Goal: Task Accomplishment & Management: Complete application form

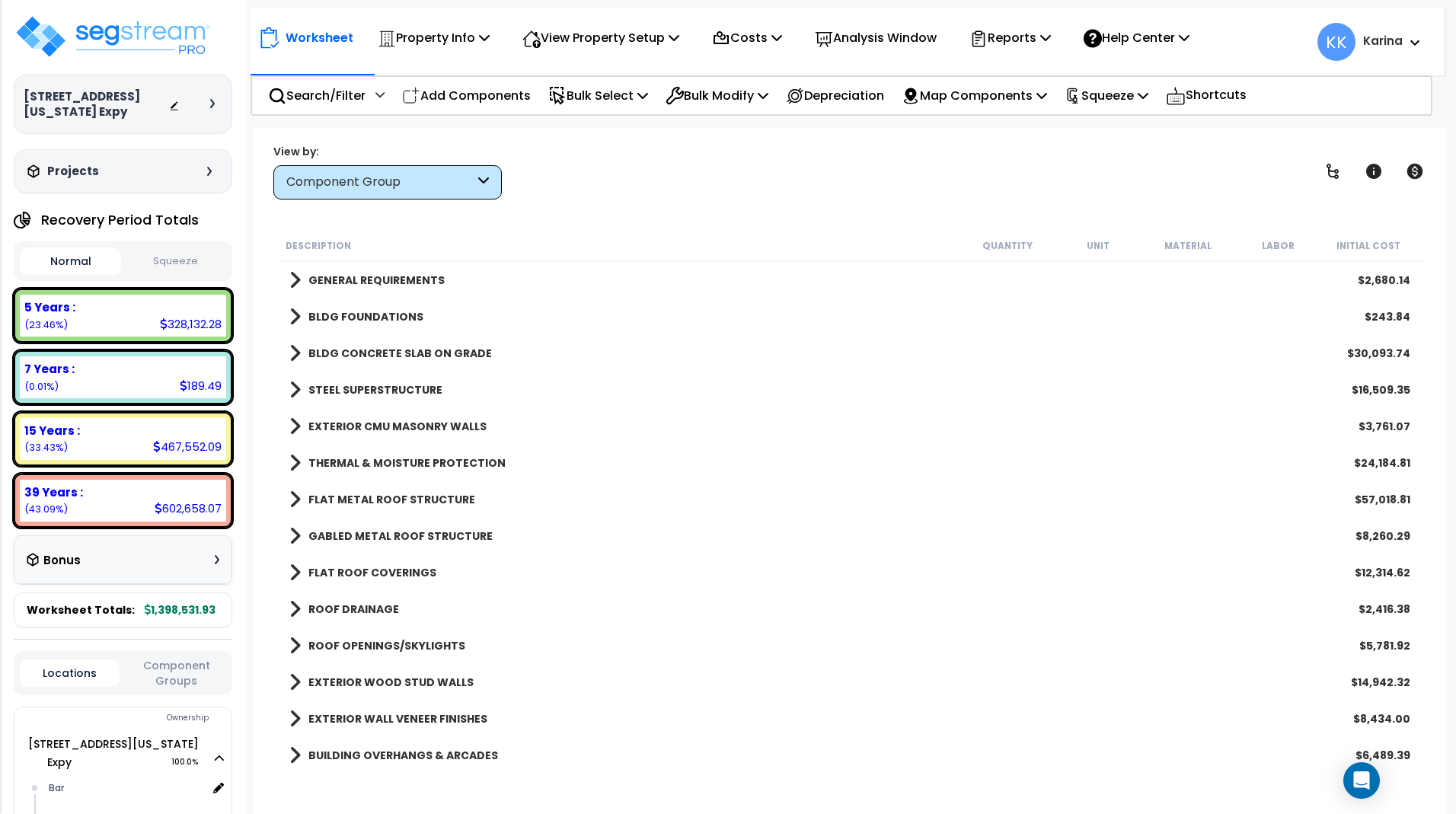
click at [296, 277] on span at bounding box center [295, 280] width 11 height 21
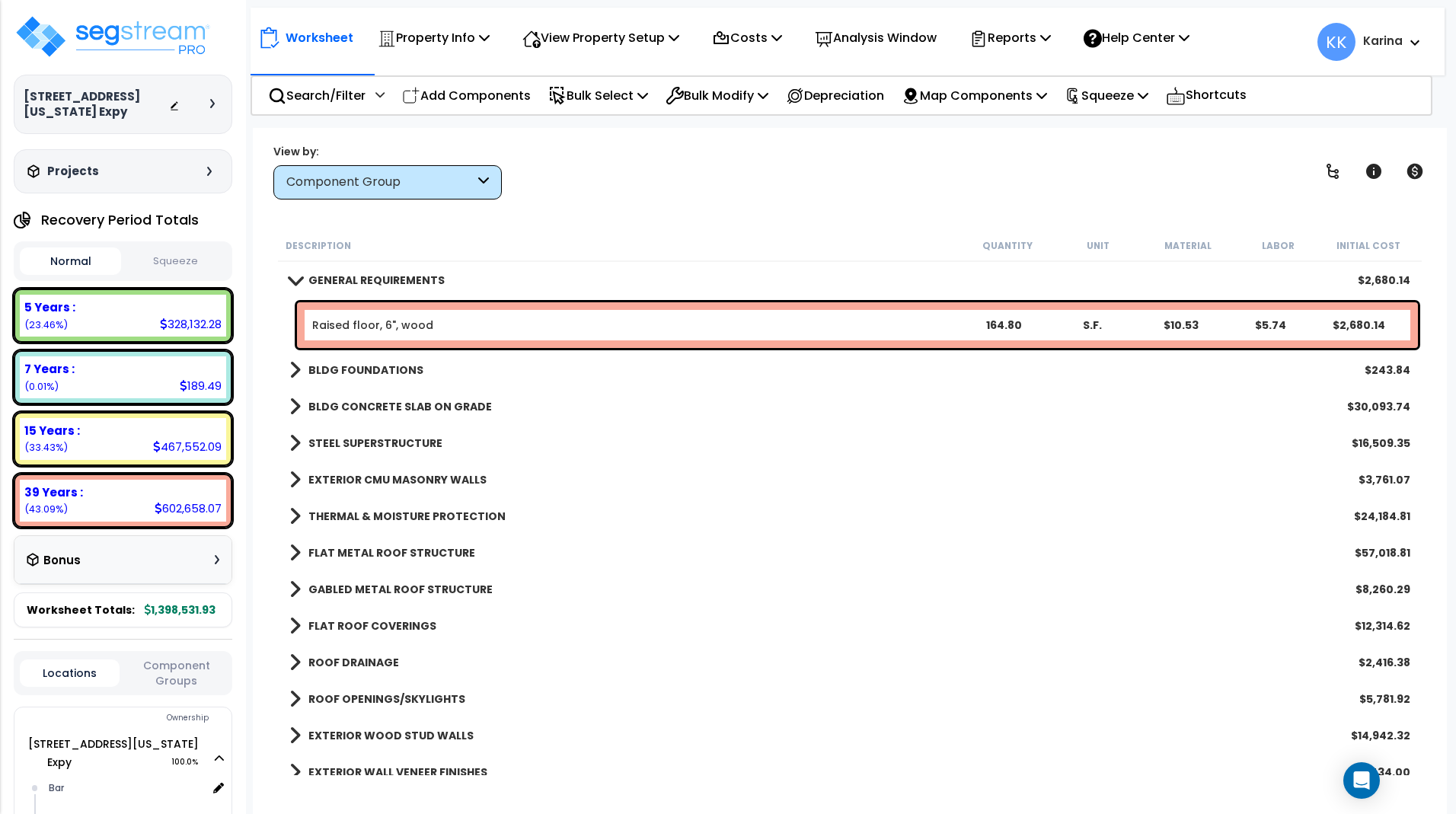
click at [296, 277] on span at bounding box center [295, 280] width 21 height 11
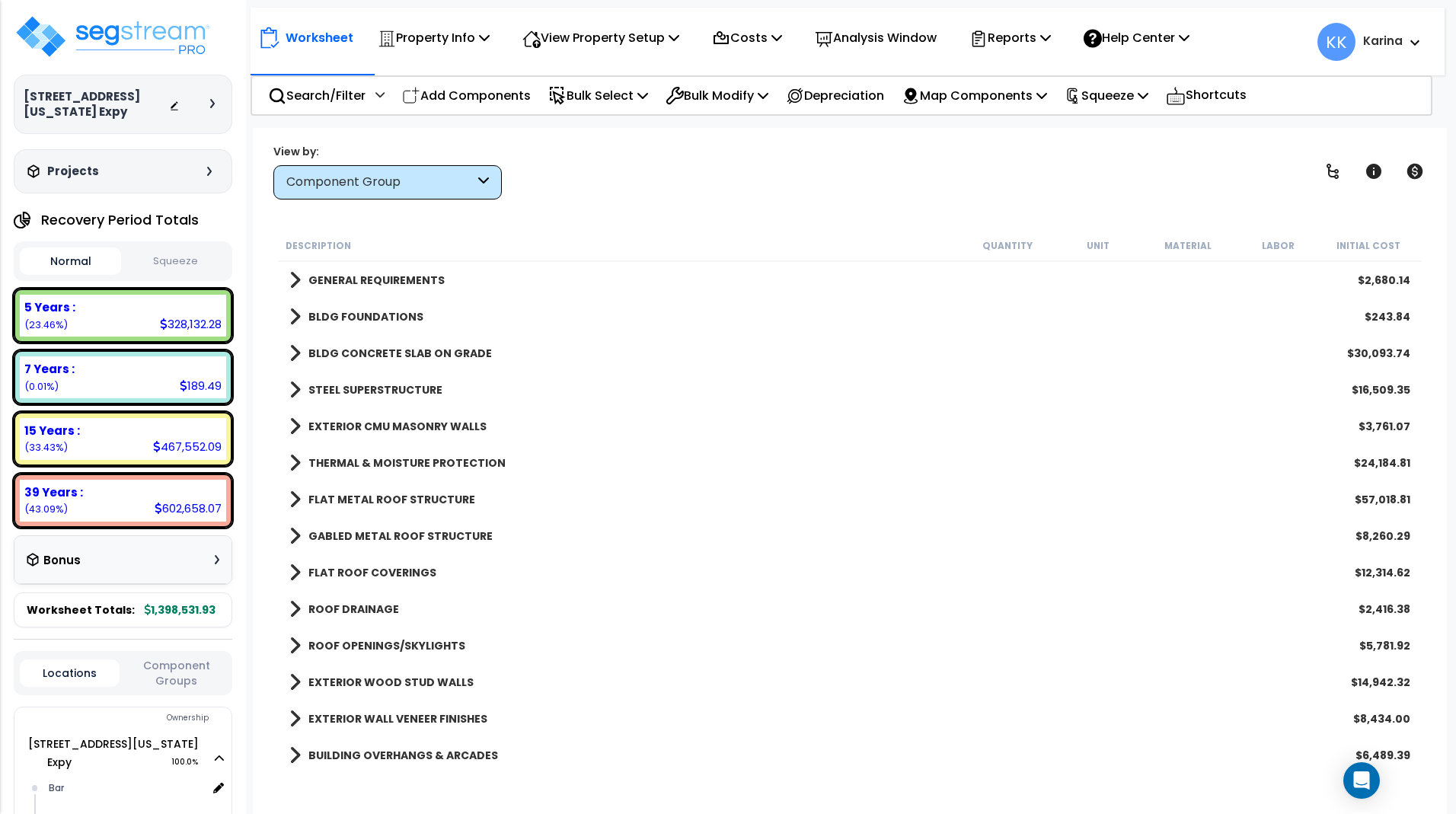
click at [295, 349] on span at bounding box center [295, 353] width 11 height 21
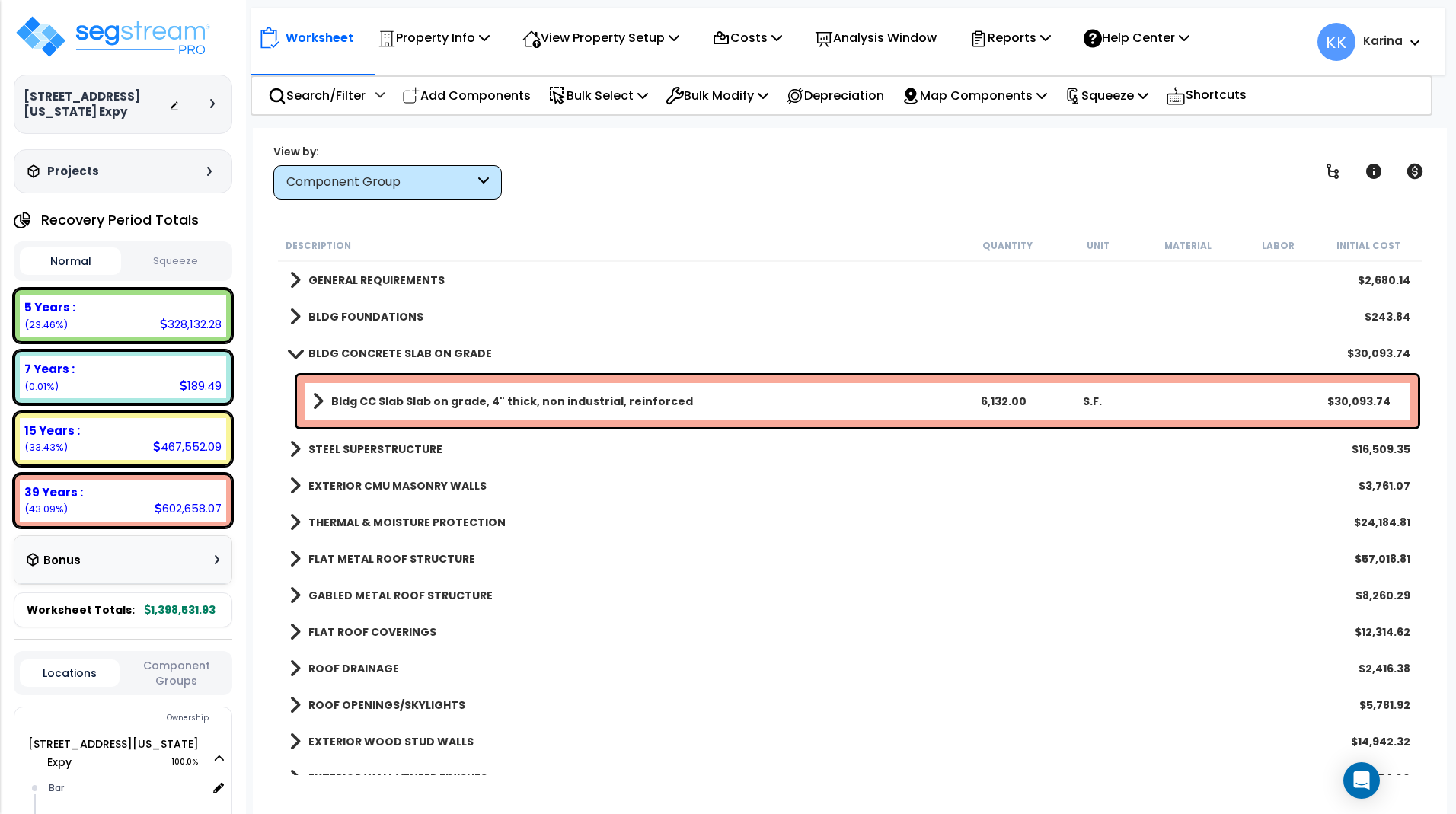
click at [295, 349] on span at bounding box center [295, 353] width 21 height 11
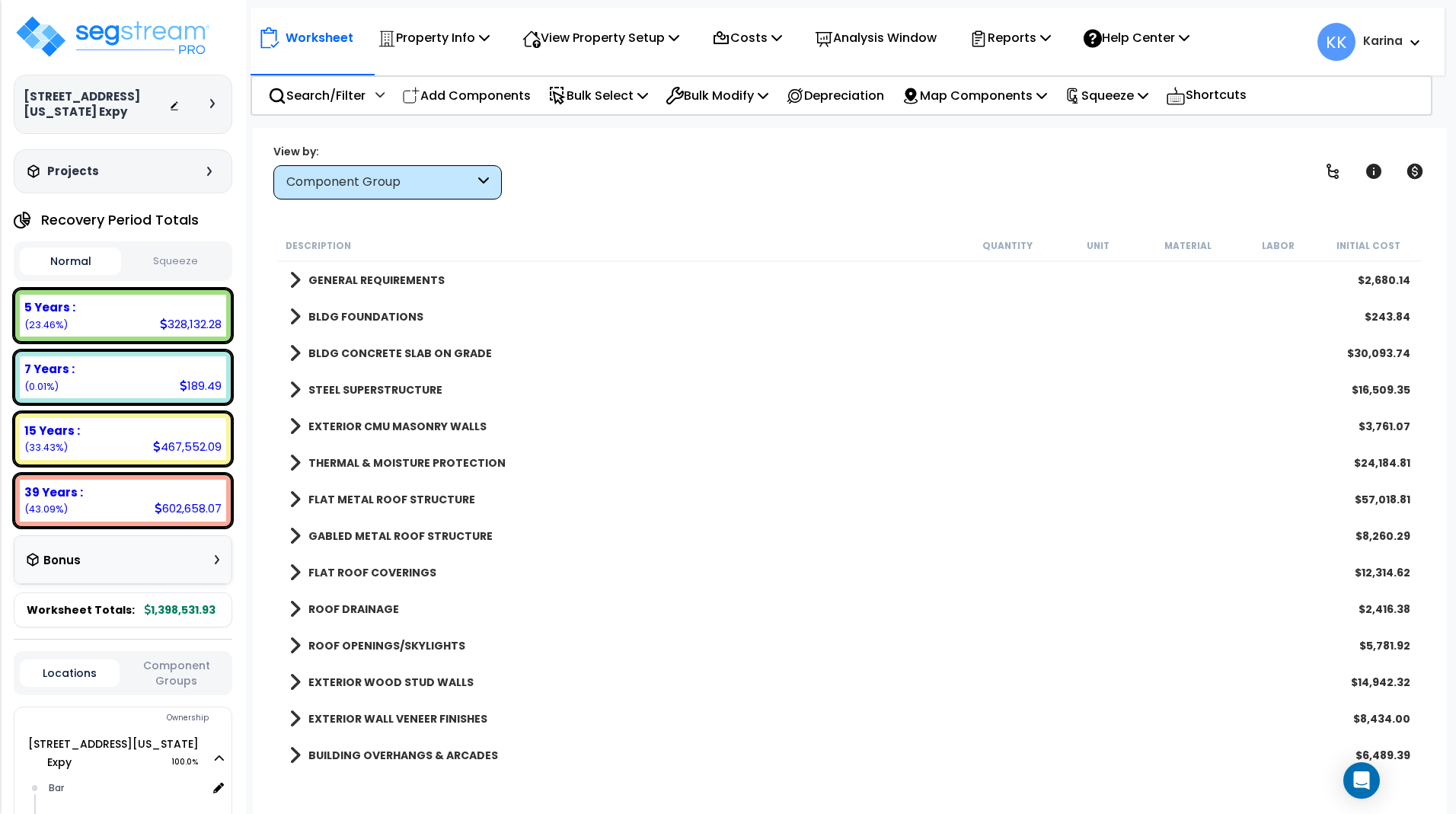
click at [296, 387] on span at bounding box center [295, 389] width 11 height 21
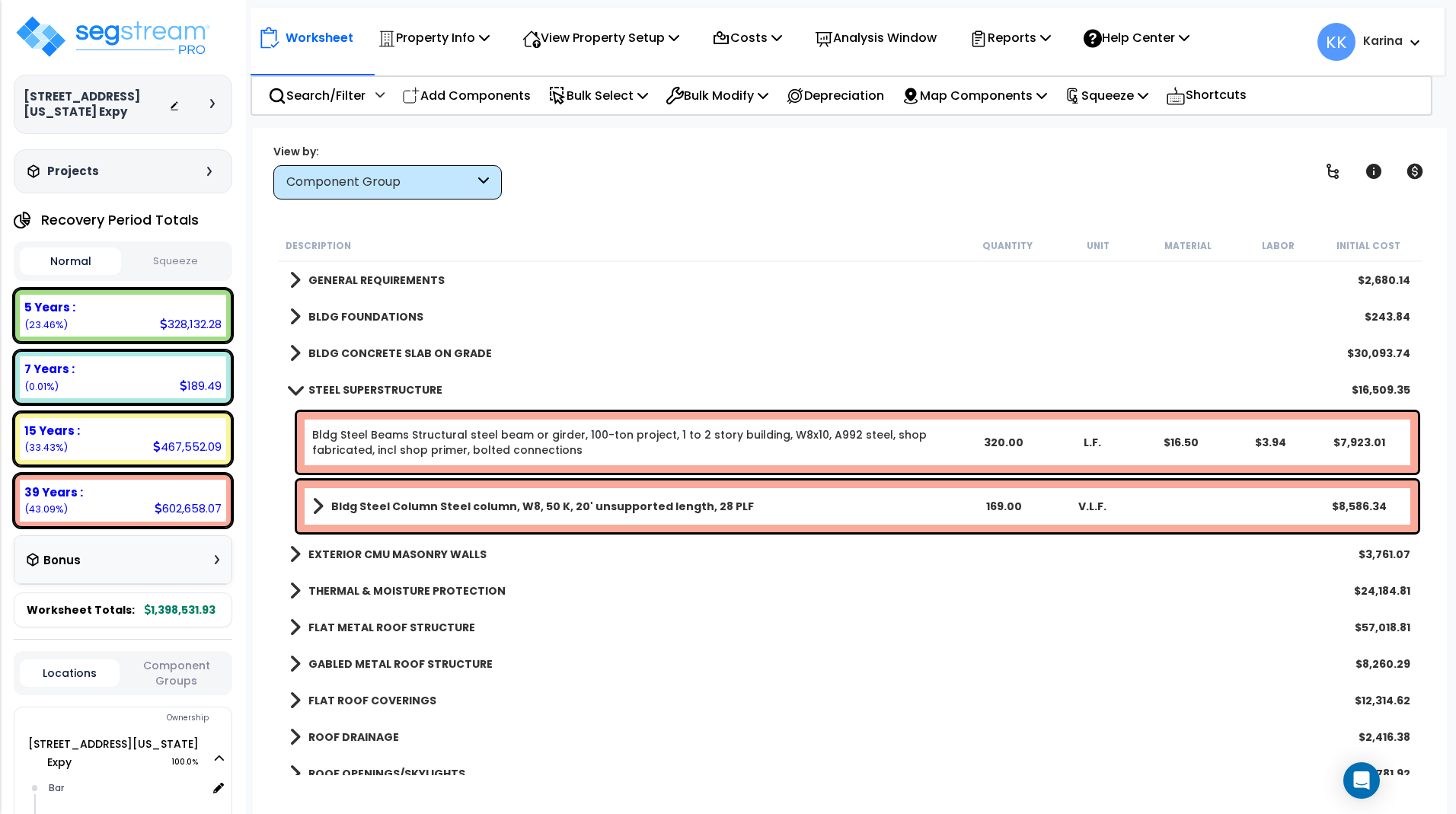
click at [296, 387] on span at bounding box center [295, 389] width 21 height 11
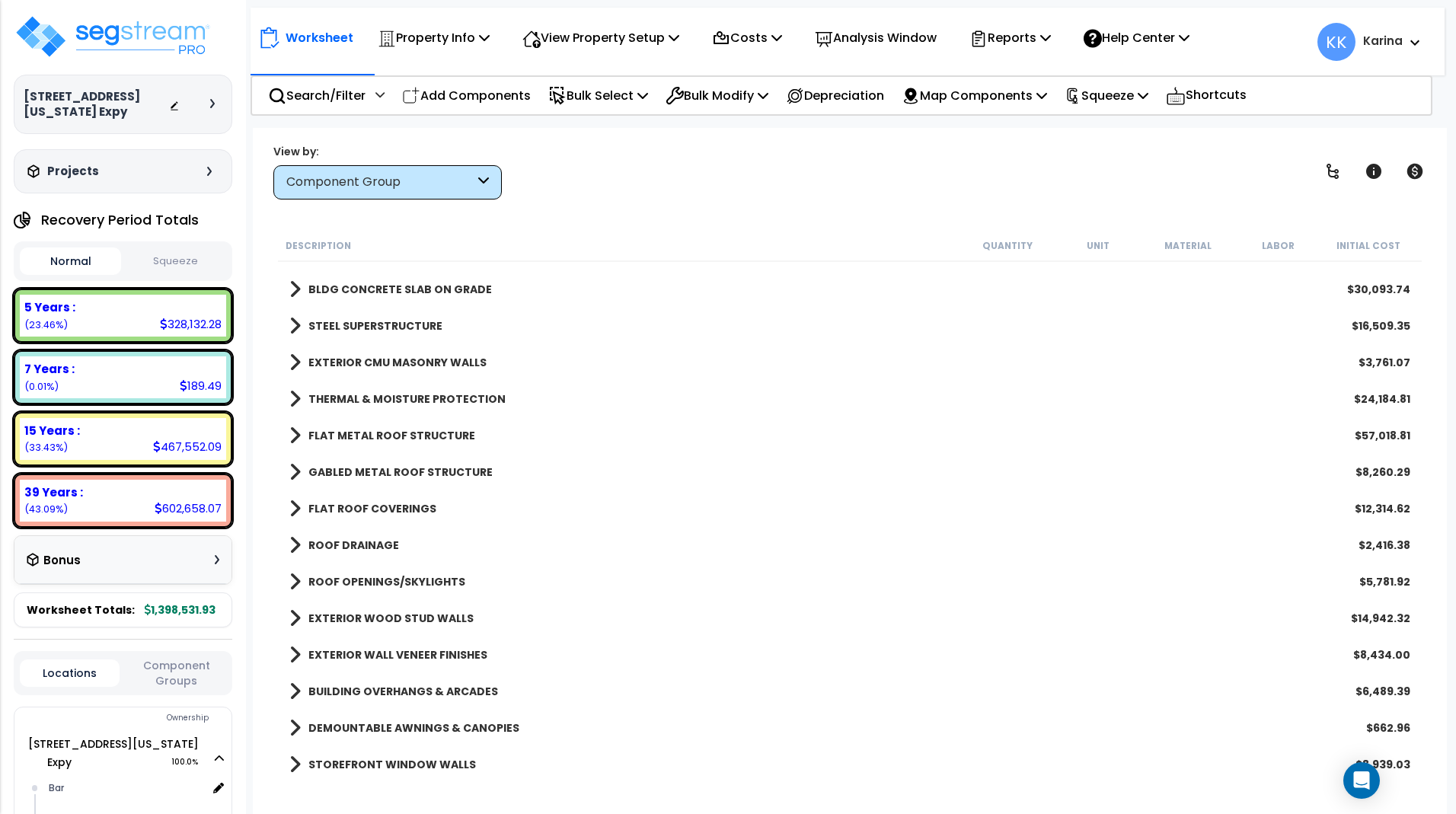
scroll to position [91, 0]
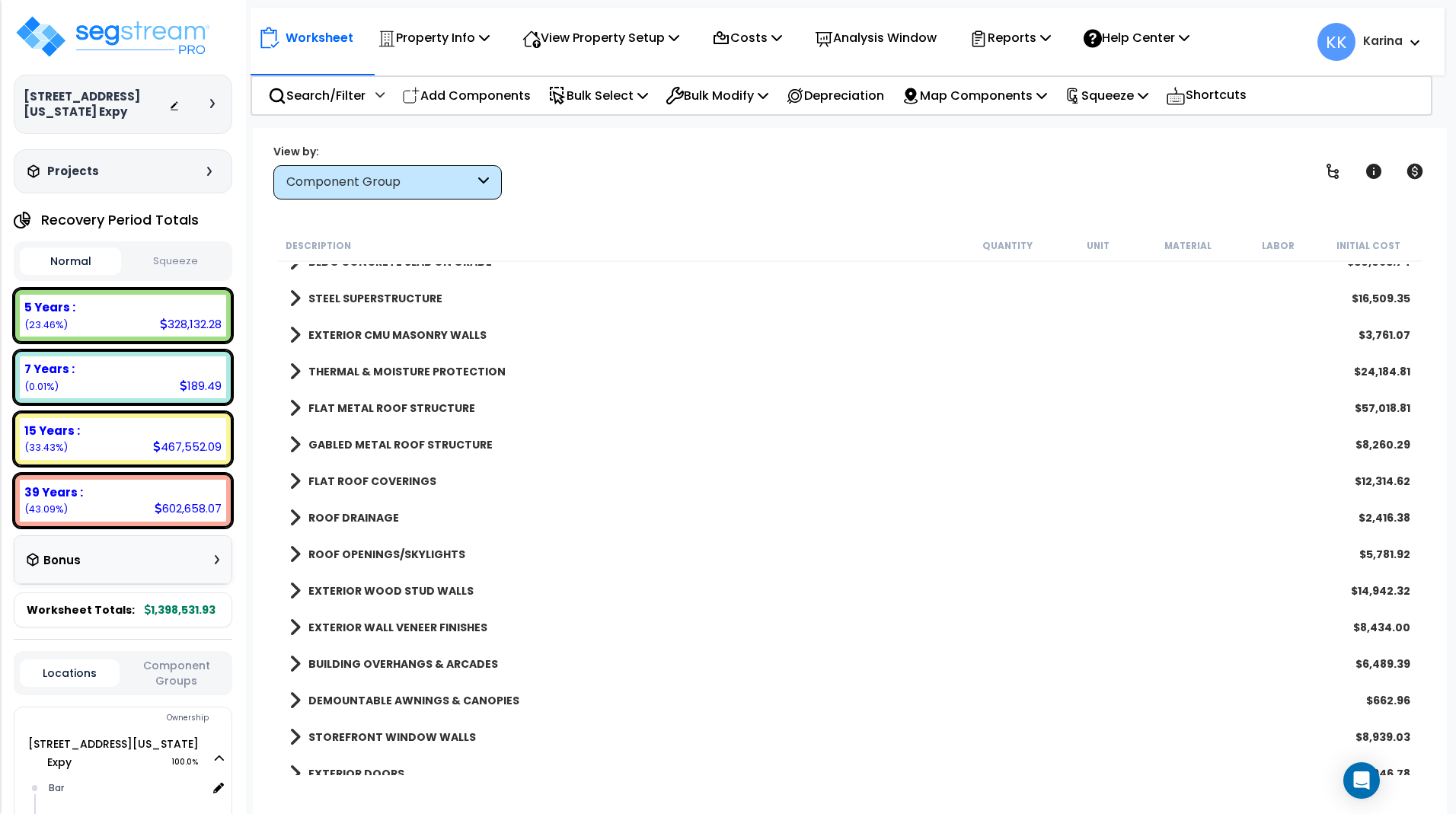
click at [294, 330] on span at bounding box center [295, 334] width 11 height 21
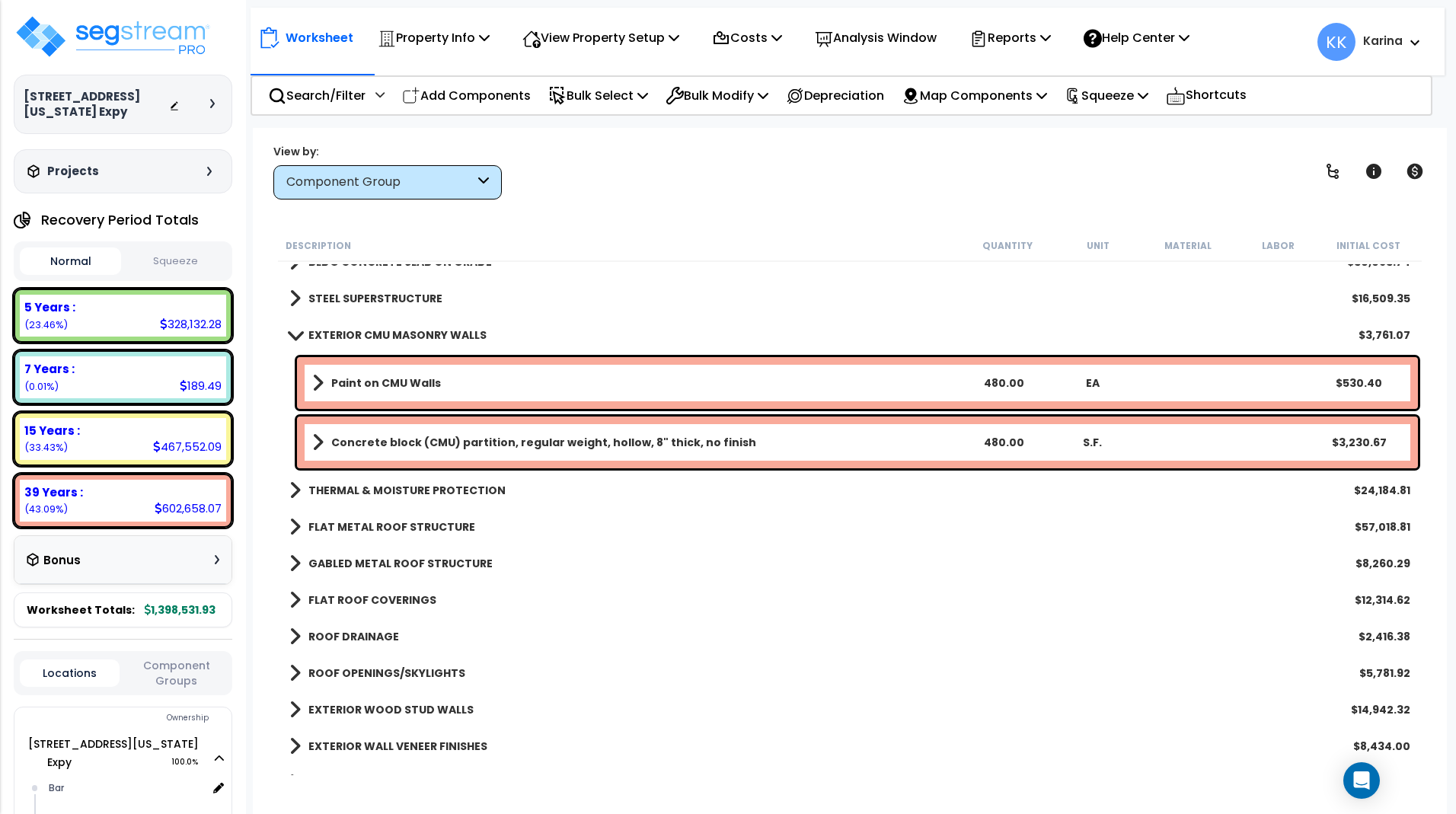
click at [294, 330] on span at bounding box center [295, 334] width 21 height 11
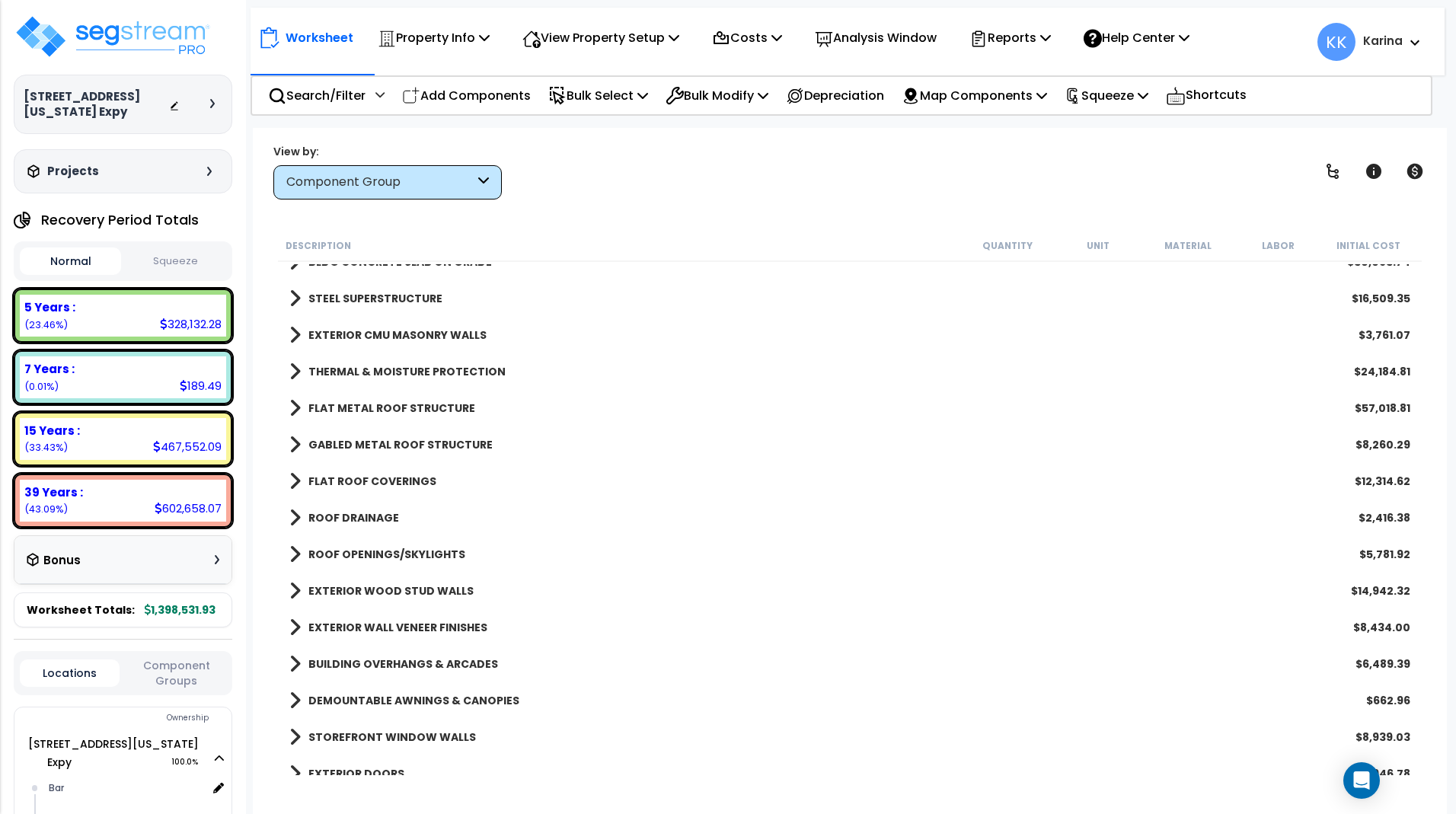
click at [292, 367] on span at bounding box center [295, 371] width 11 height 21
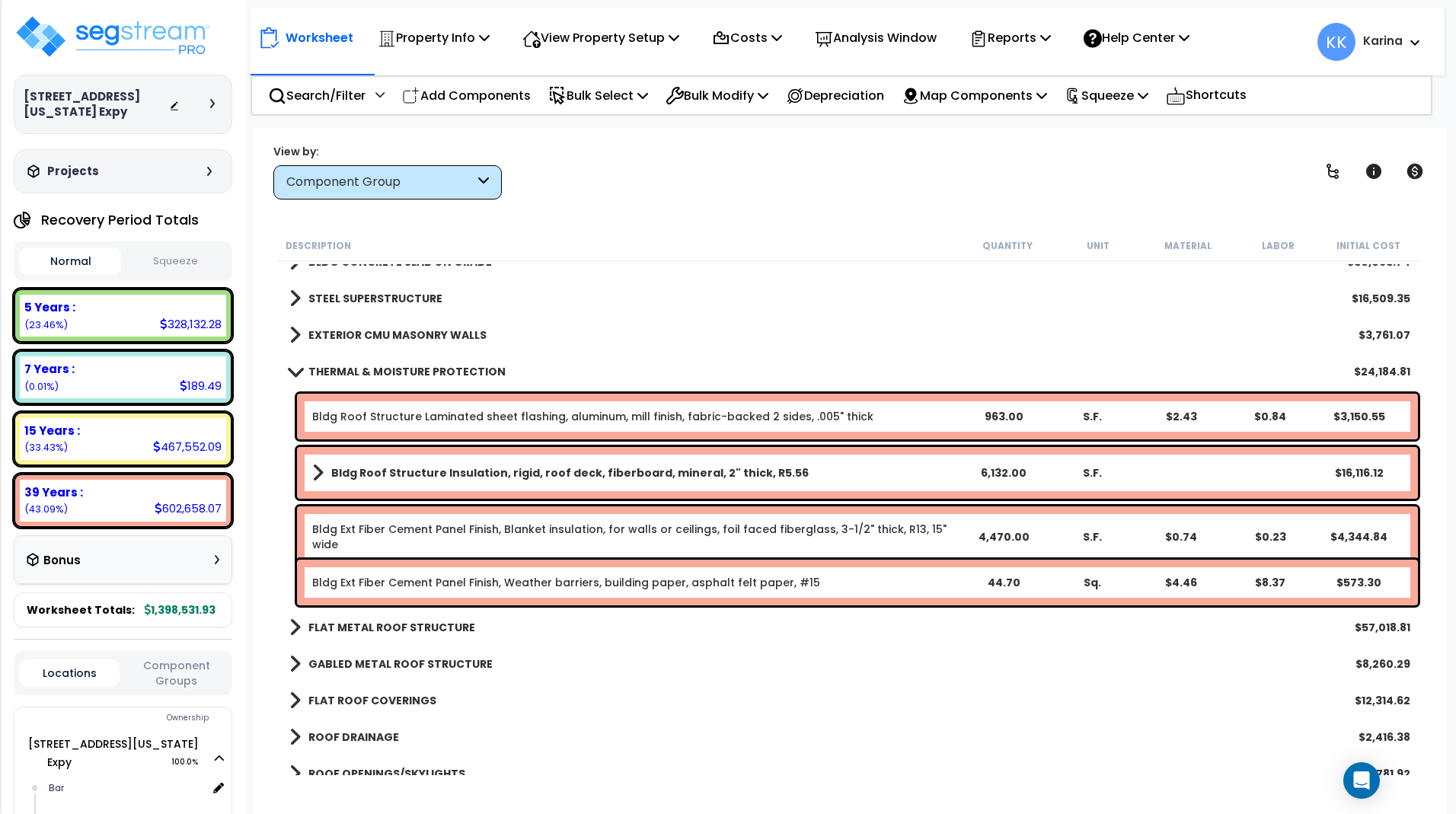
click at [292, 367] on span at bounding box center [295, 371] width 21 height 11
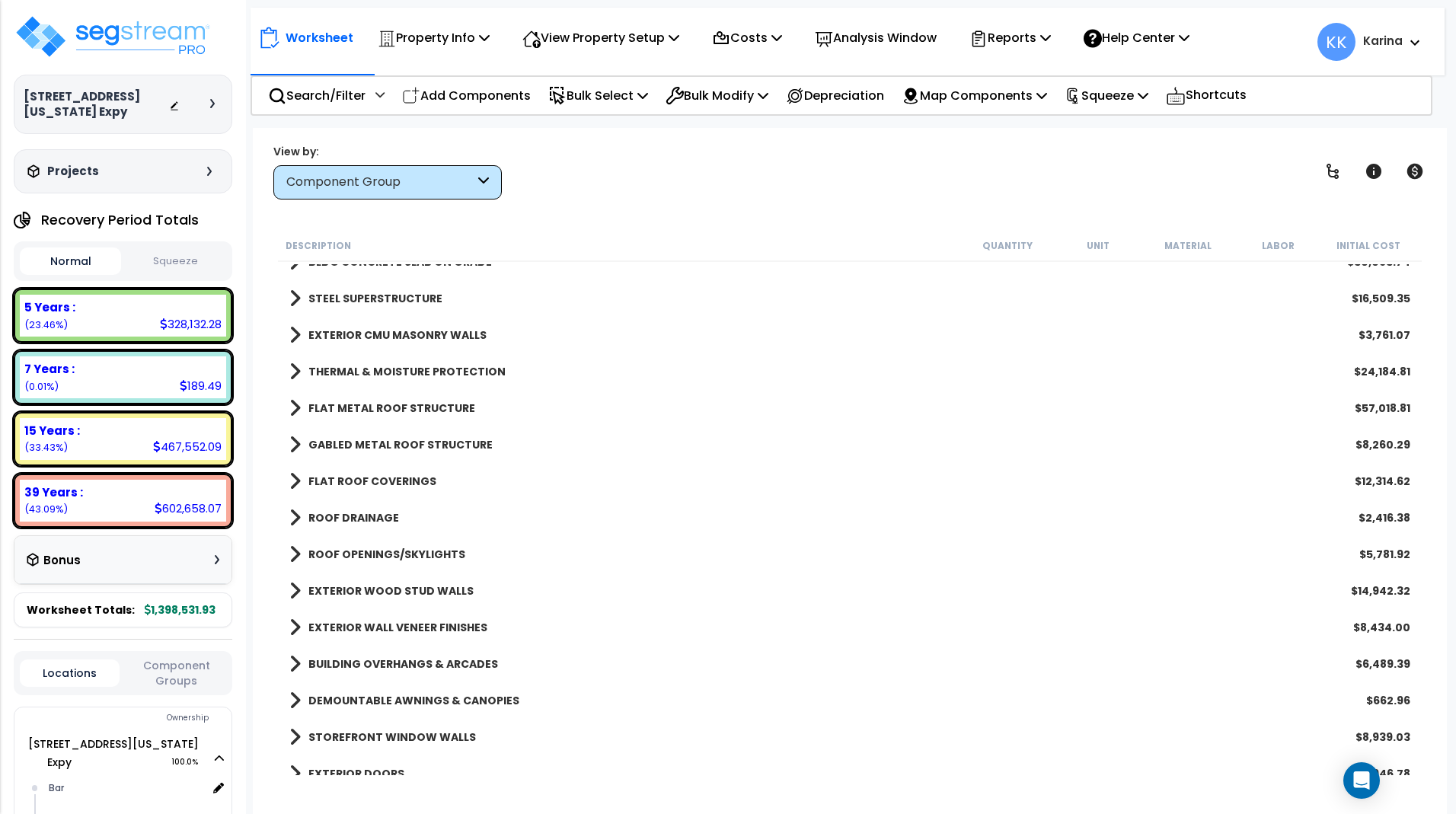
click at [297, 405] on span at bounding box center [295, 408] width 11 height 21
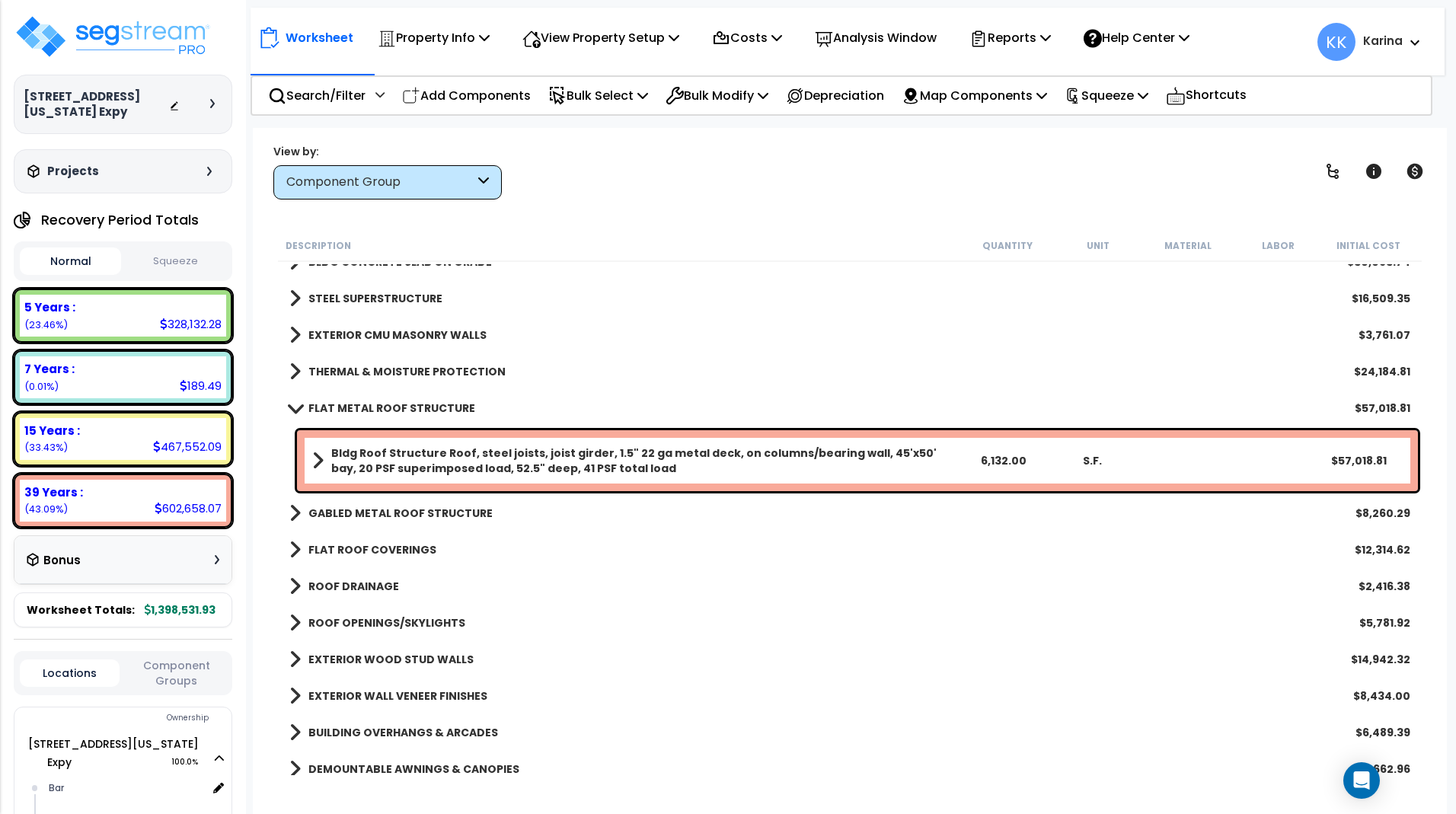
click at [297, 405] on span at bounding box center [295, 407] width 21 height 11
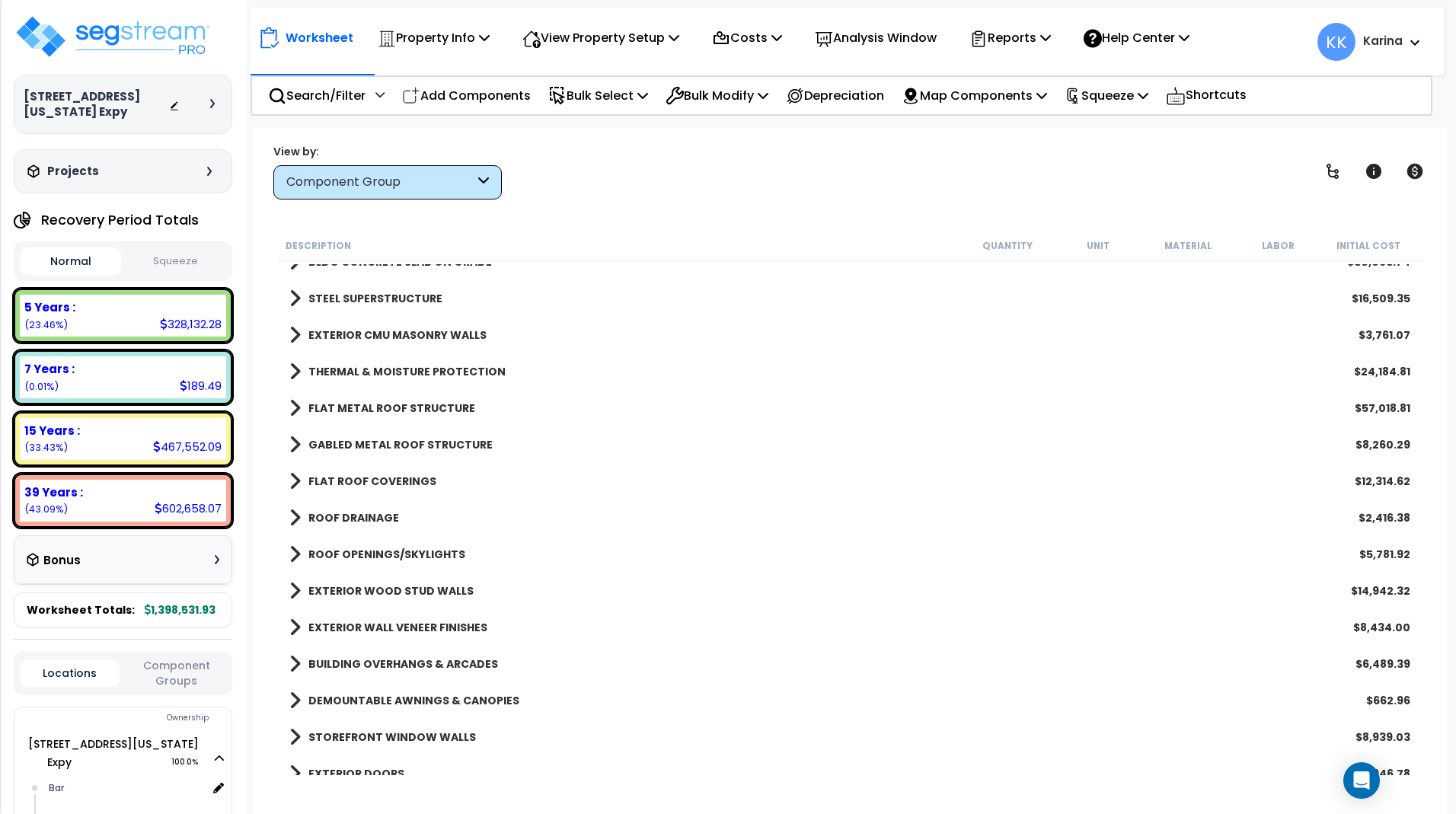
click at [292, 444] on span at bounding box center [295, 444] width 11 height 21
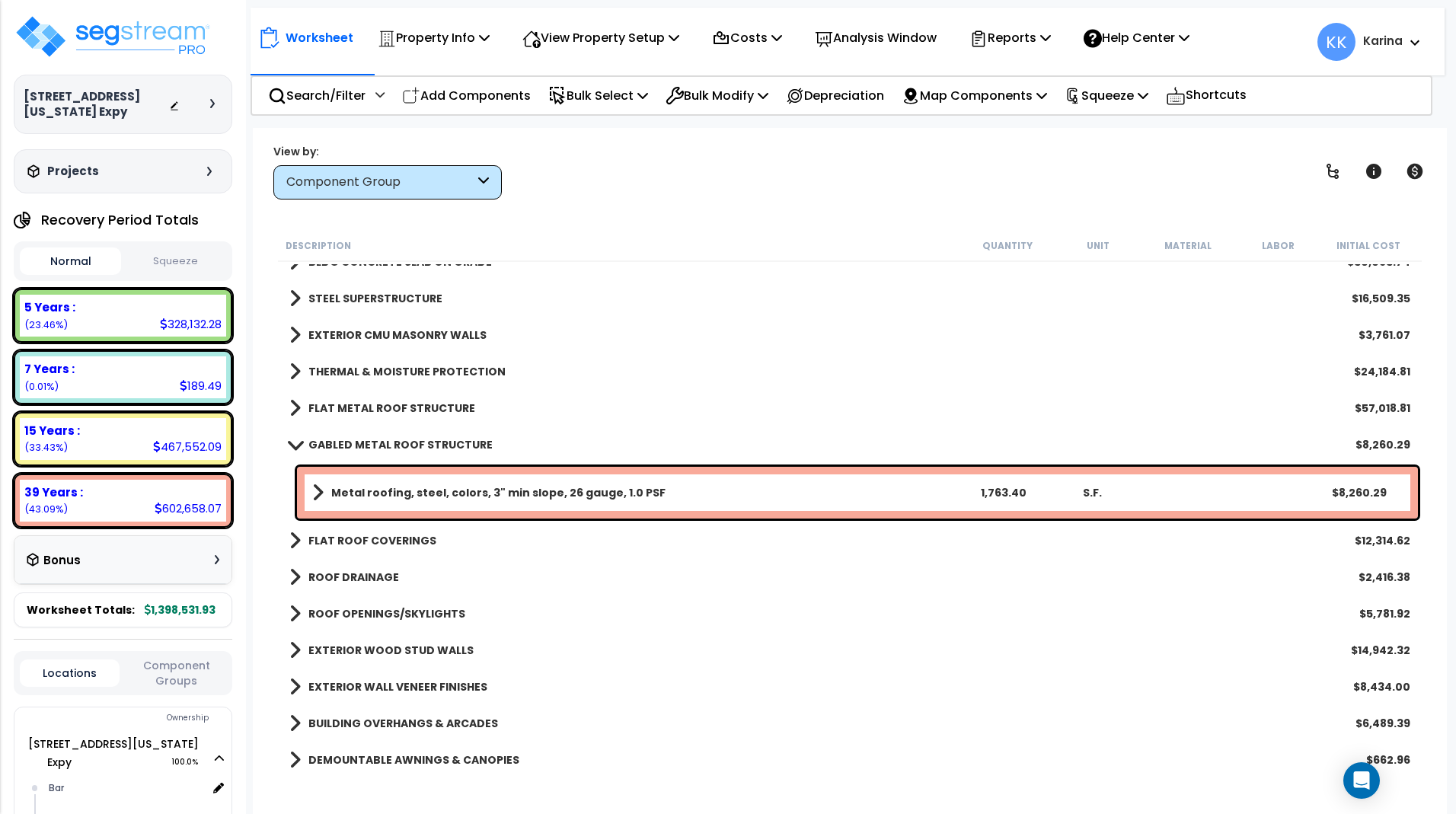
click at [292, 444] on span at bounding box center [295, 444] width 21 height 11
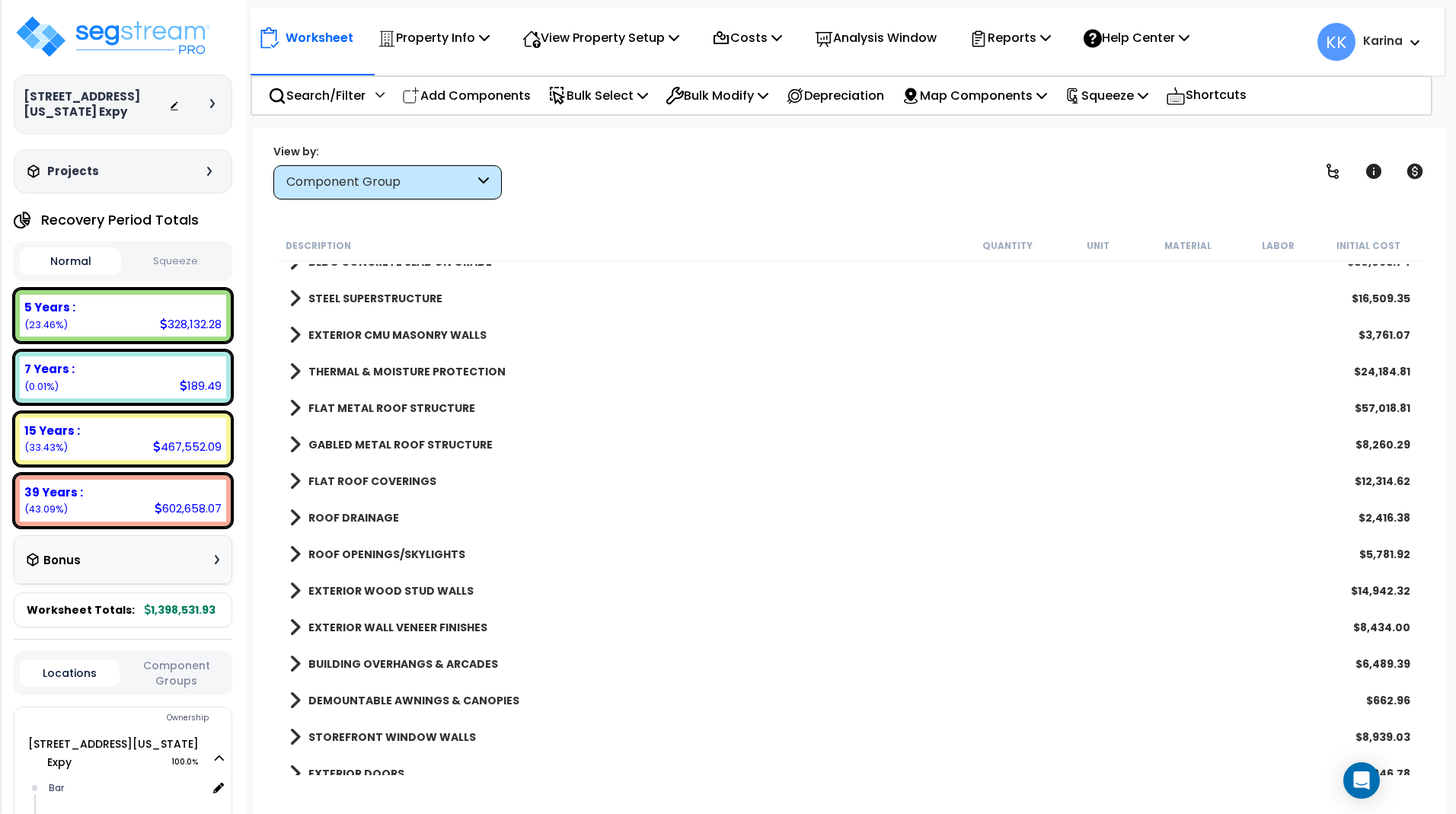
scroll to position [183, 0]
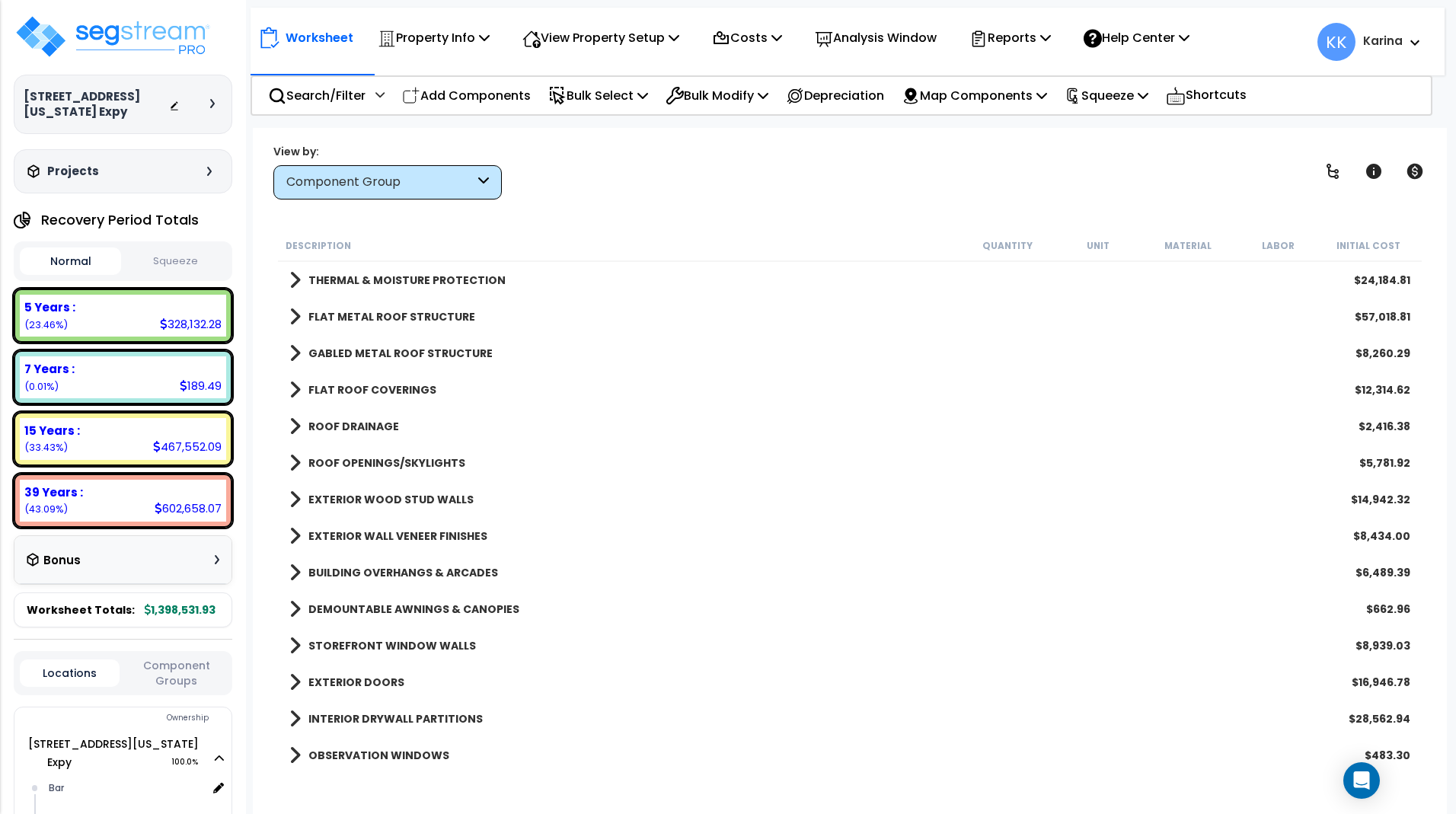
click at [290, 423] on span at bounding box center [295, 425] width 11 height 21
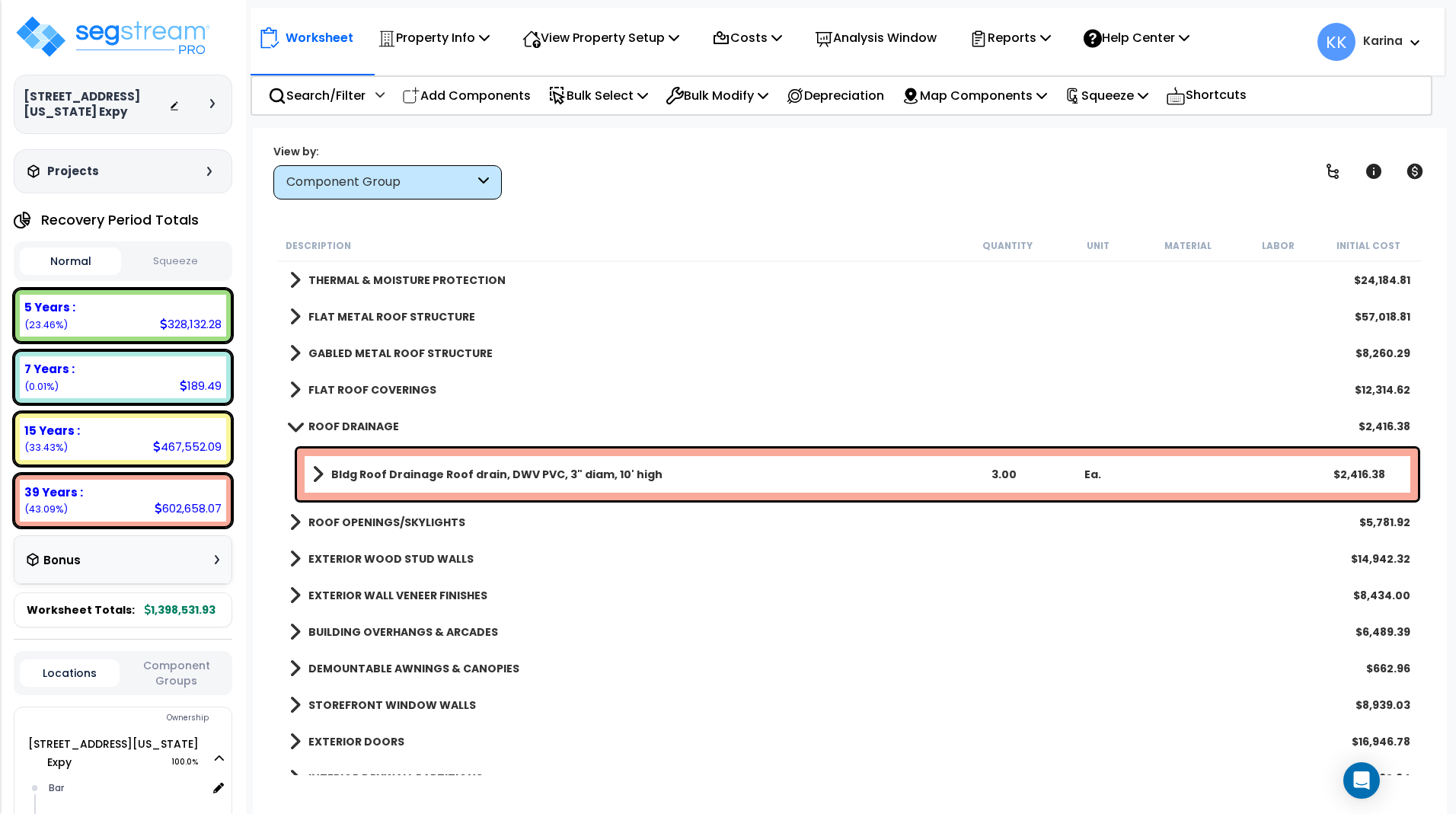
click at [290, 423] on span at bounding box center [295, 425] width 21 height 11
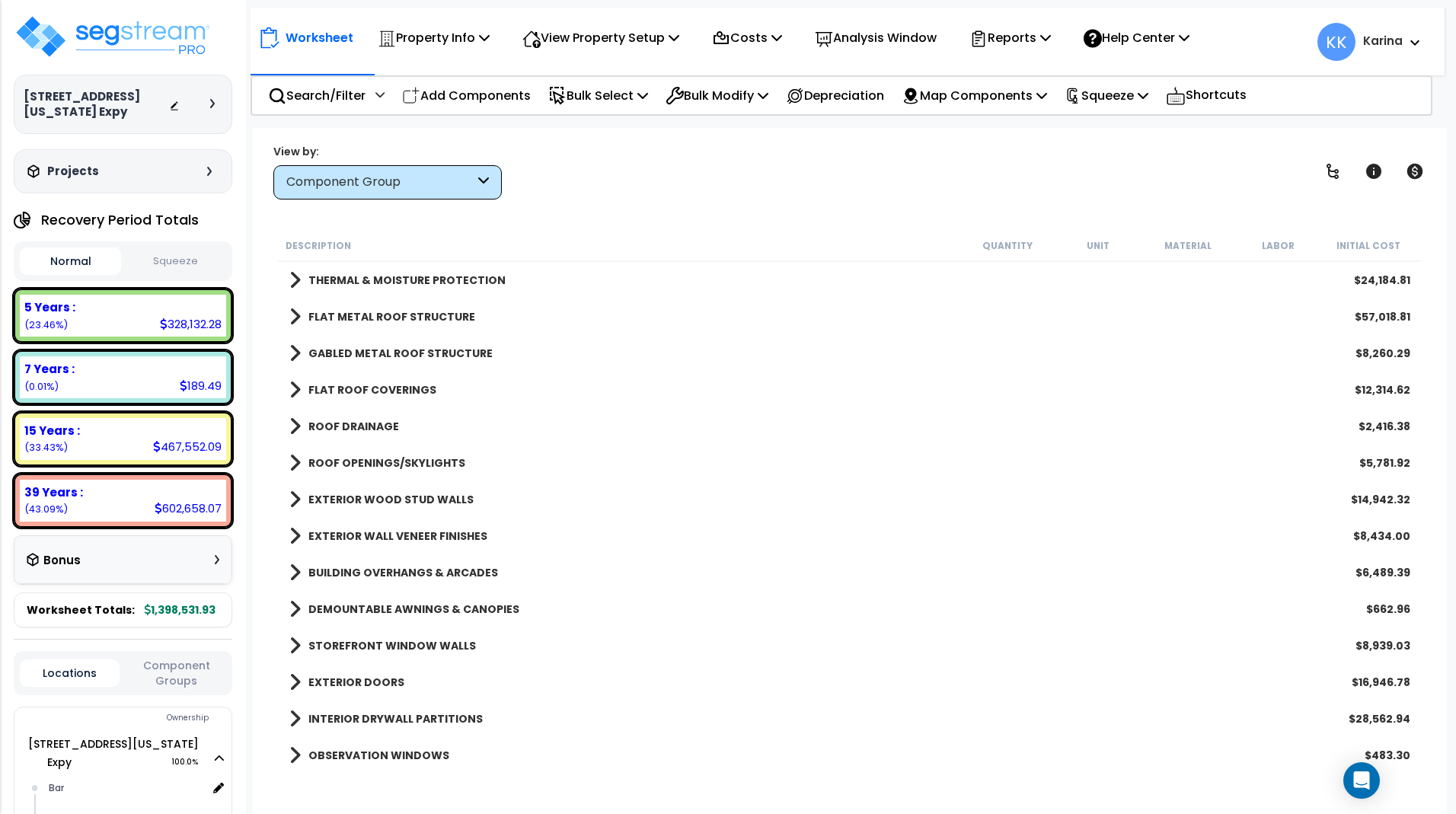
click at [297, 459] on span at bounding box center [295, 462] width 11 height 21
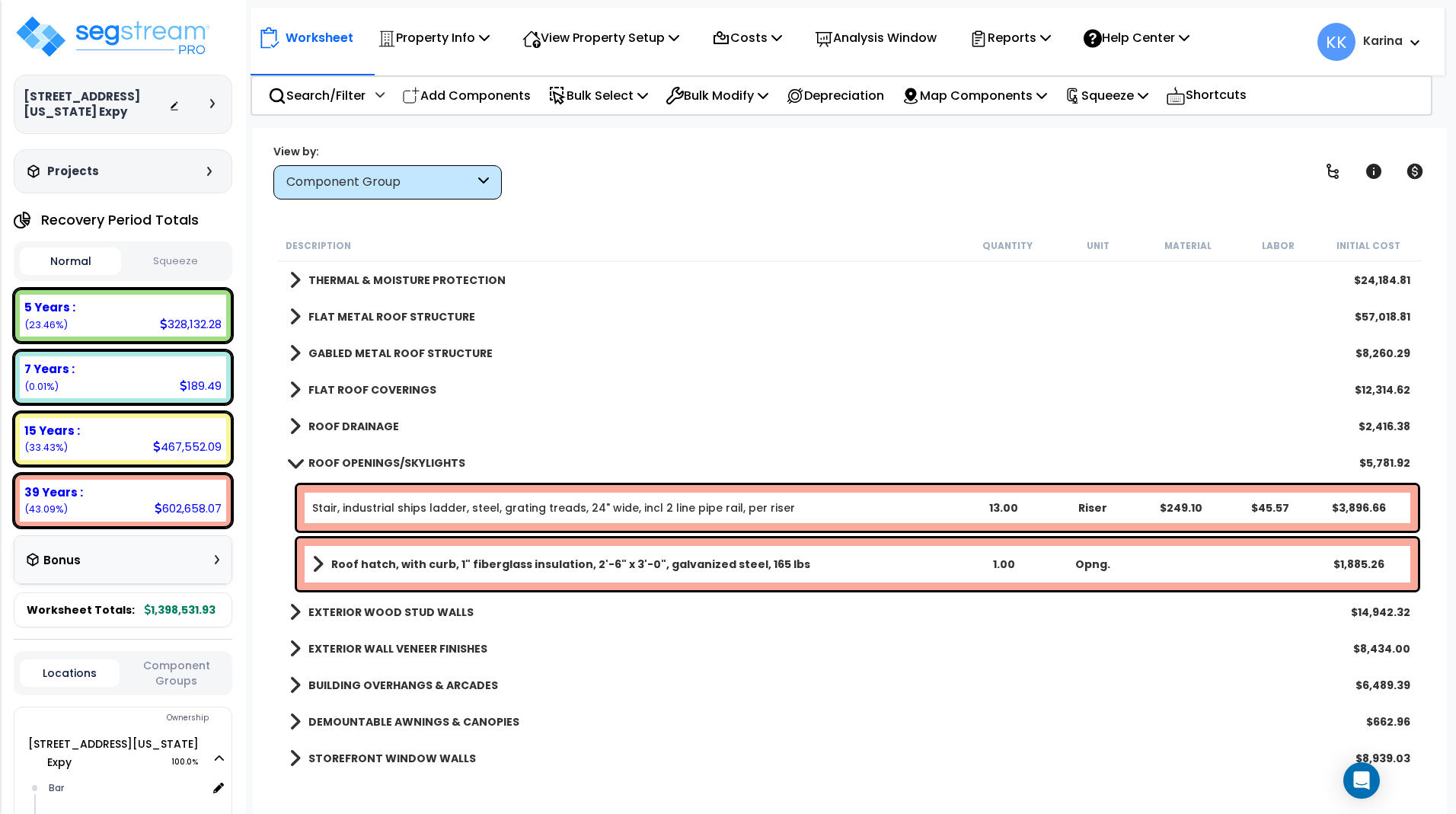
click at [297, 459] on span at bounding box center [295, 462] width 21 height 11
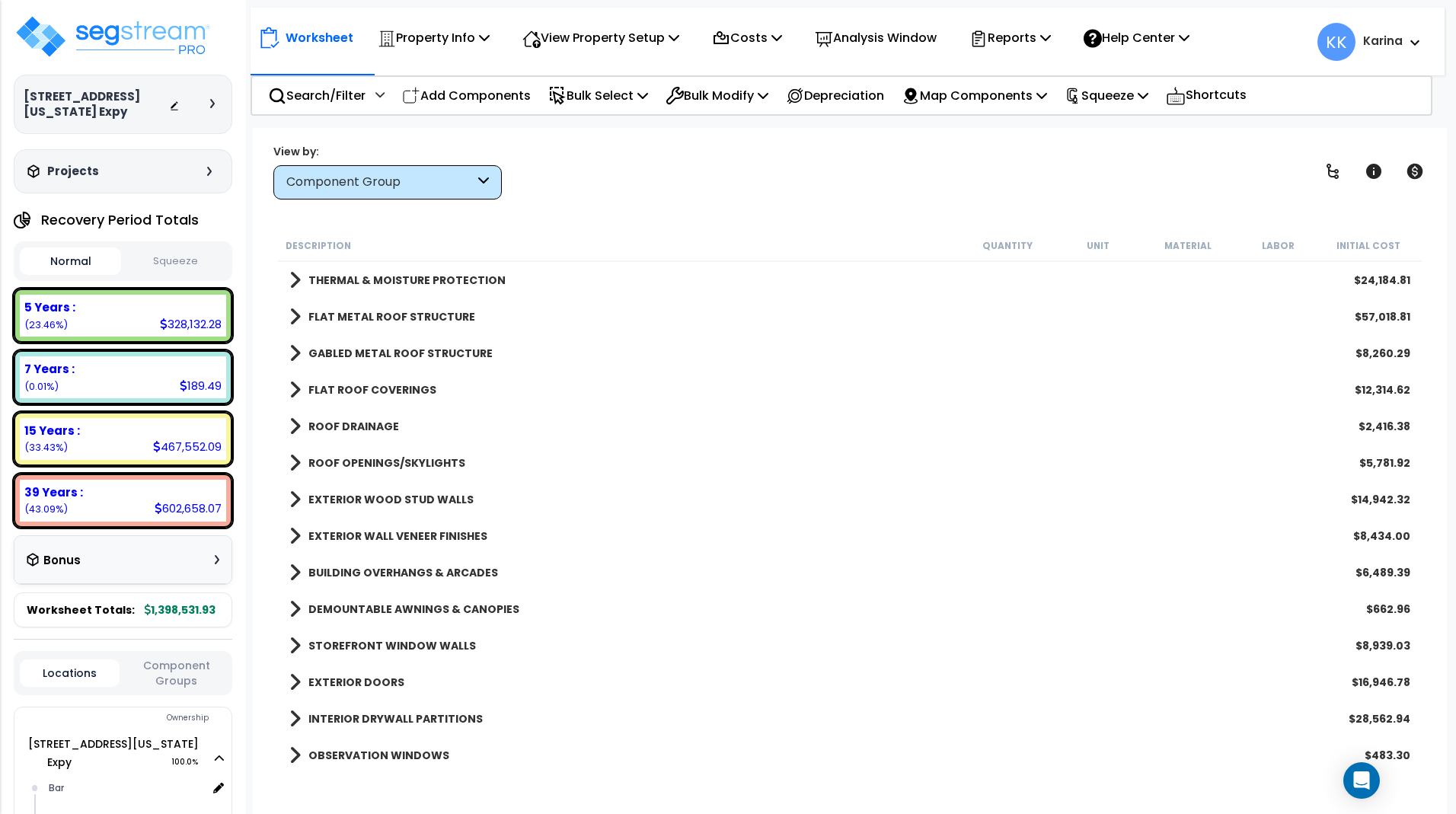
click at [296, 495] on span at bounding box center [295, 499] width 11 height 21
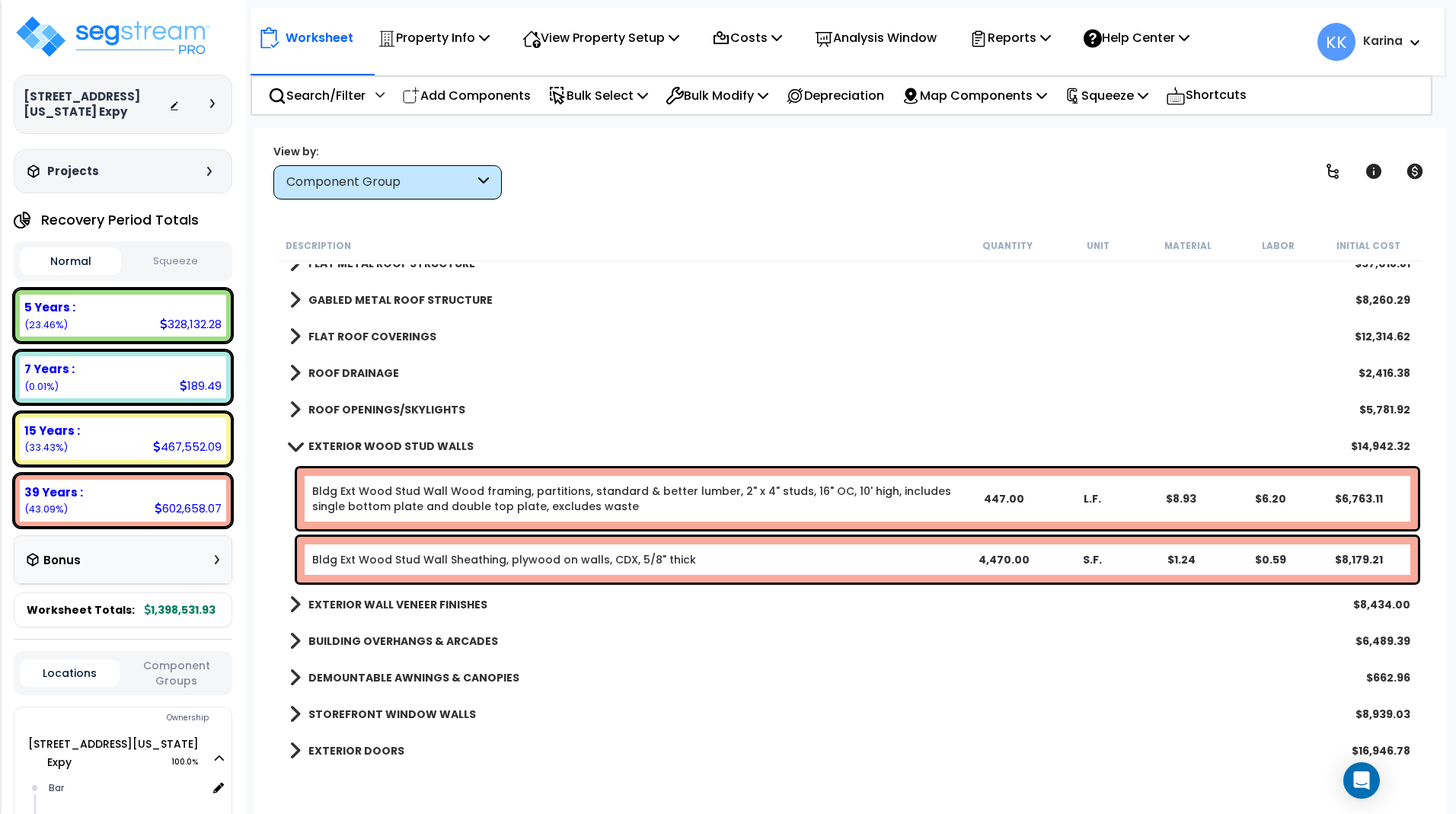
scroll to position [274, 0]
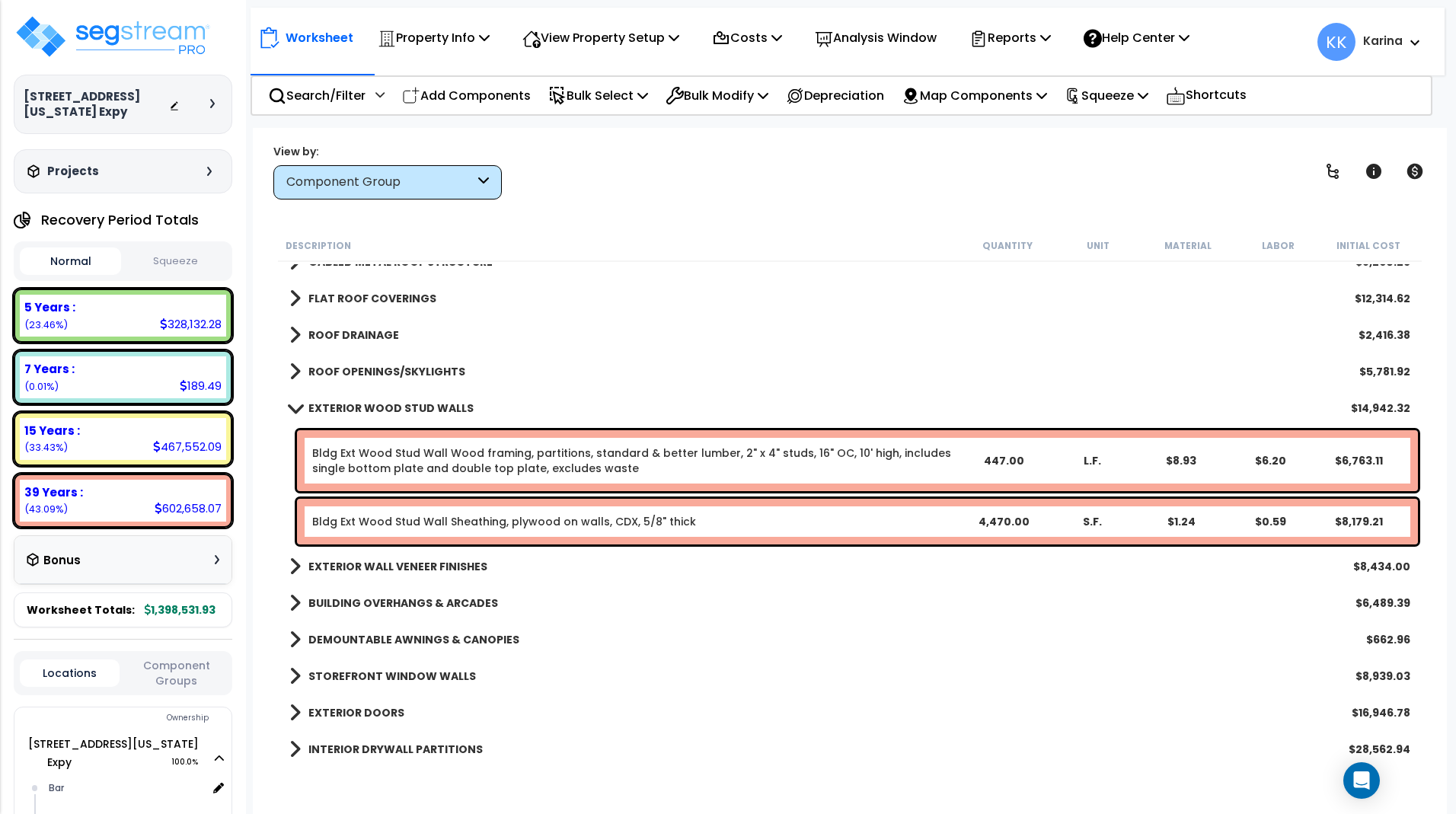
click at [293, 408] on span at bounding box center [295, 407] width 21 height 11
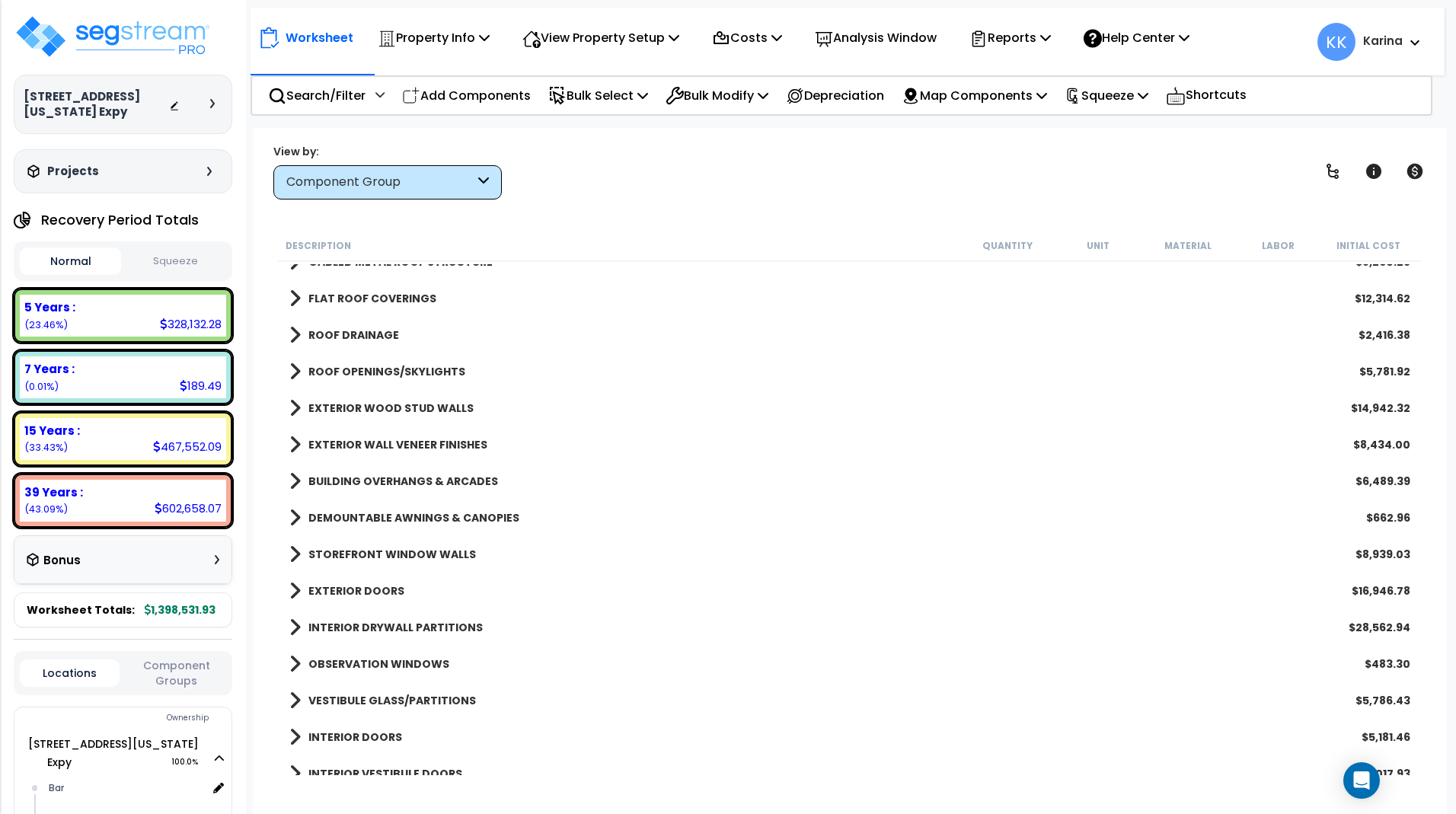
click at [291, 446] on span at bounding box center [295, 444] width 11 height 21
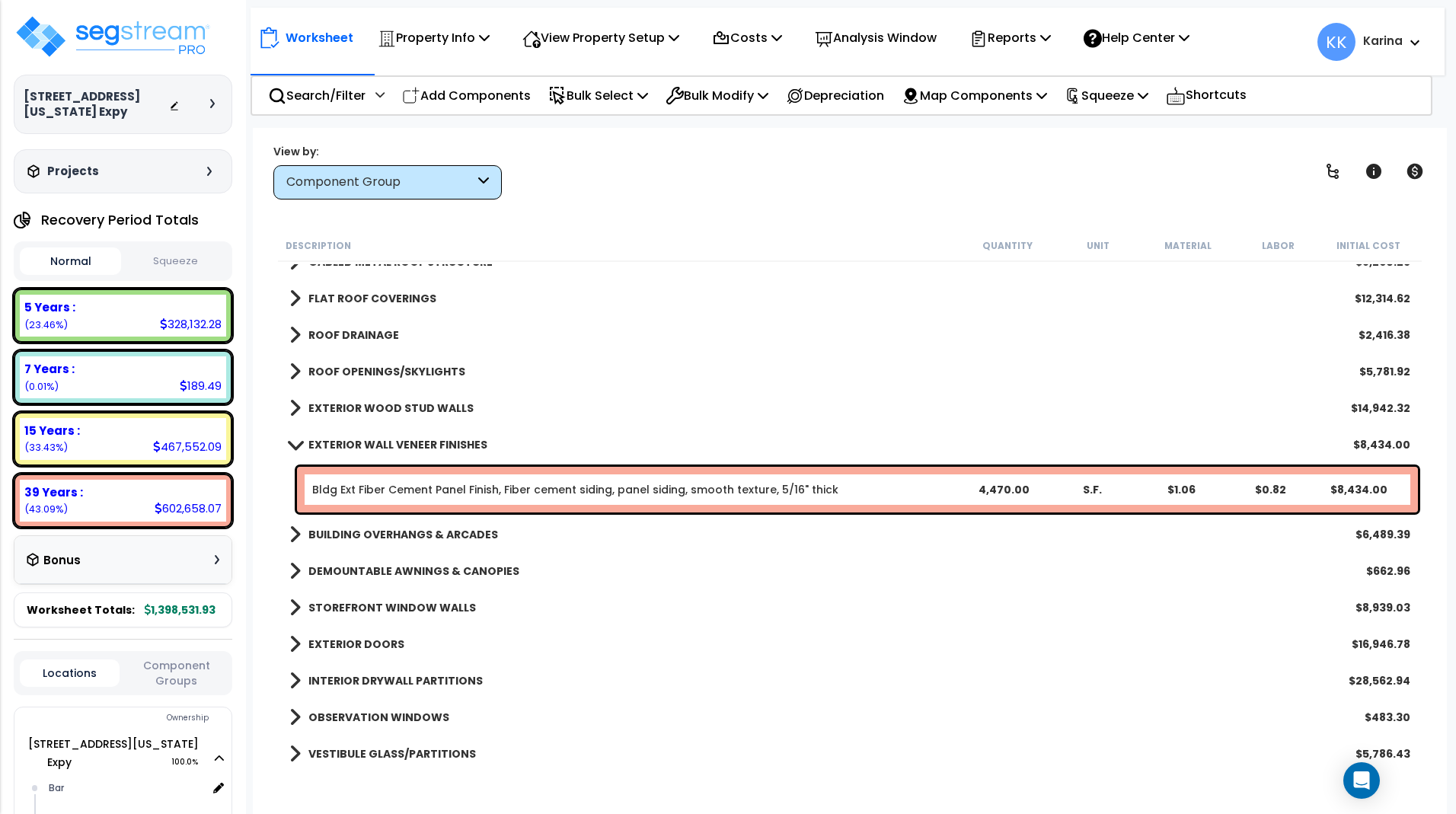
click at [291, 446] on span at bounding box center [295, 444] width 21 height 11
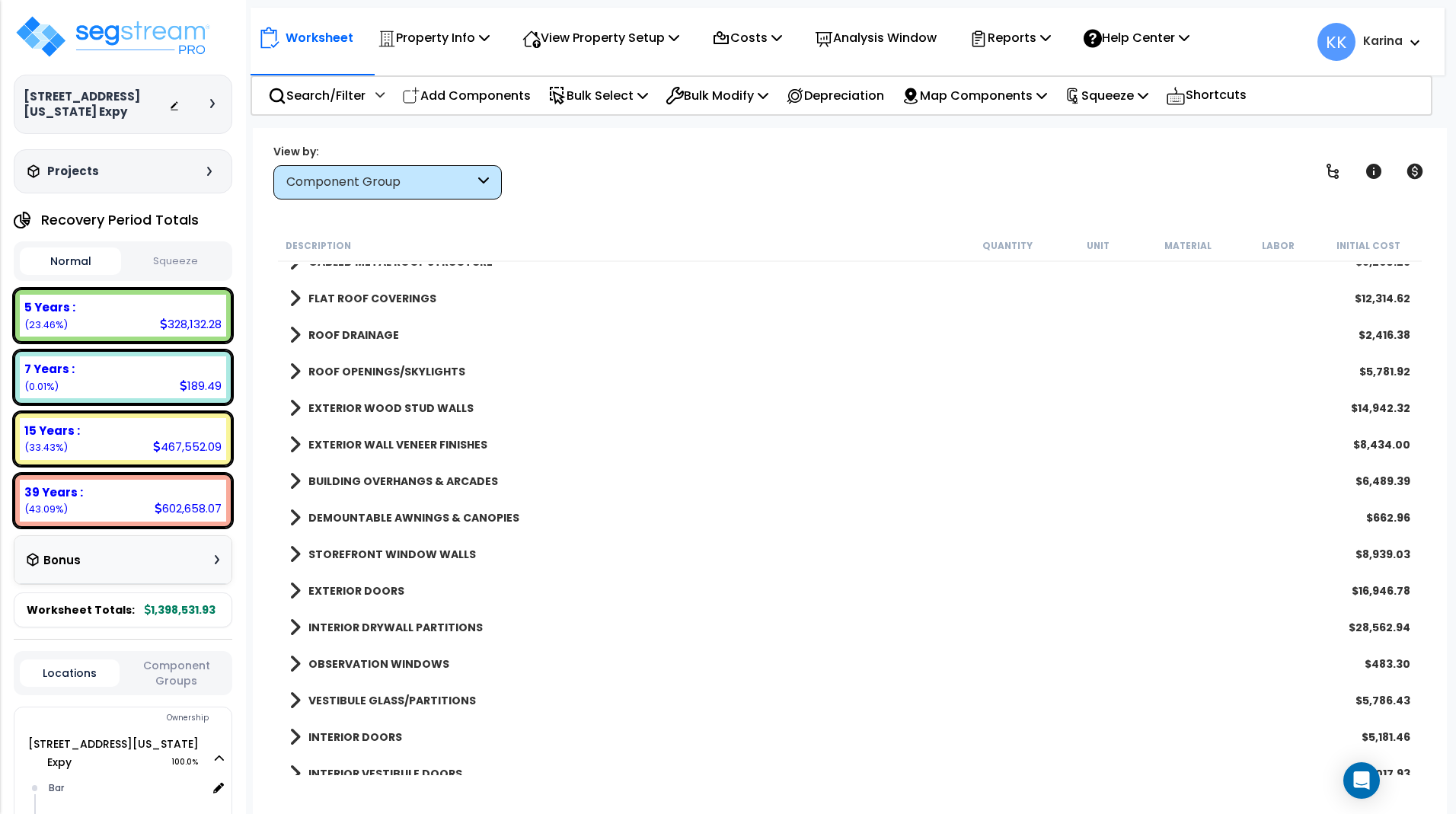
click at [293, 484] on span at bounding box center [295, 481] width 11 height 21
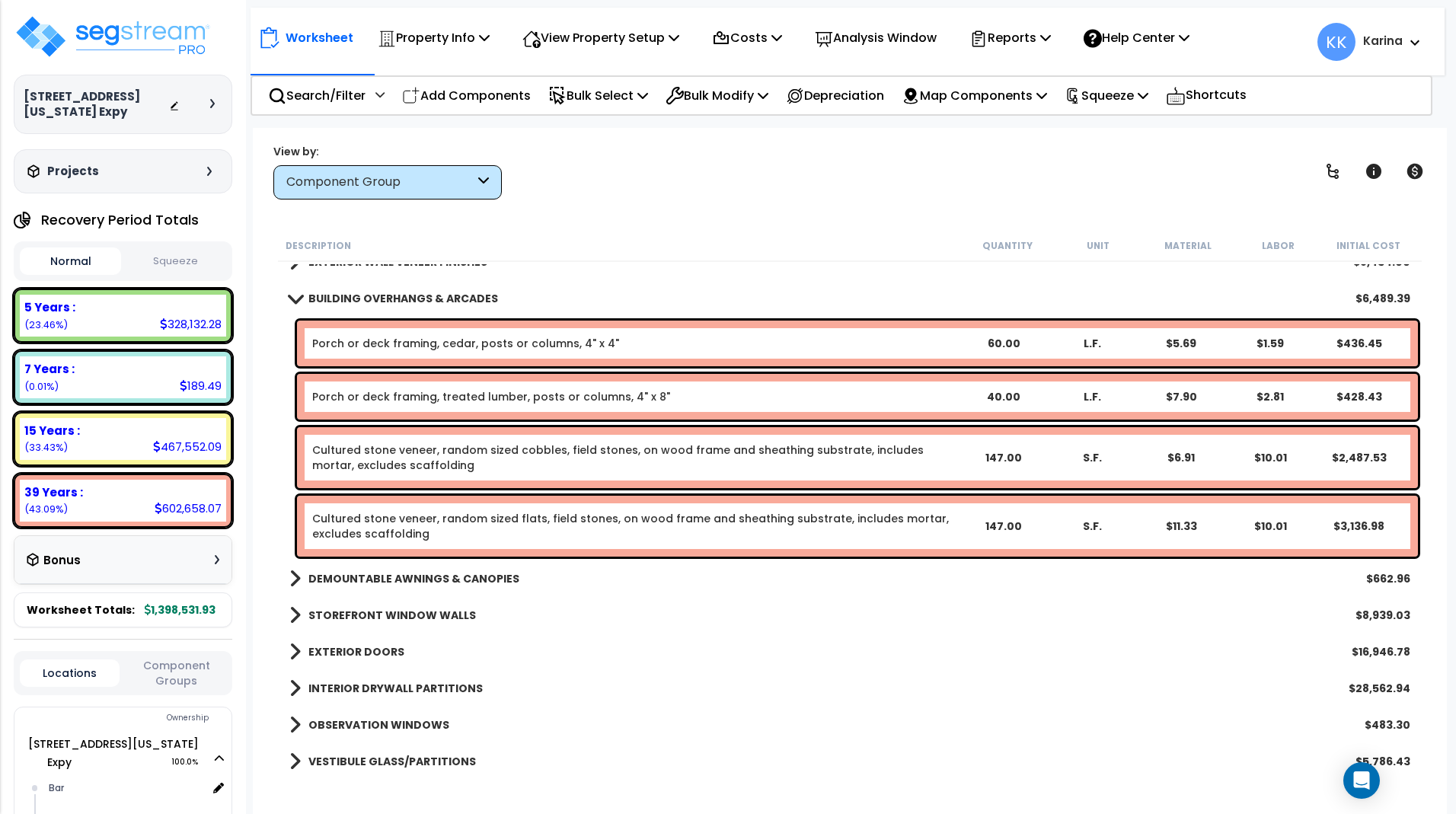
scroll to position [365, 0]
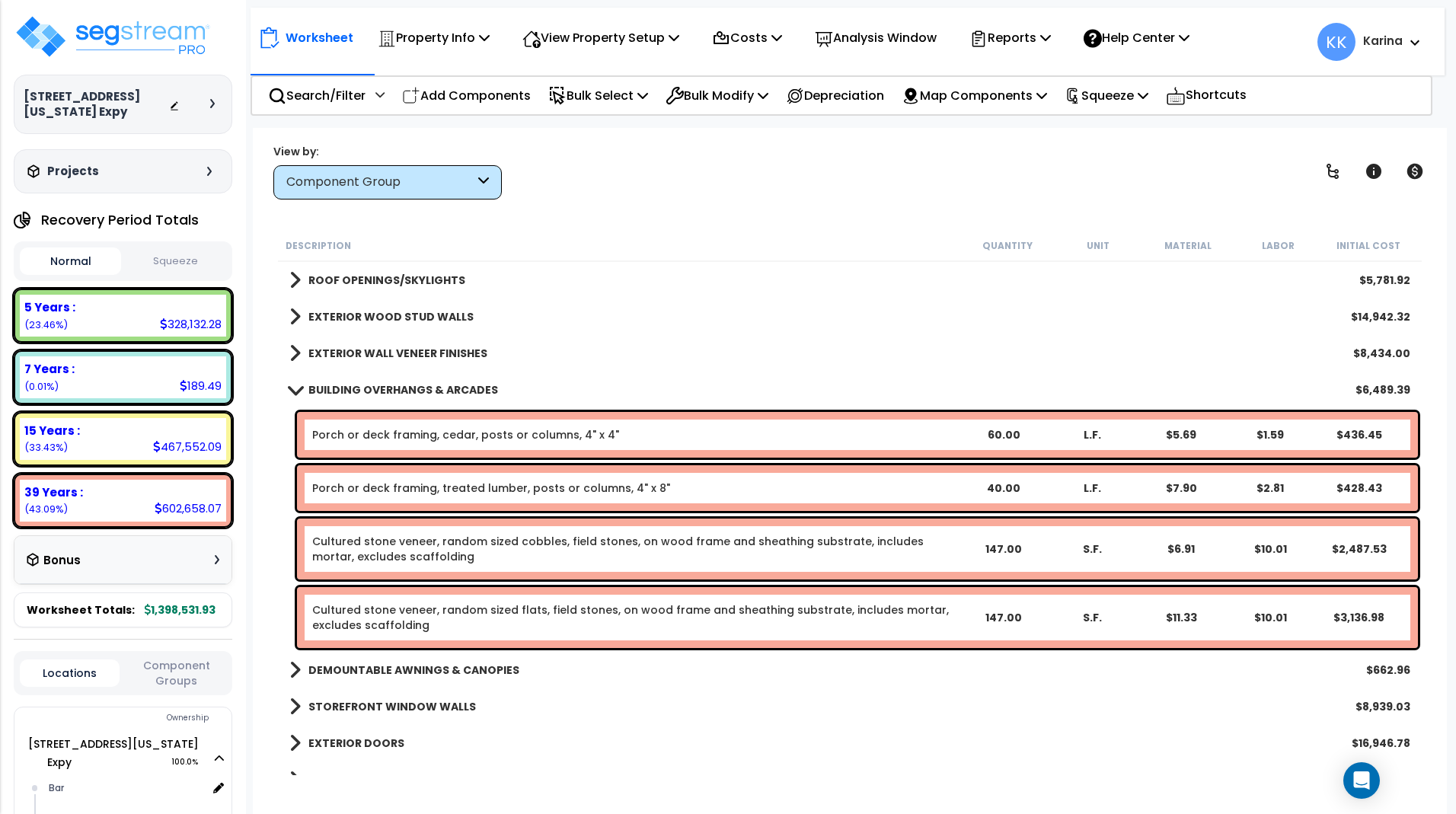
click at [292, 388] on span at bounding box center [295, 389] width 21 height 11
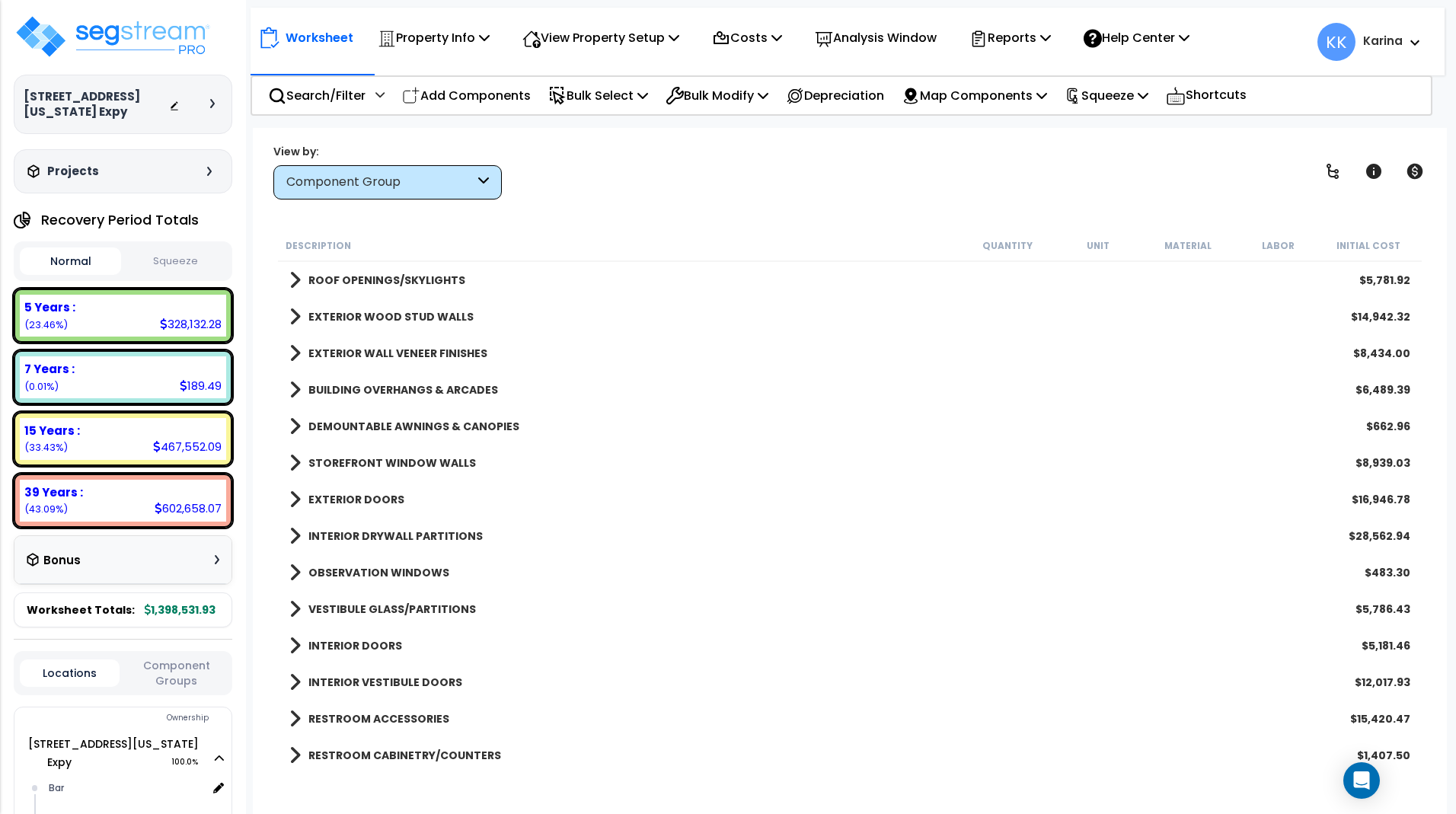
click at [295, 424] on span at bounding box center [295, 425] width 11 height 21
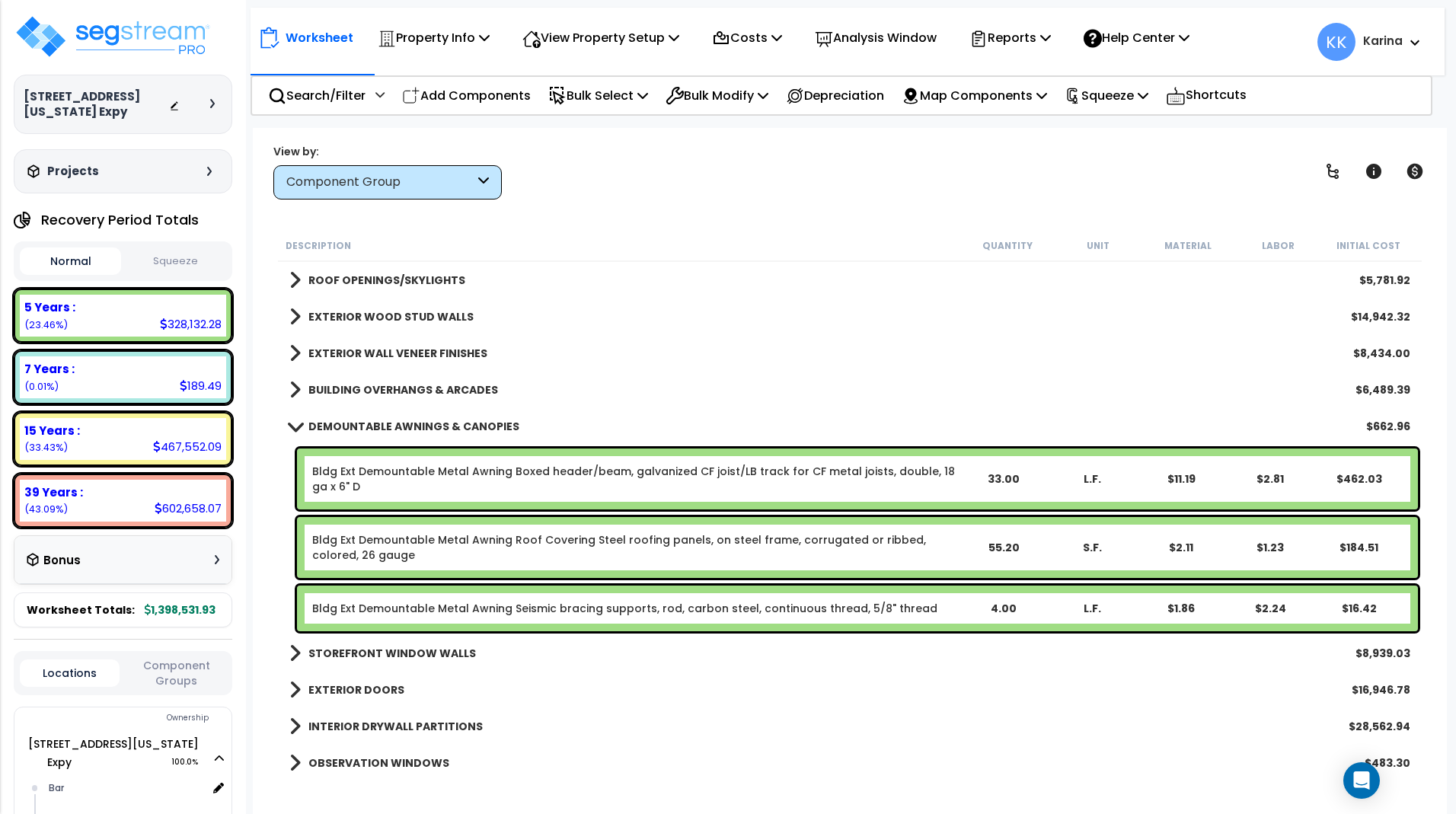
click at [295, 424] on span at bounding box center [295, 425] width 21 height 11
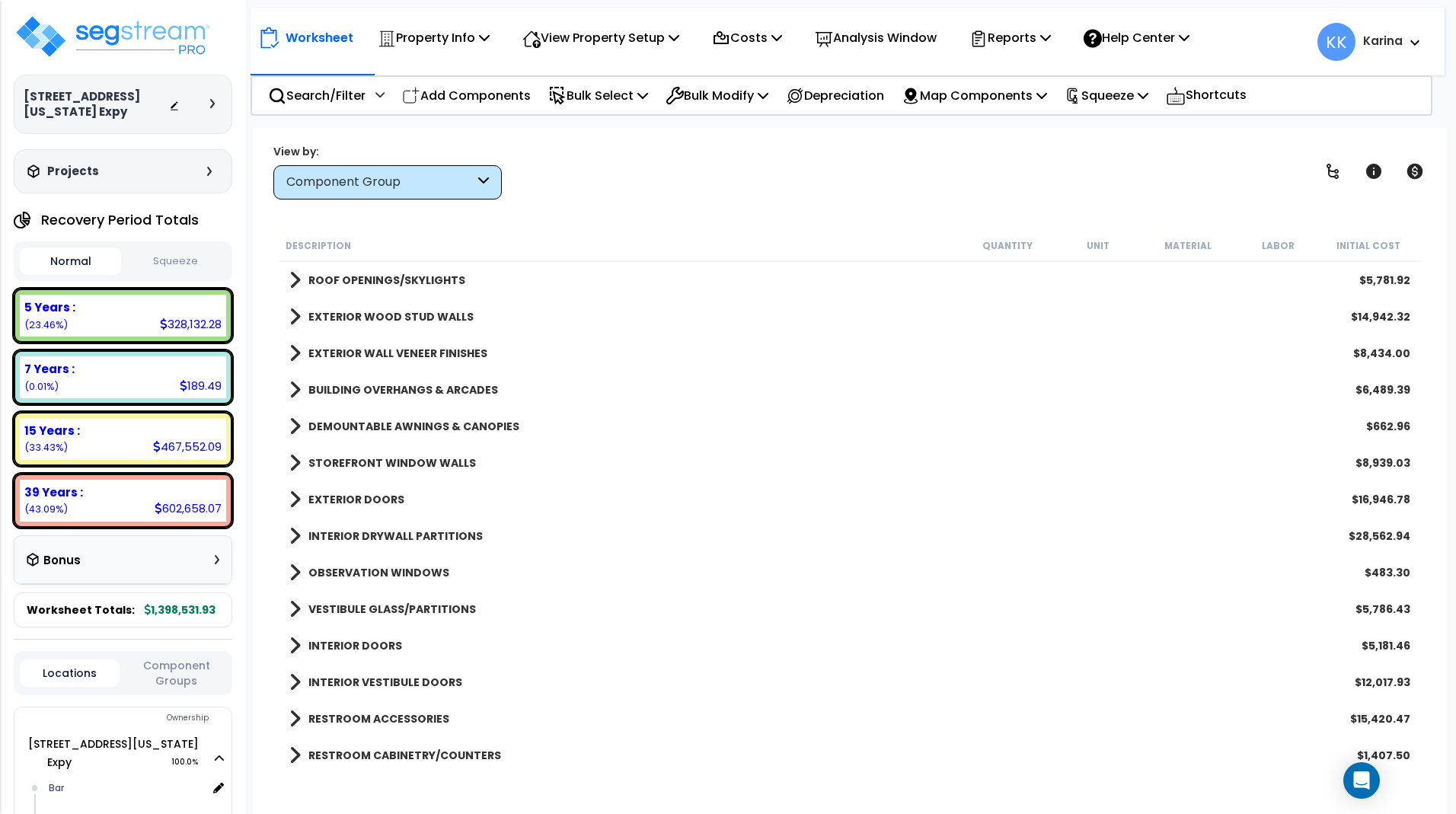
click at [295, 463] on span at bounding box center [295, 462] width 11 height 21
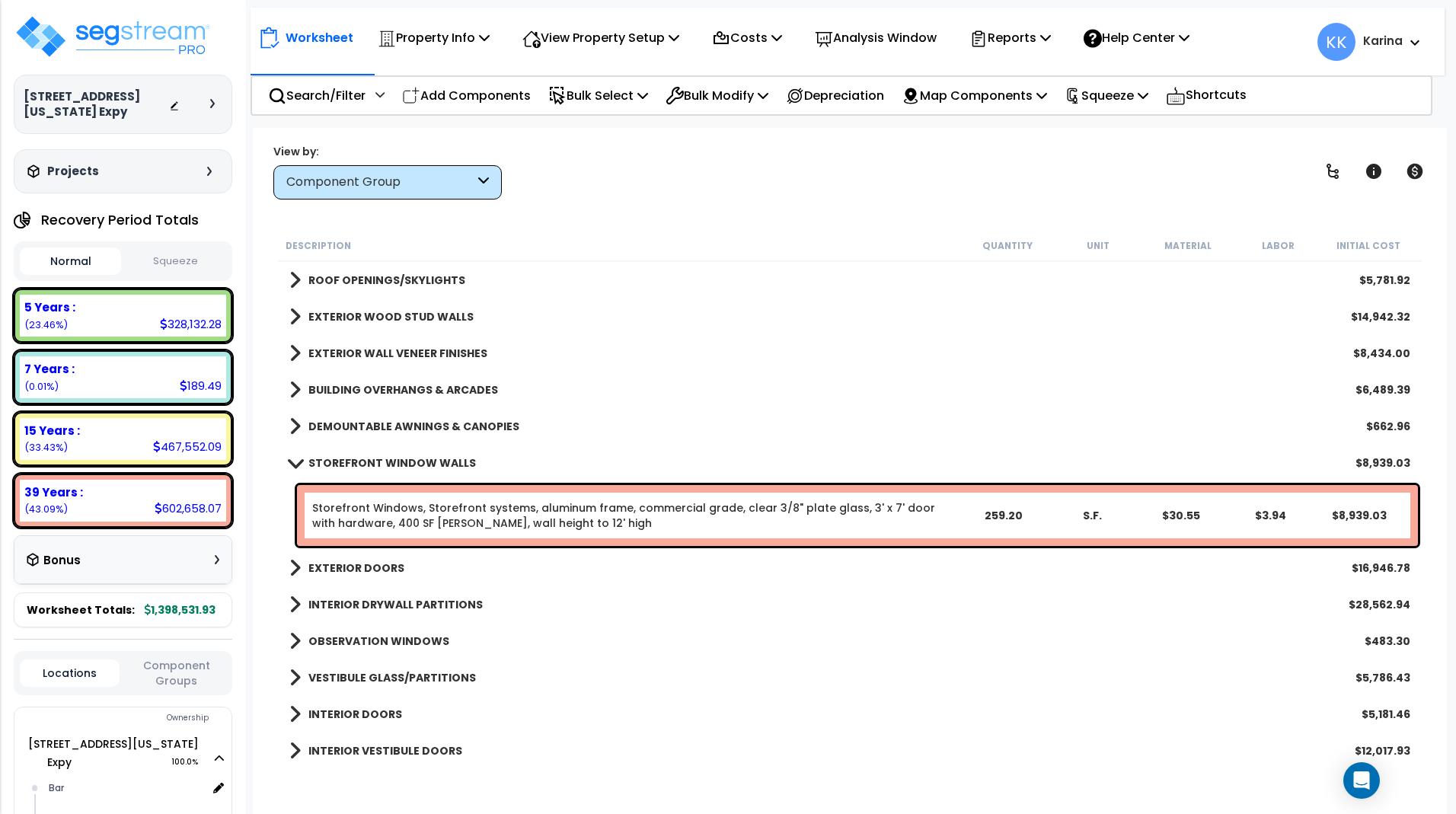
click at [295, 463] on span at bounding box center [295, 462] width 21 height 11
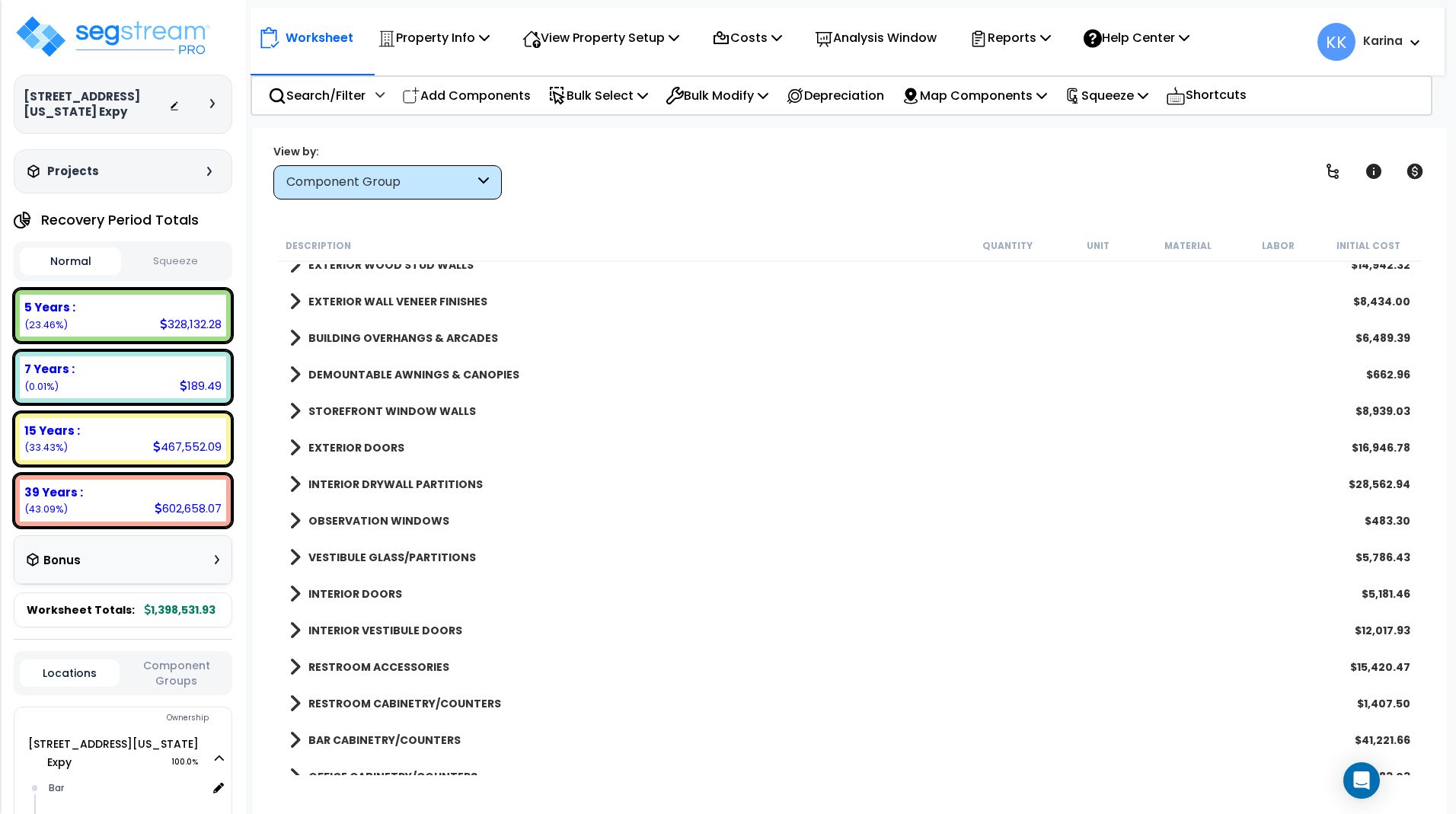
scroll to position [457, 0]
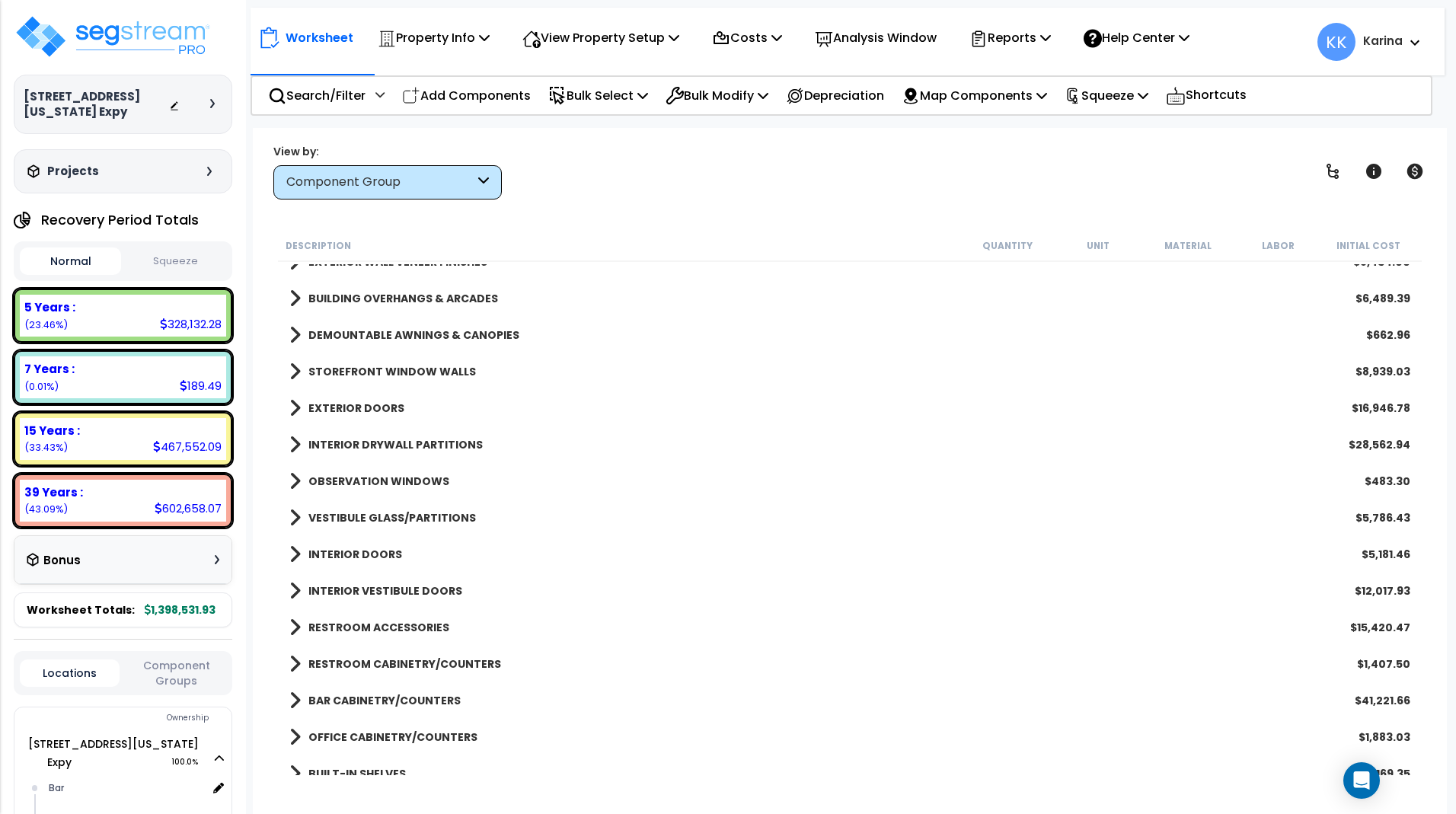
click at [294, 406] on span at bounding box center [295, 408] width 11 height 21
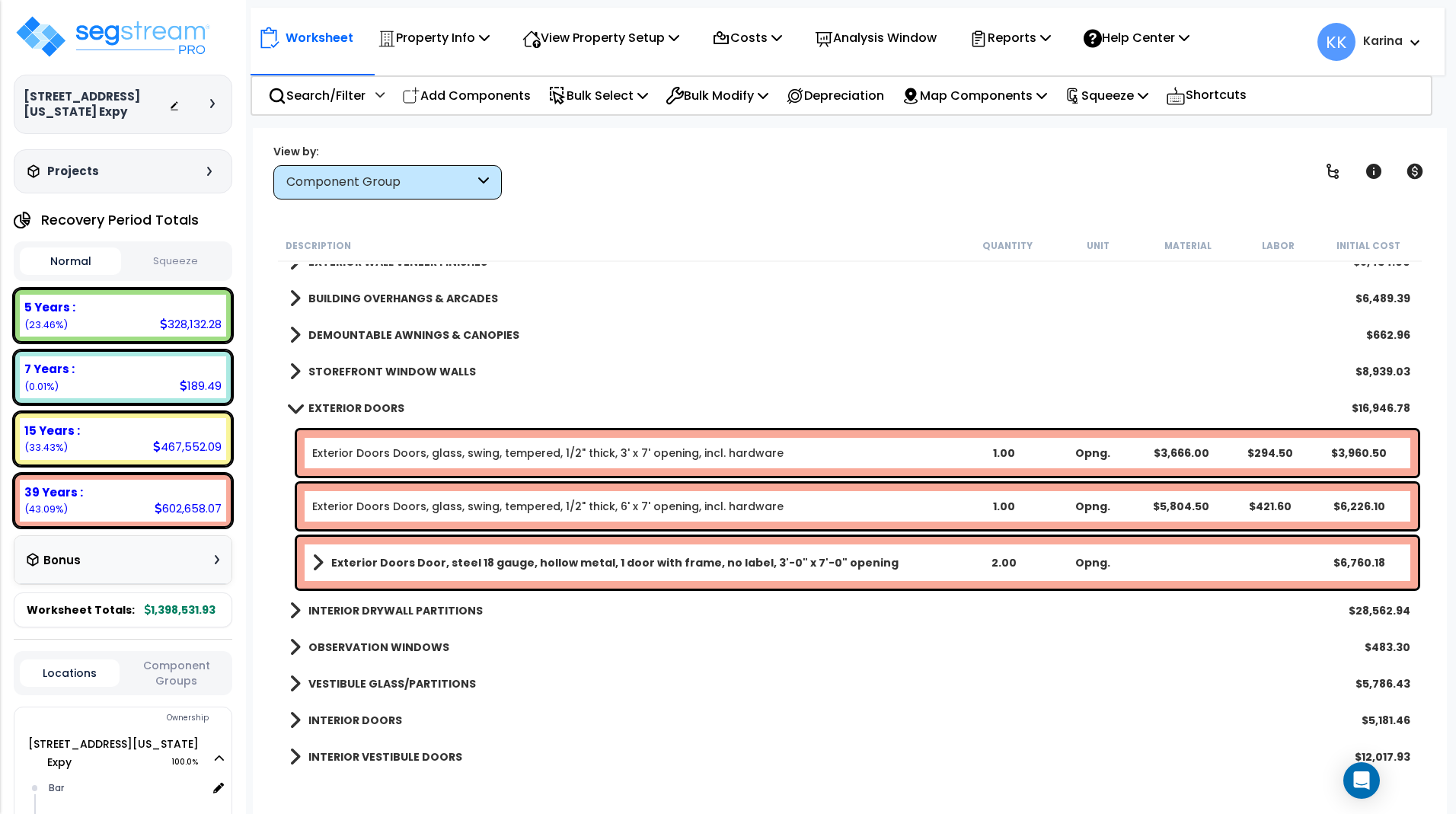
click at [294, 406] on span at bounding box center [295, 407] width 21 height 11
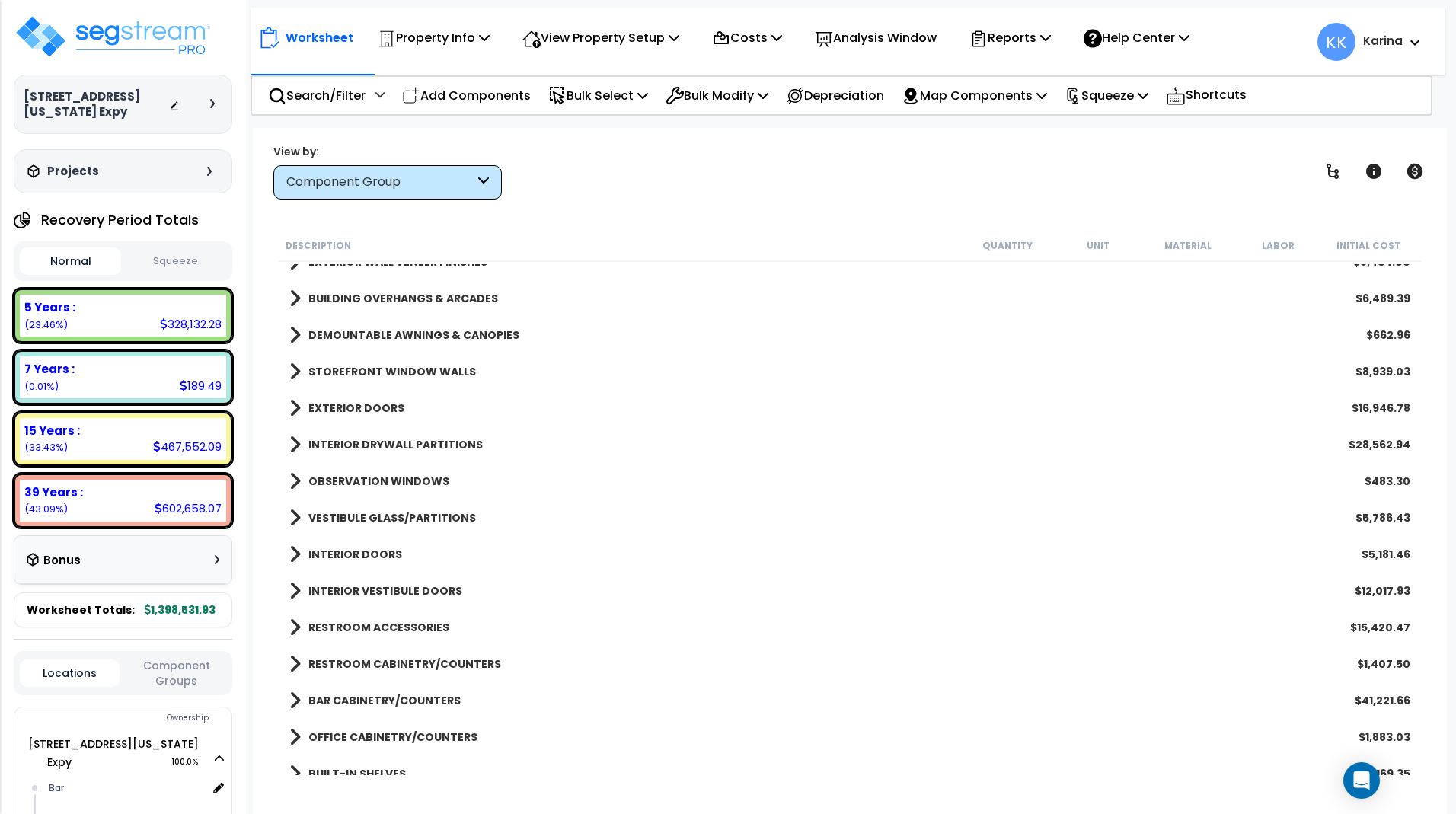
click at [294, 446] on span at bounding box center [295, 444] width 11 height 21
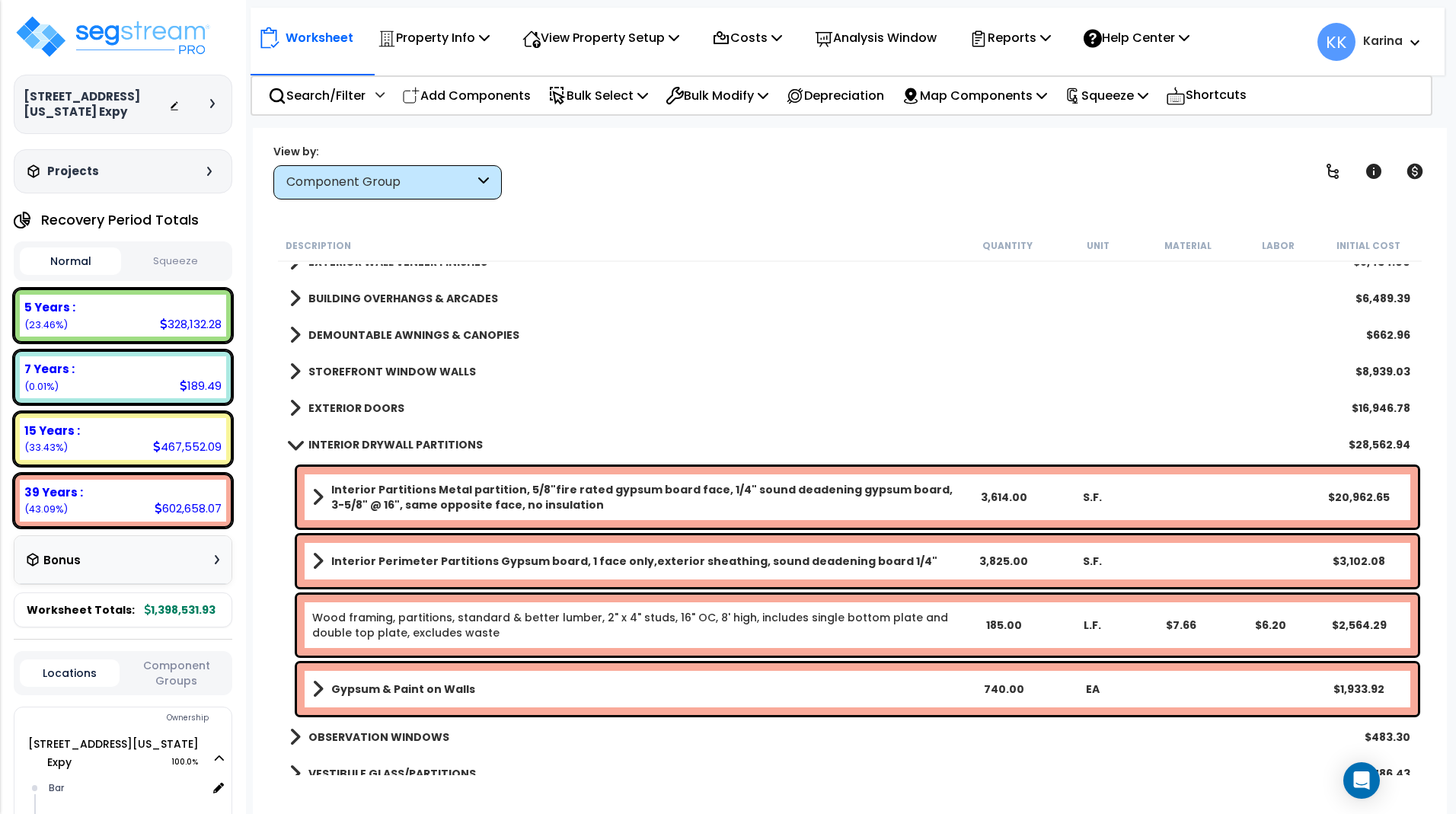
click at [294, 446] on span at bounding box center [295, 444] width 21 height 11
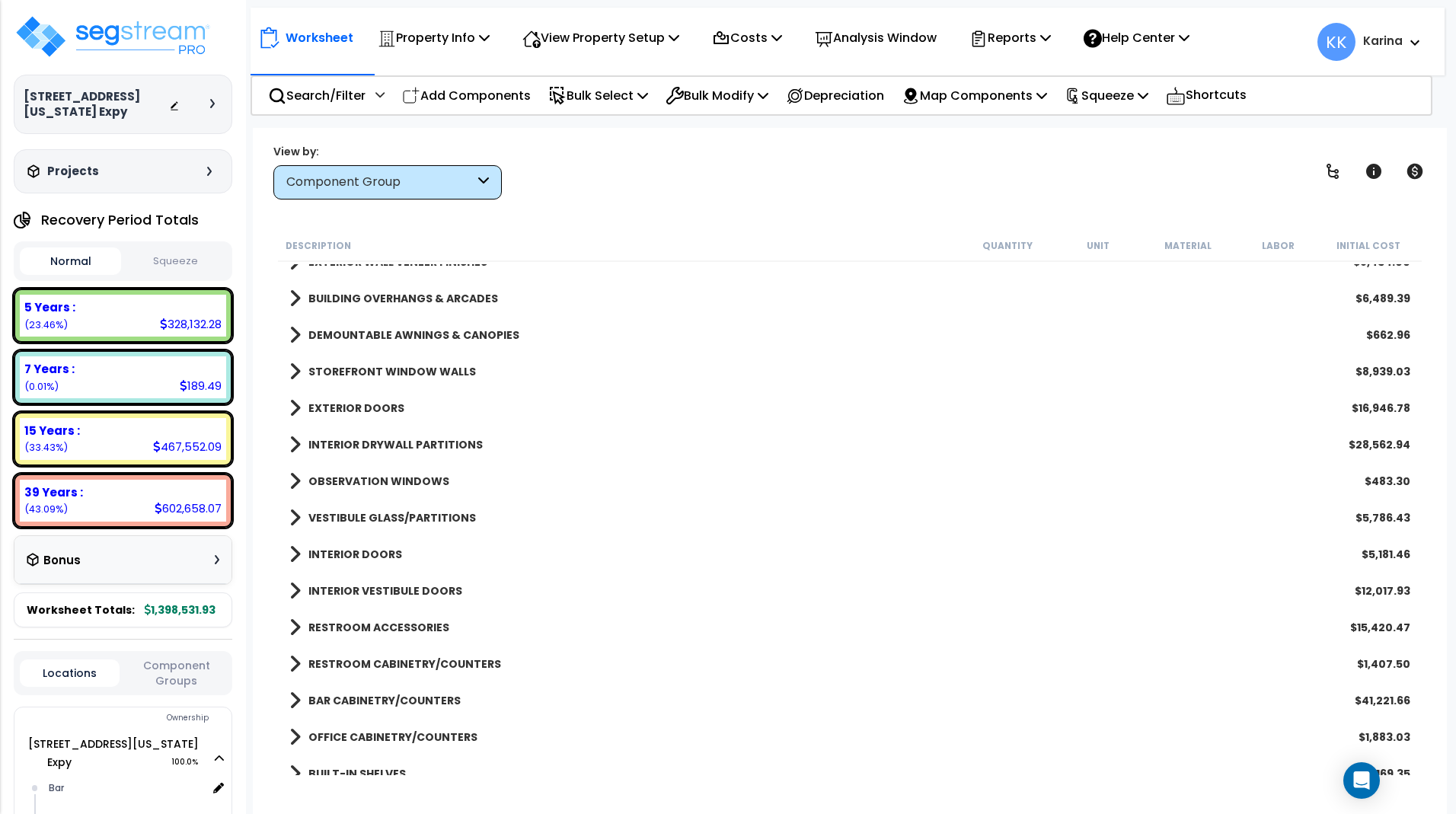
click at [294, 477] on span at bounding box center [295, 481] width 11 height 21
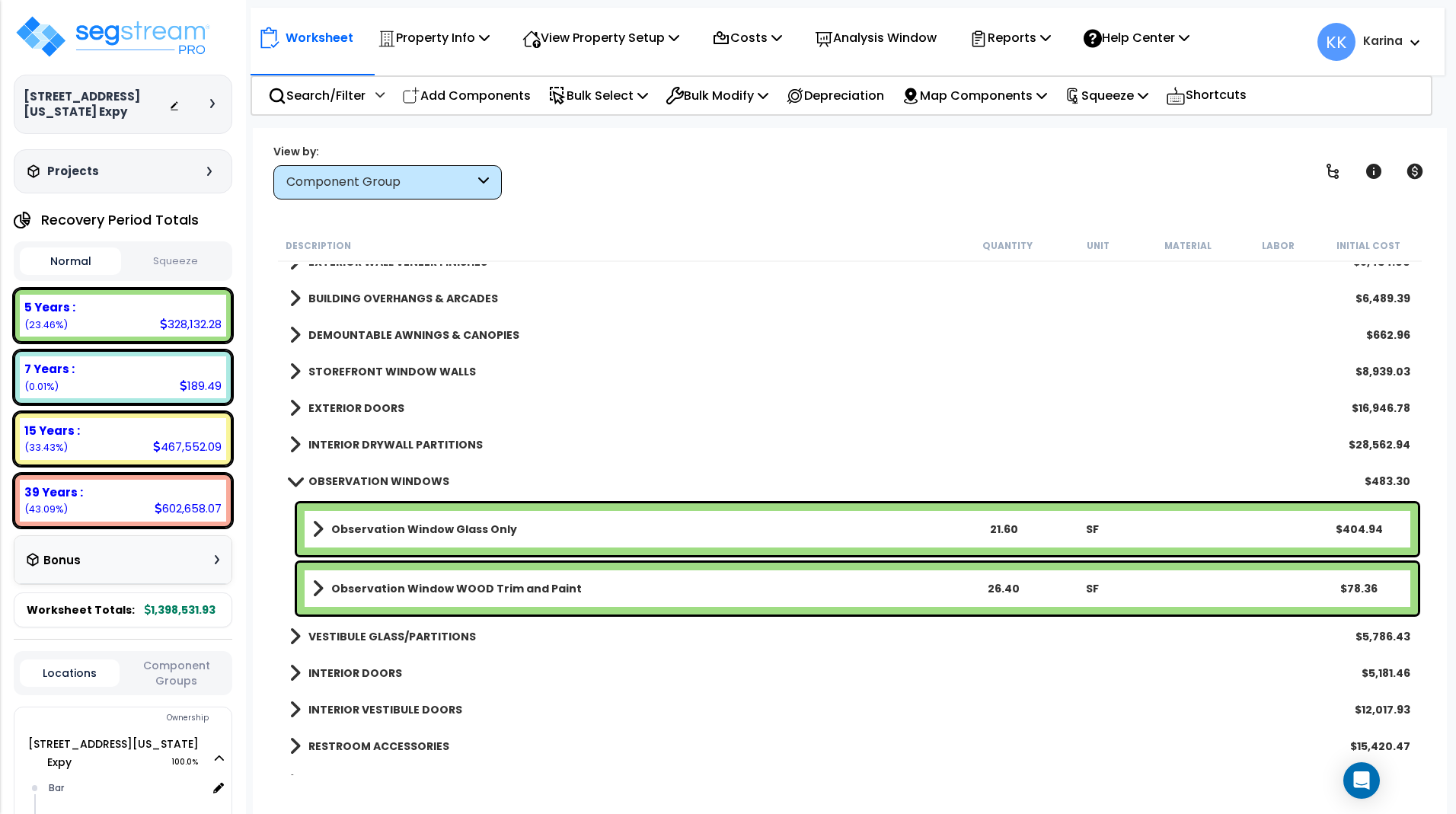
click at [294, 477] on span at bounding box center [295, 481] width 21 height 11
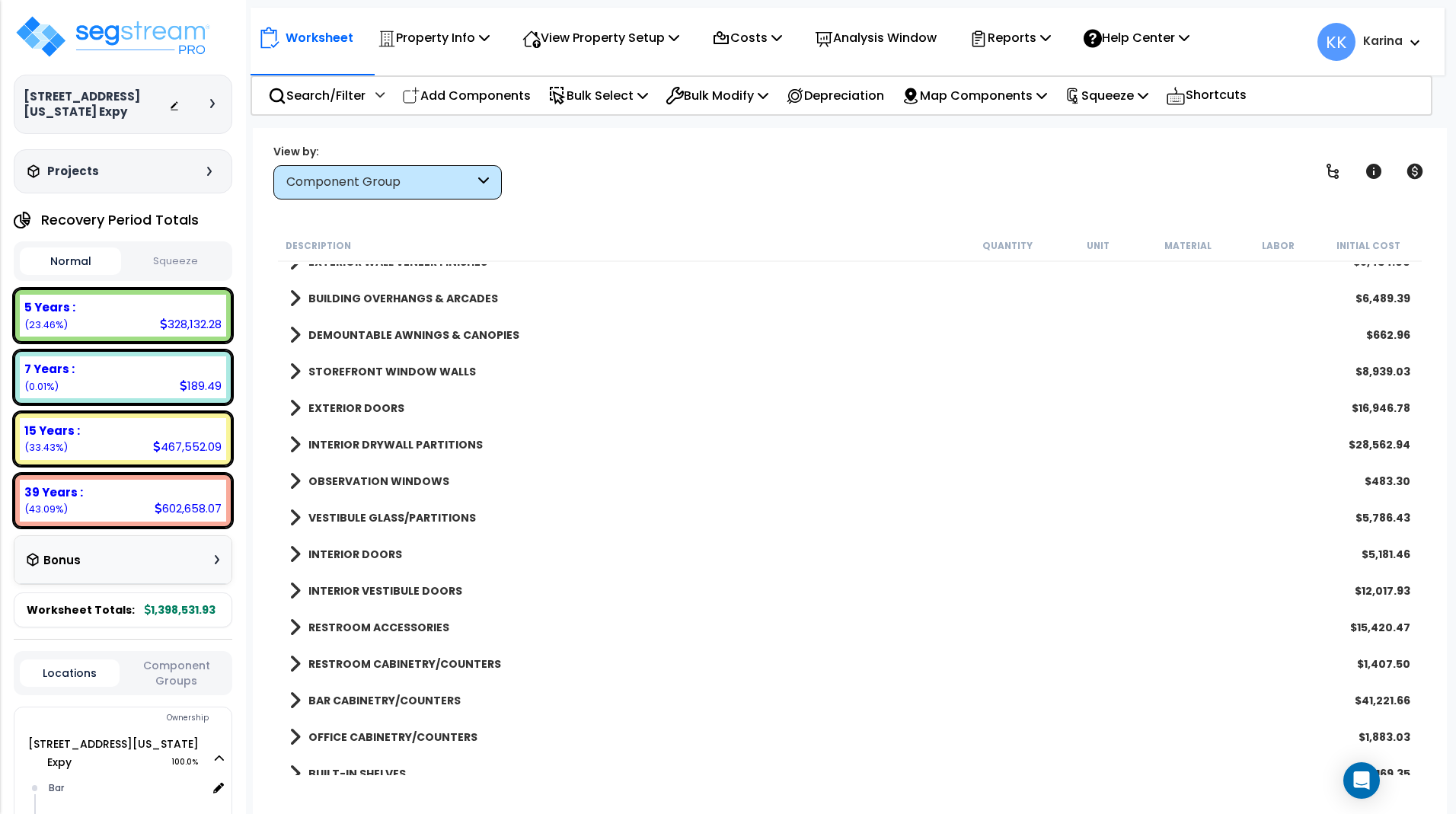
scroll to position [548, 0]
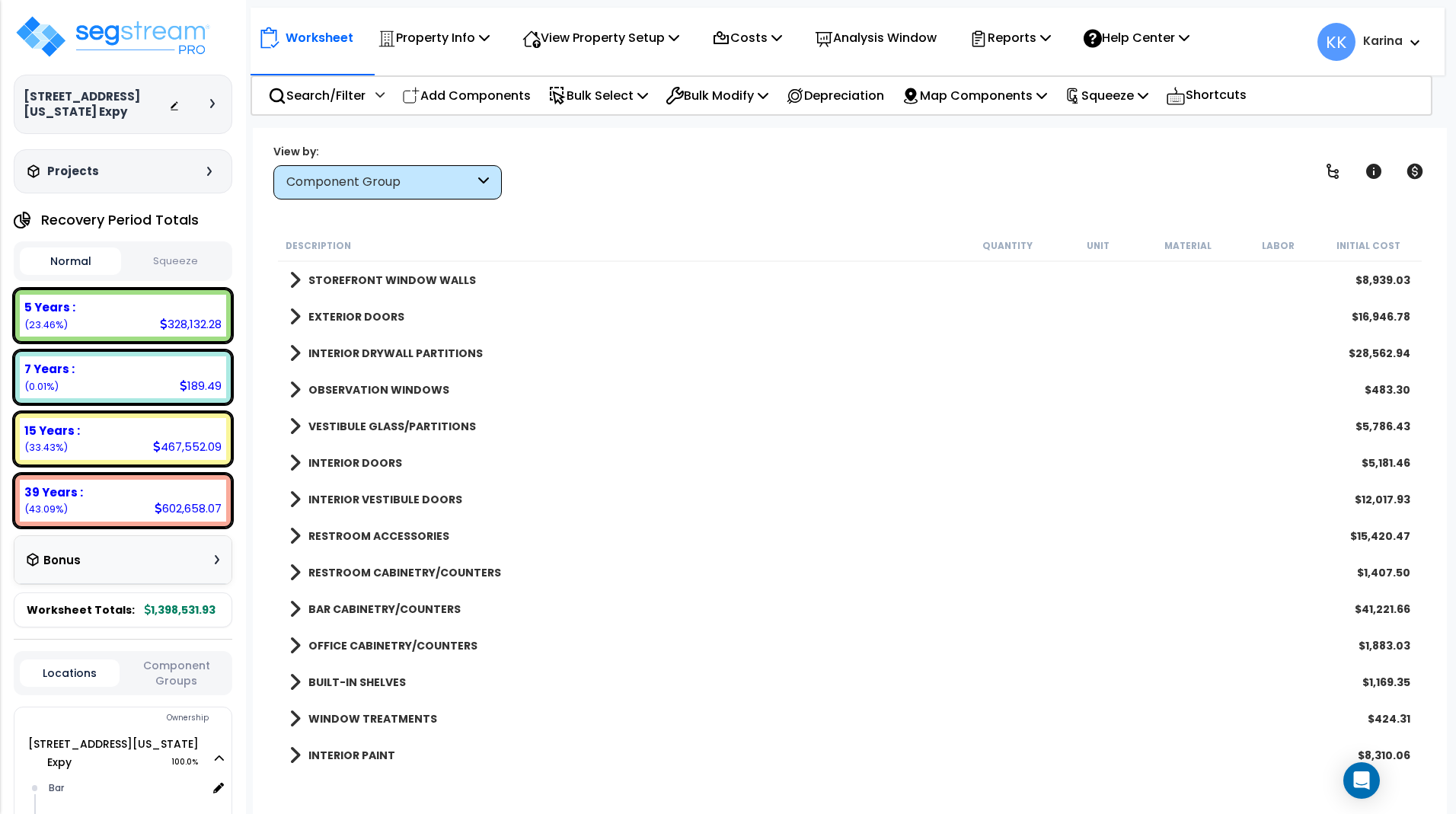
click at [294, 426] on span at bounding box center [295, 425] width 11 height 21
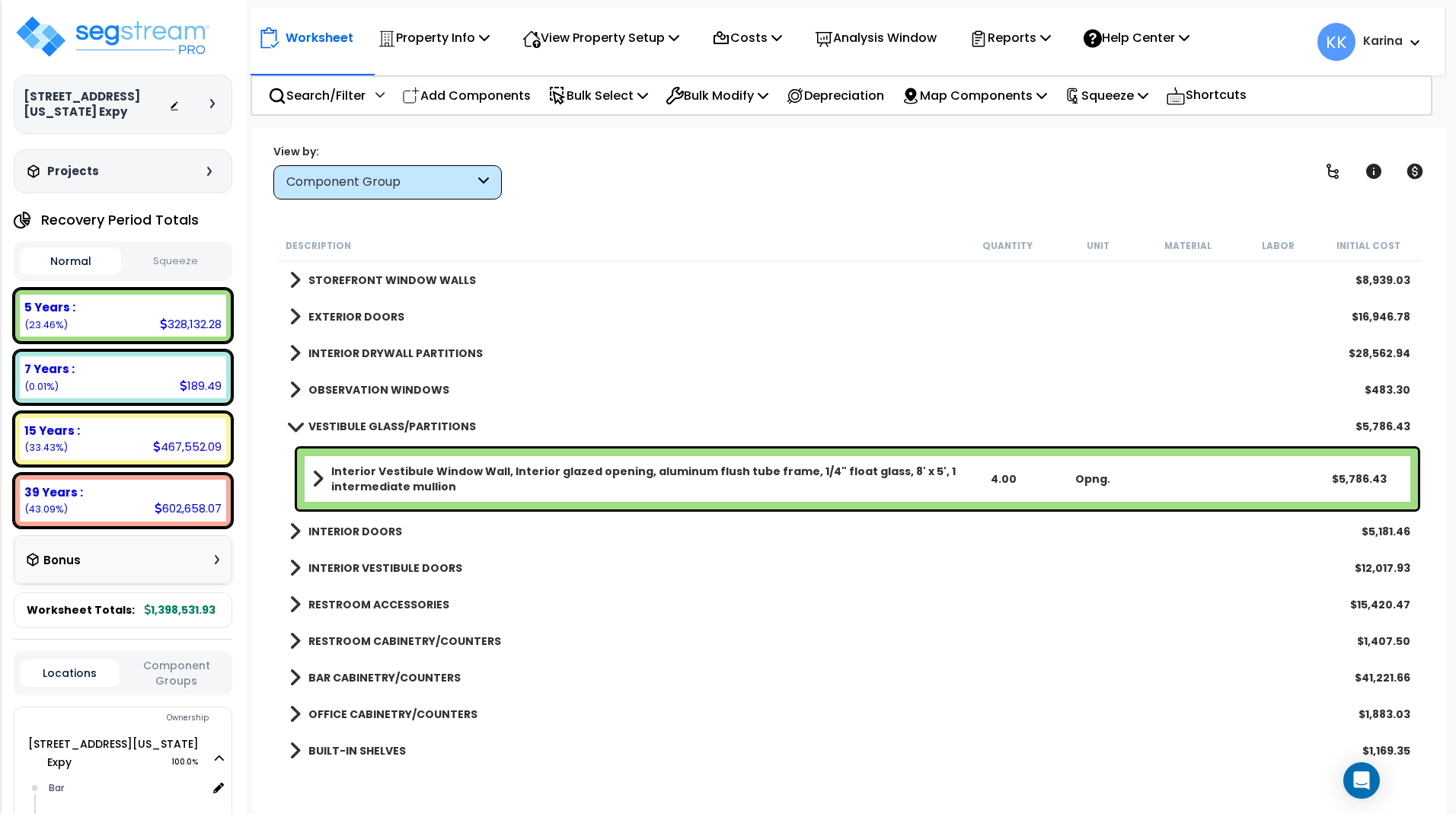
click at [294, 426] on span at bounding box center [295, 425] width 21 height 11
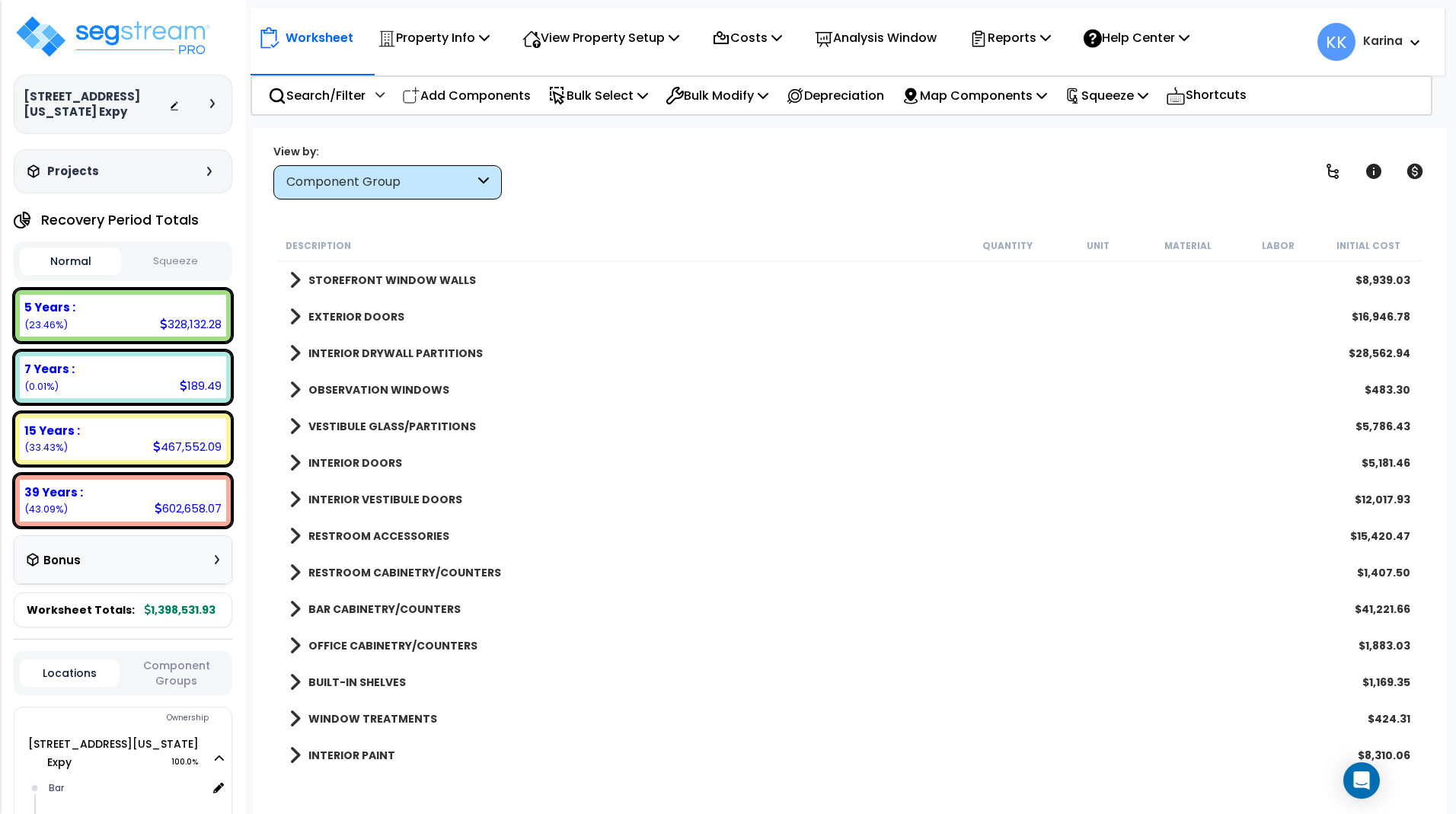
click at [293, 463] on span at bounding box center [295, 462] width 11 height 21
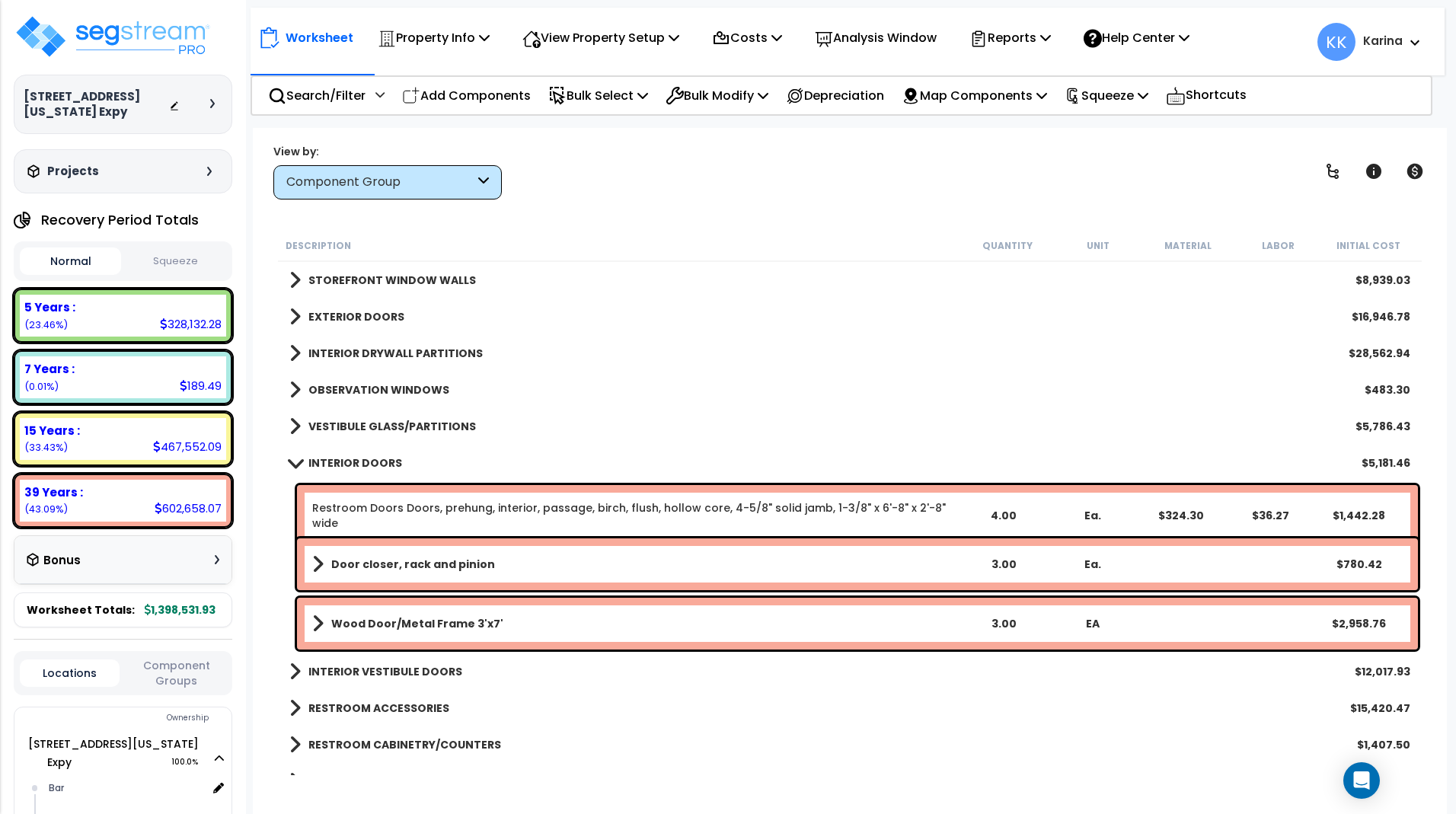
click at [293, 463] on span at bounding box center [295, 462] width 21 height 11
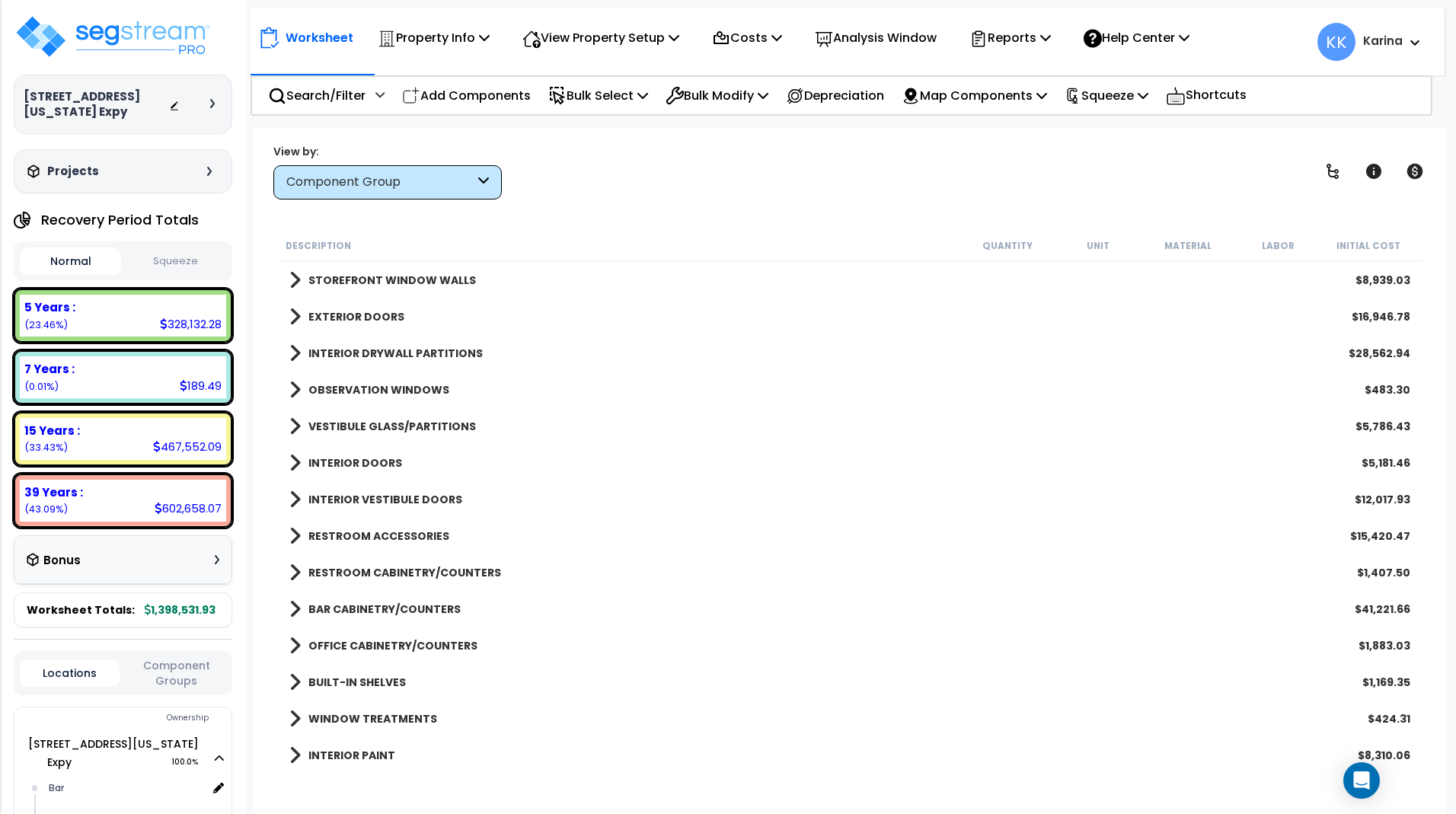
click at [295, 497] on span at bounding box center [295, 499] width 11 height 21
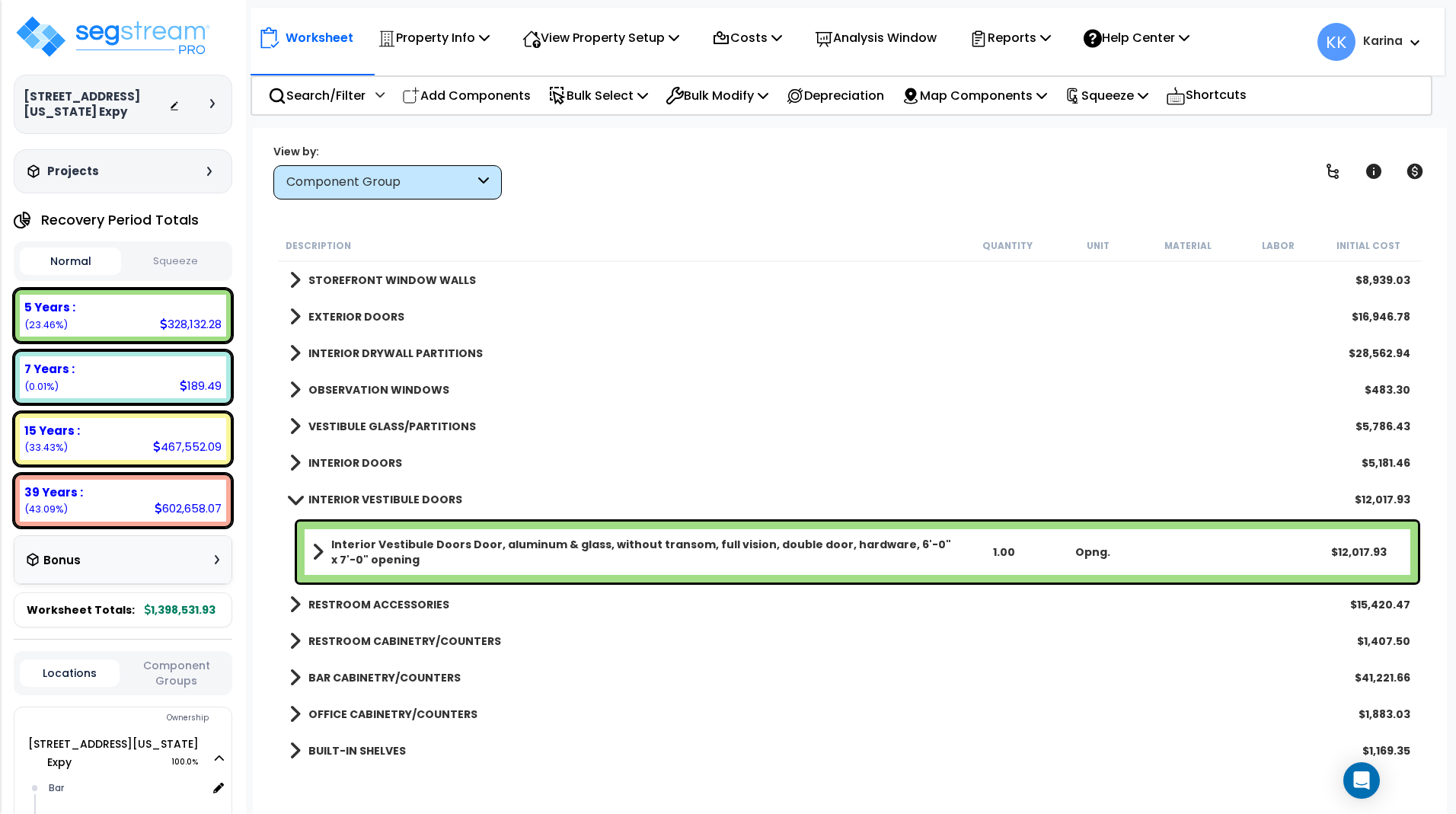
scroll to position [640, 0]
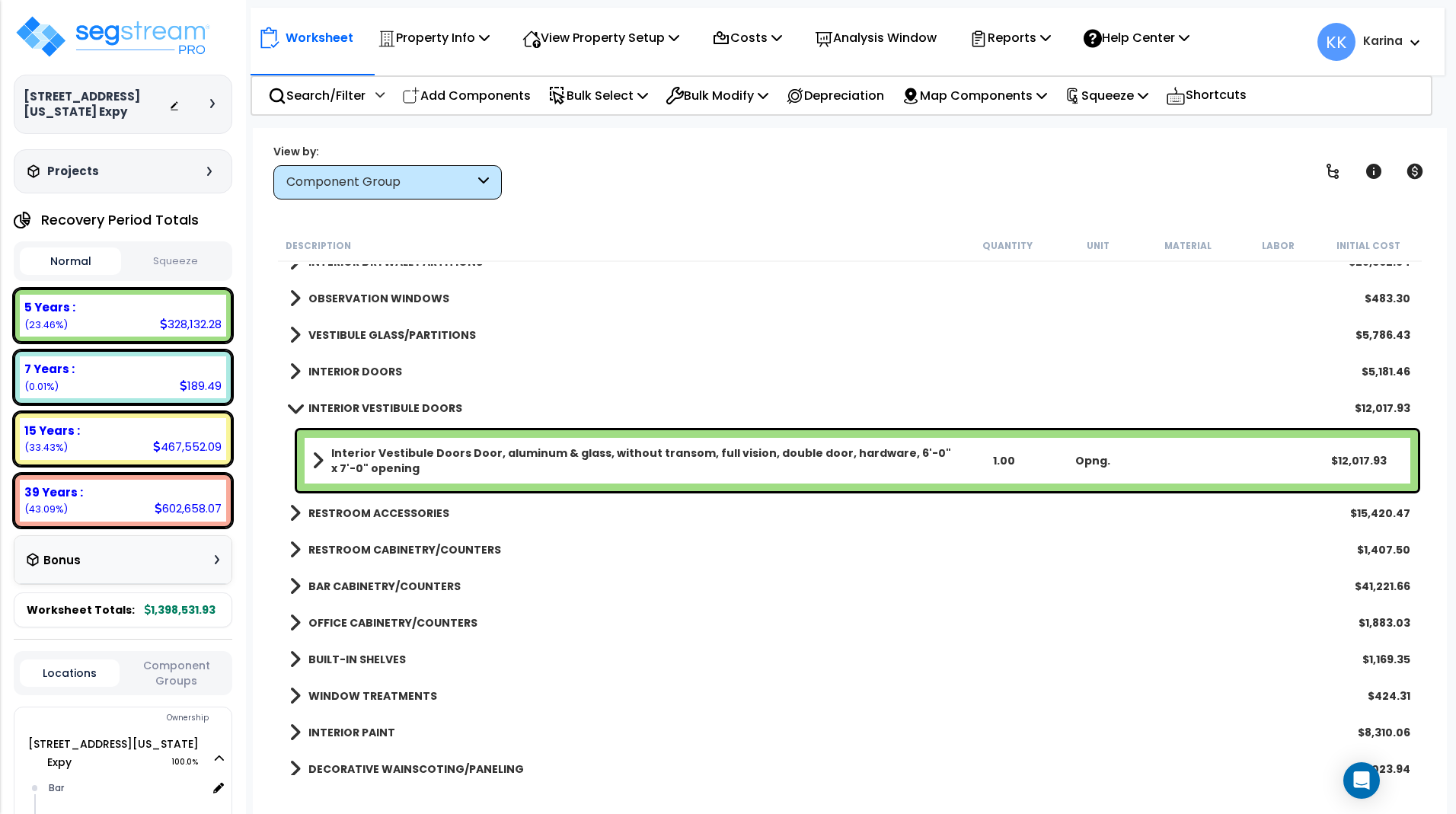
click at [293, 407] on span at bounding box center [295, 407] width 21 height 11
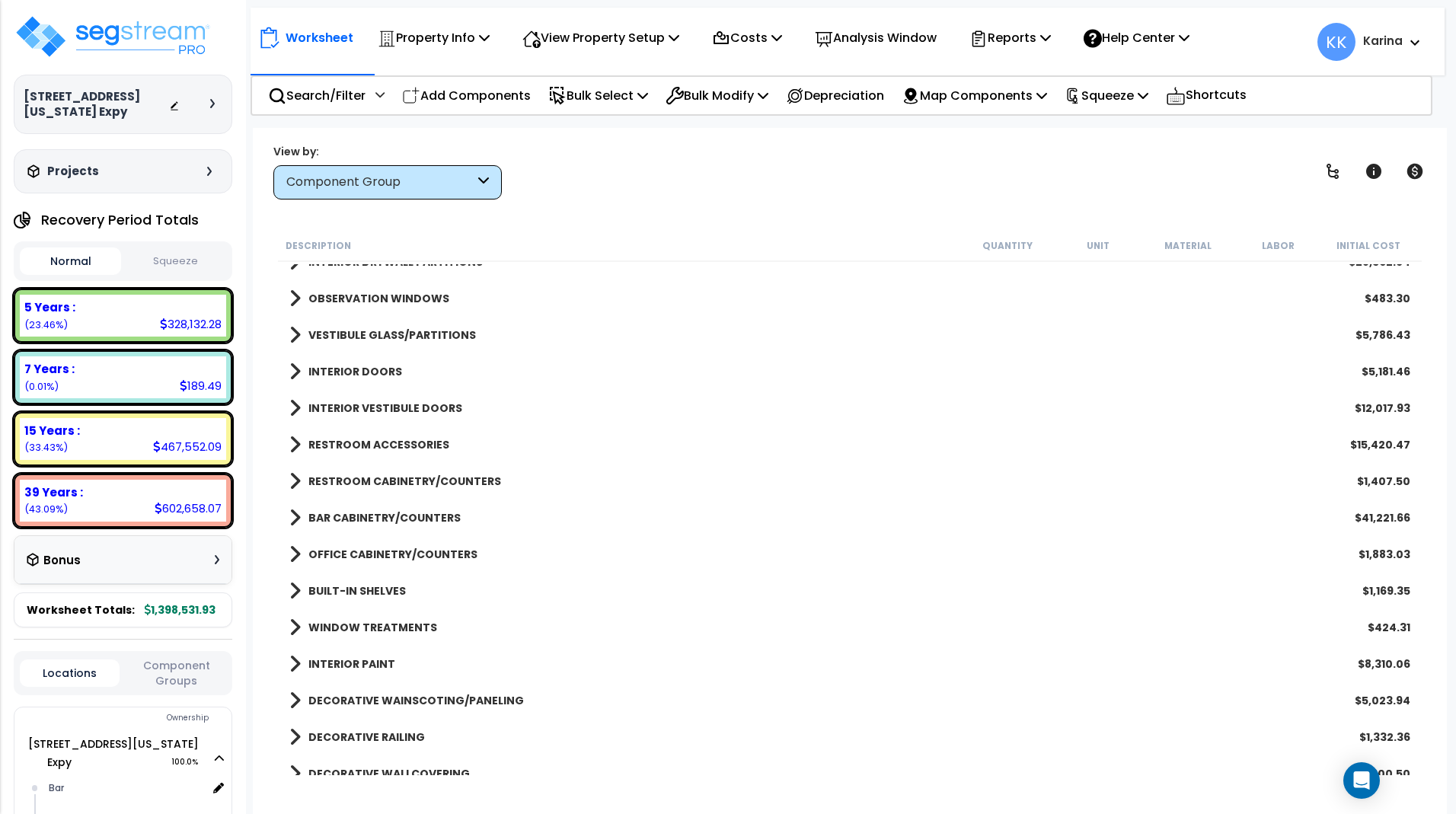
click at [294, 445] on span at bounding box center [295, 444] width 11 height 21
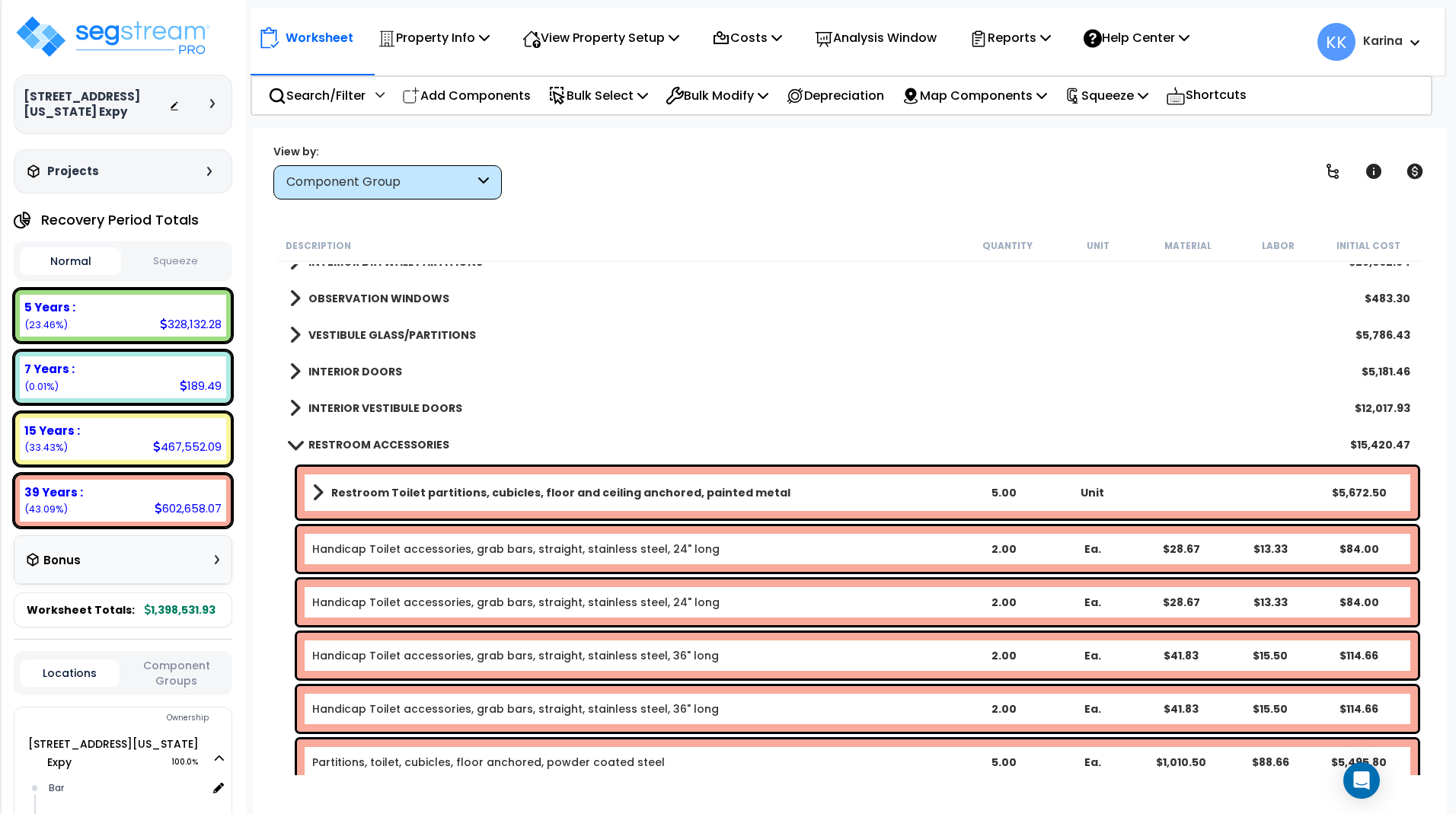
click at [294, 448] on span at bounding box center [295, 444] width 21 height 11
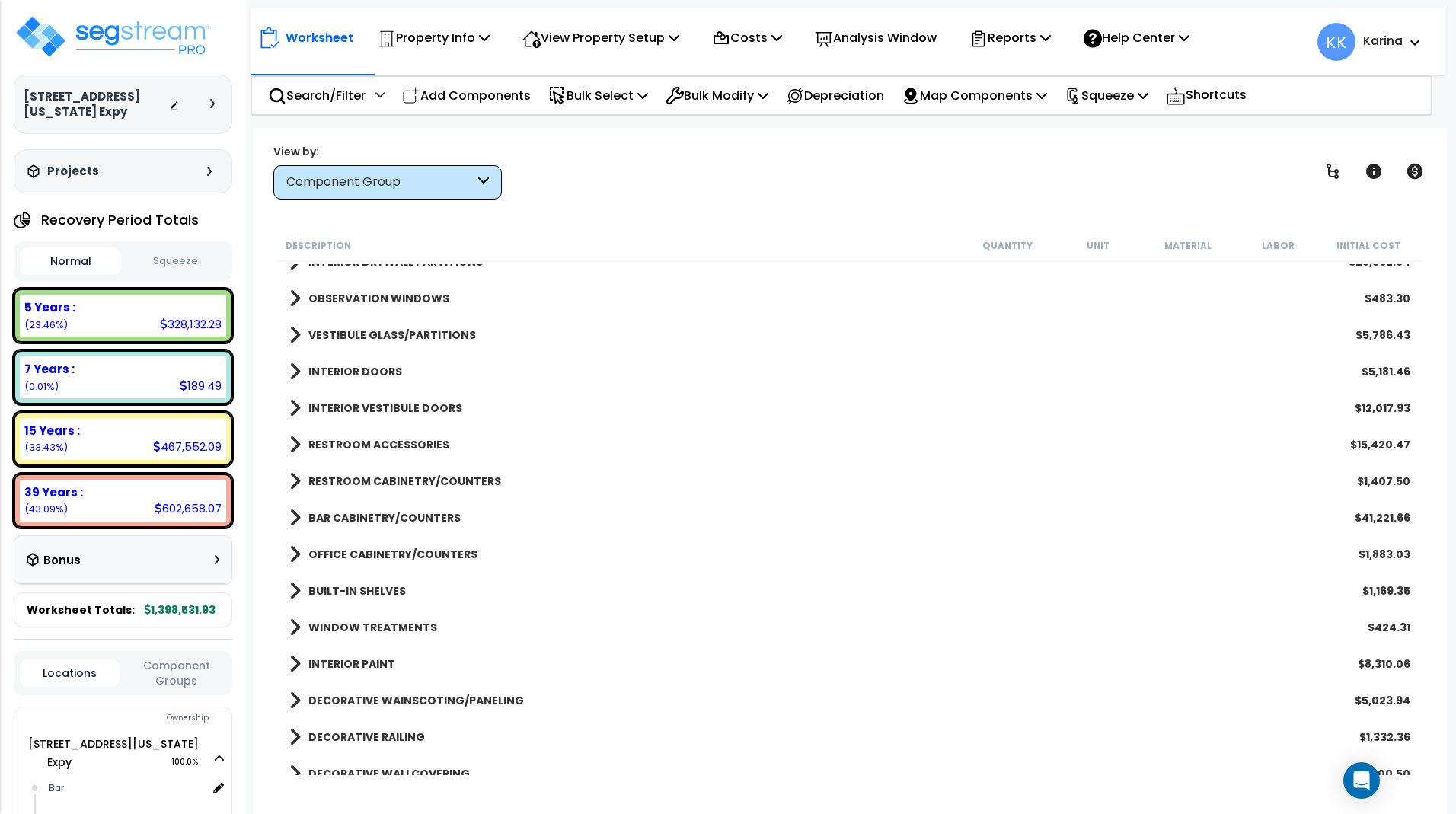
click at [294, 475] on span at bounding box center [295, 481] width 11 height 21
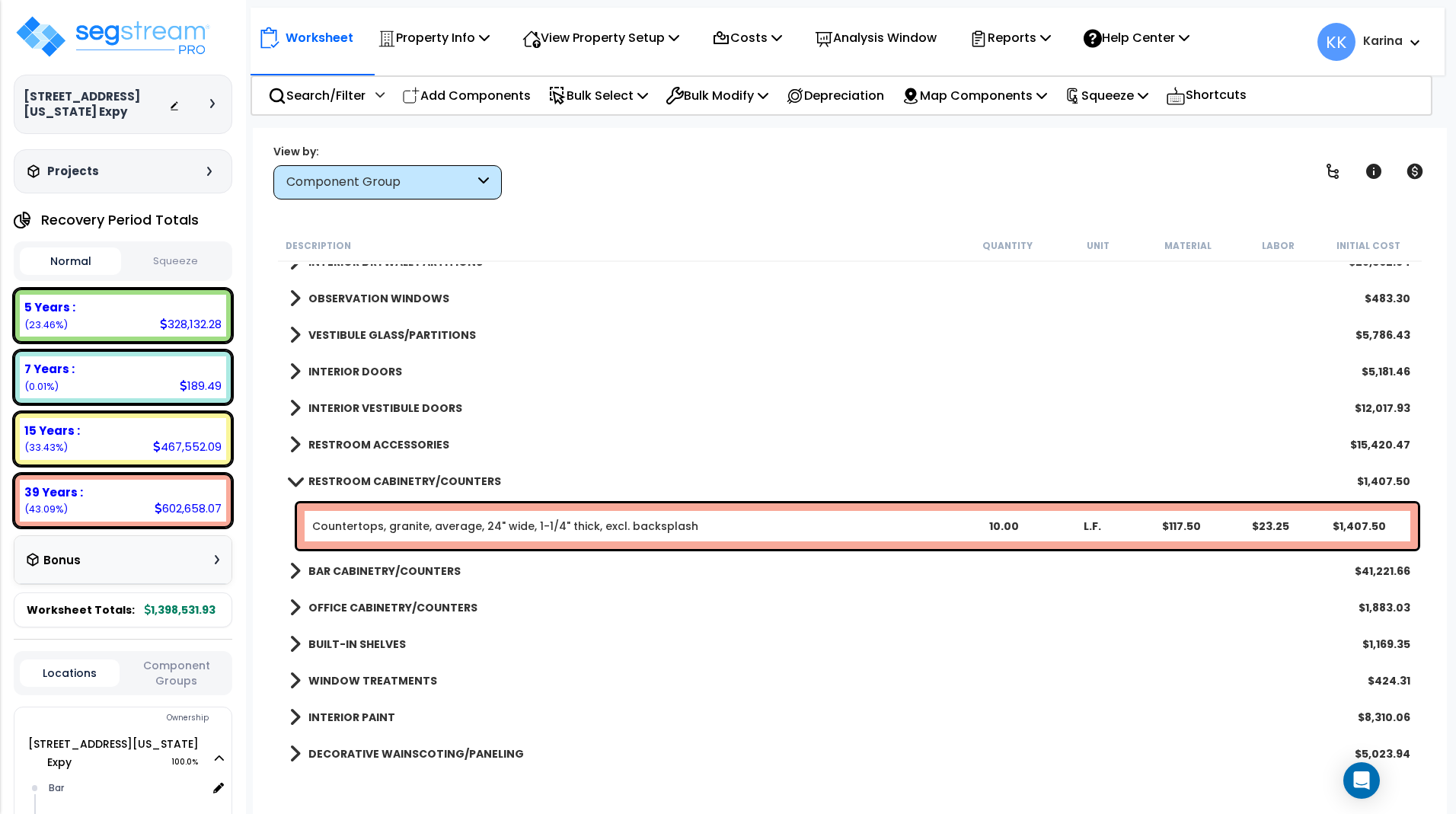
click at [294, 475] on span at bounding box center [295, 481] width 21 height 11
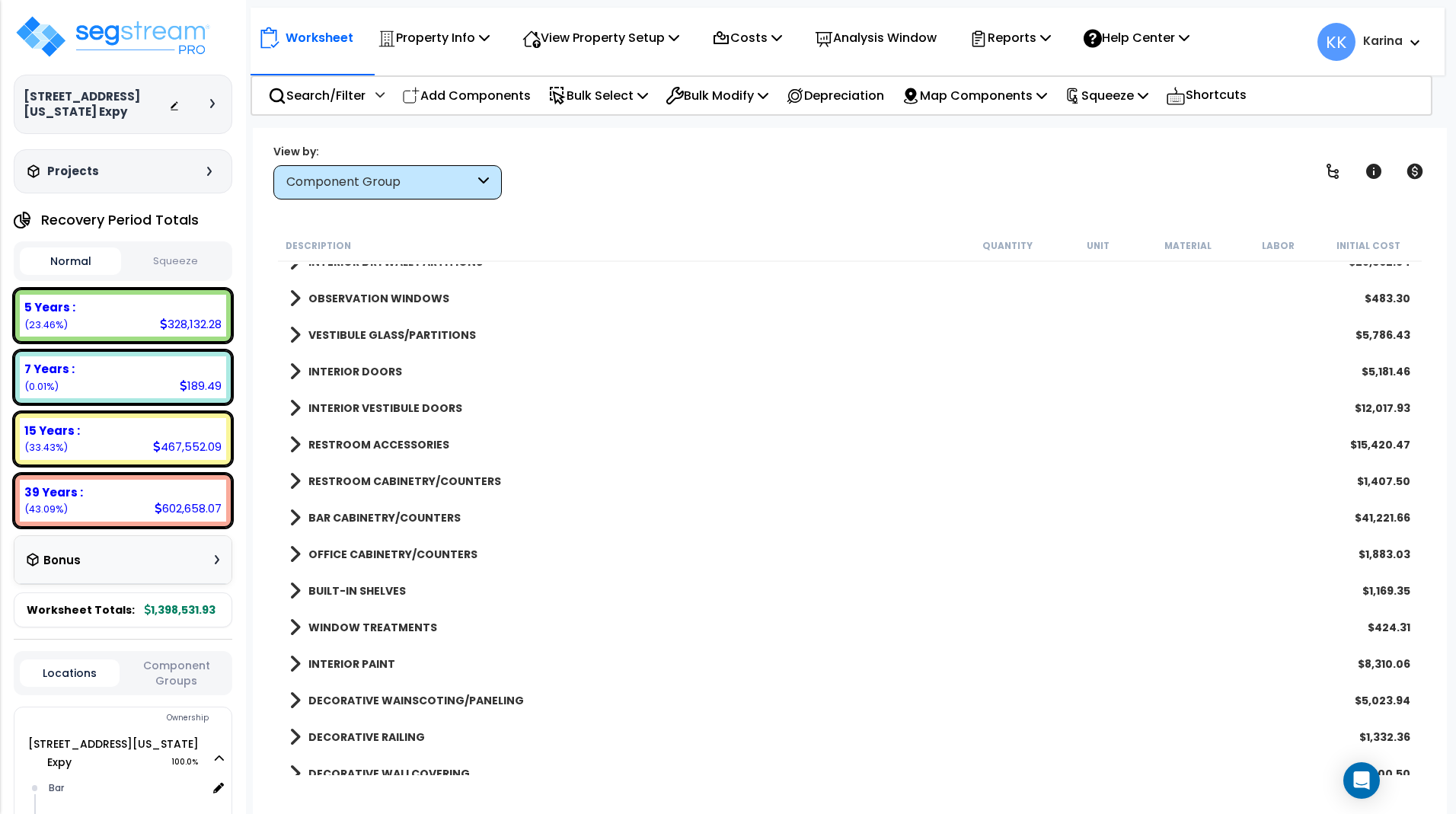
click at [294, 514] on span at bounding box center [295, 517] width 11 height 21
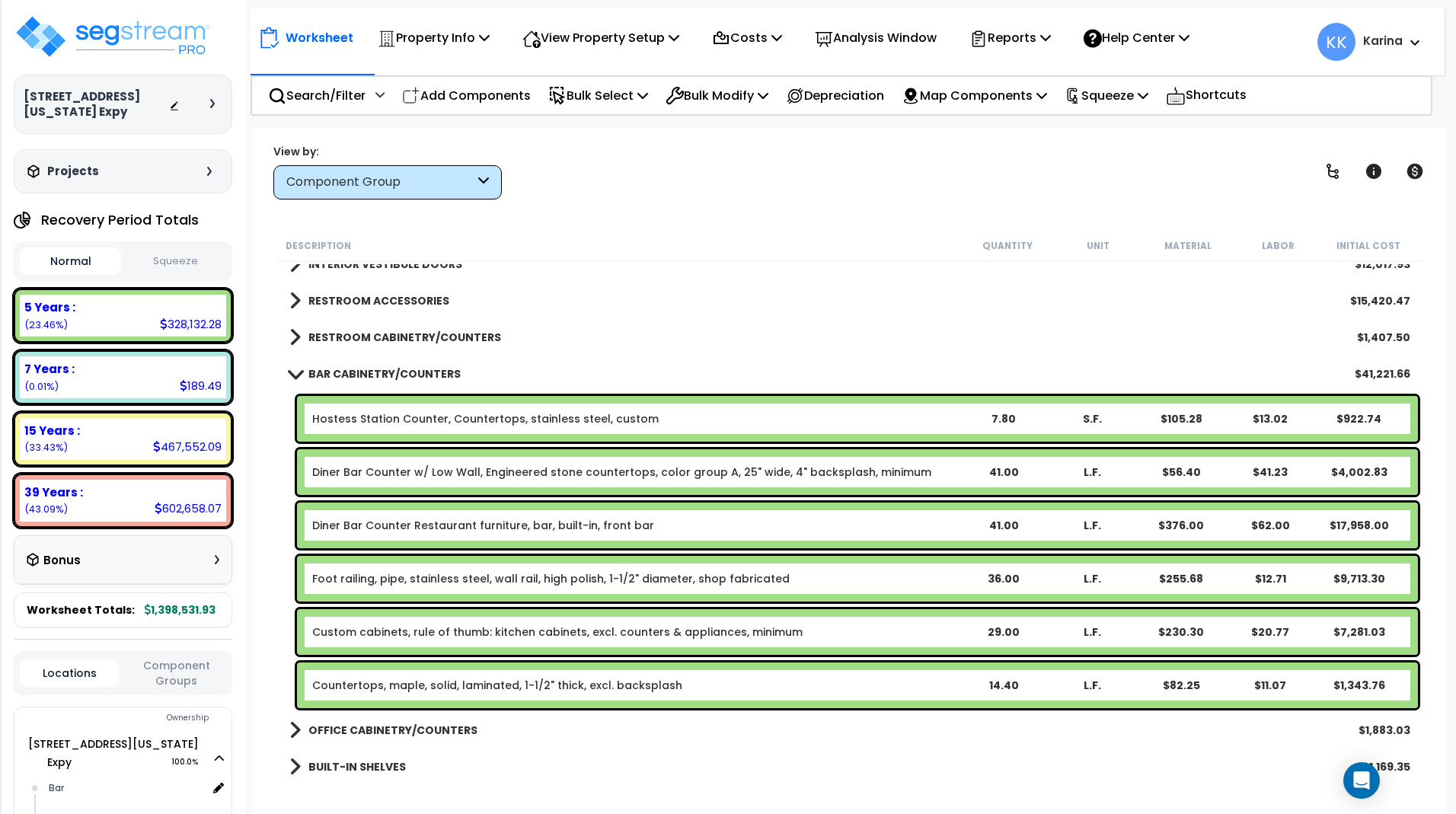
scroll to position [822, 0]
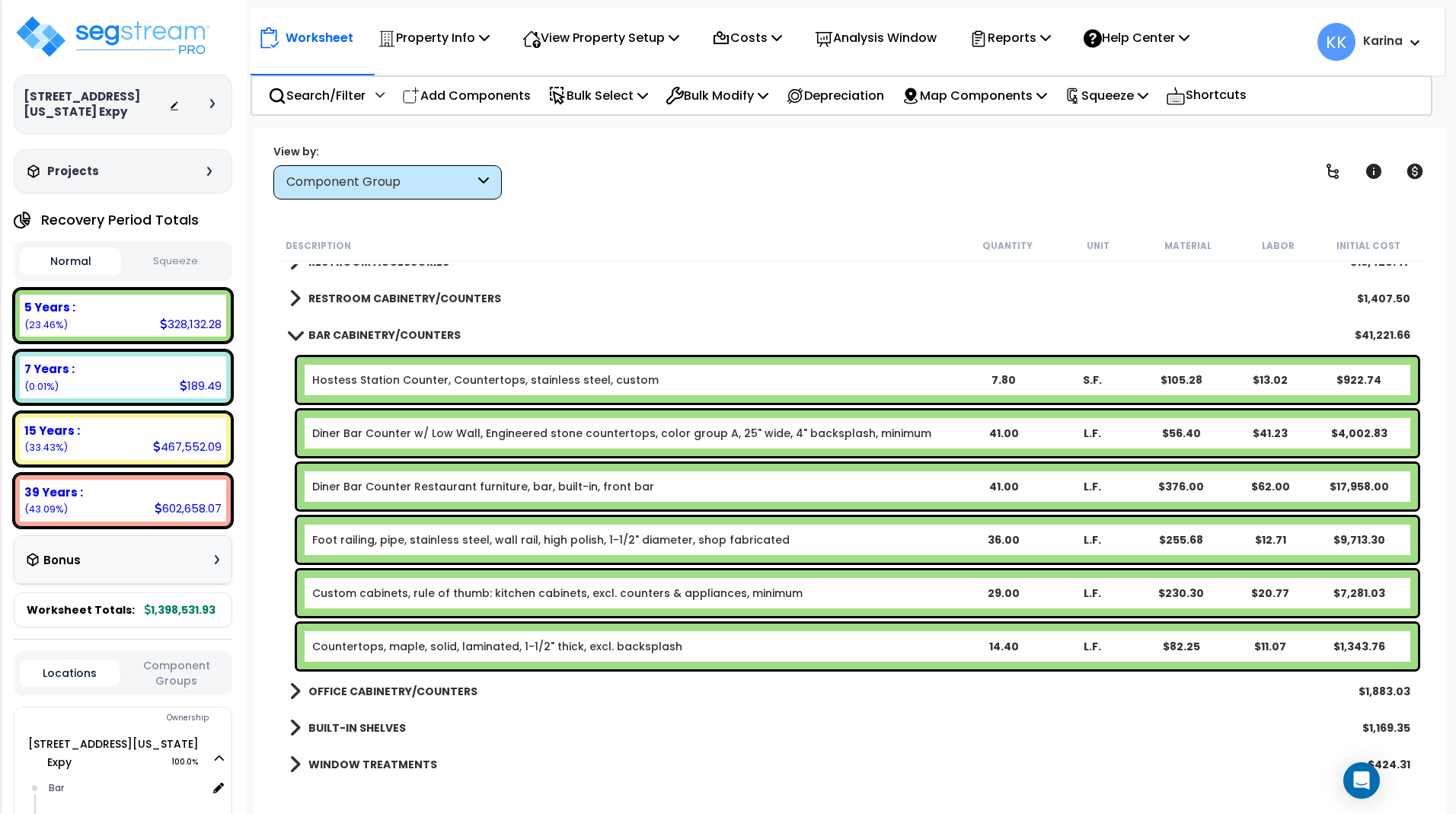
click at [287, 333] on span at bounding box center [295, 334] width 21 height 11
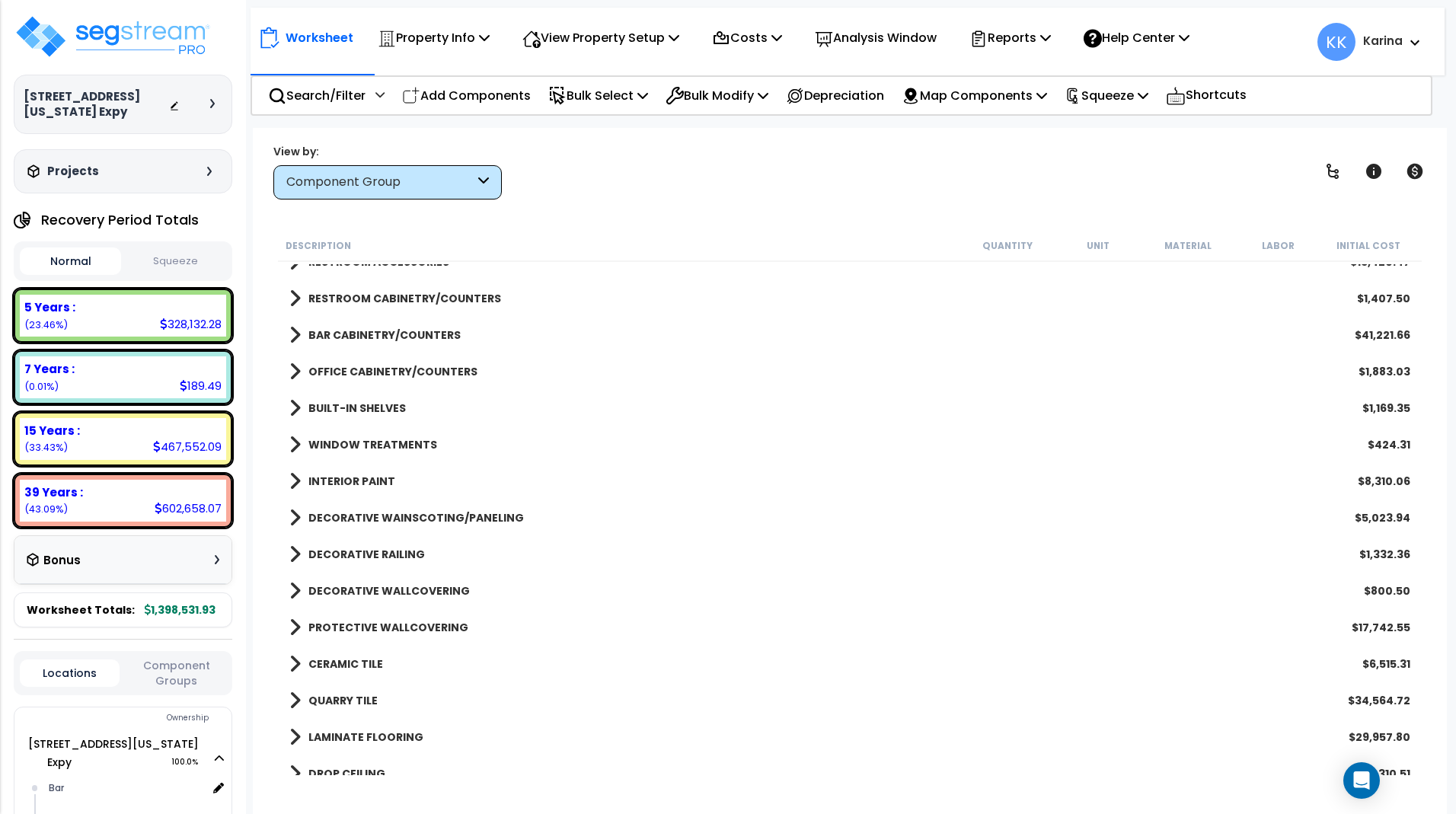
click at [293, 373] on span at bounding box center [295, 371] width 11 height 21
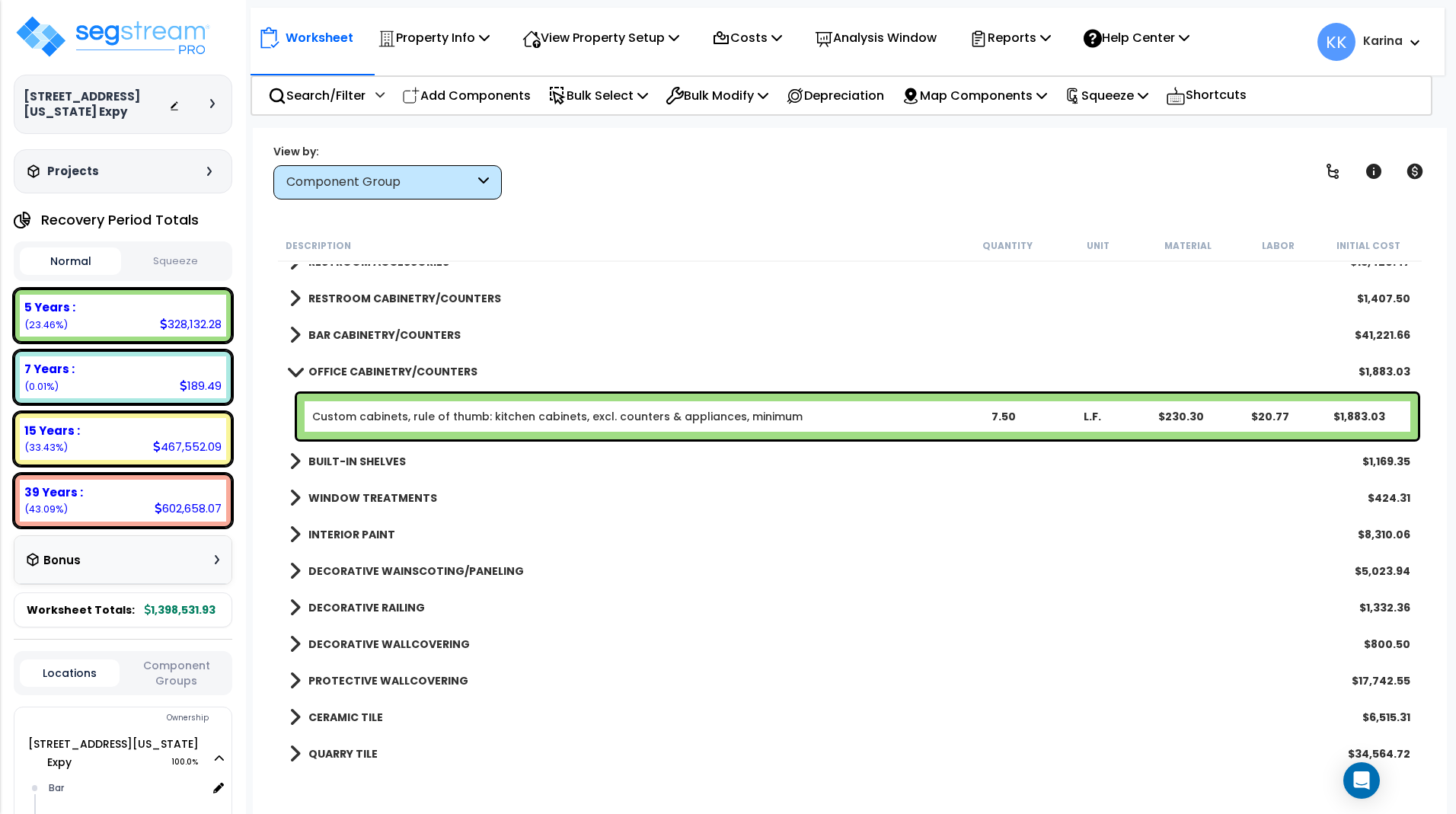
click at [293, 373] on span at bounding box center [295, 371] width 21 height 11
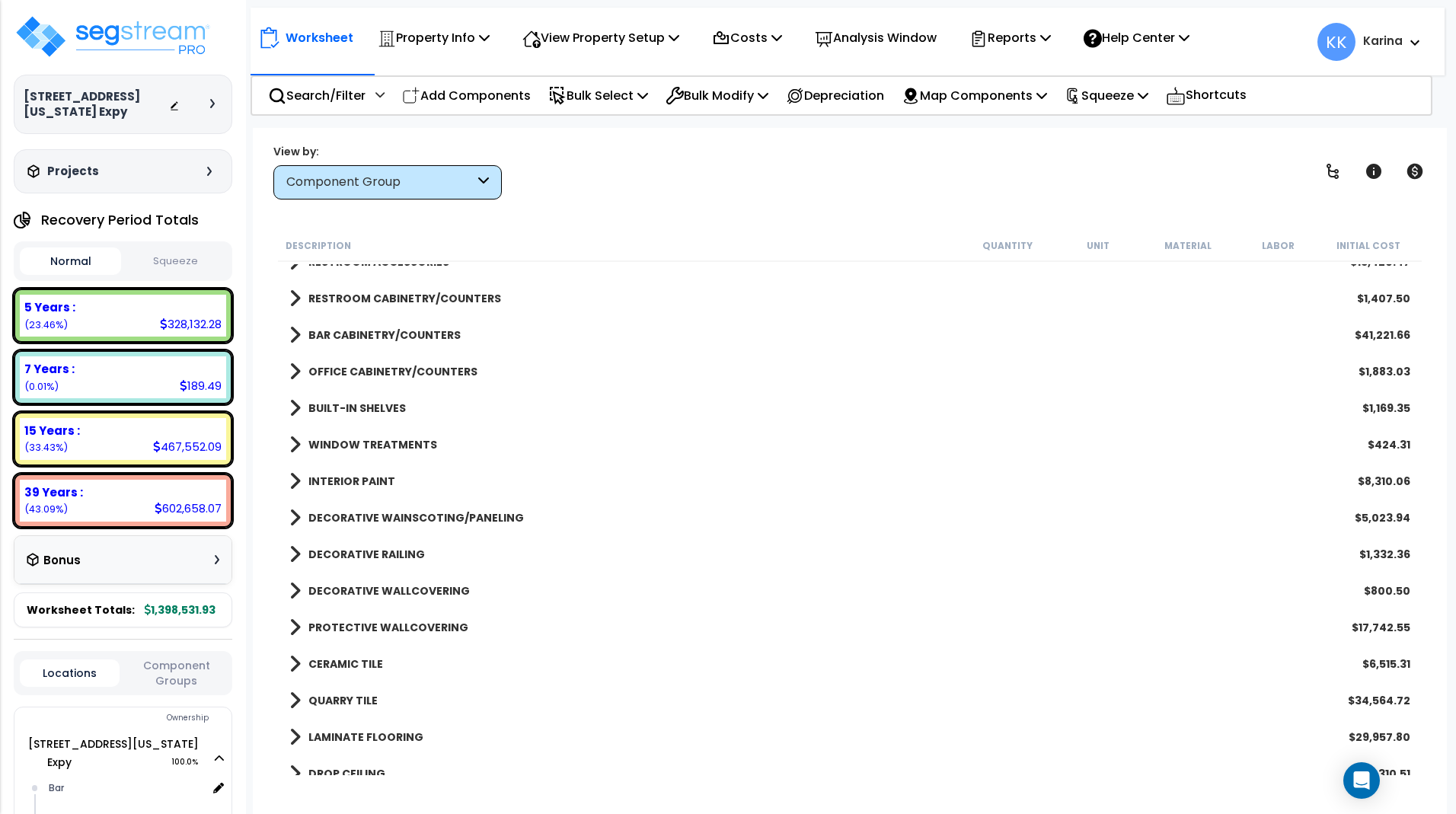
click at [294, 406] on span at bounding box center [295, 408] width 11 height 21
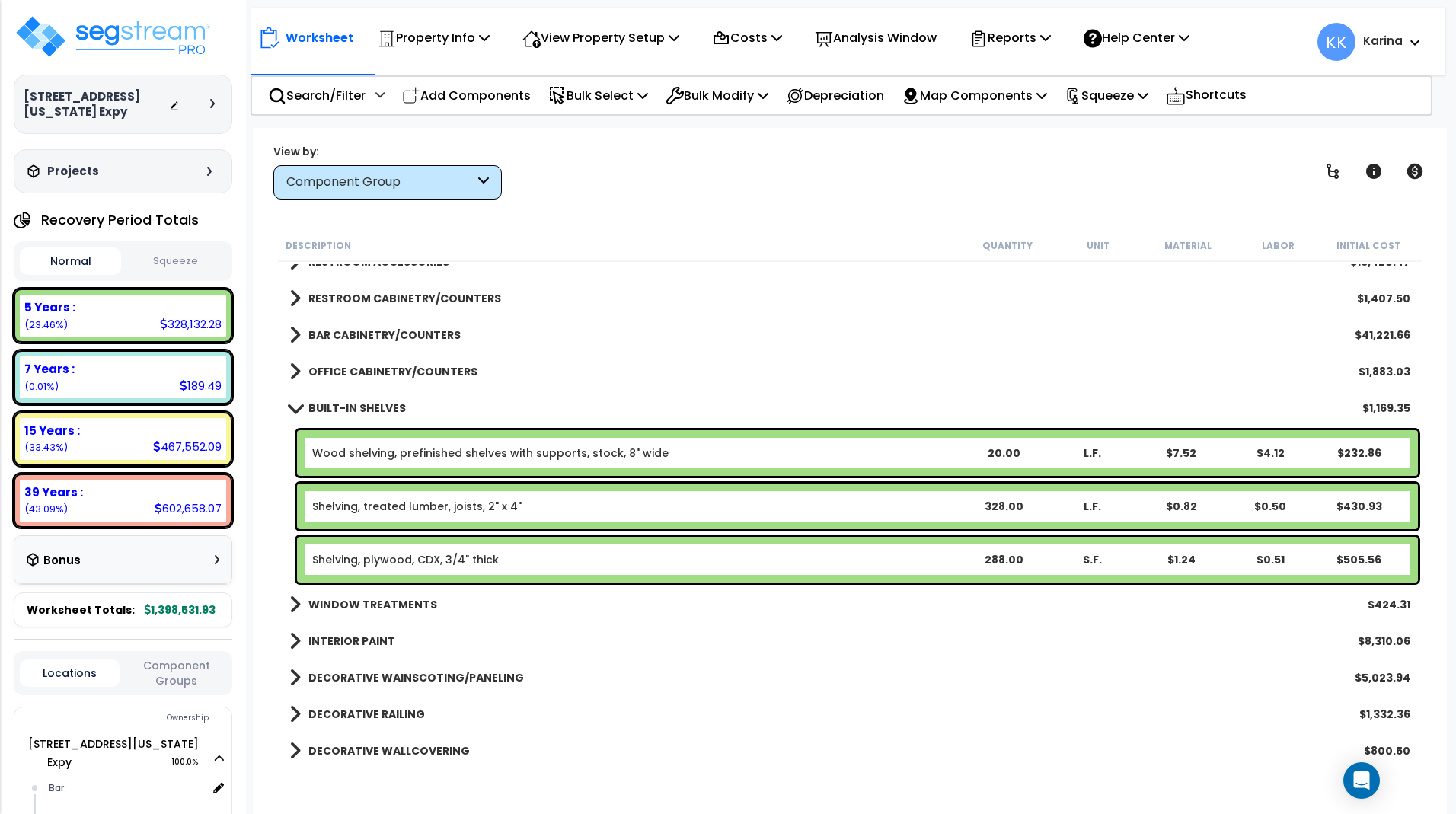
click at [294, 406] on span at bounding box center [295, 407] width 21 height 11
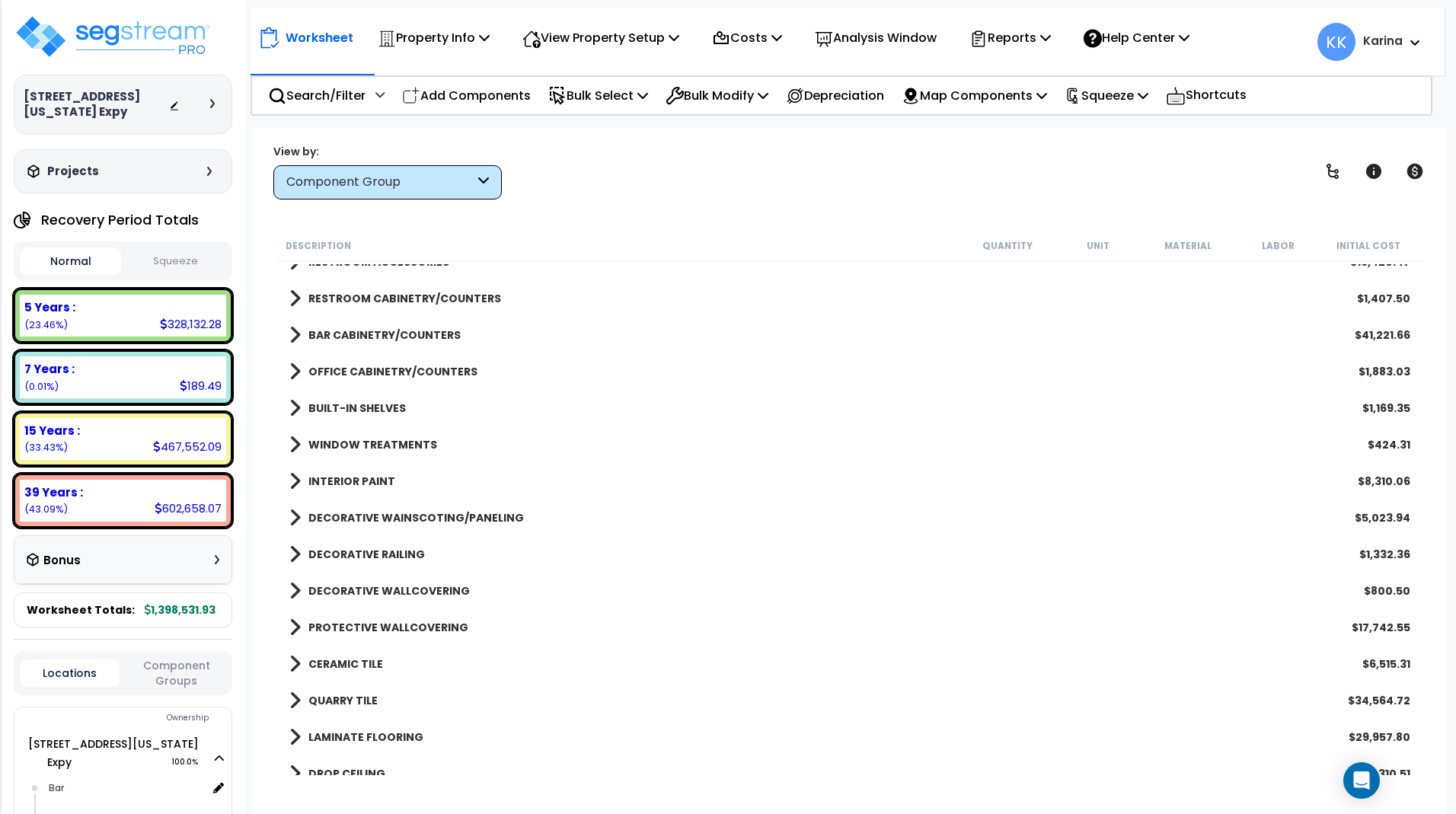
click at [293, 444] on span at bounding box center [295, 444] width 11 height 21
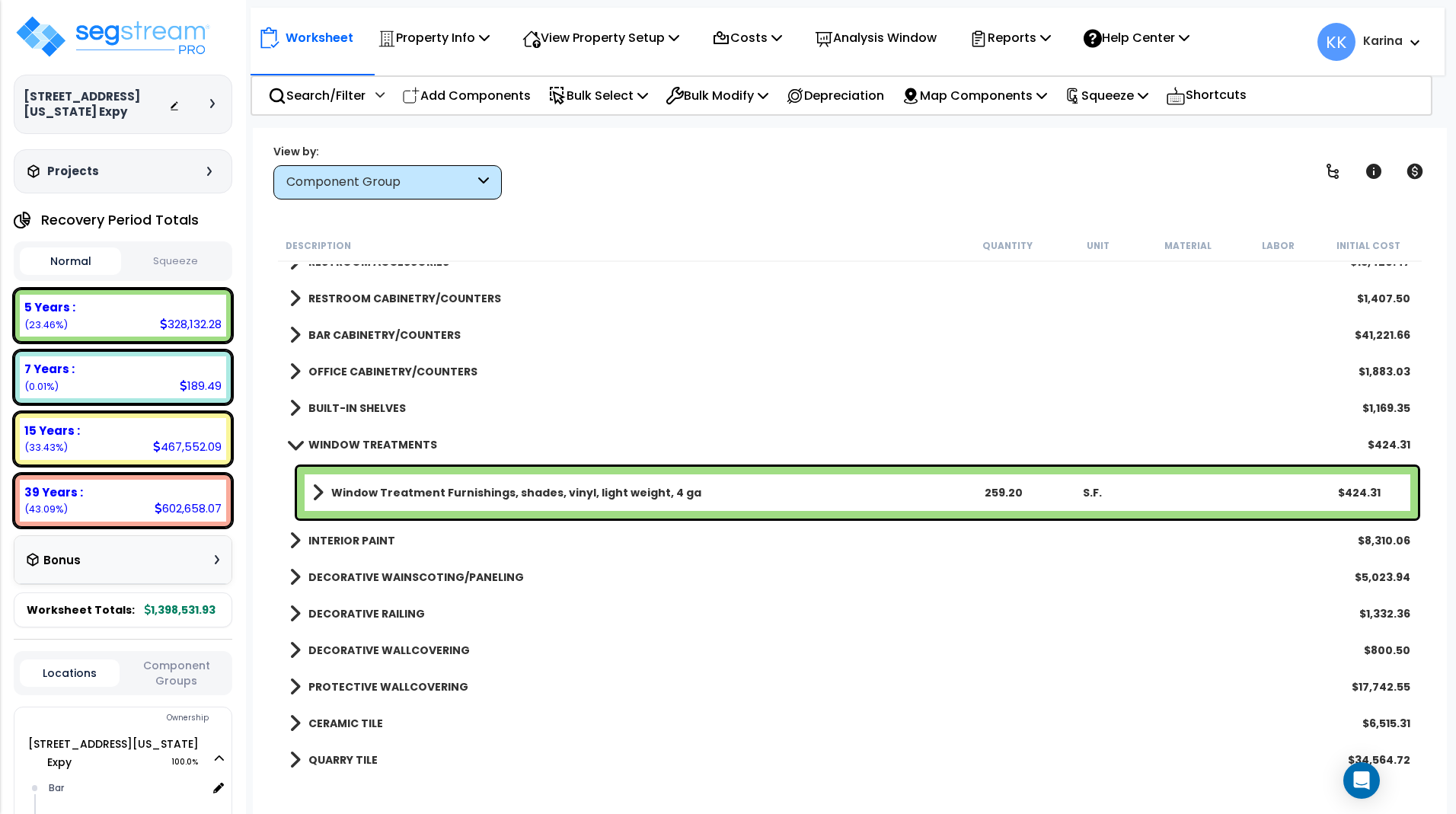
click at [293, 444] on span at bounding box center [295, 444] width 21 height 11
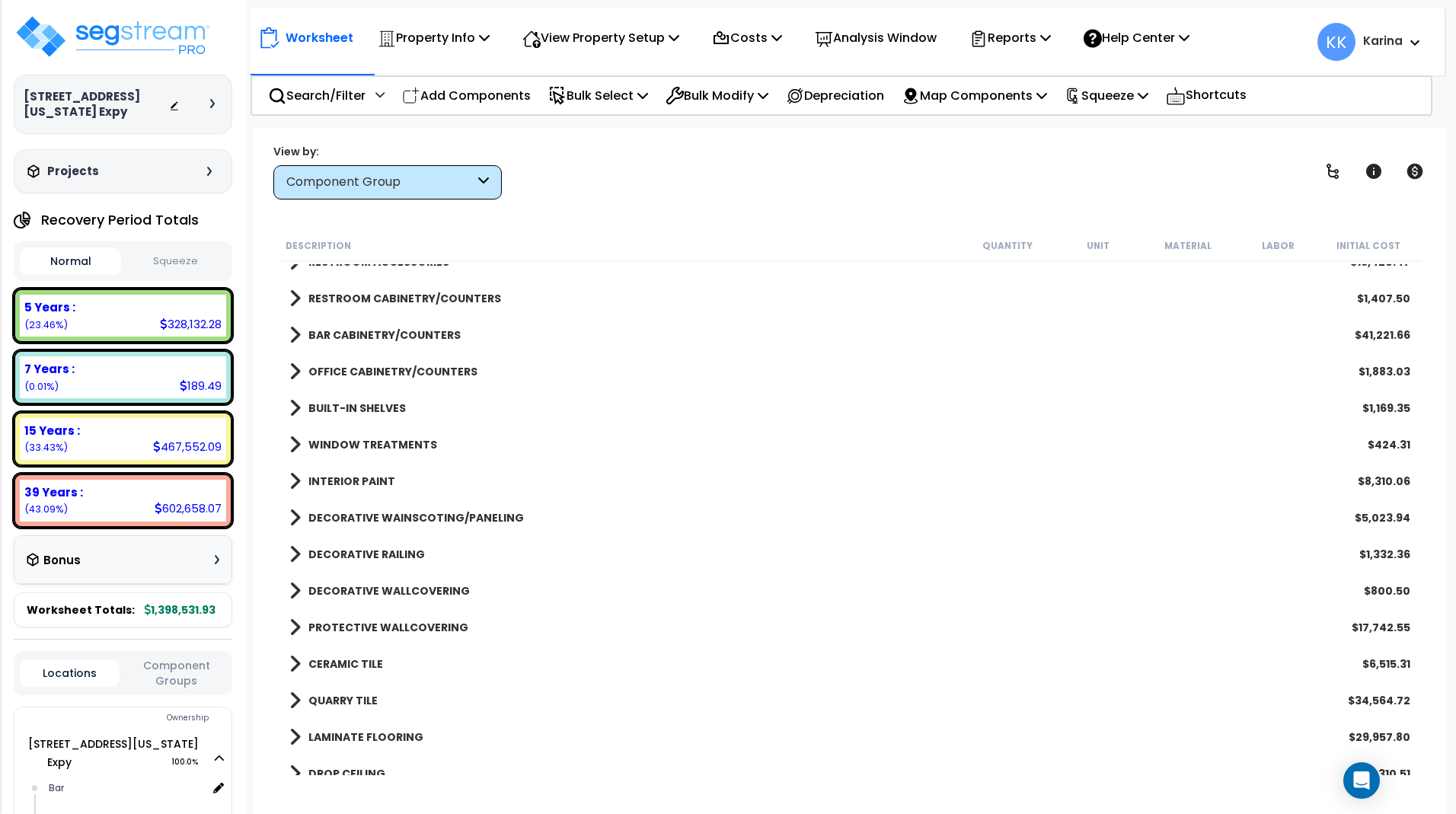
click at [294, 482] on span at bounding box center [295, 481] width 11 height 21
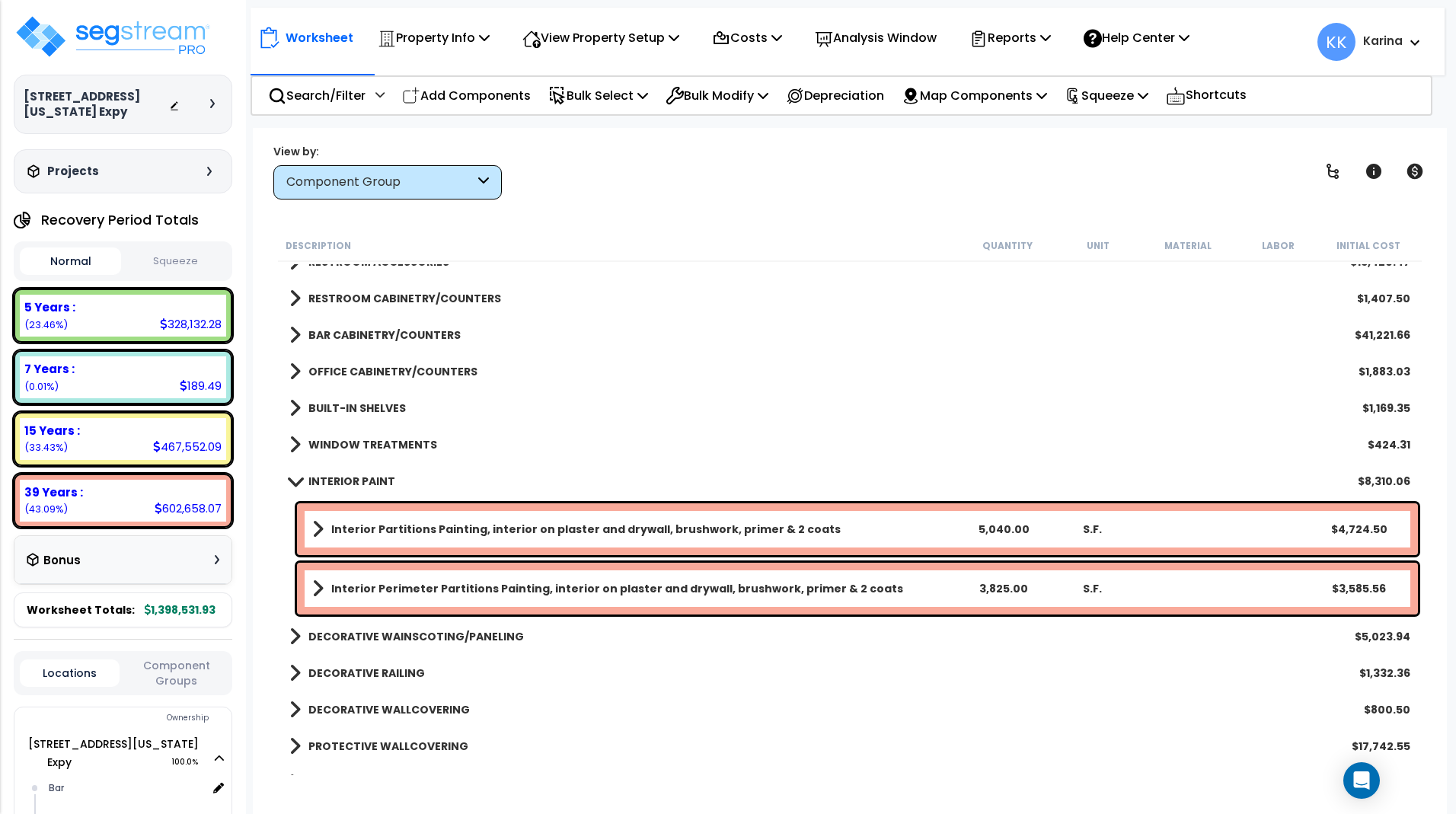
click at [294, 482] on span at bounding box center [295, 481] width 21 height 11
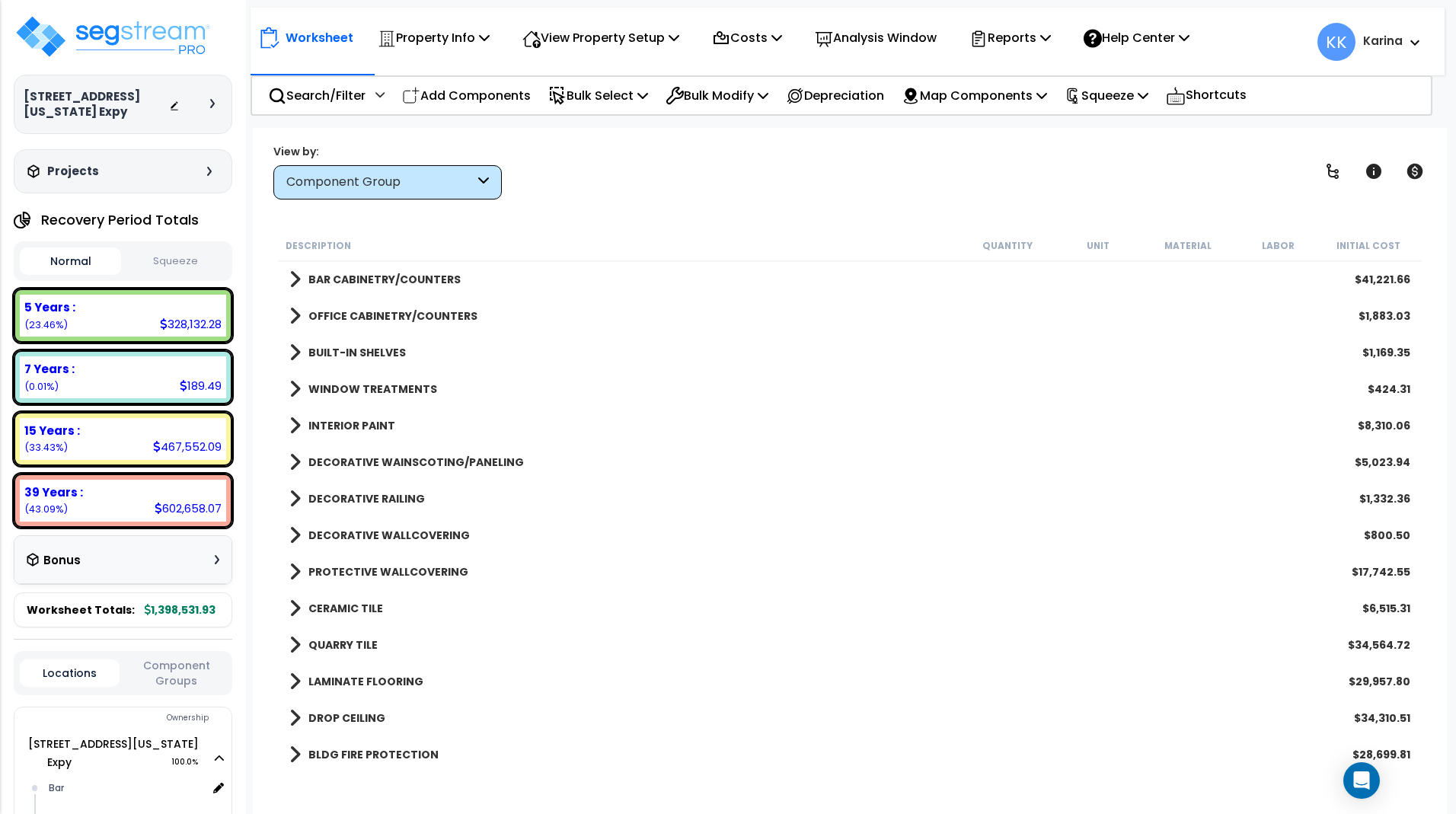
scroll to position [914, 0]
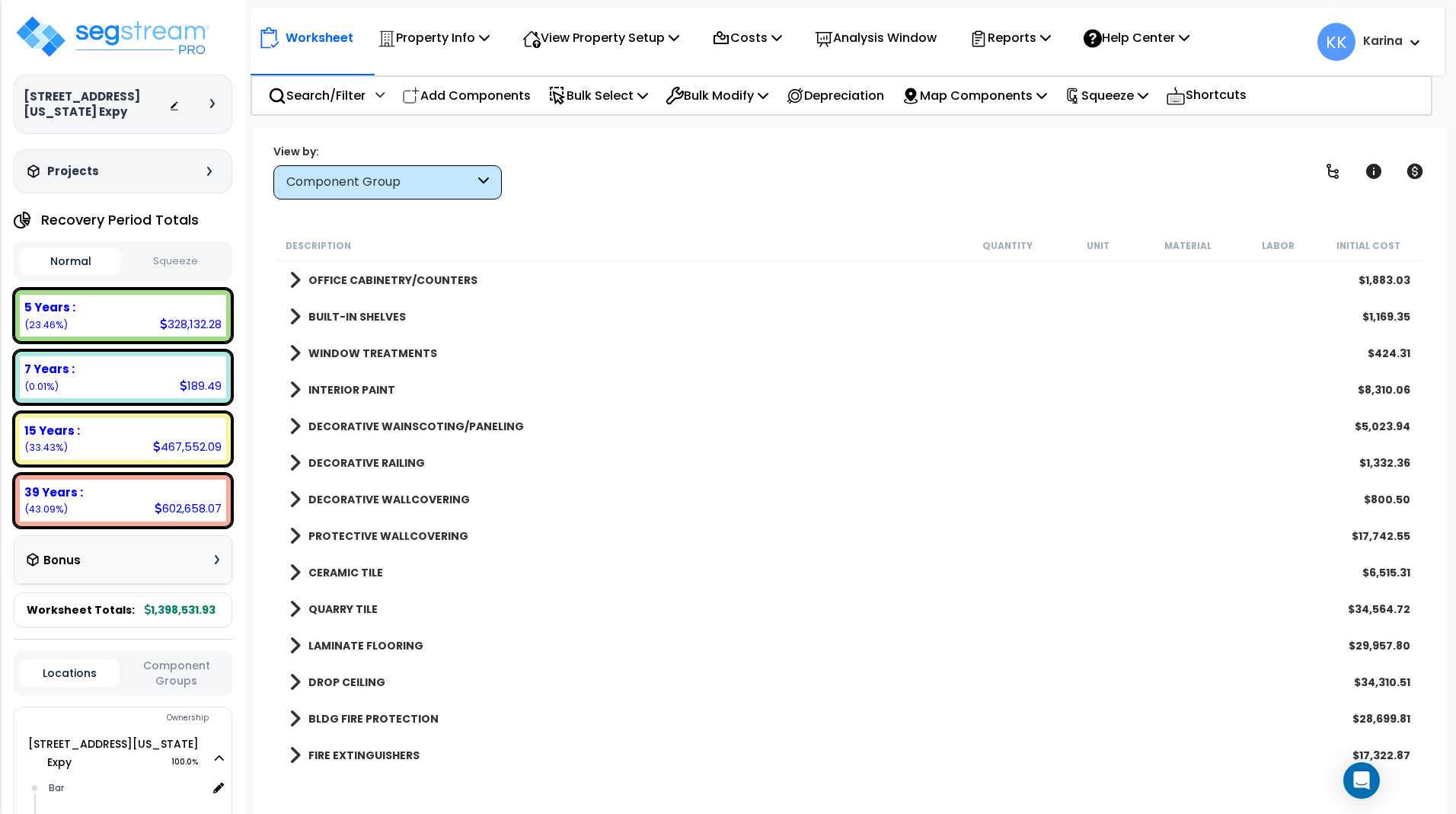
click at [290, 425] on span at bounding box center [295, 425] width 11 height 21
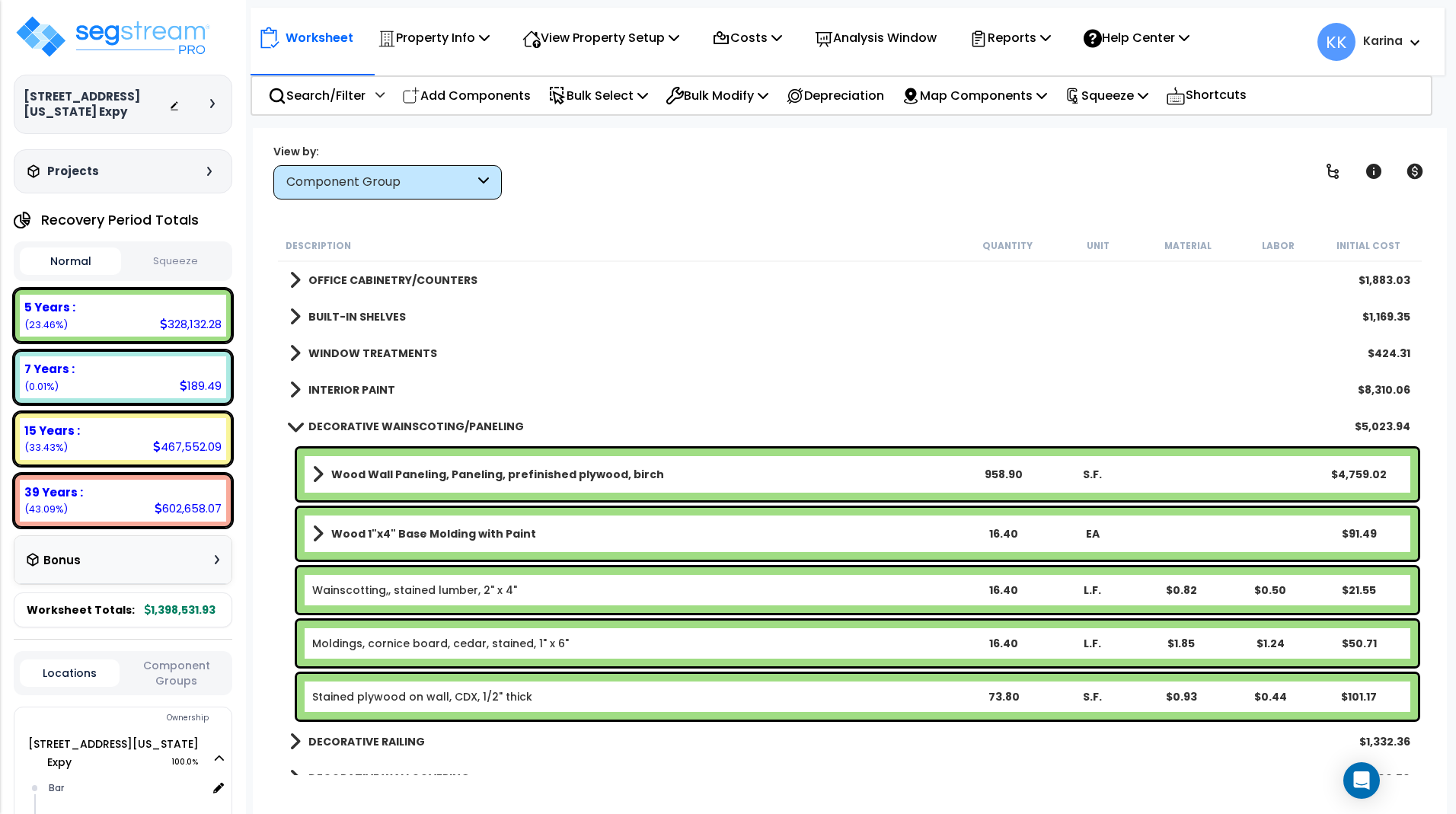
click at [290, 425] on span at bounding box center [295, 425] width 21 height 11
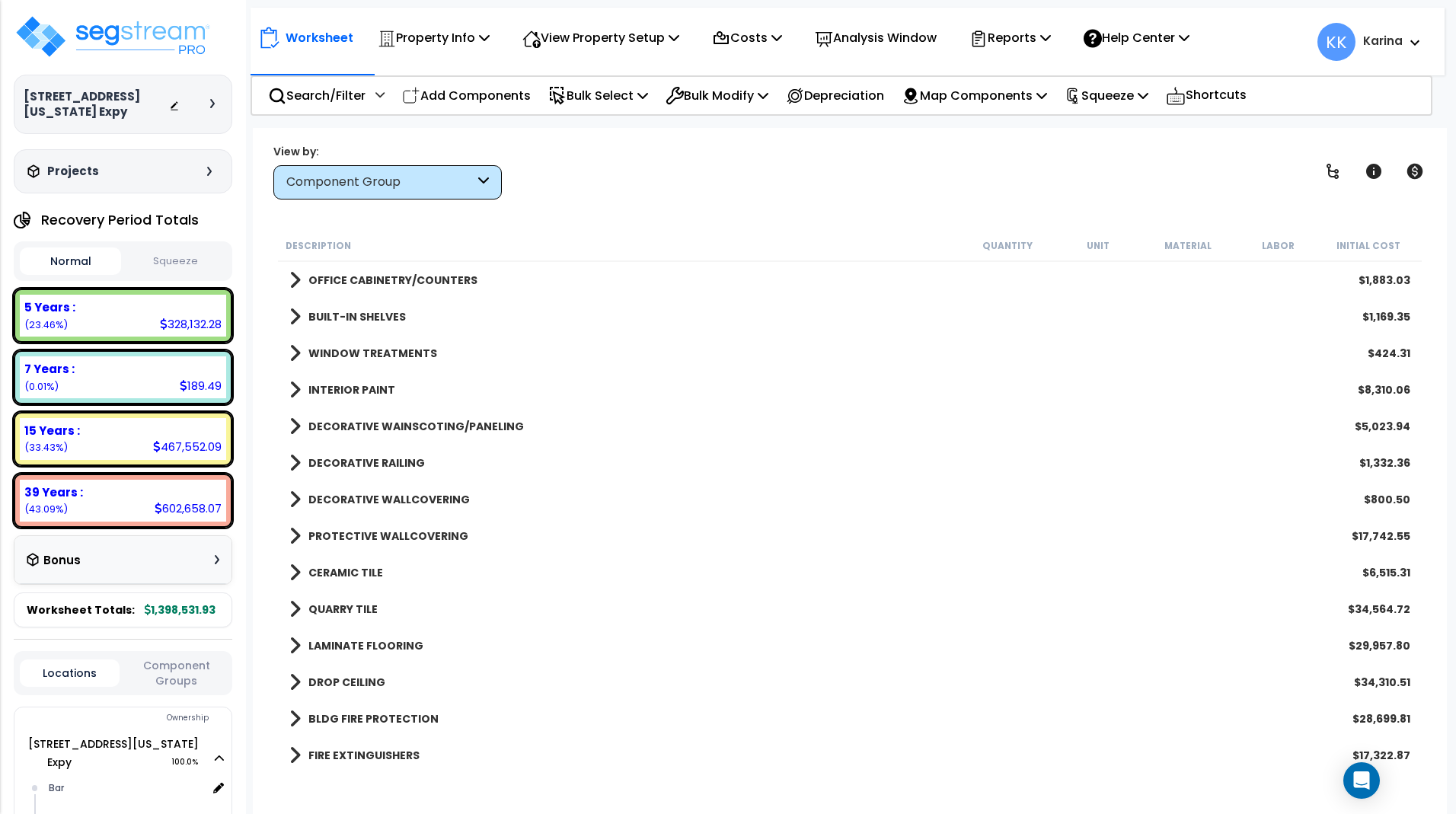
click at [294, 467] on span at bounding box center [295, 462] width 11 height 21
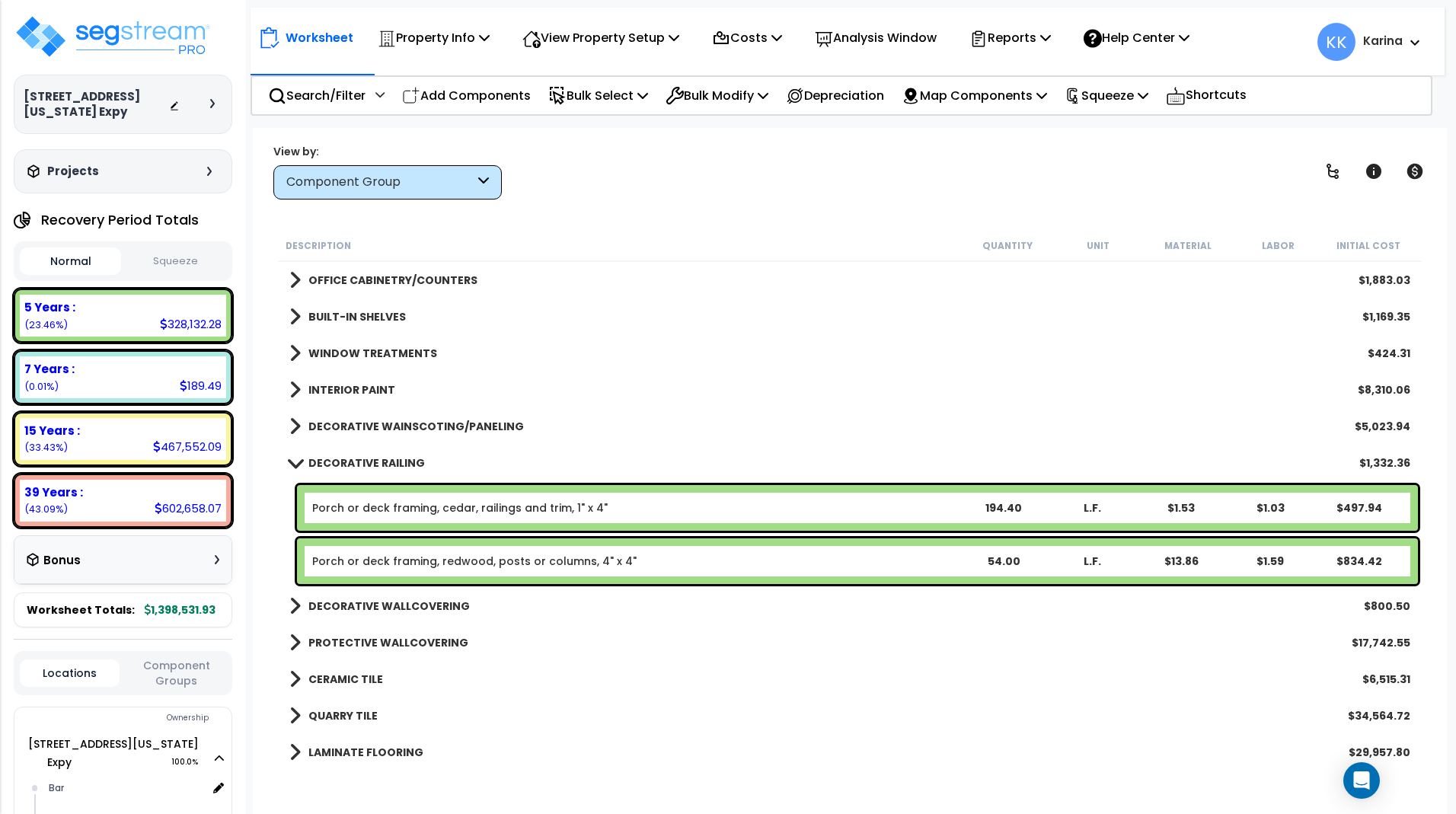
click at [294, 467] on span at bounding box center [295, 462] width 21 height 11
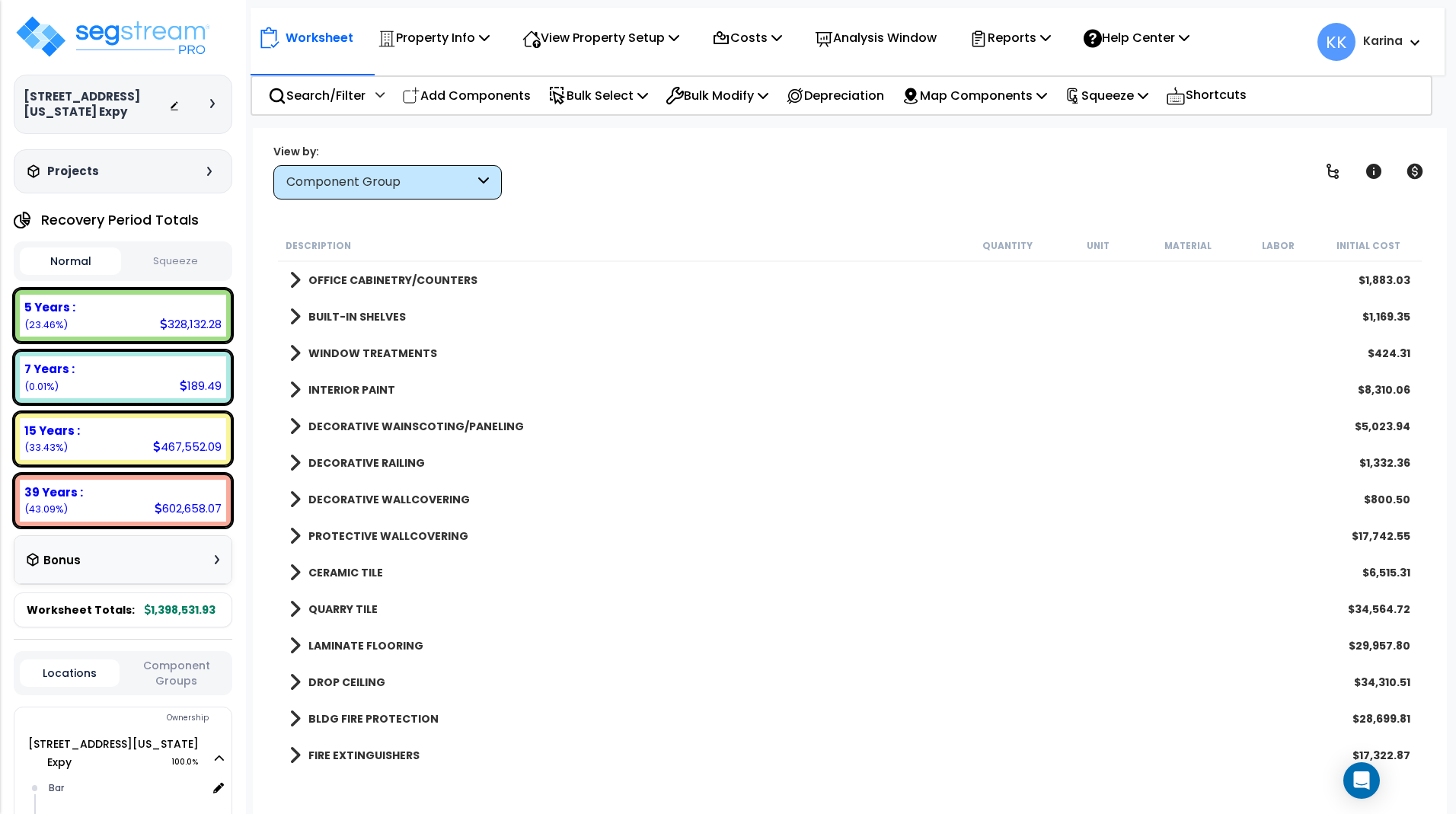
click at [293, 503] on span at bounding box center [295, 499] width 11 height 21
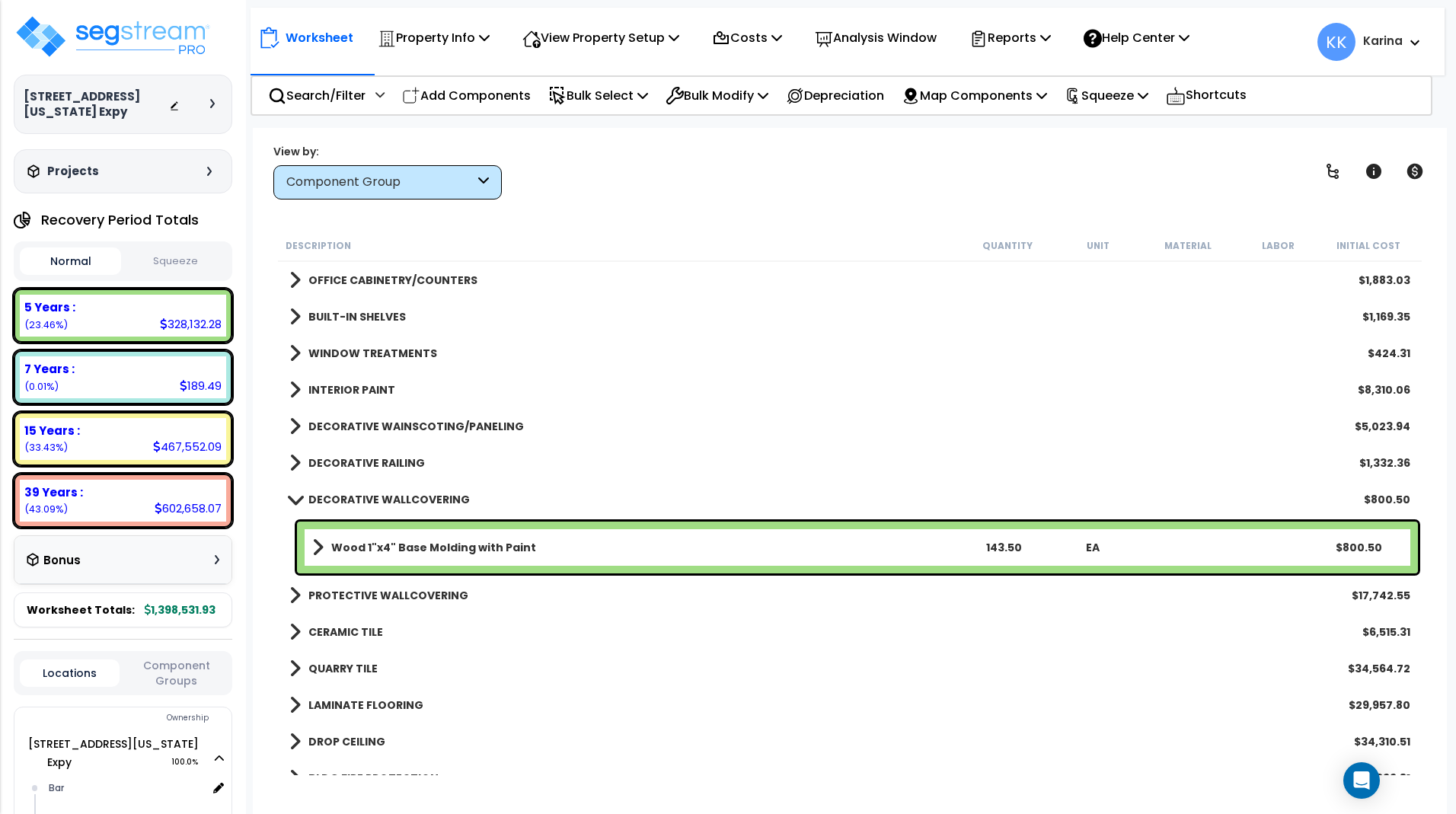
click at [293, 503] on span at bounding box center [295, 498] width 21 height 11
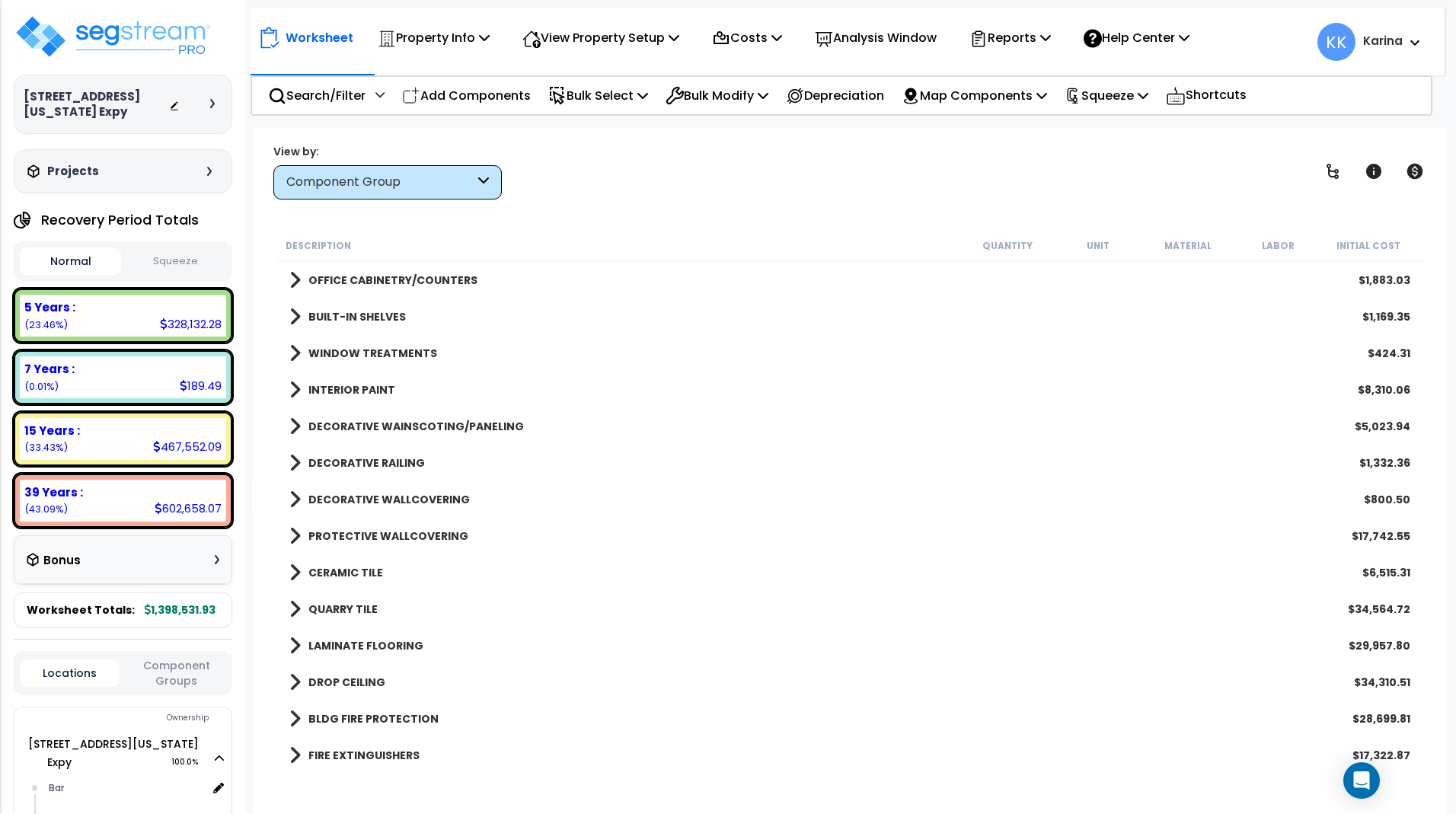
click at [295, 533] on span at bounding box center [295, 535] width 11 height 21
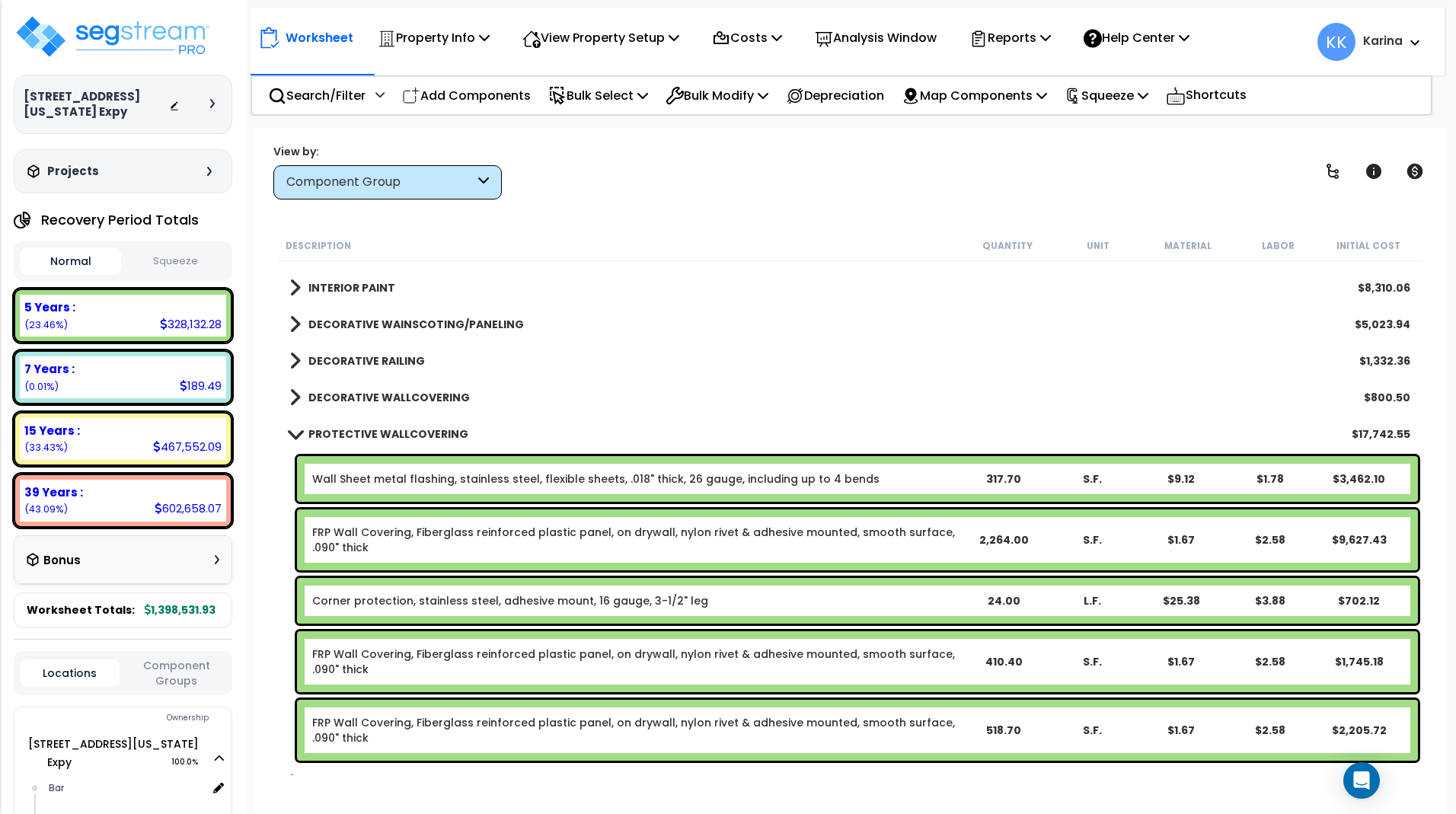
scroll to position [1096, 0]
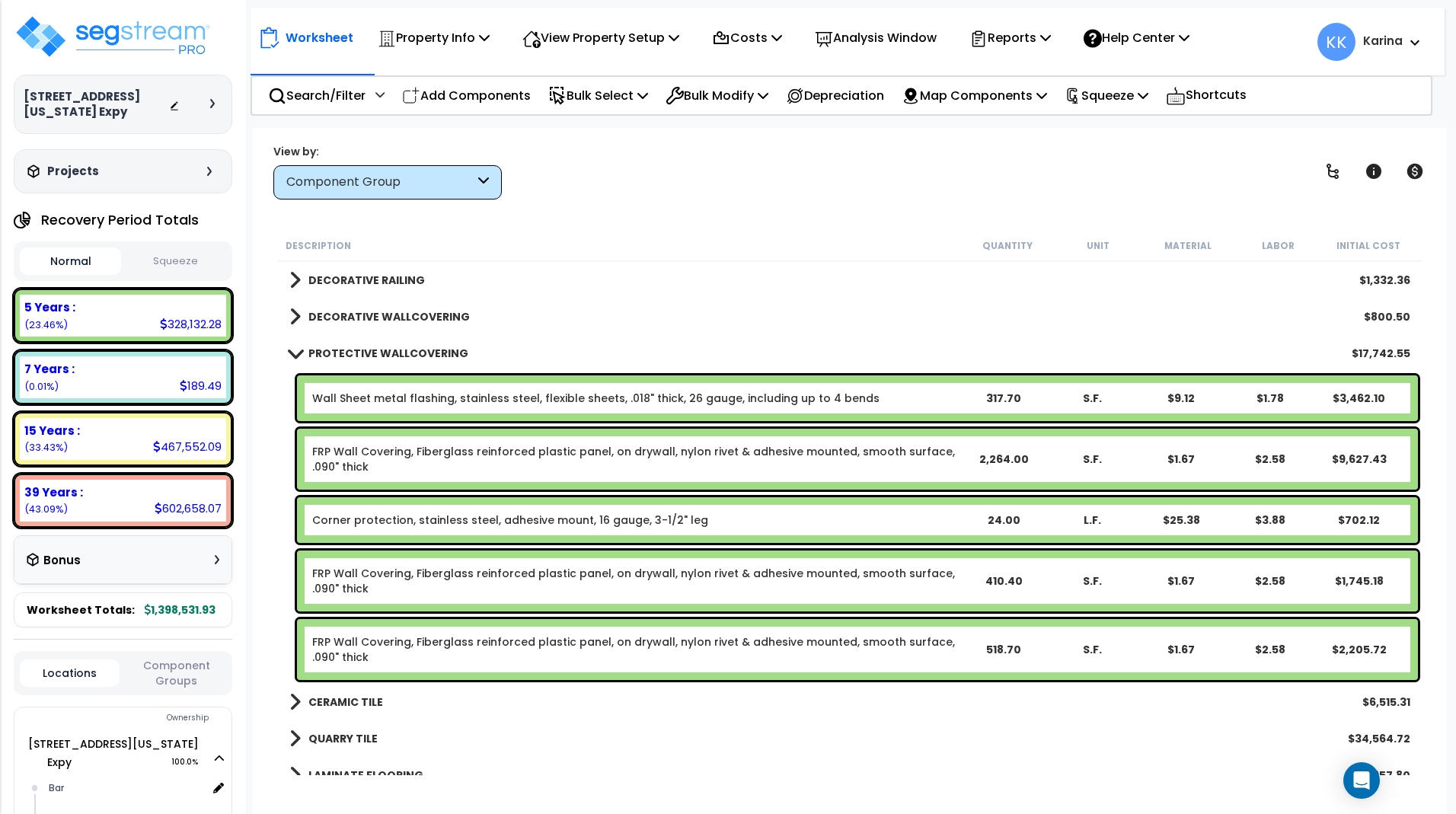
click at [294, 352] on span at bounding box center [295, 353] width 21 height 11
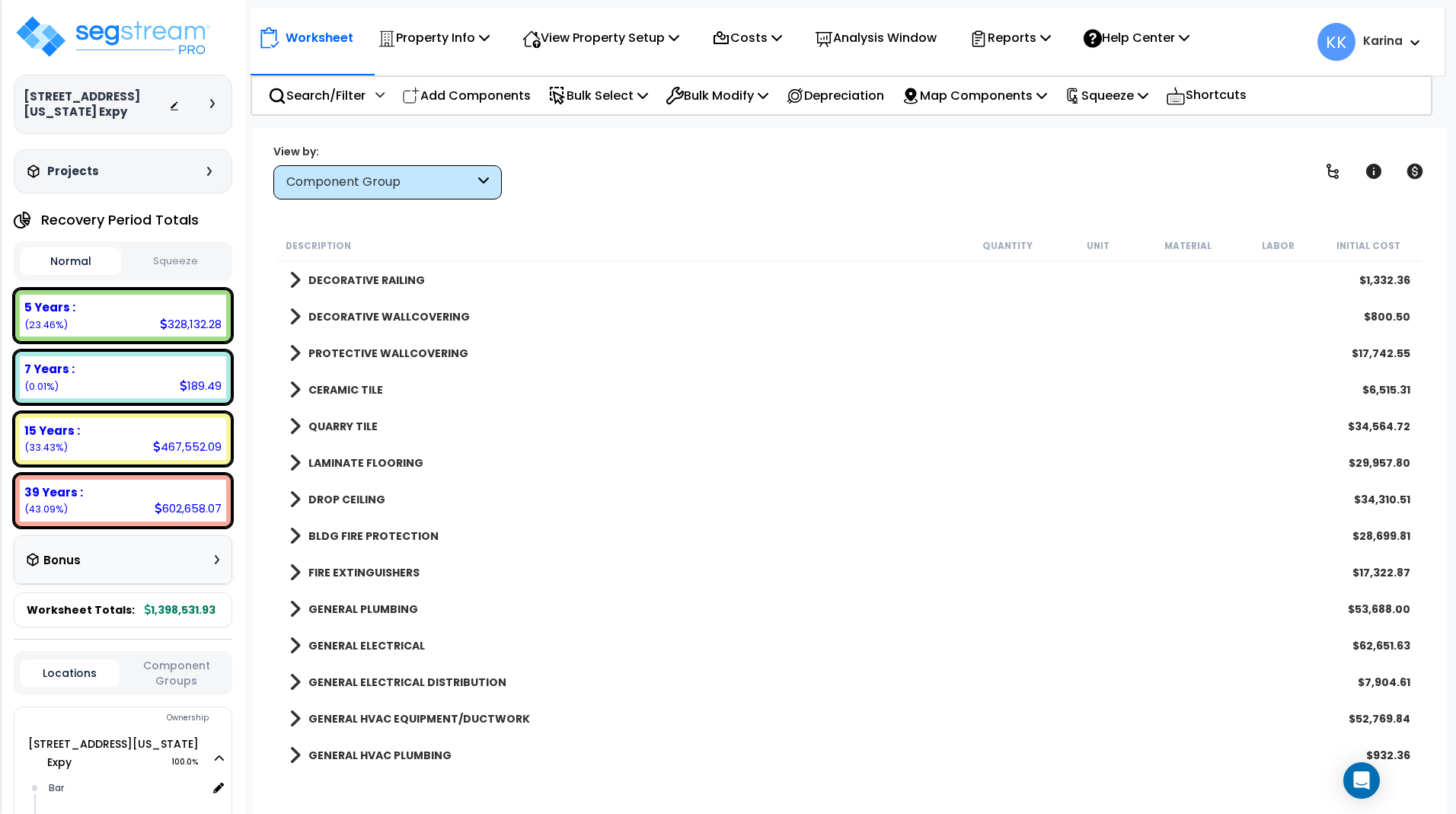
click at [294, 389] on span at bounding box center [295, 389] width 11 height 21
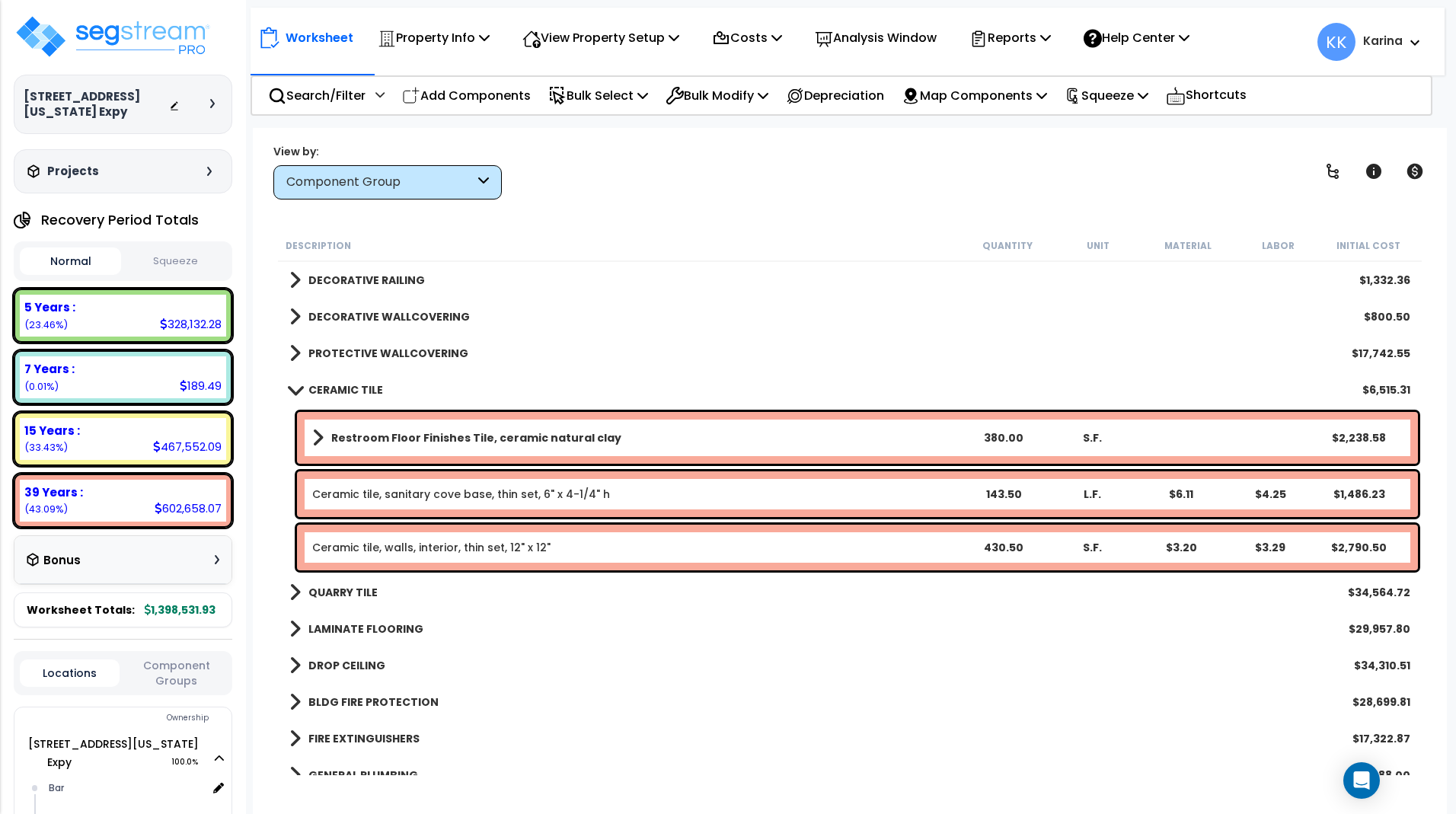
click at [294, 389] on span at bounding box center [295, 389] width 21 height 11
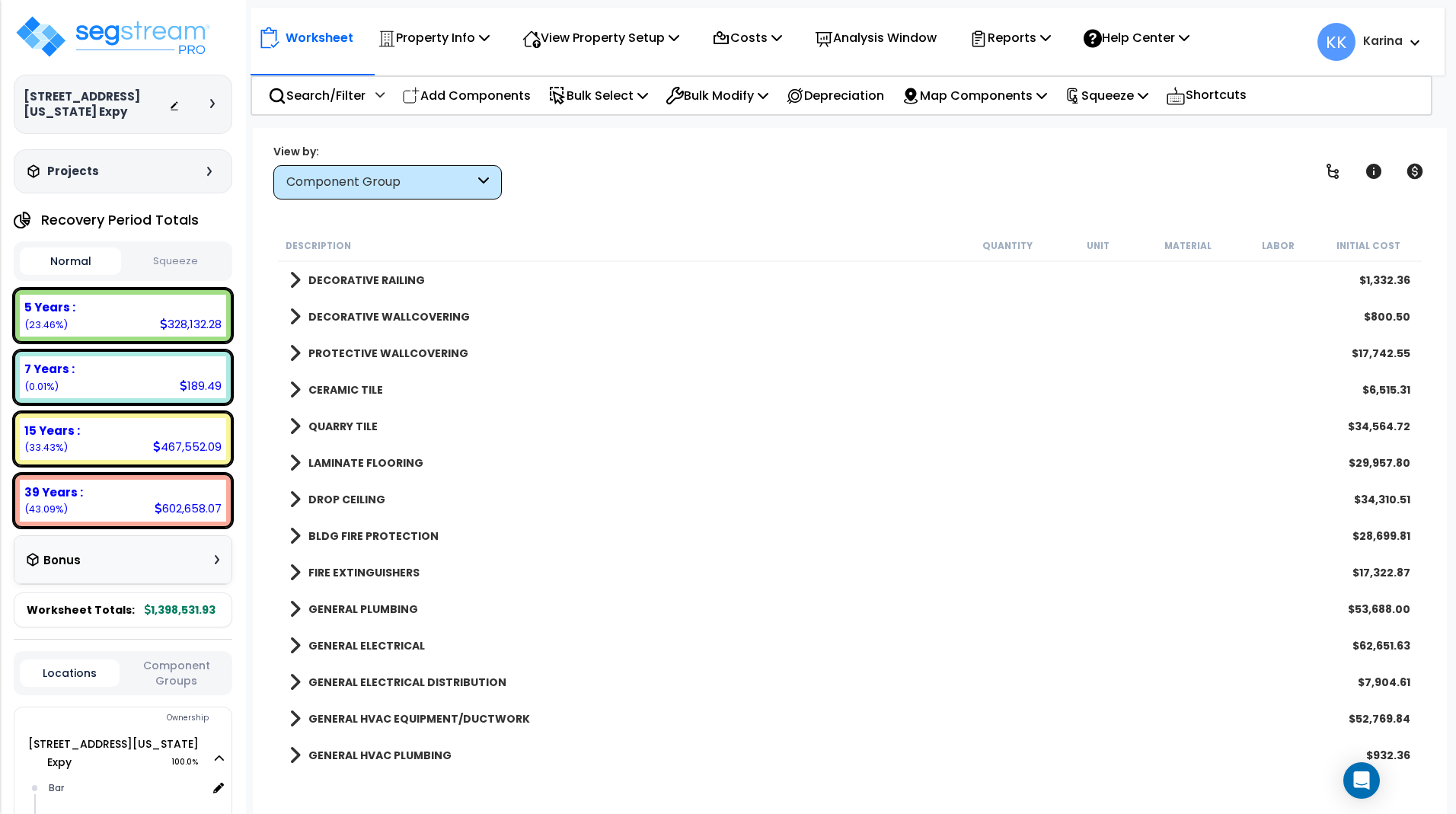
click at [291, 426] on span at bounding box center [295, 425] width 11 height 21
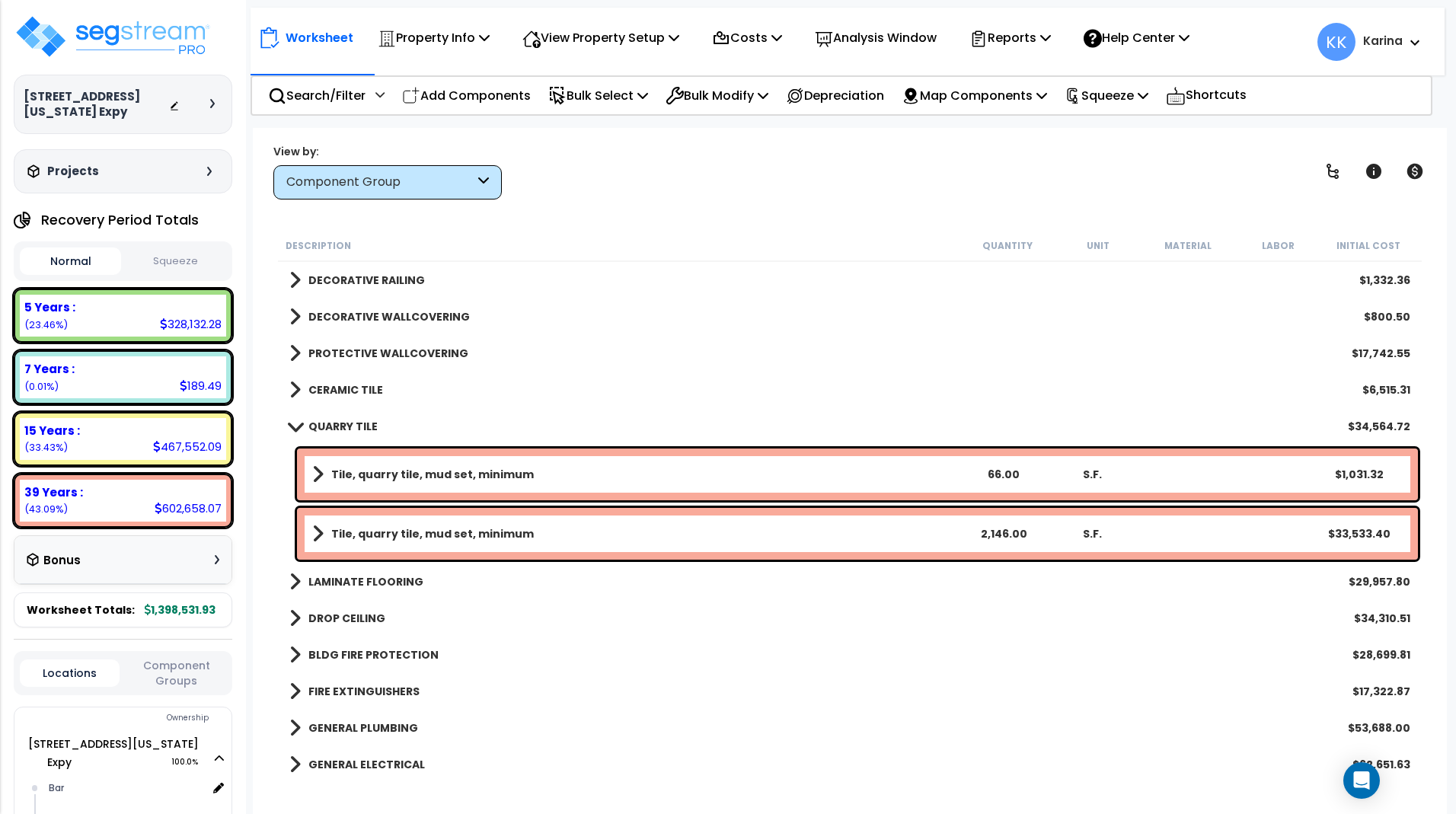
click at [291, 426] on span at bounding box center [295, 425] width 21 height 11
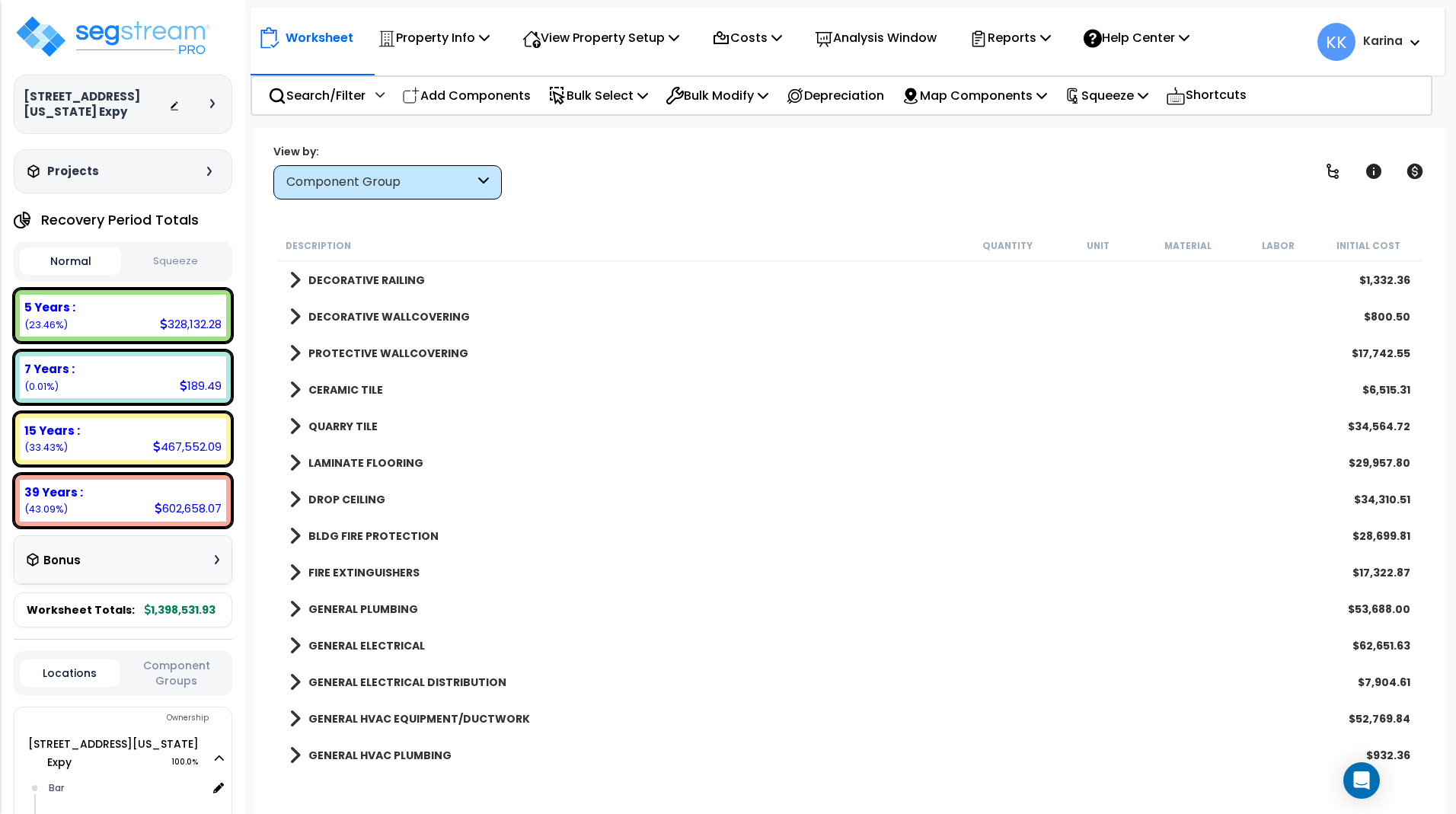
click at [294, 425] on span at bounding box center [295, 425] width 11 height 21
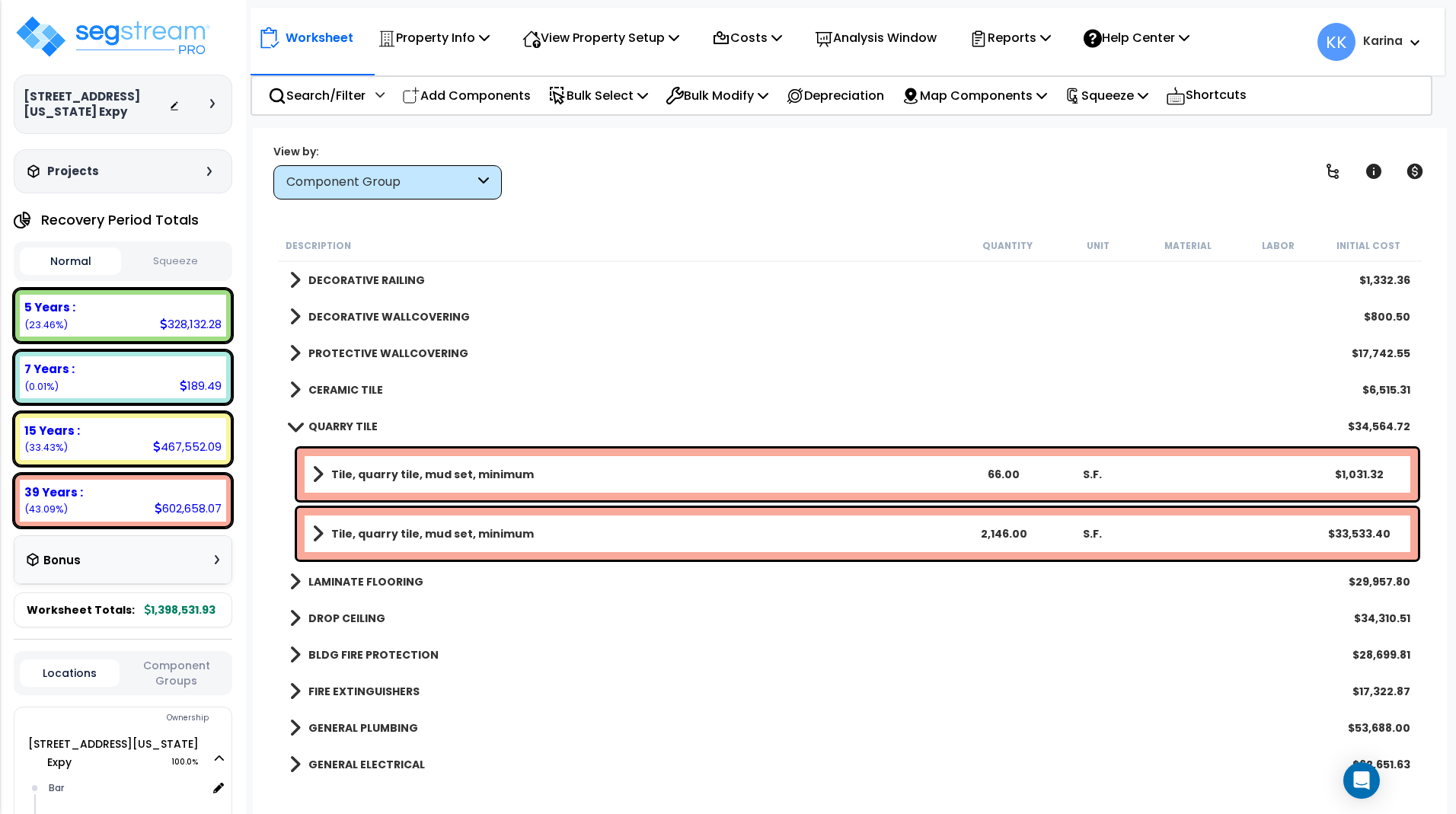
click at [384, 527] on b "Tile, quarry tile, mud set, minimum" at bounding box center [432, 533] width 202 height 15
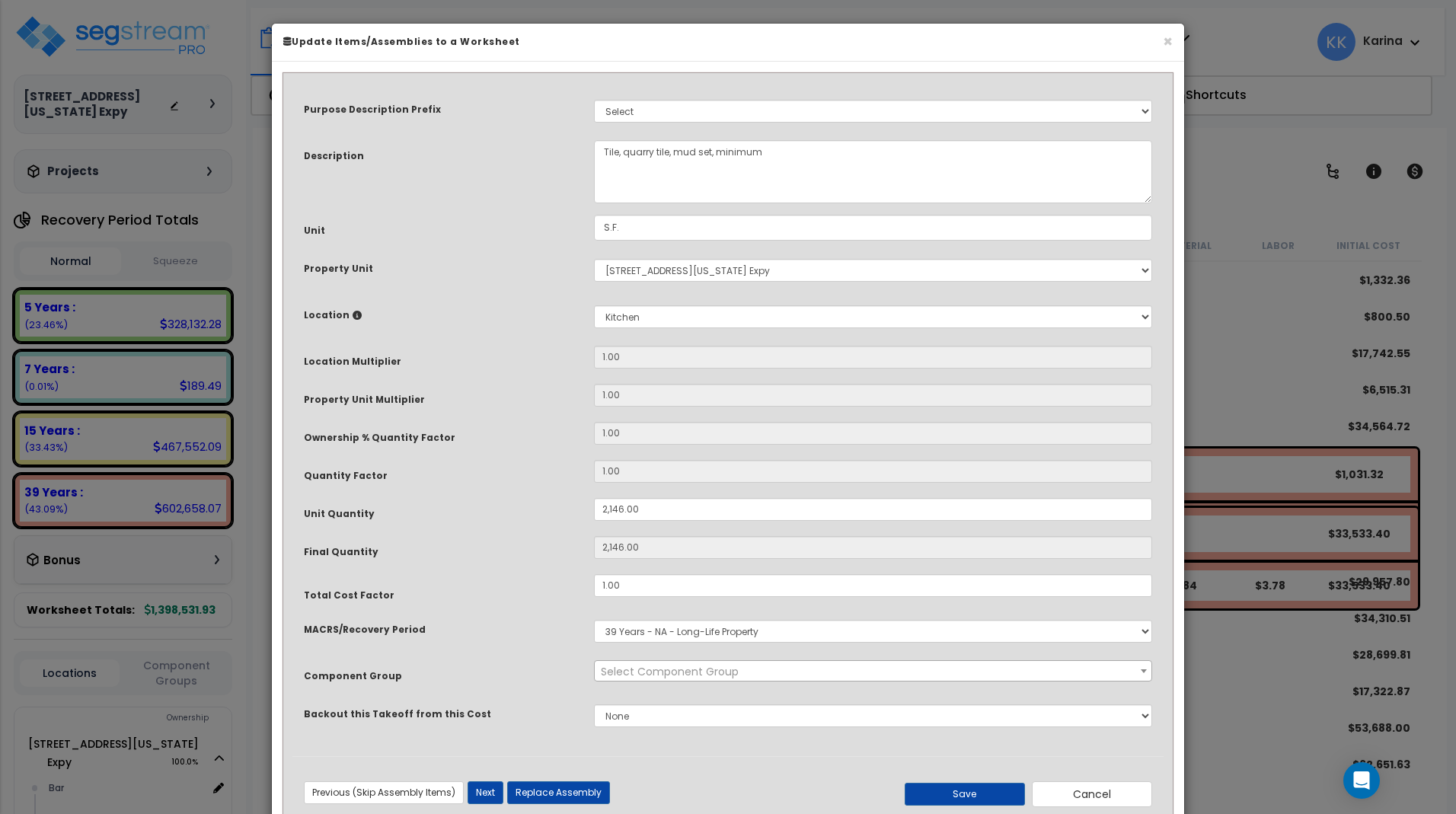
select select "56939"
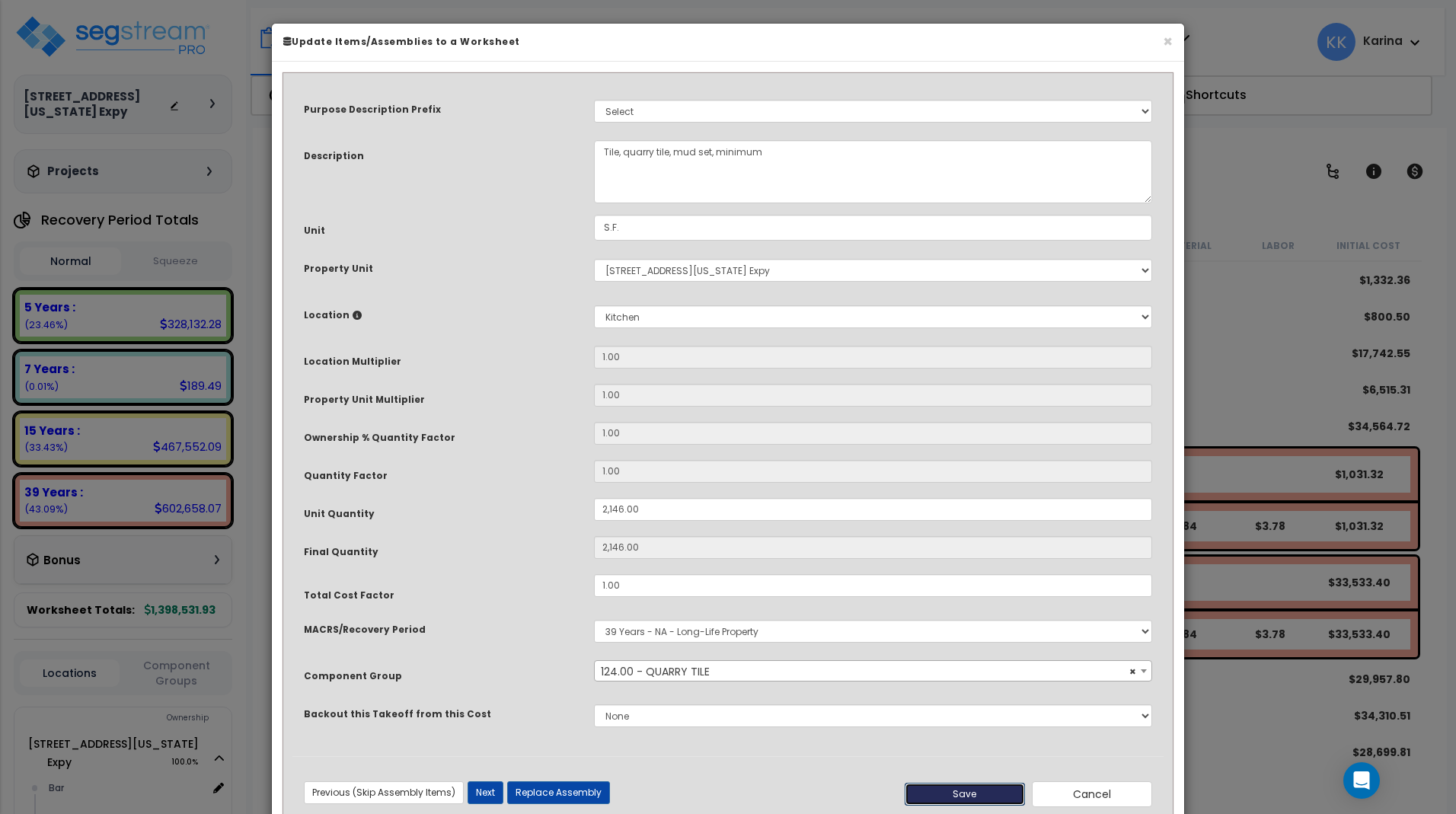
click at [957, 787] on button "Save" at bounding box center [965, 794] width 120 height 23
type input "2146.00"
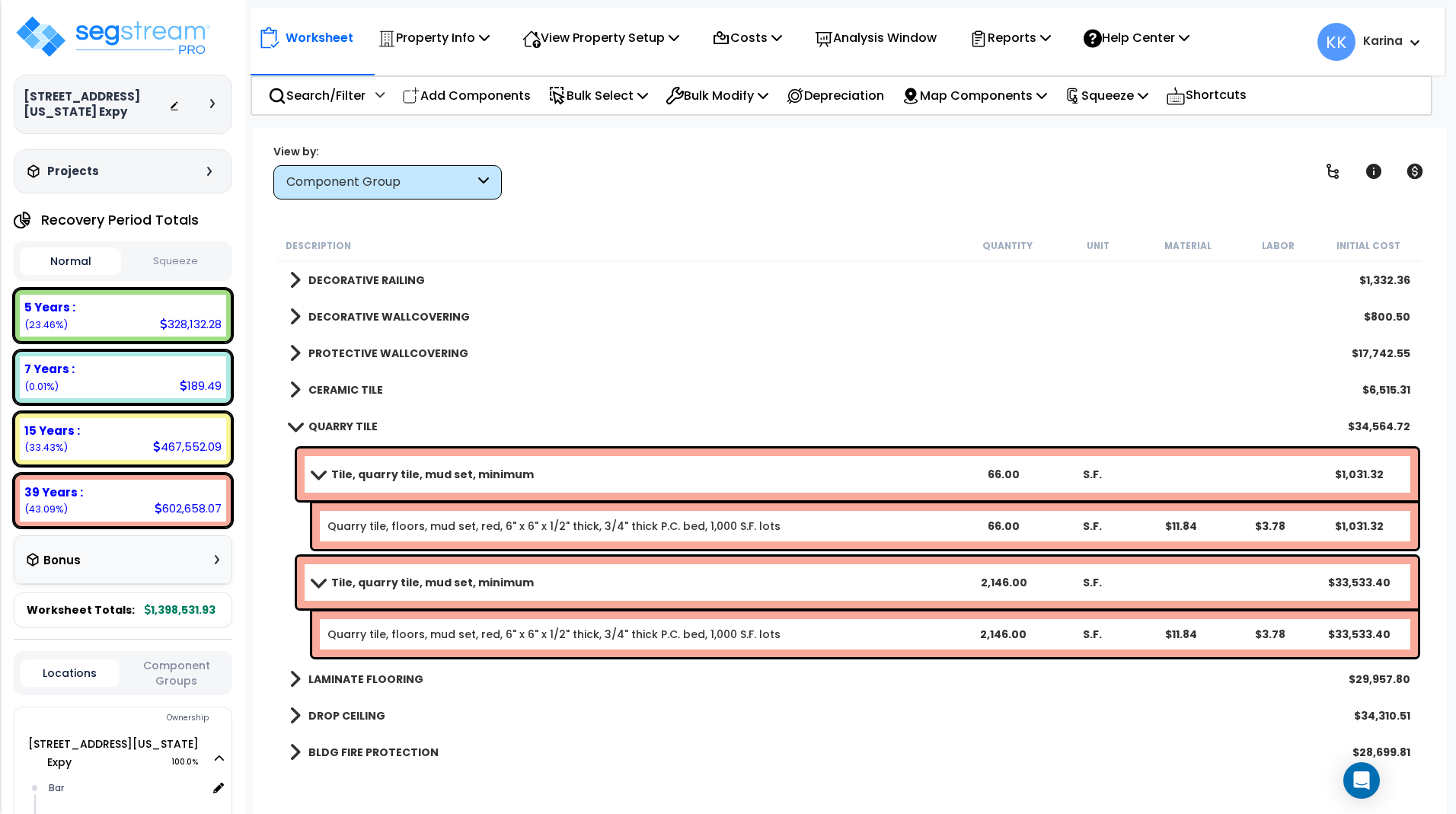
click at [369, 473] on b "Tile, quarry tile, mud set, minimum" at bounding box center [432, 474] width 202 height 15
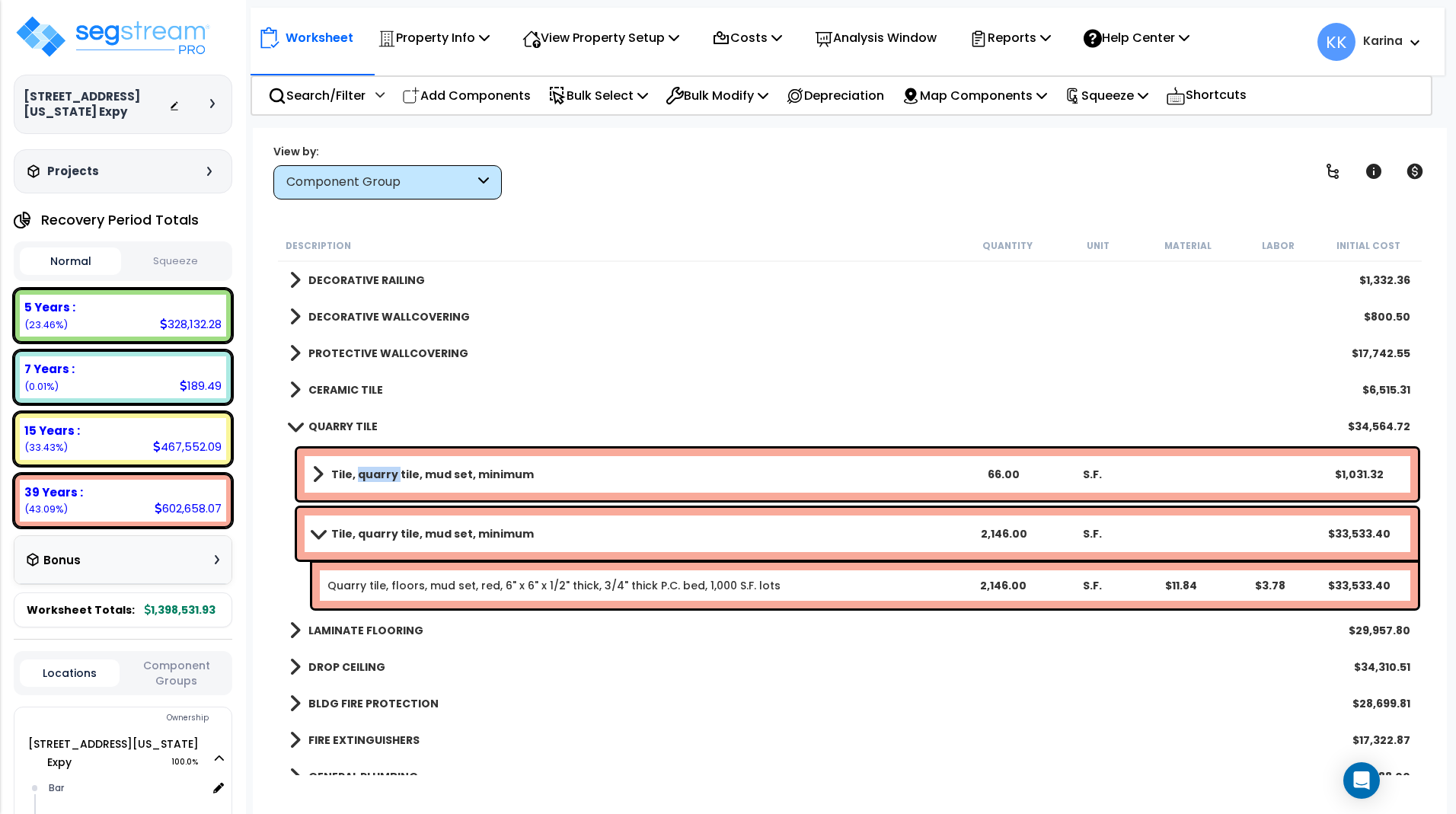
click at [369, 473] on b "Tile, quarry tile, mud set, minimum" at bounding box center [432, 474] width 202 height 15
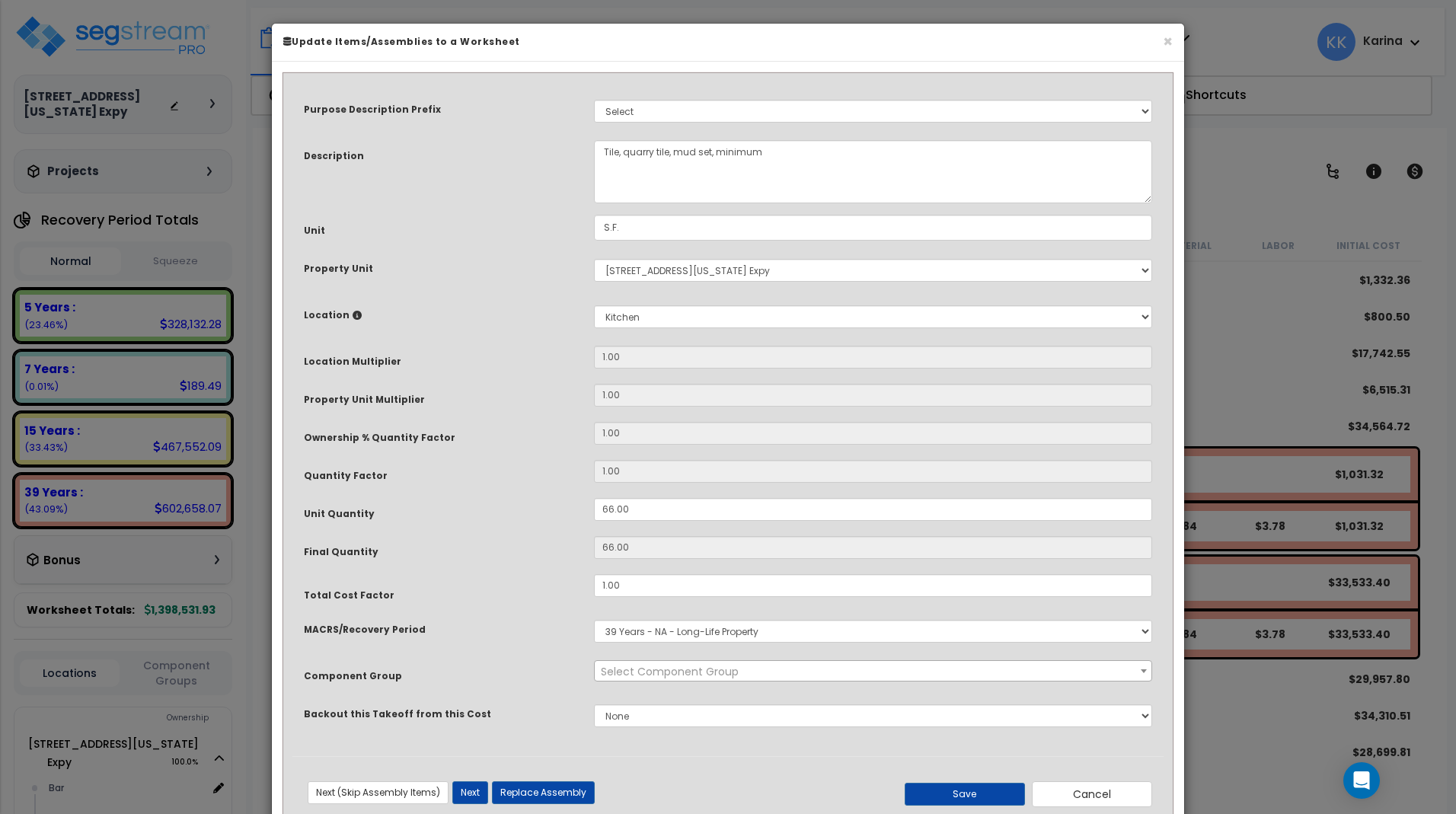
select select "56939"
click at [988, 796] on button "Save" at bounding box center [965, 794] width 120 height 23
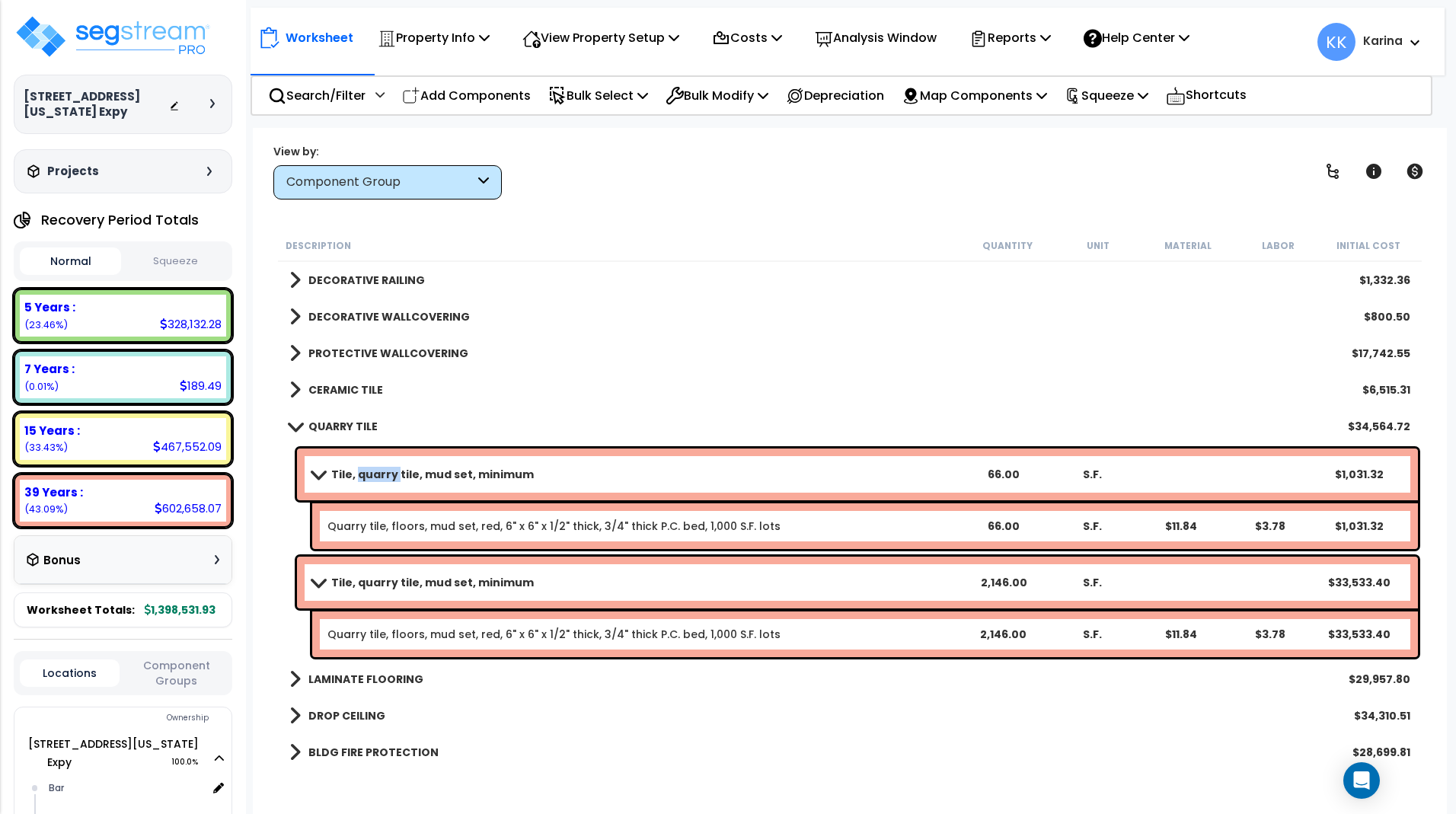
click at [319, 473] on span at bounding box center [317, 473] width 21 height 11
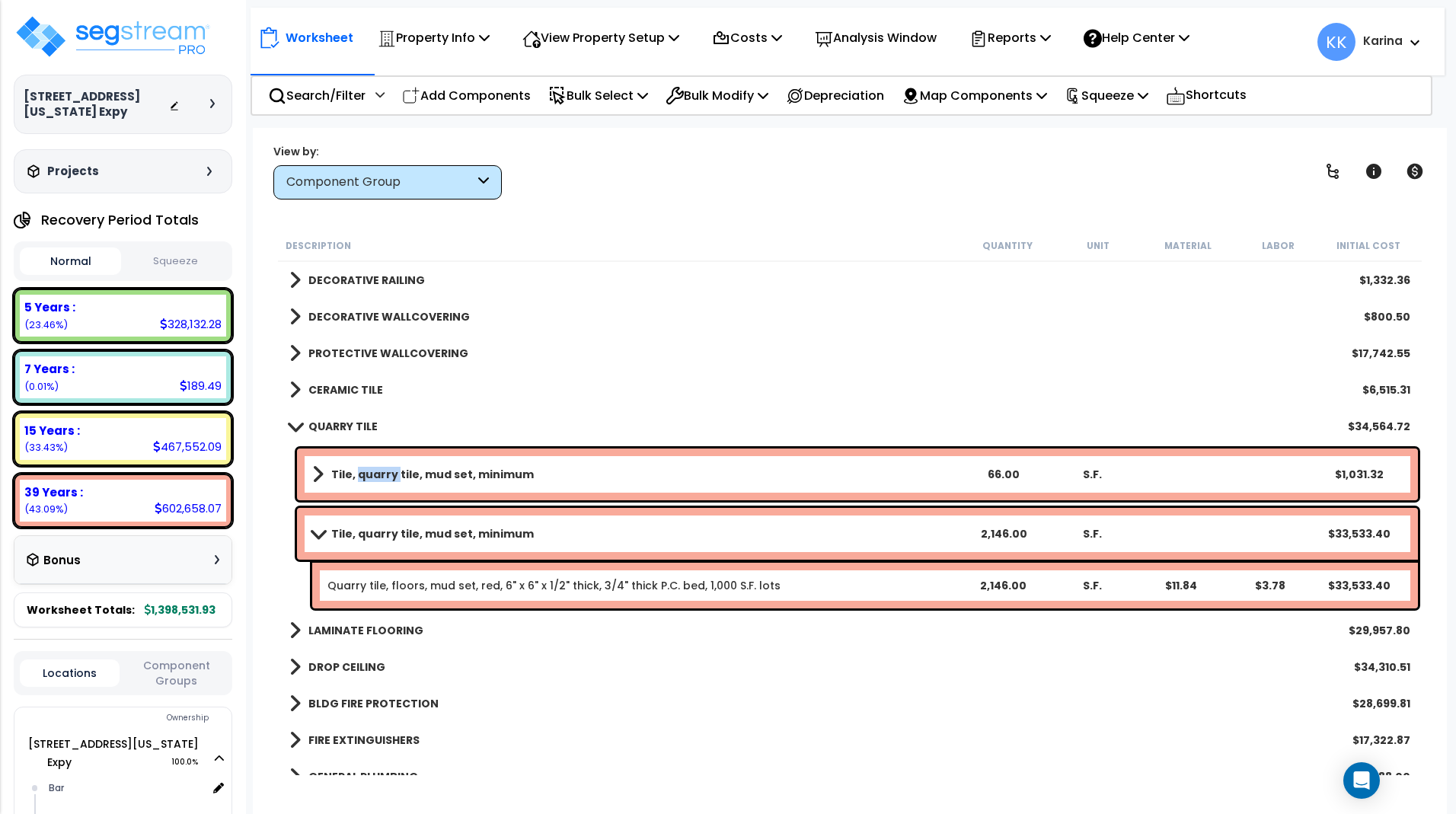
click at [319, 533] on span at bounding box center [317, 533] width 21 height 11
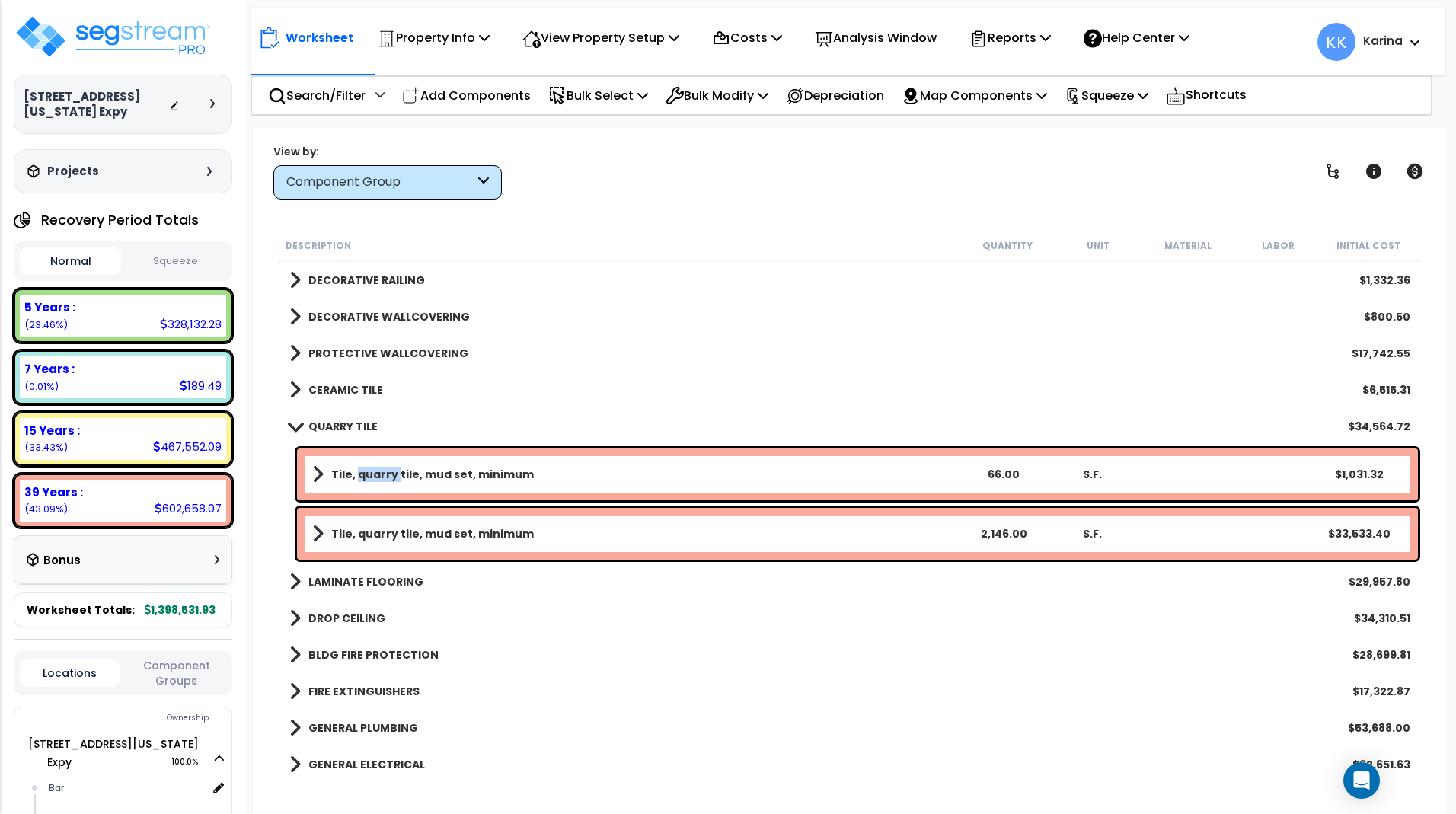
scroll to position [1188, 0]
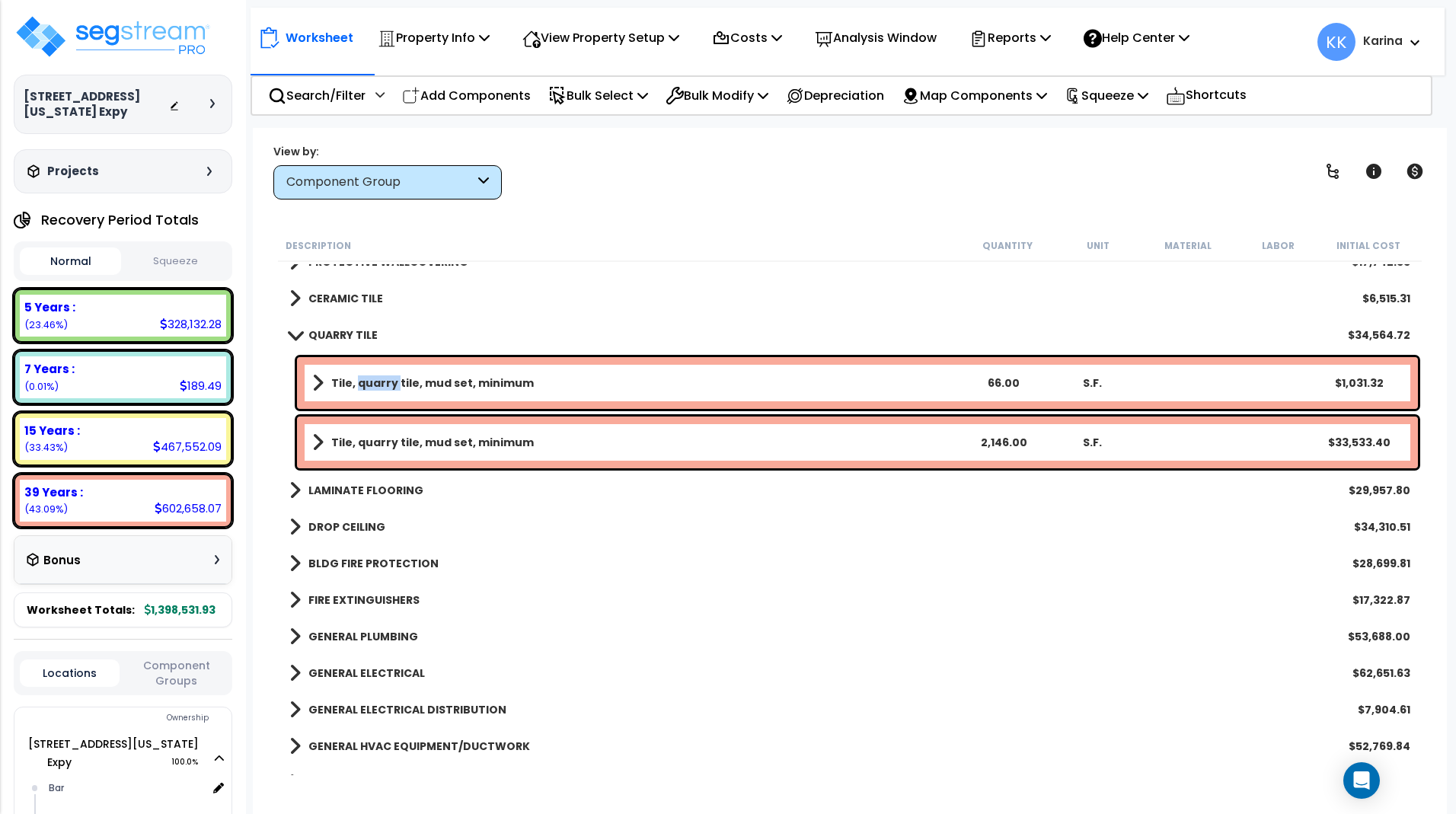
click at [290, 336] on span at bounding box center [295, 334] width 21 height 11
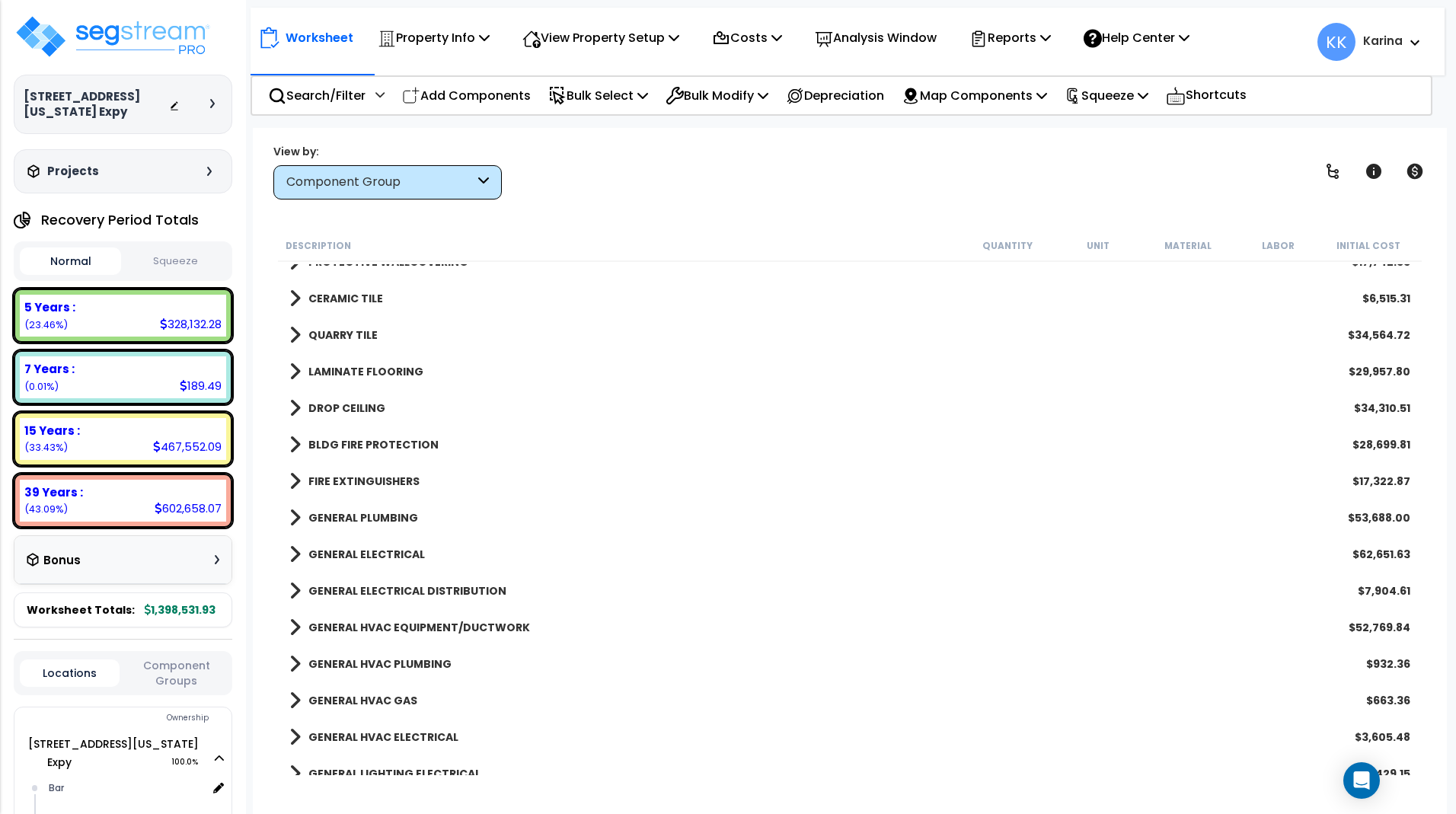
click at [295, 369] on span at bounding box center [295, 371] width 11 height 21
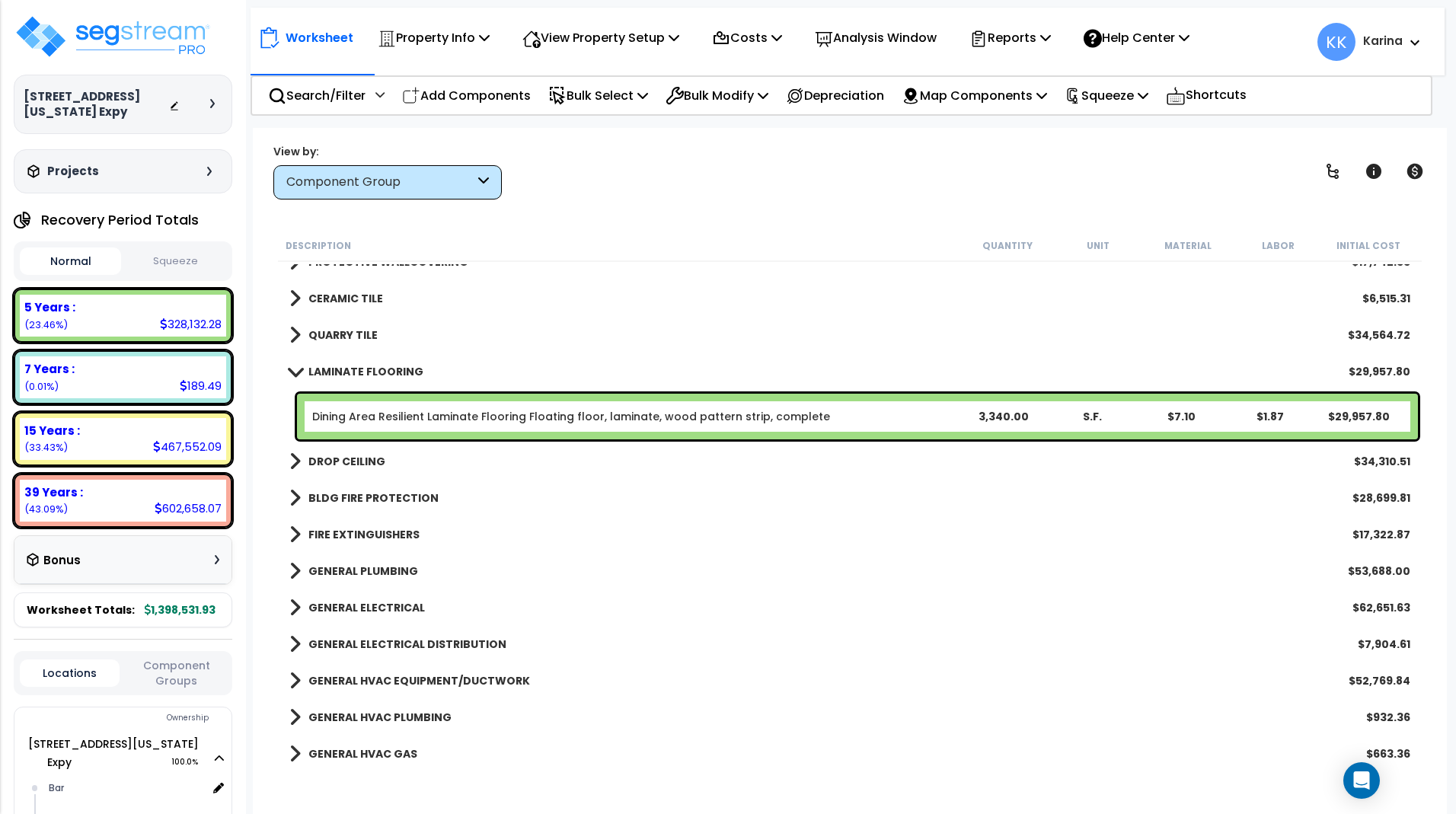
click at [343, 410] on link "Dining Area Resilient Laminate Flooring Floating floor, laminate, wood pattern …" at bounding box center [571, 416] width 518 height 15
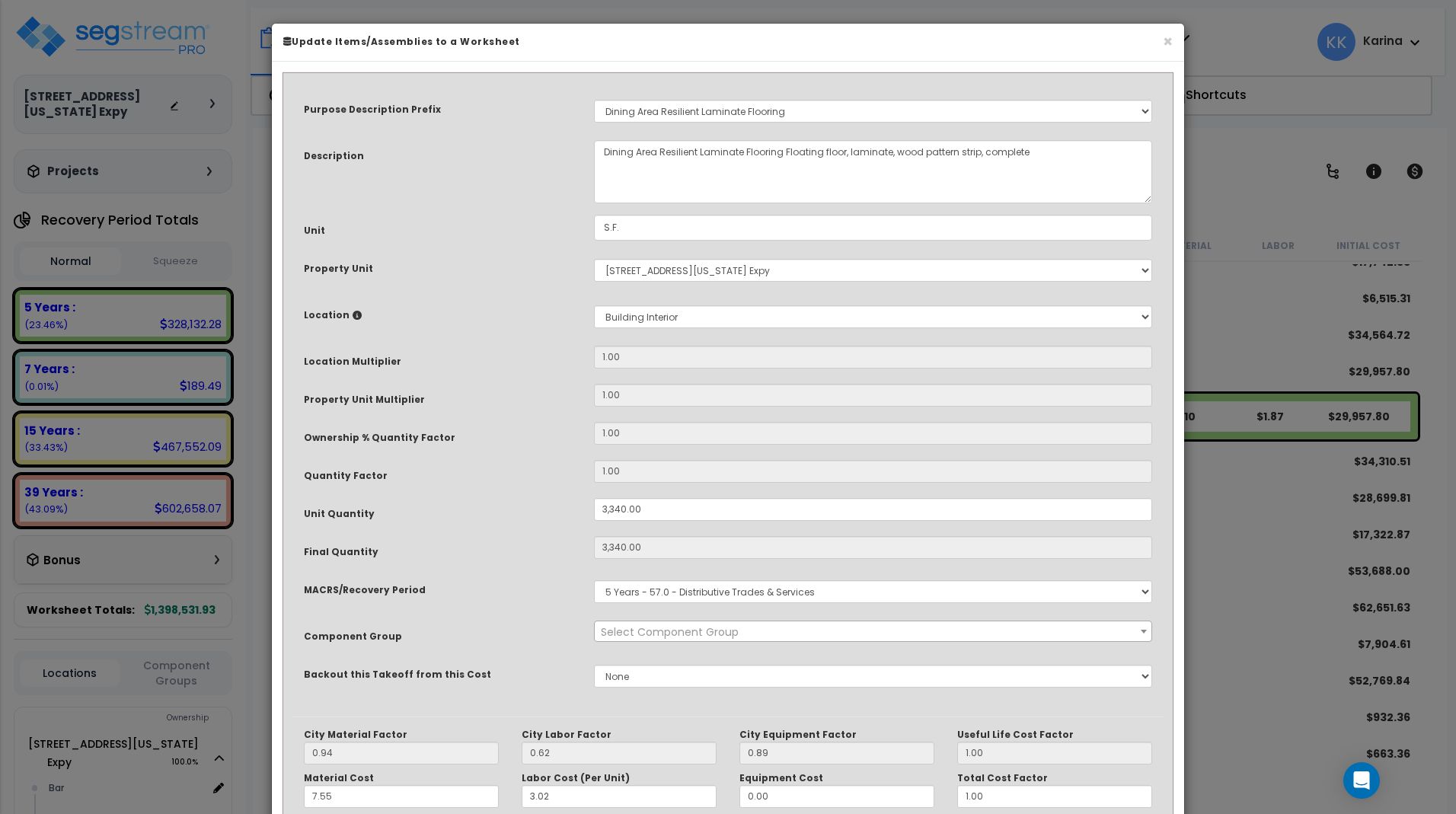
select select "56947"
click at [594, 305] on select "Select Bar Bath Building Building Interior dining Exterior Kitchen Mech Add New…" at bounding box center [872, 317] width 559 height 23
select select "31630"
click option "dining" at bounding box center [0, 0] width 0 height 0
type input "1"
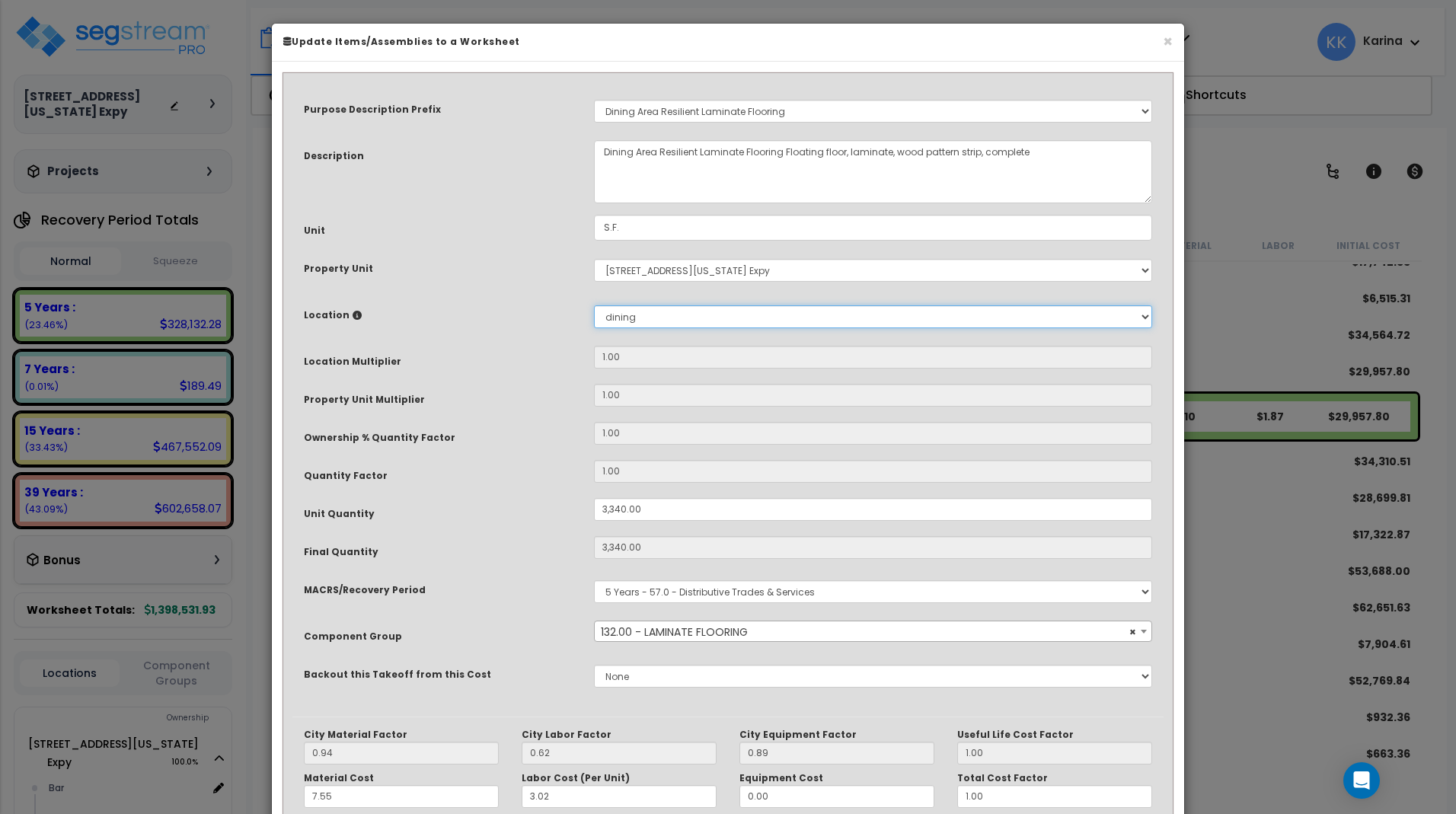
type input "3,340"
type input "$29,959.80"
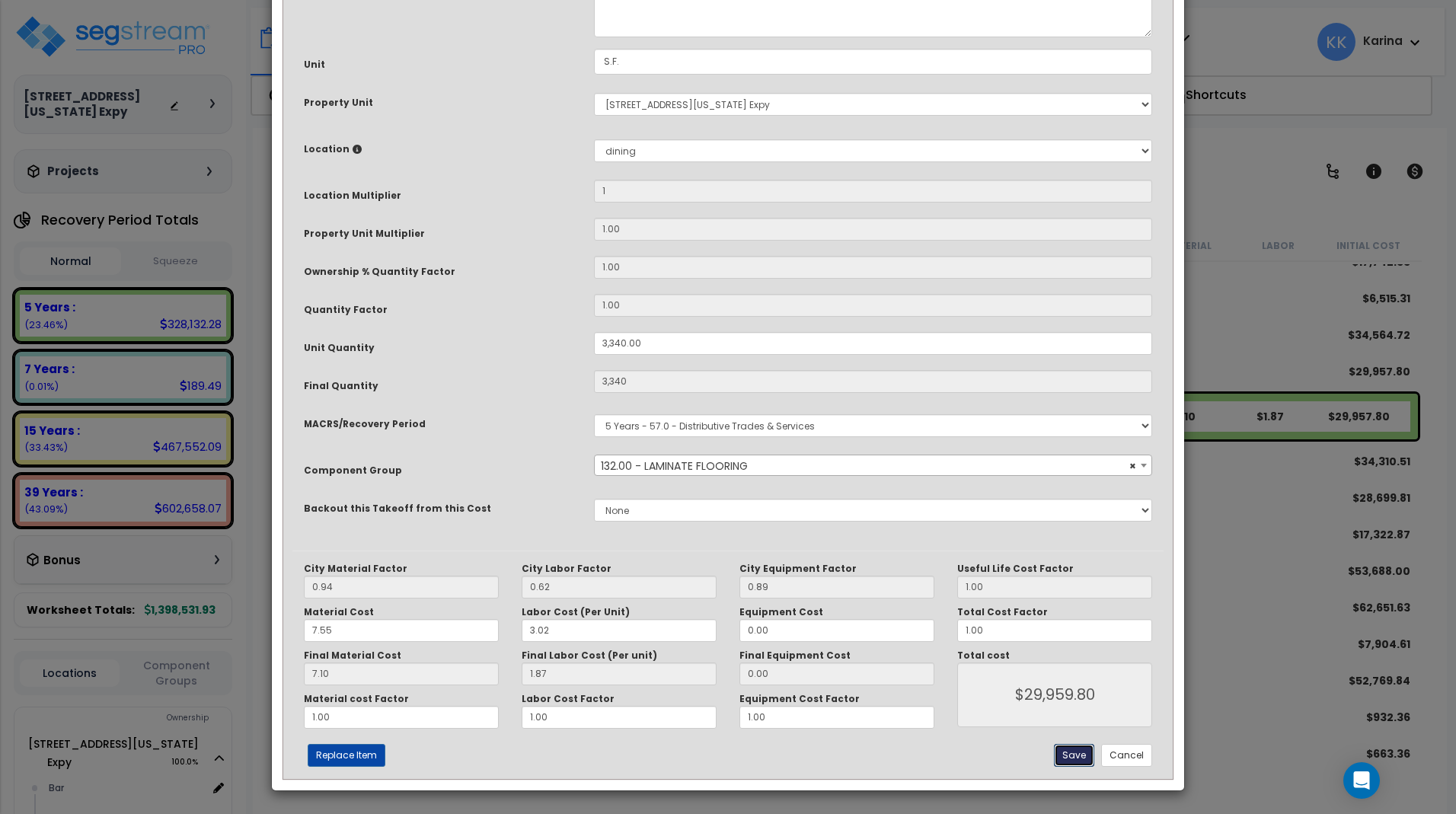
click at [1080, 758] on button "Save" at bounding box center [1075, 755] width 41 height 23
type input "1.00"
type input "3340.00"
type input "29959.80"
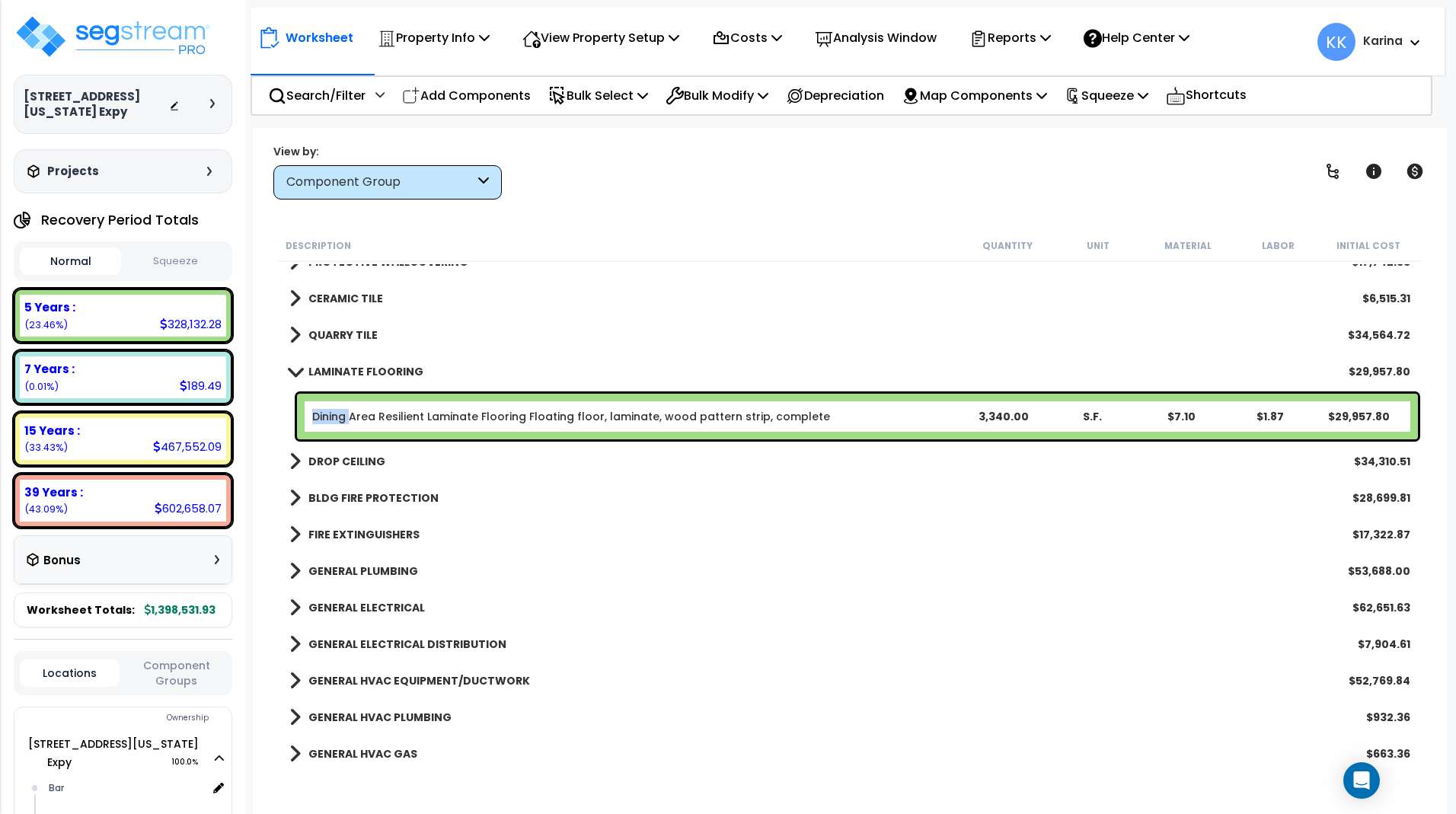
click at [295, 375] on span at bounding box center [295, 371] width 21 height 11
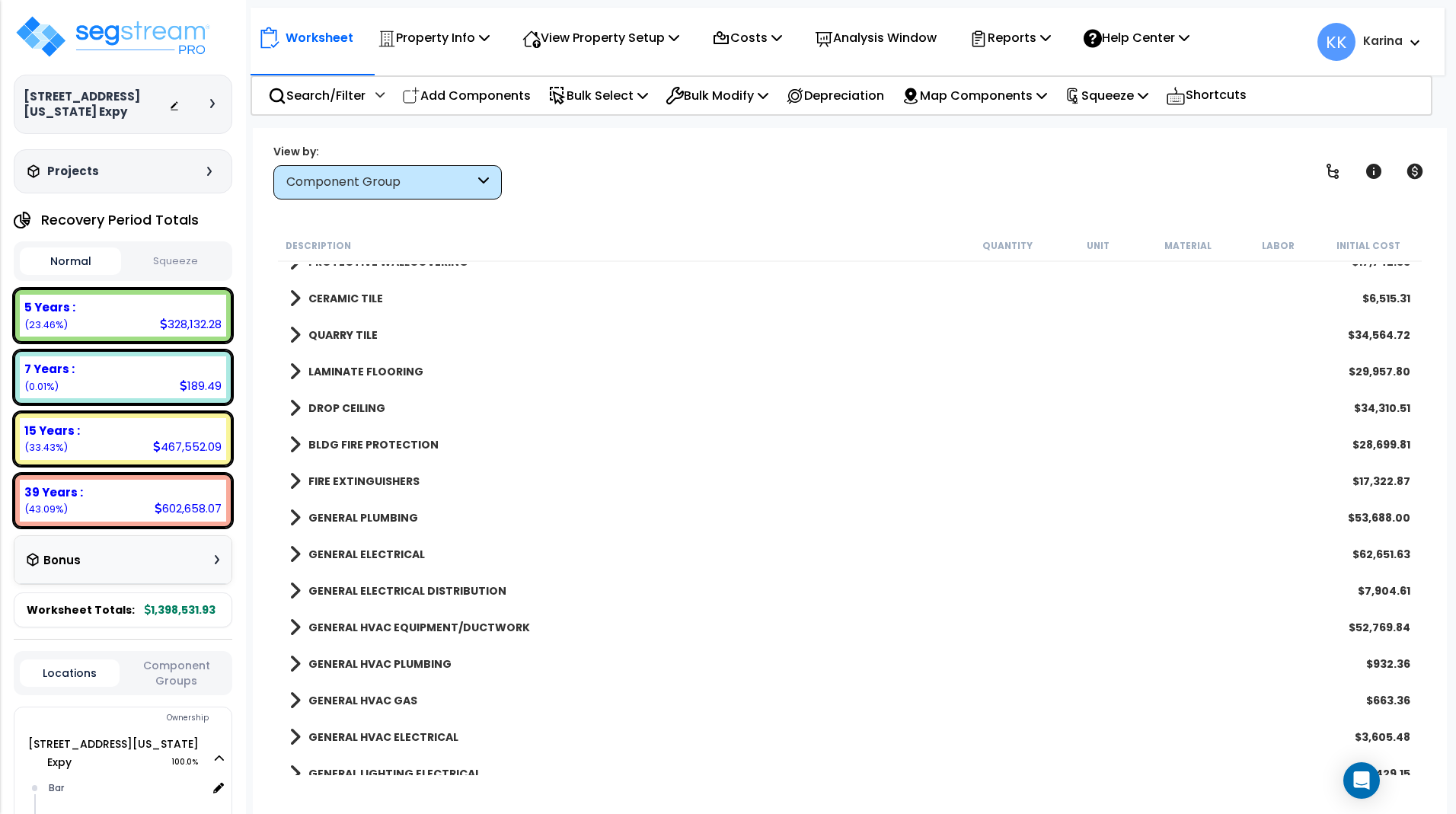
click at [292, 404] on span at bounding box center [295, 408] width 11 height 21
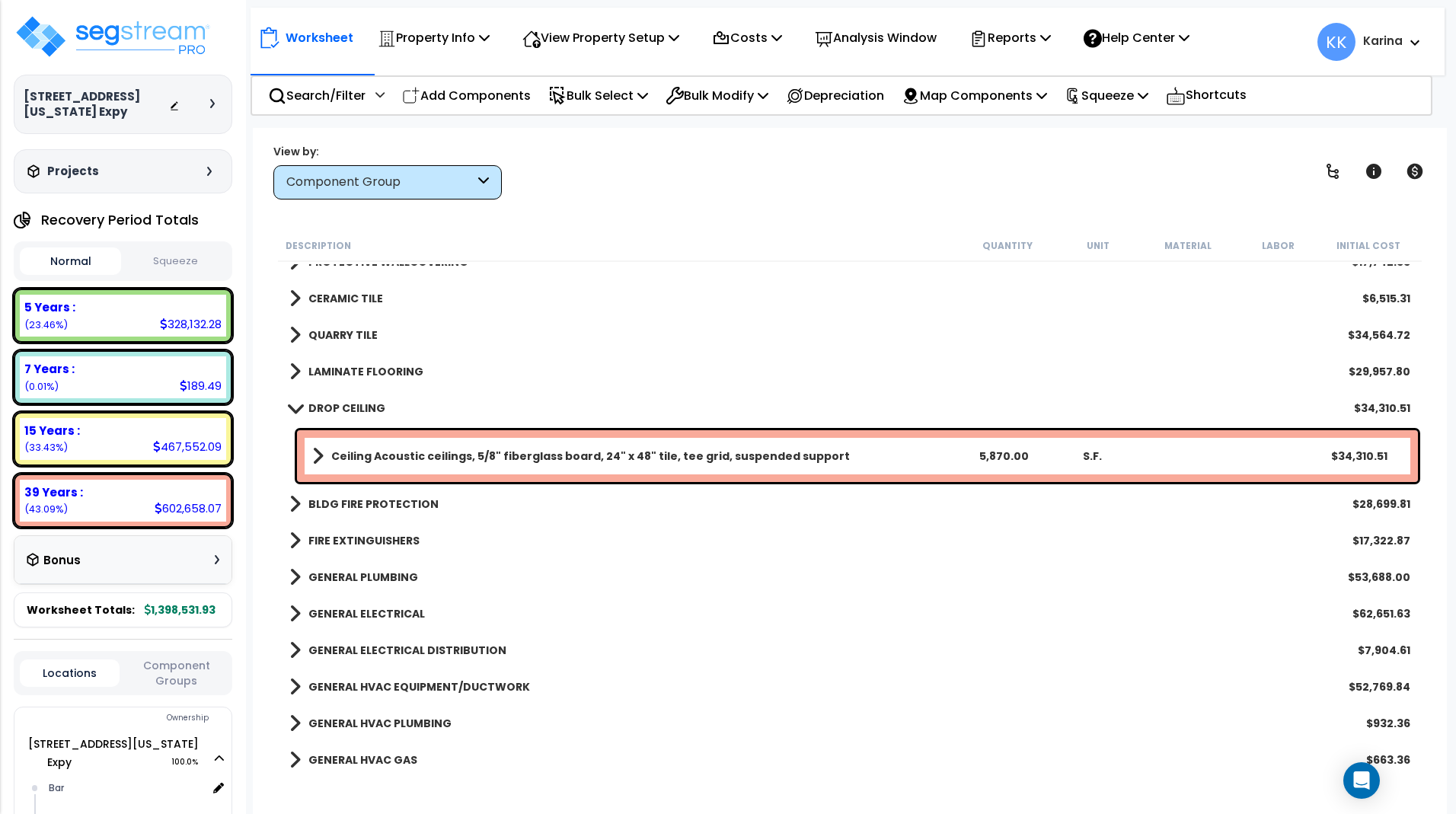
click at [292, 404] on span at bounding box center [295, 407] width 21 height 11
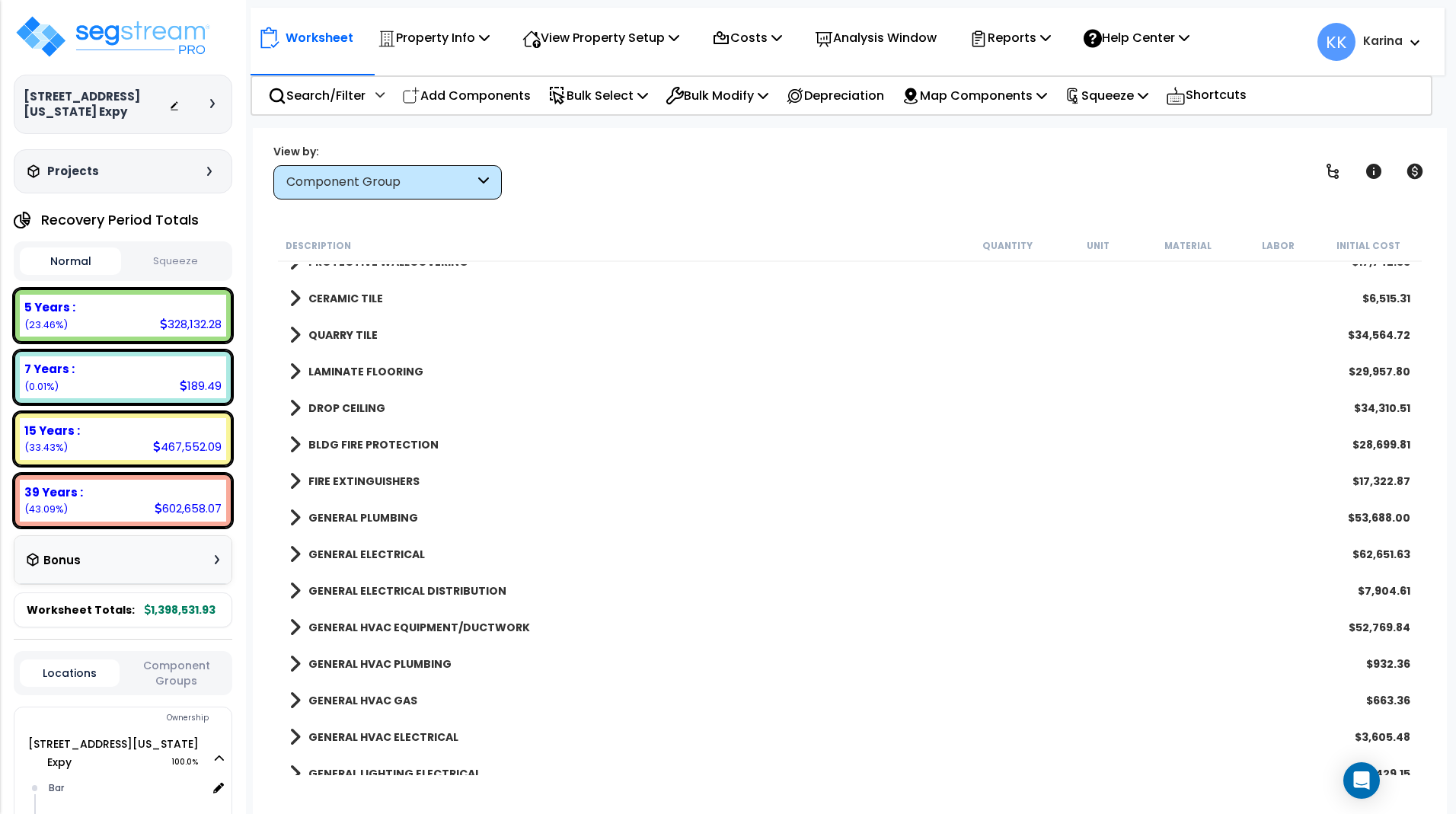
click at [295, 440] on span at bounding box center [295, 444] width 11 height 21
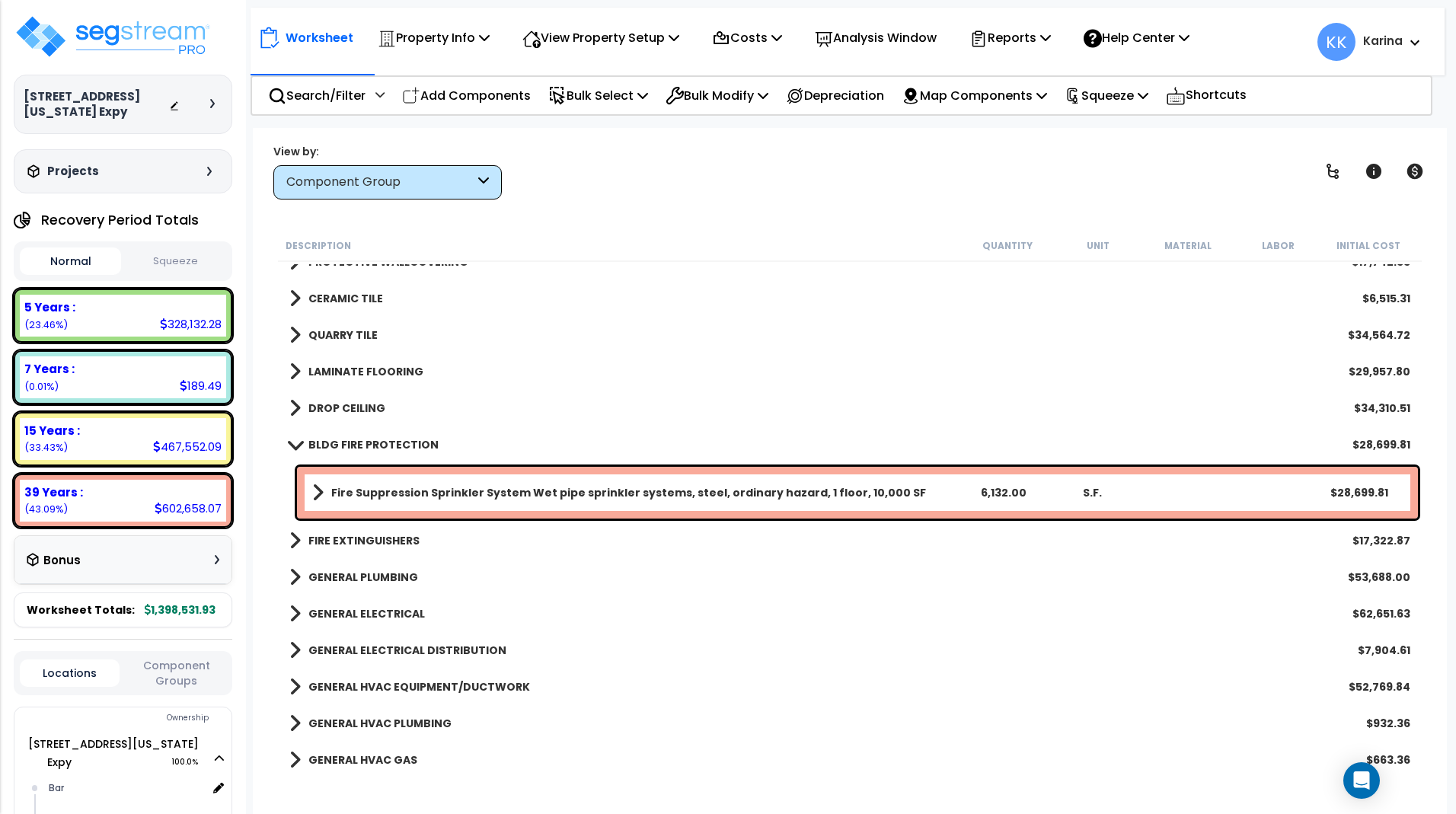
click at [295, 440] on span at bounding box center [295, 444] width 21 height 11
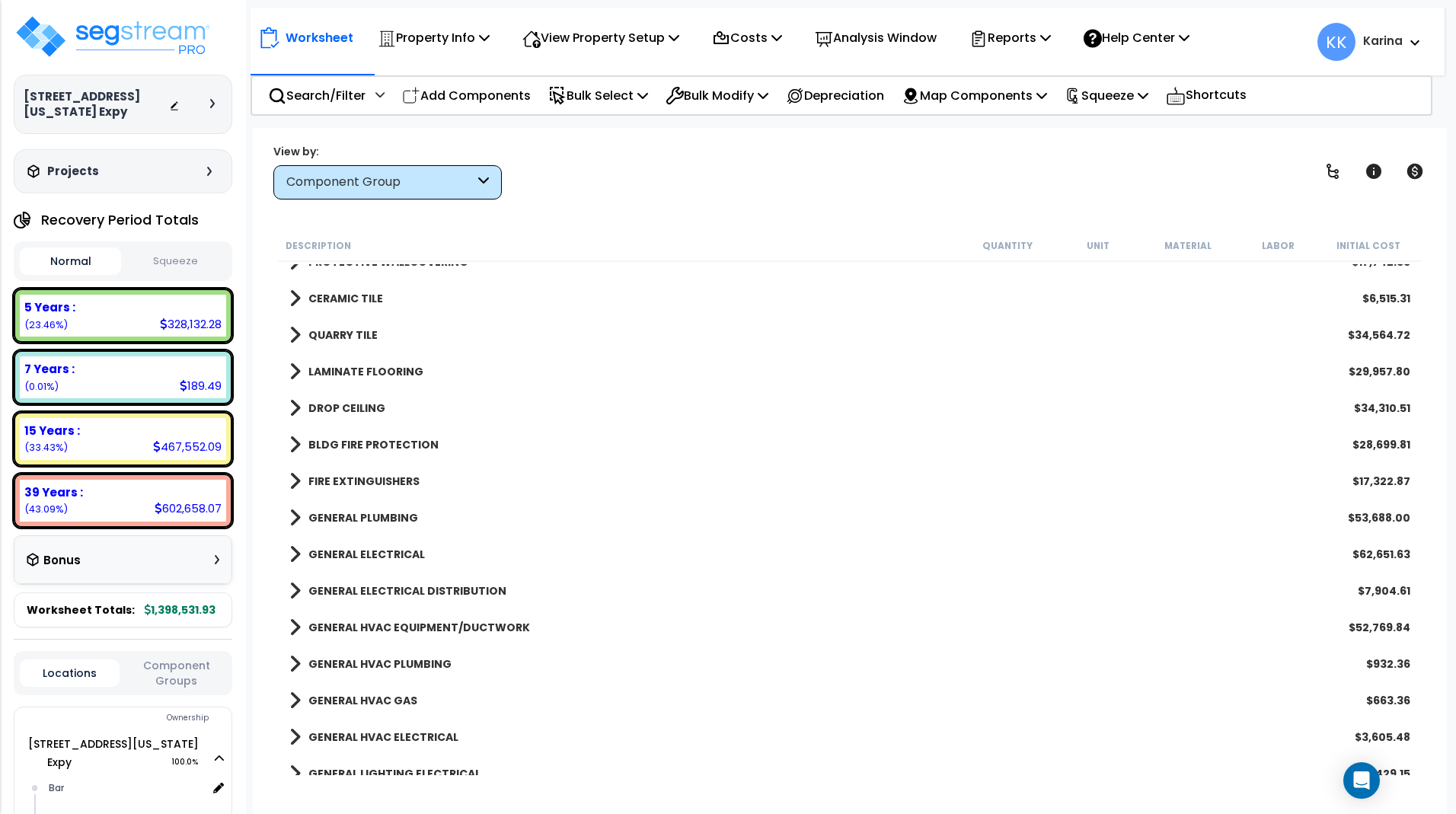
click at [295, 477] on span at bounding box center [295, 481] width 11 height 21
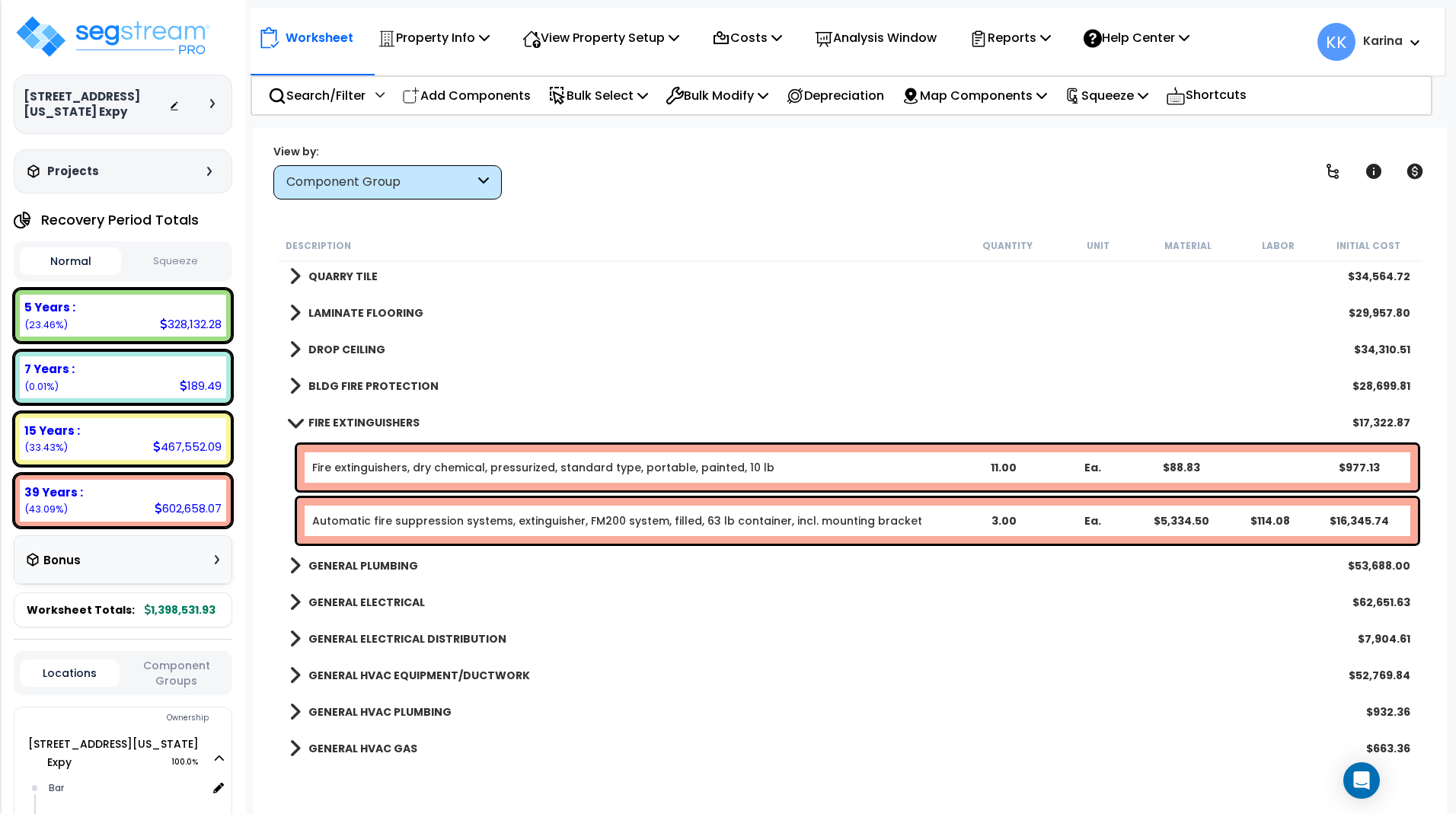
scroll to position [1279, 0]
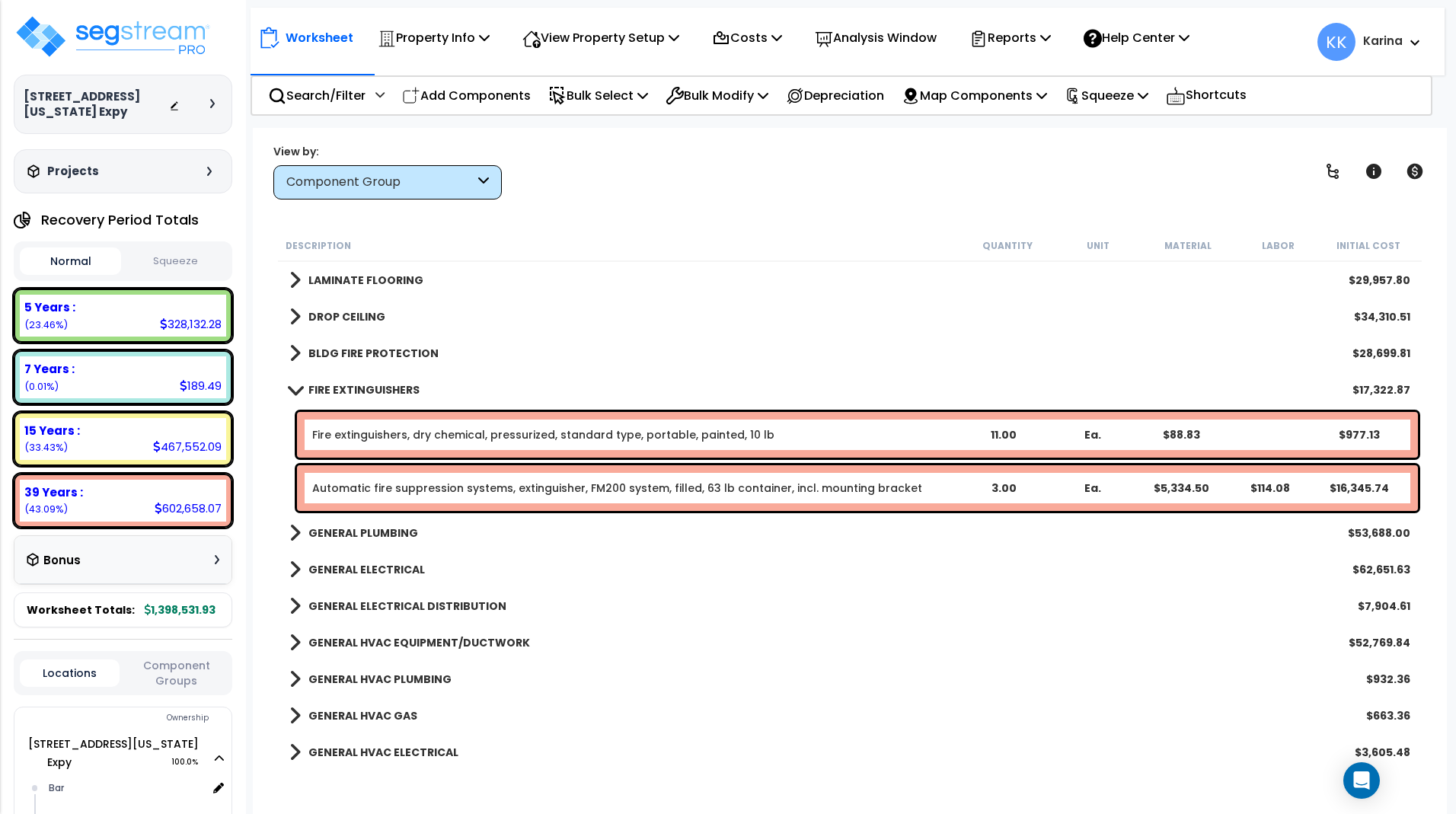
click at [297, 385] on link "FIRE EXTINGUISHERS" at bounding box center [354, 389] width 130 height 21
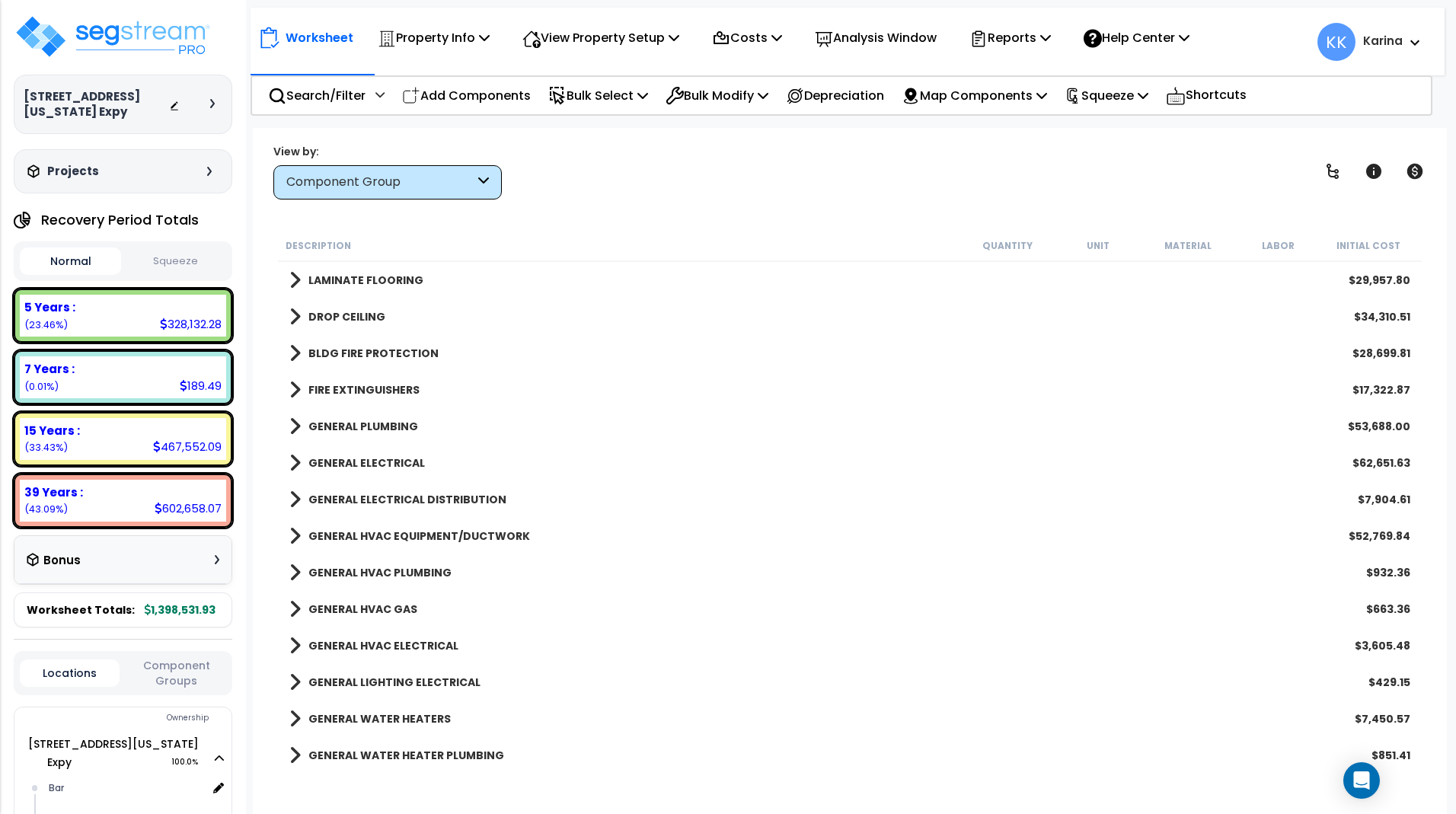
click at [291, 429] on span at bounding box center [295, 425] width 11 height 21
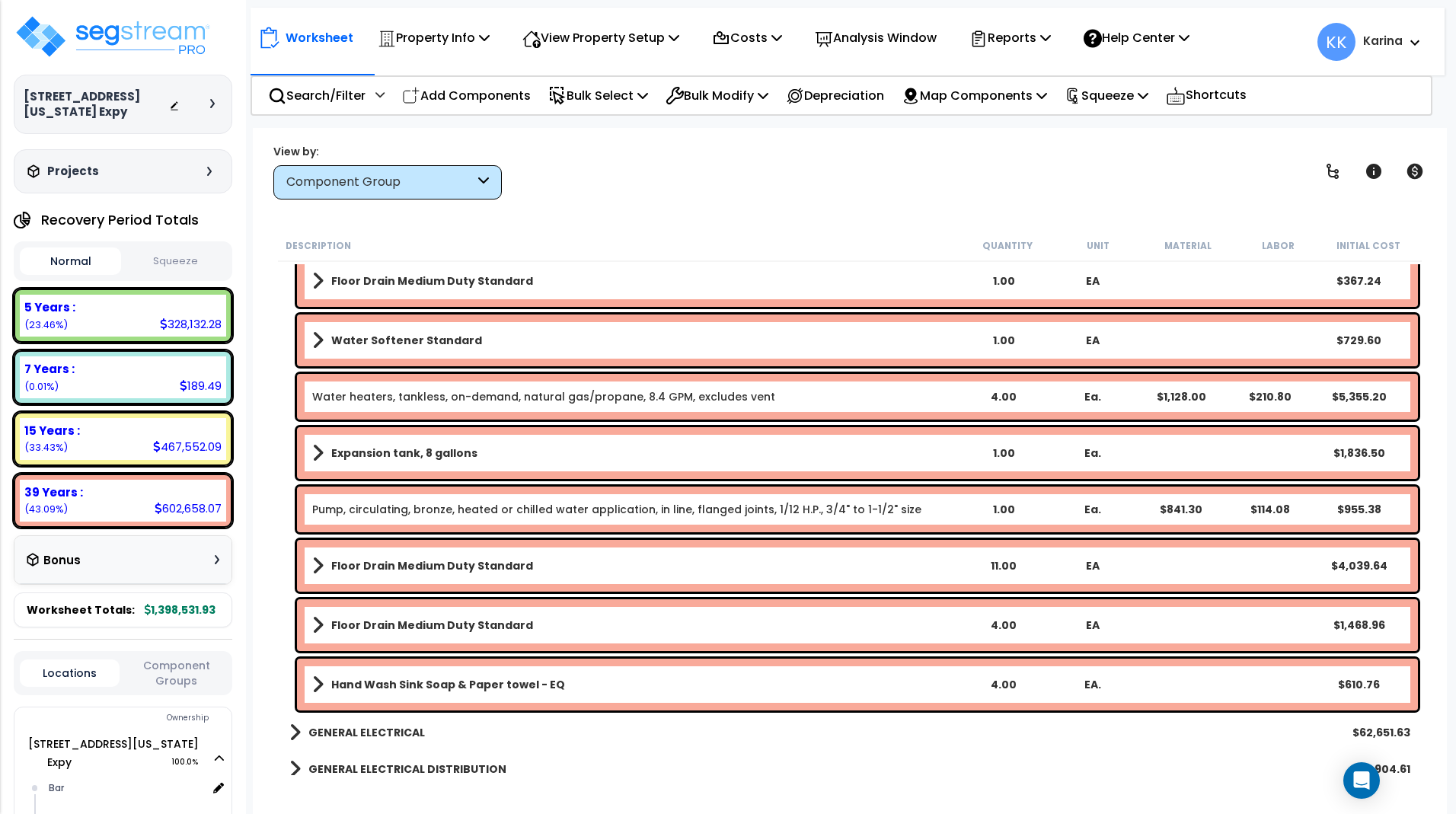
scroll to position [2192, 0]
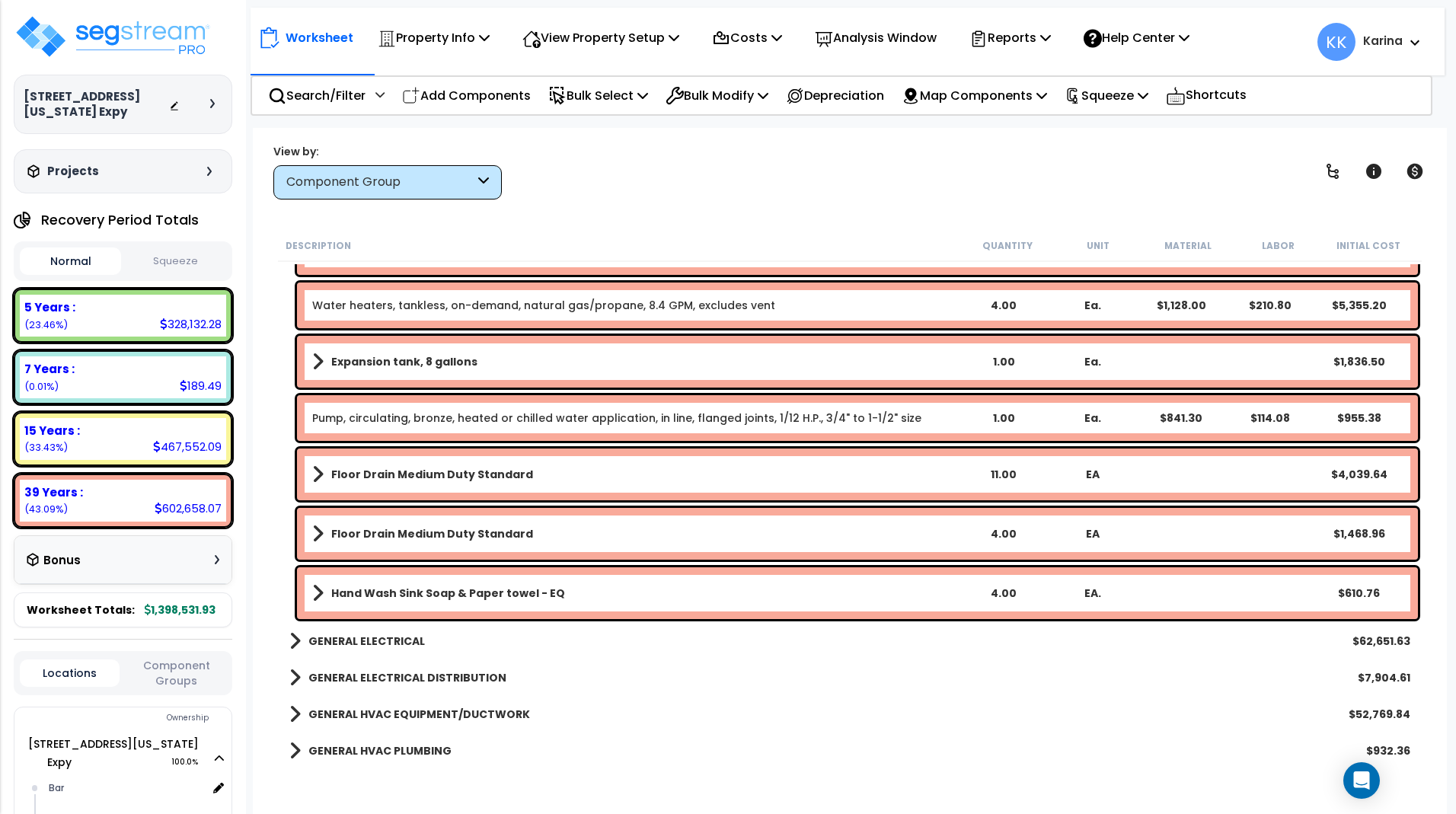
click at [380, 599] on b "Hand Wash Sink Soap & Paper towel - EQ" at bounding box center [448, 593] width 234 height 15
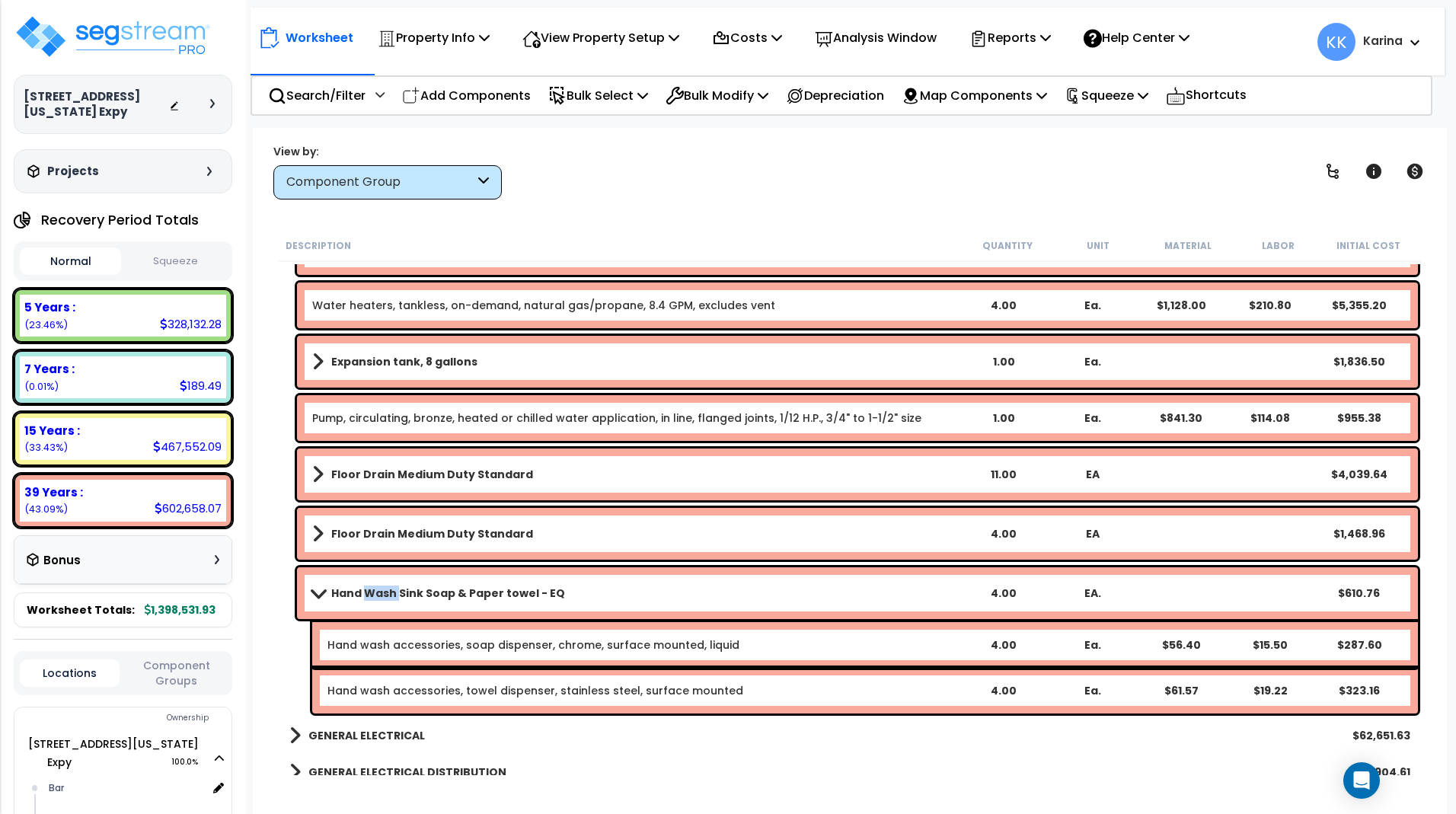
click at [380, 599] on b "Hand Wash Sink Soap & Paper towel - EQ" at bounding box center [448, 593] width 234 height 15
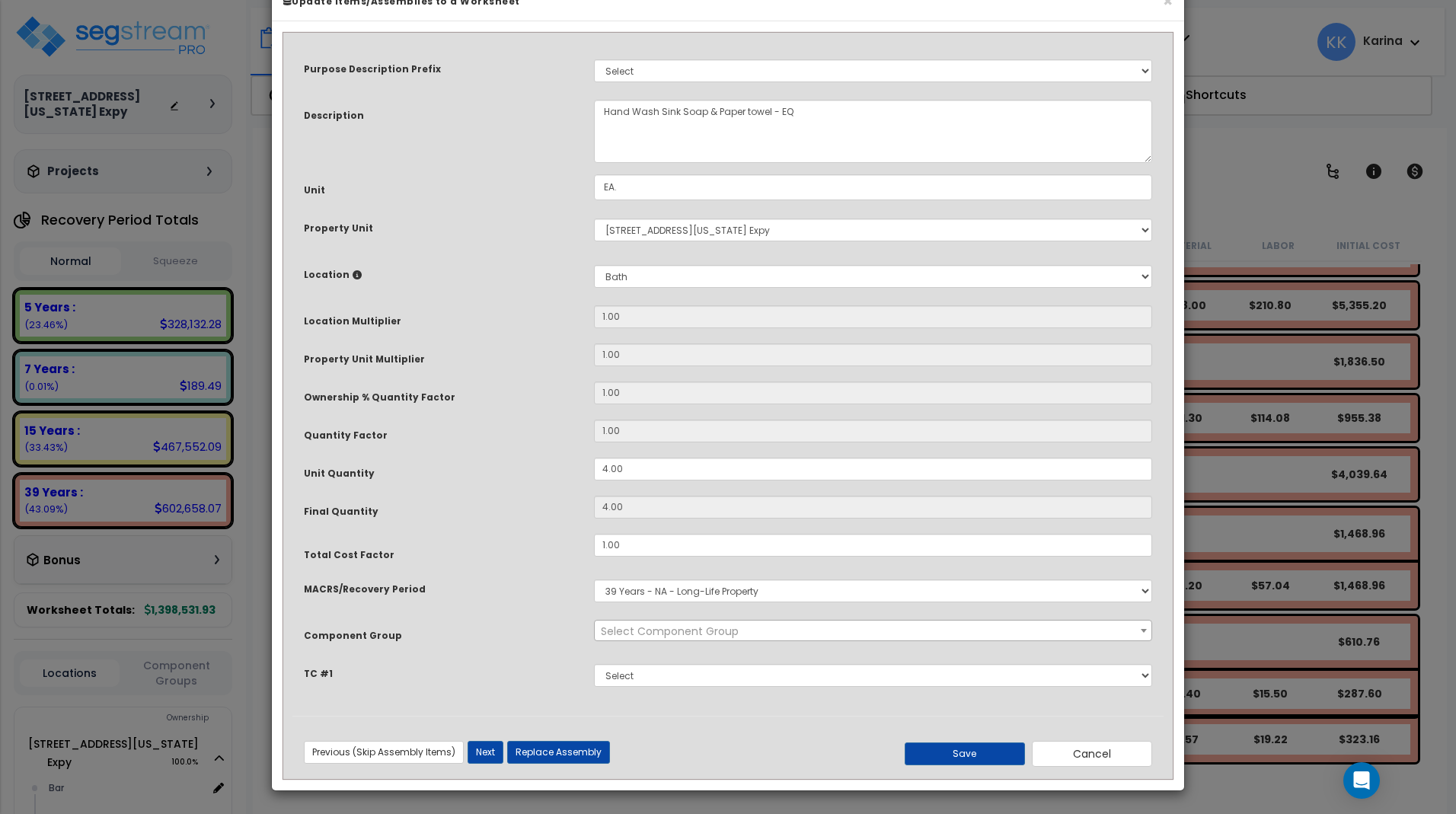
select select "56954"
click at [1075, 767] on button "Cancel" at bounding box center [1092, 754] width 120 height 26
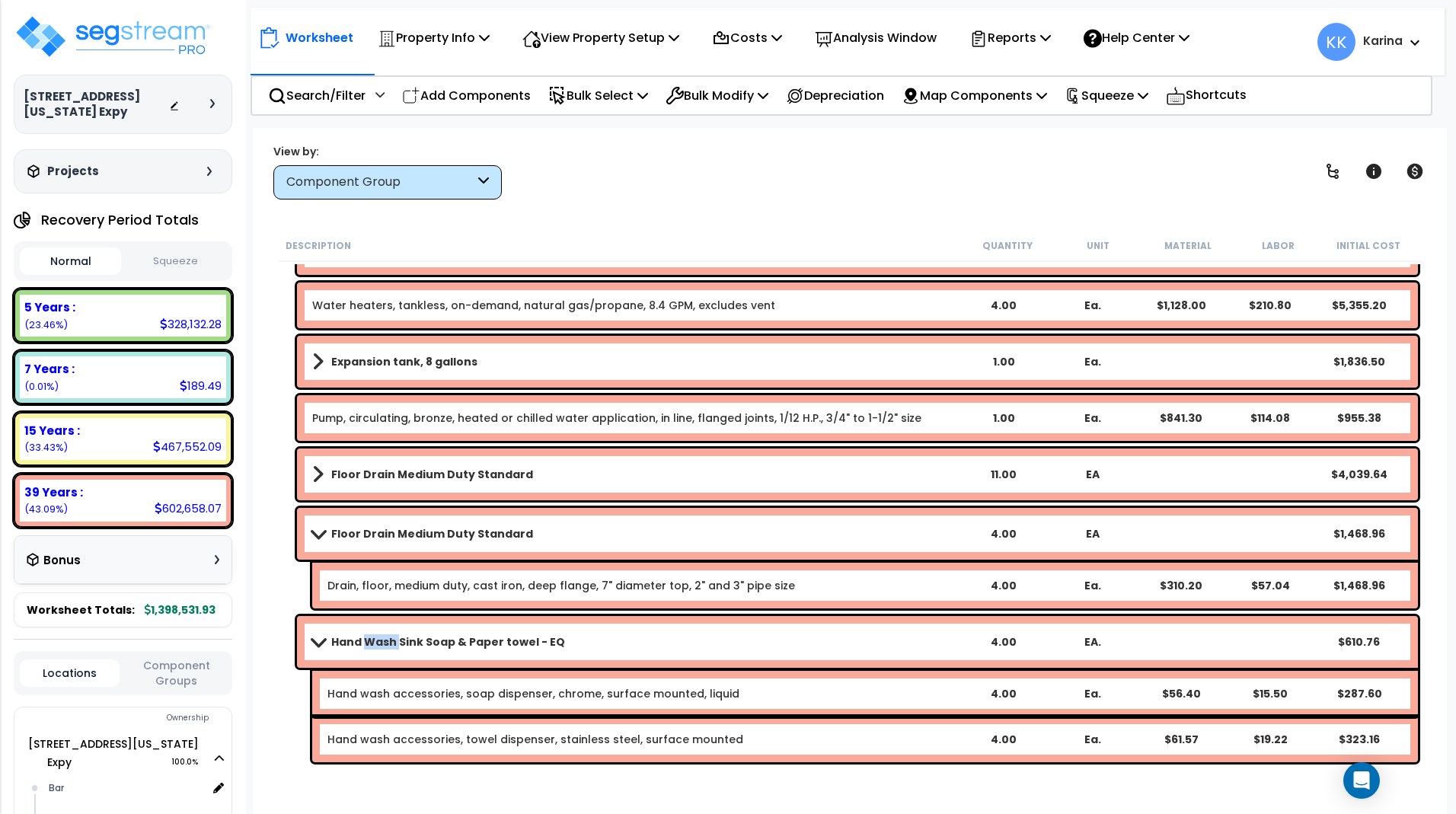
click at [316, 640] on span at bounding box center [317, 641] width 21 height 11
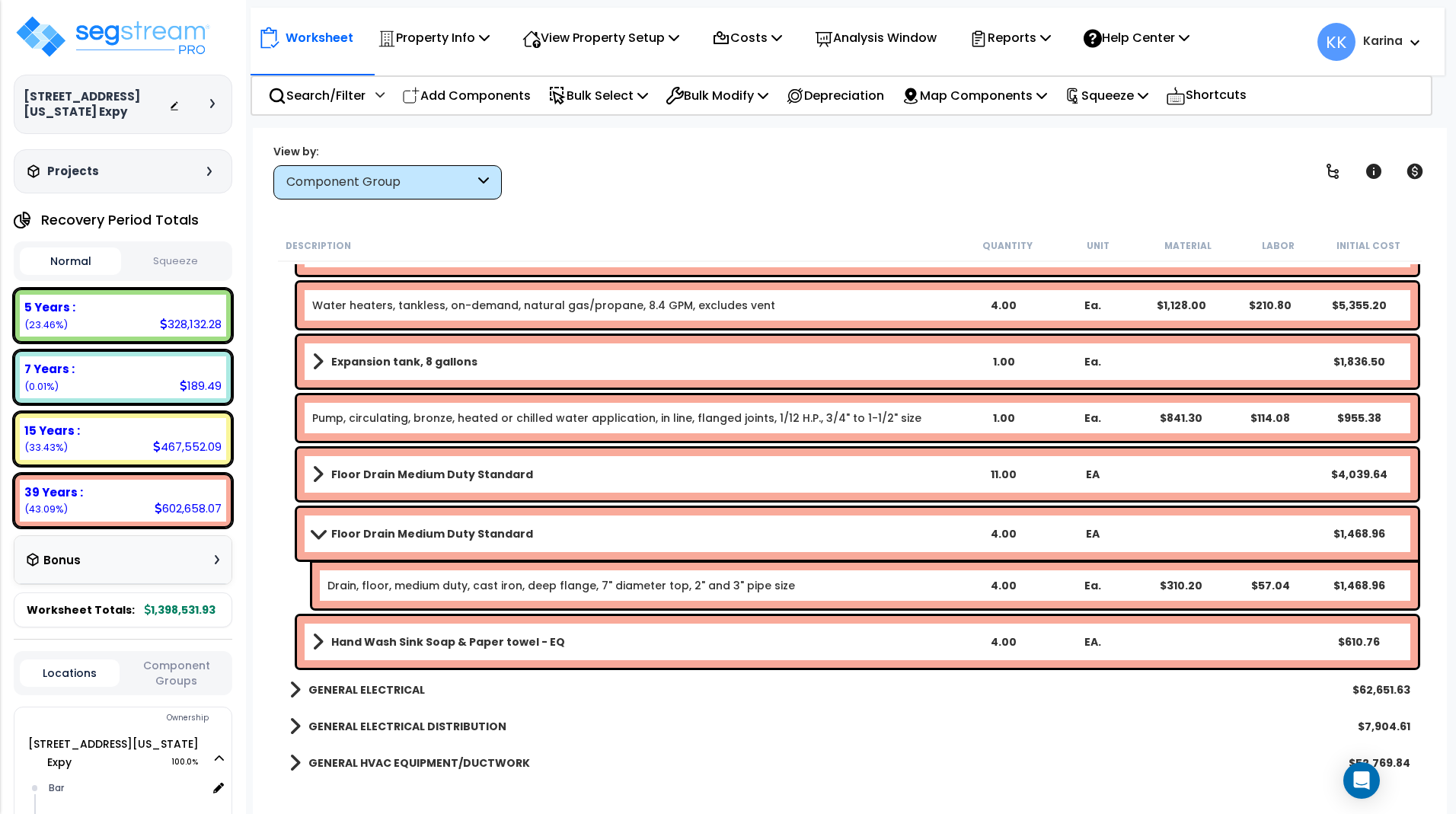
click at [372, 530] on b "Floor Drain Medium Duty Standard" at bounding box center [432, 533] width 202 height 15
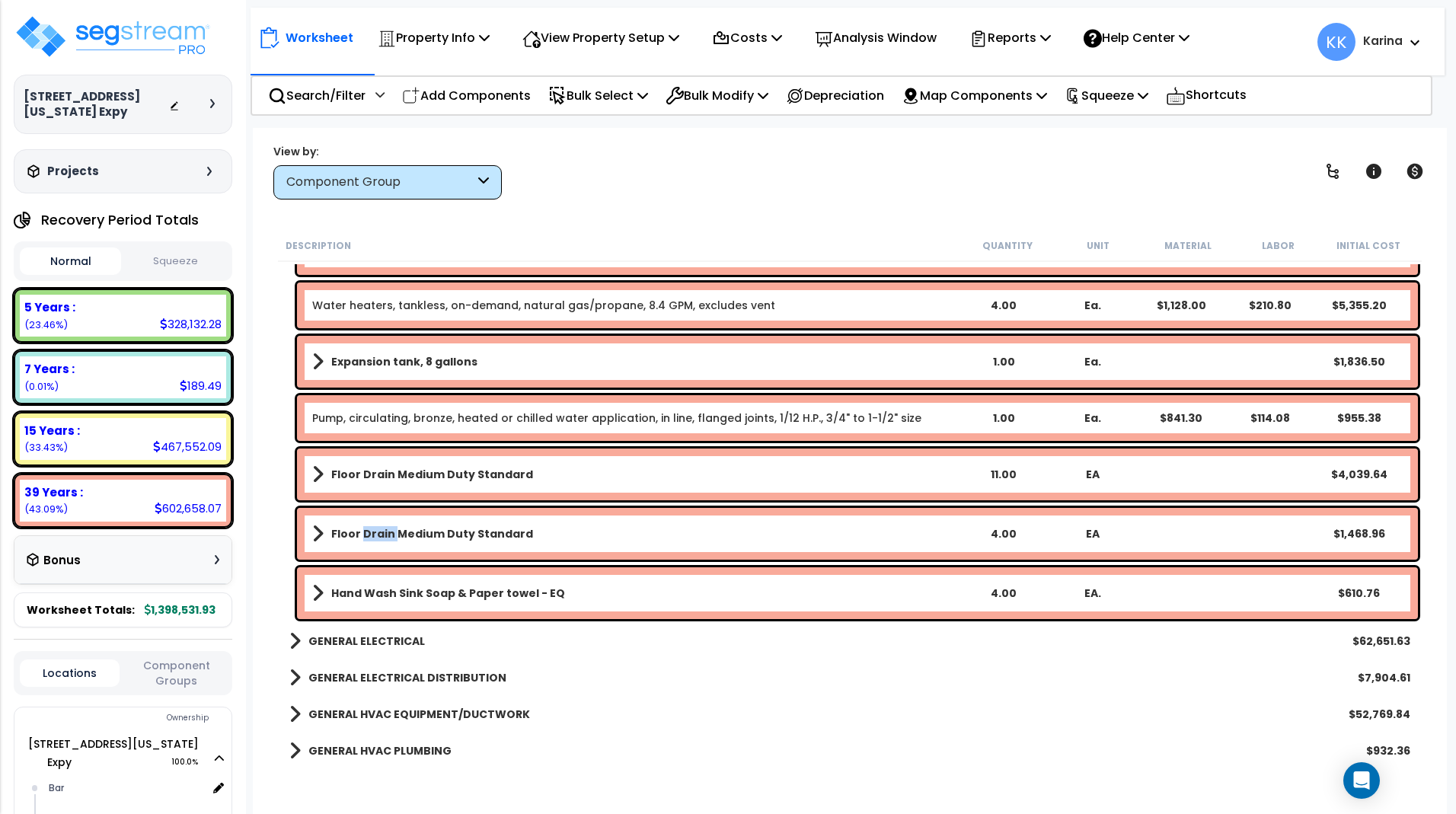
click at [372, 530] on b "Floor Drain Medium Duty Standard" at bounding box center [432, 533] width 202 height 15
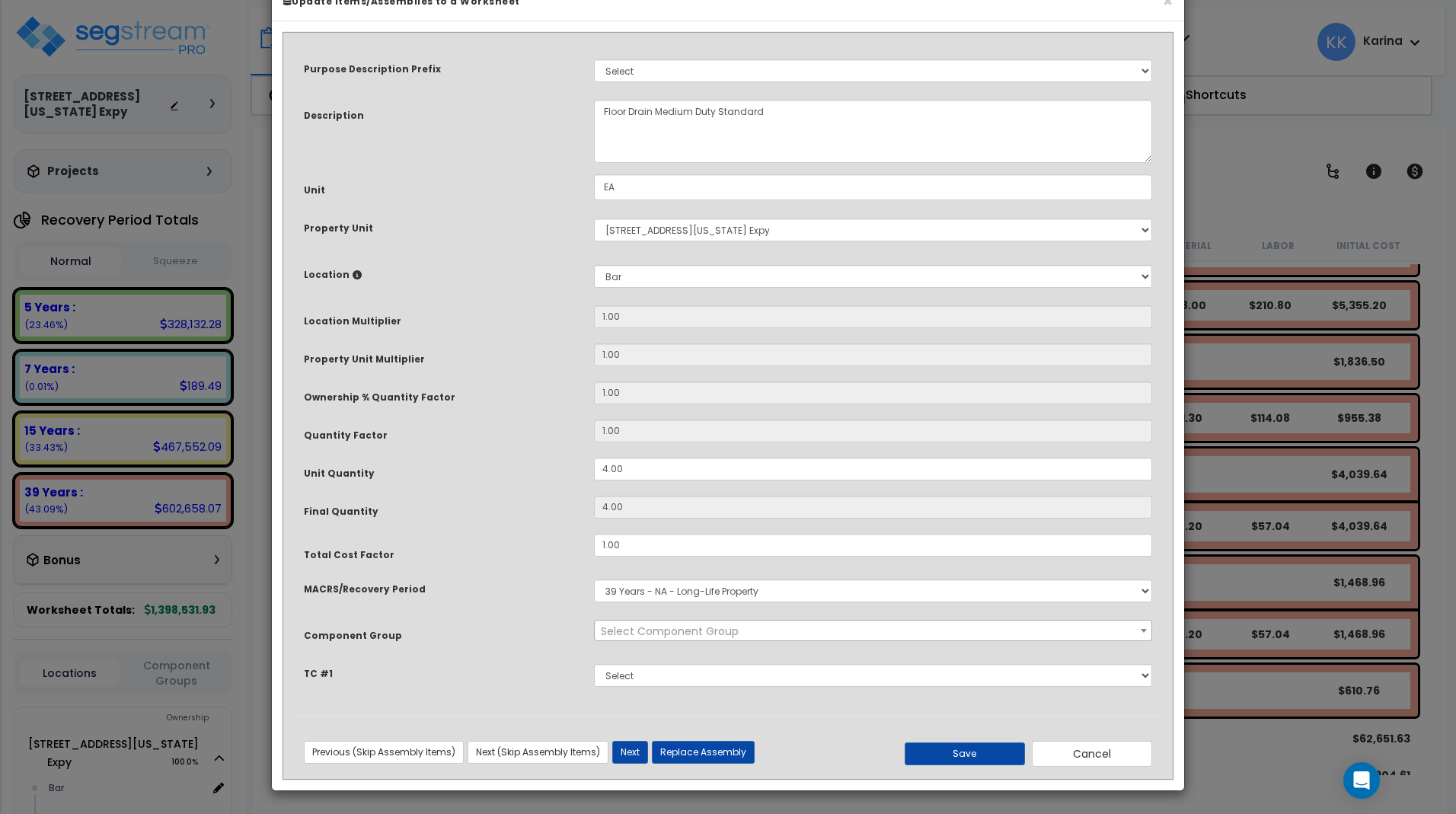
select select "56954"
click at [971, 765] on button "Save" at bounding box center [965, 753] width 120 height 23
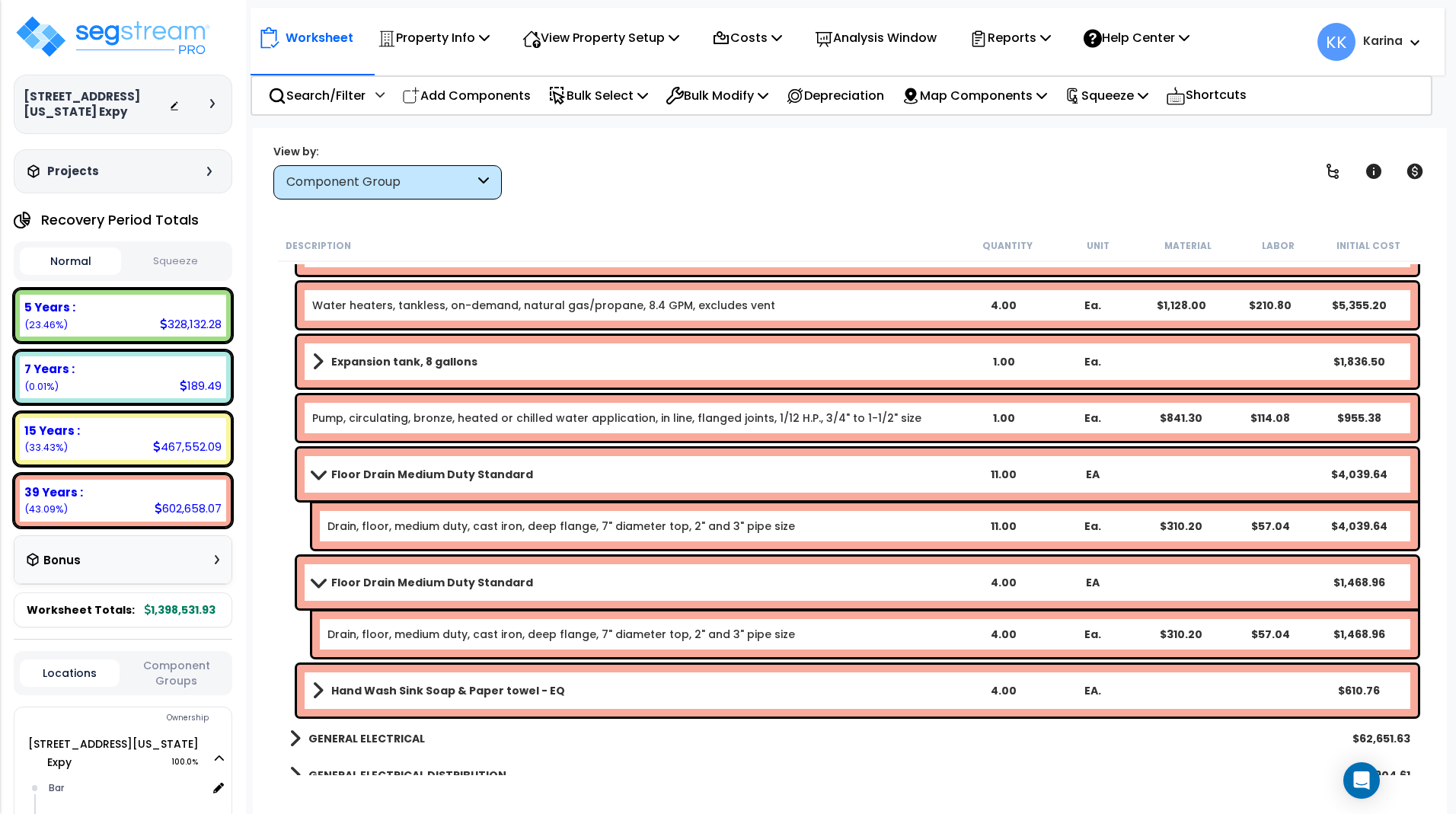
click at [442, 477] on b "Floor Drain Medium Duty Standard" at bounding box center [432, 474] width 202 height 15
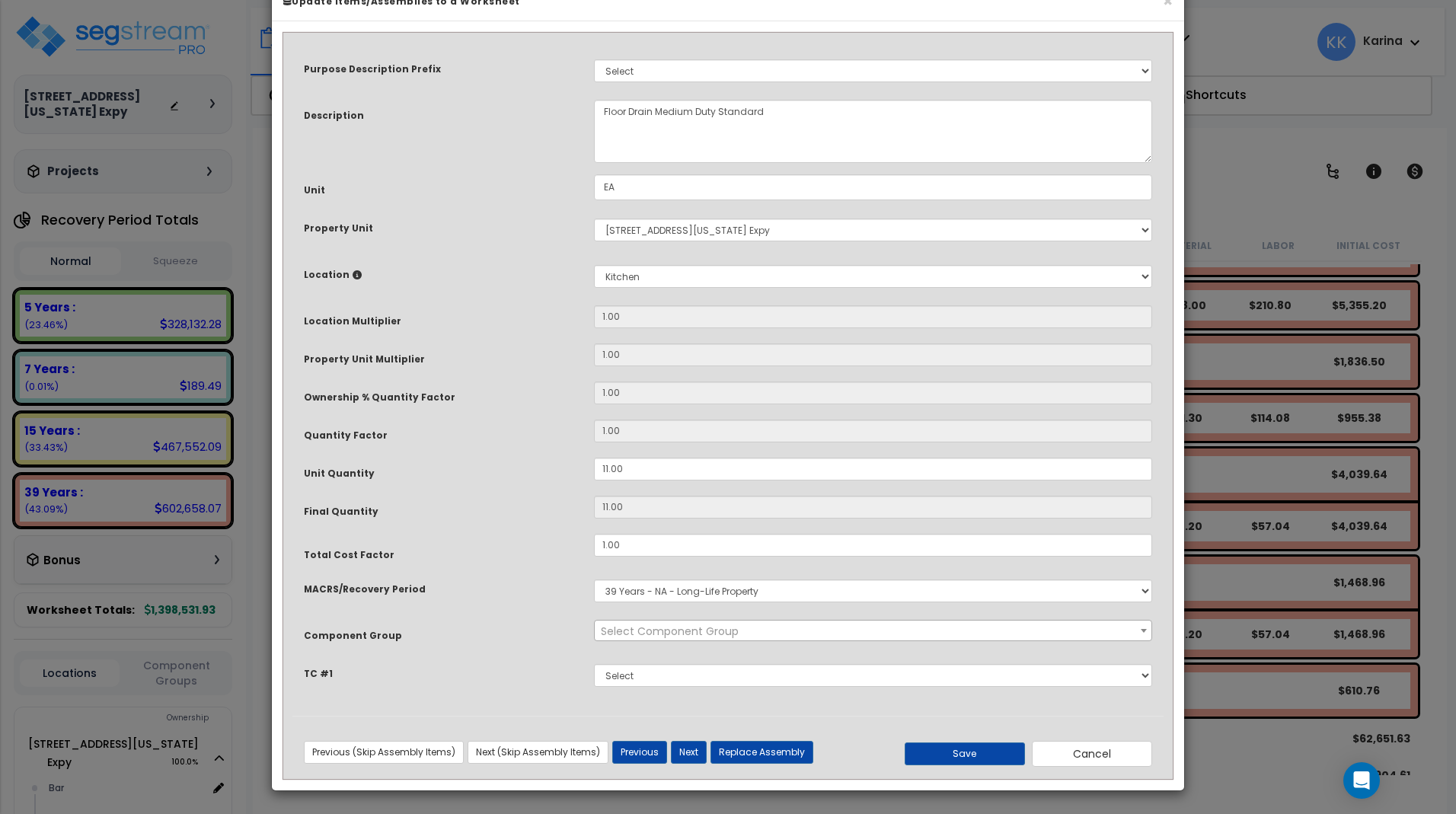
select select "56954"
click at [963, 765] on button "Save" at bounding box center [965, 753] width 120 height 23
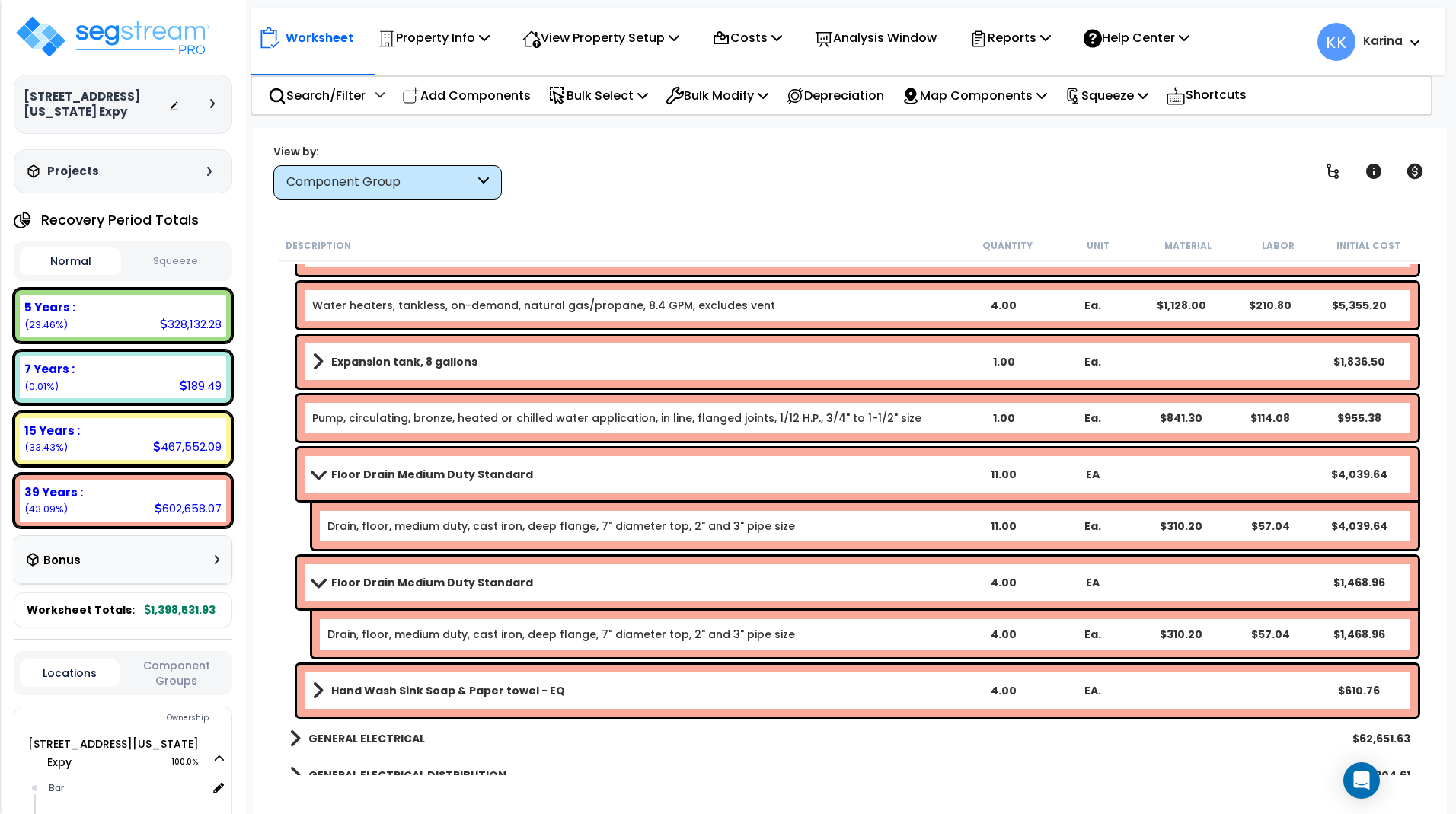
click at [442, 577] on b "Floor Drain Medium Duty Standard" at bounding box center [432, 582] width 202 height 15
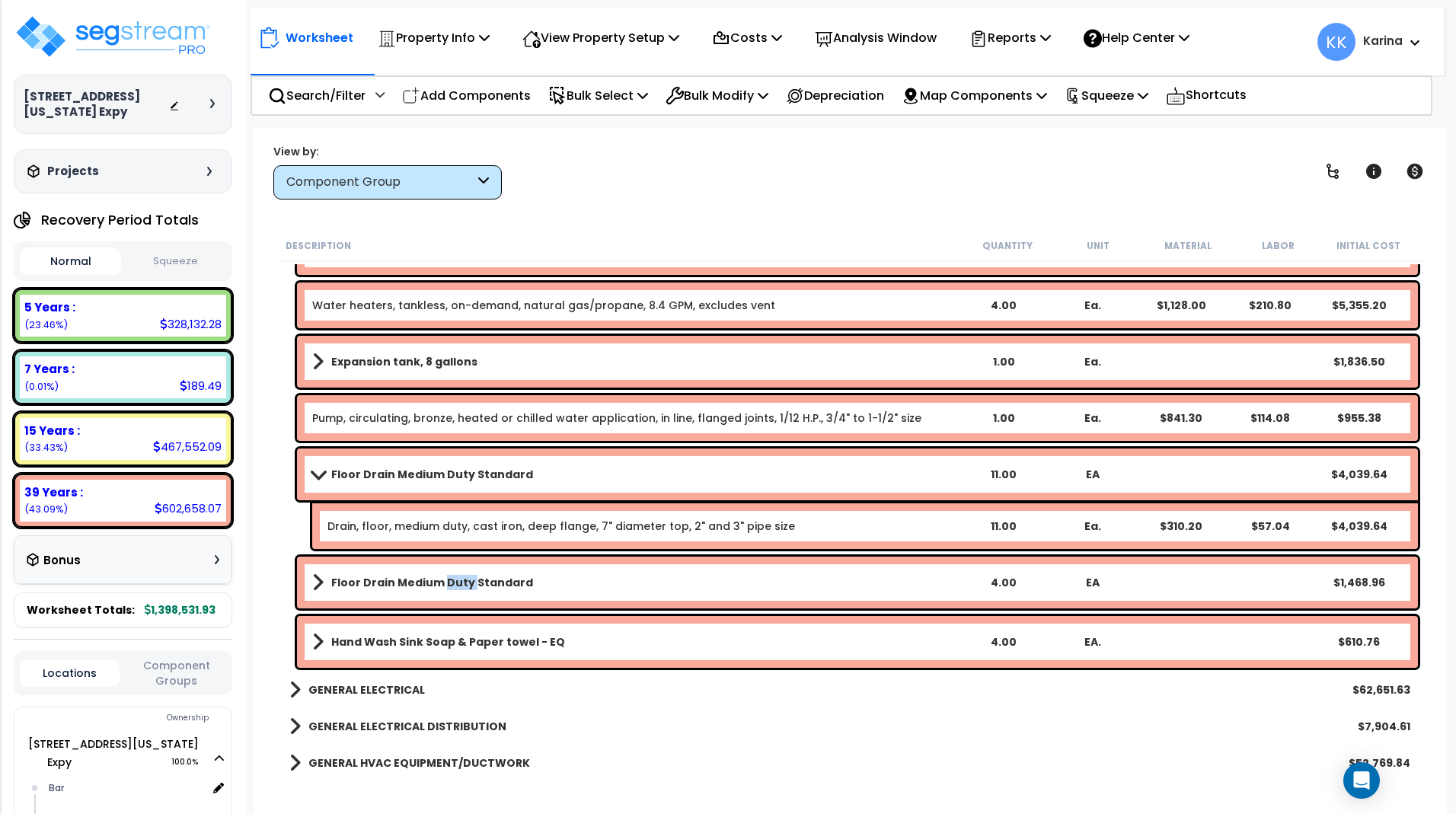
click at [442, 577] on b "Floor Drain Medium Duty Standard" at bounding box center [432, 582] width 202 height 15
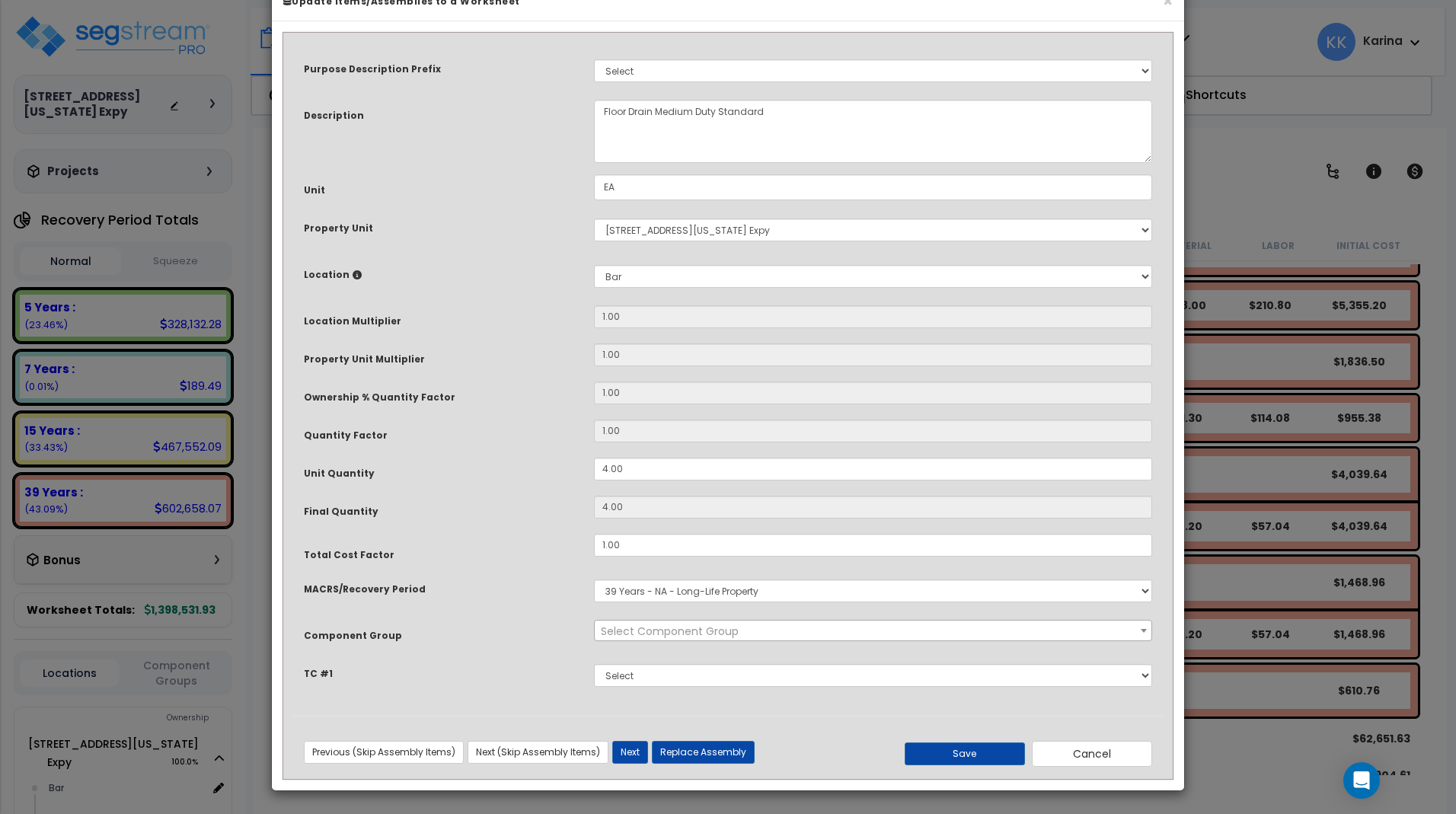
select select "56954"
click at [983, 765] on button "Save" at bounding box center [965, 753] width 120 height 23
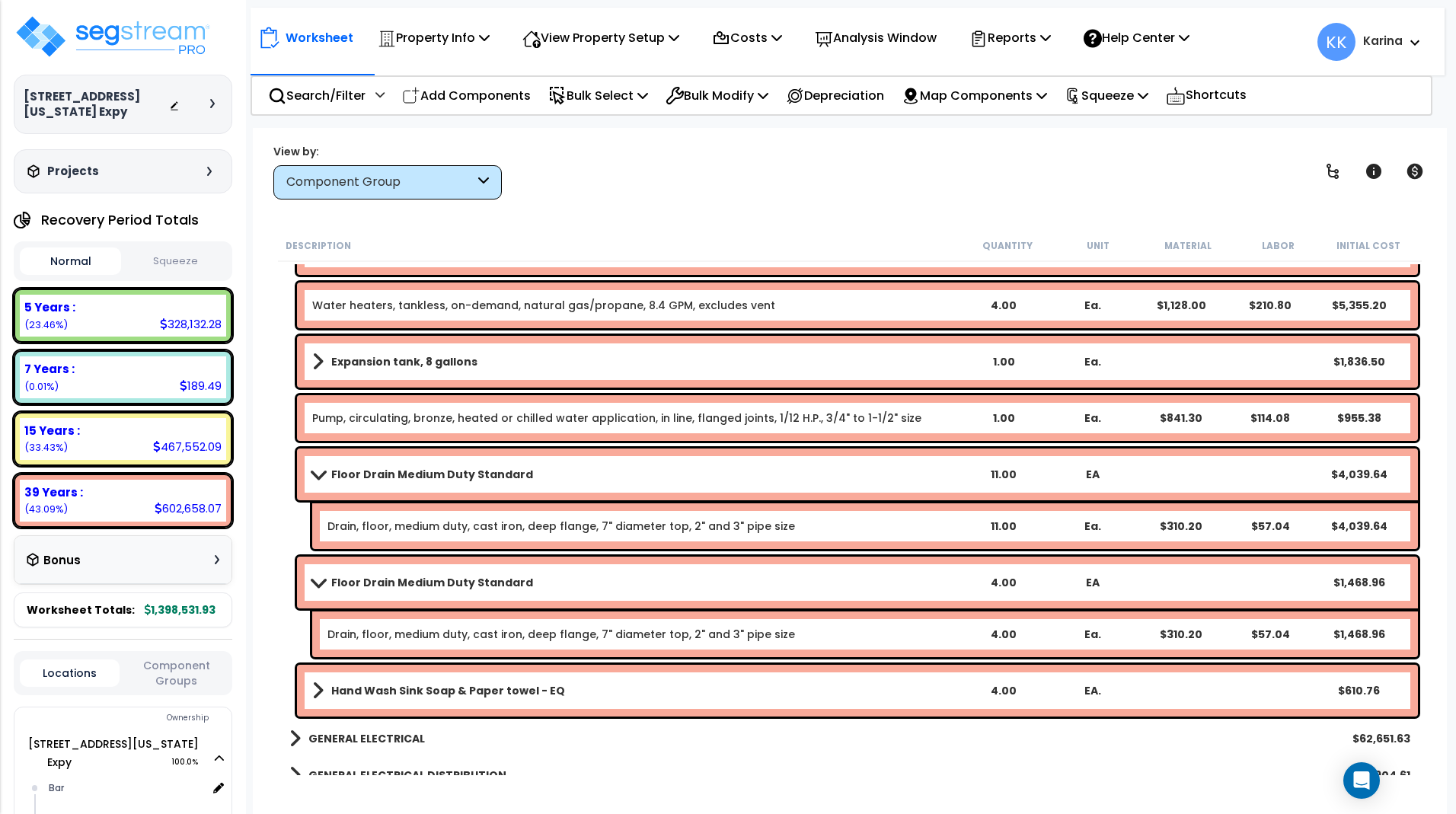
click at [471, 690] on b "Hand Wash Sink Soap & Paper towel - EQ" at bounding box center [448, 690] width 234 height 15
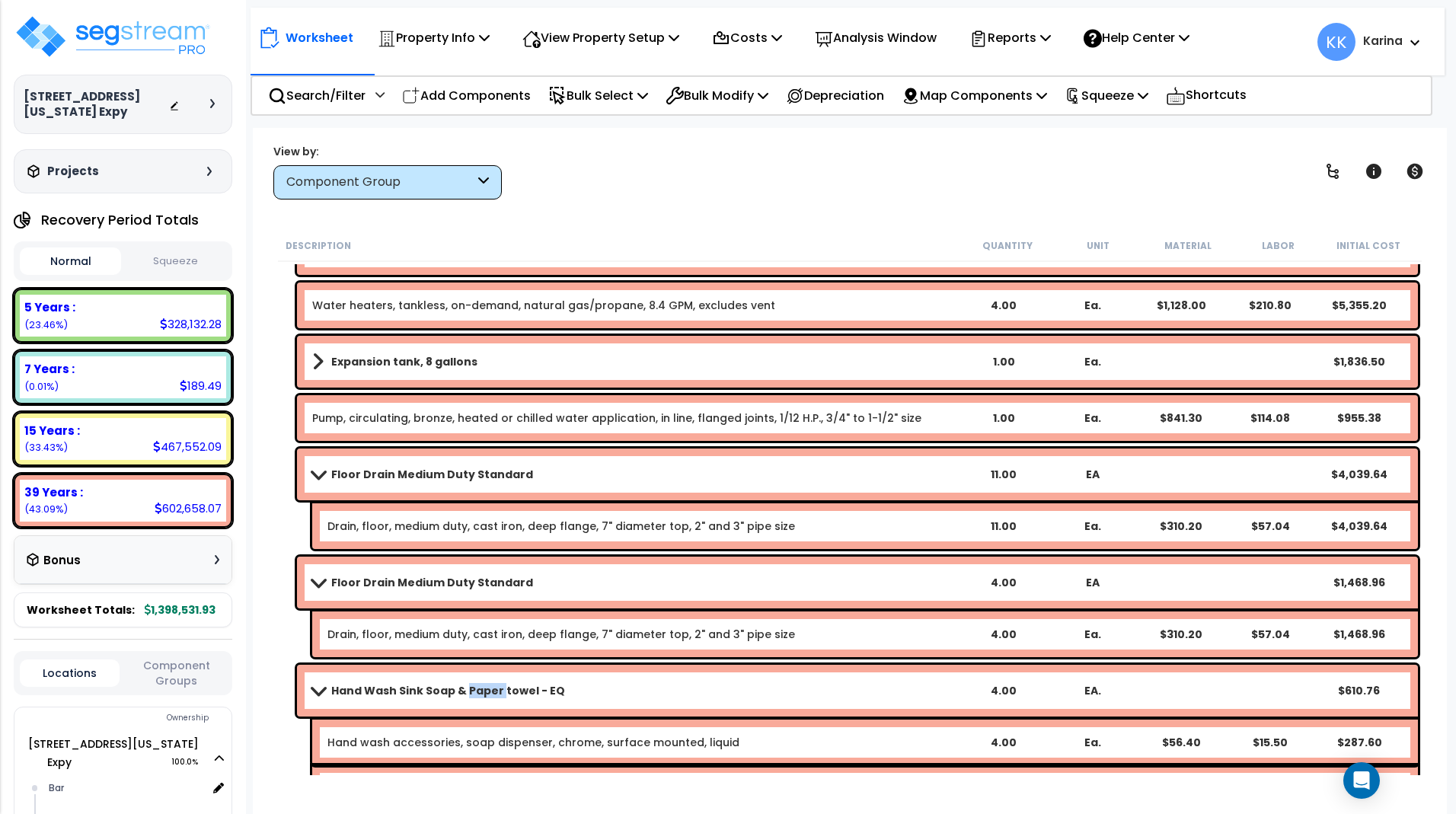
click at [471, 690] on b "Hand Wash Sink Soap & Paper towel - EQ" at bounding box center [448, 690] width 234 height 15
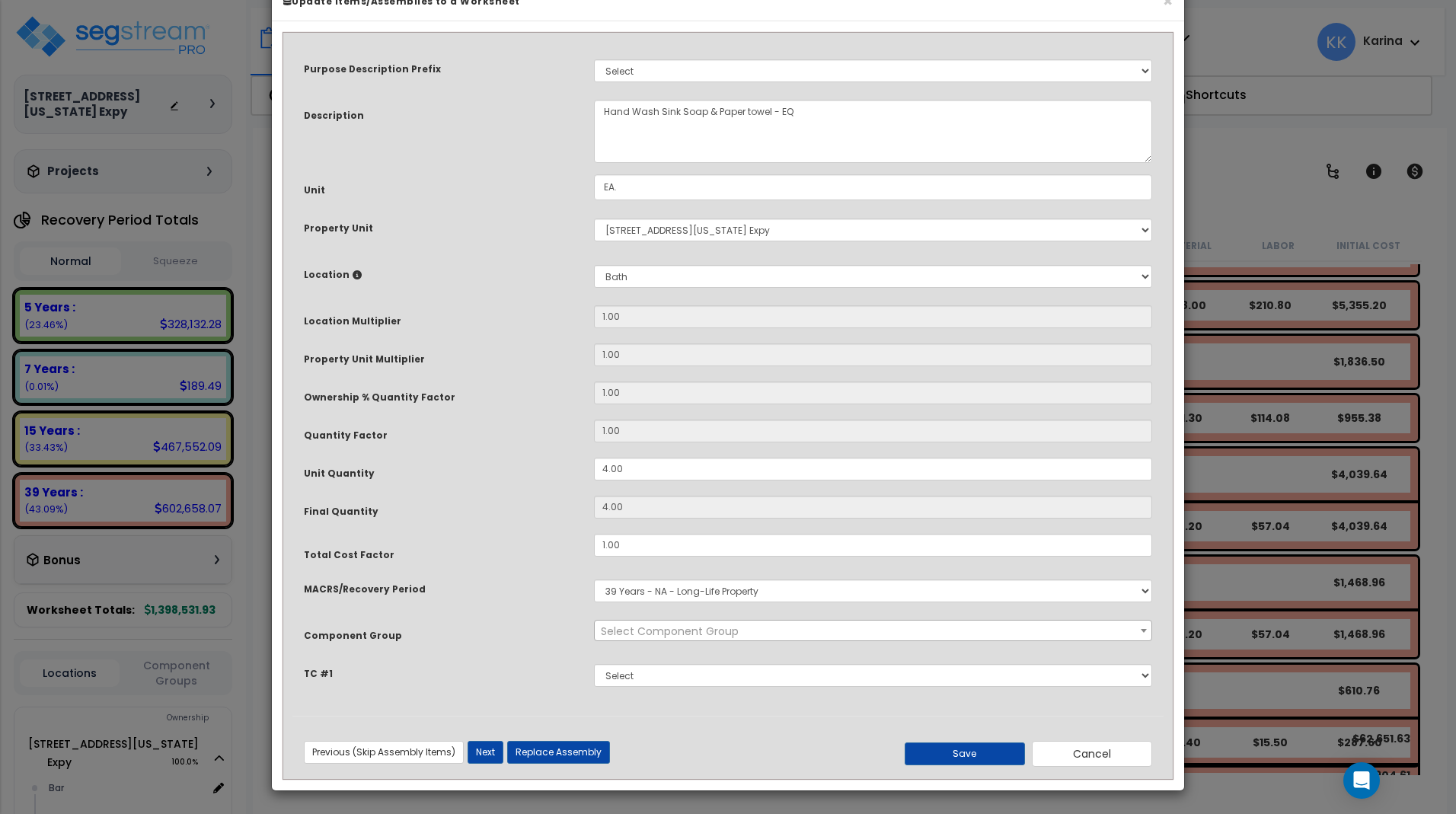
select select "56954"
click at [594, 265] on select "Select Bar Bath Building Building Interior dining Exterior Kitchen Mech Add New…" at bounding box center [872, 276] width 559 height 23
select select "8314"
click option "Kitchen" at bounding box center [0, 0] width 0 height 0
type input "1"
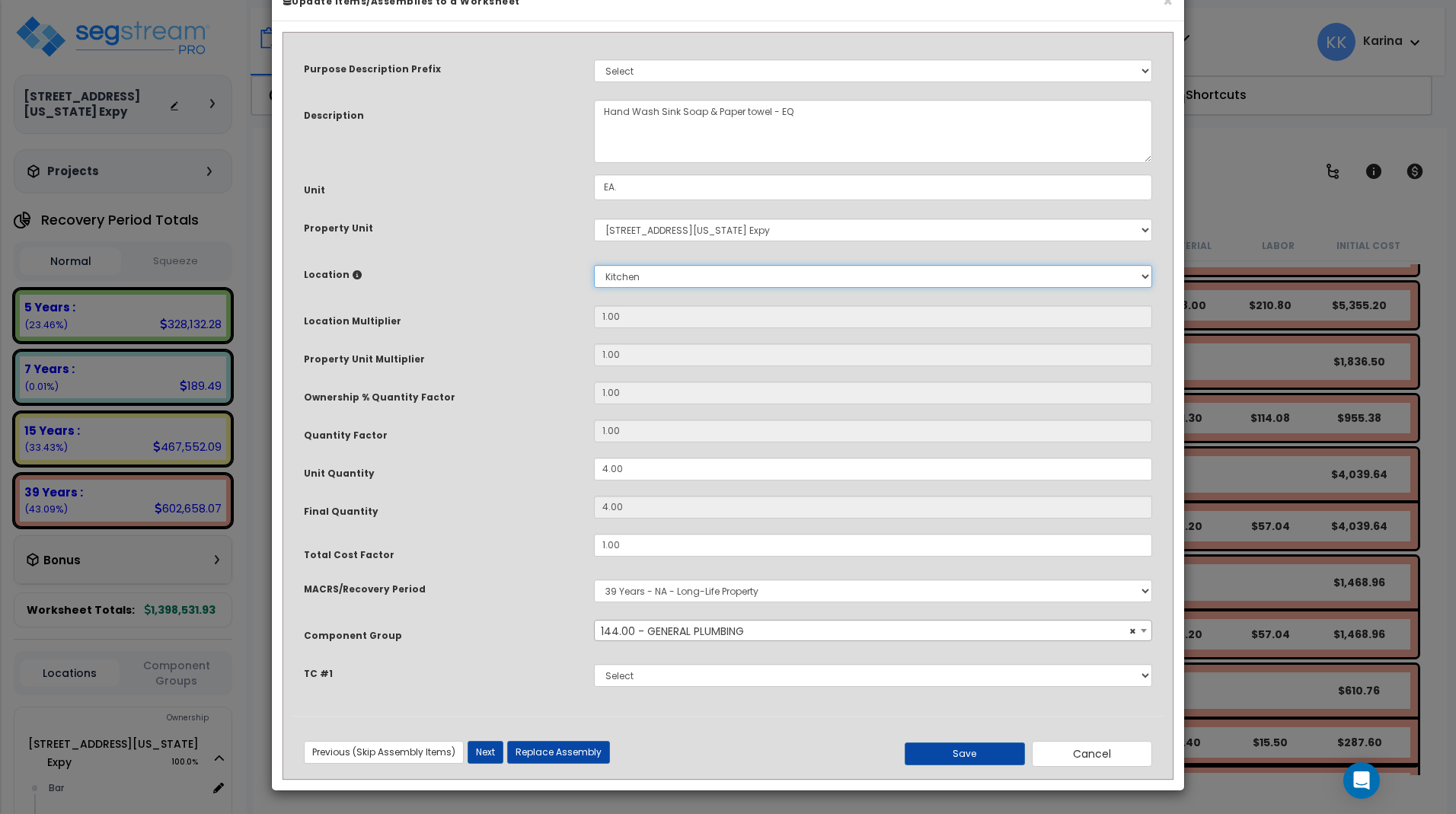
type input "4"
click at [960, 765] on button "Save" at bounding box center [965, 753] width 120 height 23
type input "1.00"
type input "4.00"
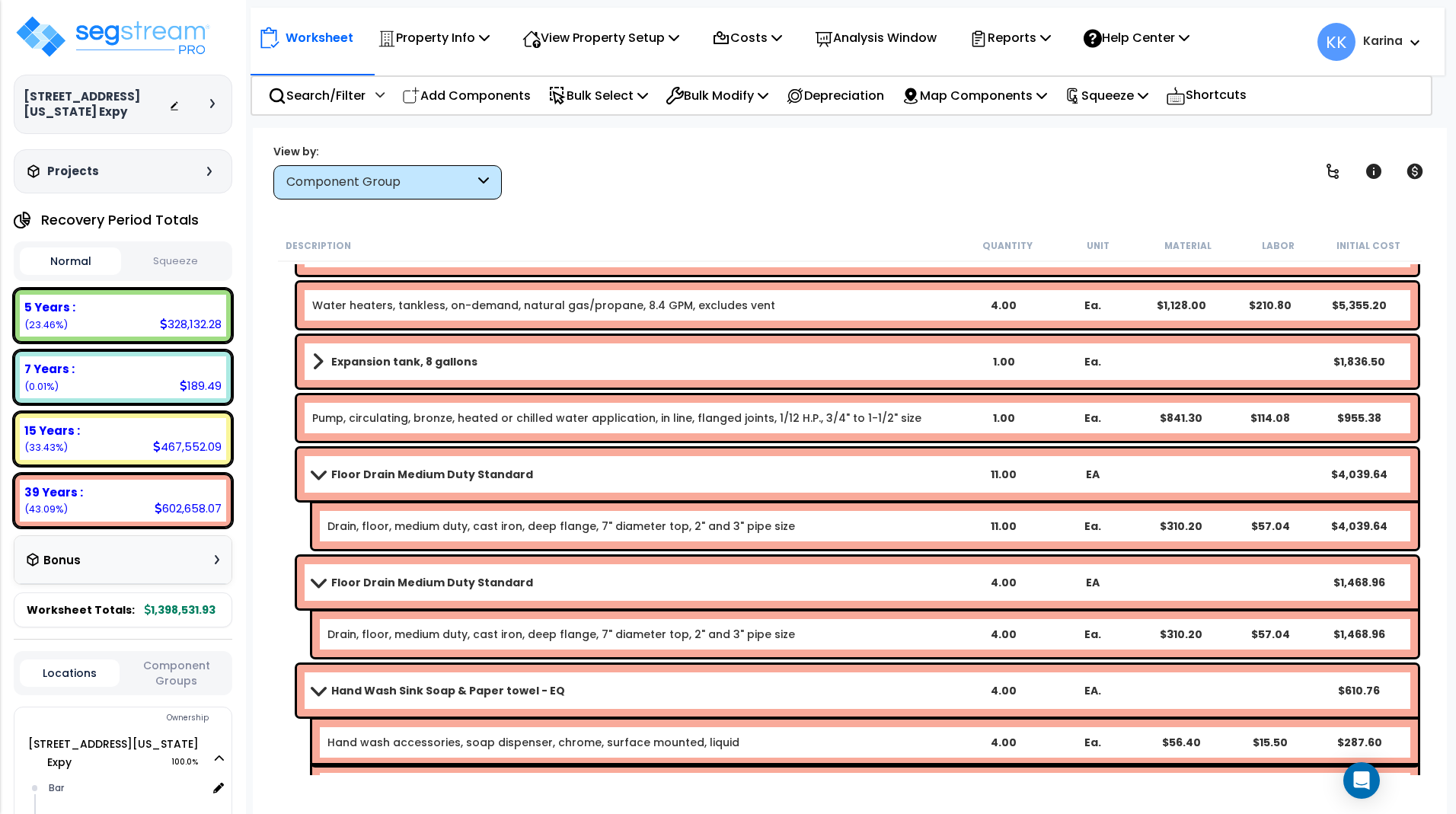
drag, startPoint x: 319, startPoint y: 684, endPoint x: 315, endPoint y: 608, distance: 76.1
click at [318, 682] on link "Hand Wash Sink Soap & Paper towel - EQ" at bounding box center [635, 690] width 646 height 21
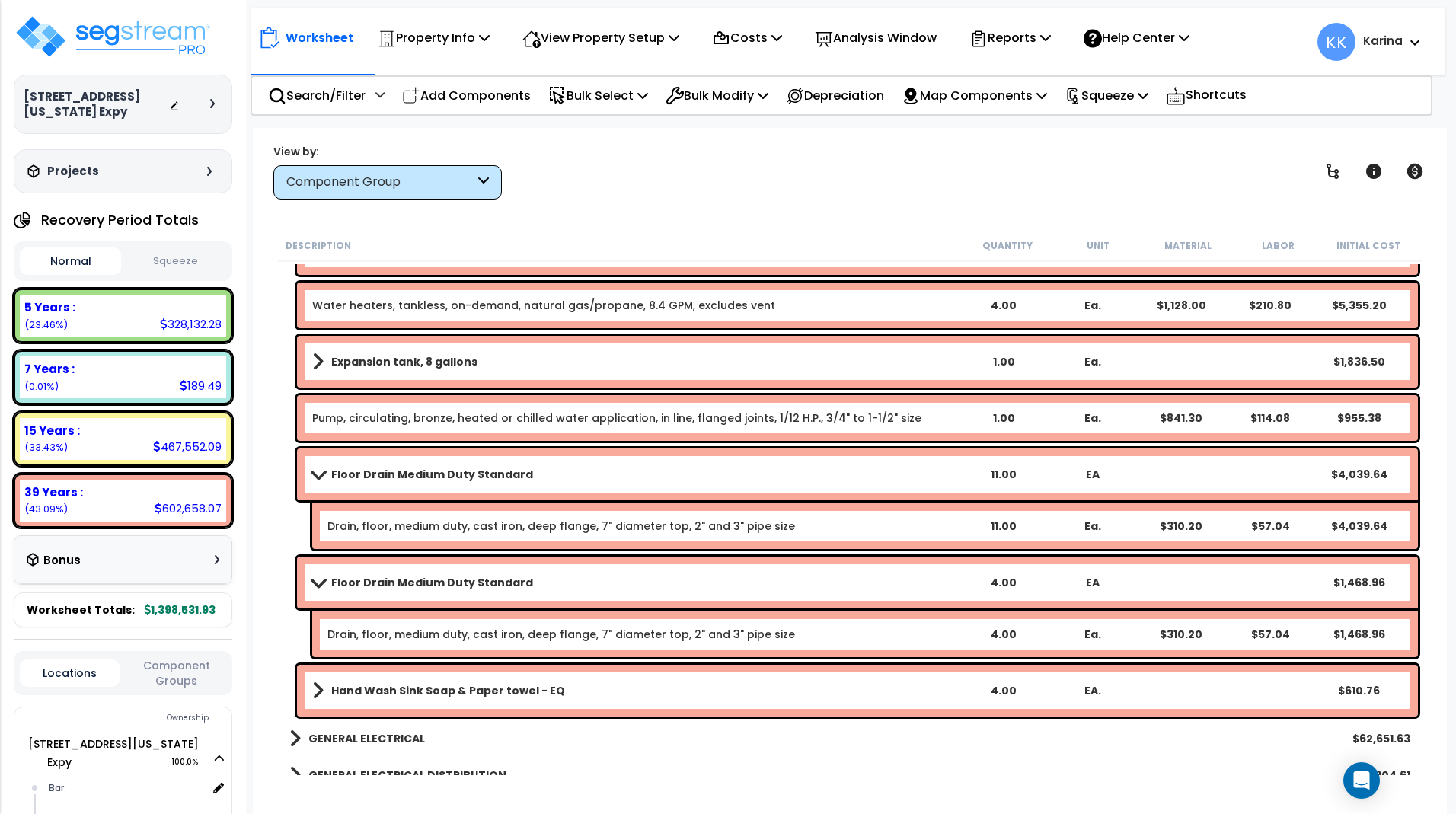
click at [317, 581] on span at bounding box center [317, 581] width 21 height 11
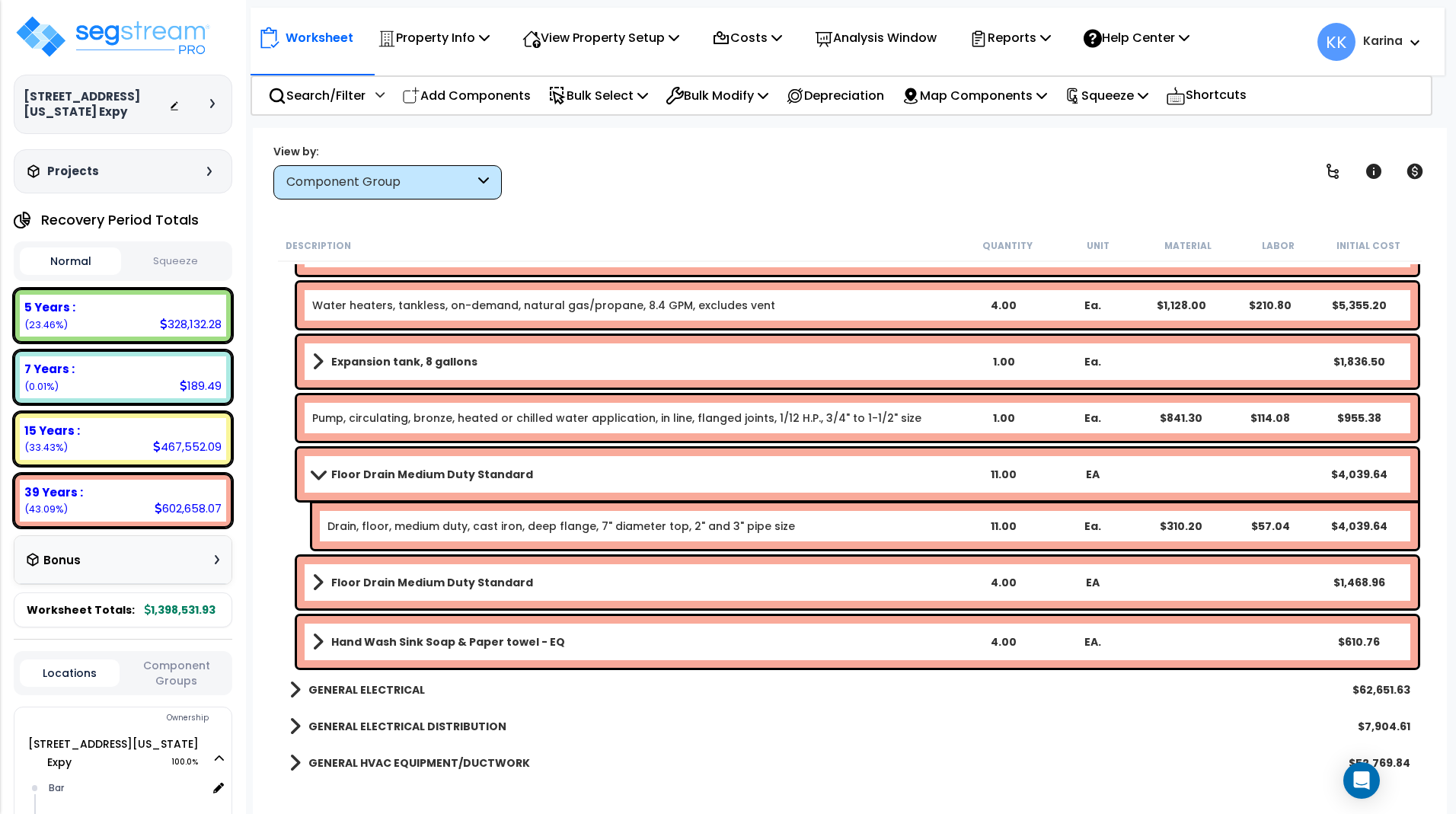
click at [317, 468] on link "Floor Drain Medium Duty Standard" at bounding box center [635, 473] width 646 height 21
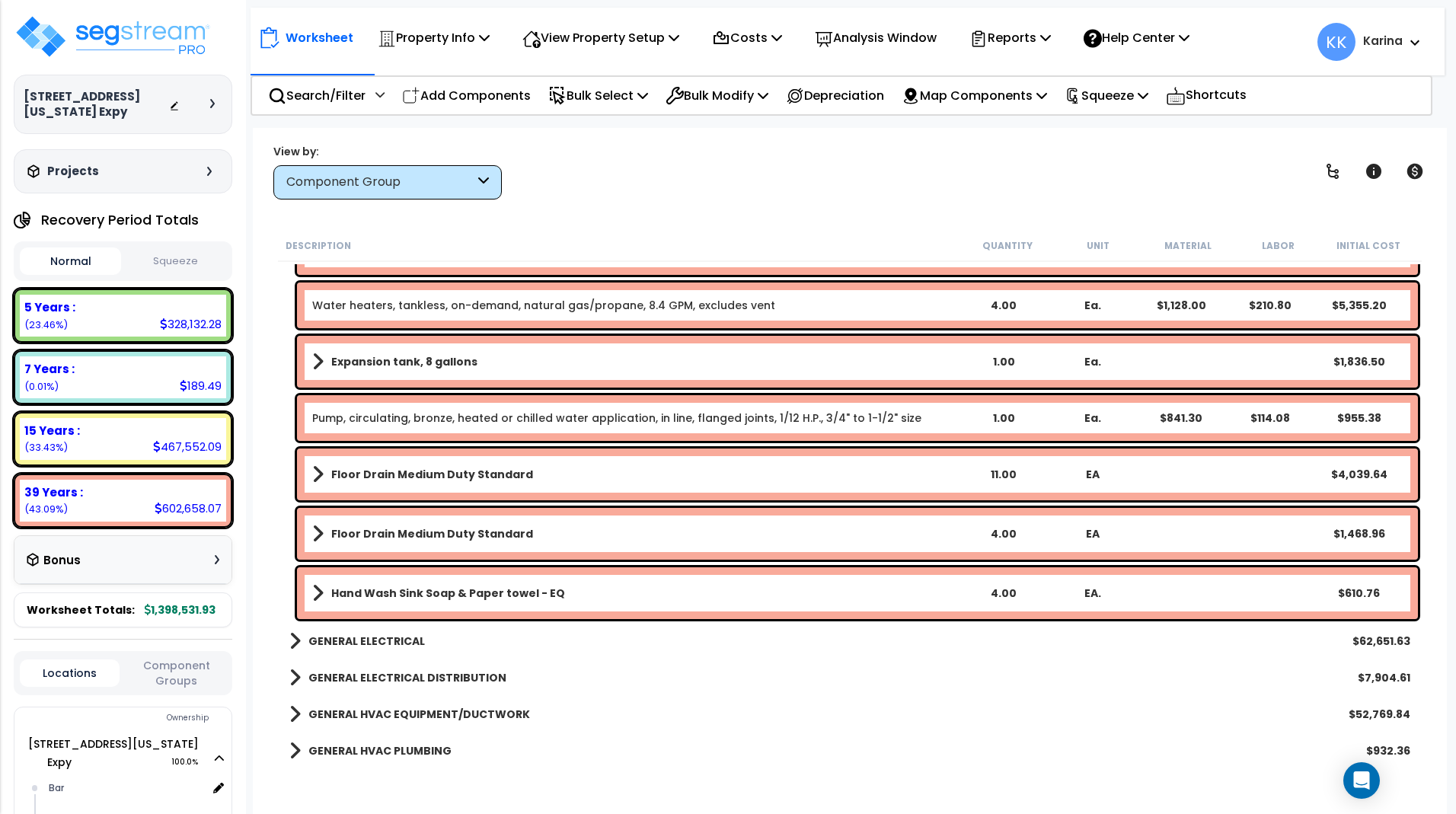
click at [392, 357] on b "Expansion tank, 8 gallons" at bounding box center [404, 362] width 146 height 15
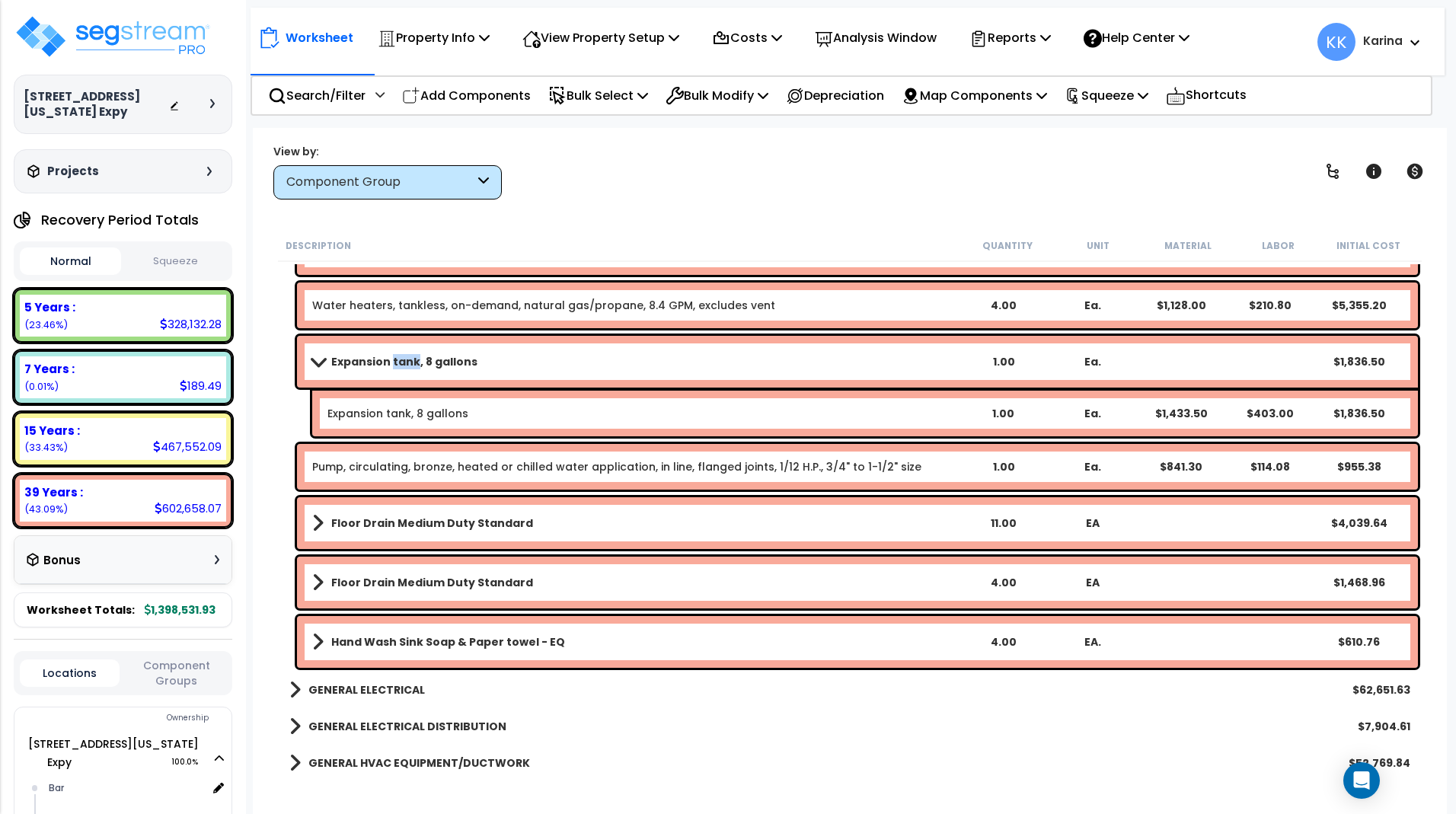
click at [392, 357] on b "Expansion tank, 8 gallons" at bounding box center [404, 362] width 146 height 15
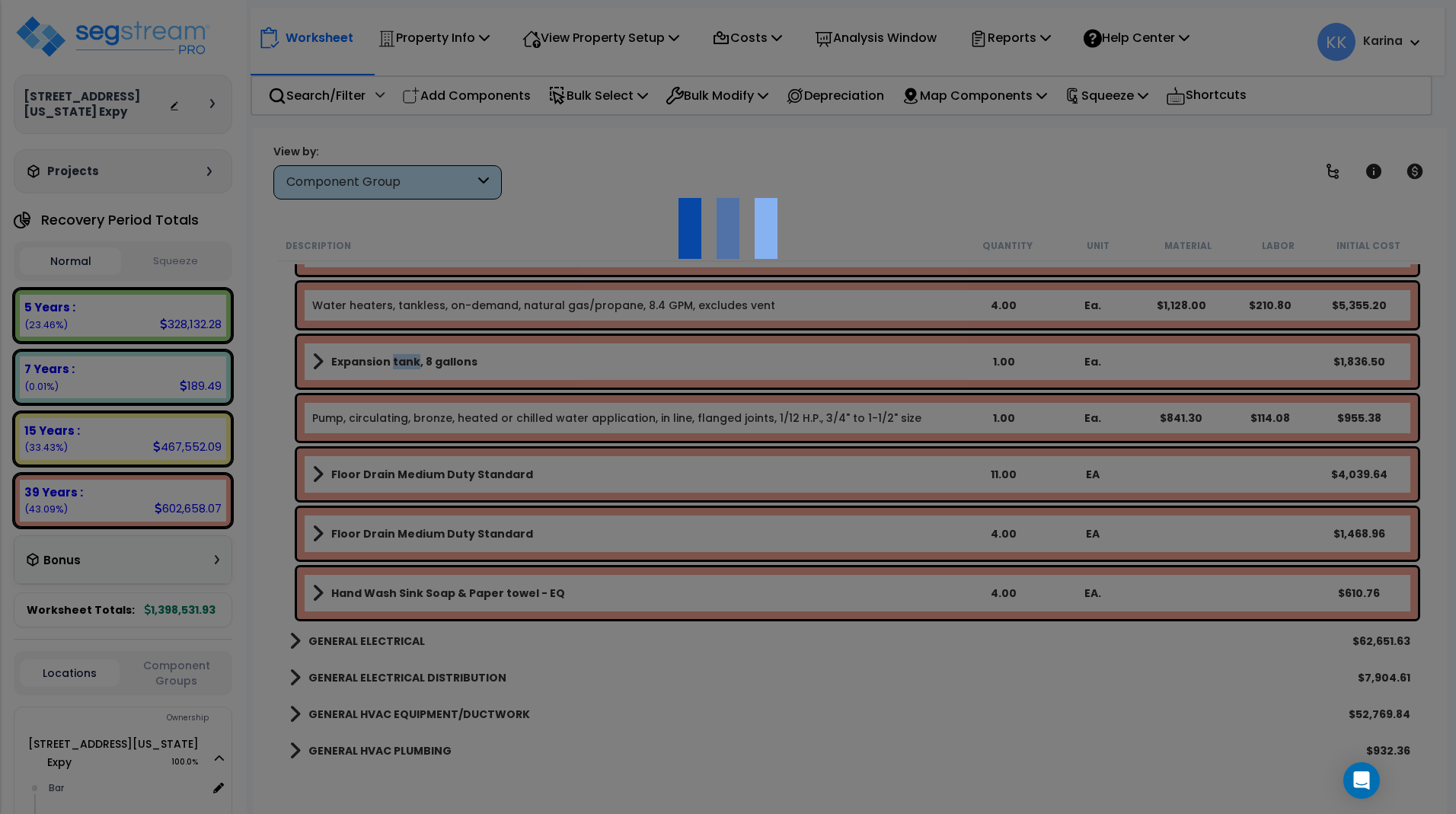
select select "56954"
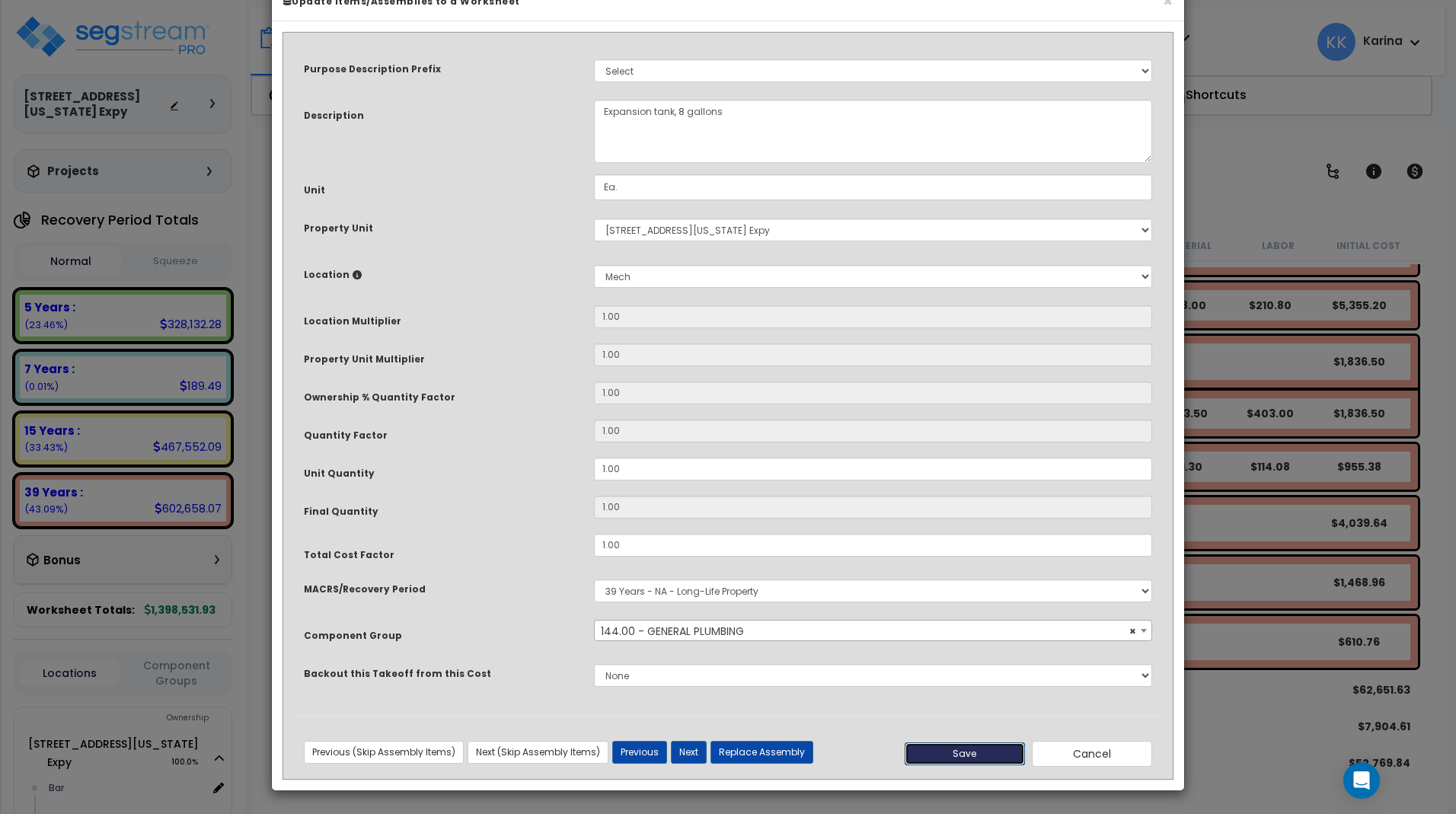
click at [977, 765] on button "Save" at bounding box center [965, 753] width 120 height 23
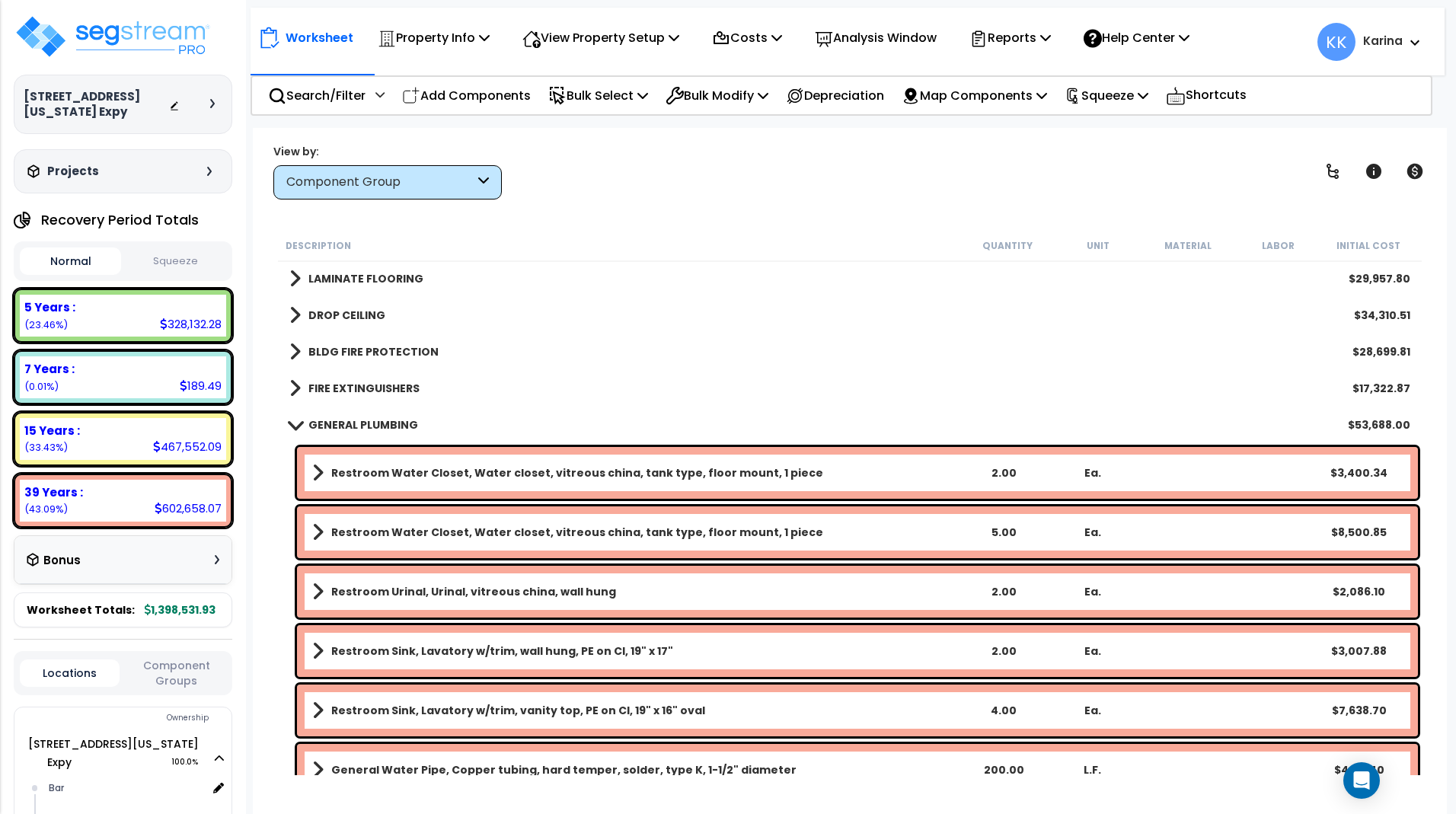
scroll to position [1279, 0]
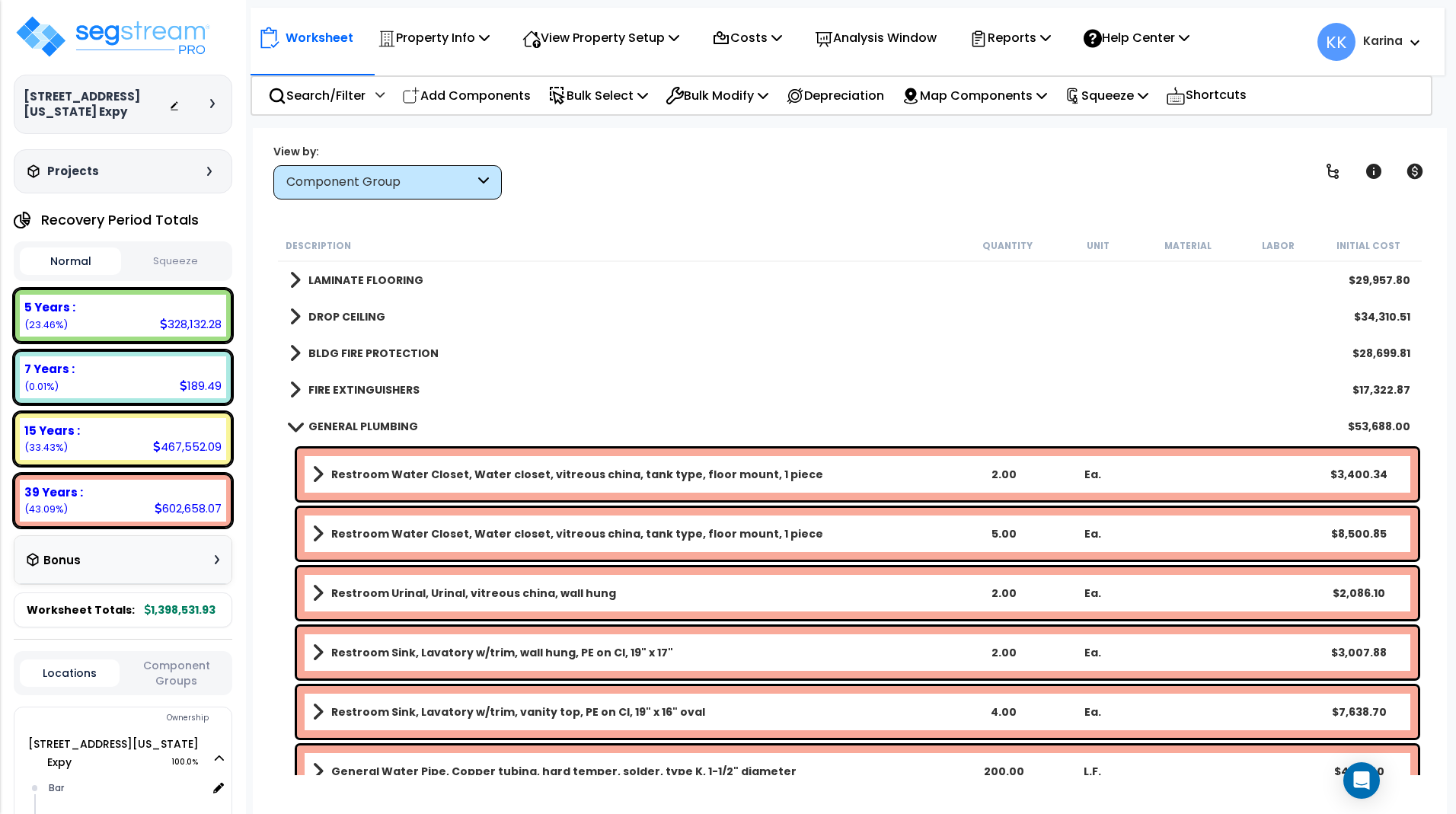
click at [297, 427] on span at bounding box center [295, 425] width 21 height 11
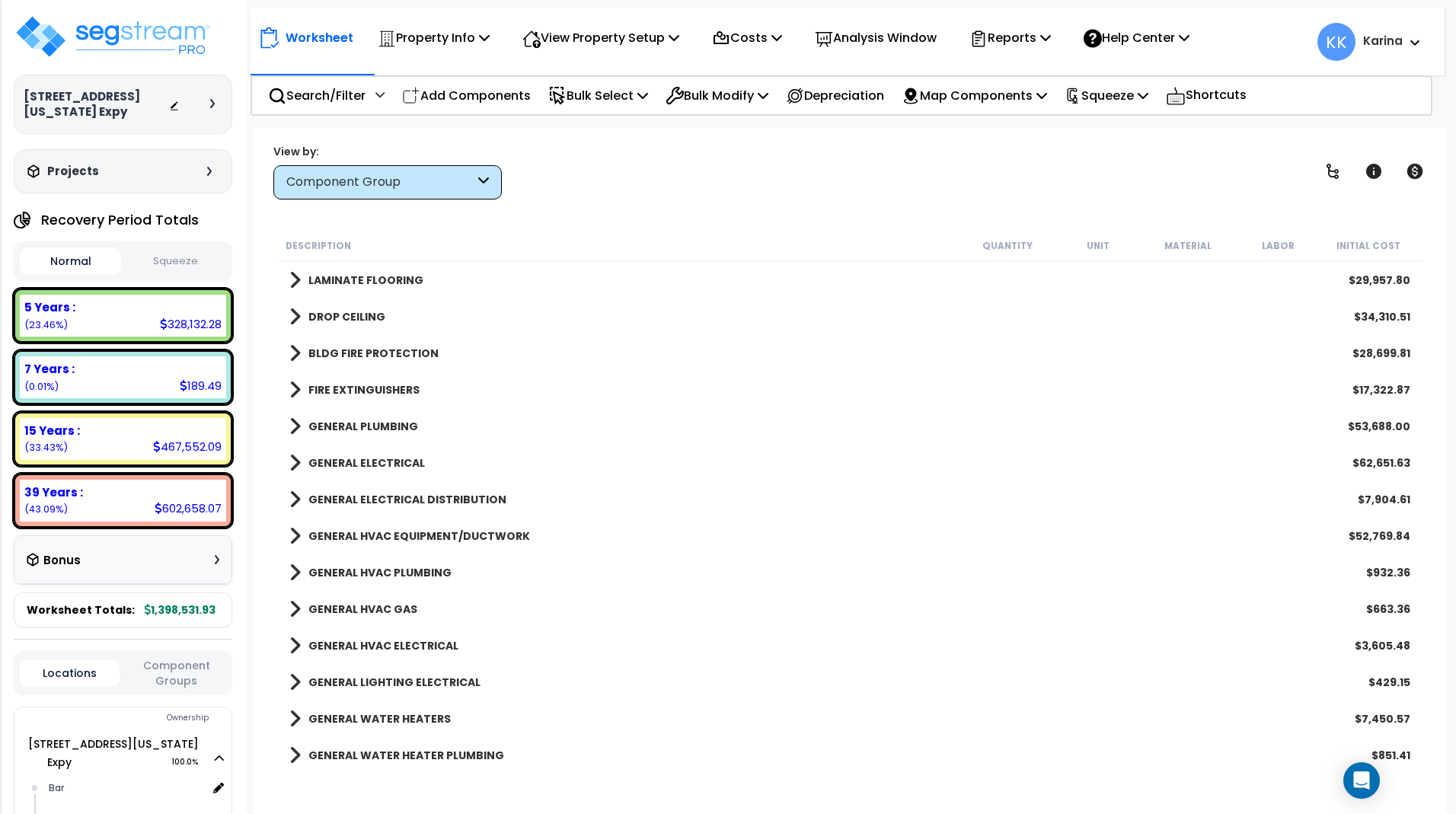
click at [295, 463] on span at bounding box center [295, 462] width 11 height 21
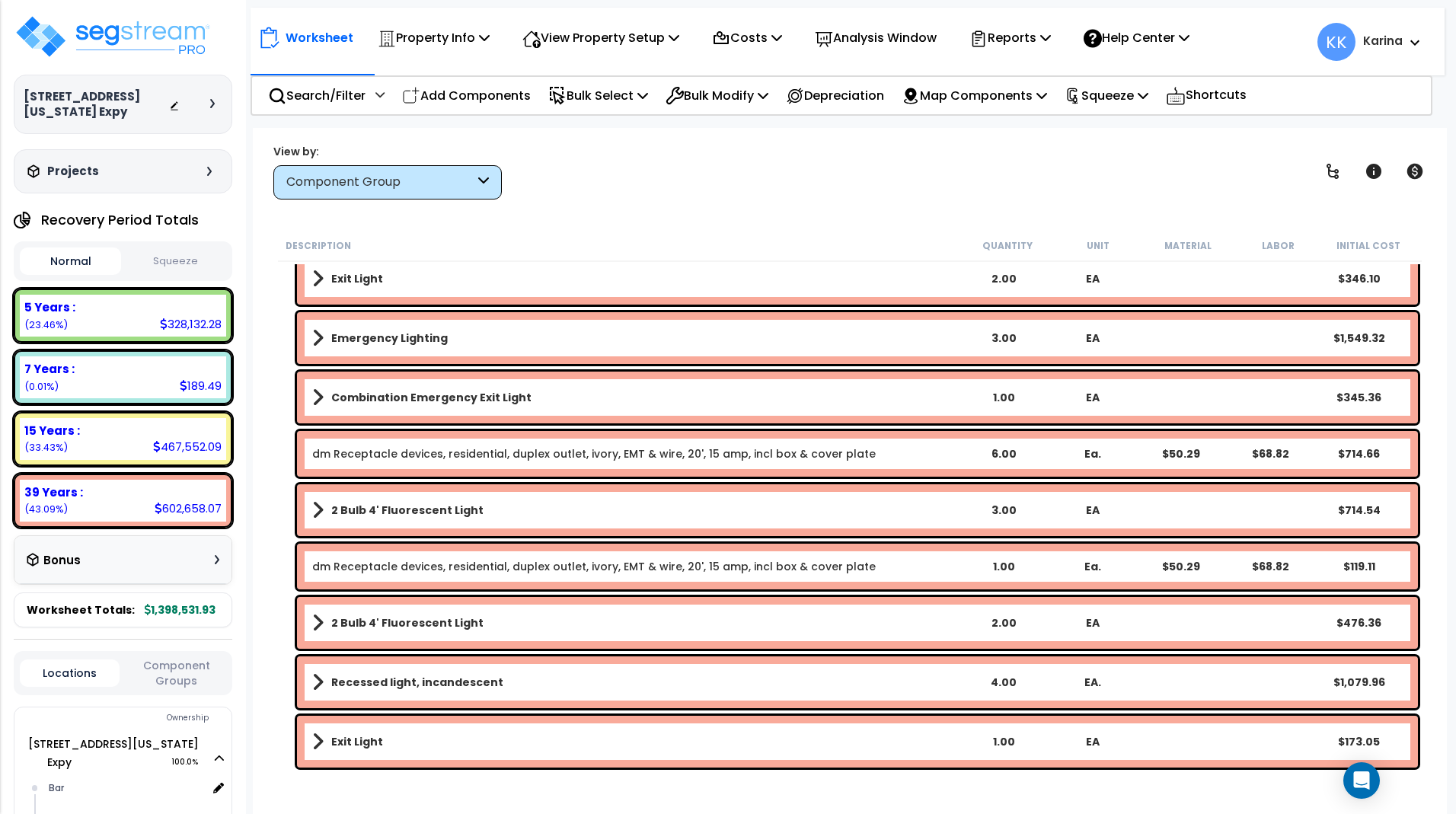
scroll to position [2466, 0]
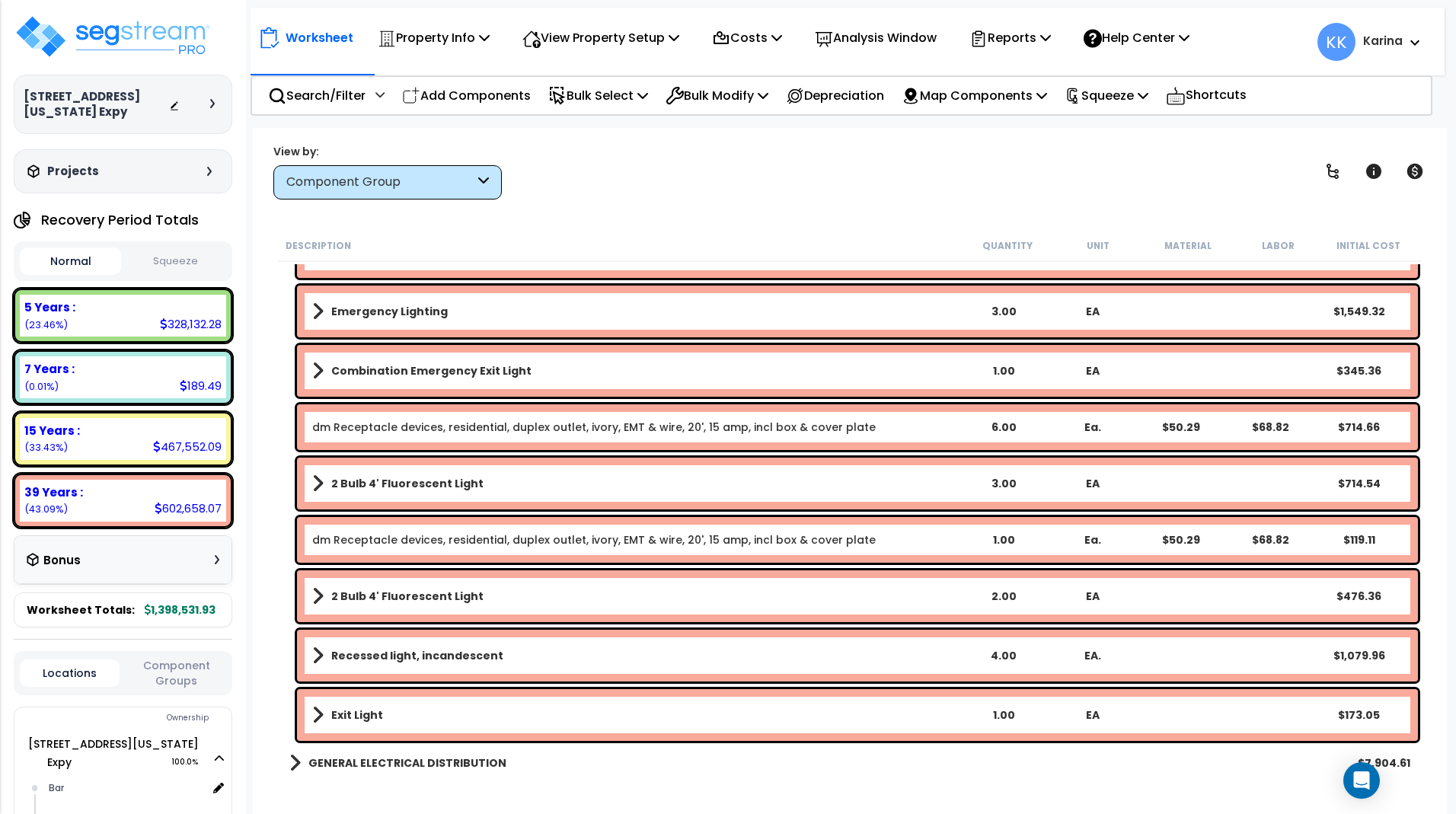
click at [421, 711] on link "Exit Light" at bounding box center [635, 714] width 646 height 21
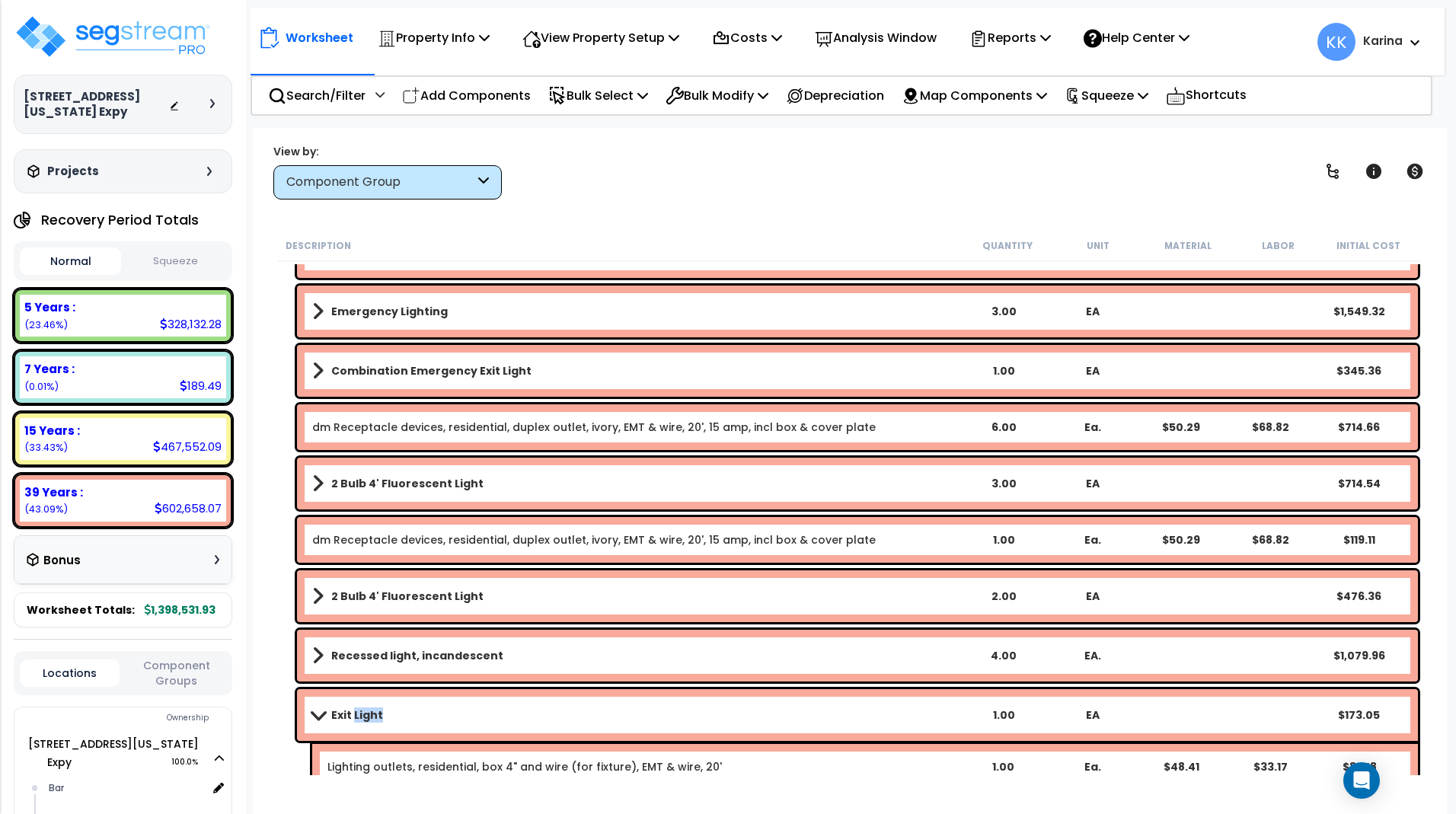
click at [421, 711] on link "Exit Light" at bounding box center [635, 714] width 646 height 21
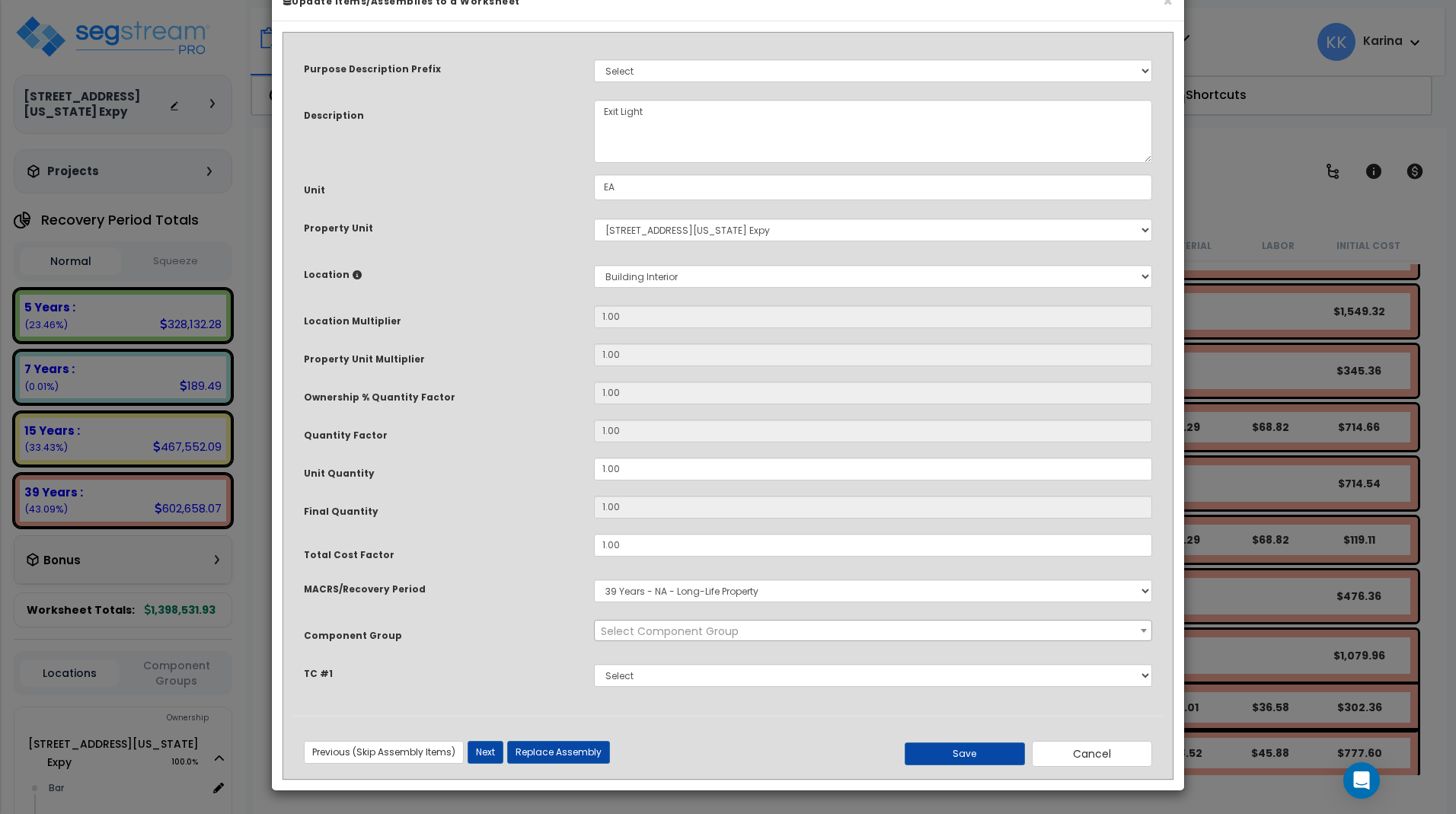
select select "56955"
click at [976, 765] on button "Save" at bounding box center [965, 753] width 120 height 23
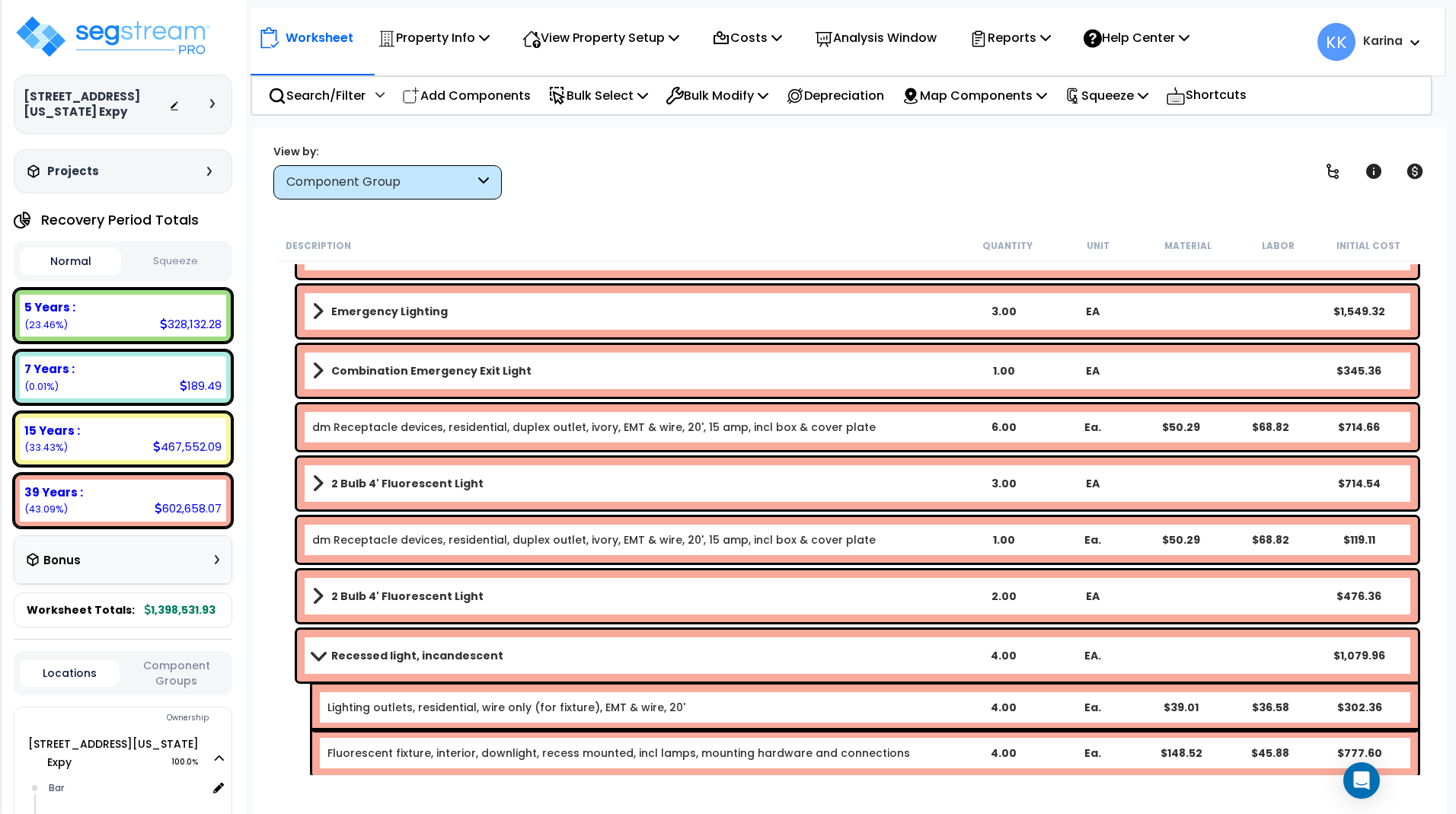
click at [388, 650] on b "Recessed light, incandescent" at bounding box center [417, 655] width 172 height 15
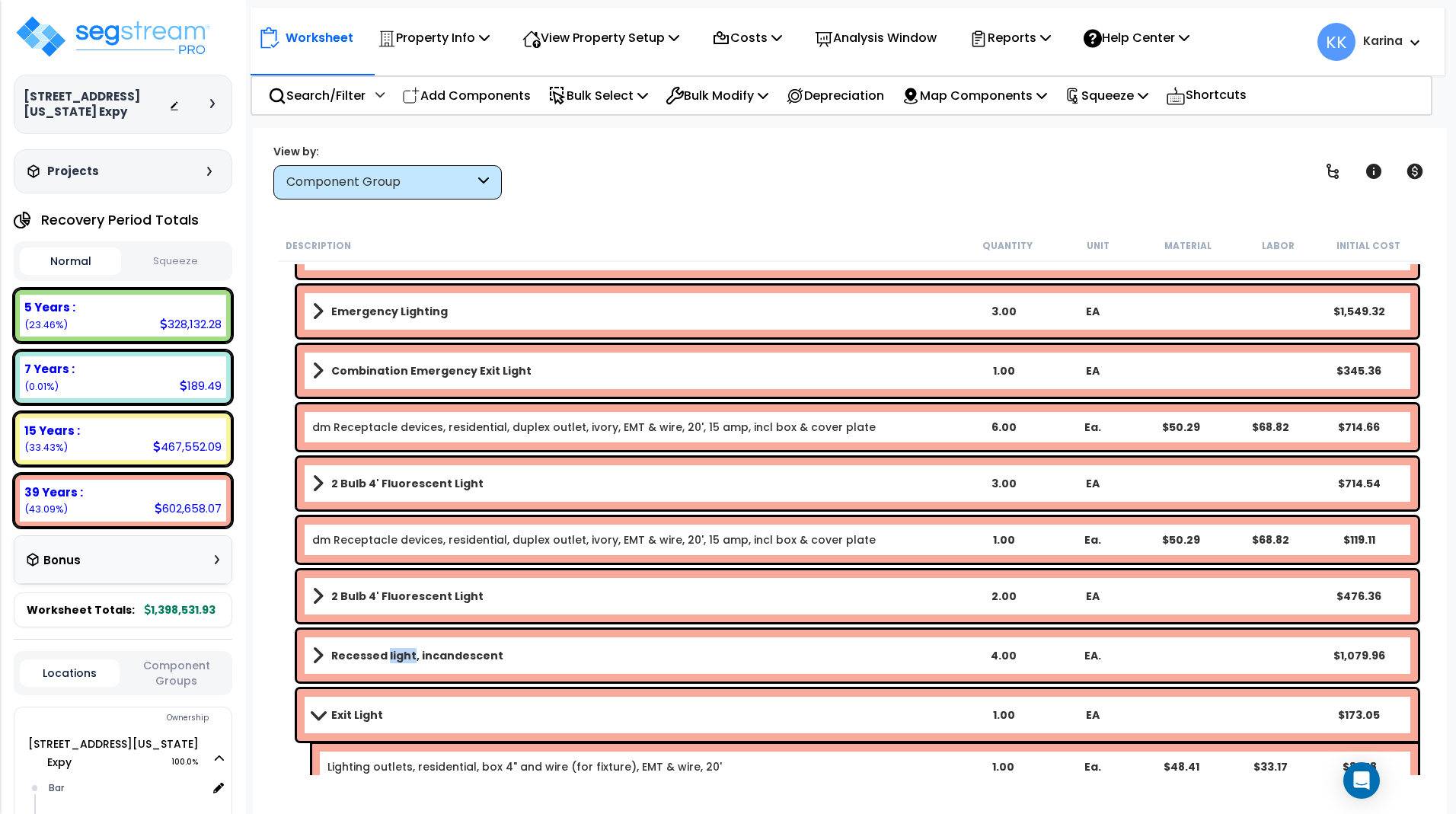
click at [388, 650] on b "Recessed light, incandescent" at bounding box center [417, 655] width 172 height 15
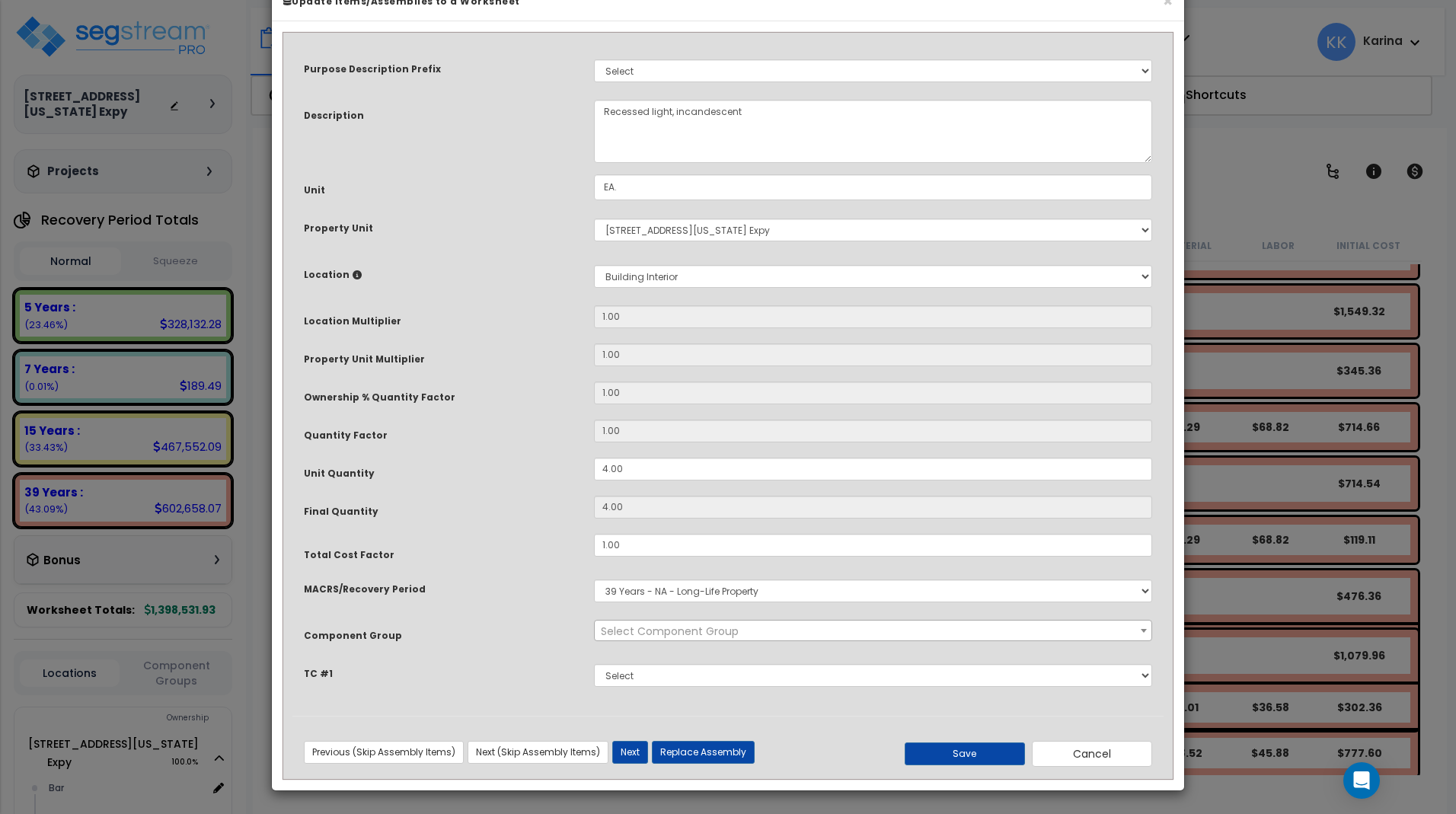
select select "56955"
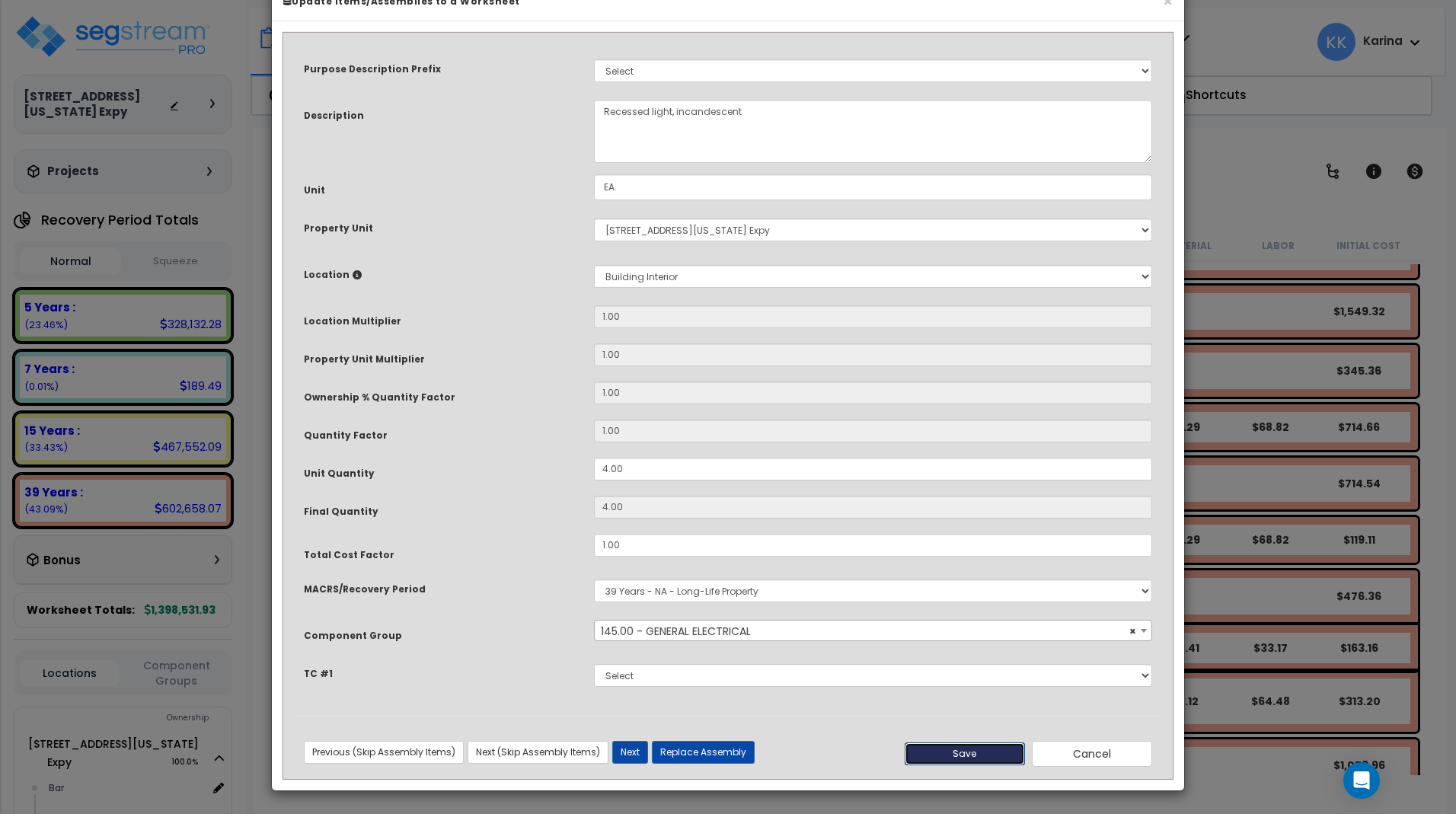
click at [978, 765] on button "Save" at bounding box center [965, 753] width 120 height 23
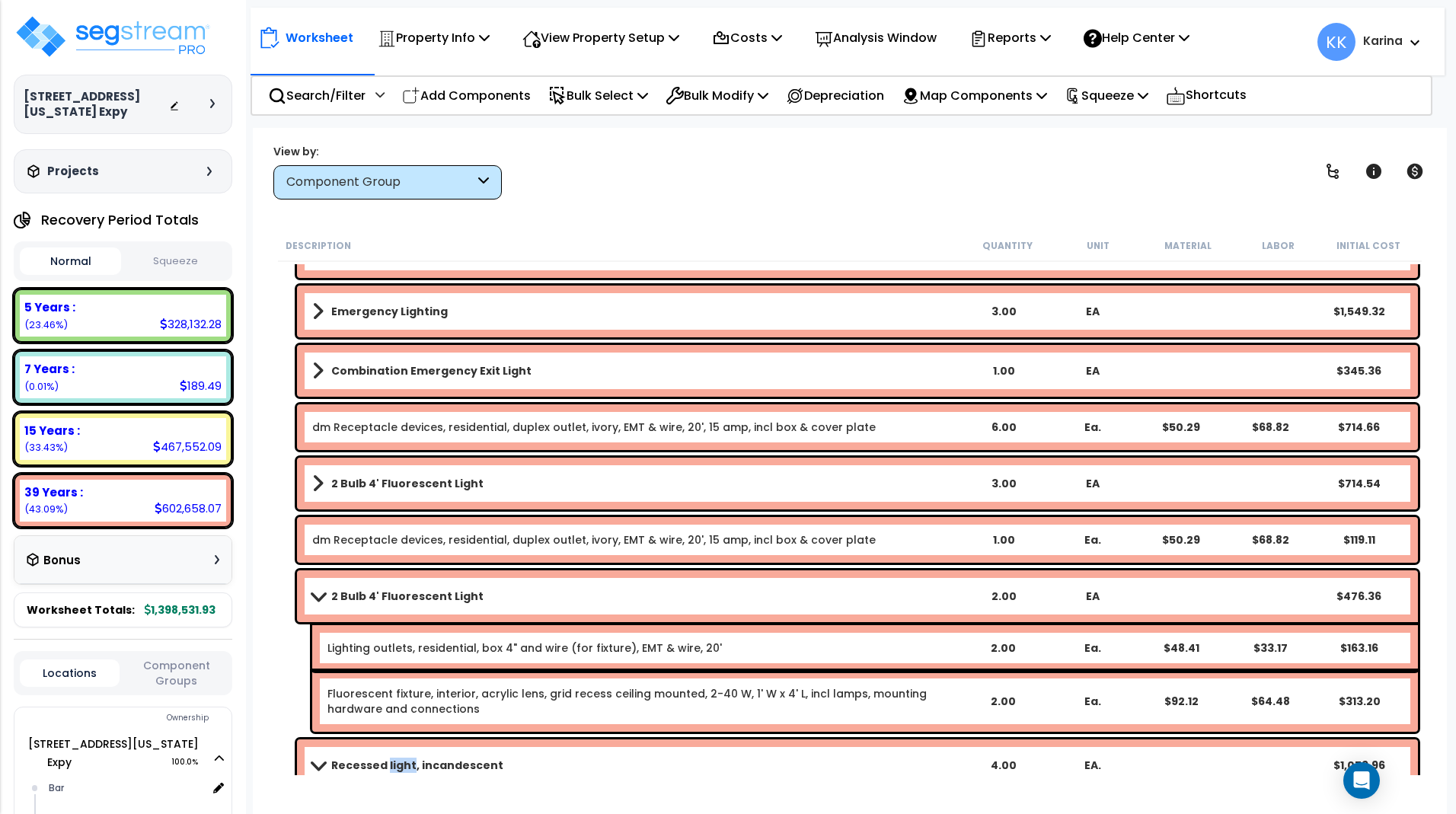
click at [319, 597] on span at bounding box center [317, 595] width 21 height 11
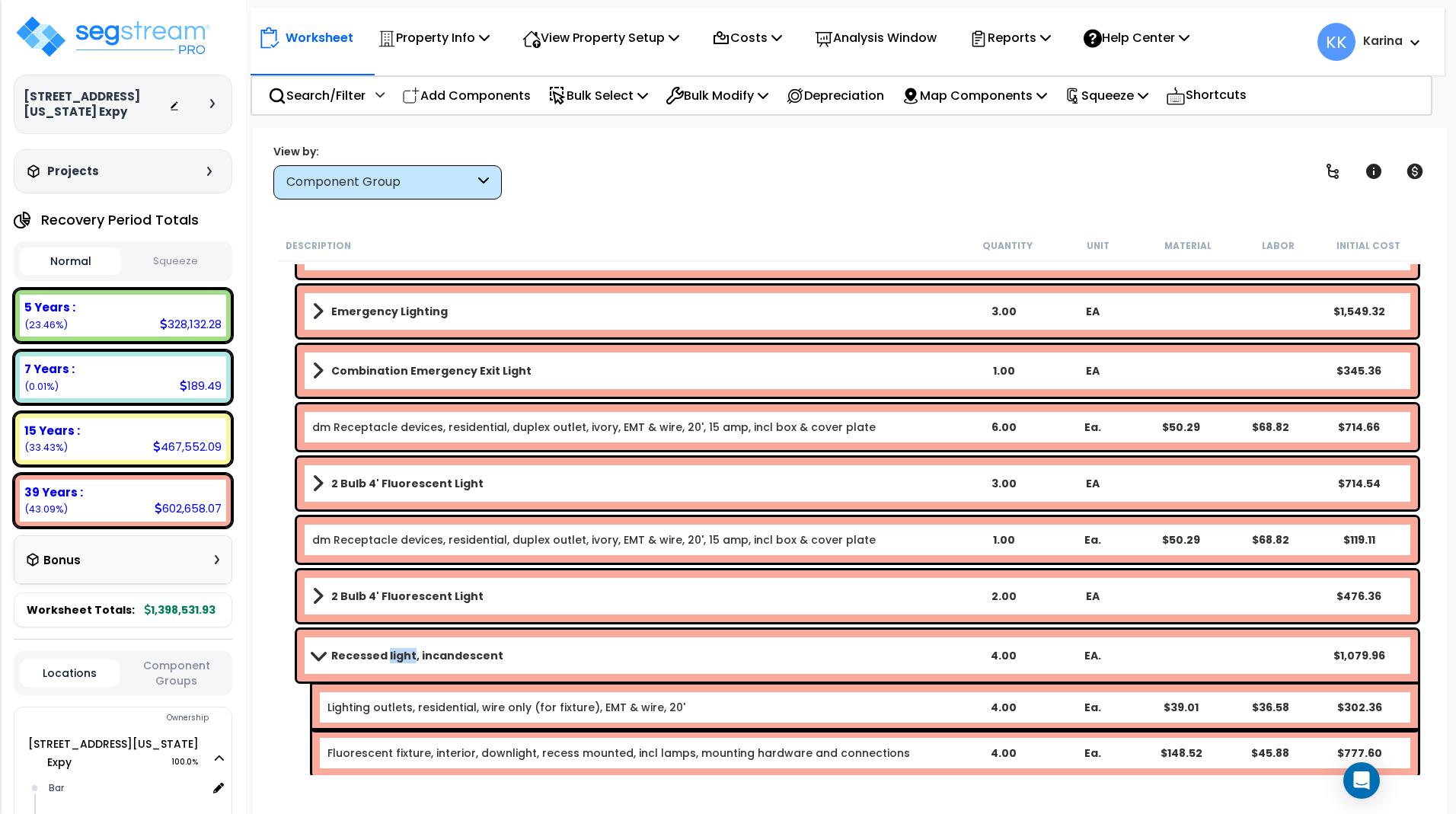
click at [320, 652] on span at bounding box center [317, 655] width 21 height 11
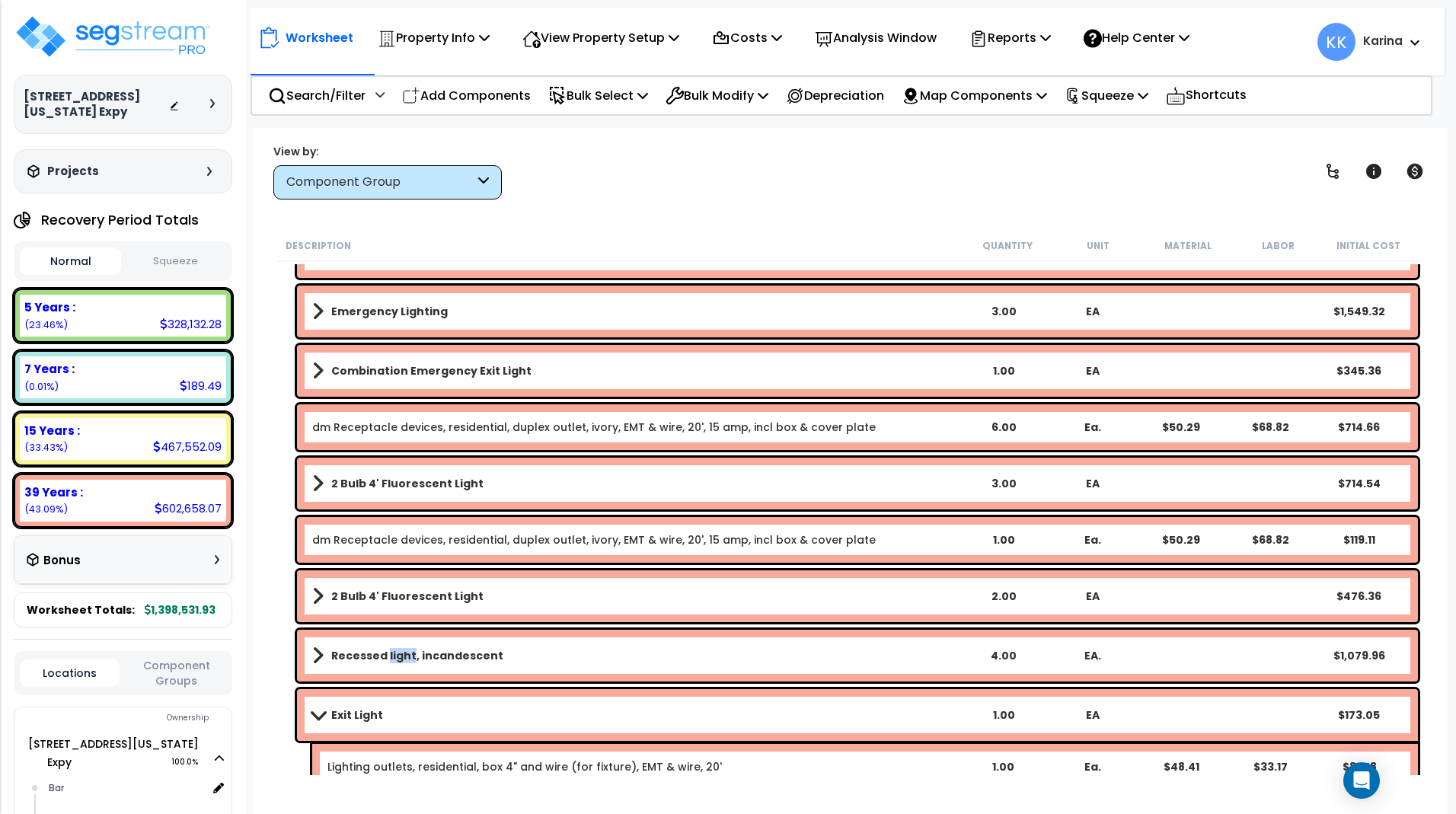
click at [317, 712] on span at bounding box center [317, 714] width 21 height 11
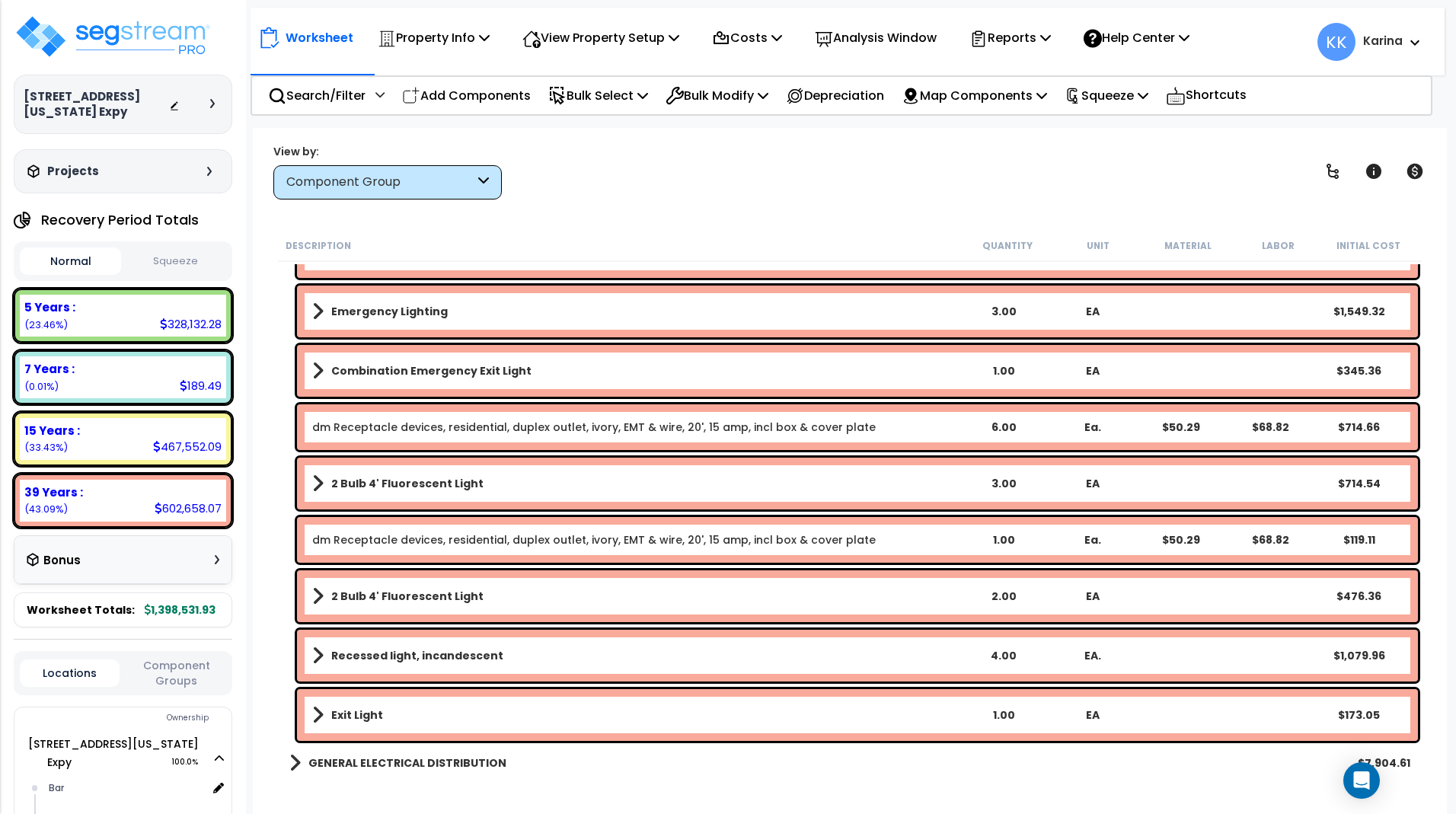
click at [363, 536] on link "dm Receptacle devices, residential, duplex outlet, ivory, EMT & wire, 20', 15 a…" at bounding box center [594, 540] width 563 height 15
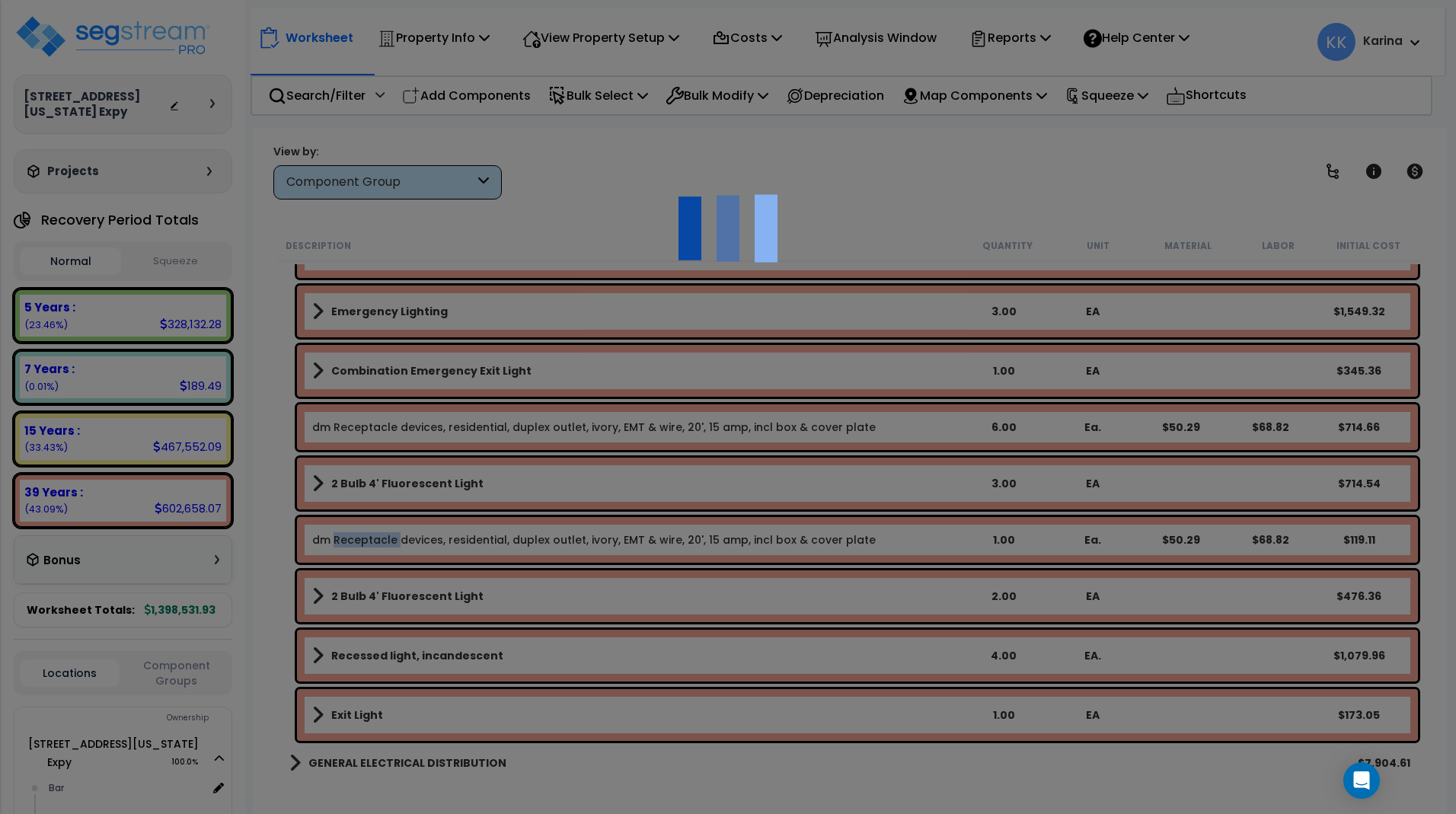
select select "56955"
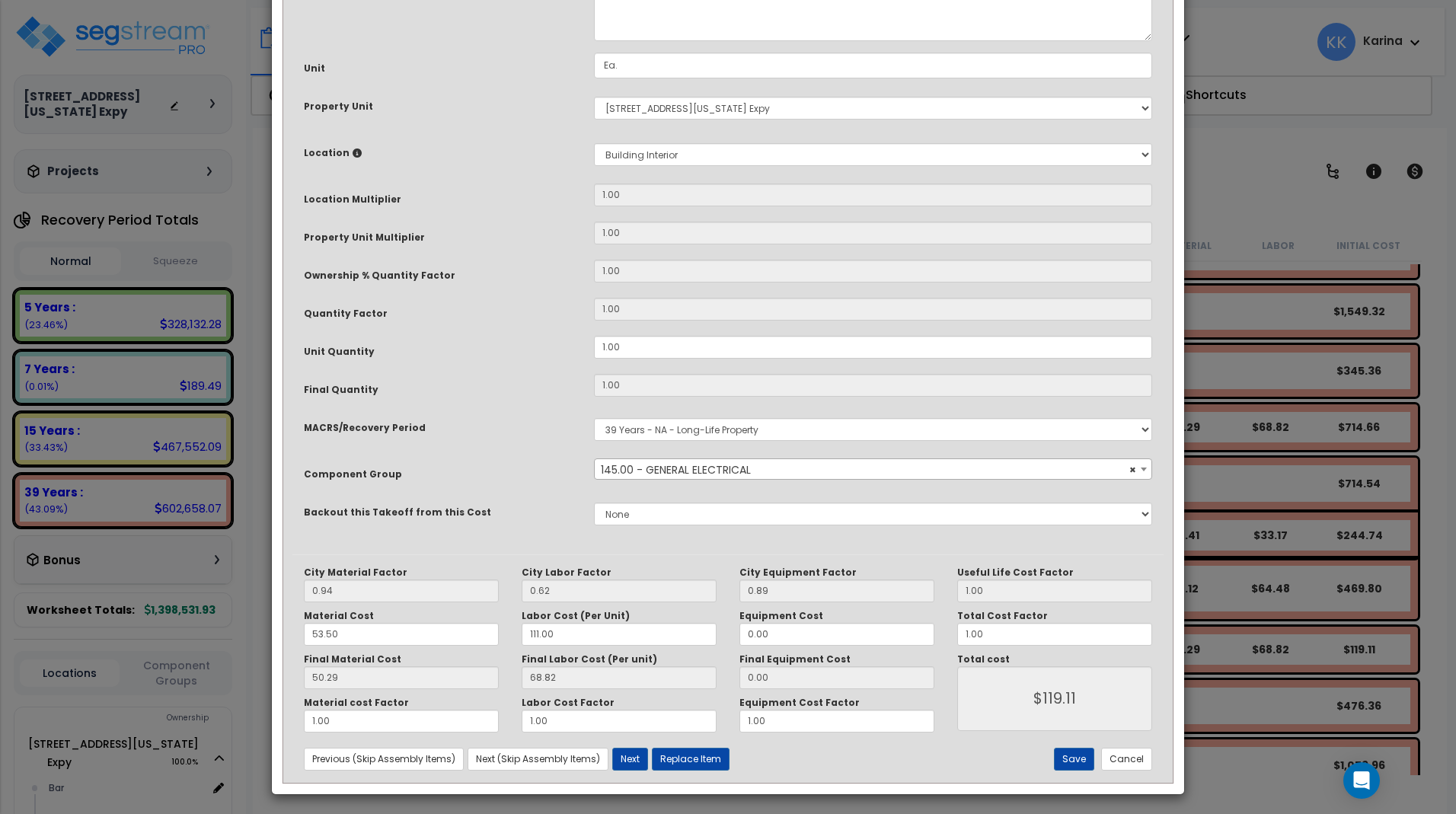
scroll to position [166, 0]
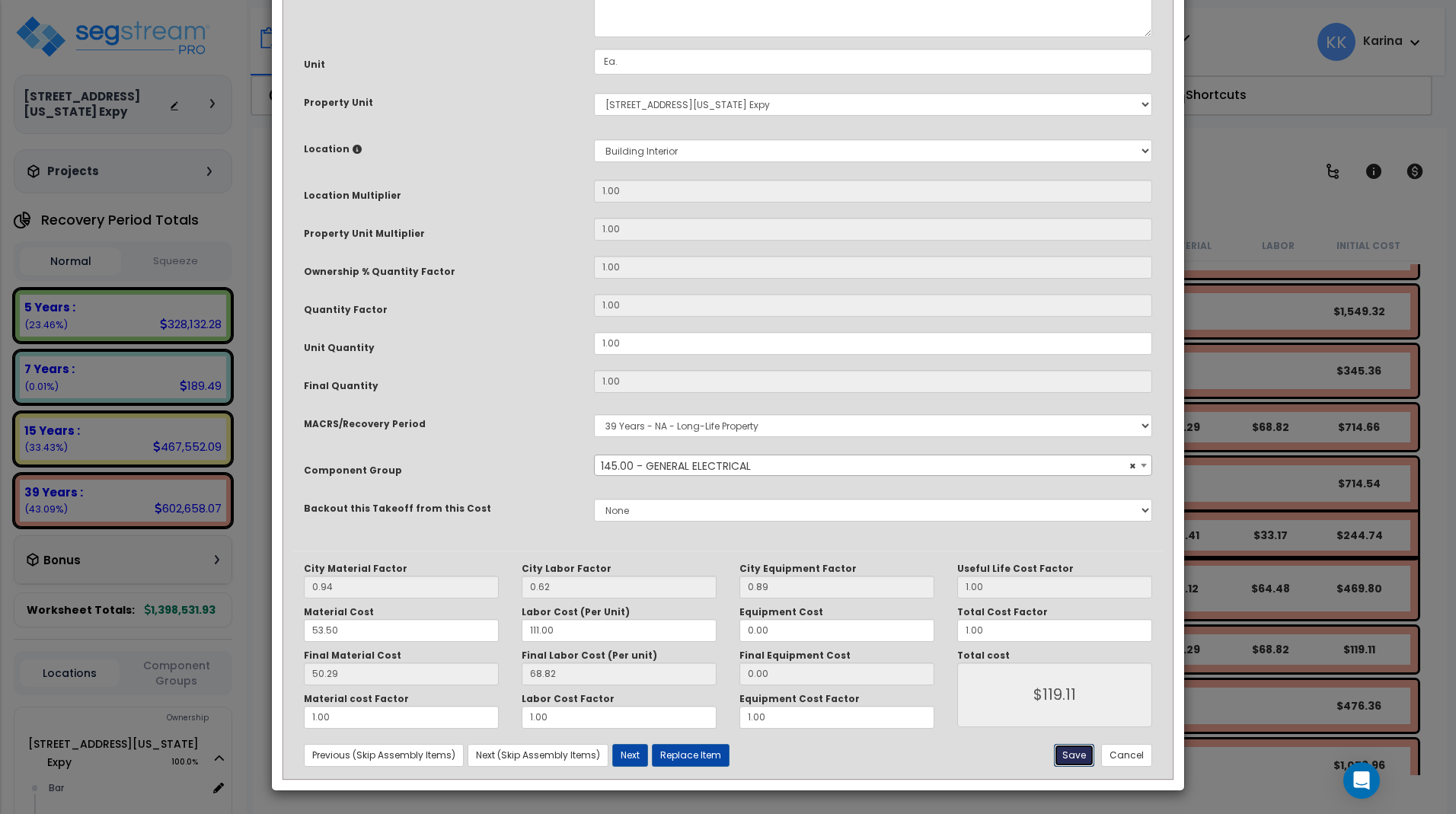
click at [1071, 759] on button "Save" at bounding box center [1075, 755] width 41 height 23
type input "119.11"
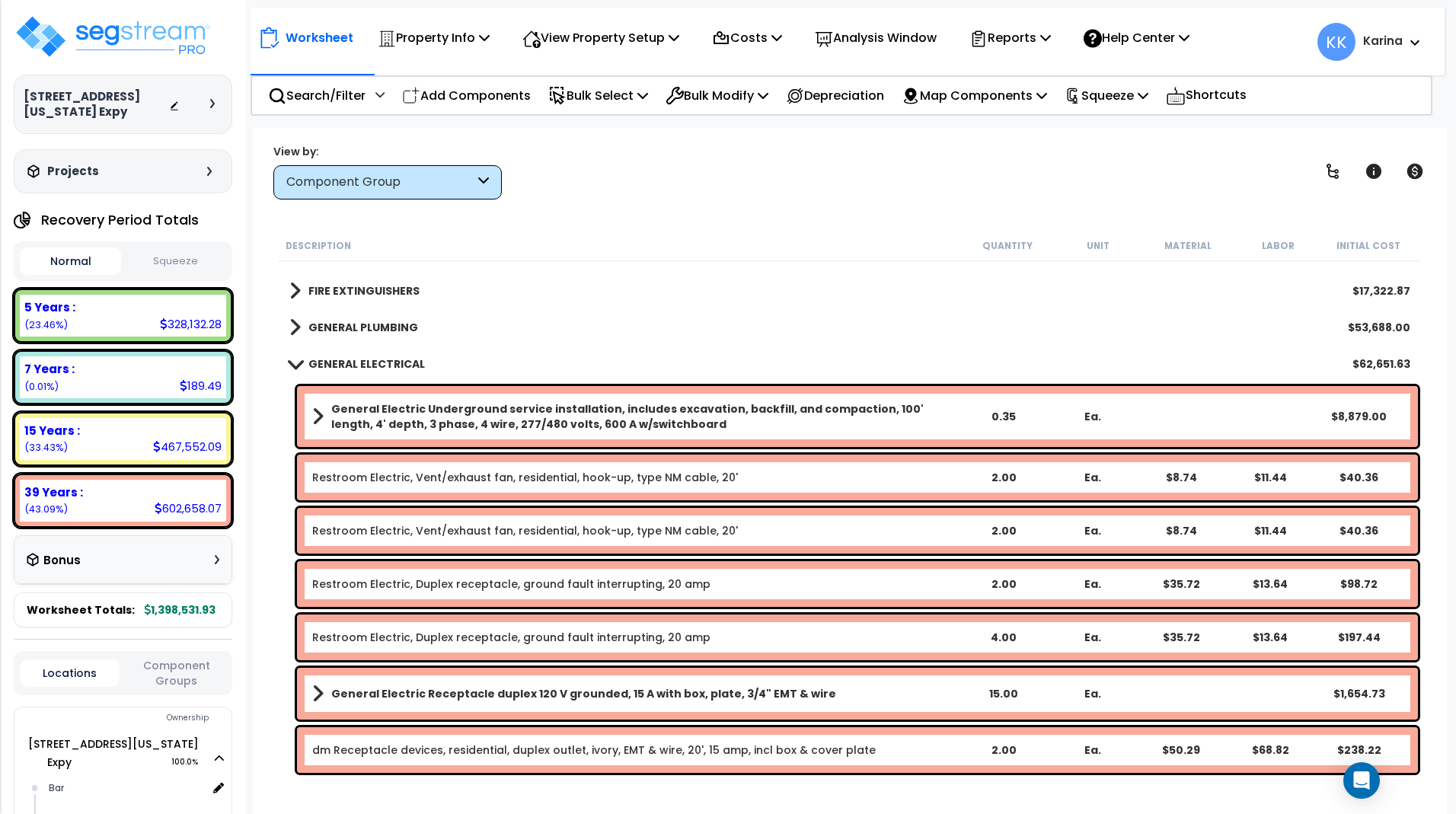
scroll to position [1371, 0]
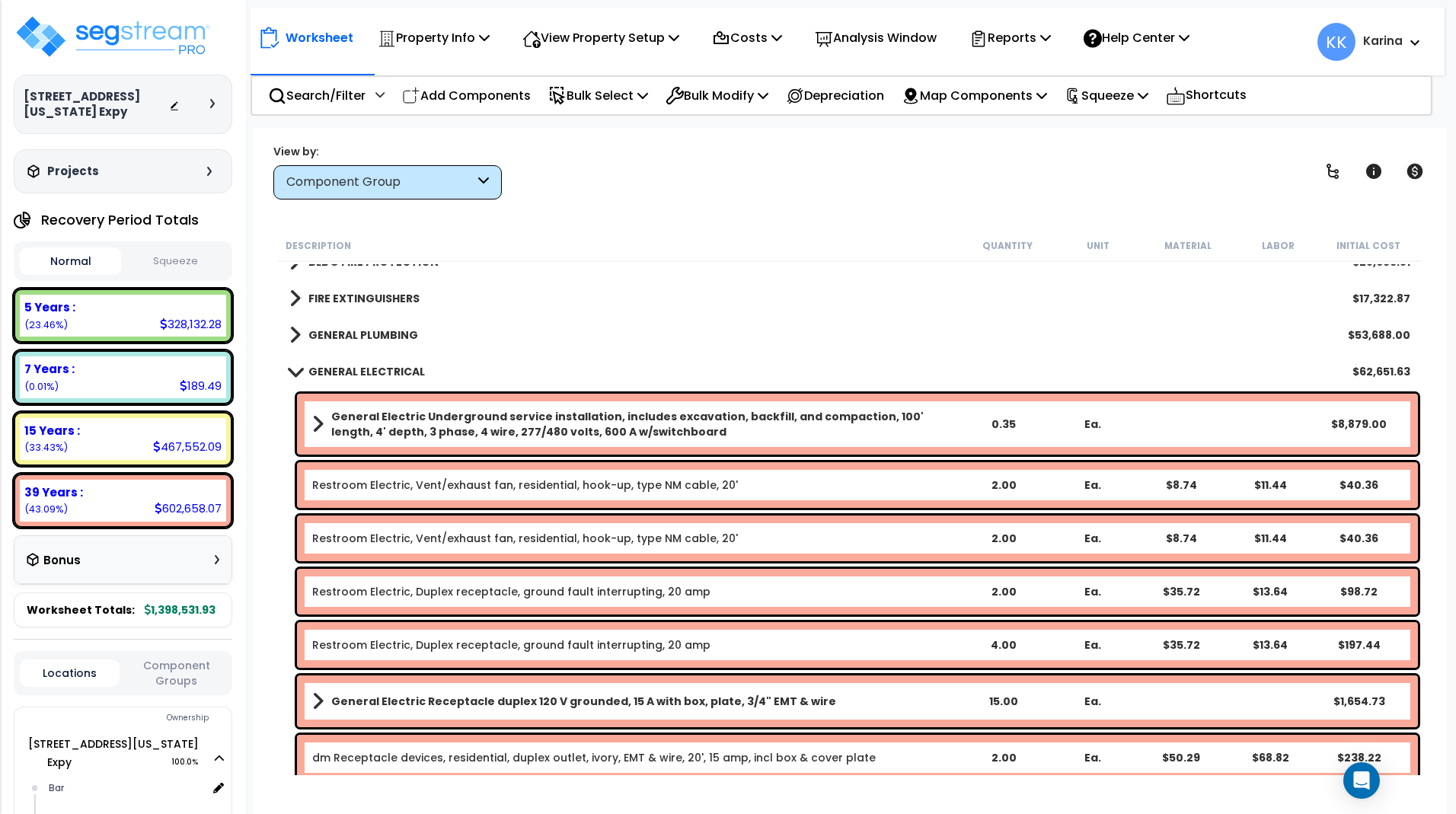
click at [294, 367] on span at bounding box center [295, 371] width 21 height 11
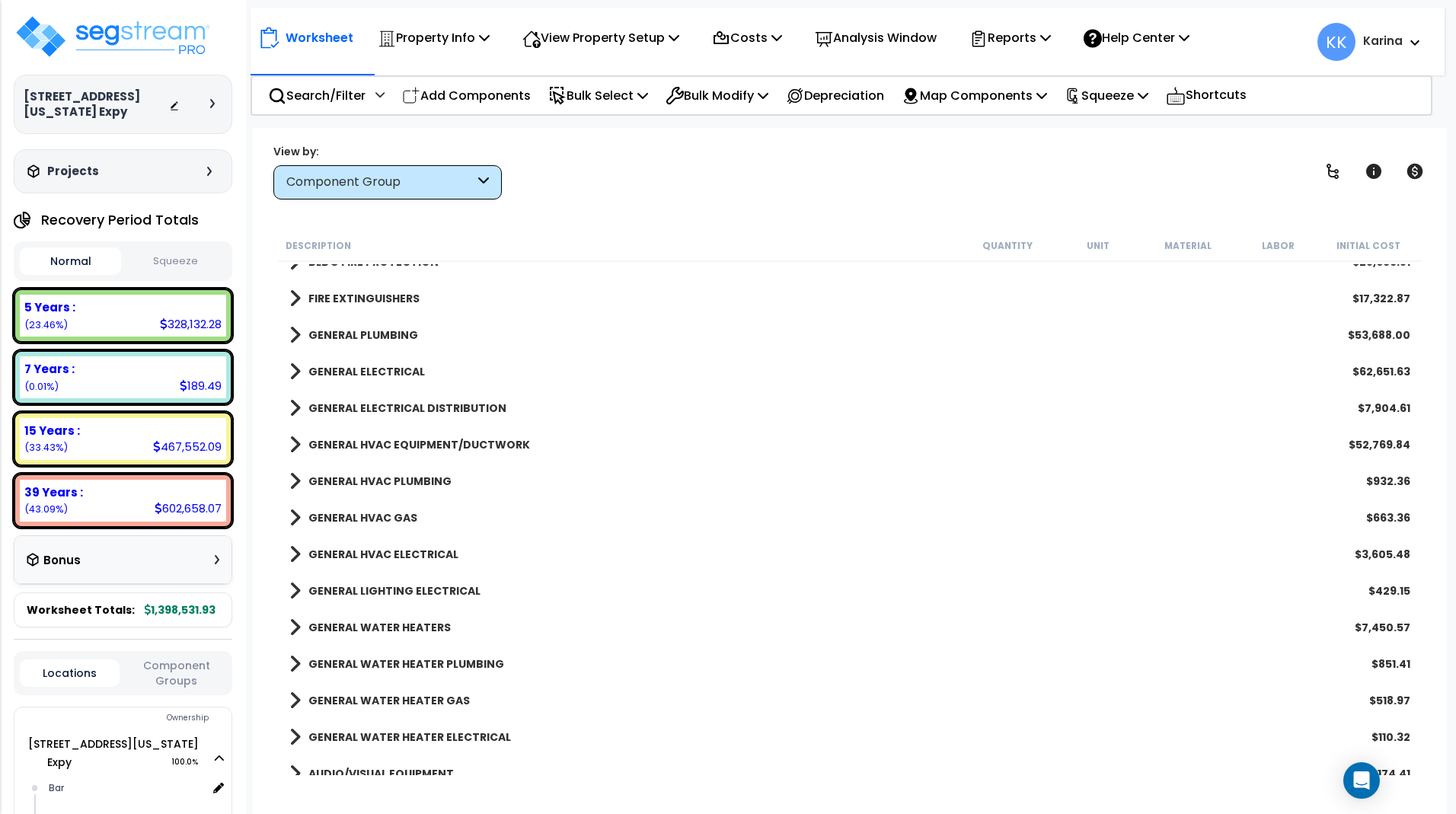
click at [295, 407] on span at bounding box center [295, 408] width 11 height 21
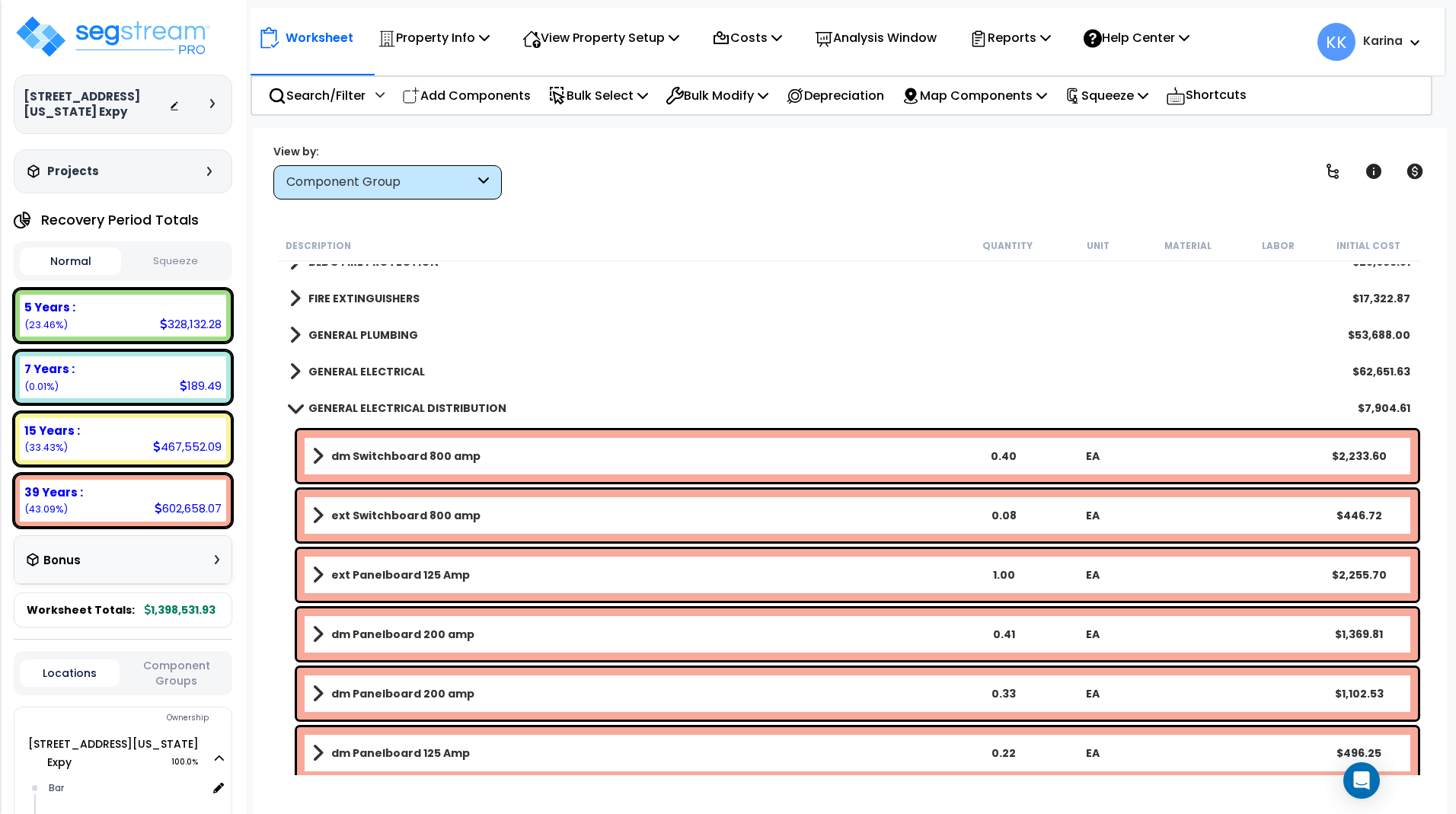
click at [294, 406] on span at bounding box center [295, 407] width 21 height 11
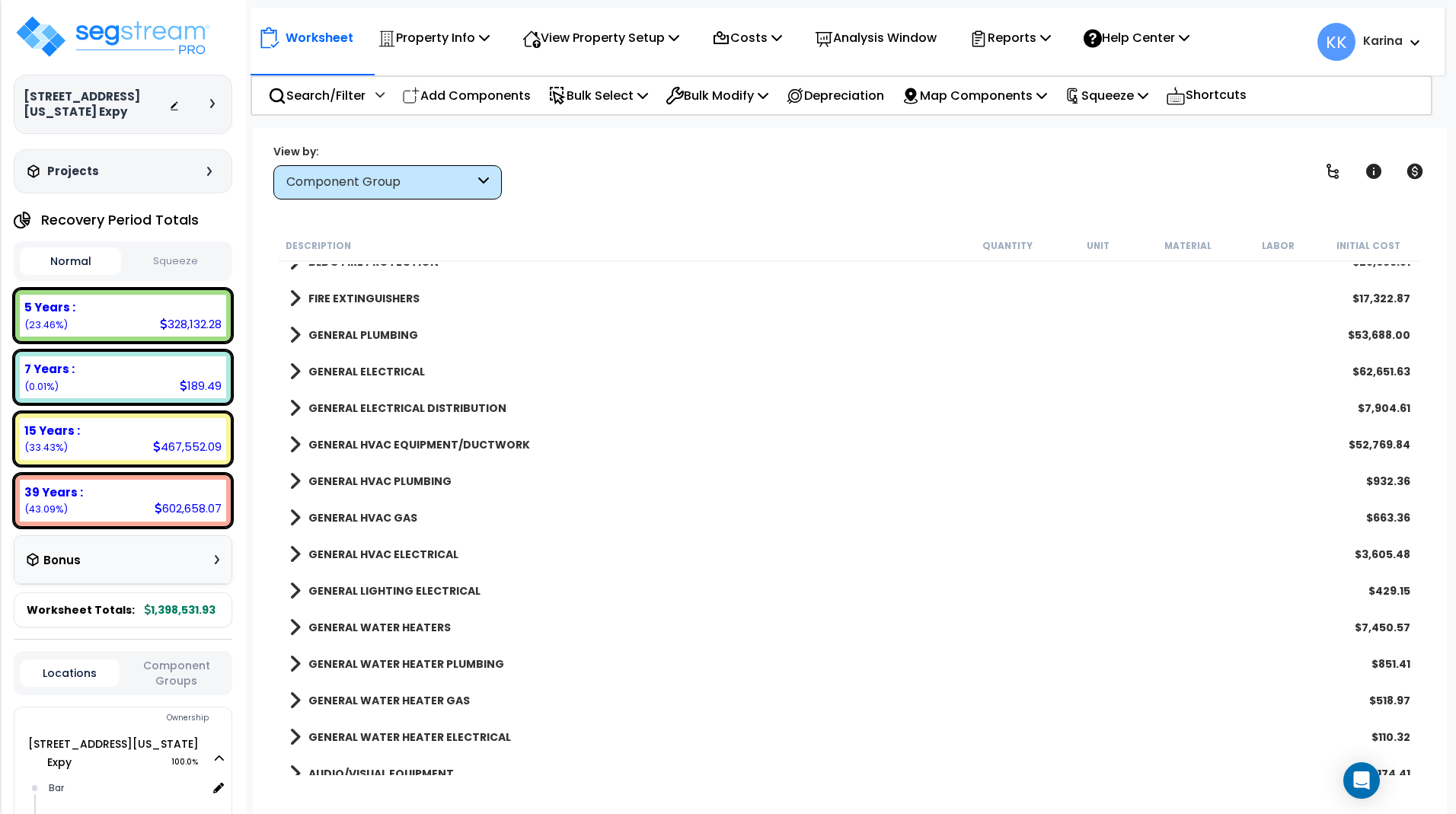
click at [294, 438] on span at bounding box center [295, 444] width 11 height 21
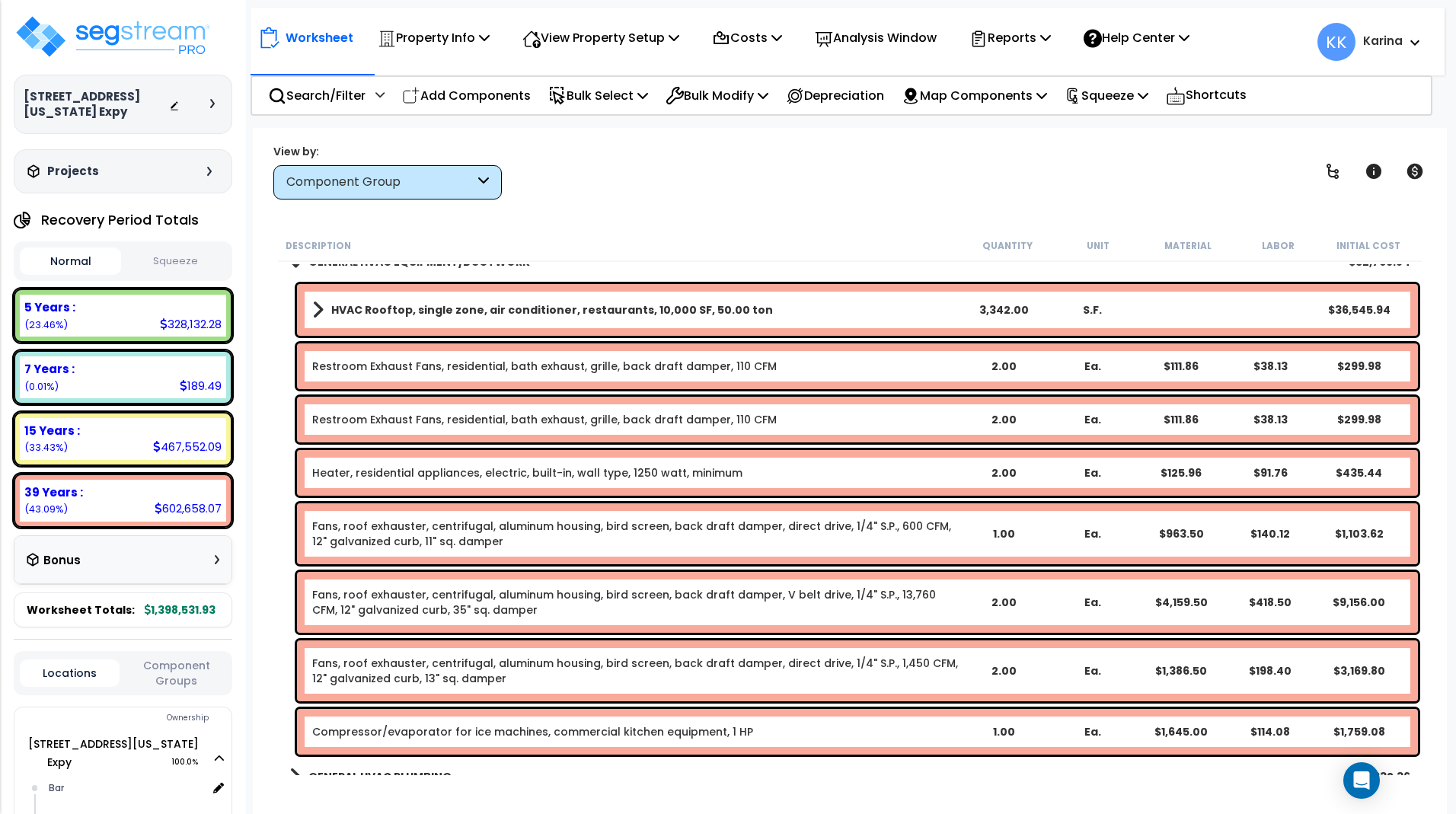
scroll to position [1645, 0]
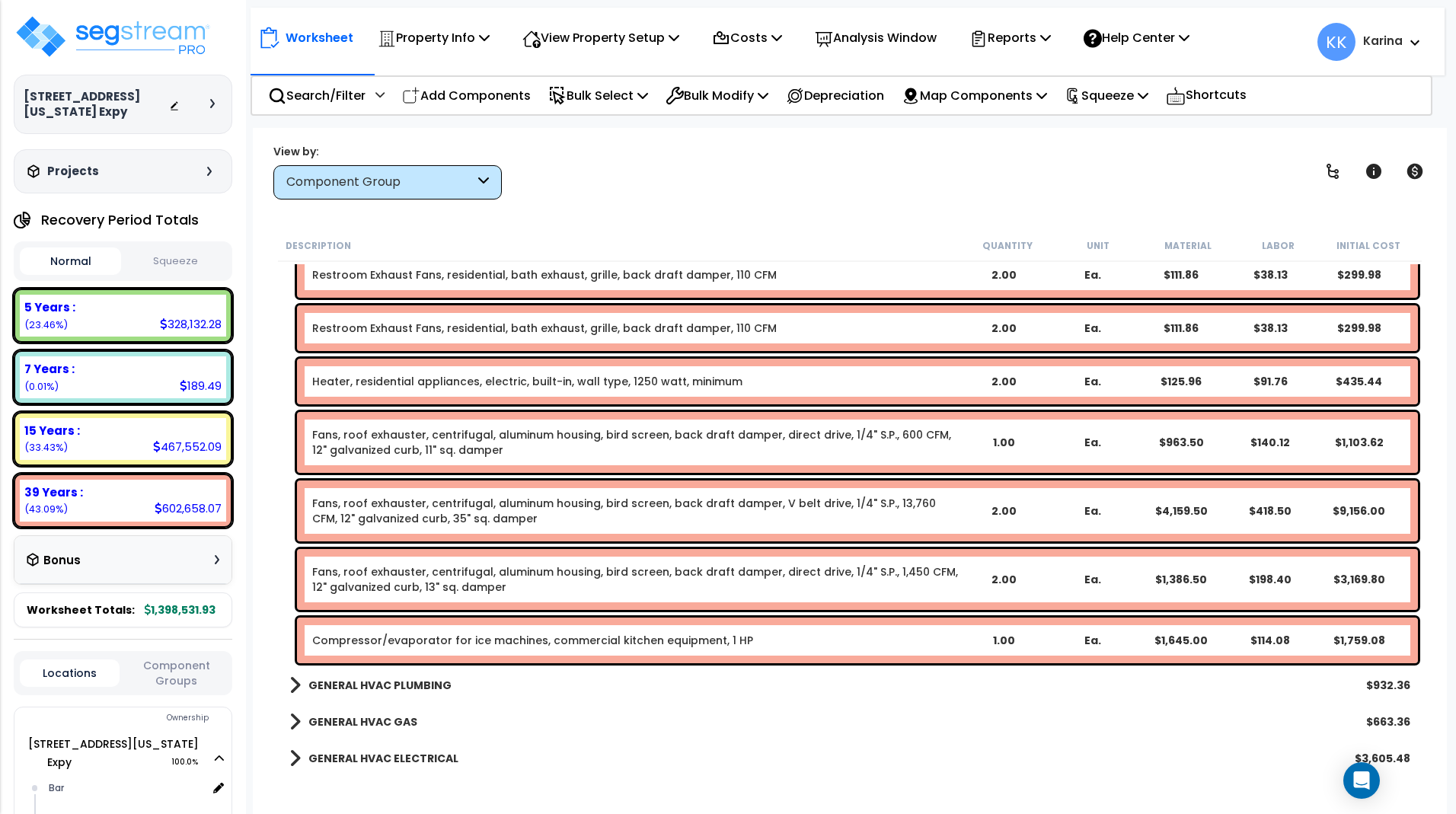
click at [422, 640] on link "Compressor/evaporator for ice machines, commercial kitchen equipment, 1 HP" at bounding box center [533, 640] width 441 height 15
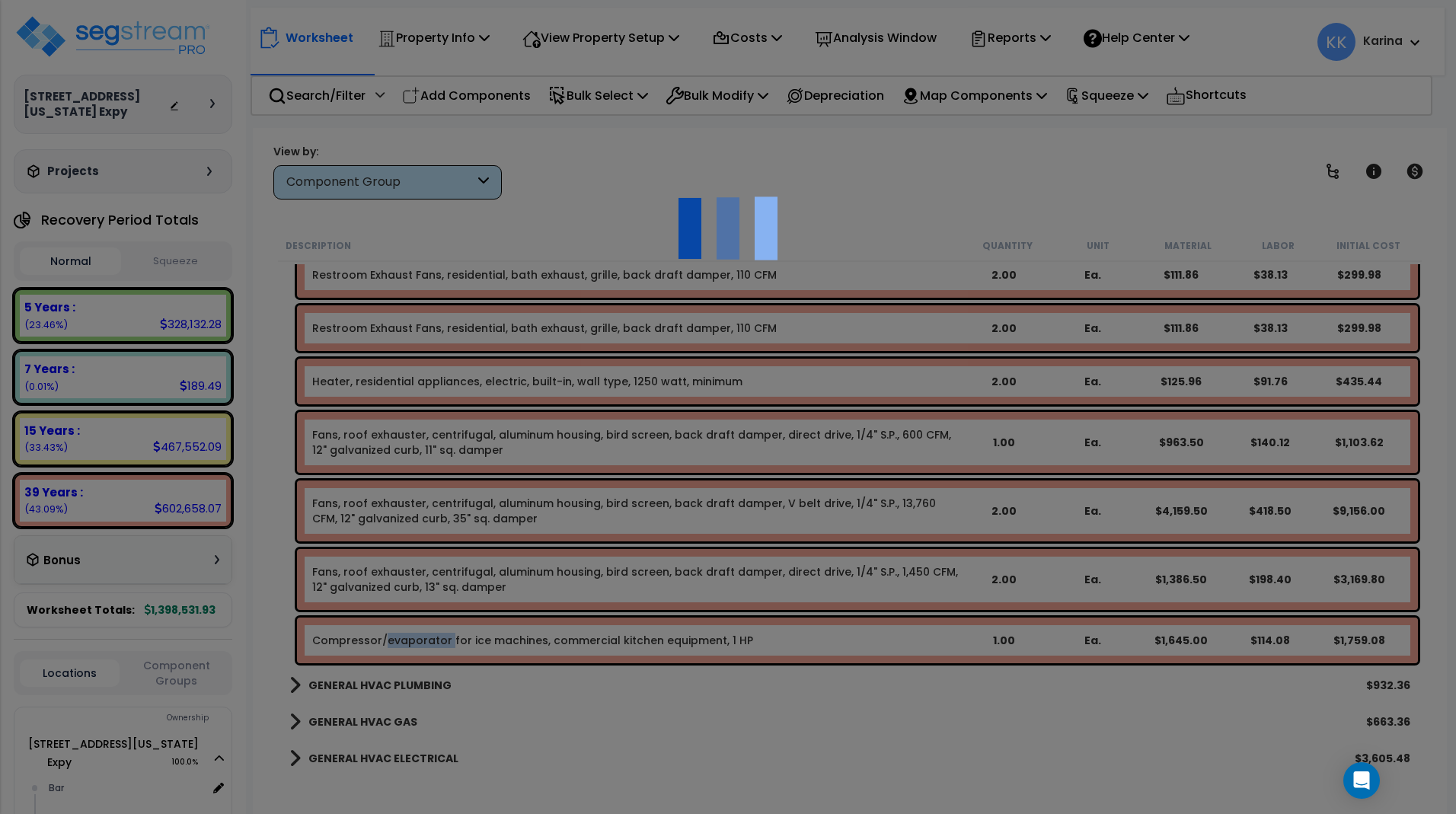
select select "56957"
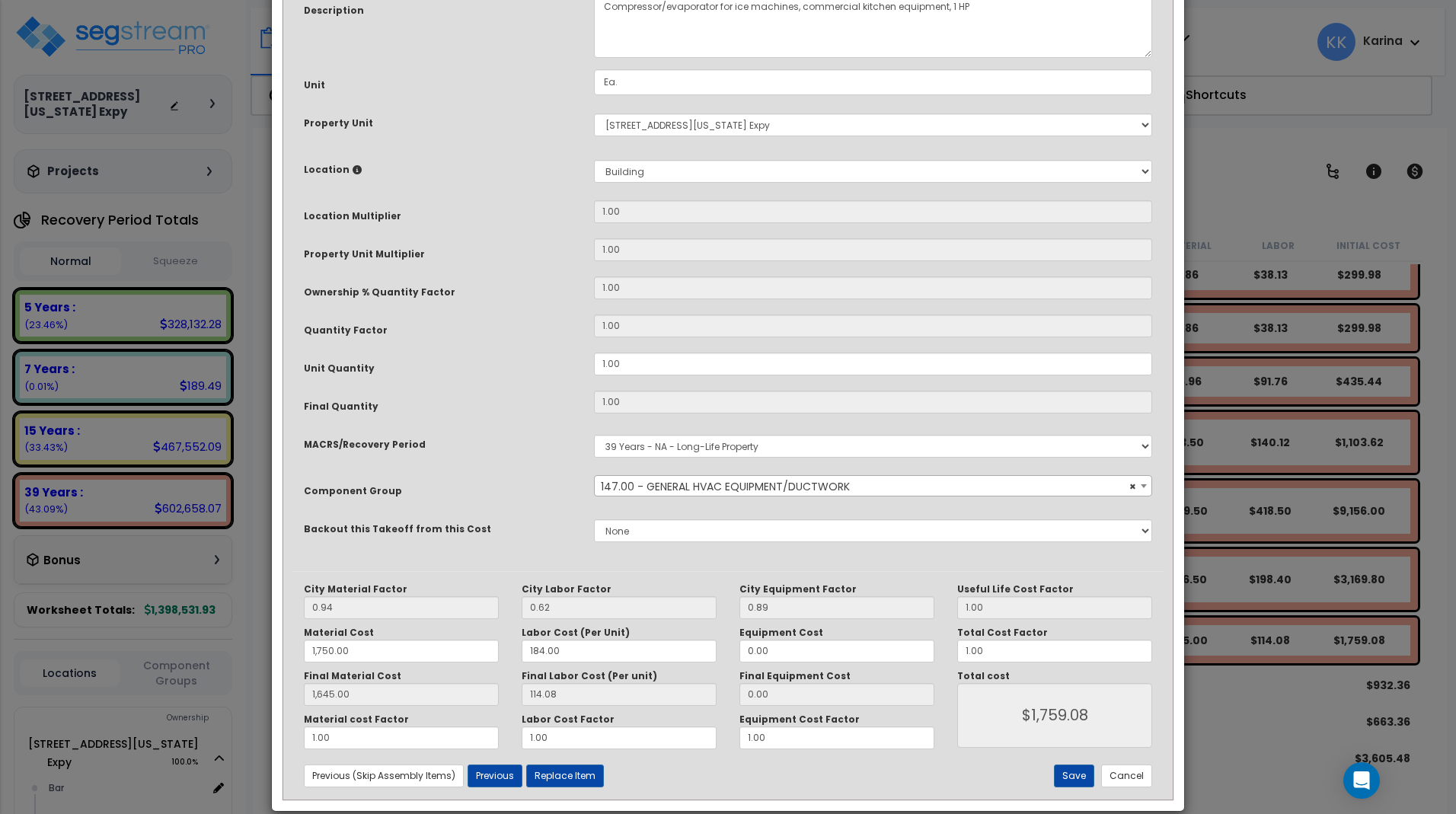
scroll to position [166, 0]
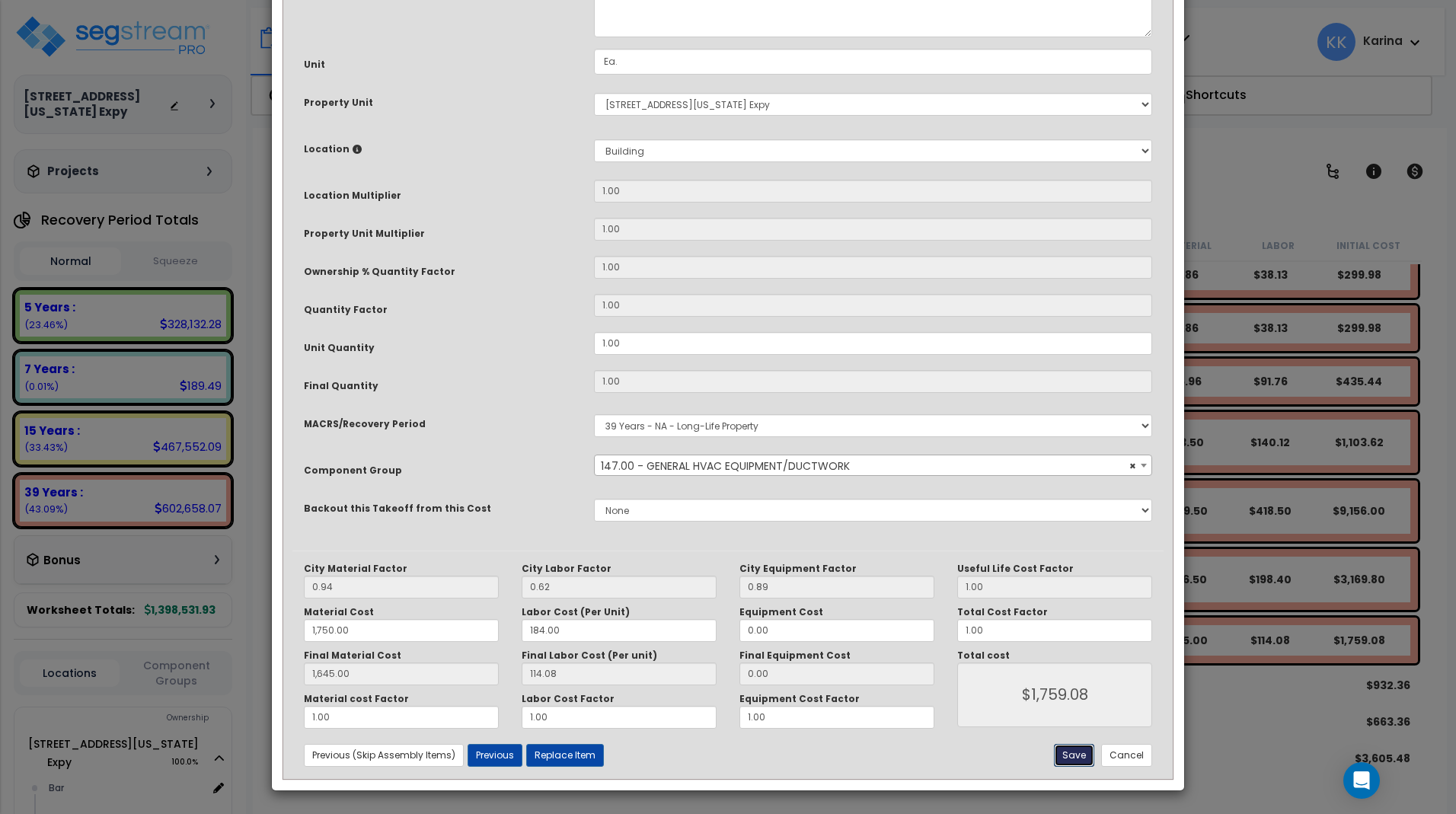
click at [1066, 748] on button "Save" at bounding box center [1075, 755] width 41 height 23
type input "1750.00"
type input "1645.00"
type input "1759.08"
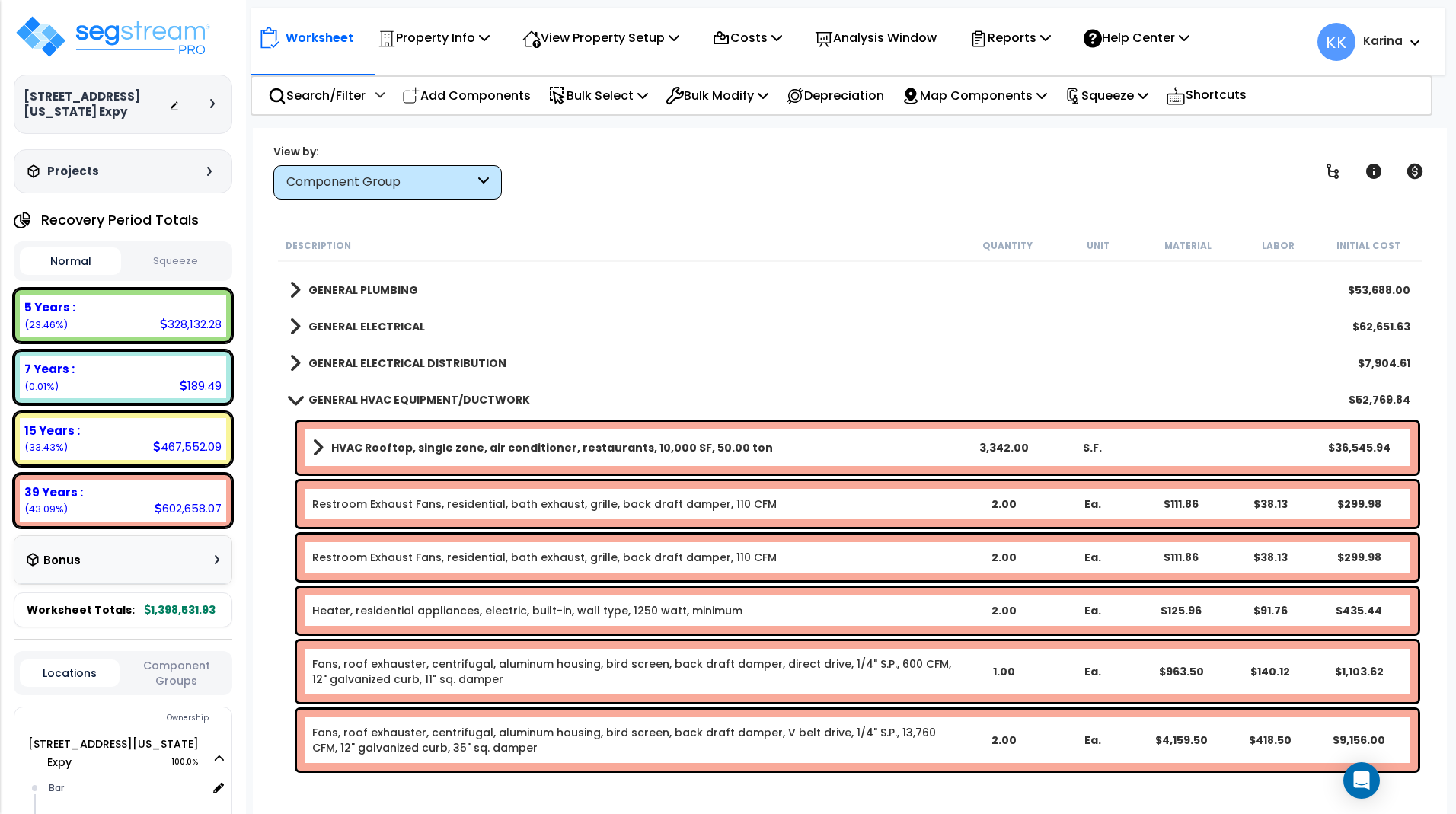
scroll to position [1371, 0]
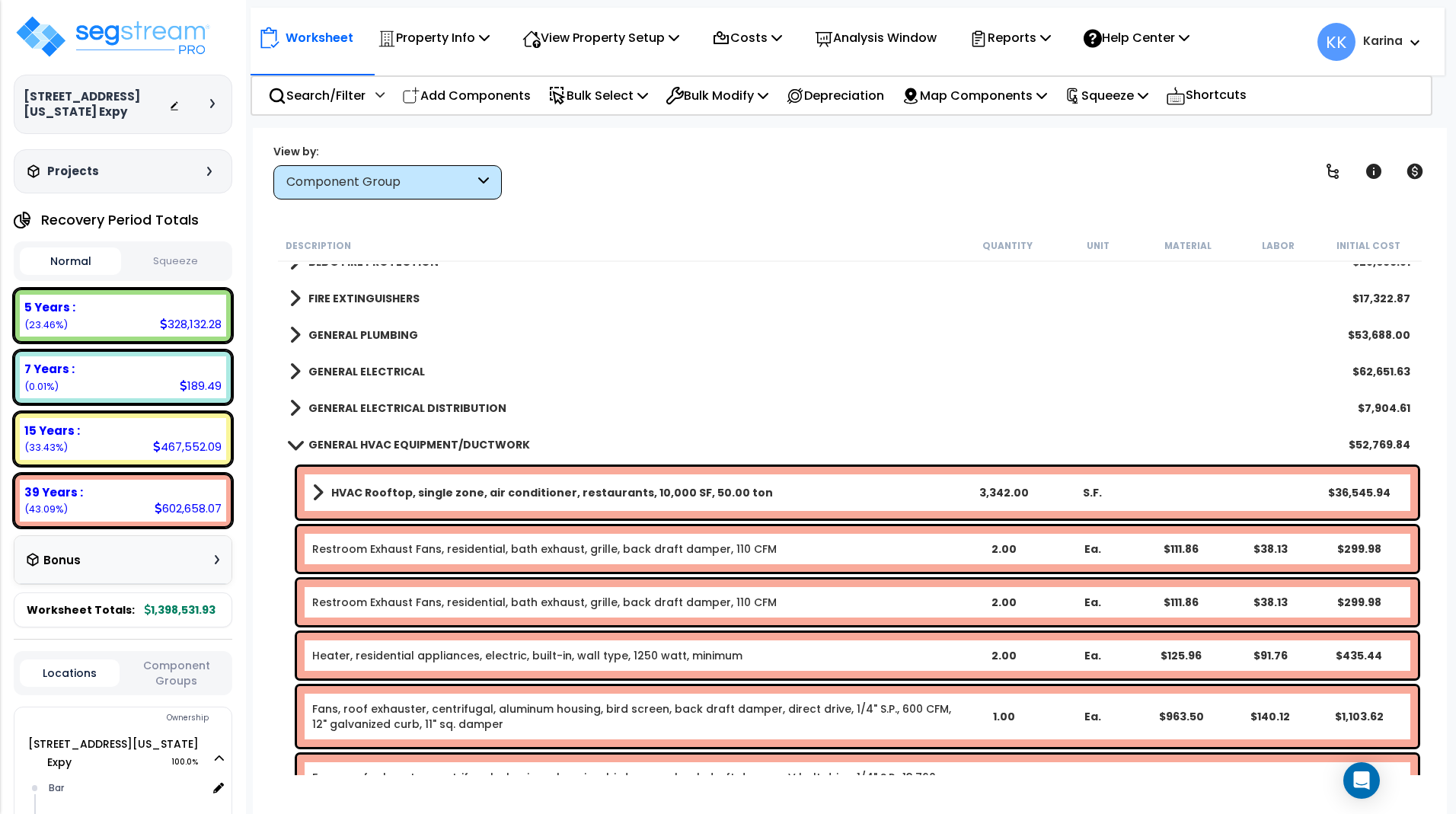
click at [296, 441] on span at bounding box center [295, 444] width 21 height 11
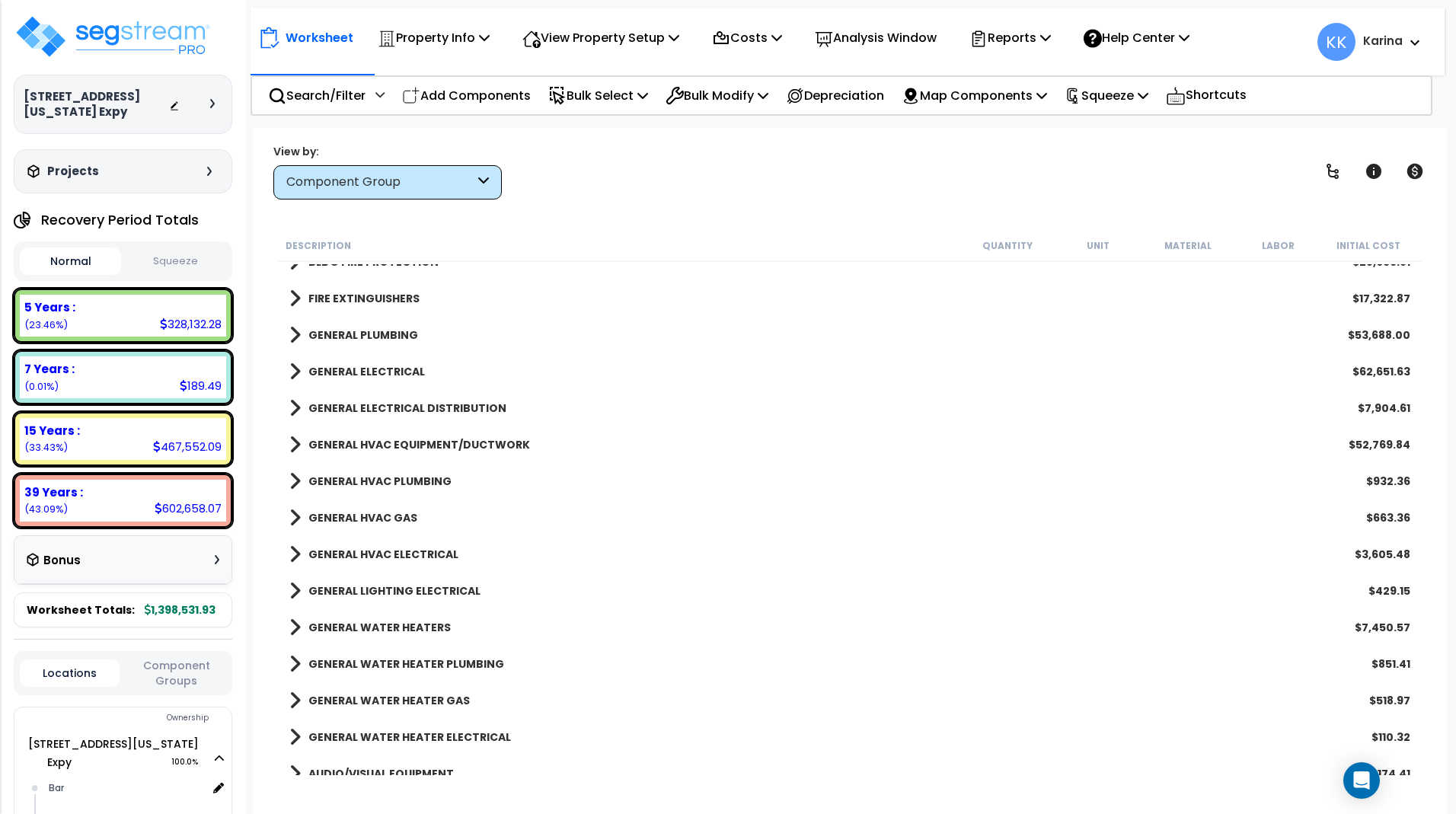
click at [294, 479] on span at bounding box center [295, 481] width 11 height 21
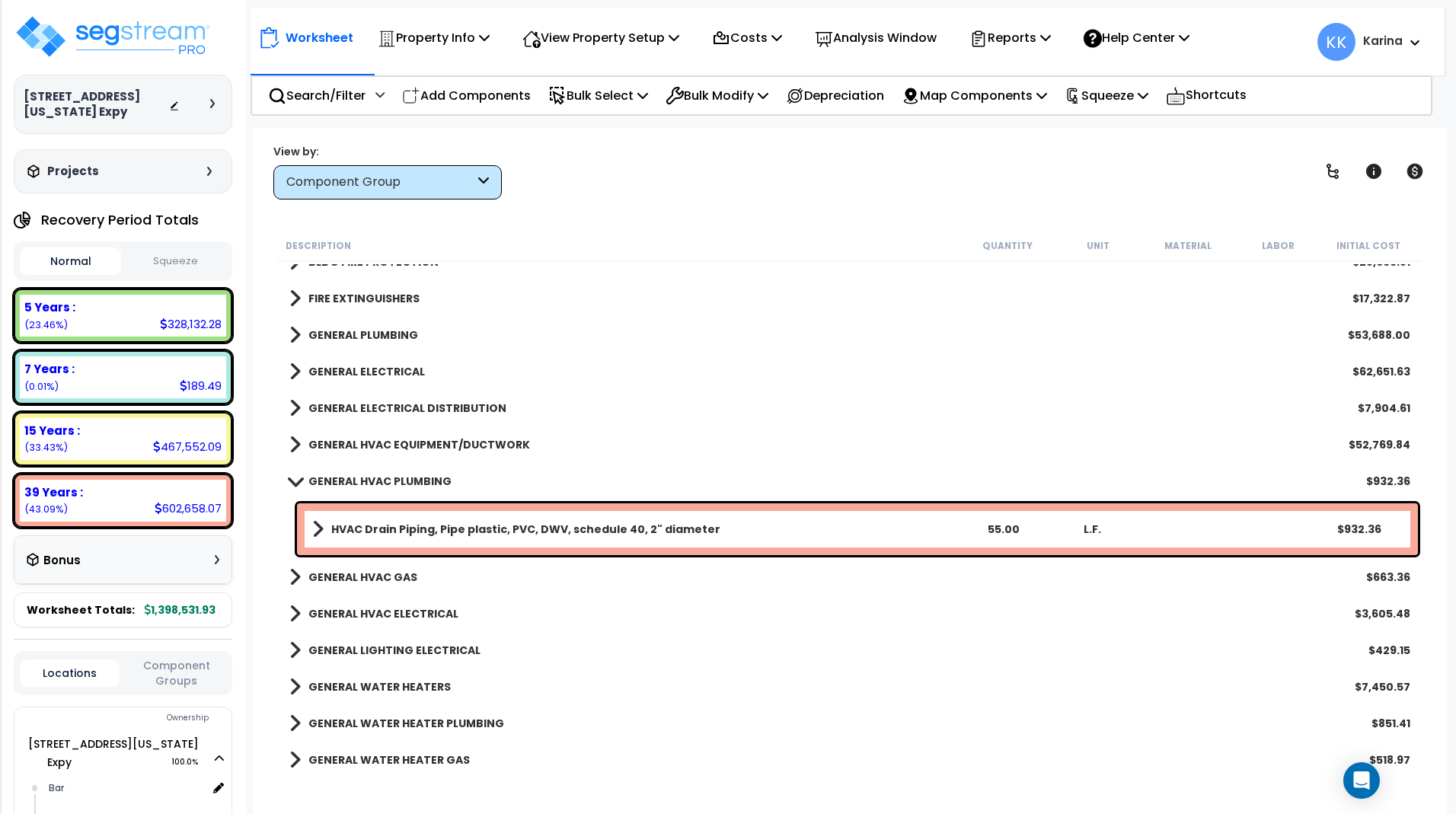
click at [294, 479] on span at bounding box center [295, 481] width 21 height 11
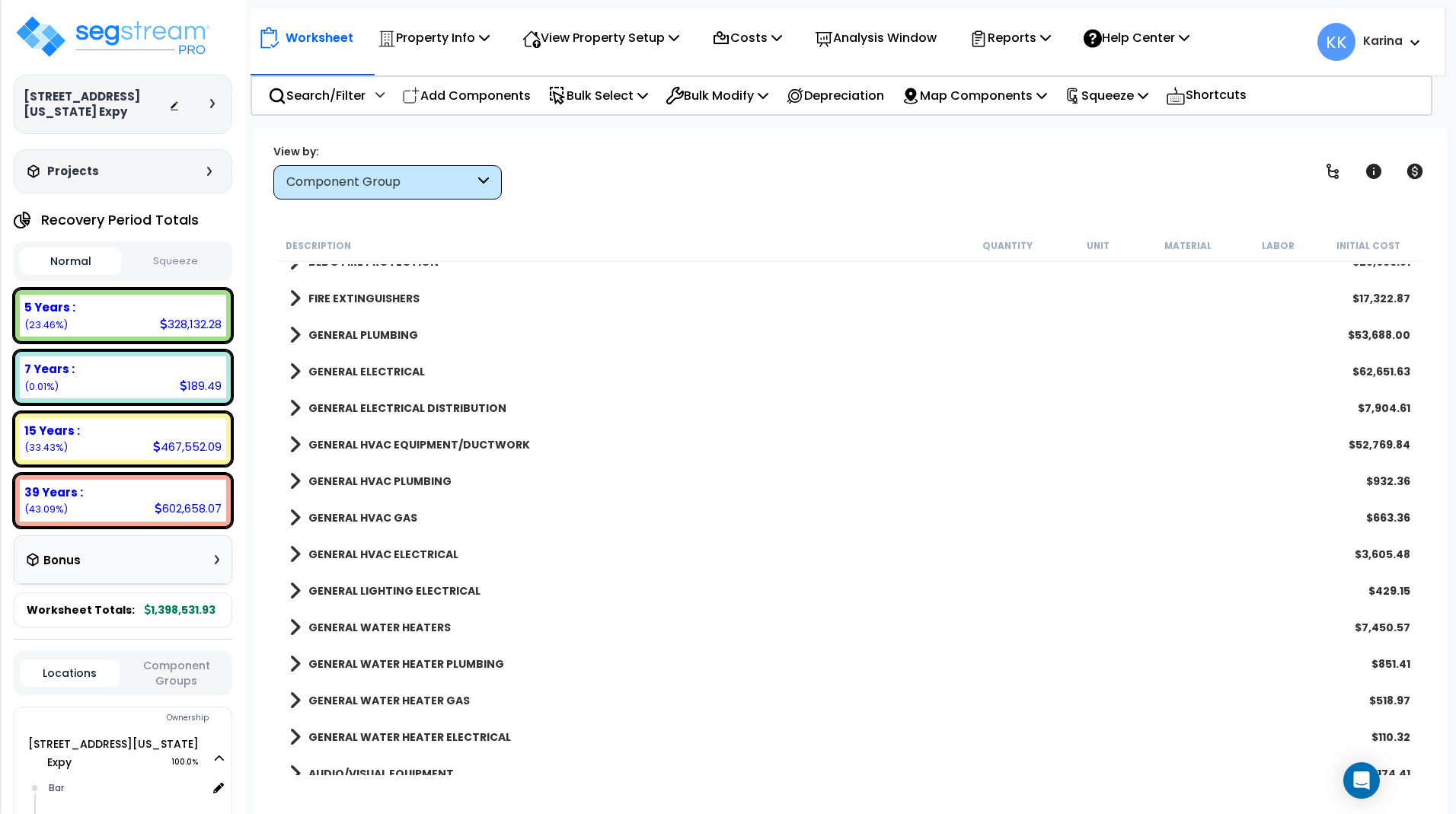
click at [293, 518] on span at bounding box center [295, 517] width 11 height 21
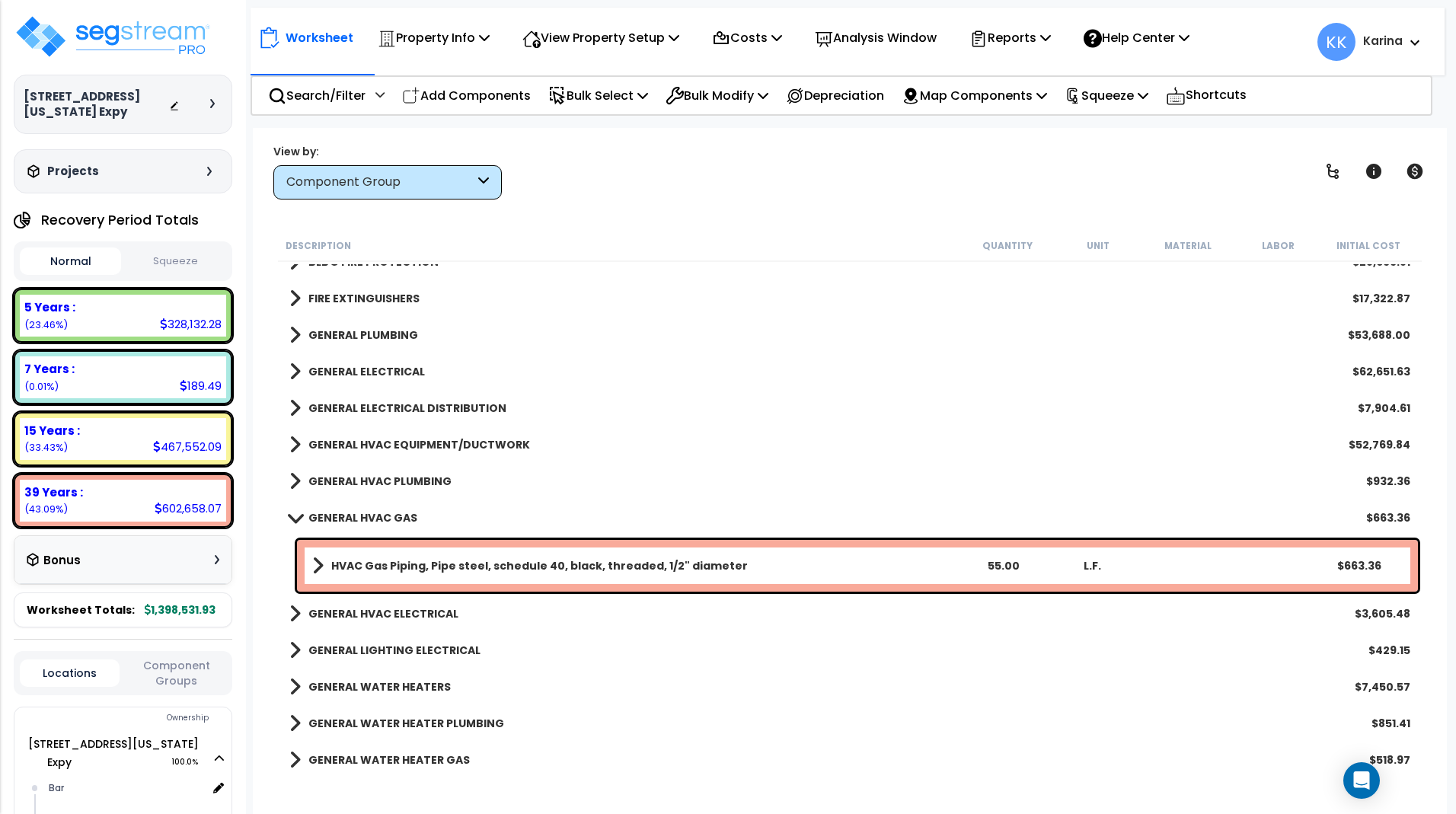
click at [293, 518] on span at bounding box center [295, 517] width 21 height 11
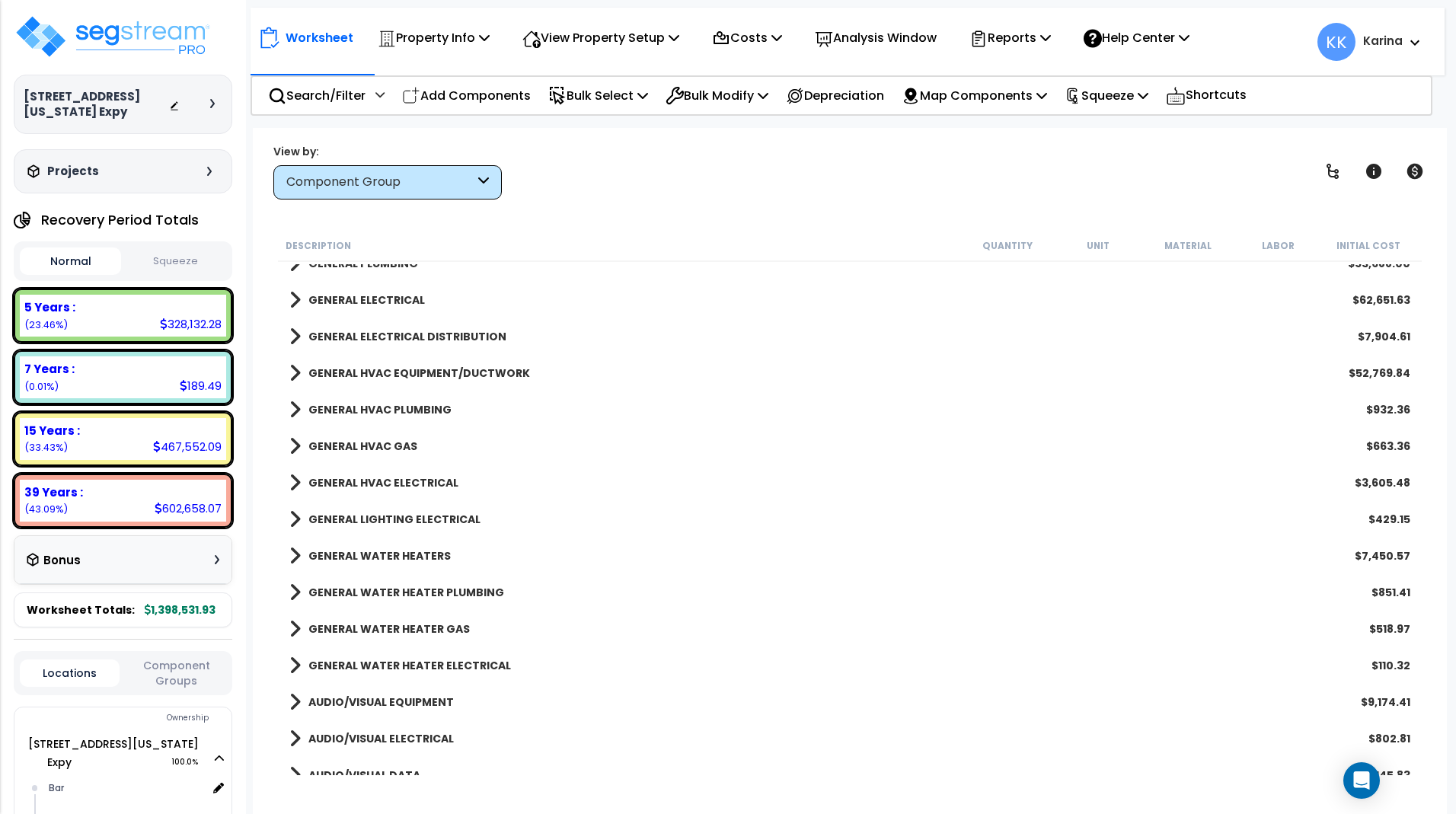
scroll to position [1462, 0]
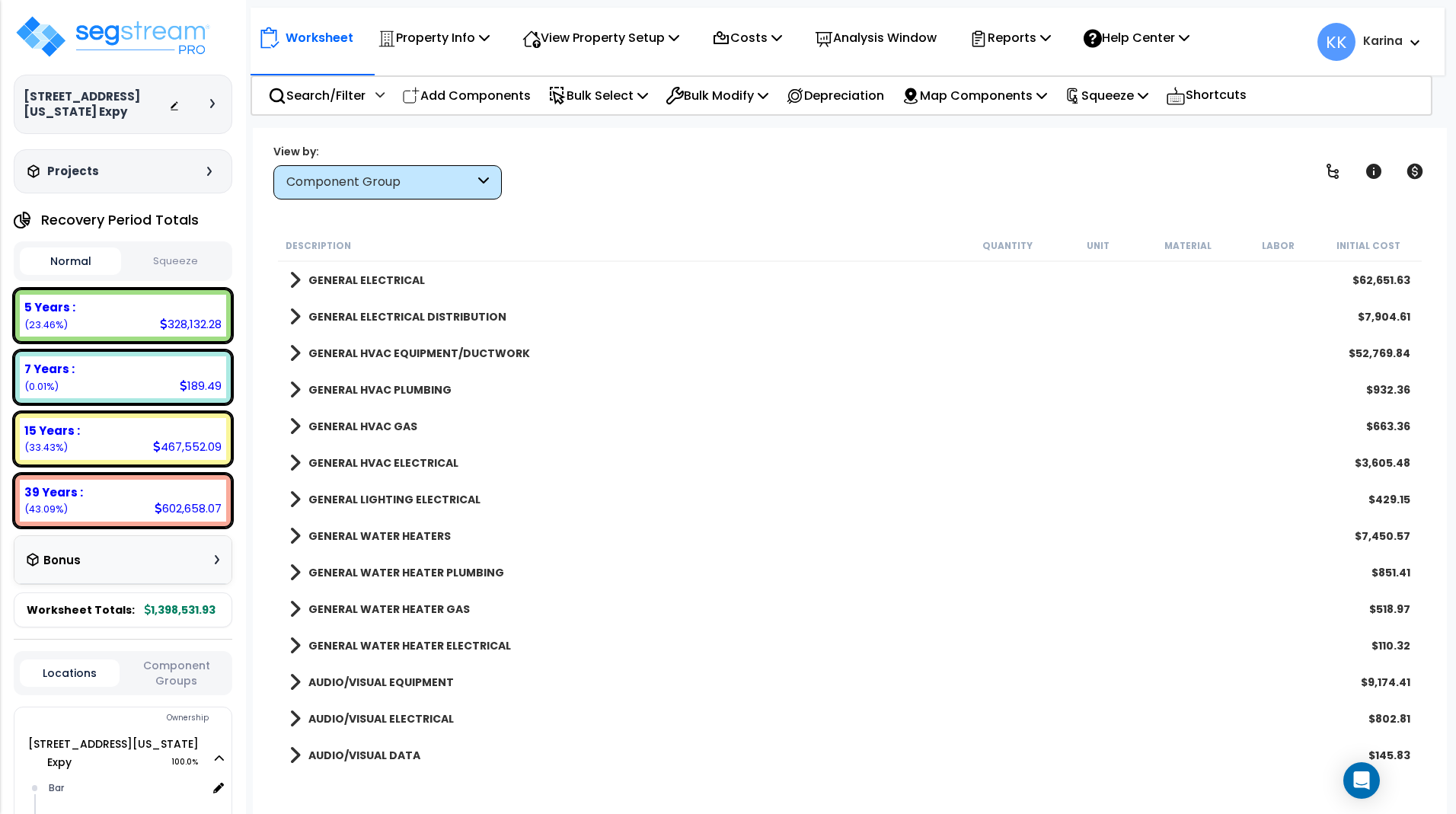
click at [292, 462] on span at bounding box center [295, 462] width 11 height 21
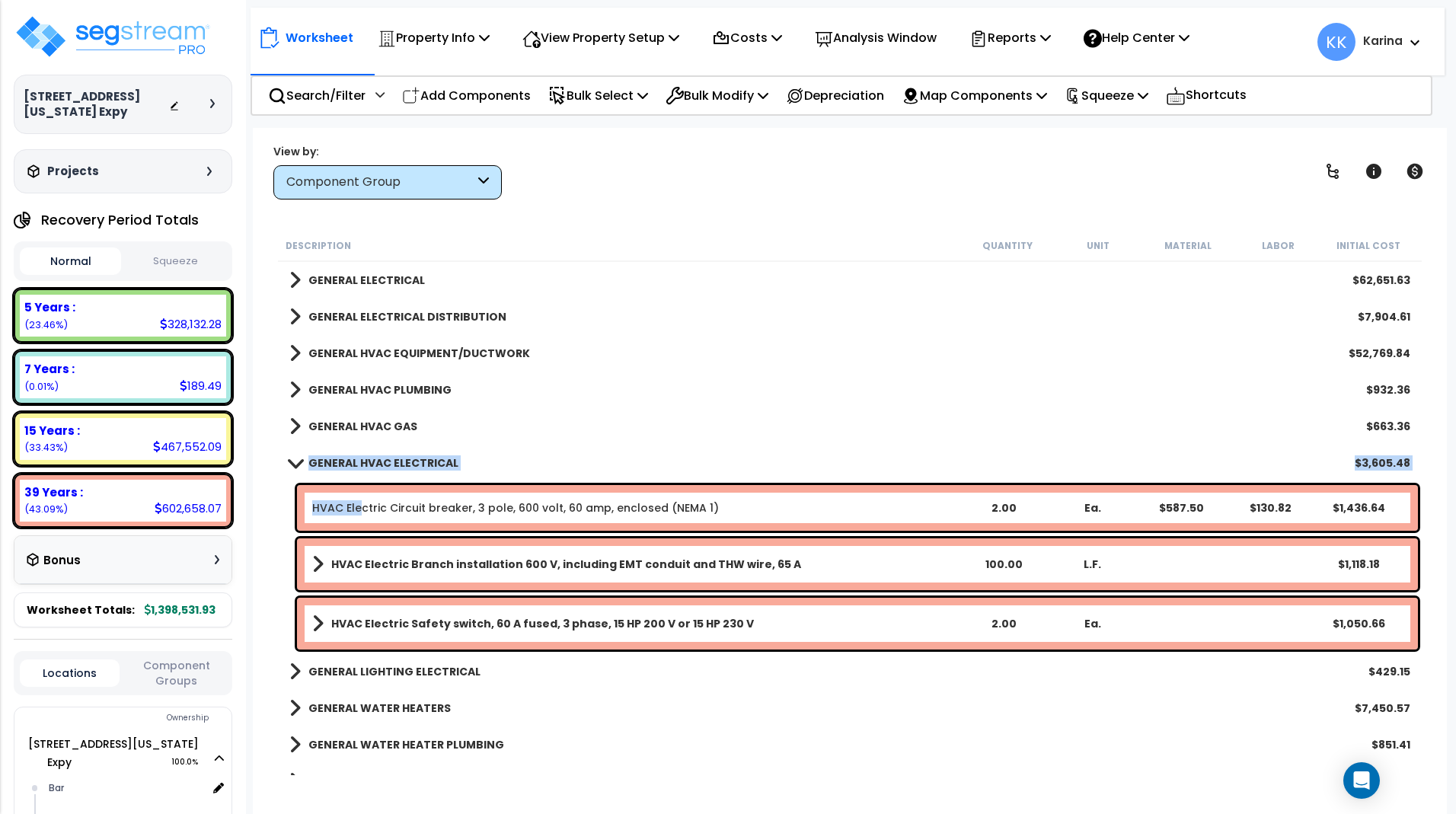
click at [357, 510] on link "HVAC Electric Circuit breaker, 3 pole, 600 volt, 60 amp, enclosed (NEMA 1)" at bounding box center [515, 508] width 406 height 15
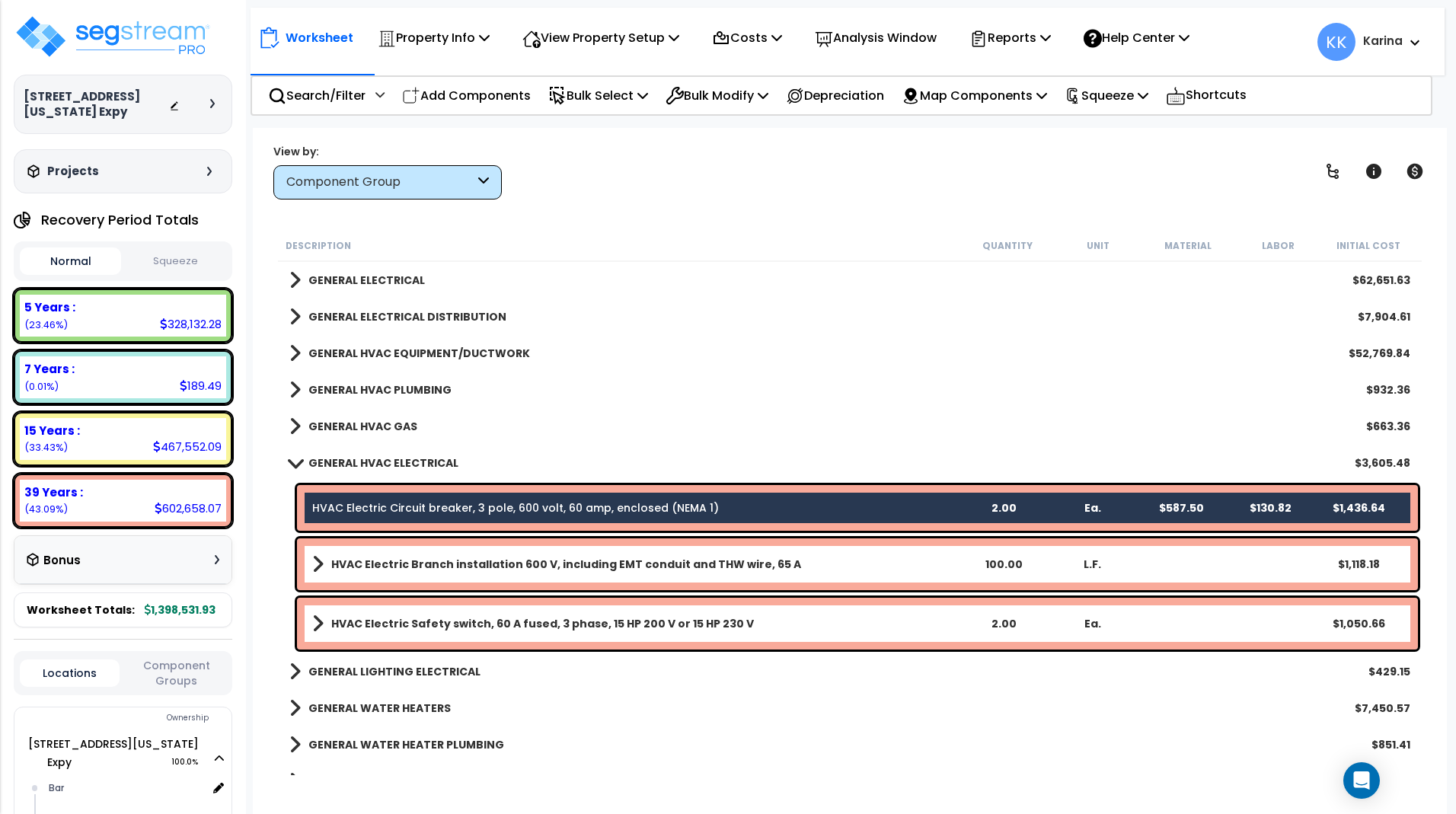
click at [369, 558] on b "HVAC Electric Branch installation 600 V, including EMT conduit and THW wire, 65…" at bounding box center [566, 564] width 470 height 15
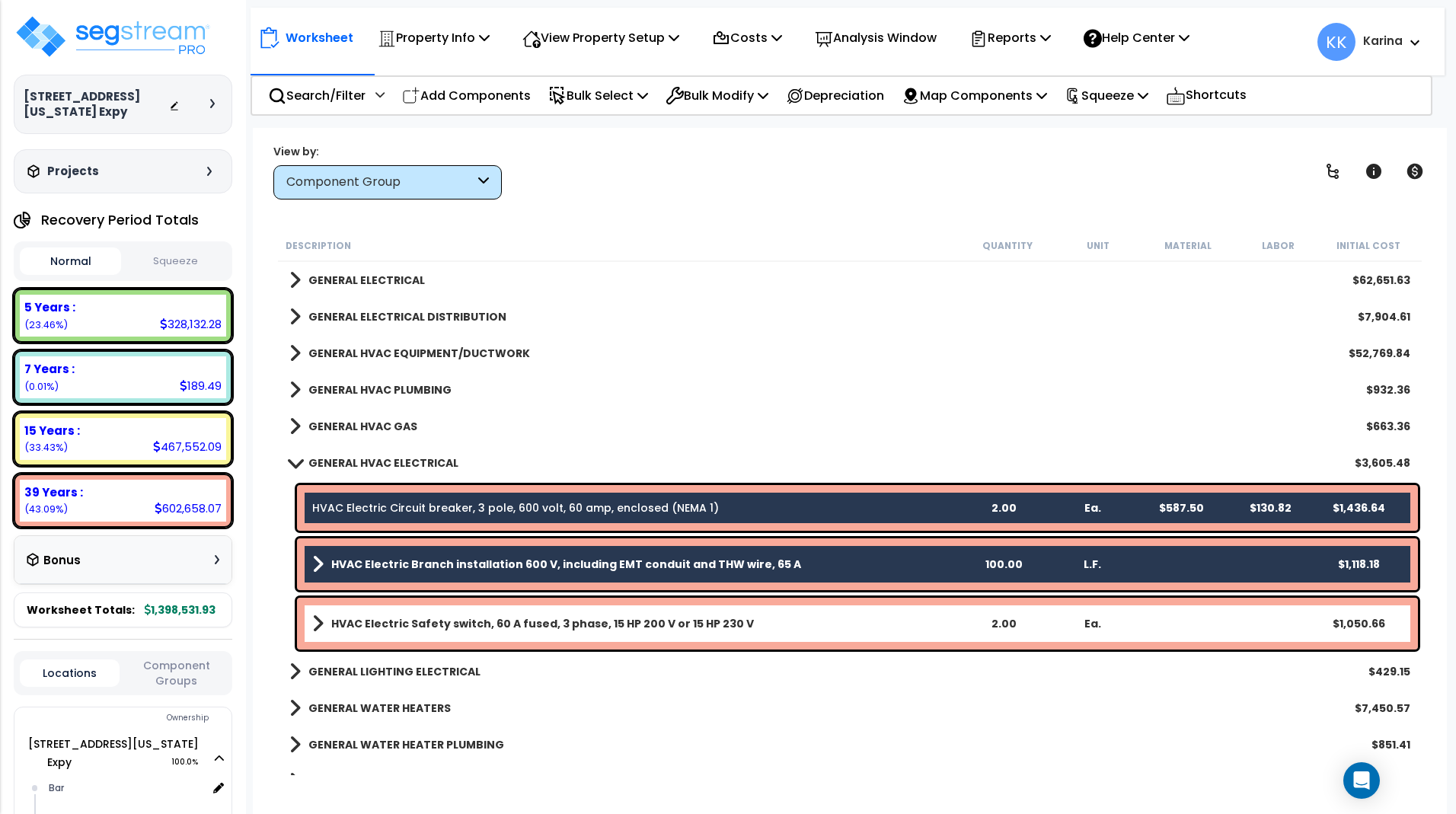
click at [371, 622] on b "HVAC Electric Safety switch, 60 A fused, 3 phase, 15 HP 200 V or 15 HP 230 V" at bounding box center [543, 623] width 423 height 15
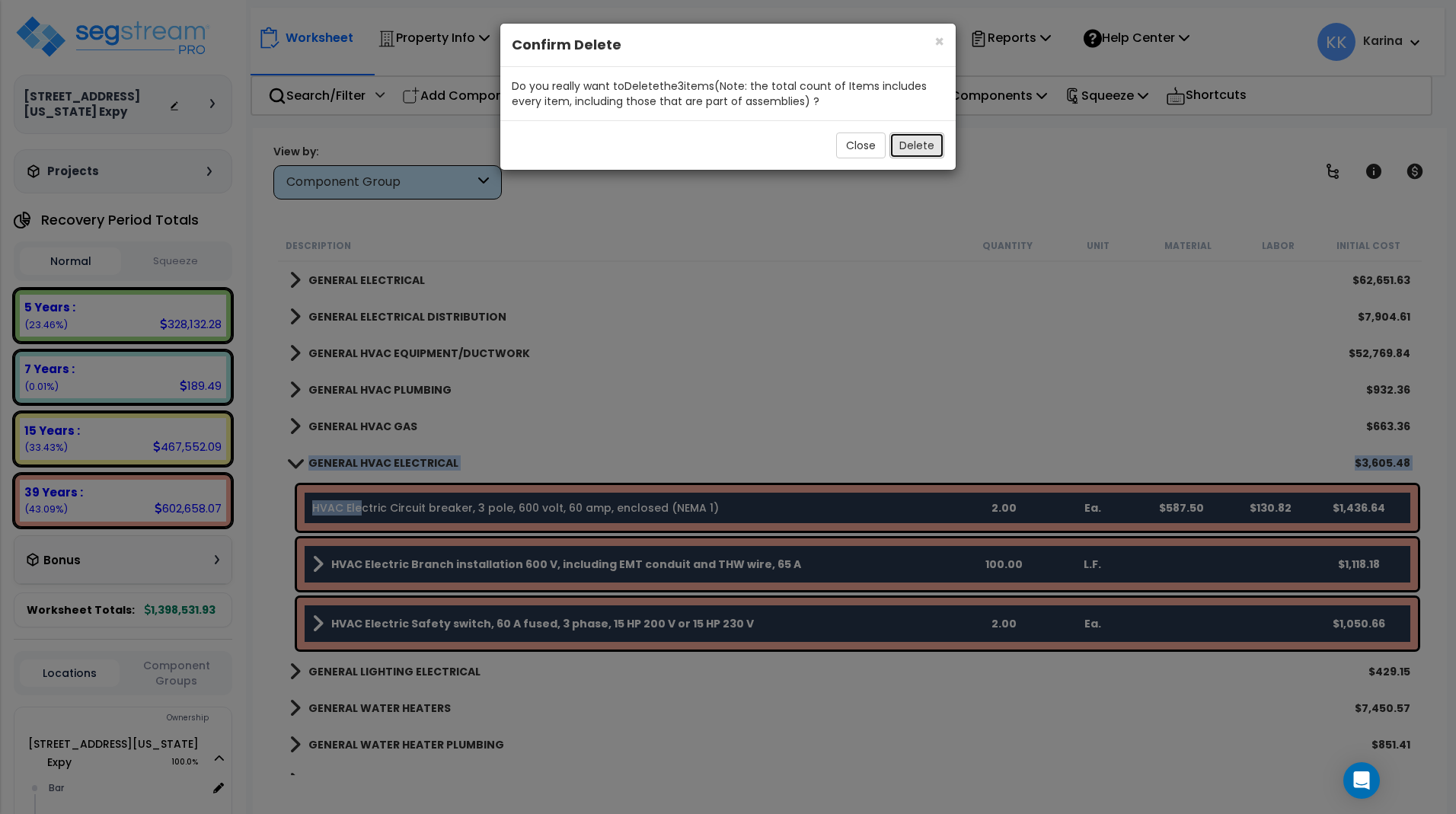
click at [923, 147] on button "Delete" at bounding box center [916, 146] width 54 height 26
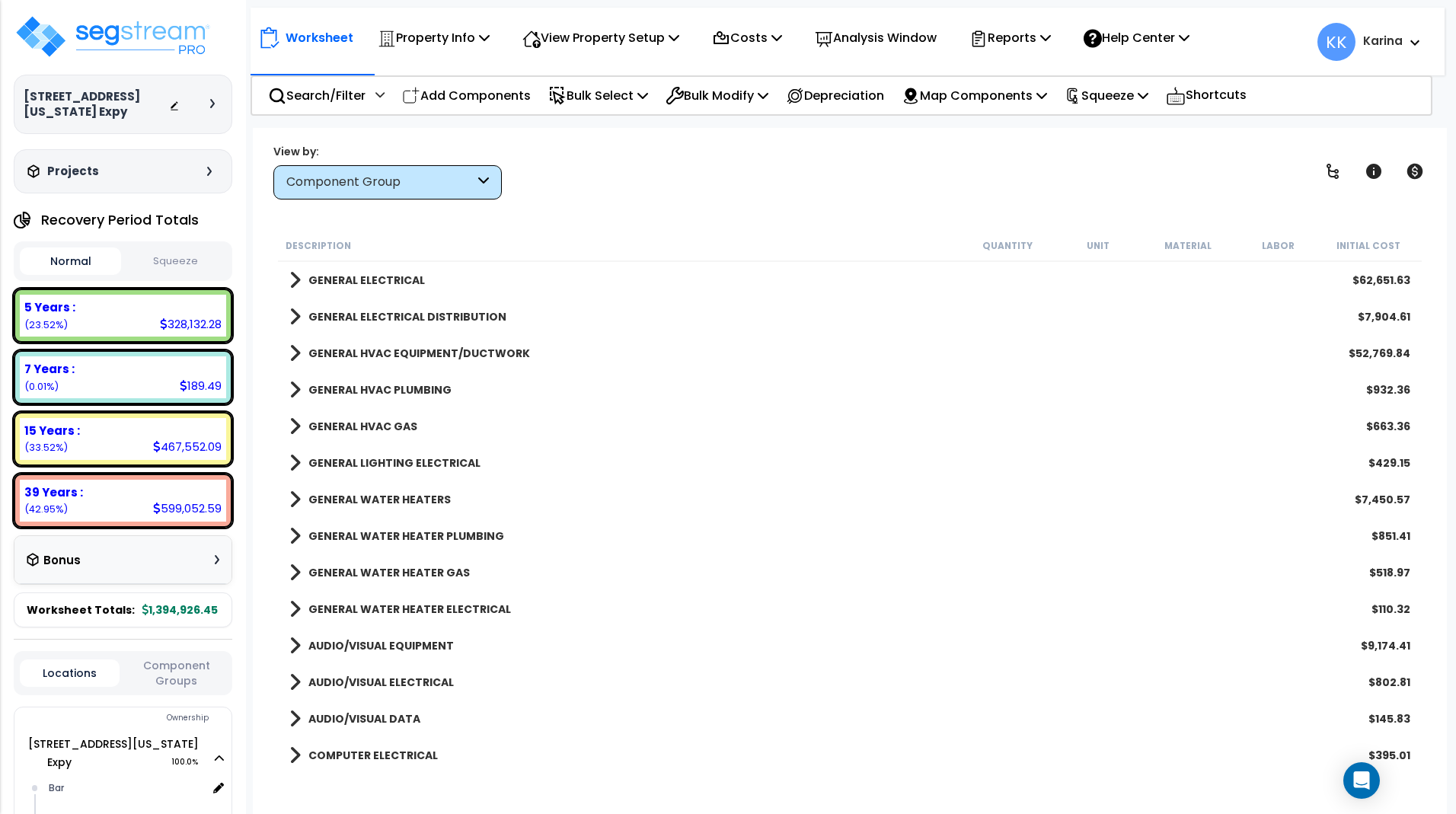
click at [292, 463] on span at bounding box center [295, 462] width 11 height 21
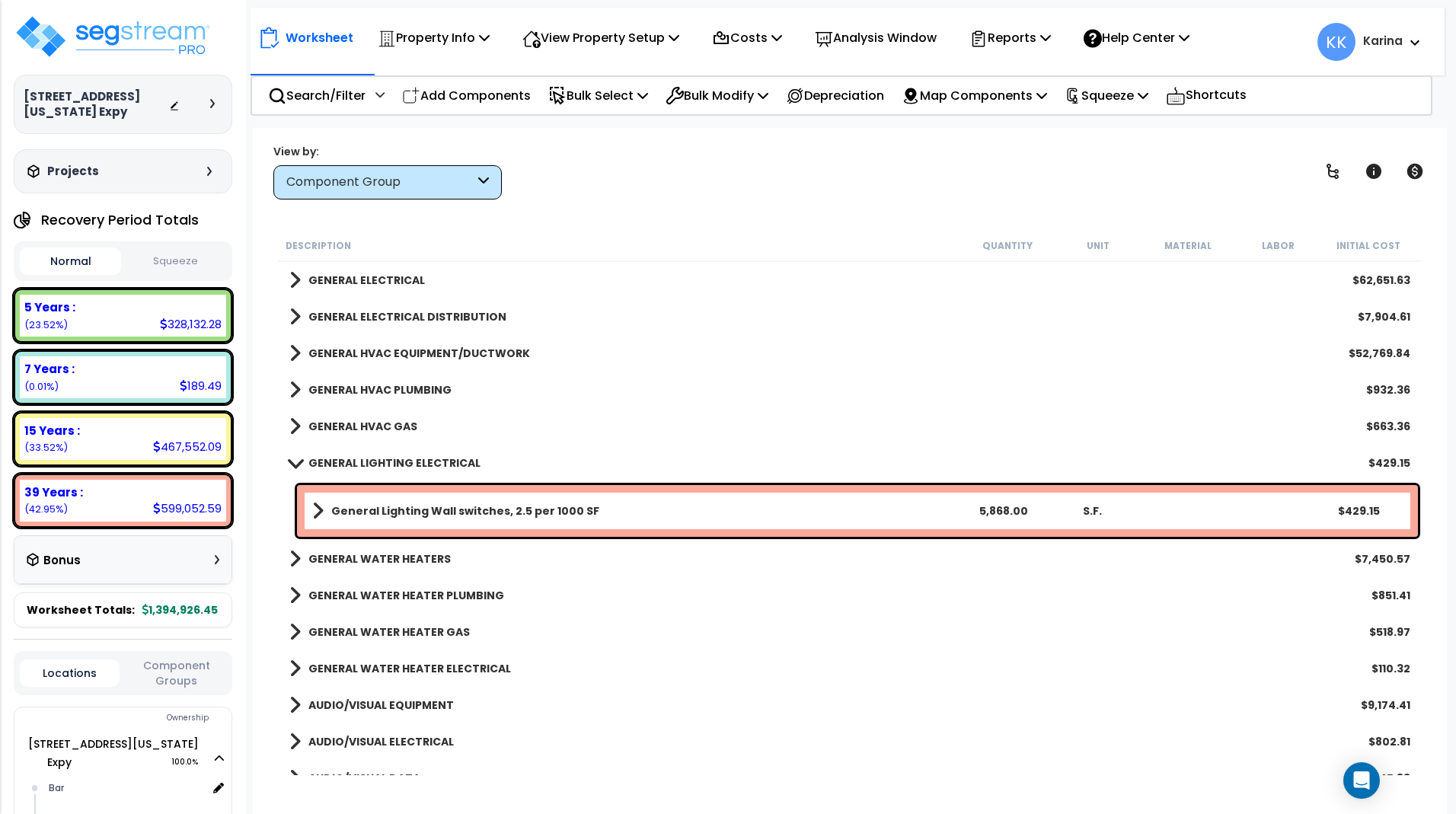
click at [292, 463] on span at bounding box center [295, 462] width 21 height 11
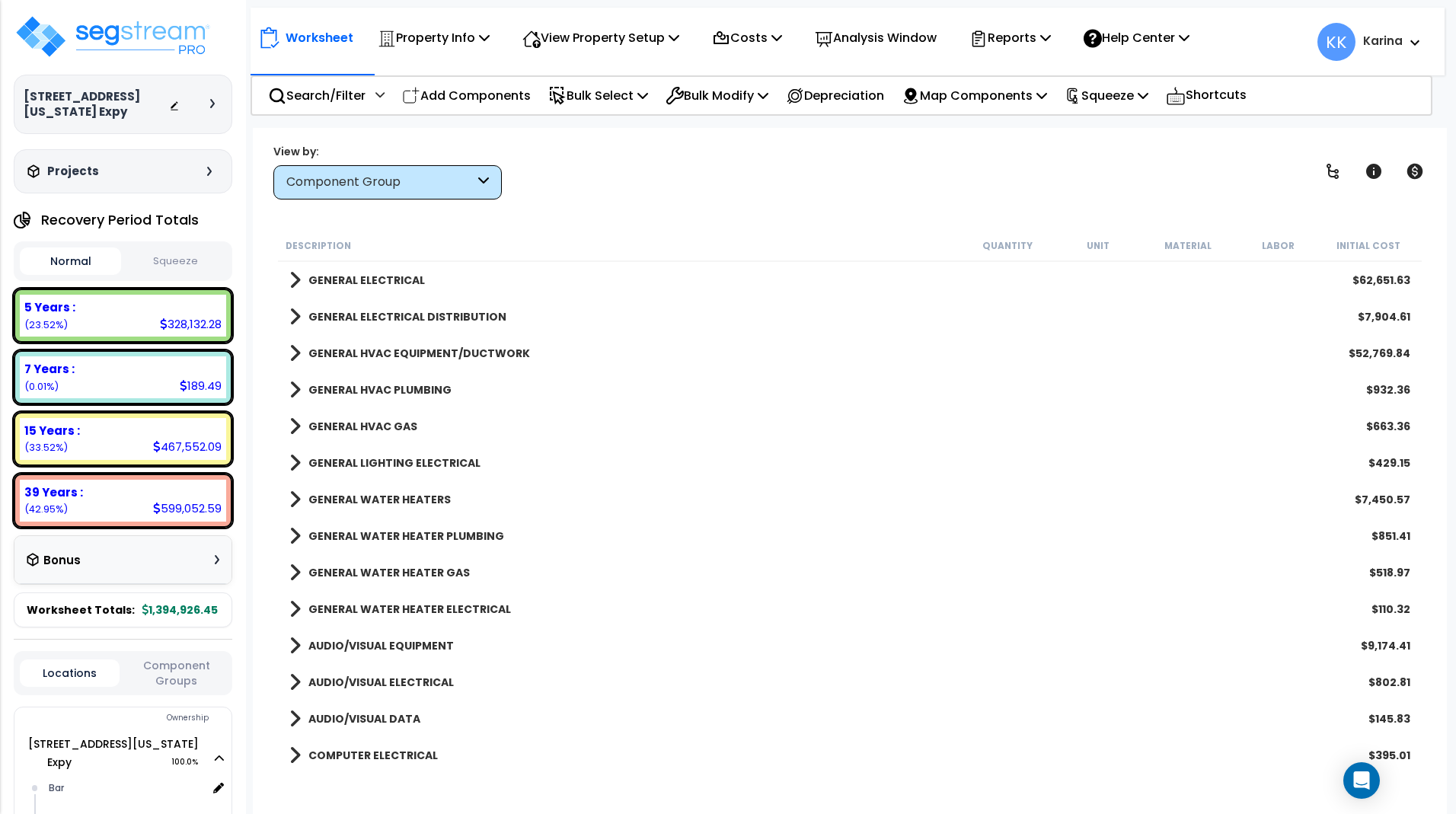
click at [297, 497] on span at bounding box center [295, 499] width 11 height 21
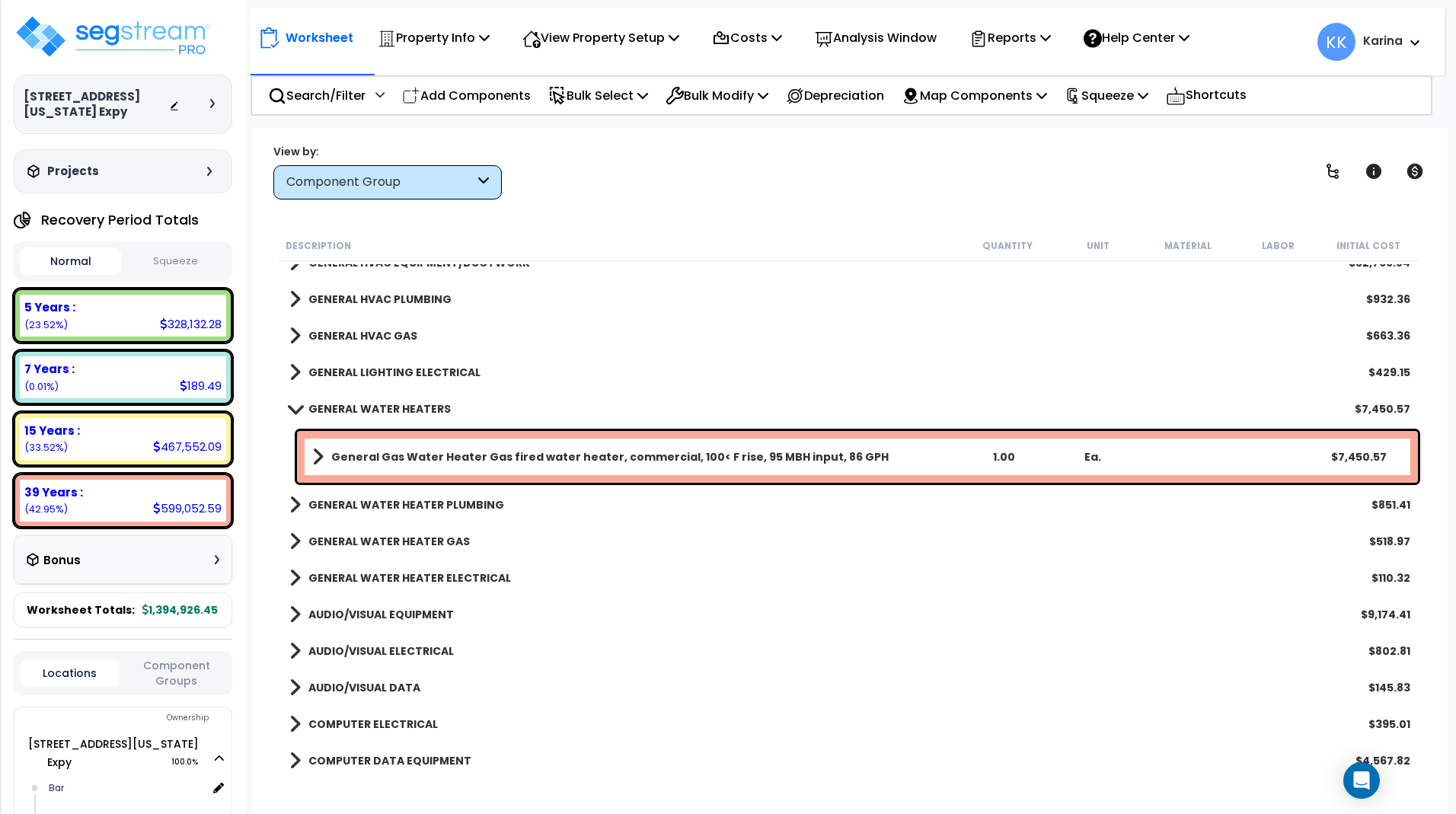
scroll to position [1645, 0]
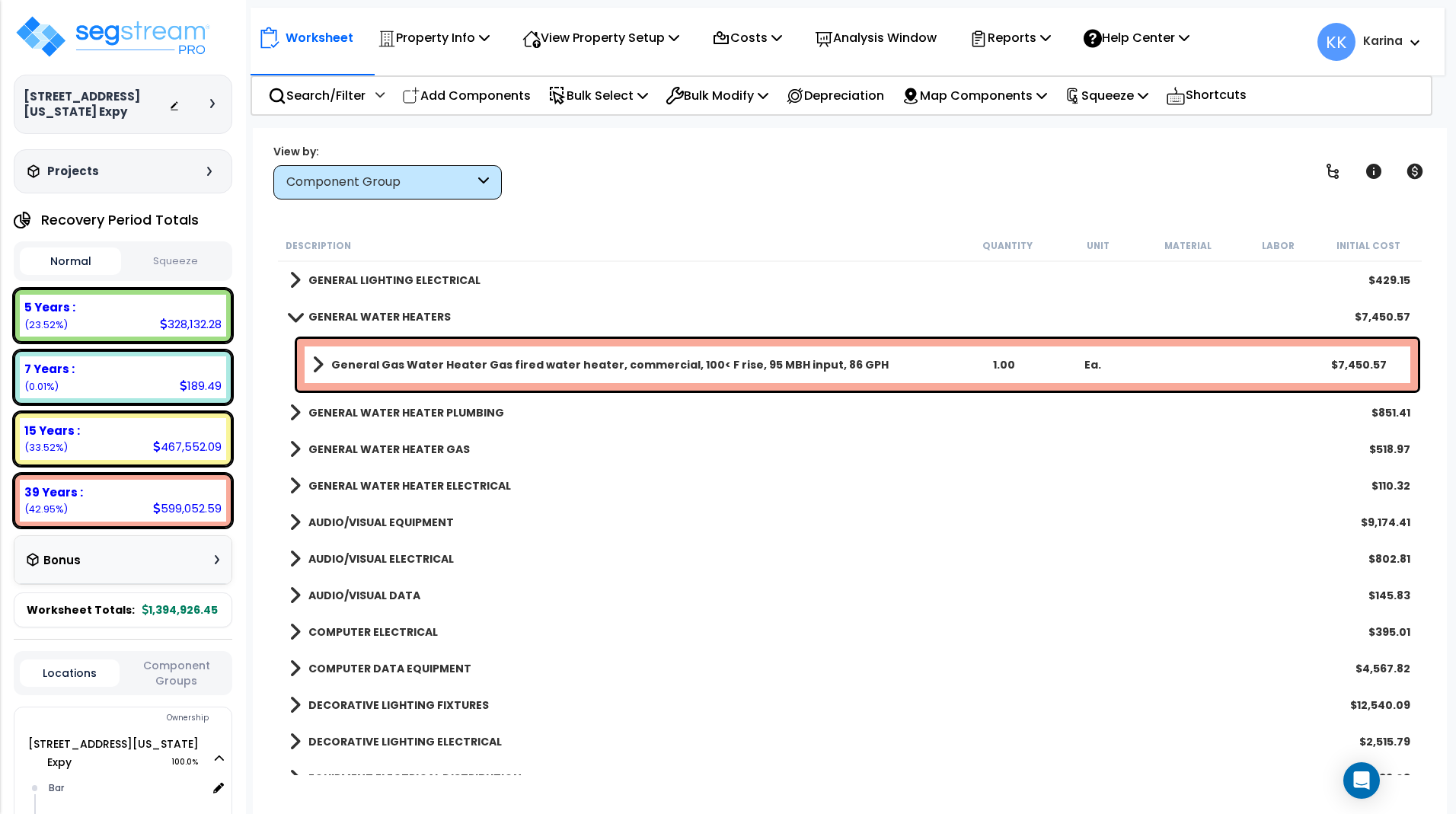
click at [291, 311] on link "GENERAL WATER HEATERS" at bounding box center [369, 317] width 162 height 21
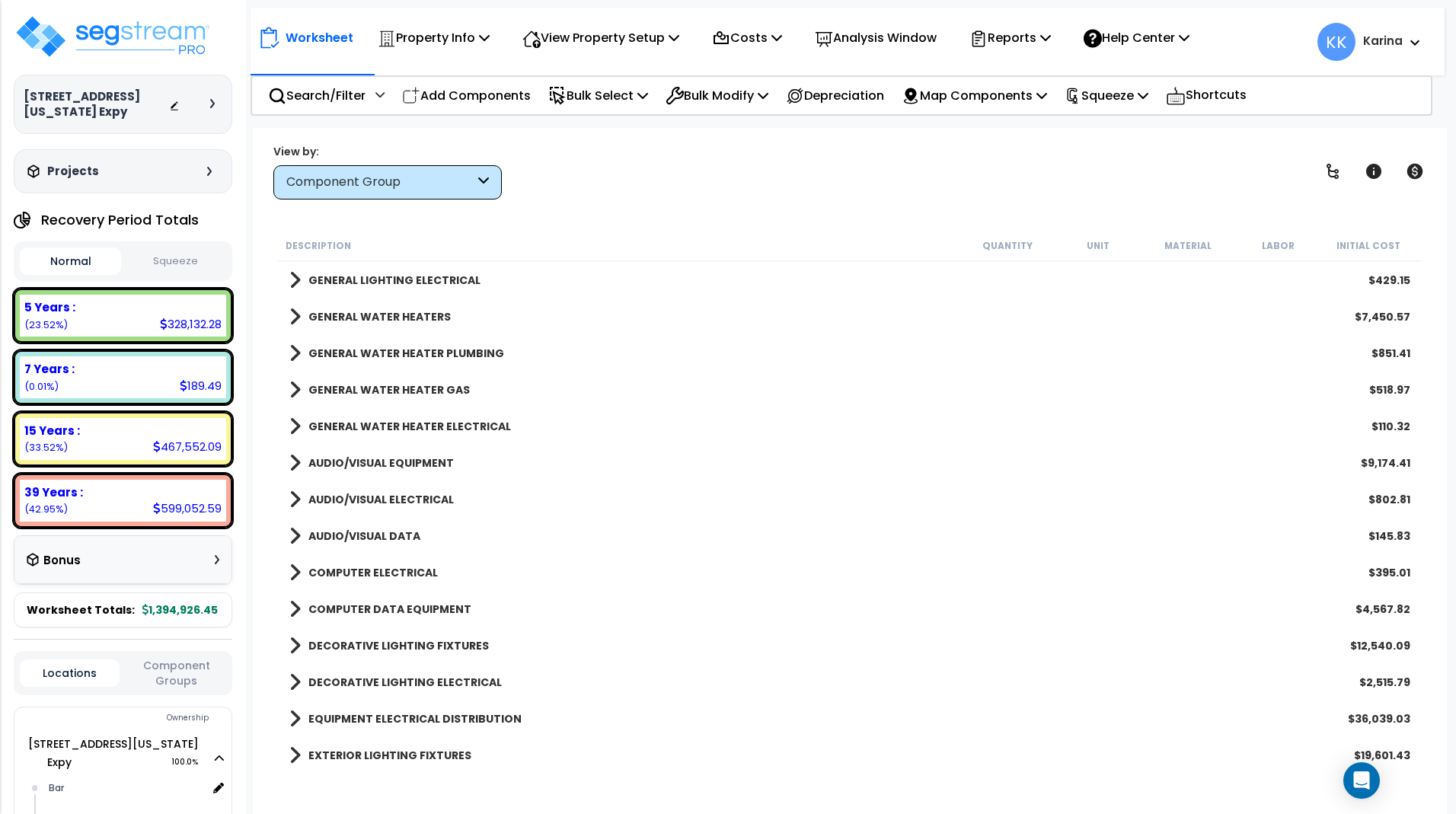
click at [294, 350] on span at bounding box center [295, 353] width 11 height 21
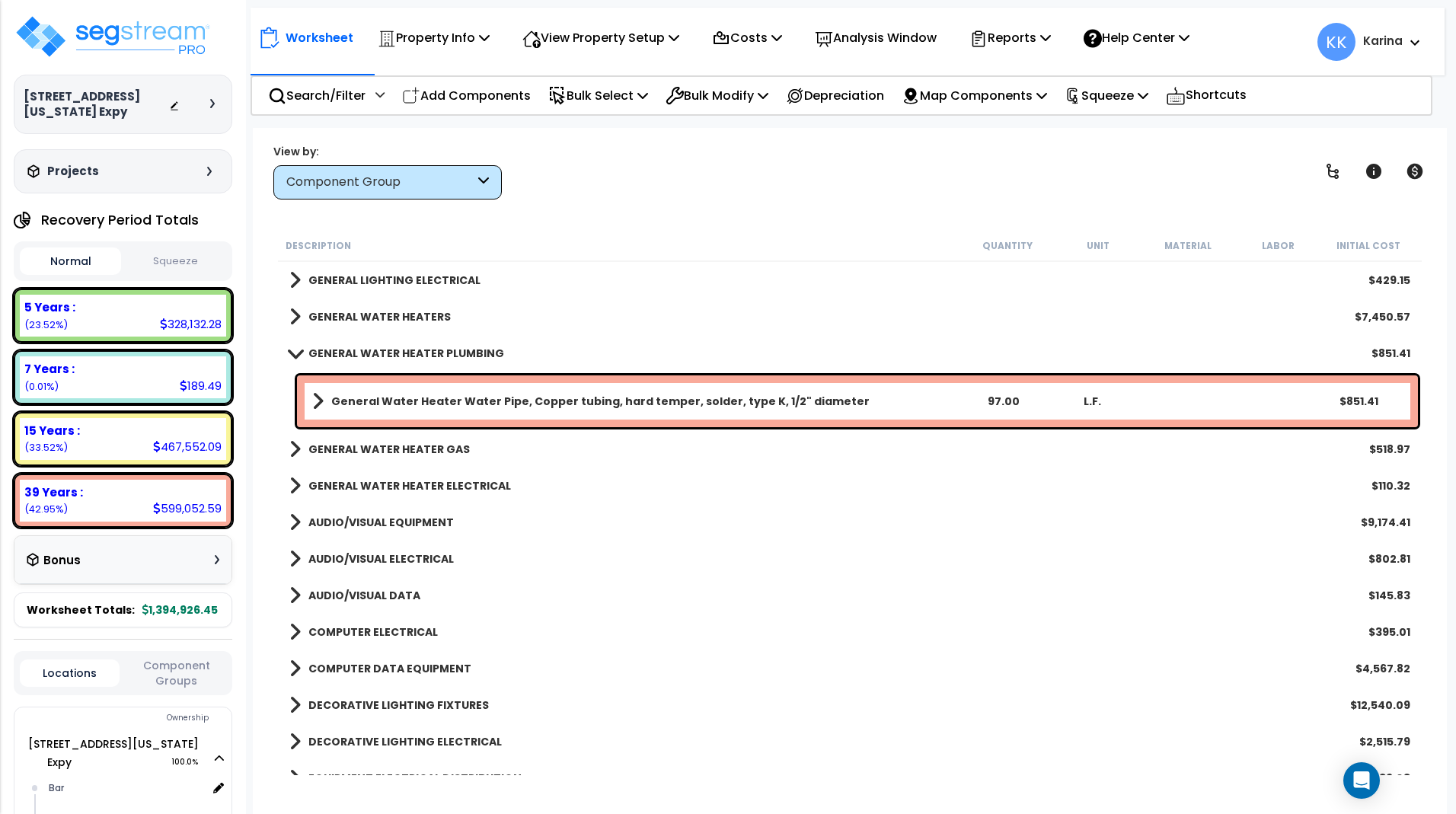
click at [294, 350] on span at bounding box center [295, 353] width 21 height 11
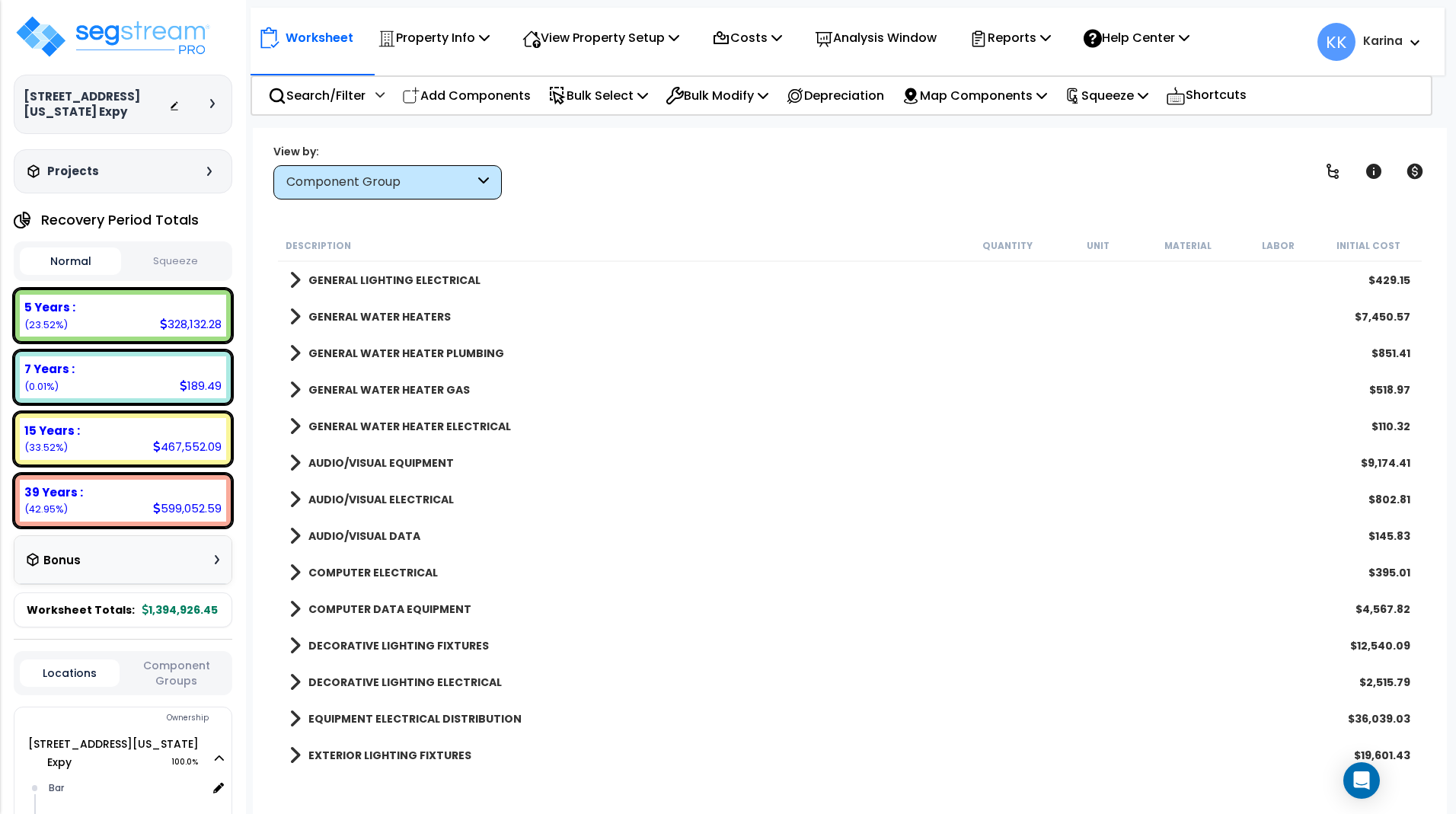
click at [295, 386] on span at bounding box center [295, 389] width 11 height 21
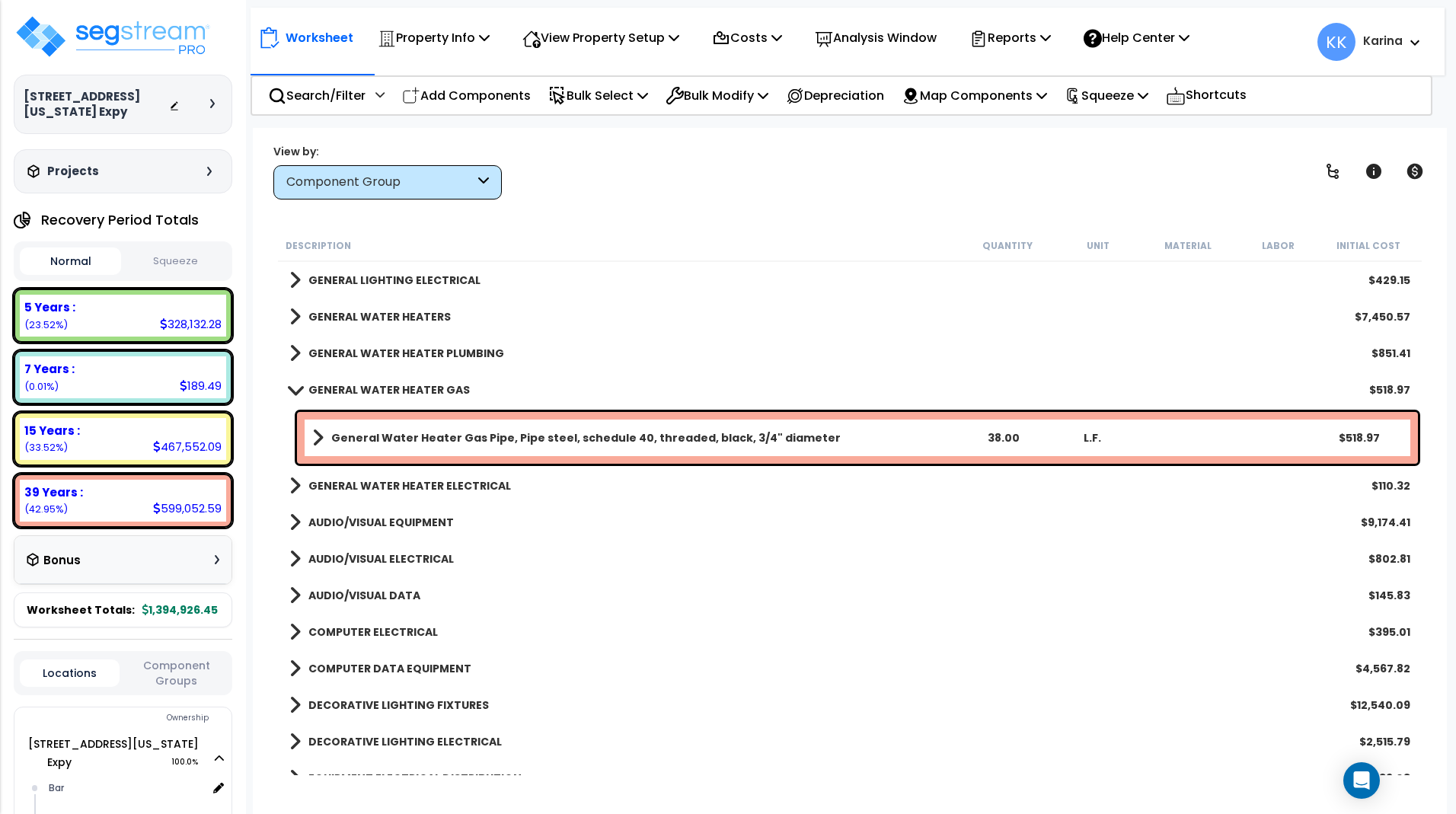
click at [295, 386] on span at bounding box center [295, 389] width 21 height 11
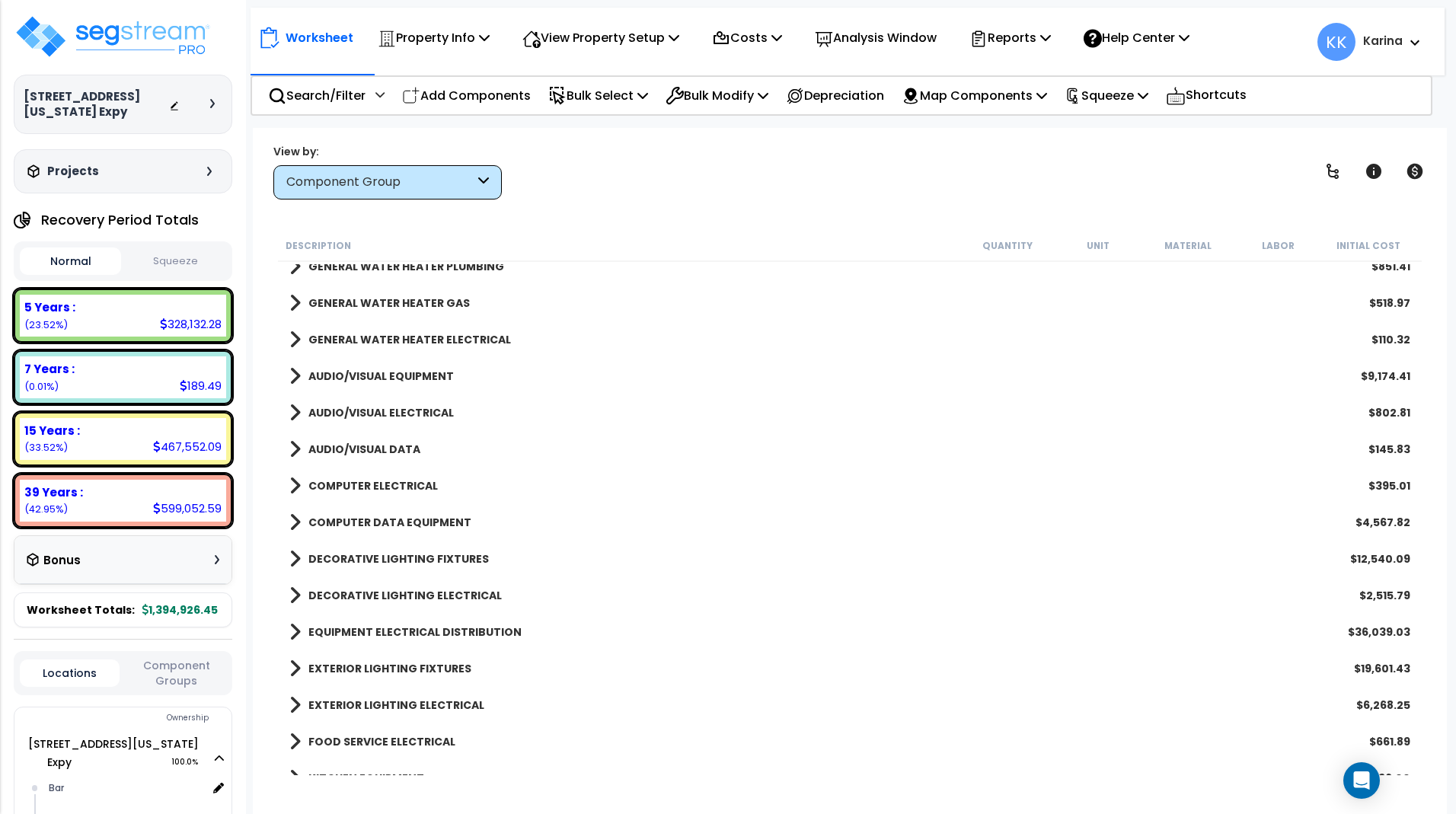
scroll to position [1736, 0]
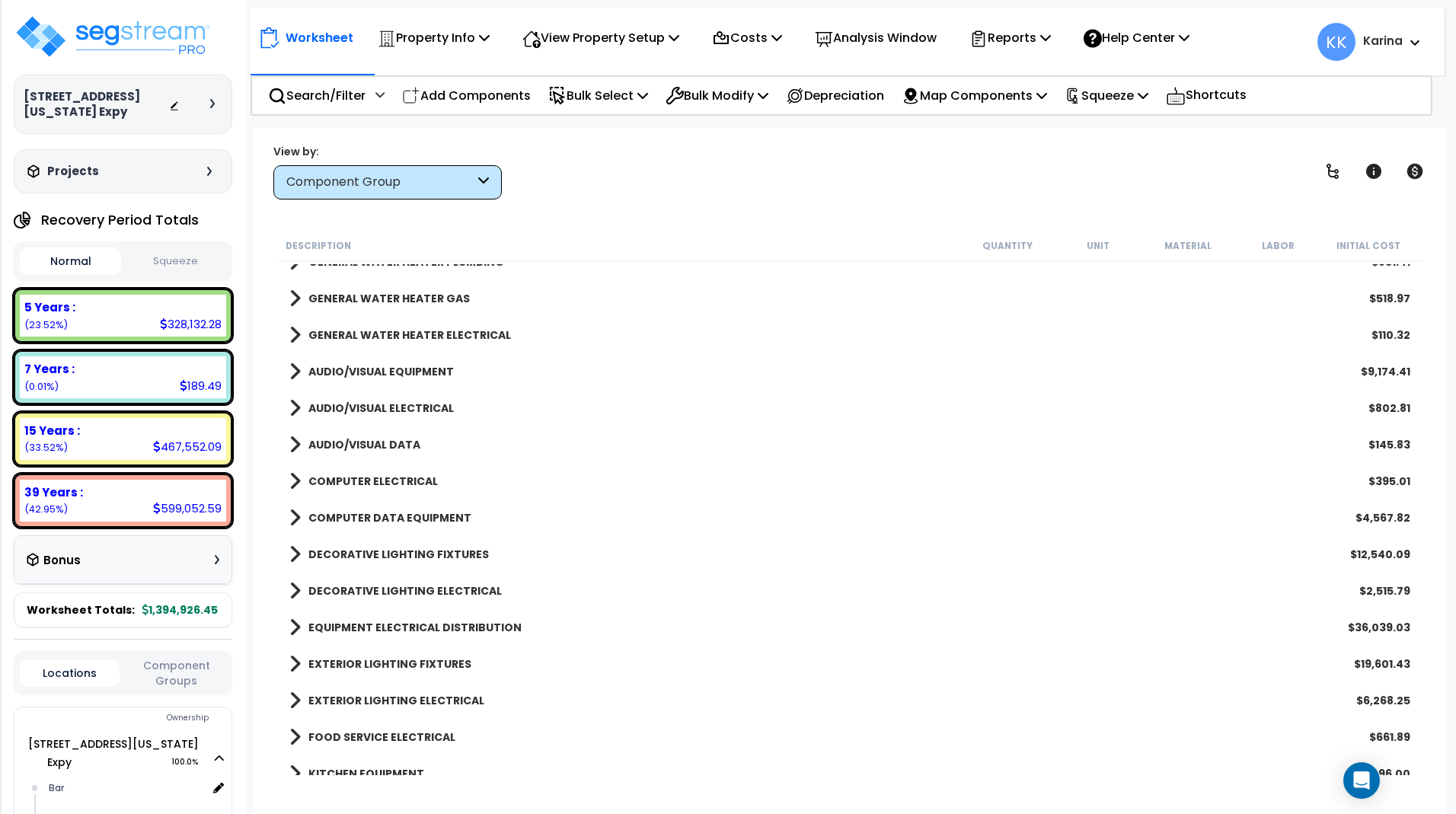
click at [293, 335] on span at bounding box center [295, 334] width 11 height 21
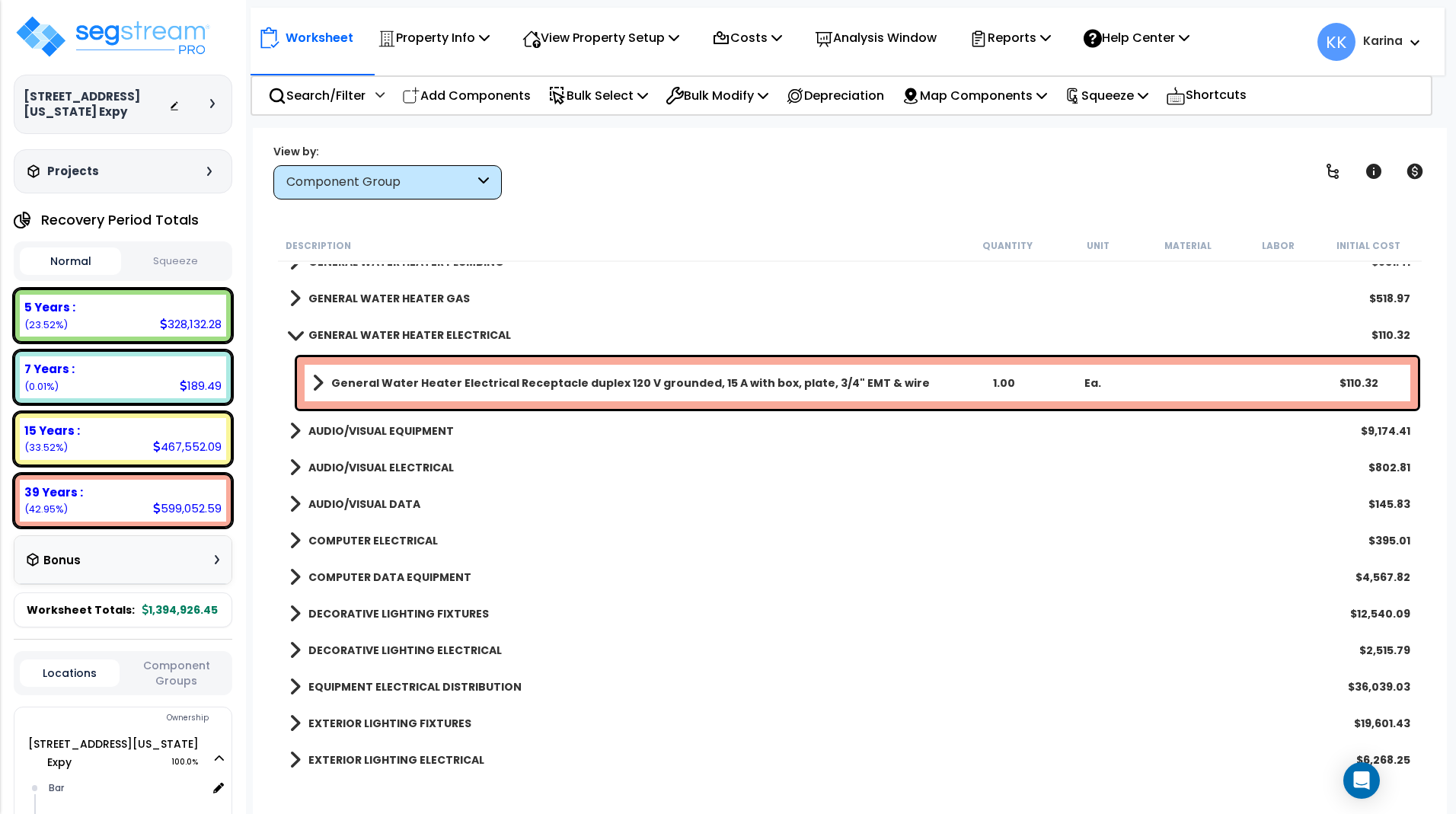
click at [293, 335] on span at bounding box center [295, 334] width 21 height 11
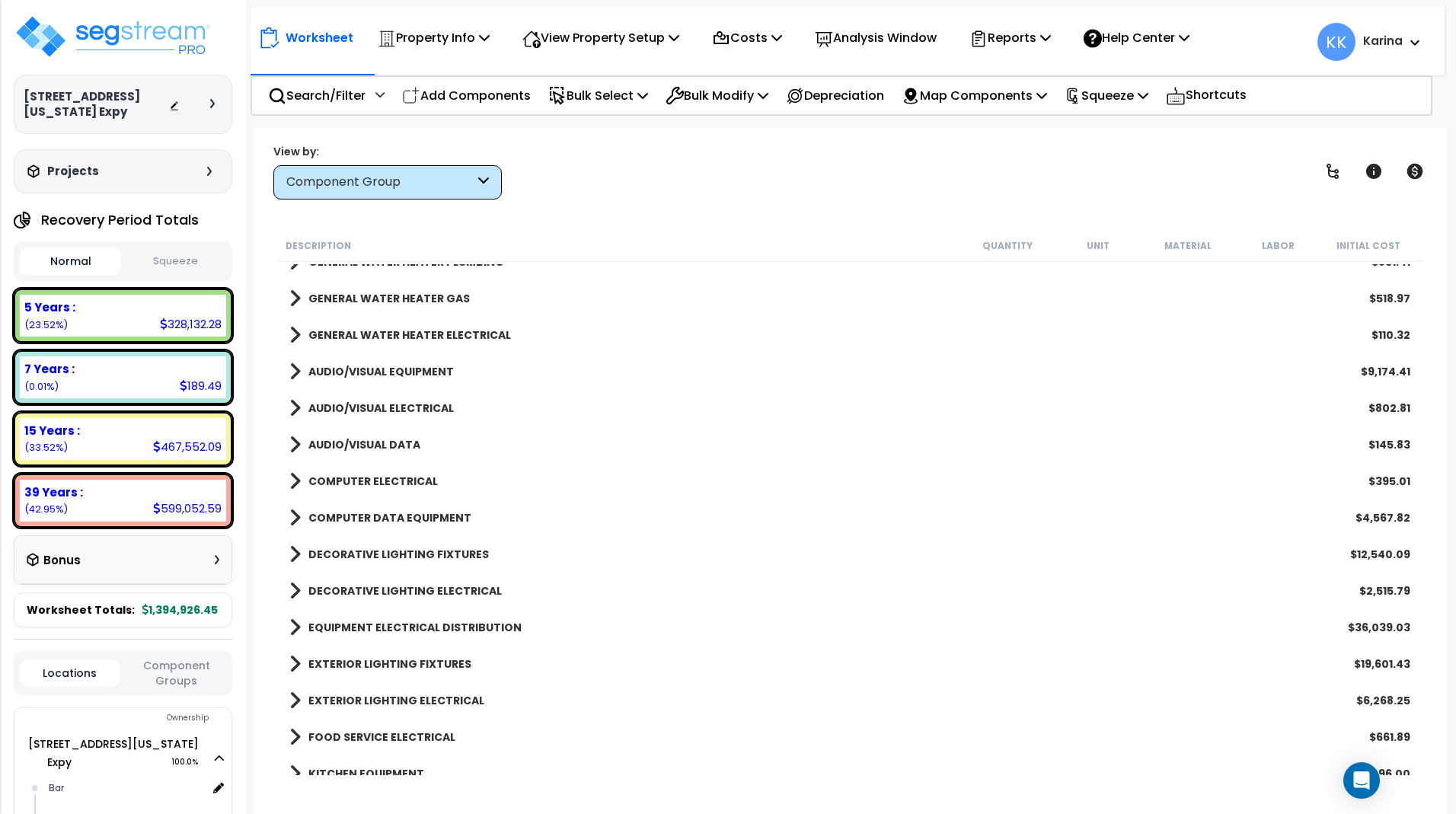
click at [294, 374] on span at bounding box center [295, 371] width 11 height 21
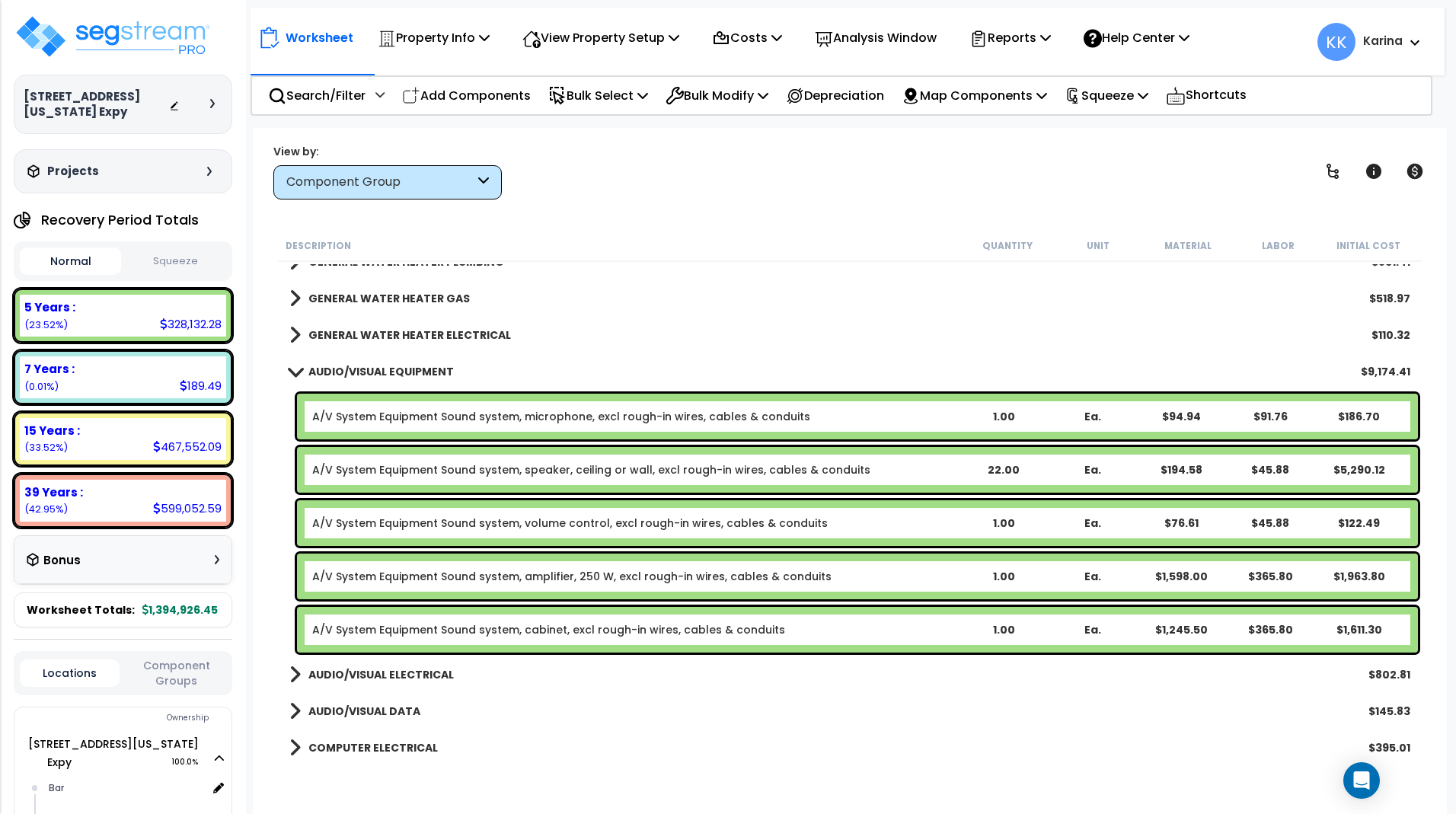
click at [294, 374] on span at bounding box center [295, 371] width 21 height 11
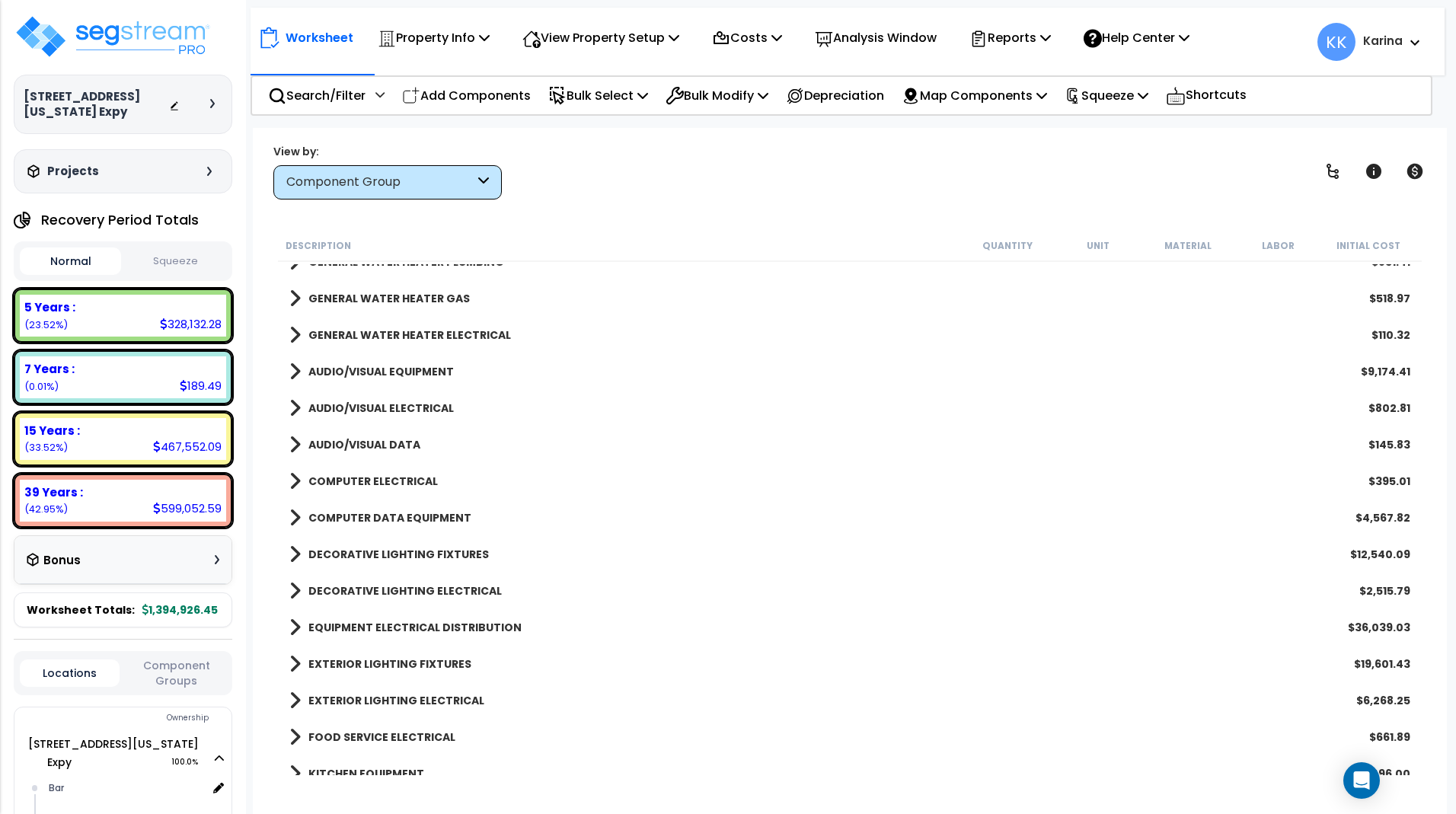
click at [295, 405] on span at bounding box center [295, 408] width 11 height 21
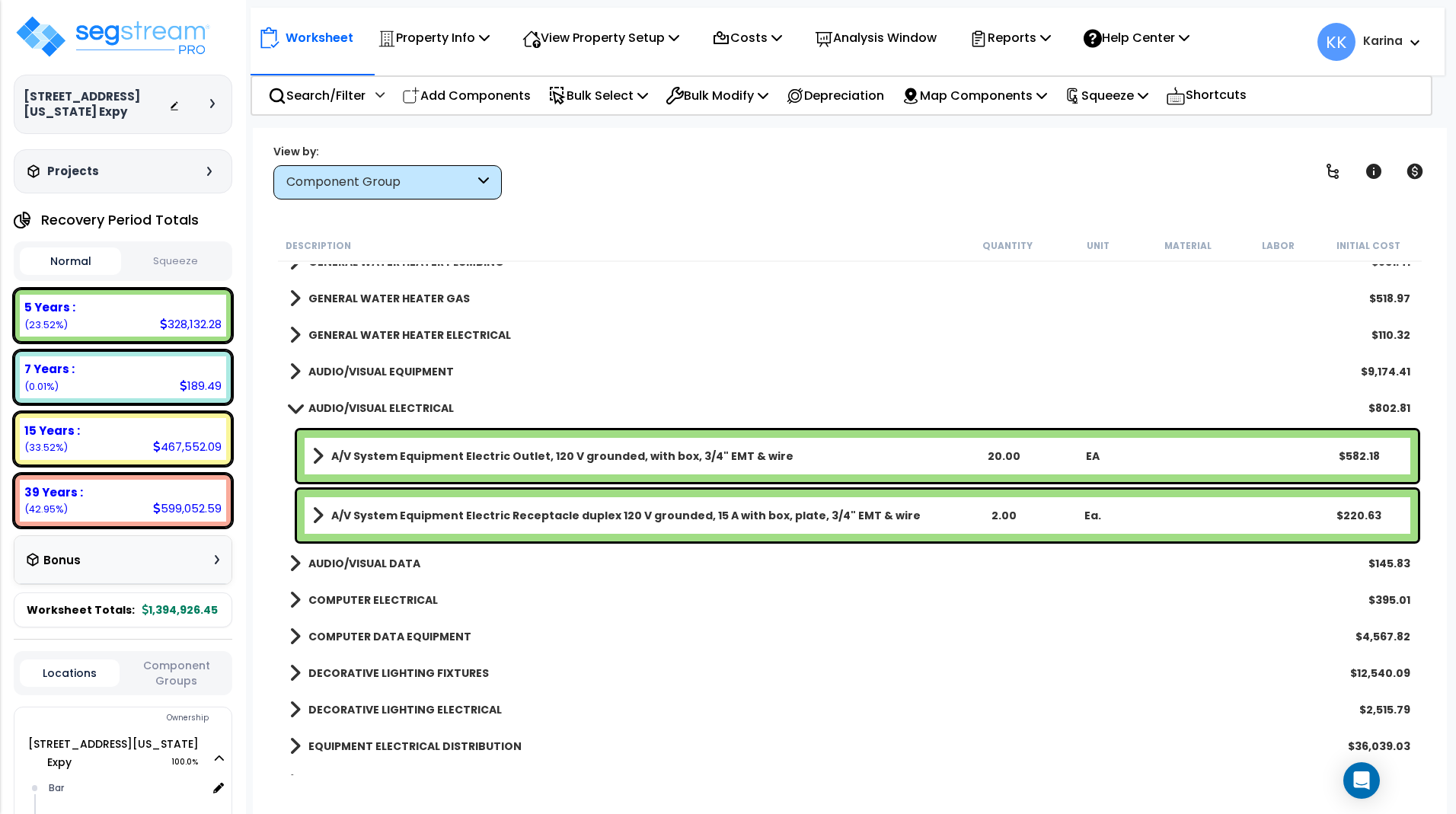
scroll to position [1826, 0]
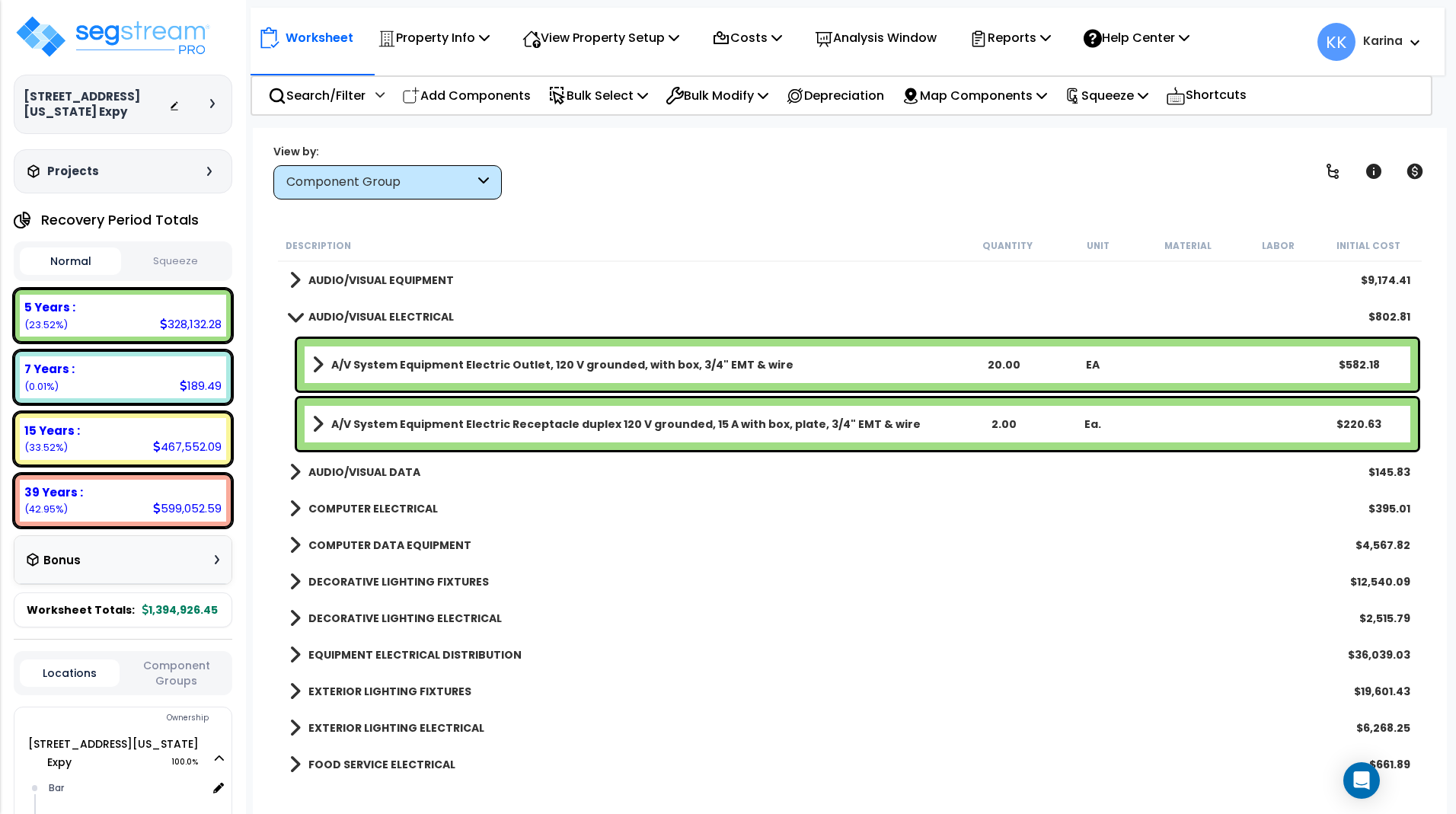
click at [293, 318] on span at bounding box center [295, 317] width 21 height 11
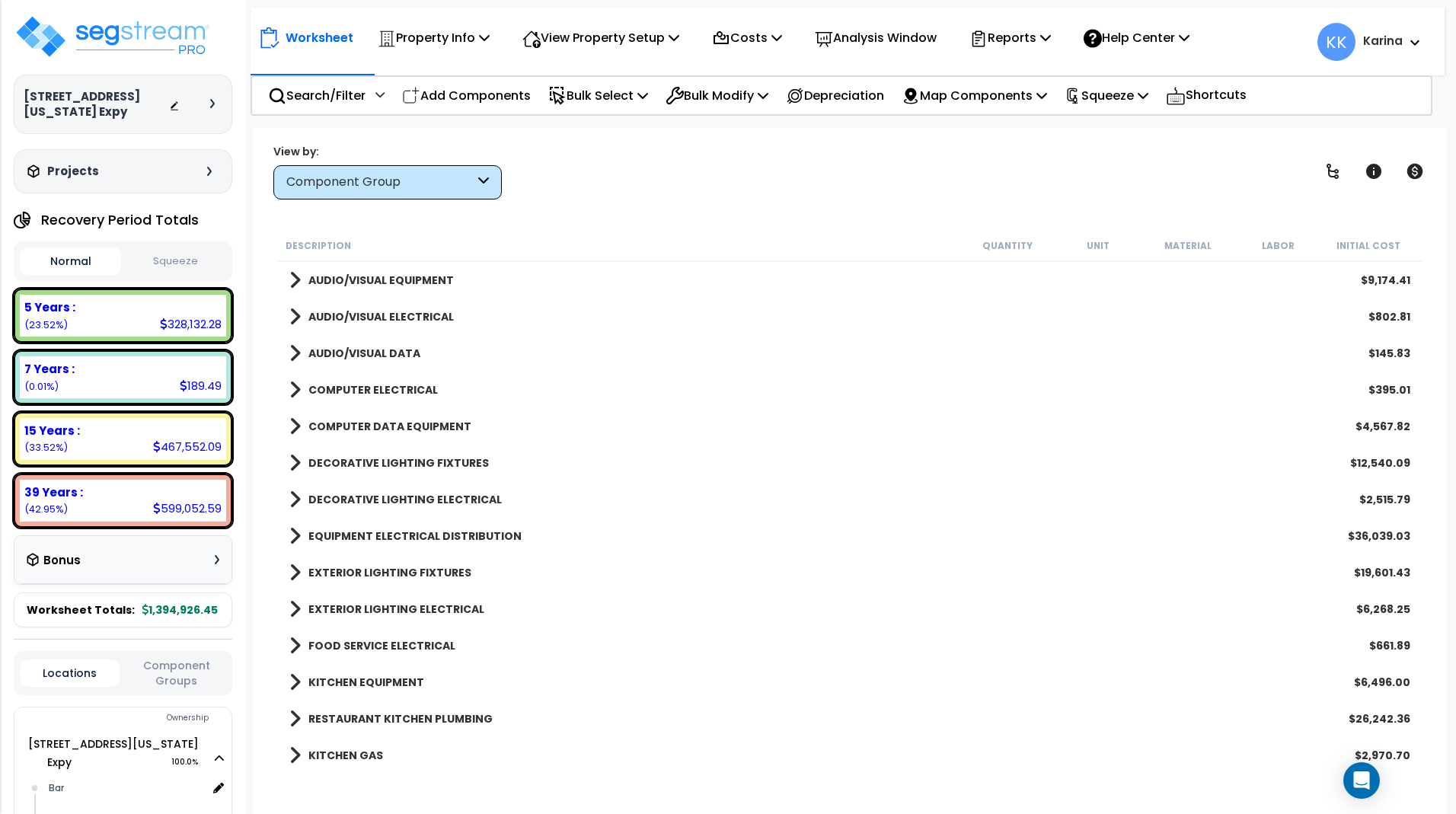
click at [294, 351] on span at bounding box center [295, 353] width 11 height 21
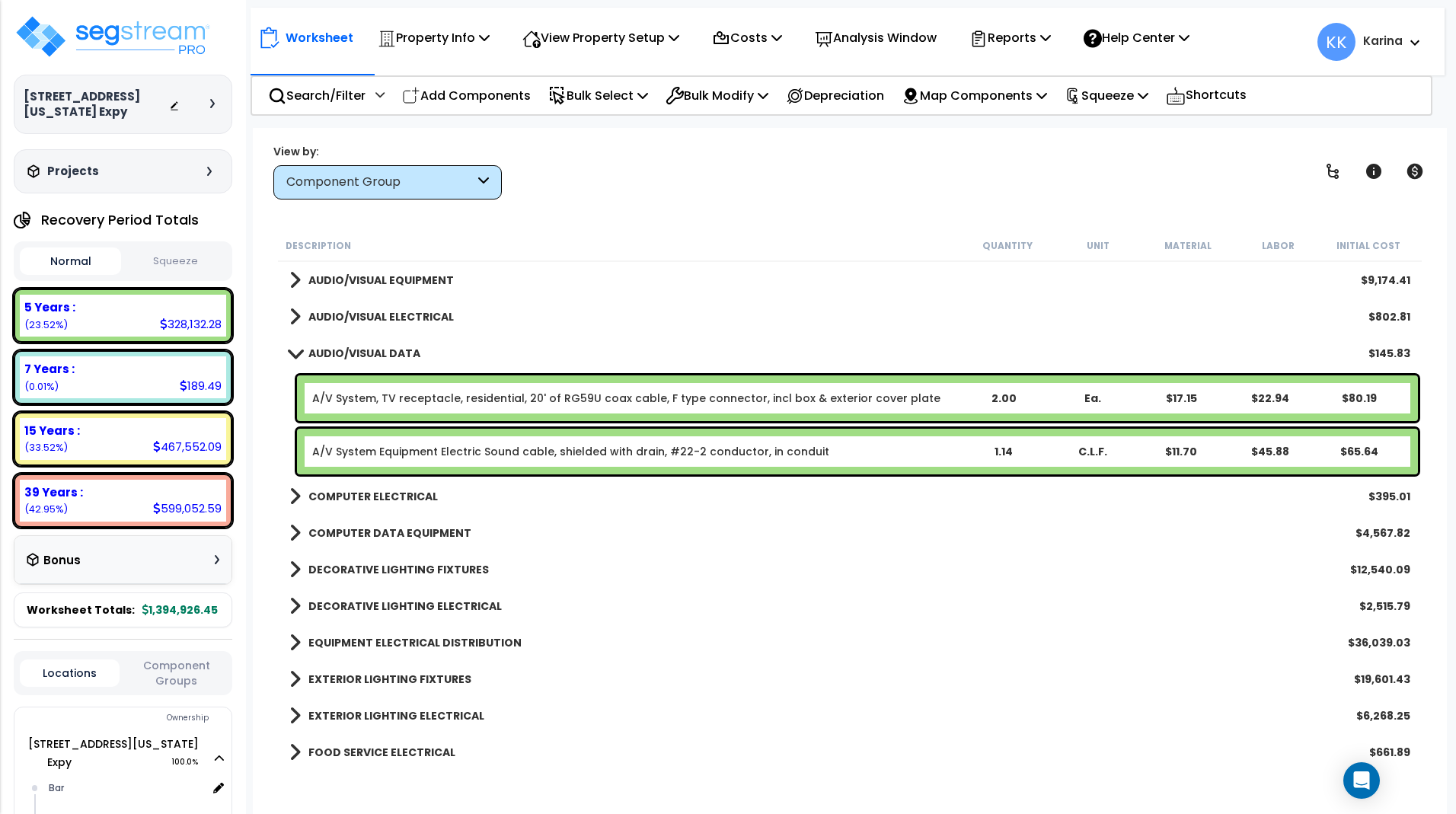
click at [294, 351] on span at bounding box center [295, 353] width 21 height 11
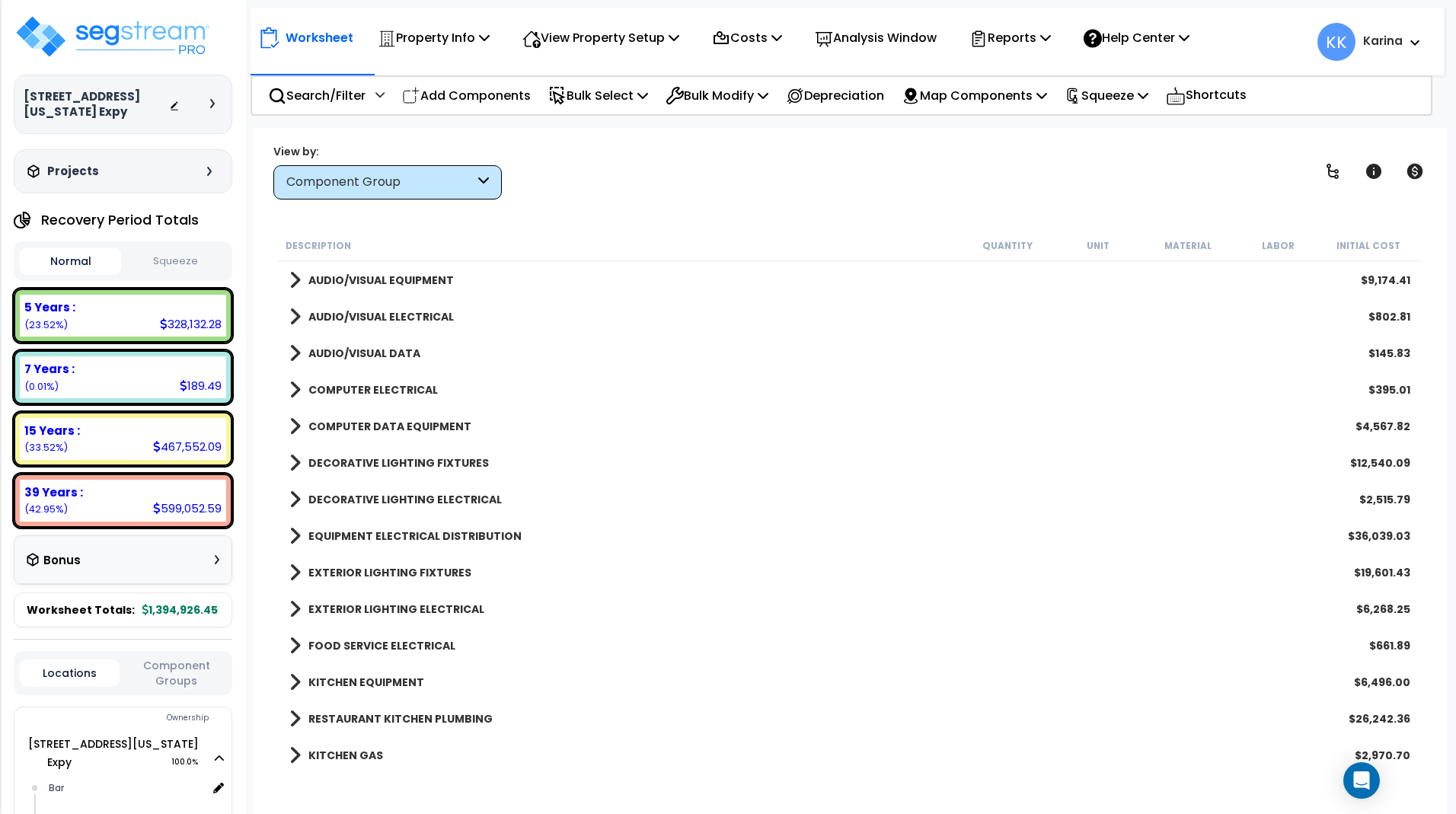
click at [294, 389] on span at bounding box center [295, 389] width 11 height 21
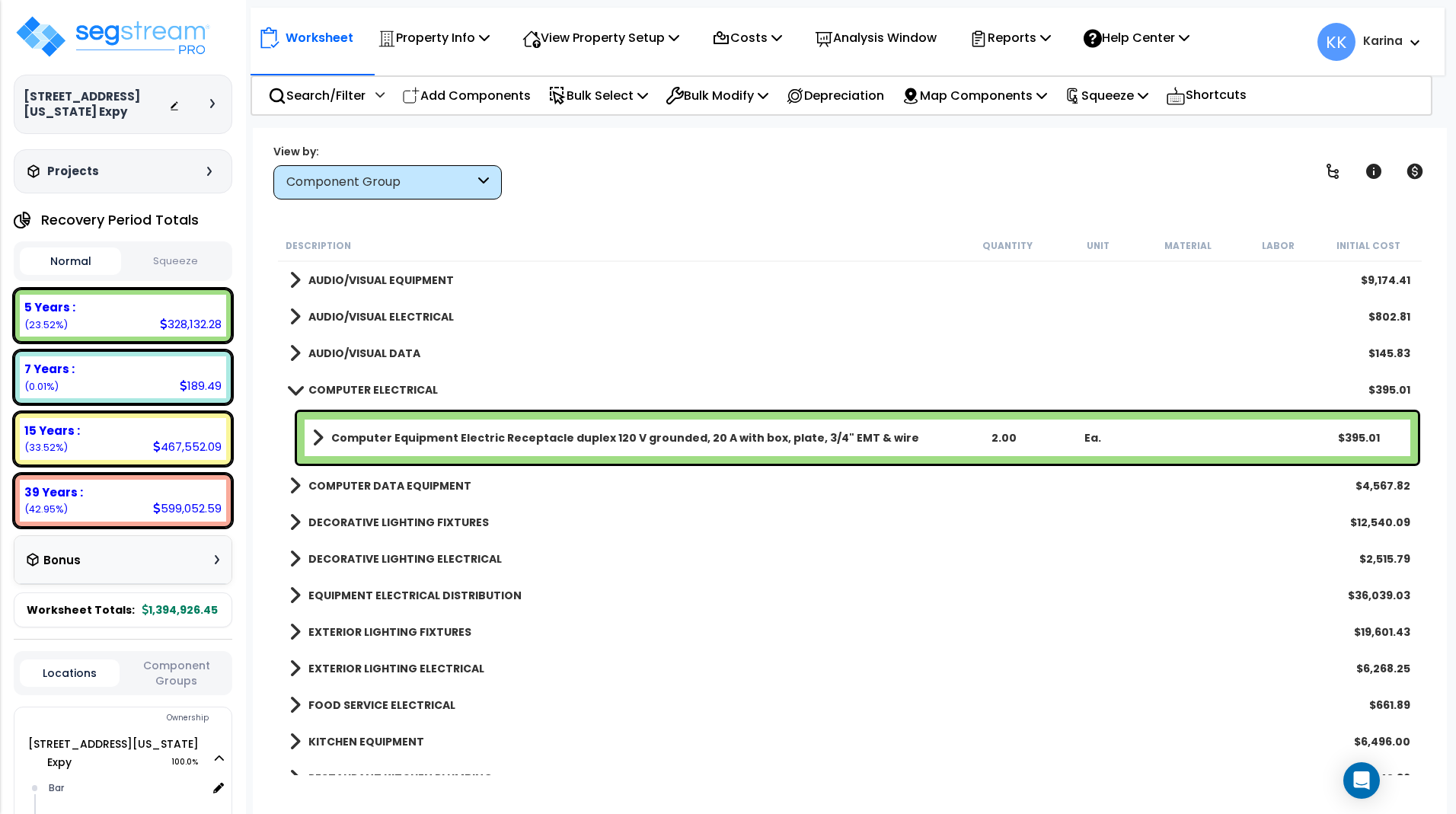
click at [291, 385] on span at bounding box center [295, 389] width 21 height 11
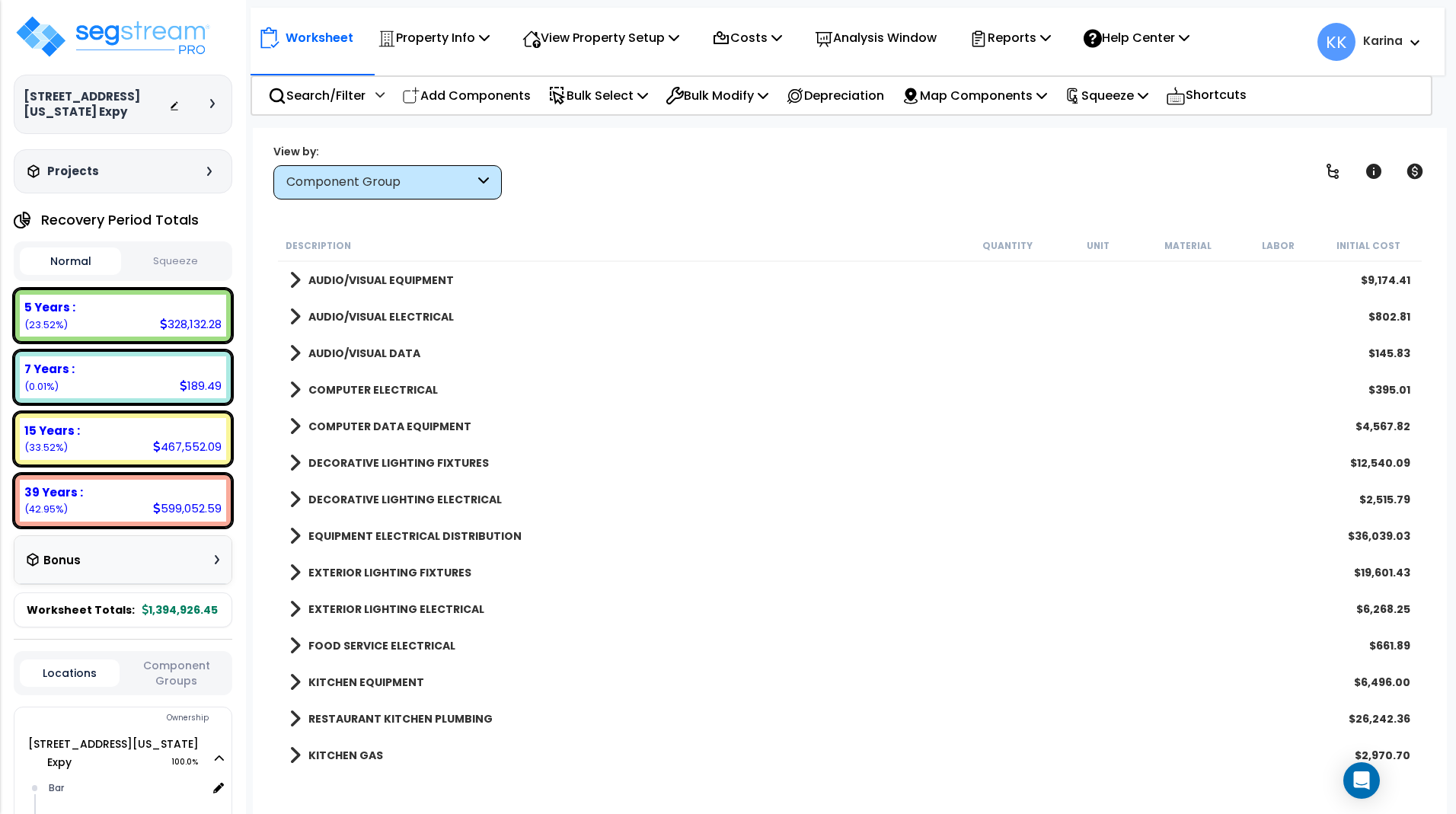
click at [294, 422] on span at bounding box center [295, 425] width 11 height 21
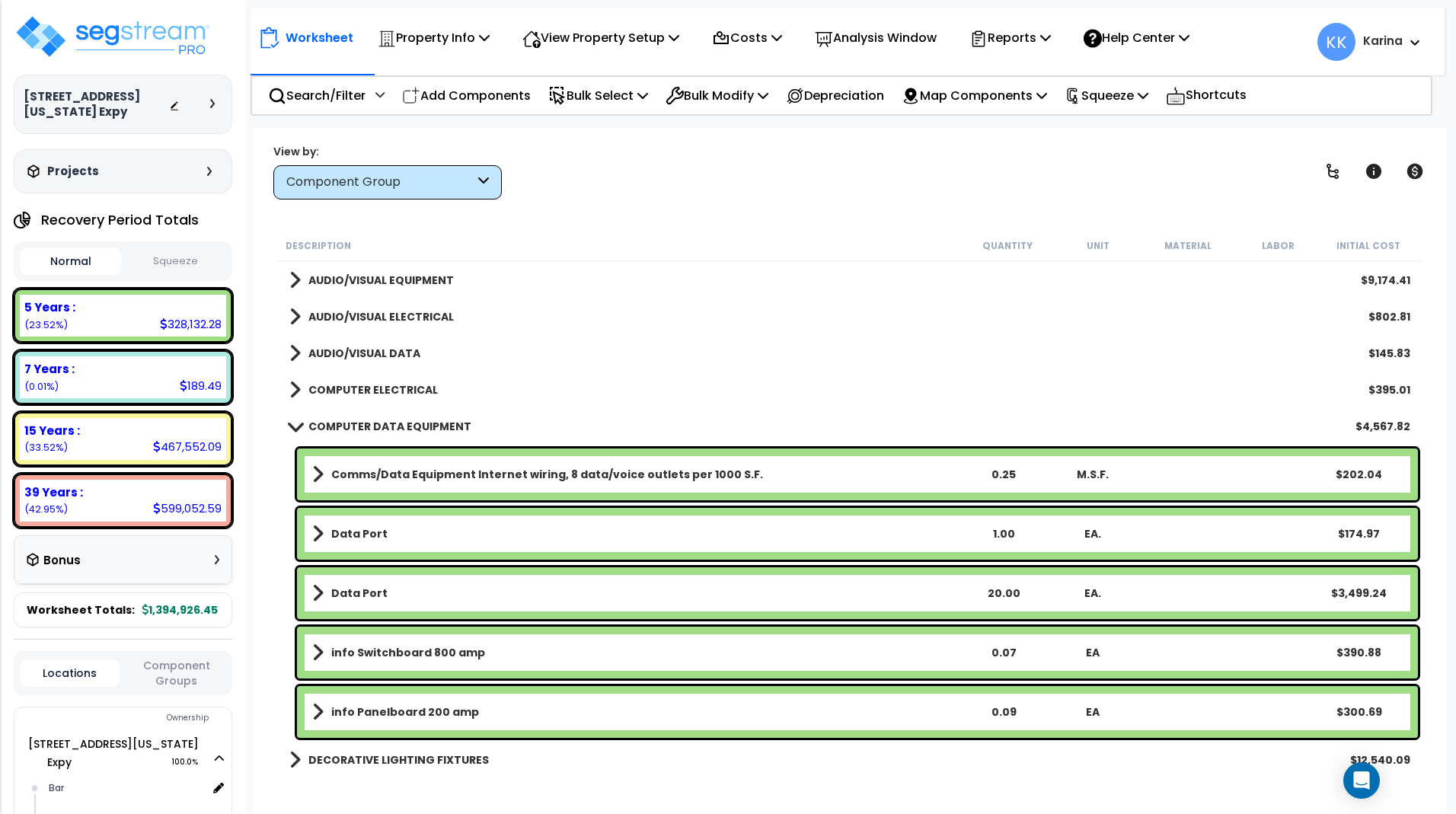
click at [294, 422] on span at bounding box center [295, 425] width 21 height 11
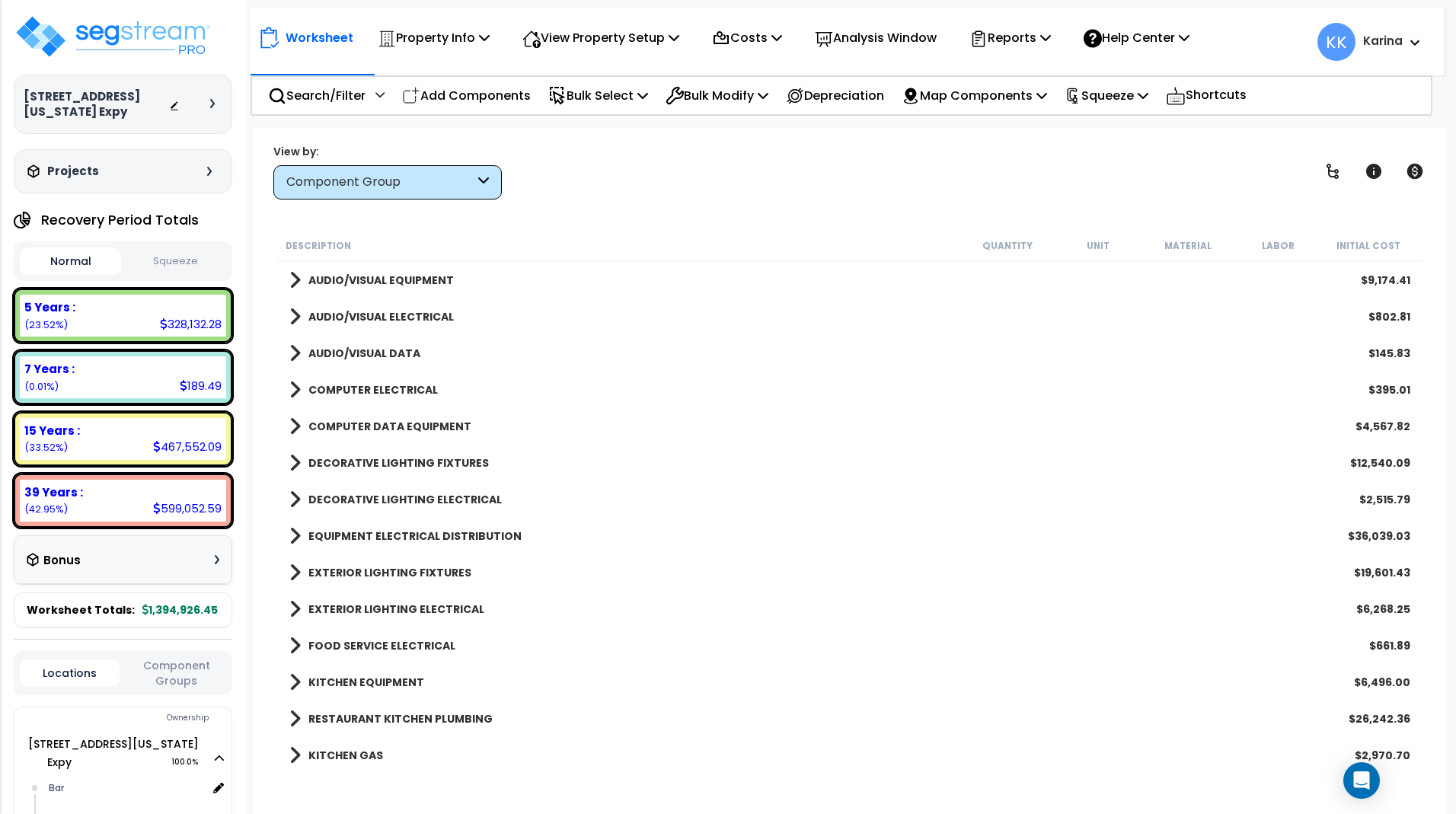
click at [291, 461] on span at bounding box center [295, 462] width 11 height 21
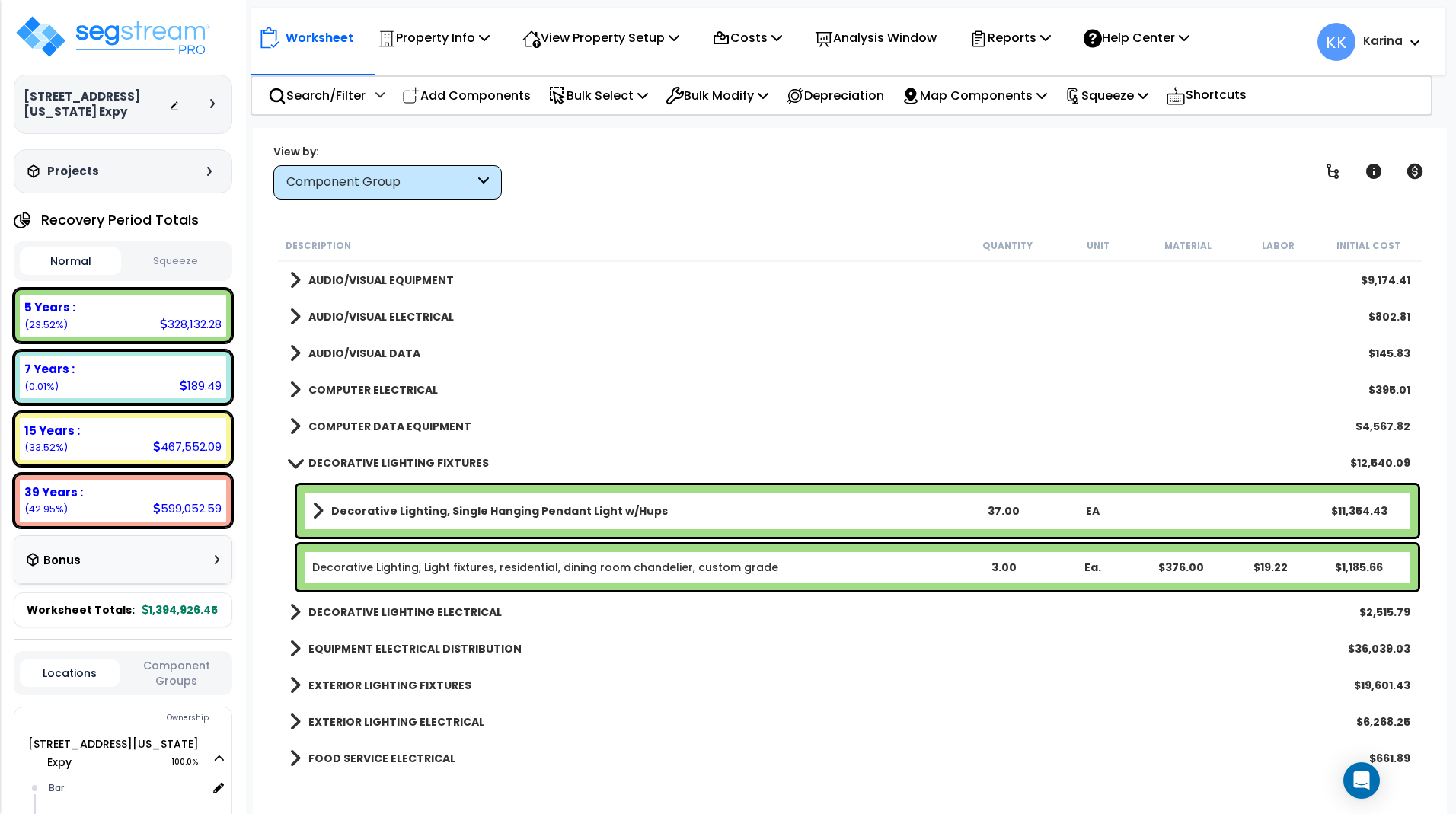
click at [291, 461] on span at bounding box center [295, 462] width 21 height 11
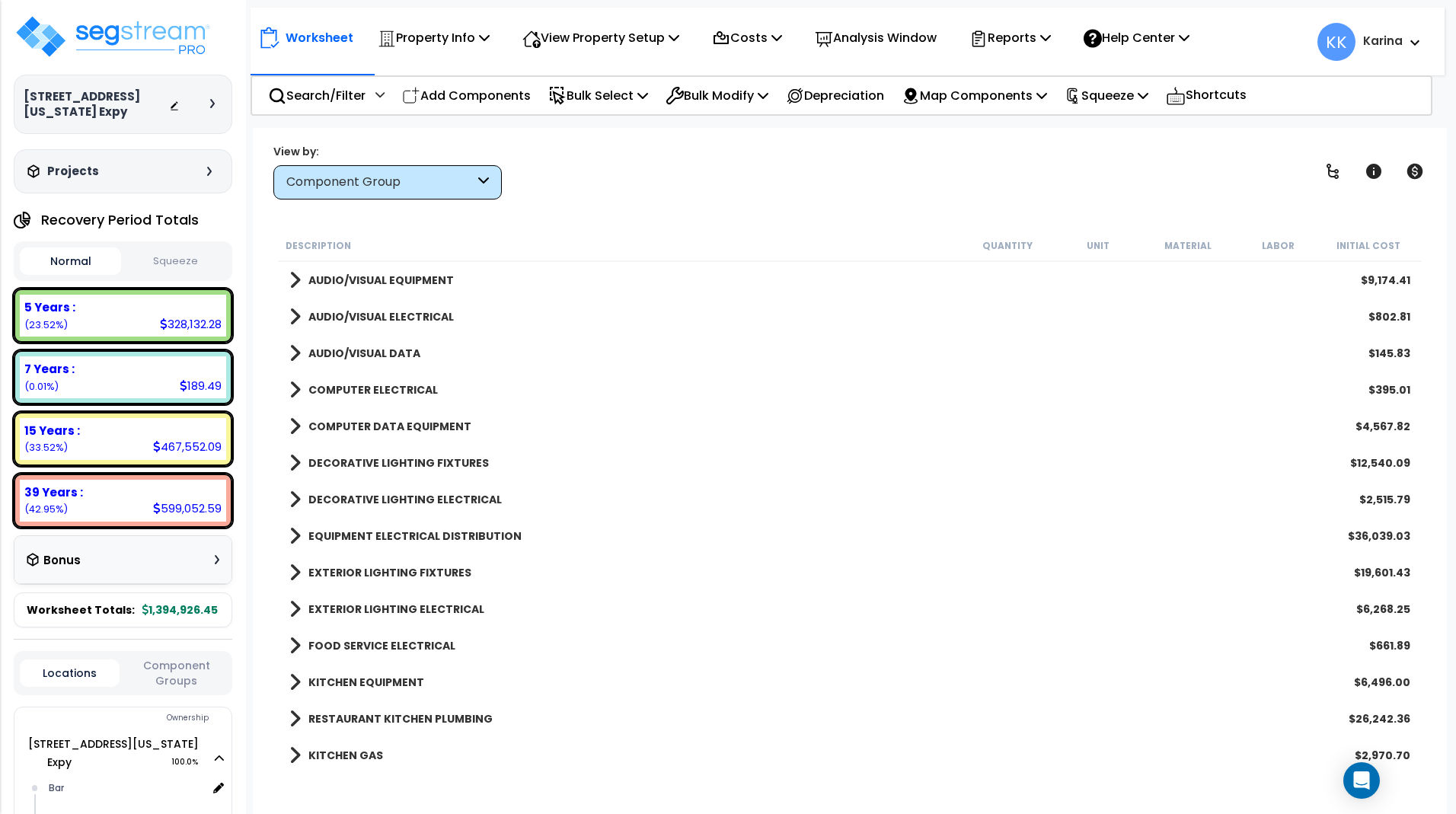
click at [295, 497] on span at bounding box center [295, 499] width 11 height 21
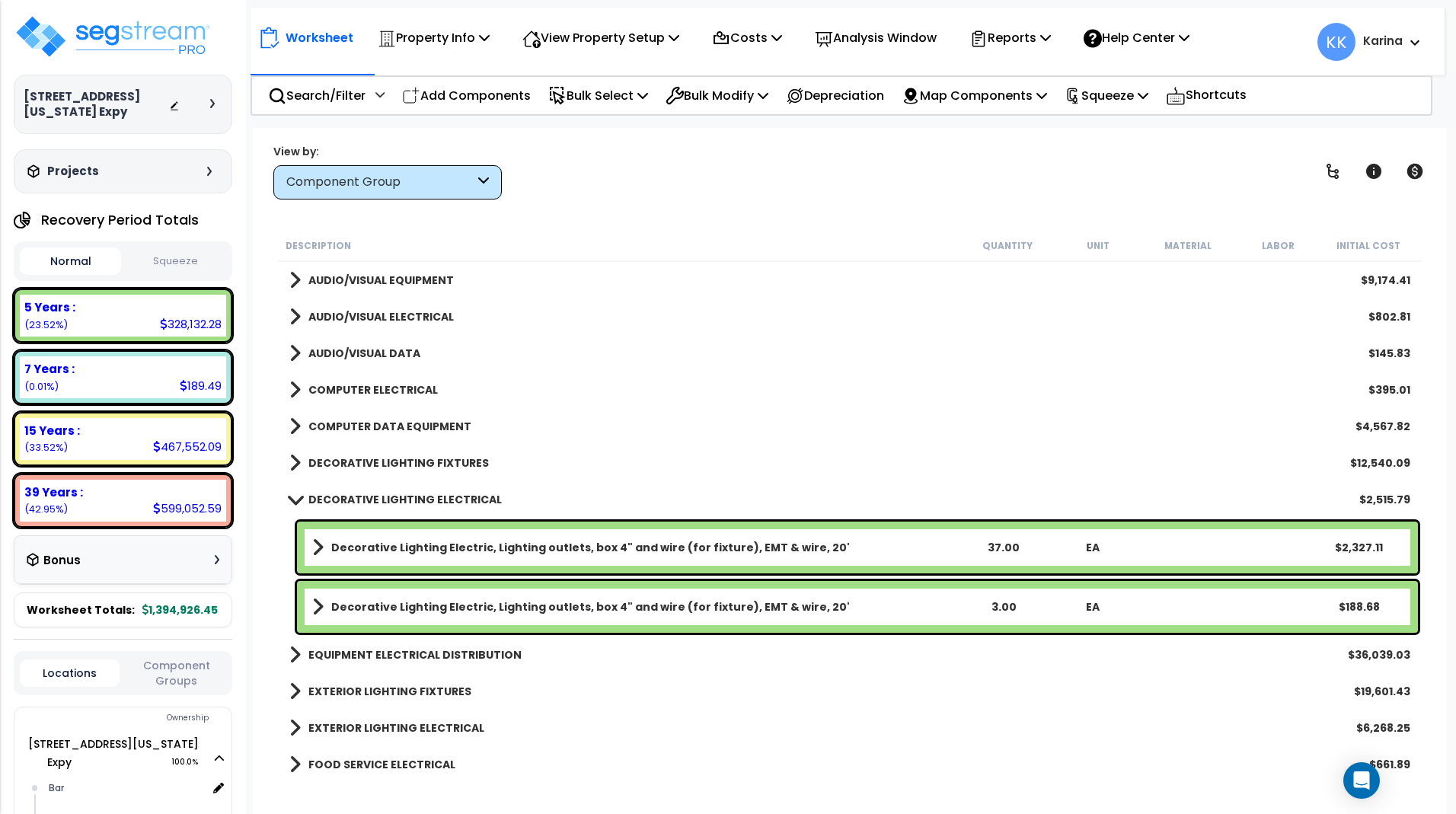
click at [295, 497] on span at bounding box center [295, 498] width 21 height 11
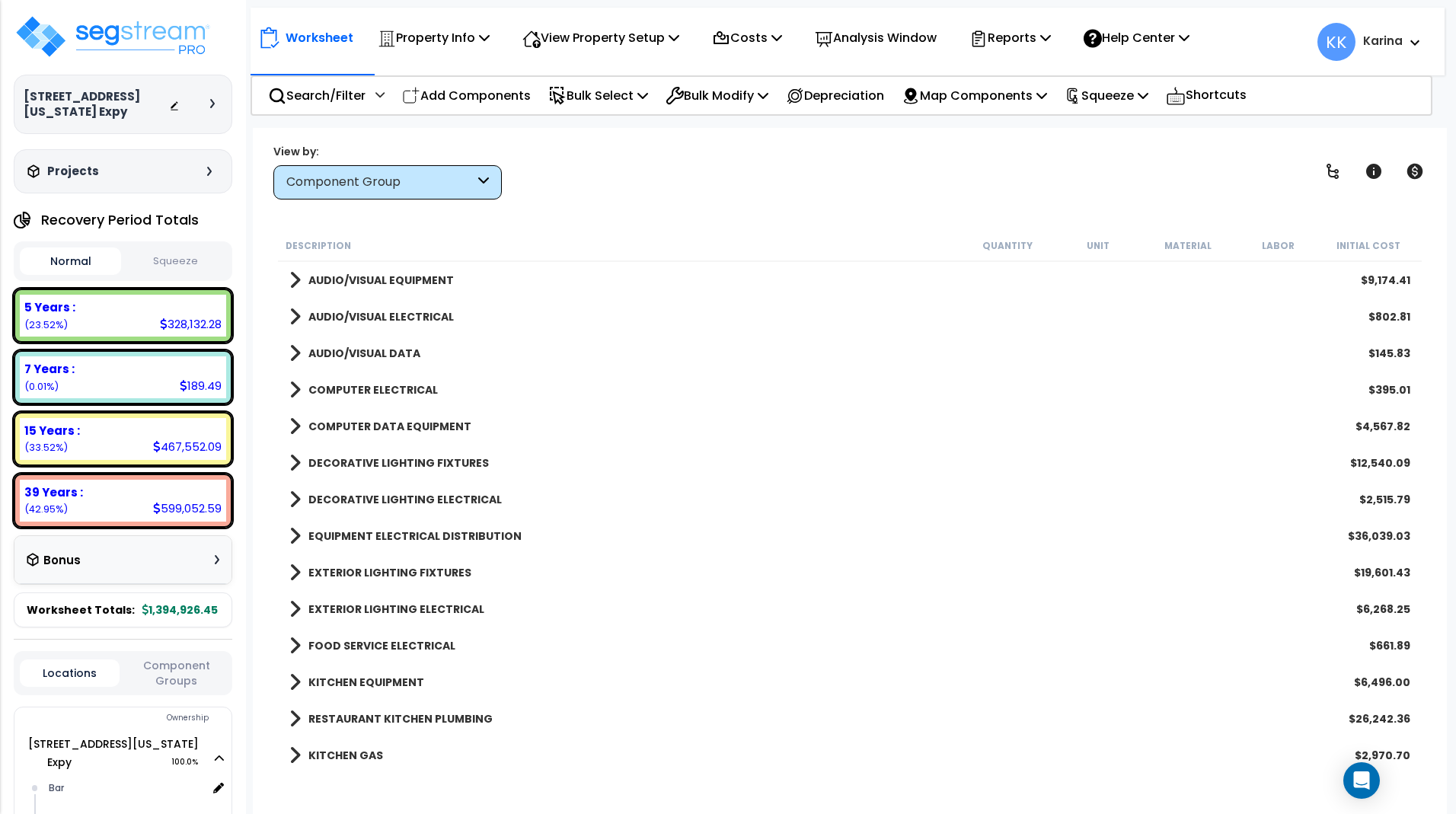
click at [295, 533] on span at bounding box center [295, 535] width 11 height 21
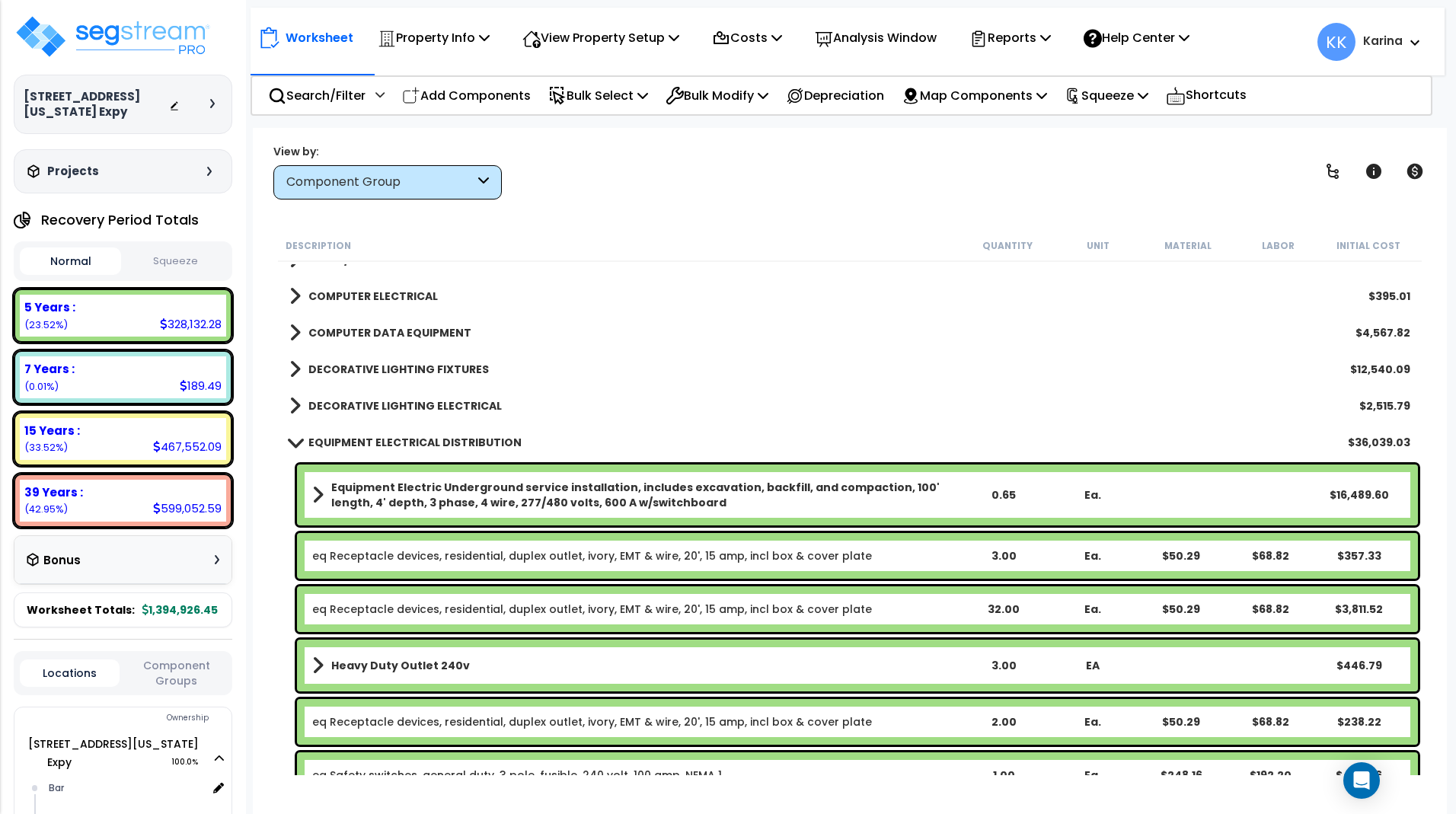
scroll to position [1918, 0]
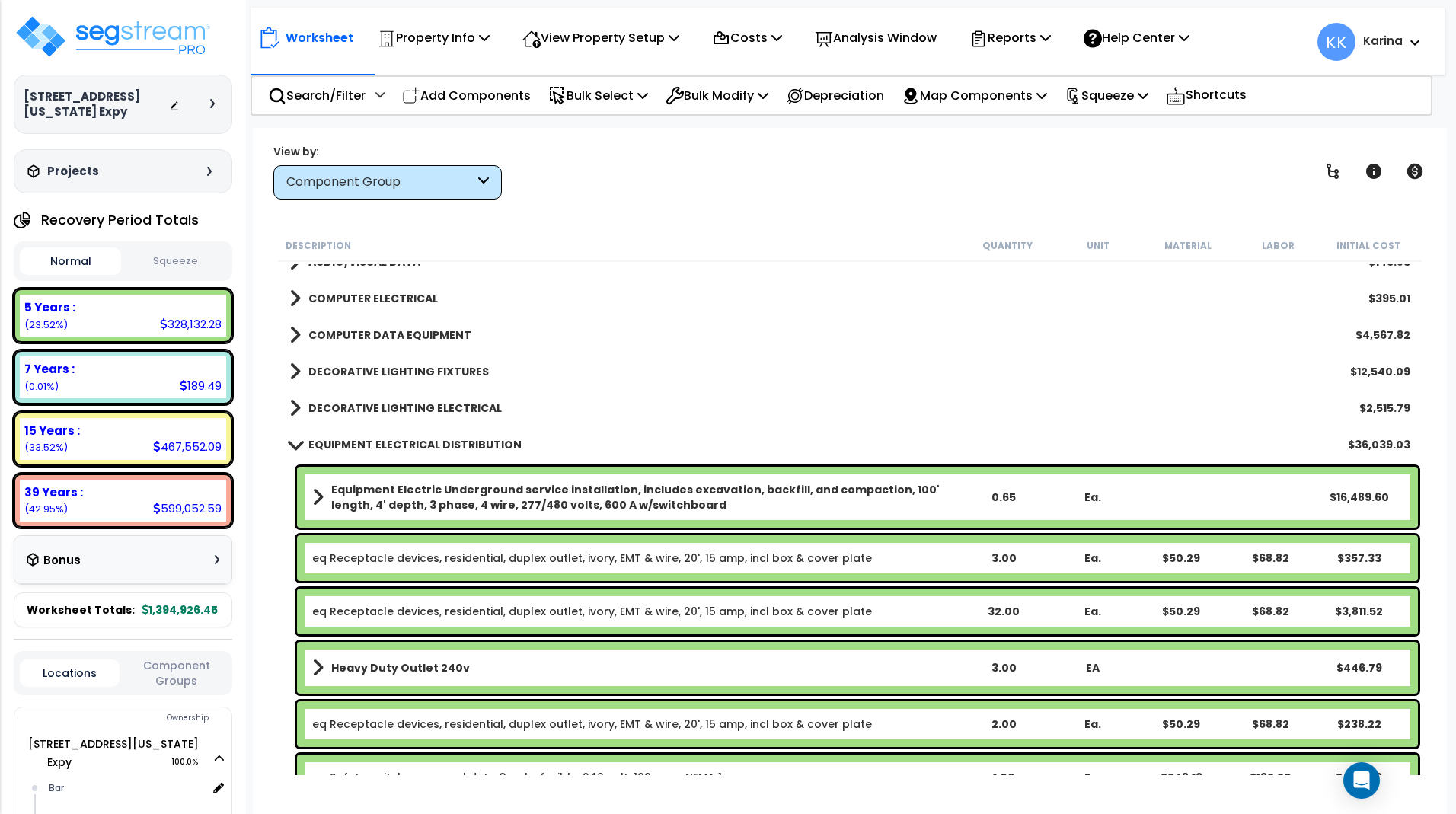
click at [295, 442] on span at bounding box center [295, 444] width 21 height 11
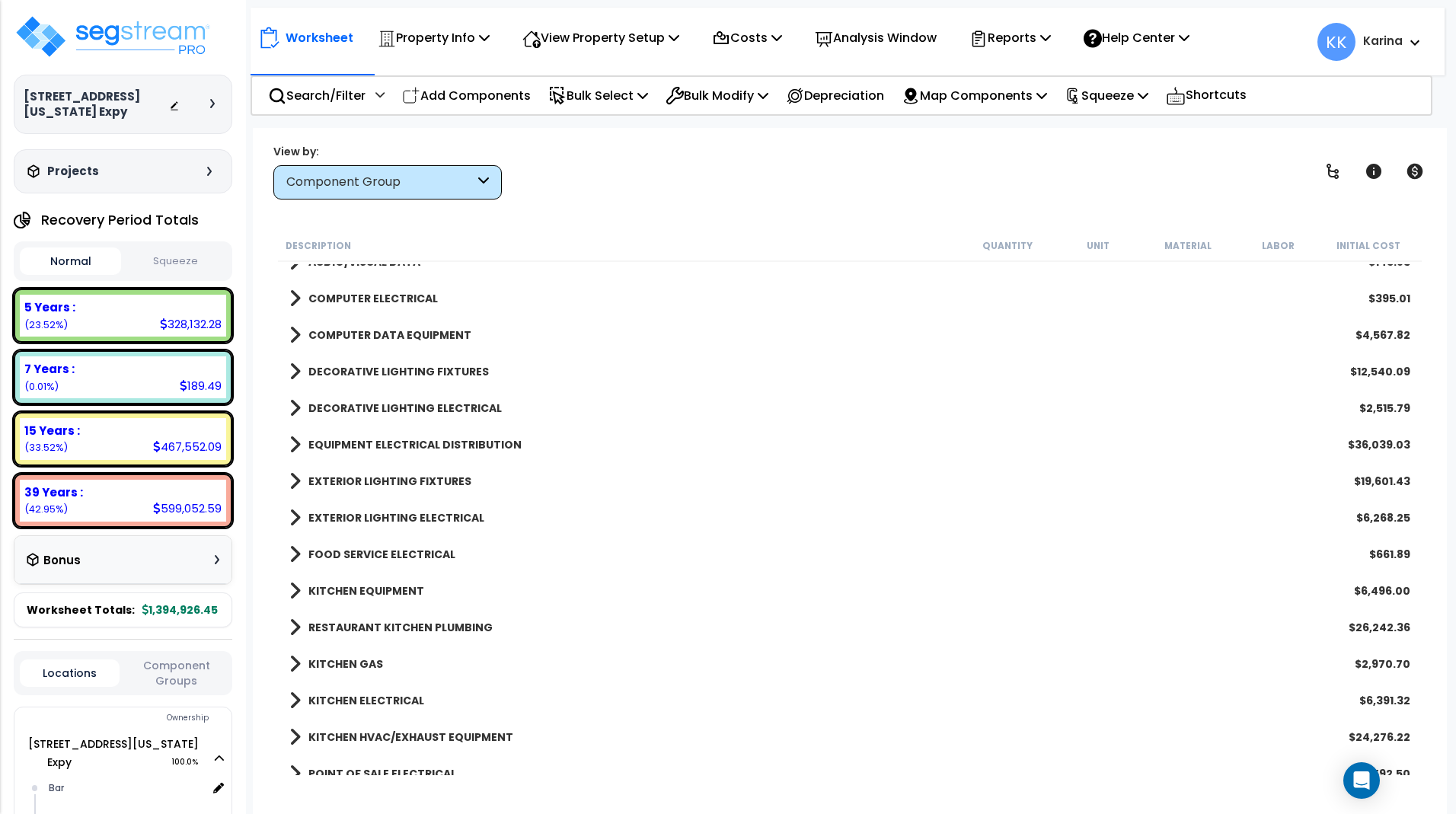
click at [292, 481] on span at bounding box center [295, 481] width 11 height 21
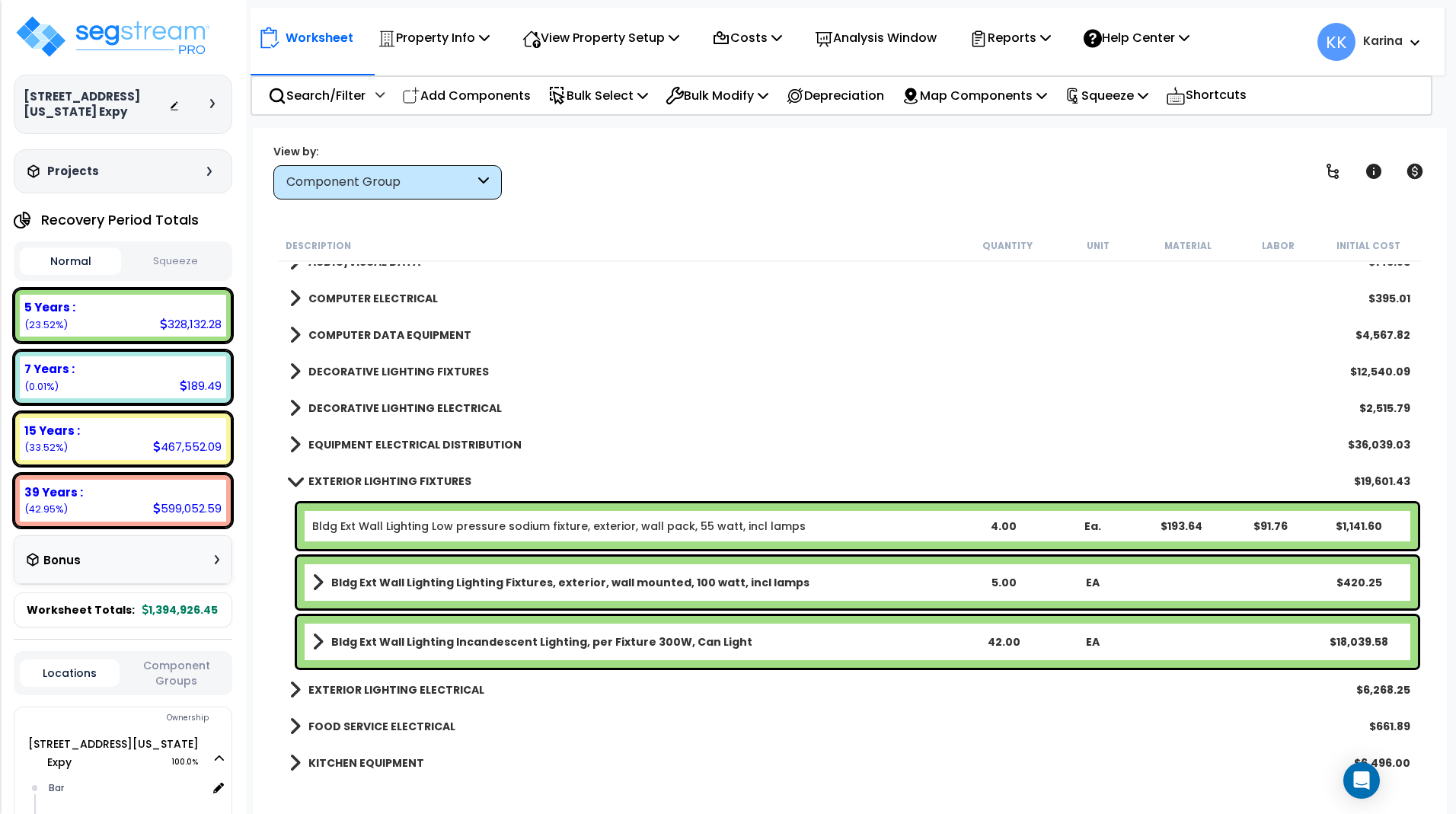
click at [292, 481] on span at bounding box center [295, 481] width 21 height 11
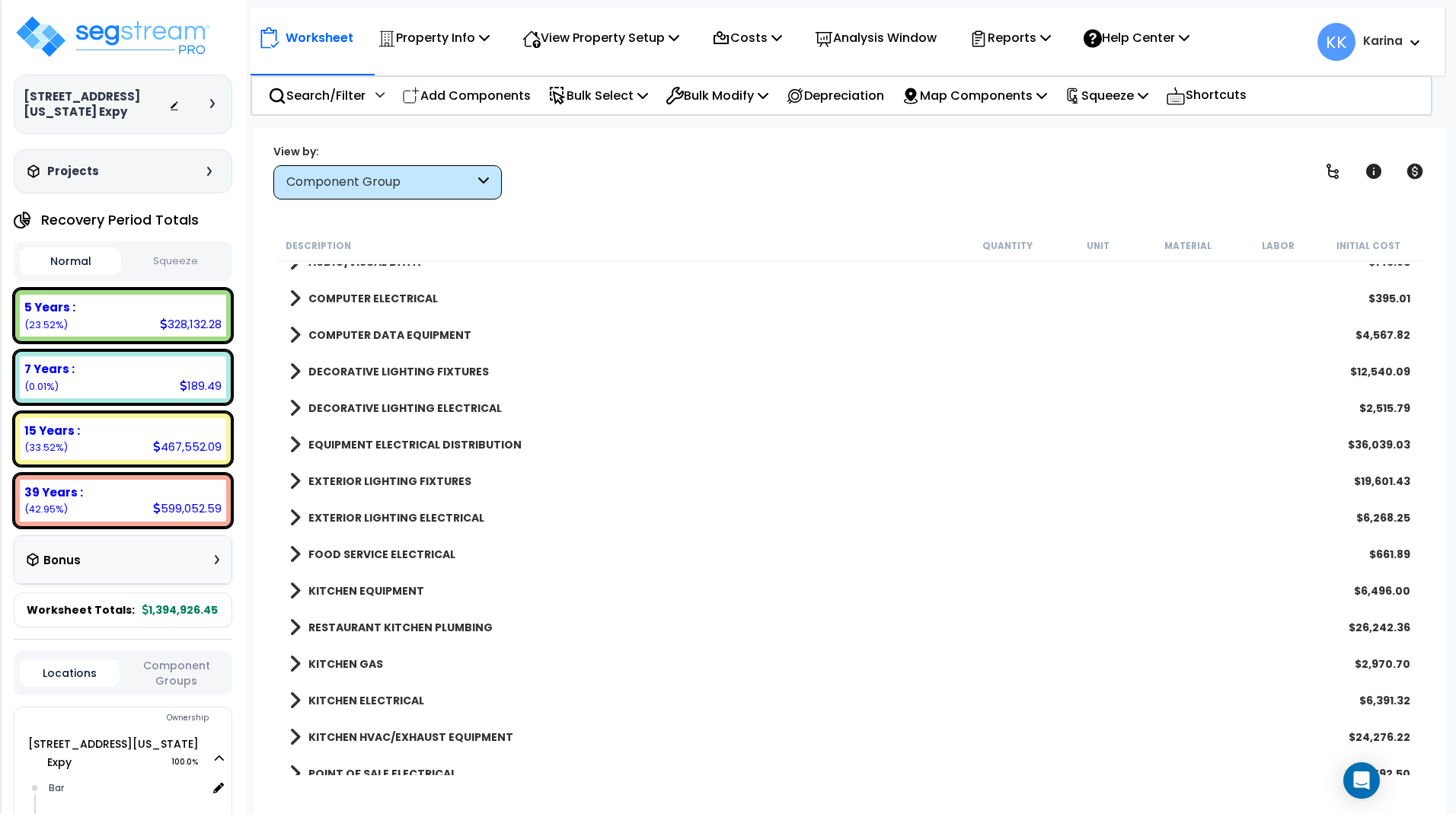
click at [296, 515] on span at bounding box center [295, 517] width 11 height 21
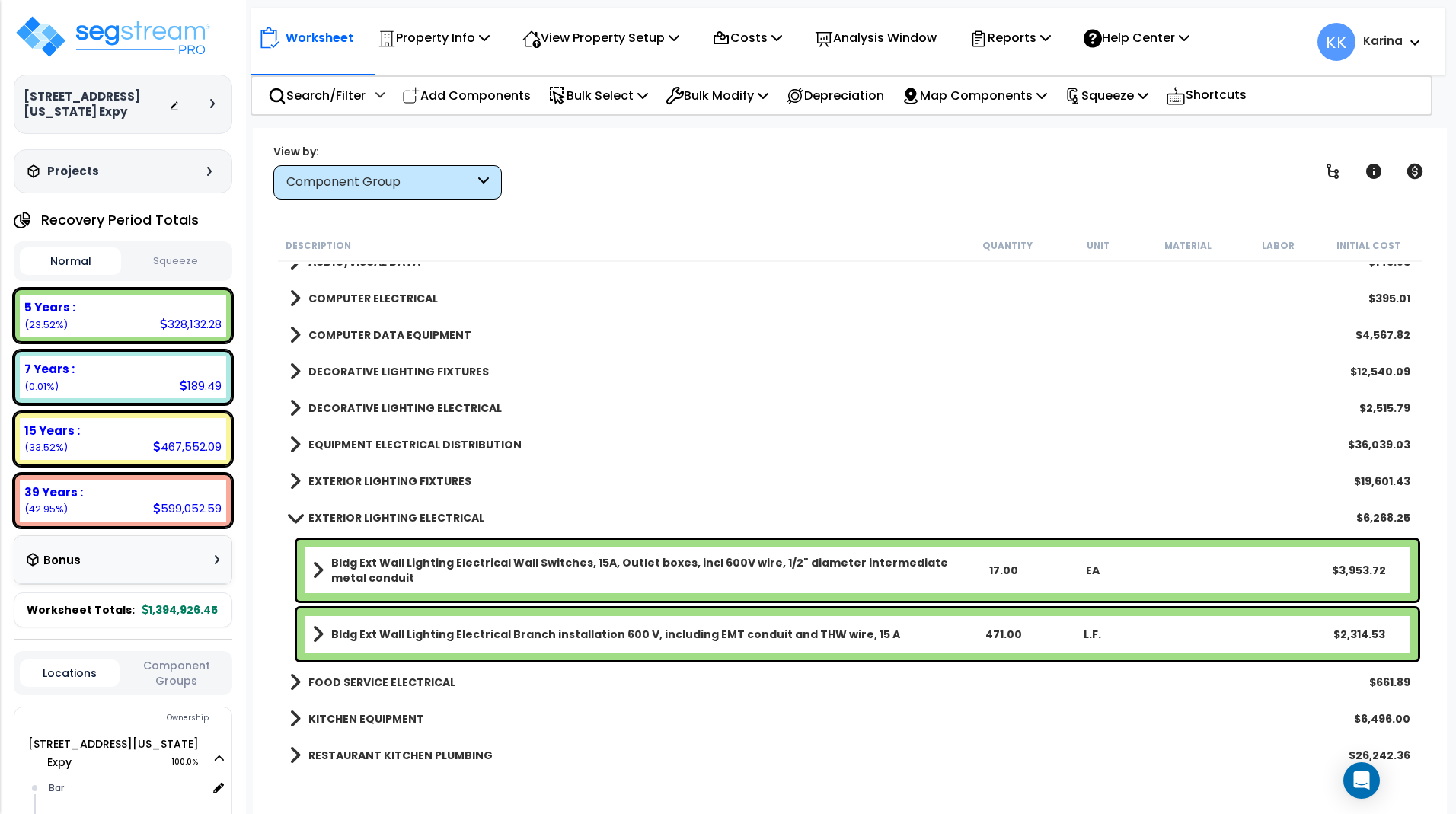
click at [296, 515] on span at bounding box center [295, 517] width 21 height 11
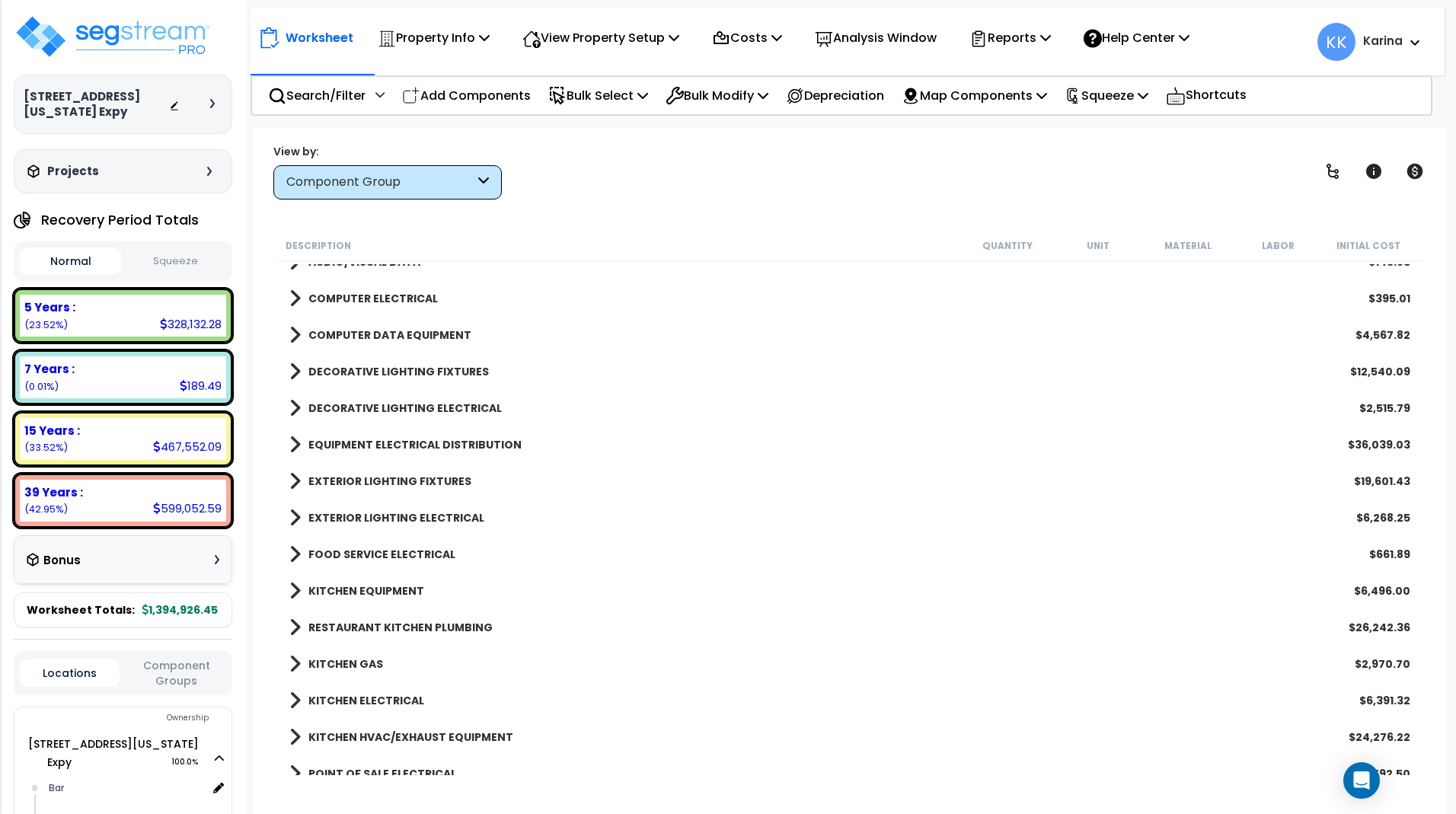
click at [290, 553] on span at bounding box center [295, 554] width 11 height 21
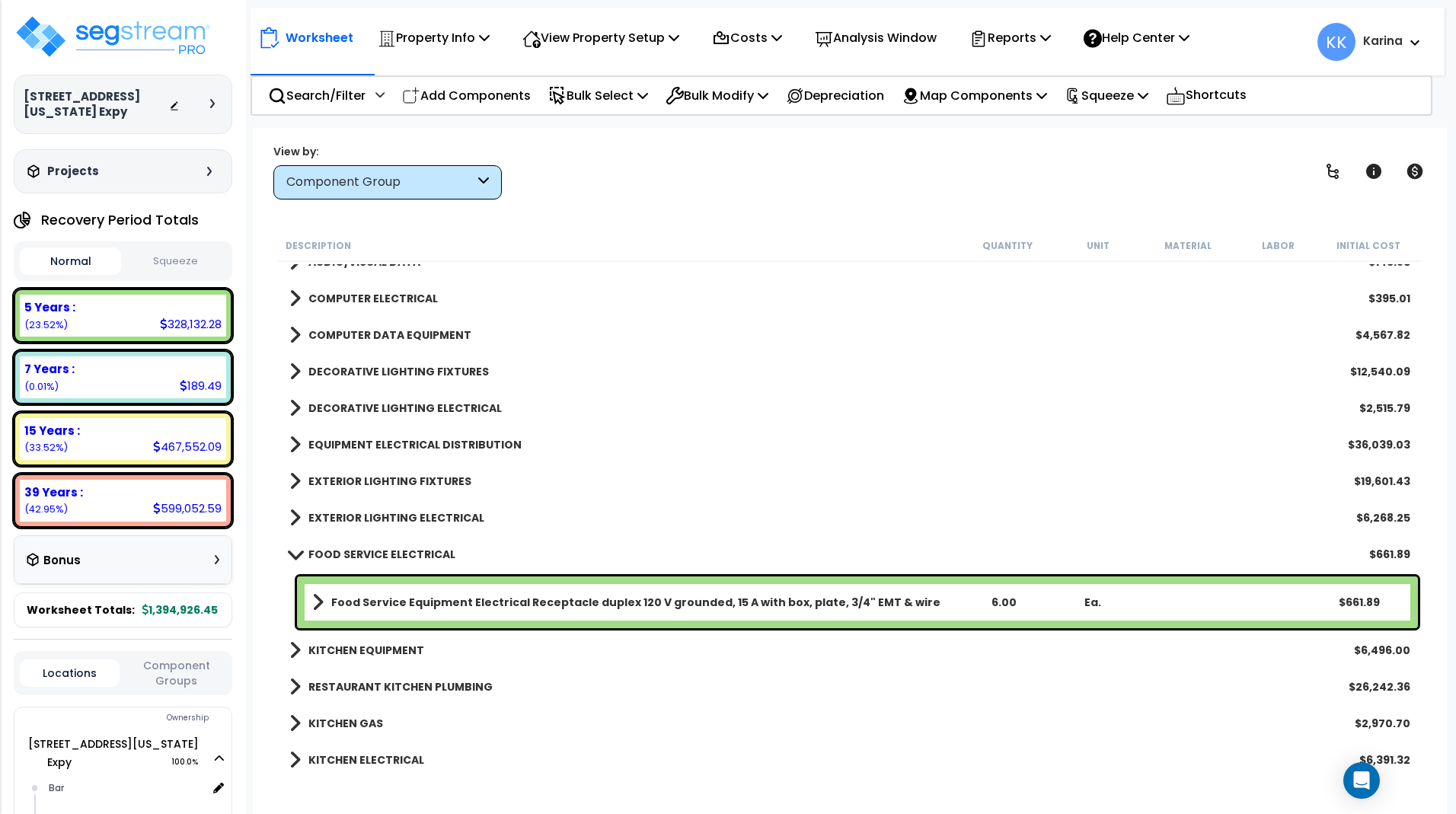
click at [290, 553] on span at bounding box center [295, 554] width 21 height 11
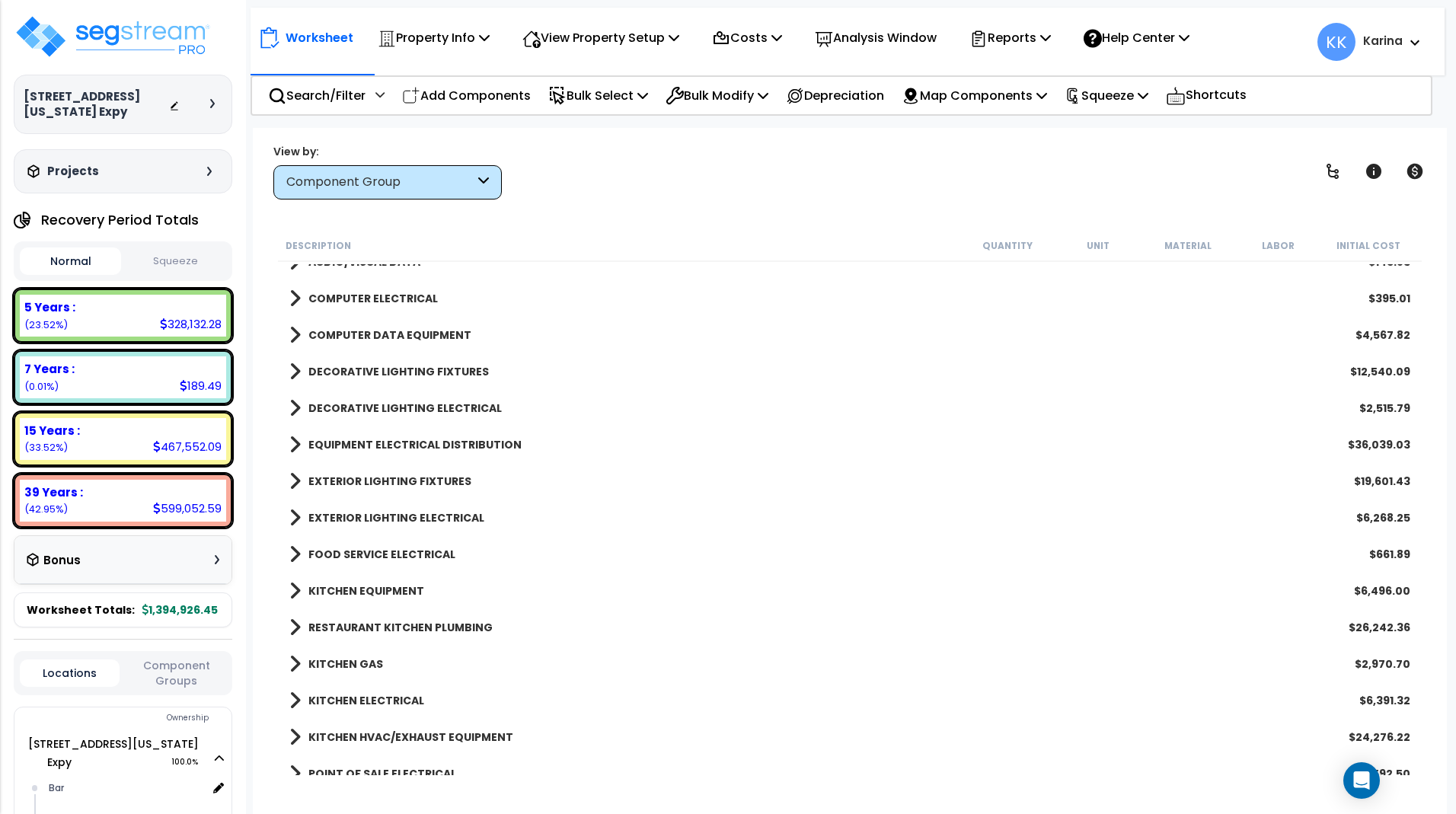
click at [294, 591] on span at bounding box center [295, 590] width 11 height 21
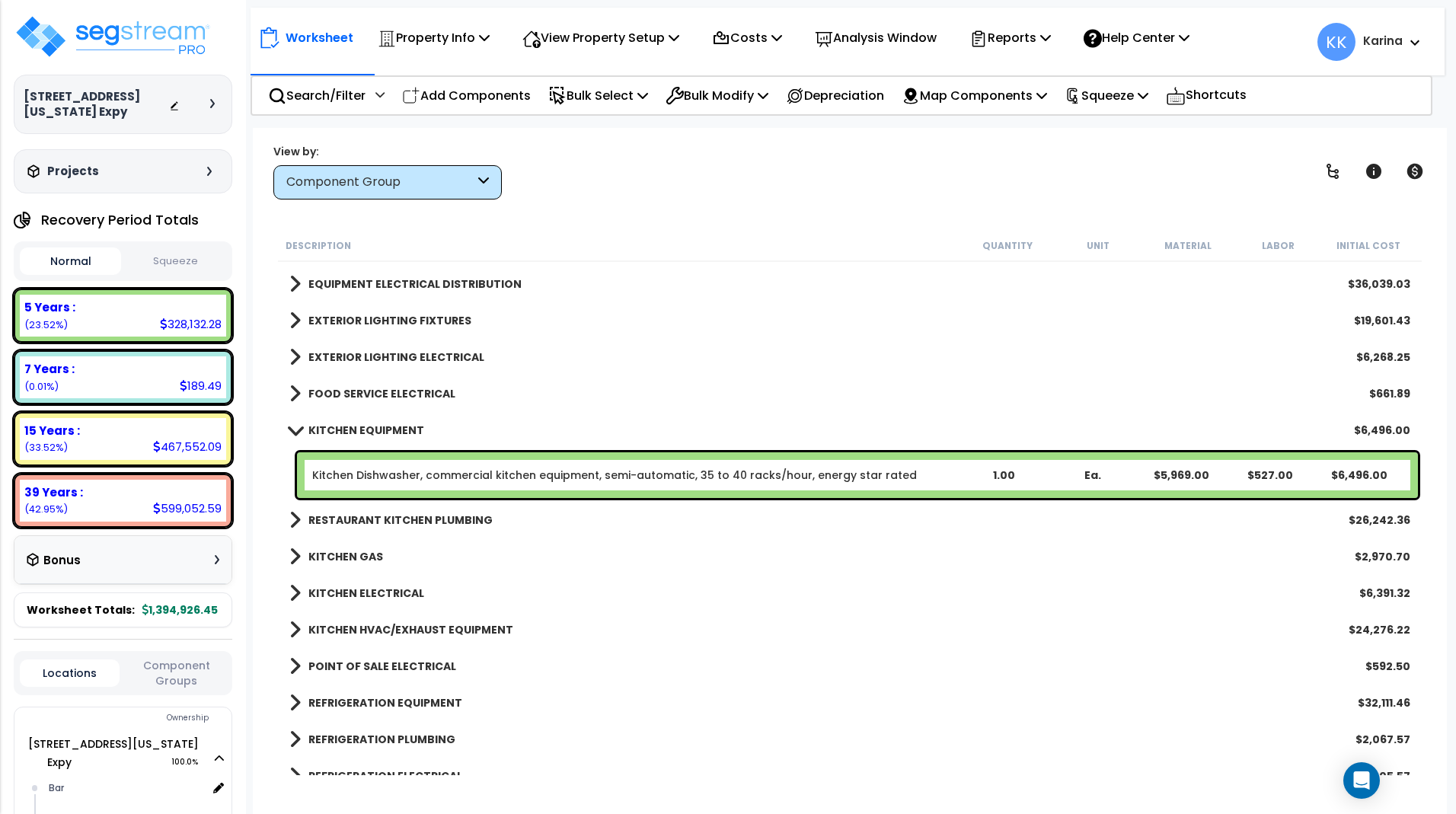
scroll to position [2101, 0]
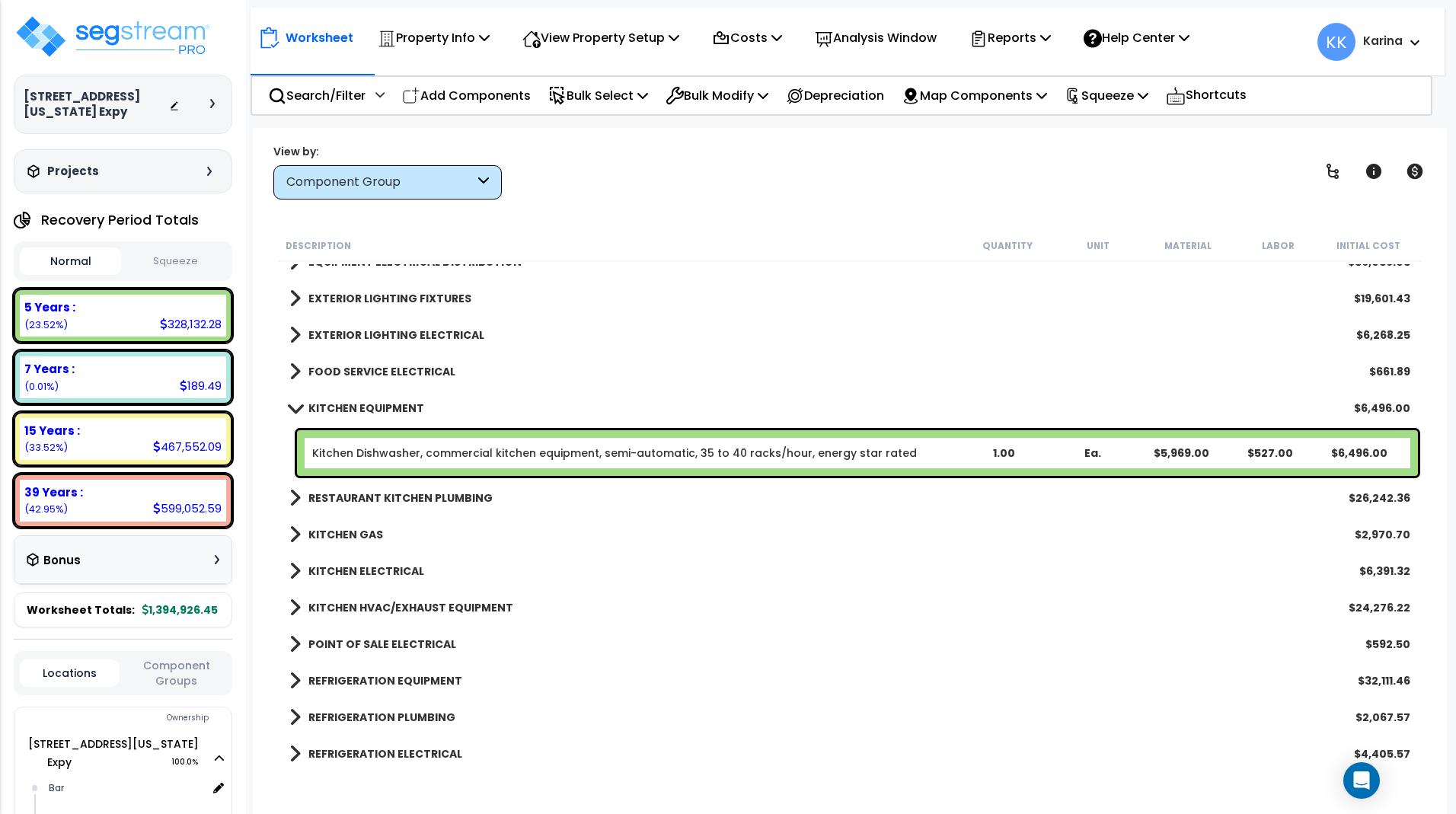
click at [294, 409] on span at bounding box center [295, 407] width 21 height 11
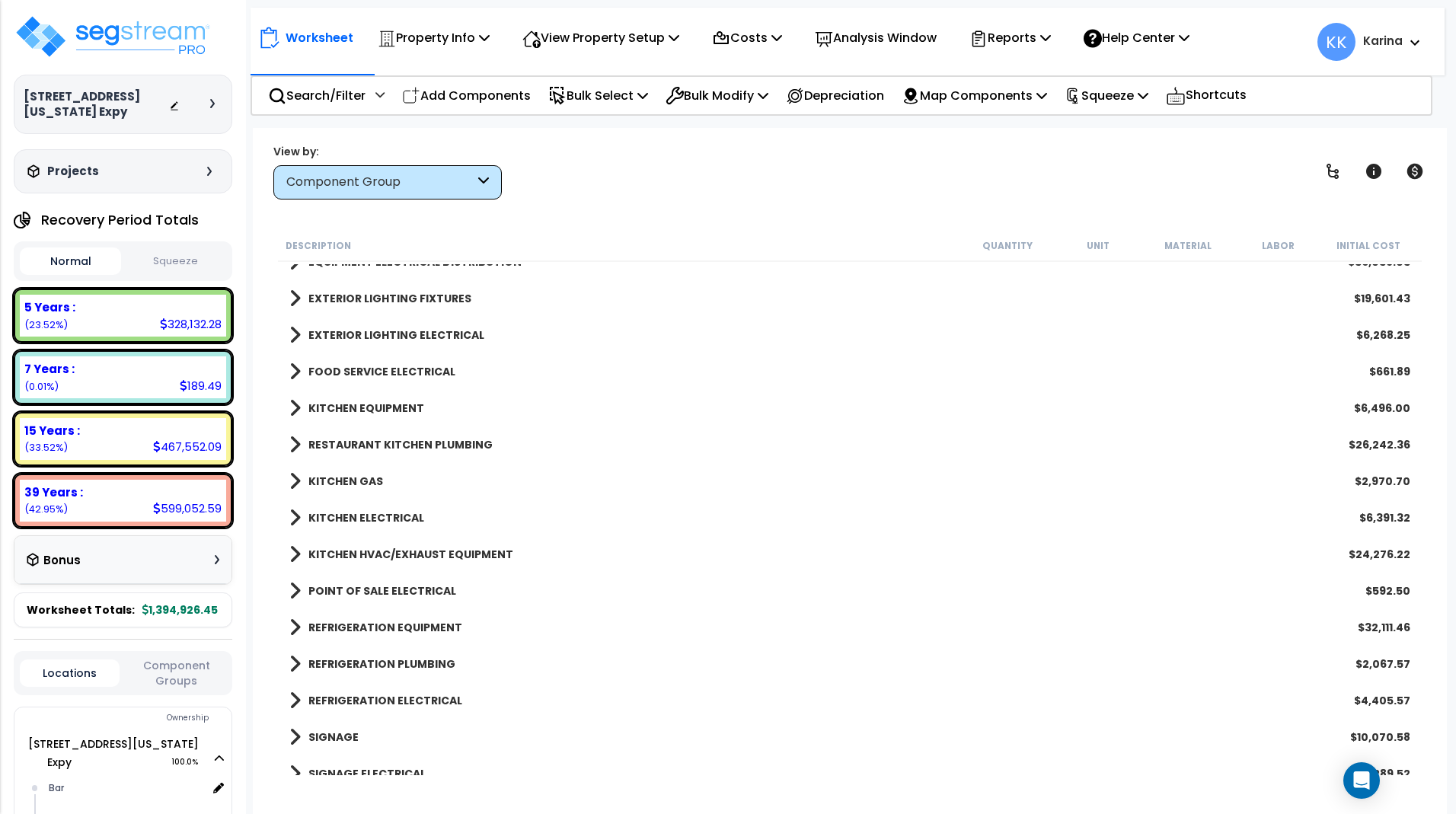
click at [295, 444] on span at bounding box center [295, 444] width 11 height 21
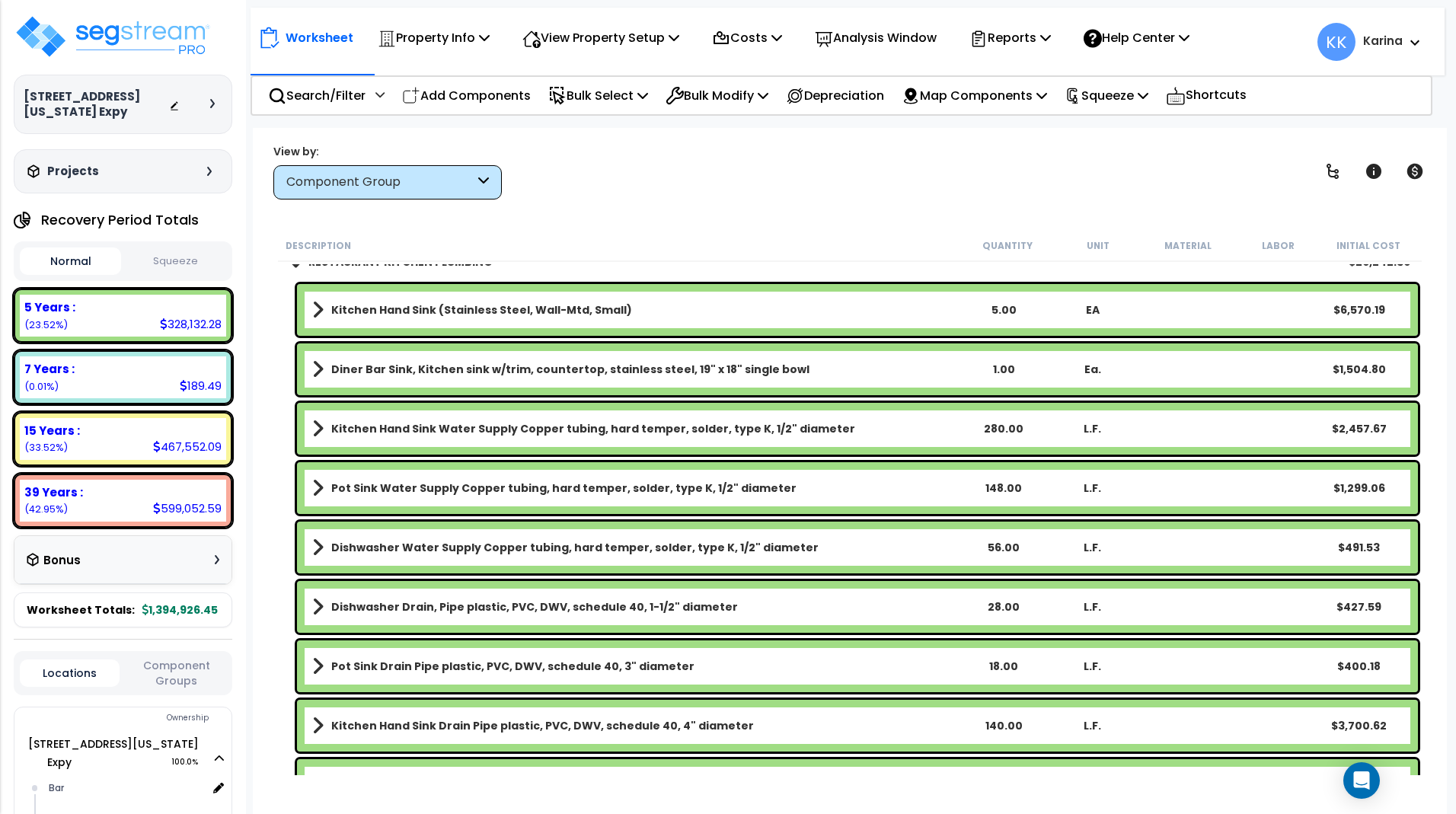
scroll to position [2192, 0]
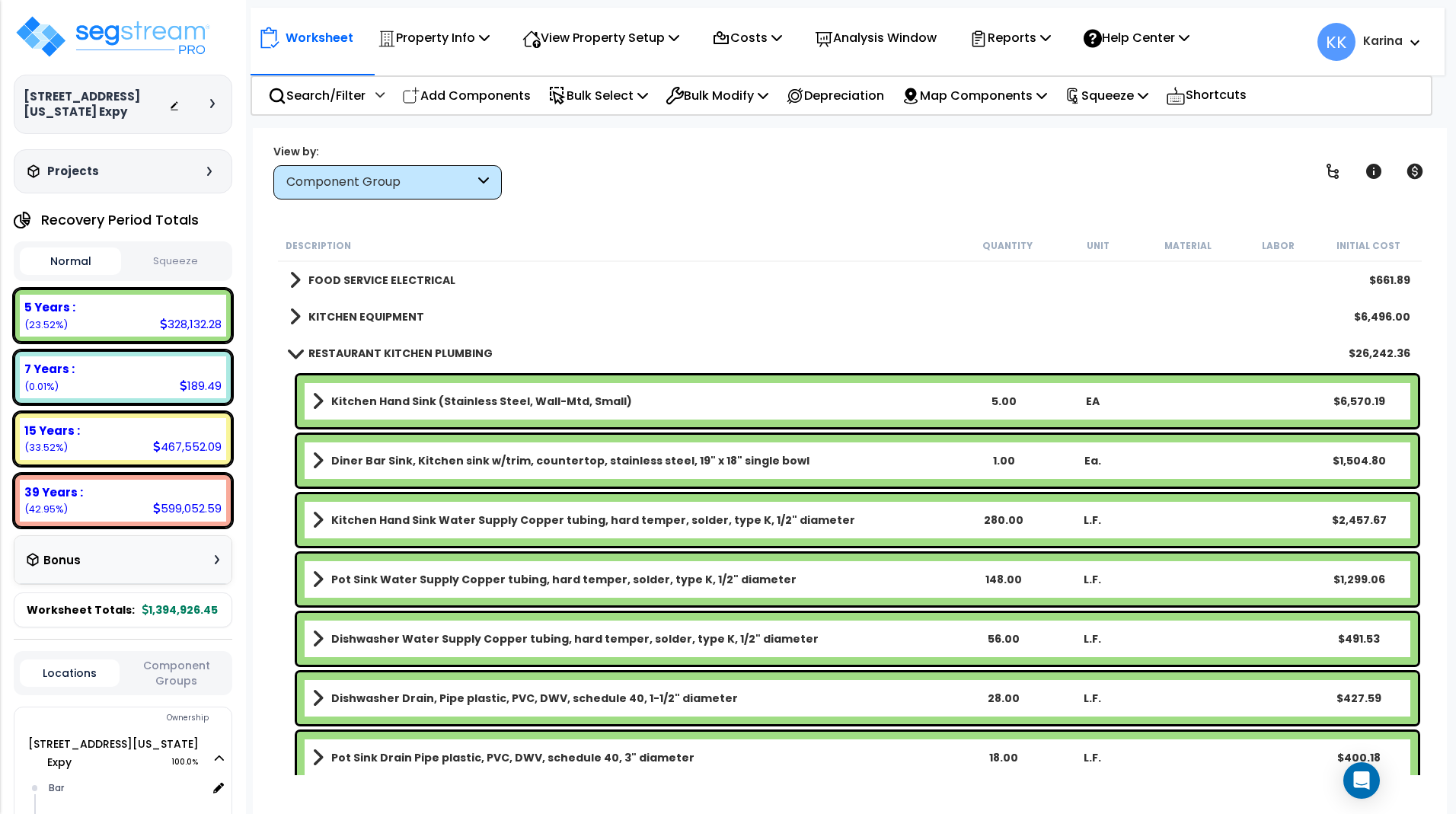
click at [295, 354] on span at bounding box center [295, 353] width 21 height 11
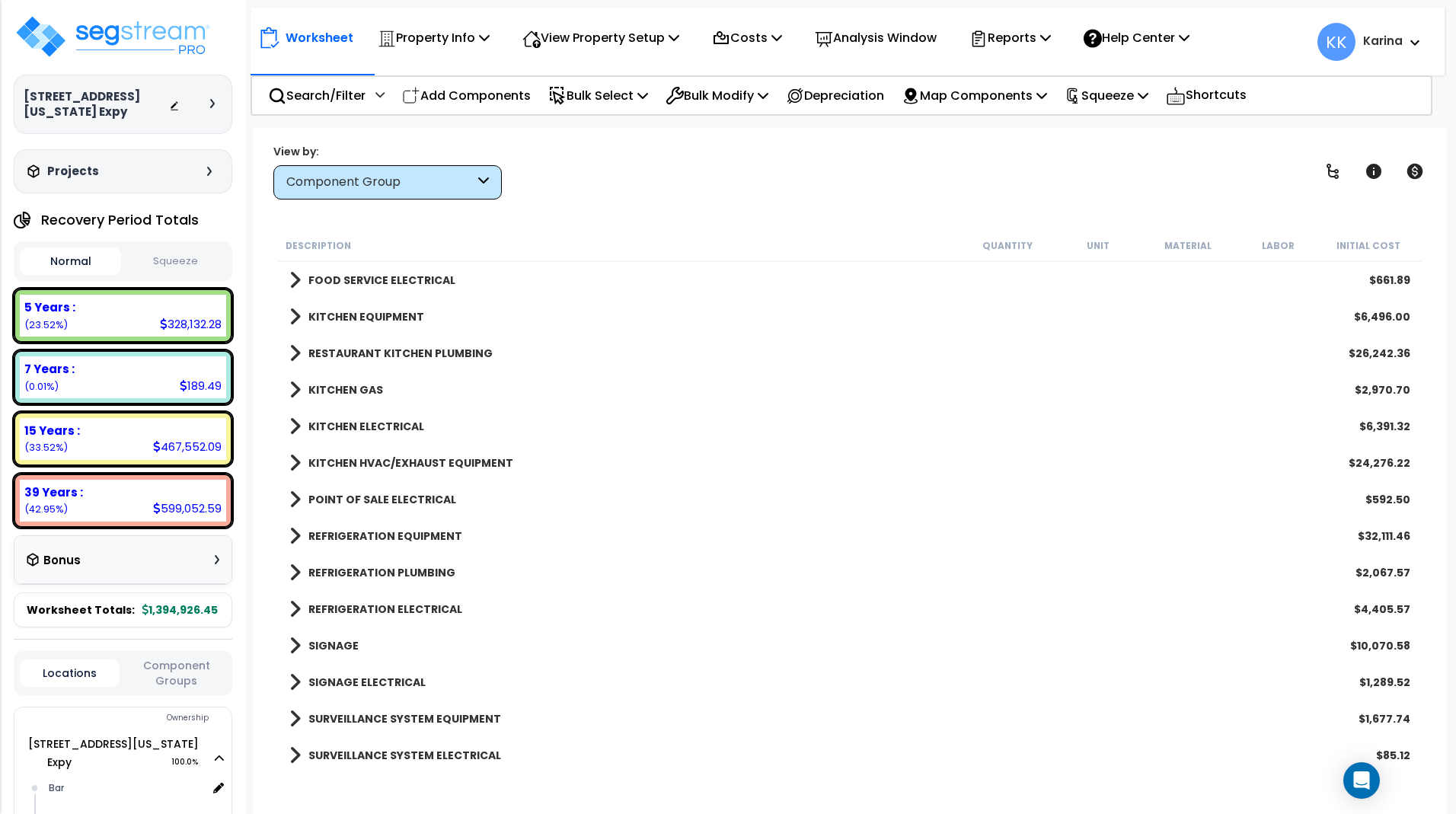
click at [298, 389] on span at bounding box center [295, 389] width 11 height 21
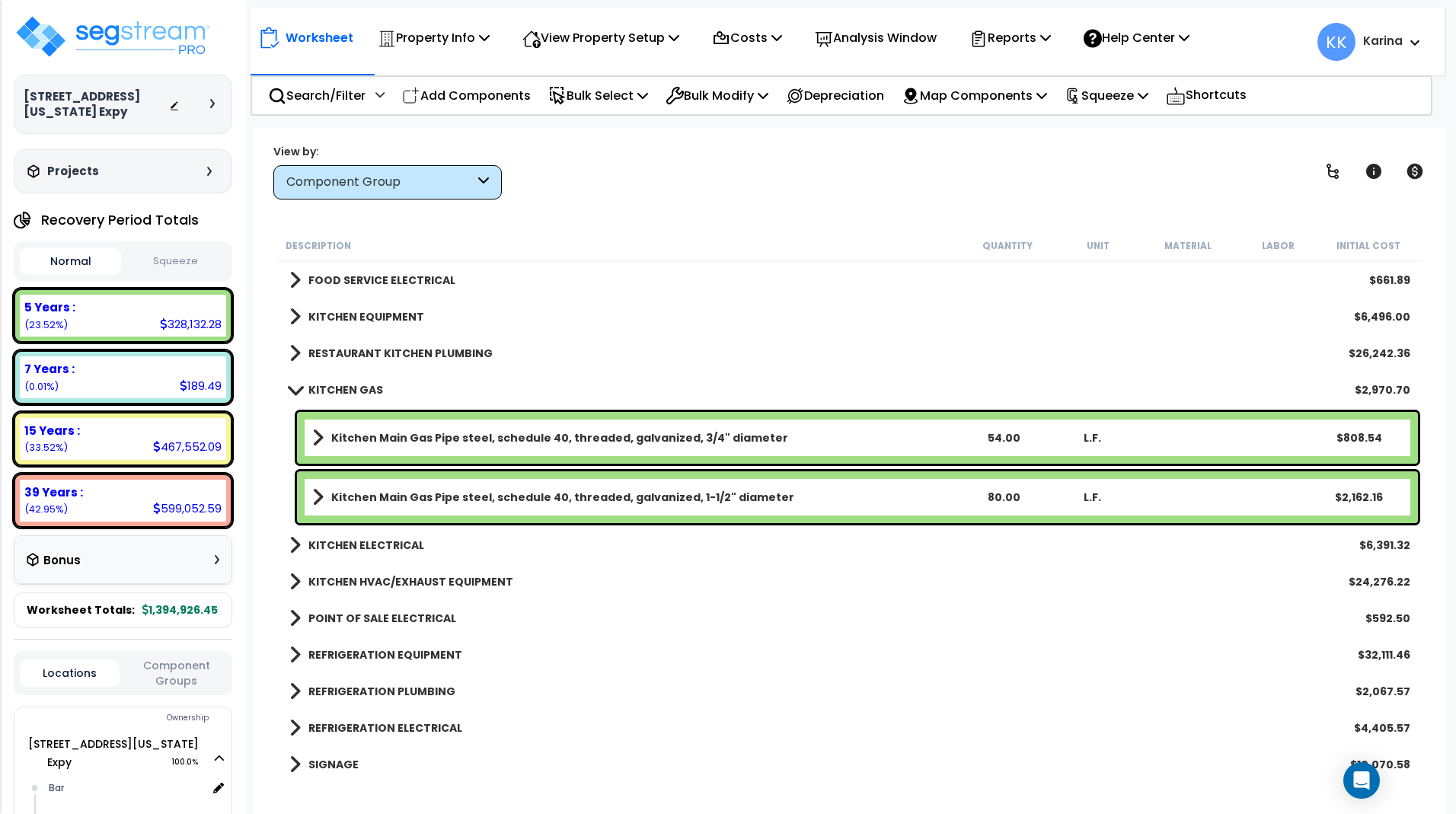
click at [298, 390] on span at bounding box center [295, 389] width 21 height 11
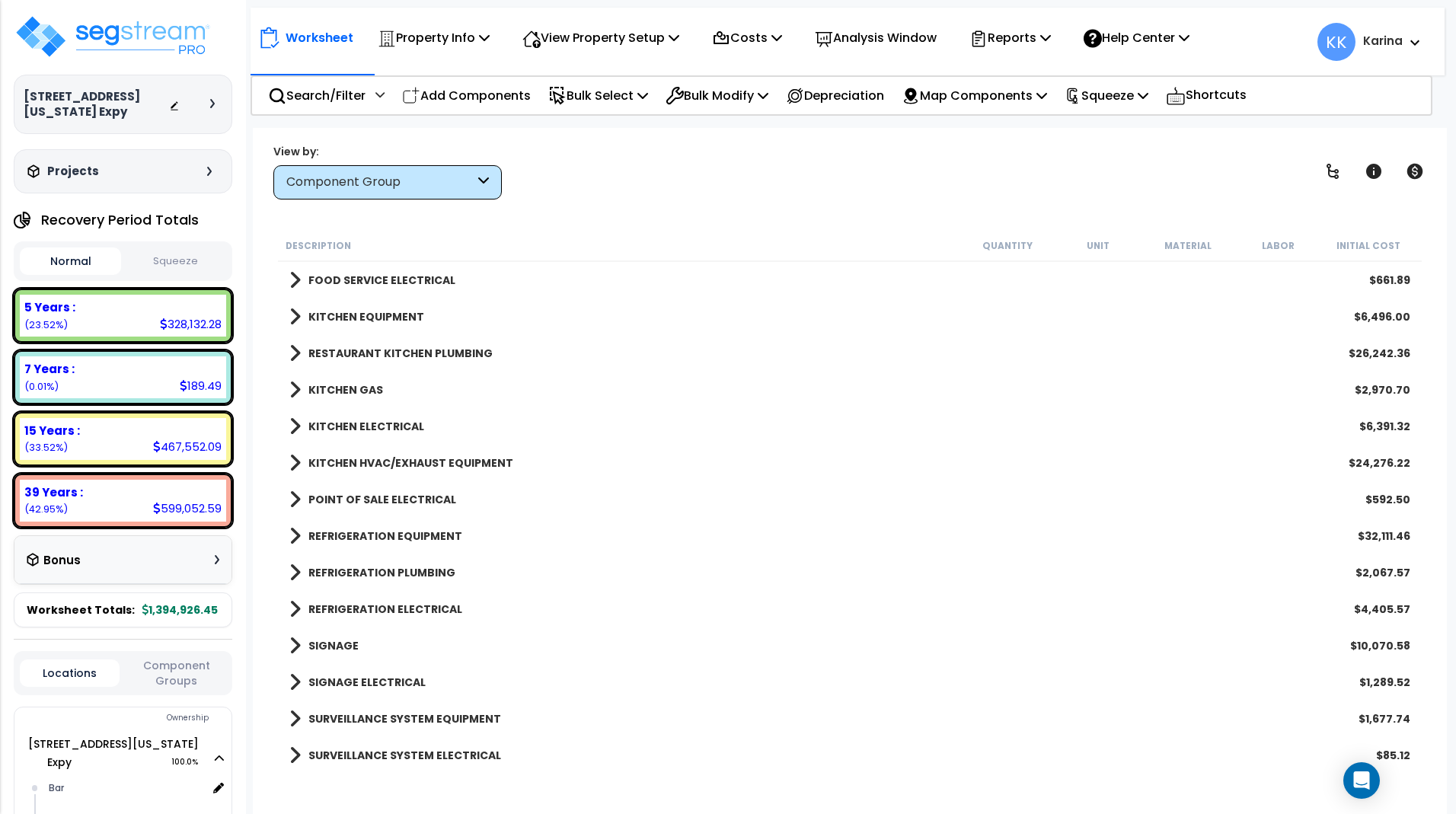
click at [293, 424] on span at bounding box center [295, 425] width 11 height 21
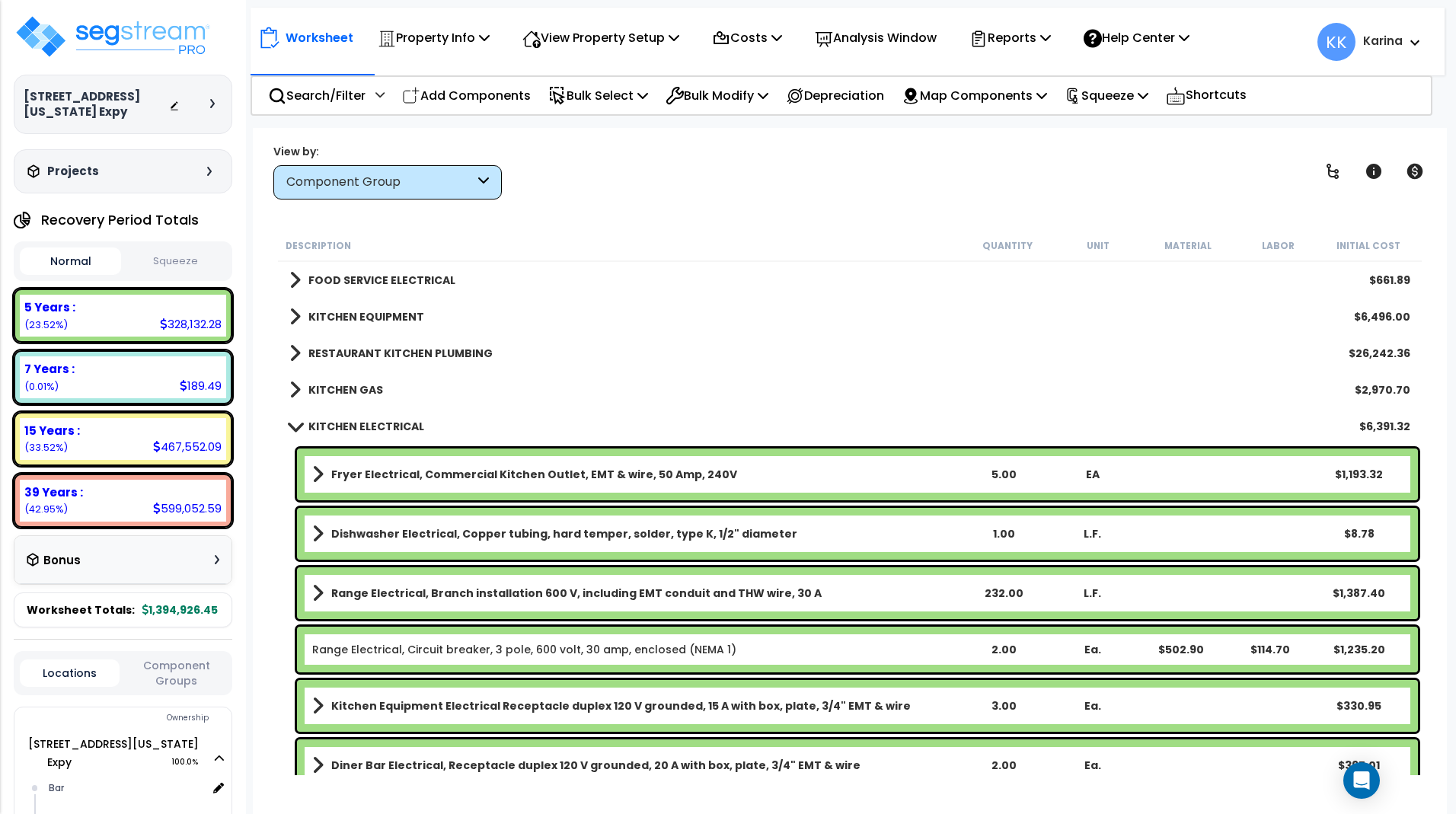
click at [291, 423] on span at bounding box center [295, 425] width 21 height 11
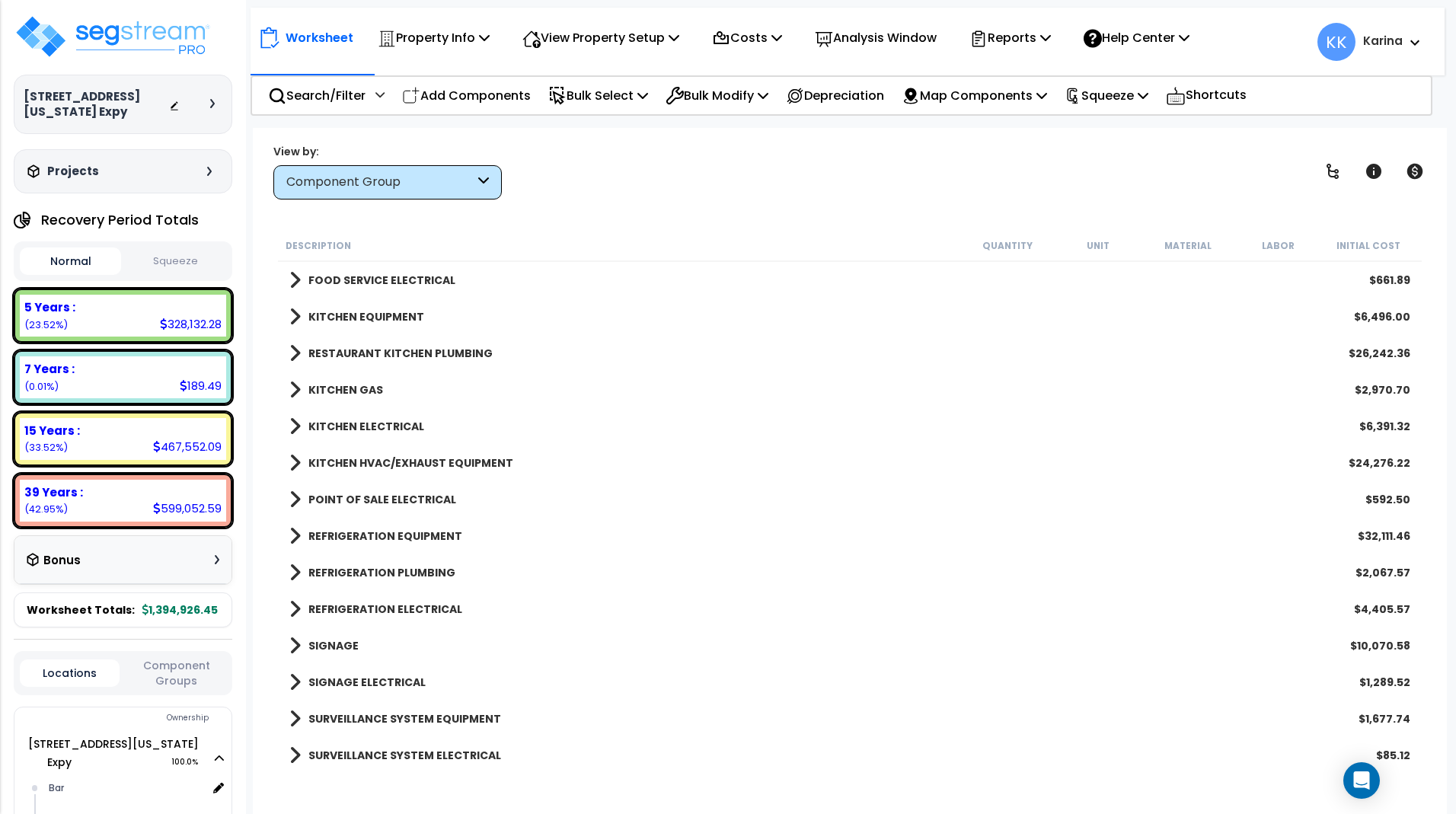
click at [295, 462] on span at bounding box center [295, 462] width 11 height 21
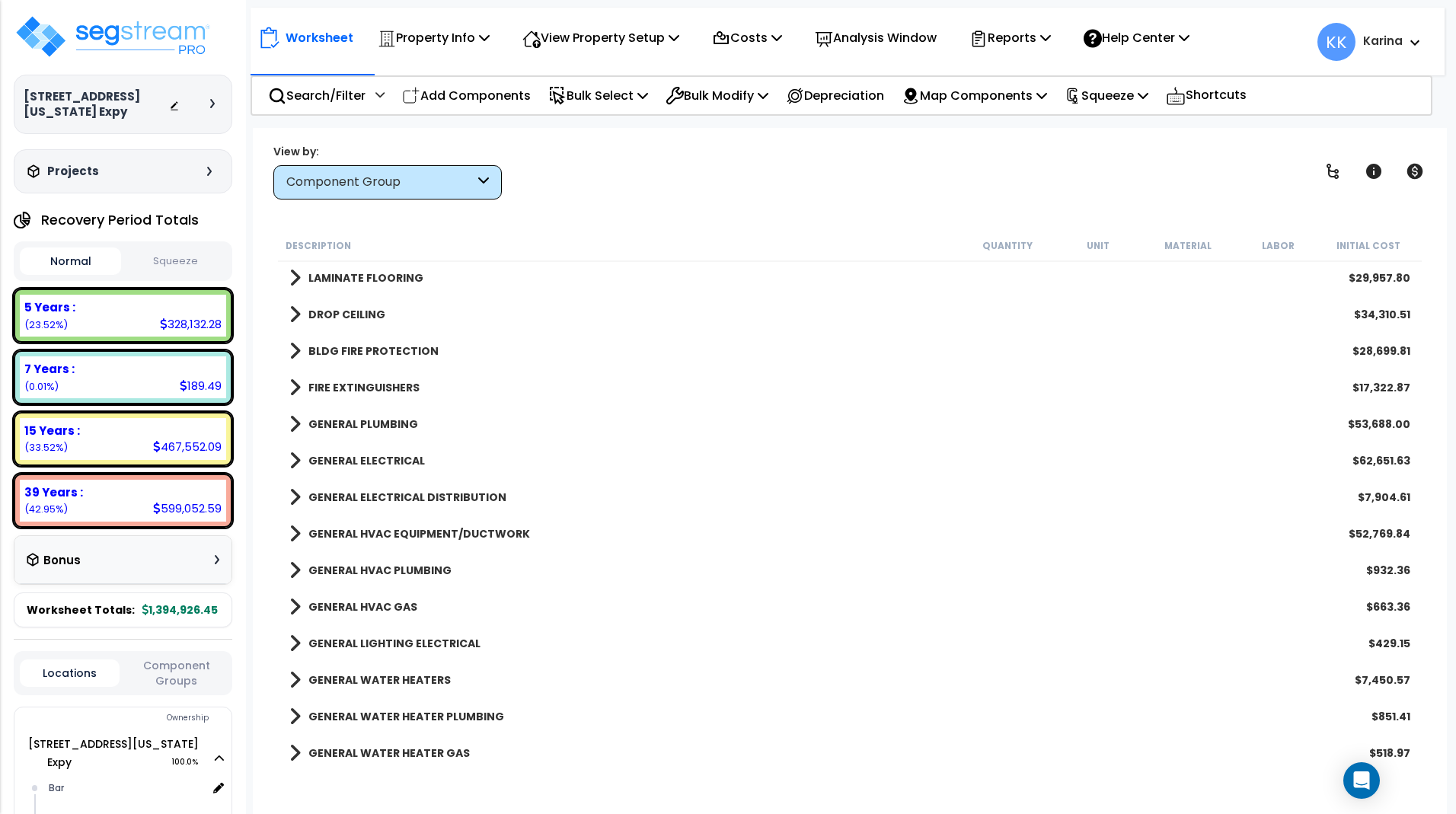
scroll to position [1188, 0]
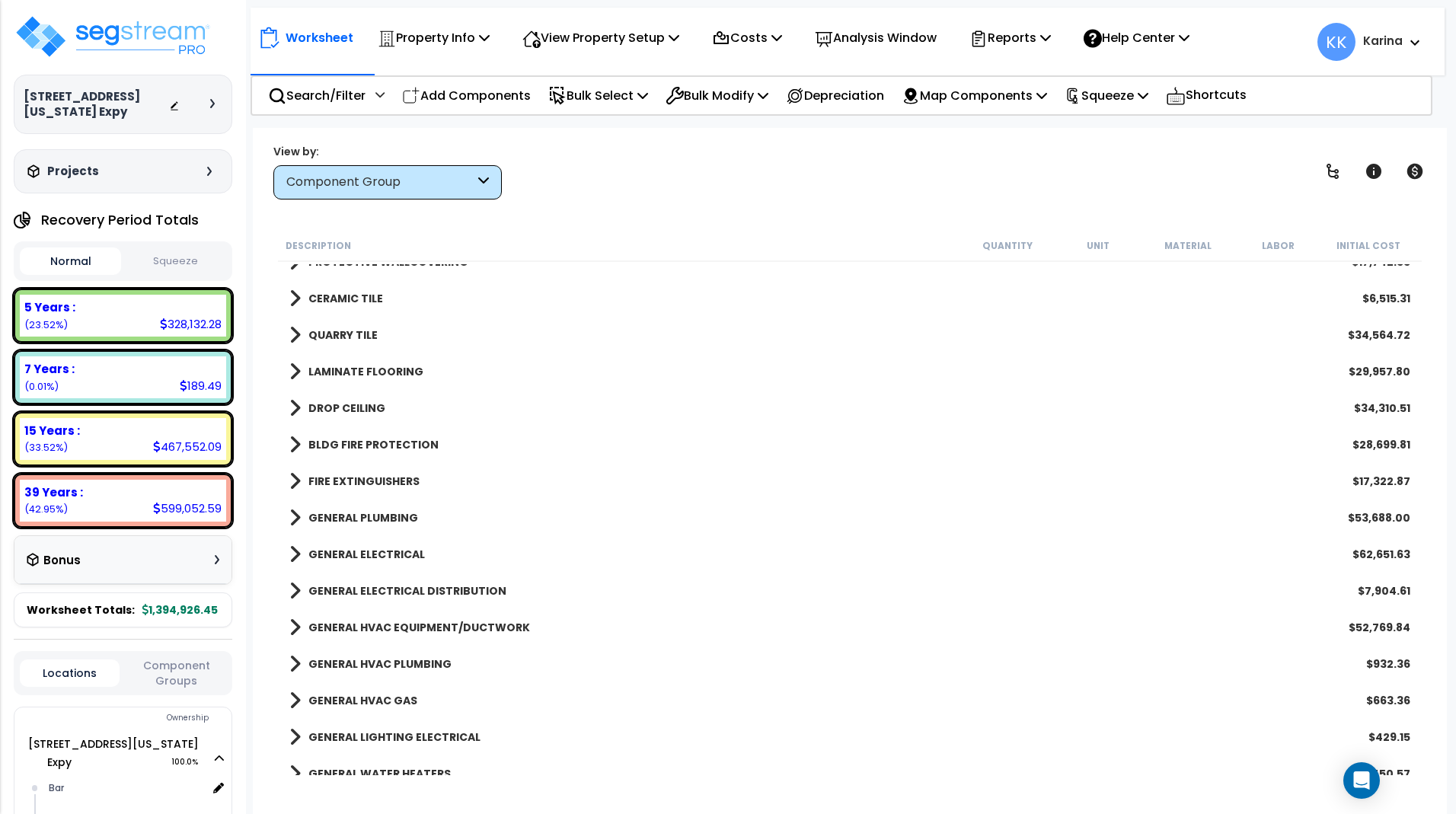
click at [295, 481] on span at bounding box center [295, 481] width 11 height 21
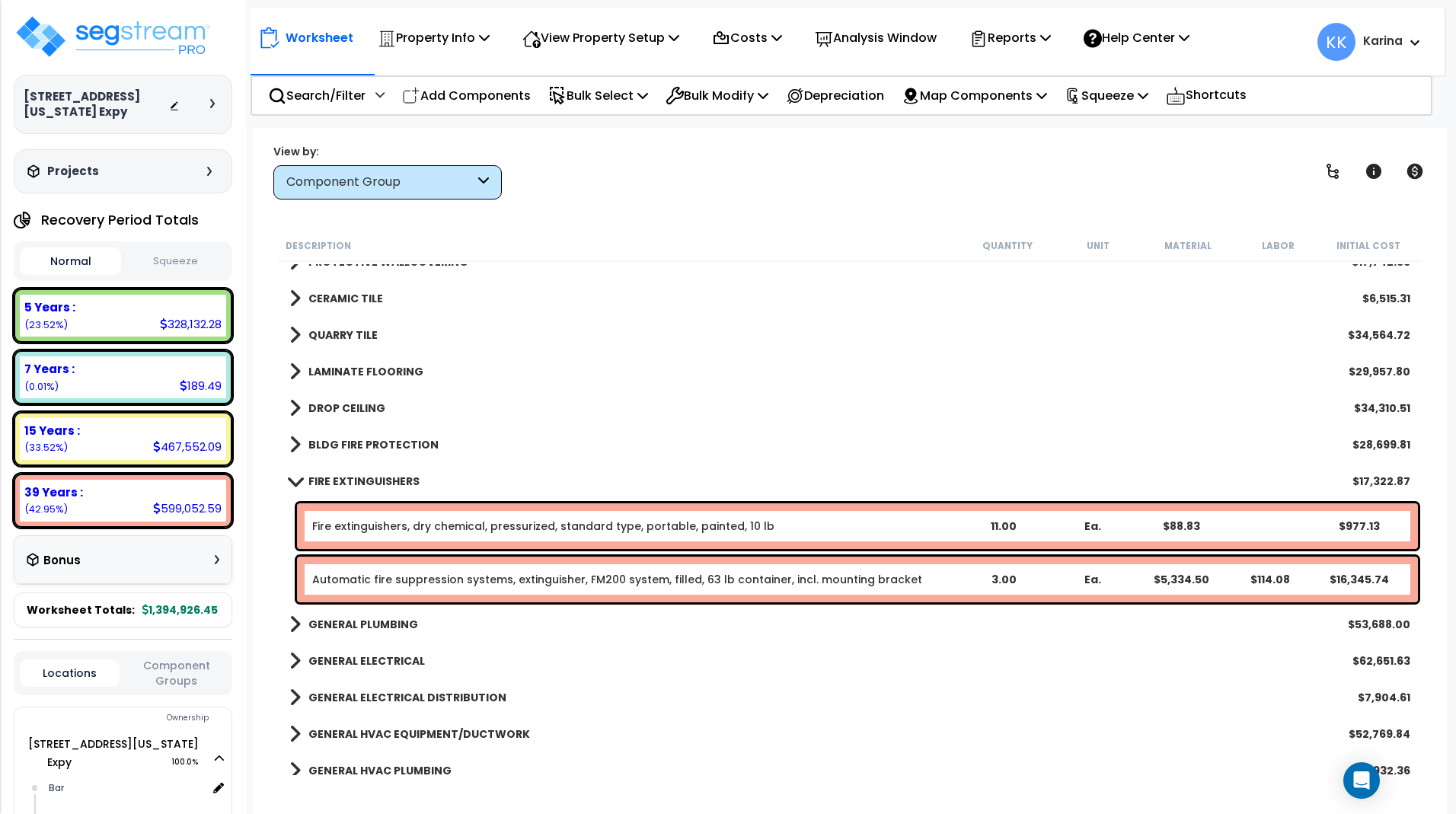
click at [291, 482] on span at bounding box center [295, 481] width 21 height 11
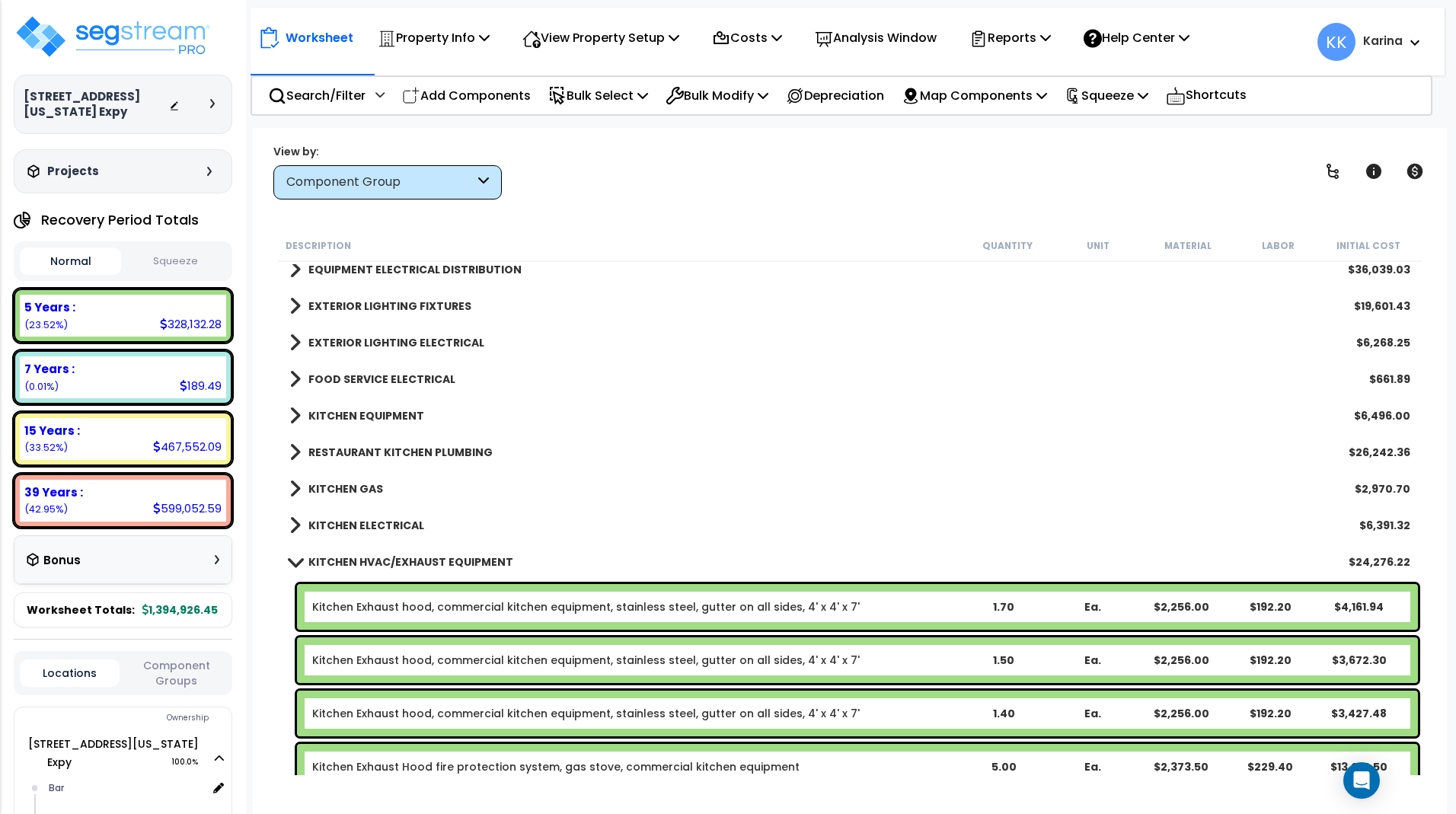
scroll to position [2192, 0]
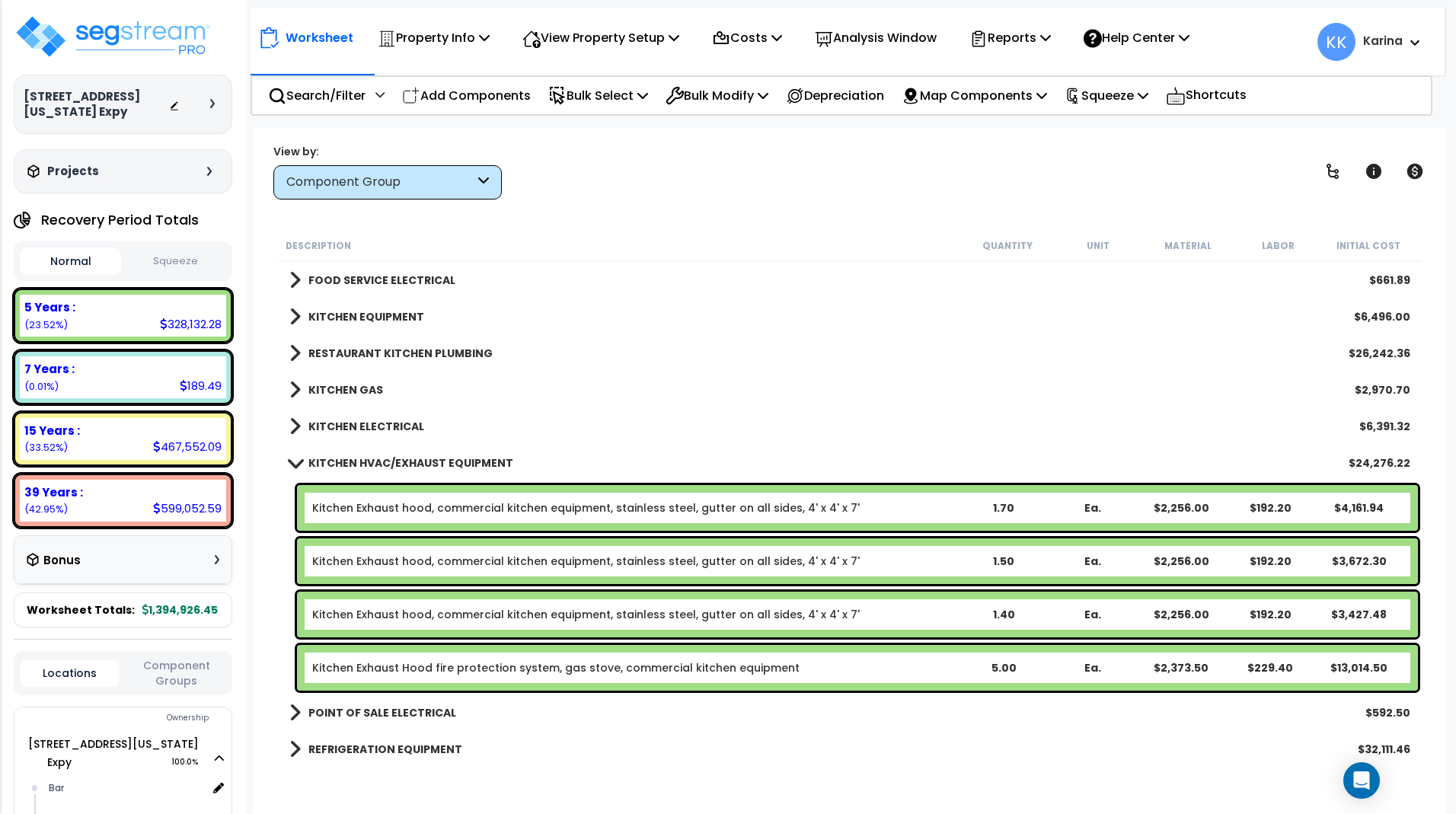
click at [356, 661] on link "Kitchen Exhaust Hood fire protection system, gas stove, commercial kitchen equi…" at bounding box center [556, 667] width 487 height 15
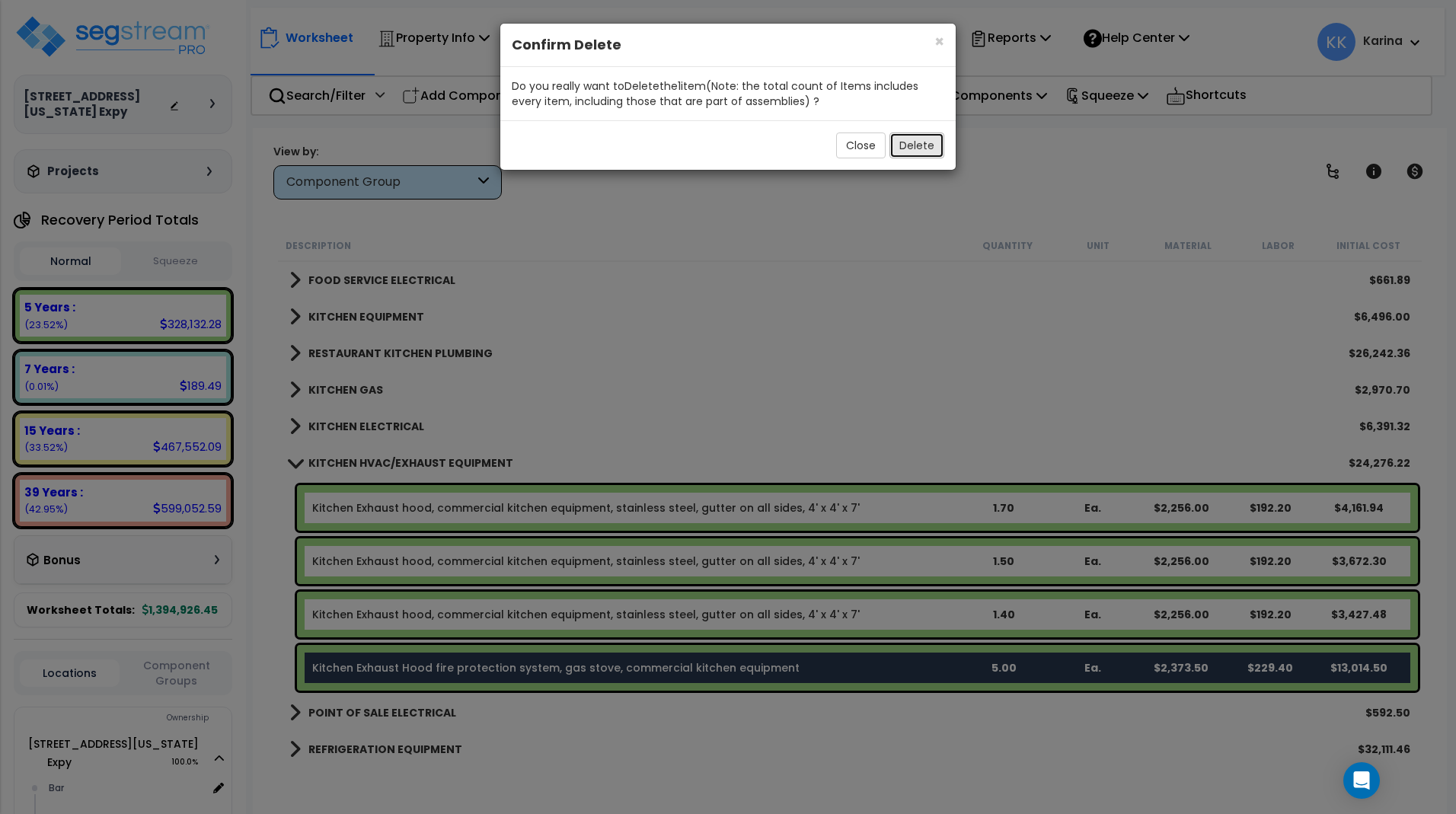
click at [910, 147] on button "Delete" at bounding box center [916, 146] width 54 height 26
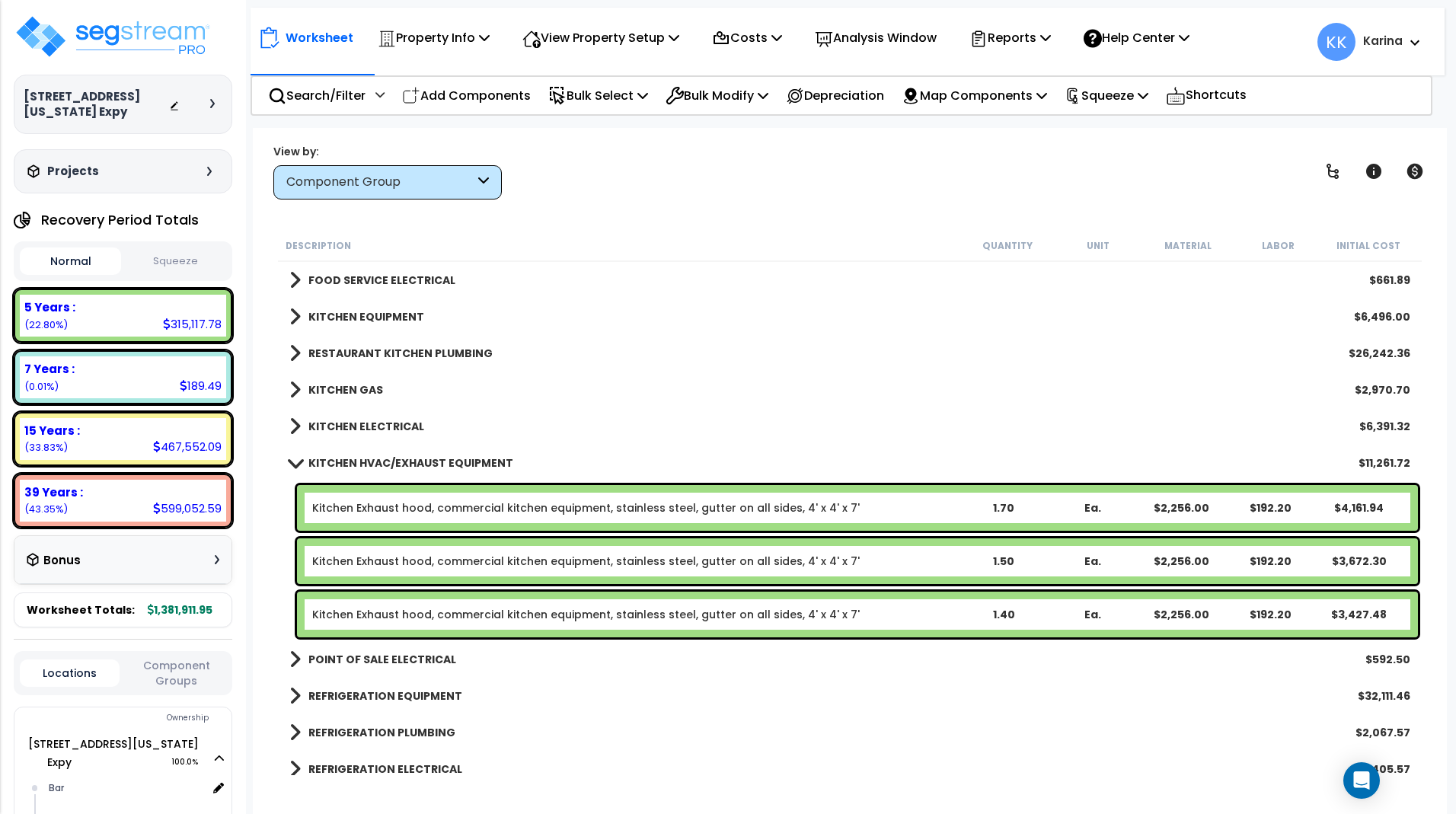
click at [298, 461] on span at bounding box center [295, 462] width 21 height 11
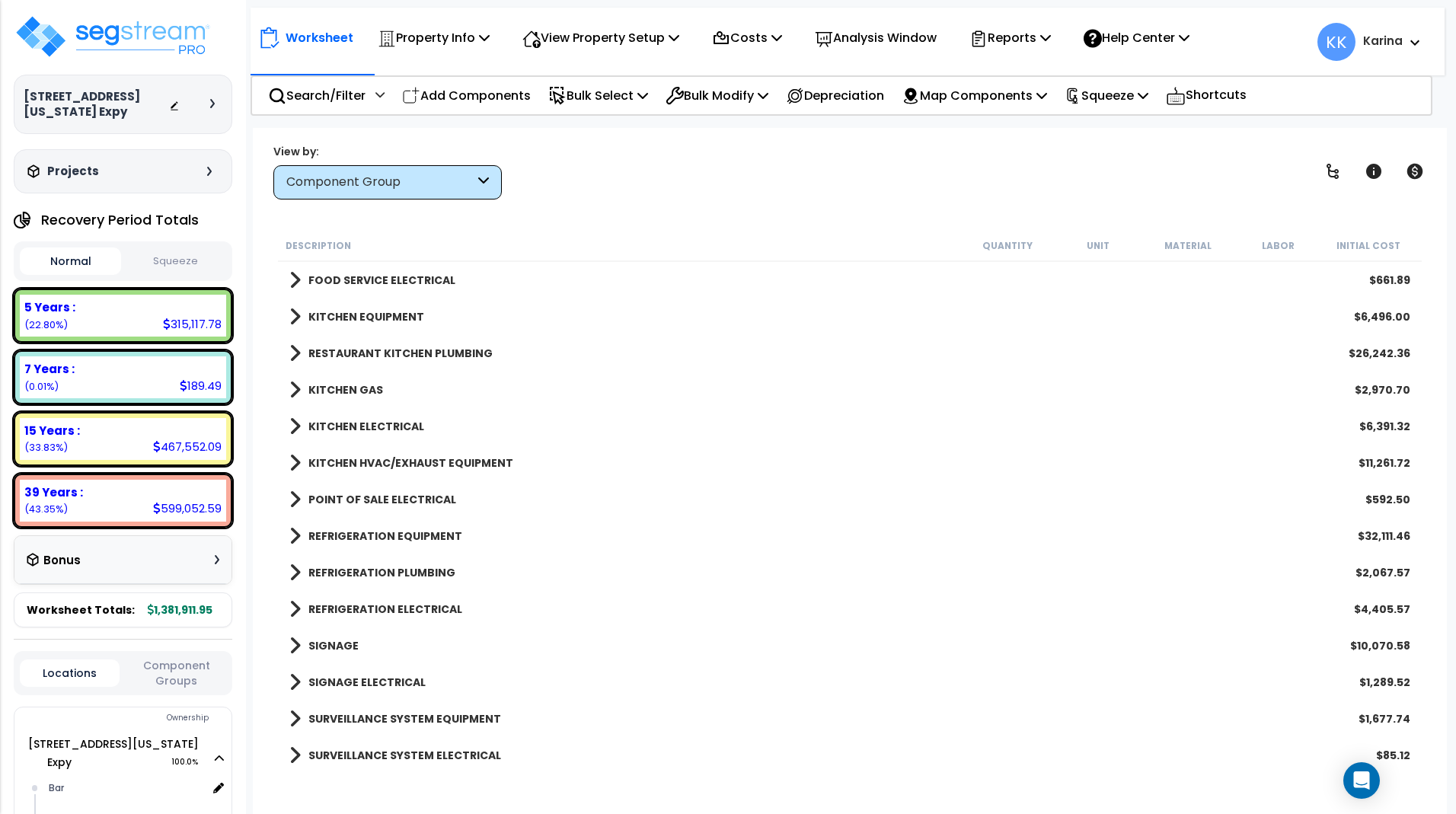
click at [295, 498] on span at bounding box center [295, 499] width 11 height 21
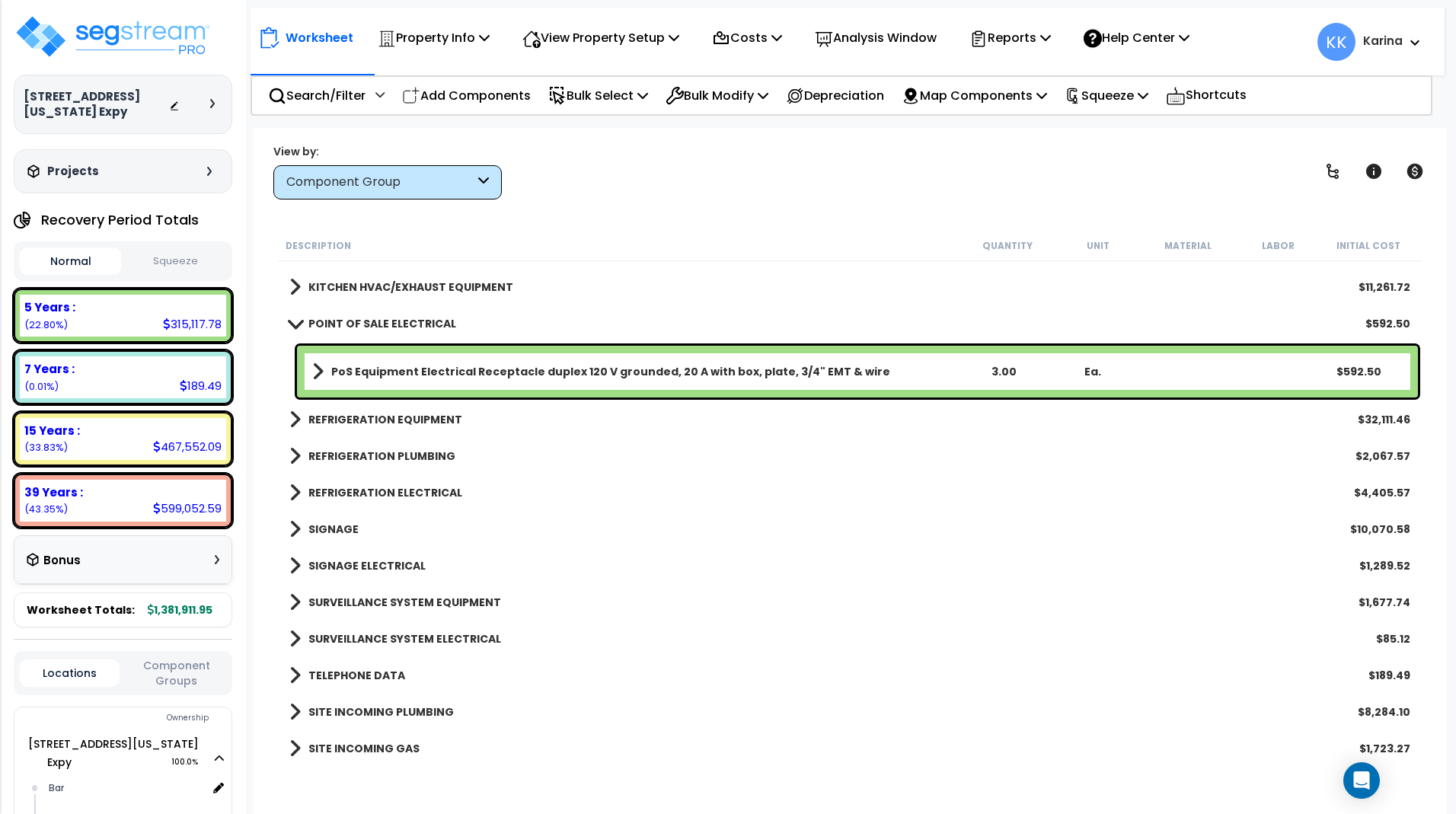
scroll to position [2375, 0]
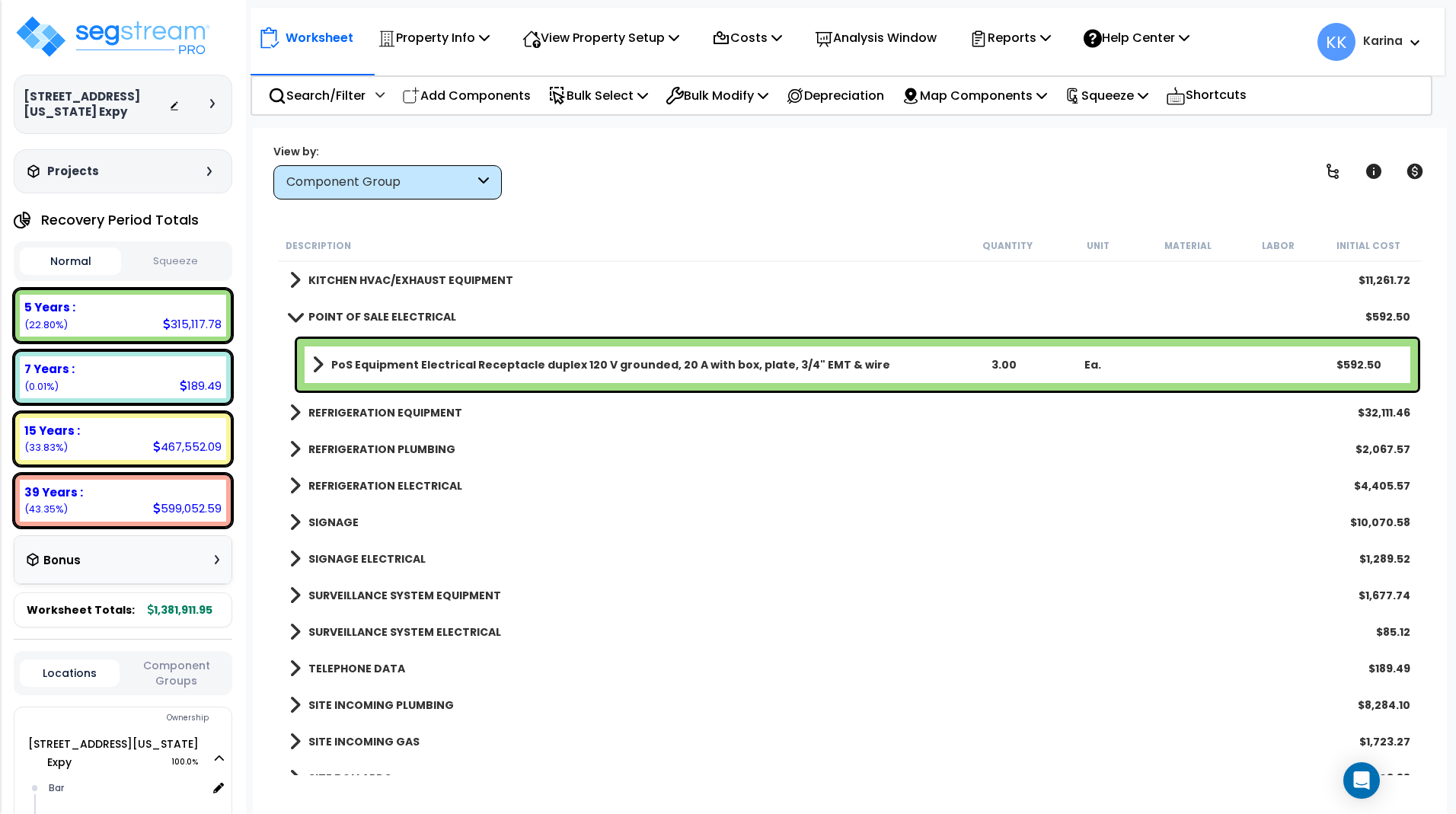
click at [292, 318] on span at bounding box center [295, 317] width 21 height 11
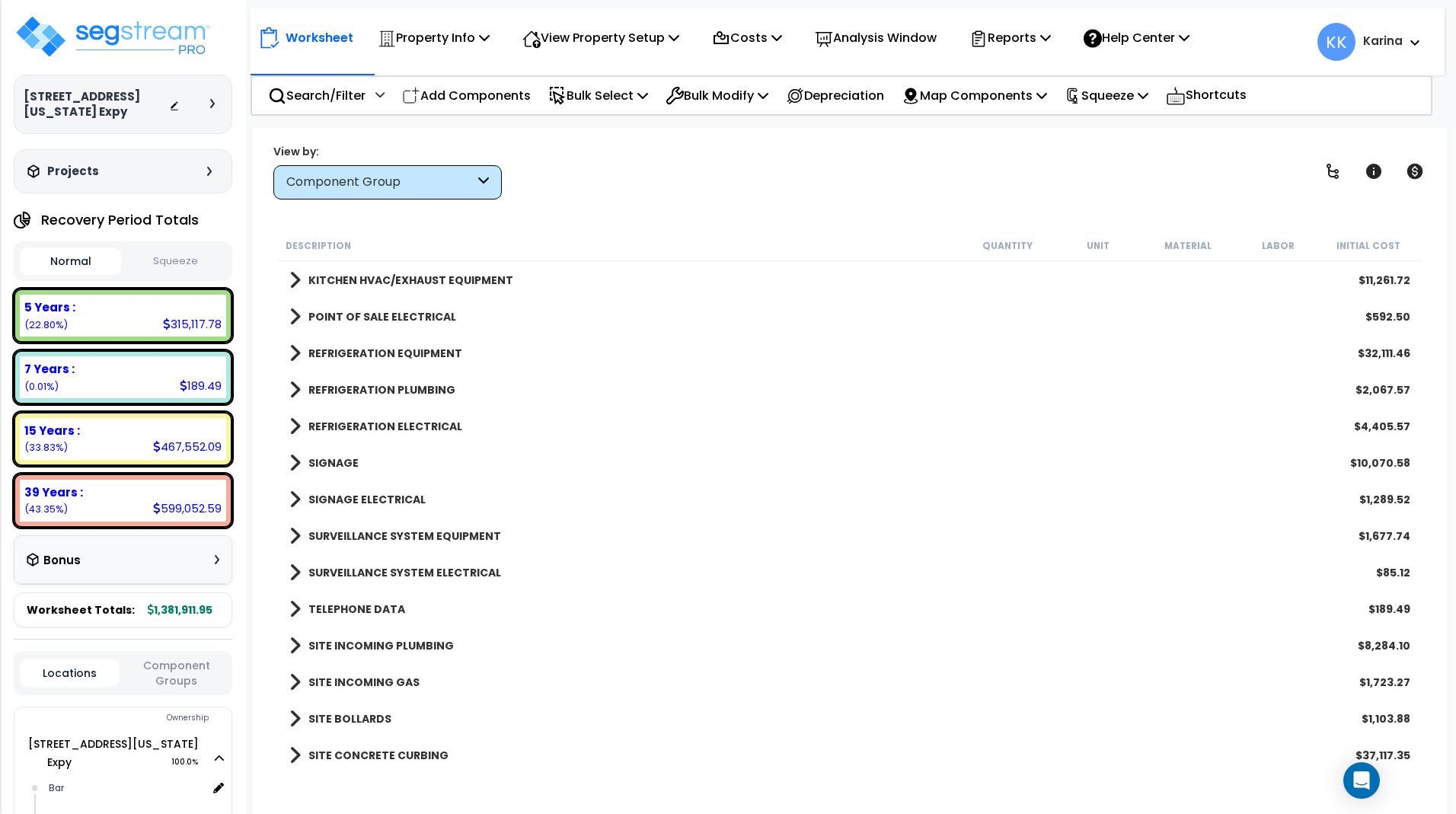
click at [294, 354] on span at bounding box center [295, 353] width 11 height 21
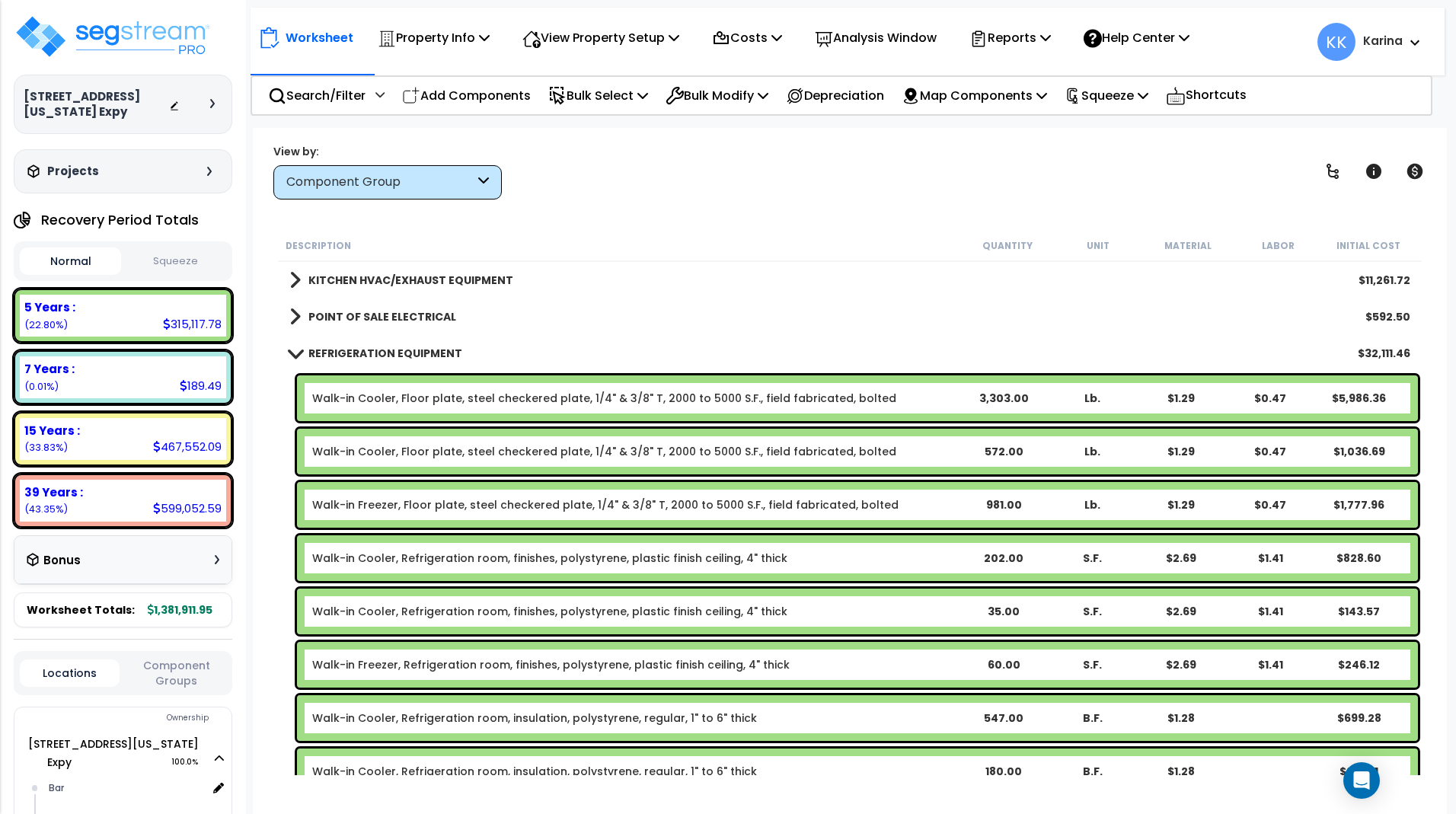
click at [293, 353] on span at bounding box center [295, 353] width 21 height 11
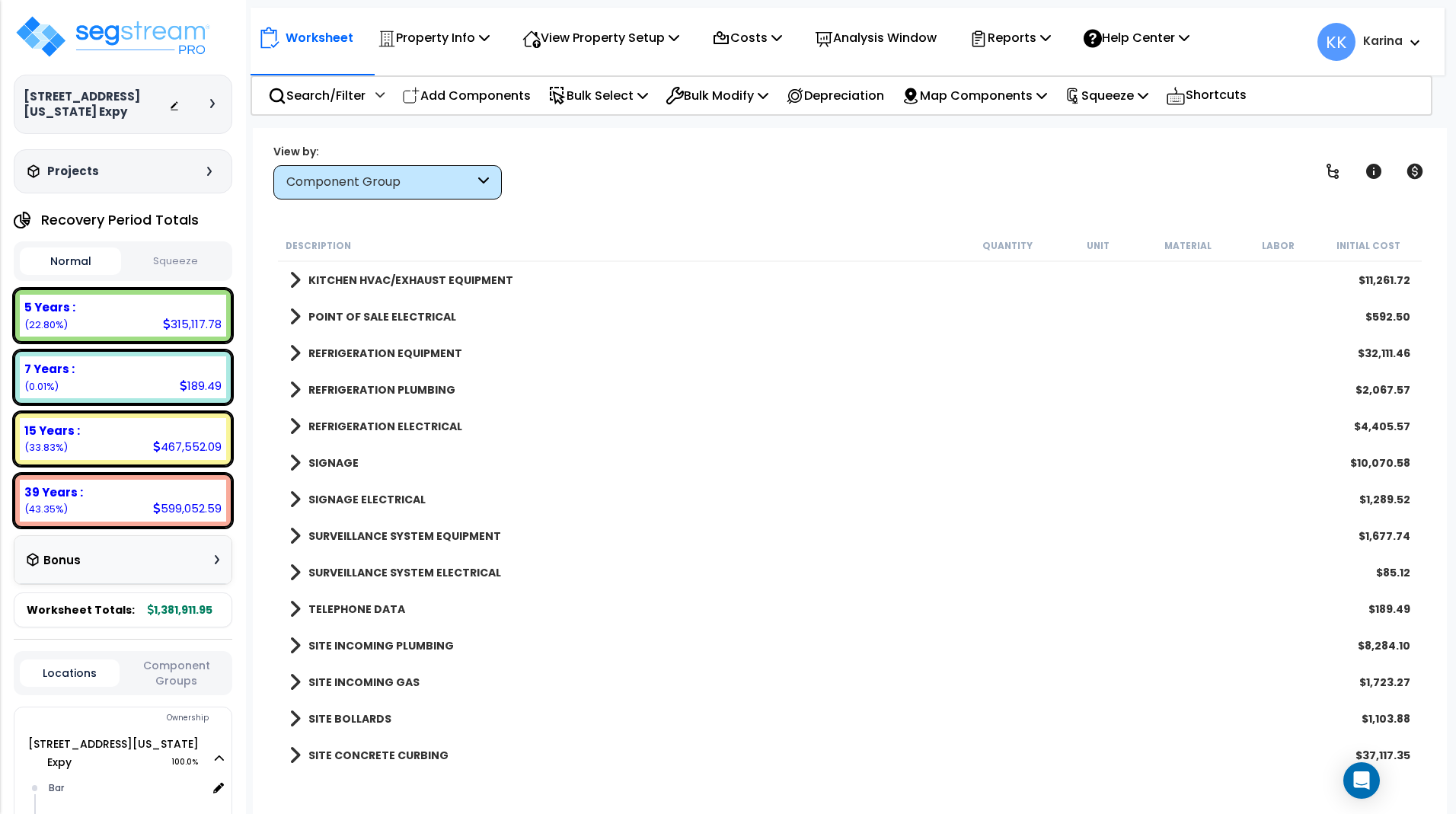
click at [294, 386] on span at bounding box center [295, 389] width 11 height 21
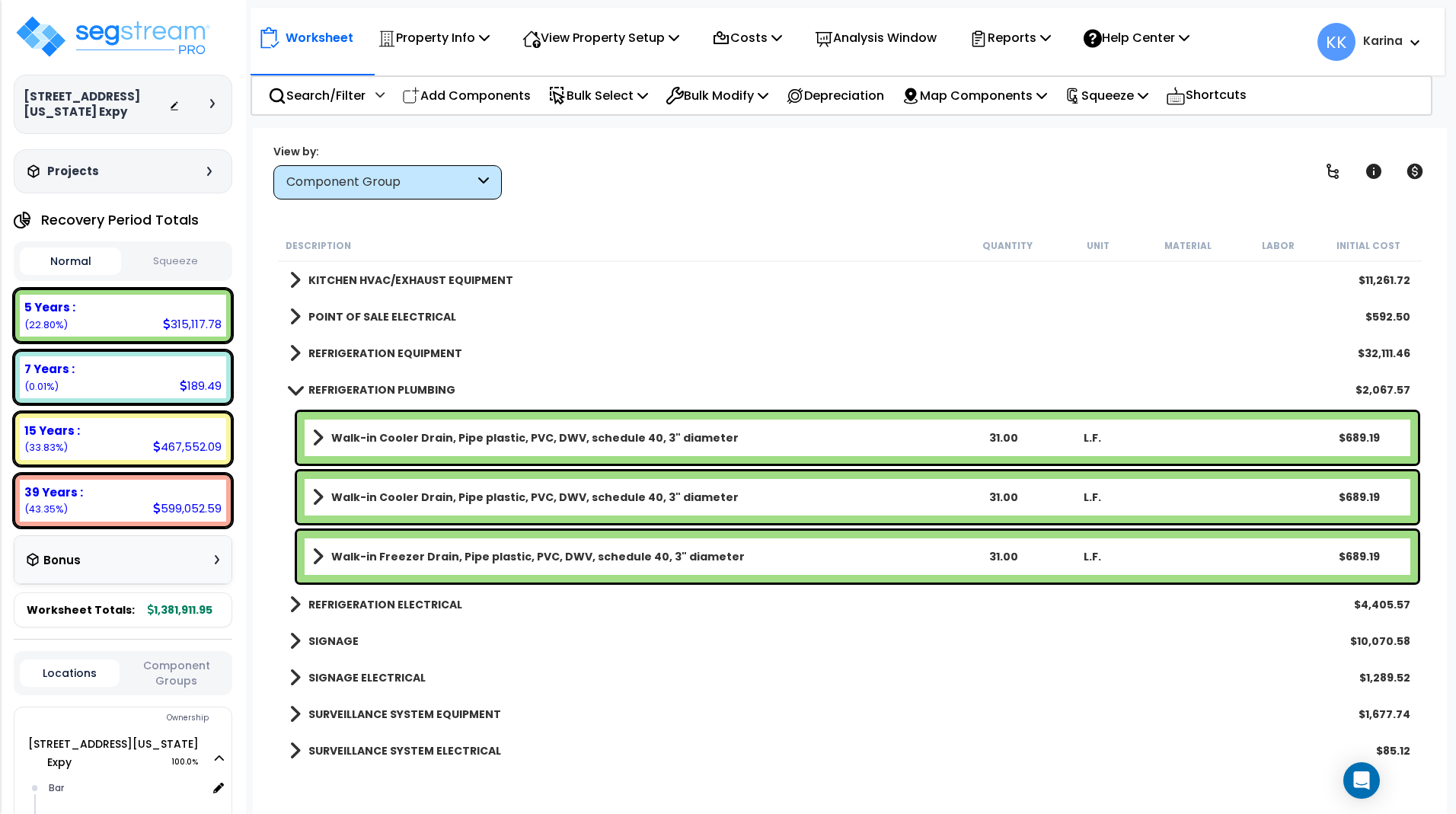
click at [294, 386] on span at bounding box center [295, 389] width 21 height 11
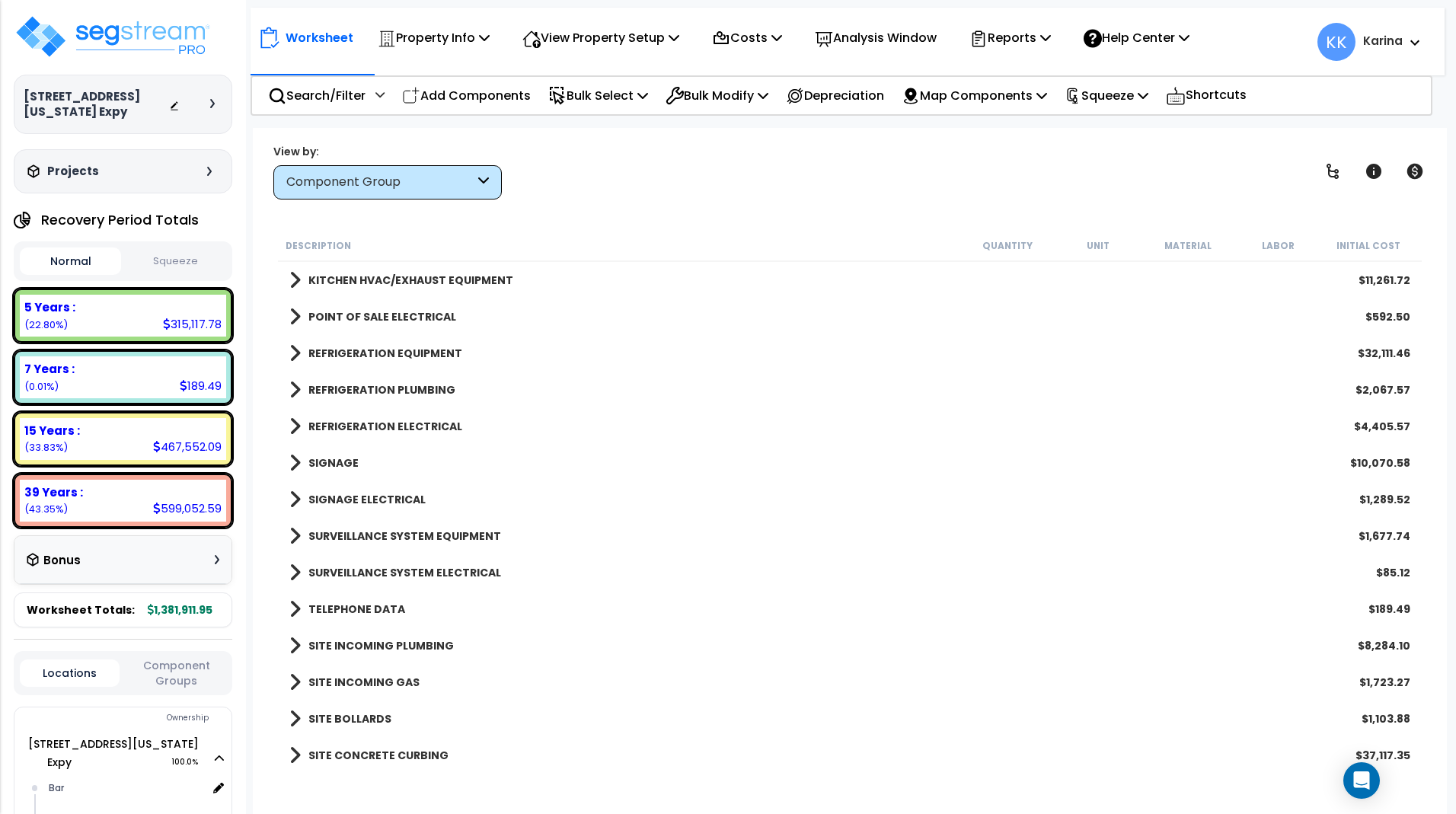
click at [296, 425] on span at bounding box center [295, 425] width 11 height 21
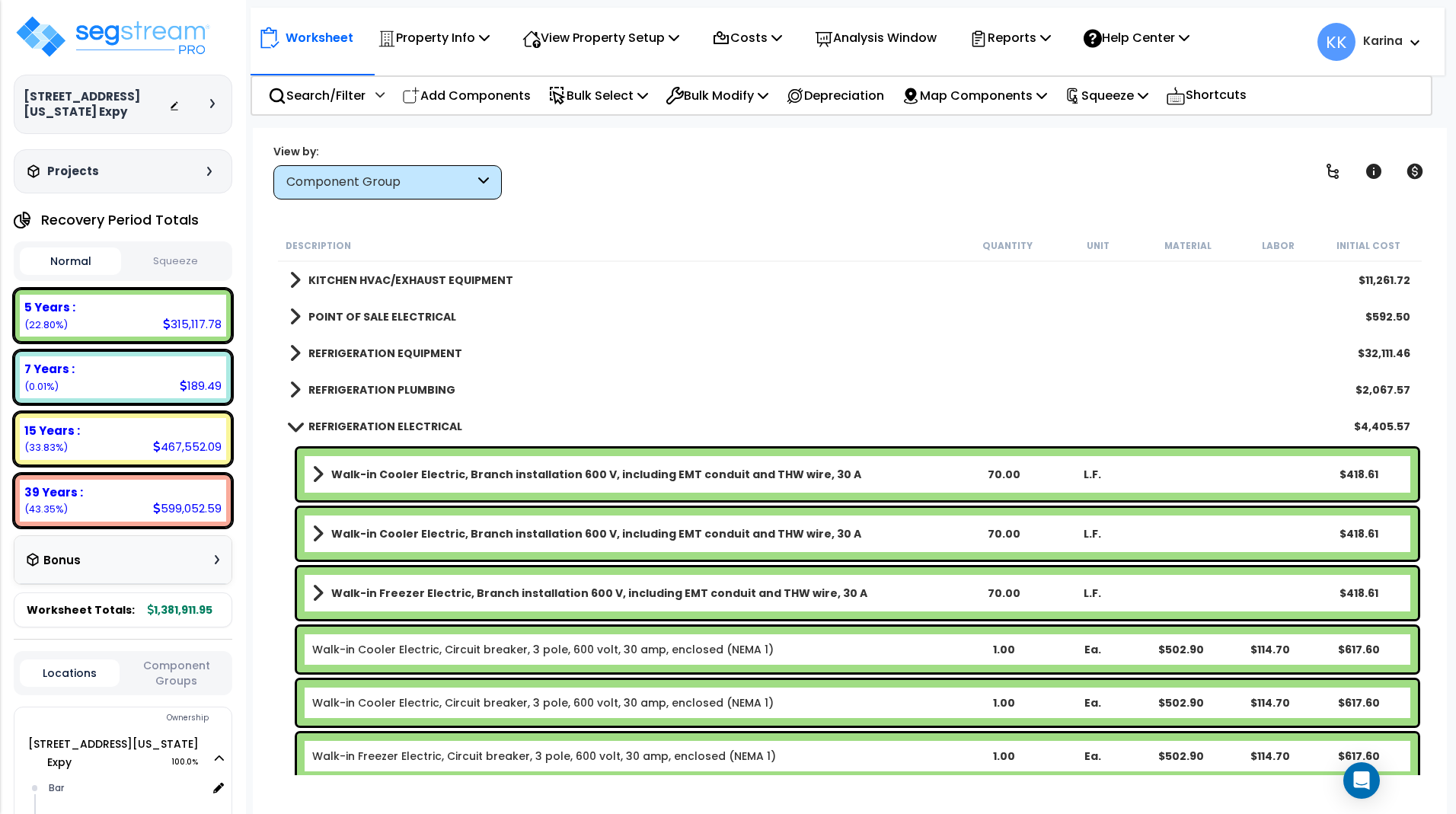
click at [290, 425] on span at bounding box center [295, 425] width 21 height 11
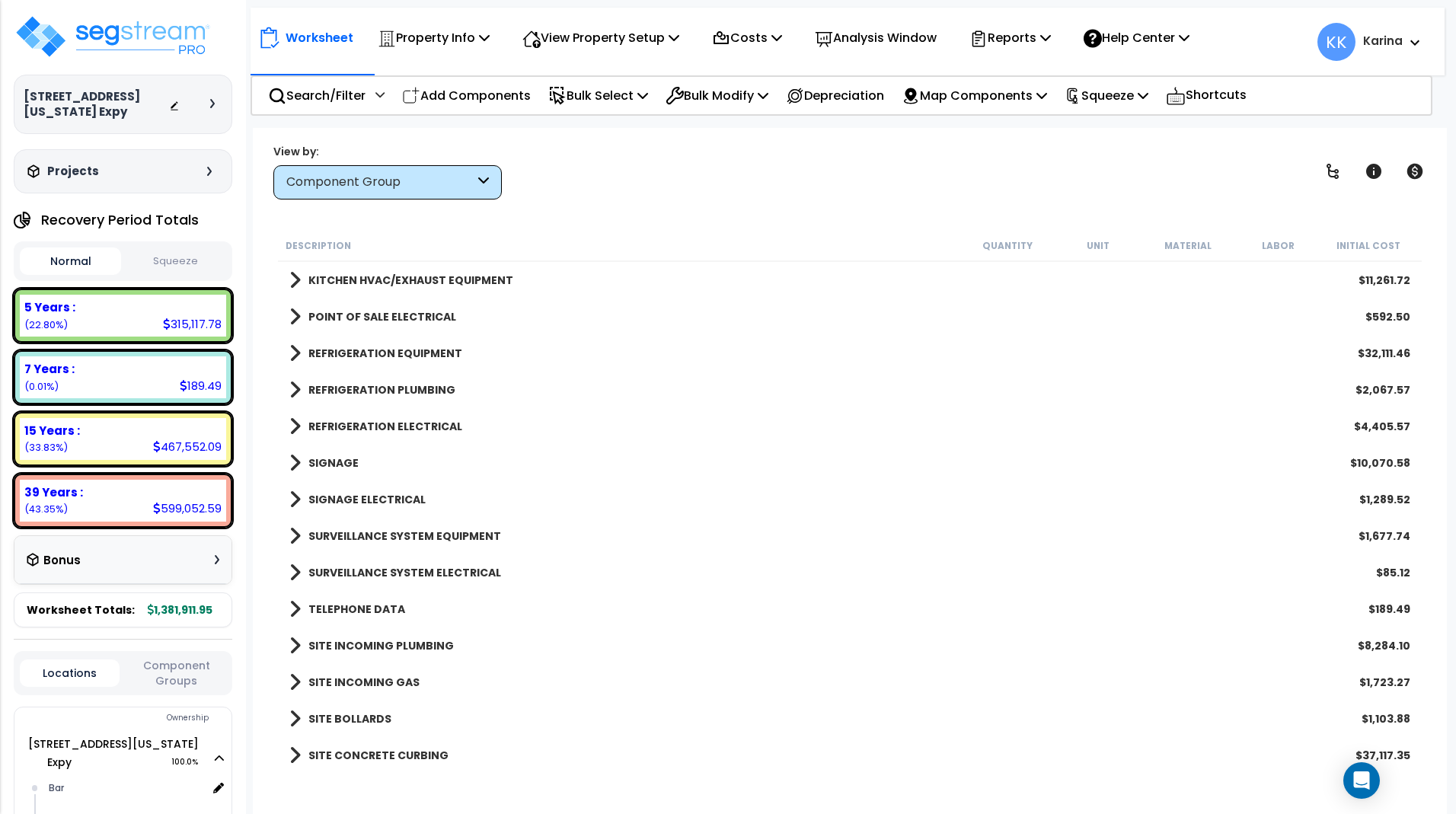
click at [295, 460] on span at bounding box center [295, 462] width 11 height 21
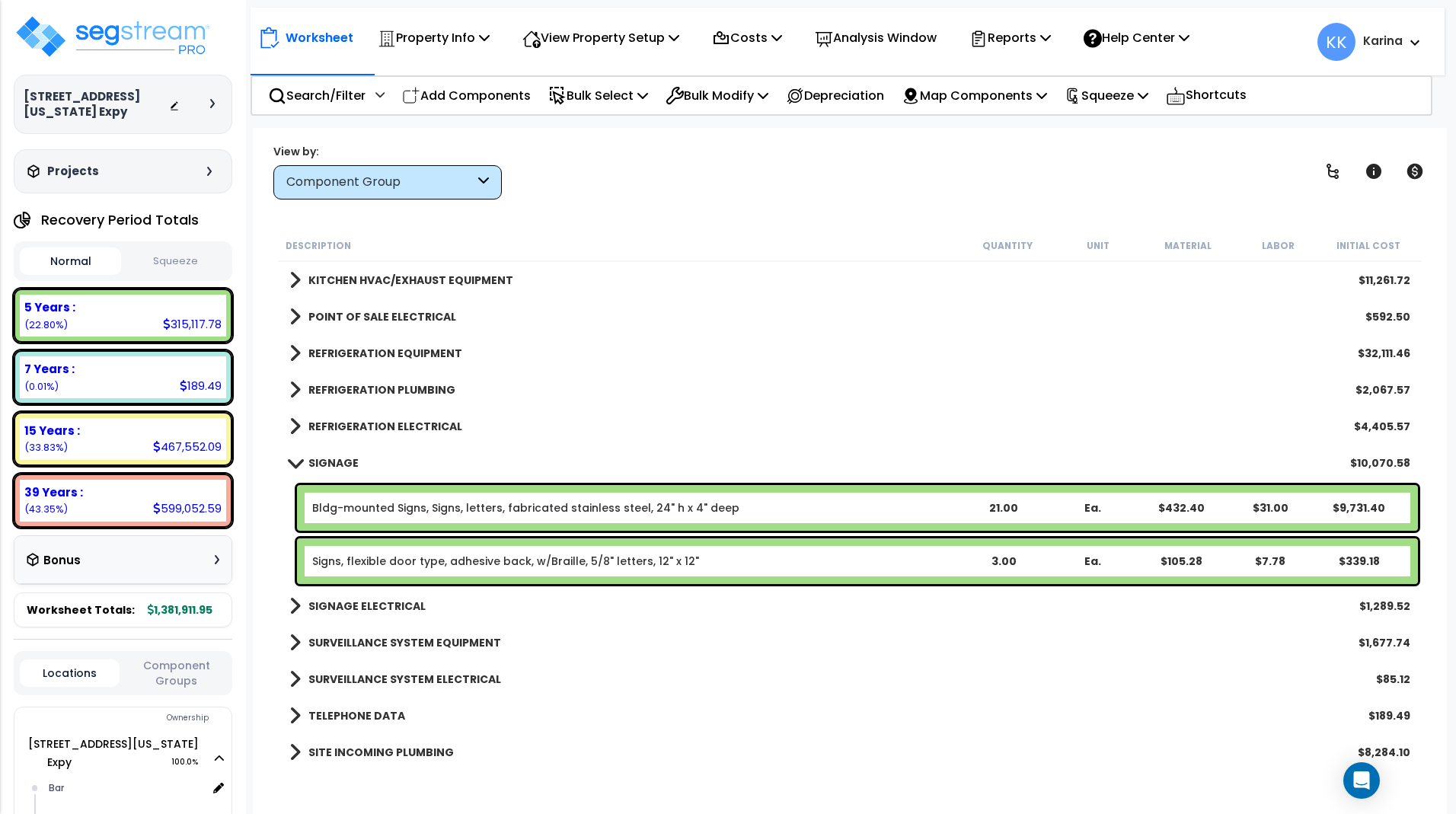
click at [295, 460] on span at bounding box center [295, 462] width 21 height 11
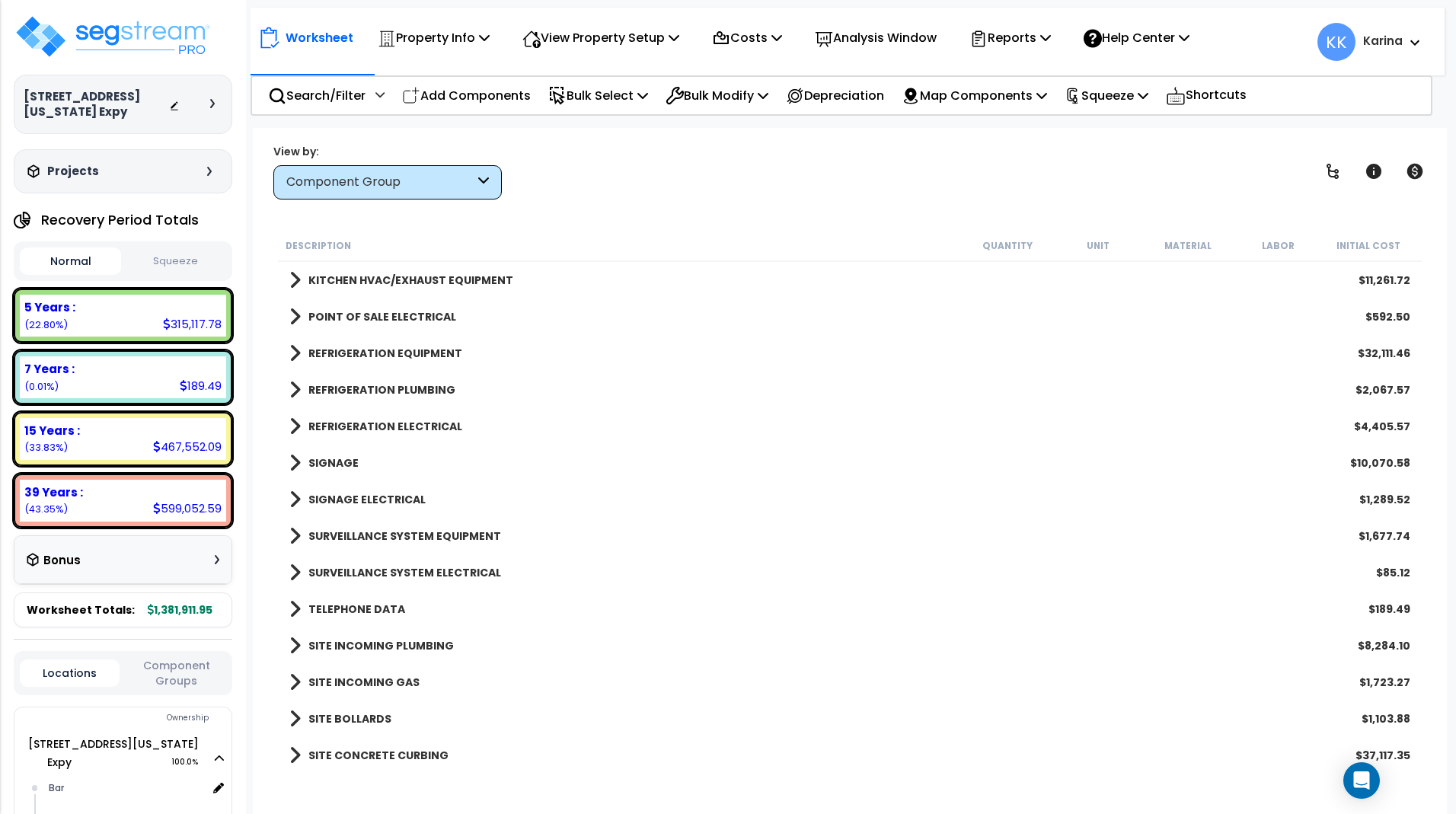
click at [295, 497] on span at bounding box center [295, 499] width 11 height 21
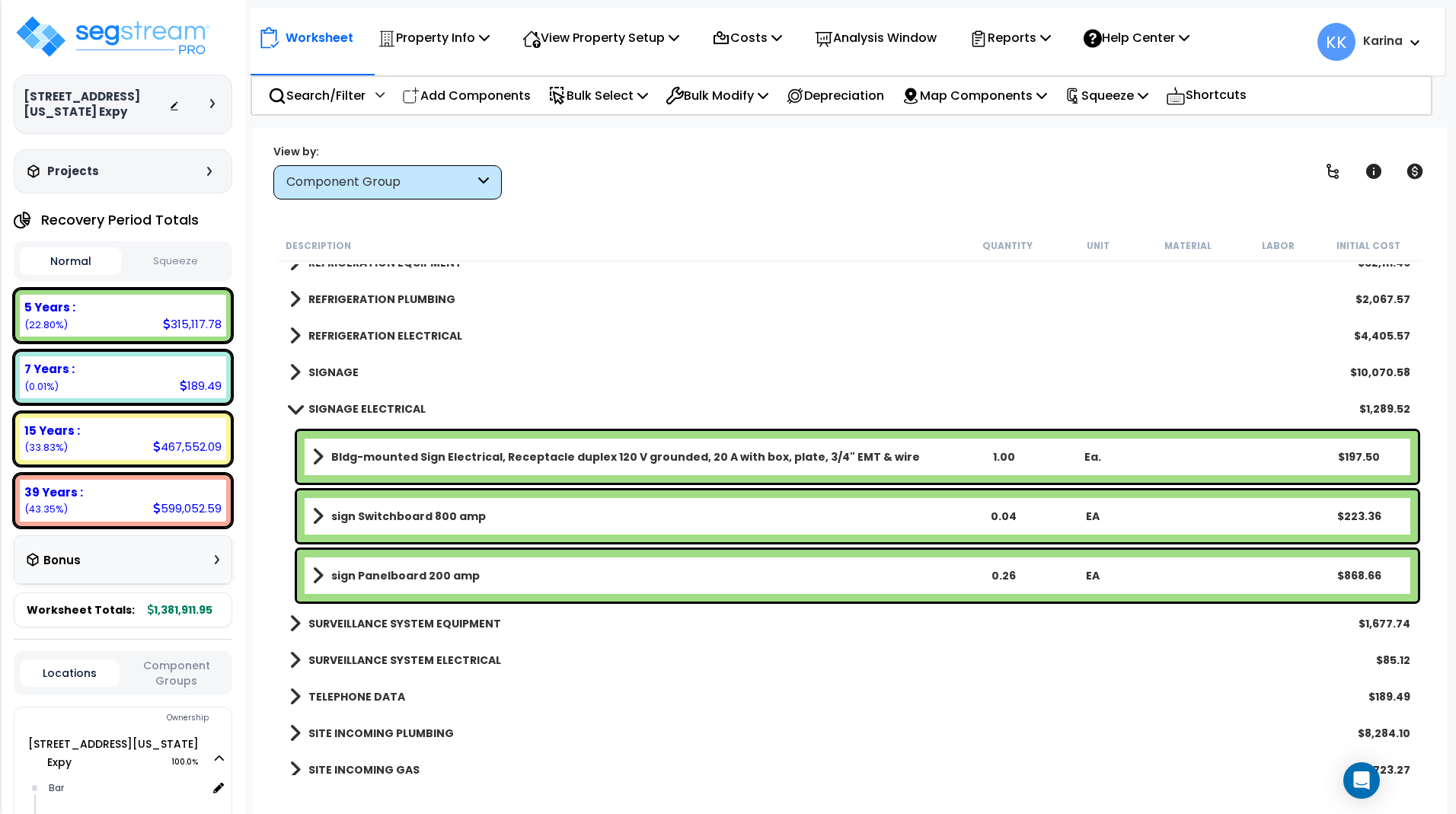
scroll to position [2466, 0]
click at [295, 405] on span at bounding box center [295, 407] width 21 height 11
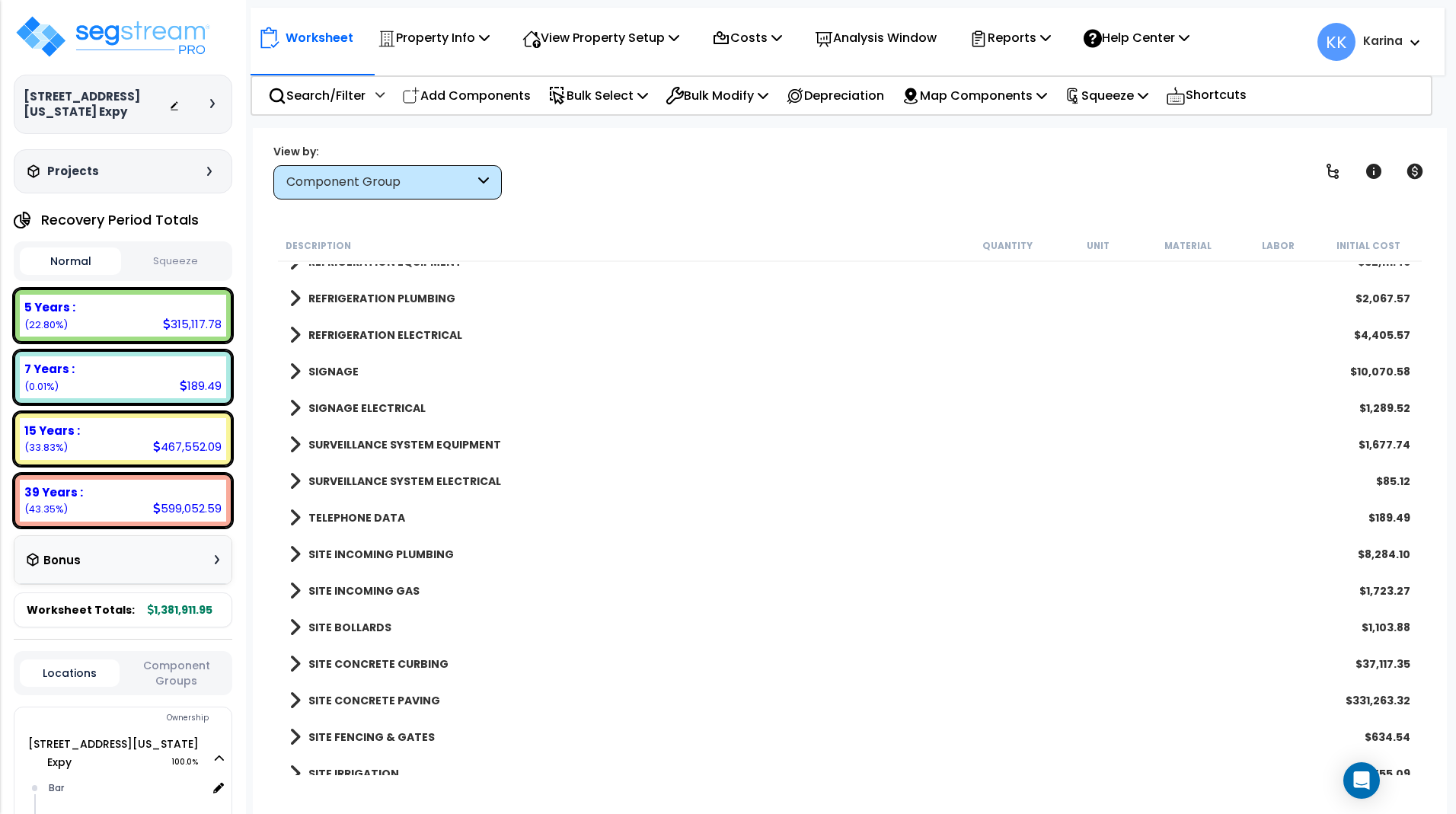
click at [294, 446] on span at bounding box center [295, 444] width 11 height 21
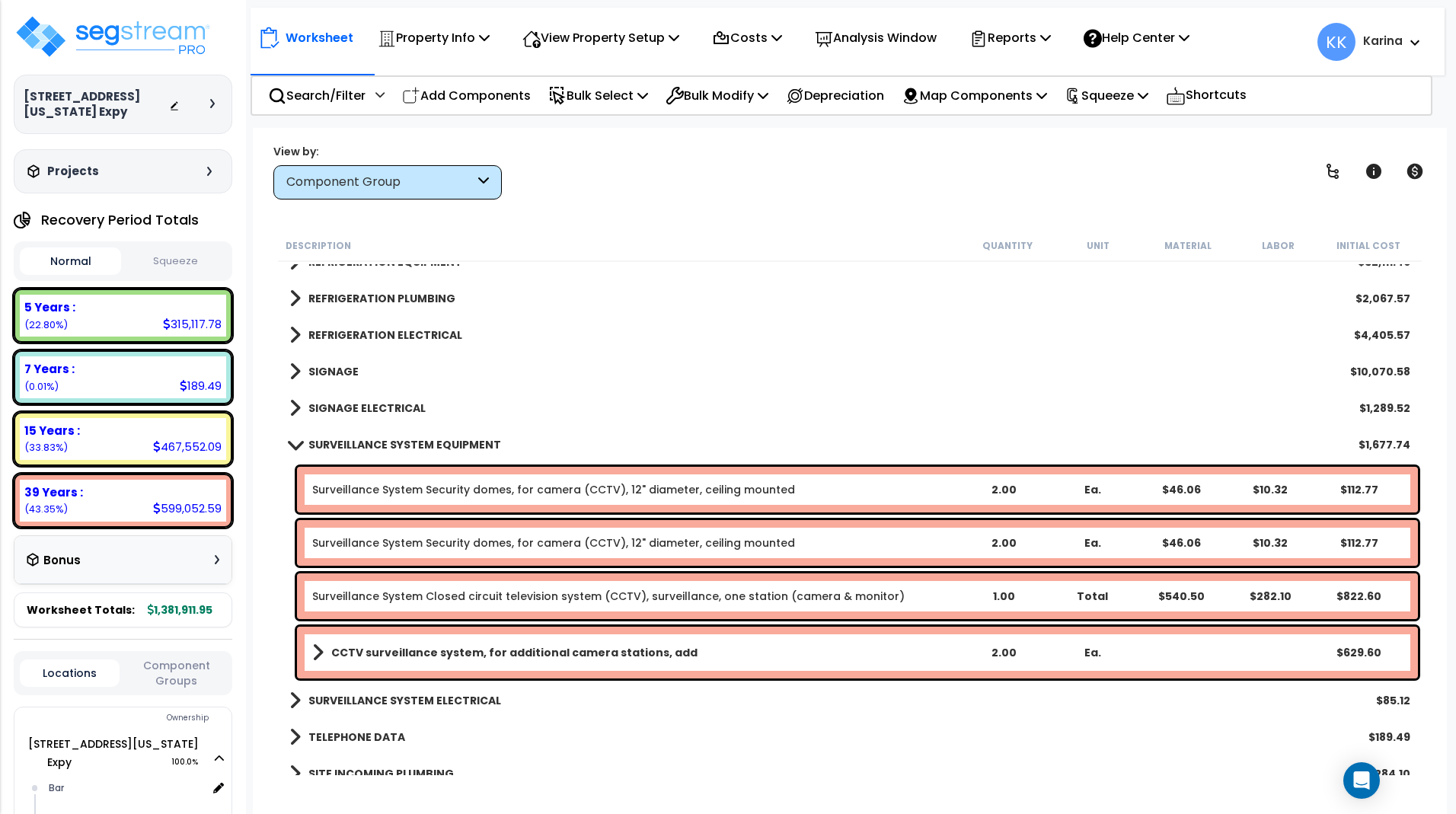
click at [294, 446] on span at bounding box center [295, 444] width 21 height 11
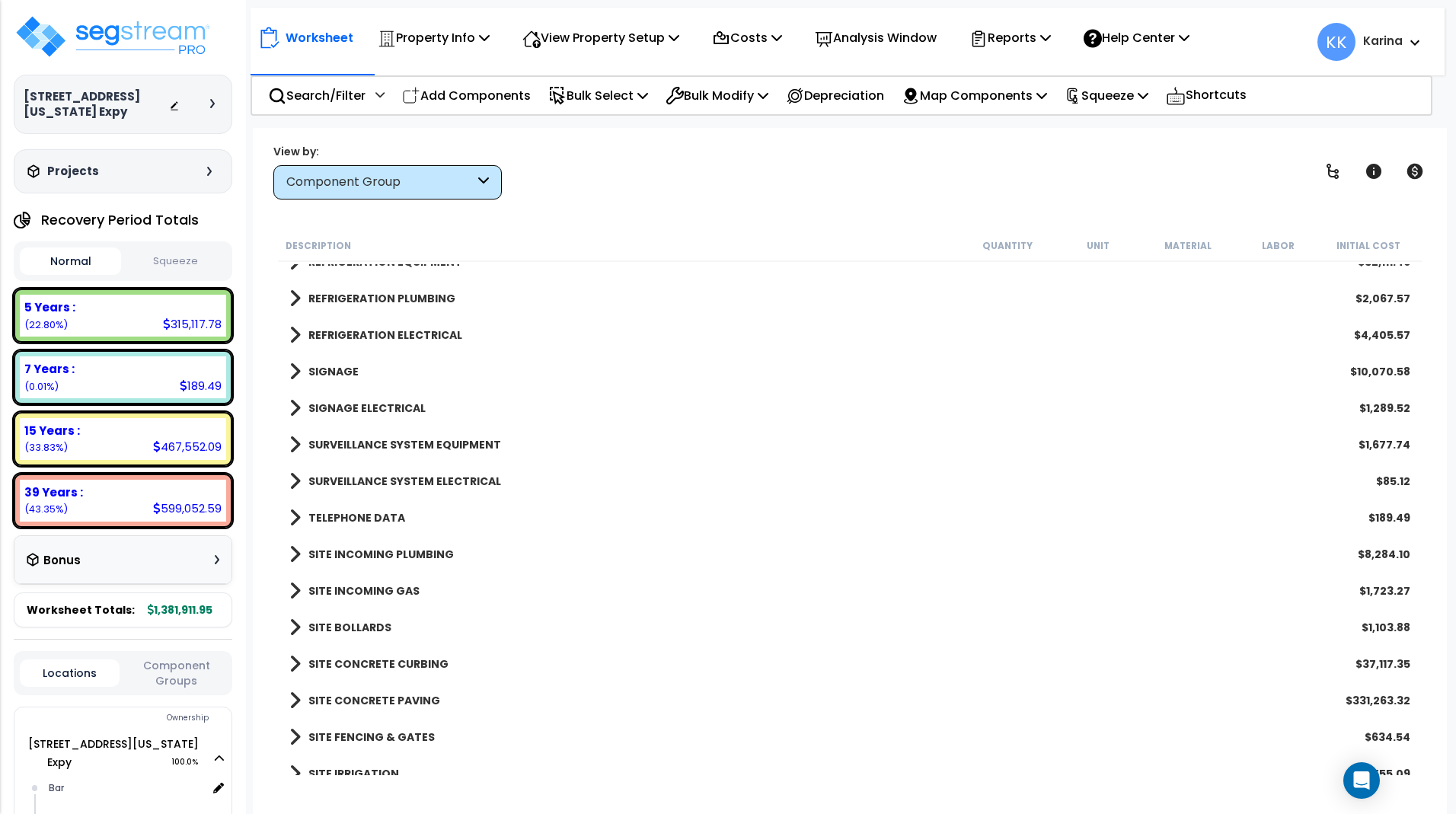
click at [294, 480] on span at bounding box center [295, 481] width 11 height 21
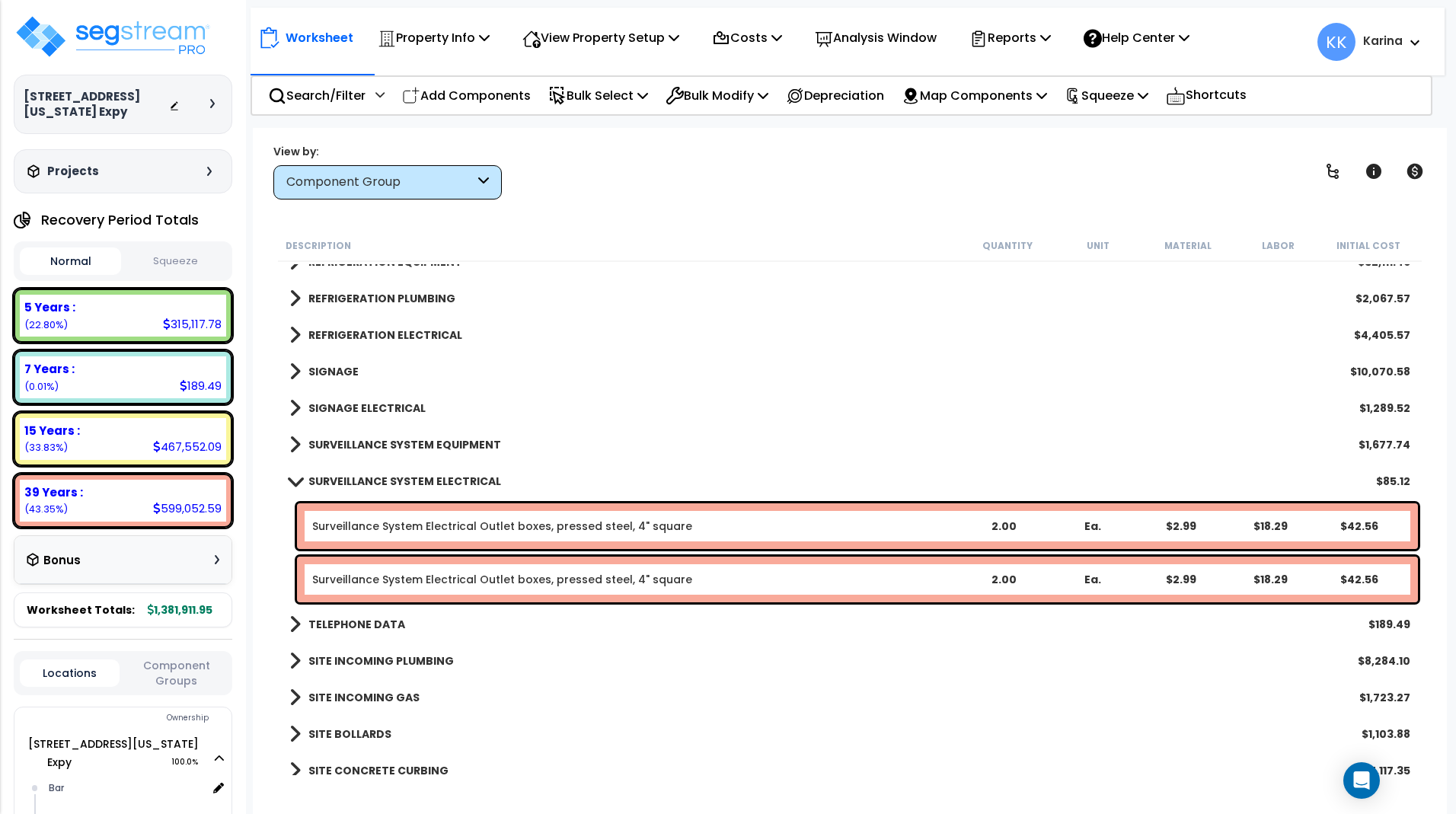
click at [295, 480] on span at bounding box center [295, 481] width 21 height 11
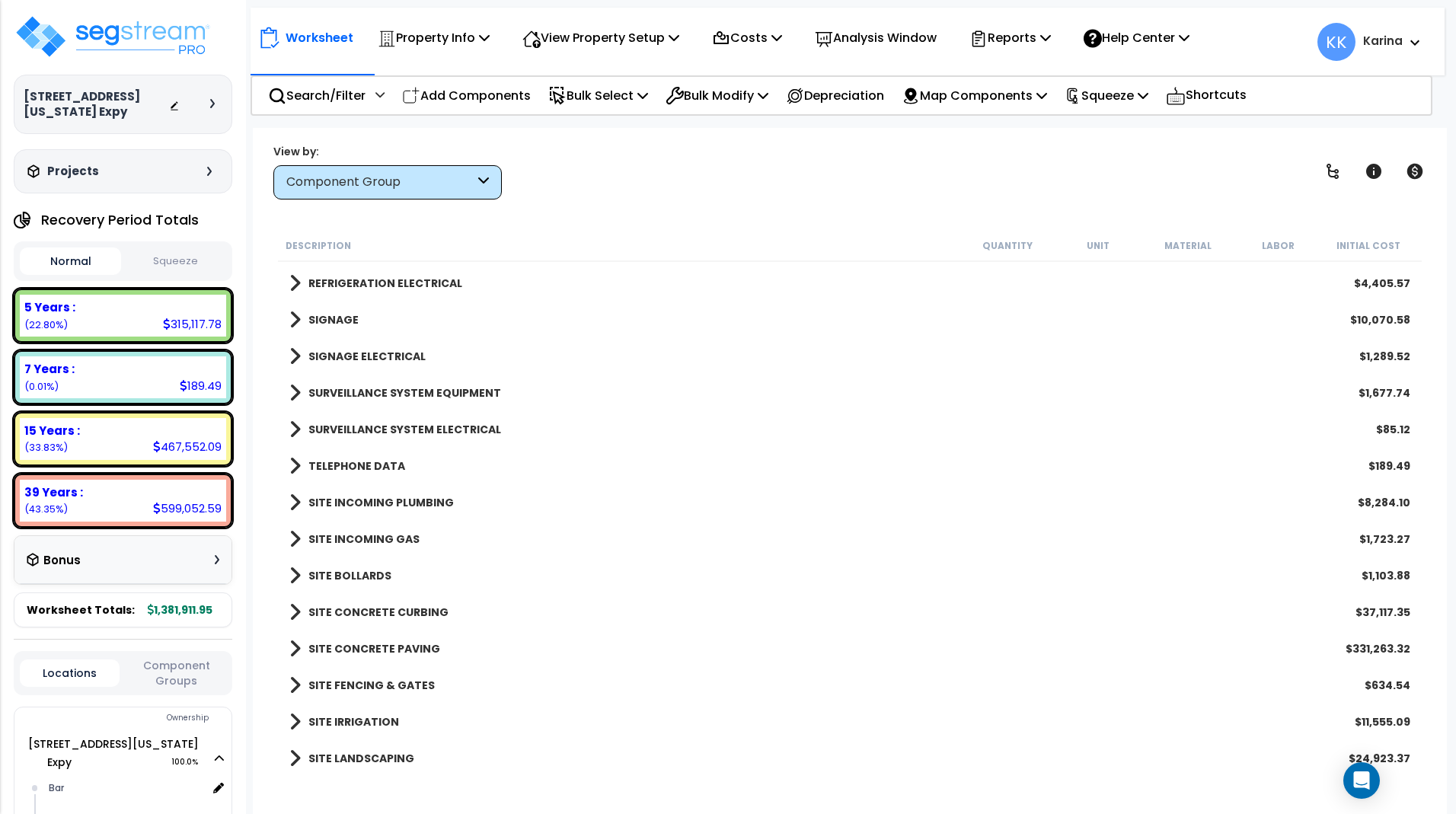
scroll to position [2557, 0]
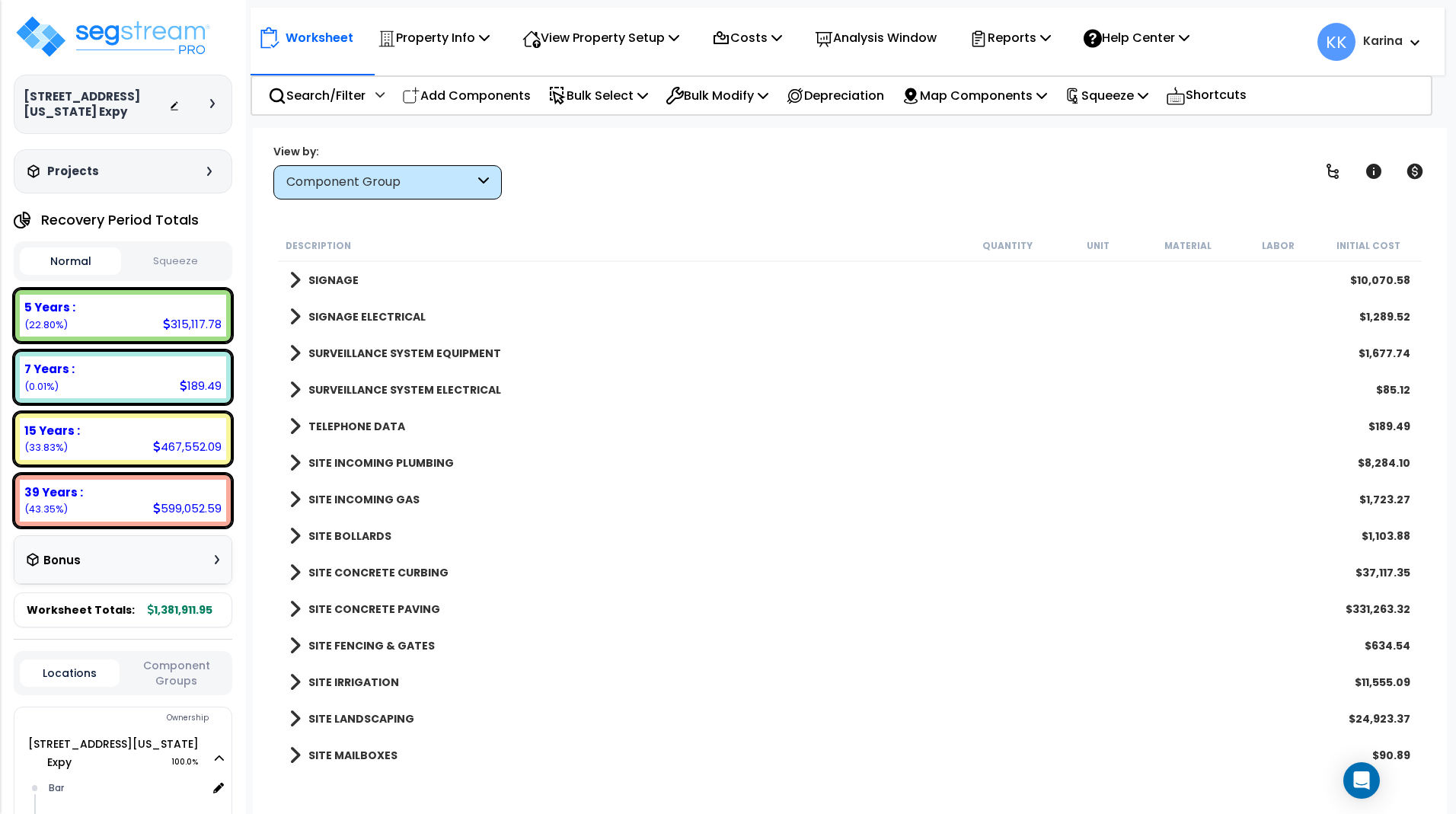
click at [293, 426] on span at bounding box center [295, 425] width 11 height 21
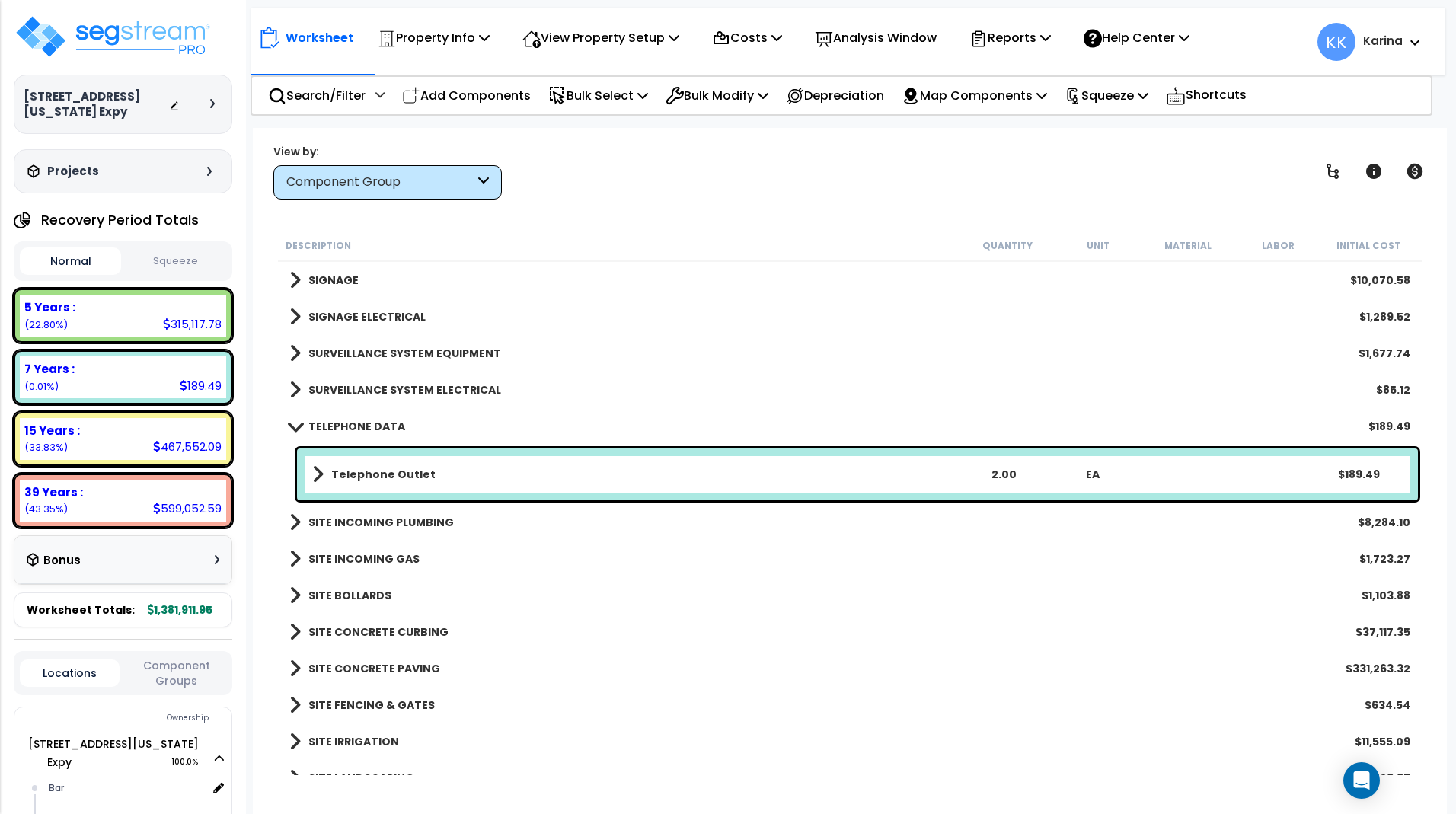
click at [293, 426] on span at bounding box center [295, 425] width 21 height 11
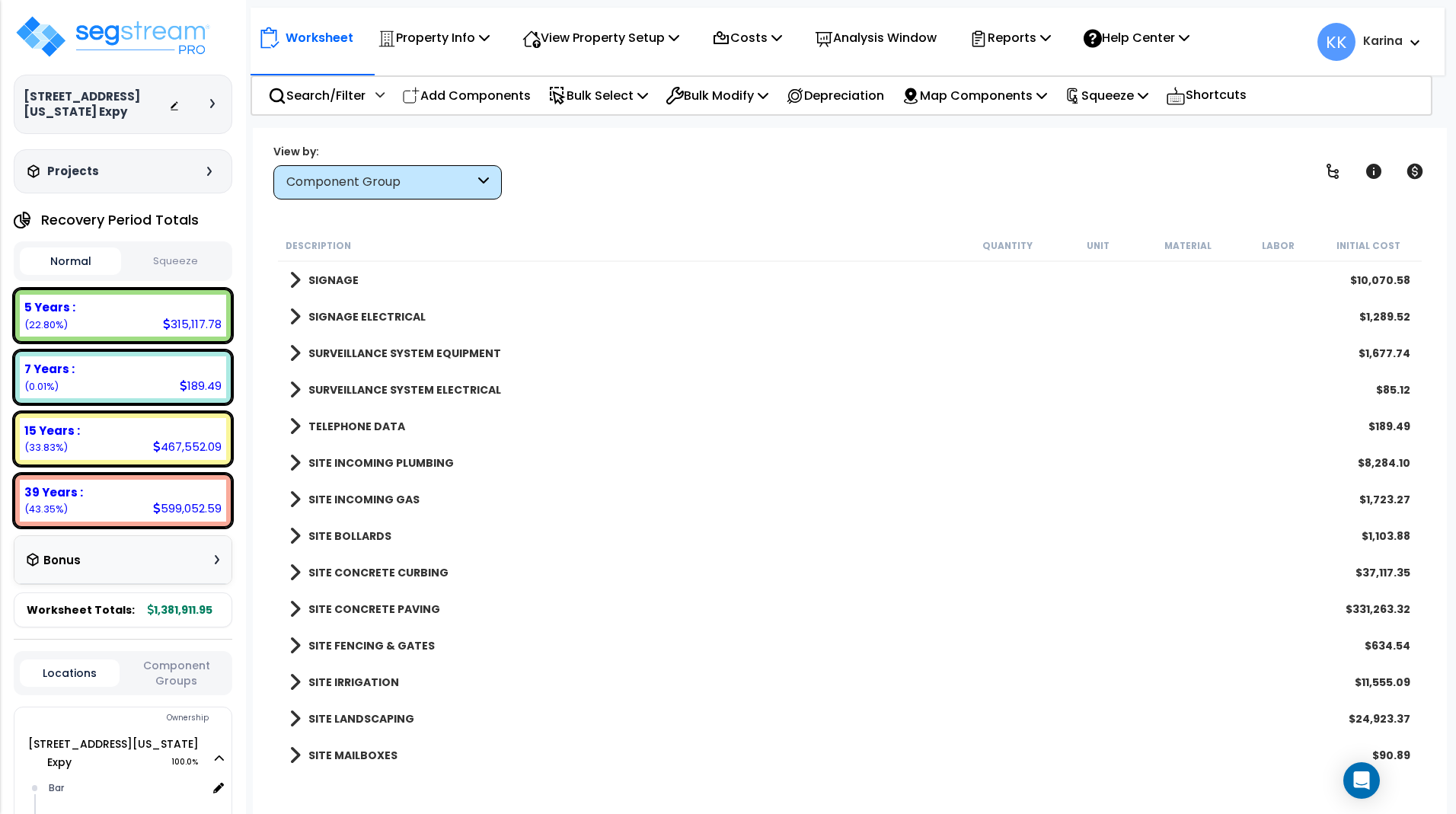
click at [296, 463] on span at bounding box center [295, 462] width 11 height 21
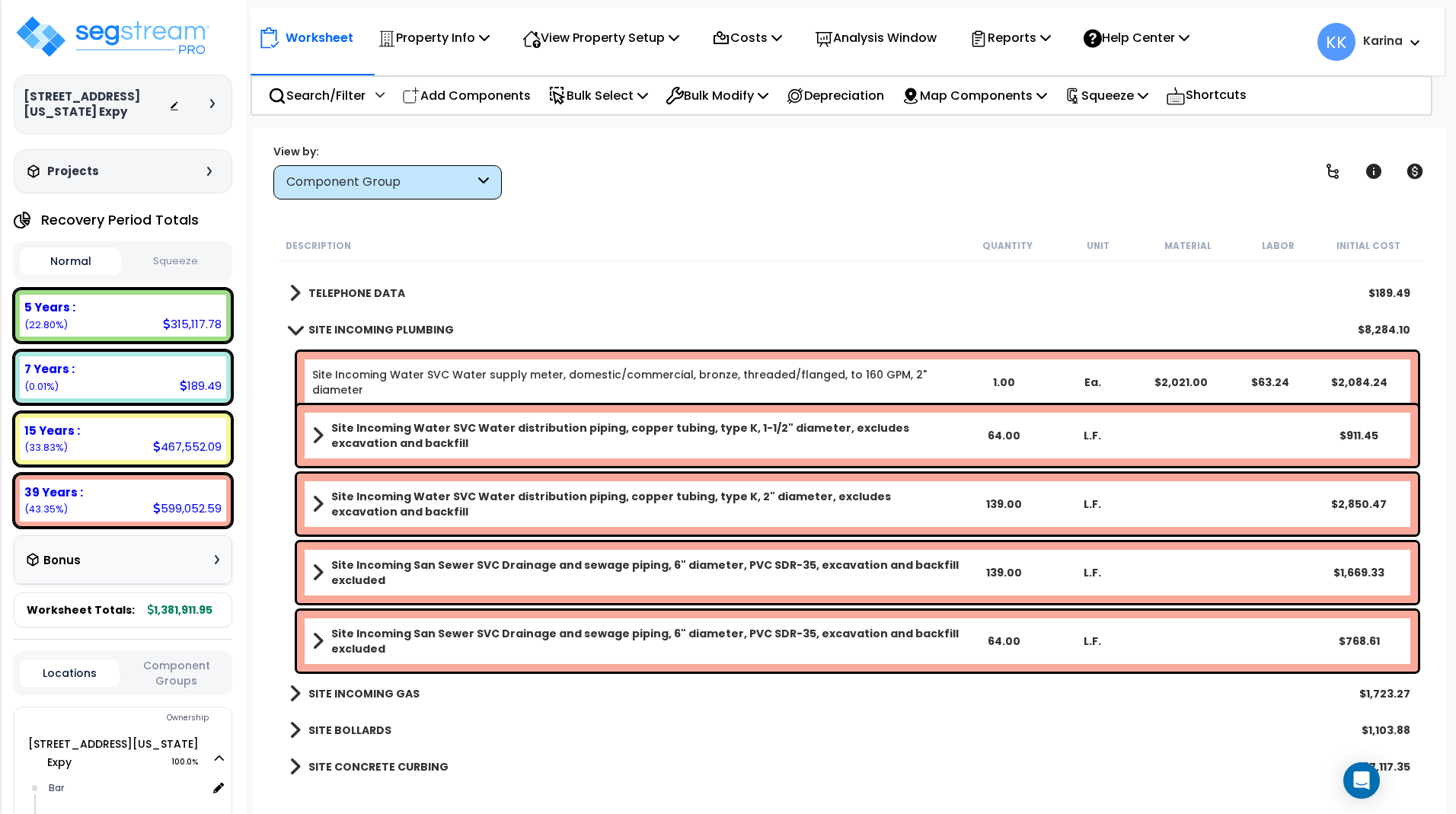
scroll to position [2649, 0]
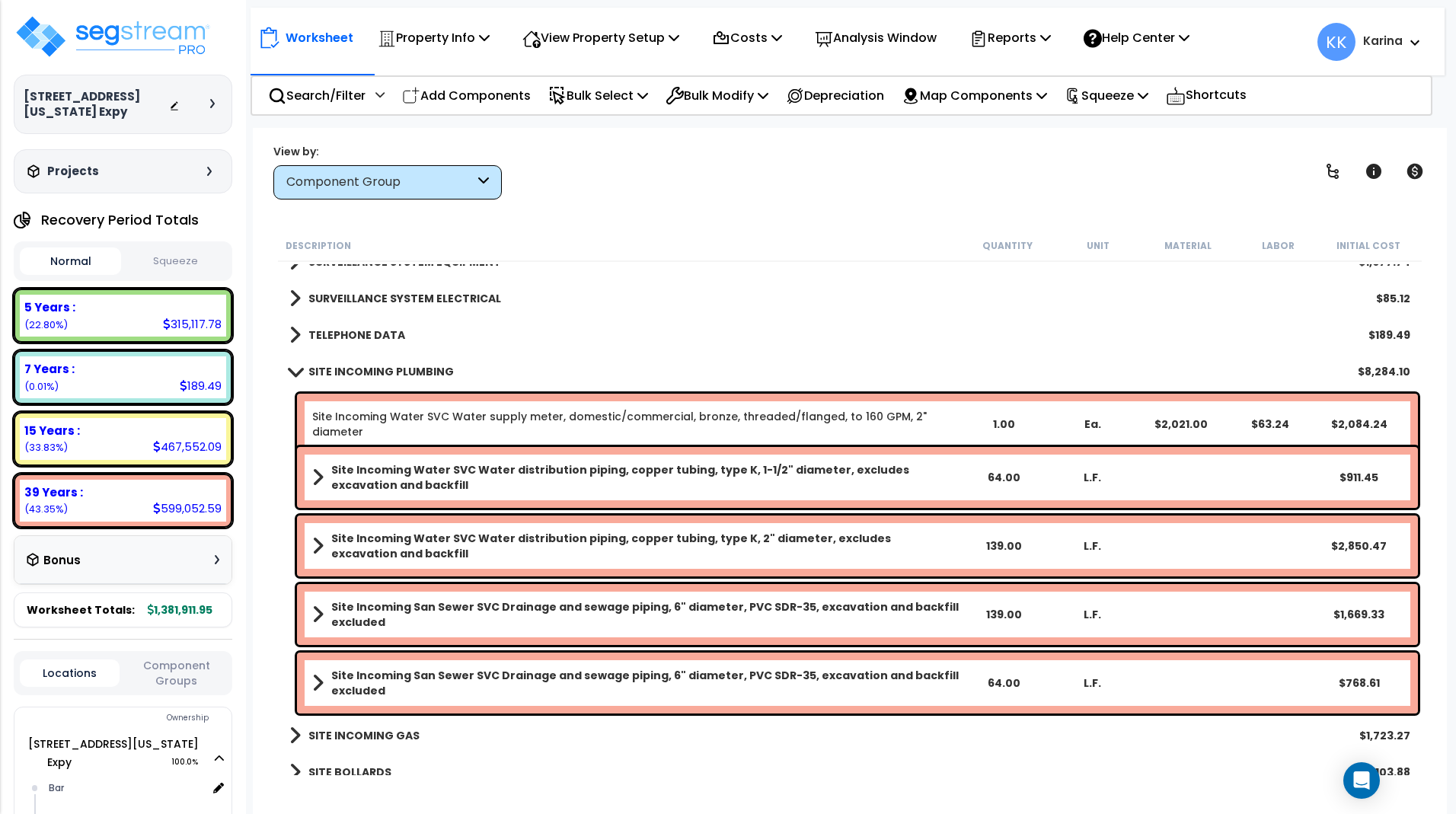
click at [295, 370] on span at bounding box center [295, 371] width 21 height 11
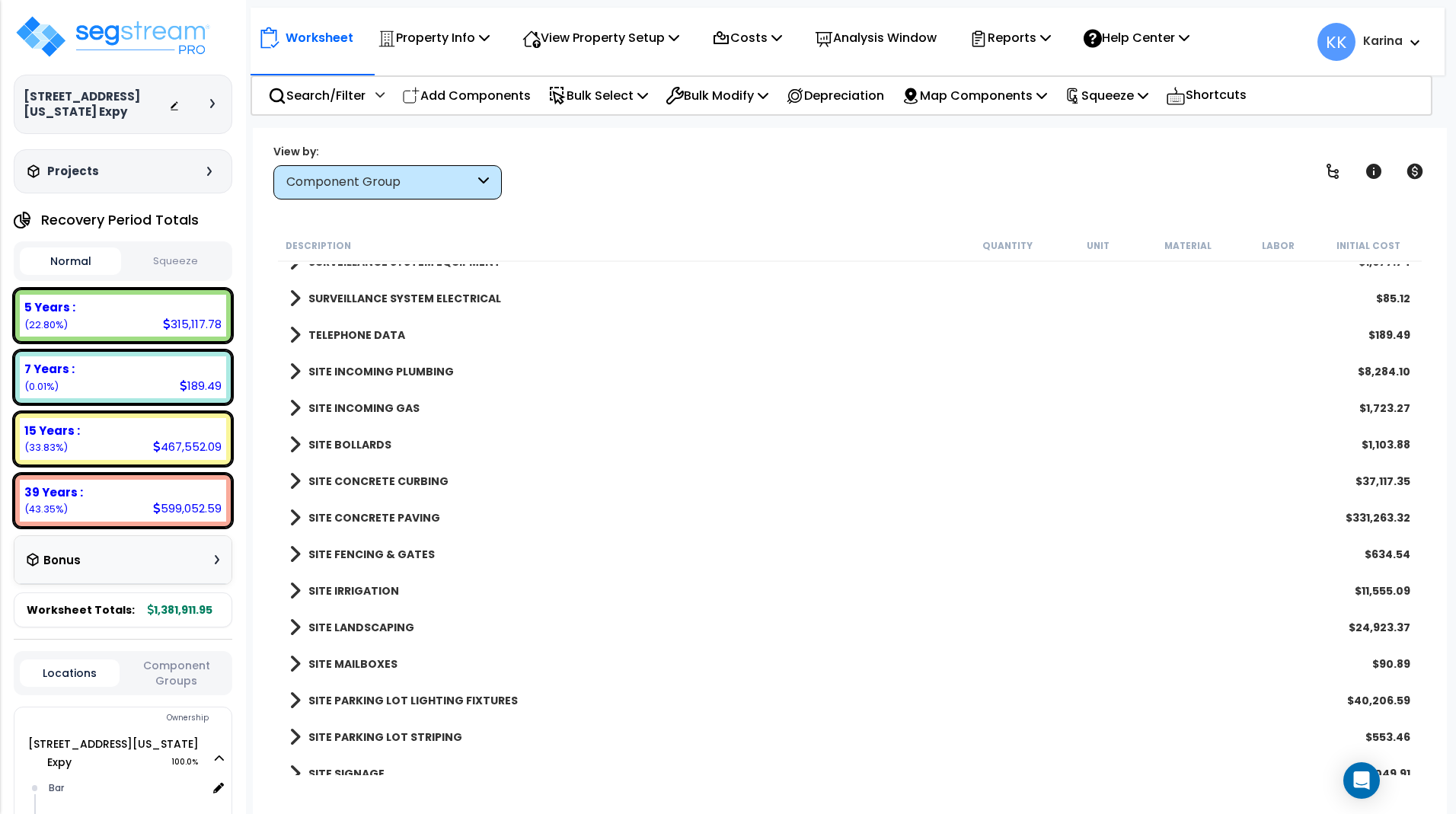
click at [295, 403] on span at bounding box center [295, 408] width 11 height 21
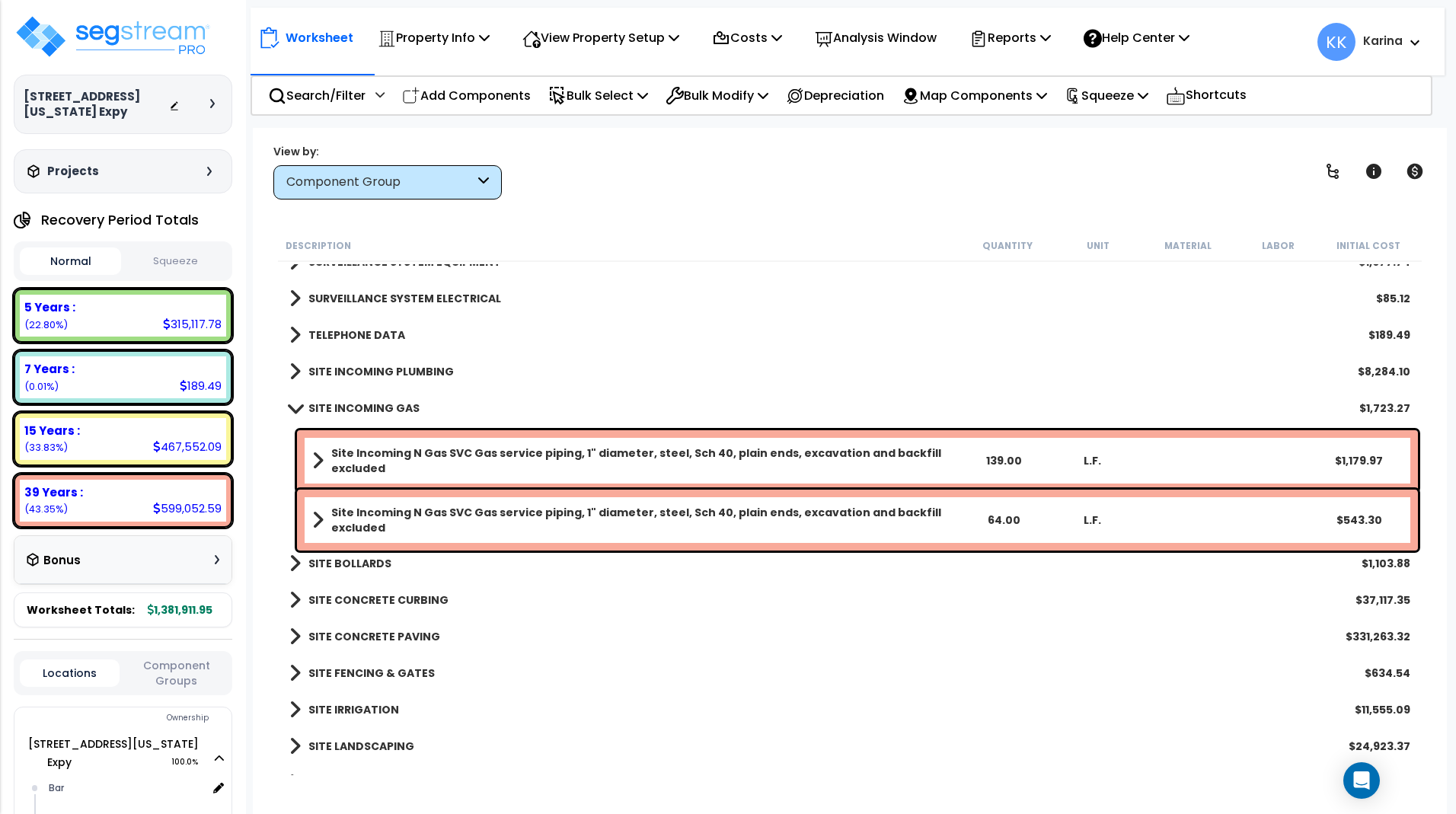
click at [295, 403] on span at bounding box center [295, 407] width 21 height 11
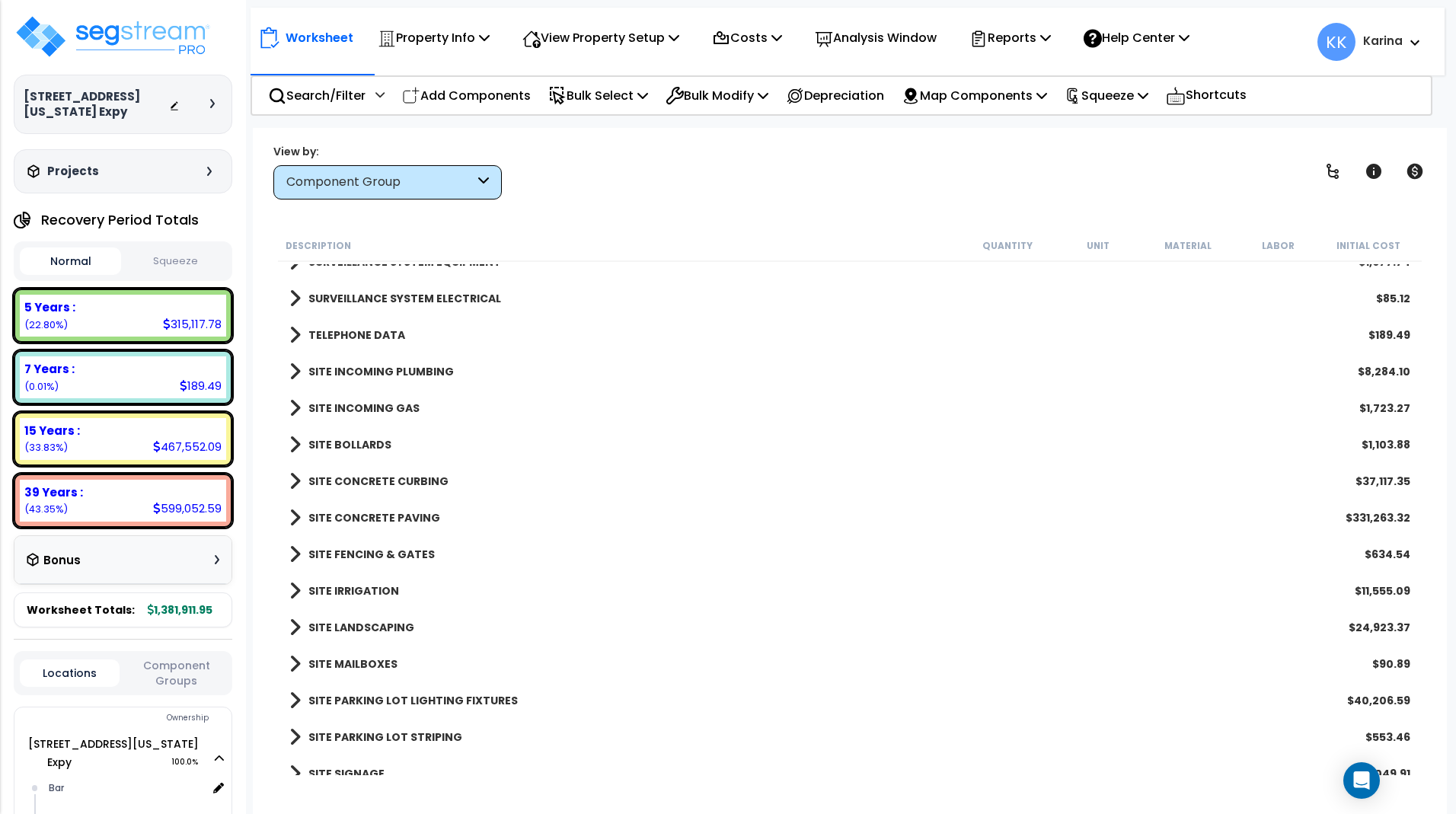
click at [292, 442] on span at bounding box center [295, 444] width 11 height 21
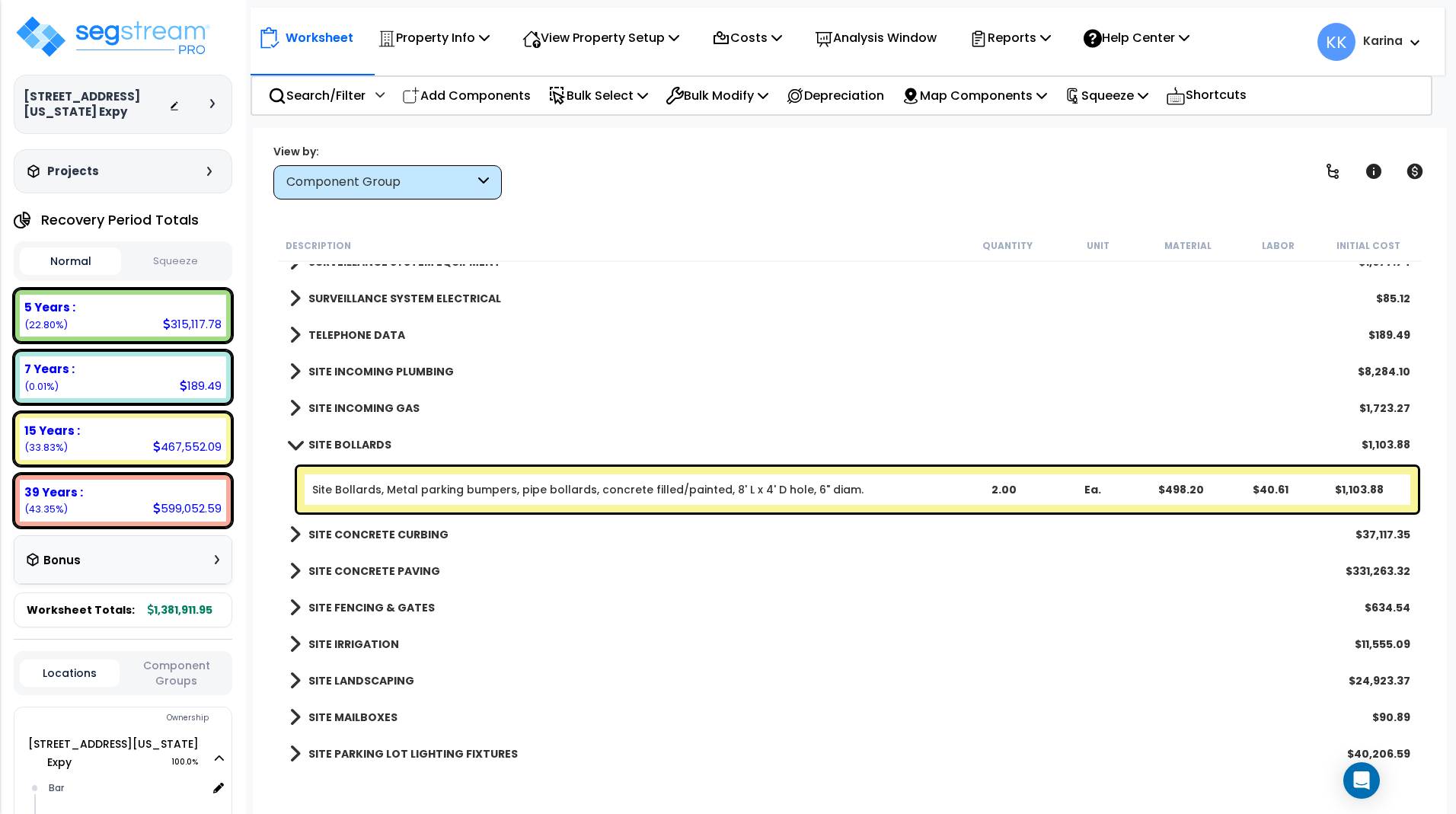
click at [292, 442] on span at bounding box center [295, 444] width 21 height 11
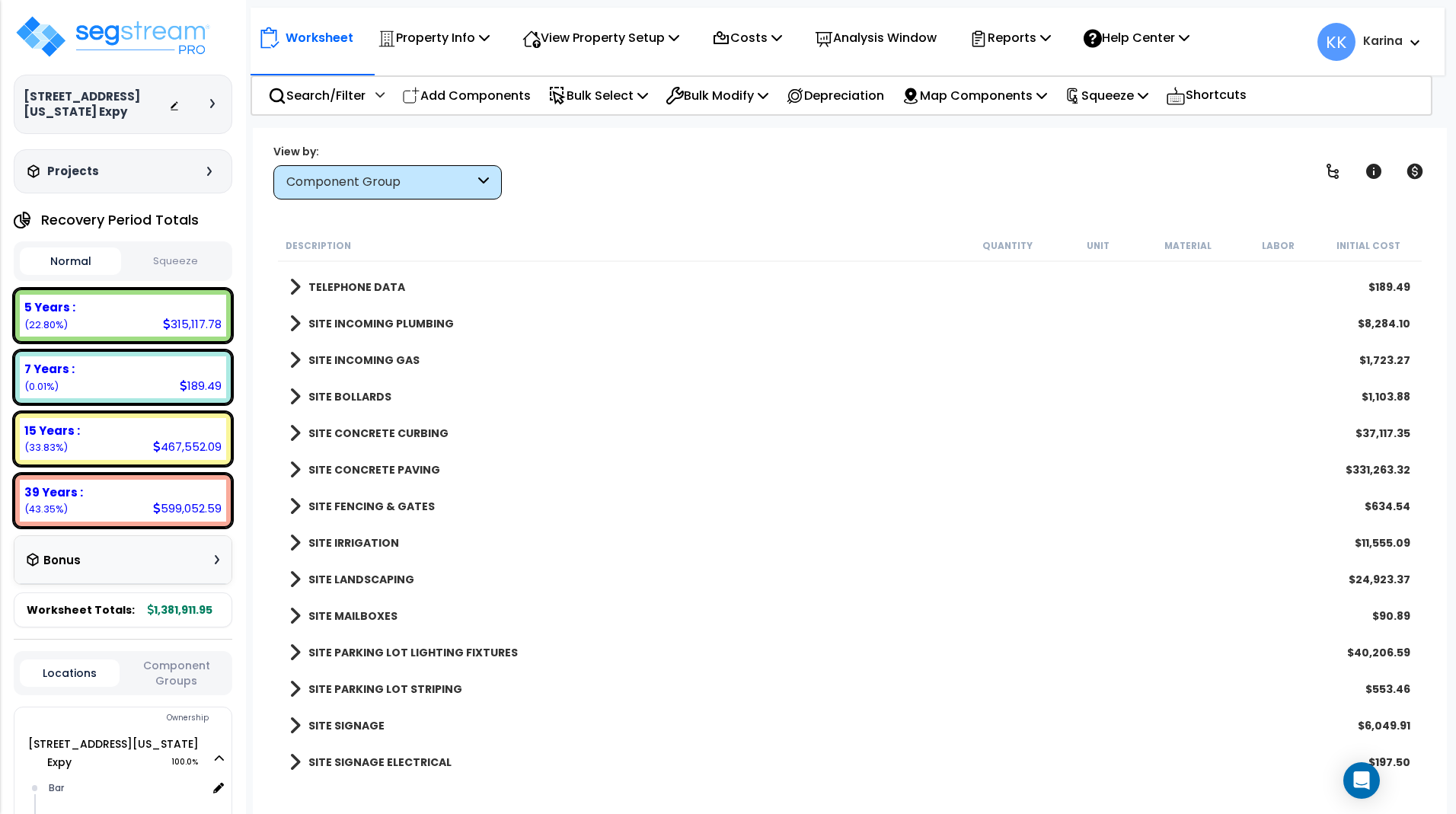
scroll to position [2740, 0]
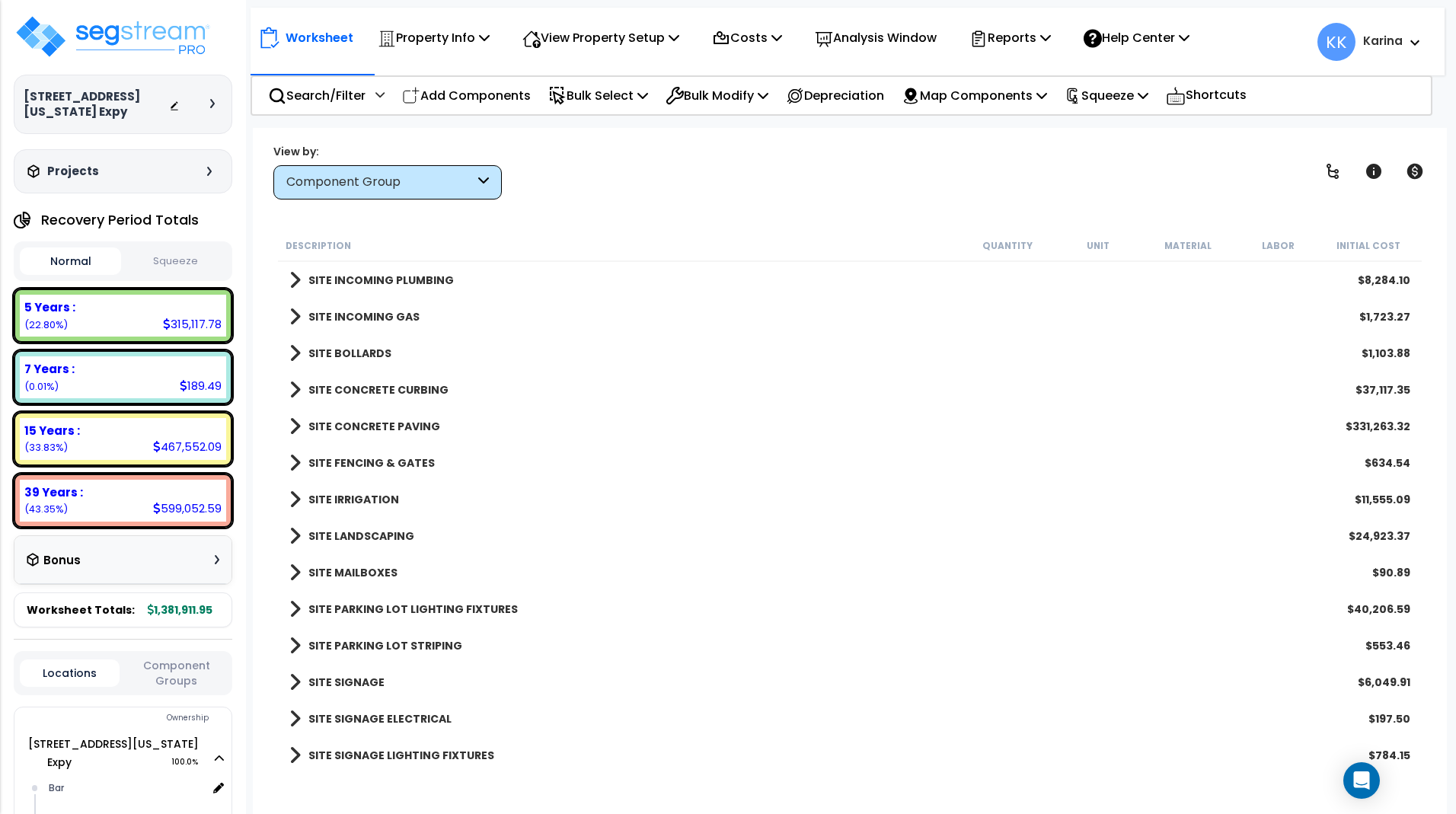
click at [295, 391] on span at bounding box center [295, 389] width 11 height 21
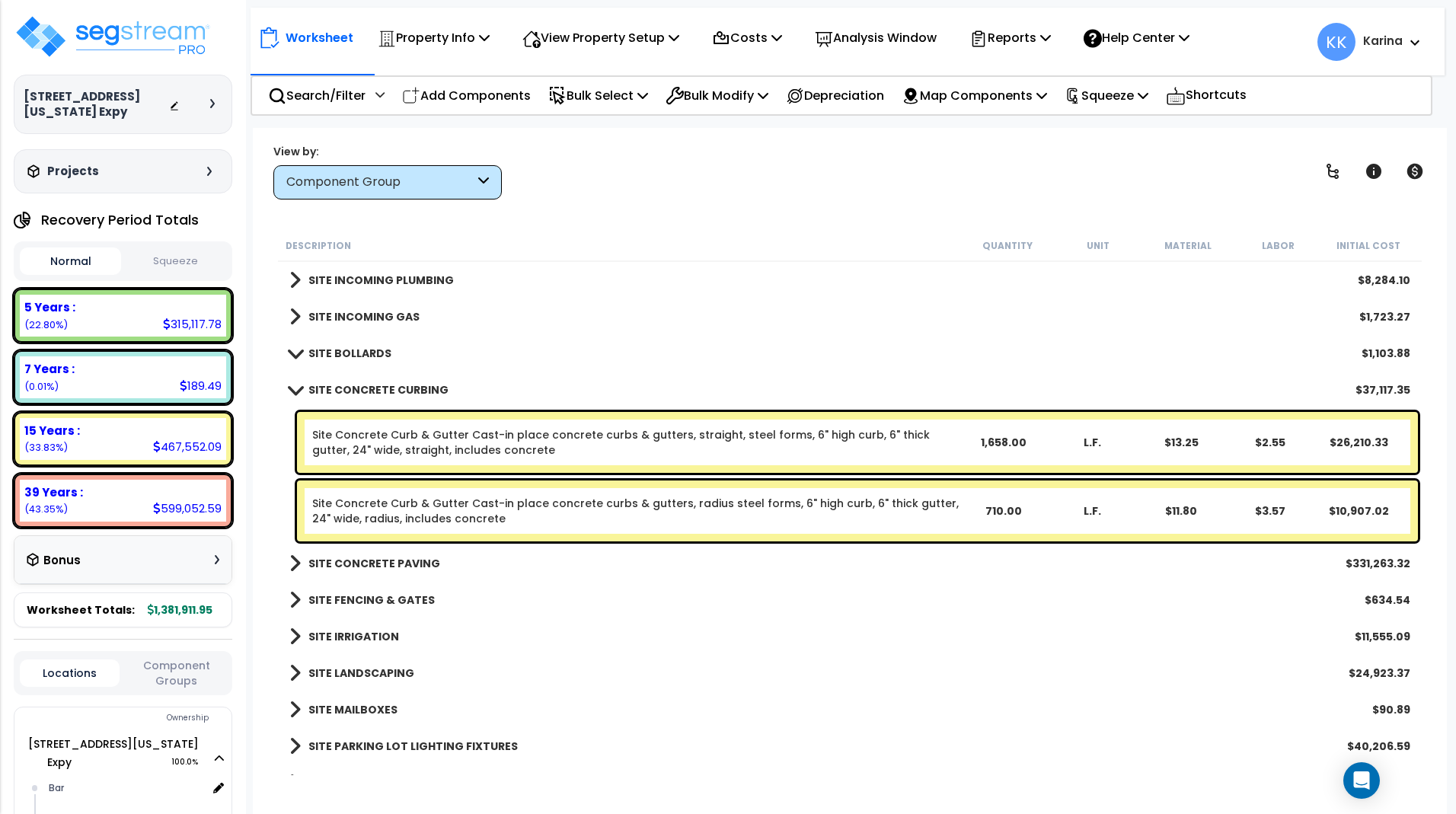
click at [295, 391] on span at bounding box center [295, 389] width 21 height 11
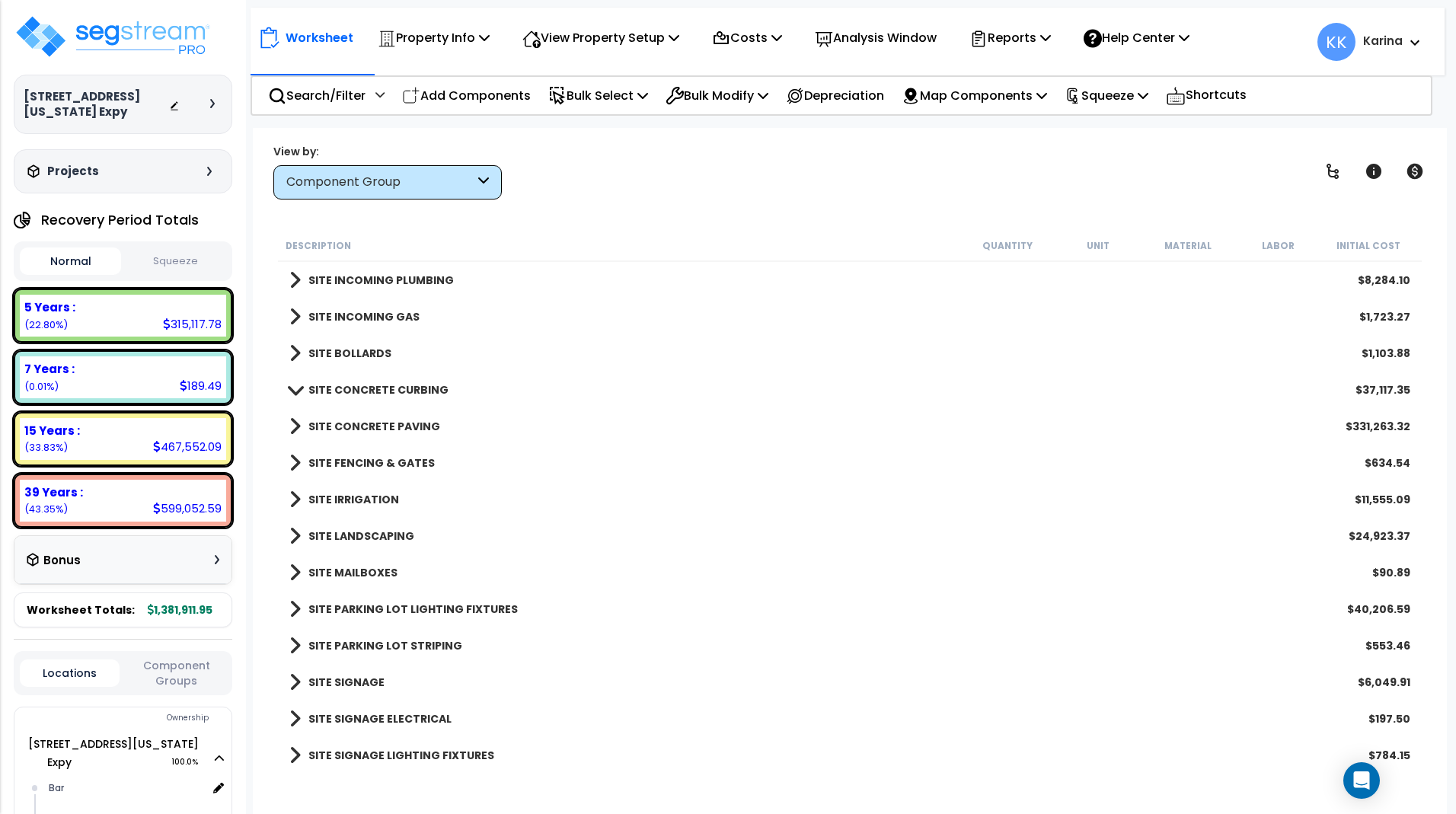
click at [294, 455] on span at bounding box center [295, 462] width 11 height 21
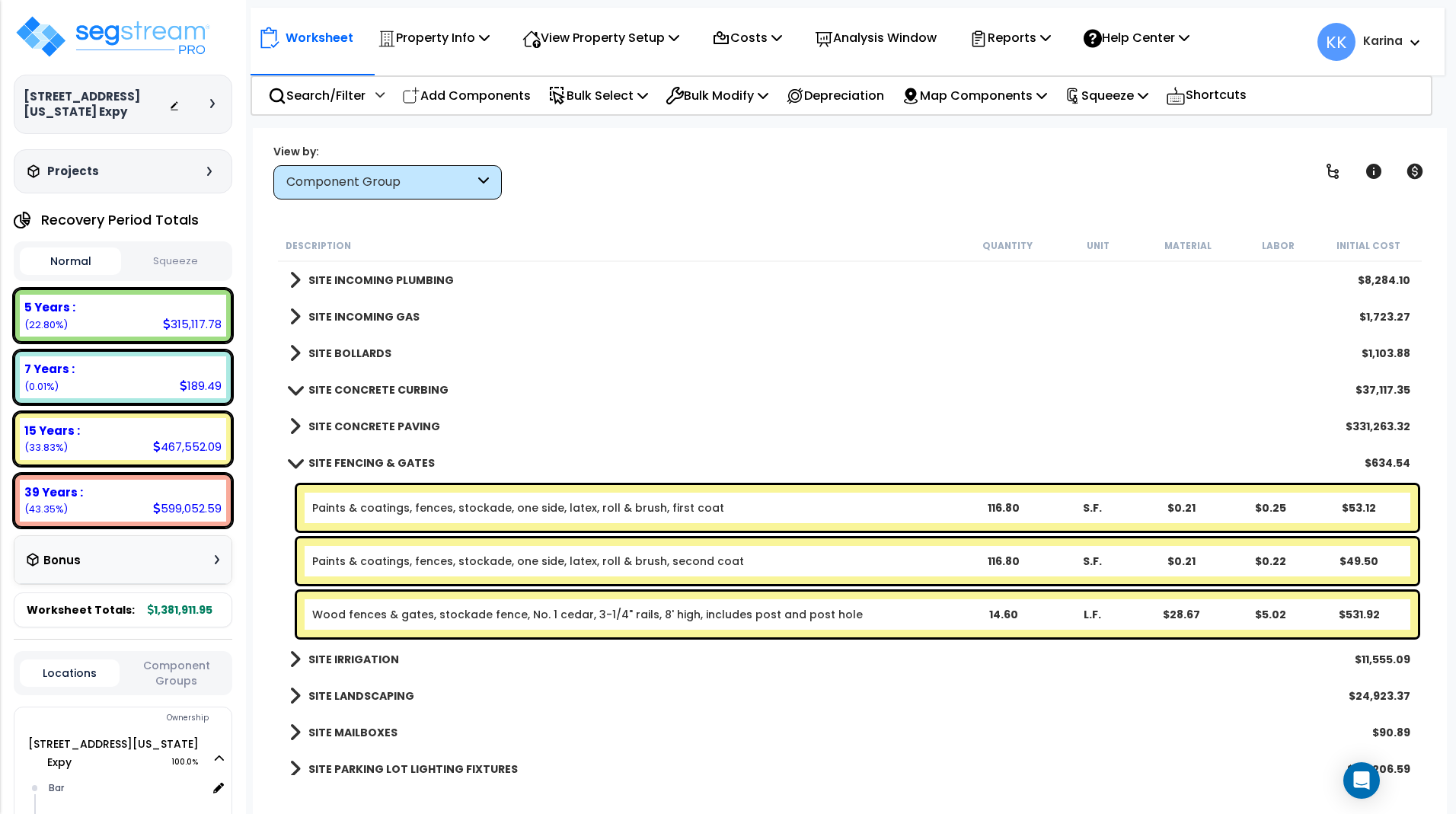
click at [294, 455] on link "SITE FENCING & GATES" at bounding box center [362, 462] width 146 height 21
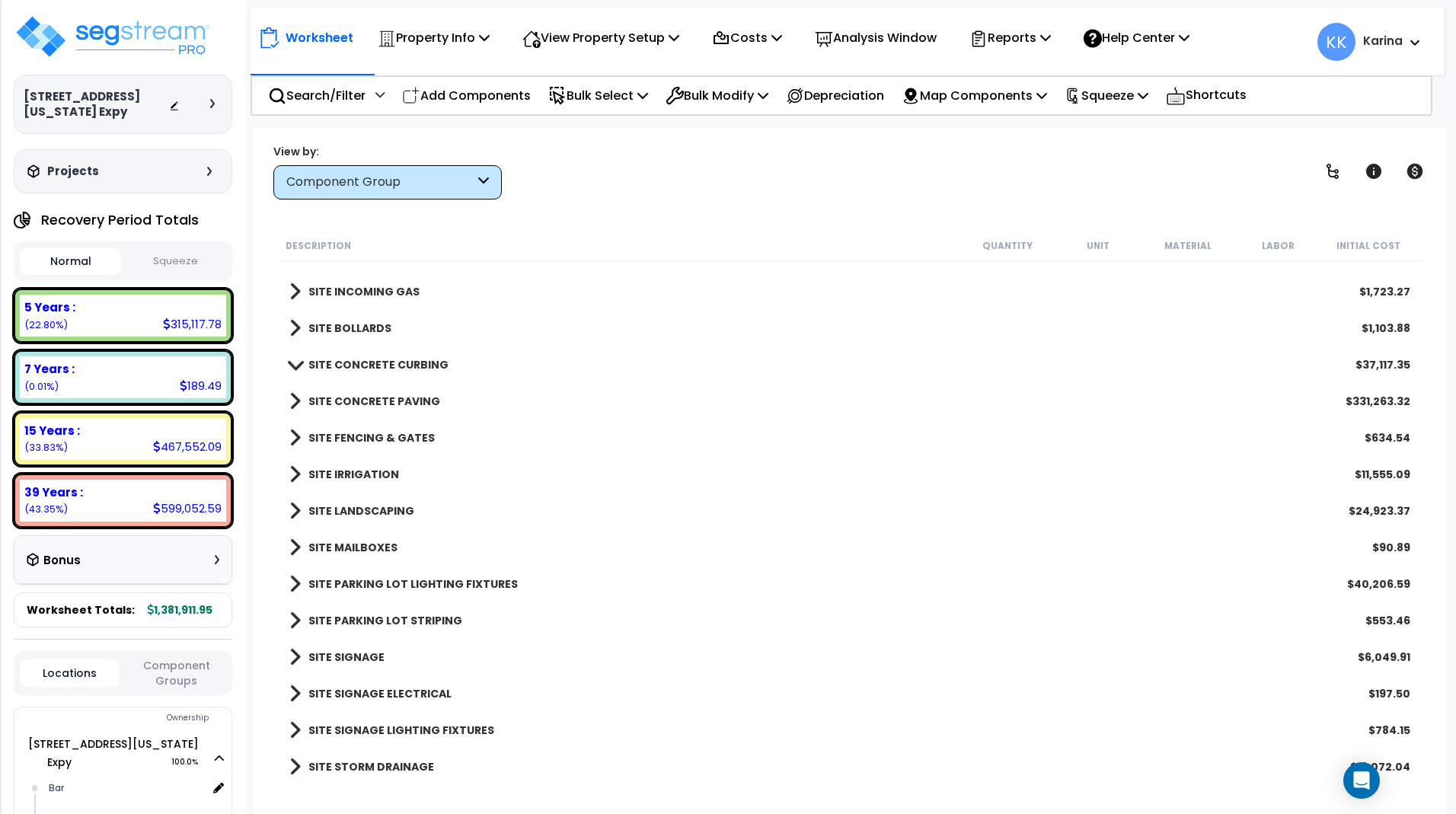
scroll to position [2775, 0]
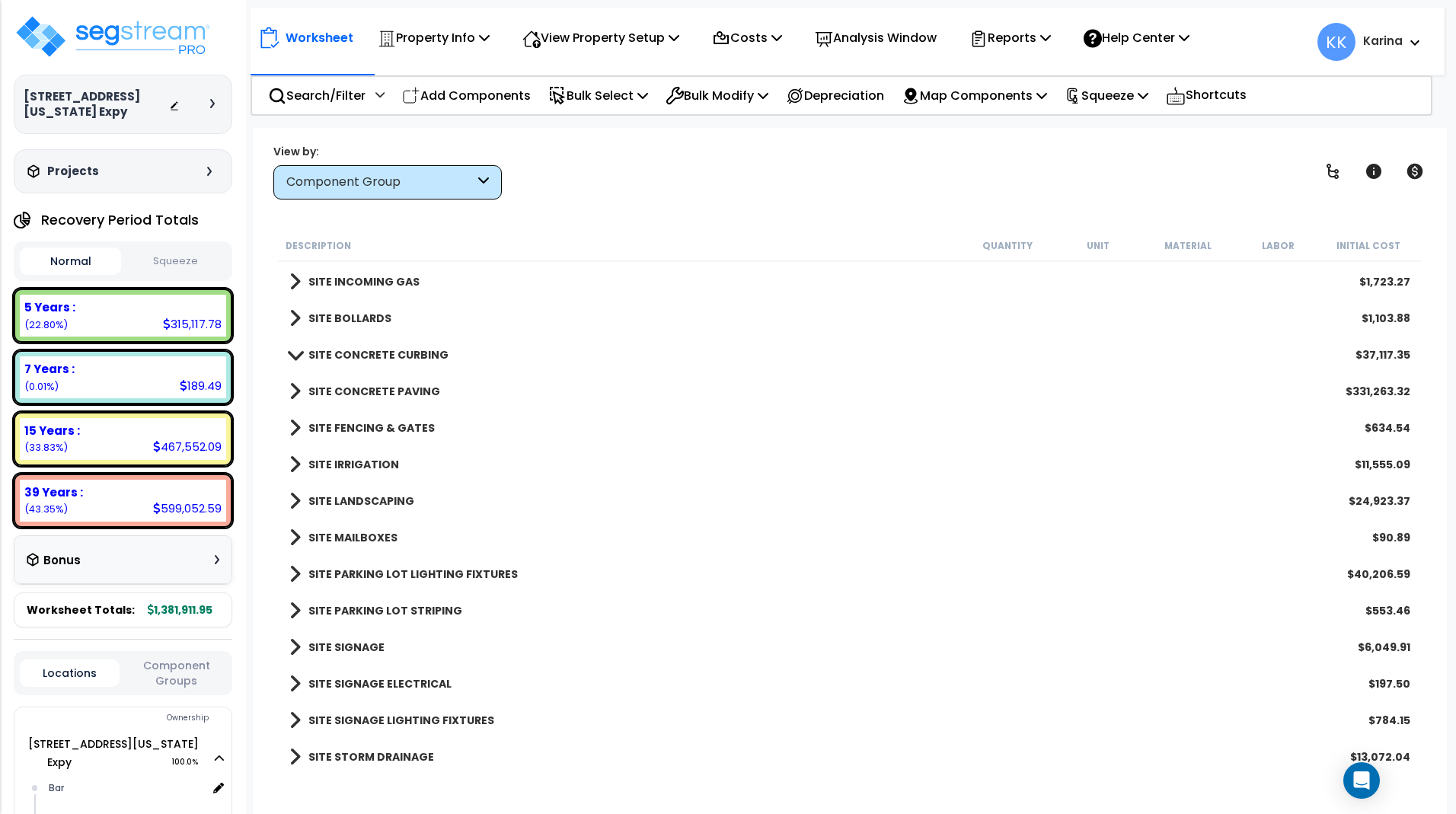
click at [295, 536] on span at bounding box center [295, 537] width 11 height 21
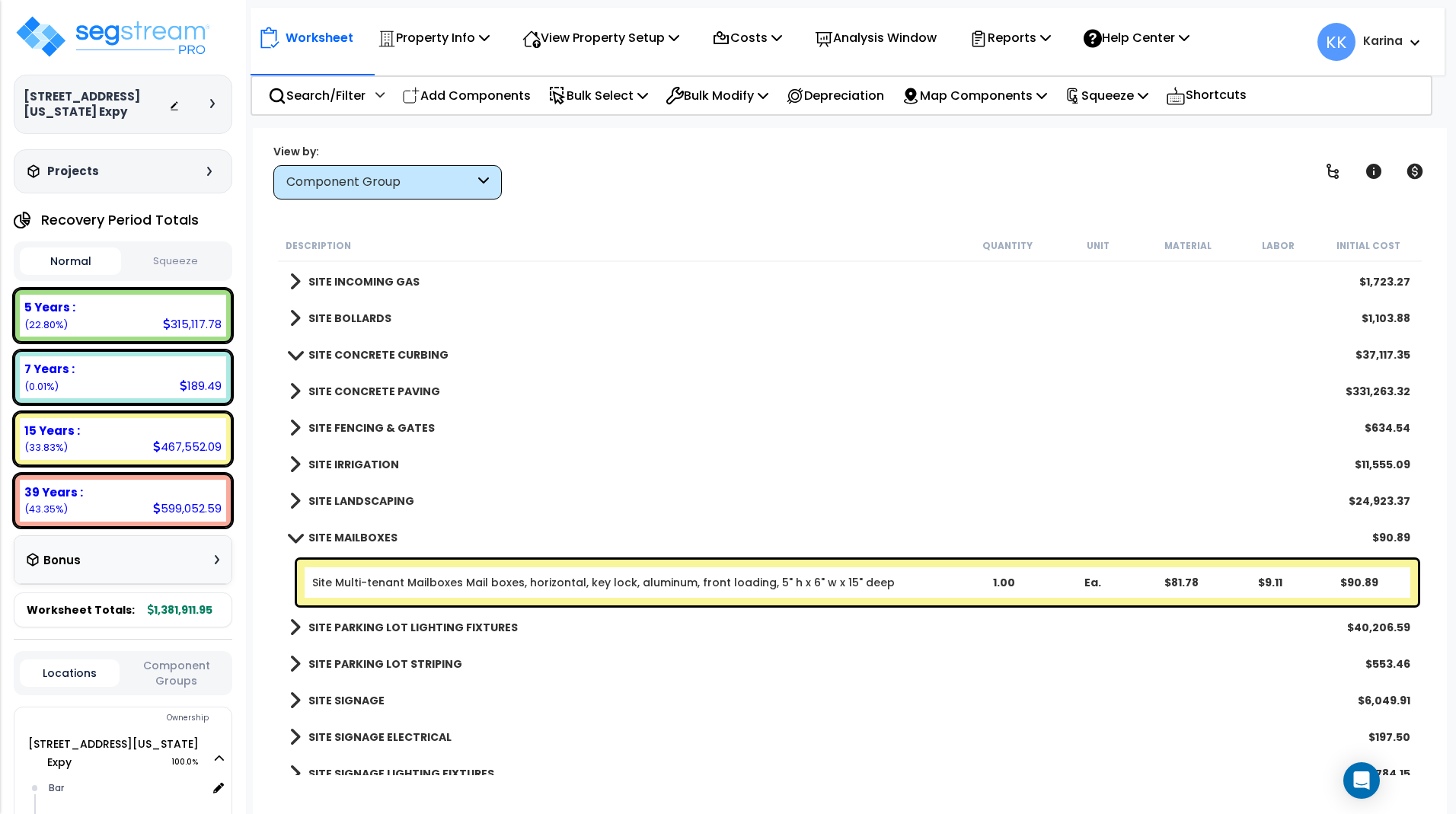
click at [295, 536] on span at bounding box center [295, 537] width 21 height 11
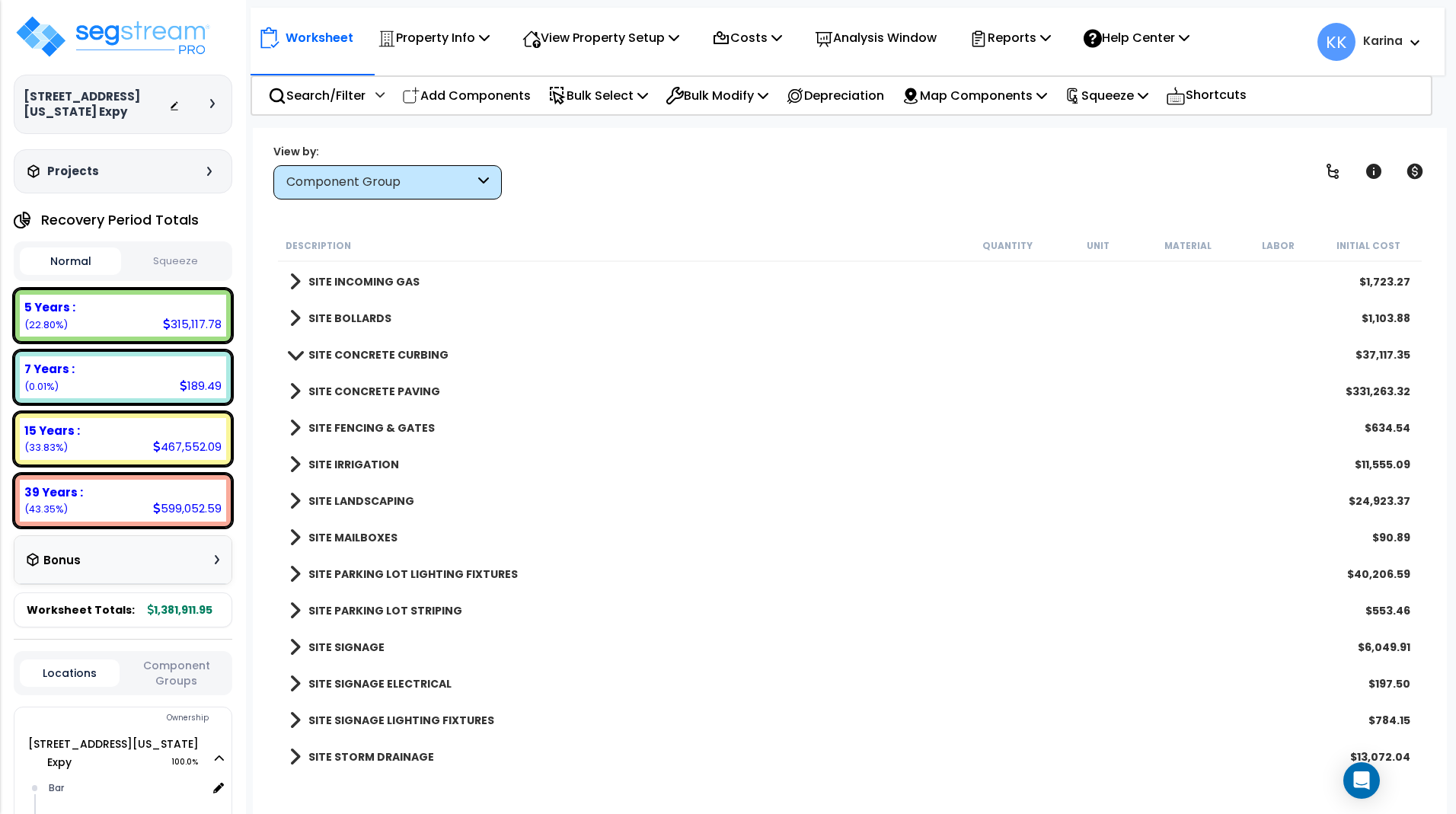
click at [297, 569] on span at bounding box center [295, 573] width 11 height 21
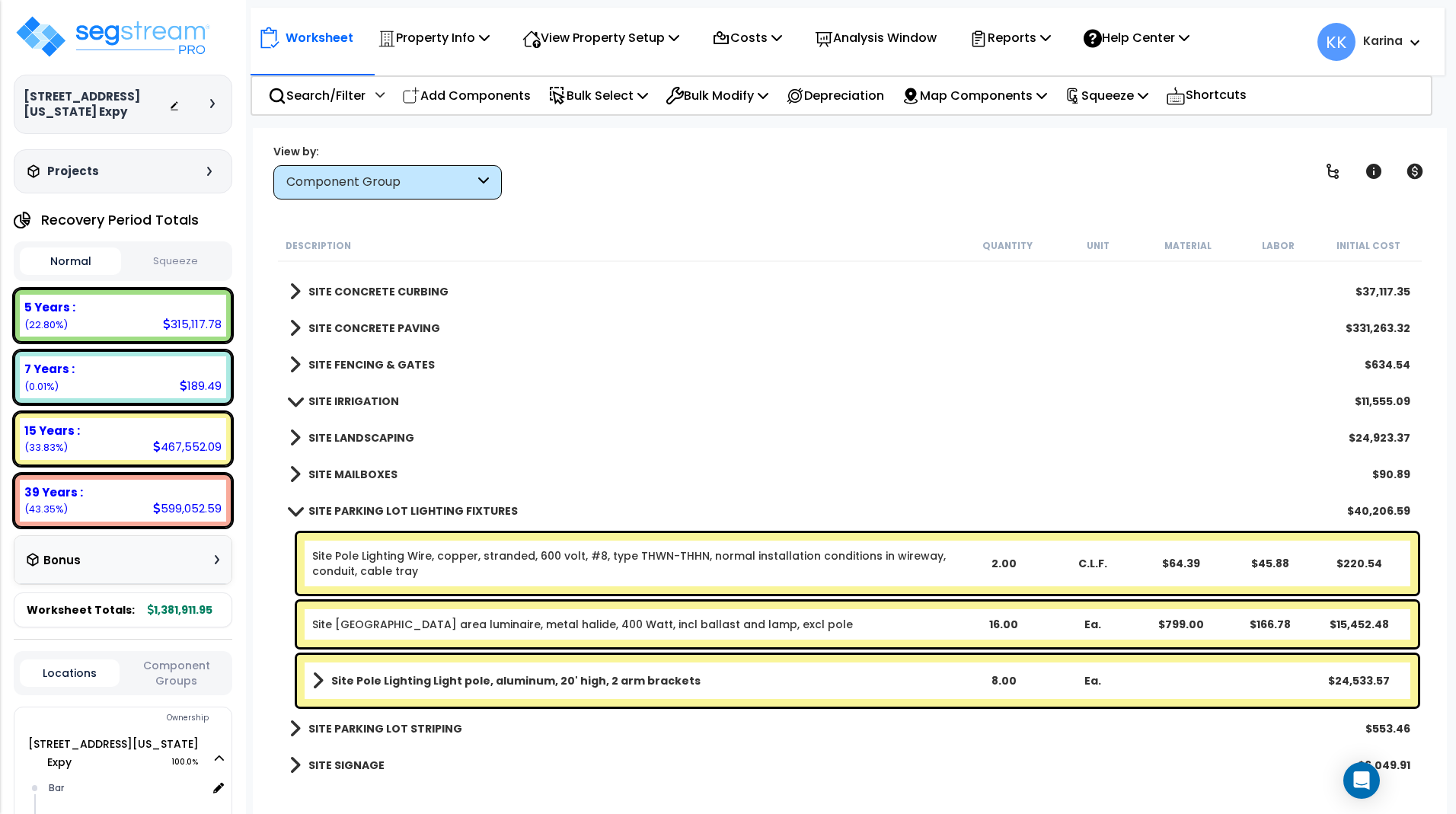
scroll to position [2867, 0]
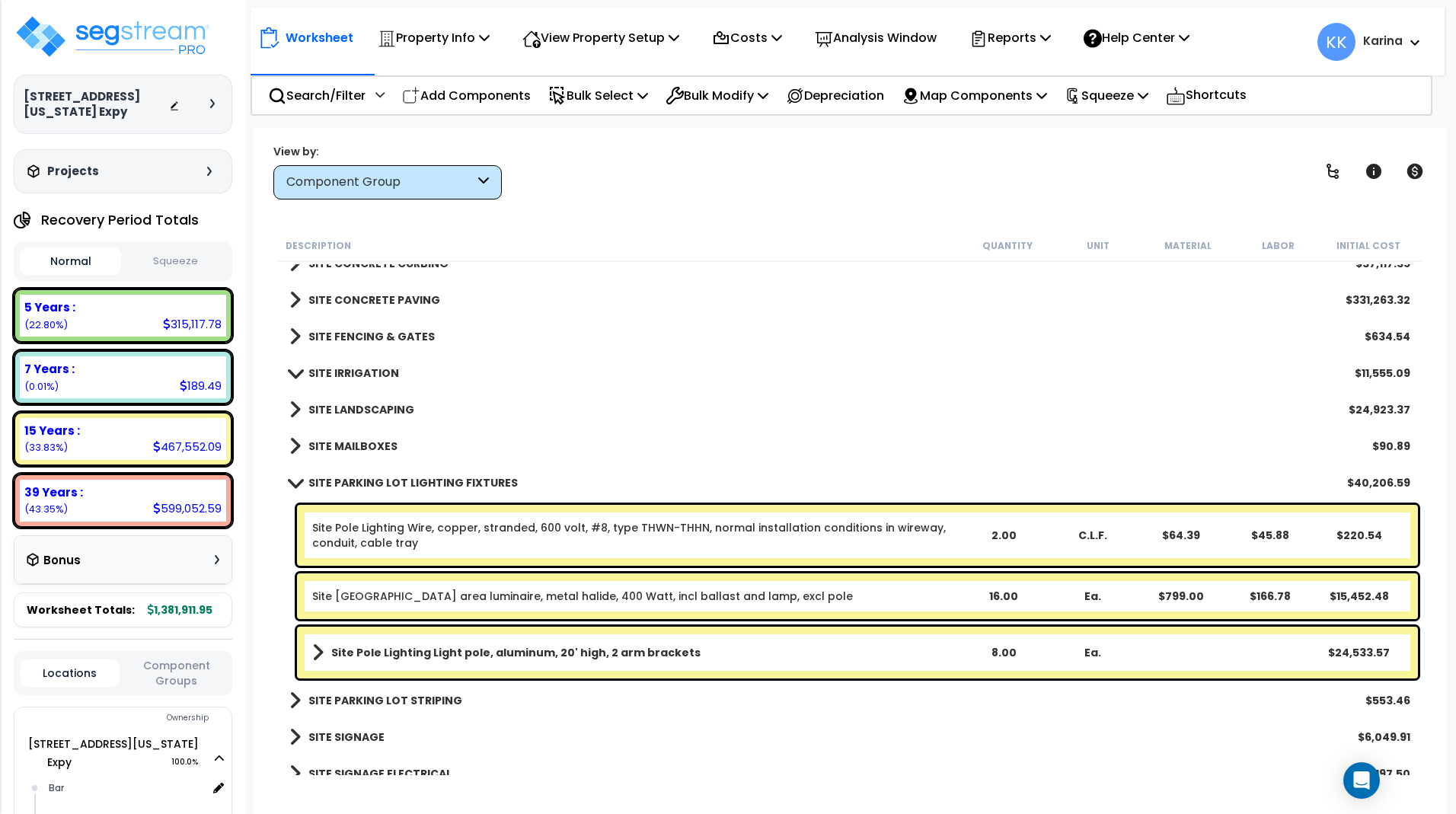
click at [294, 482] on span at bounding box center [295, 482] width 21 height 11
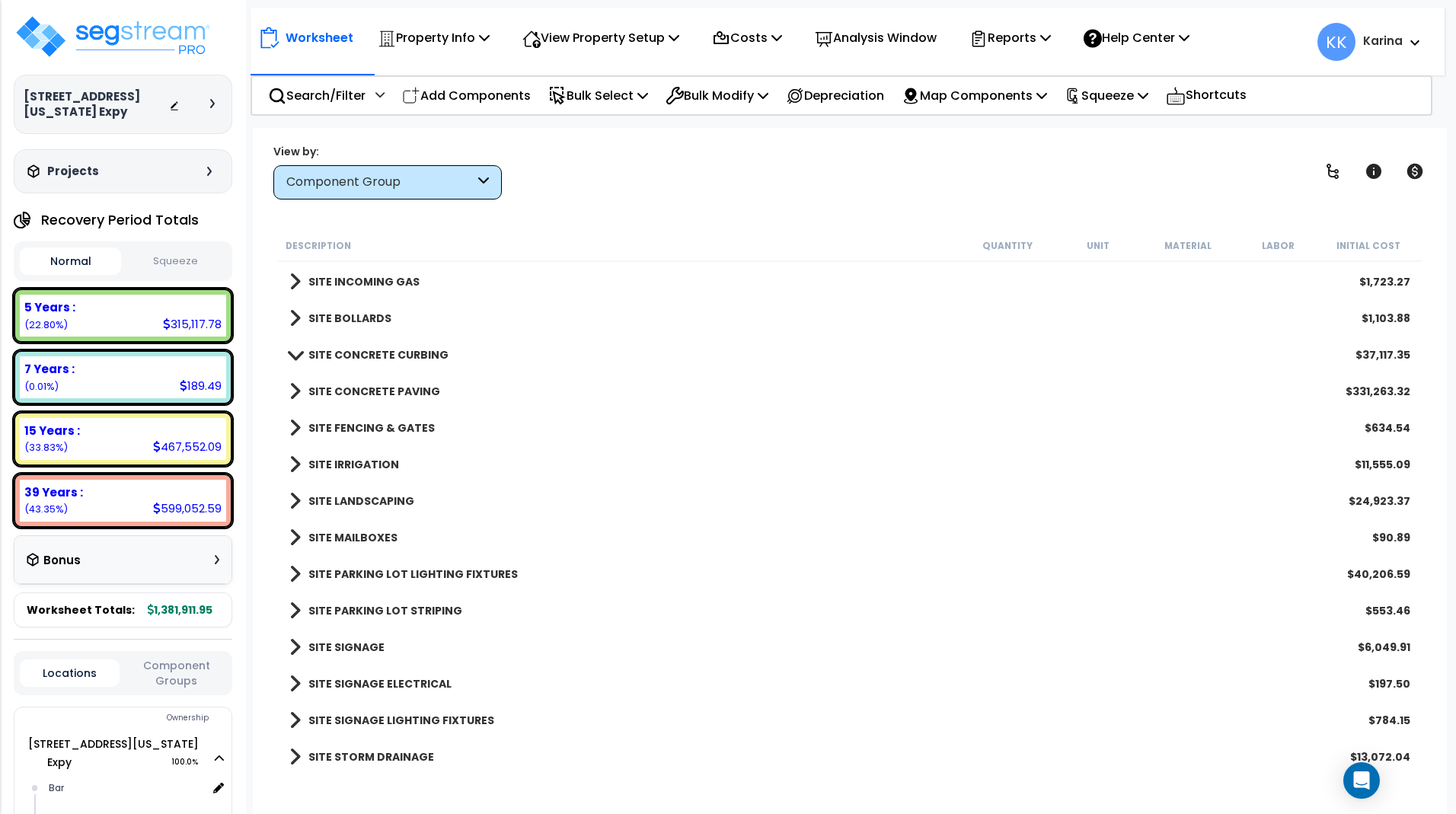
click at [293, 643] on span at bounding box center [295, 647] width 11 height 21
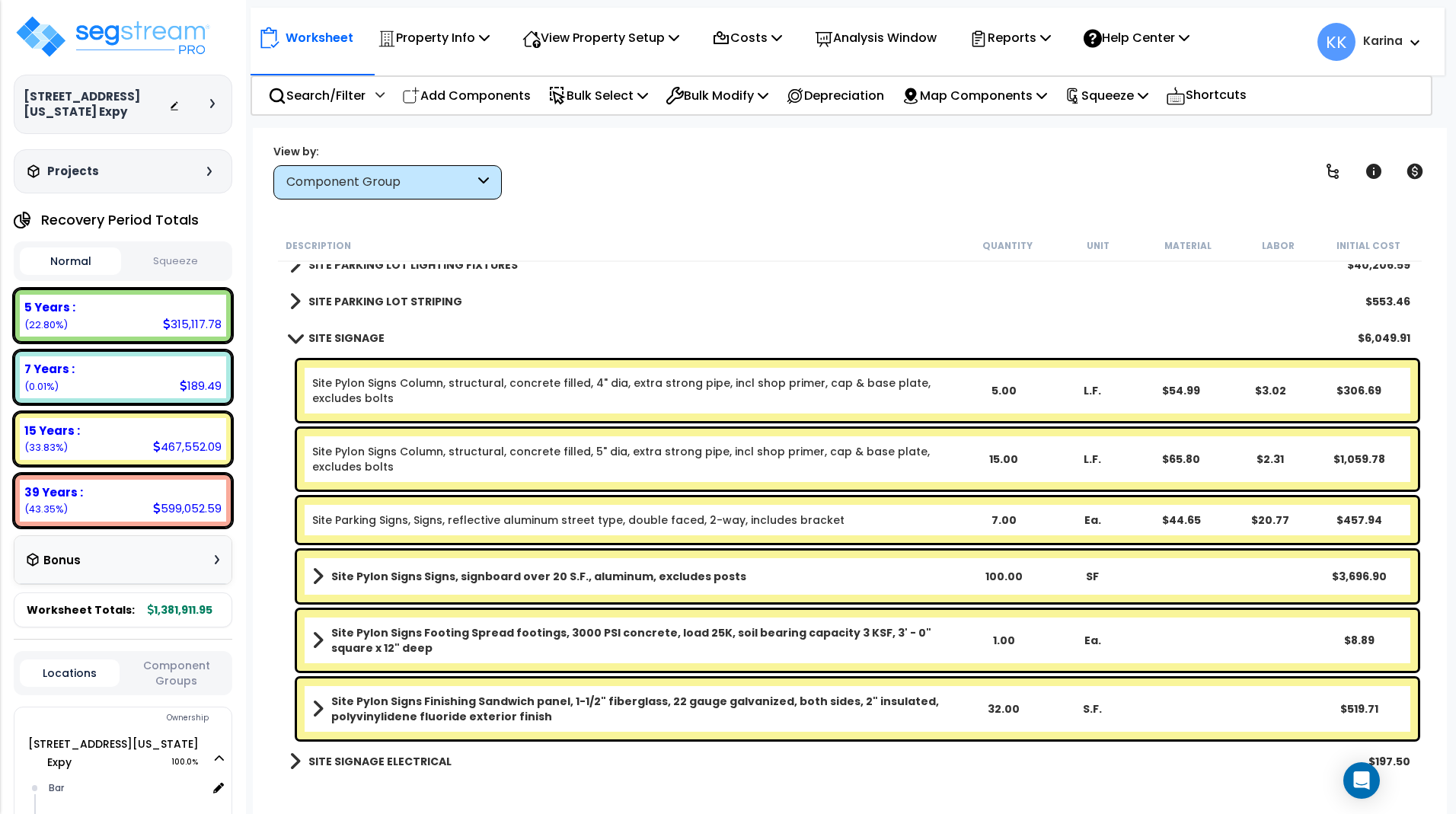
scroll to position [3049, 0]
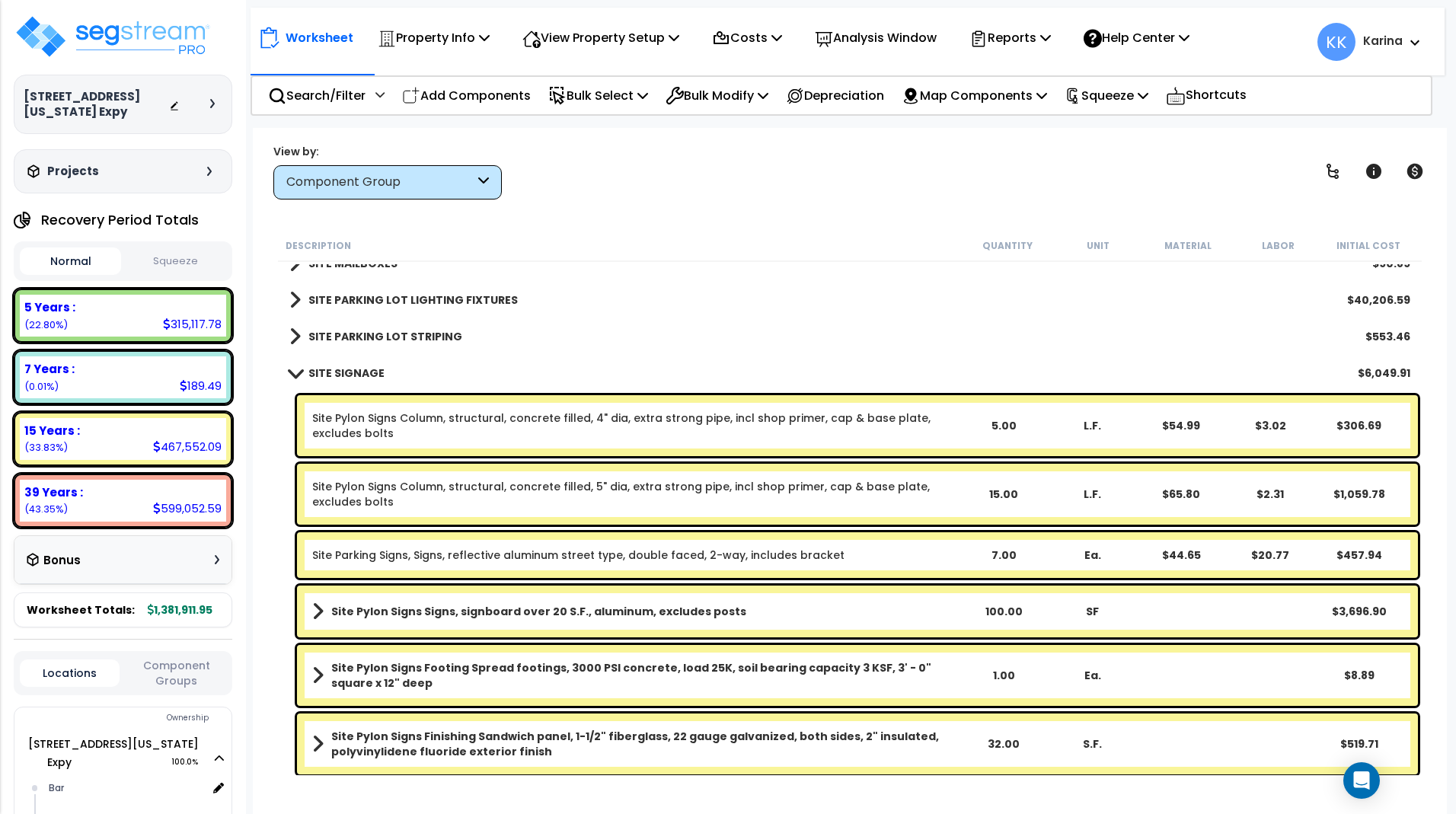
click at [295, 371] on span at bounding box center [295, 373] width 21 height 11
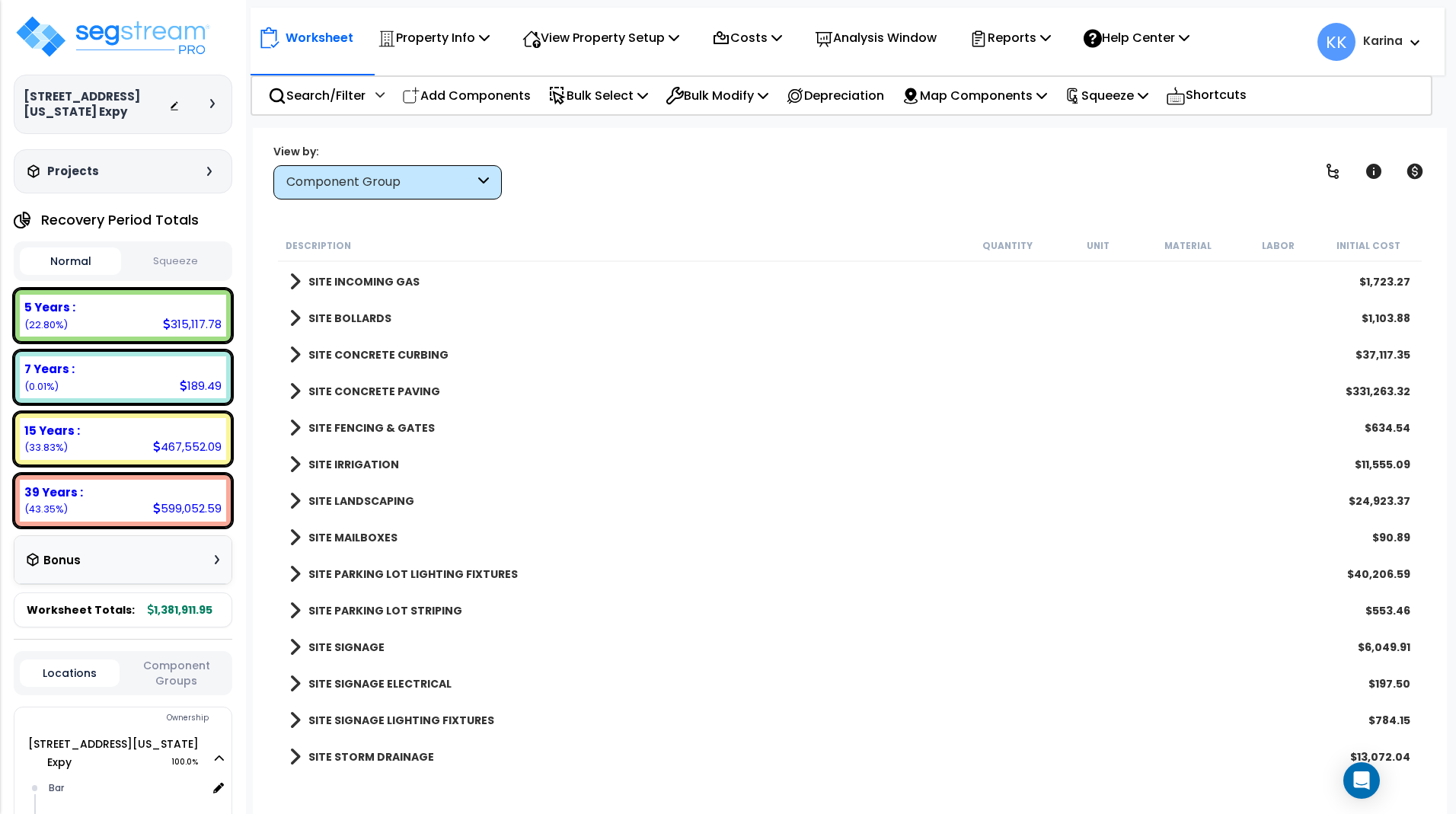
click at [293, 676] on span at bounding box center [295, 683] width 11 height 21
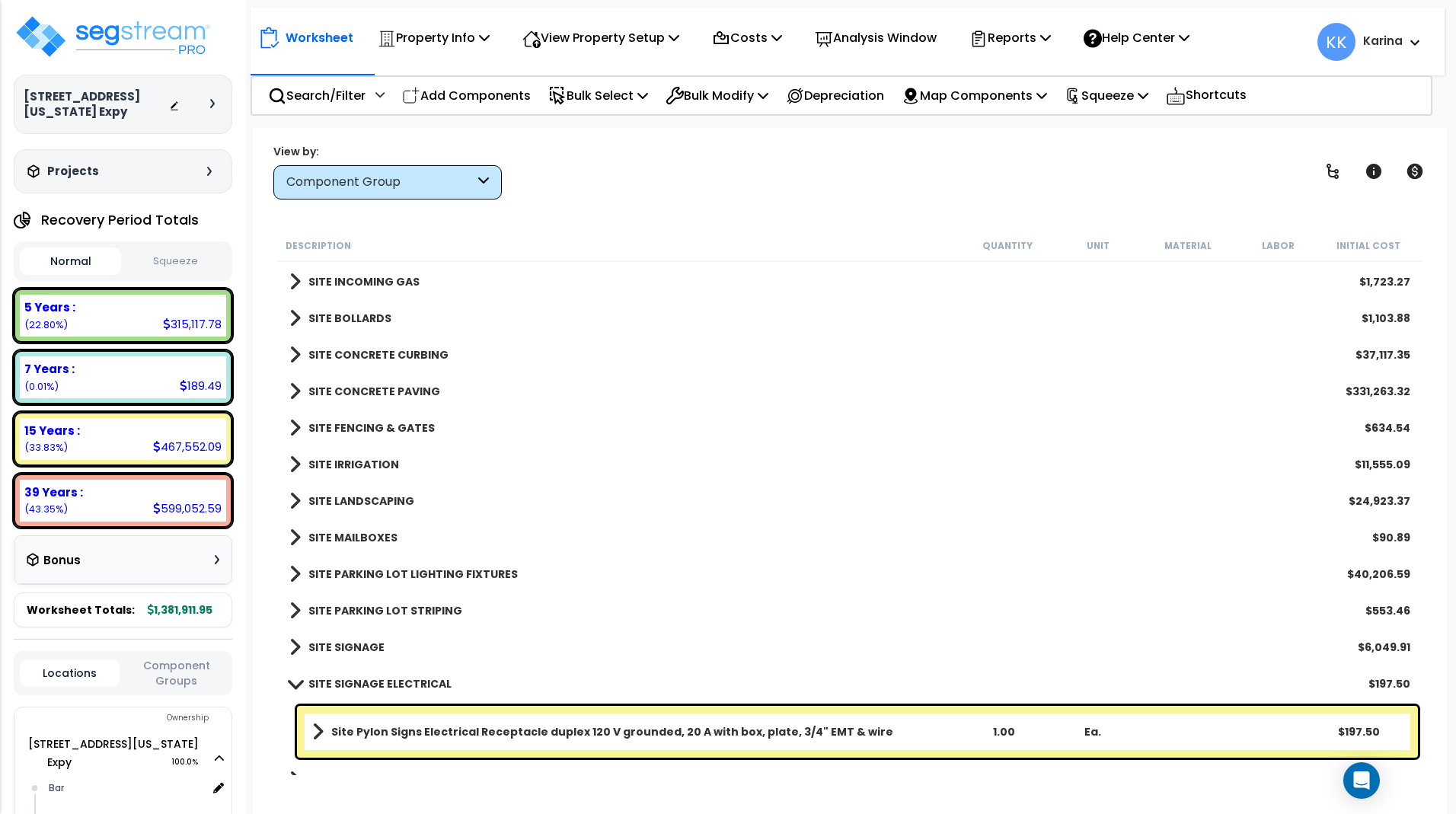
click at [293, 676] on link "SITE SIGNAGE ELECTRICAL" at bounding box center [370, 683] width 162 height 21
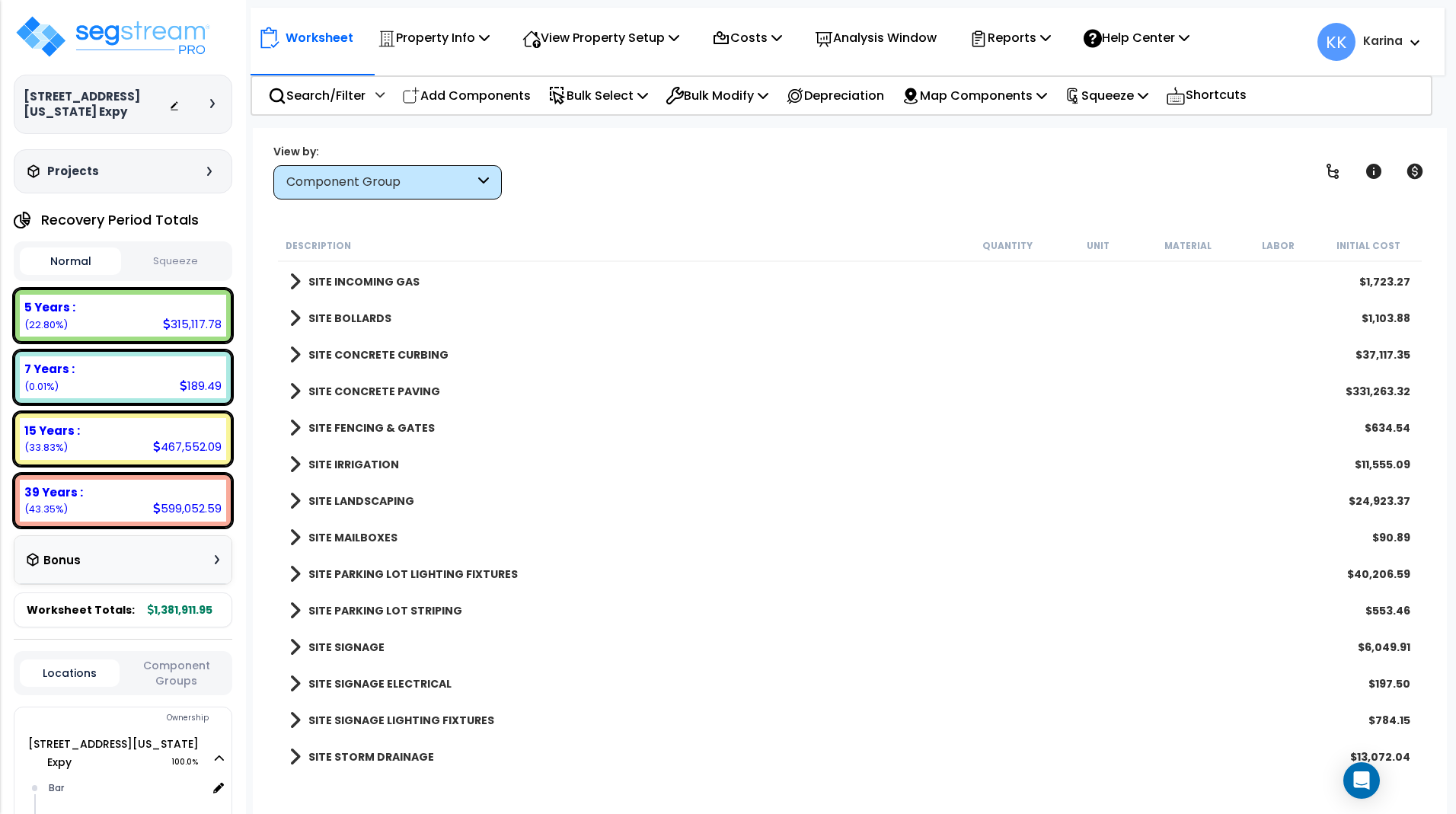
click at [295, 753] on span at bounding box center [295, 756] width 11 height 21
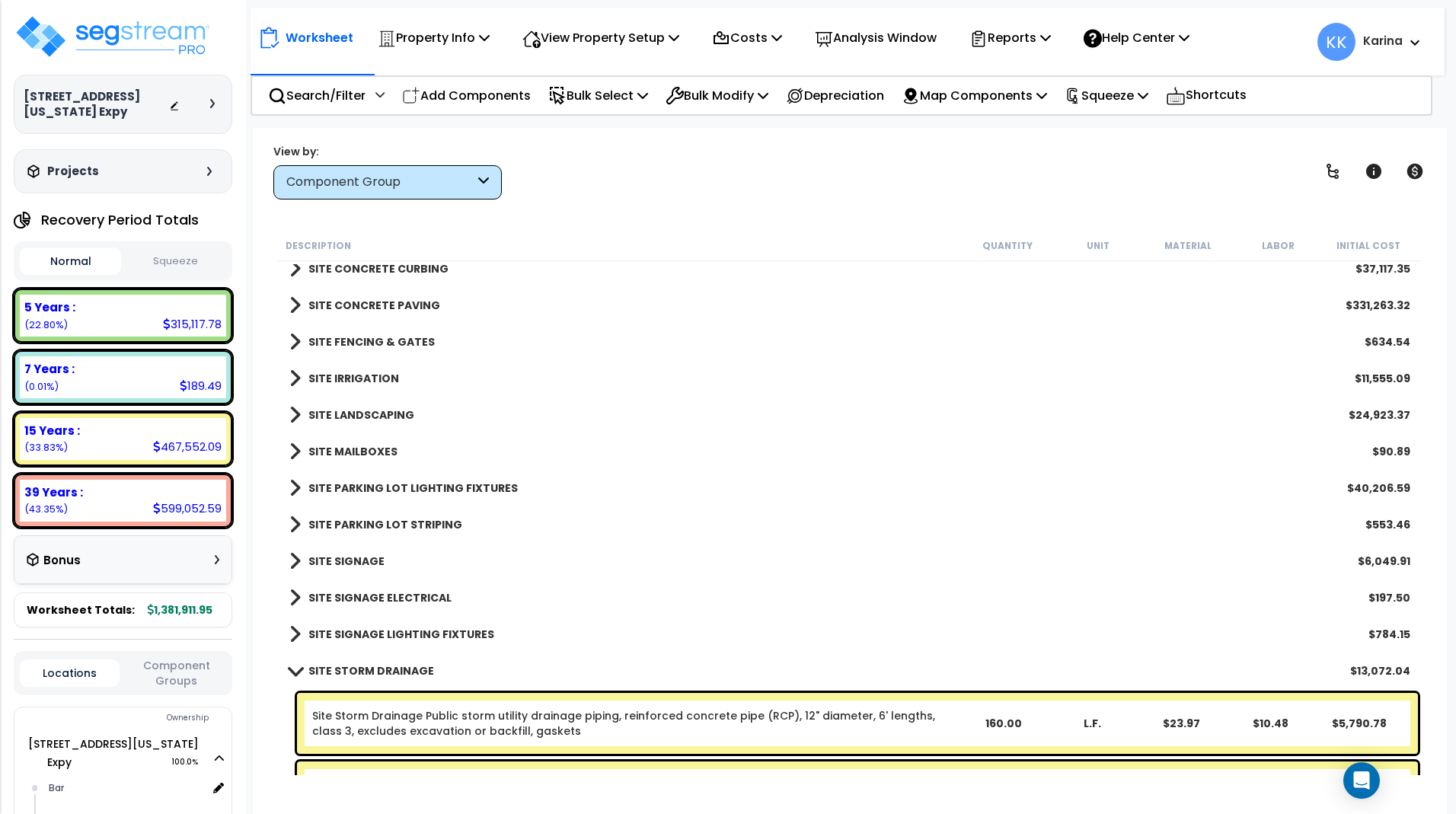
scroll to position [2903, 0]
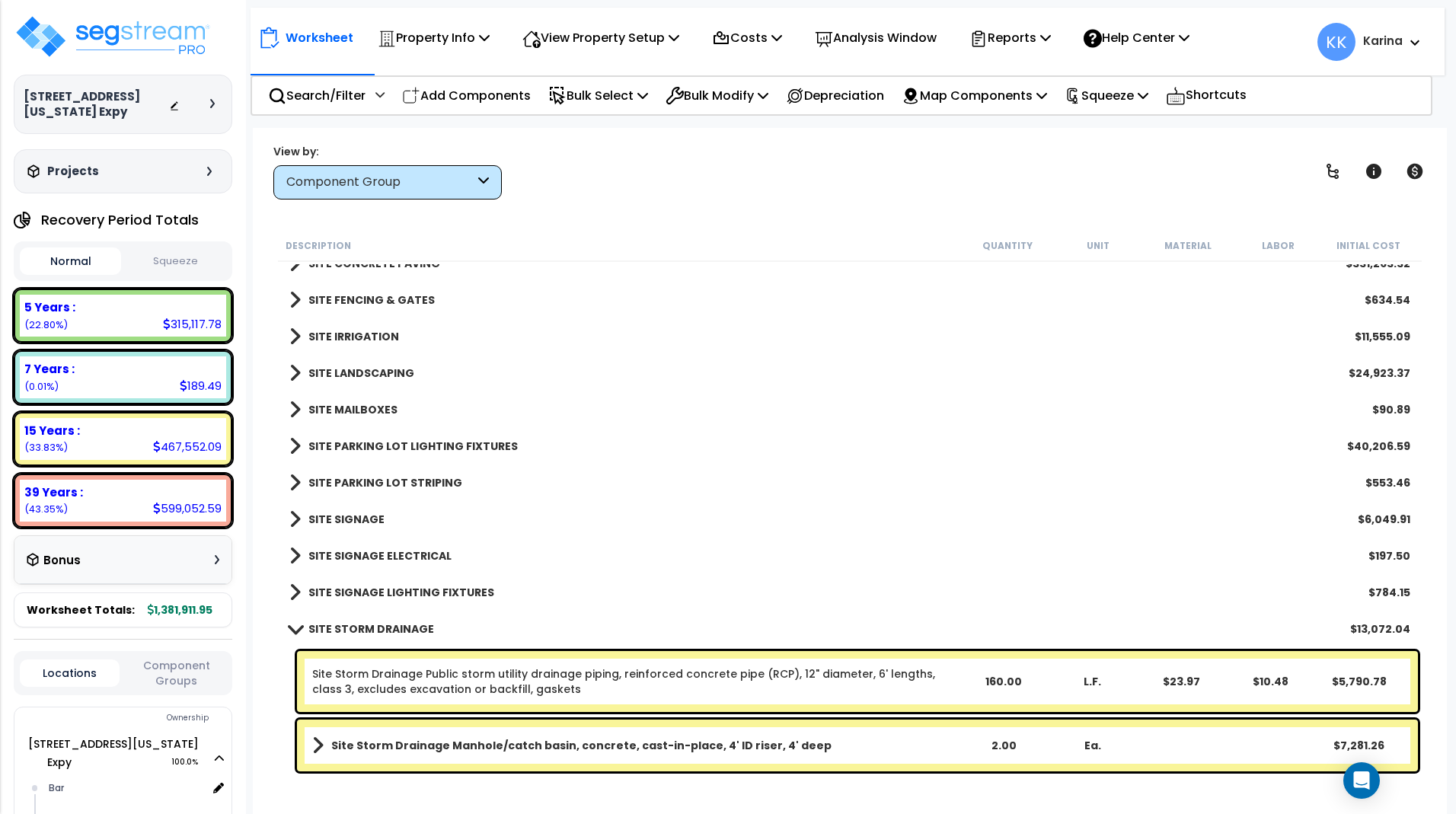
click at [293, 626] on span at bounding box center [295, 628] width 21 height 11
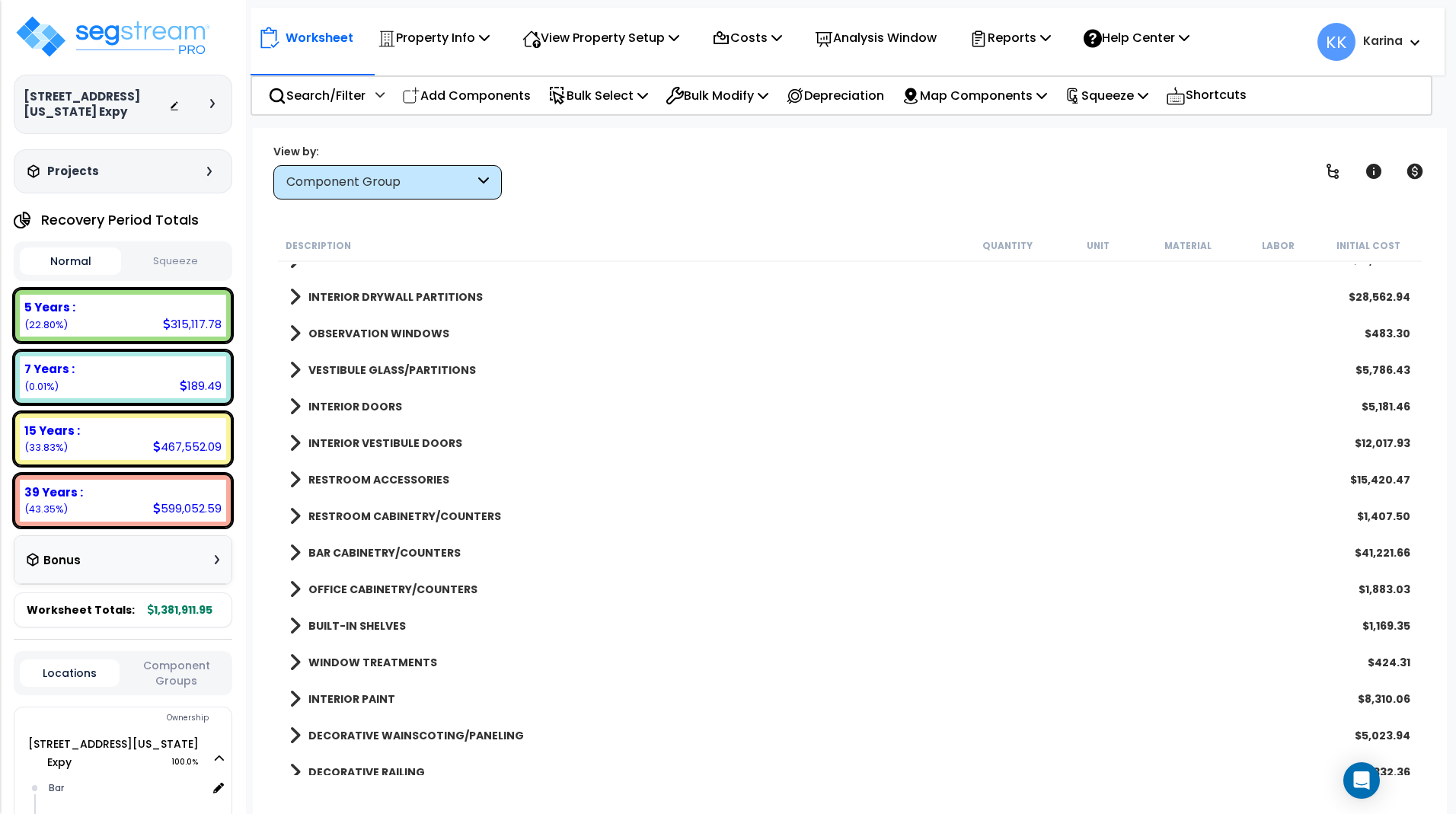
scroll to position [583, 0]
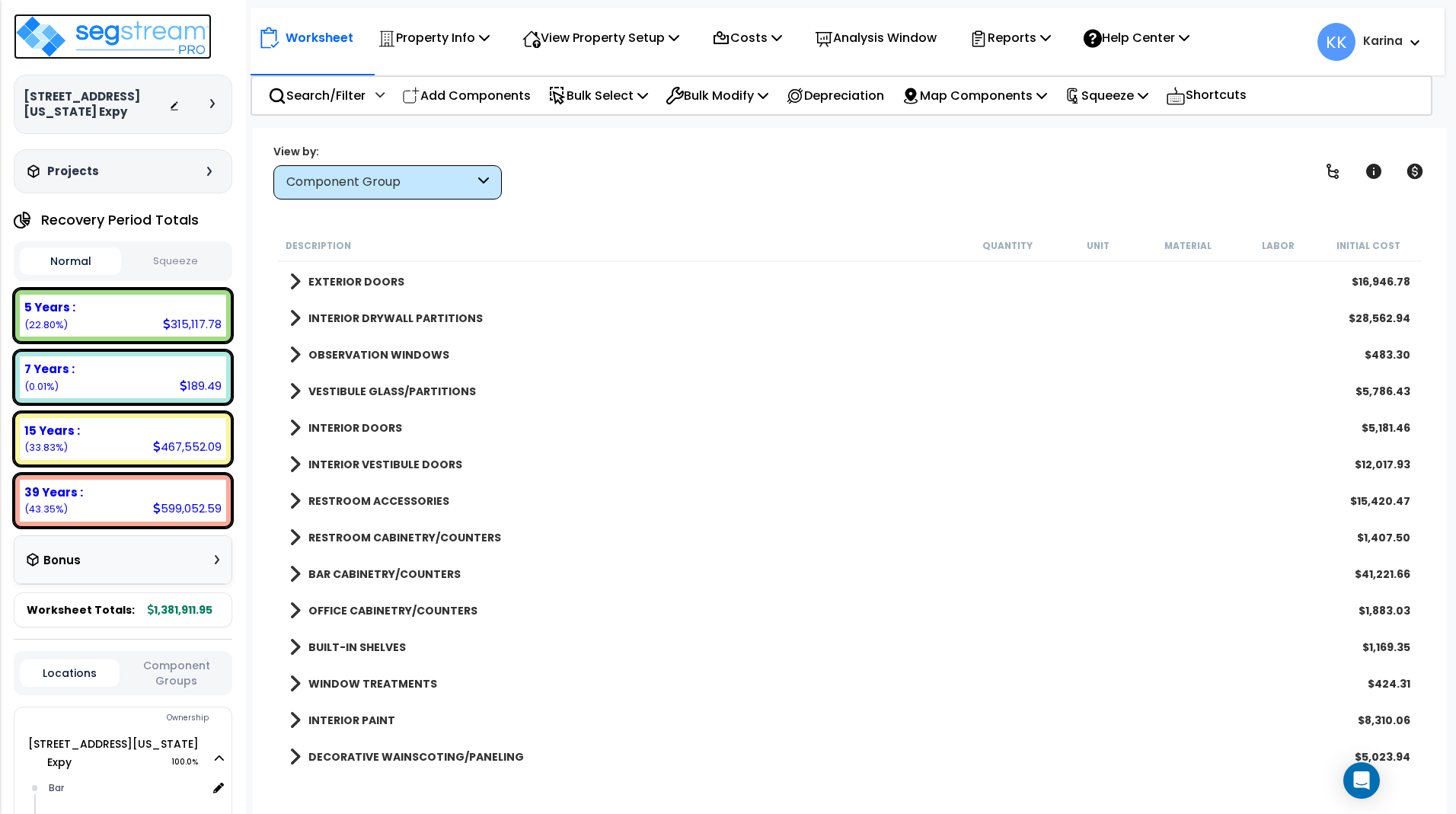
click at [137, 40] on img at bounding box center [113, 36] width 198 height 45
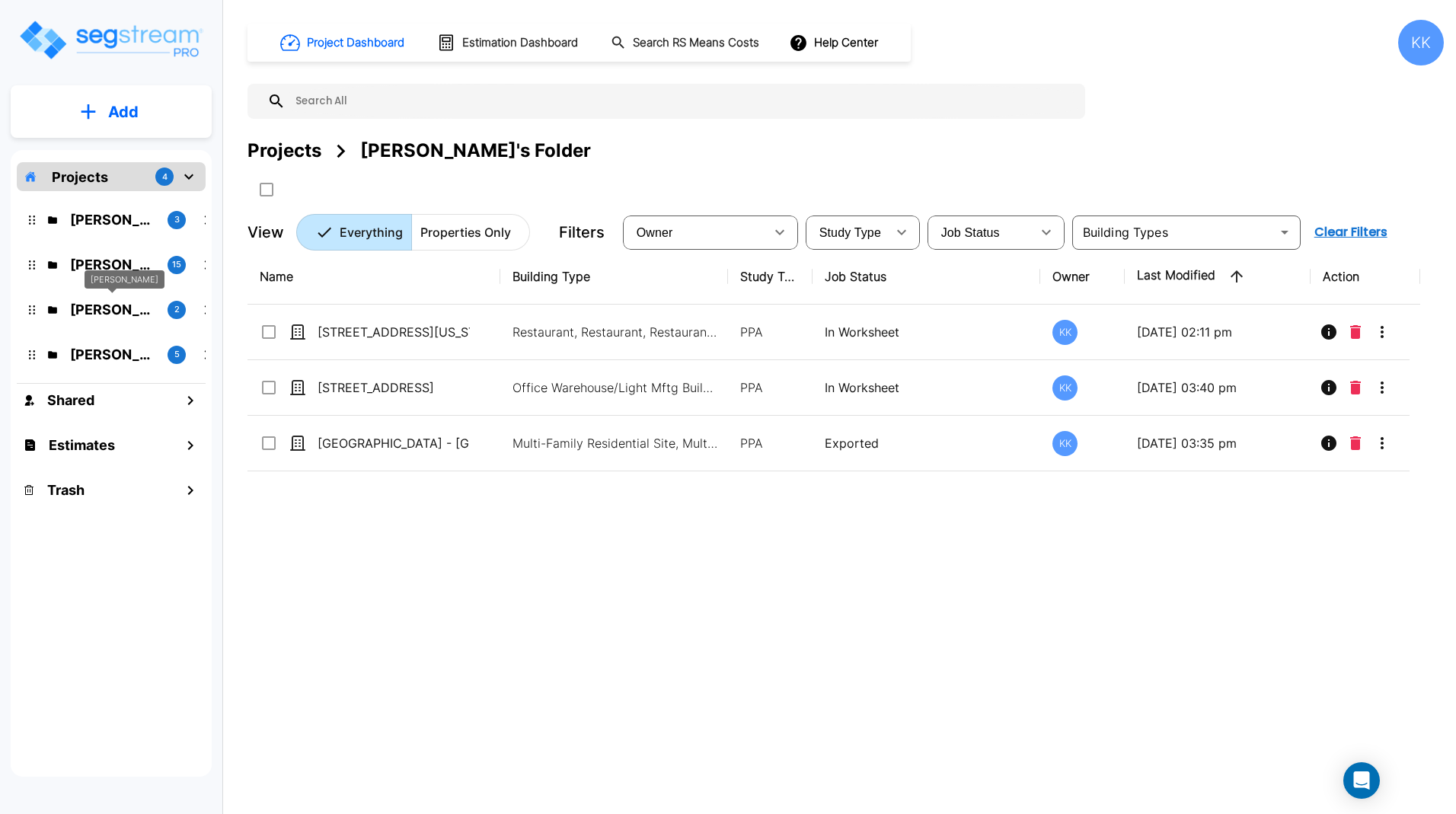
click at [101, 306] on p "M.E. Folder" at bounding box center [113, 309] width 85 height 20
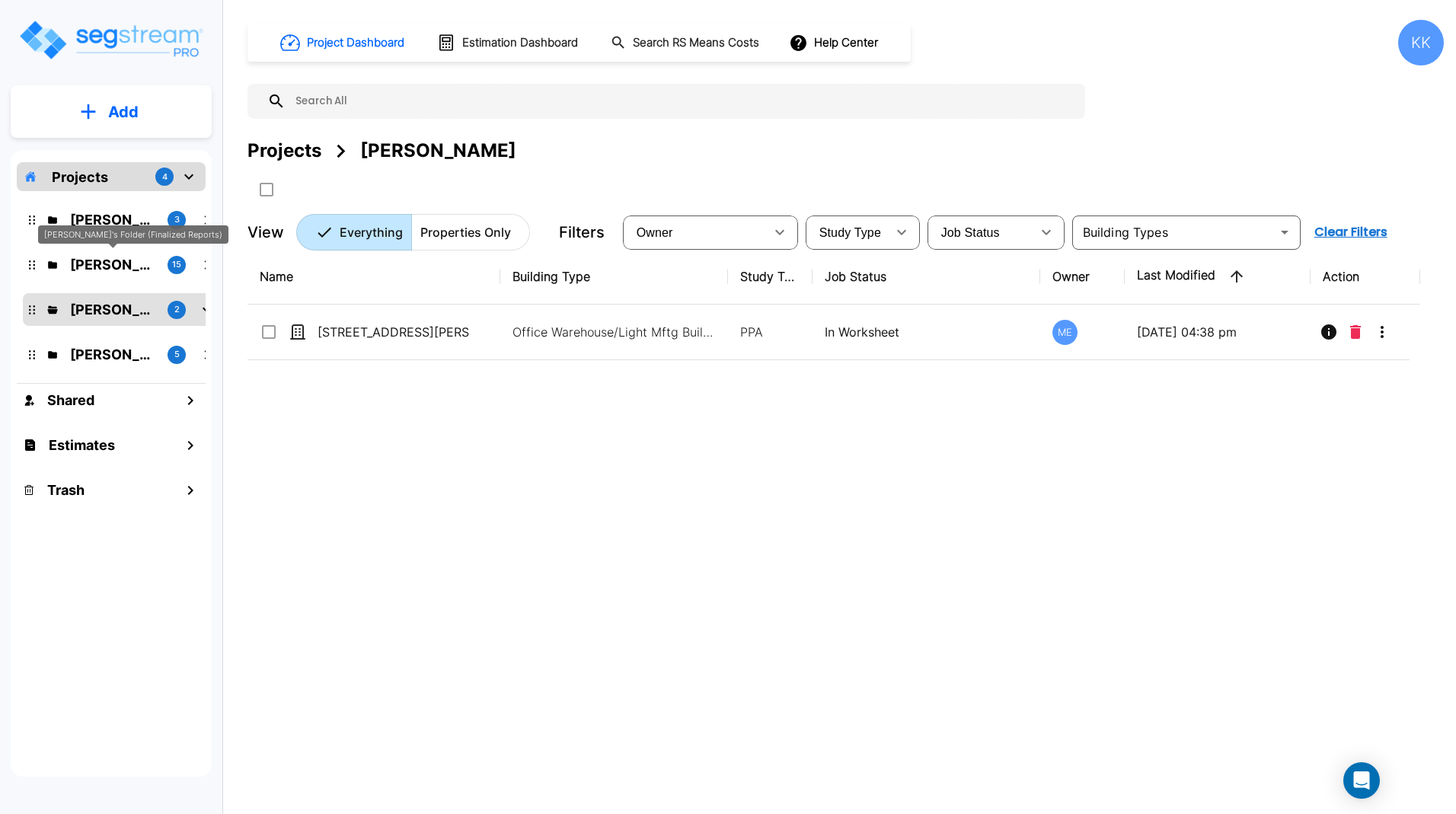
click at [111, 265] on p "Kristina's Folder (Finalized Reports)" at bounding box center [113, 264] width 85 height 20
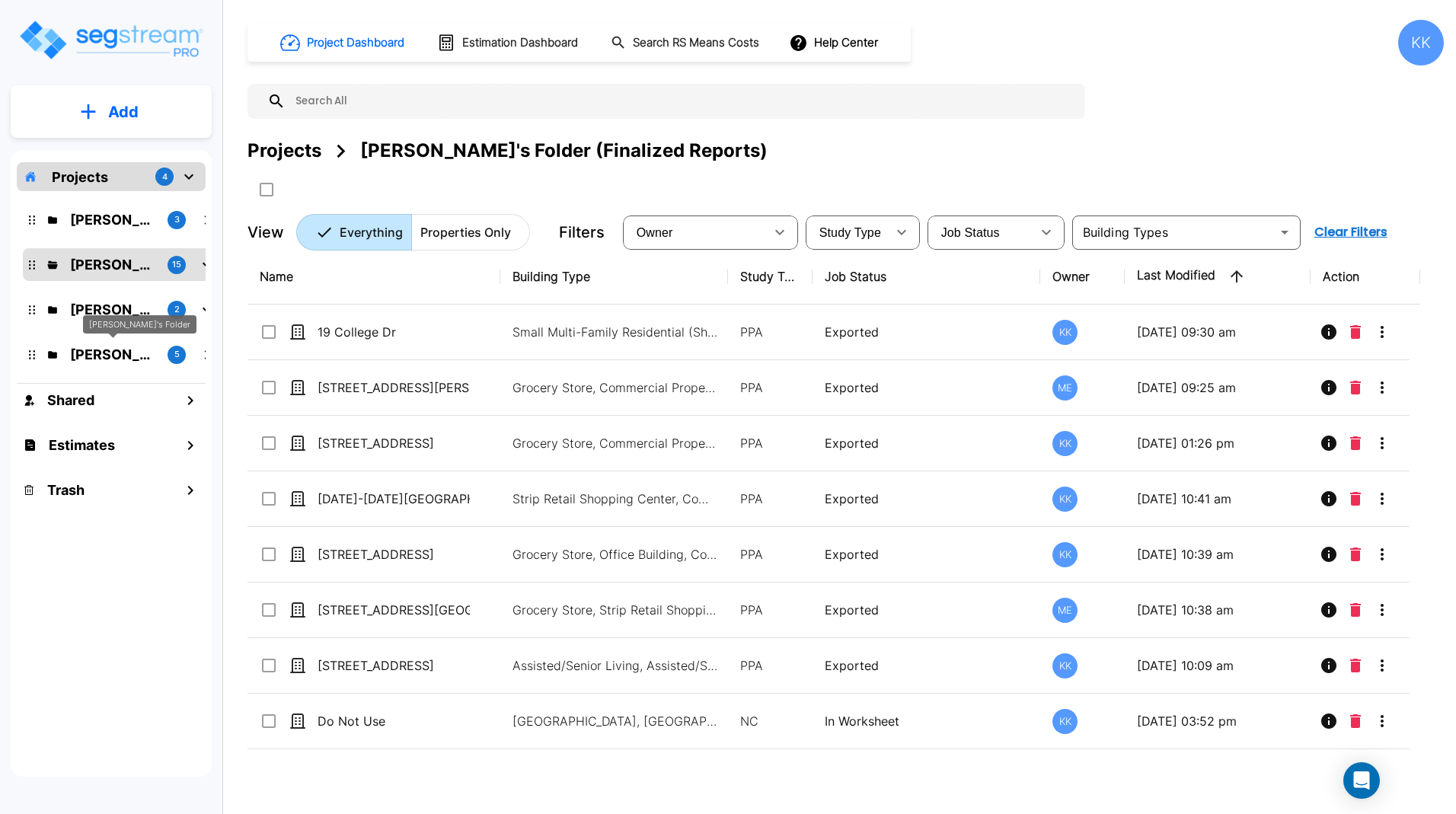
click at [106, 352] on p "Jon's Folder" at bounding box center [113, 354] width 85 height 20
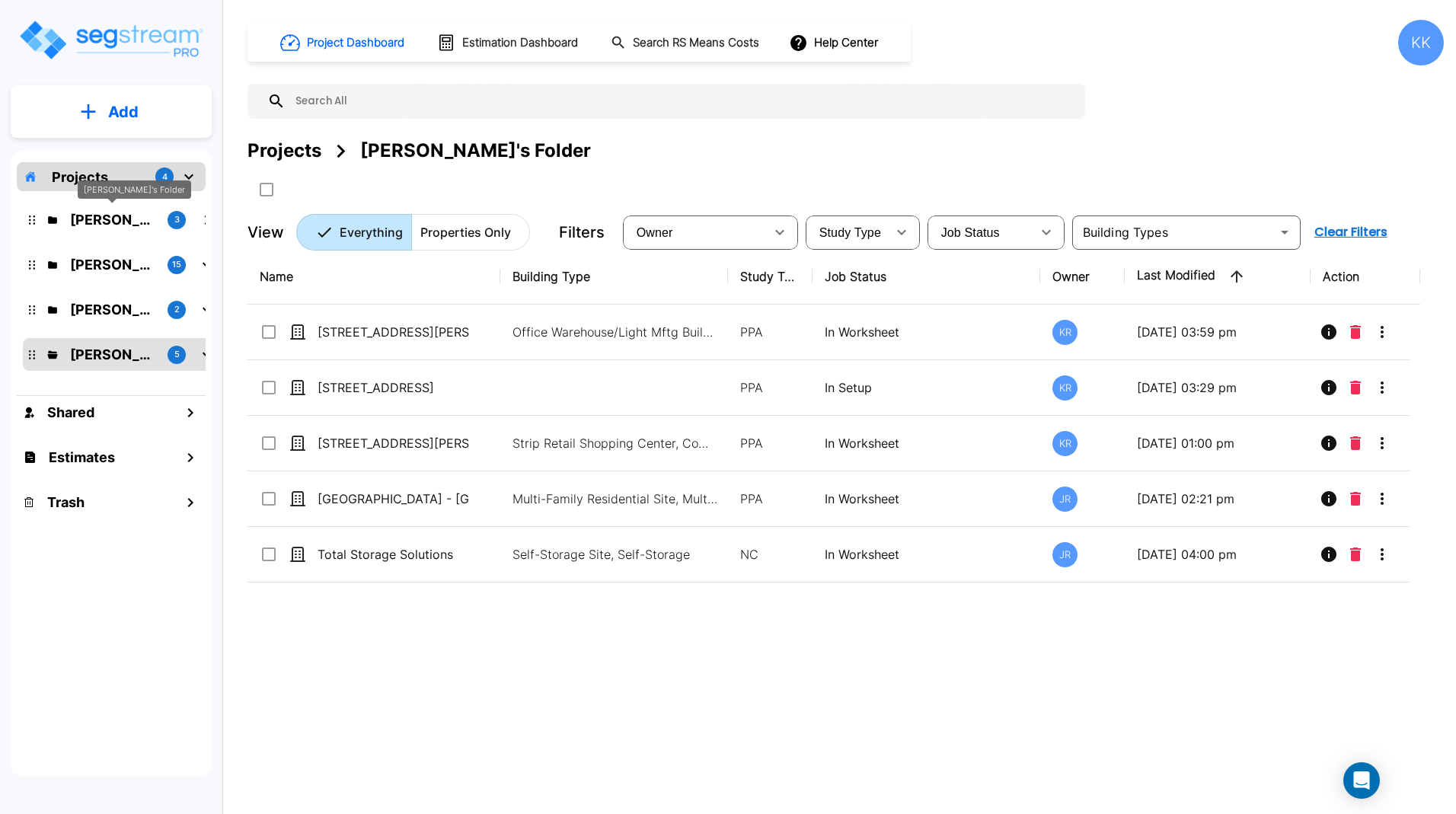
click at [103, 222] on p "Karina's Folder" at bounding box center [113, 220] width 85 height 20
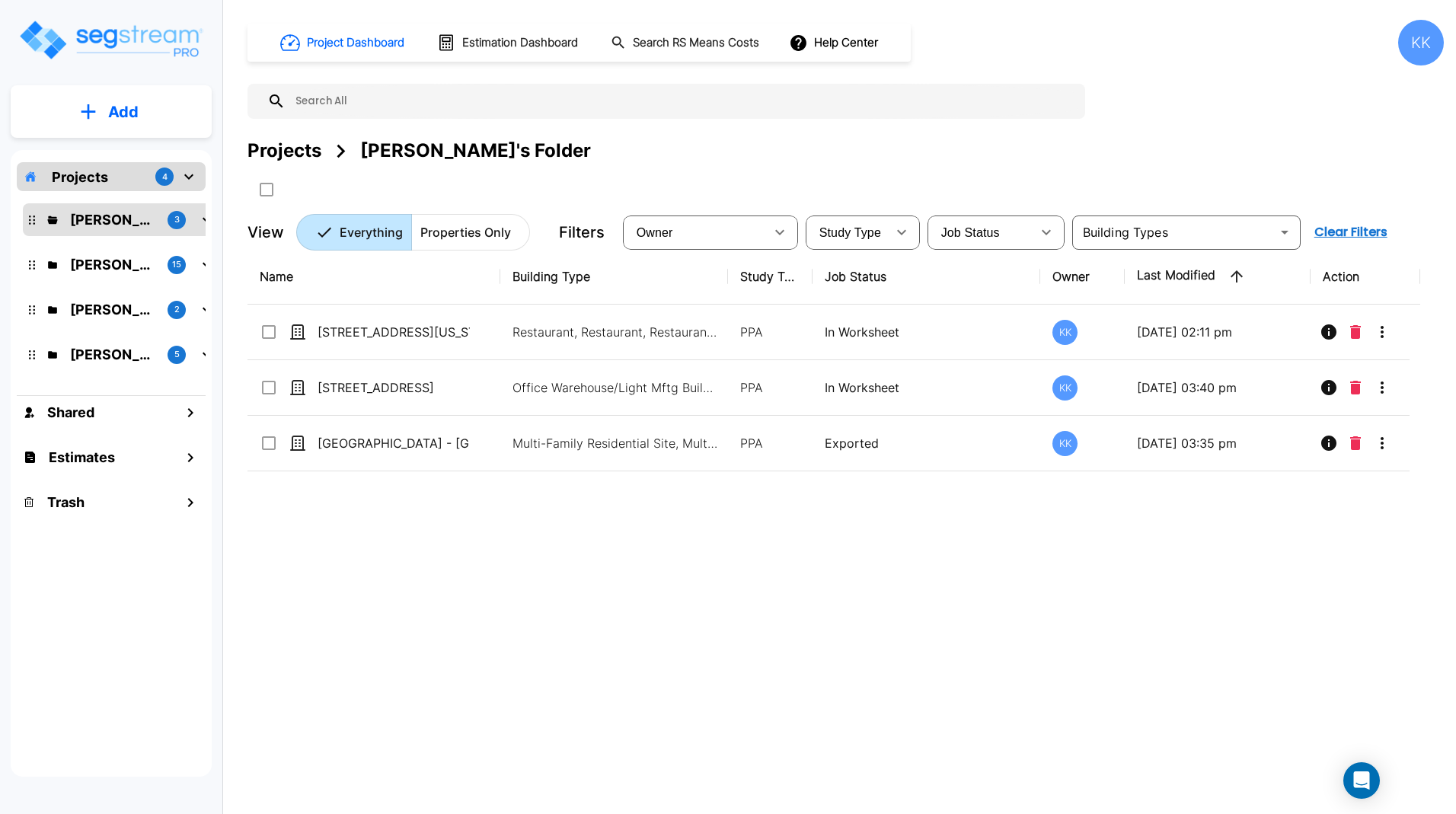
click at [772, 580] on div "Name Building Type Study Type Job Status Owner Last Modified Action 2701 E Cent…" at bounding box center [834, 501] width 1173 height 505
click at [433, 736] on div "Name Building Type Study Type Job Status Owner Last Modified Action 2701 E Cent…" at bounding box center [834, 501] width 1173 height 505
click at [119, 119] on p "Add" at bounding box center [123, 112] width 30 height 23
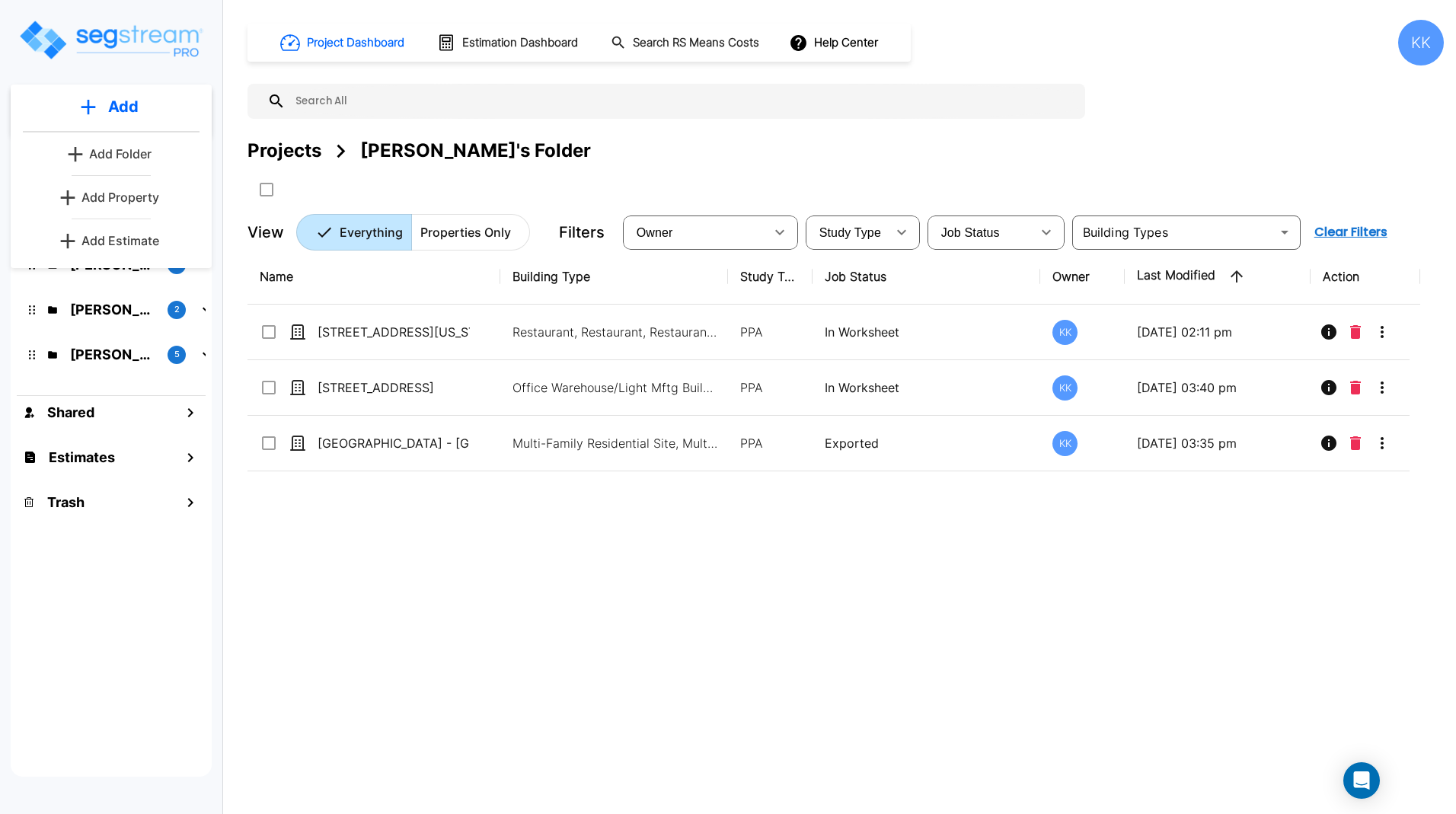
click at [127, 193] on p "Add Property" at bounding box center [120, 198] width 78 height 18
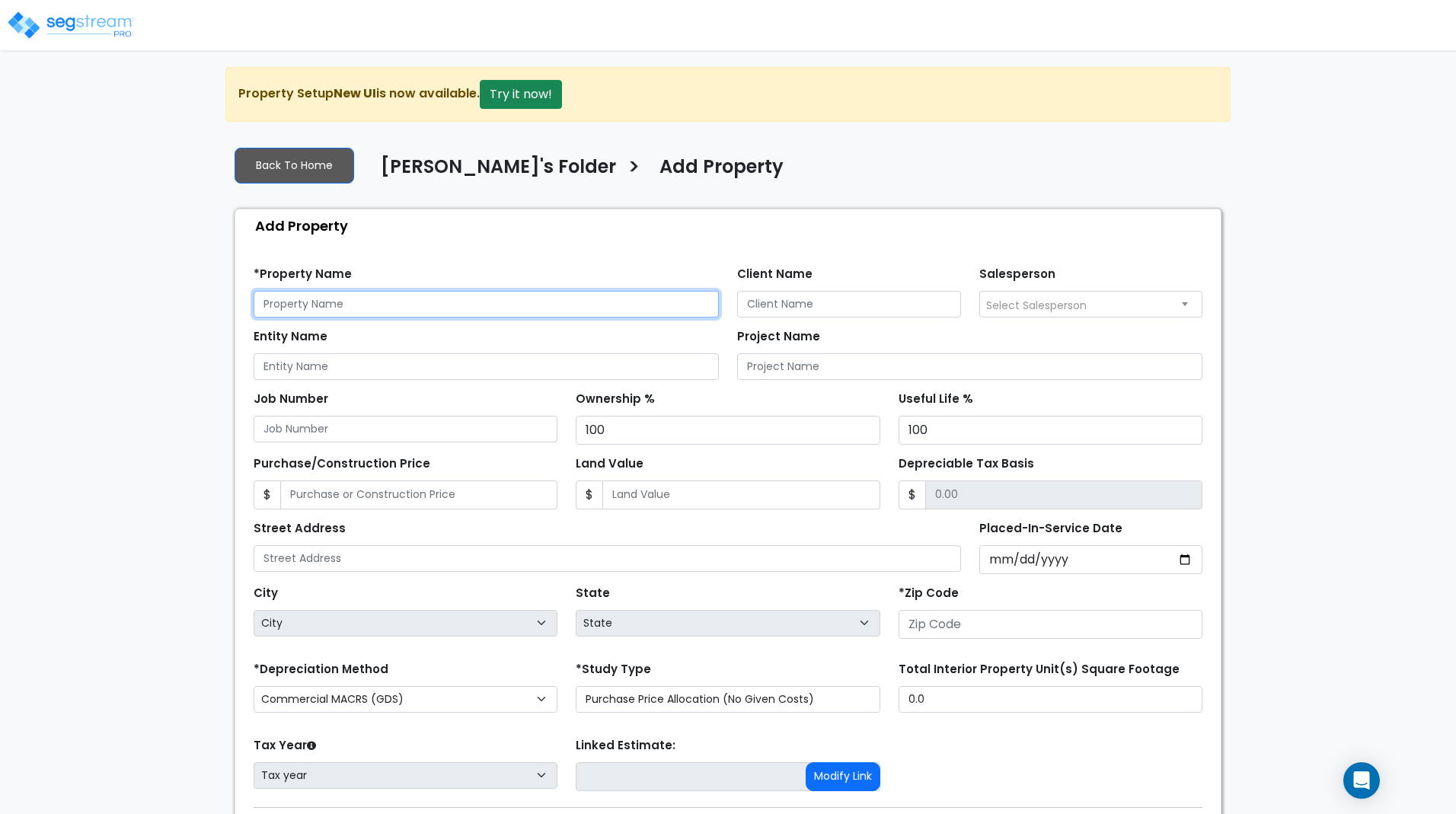
click at [365, 303] on input "text" at bounding box center [487, 304] width 465 height 27
type input "[STREET_ADDRESS][PERSON_NAME]"
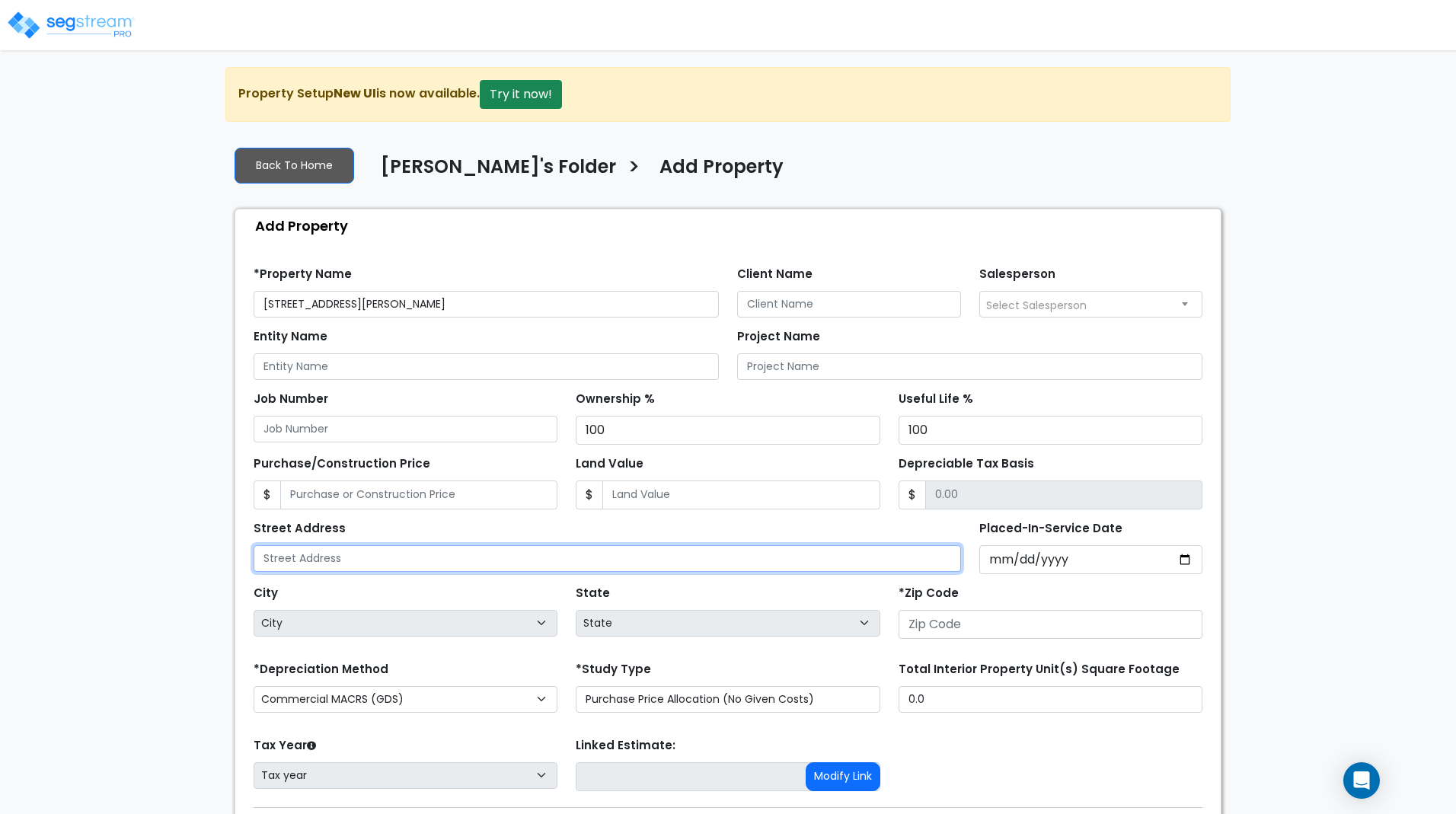
click at [341, 562] on input "text" at bounding box center [608, 558] width 707 height 27
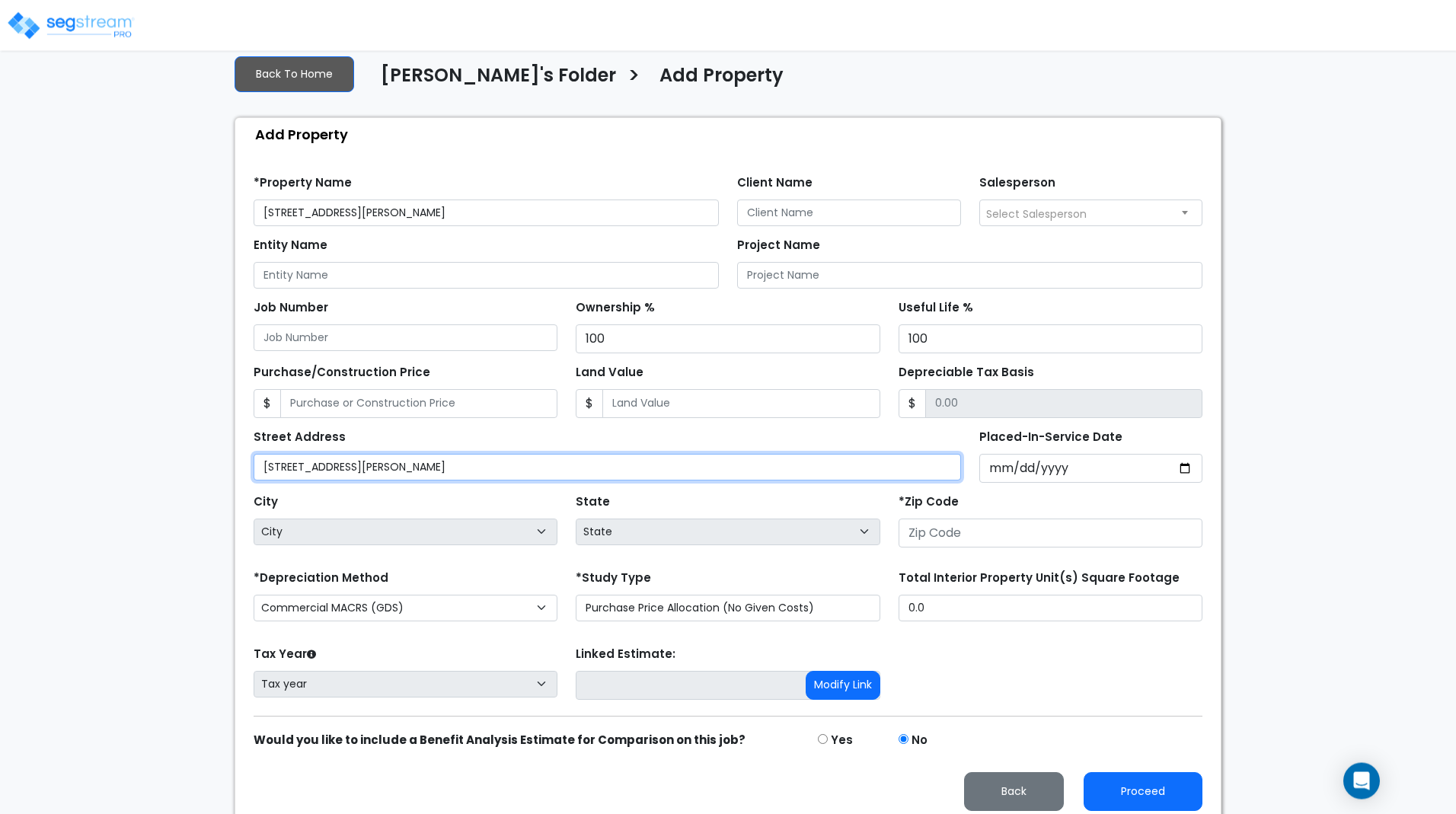
scroll to position [104, 0]
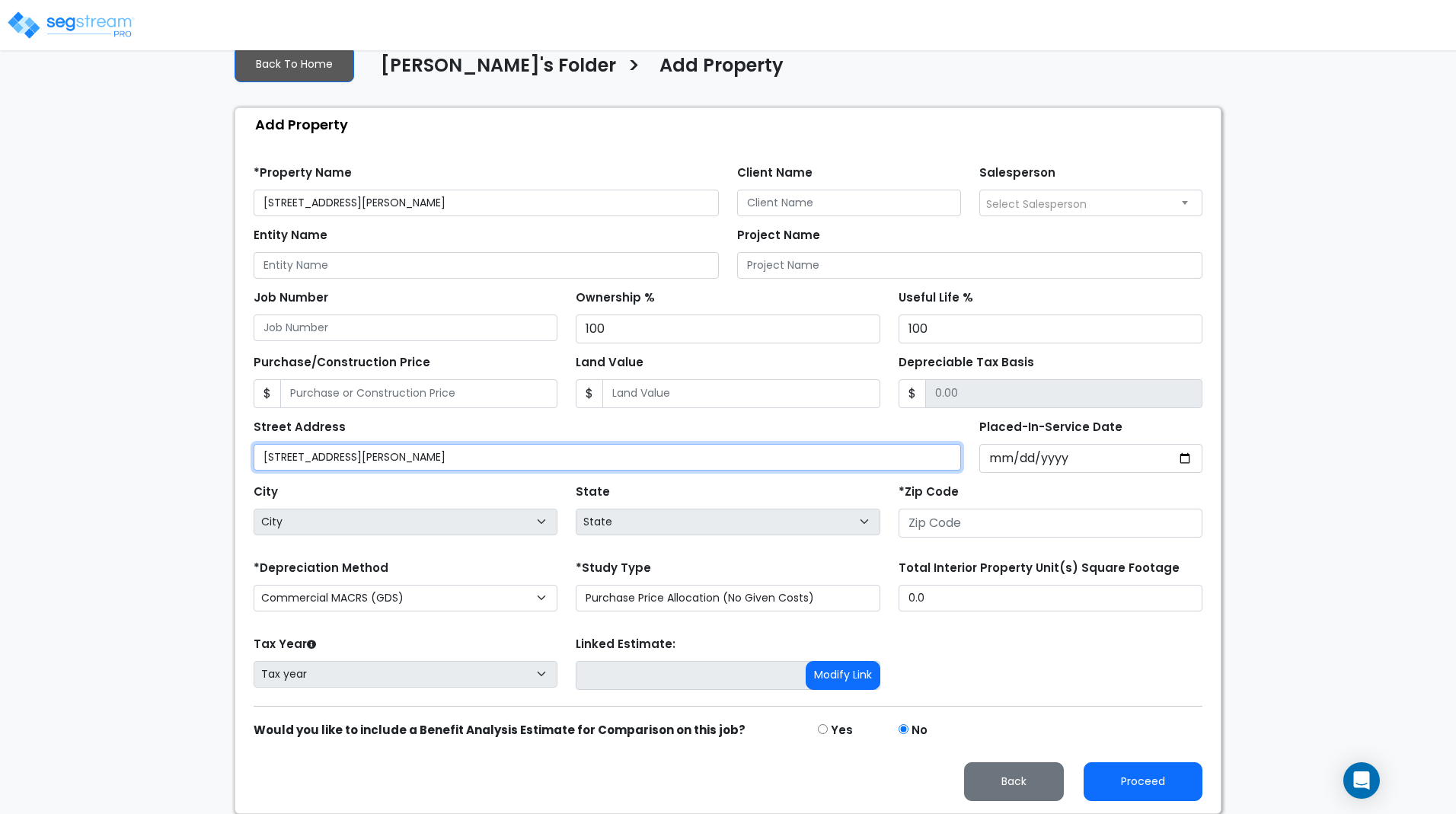
type input "[STREET_ADDRESS][PERSON_NAME]"
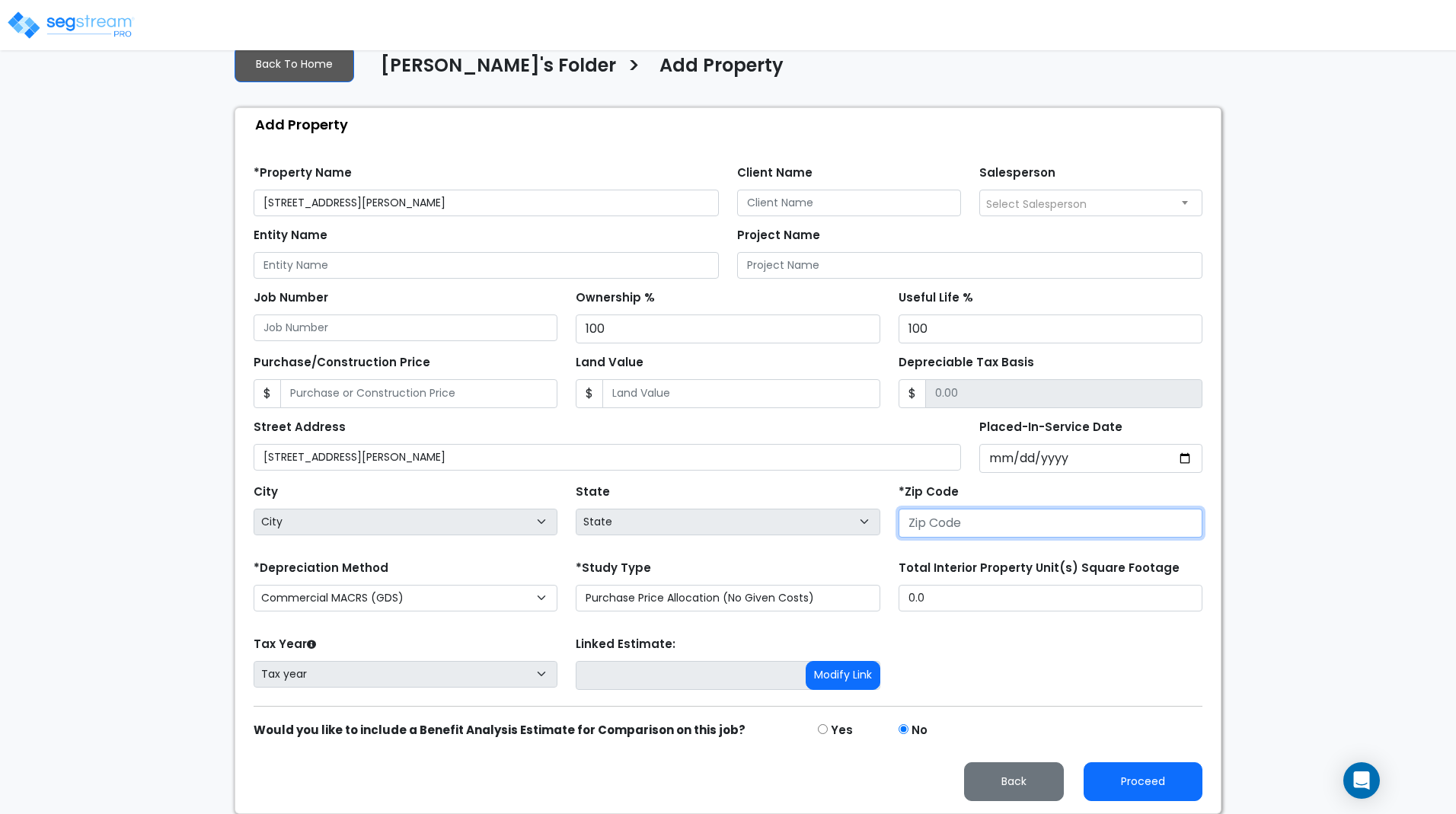
click at [936, 530] on input "number" at bounding box center [1050, 522] width 304 height 29
click at [946, 520] on input "number" at bounding box center [1050, 522] width 304 height 29
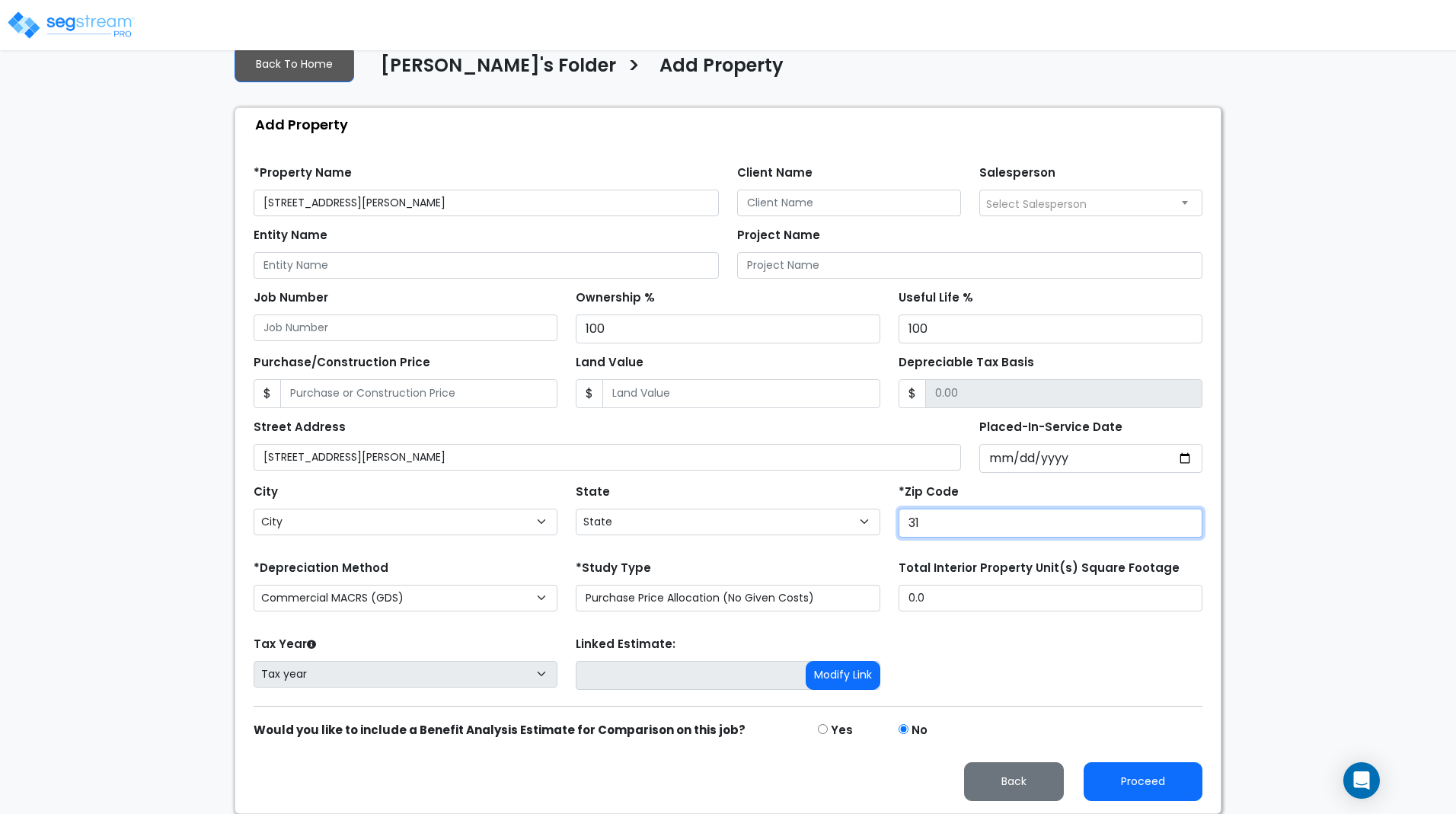
type input "310"
select select "GA"
type input "34"
select select
type input "3410"
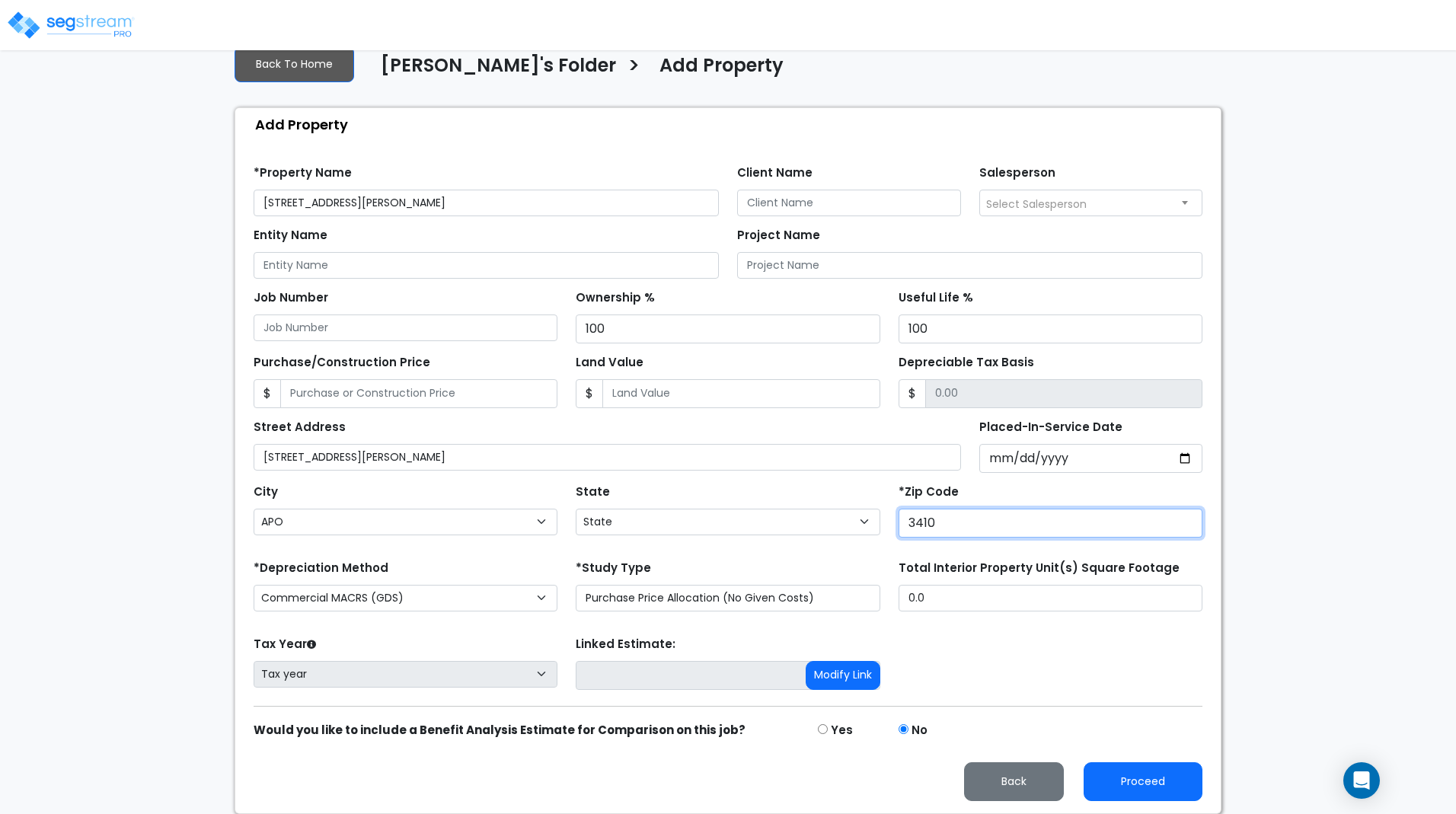
select select "FL"
type input "34104"
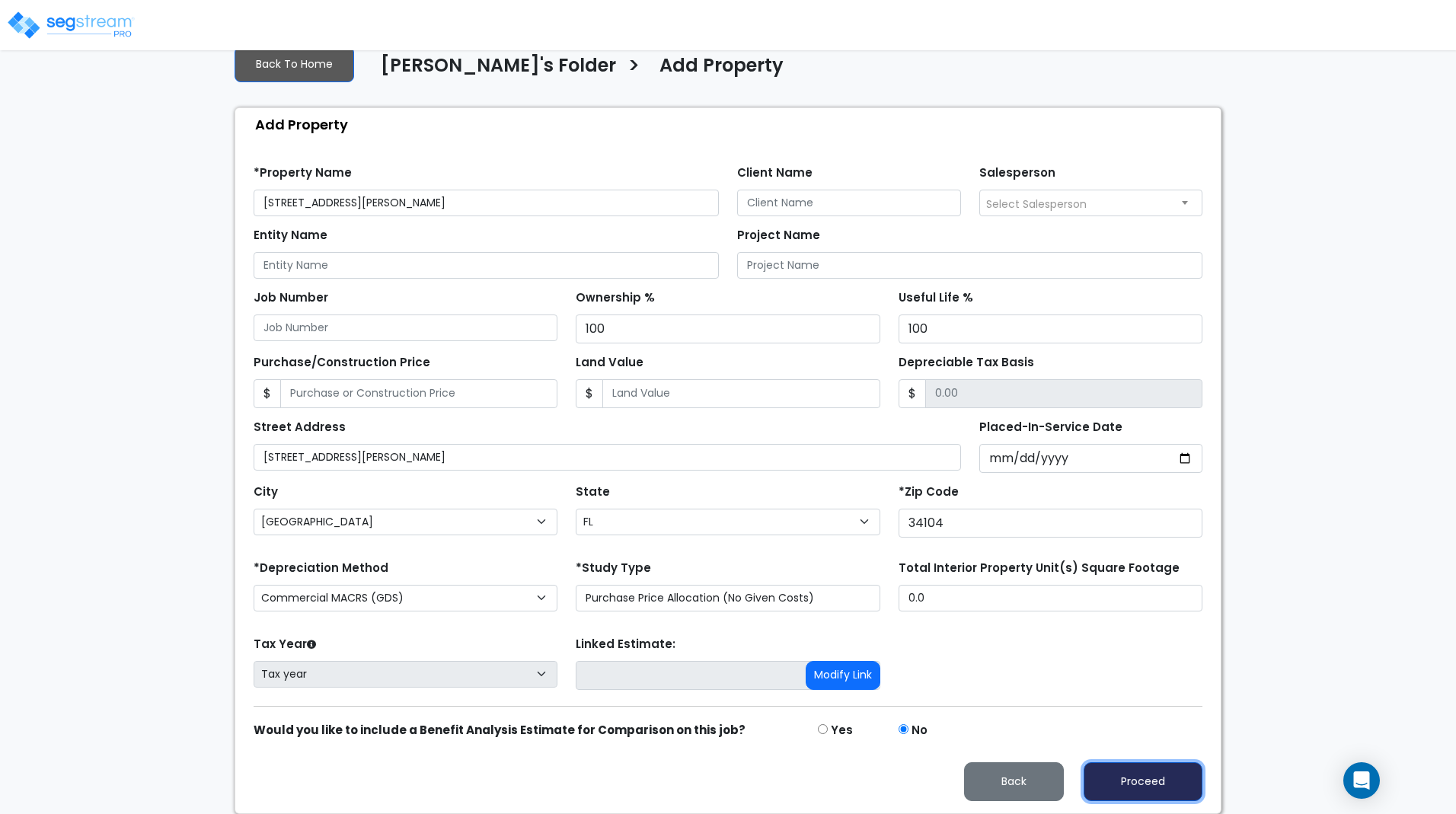
click at [1144, 782] on button "Proceed" at bounding box center [1143, 782] width 119 height 39
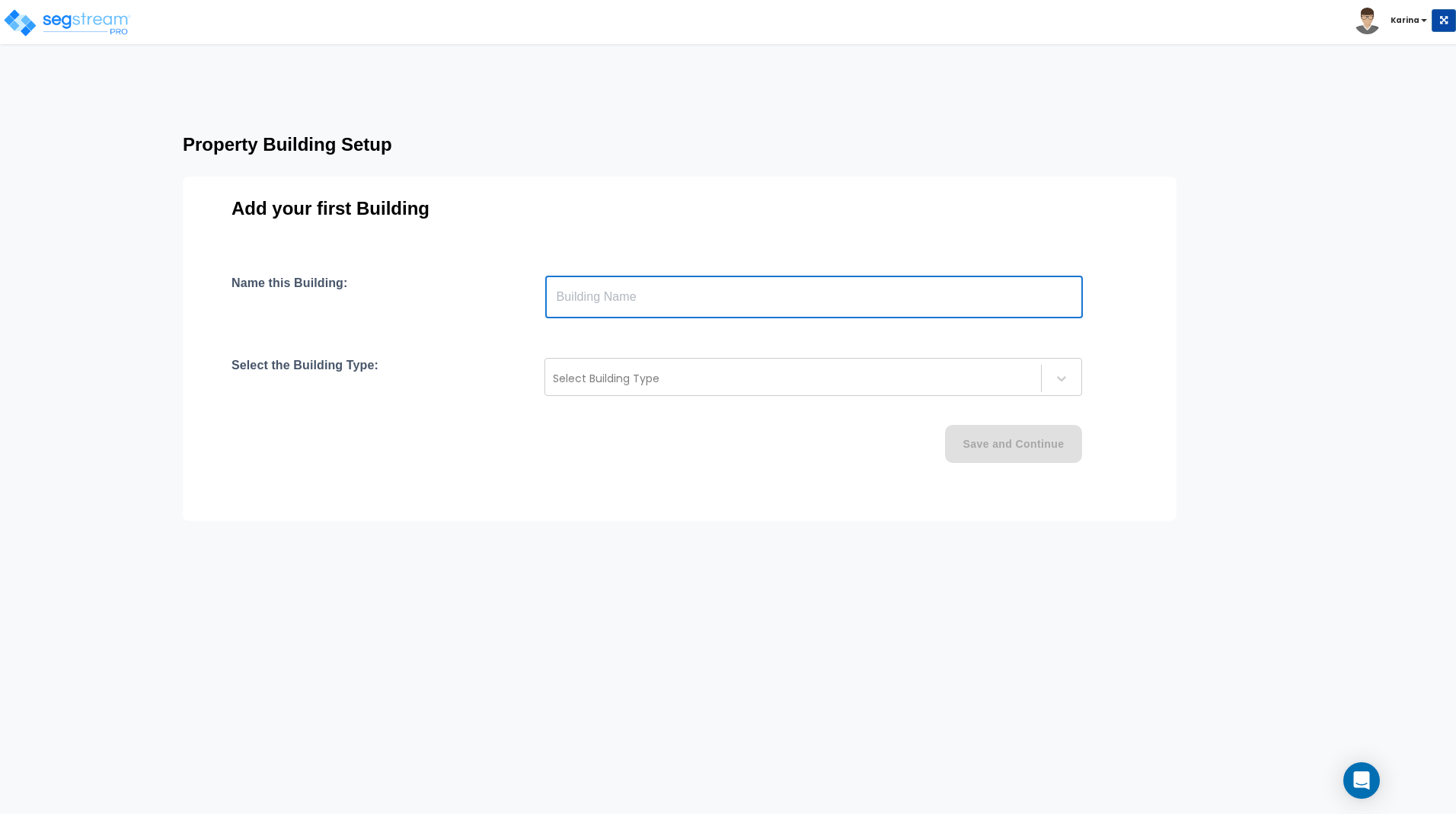
click at [620, 302] on input "text" at bounding box center [814, 297] width 537 height 42
type input "[STREET_ADDRESS][PERSON_NAME]"
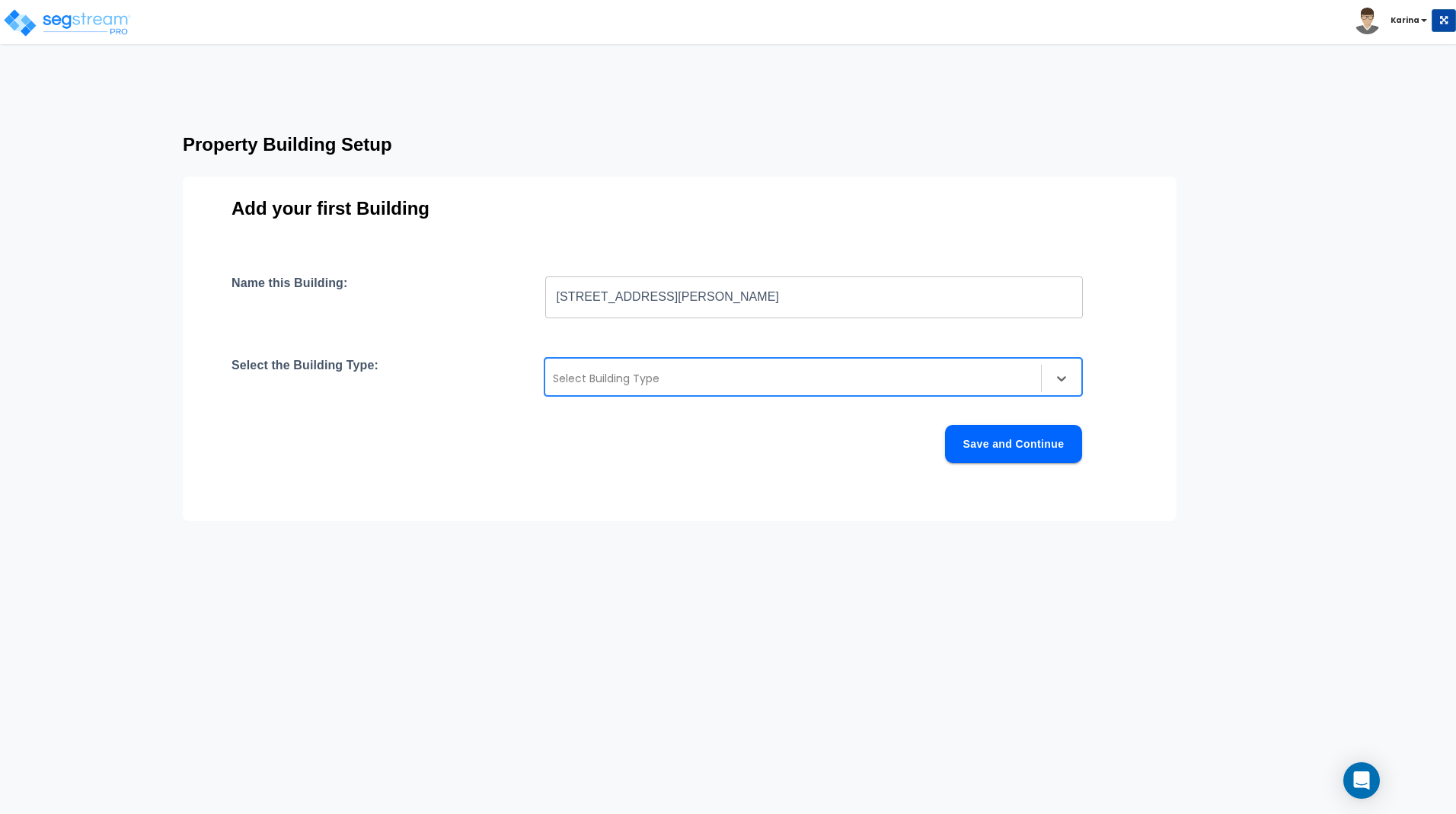
click at [624, 381] on div at bounding box center [793, 378] width 480 height 18
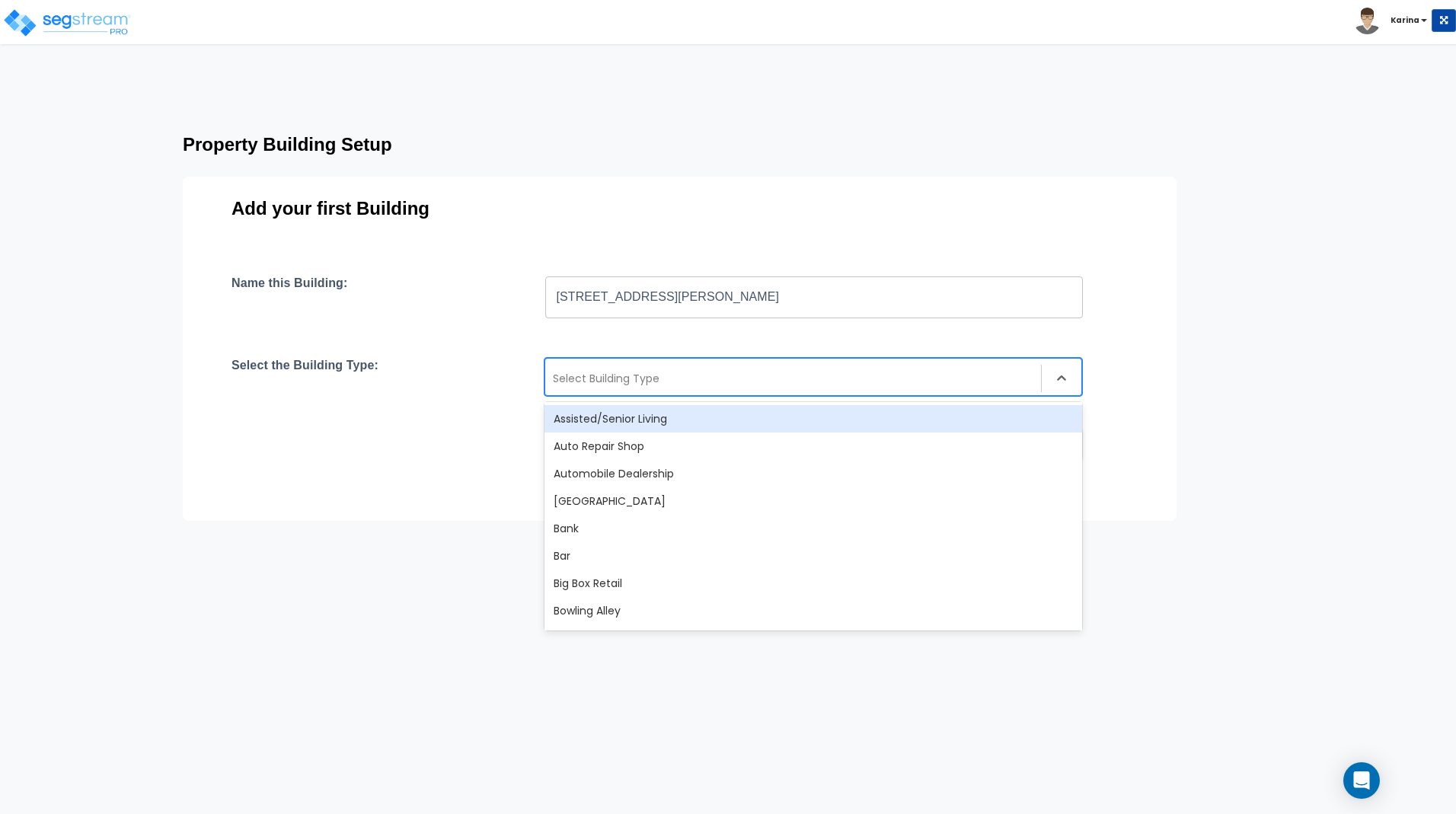
click at [624, 381] on div at bounding box center [793, 378] width 480 height 18
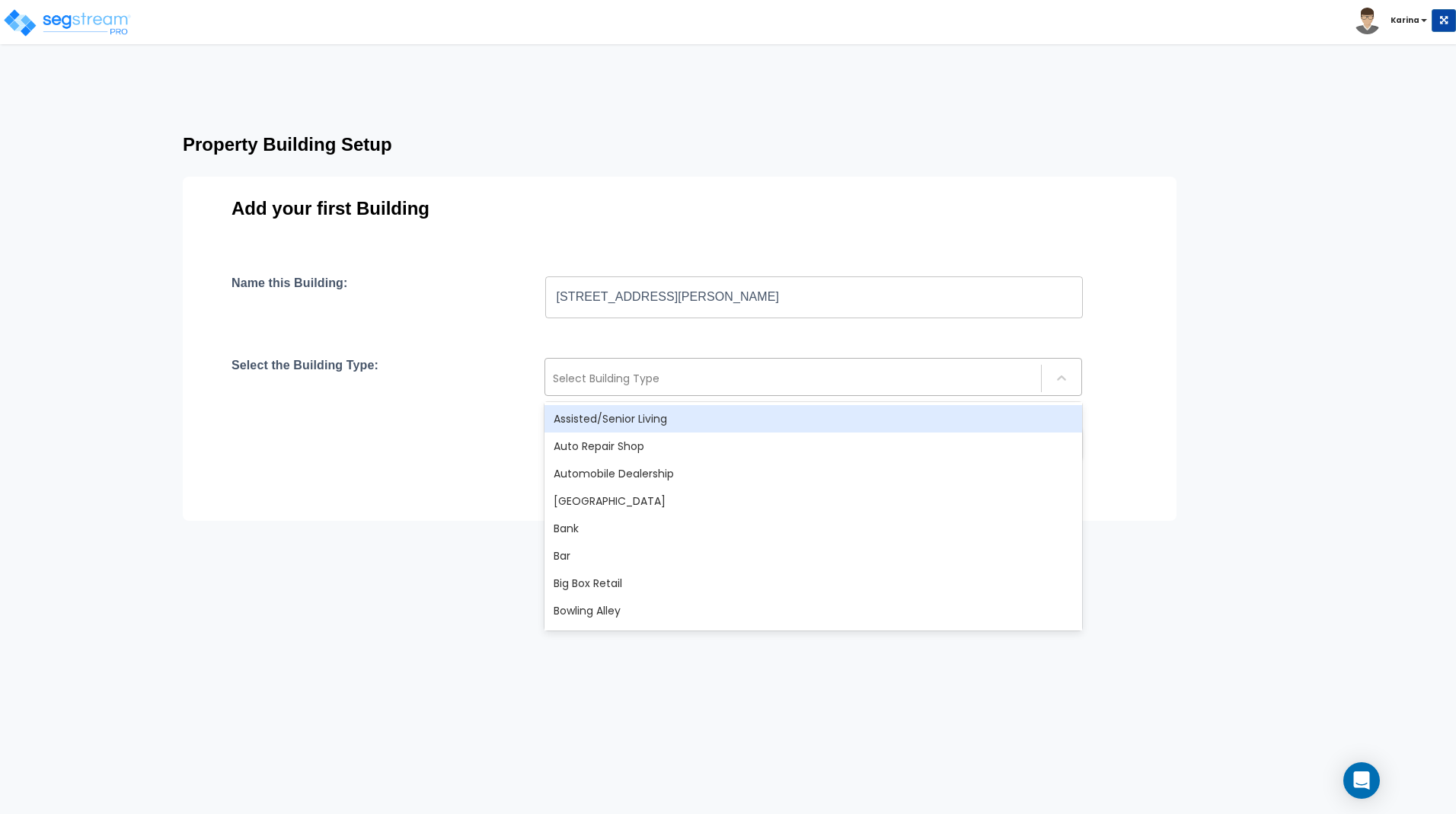
click at [572, 371] on div at bounding box center [793, 378] width 480 height 18
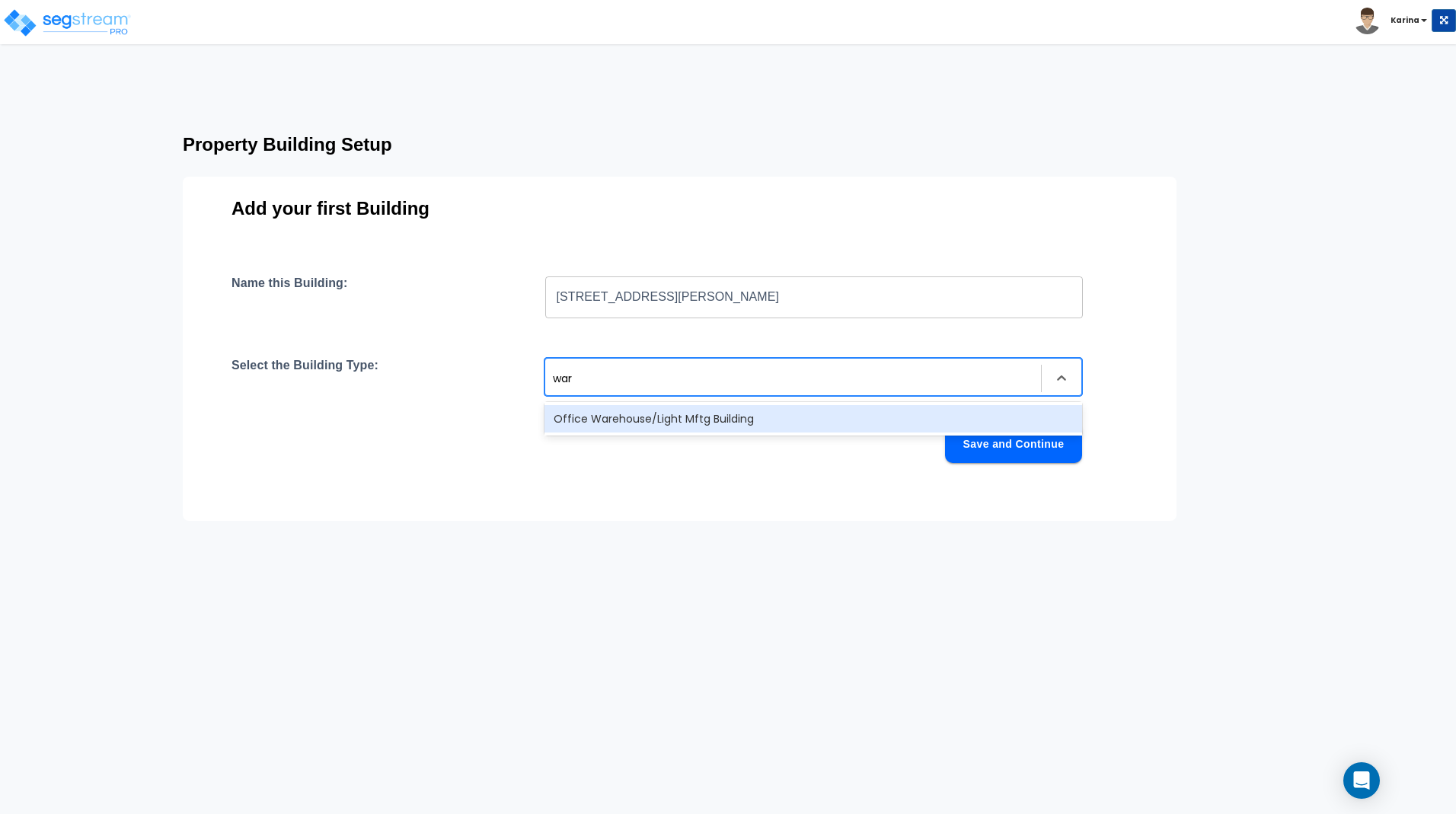
type input "ware"
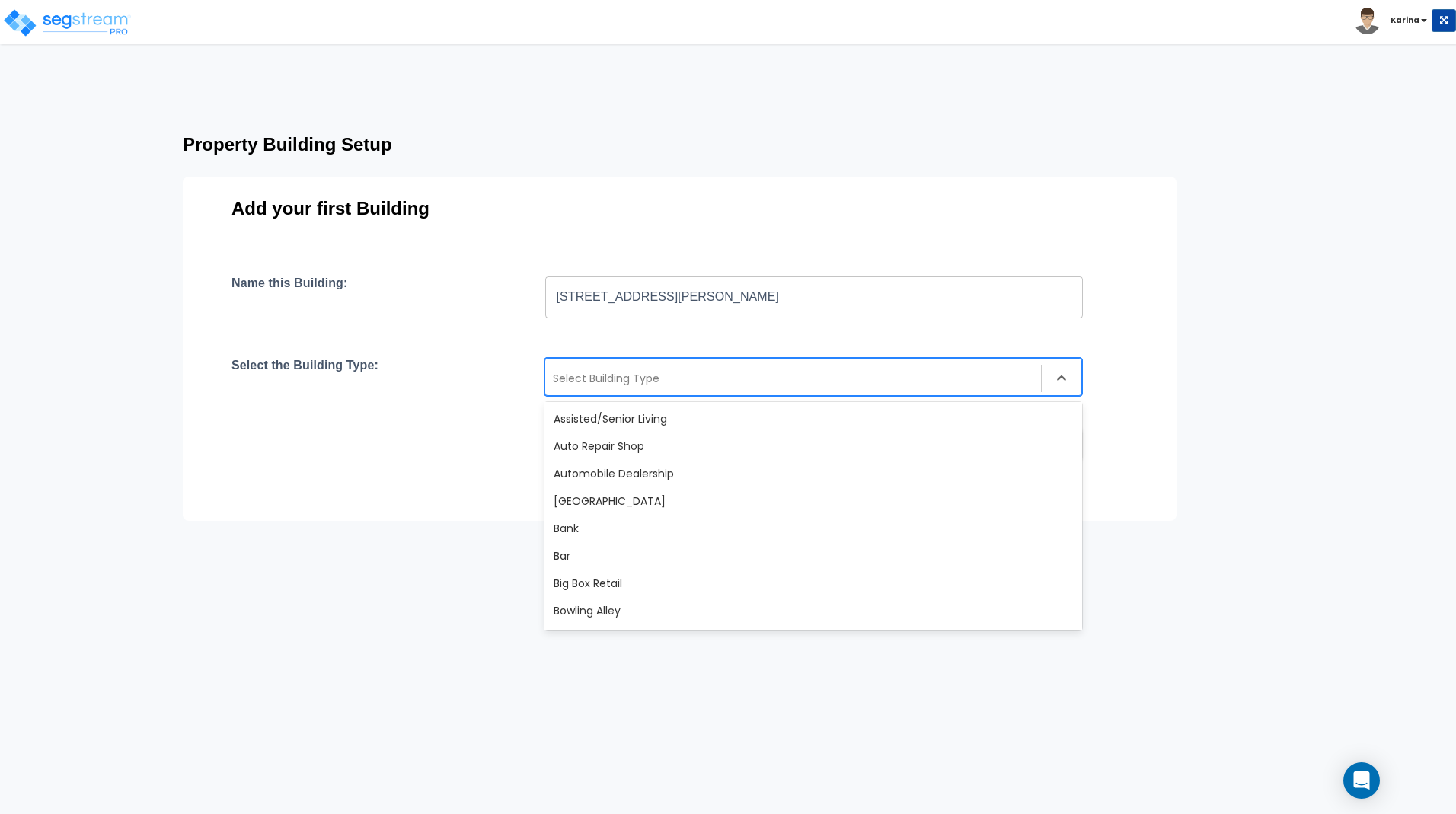
drag, startPoint x: 592, startPoint y: 376, endPoint x: 554, endPoint y: 378, distance: 38.1
click at [554, 378] on div at bounding box center [793, 378] width 480 height 18
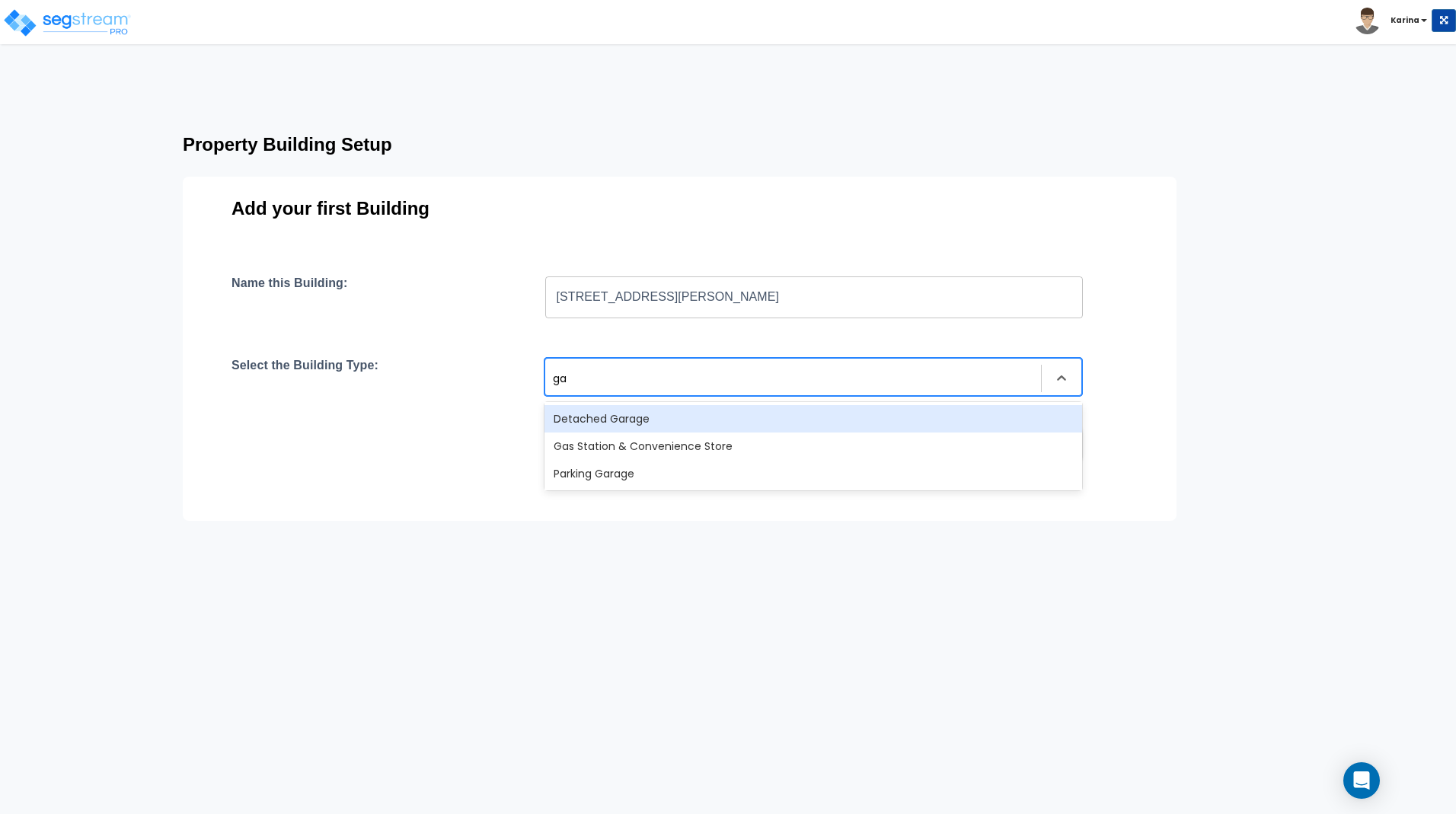
type input "g"
type input "ware"
click at [605, 412] on div "Office Warehouse/Light Mftg Building" at bounding box center [813, 419] width 537 height 28
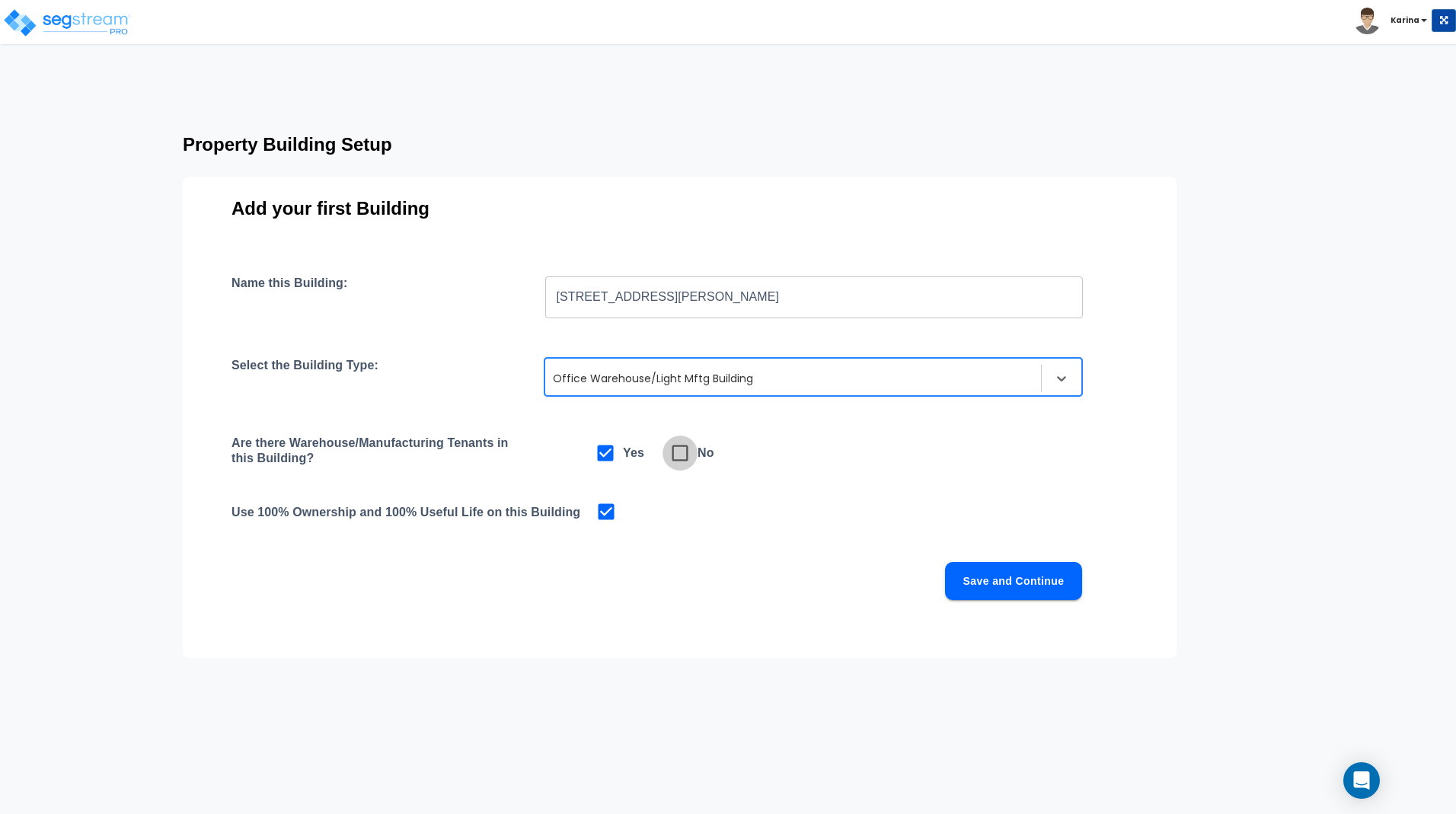
click at [680, 453] on icon at bounding box center [680, 452] width 21 height 21
checkbox input "false"
checkbox input "true"
click at [984, 581] on button "Save and Continue" at bounding box center [1014, 581] width 137 height 38
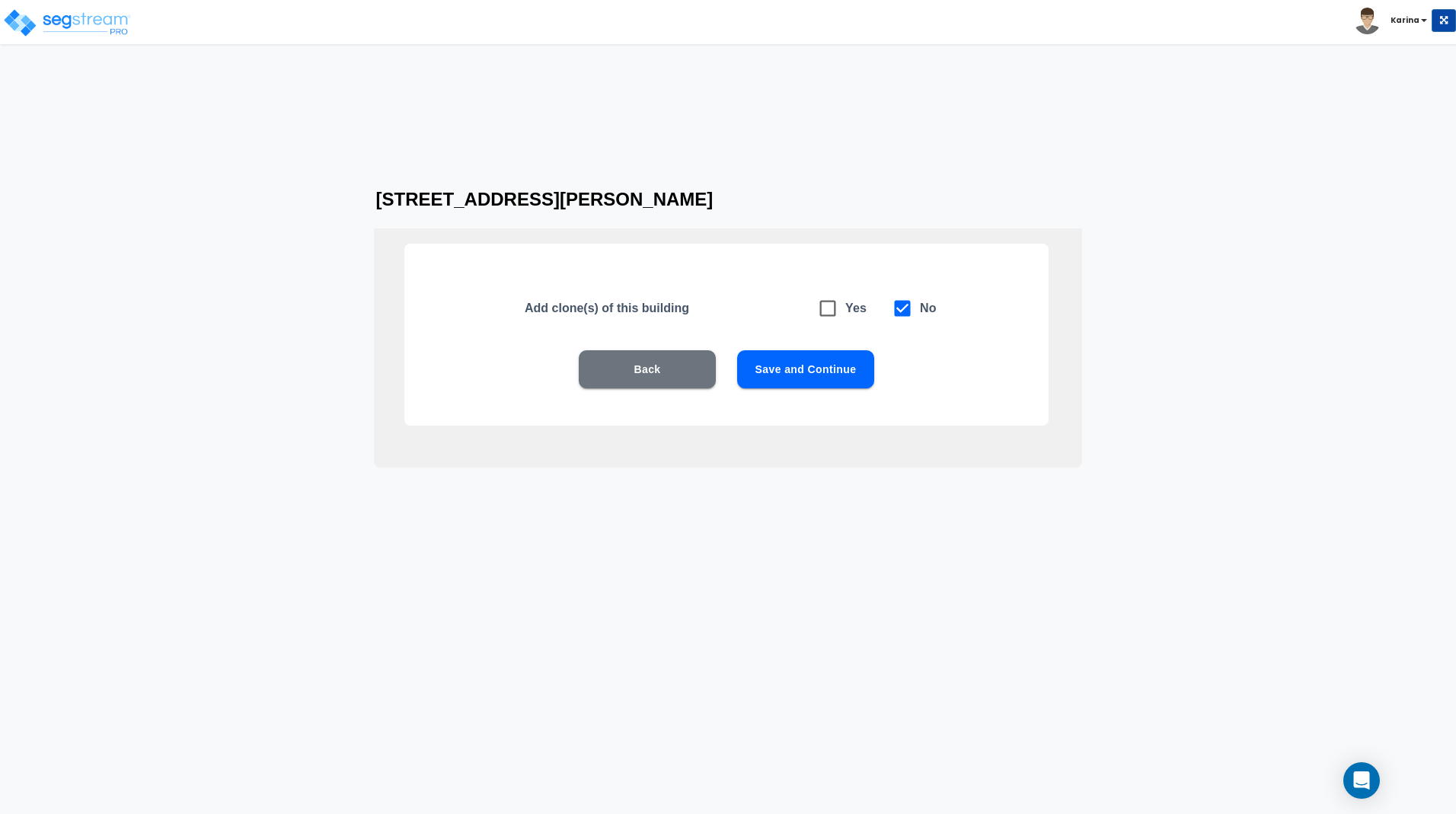
click at [791, 369] on button "Save and Continue" at bounding box center [805, 368] width 137 height 38
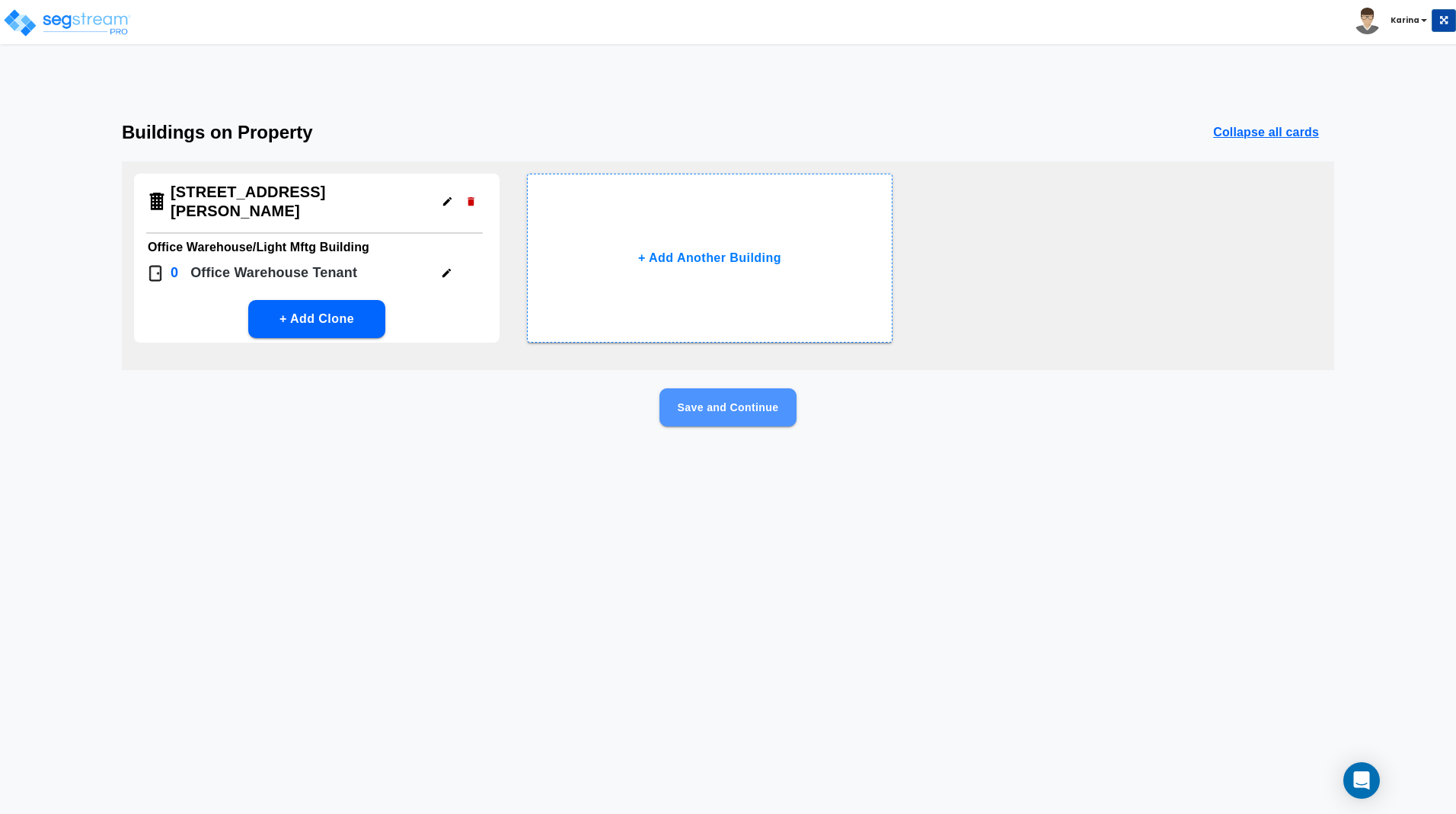
click at [728, 406] on button "Save and Continue" at bounding box center [728, 407] width 137 height 38
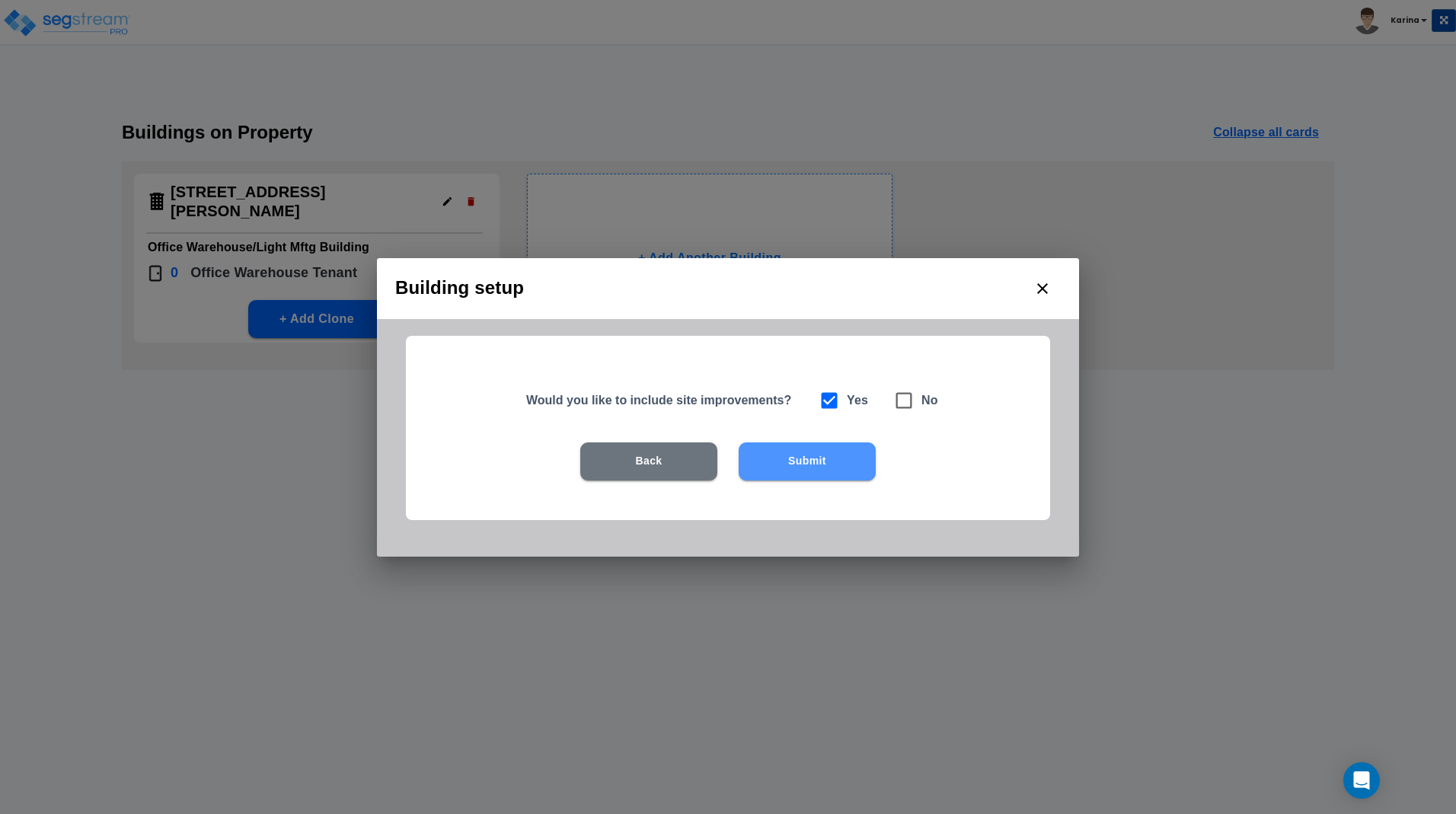
click at [785, 454] on button "Submit" at bounding box center [807, 461] width 137 height 38
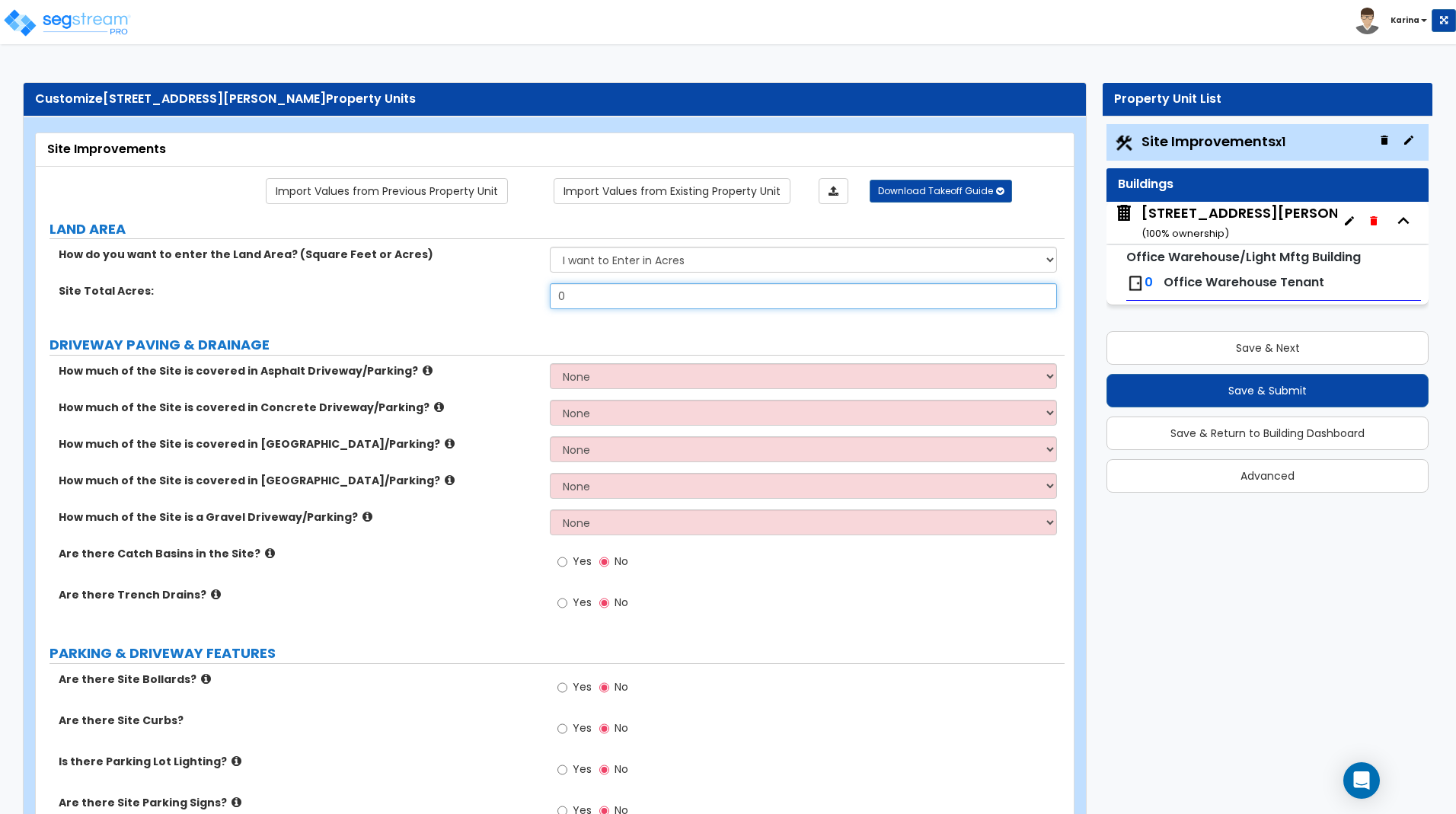
click at [609, 302] on input "0" at bounding box center [802, 296] width 506 height 26
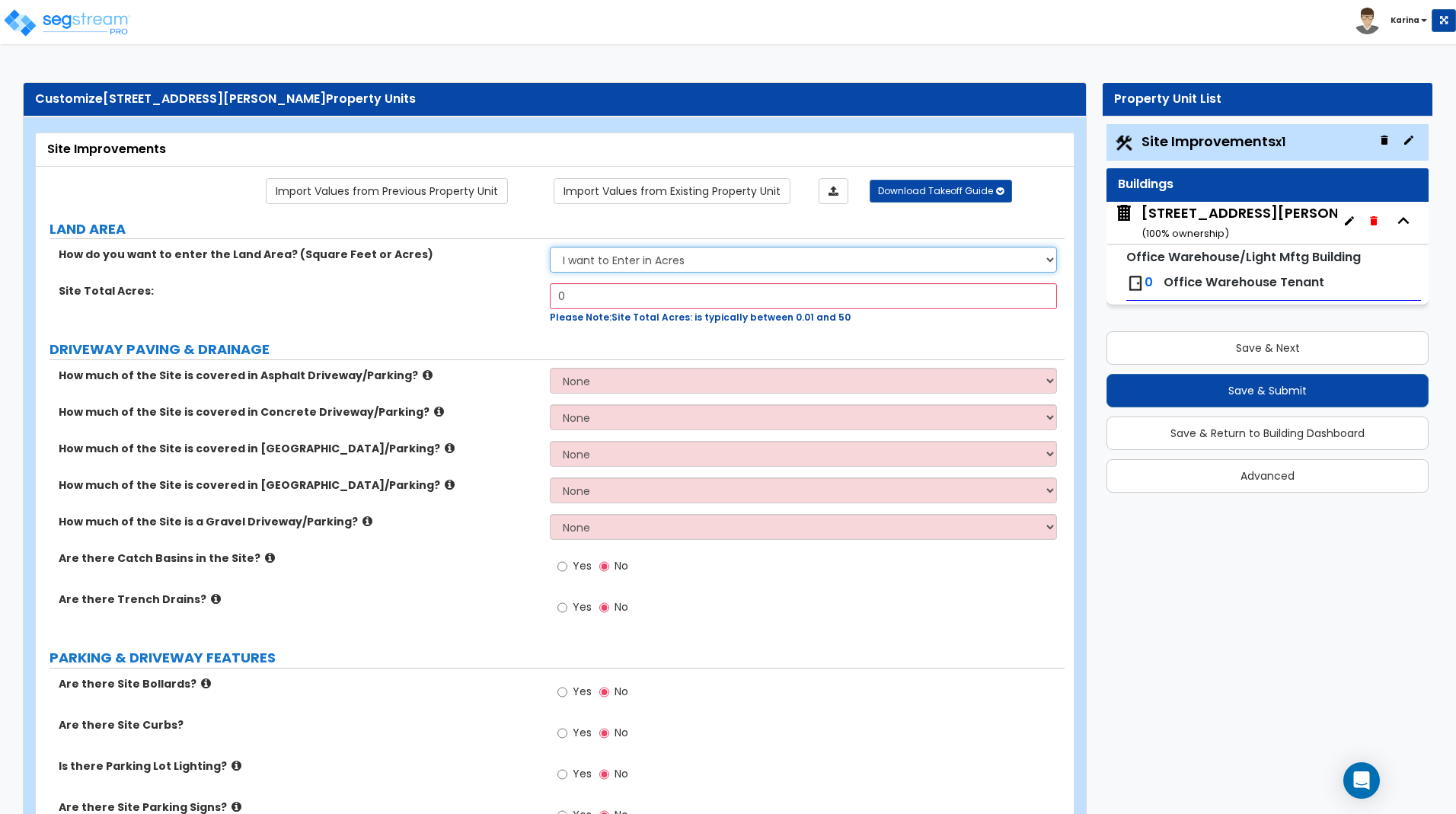
click at [549, 246] on select "I want to Enter in Acres I want to Enter in Square Feet" at bounding box center [802, 259] width 506 height 26
select select "2"
click option "I want to Enter in Square Feet" at bounding box center [0, 0] width 0 height 0
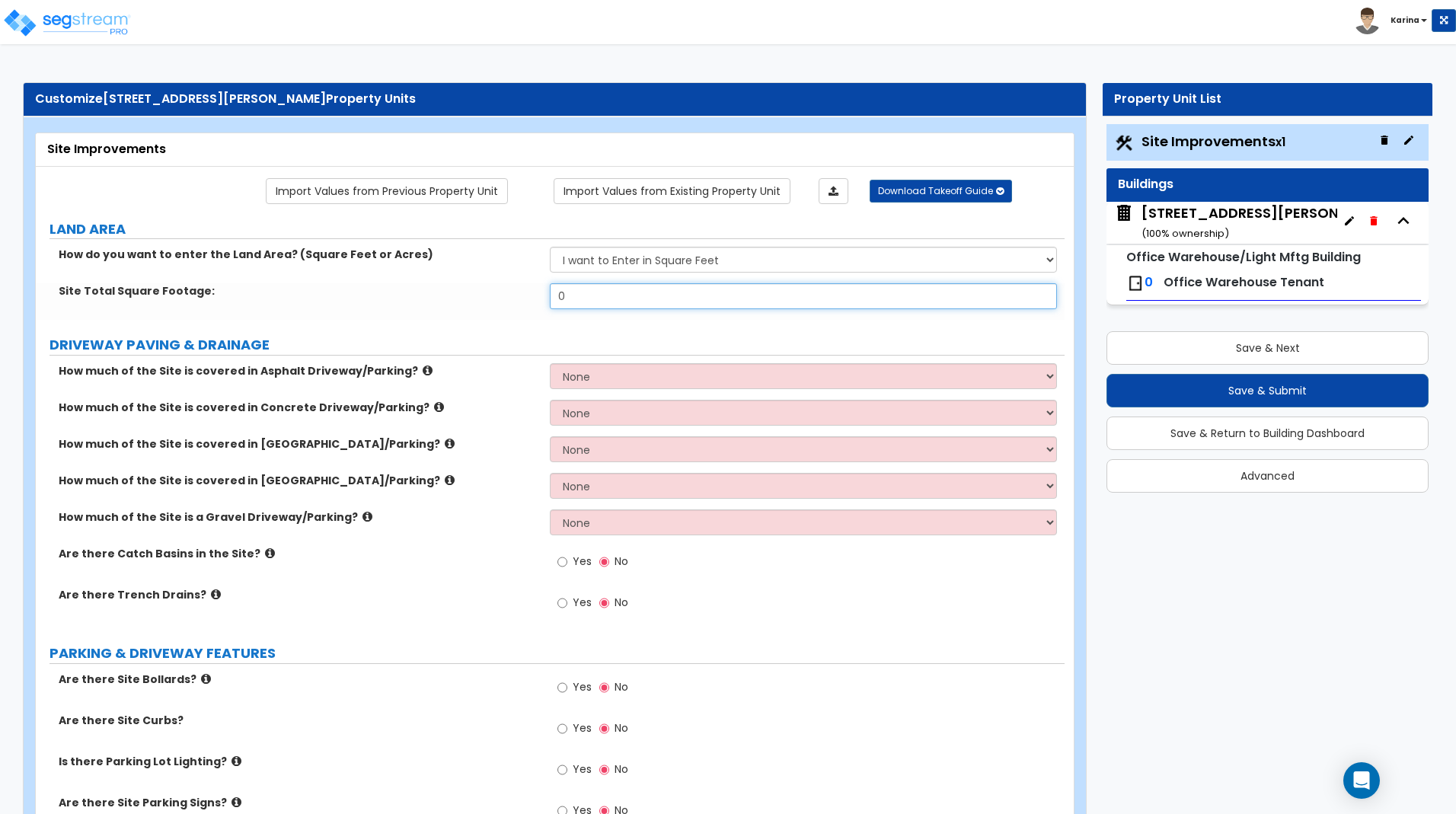
click at [610, 297] on input "0" at bounding box center [802, 296] width 506 height 26
type input "48,704"
drag, startPoint x: 391, startPoint y: 756, endPoint x: 425, endPoint y: 741, distance: 37.2
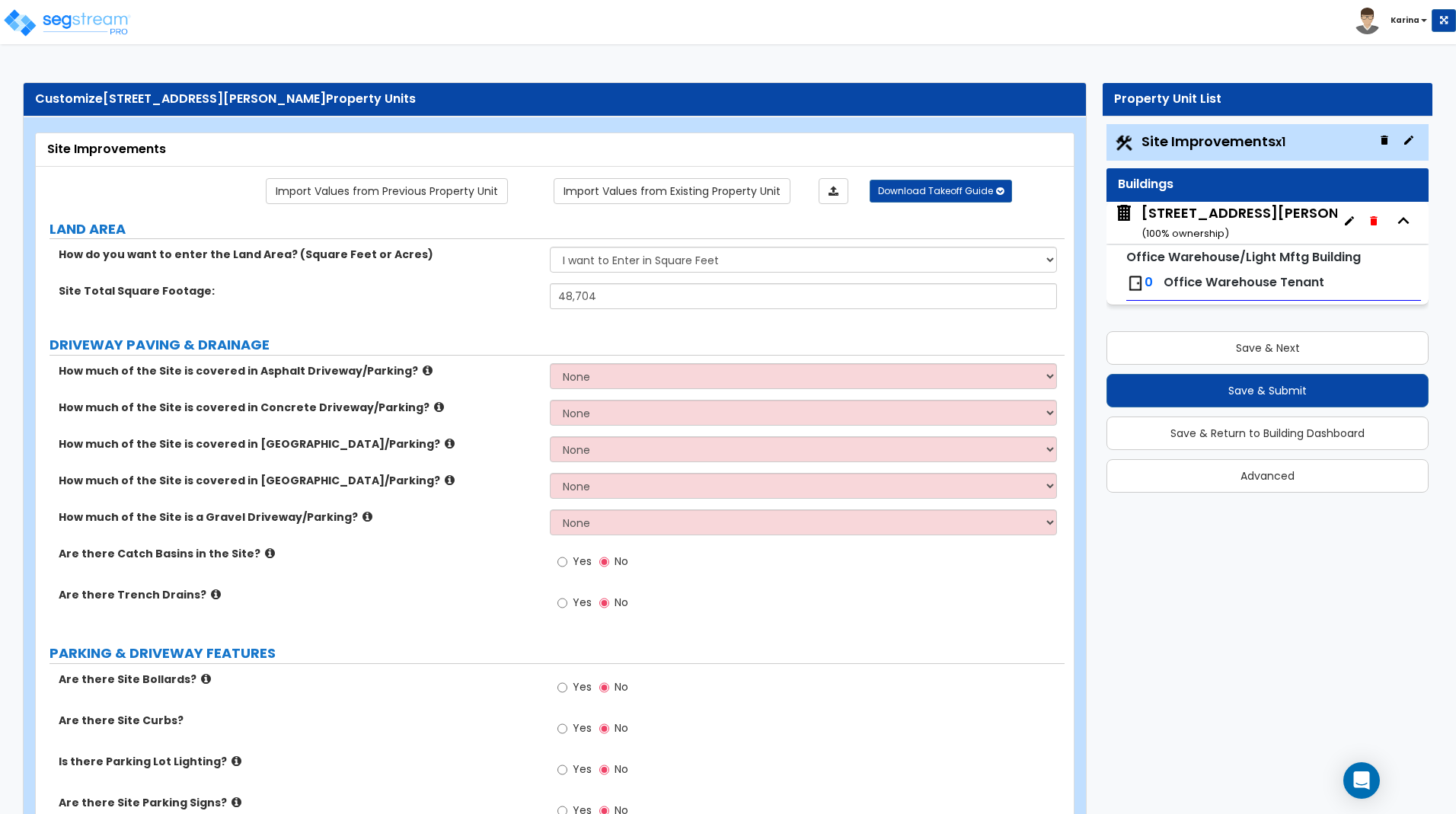
click at [392, 756] on label "Is there Parking Lot Lighting?" at bounding box center [299, 761] width 480 height 15
click at [549, 363] on select "None I want to Enter an Approximate Percentage I want to Enter the Square Foota…" at bounding box center [802, 376] width 506 height 26
select select "2"
click option "I want to Enter the Square Footage" at bounding box center [0, 0] width 0 height 0
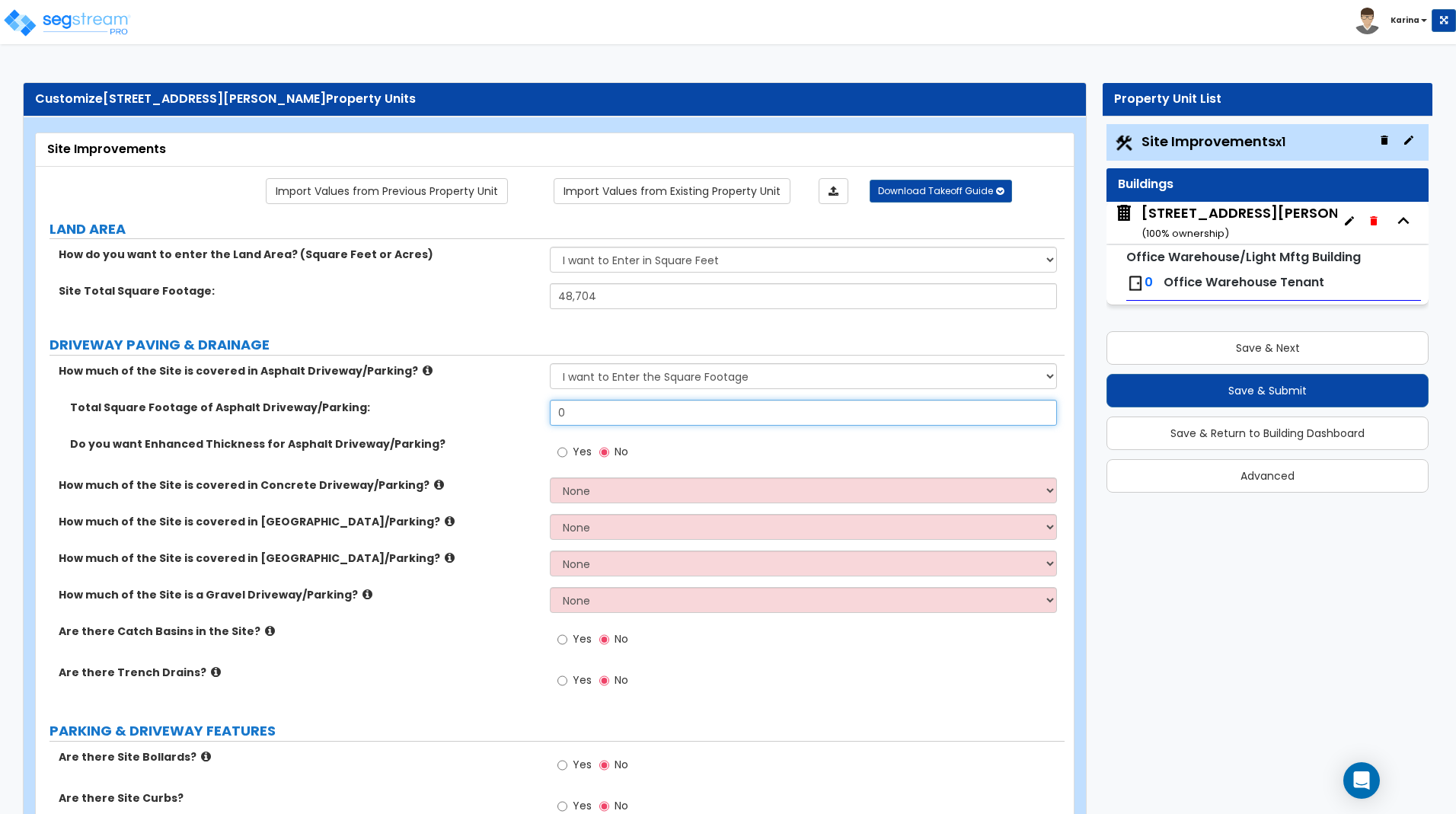
click at [592, 413] on input "0" at bounding box center [802, 413] width 506 height 26
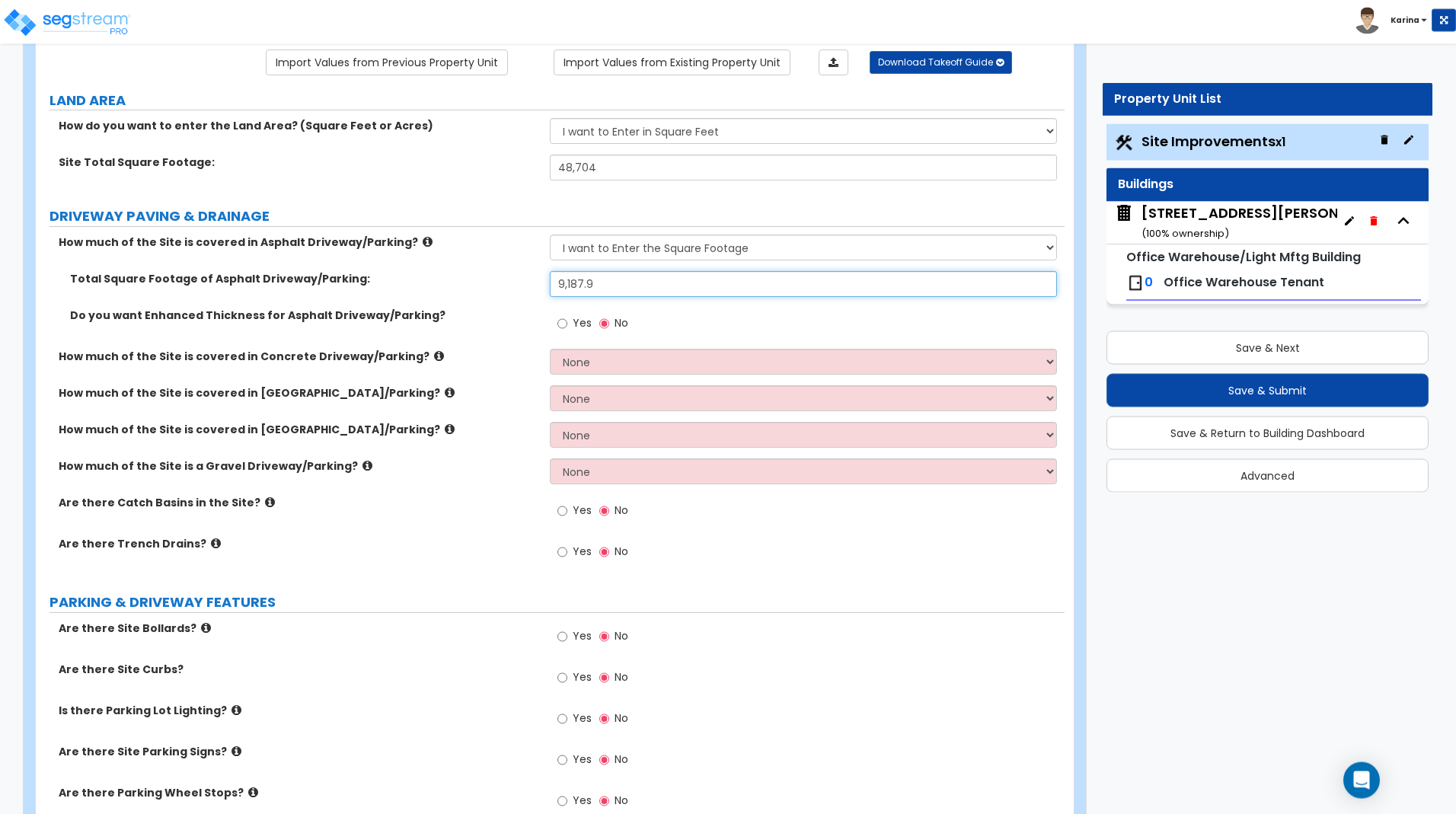
scroll to position [155, 0]
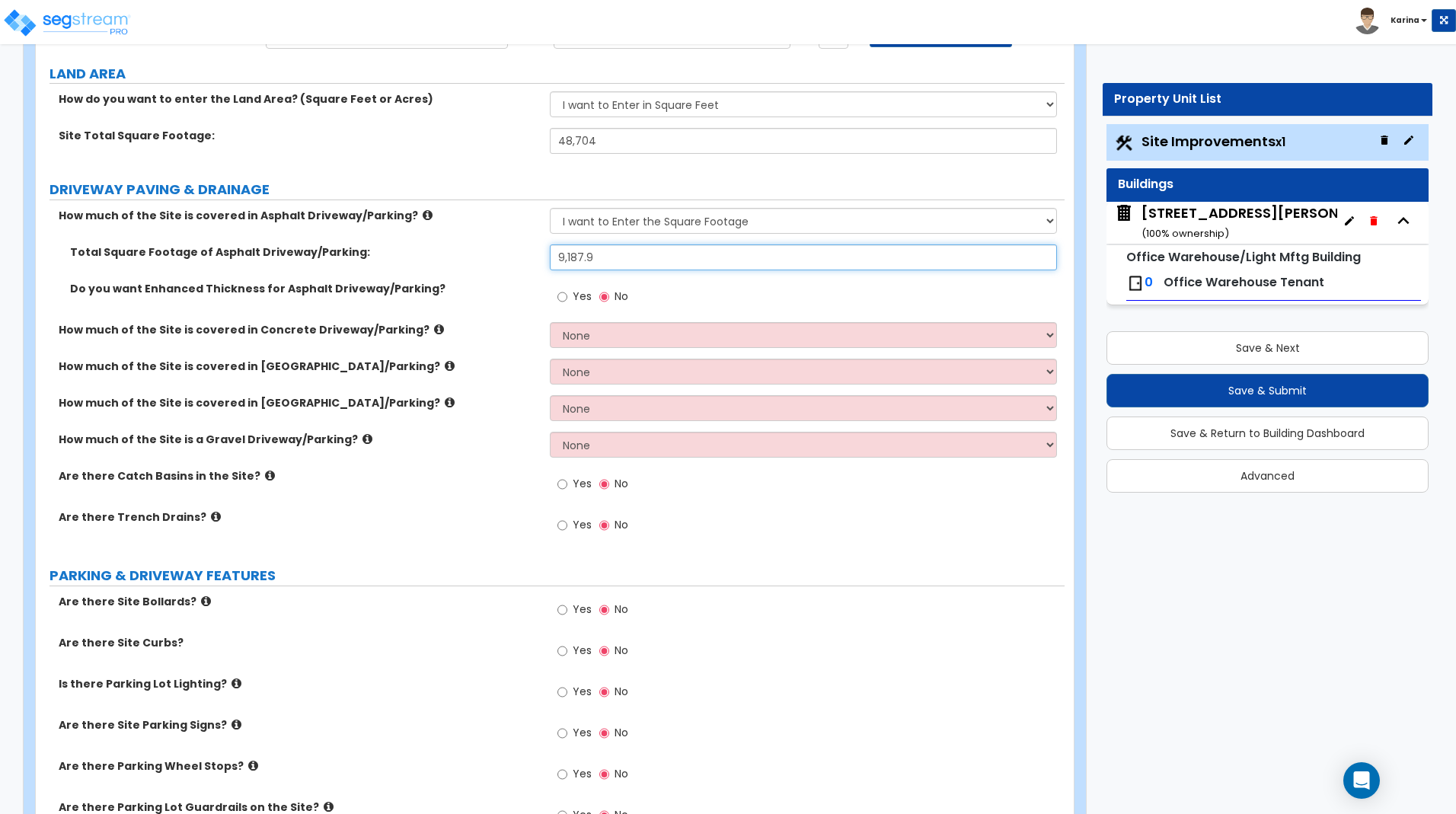
type input "9,187.9"
click at [561, 485] on input "Yes" at bounding box center [562, 484] width 10 height 17
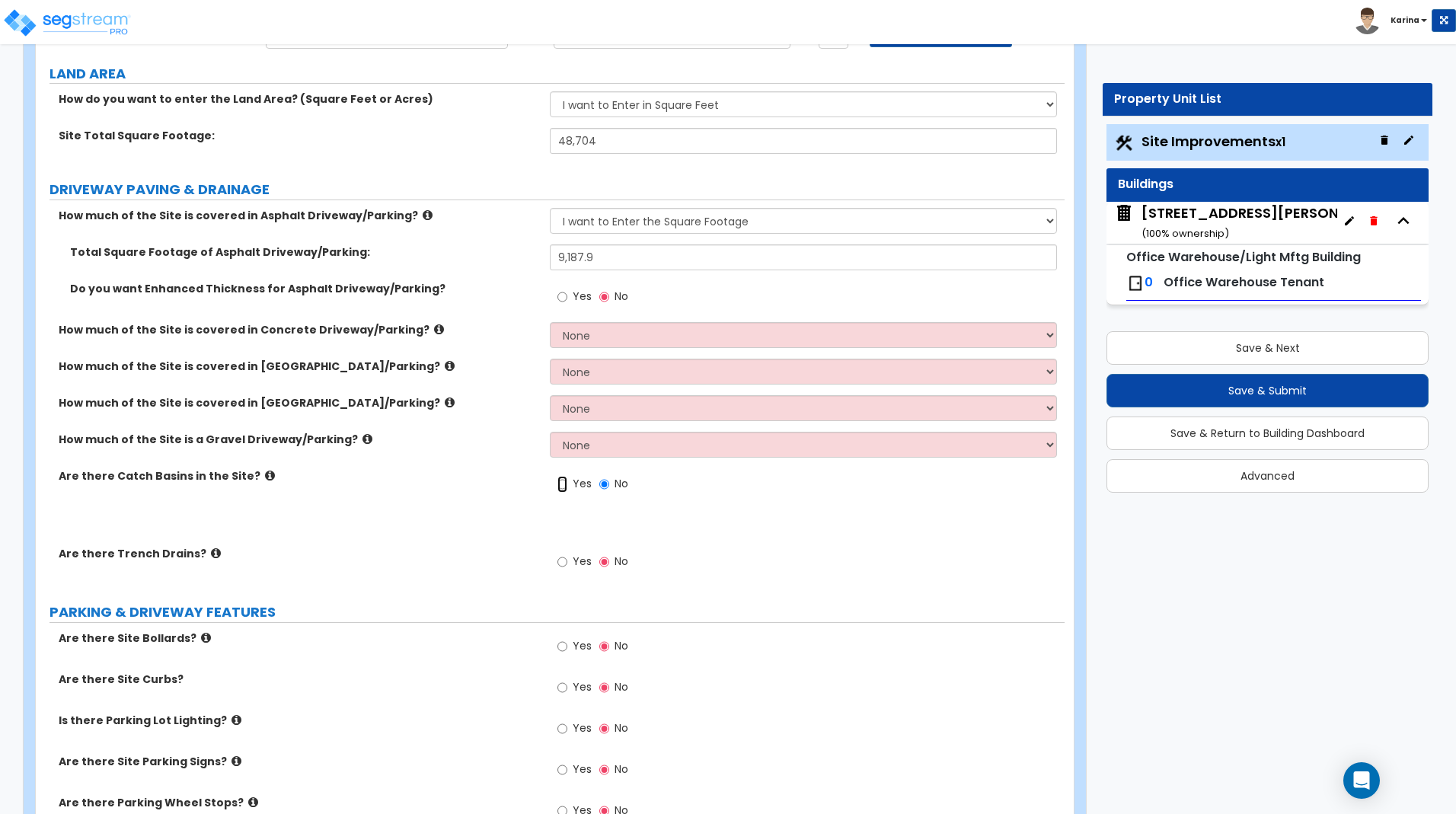
radio input "true"
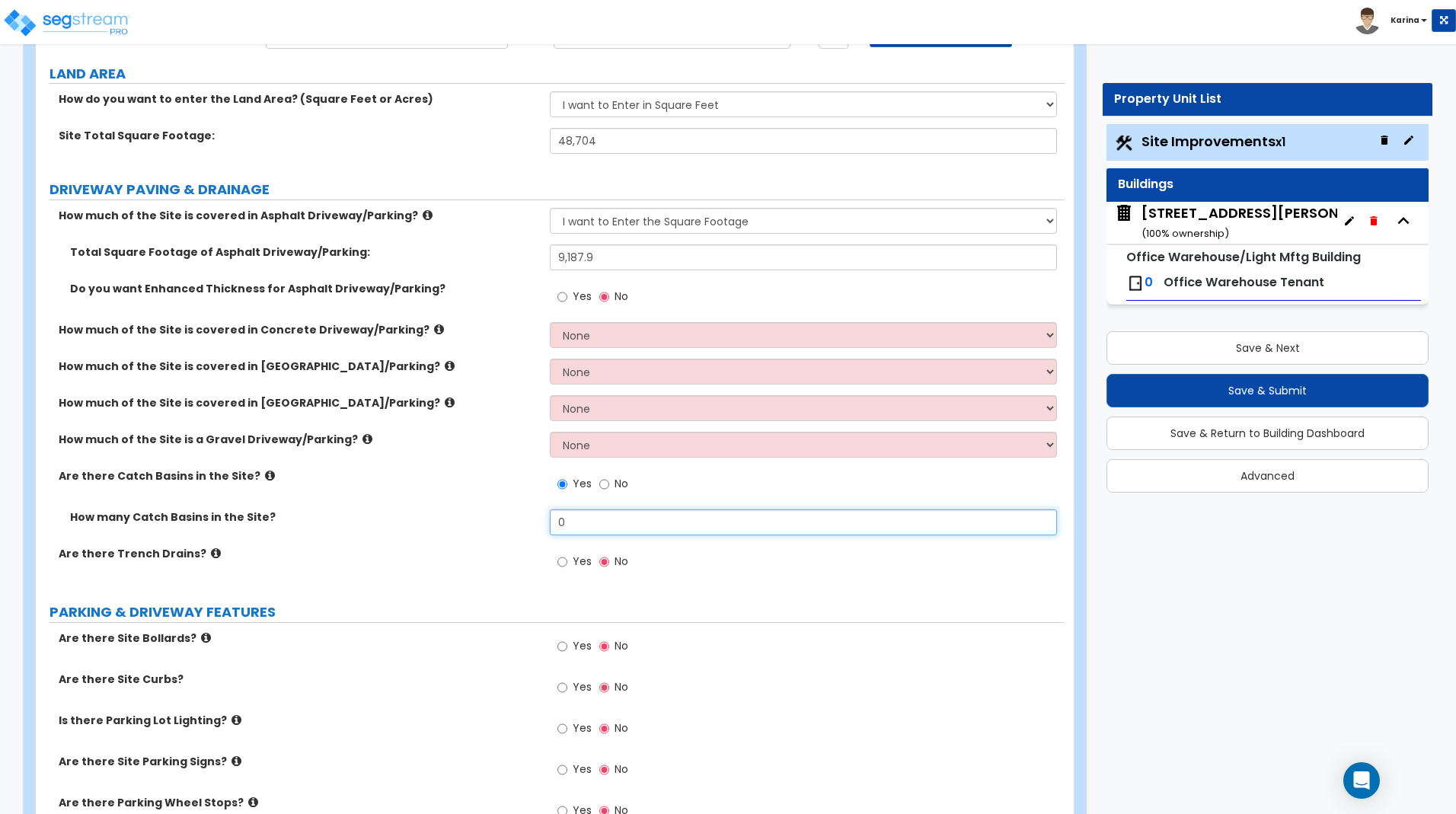
drag, startPoint x: 579, startPoint y: 519, endPoint x: 542, endPoint y: 520, distance: 37.0
click at [549, 520] on input "0" at bounding box center [802, 522] width 506 height 26
type input "1"
click at [515, 561] on label "Are there Trench Drains?" at bounding box center [299, 553] width 480 height 15
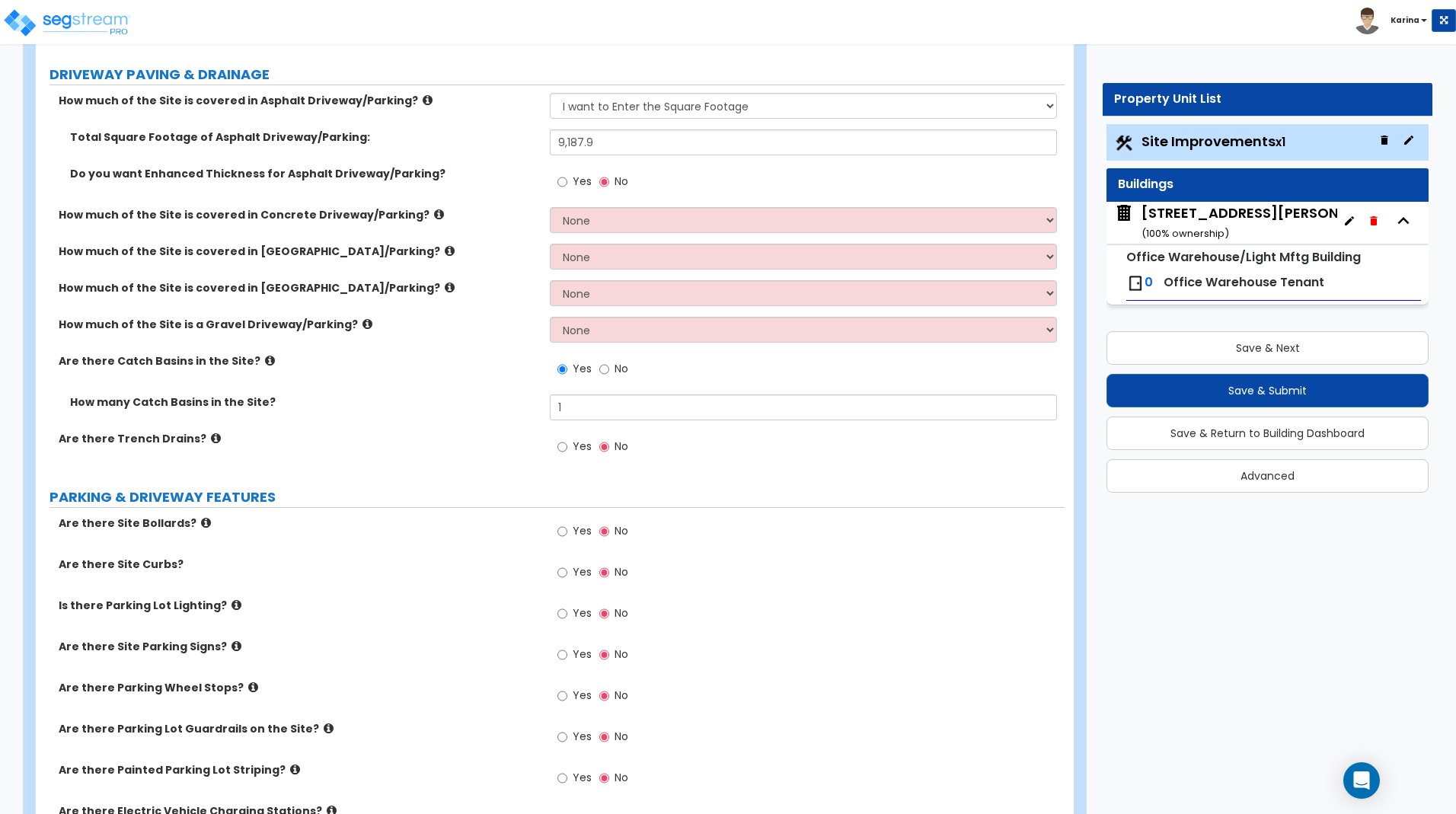
scroll to position [389, 0]
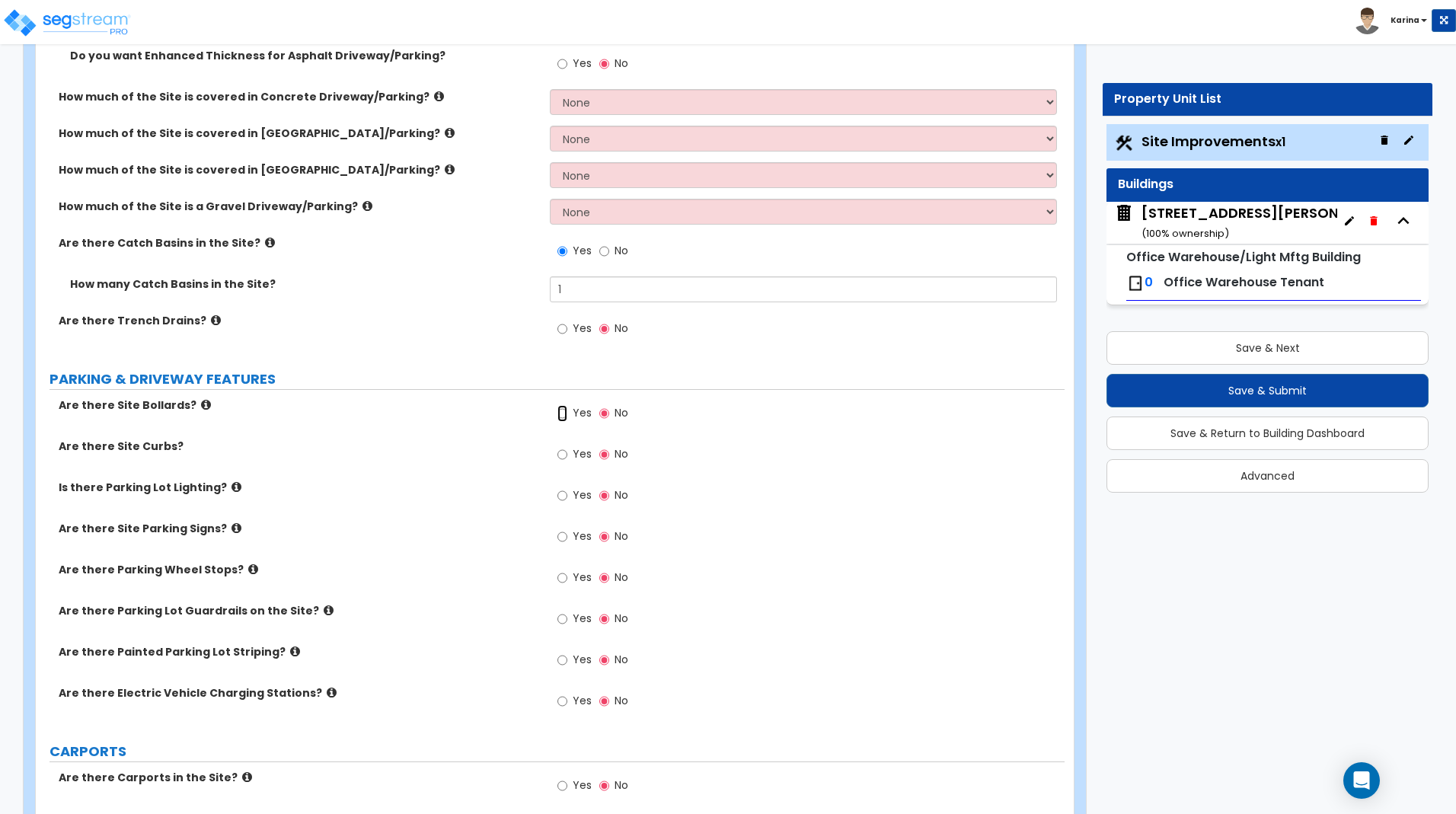
click at [560, 413] on input "Yes" at bounding box center [562, 413] width 10 height 17
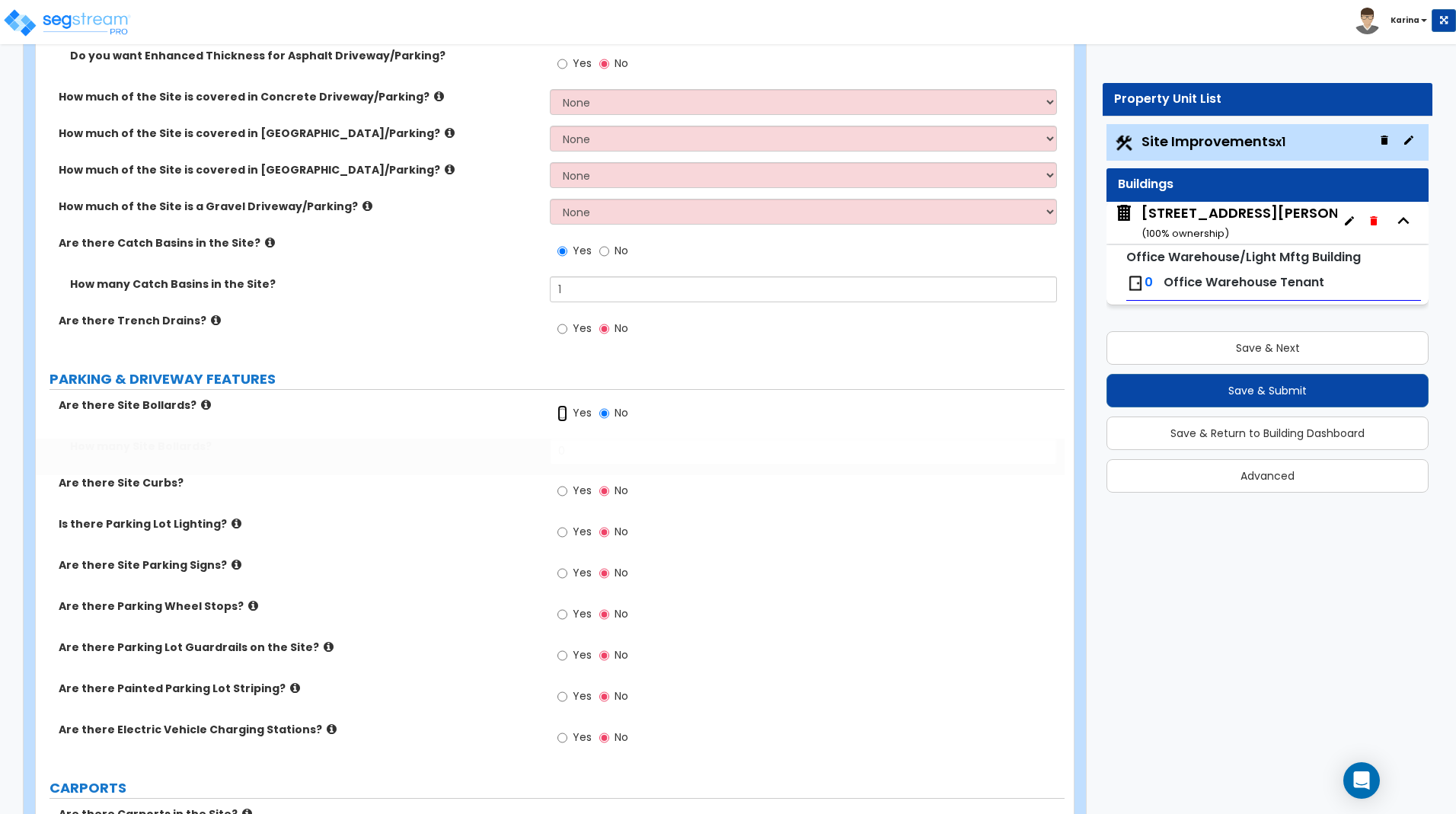
radio input "true"
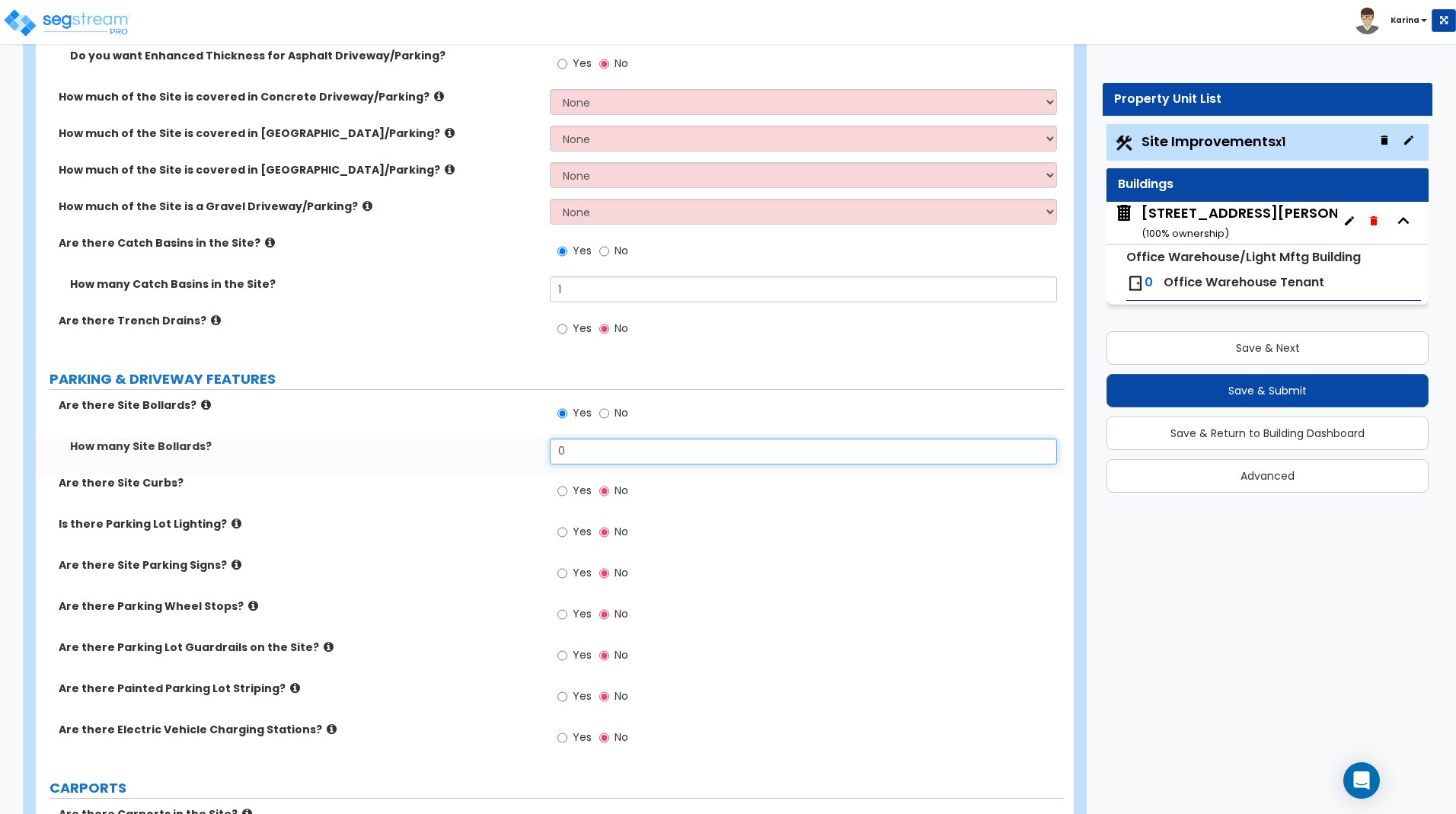
click at [576, 449] on input "0" at bounding box center [802, 451] width 506 height 26
type input "6"
click at [514, 520] on label "Is there Parking Lot Lighting?" at bounding box center [299, 523] width 480 height 15
drag, startPoint x: 561, startPoint y: 612, endPoint x: 569, endPoint y: 626, distance: 16.1
click at [562, 612] on input "Yes" at bounding box center [562, 615] width 10 height 17
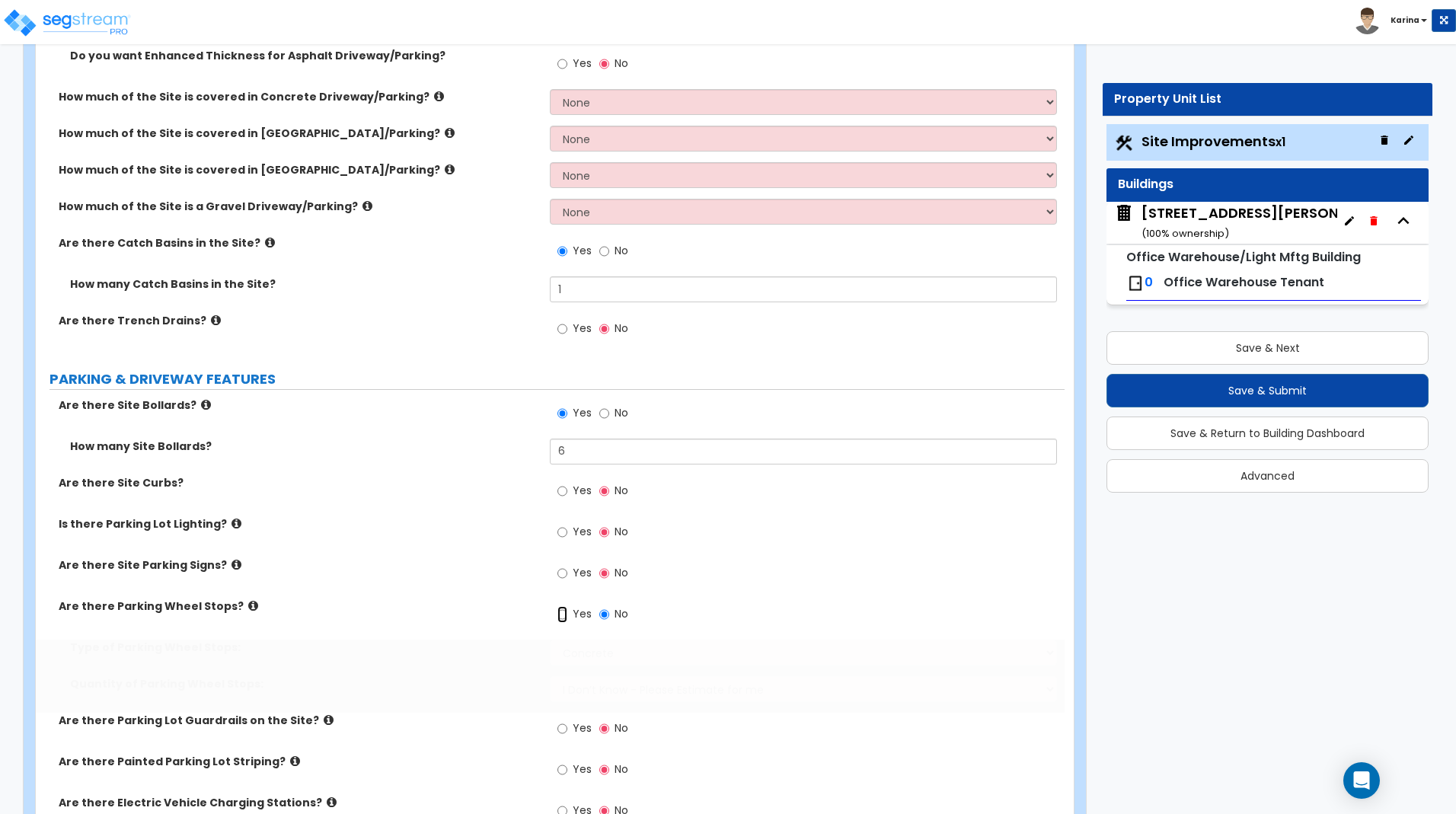
radio input "true"
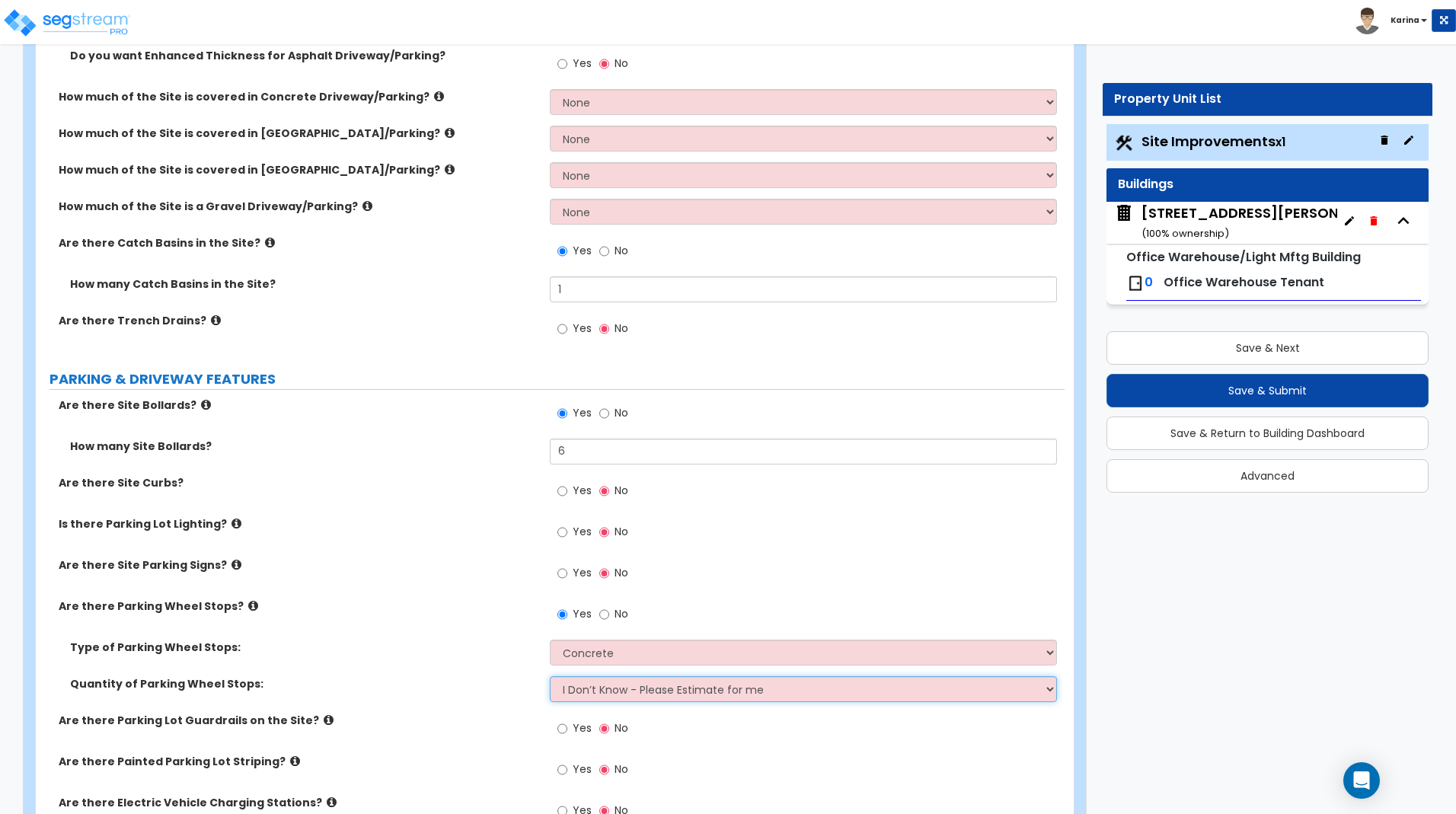
click at [549, 676] on select "I Don’t Know - Please Estimate for me I Want to Enter the Number of Wheel Stops" at bounding box center [802, 688] width 506 height 26
select select "1"
click option "I Want to Enter the Number of Wheel Stops" at bounding box center [0, 0] width 0 height 0
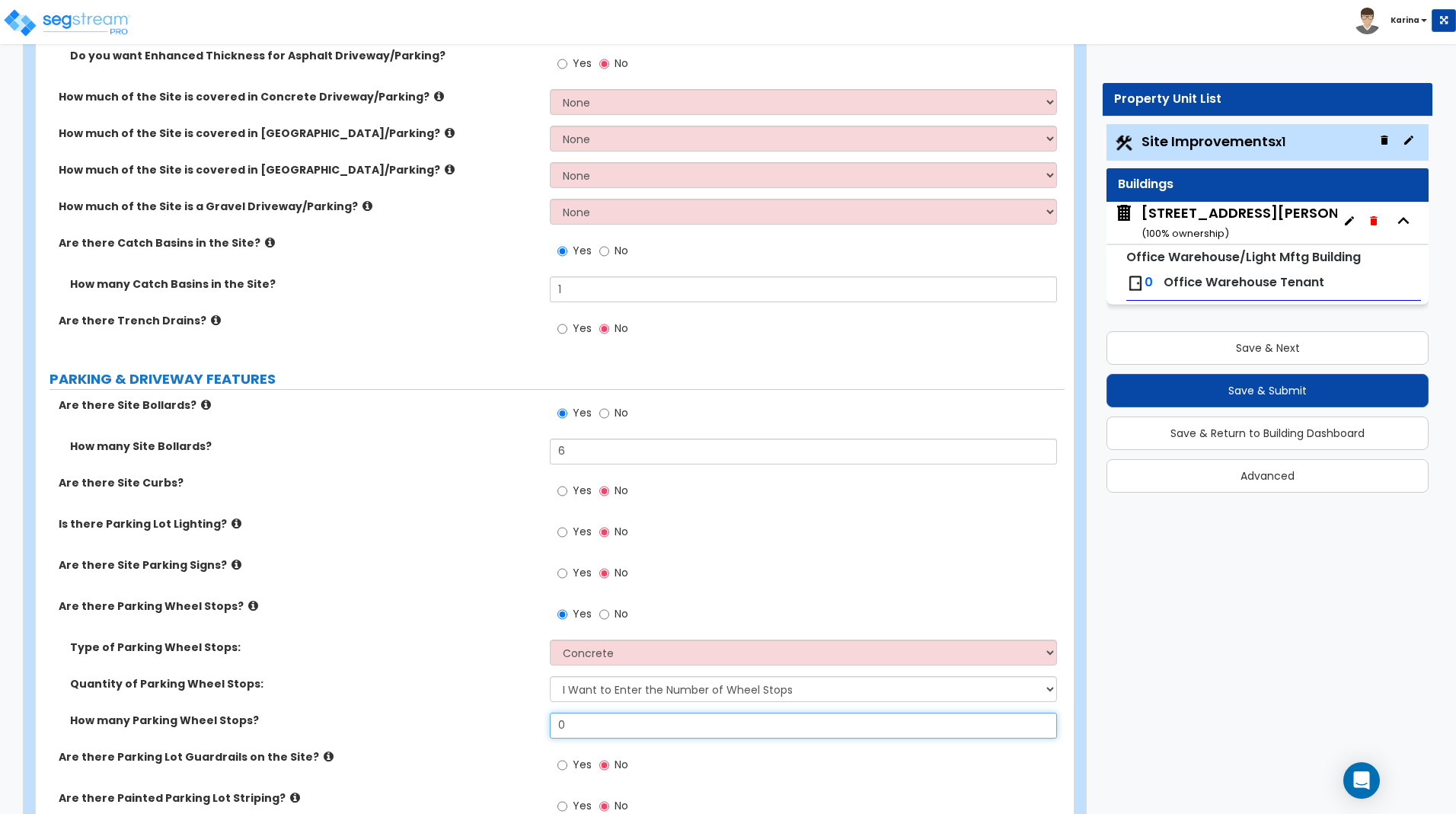
click at [584, 727] on input "0" at bounding box center [802, 725] width 506 height 26
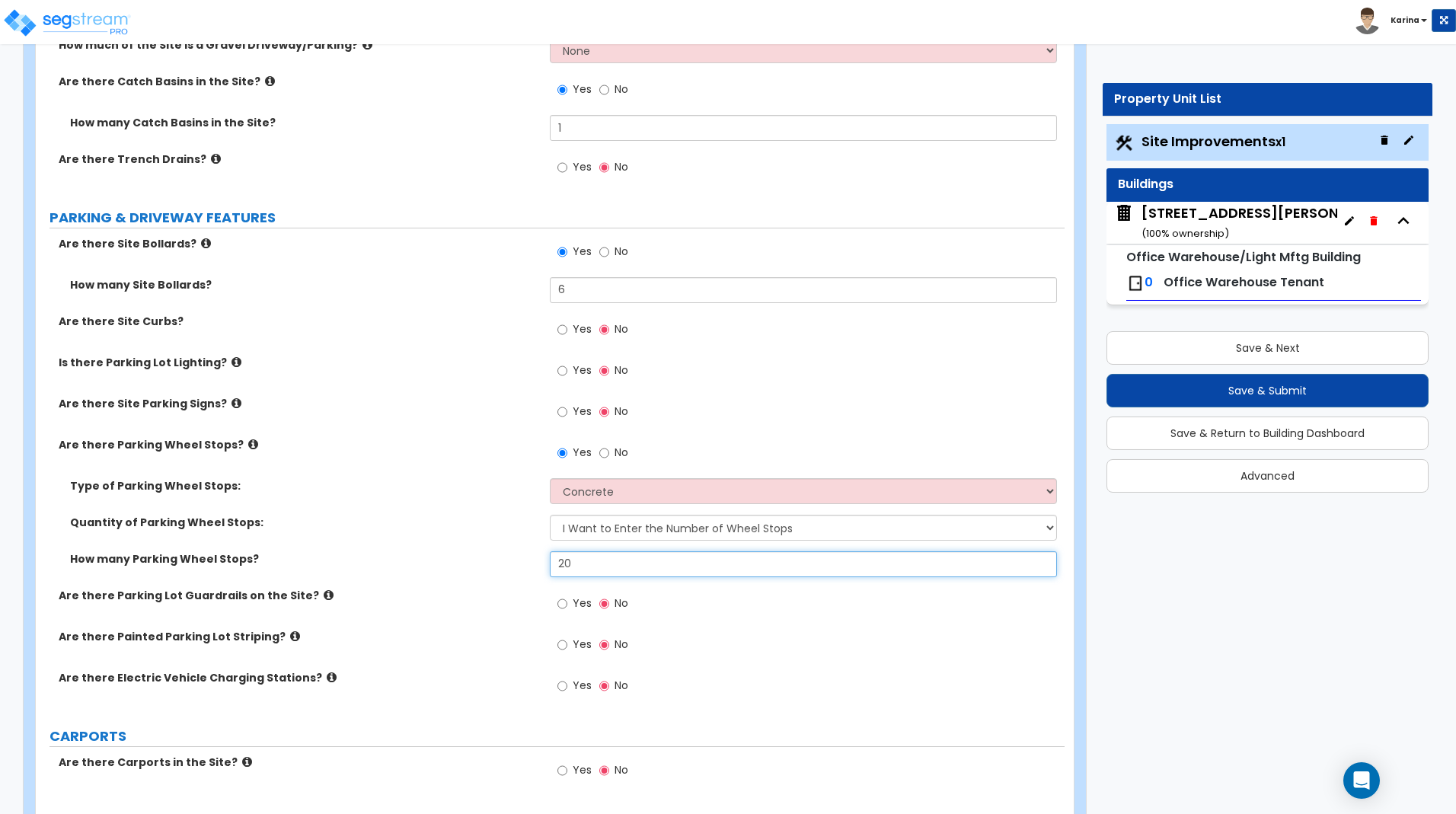
scroll to position [621, 0]
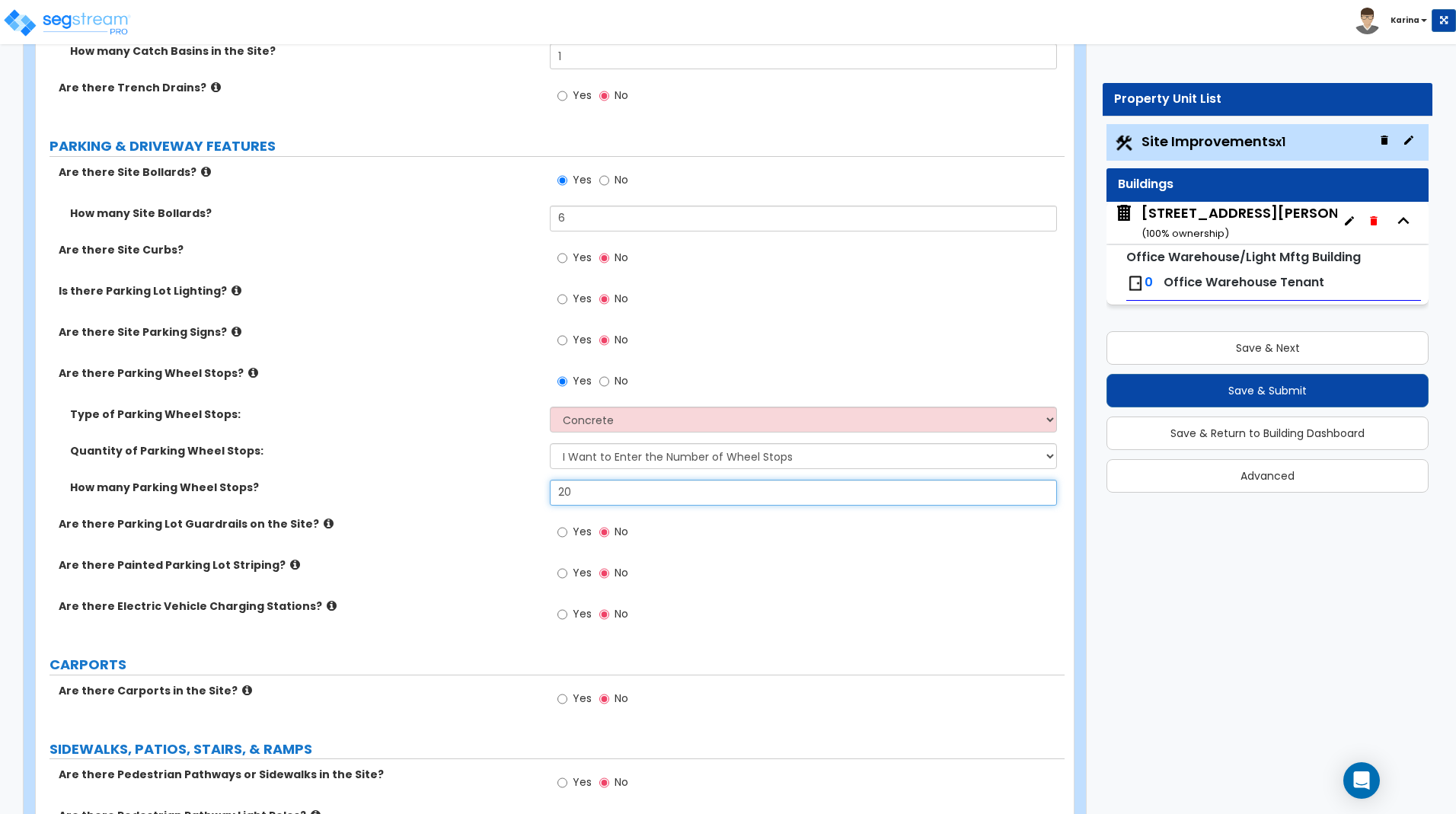
type input "20"
click at [560, 573] on input "Yes" at bounding box center [562, 573] width 10 height 17
radio input "true"
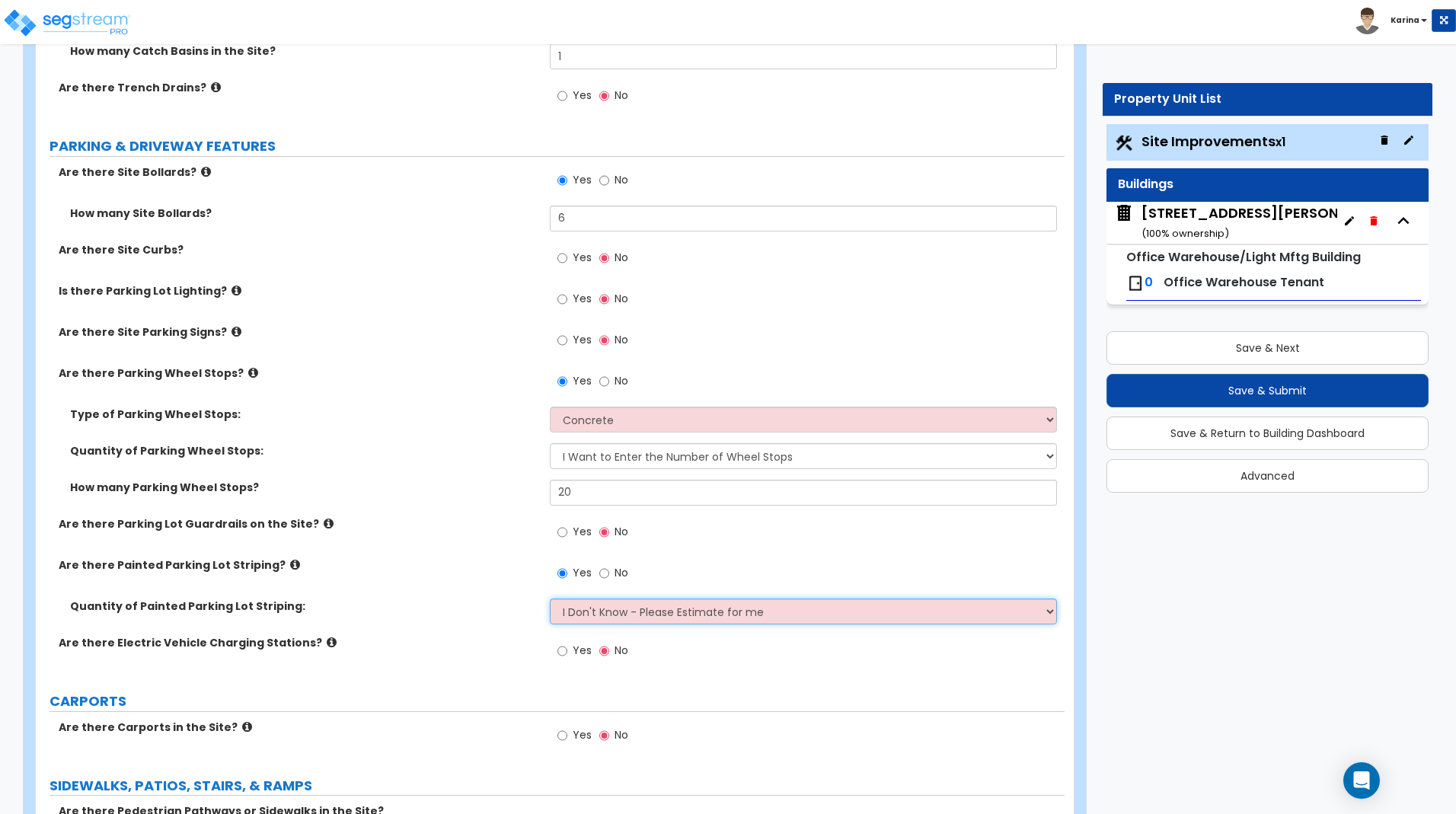
click at [549, 598] on select "I Don't Know - Please Estimate for me I Want to Enter the Number of Parking Spa…" at bounding box center [802, 611] width 506 height 26
select select "1"
click option "I Want to Enter the Number of Parking Spaces that have Striping" at bounding box center [0, 0] width 0 height 0
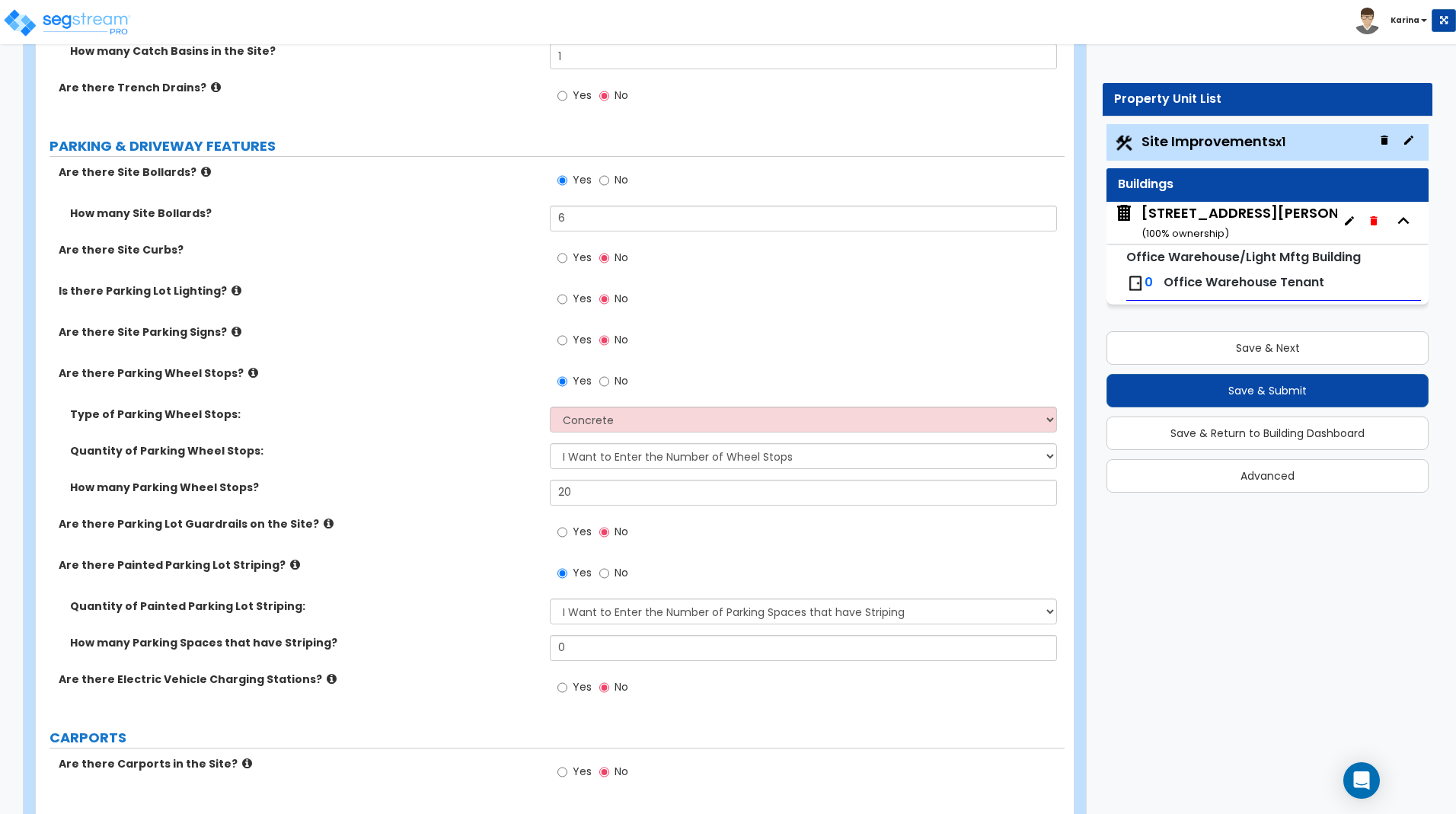
drag, startPoint x: 597, startPoint y: 640, endPoint x: 523, endPoint y: 640, distance: 74.0
click at [549, 640] on input "0" at bounding box center [802, 648] width 506 height 26
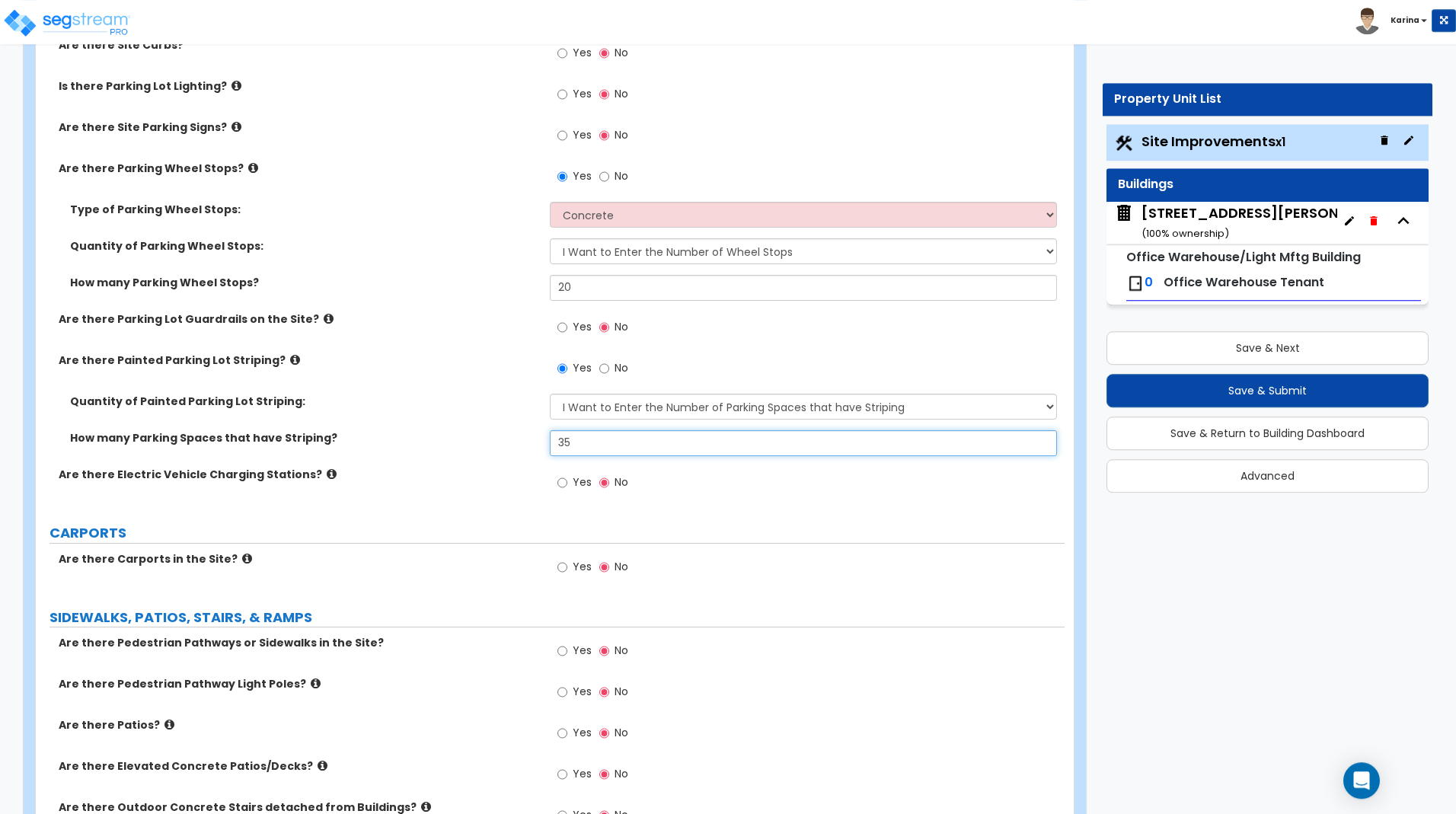
scroll to position [854, 0]
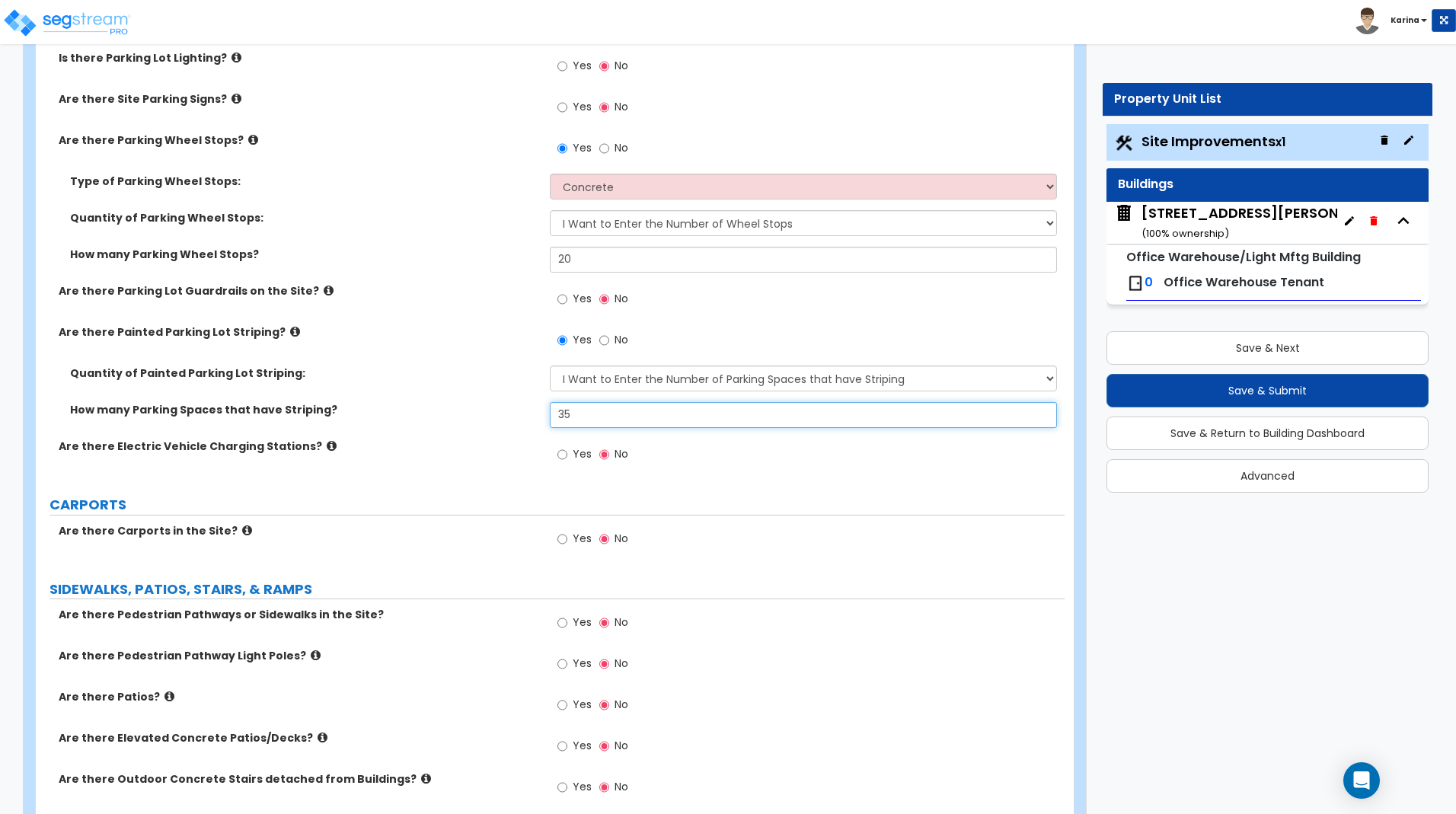
type input "35"
click at [242, 532] on icon at bounding box center [247, 530] width 10 height 11
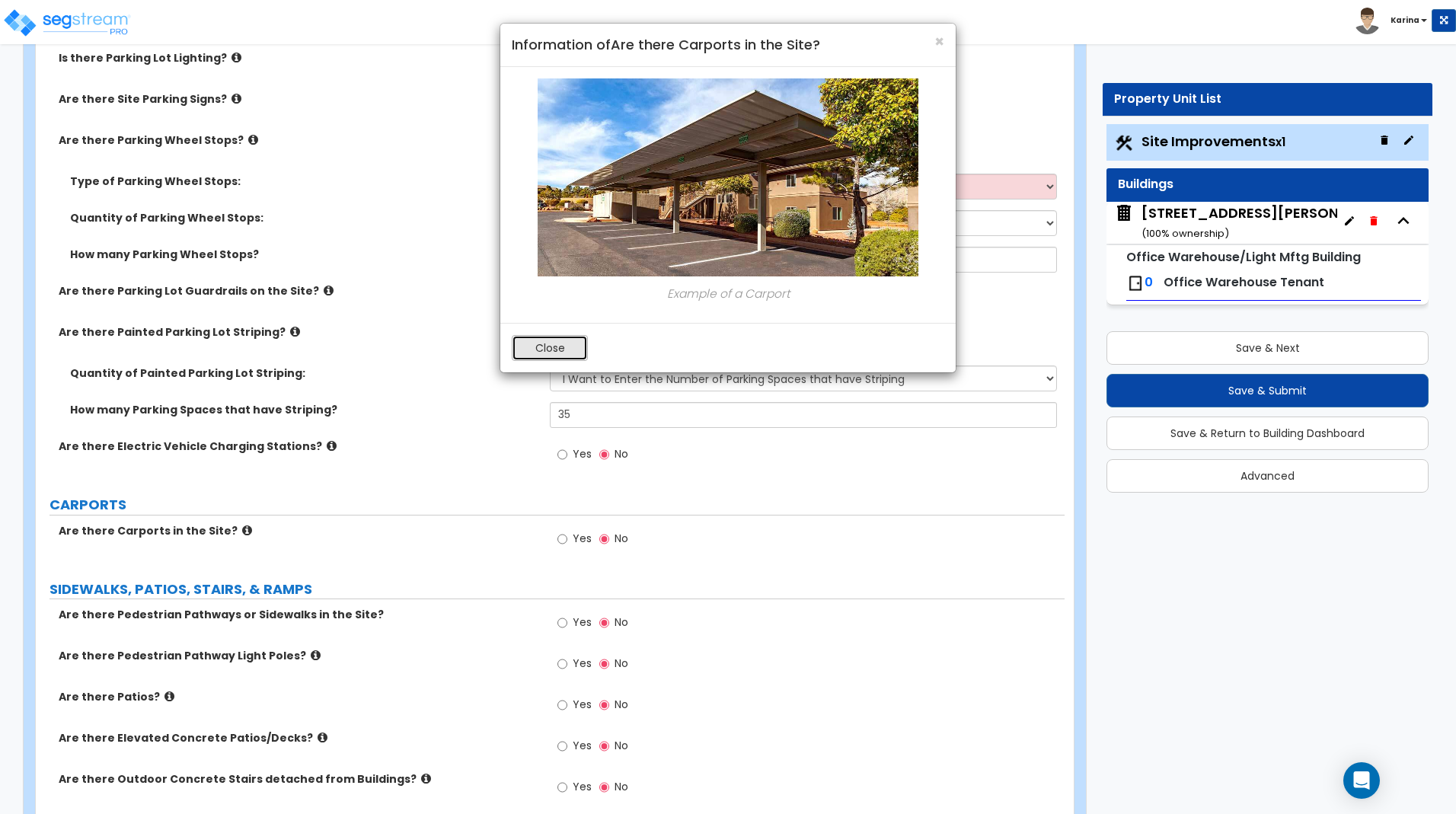
click at [562, 350] on button "Close" at bounding box center [549, 348] width 76 height 26
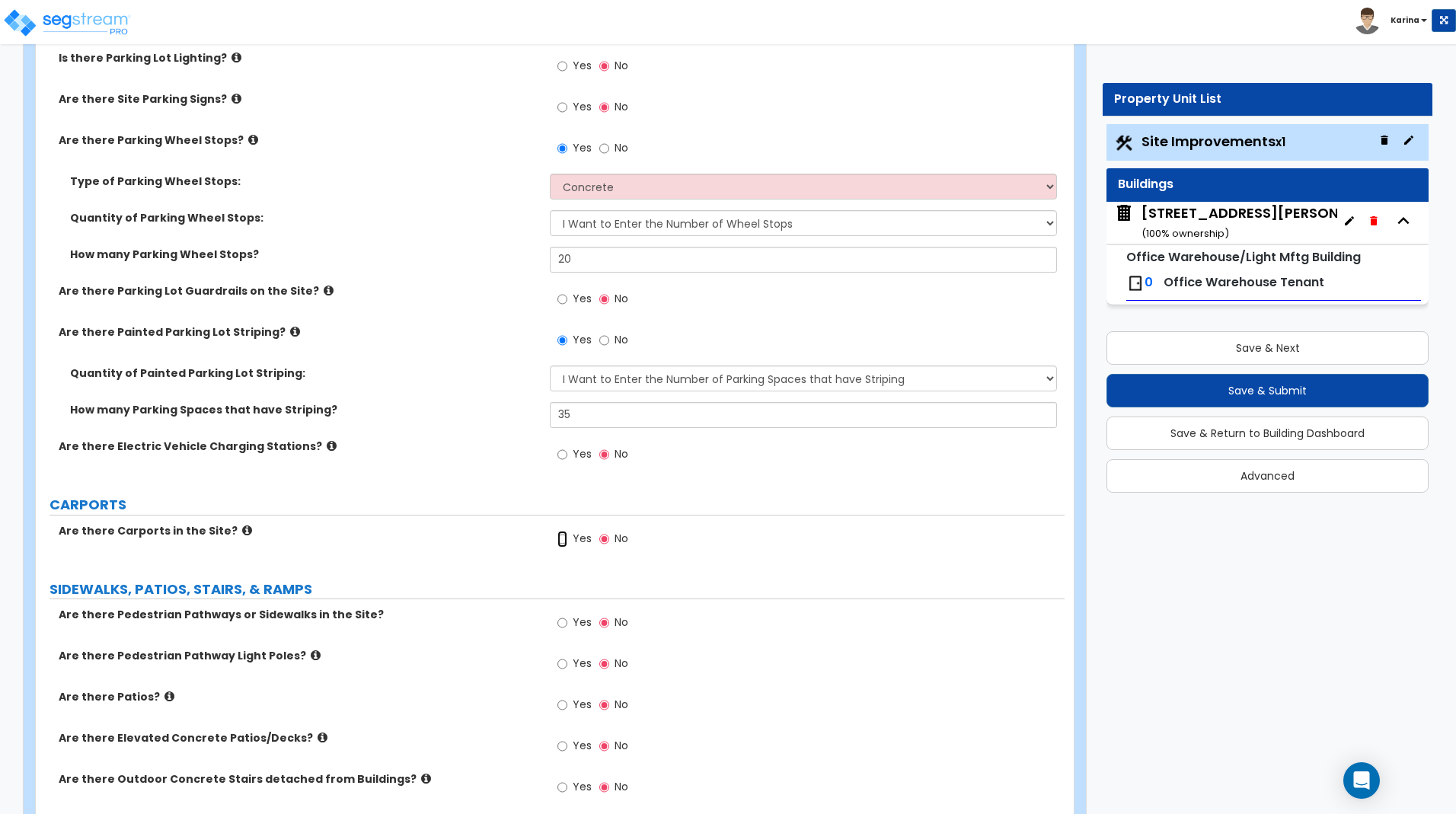
click at [560, 538] on input "Yes" at bounding box center [562, 539] width 10 height 17
radio input "true"
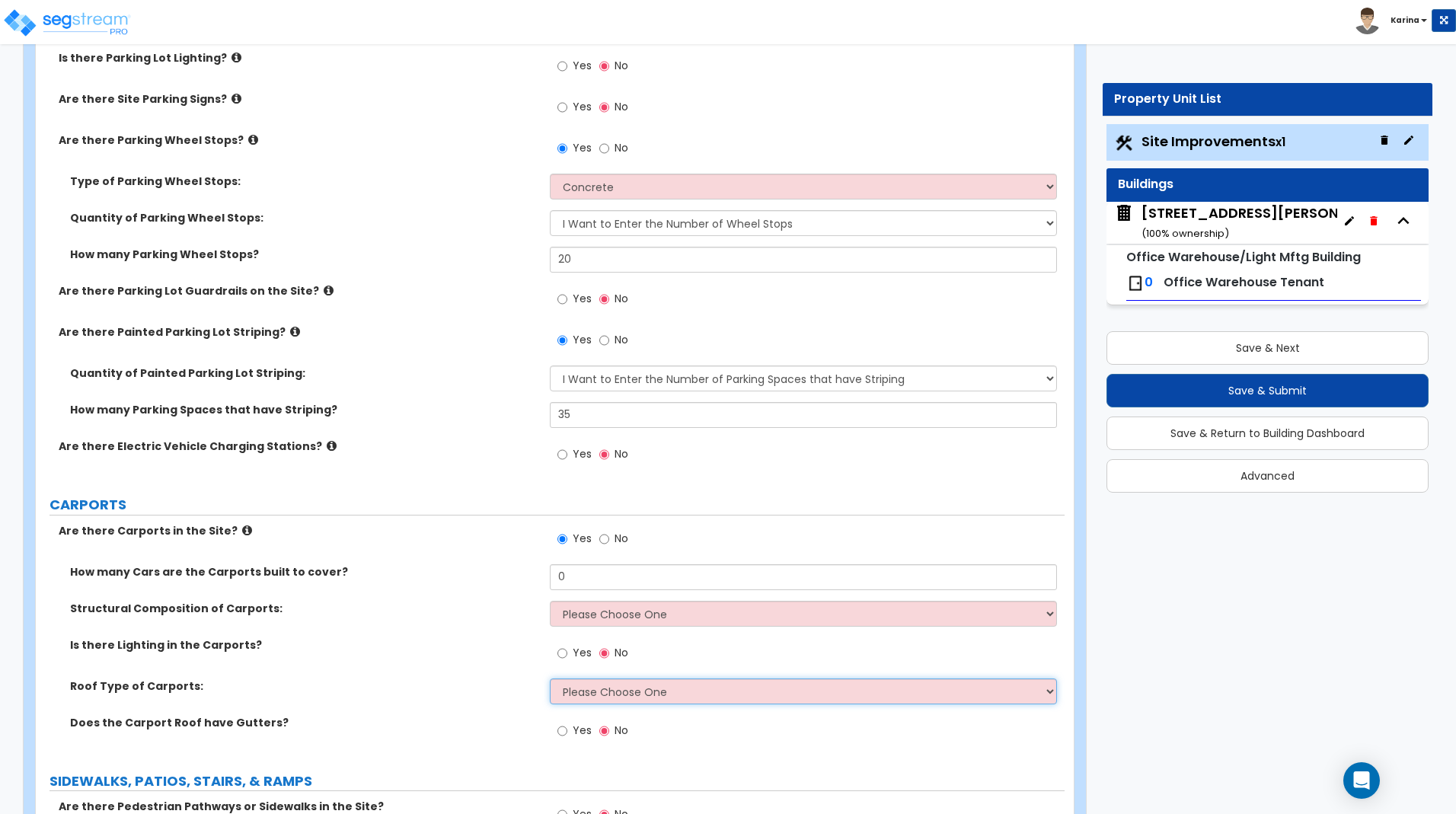
click at [549, 678] on select "Please Choose One Gabled Roof Flat Roof" at bounding box center [802, 691] width 506 height 26
click at [666, 689] on select "Please Choose One Gabled Roof Flat Roof" at bounding box center [802, 691] width 506 height 26
click at [607, 534] on input "No" at bounding box center [604, 539] width 10 height 17
radio input "false"
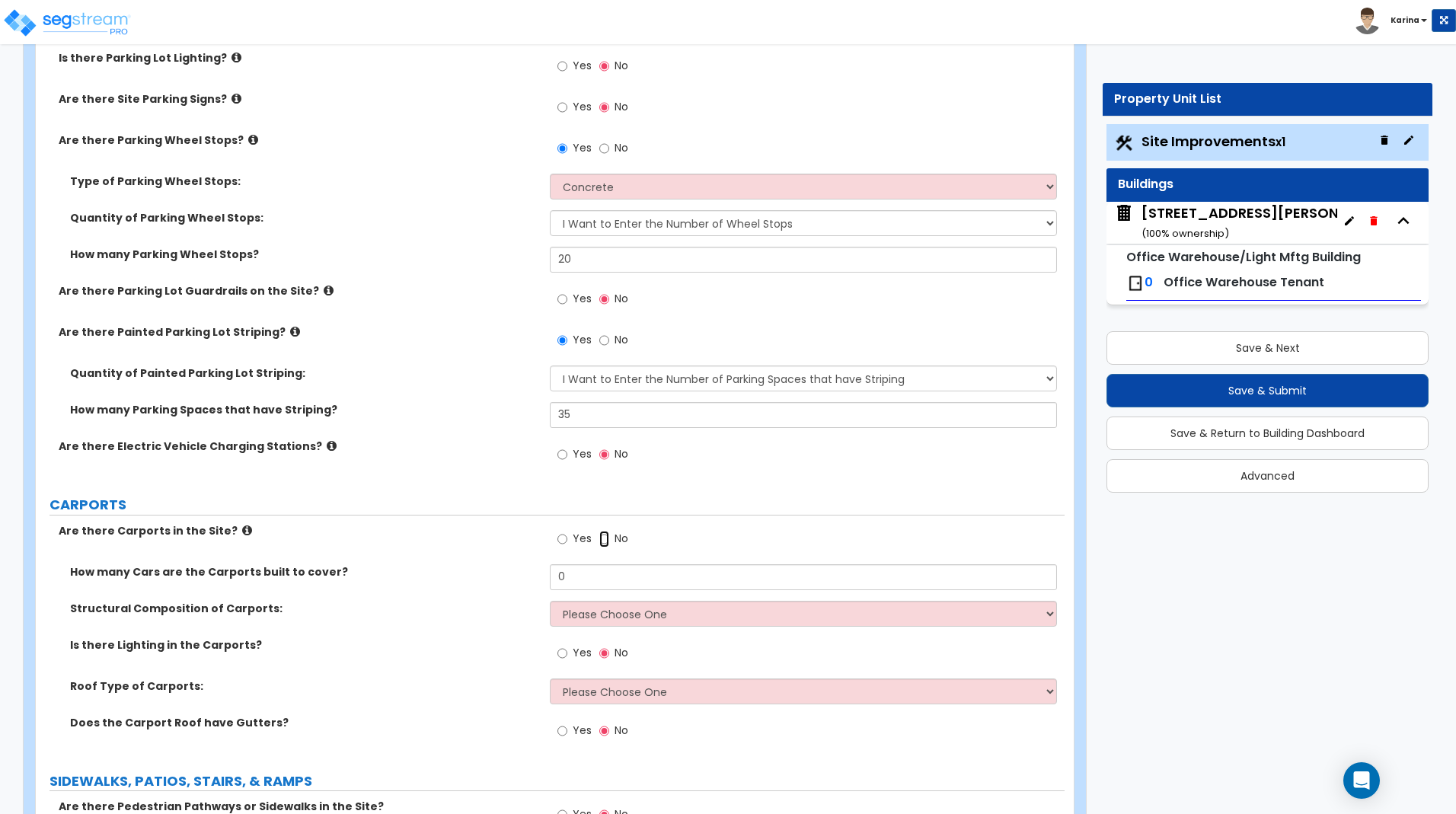
radio input "true"
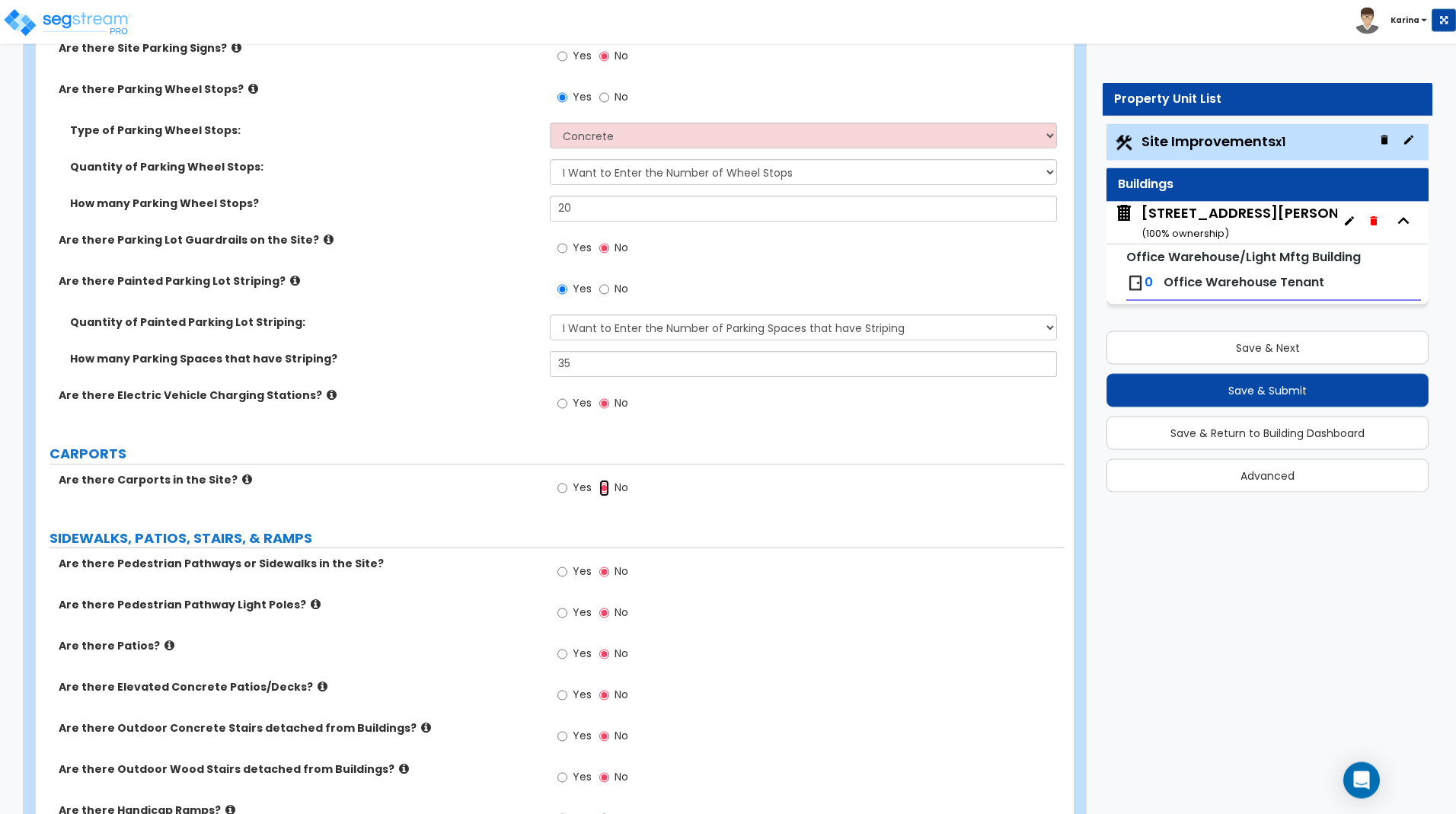
scroll to position [932, 0]
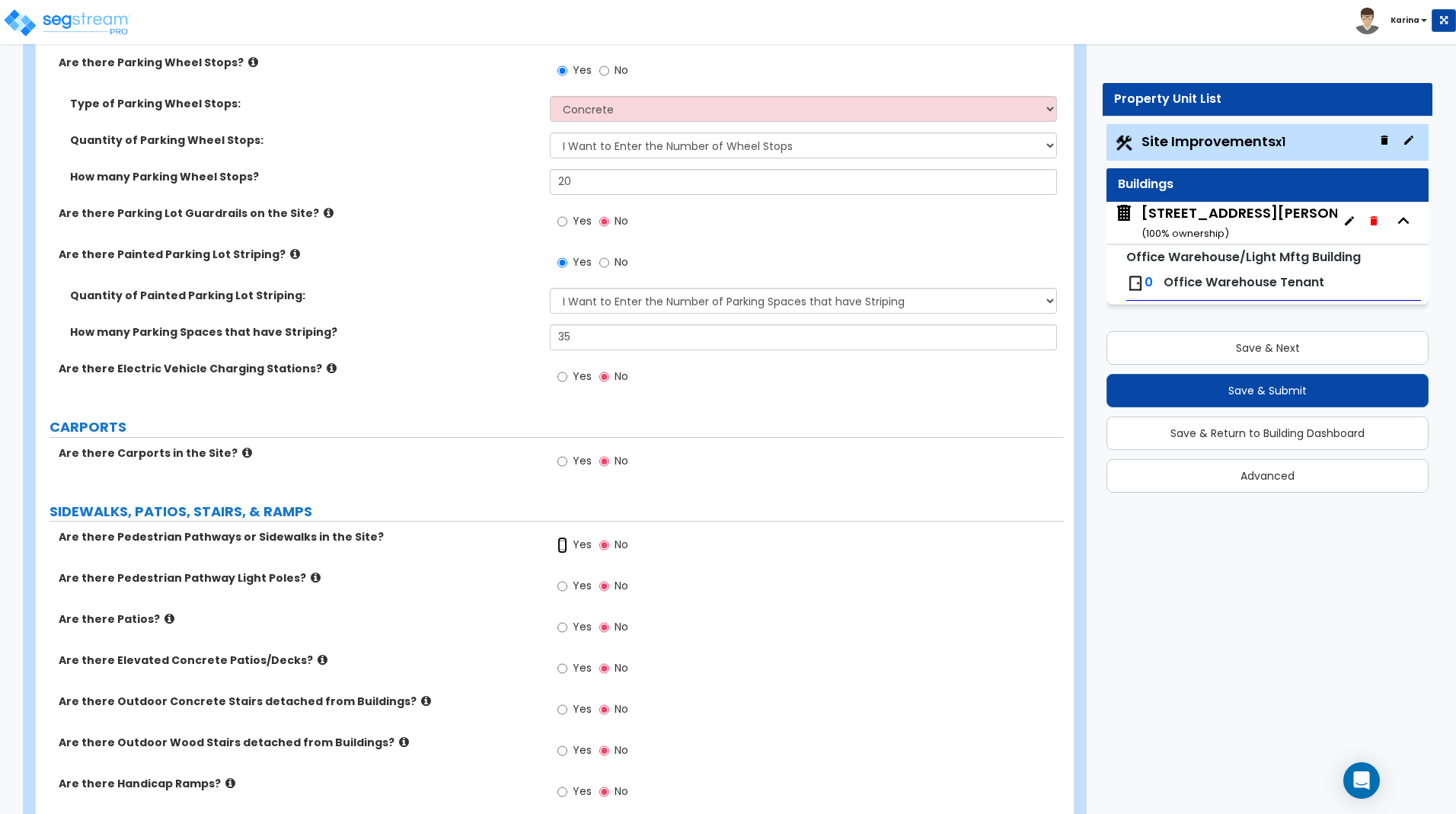
click at [564, 545] on input "Yes" at bounding box center [562, 545] width 10 height 17
radio input "true"
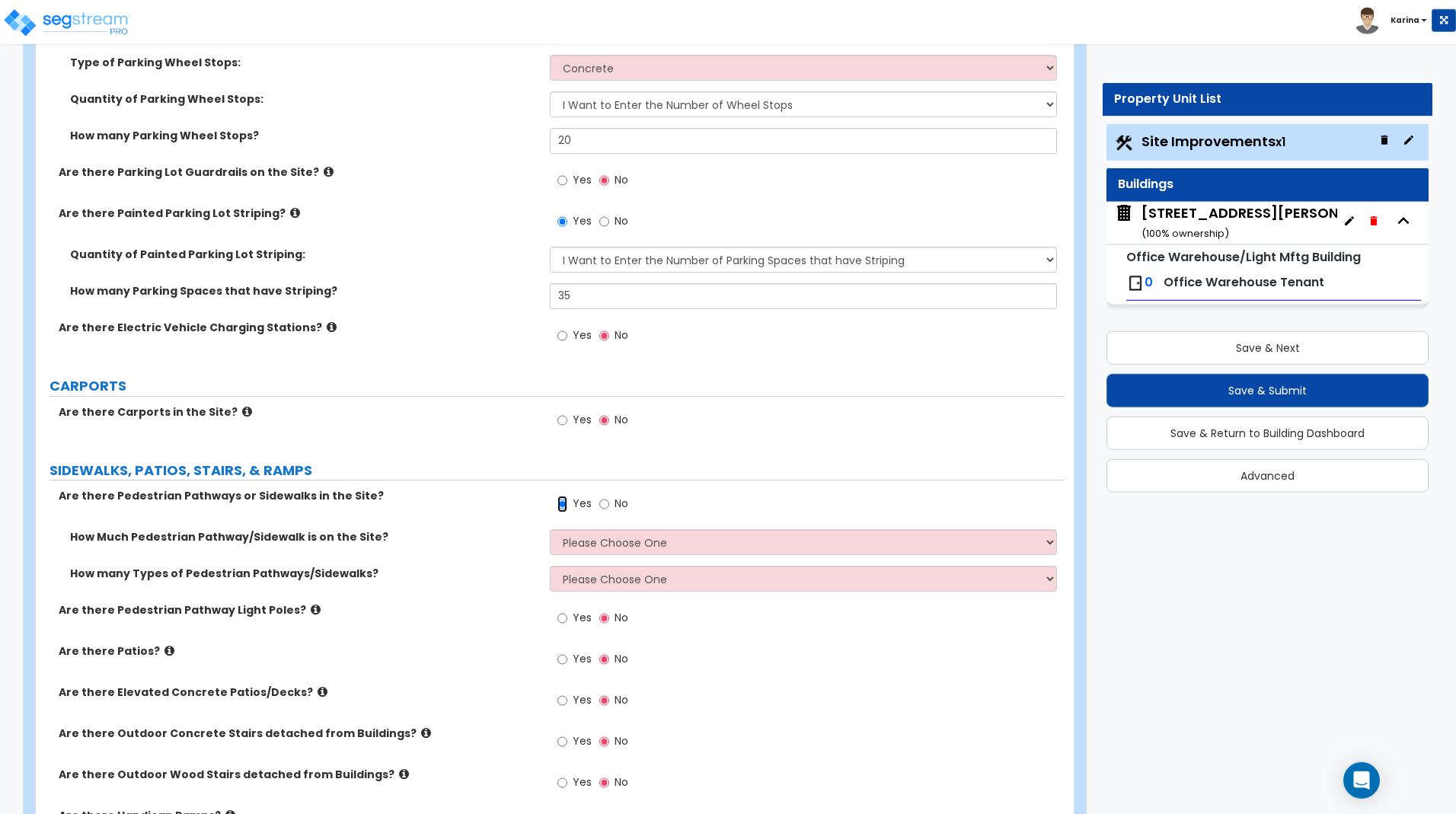
scroll to position [1010, 0]
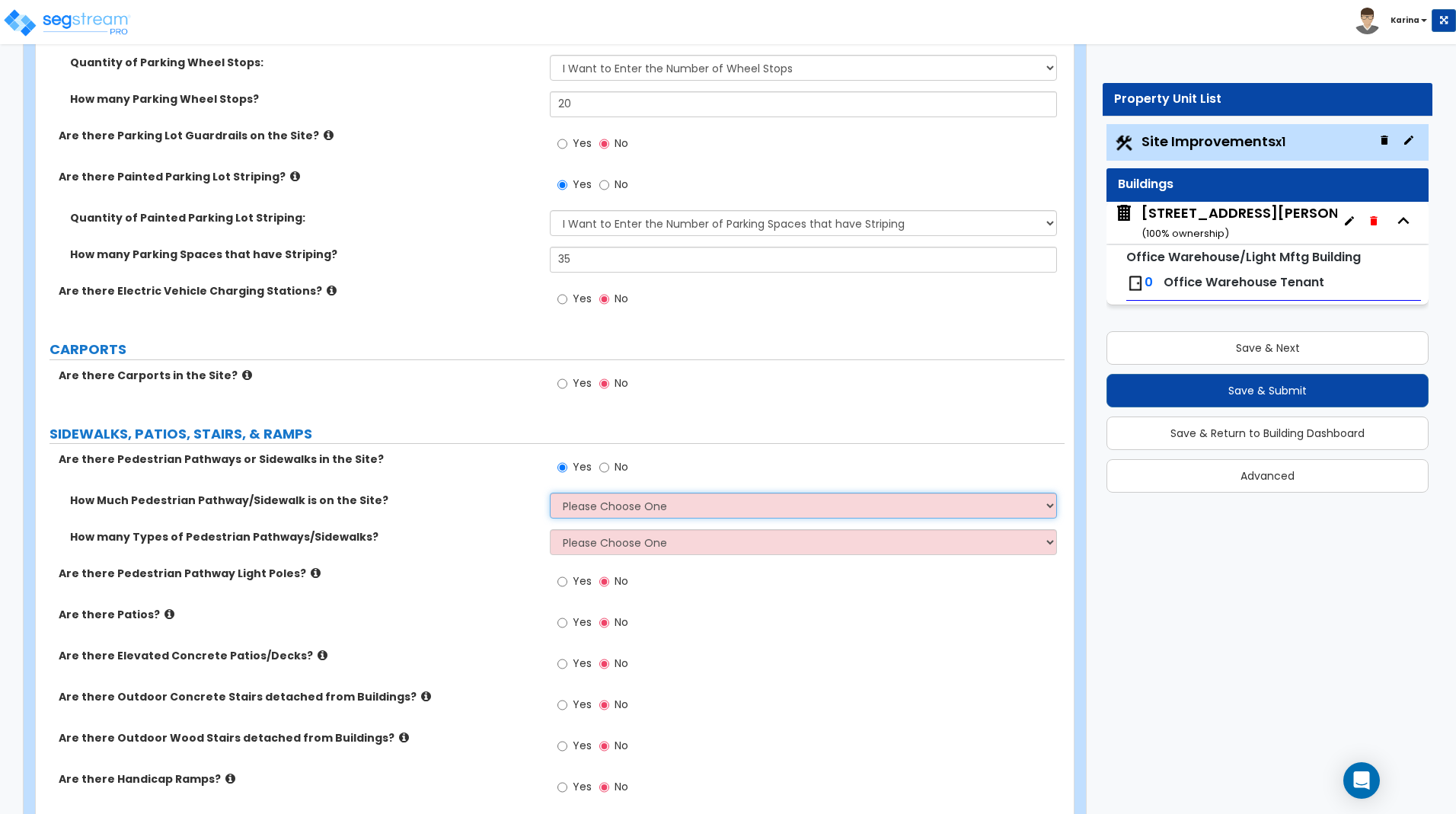
click at [549, 493] on select "Please Choose One I Don't Know, Please Estimate For Me Enter Linear Footage" at bounding box center [802, 506] width 506 height 26
select select "2"
click option "Enter Linear Footage" at bounding box center [0, 0] width 0 height 0
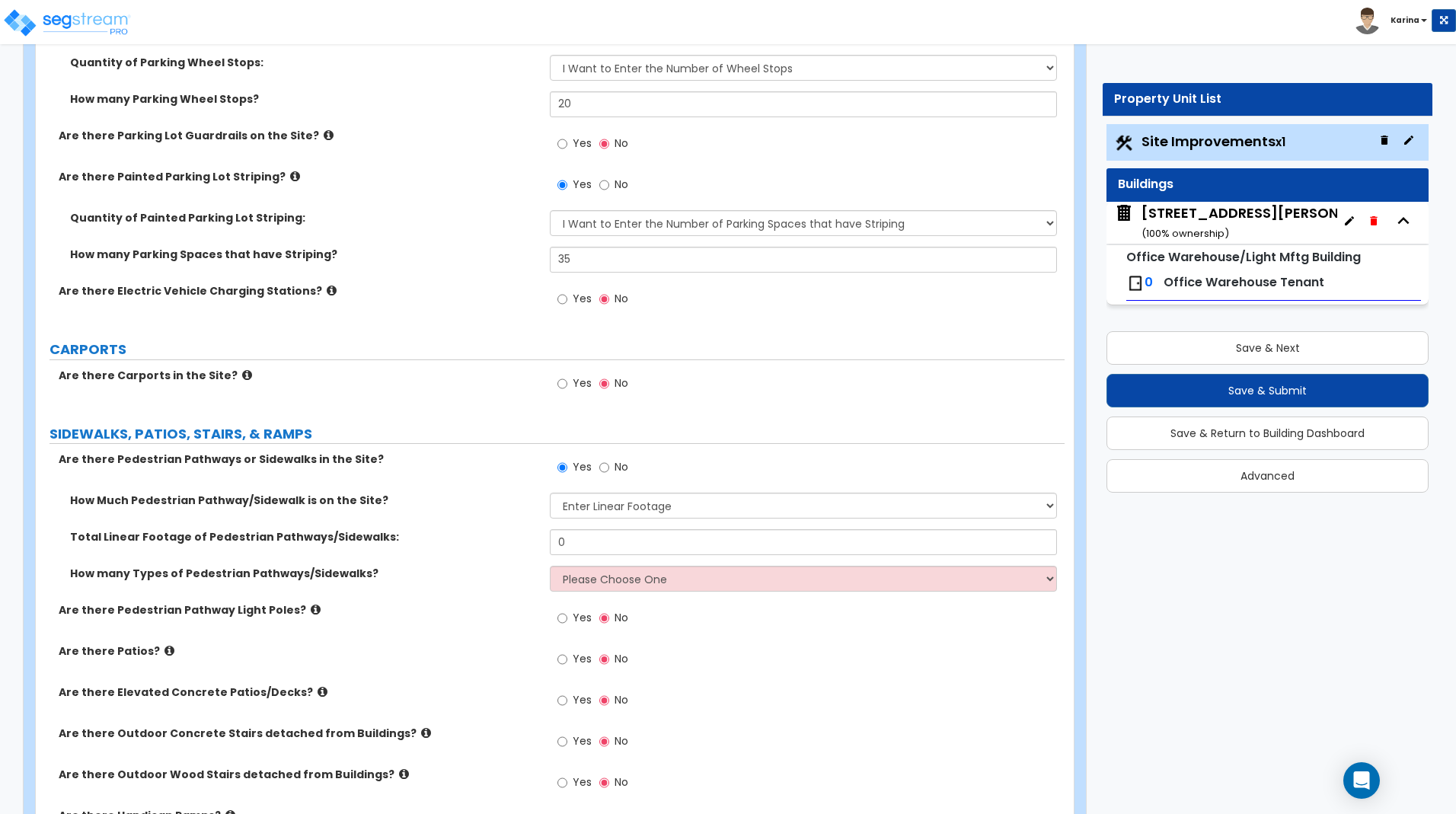
click at [491, 739] on label "Are there Outdoor Concrete Stairs detached from Buildings?" at bounding box center [299, 733] width 480 height 15
click at [584, 538] on input "0" at bounding box center [802, 542] width 506 height 26
type input "65.9"
click at [732, 682] on div "Yes No" at bounding box center [806, 664] width 514 height 42
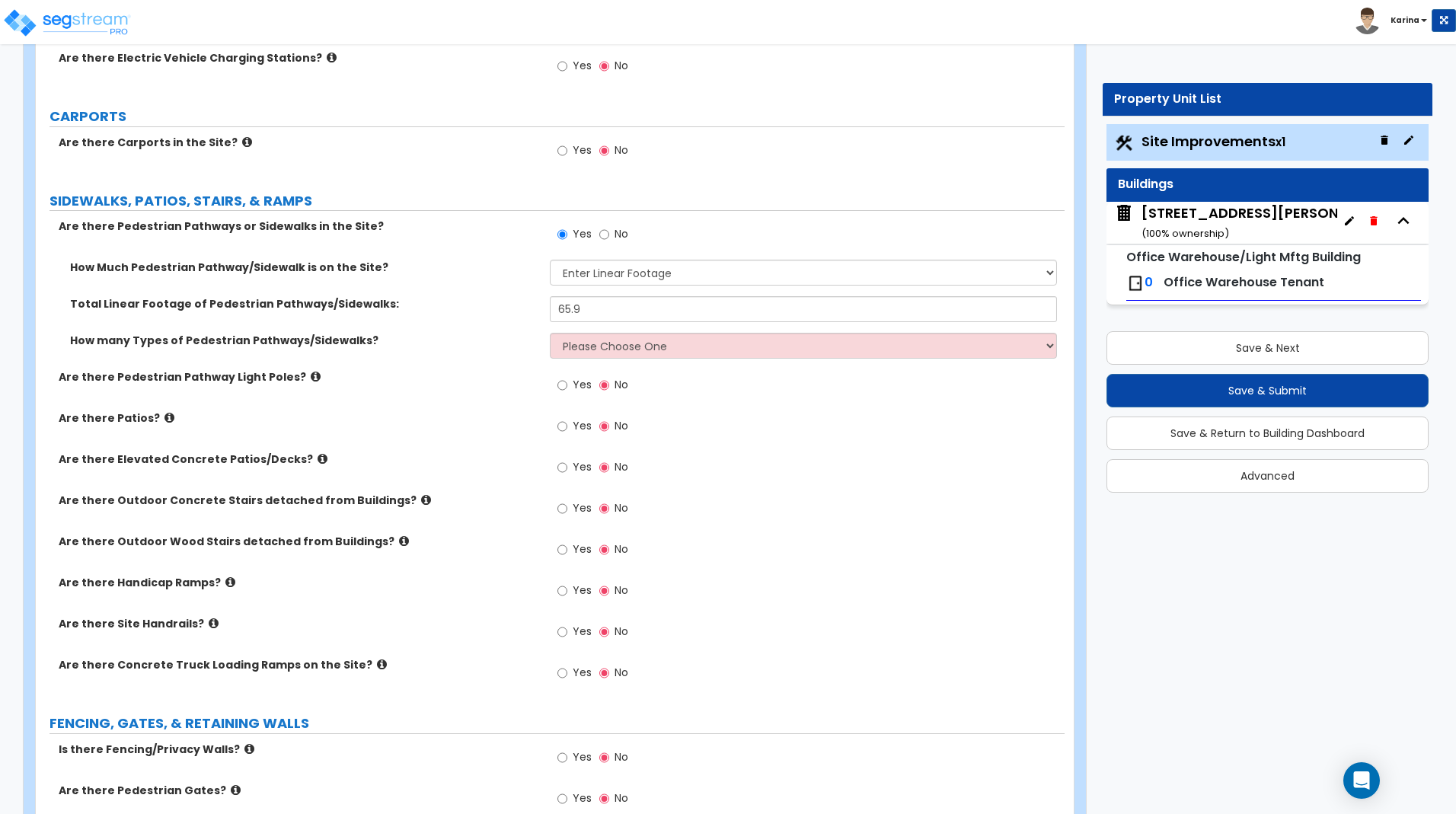
scroll to position [1320, 0]
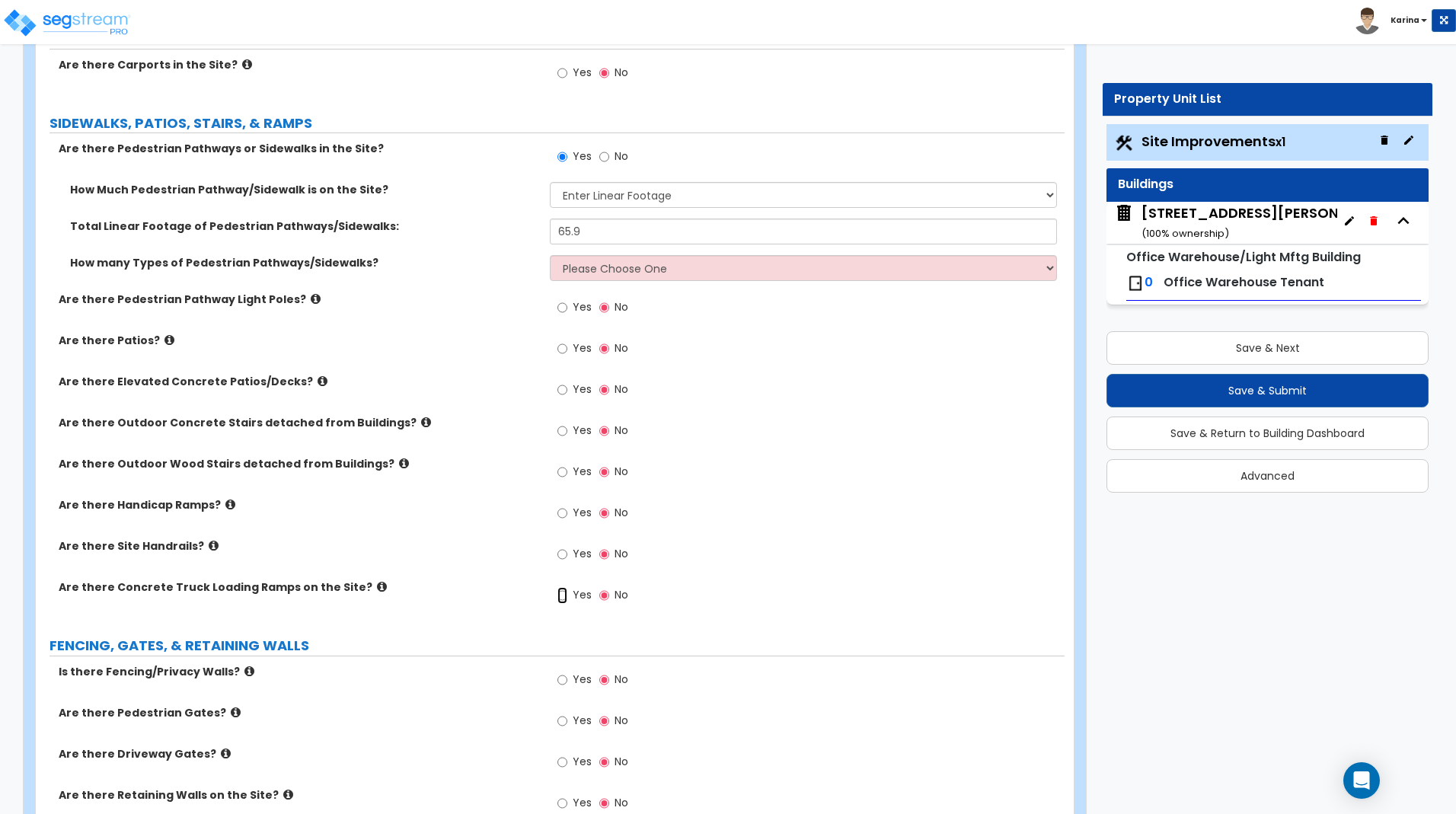
click at [560, 596] on input "Yes" at bounding box center [562, 595] width 10 height 17
radio input "true"
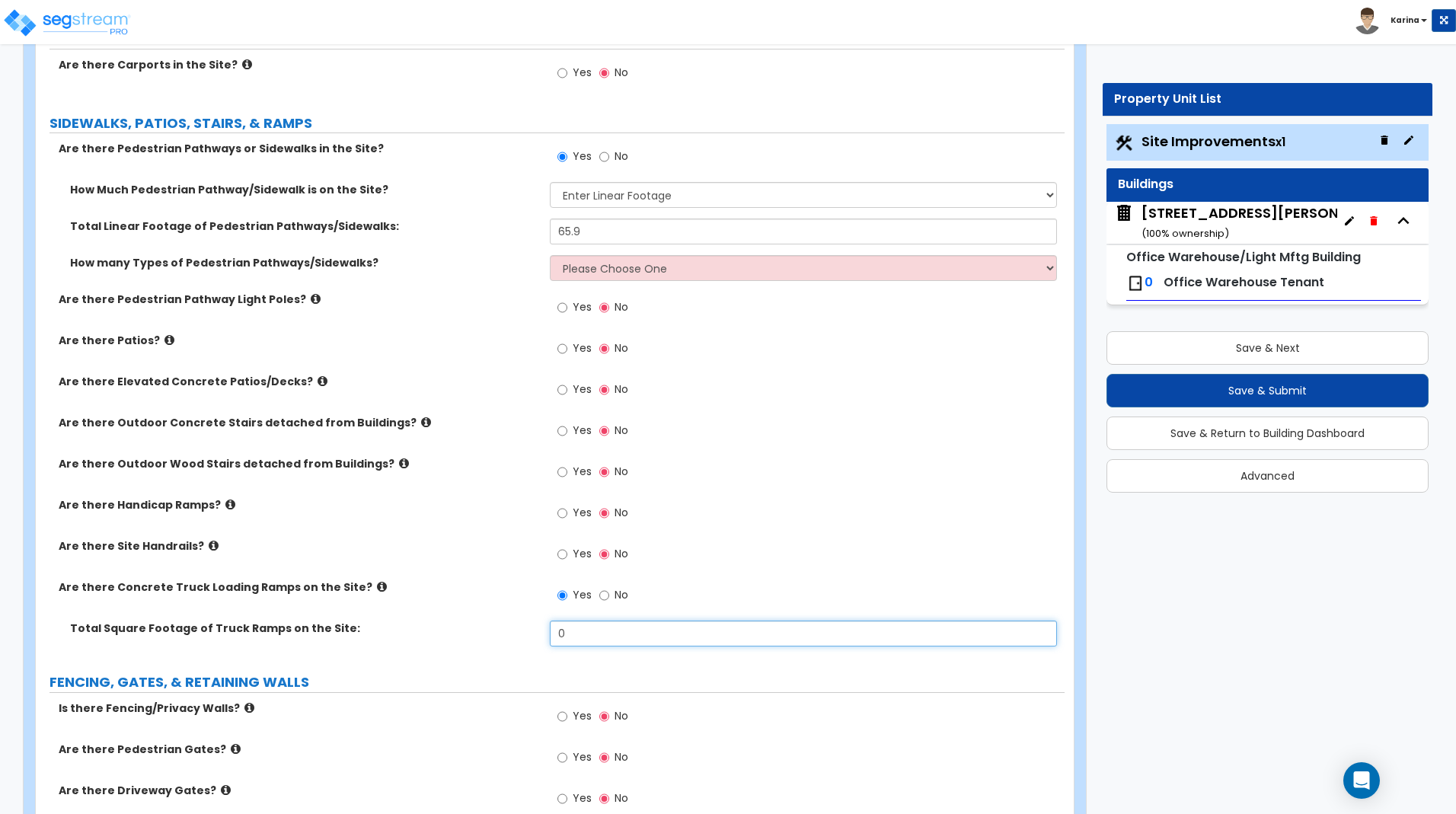
click at [570, 639] on input "0" at bounding box center [802, 633] width 506 height 26
type input "72"
click at [459, 631] on label "Total Square Footage of Truck Ramps on the Site:" at bounding box center [304, 628] width 468 height 15
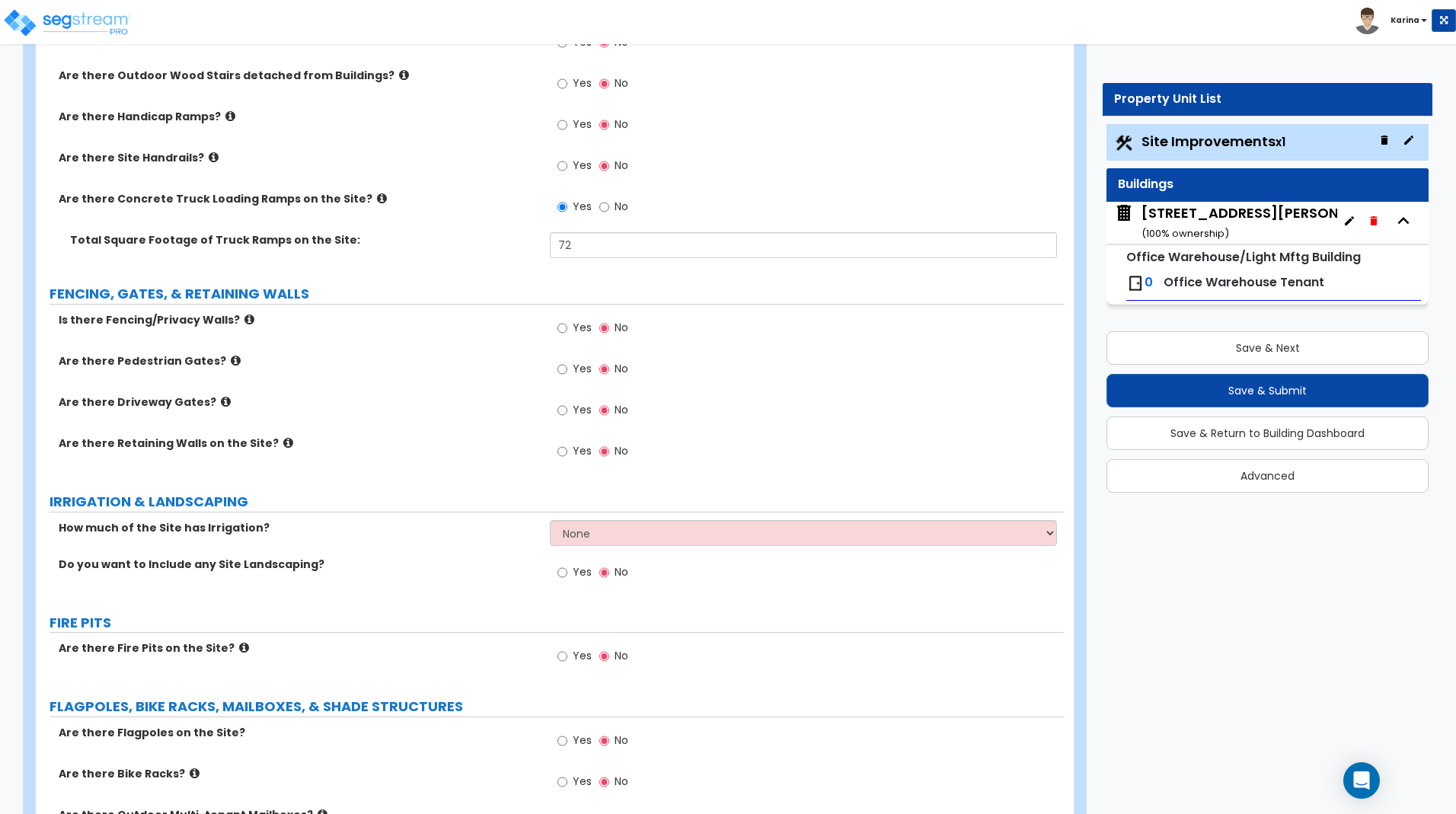
scroll to position [1786, 0]
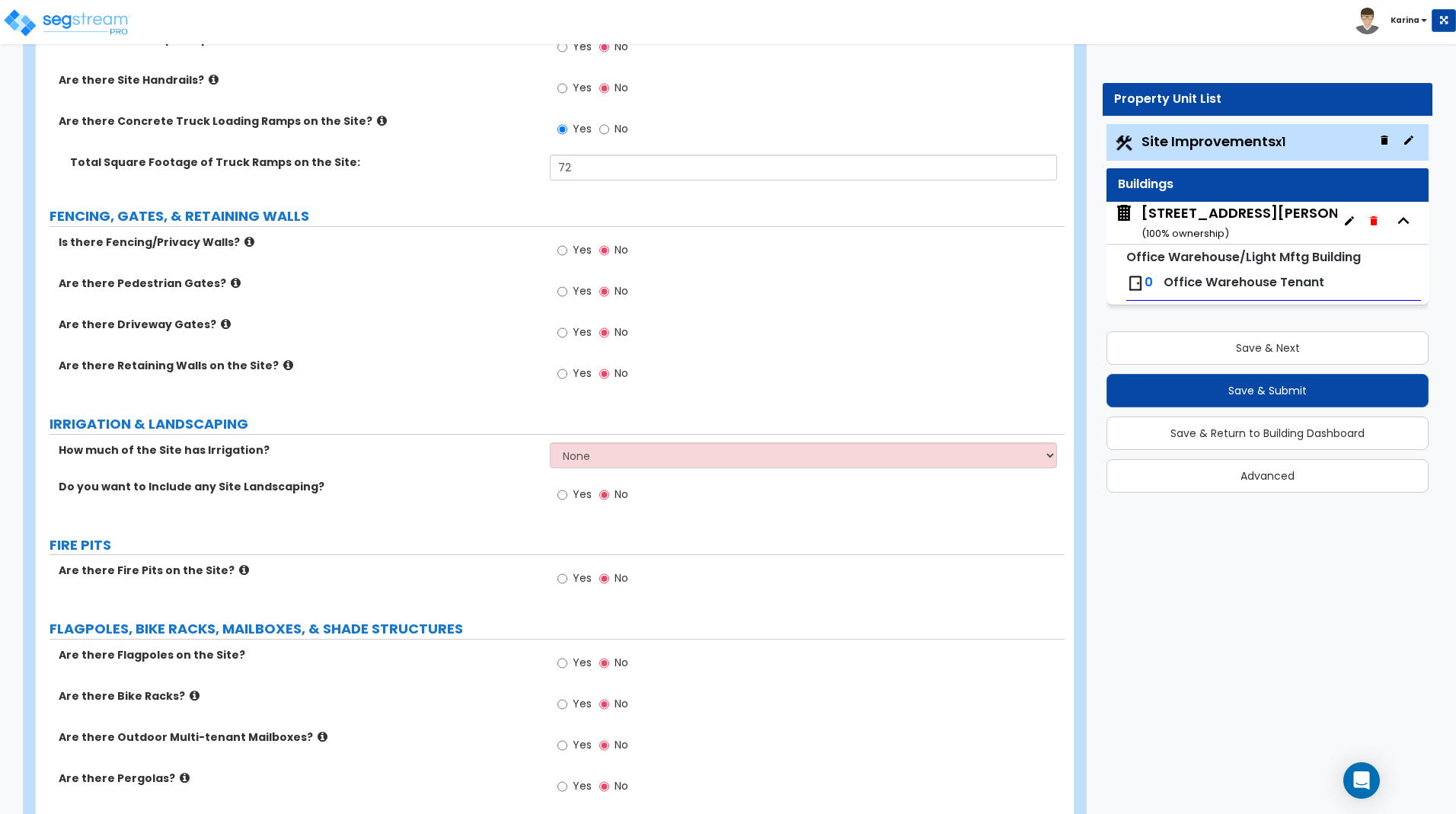
click at [809, 731] on div "Yes No" at bounding box center [806, 749] width 514 height 42
click at [560, 496] on input "Yes" at bounding box center [562, 495] width 10 height 17
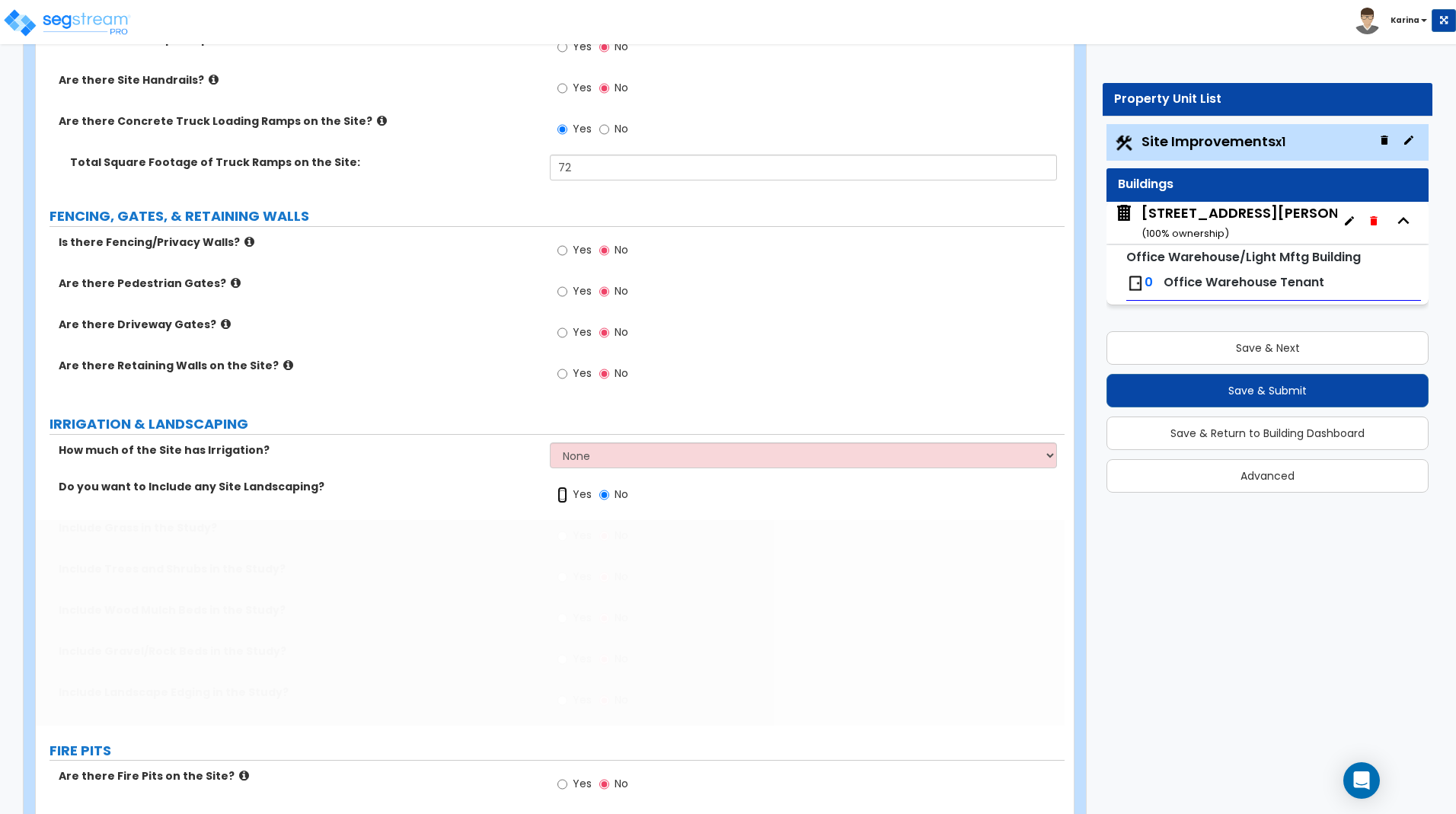
radio input "true"
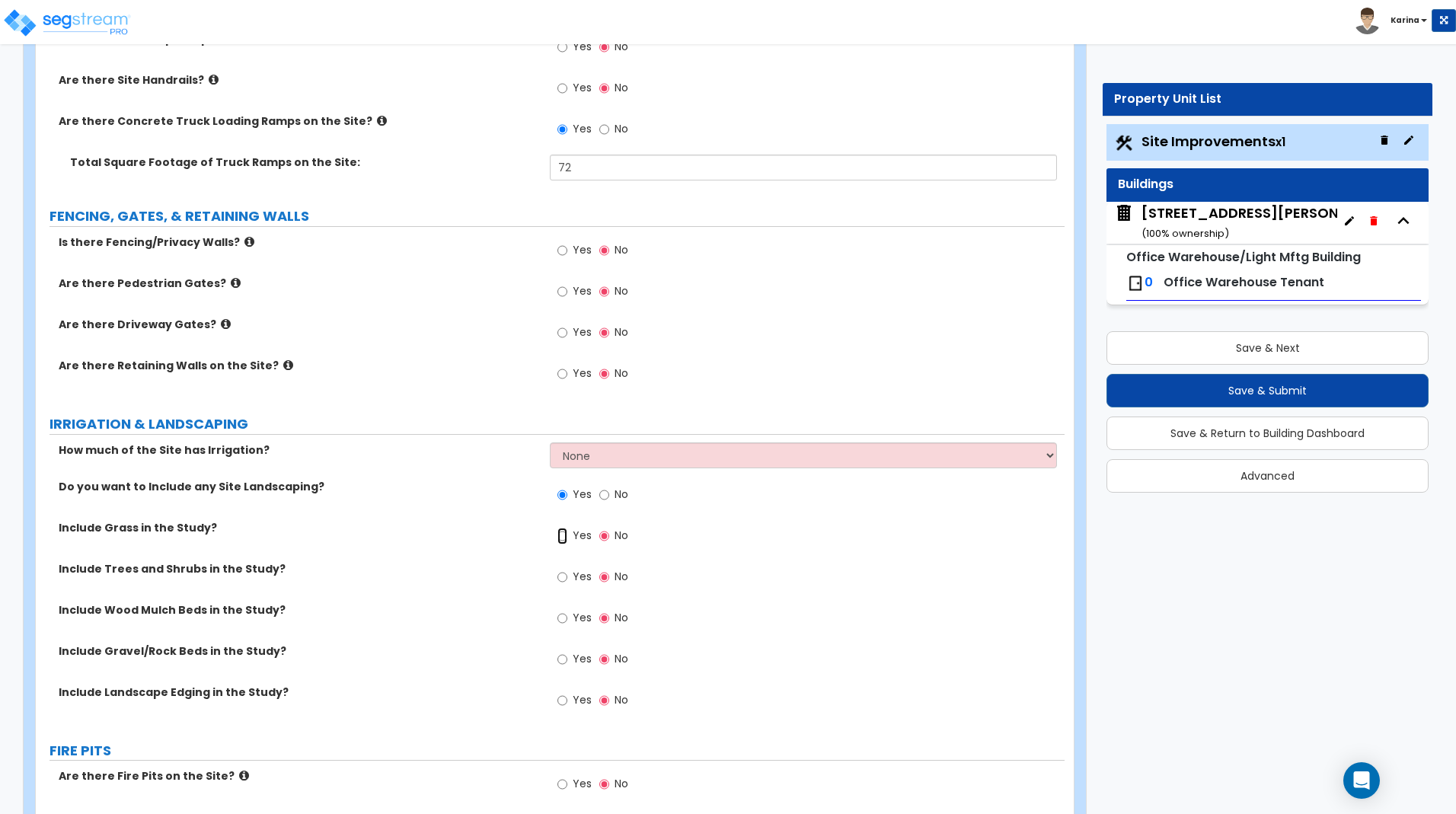
click at [561, 536] on input "Yes" at bounding box center [562, 536] width 10 height 17
radio input "true"
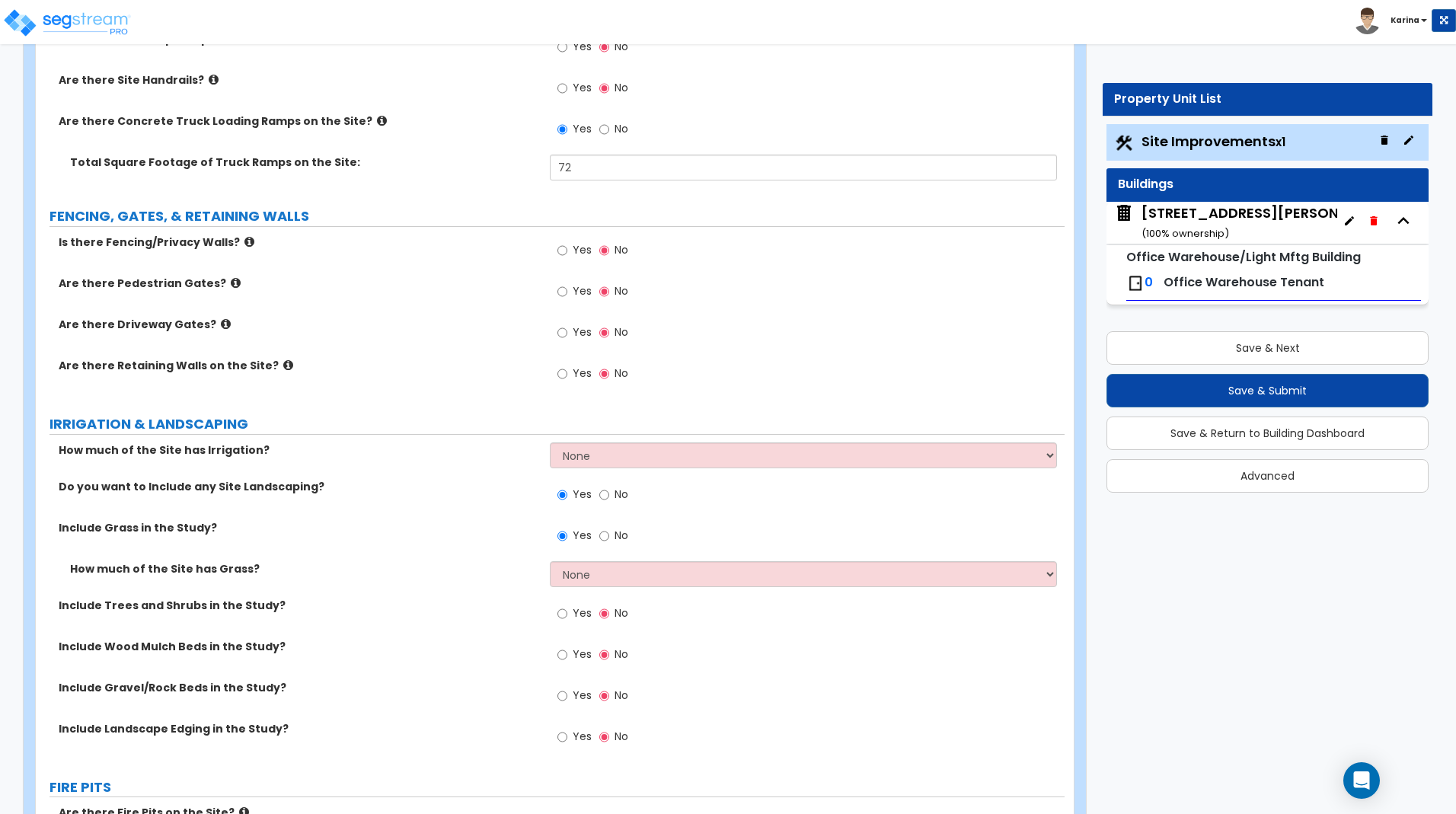
click at [516, 749] on div "Include Landscape Edging in the Study? Yes No" at bounding box center [550, 741] width 1029 height 42
click at [549, 561] on select "None I want to Enter an Approximate Percentage I want to Enter the Square Foota…" at bounding box center [802, 574] width 506 height 26
select select "2"
click option "I want to Enter the Square Footage" at bounding box center [0, 0] width 0 height 0
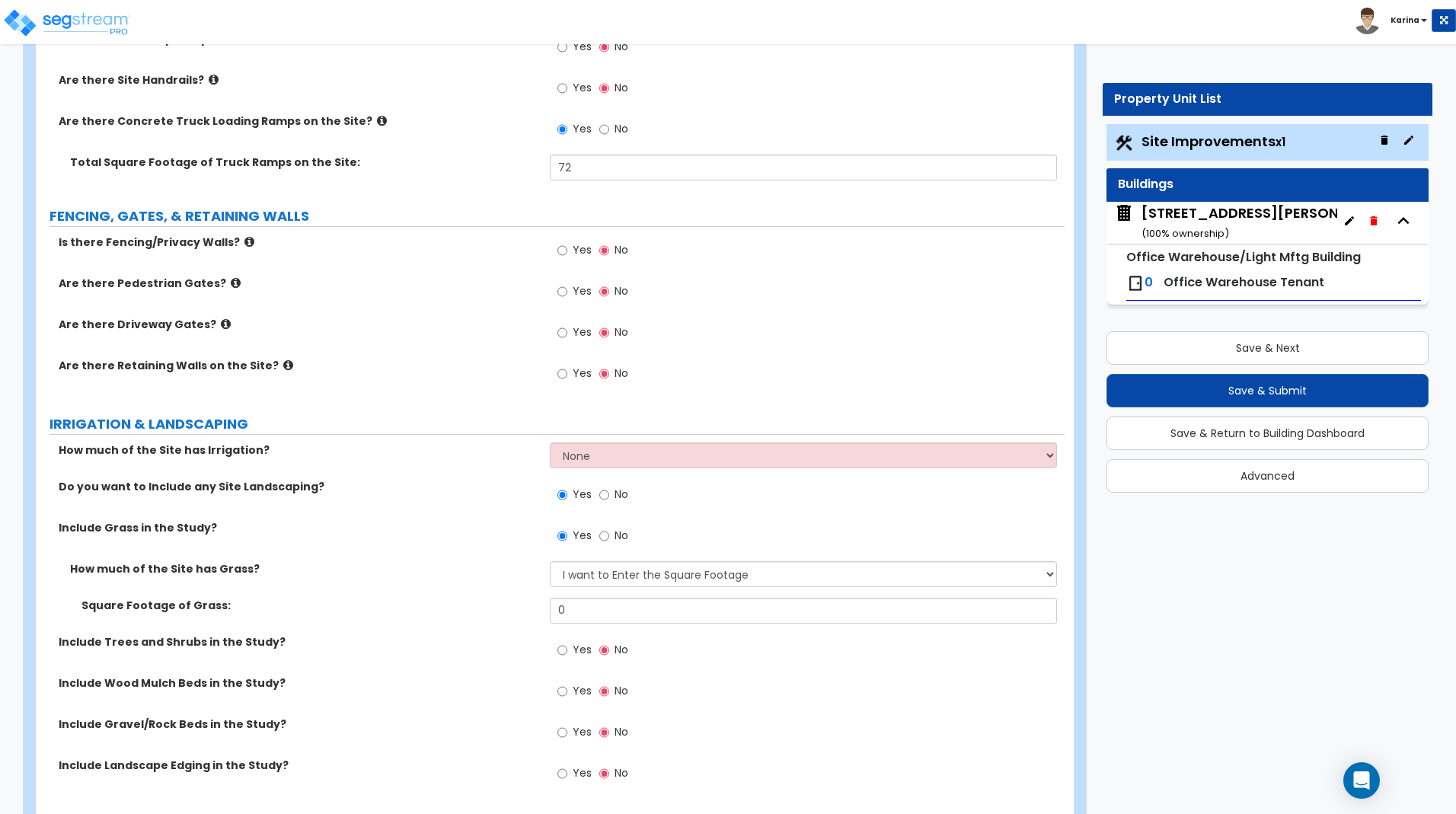
click at [1272, 745] on div "Customize 2255 Davis Blvd Property Units Site Improvements Import Values from P…" at bounding box center [728, 33] width 1456 height 3504
click at [670, 616] on input "0" at bounding box center [802, 610] width 506 height 26
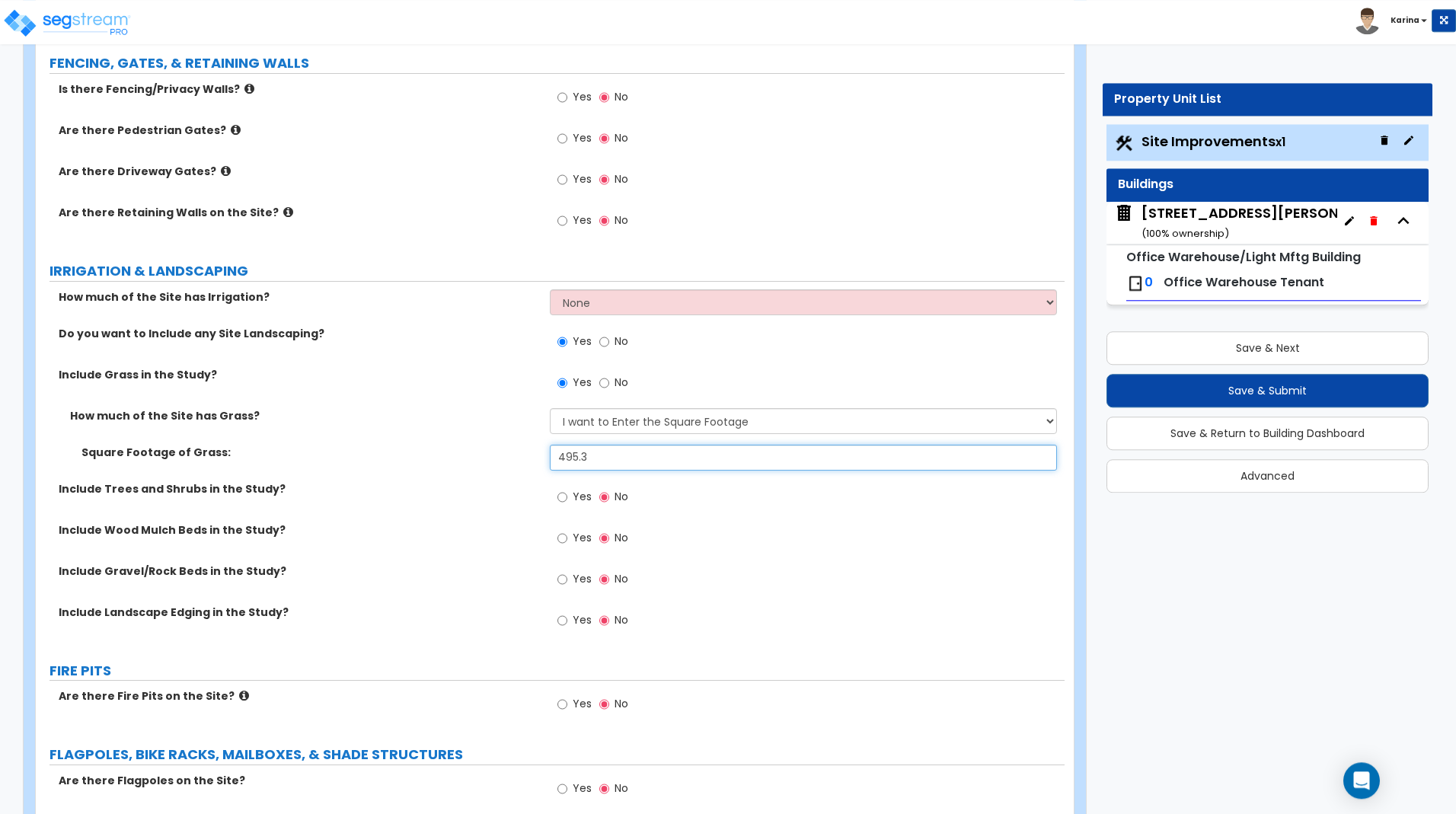
scroll to position [1941, 0]
type input "495.3"
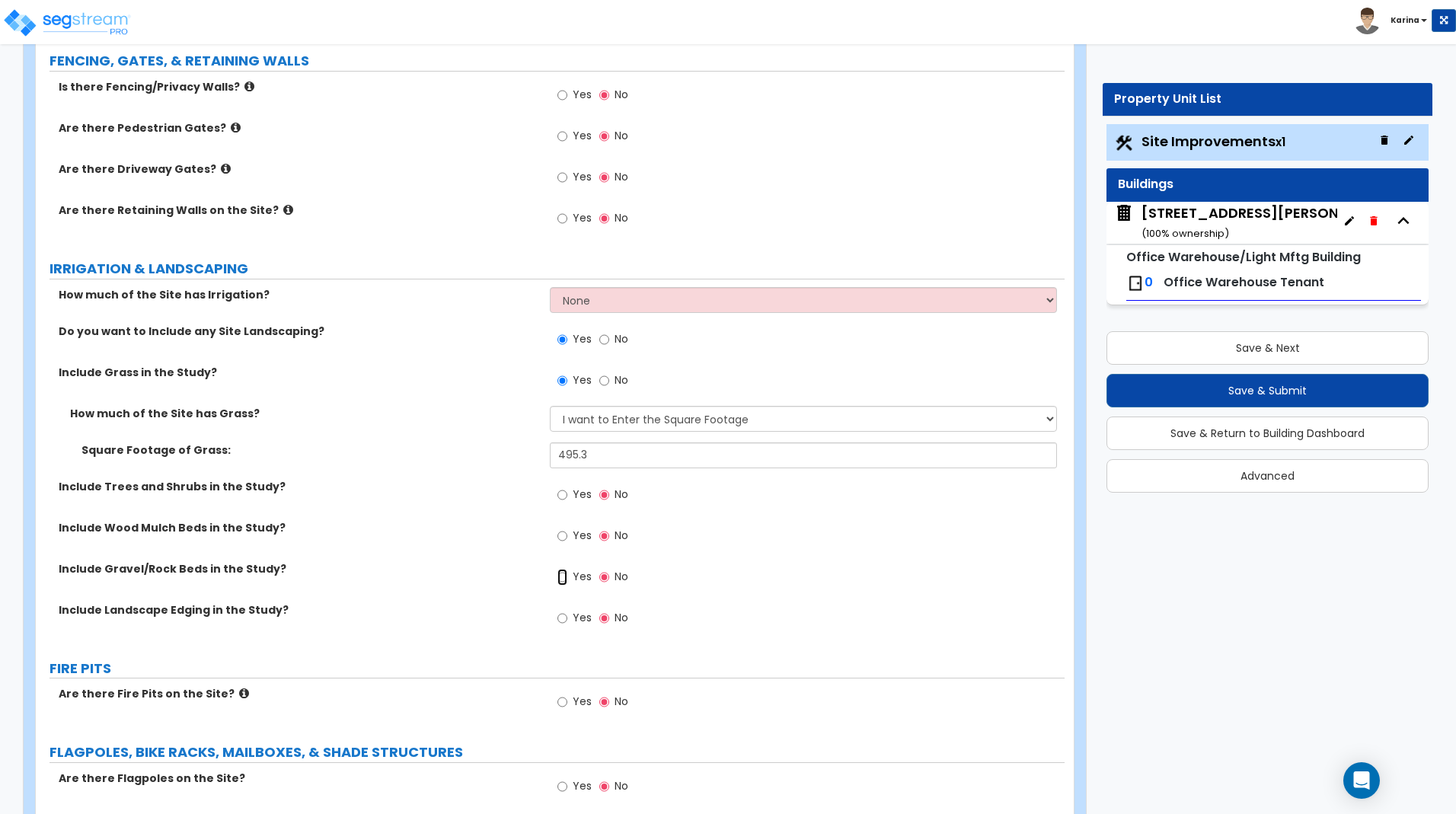
click at [564, 574] on input "Yes" at bounding box center [562, 577] width 10 height 17
radio input "true"
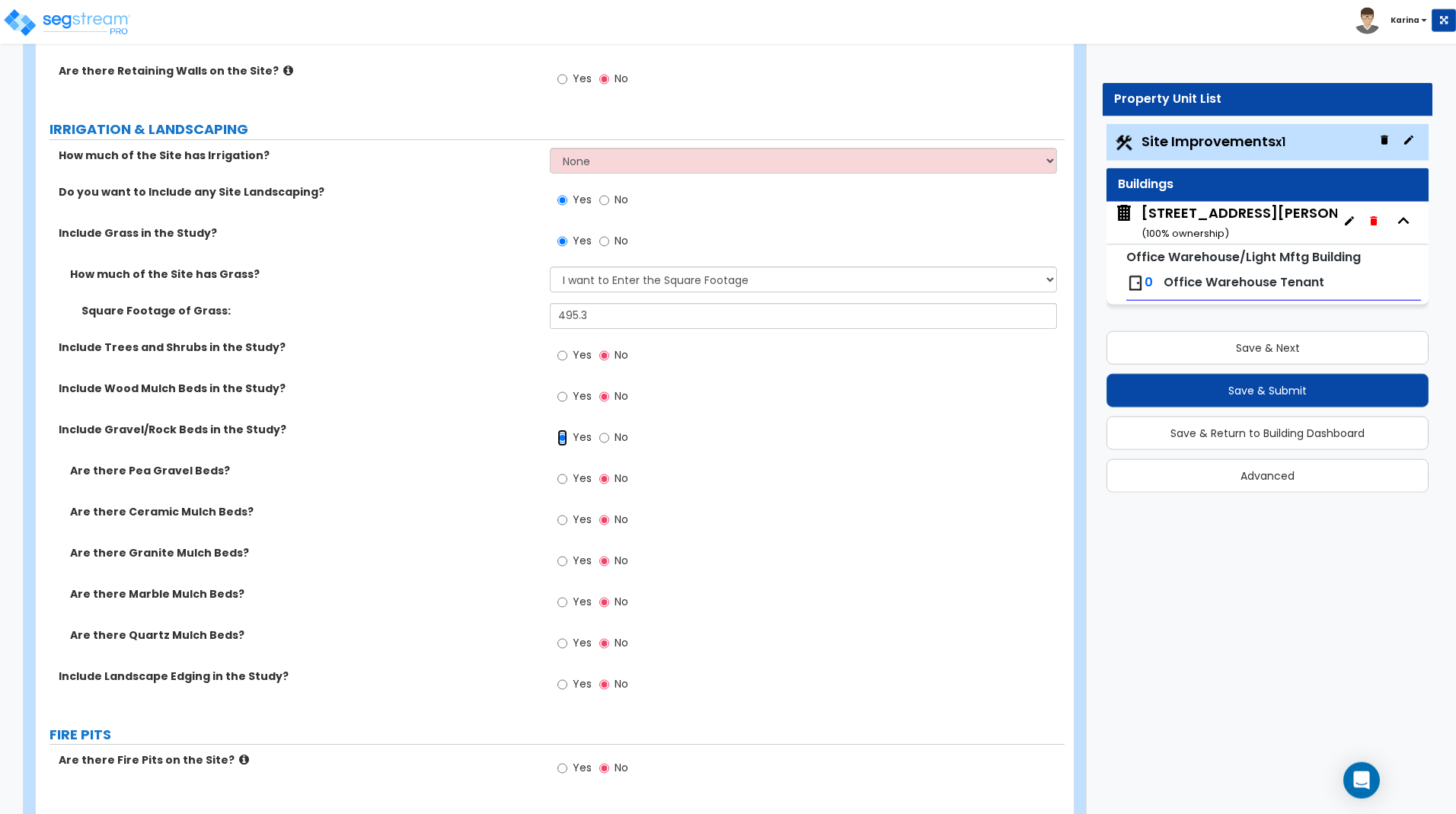
scroll to position [2096, 0]
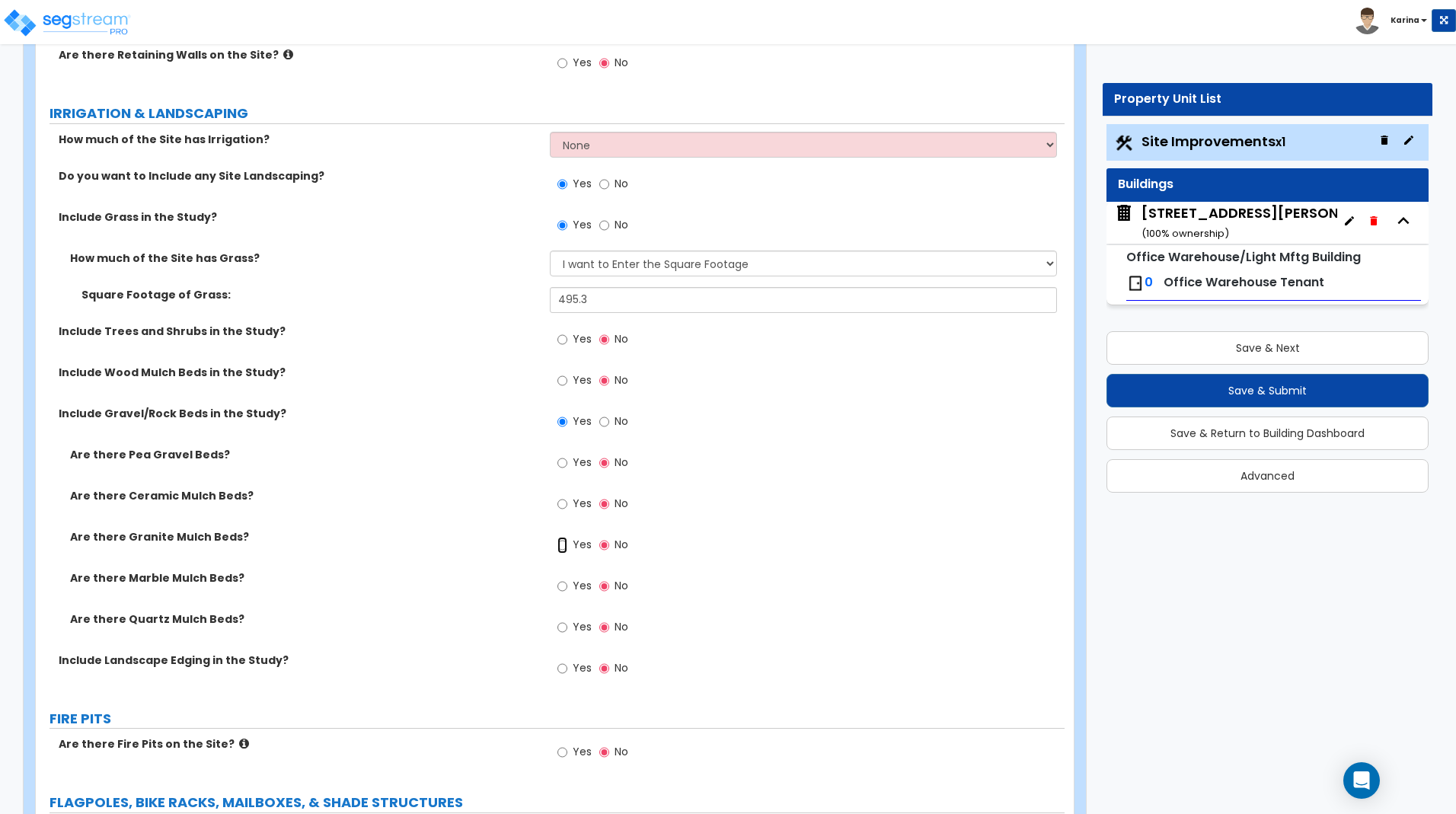
click at [563, 545] on input "Yes" at bounding box center [562, 545] width 10 height 17
radio input "true"
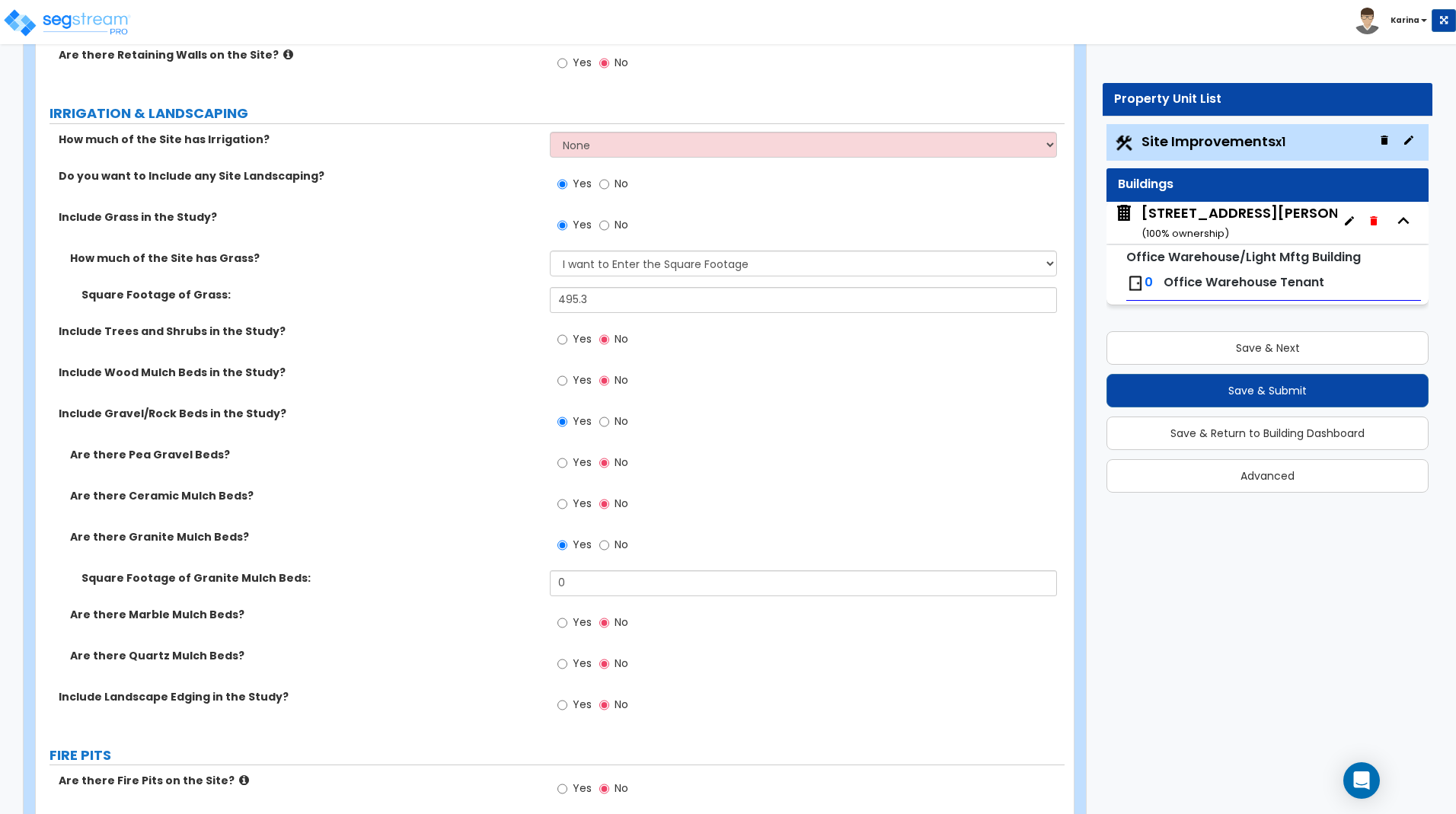
click at [572, 579] on input "0" at bounding box center [802, 583] width 506 height 26
type input "535.7"
click at [445, 581] on label "Square Footage of Granite Mulch Beds:" at bounding box center [309, 578] width 457 height 15
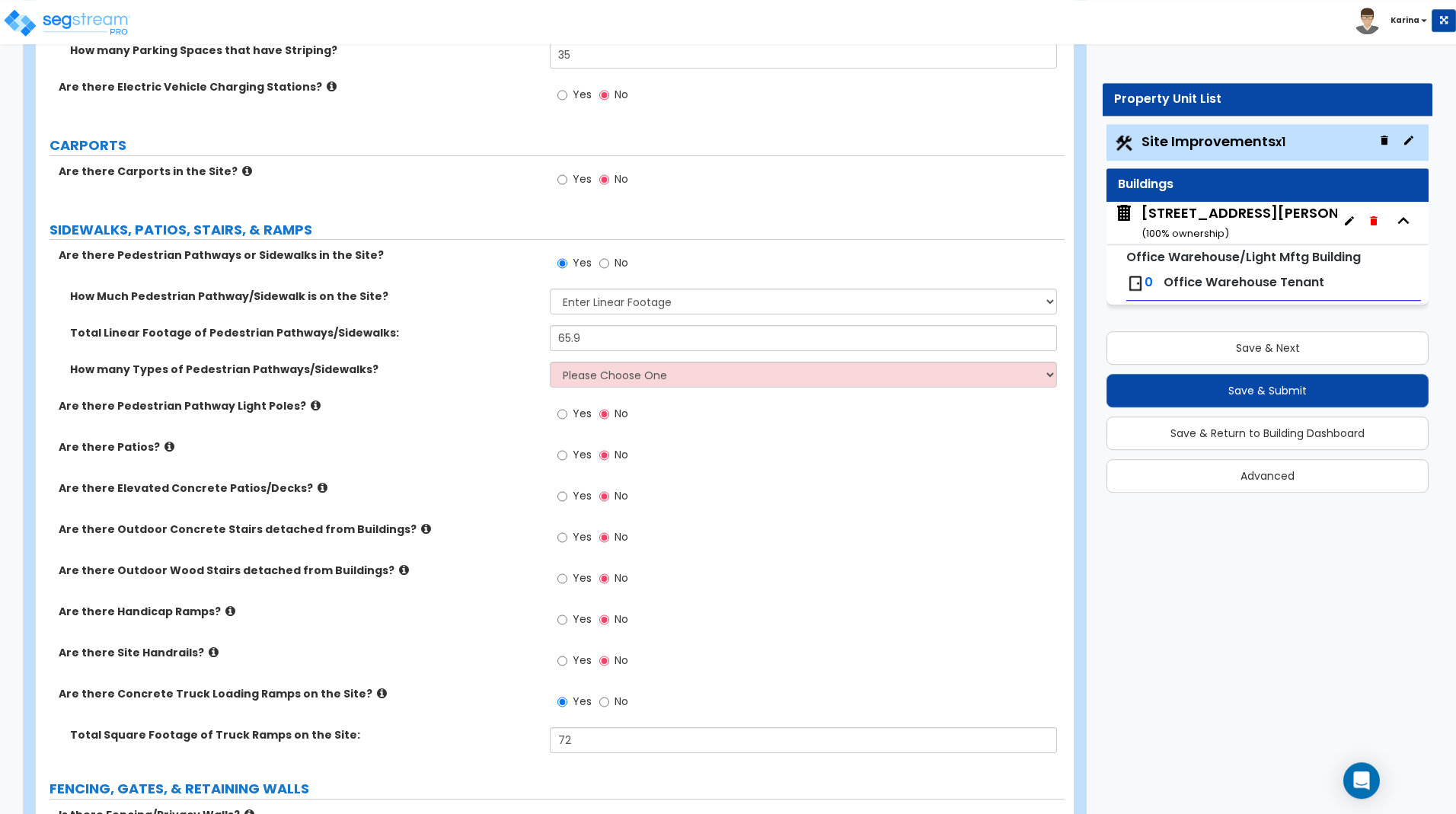
scroll to position [1242, 0]
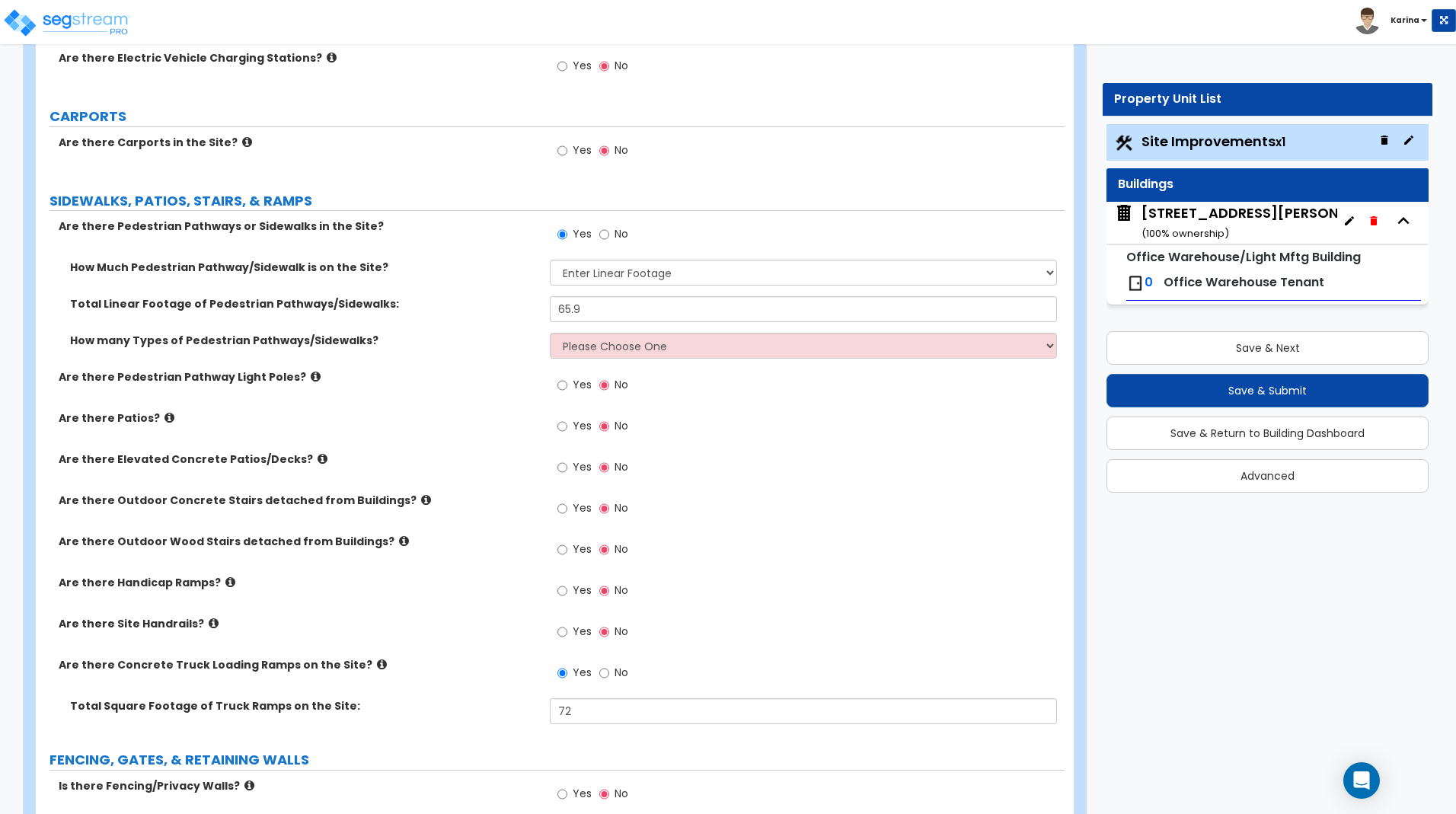
click at [421, 497] on icon at bounding box center [426, 499] width 10 height 11
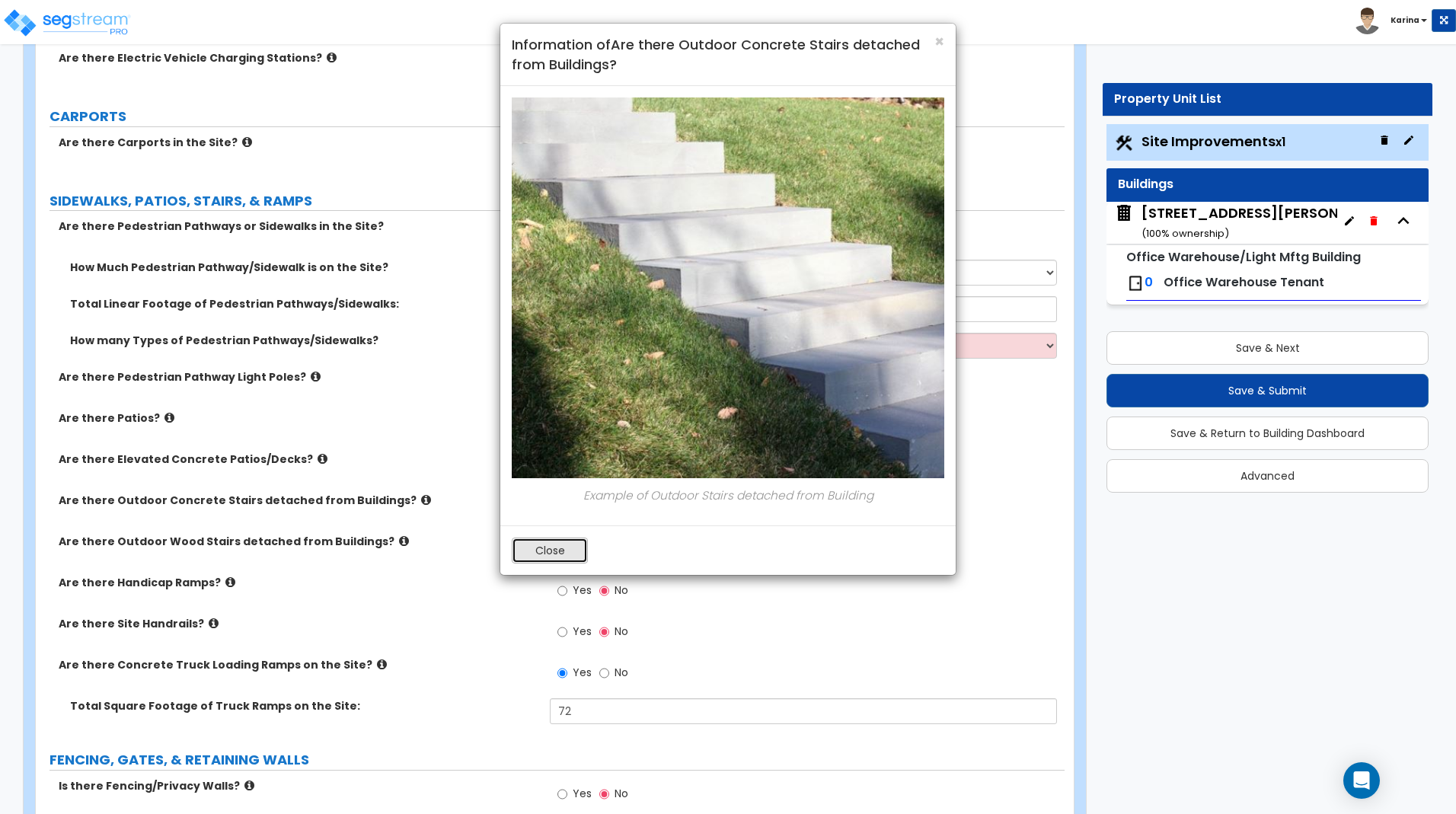
click at [529, 547] on button "Close" at bounding box center [549, 550] width 76 height 26
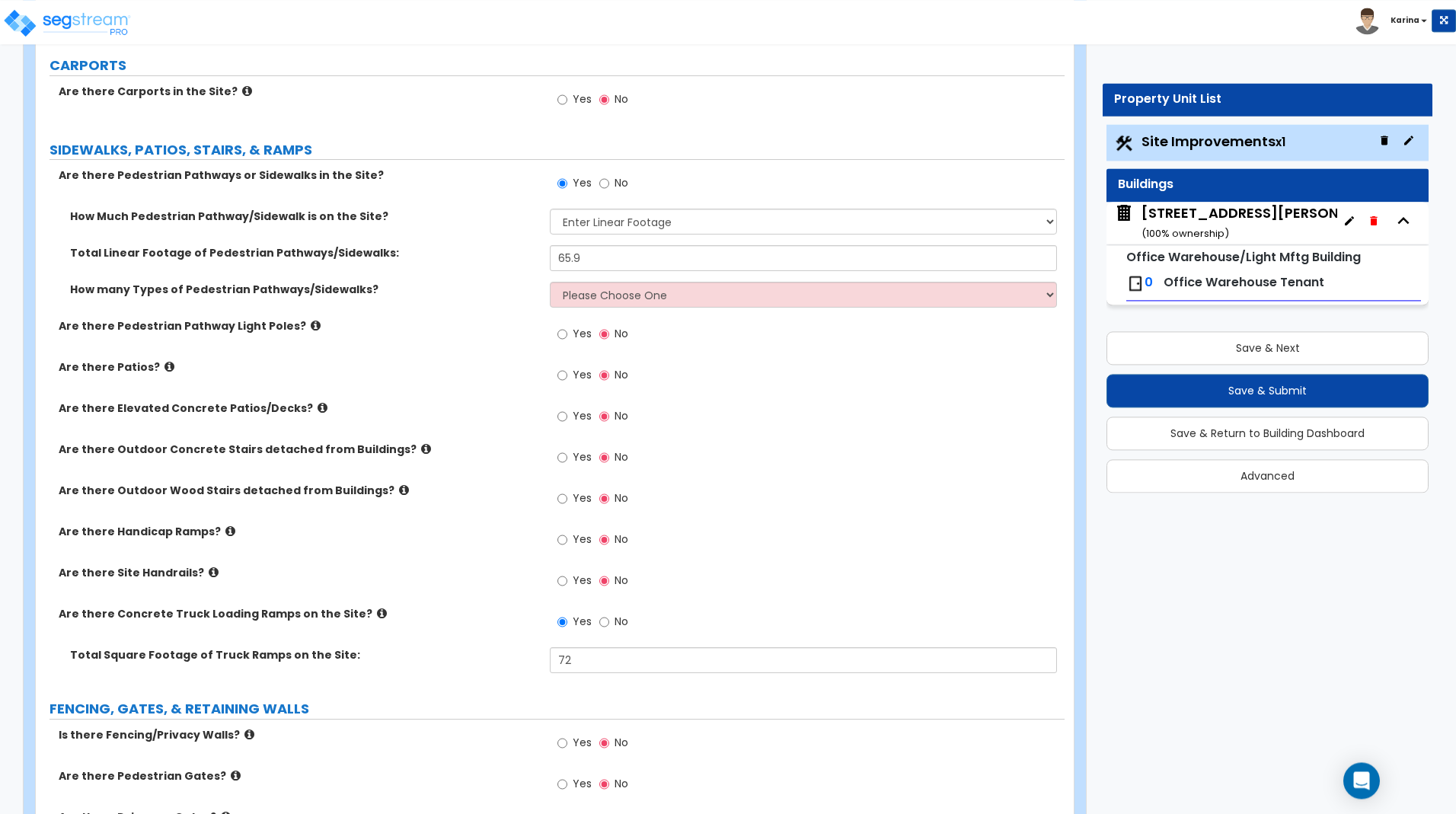
scroll to position [1320, 0]
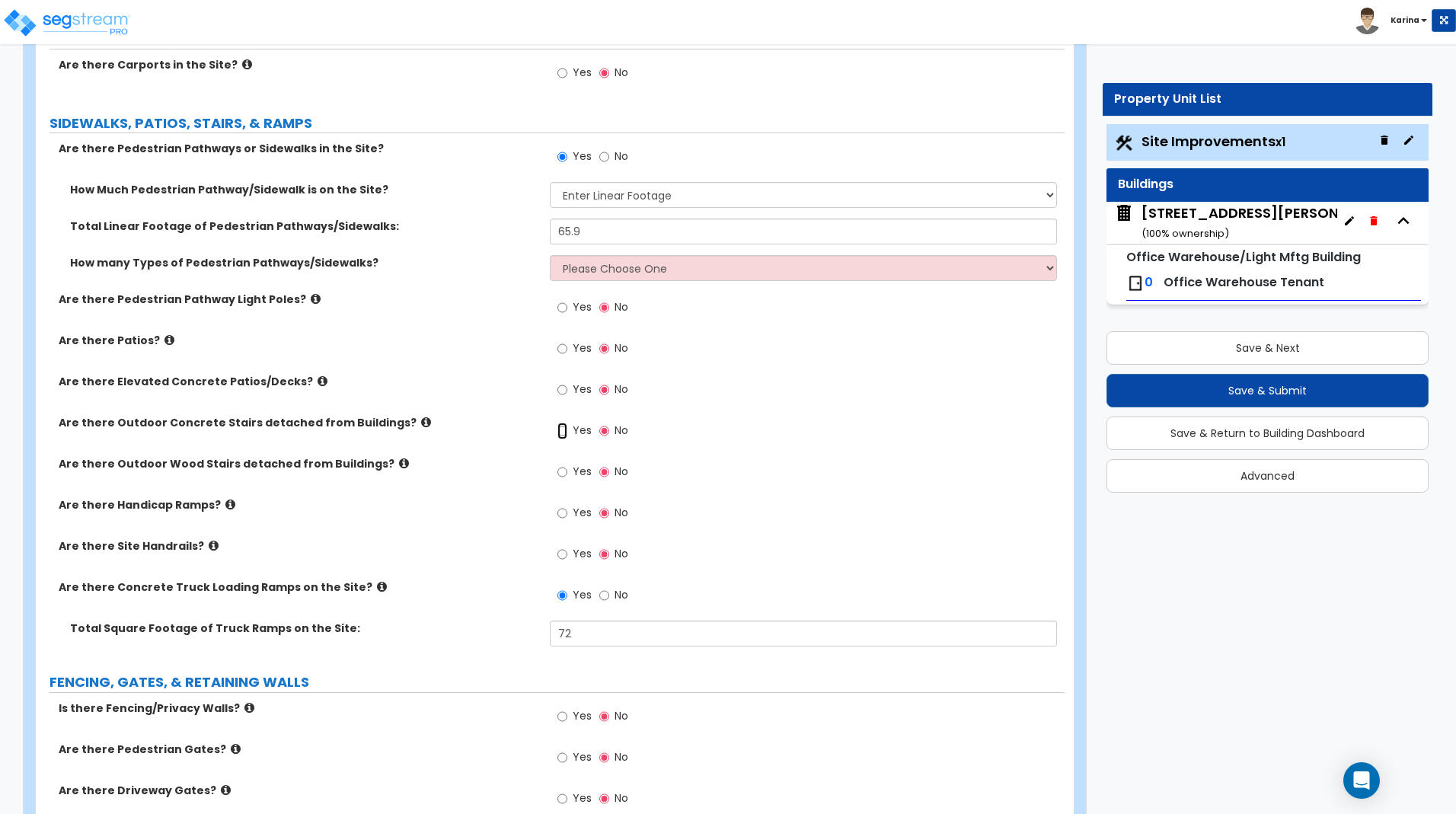
click at [563, 433] on input "Yes" at bounding box center [562, 431] width 10 height 17
radio input "true"
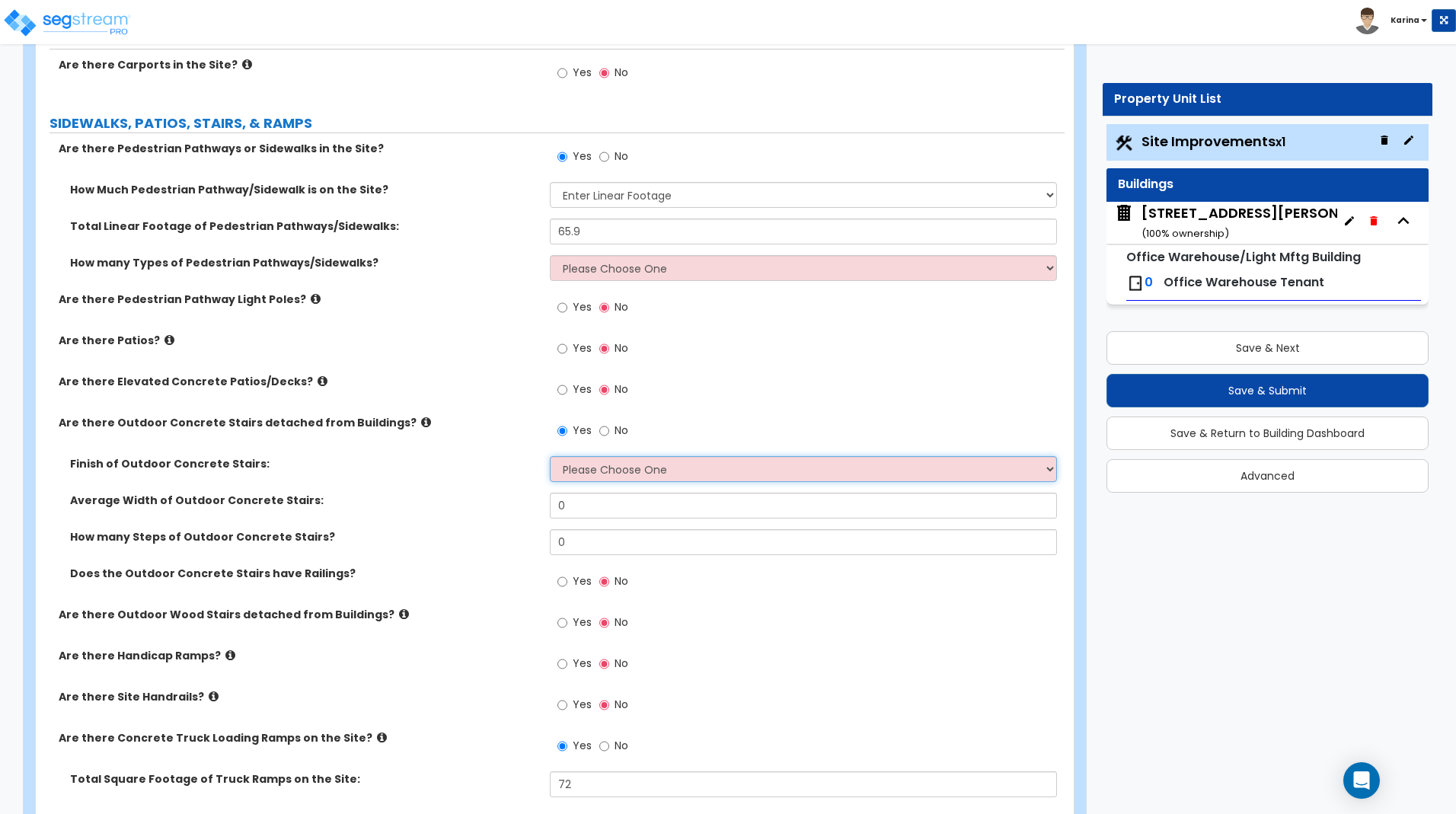
click at [549, 456] on select "Please Choose One Bare Concrete Exposed Aggregate Brick Paved Stone Paved" at bounding box center [802, 469] width 506 height 26
select select "1"
click option "Bare Concrete" at bounding box center [0, 0] width 0 height 0
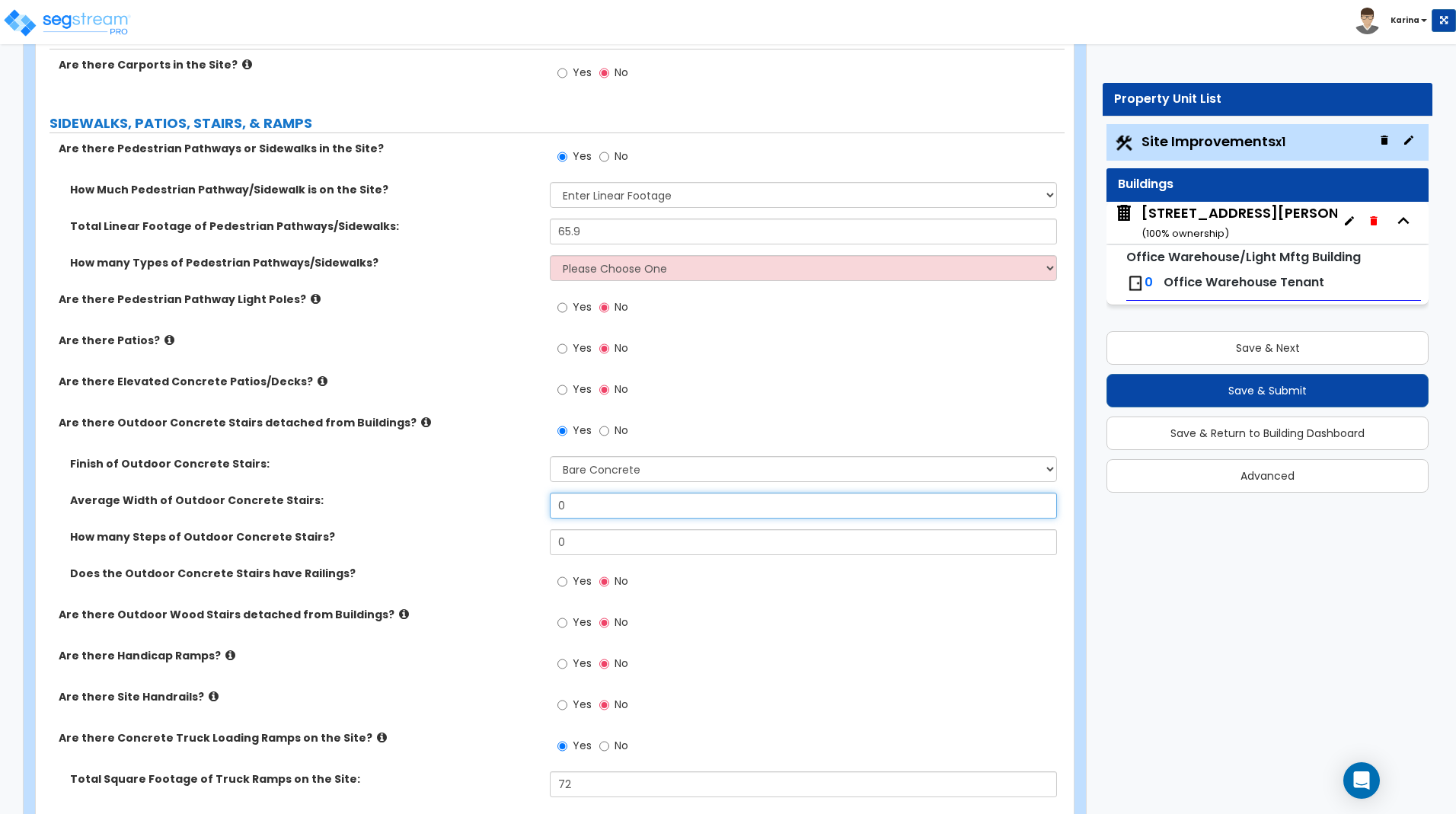
drag, startPoint x: 573, startPoint y: 507, endPoint x: 542, endPoint y: 507, distance: 31.0
click at [549, 507] on input "0" at bounding box center [802, 506] width 506 height 26
type input "4"
click at [569, 545] on input "0" at bounding box center [802, 542] width 506 height 26
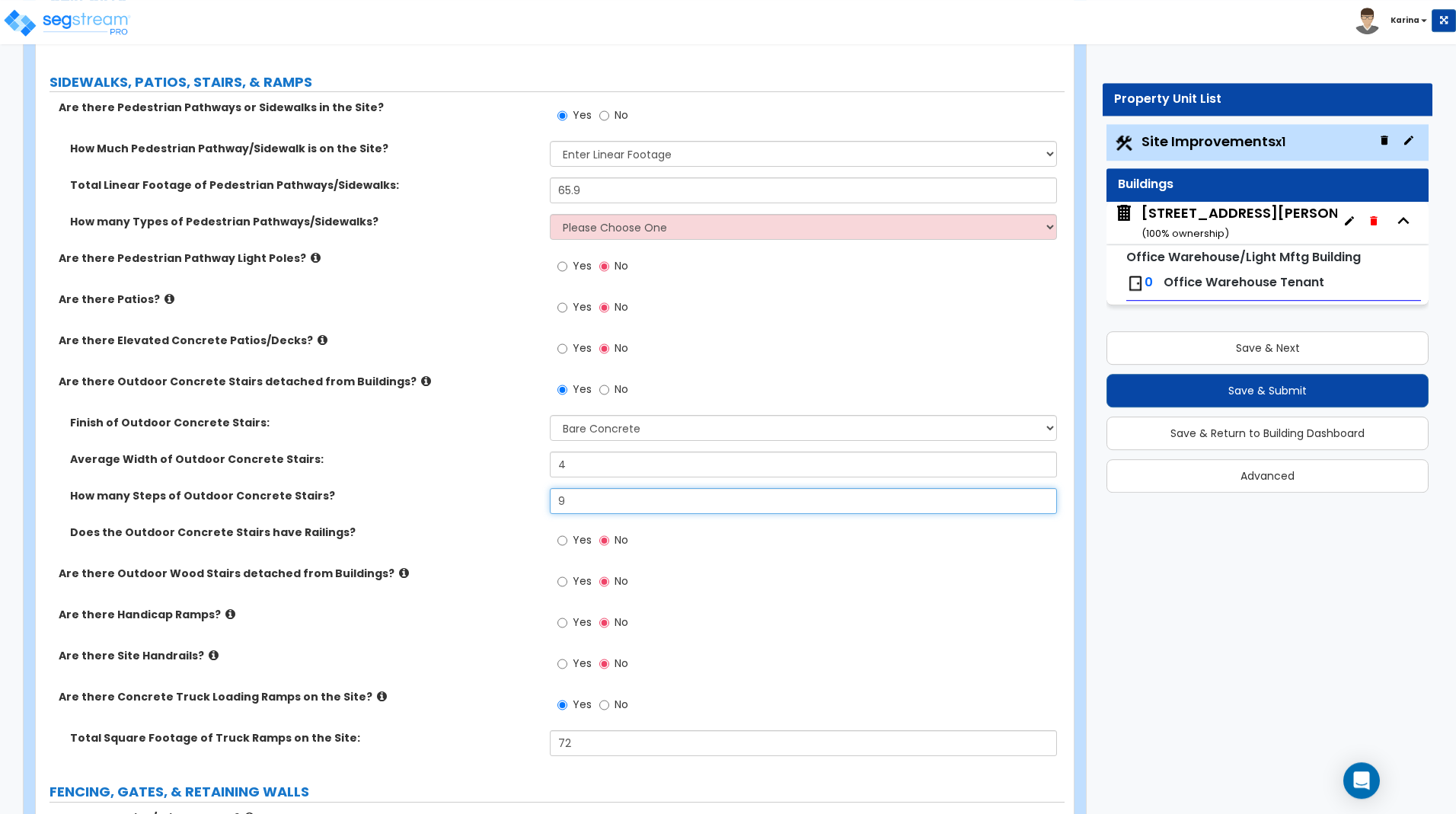
scroll to position [1397, 0]
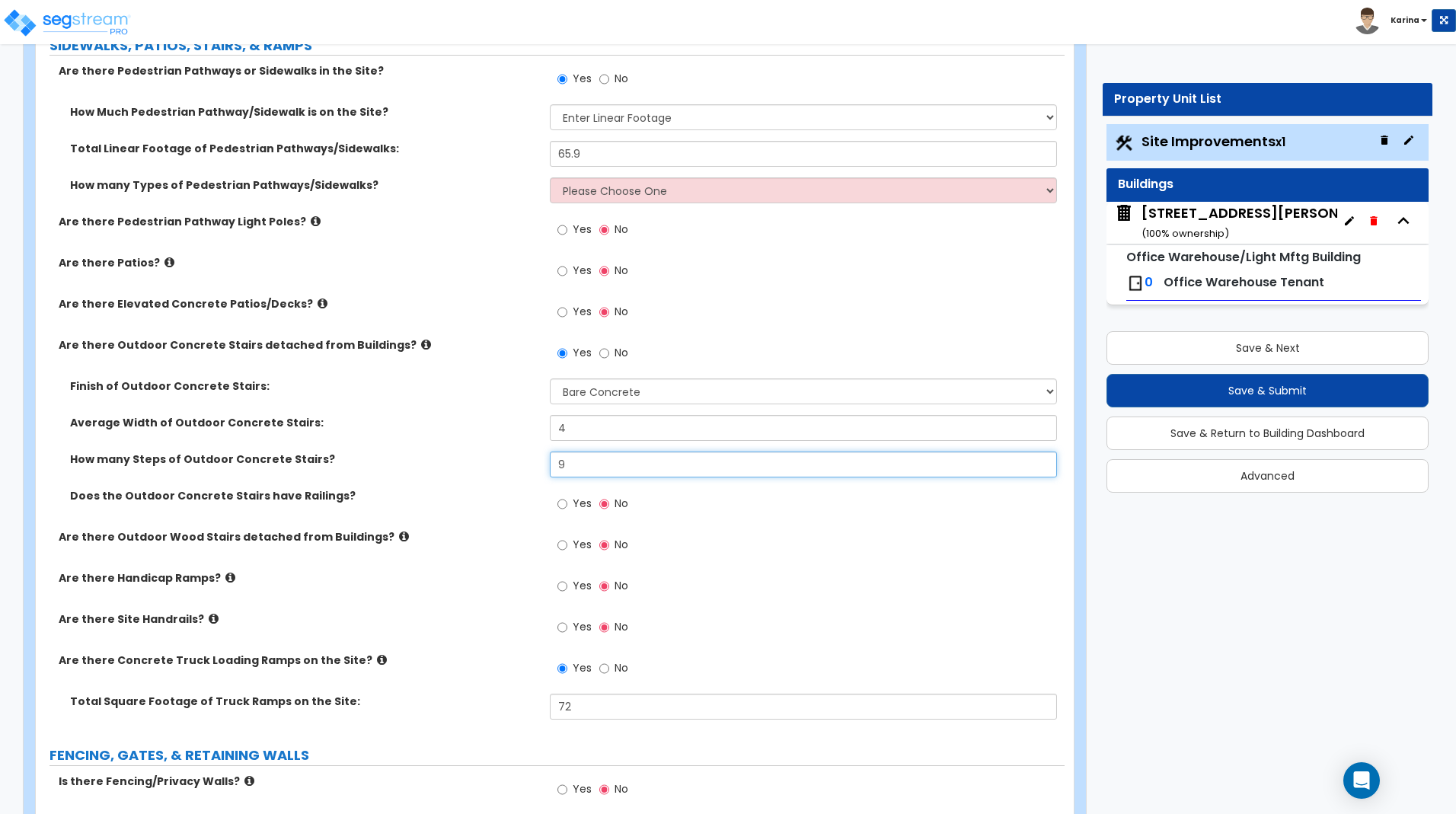
type input "9"
click at [565, 502] on input "Yes" at bounding box center [562, 504] width 10 height 17
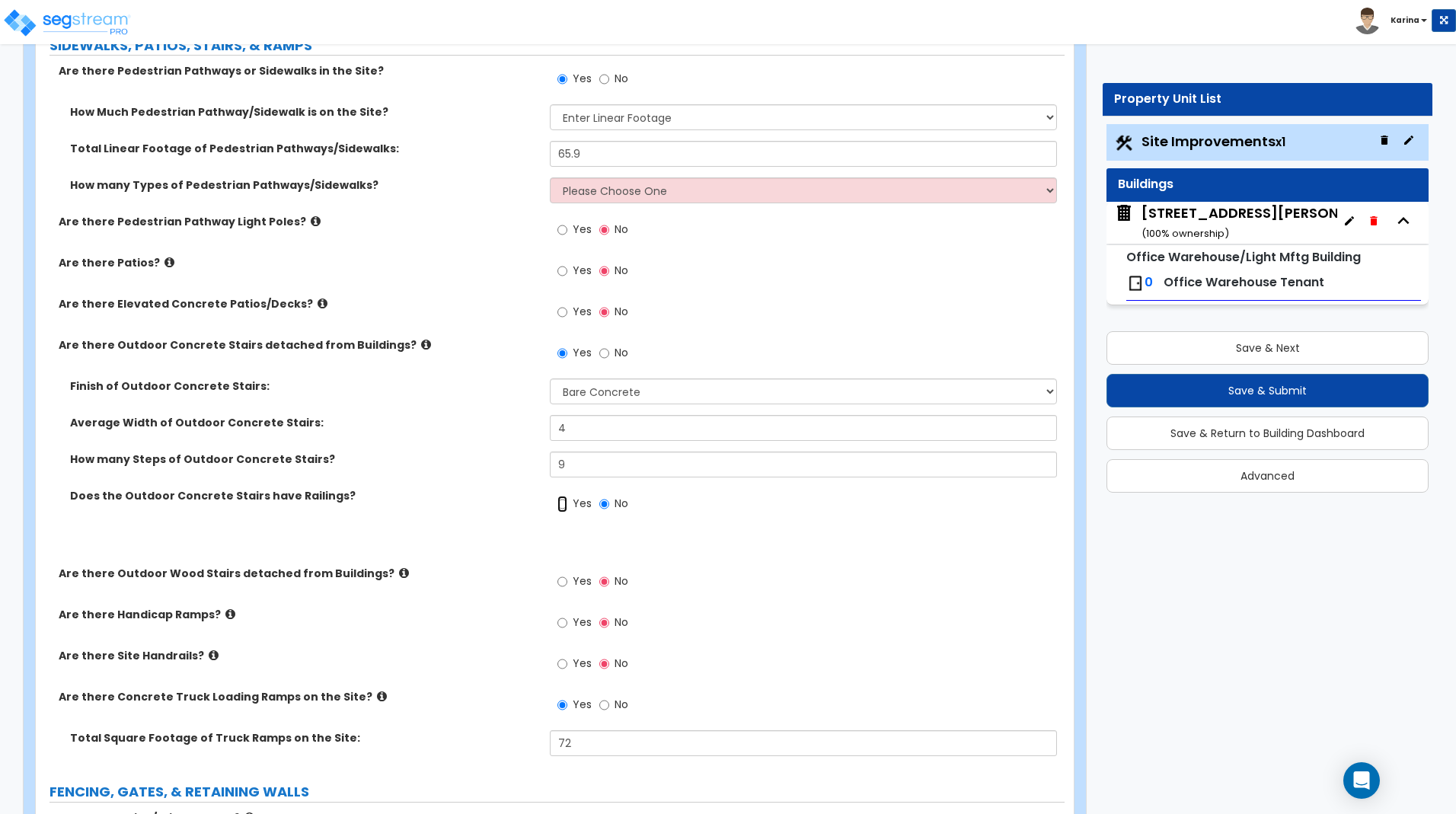
radio input "true"
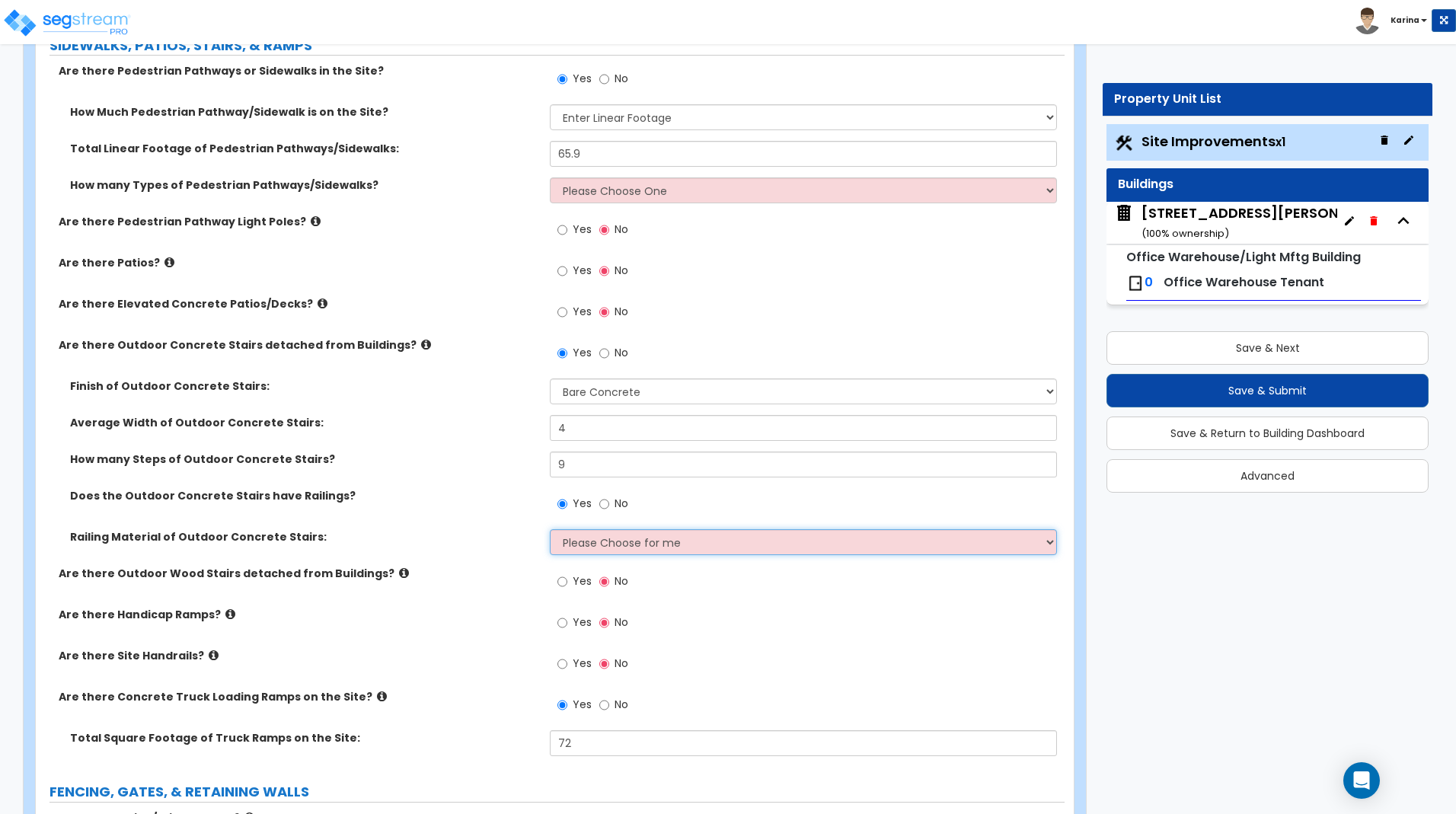
click at [549, 529] on select "Please Choose for me Steel Aluminum Wood" at bounding box center [802, 542] width 506 height 26
select select "1"
click option "Steel" at bounding box center [0, 0] width 0 height 0
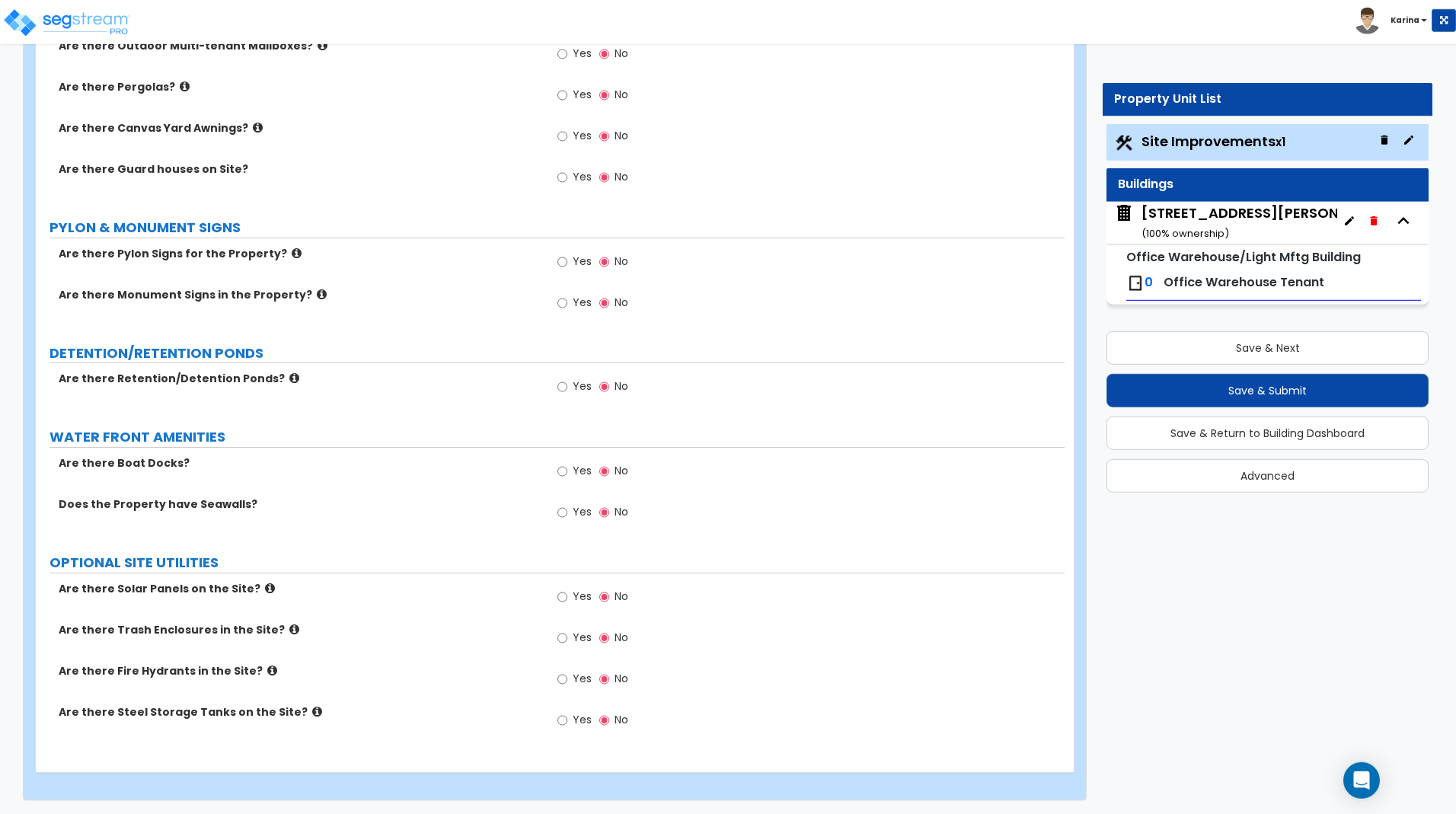
scroll to position [3187, 0]
click at [562, 633] on input "Yes" at bounding box center [562, 636] width 10 height 17
radio input "true"
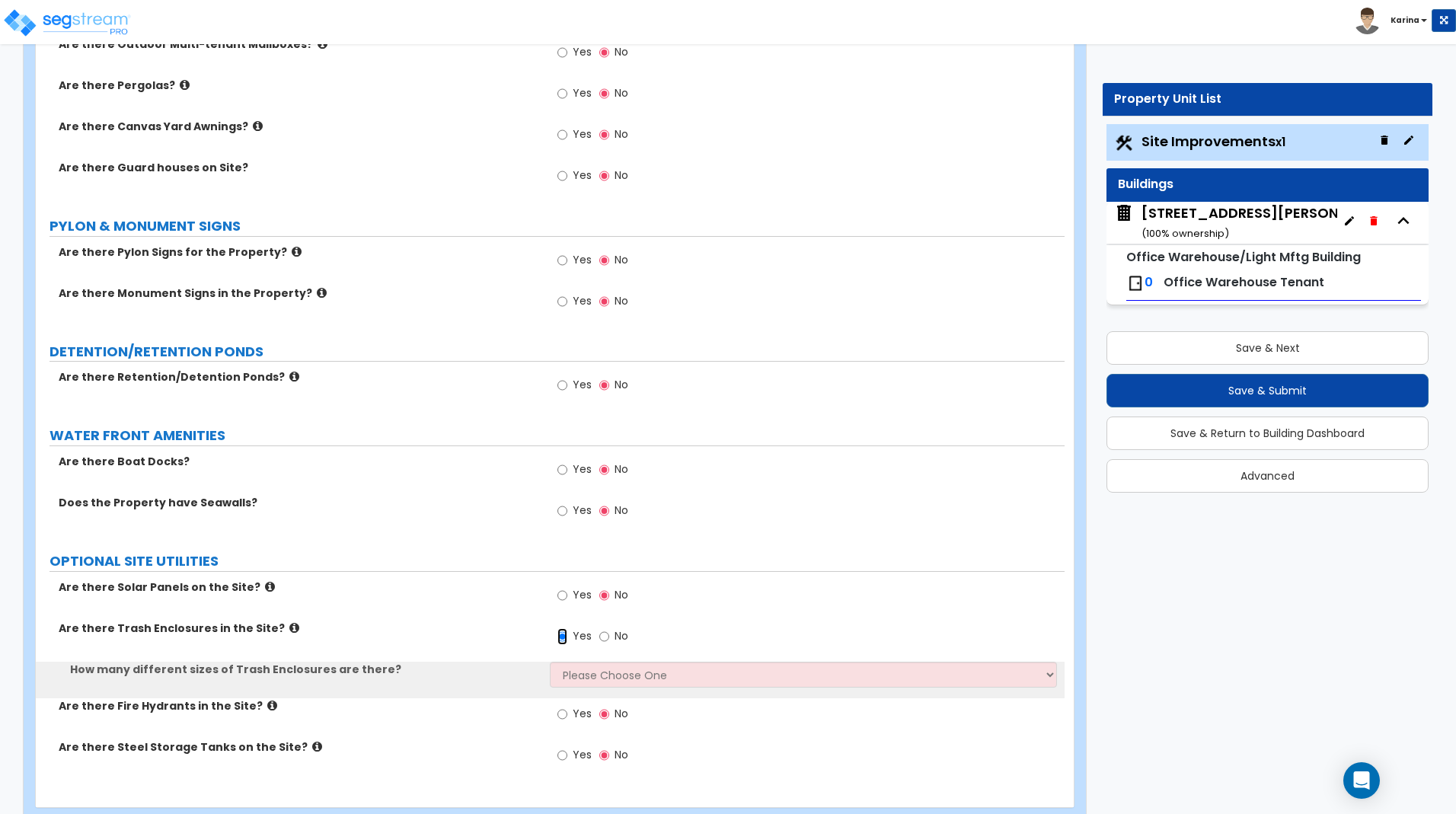
scroll to position [3223, 0]
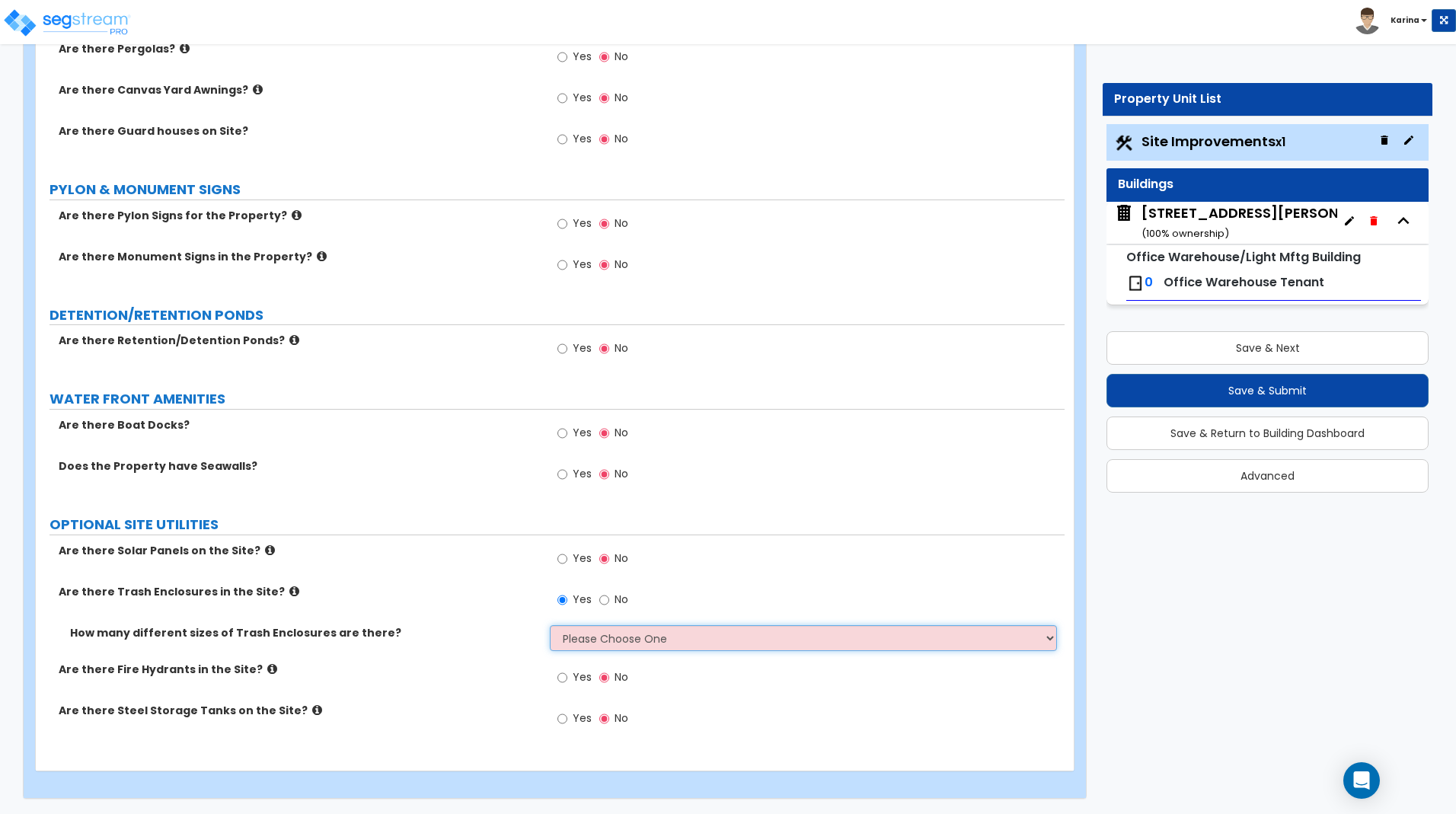
click at [549, 625] on select "Please Choose One 1 2 3" at bounding box center [802, 638] width 506 height 26
select select "1"
click option "1" at bounding box center [0, 0] width 0 height 0
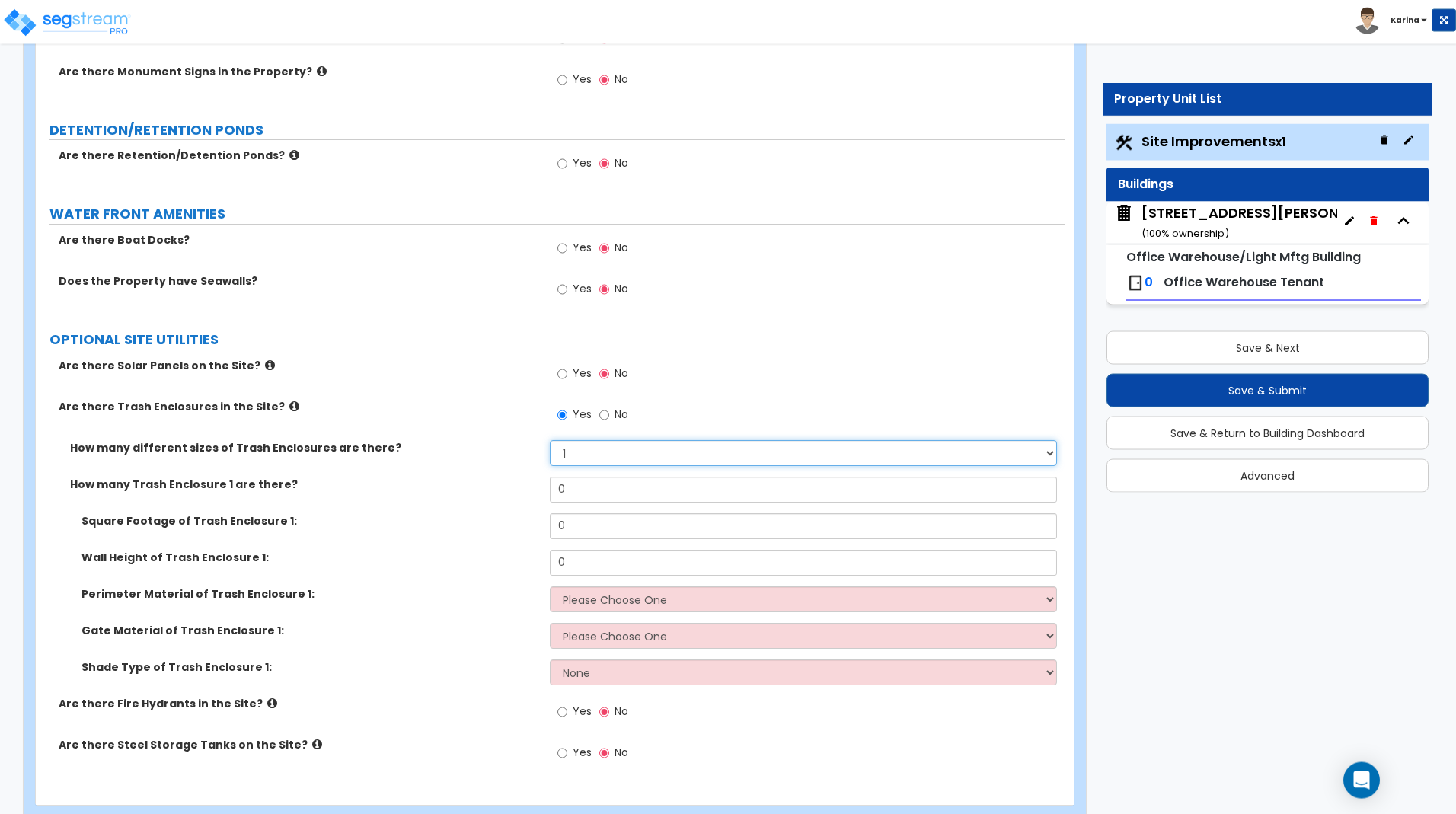
scroll to position [3442, 0]
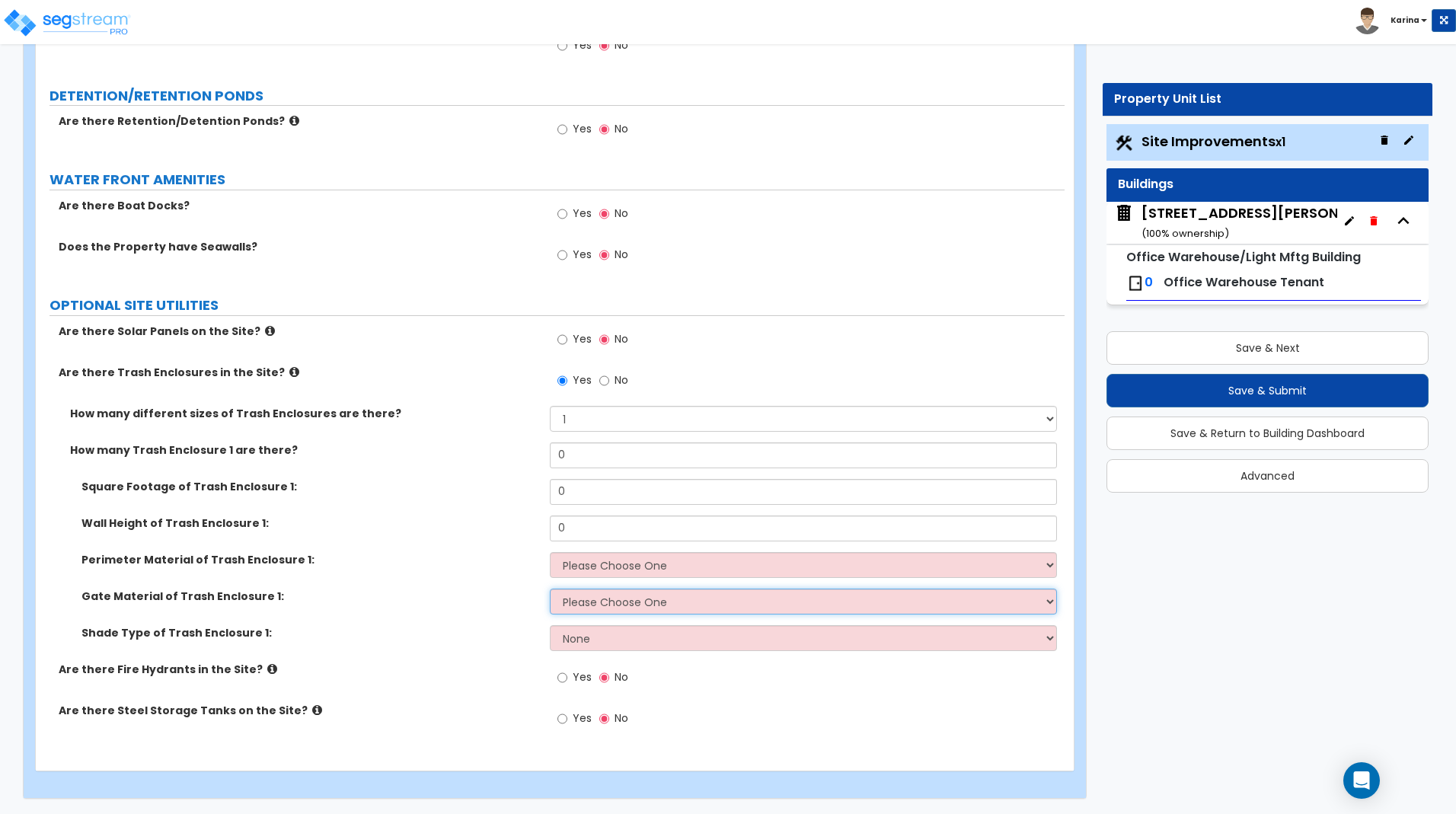
click at [549, 589] on select "Please Choose One Wood Metal" at bounding box center [802, 602] width 506 height 26
select select "2"
click option "Metal" at bounding box center [0, 0] width 0 height 0
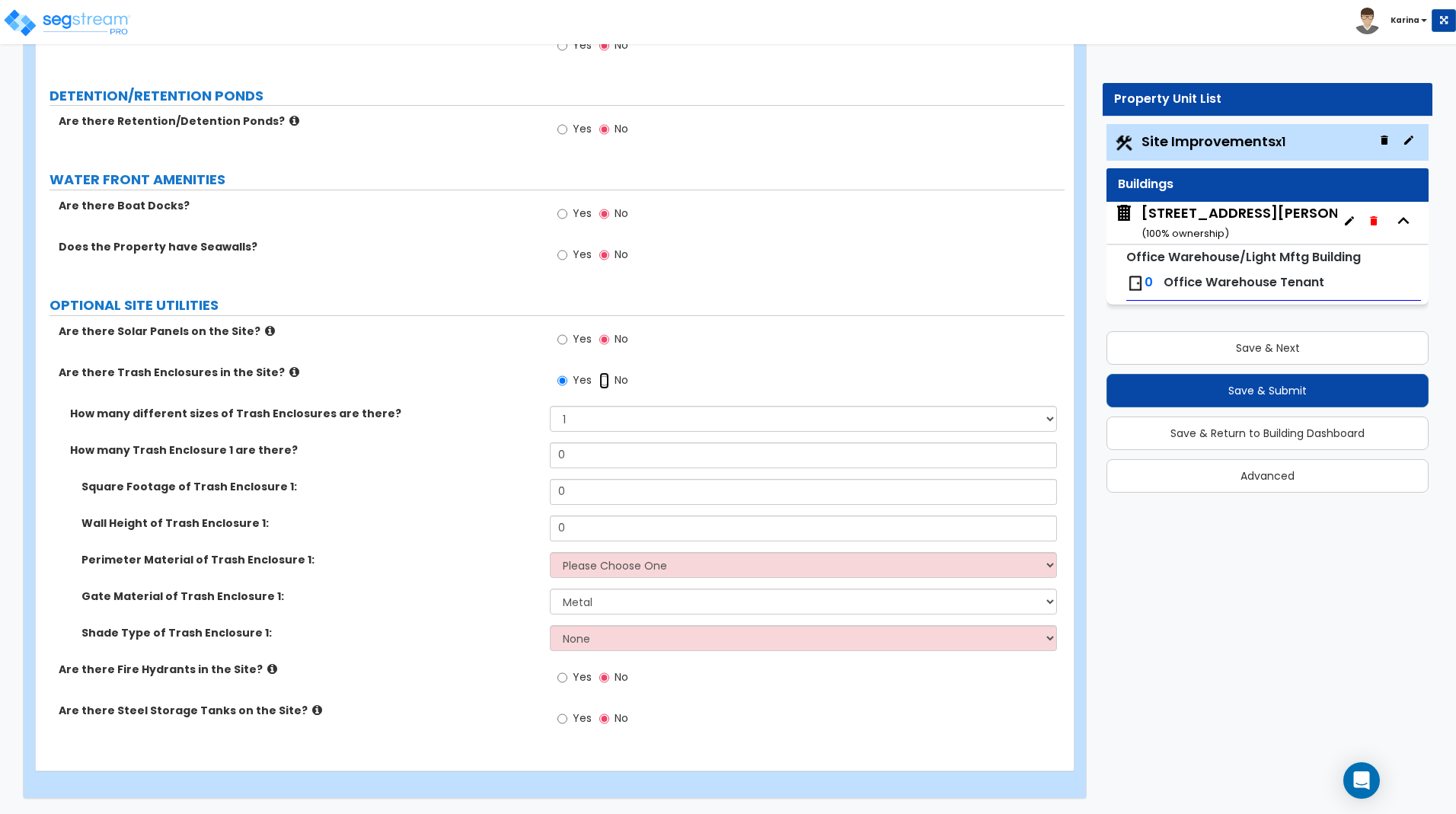
click at [603, 380] on input "No" at bounding box center [604, 380] width 10 height 17
radio input "false"
radio input "true"
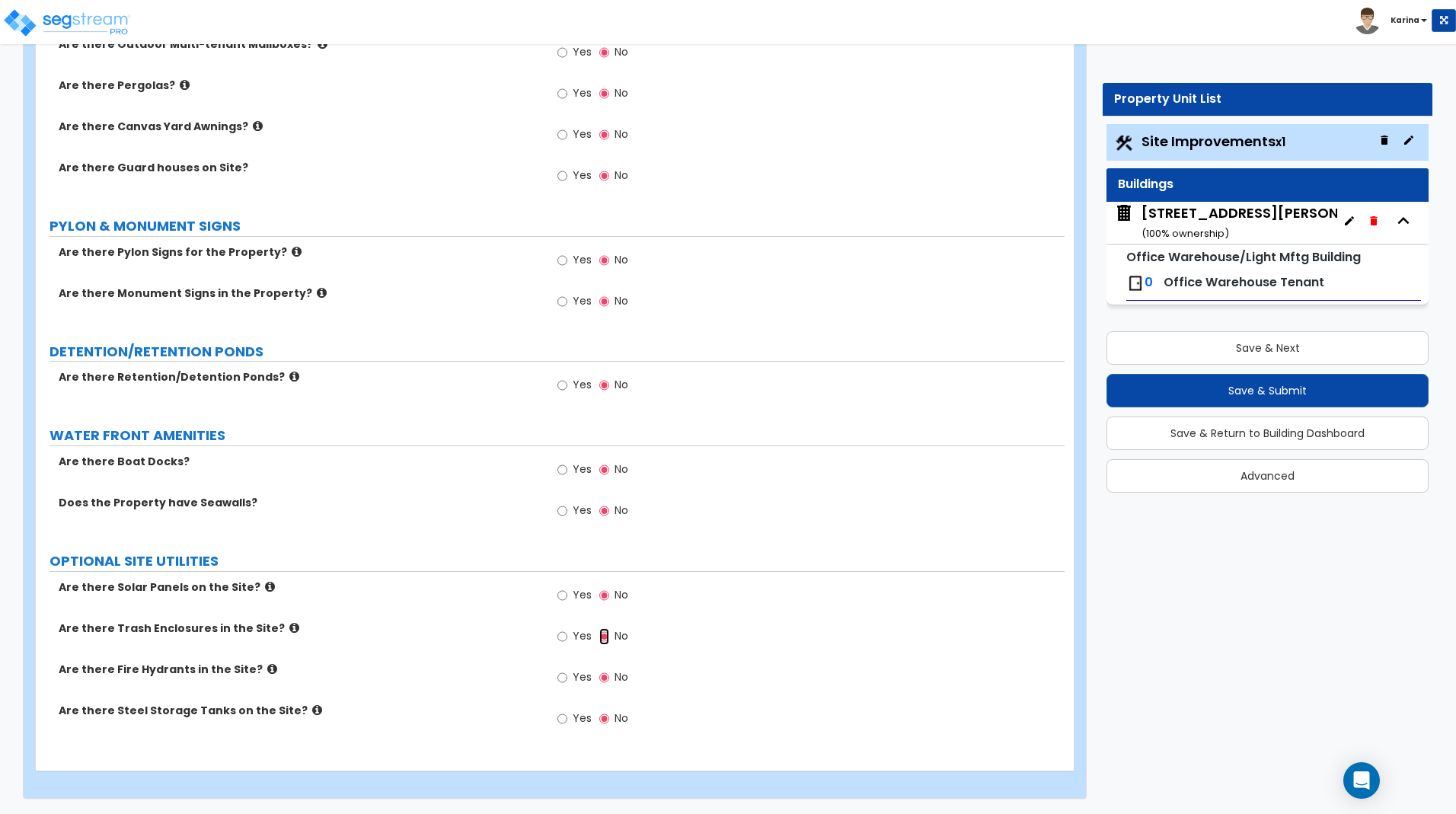
scroll to position [3187, 0]
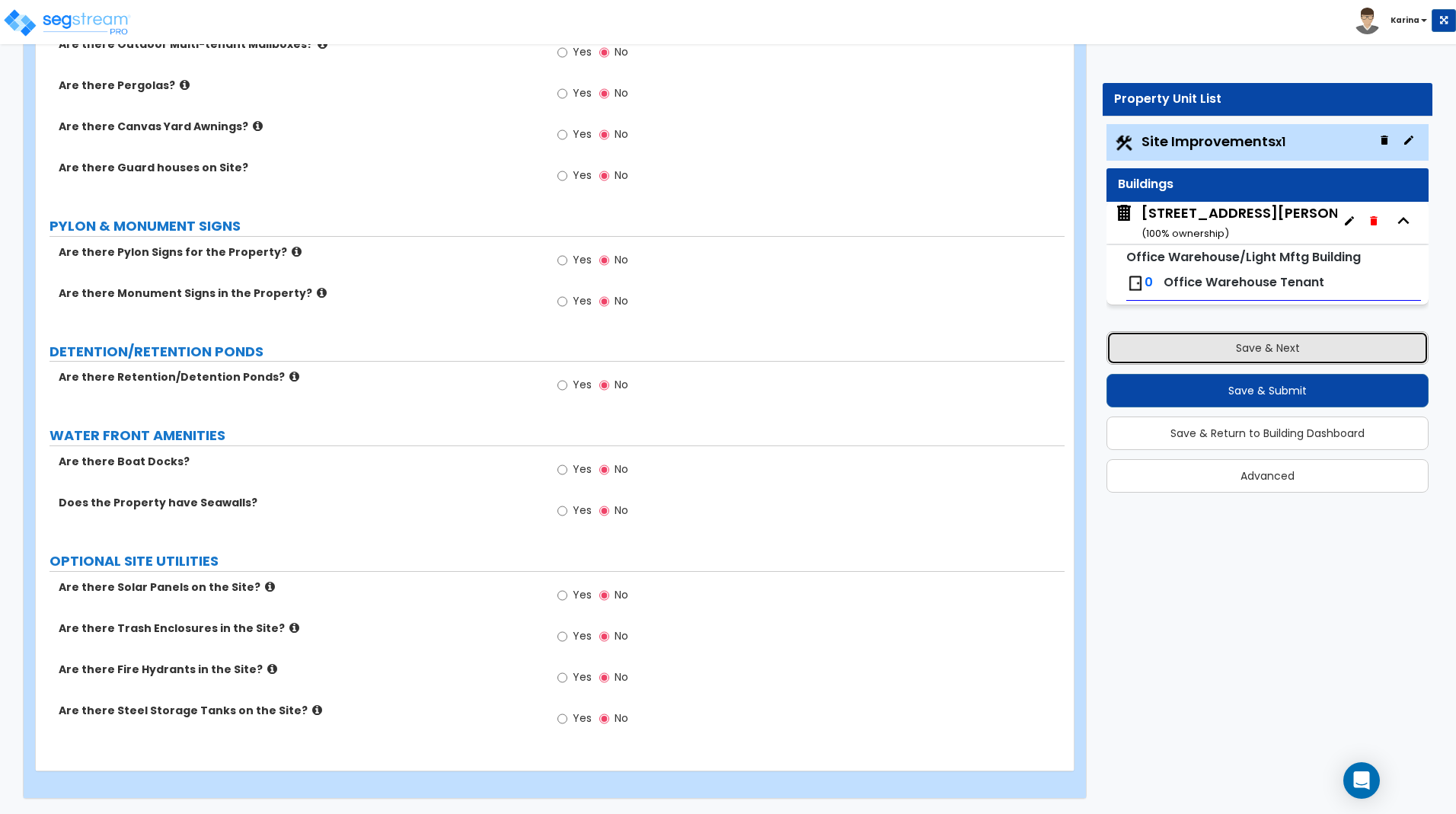
click at [1245, 349] on button "Save & Next" at bounding box center [1267, 348] width 322 height 33
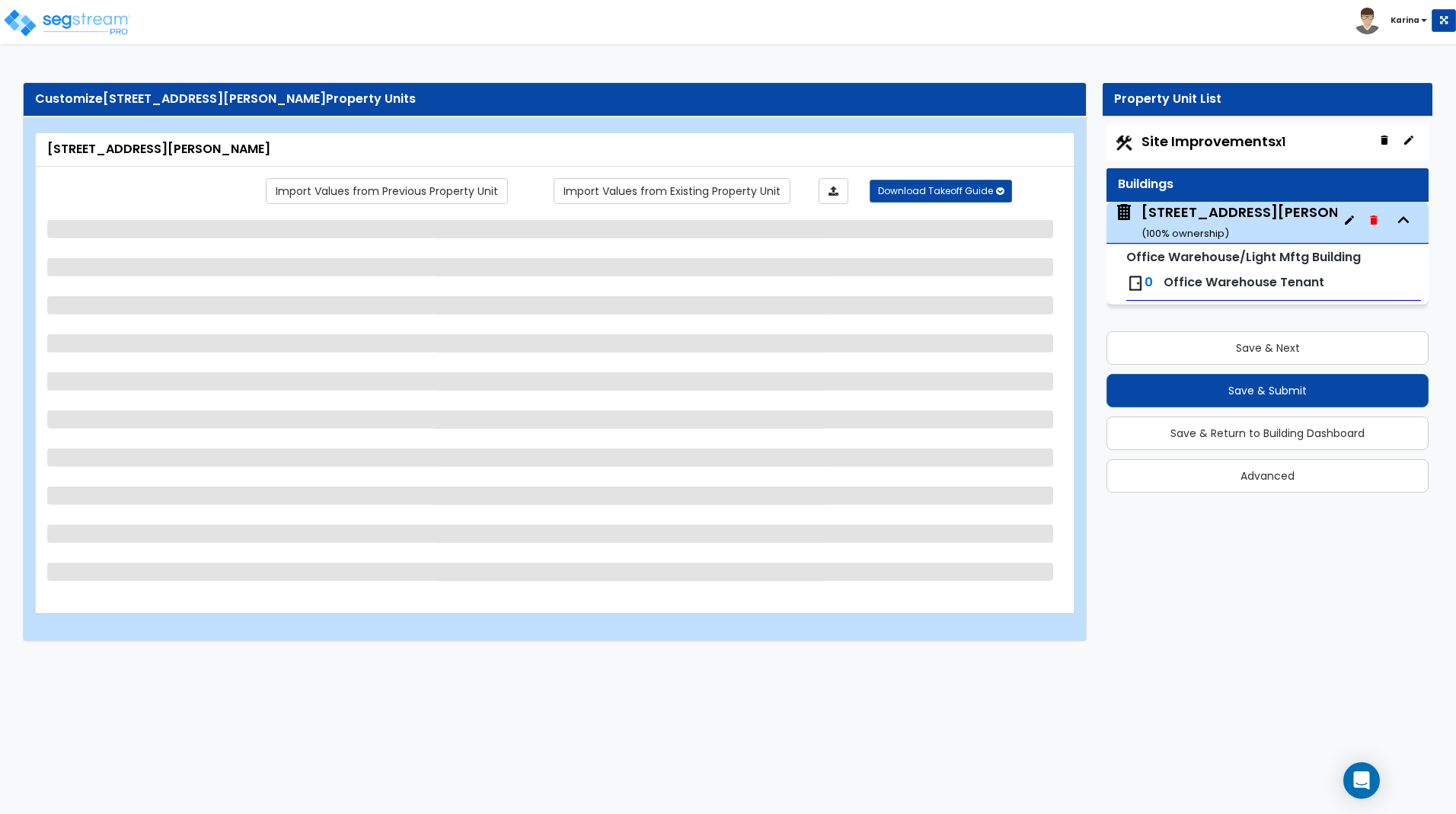
scroll to position [0, 0]
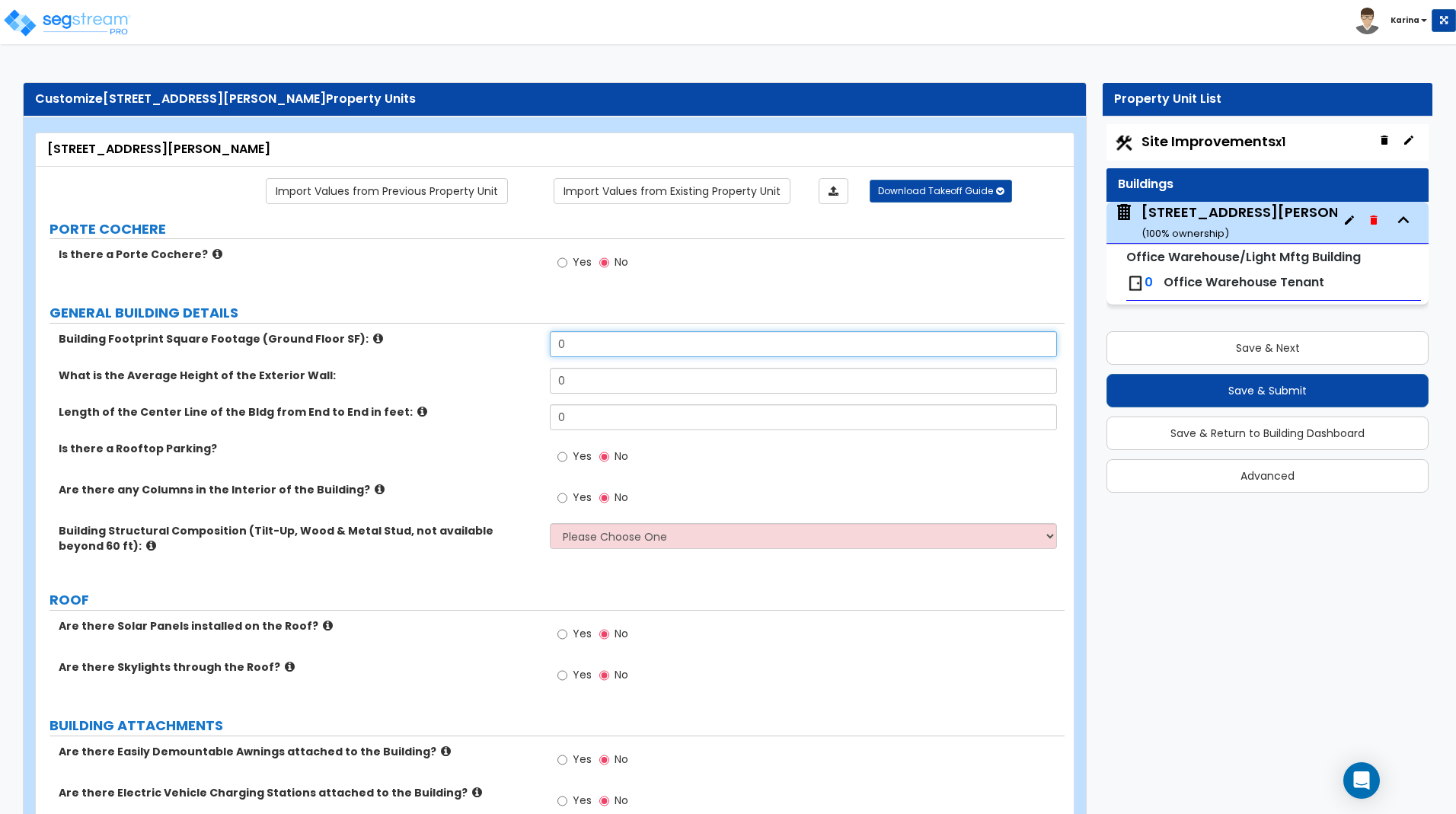
click at [572, 347] on input "0" at bounding box center [802, 344] width 506 height 26
type input "12,000"
drag, startPoint x: 572, startPoint y: 377, endPoint x: 551, endPoint y: 380, distance: 21.2
click at [551, 380] on input "0" at bounding box center [802, 380] width 506 height 26
type input "12"
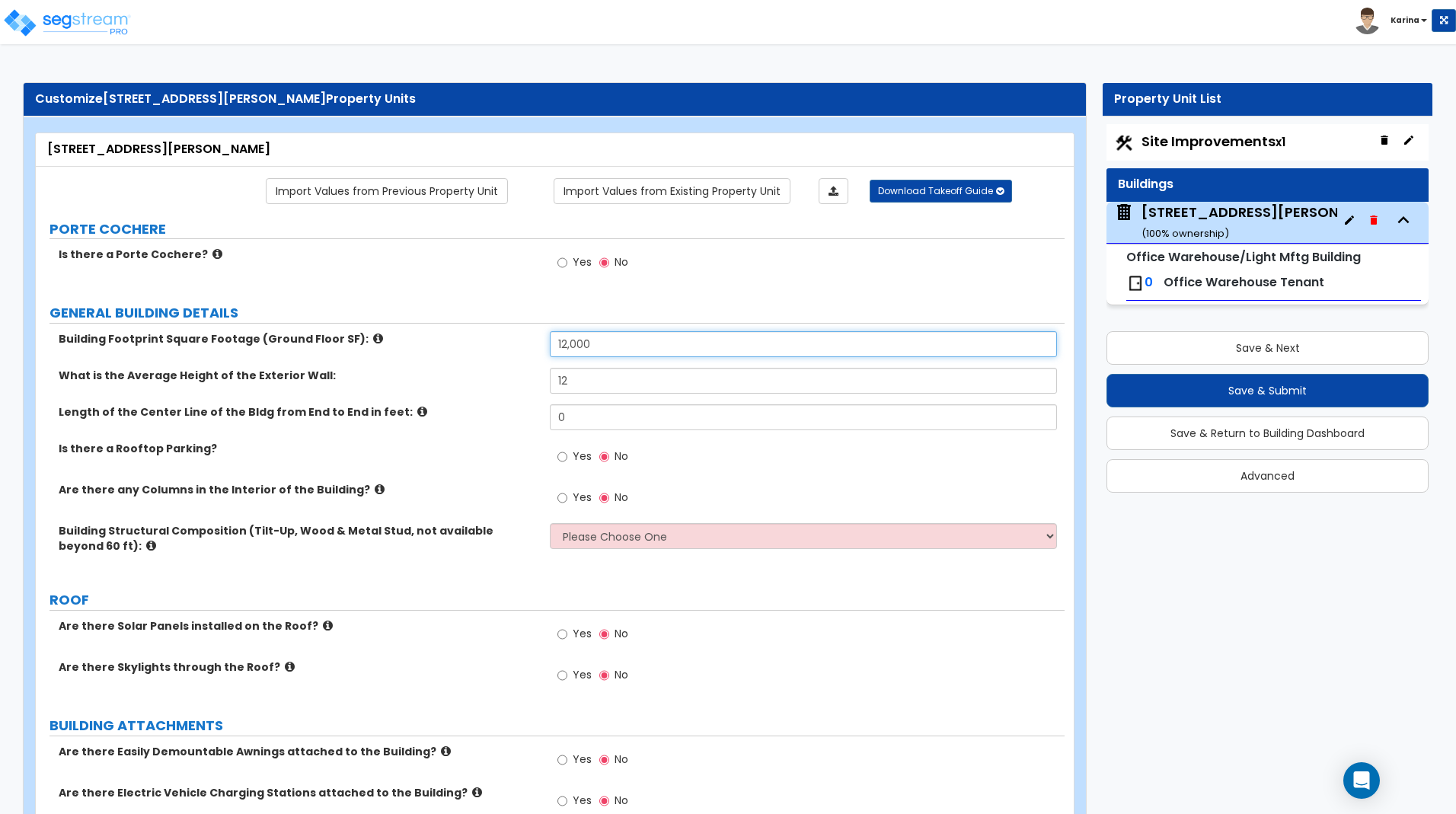
click at [566, 345] on input "12,000" at bounding box center [802, 344] width 506 height 26
type input "1"
click at [559, 342] on input "8,000" at bounding box center [802, 344] width 506 height 26
type input "18,000"
click at [533, 391] on div "What is the Average Height of the Exterior Wall: 12" at bounding box center [550, 386] width 1029 height 37
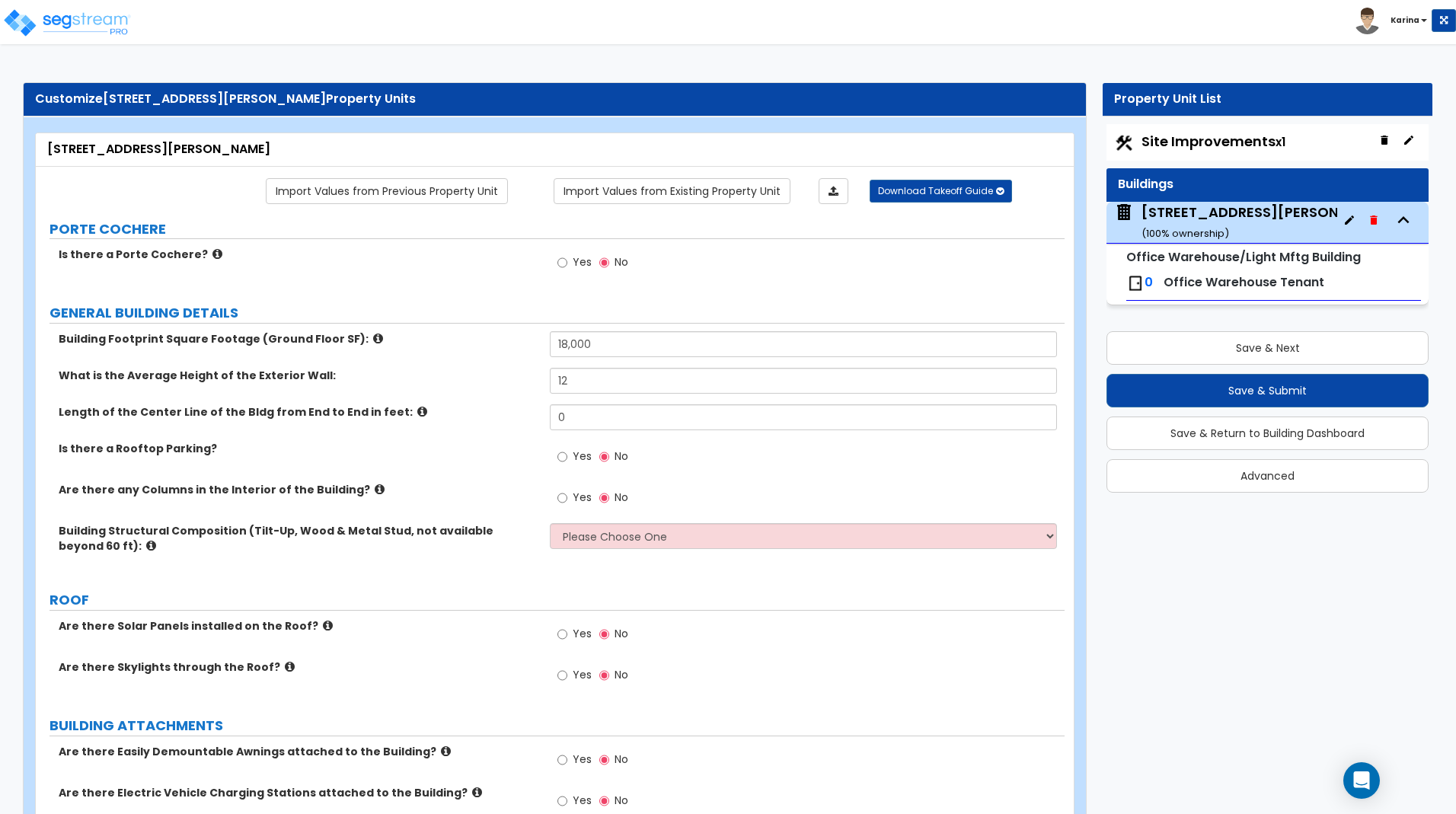
drag, startPoint x: 584, startPoint y: 415, endPoint x: 524, endPoint y: 417, distance: 60.0
click at [549, 417] on input "0" at bounding box center [802, 417] width 506 height 26
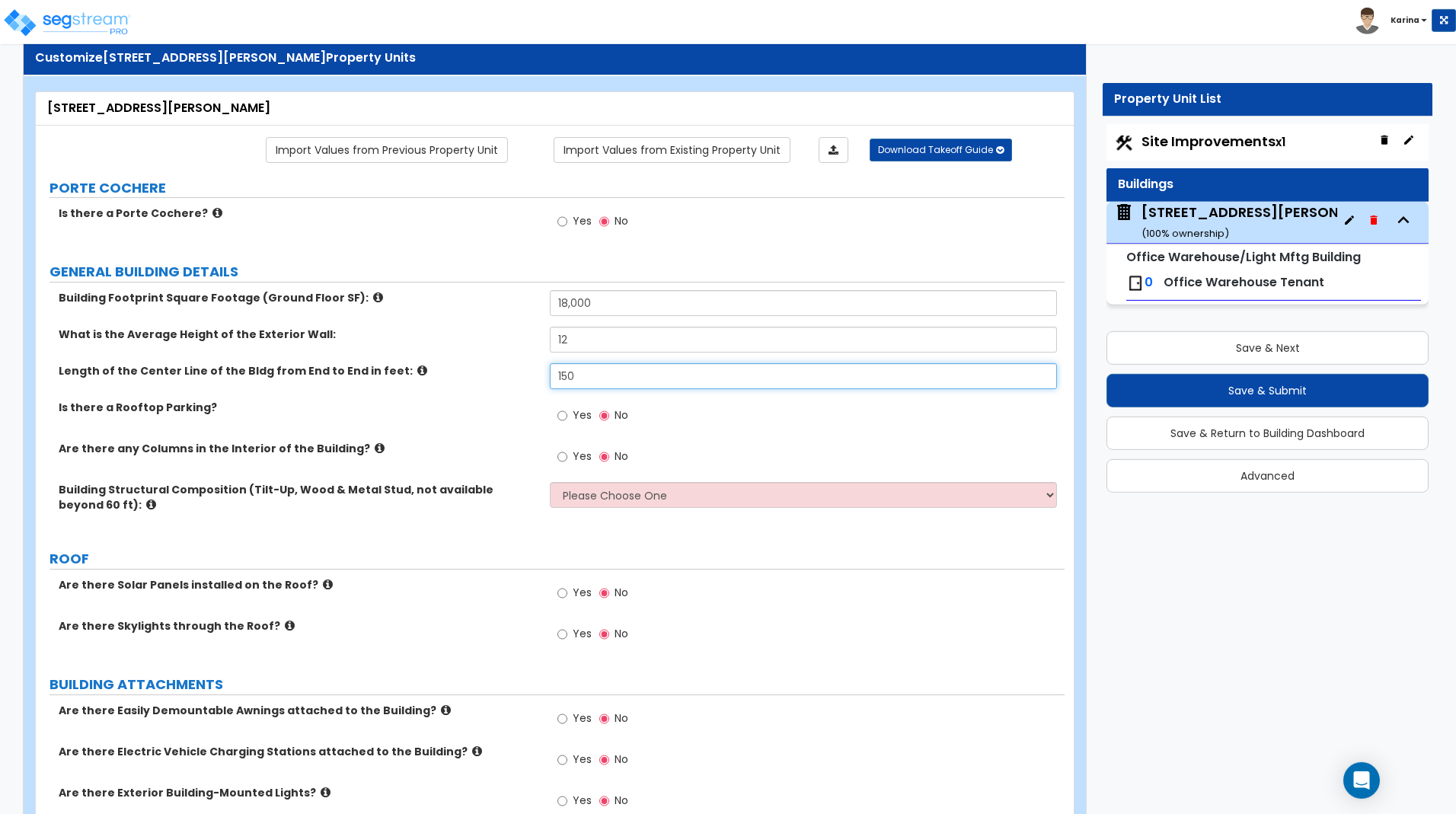
scroll to position [78, 0]
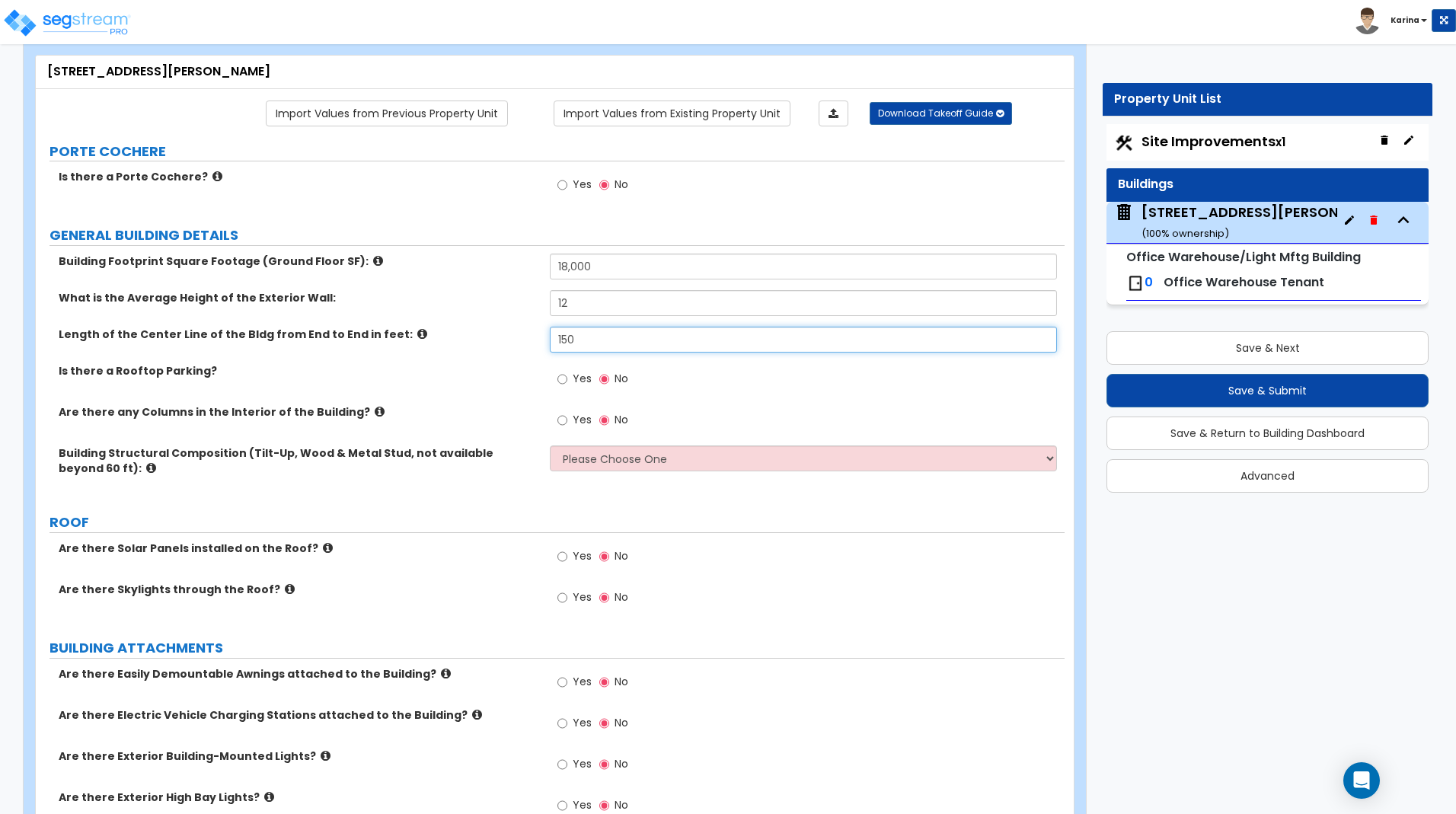
type input "150"
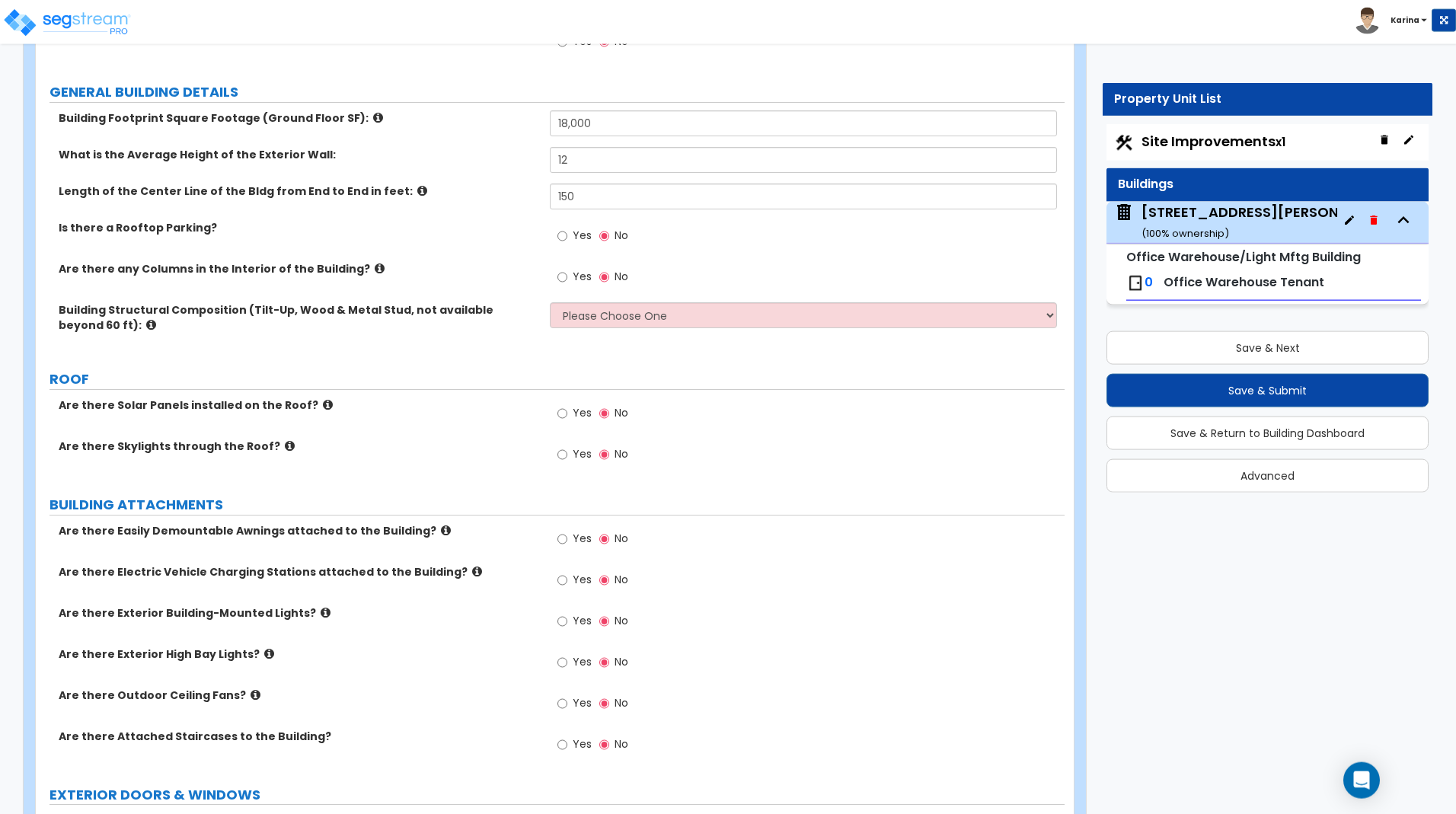
scroll to position [233, 0]
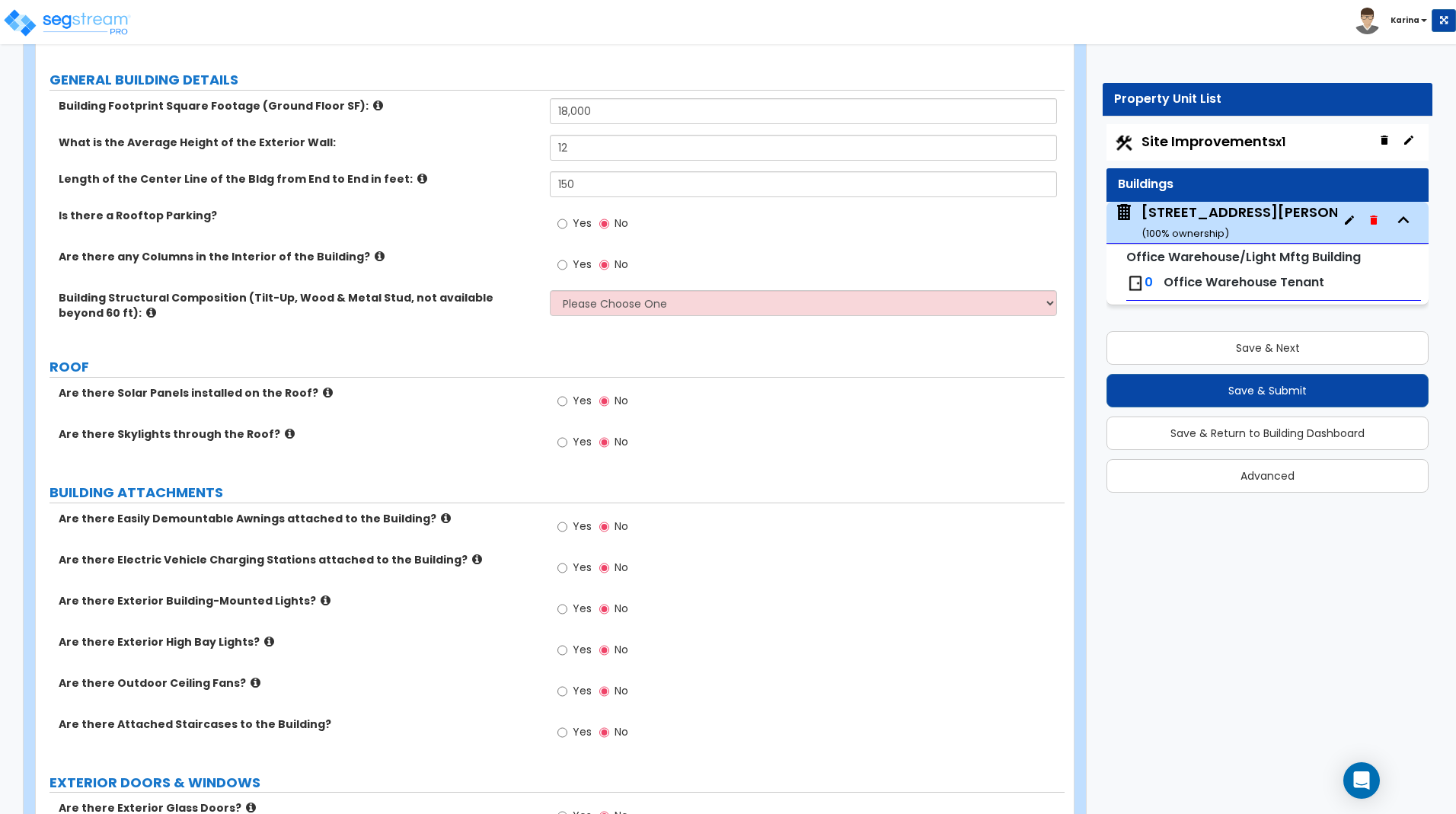
click at [441, 515] on icon at bounding box center [446, 518] width 10 height 11
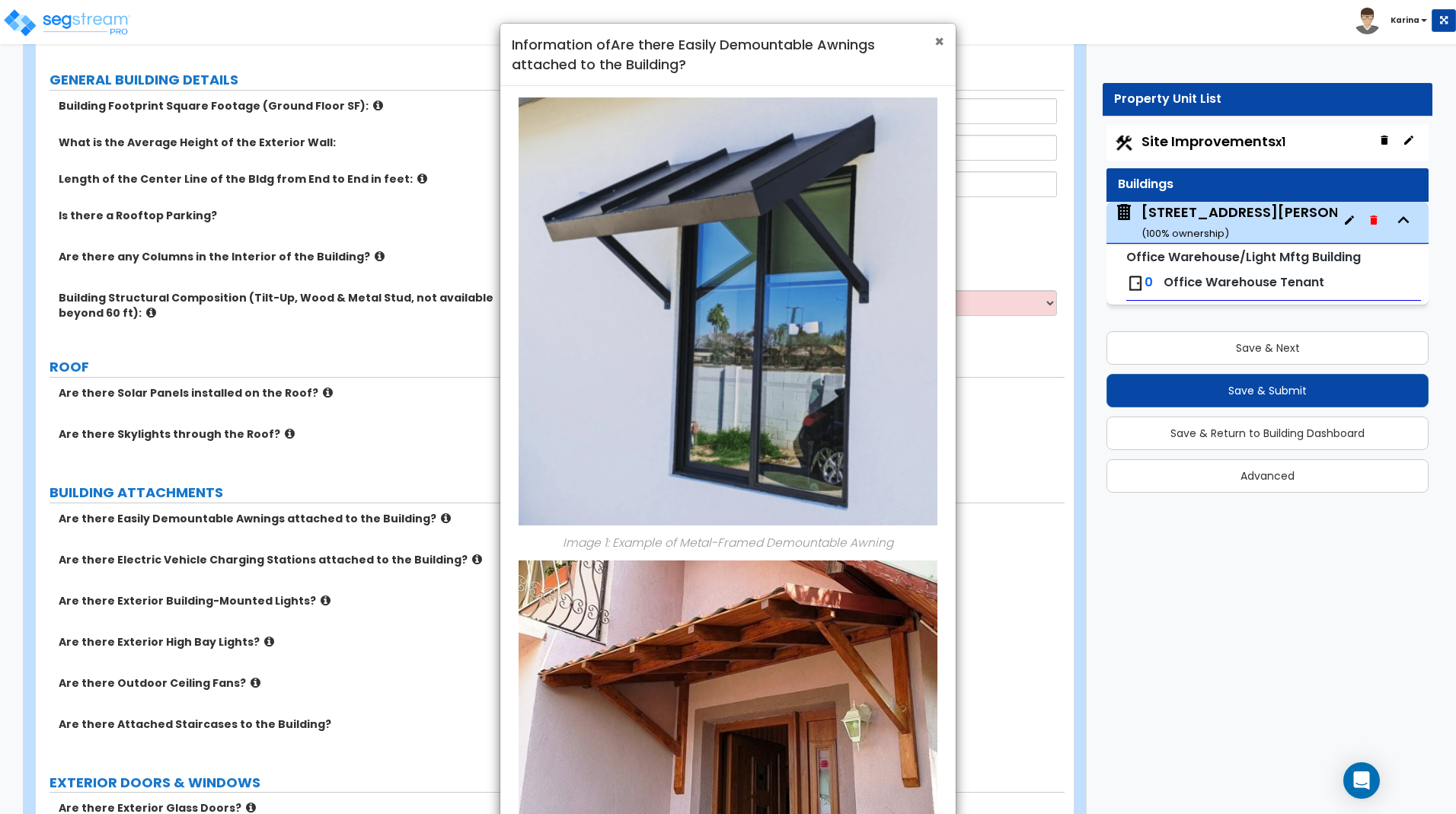
click at [939, 42] on span "×" at bounding box center [939, 42] width 10 height 22
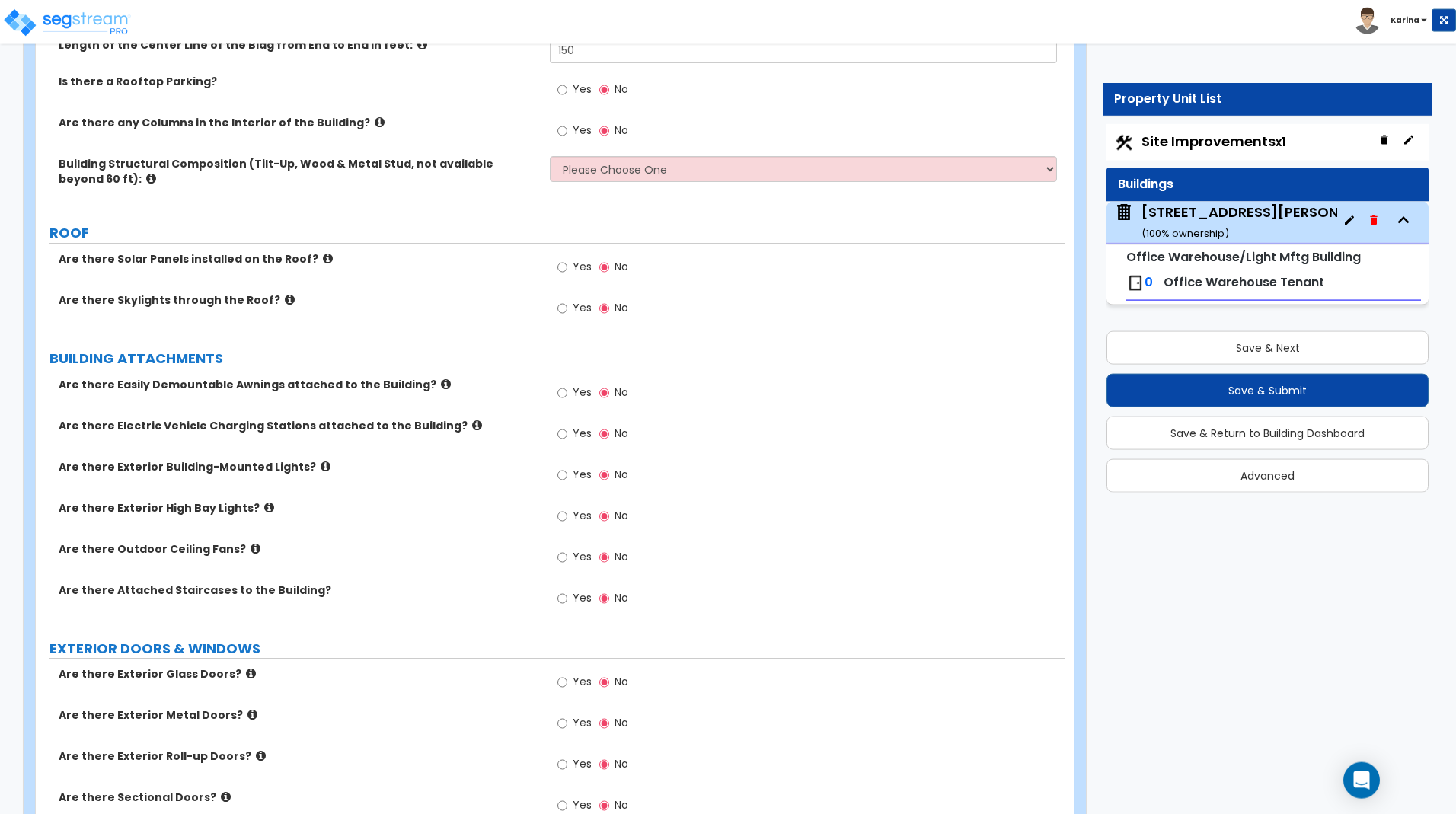
scroll to position [389, 0]
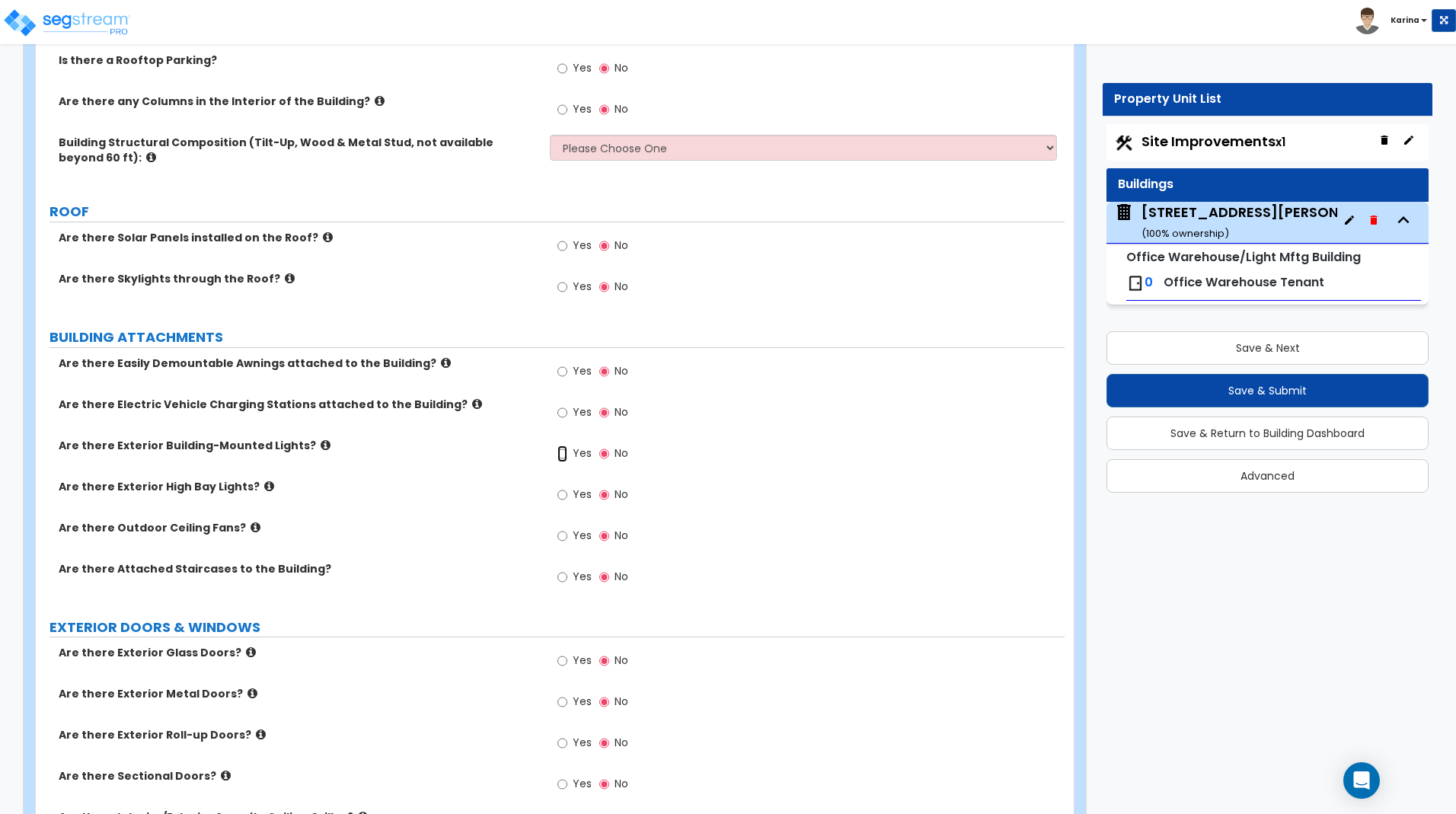
click at [560, 449] on input "Yes" at bounding box center [562, 454] width 10 height 17
radio input "true"
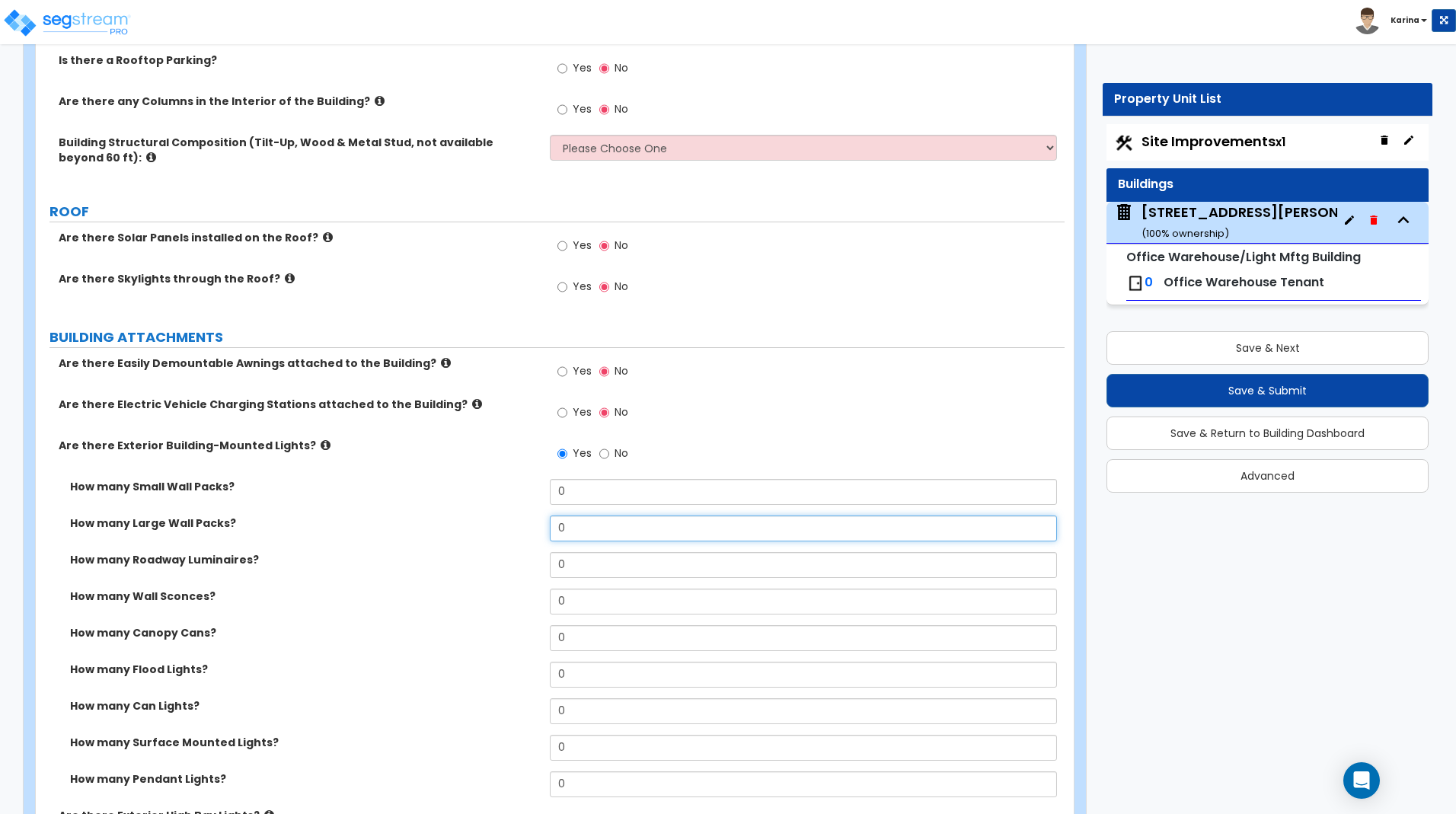
click at [575, 523] on input "0" at bounding box center [802, 528] width 506 height 26
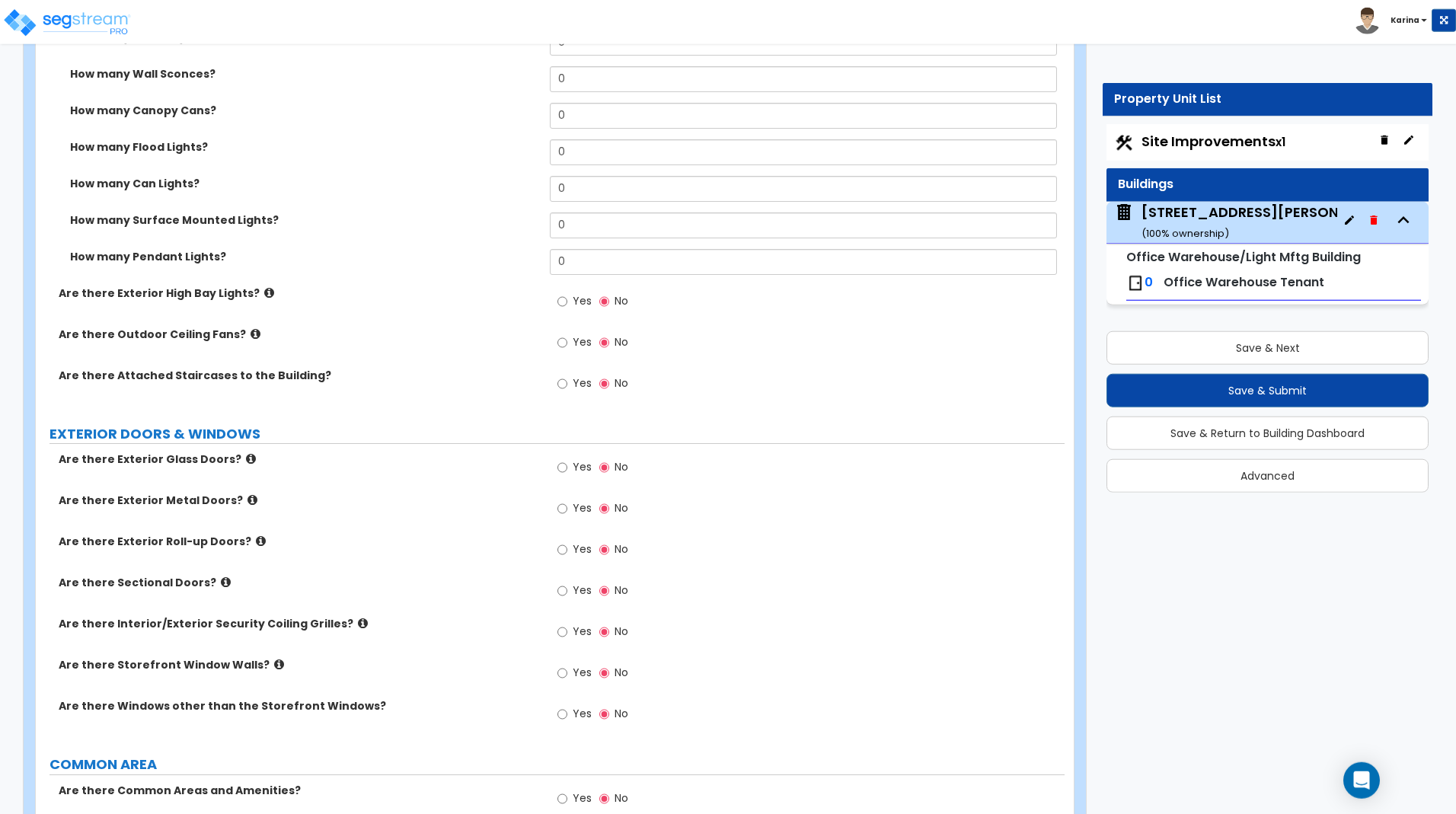
scroll to position [932, 0]
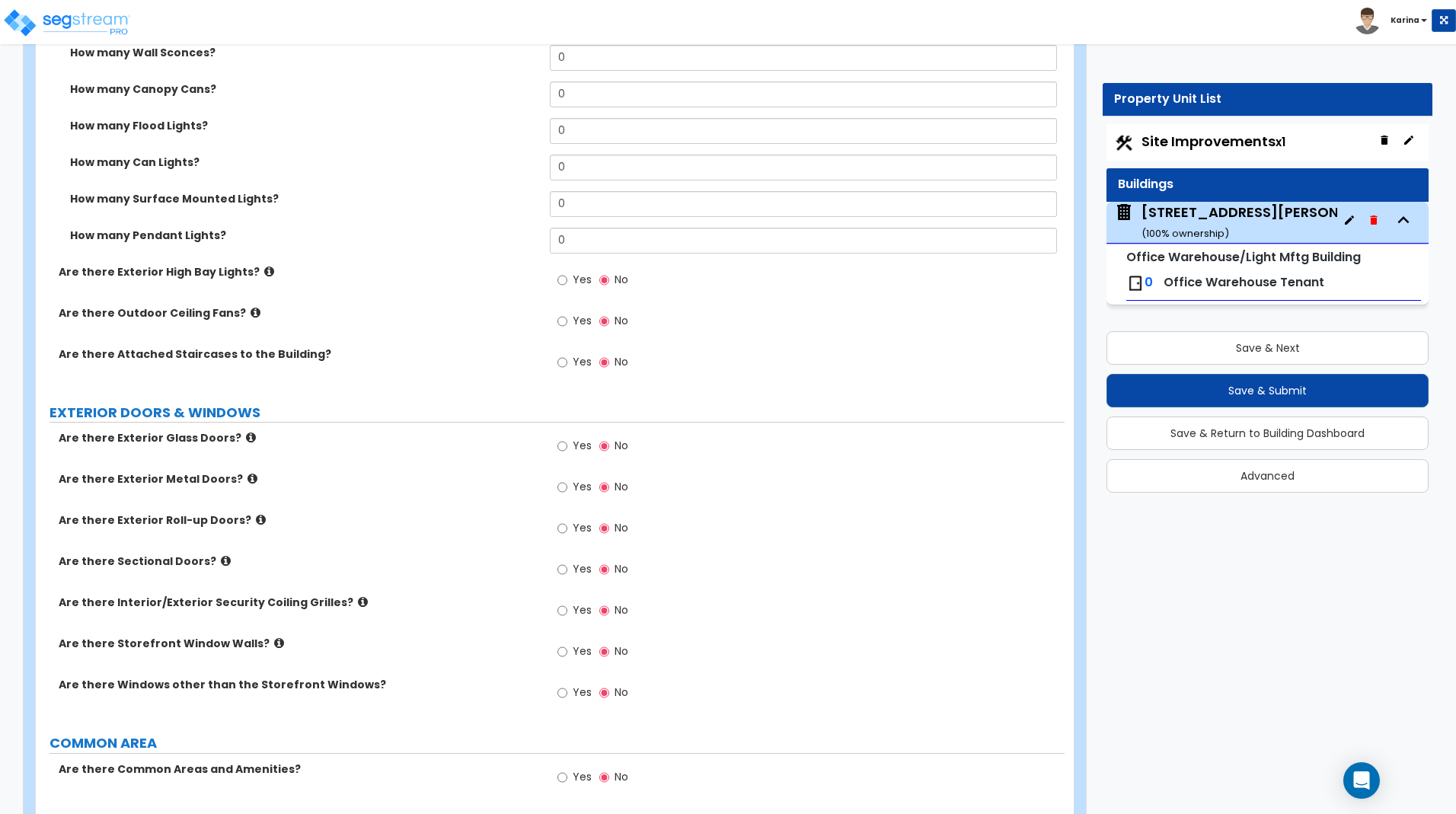
type input "12"
click at [564, 446] on input "Yes" at bounding box center [562, 446] width 10 height 17
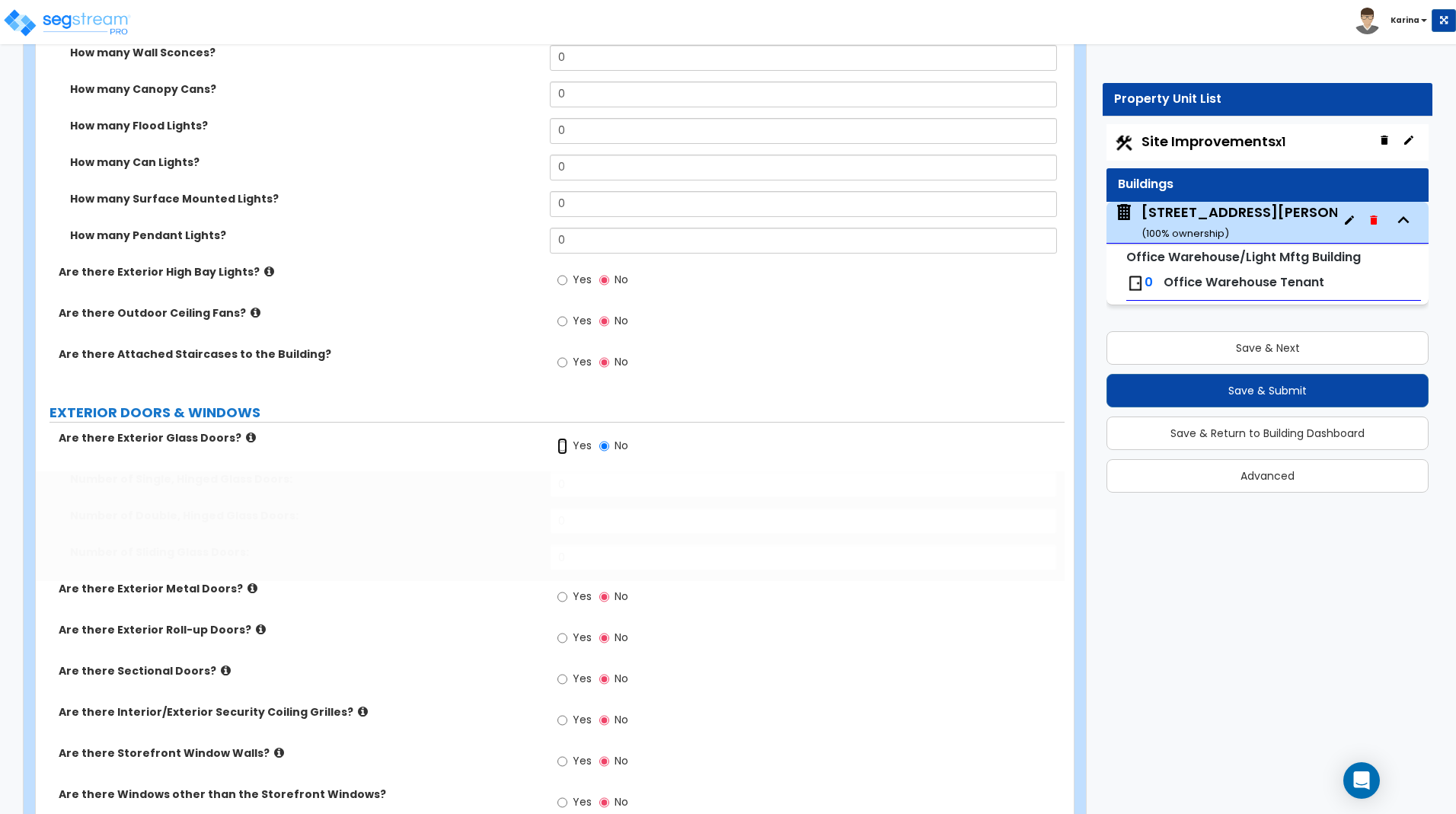
radio input "true"
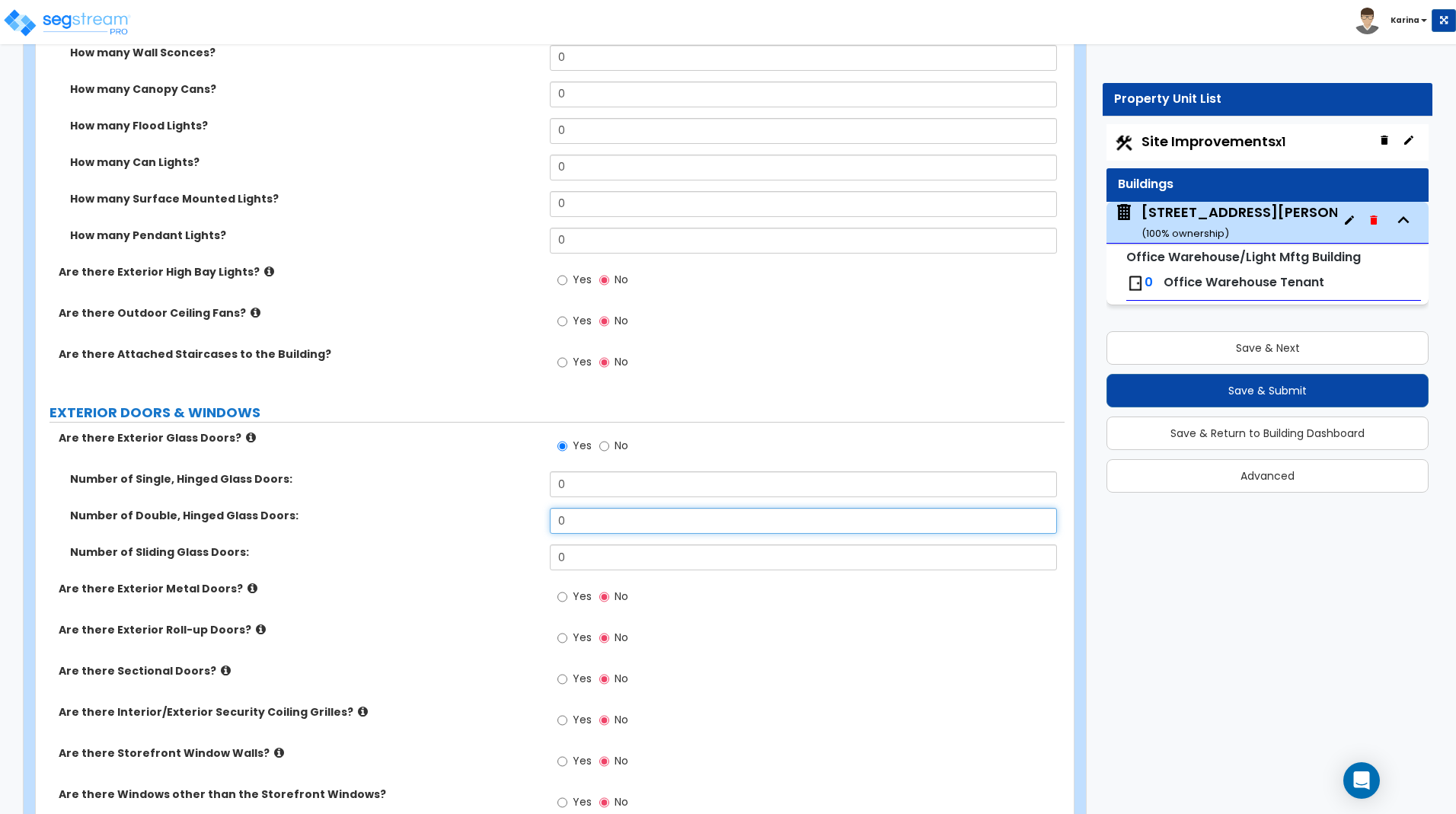
drag, startPoint x: 576, startPoint y: 519, endPoint x: 552, endPoint y: 521, distance: 24.1
click at [552, 521] on input "0" at bounding box center [802, 521] width 506 height 26
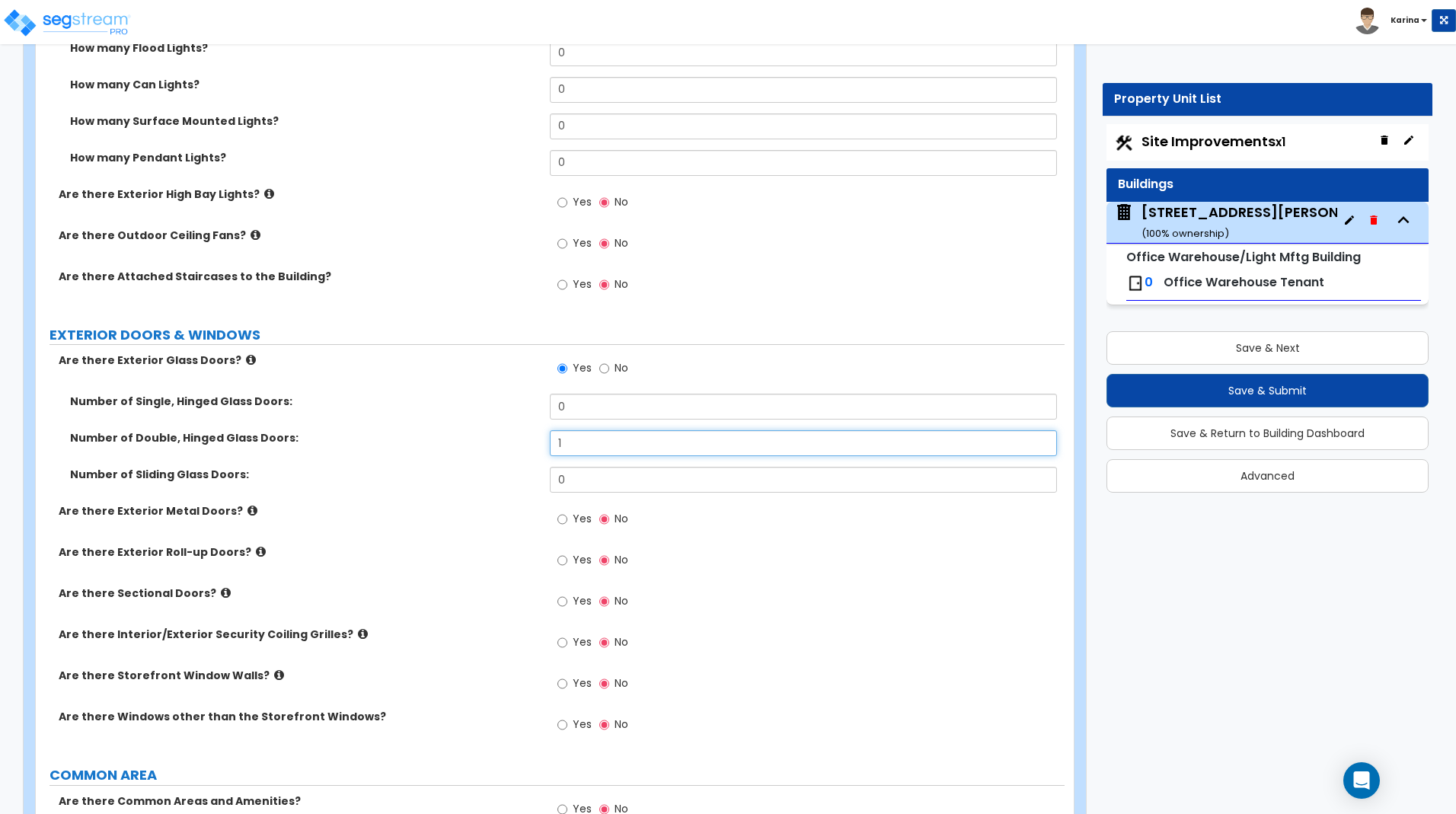
type input "1"
click at [564, 517] on input "Yes" at bounding box center [562, 519] width 10 height 17
radio input "true"
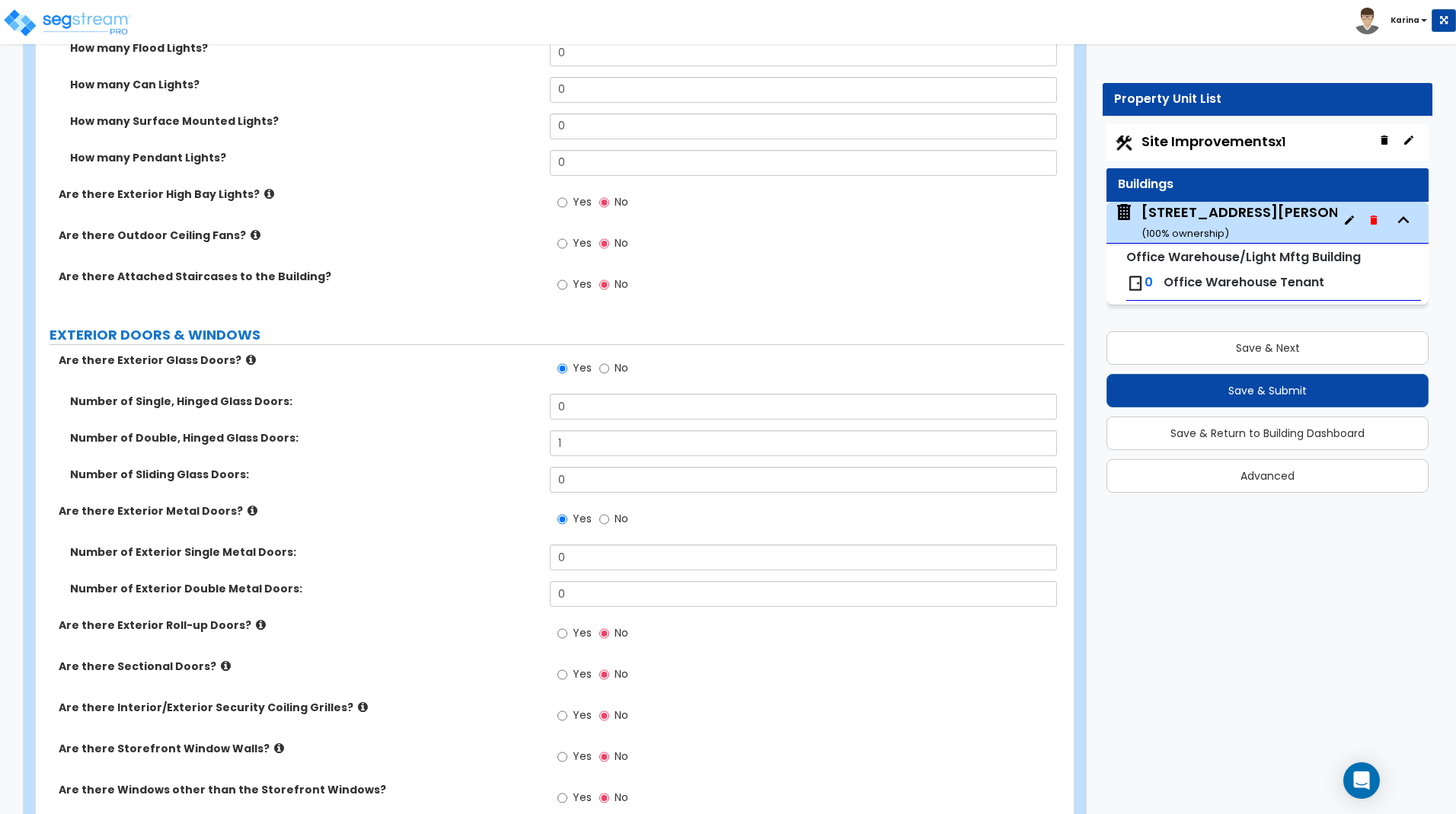
click at [439, 772] on div "Are there Storefront Window Walls? Yes No" at bounding box center [550, 761] width 1029 height 42
click at [563, 406] on input "0" at bounding box center [802, 406] width 506 height 26
drag, startPoint x: 572, startPoint y: 557, endPoint x: 538, endPoint y: 557, distance: 34.0
click at [549, 557] on input "0" at bounding box center [802, 557] width 506 height 26
type input "3"
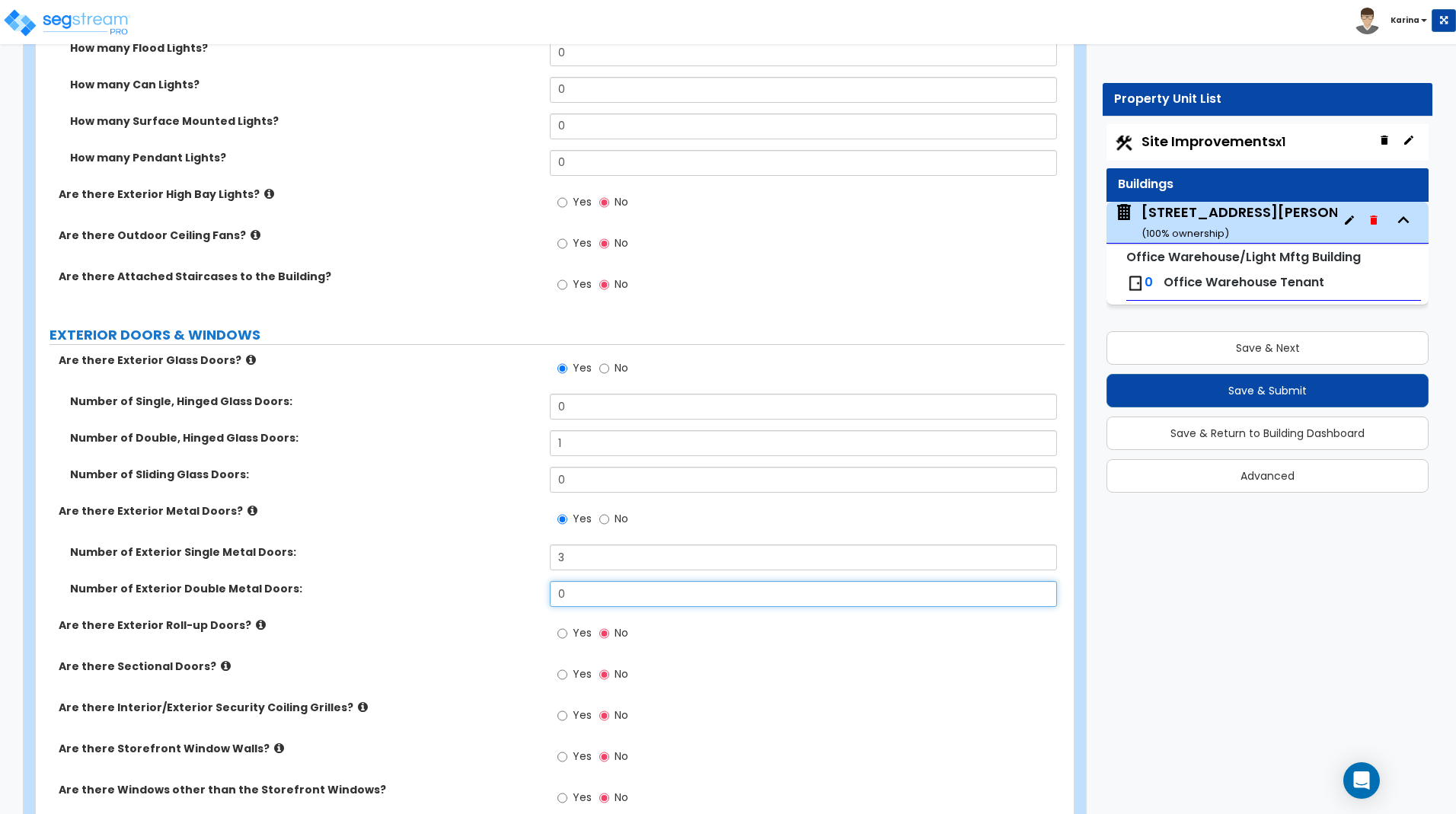
drag, startPoint x: 580, startPoint y: 598, endPoint x: 544, endPoint y: 593, distance: 36.3
click at [549, 593] on input "0" at bounding box center [802, 593] width 506 height 26
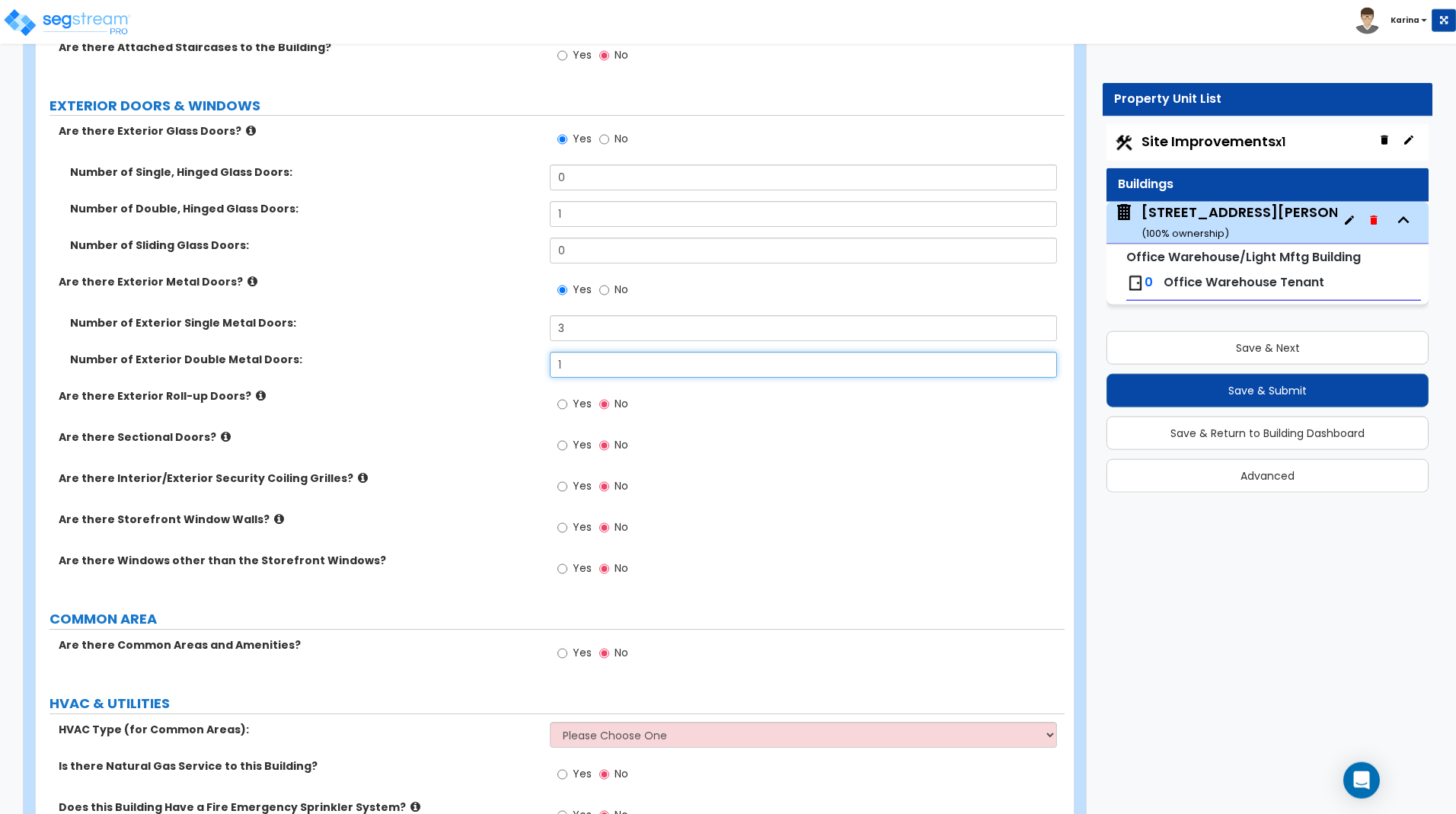
scroll to position [1242, 0]
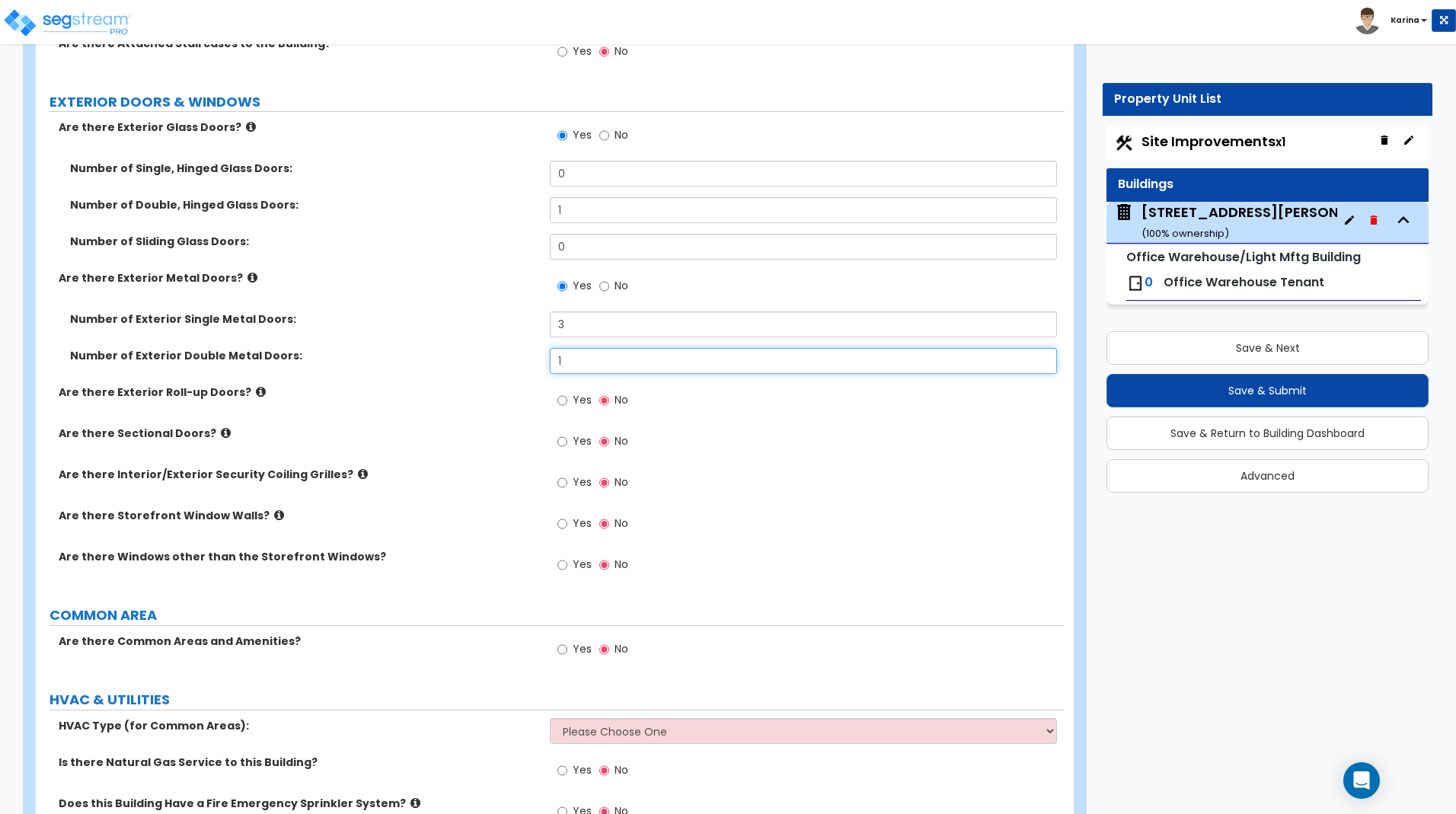
type input "1"
click at [560, 520] on input "Yes" at bounding box center [562, 523] width 10 height 17
radio input "true"
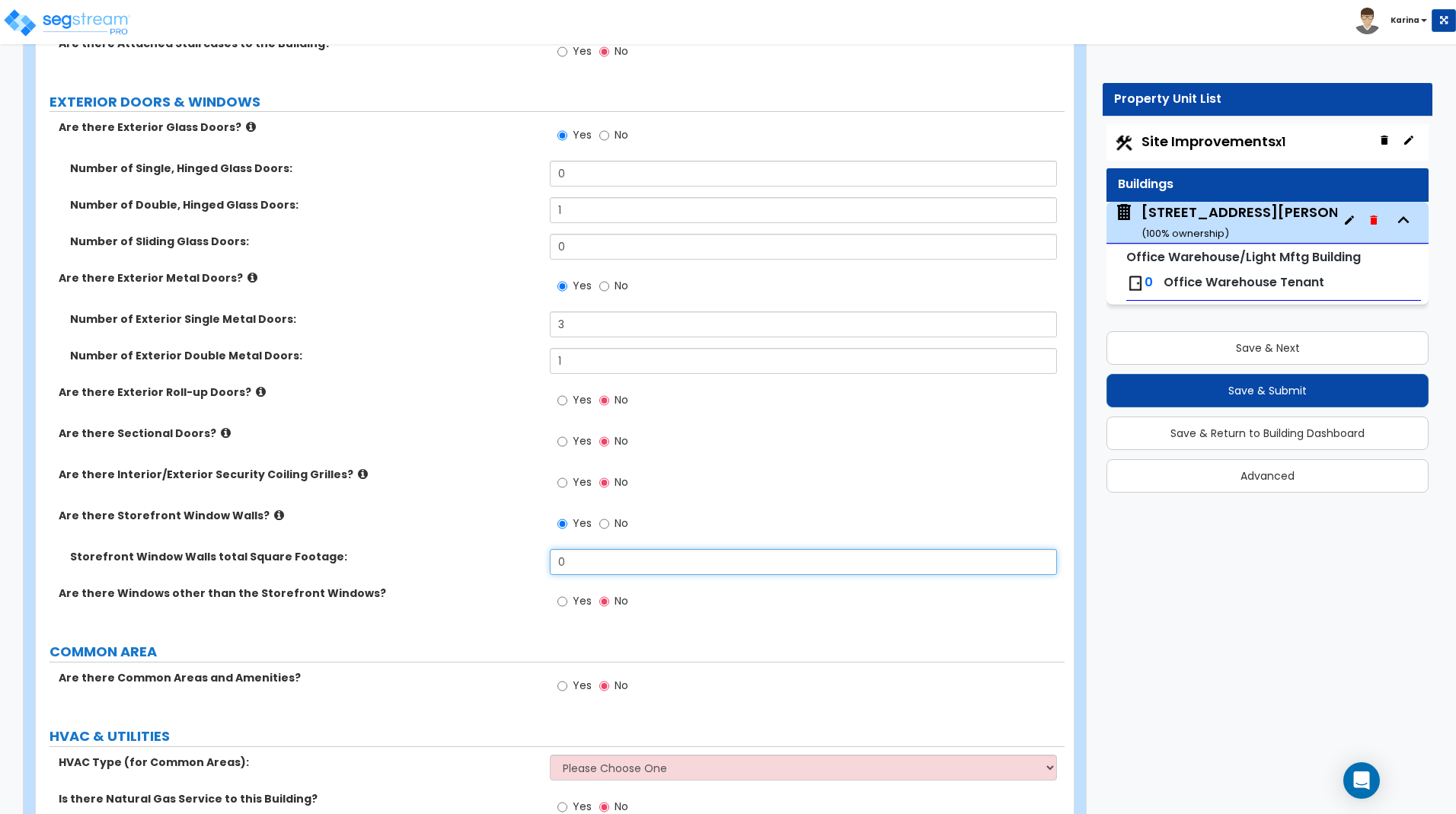
click at [567, 560] on input "0" at bounding box center [802, 562] width 506 height 26
type input "180"
click at [399, 563] on label "Storefront Window Walls total Square Footage:" at bounding box center [304, 557] width 468 height 15
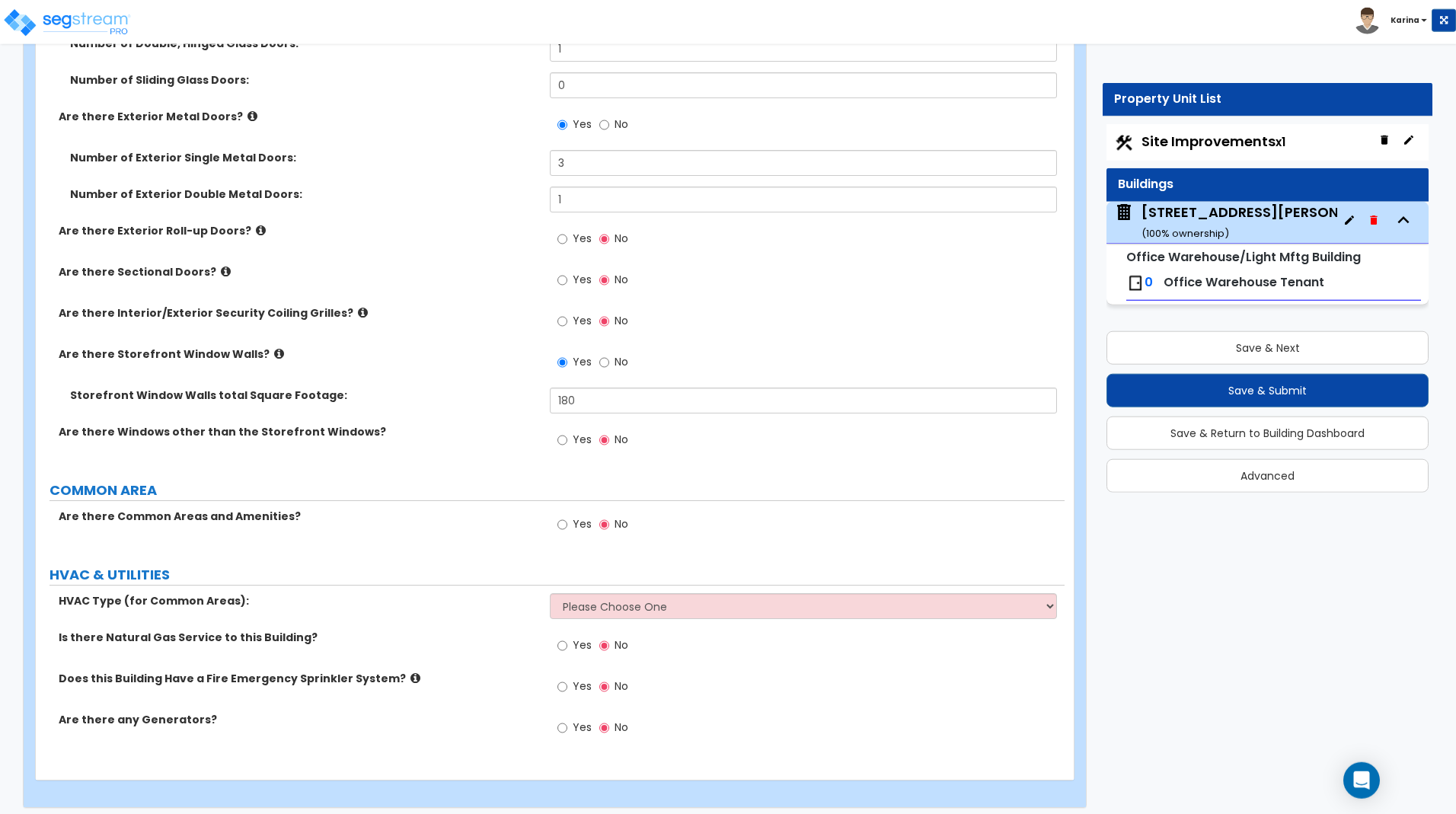
scroll to position [1413, 0]
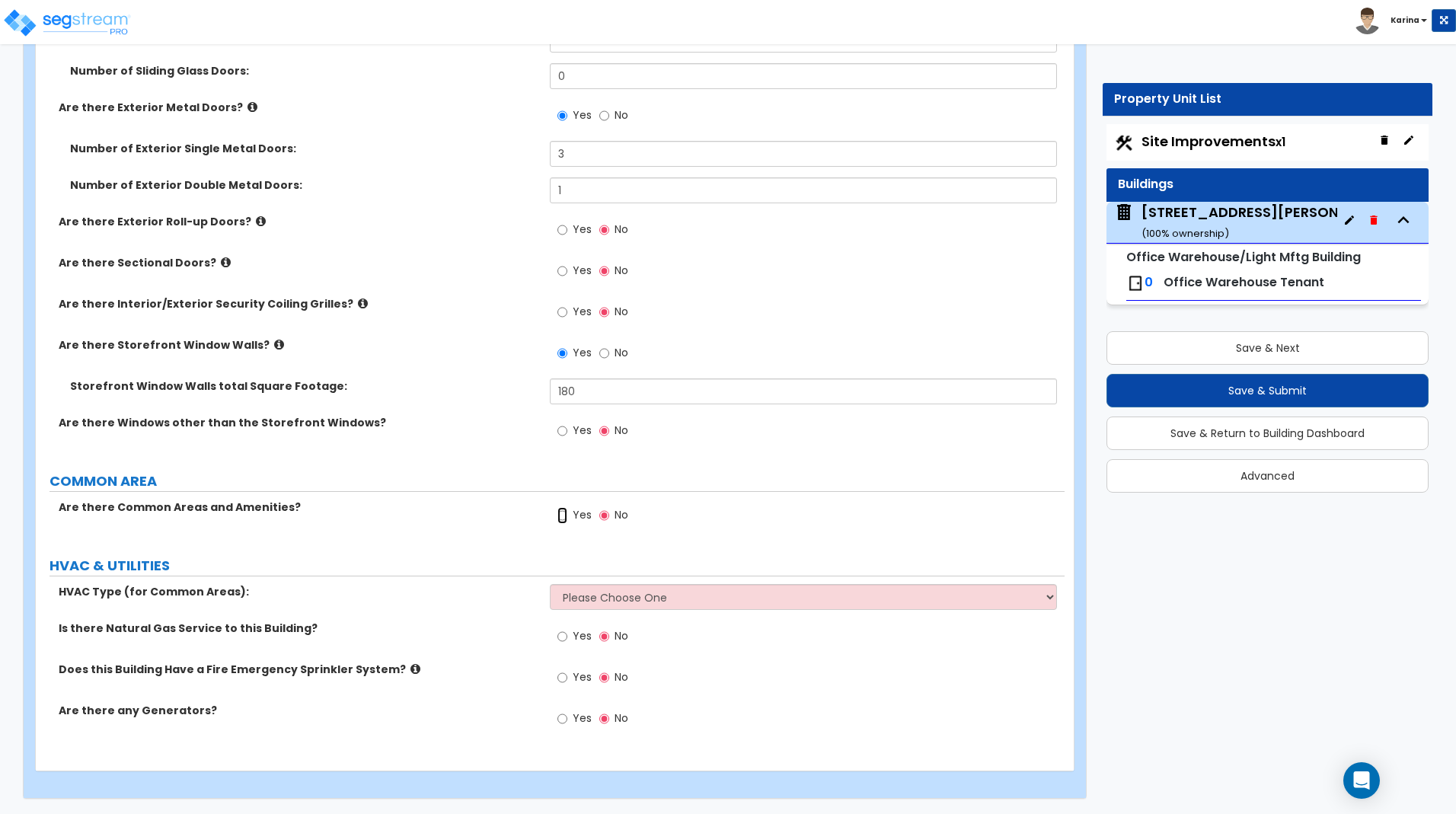
click at [563, 516] on input "Yes" at bounding box center [562, 515] width 10 height 17
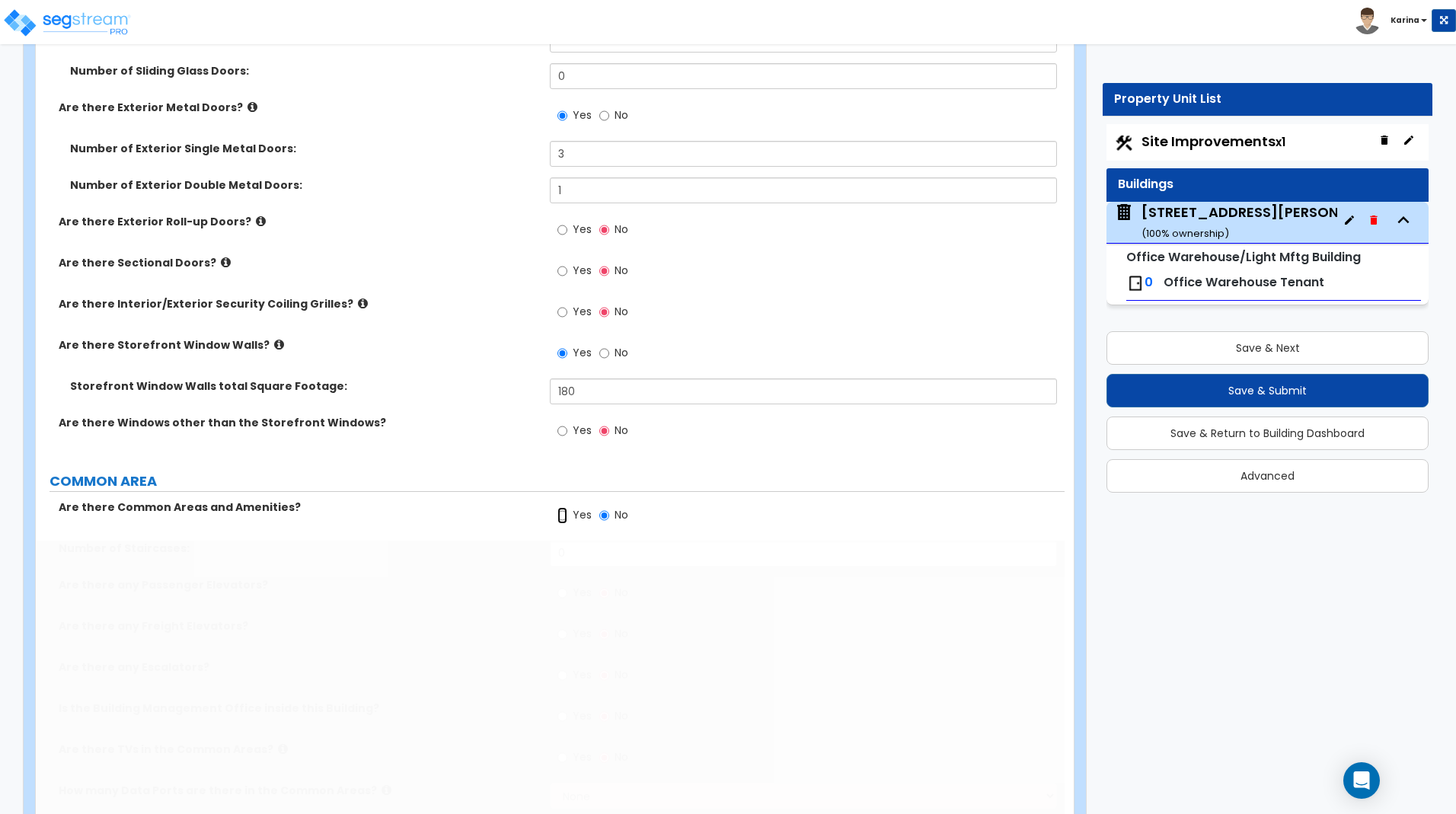
radio input "true"
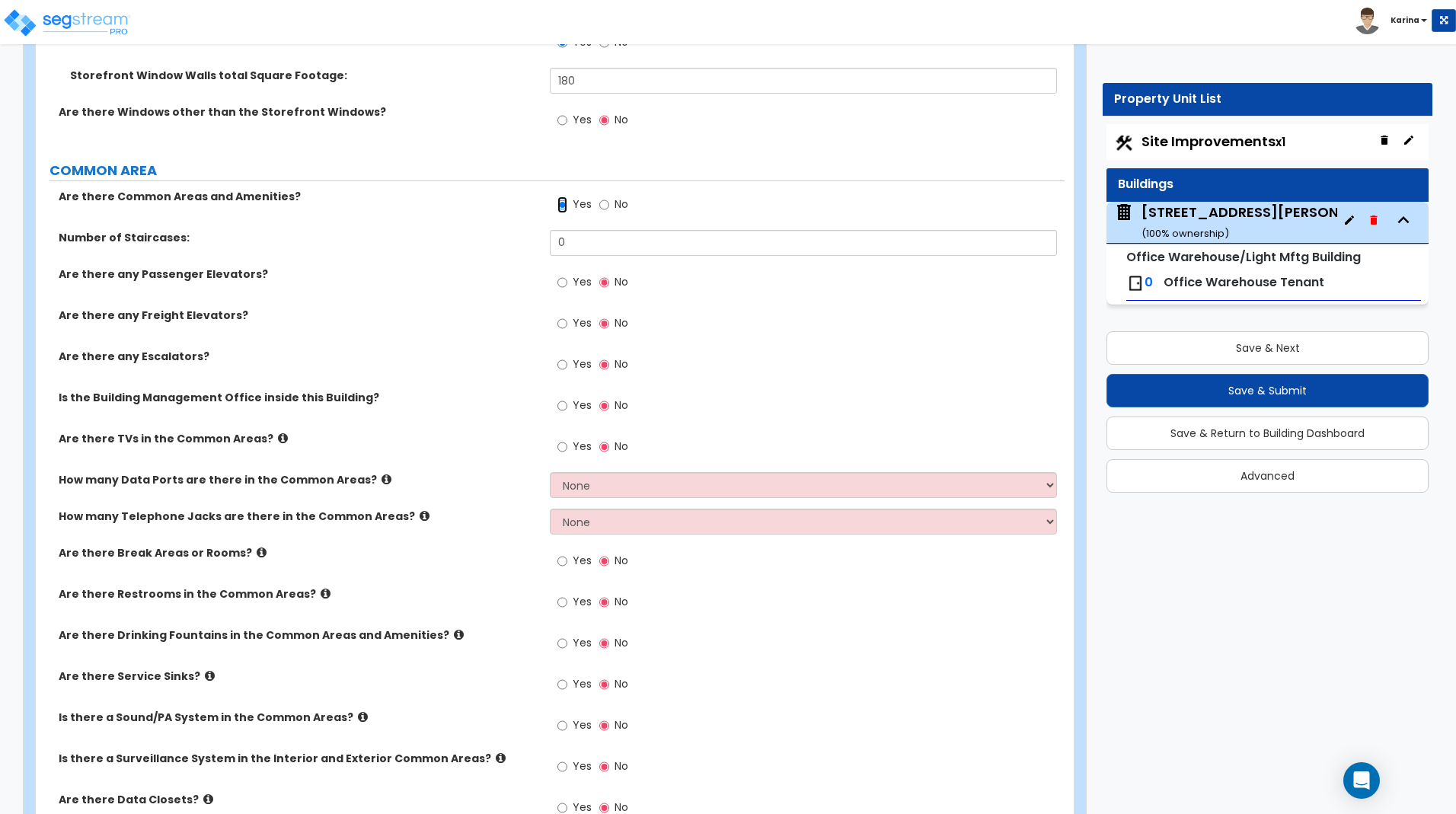
scroll to position [1801, 0]
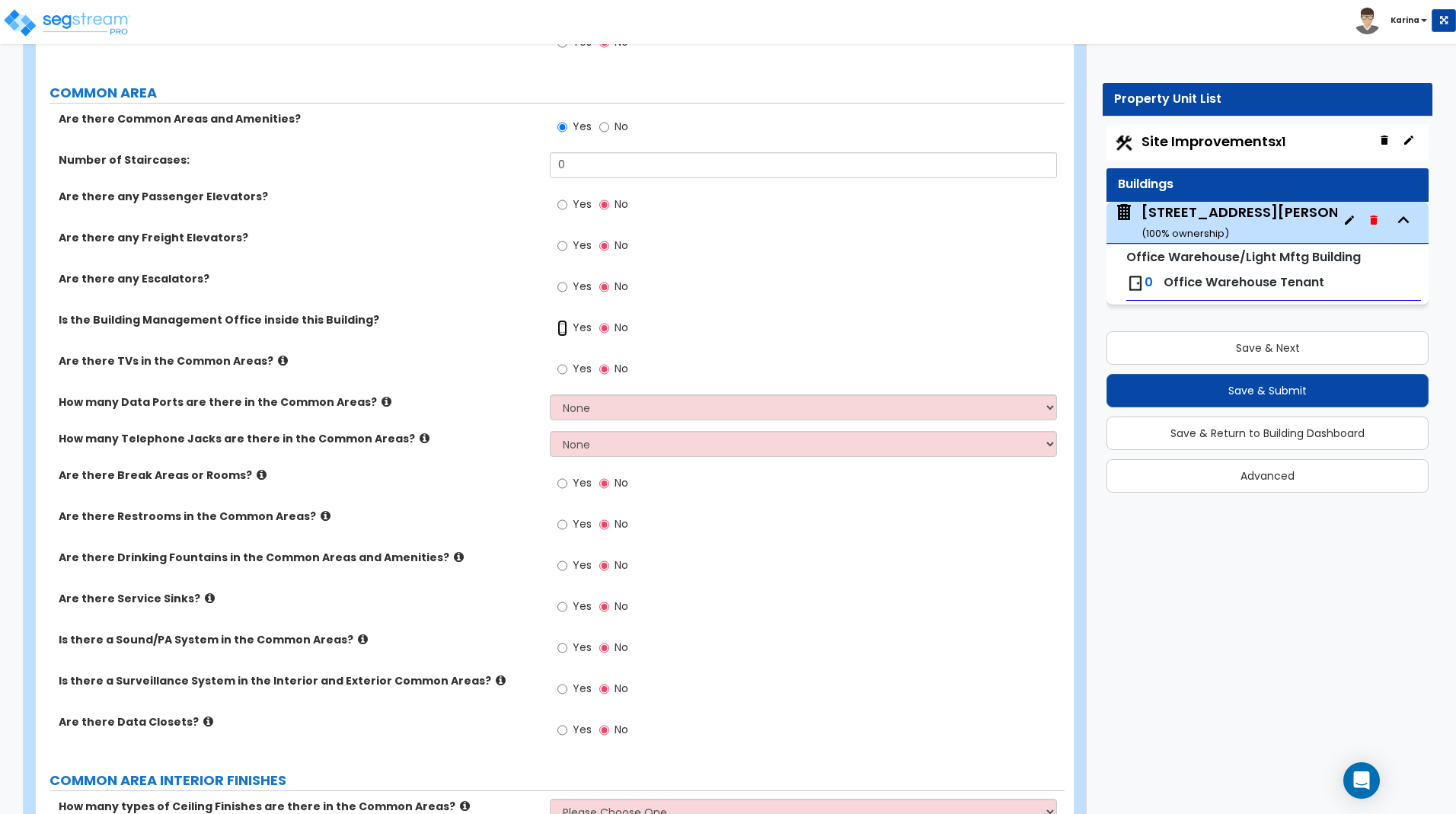
click at [560, 328] on input "Yes" at bounding box center [562, 328] width 10 height 17
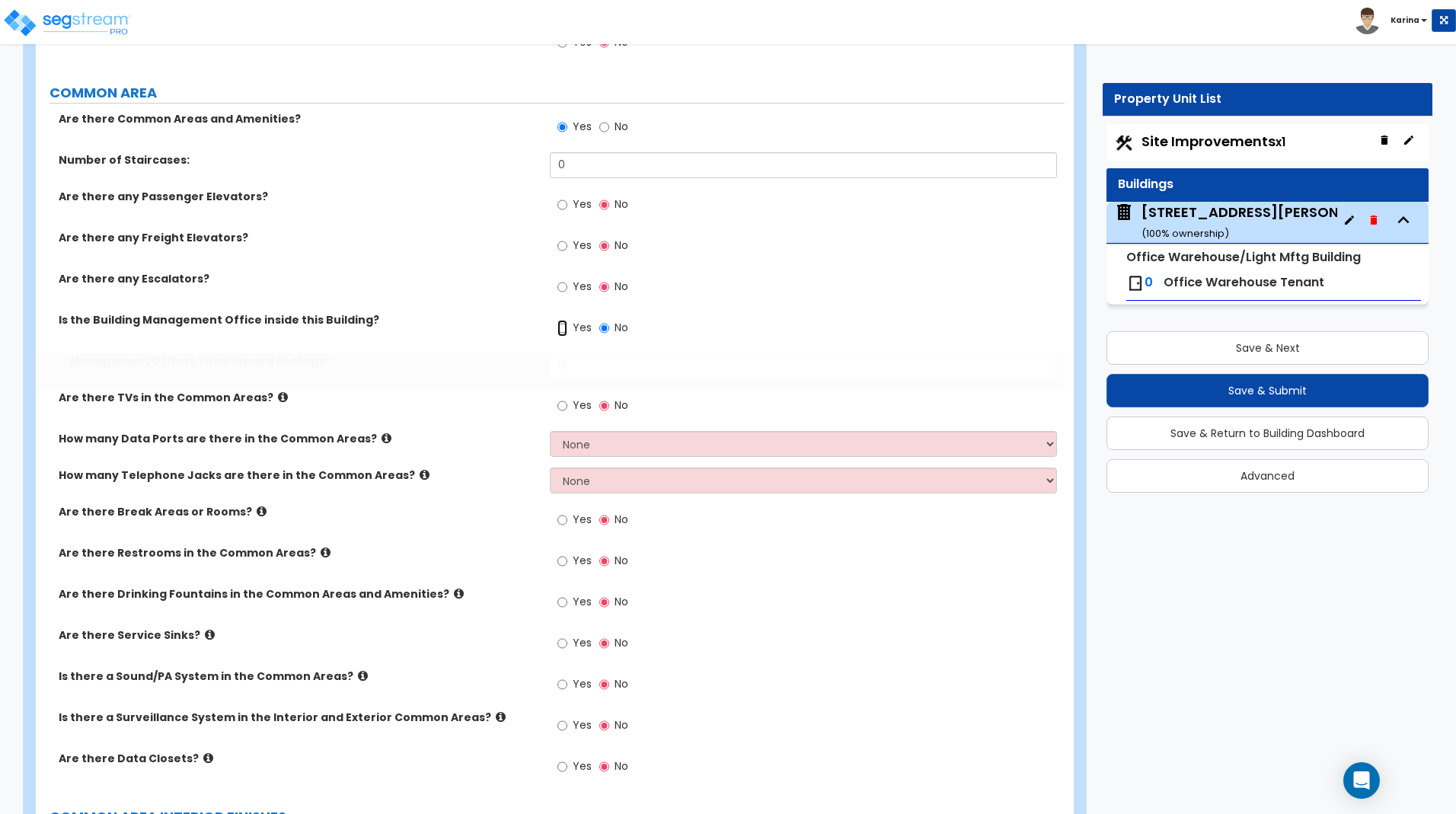
radio input "true"
click at [718, 732] on div "Yes No" at bounding box center [806, 730] width 514 height 42
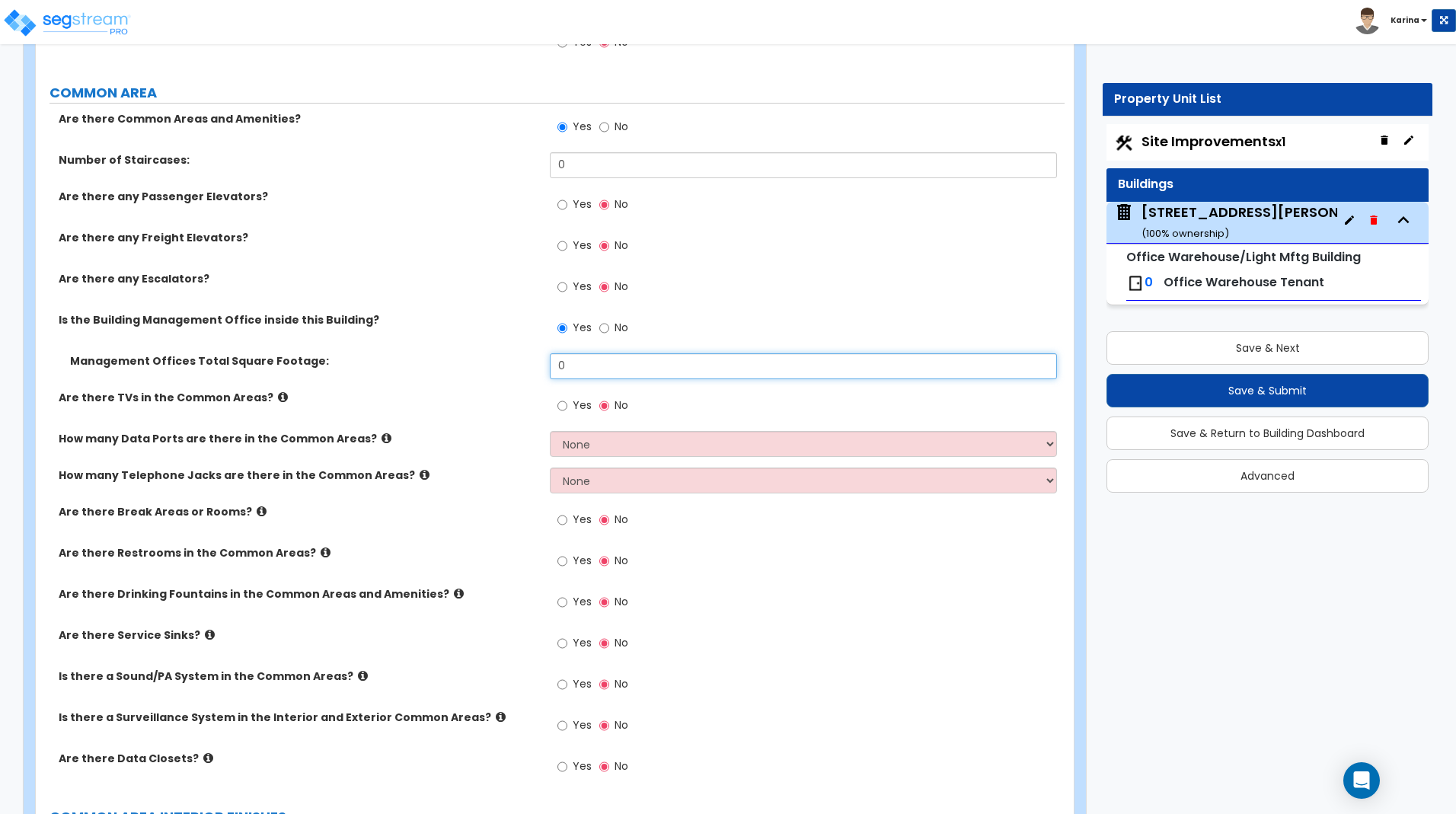
drag, startPoint x: 574, startPoint y: 365, endPoint x: 528, endPoint y: 364, distance: 46.0
click at [549, 364] on input "0" at bounding box center [802, 366] width 506 height 26
type input "202.6"
click at [484, 392] on label "Are there TVs in the Common Areas?" at bounding box center [299, 397] width 480 height 15
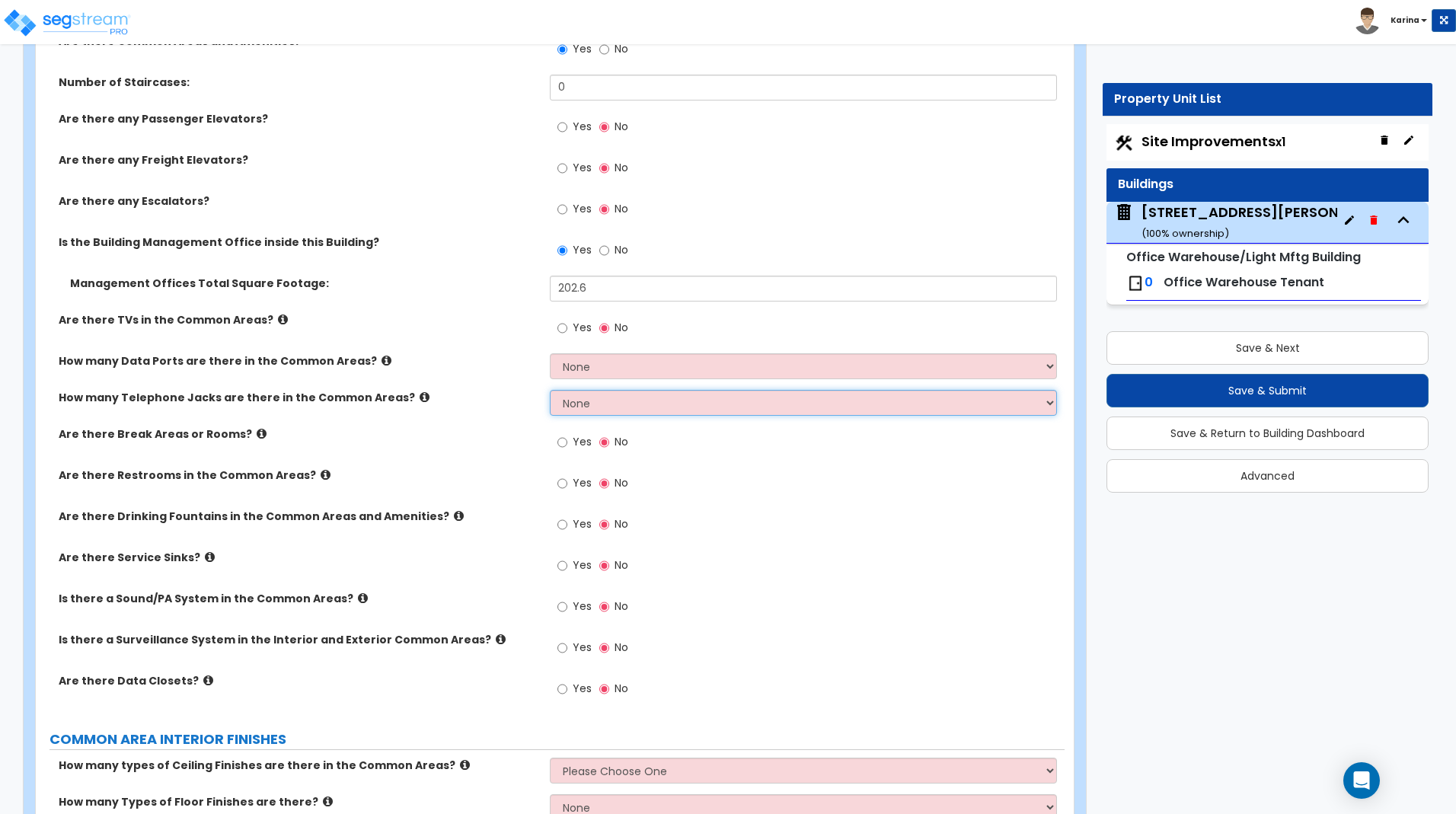
click at [549, 389] on select "None Please Estimate for Me I will specify the Quantity Exactly" at bounding box center [802, 402] width 506 height 26
select select "2"
click option "I will specify the Quantity Exactly" at bounding box center [0, 0] width 0 height 0
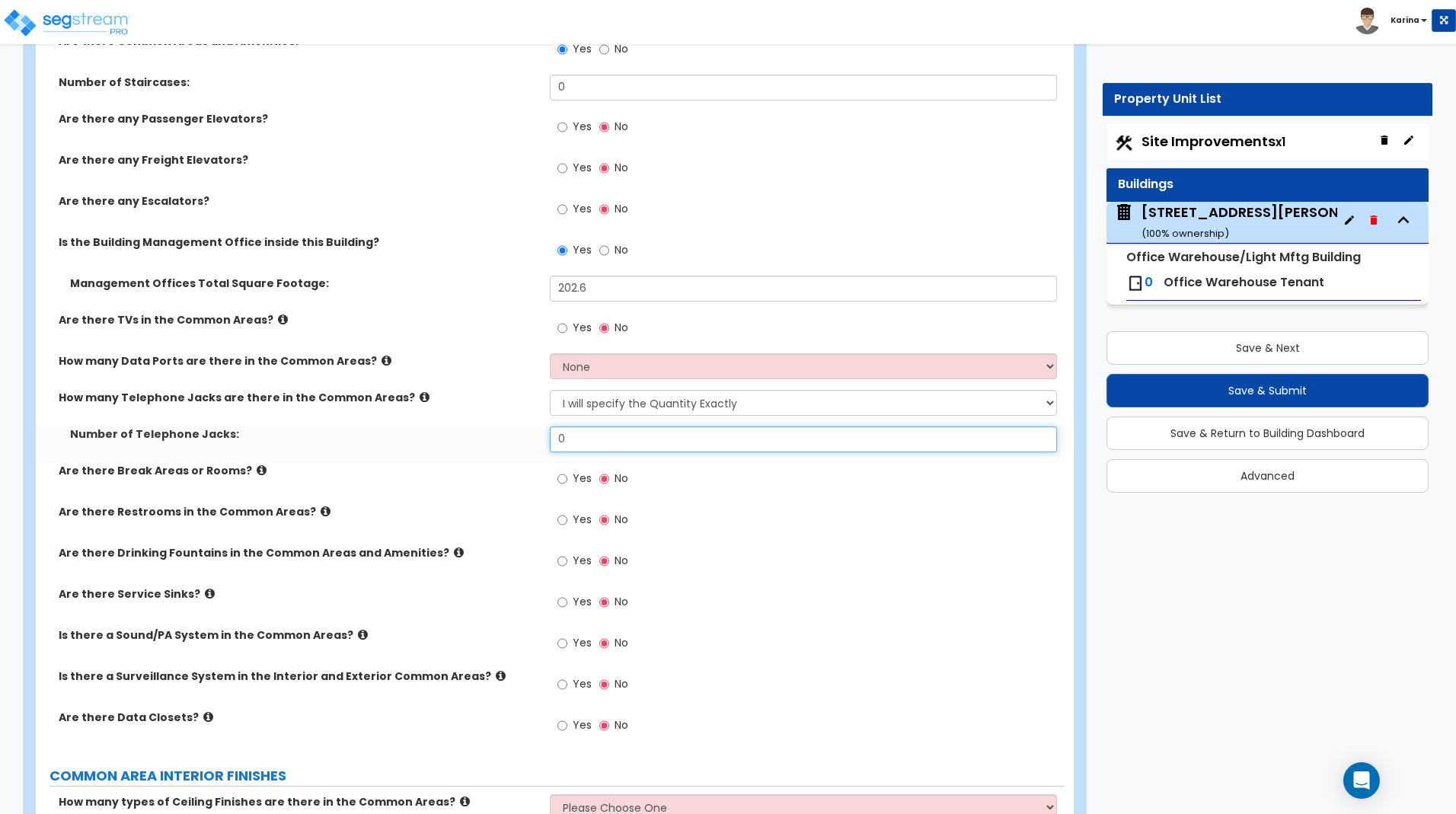
click at [573, 439] on input "0" at bounding box center [802, 439] width 506 height 26
type input "2"
click at [482, 475] on label "Are there Break Areas or Rooms?" at bounding box center [299, 470] width 480 height 15
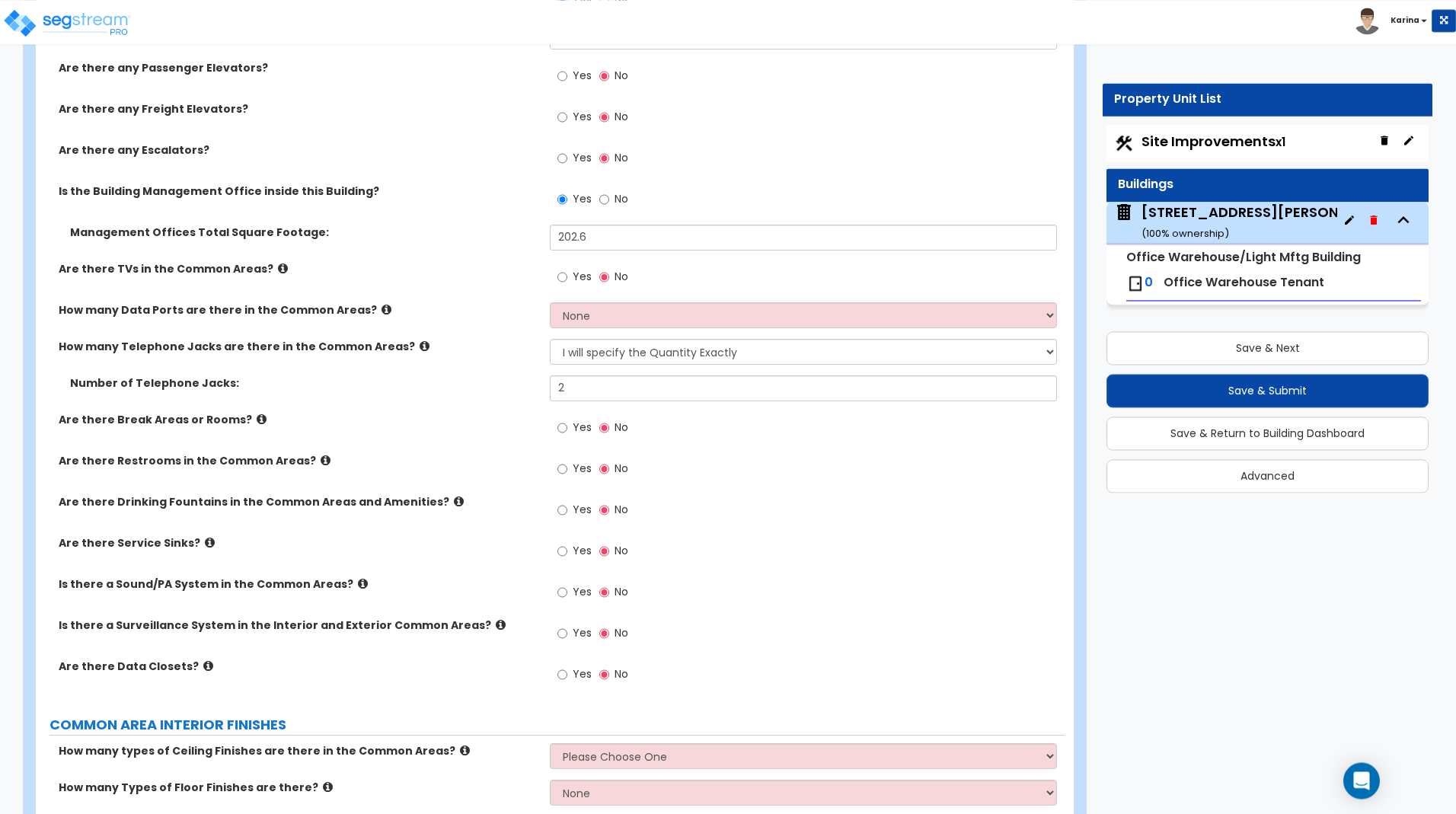
scroll to position [1957, 0]
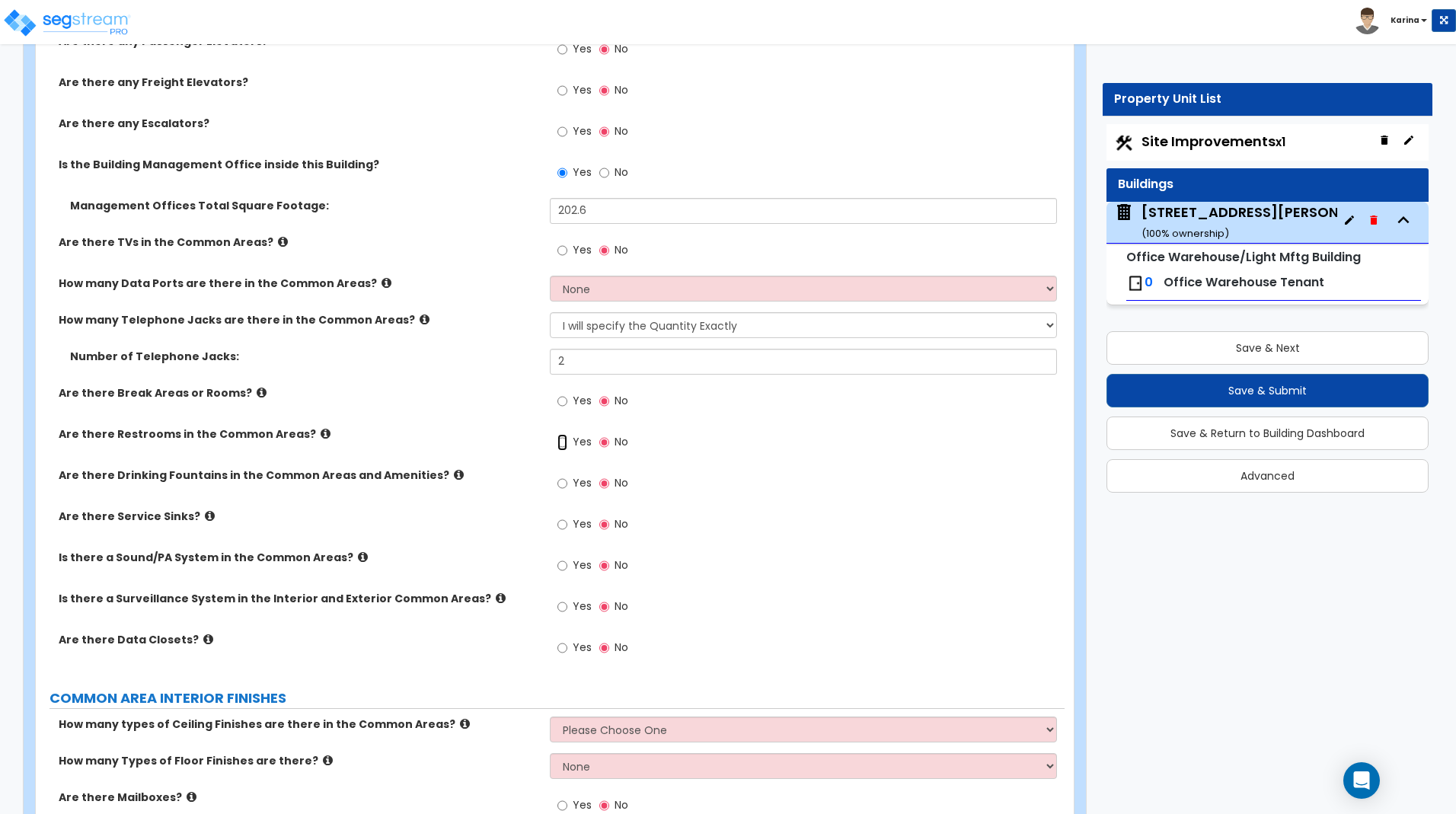
click at [563, 441] on input "Yes" at bounding box center [562, 442] width 10 height 17
radio input "true"
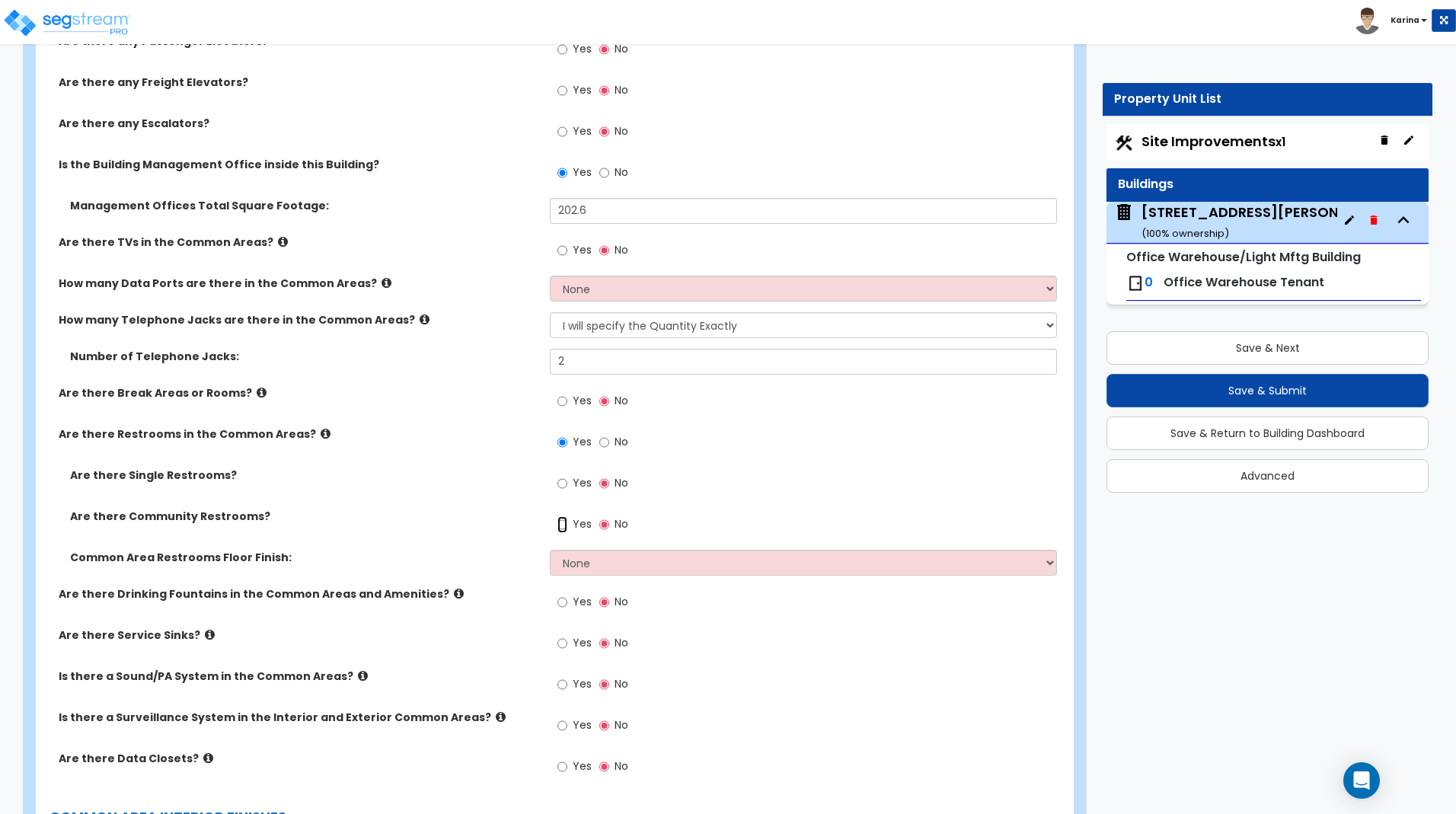
click at [563, 522] on input "Yes" at bounding box center [562, 524] width 10 height 17
radio input "true"
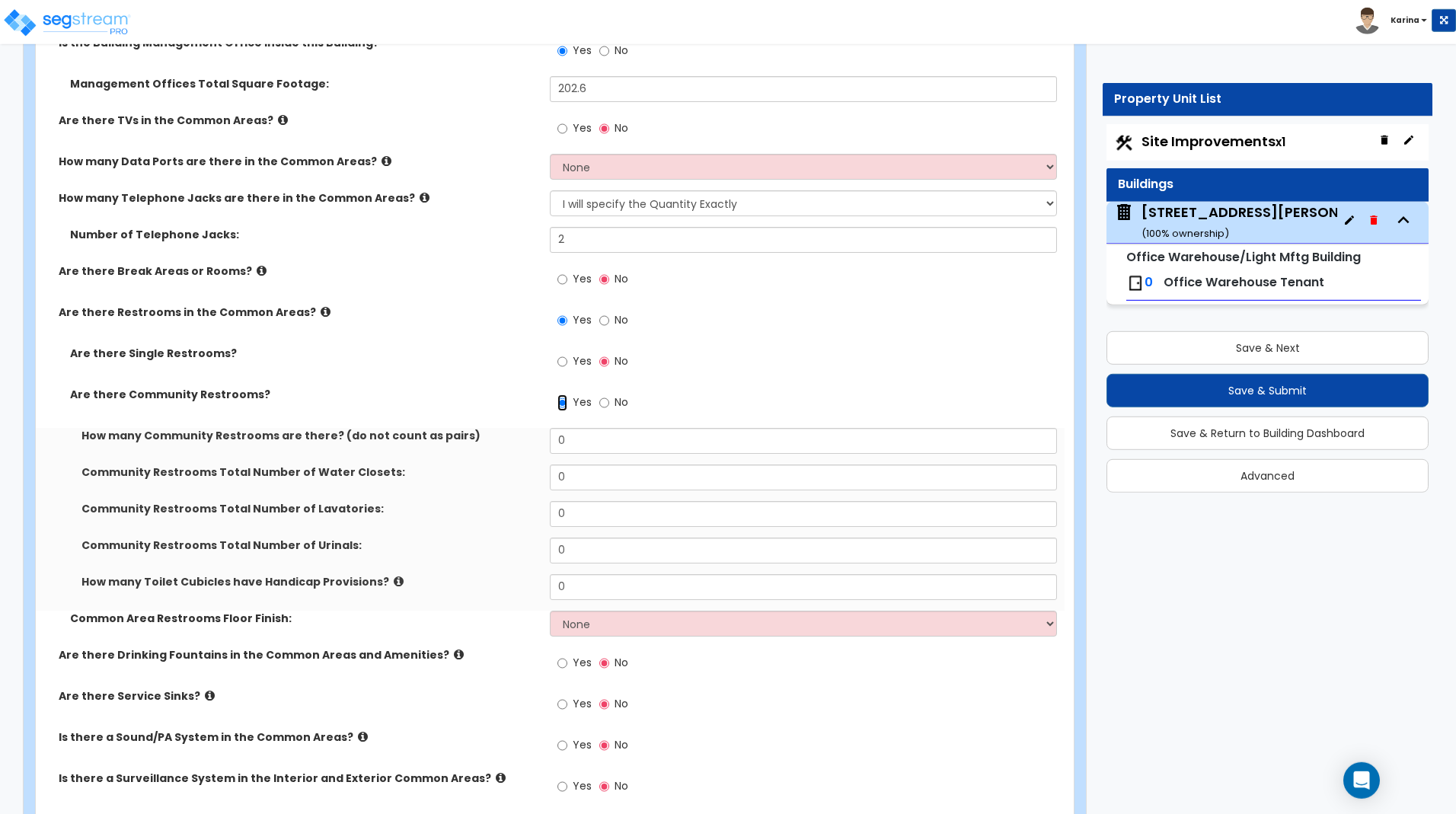
scroll to position [2112, 0]
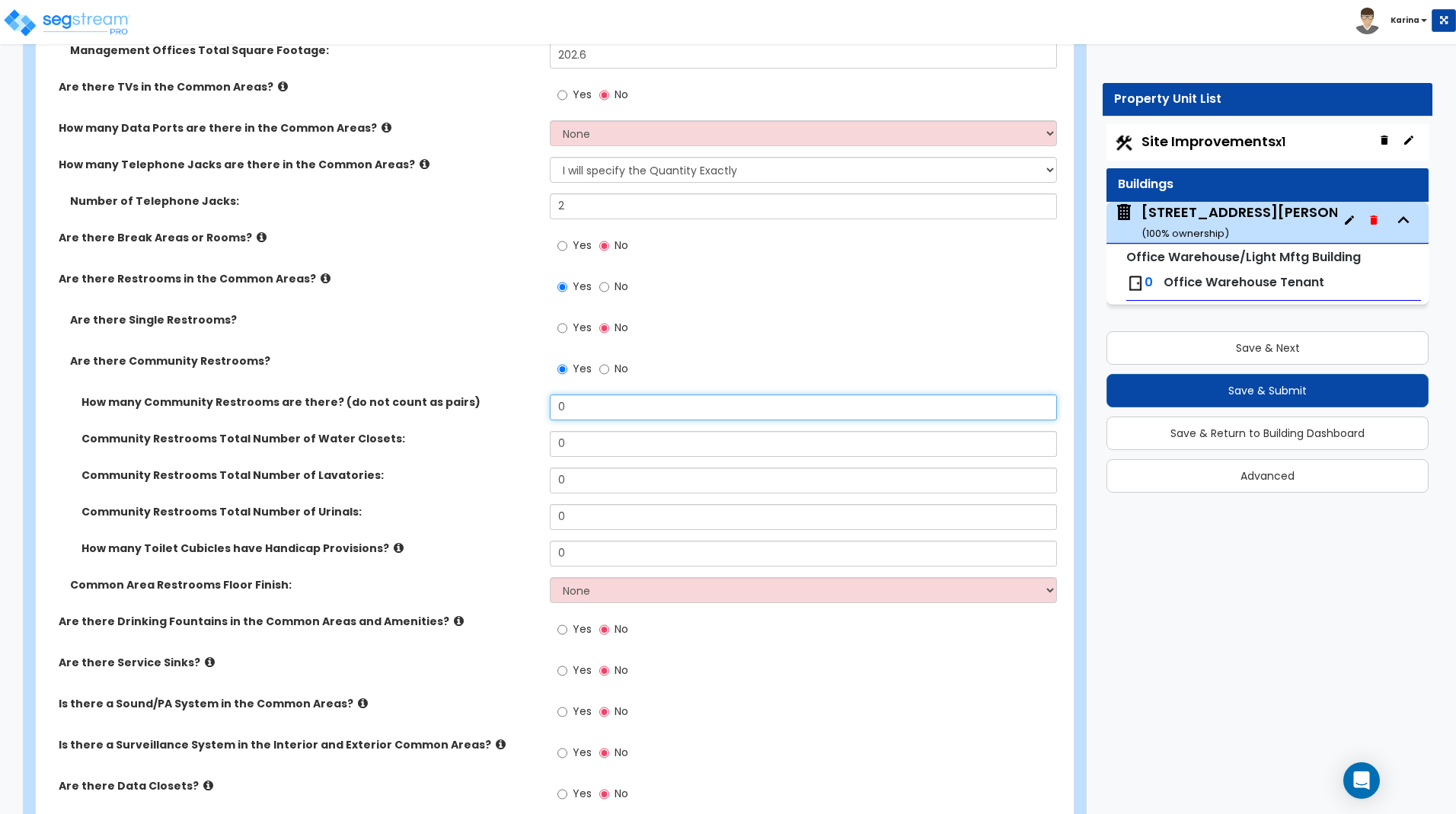
drag, startPoint x: 571, startPoint y: 408, endPoint x: 549, endPoint y: 408, distance: 22.0
click at [549, 408] on input "0" at bounding box center [802, 407] width 506 height 26
type input "2"
drag, startPoint x: 575, startPoint y: 447, endPoint x: 564, endPoint y: 472, distance: 27.3
click at [551, 446] on input "0" at bounding box center [802, 444] width 506 height 26
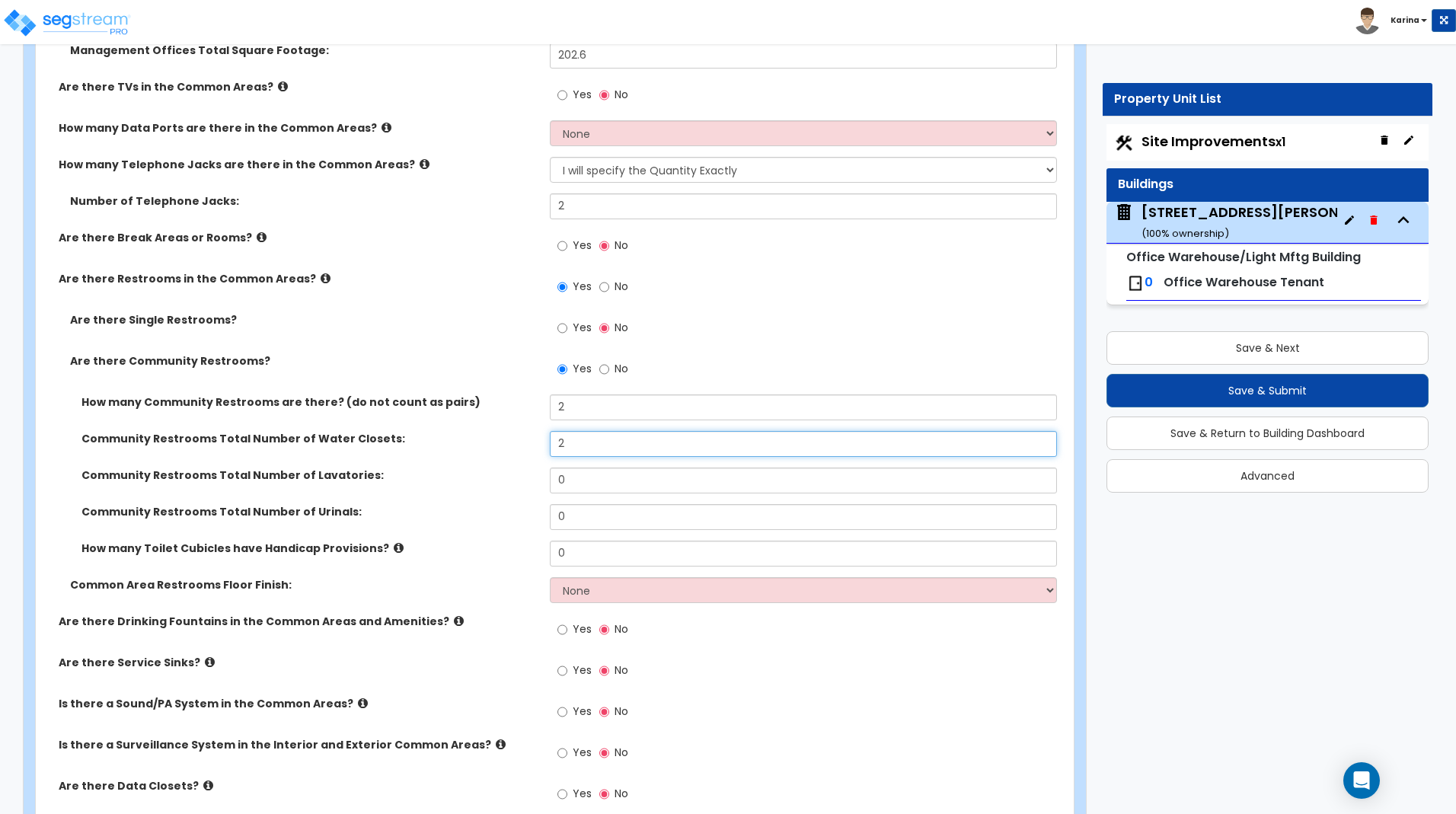
type input "2"
drag, startPoint x: 572, startPoint y: 482, endPoint x: 554, endPoint y: 481, distance: 18.0
click at [554, 481] on input "0" at bounding box center [802, 480] width 506 height 26
type input "2"
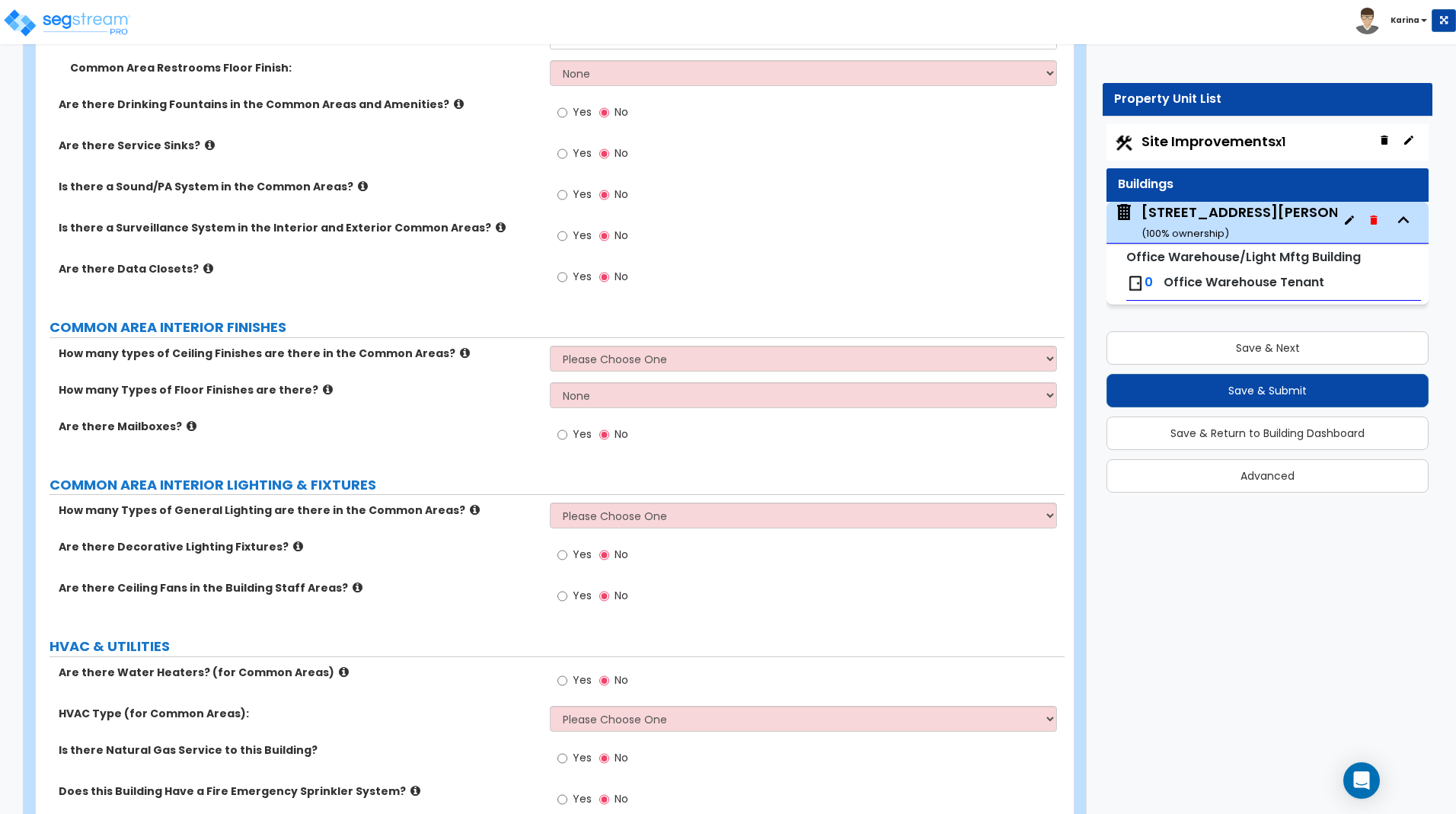
scroll to position [2655, 0]
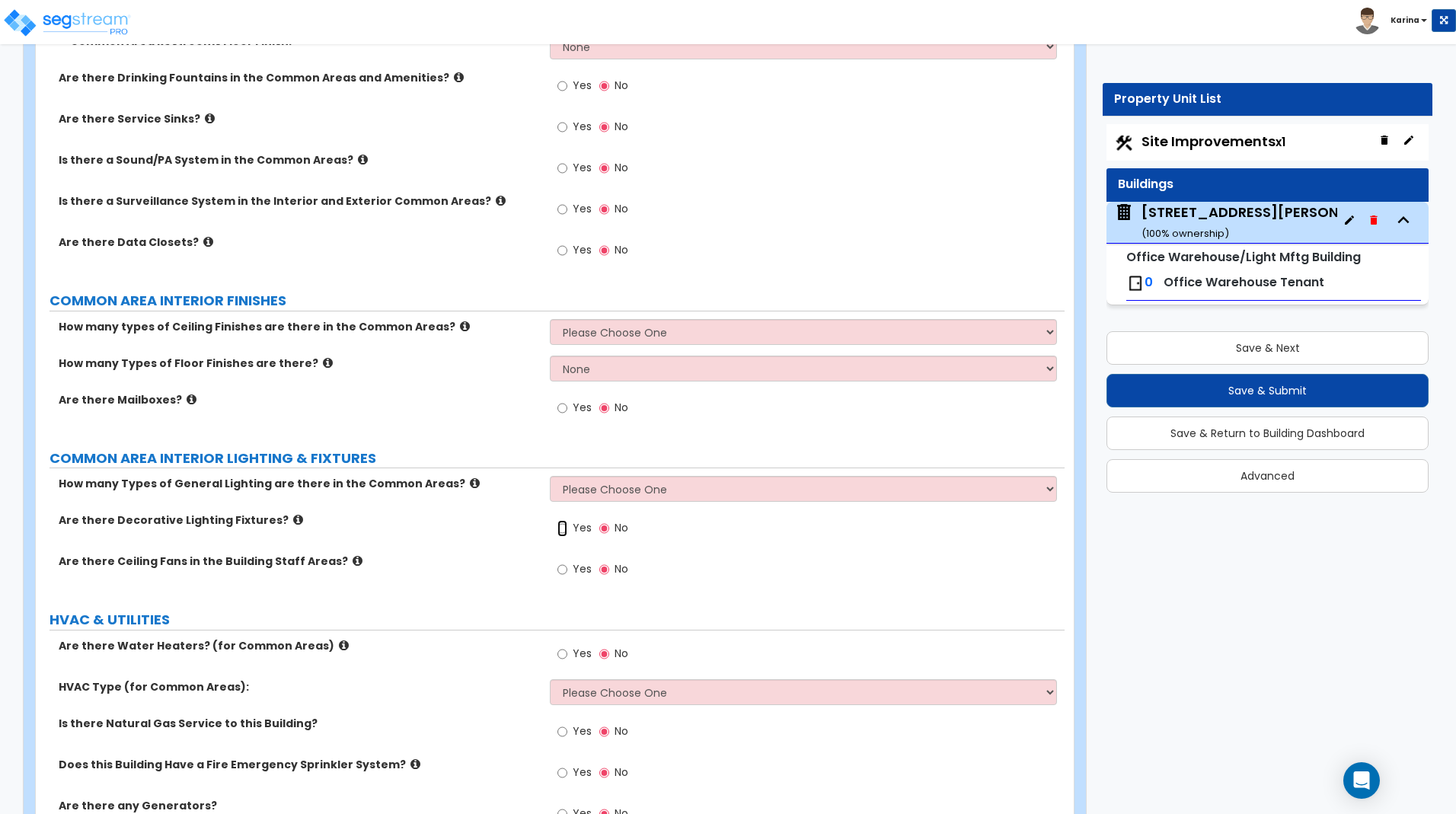
click at [559, 526] on input "Yes" at bounding box center [562, 528] width 10 height 17
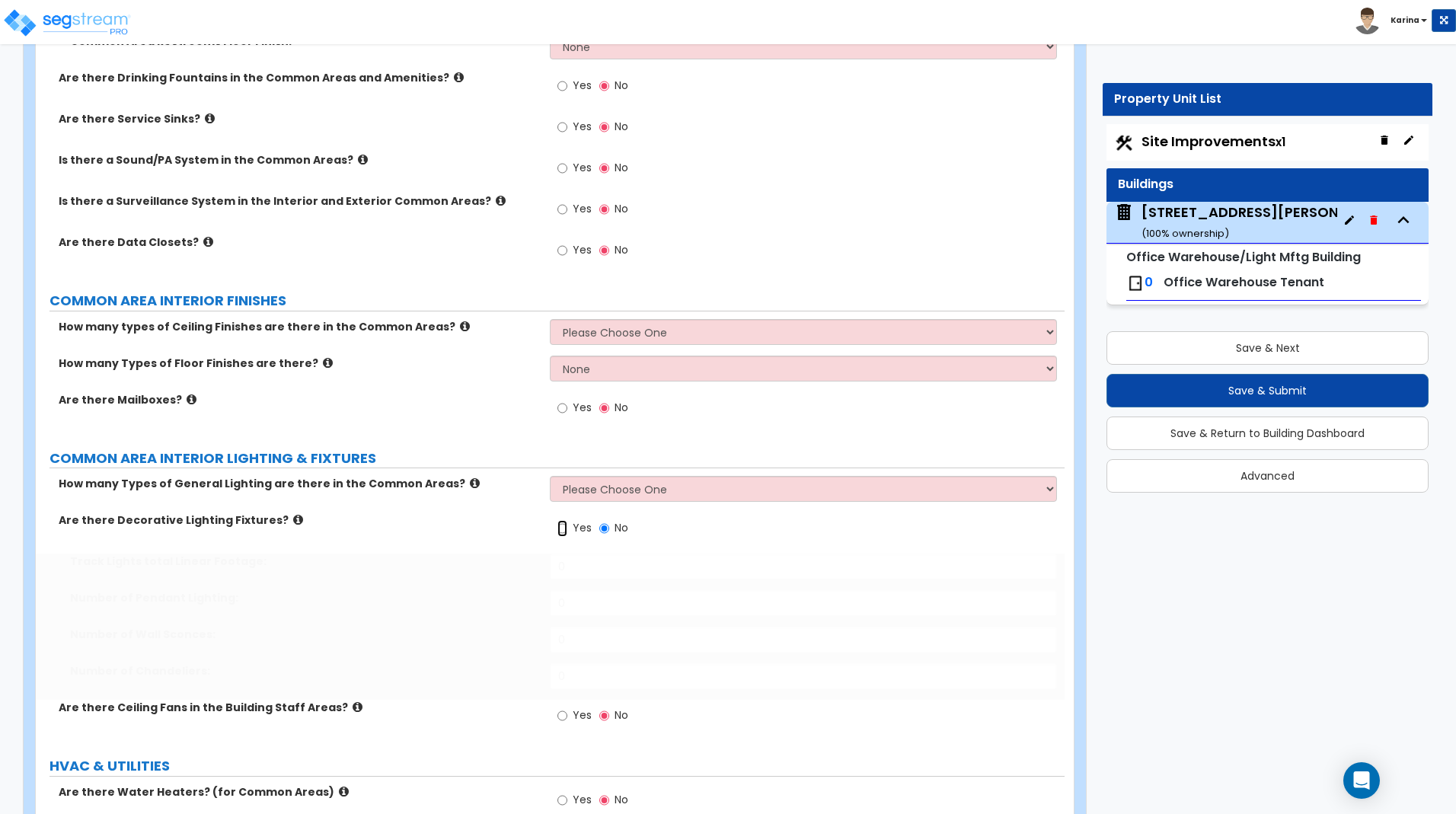
radio input "true"
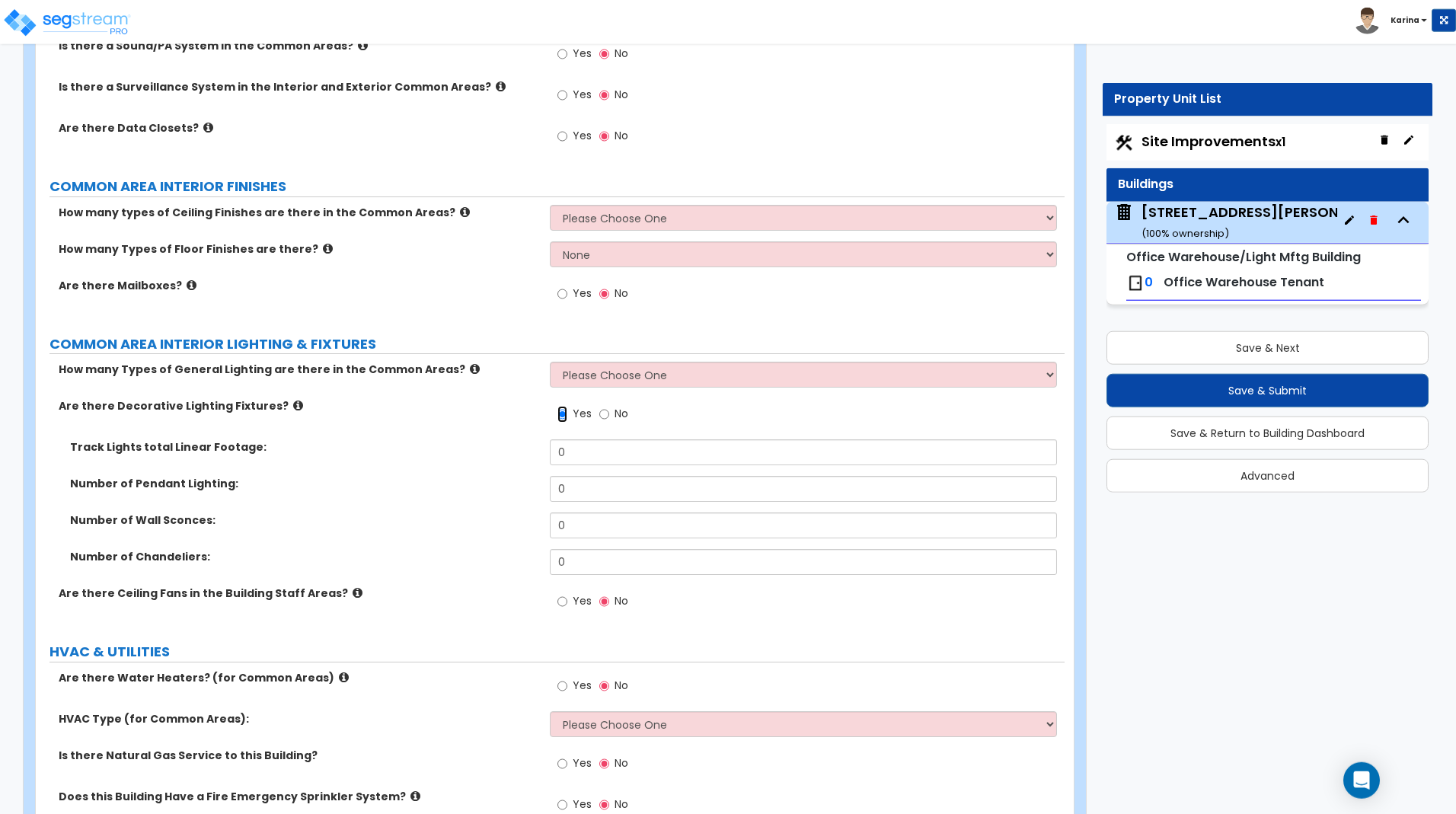
scroll to position [2810, 0]
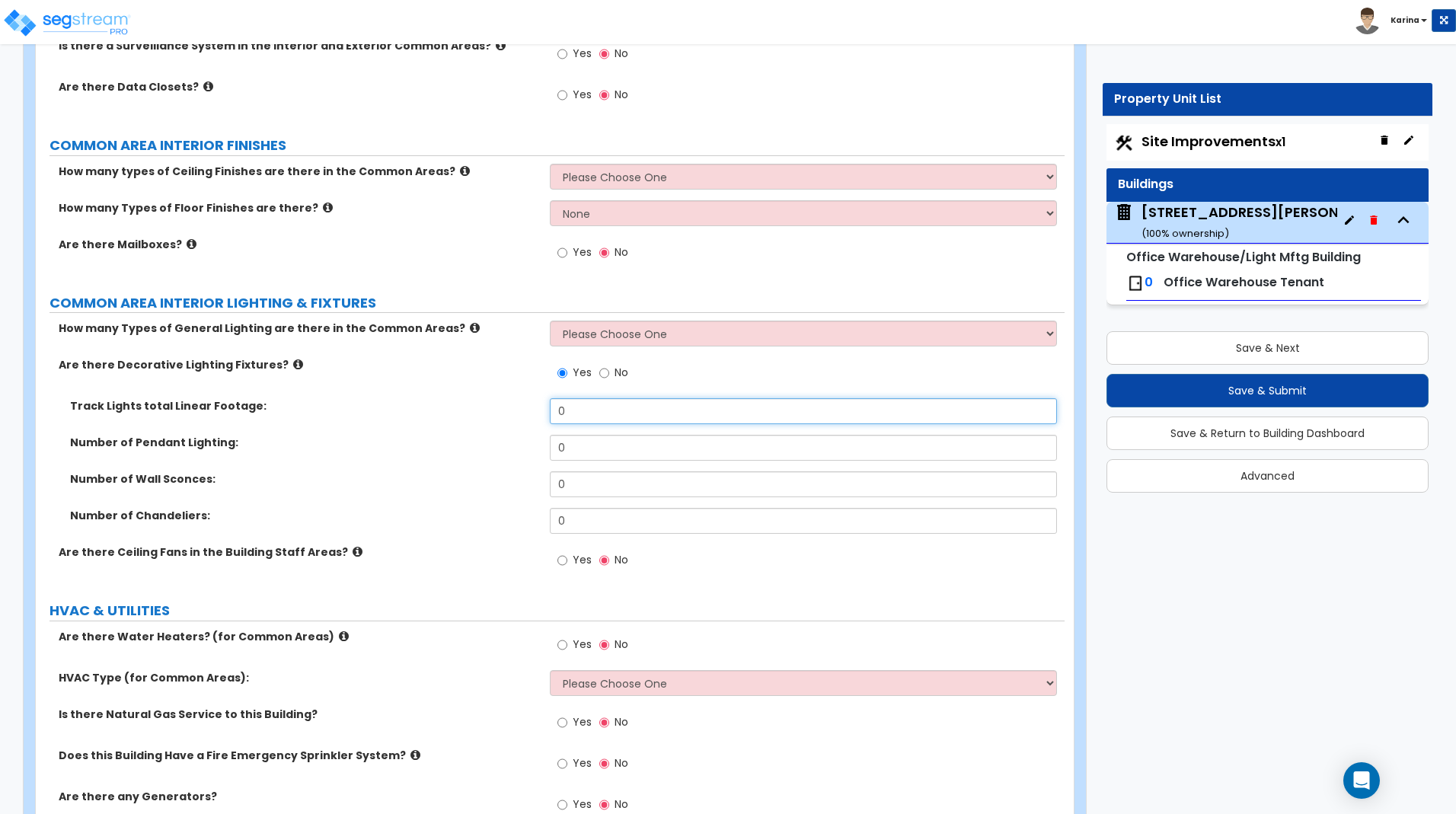
click at [569, 410] on input "0" at bounding box center [802, 411] width 506 height 26
type input "55"
click at [462, 419] on div "Track Lights total Linear Footage: 55" at bounding box center [550, 416] width 1029 height 37
click at [571, 449] on input "0" at bounding box center [802, 448] width 506 height 26
type input "156"
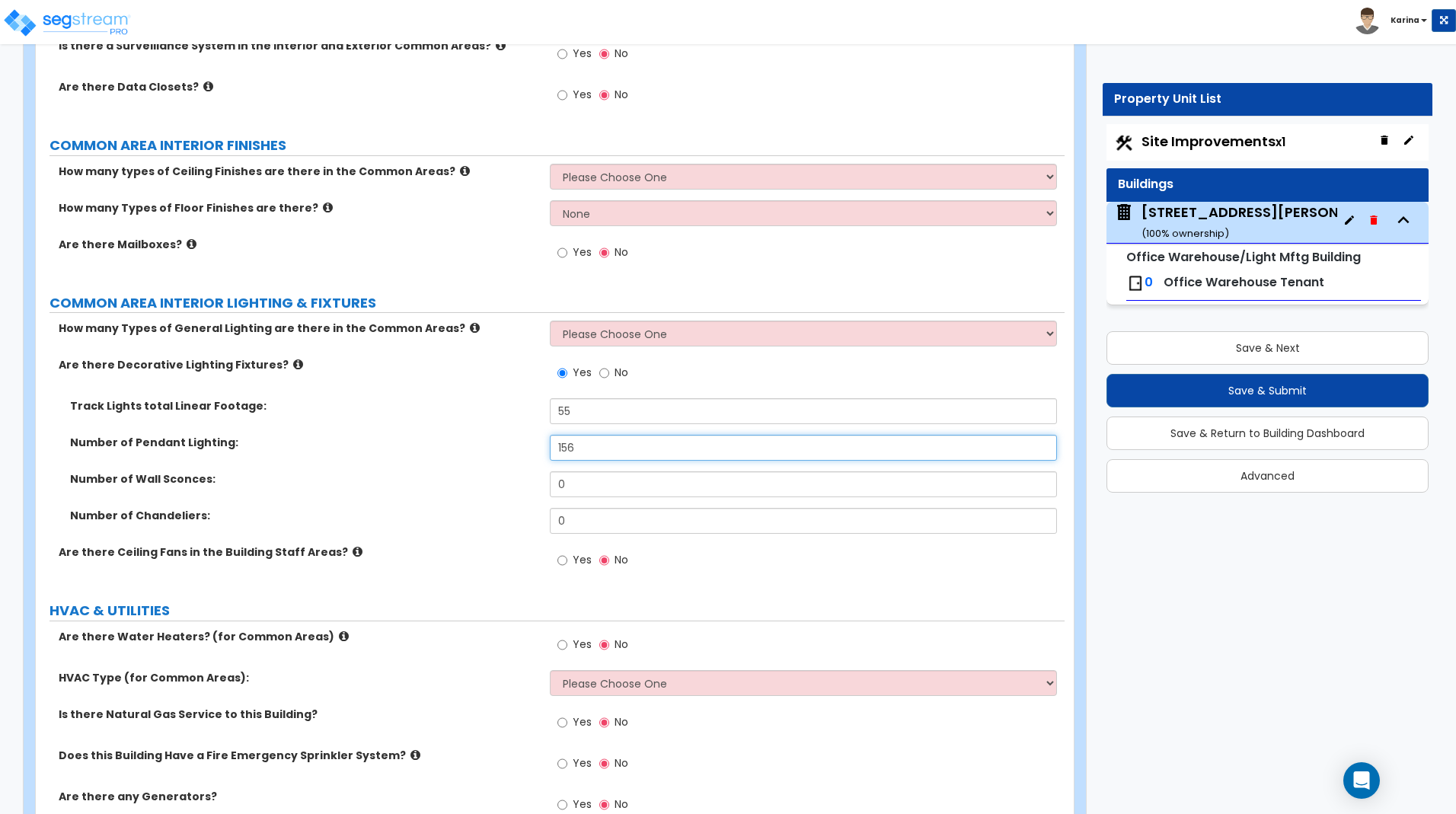
drag, startPoint x: 579, startPoint y: 450, endPoint x: 528, endPoint y: 449, distance: 51.0
click at [549, 449] on input "156" at bounding box center [802, 448] width 506 height 26
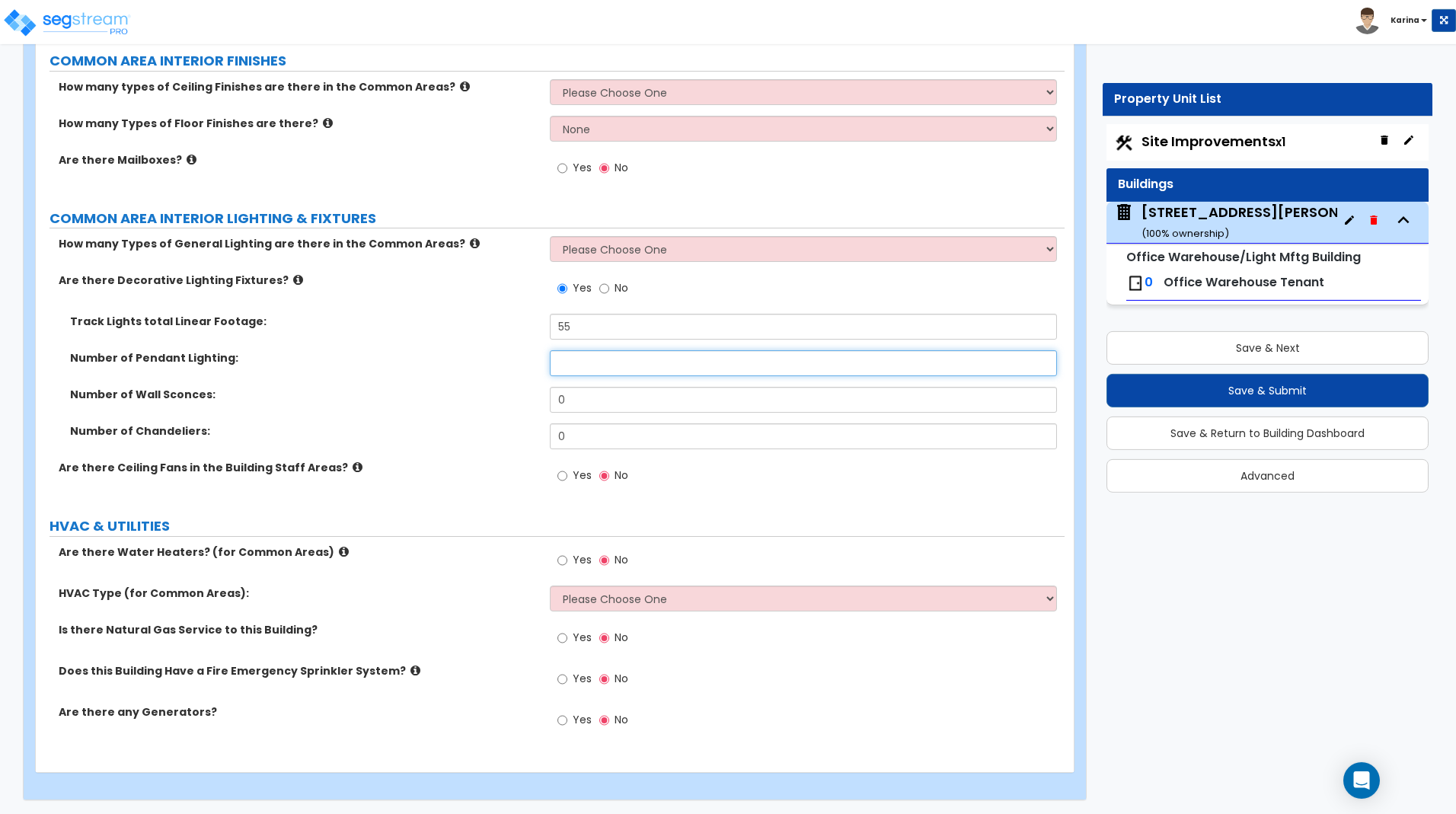
scroll to position [2896, 0]
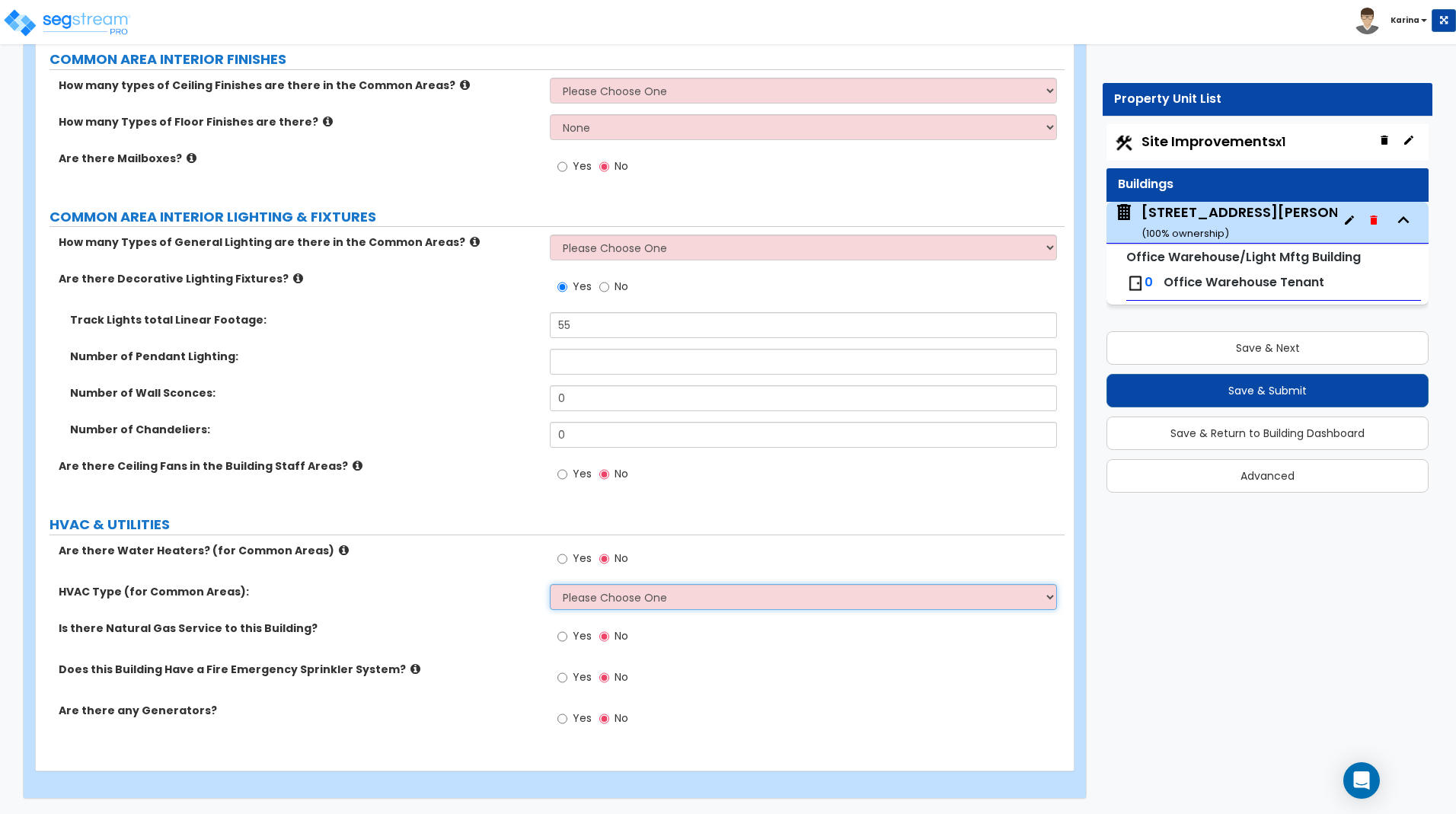
click at [549, 584] on select "Please Choose One Rooftop Unit Furnace-Condenser Forced Air Split Heating/Cooli…" at bounding box center [802, 597] width 506 height 26
select select "2"
click option "Furnace-Condenser Forced Air Split Heating/Cooling Systems" at bounding box center [0, 0] width 0 height 0
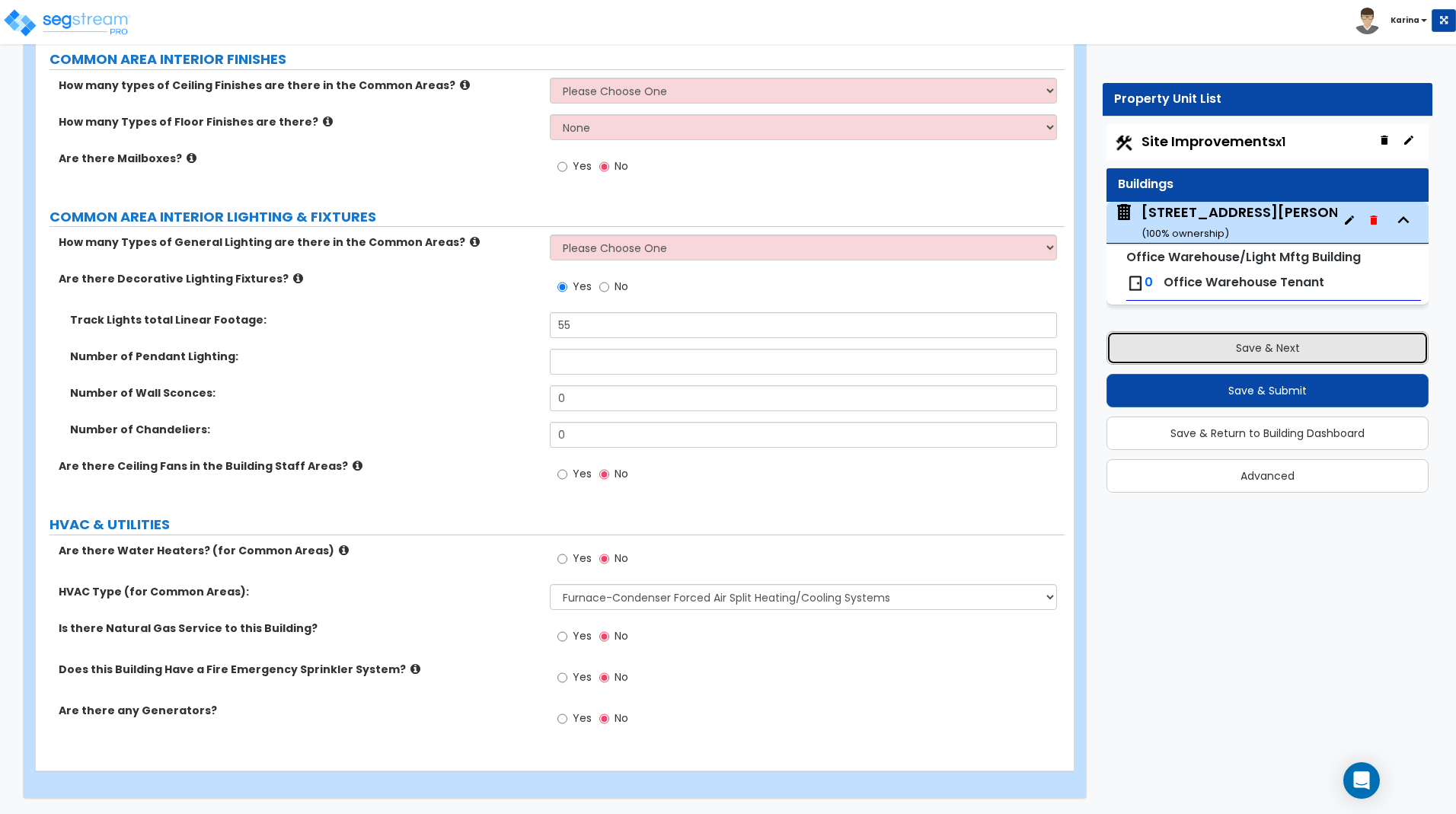
click at [1197, 348] on button "Save & Next" at bounding box center [1267, 348] width 322 height 33
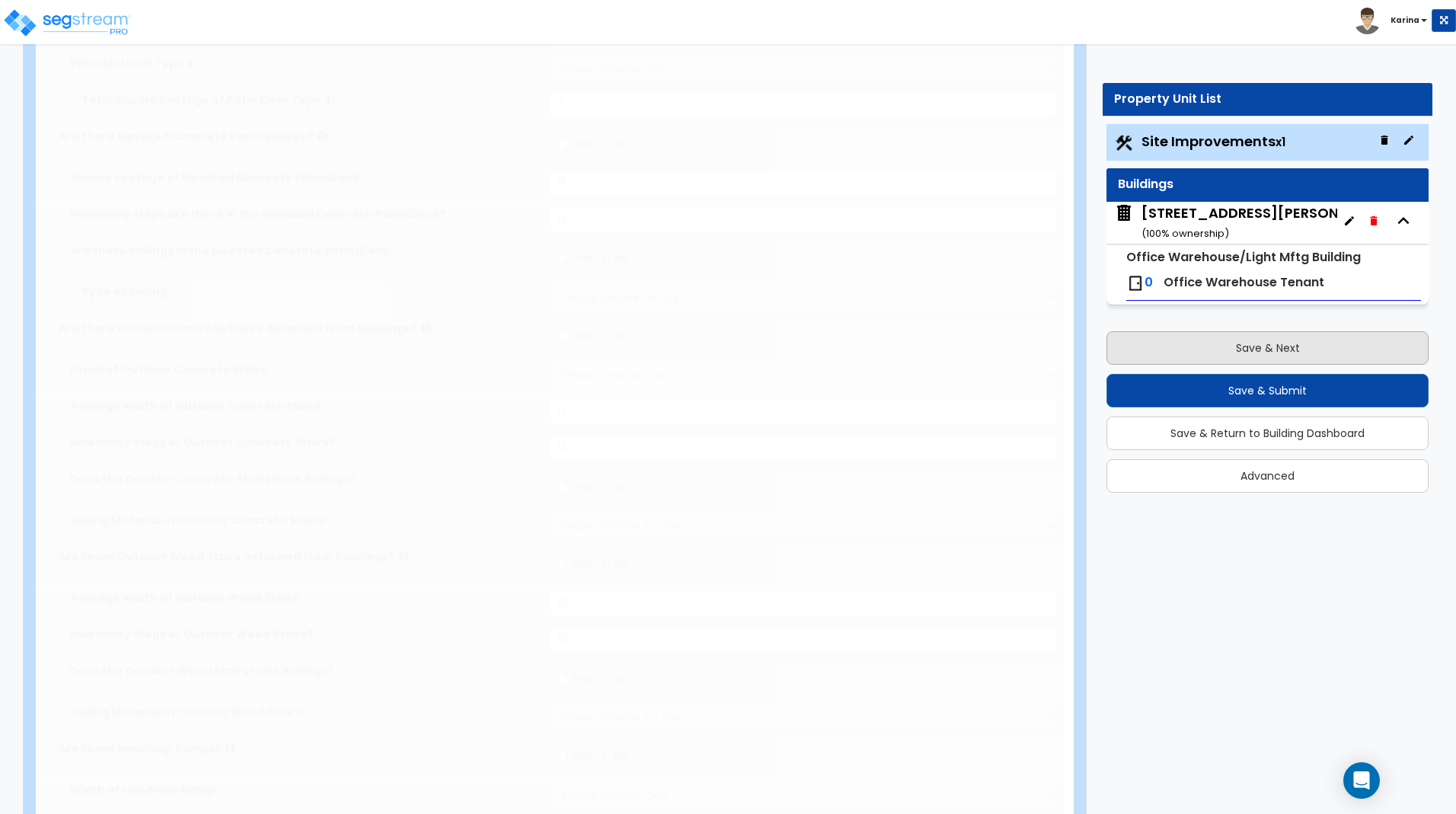
select select "2"
type input "48704"
select select "2"
type input "9187.9"
radio input "true"
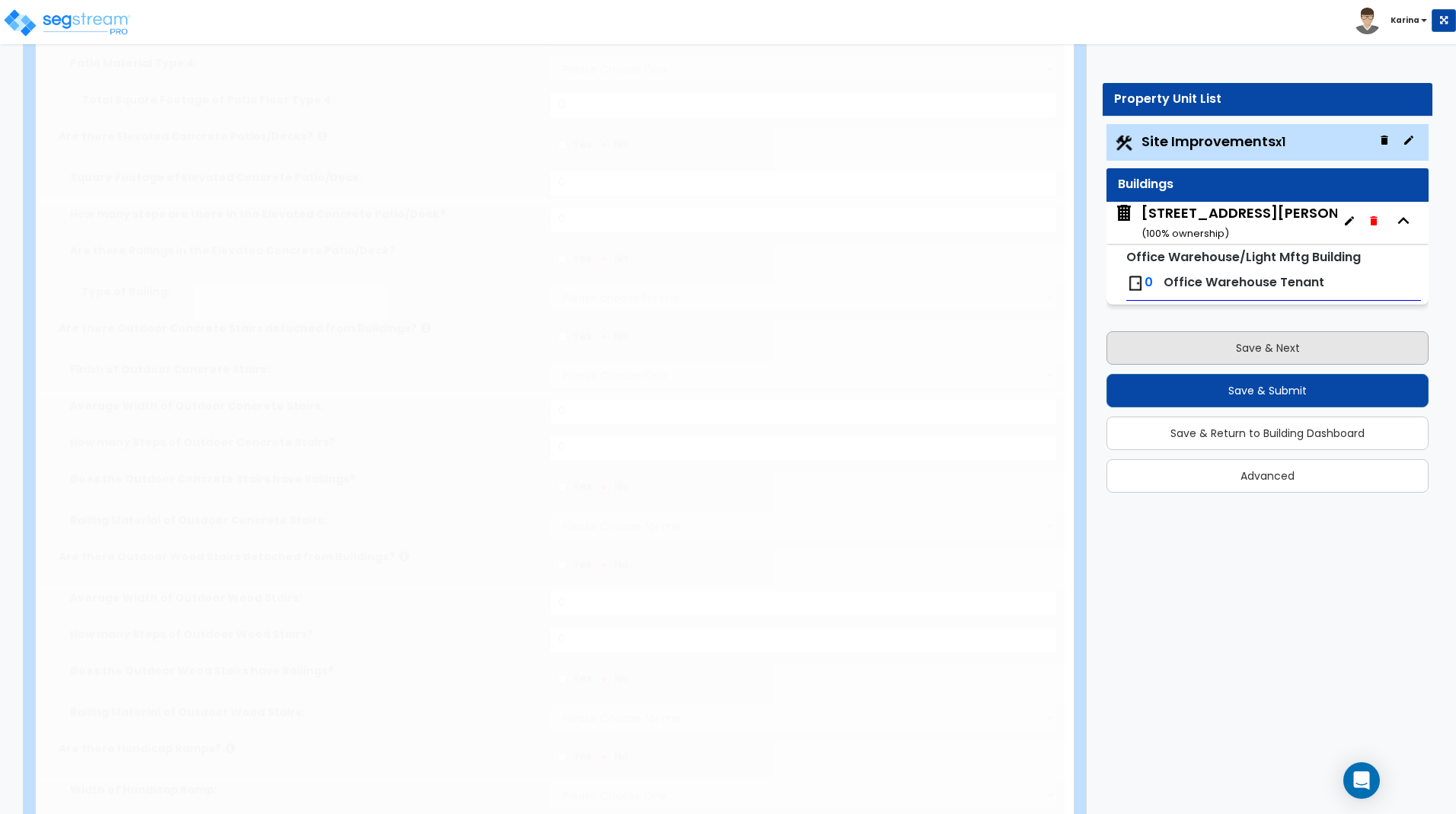
type input "1"
radio input "true"
type input "6"
radio input "true"
select select "1"
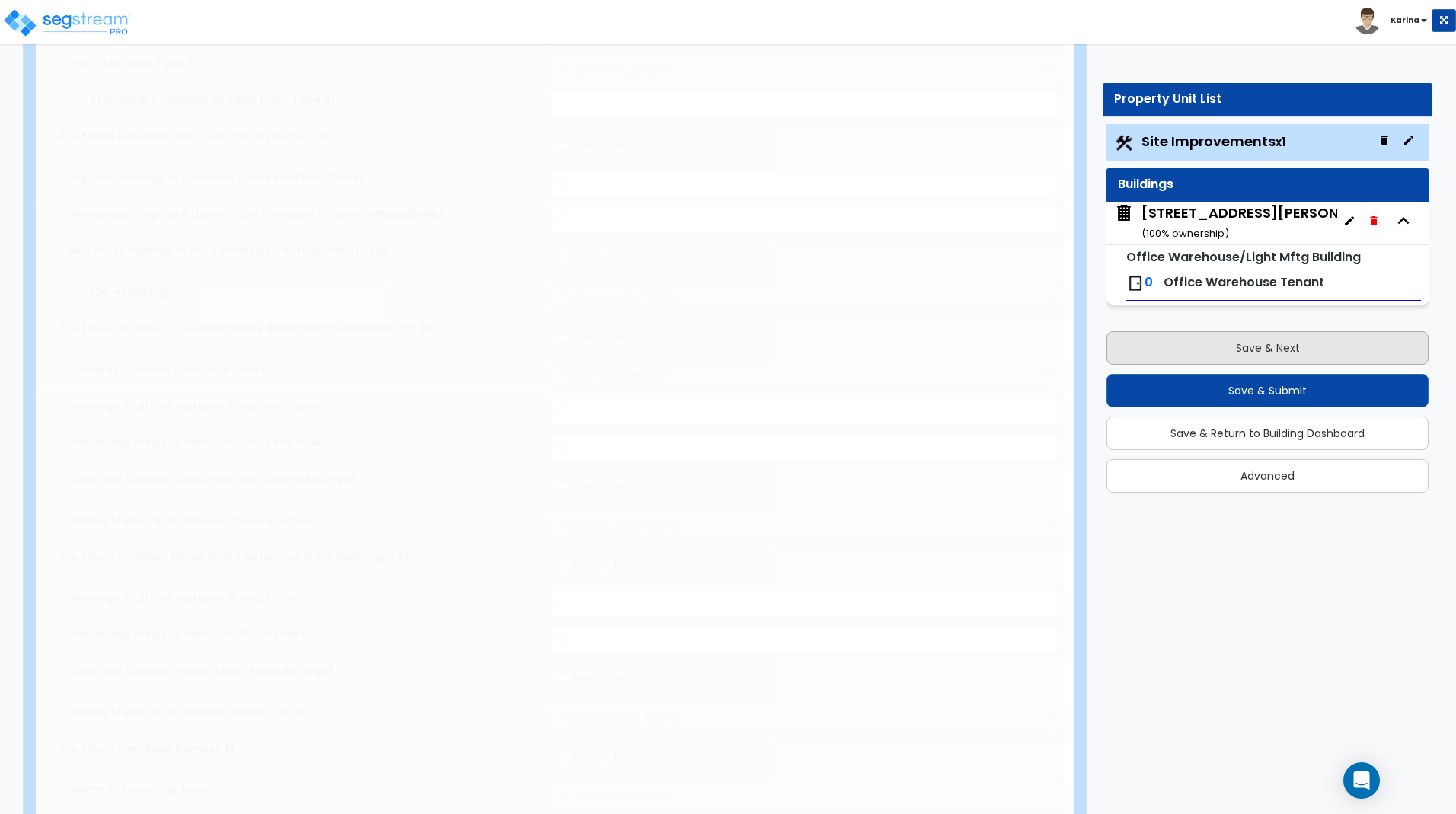
type input "35"
radio input "true"
select select "2"
type input "65.9"
radio input "true"
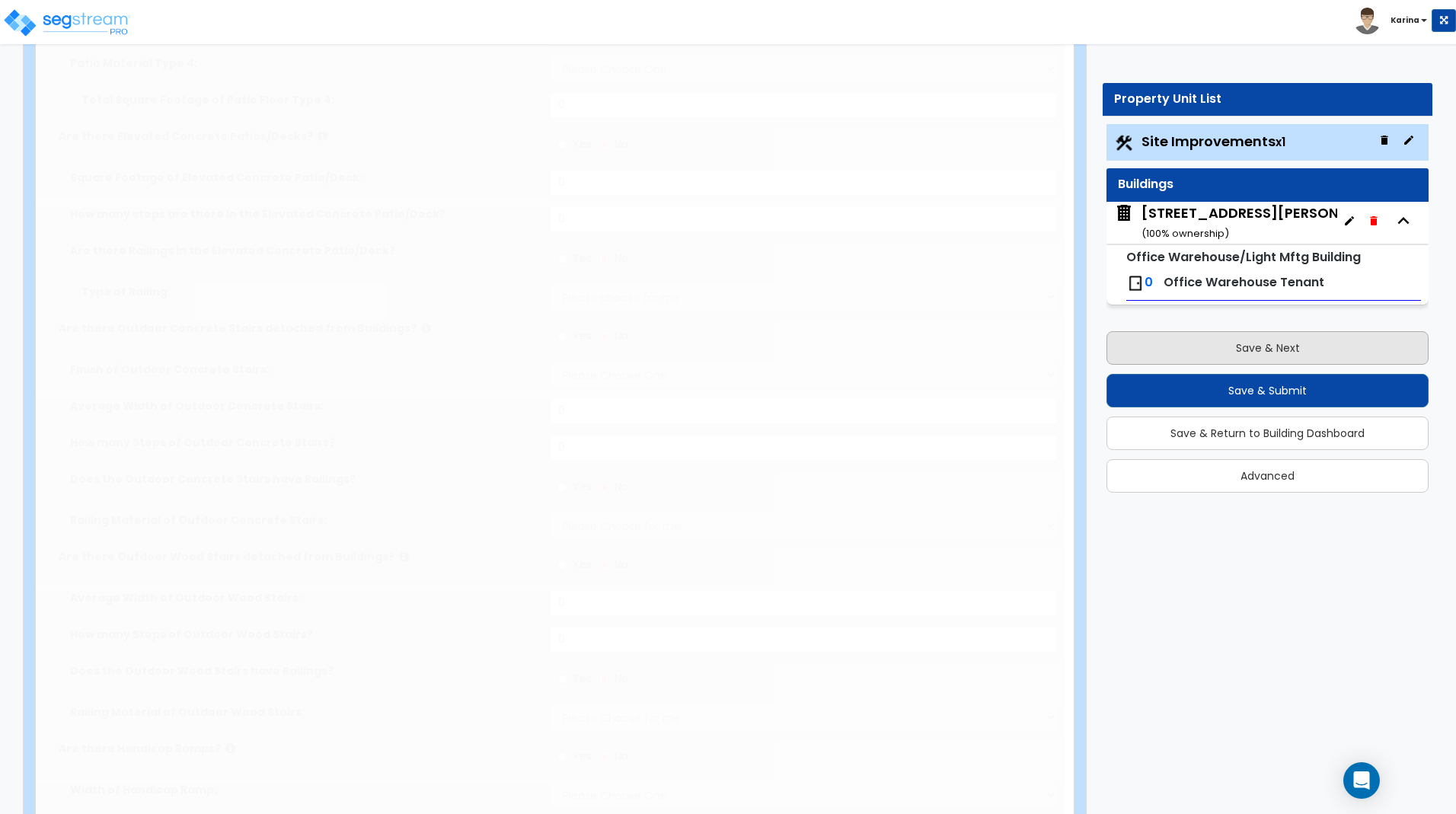
select select "1"
type input "4"
type input "9"
radio input "true"
select select "1"
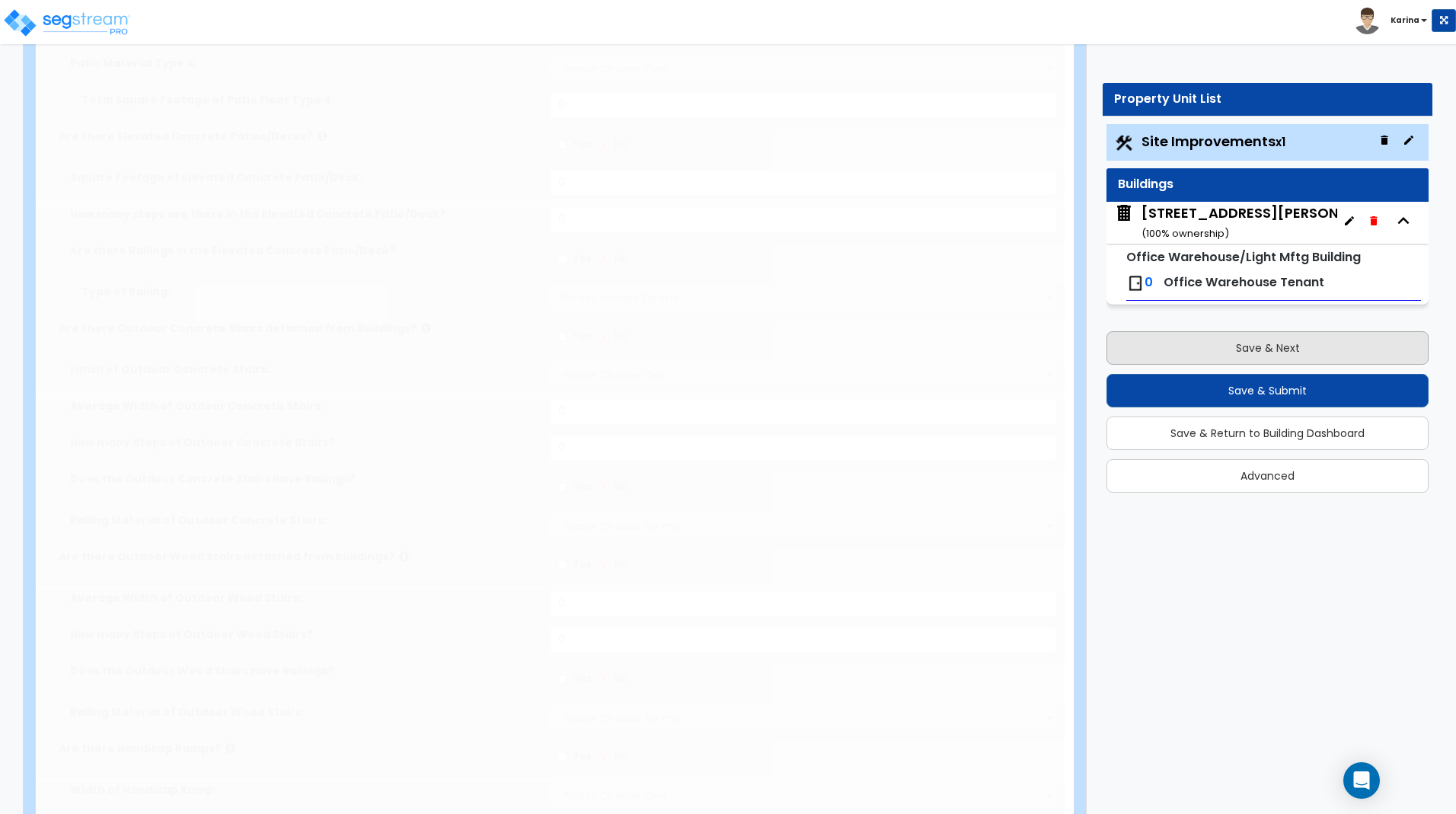
radio input "true"
type input "72"
radio input "true"
select select "2"
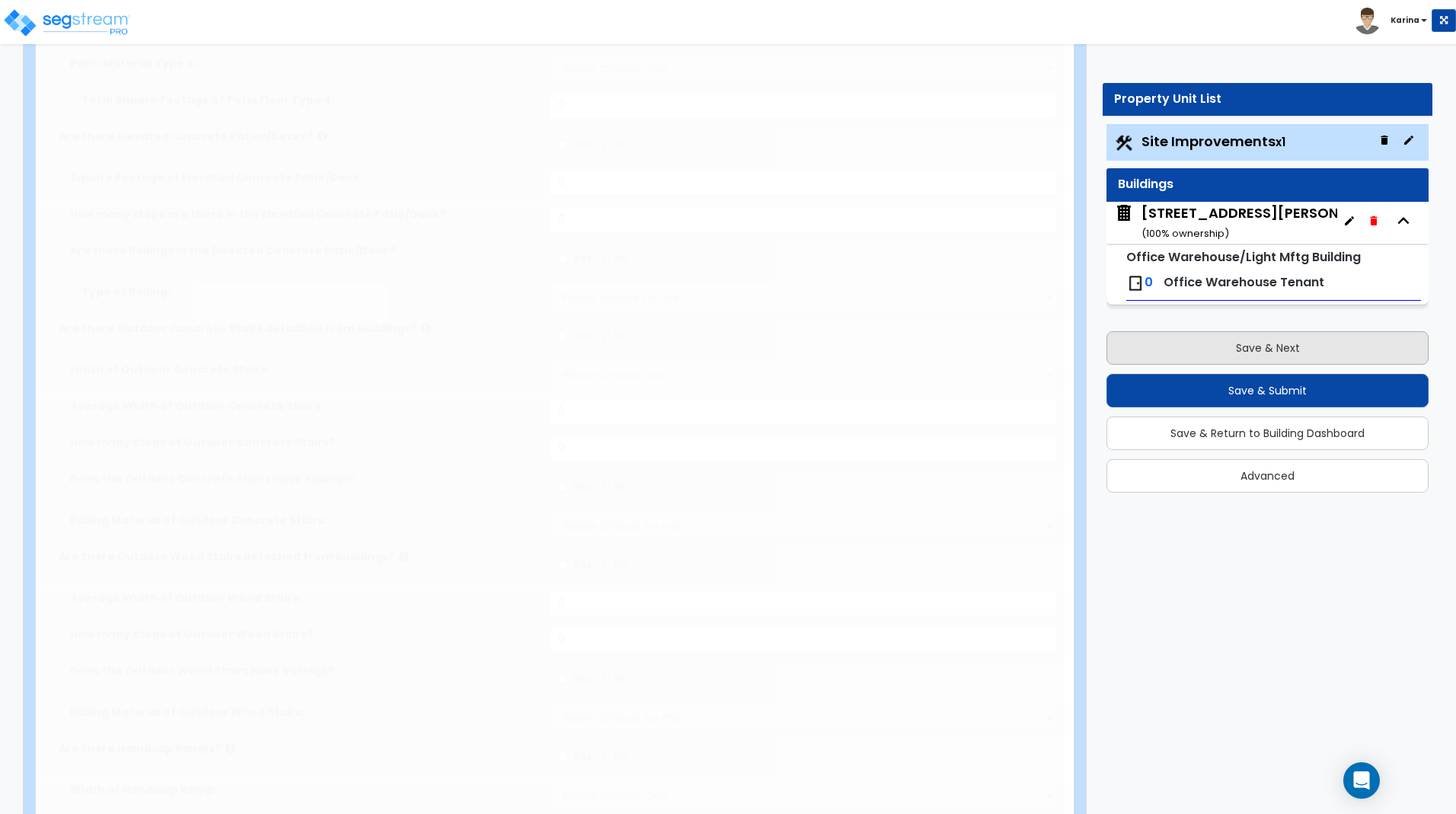
type input "495.3"
radio input "true"
type input "535.7"
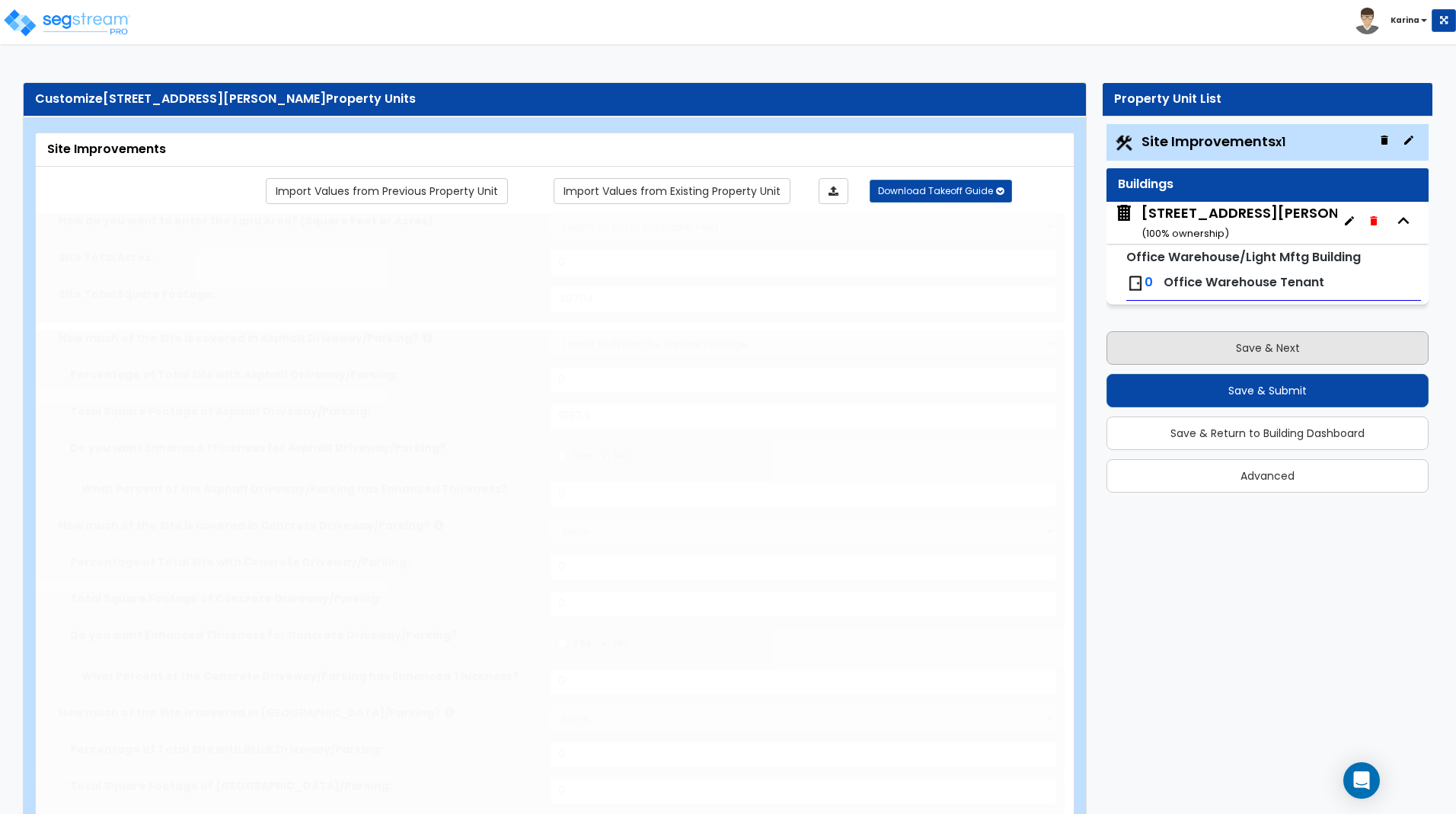
select select "1"
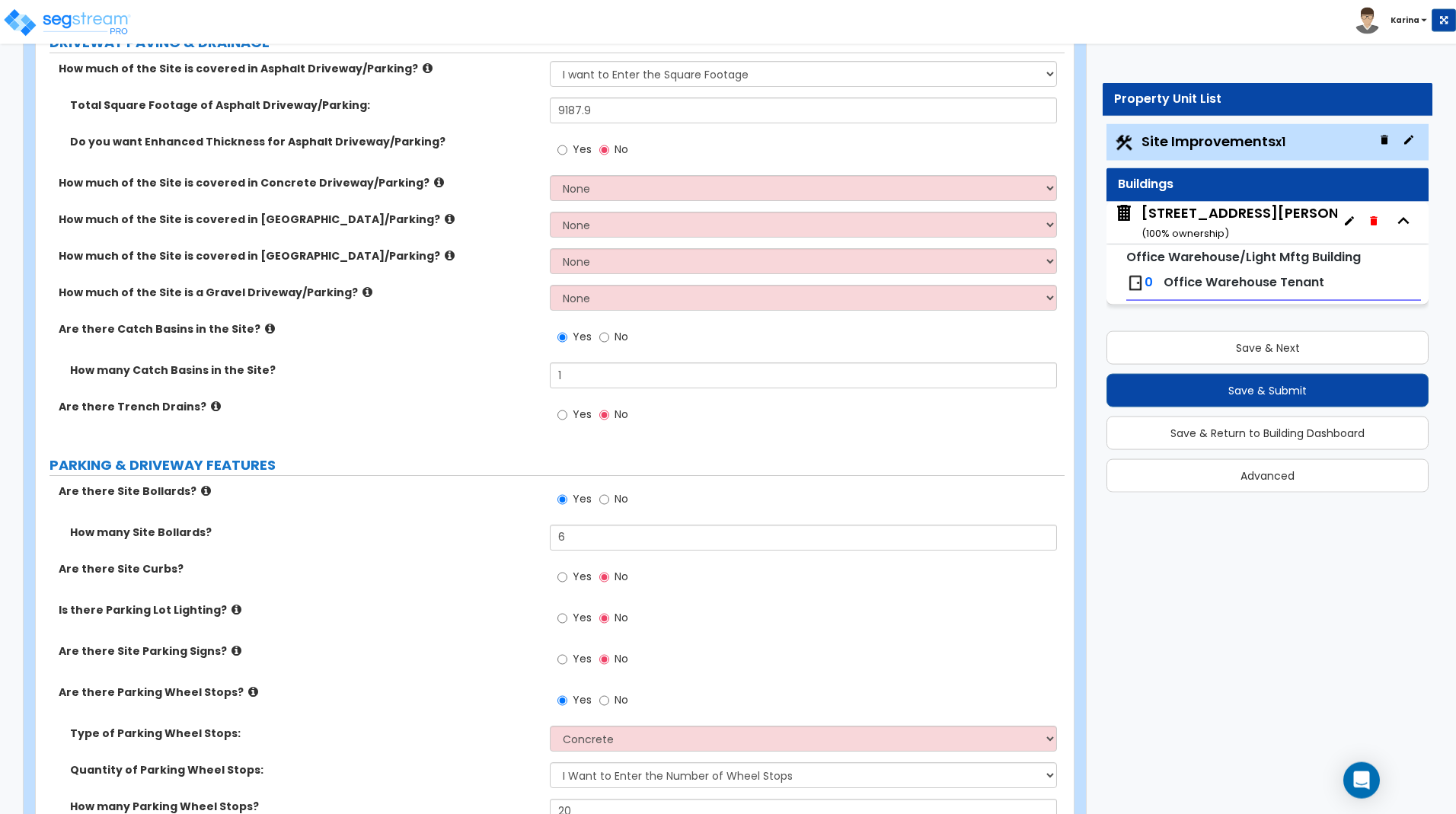
scroll to position [389, 0]
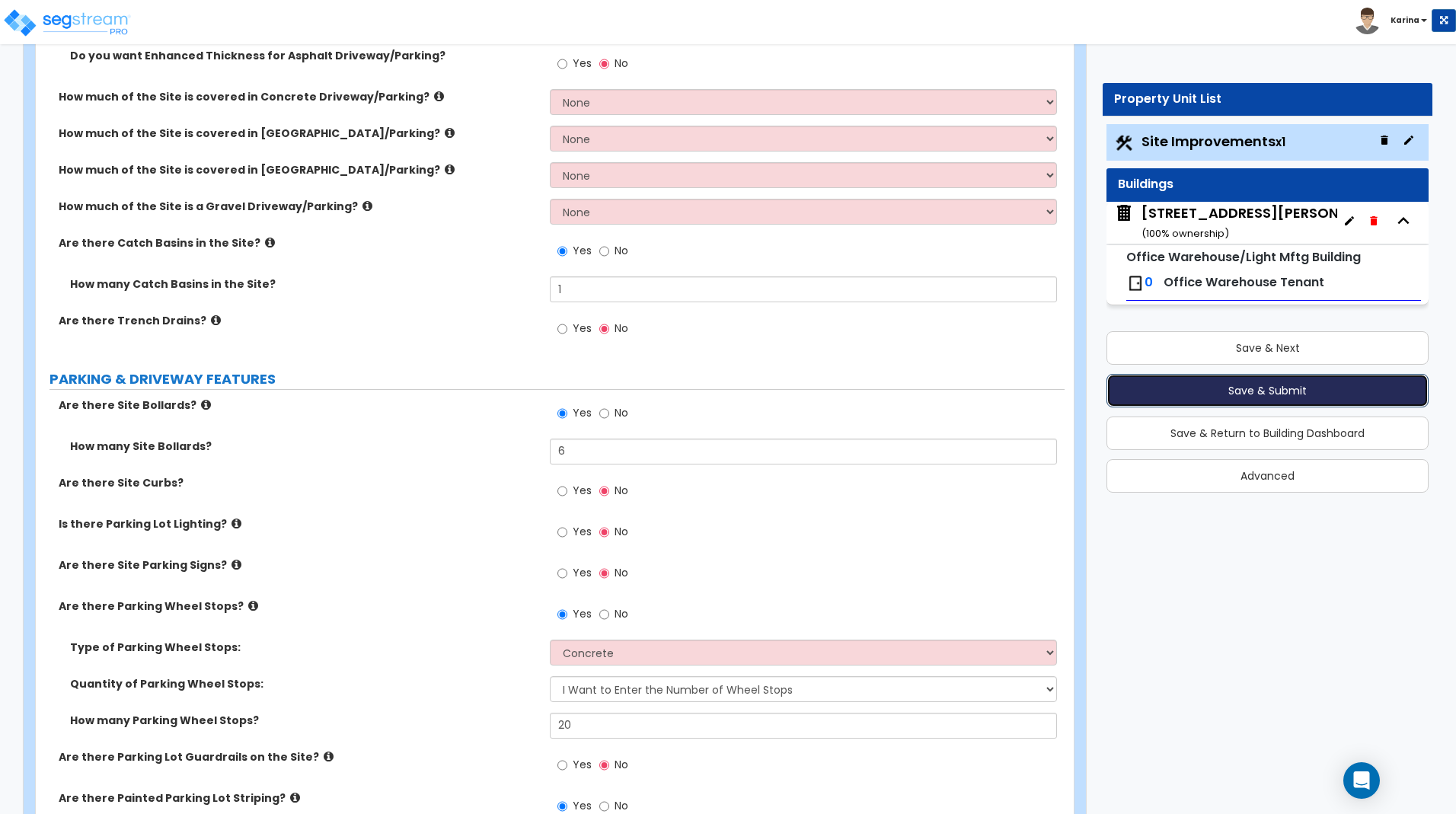
click at [1236, 388] on button "Save & Submit" at bounding box center [1267, 390] width 322 height 33
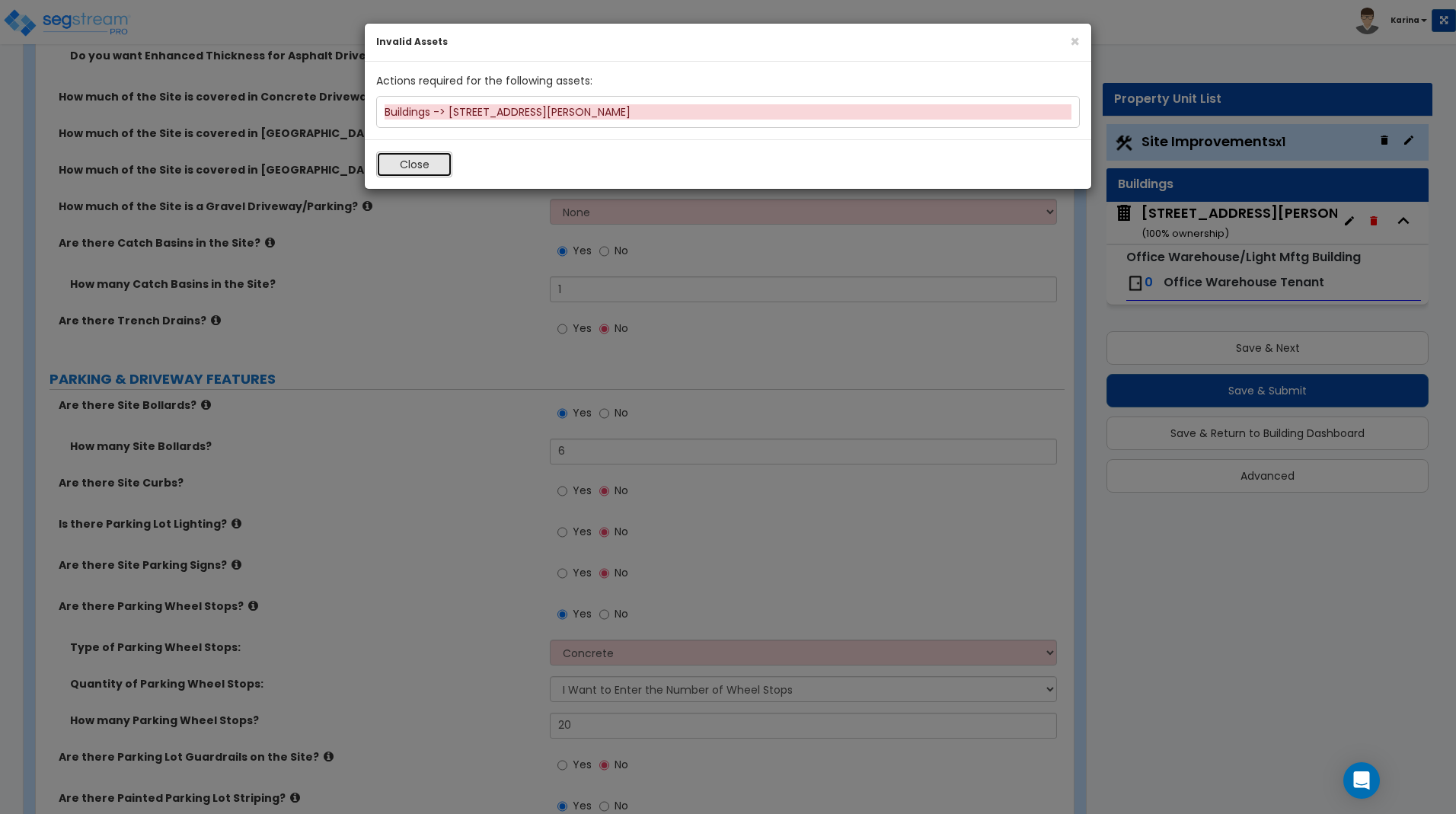
click at [427, 160] on button "Close" at bounding box center [414, 164] width 76 height 26
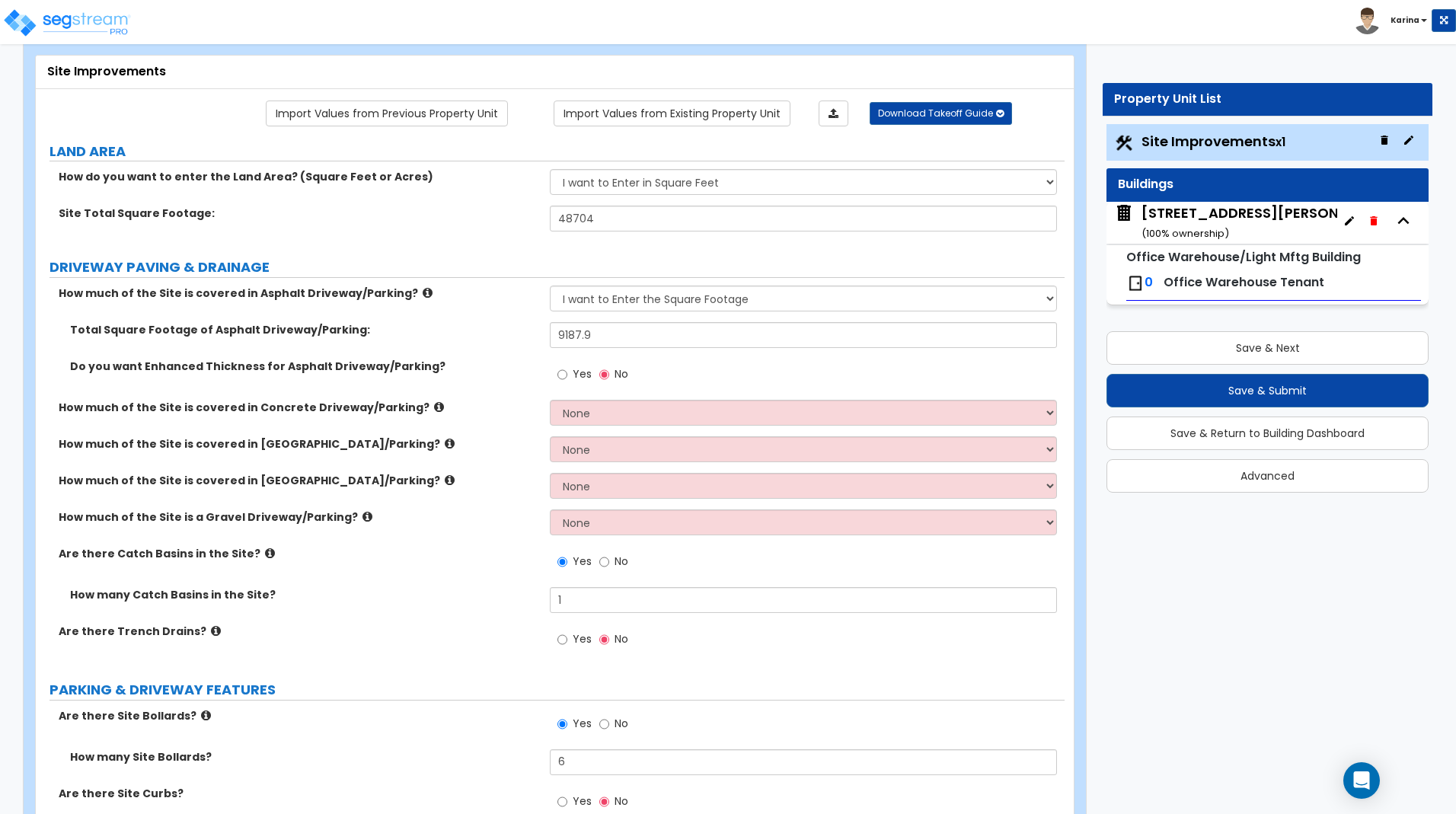
scroll to position [0, 0]
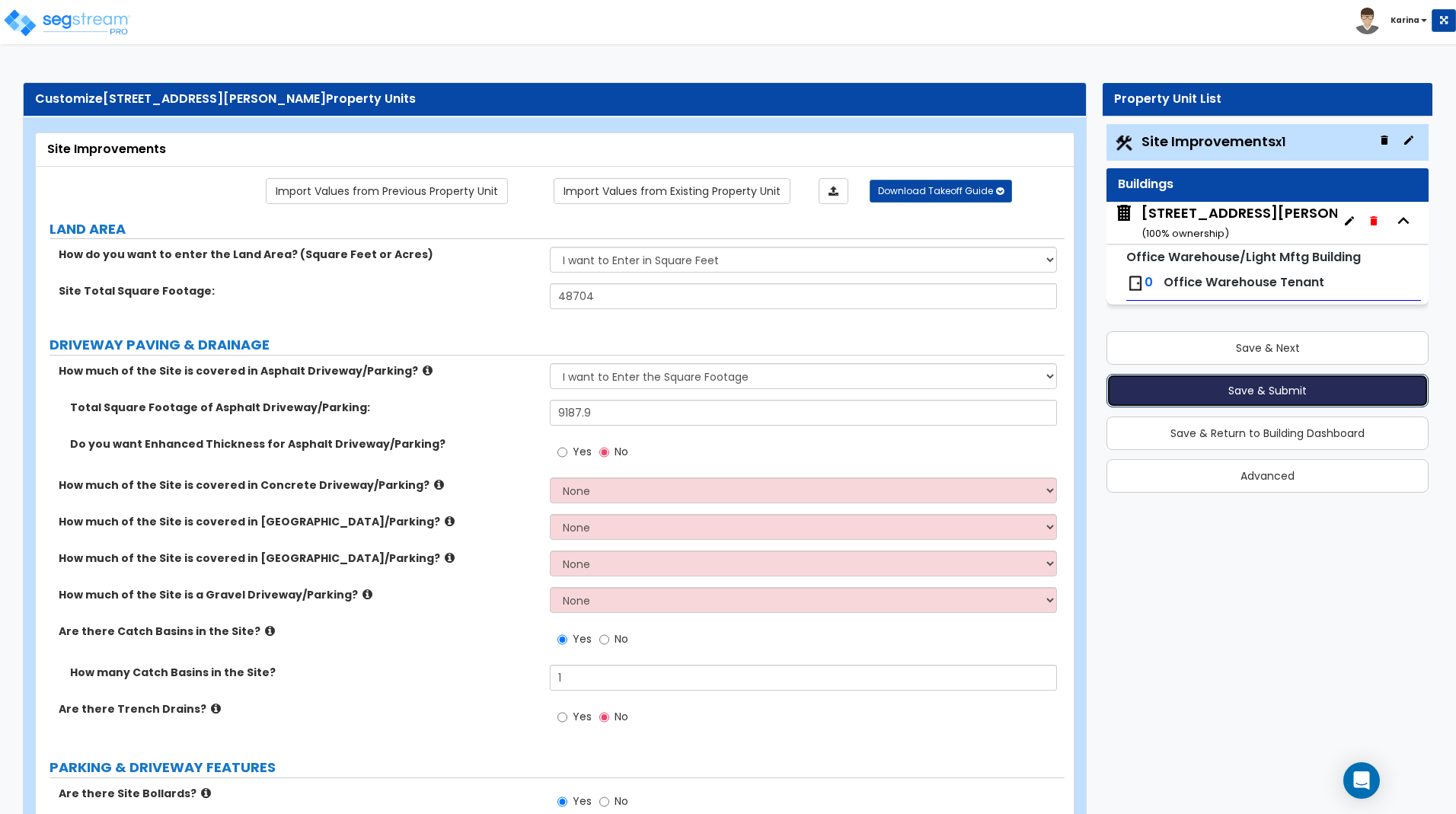
click at [1197, 385] on button "Save & Submit" at bounding box center [1267, 390] width 322 height 33
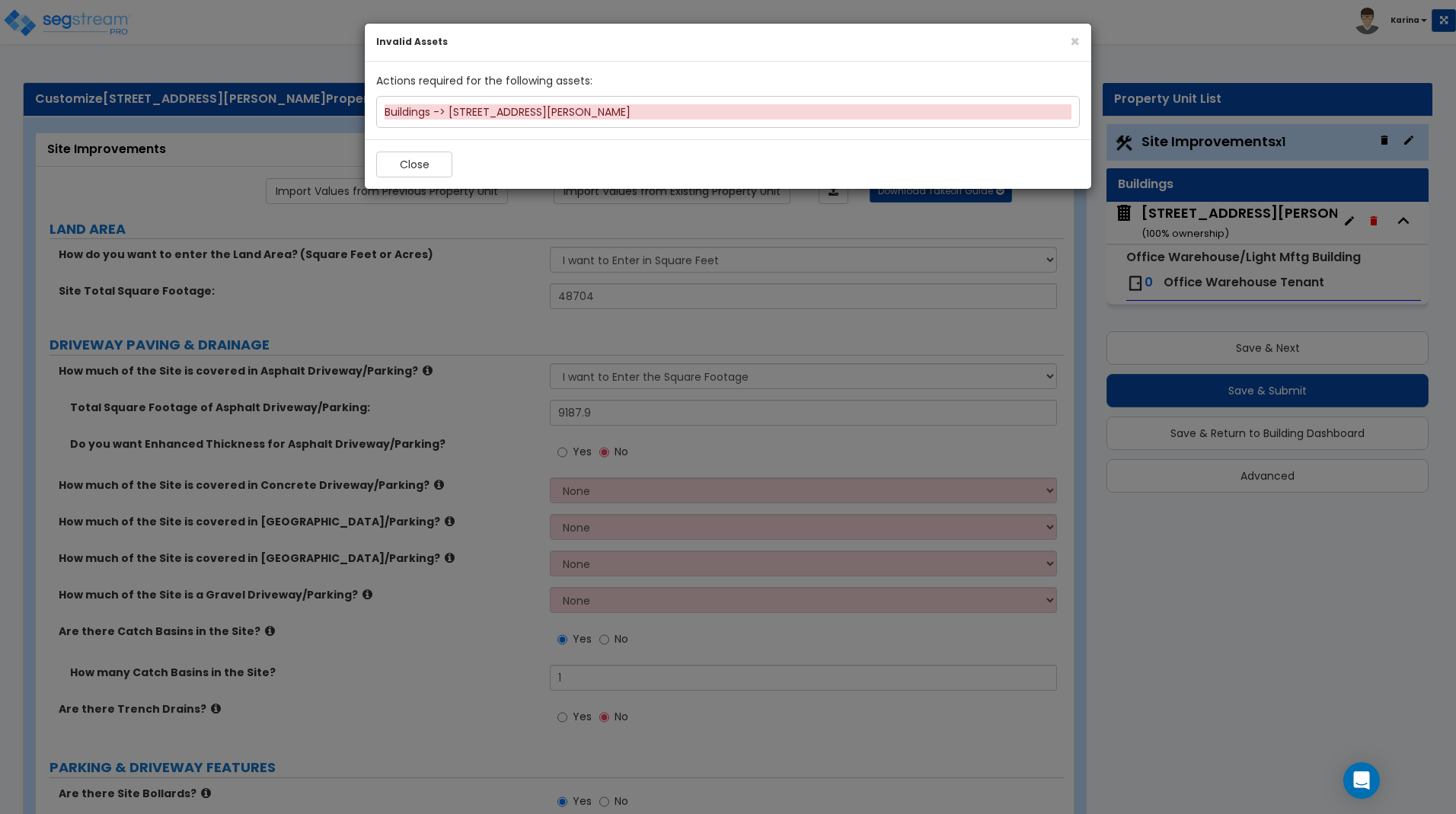
click at [492, 112] on div "Buildings -> 2255 Davis blvd" at bounding box center [728, 112] width 687 height 15
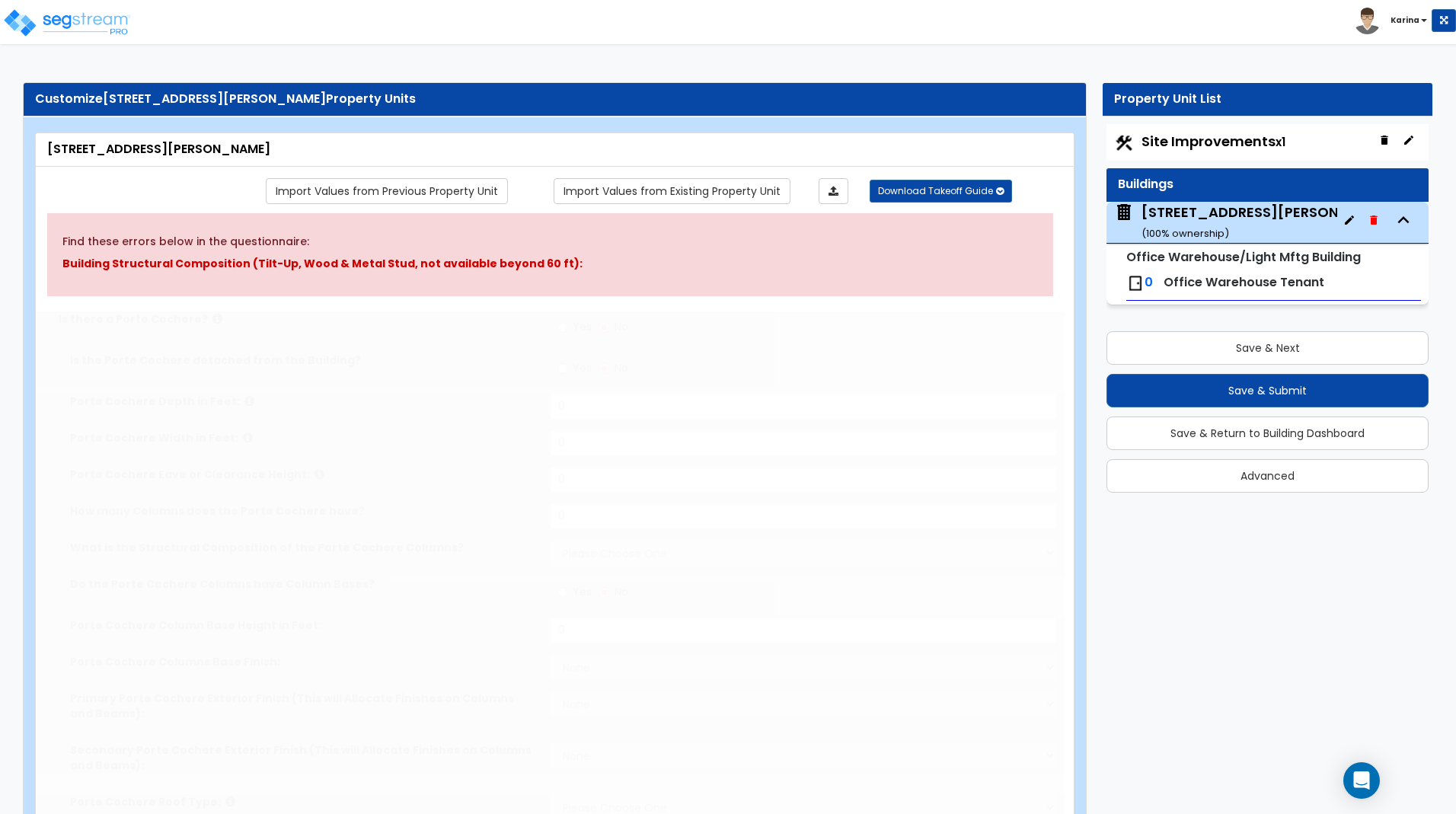
type input "18000"
type input "12"
type input "150"
radio input "true"
type input "12"
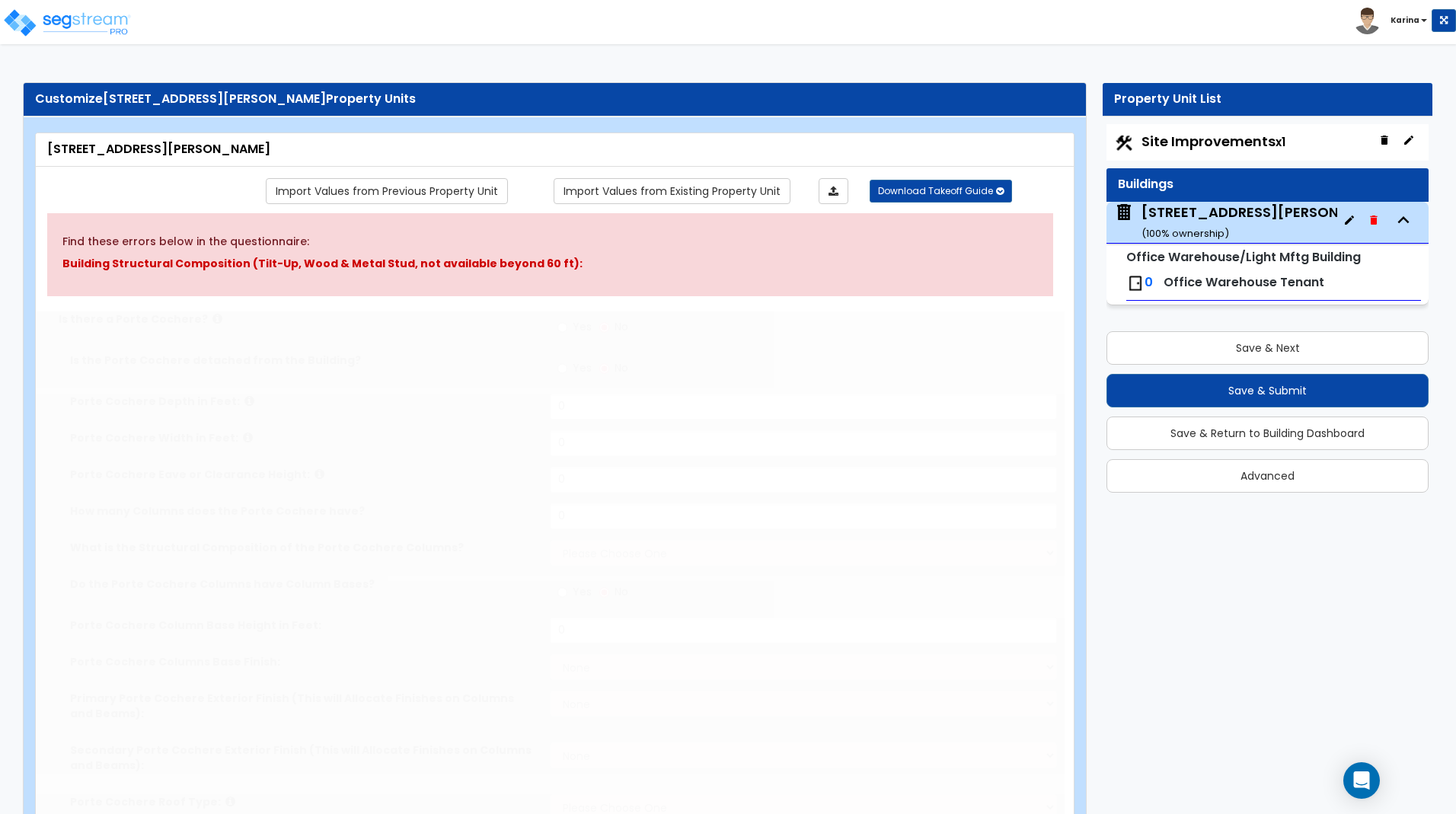
radio input "true"
type input "1"
radio input "true"
type input "3"
type input "1"
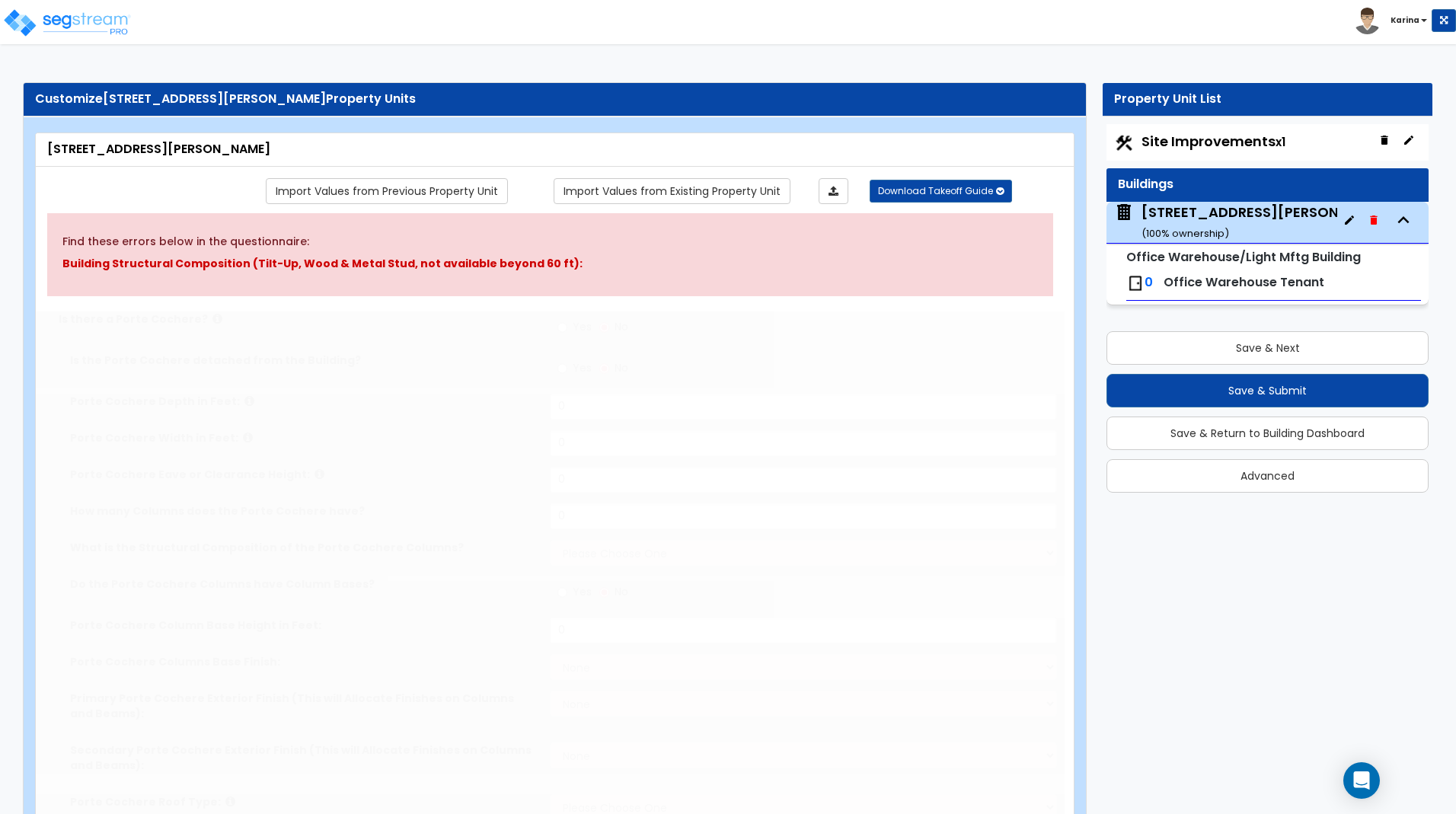
radio input "true"
type input "180"
radio input "true"
type input "202.6"
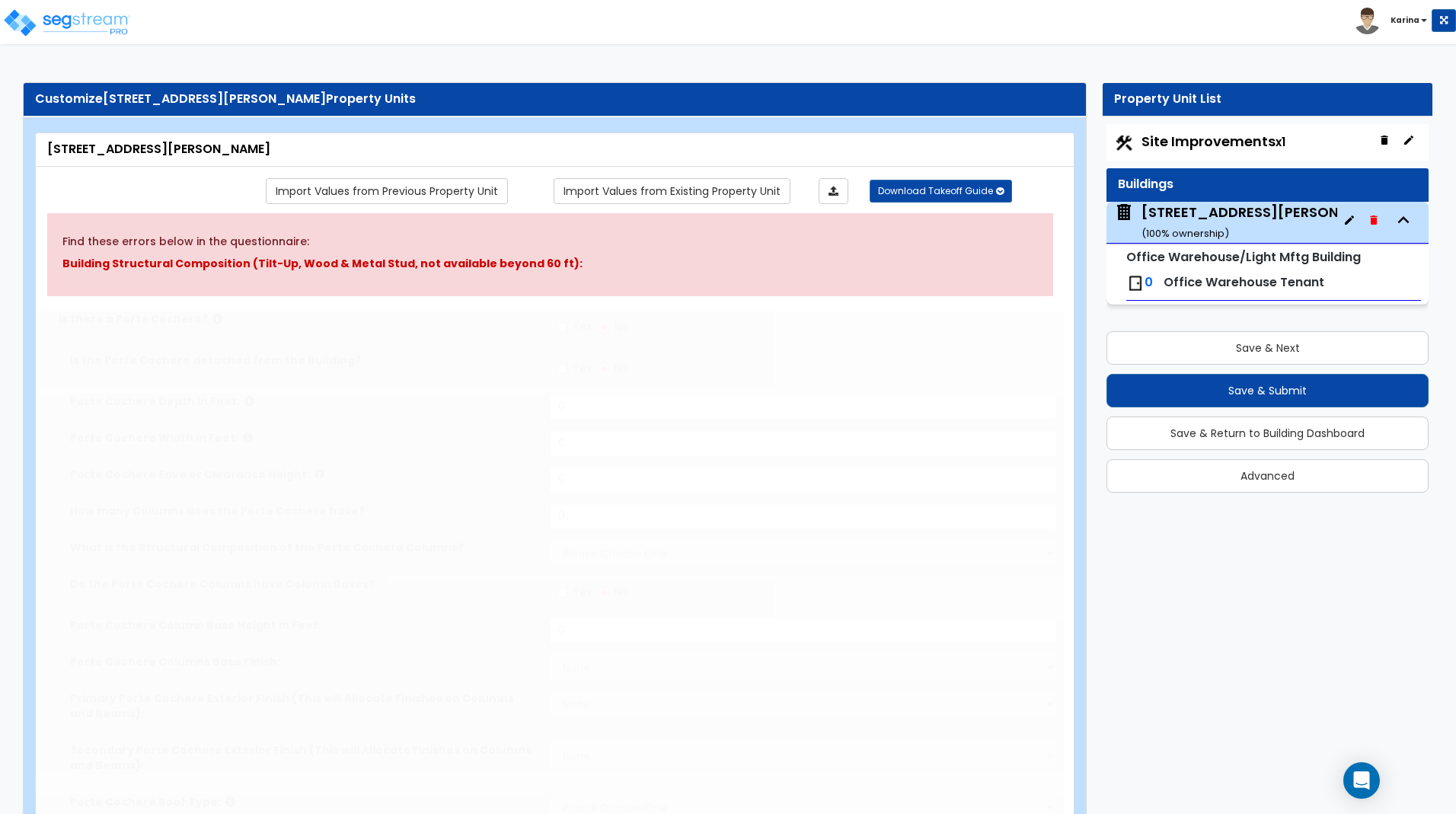
select select "2"
type input "2"
radio input "true"
type input "2"
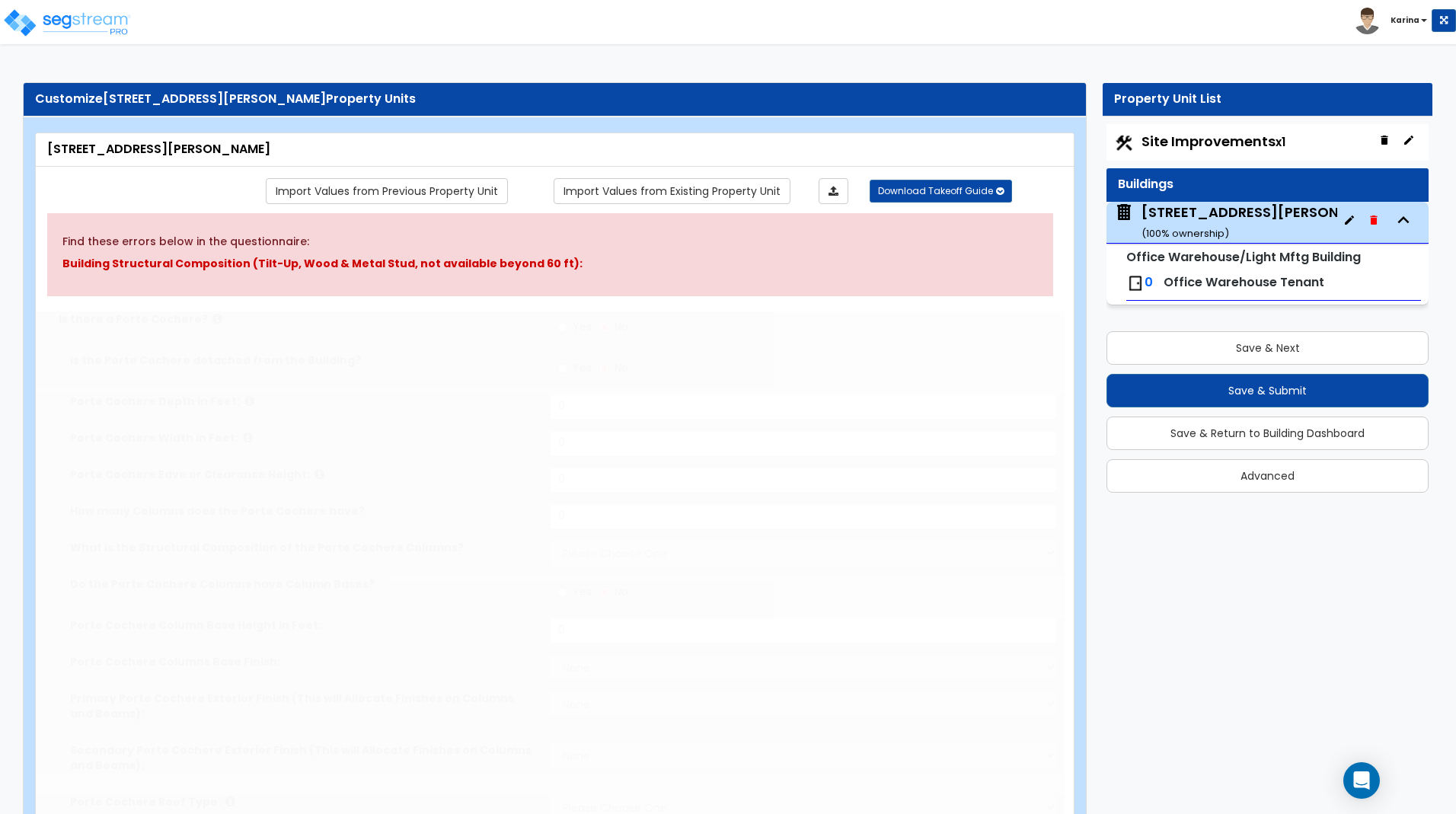
type input "2"
radio input "true"
type input "55"
select select "2"
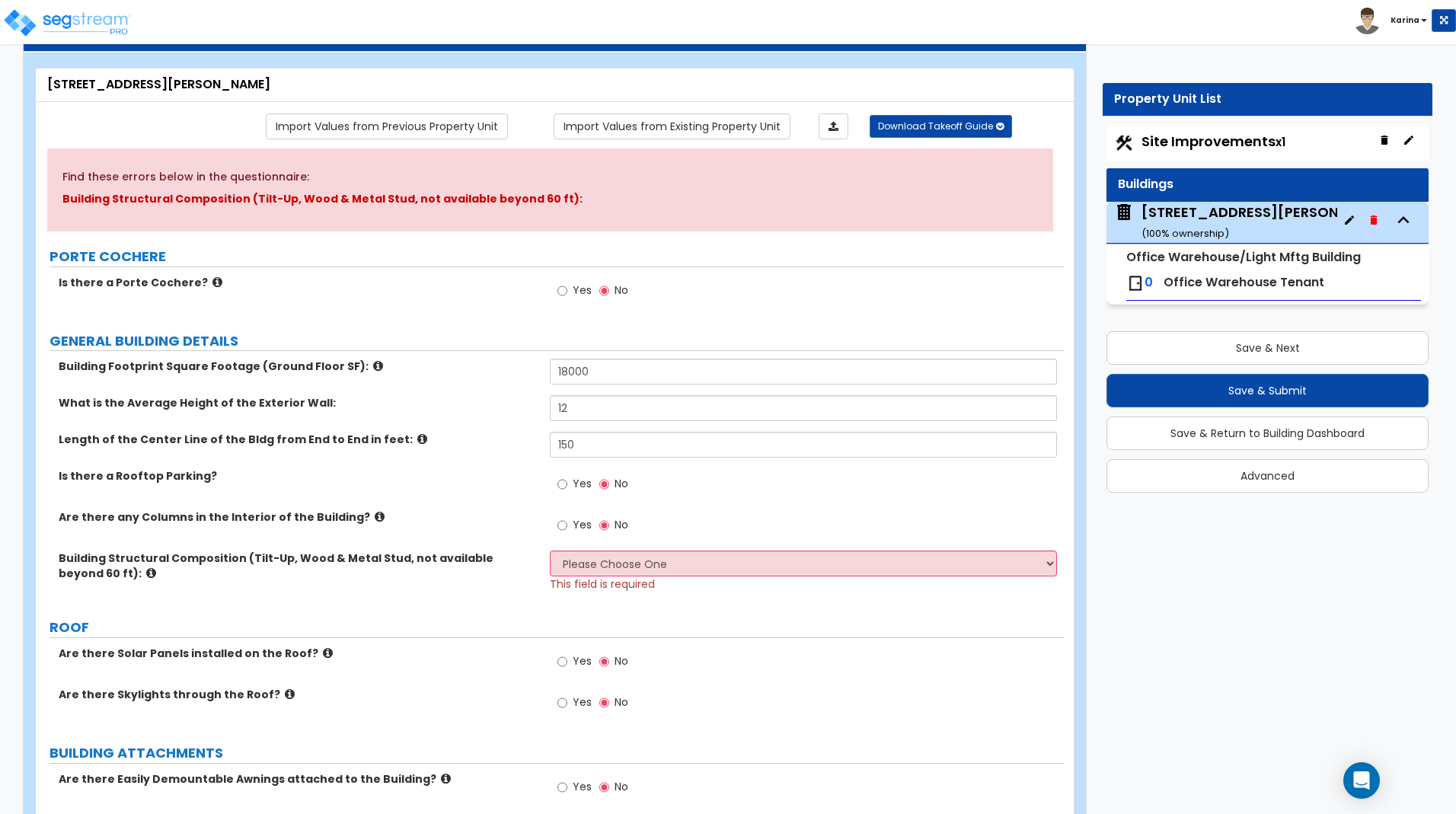
scroll to position [155, 0]
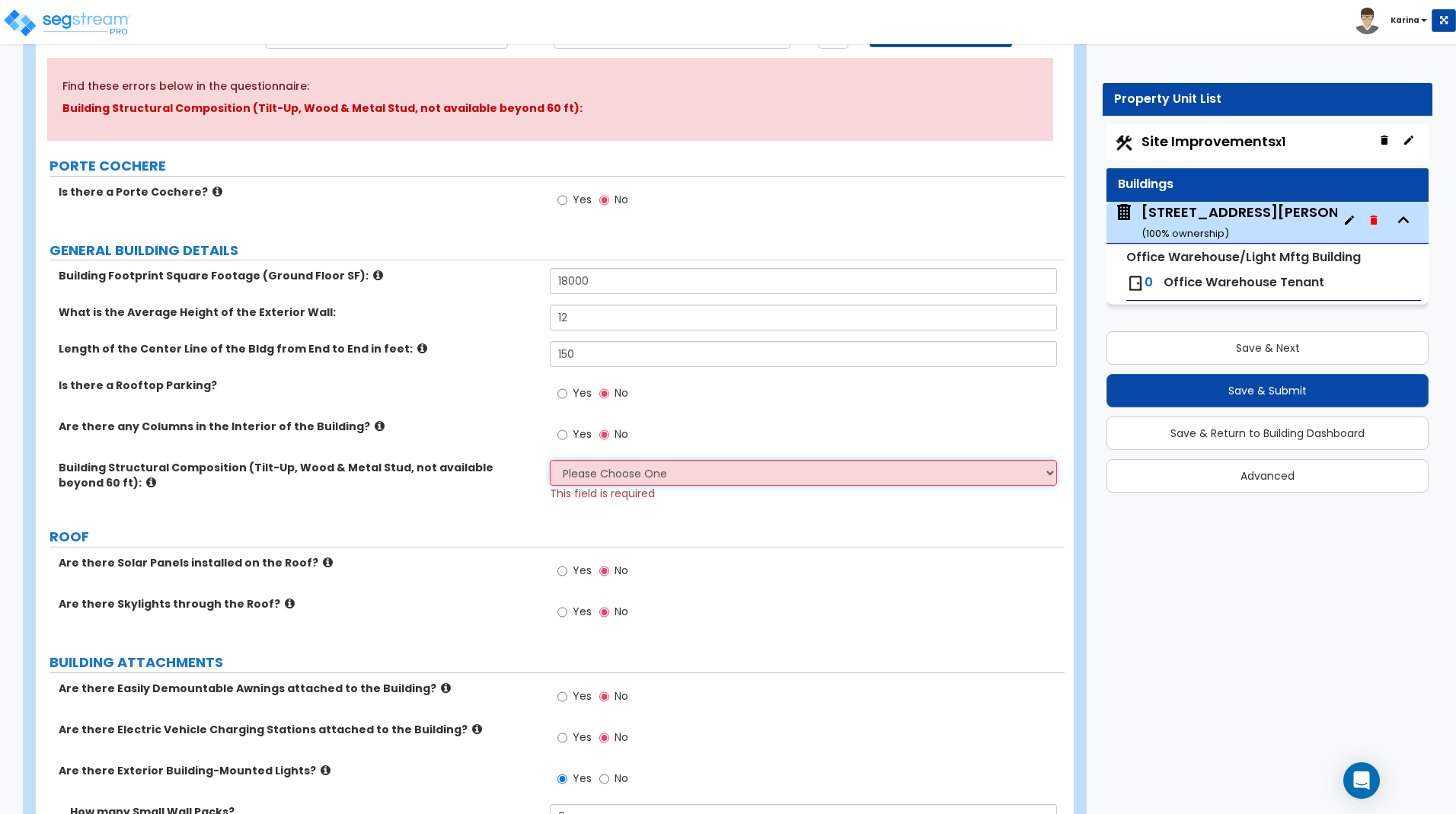
click at [549, 460] on select "Please Choose One Pre-Engineered Metal Building Tilt-up Wall Construction Reinf…" at bounding box center [802, 473] width 506 height 26
select select "1"
click option "Pre-Engineered Metal Building" at bounding box center [0, 0] width 0 height 0
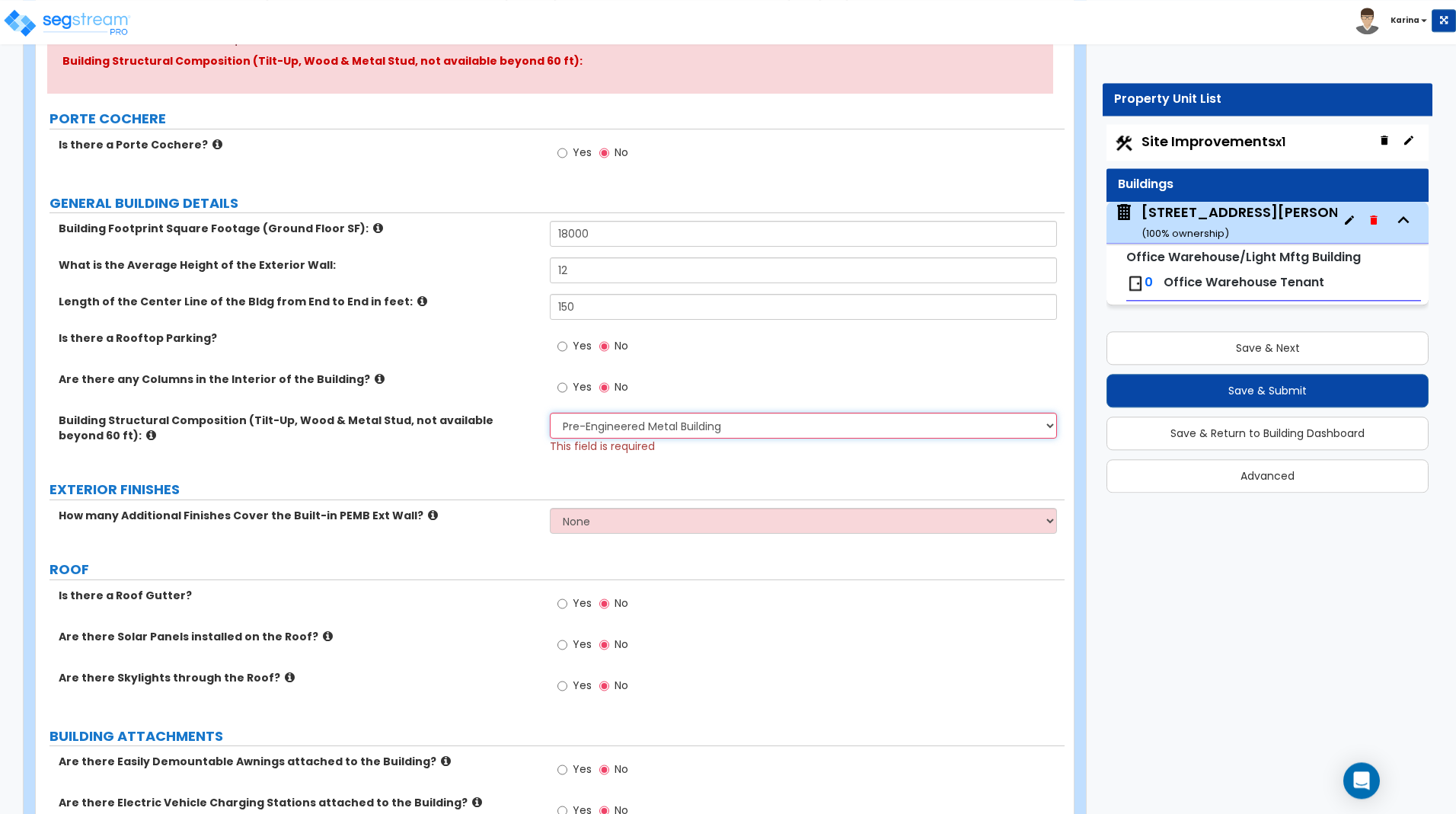
scroll to position [233, 0]
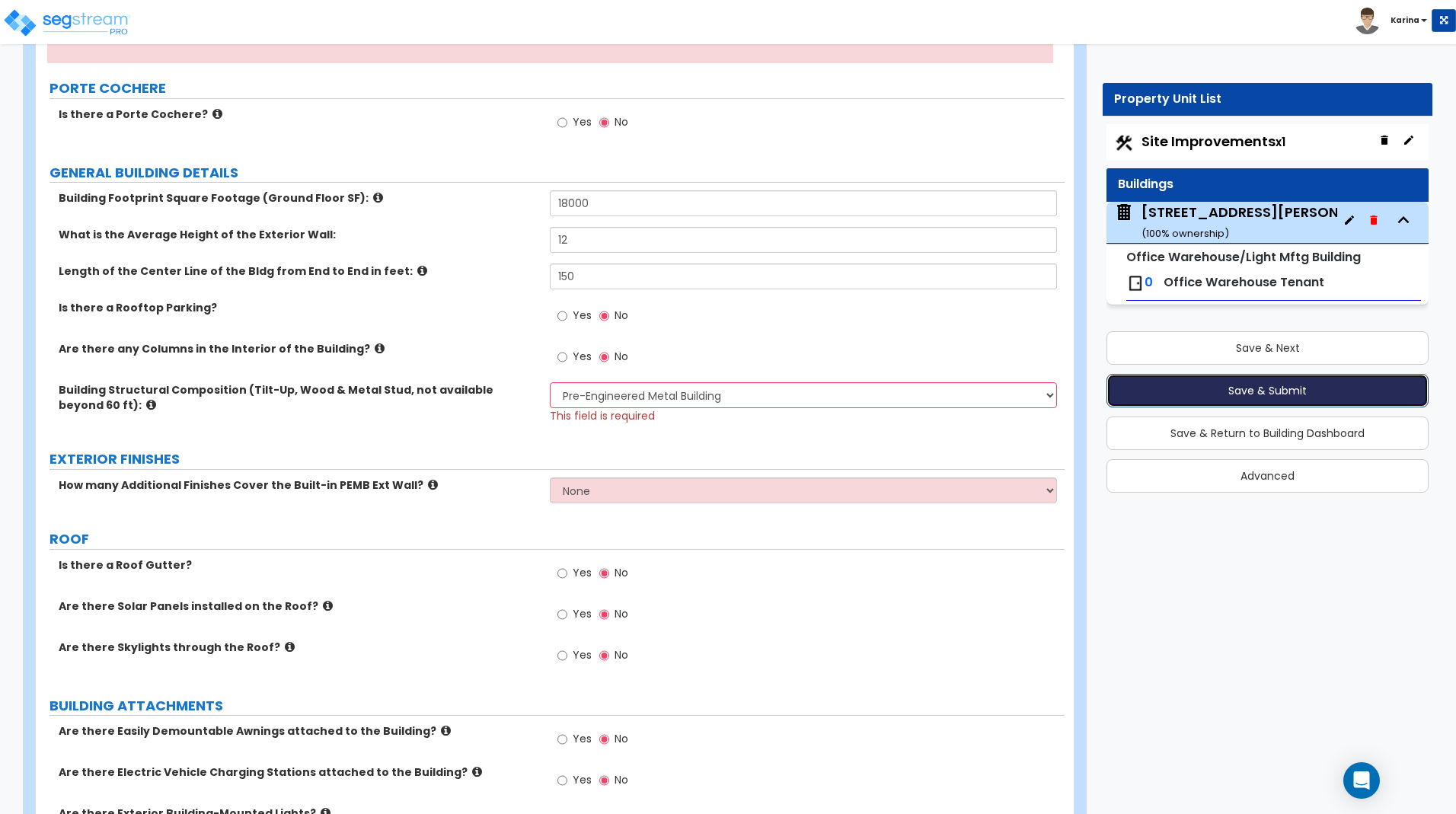
click at [1167, 392] on button "Save & Submit" at bounding box center [1267, 390] width 322 height 33
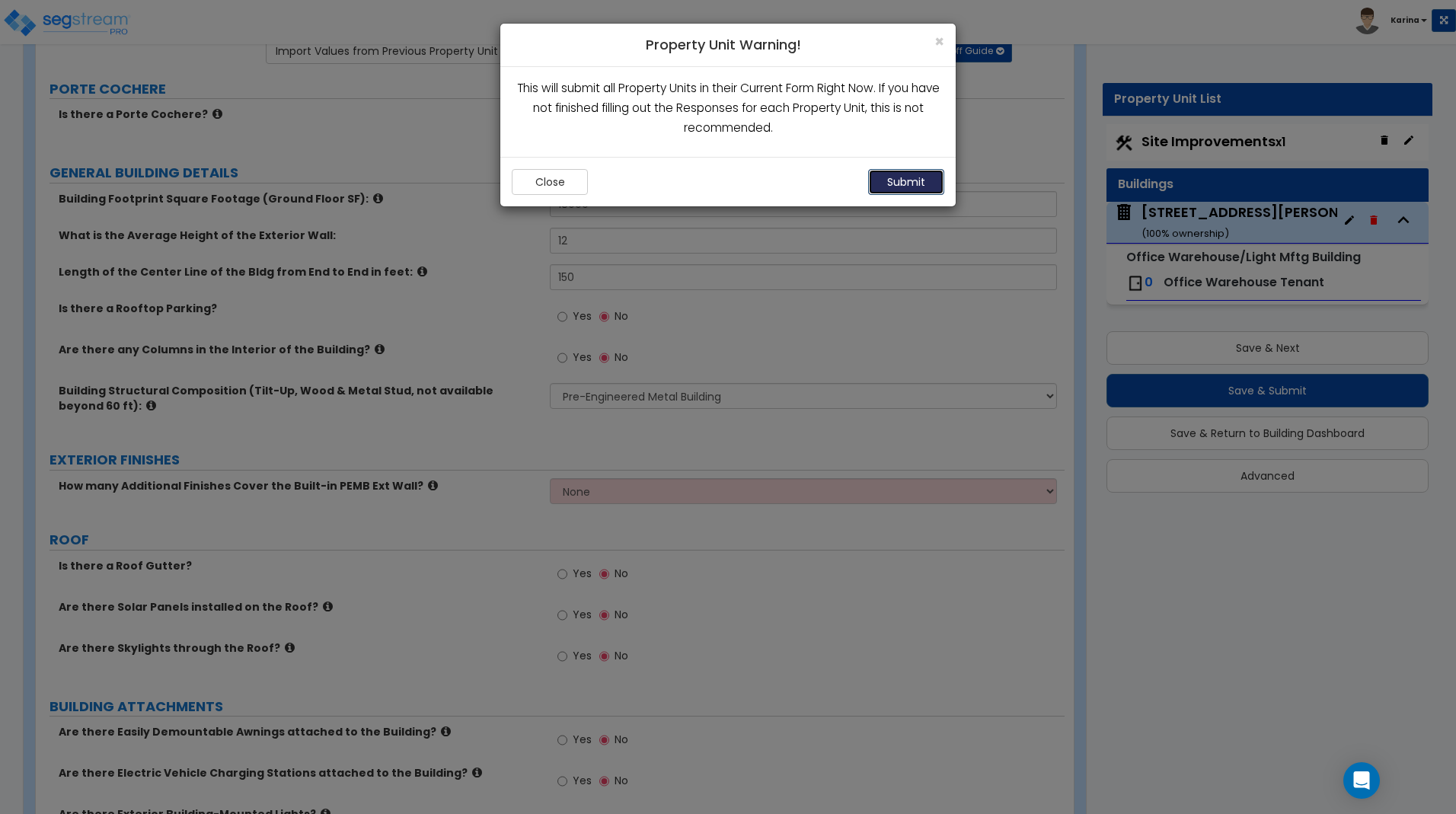
click at [889, 180] on button "Submit" at bounding box center [906, 182] width 76 height 26
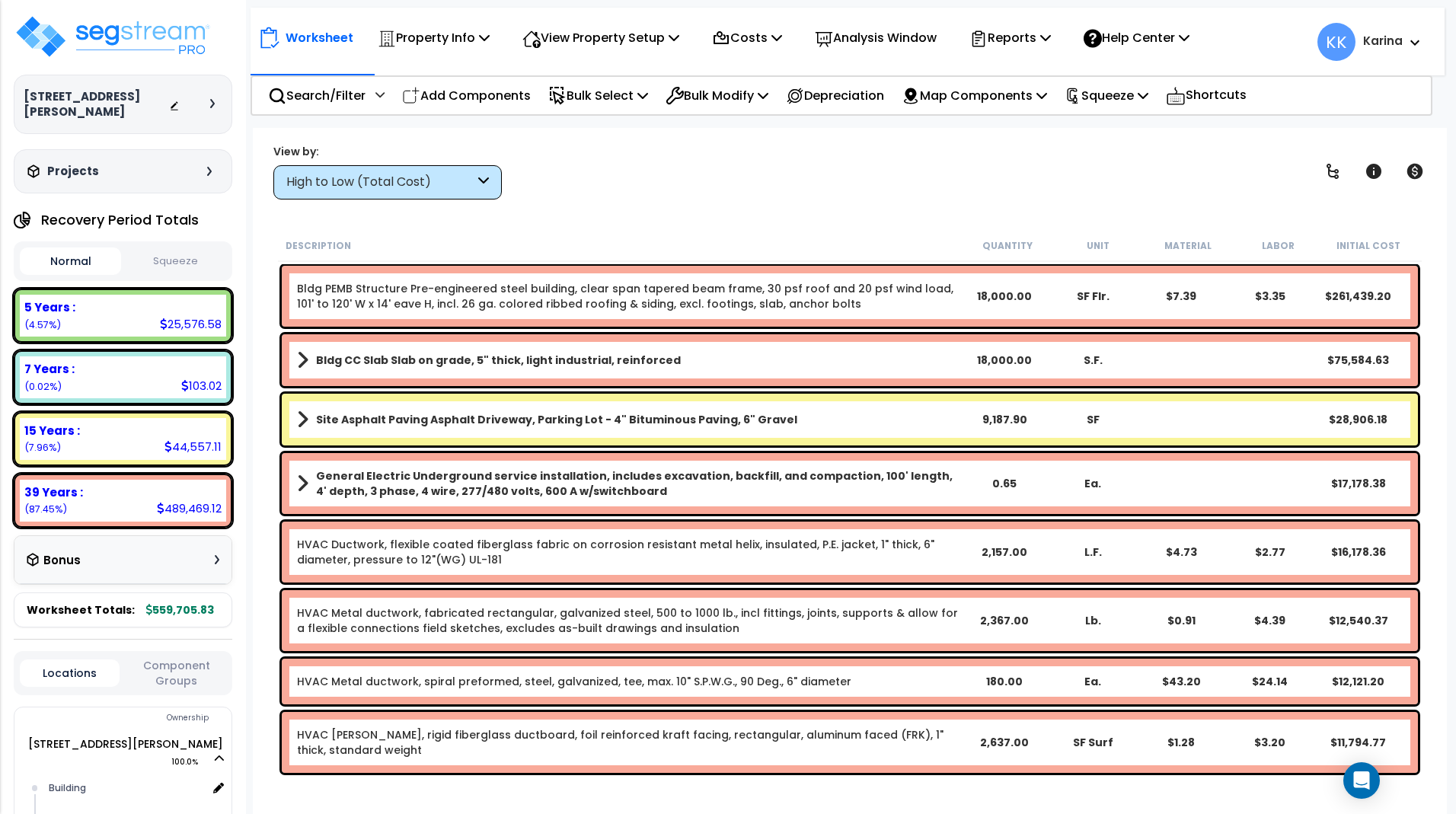
click at [432, 176] on div "High to Low (Total Cost)" at bounding box center [380, 182] width 188 height 18
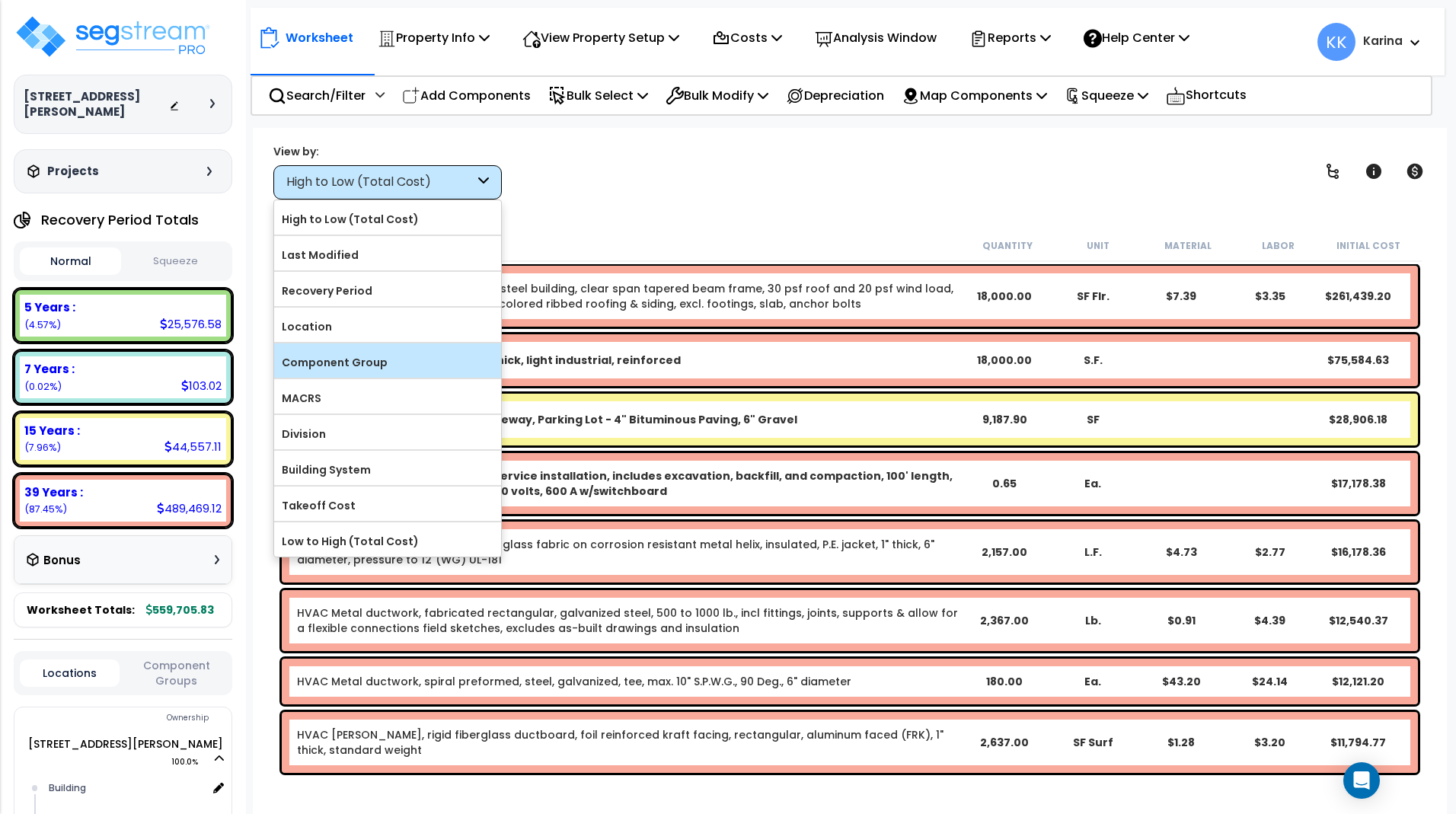
click at [390, 362] on label "Component Group" at bounding box center [388, 362] width 227 height 23
click at [0, 0] on input "Component Group" at bounding box center [0, 0] width 0 height 0
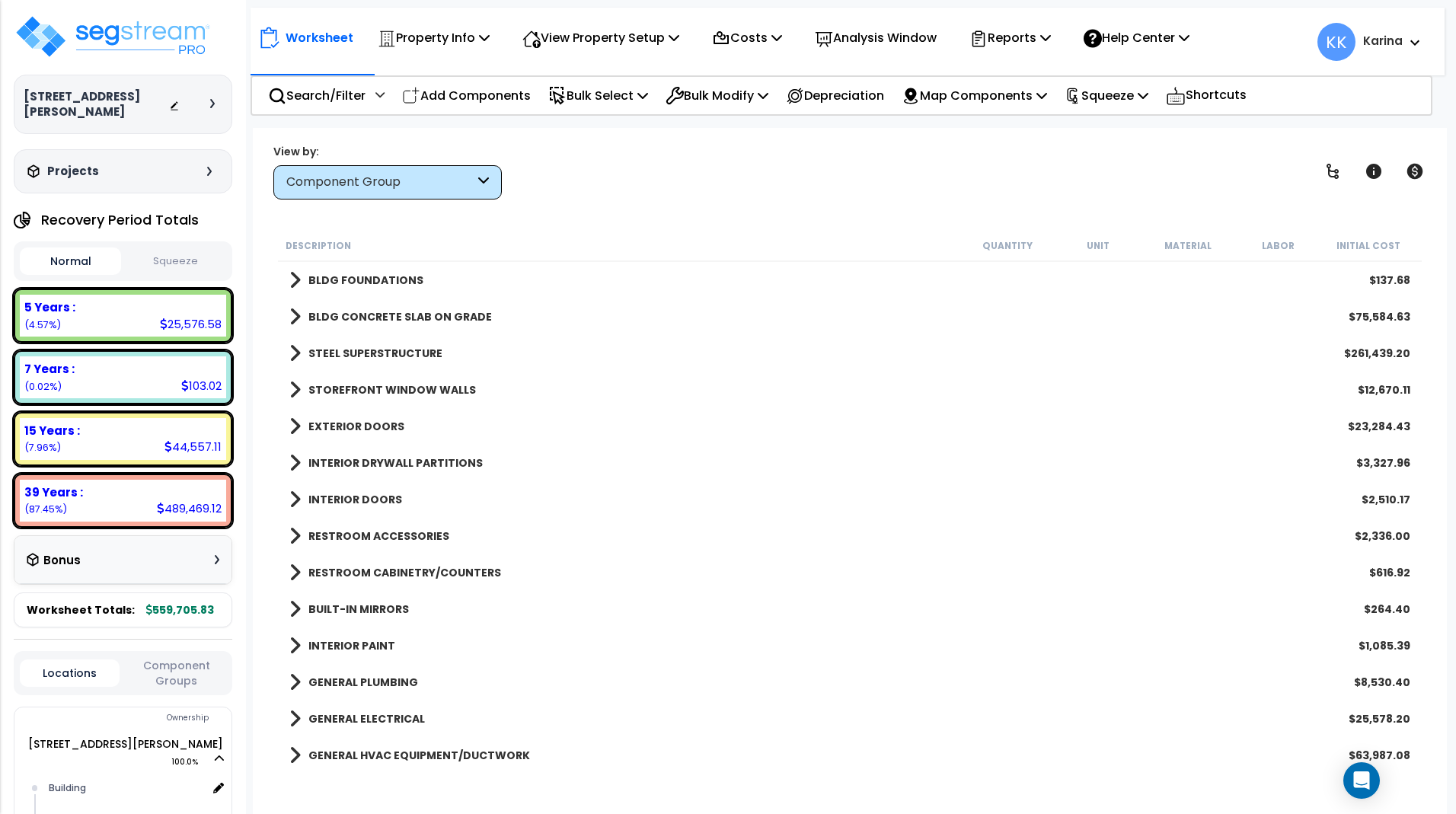
scroll to position [67, 0]
click at [487, 100] on p "Add Components" at bounding box center [465, 95] width 128 height 20
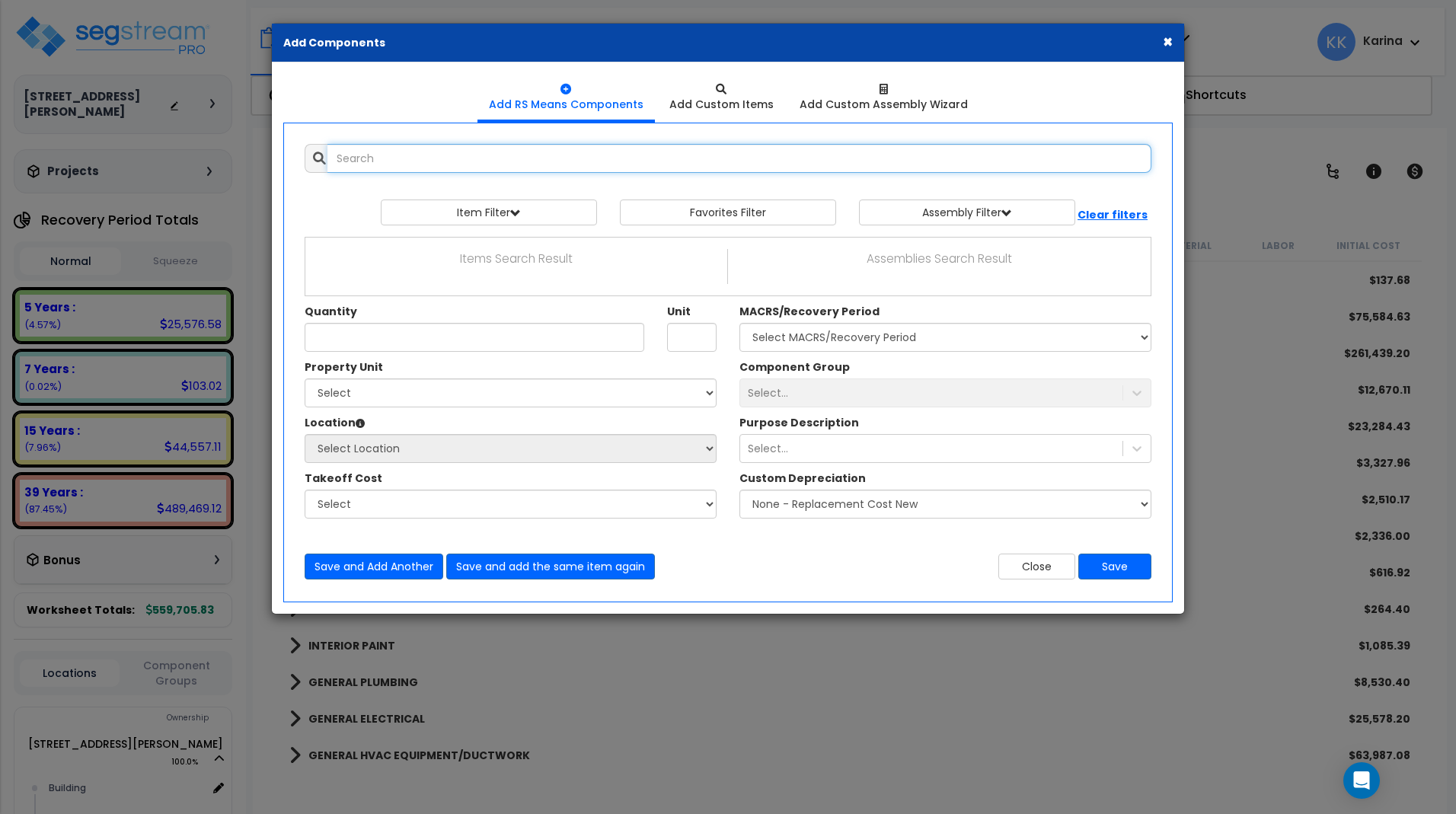
click at [505, 163] on input "text" at bounding box center [740, 158] width 824 height 29
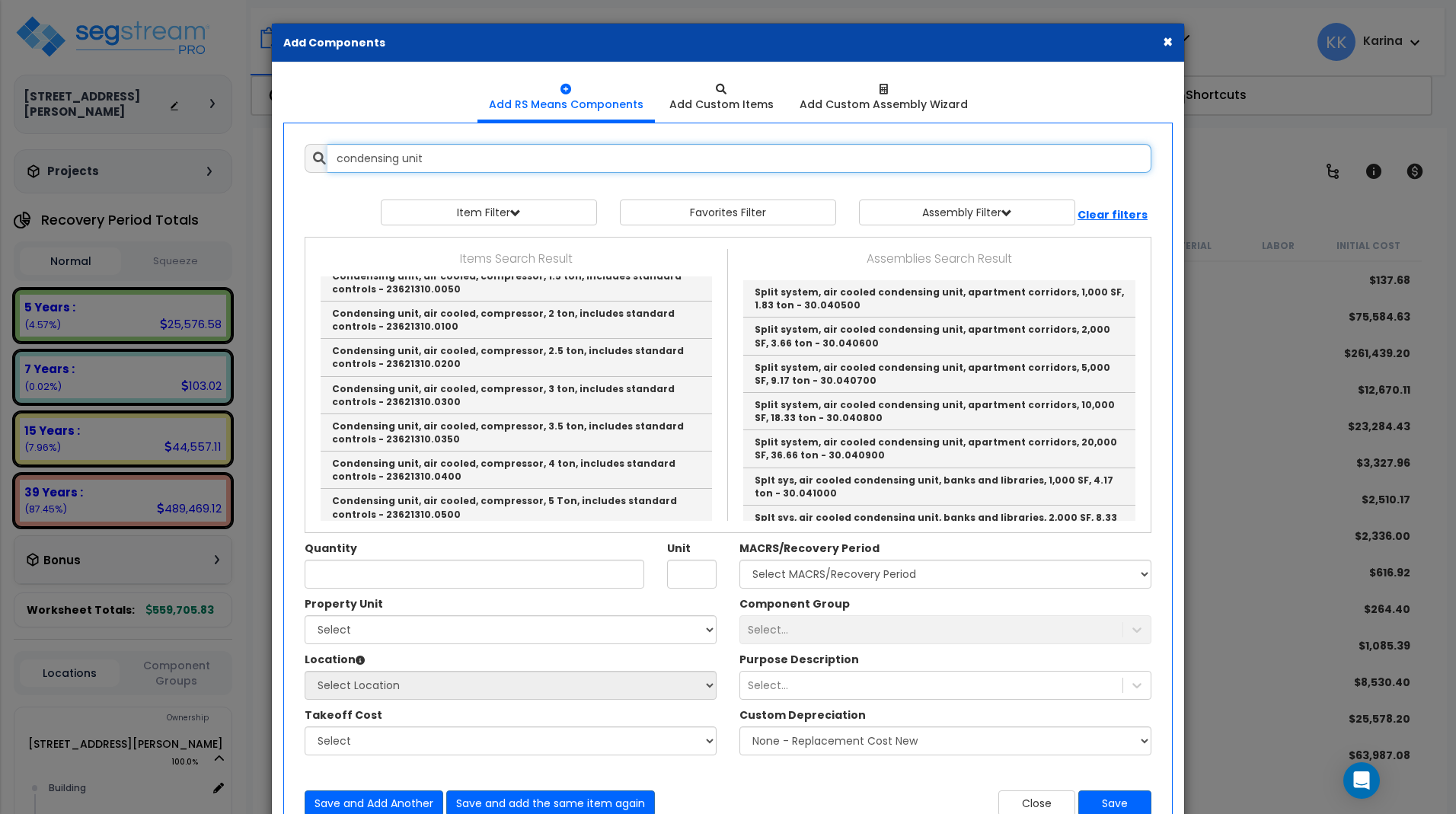
scroll to position [457, 0]
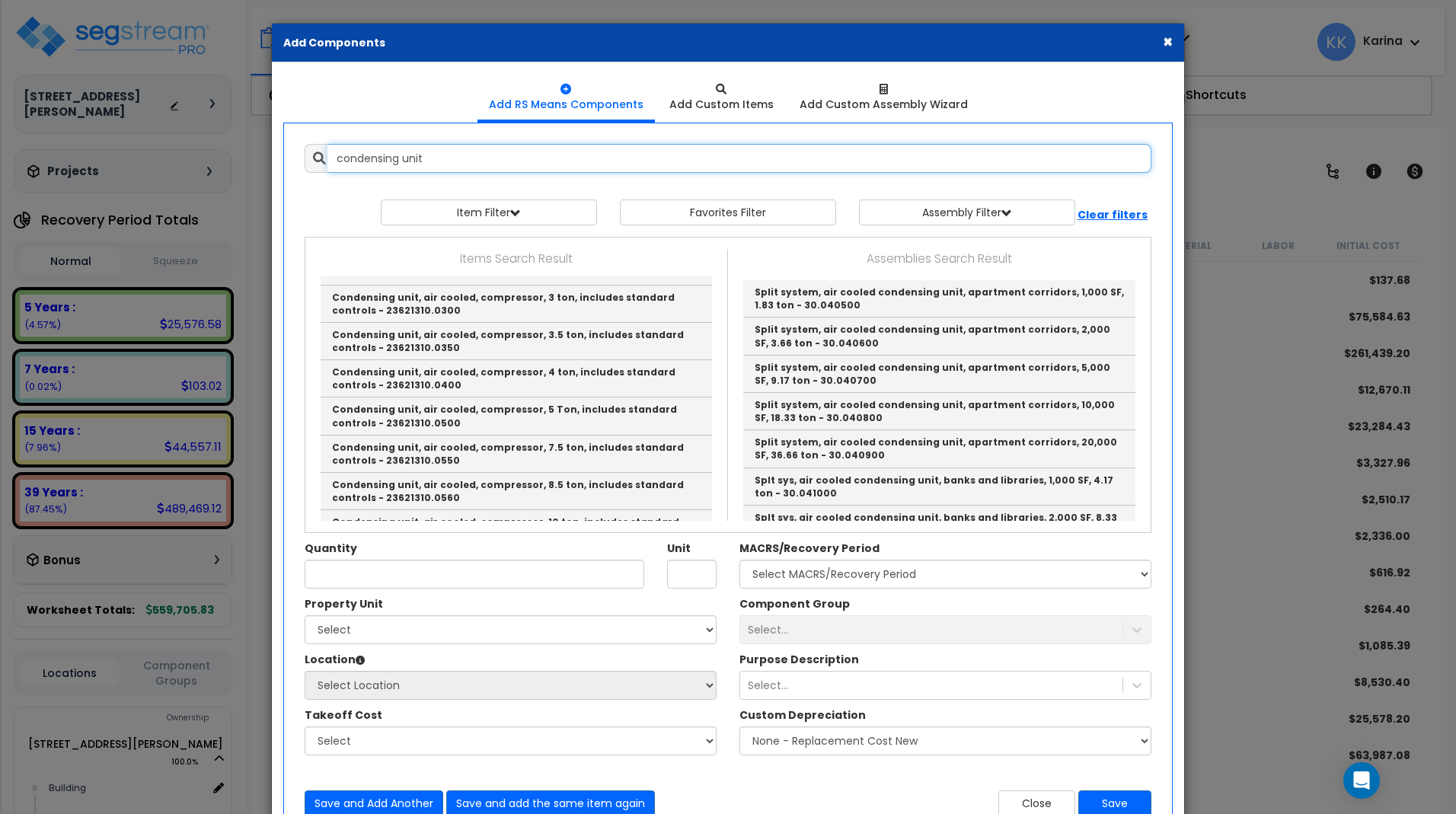
drag, startPoint x: 381, startPoint y: 155, endPoint x: 438, endPoint y: 159, distance: 57.1
click at [438, 159] on input "condensing unit" at bounding box center [740, 158] width 824 height 29
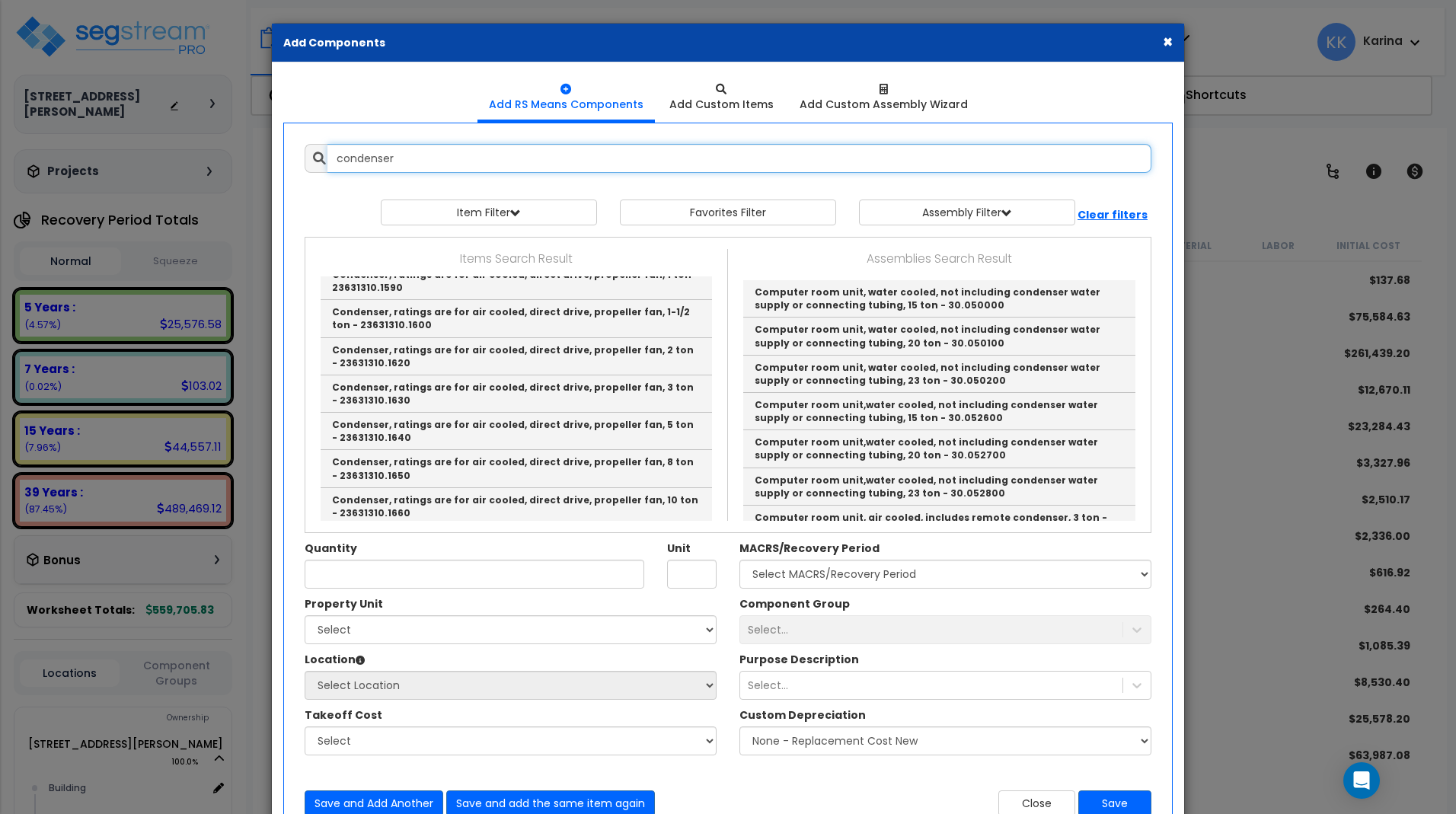
scroll to position [822, 0]
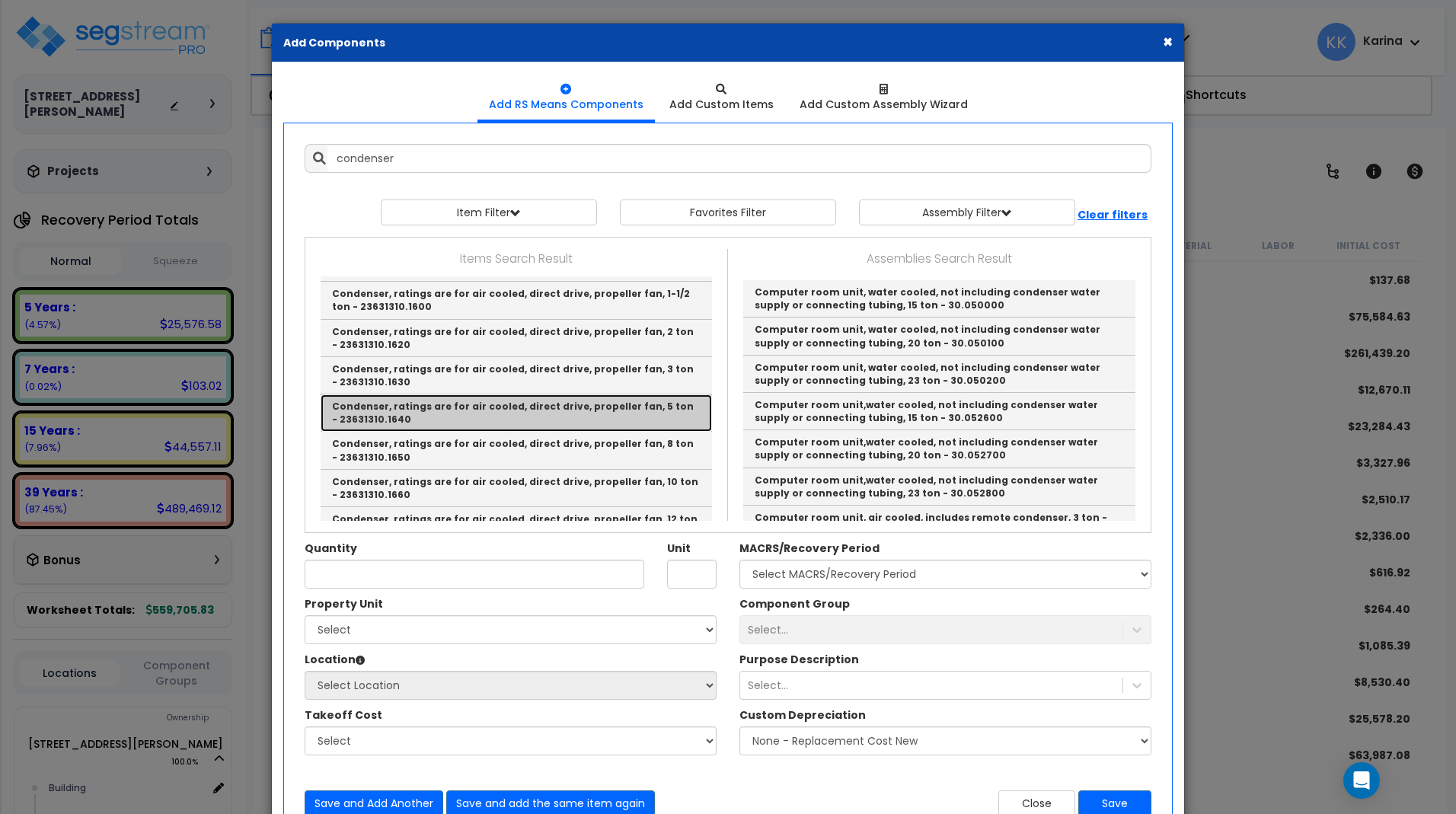
click at [442, 406] on link "Condenser, ratings are for air cooled, direct drive, propeller fan, 5 ton - 236…" at bounding box center [516, 413] width 391 height 37
type input "Condenser, ratings are for air cooled, direct drive, propeller fan, 5 ton - 236…"
type input "Ea."
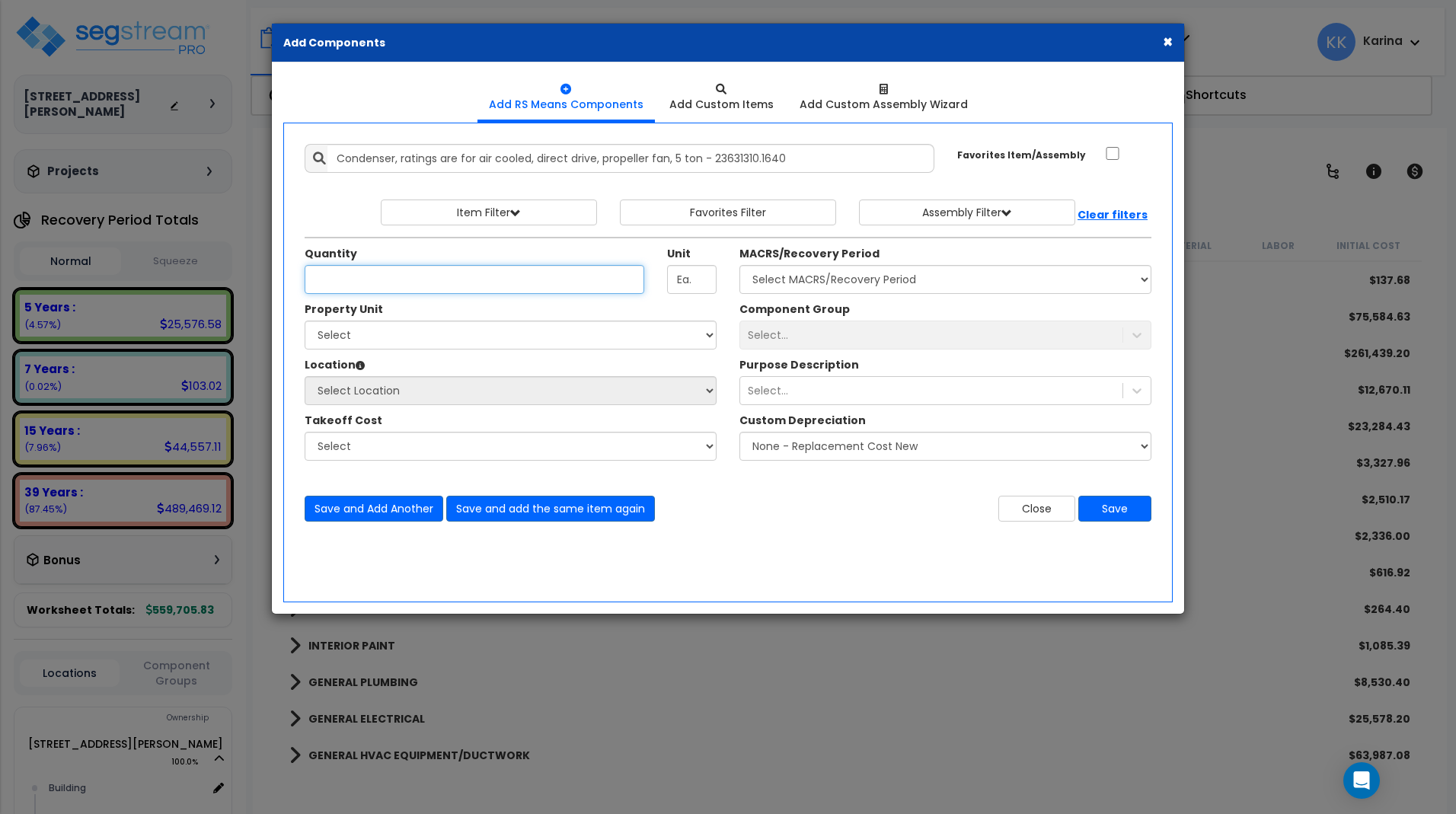
scroll to position [0, 0]
type input "6"
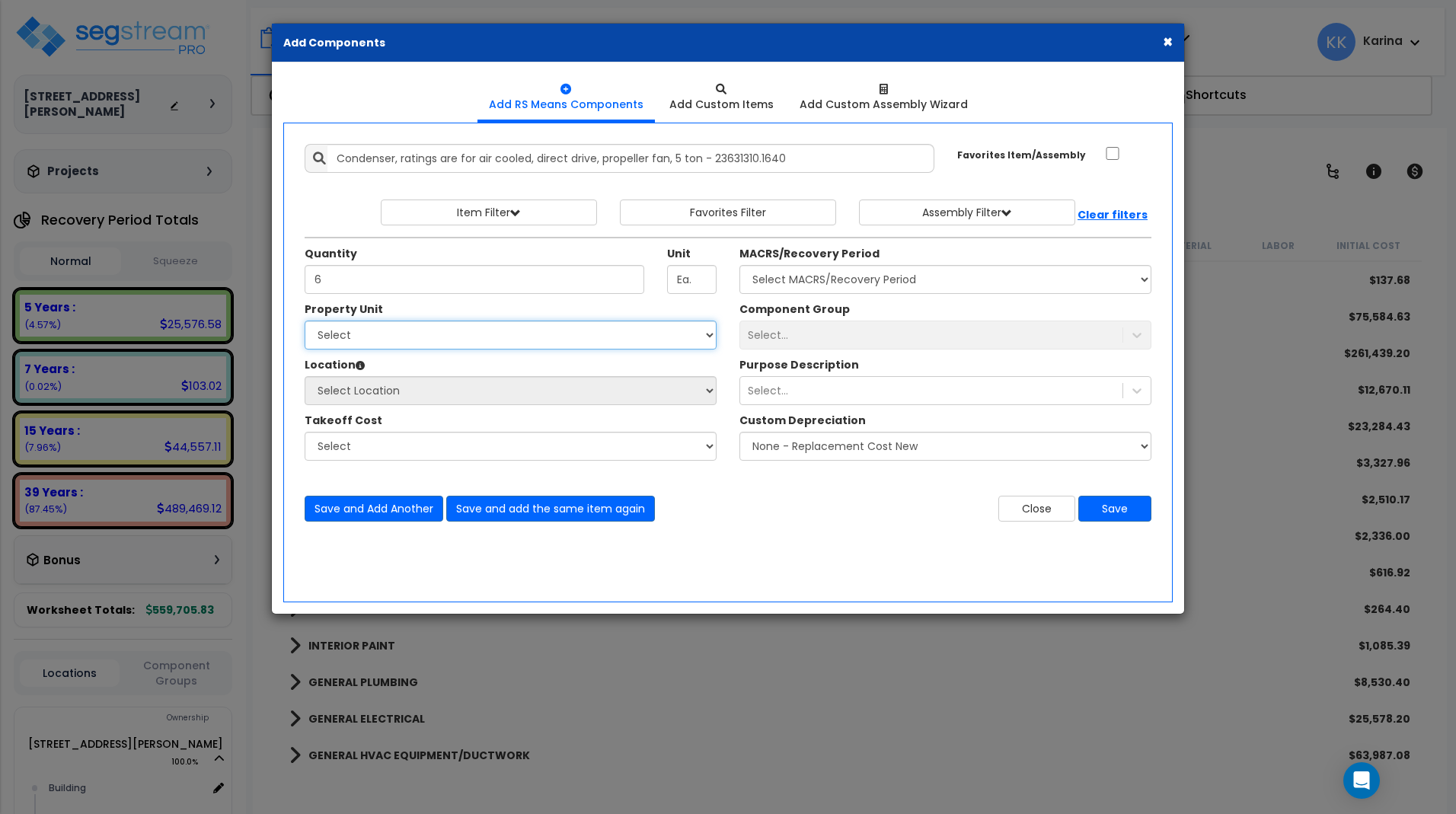
click at [305, 320] on select "Select [STREET_ADDRESS][PERSON_NAME] Site Improvements" at bounding box center [511, 334] width 412 height 29
select select "166235"
click option "[STREET_ADDRESS][PERSON_NAME]" at bounding box center [0, 0] width 0 height 0
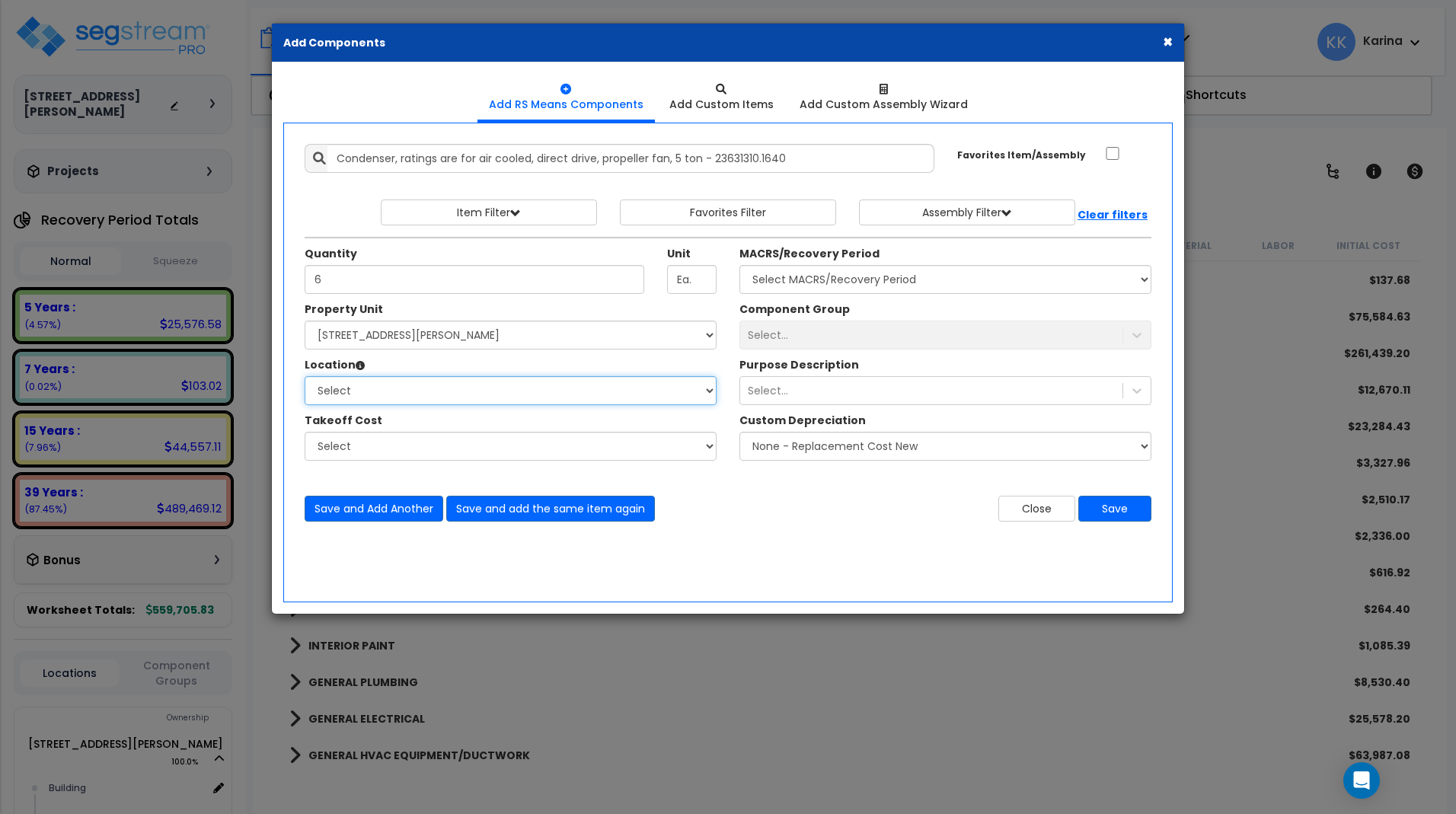
click at [305, 376] on select "Select Building Building Interior Common Areas Add Additional Location" at bounding box center [511, 389] width 412 height 29
select select "6"
click option "Building" at bounding box center [0, 0] width 0 height 0
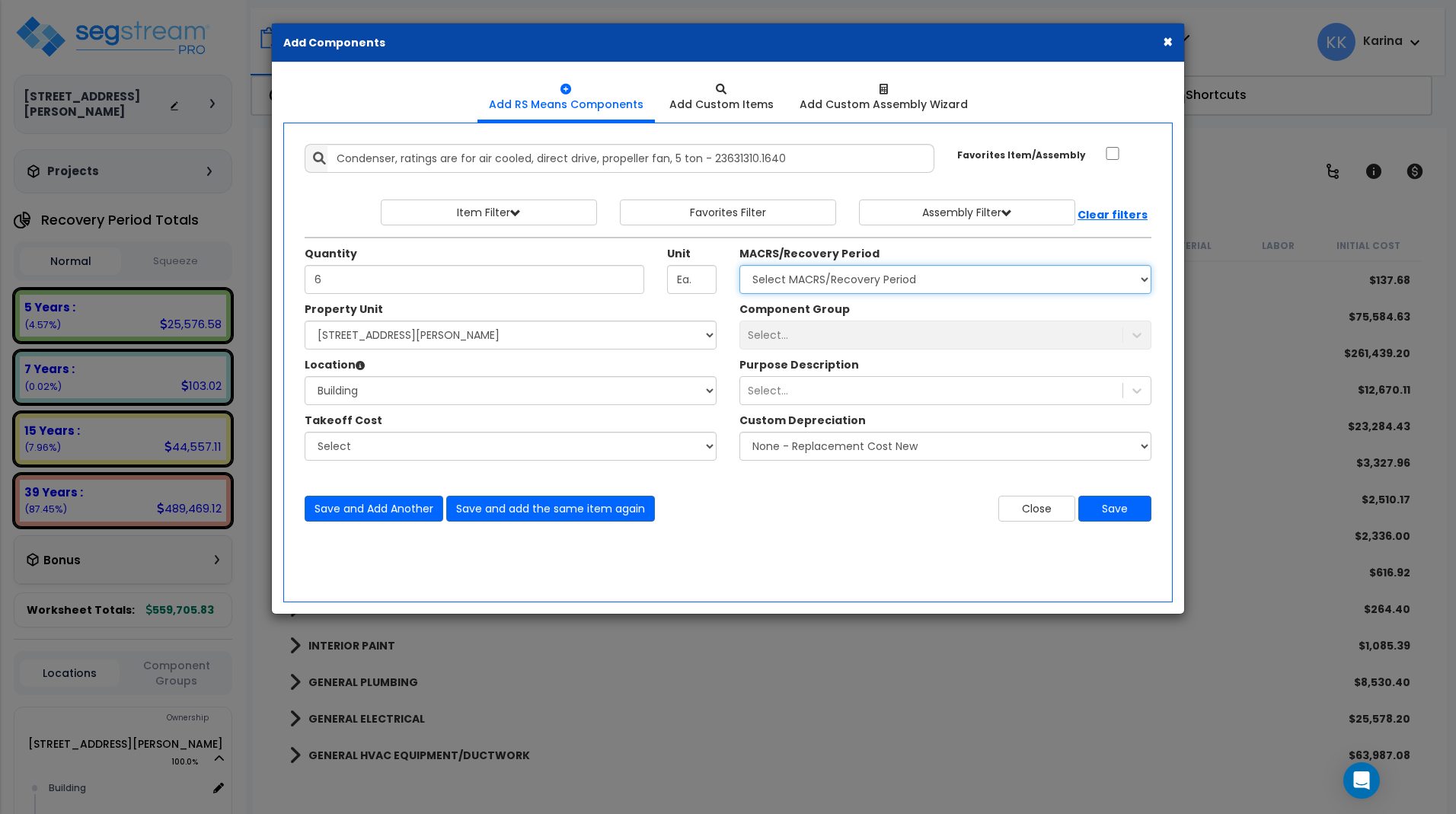
click at [740, 265] on select "Select MACRS/Recovery Period 5 Years - 57.0 - Distributive Trades & Services 5 …" at bounding box center [945, 279] width 412 height 29
select select "3669"
click option "39 Years - NA - Long-Life Property" at bounding box center [0, 0] width 0 height 0
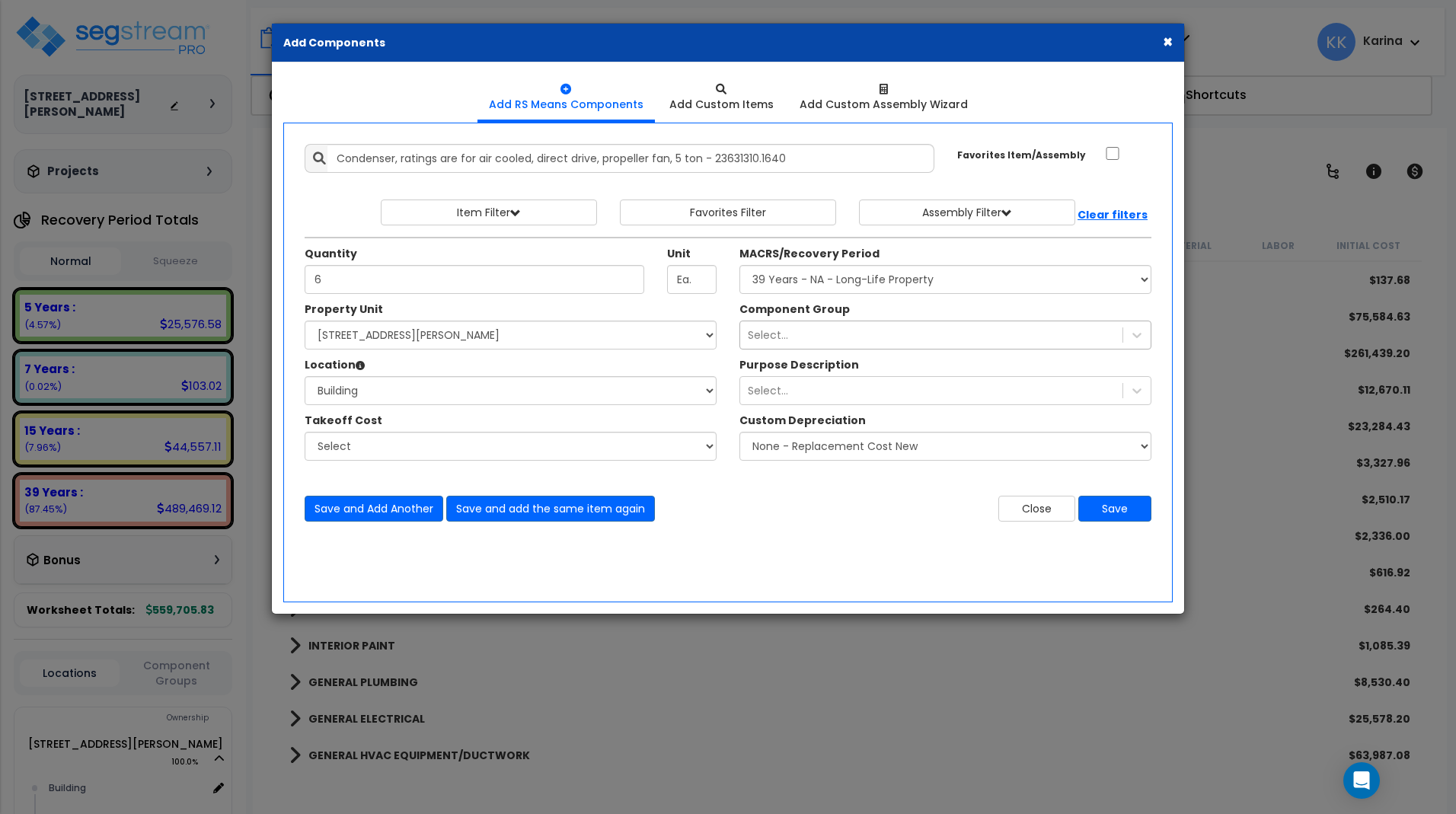
click at [792, 339] on div "Select..." at bounding box center [932, 335] width 382 height 24
type input "hva"
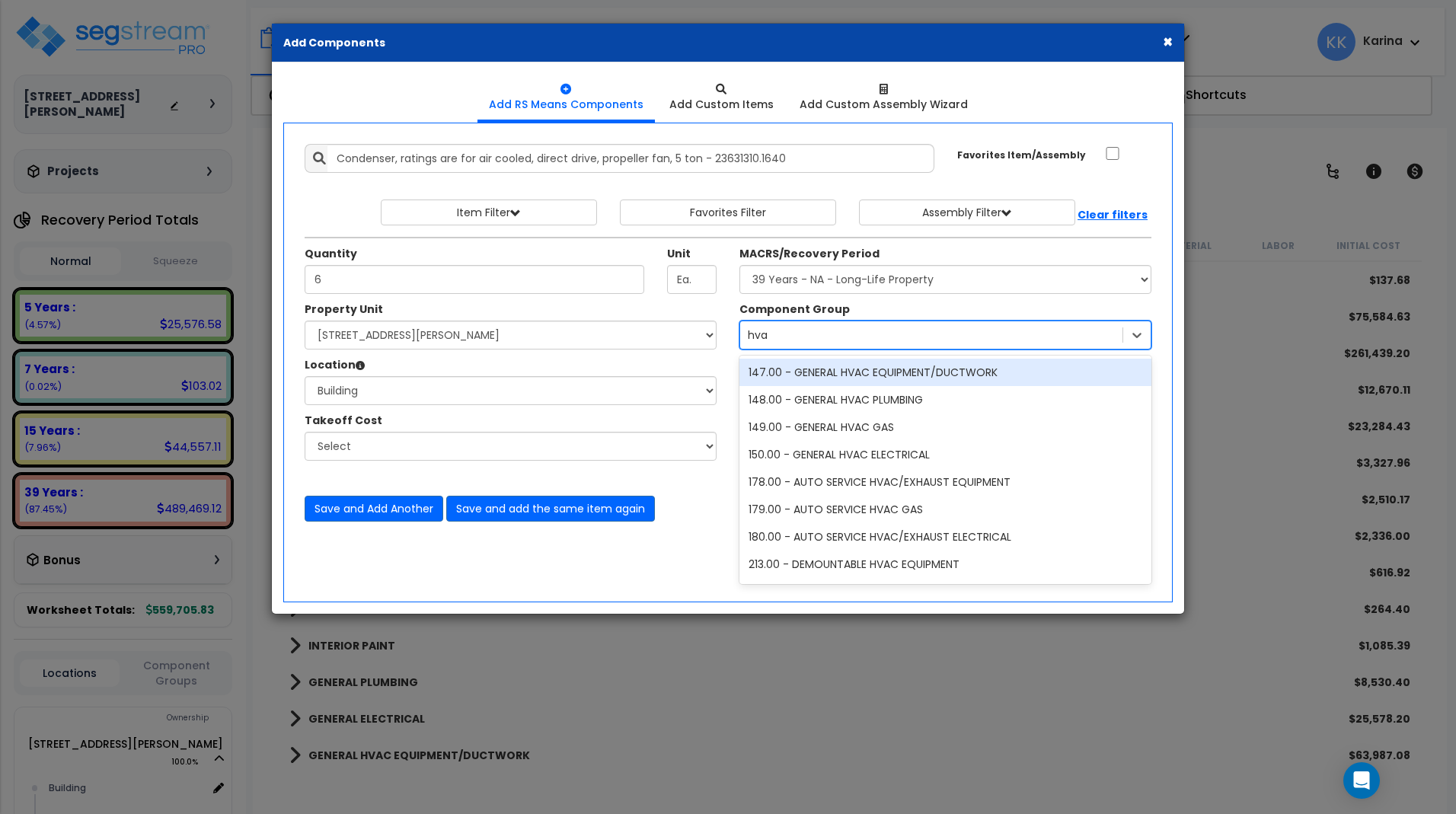
click at [841, 365] on div "147.00 - GENERAL HVAC EQUIPMENT/DUCTWORK" at bounding box center [945, 372] width 412 height 28
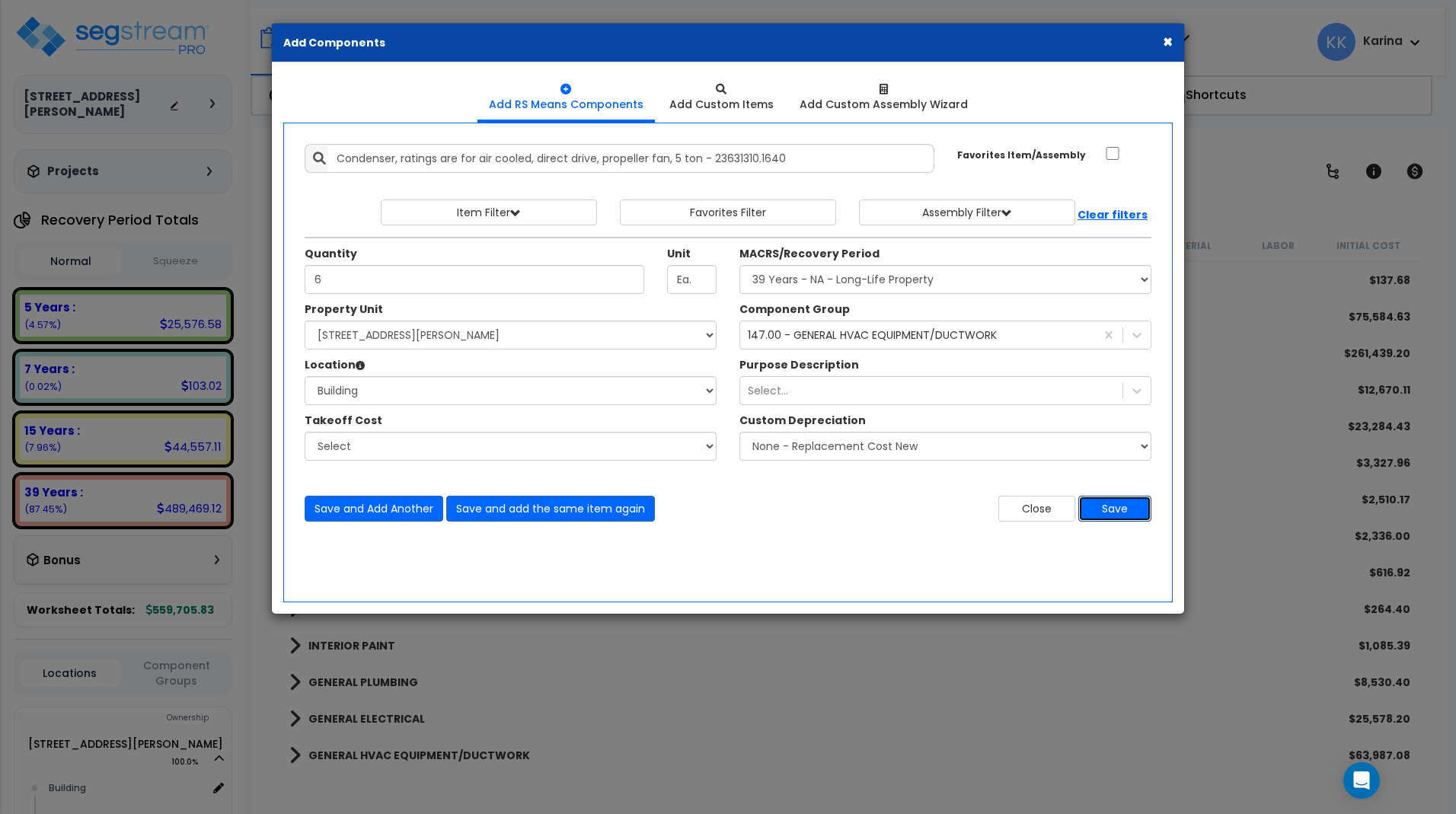
click at [1104, 513] on button "Save" at bounding box center [1114, 509] width 73 height 26
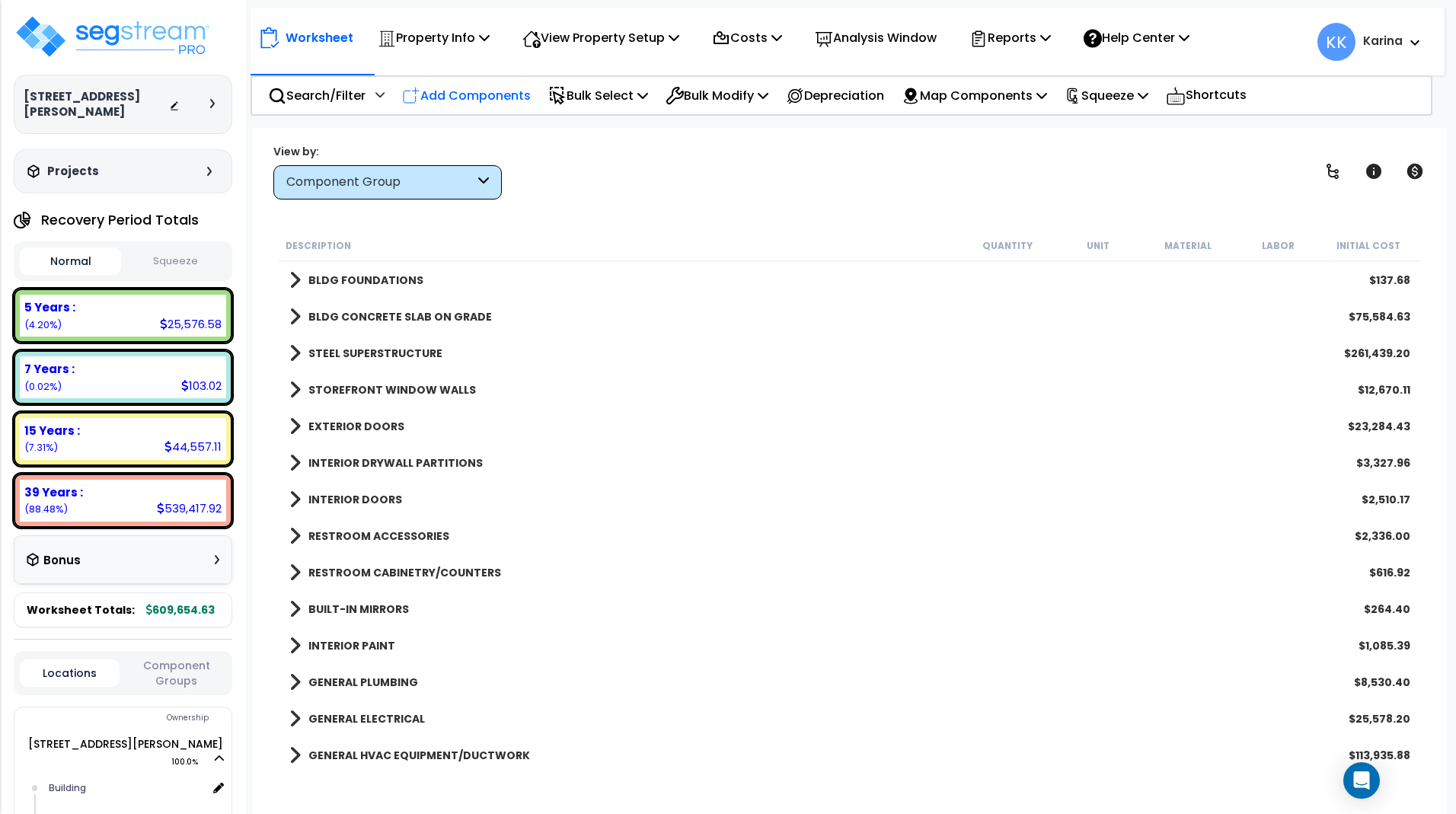
click at [462, 97] on p "Add Components" at bounding box center [465, 95] width 128 height 20
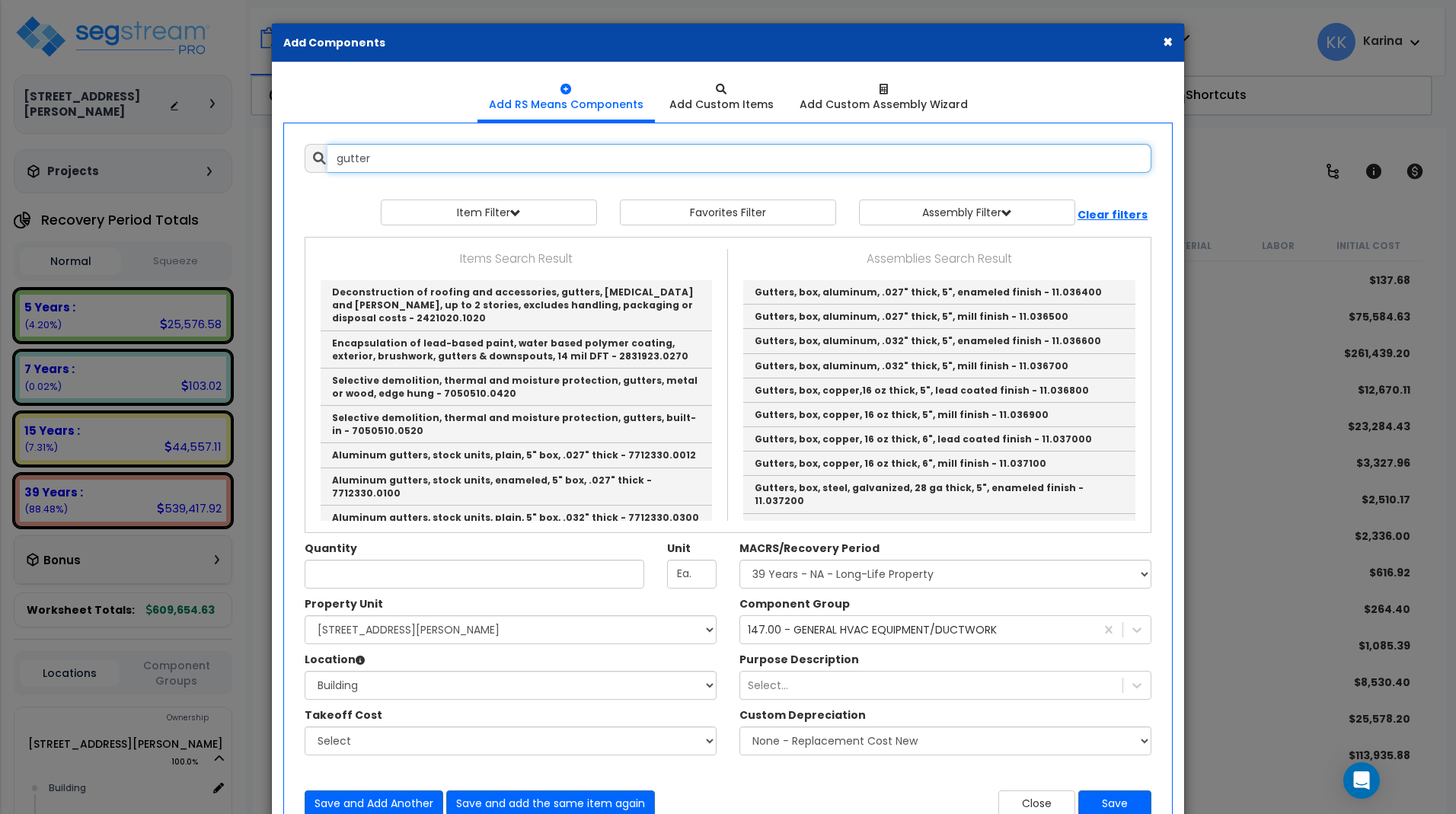
click at [415, 164] on input "gutter" at bounding box center [740, 158] width 824 height 29
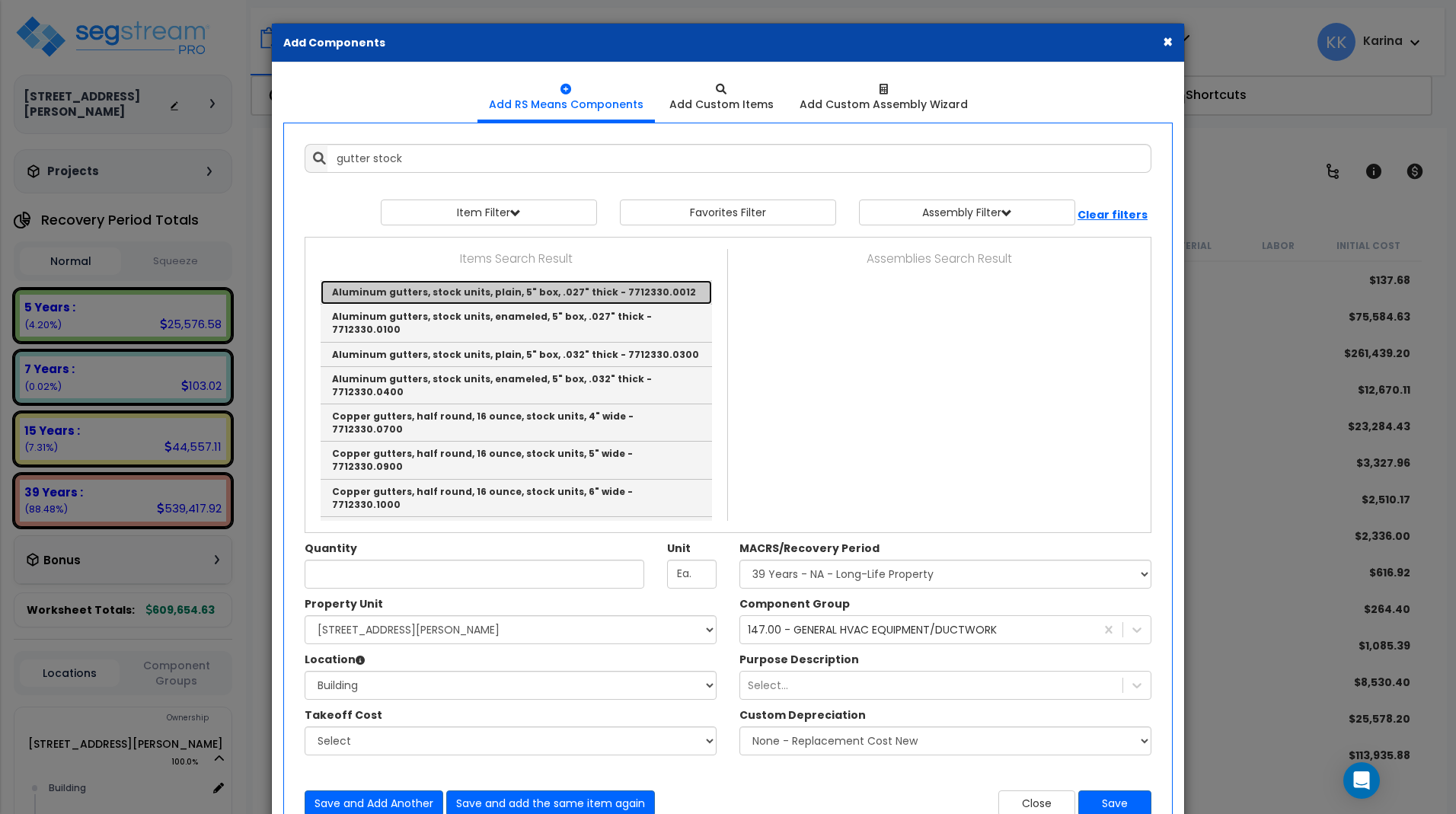
click at [424, 281] on link "Aluminum gutters, stock units, plain, 5" box, .027" thick - 7712330.0012" at bounding box center [516, 293] width 391 height 24
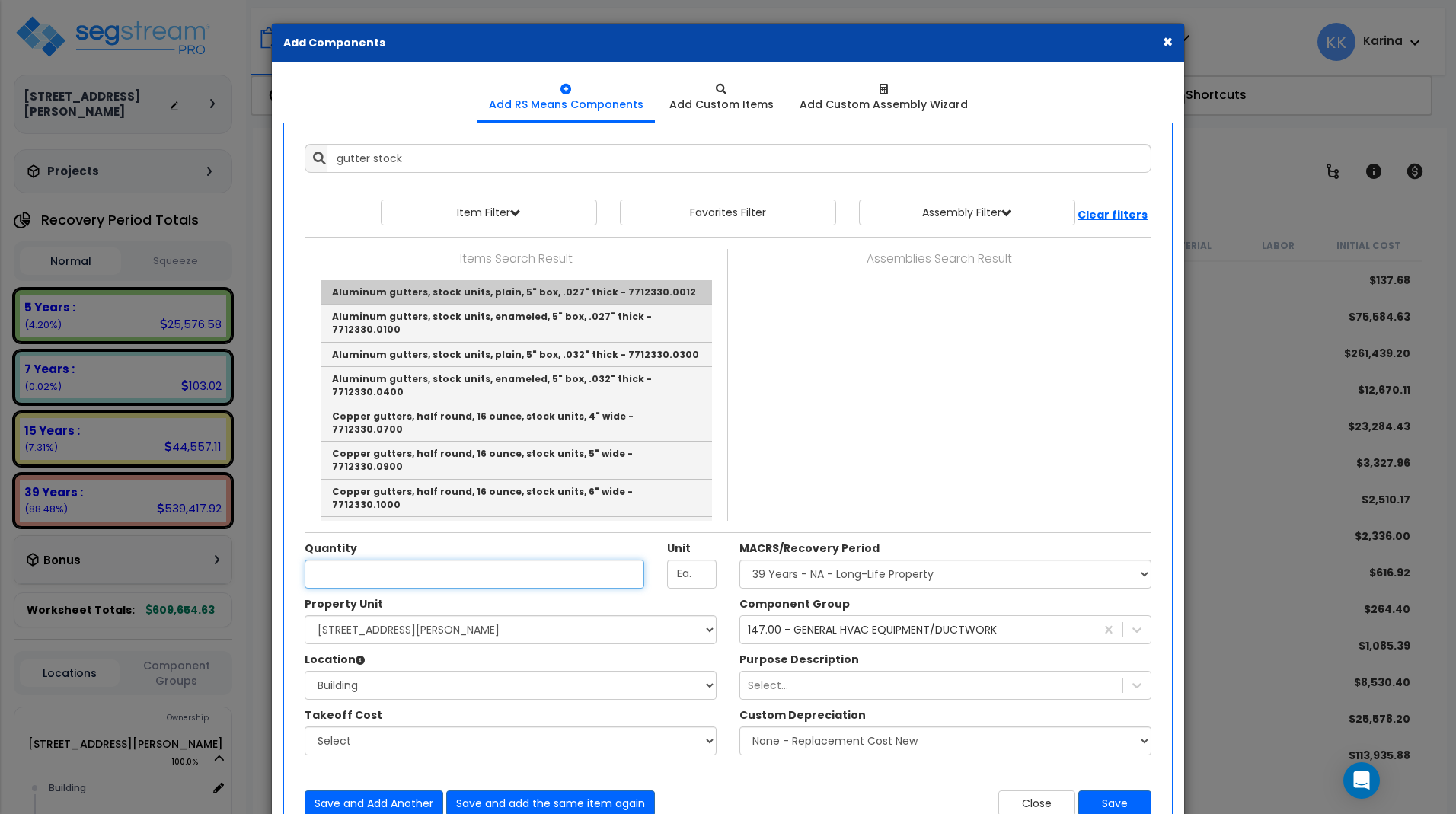
type input "Aluminum gutters, stock units, plain, 5" box, .027" thick - 7712330.0012"
type input "L.F."
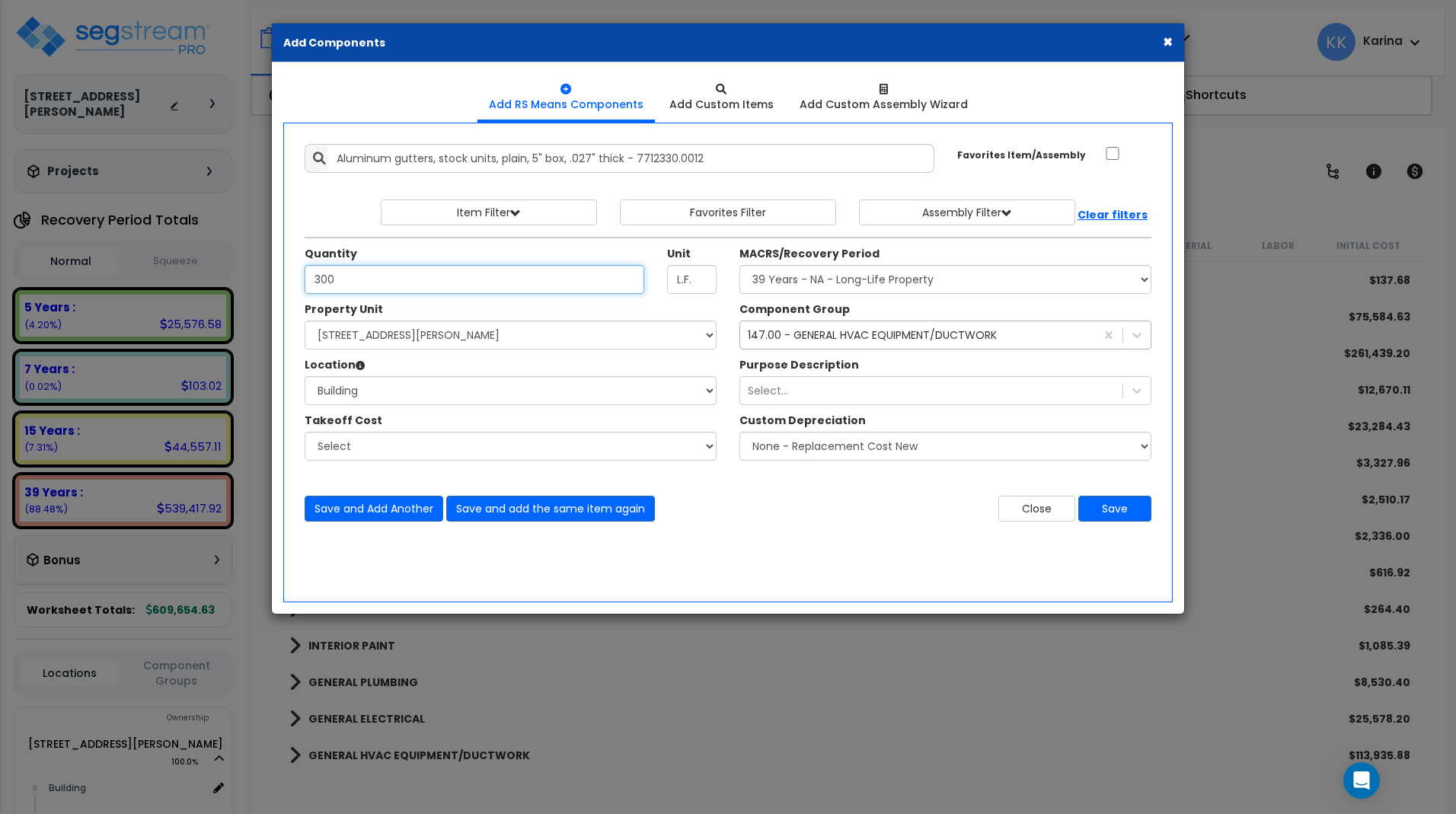
type input "300"
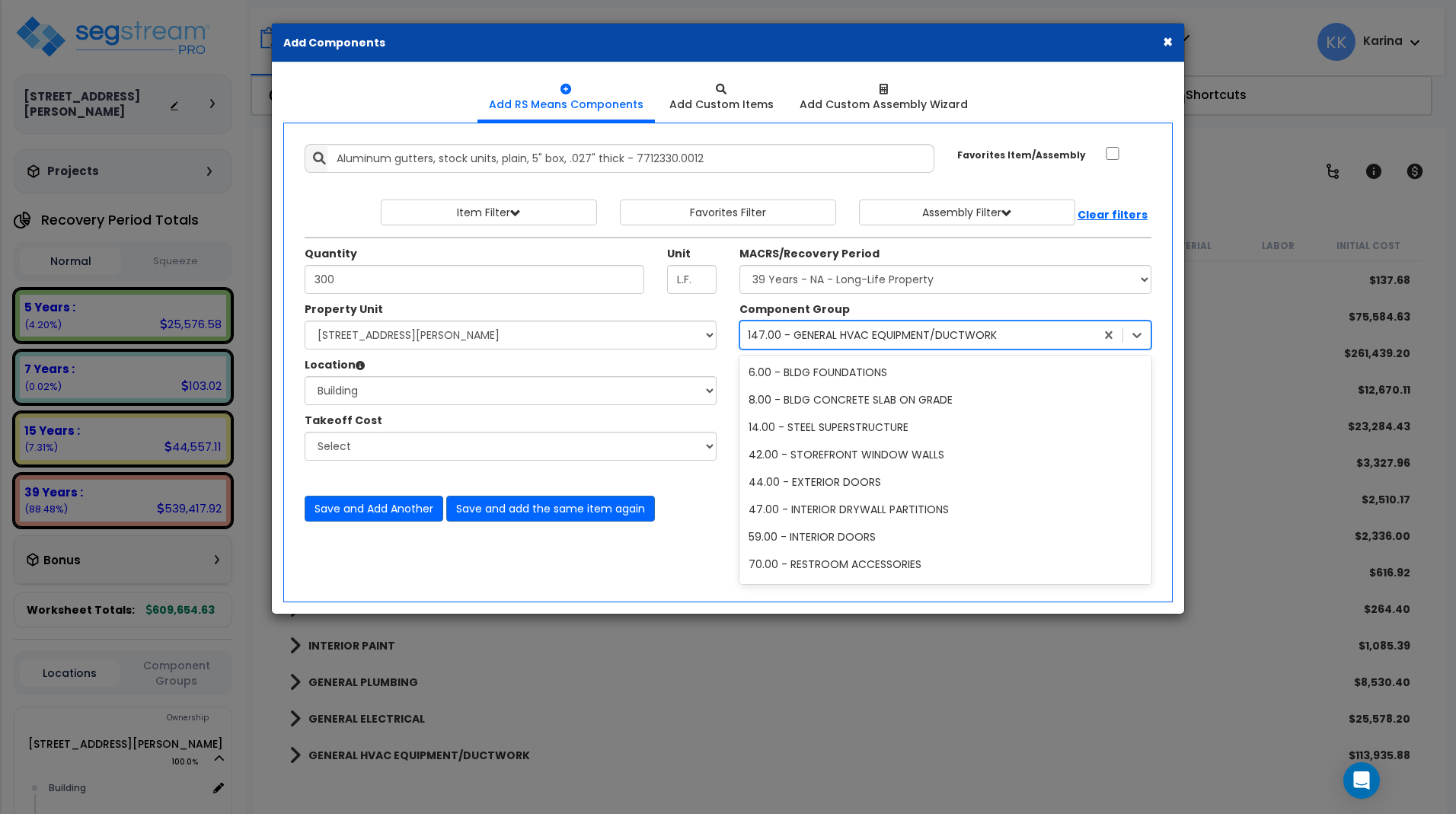
click at [808, 336] on div "147.00 - GENERAL HVAC EQUIPMENT/DUCTWORK" at bounding box center [872, 335] width 249 height 15
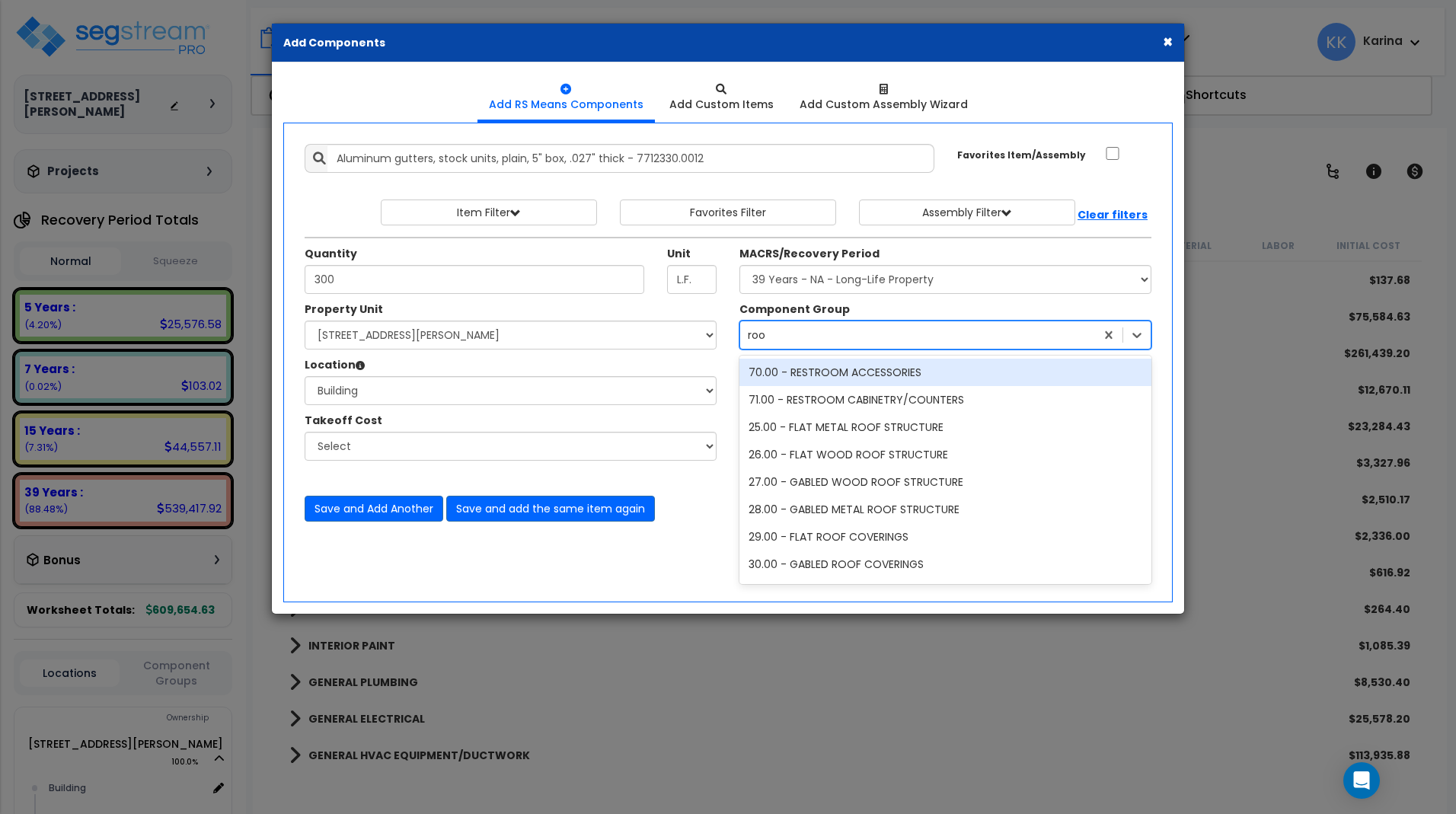
type input "roof"
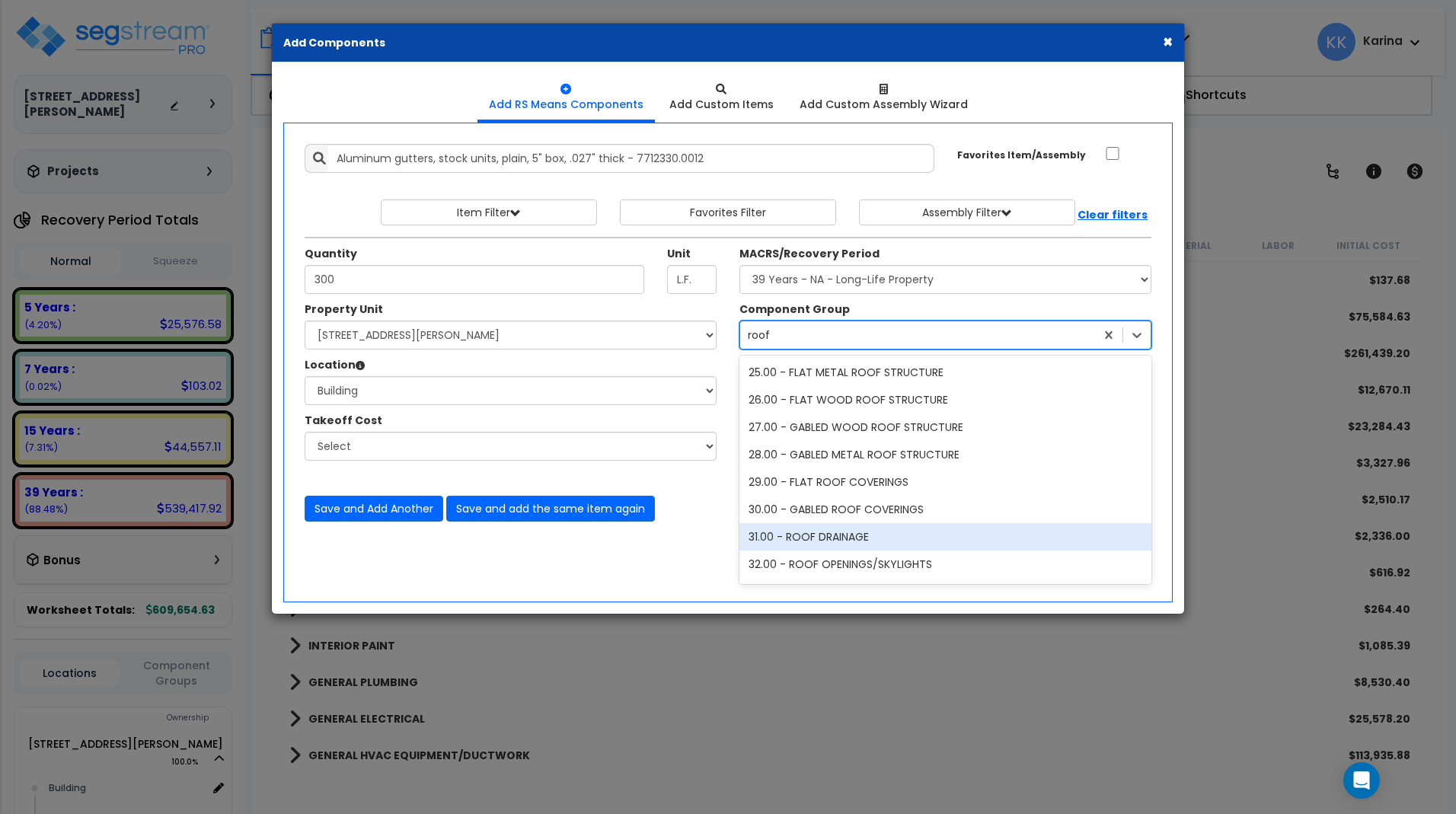
click at [834, 533] on div "31.00 - ROOF DRAINAGE" at bounding box center [945, 537] width 412 height 28
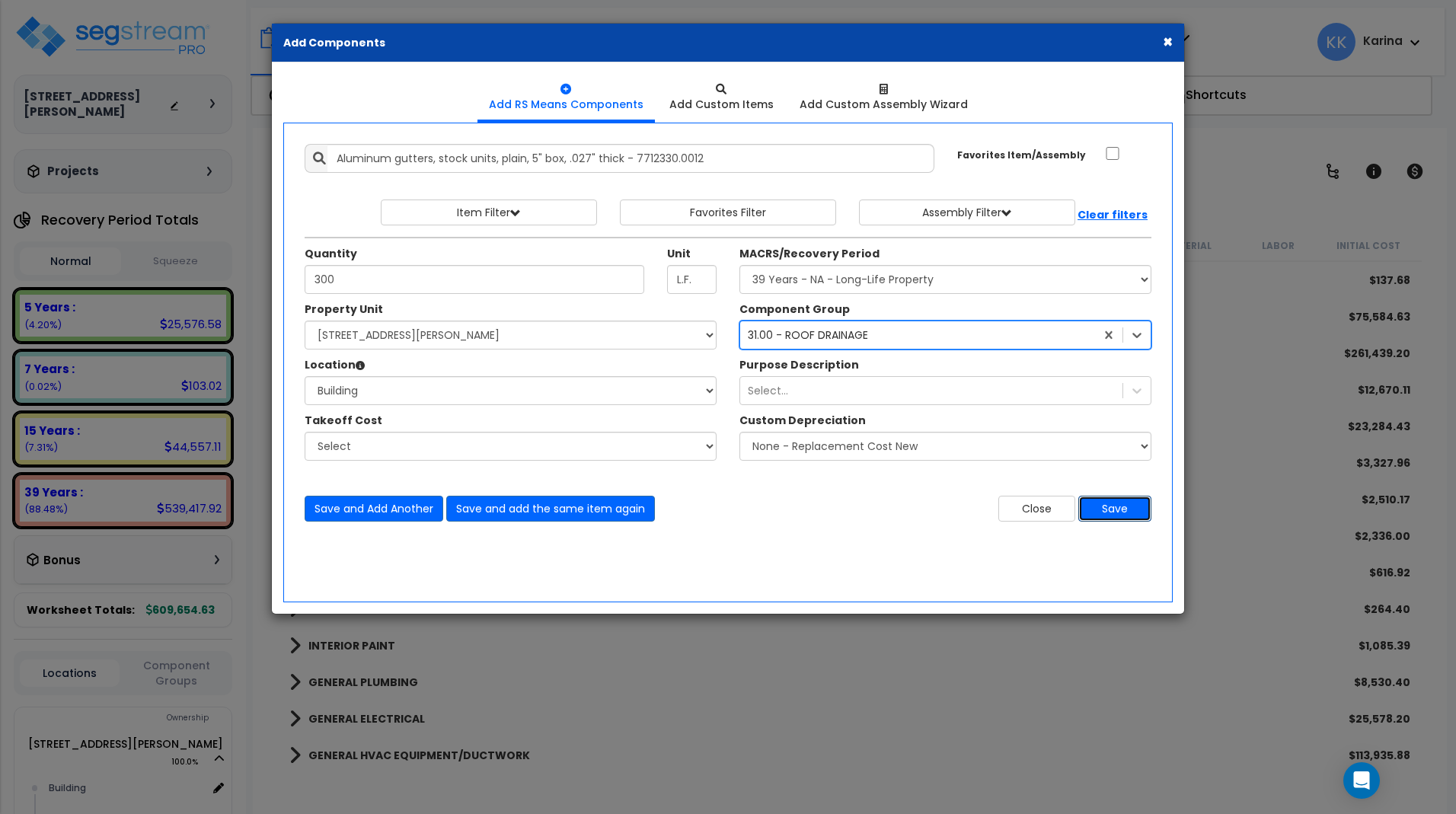
click at [1107, 510] on button "Save" at bounding box center [1114, 509] width 73 height 26
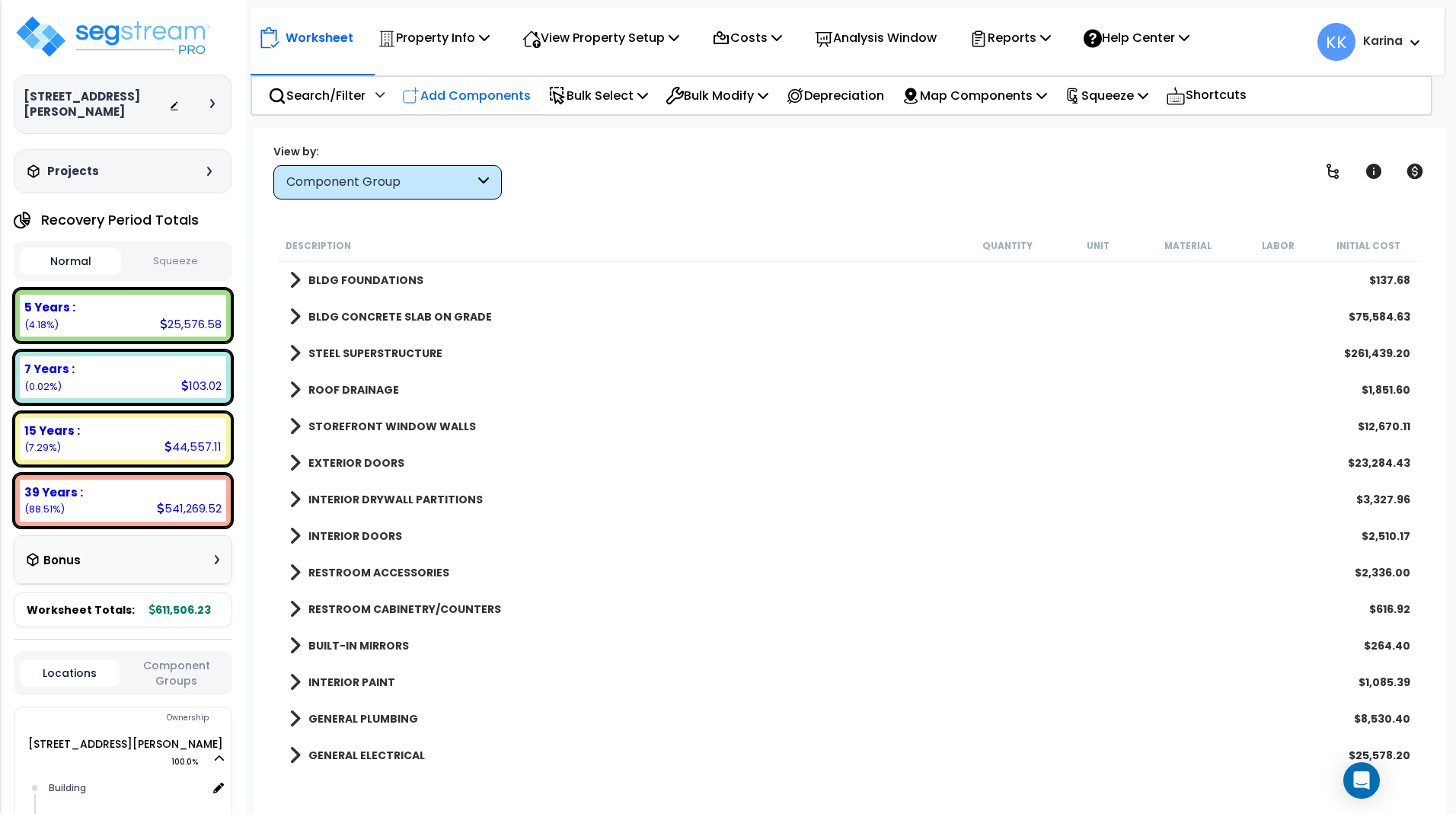
click at [493, 93] on p "Add Components" at bounding box center [465, 95] width 128 height 20
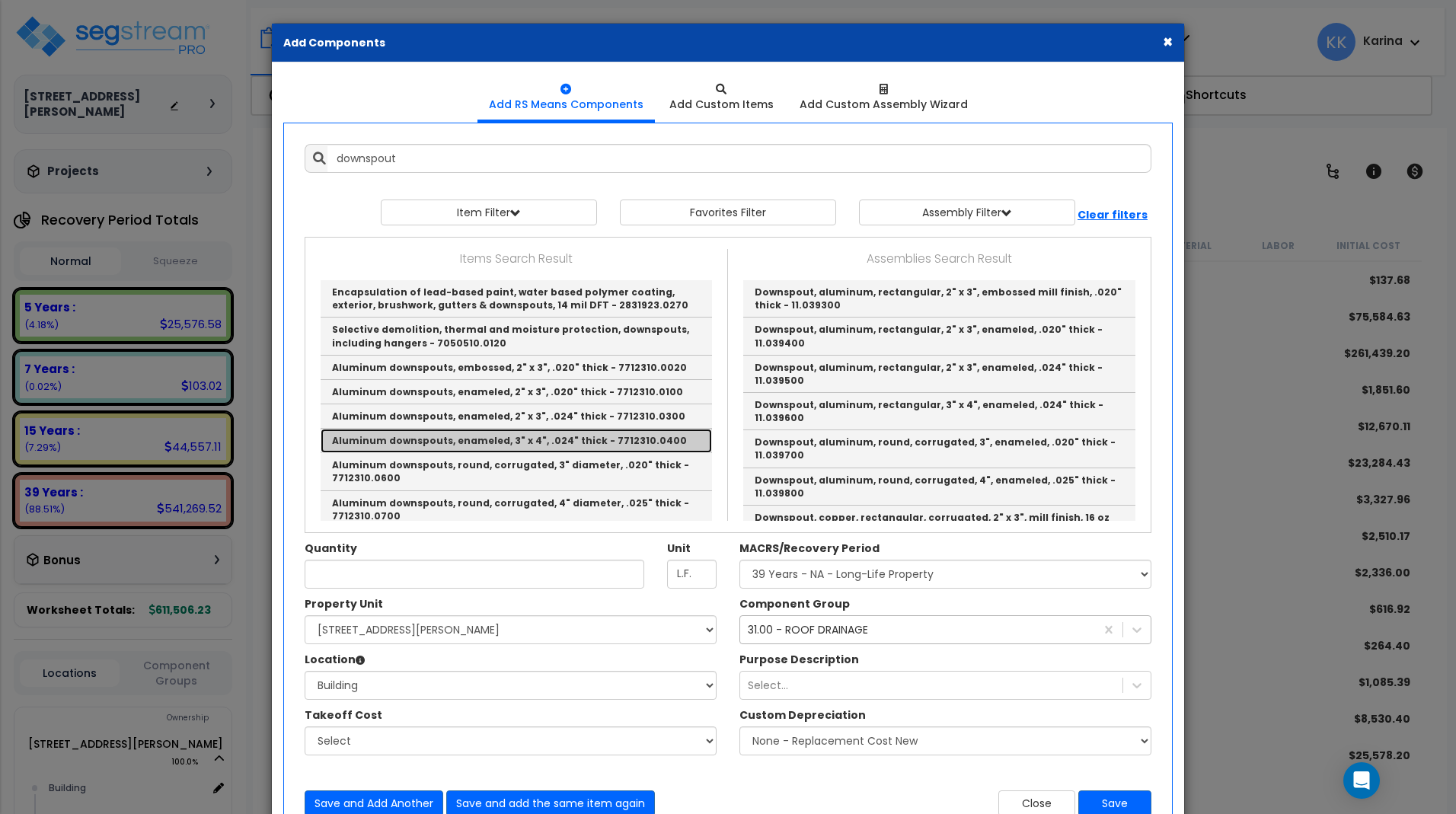
click at [454, 438] on link "Aluminum downspouts, enameled, 3" x 4", .024" thick - 7712310.0400" at bounding box center [516, 440] width 391 height 24
type input "Aluminum downspouts, enameled, 3" x 4", .024" thick - 7712310.0400"
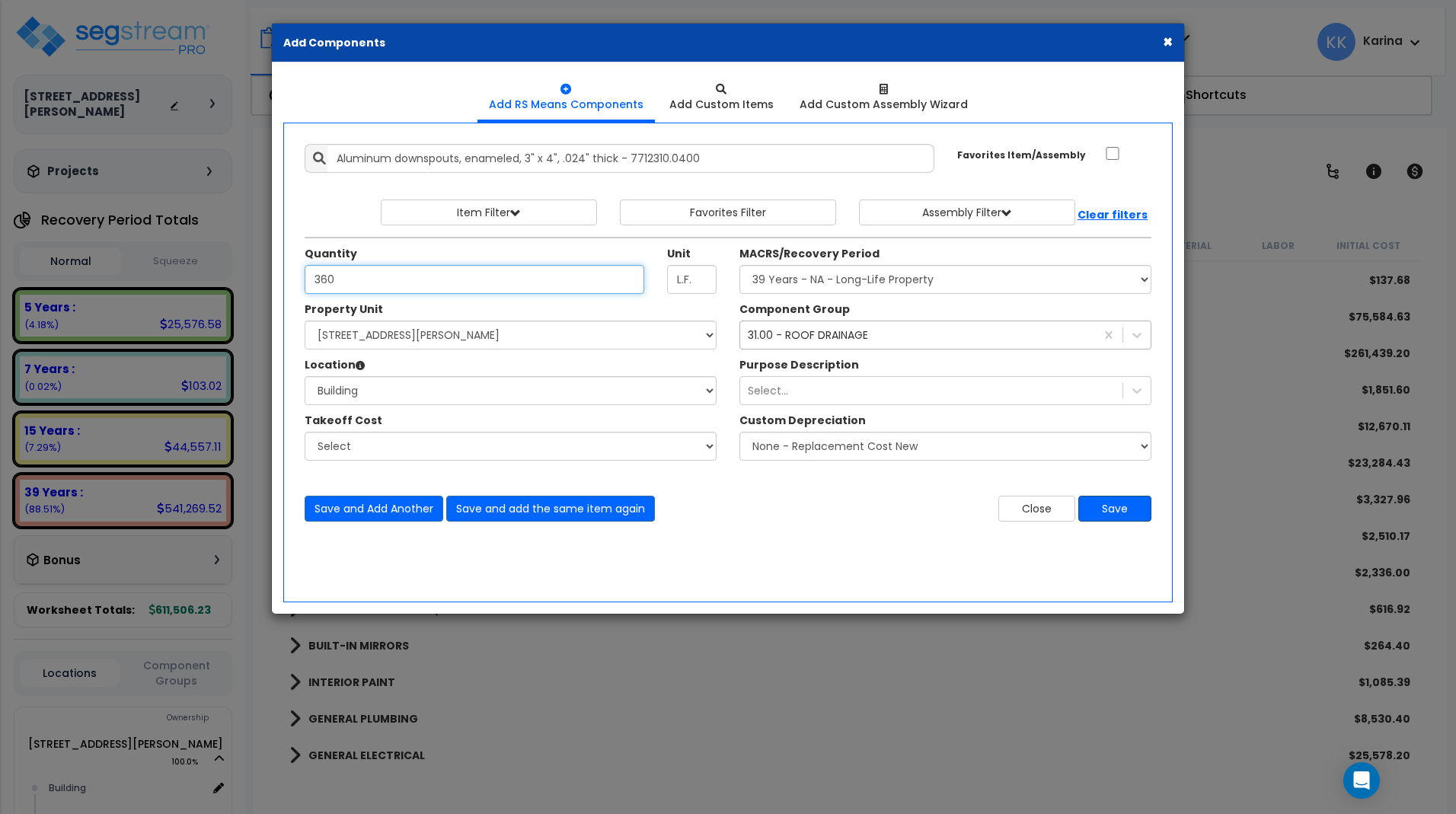
type input "360"
click at [1113, 506] on button "Save" at bounding box center [1114, 509] width 73 height 26
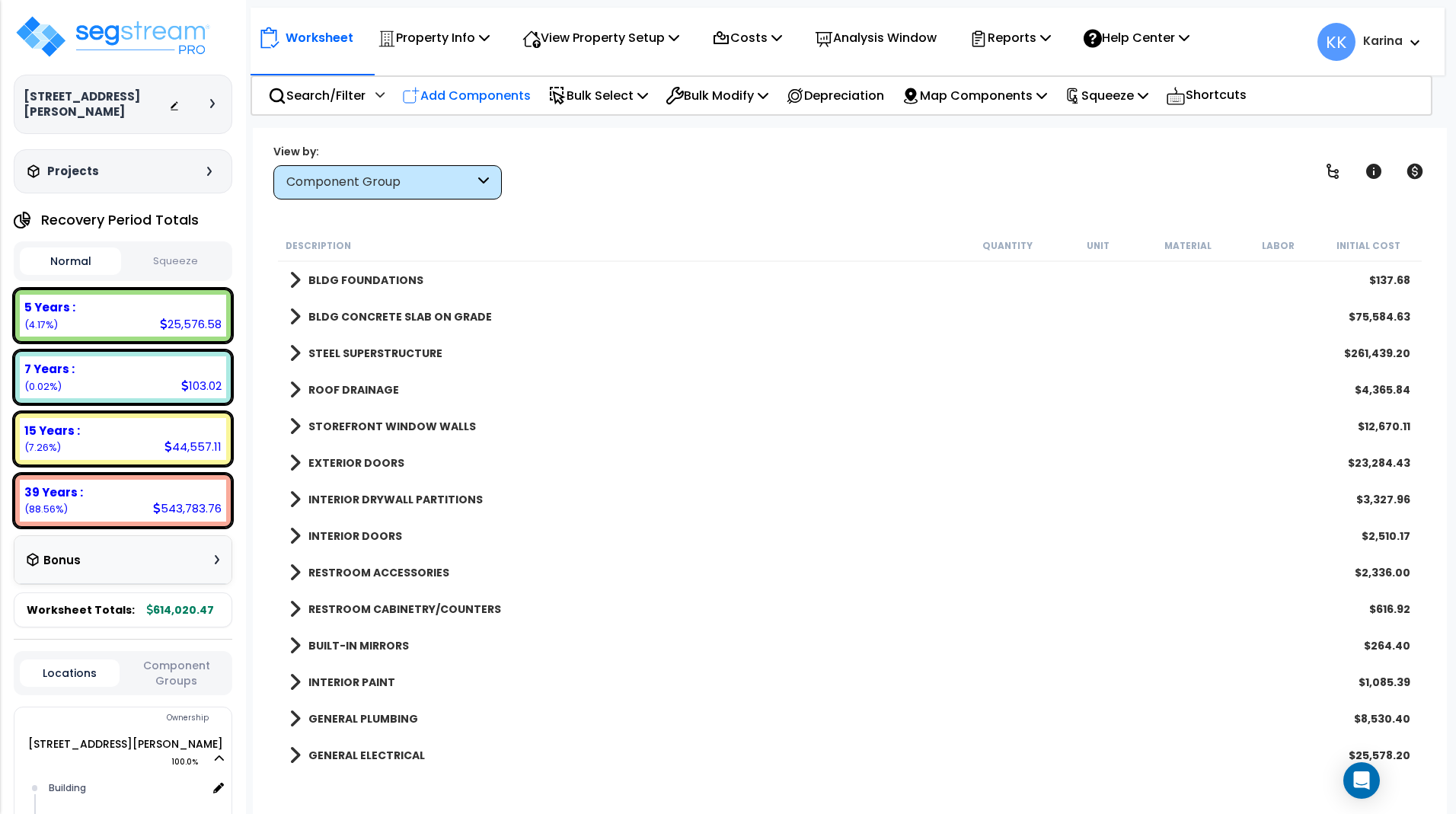
click at [495, 90] on p "Add Components" at bounding box center [465, 95] width 128 height 20
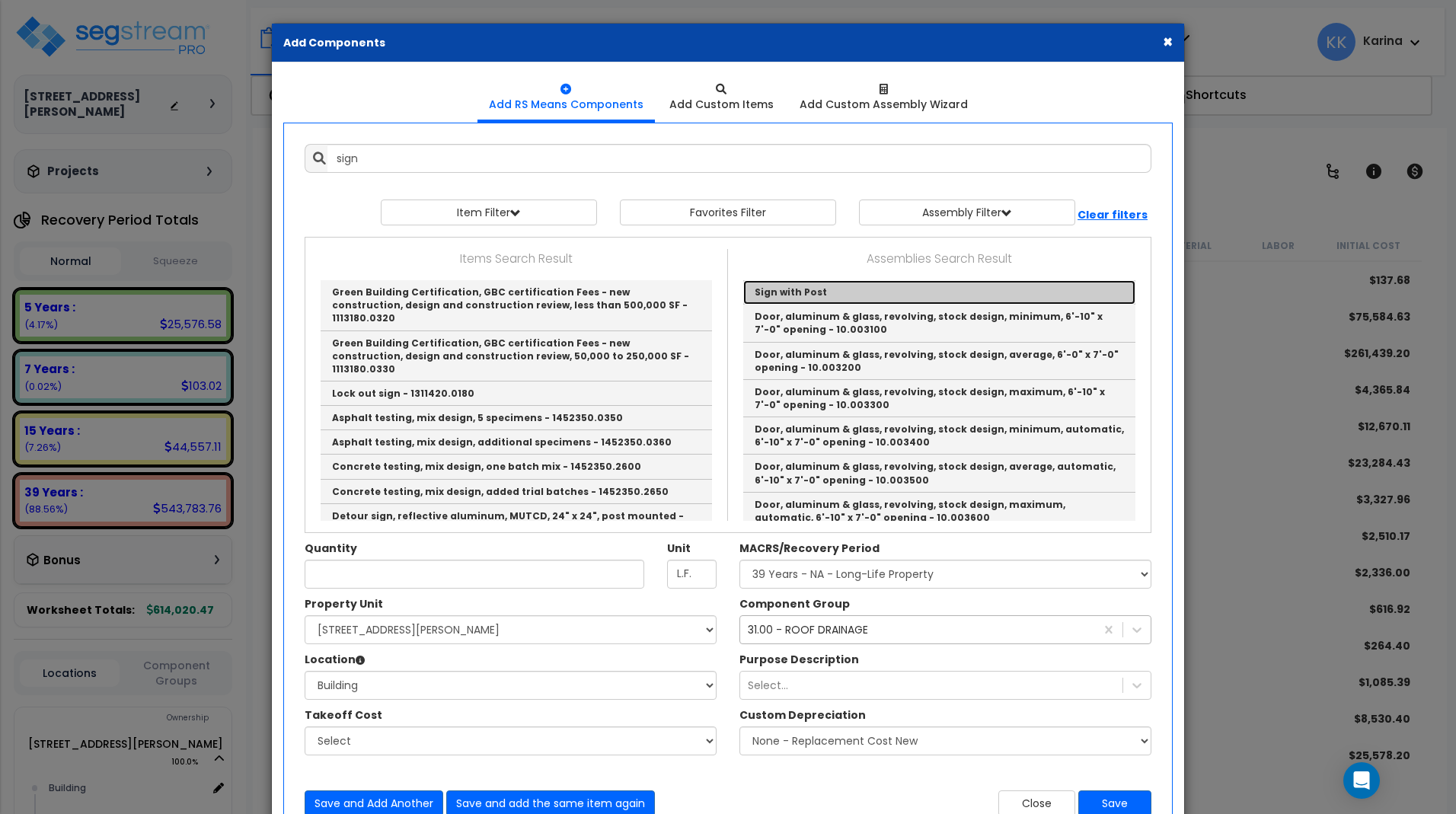
click at [795, 291] on link "Sign with Post" at bounding box center [939, 293] width 392 height 24
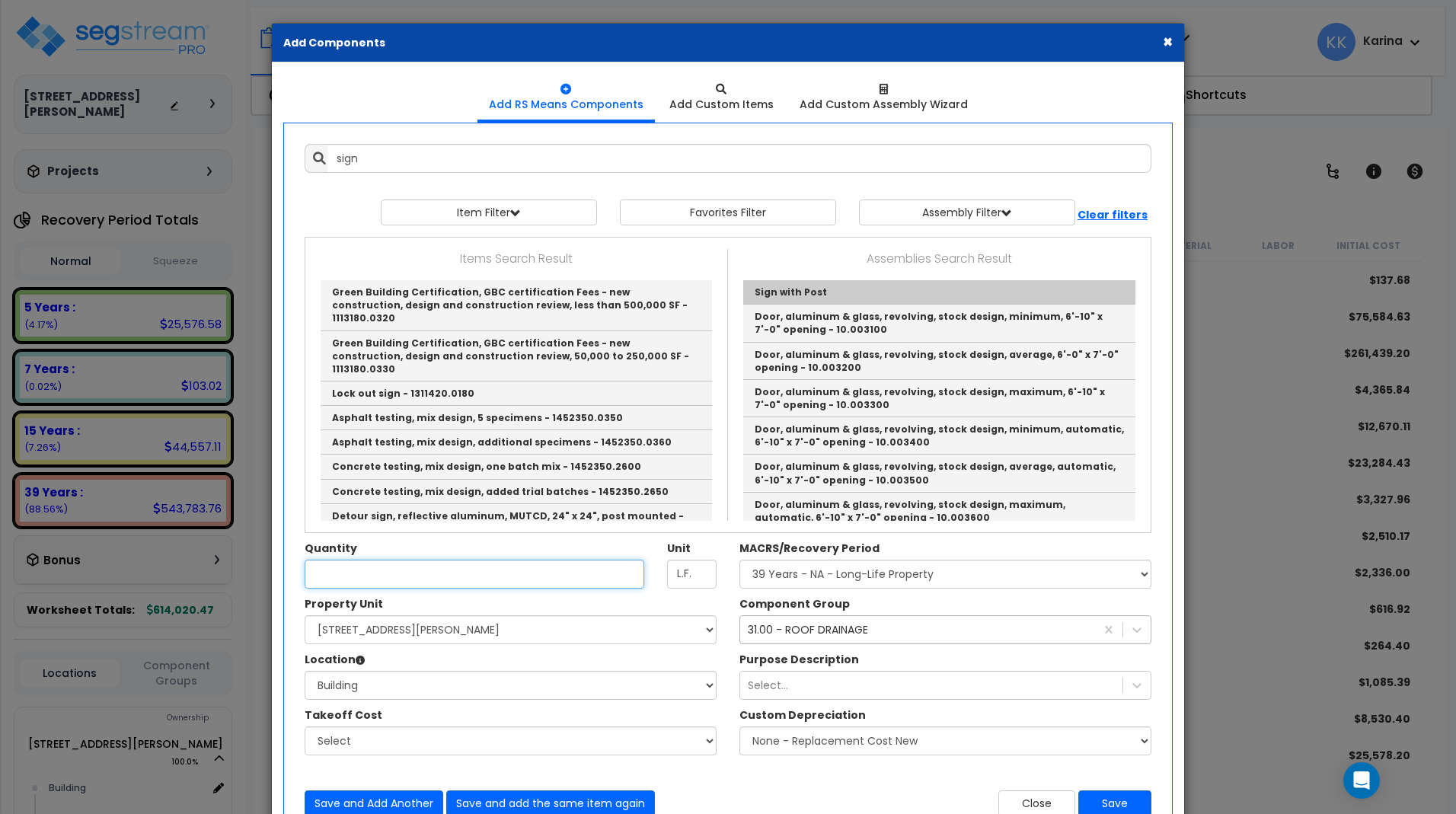
type input "Sign with Post"
checkbox input "true"
type input "EA"
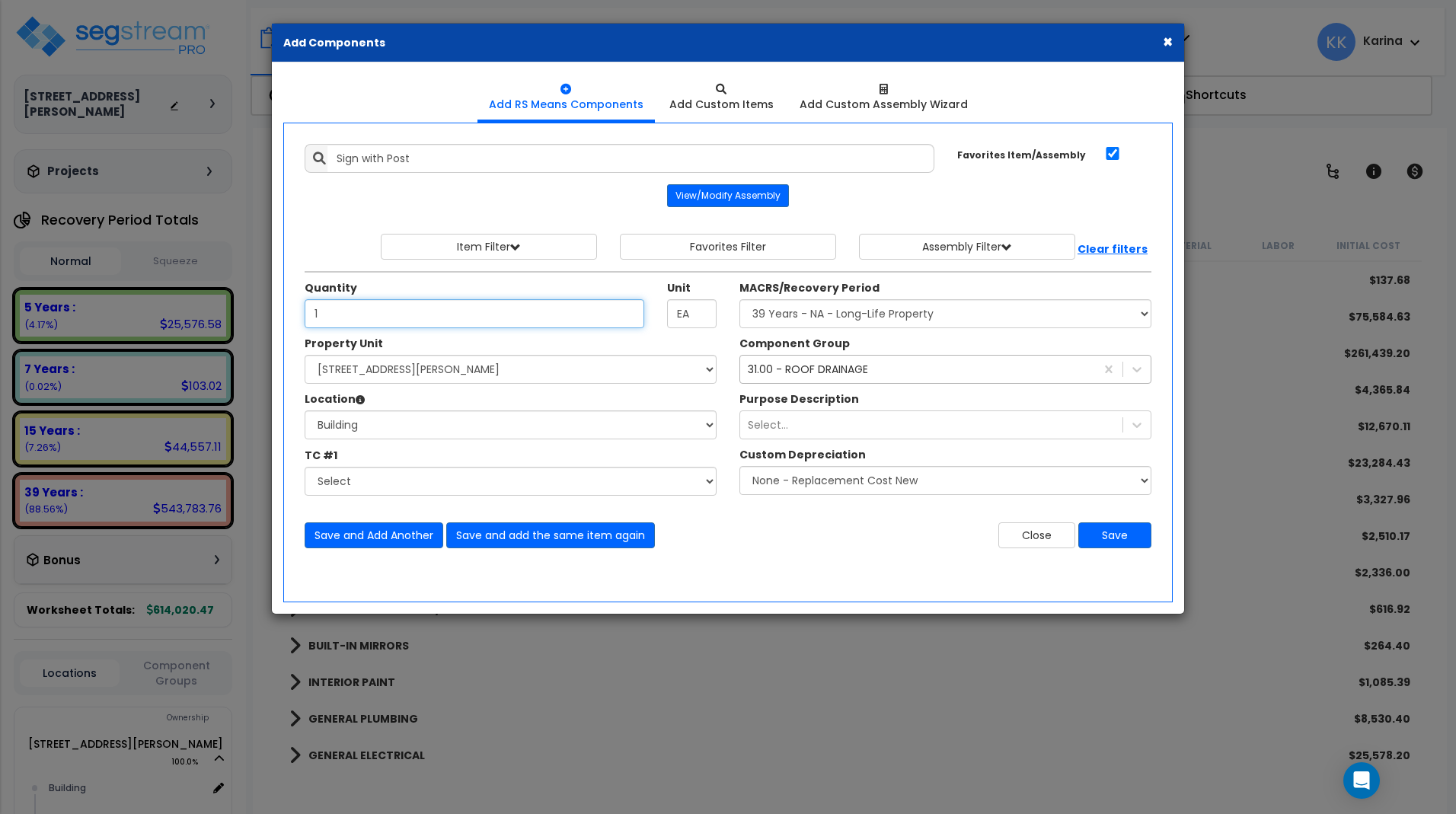
type input "1"
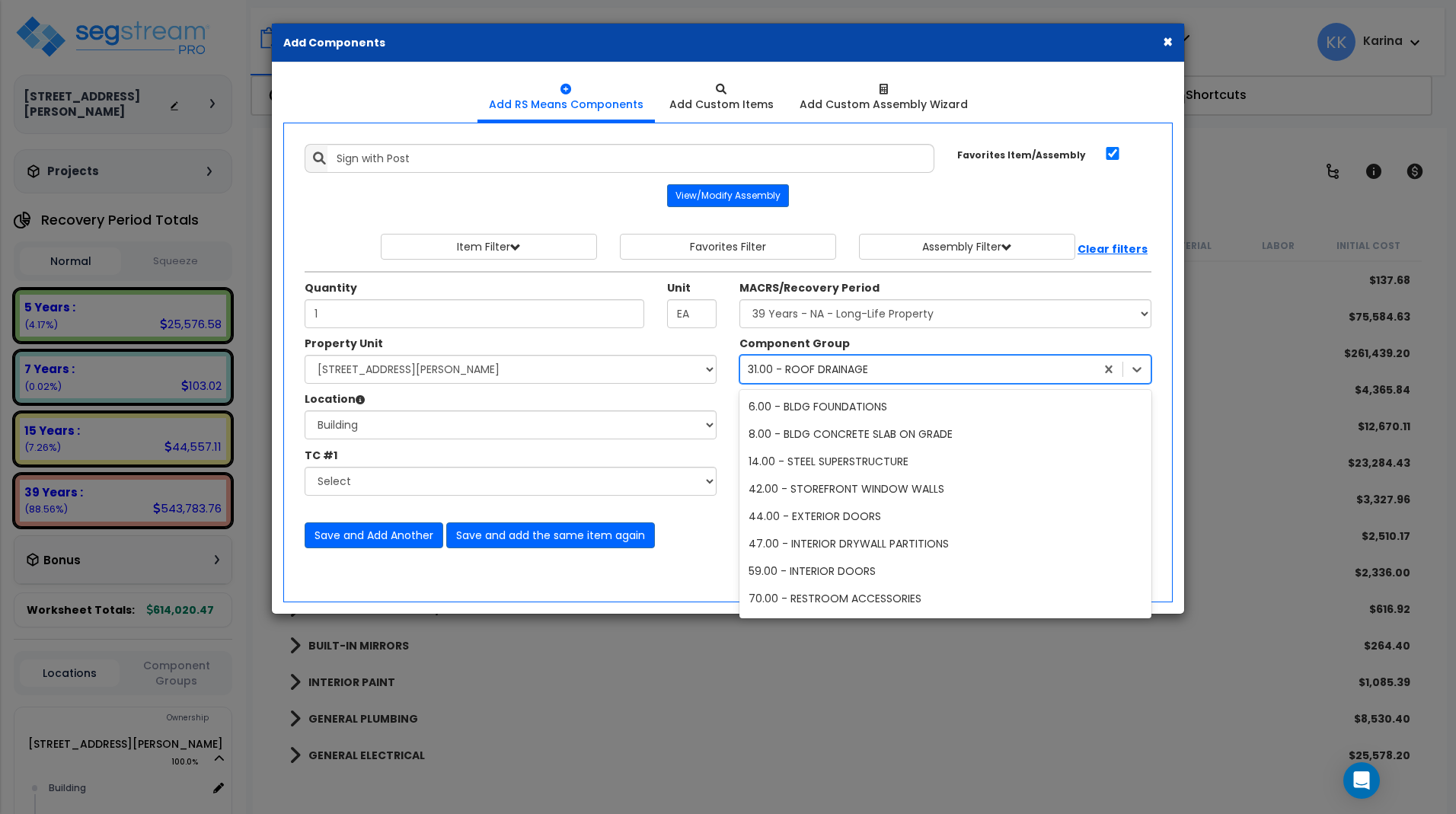
click at [819, 366] on div "31.00 - ROOF DRAINAGE" at bounding box center [808, 369] width 120 height 15
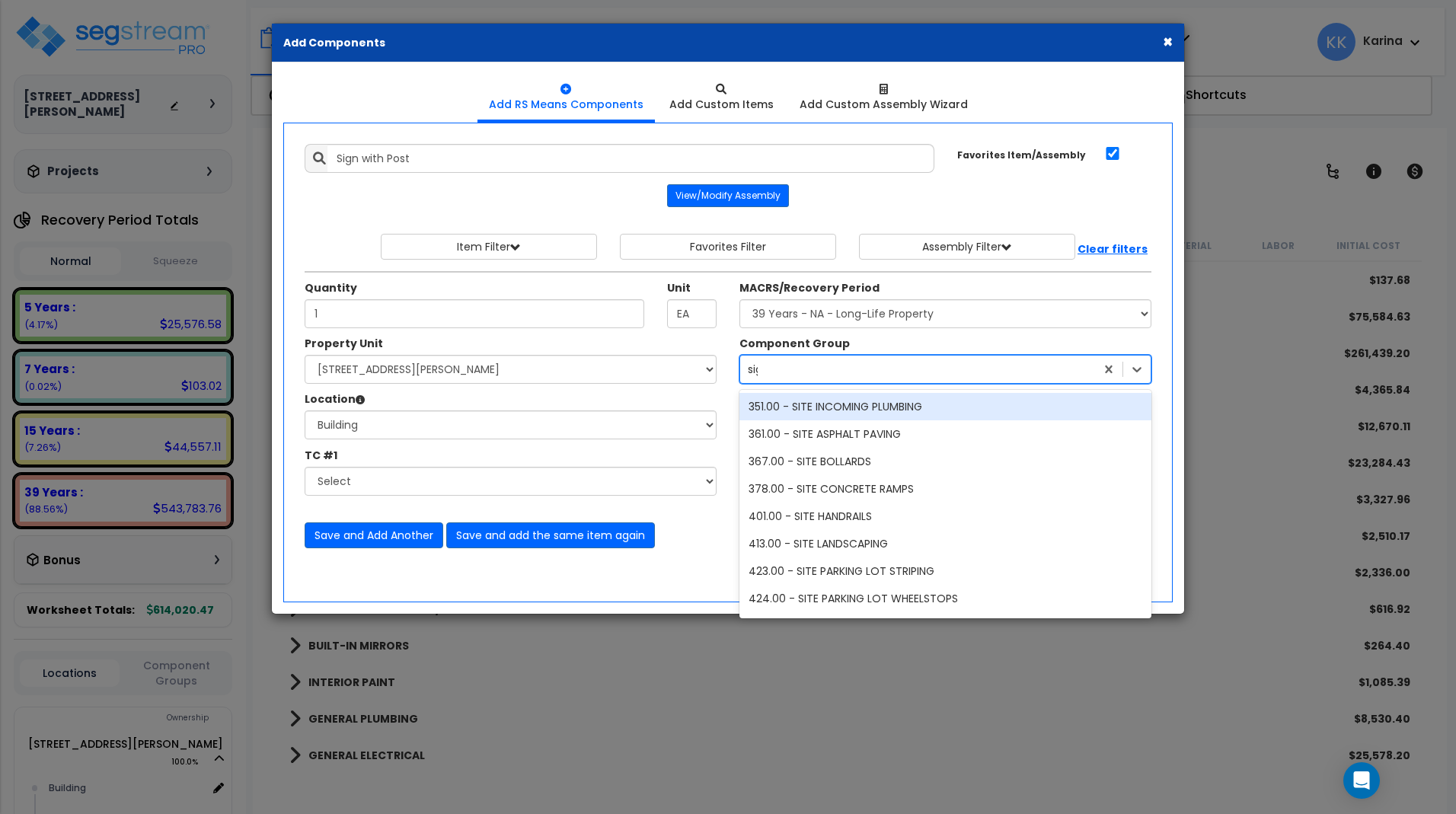
type input "sign"
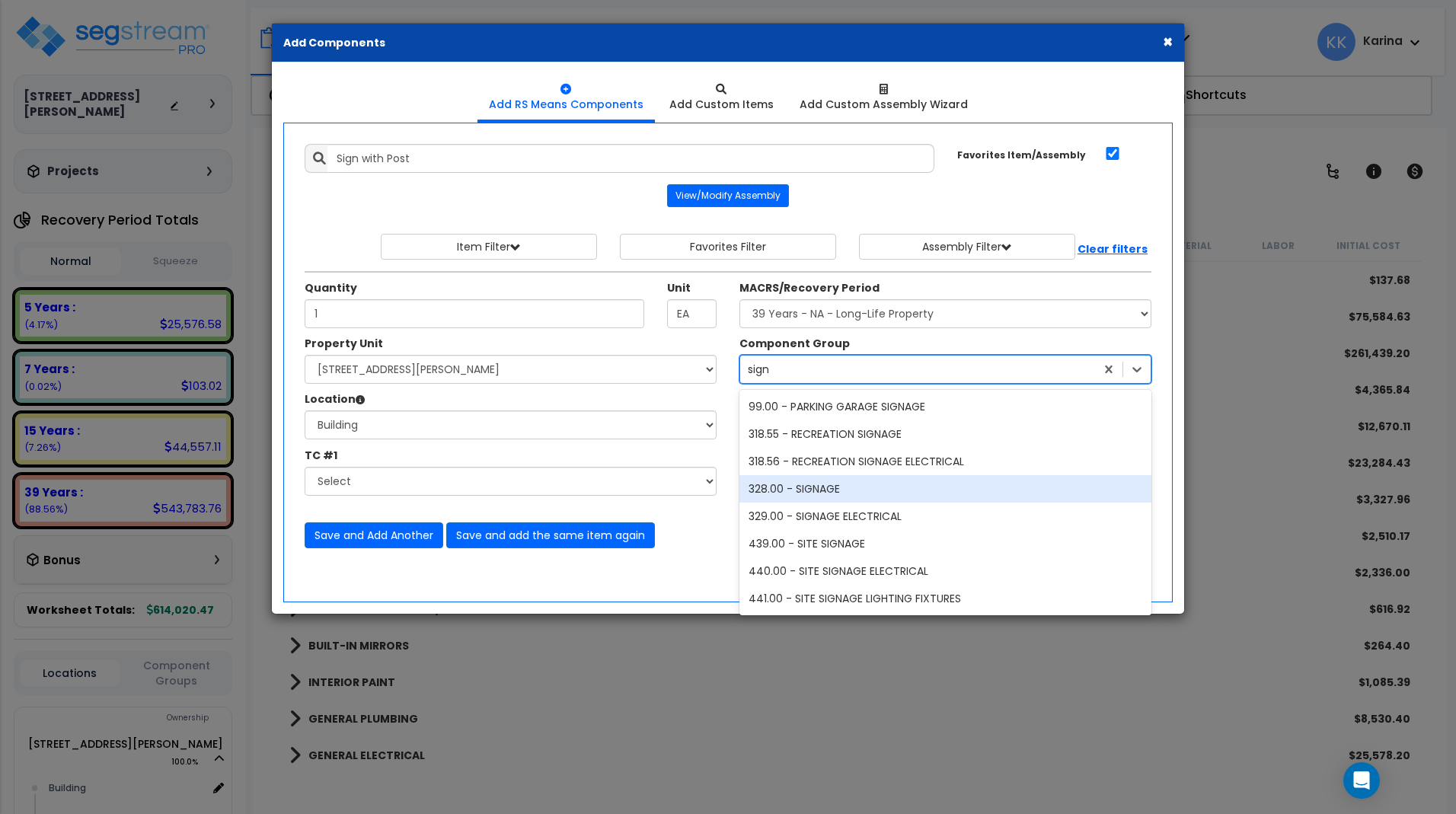
click at [810, 489] on div "328.00 - SIGNAGE" at bounding box center [945, 489] width 412 height 28
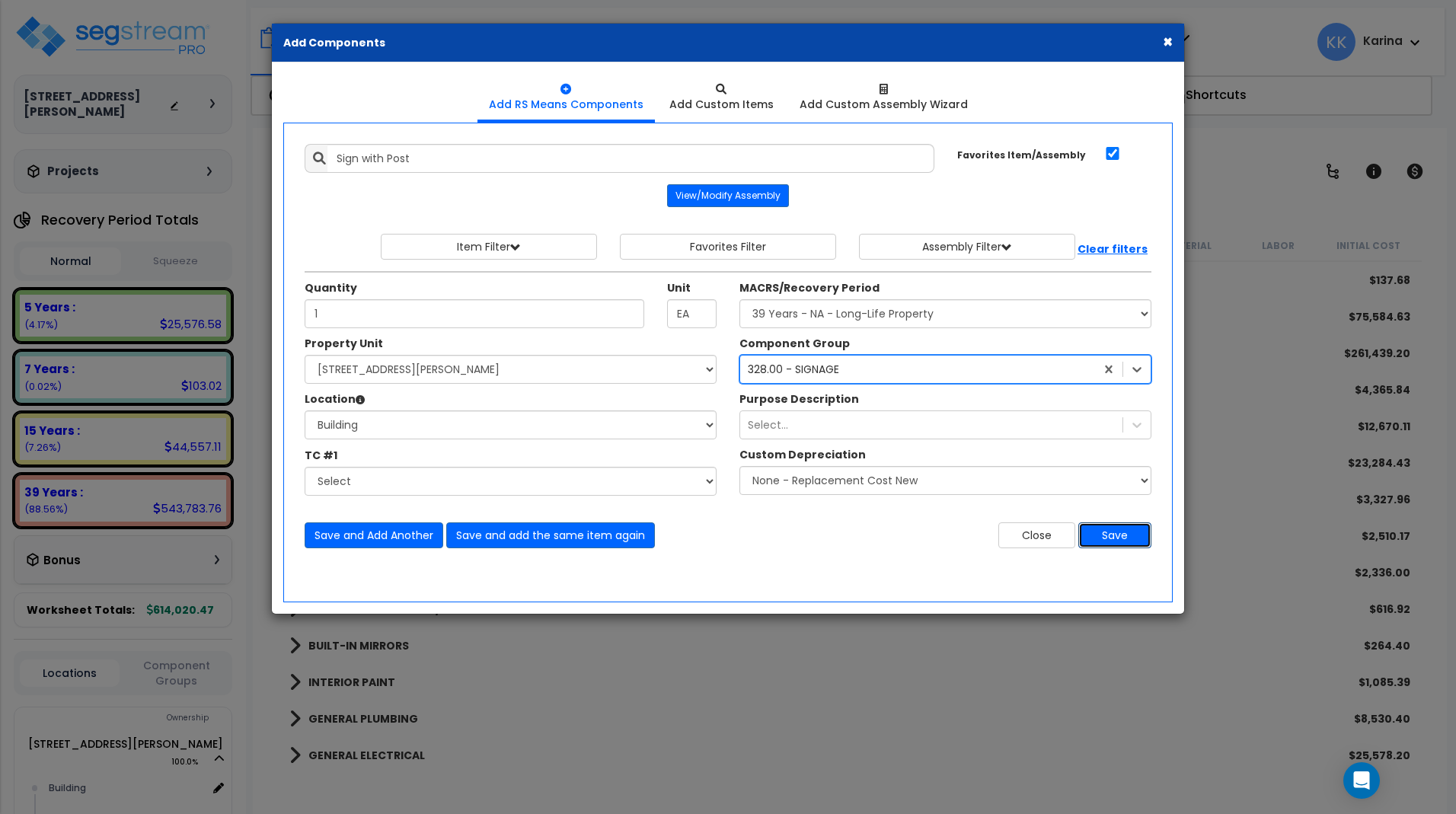
click at [1105, 536] on button "Save" at bounding box center [1114, 535] width 73 height 26
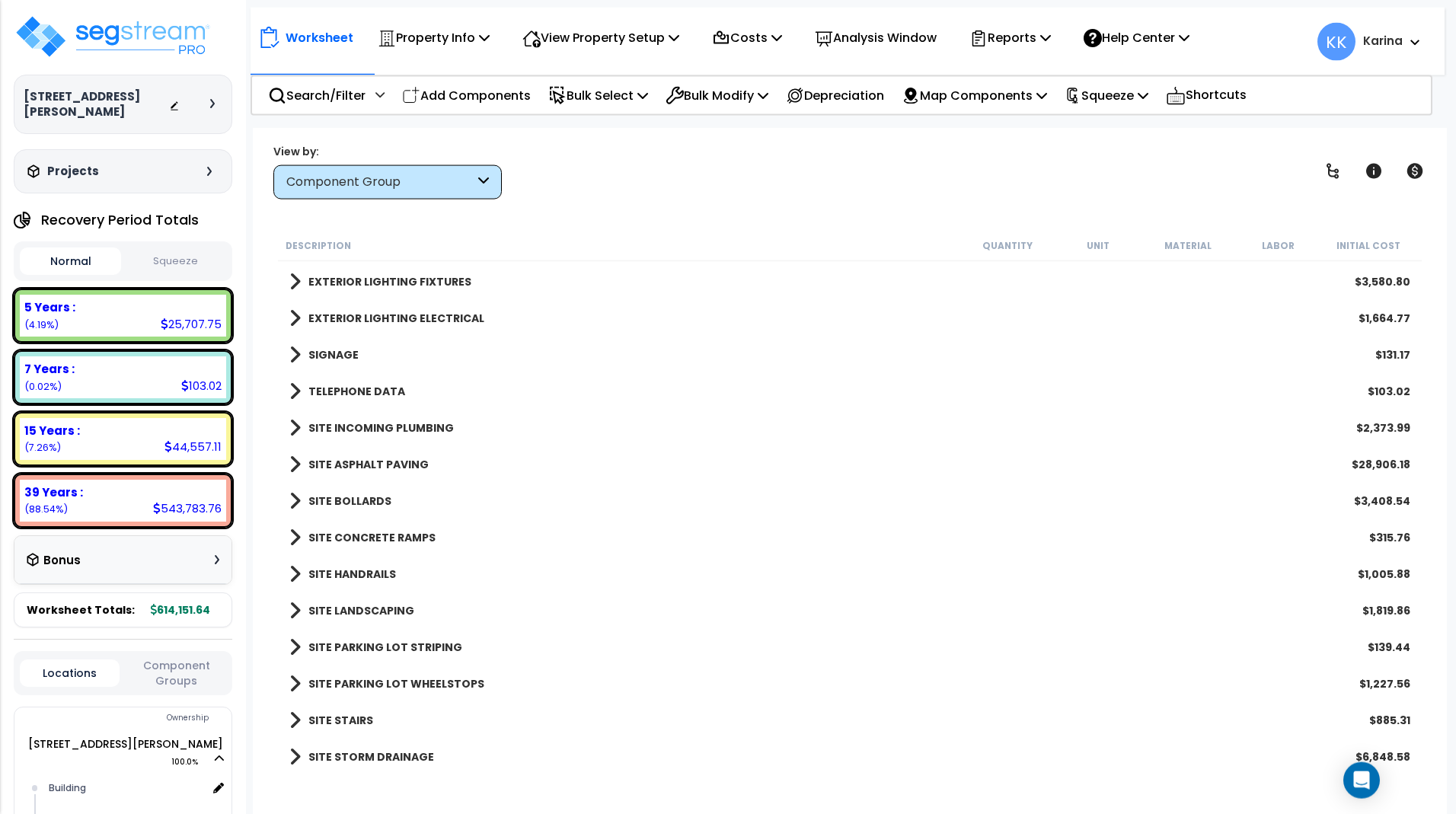
scroll to position [67, 0]
click at [293, 353] on span at bounding box center [295, 354] width 11 height 21
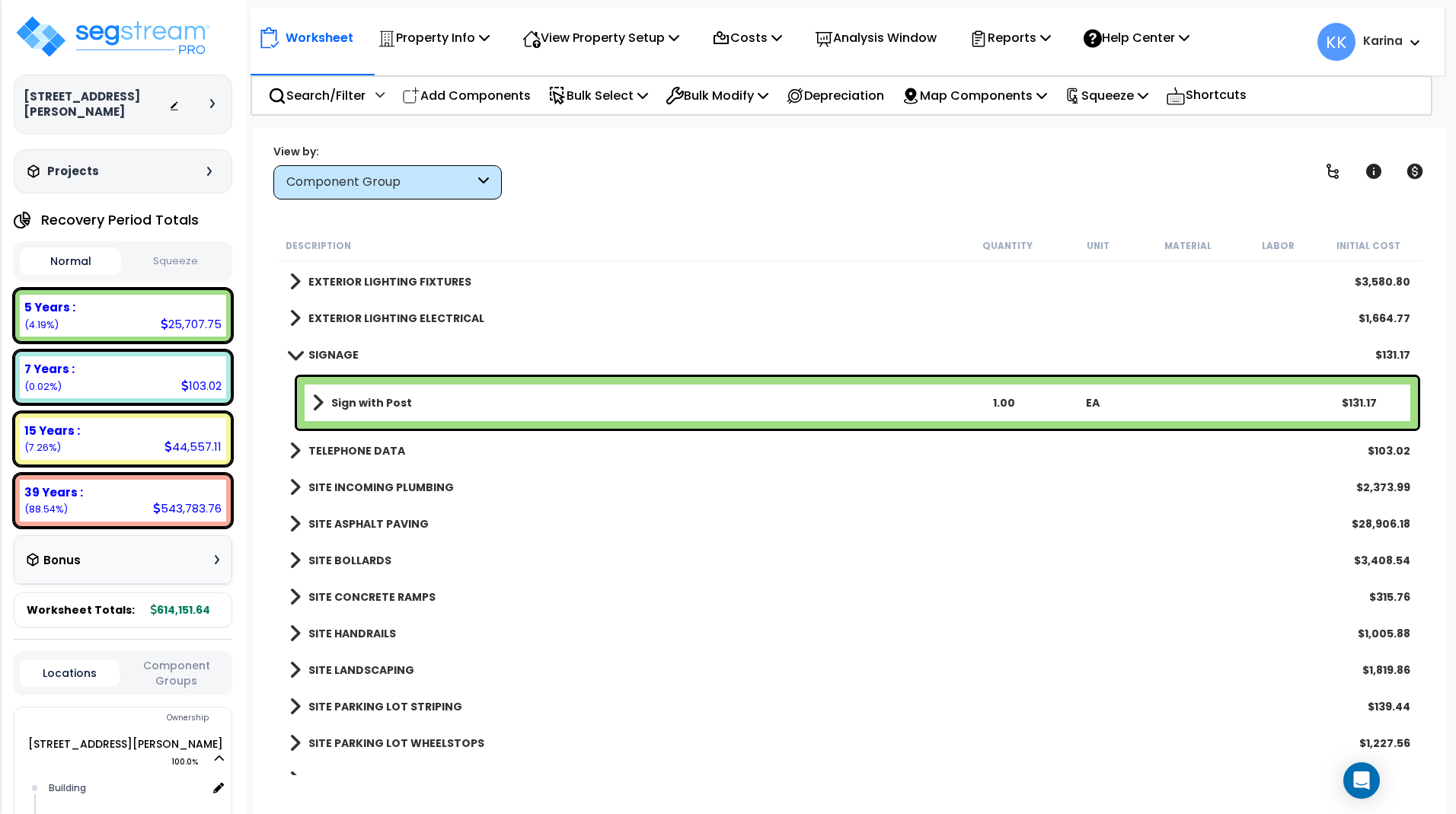
click at [293, 353] on span at bounding box center [295, 354] width 21 height 11
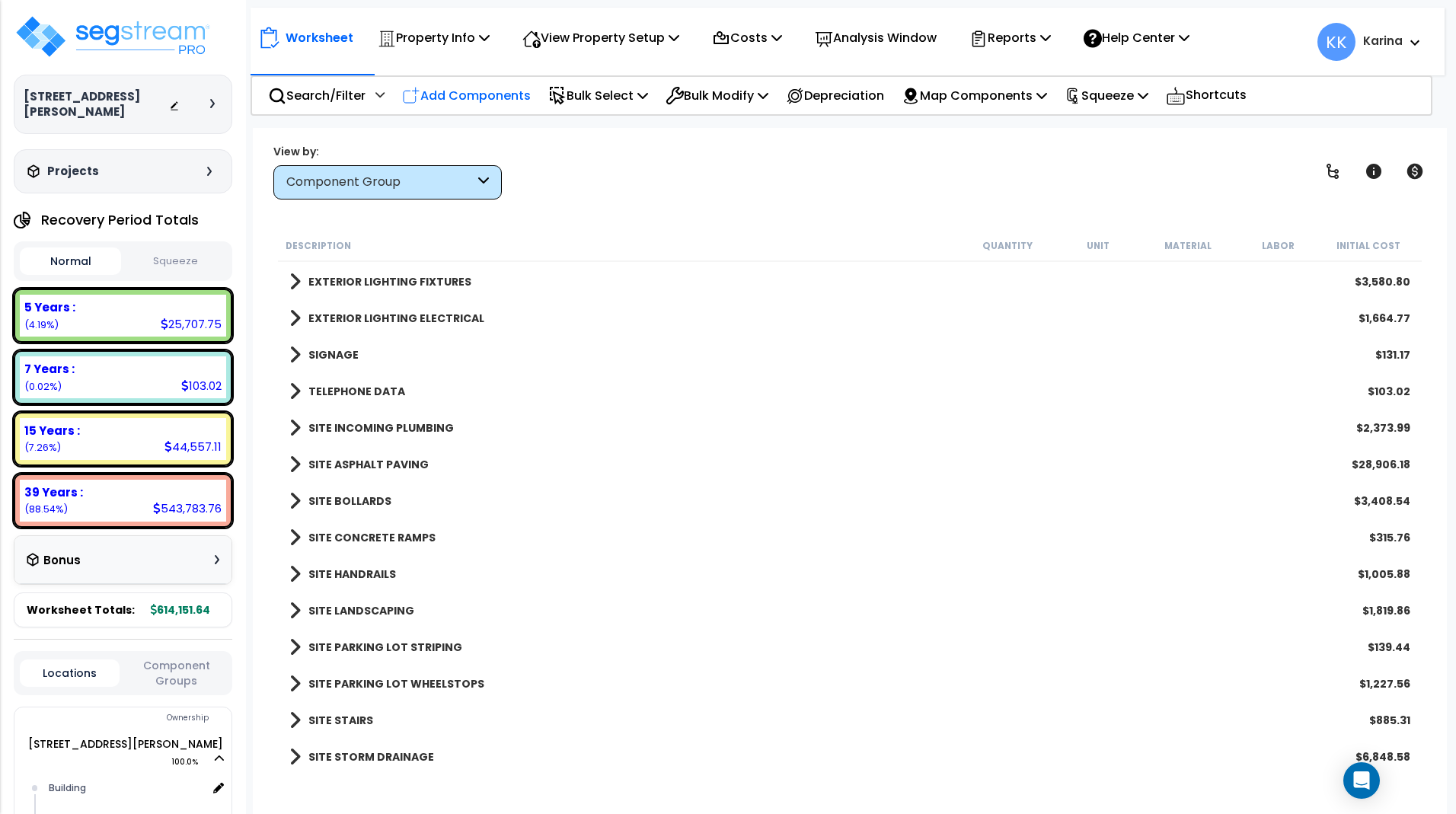
click at [484, 94] on p "Add Components" at bounding box center [465, 95] width 128 height 20
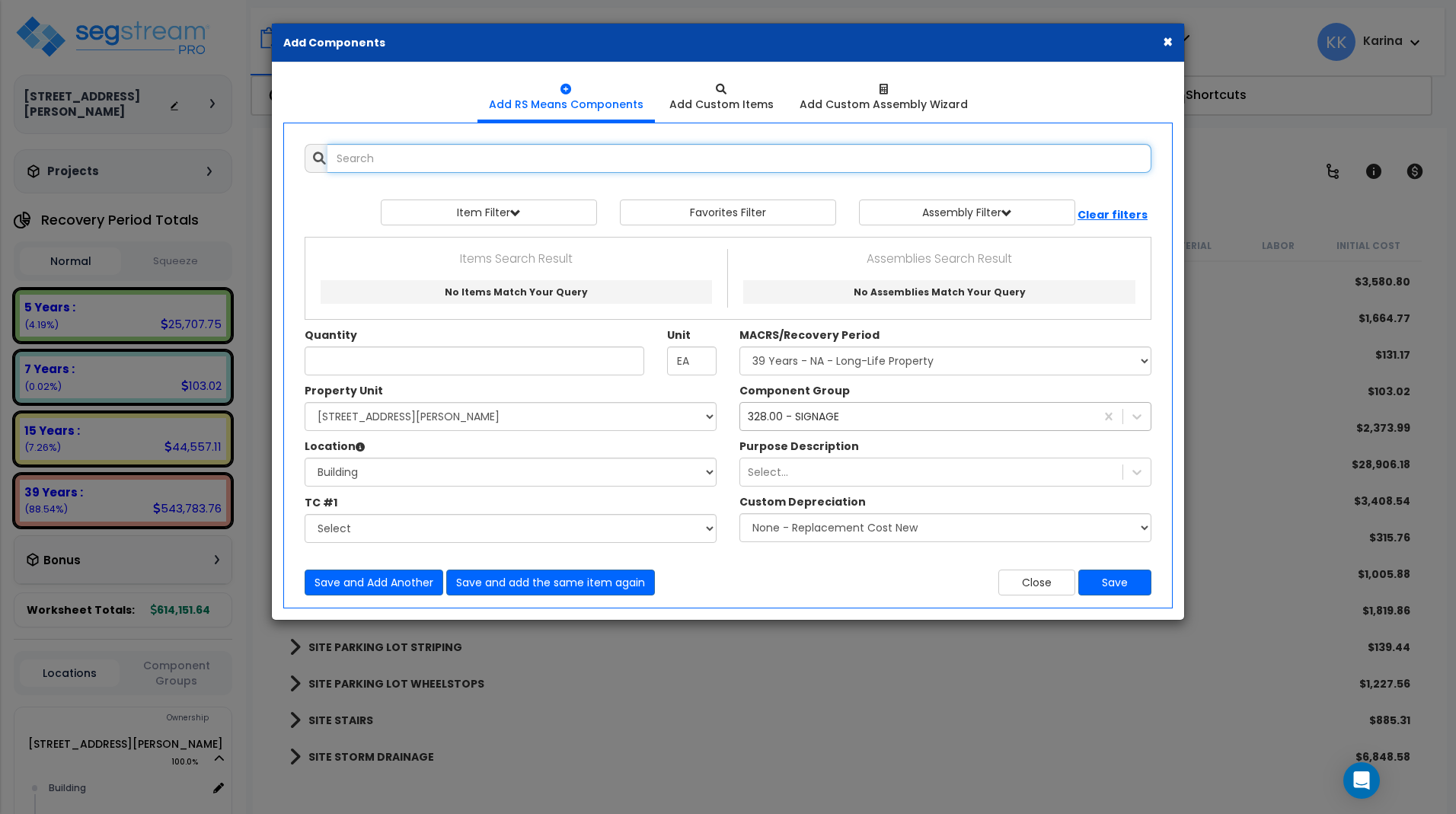
click at [510, 160] on input "text" at bounding box center [740, 158] width 824 height 29
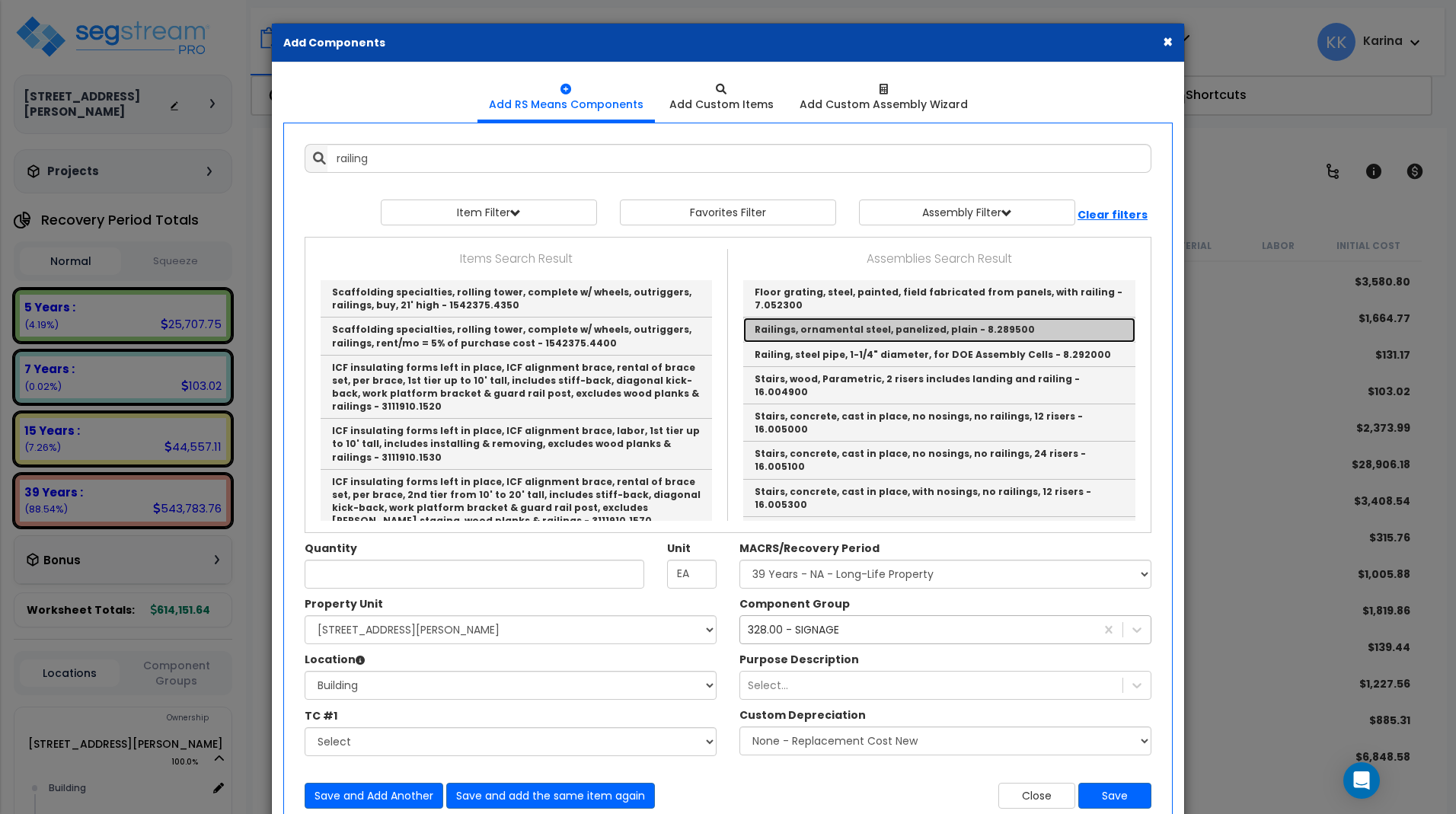
click at [829, 331] on link "Railings, ornamental steel, panelized, plain - 8.289500" at bounding box center [939, 329] width 392 height 24
type input "Railings, ornamental steel, panelized, plain - 8.289500"
checkbox input "false"
type input "L.F."
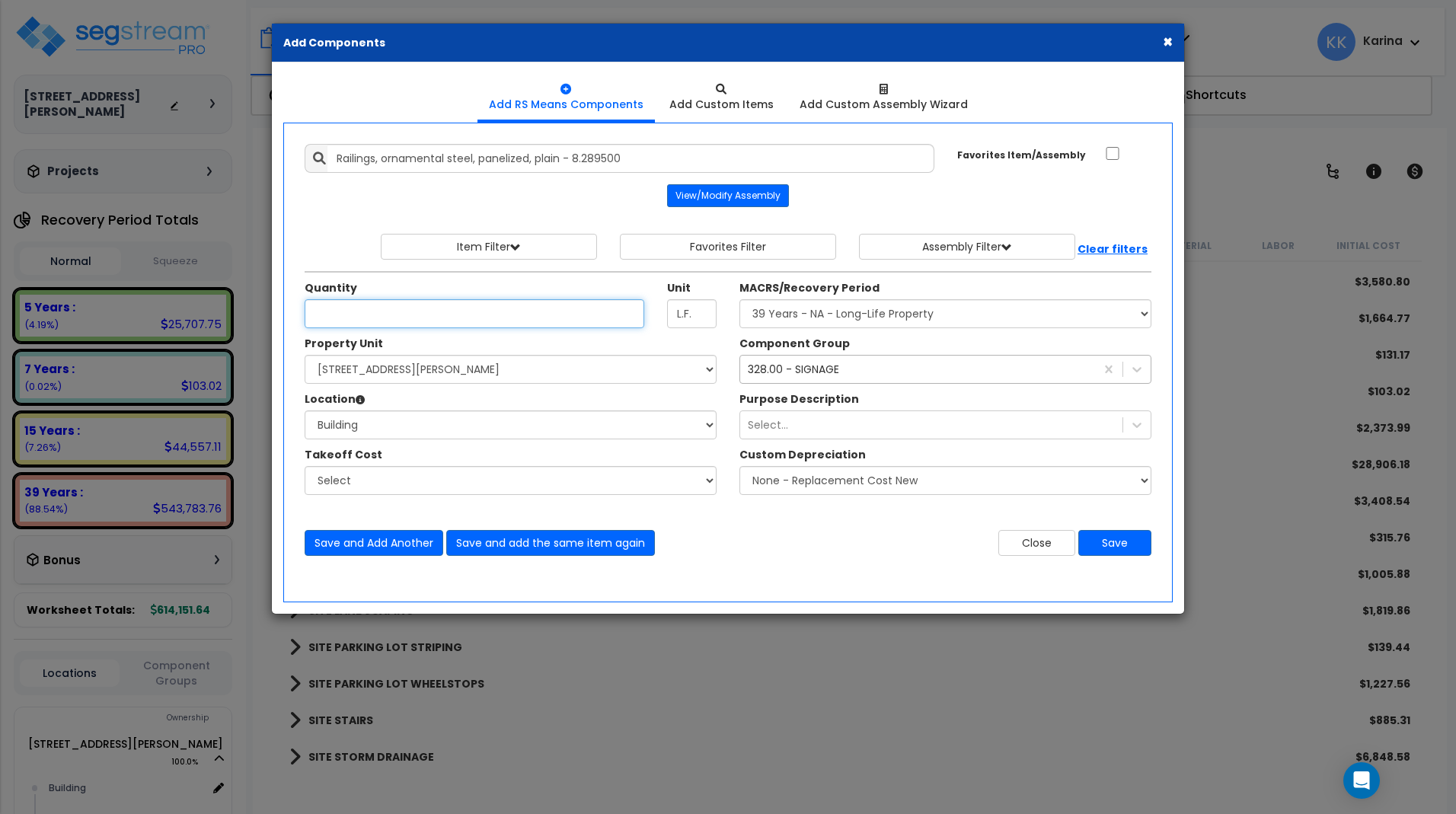
scroll to position [0, 0]
type input "33"
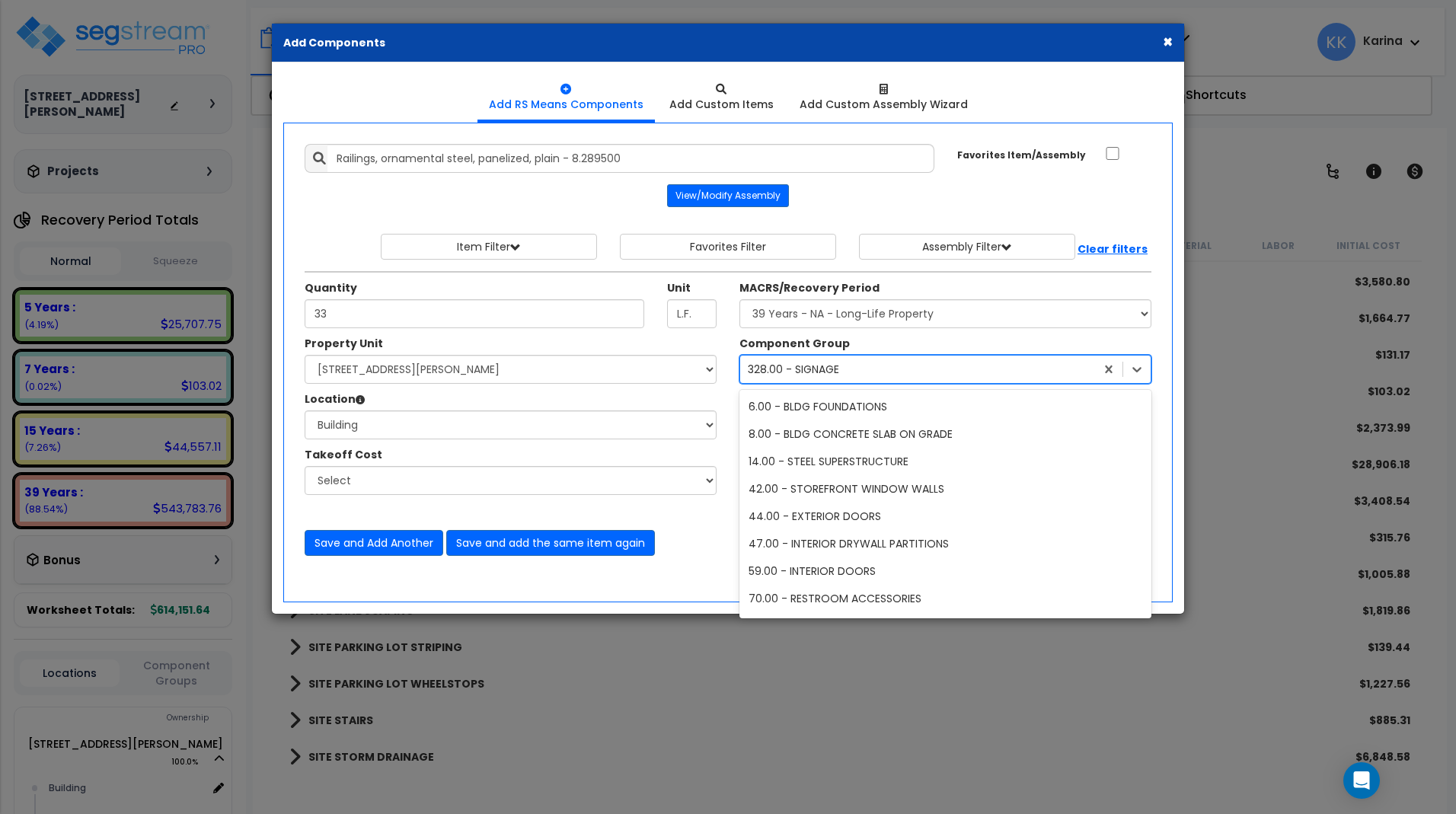
click at [833, 371] on div "328.00 - SIGNAGE" at bounding box center [793, 369] width 91 height 15
type input "rail"
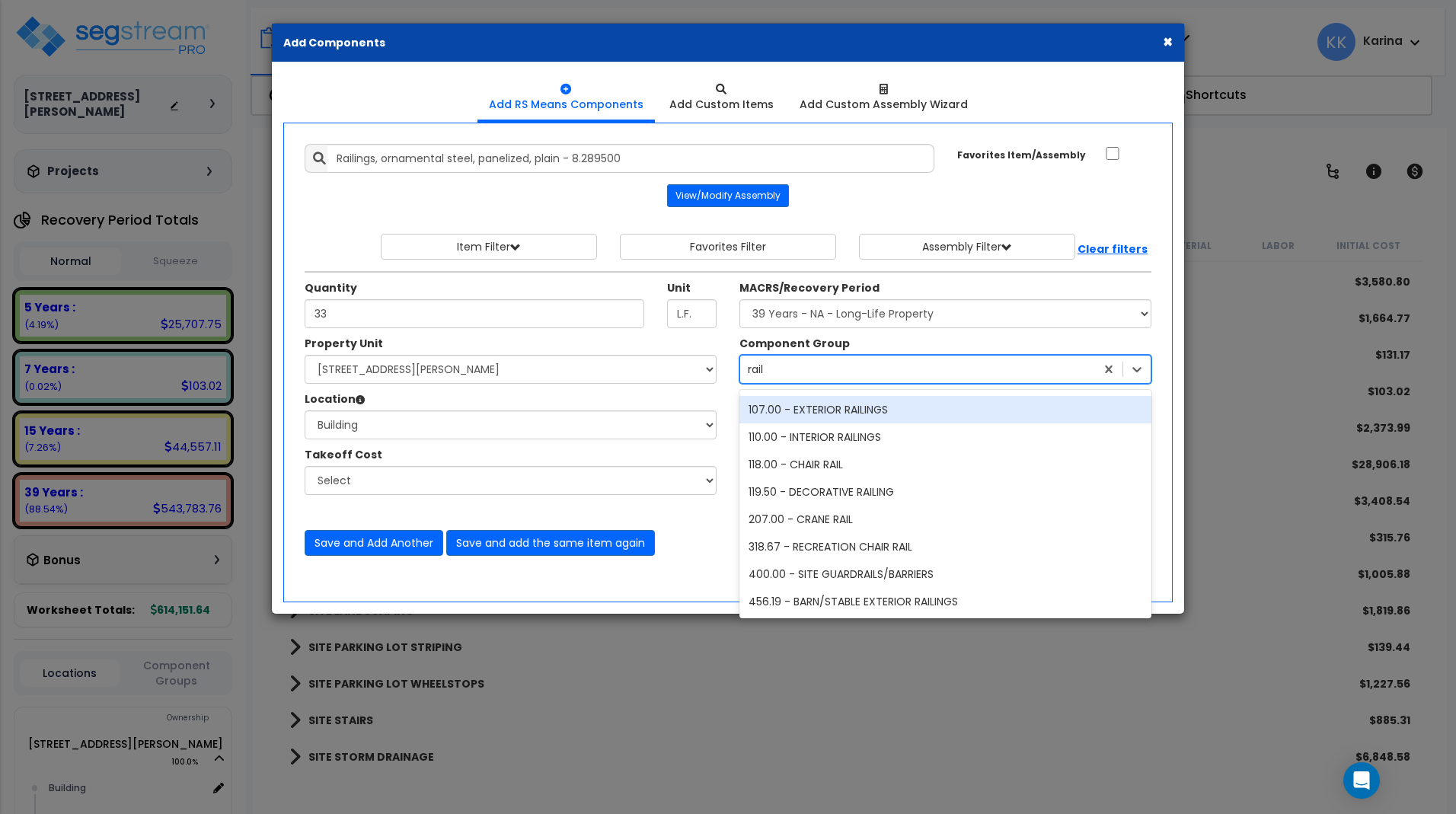
click at [828, 400] on div "107.00 - EXTERIOR RAILINGS" at bounding box center [945, 410] width 412 height 28
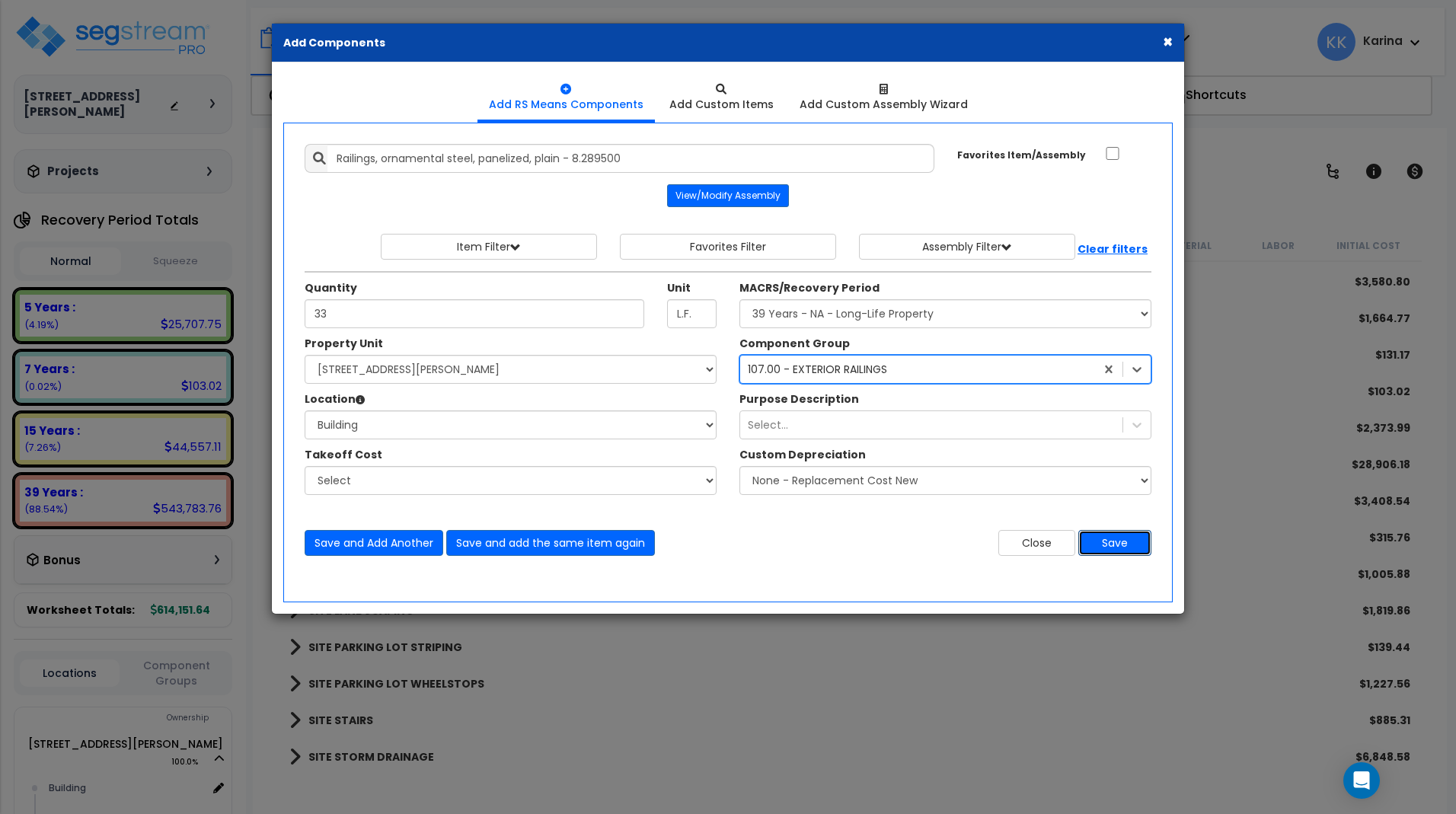
click at [1108, 541] on button "Save" at bounding box center [1114, 543] width 73 height 26
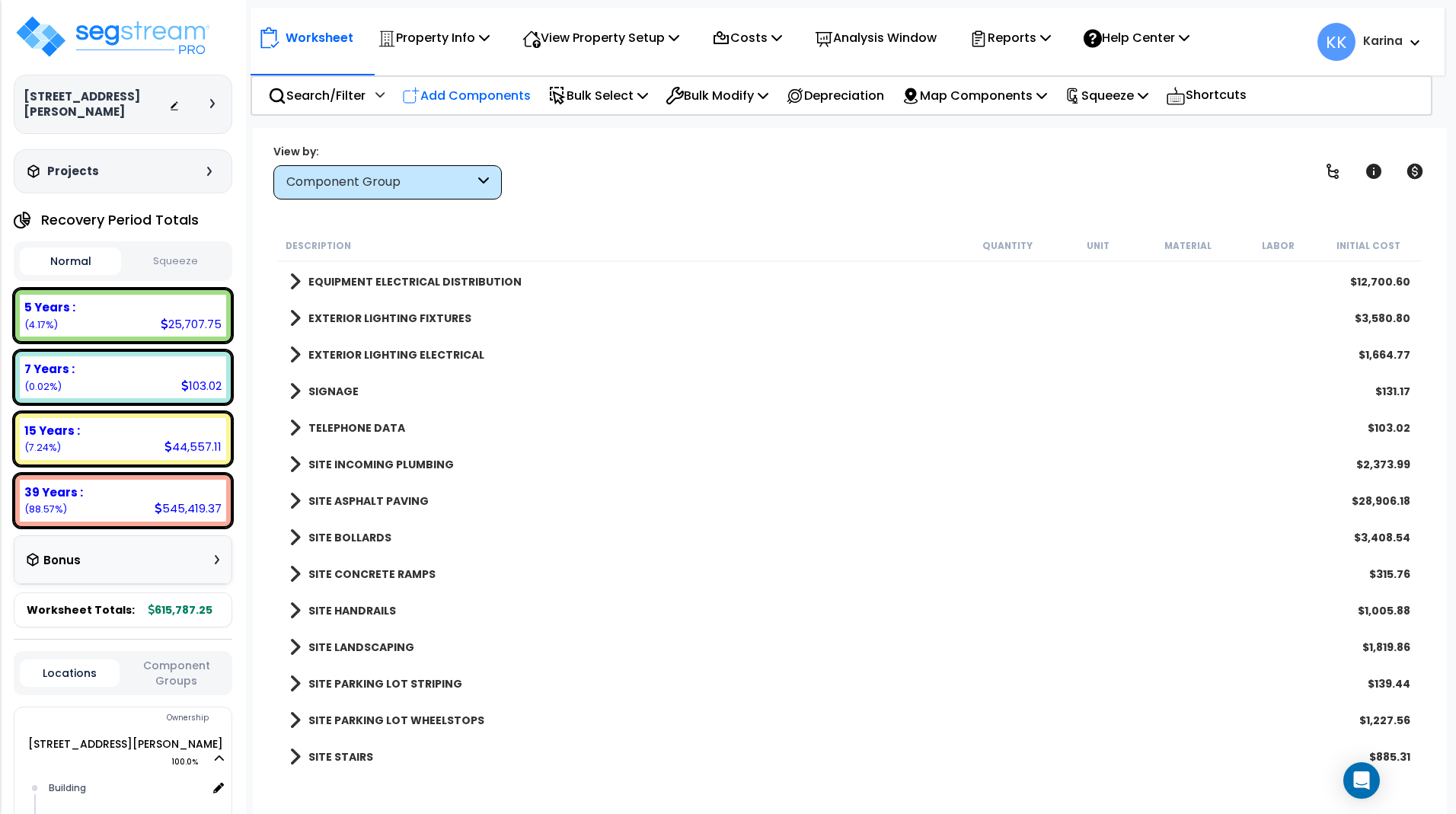
click at [471, 87] on p "Add Components" at bounding box center [465, 95] width 128 height 20
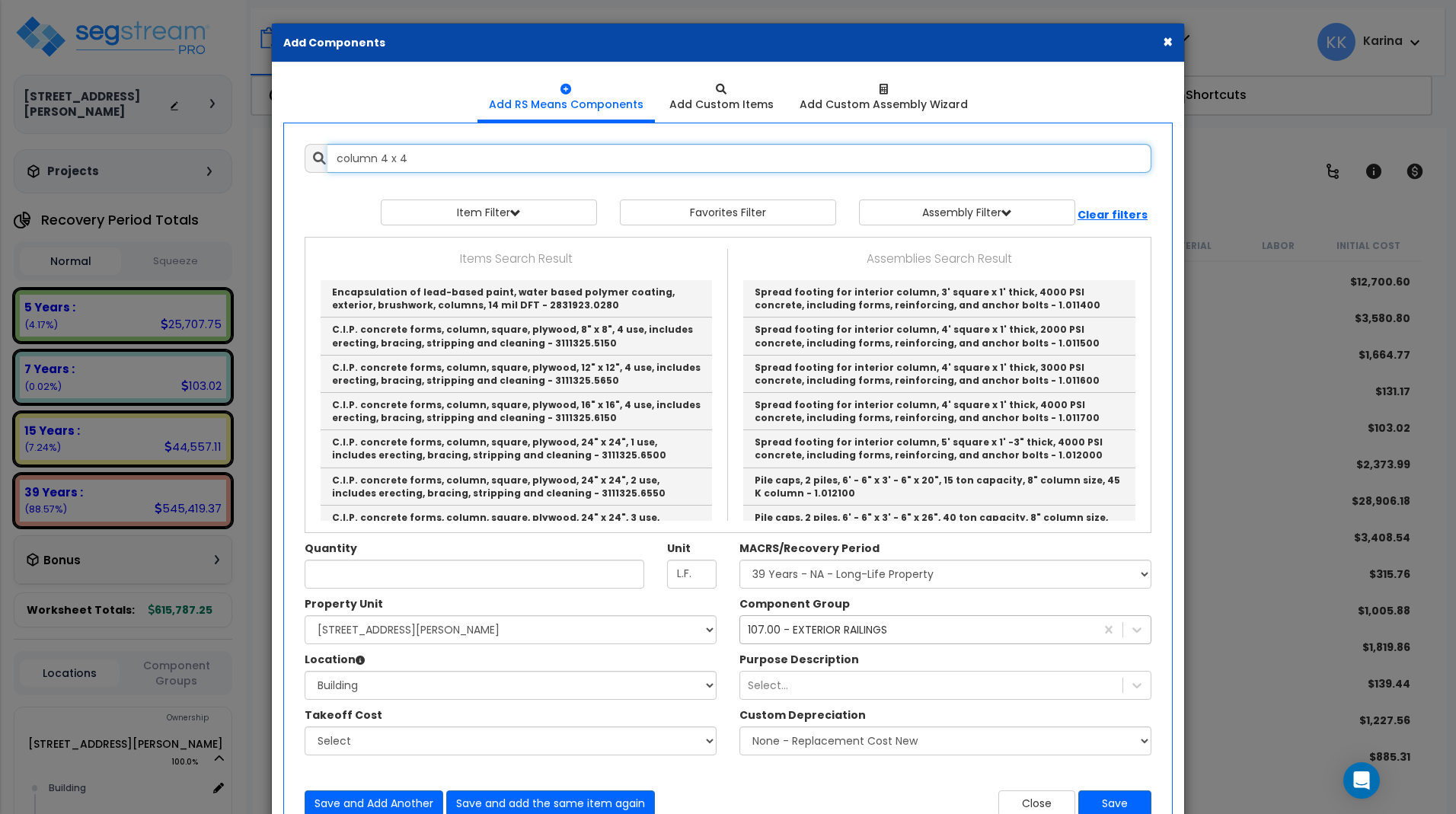
drag, startPoint x: 409, startPoint y: 162, endPoint x: 218, endPoint y: 139, distance: 192.4
click at [328, 144] on input "column 4 x 4" at bounding box center [740, 158] width 824 height 29
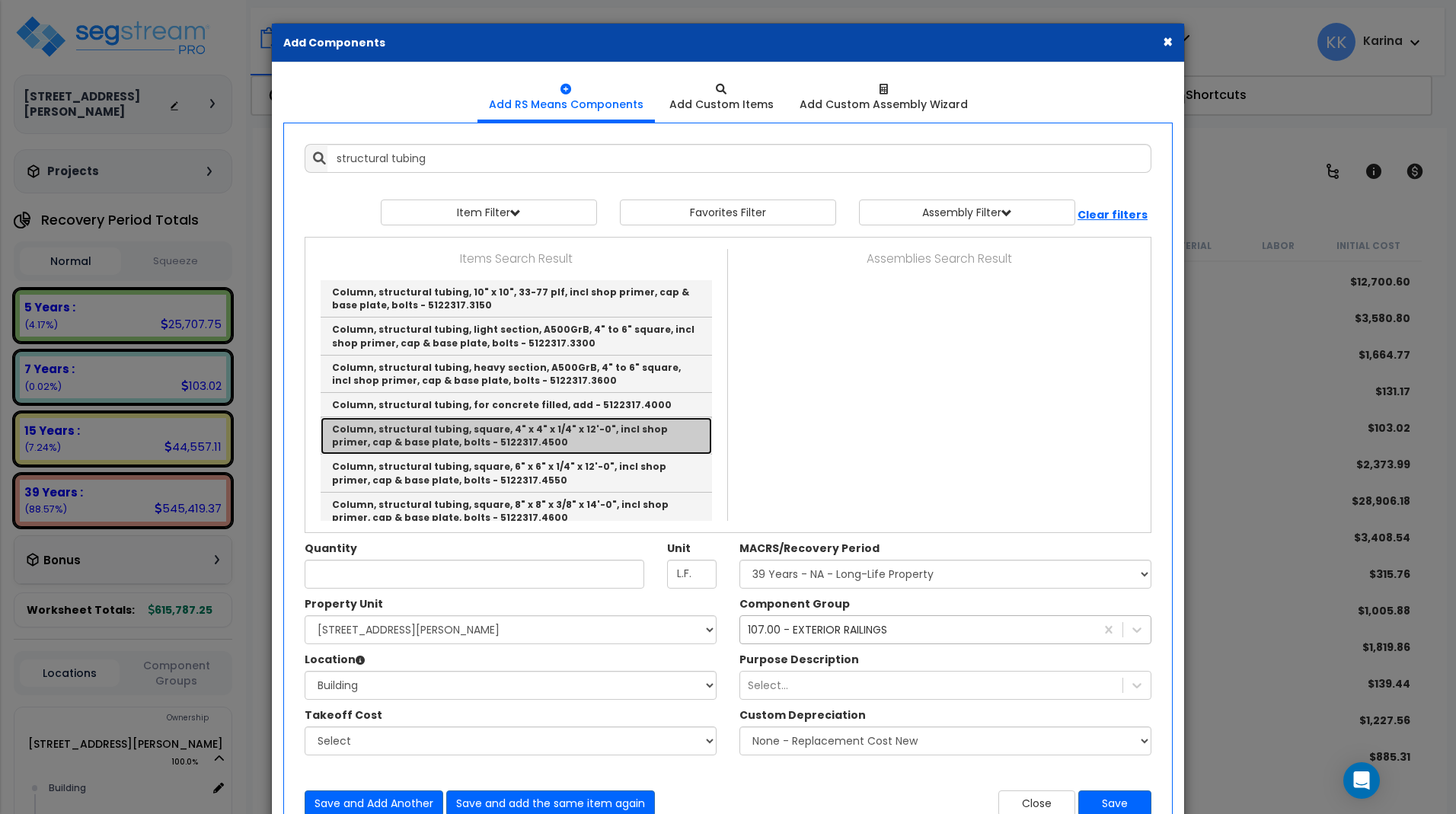
click at [402, 432] on link "Column, structural tubing, square, 4" x 4" x 1/4" x 12'-0", incl shop primer, c…" at bounding box center [516, 436] width 391 height 37
type input "Column, structural tubing, square, 4" x 4" x 1/4" x 12'-0", incl shop primer, c…"
type input "Ea."
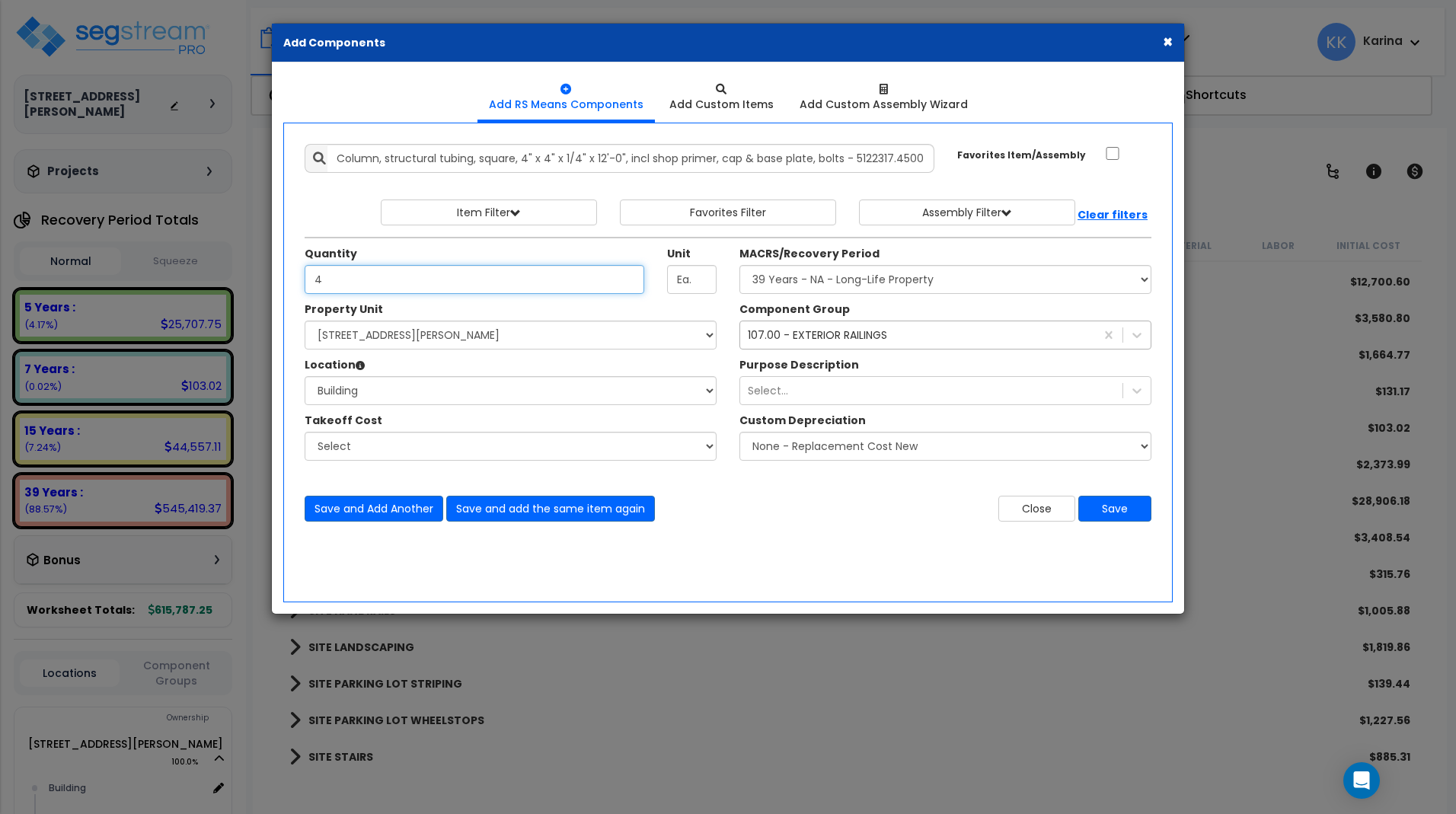
type input "4"
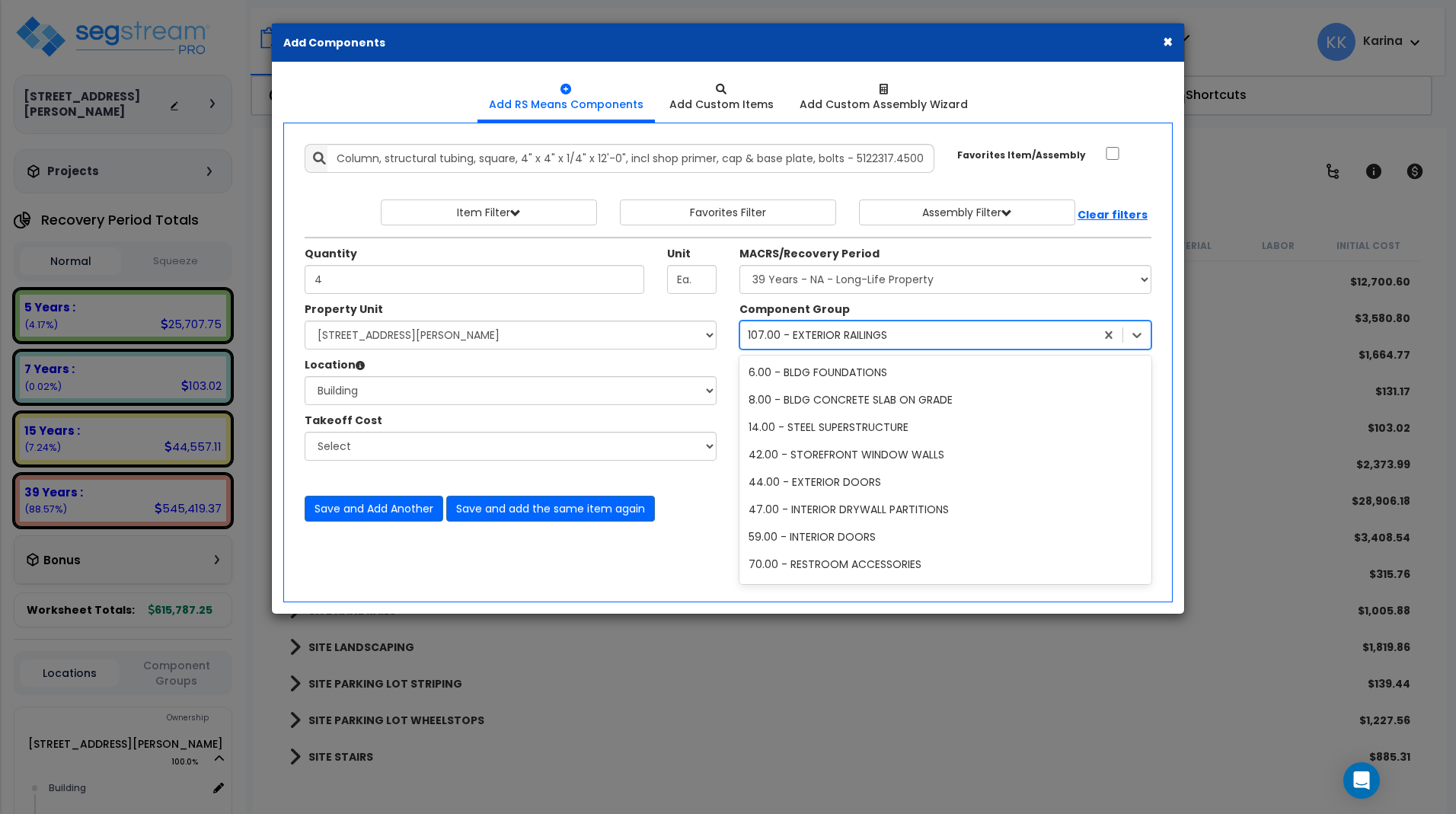
click at [823, 335] on div "107.00 - EXTERIOR RAILINGS" at bounding box center [817, 335] width 139 height 15
type input "can"
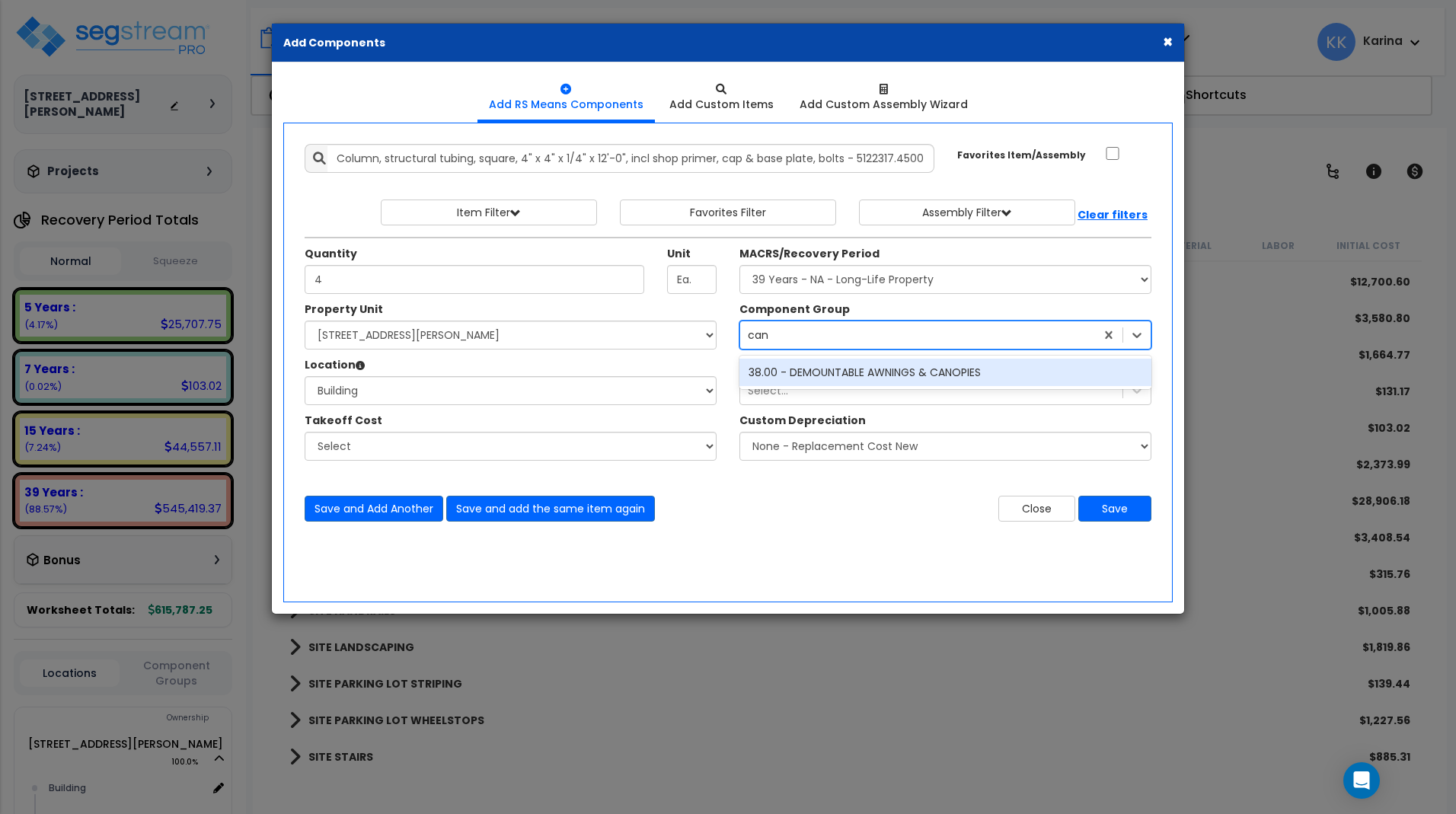
scroll to position [0, 0]
click at [843, 375] on div "38.00 - DEMOUNTABLE AWNINGS & CANOPIES" at bounding box center [945, 372] width 412 height 28
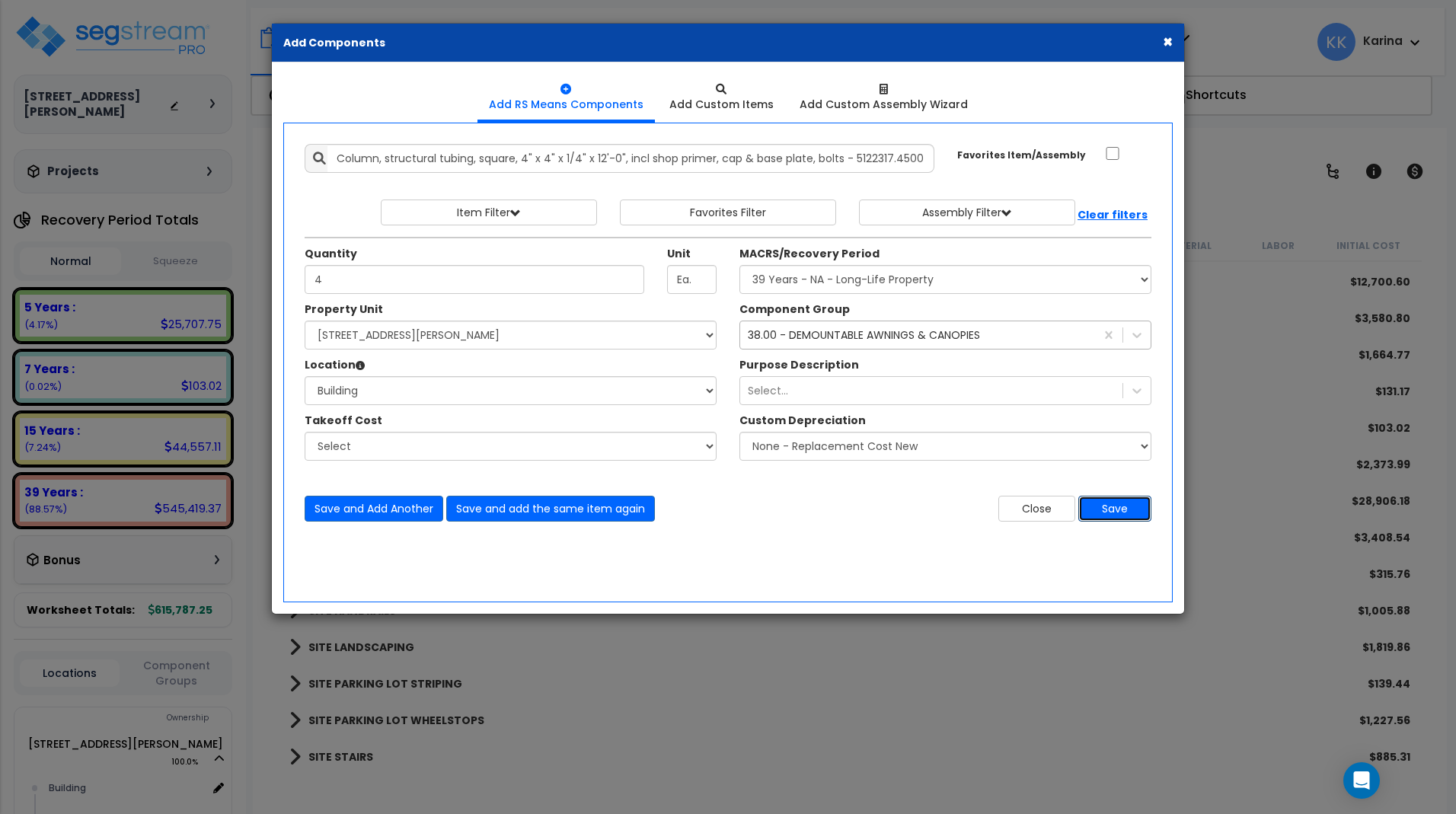
click at [1122, 510] on button "Save" at bounding box center [1114, 509] width 73 height 26
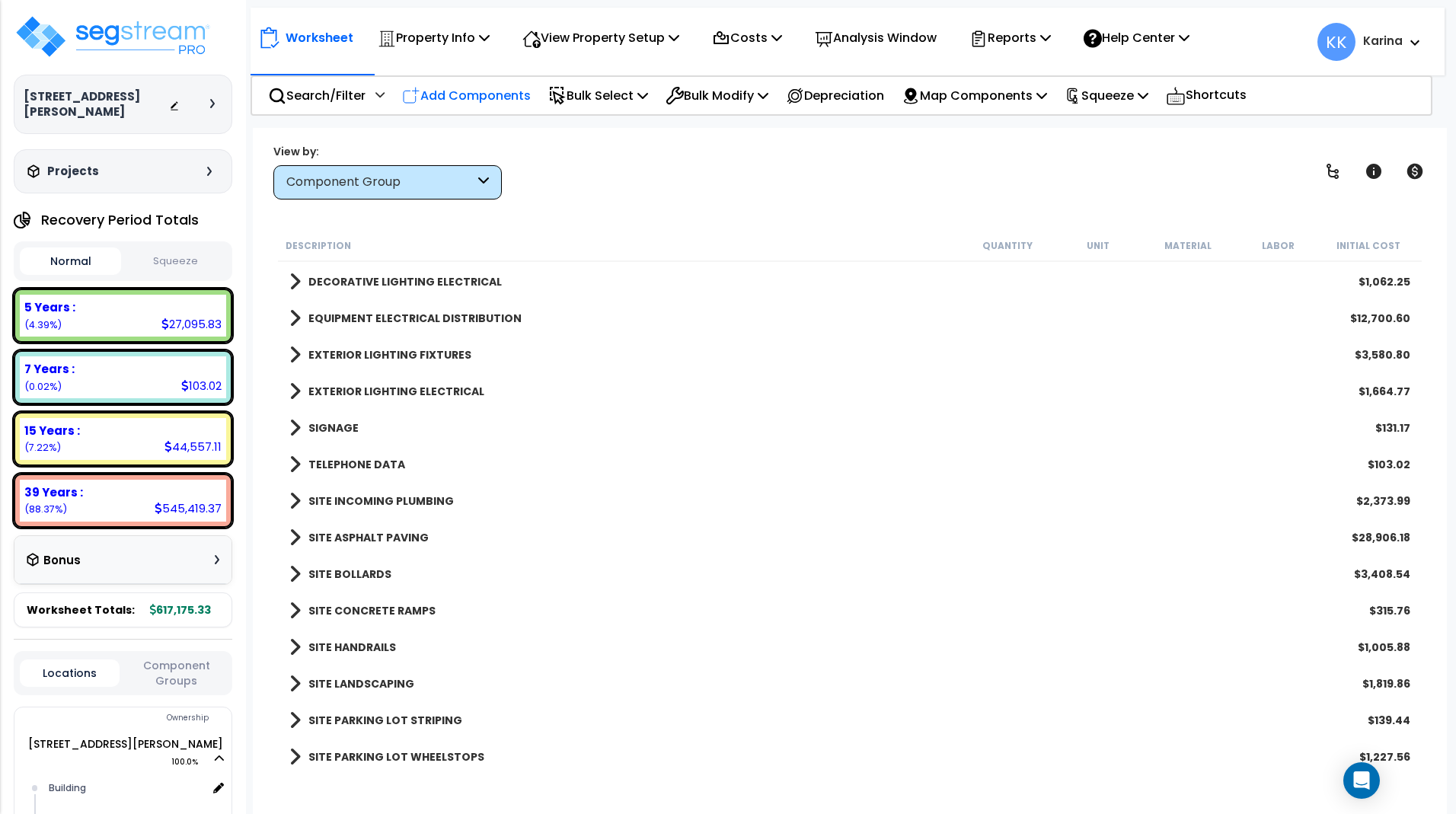
click at [485, 94] on p "Add Components" at bounding box center [465, 95] width 128 height 20
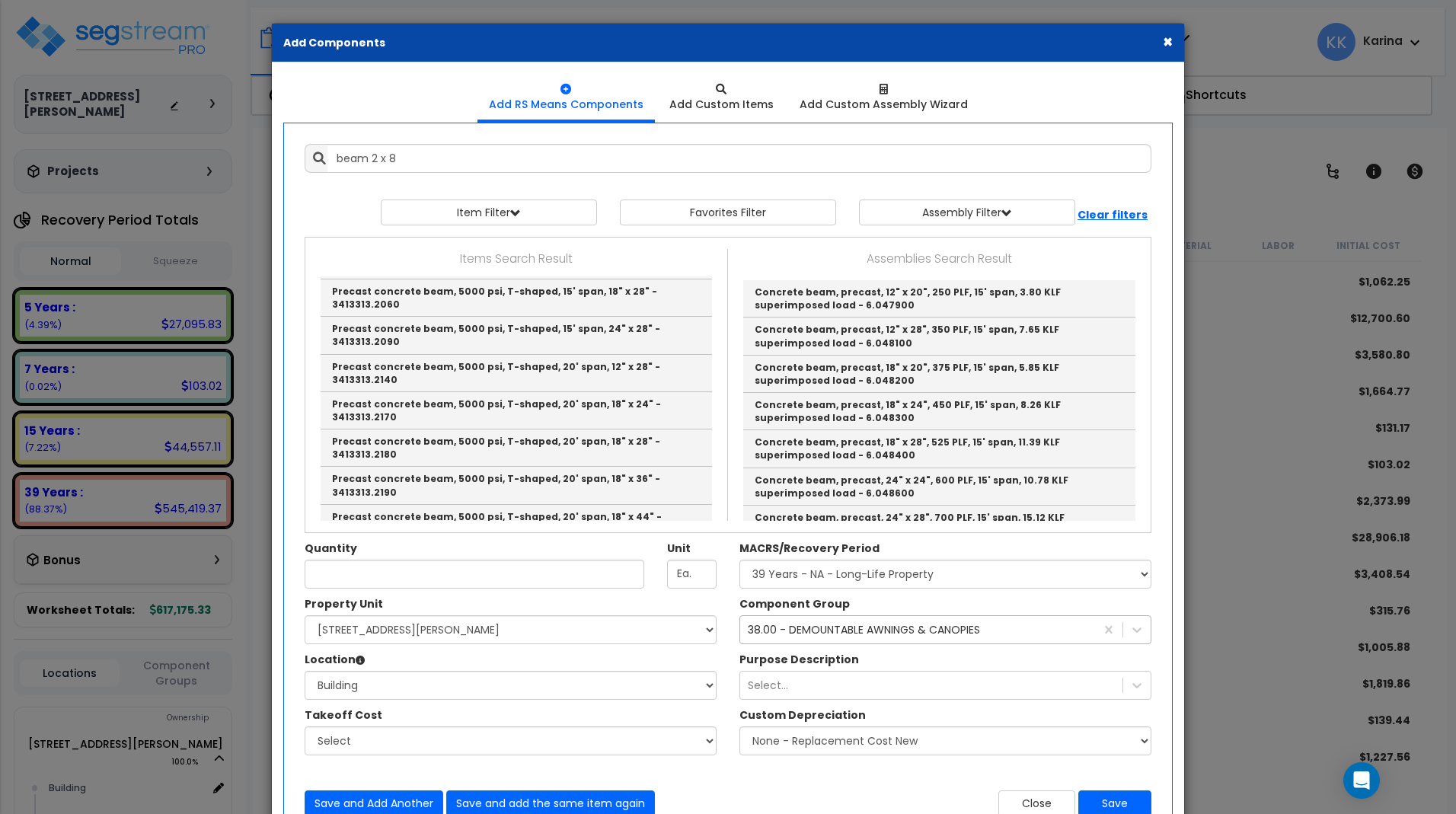
scroll to position [1736, 0]
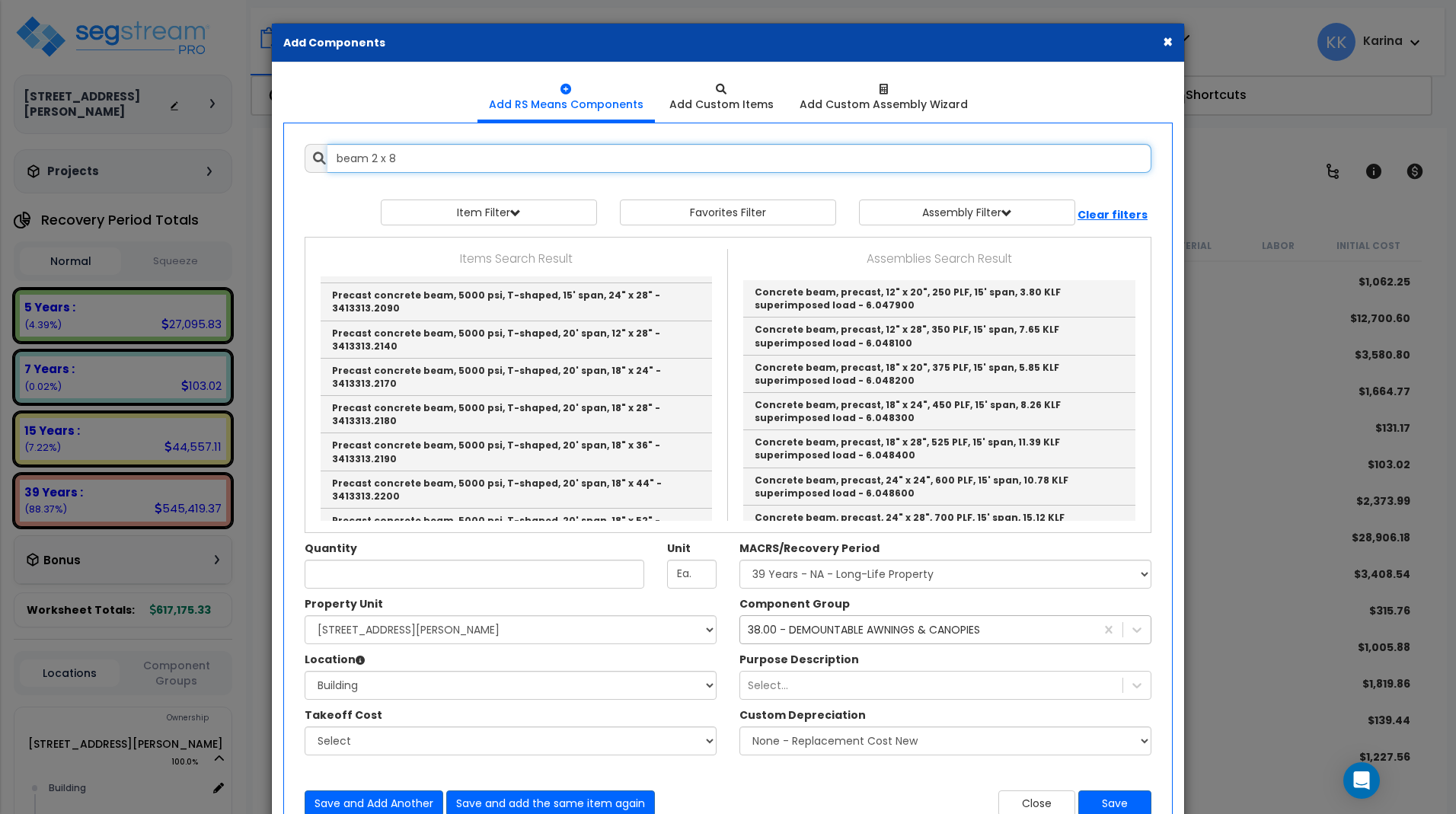
drag, startPoint x: 367, startPoint y: 157, endPoint x: 302, endPoint y: 155, distance: 65.0
click at [328, 155] on input "beam 2 x 8" at bounding box center [740, 158] width 824 height 29
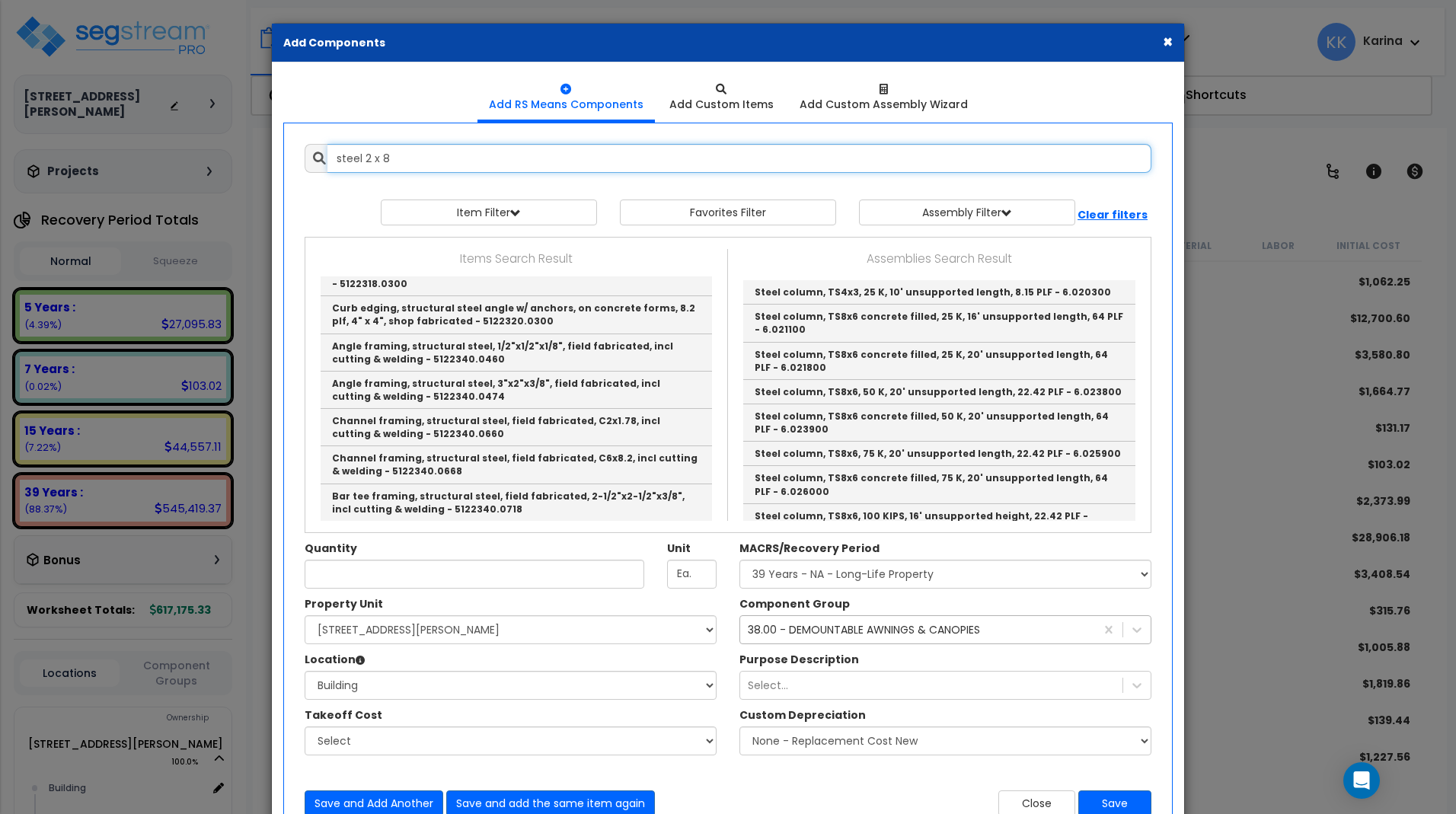
scroll to position [3106, 0]
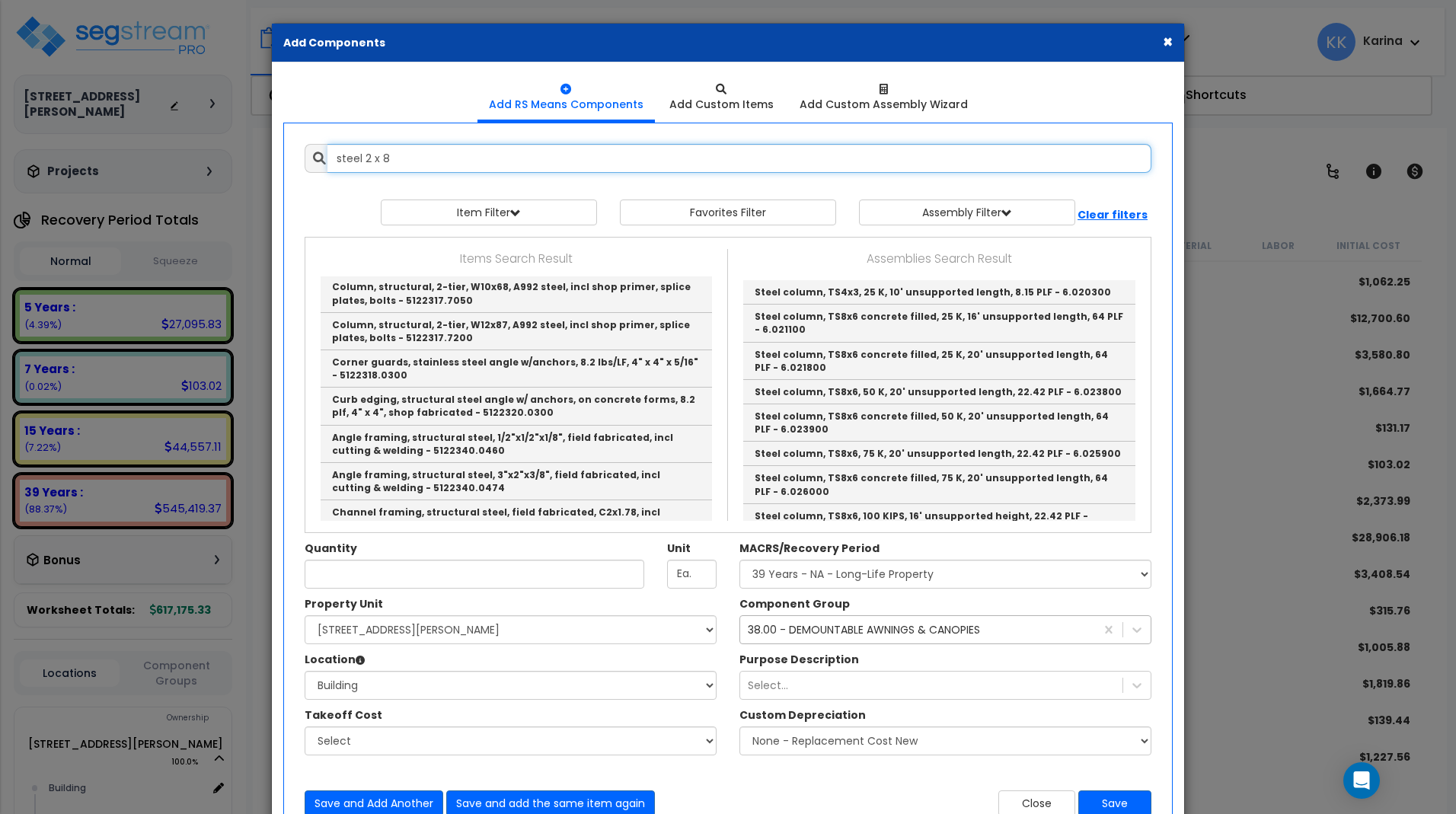
drag, startPoint x: 401, startPoint y: 155, endPoint x: 282, endPoint y: 155, distance: 119.0
click at [328, 155] on input "steel 2 x 8" at bounding box center [740, 158] width 824 height 29
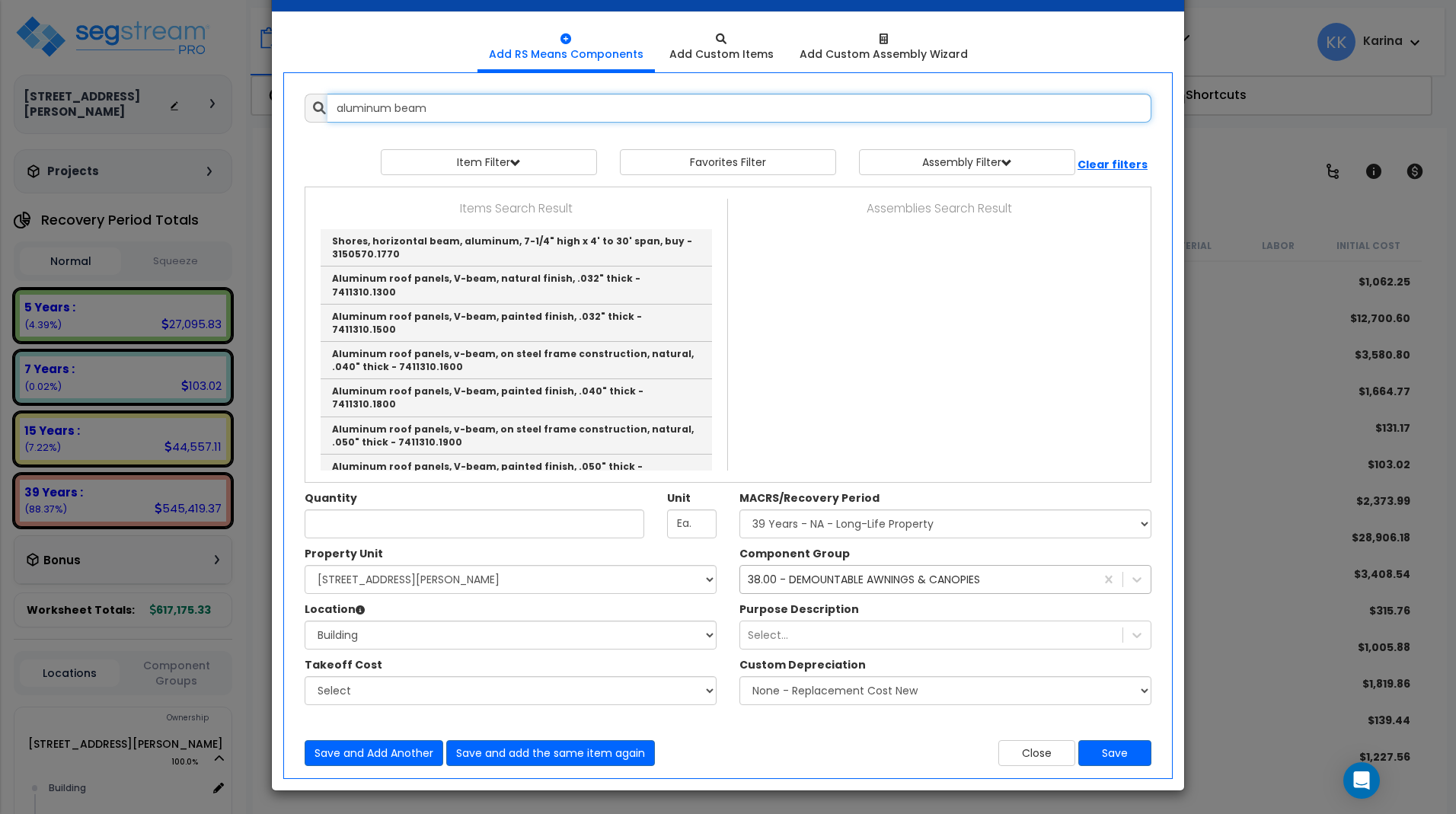
scroll to position [0, 0]
drag, startPoint x: 432, startPoint y: 107, endPoint x: 312, endPoint y: 107, distance: 120.0
click at [328, 107] on input "aluminum beam" at bounding box center [740, 107] width 824 height 29
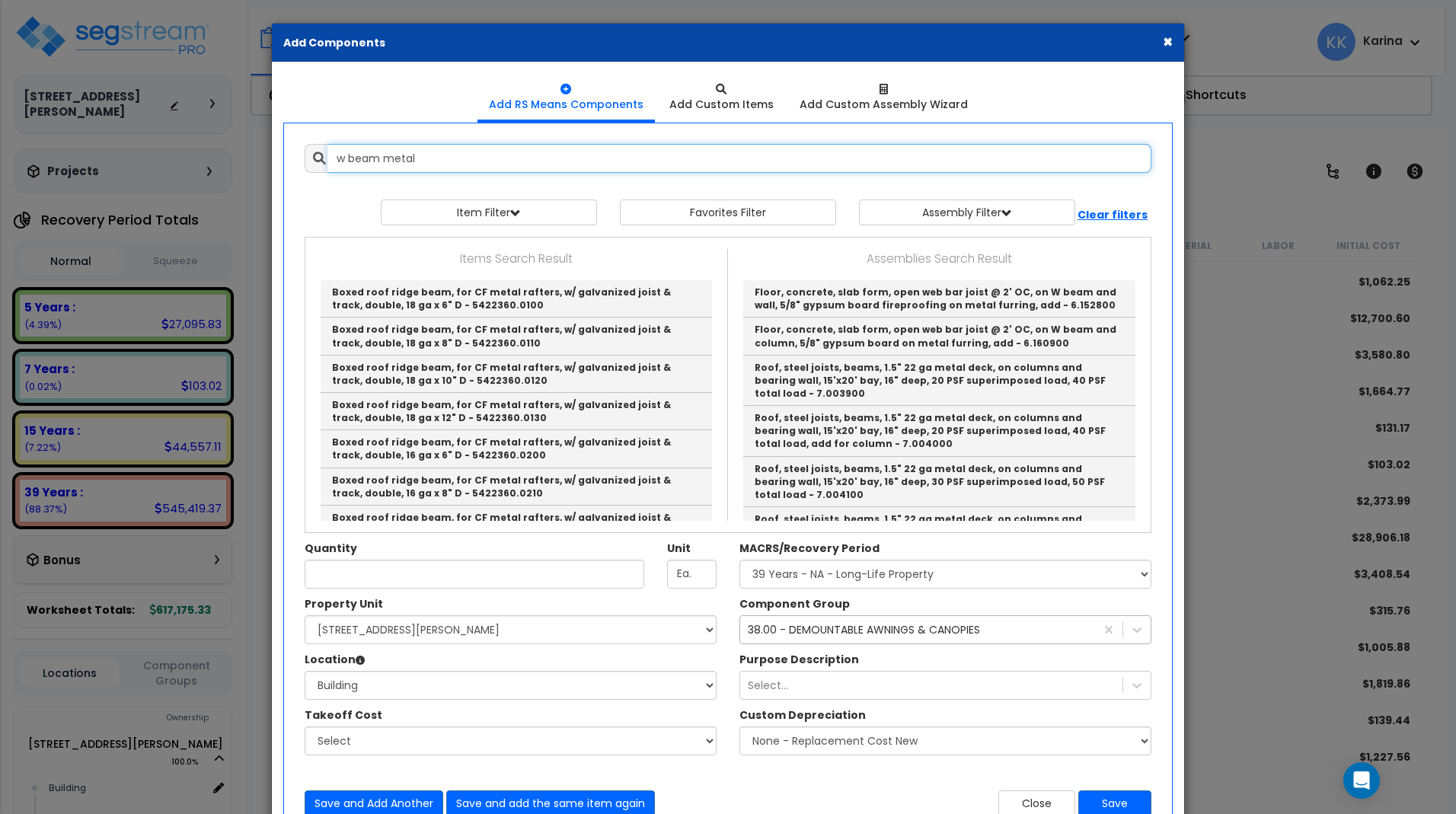
drag, startPoint x: 434, startPoint y: 154, endPoint x: 284, endPoint y: 154, distance: 150.0
click at [328, 154] on input "w beam metal" at bounding box center [740, 158] width 824 height 29
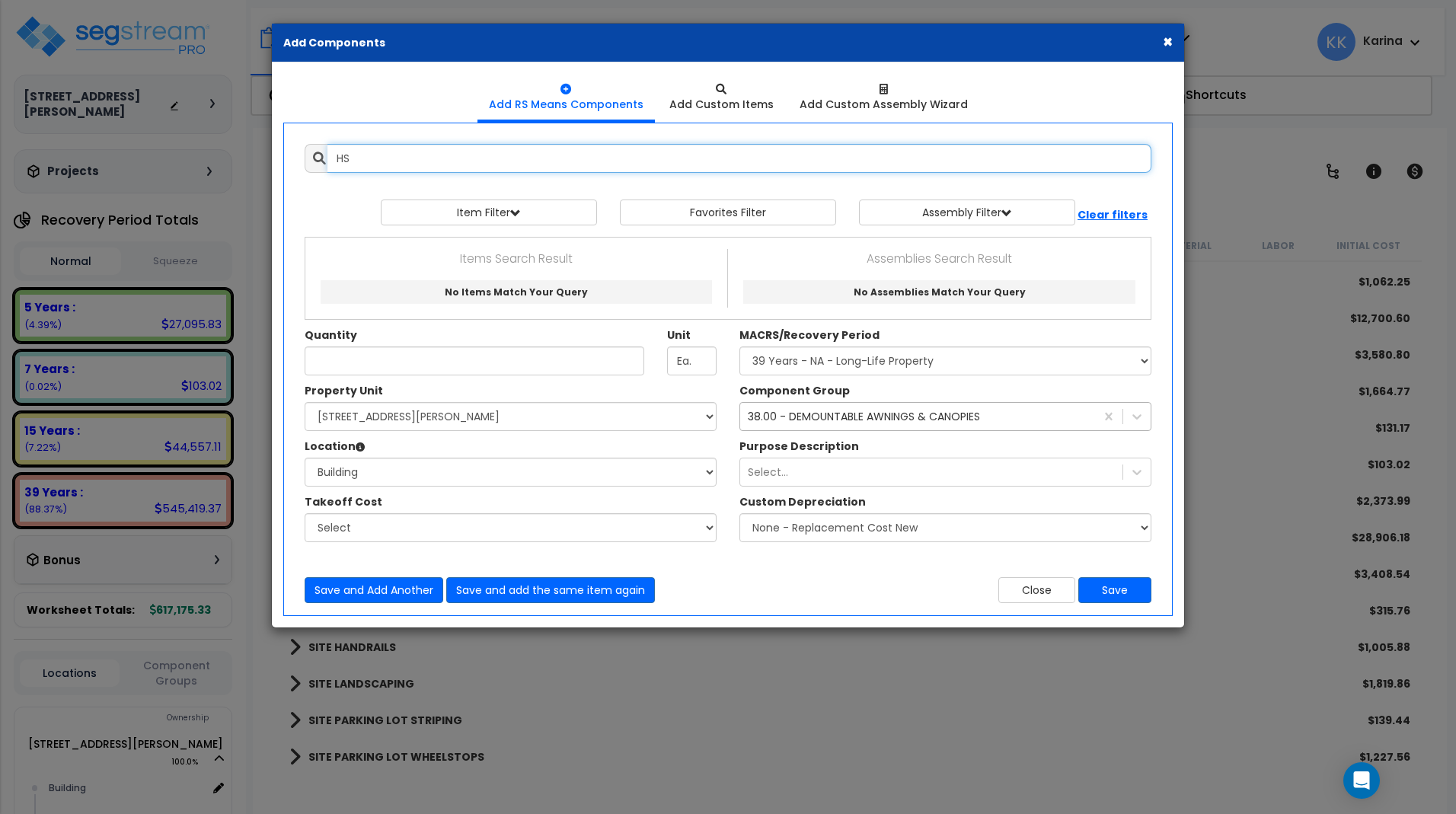
type input "H"
click at [355, 158] on input "text" at bounding box center [740, 158] width 824 height 29
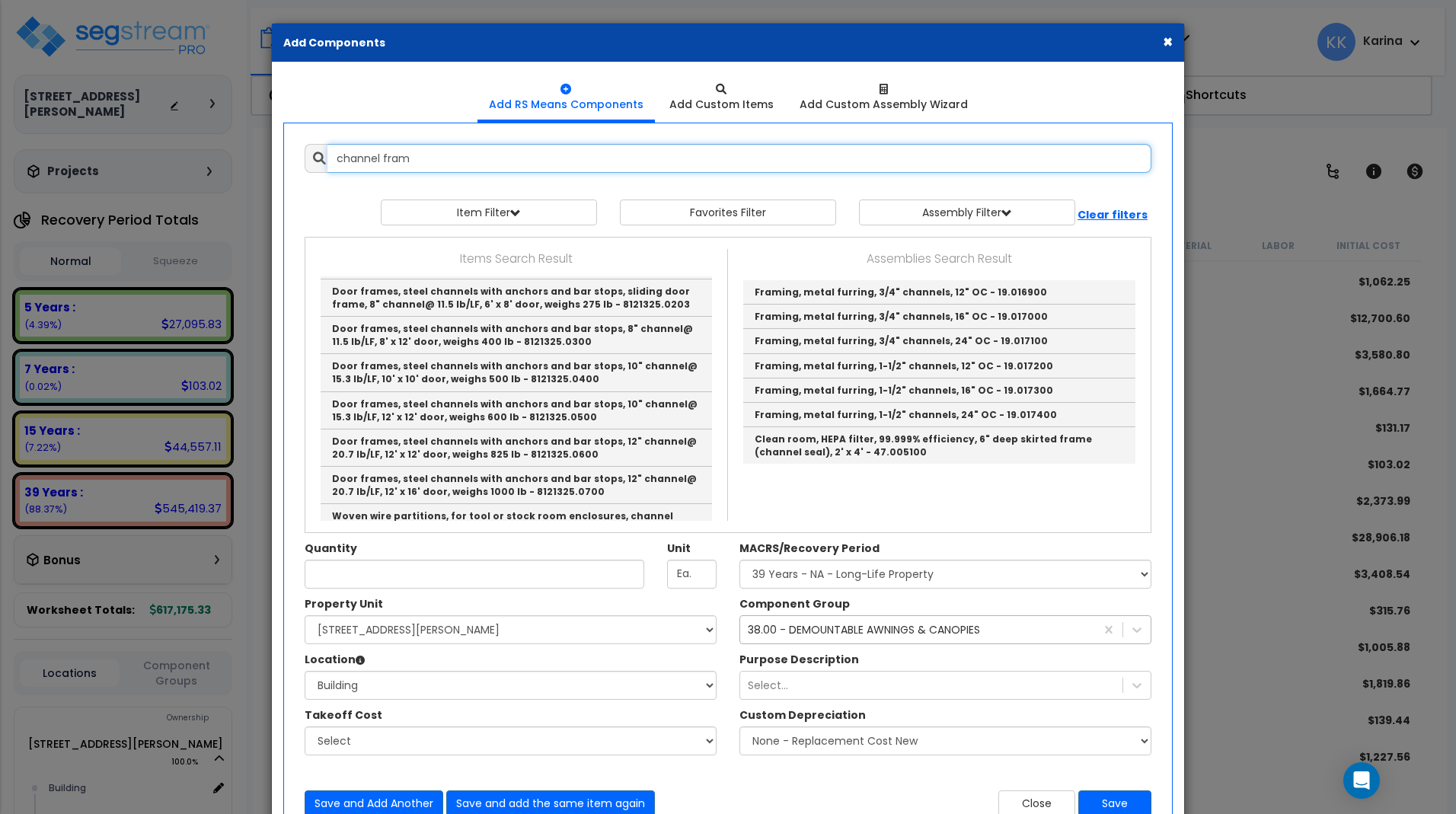
scroll to position [640, 0]
drag, startPoint x: 424, startPoint y: 163, endPoint x: 276, endPoint y: 158, distance: 148.1
click at [328, 158] on input "channel fram" at bounding box center [740, 158] width 824 height 29
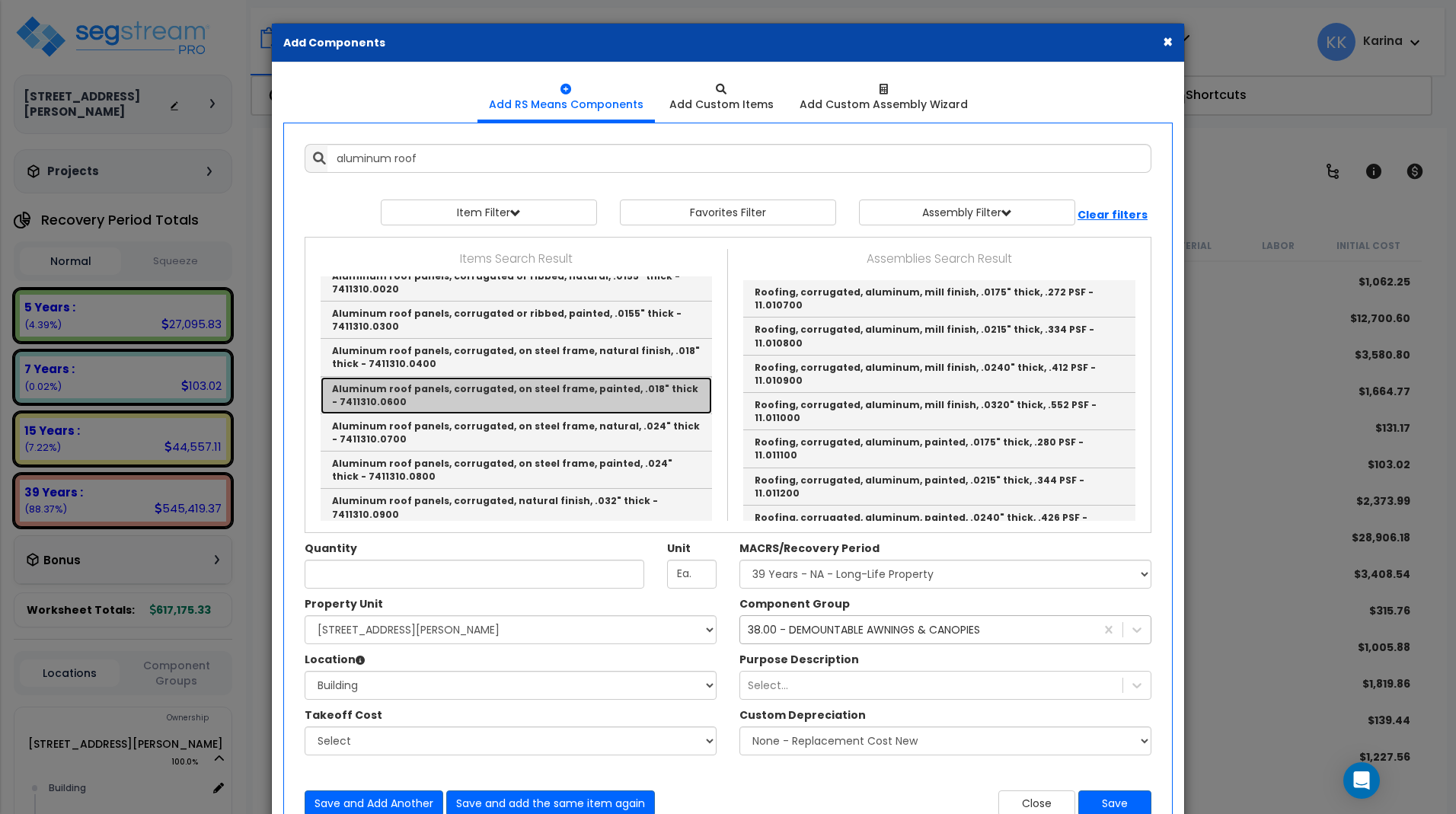
click at [380, 377] on link "Aluminum roof panels, corrugated, on steel frame, painted, .018" thick - 741131…" at bounding box center [516, 395] width 391 height 37
type input "Aluminum roof panels, corrugated, on steel frame, painted, .018" thick - 741131…"
type input "S.F."
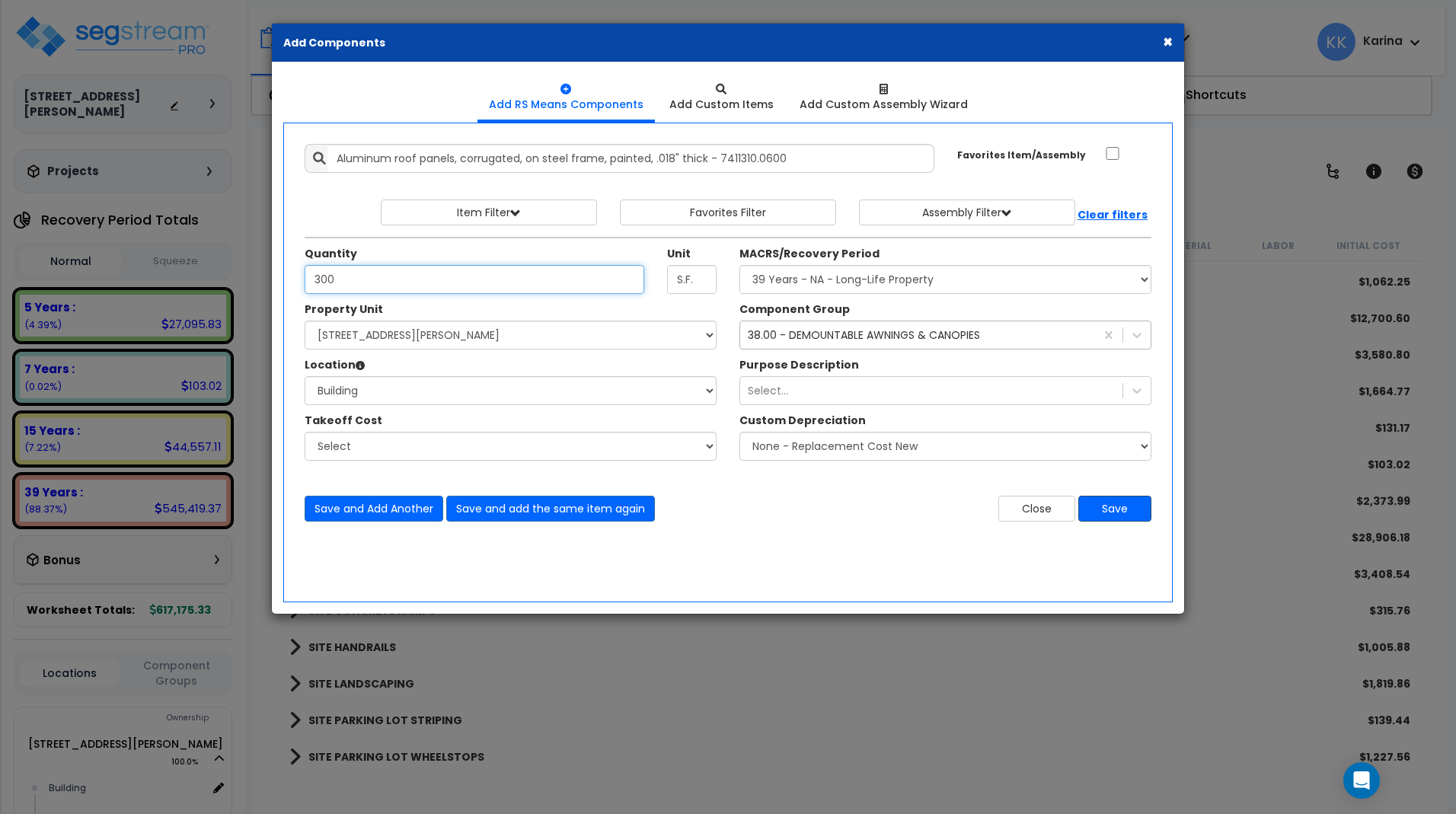
type input "300"
click at [1106, 510] on button "Save" at bounding box center [1114, 509] width 73 height 26
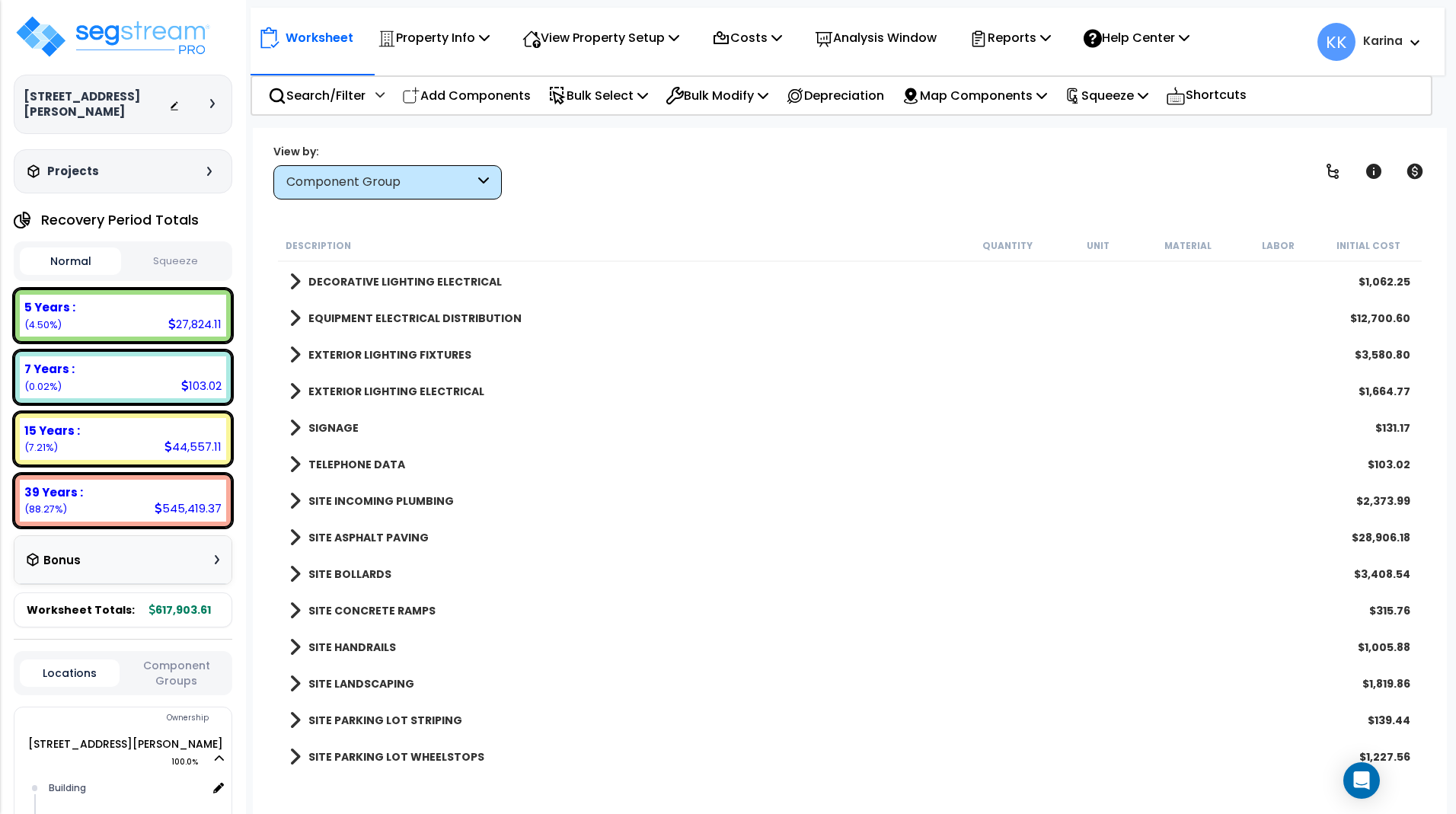
scroll to position [802, 0]
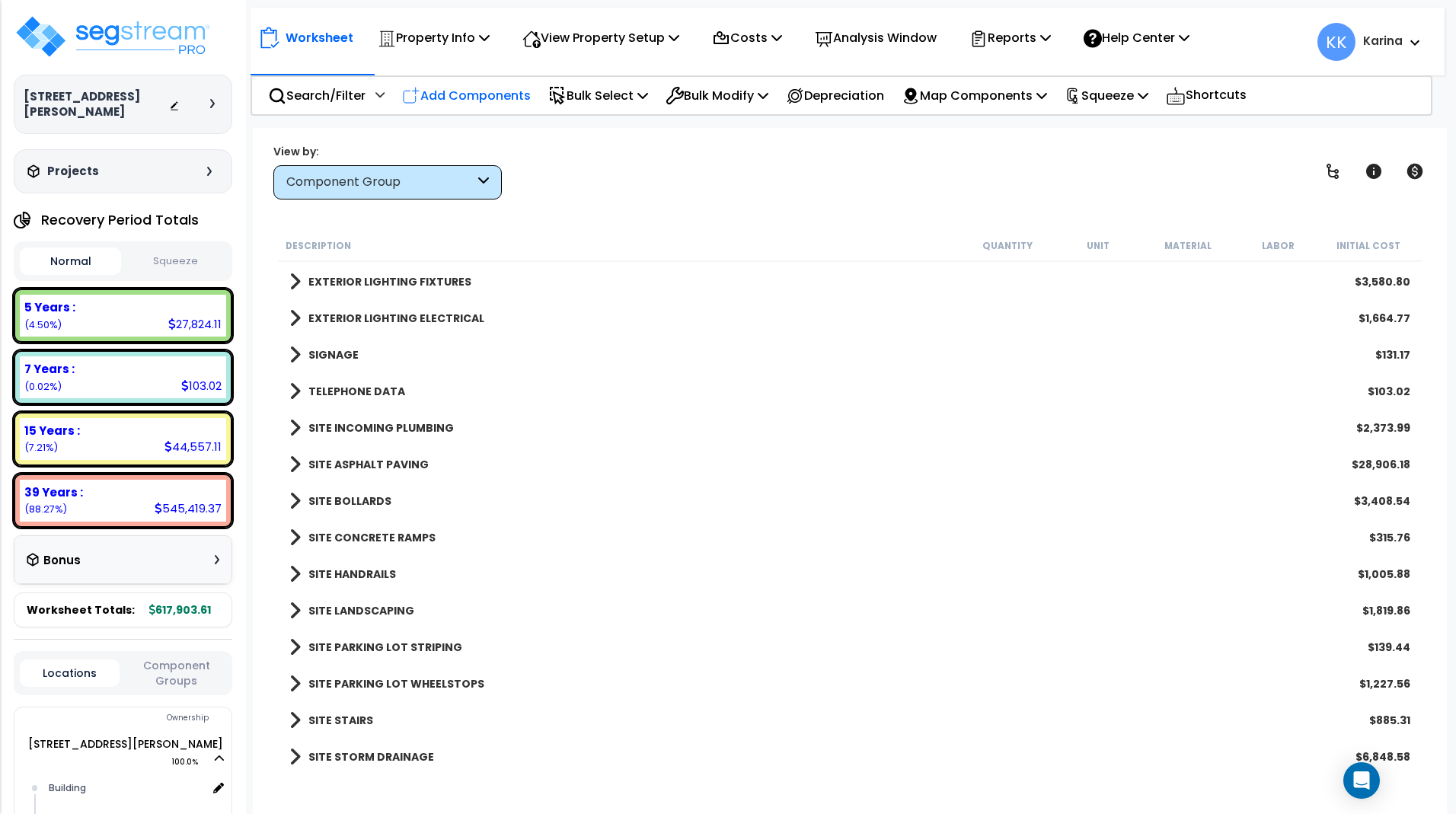
click at [457, 94] on p "Add Components" at bounding box center [465, 95] width 128 height 20
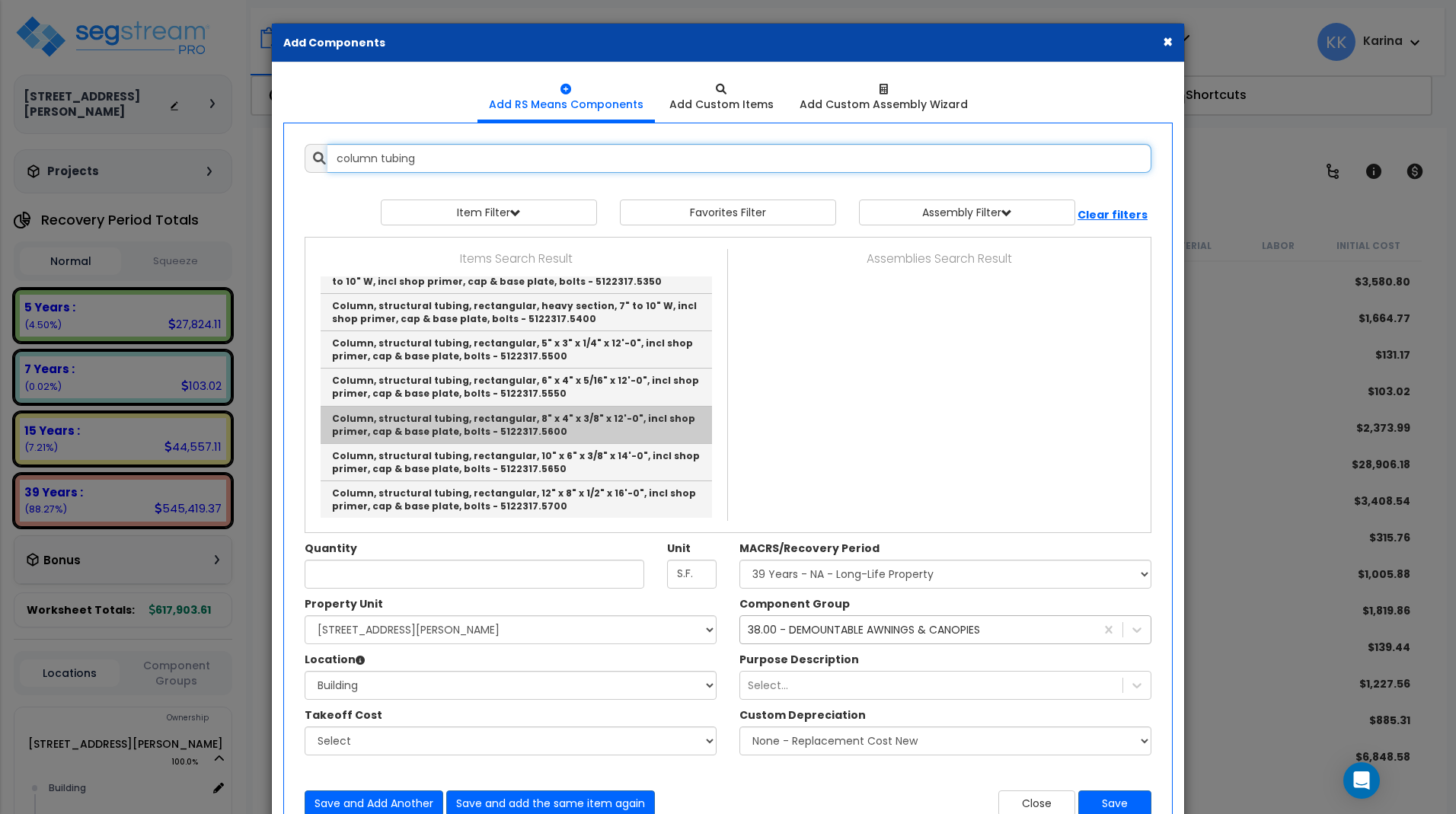
scroll to position [462, 0]
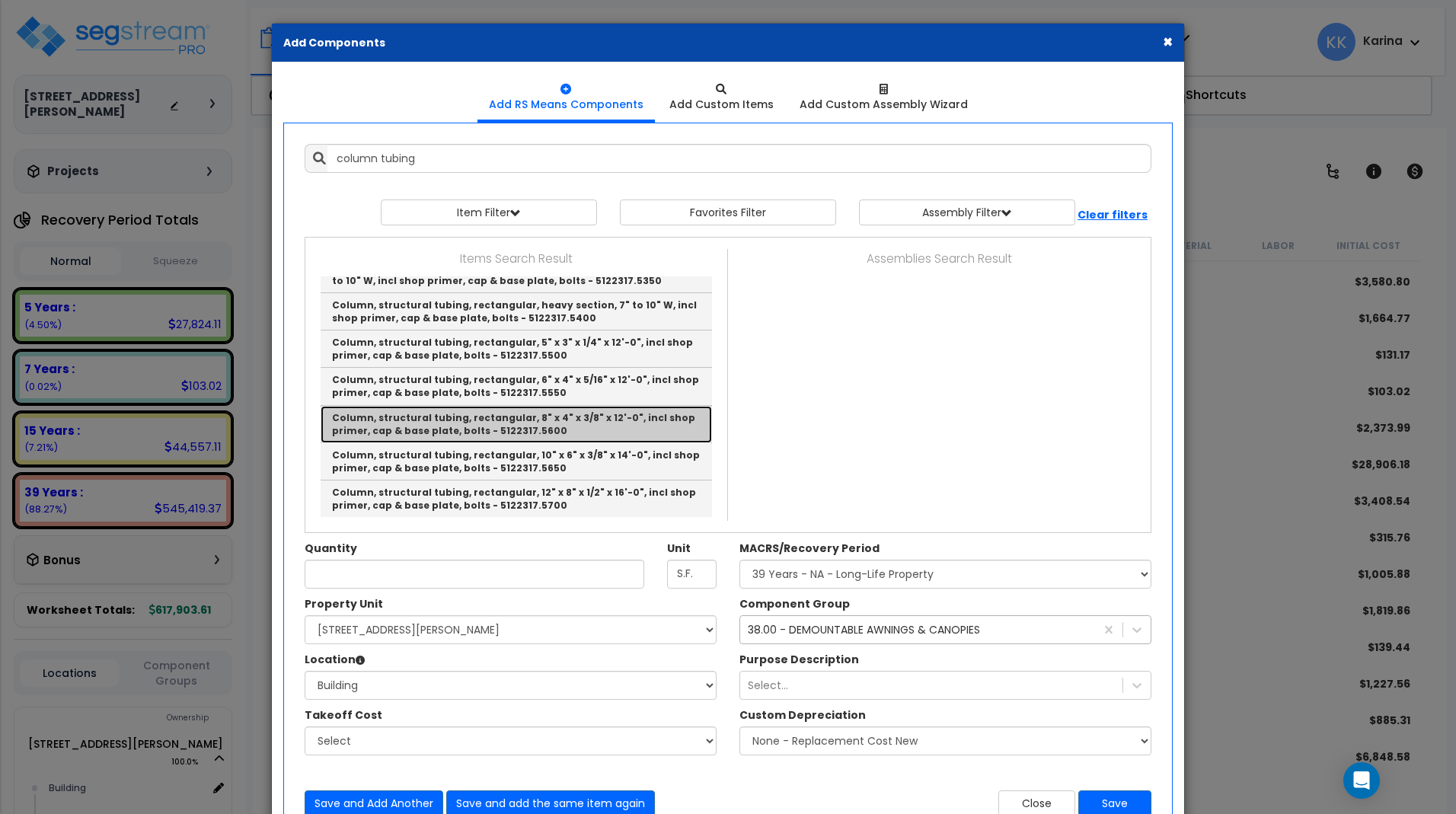
click at [412, 414] on link "Column, structural tubing, rectangular, 8" x 4" x 3/8" x 12'-0", incl shop prim…" at bounding box center [516, 425] width 391 height 37
type input "Column, structural tubing, rectangular, 8" x 4" x 3/8" x 12'-0", incl shop prim…"
type input "Ea."
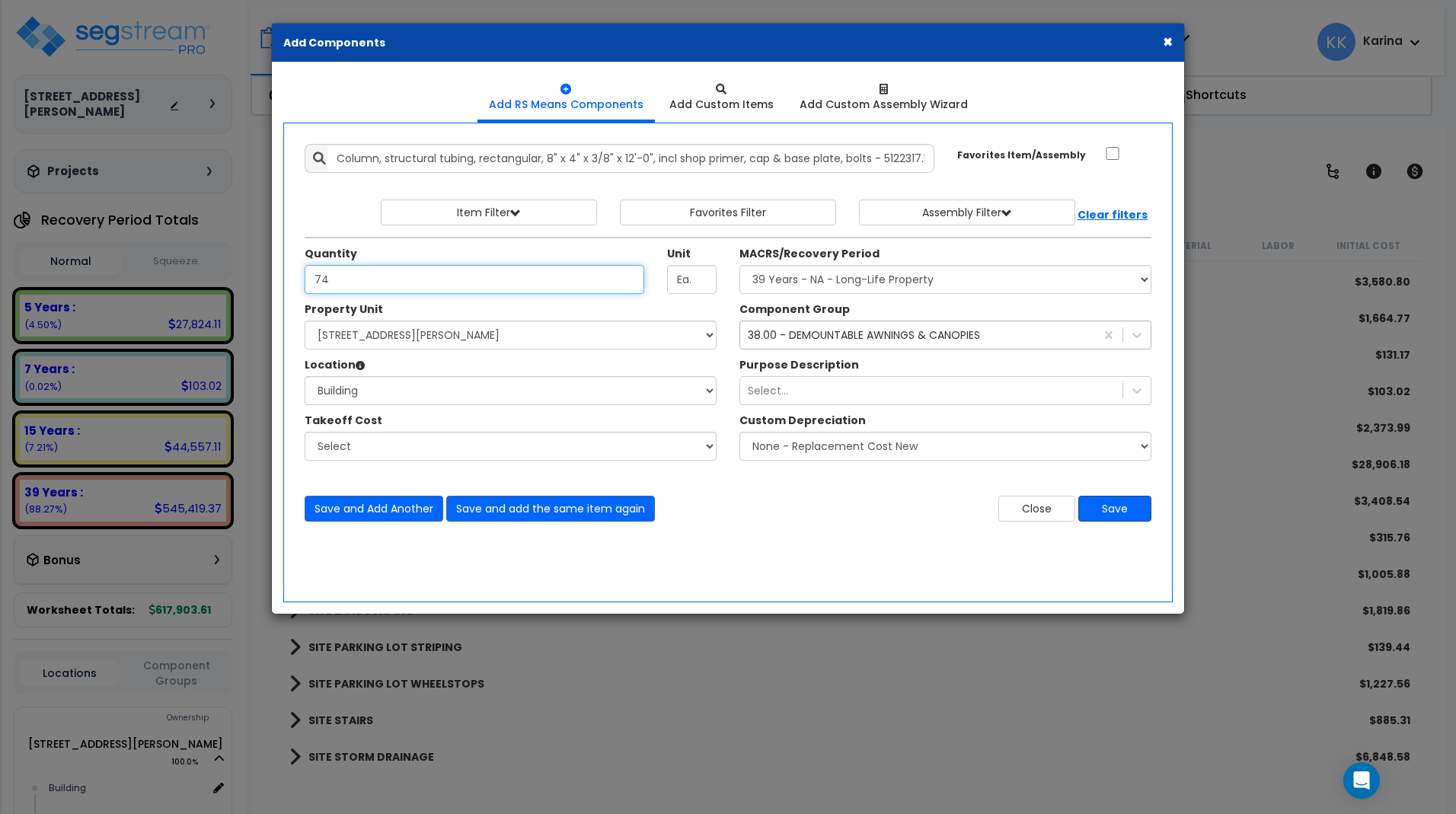
type input "74"
click at [1113, 510] on button "Save" at bounding box center [1114, 509] width 73 height 26
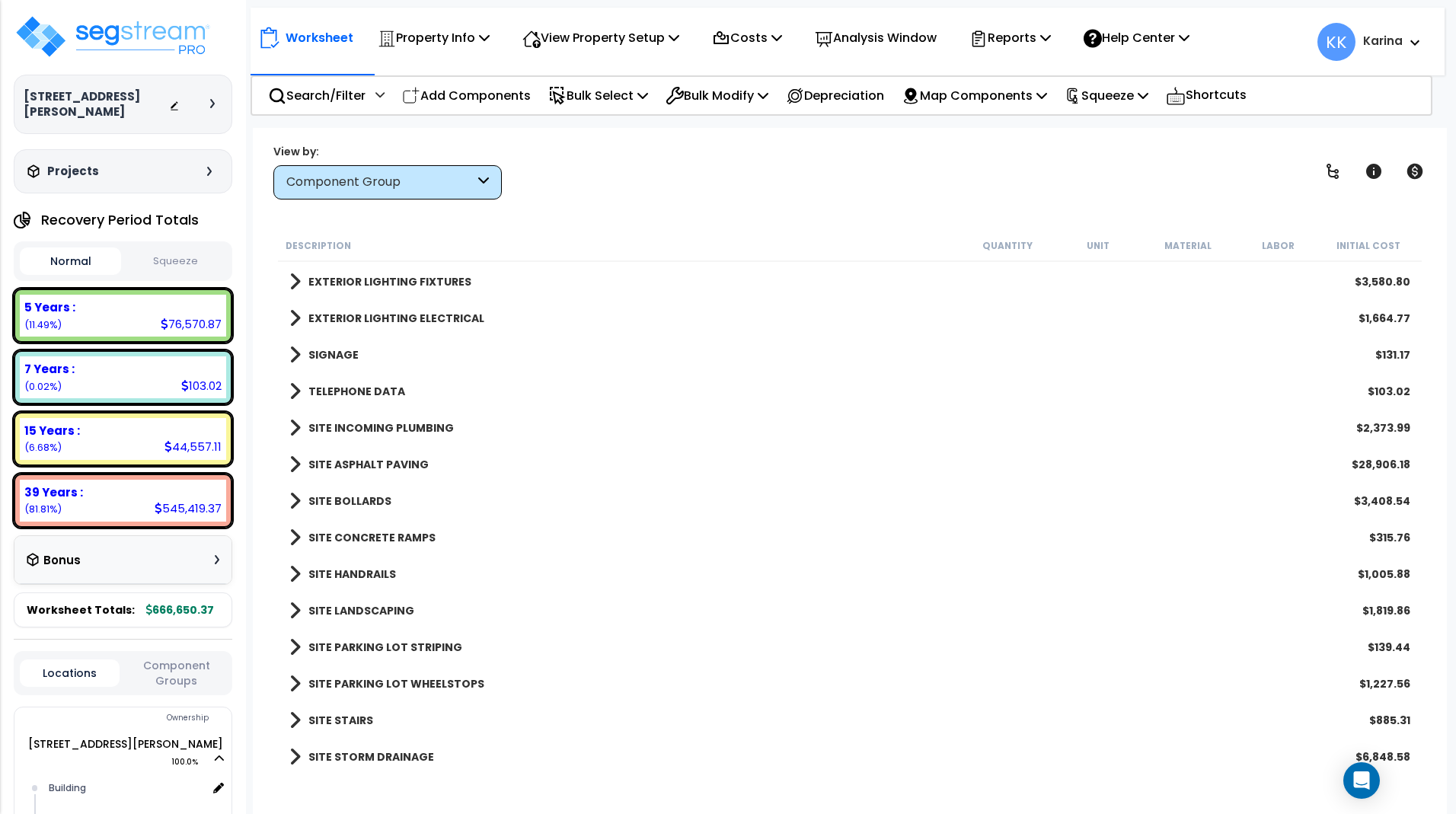
click at [503, 748] on div "SITE STORM DRAINAGE $6,848.58" at bounding box center [849, 757] width 1137 height 37
click at [294, 612] on span at bounding box center [295, 610] width 11 height 21
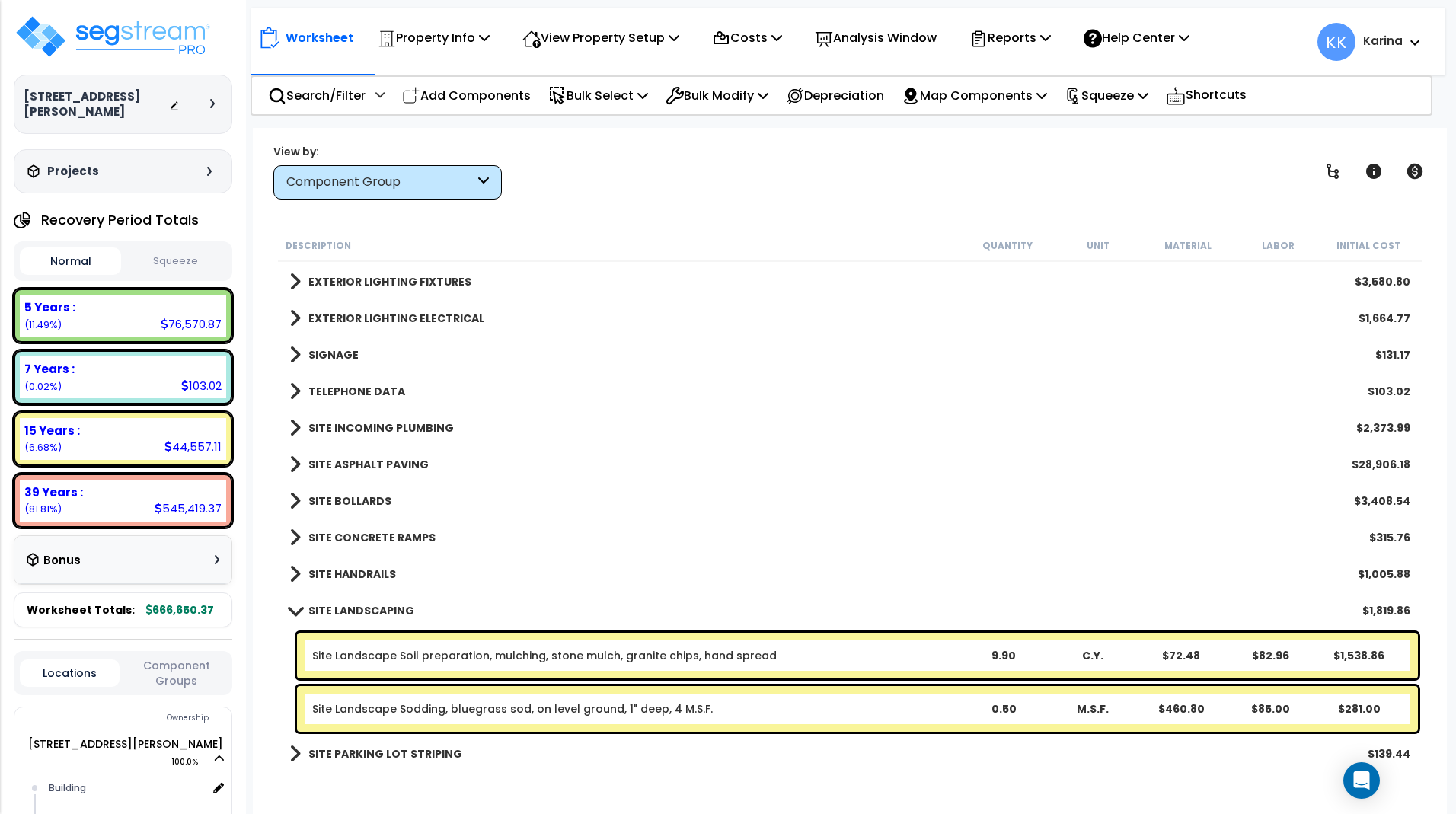
click at [363, 652] on link "Site Landscape Soil preparation, mulching, stone mulch, granite chips, hand spr…" at bounding box center [544, 655] width 464 height 15
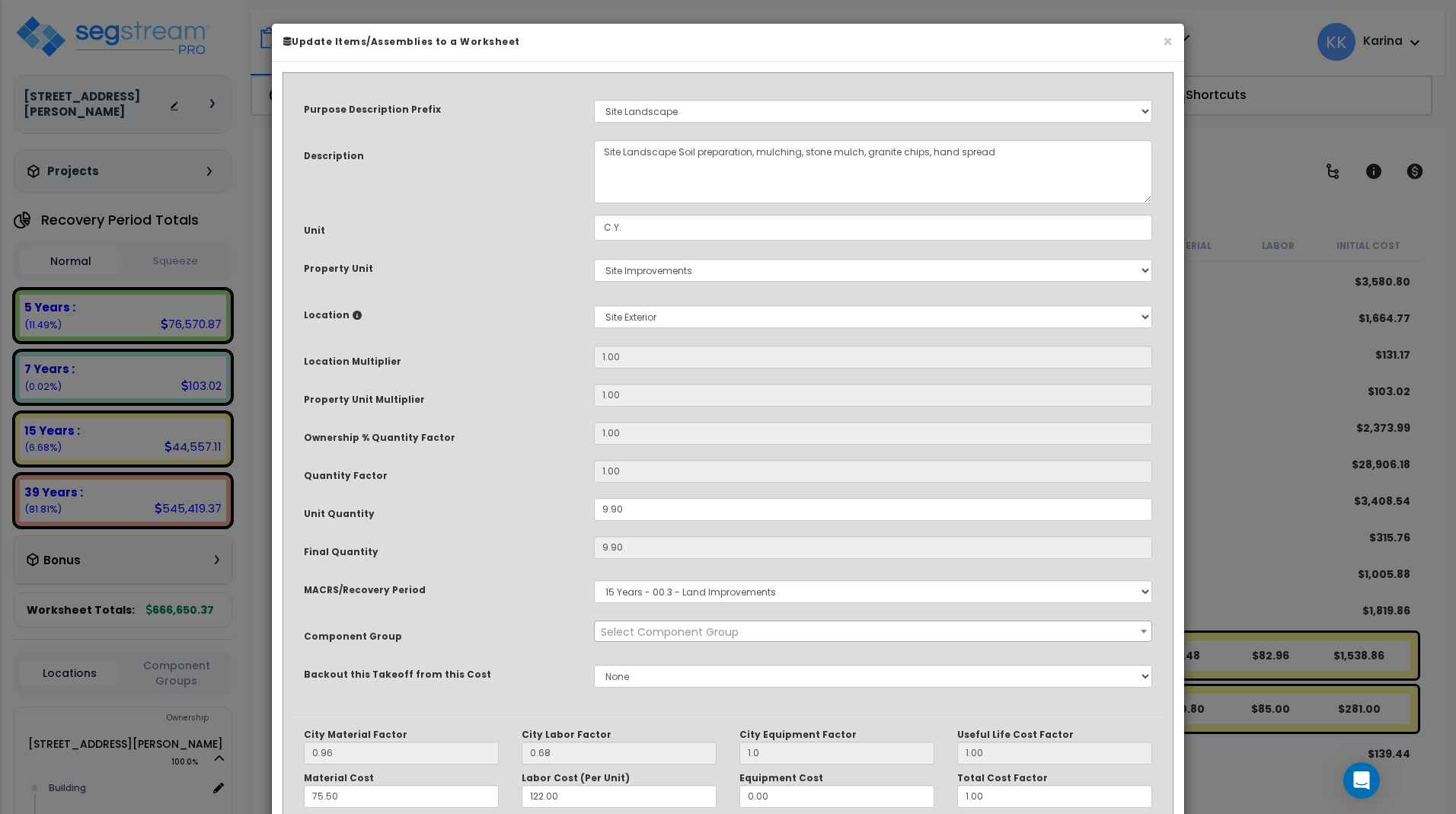
select select "57200"
click at [1165, 40] on button "×" at bounding box center [1167, 41] width 10 height 16
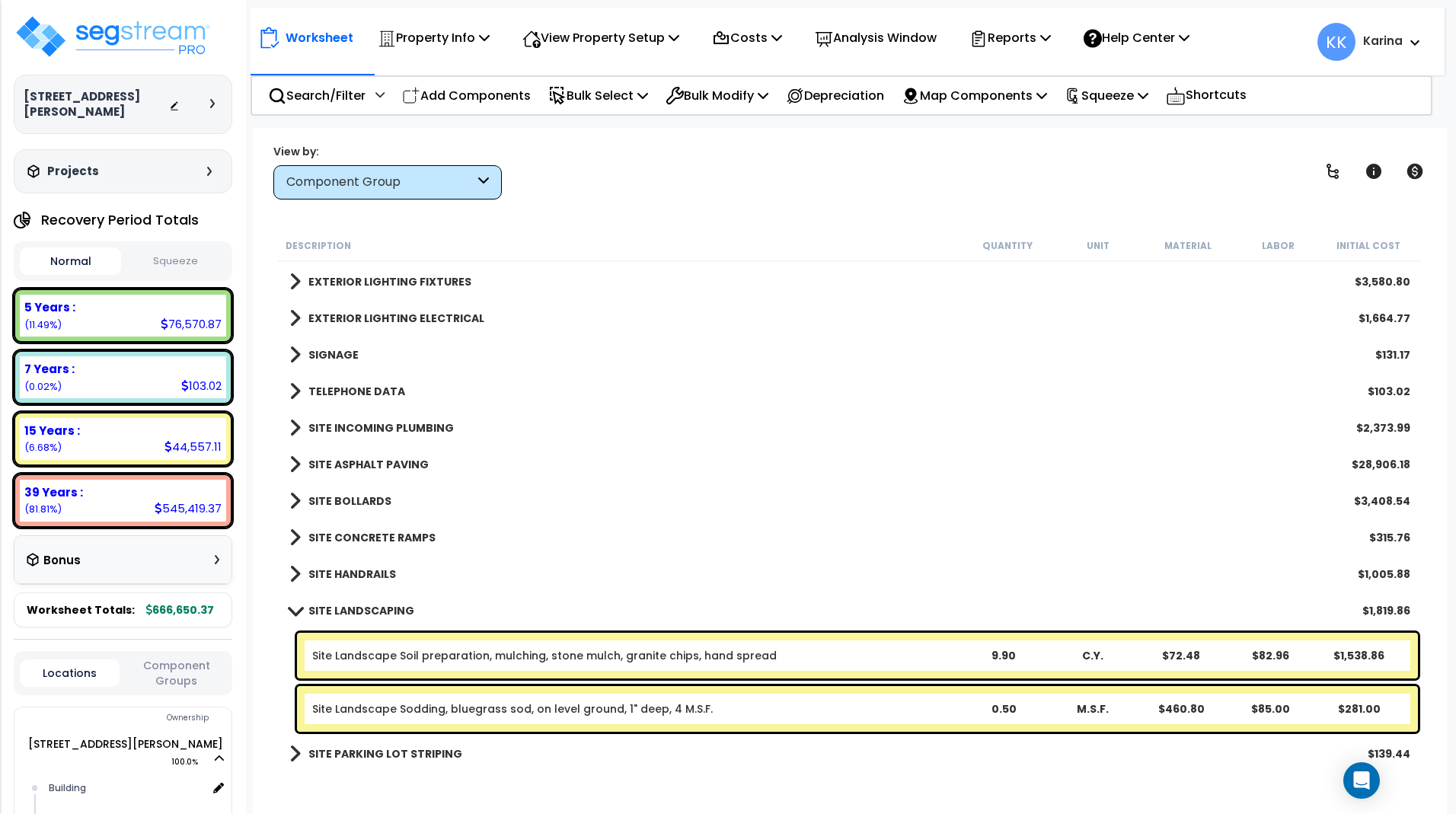
click at [639, 761] on div "SITE PARKING LOT STRIPING $139.44" at bounding box center [849, 754] width 1137 height 37
click at [475, 92] on p "Add Components" at bounding box center [465, 95] width 128 height 20
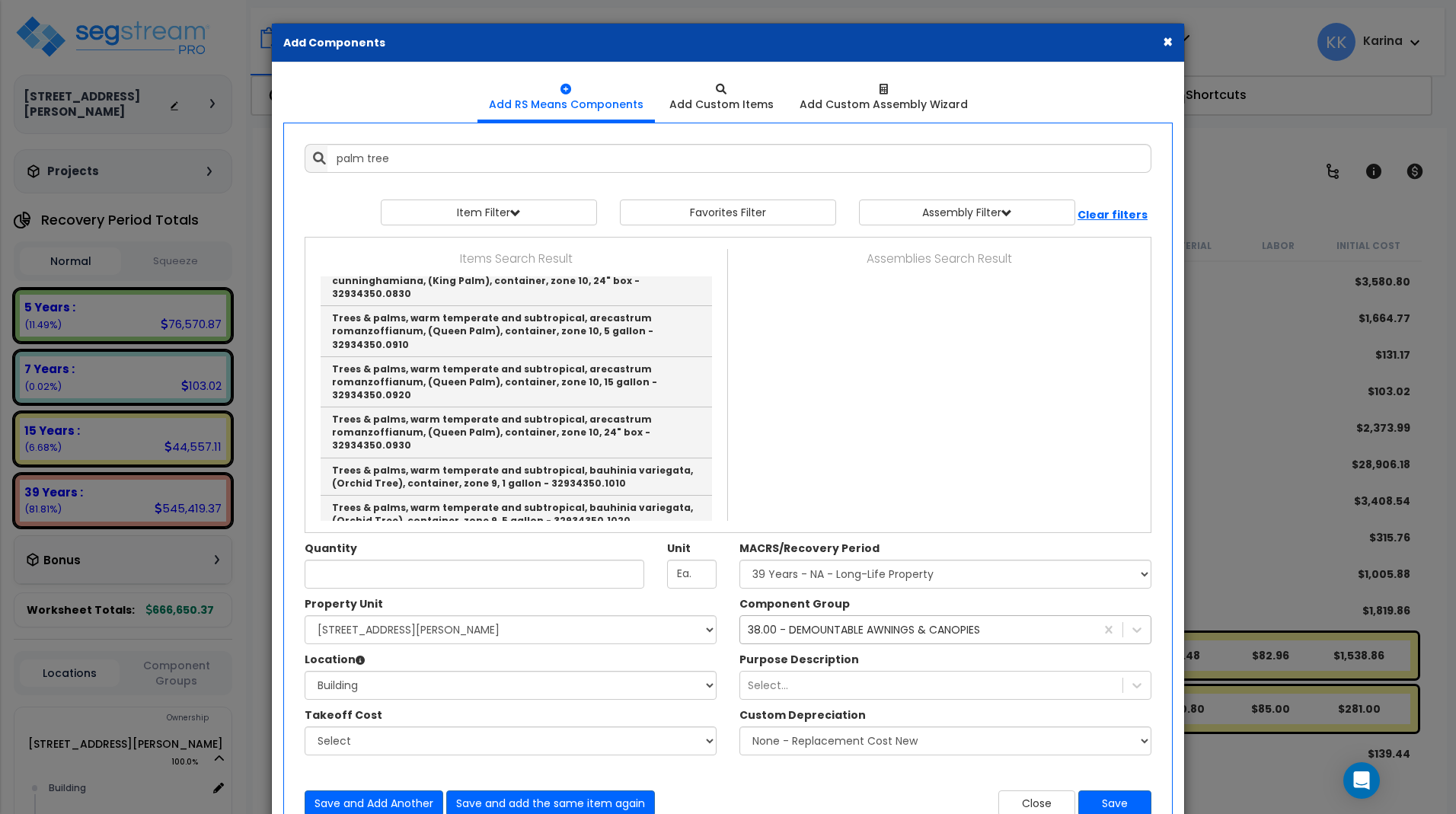
scroll to position [1462, 0]
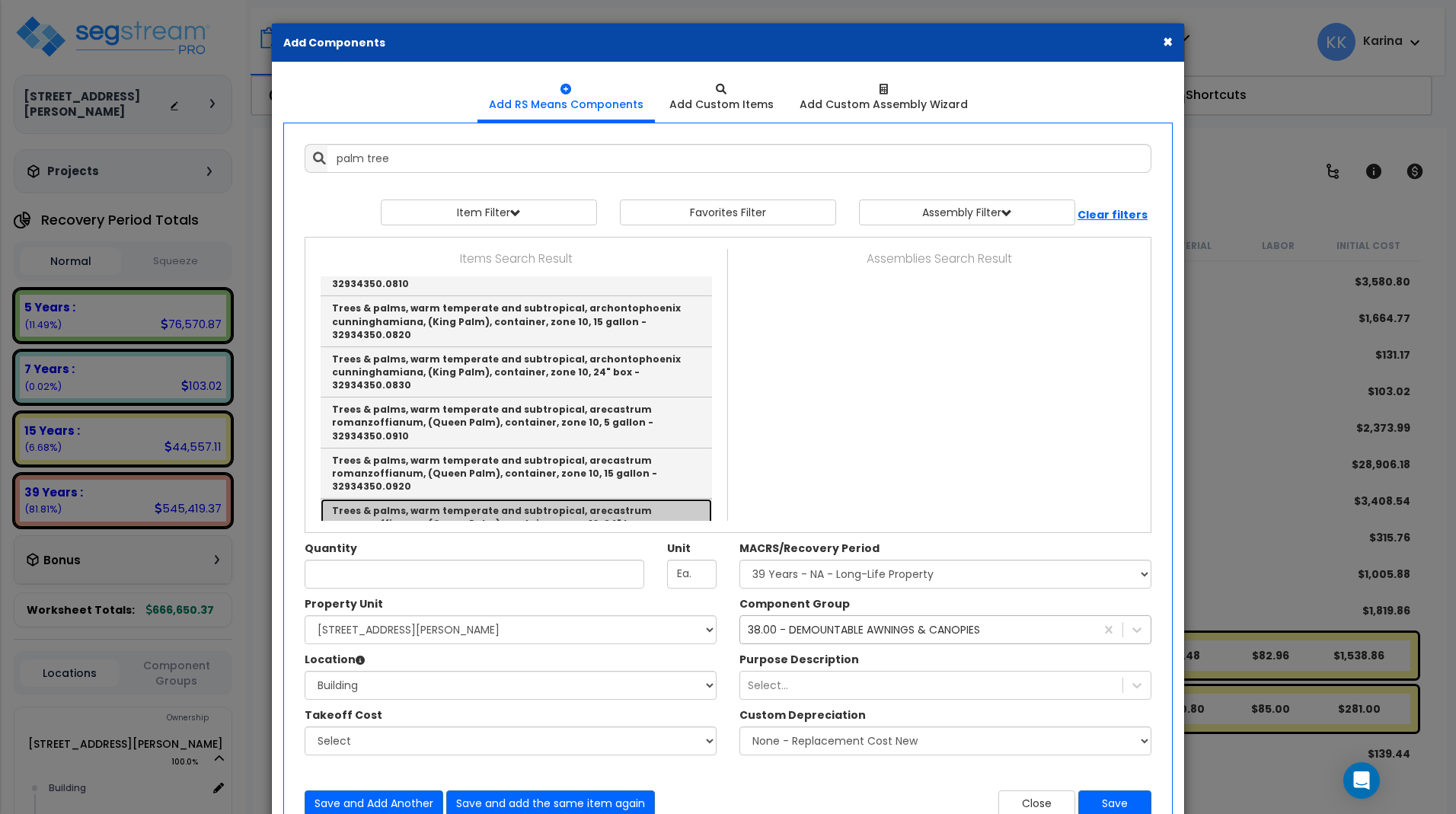
click at [447, 498] on link "Trees & palms, warm temperate and subtropical, arecastrum romanzoffianum, (Quee…" at bounding box center [516, 523] width 391 height 50
type input "Trees & palms, warm temperate and subtropical, arecastrum romanzoffianum, (Quee…"
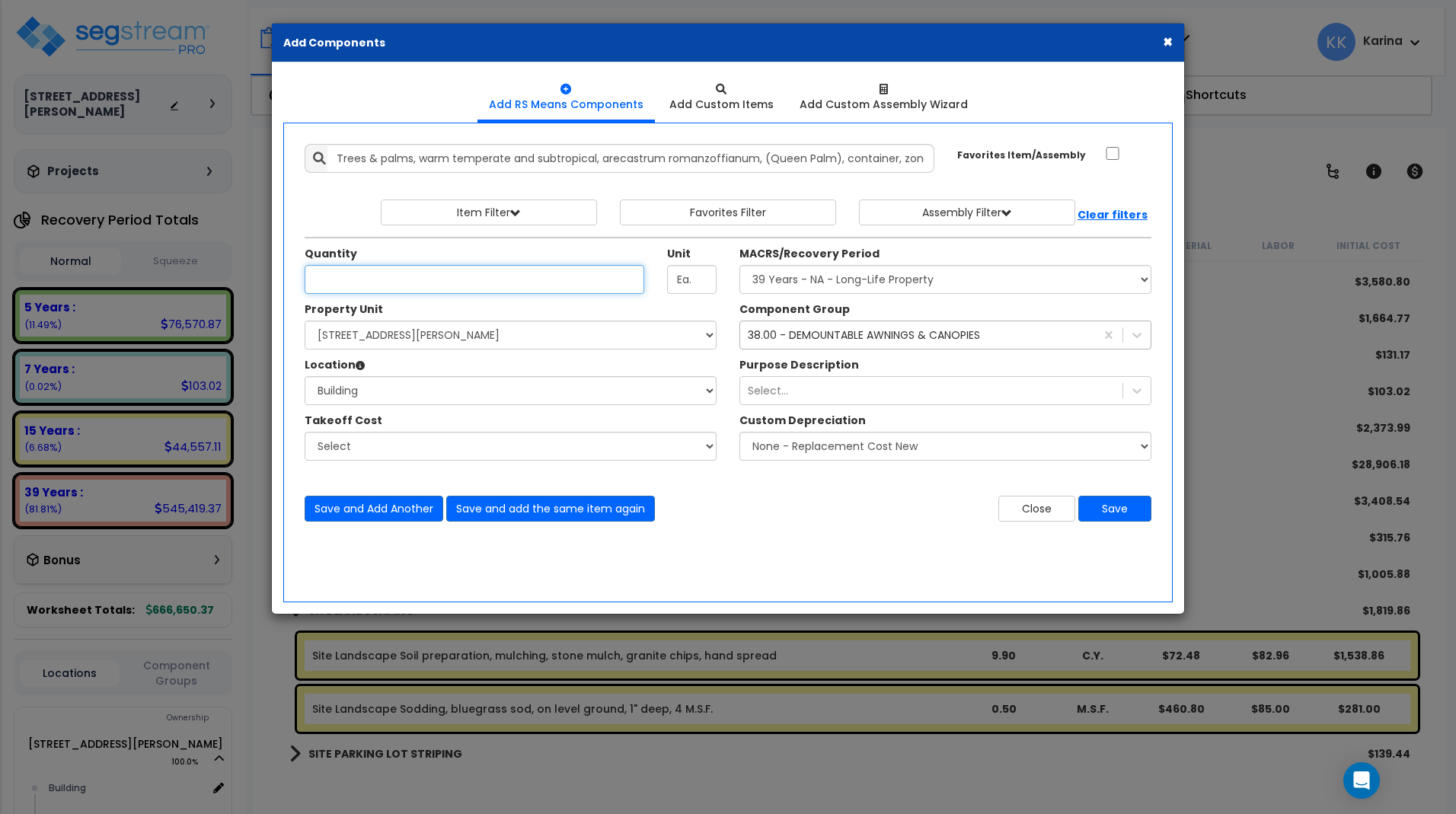
scroll to position [0, 0]
type input "15"
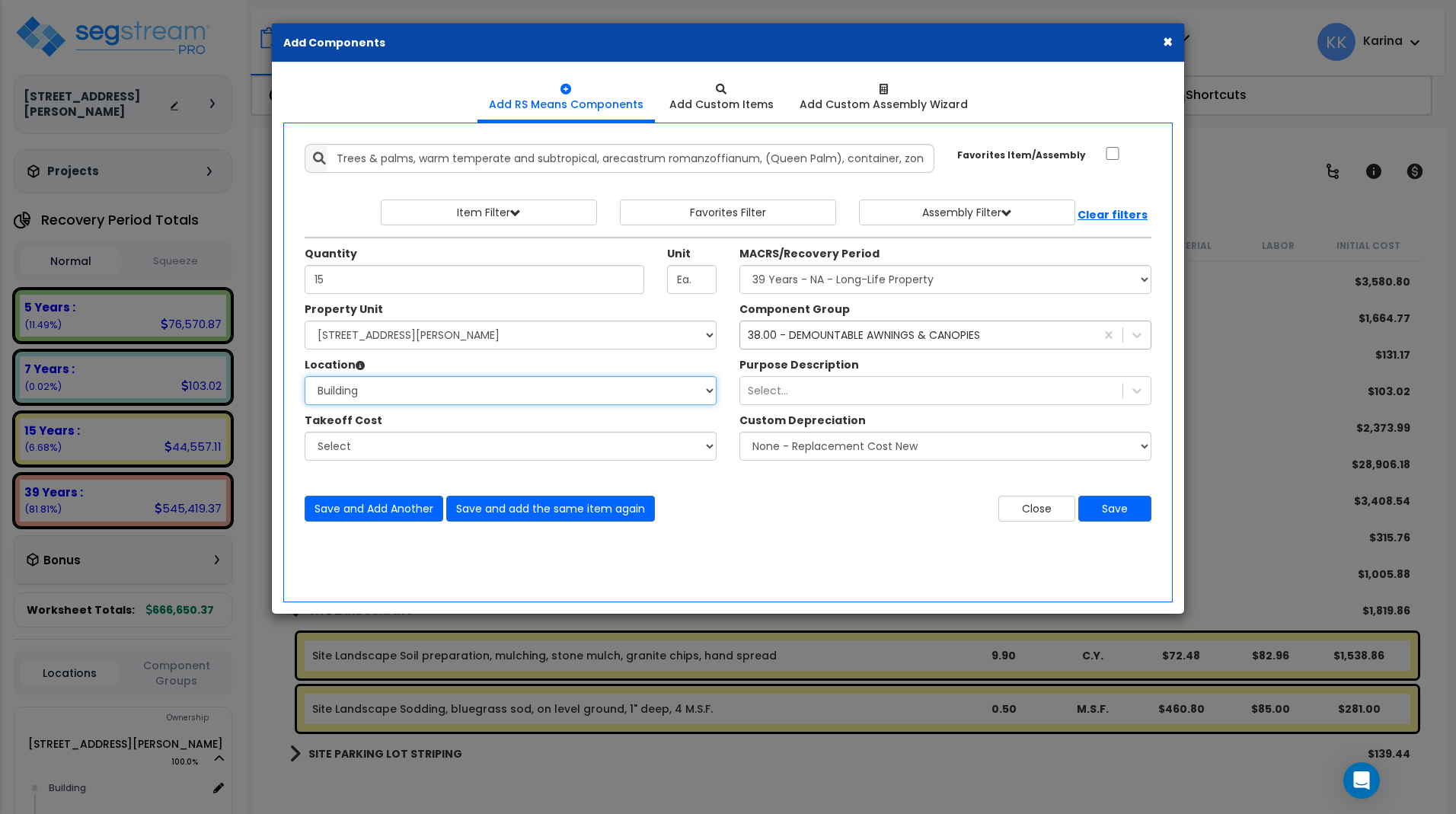
click at [305, 376] on select "Select Building Building Interior Common Areas Add Additional Location" at bounding box center [511, 389] width 412 height 29
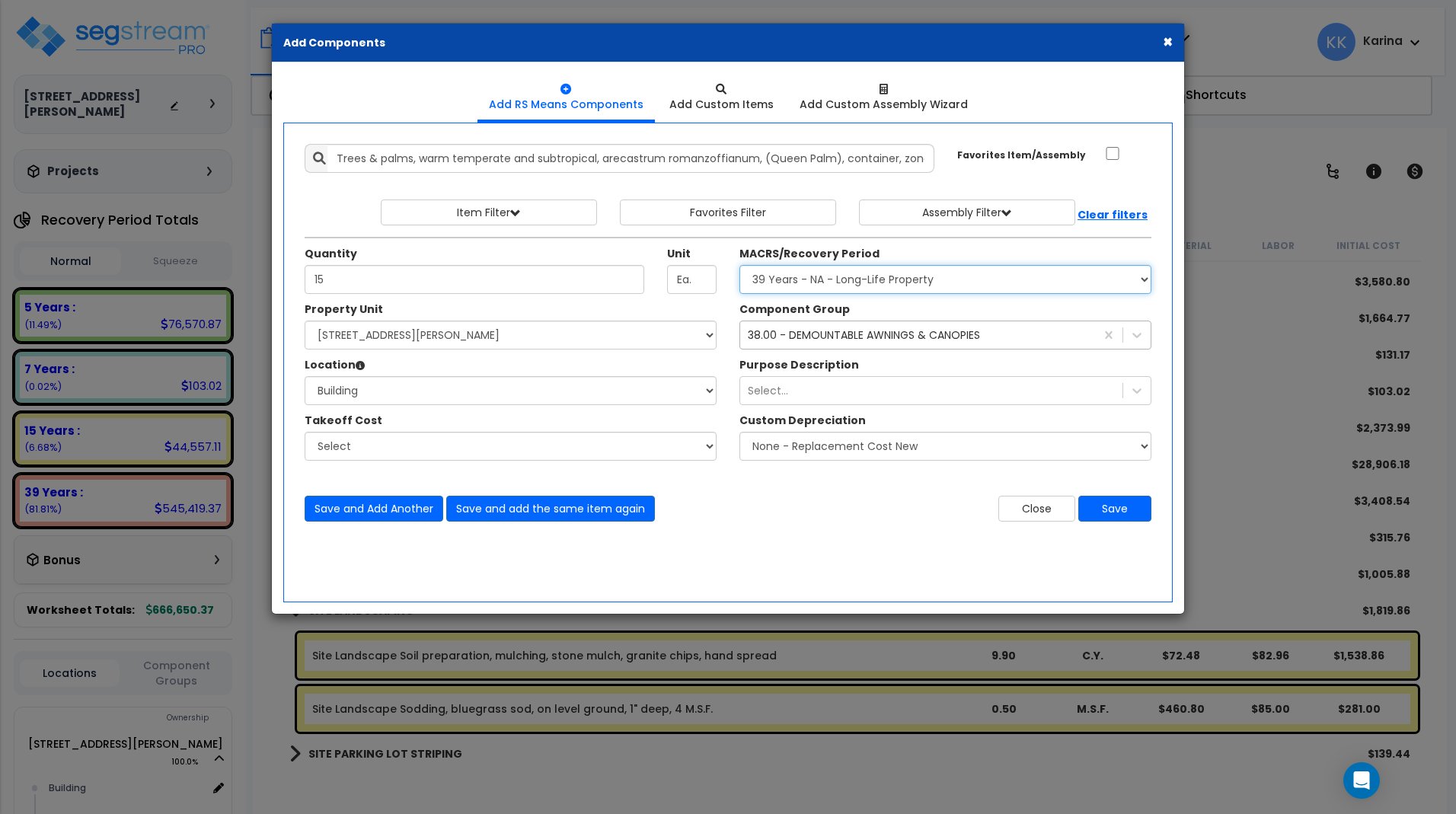
click at [740, 265] on select "Select MACRS/Recovery Period 5 Years - 57.0 - Distributive Trades & Services 5 …" at bounding box center [945, 279] width 412 height 29
select select "3666"
click option "15 Years - 00.3 - Land Improvements" at bounding box center [0, 0] width 0 height 0
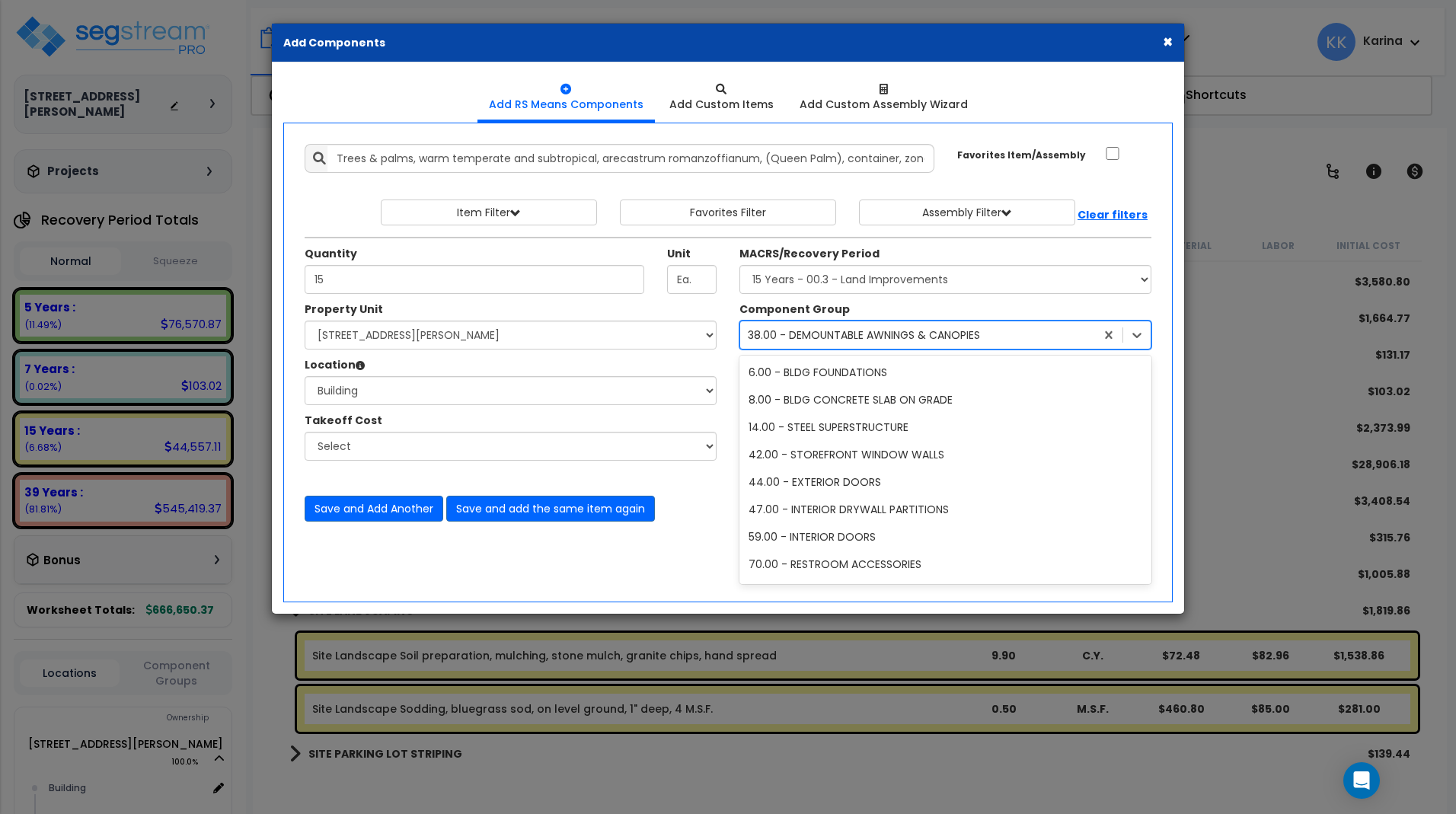
click at [785, 337] on div "38.00 - DEMOUNTABLE AWNINGS & CANOPIES" at bounding box center [864, 335] width 233 height 15
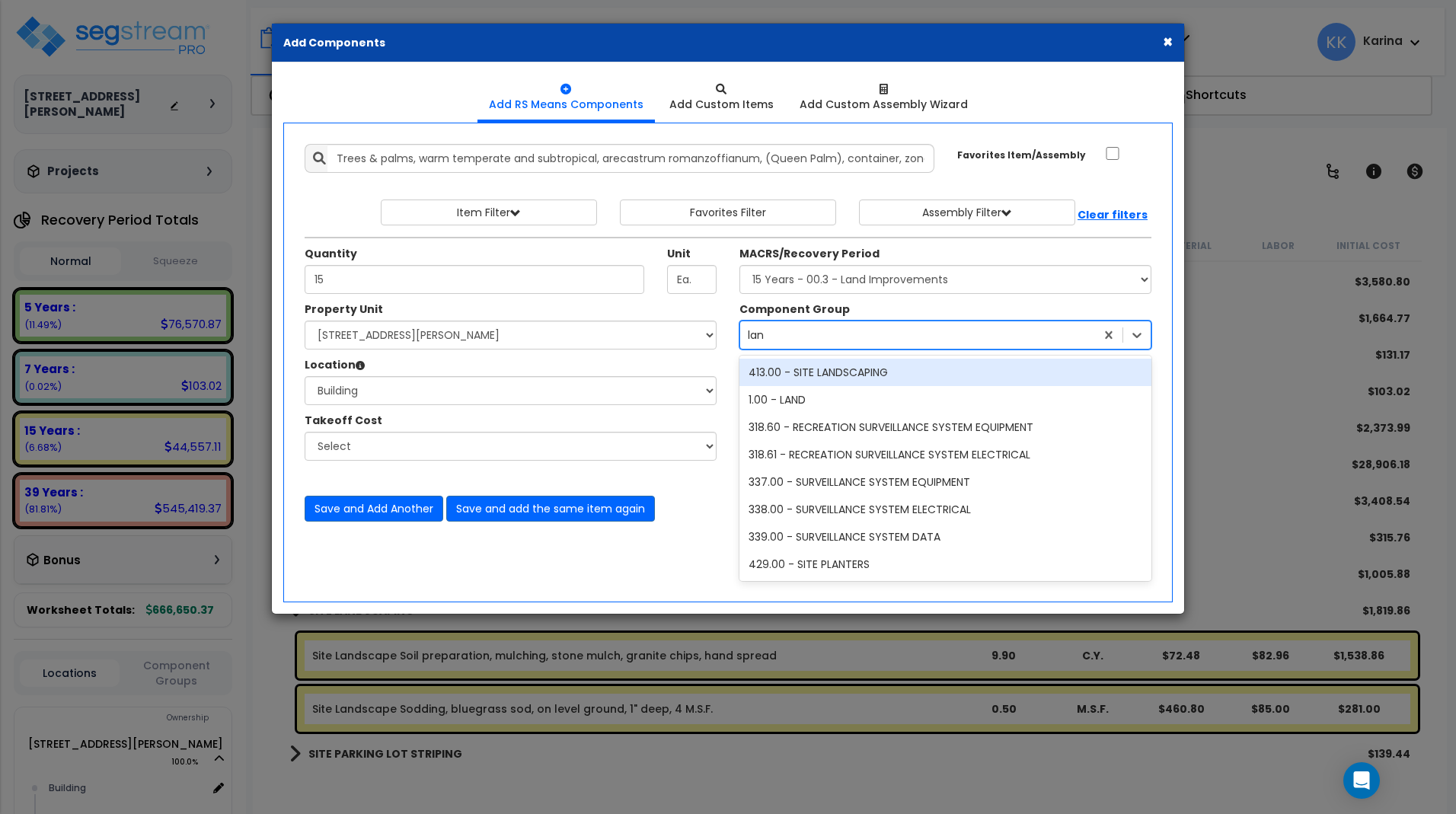
type input "land"
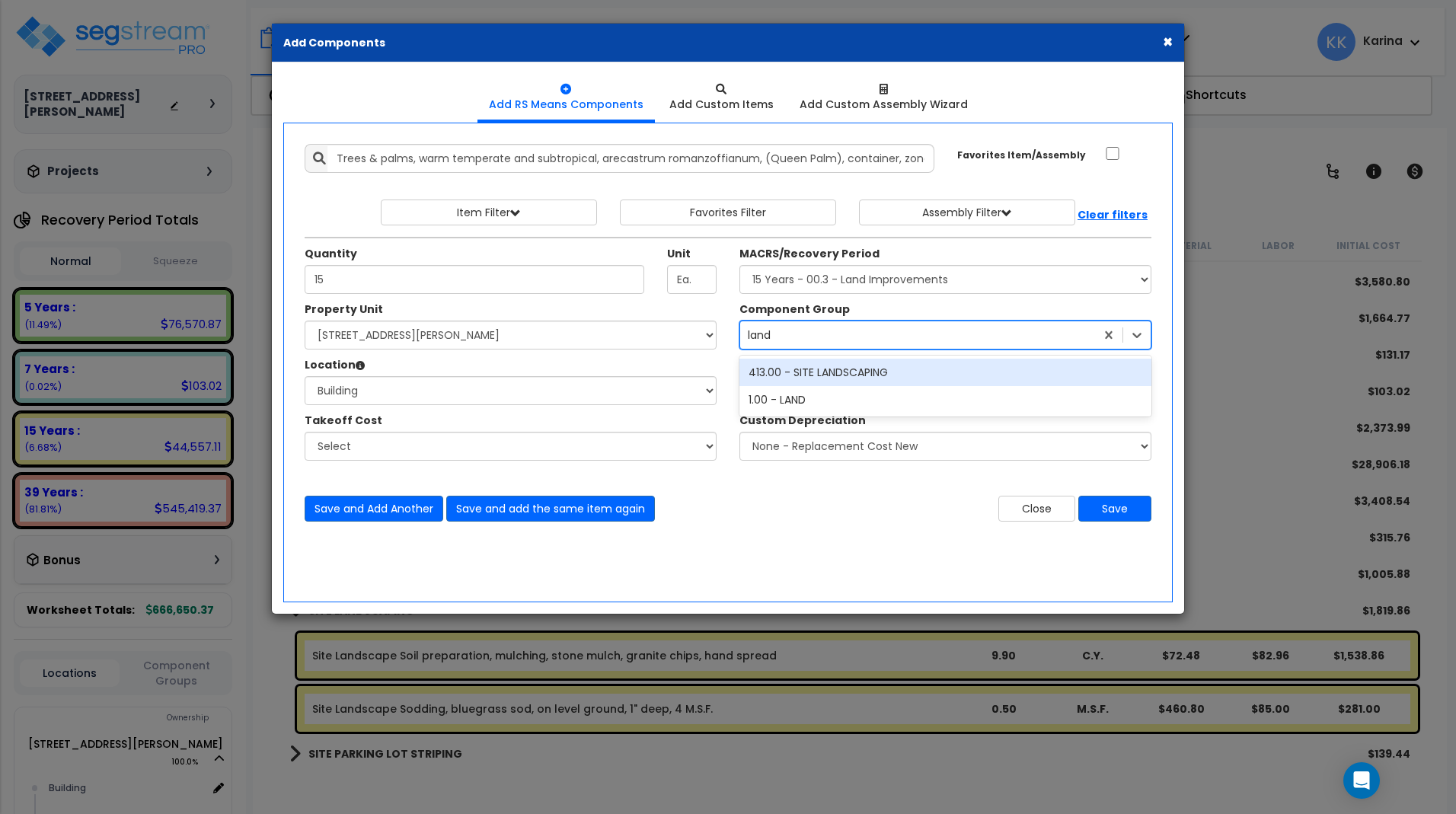
click at [797, 367] on div "413.00 - SITE LANDSCAPING" at bounding box center [945, 372] width 412 height 28
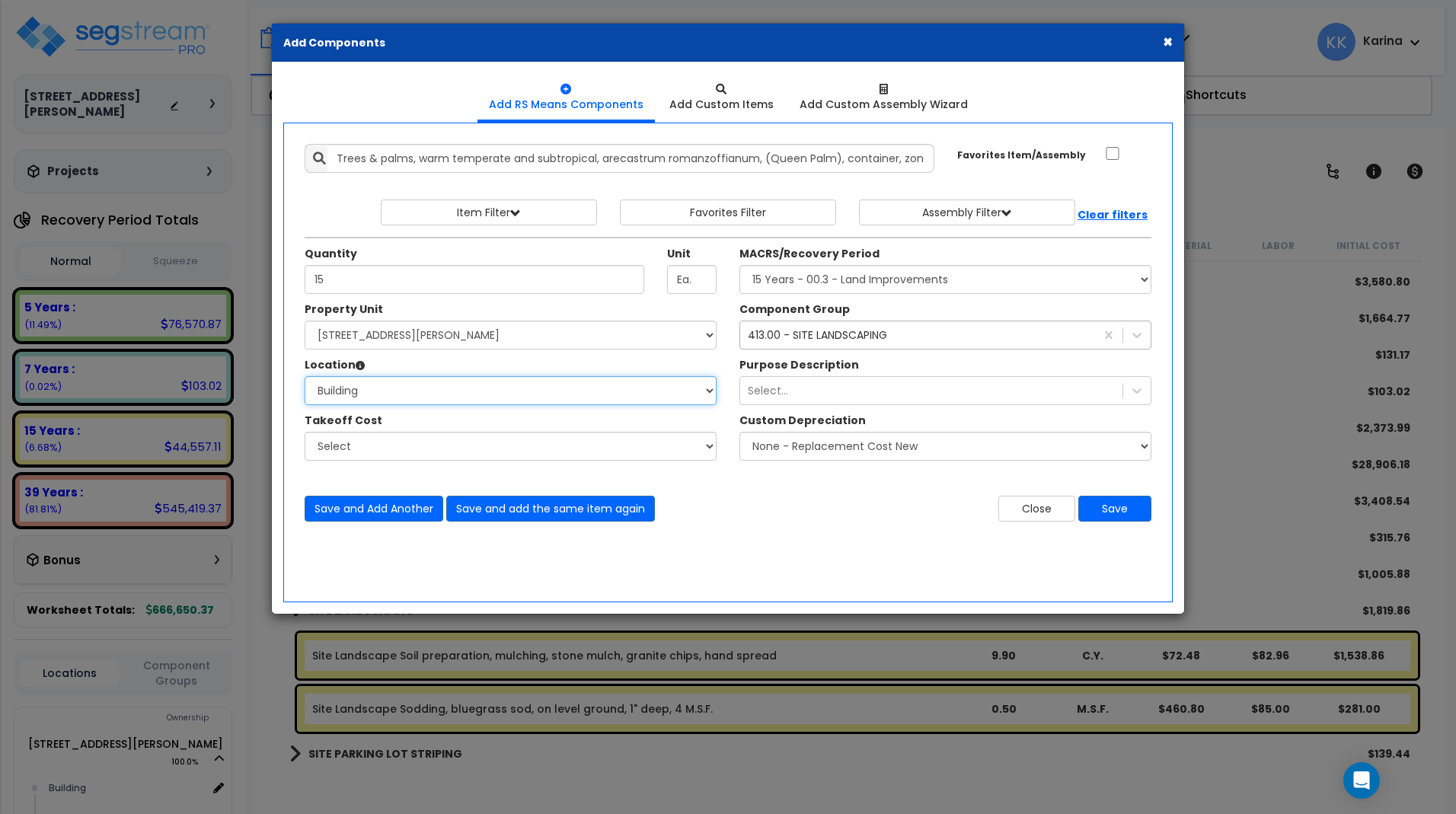
click at [305, 376] on select "Select Building Building Interior Common Areas Add Additional Location" at bounding box center [511, 389] width 412 height 29
click option "Building" at bounding box center [0, 0] width 0 height 0
click at [1122, 506] on button "Save" at bounding box center [1114, 509] width 73 height 26
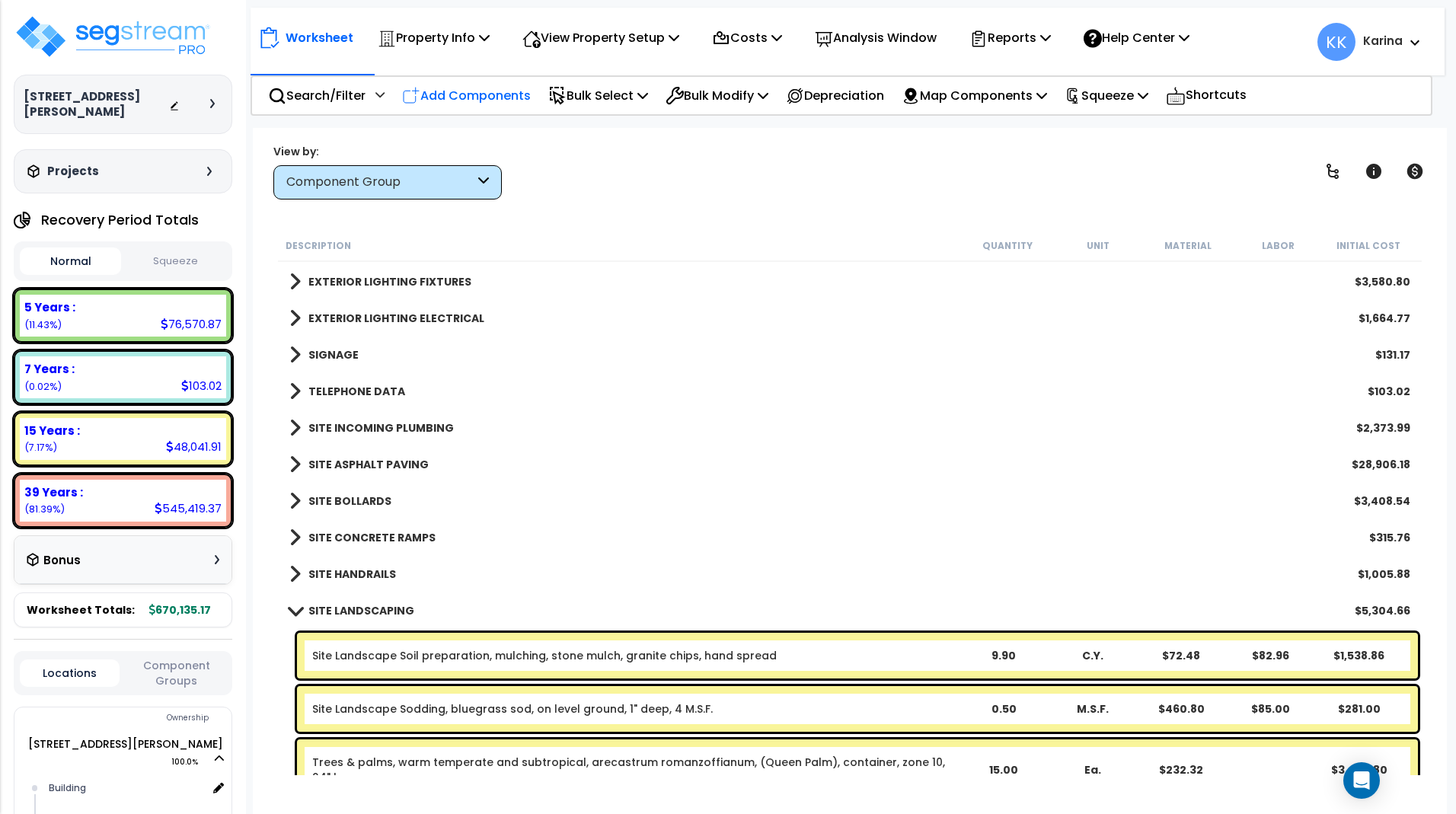
click at [488, 91] on p "Add Components" at bounding box center [465, 95] width 128 height 20
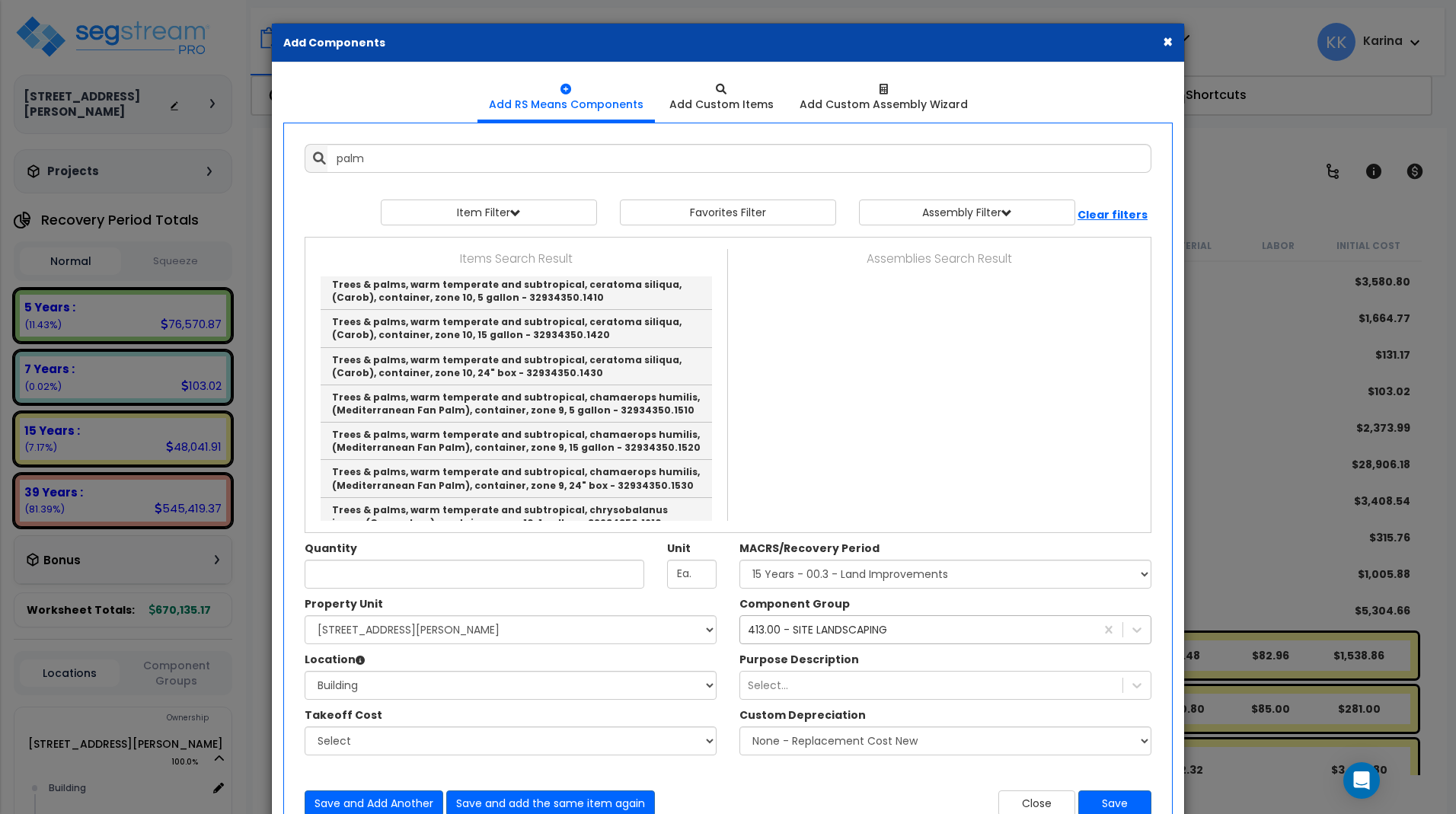
scroll to position [2557, 0]
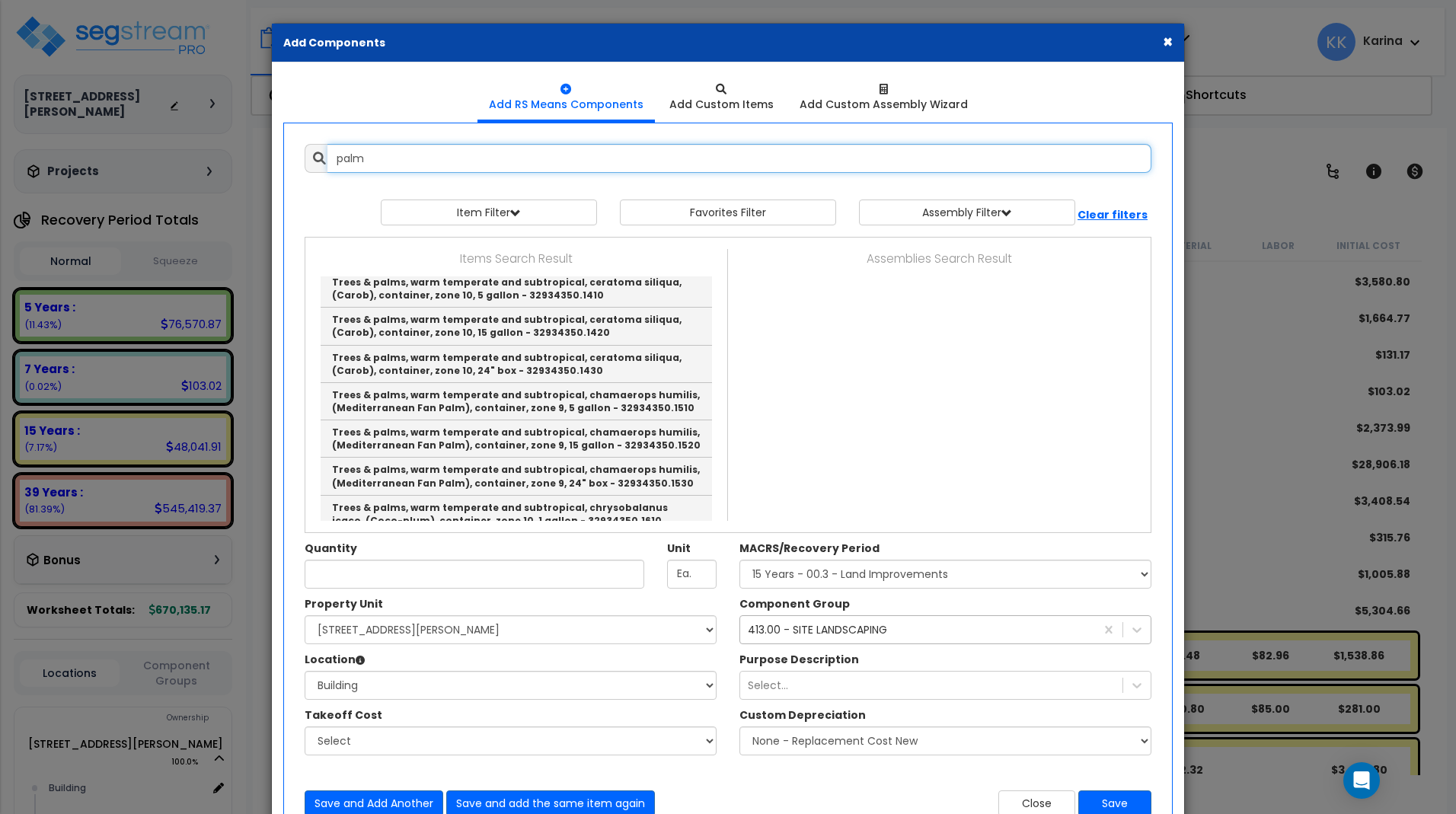
drag, startPoint x: 376, startPoint y: 159, endPoint x: 248, endPoint y: 153, distance: 128.1
click at [328, 153] on input "palm" at bounding box center [740, 158] width 824 height 29
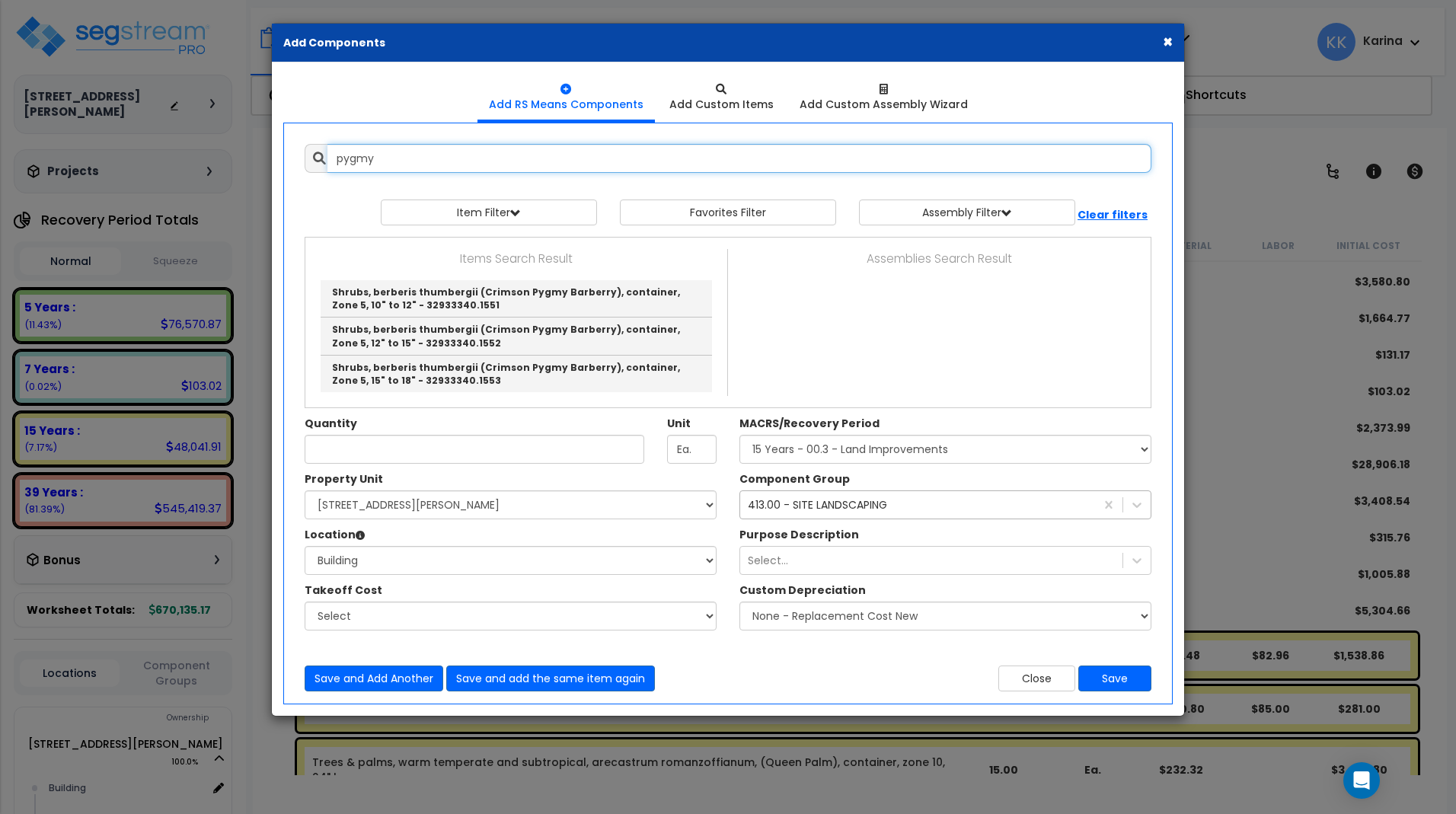
scroll to position [0, 0]
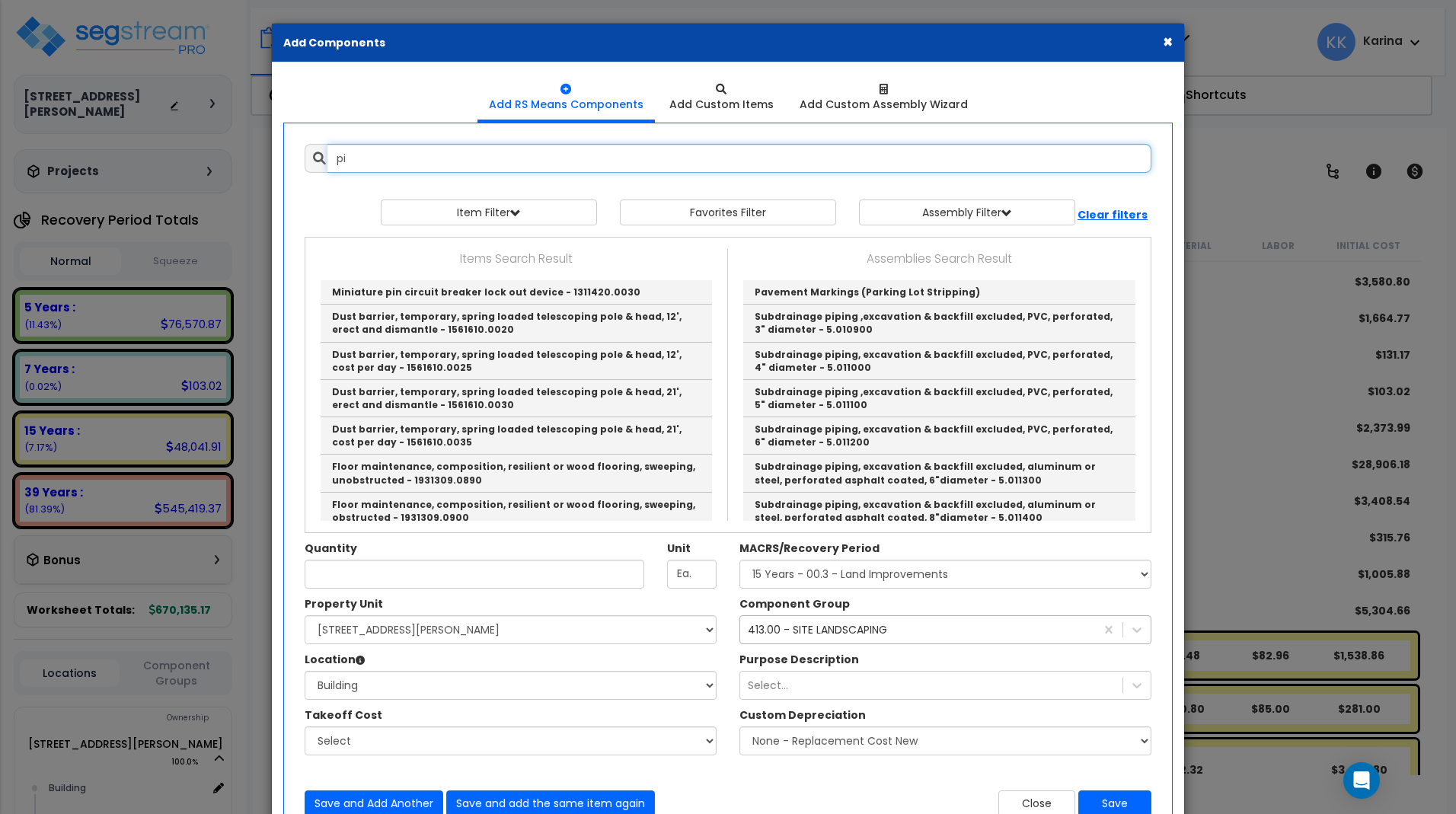
type input "p"
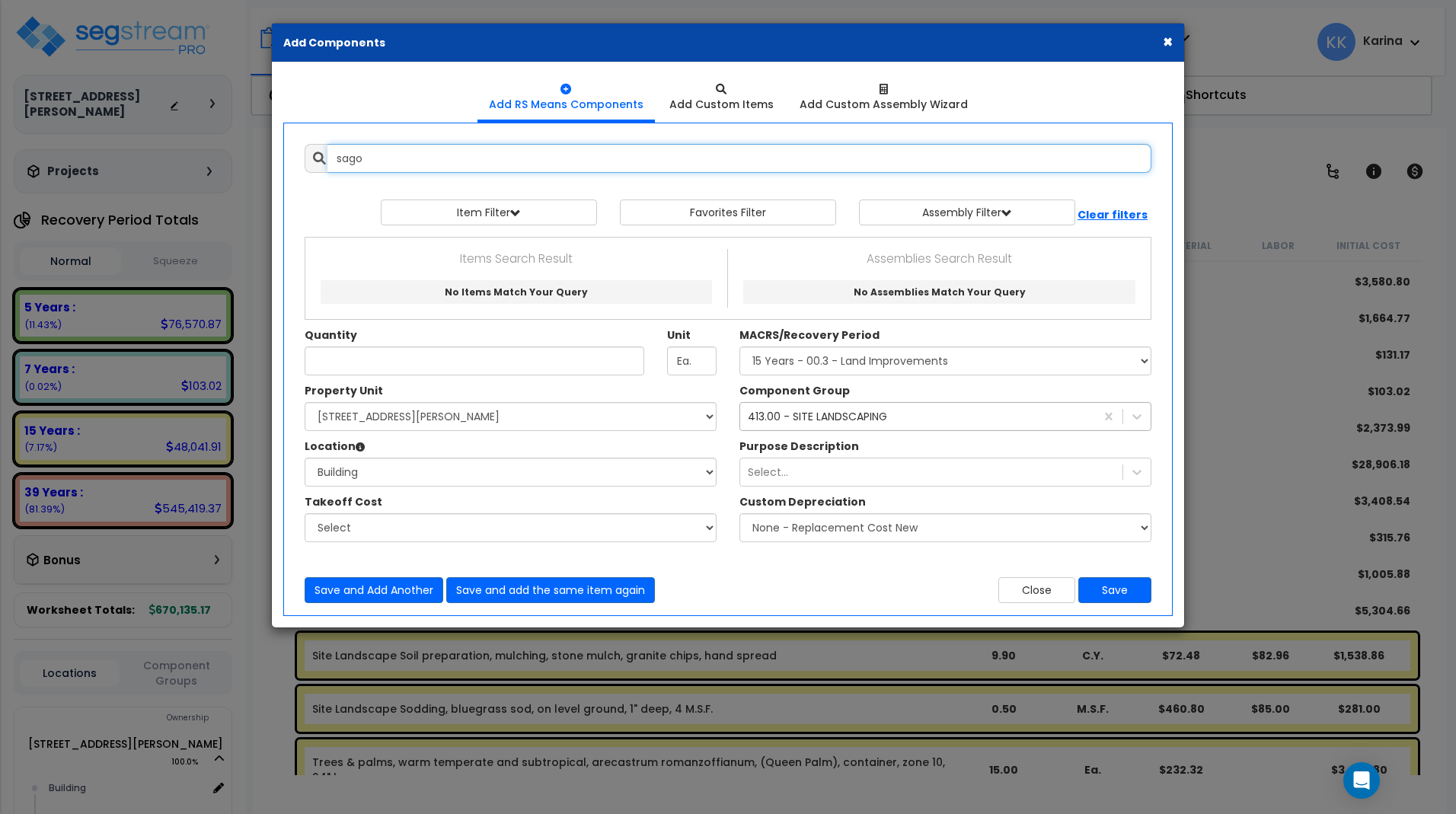
drag, startPoint x: 360, startPoint y: 161, endPoint x: 268, endPoint y: 158, distance: 92.0
click at [328, 158] on input "sago" at bounding box center [740, 158] width 824 height 29
type input "c"
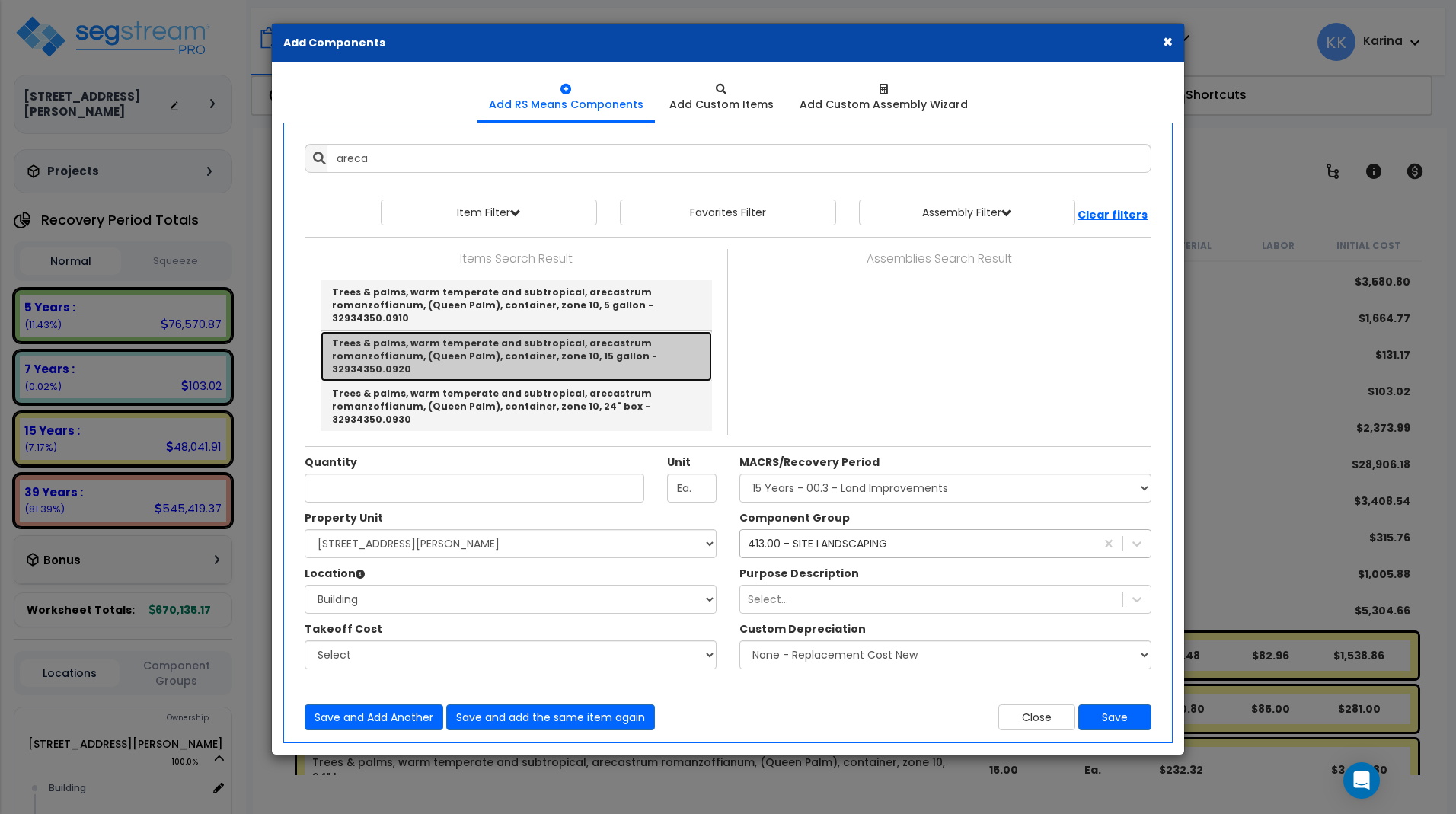
click at [515, 337] on link "Trees & palms, warm temperate and subtropical, arecastrum romanzoffianum, (Quee…" at bounding box center [516, 356] width 391 height 50
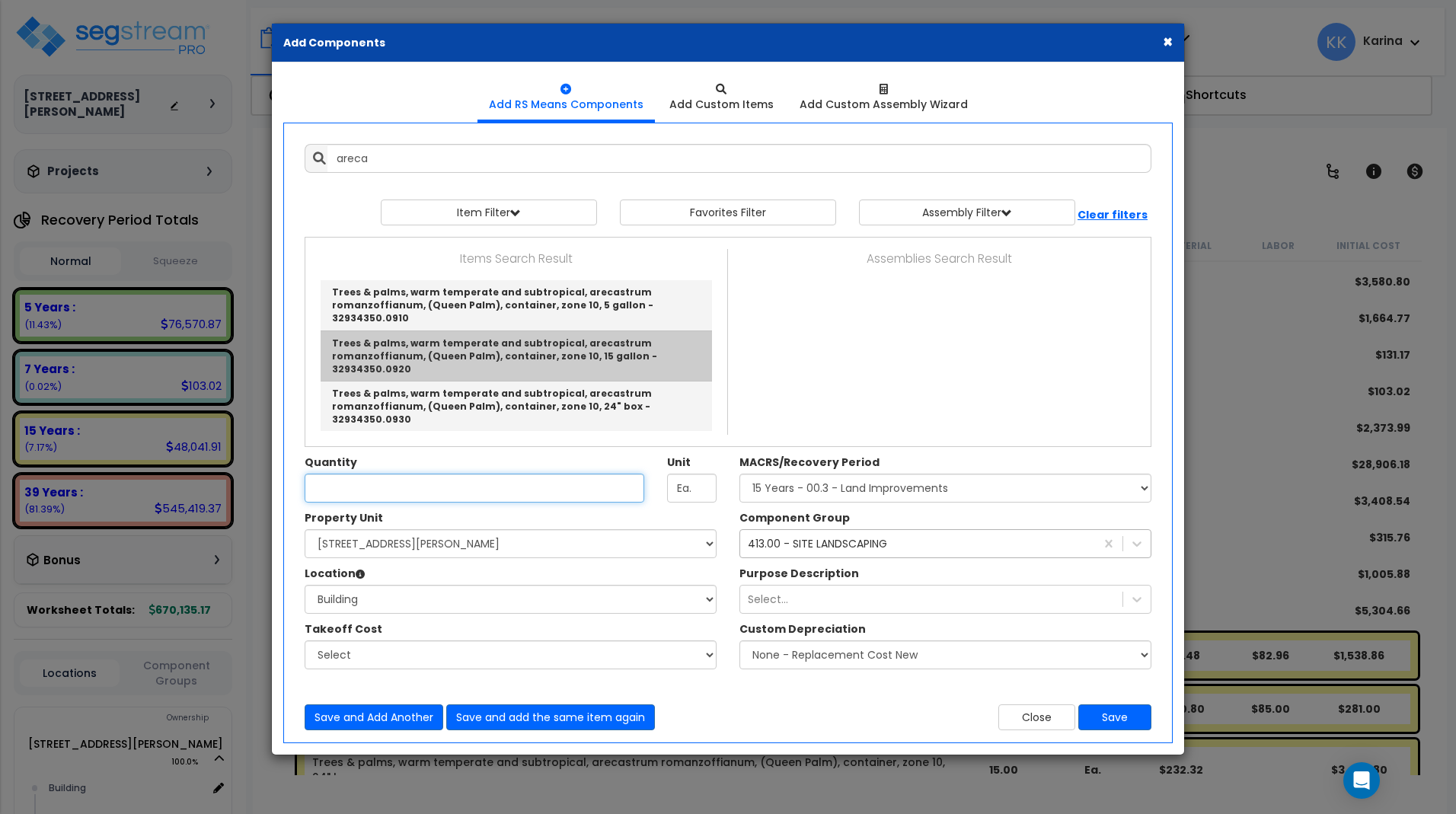
type input "Trees & palms, warm temperate and subtropical, arecastrum romanzoffianum, (Quee…"
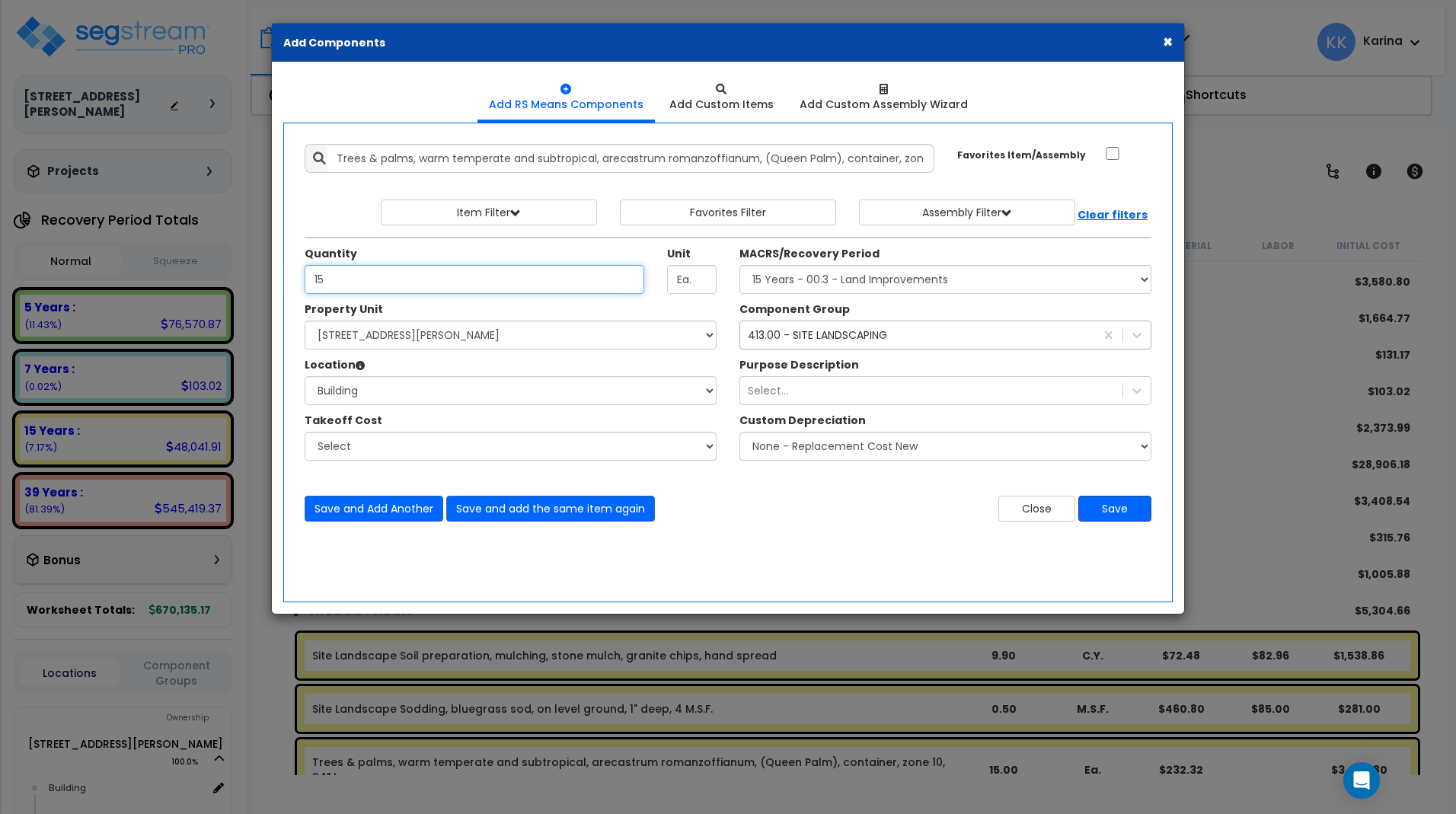
type input "15"
click at [1118, 502] on button "Save" at bounding box center [1114, 509] width 73 height 26
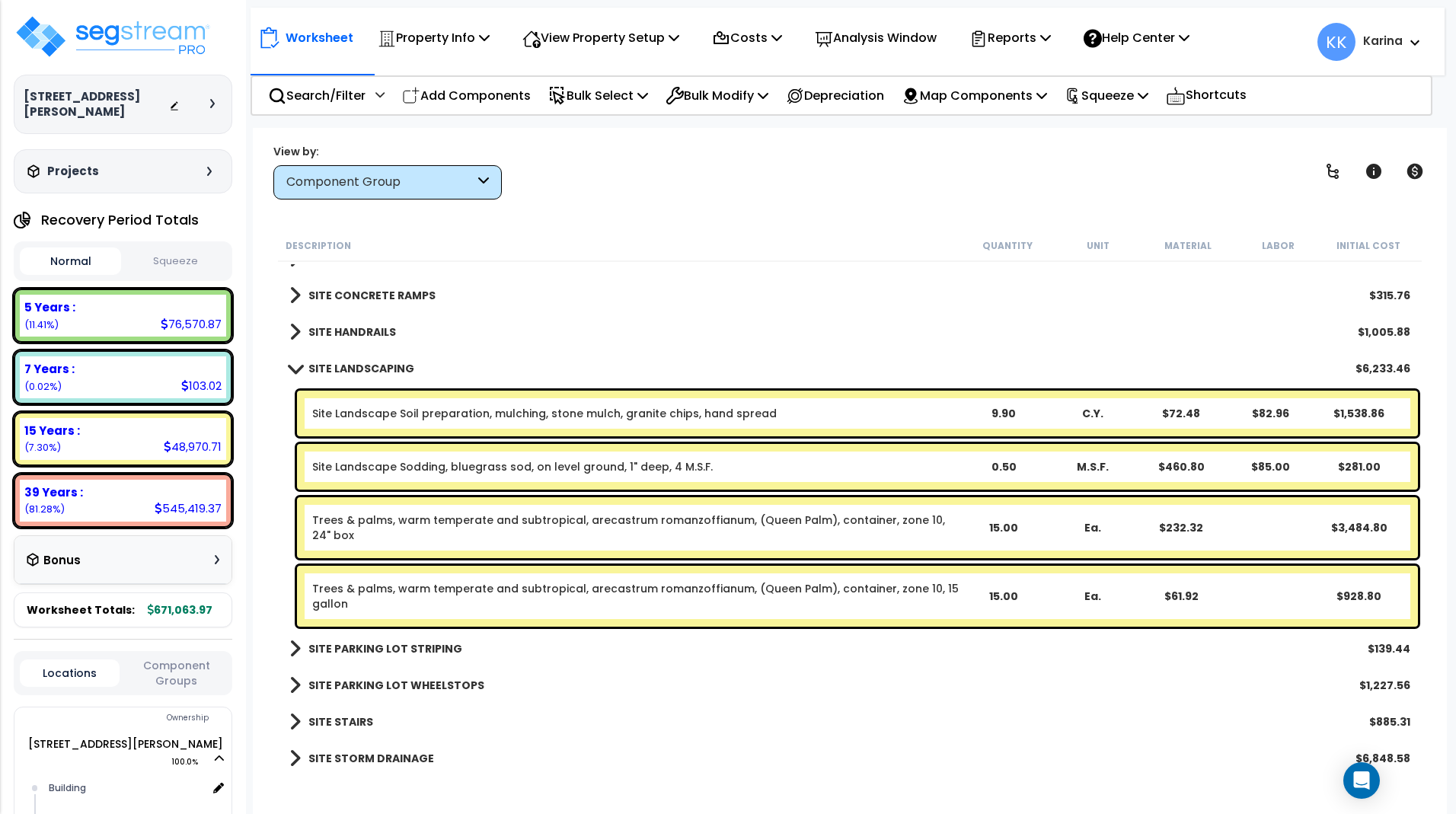
scroll to position [1046, 0]
click at [472, 89] on p "Add Components" at bounding box center [465, 95] width 128 height 20
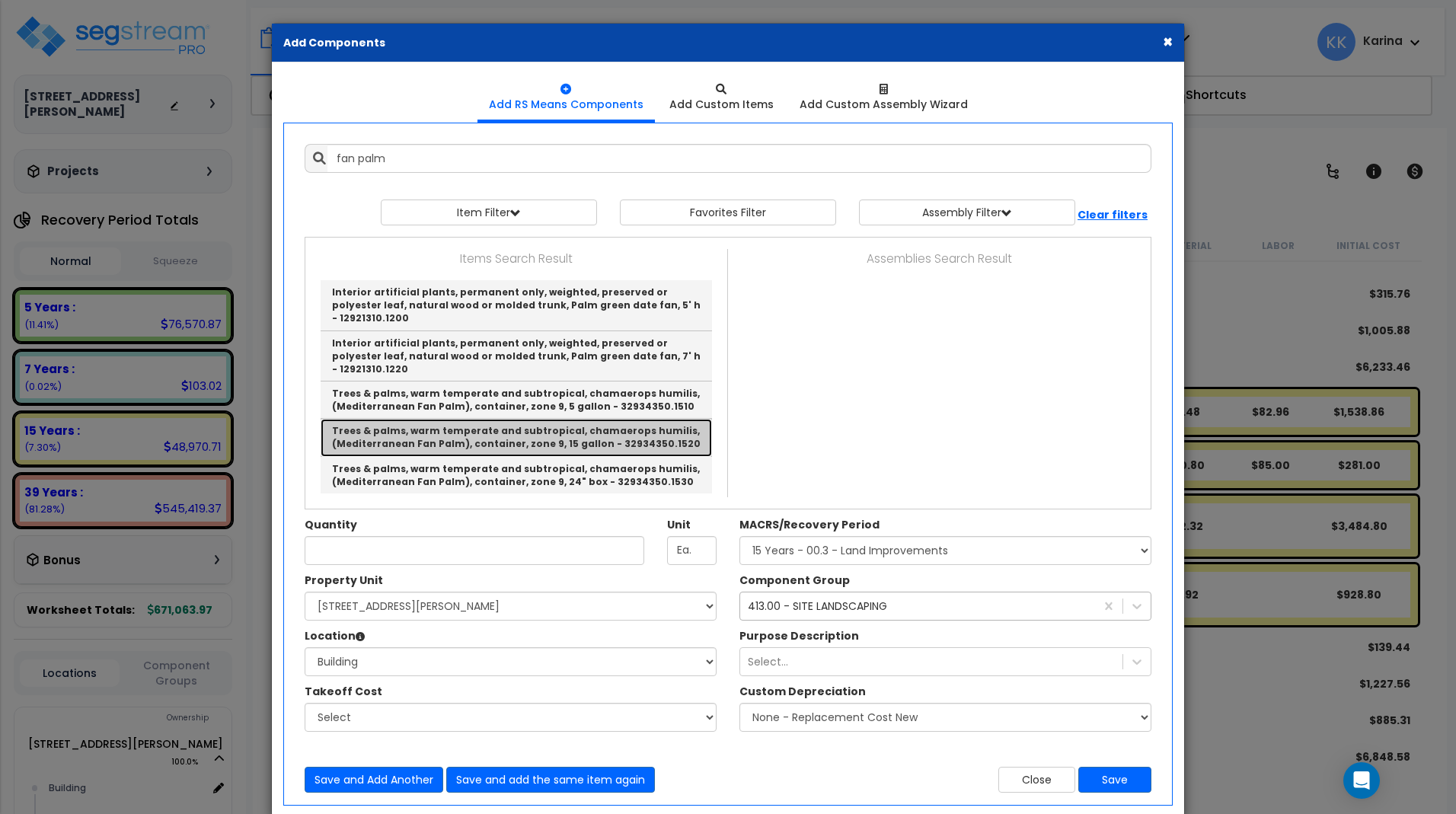
click at [464, 419] on link "Trees & palms, warm temperate and subtropical, chamaerops humilis, (Mediterrane…" at bounding box center [516, 437] width 391 height 37
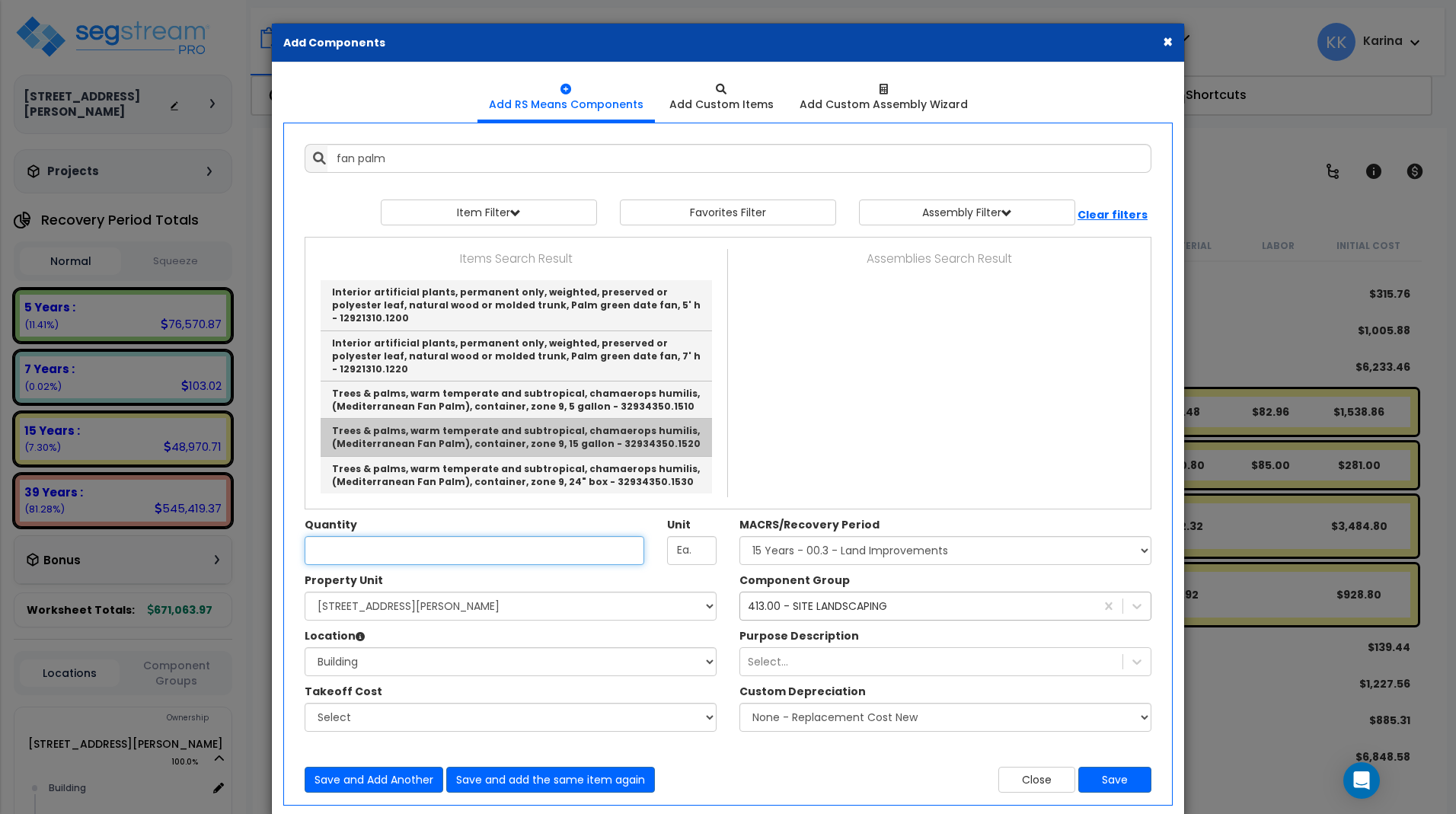
type input "Trees & palms, warm temperate and subtropical, chamaerops humilis, (Mediterrane…"
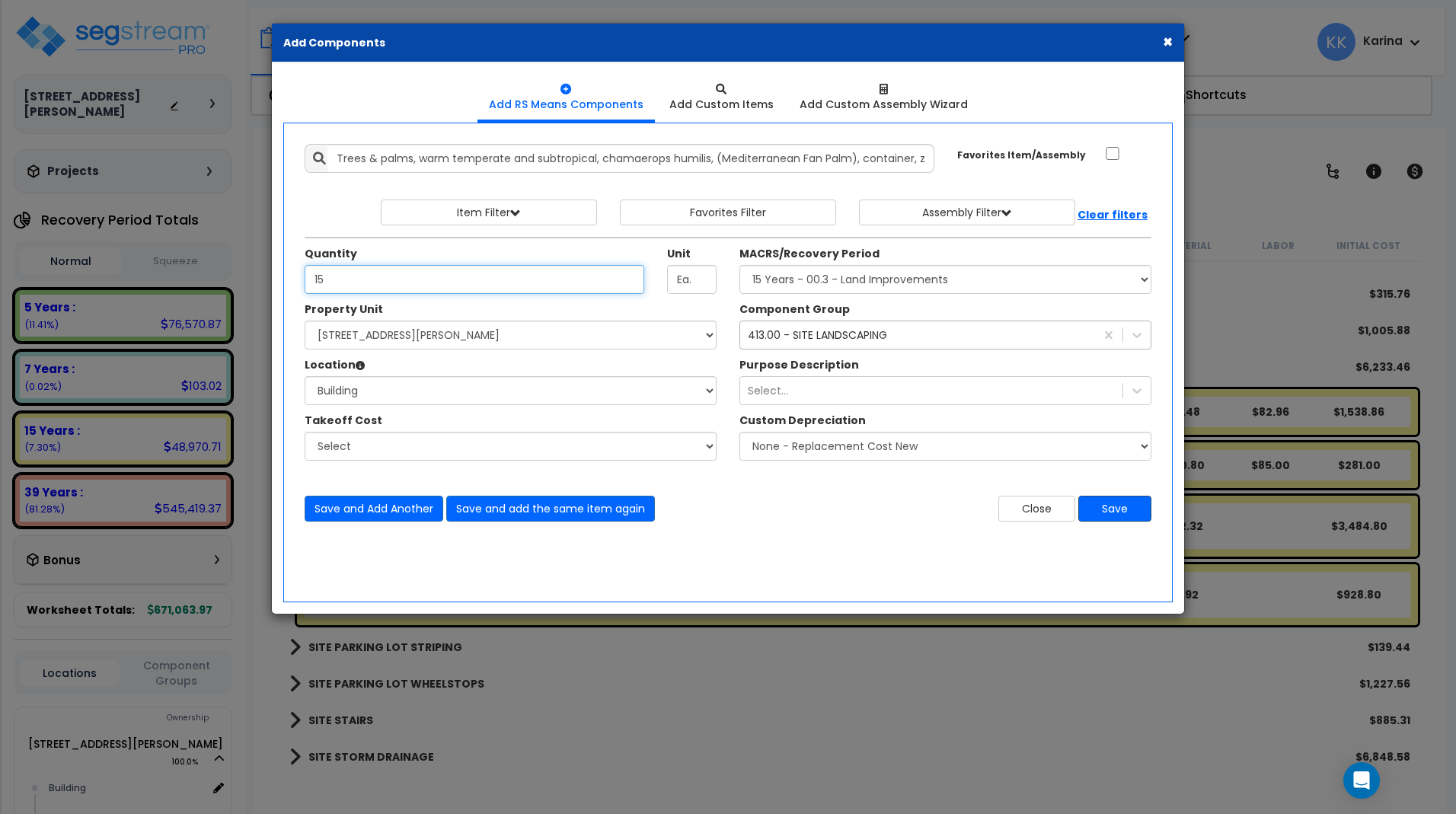
type input "15"
click at [1112, 512] on button "Save" at bounding box center [1114, 509] width 73 height 26
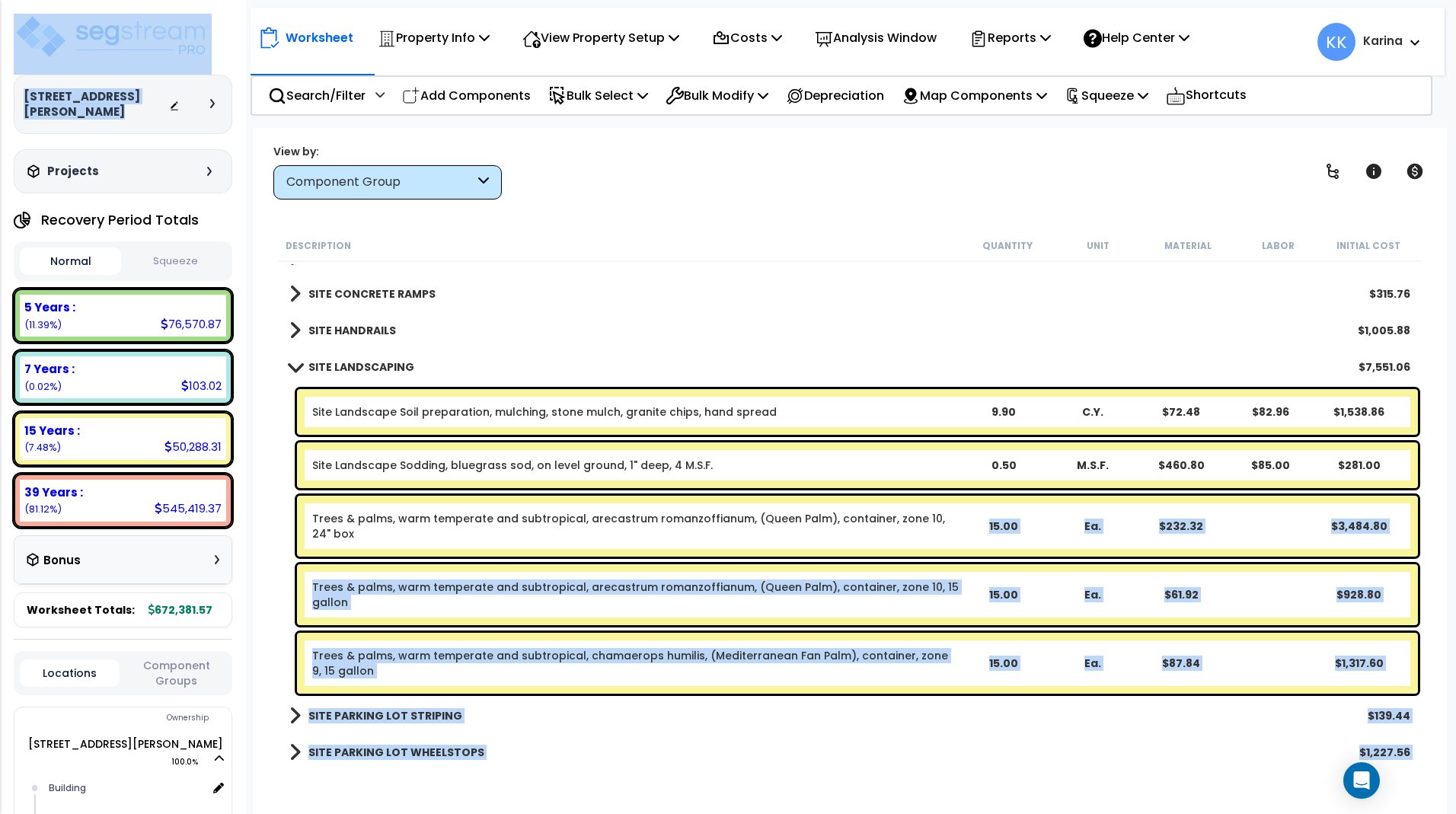
click at [401, 538] on link "Trees & palms, warm temperate and subtropical, arecastrum romanzoffianum, (Quee…" at bounding box center [635, 525] width 646 height 30
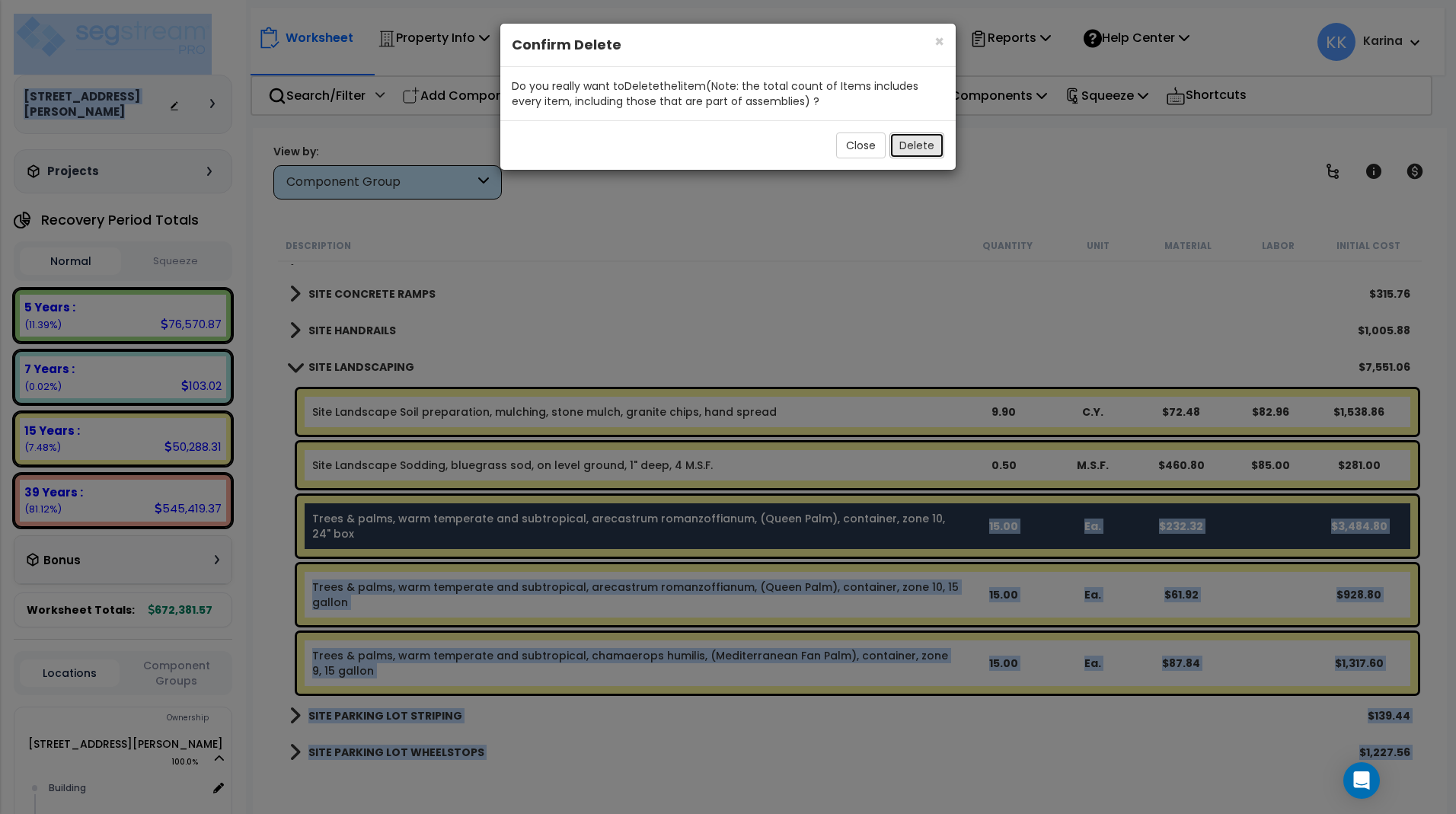
click at [910, 145] on button "Delete" at bounding box center [916, 146] width 54 height 26
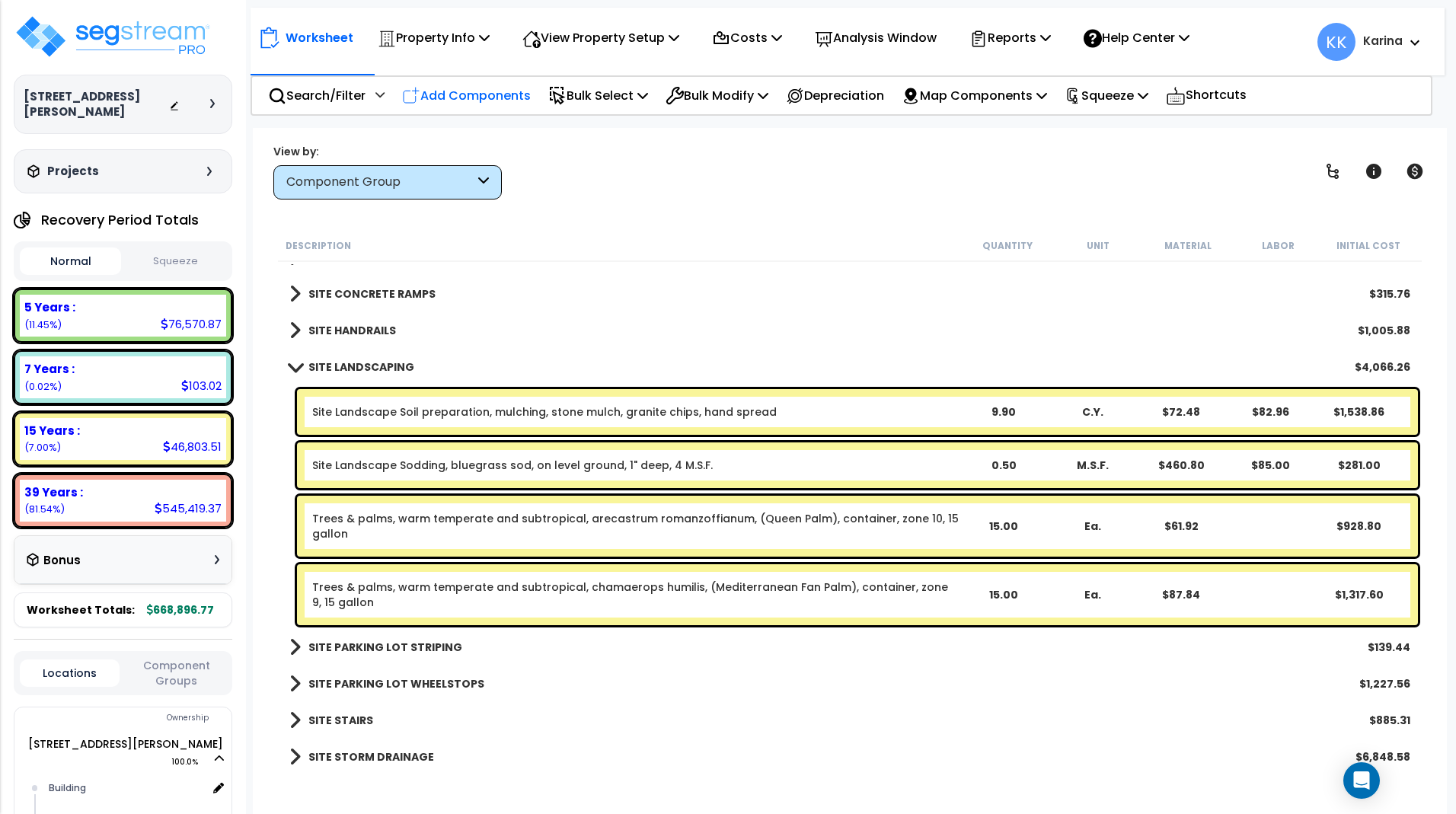
click at [485, 92] on p "Add Components" at bounding box center [465, 95] width 128 height 20
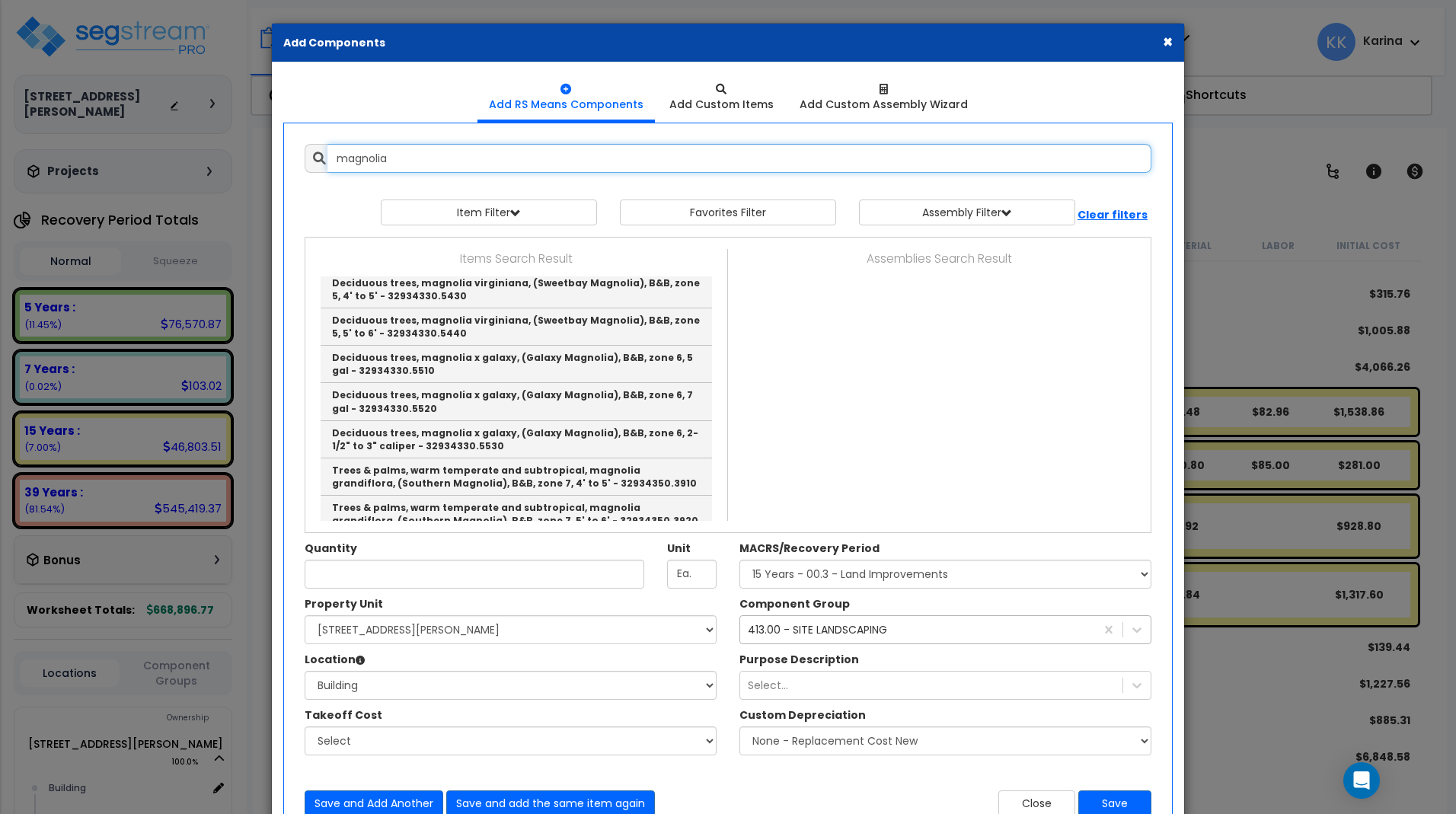
scroll to position [814, 0]
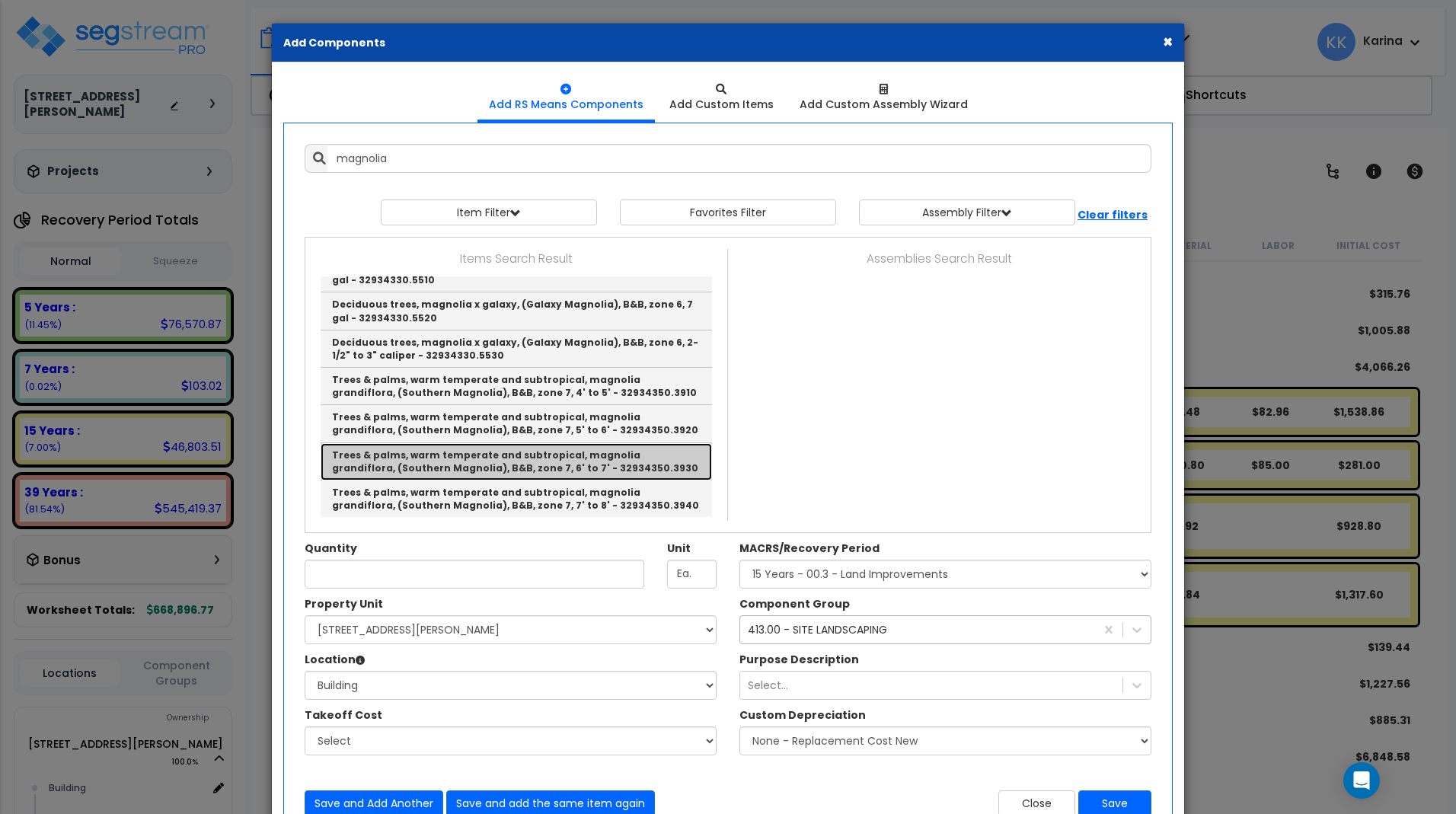
click at [437, 459] on link "Trees & palms, warm temperate and subtropical, magnolia grandiflora, (Southern …" at bounding box center [516, 461] width 391 height 37
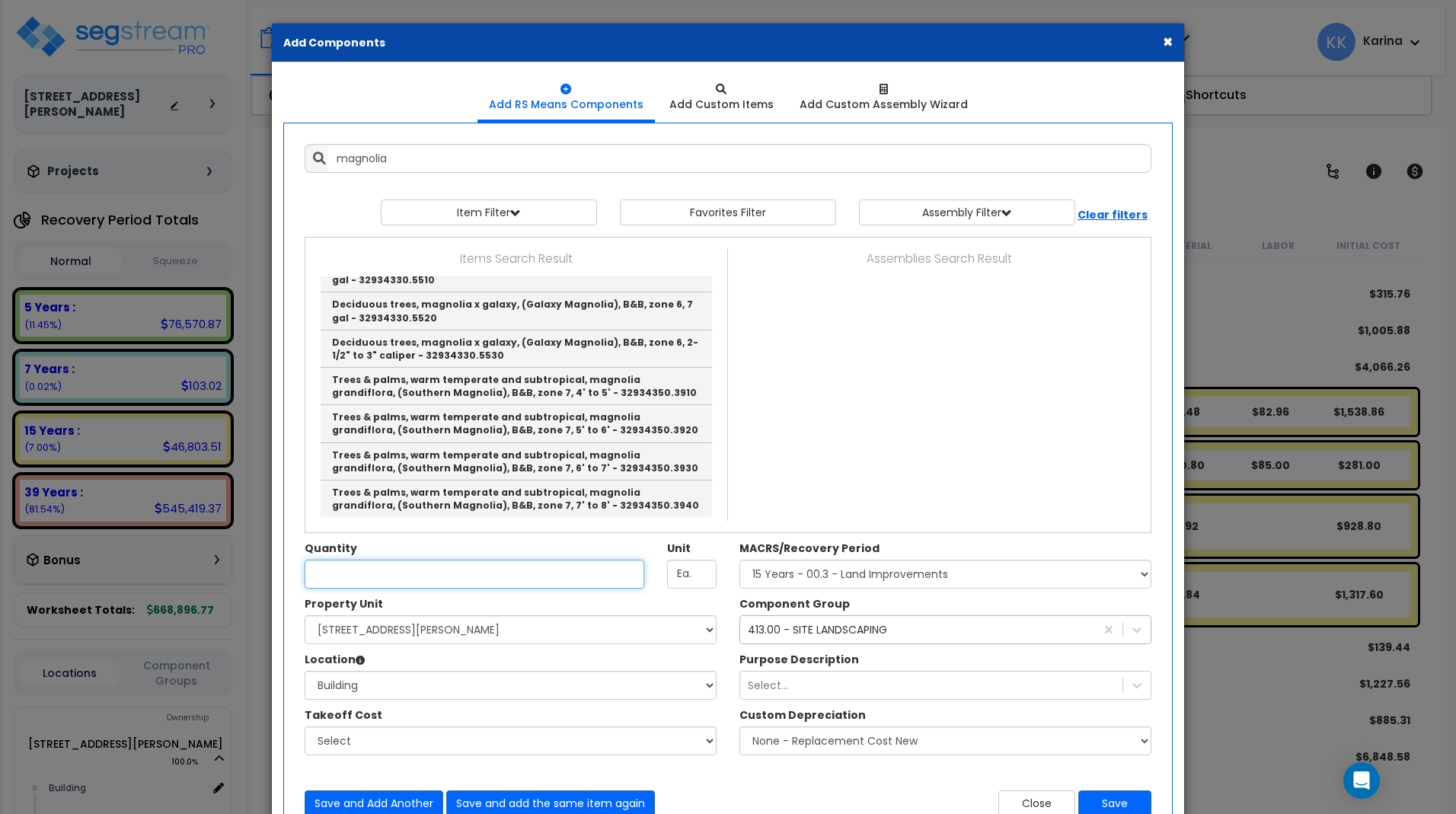
type input "Trees & palms, warm temperate and subtropical, magnolia grandiflora, (Southern …"
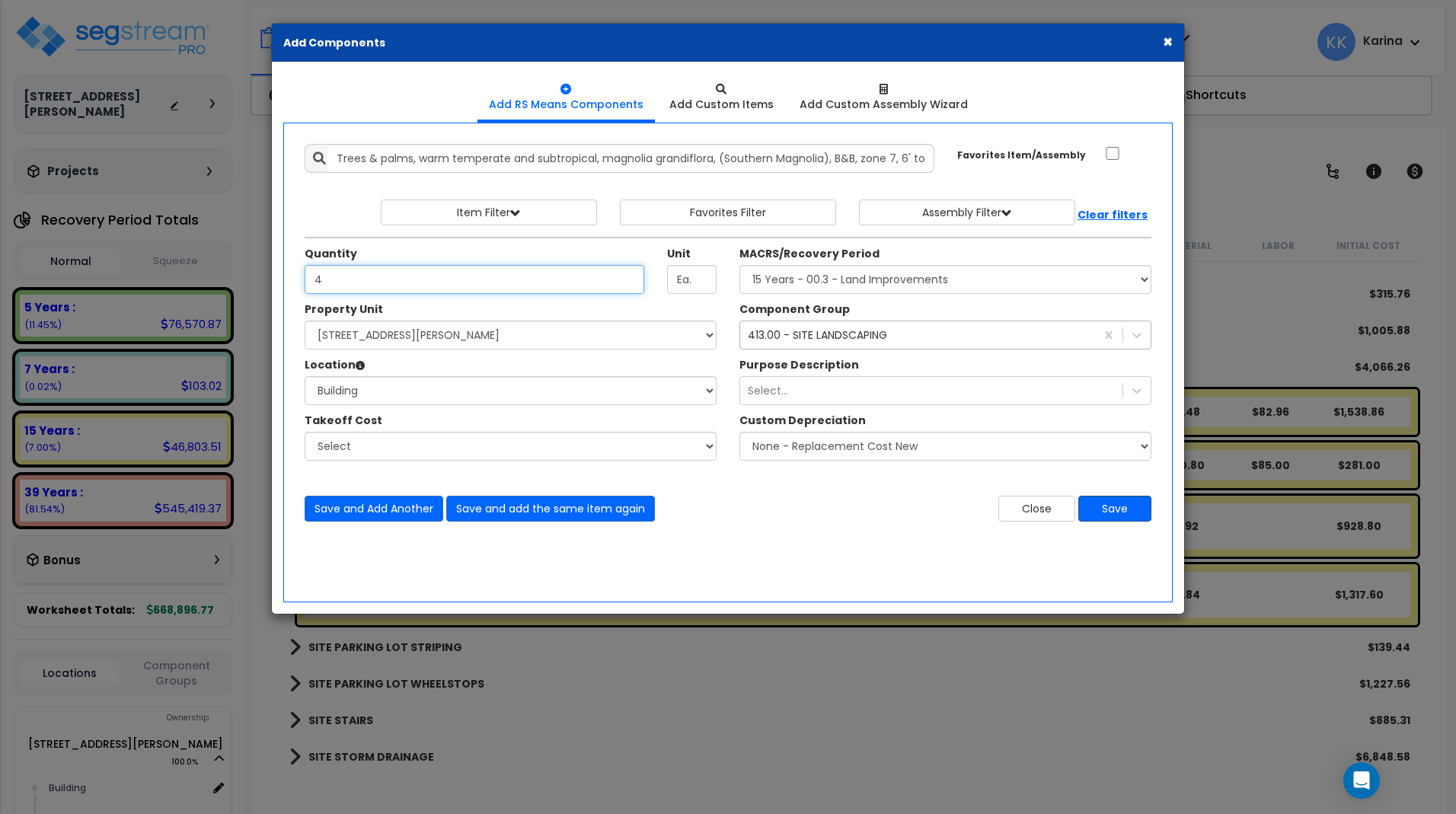
type input "4"
click at [1123, 506] on button "Save" at bounding box center [1114, 509] width 73 height 26
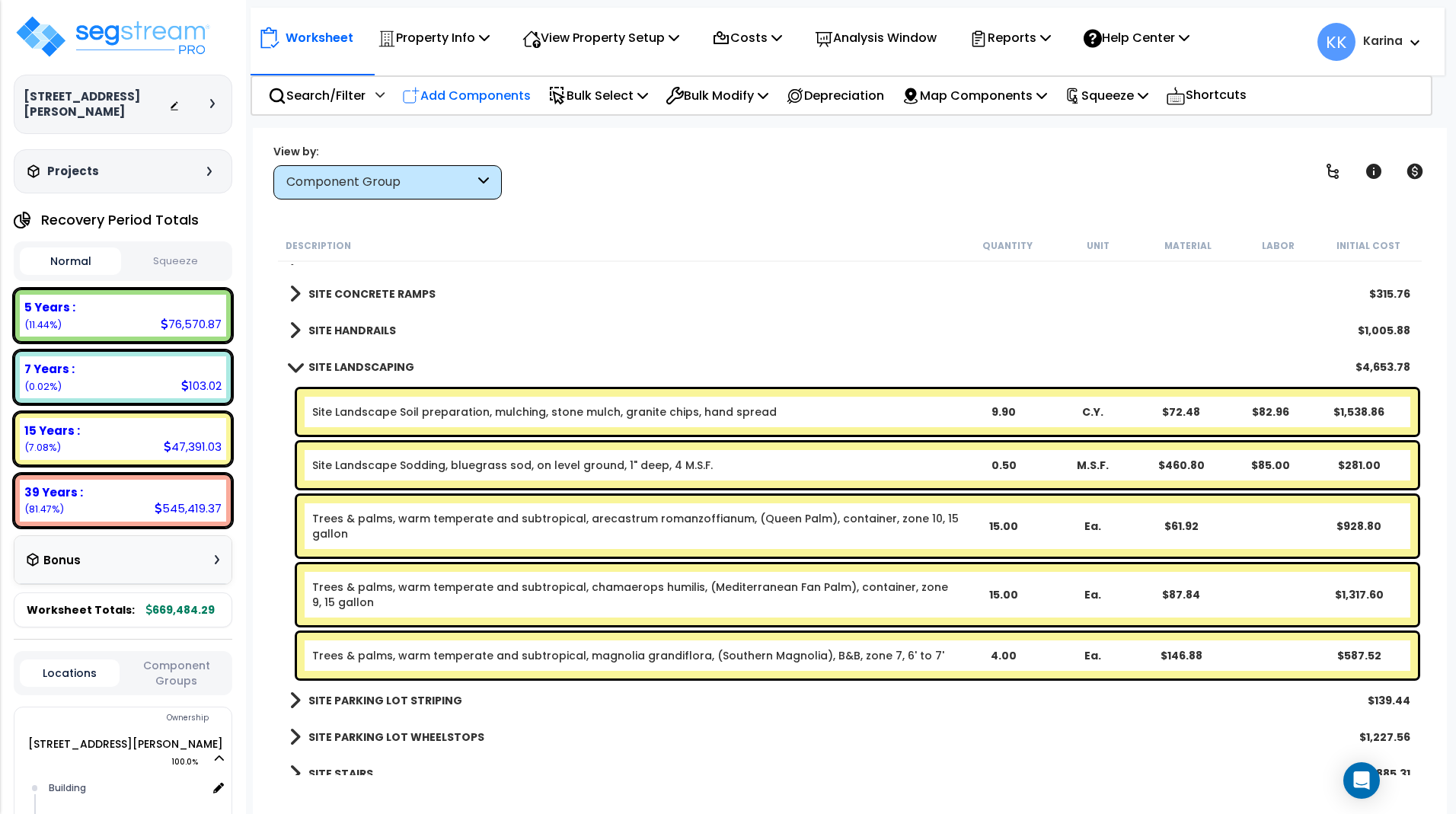
click at [490, 91] on p "Add Components" at bounding box center [465, 95] width 128 height 20
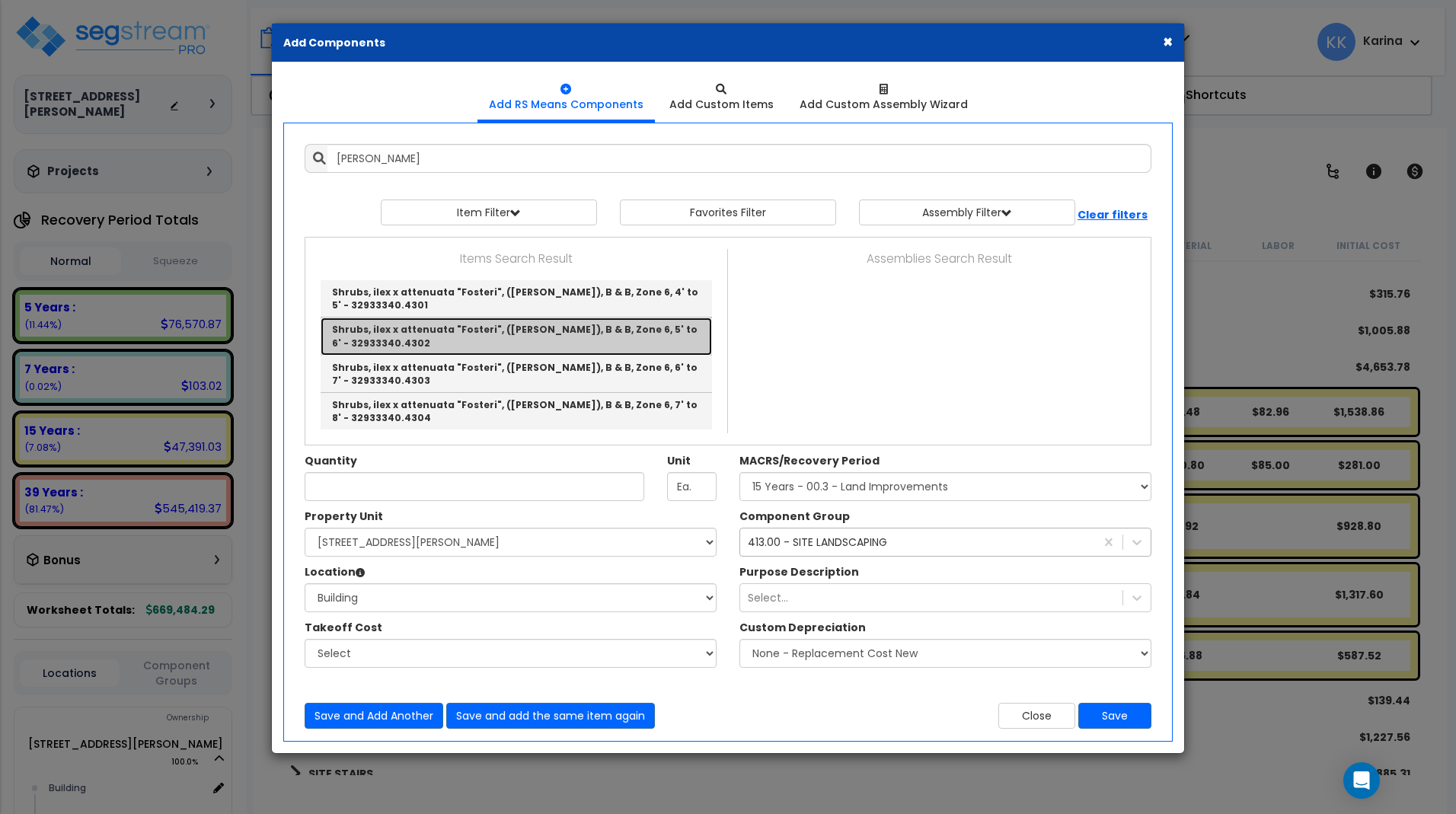
click at [446, 342] on link "Shrubs, ilex x attenuata "Fosteri", ([PERSON_NAME]), B & B, Zone 6, 5' to 6' - …" at bounding box center [516, 336] width 391 height 37
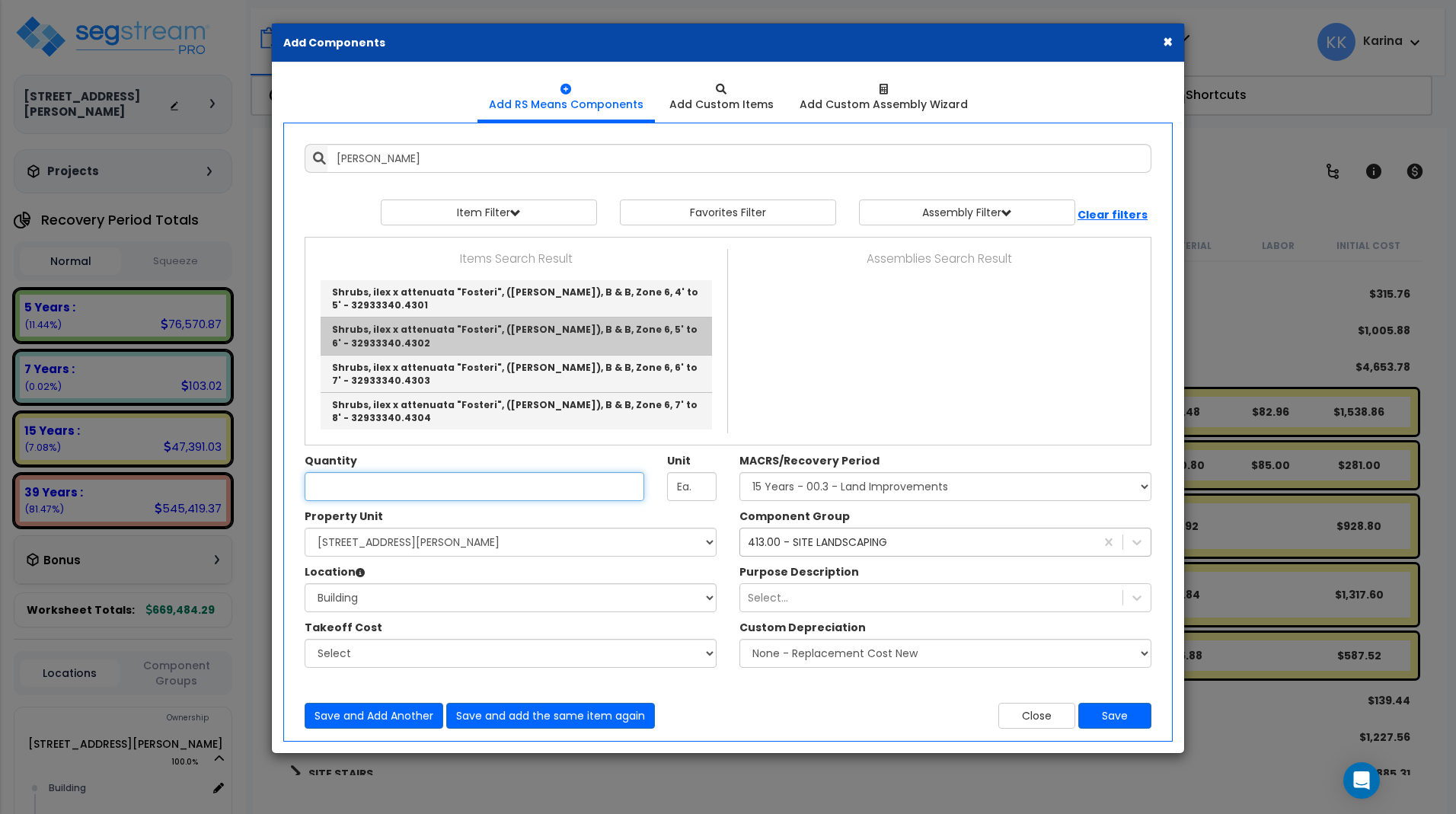
type input "Shrubs, ilex x attenuata "Fosteri", ([PERSON_NAME]), B & B, Zone 6, 5' to 6' - …"
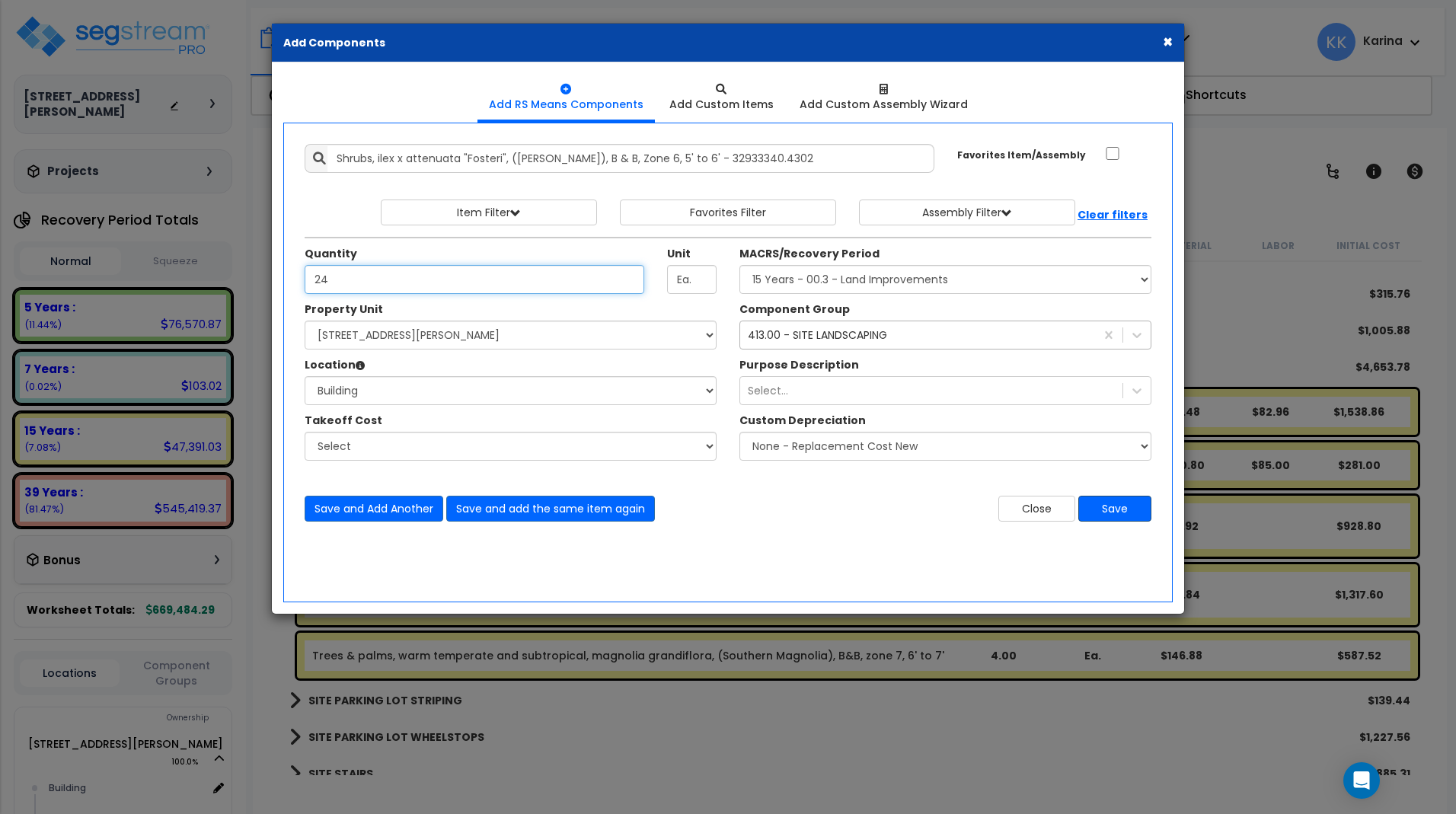
type input "24"
click at [1124, 506] on button "Save" at bounding box center [1114, 509] width 73 height 26
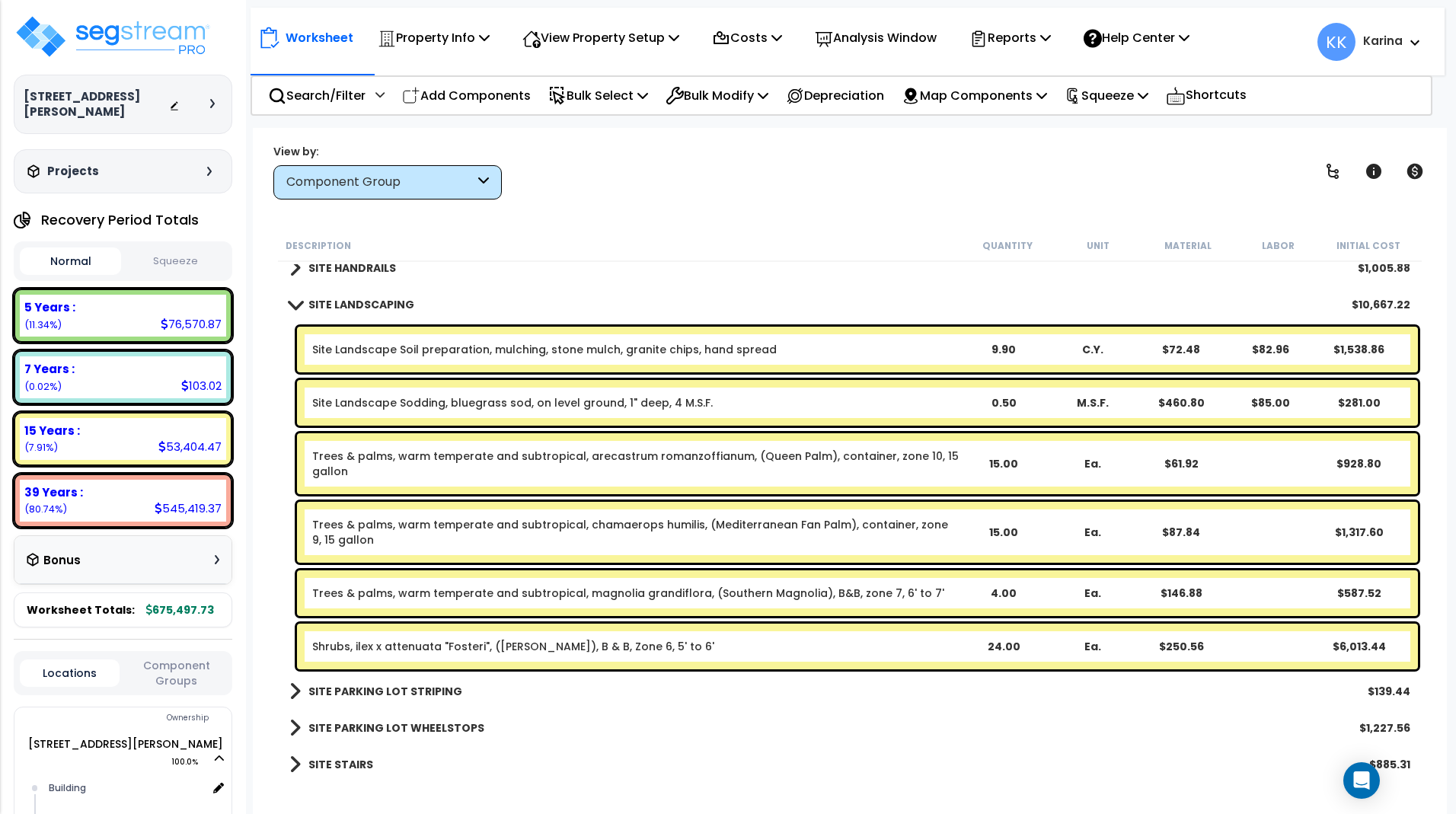
scroll to position [1153, 0]
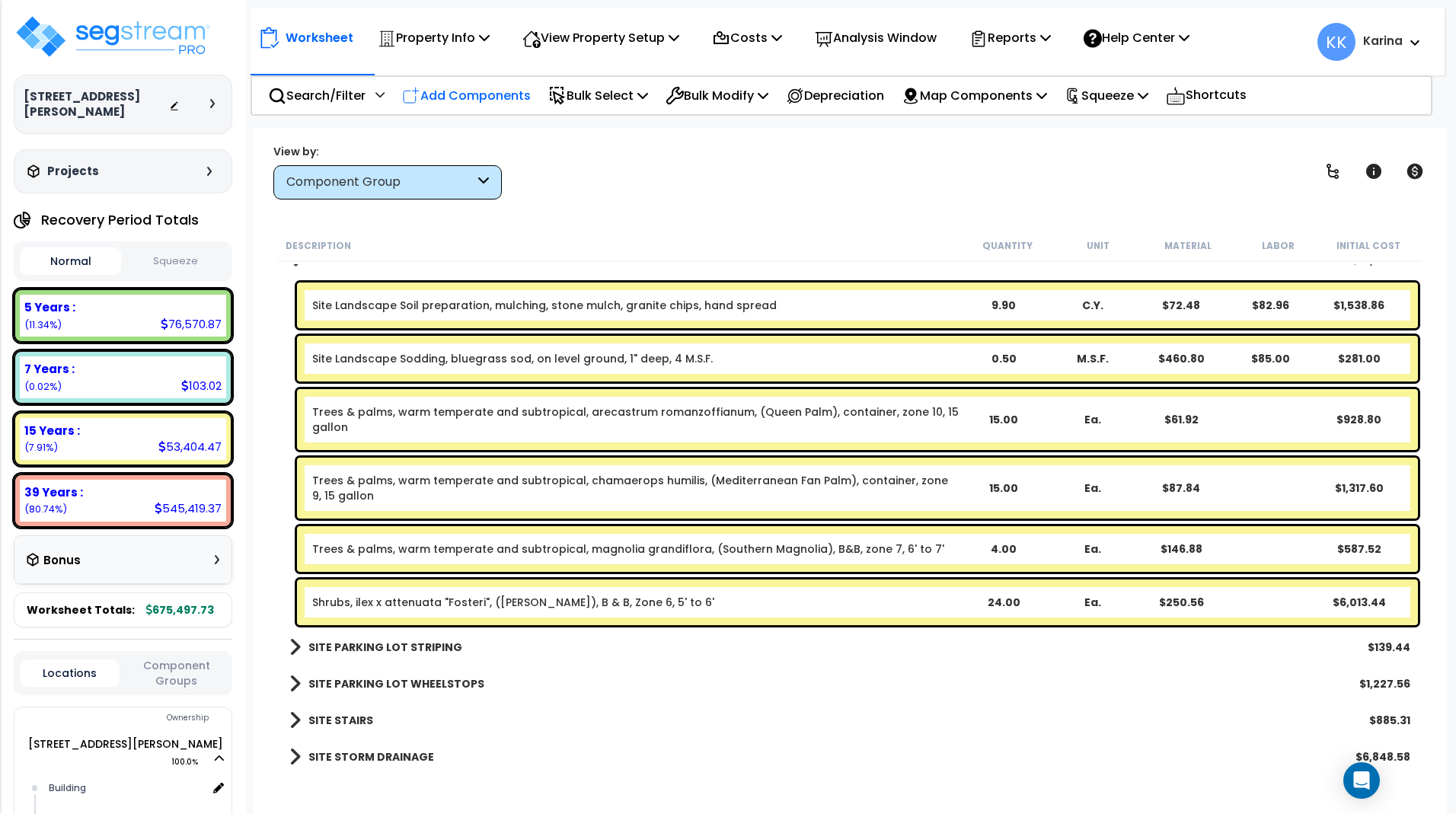
click at [489, 98] on p "Add Components" at bounding box center [465, 95] width 128 height 20
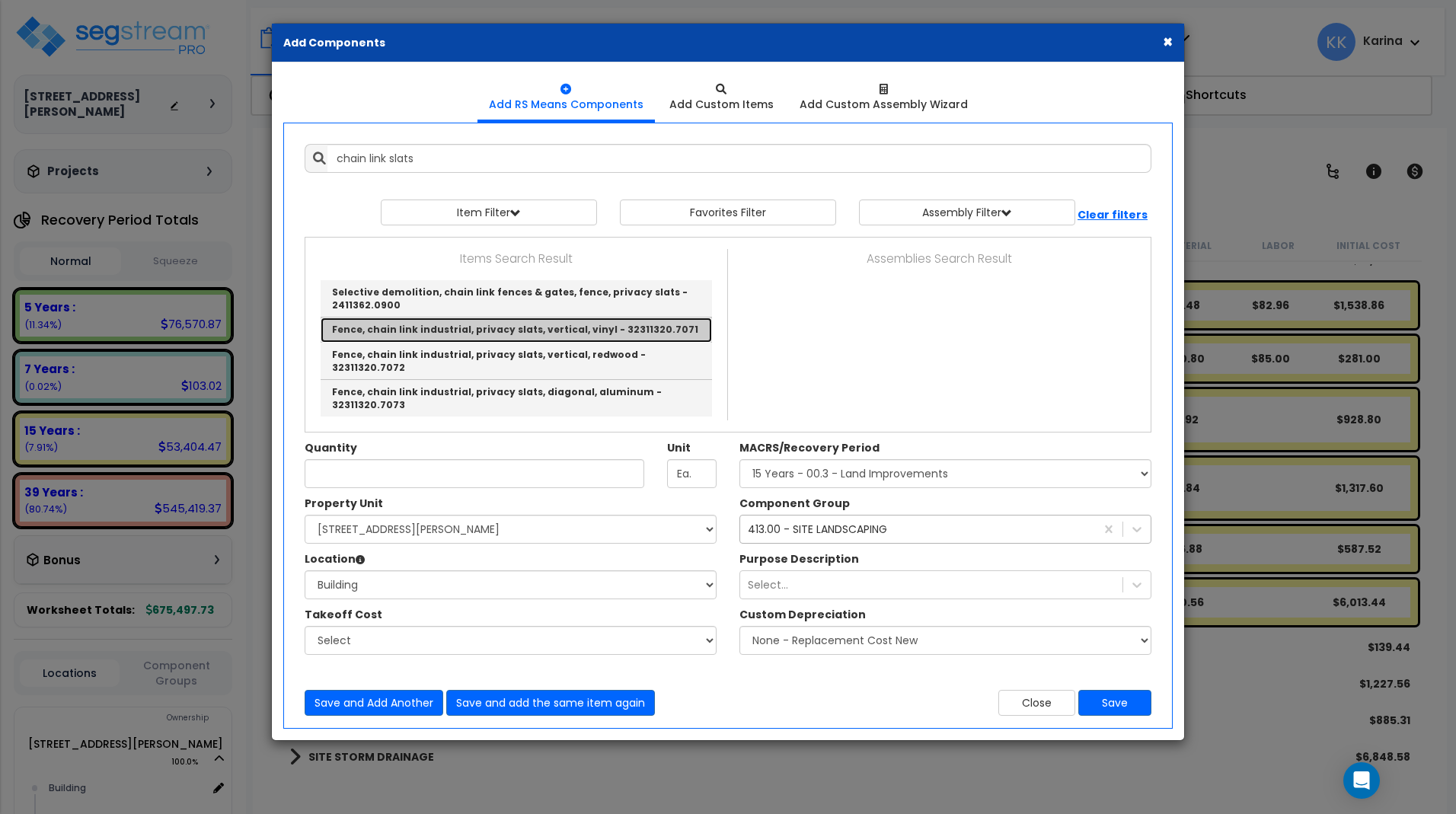
click at [389, 327] on link "Fence, chain link industrial, privacy slats, vertical, vinyl - 32311320.7071" at bounding box center [516, 329] width 391 height 24
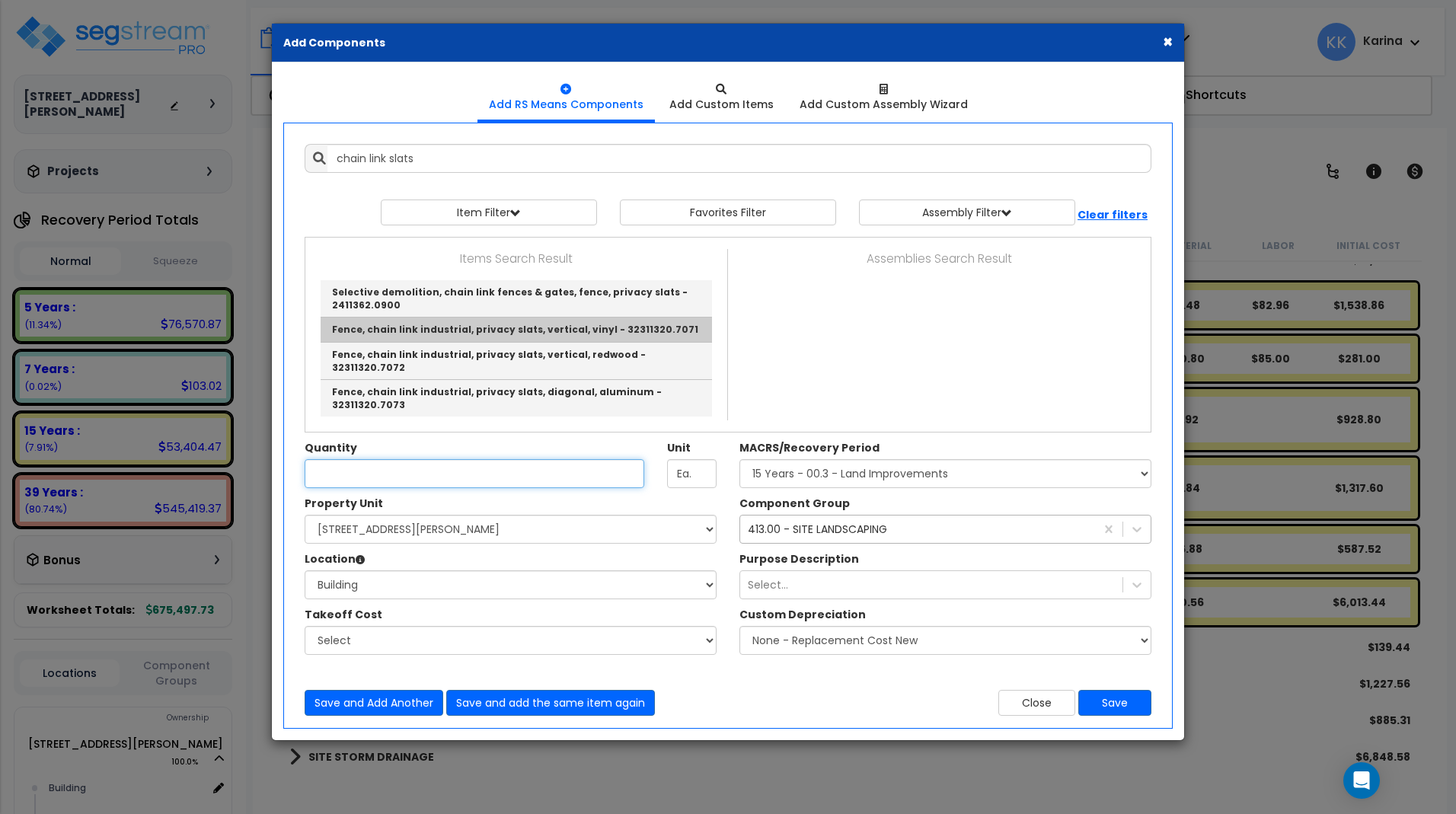
type input "Fence, chain link industrial, privacy slats, vertical, vinyl - 32311320.7071"
type input "S.F."
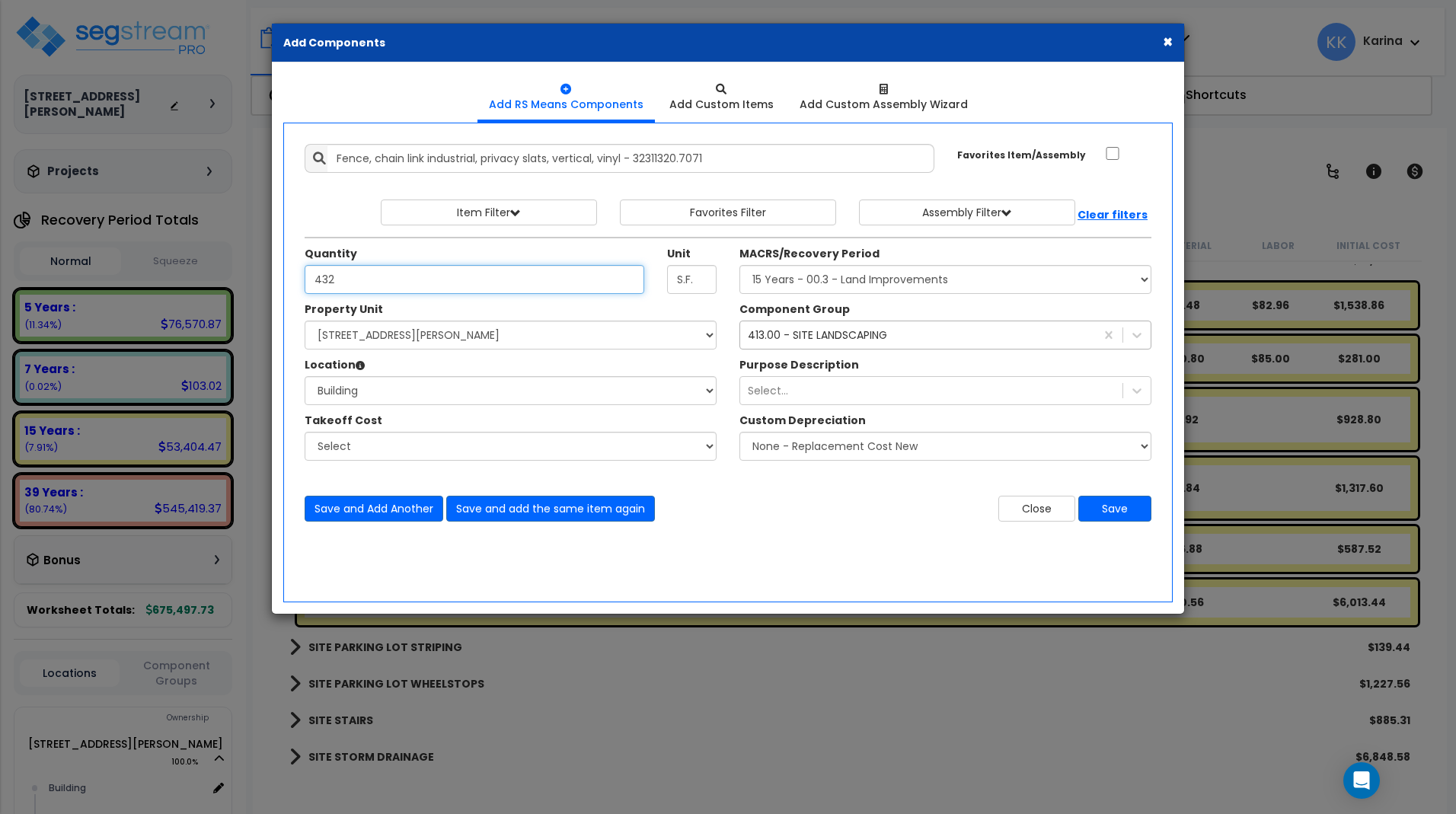
type input "432"
click at [305, 376] on select "Select Building Building Interior Common Areas Add Additional Location" at bounding box center [511, 389] width 412 height 29
click at [372, 392] on select "Select Building Building Interior Common Areas Add Additional Location" at bounding box center [511, 389] width 412 height 29
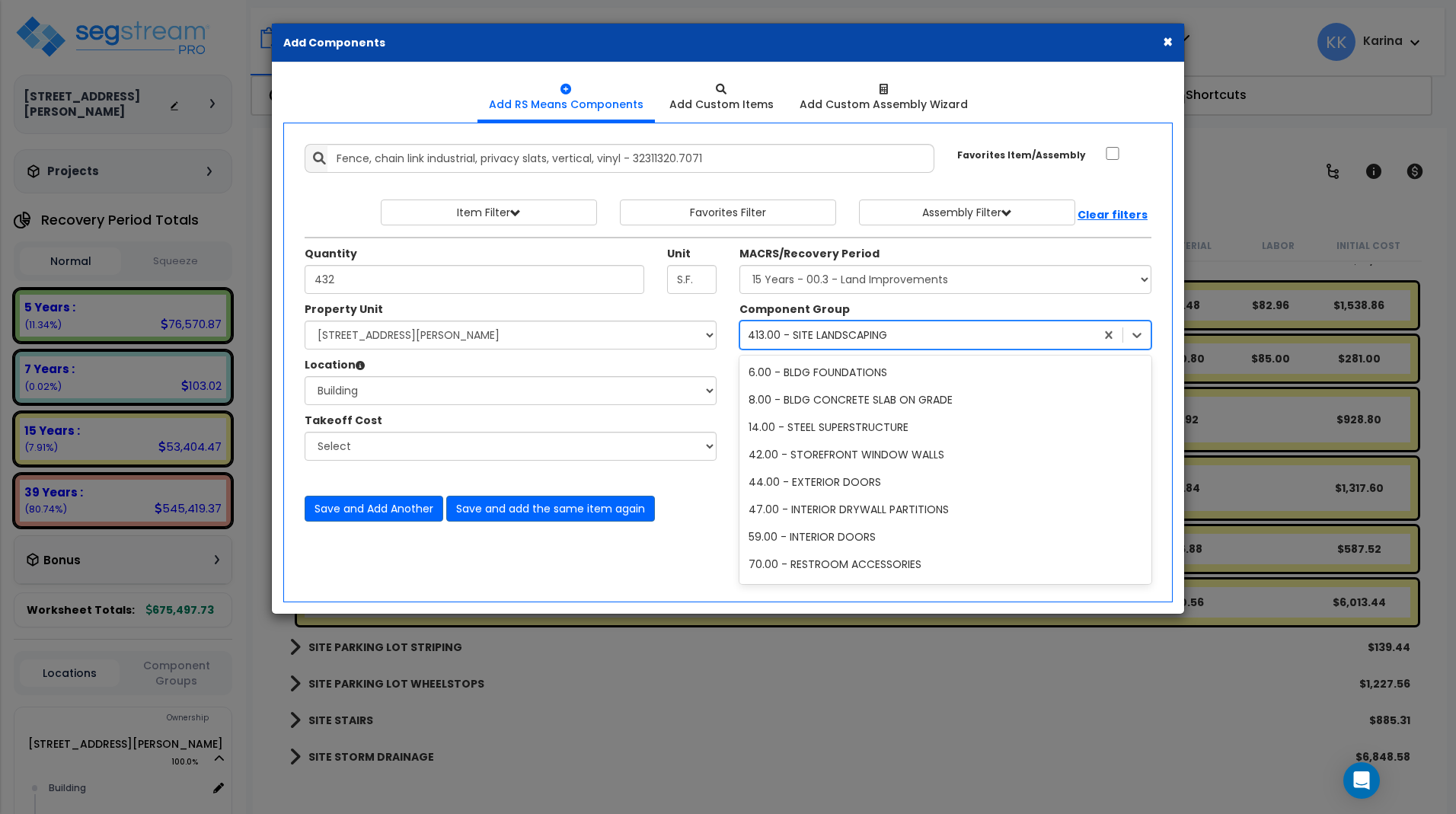
click at [854, 339] on div "413.00 - SITE LANDSCAPING" at bounding box center [817, 335] width 139 height 15
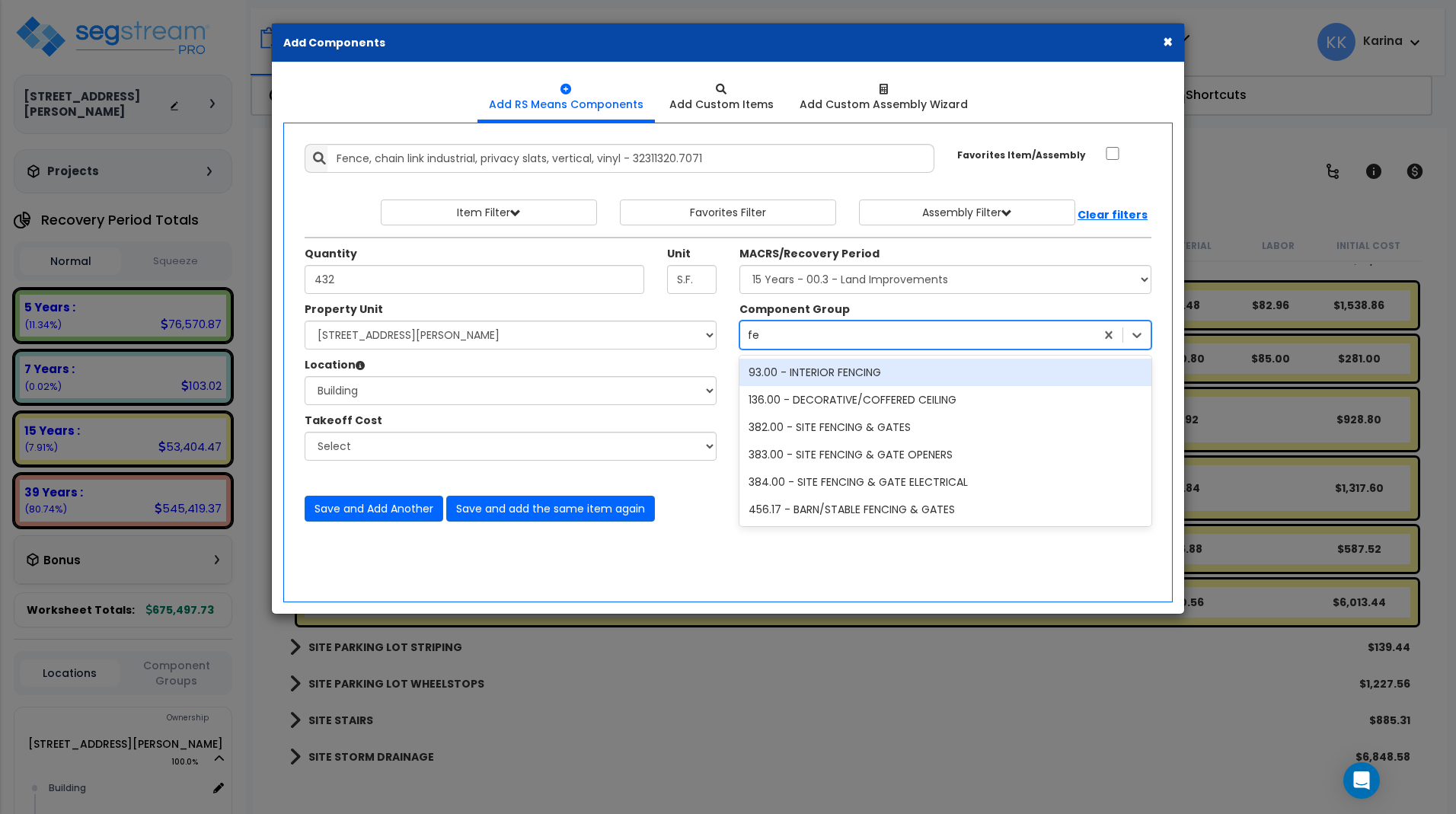
scroll to position [0, 0]
type input "f"
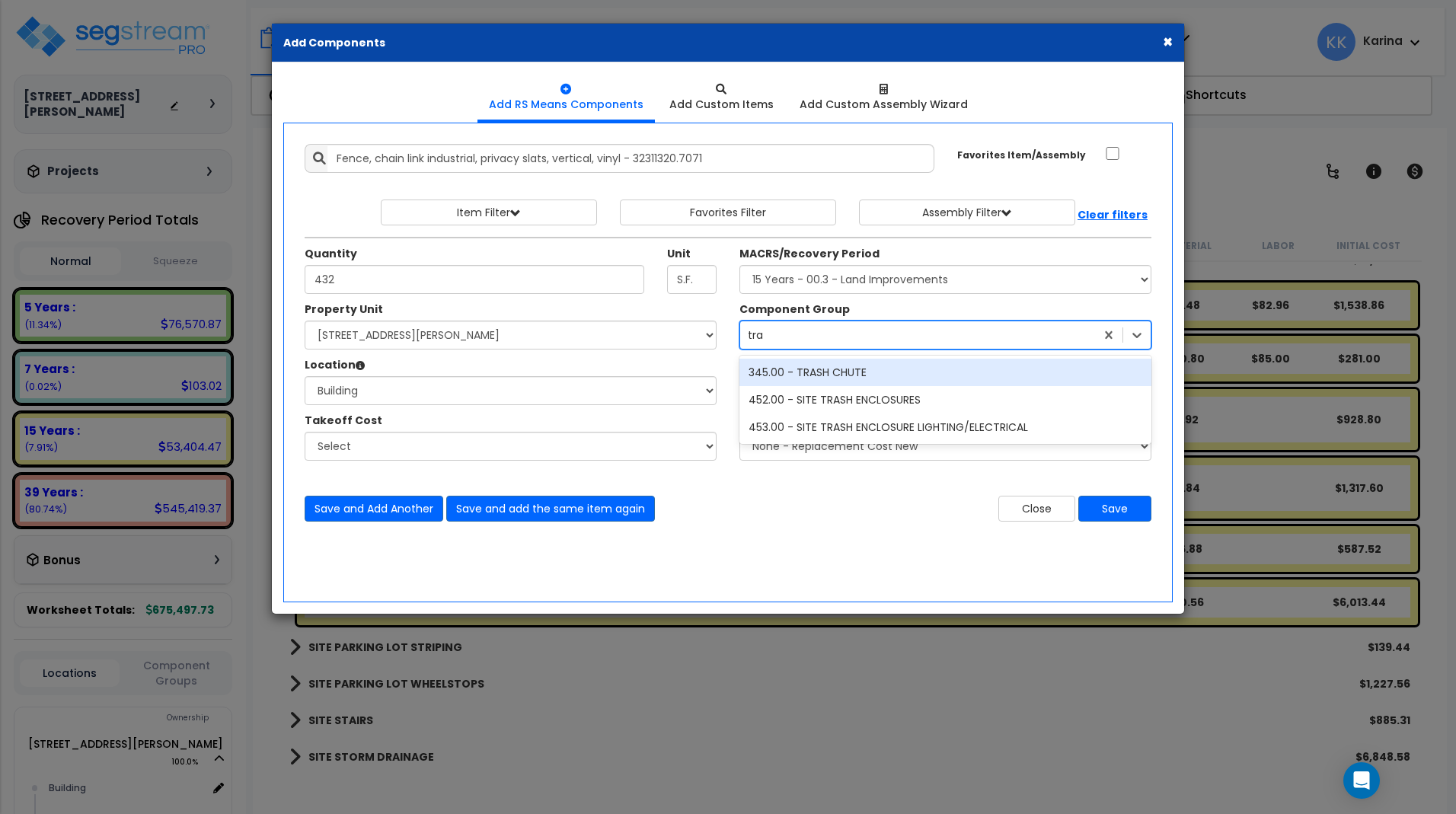
type input "tras"
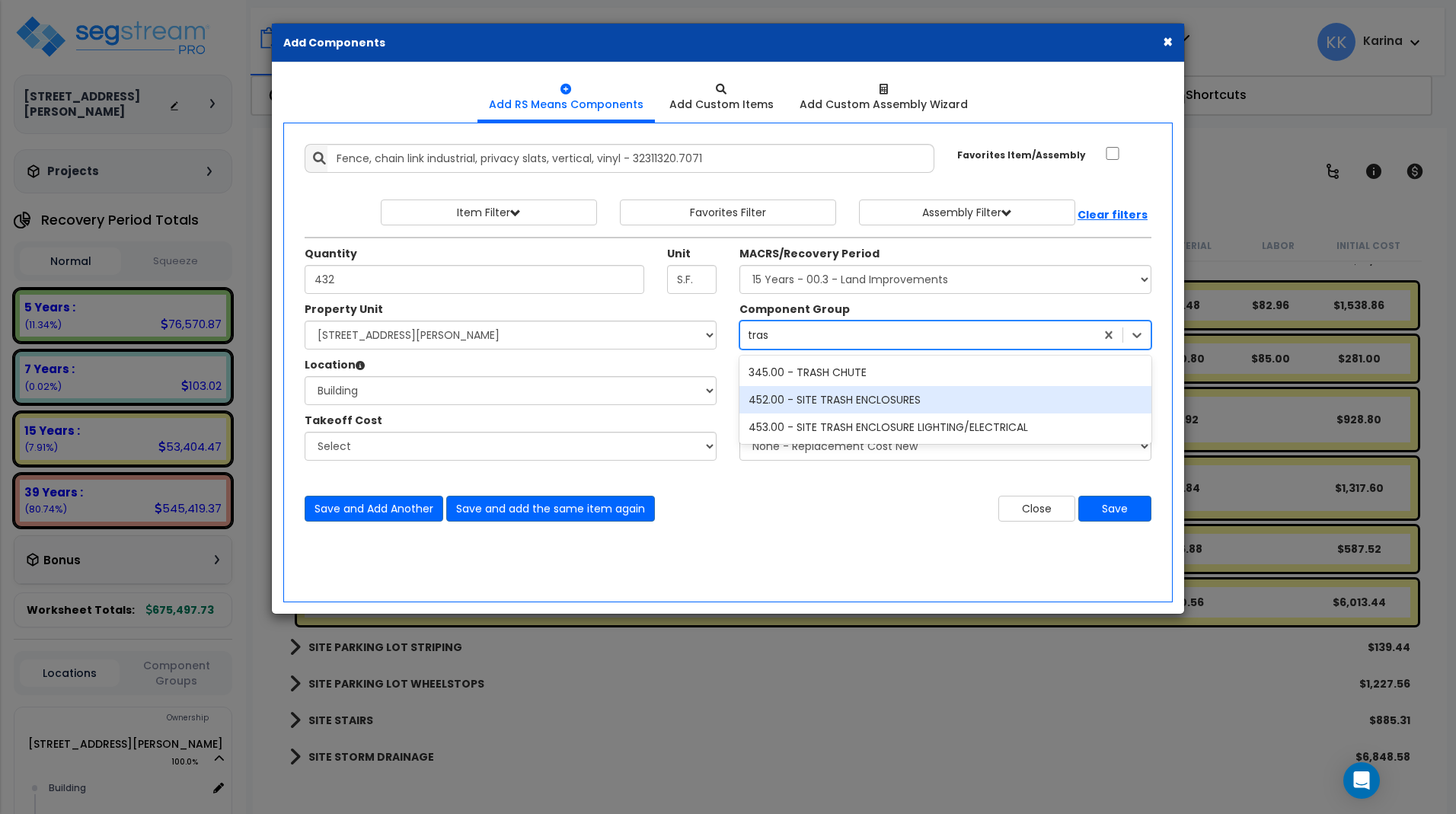
click at [853, 391] on div "452.00 - SITE TRASH ENCLOSURES" at bounding box center [945, 400] width 412 height 28
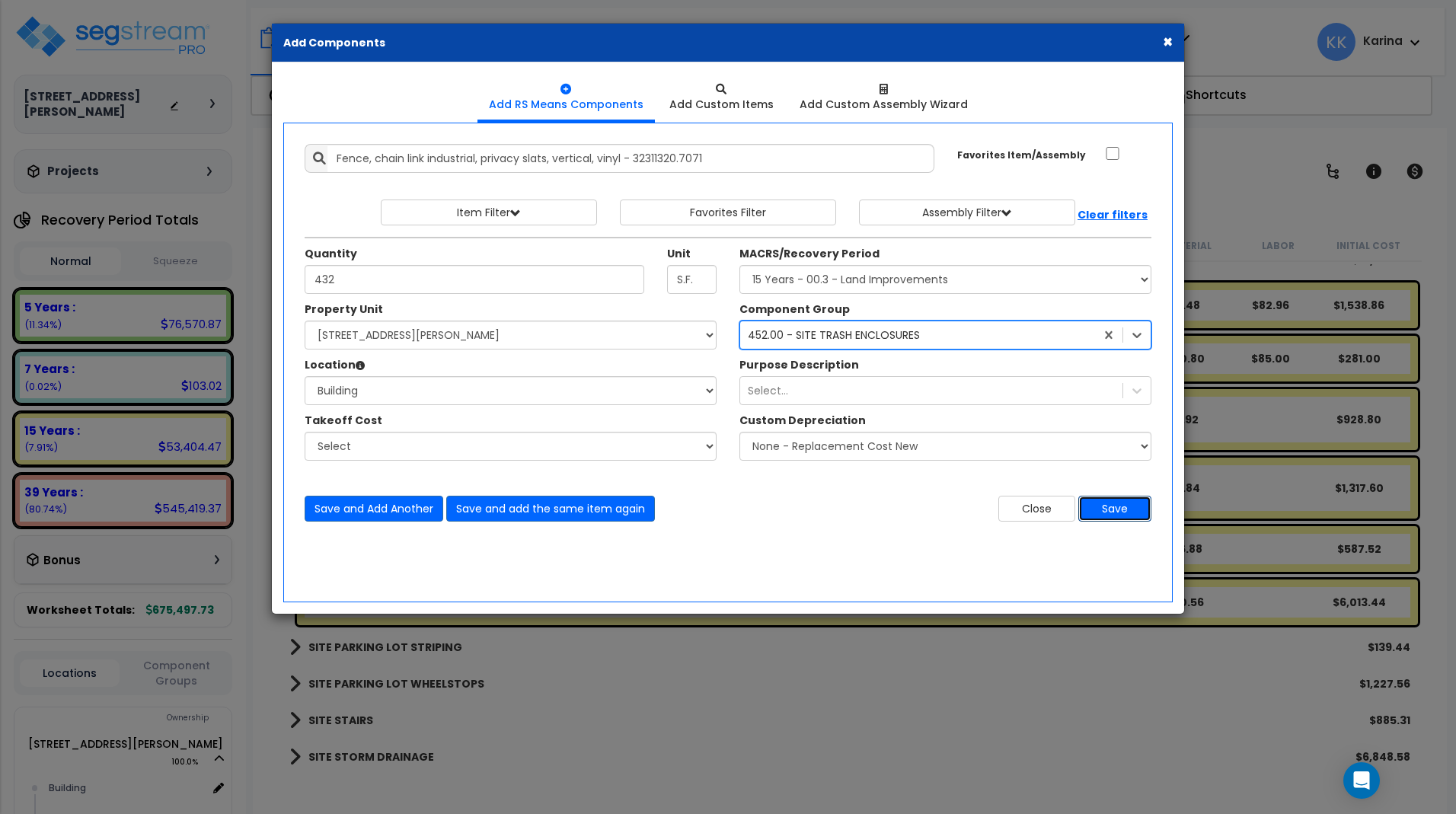
click at [1095, 503] on button "Save" at bounding box center [1114, 509] width 73 height 26
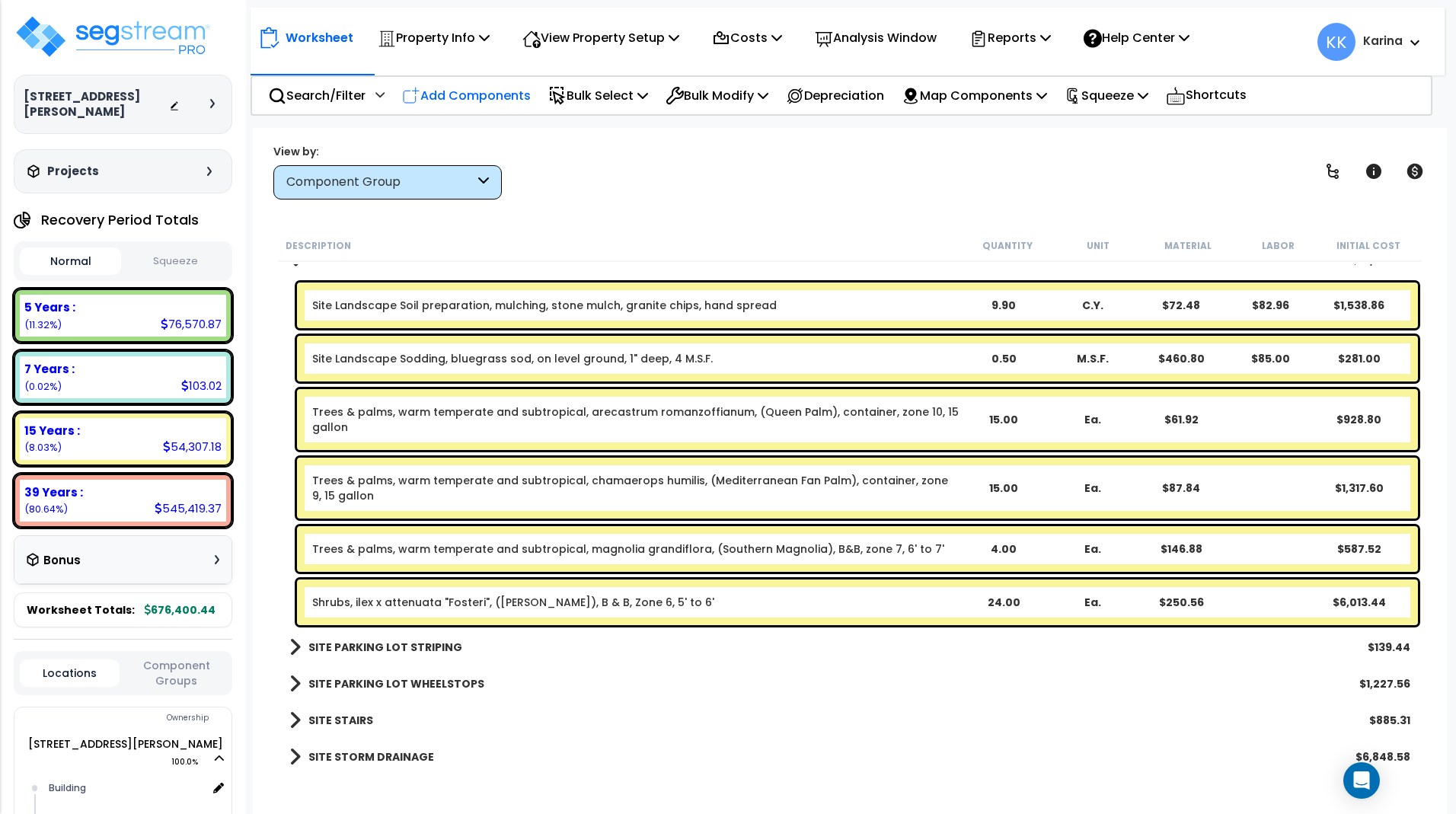
click at [489, 95] on p "Add Components" at bounding box center [465, 95] width 128 height 20
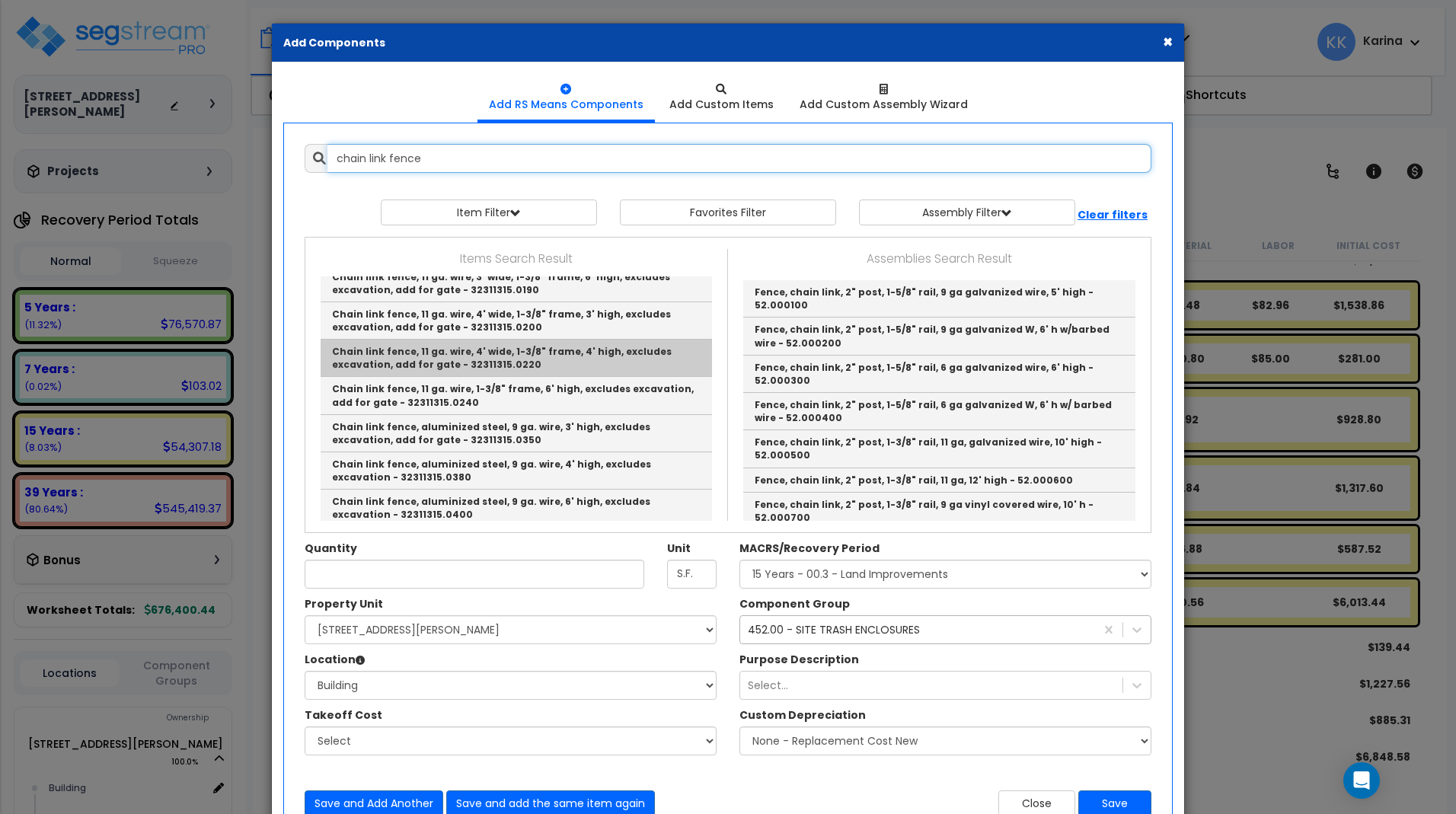
scroll to position [2283, 0]
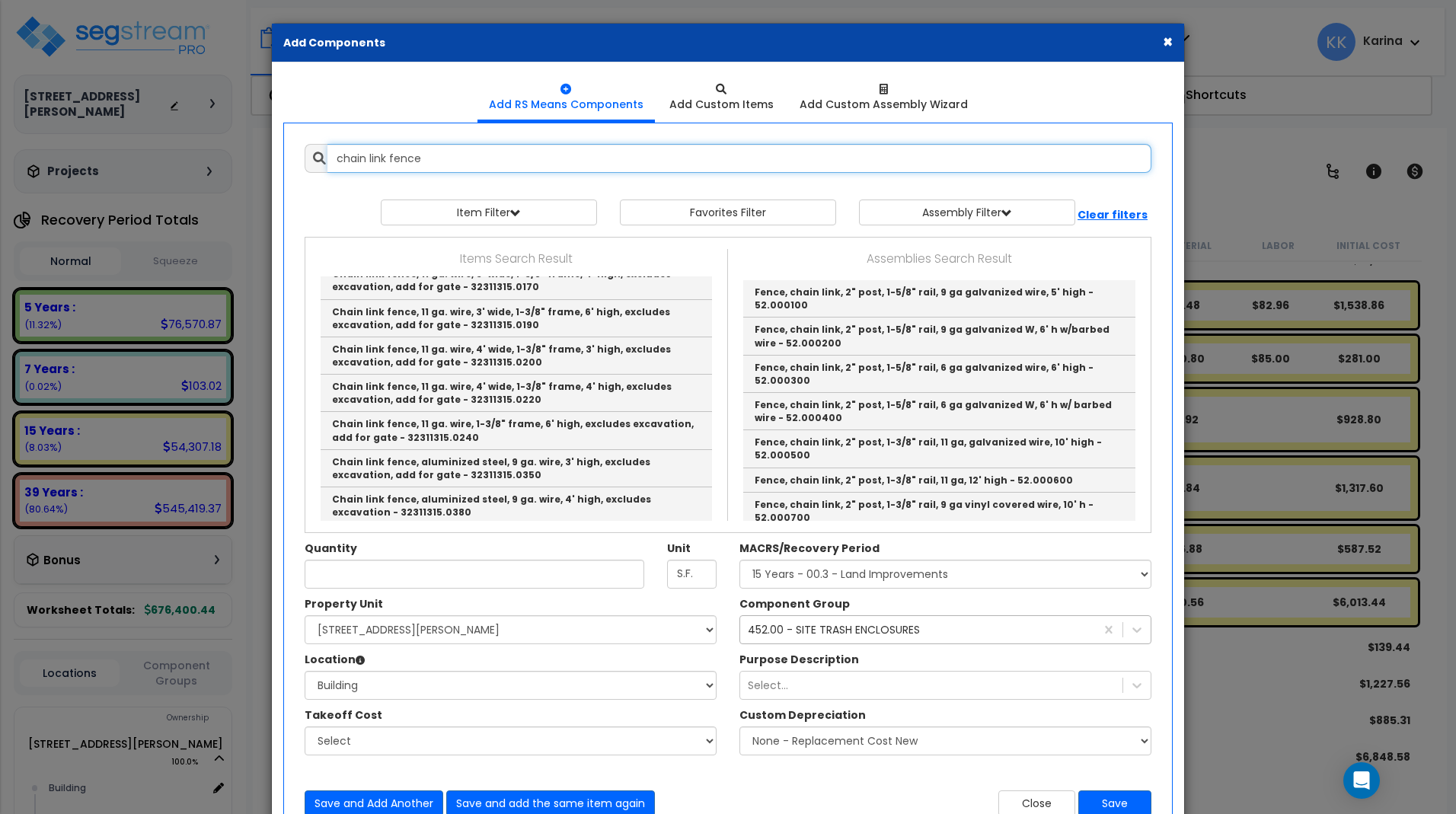
click at [442, 155] on input "chain link fence" at bounding box center [740, 158] width 824 height 29
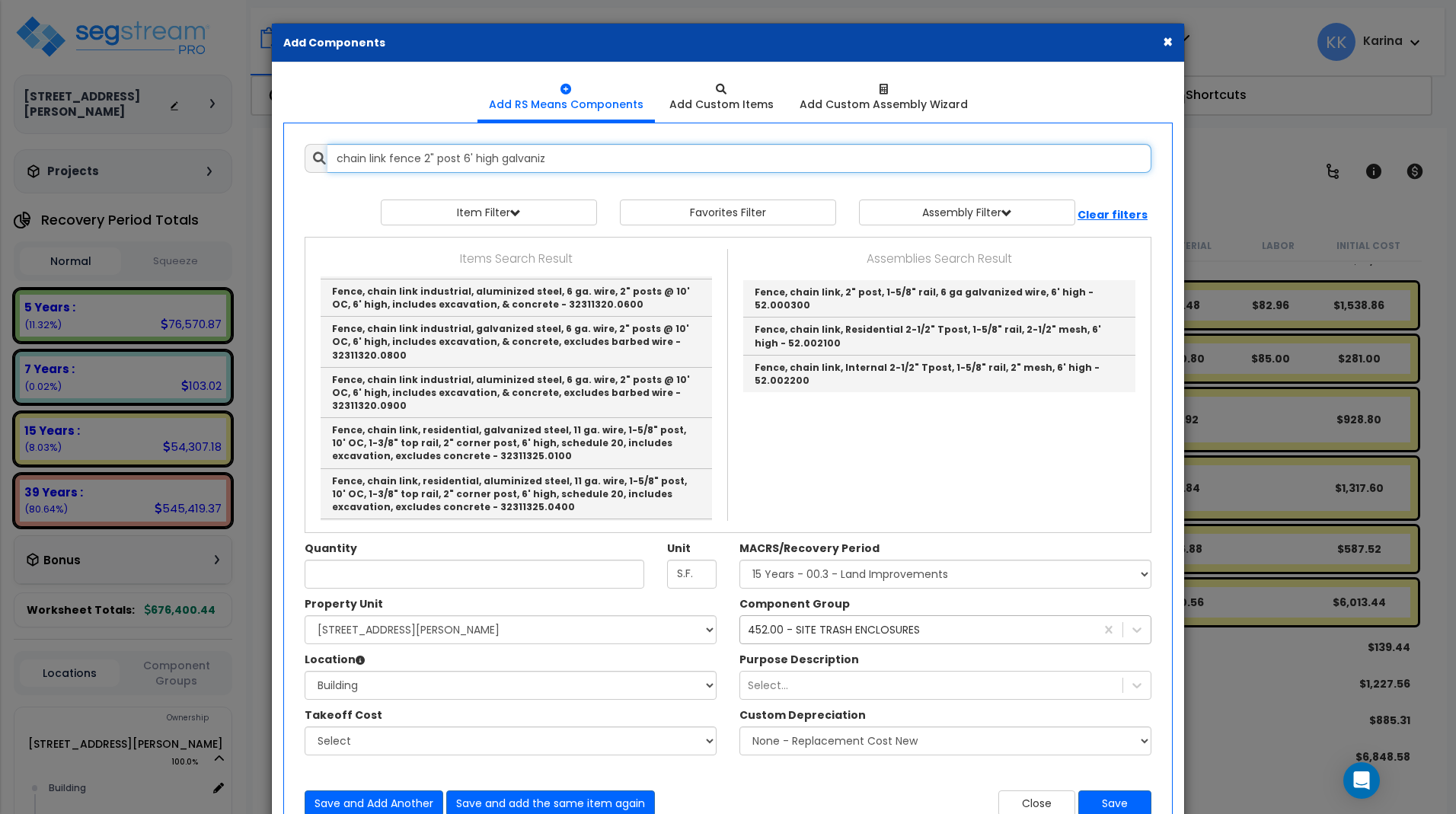
scroll to position [0, 0]
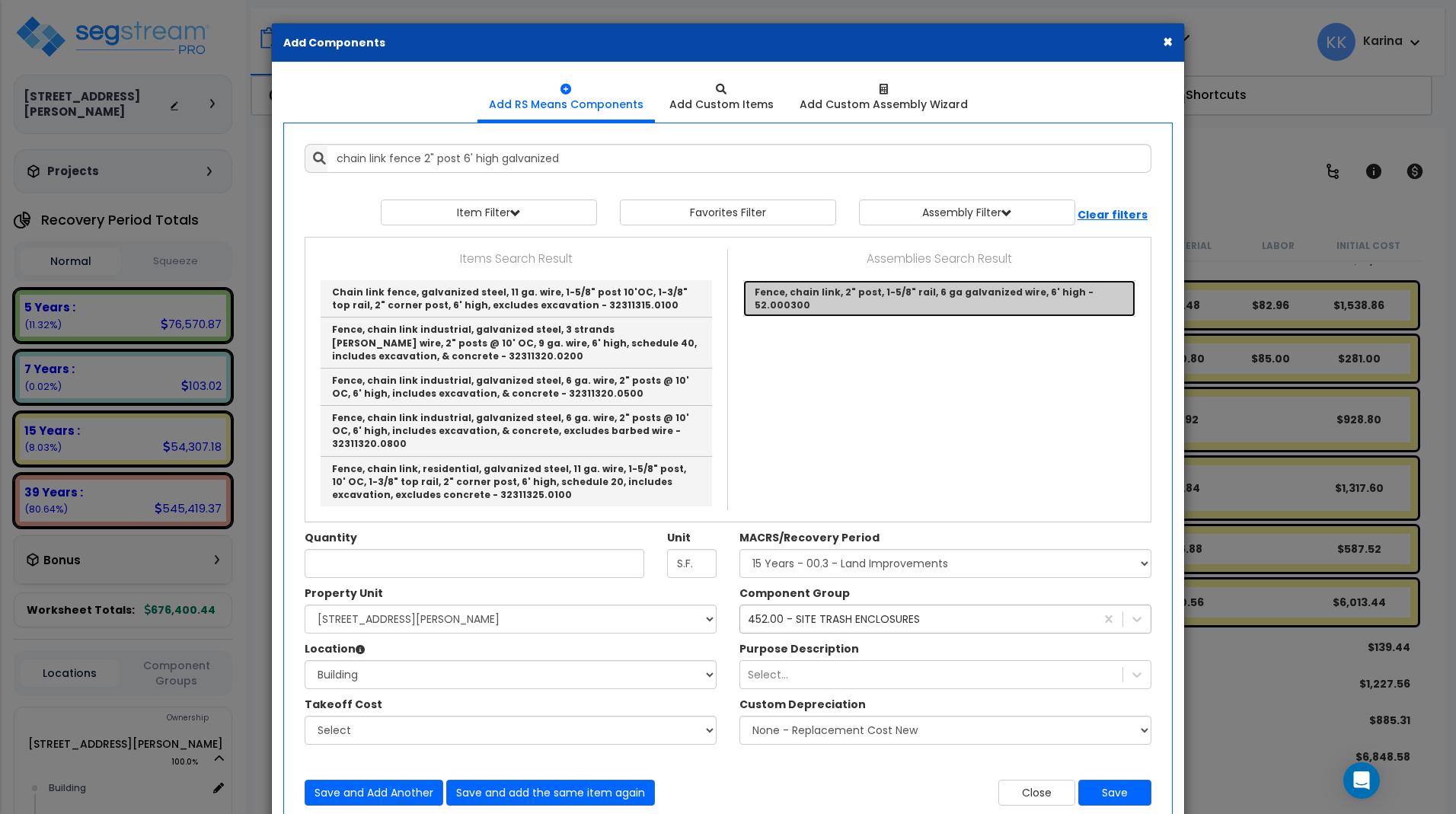
click at [836, 293] on link "Fence, chain link, 2" post, 1-5/8" rail, 6 ga galvanized wire, 6' high - 52.000…" at bounding box center [939, 299] width 392 height 37
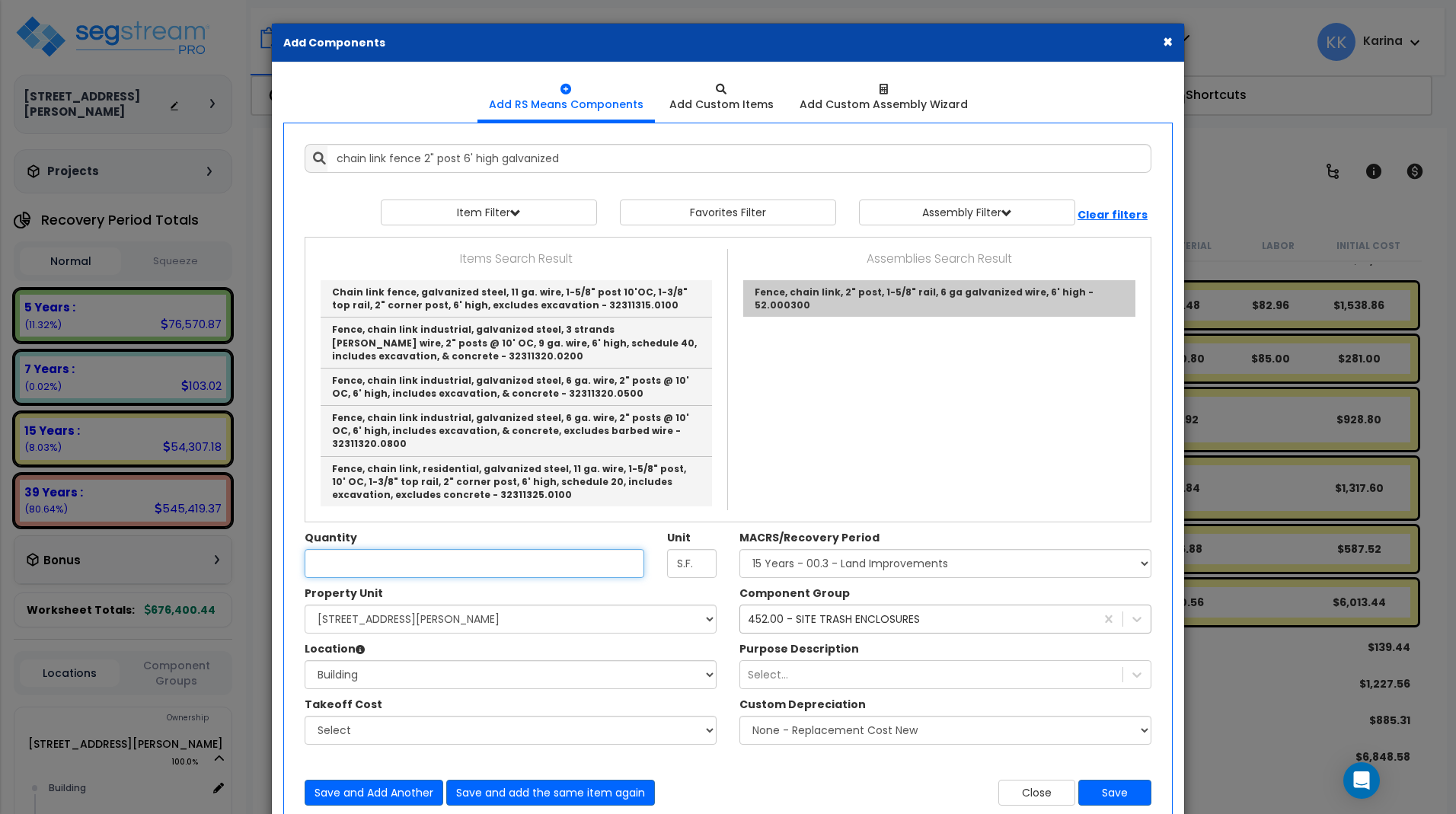
type input "Fence, chain link, 2" post, 1-5/8" rail, 6 ga galvanized wire, 6' high - 52.000…"
type input "L.F."
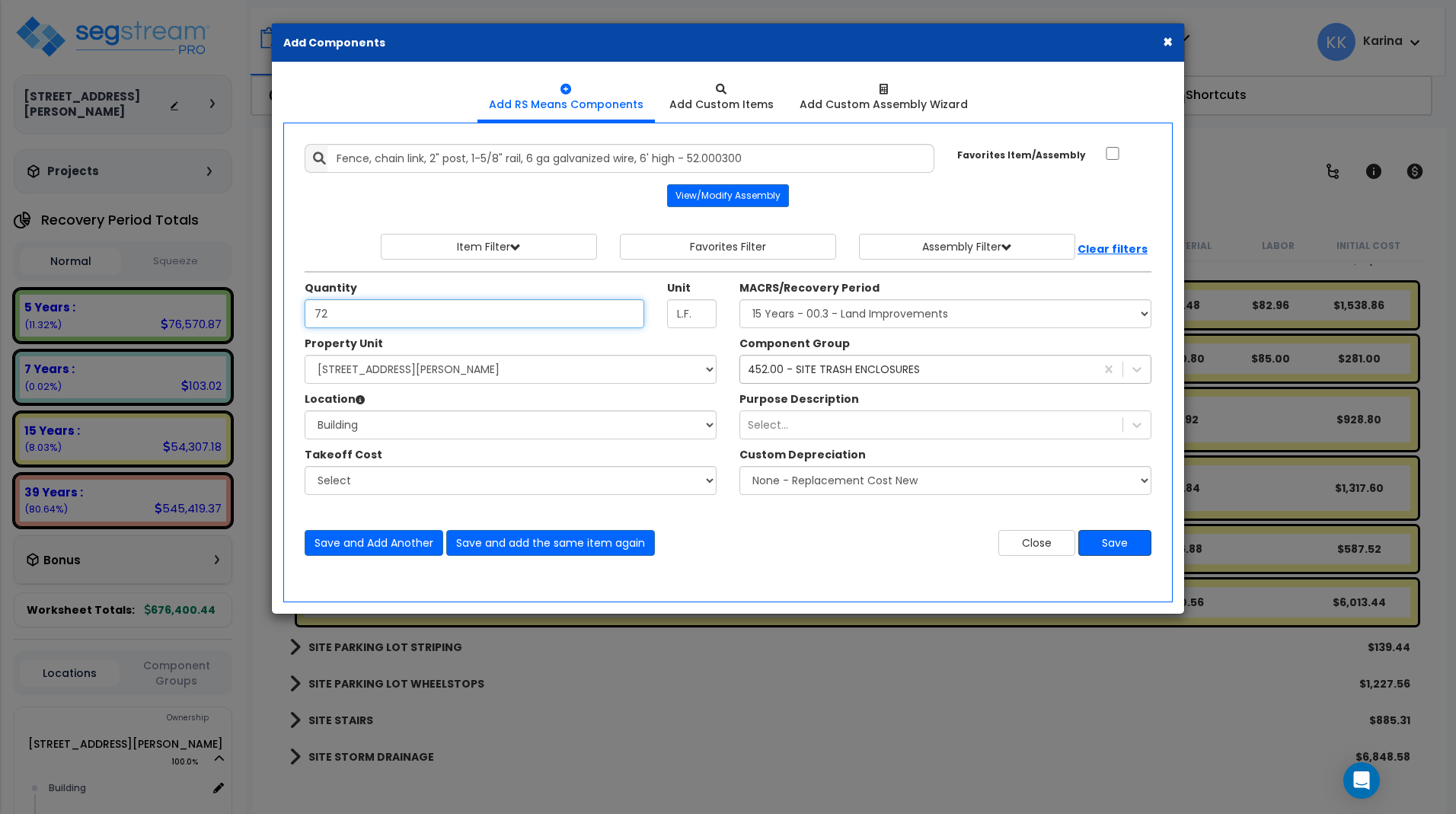
type input "72"
click at [1100, 542] on button "Save" at bounding box center [1114, 543] width 73 height 26
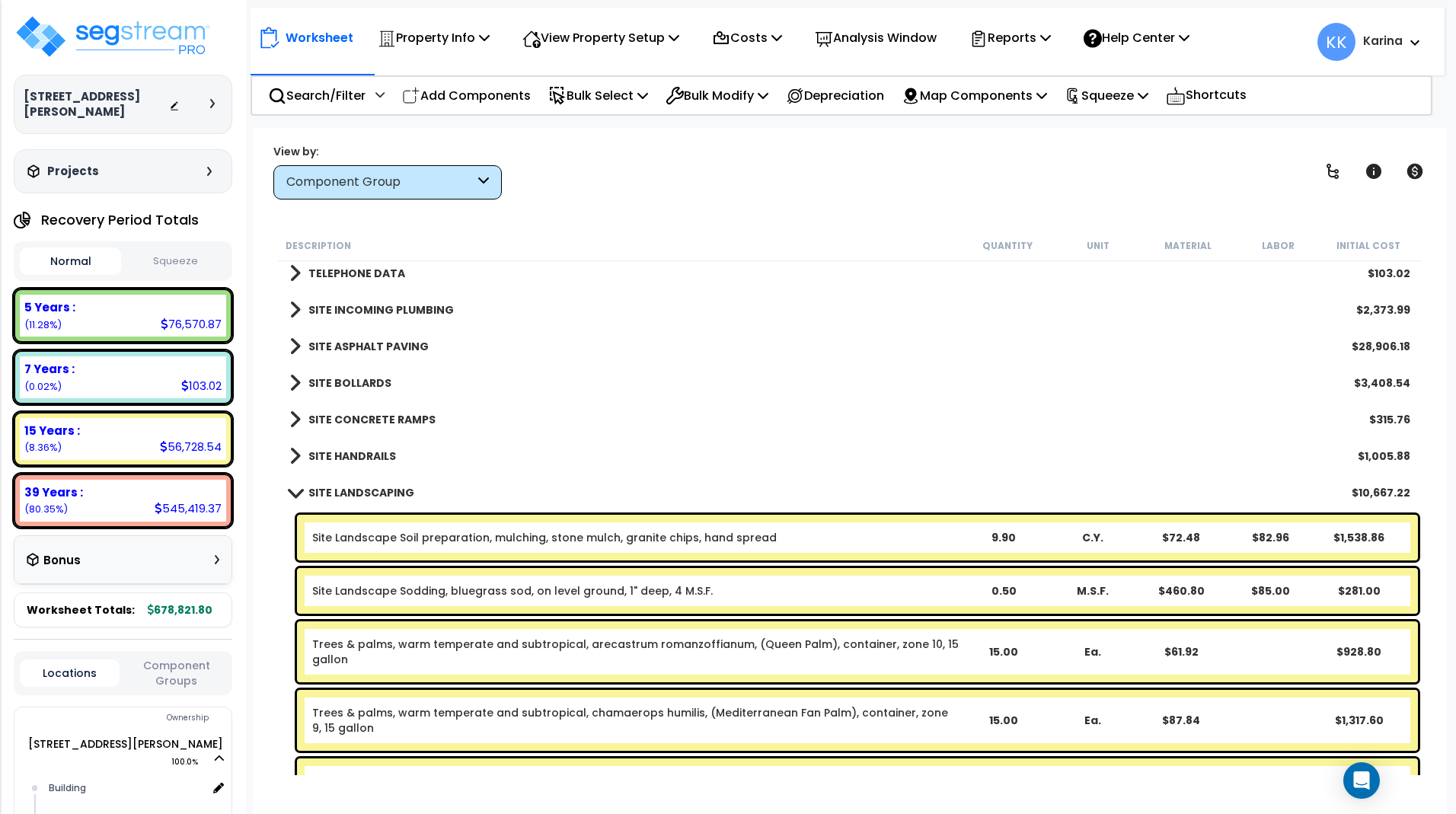
scroll to position [879, 0]
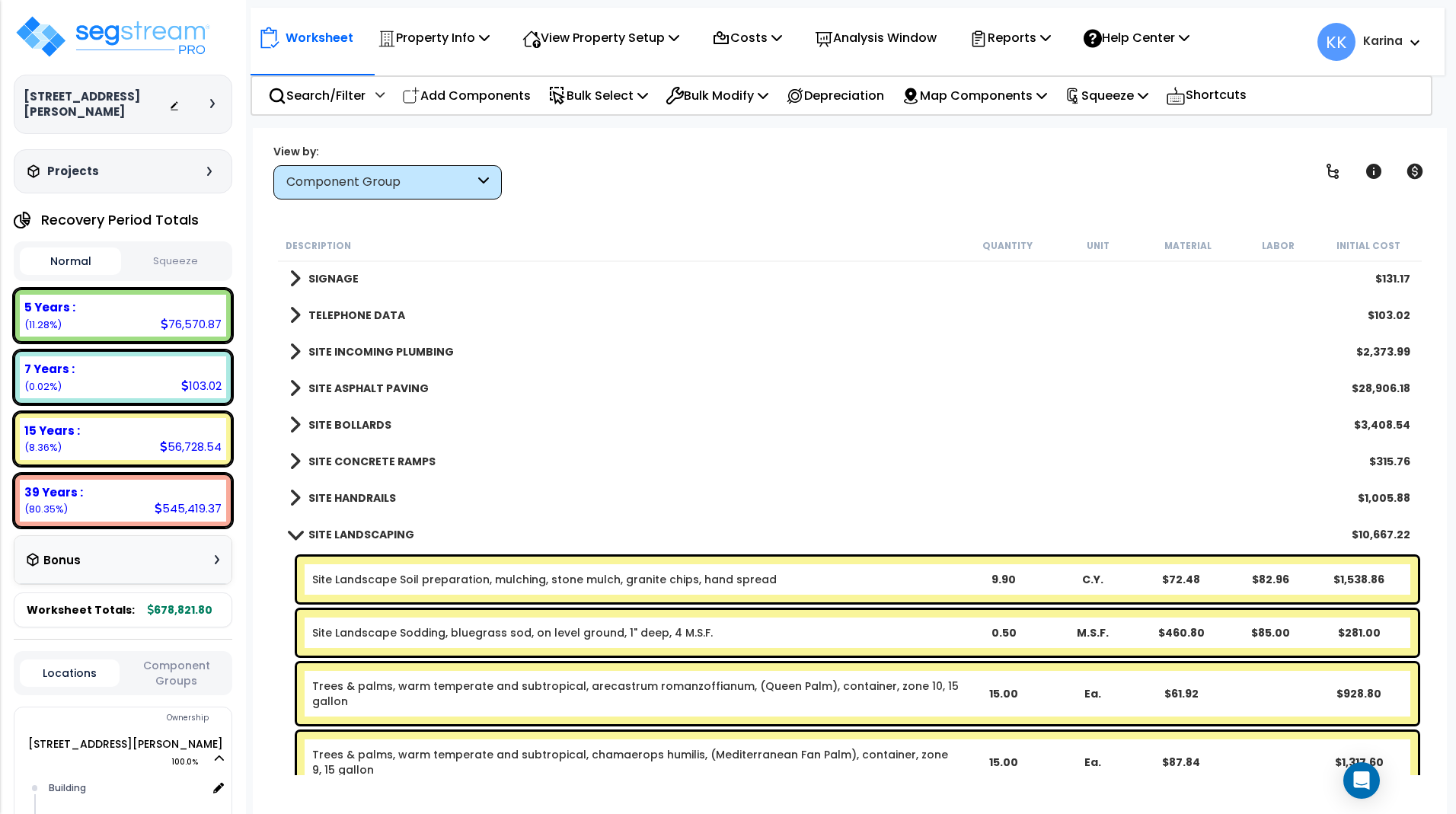
click at [296, 533] on span at bounding box center [295, 533] width 21 height 11
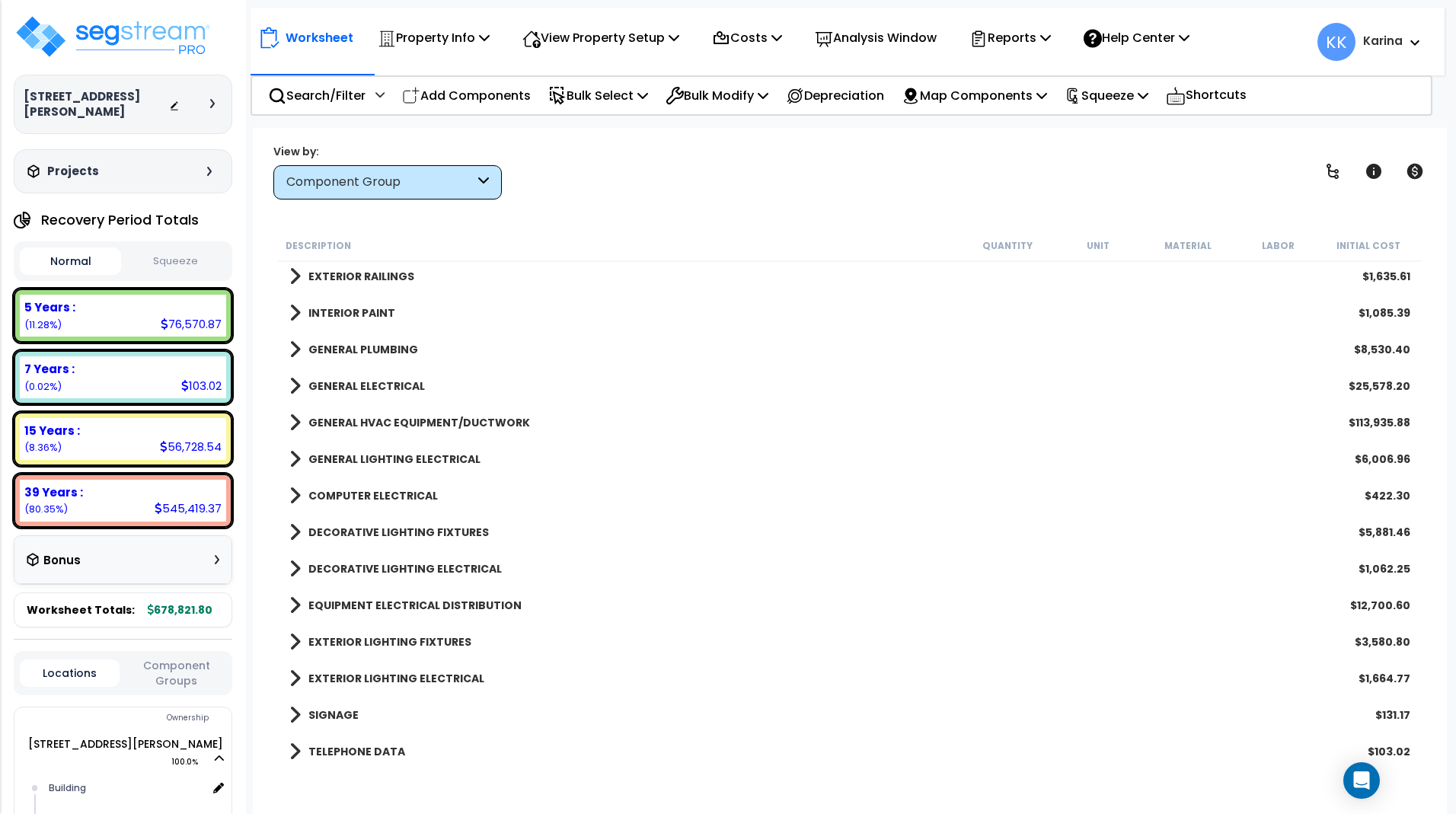
scroll to position [382, 0]
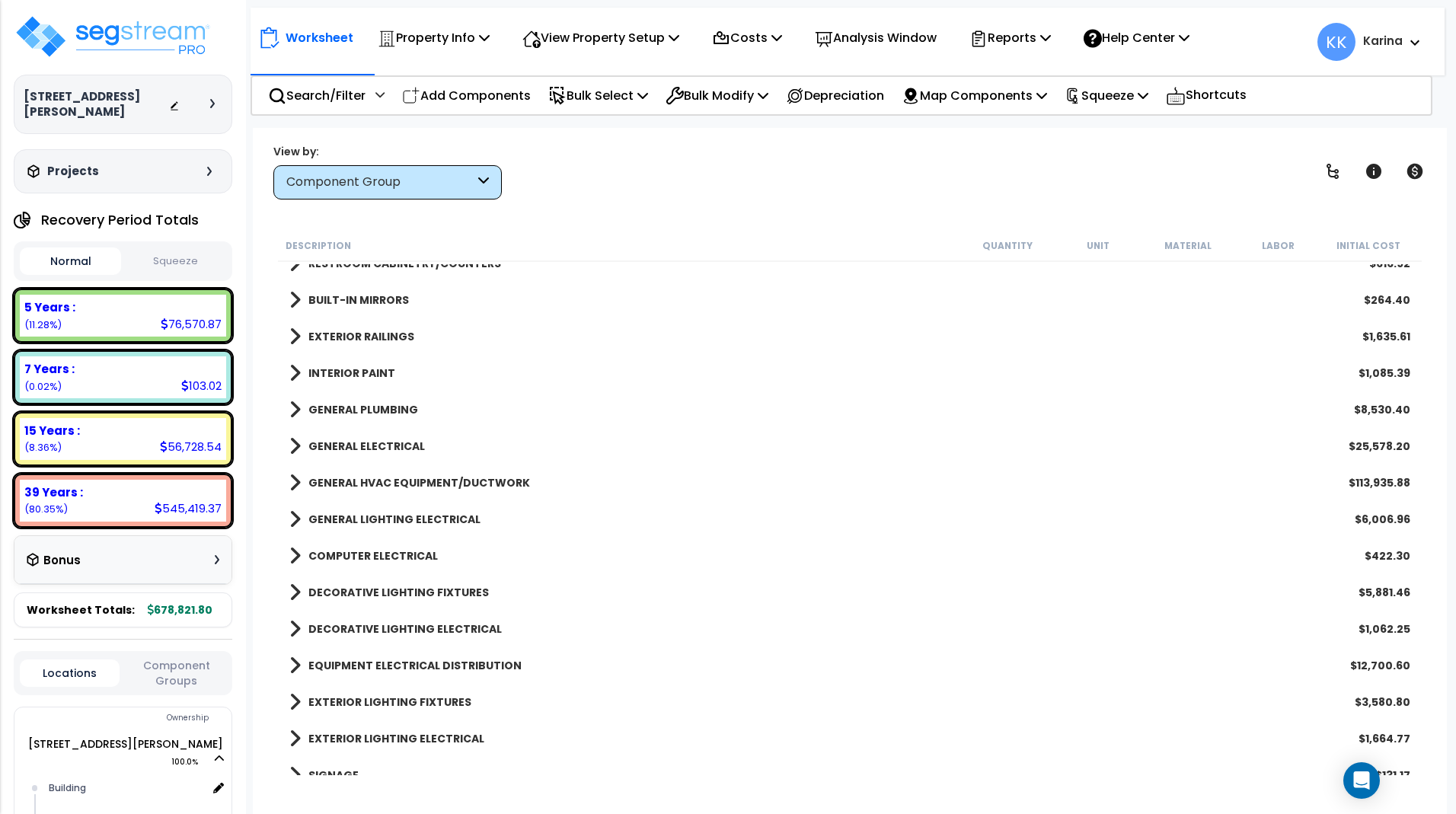
click at [730, 771] on div "SIGNAGE $131.17" at bounding box center [849, 775] width 1137 height 37
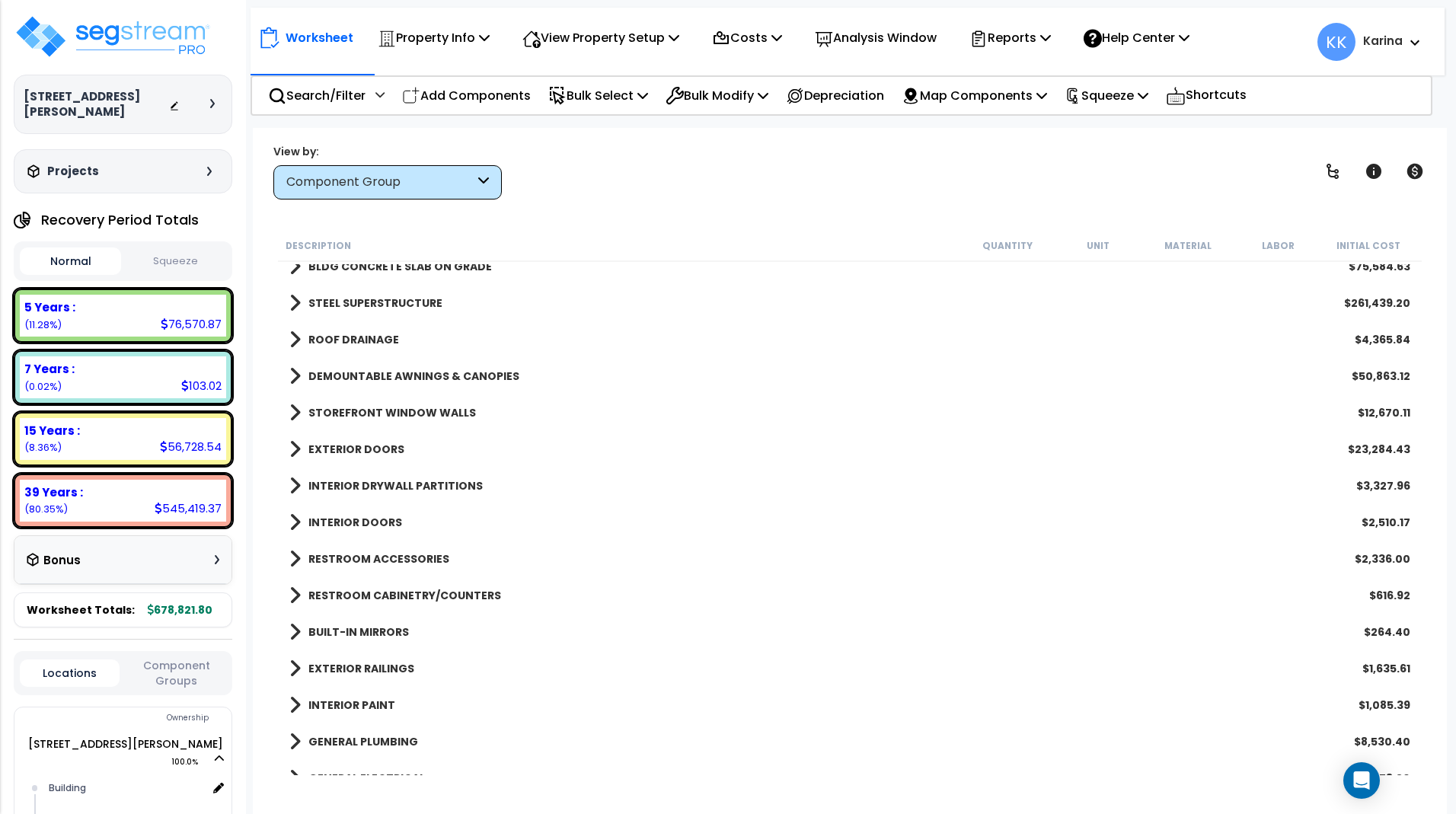
scroll to position [91, 0]
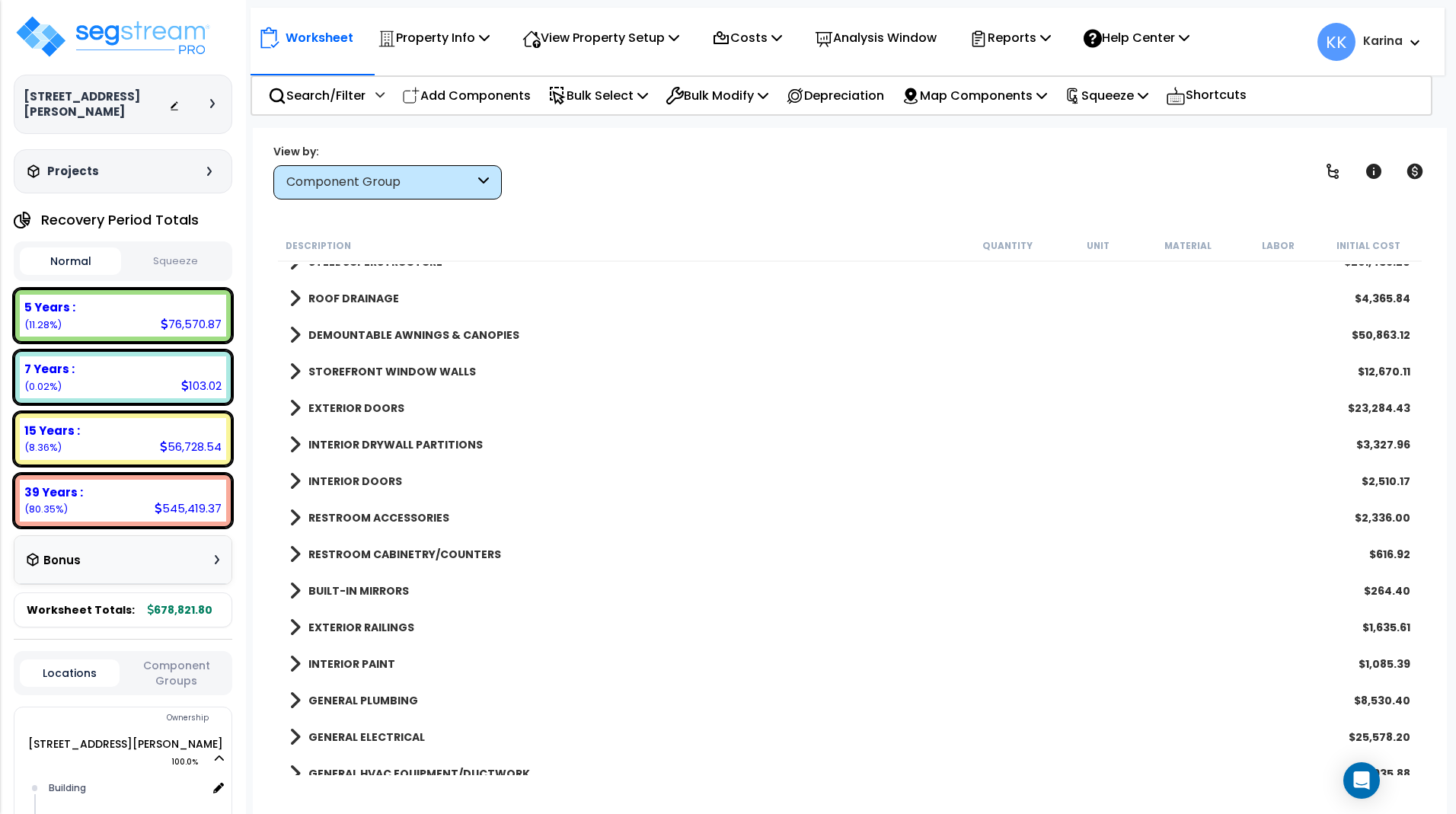
click at [289, 480] on div "INTERIOR DOORS $2,510.17" at bounding box center [849, 481] width 1137 height 37
click at [294, 480] on span at bounding box center [295, 481] width 11 height 21
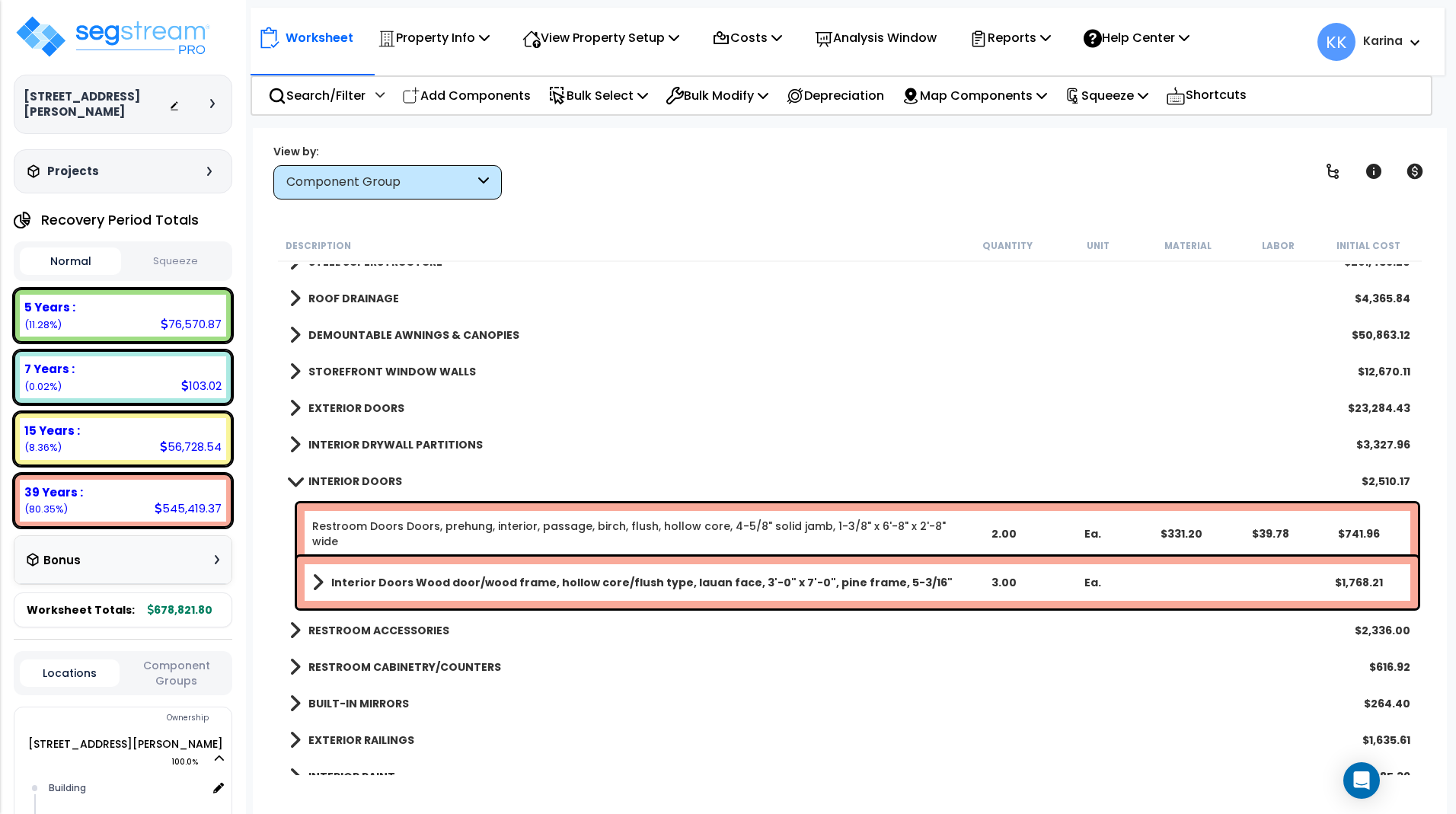
click at [294, 480] on span at bounding box center [295, 481] width 21 height 11
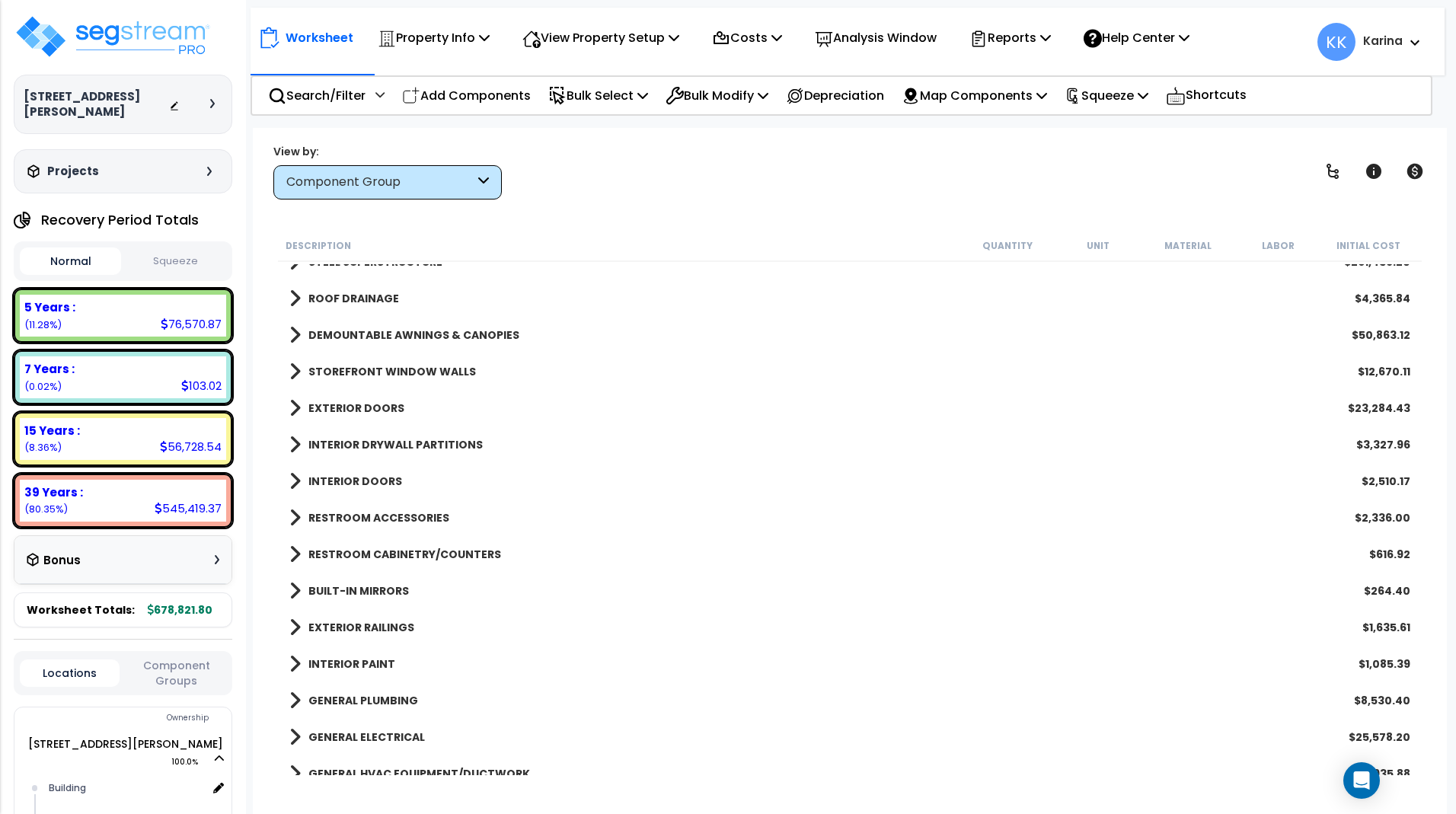
click at [294, 480] on span at bounding box center [295, 481] width 11 height 21
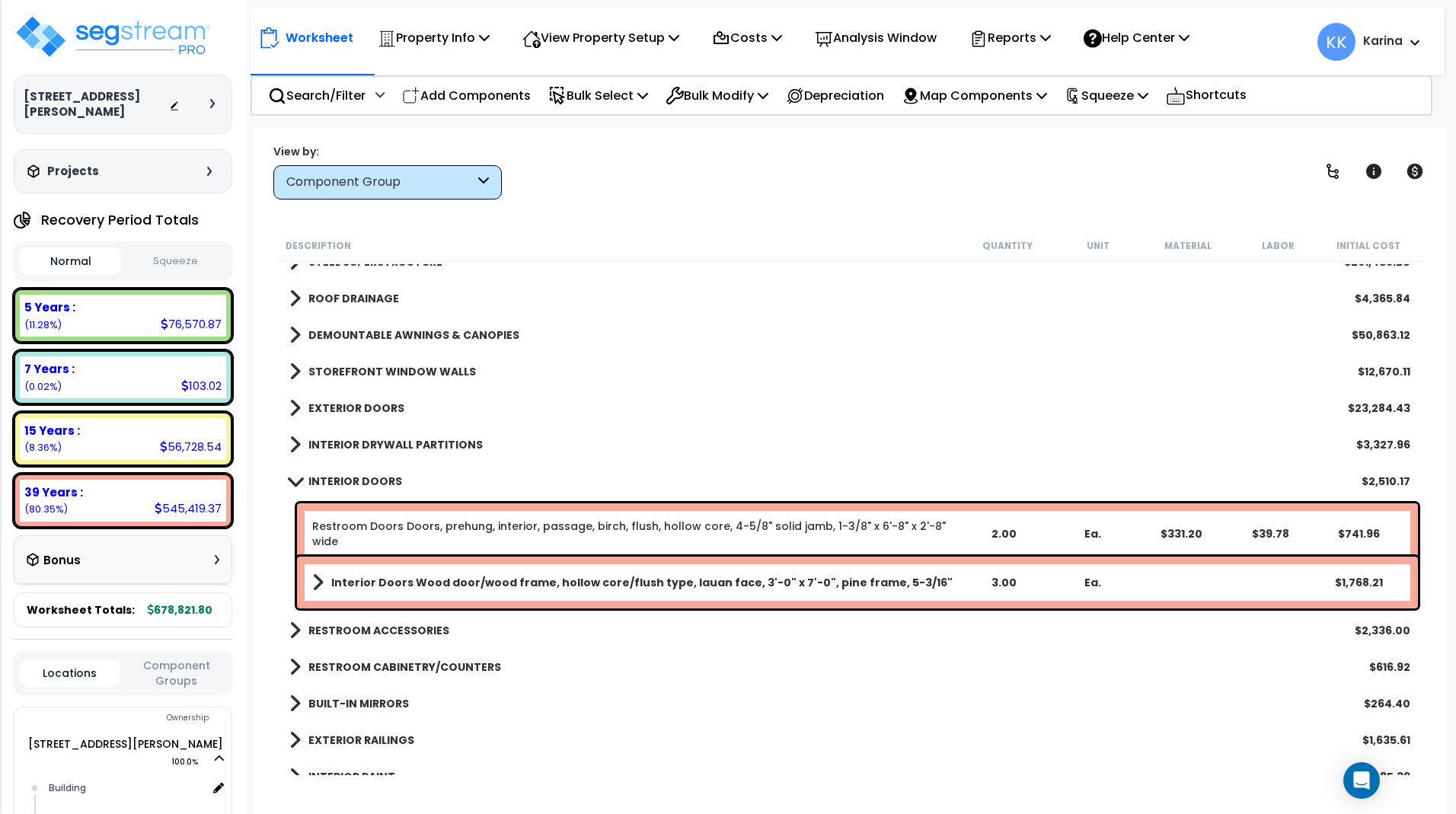
click at [294, 480] on span at bounding box center [295, 481] width 21 height 11
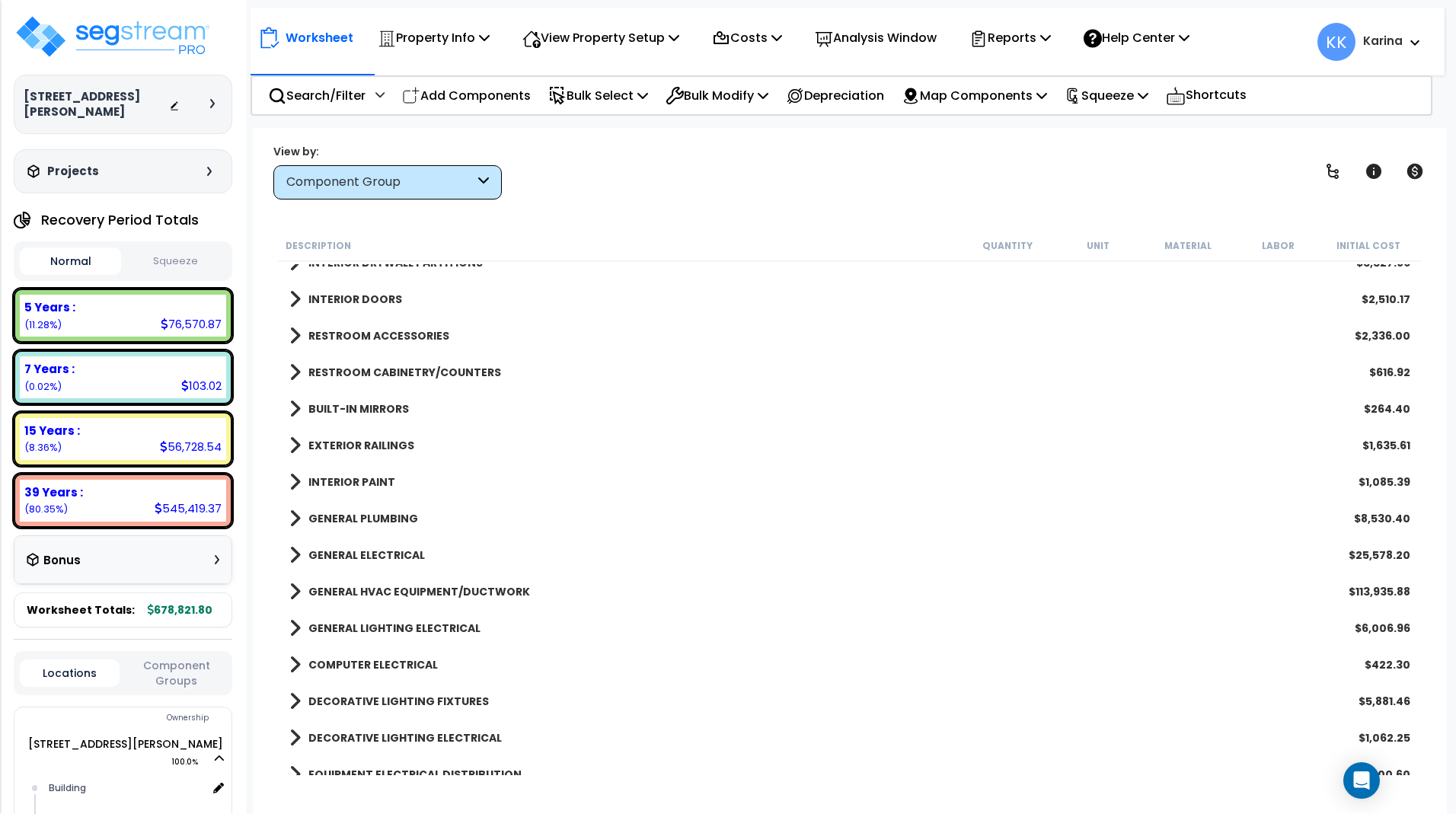
scroll to position [274, 0]
click at [294, 480] on span at bounding box center [295, 481] width 11 height 21
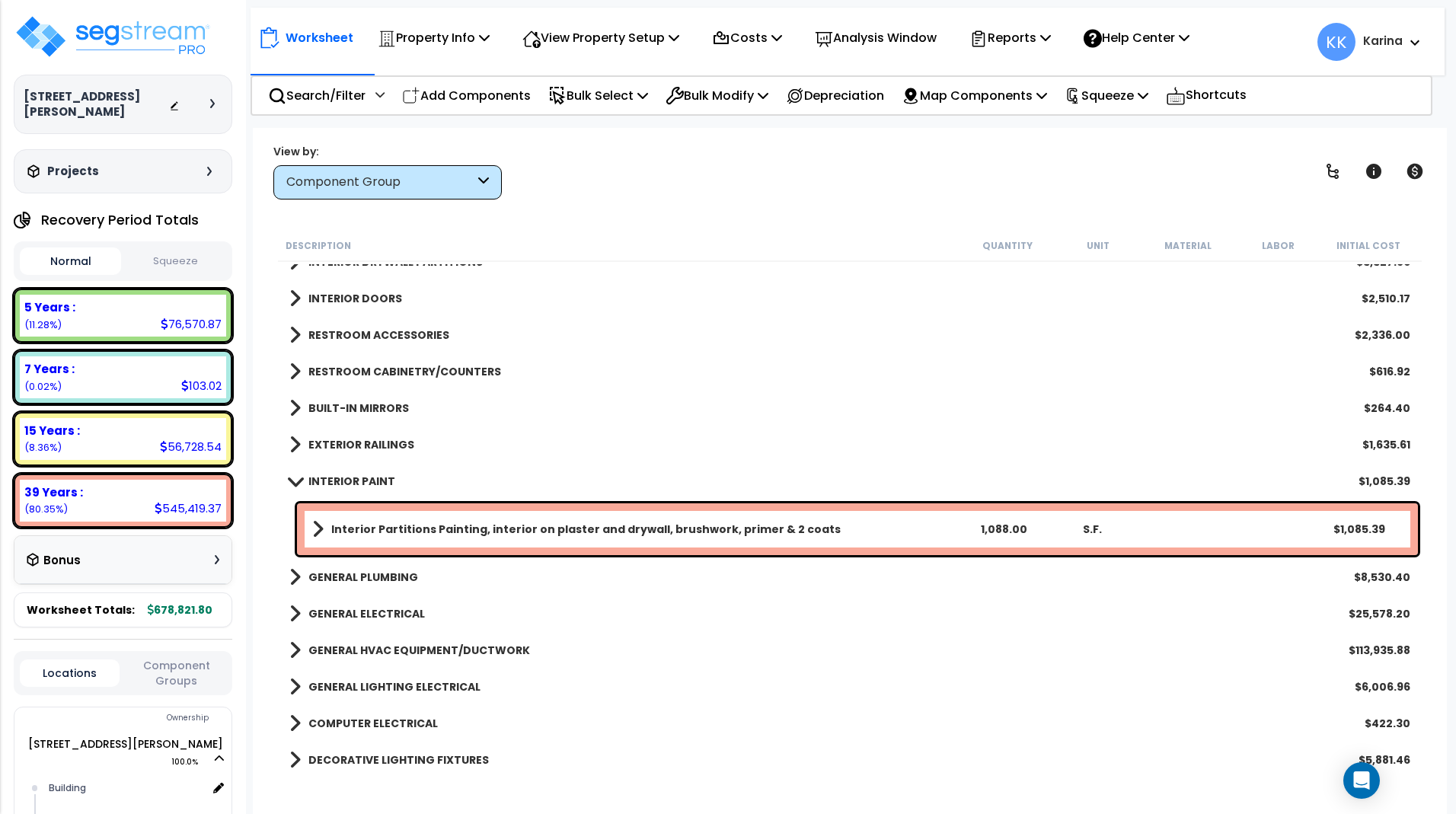
click at [294, 480] on span at bounding box center [295, 481] width 21 height 11
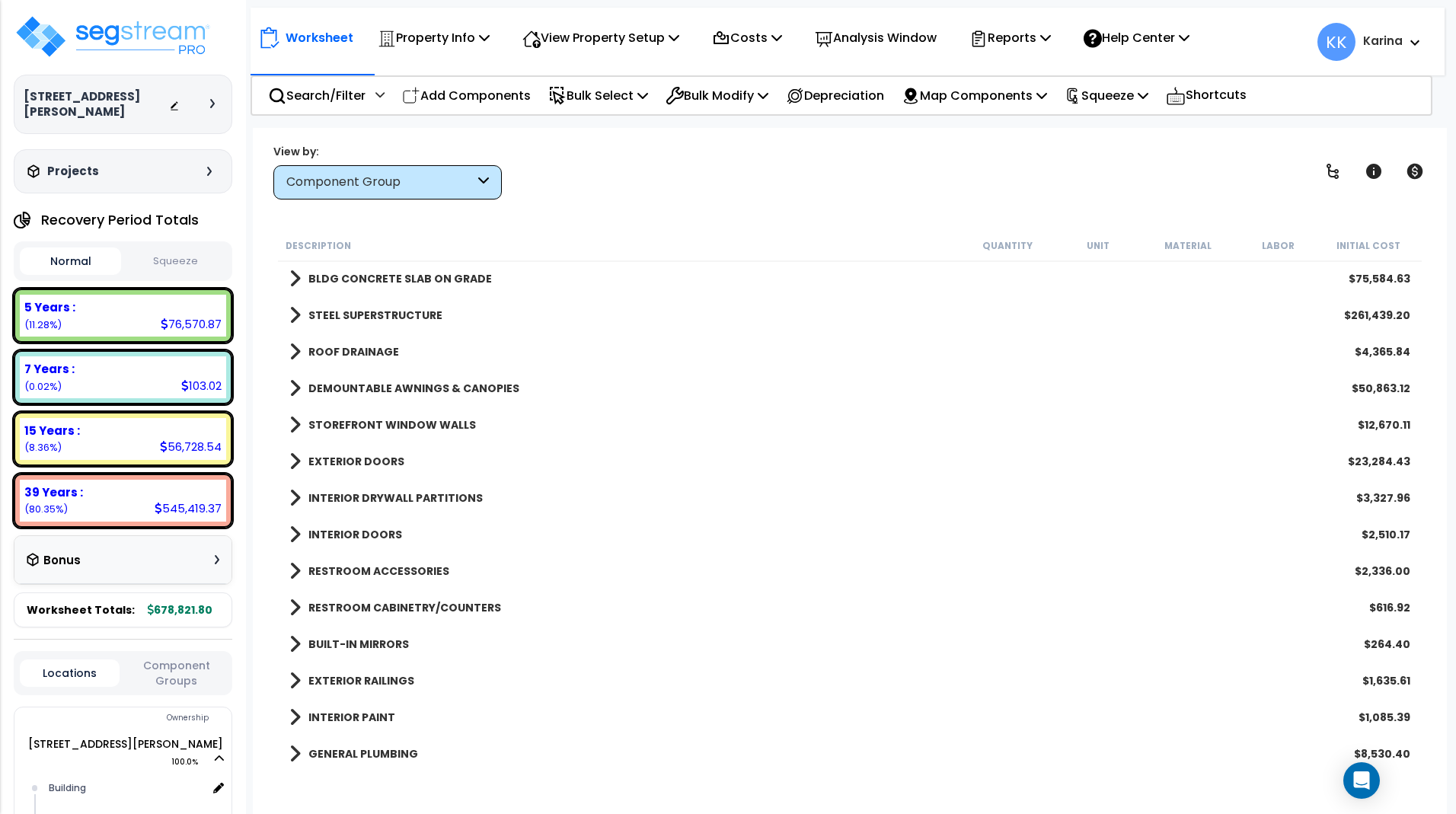
scroll to position [0, 0]
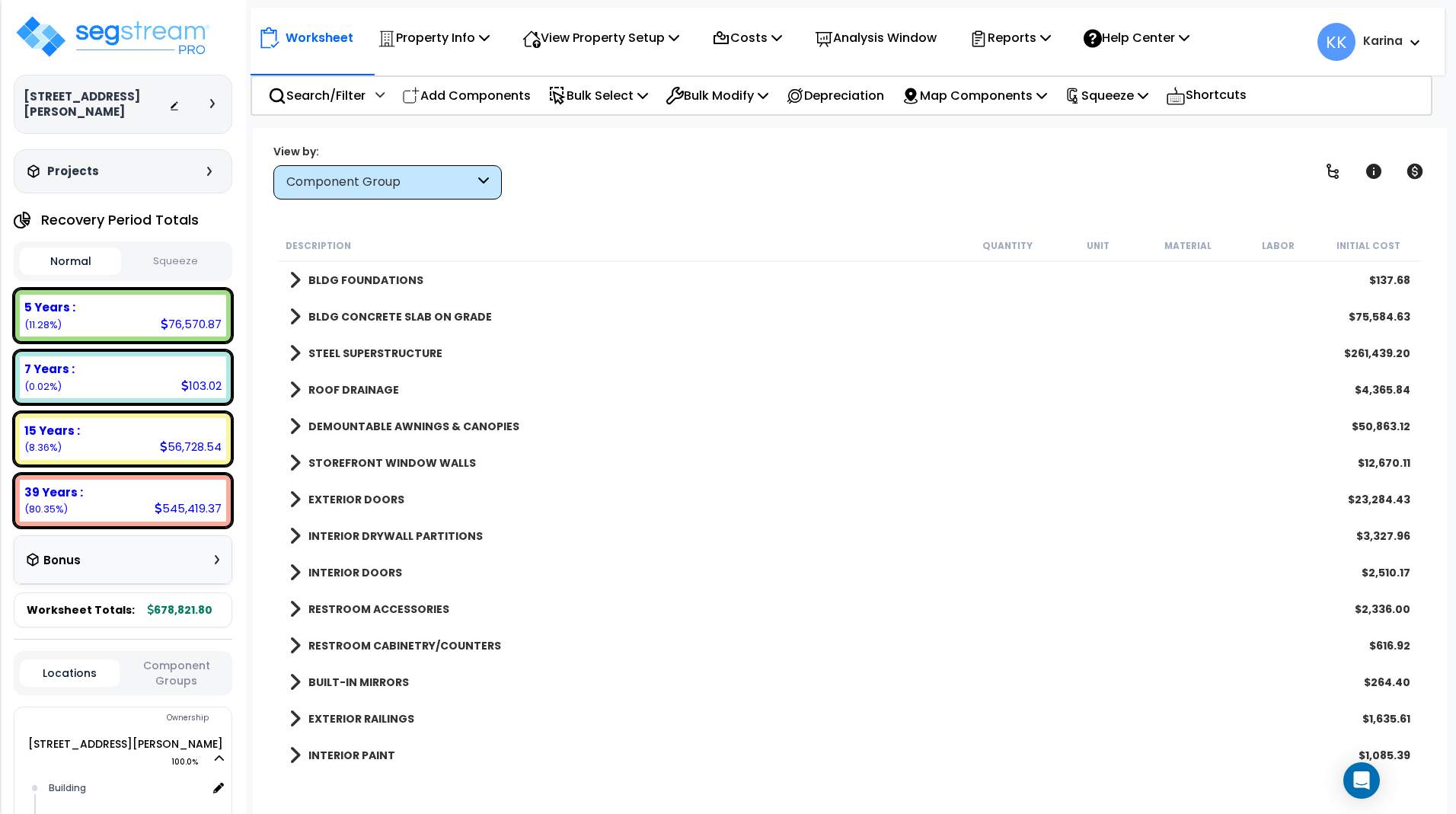
click at [296, 352] on span at bounding box center [295, 353] width 11 height 21
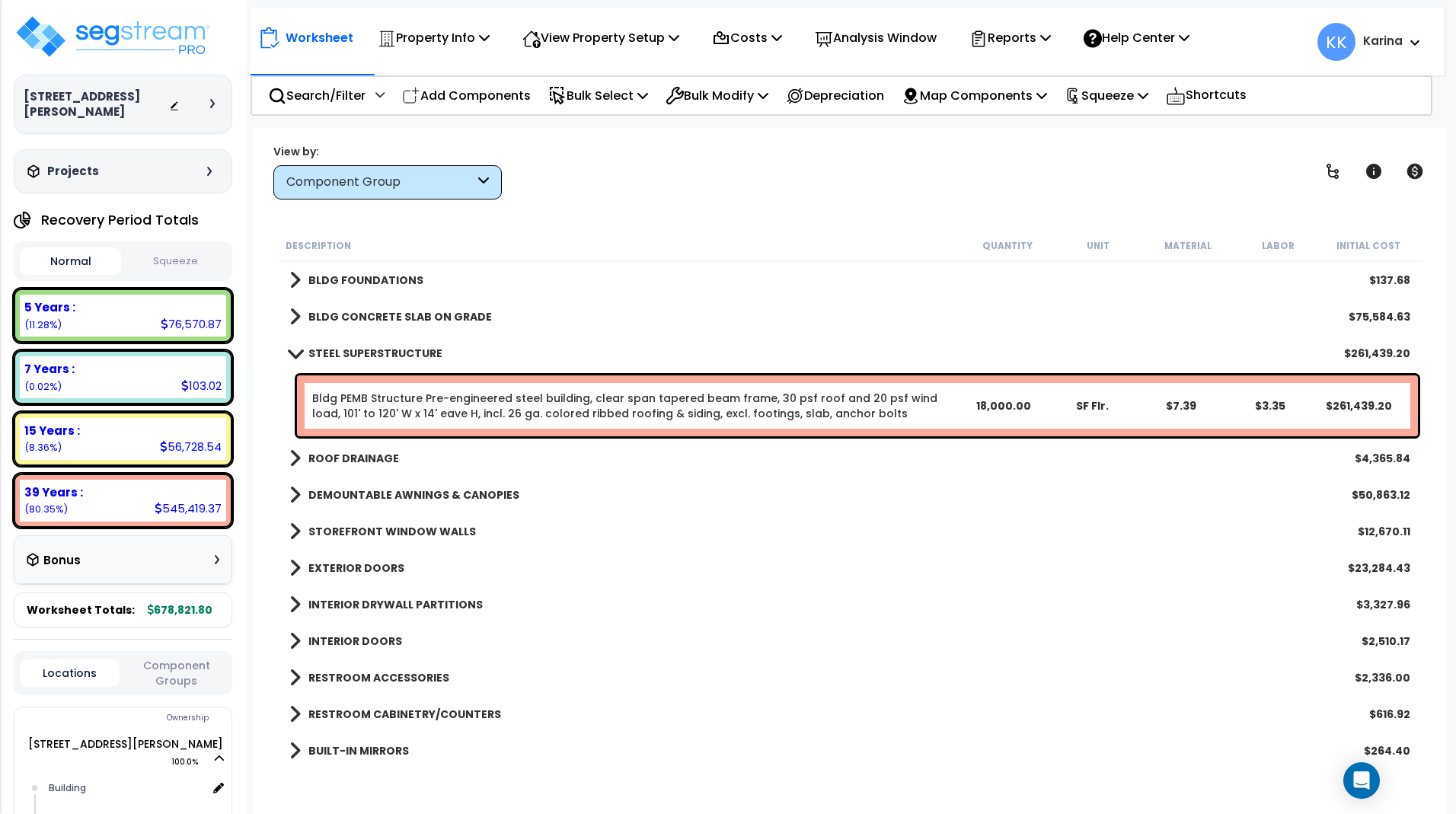
click at [296, 352] on span at bounding box center [295, 353] width 21 height 11
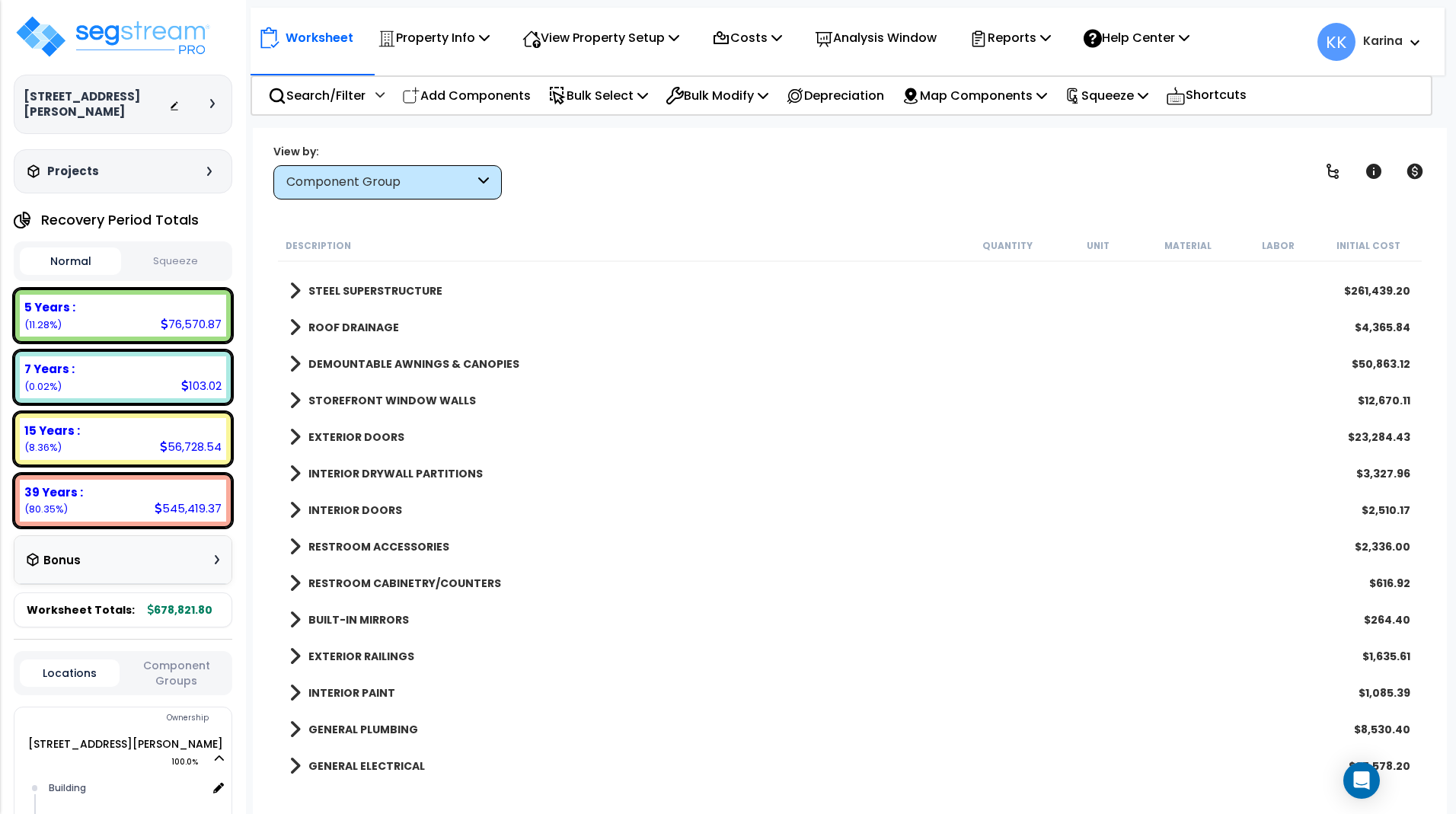
scroll to position [91, 0]
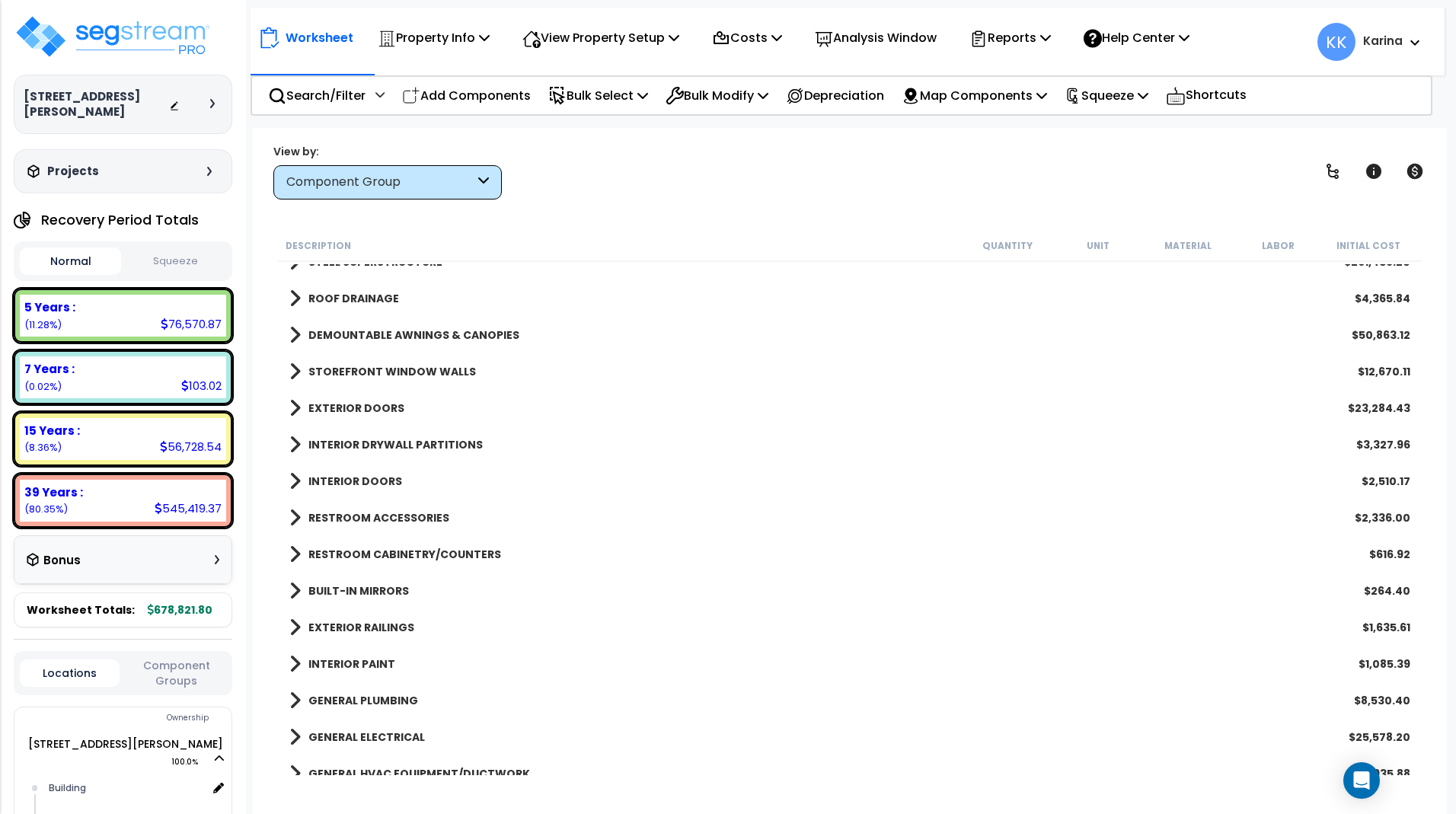
click at [294, 445] on span at bounding box center [295, 444] width 11 height 21
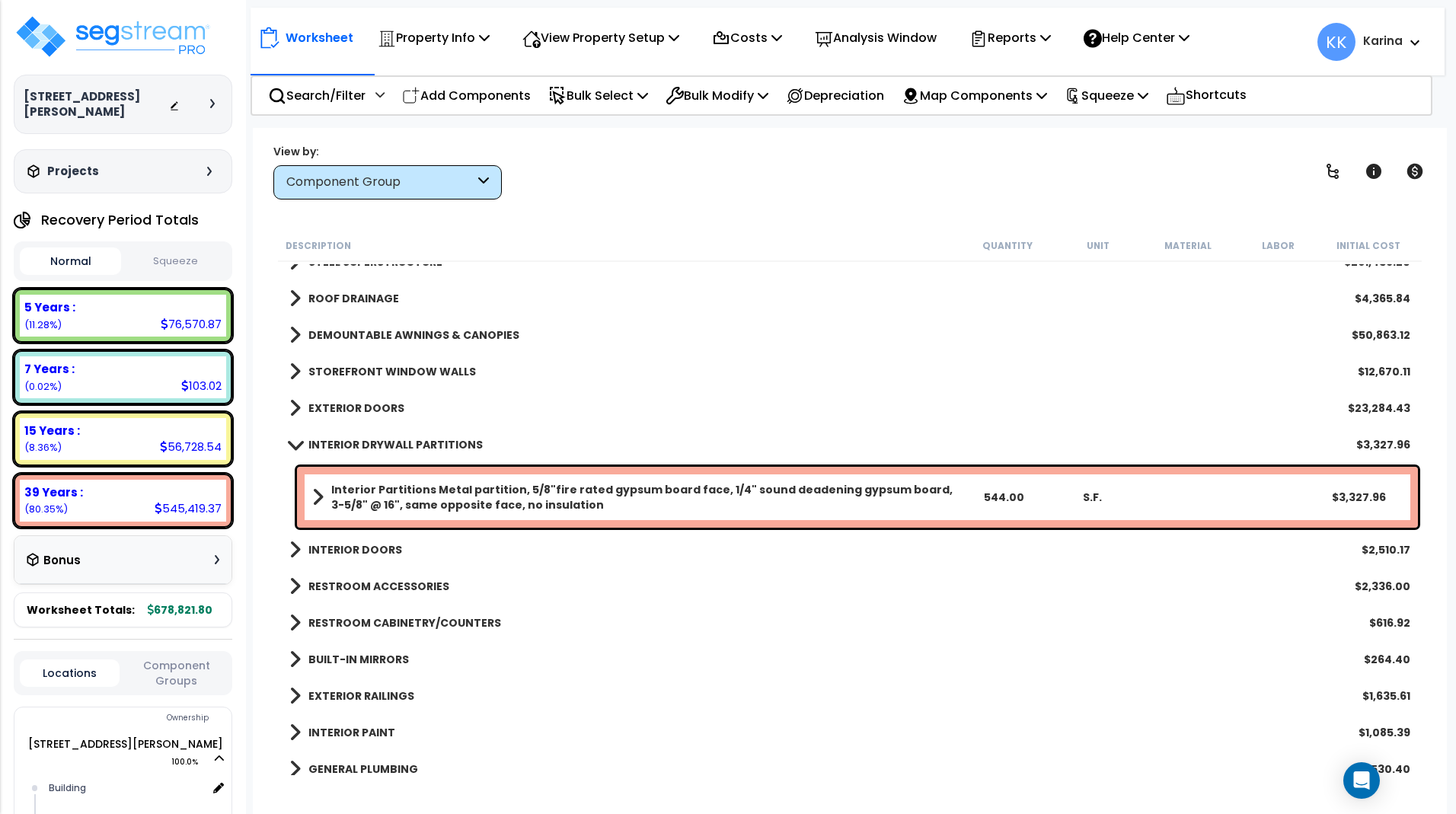
click at [318, 497] on span at bounding box center [318, 497] width 11 height 21
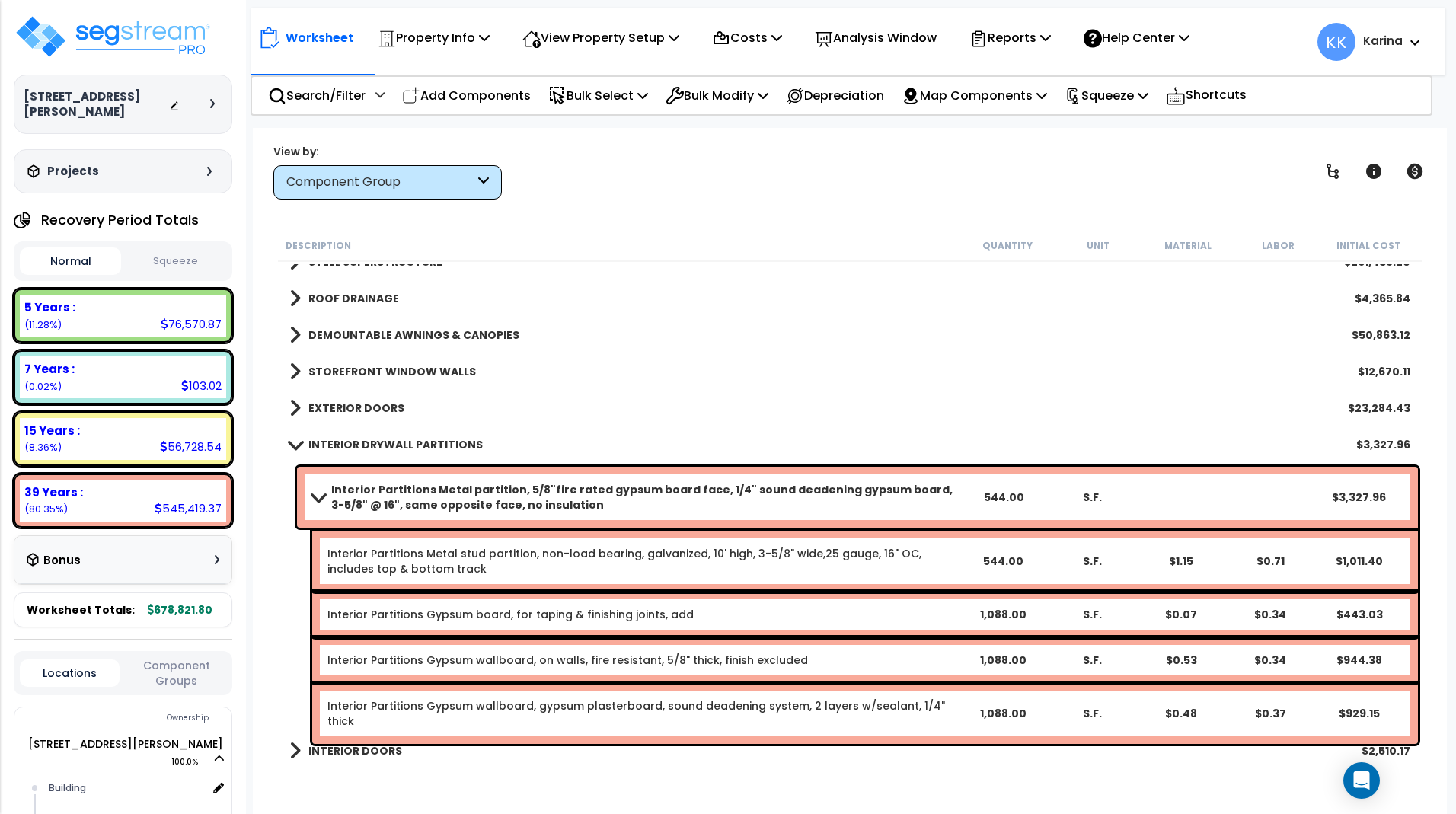
click at [318, 497] on span at bounding box center [317, 497] width 21 height 11
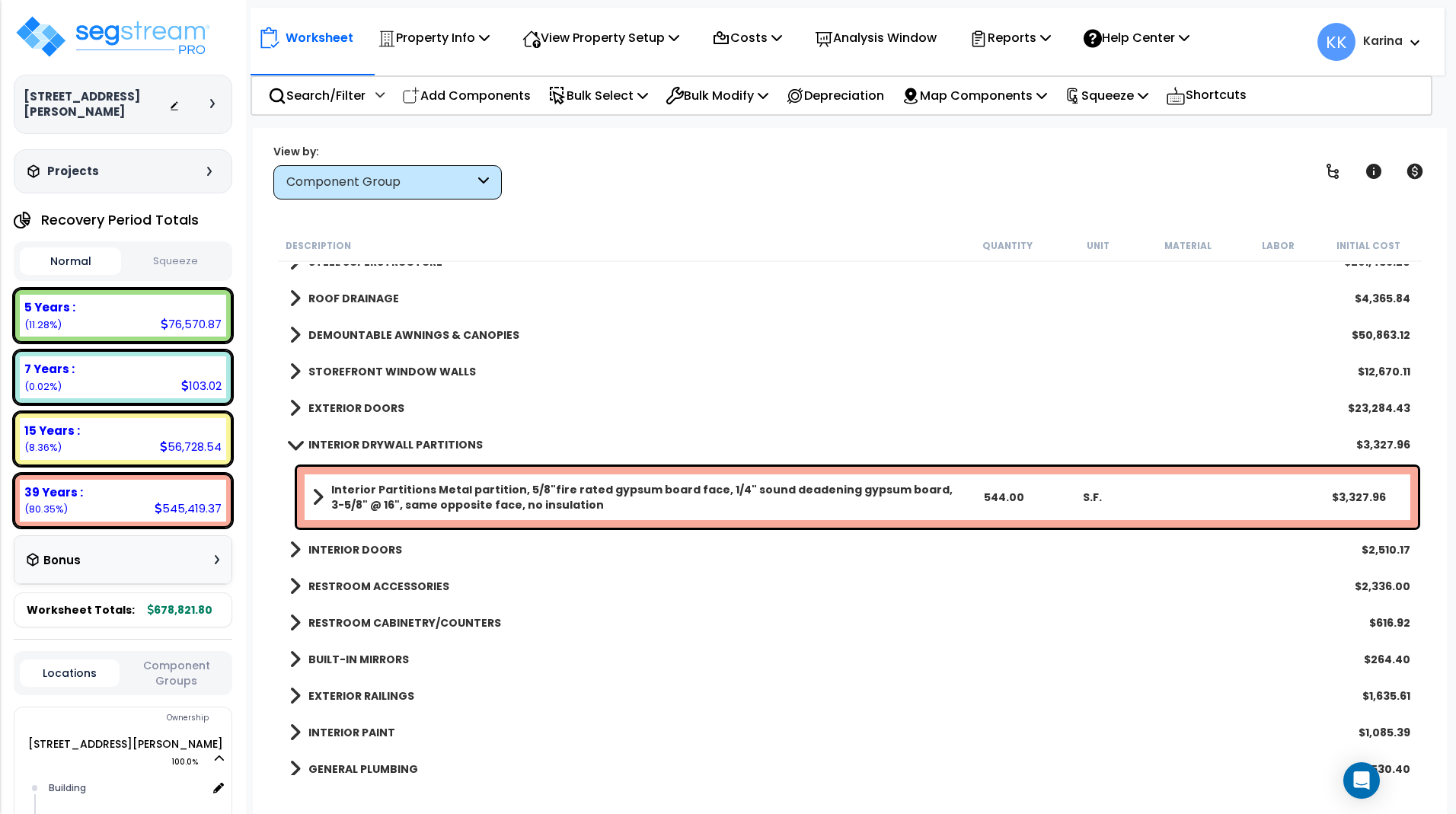
click at [688, 747] on div "INTERIOR PAINT $1,085.39" at bounding box center [849, 733] width 1137 height 37
click at [522, 494] on b "Interior Partitions Metal partition, 5/8"fire rated gypsum board face, 1/4" sou…" at bounding box center [645, 497] width 628 height 30
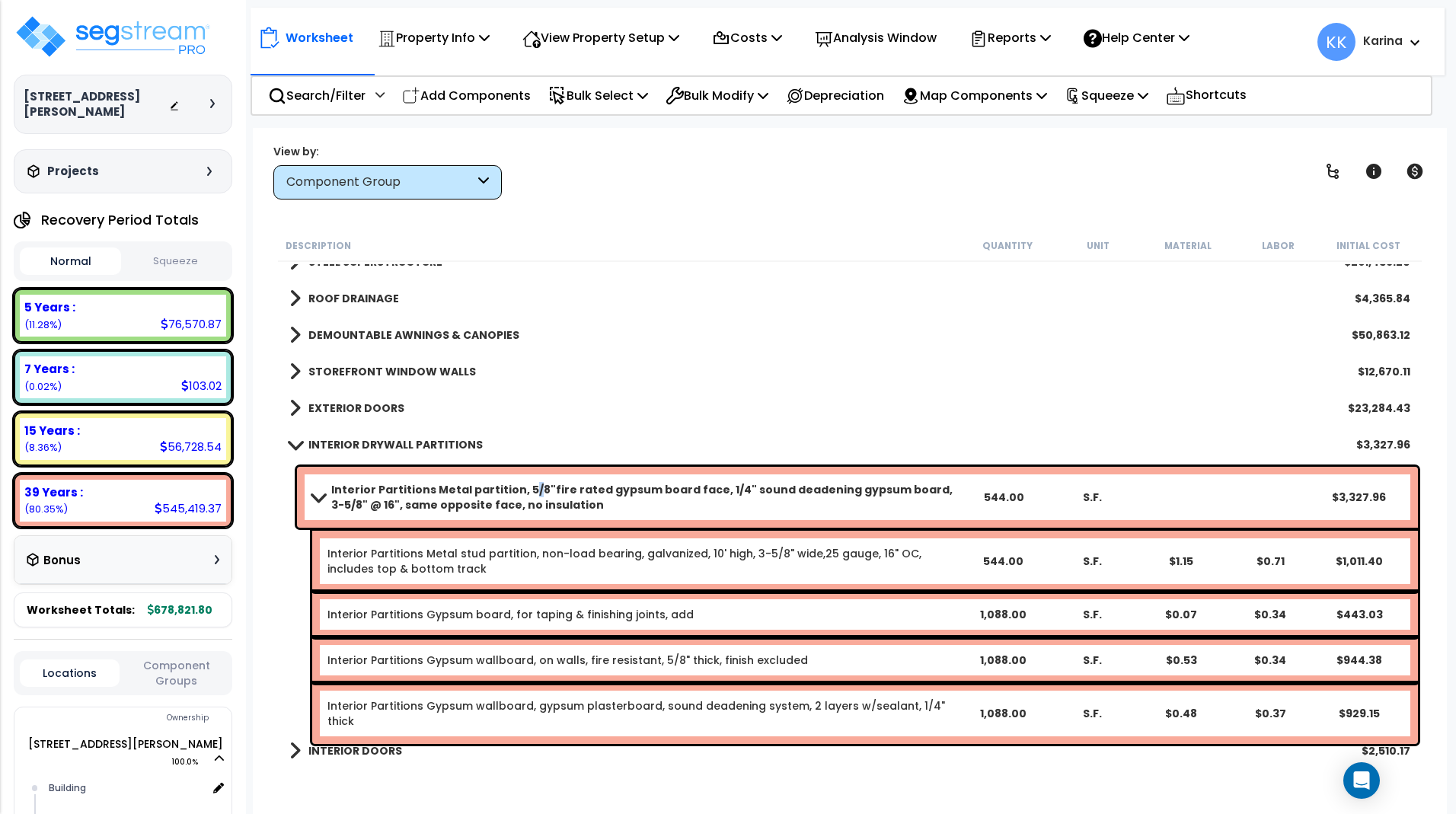
click at [522, 494] on b "Interior Partitions Metal partition, 5/8"fire rated gypsum board face, 1/4" sou…" at bounding box center [645, 497] width 628 height 30
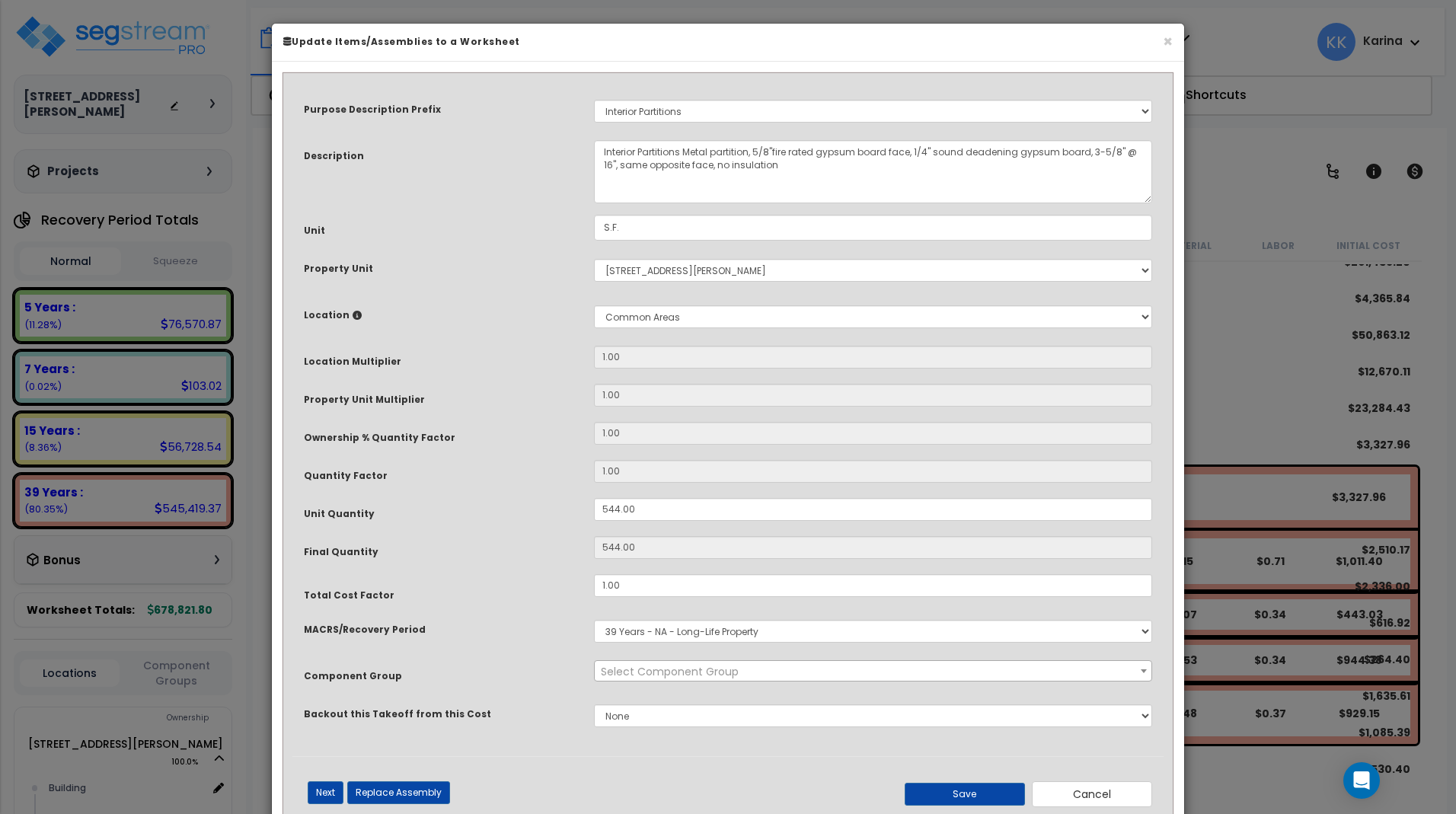
select select "56869"
drag, startPoint x: 638, startPoint y: 509, endPoint x: 536, endPoint y: 499, distance: 102.5
click at [594, 499] on input "544.00" at bounding box center [872, 509] width 559 height 23
type input "6"
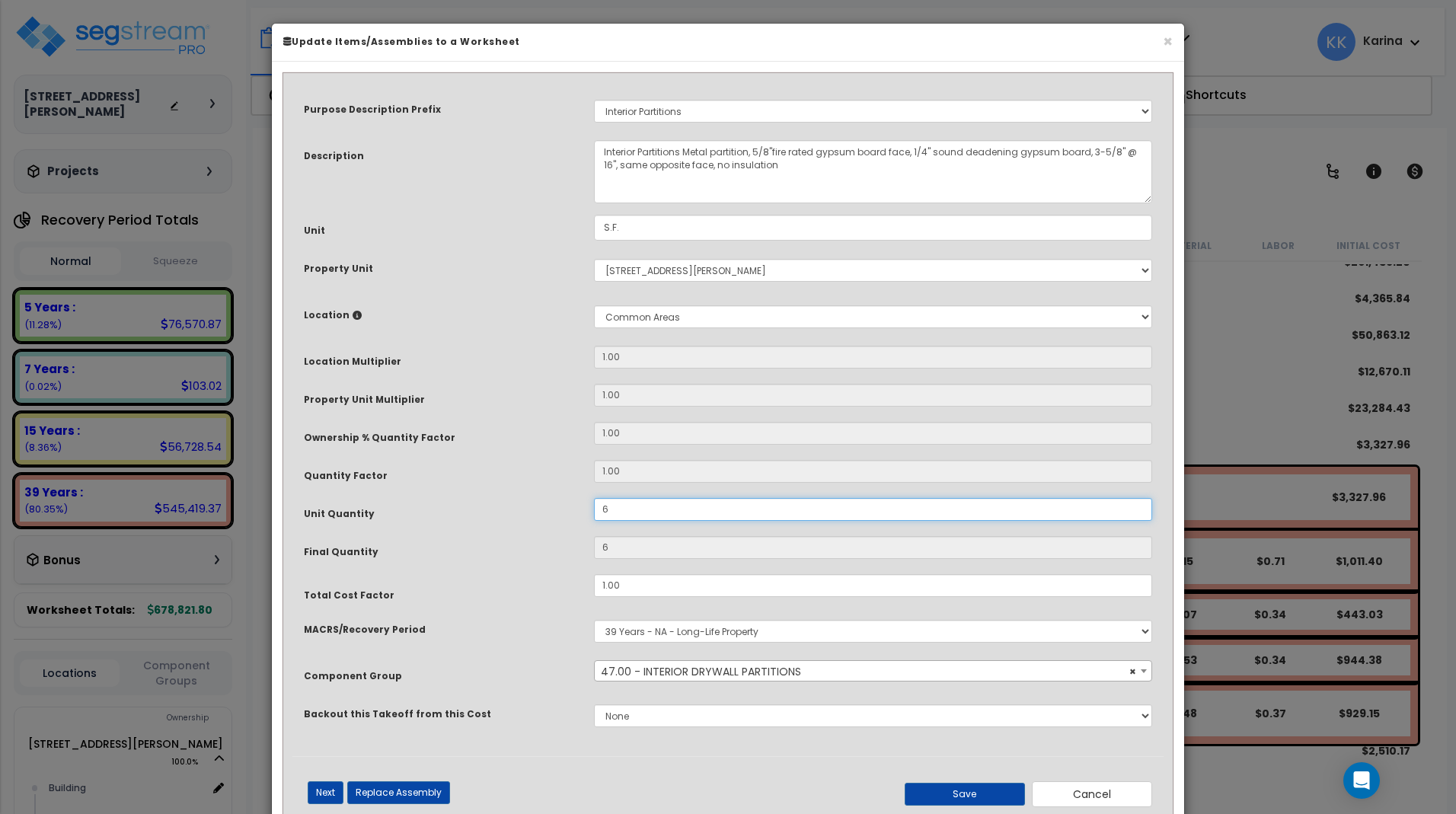
type input "62"
type input "620"
click at [949, 788] on button "Save" at bounding box center [965, 794] width 120 height 23
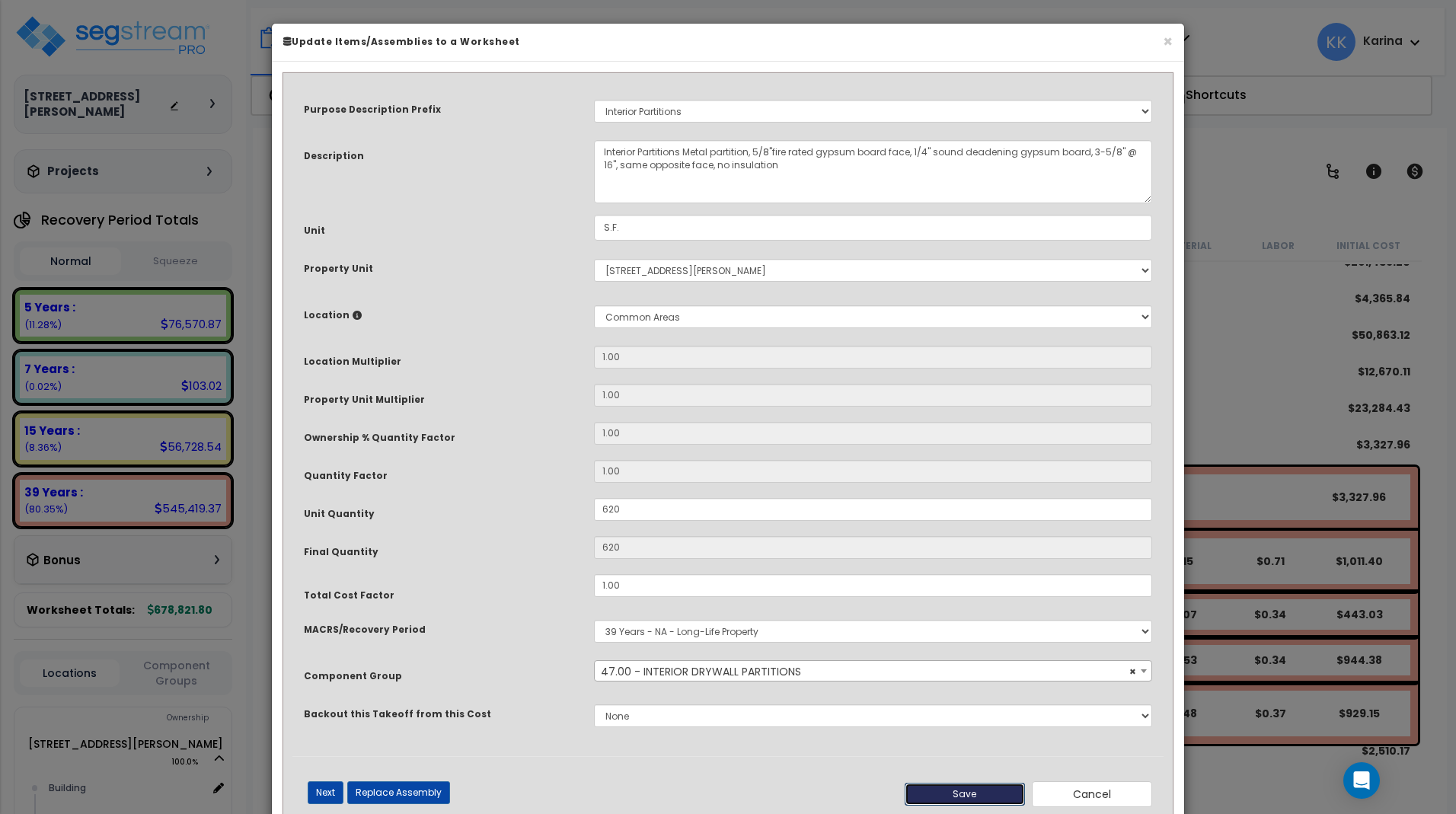
type input "620.00"
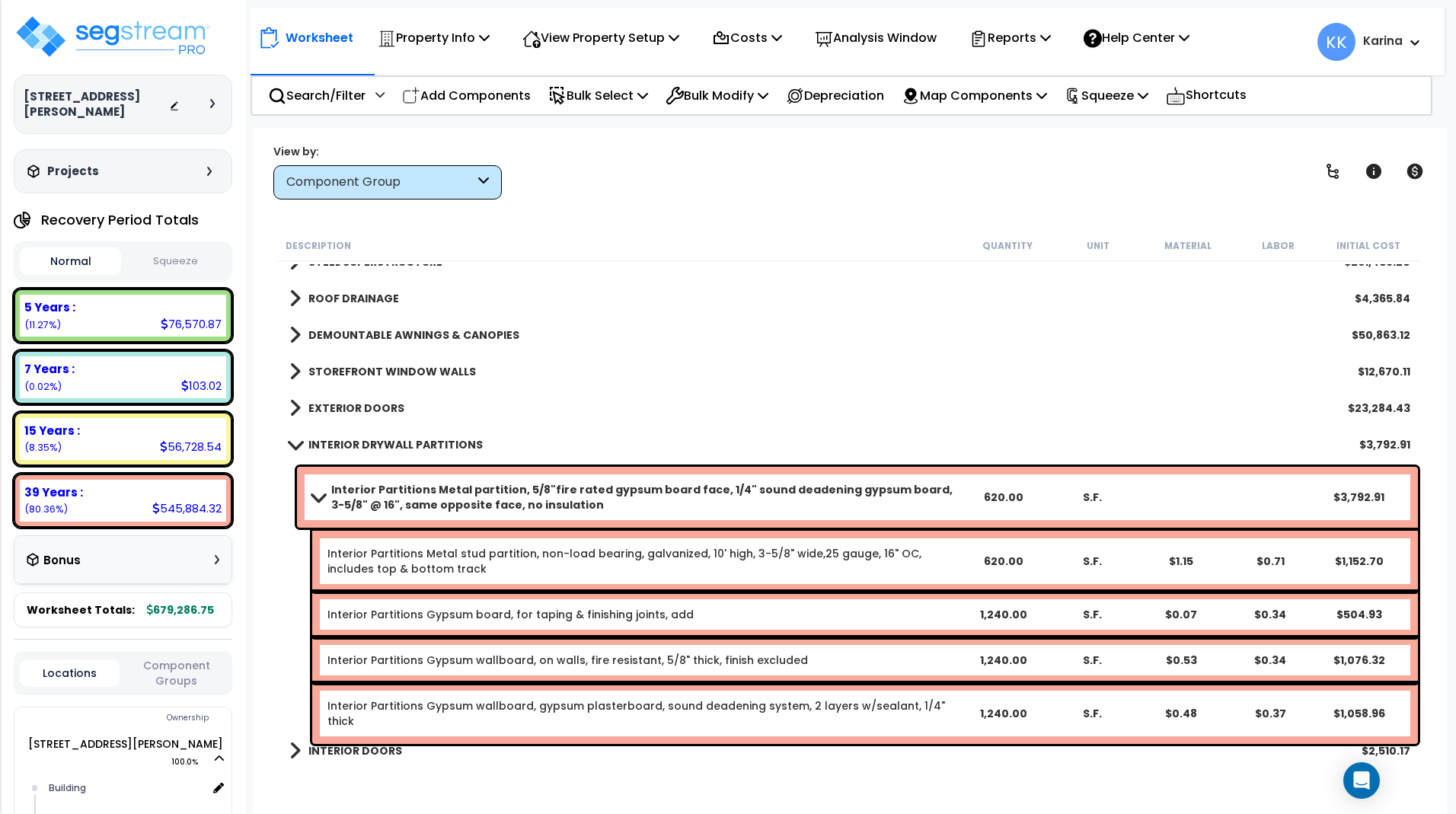
click at [316, 496] on span at bounding box center [317, 497] width 21 height 11
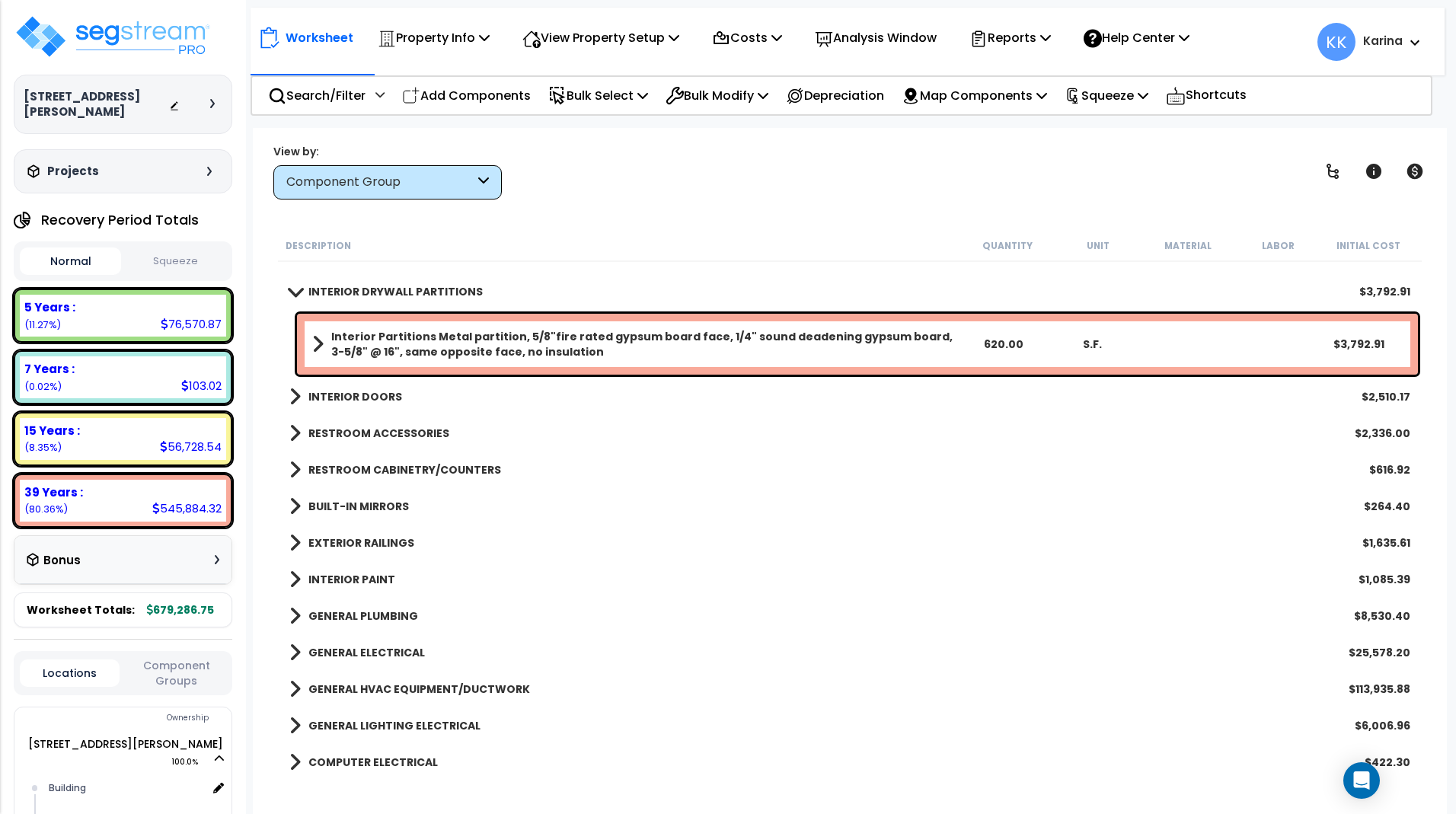
scroll to position [274, 0]
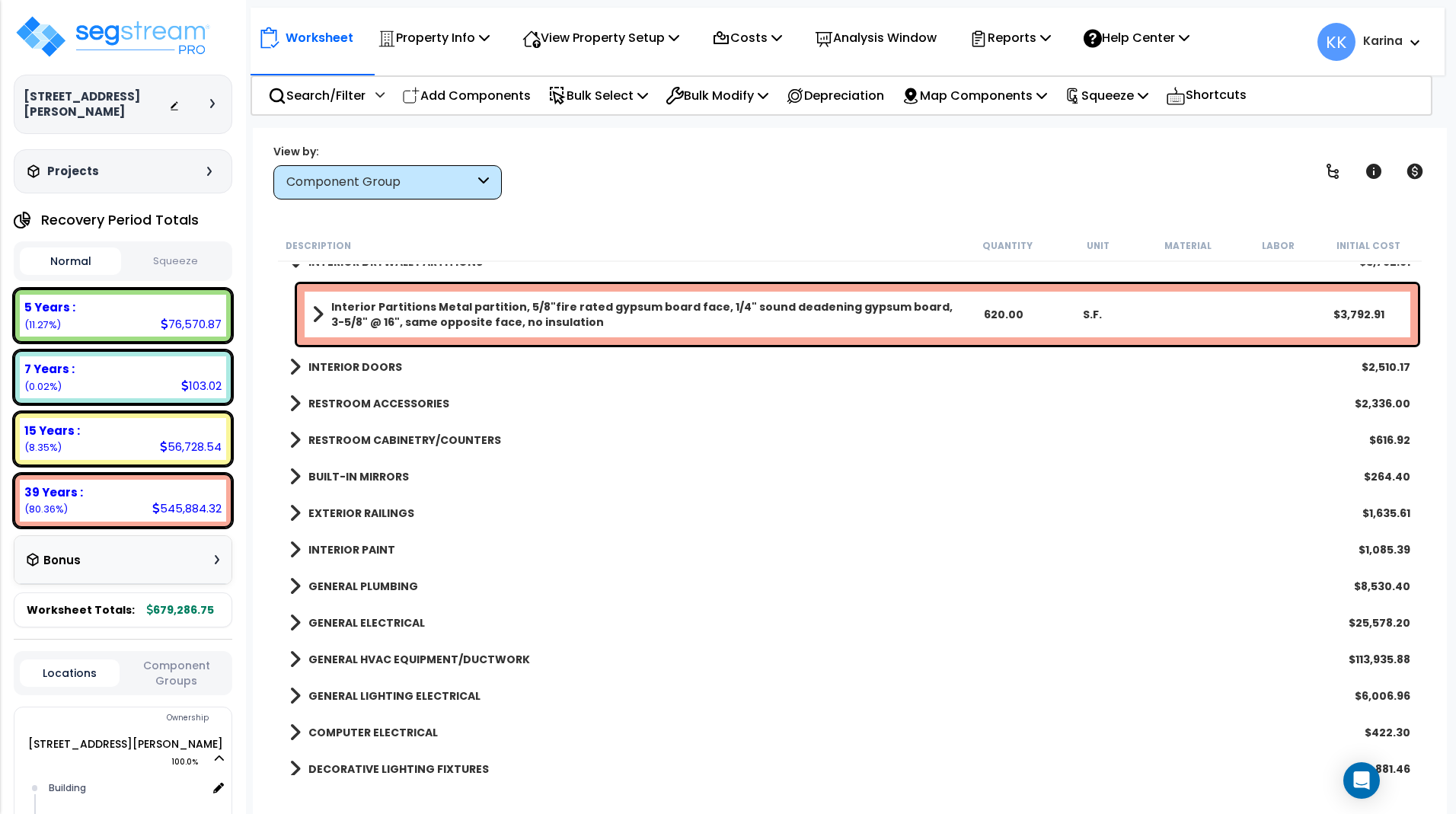
click at [292, 545] on span at bounding box center [295, 549] width 11 height 21
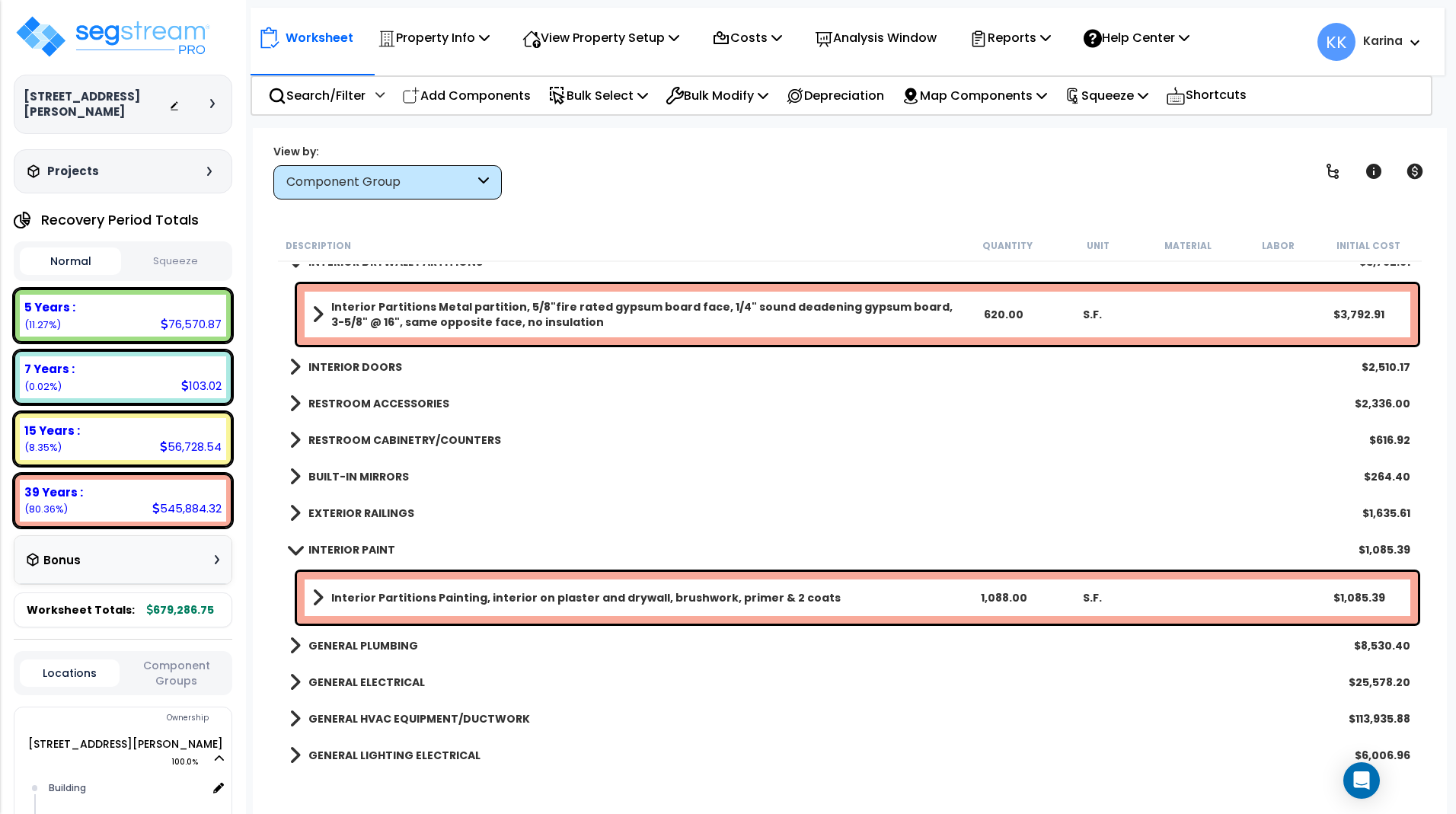
click at [314, 591] on span at bounding box center [318, 597] width 11 height 21
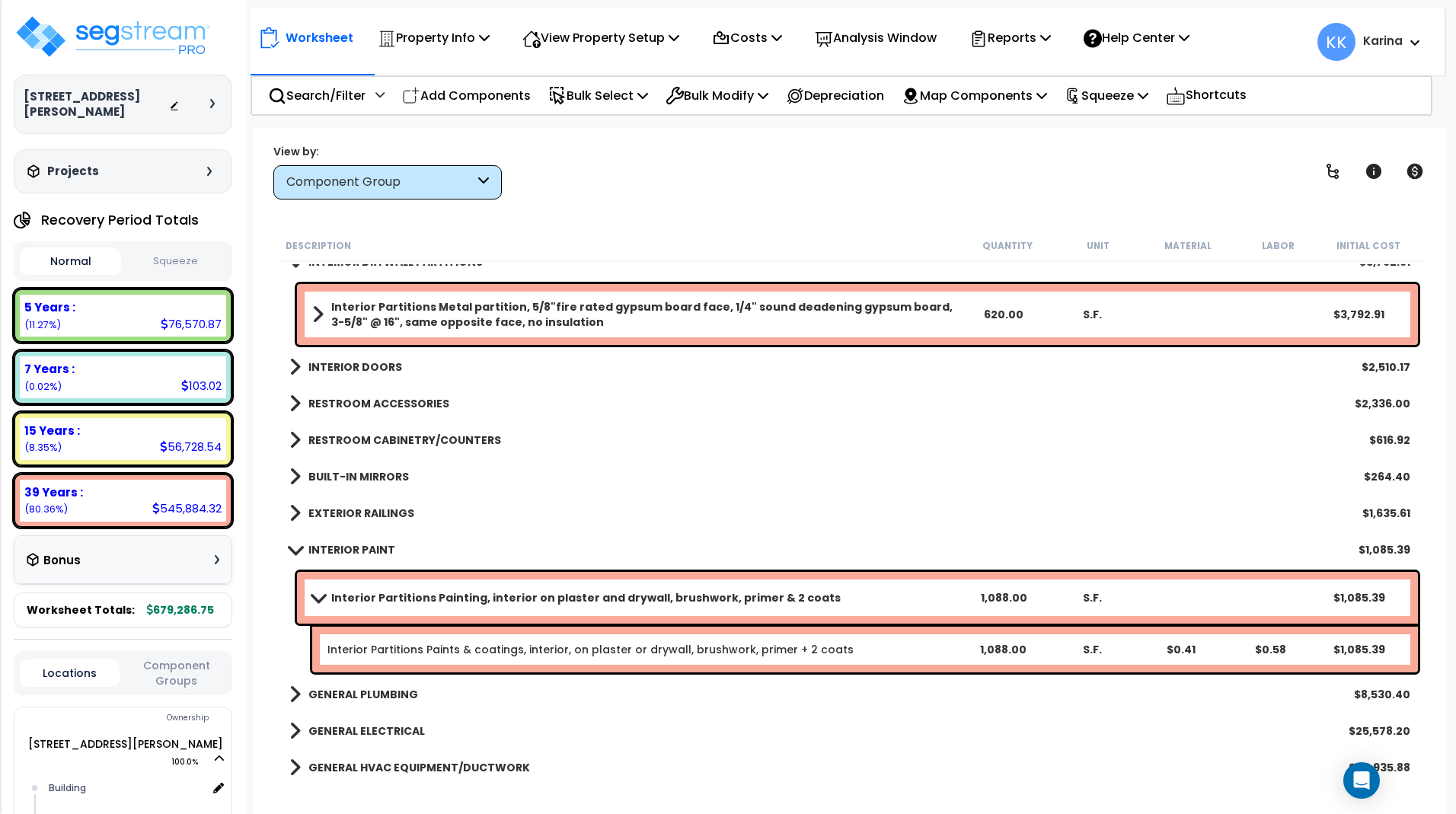
click at [768, 739] on div "GENERAL ELECTRICAL $25,578.20" at bounding box center [849, 731] width 1137 height 37
click at [441, 593] on b "Interior Partitions Painting, interior on plaster and drywall, brushwork, prime…" at bounding box center [586, 597] width 510 height 15
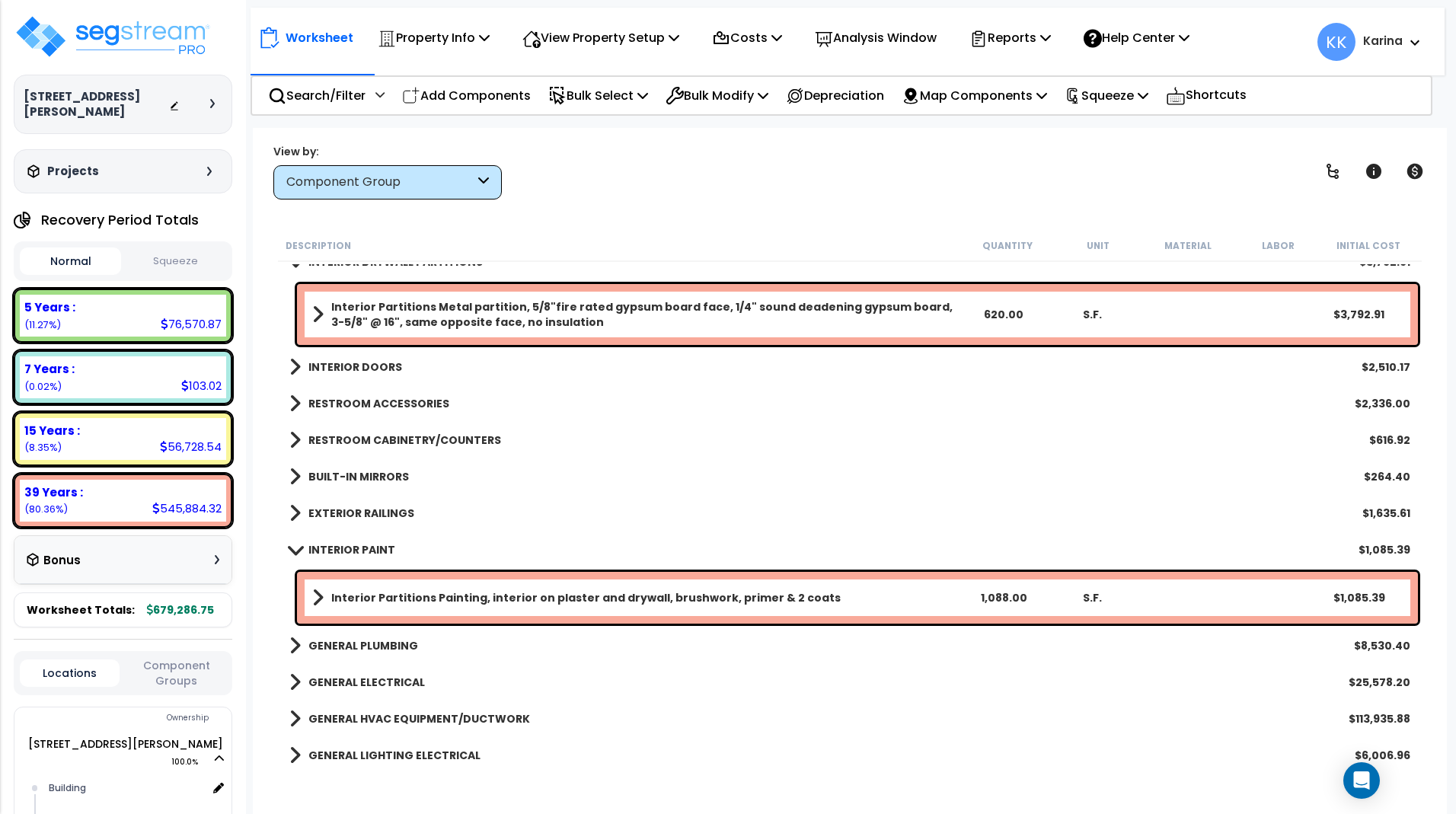
click at [441, 593] on b "Interior Partitions Painting, interior on plaster and drywall, brushwork, prime…" at bounding box center [586, 597] width 510 height 15
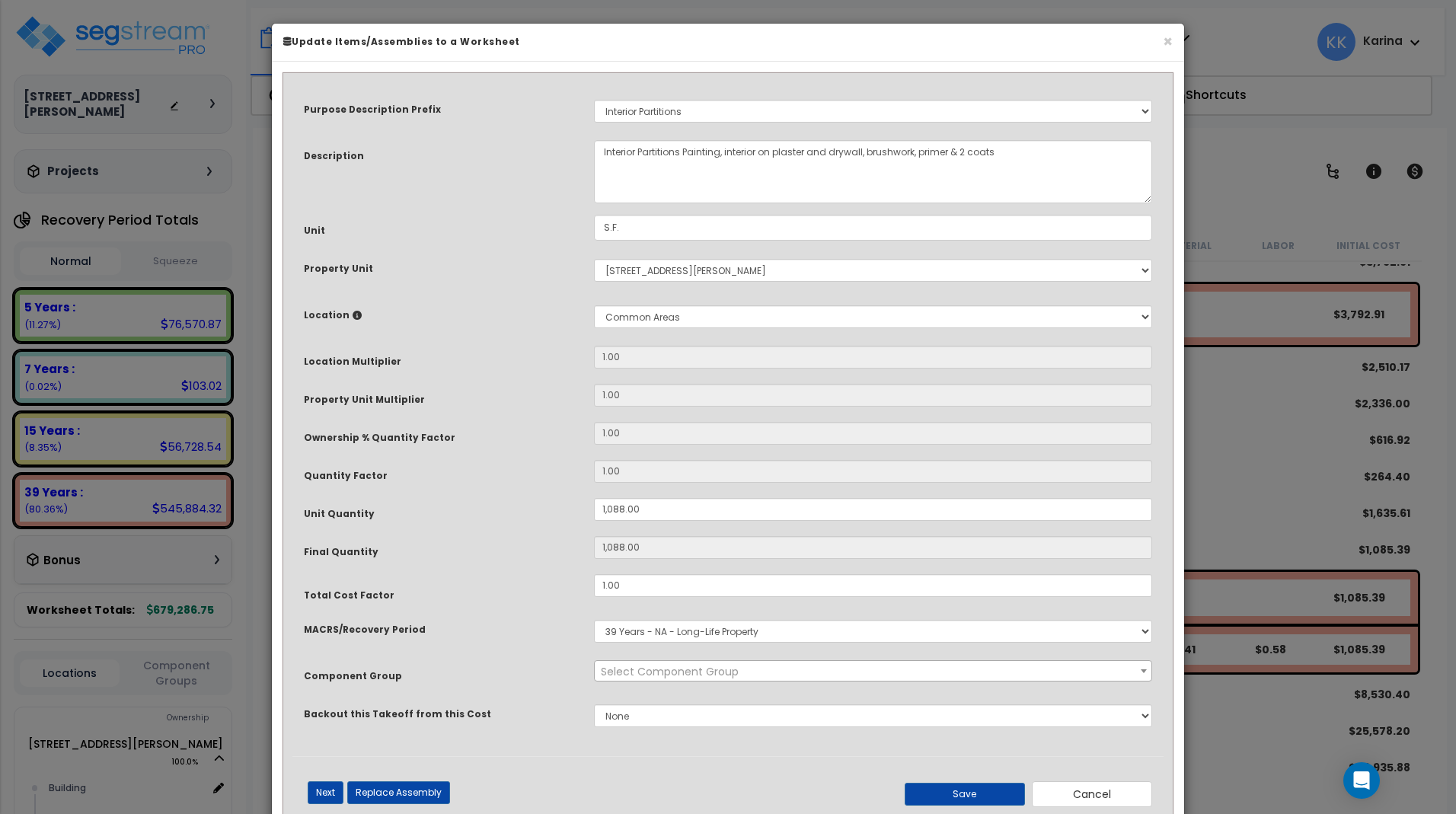
select select "56927"
drag, startPoint x: 646, startPoint y: 510, endPoint x: 535, endPoint y: 501, distance: 111.4
click at [594, 501] on input "1,088.00" at bounding box center [872, 509] width 559 height 23
type input "1"
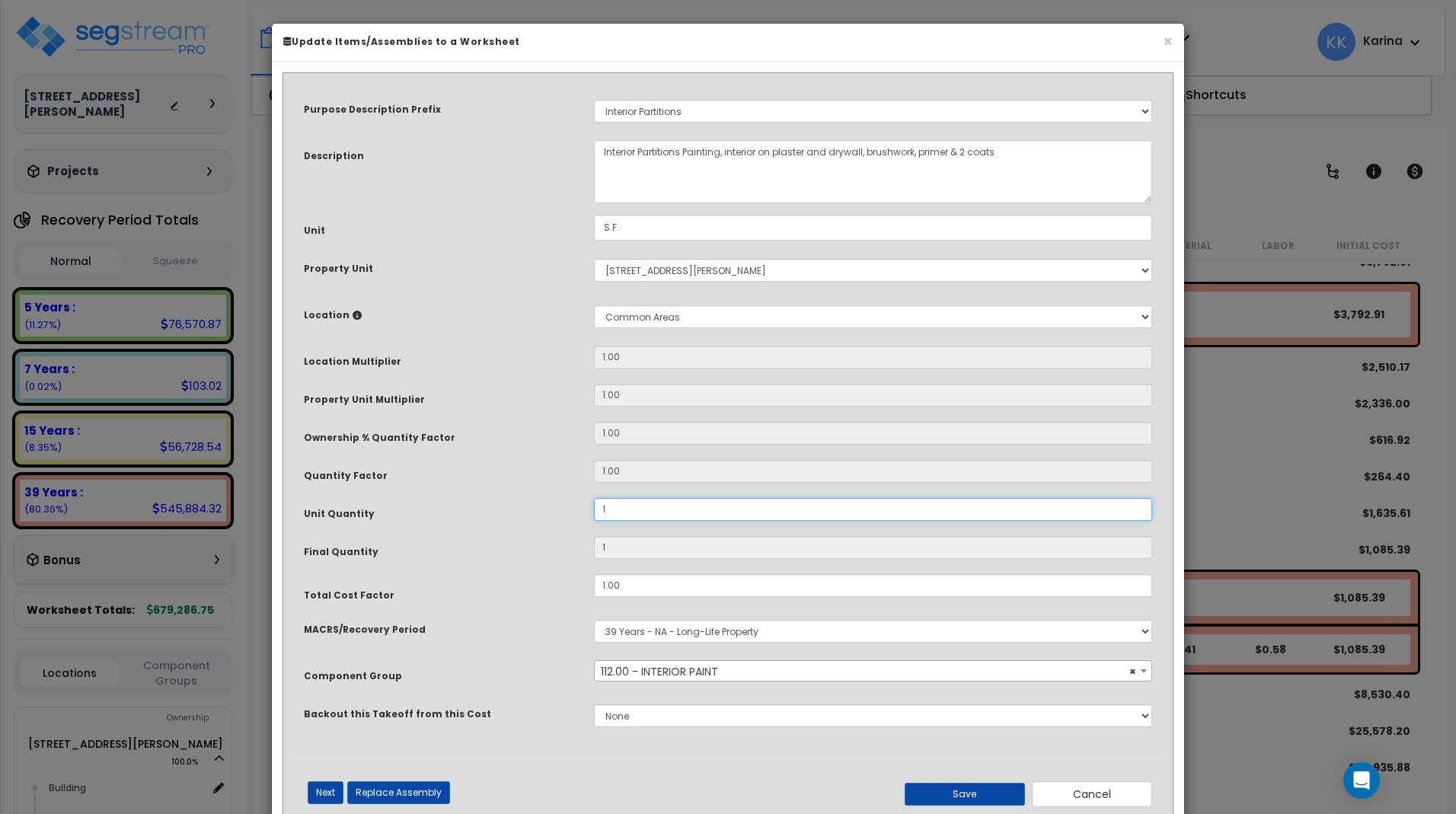
type input "11"
type input "114"
type input "1,140"
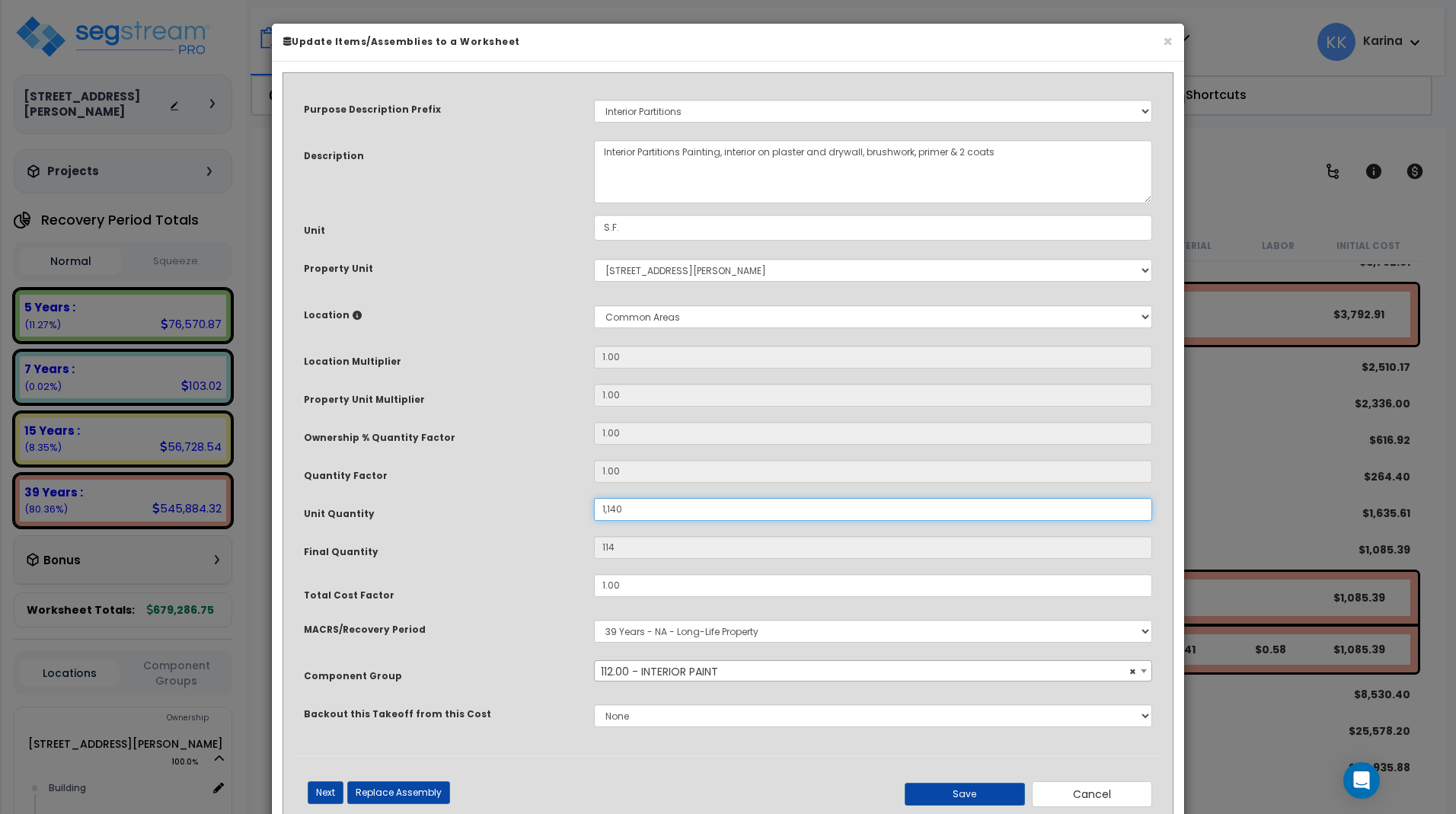
type input "1,140"
type input "11,405"
click at [977, 793] on button "Save" at bounding box center [965, 794] width 120 height 23
type input "11405.00"
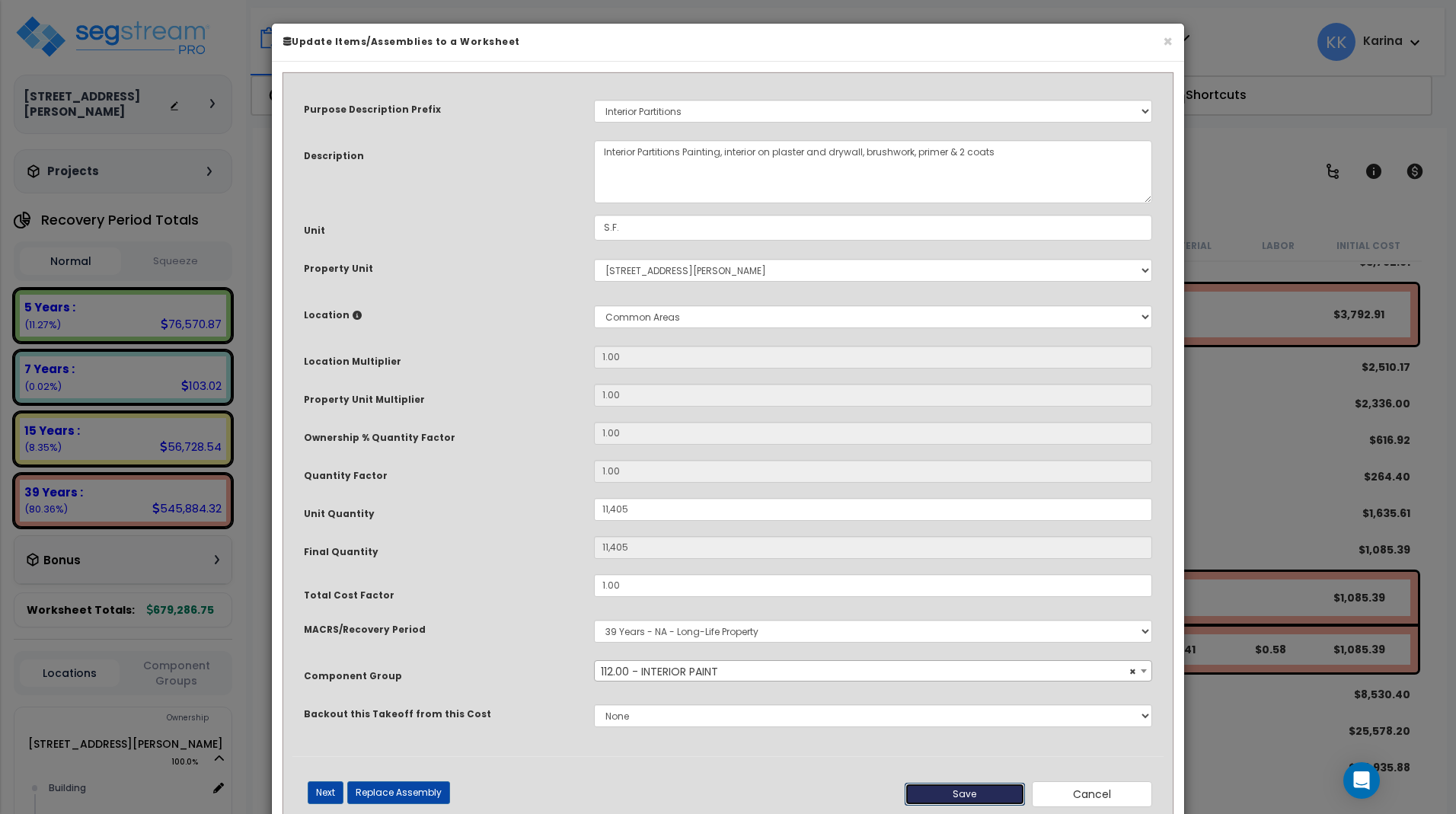
type input "11405.00"
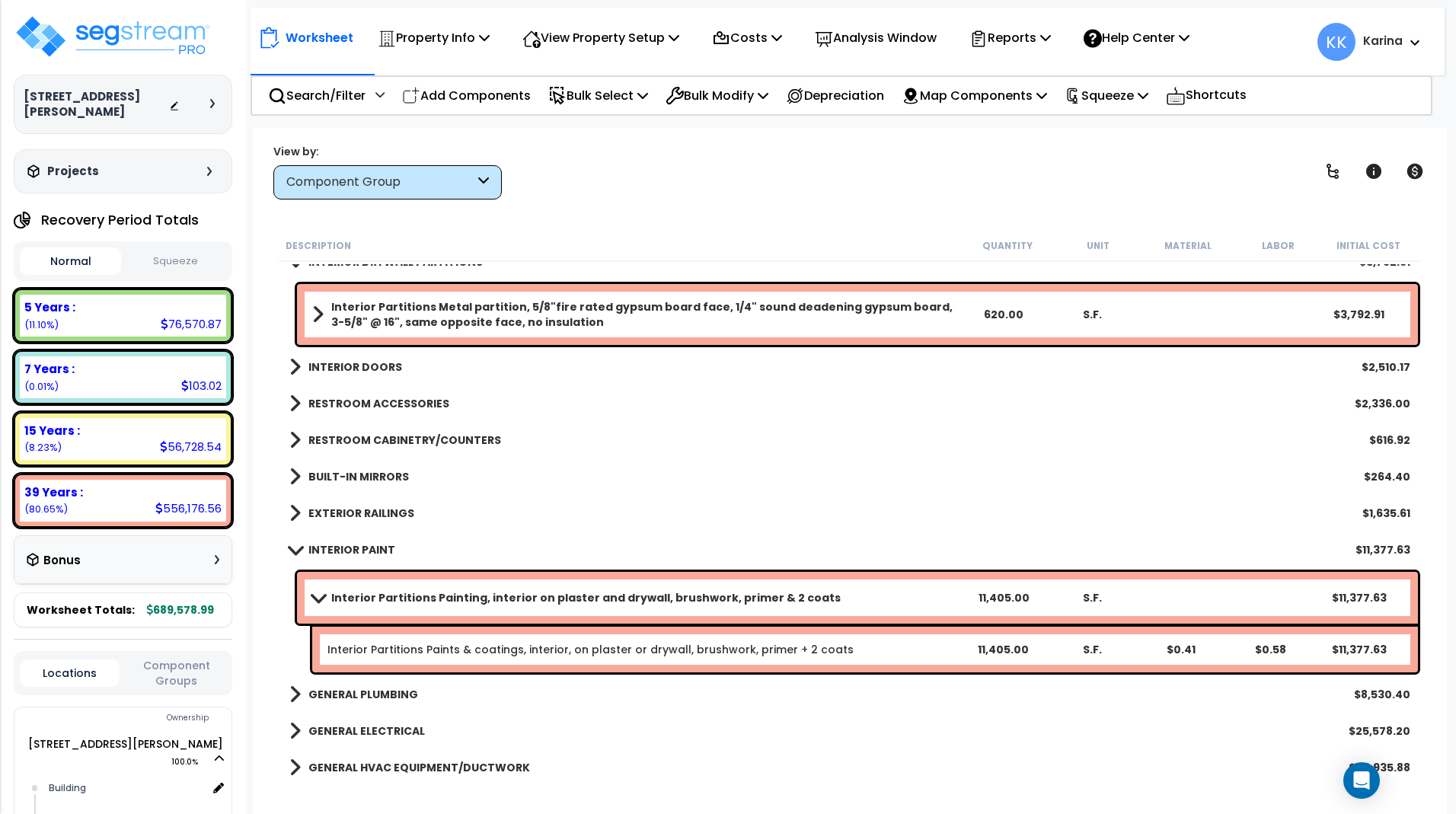
click at [294, 549] on span at bounding box center [295, 549] width 21 height 11
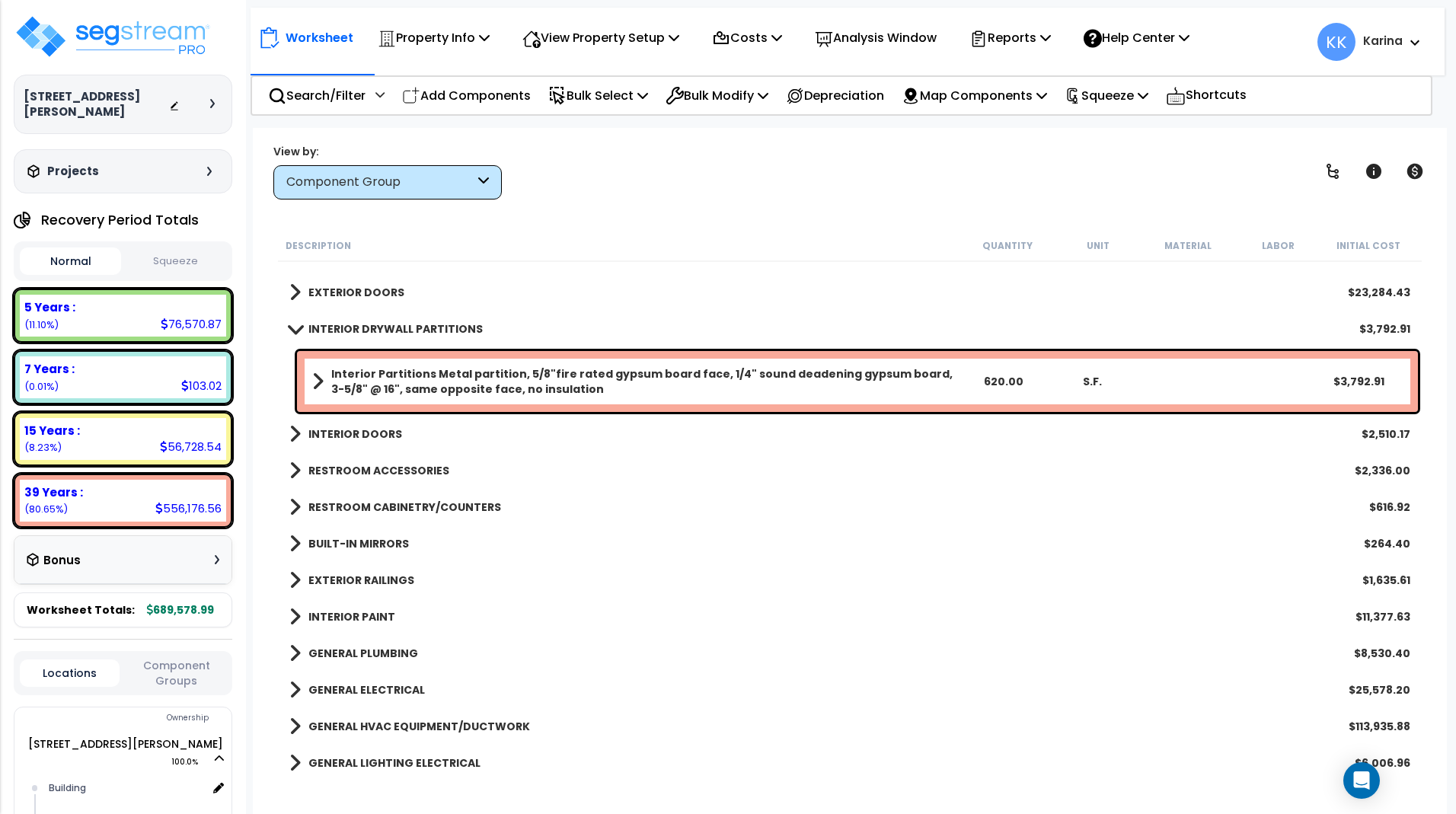
scroll to position [183, 0]
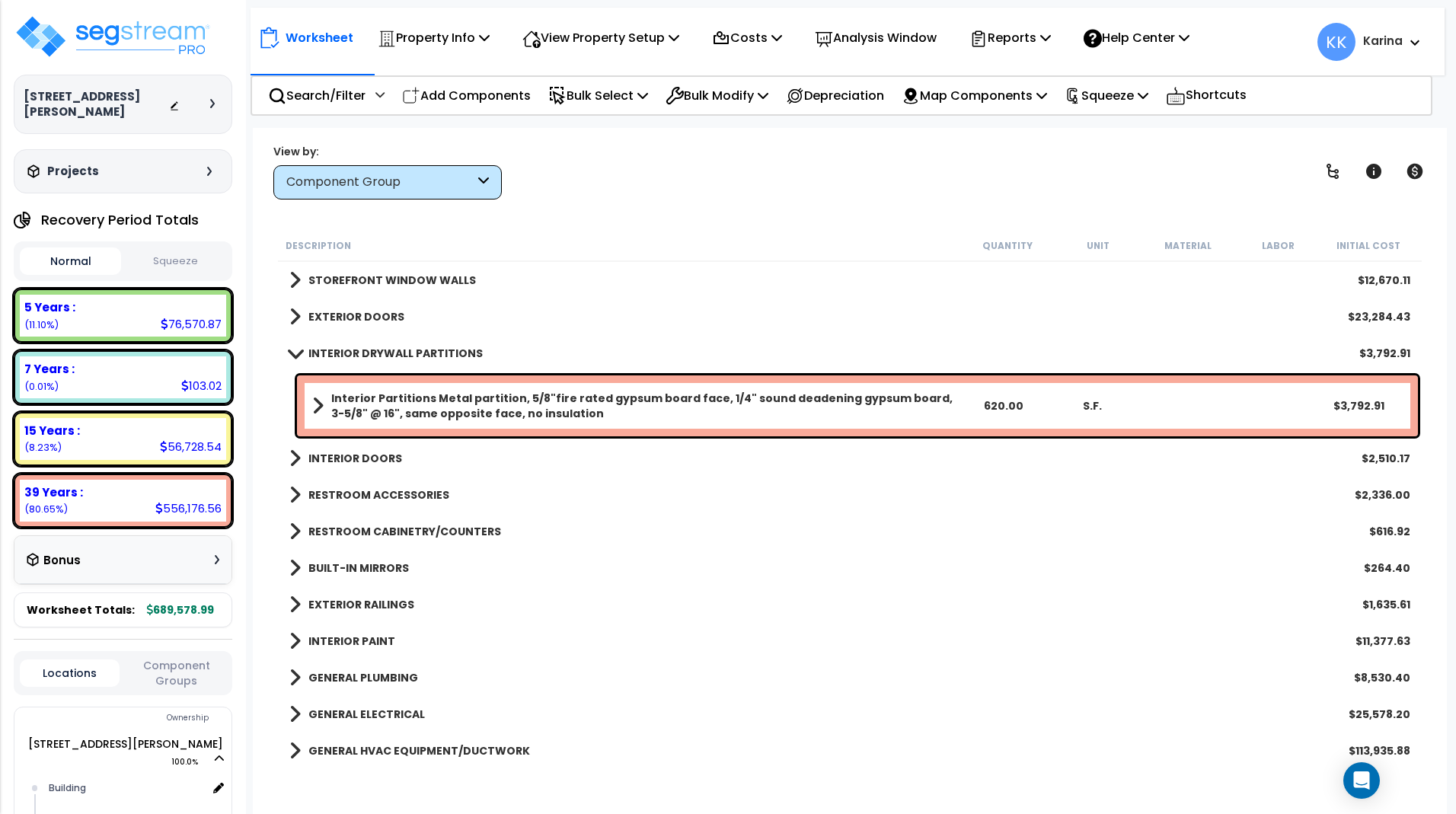
click at [716, 755] on div "GENERAL HVAC EQUIPMENT/DUCTWORK $113,935.88" at bounding box center [849, 750] width 1137 height 37
click at [482, 98] on p "Add Components" at bounding box center [465, 95] width 128 height 20
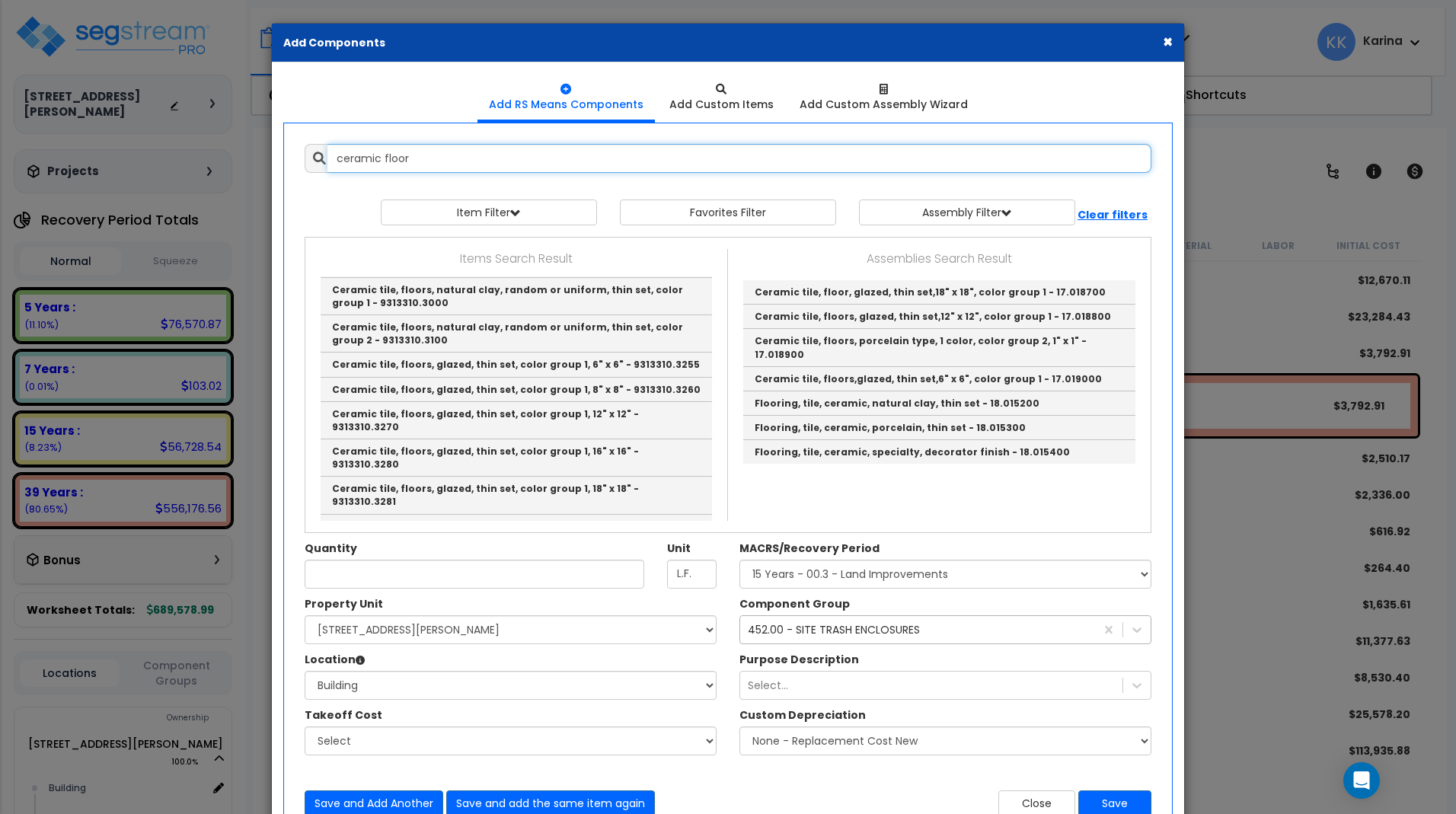
scroll to position [365, 0]
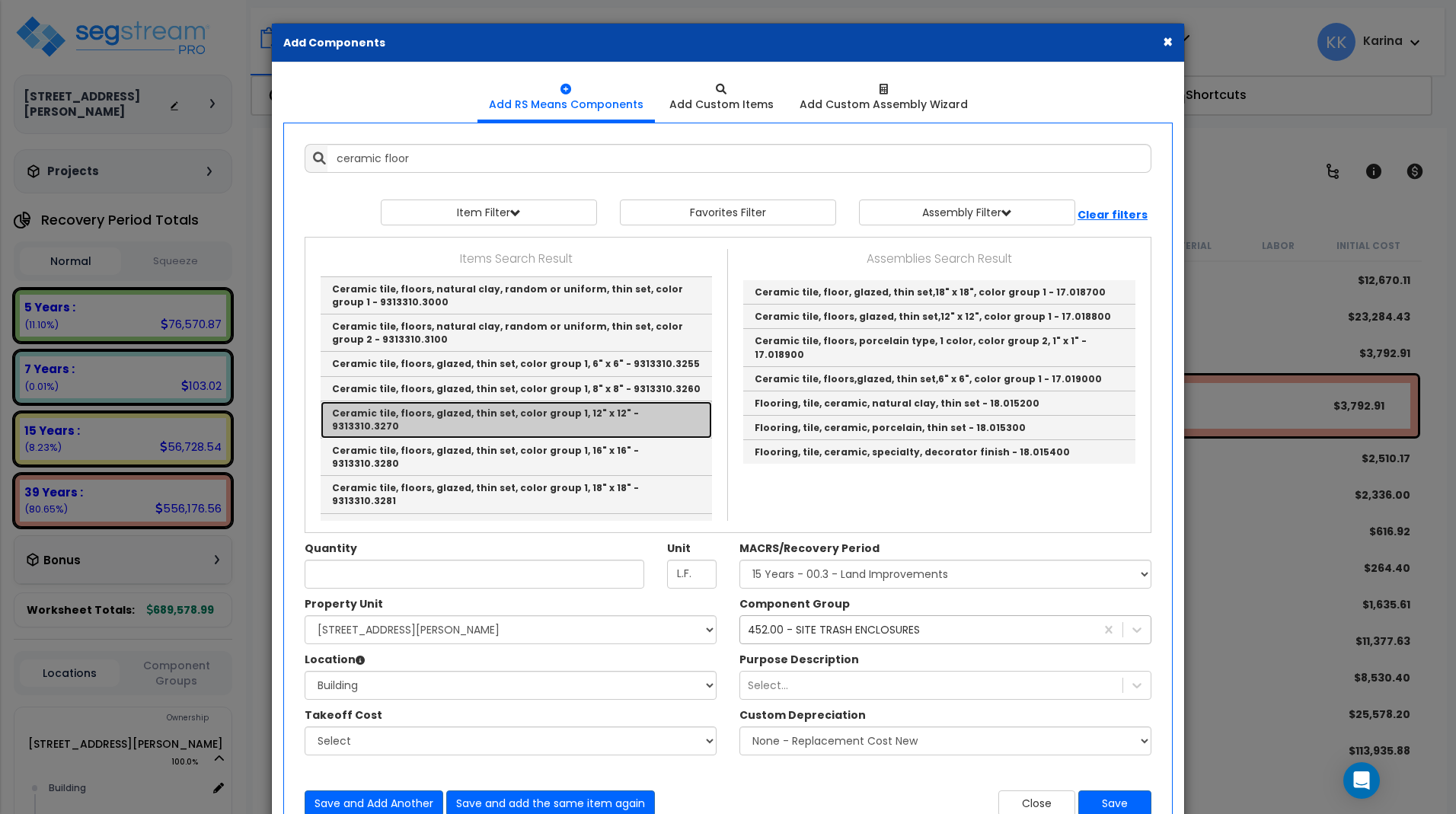
click at [463, 401] on link "Ceramic tile, floors, glazed, thin set, color group 1, 12" x 12" - 9313310.3270" at bounding box center [516, 420] width 391 height 37
type input "Ceramic tile, floors, glazed, thin set, color group 1, 12" x 12" - 9313310.3270"
type input "S.F."
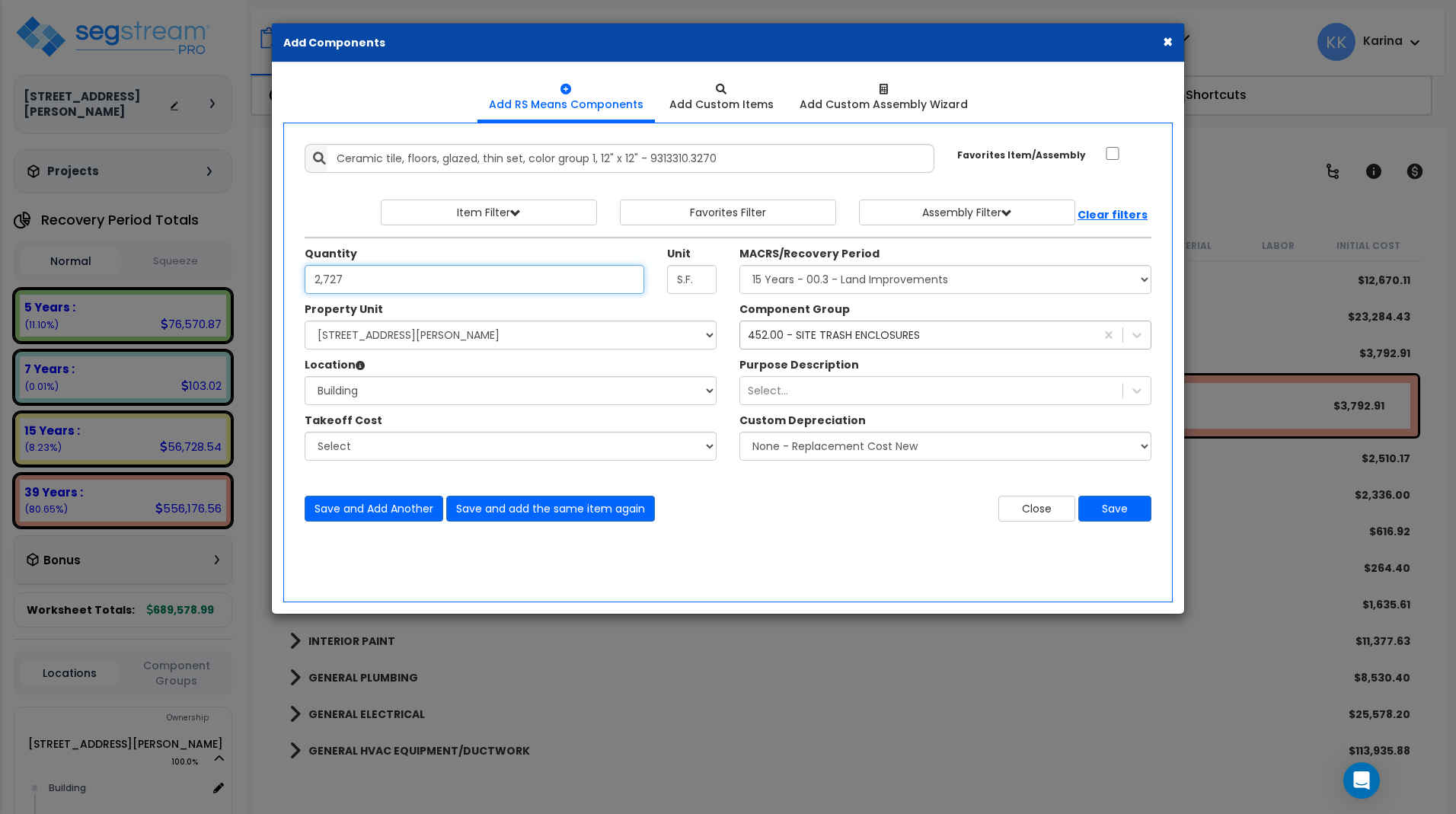
type input "2,727"
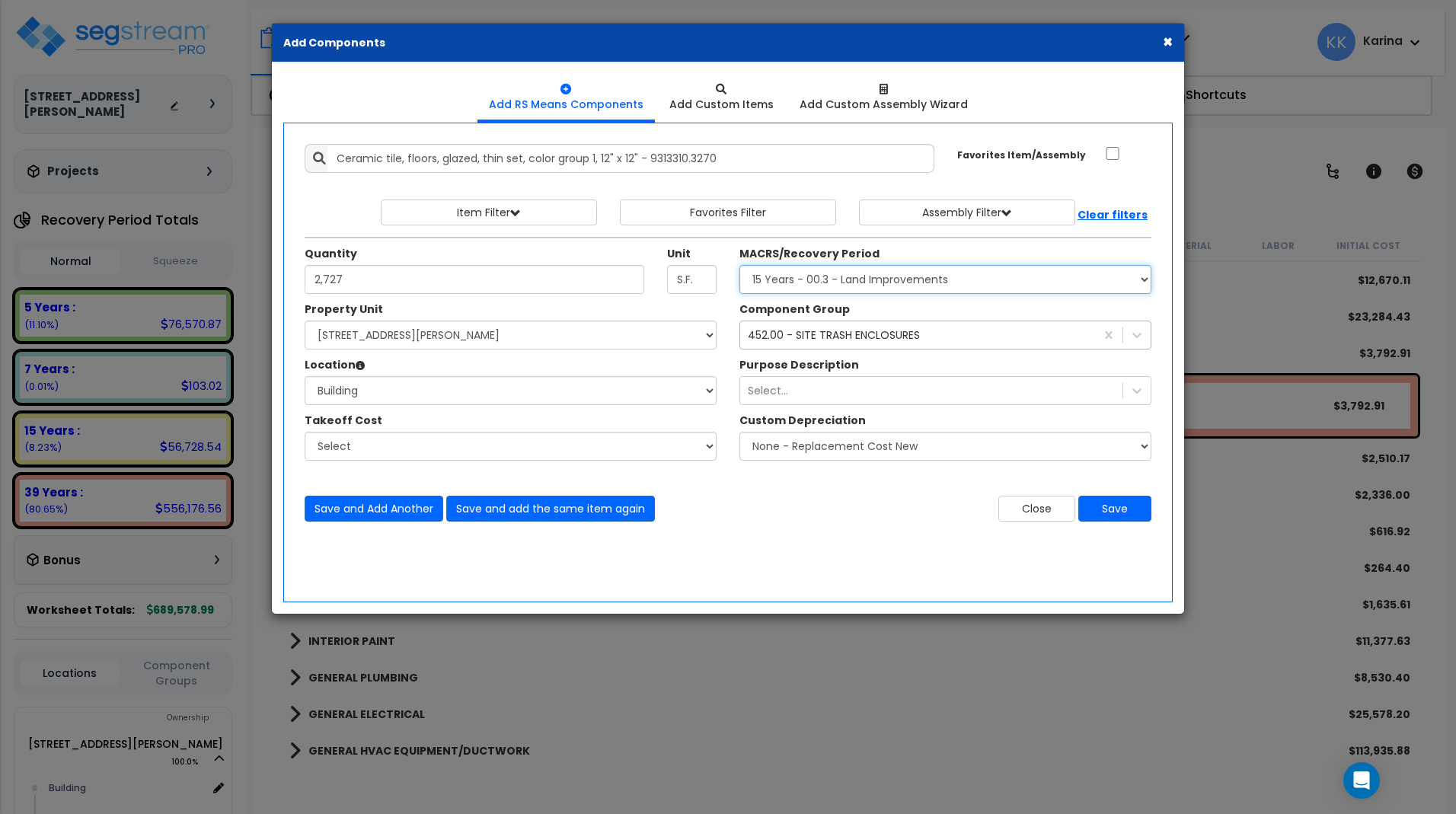
click at [740, 265] on select "Select MACRS/Recovery Period 5 Years - 57.0 - Distributive Trades & Services 5 …" at bounding box center [945, 279] width 412 height 29
select select "3667"
click option "5 Years - 57.0 - Distributive Trades & Services" at bounding box center [0, 0] width 0 height 0
click at [785, 335] on div "452.00 - SITE TRASH ENCLOSURES" at bounding box center [834, 335] width 172 height 15
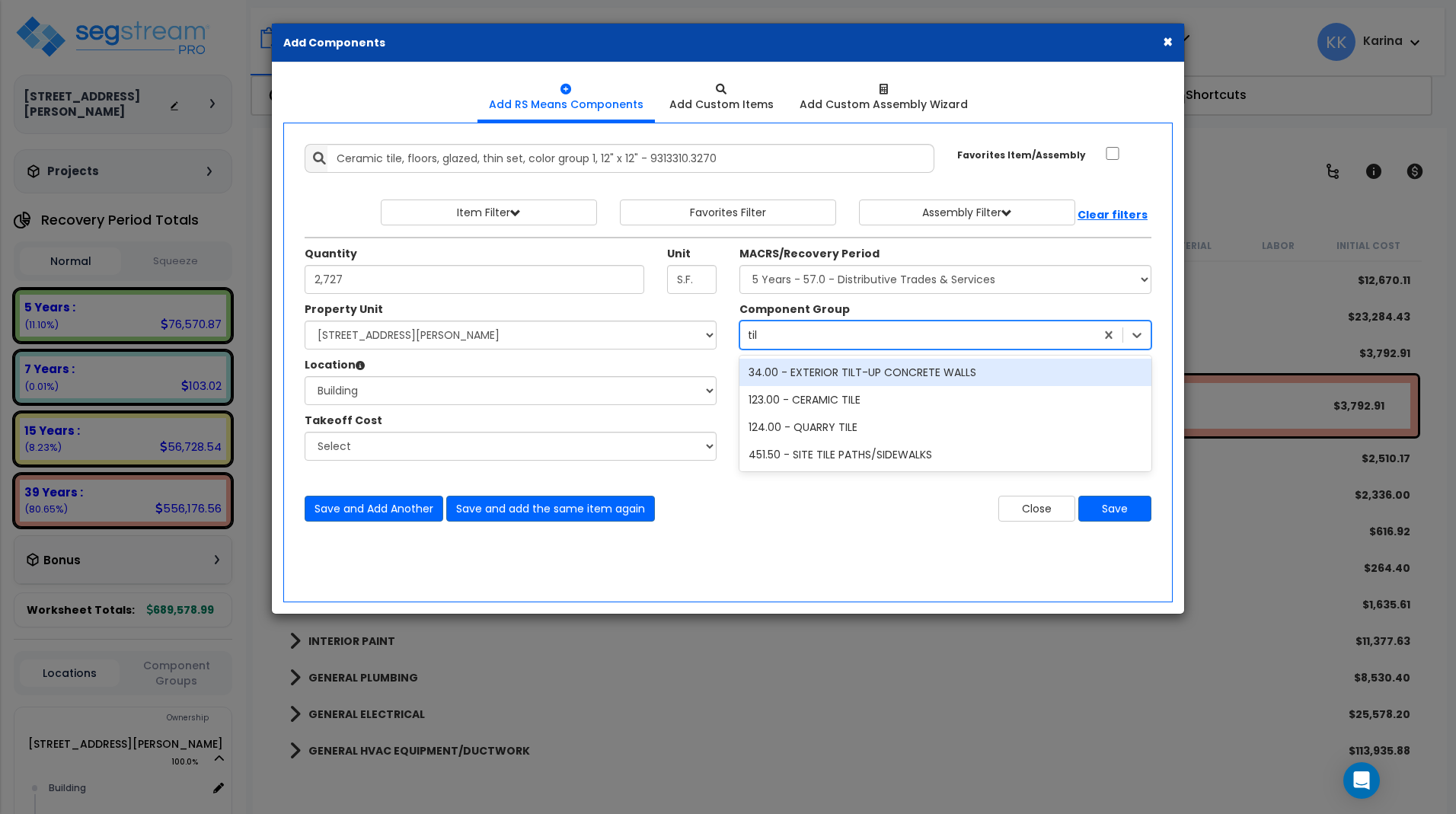
scroll to position [0, 0]
type input "tile"
click at [812, 374] on div "123.00 - CERAMIC TILE" at bounding box center [945, 372] width 412 height 28
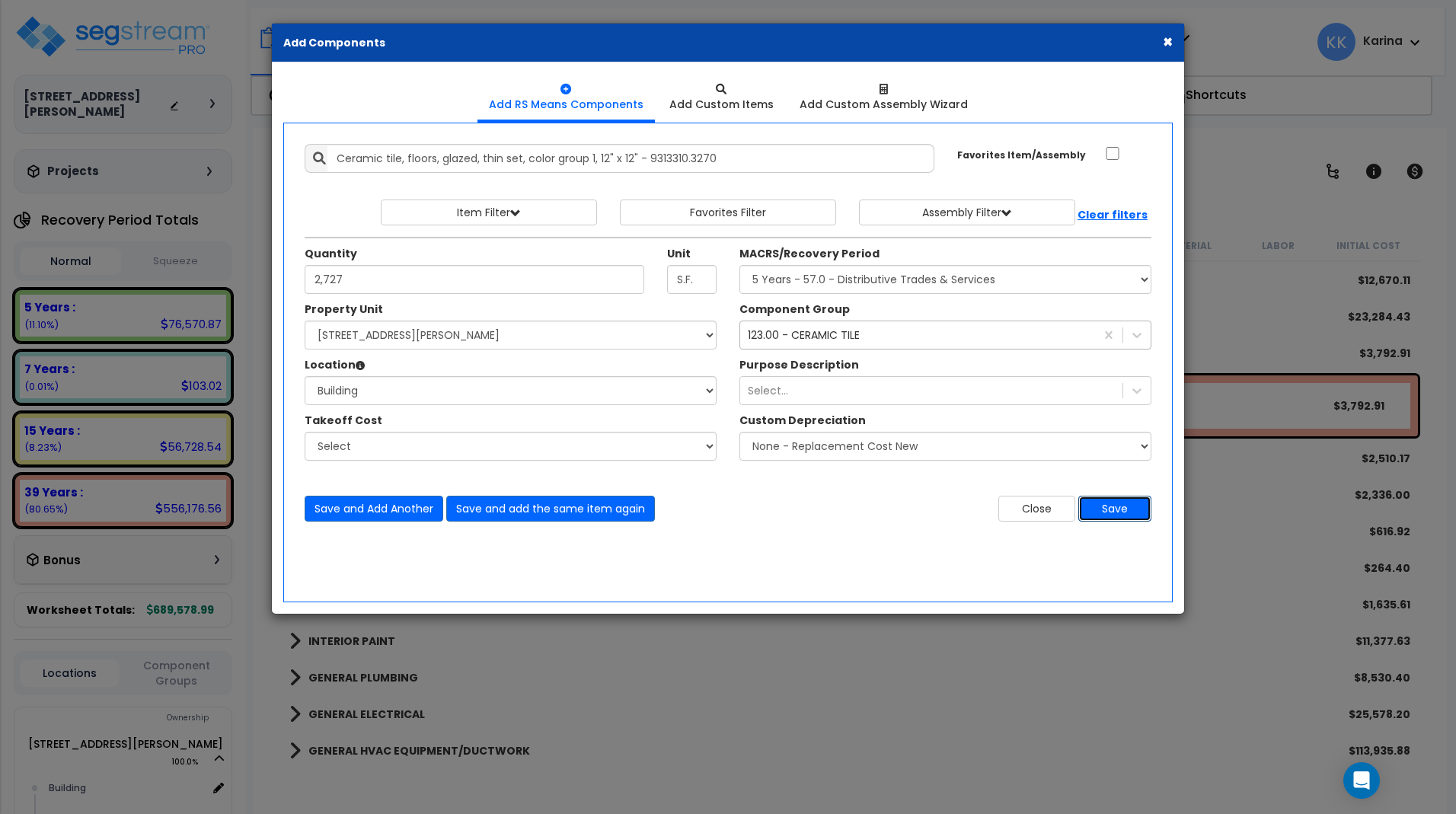
click at [1110, 510] on button "Save" at bounding box center [1114, 509] width 73 height 26
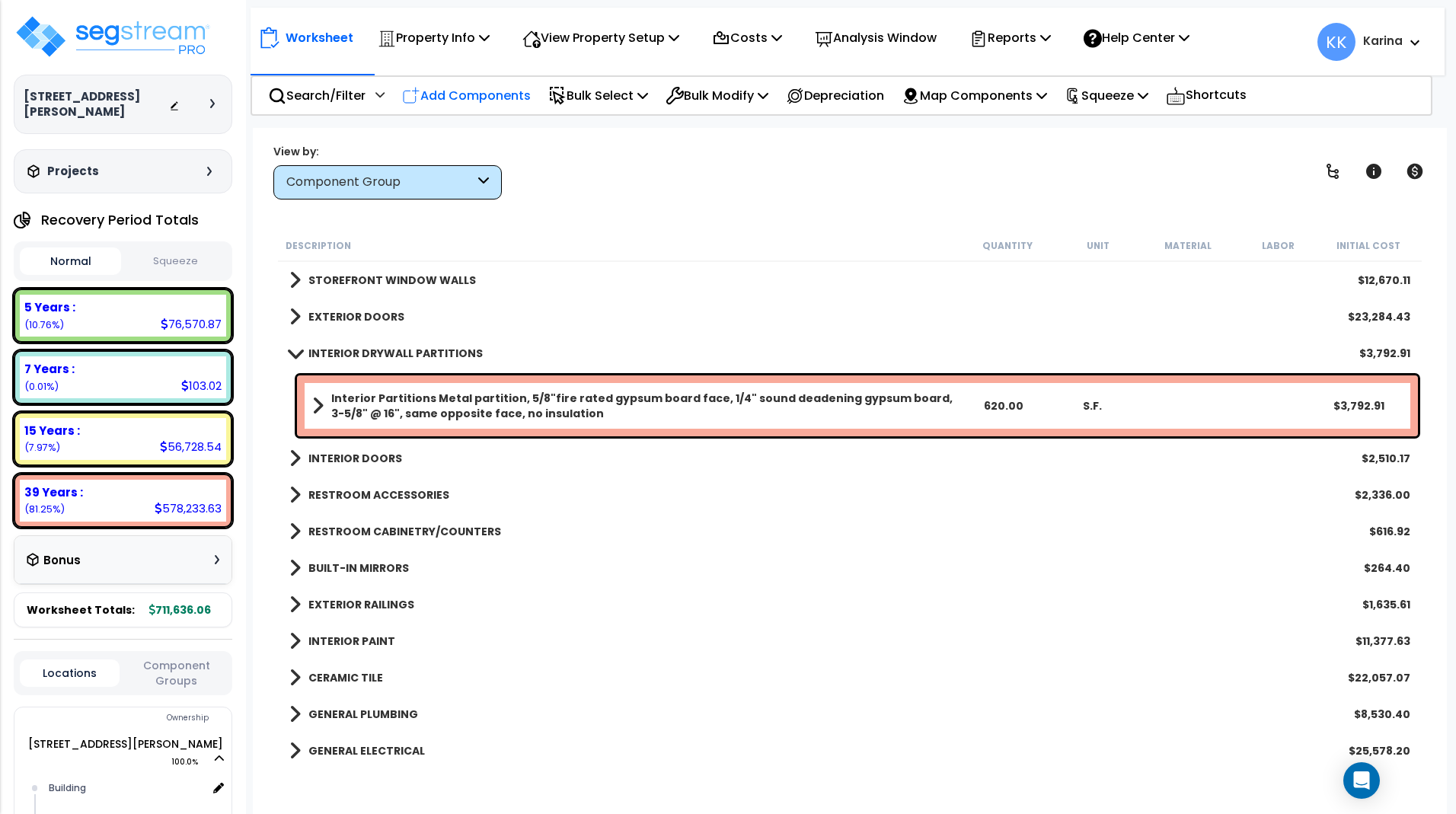
click at [487, 96] on p "Add Components" at bounding box center [465, 95] width 128 height 20
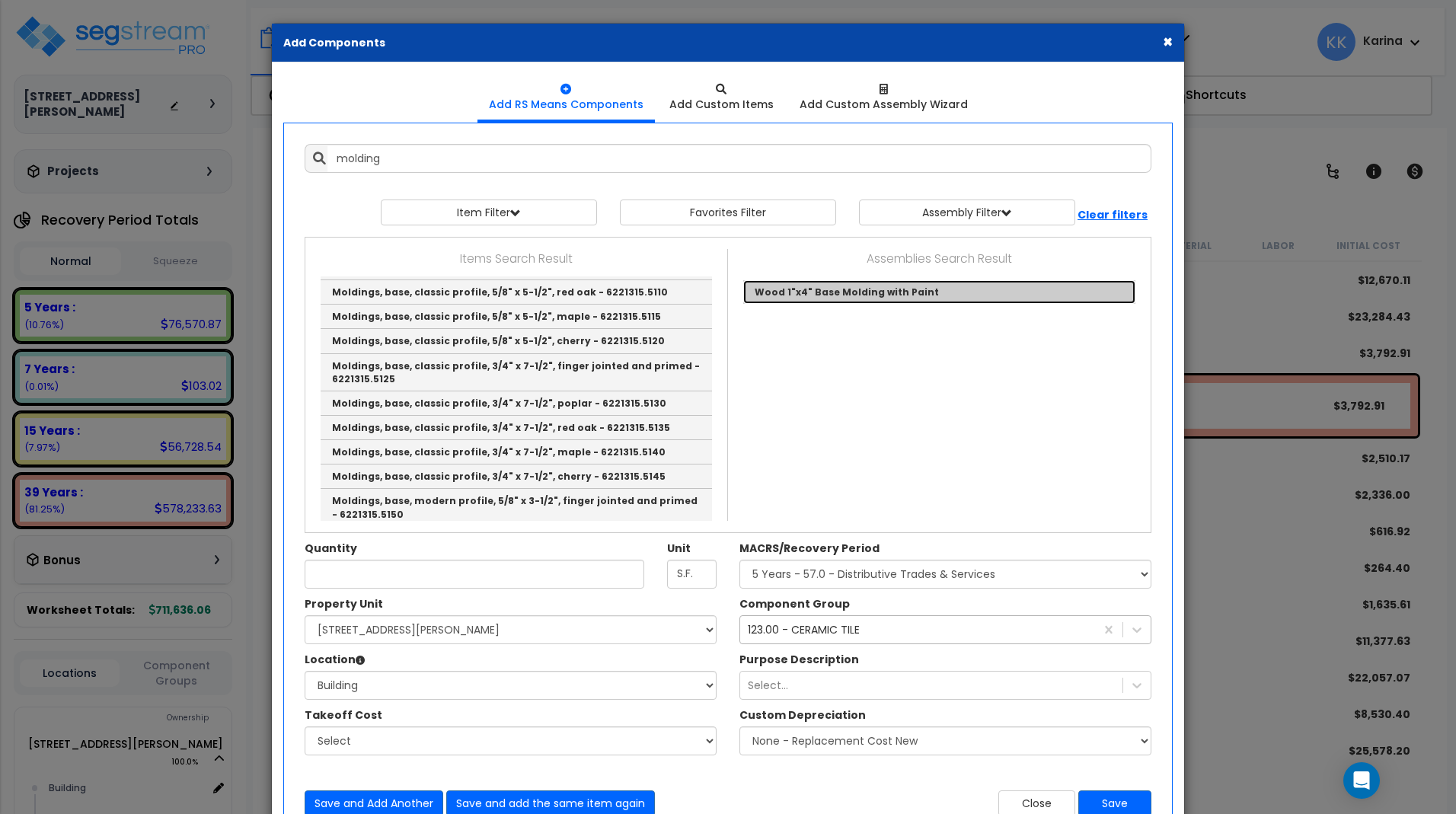
click at [778, 299] on link "Wood 1"x4" Base Molding with Paint" at bounding box center [939, 293] width 392 height 24
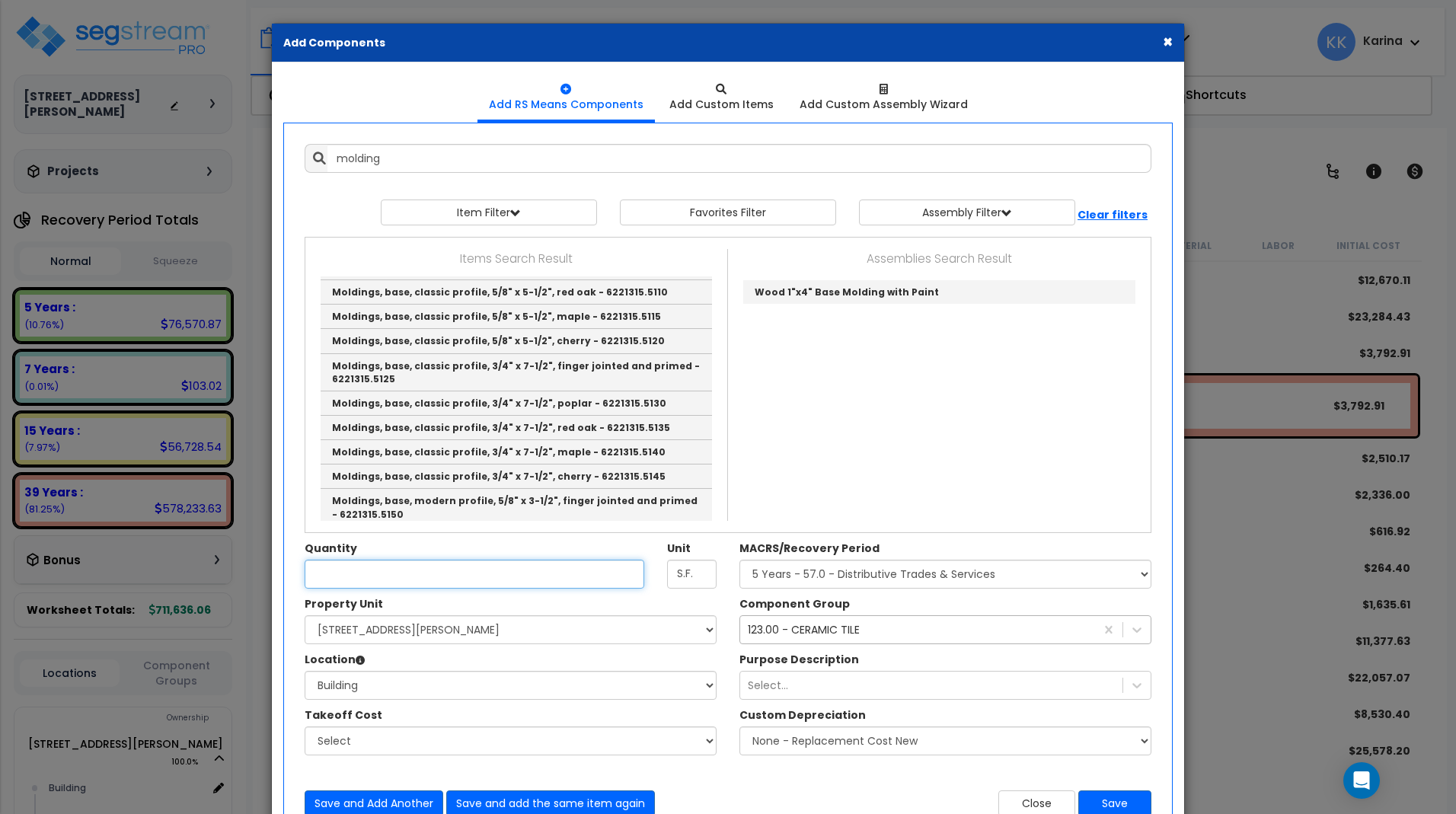
type input "Wood 1"x4" Base Molding with Paint"
checkbox input "true"
type input "EA"
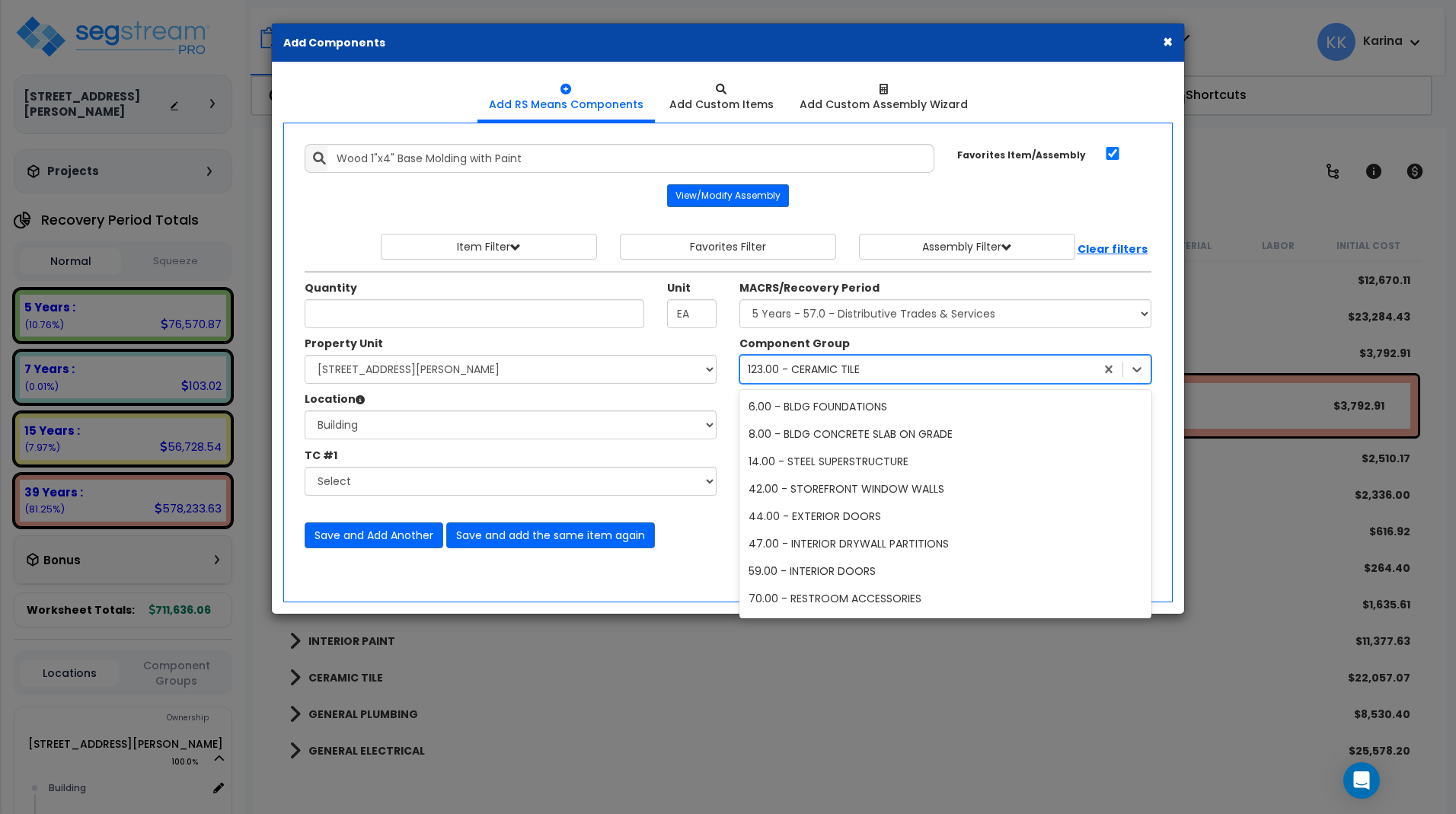
click at [846, 367] on div "123.00 - CERAMIC TILE" at bounding box center [803, 369] width 112 height 15
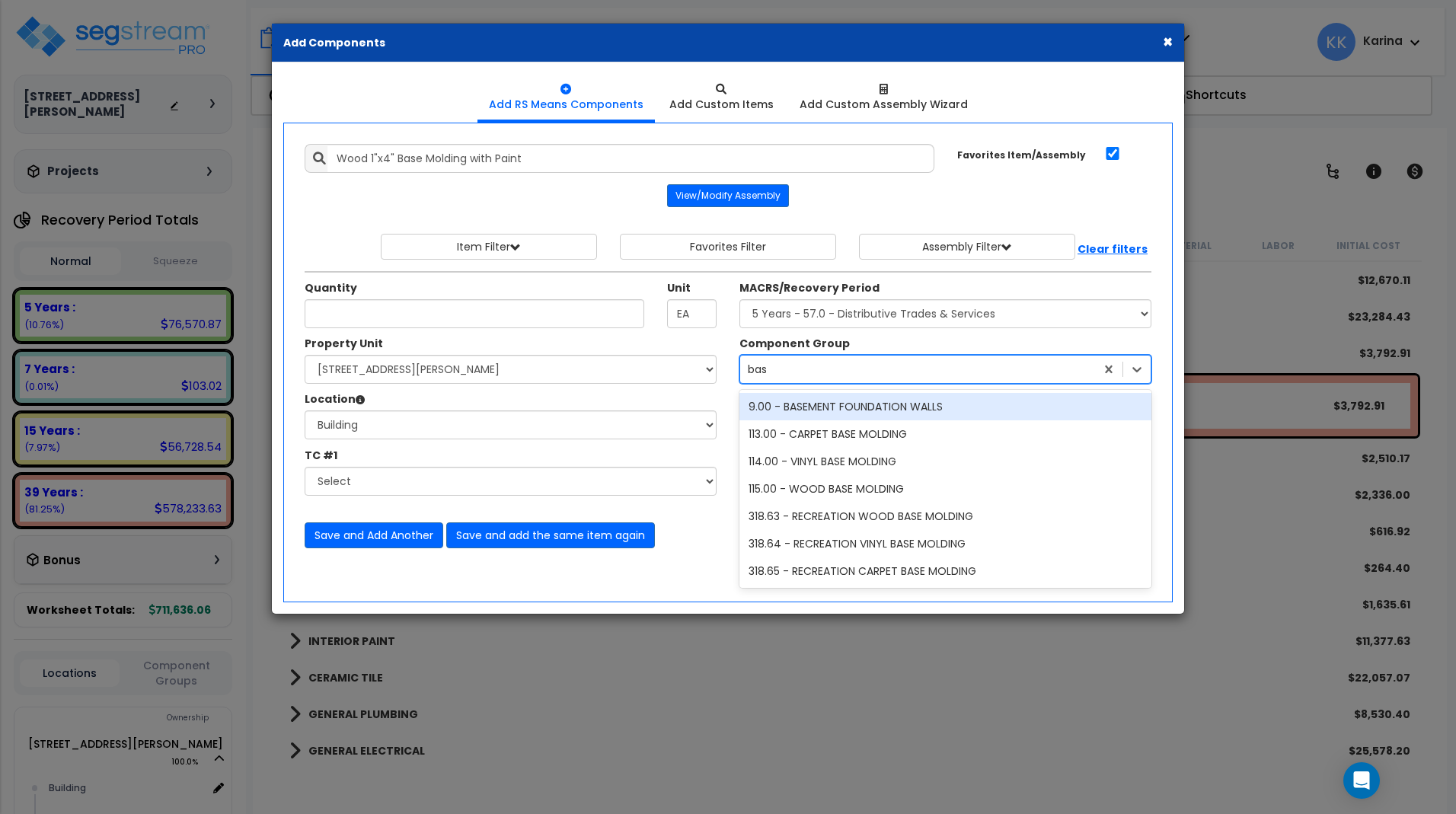
type input "base"
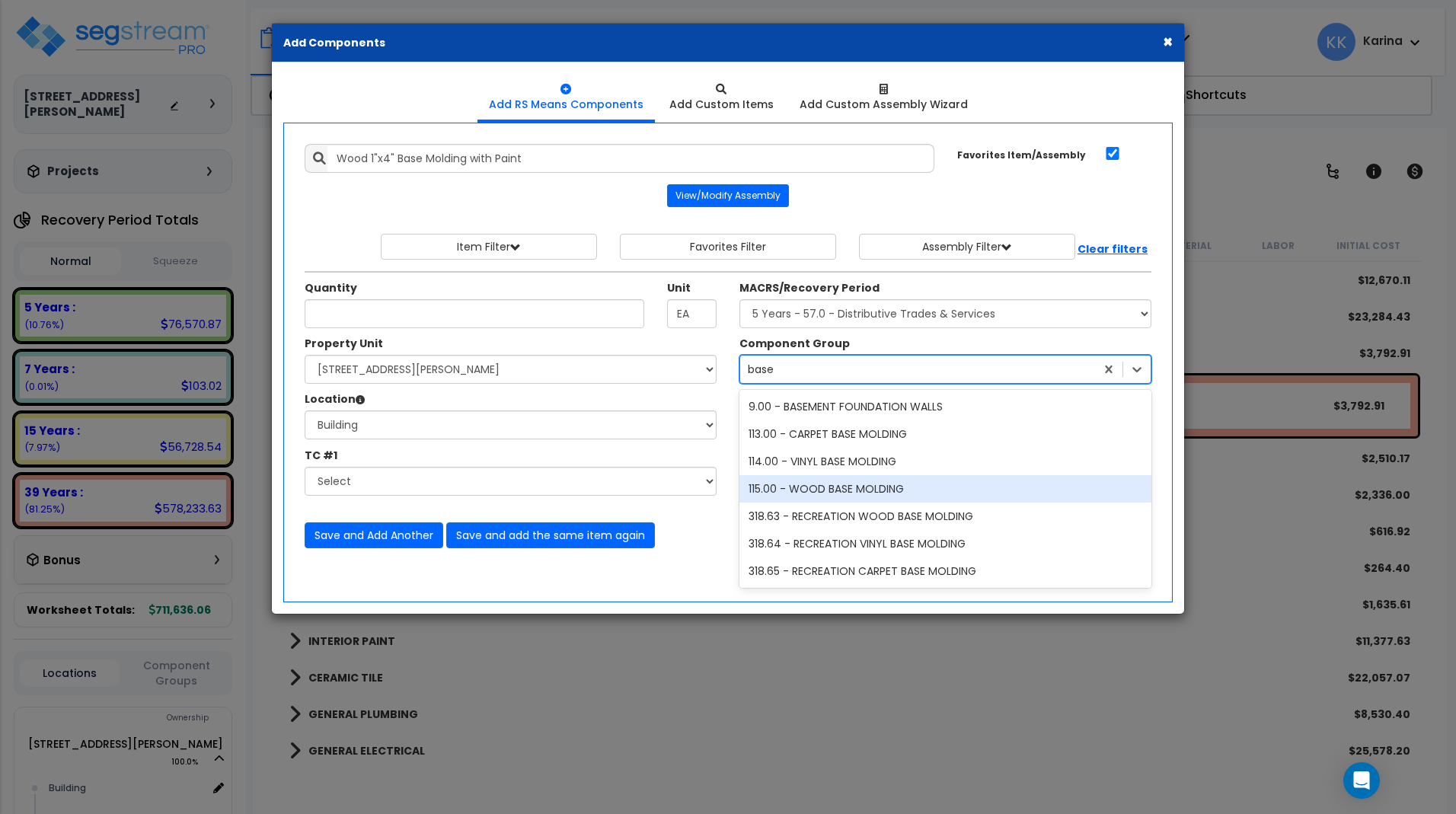
click at [862, 485] on div "115.00 - WOOD BASE MOLDING" at bounding box center [945, 489] width 412 height 28
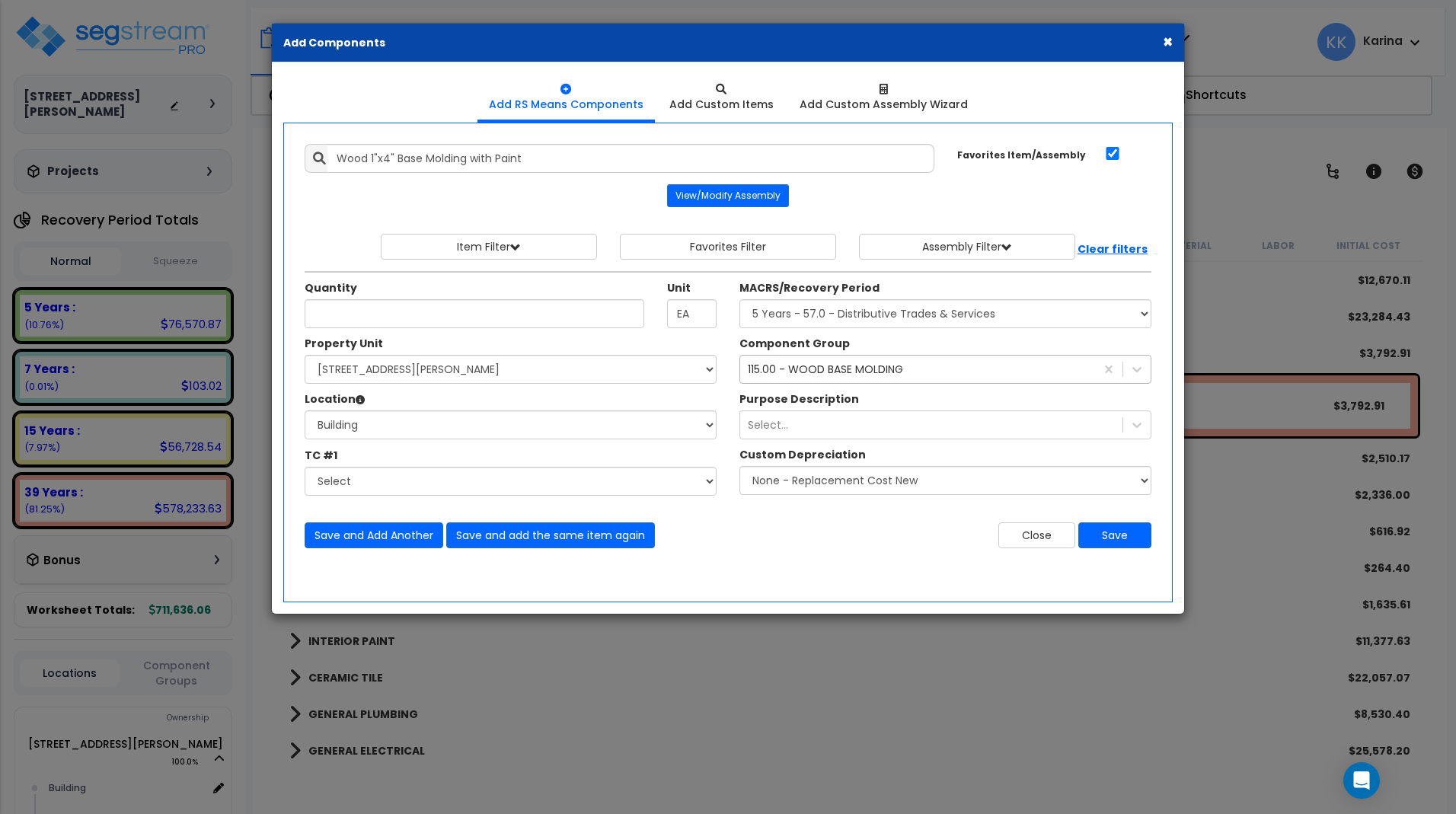
drag, startPoint x: 739, startPoint y: 745, endPoint x: 728, endPoint y: 678, distance: 67.9
click at [737, 745] on div "× Add Components Add RS Means Components Add Custom Items Add Items" at bounding box center [728, 407] width 1456 height 814
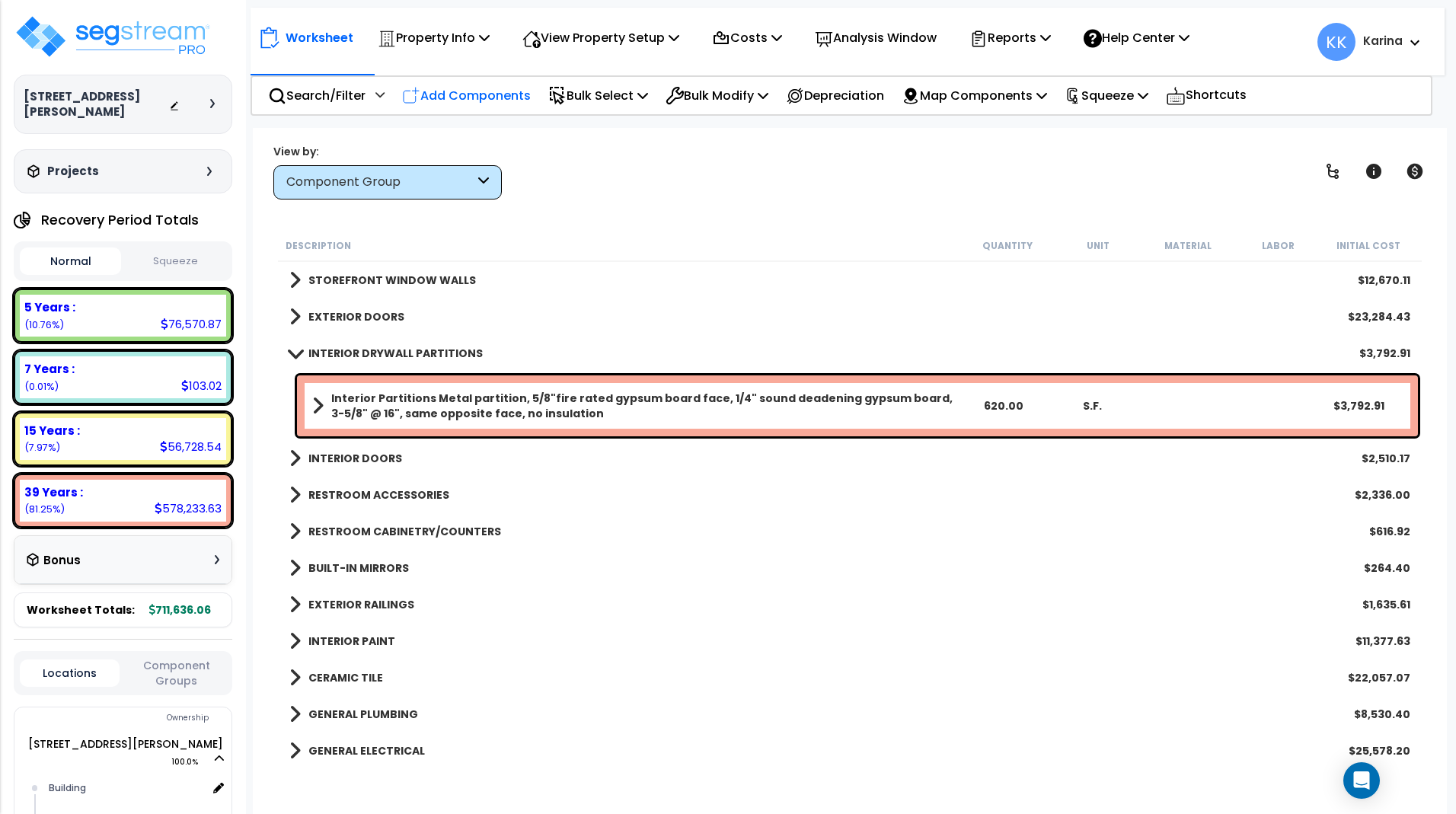
click at [494, 98] on p "Add Components" at bounding box center [465, 95] width 128 height 20
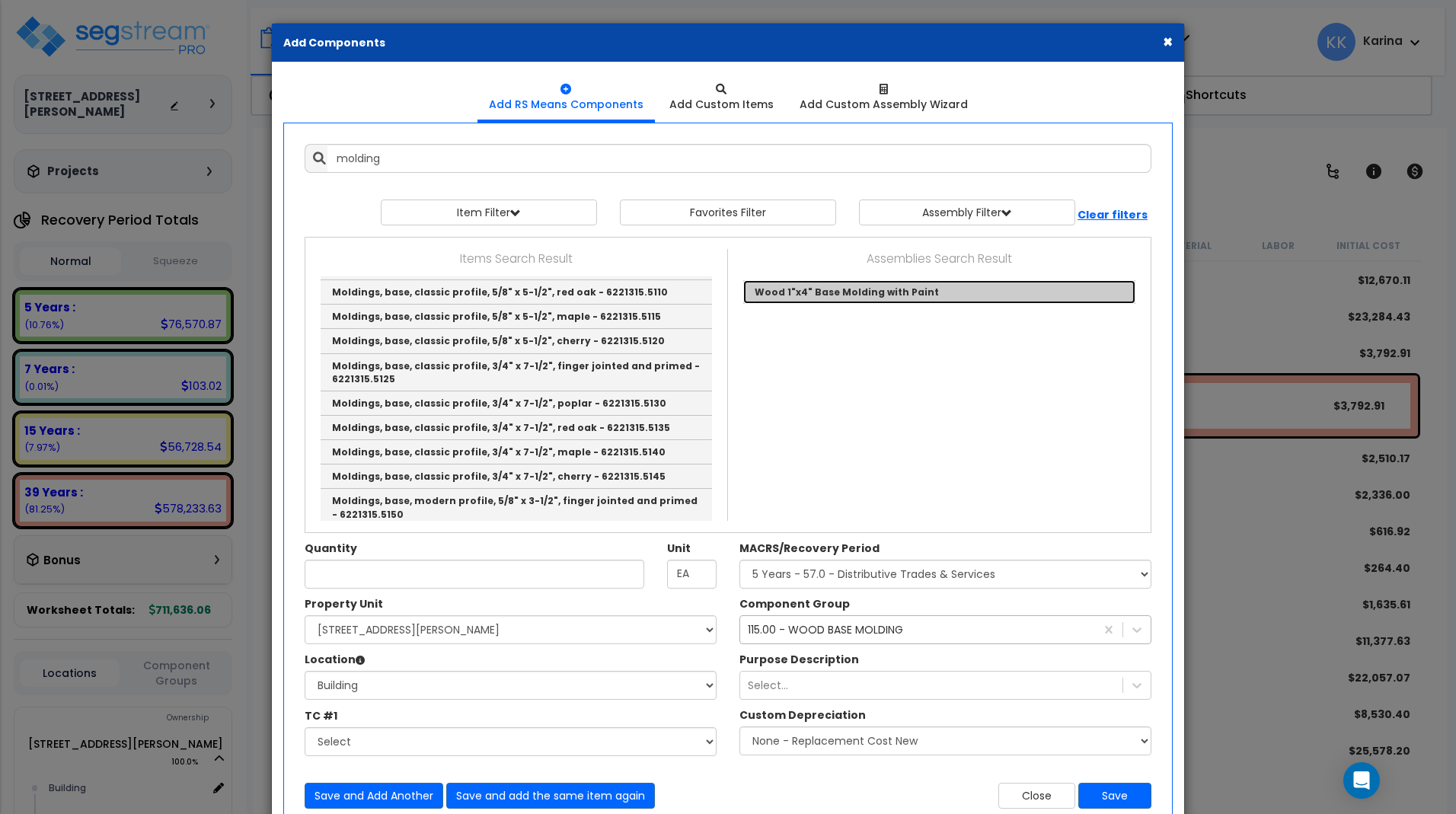
click at [776, 284] on link "Wood 1"x4" Base Molding with Paint" at bounding box center [939, 293] width 392 height 24
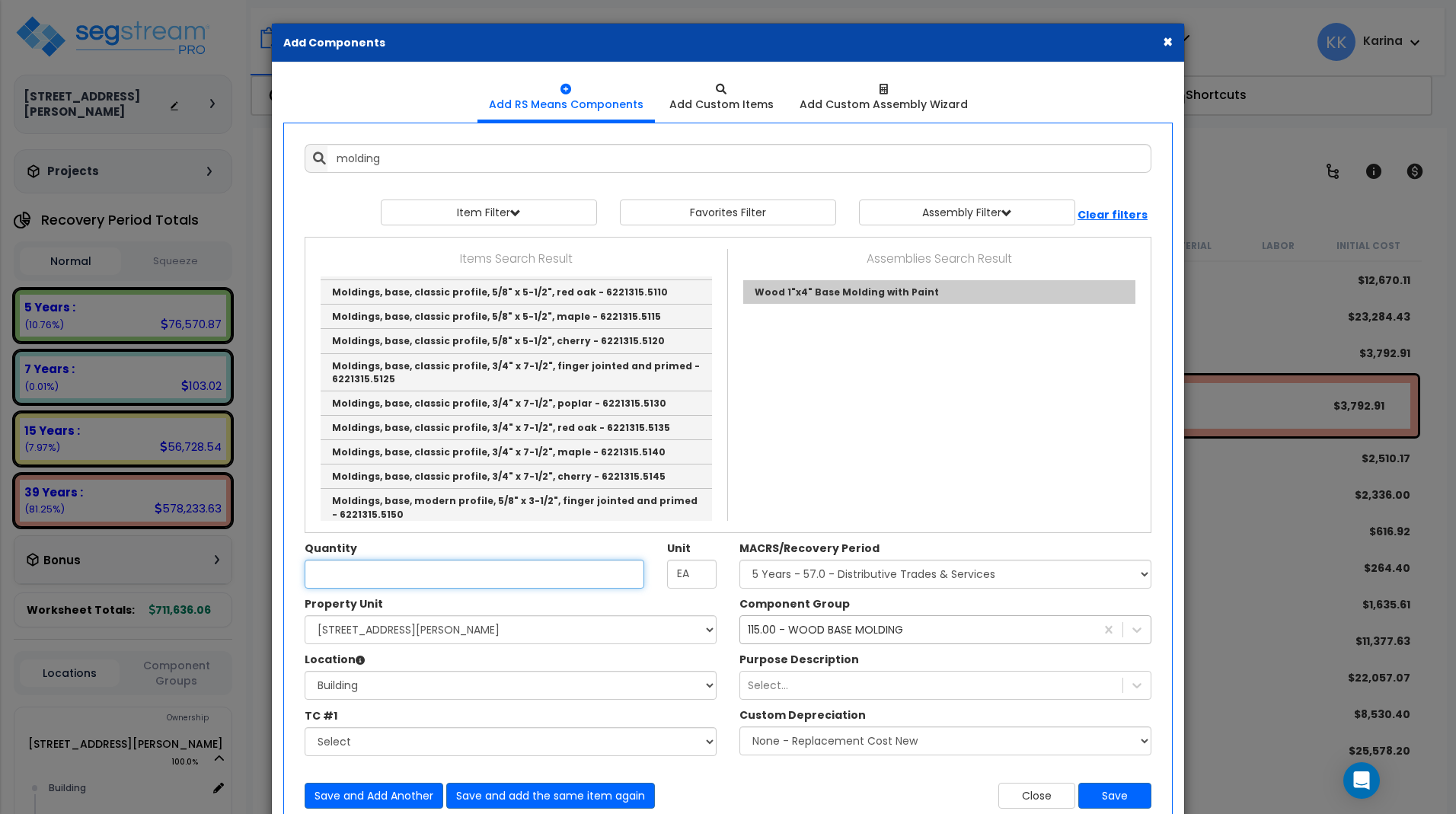
type input "Wood 1"x4" Base Molding with Paint"
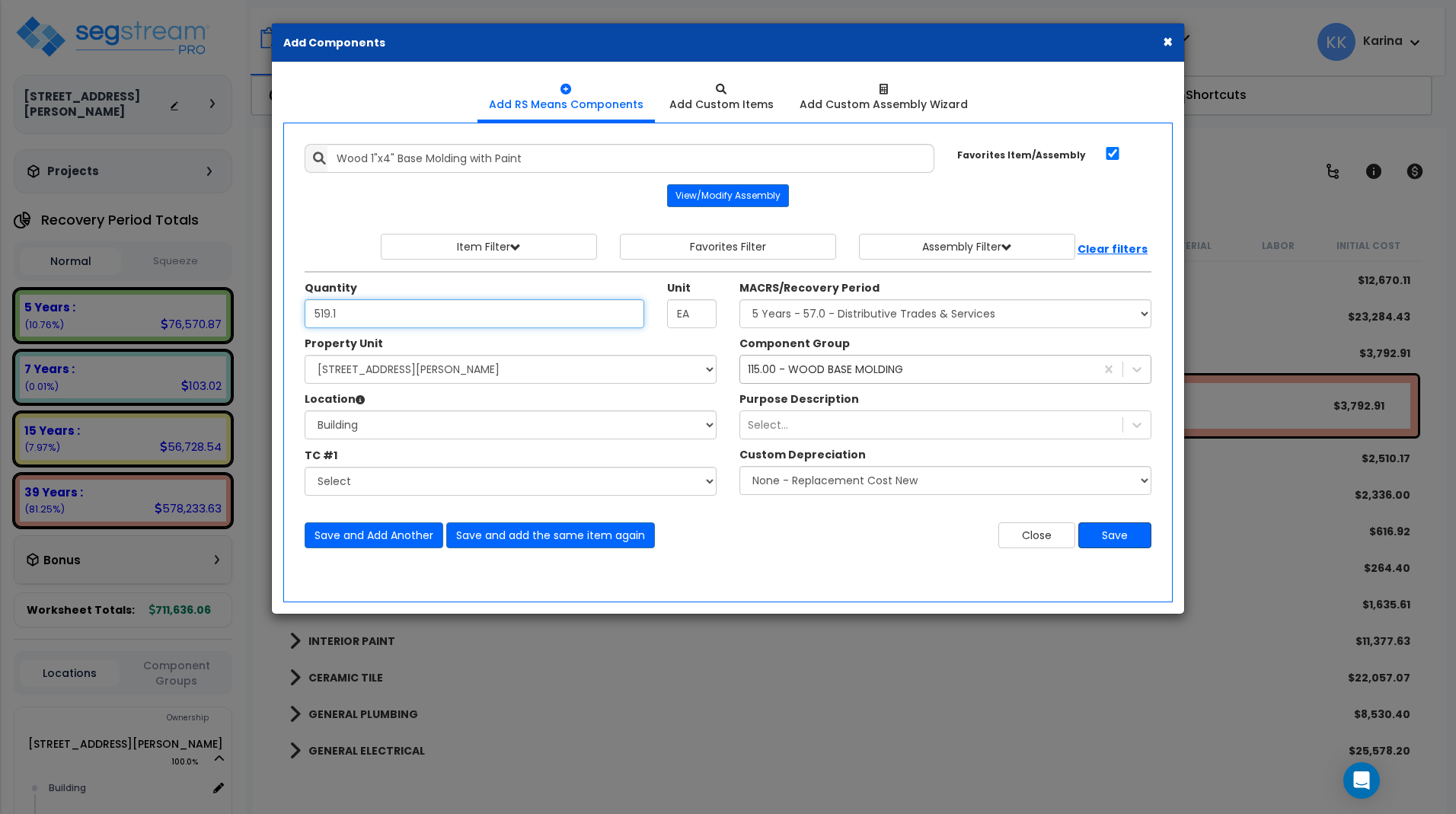
type input "519.1"
click at [1105, 531] on button "Save" at bounding box center [1114, 535] width 73 height 26
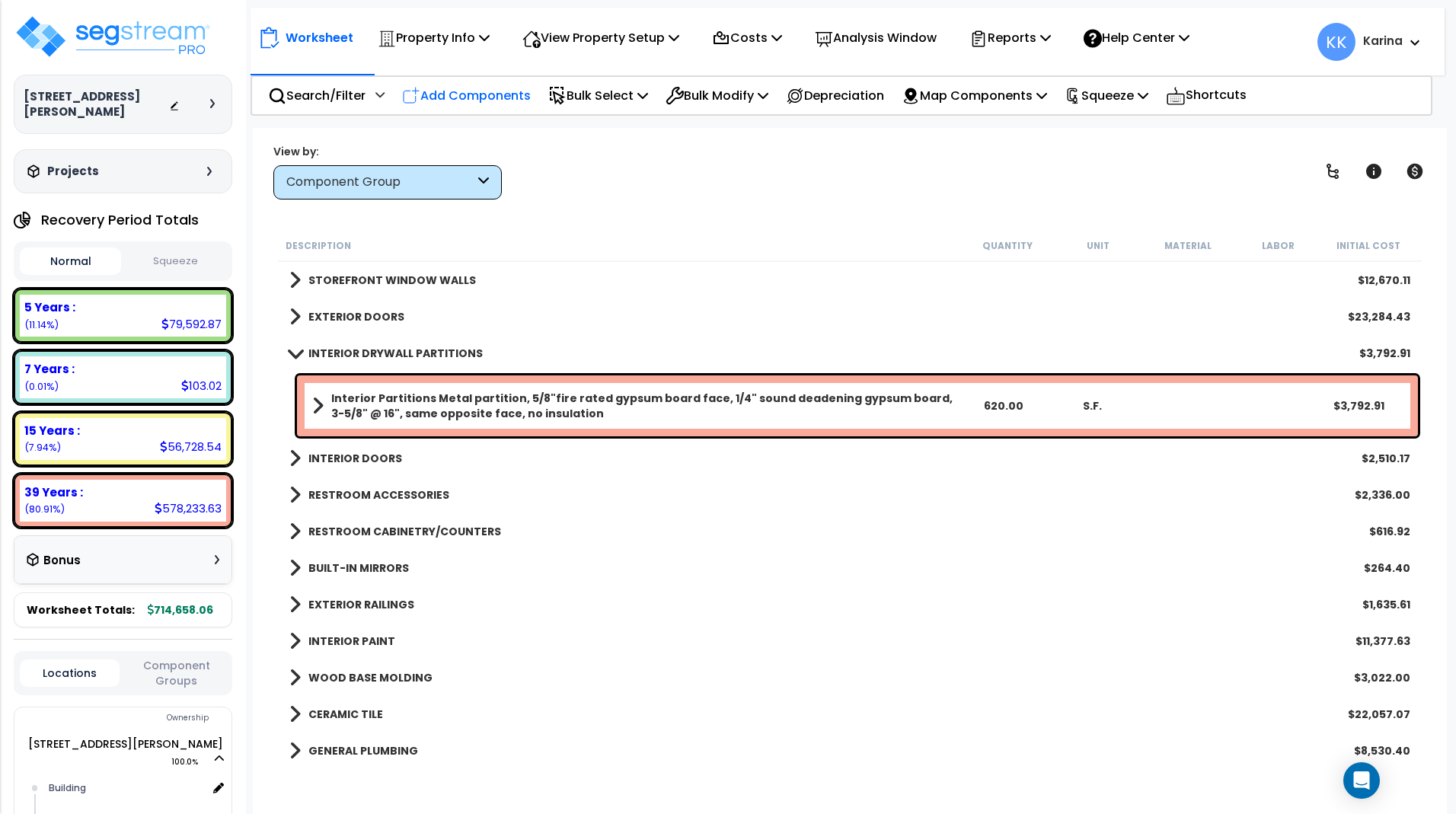
click at [485, 93] on p "Add Components" at bounding box center [465, 95] width 128 height 20
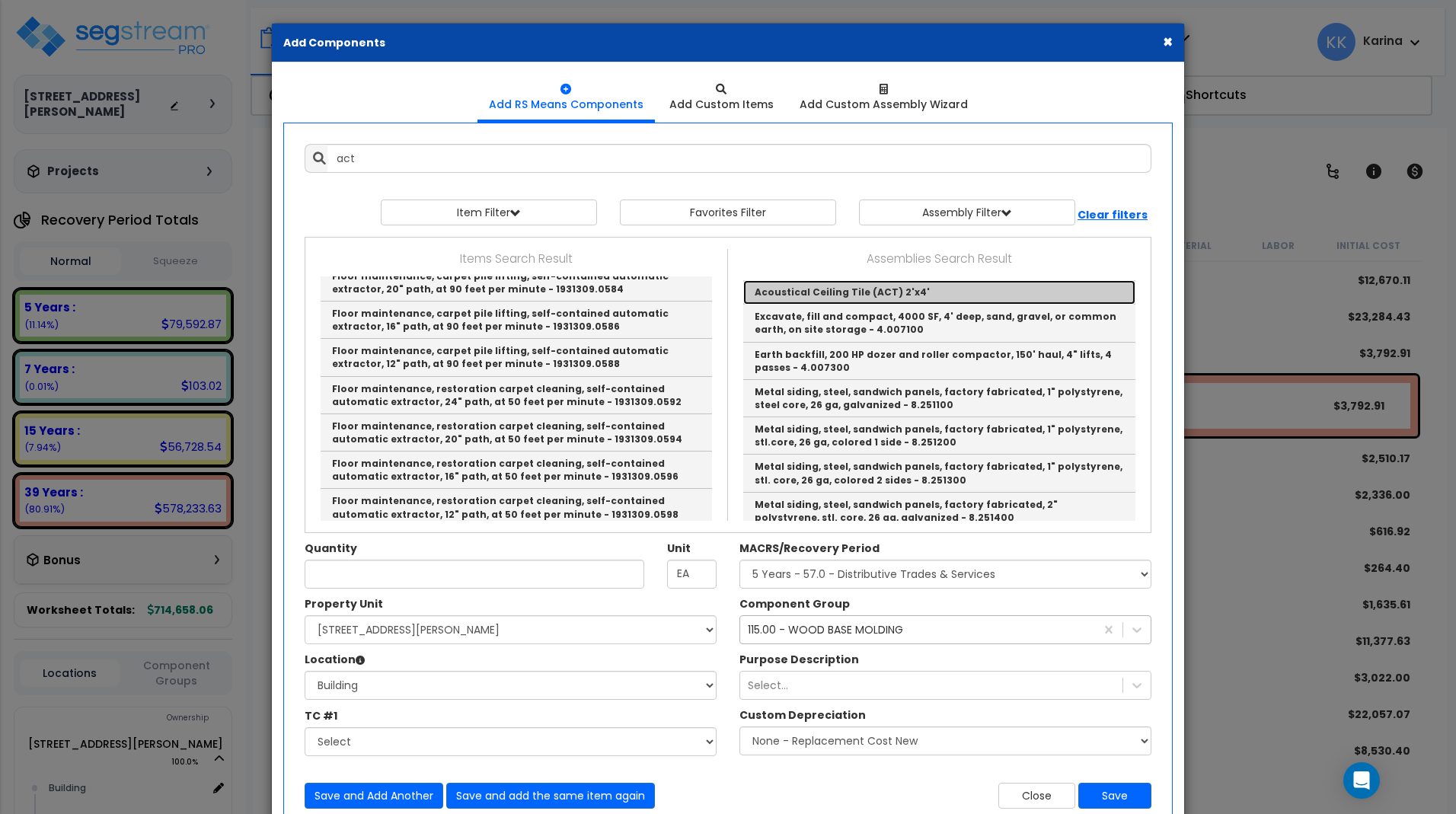
click at [811, 297] on link "Acoustical Ceiling Tile (ACT) 2'x4'" at bounding box center [939, 293] width 392 height 24
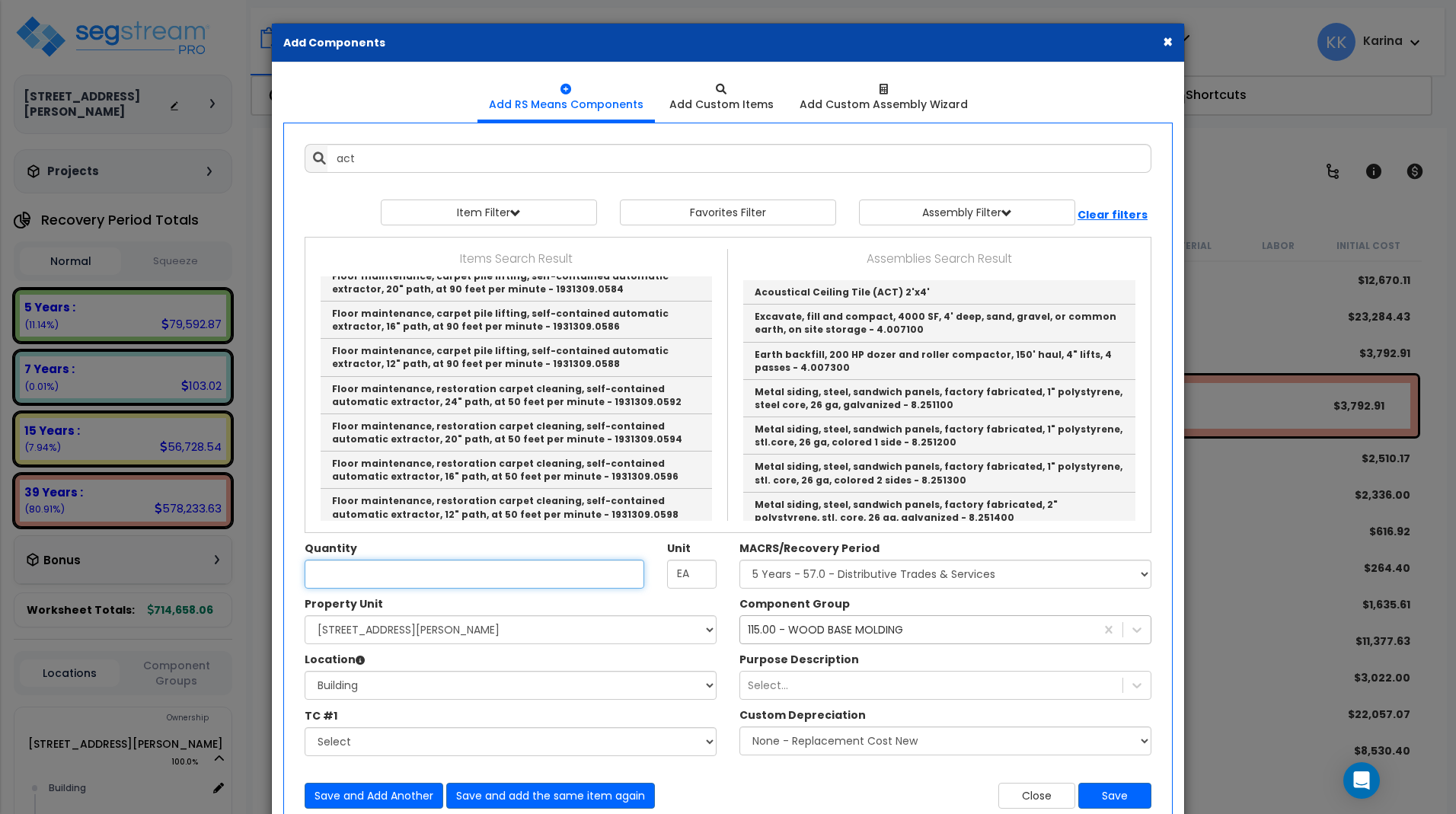
type input "Acoustical Ceiling Tile (ACT) 2'x4'"
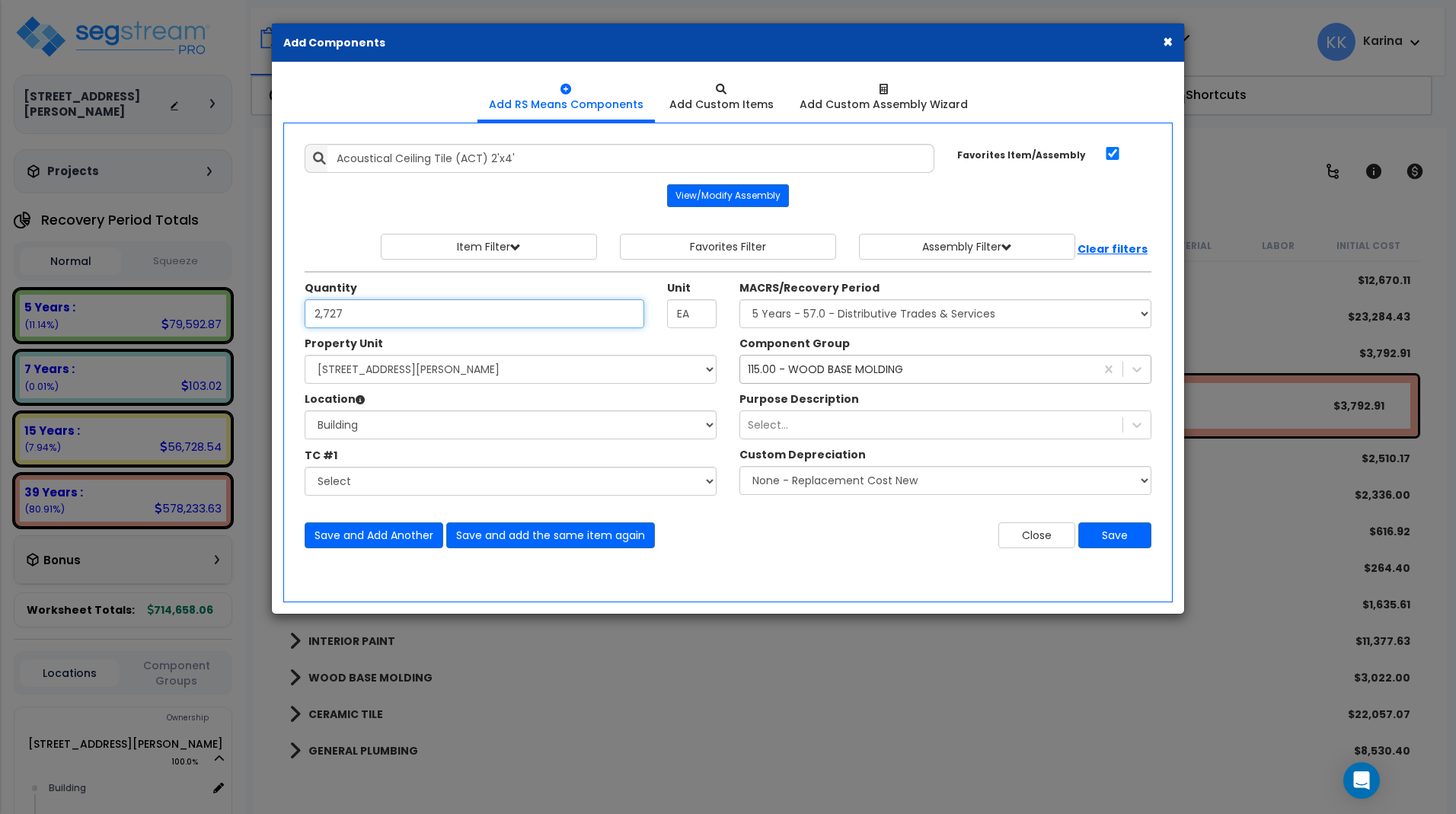
type input "2,727"
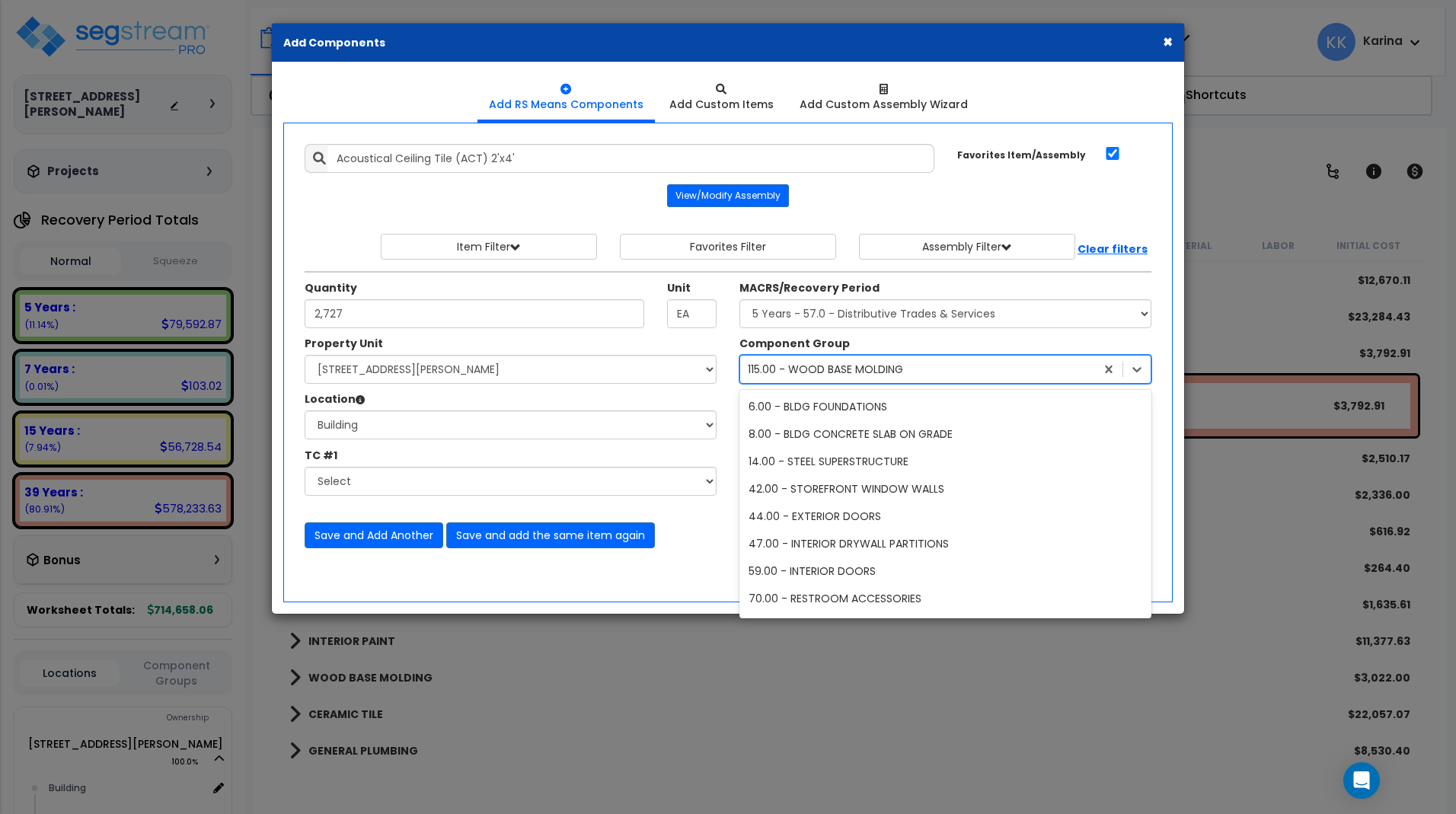
scroll to position [3703, 0]
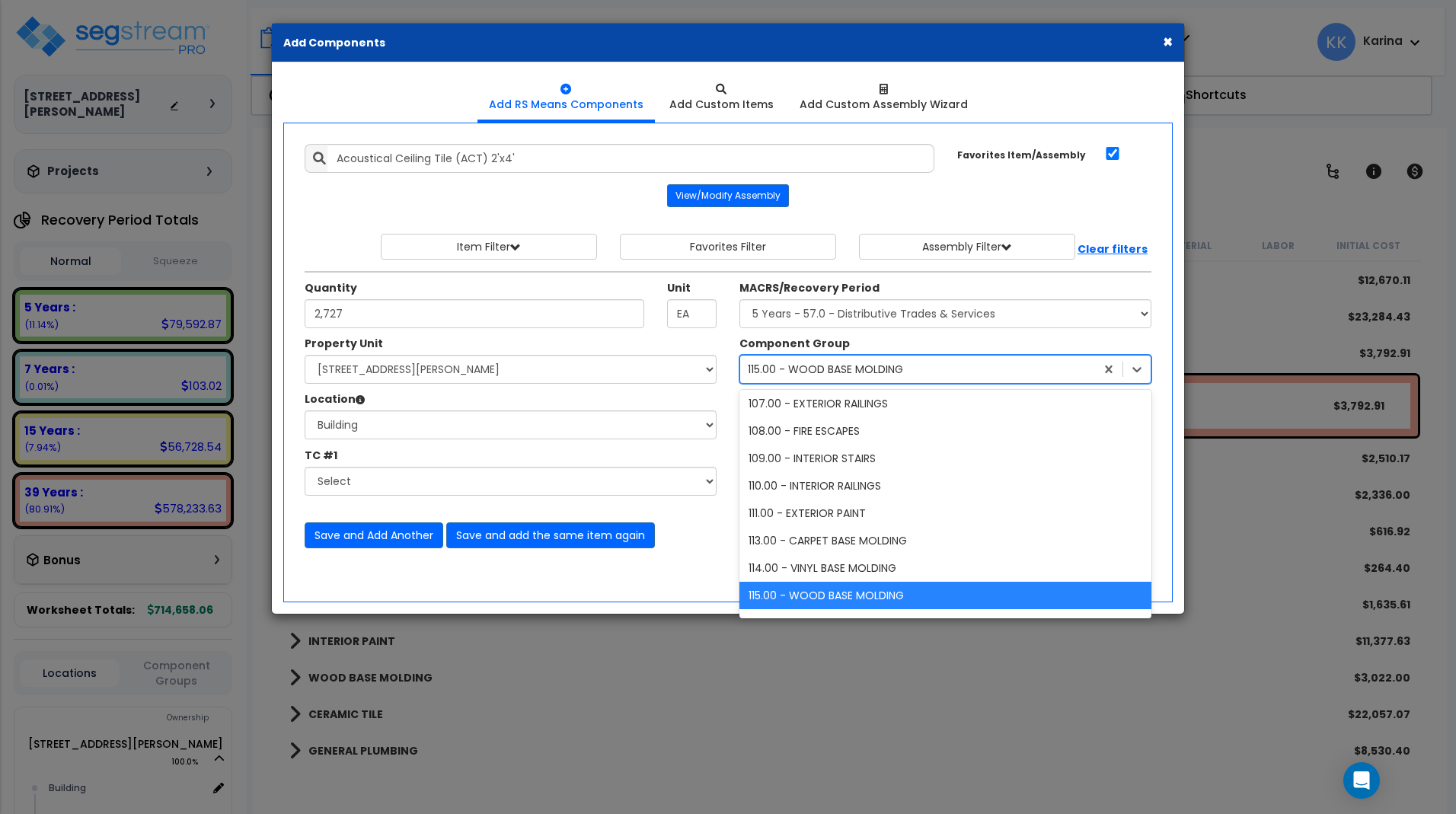
click at [852, 365] on div "115.00 - WOOD BASE MOLDING" at bounding box center [825, 369] width 155 height 15
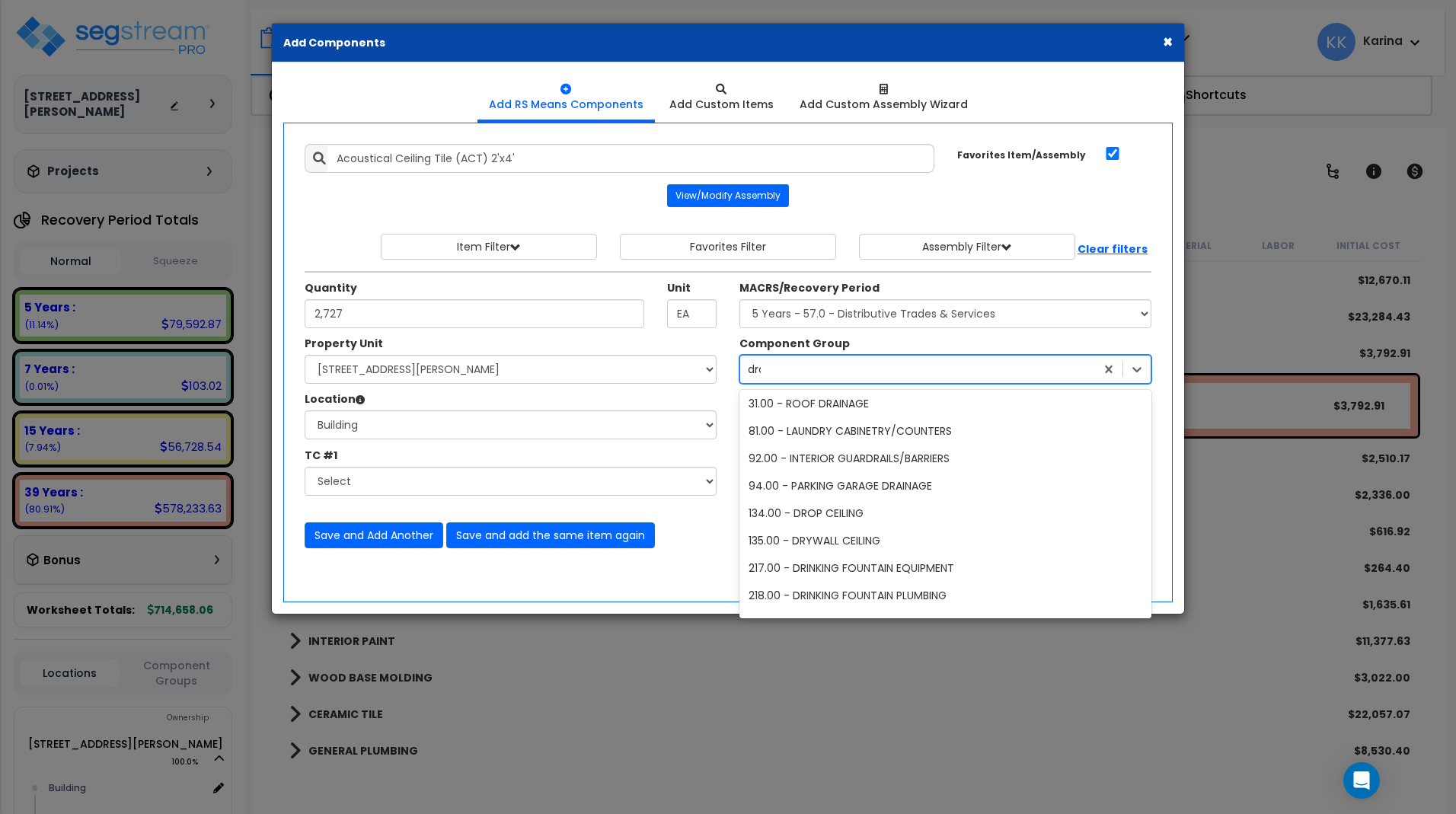
scroll to position [0, 0]
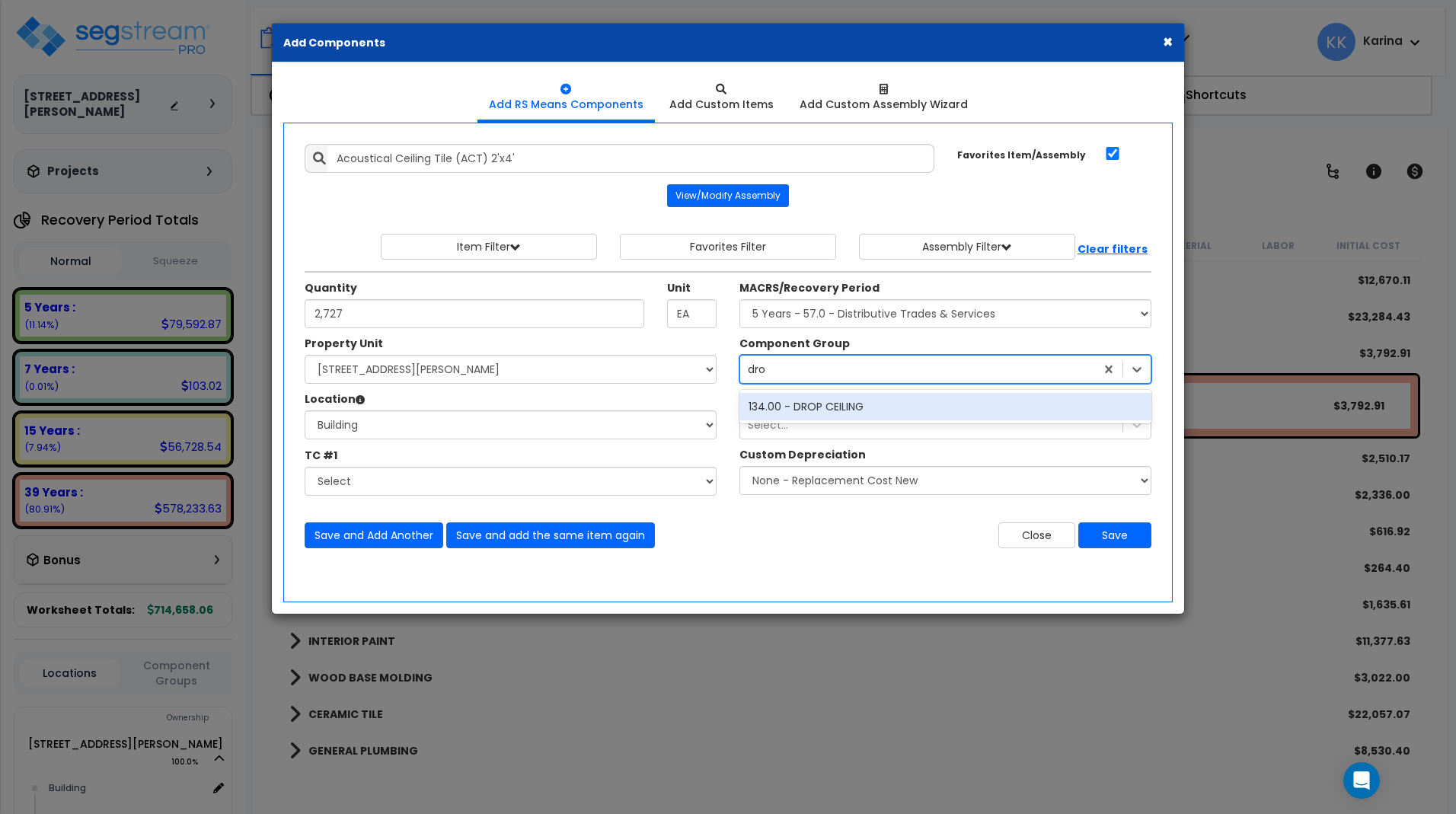
type input "drop"
click at [836, 413] on div "134.00 - DROP CEILING" at bounding box center [945, 407] width 412 height 28
click at [1118, 538] on button "Save" at bounding box center [1114, 535] width 73 height 26
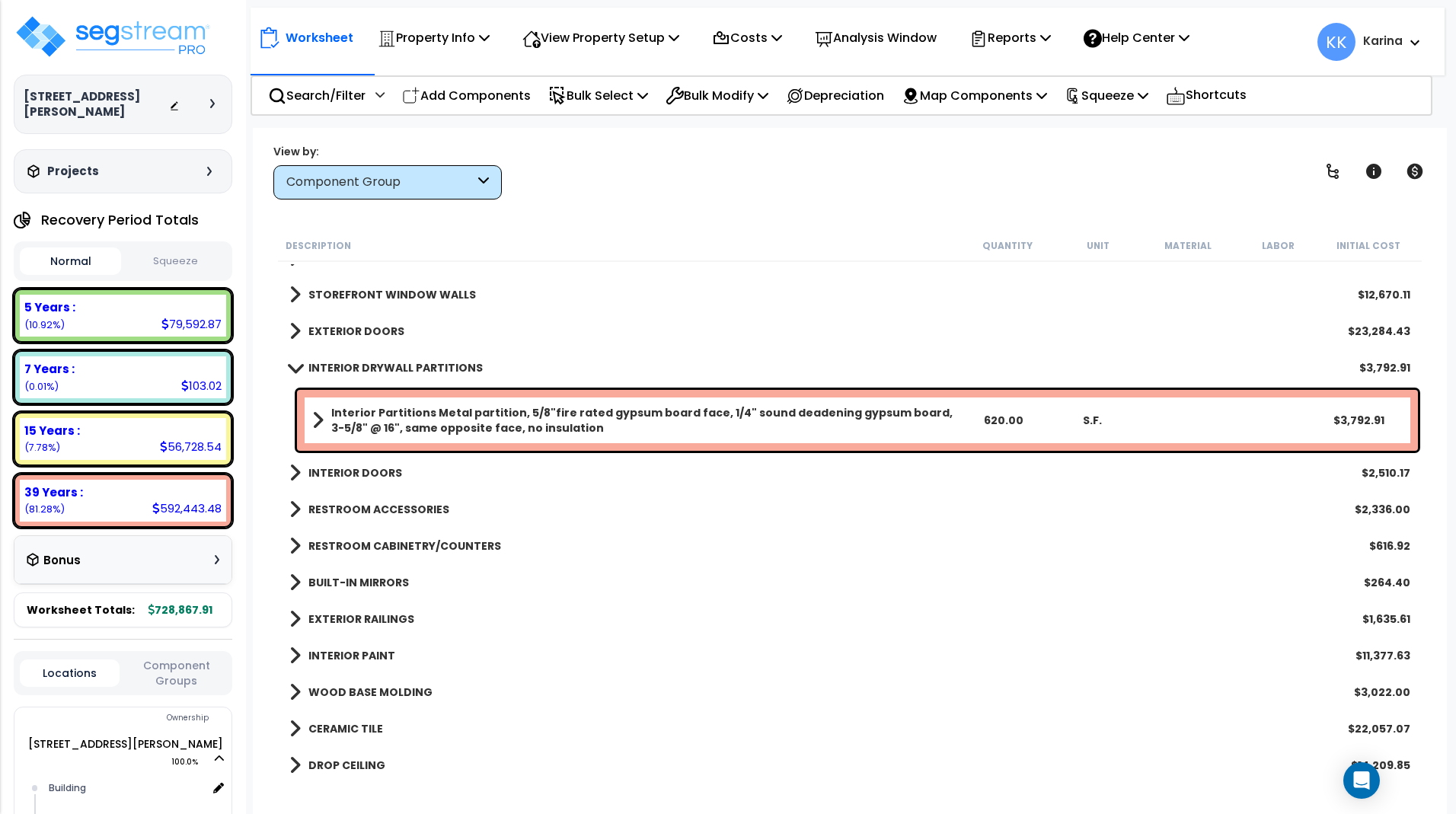
scroll to position [183, 0]
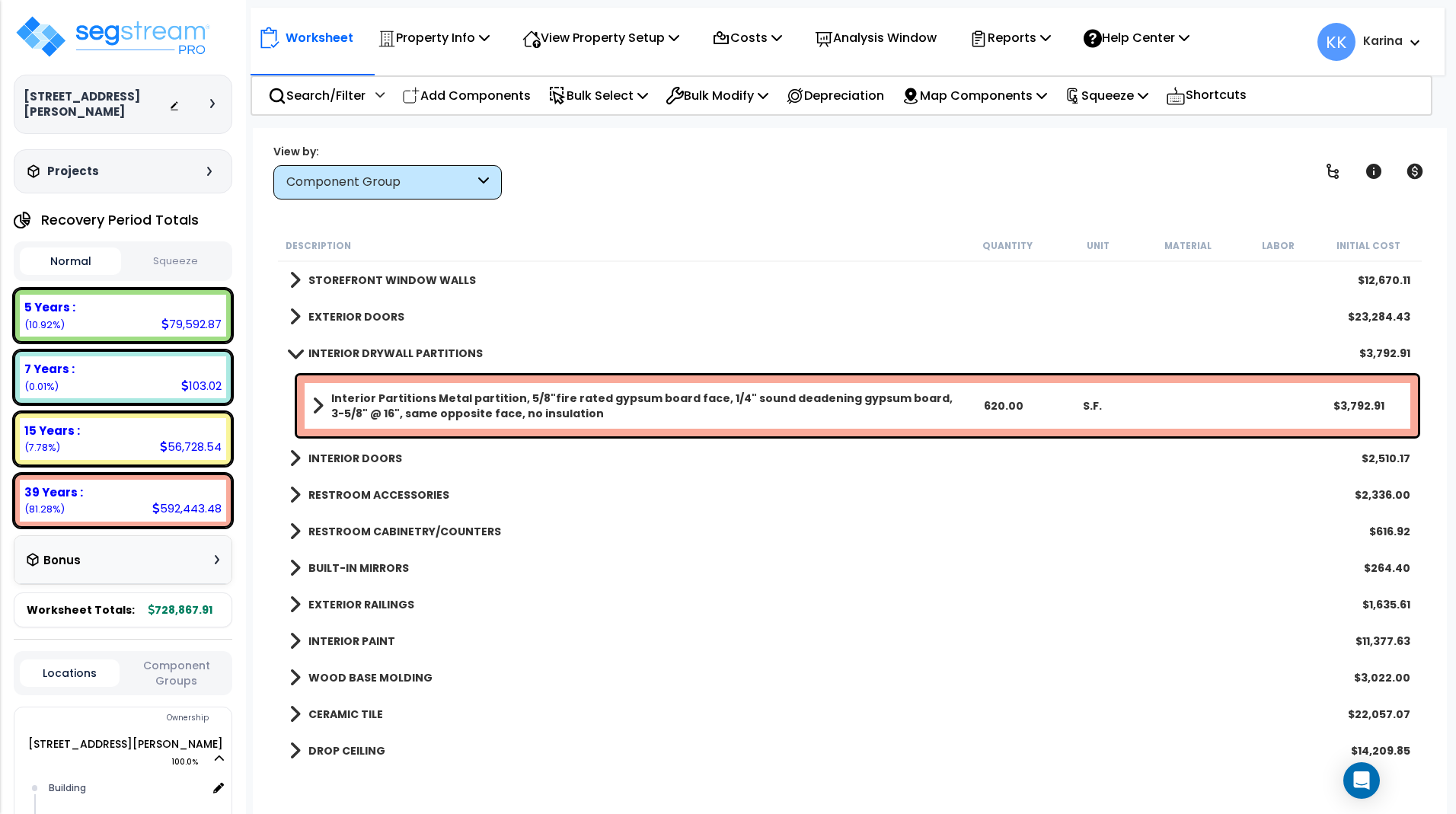
click at [290, 353] on span at bounding box center [295, 353] width 21 height 11
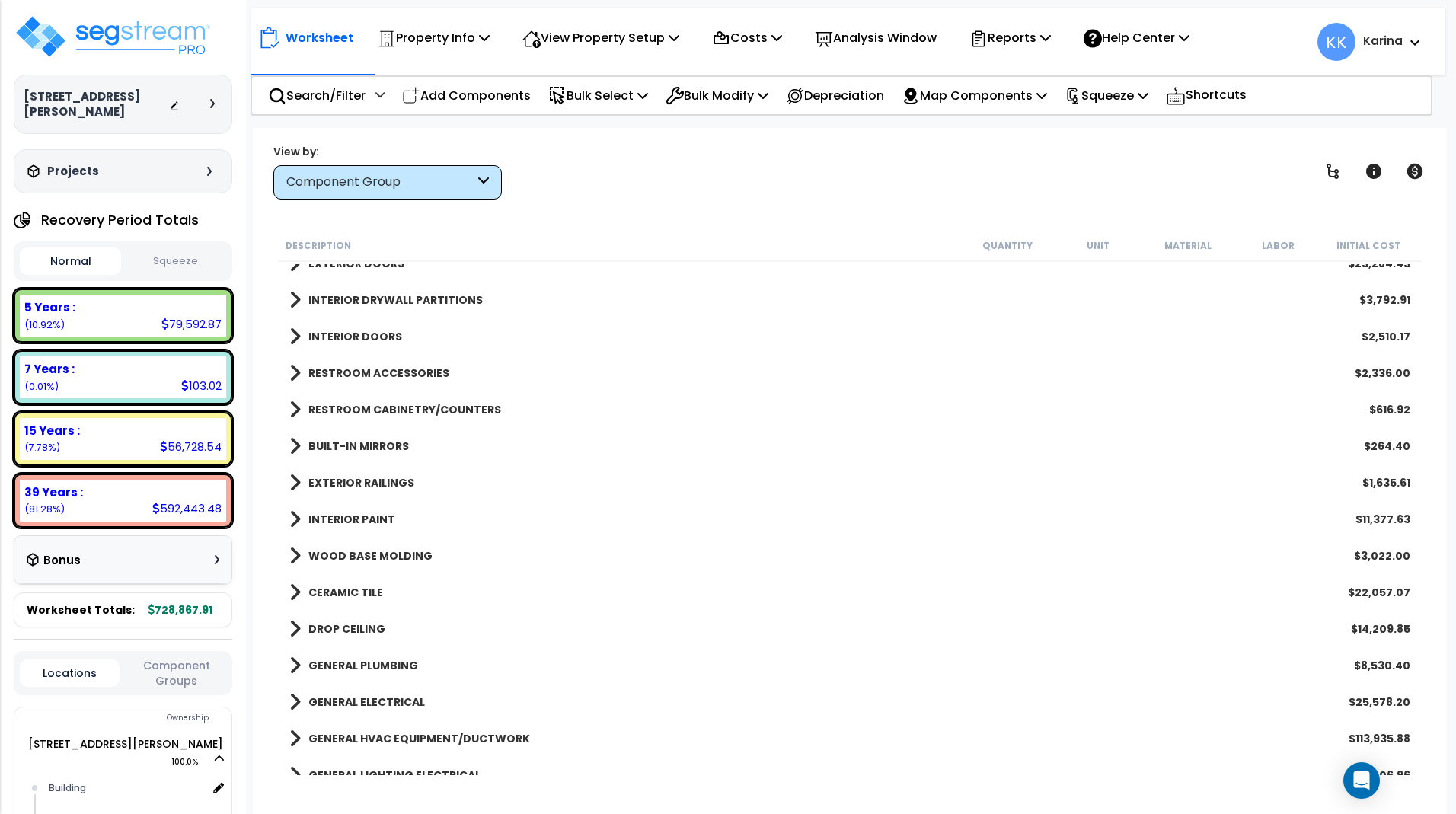
scroll to position [274, 0]
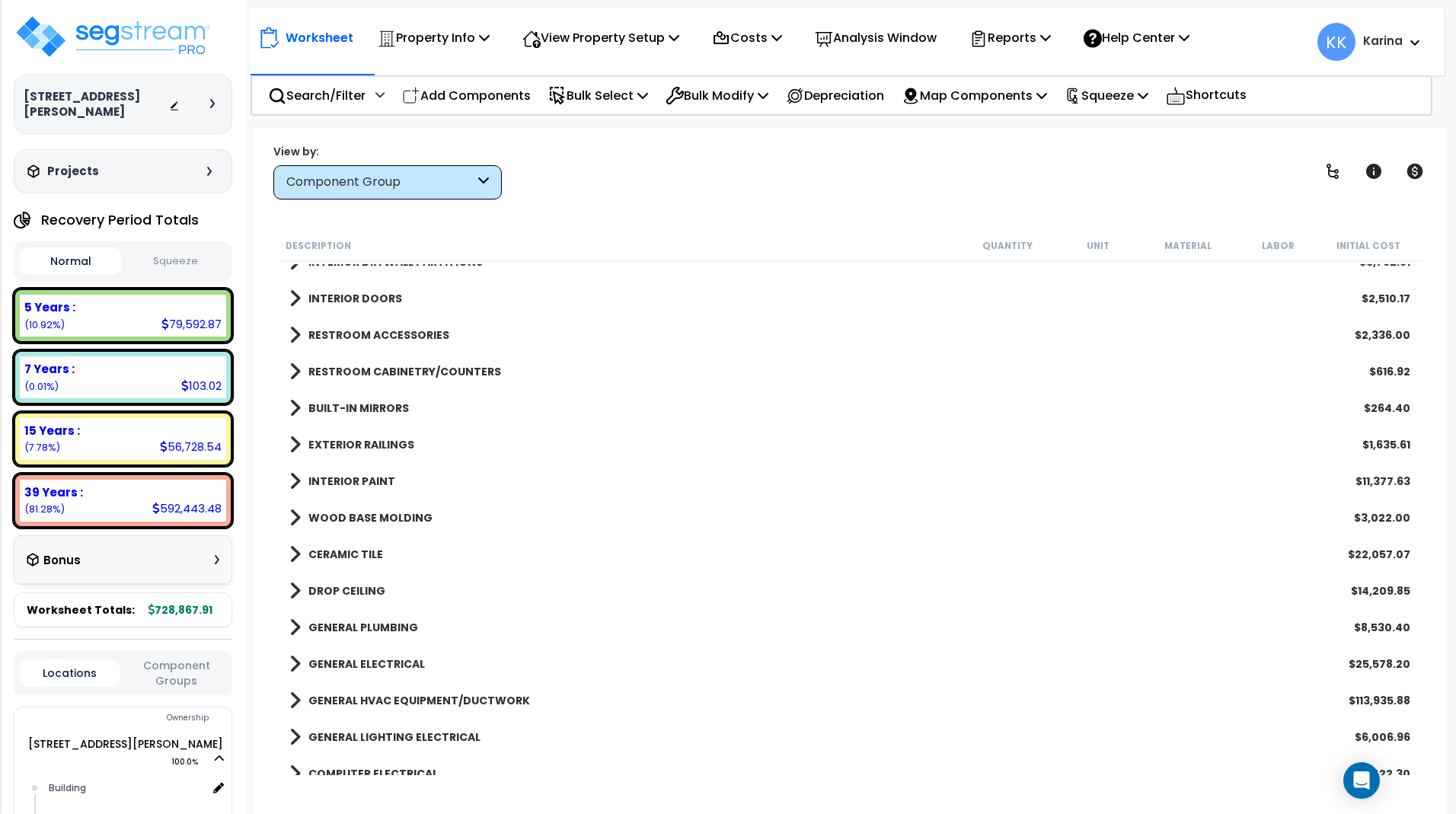
click at [291, 593] on span at bounding box center [295, 590] width 11 height 21
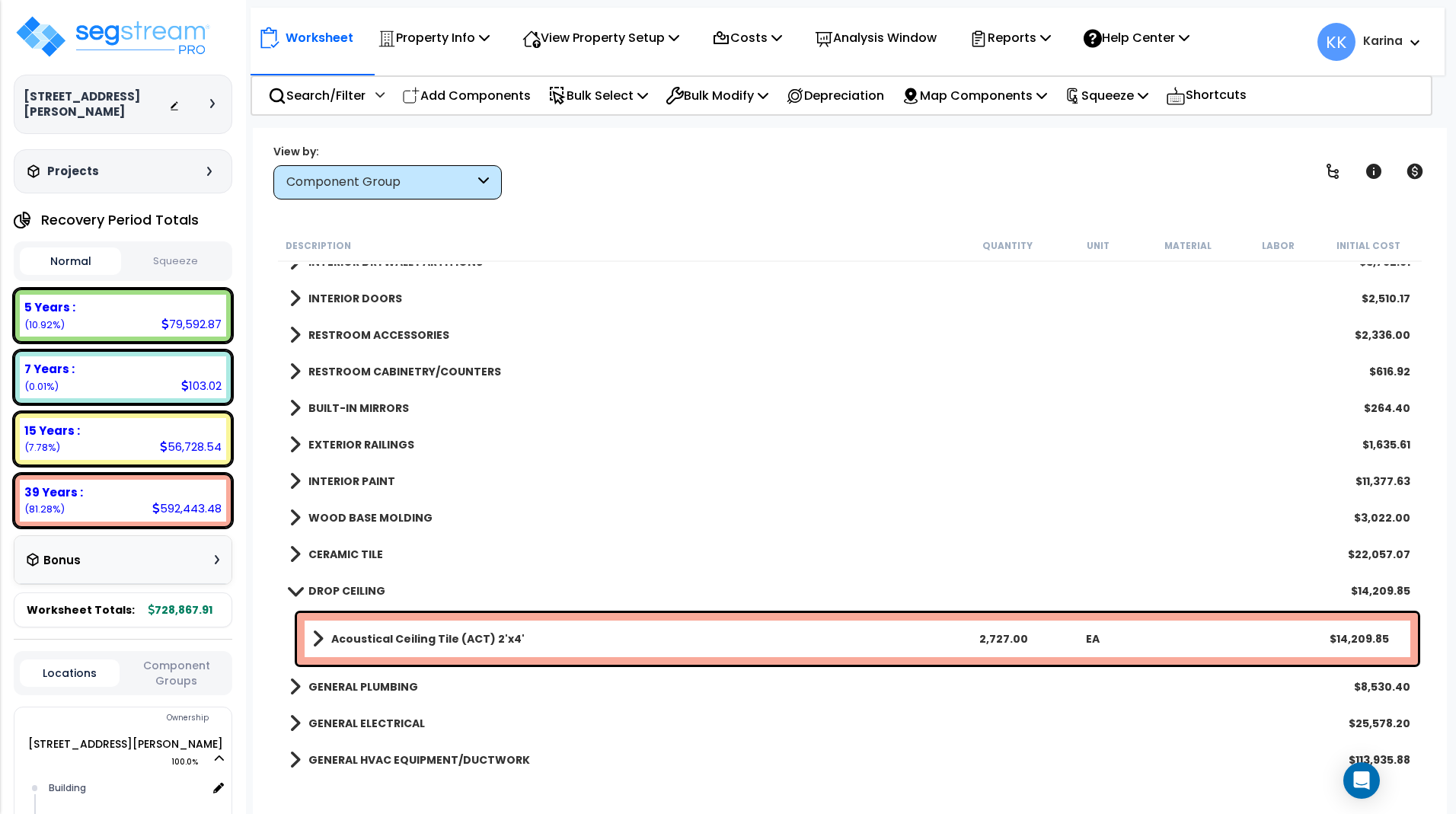
click at [291, 593] on span at bounding box center [295, 590] width 21 height 11
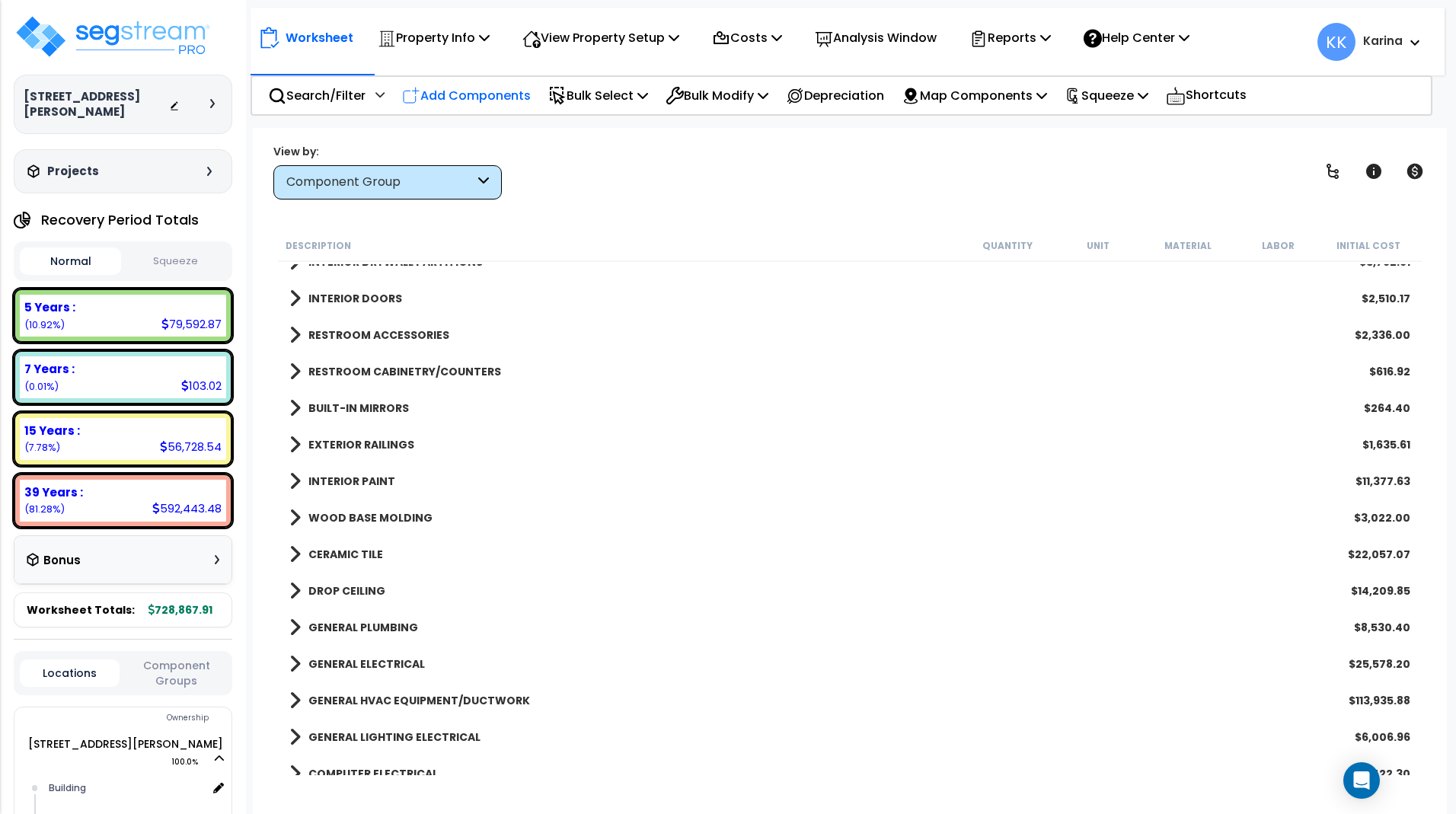
click at [491, 90] on p "Add Components" at bounding box center [465, 95] width 128 height 20
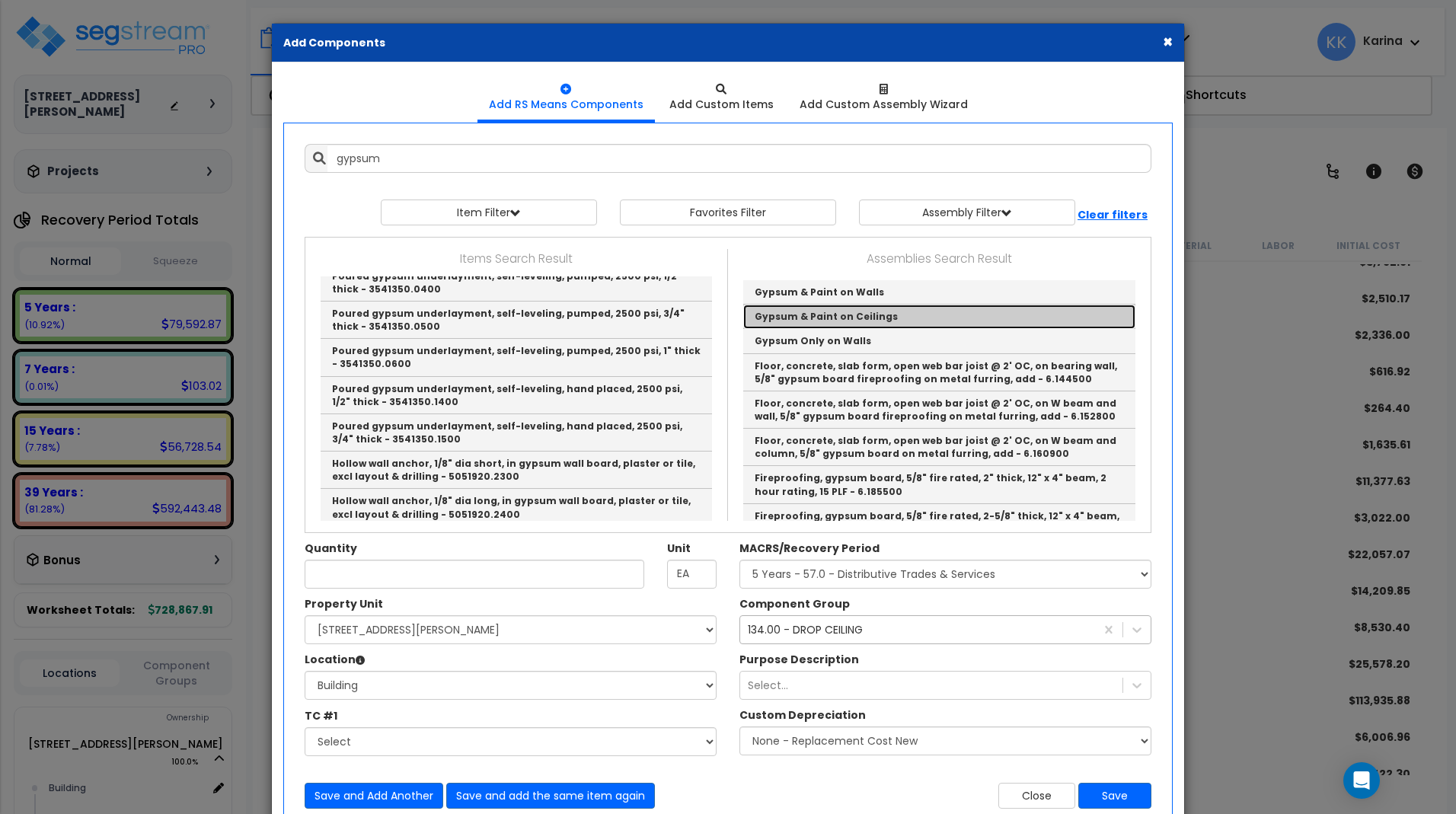
click at [767, 312] on link "Gypsum & Paint on Ceilings" at bounding box center [939, 317] width 392 height 24
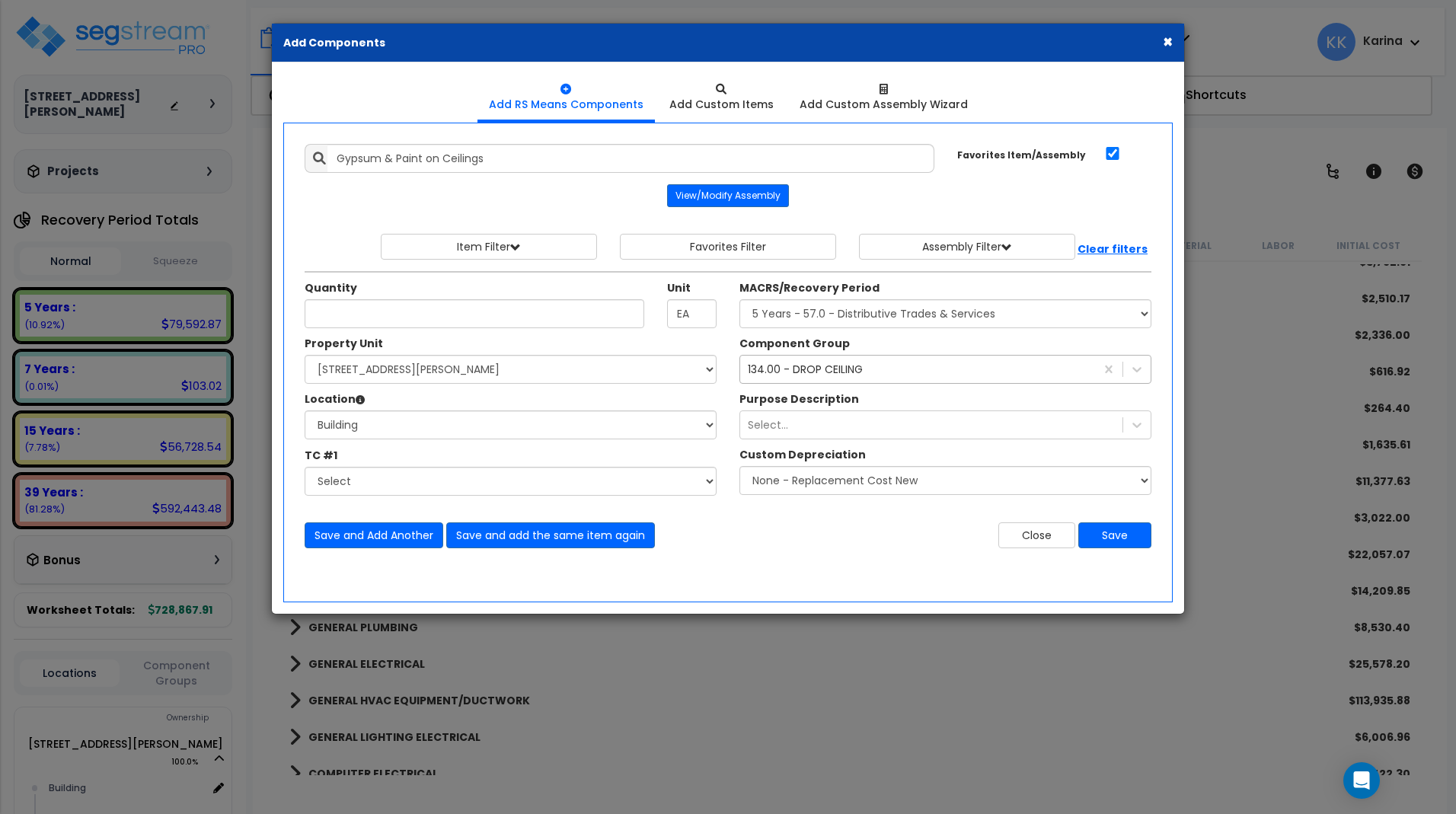
click at [687, 762] on div "× Add Components Add RS Means Components Add Custom Items Add Items" at bounding box center [728, 407] width 1456 height 814
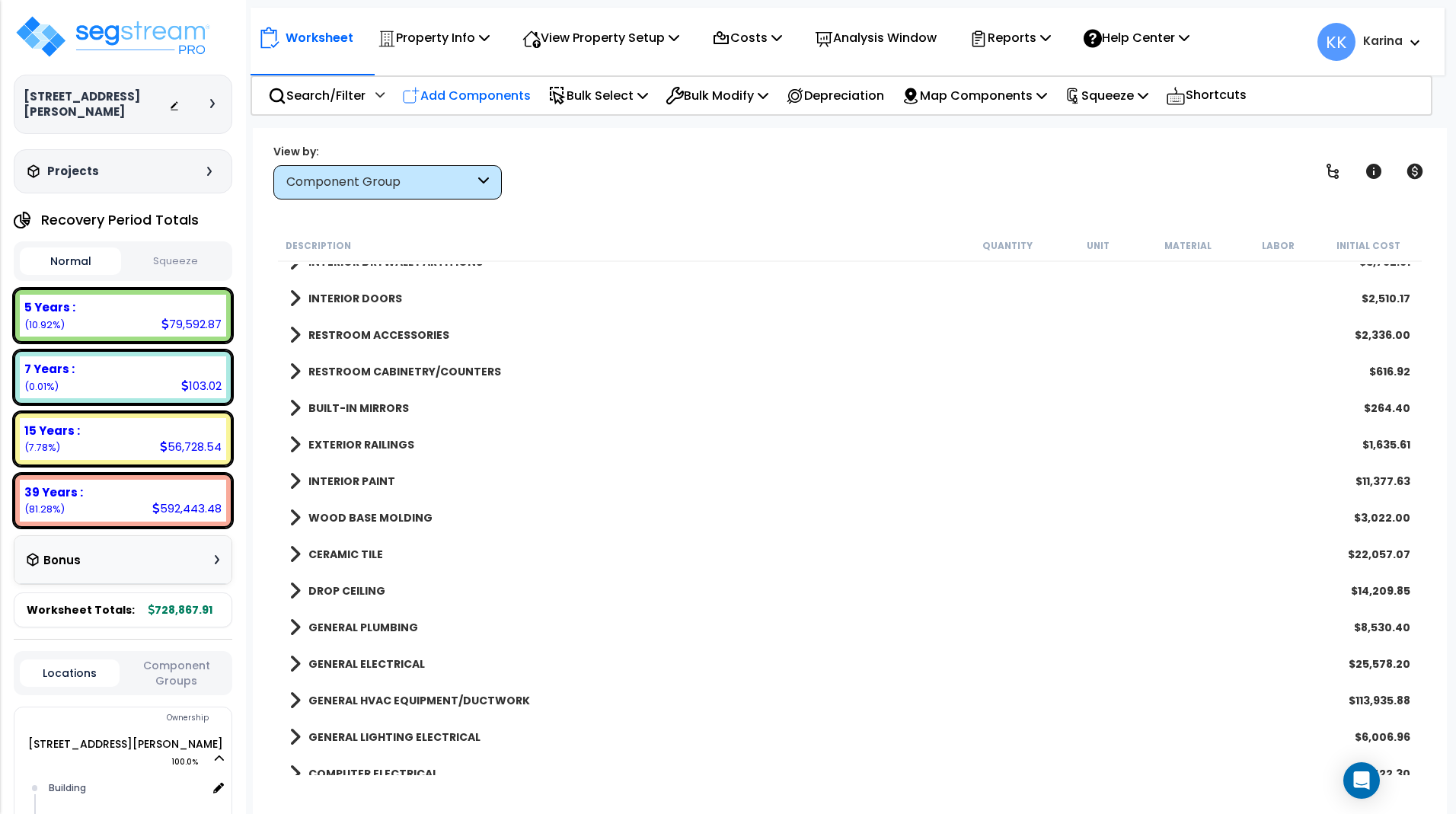
click at [489, 96] on p "Add Components" at bounding box center [465, 95] width 128 height 20
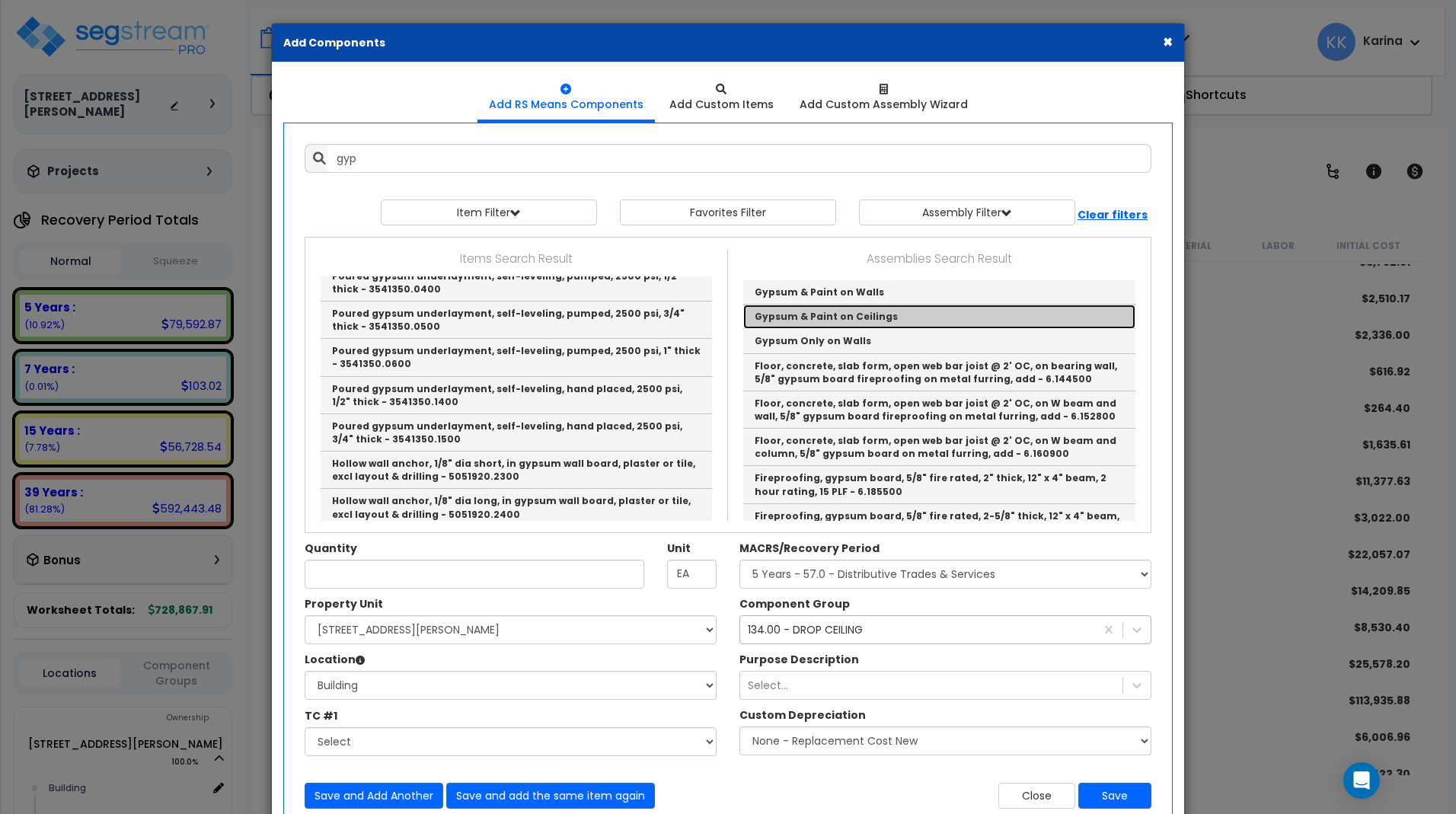
click at [769, 314] on link "Gypsum & Paint on Ceilings" at bounding box center [939, 317] width 392 height 24
type input "Gypsum & Paint on Ceilings"
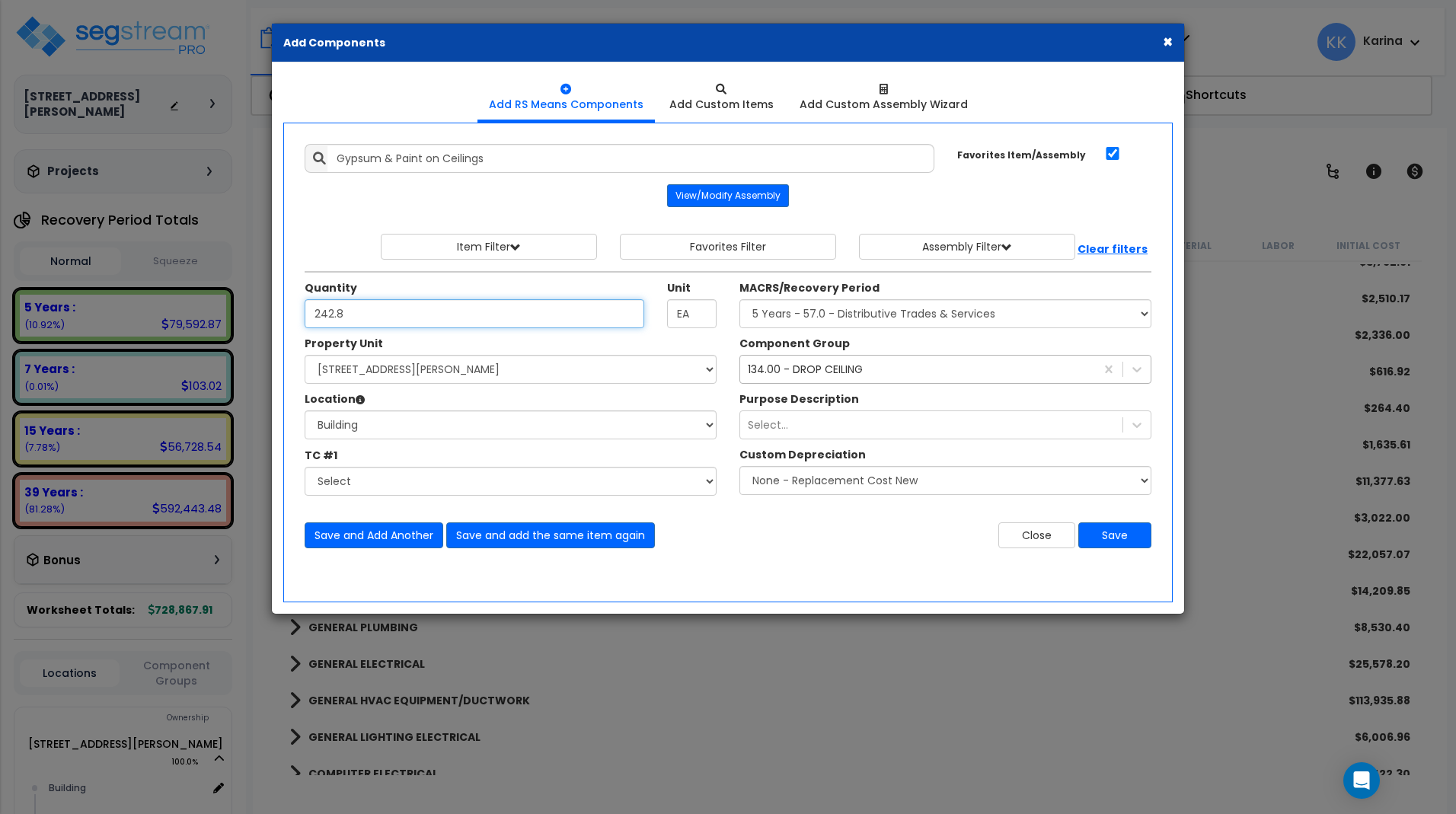
type input "242.8"
click at [824, 369] on div "134.00 - DROP CEILING" at bounding box center [805, 369] width 115 height 15
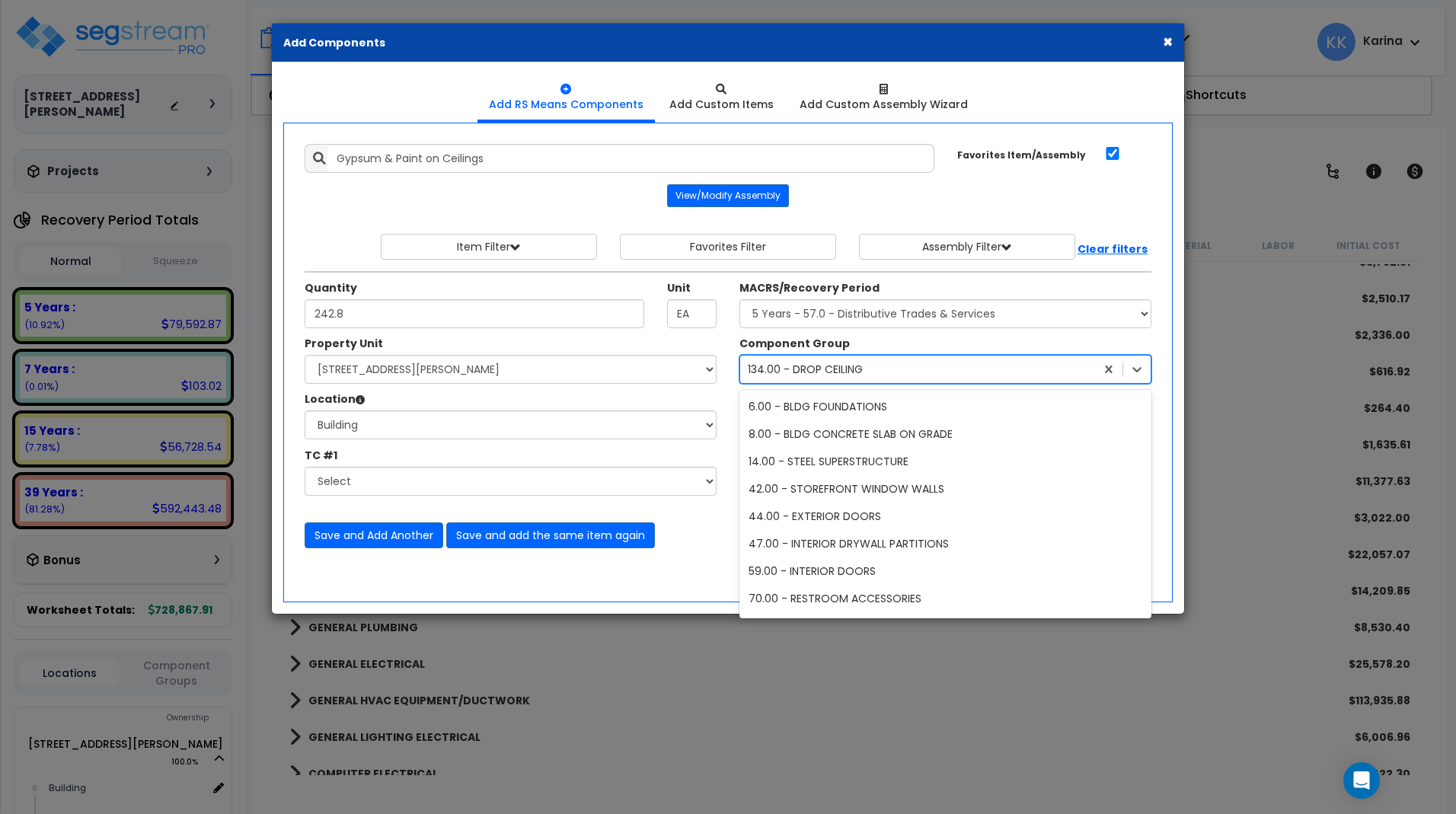
scroll to position [4333, 0]
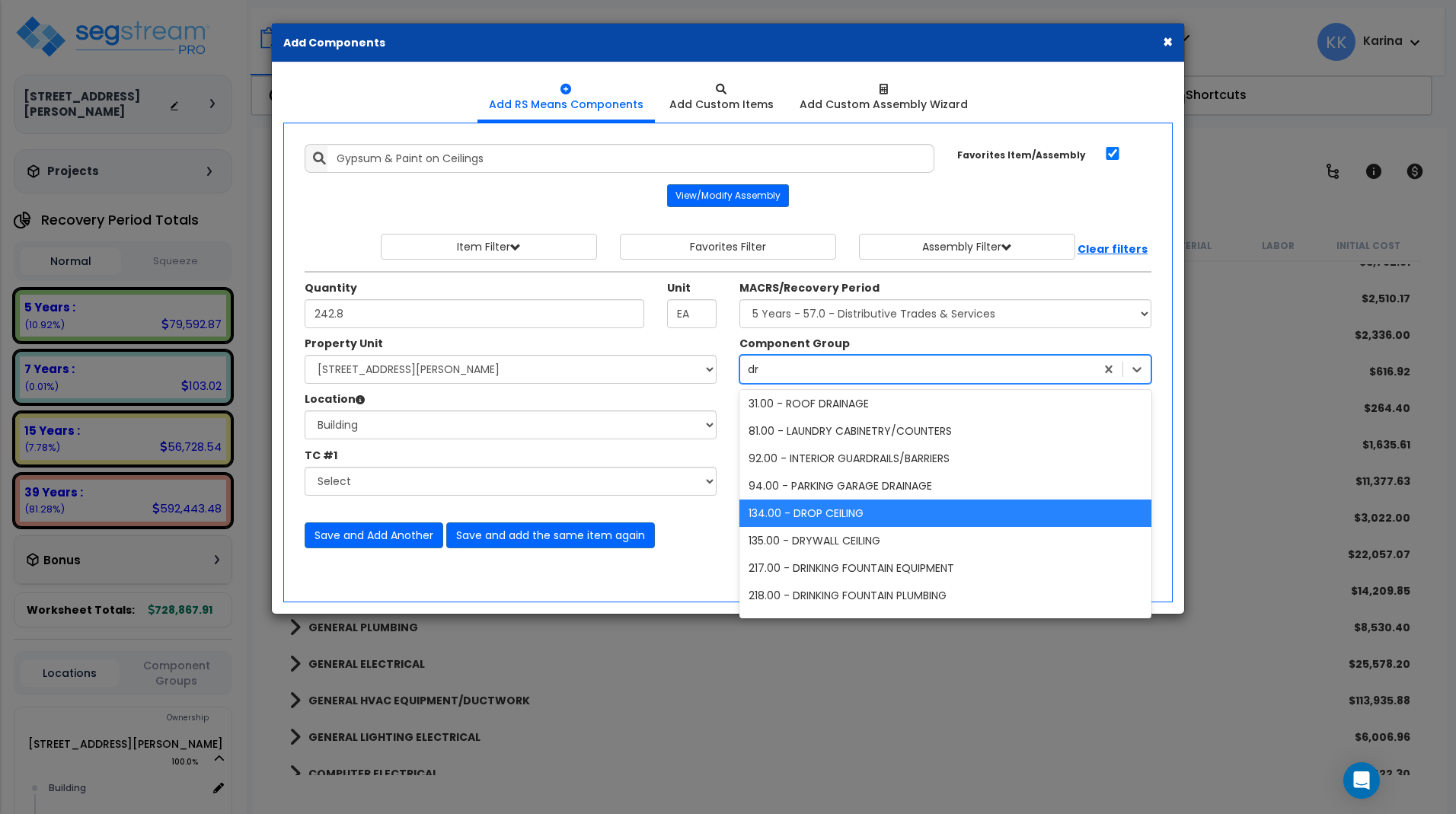
type input "dry"
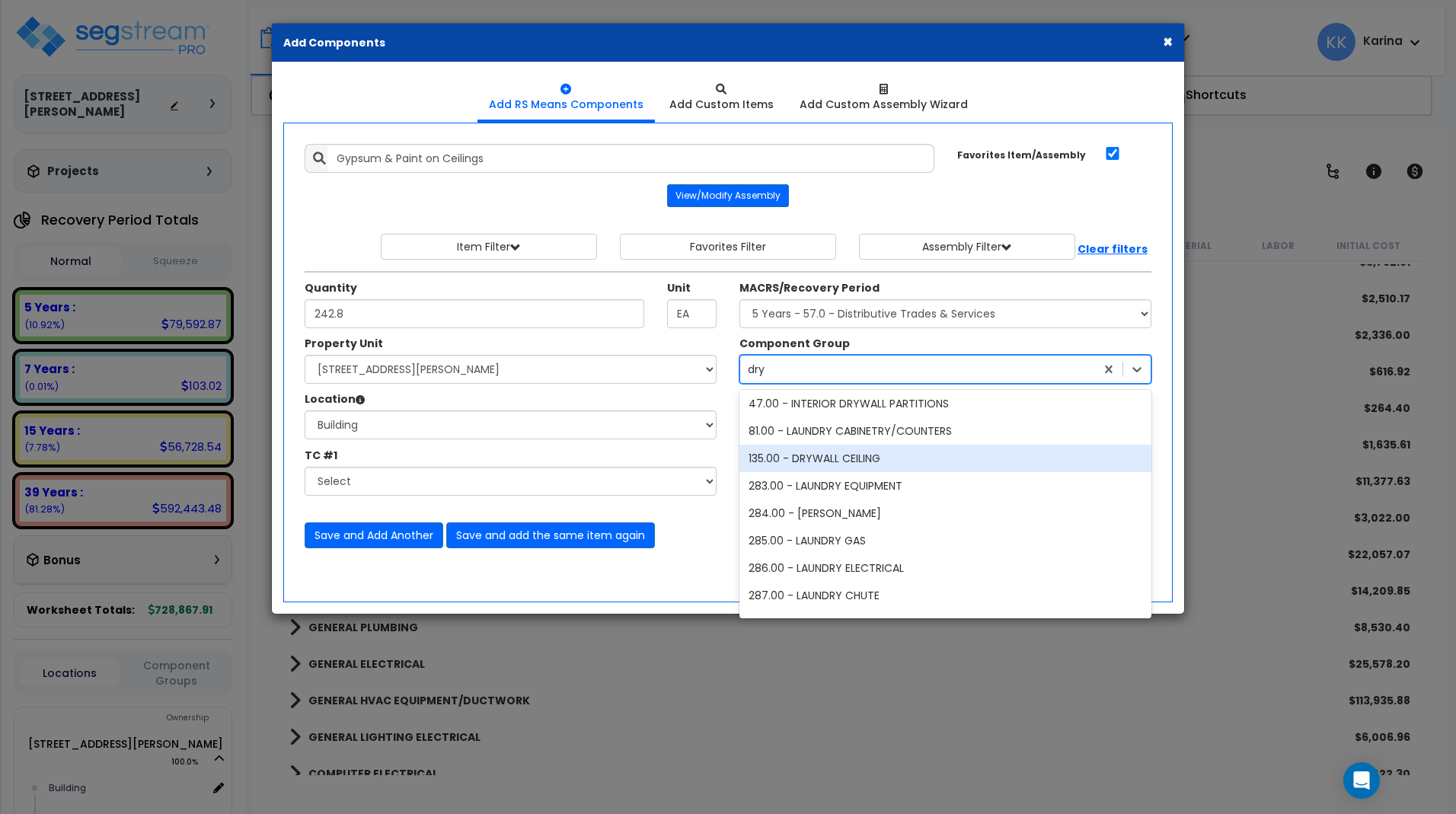
click at [846, 457] on div "135.00 - DRYWALL CEILING" at bounding box center [945, 459] width 412 height 28
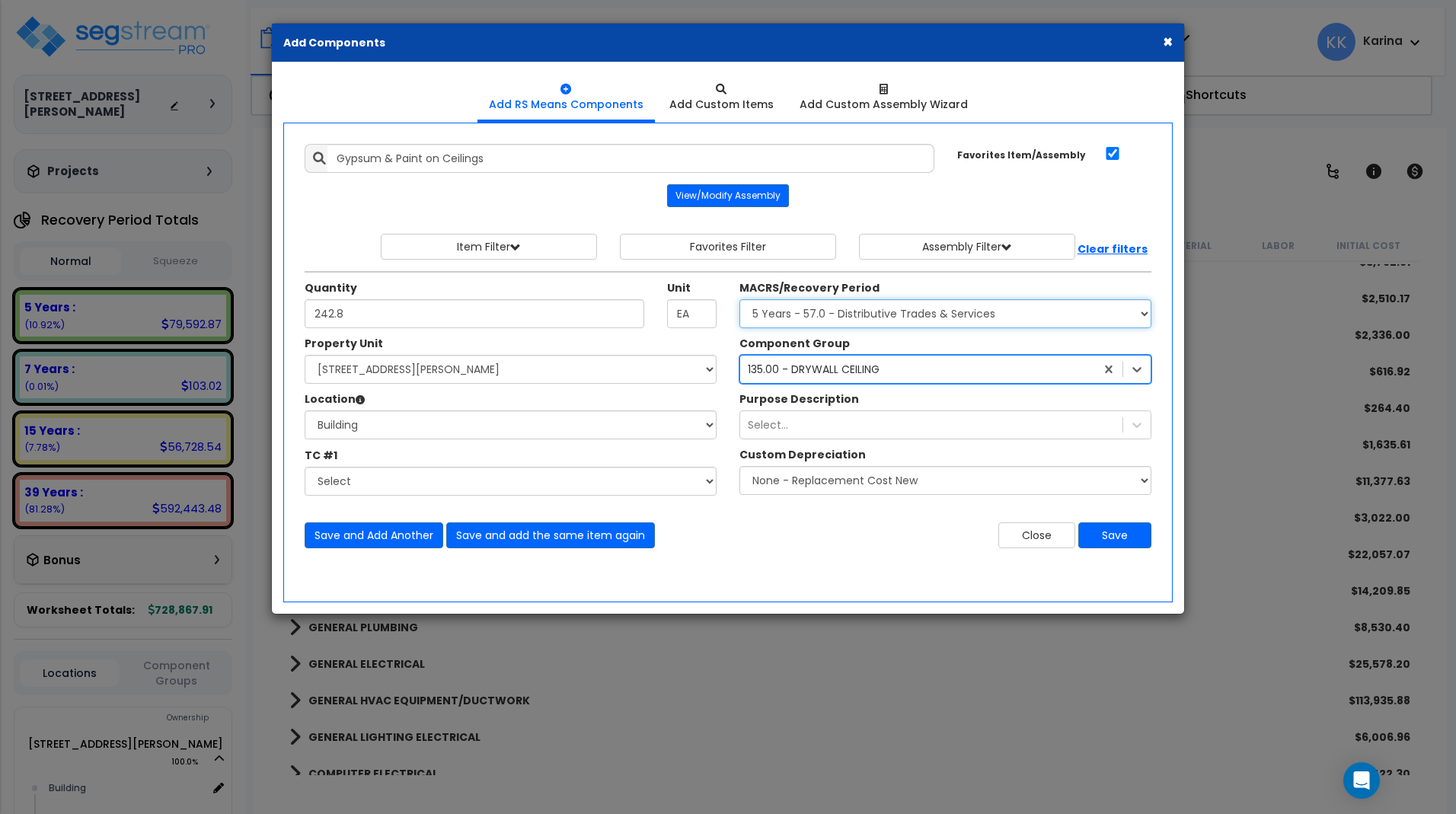
click at [740, 299] on select "Select MACRS/Recovery Period 5 Years - 57.0 - Distributive Trades & Services 5 …" at bounding box center [945, 313] width 412 height 29
select select "3669"
click option "39 Years - NA - Long-Life Property" at bounding box center [0, 0] width 0 height 0
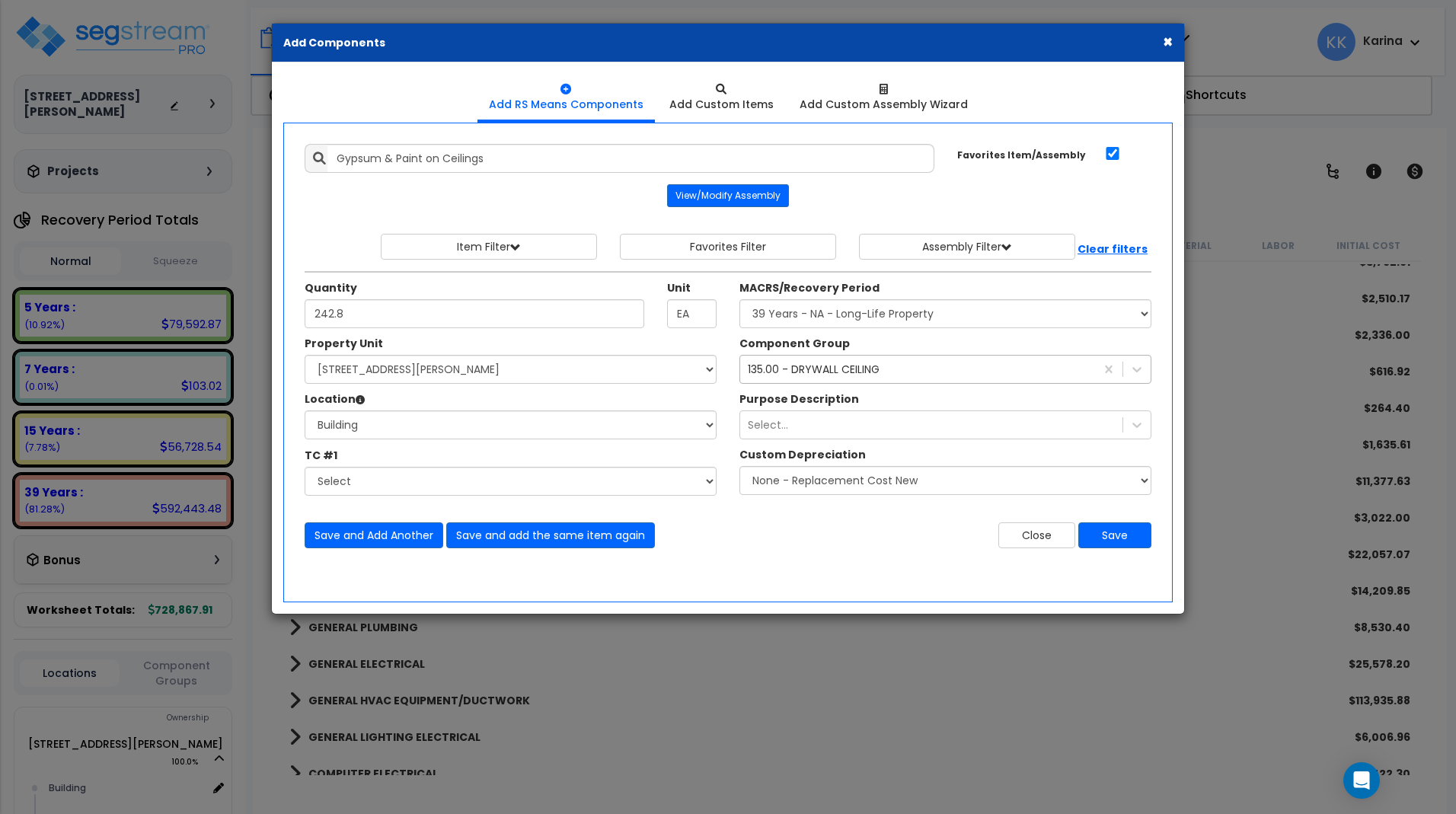
click at [854, 518] on div "Save and Add Another Save and add the same item again Close Save" at bounding box center [728, 525] width 870 height 45
click at [1117, 534] on button "Save" at bounding box center [1114, 535] width 73 height 26
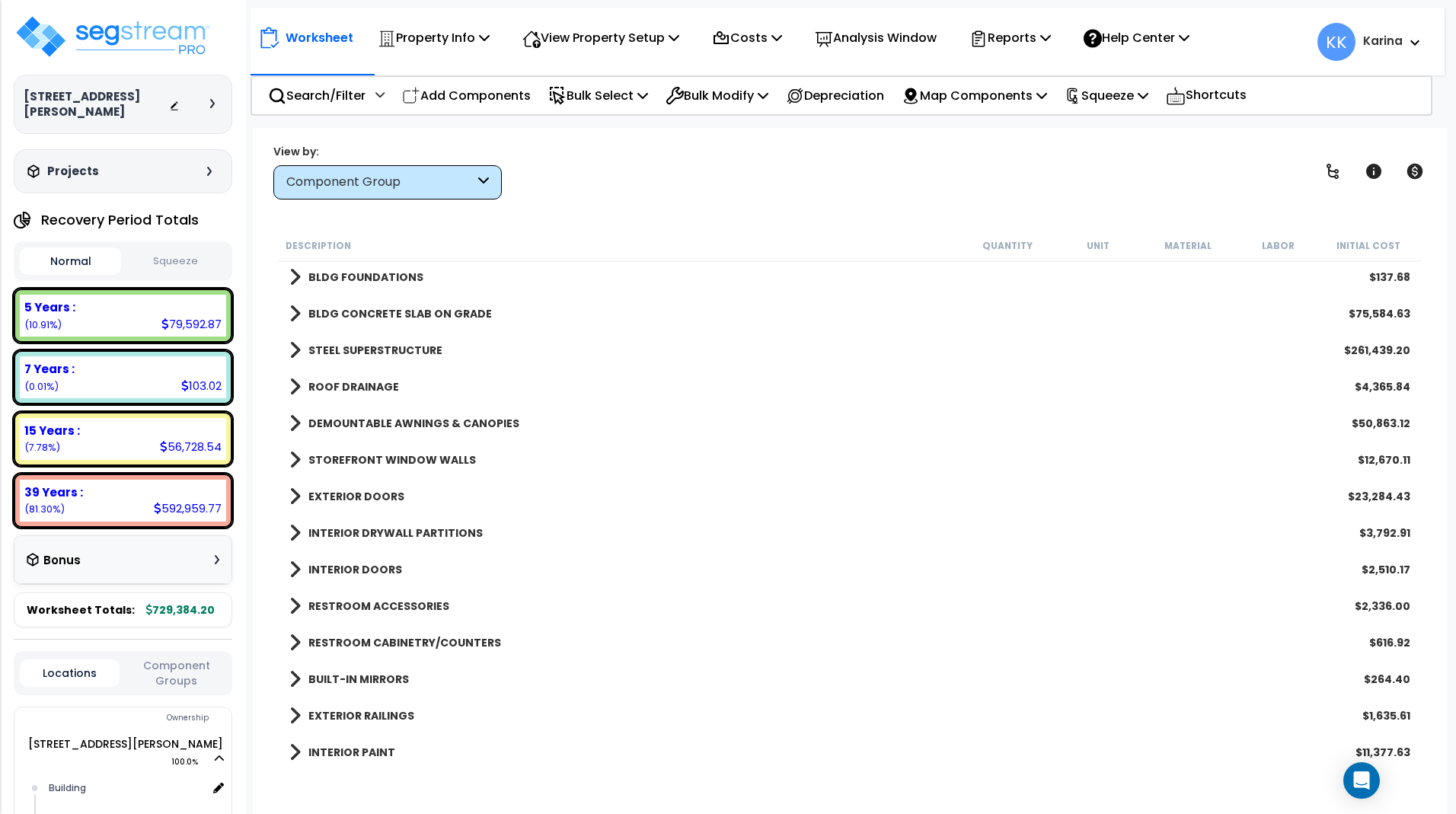
scroll to position [0, 0]
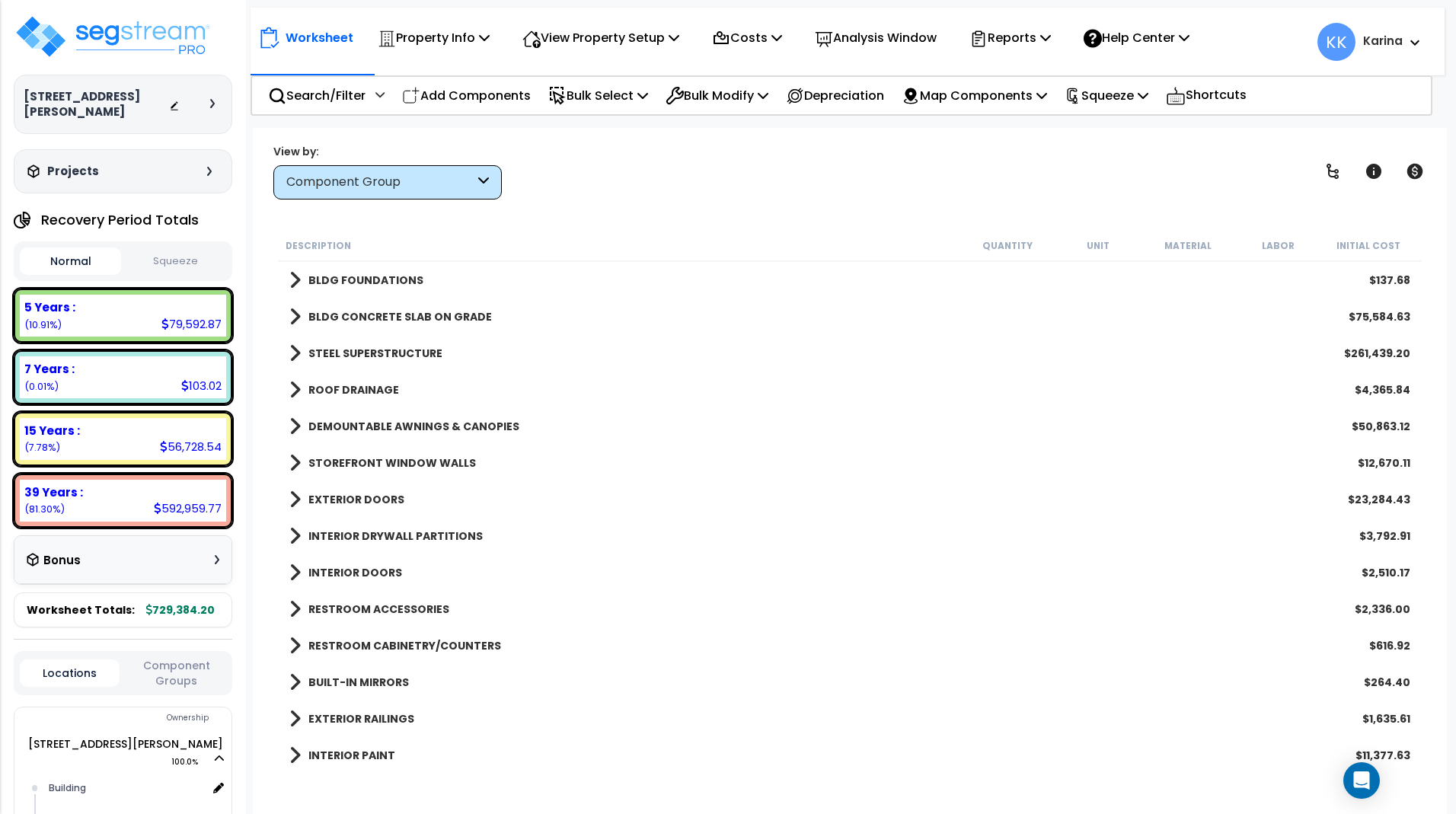
scroll to position [91, 0]
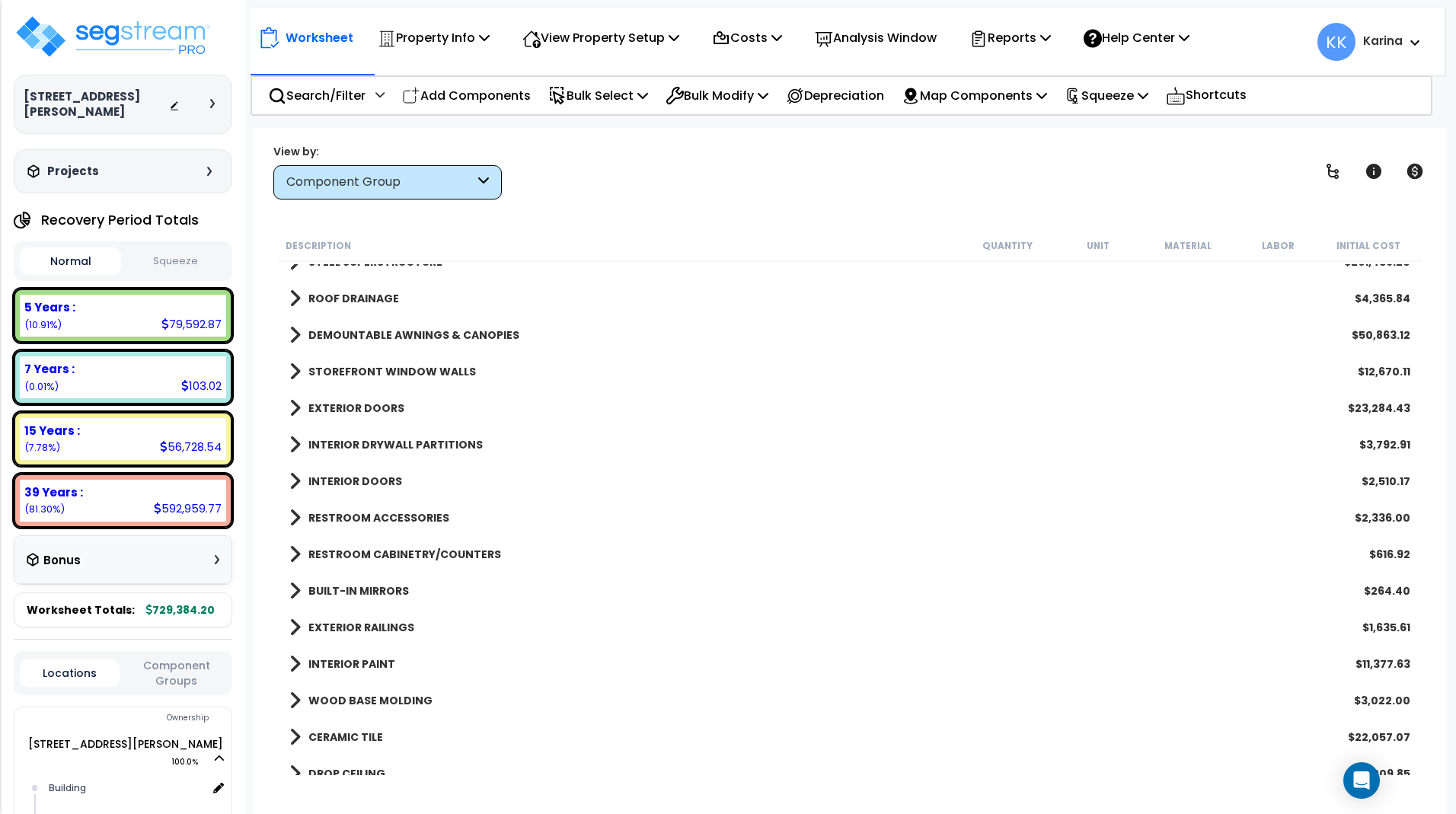
click at [294, 444] on span at bounding box center [295, 444] width 11 height 21
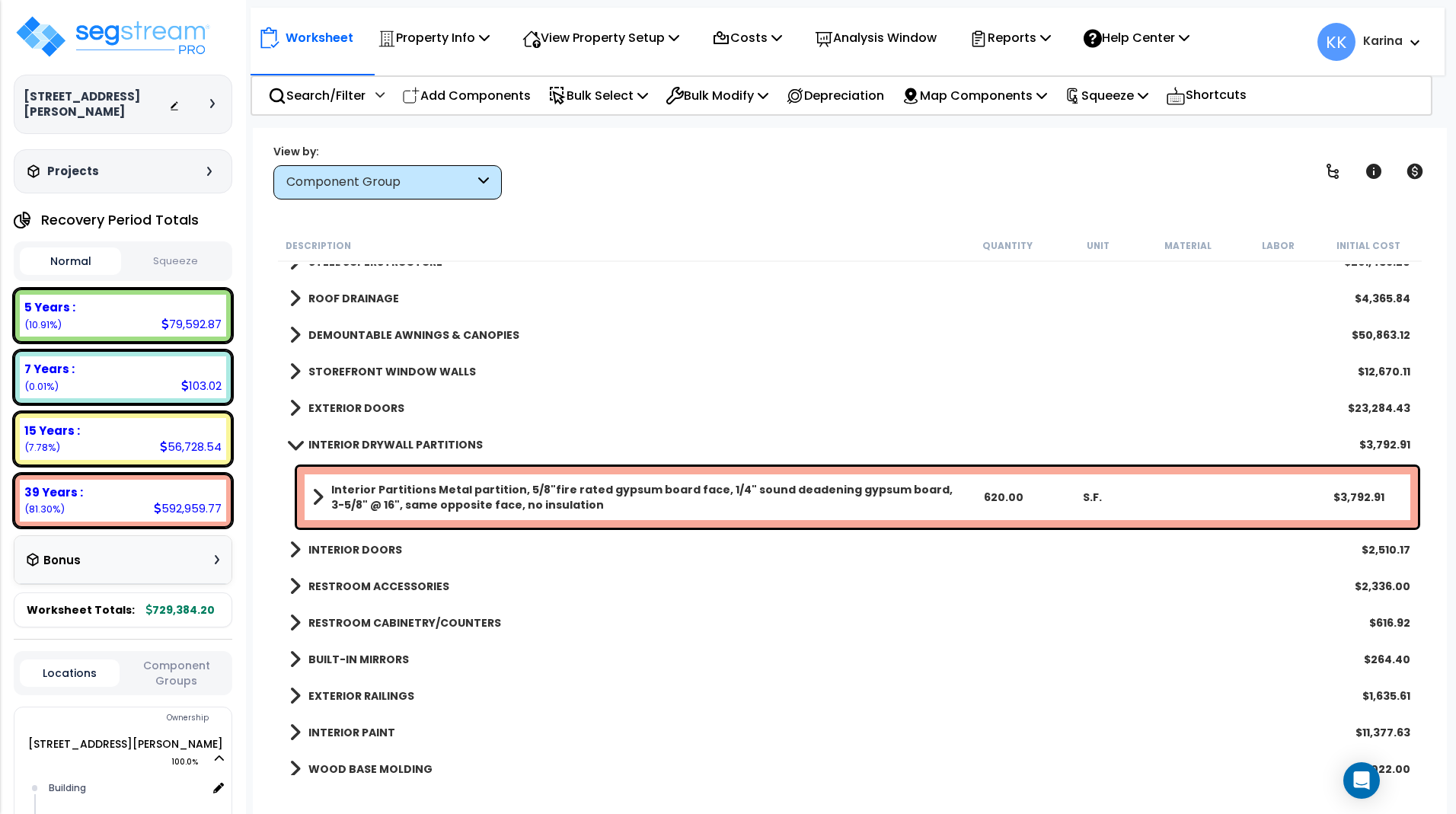
click at [294, 444] on span at bounding box center [295, 444] width 21 height 11
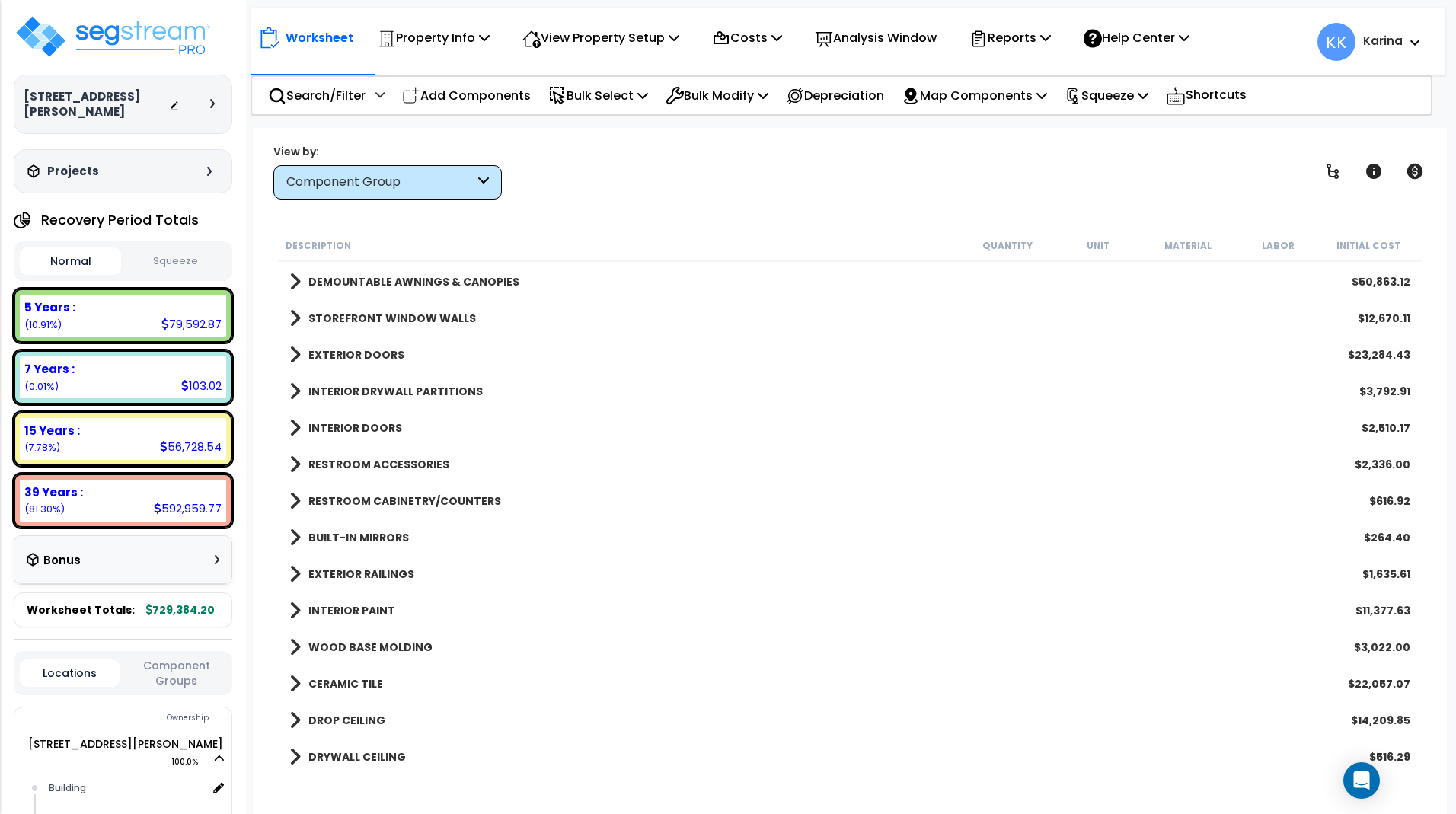
scroll to position [183, 0]
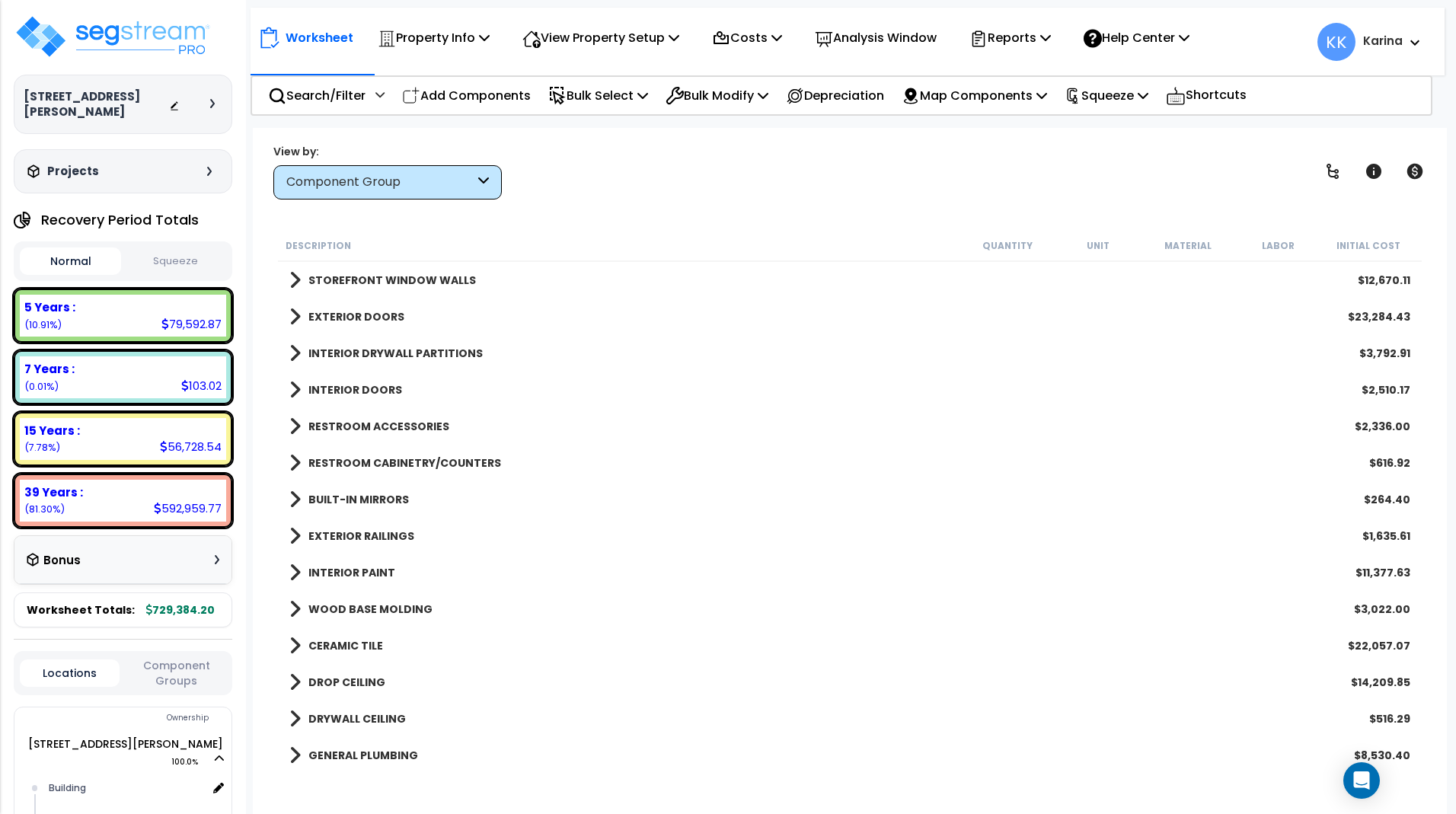
click at [297, 428] on span at bounding box center [295, 425] width 11 height 21
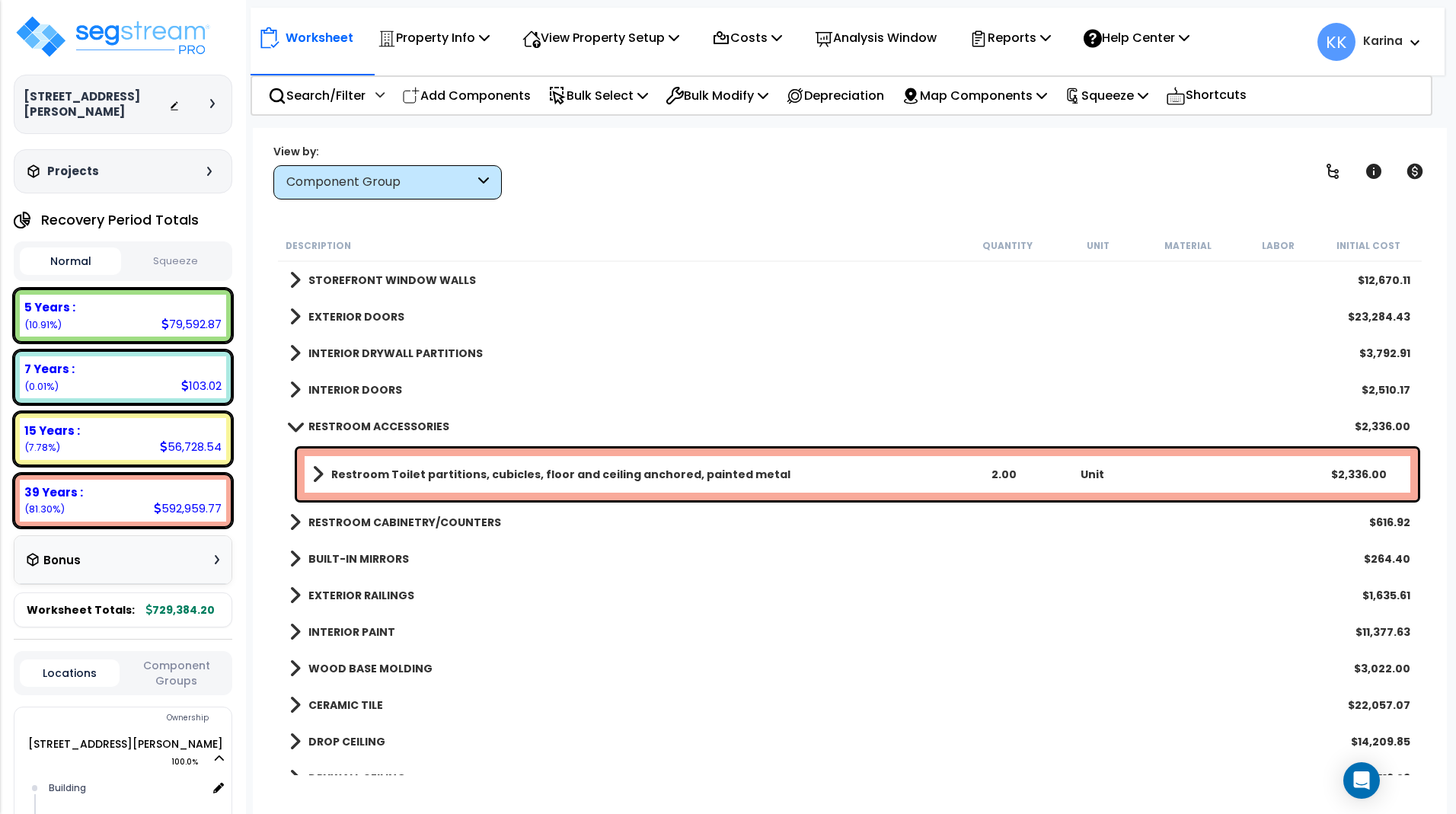
click at [295, 428] on span at bounding box center [295, 425] width 21 height 11
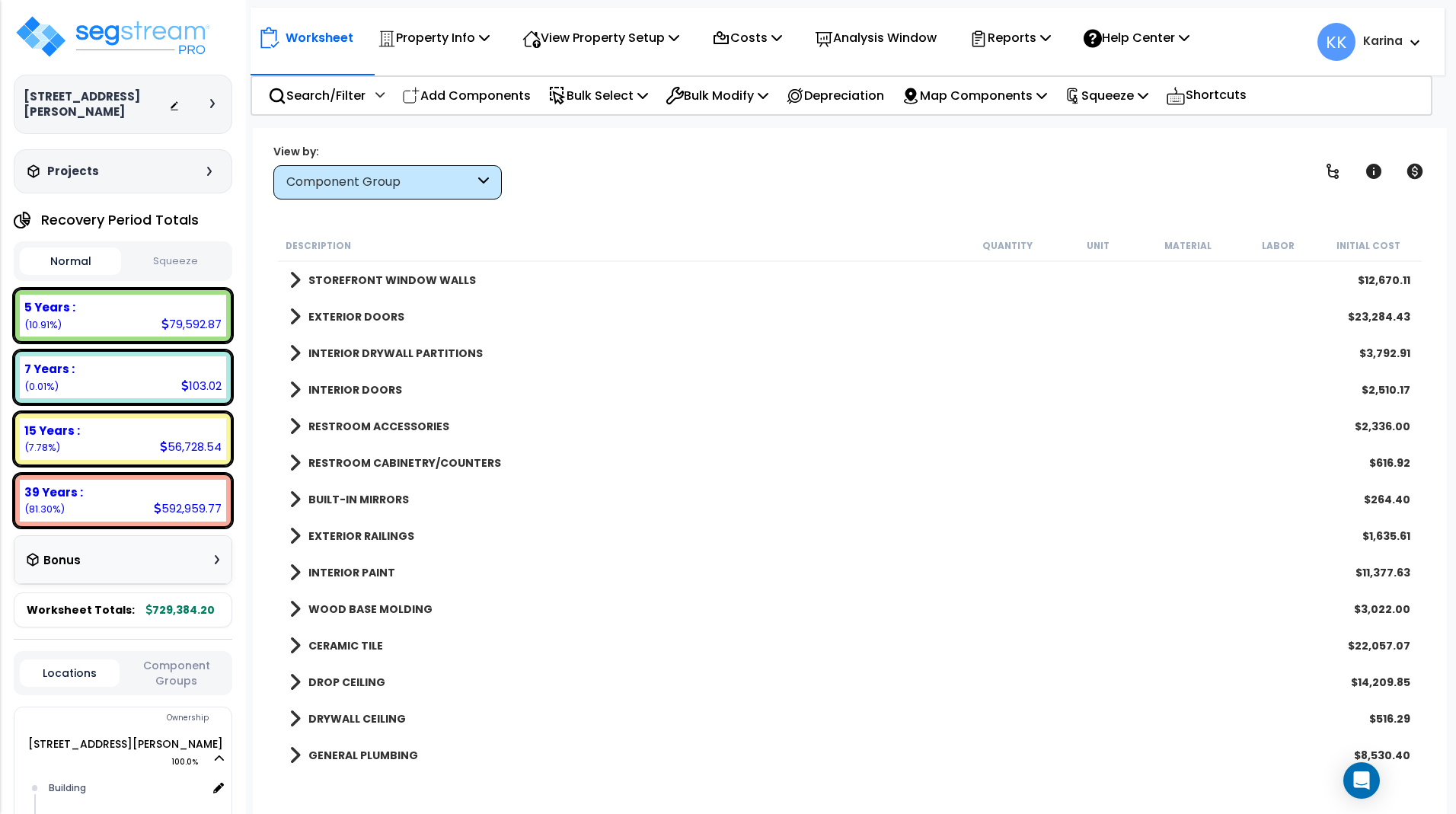
click at [293, 460] on span at bounding box center [295, 462] width 11 height 21
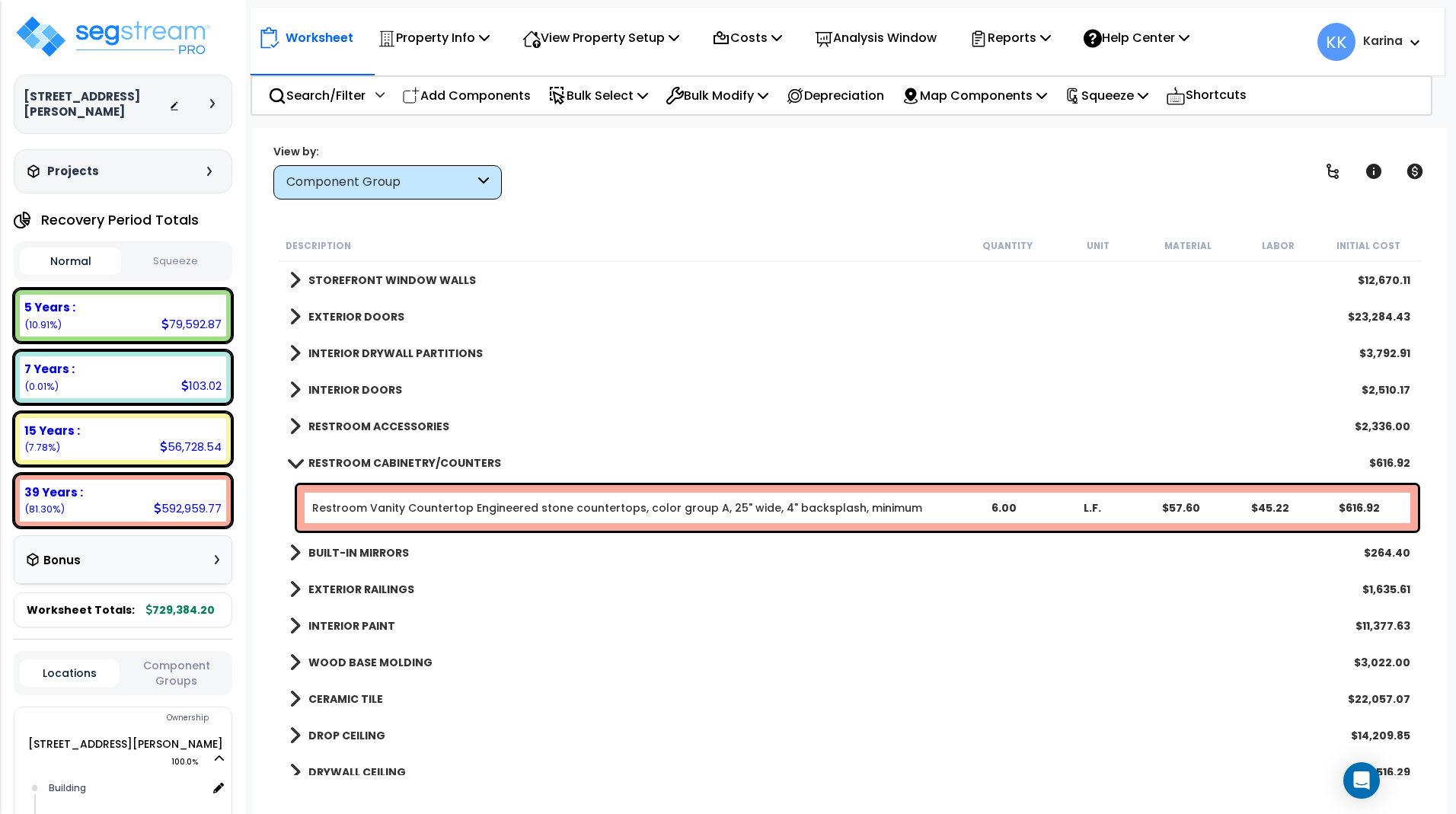
click at [293, 460] on span at bounding box center [295, 462] width 21 height 11
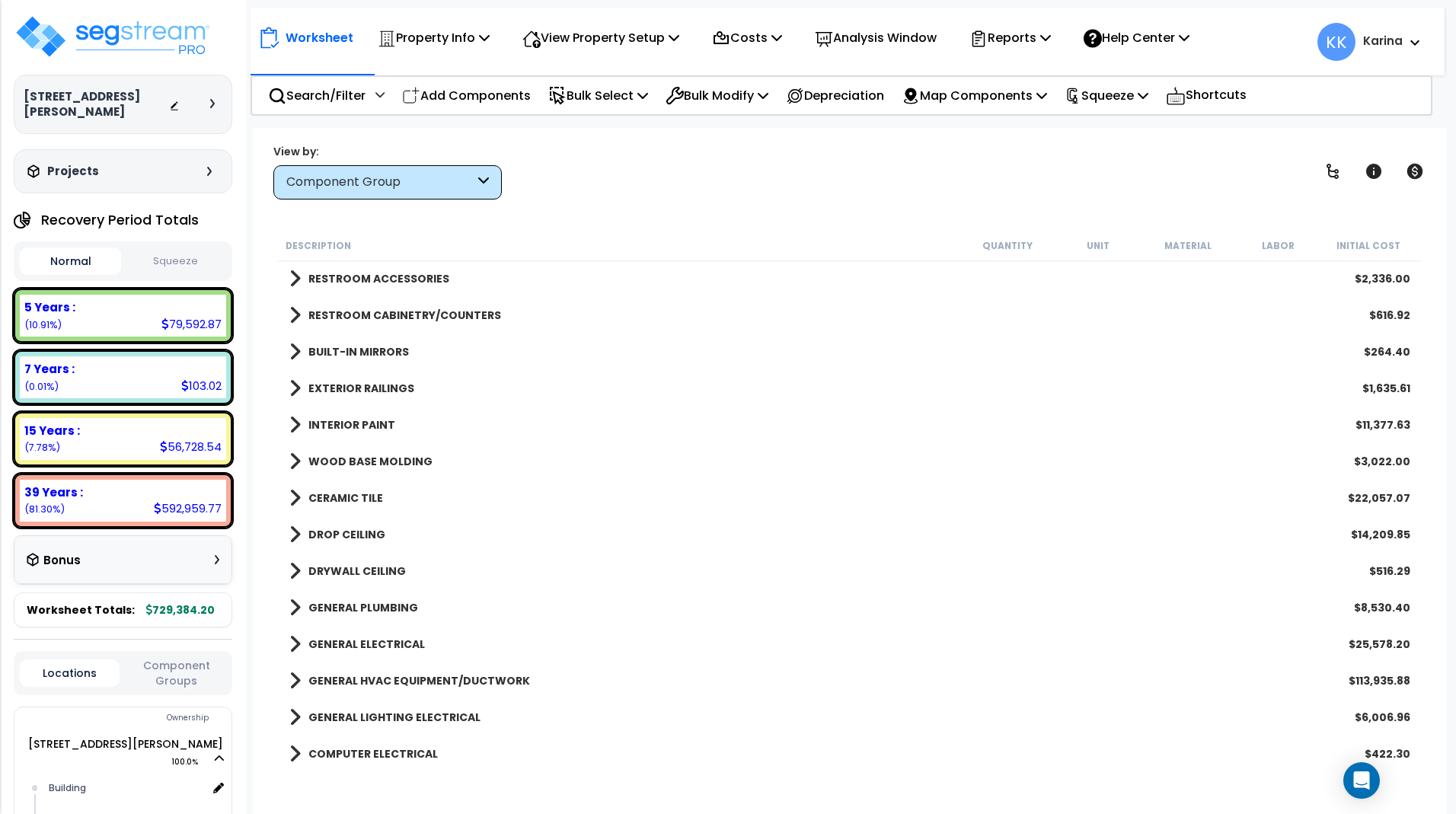
scroll to position [365, 0]
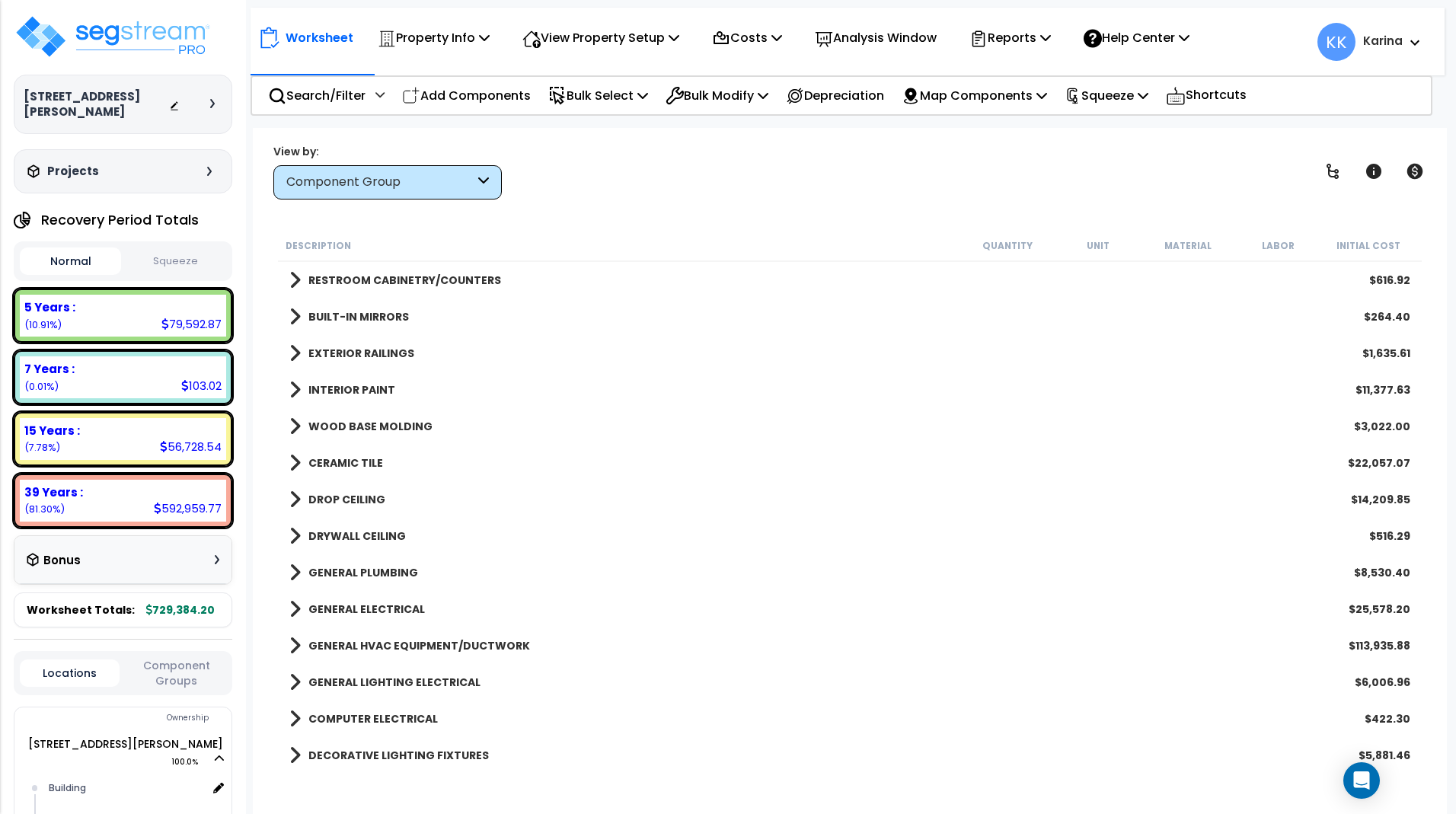
click at [295, 383] on span at bounding box center [295, 389] width 11 height 21
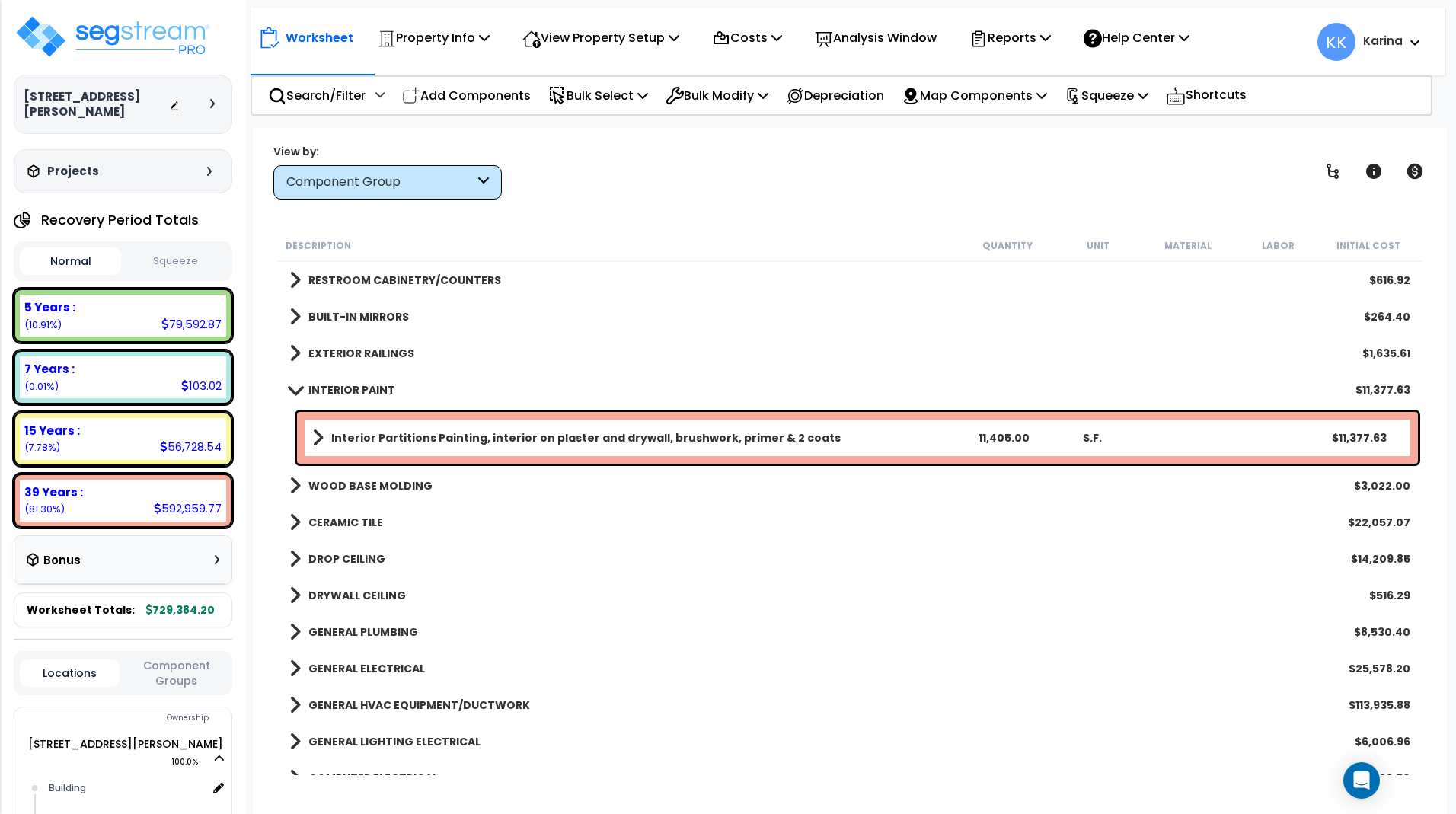
click at [295, 383] on link "INTERIOR PAINT" at bounding box center [342, 389] width 106 height 21
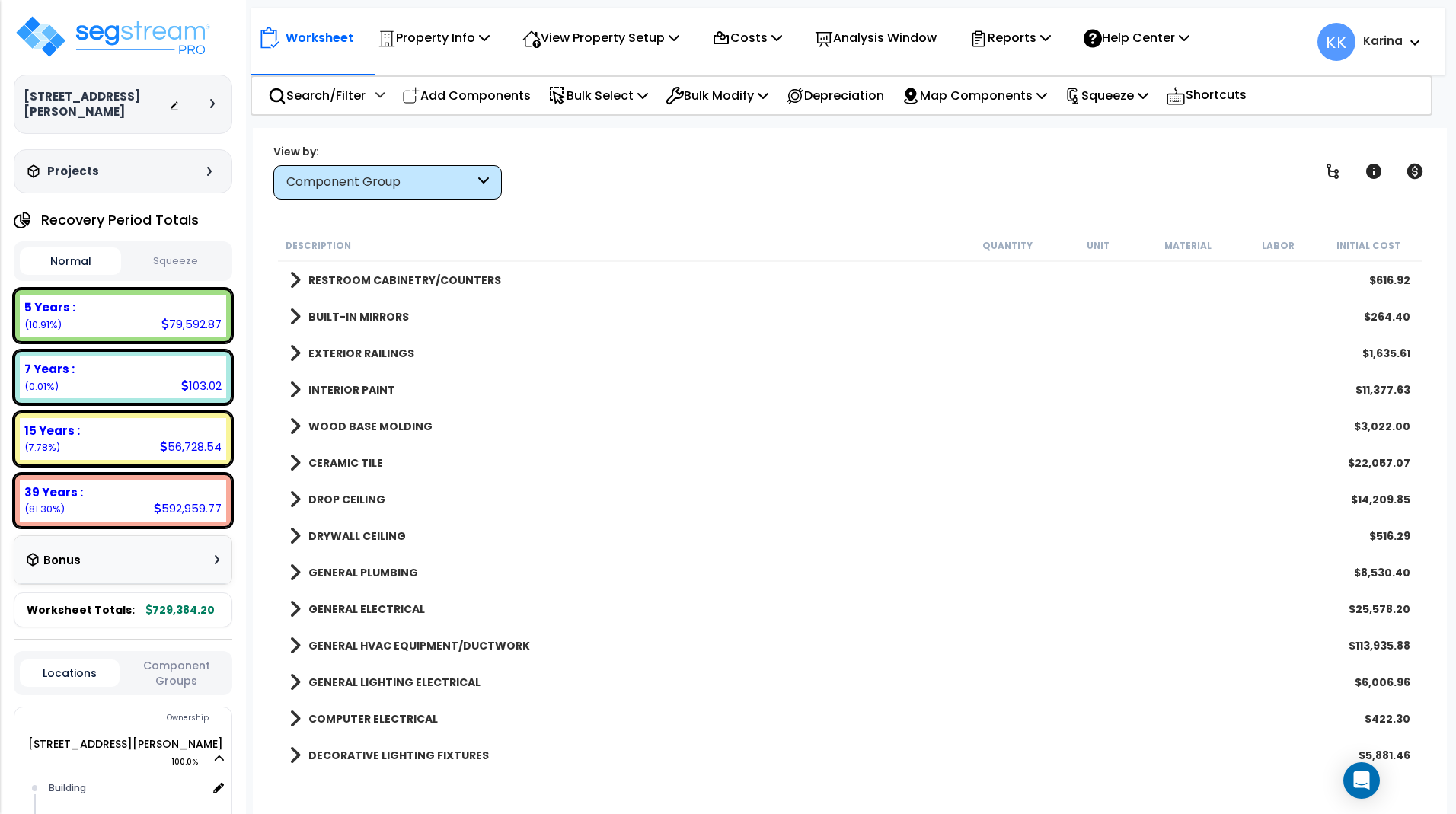
click at [290, 501] on span at bounding box center [295, 499] width 11 height 21
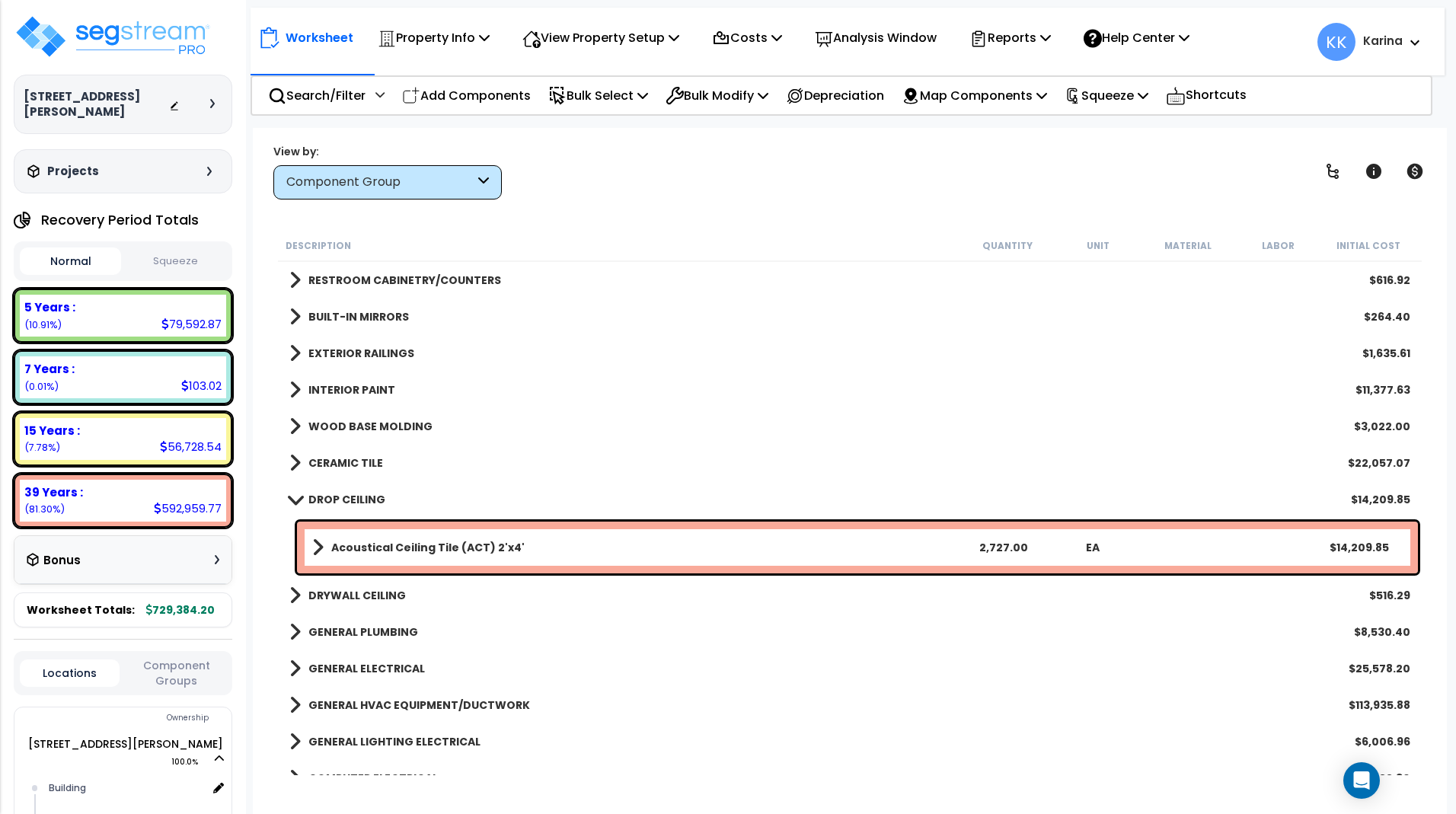
click at [291, 500] on span at bounding box center [295, 498] width 21 height 11
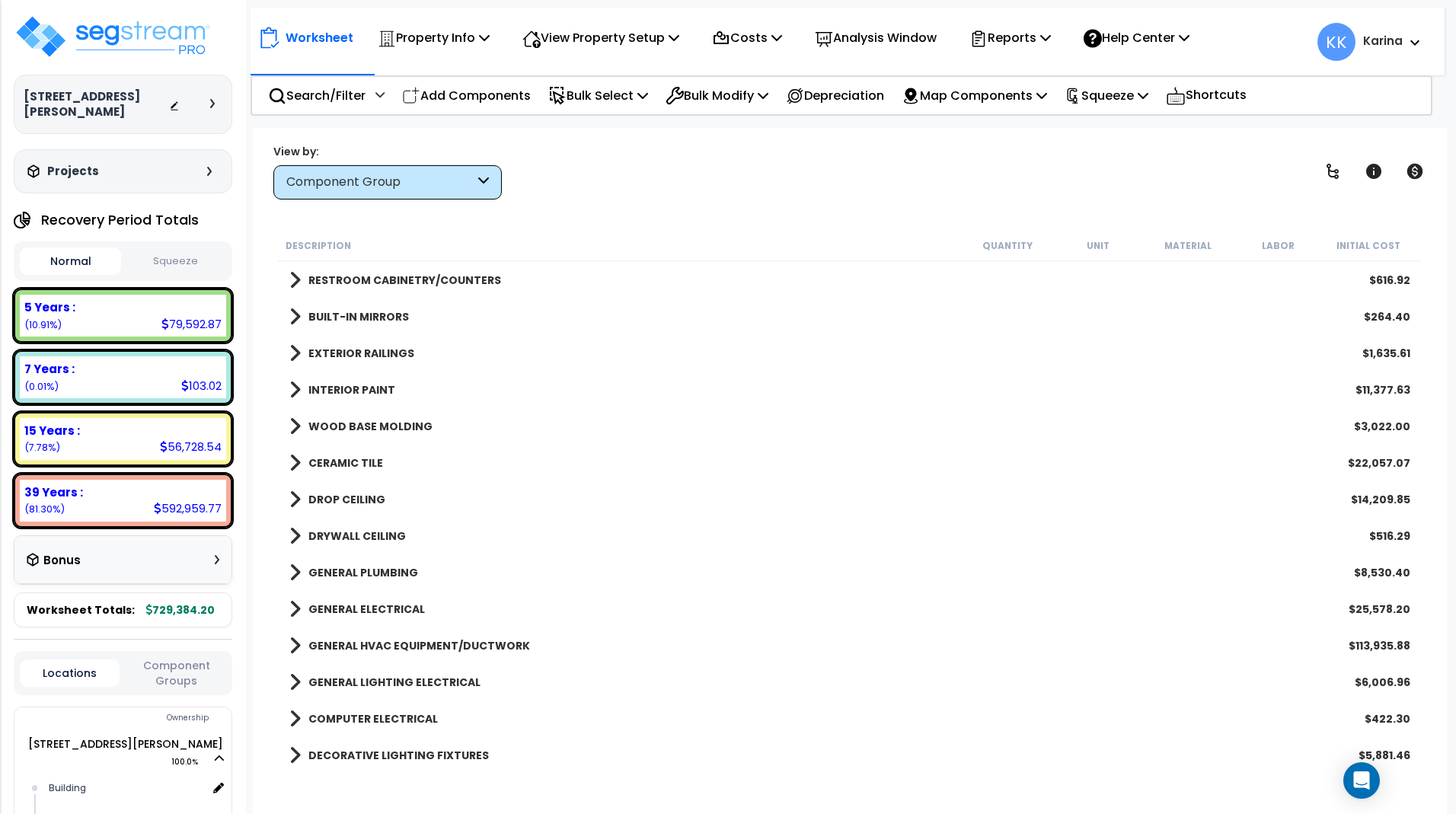
scroll to position [457, 0]
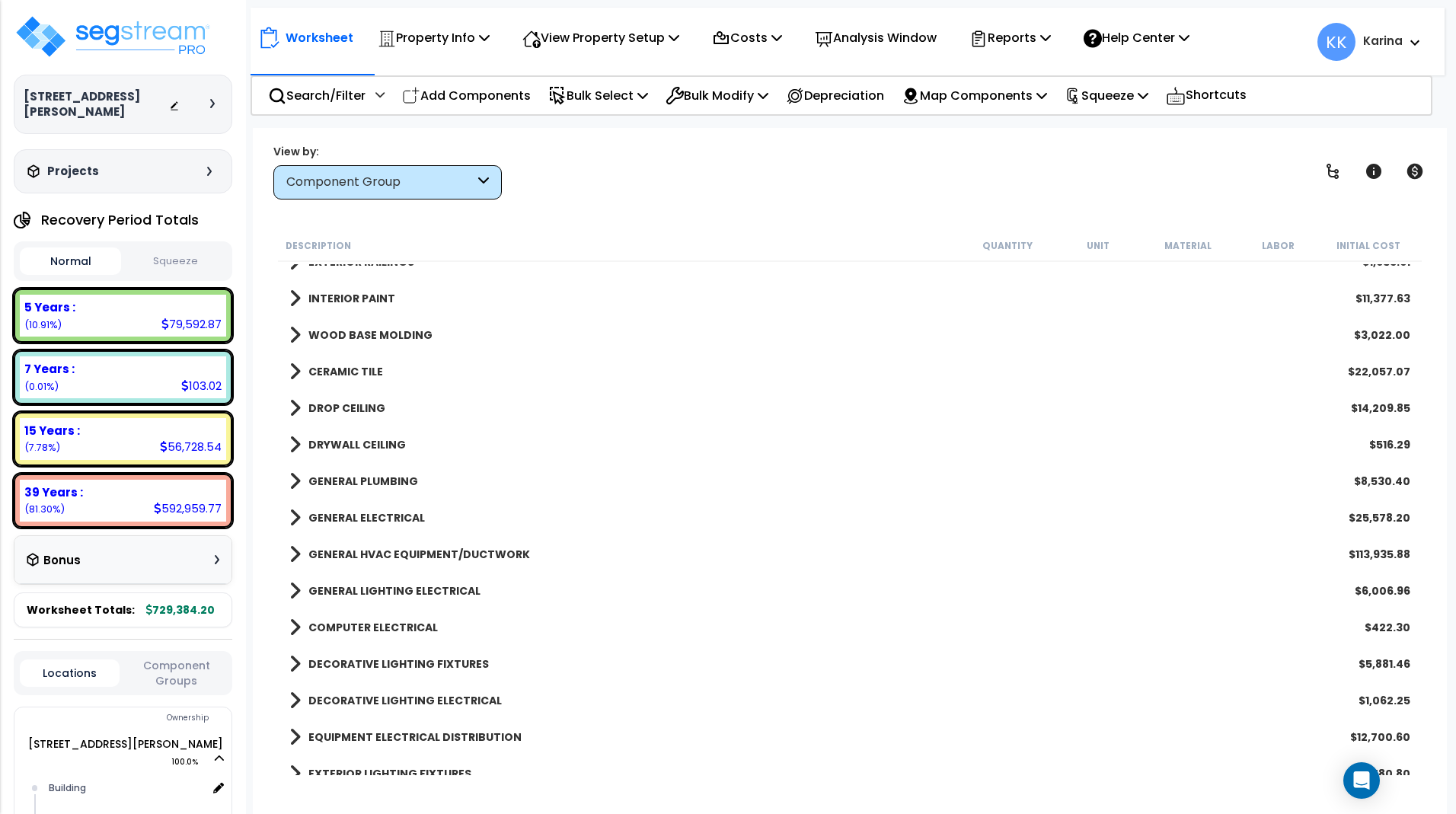
click at [297, 328] on span at bounding box center [295, 334] width 11 height 21
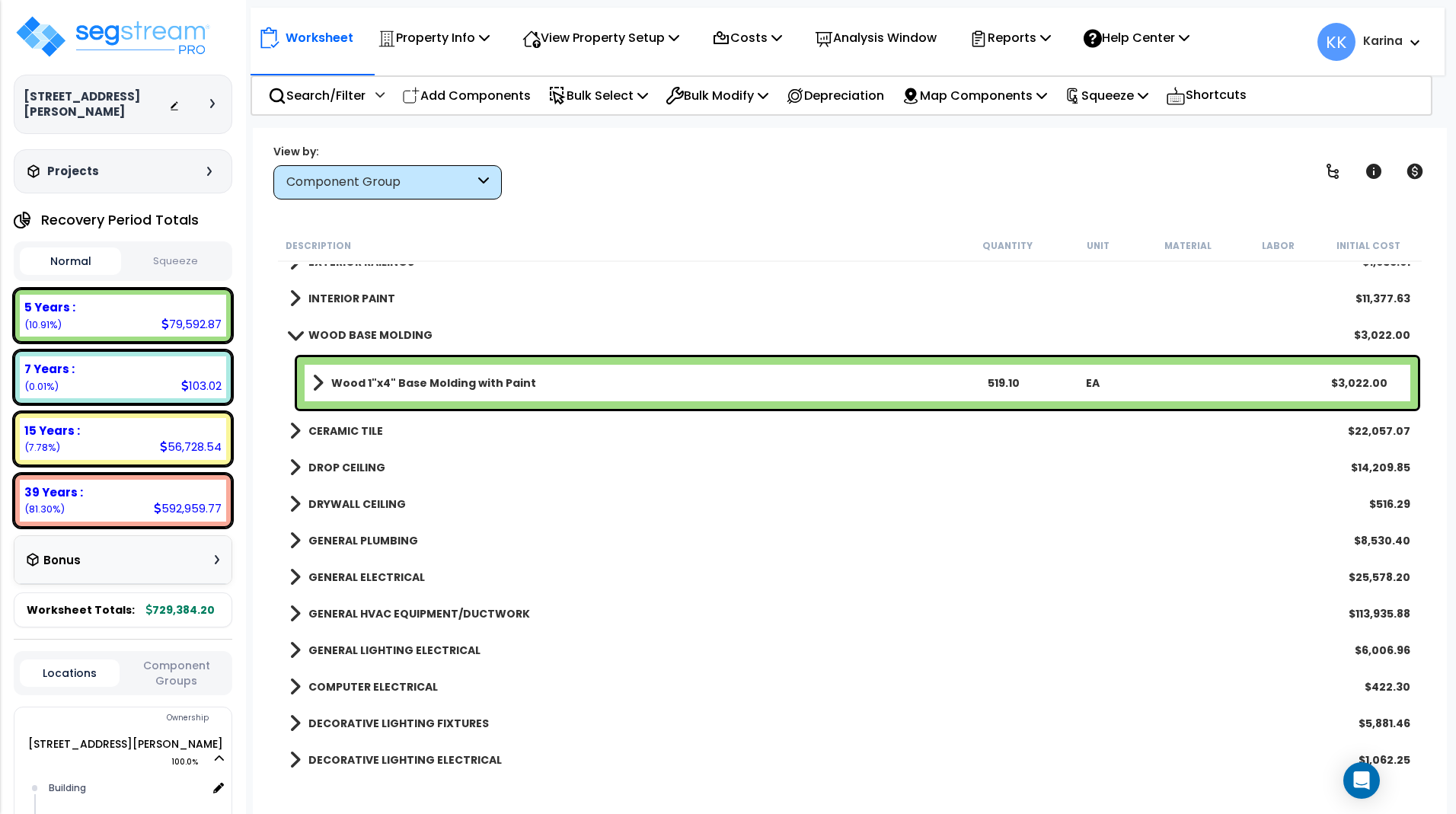
click at [294, 331] on span at bounding box center [295, 334] width 21 height 11
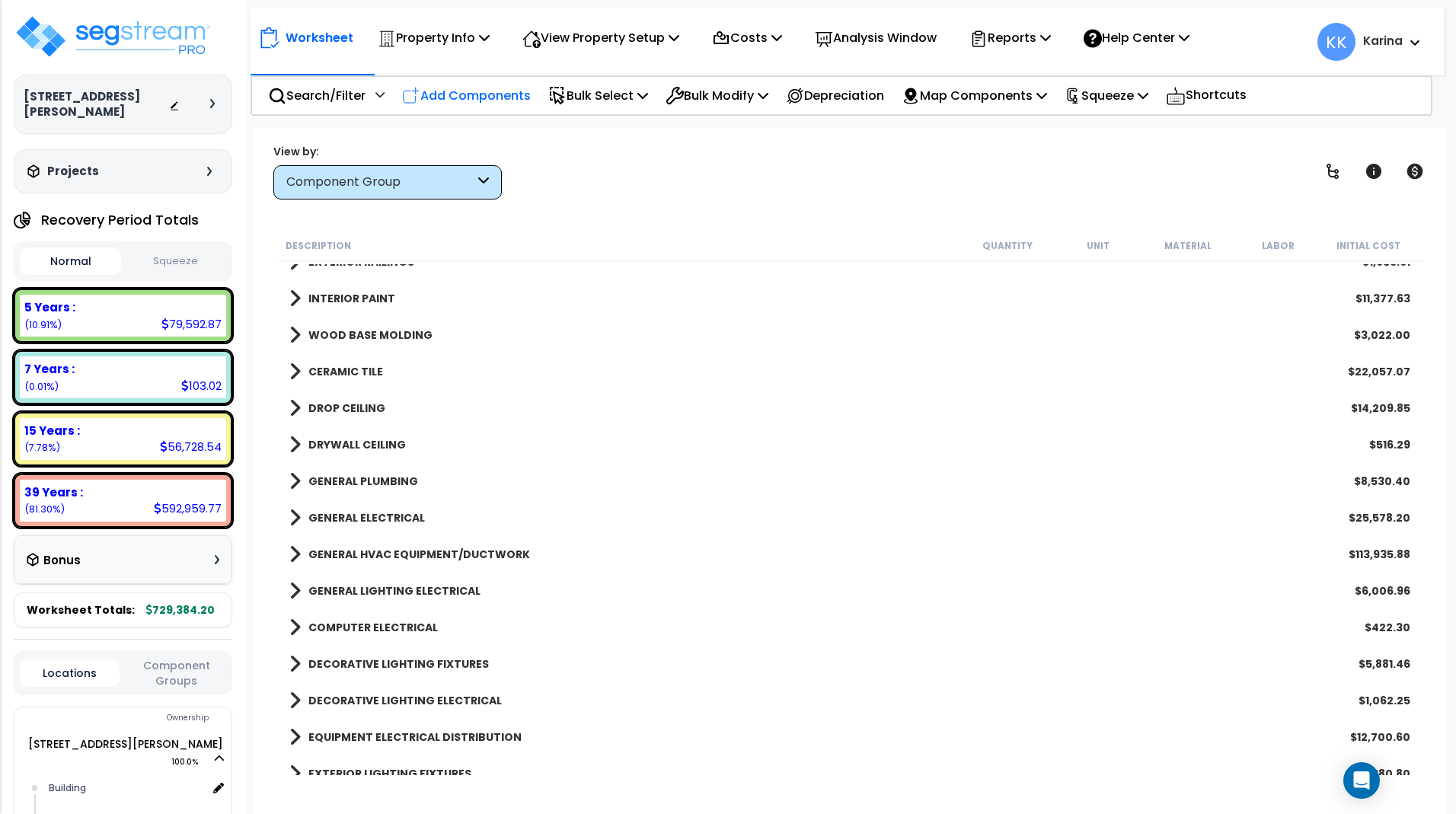
click at [501, 95] on p "Add Components" at bounding box center [465, 95] width 128 height 20
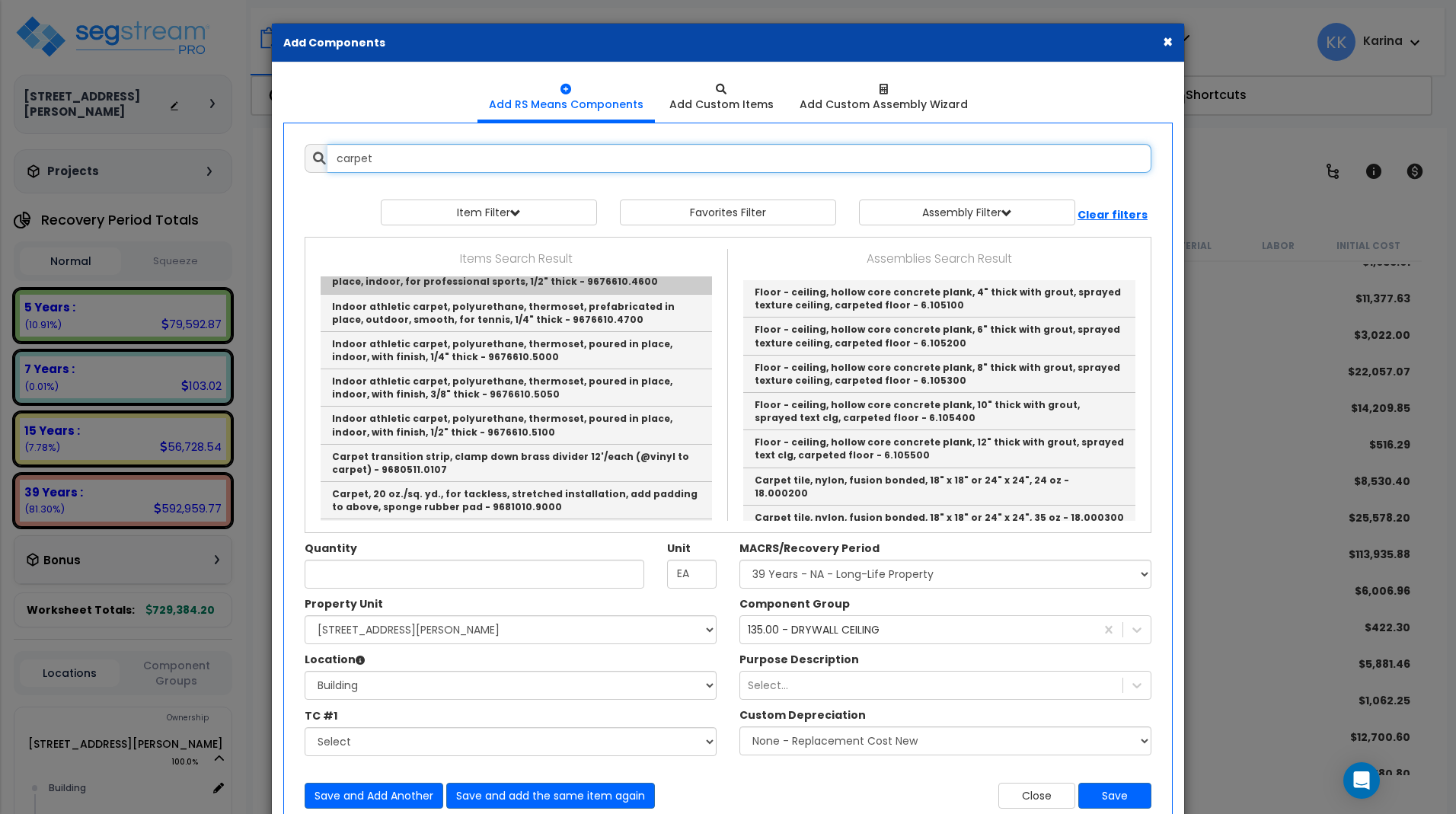
scroll to position [1553, 0]
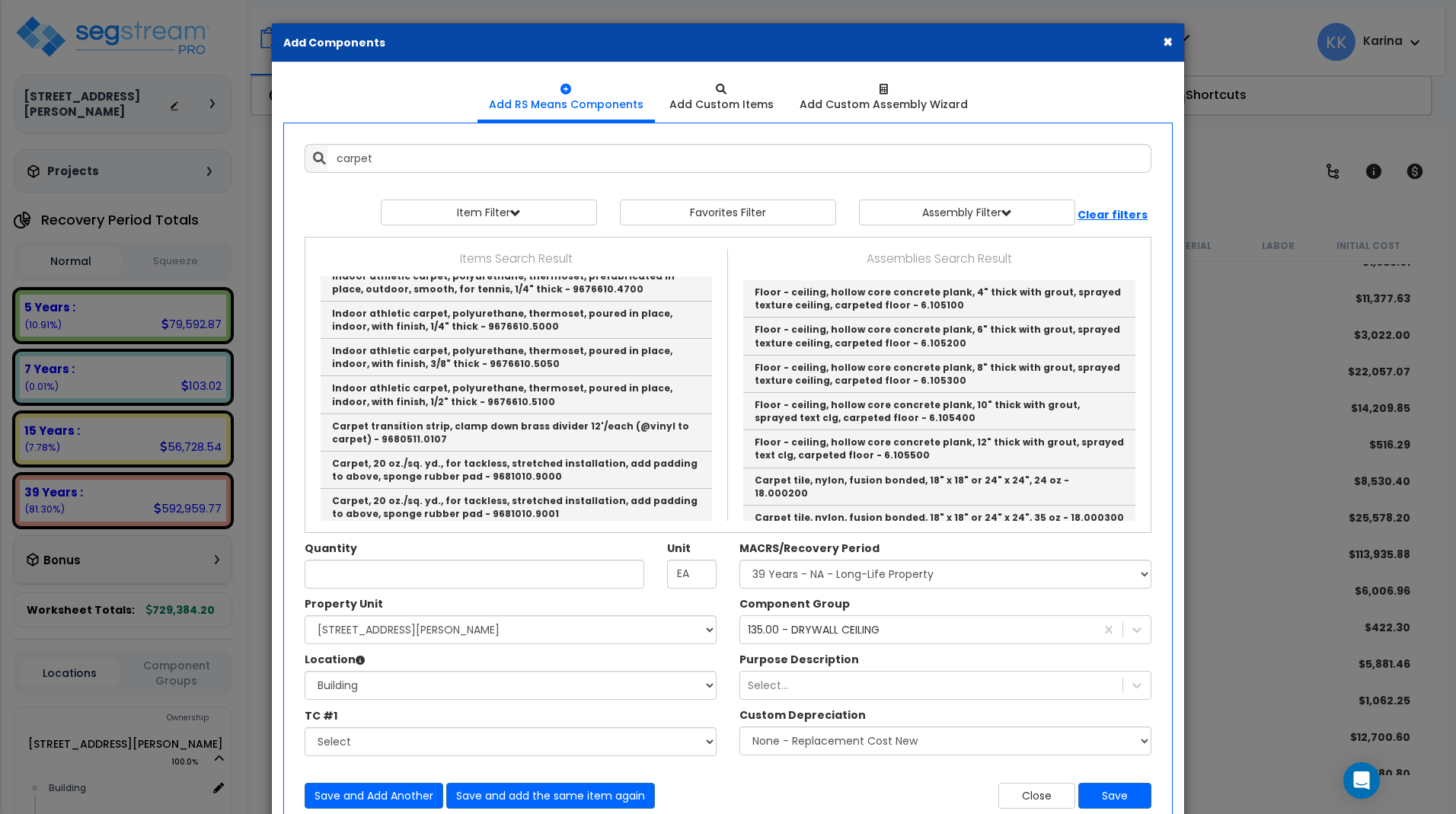
click at [788, 785] on div "Close Save" at bounding box center [945, 796] width 435 height 26
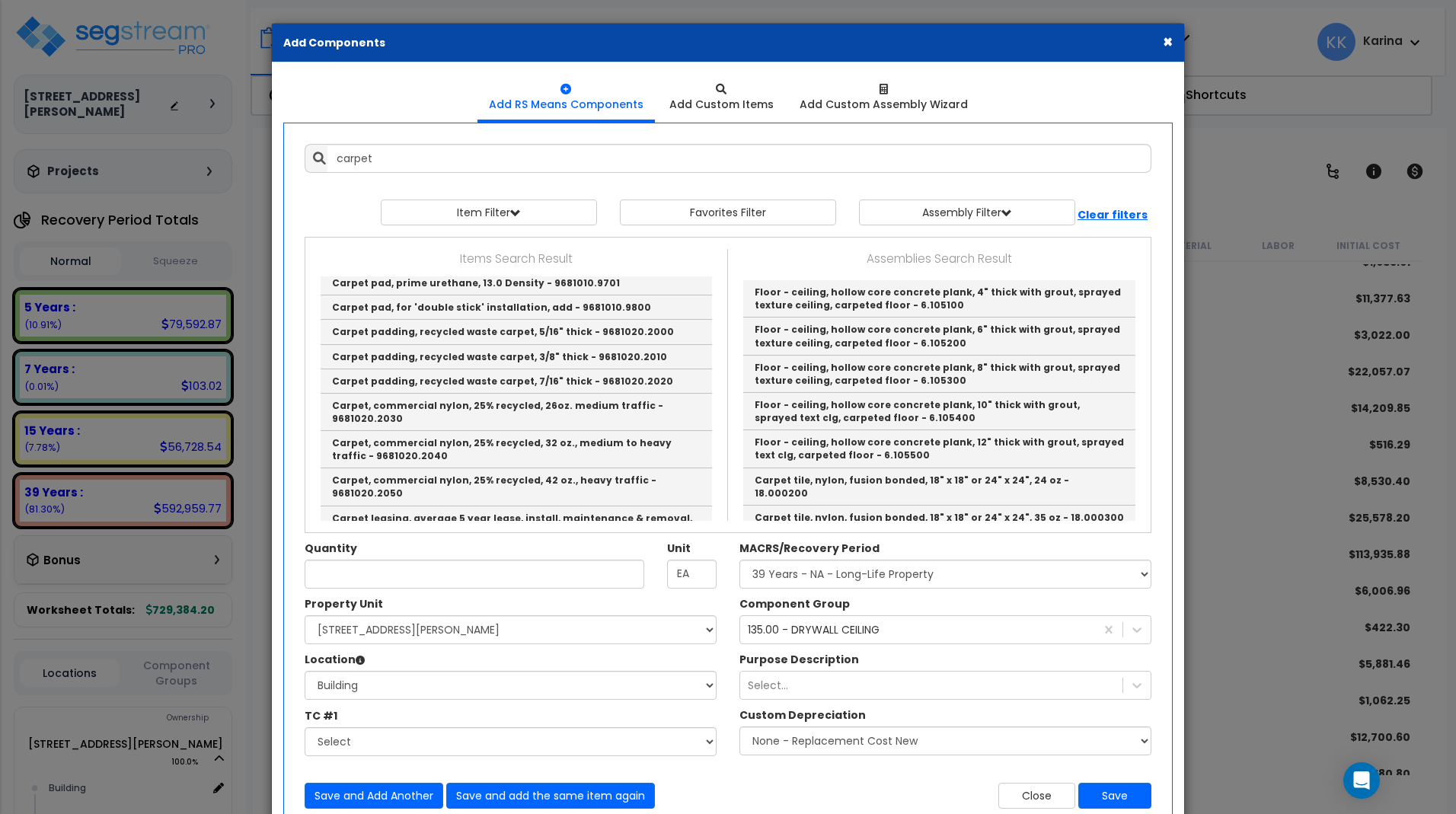
scroll to position [2192, 0]
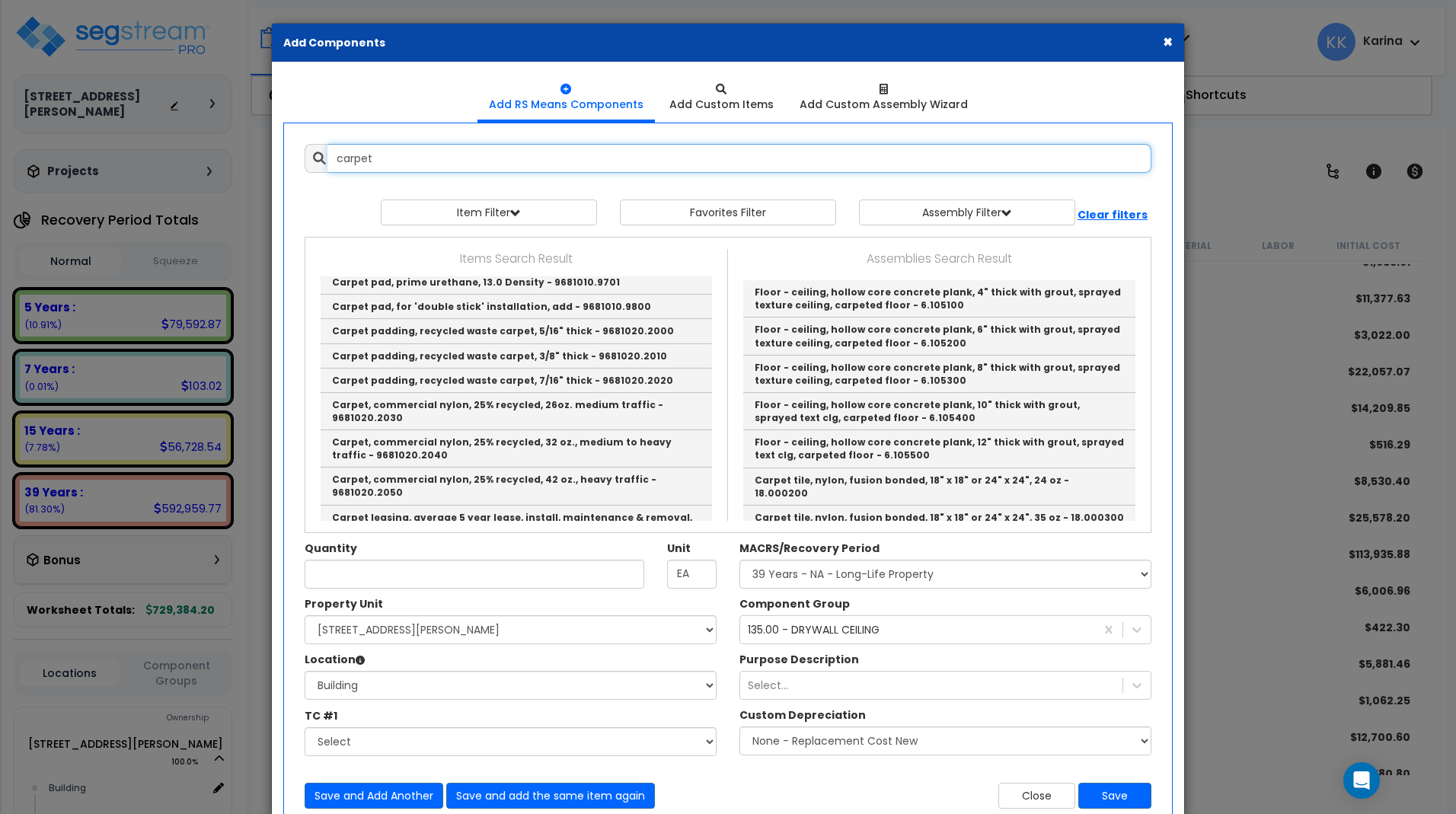
click at [411, 161] on input "carpet" at bounding box center [740, 158] width 824 height 29
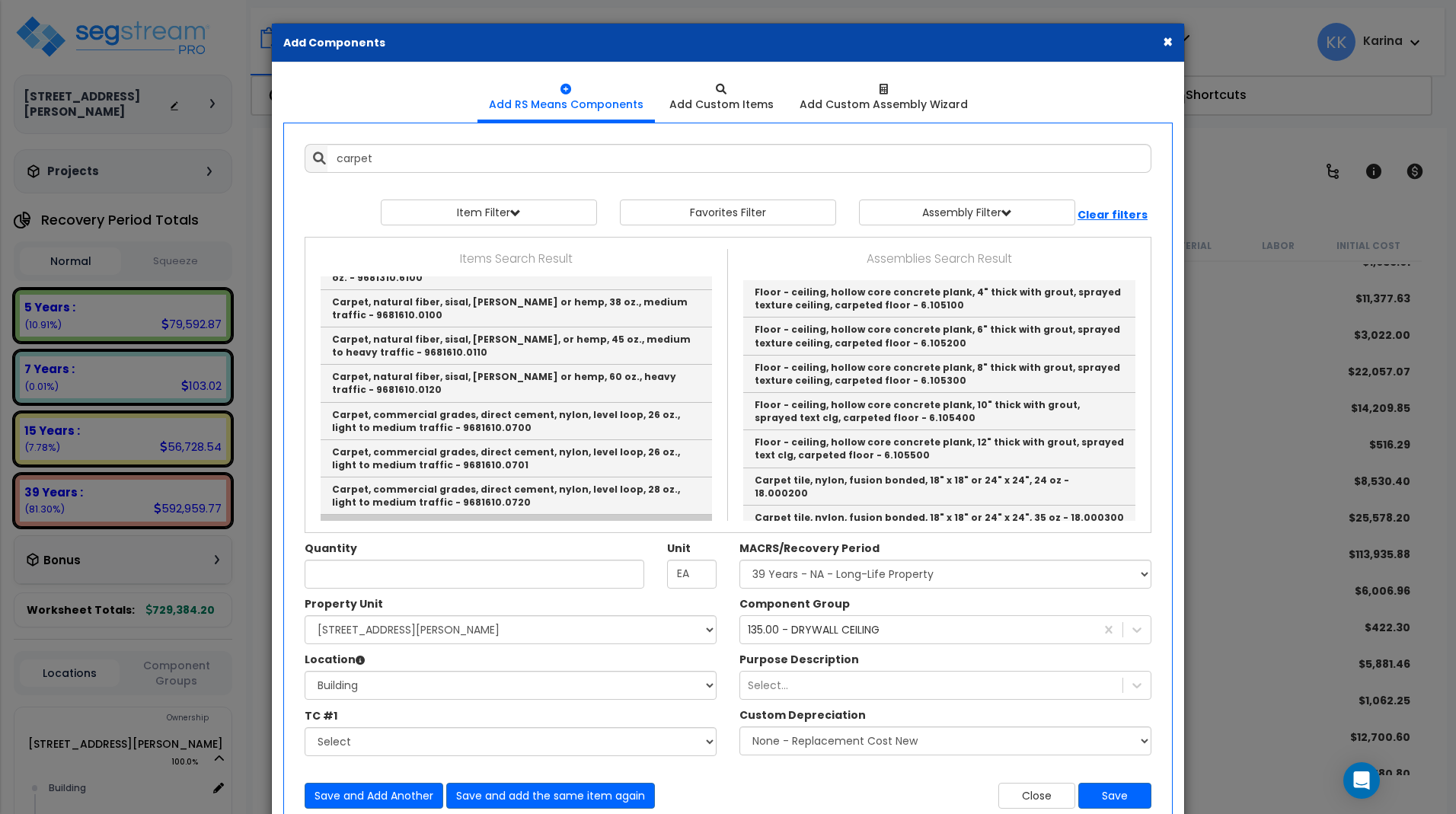
scroll to position [2831, 0]
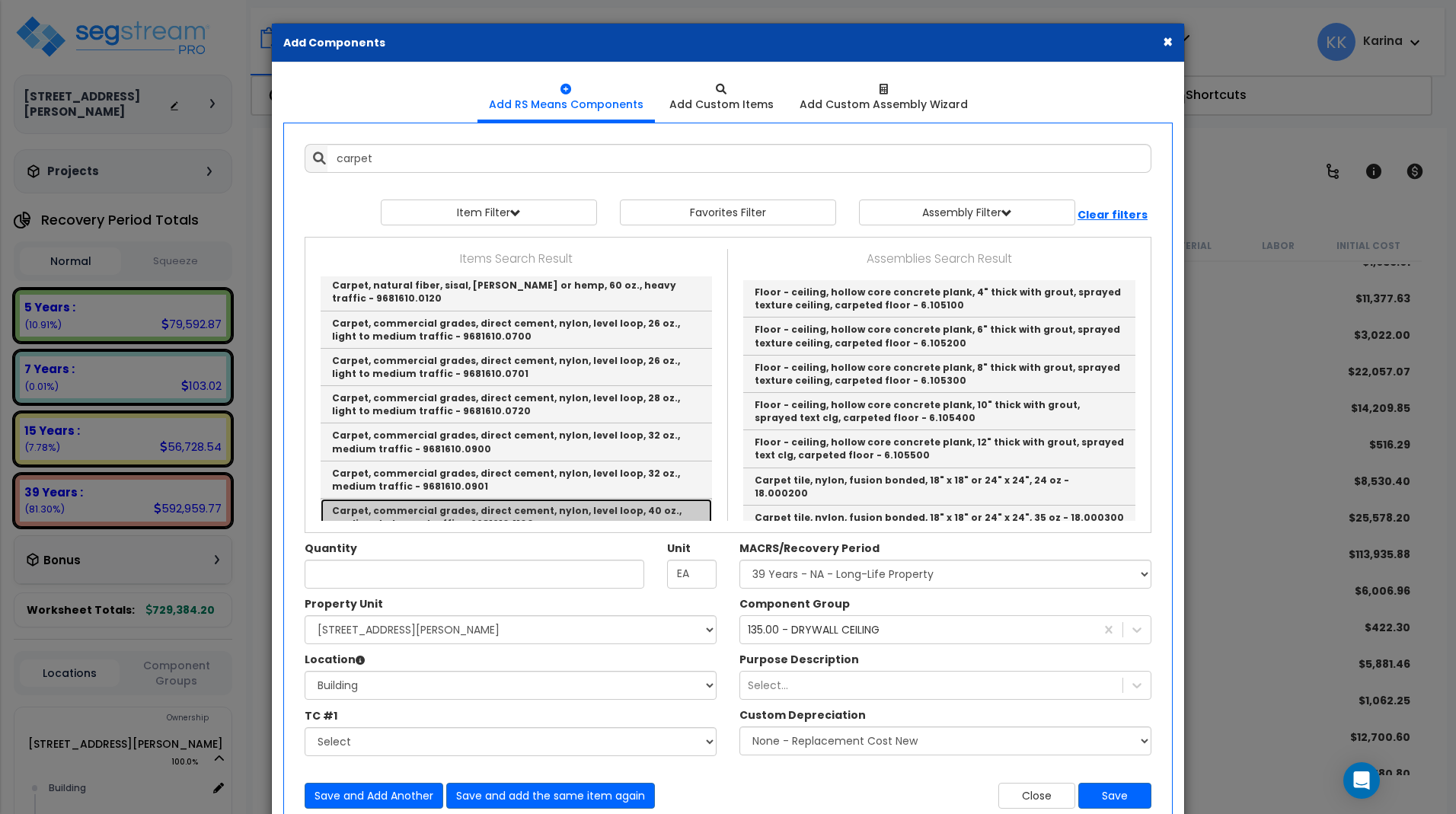
click at [486, 498] on link "Carpet, commercial grades, direct cement, nylon, level loop, 40 oz., medium to …" at bounding box center [516, 517] width 391 height 37
type input "Carpet, commercial grades, direct cement, nylon, level loop, 40 oz., medium to …"
checkbox input "false"
type input "S.Y."
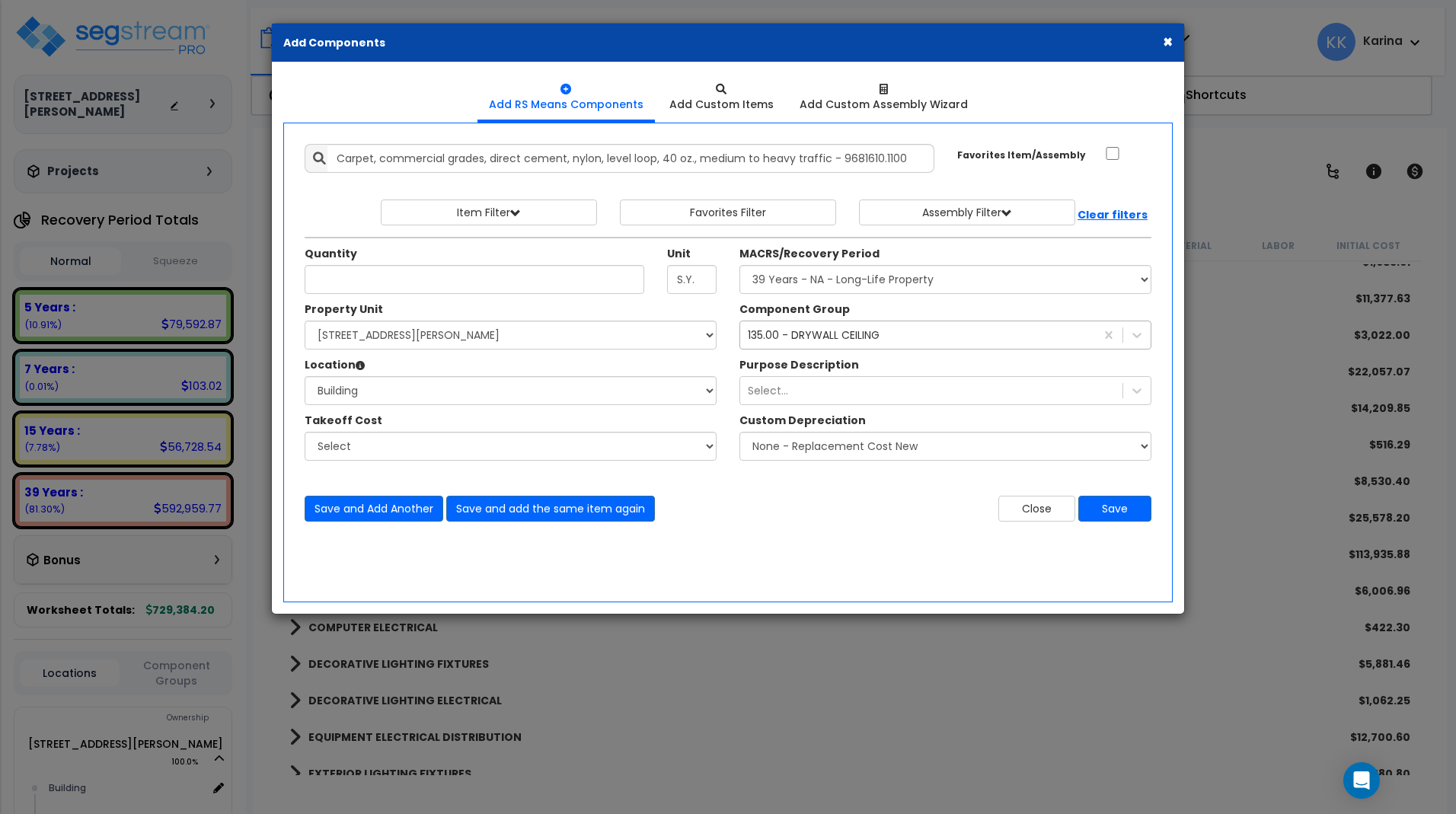
click at [821, 334] on div "135.00 - DRYWALL CEILING" at bounding box center [813, 335] width 132 height 15
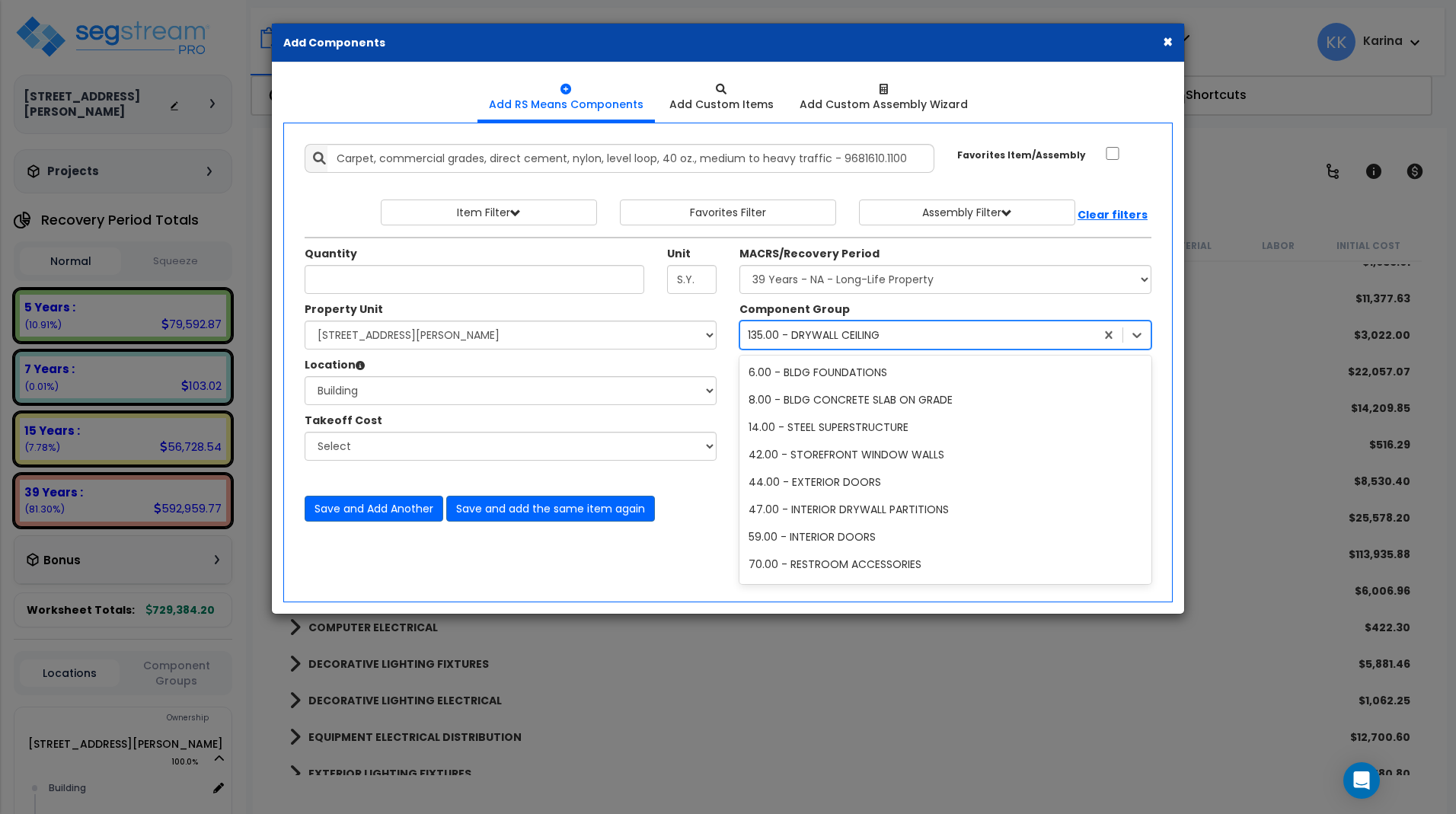
scroll to position [4360, 0]
type input "car"
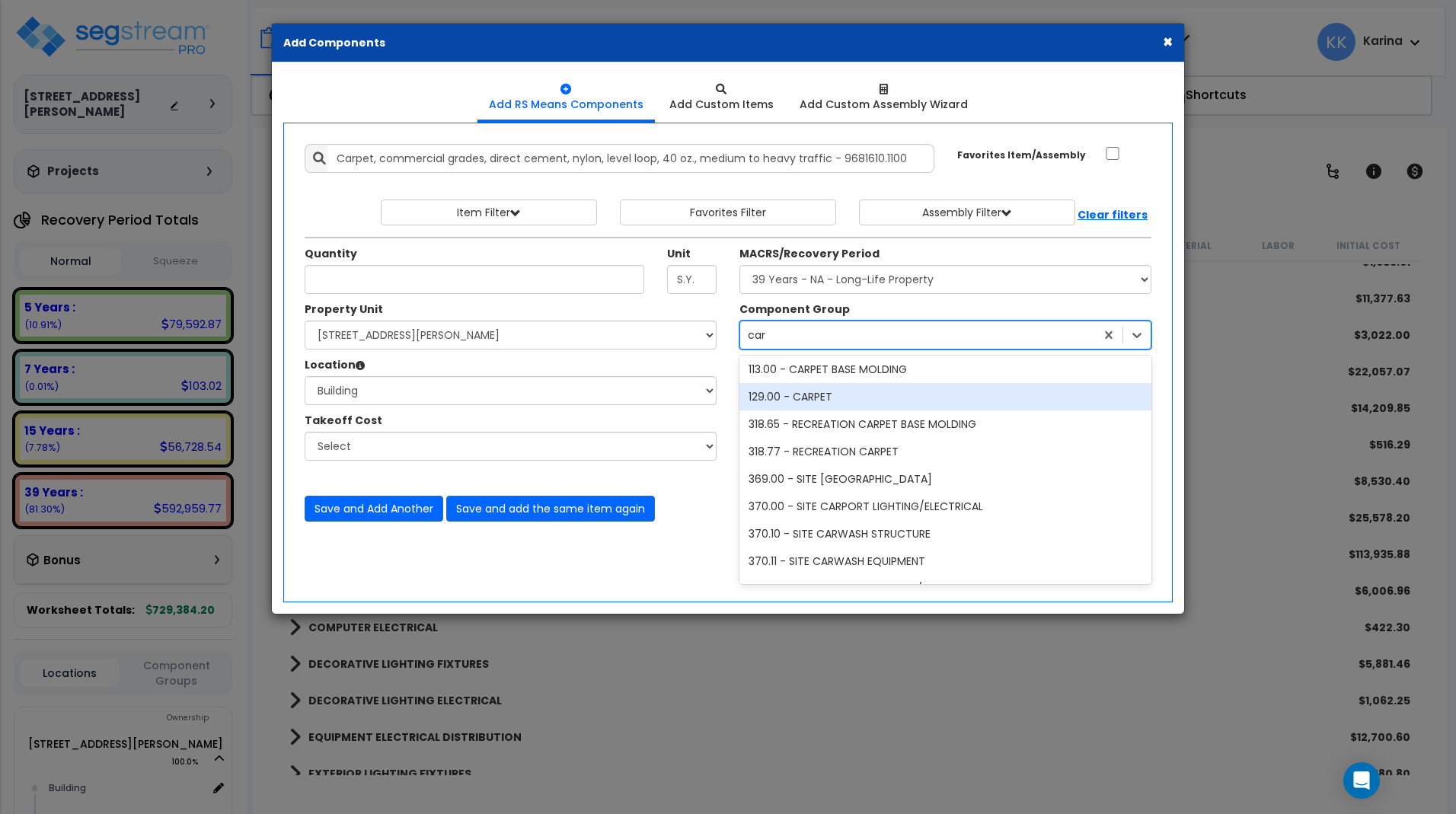
click at [811, 394] on div "129.00 - CARPET" at bounding box center [945, 397] width 412 height 28
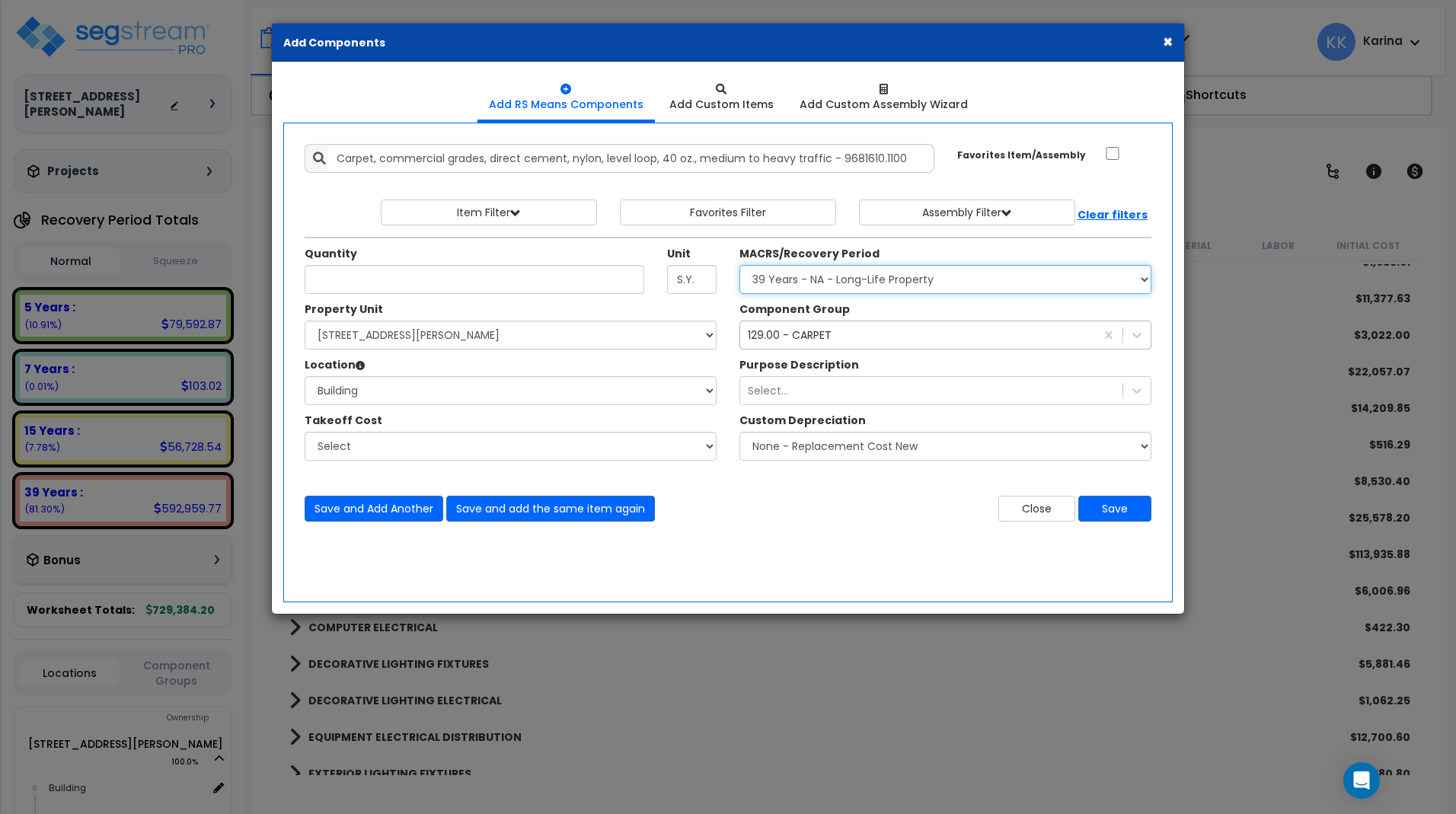
click at [740, 265] on select "Select MACRS/Recovery Period 5 Years - 57.0 - Distributive Trades & Services 5 …" at bounding box center [945, 279] width 412 height 29
select select "3667"
click option "5 Years - 57.0 - Distributive Trades & Services" at bounding box center [0, 0] width 0 height 0
click at [849, 337] on div "129.00 - CARPET car" at bounding box center [918, 335] width 355 height 24
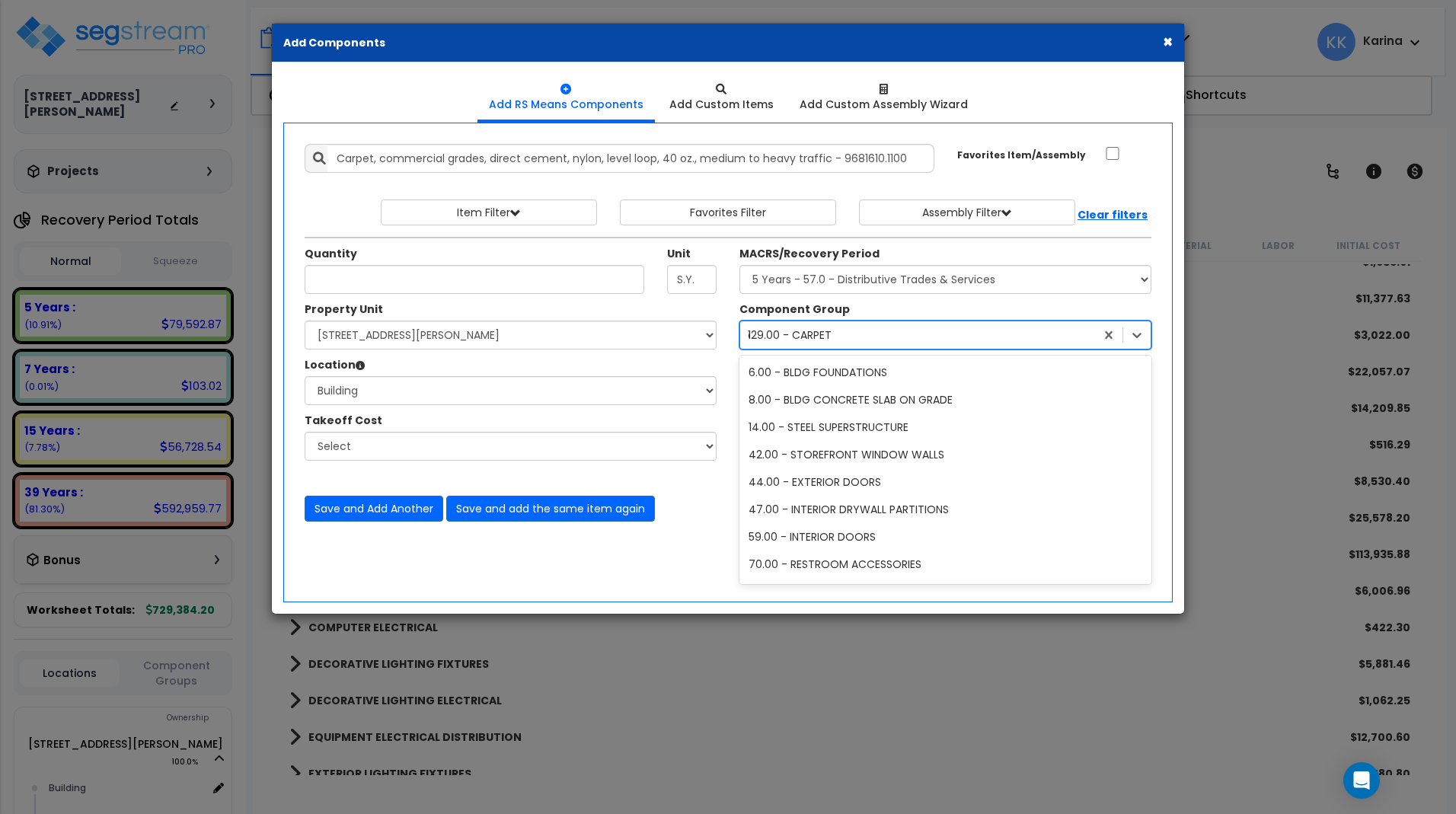
scroll to position [4141, 0]
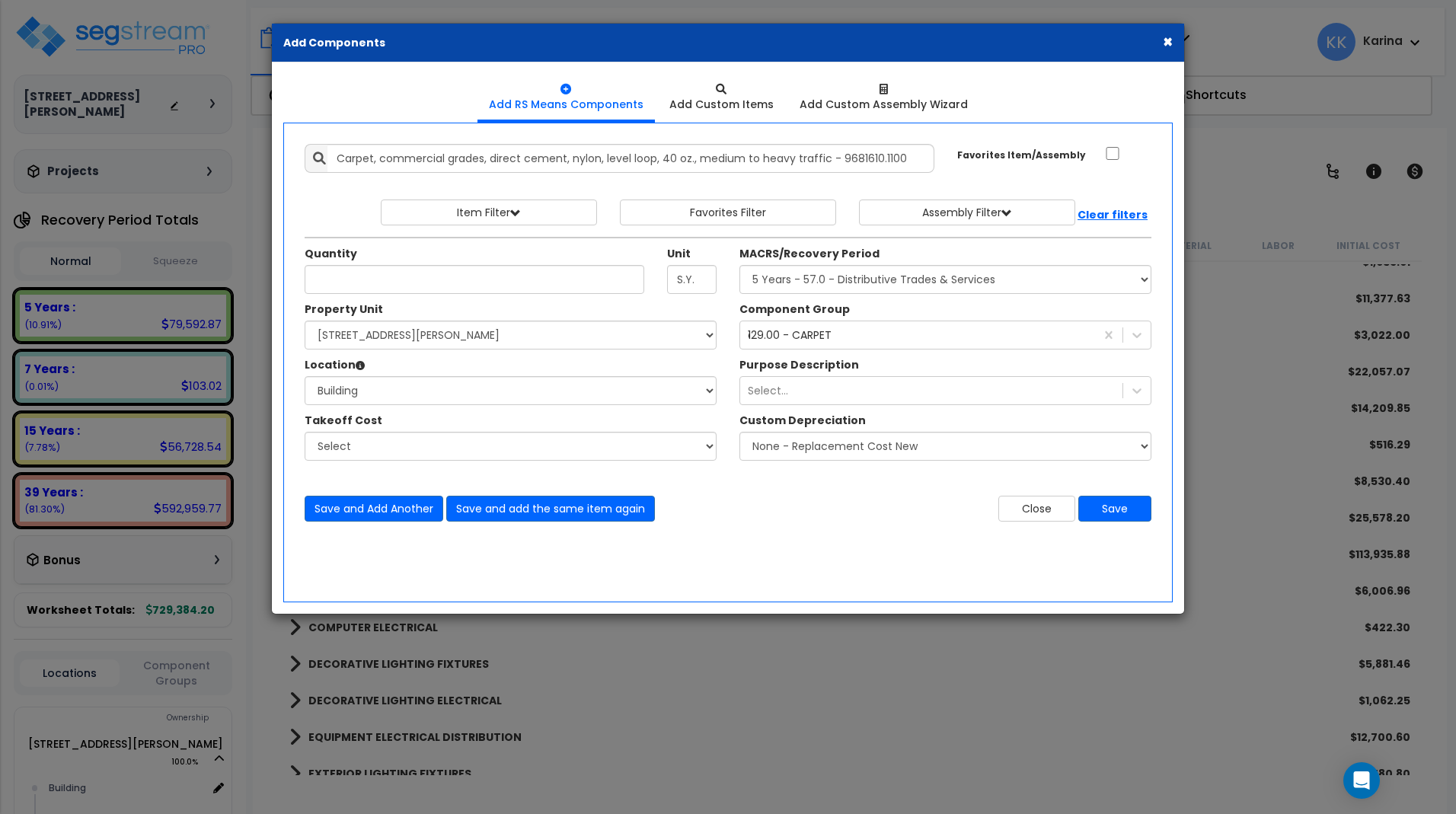
click at [729, 310] on div "Component Group 129.00 - CARPET car" at bounding box center [945, 326] width 435 height 48
click at [539, 281] on input "Unit Quantity" at bounding box center [475, 279] width 340 height 29
click at [425, 280] on input "Unit Quantity" at bounding box center [475, 279] width 340 height 29
type input "570.5"
click at [1100, 509] on button "Save" at bounding box center [1114, 509] width 73 height 26
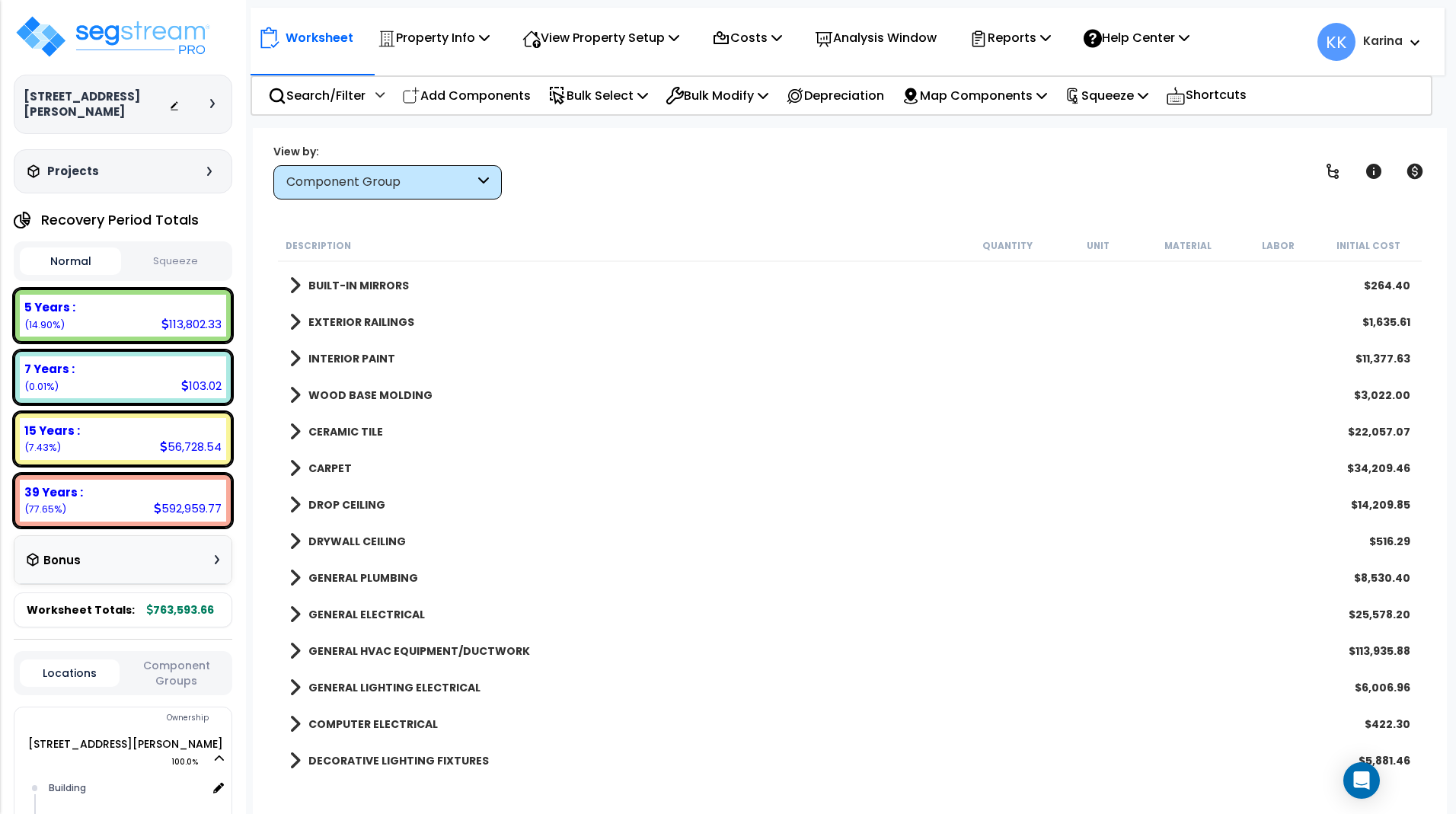
scroll to position [365, 0]
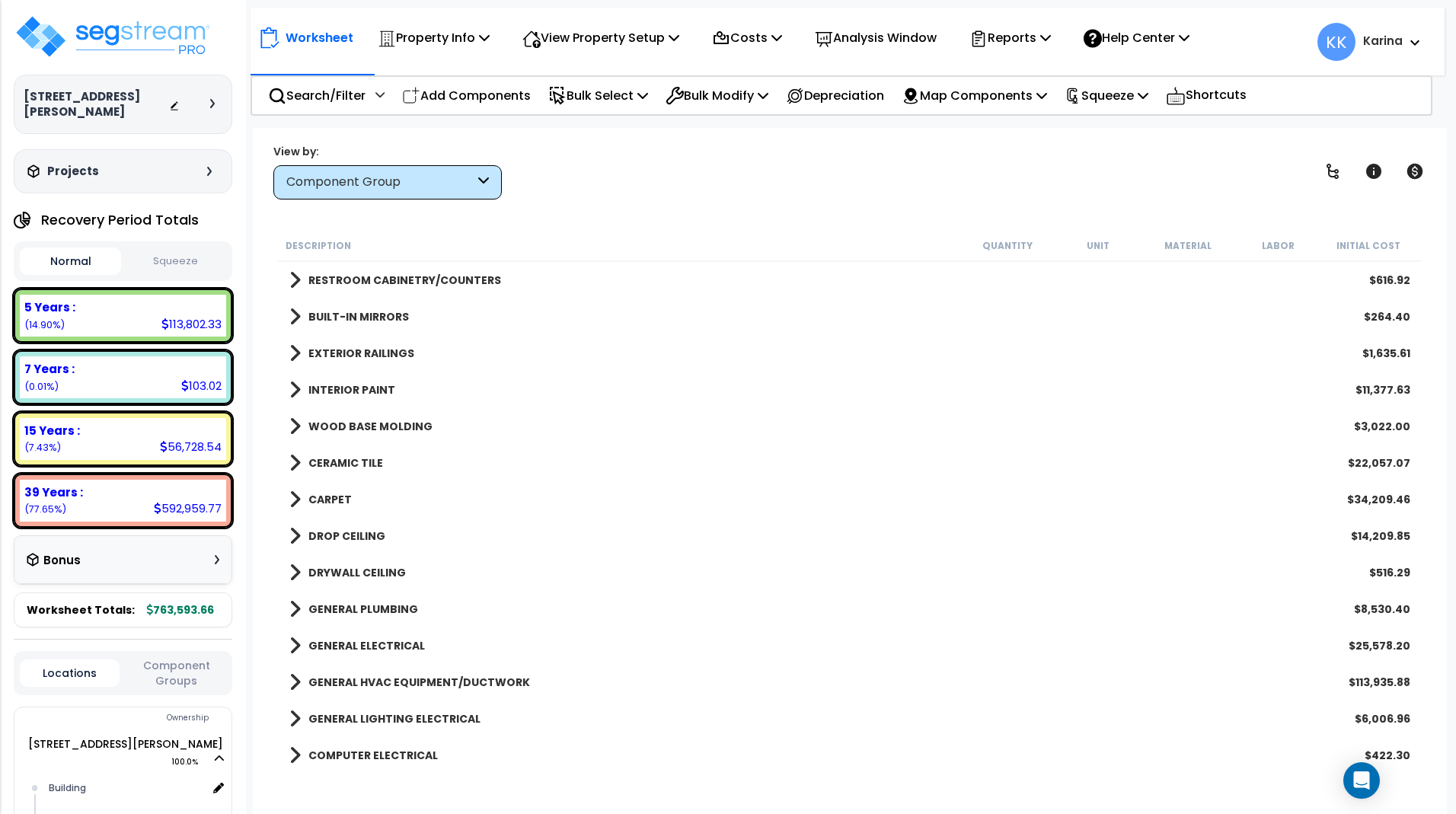
click at [293, 461] on span at bounding box center [295, 462] width 11 height 21
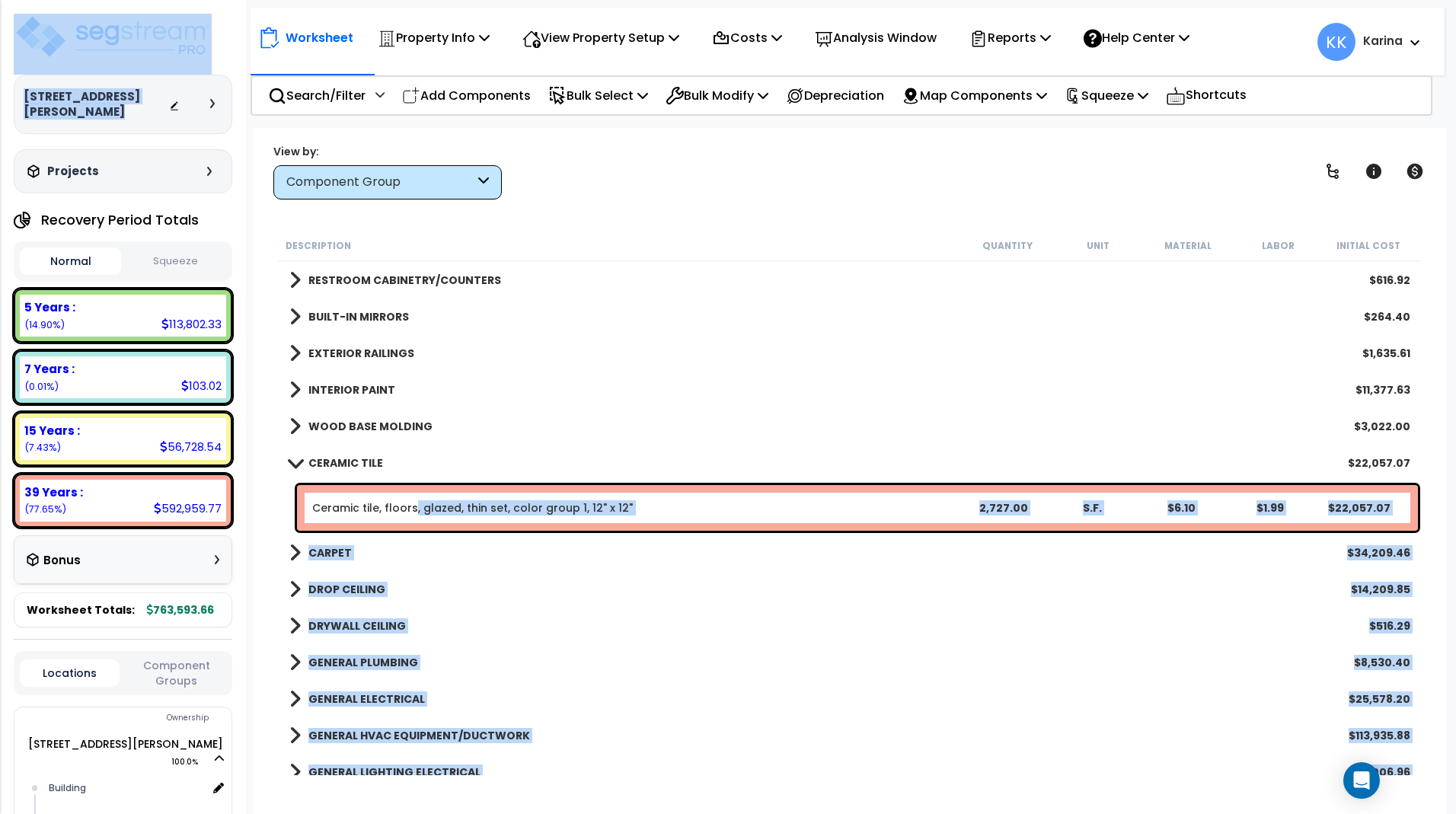
click at [411, 510] on link "Ceramic tile, floors, glazed, thin set, color group 1, 12" x 12"" at bounding box center [472, 508] width 320 height 15
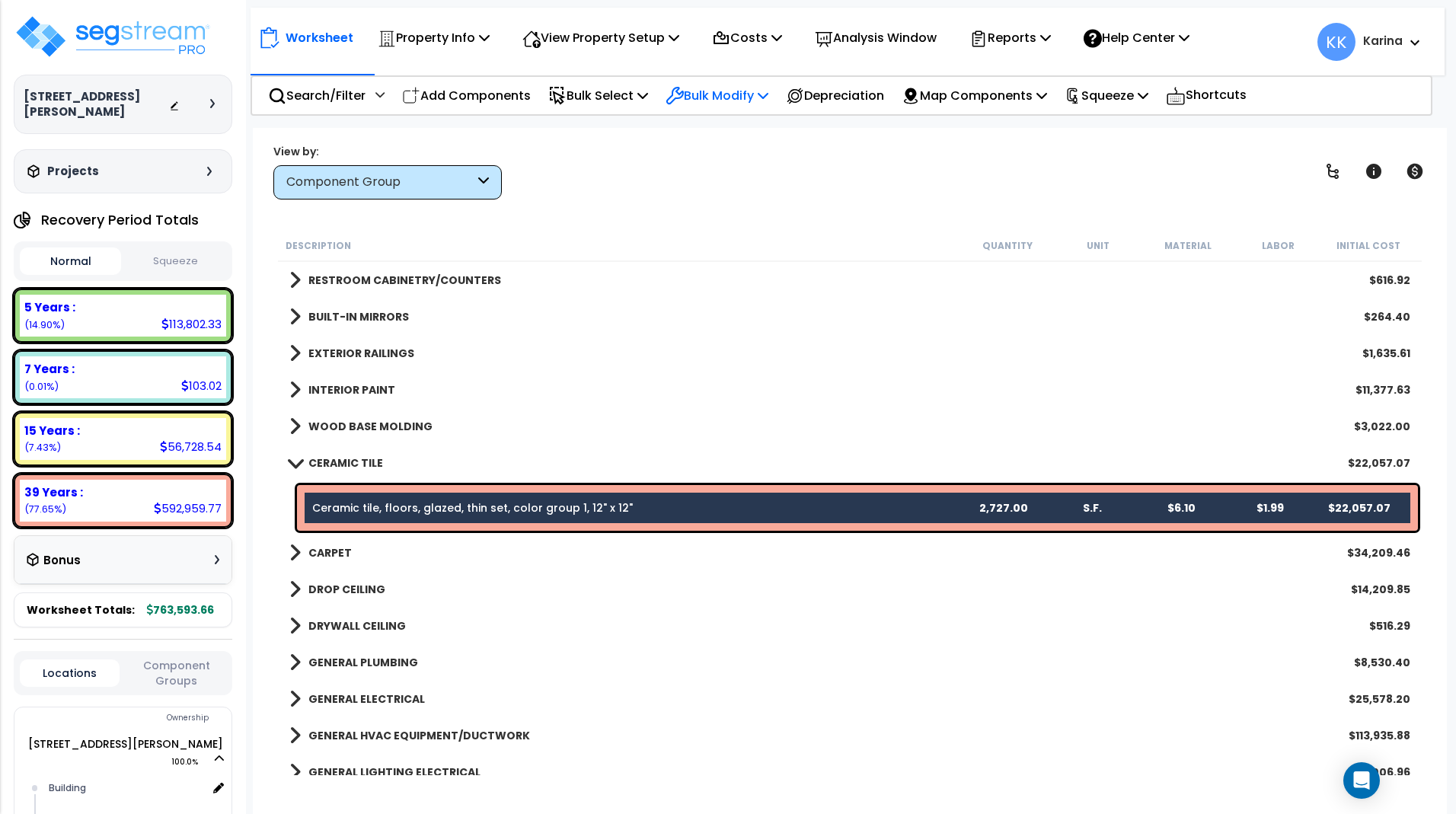
click at [714, 98] on p "Bulk Modify" at bounding box center [716, 95] width 102 height 20
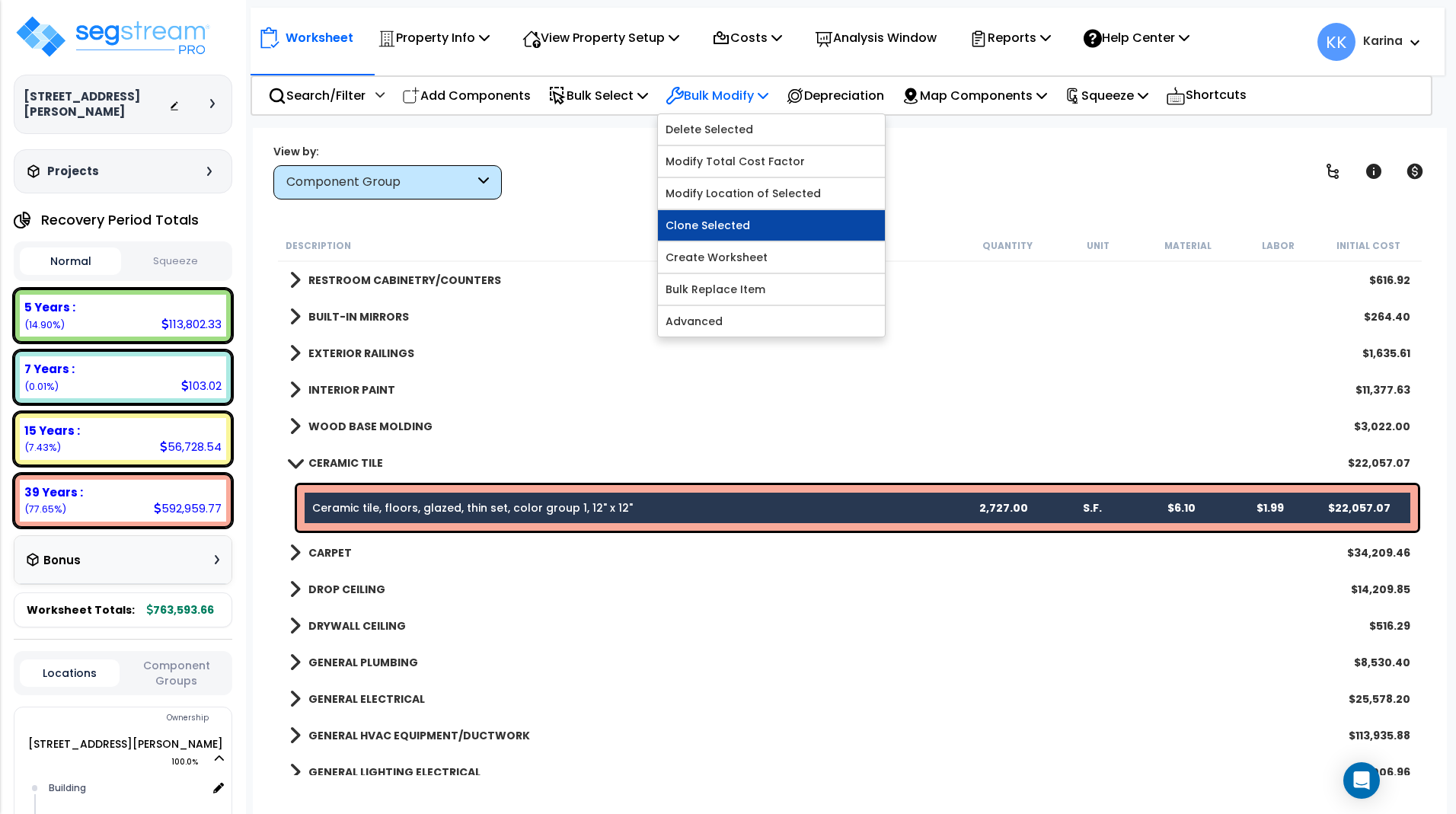
click at [736, 221] on link "Clone Selected" at bounding box center [772, 225] width 227 height 30
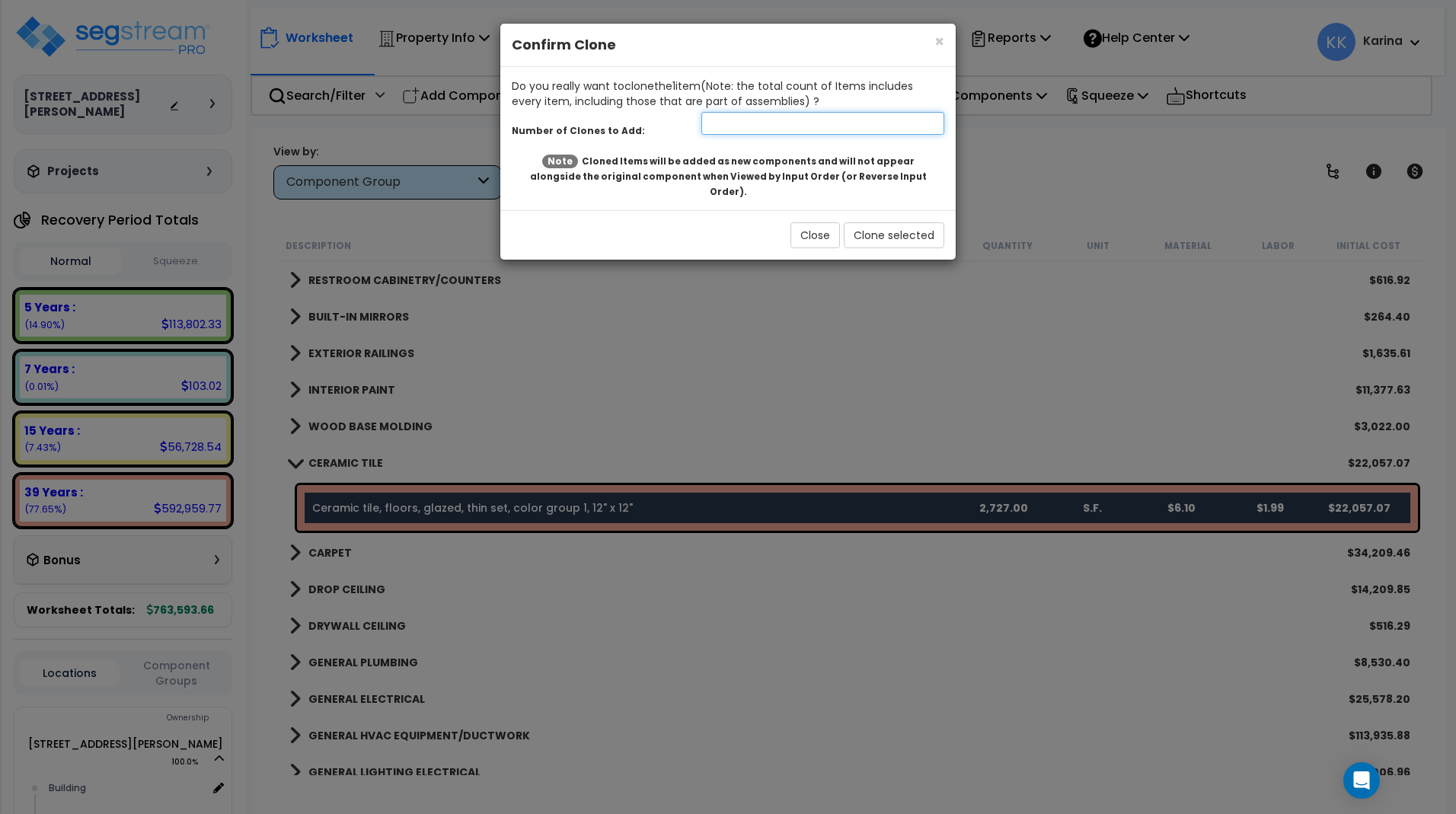
click at [748, 120] on input "number" at bounding box center [823, 123] width 243 height 23
type input "1"
click at [890, 222] on button "Clone selected" at bounding box center [894, 235] width 101 height 26
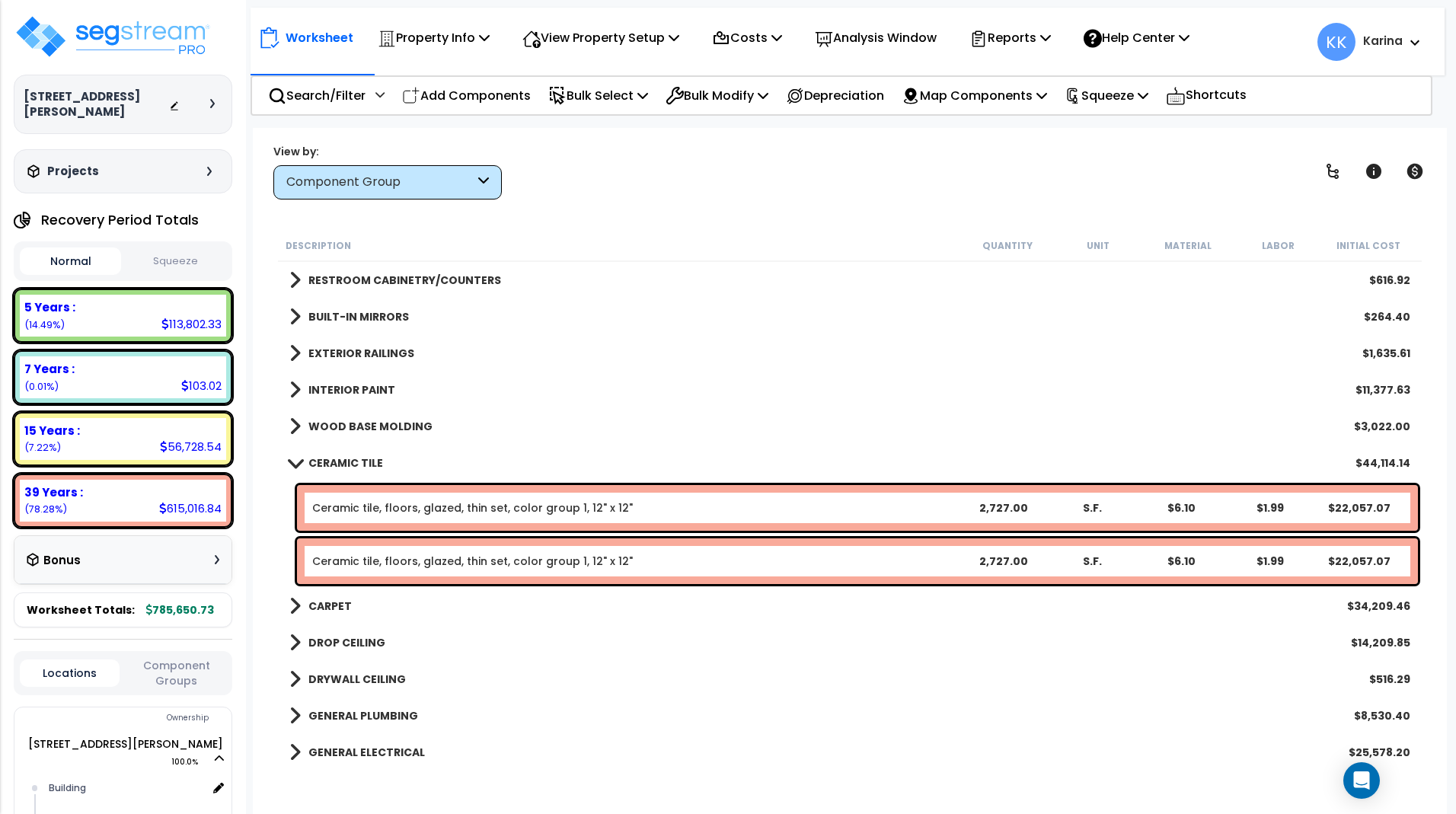
click at [492, 563] on link "Ceramic tile, floors, glazed, thin set, color group 1, 12" x 12"" at bounding box center [472, 561] width 320 height 15
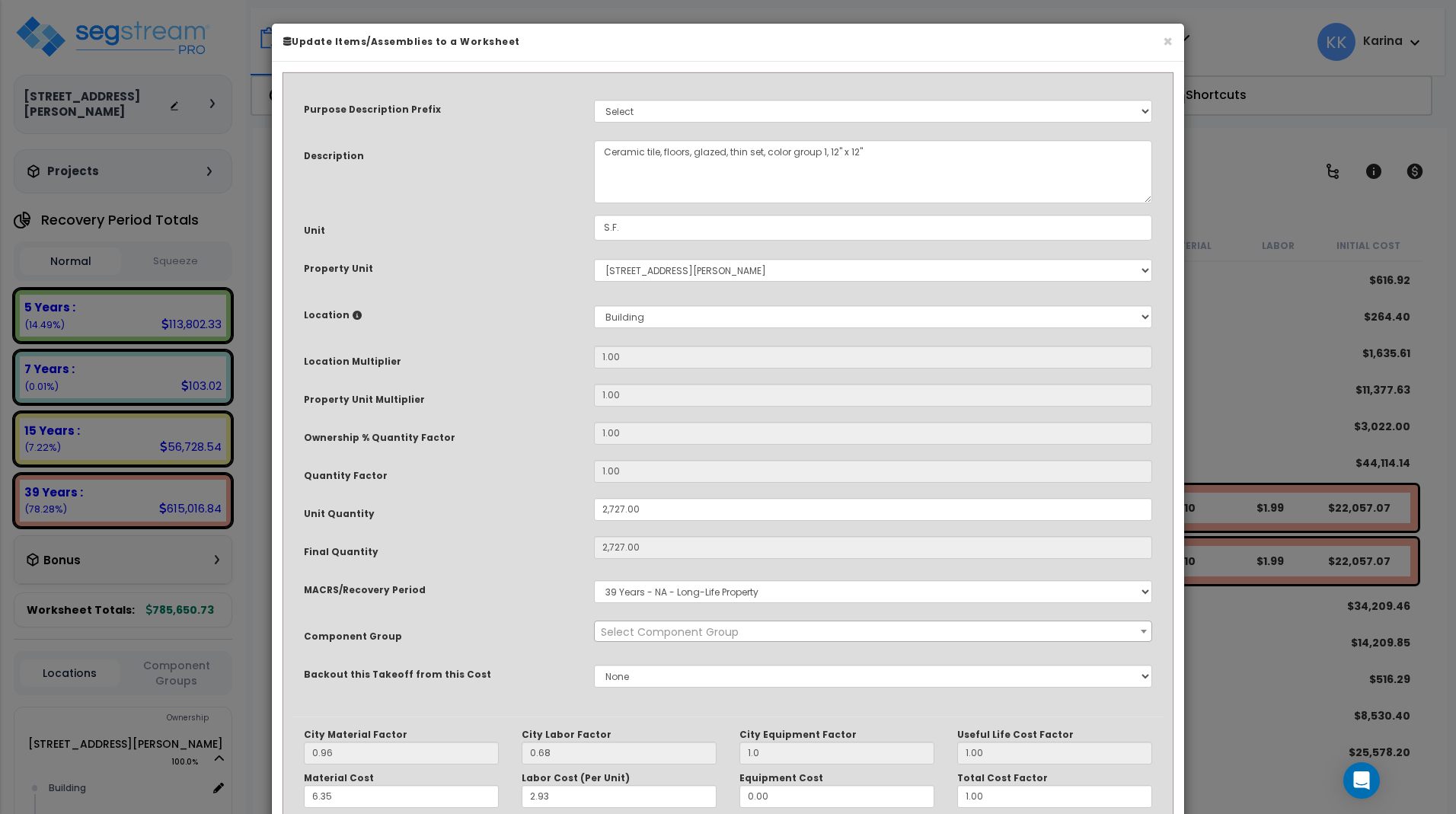
select select "56938"
drag, startPoint x: 649, startPoint y: 505, endPoint x: 556, endPoint y: 506, distance: 93.0
click at [556, 506] on div "Unit Quantity 2,727.00" at bounding box center [728, 510] width 872 height 27
drag, startPoint x: 644, startPoint y: 506, endPoint x: 576, endPoint y: 506, distance: 68.0
click at [594, 506] on input "2,727.00" at bounding box center [872, 509] width 559 height 23
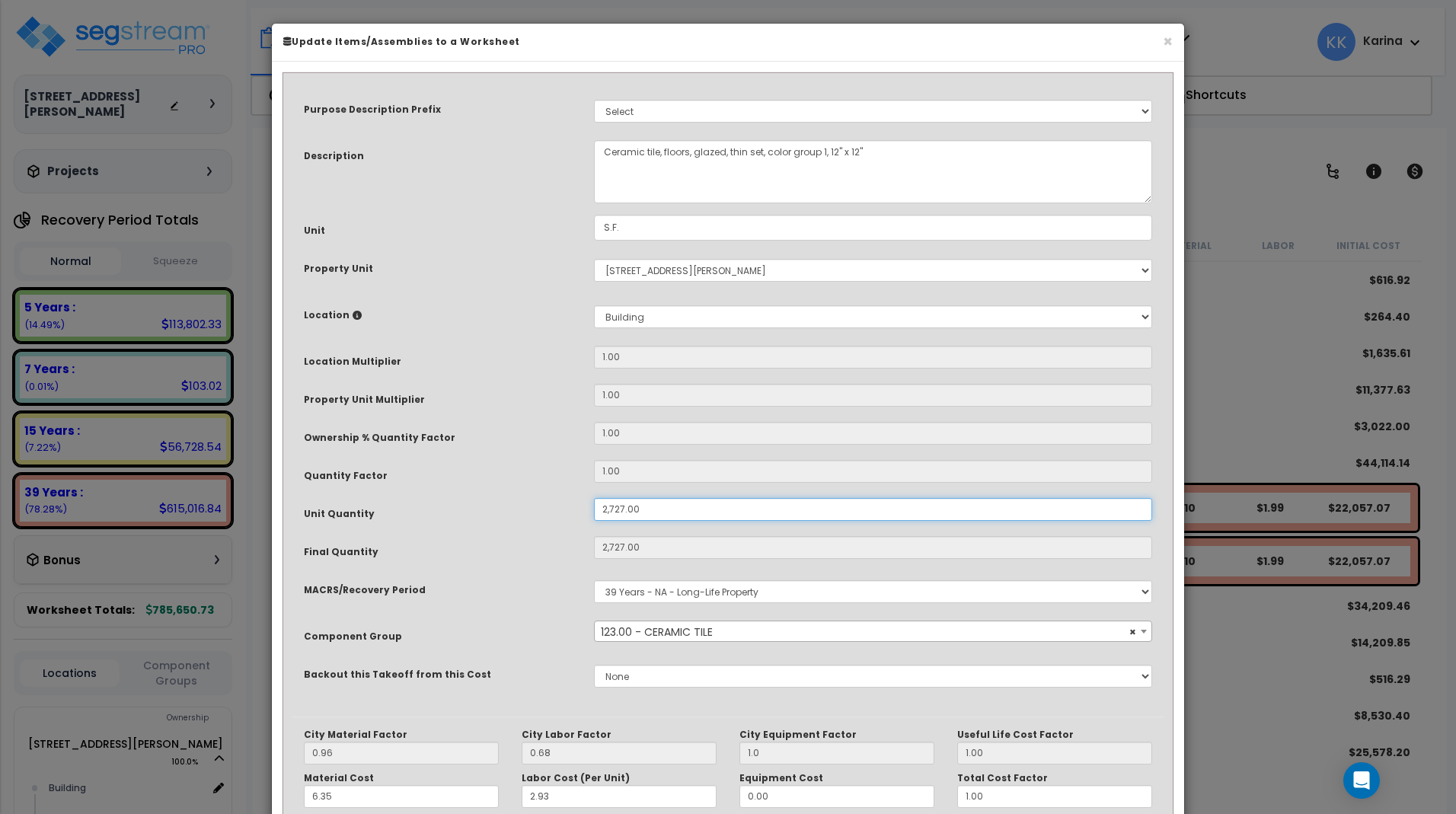
type input "2"
type input "2,727"
type input "$22,061.43"
type input "2"
type input "$16.18"
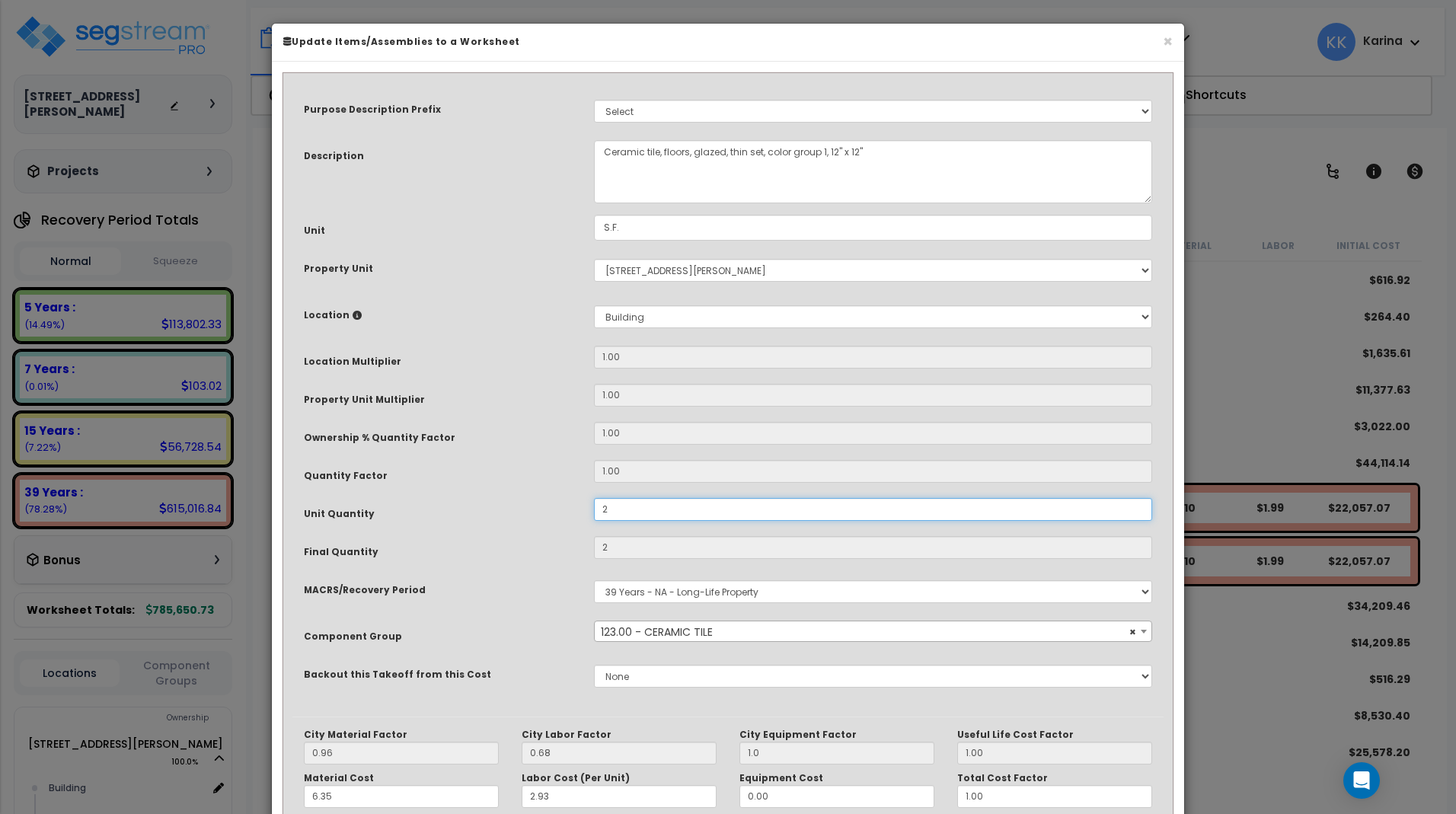
type input "20"
type input "$161.80"
type input "200"
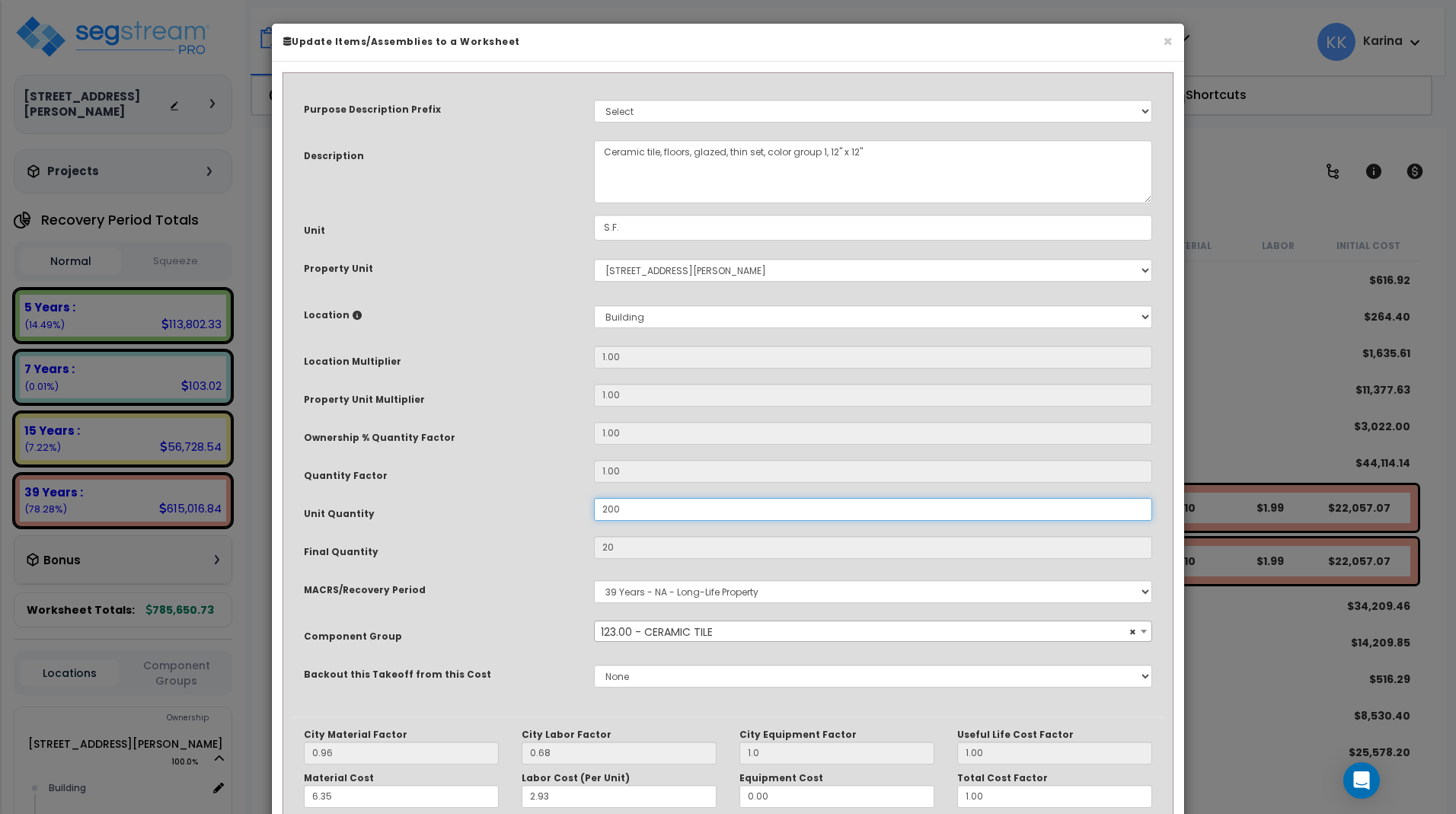
type input "$1,618.00"
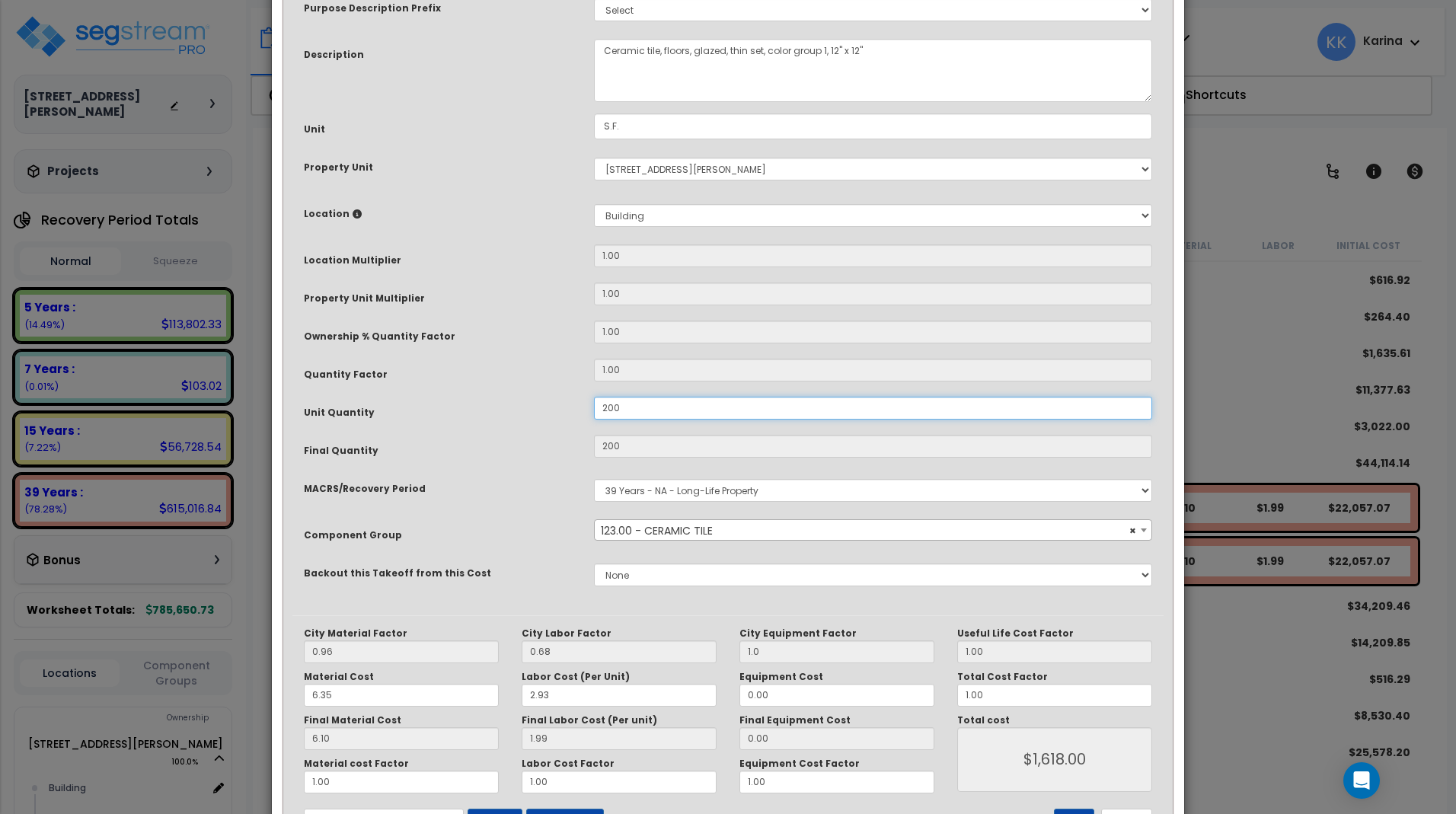
scroll to position [166, 0]
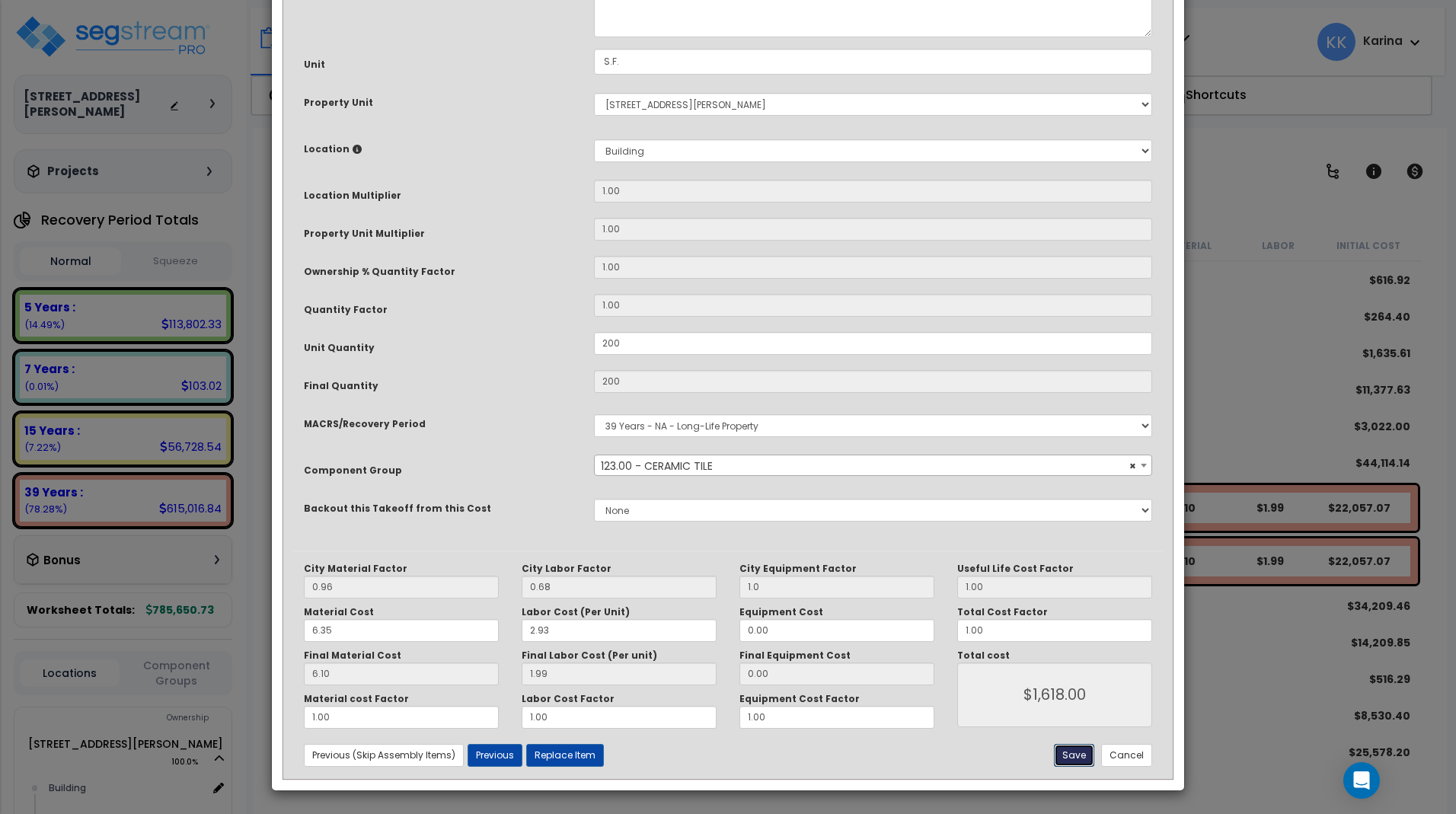
click at [1076, 754] on button "Save" at bounding box center [1075, 755] width 41 height 23
type input "200.00"
type input "1.00"
type input "1618.00"
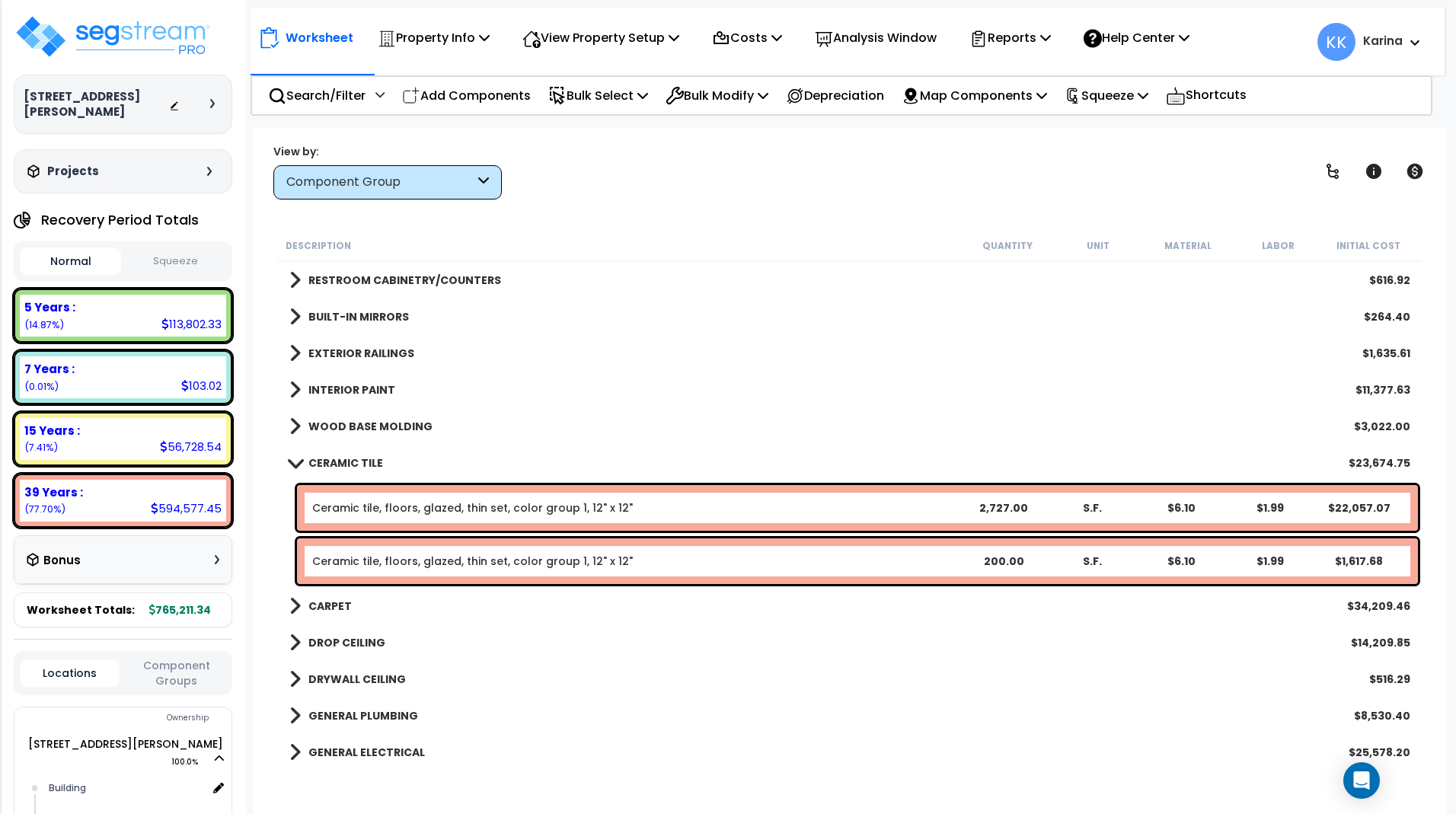
click at [295, 462] on span at bounding box center [295, 462] width 21 height 11
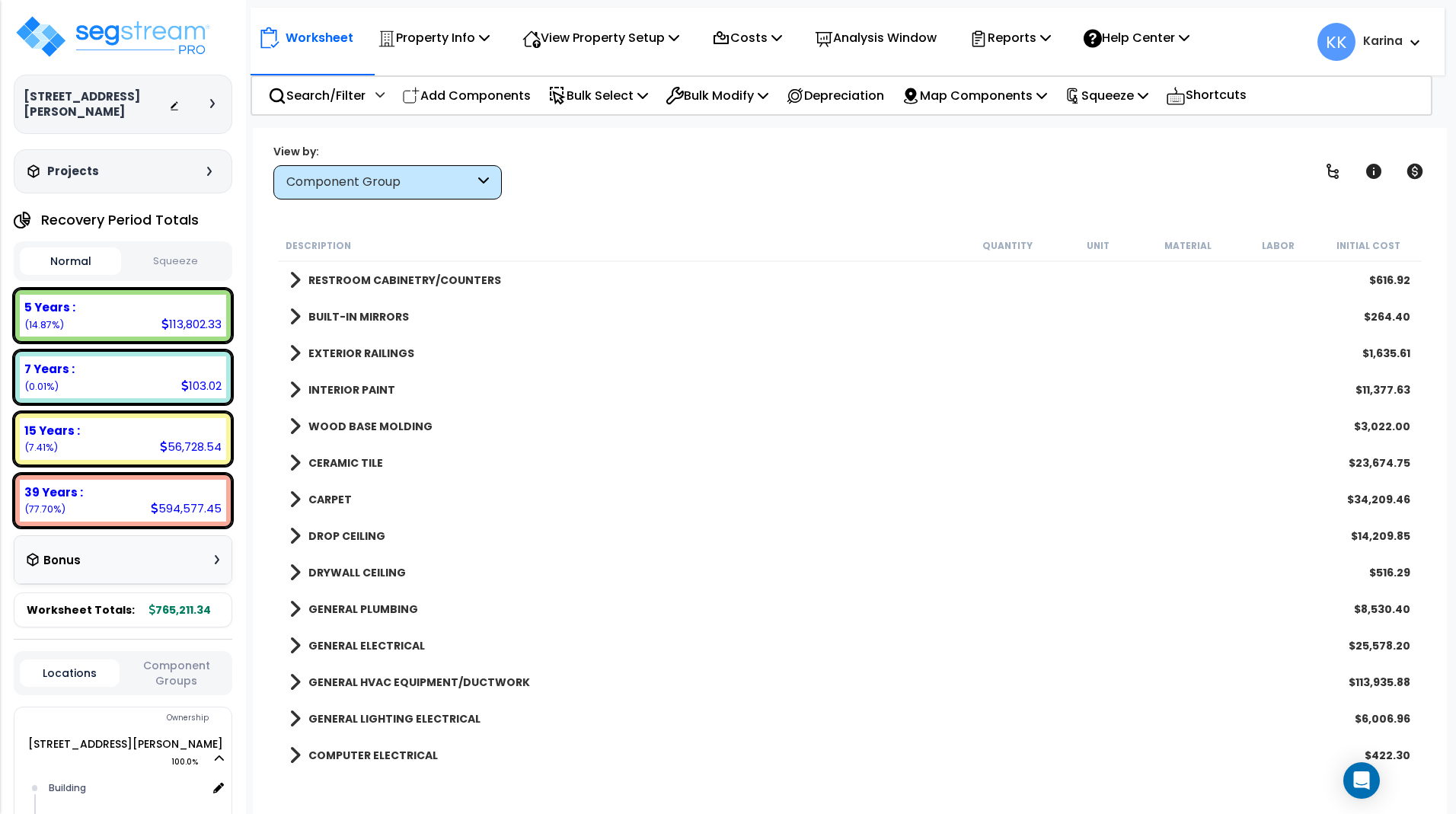
click at [293, 426] on span at bounding box center [295, 425] width 11 height 21
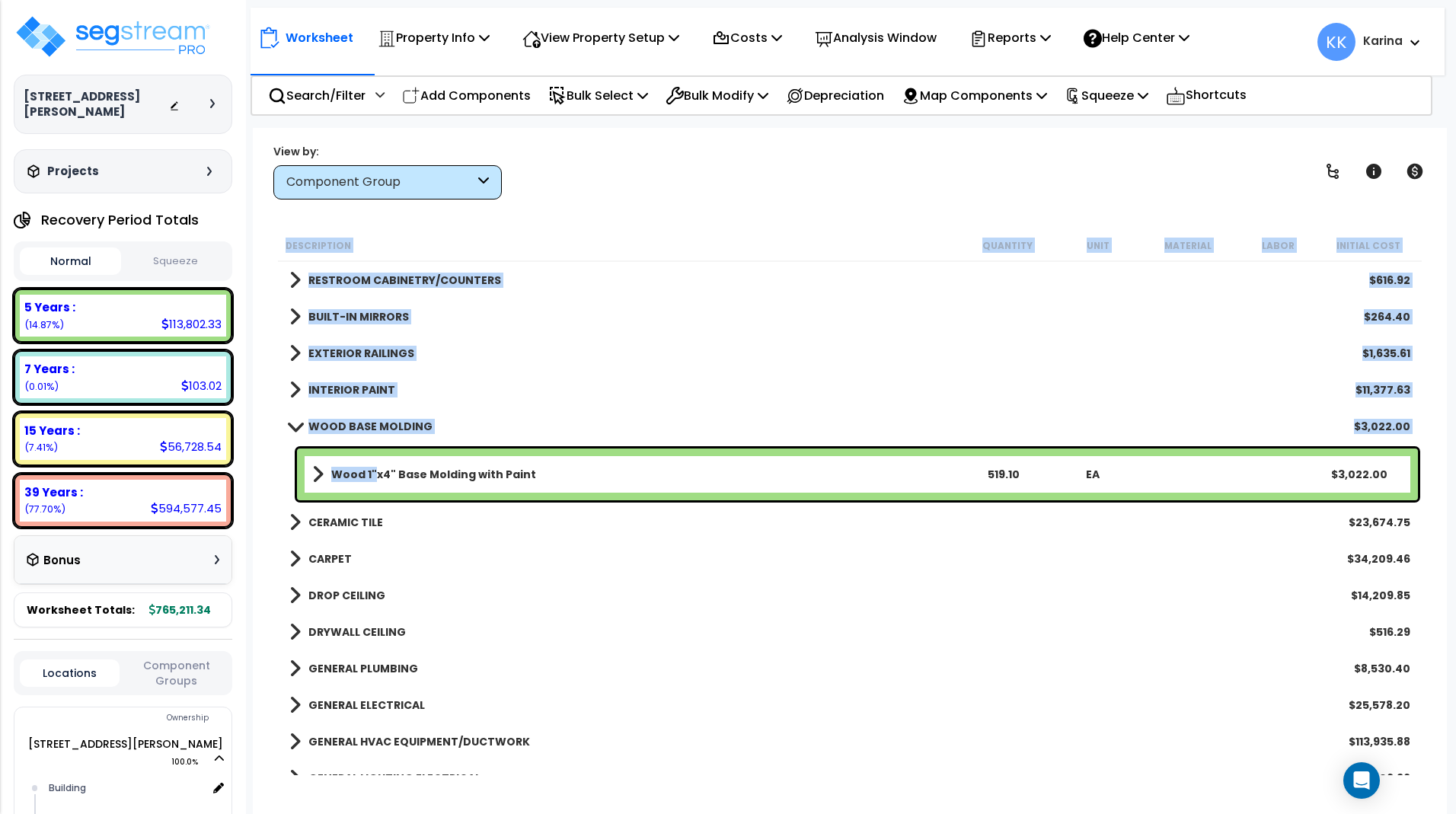
click at [371, 477] on b "Wood 1"x4" Base Molding with Paint" at bounding box center [434, 474] width 205 height 15
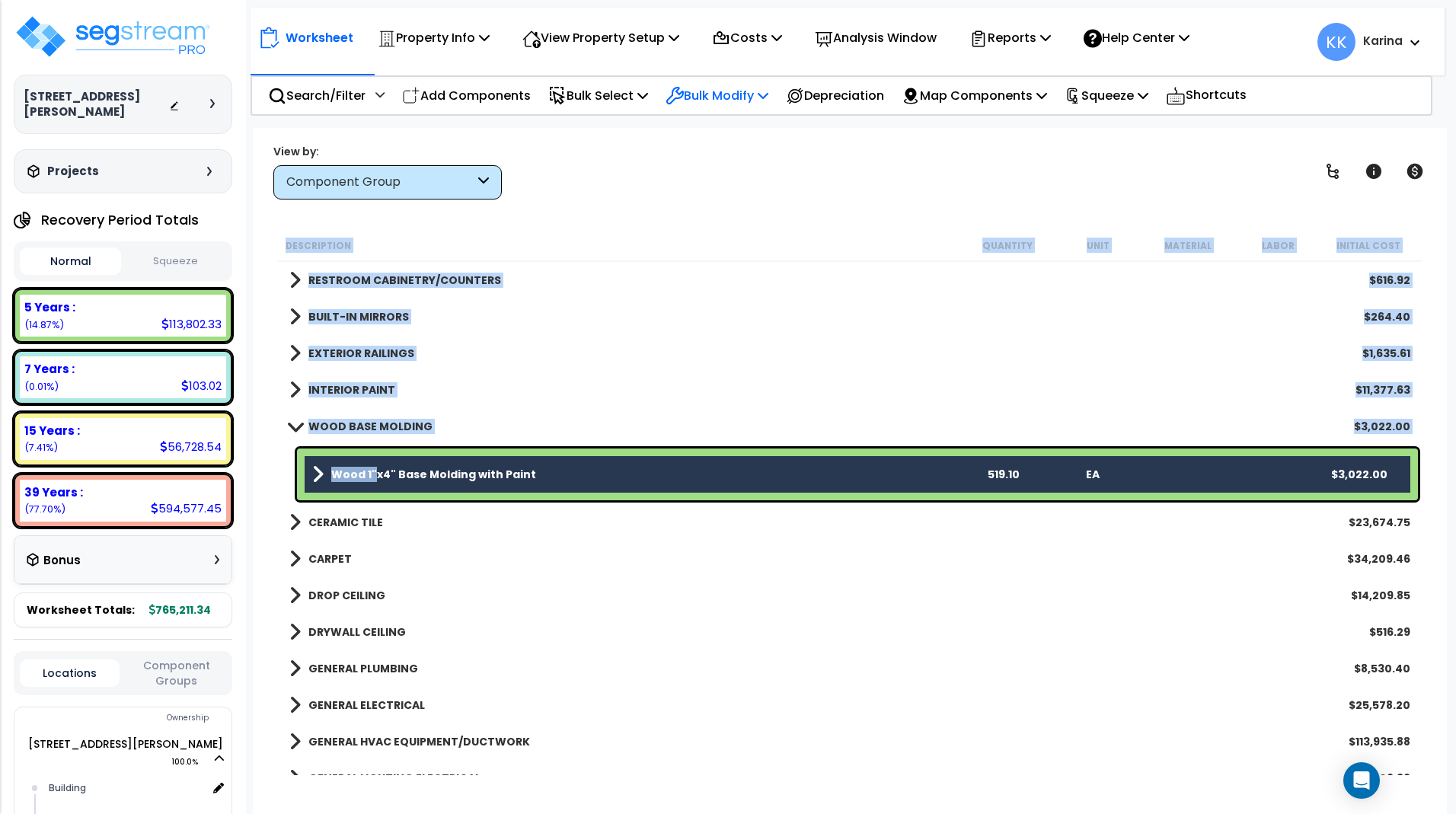
click at [741, 98] on p "Bulk Modify" at bounding box center [716, 95] width 102 height 20
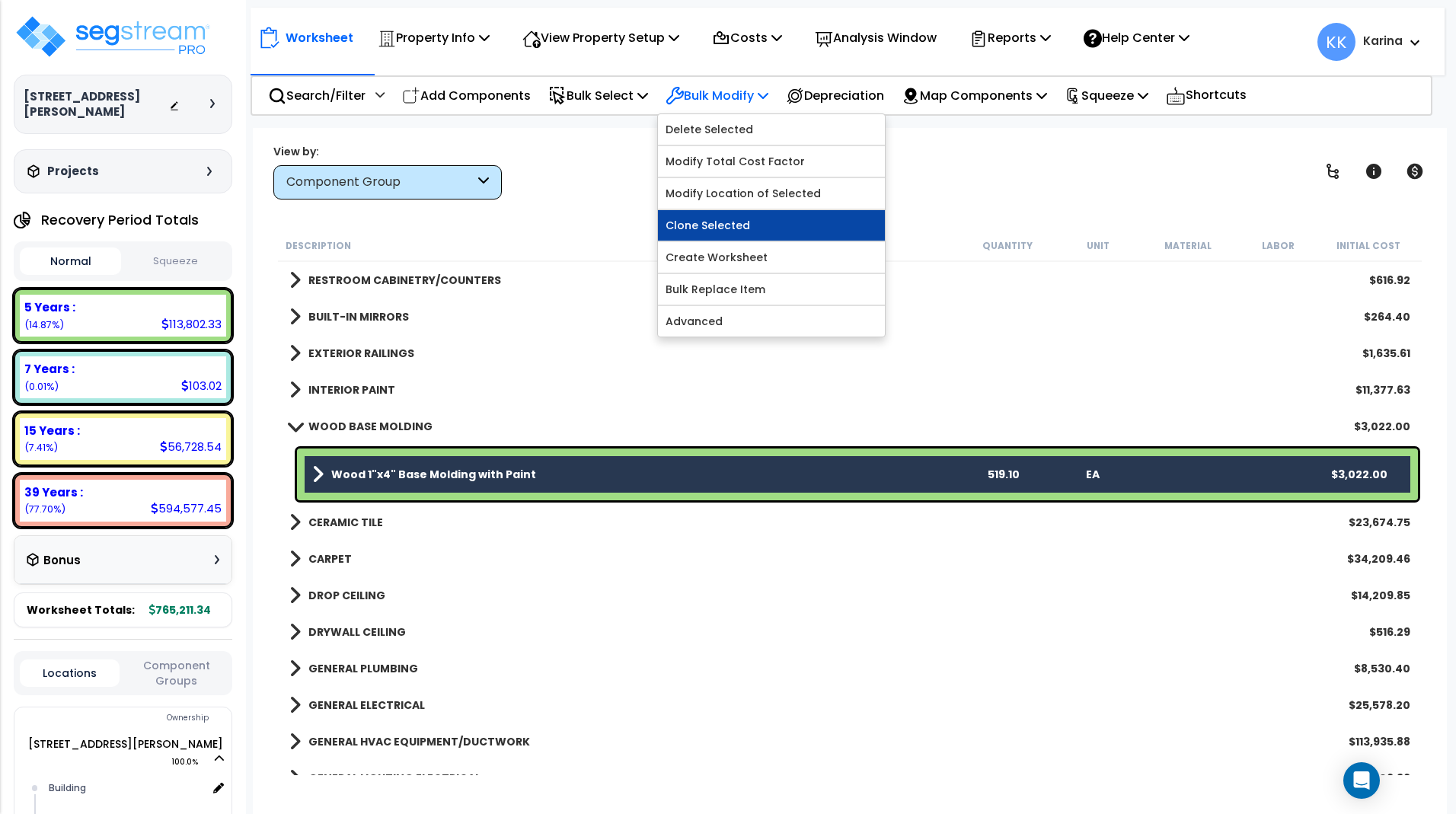
click at [740, 219] on link "Clone Selected" at bounding box center [772, 225] width 227 height 30
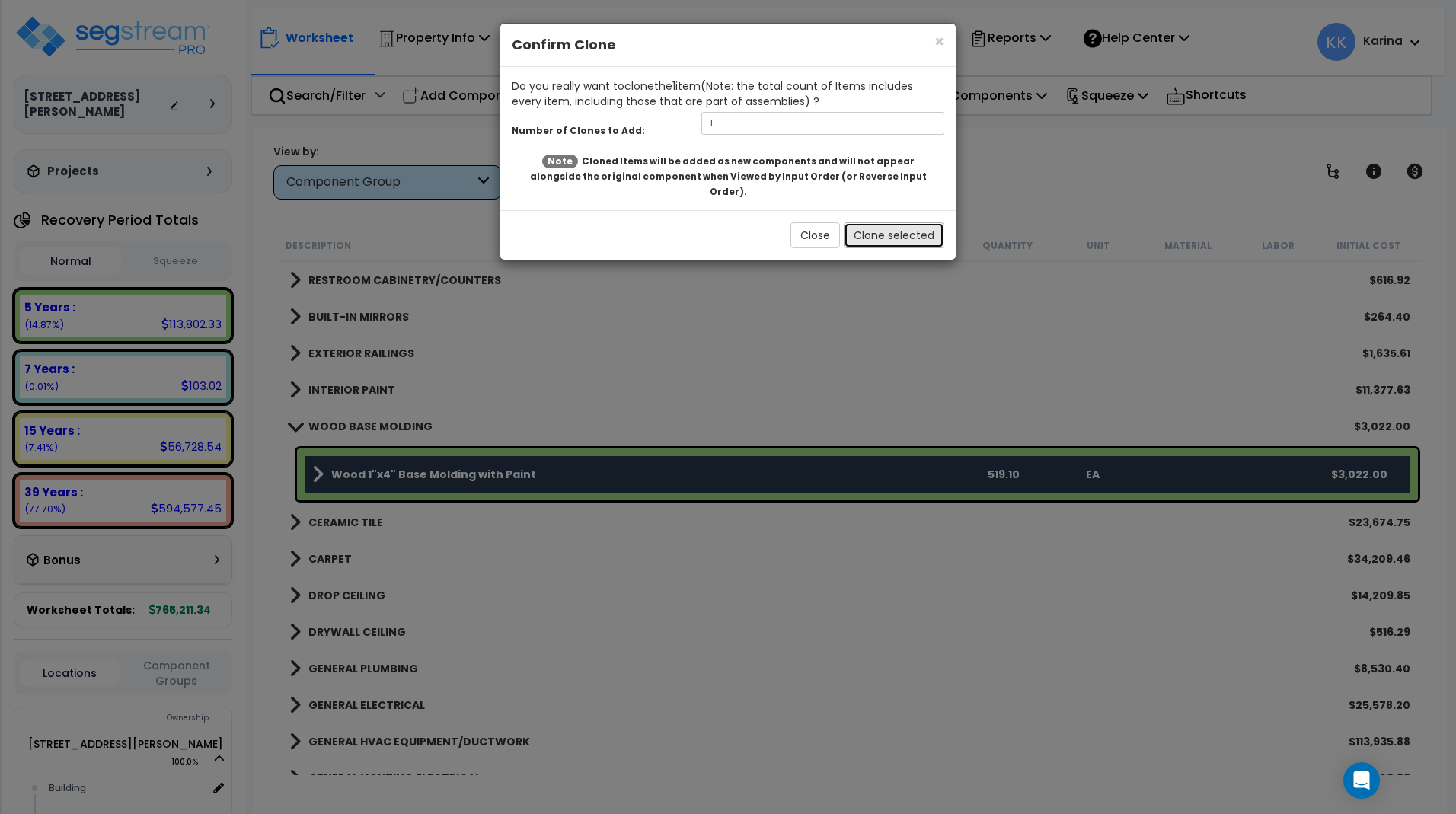
click at [881, 226] on button "Clone selected" at bounding box center [894, 235] width 101 height 26
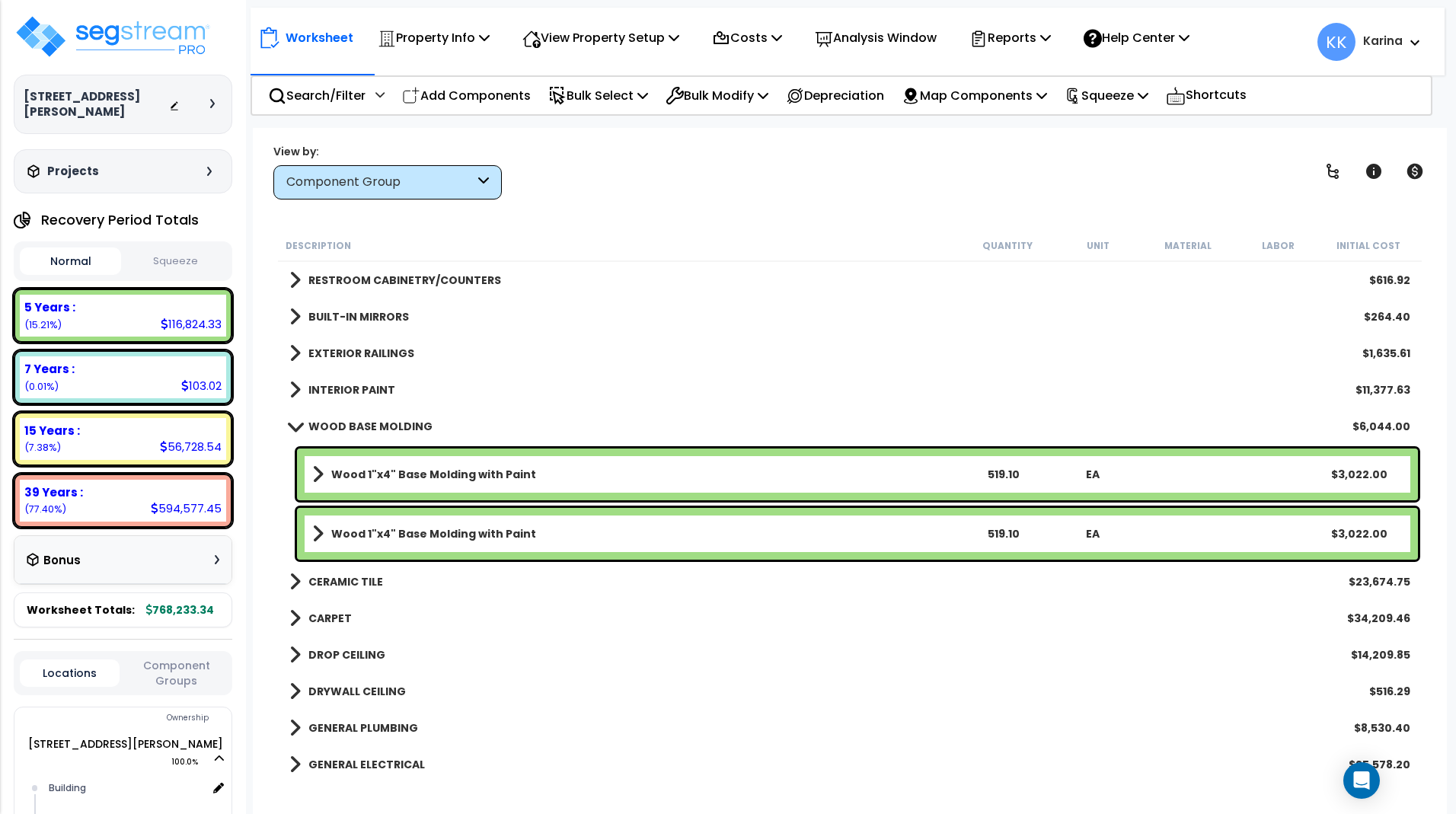
drag, startPoint x: 644, startPoint y: 714, endPoint x: 648, endPoint y: 675, distance: 39.2
click at [644, 714] on div "GENERAL PLUMBING $8,530.40" at bounding box center [849, 728] width 1137 height 37
click at [486, 529] on b "Wood 1"x4" Base Molding with Paint" at bounding box center [434, 533] width 205 height 15
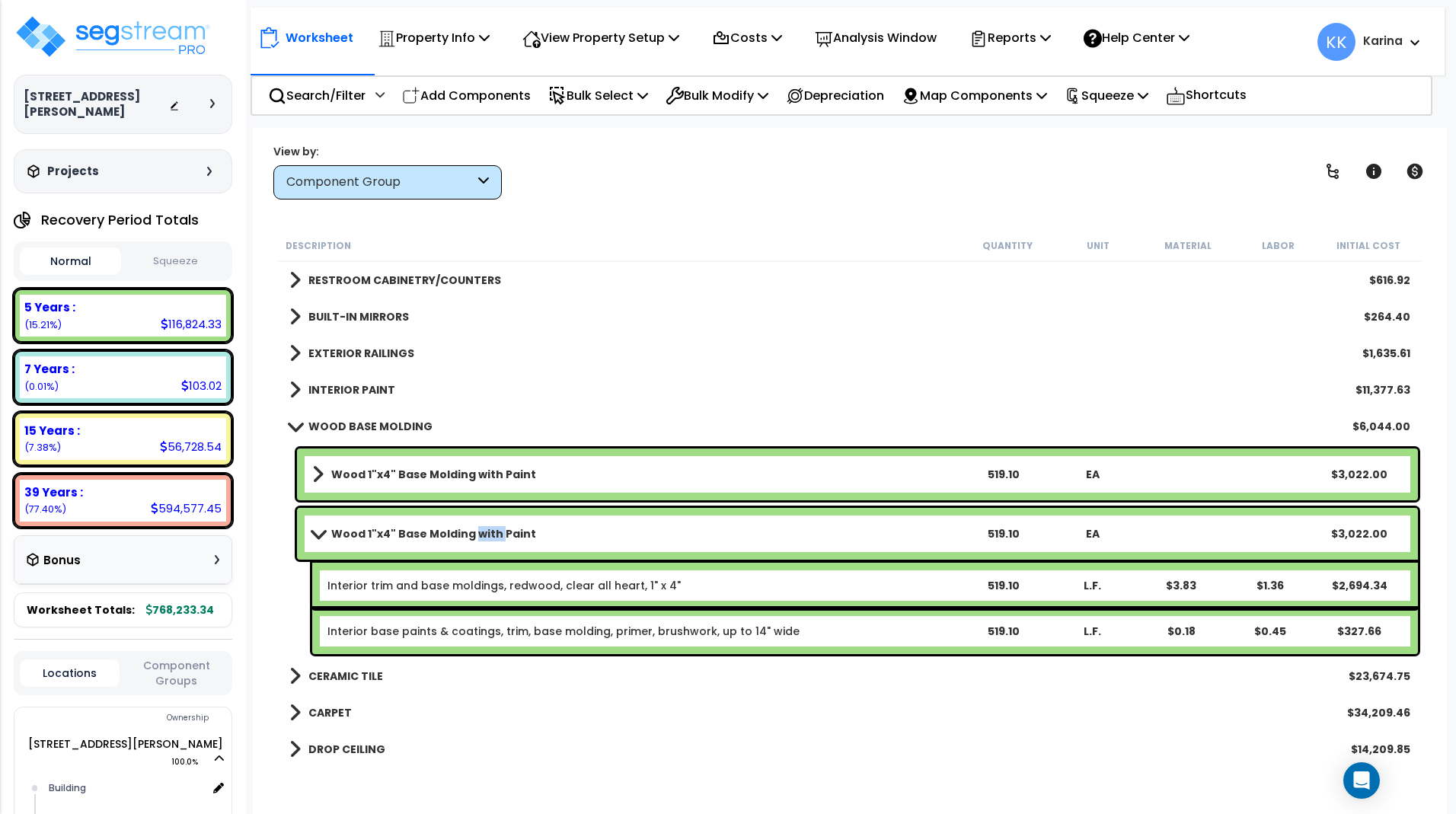
click at [486, 529] on b "Wood 1"x4" Base Molding with Paint" at bounding box center [434, 533] width 205 height 15
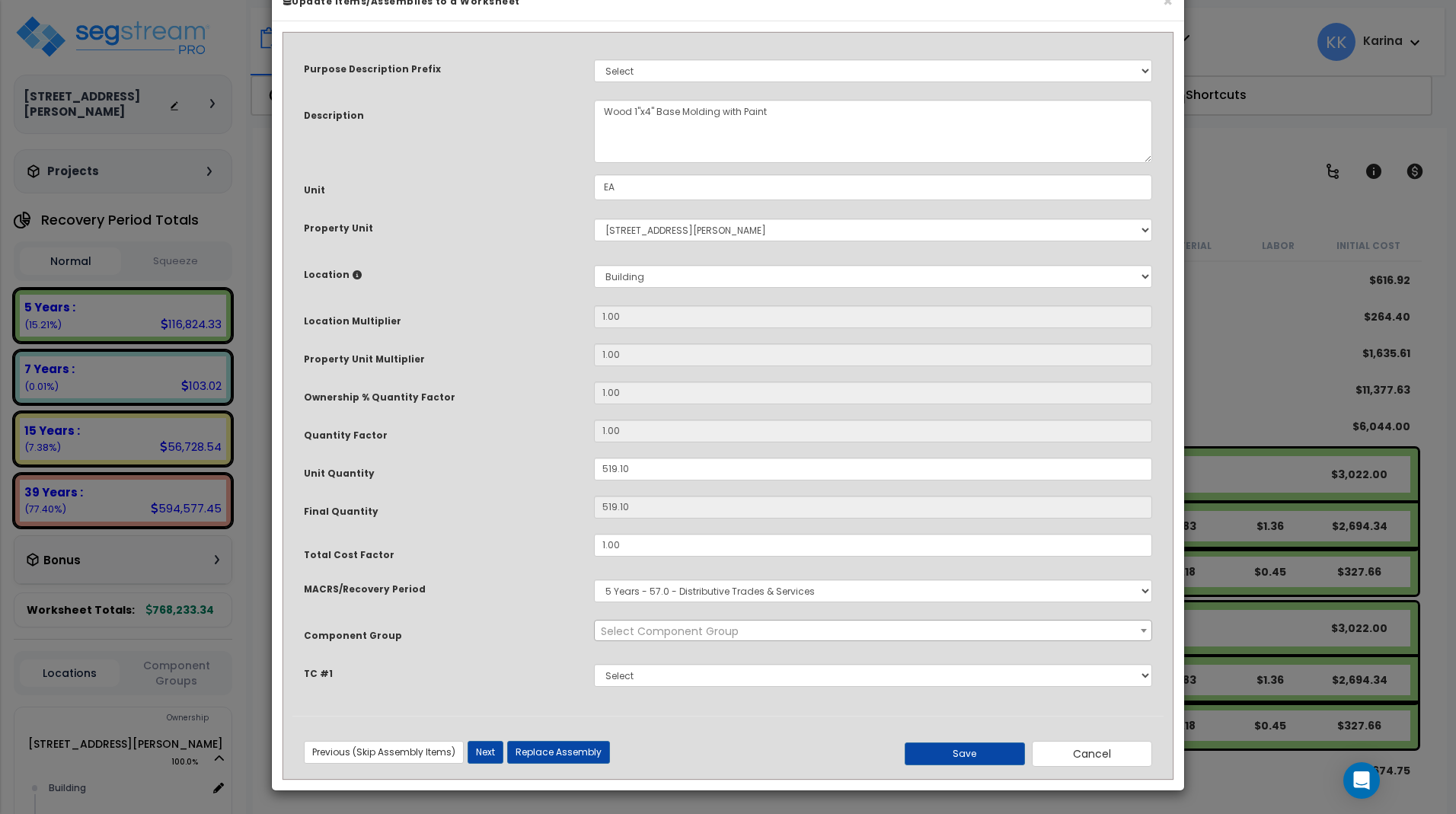
select select "56930"
drag, startPoint x: 635, startPoint y: 506, endPoint x: 572, endPoint y: 506, distance: 63.0
click at [594, 480] on input "519.10" at bounding box center [872, 469] width 559 height 23
type input "4"
type input "519.1"
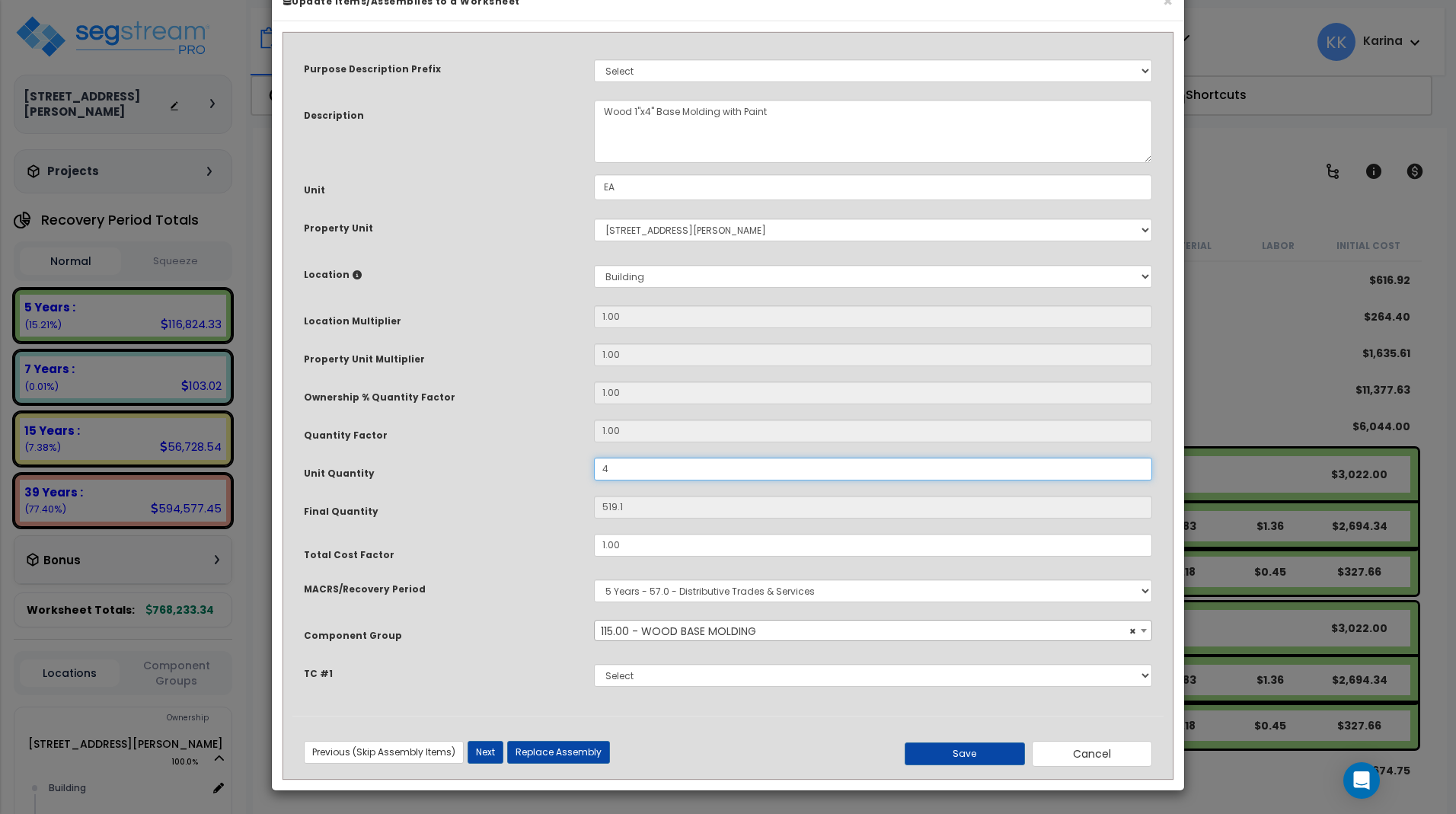
type input "45"
type input "451"
type input "451.4"
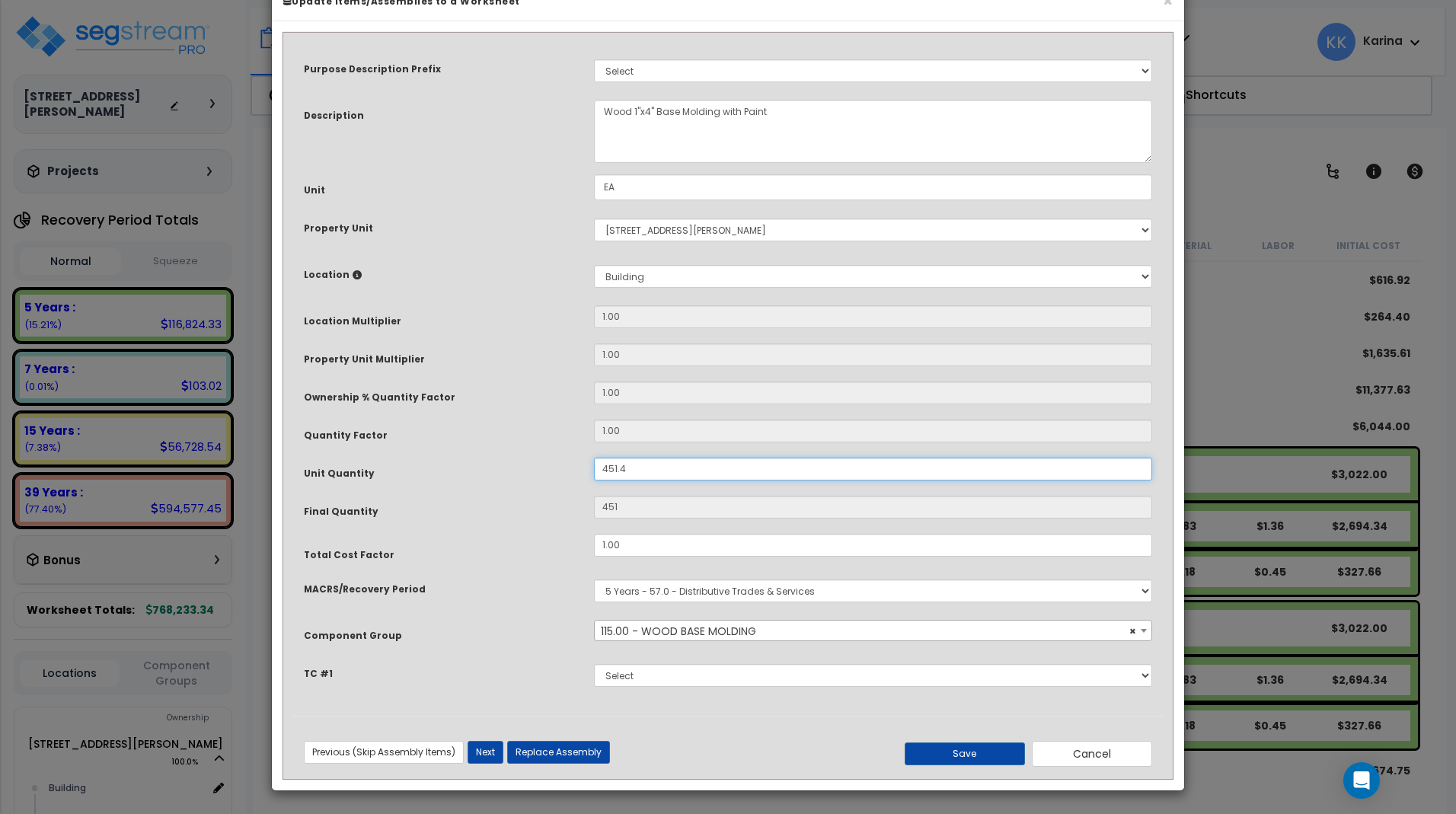
type input "451.4"
click at [594, 265] on select "Select Building Building Interior Common Areas Add New Location" at bounding box center [872, 276] width 559 height 23
select select "461"
click option "Building Interior" at bounding box center [0, 0] width 0 height 0
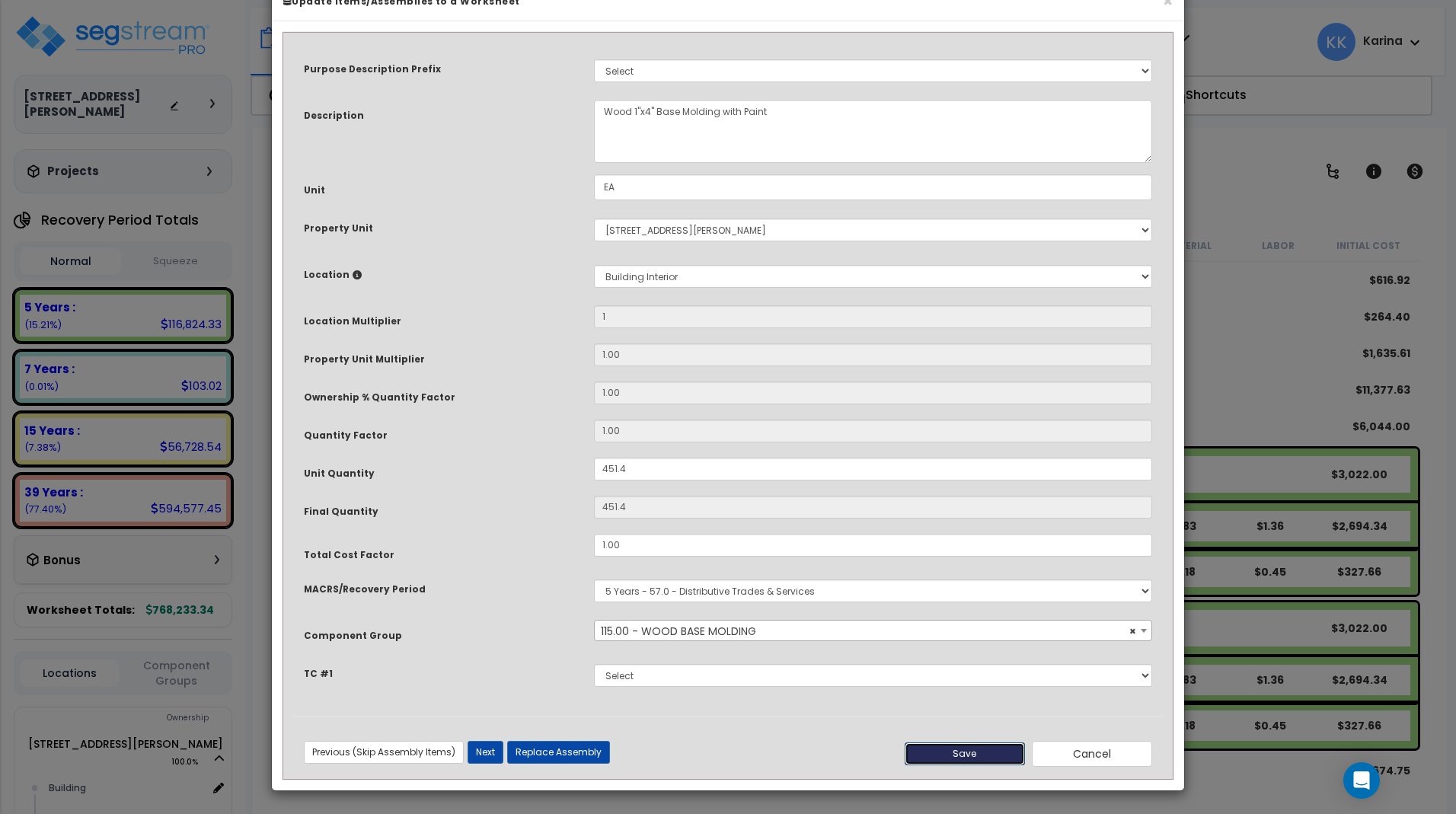
click at [990, 765] on button "Save" at bounding box center [965, 753] width 120 height 23
type input "1.00"
type input "451.40"
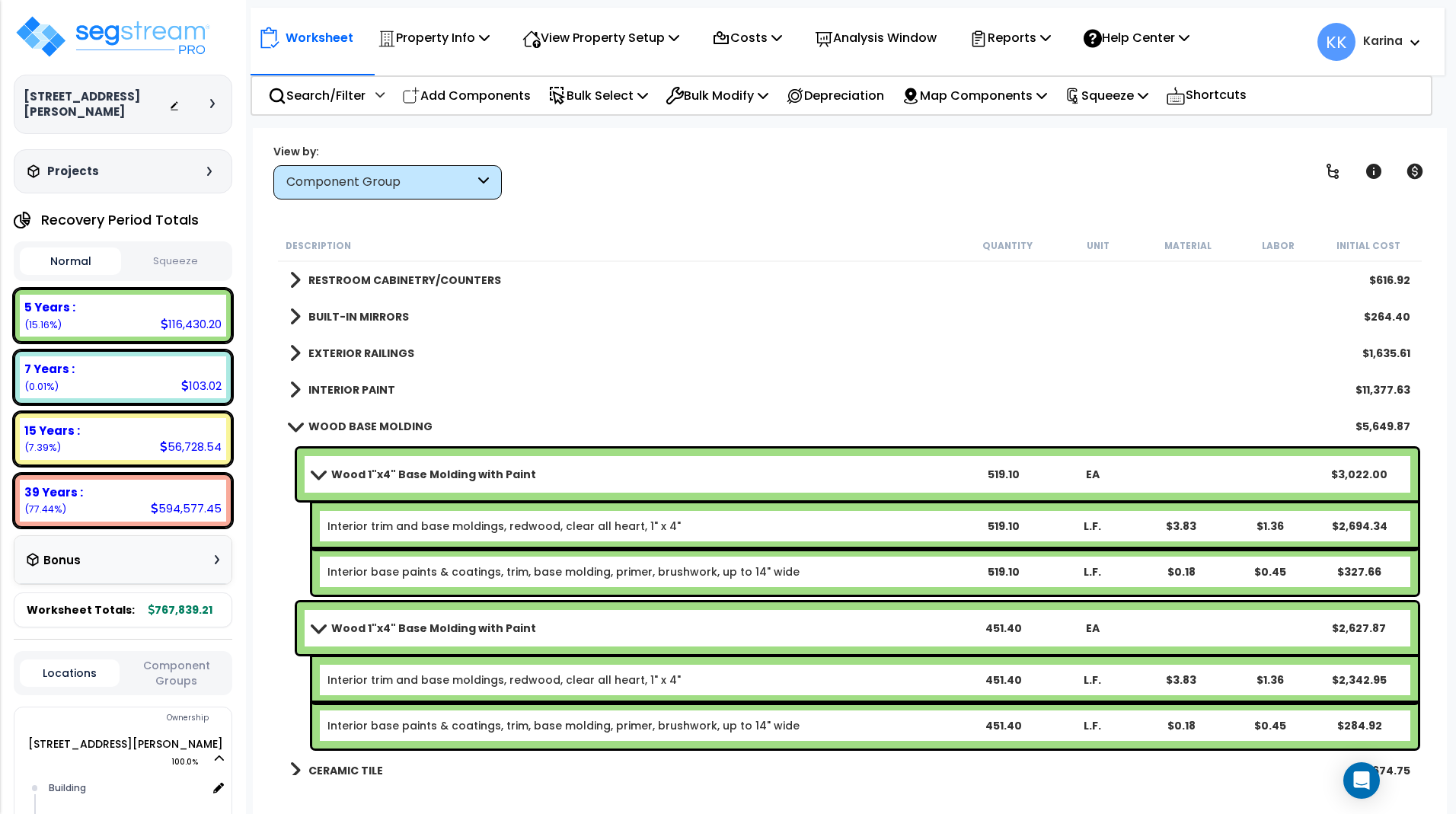
click at [403, 464] on link "Wood 1"x4" Base Molding with Paint" at bounding box center [635, 473] width 646 height 21
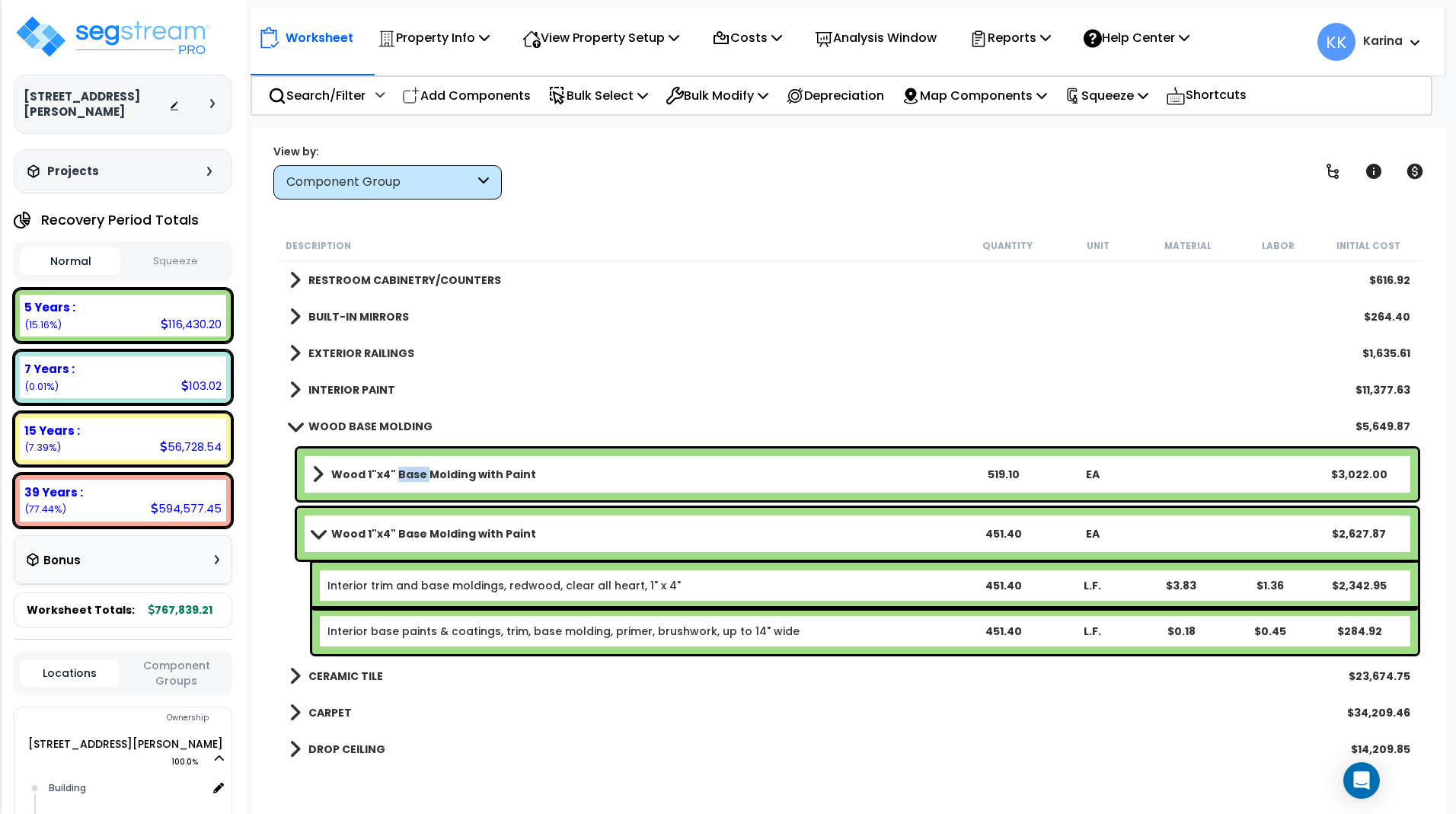
click at [403, 464] on link "Wood 1"x4" Base Molding with Paint" at bounding box center [635, 473] width 646 height 21
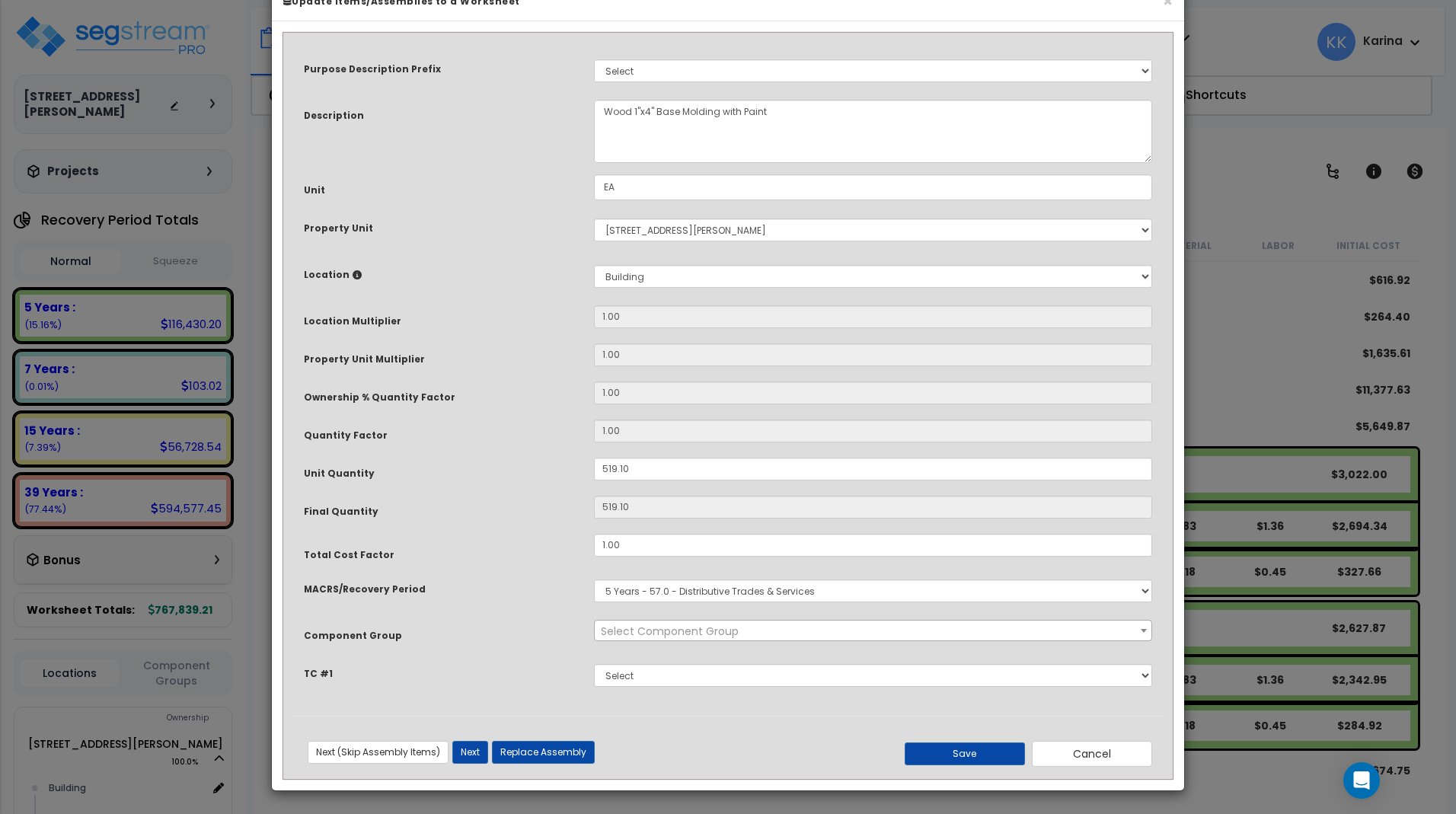
select select "56930"
click at [594, 265] on select "Select Building Building Interior Common Areas Add New Location" at bounding box center [872, 276] width 559 height 23
select select "461"
click option "Building Interior" at bounding box center [0, 0] width 0 height 0
type input "1"
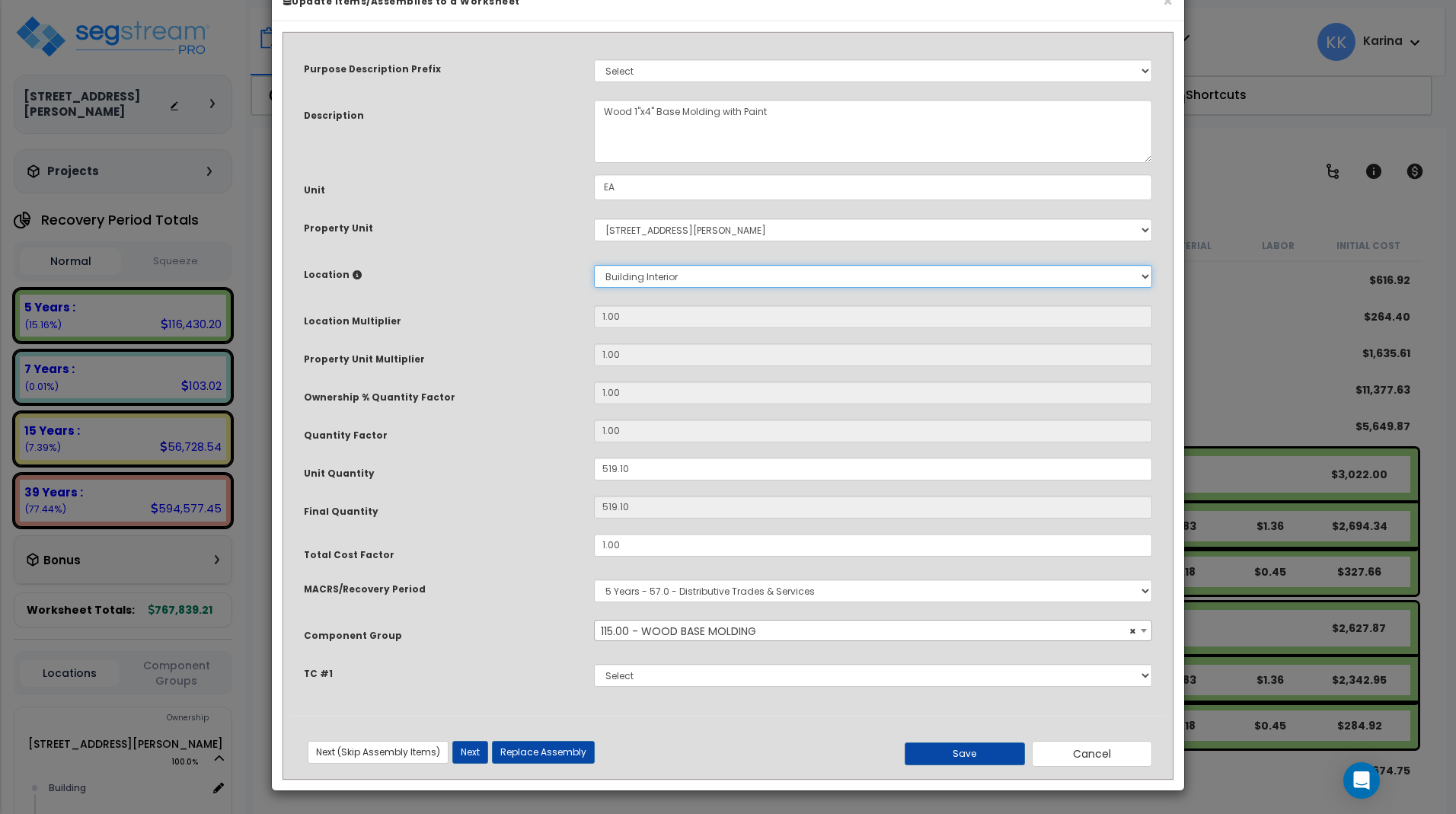
type input "519.1"
click at [983, 765] on button "Save" at bounding box center [965, 753] width 120 height 23
type input "1.00"
type input "519.10"
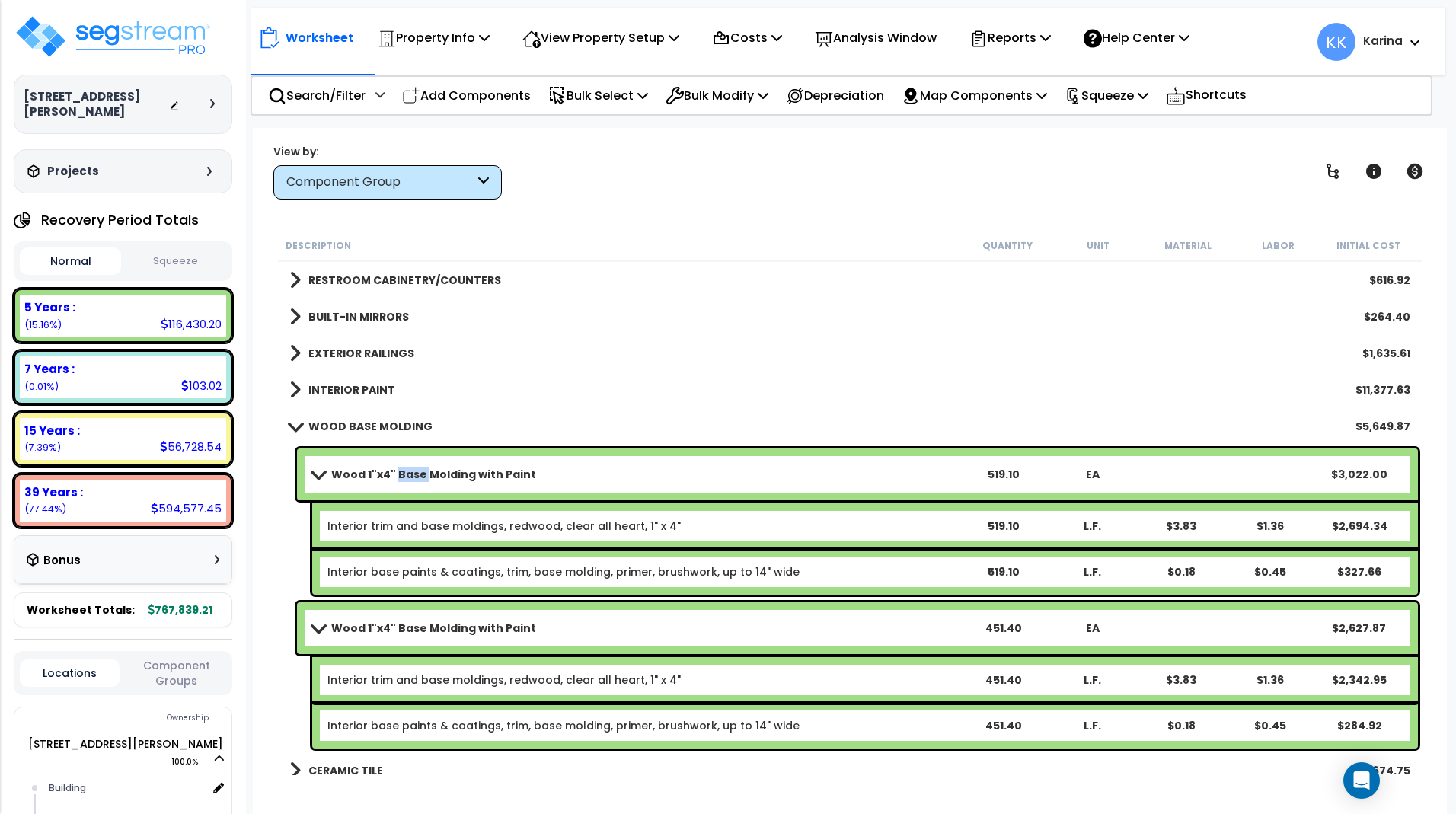
click at [311, 472] on span at bounding box center [317, 473] width 21 height 11
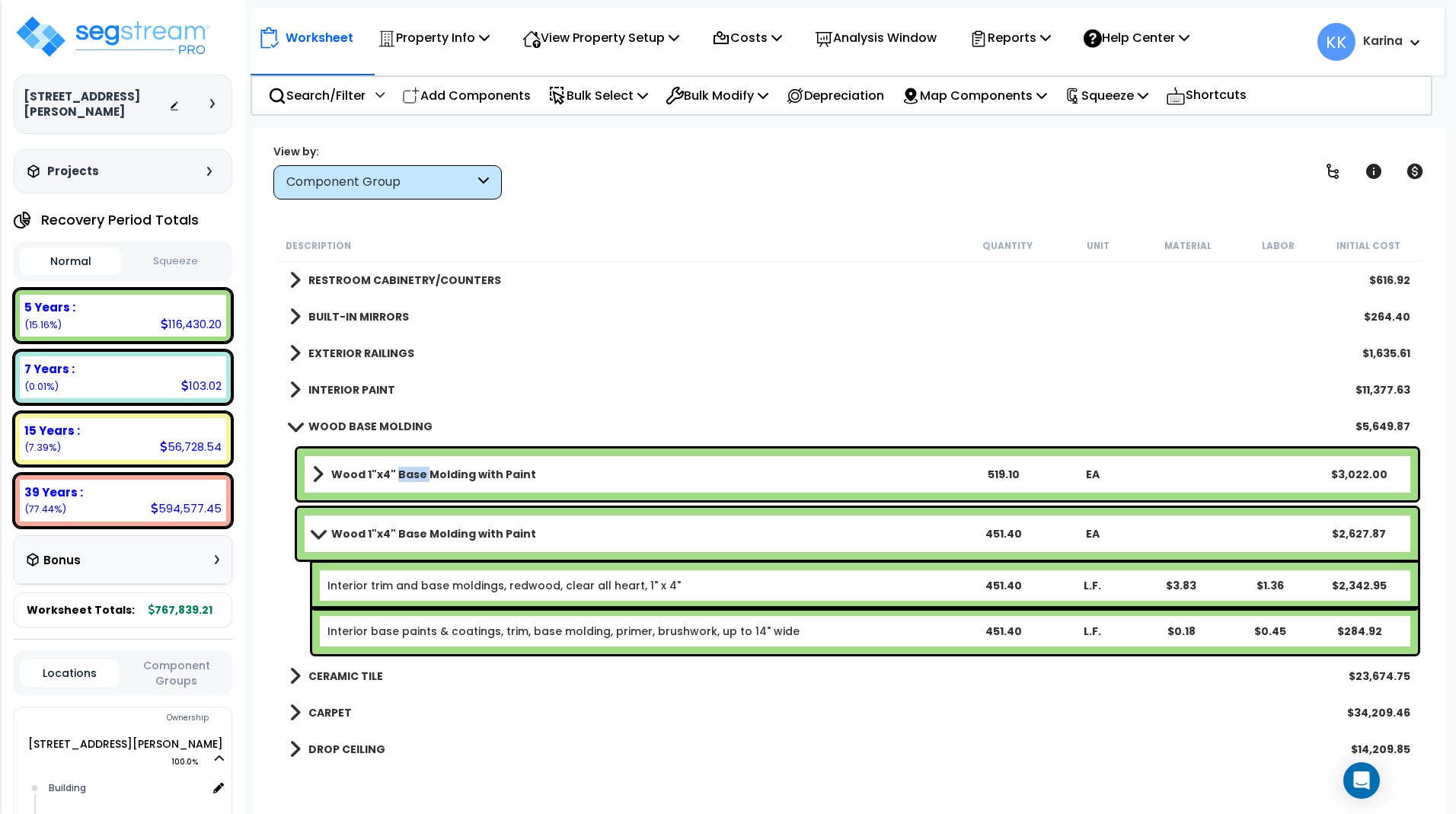
click at [311, 533] on span at bounding box center [317, 533] width 21 height 11
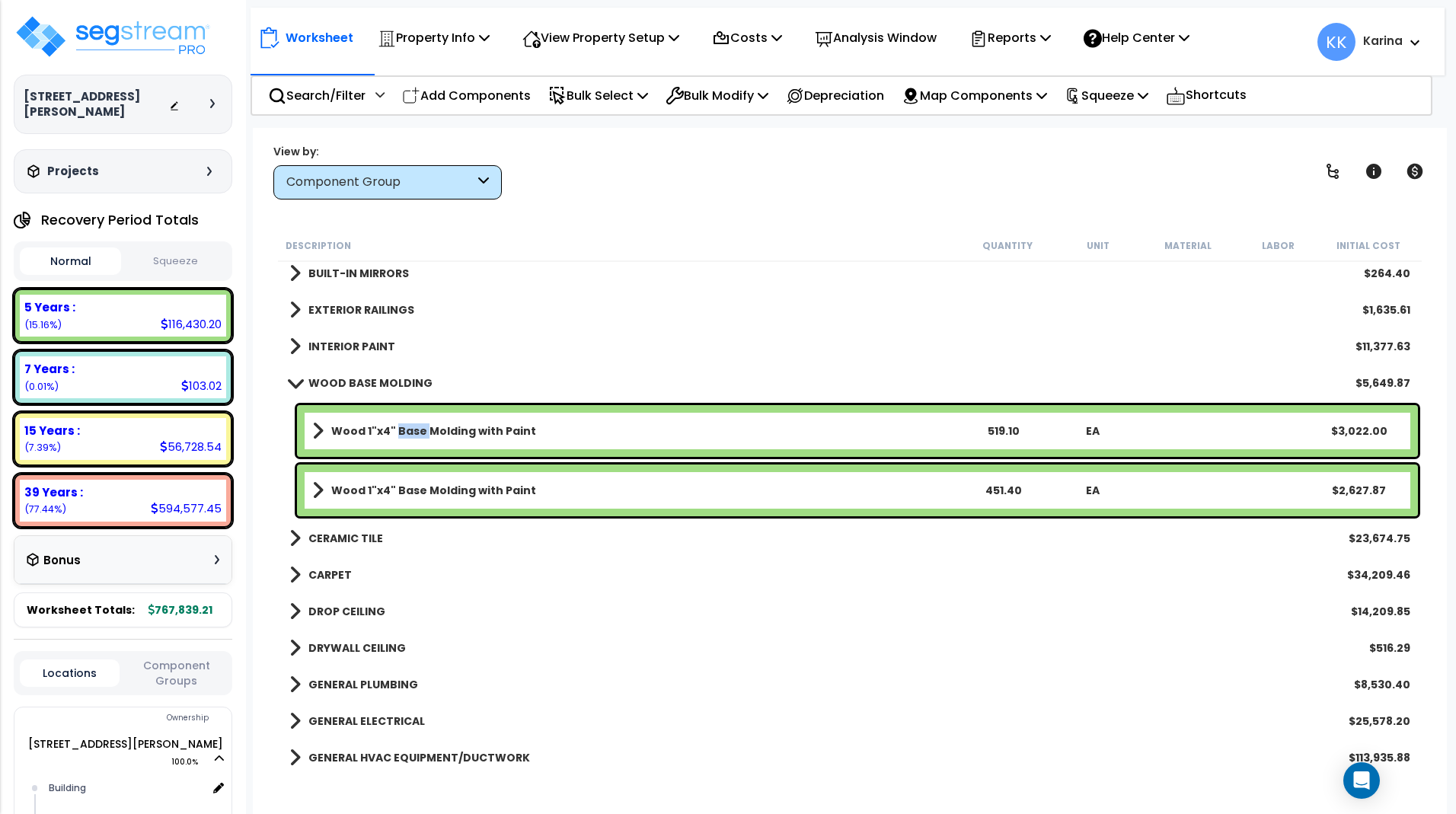
scroll to position [457, 0]
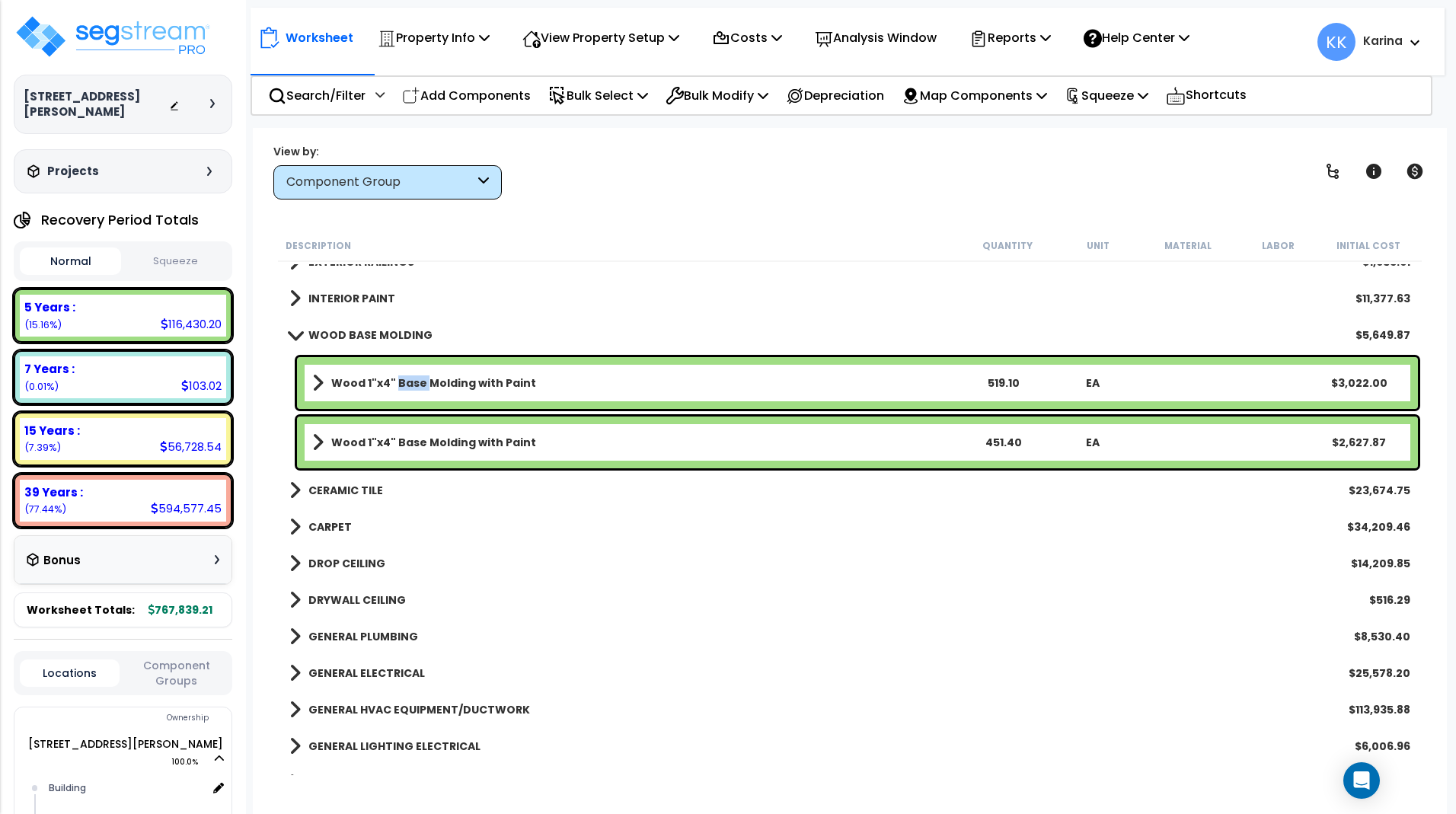
click at [290, 340] on span at bounding box center [295, 334] width 21 height 11
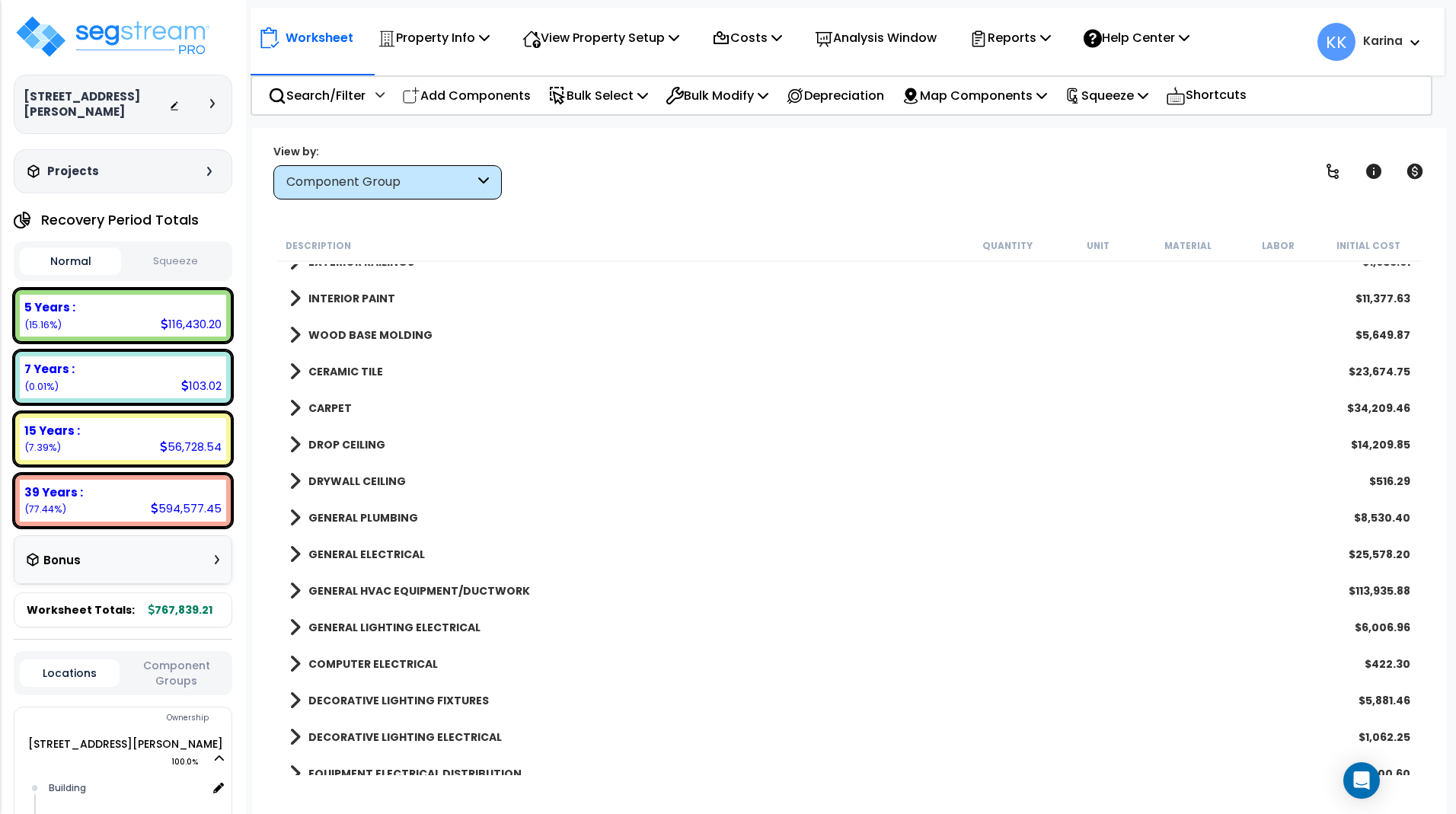
click at [294, 446] on span at bounding box center [295, 444] width 11 height 21
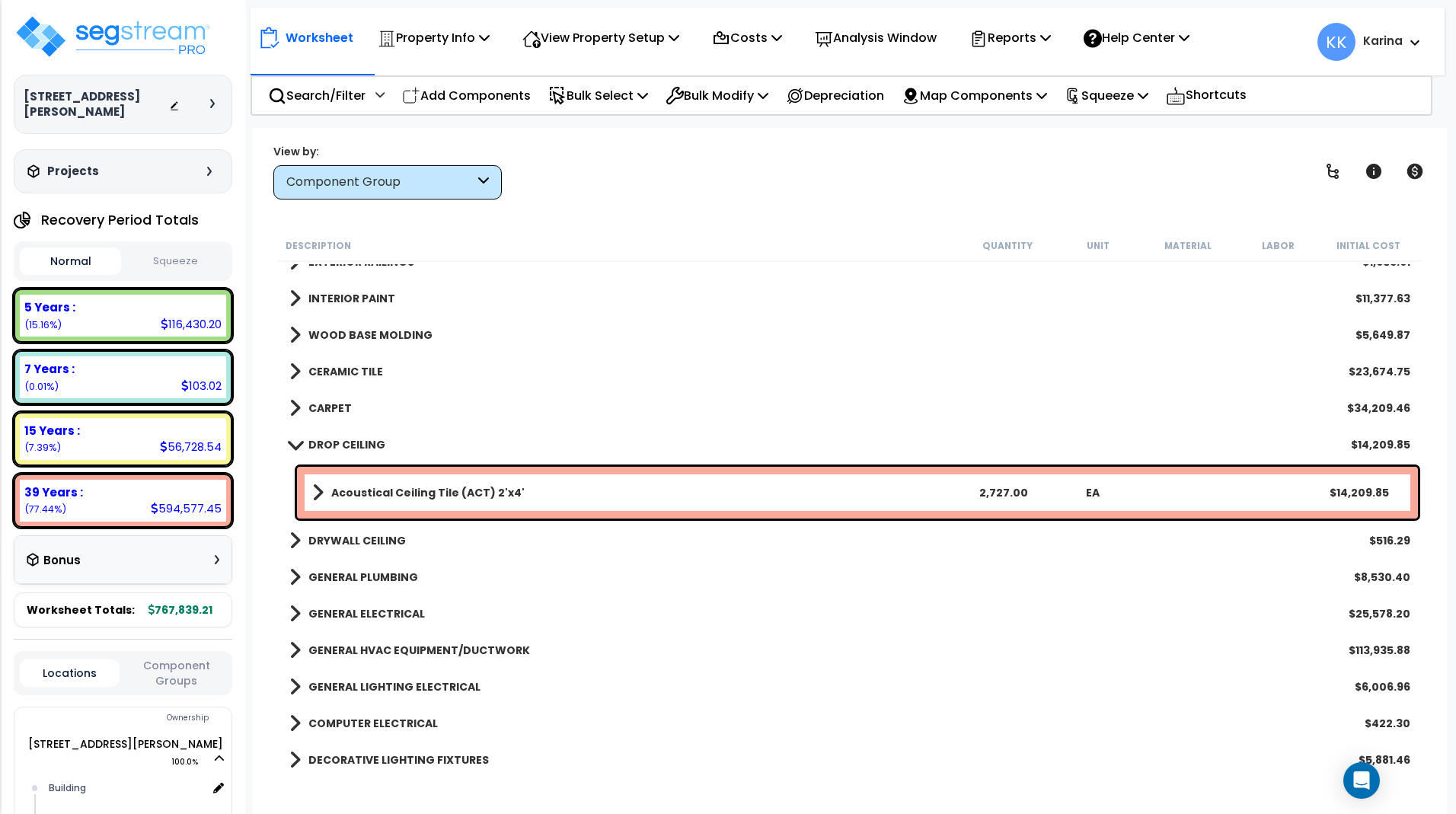
click at [358, 488] on b "Acoustical Ceiling Tile (ACT) 2'x4'" at bounding box center [427, 492] width 193 height 15
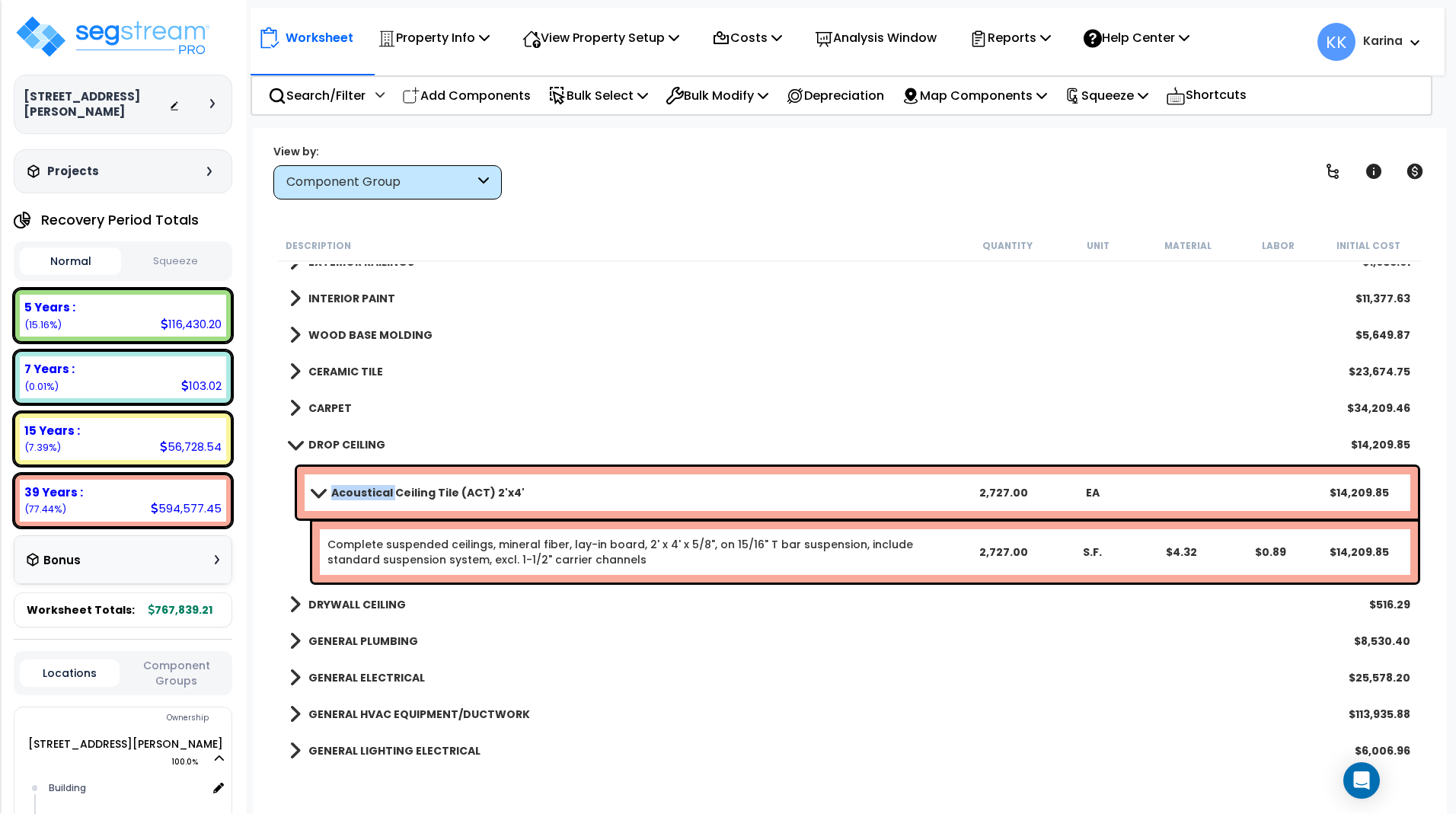
click at [358, 488] on b "Acoustical Ceiling Tile (ACT) 2'x4'" at bounding box center [427, 492] width 193 height 15
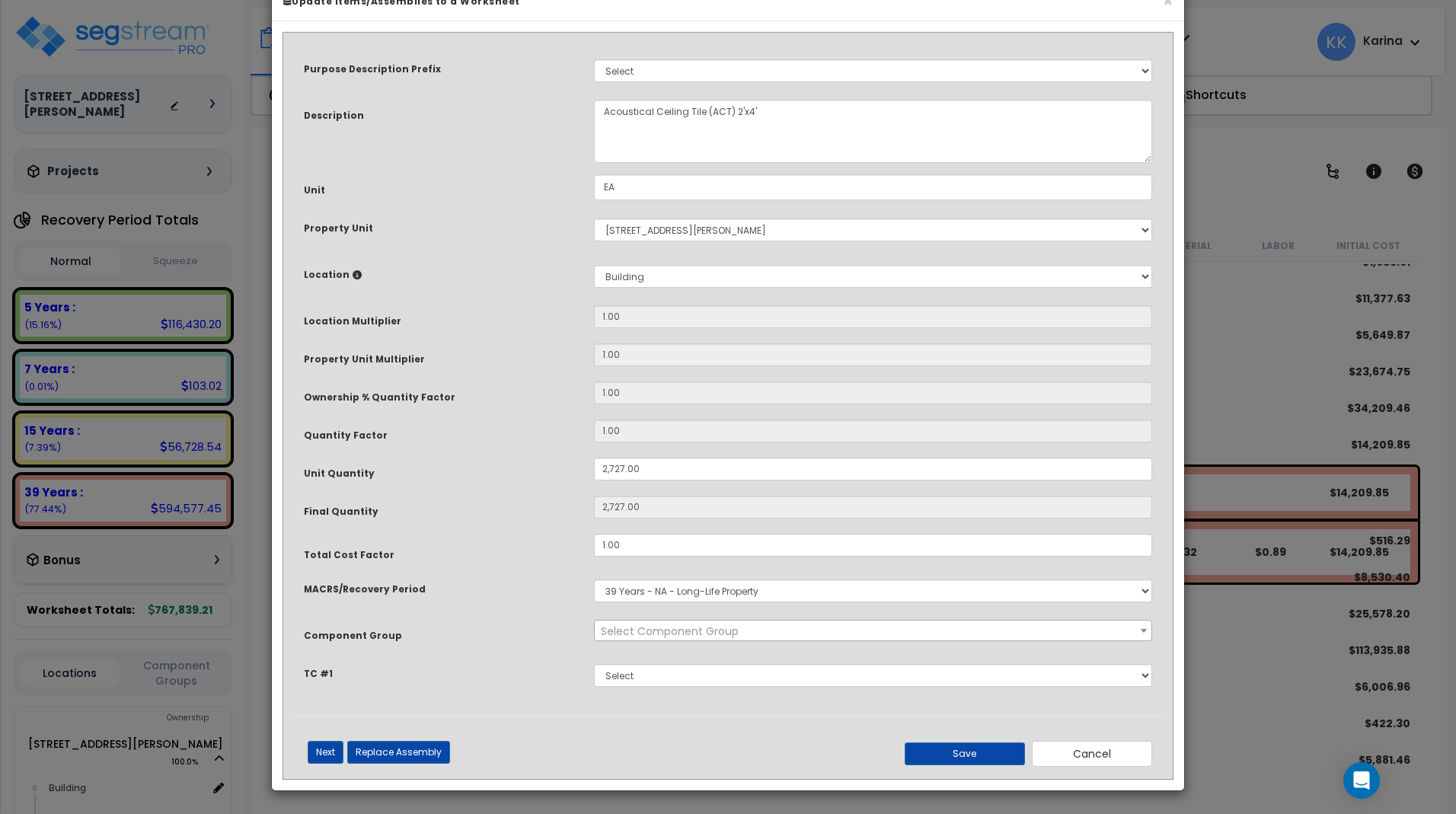
select select "56949"
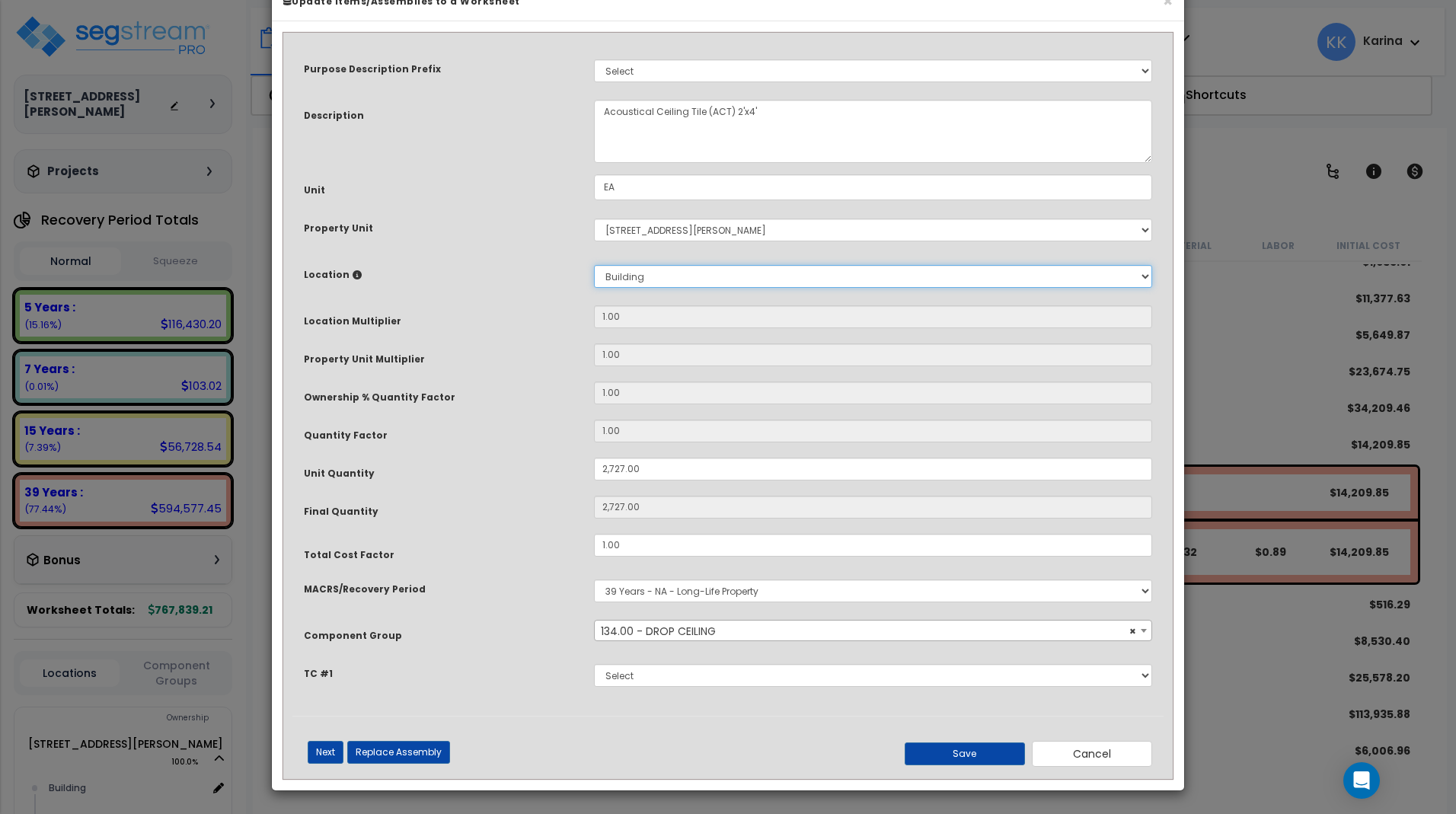
click at [594, 265] on select "Select Building Building Interior Common Areas Add New Location" at bounding box center [872, 276] width 559 height 23
select select "461"
click option "Building Interior" at bounding box center [0, 0] width 0 height 0
type input "1"
type input "2,727"
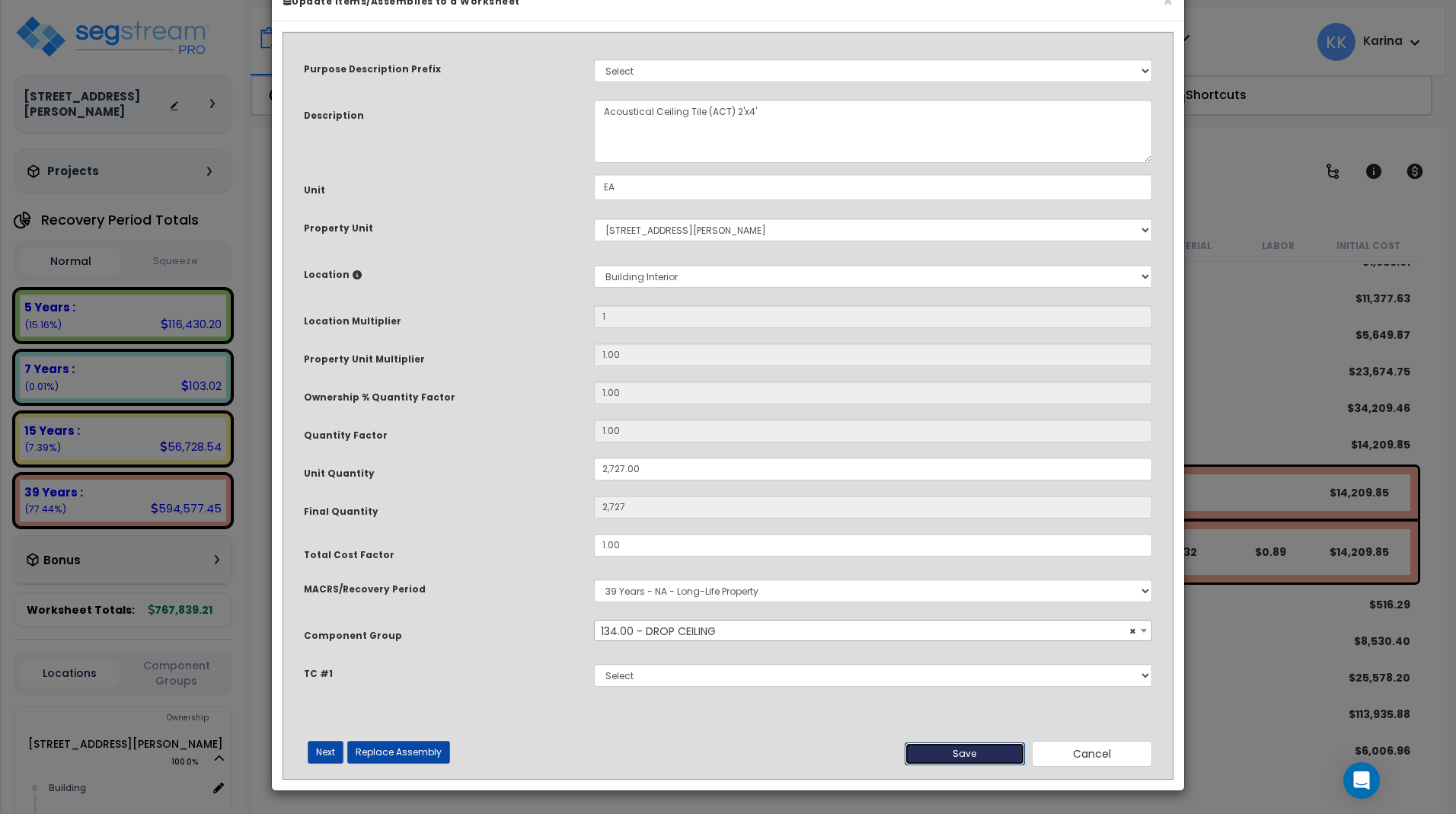
click at [969, 765] on button "Save" at bounding box center [965, 753] width 120 height 23
type input "1.00"
type input "2727.00"
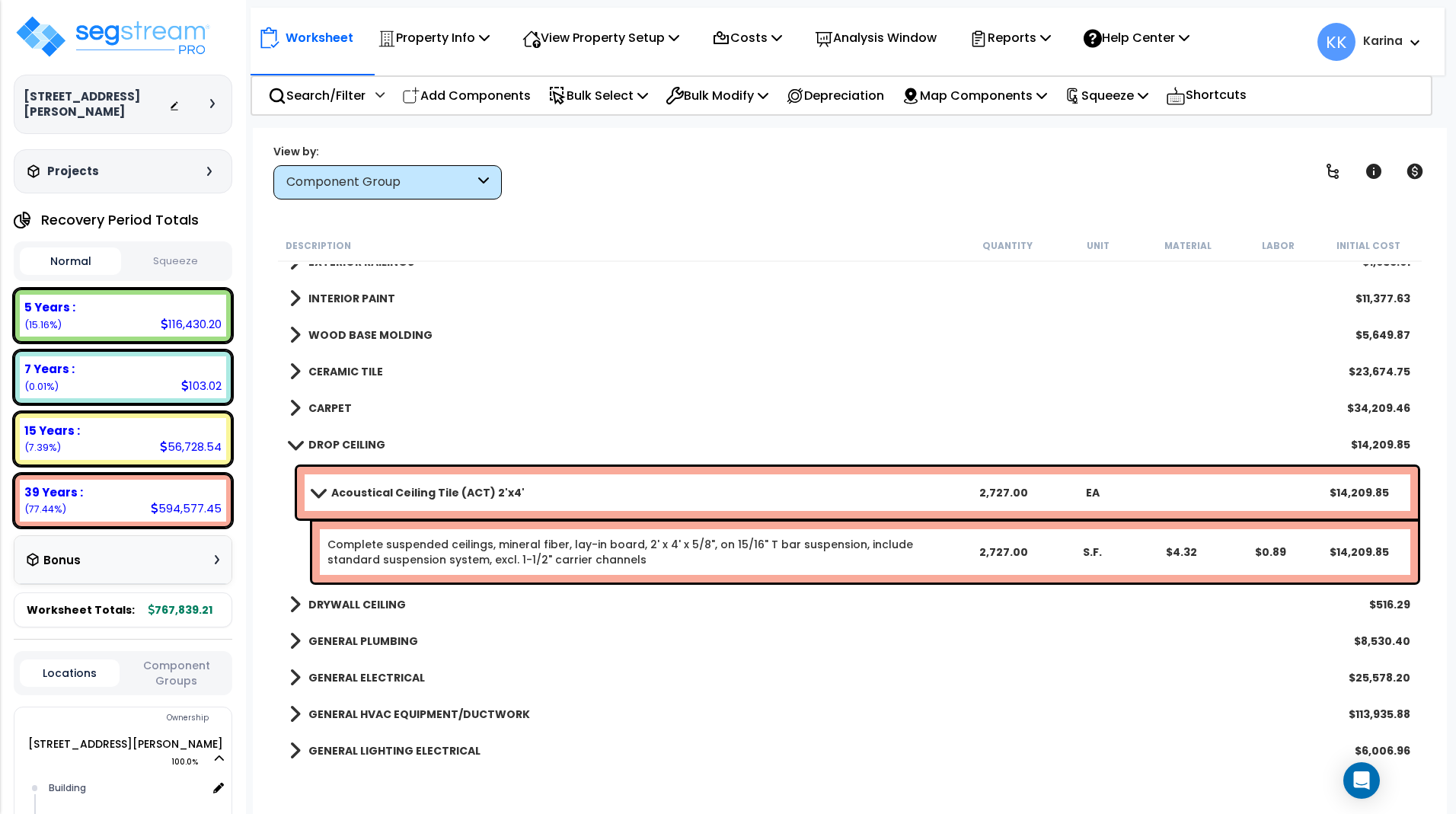
click at [382, 488] on b "Acoustical Ceiling Tile (ACT) 2'x4'" at bounding box center [427, 492] width 193 height 15
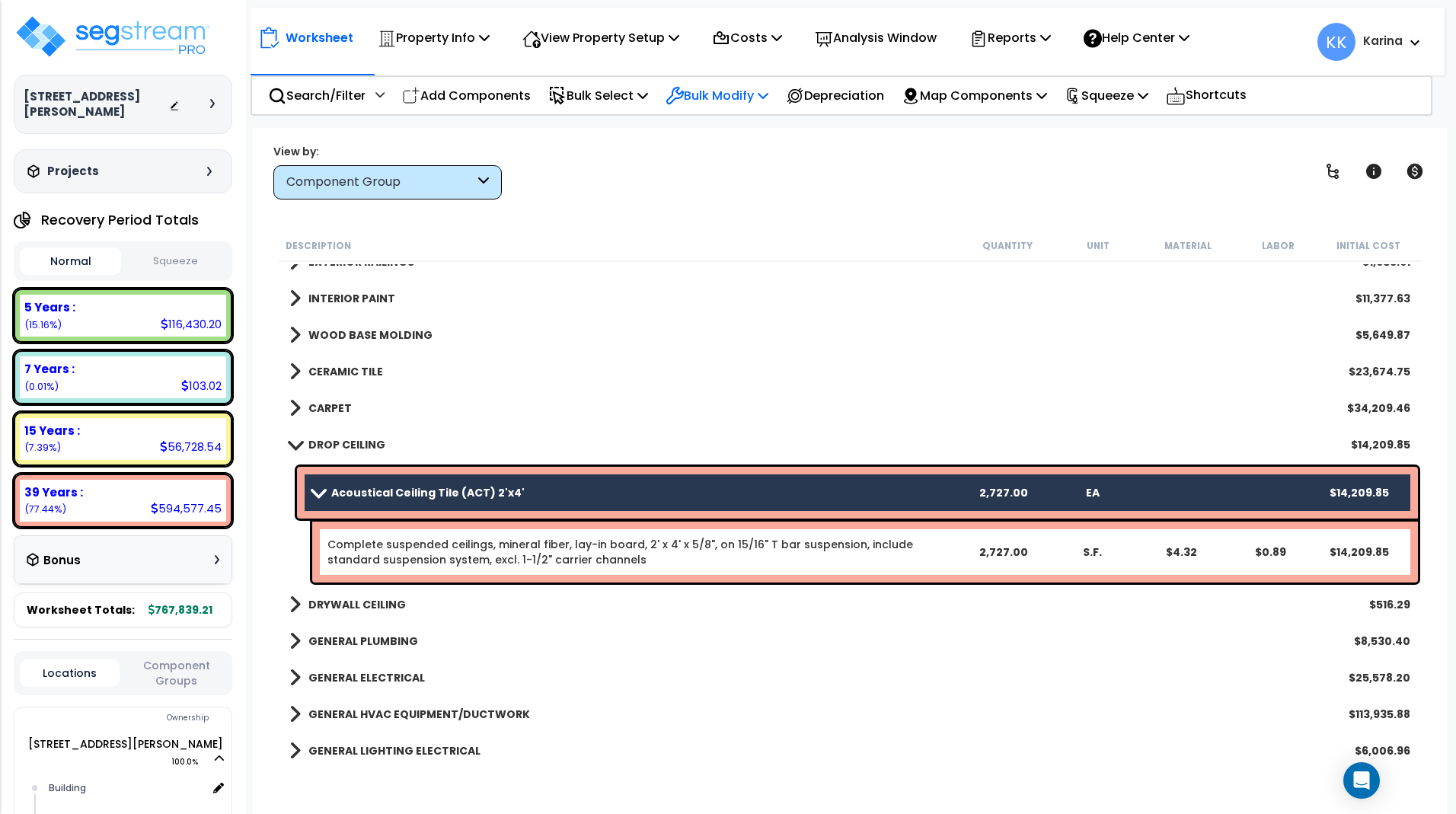
click at [732, 98] on p "Bulk Modify" at bounding box center [716, 95] width 102 height 20
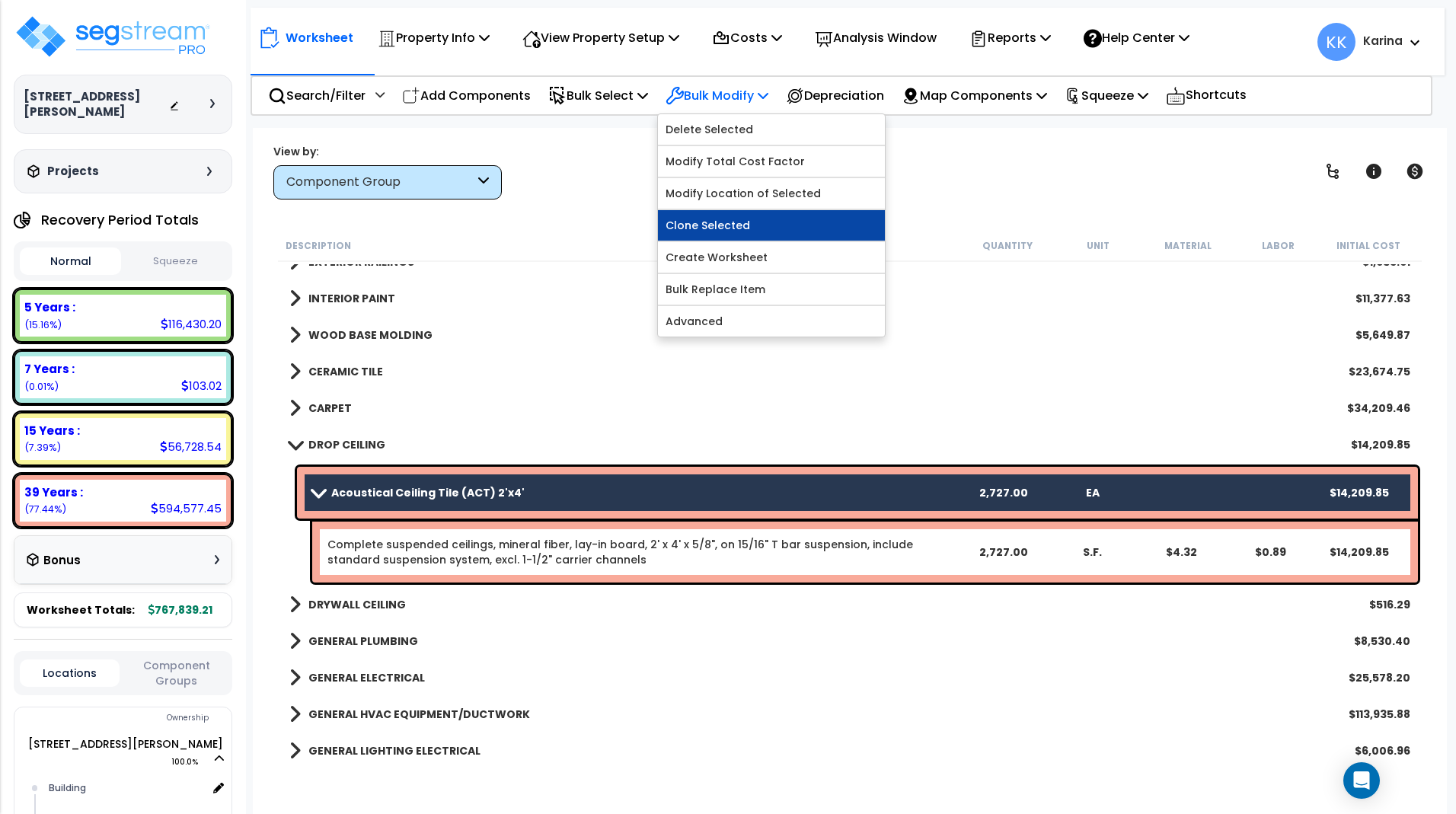
click at [748, 214] on link "Clone Selected" at bounding box center [772, 225] width 227 height 30
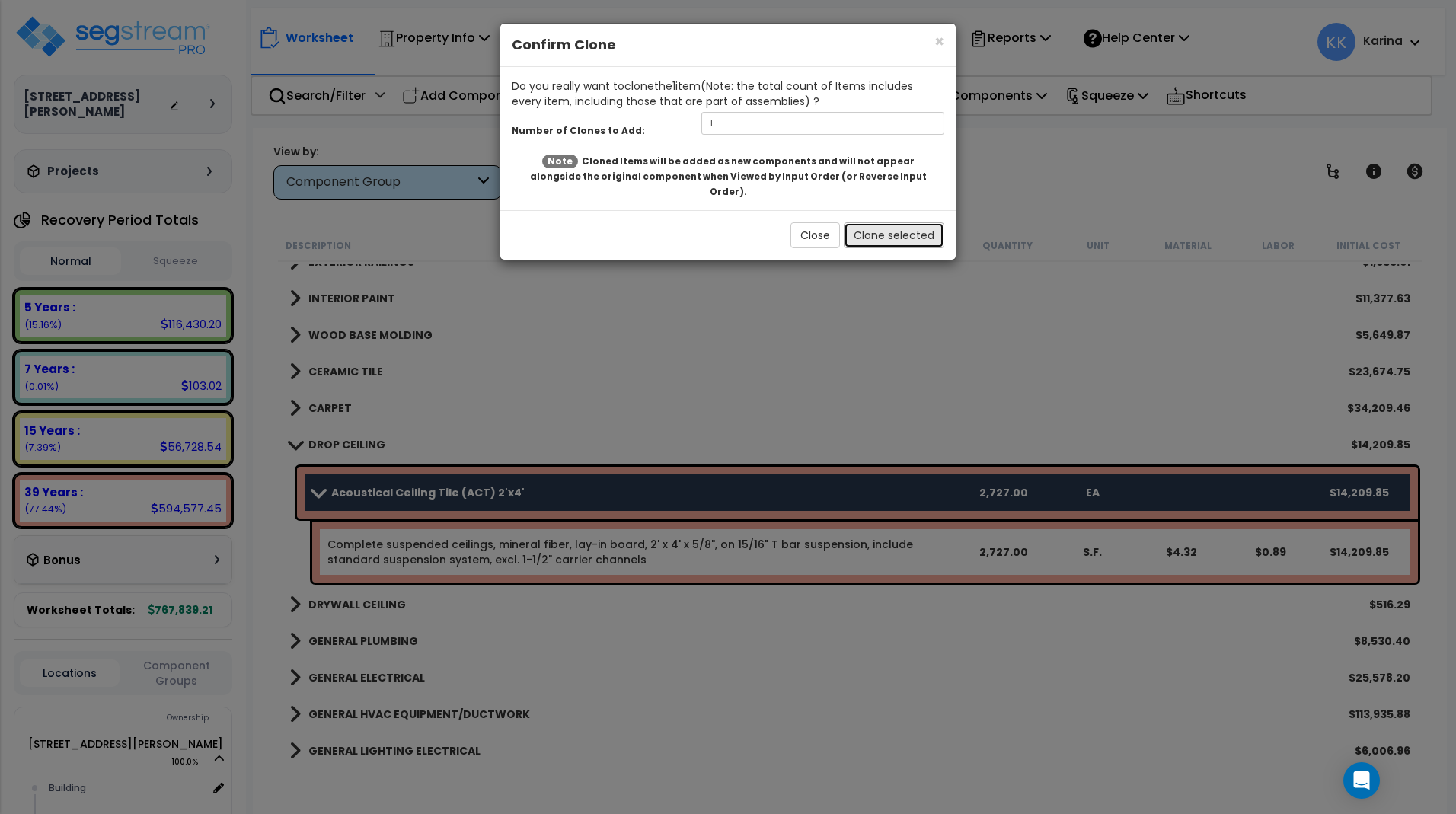
click at [862, 222] on button "Clone selected" at bounding box center [894, 235] width 101 height 26
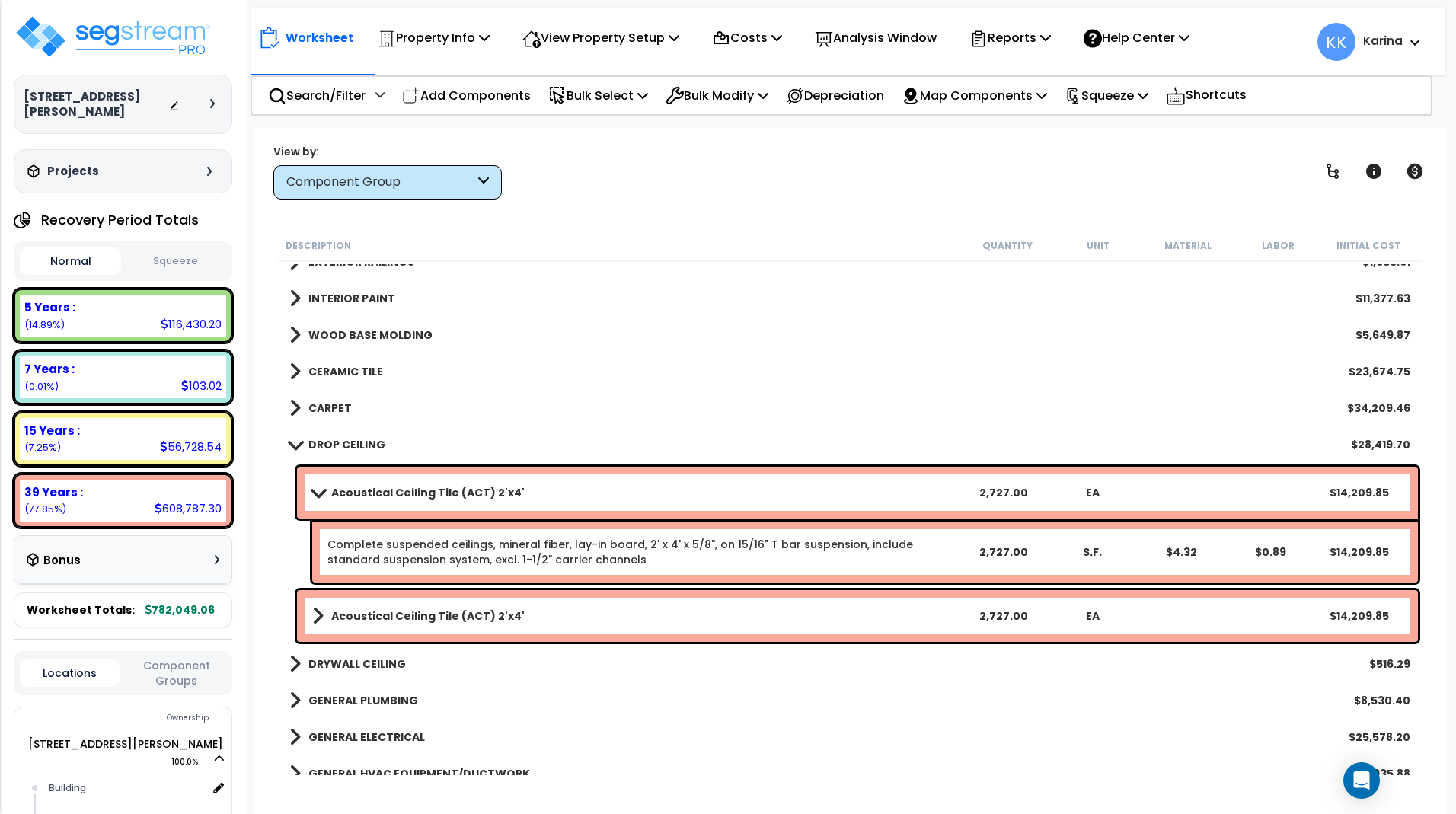
click at [542, 615] on link "Acoustical Ceiling Tile (ACT) 2'x4'" at bounding box center [635, 616] width 646 height 21
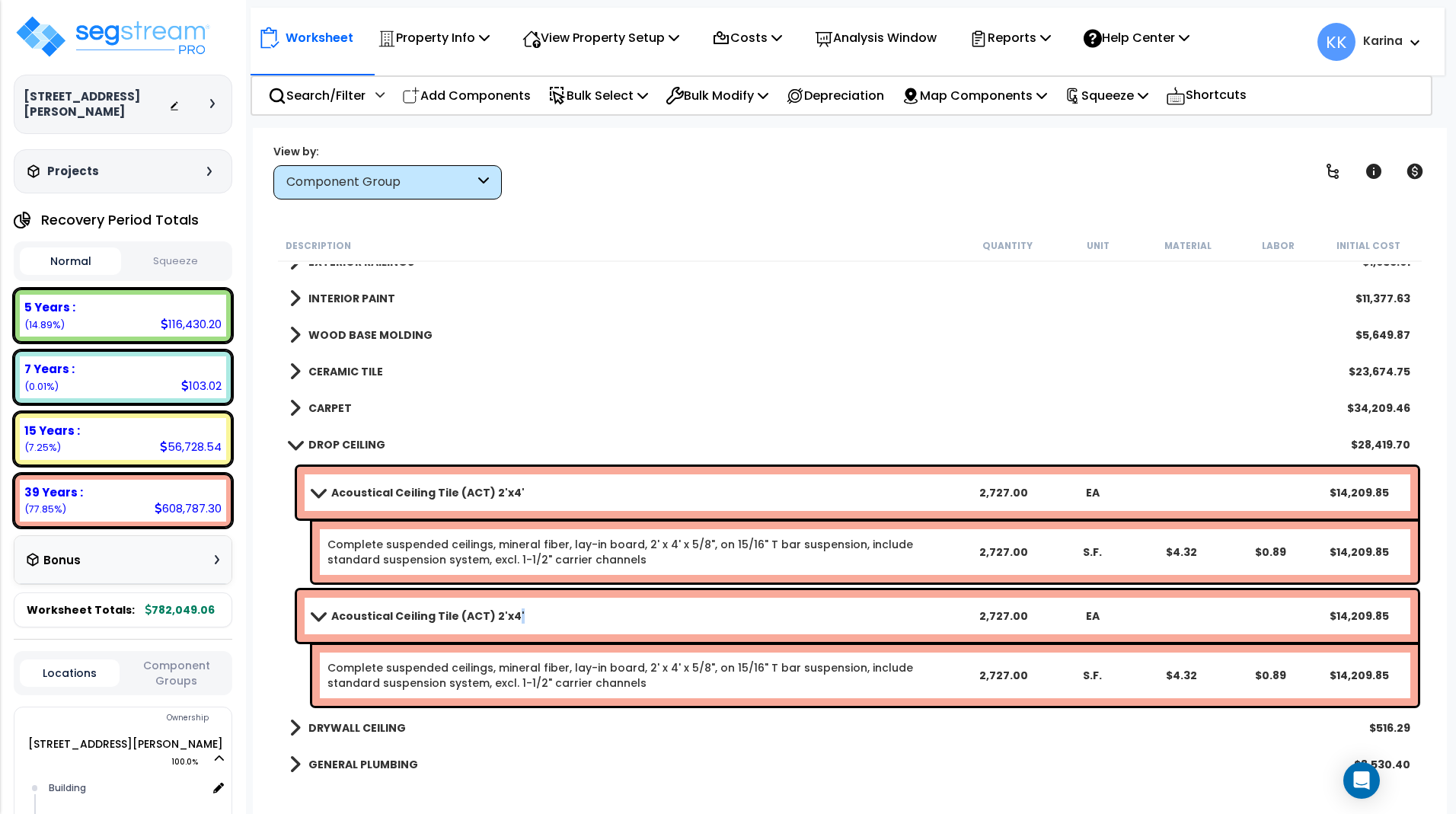
click at [542, 615] on link "Acoustical Ceiling Tile (ACT) 2'x4'" at bounding box center [635, 616] width 646 height 21
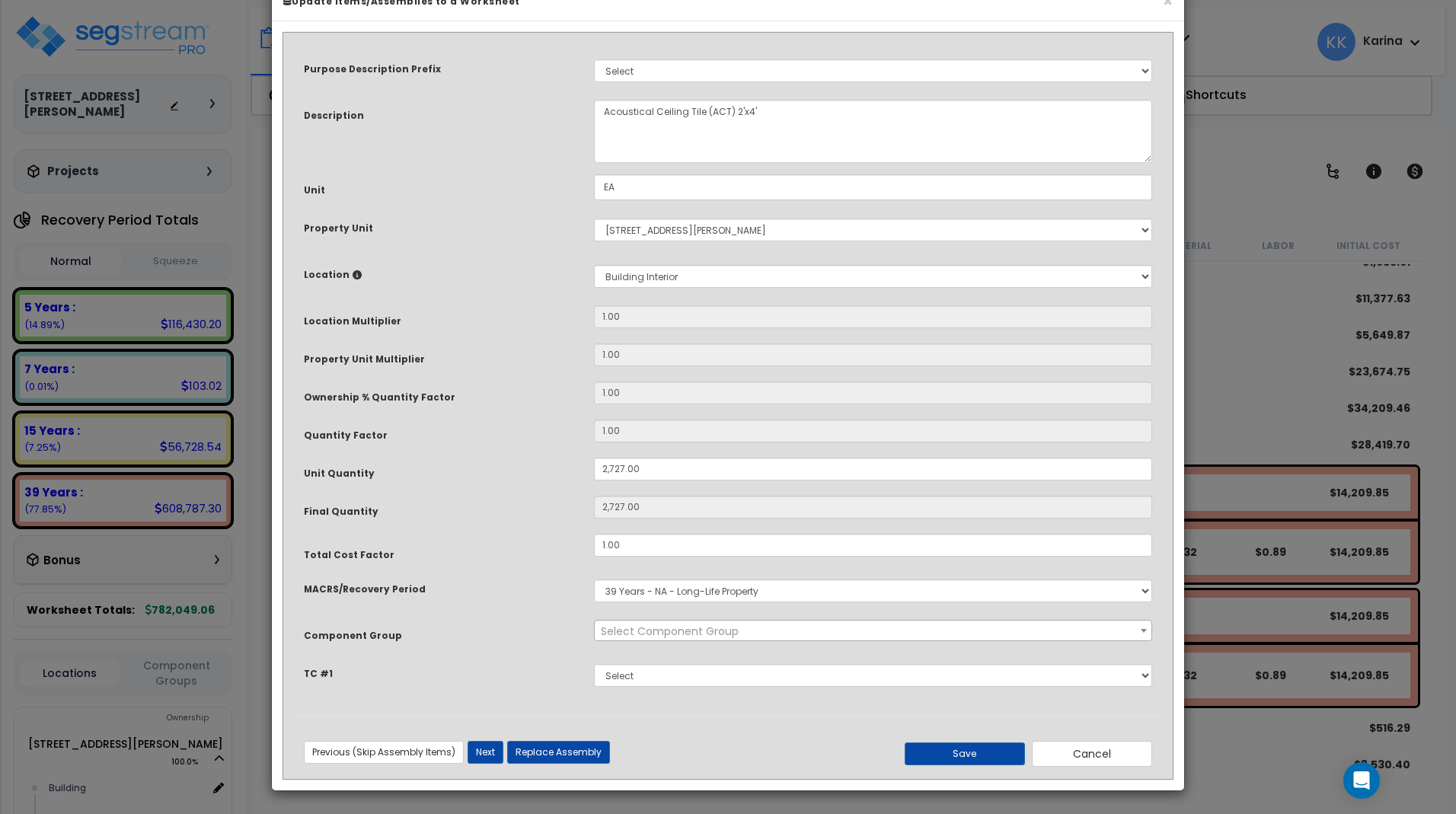
select select "56949"
drag, startPoint x: 648, startPoint y: 504, endPoint x: 520, endPoint y: 506, distance: 128.0
click at [594, 480] on input "2,727.00" at bounding box center [872, 469] width 559 height 23
type input "5"
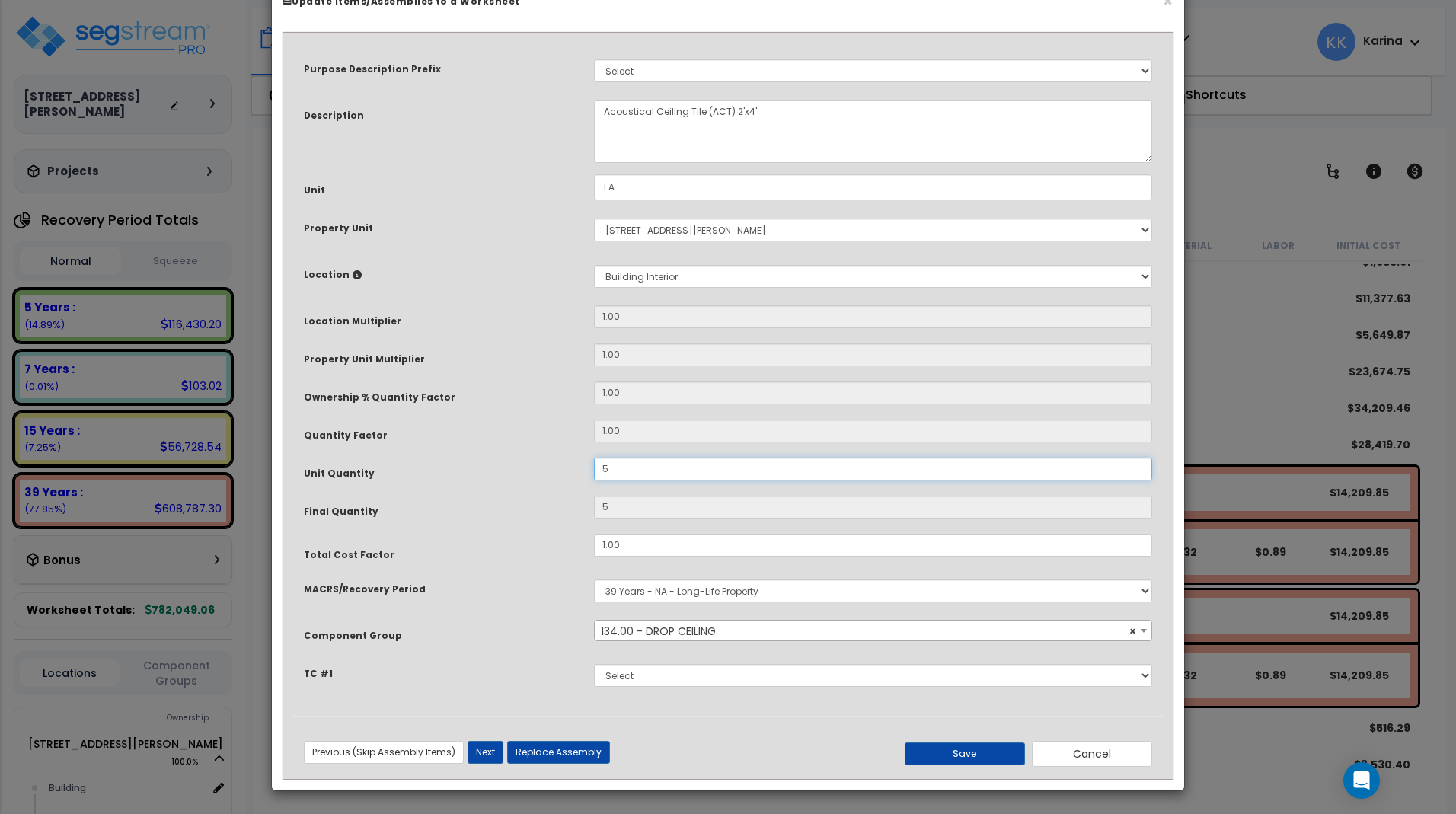
type input "51"
type input "513"
type input "5,135"
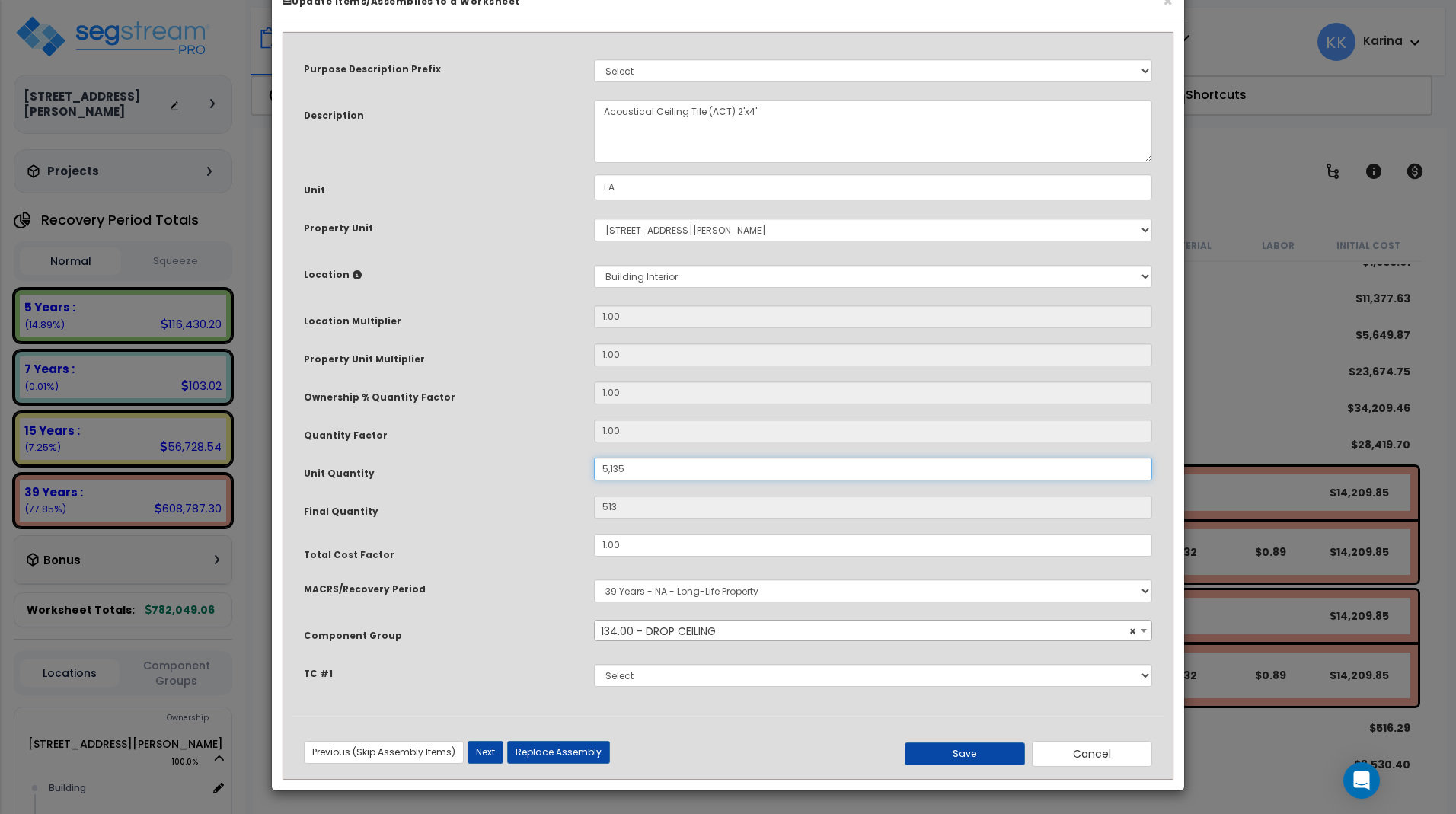
type input "5,135"
type input "5,135."
type input "5,135"
type input "5,135.3"
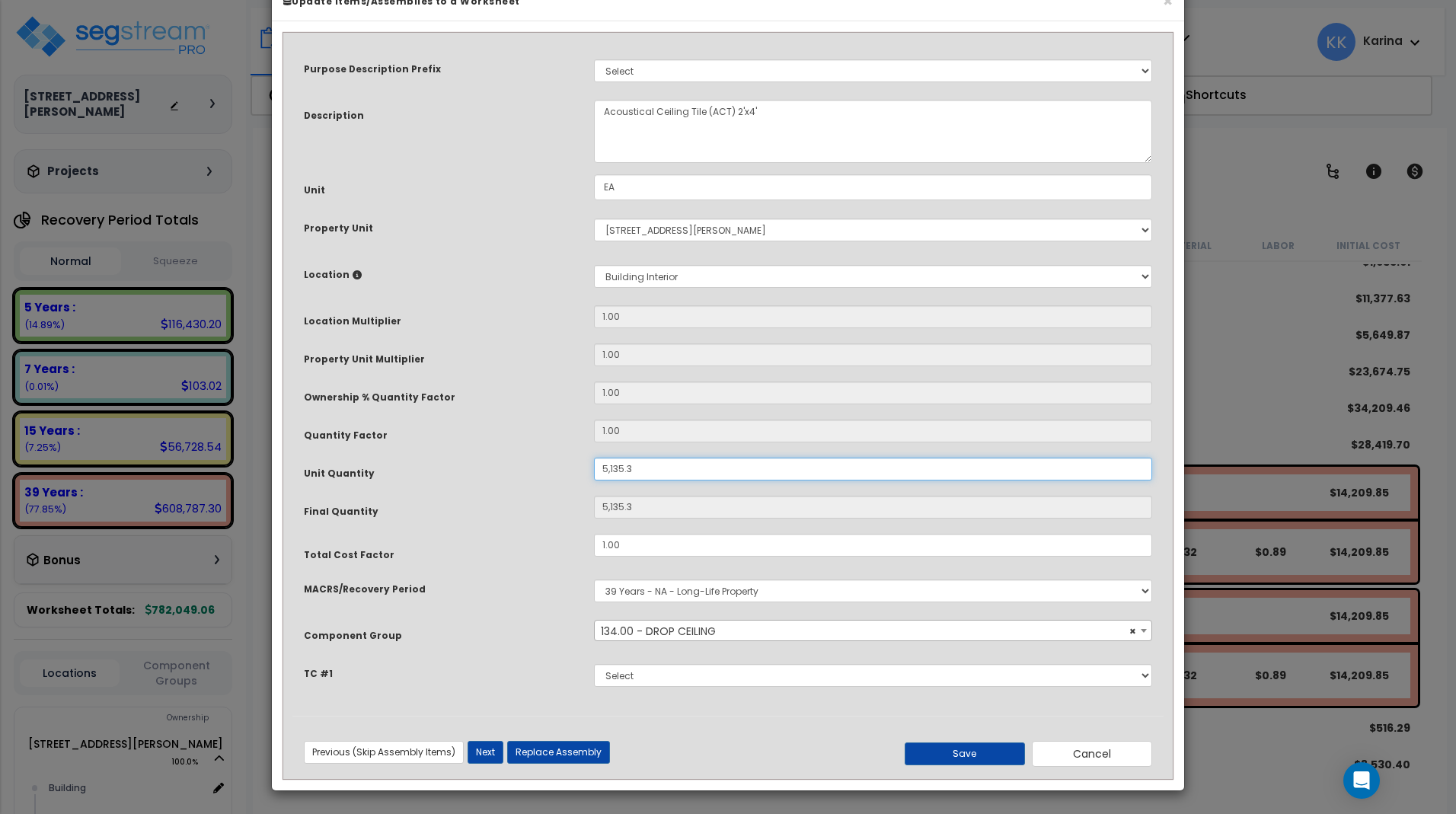
scroll to position [41, 0]
click at [950, 749] on button "Save" at bounding box center [965, 753] width 120 height 23
type input "5135.30"
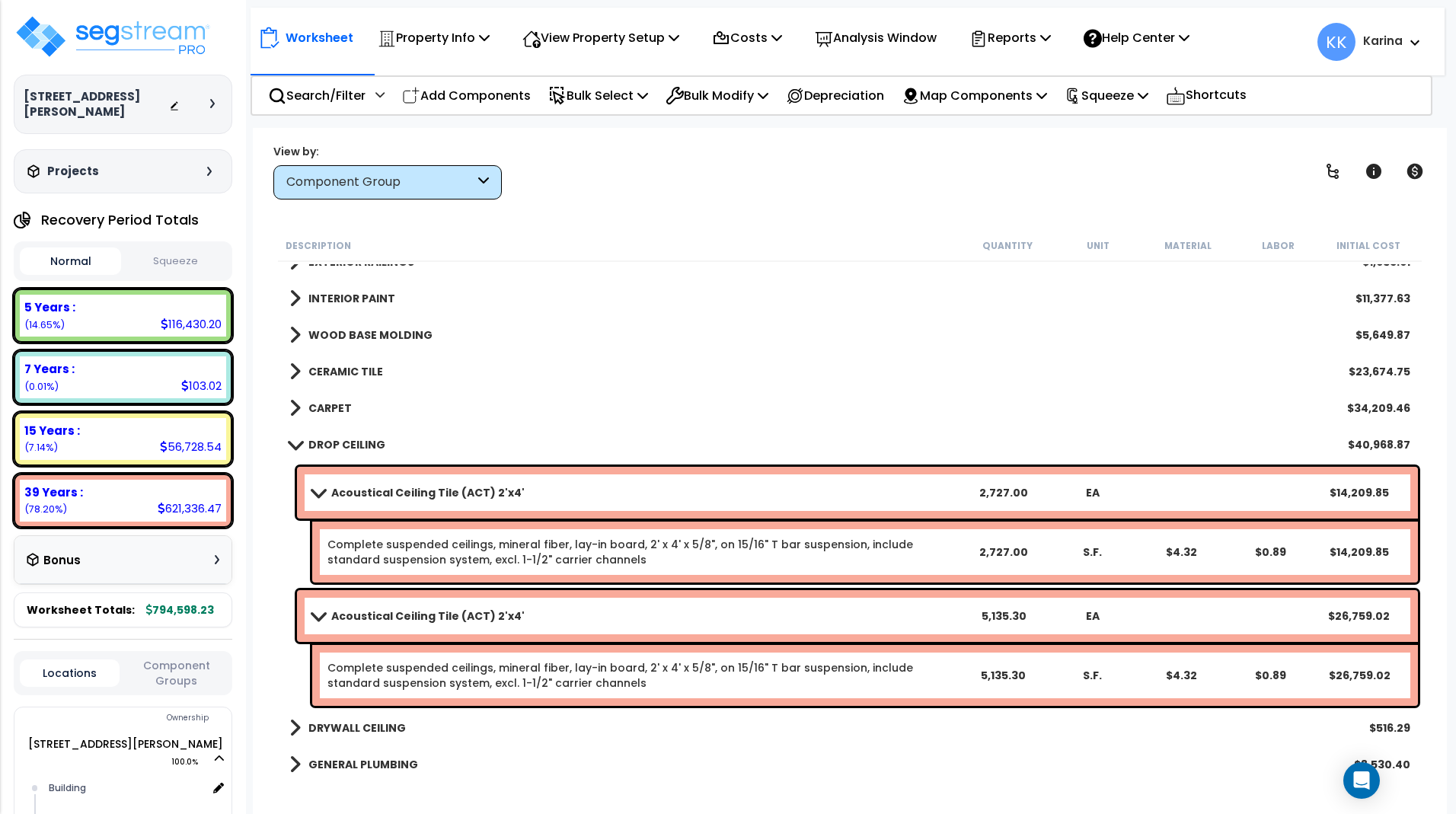
click at [294, 445] on span at bounding box center [295, 444] width 21 height 11
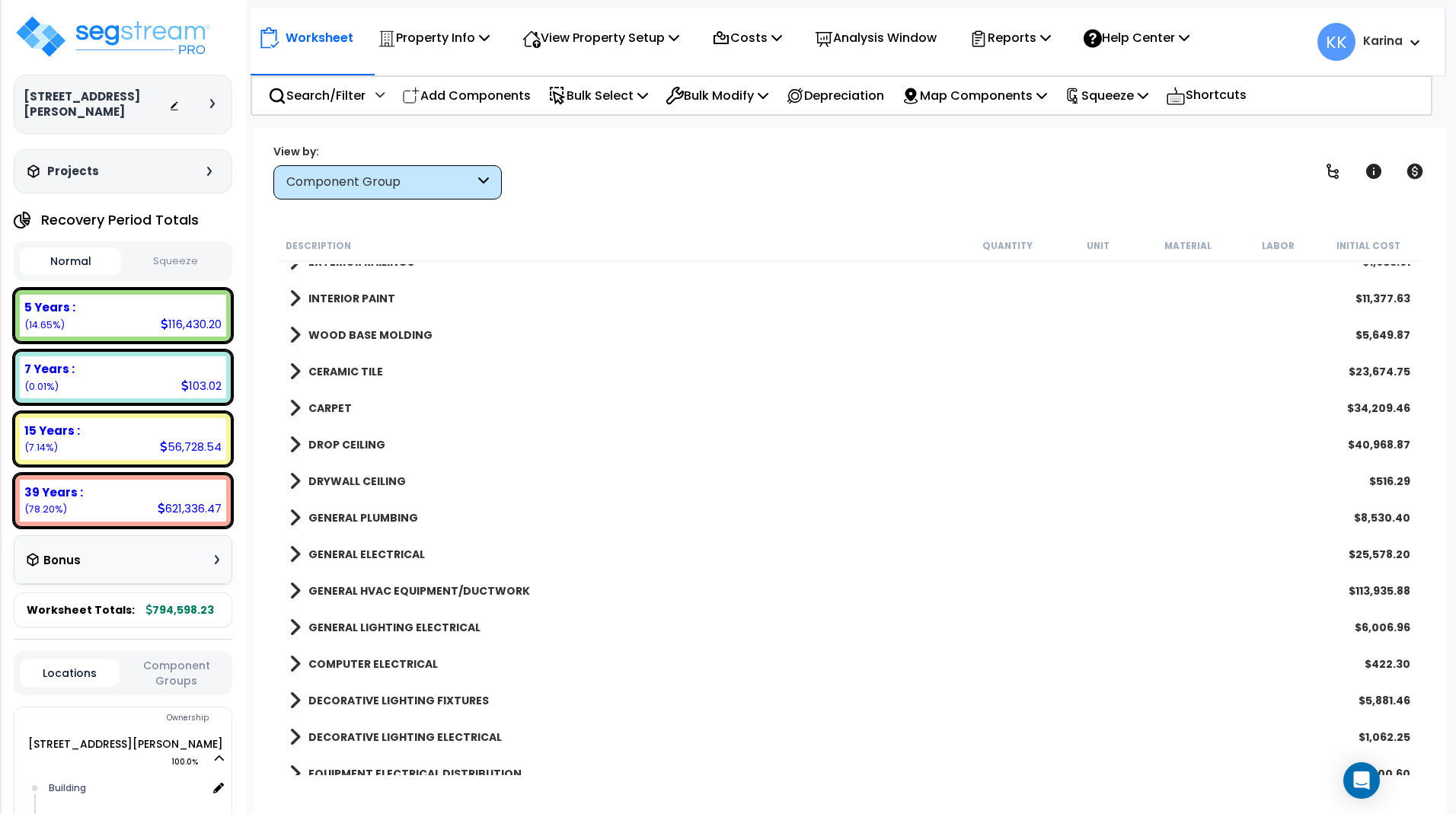
click at [292, 332] on span at bounding box center [295, 334] width 11 height 21
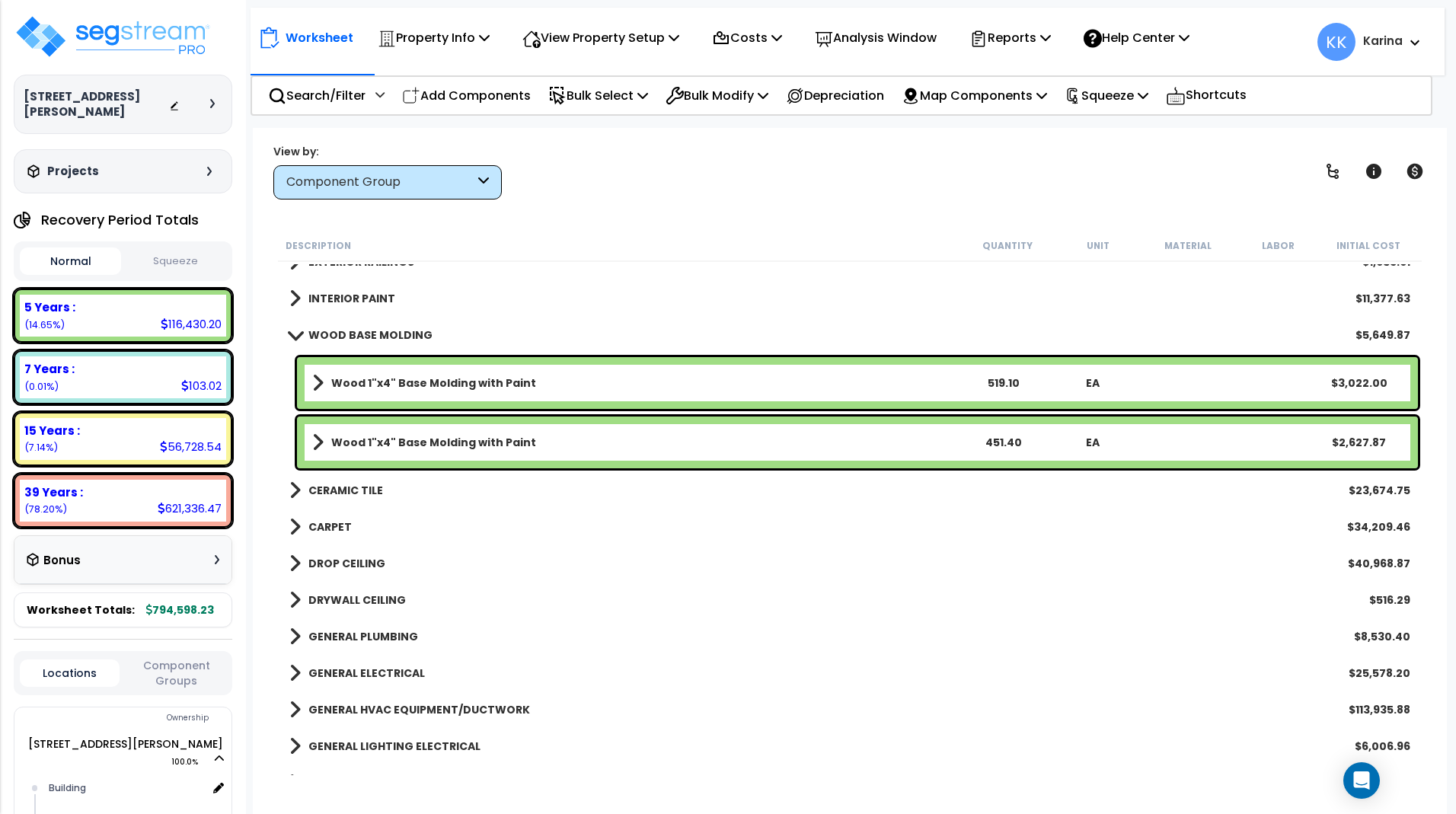
click at [503, 91] on p "Add Components" at bounding box center [465, 95] width 128 height 20
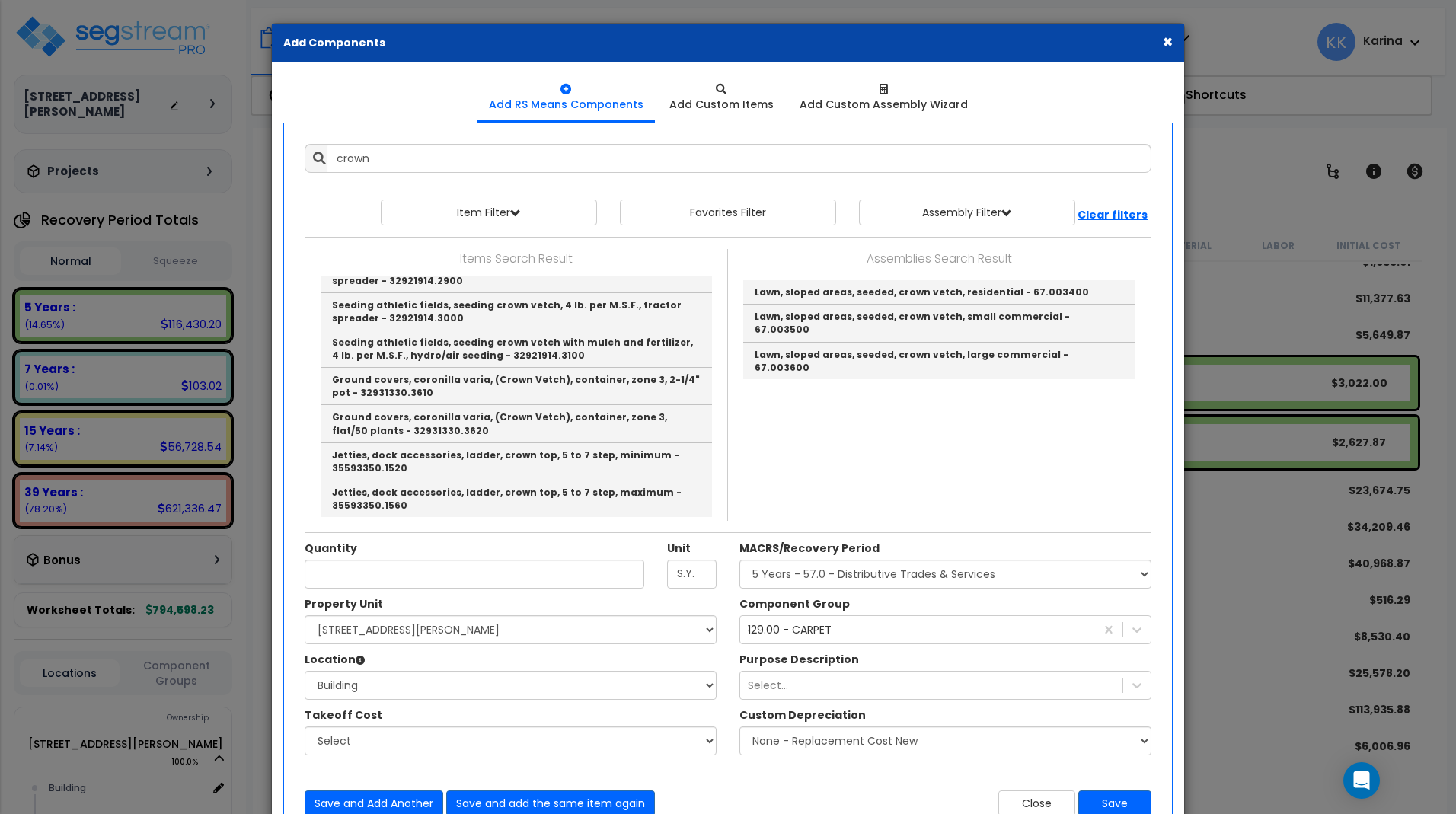
type input "Ceiling molding, crown, pine, 11/16" x 4-1/4" - 6221335.2700"
checkbox input "true"
type input "L.F."
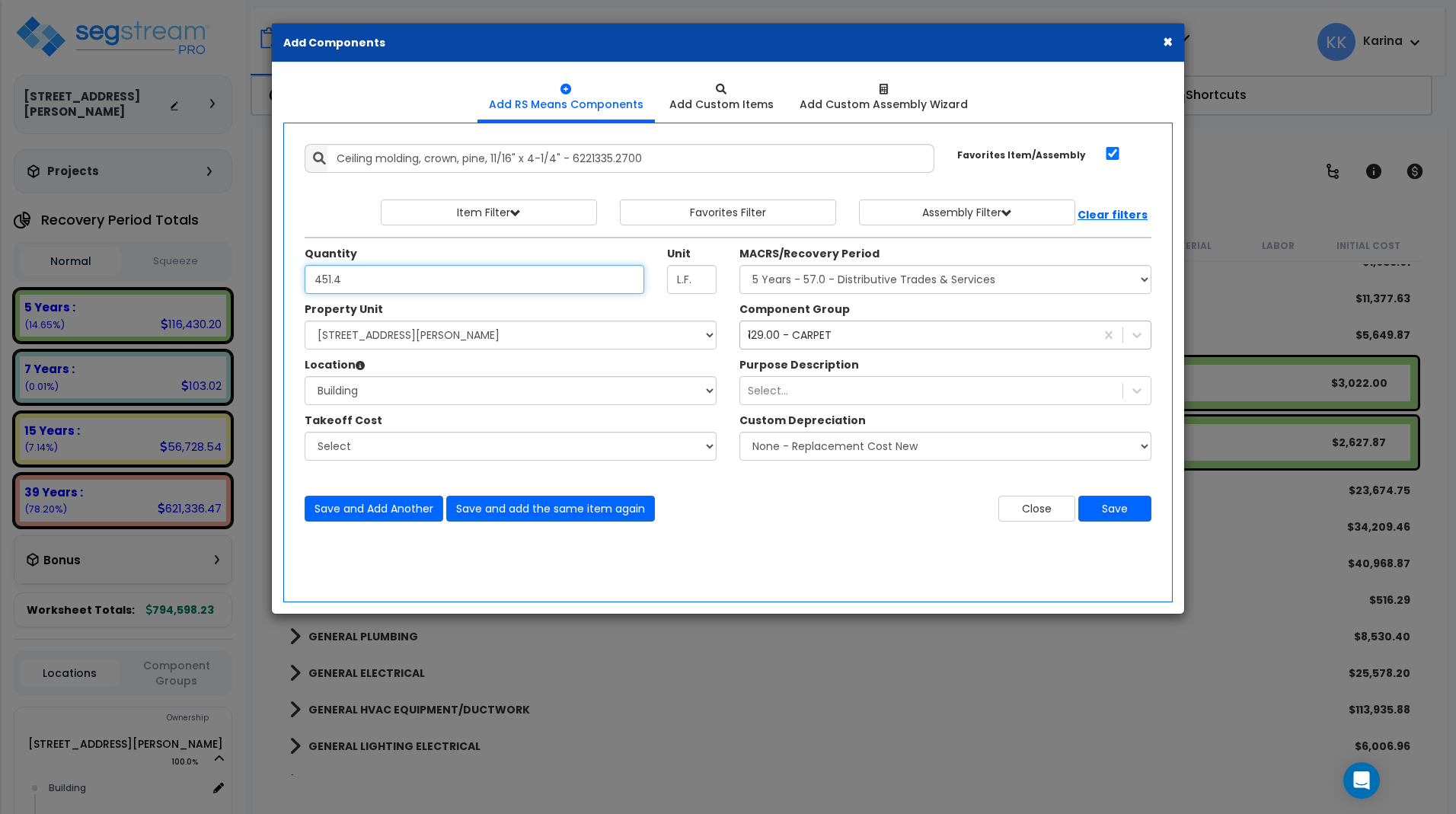
type input "451.4"
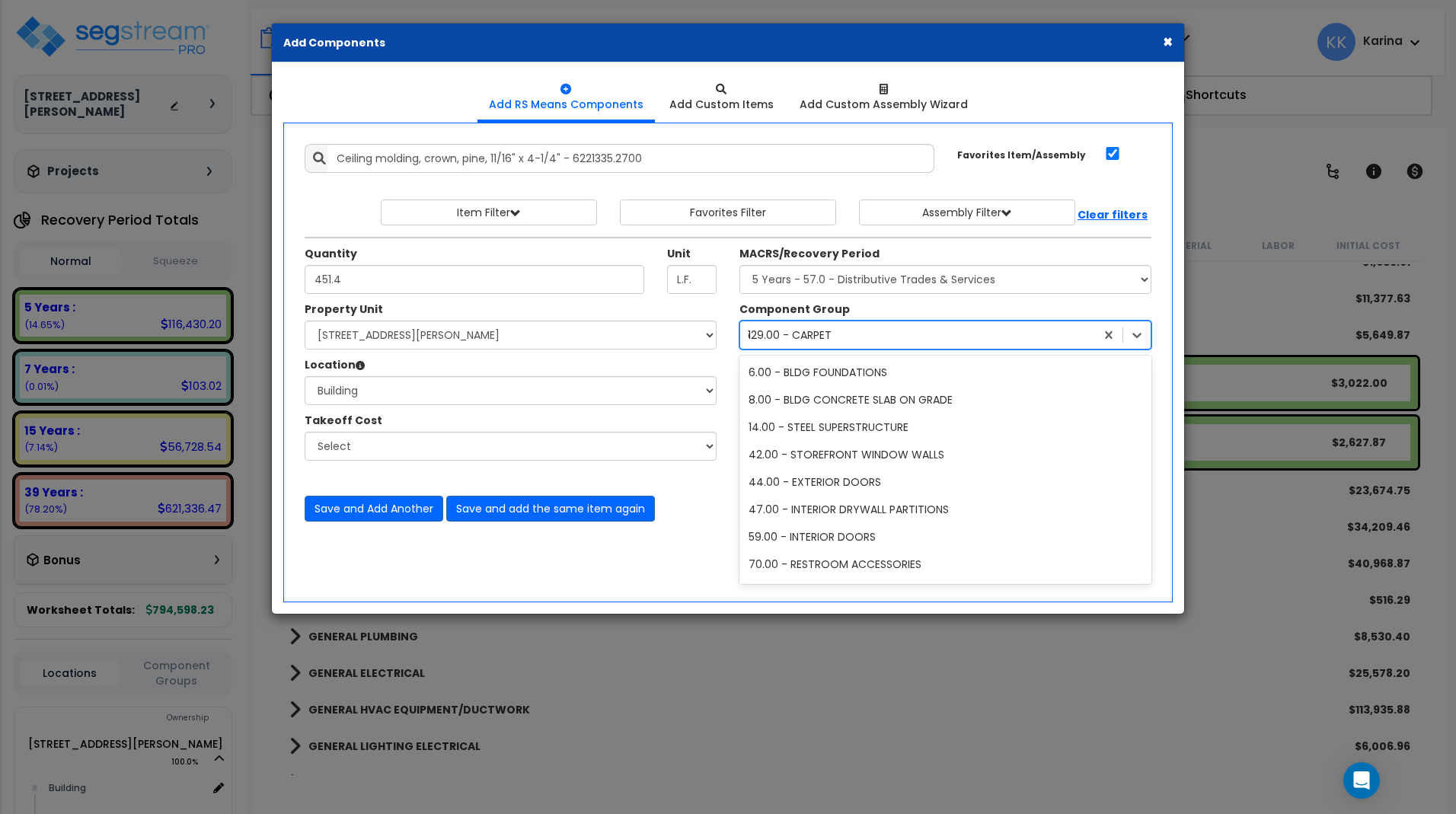
scroll to position [4141, 0]
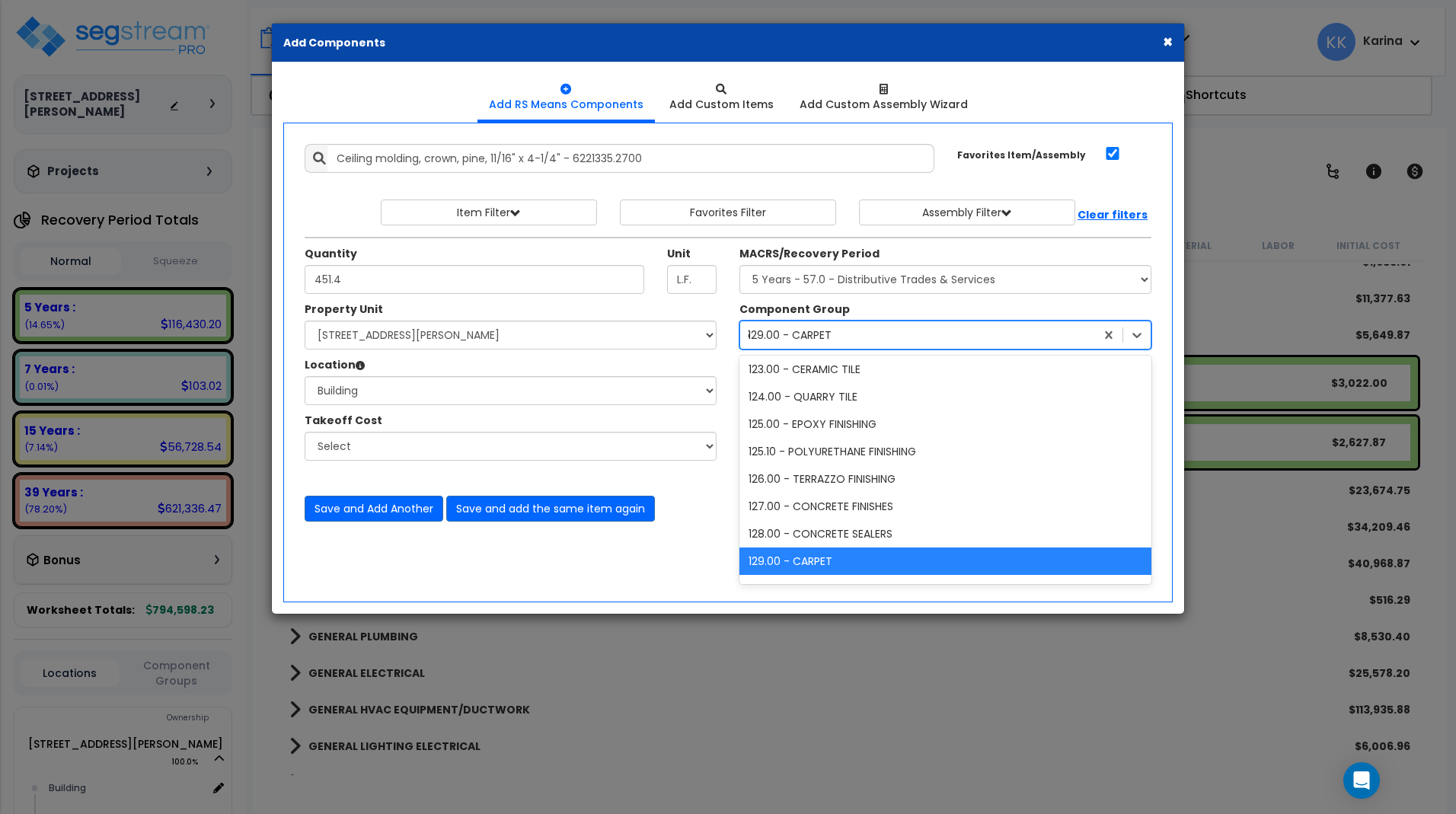
click at [793, 332] on div "129.00 - CARPET" at bounding box center [789, 335] width 84 height 15
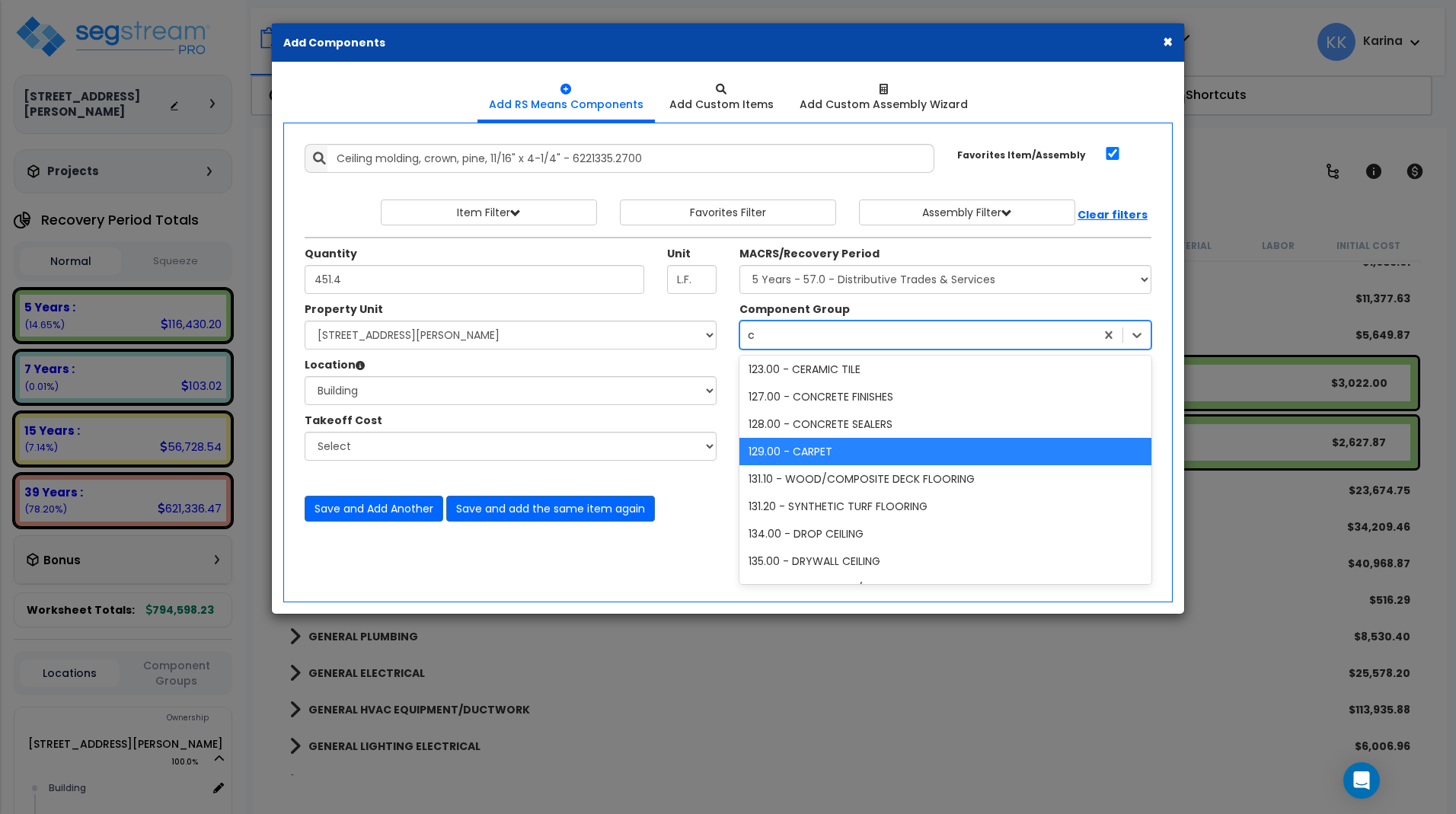
type input "cr"
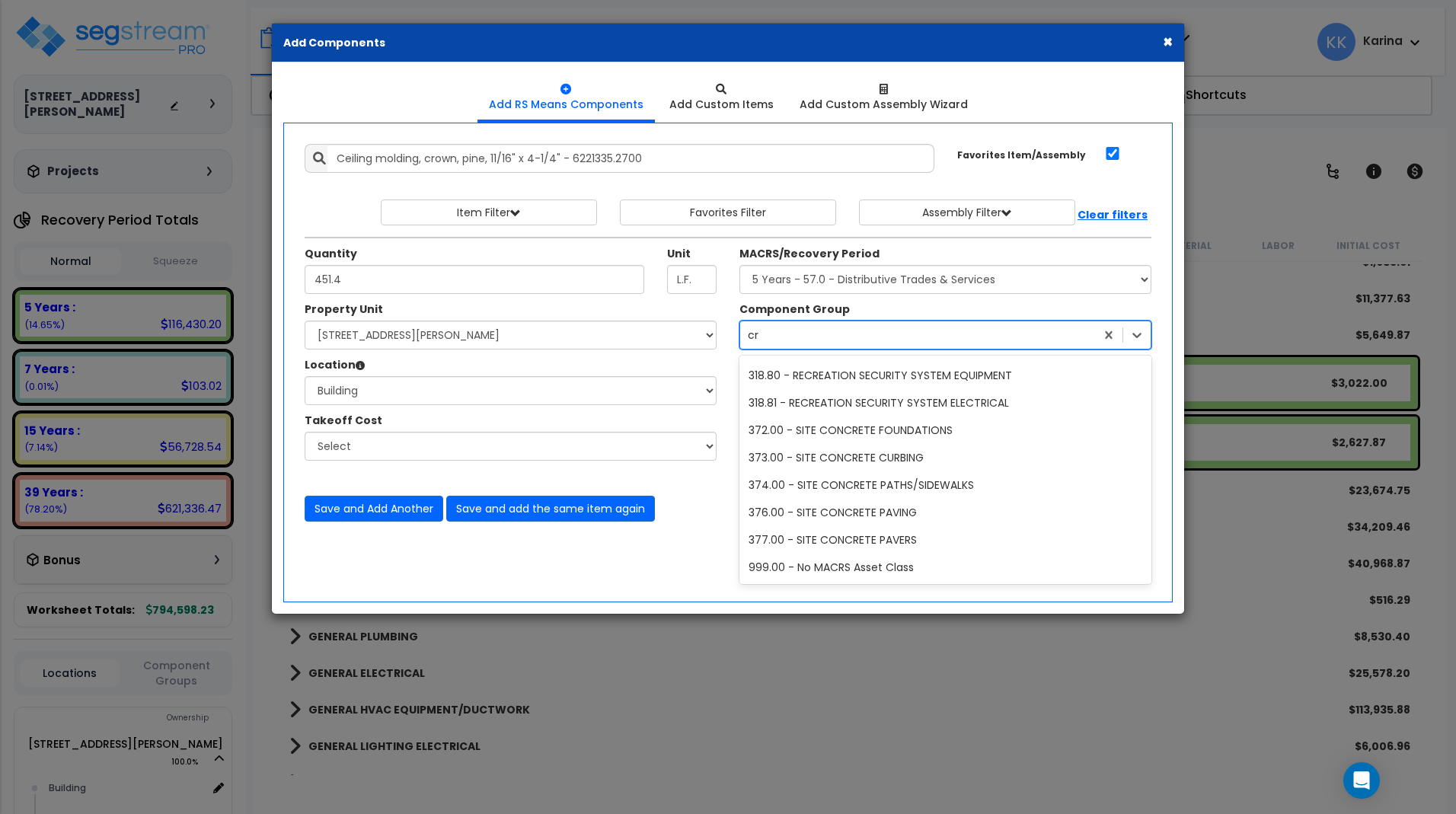
scroll to position [167, 0]
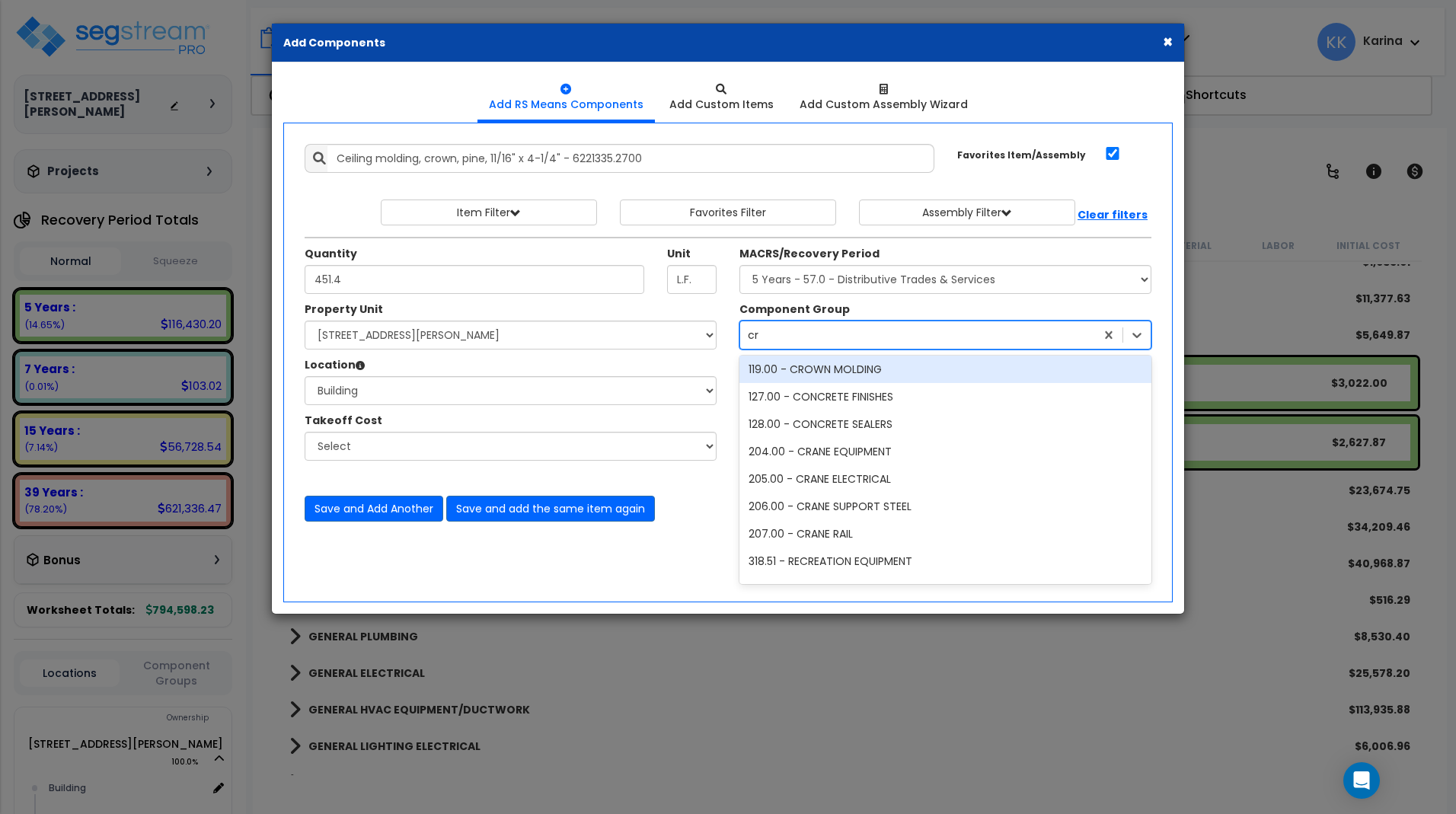
click at [813, 367] on div "119.00 - CROWN MOLDING" at bounding box center [945, 369] width 412 height 28
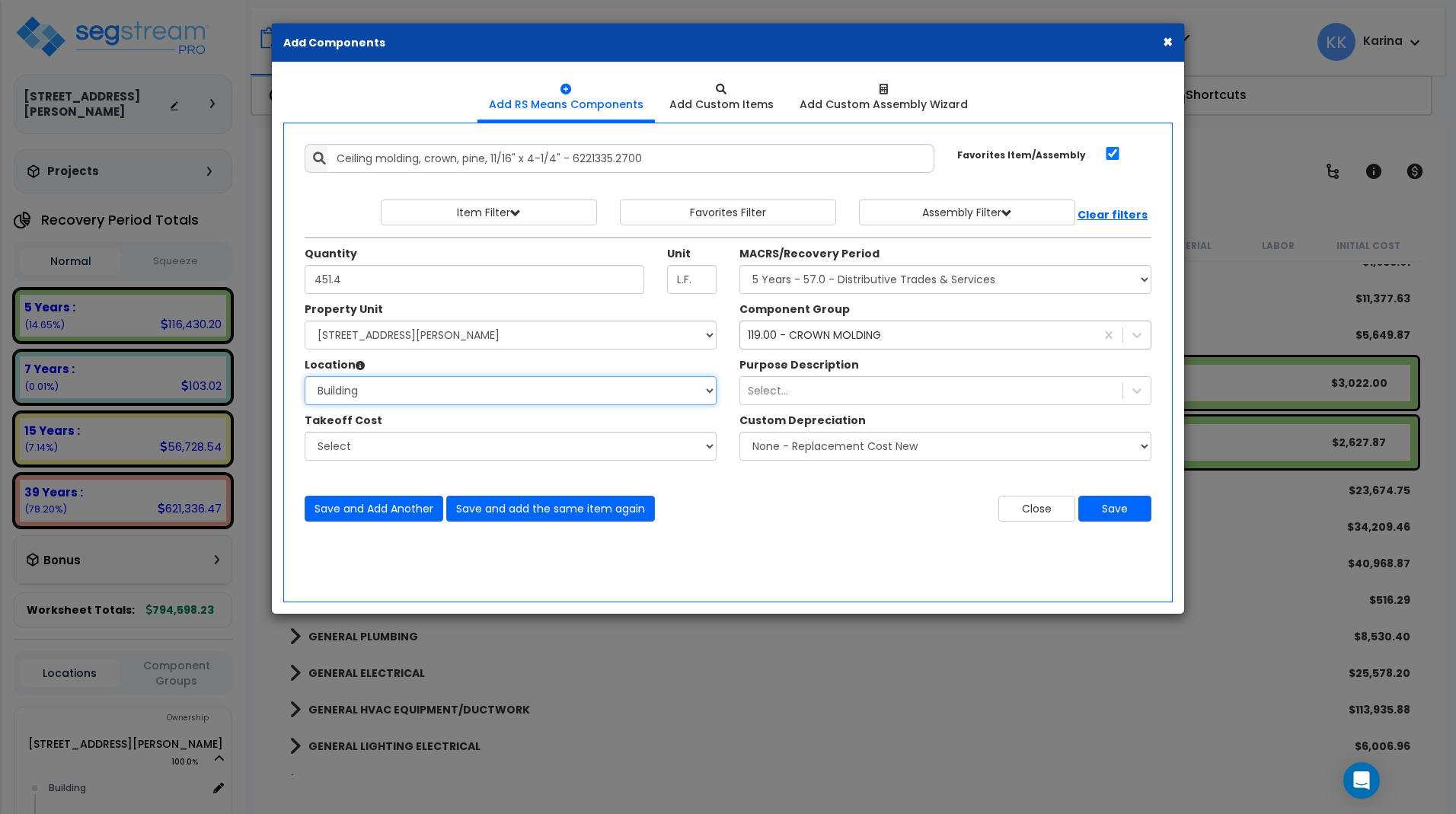
click at [305, 376] on select "Select Building Building Interior Common Areas Add Additional Location" at bounding box center [511, 389] width 412 height 29
select select "461"
click option "Building Interior" at bounding box center [0, 0] width 0 height 0
click at [1106, 508] on button "Save" at bounding box center [1114, 509] width 73 height 26
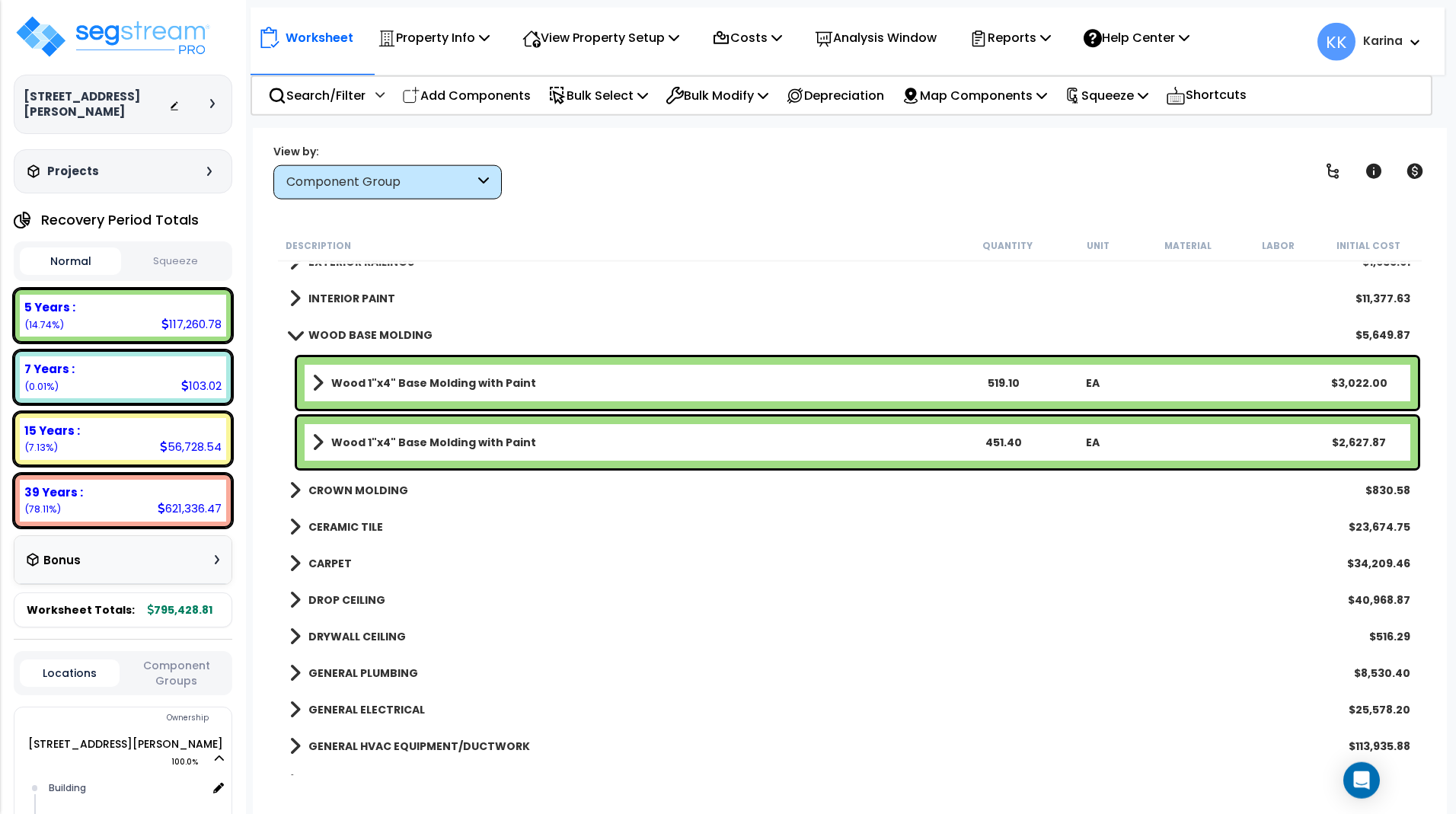
scroll to position [67, 0]
click at [482, 88] on p "Add Components" at bounding box center [465, 95] width 128 height 20
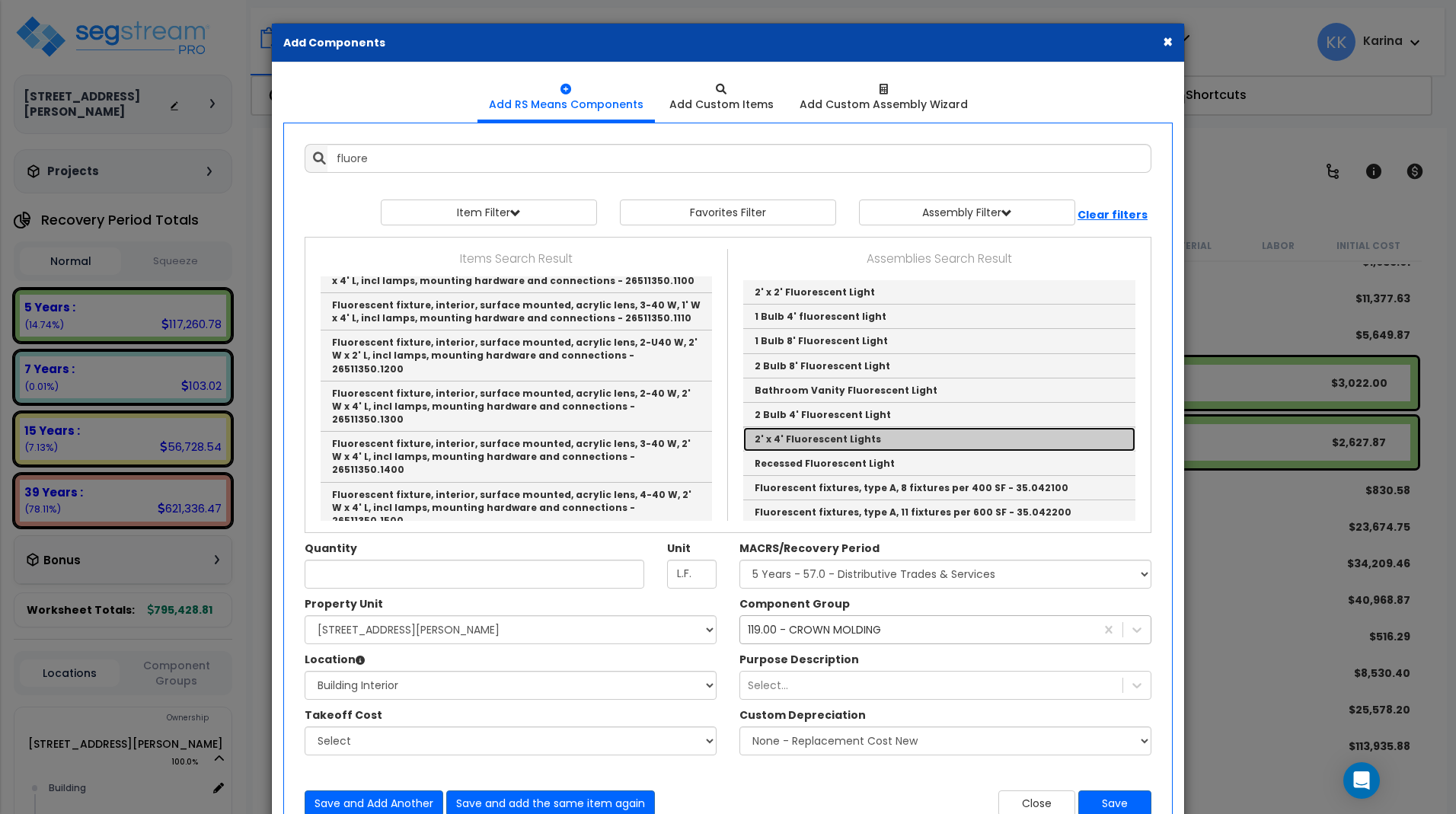
click at [806, 437] on link "2' x 4' Fluorescent Lights" at bounding box center [939, 439] width 392 height 24
type input "2' x 4' Fluorescent Lights"
type input "EA"
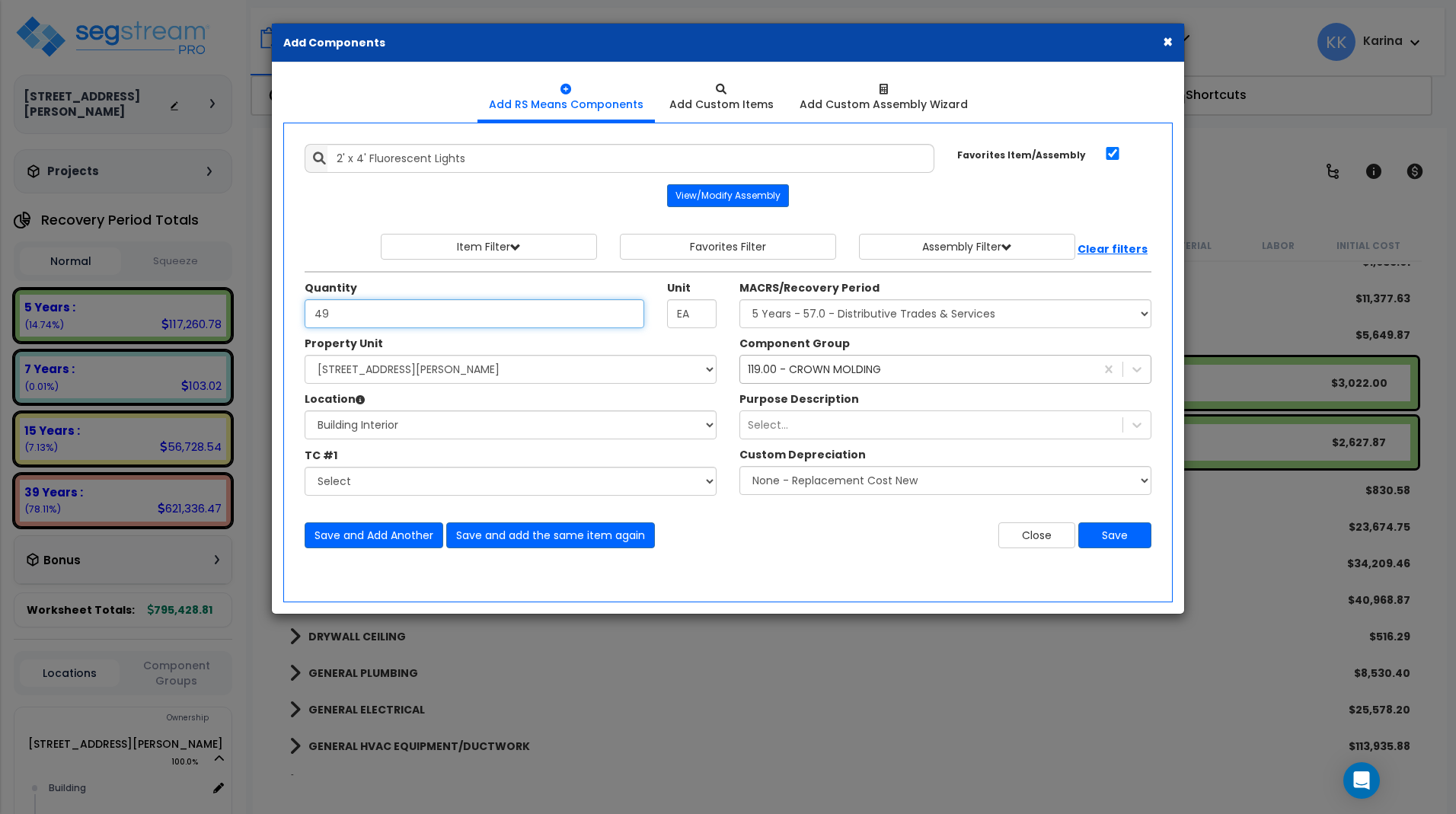
type input "49"
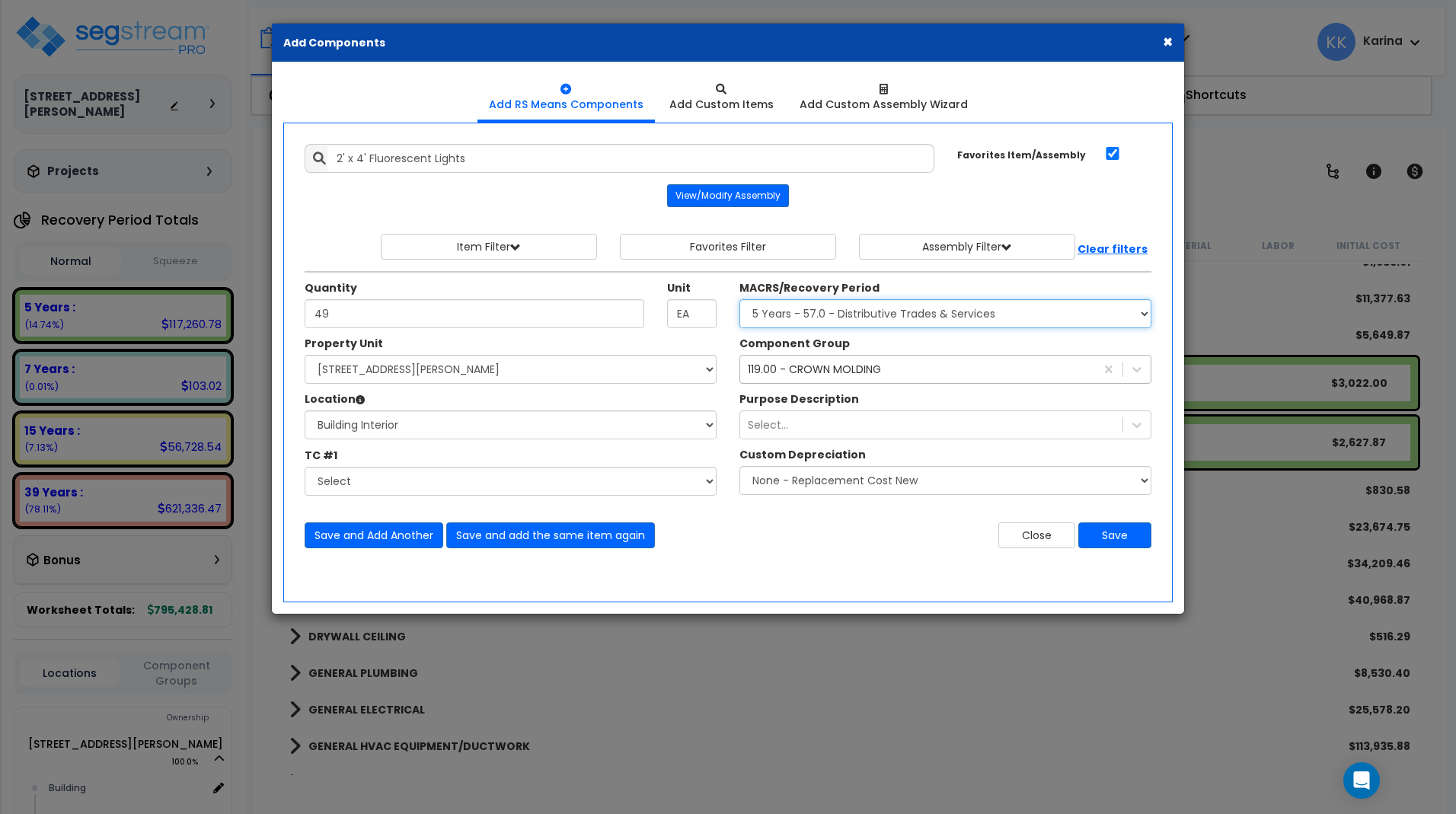
click at [740, 299] on select "Select MACRS/Recovery Period 5 Years - 57.0 - Distributive Trades & Services 5 …" at bounding box center [945, 313] width 412 height 29
select select "3669"
click option "39 Years - NA - Long-Life Property" at bounding box center [0, 0] width 0 height 0
click at [800, 366] on div "119.00 - CROWN MOLDING" at bounding box center [814, 369] width 133 height 15
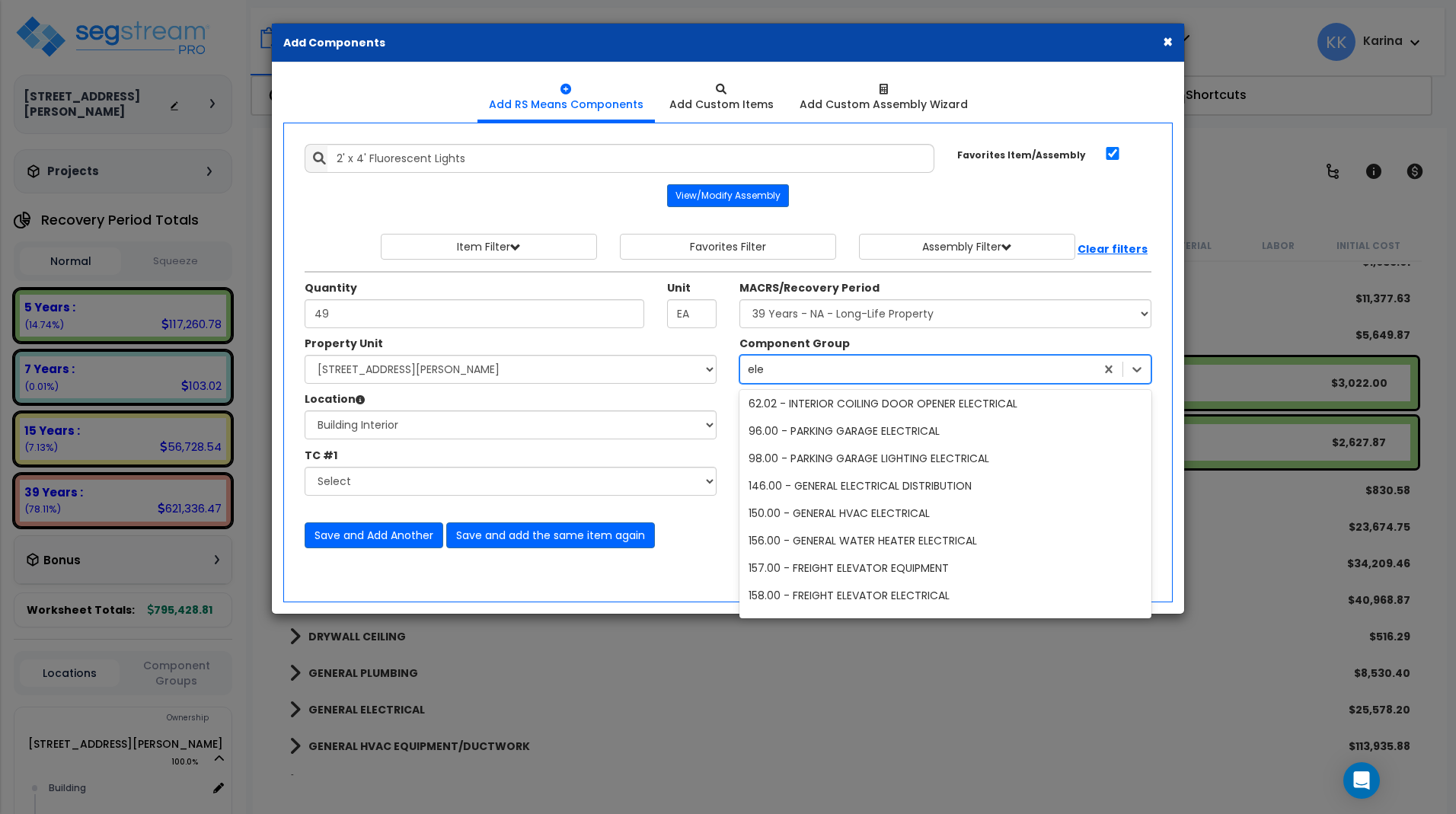
type input "elec"
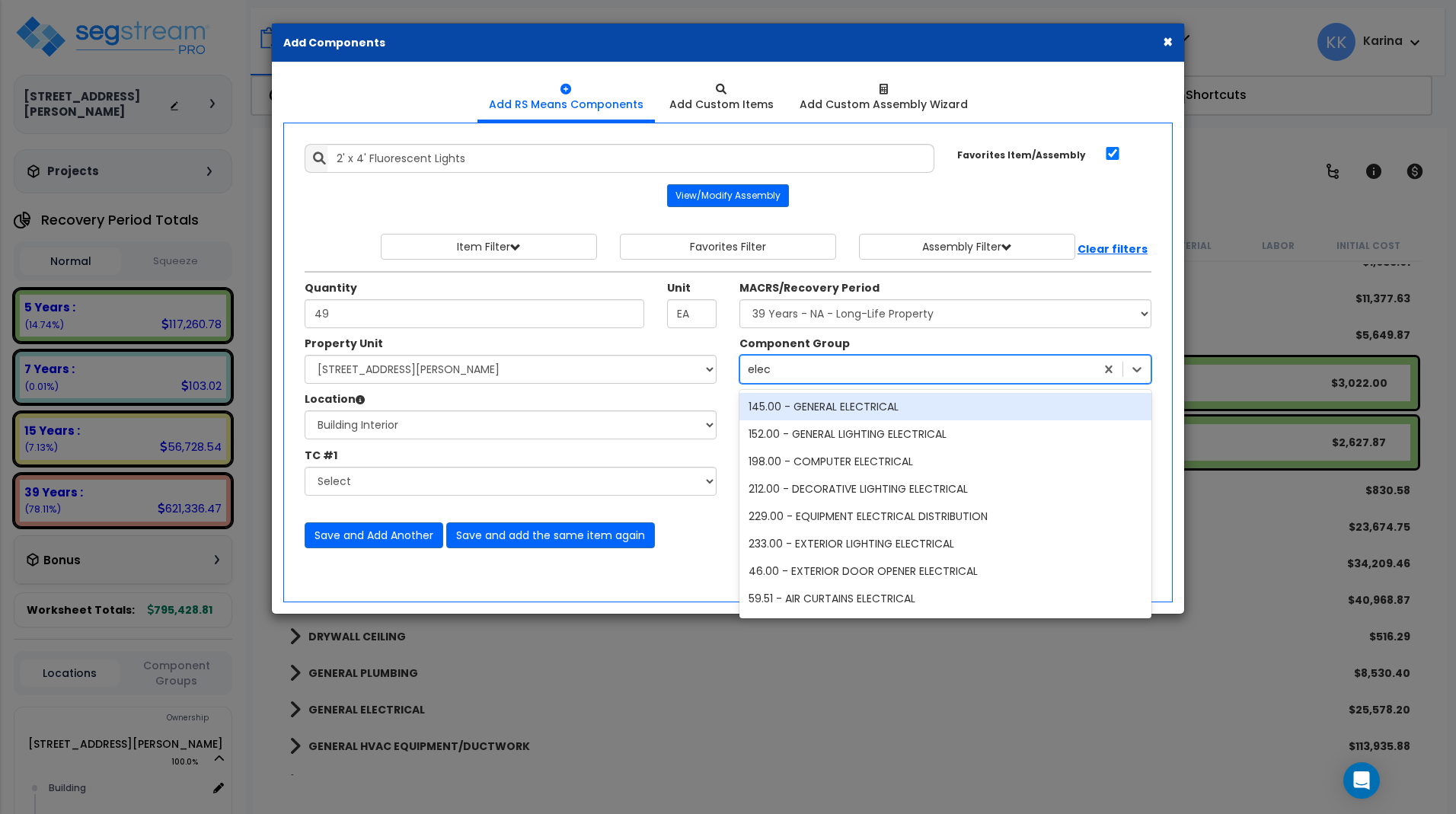
click at [819, 404] on div "145.00 - GENERAL ELECTRICAL" at bounding box center [945, 407] width 412 height 28
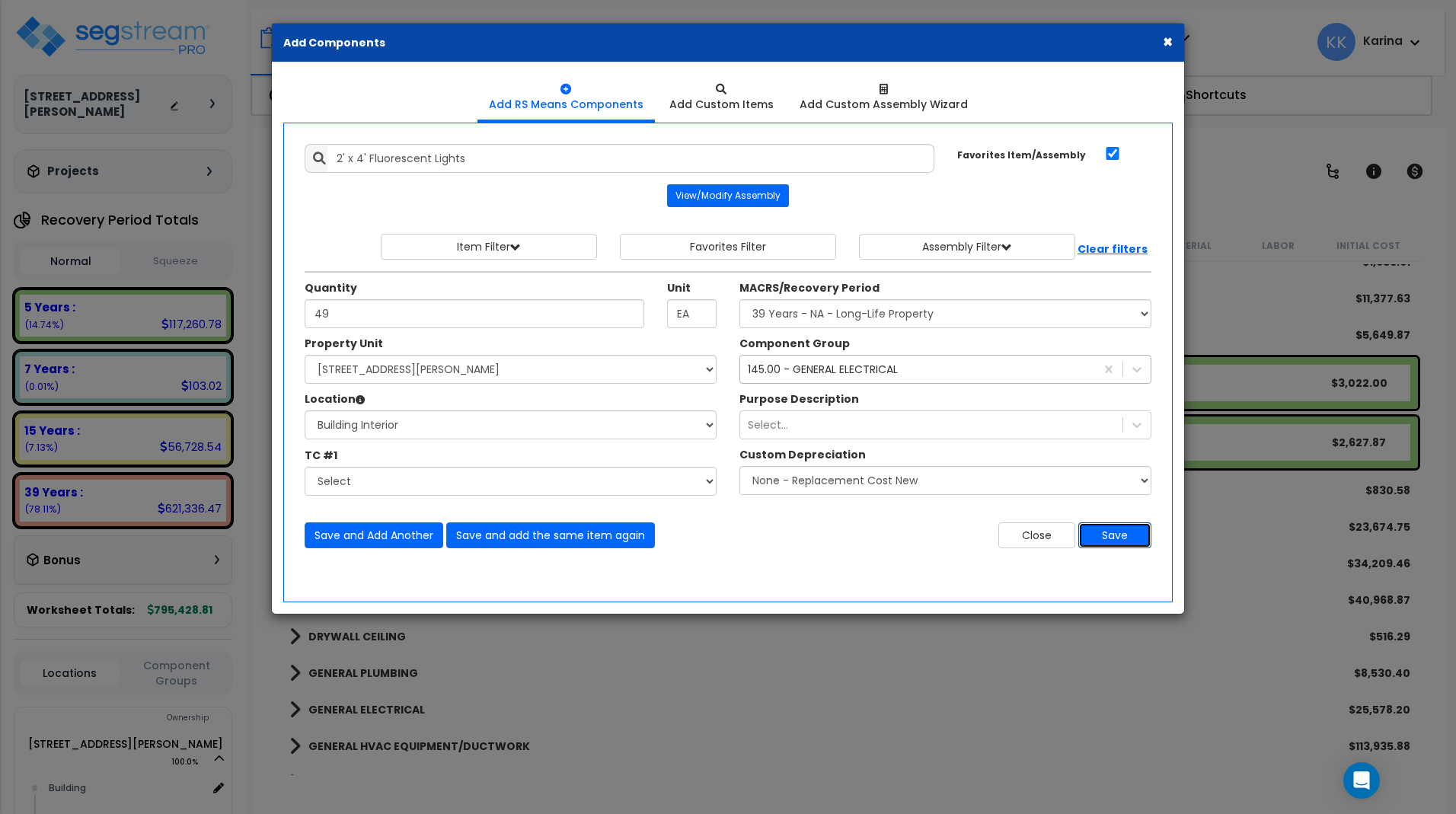
click at [1119, 536] on button "Save" at bounding box center [1114, 535] width 73 height 26
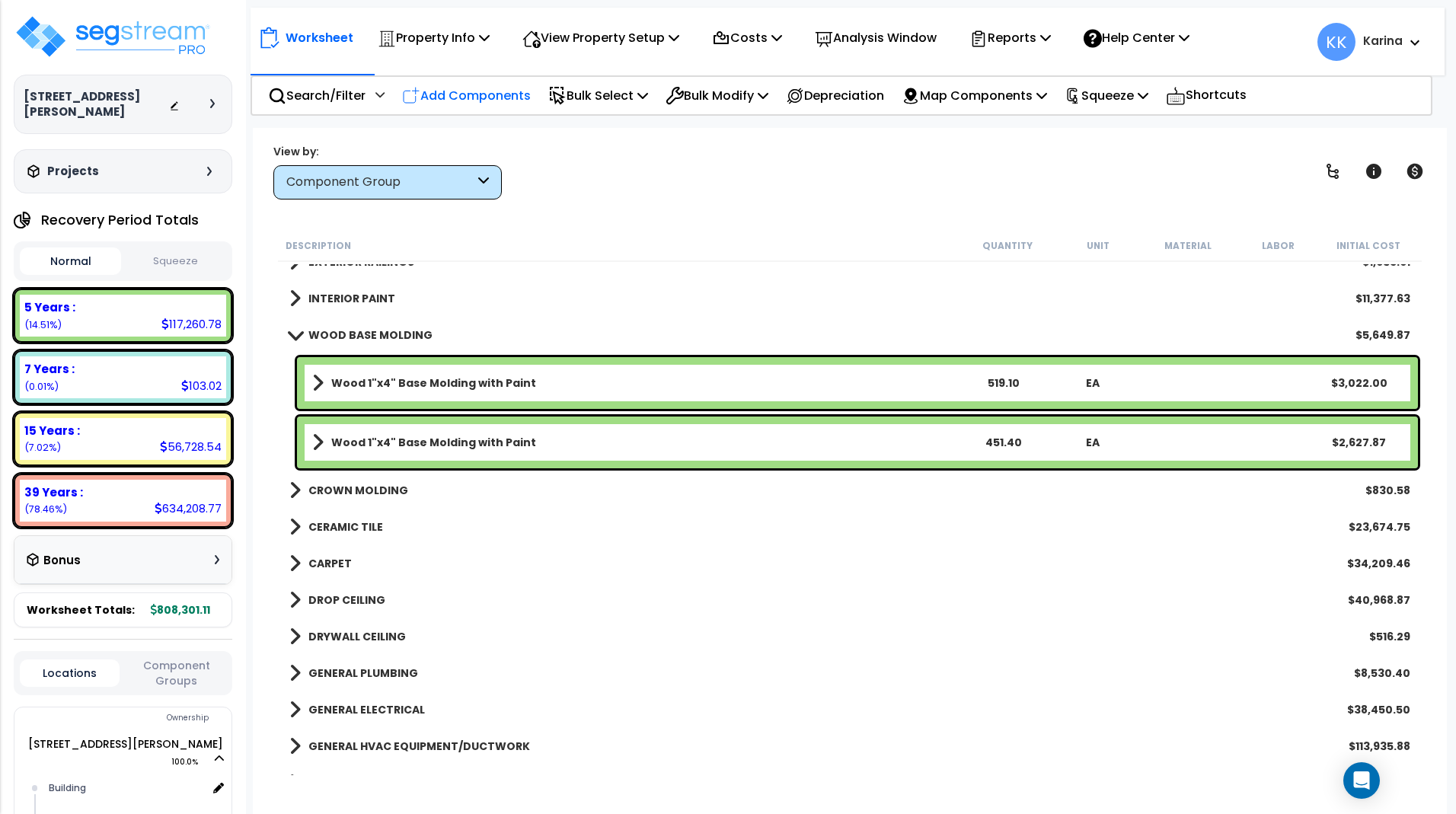
click at [498, 98] on p "Add Components" at bounding box center [465, 95] width 128 height 20
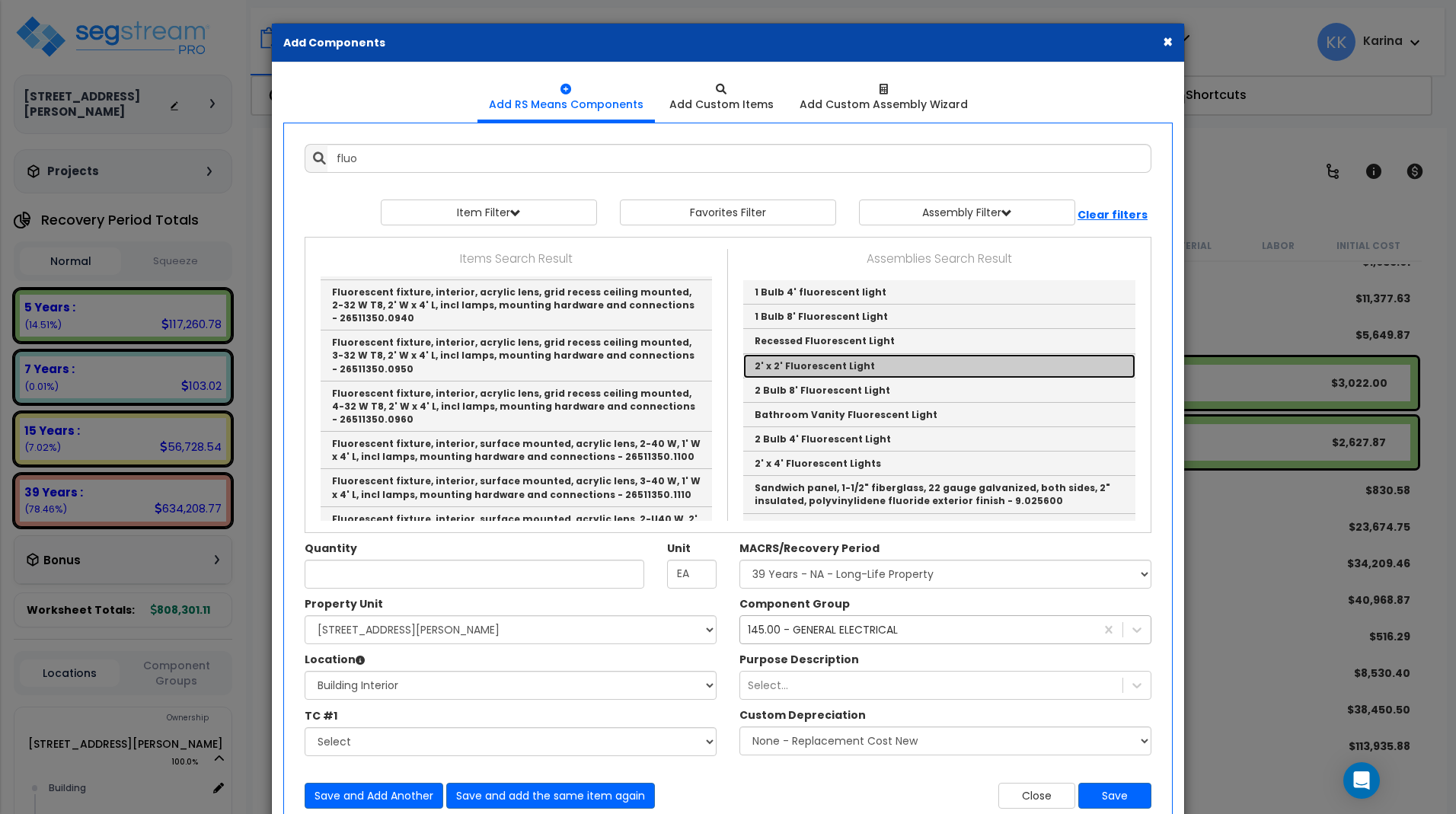
click at [845, 367] on link "2' x 2' Fluorescent Light" at bounding box center [939, 366] width 392 height 24
type input "2' x 2' Fluorescent Light"
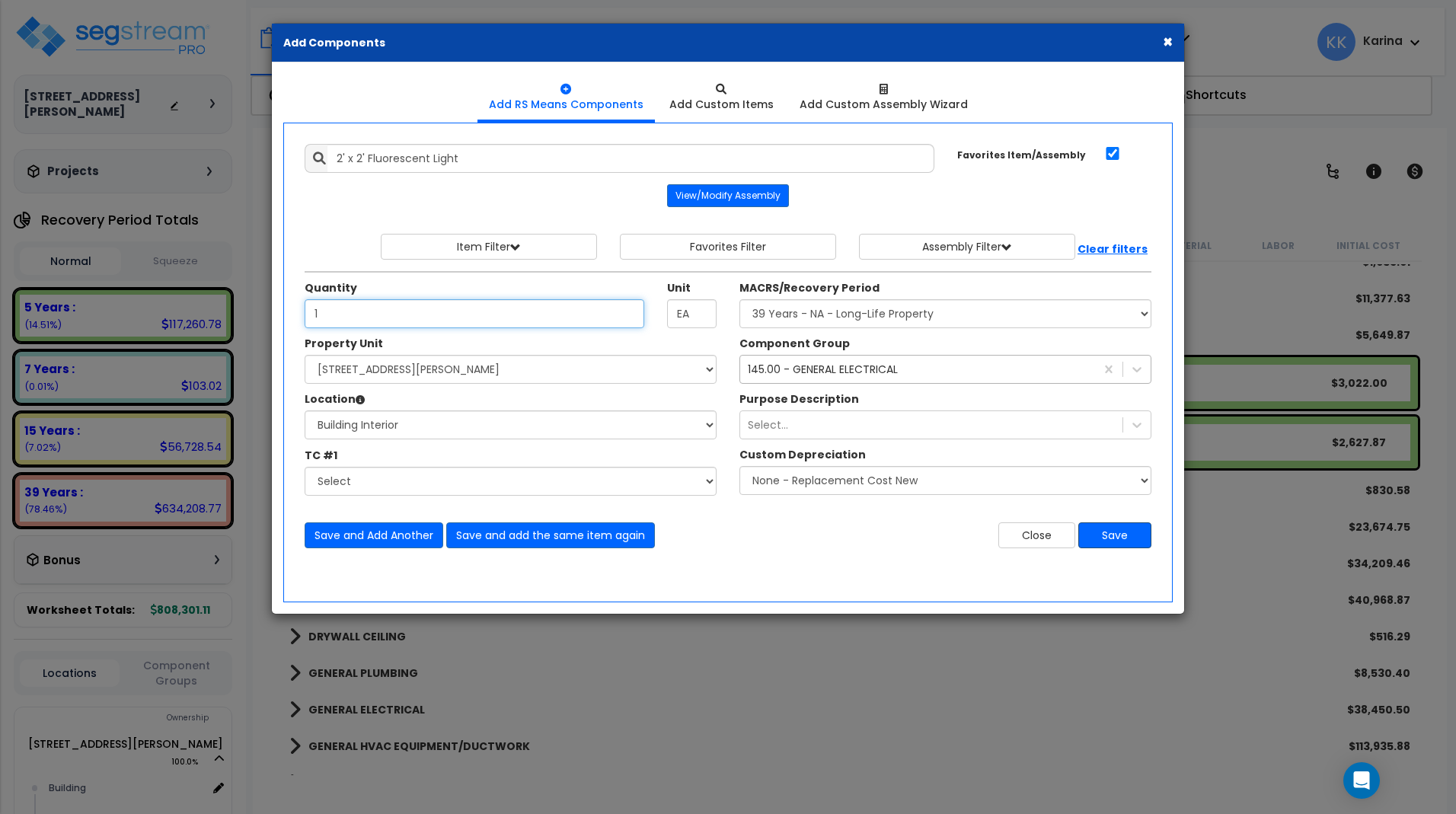
type input "1"
click at [1114, 536] on button "Save" at bounding box center [1114, 535] width 73 height 26
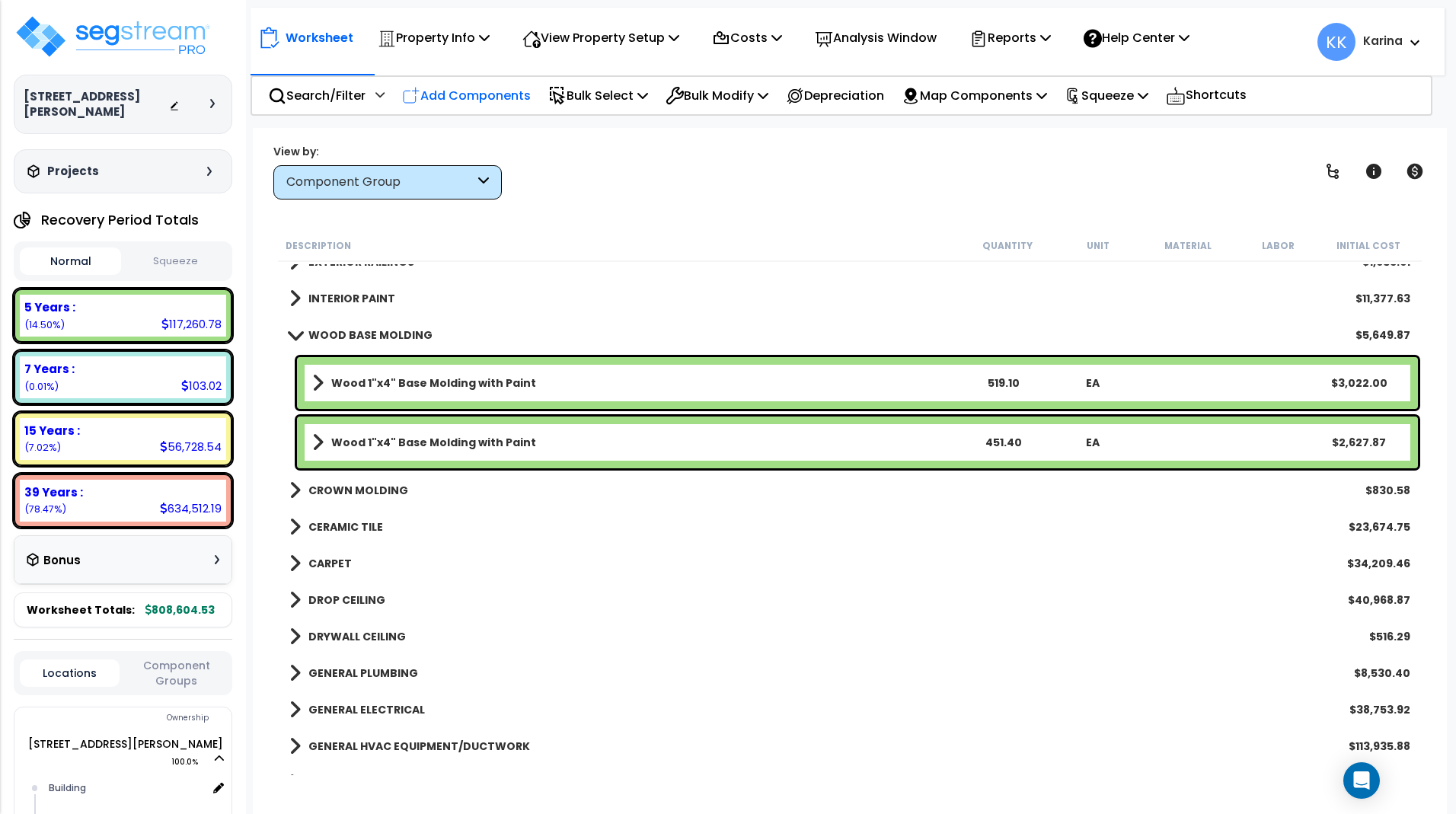
click at [485, 98] on p "Add Components" at bounding box center [465, 95] width 128 height 20
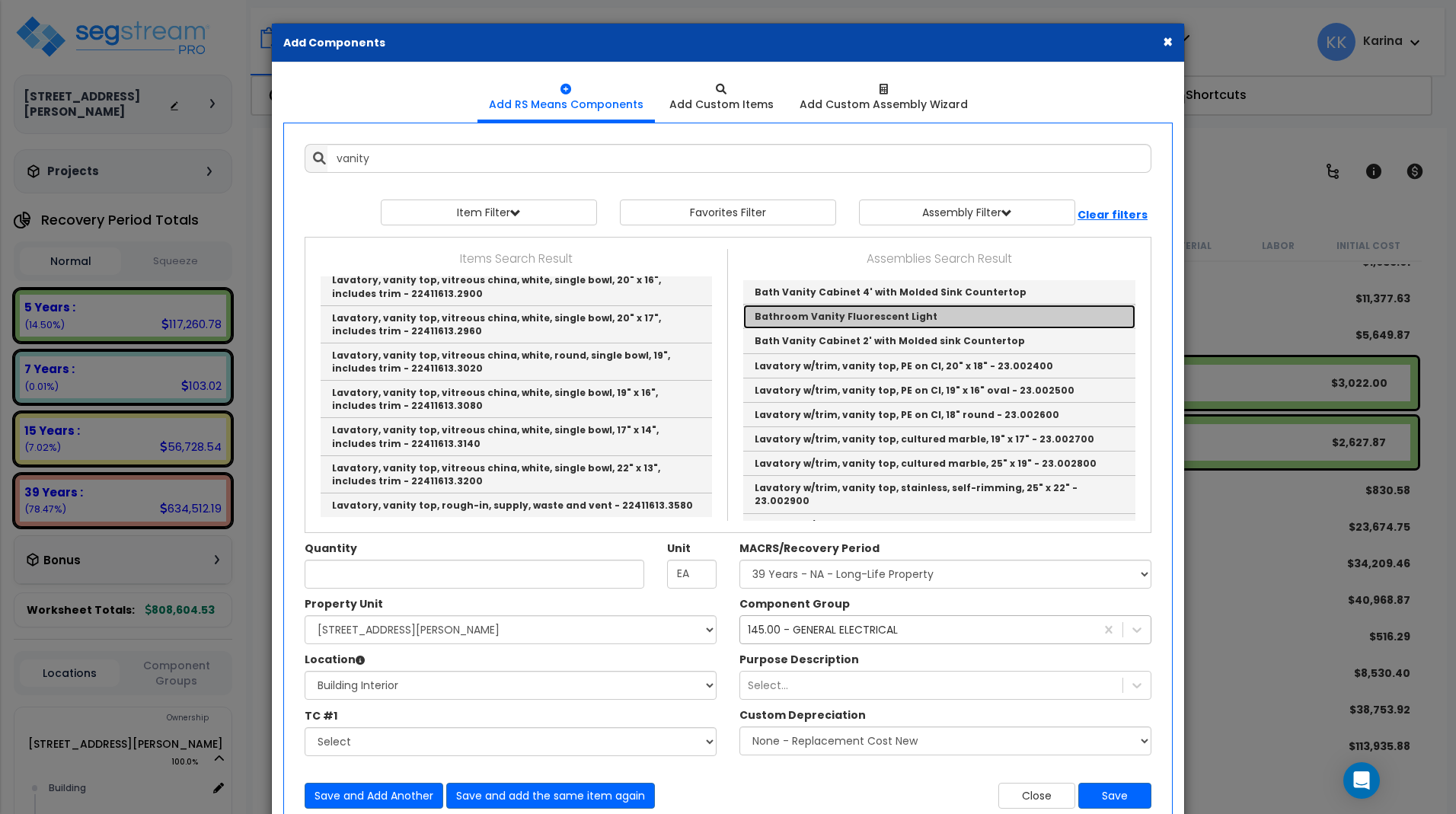
click at [796, 315] on link "Bathroom Vanity Fluorescent Light" at bounding box center [939, 317] width 392 height 24
type input "Bathroom Vanity Fluorescent Light"
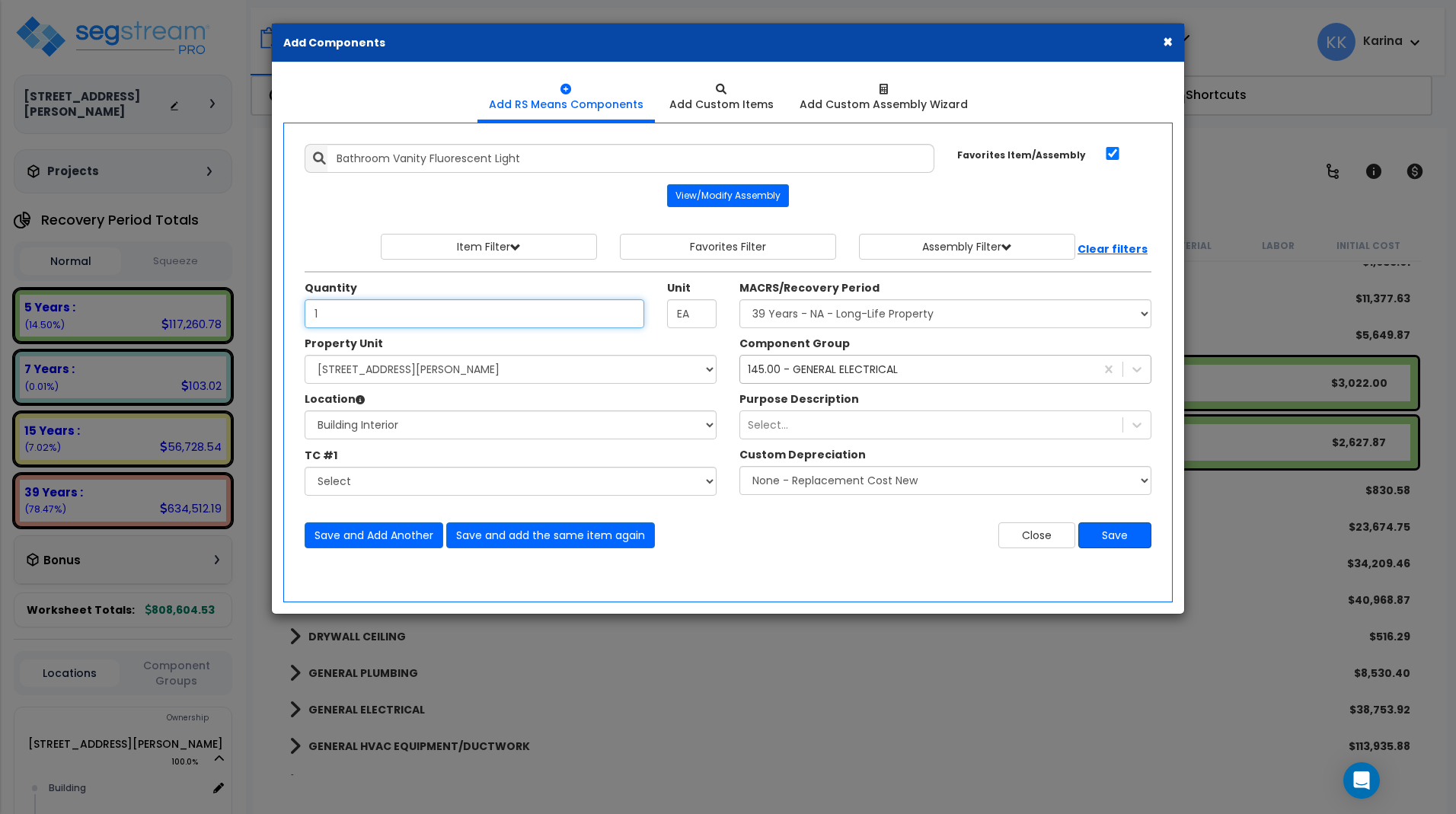
type input "1"
click at [1123, 534] on button "Save" at bounding box center [1114, 535] width 73 height 26
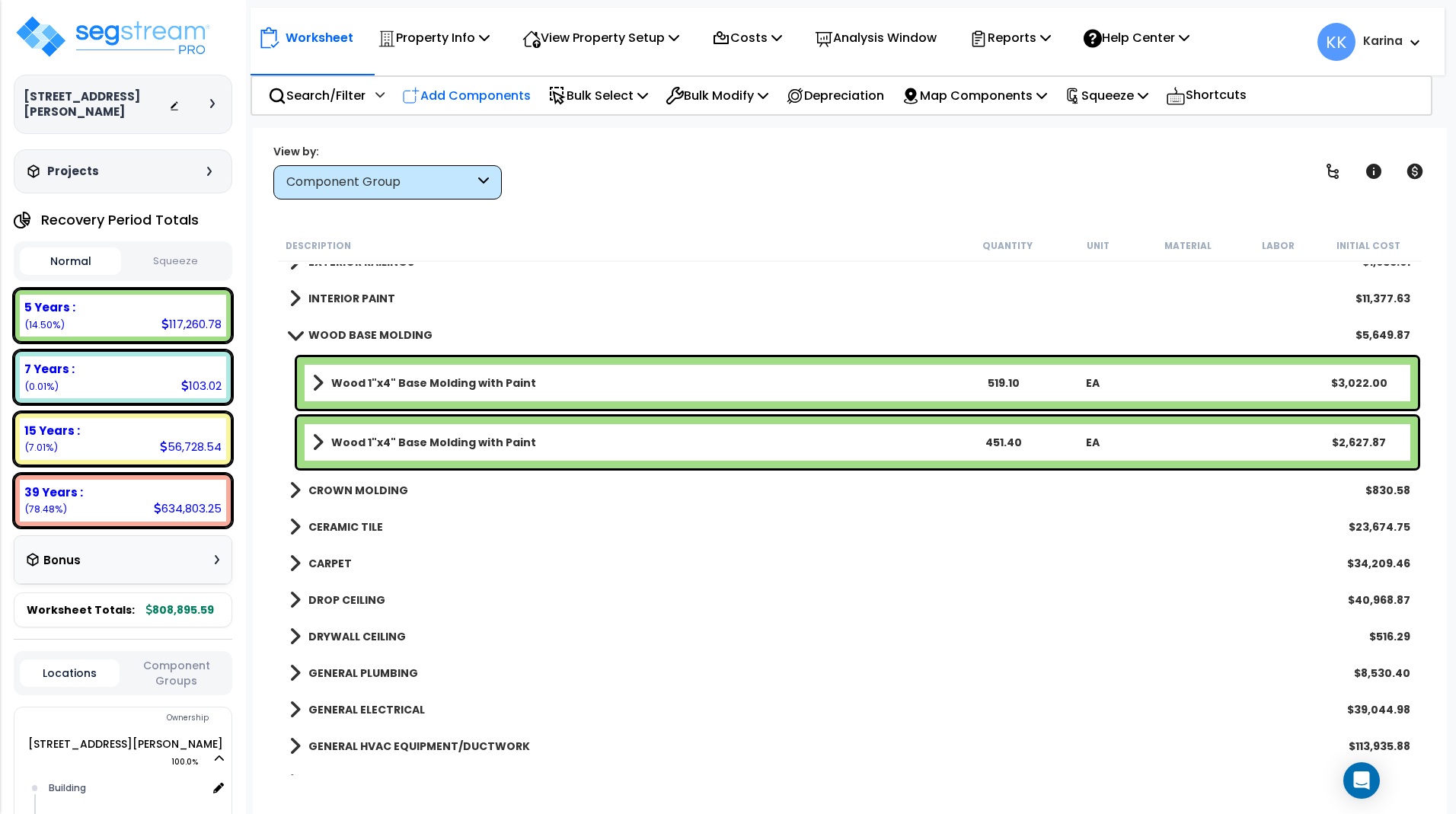
click at [504, 90] on p "Add Components" at bounding box center [465, 95] width 128 height 20
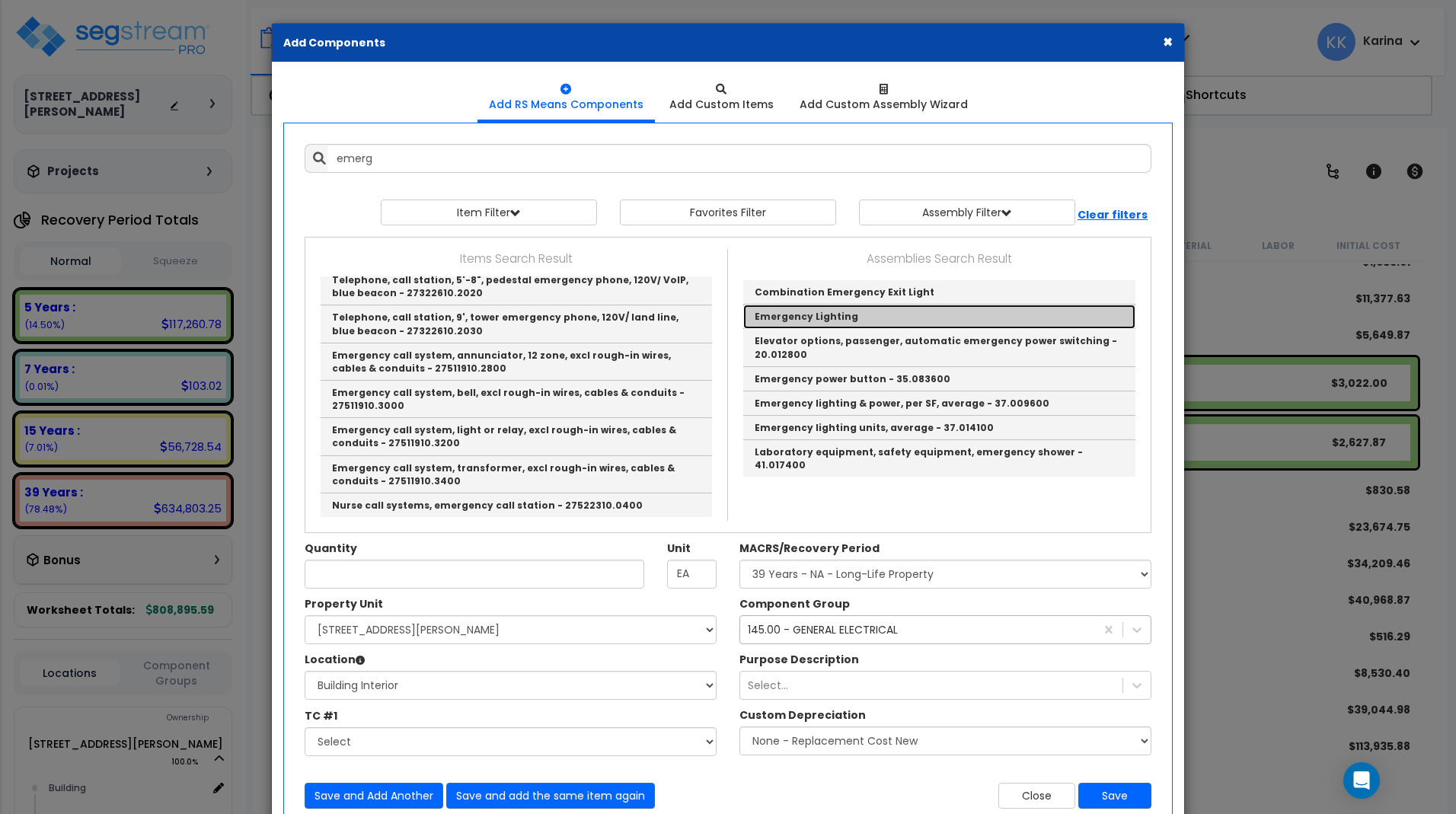
click at [788, 317] on link "Emergency Lighting" at bounding box center [939, 317] width 392 height 24
type input "Emergency Lighting"
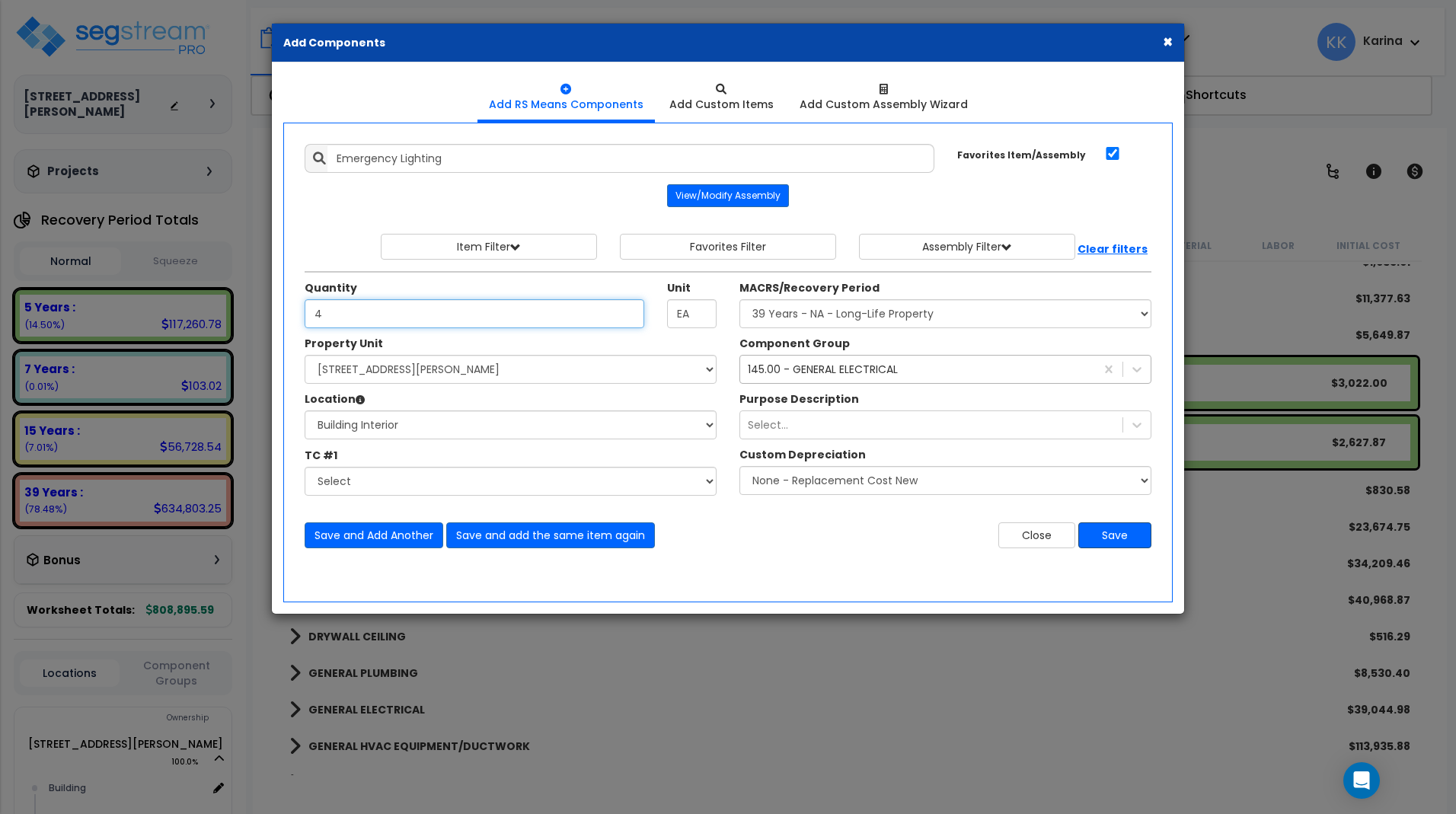
type input "4"
click at [1098, 540] on button "Save" at bounding box center [1114, 535] width 73 height 26
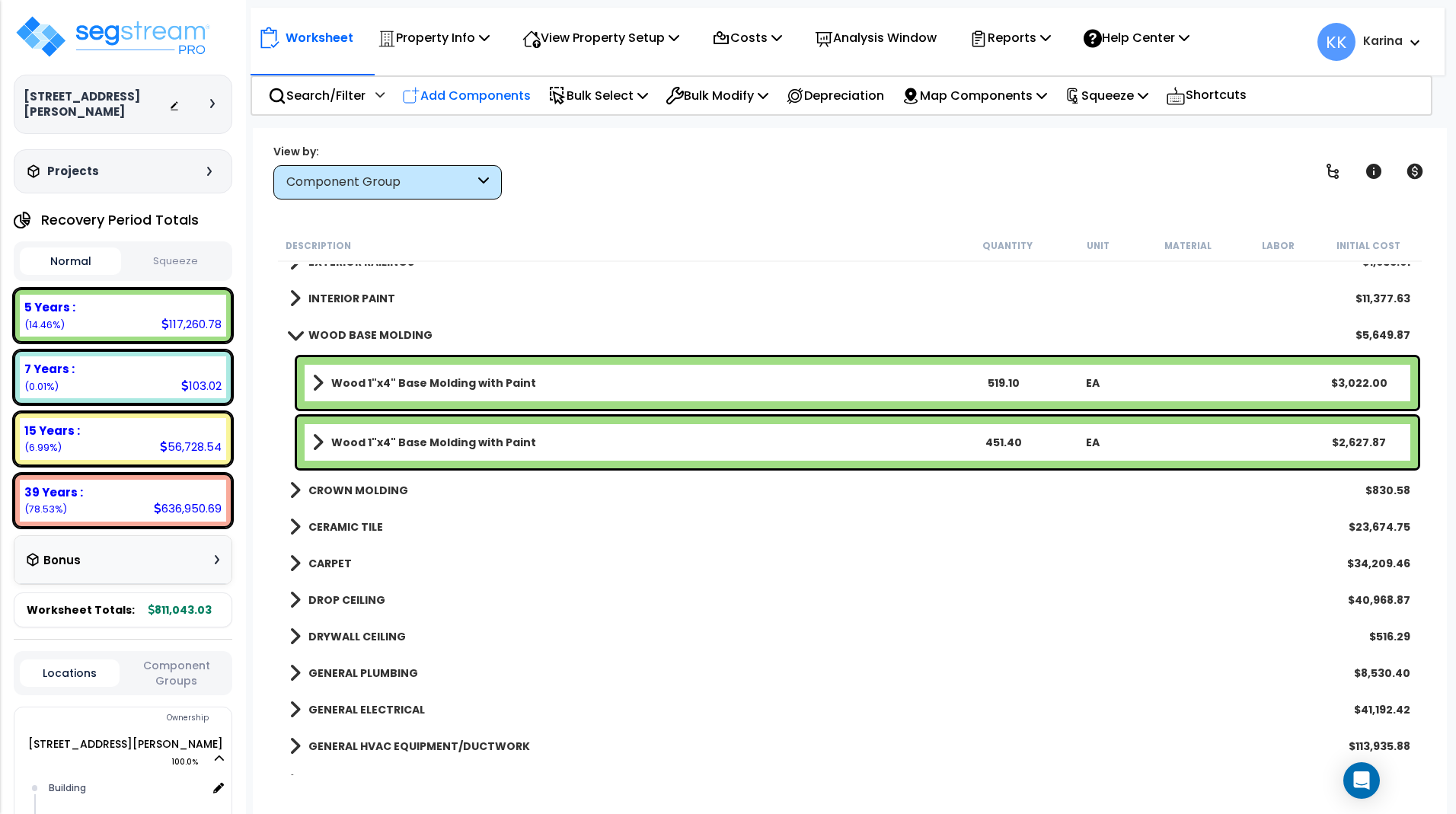
click at [497, 99] on p "Add Components" at bounding box center [465, 95] width 128 height 20
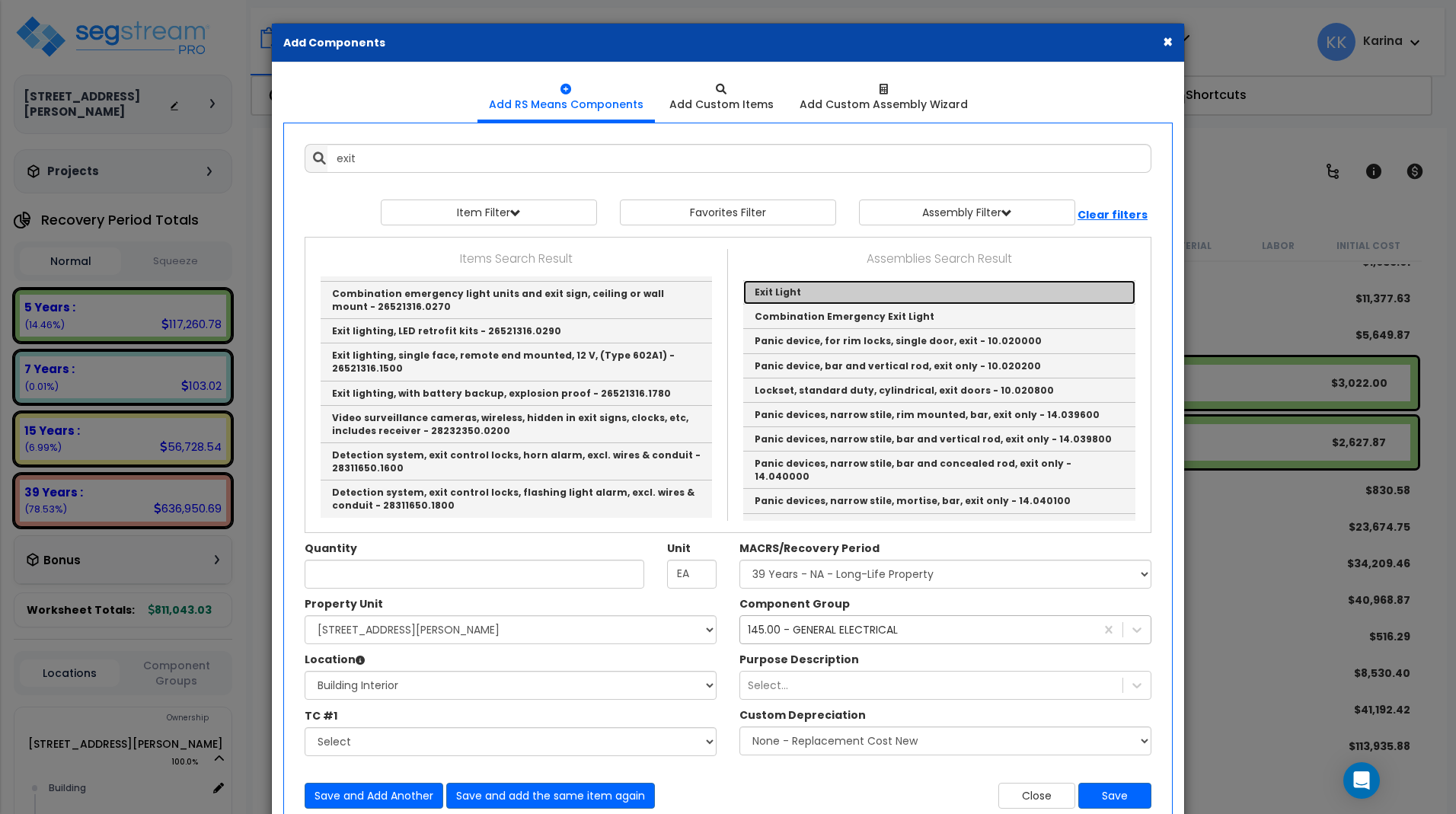
click at [761, 291] on link "Exit Light" at bounding box center [939, 293] width 392 height 24
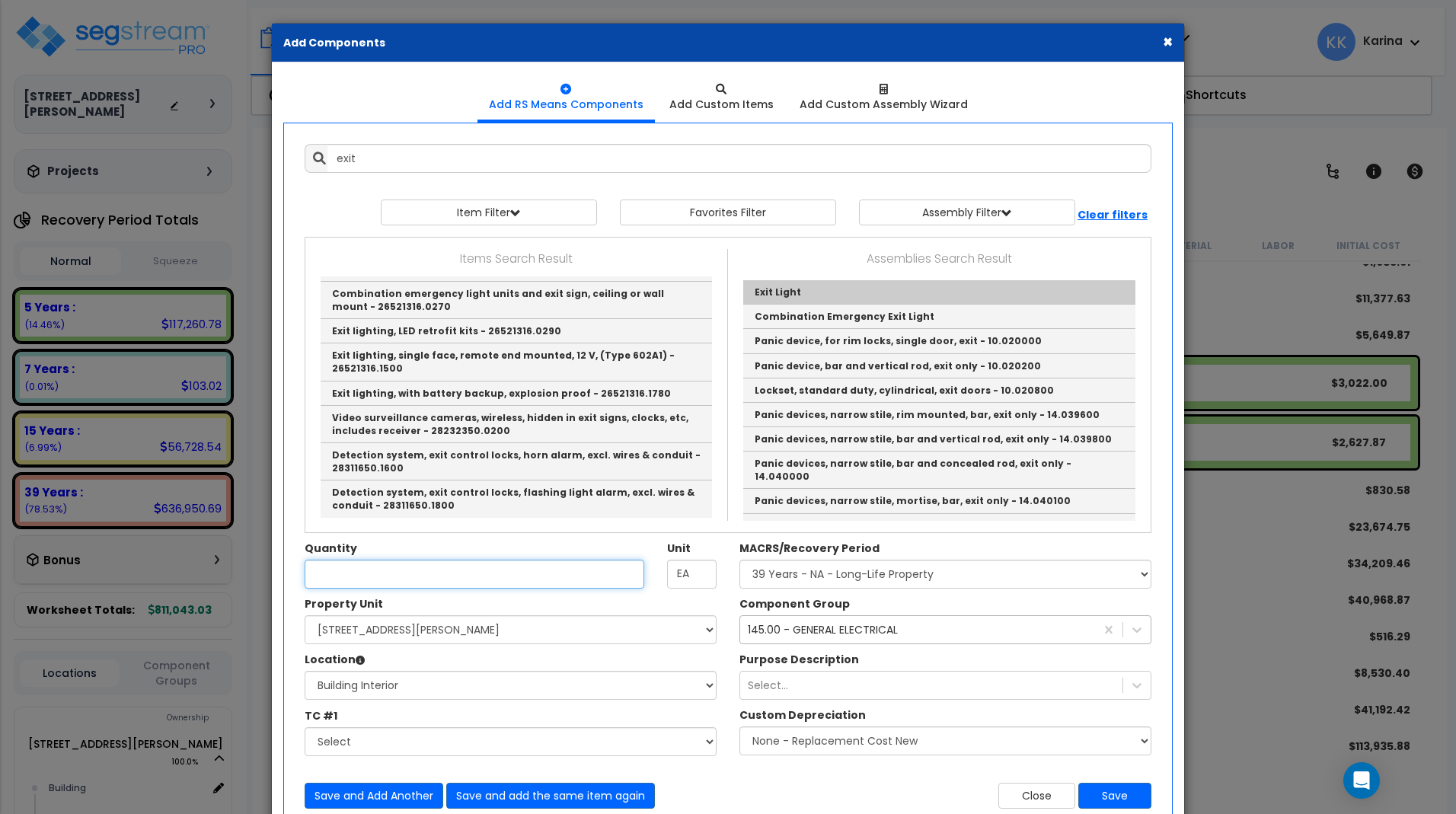
type input "Exit Light"
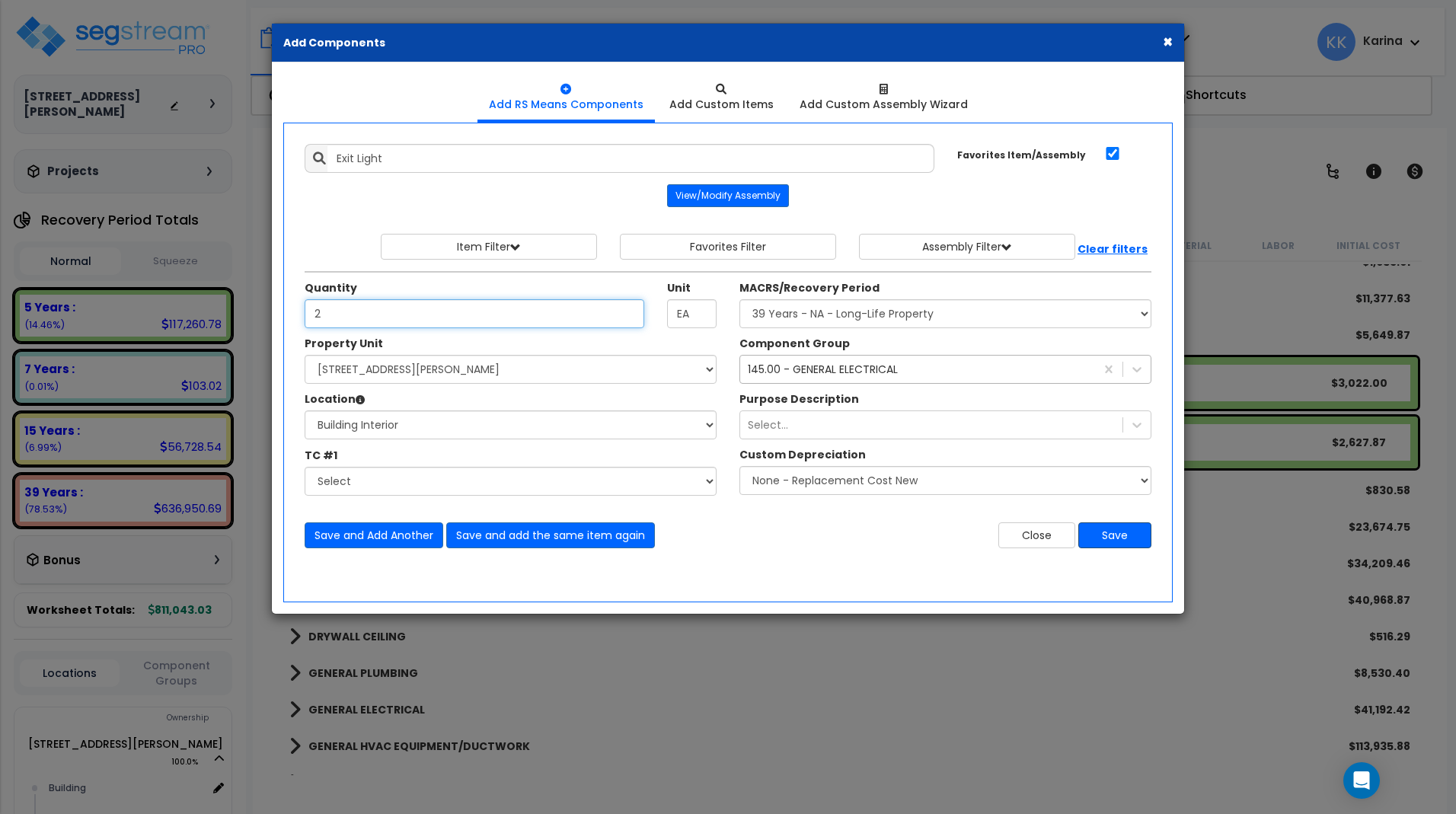
type input "2"
click at [1114, 533] on button "Save" at bounding box center [1114, 535] width 73 height 26
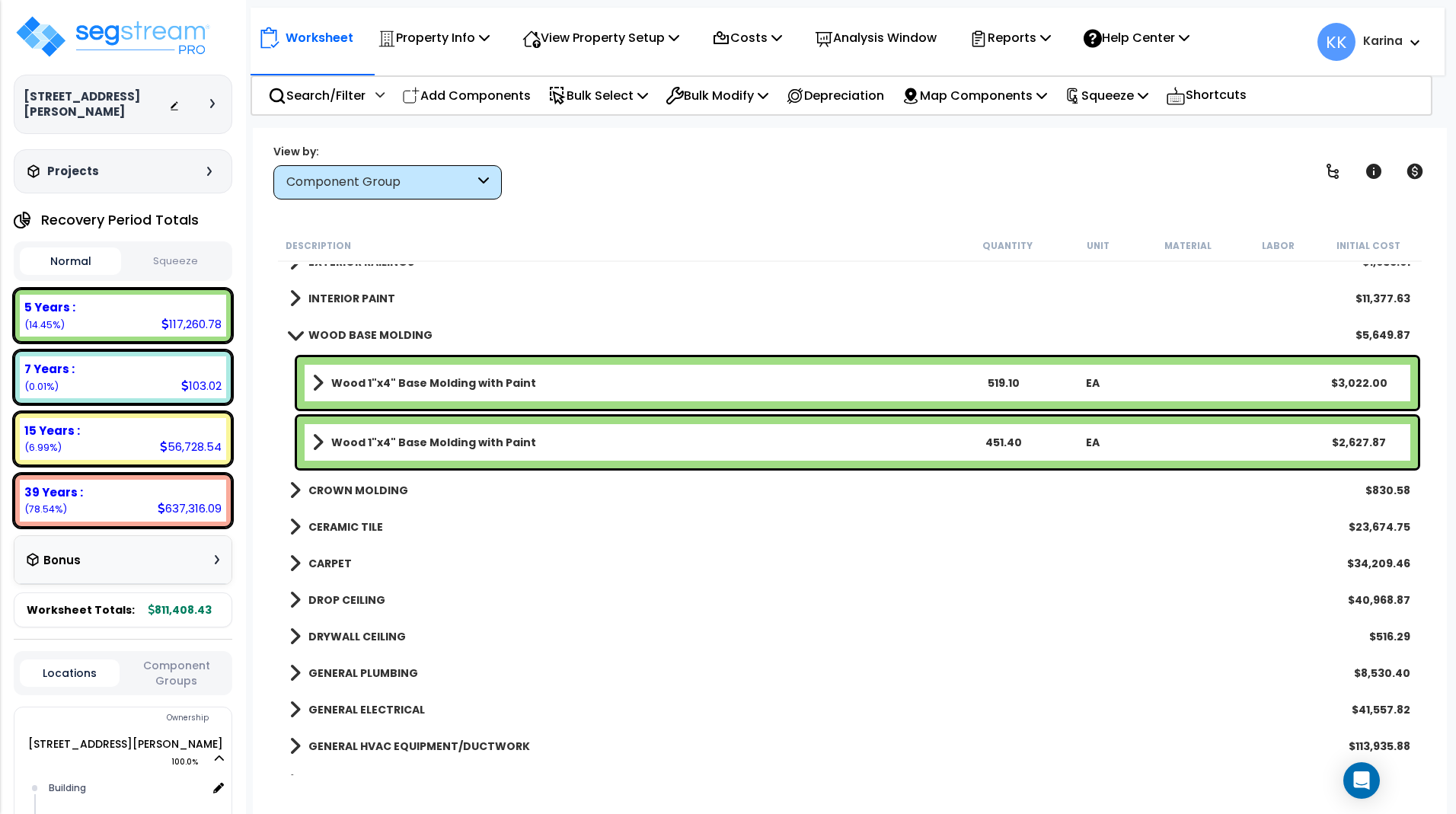
click at [295, 335] on span at bounding box center [295, 334] width 21 height 11
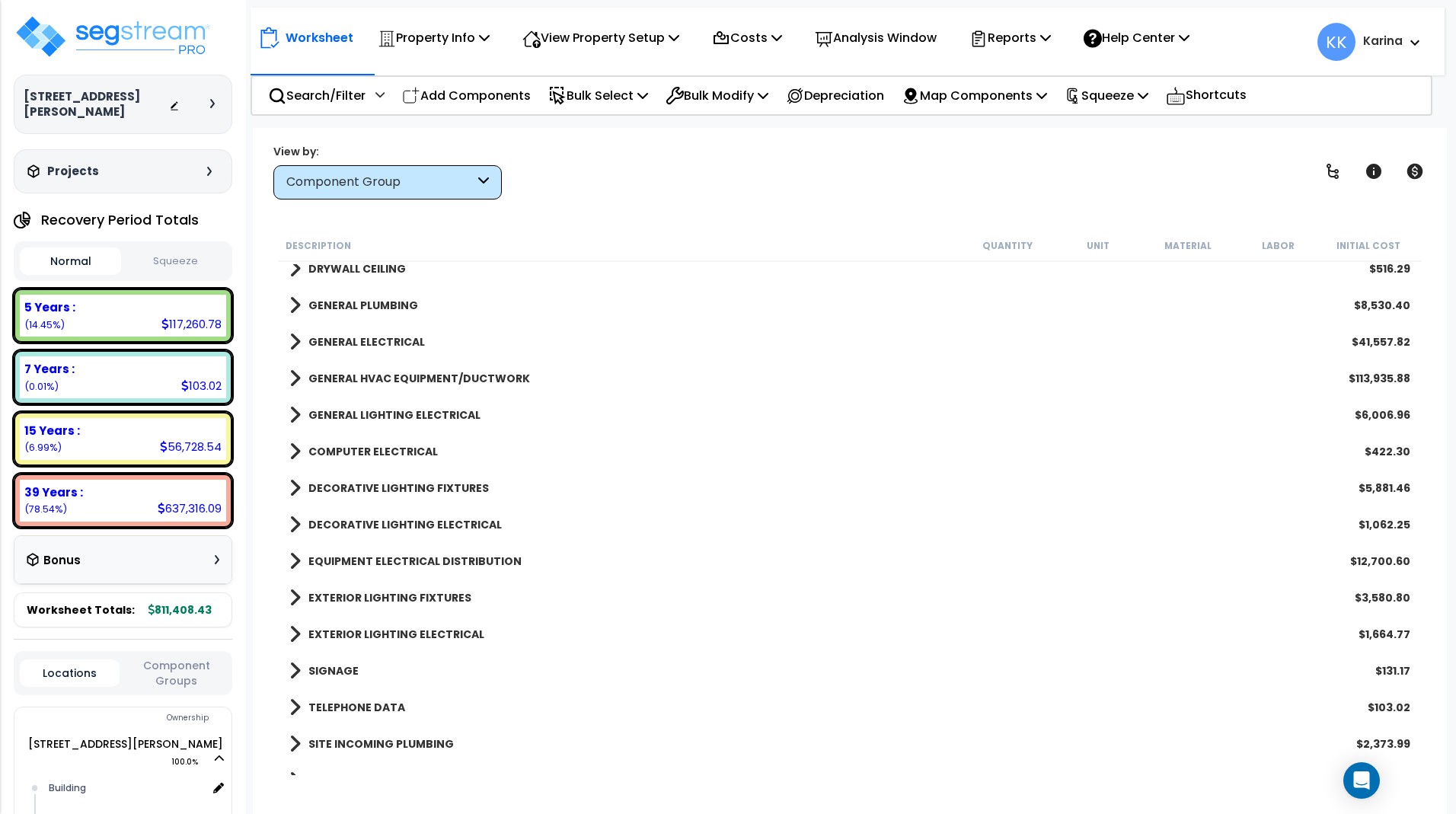
scroll to position [731, 0]
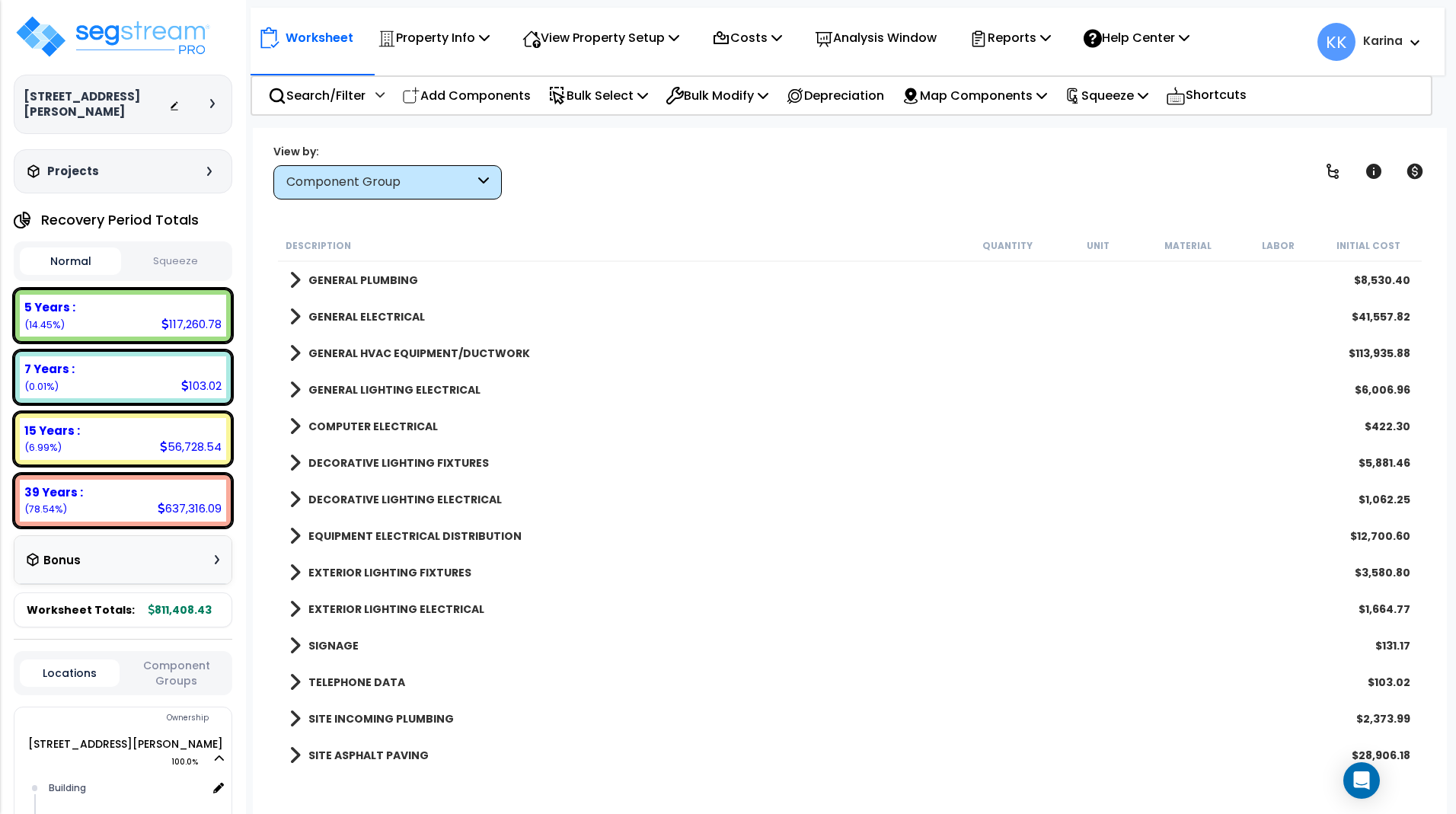
click at [294, 462] on span at bounding box center [295, 462] width 11 height 21
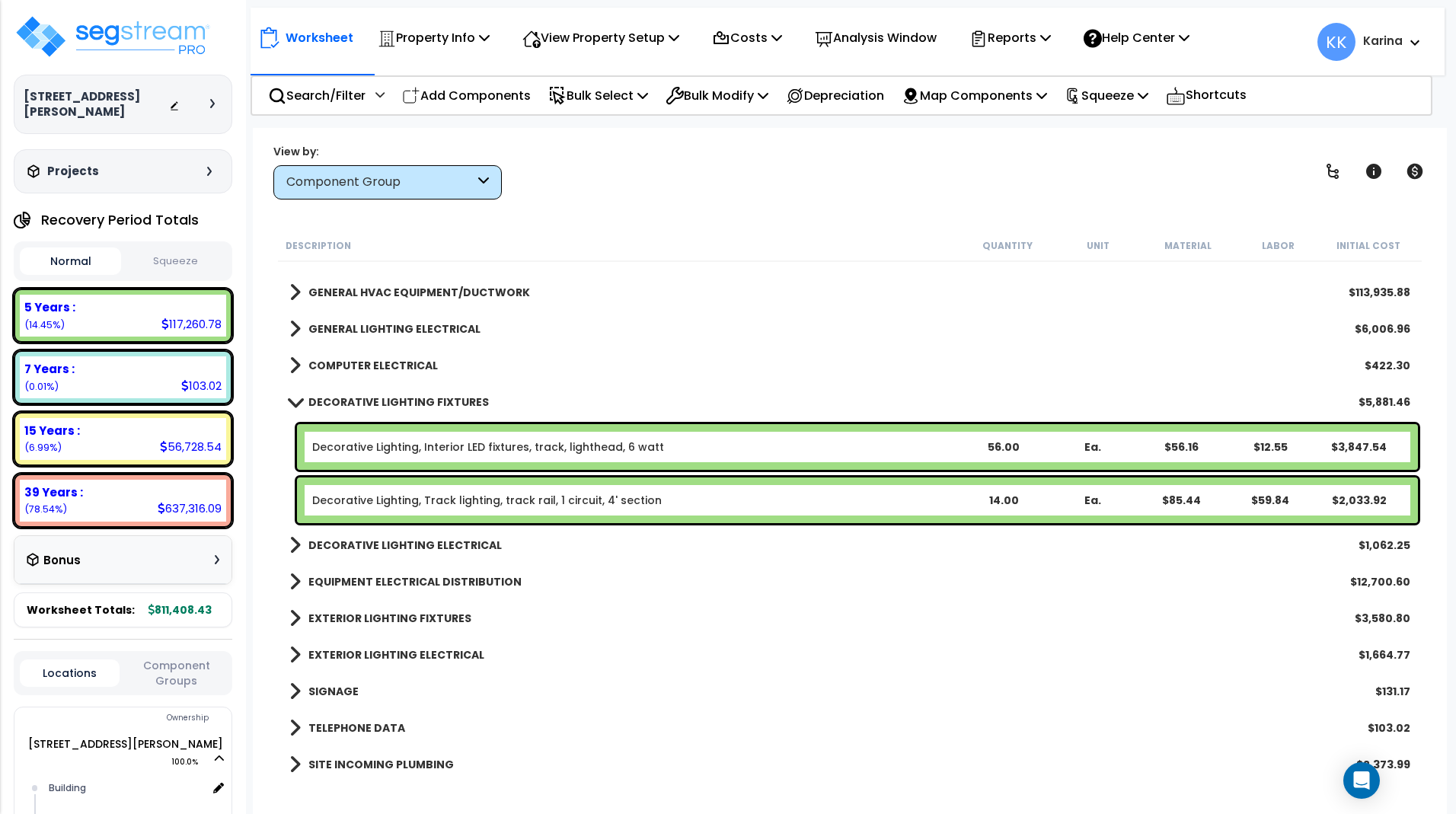
scroll to position [822, 0]
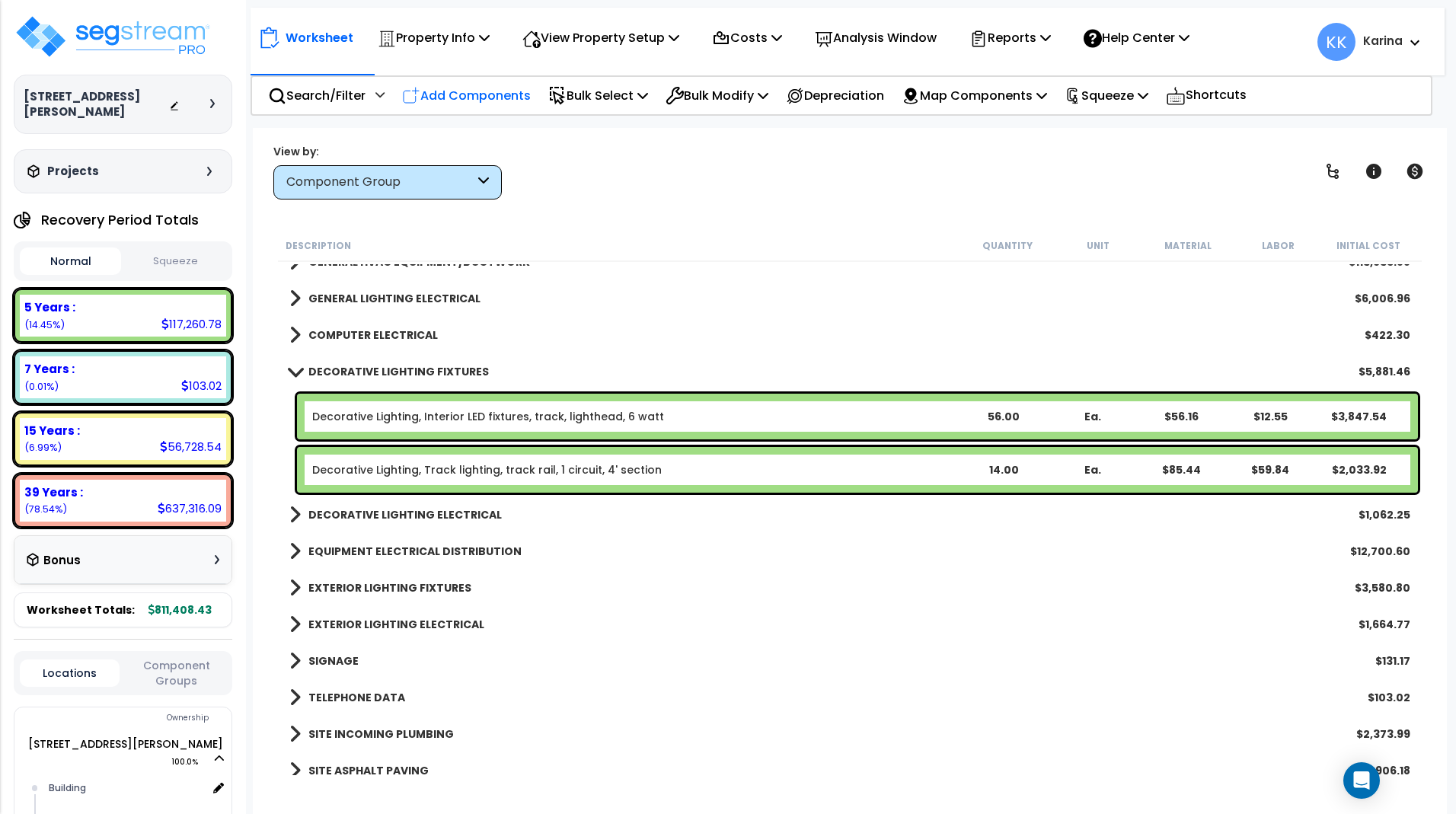
click at [480, 87] on p "Add Components" at bounding box center [465, 95] width 128 height 20
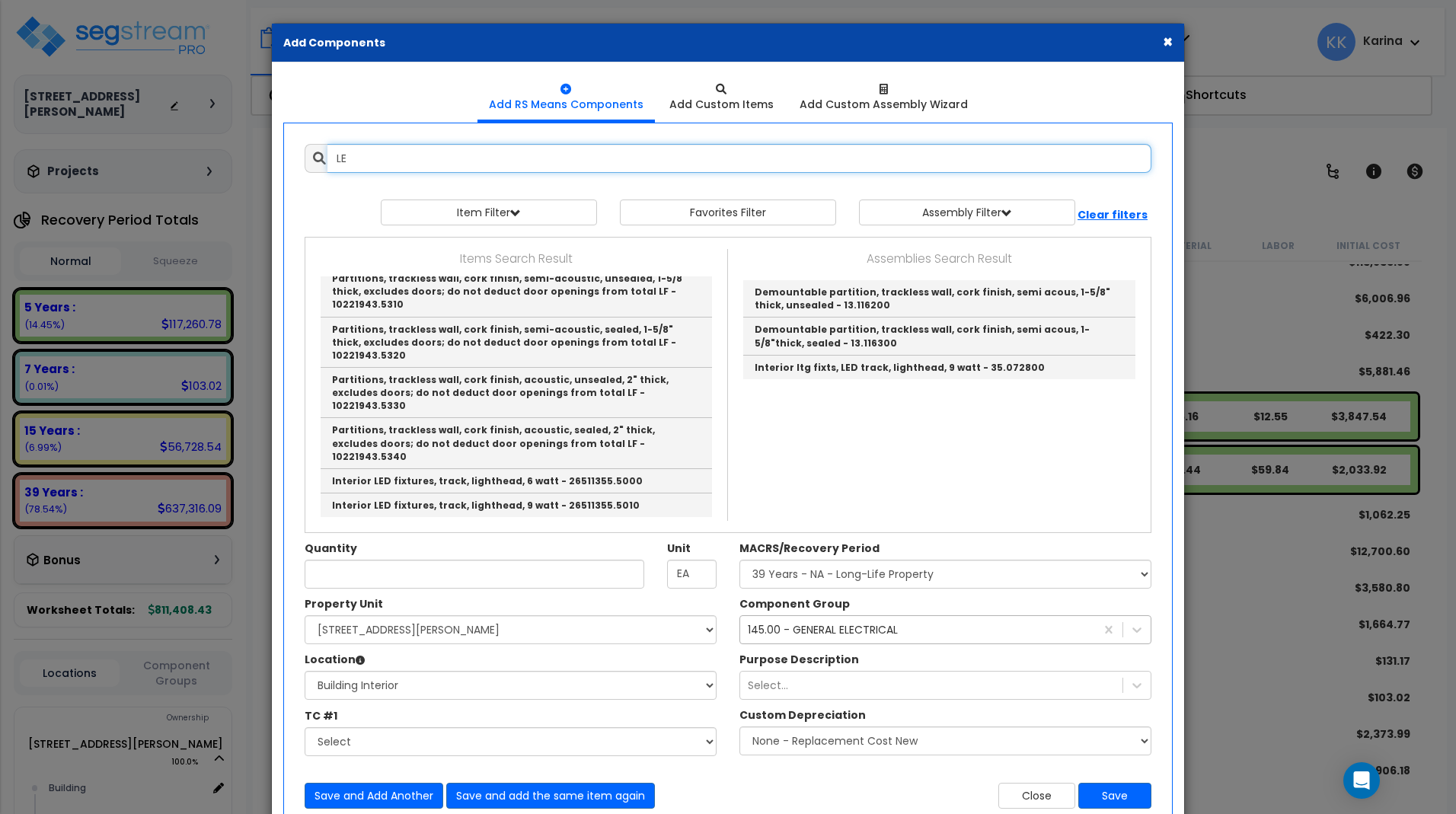
type input "L"
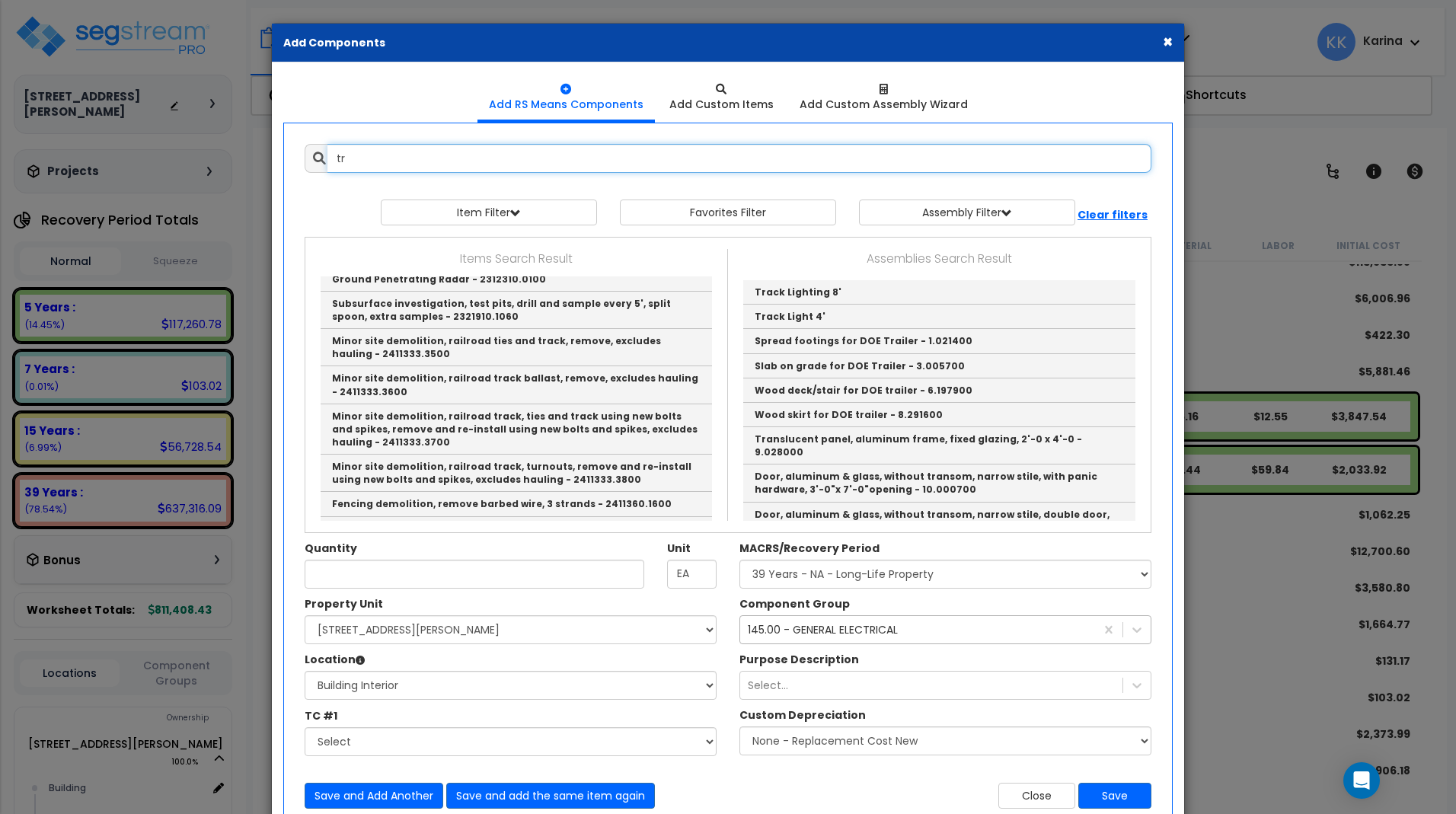
type input "t"
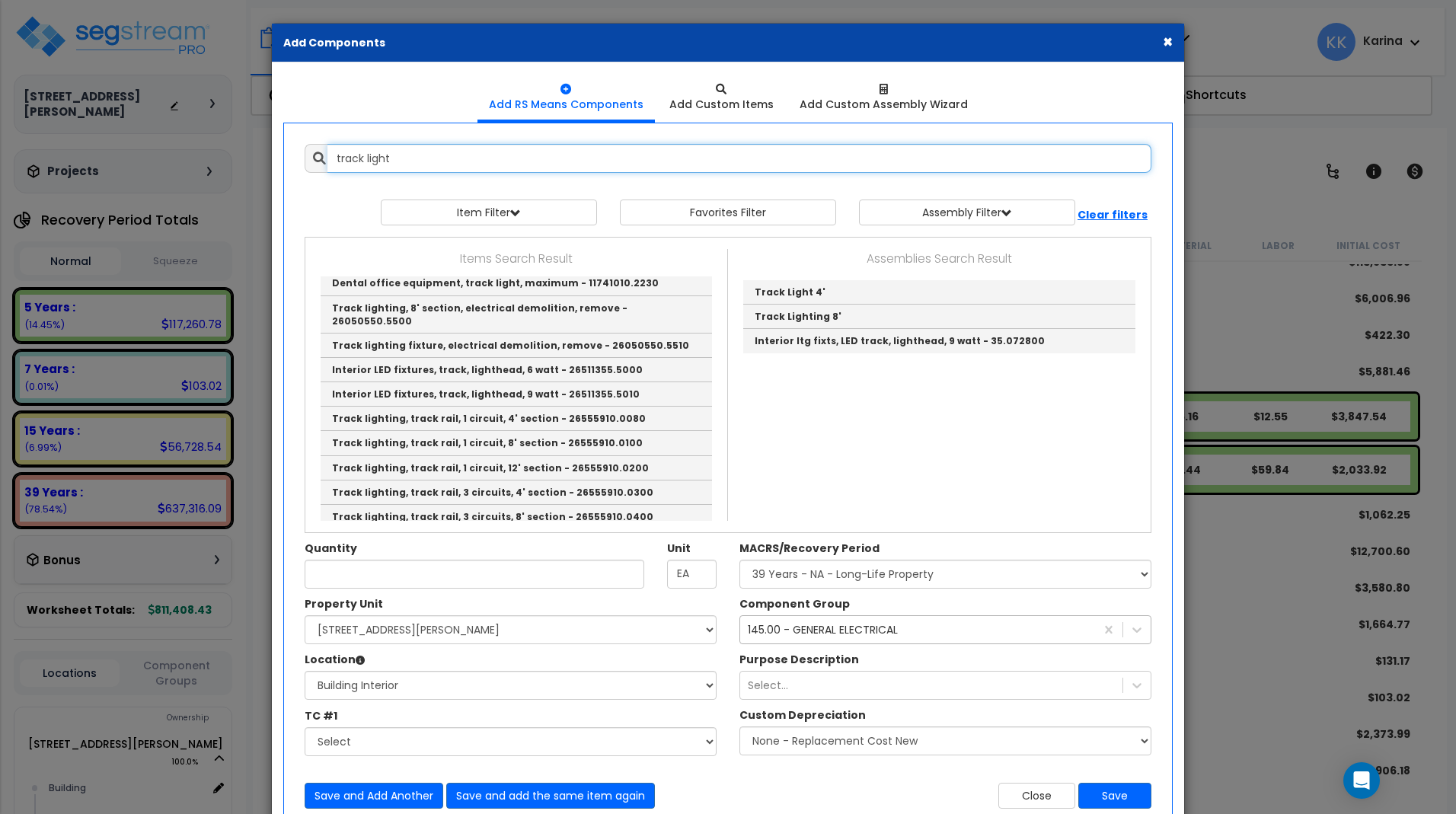
scroll to position [0, 0]
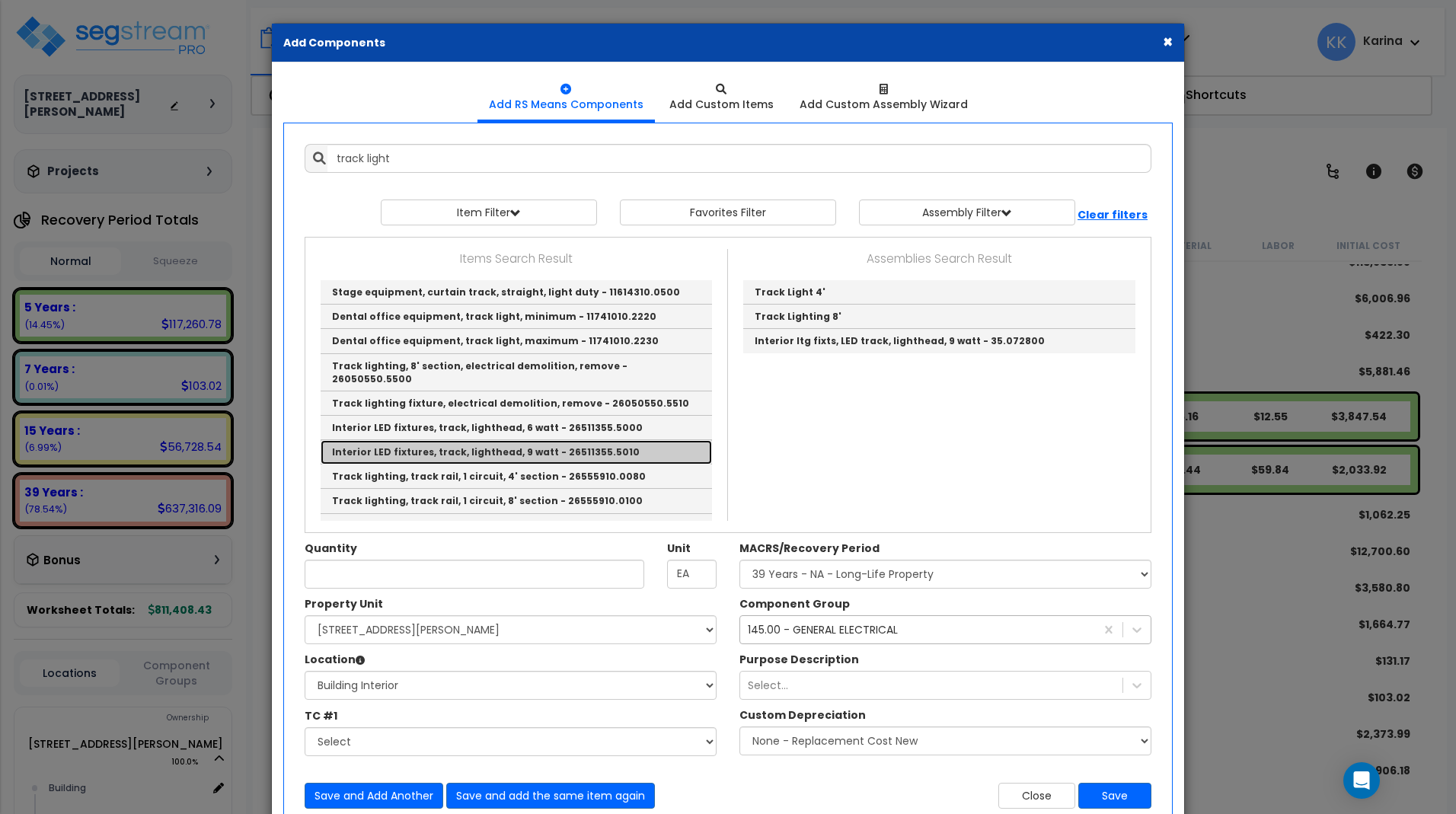
click at [388, 446] on link "Interior LED fixtures, track, lighthead, 9 watt - 26511355.5010" at bounding box center [516, 452] width 391 height 24
type input "Interior LED fixtures, track, lighthead, 9 watt - 26511355.5010"
checkbox input "false"
type input "Ea."
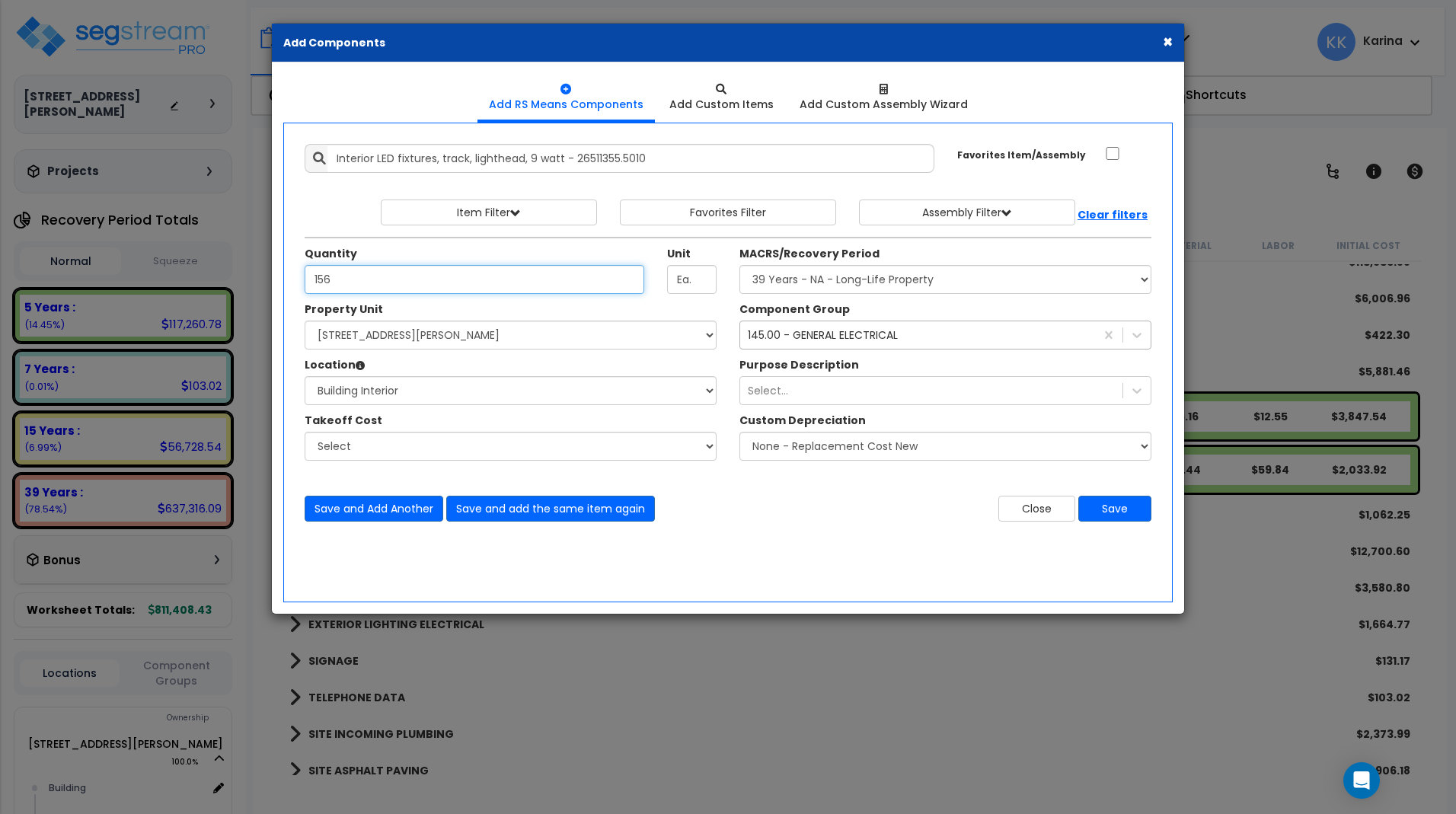
type input "156"
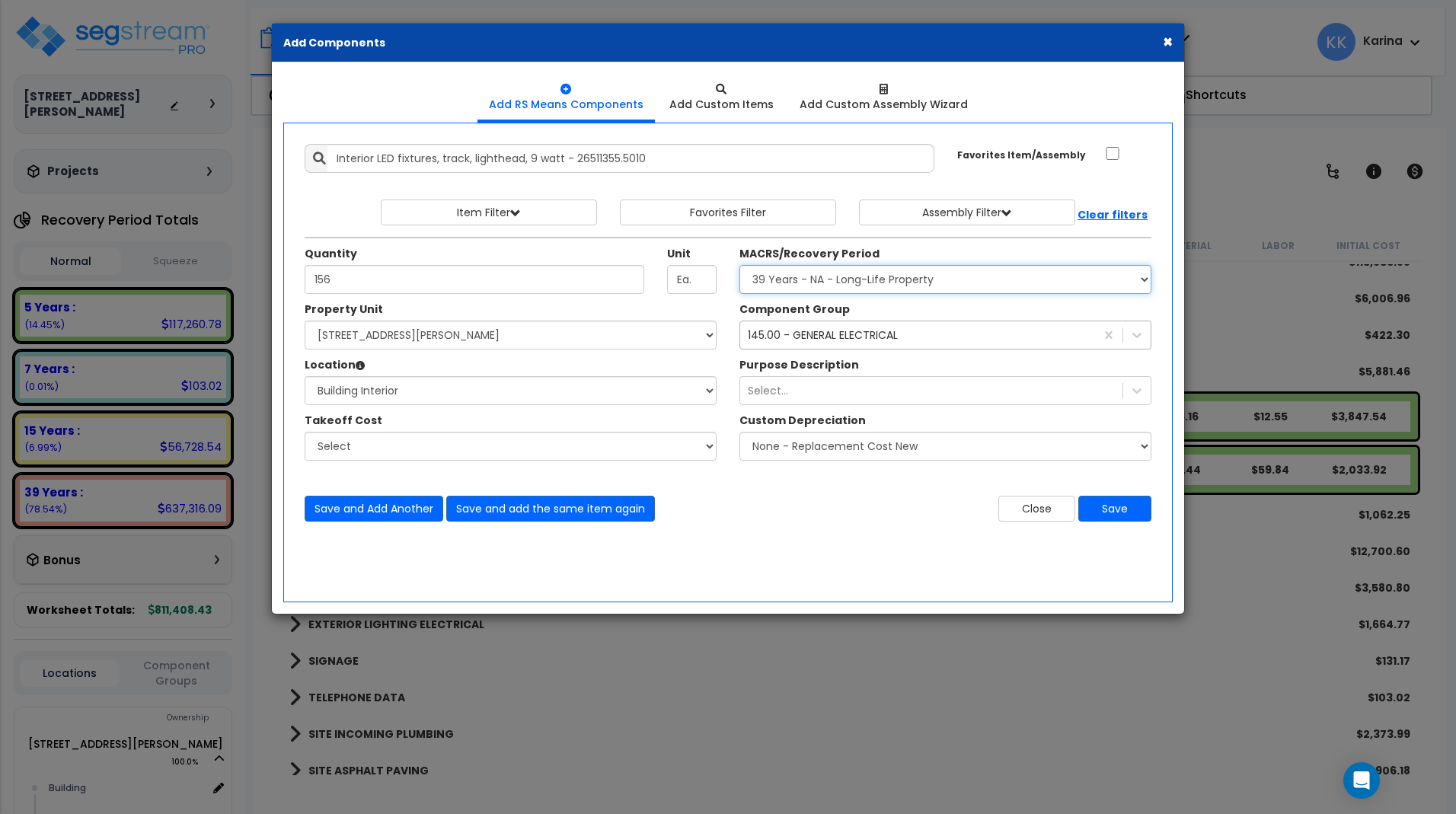
click at [740, 265] on select "Select MACRS/Recovery Period 5 Years - 57.0 - Distributive Trades & Services 5 …" at bounding box center [945, 279] width 412 height 29
select select "3667"
click option "5 Years - 57.0 - Distributive Trades & Services" at bounding box center [0, 0] width 0 height 0
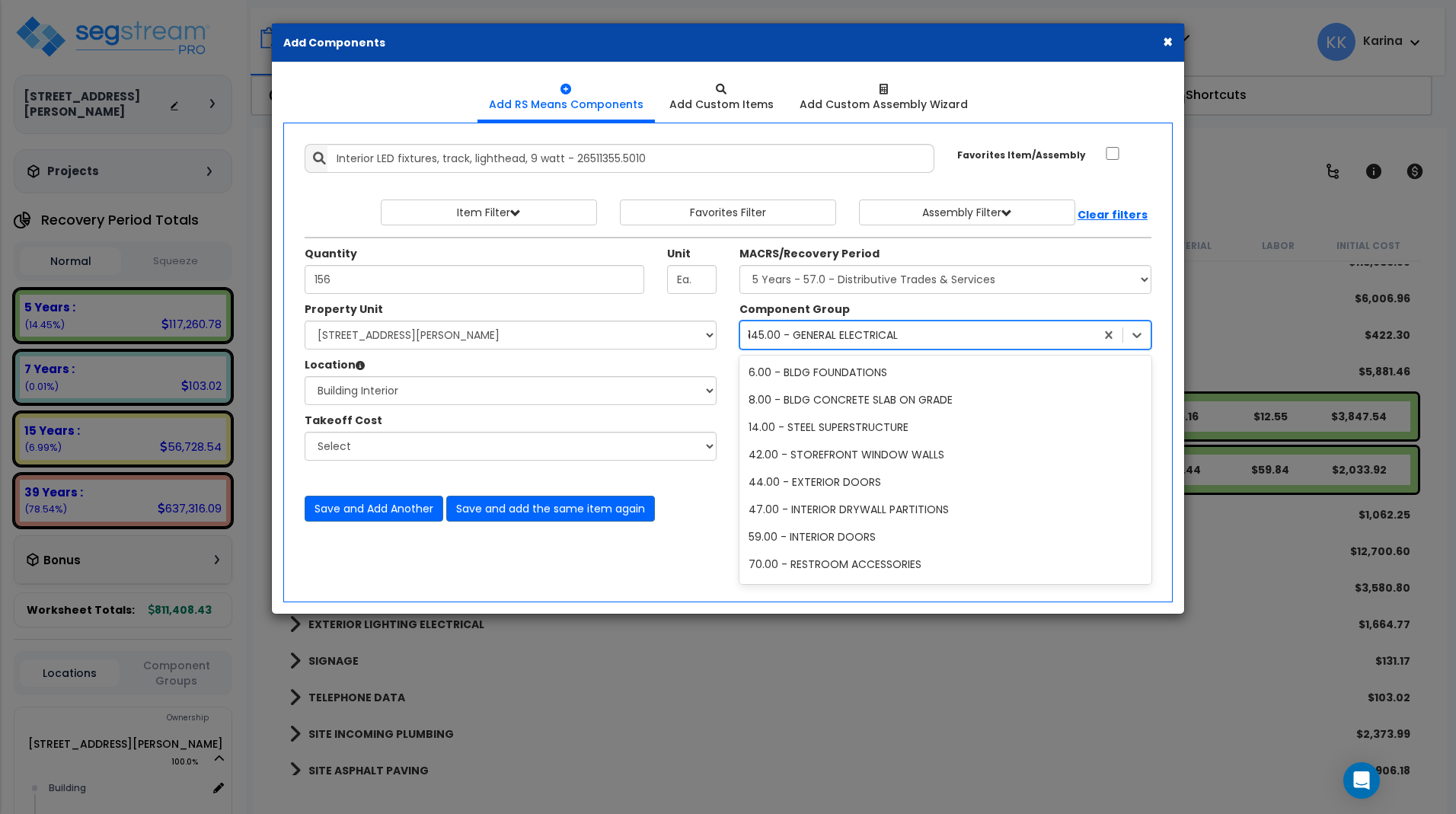
click at [783, 337] on div "145.00 - GENERAL ELECTRICAL" at bounding box center [823, 335] width 150 height 15
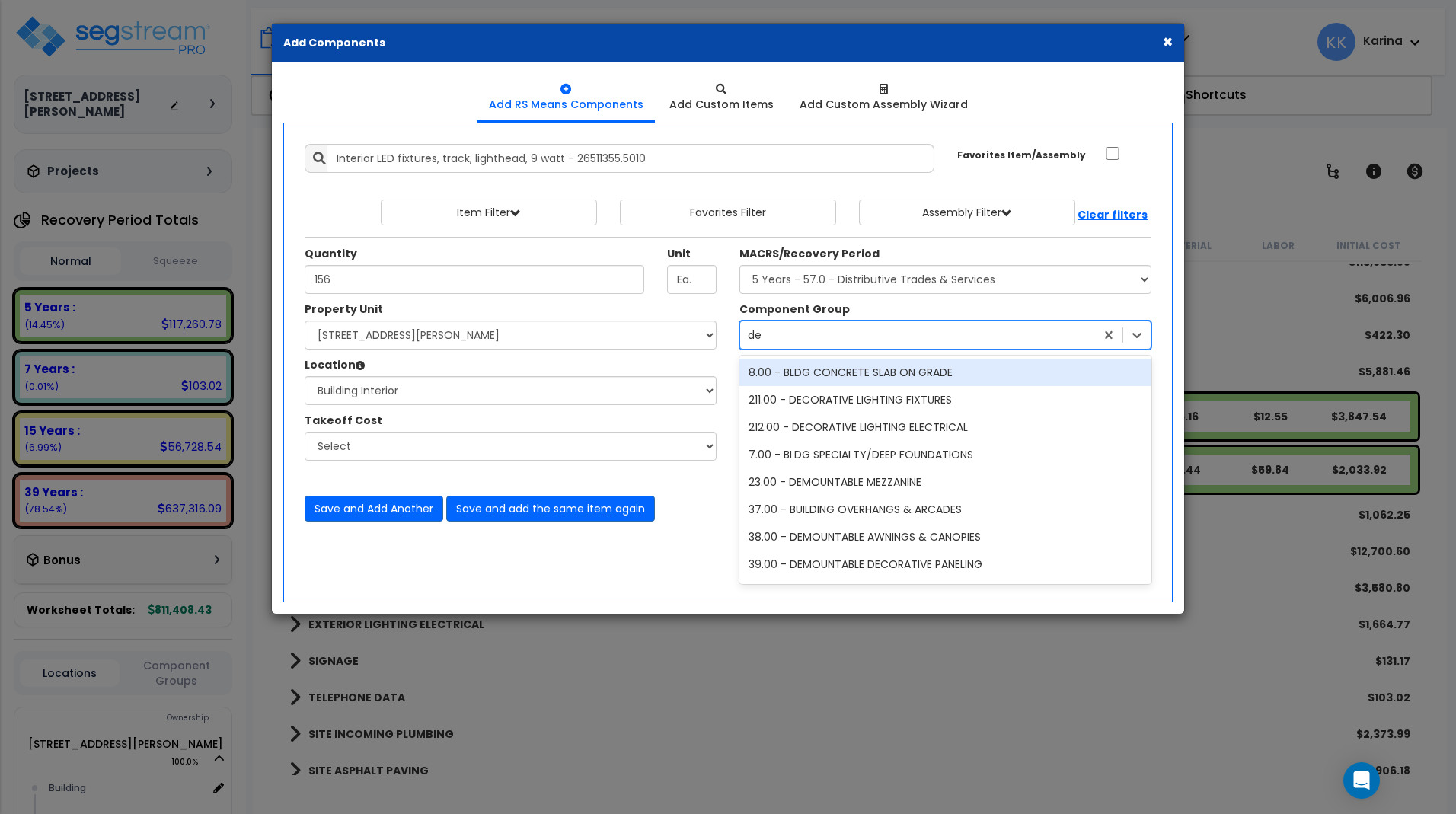
type input "dec"
click at [821, 367] on div "211.00 - DECORATIVE LIGHTING FIXTURES" at bounding box center [945, 372] width 412 height 28
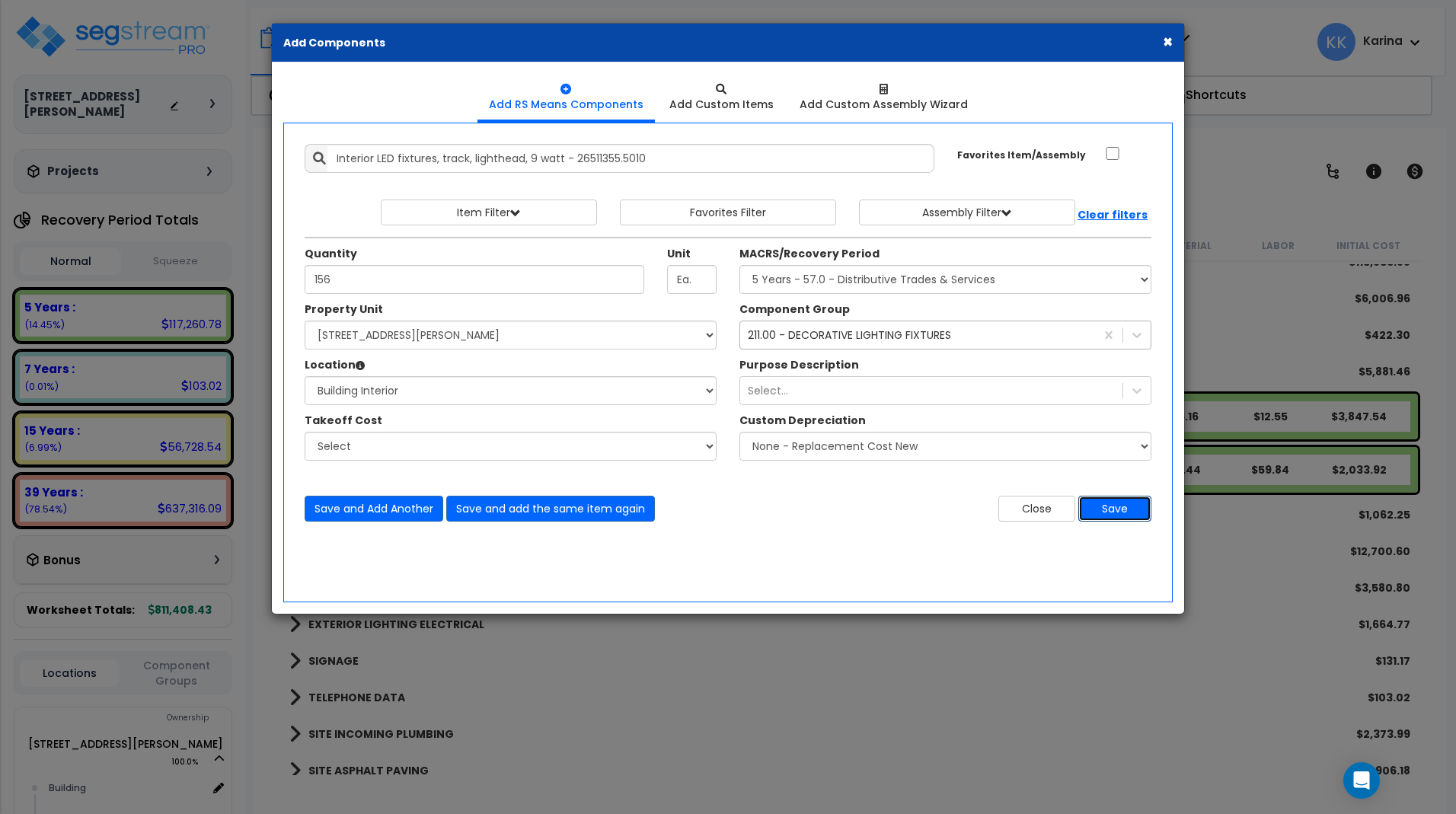
click at [1111, 506] on button "Save" at bounding box center [1114, 509] width 73 height 26
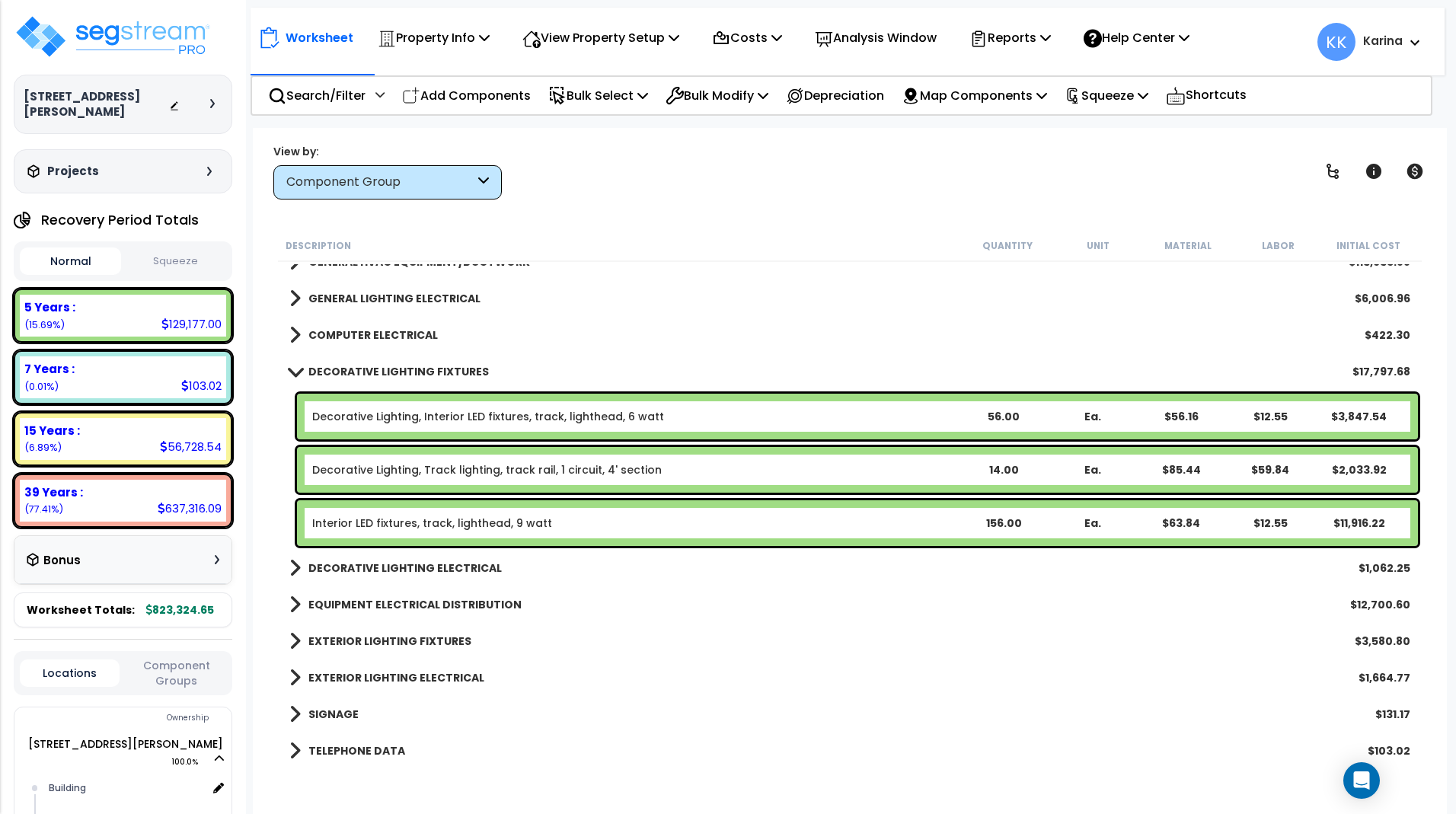
click at [294, 605] on span at bounding box center [295, 604] width 11 height 21
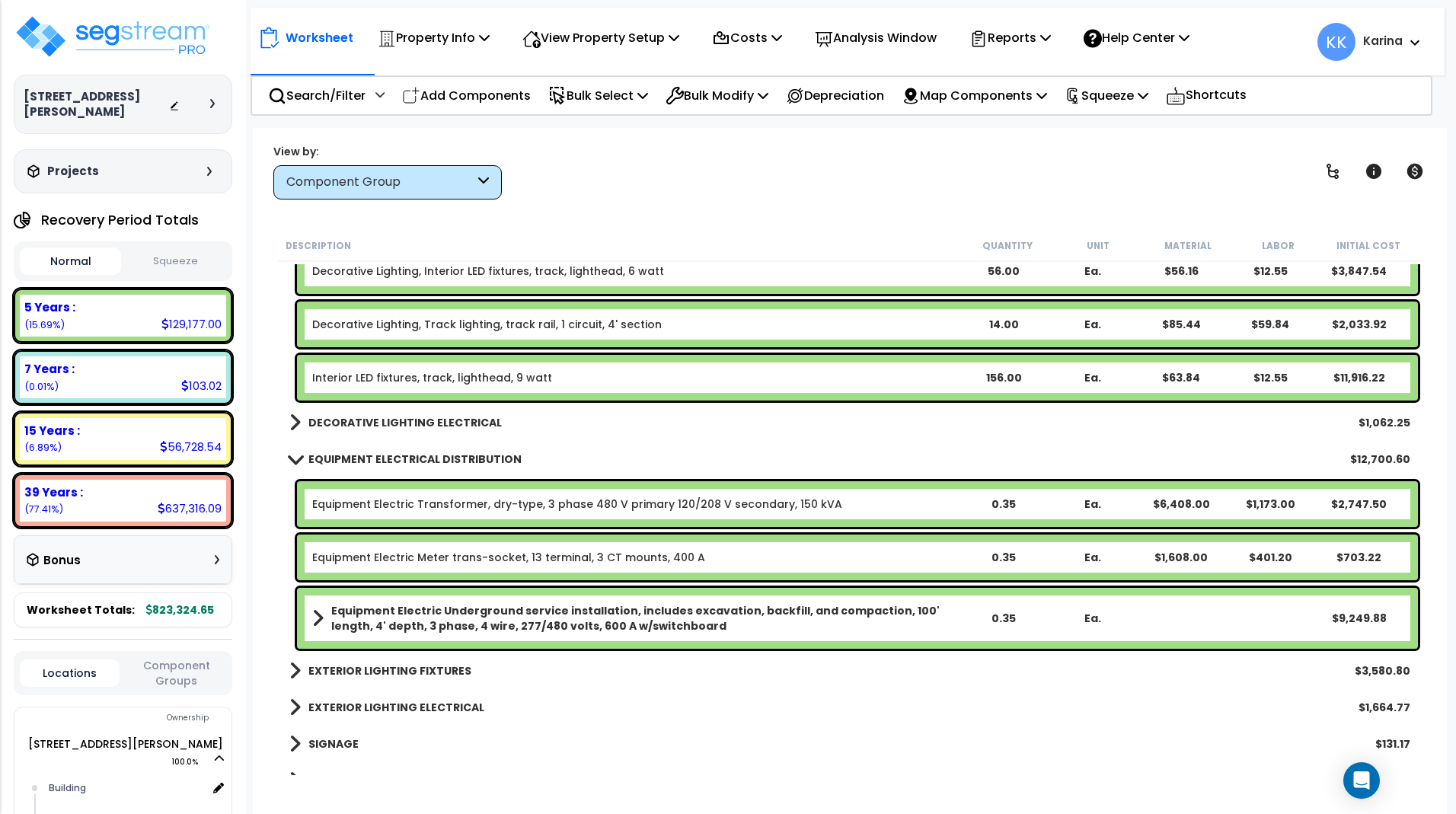
scroll to position [1005, 0]
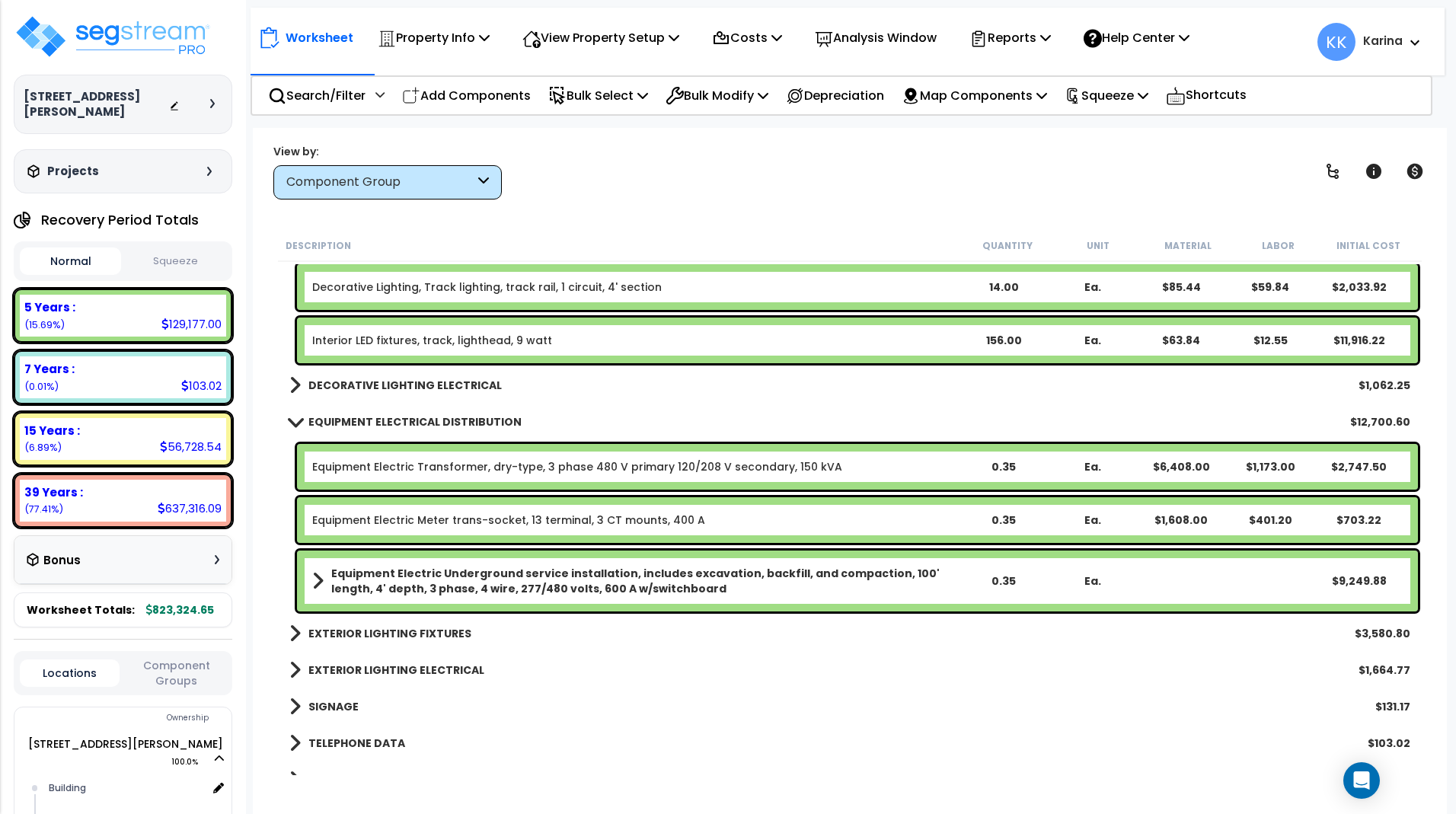
click at [350, 457] on div "Equipment Electric Transformer, dry-type, 3 phase 480 V primary 120/208 V secon…" at bounding box center [858, 466] width 1121 height 45
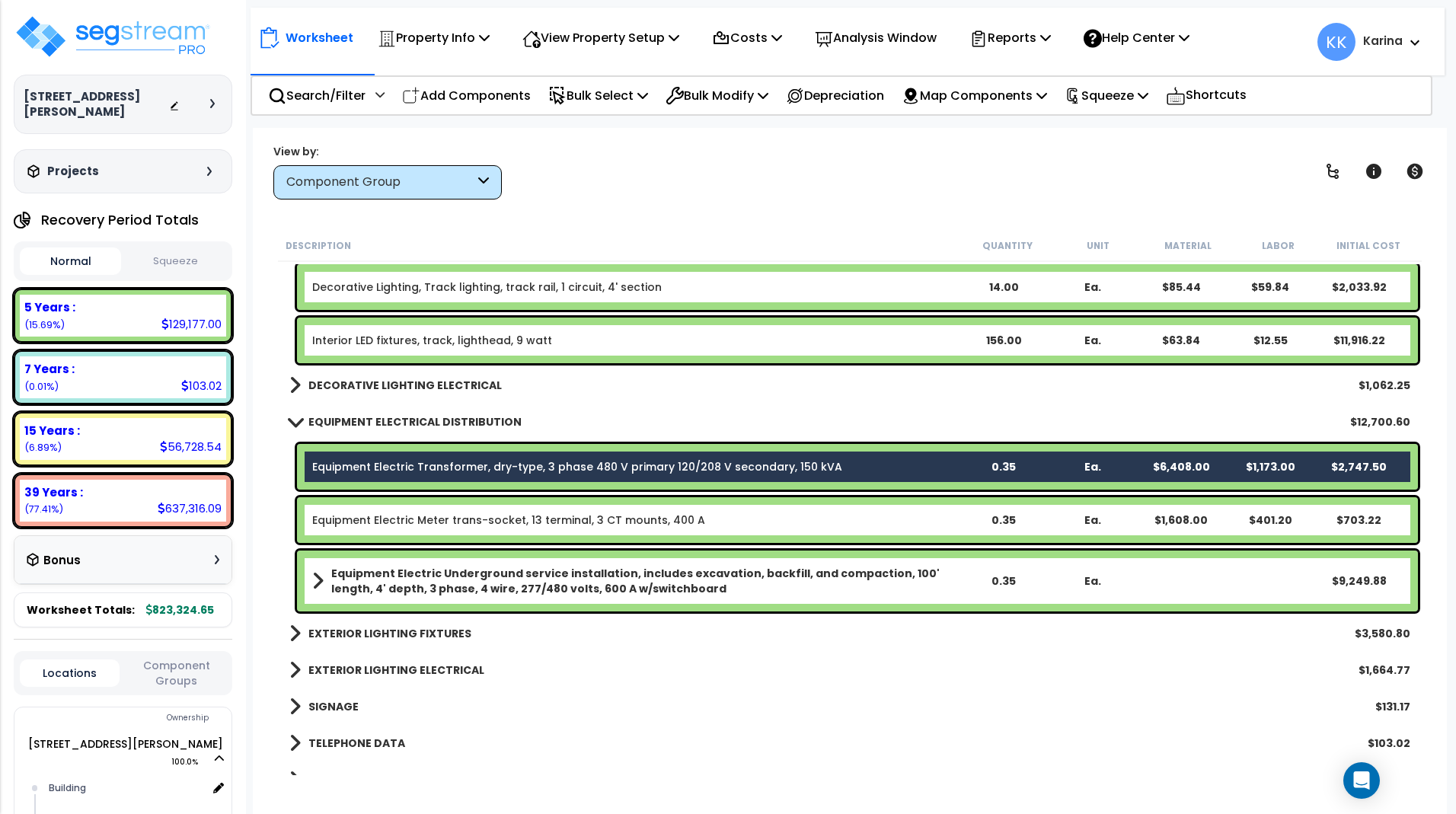
click at [367, 520] on link "Equipment Electric Meter trans-socket, 13 terminal, 3 CT mounts, 400 A" at bounding box center [509, 520] width 393 height 15
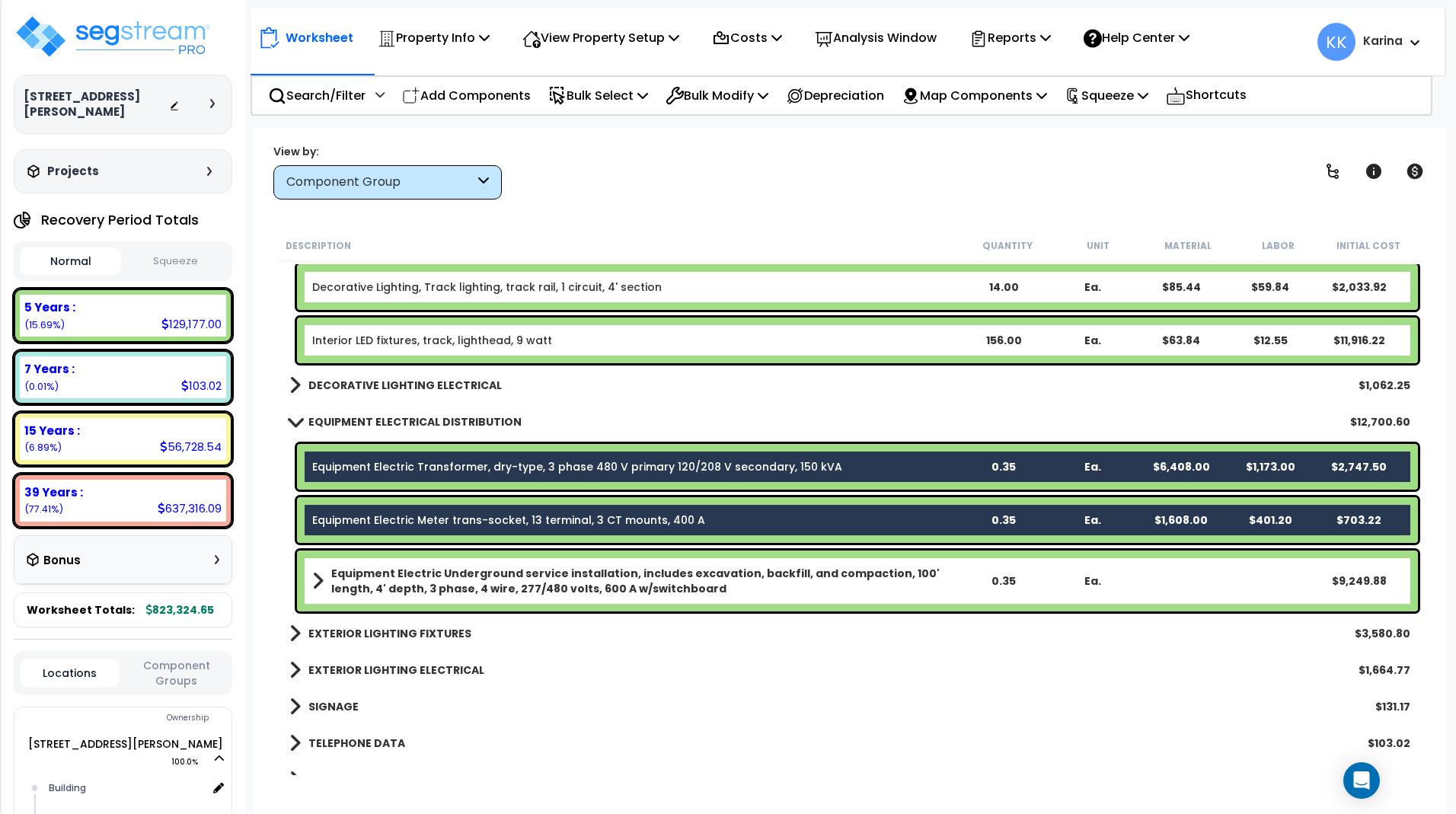
click at [377, 584] on b "Equipment Electric Underground service installation, includes excavation, backf…" at bounding box center [645, 581] width 628 height 30
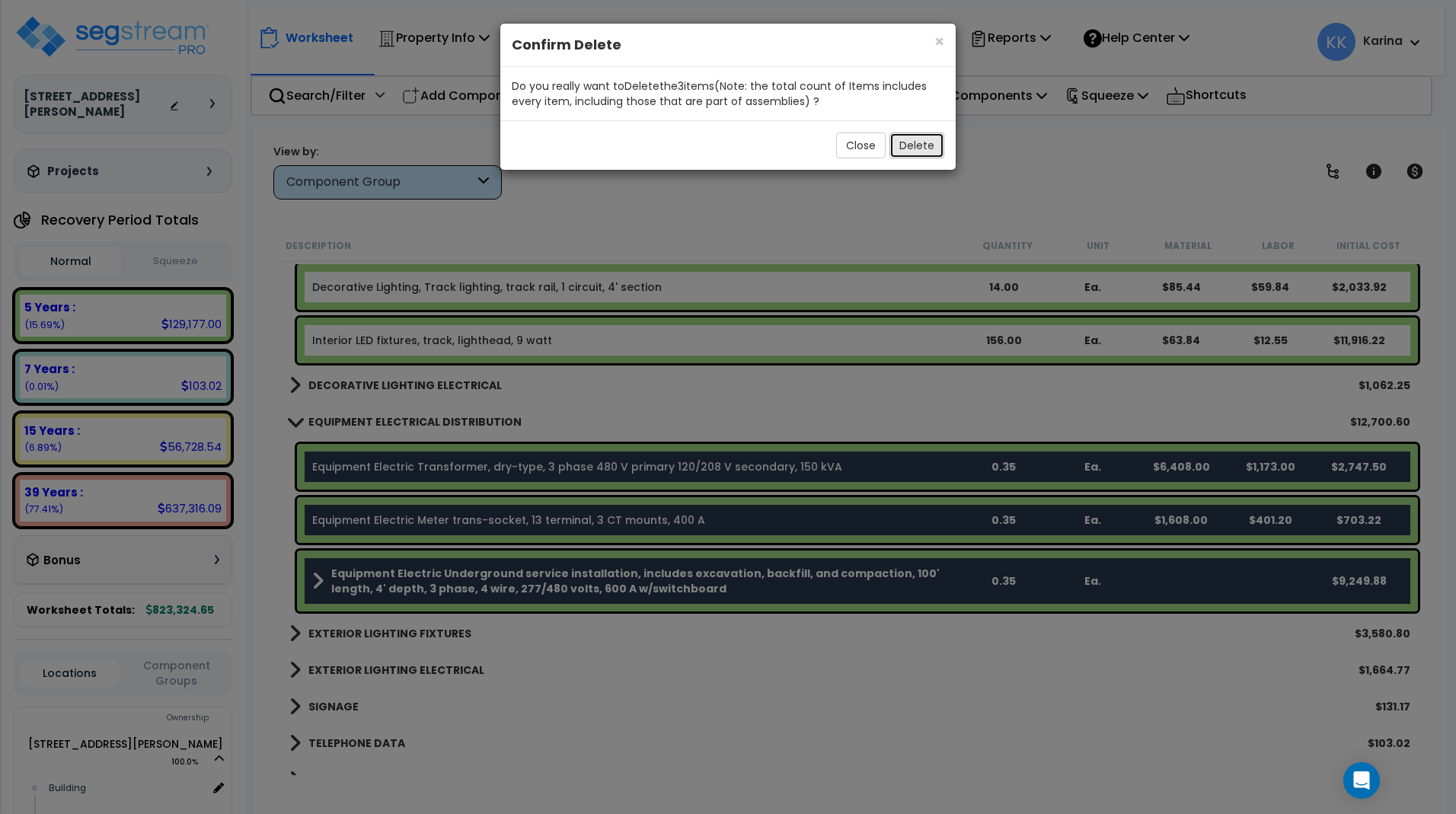
click at [912, 150] on button "Delete" at bounding box center [916, 146] width 54 height 26
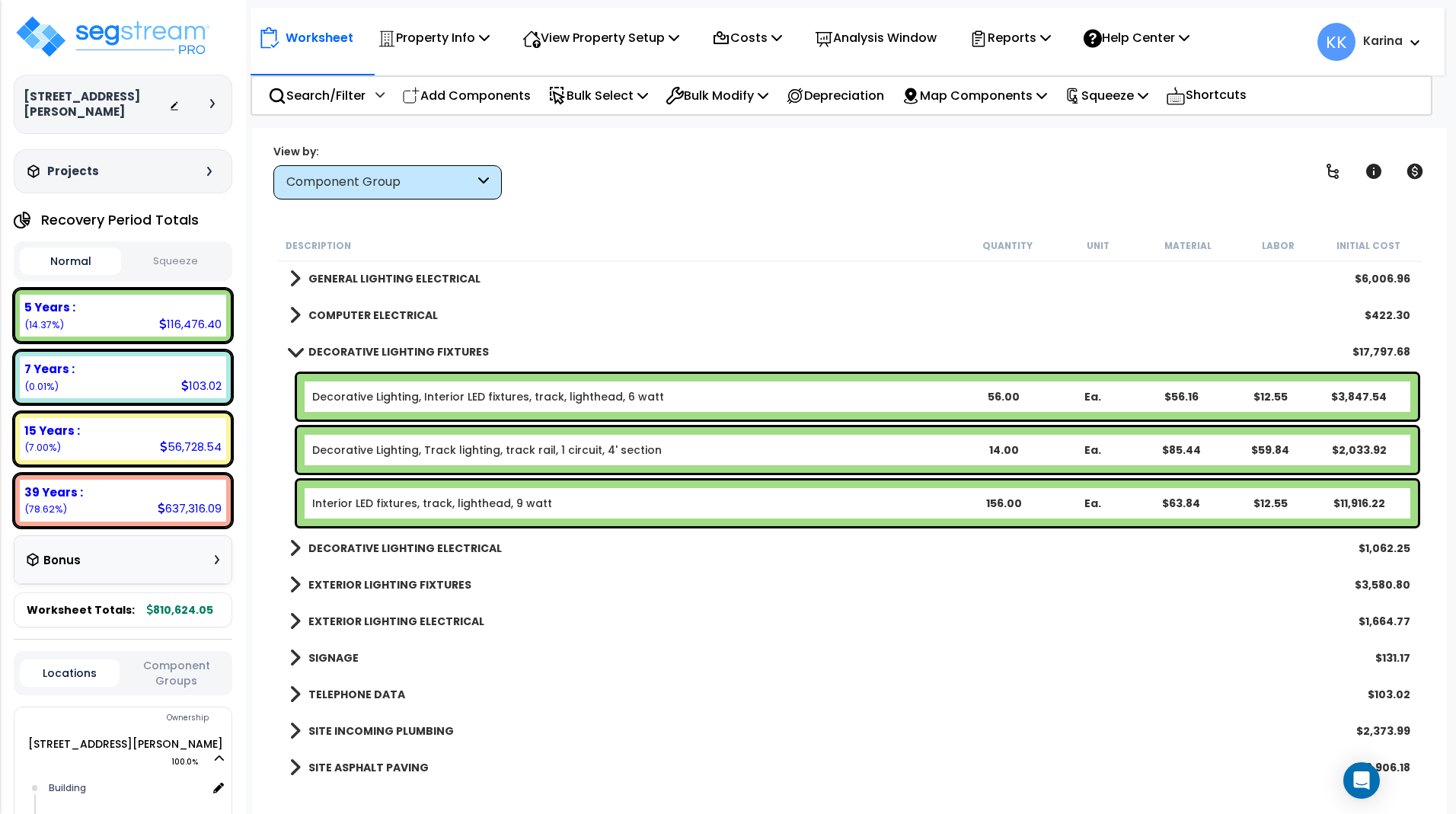
scroll to position [822, 0]
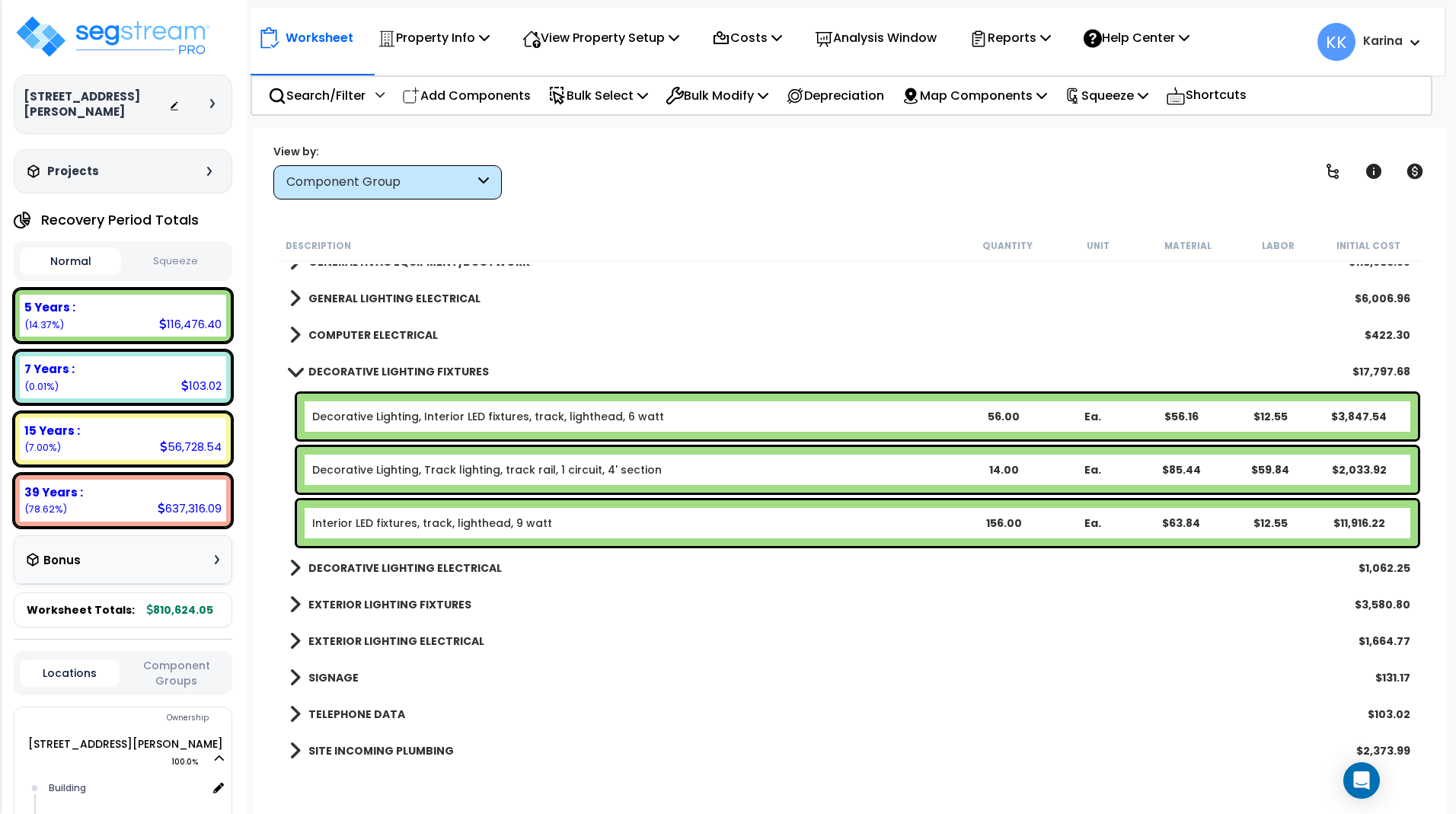
click at [290, 365] on link "DECORATIVE LIGHTING FIXTURES" at bounding box center [389, 371] width 199 height 21
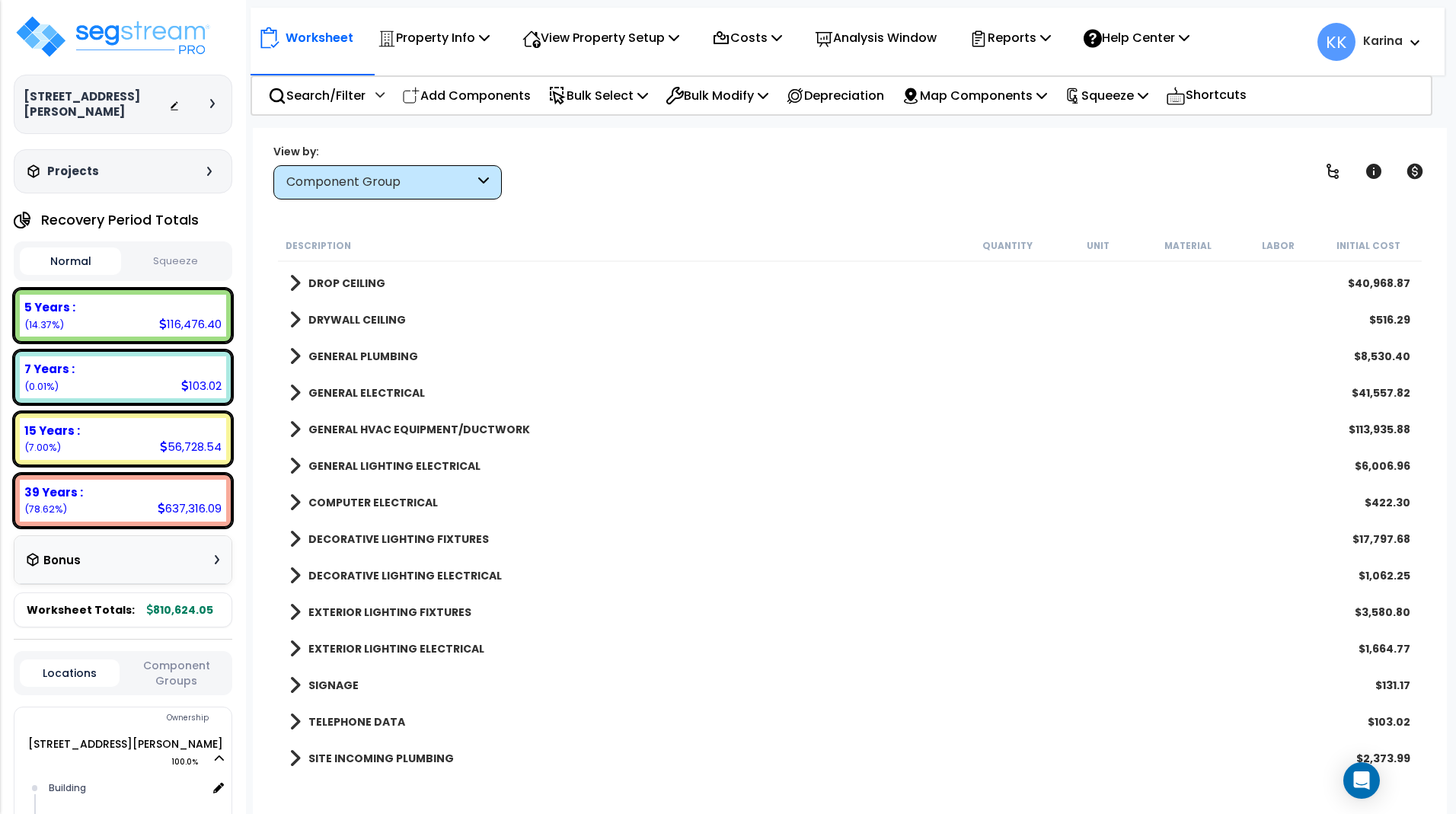
scroll to position [640, 0]
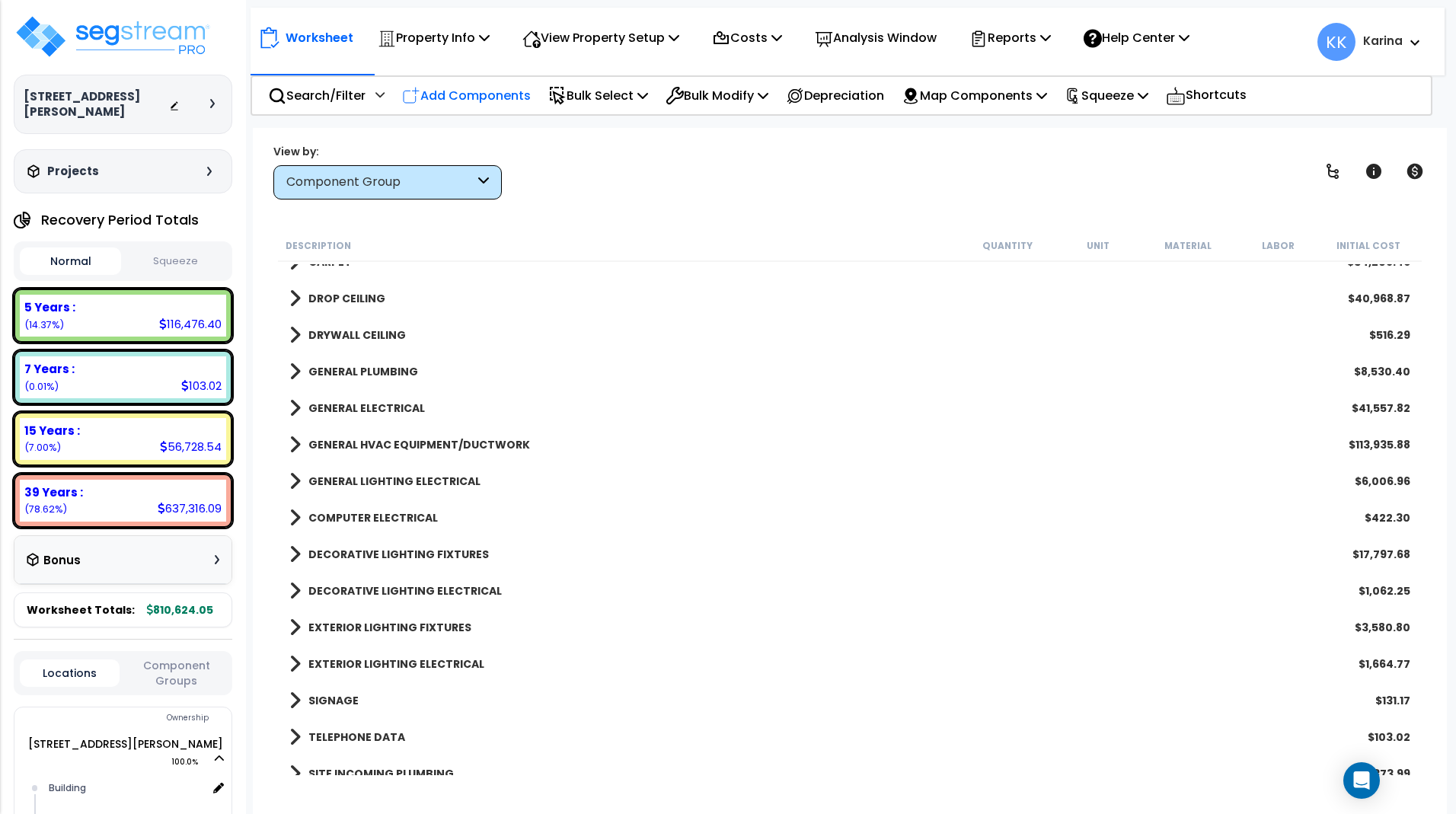
click at [469, 96] on p "Add Components" at bounding box center [465, 95] width 128 height 20
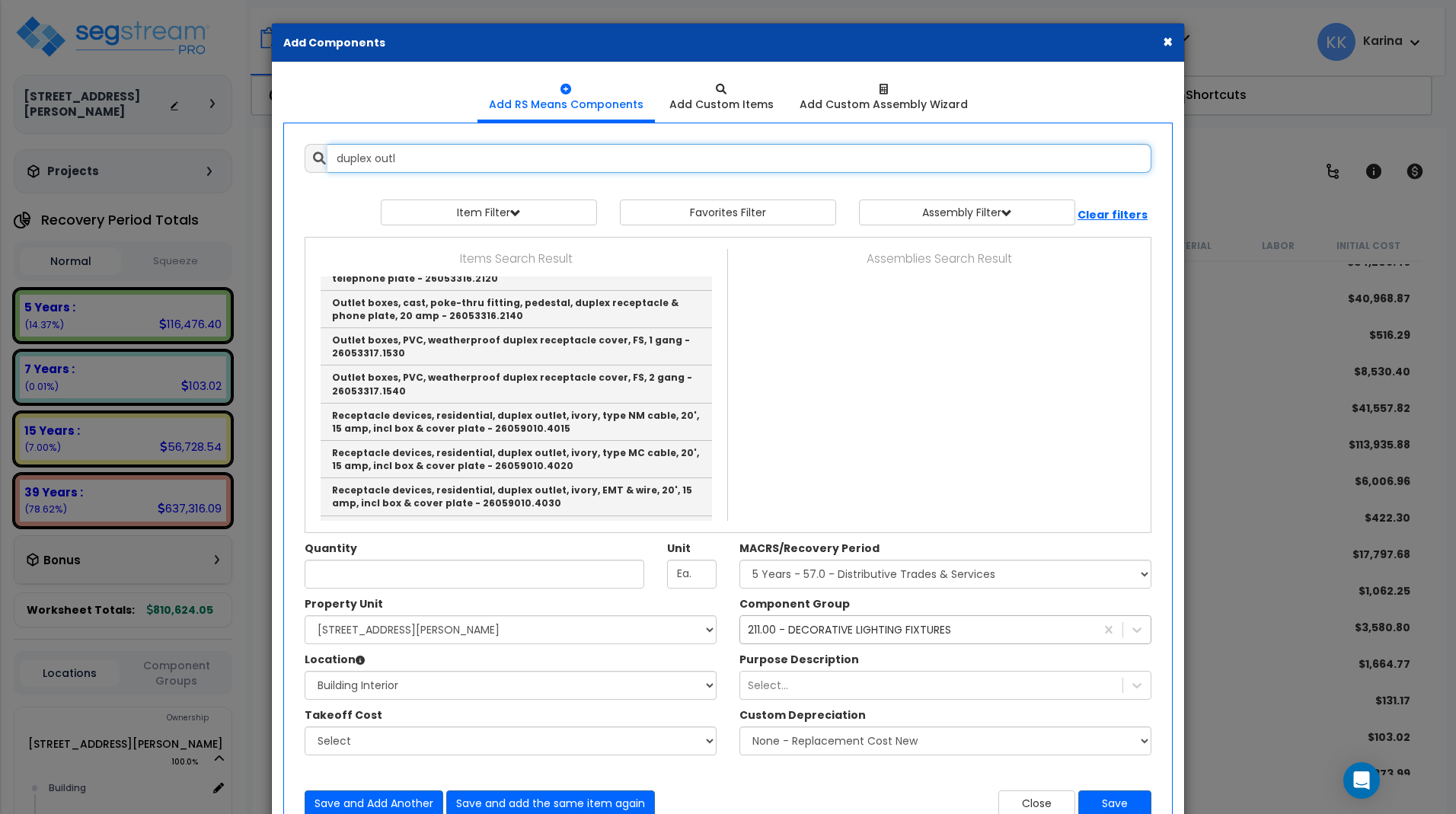
scroll to position [365, 0]
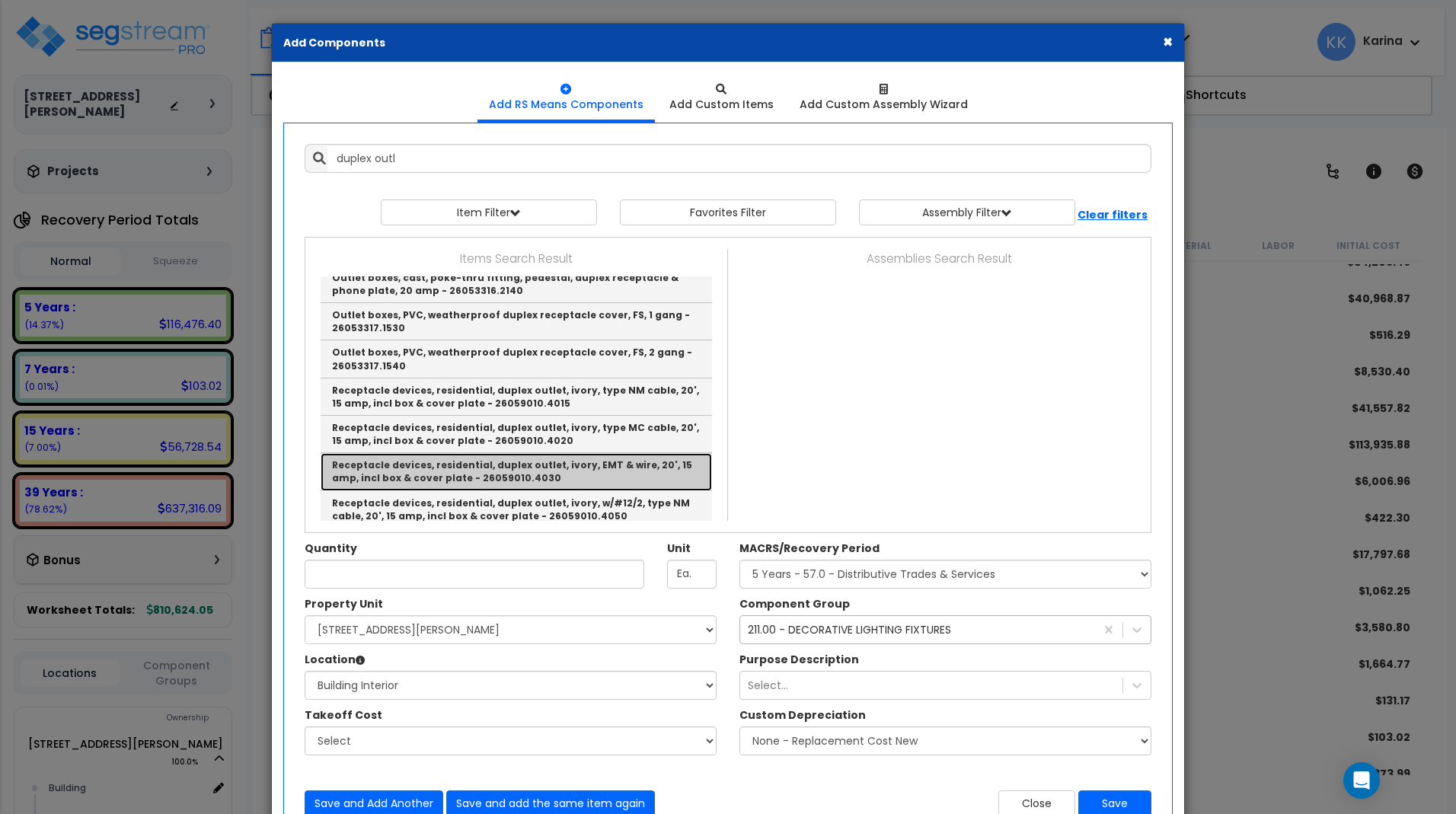
click at [487, 474] on link "Receptacle devices, residential, duplex outlet, ivory, EMT & wire, 20', 15 amp,…" at bounding box center [516, 472] width 391 height 37
type input "Receptacle devices, residential, duplex outlet, ivory, EMT & wire, 20', 15 amp,…"
checkbox input "true"
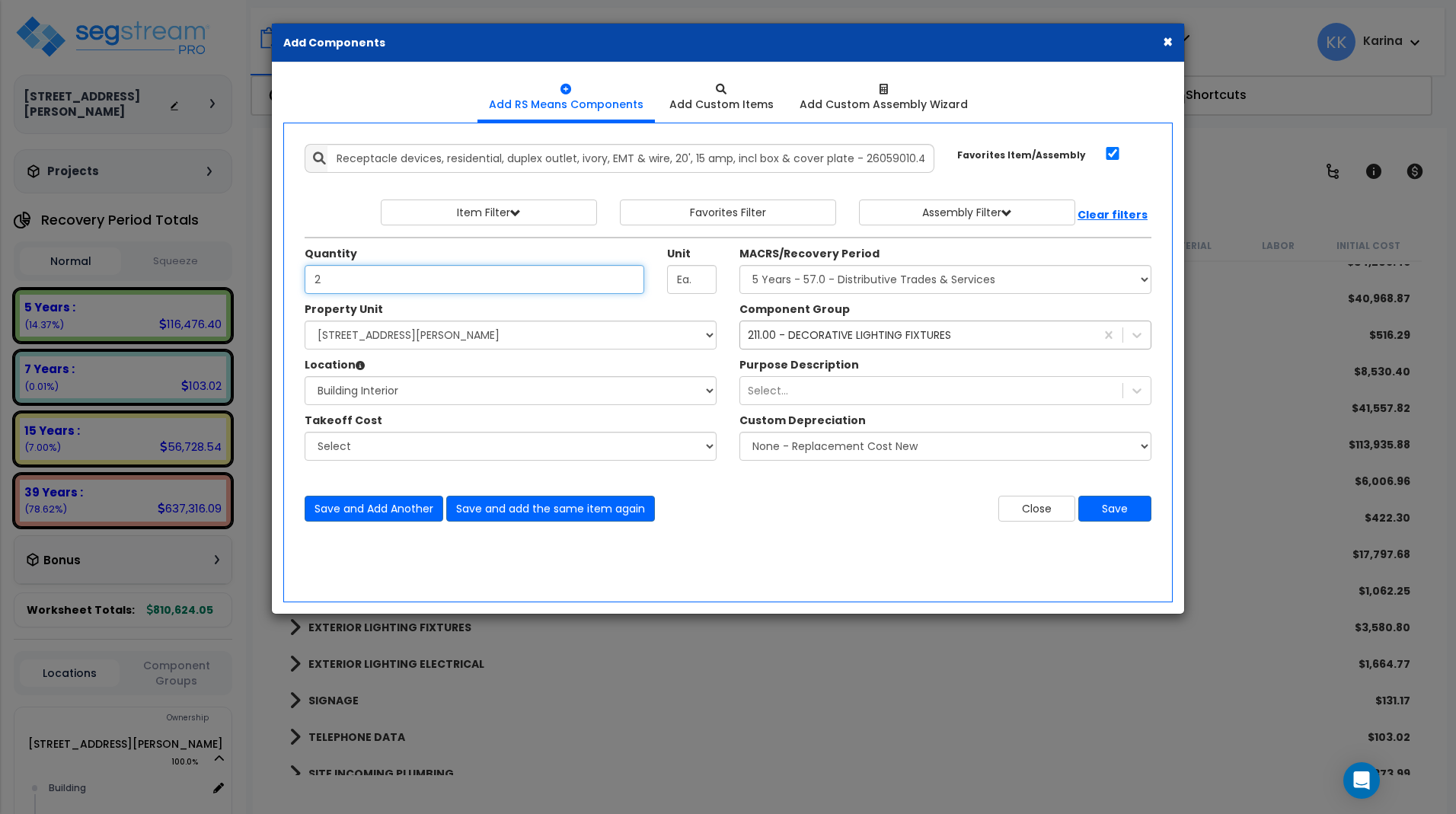
type input "2"
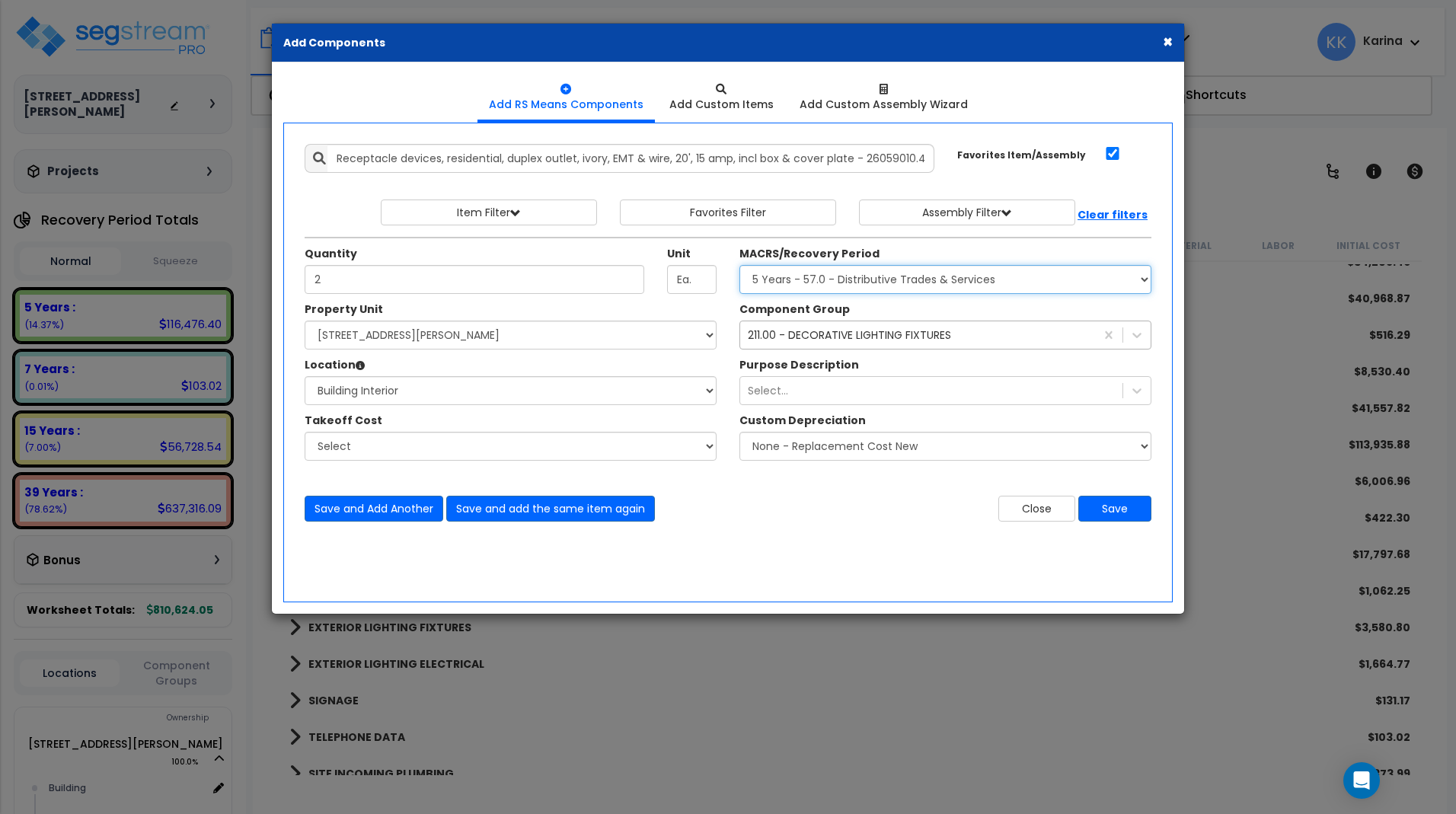
click at [740, 265] on select "Select MACRS/Recovery Period 5 Years - 57.0 - Distributive Trades & Services 5 …" at bounding box center [945, 279] width 412 height 29
select select "3669"
click option "39 Years - NA - Long-Life Property" at bounding box center [0, 0] width 0 height 0
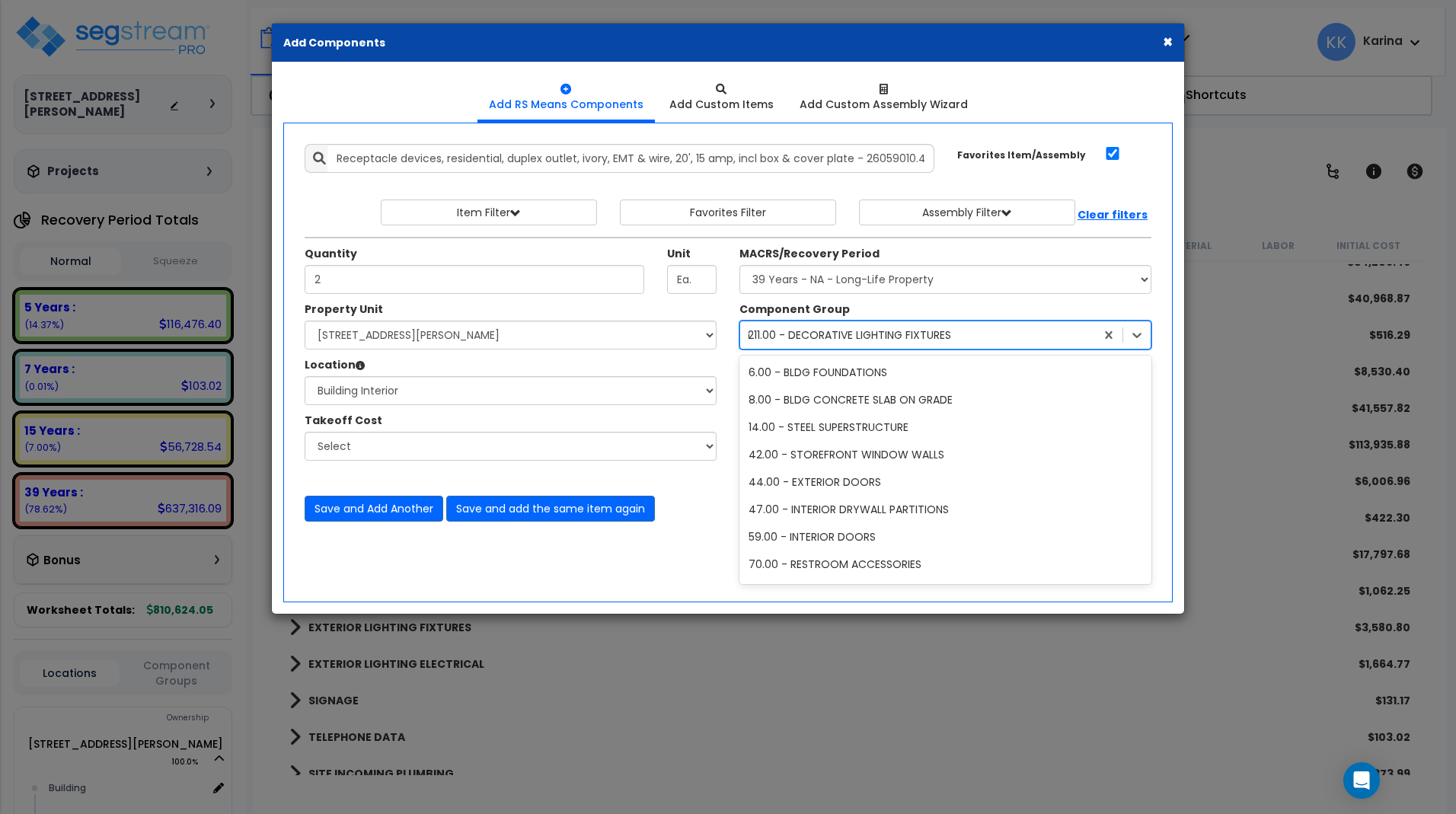
click at [798, 340] on div "211.00 - DECORATIVE LIGHTING FIXTURES" at bounding box center [849, 335] width 203 height 15
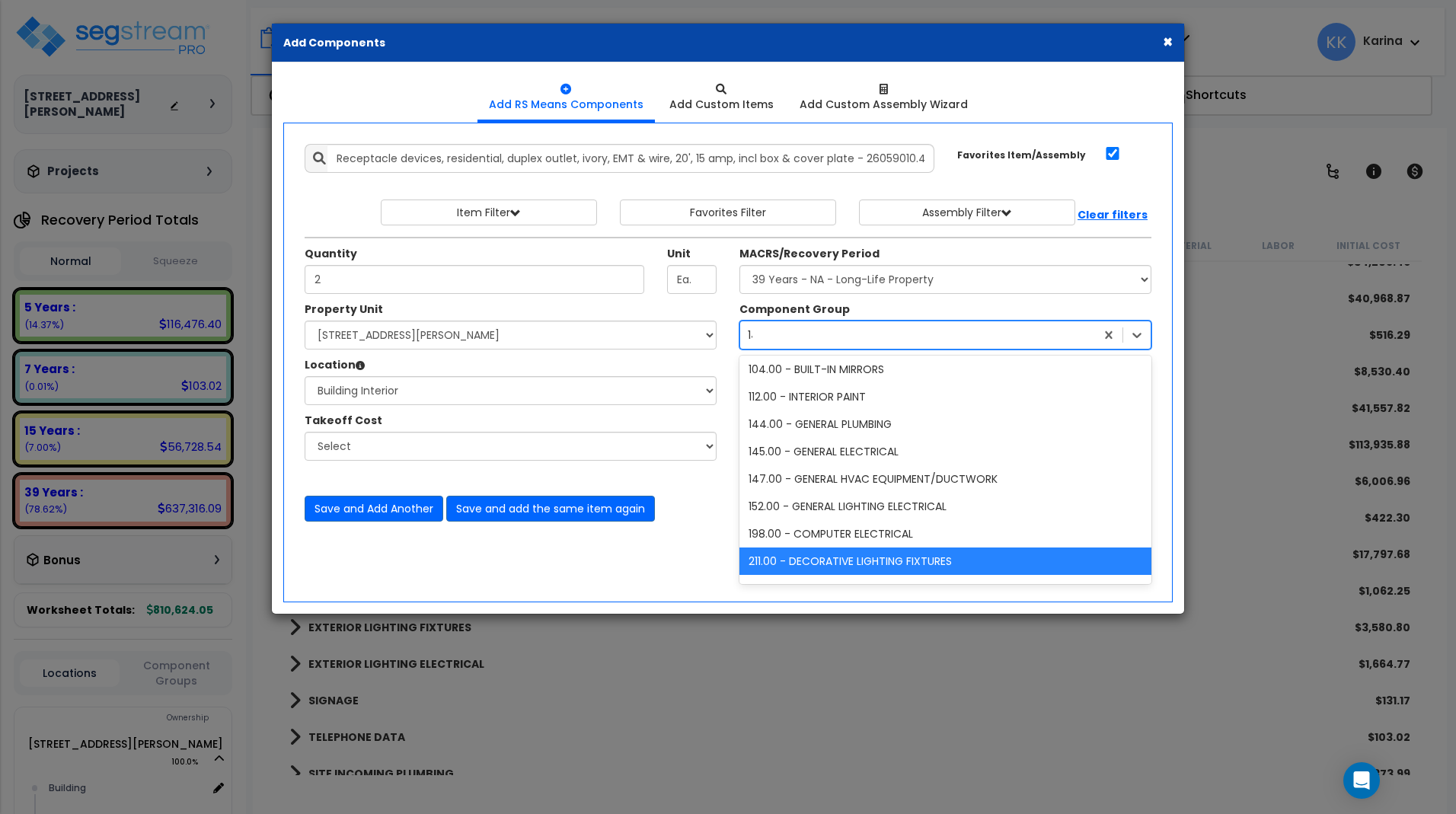
scroll to position [0, 0]
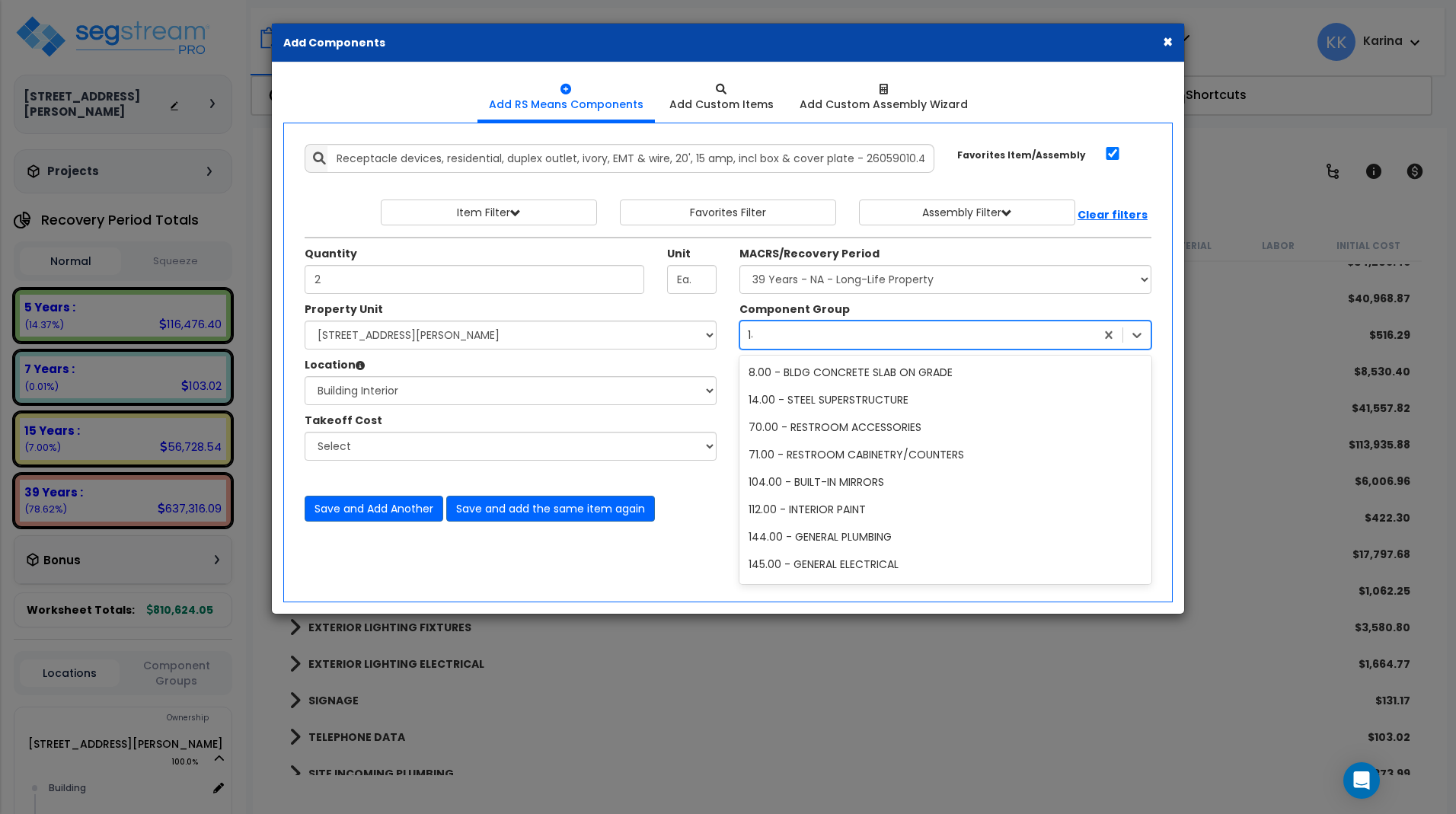
type input "145"
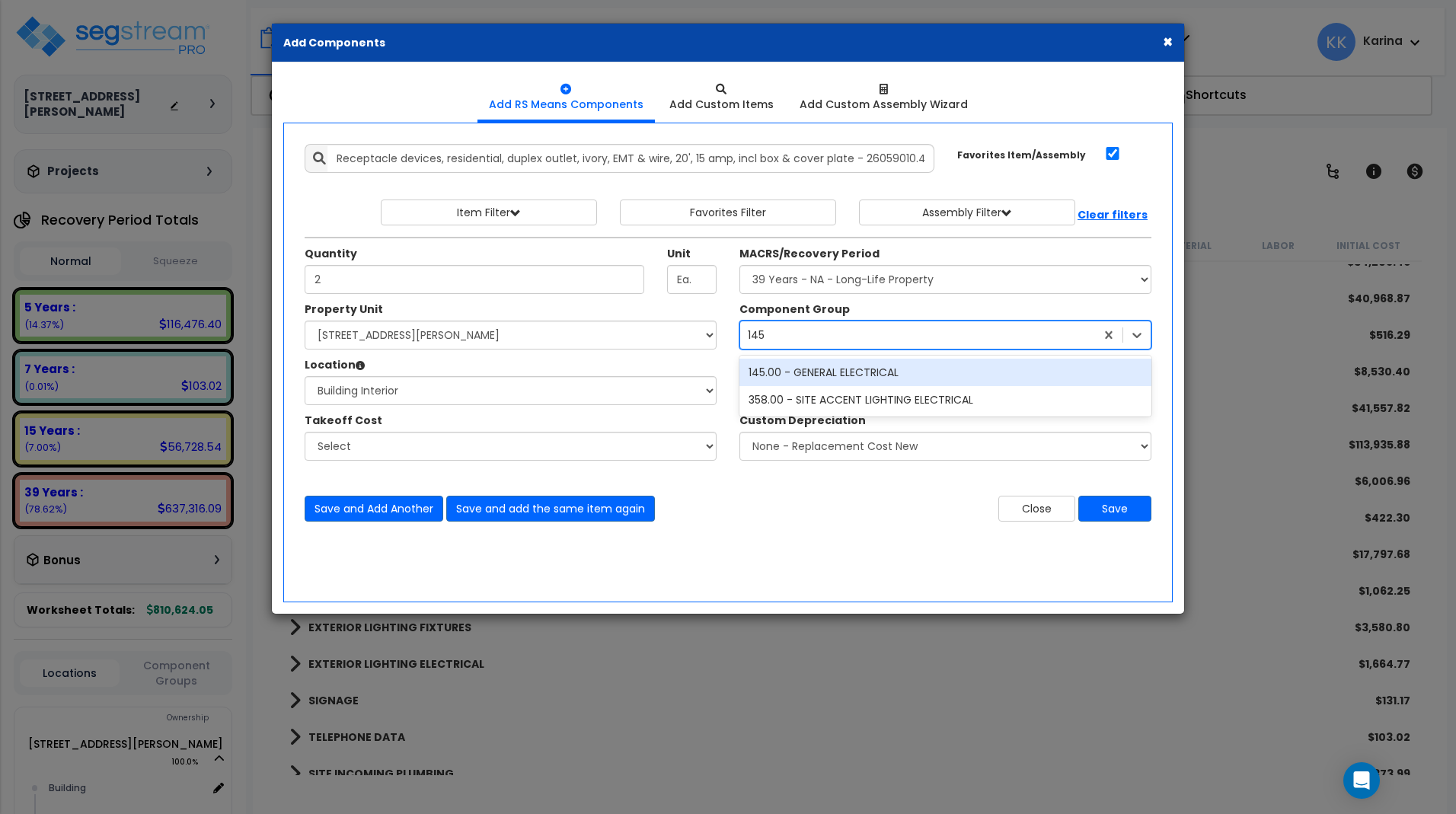
click at [811, 375] on div "145.00 - GENERAL ELECTRICAL" at bounding box center [945, 372] width 412 height 28
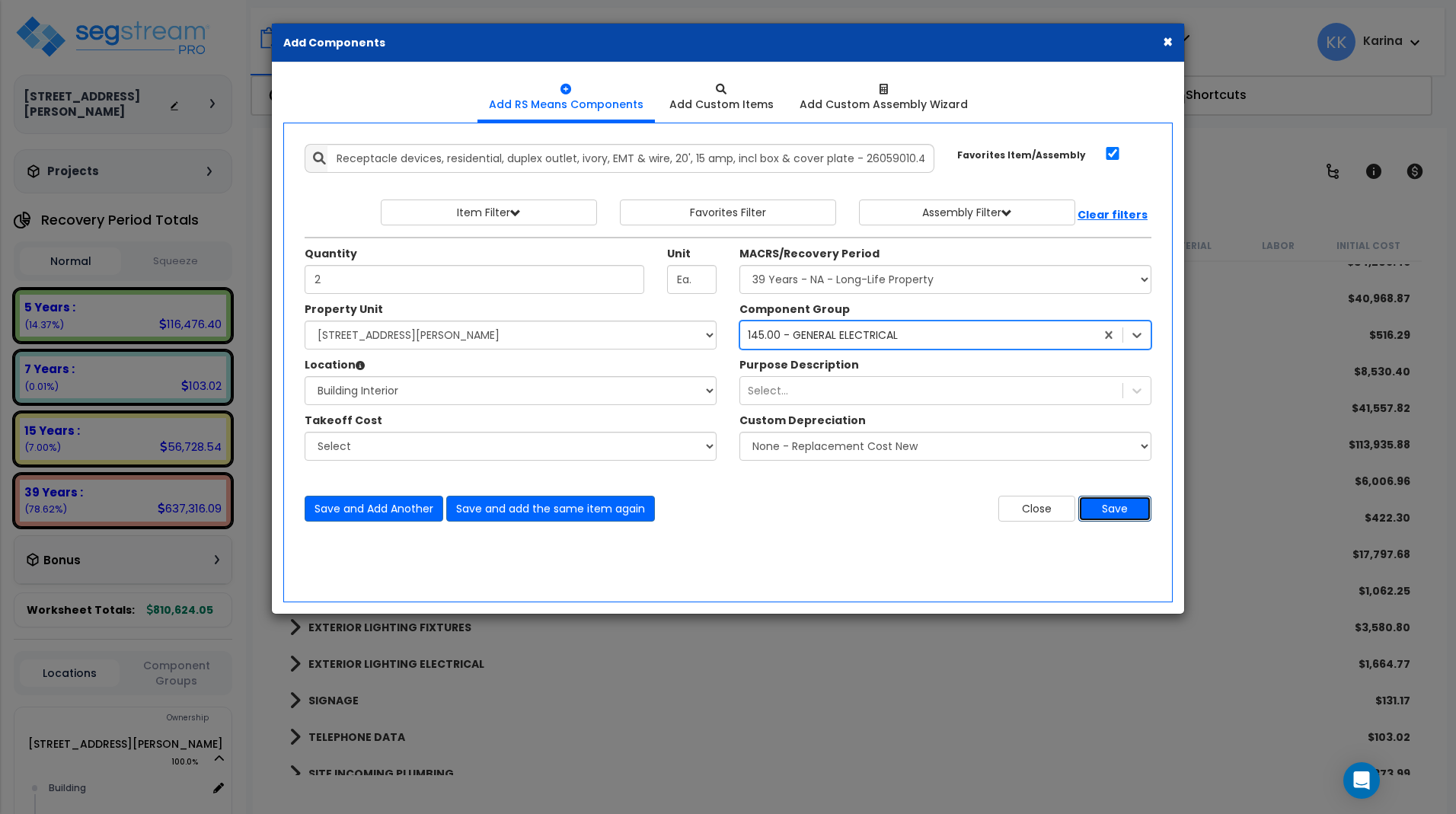
click at [1104, 509] on button "Save" at bounding box center [1114, 509] width 73 height 26
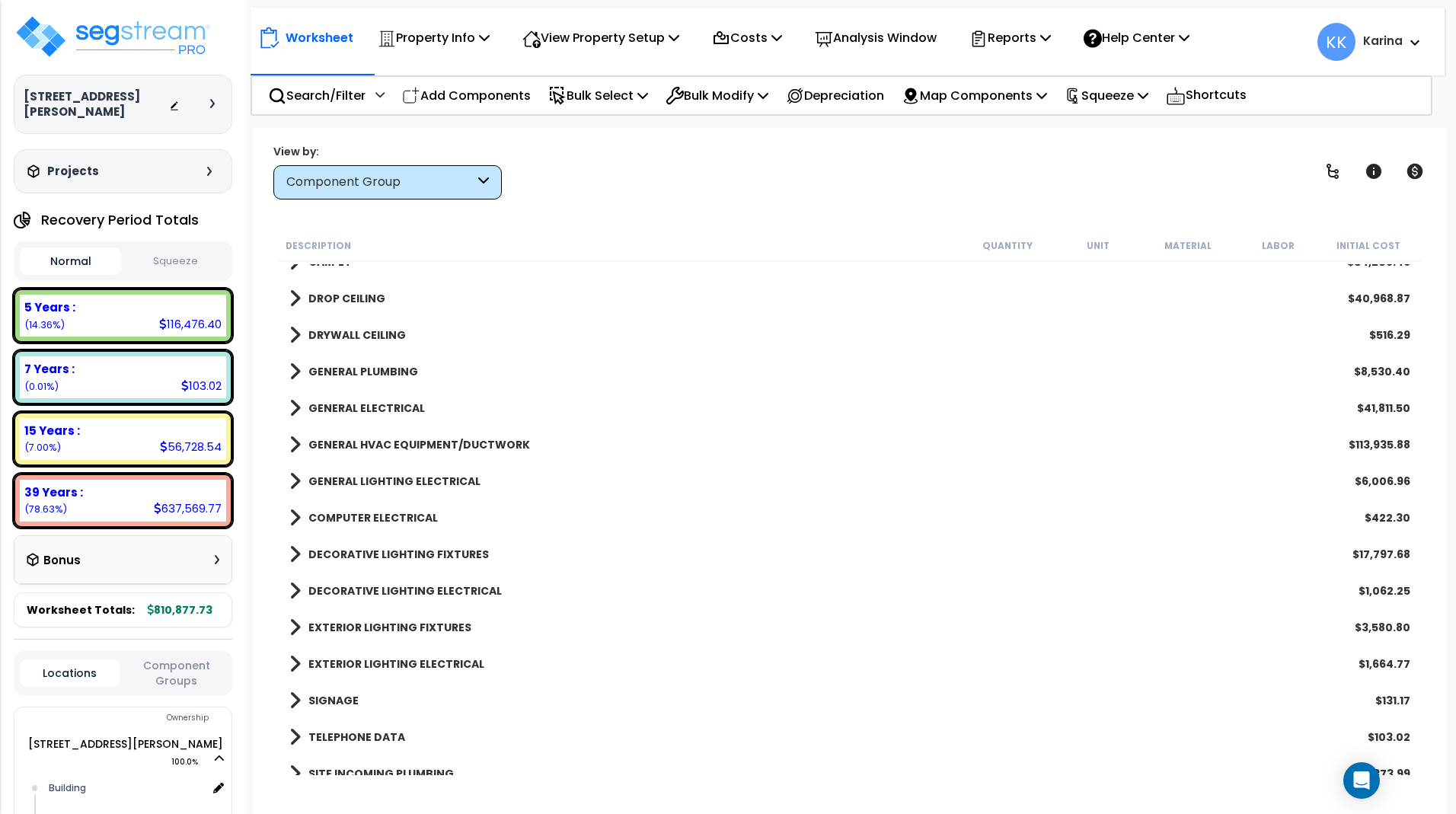
click at [293, 408] on span at bounding box center [295, 408] width 11 height 21
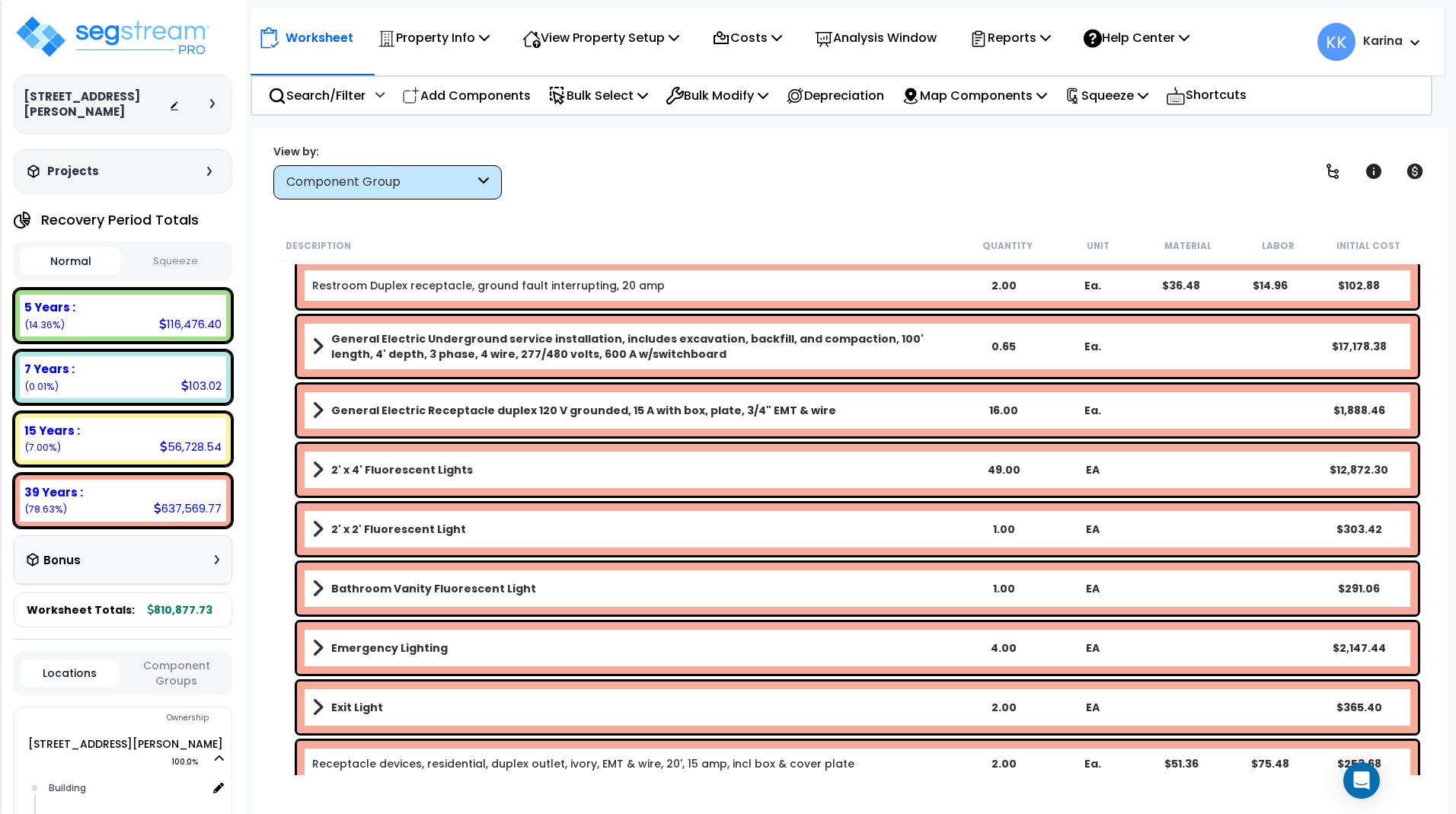
scroll to position [1188, 0]
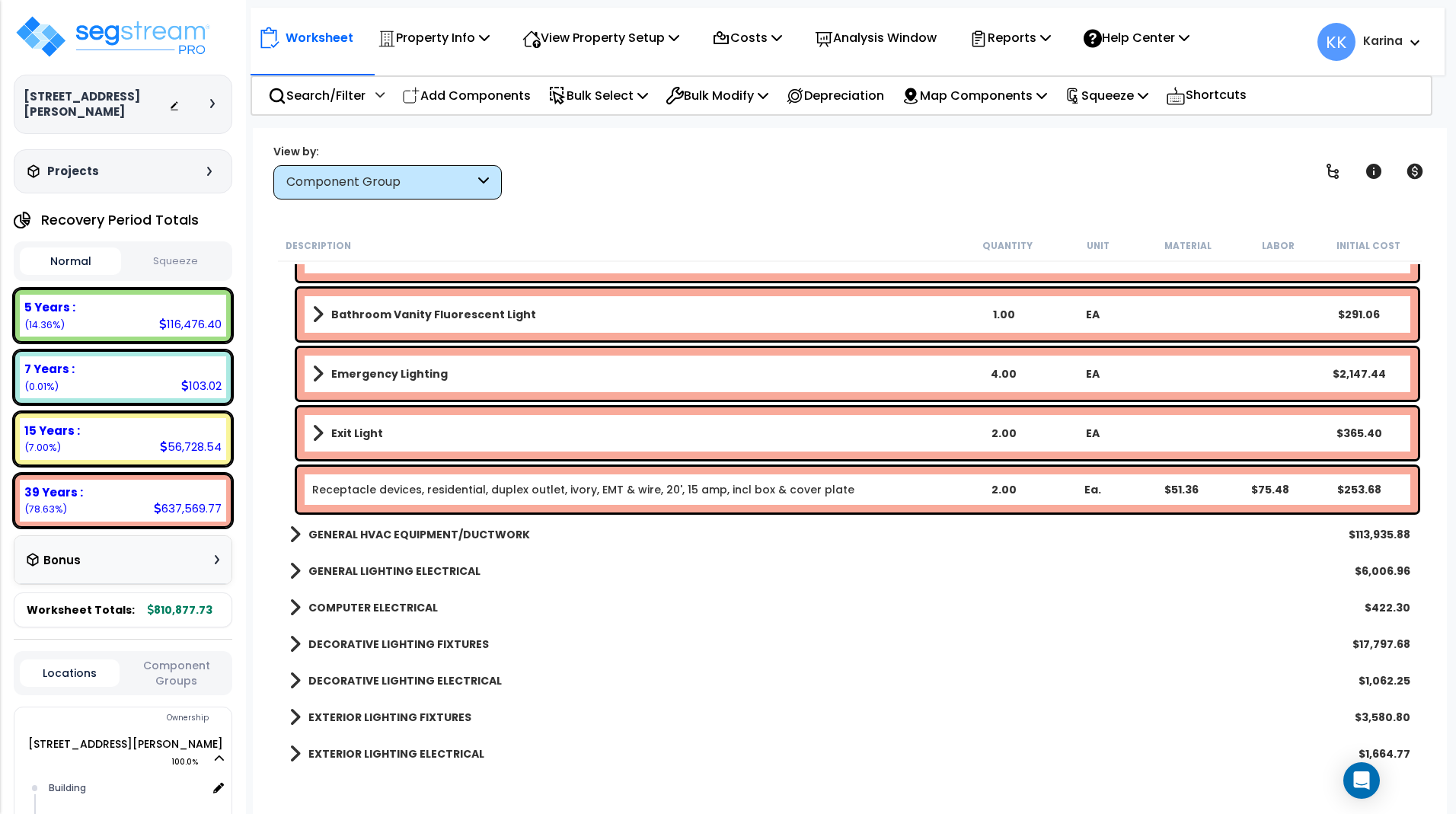
click at [393, 488] on link "Receptacle devices, residential, duplex outlet, ivory, EMT & wire, 20', 15 amp,…" at bounding box center [583, 489] width 542 height 15
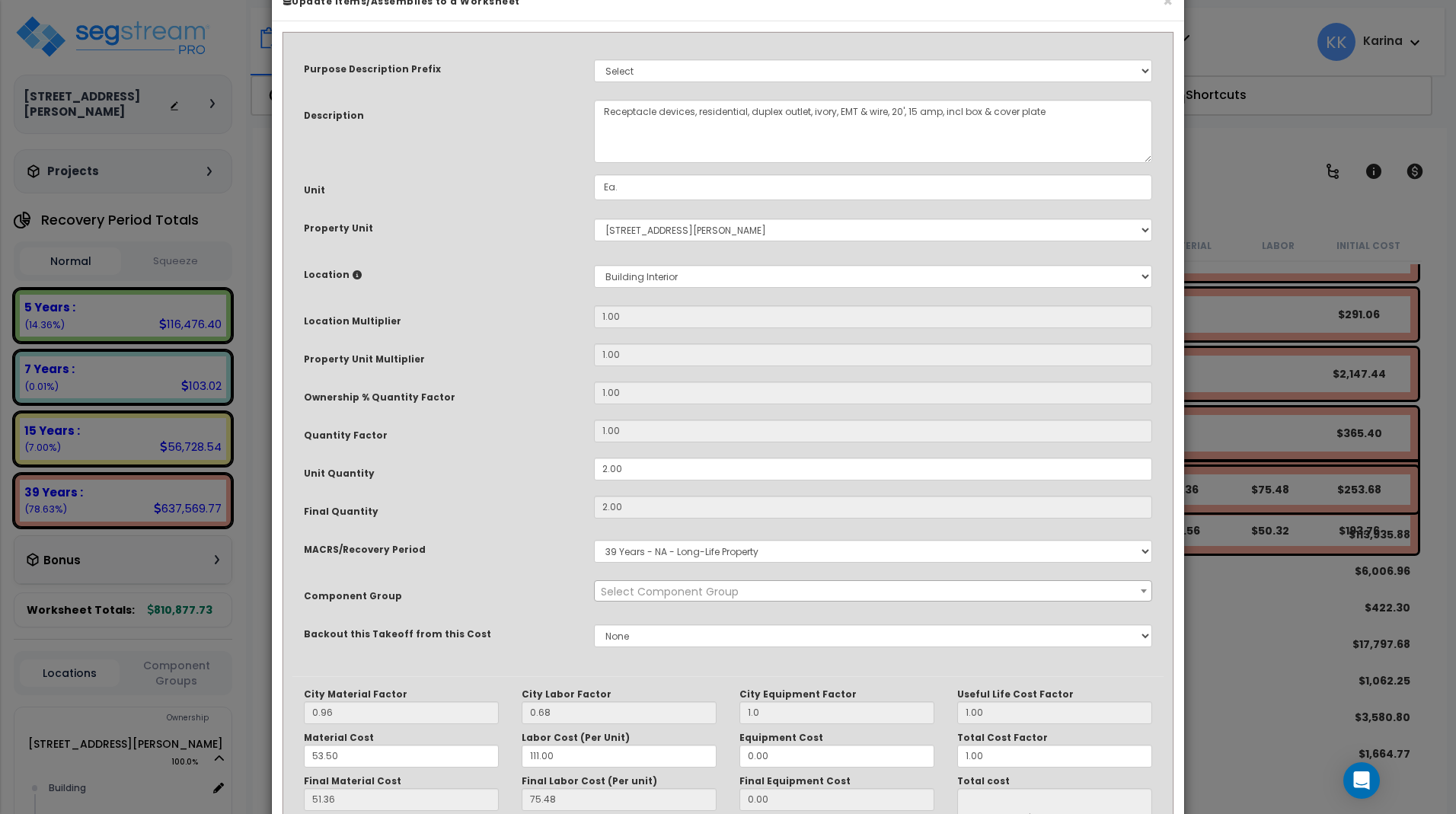
select select "56955"
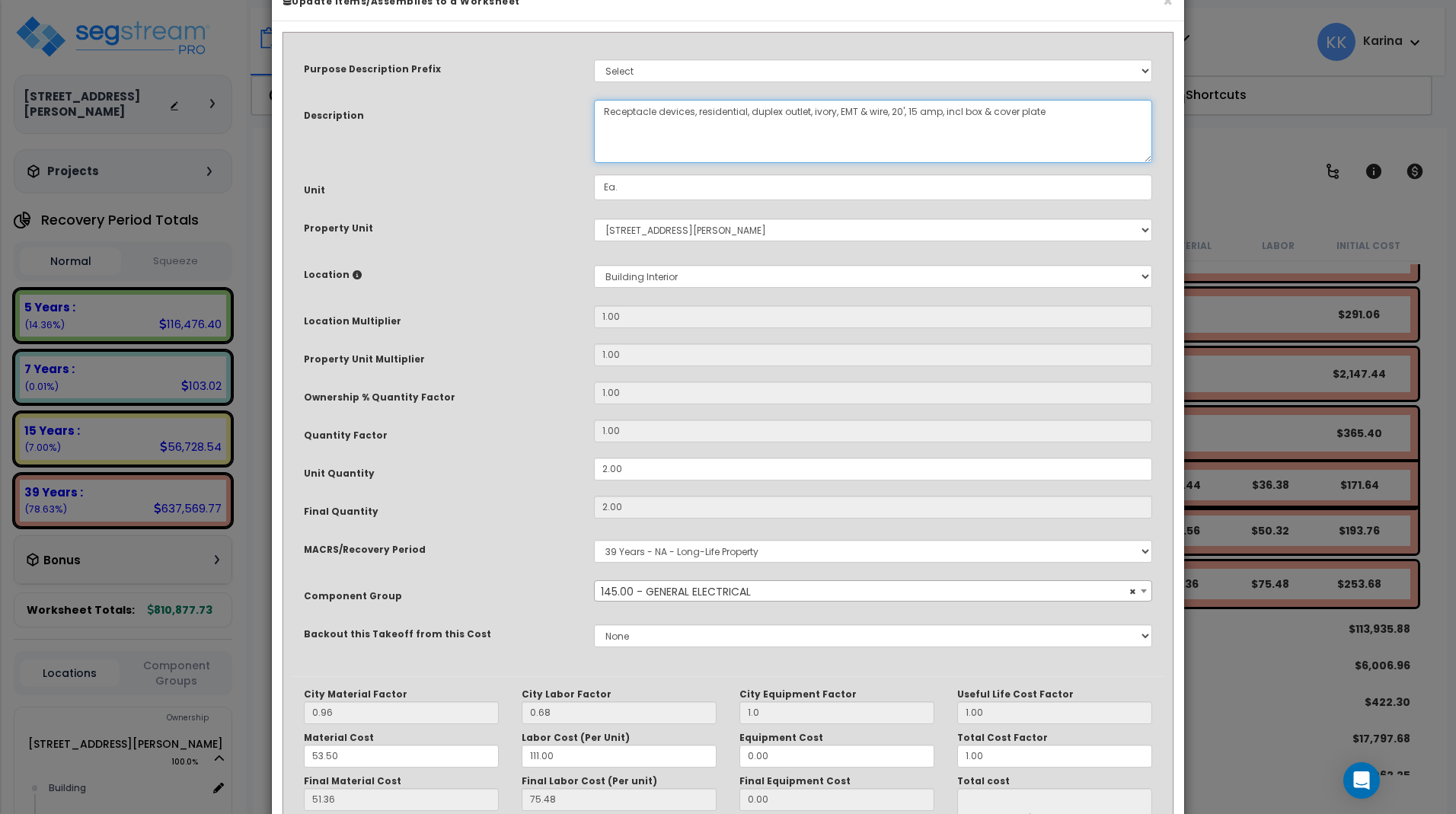
click at [599, 156] on textarea "Receptacle devices, residential, duplex outlet, ivory, EMT & wire, 20', 15 amp,…" at bounding box center [872, 131] width 559 height 63
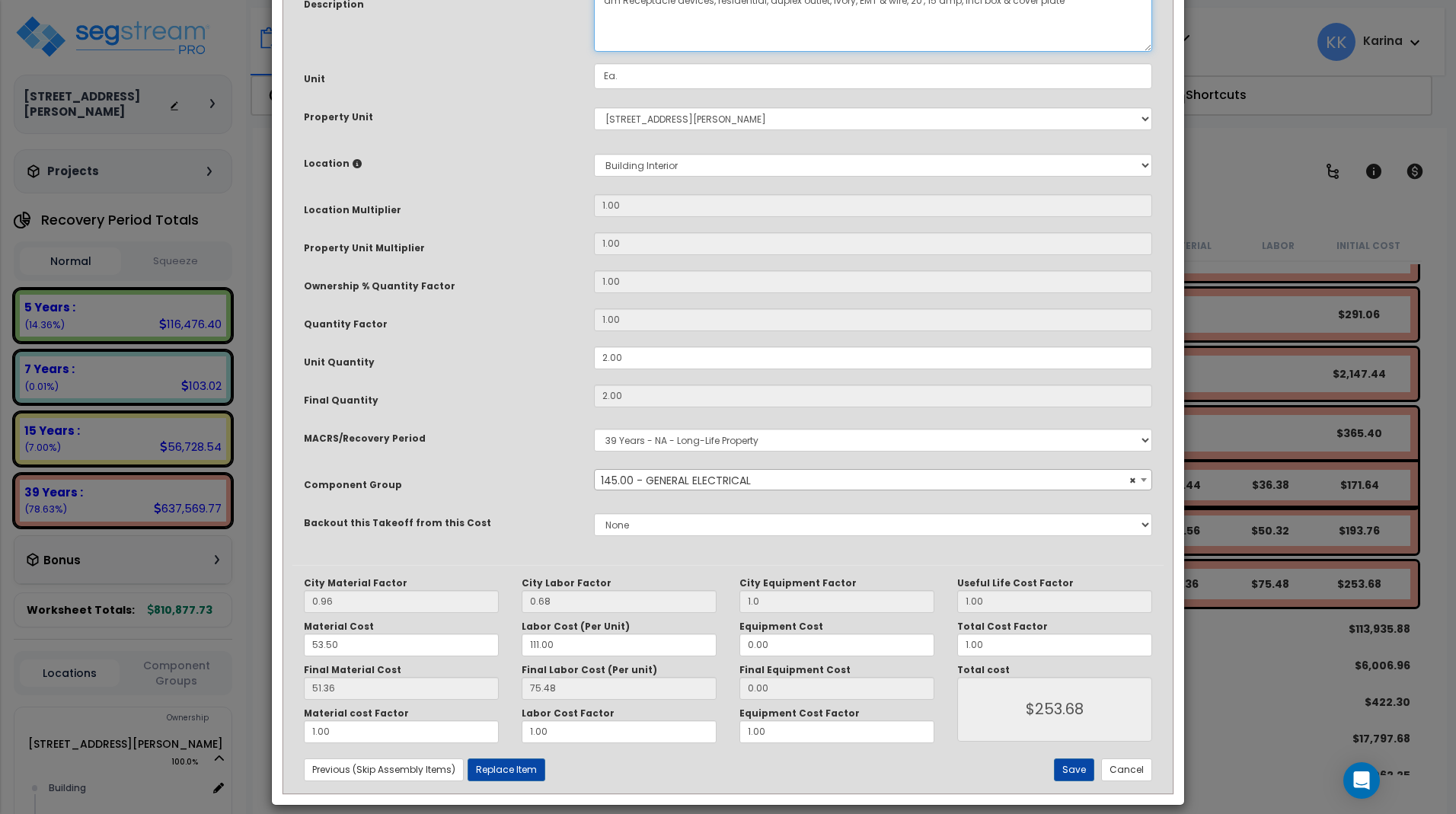
scroll to position [166, 0]
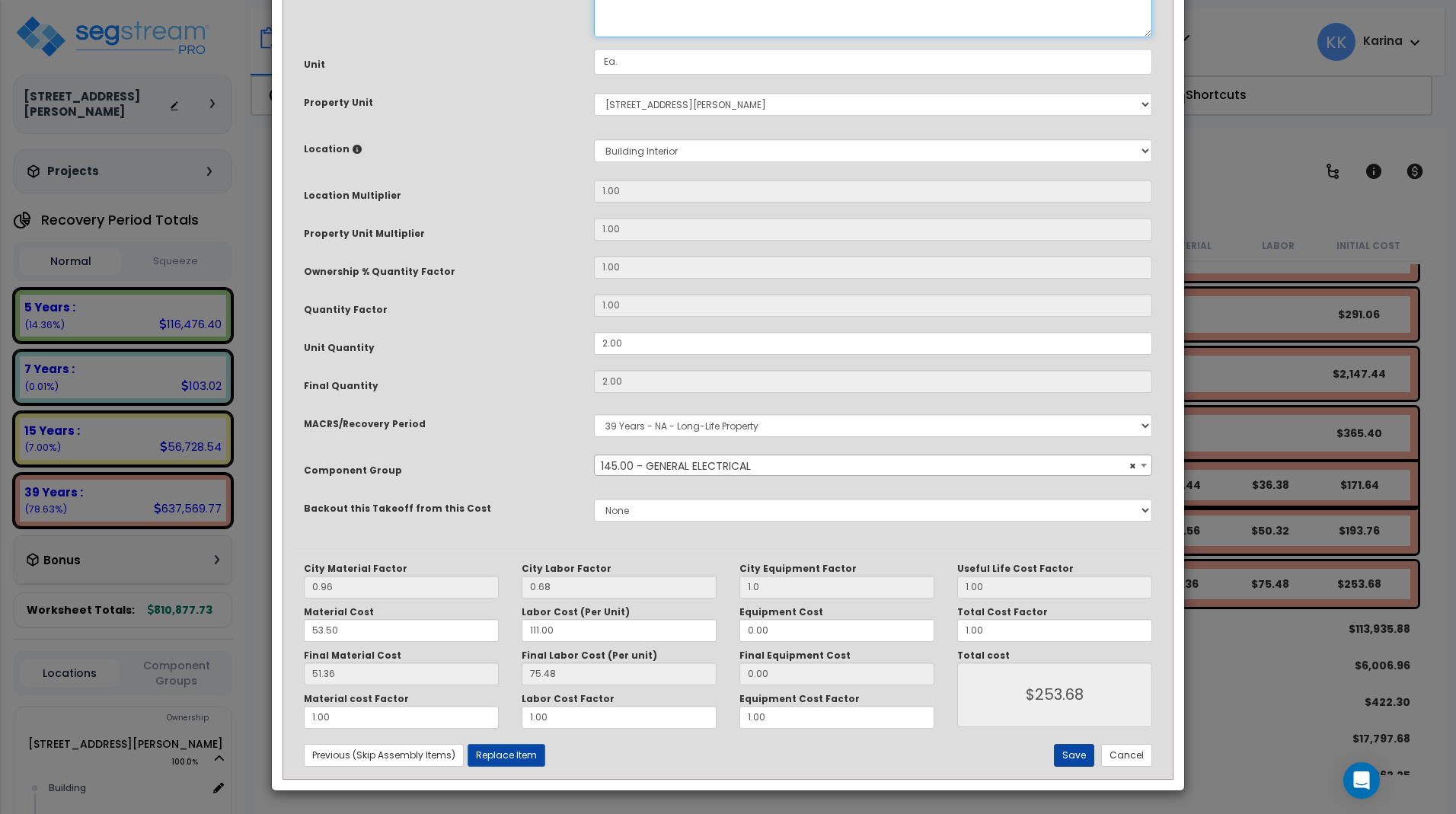
type textarea "dm Receptacle devices, residential, duplex outlet, ivory, EMT & wire, 20', 15 a…"
click at [1076, 752] on button "Save" at bounding box center [1075, 755] width 41 height 23
type input "1.00"
type input "253.68"
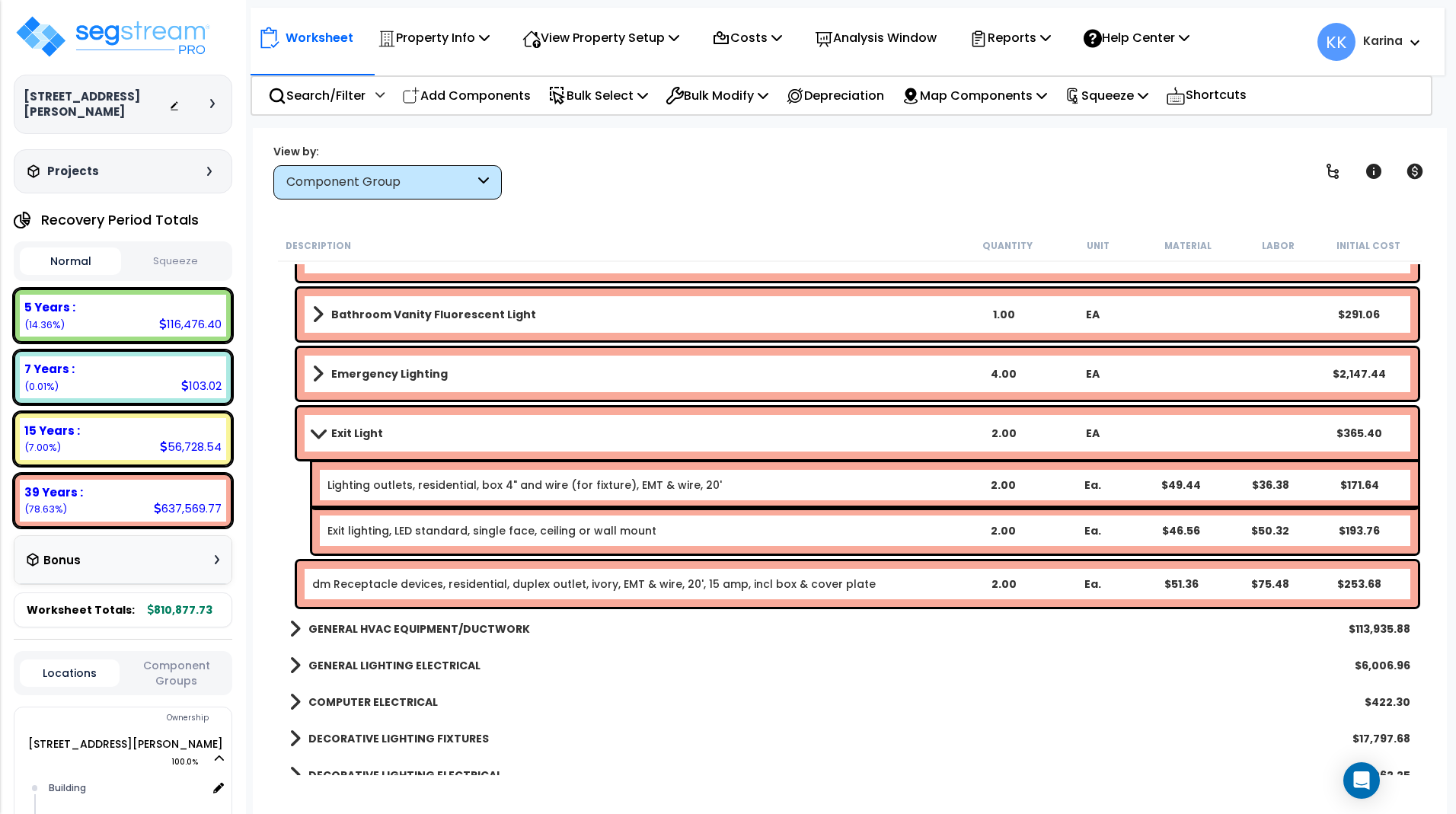
click at [370, 580] on link "dm Receptacle devices, residential, duplex outlet, ivory, EMT & wire, 20', 15 a…" at bounding box center [594, 583] width 563 height 15
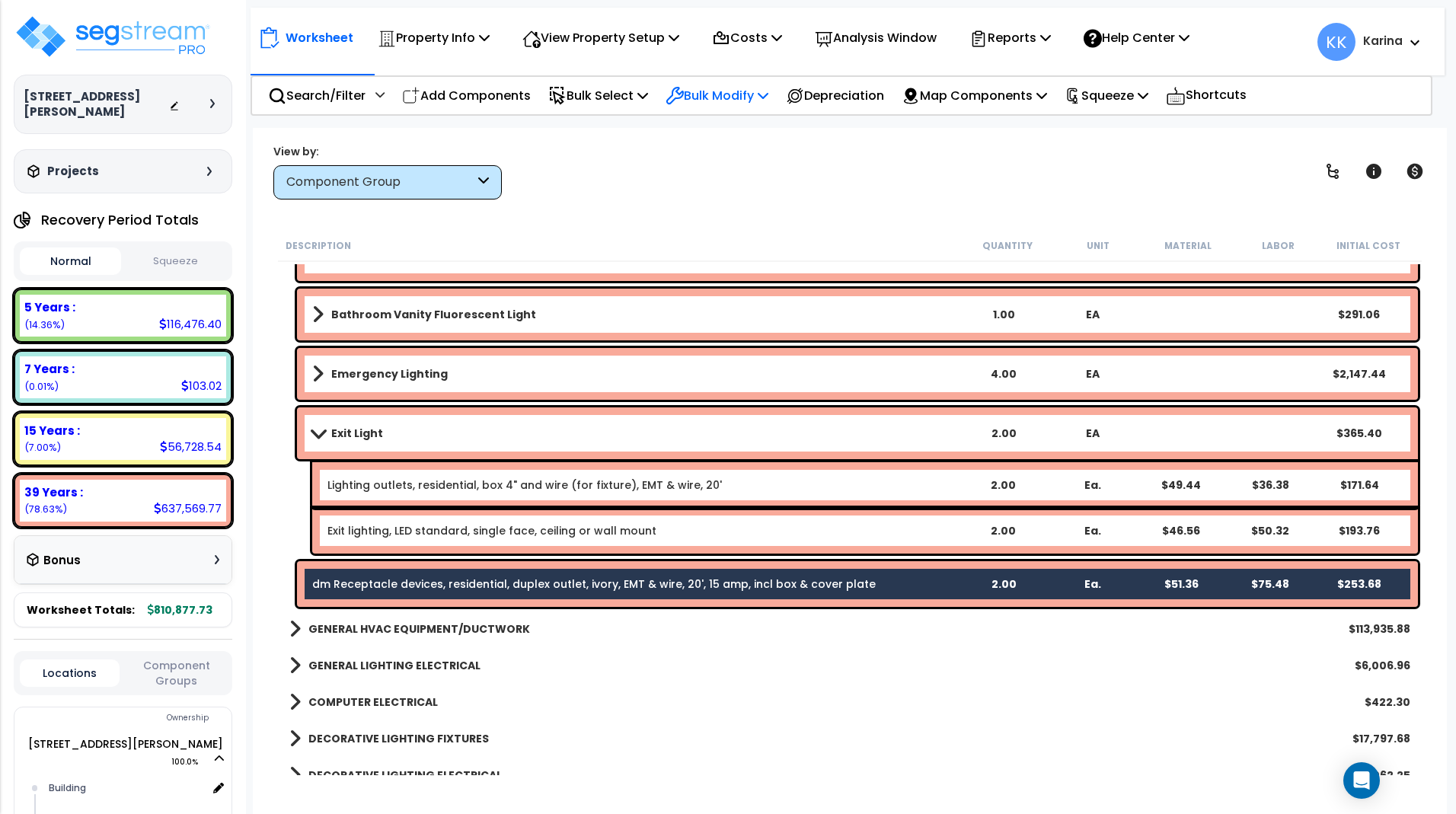
click at [708, 92] on p "Bulk Modify" at bounding box center [716, 95] width 102 height 20
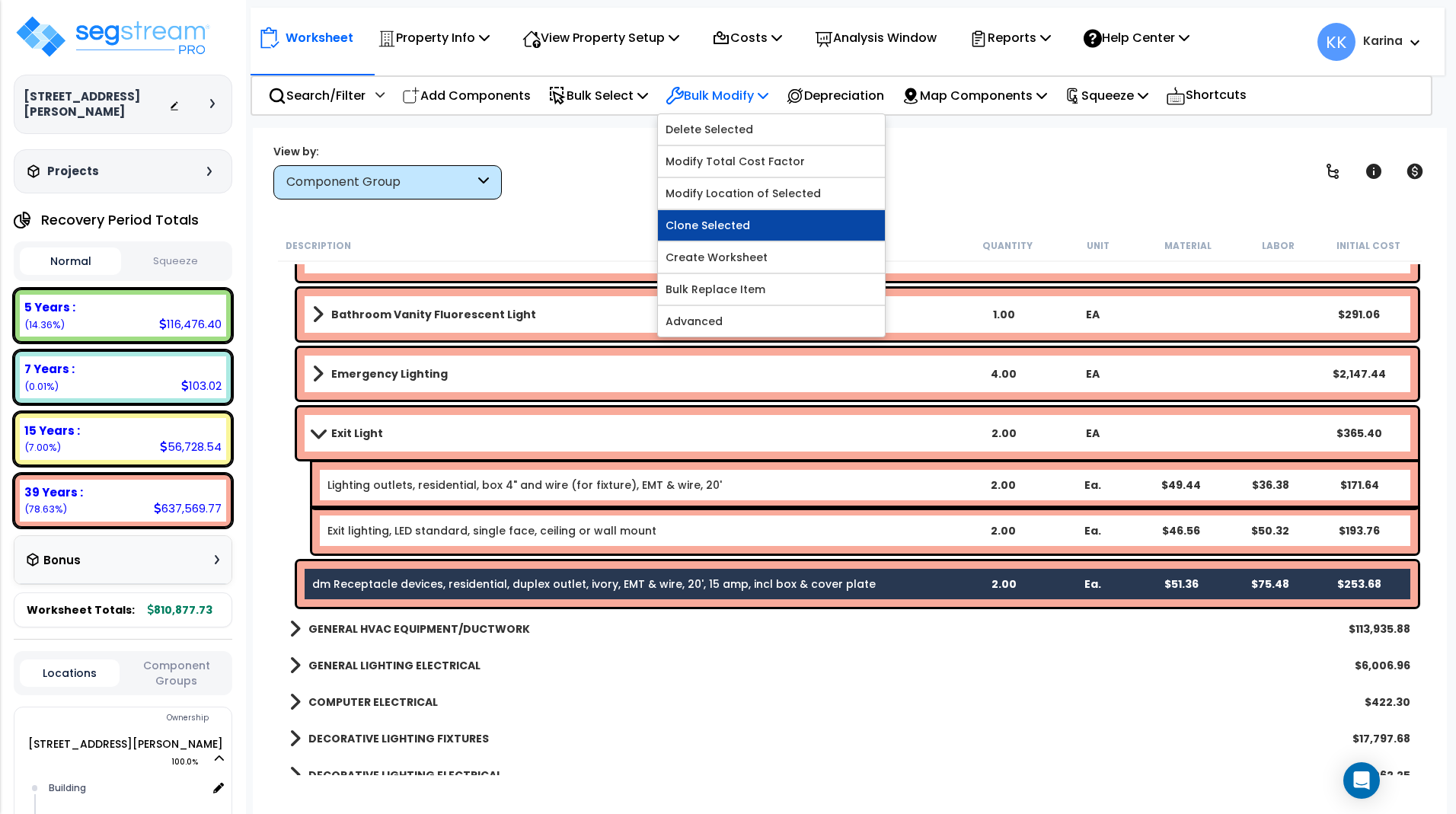
click at [707, 230] on link "Clone Selected" at bounding box center [772, 225] width 227 height 30
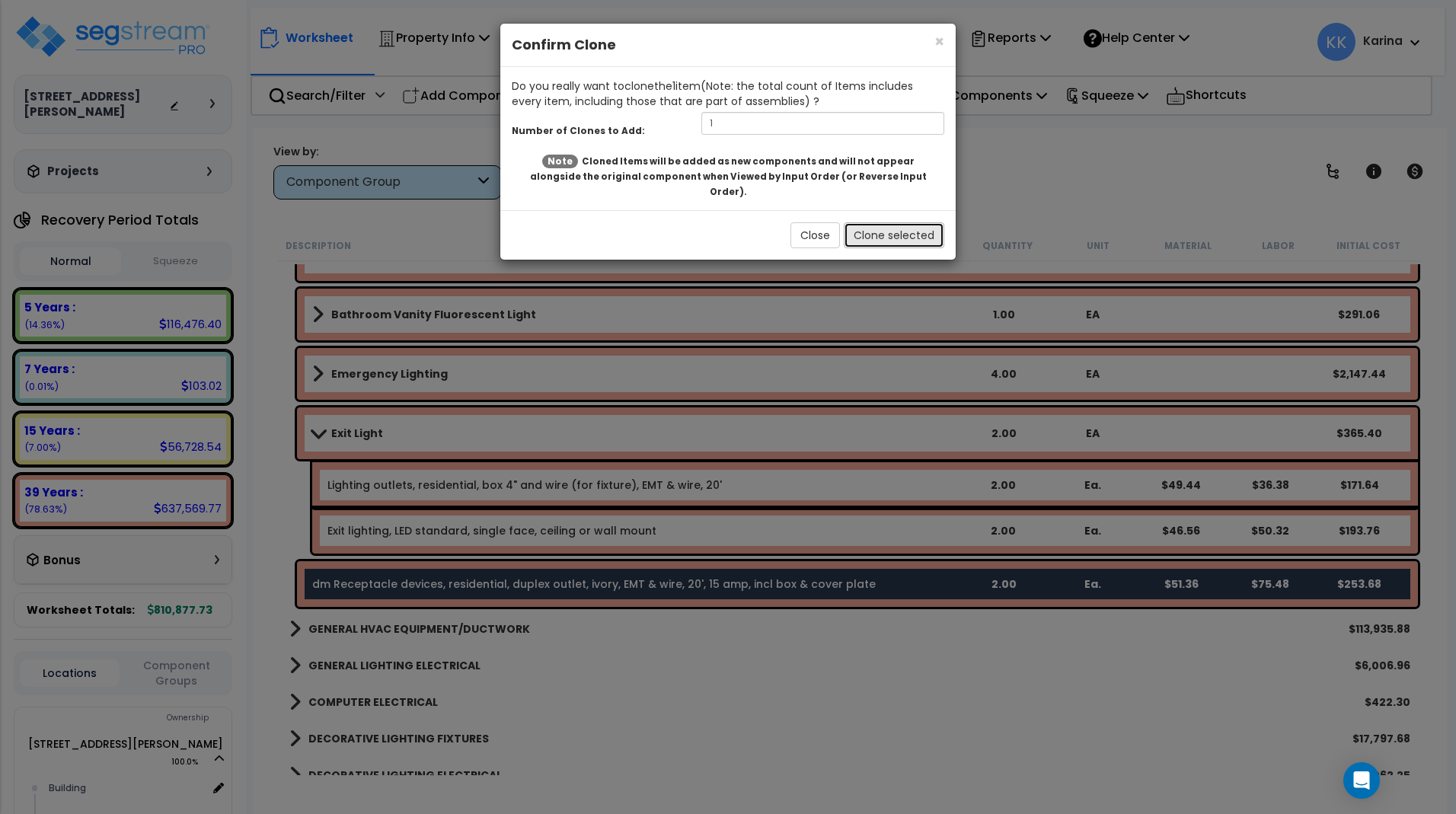
click at [869, 222] on button "Clone selected" at bounding box center [894, 235] width 101 height 26
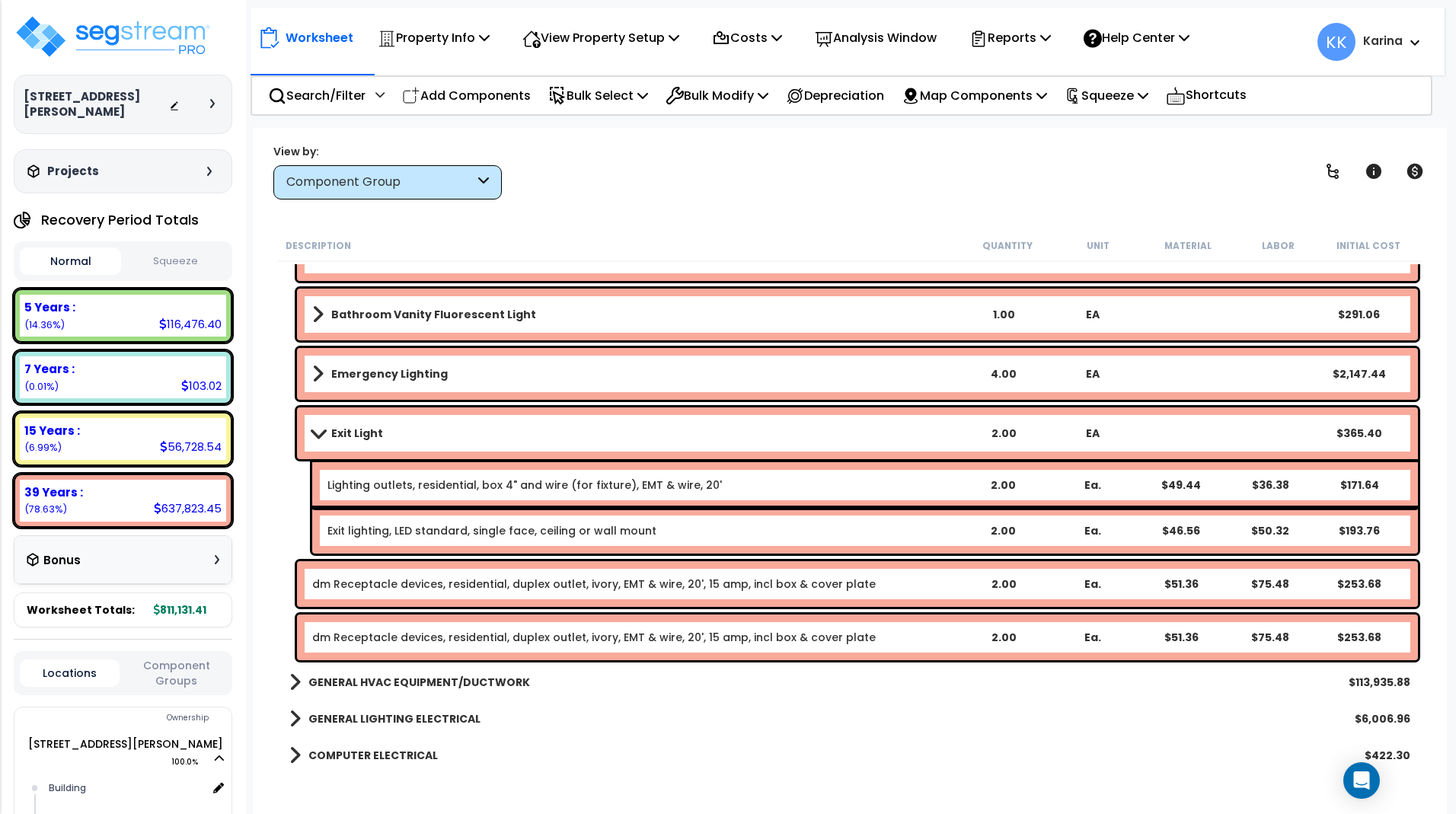
click at [451, 640] on link "dm Receptacle devices, residential, duplex outlet, ivory, EMT & wire, 20', 15 a…" at bounding box center [594, 637] width 563 height 15
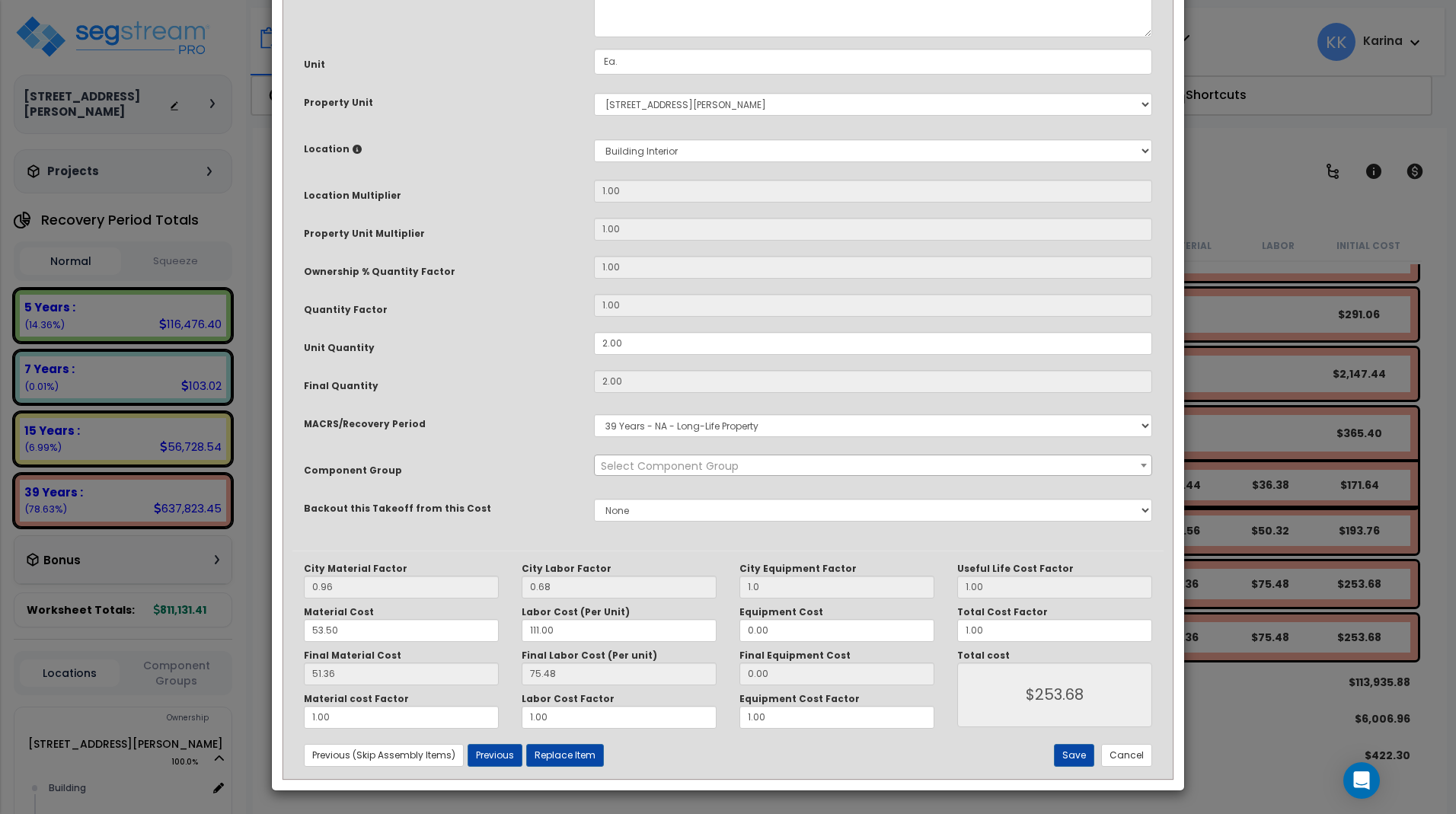
select select "56955"
drag, startPoint x: 619, startPoint y: 152, endPoint x: 568, endPoint y: 152, distance: 51.0
click at [594, 37] on textarea "dm Receptacle devices, residential, duplex outlet, ivory, EMT & wire, 20', 15 a…" at bounding box center [872, 6] width 559 height 63
type textarea "eq Receptacle devices, residential, duplex outlet, ivory, EMT & wire, 20', 15 a…"
click at [594, 414] on select "Select MACRS/Recovery Period 5 Years - 57.0 - Distributive Trades & Services 5 …" at bounding box center [872, 425] width 559 height 23
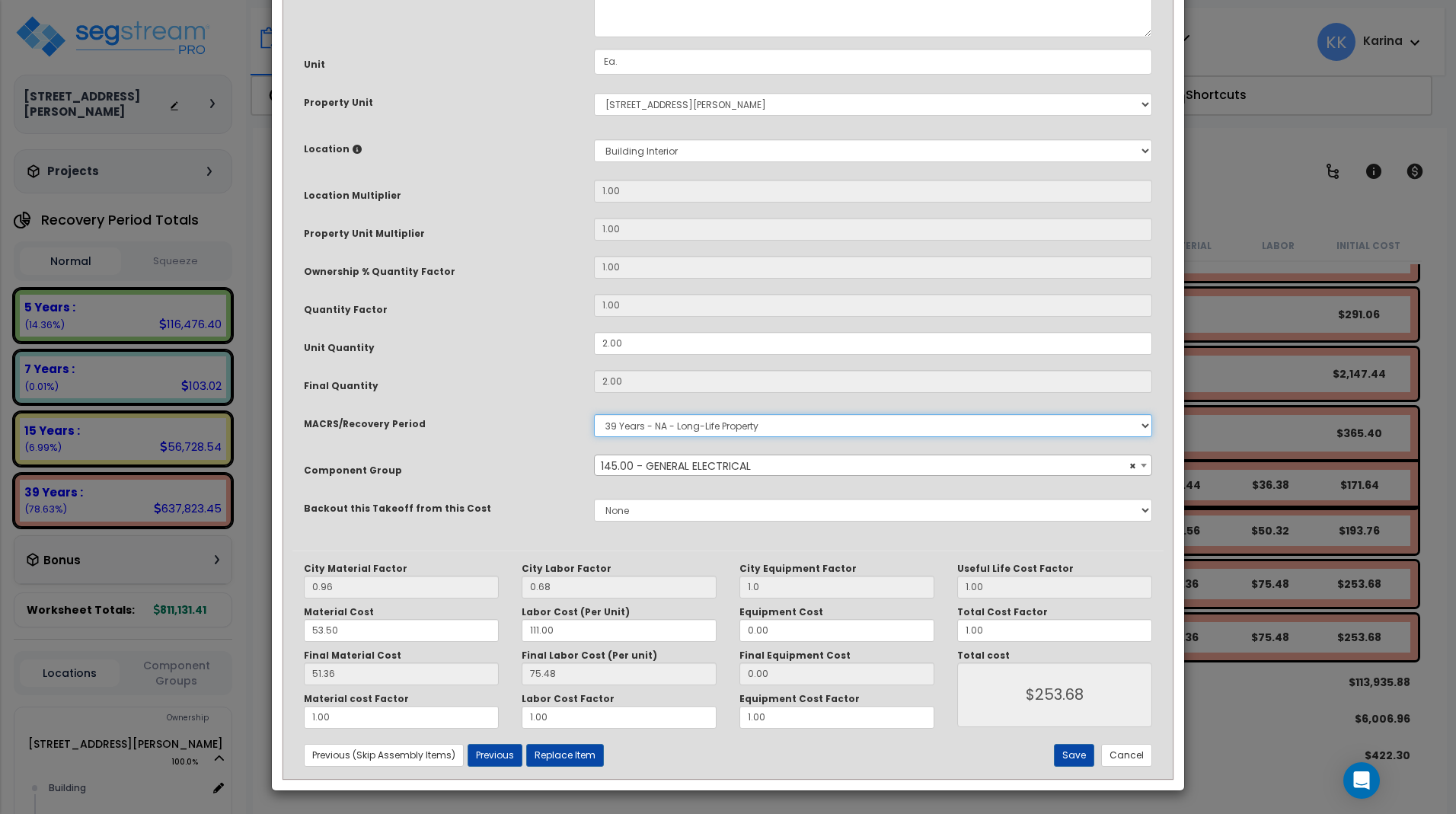
select select "3667"
click option "5 Years - 57.0 - Distributive Trades & Services" at bounding box center [0, 0] width 0 height 0
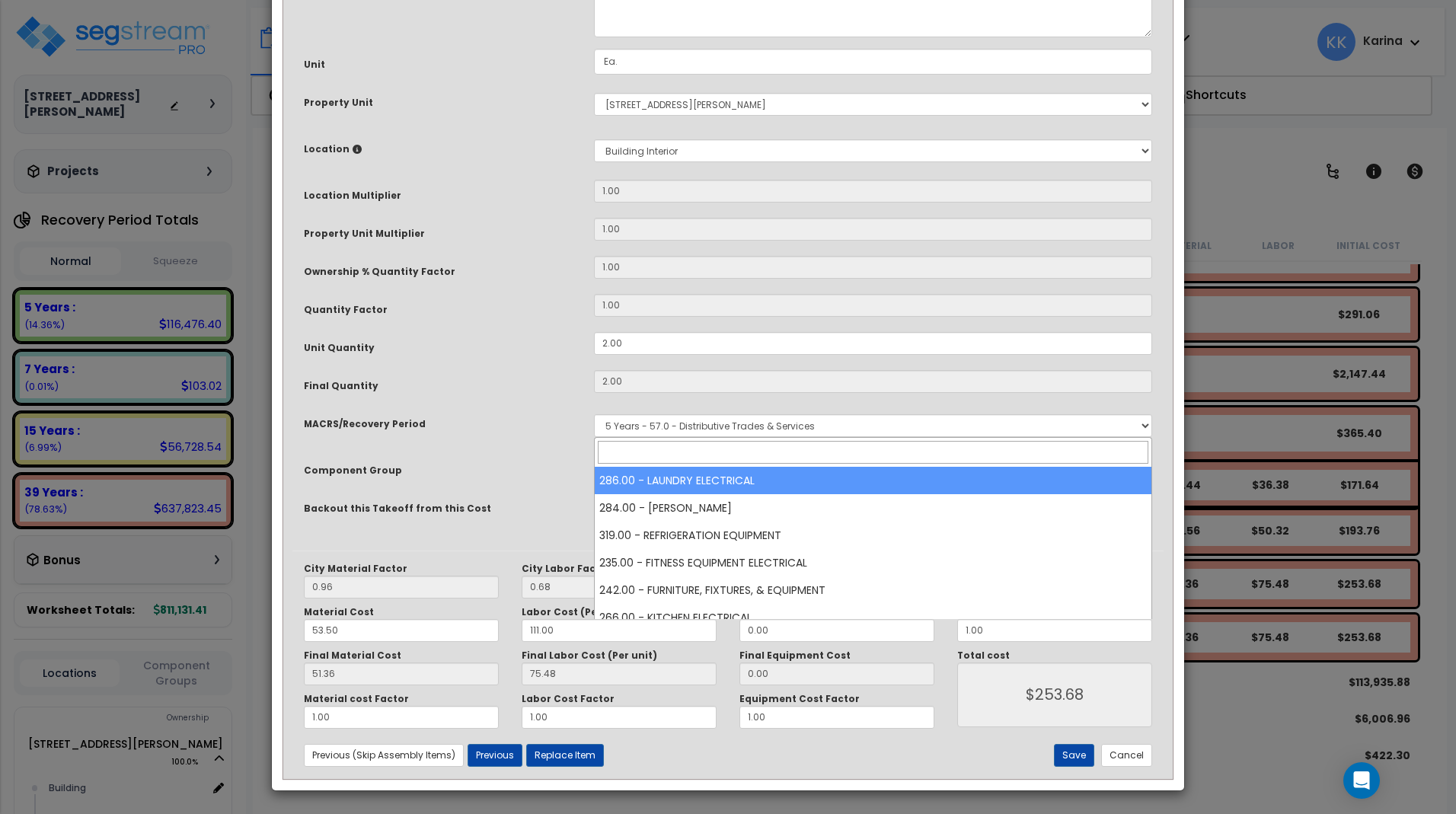
click at [634, 473] on span "Select Component Group" at bounding box center [669, 466] width 138 height 15
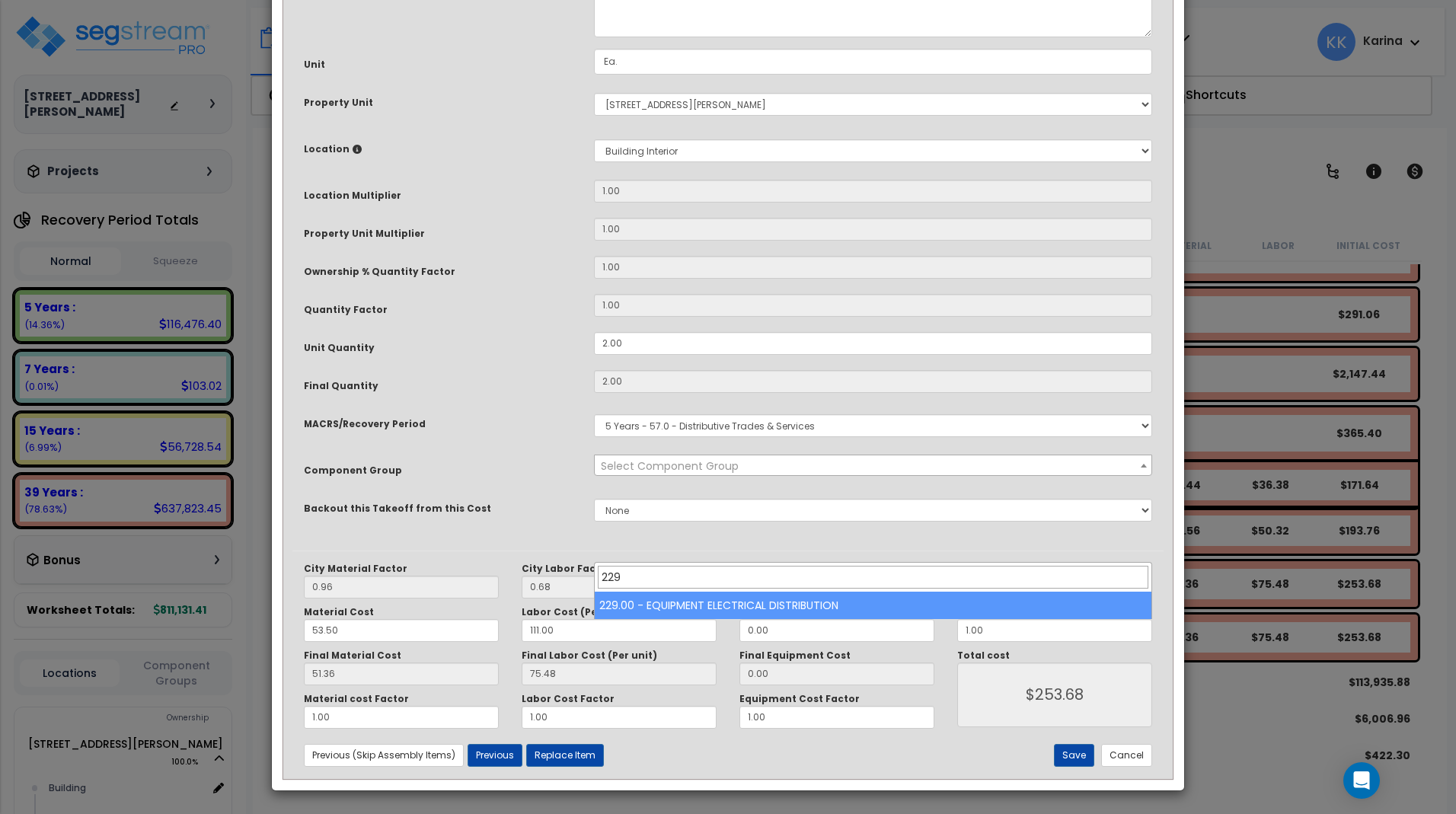
type input "229"
select select "57033"
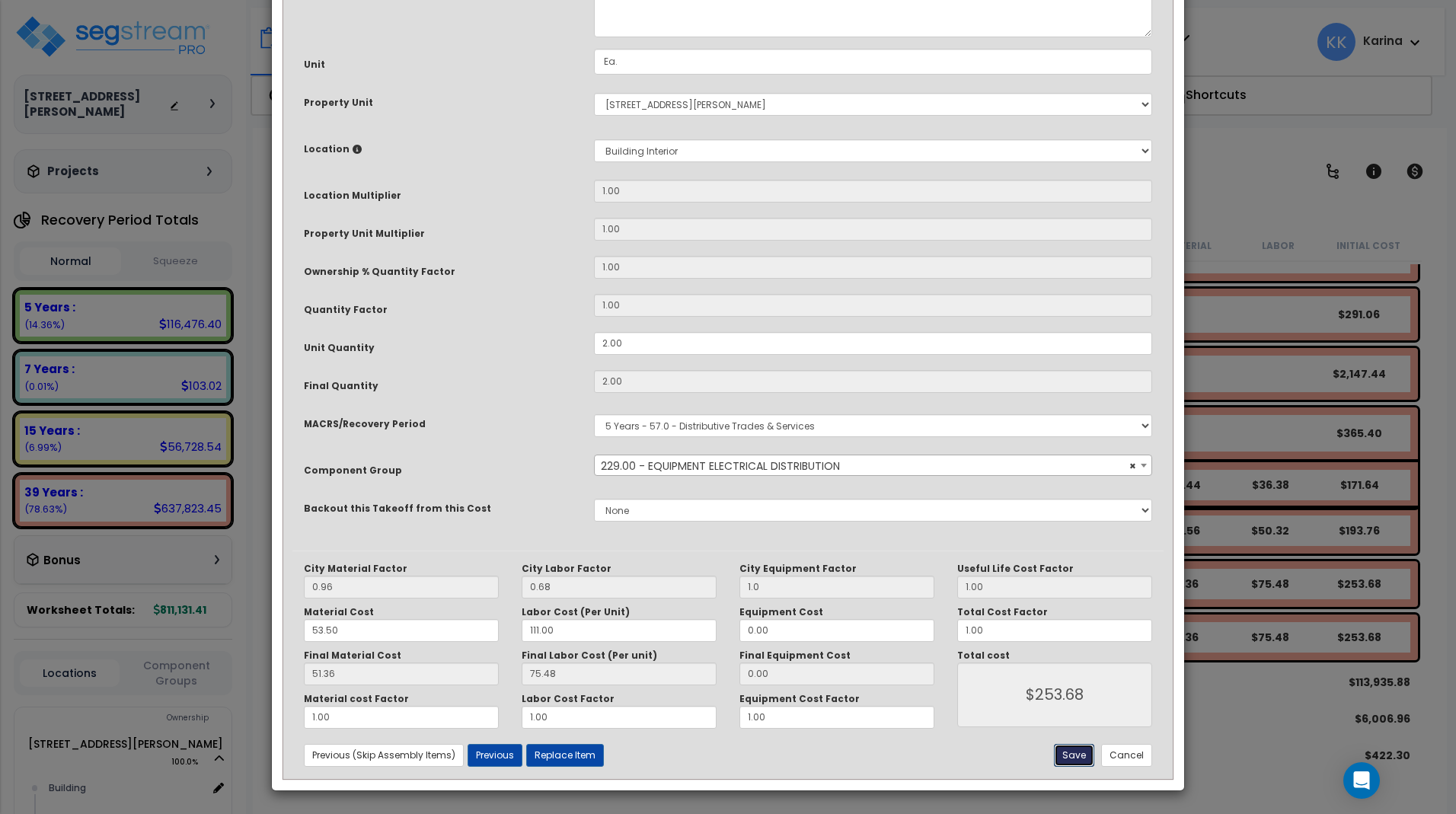
click at [1070, 755] on button "Save" at bounding box center [1075, 755] width 41 height 23
type input "1.00"
type input "253.68"
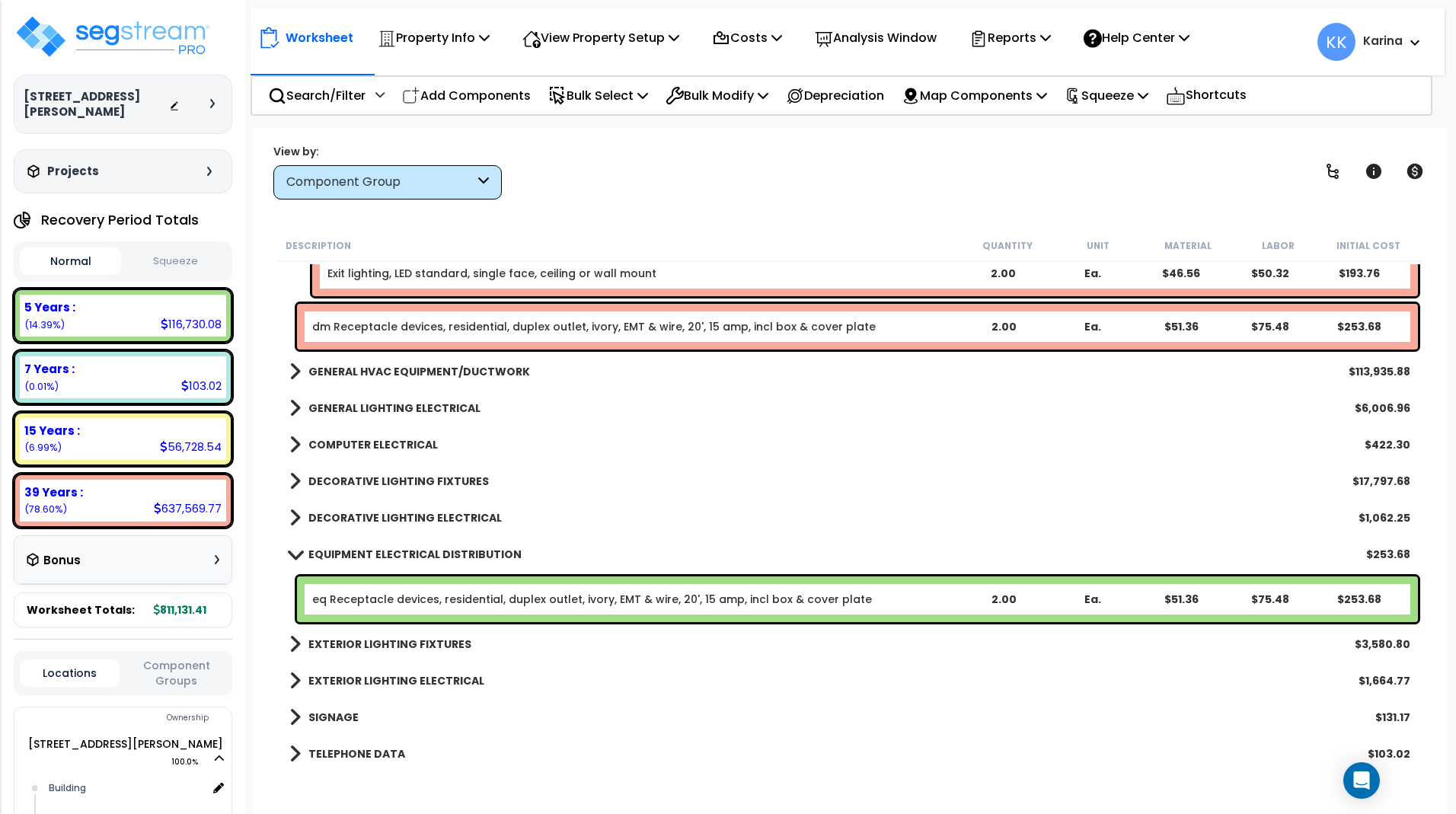
scroll to position [1462, 0]
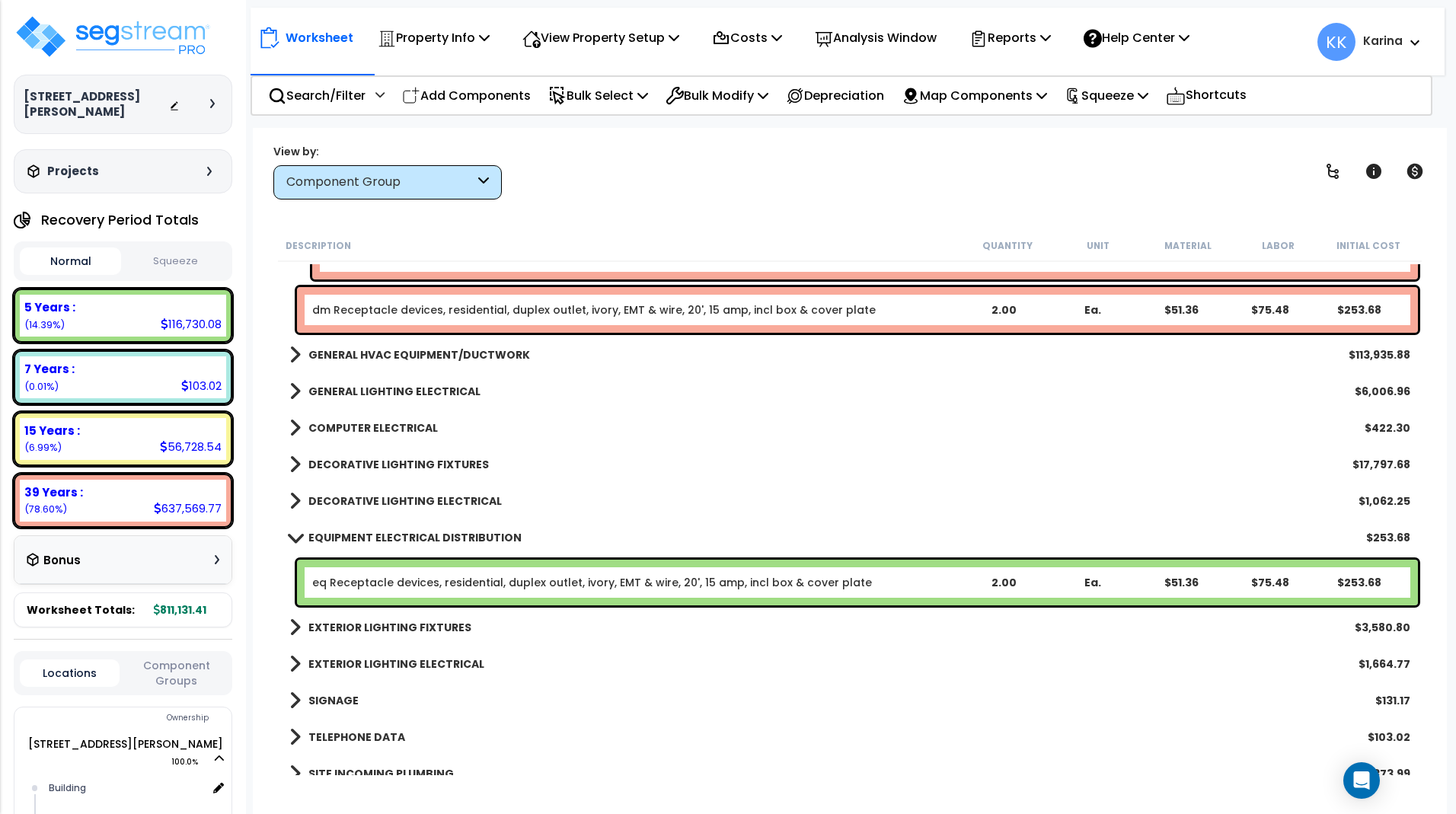
click at [419, 581] on link "eq Receptacle devices, residential, duplex outlet, ivory, EMT & wire, 20', 15 a…" at bounding box center [592, 582] width 560 height 15
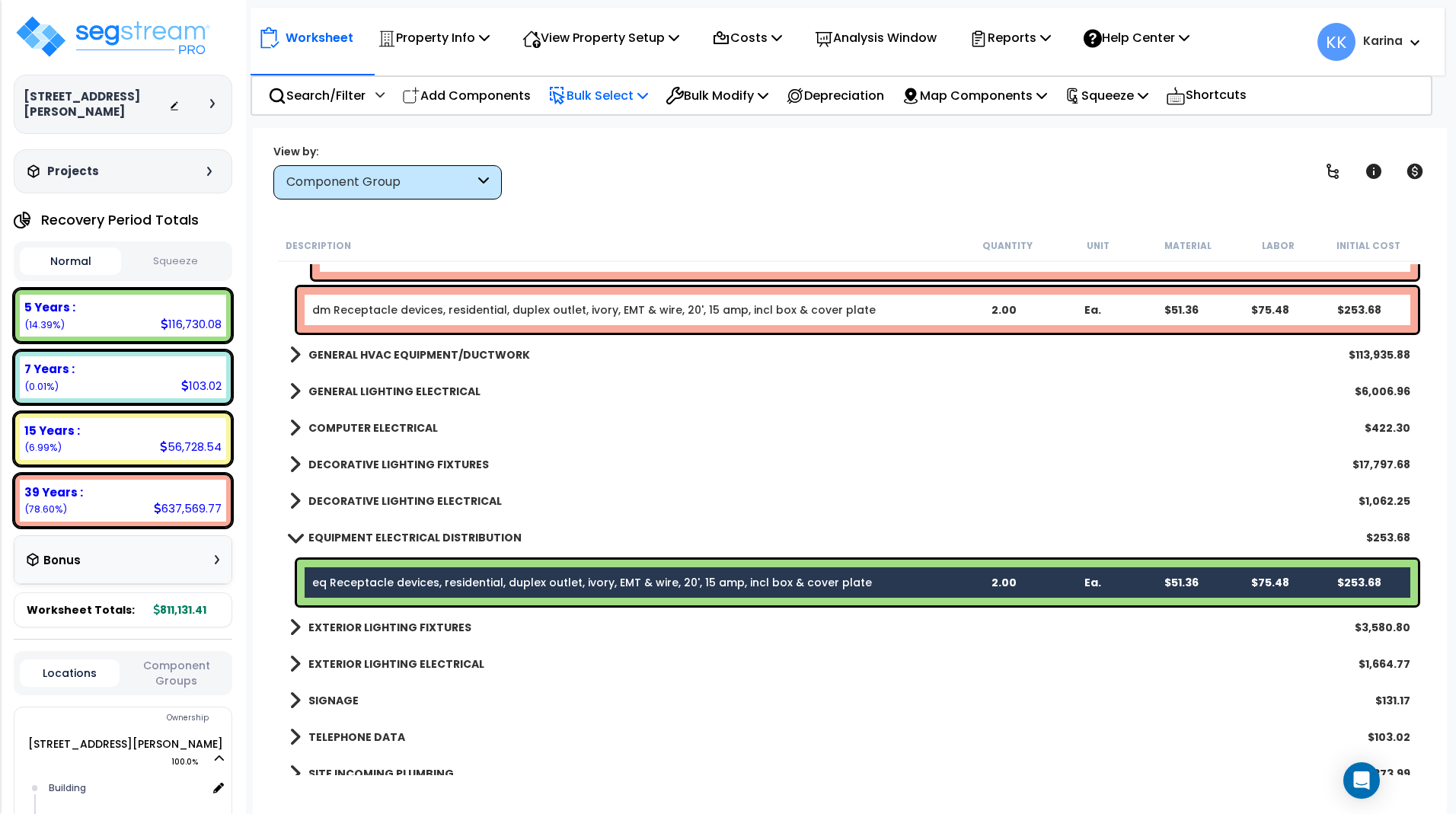
click at [600, 93] on p "Bulk Select" at bounding box center [598, 95] width 100 height 20
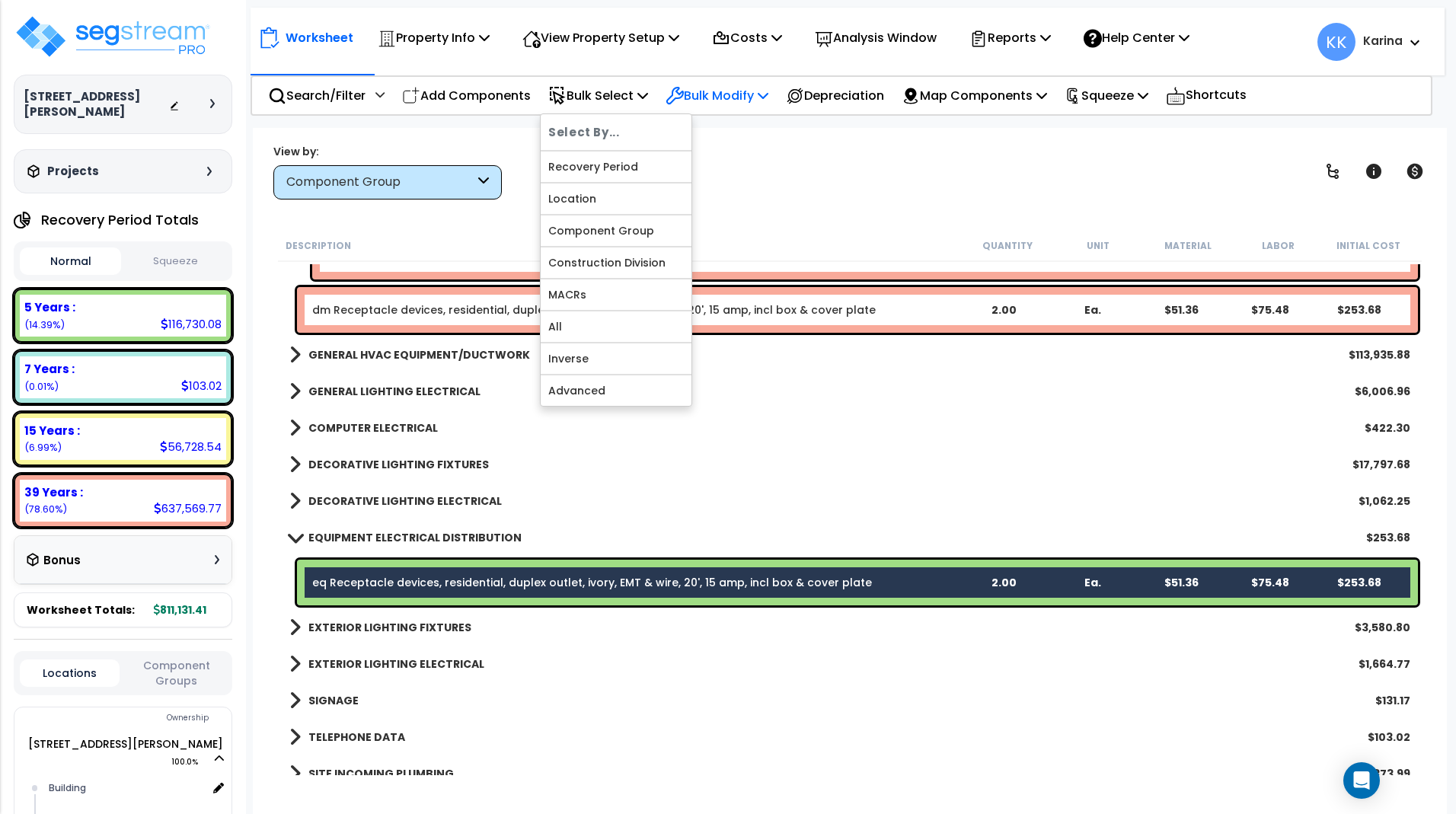
click at [728, 85] on p "Bulk Modify" at bounding box center [716, 95] width 102 height 20
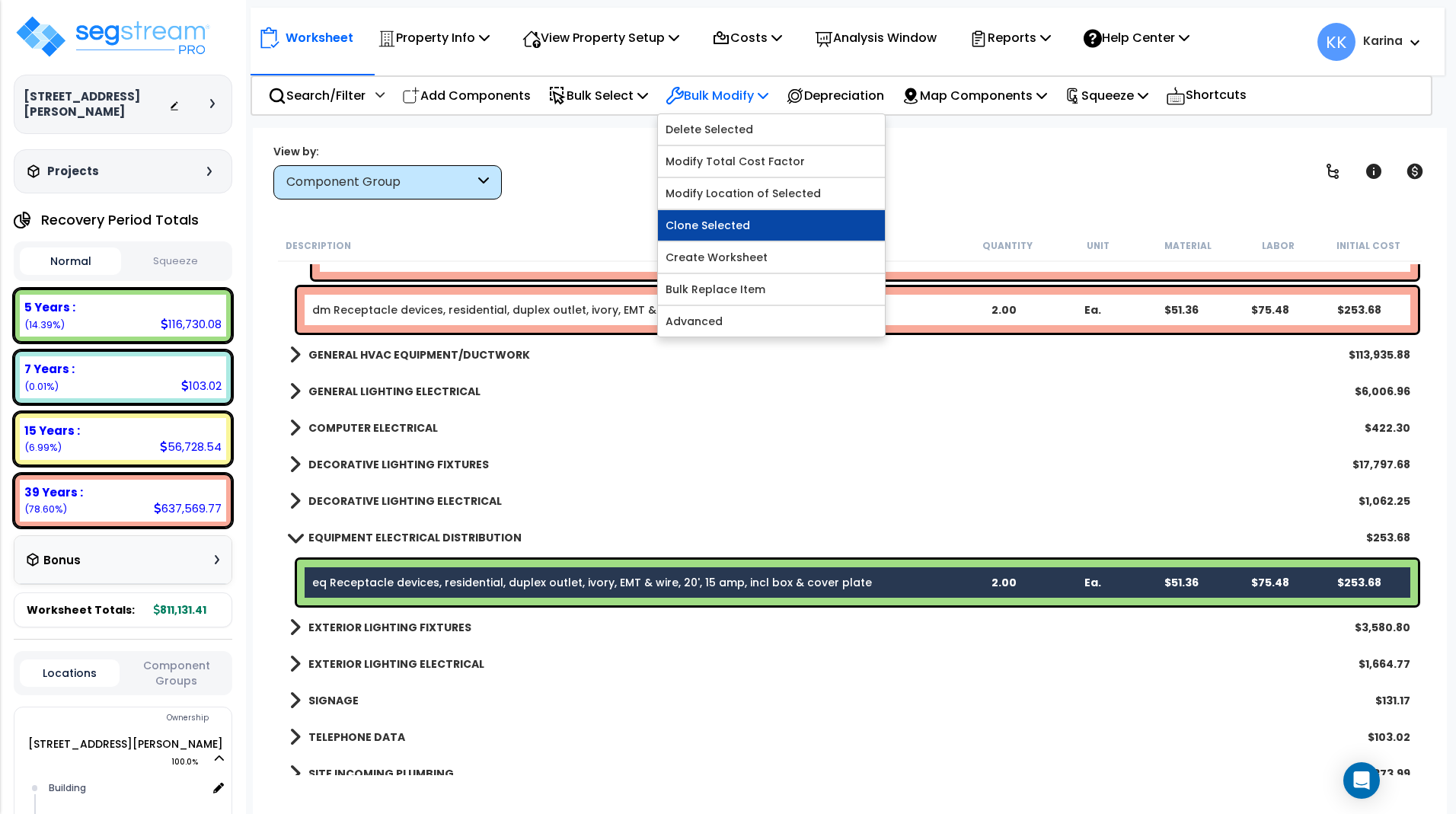
click at [739, 215] on link "Clone Selected" at bounding box center [772, 225] width 227 height 30
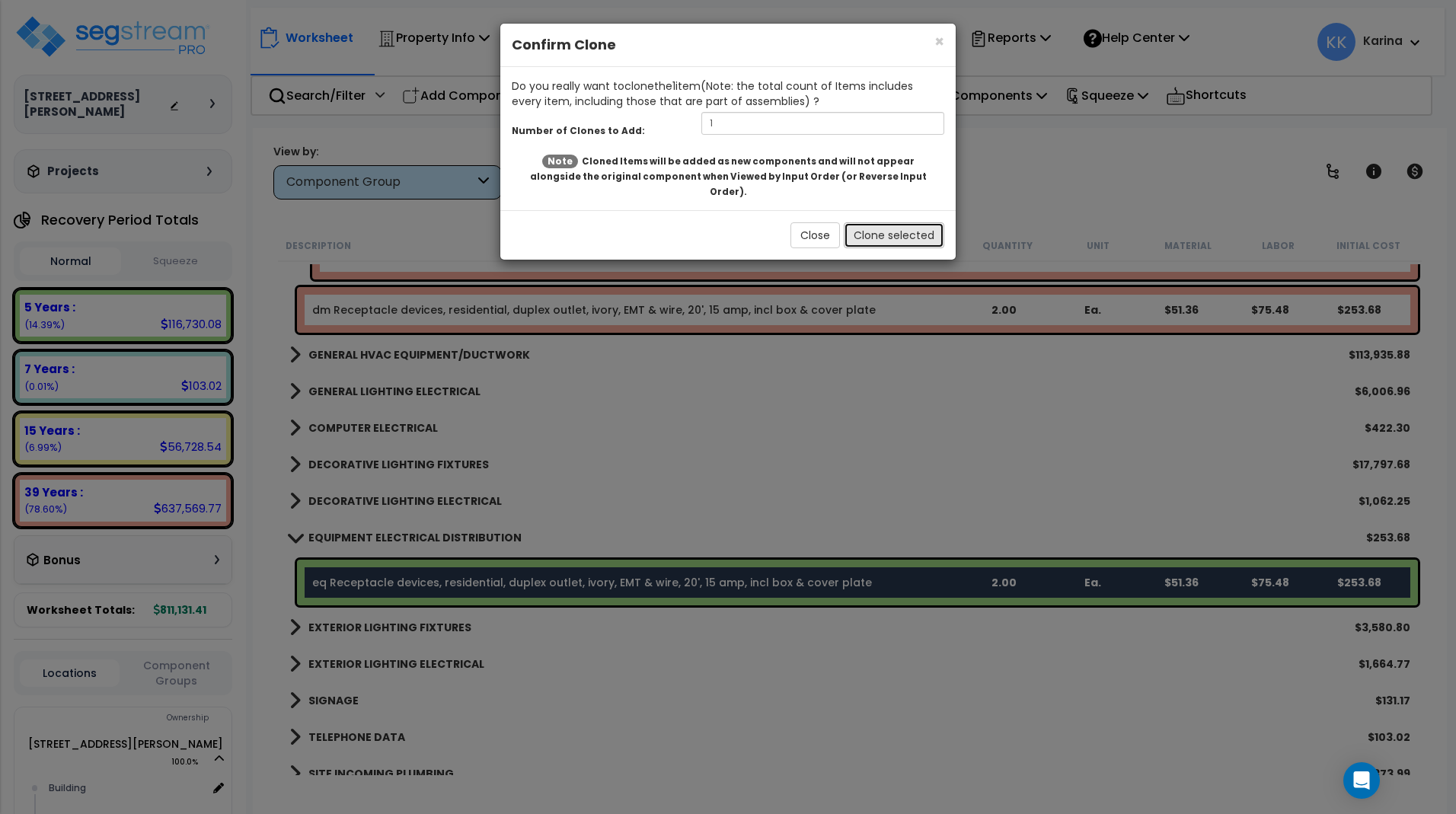
click at [865, 222] on button "Clone selected" at bounding box center [894, 235] width 101 height 26
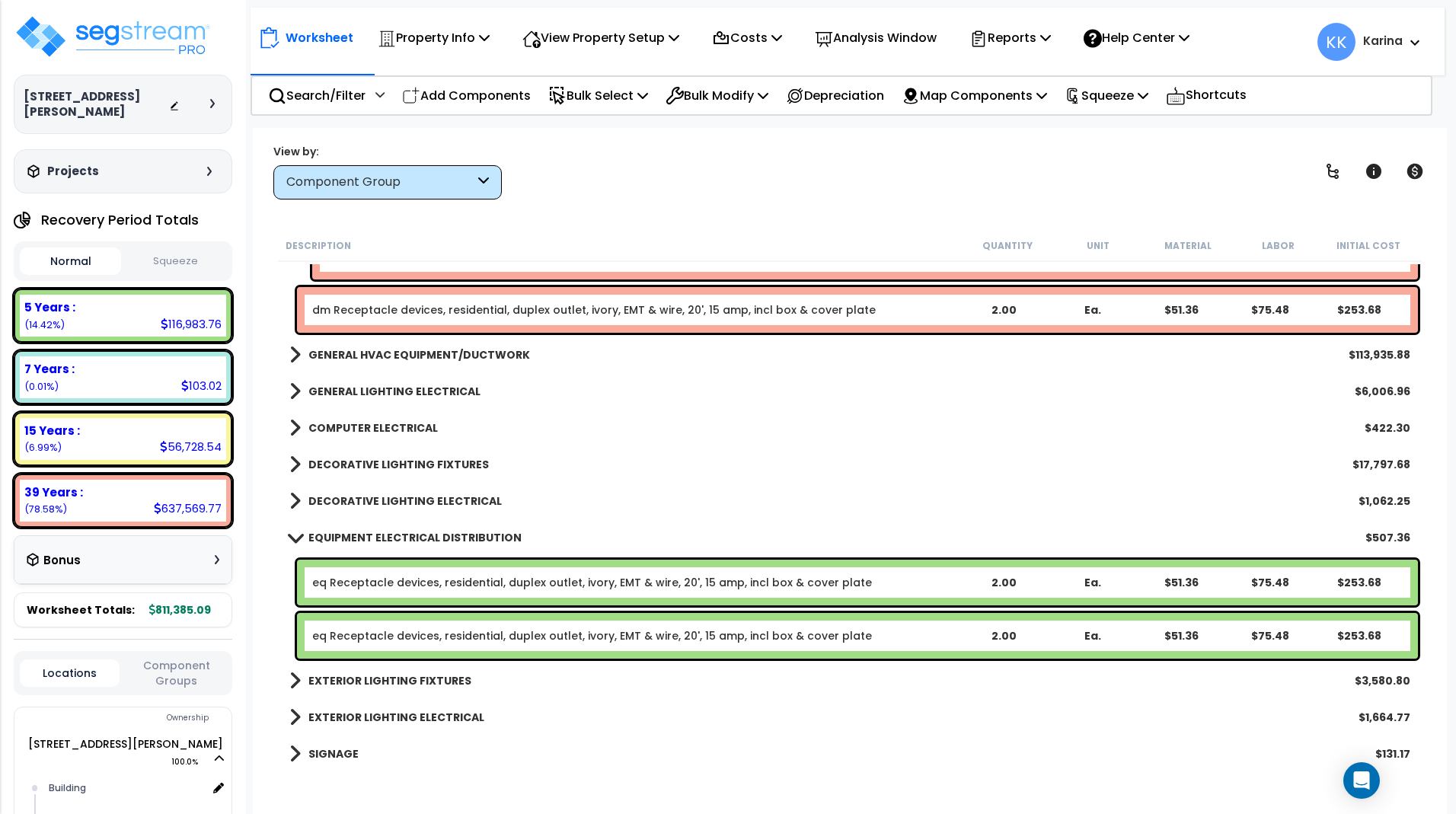
click at [482, 309] on link "dm Receptacle devices, residential, duplex outlet, ivory, EMT & wire, 20', 15 a…" at bounding box center [594, 309] width 563 height 15
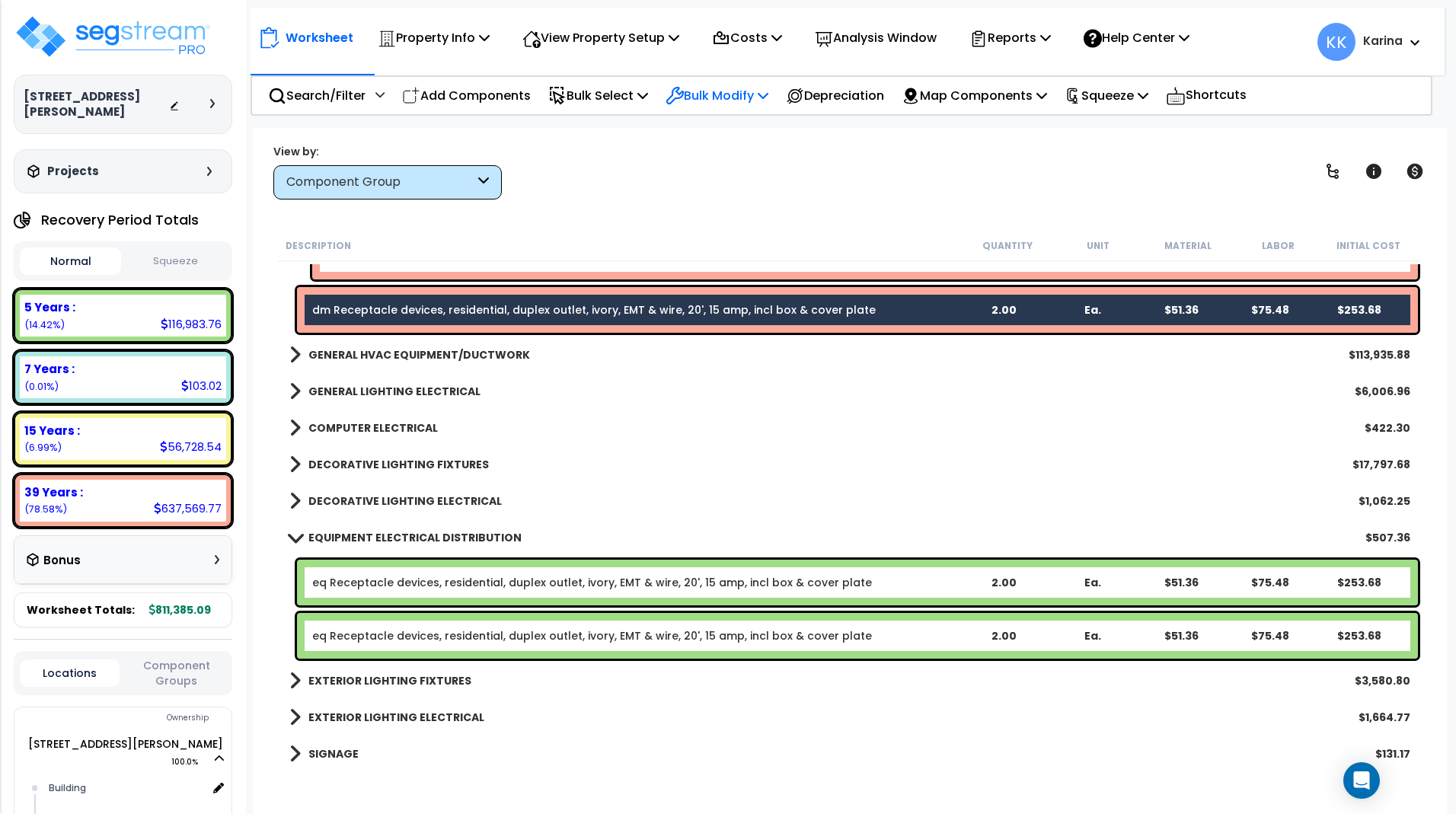
click at [729, 98] on p "Bulk Modify" at bounding box center [716, 95] width 102 height 20
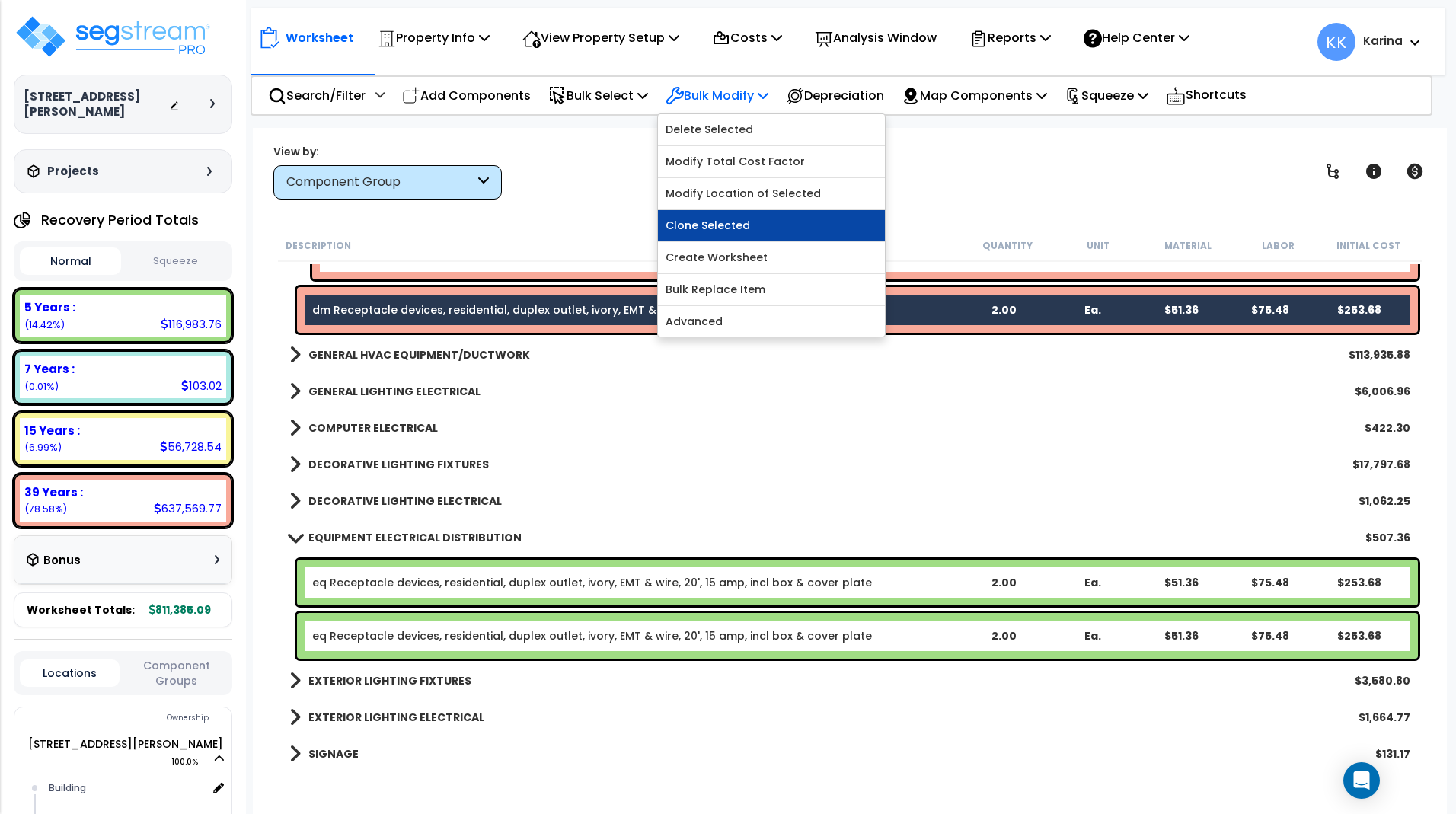
click at [724, 229] on link "Clone Selected" at bounding box center [772, 225] width 227 height 30
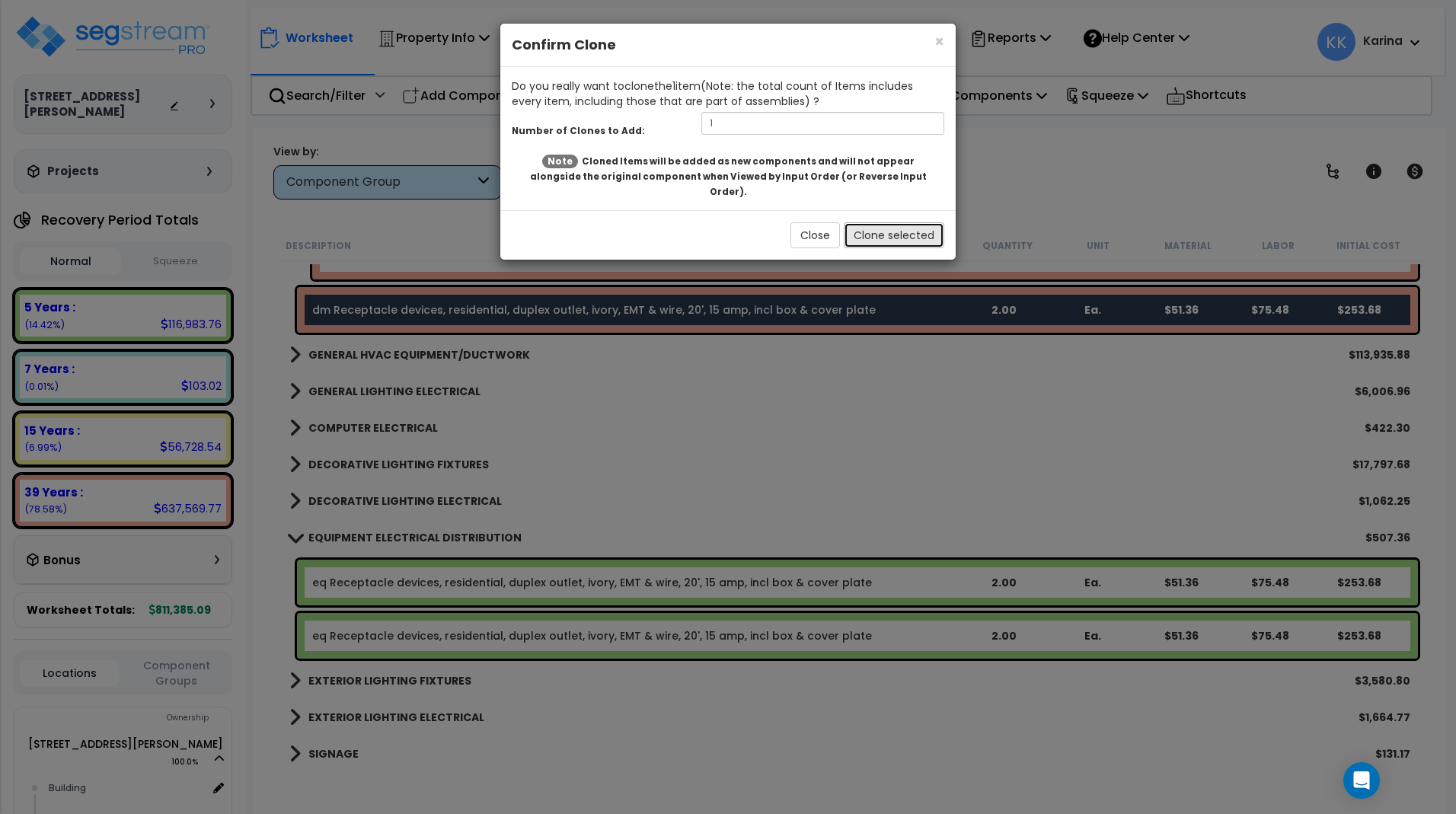
click at [883, 222] on button "Clone selected" at bounding box center [894, 235] width 101 height 26
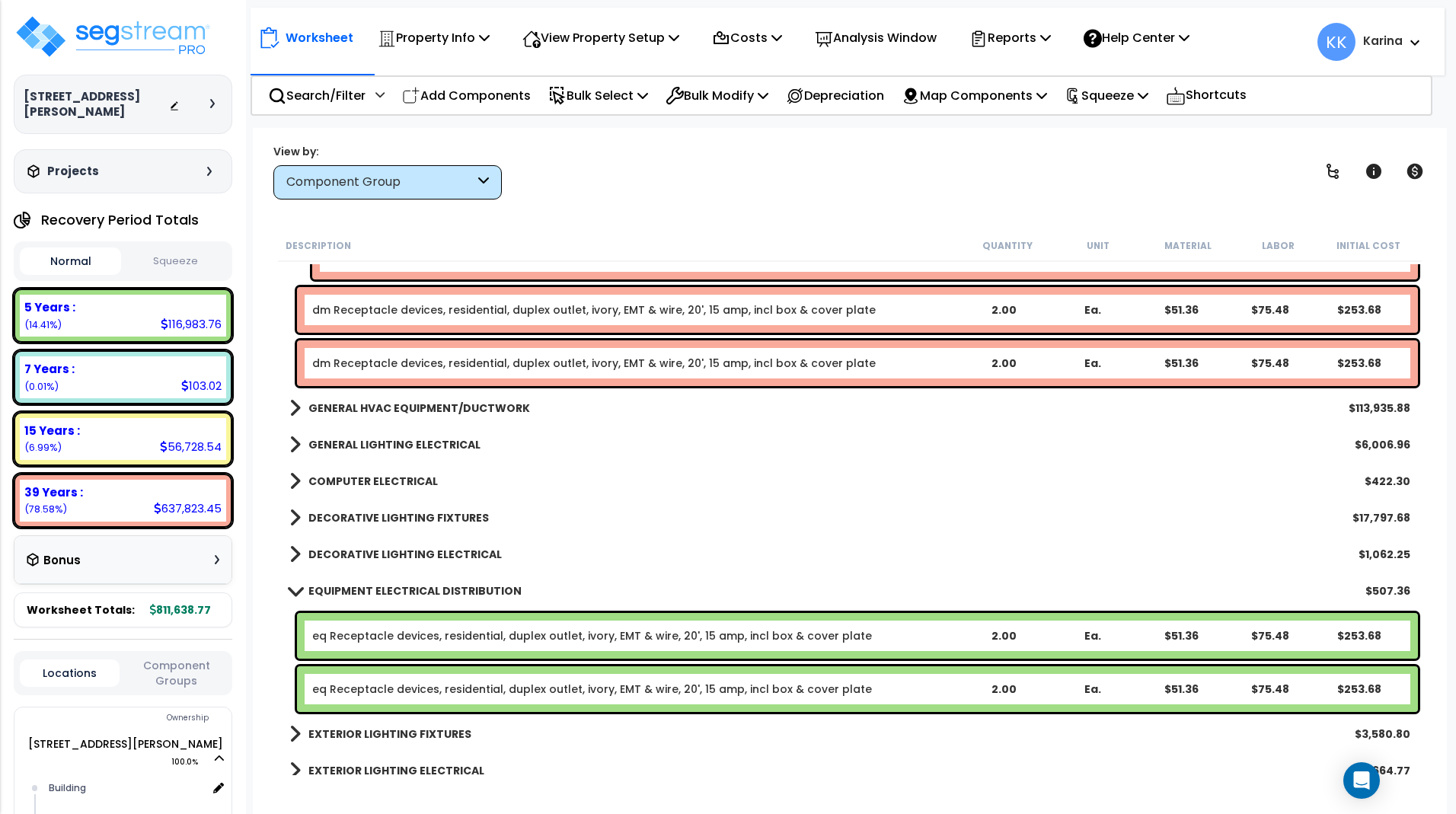
click at [465, 359] on link "dm Receptacle devices, residential, duplex outlet, ivory, EMT & wire, 20', 15 a…" at bounding box center [594, 363] width 563 height 15
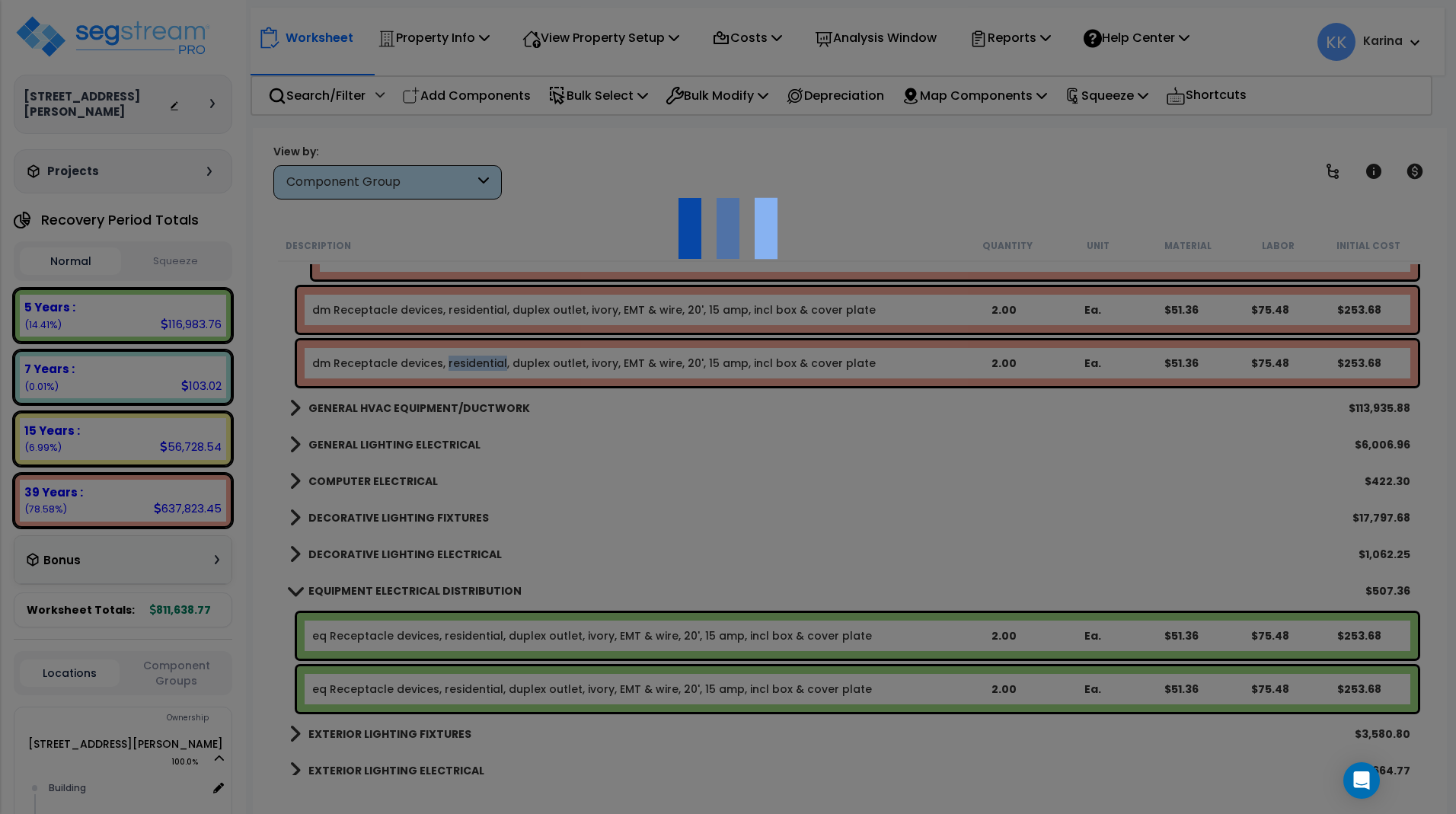
select select "56955"
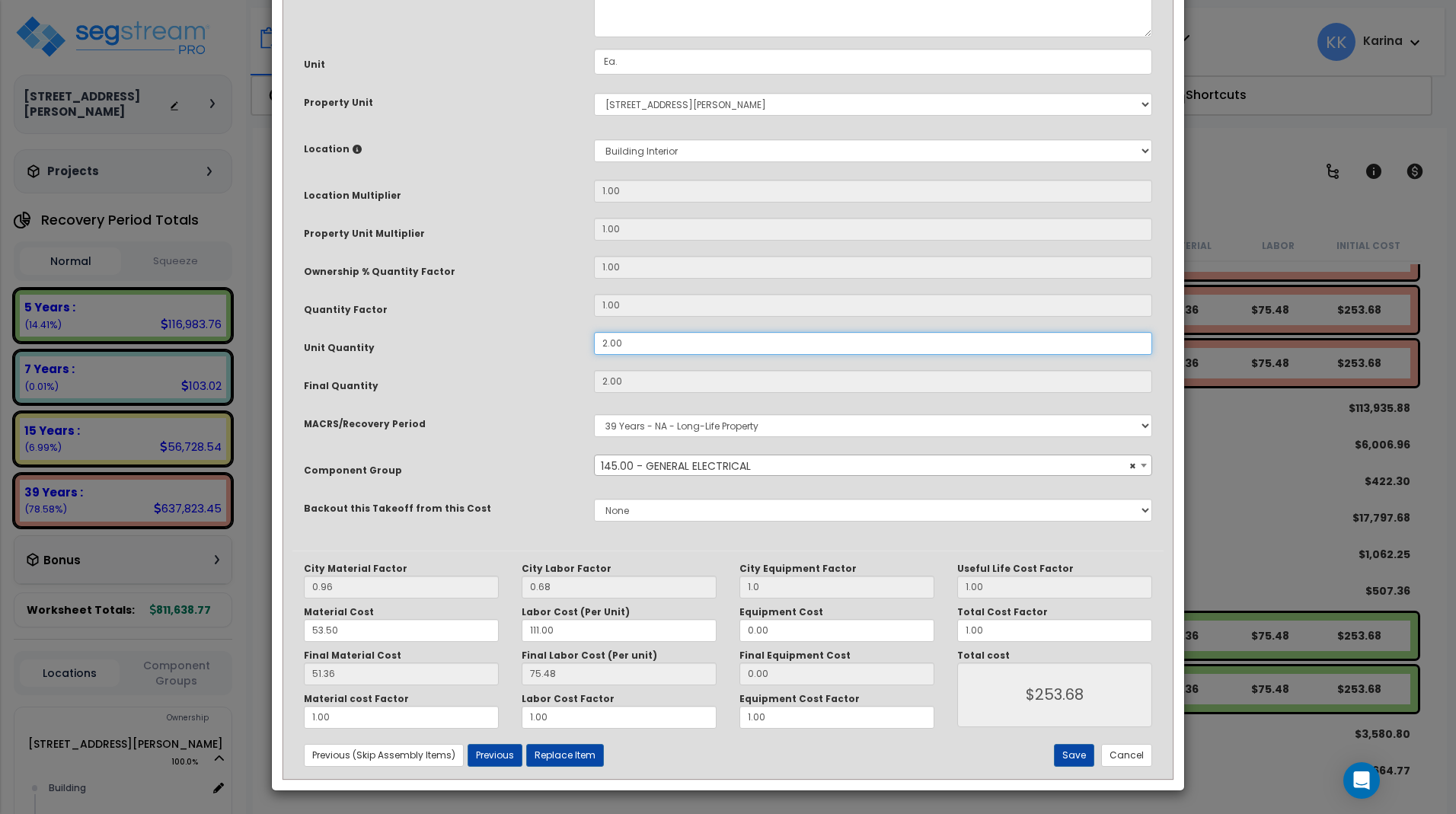
drag, startPoint x: 625, startPoint y: 508, endPoint x: 576, endPoint y: 509, distance: 49.0
click at [576, 358] on div "Unit Quantity 2.00" at bounding box center [728, 345] width 872 height 27
drag, startPoint x: 628, startPoint y: 509, endPoint x: 584, endPoint y: 501, distance: 44.7
click at [594, 354] on input "2.00" at bounding box center [872, 343] width 559 height 23
type input "1"
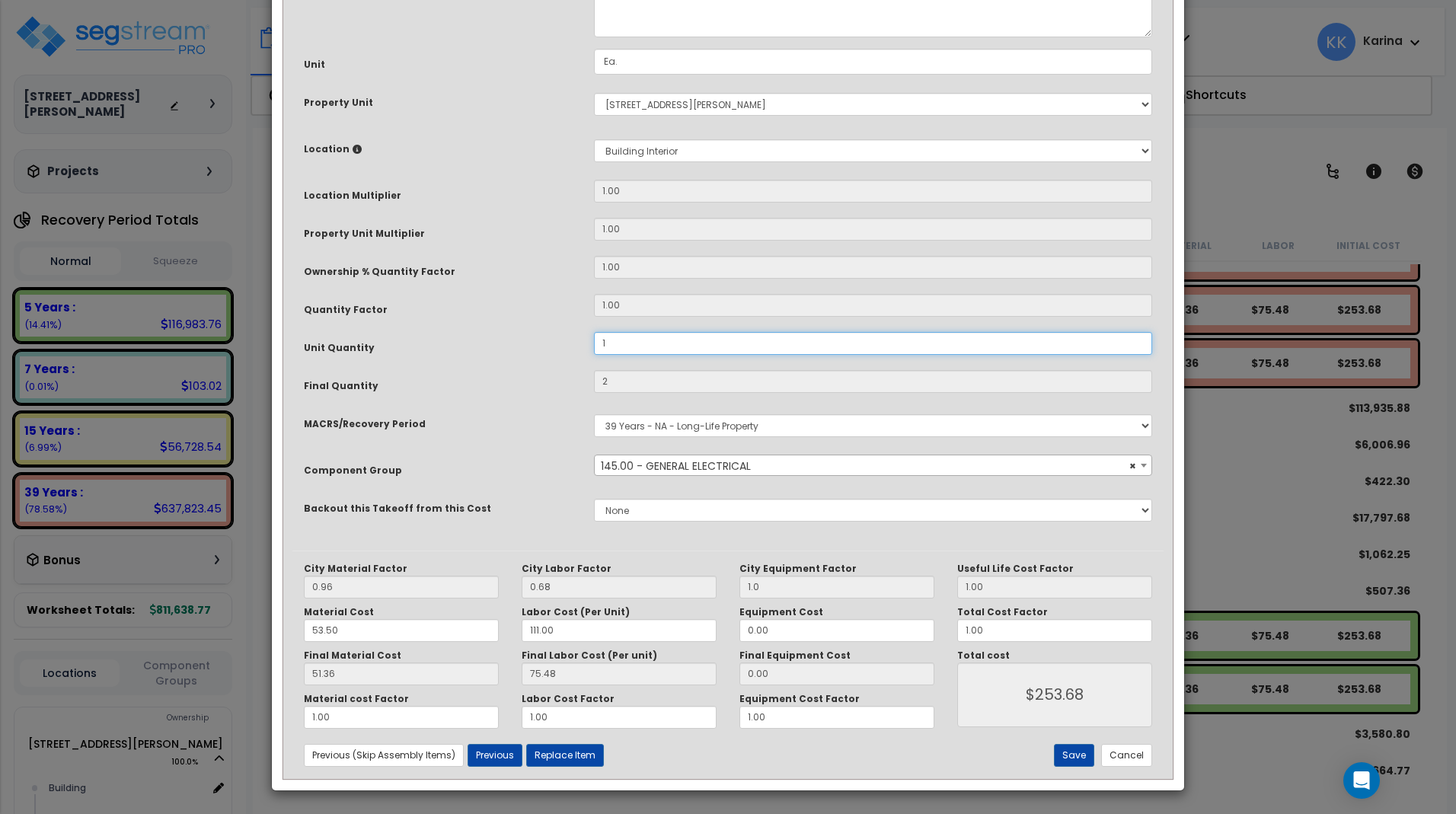
type input "1"
type input "$126.84"
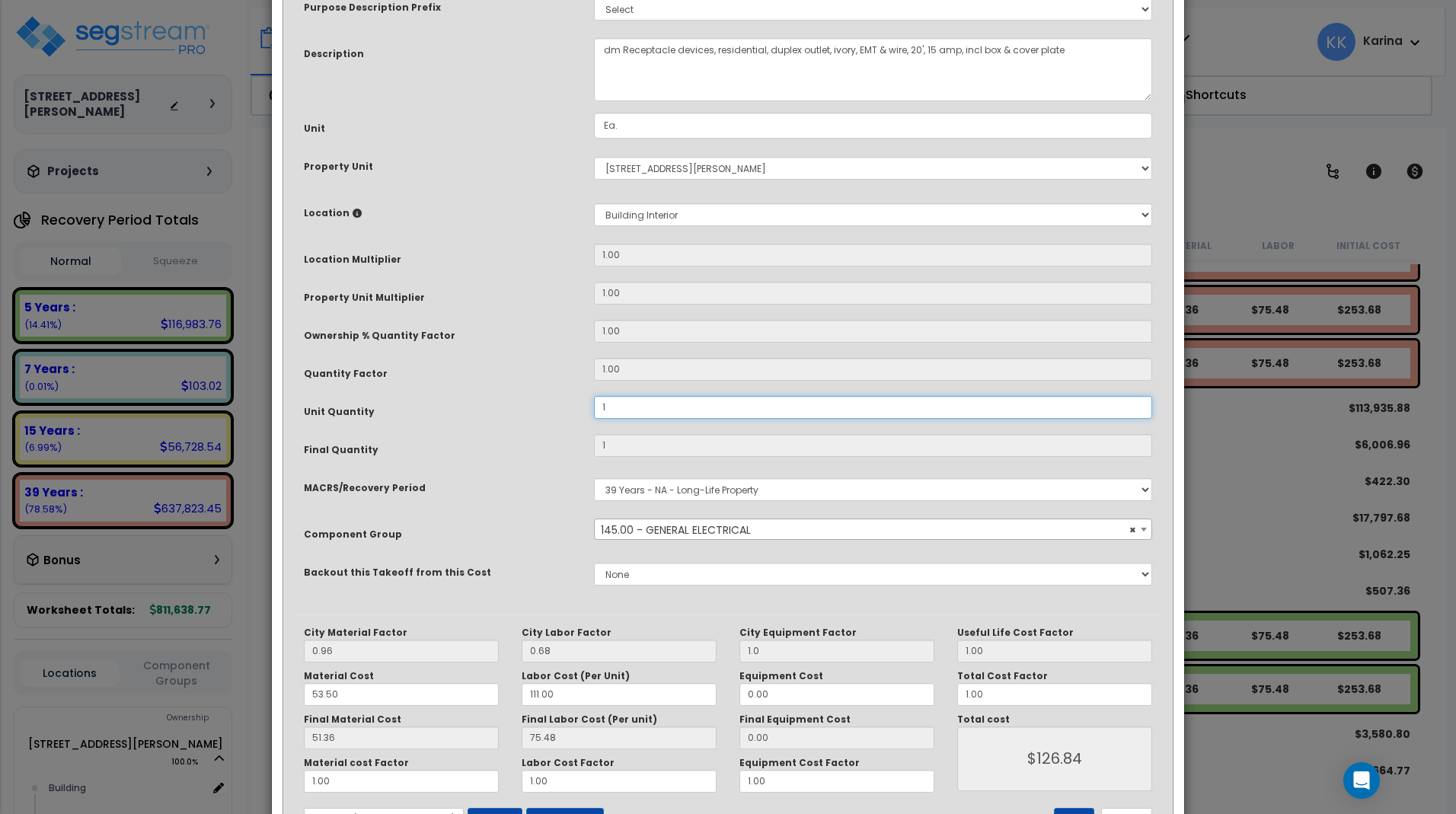
scroll to position [166, 0]
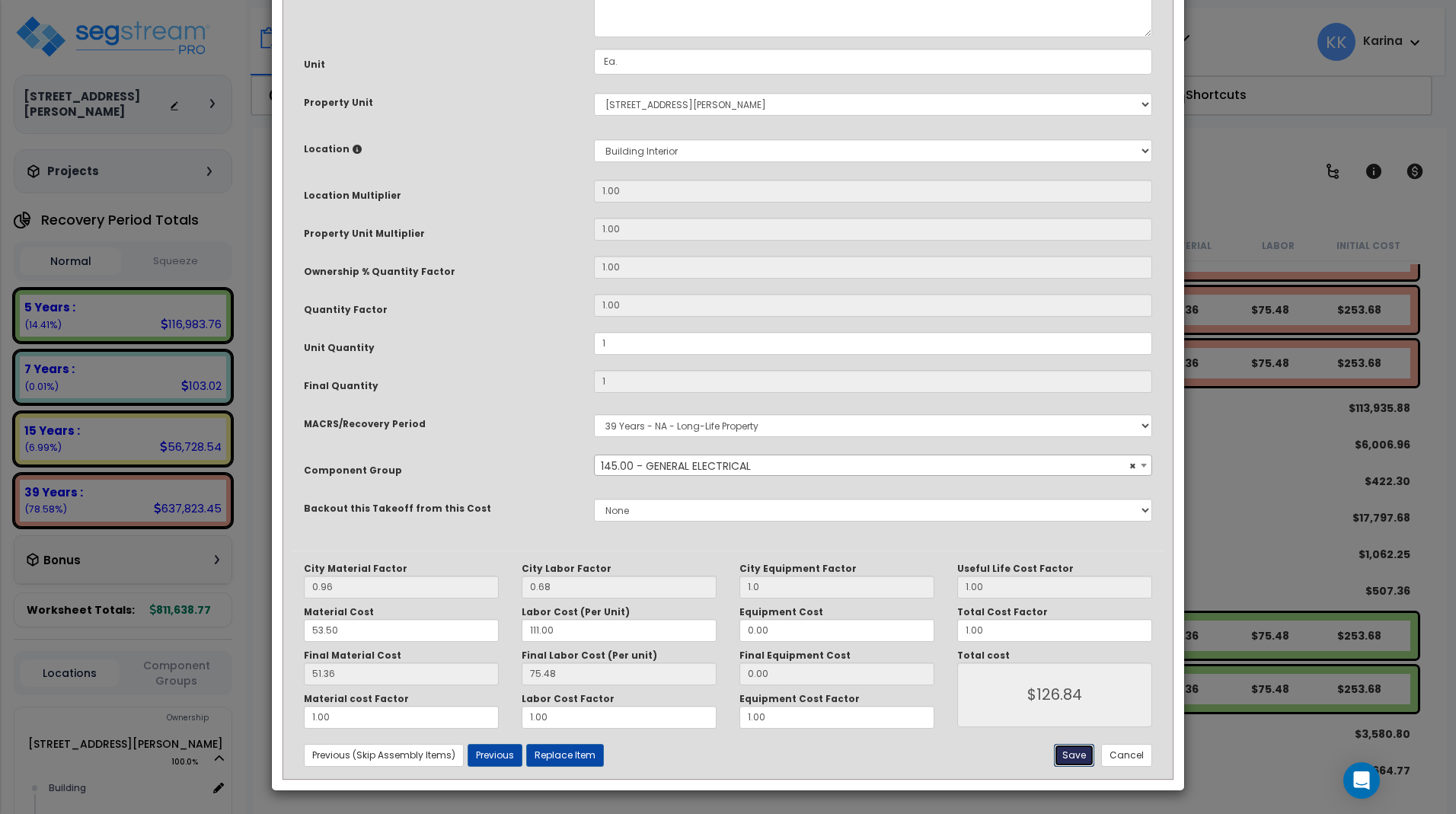
click at [1077, 754] on button "Save" at bounding box center [1075, 755] width 41 height 23
type input "1.00"
type input "126.84"
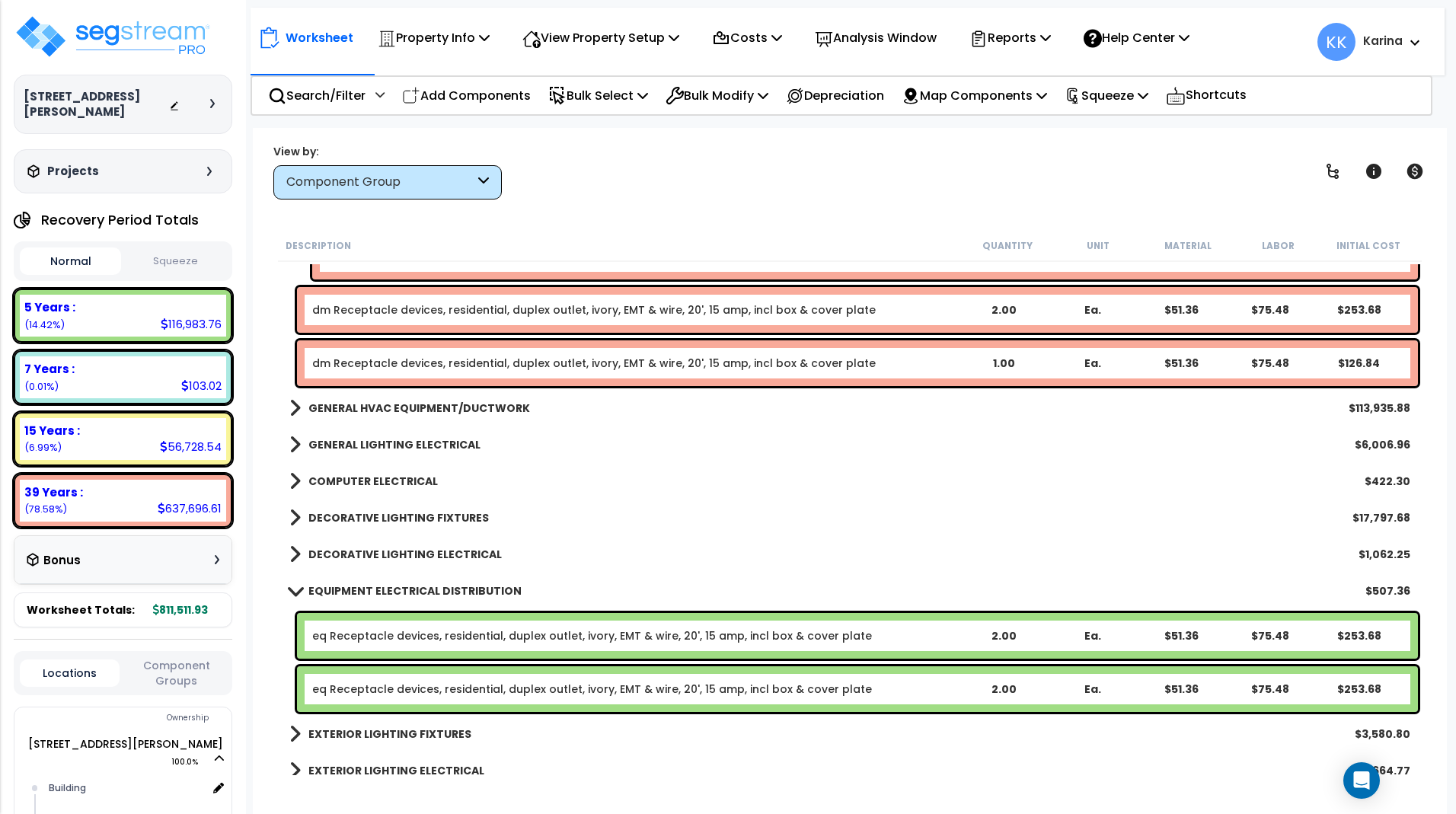
click at [479, 361] on link "dm Receptacle devices, residential, duplex outlet, ivory, EMT & wire, 20', 15 a…" at bounding box center [594, 363] width 563 height 15
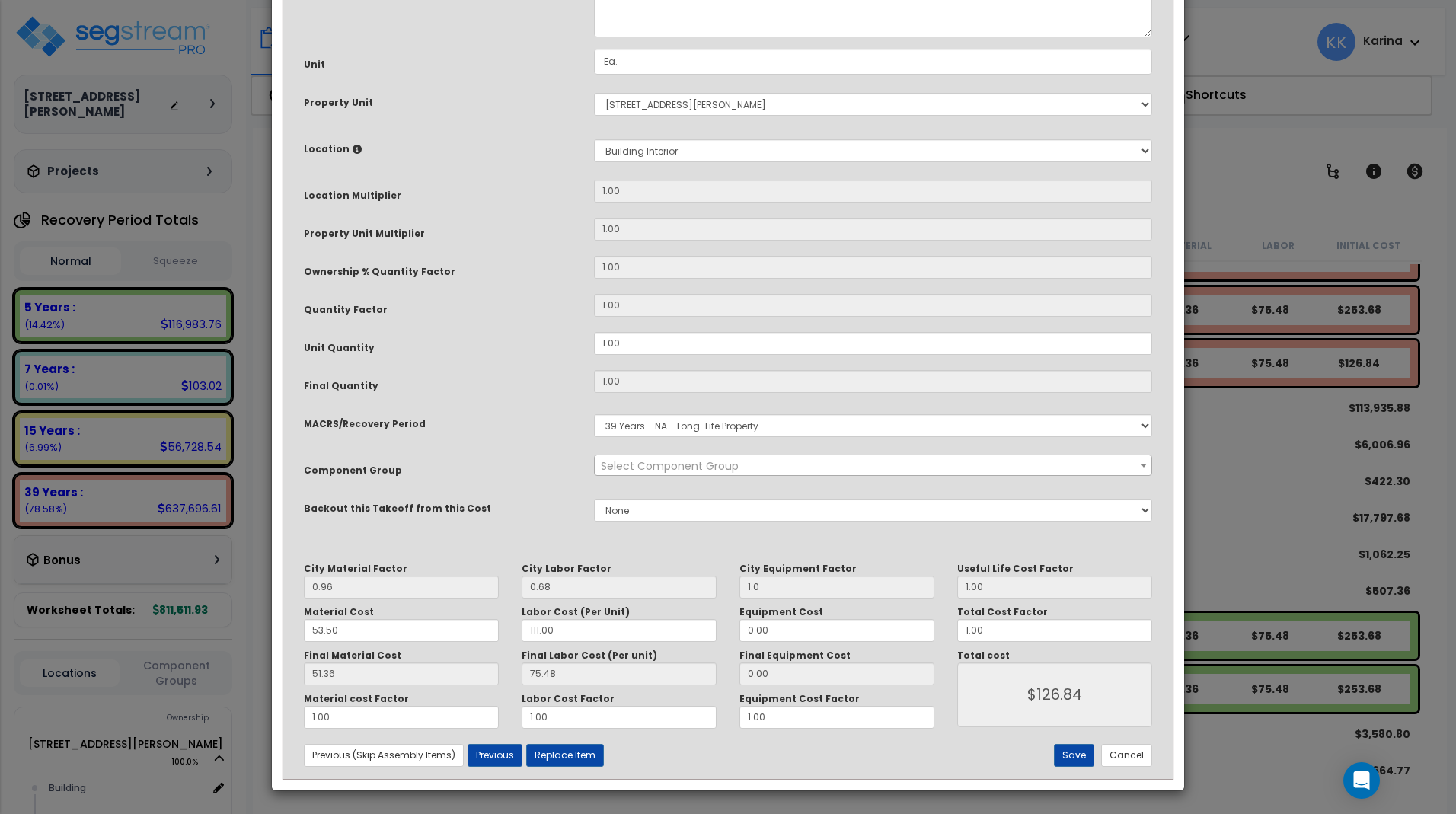
select select "56955"
drag, startPoint x: 610, startPoint y: 509, endPoint x: 552, endPoint y: 507, distance: 58.0
click at [552, 358] on div "Unit Quantity 1.00" at bounding box center [728, 345] width 872 height 27
drag, startPoint x: 607, startPoint y: 509, endPoint x: 554, endPoint y: 509, distance: 53.0
click at [594, 354] on input "1.00" at bounding box center [872, 343] width 559 height 23
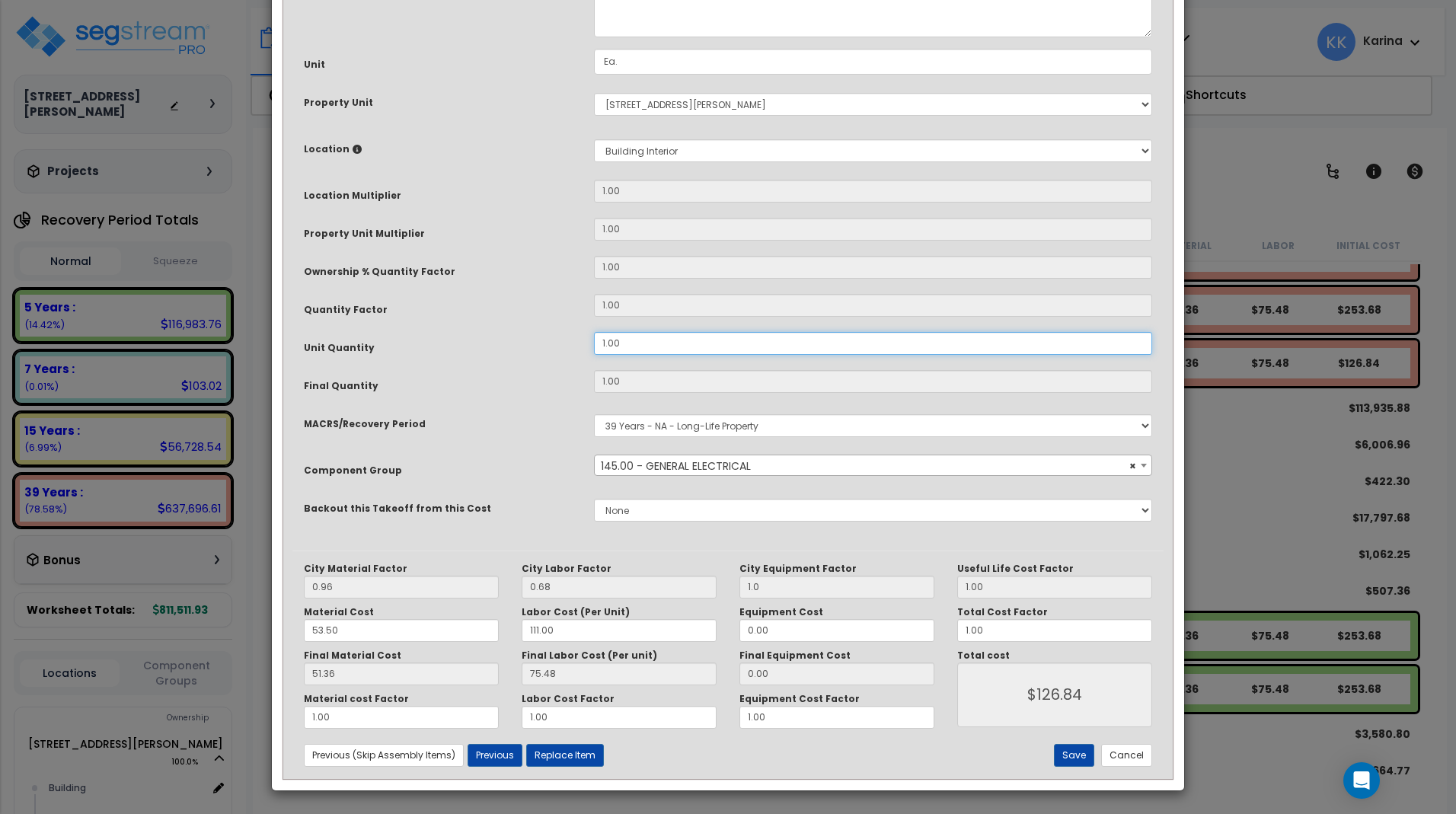
drag, startPoint x: 628, startPoint y: 504, endPoint x: 547, endPoint y: 505, distance: 81.0
click at [594, 354] on input "1.00" at bounding box center [872, 343] width 559 height 23
type input "2"
type input "$253.68"
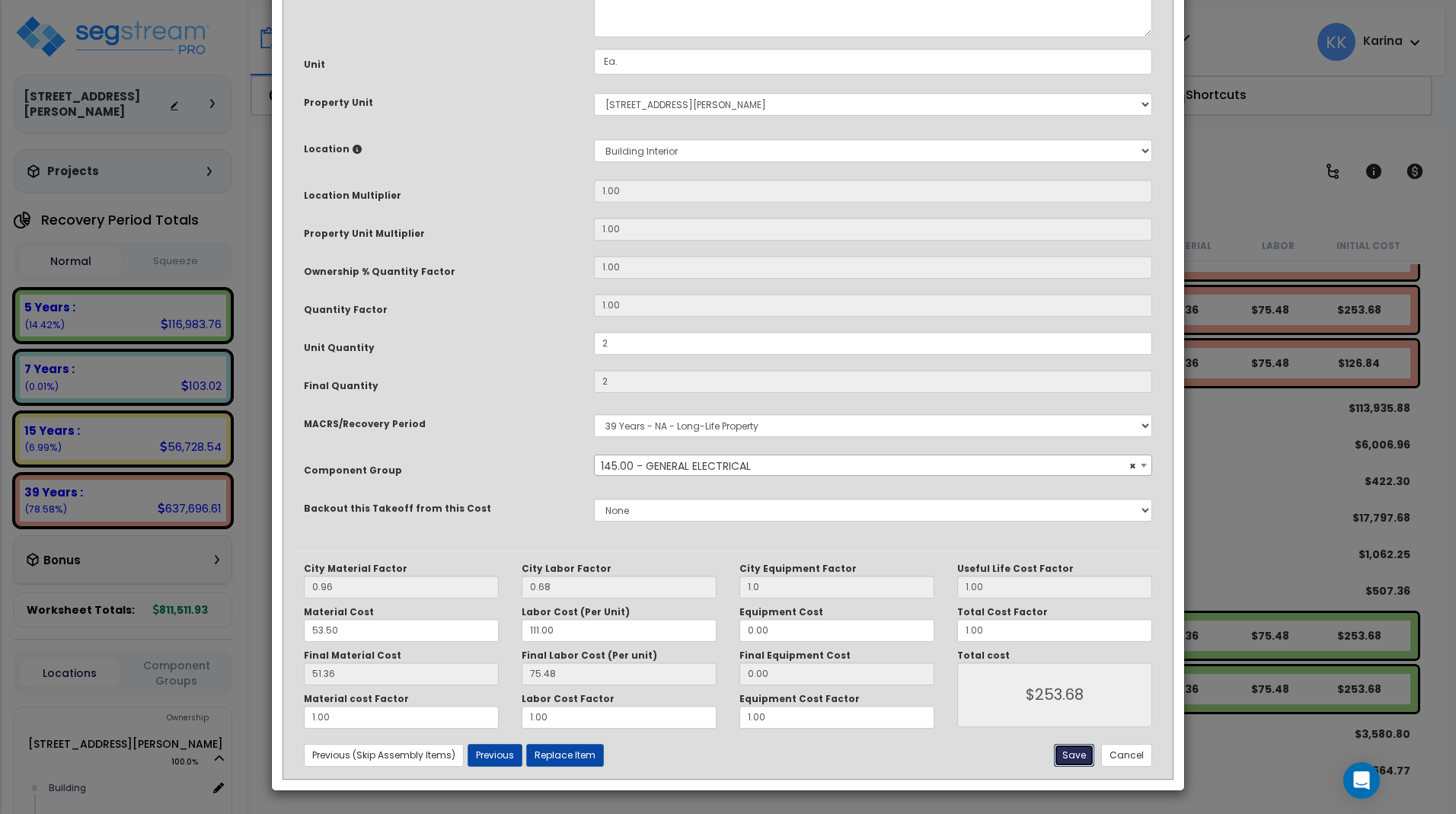
click at [1068, 751] on button "Save" at bounding box center [1075, 755] width 41 height 23
type input "2.00"
type input "1.00"
type input "253.68"
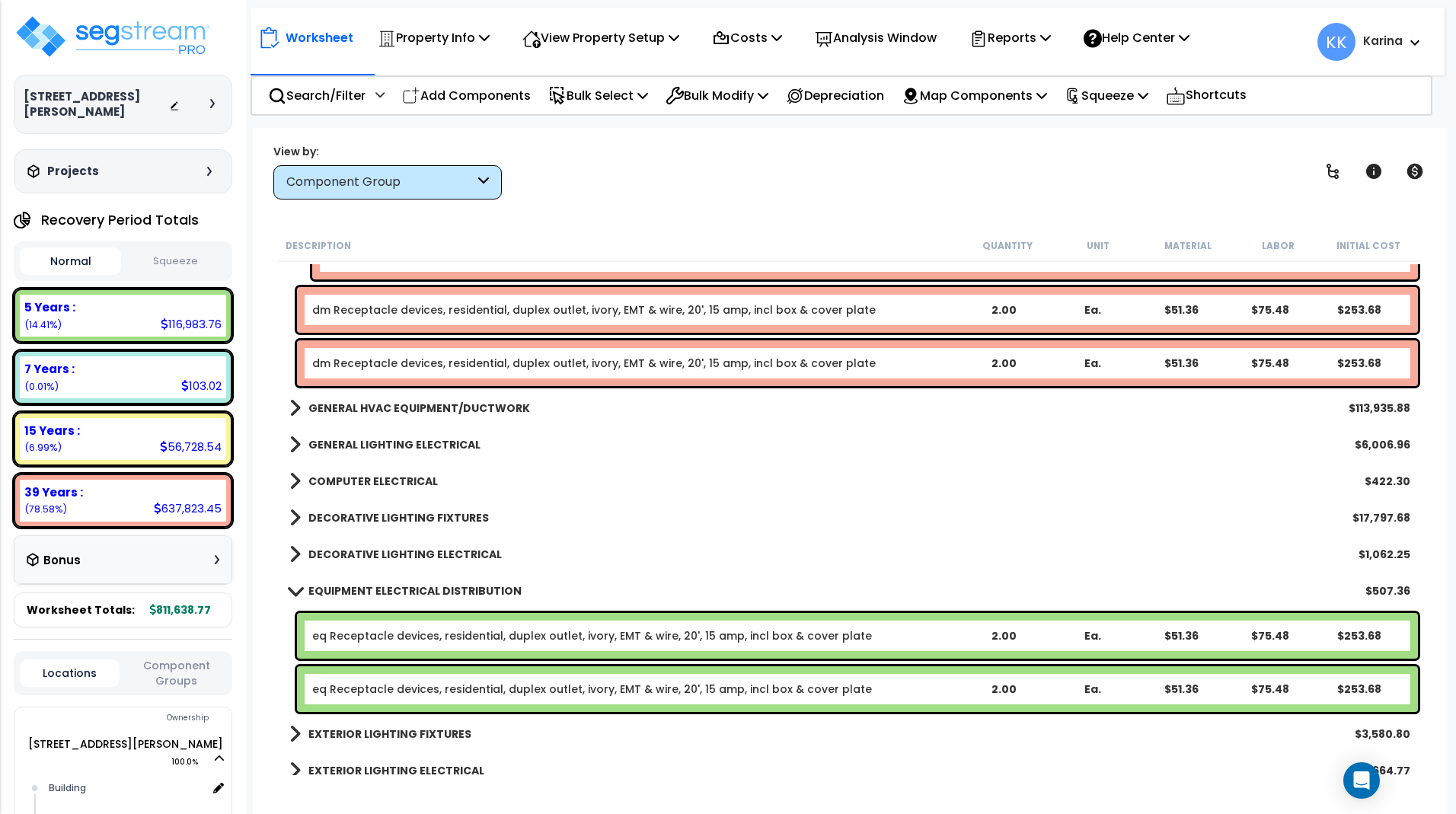
click at [582, 689] on link "eq Receptacle devices, residential, duplex outlet, ivory, EMT & wire, 20', 15 a…" at bounding box center [592, 688] width 560 height 15
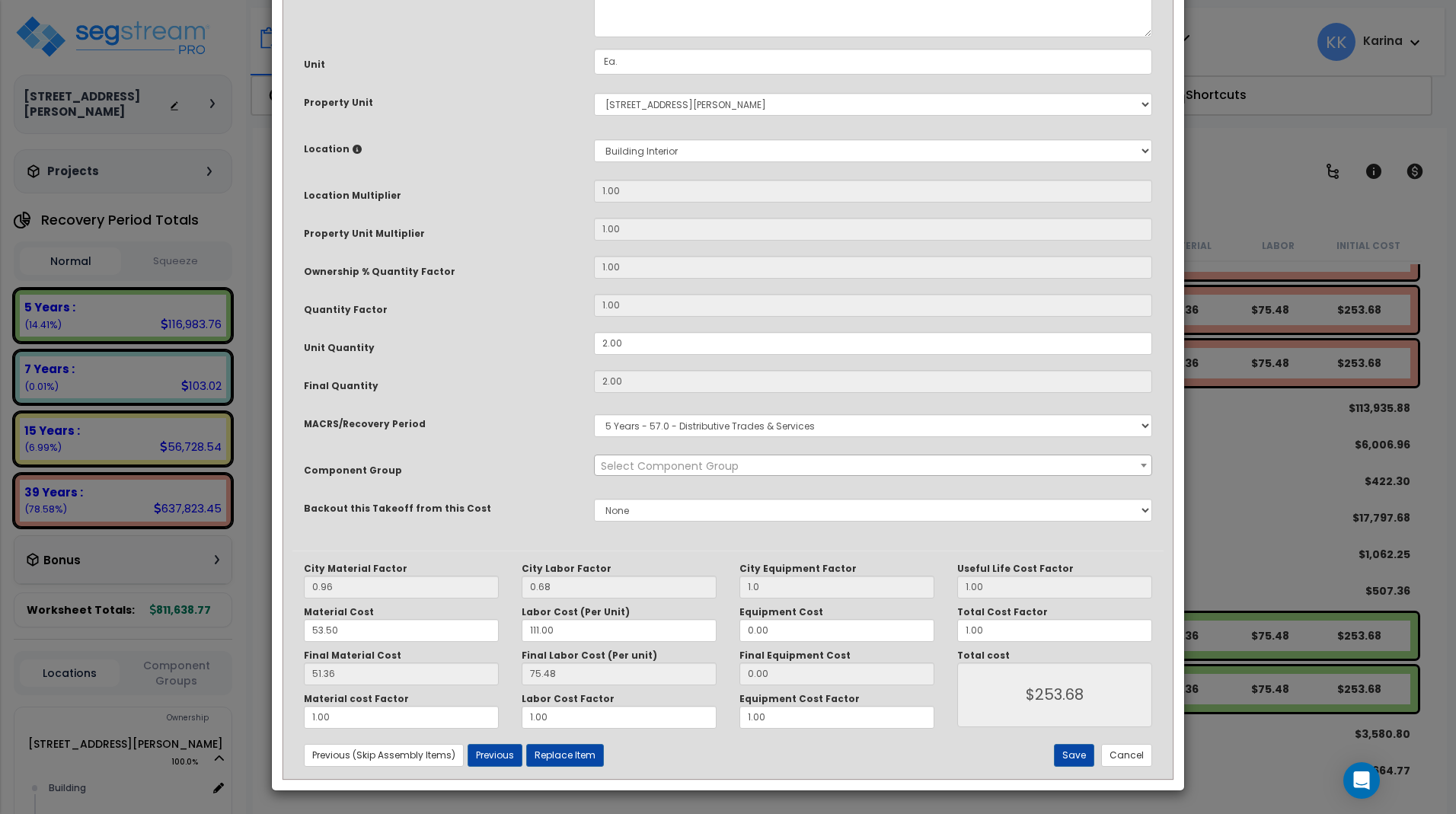
select select "57033"
drag, startPoint x: 633, startPoint y: 509, endPoint x: 550, endPoint y: 502, distance: 83.3
click at [550, 358] on div "Unit Quantity 2.00" at bounding box center [728, 345] width 872 height 27
click at [594, 354] on input "2.00" at bounding box center [872, 343] width 559 height 23
type input "2"
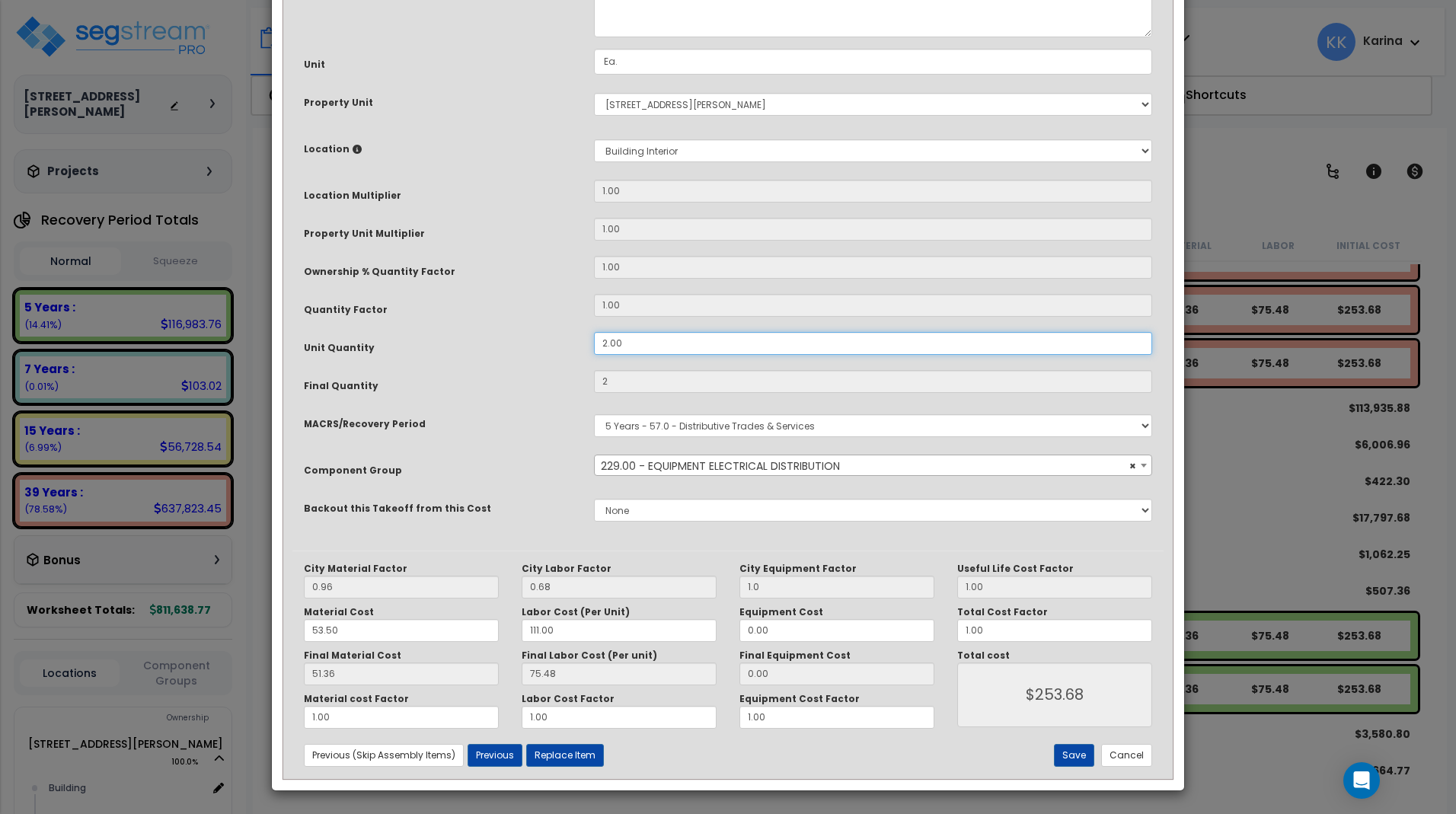
type input "4"
type input "$507.36"
click at [1077, 756] on button "Save" at bounding box center [1075, 755] width 41 height 23
type input "4.00"
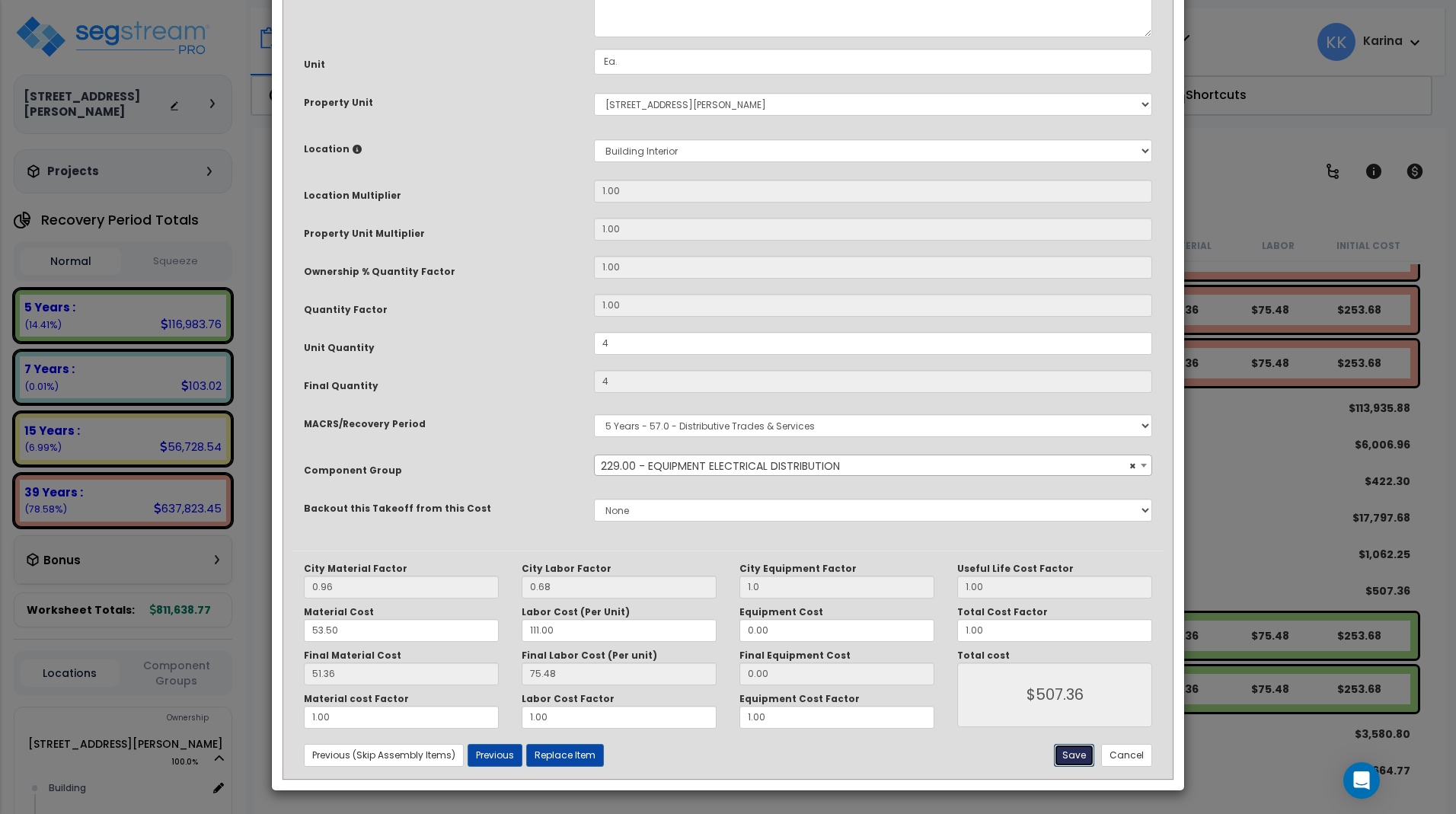
type input "4.00"
type input "1.00"
type input "507.36"
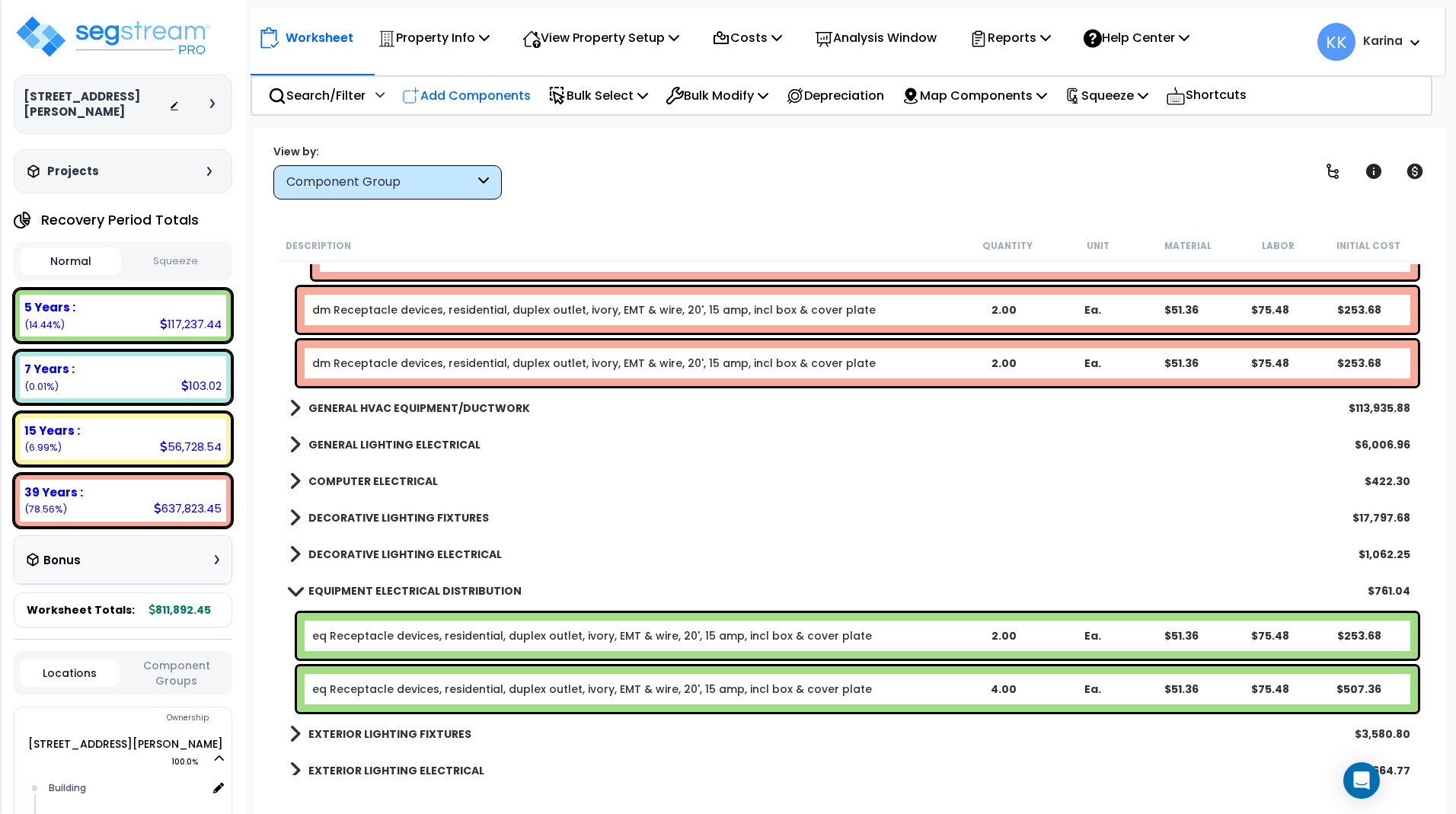
click at [490, 93] on p "Add Components" at bounding box center [465, 95] width 128 height 20
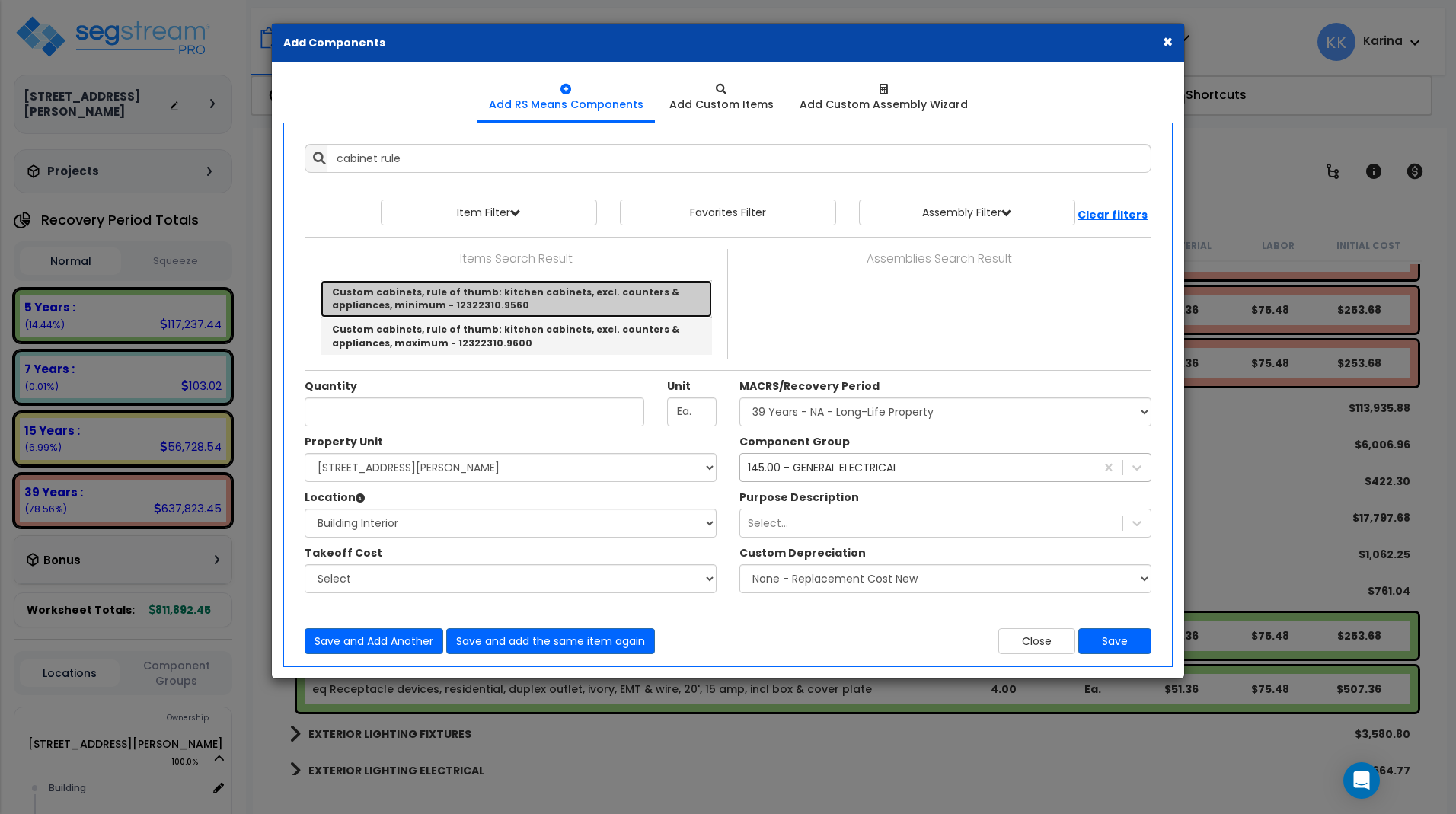
click at [485, 294] on link "Custom cabinets, rule of thumb: kitchen cabinets, excl. counters & appliances, …" at bounding box center [516, 299] width 391 height 37
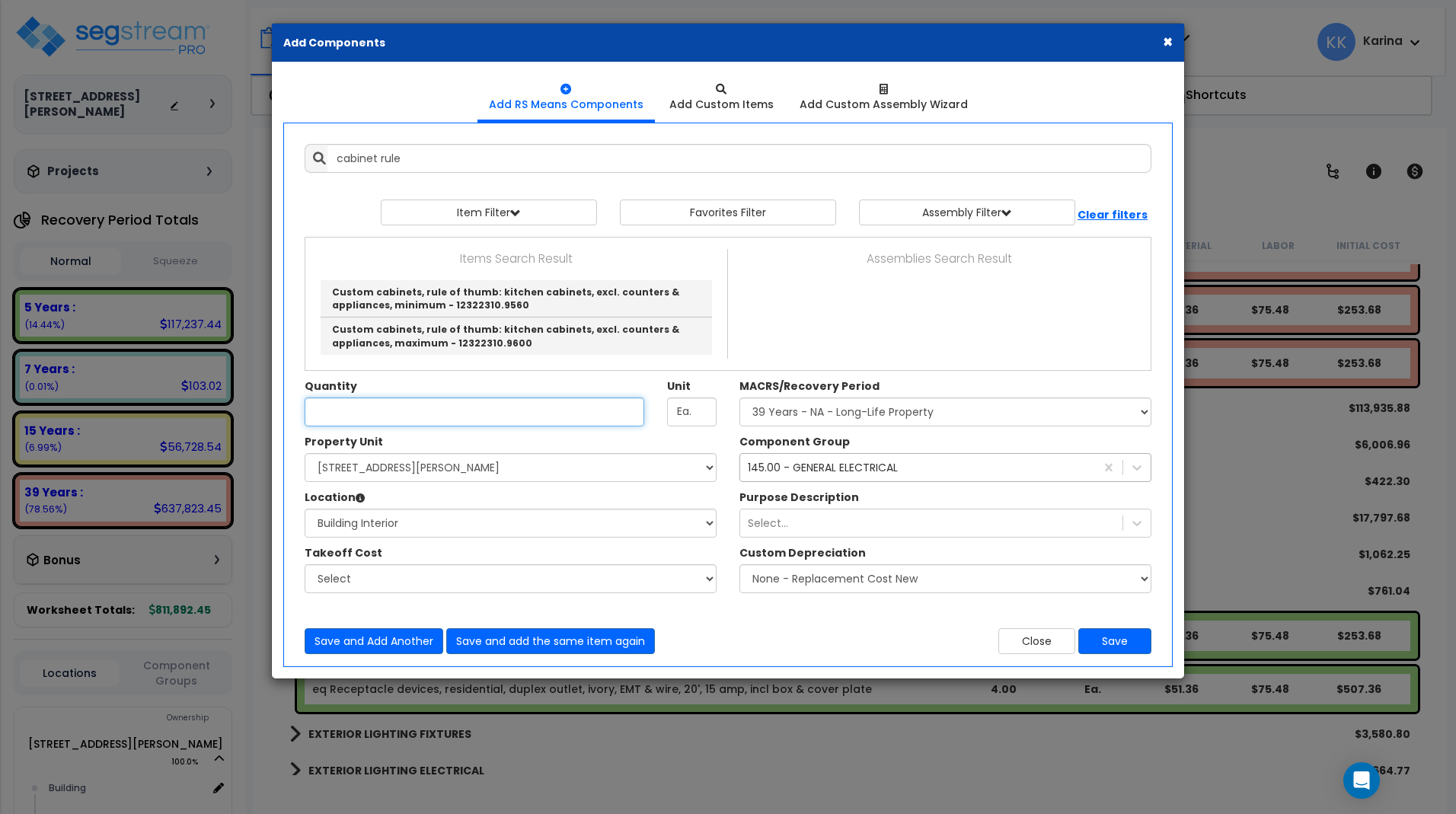
type input "Custom cabinets, rule of thumb: kitchen cabinets, excl. counters & appliances, …"
type input "L.F."
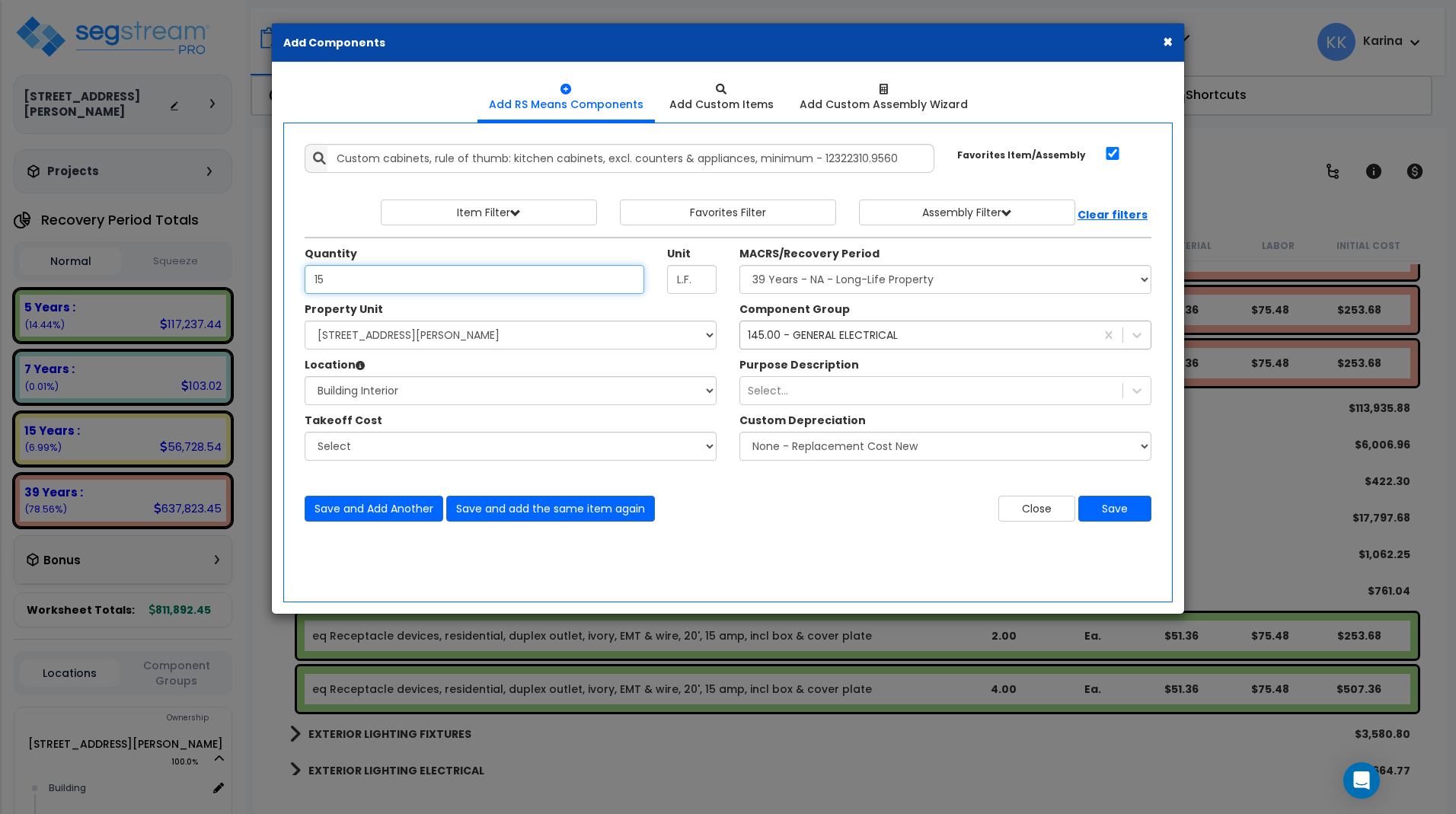
type input "15"
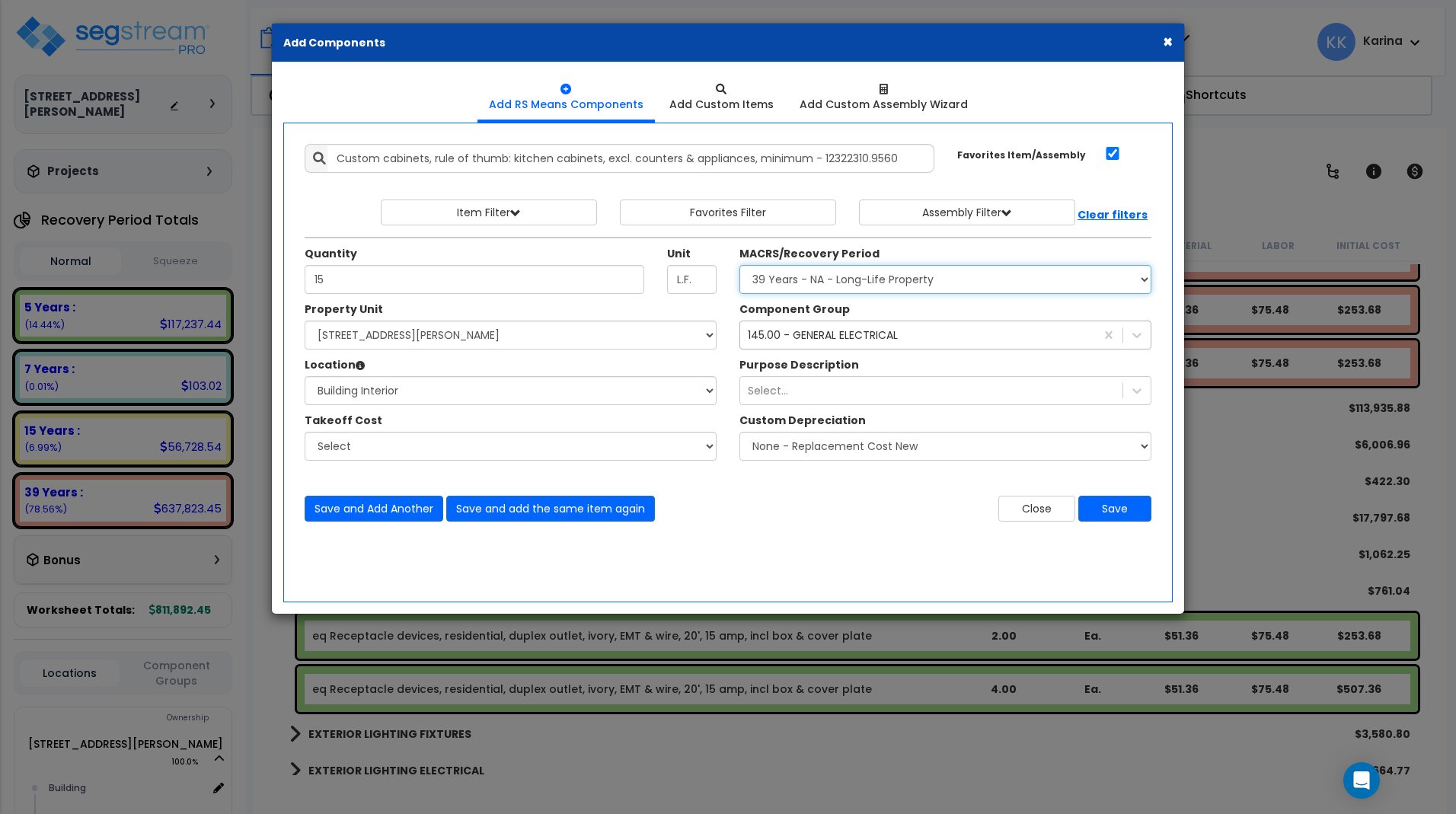
click at [740, 265] on select "Select MACRS/Recovery Period 5 Years - 57.0 - Distributive Trades & Services 5 …" at bounding box center [945, 279] width 412 height 29
select select "3667"
click option "5 Years - 57.0 - Distributive Trades & Services" at bounding box center [0, 0] width 0 height 0
click at [788, 339] on div "145.00 - GENERAL ELECTRICAL" at bounding box center [823, 335] width 150 height 15
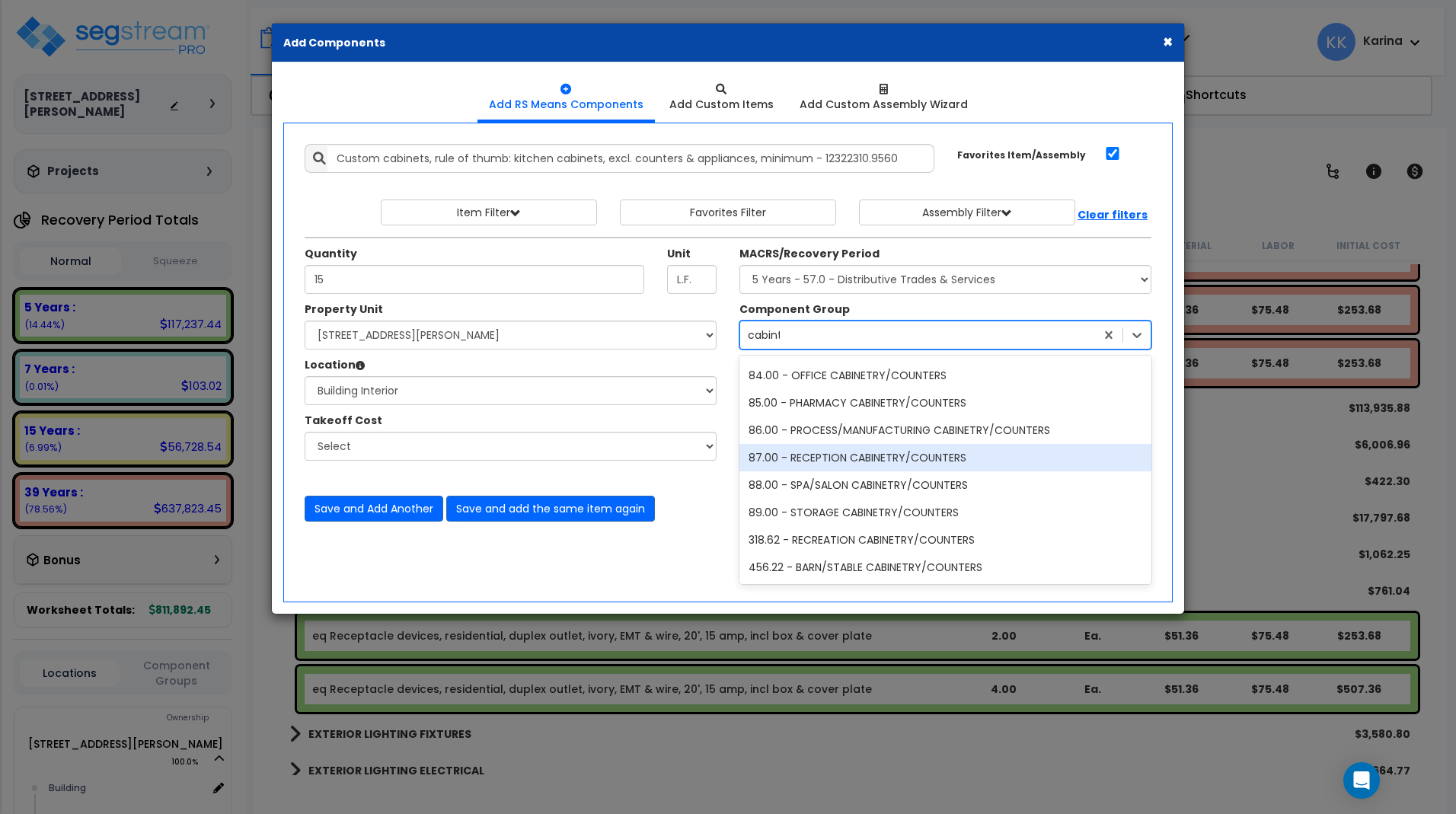
scroll to position [0, 0]
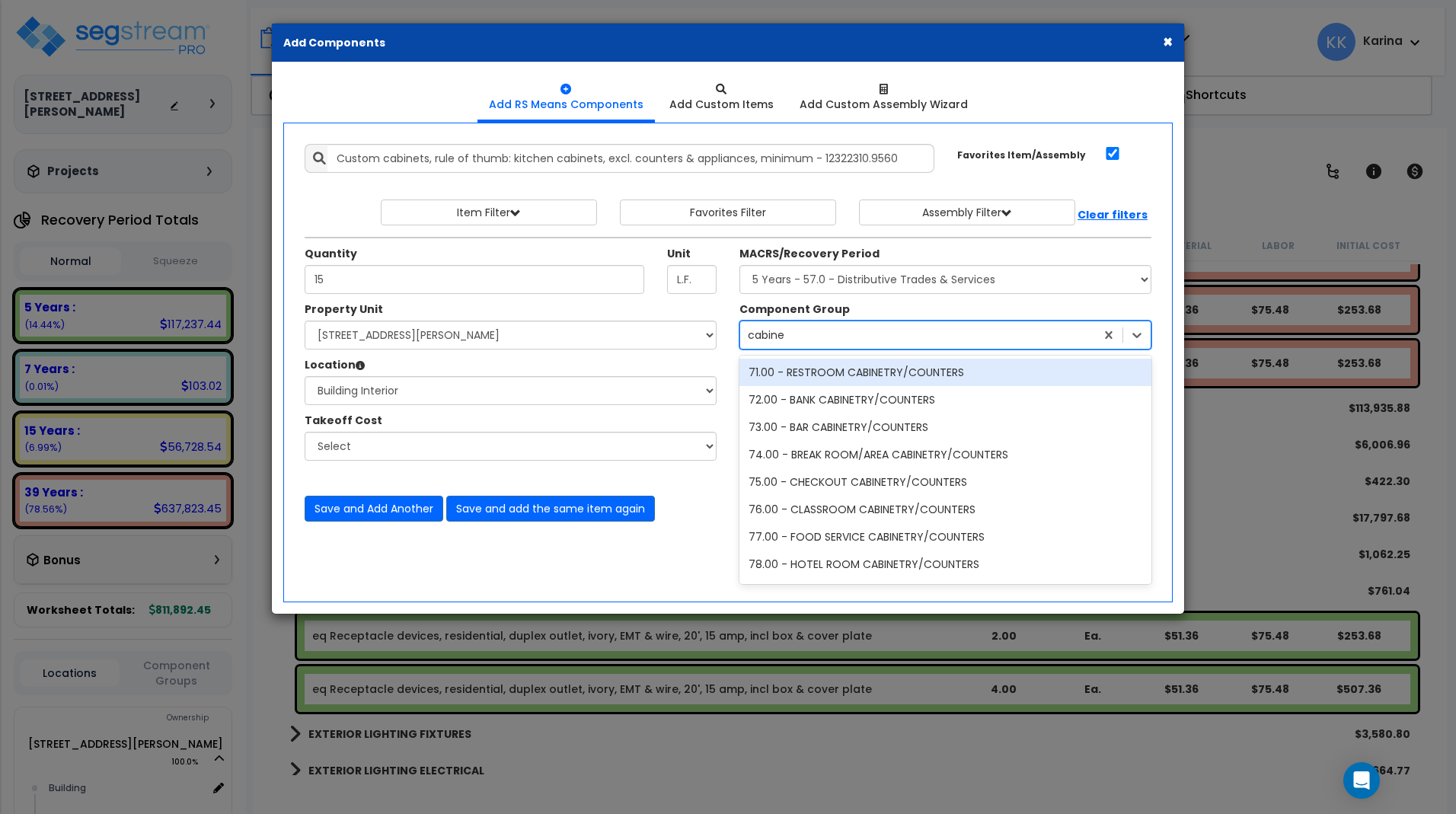
type input "cabinet"
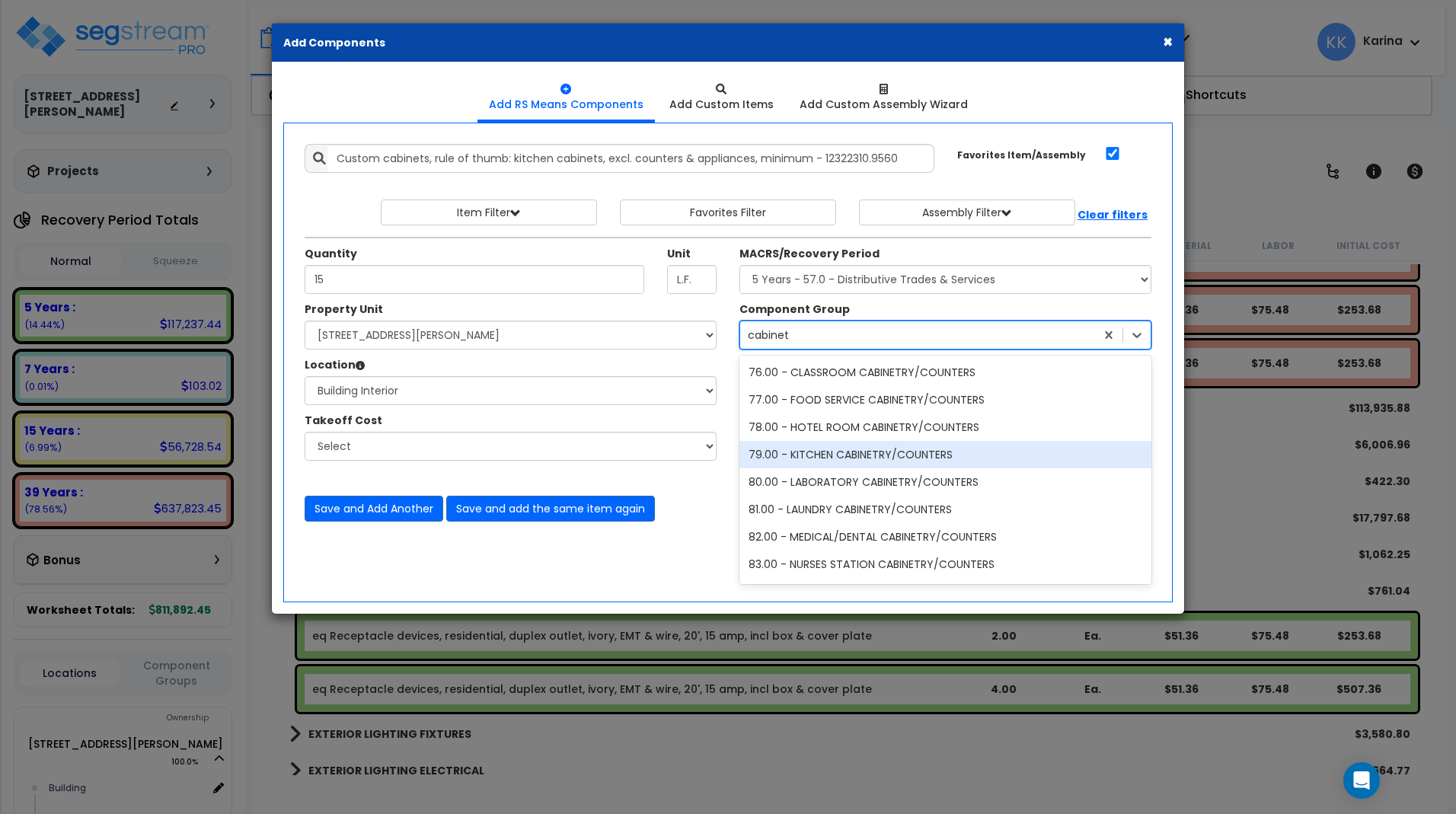
scroll to position [183, 0]
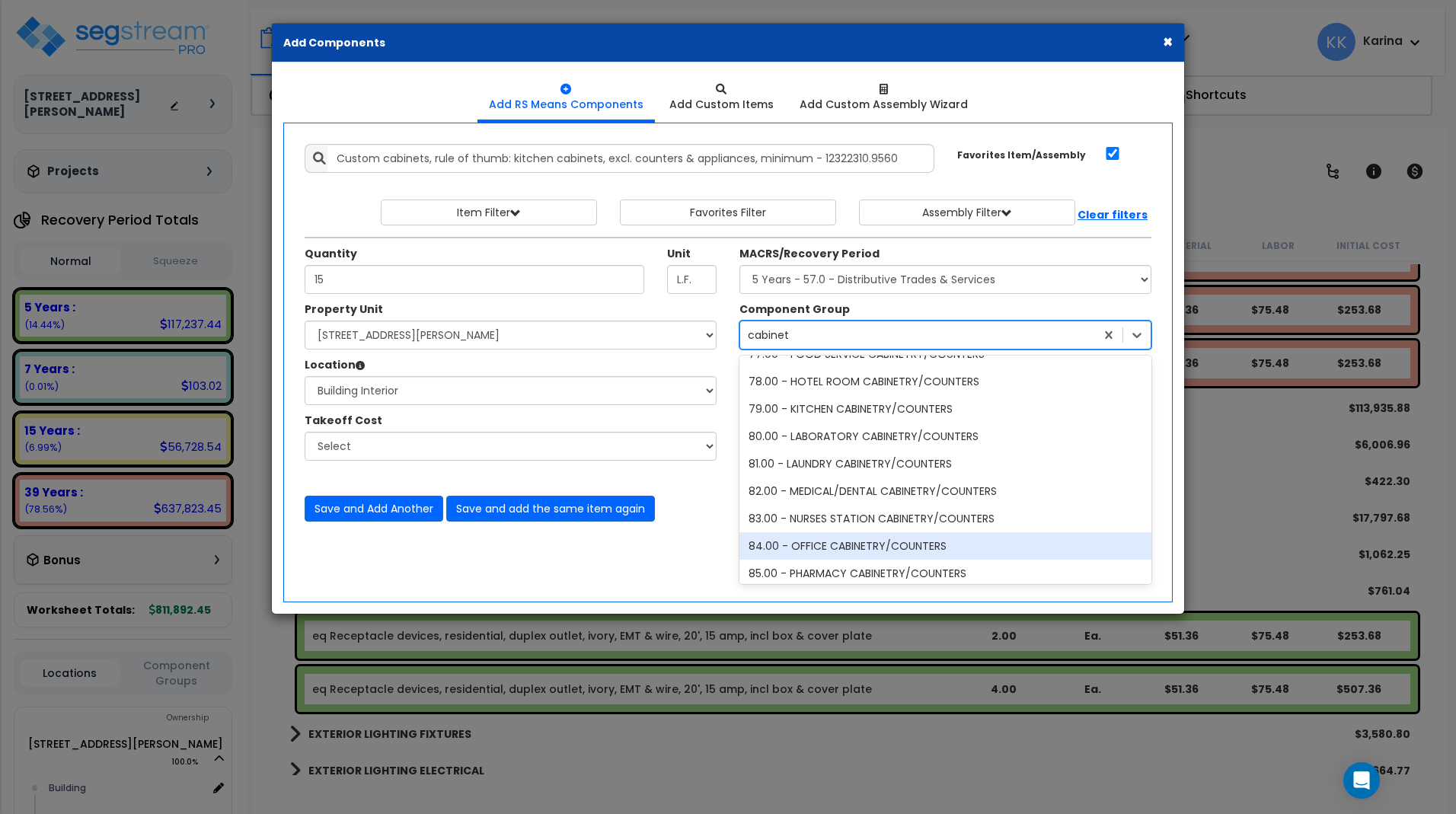
click at [842, 545] on div "84.00 - OFFICE CABINETRY/COUNTERS" at bounding box center [945, 546] width 412 height 28
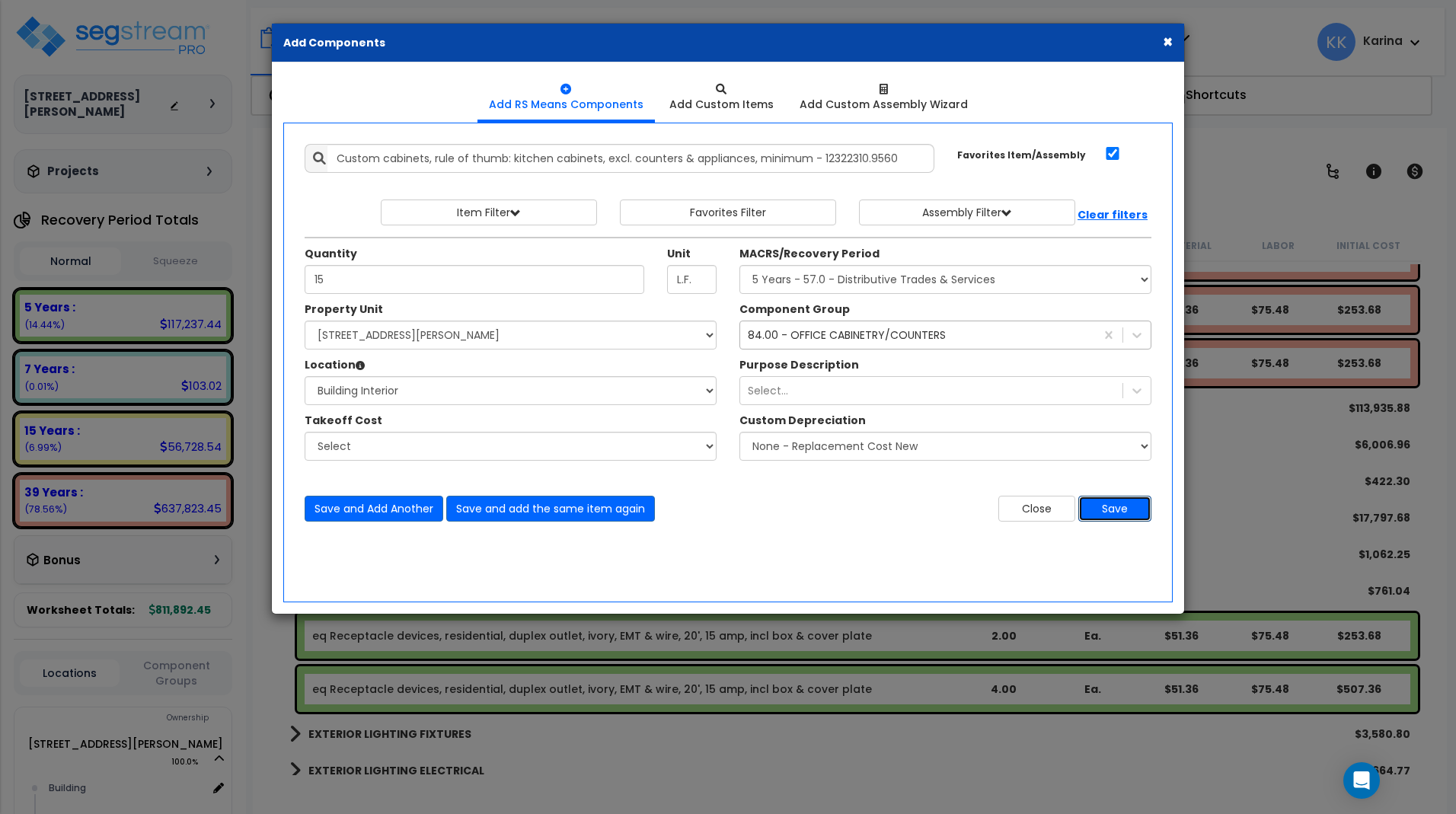
click at [1107, 510] on button "Save" at bounding box center [1114, 509] width 73 height 26
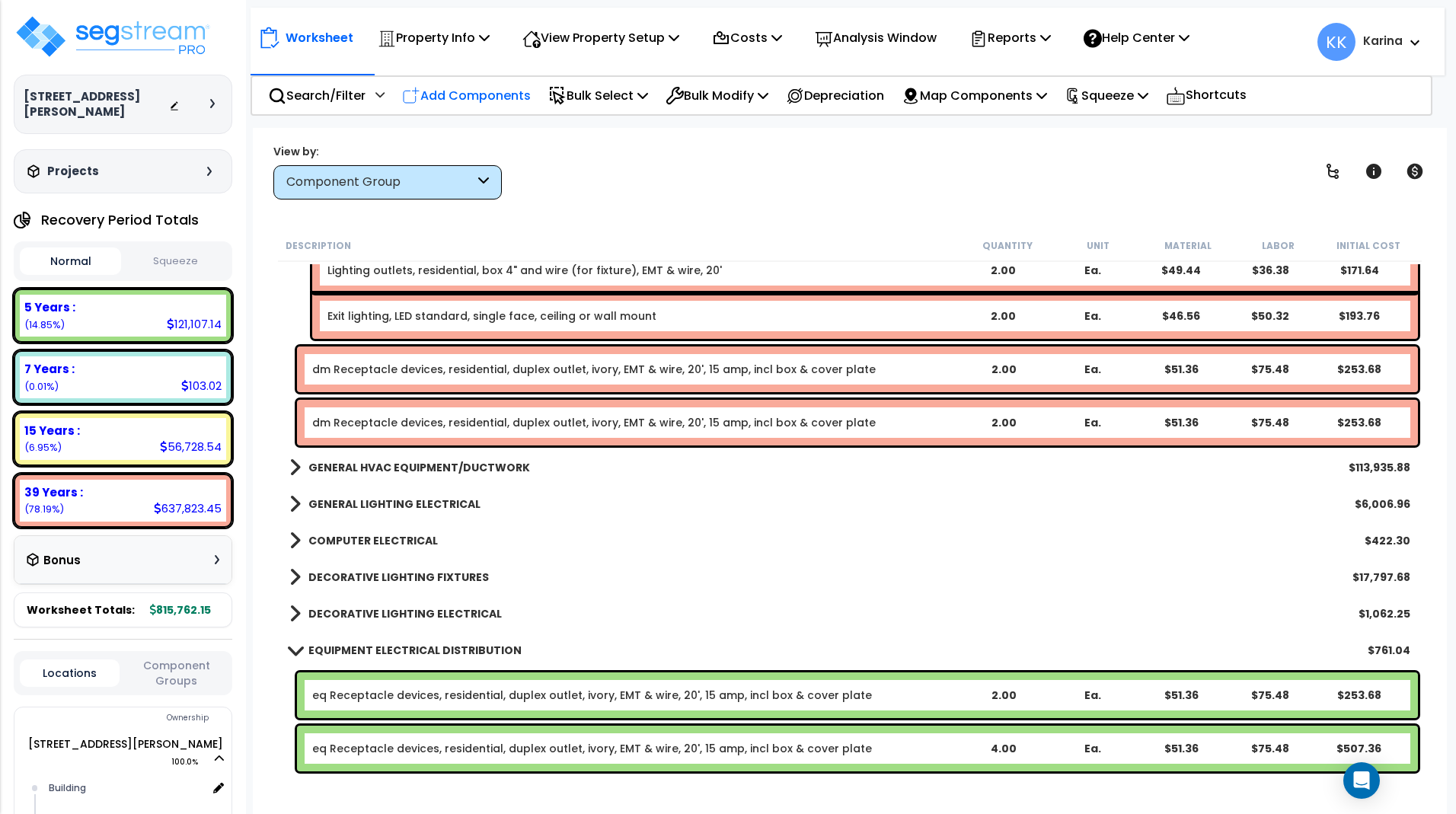
click at [493, 94] on p "Add Components" at bounding box center [465, 95] width 128 height 20
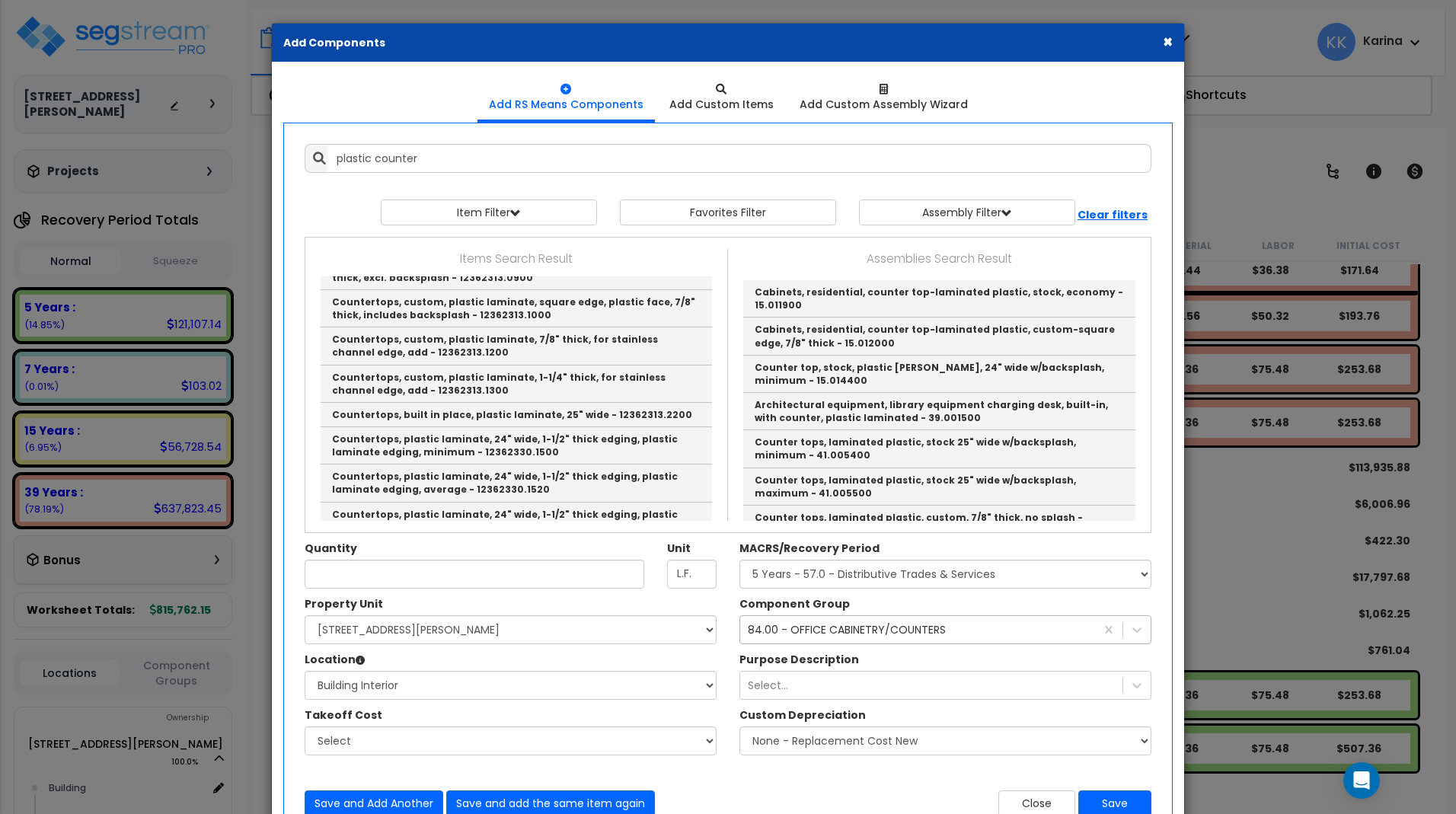
click at [459, 65] on link "Countertops, stock, plastic laminate, 24" wide, includes backsplash, minimum - …" at bounding box center [516, 46] width 391 height 37
type input "Countertops, stock, plastic laminate, 24" wide, includes backsplash, minimum - …"
checkbox input "false"
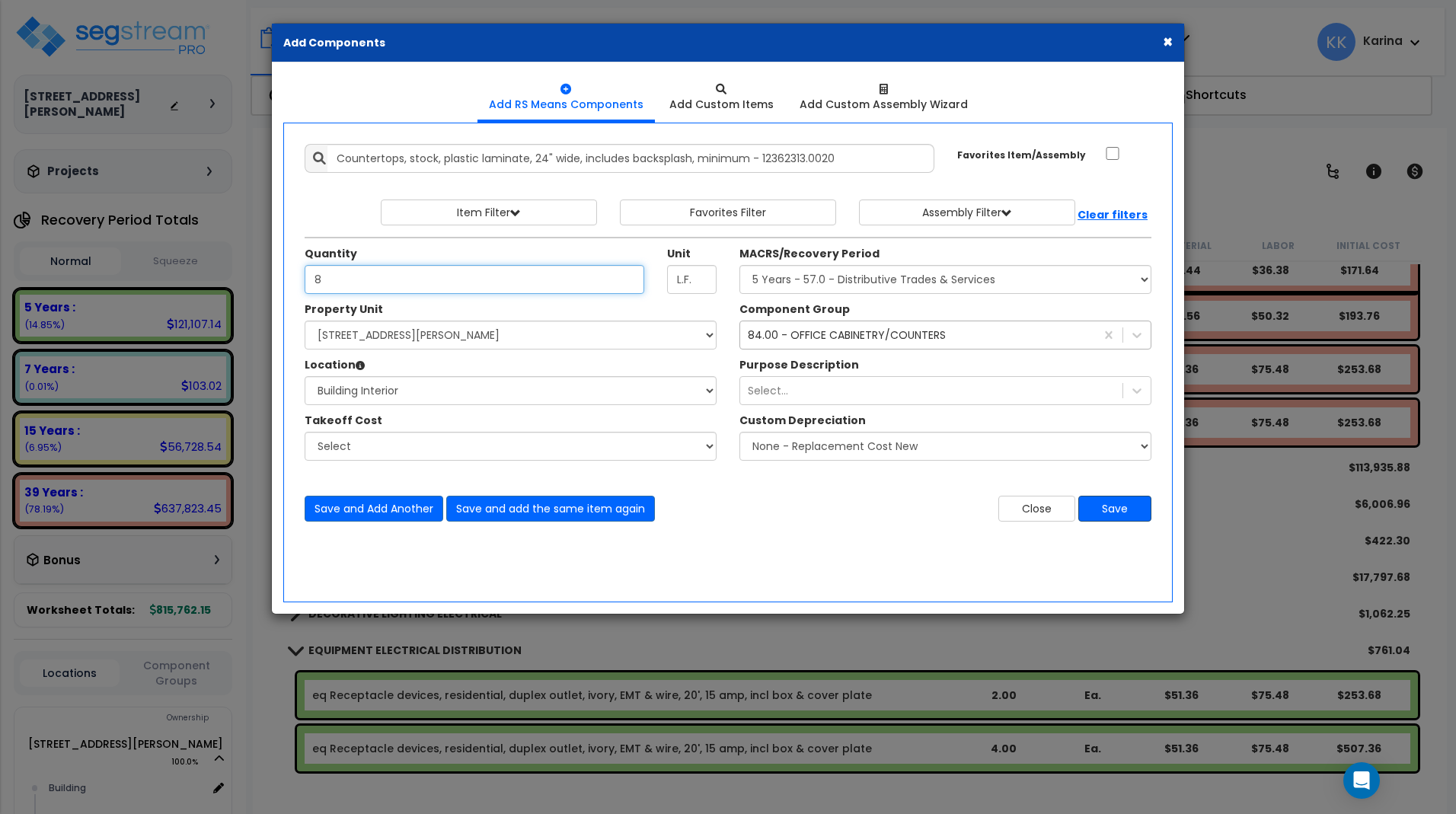
type input "8"
click at [1114, 510] on button "Save" at bounding box center [1114, 509] width 73 height 26
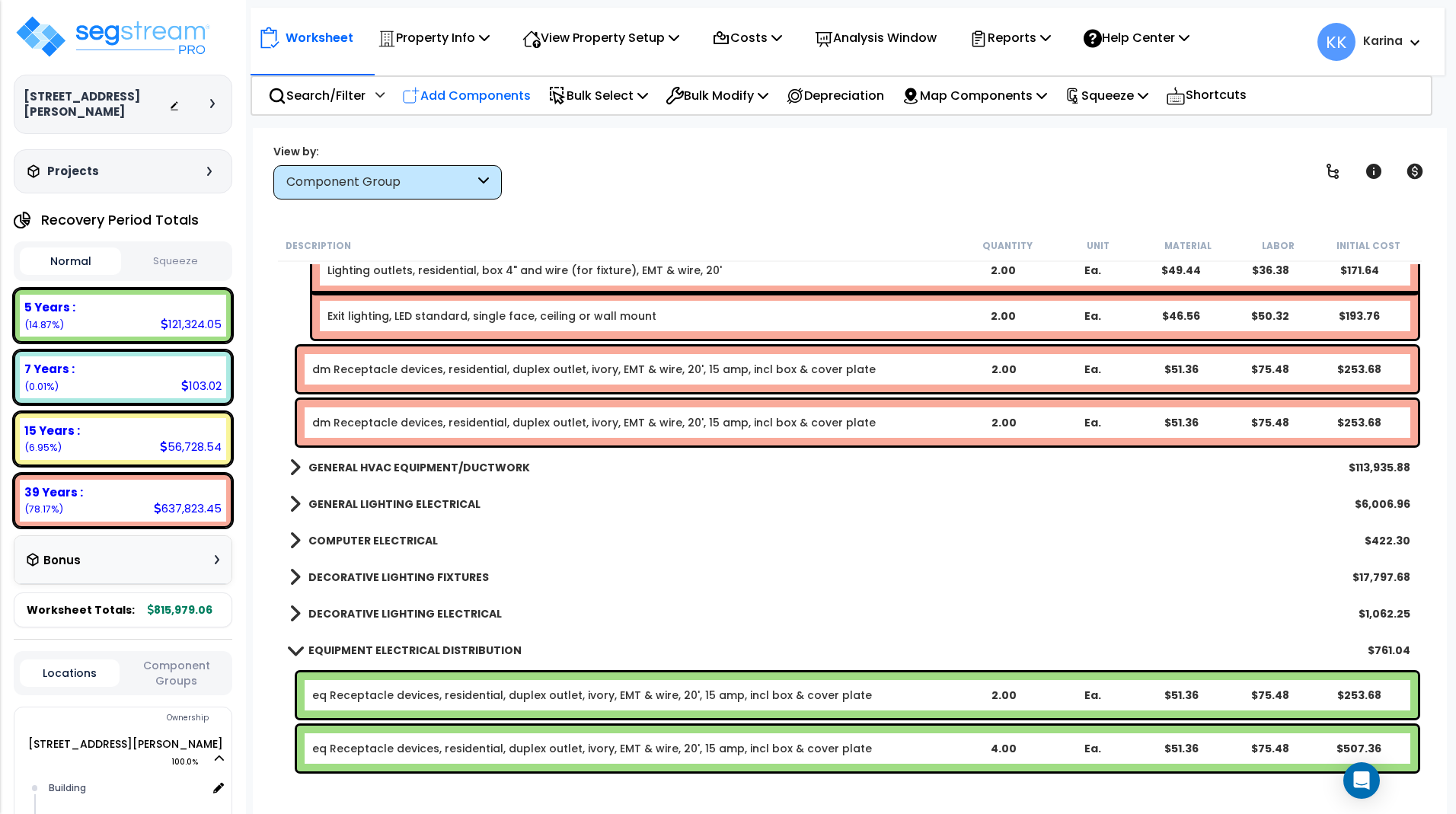
click at [510, 95] on p "Add Components" at bounding box center [465, 95] width 128 height 20
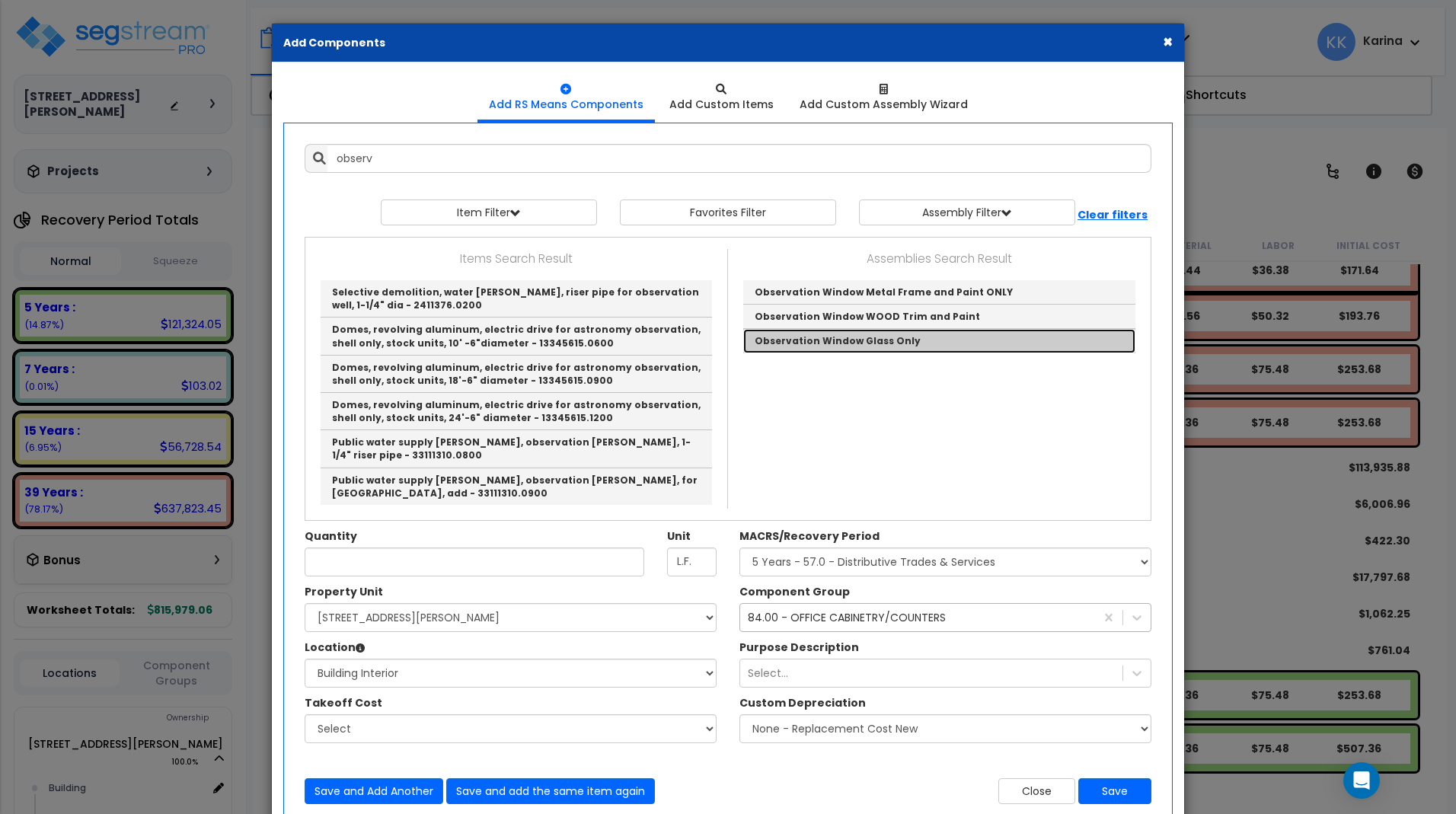
click at [785, 334] on link "Observation Window Glass Only" at bounding box center [939, 341] width 392 height 24
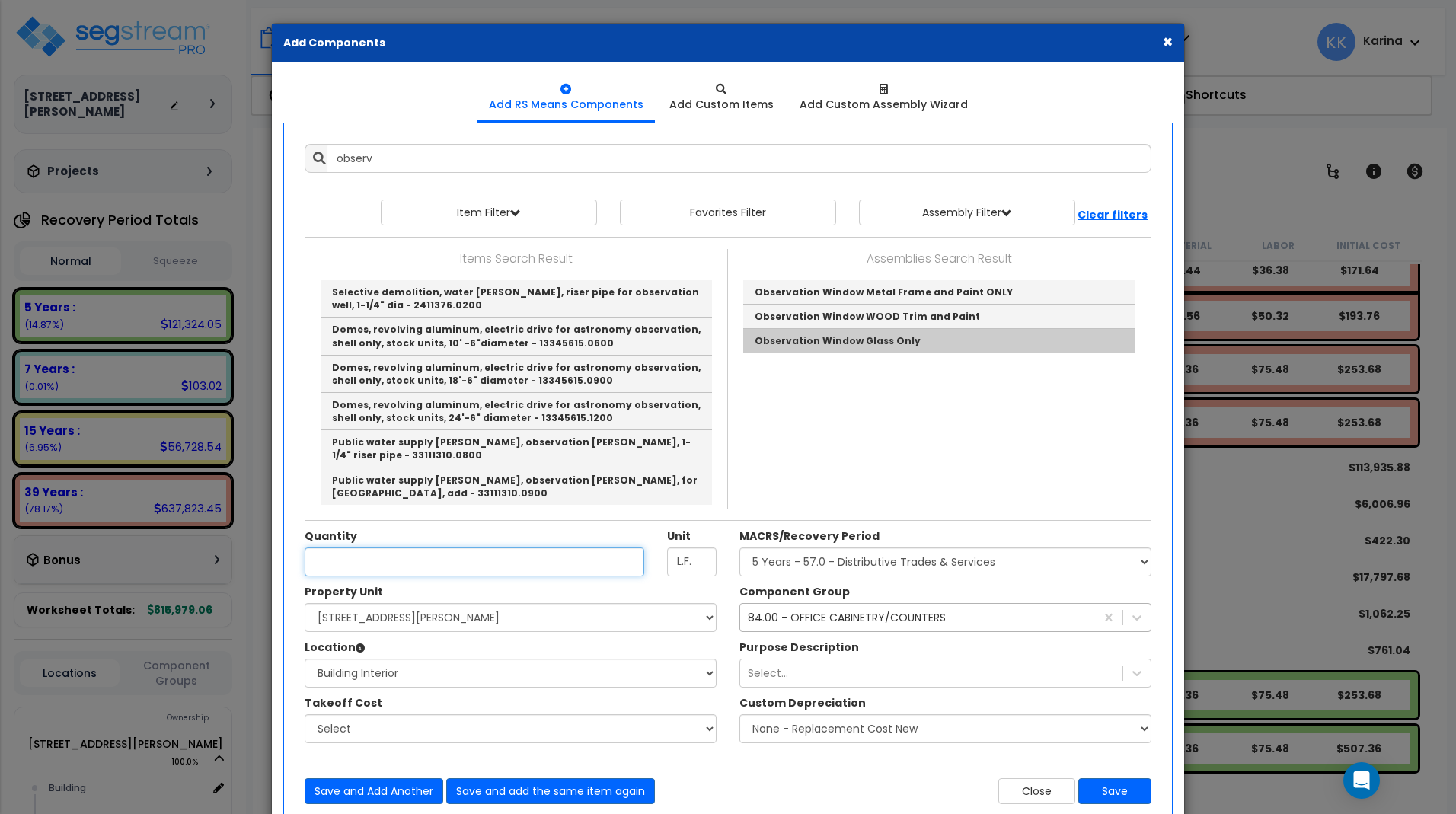
type input "Observation Window Glass Only"
checkbox input "true"
type input "SF"
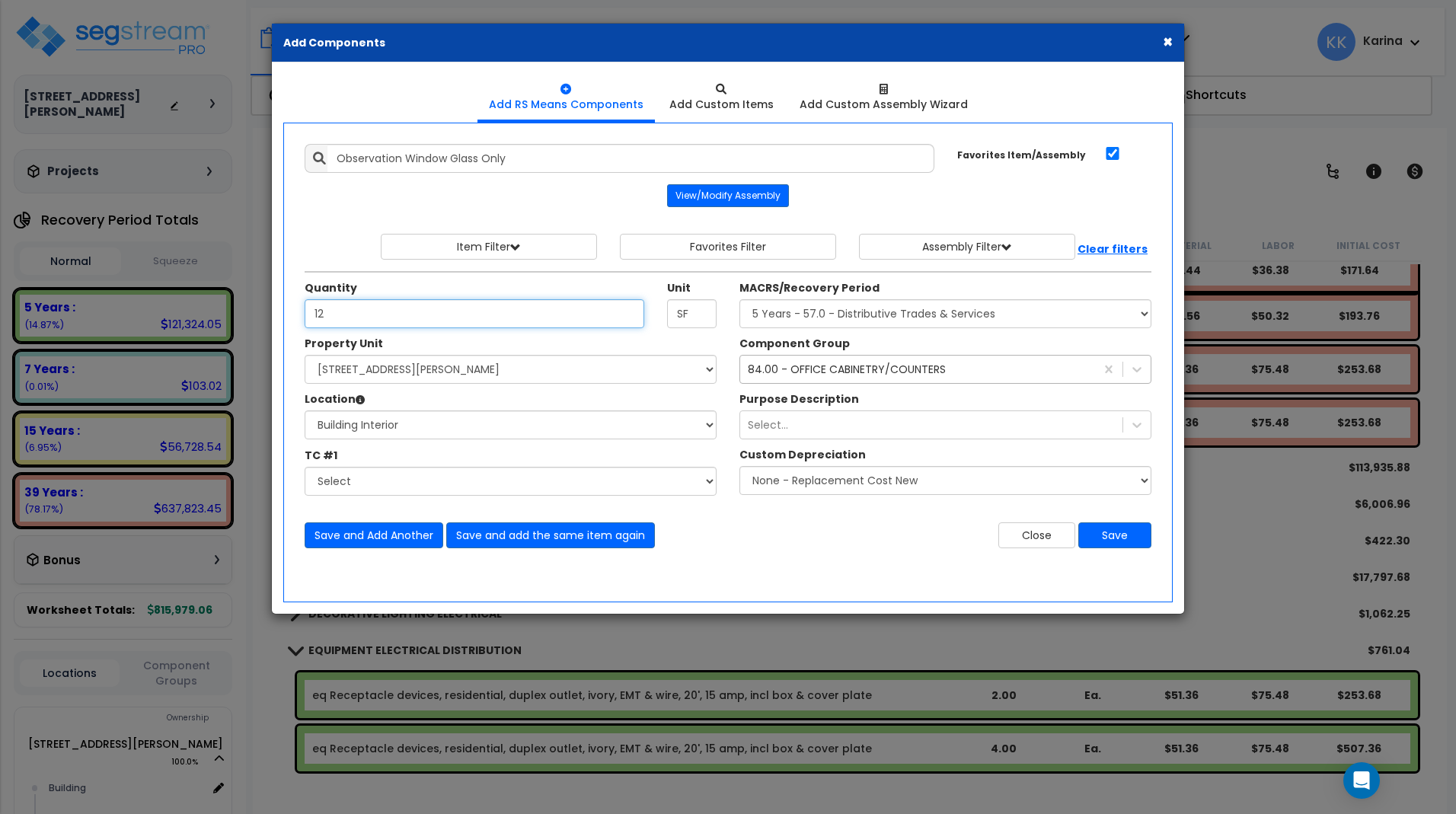
type input "12"
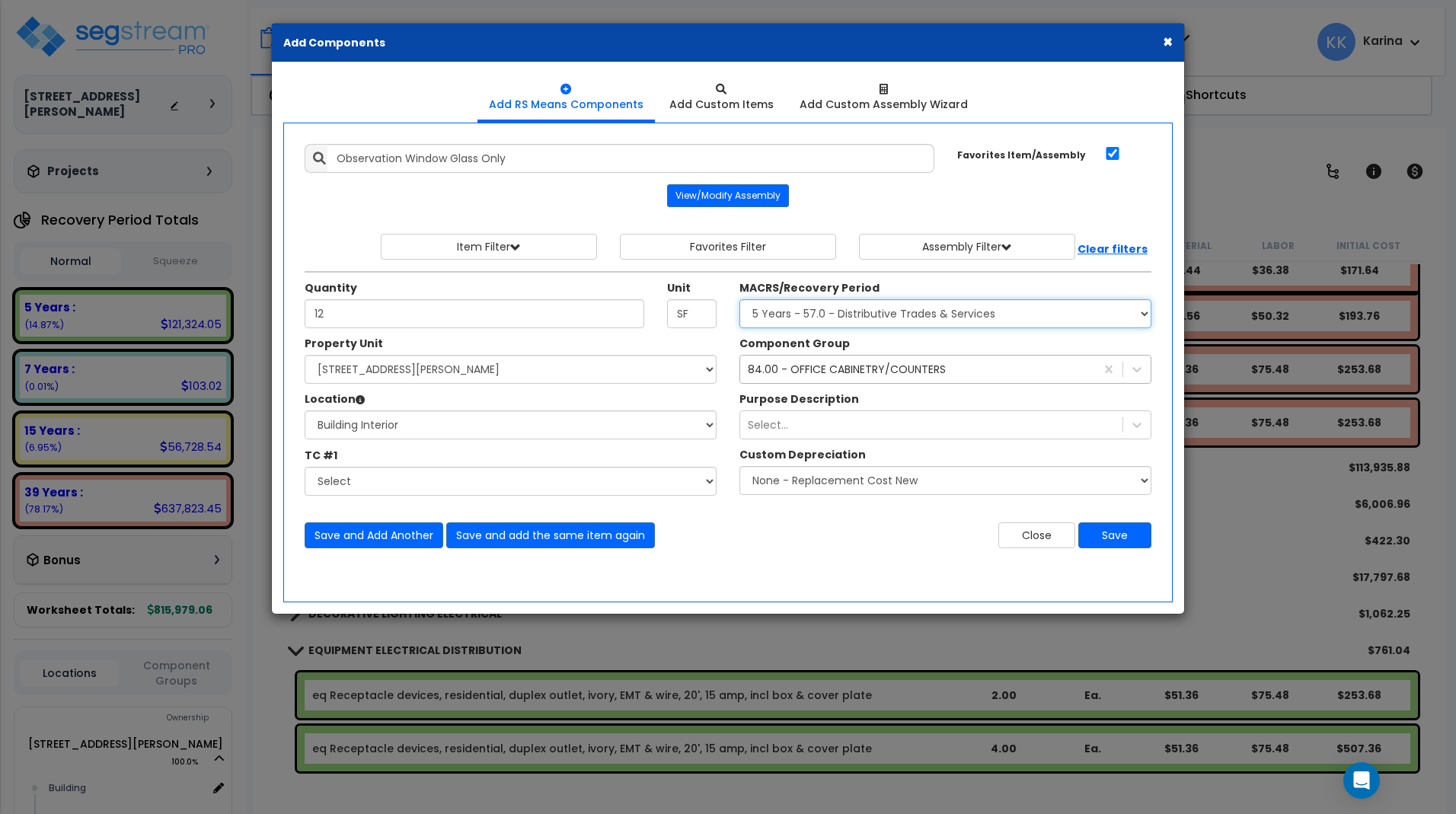
click at [740, 299] on select "Select MACRS/Recovery Period 5 Years - 57.0 - Distributive Trades & Services 5 …" at bounding box center [945, 313] width 412 height 29
select select "3669"
click option "39 Years - NA - Long-Life Property" at bounding box center [0, 0] width 0 height 0
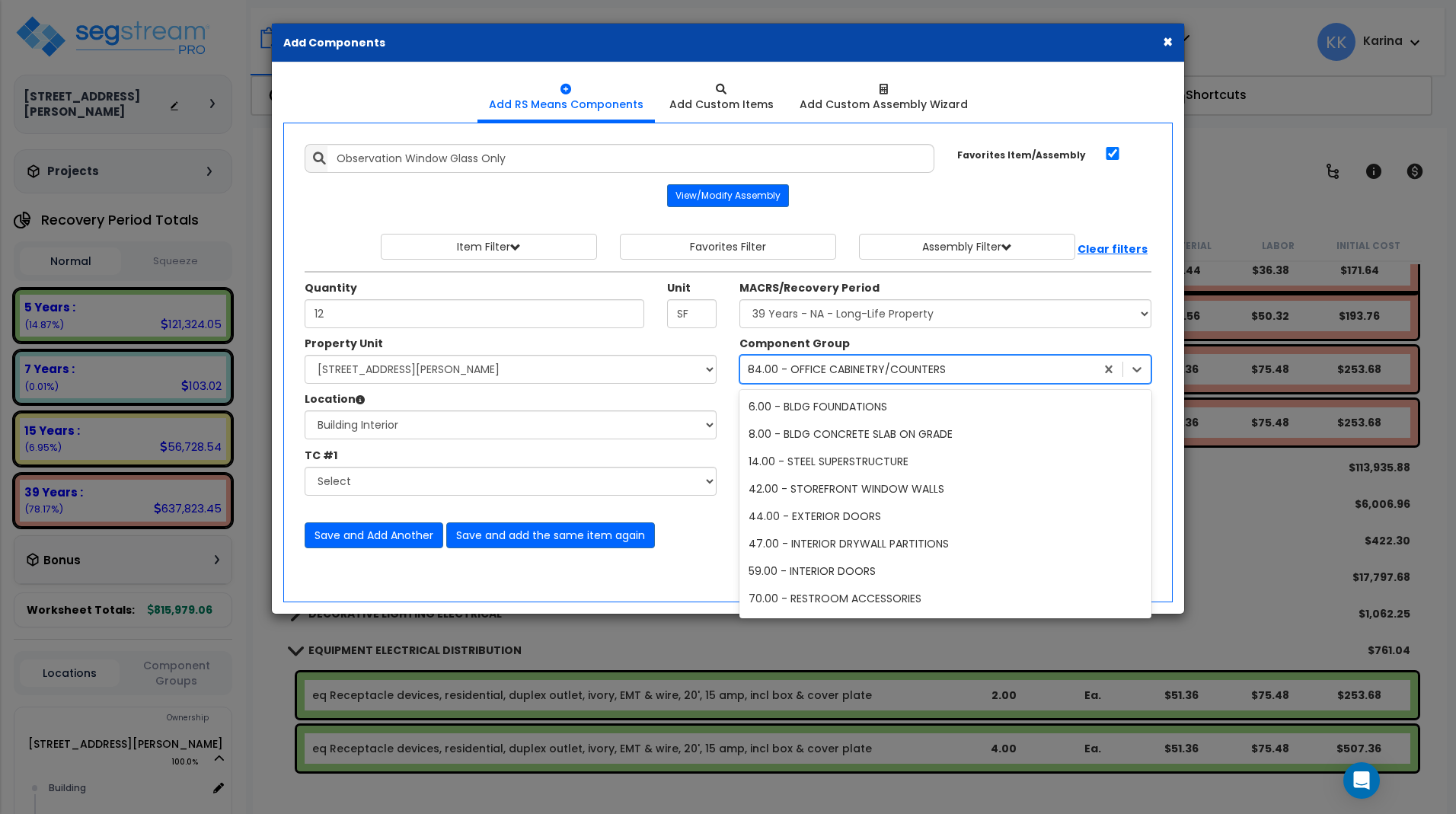
click at [789, 369] on div "84.00 - OFFICE CABINETRY/COUNTERS" at bounding box center [847, 369] width 198 height 15
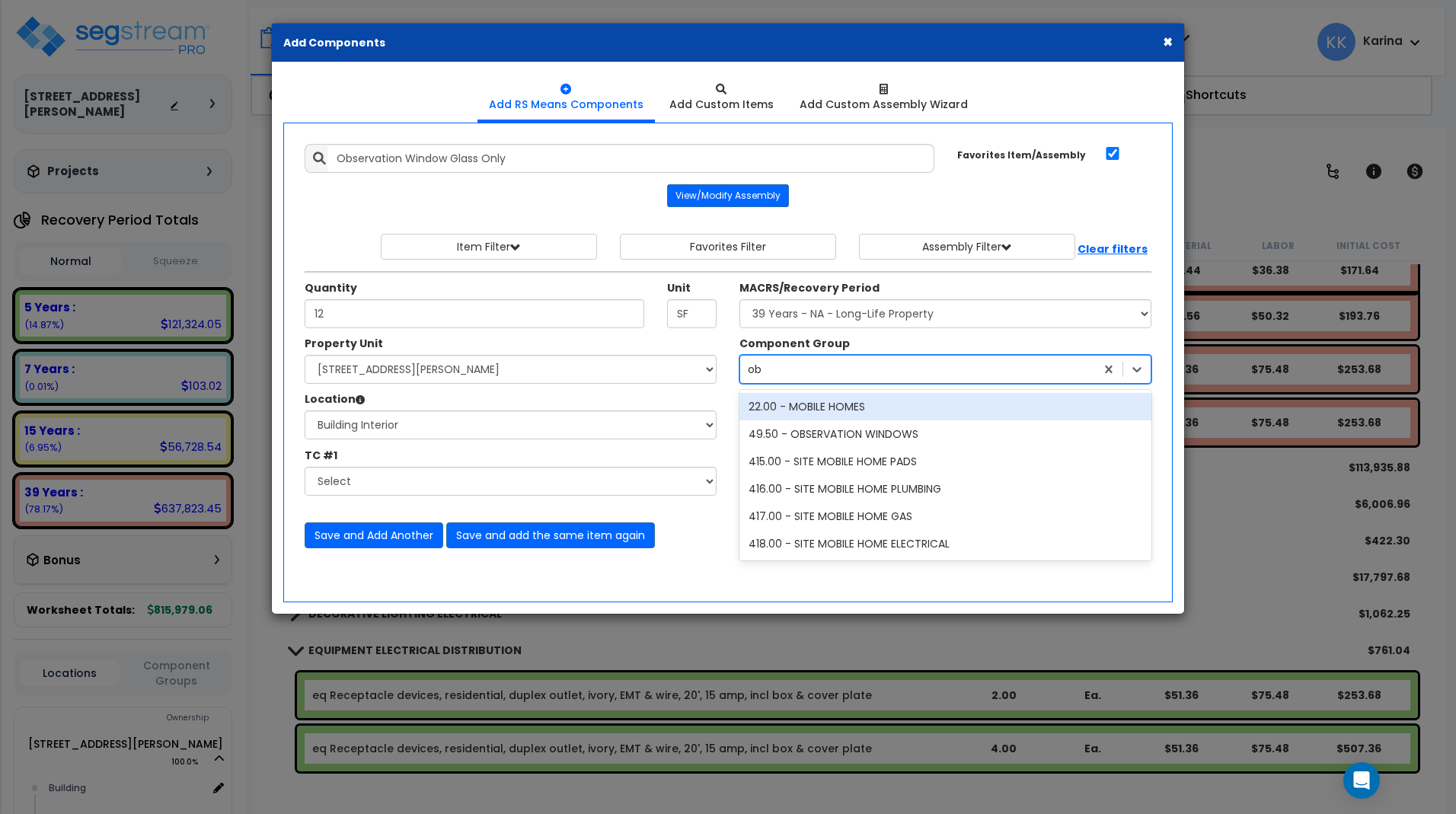
scroll to position [0, 0]
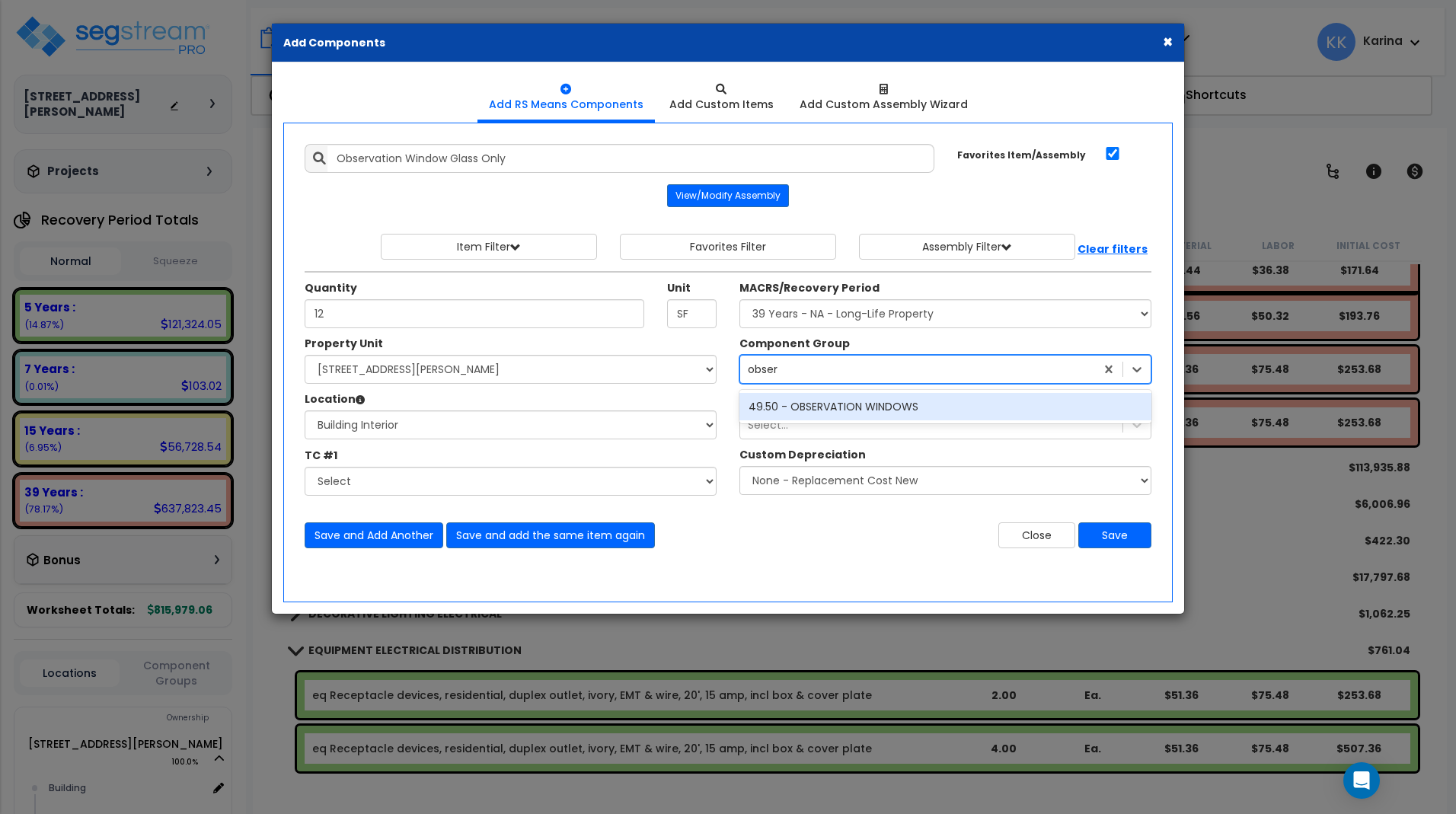
type input "observ"
click at [795, 401] on div "49.50 - OBSERVATION WINDOWS" at bounding box center [945, 407] width 412 height 28
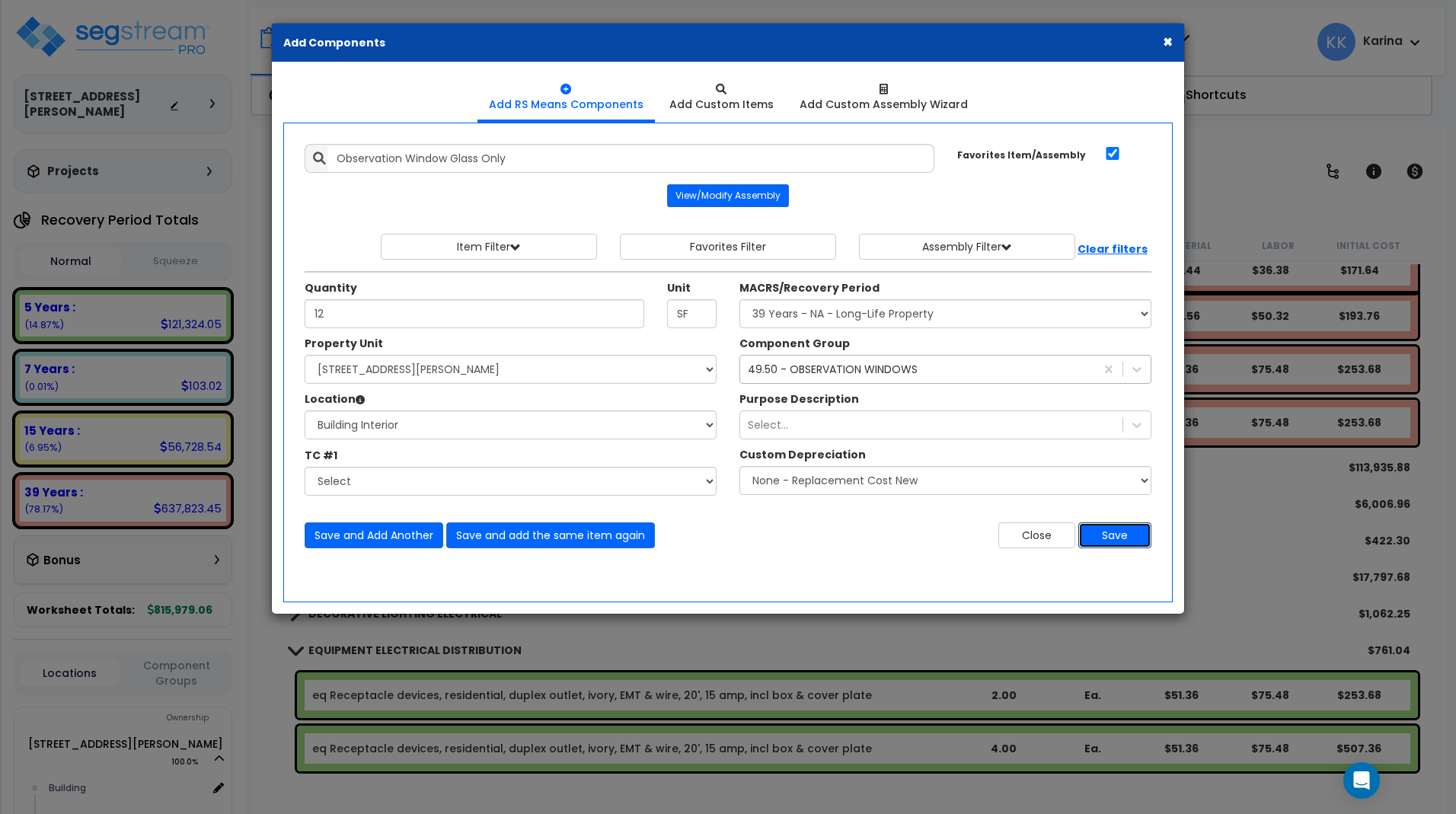
click at [1101, 533] on button "Save" at bounding box center [1114, 535] width 73 height 26
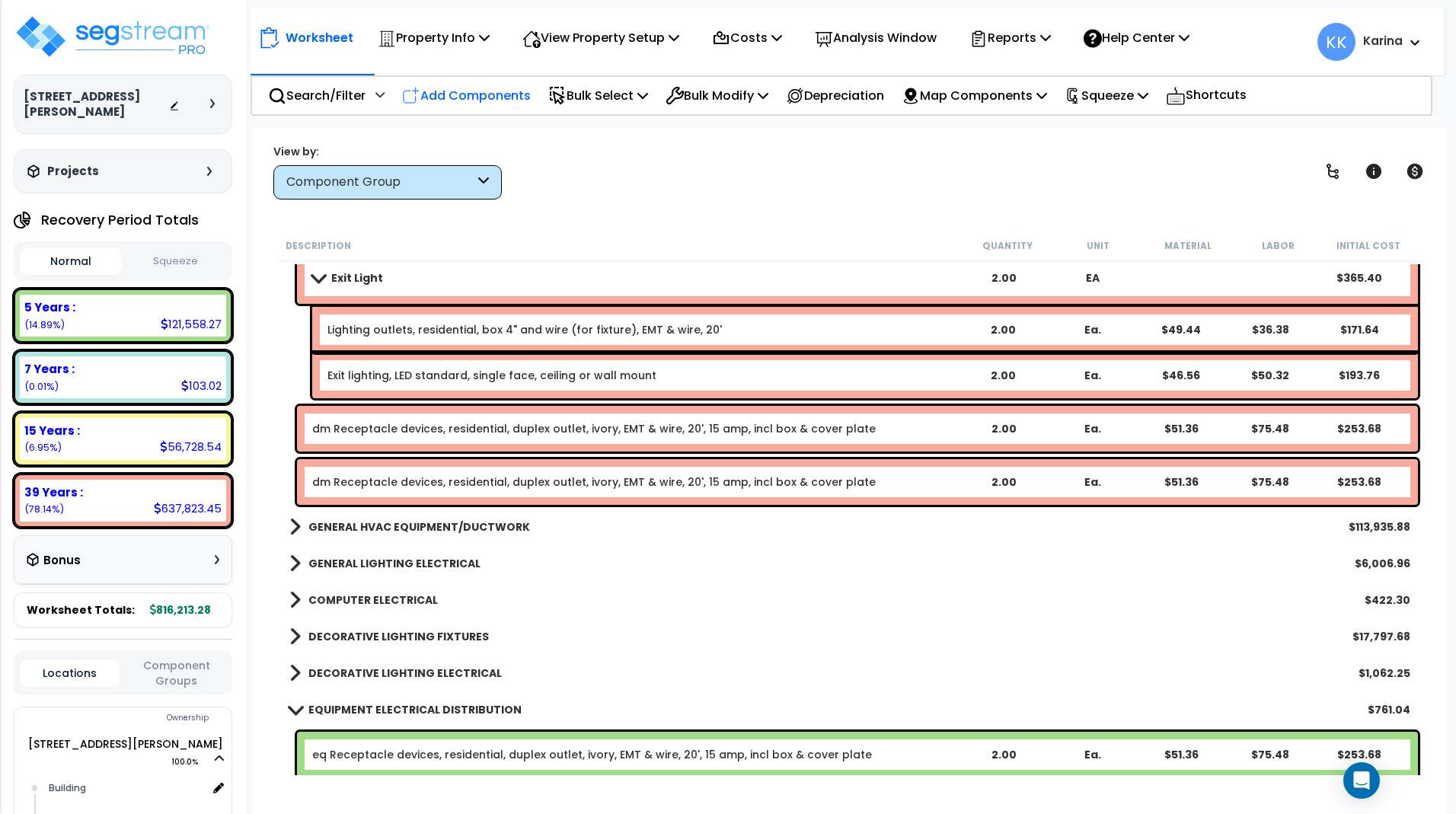
click at [496, 91] on p "Add Components" at bounding box center [465, 95] width 128 height 20
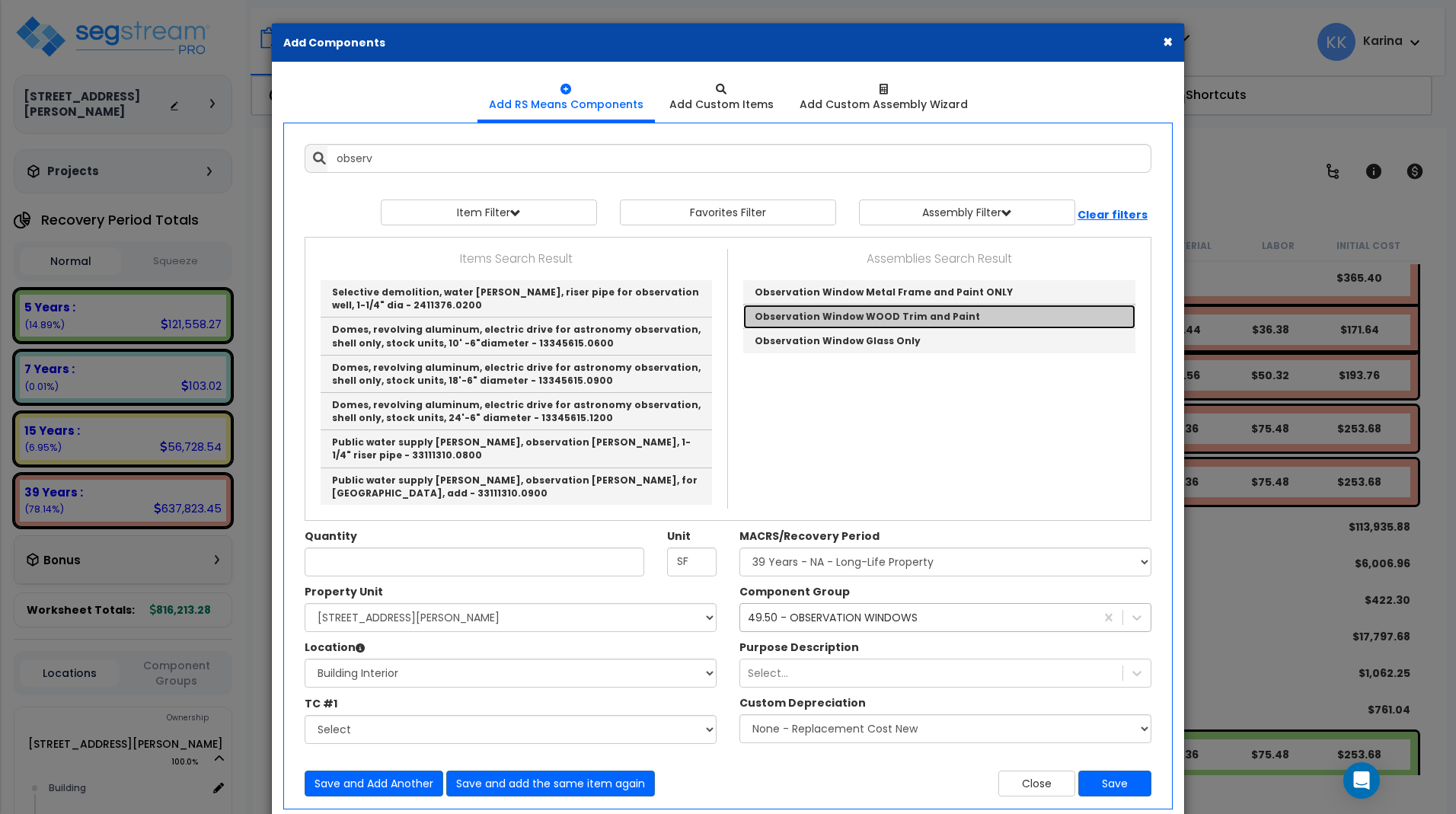
click at [810, 317] on link "Observation Window WOOD Trim and Paint" at bounding box center [939, 317] width 392 height 24
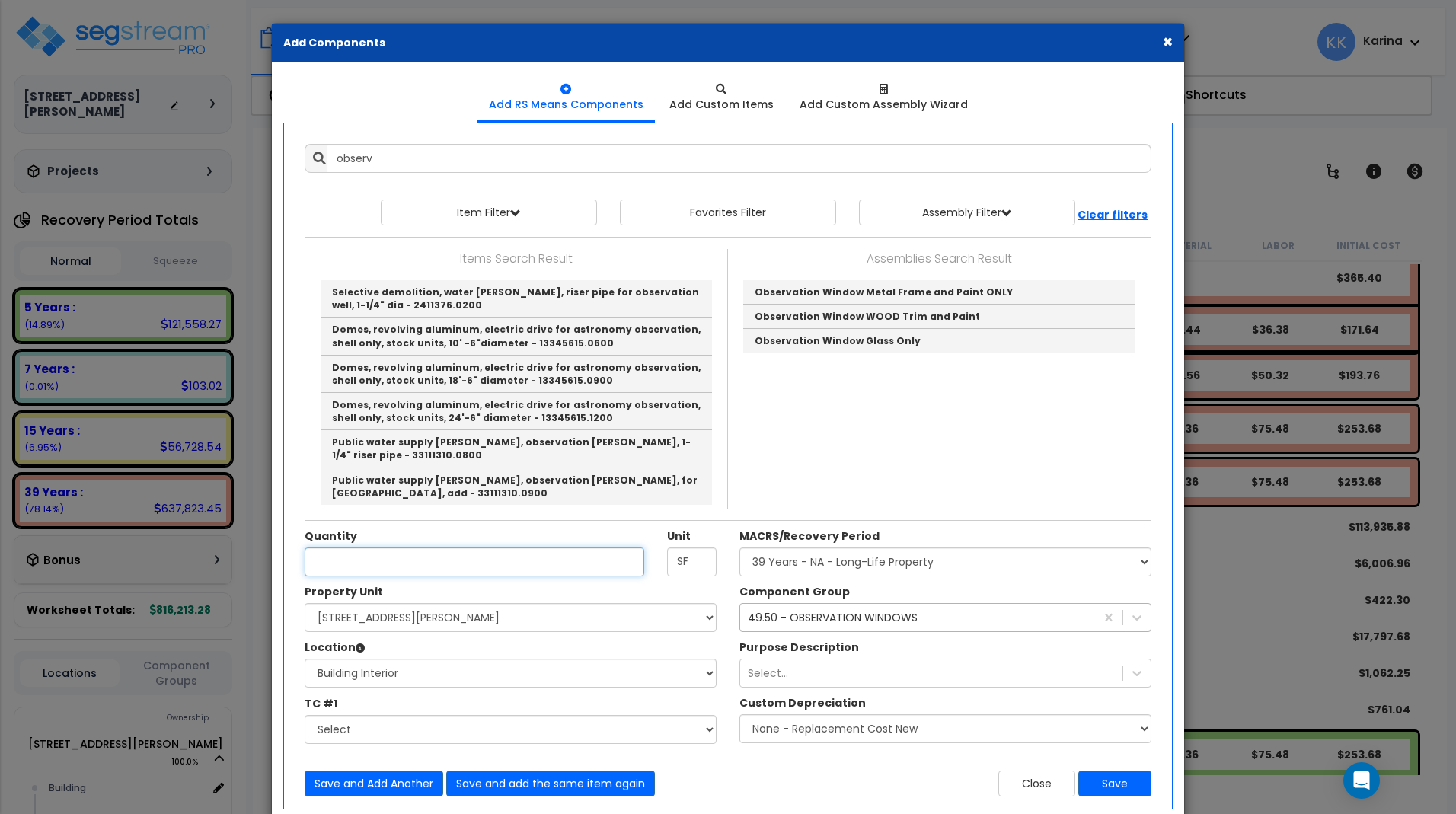
type input "Observation Window WOOD Trim and Paint"
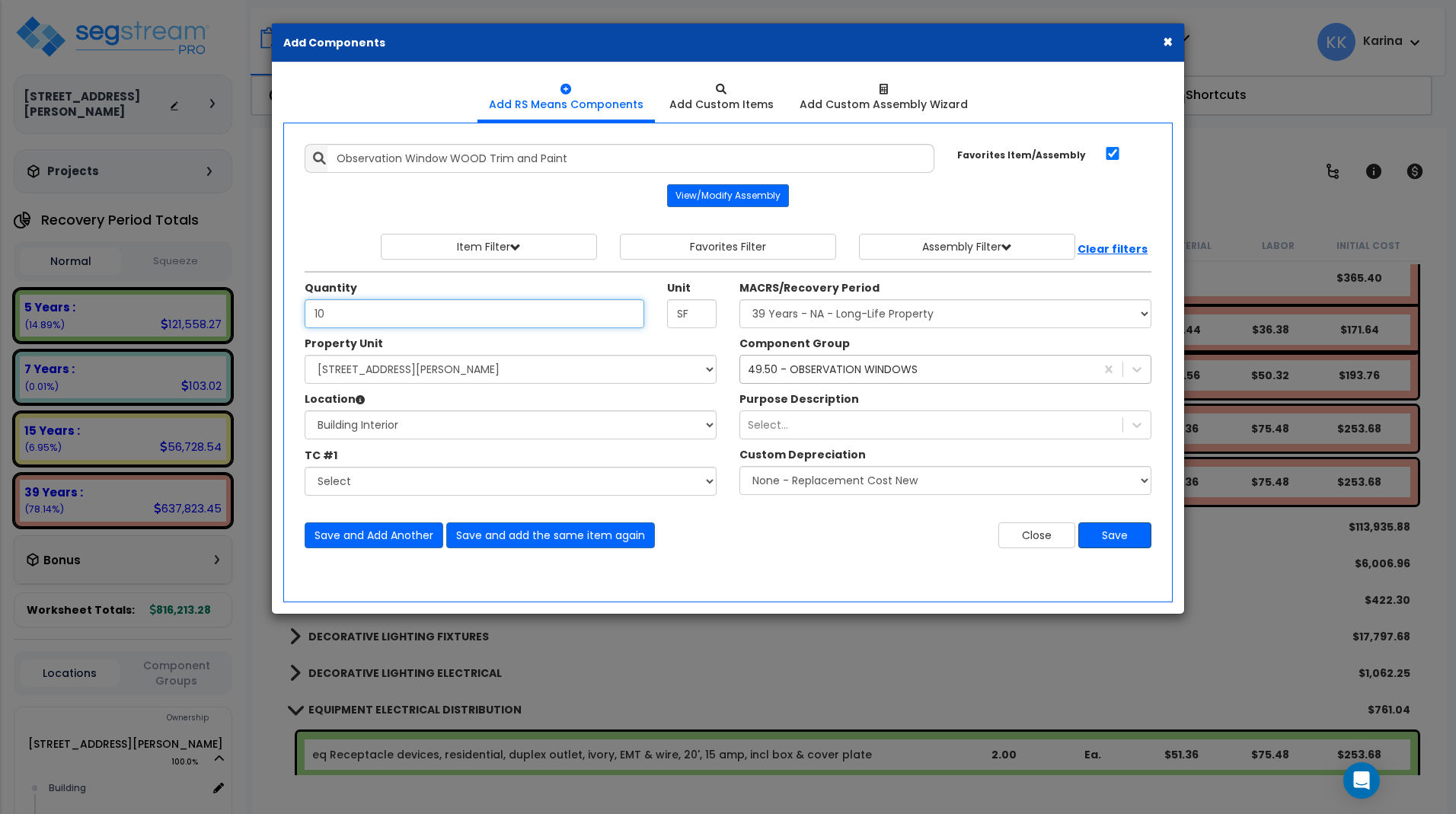
type input "10"
drag, startPoint x: 1121, startPoint y: 529, endPoint x: 967, endPoint y: 523, distance: 154.1
click at [1120, 529] on button "Save" at bounding box center [1114, 535] width 73 height 26
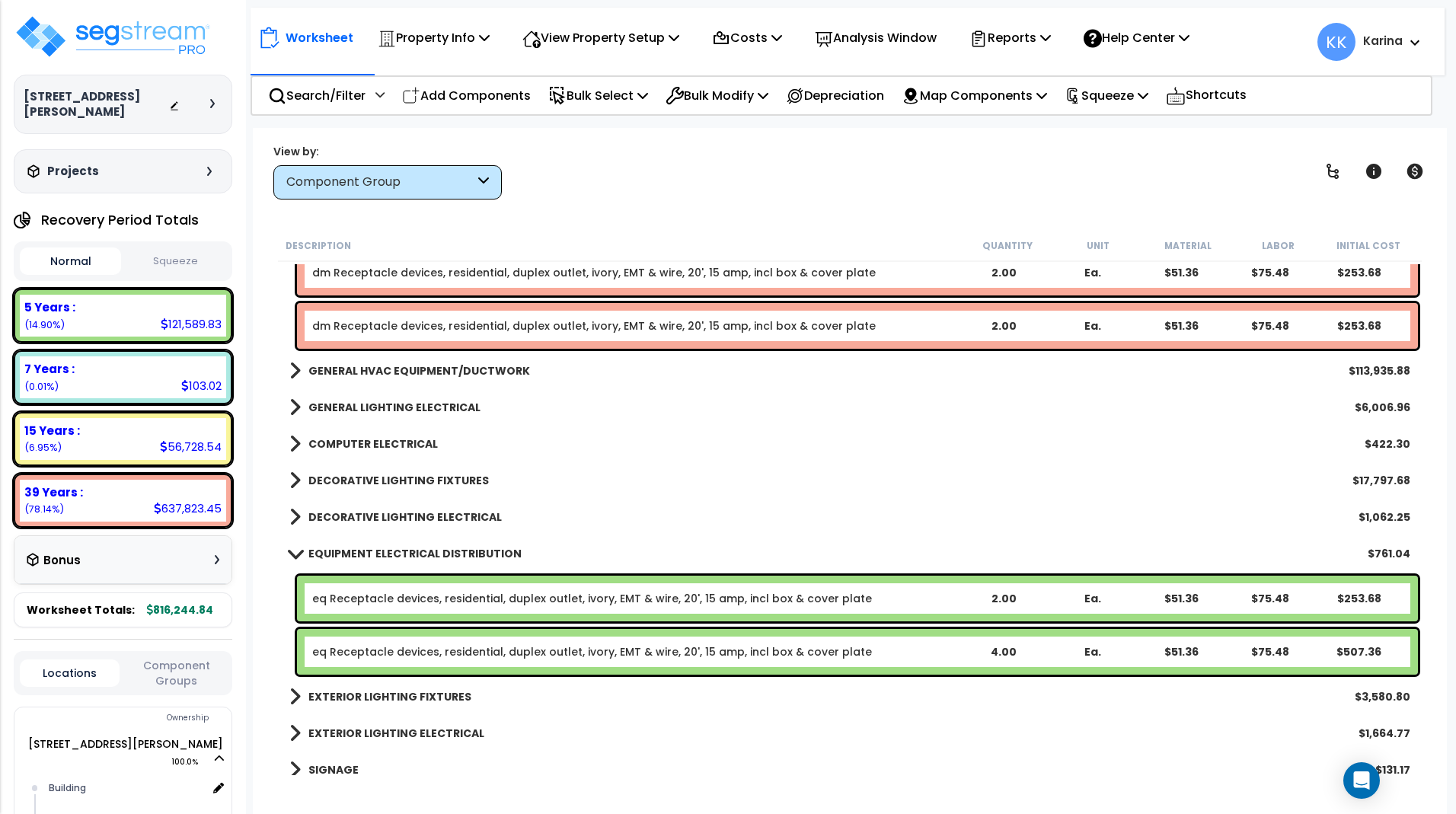
scroll to position [1645, 0]
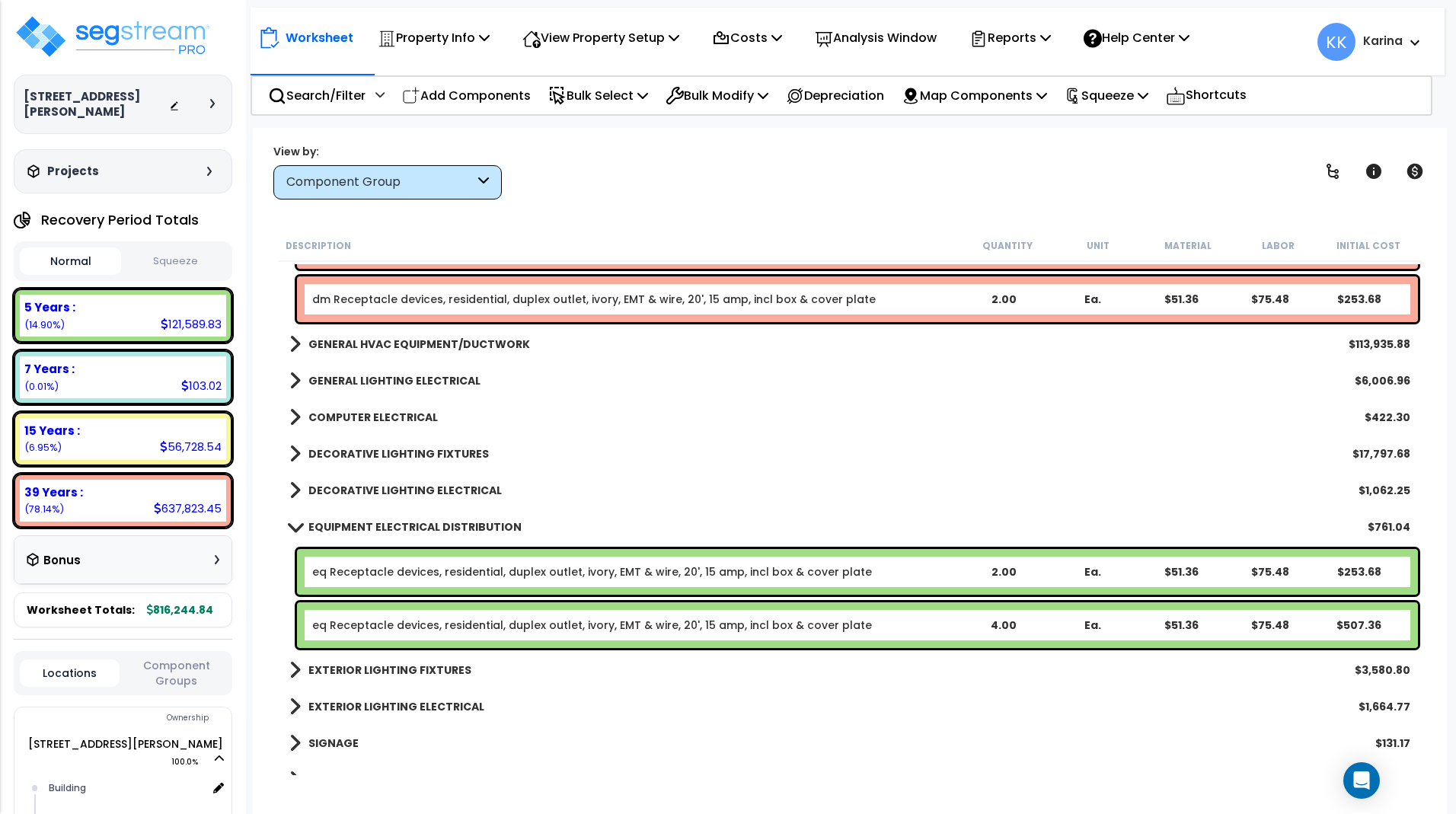
click at [291, 524] on span at bounding box center [295, 526] width 21 height 11
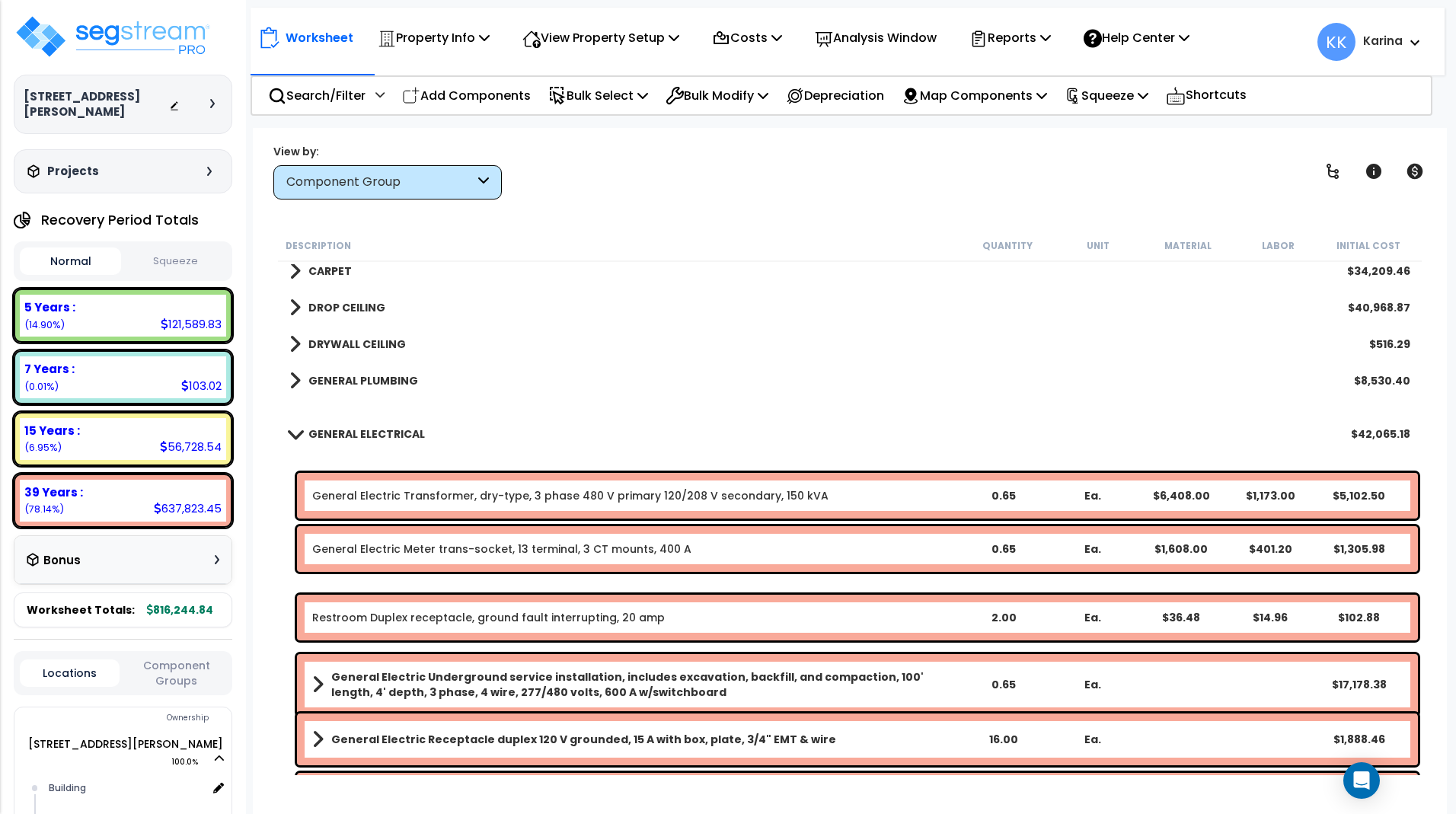
scroll to position [684, 0]
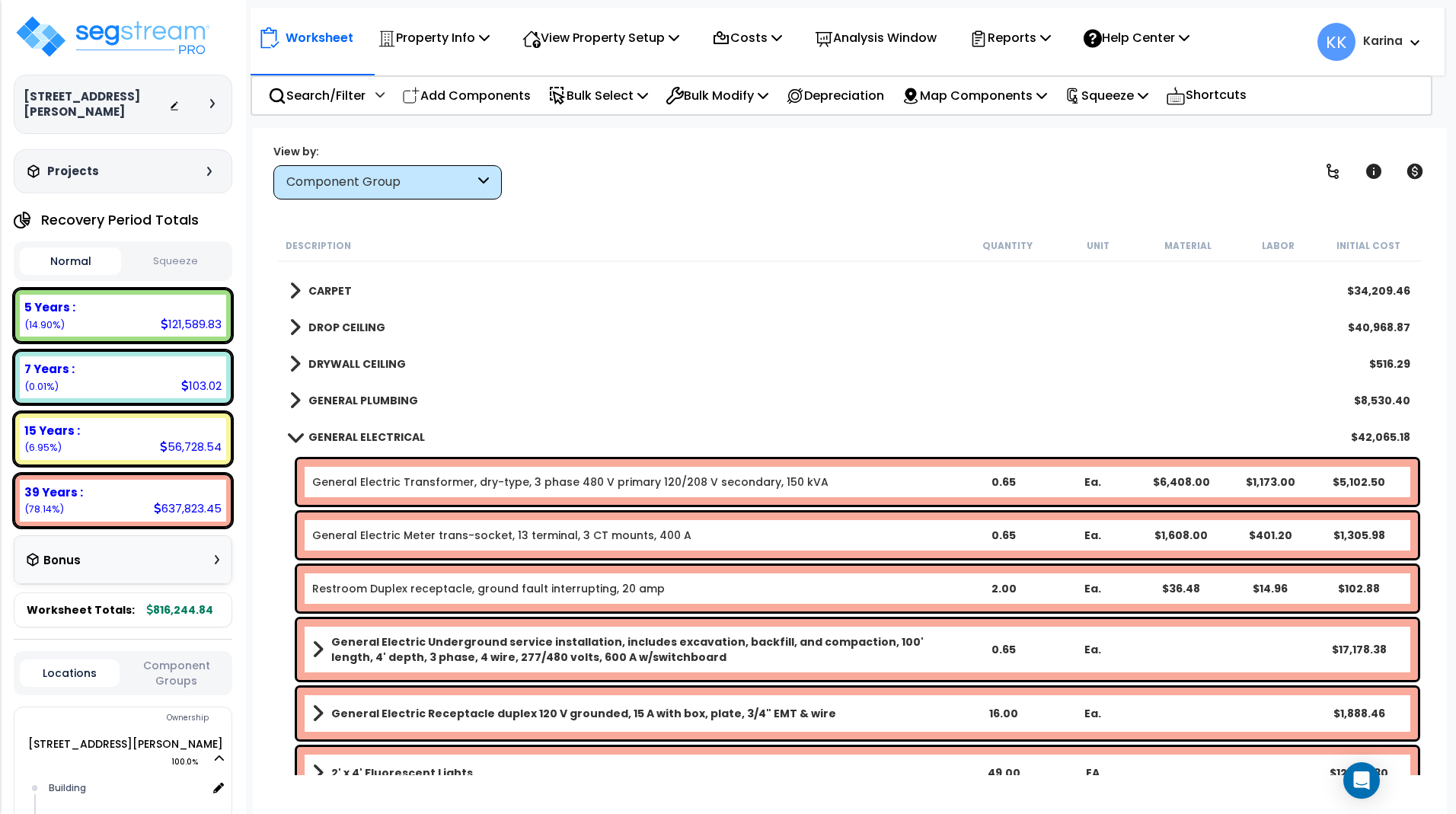
click at [291, 437] on span at bounding box center [295, 437] width 21 height 11
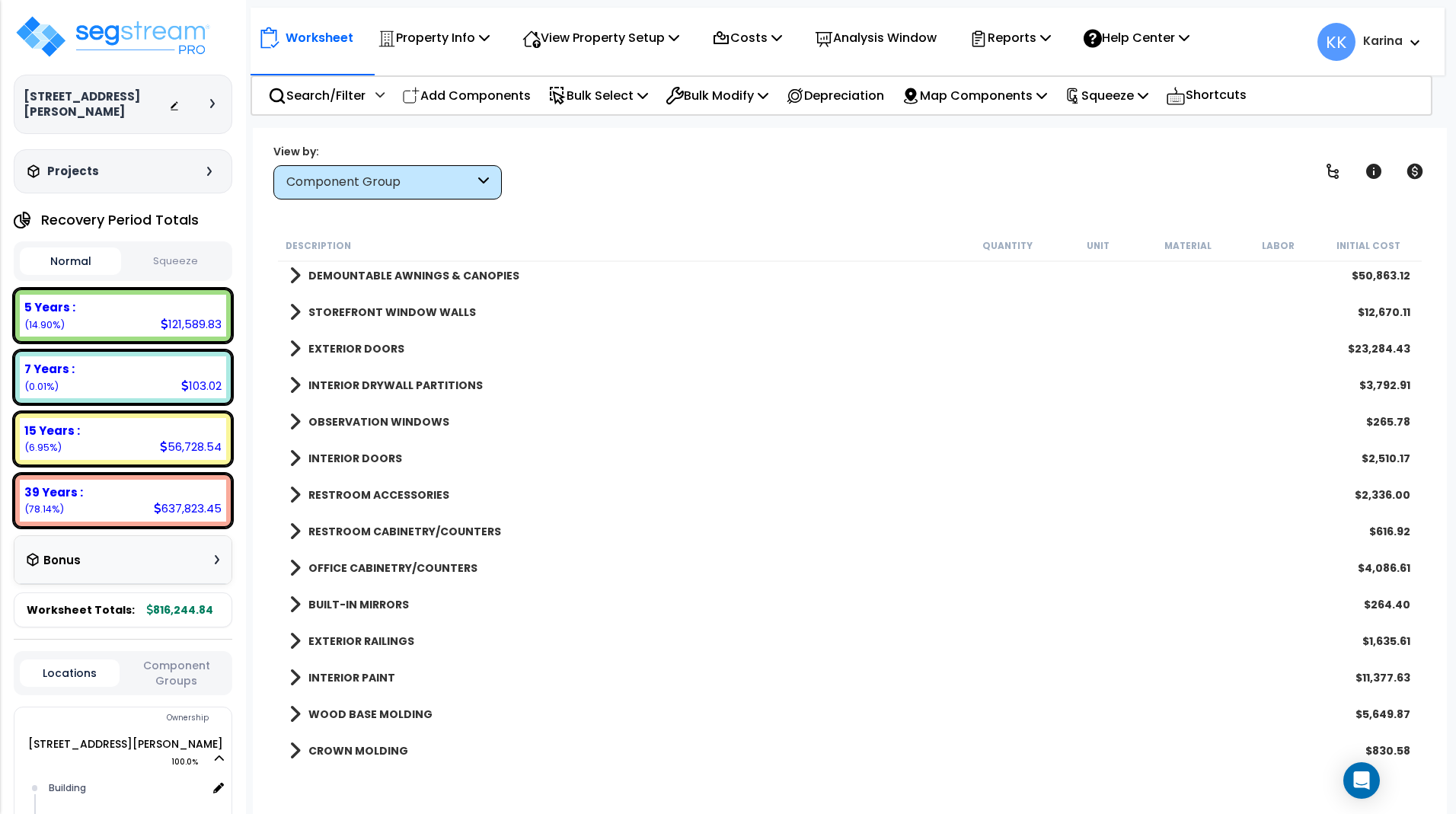
scroll to position [136, 0]
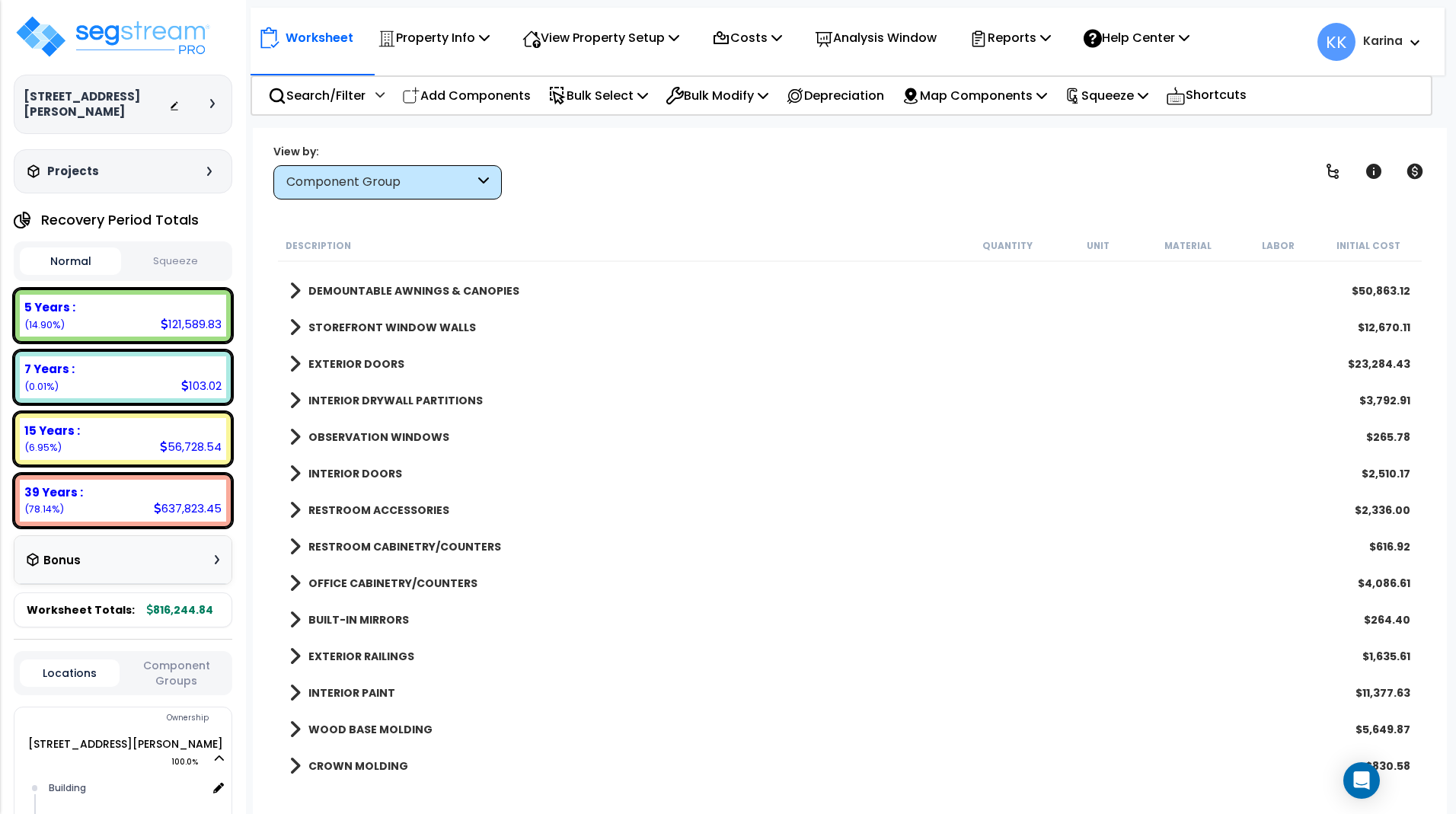
click at [291, 437] on span at bounding box center [295, 437] width 11 height 21
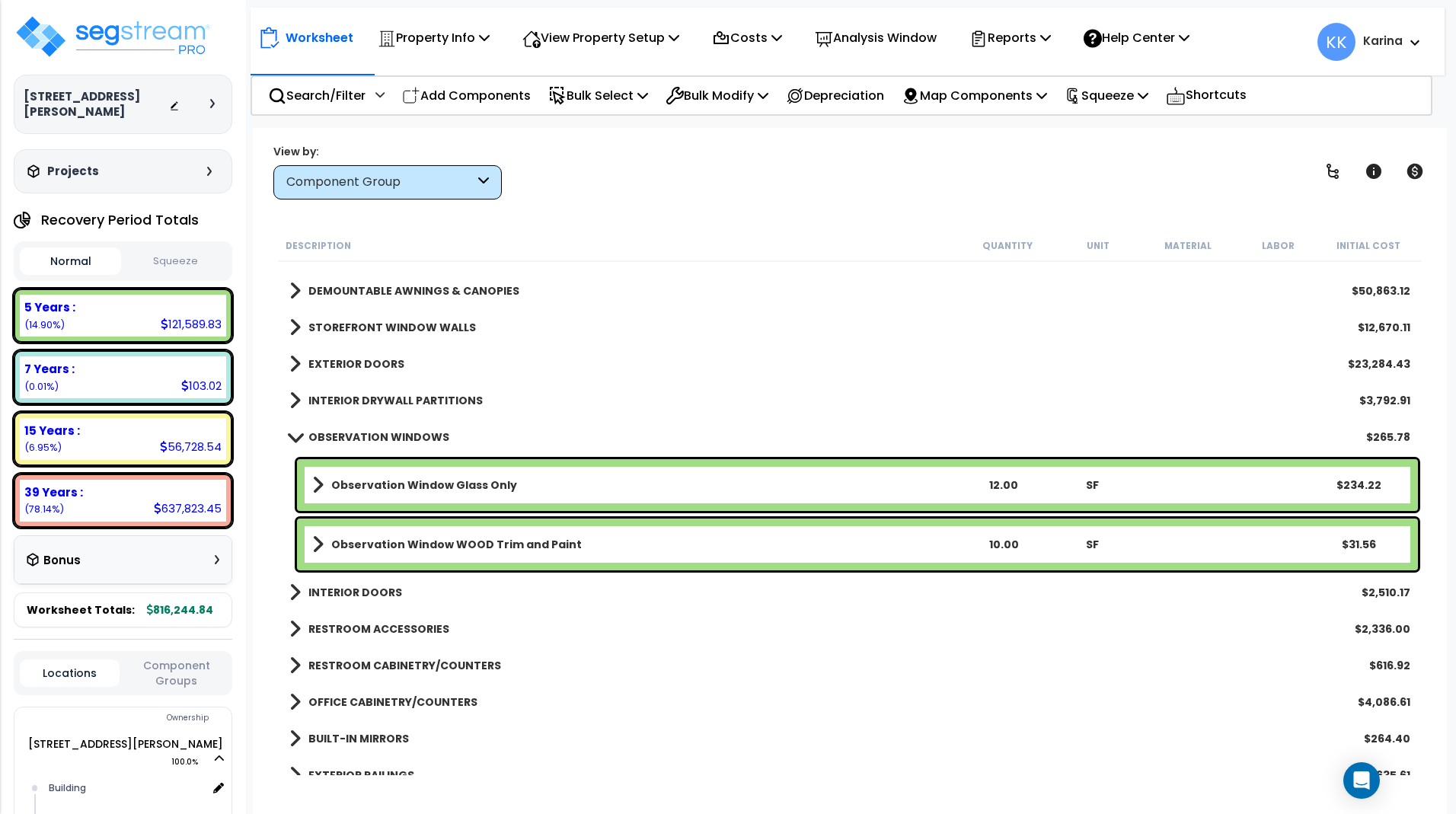
click at [317, 546] on span at bounding box center [318, 544] width 11 height 21
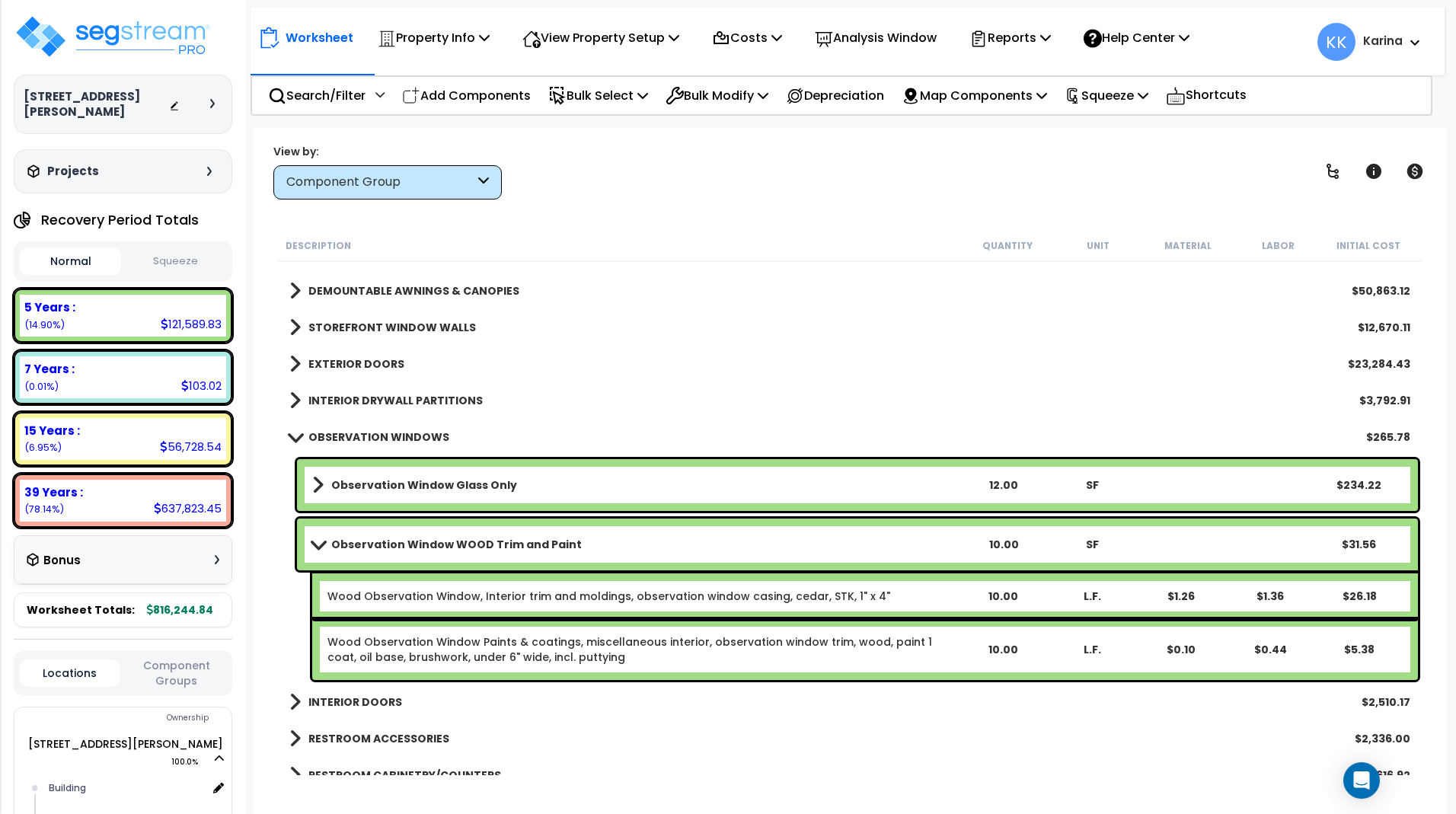
click at [352, 544] on b "Observation Window WOOD Trim and Paint" at bounding box center [456, 544] width 250 height 15
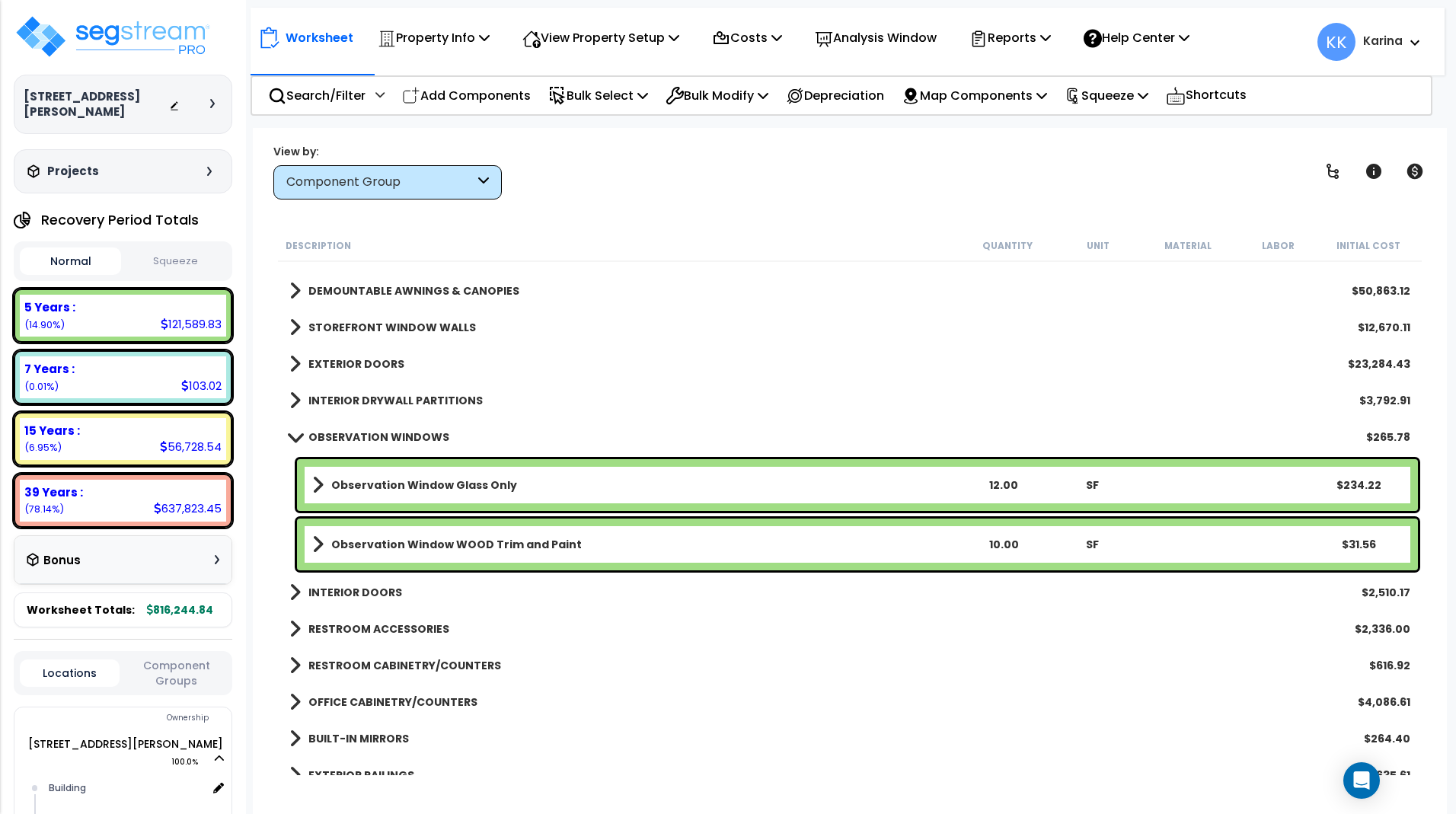
click at [352, 544] on b "Observation Window WOOD Trim and Paint" at bounding box center [456, 544] width 250 height 15
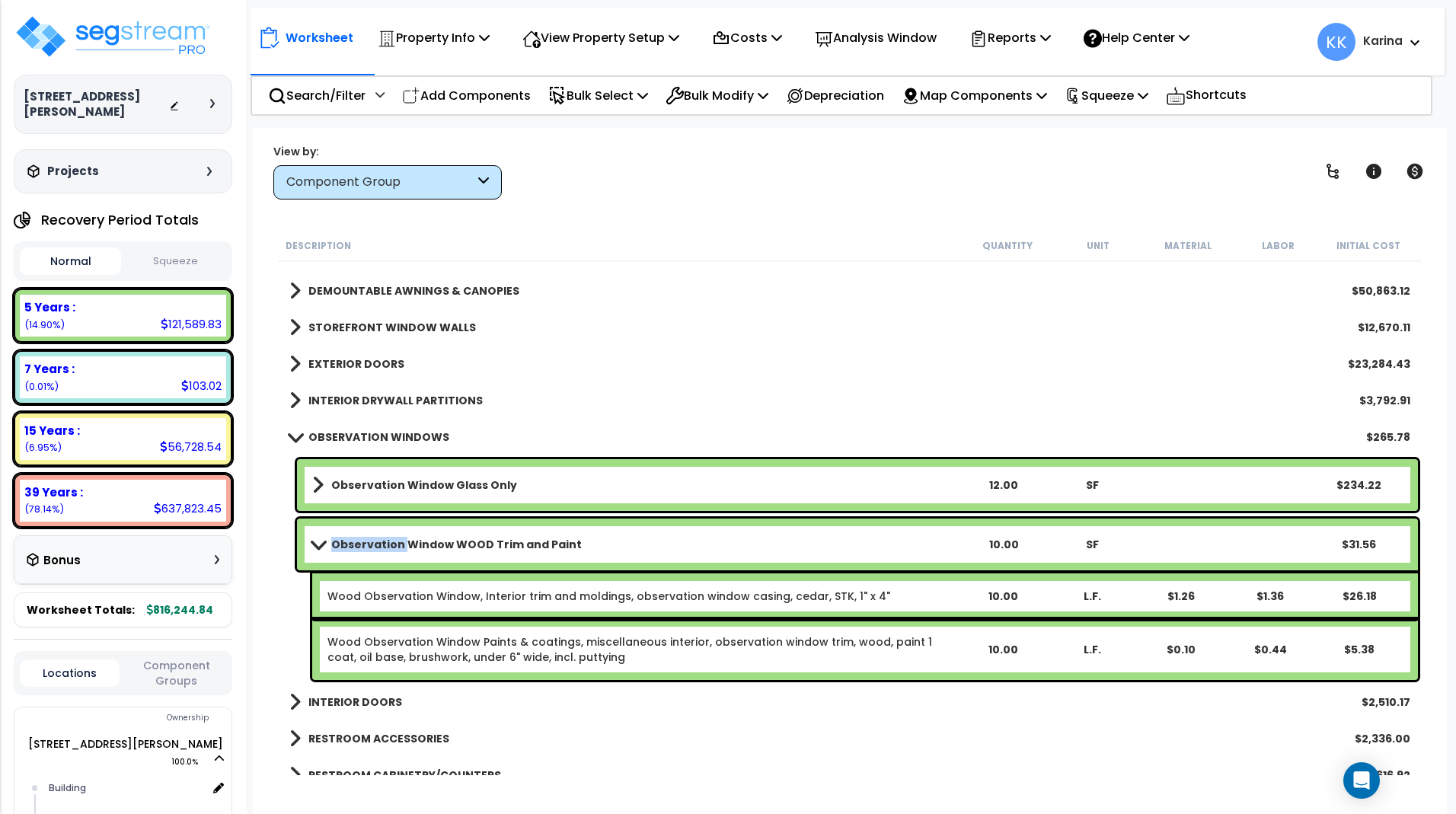
click at [352, 544] on b "Observation Window WOOD Trim and Paint" at bounding box center [456, 544] width 250 height 15
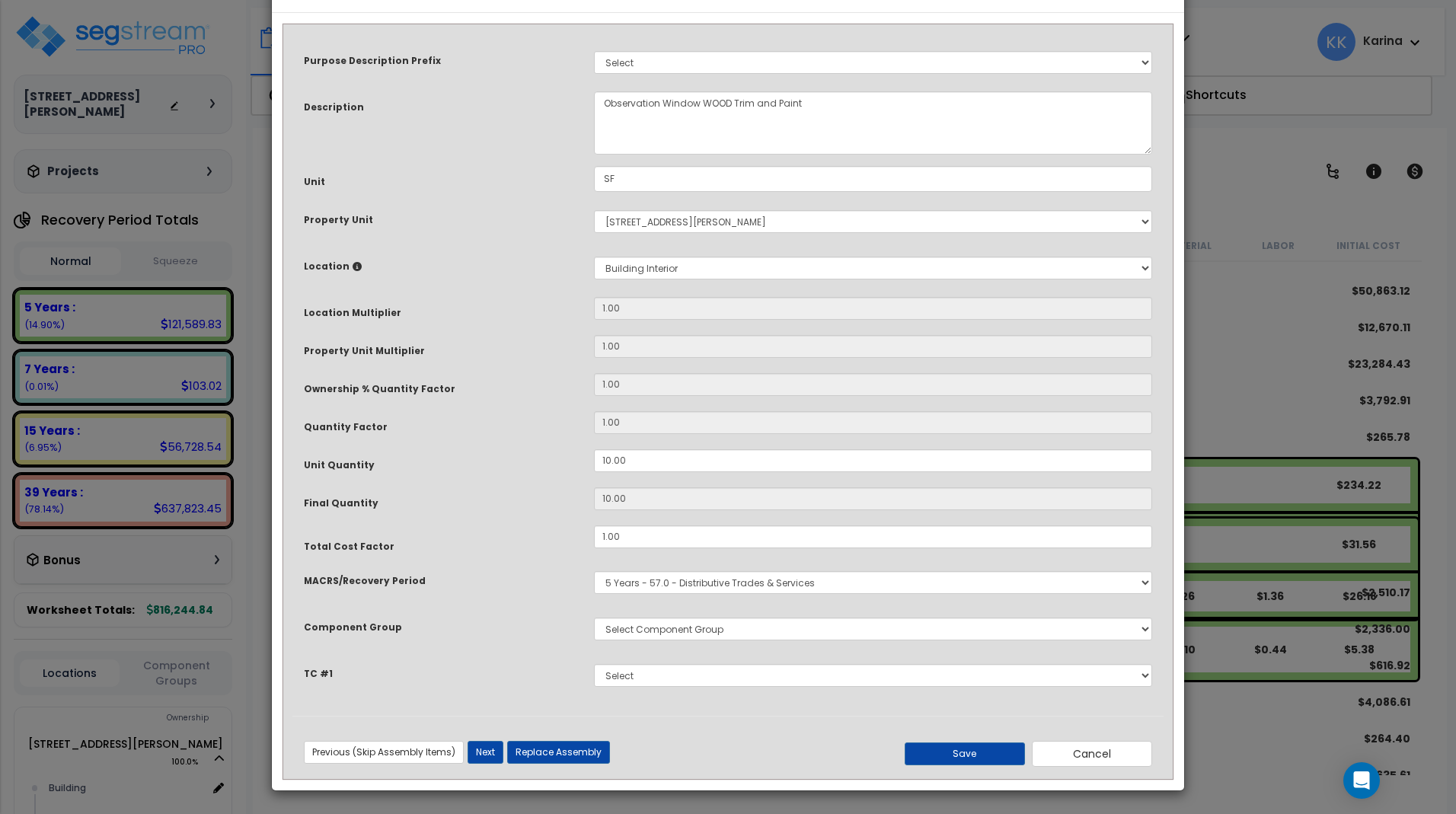
select select "64676"
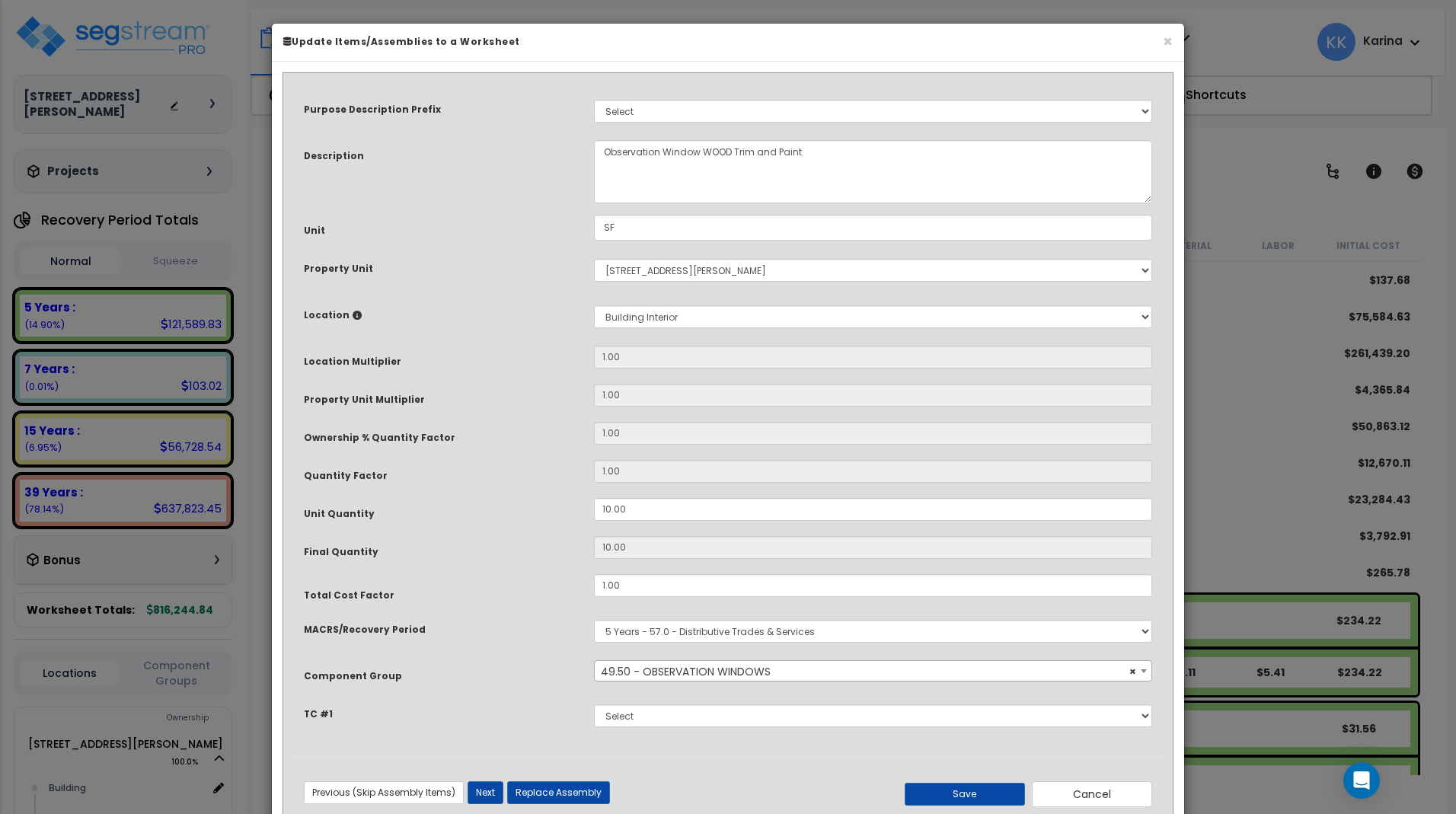
select select "64676"
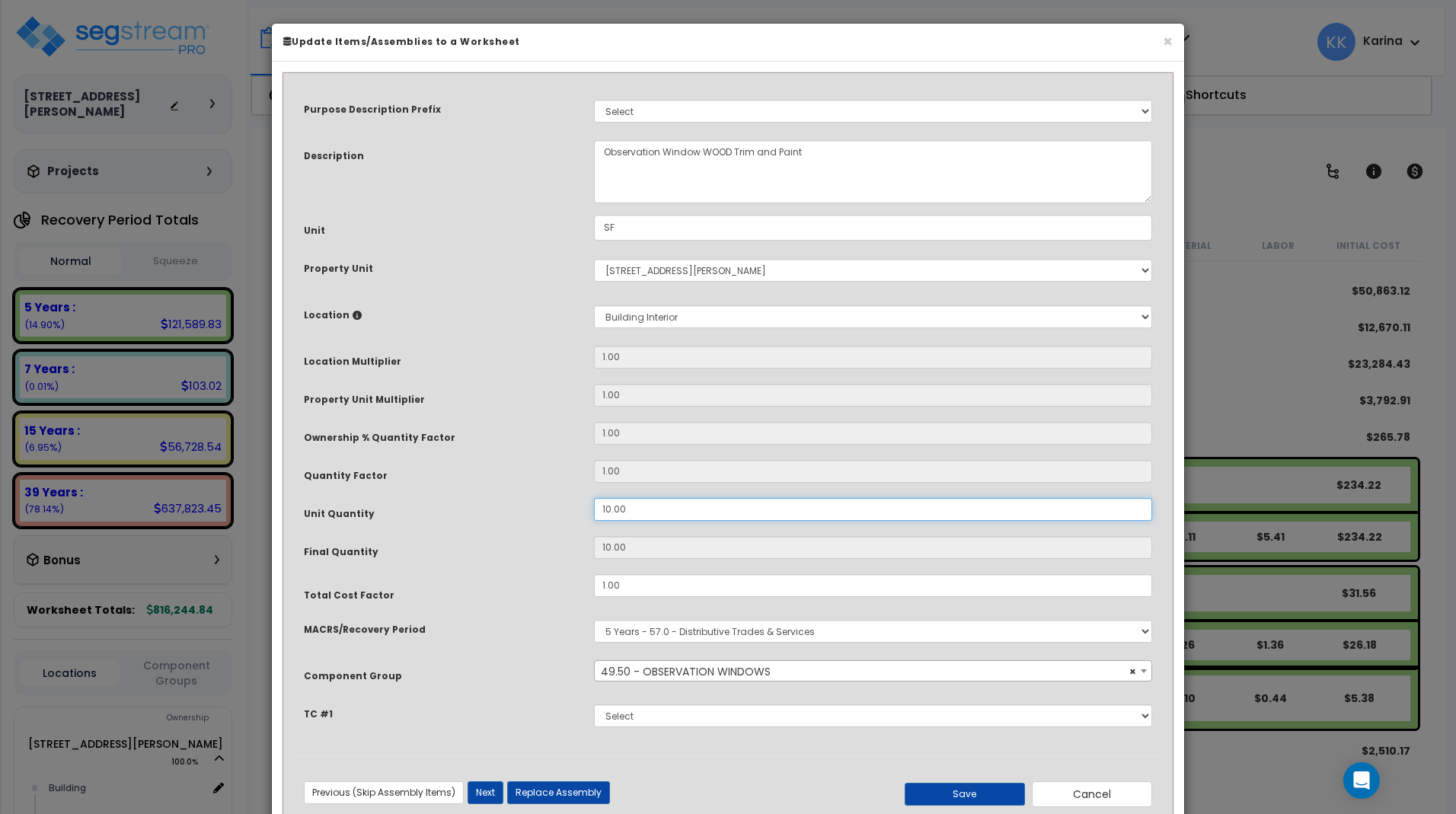
drag, startPoint x: 635, startPoint y: 510, endPoint x: 578, endPoint y: 509, distance: 57.0
click at [594, 509] on input "10.00" at bounding box center [872, 509] width 559 height 23
type input "2"
type input "20"
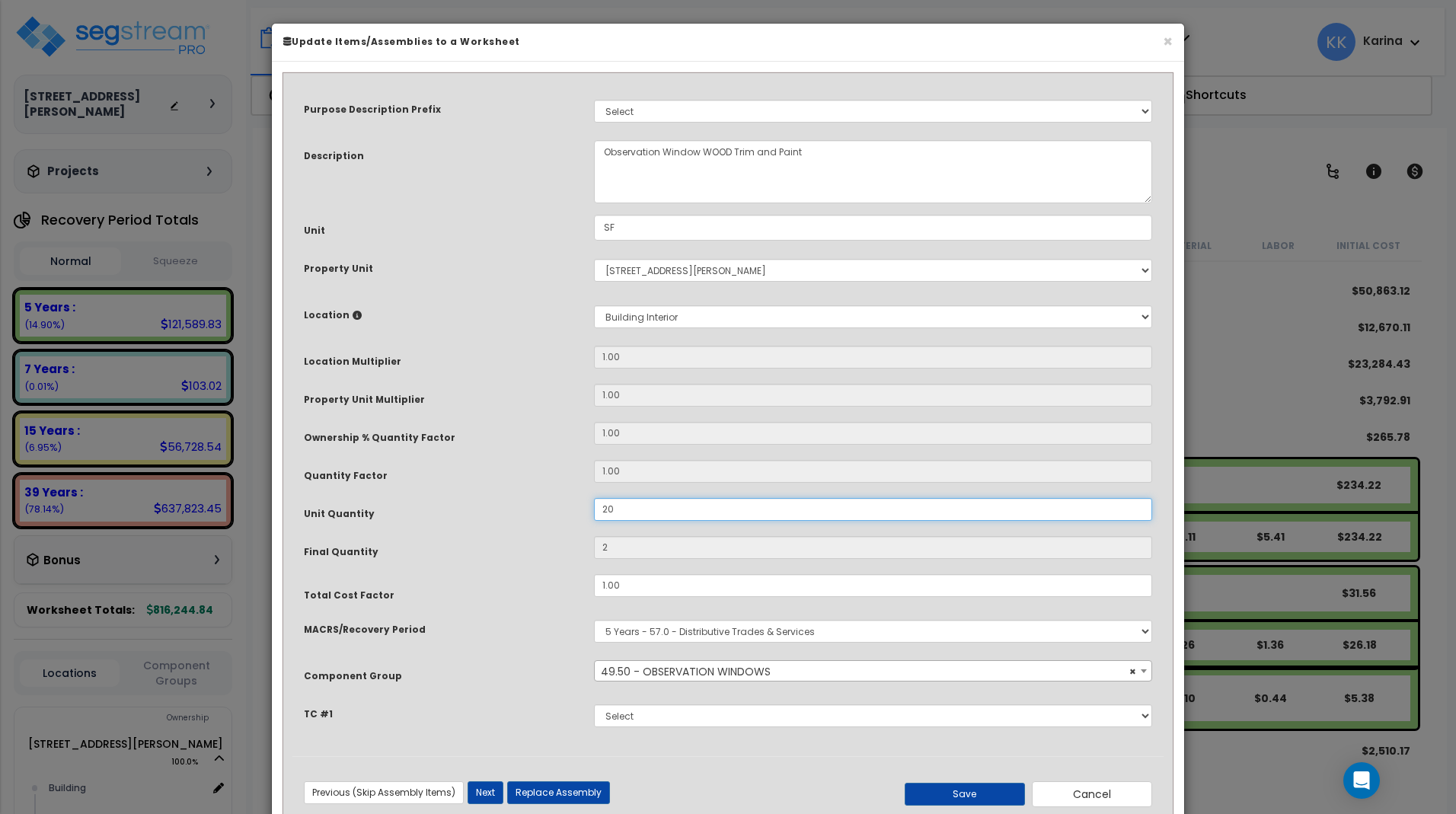
type input "20"
click at [965, 793] on button "Save" at bounding box center [965, 794] width 120 height 23
type input "20.00"
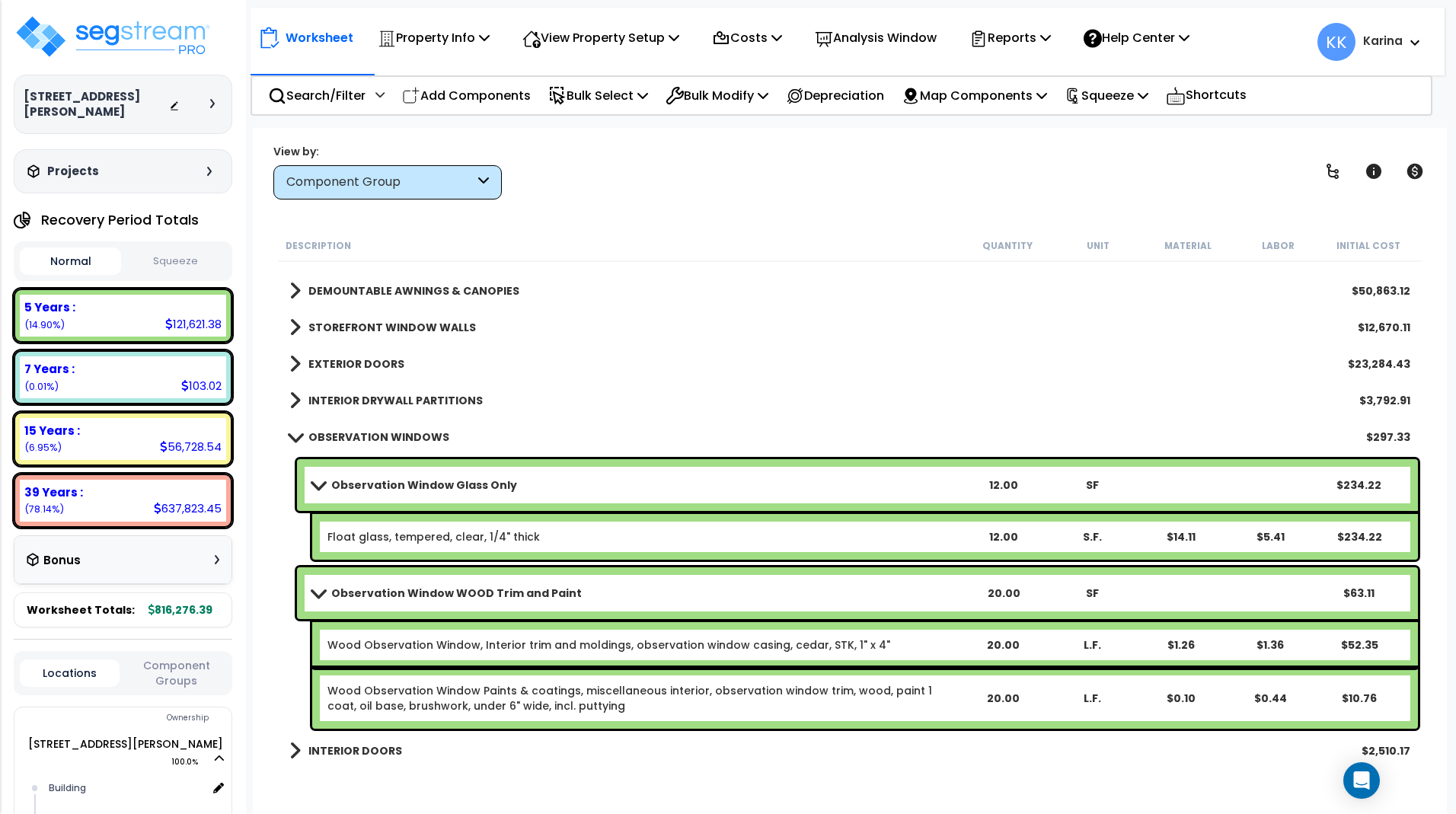
click at [318, 586] on link "Observation Window WOOD Trim and Paint" at bounding box center [635, 593] width 646 height 21
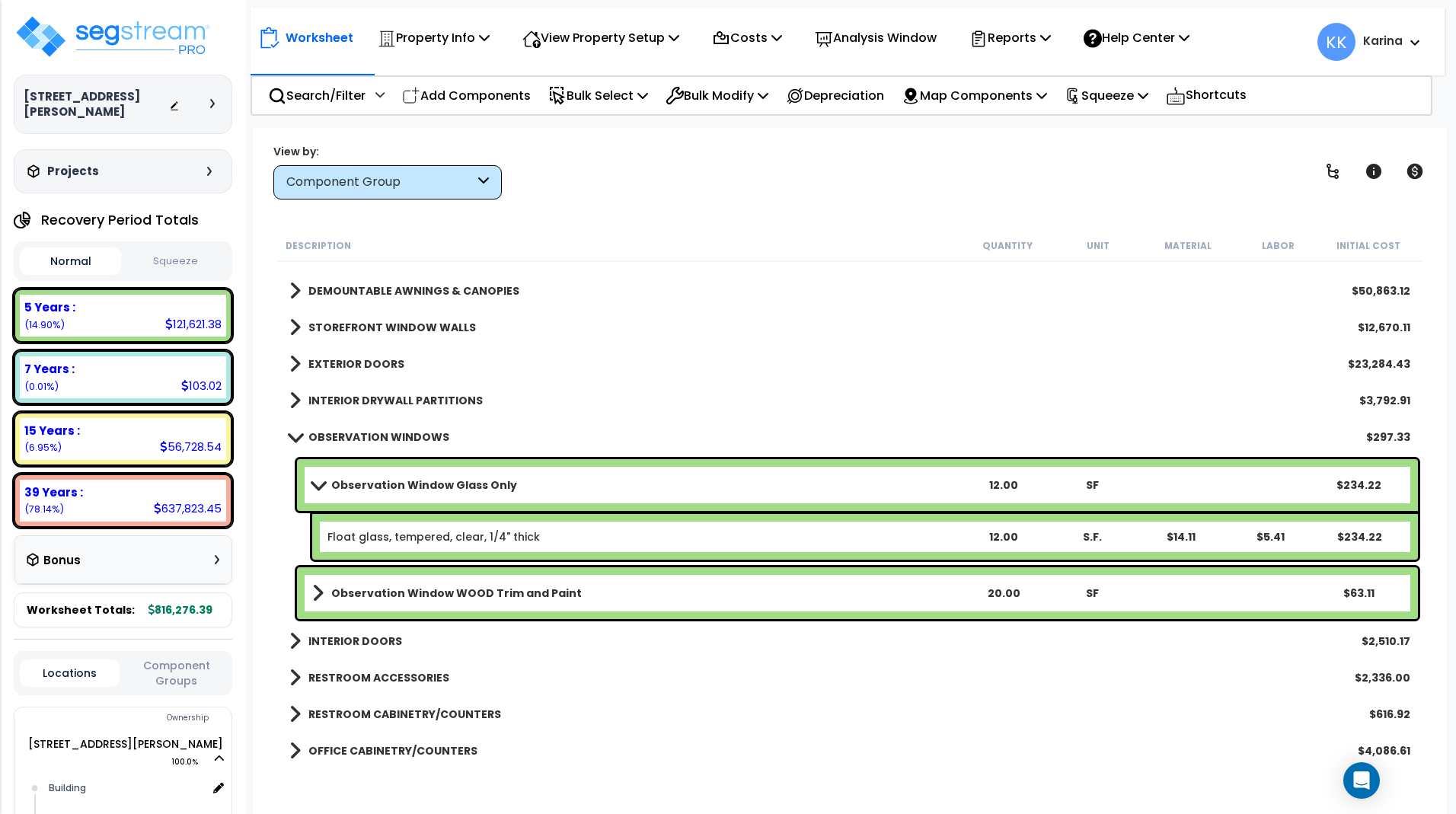
click at [315, 478] on link "Observation Window Glass Only" at bounding box center [635, 485] width 646 height 21
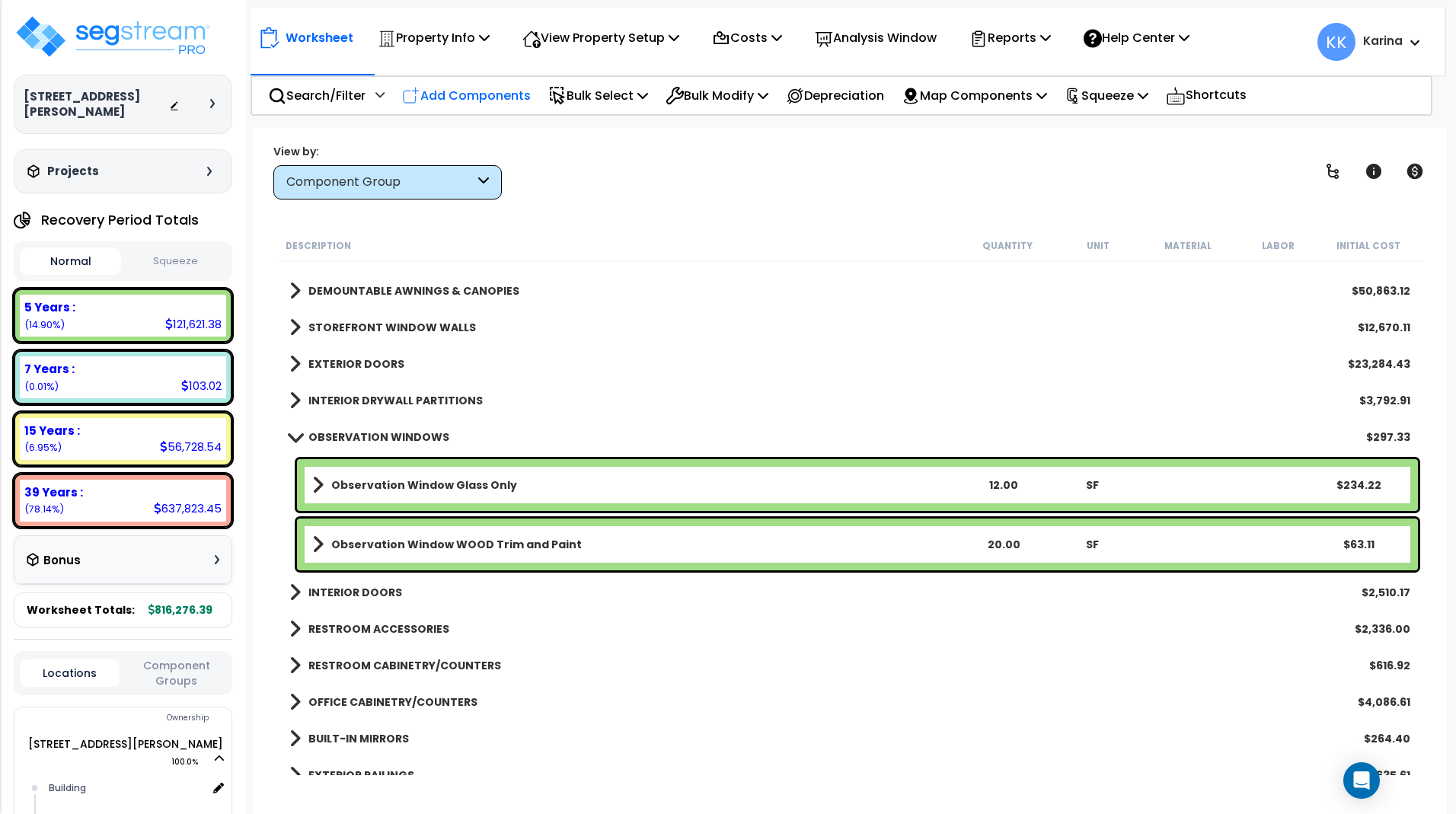
click at [468, 93] on p "Add Components" at bounding box center [465, 95] width 128 height 20
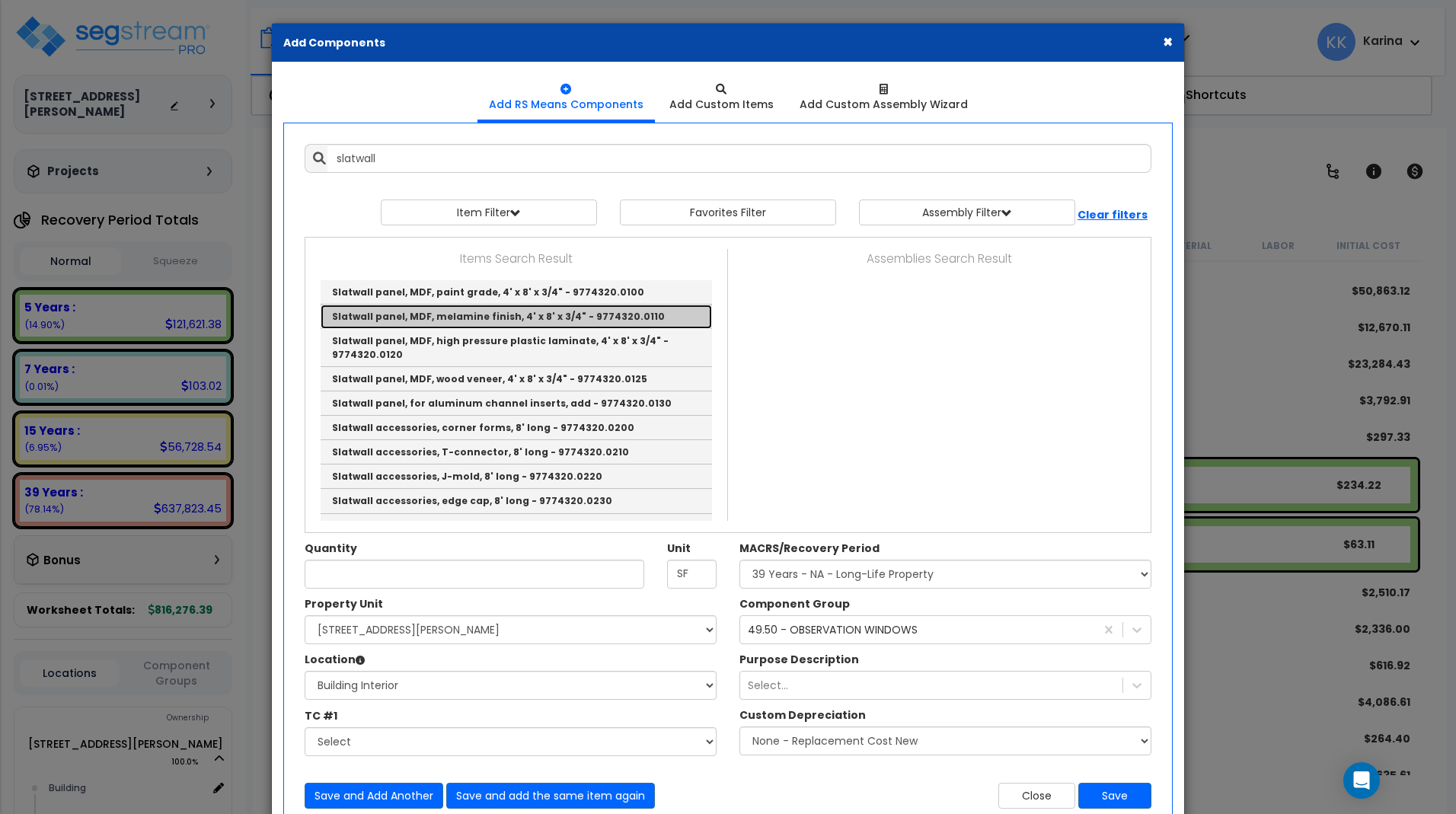
click at [445, 311] on link "Slatwall panel, MDF, melamine finish, 4' x 8' x 3/4" - 9774320.0110" at bounding box center [516, 317] width 391 height 24
type input "Slatwall panel, MDF, melamine finish, 4' x 8' x 3/4" - 9774320.0110"
checkbox input "false"
type input "S.F."
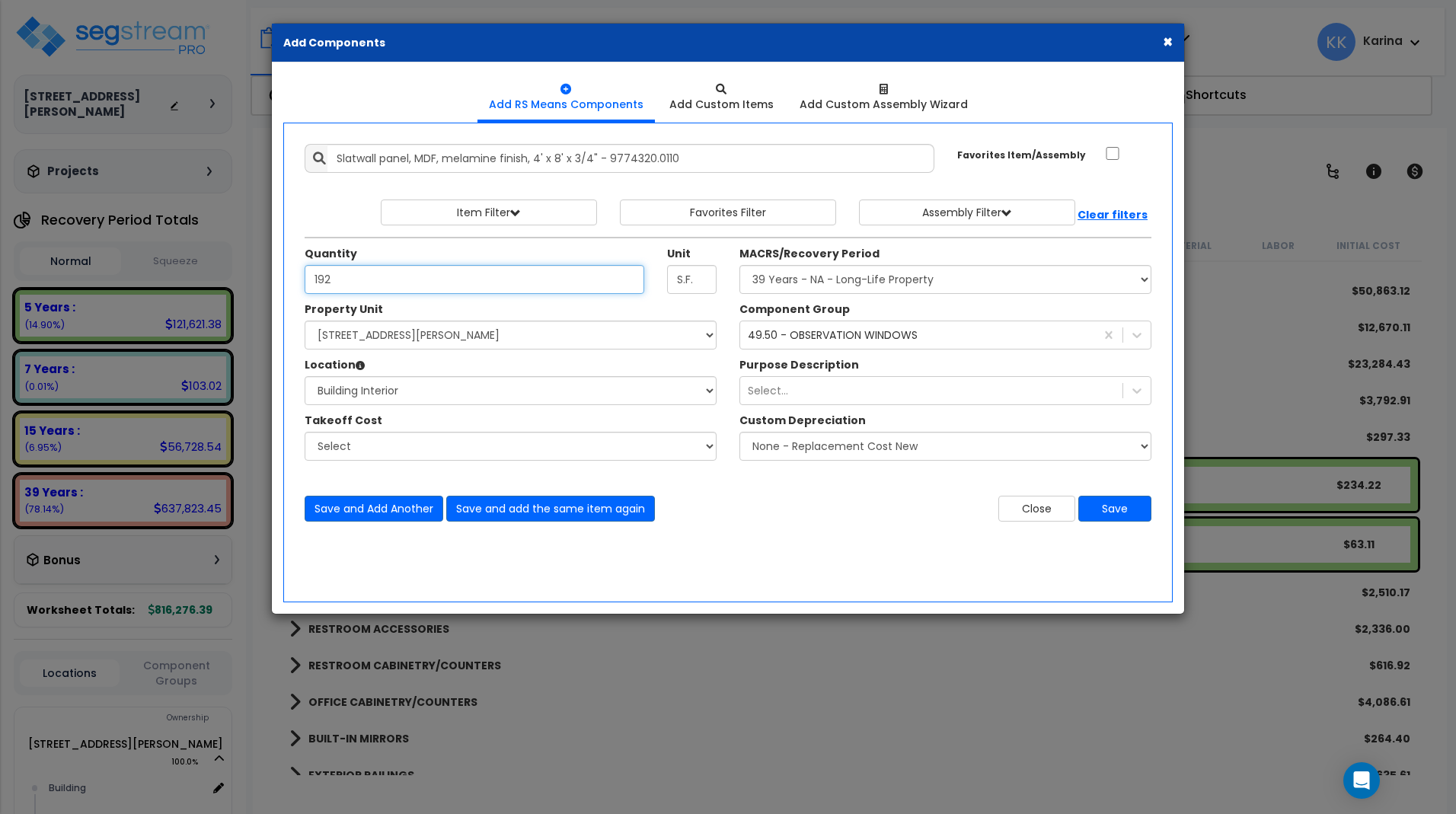
type input "192"
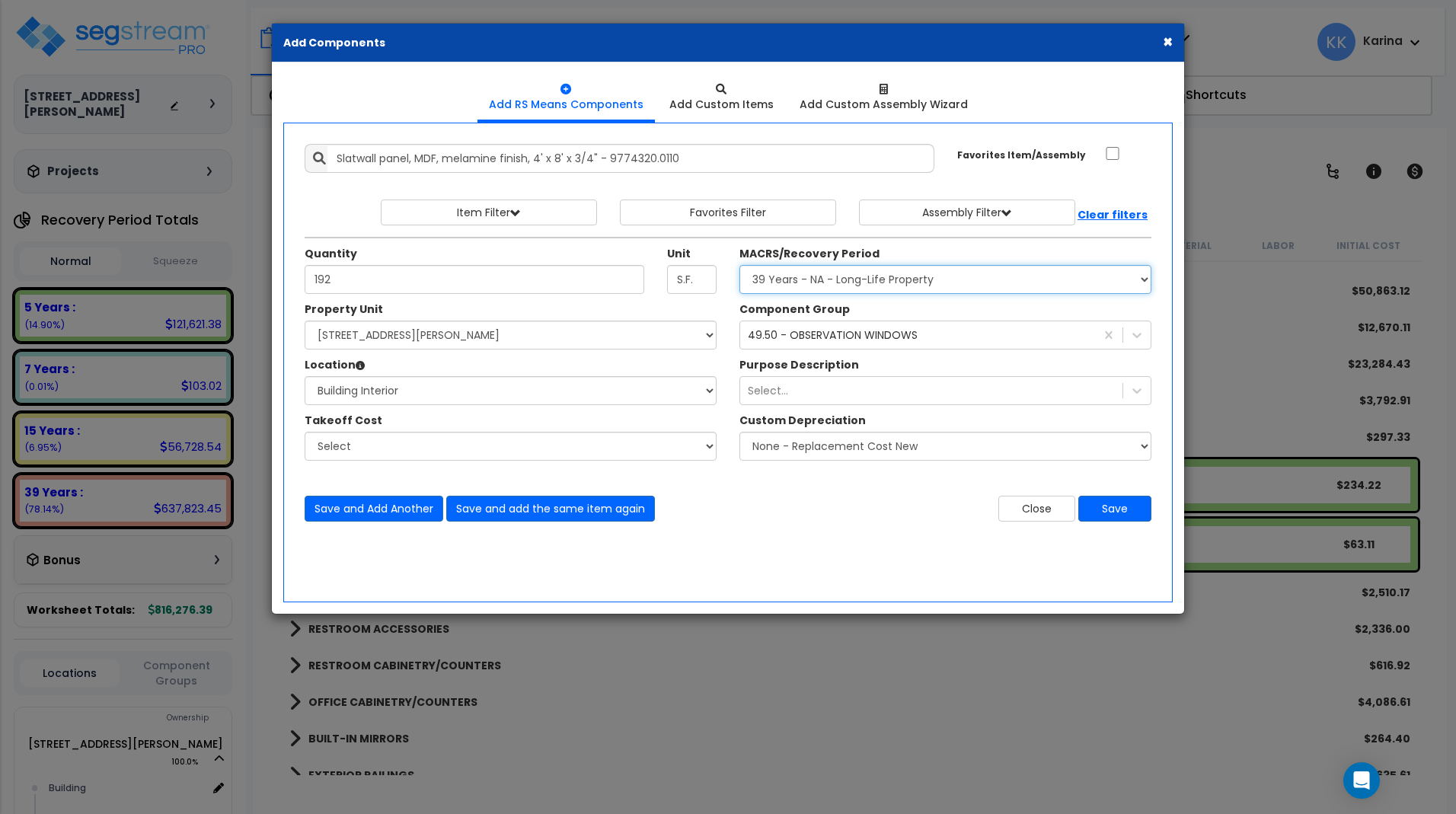
click at [740, 265] on select "Select MACRS/Recovery Period 5 Years - 57.0 - Distributive Trades & Services 5 …" at bounding box center [945, 279] width 412 height 29
select select "3667"
click option "5 Years - 57.0 - Distributive Trades & Services" at bounding box center [0, 0] width 0 height 0
click at [769, 331] on div "49.50 - OBSERVATION WINDOWS" at bounding box center [833, 335] width 170 height 15
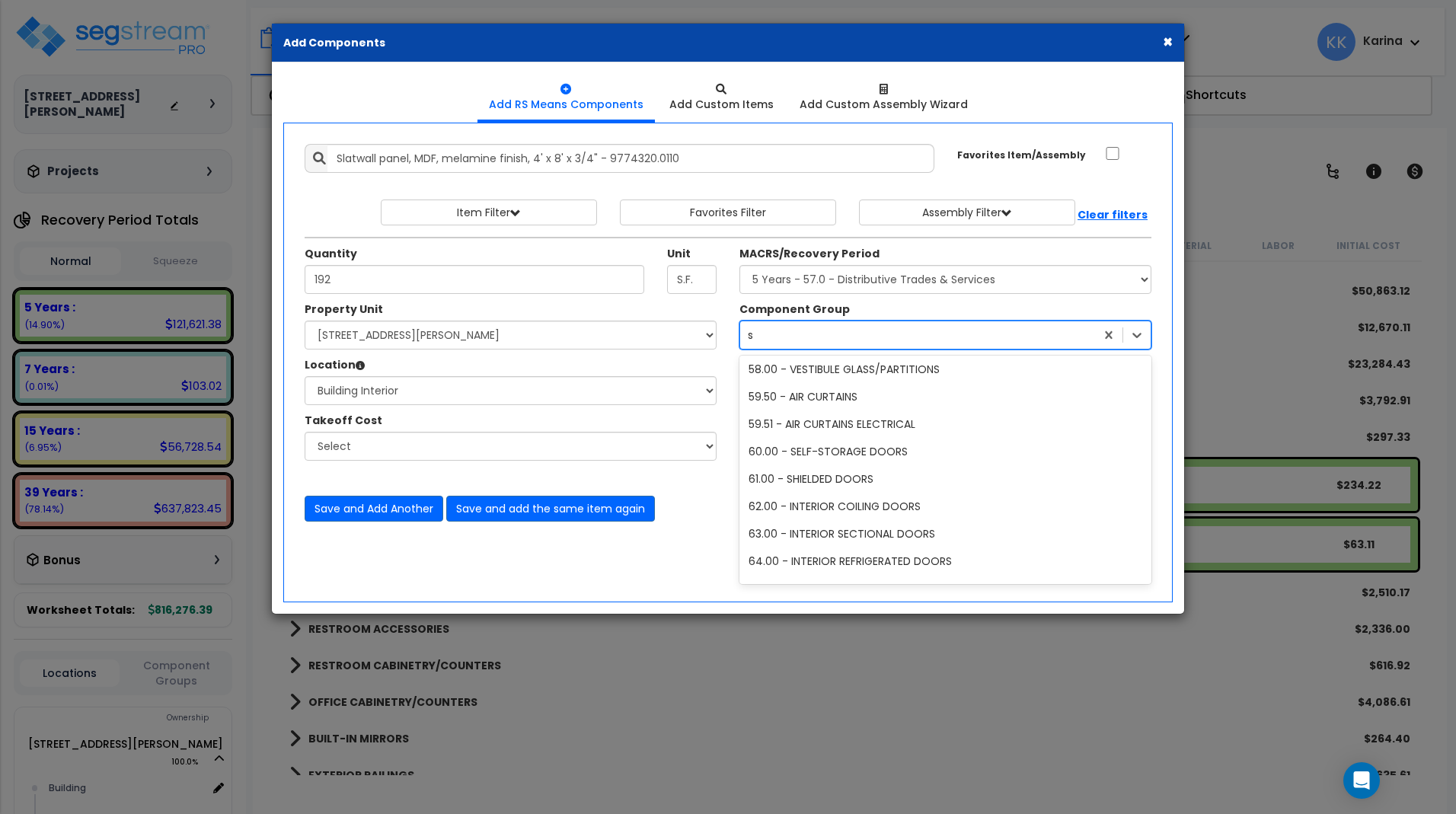
scroll to position [0, 0]
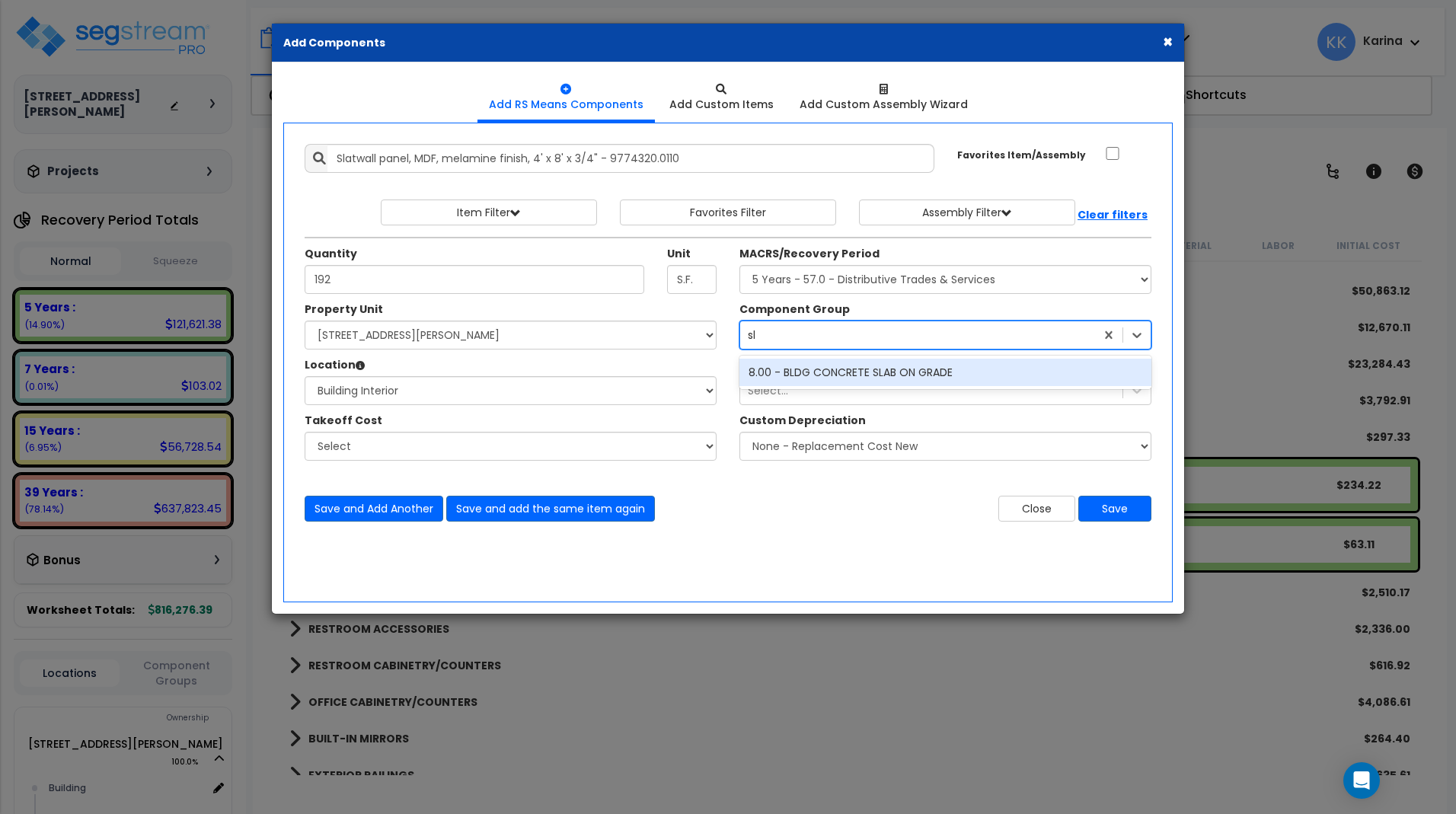
type input "s"
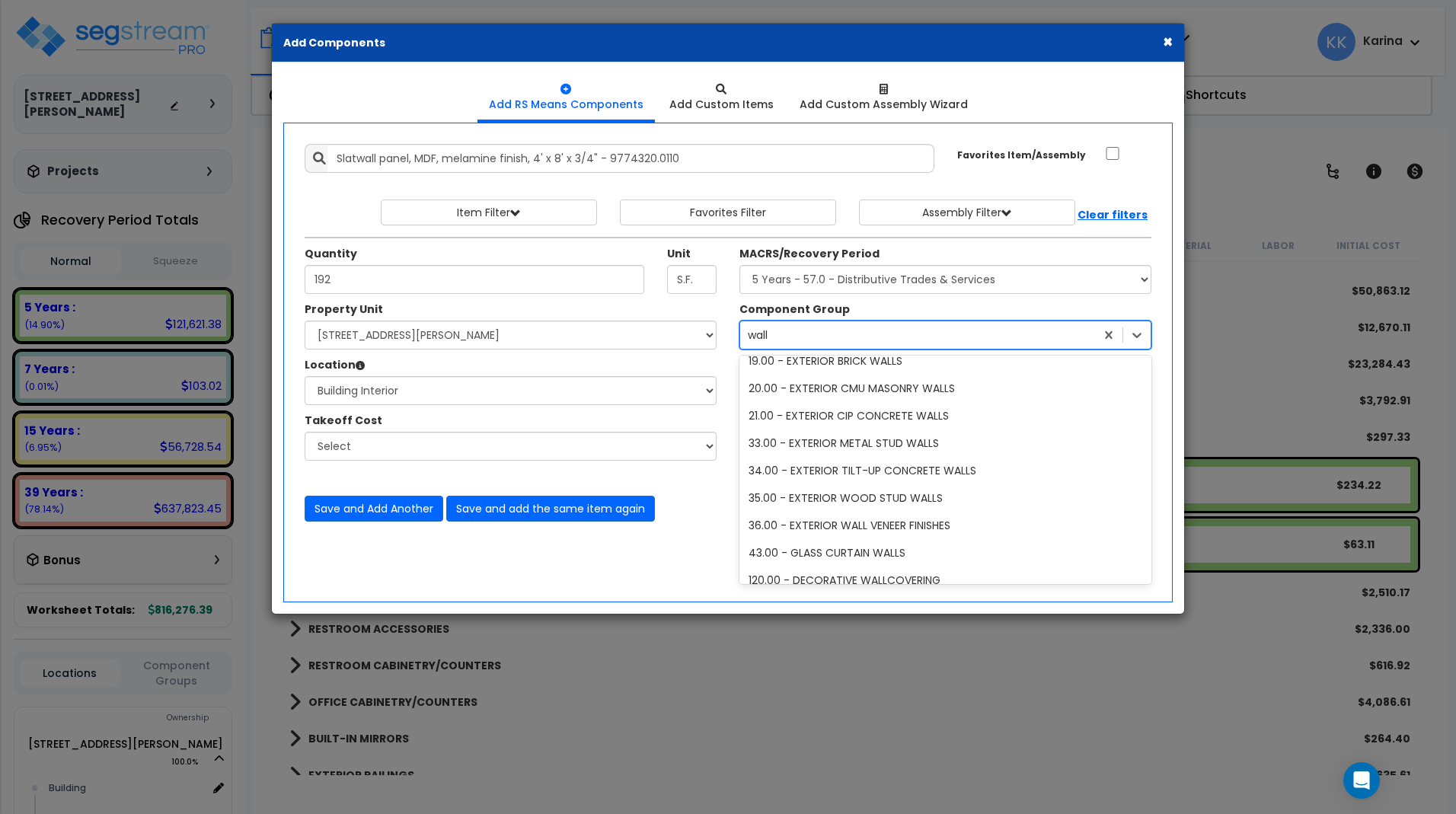
scroll to position [183, 0]
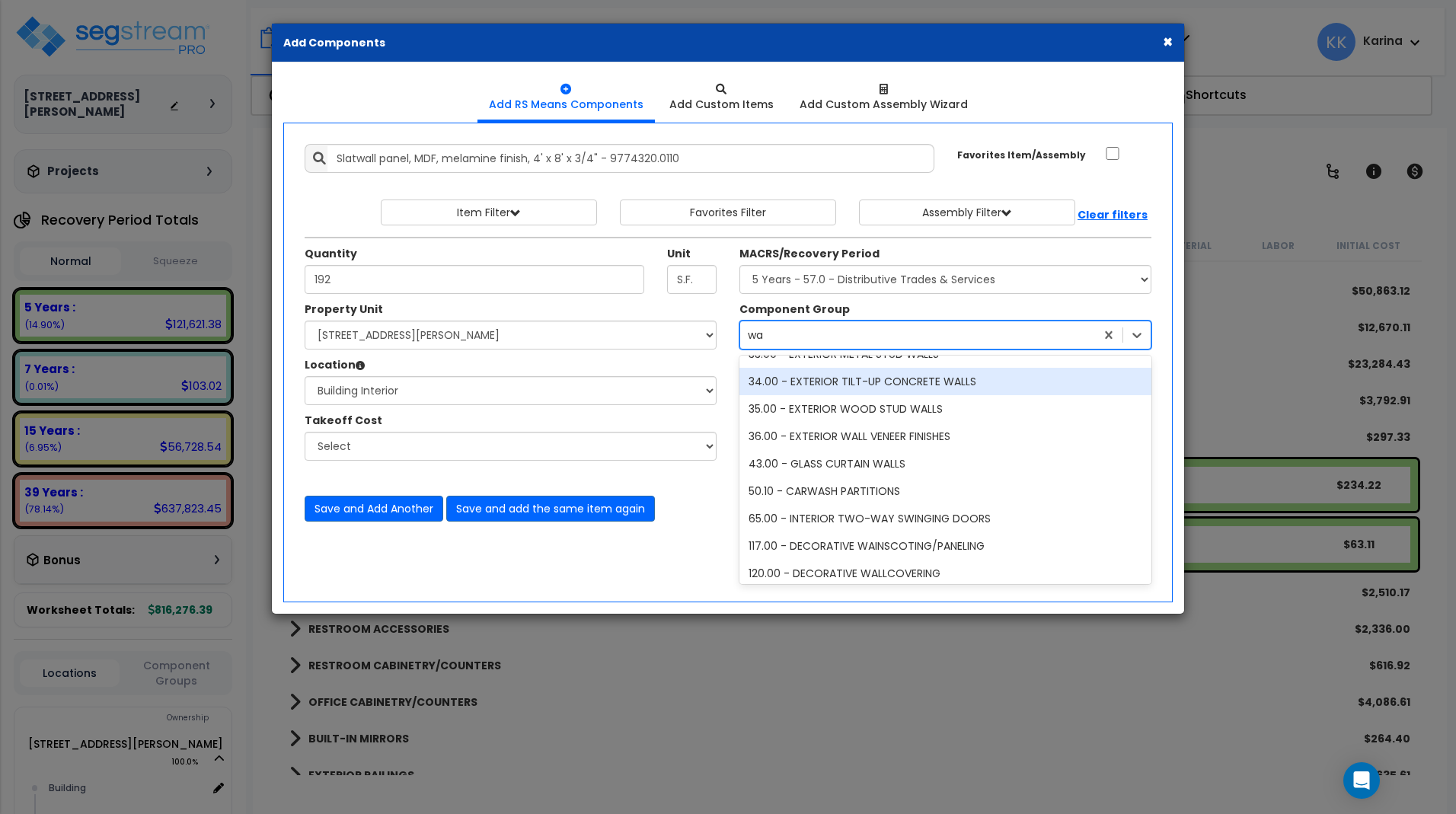
type input "w"
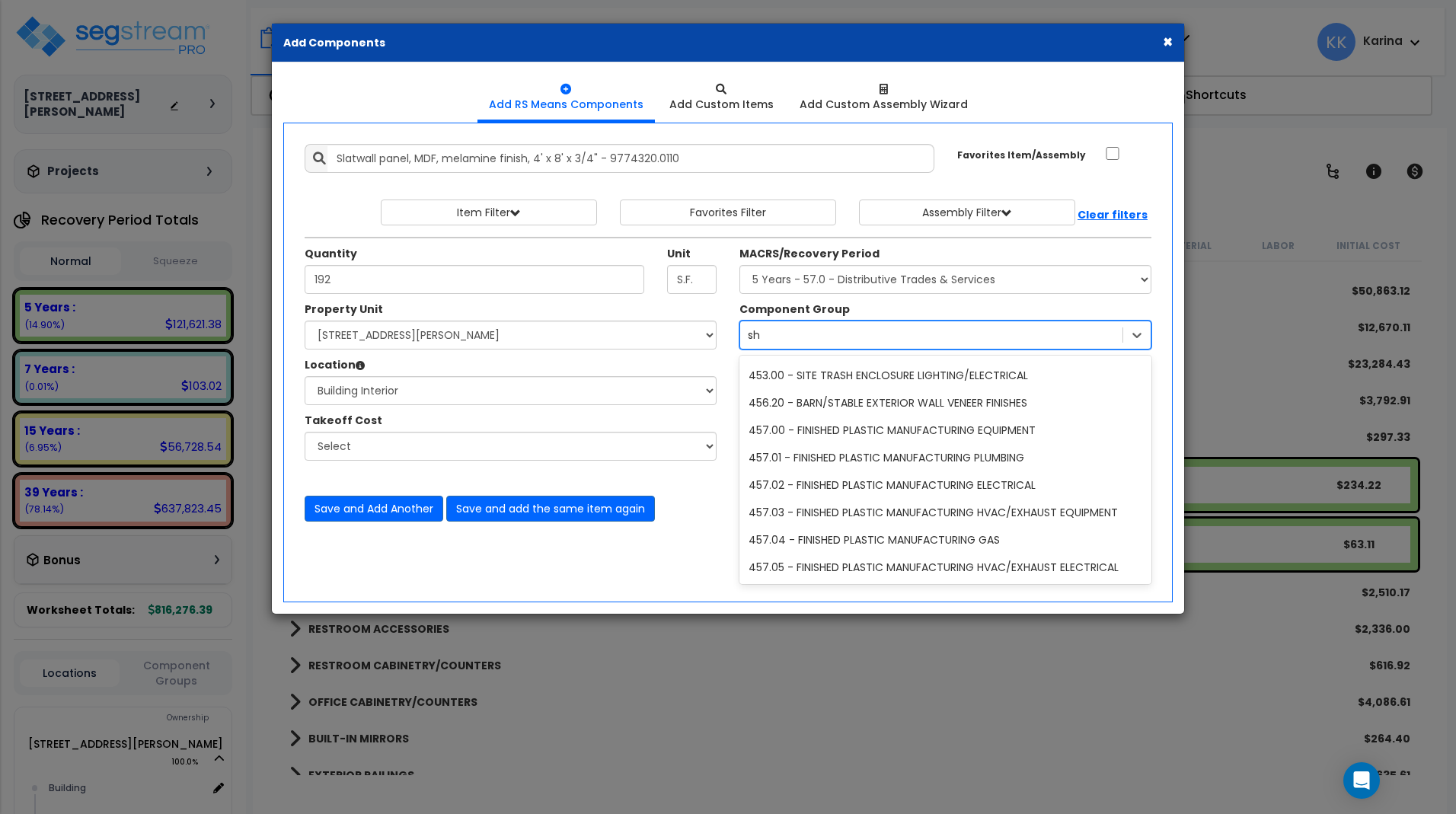
scroll to position [0, 0]
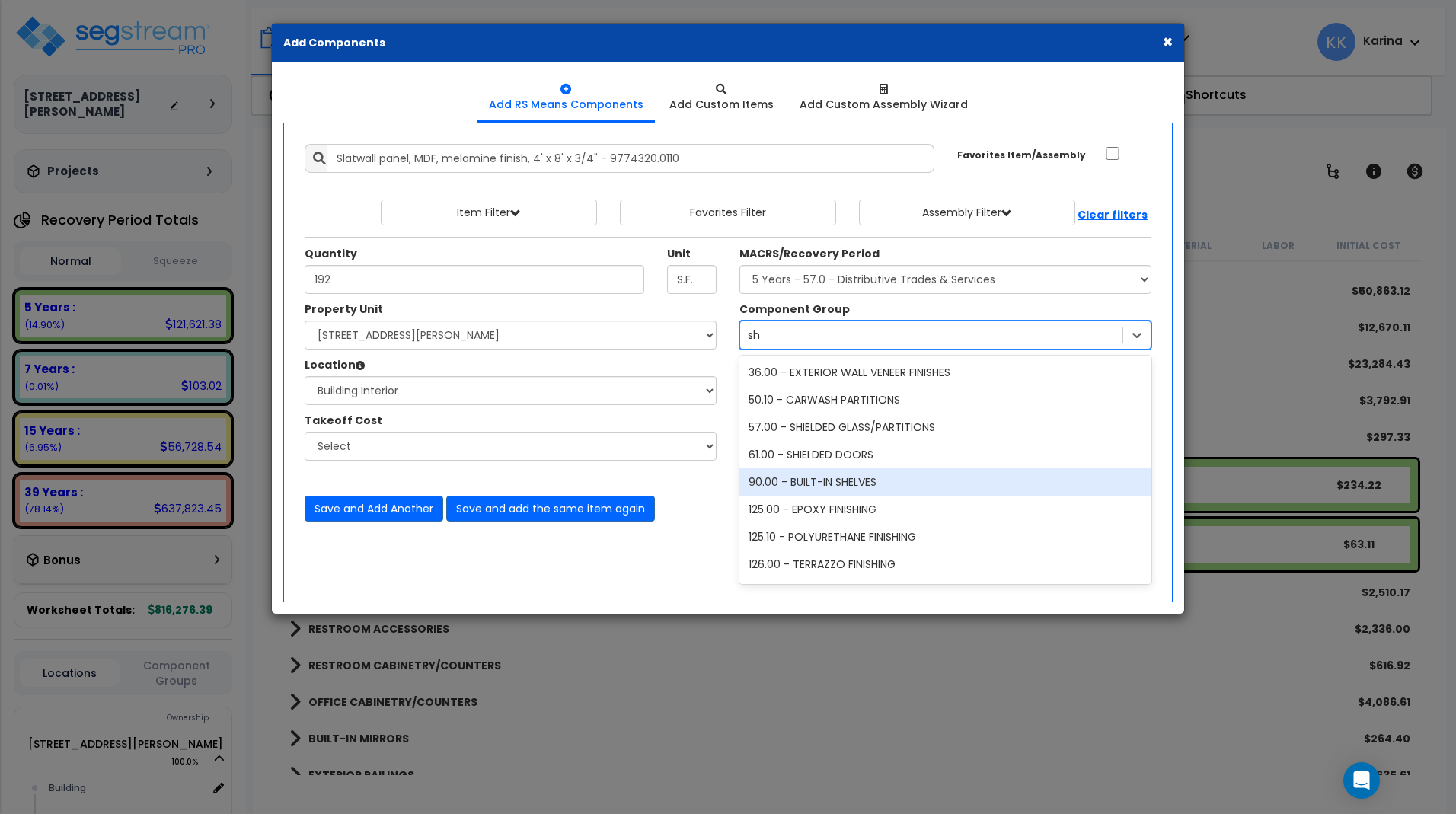
type input "s"
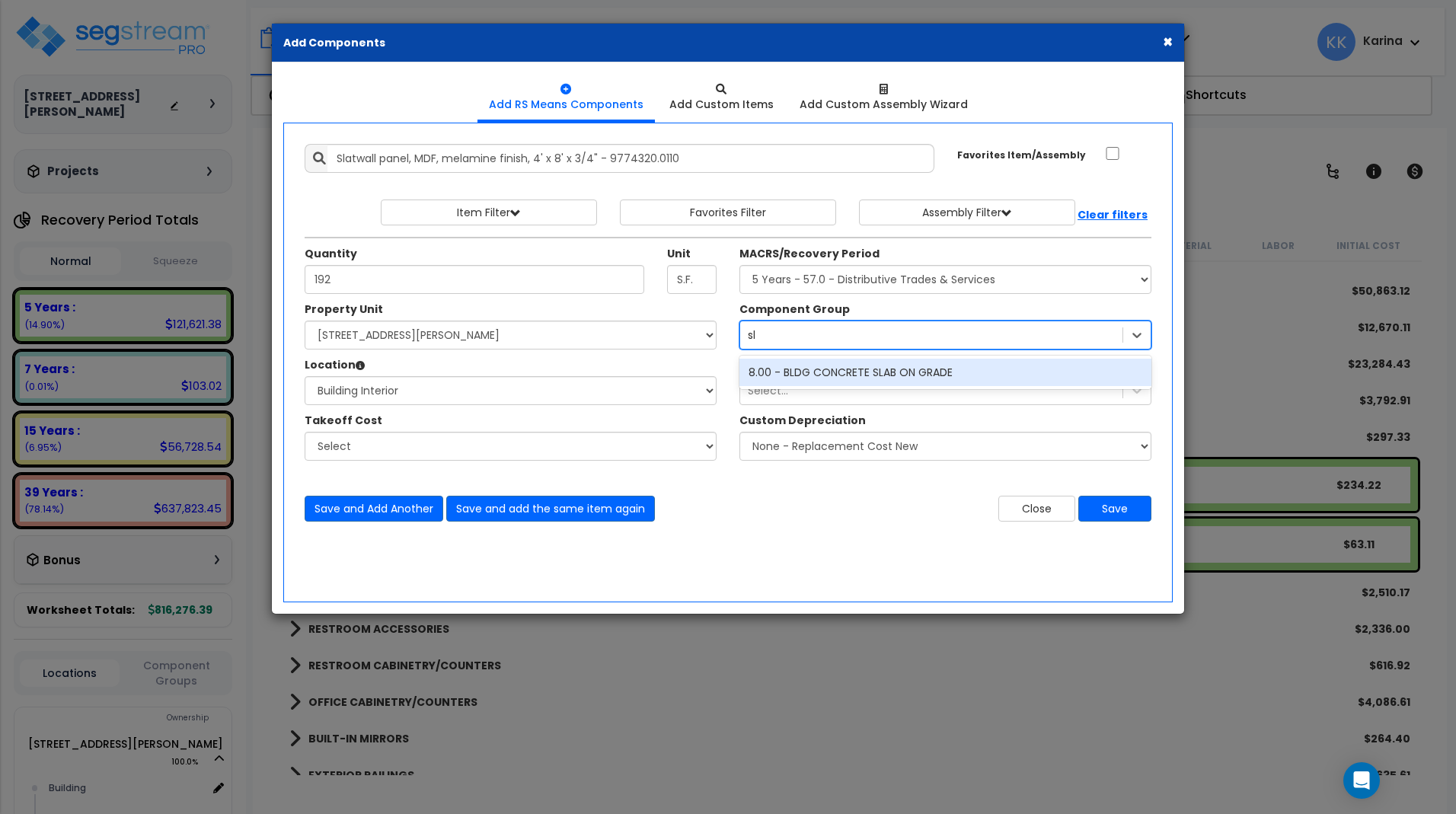
type input "s"
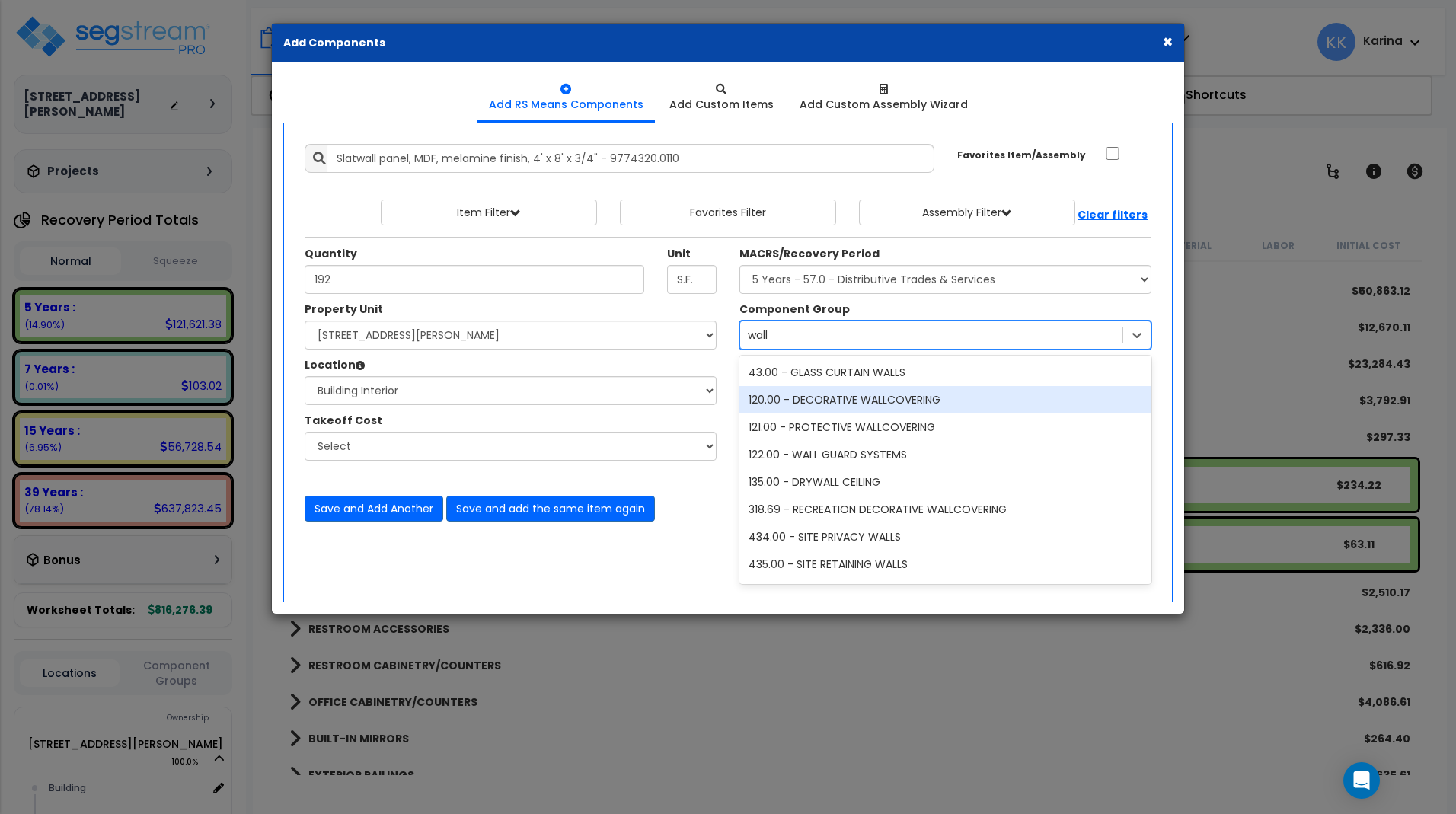
scroll to position [353, 0]
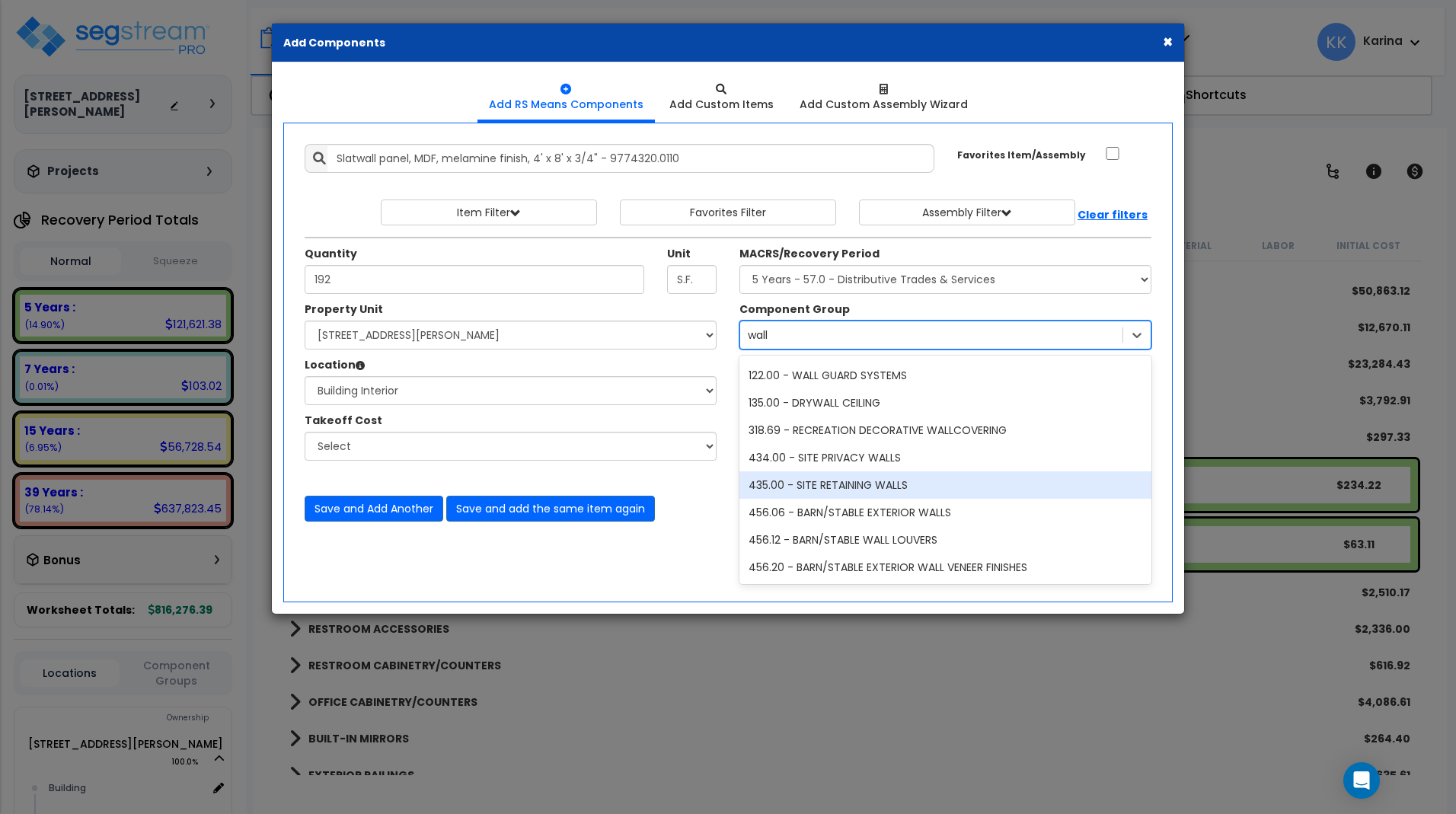
type input "wall"
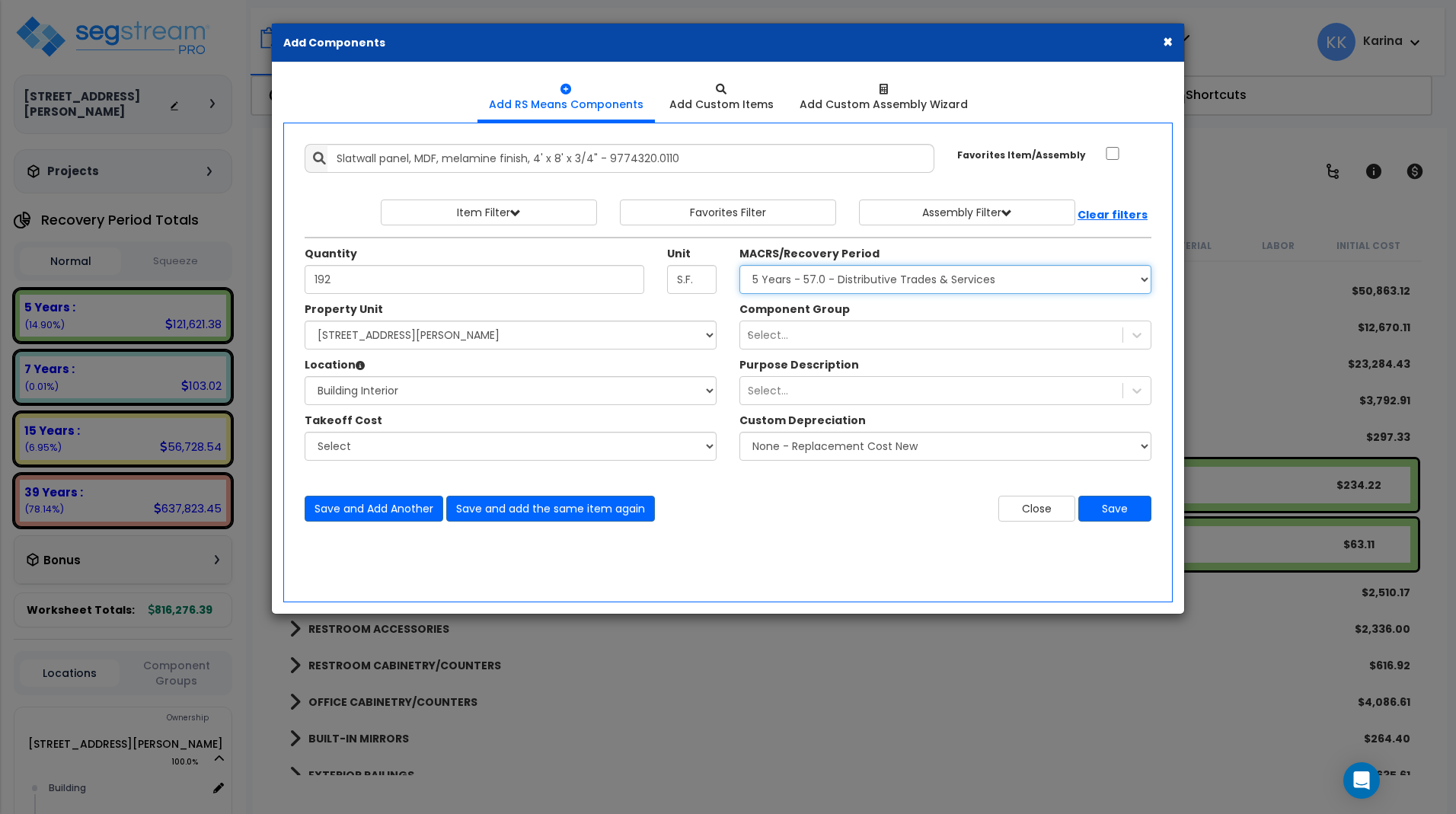
click at [740, 265] on select "Select MACRS/Recovery Period 5 Years - 57.0 - Distributive Trades & Services 5 …" at bounding box center [945, 279] width 412 height 29
select select "3665"
click option "7 Years - 00.11 - Office Furniture, Fixtures, & Equipment" at bounding box center [0, 0] width 0 height 0
click at [792, 331] on div "Select... wall" at bounding box center [932, 335] width 382 height 24
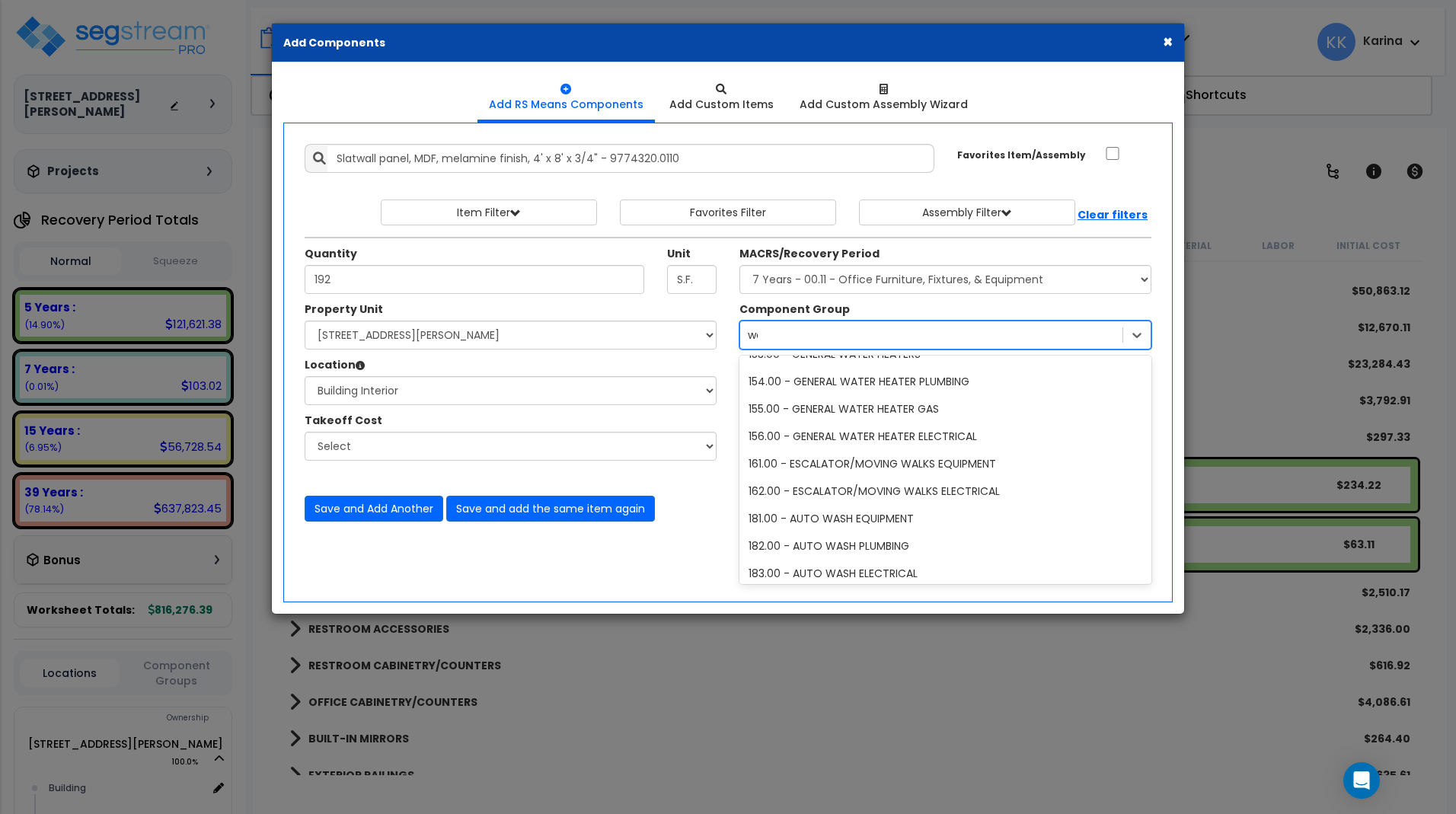
scroll to position [18, 0]
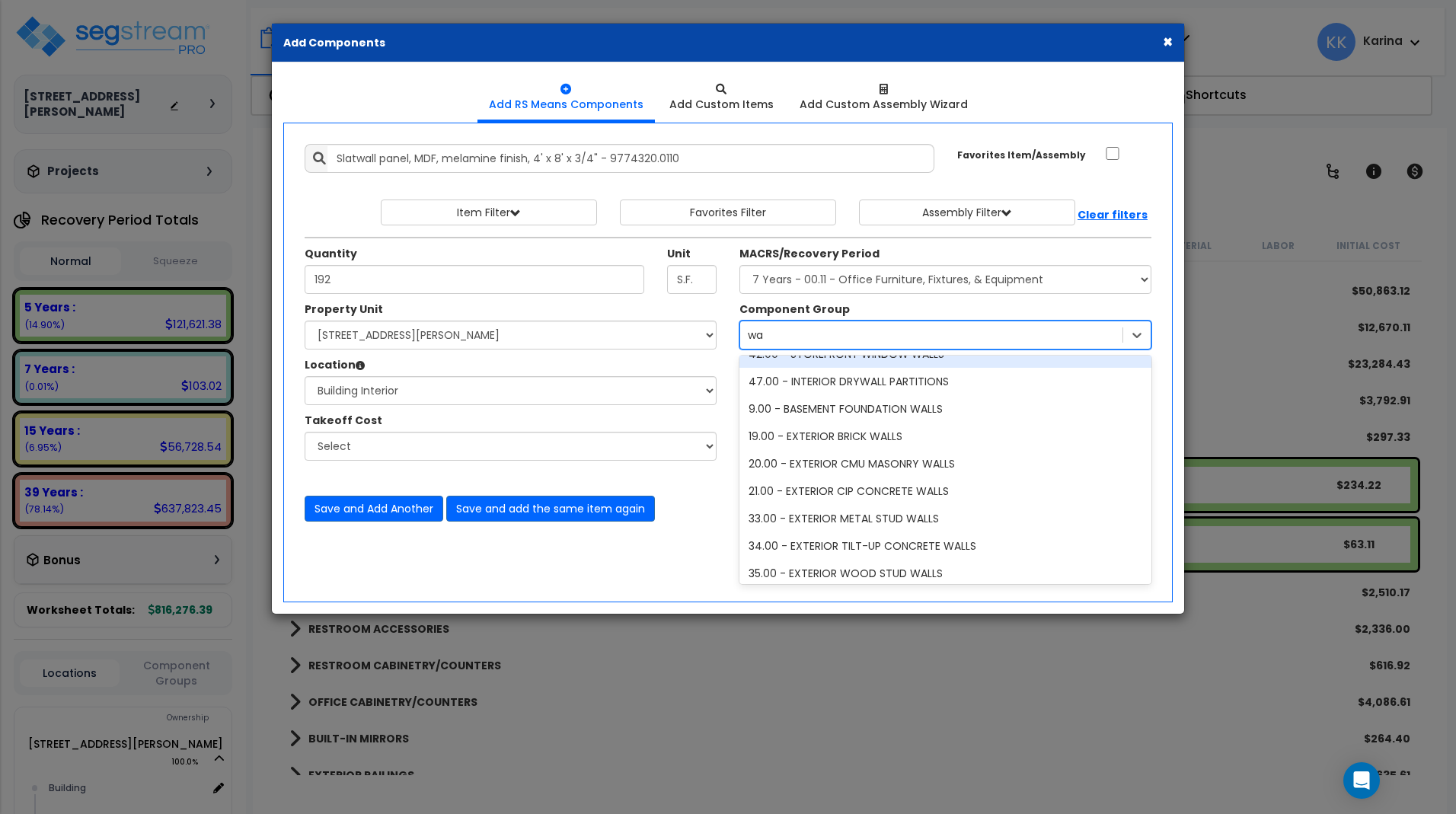
type input "w"
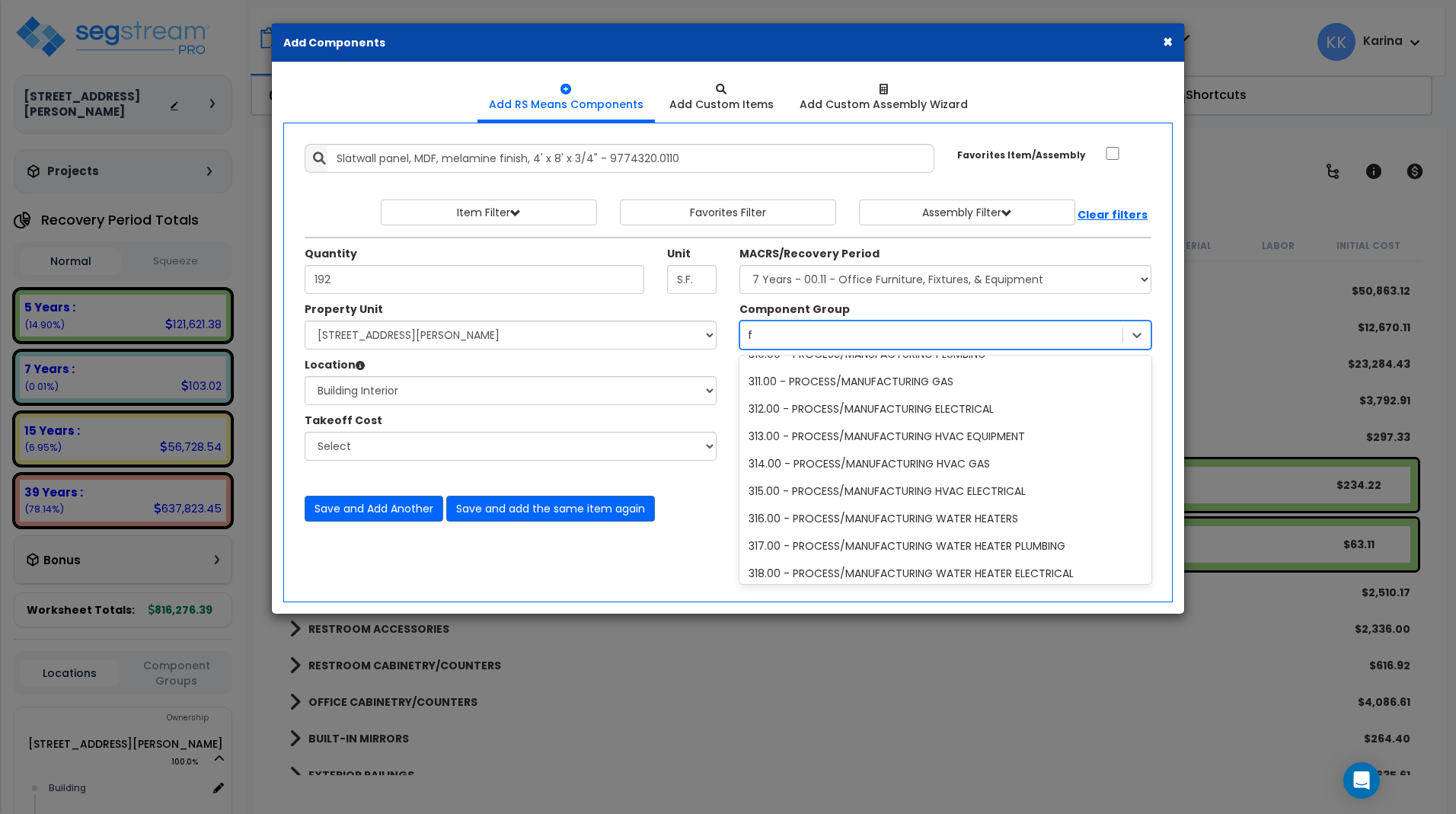
scroll to position [73, 0]
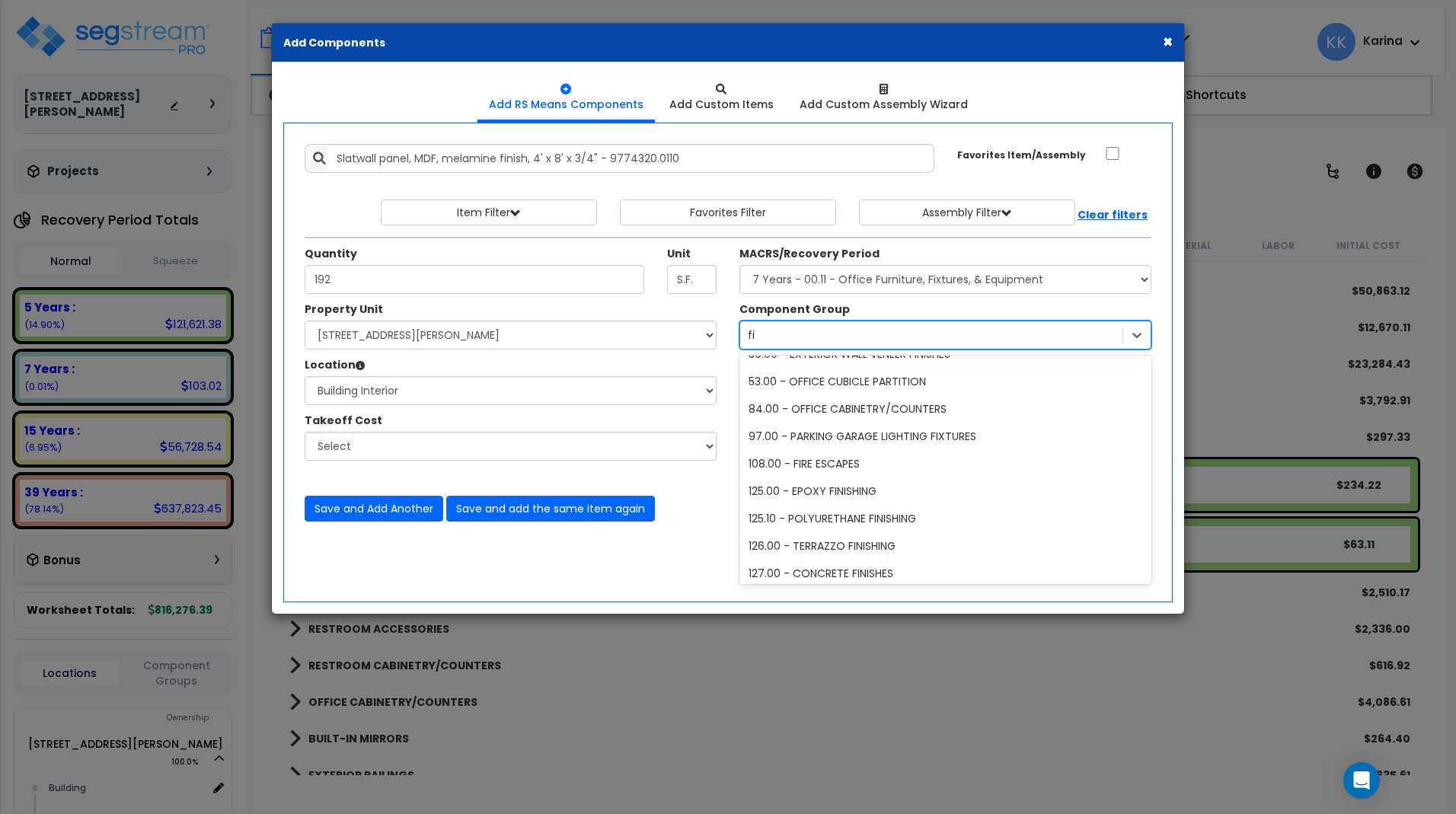
type input "fix"
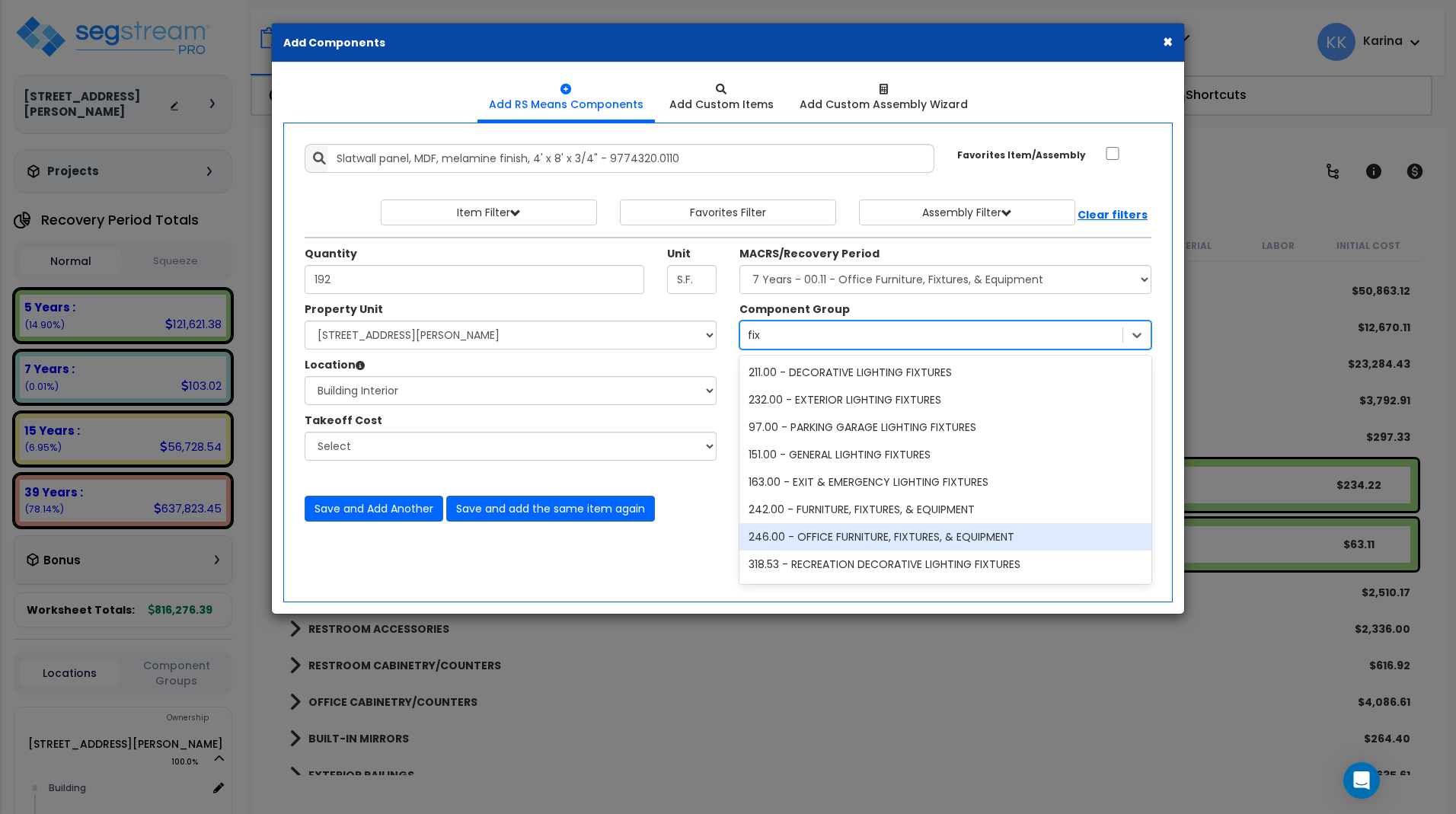
click at [845, 543] on div "246.00 - OFFICE FURNITURE, FIXTURES, & EQUIPMENT" at bounding box center [945, 537] width 412 height 28
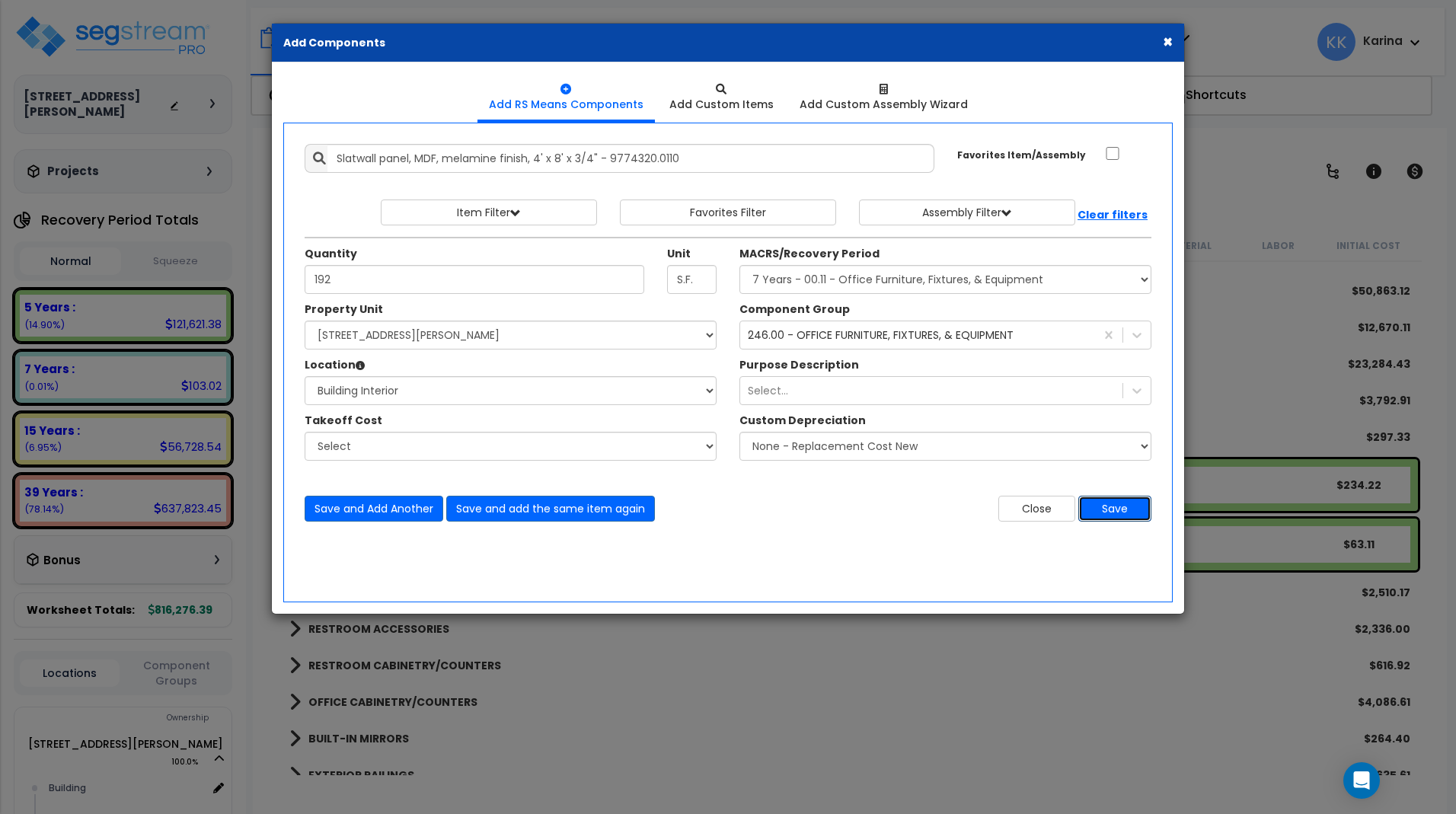
click at [1110, 507] on button "Save" at bounding box center [1114, 509] width 73 height 26
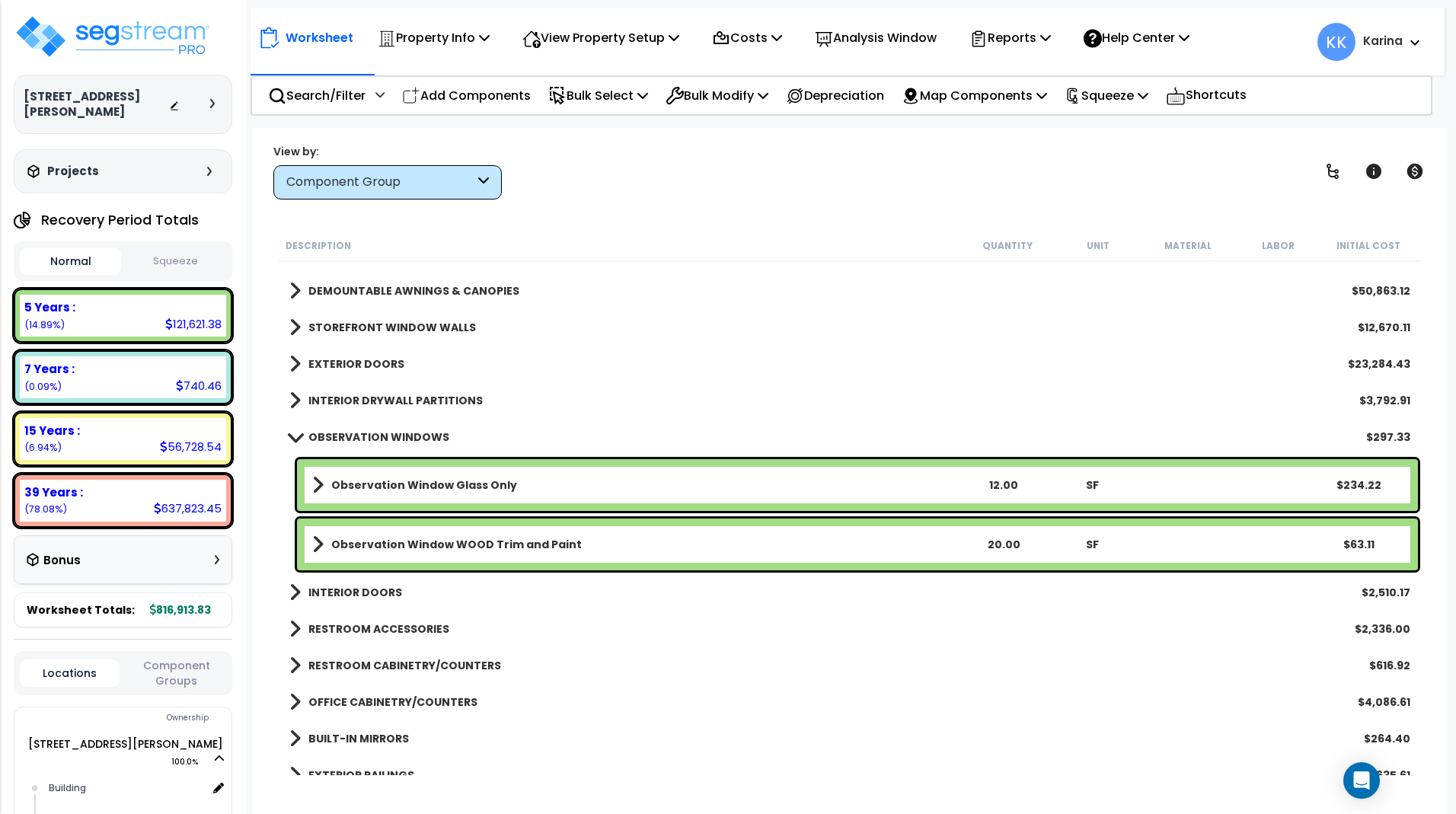
click at [293, 436] on span at bounding box center [295, 437] width 21 height 11
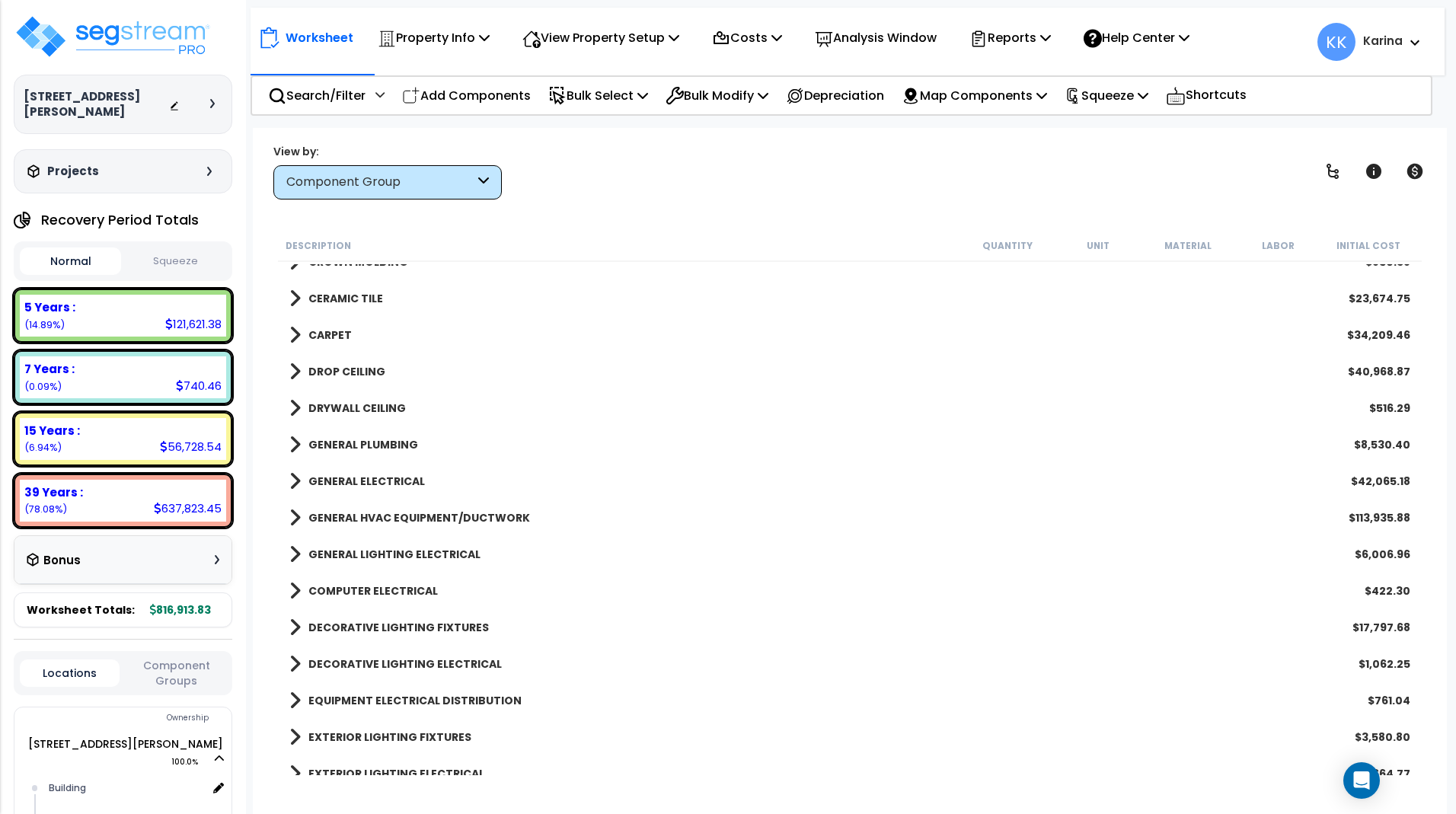
scroll to position [731, 0]
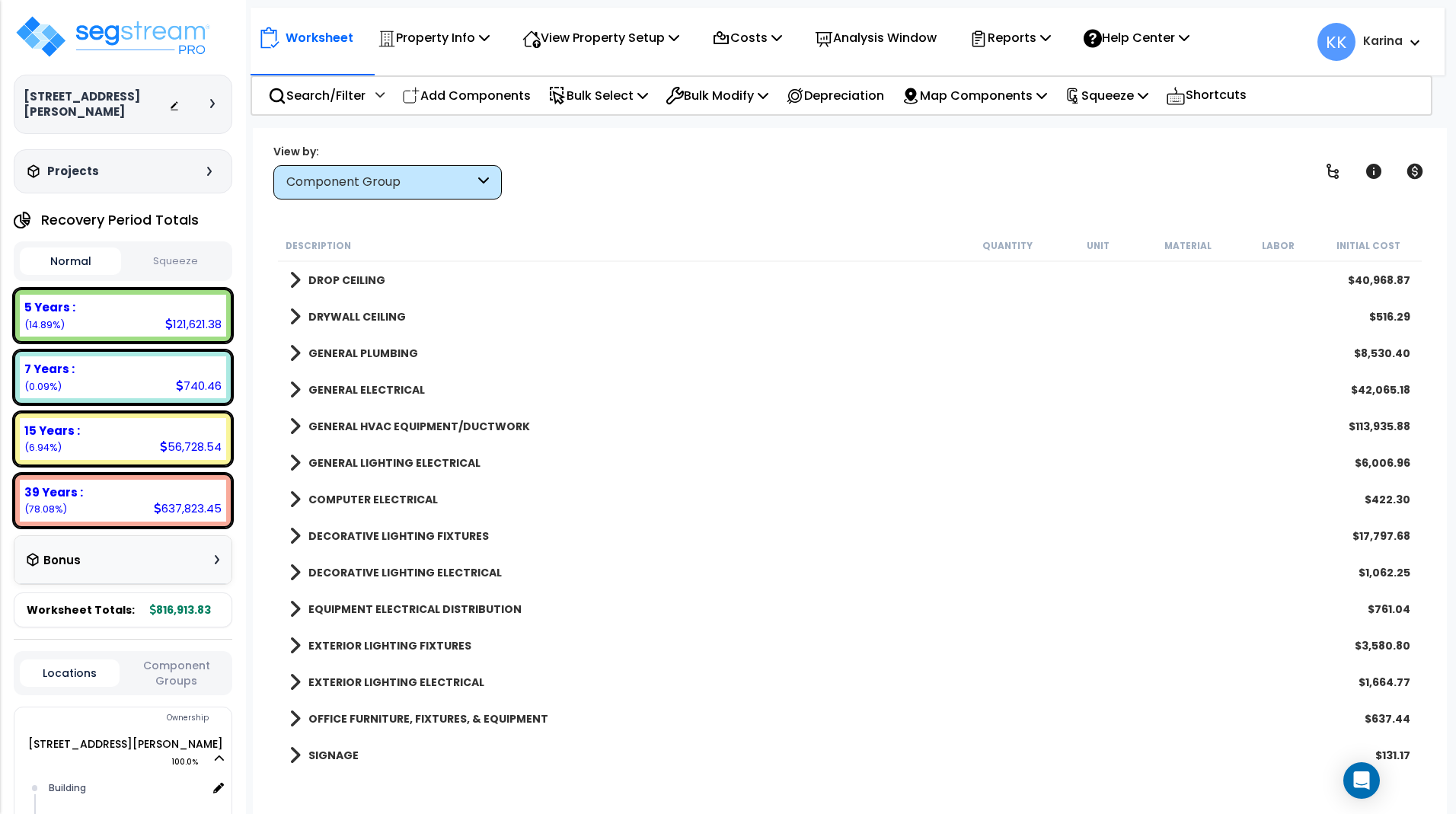
click at [293, 426] on span at bounding box center [295, 425] width 11 height 21
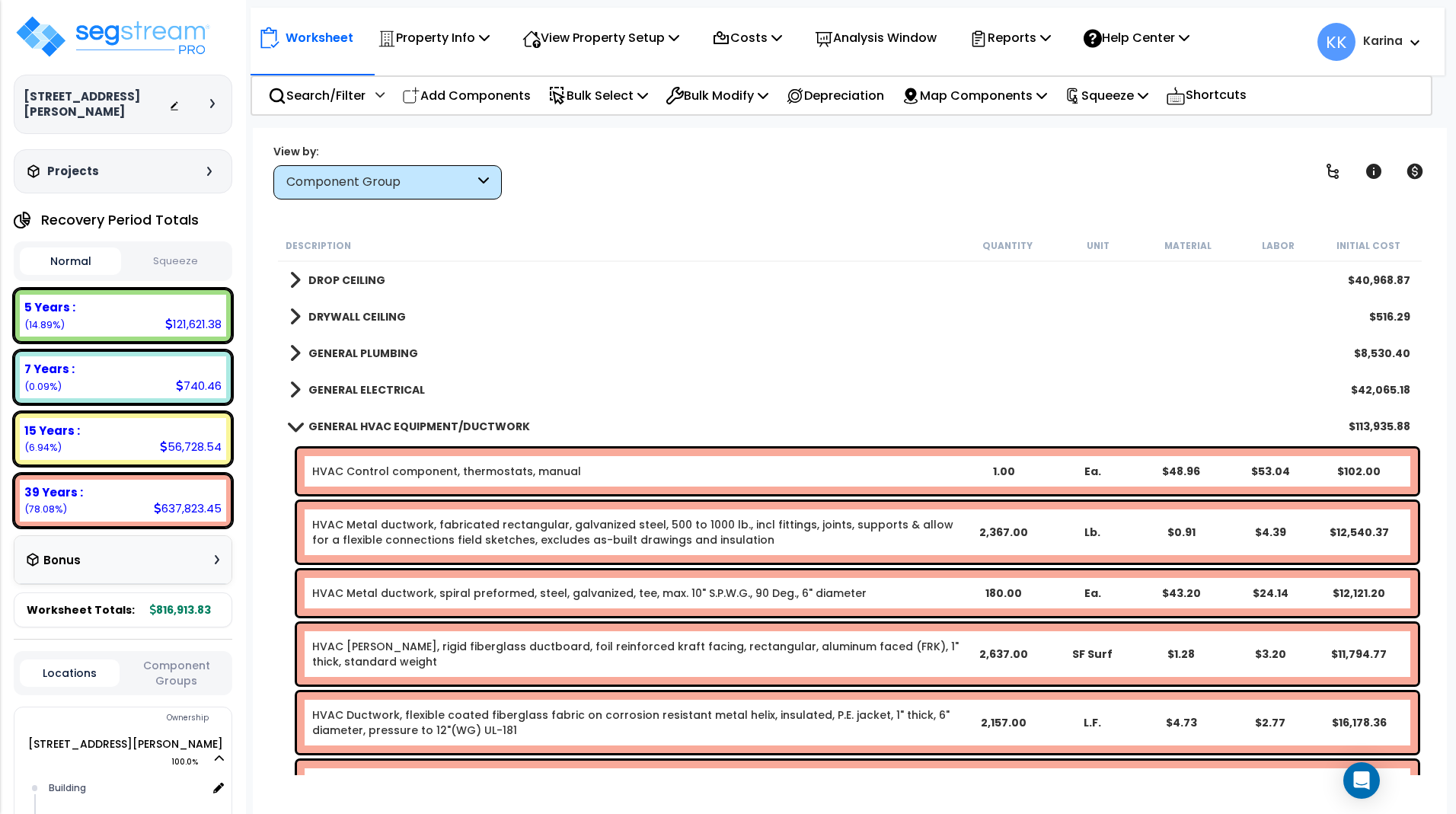
click at [295, 426] on span at bounding box center [295, 425] width 21 height 11
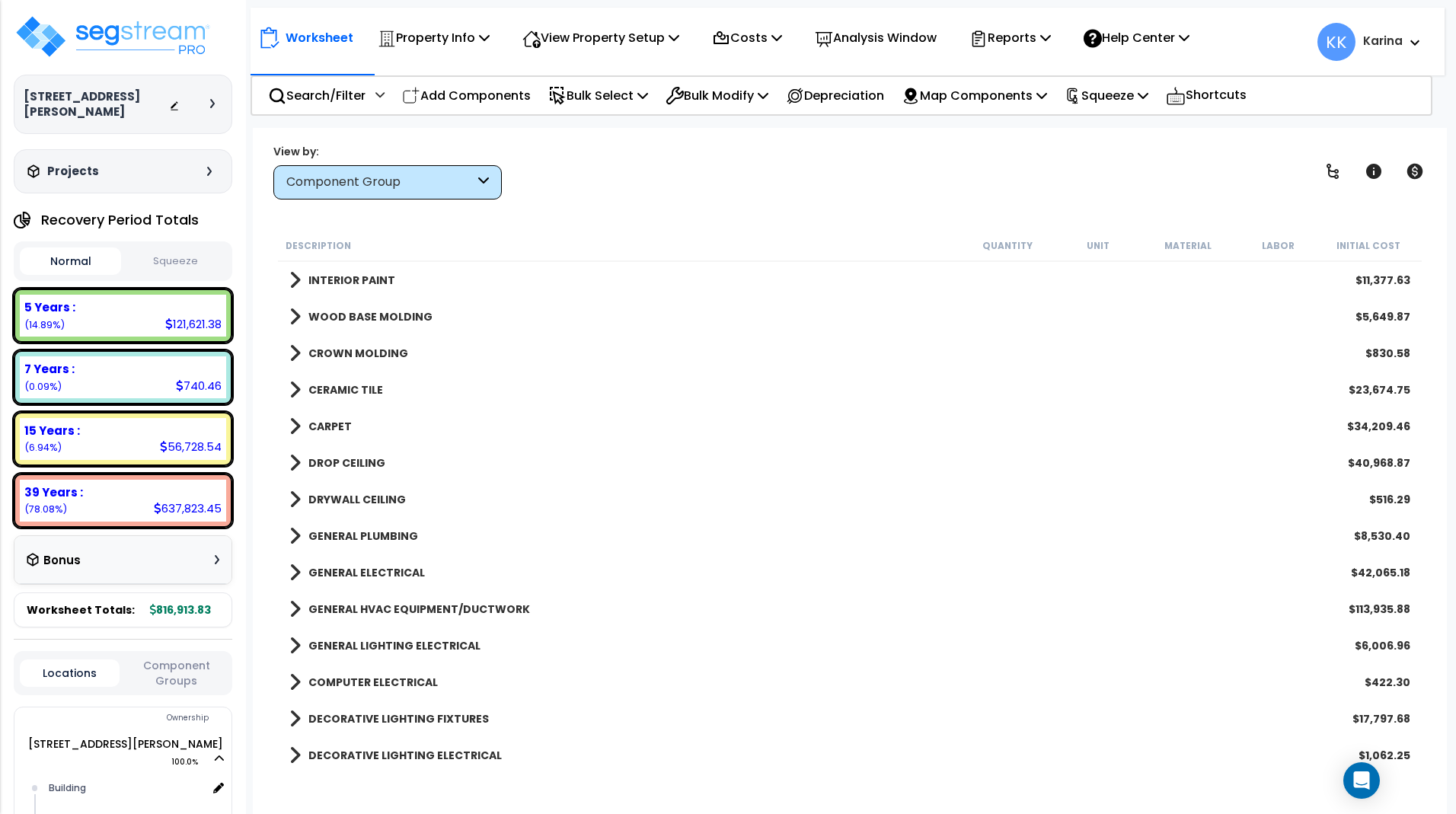
scroll to position [640, 0]
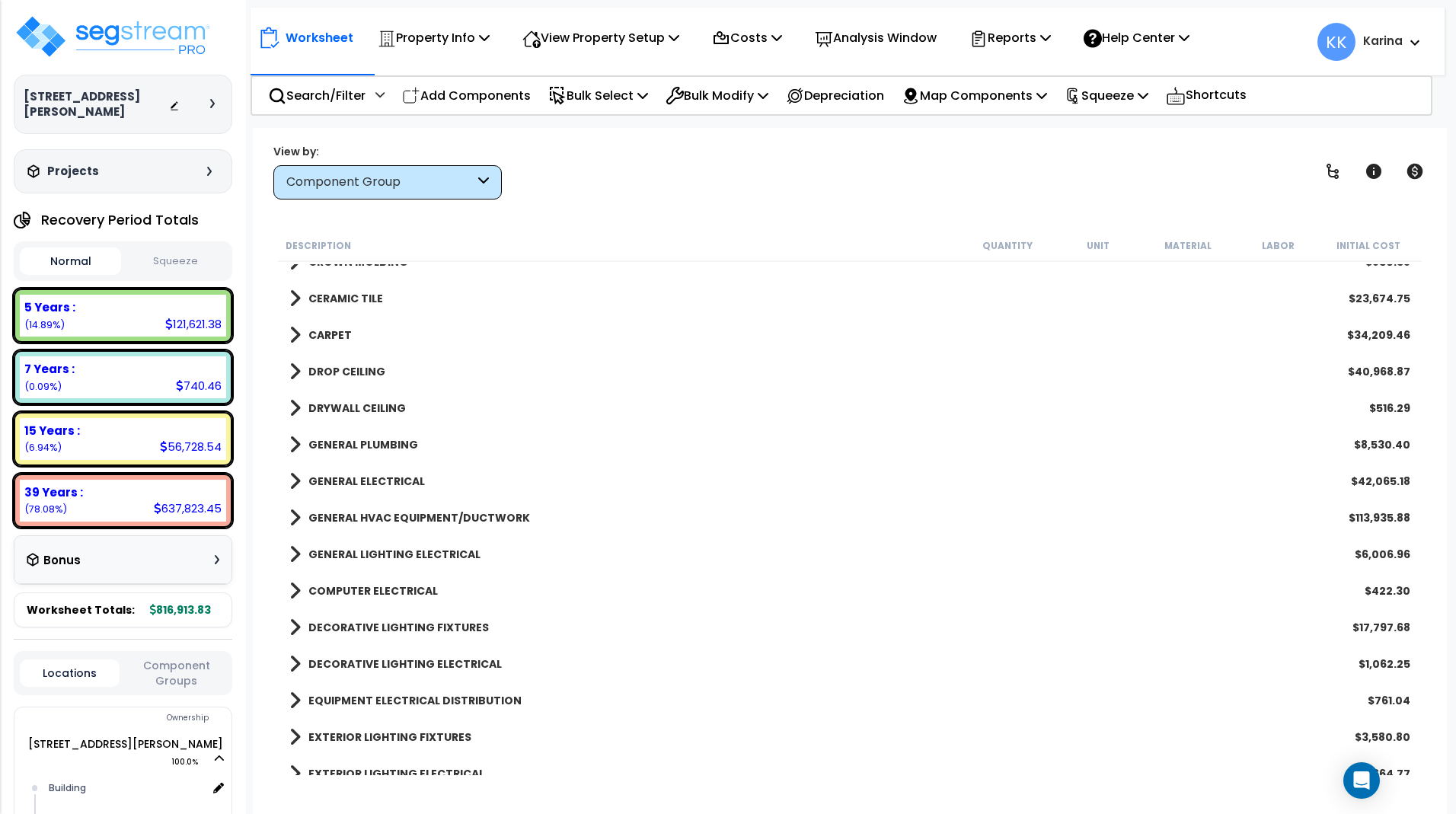
click at [299, 445] on span at bounding box center [295, 444] width 11 height 21
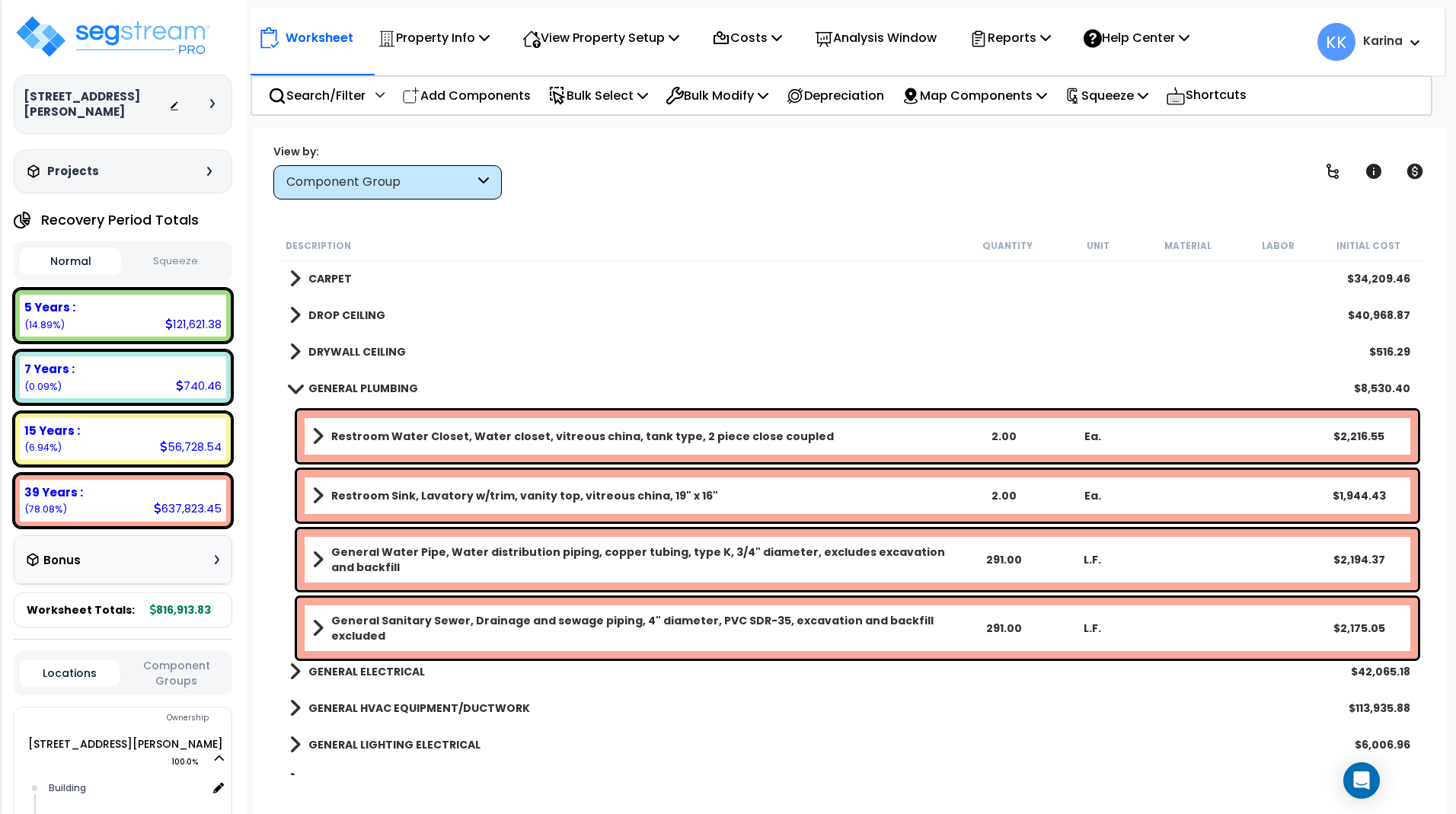
scroll to position [731, 0]
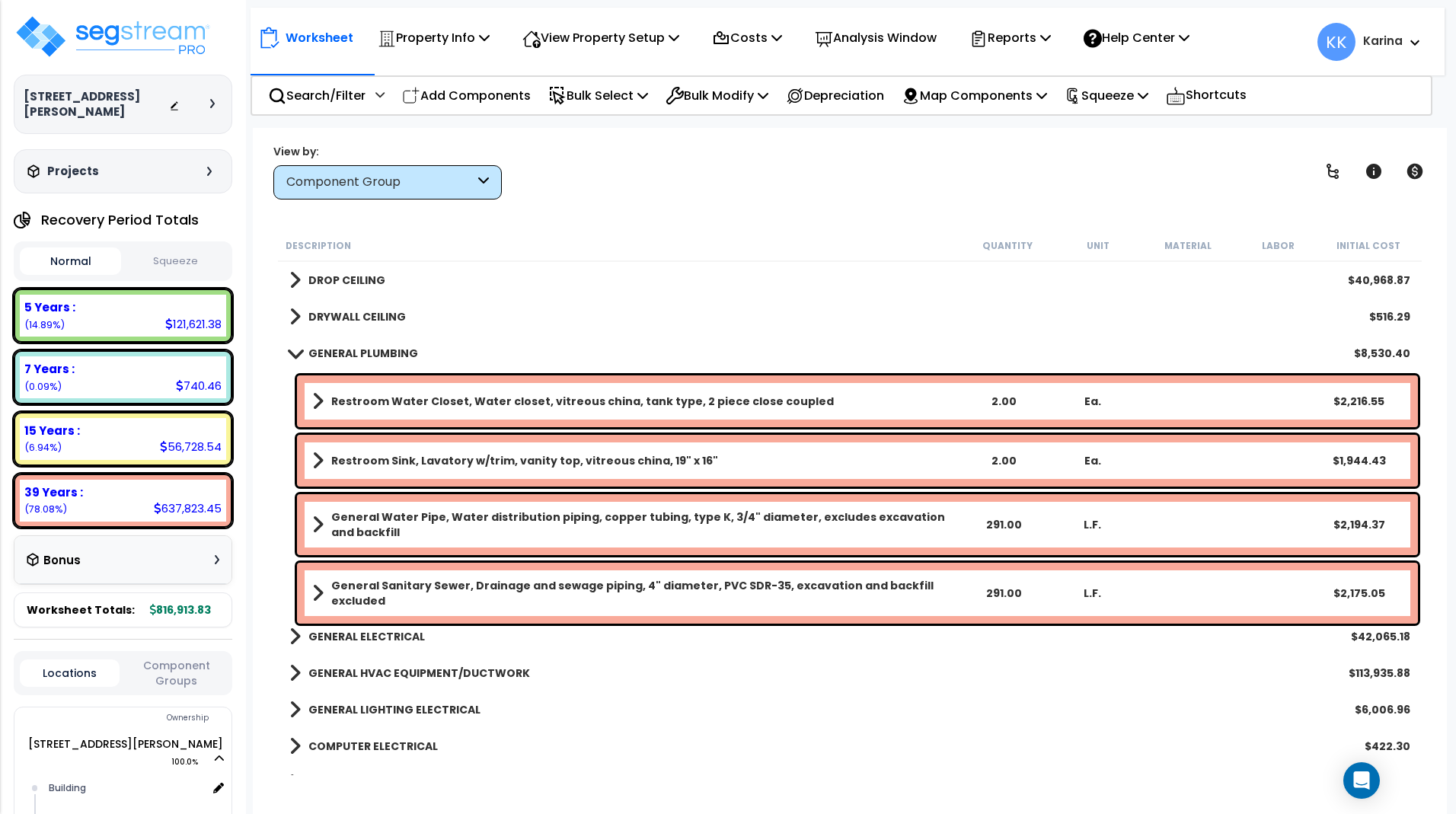
click at [361, 454] on b "Restroom Sink, Lavatory w/trim, vanity top, vitreous china, 19" x 16"" at bounding box center [524, 461] width 387 height 15
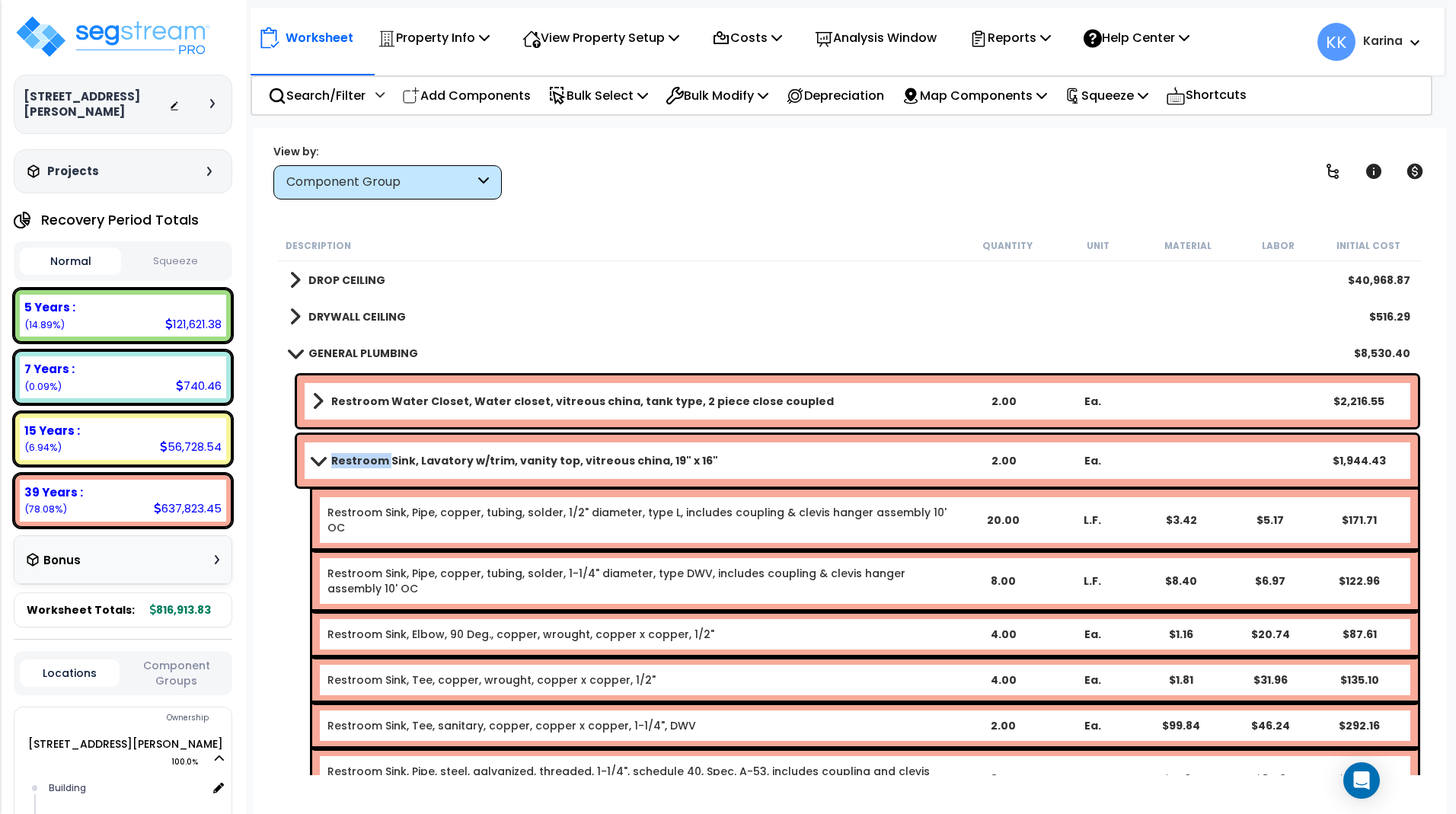
click at [361, 454] on b "Restroom Sink, Lavatory w/trim, vanity top, vitreous china, 19" x 16"" at bounding box center [524, 461] width 387 height 15
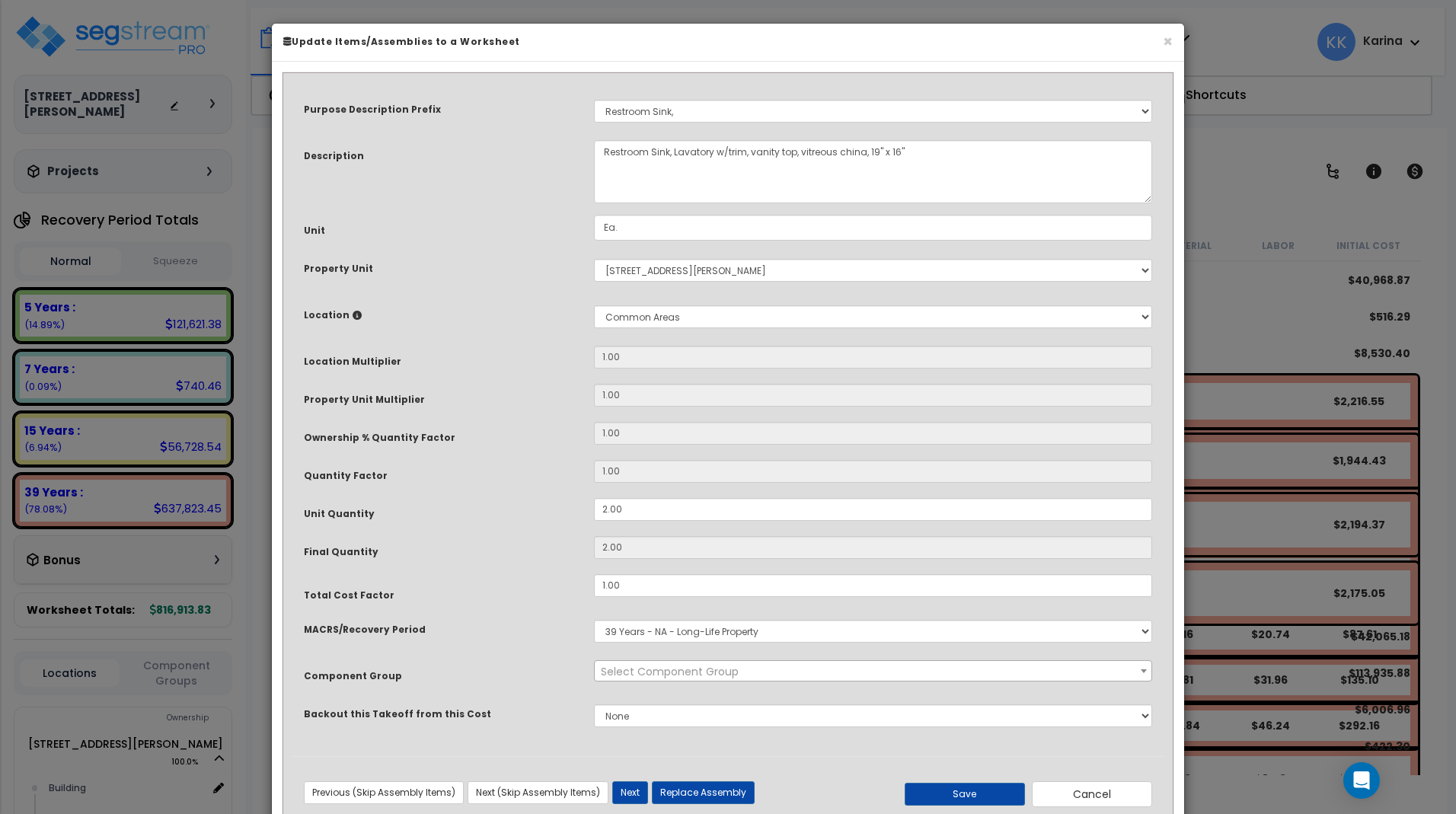
select select "56954"
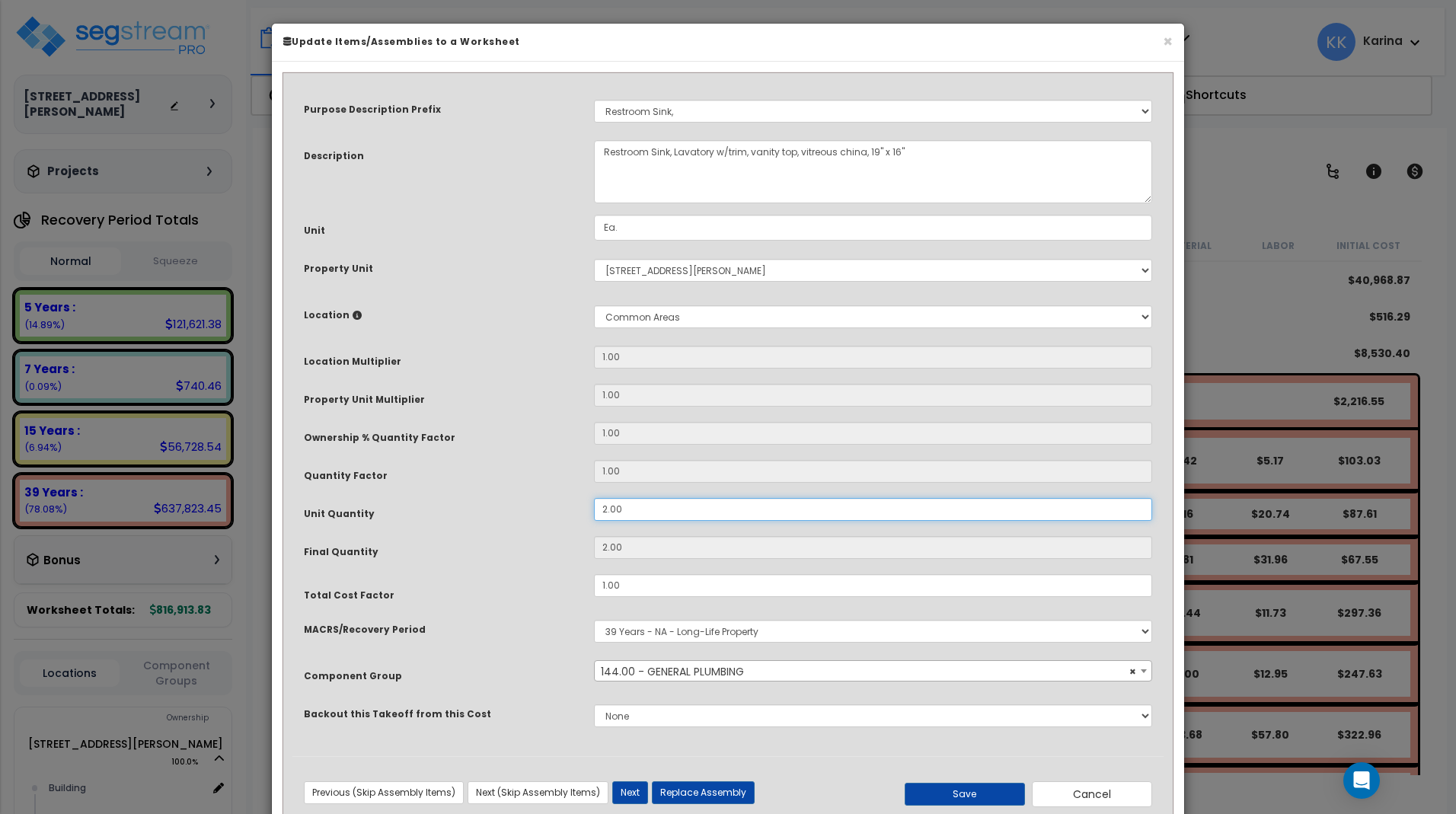
drag, startPoint x: 630, startPoint y: 514, endPoint x: 588, endPoint y: 510, distance: 42.2
click at [594, 510] on input "2.00" at bounding box center [872, 509] width 559 height 23
type input "1"
click at [959, 792] on button "Save" at bounding box center [965, 794] width 120 height 23
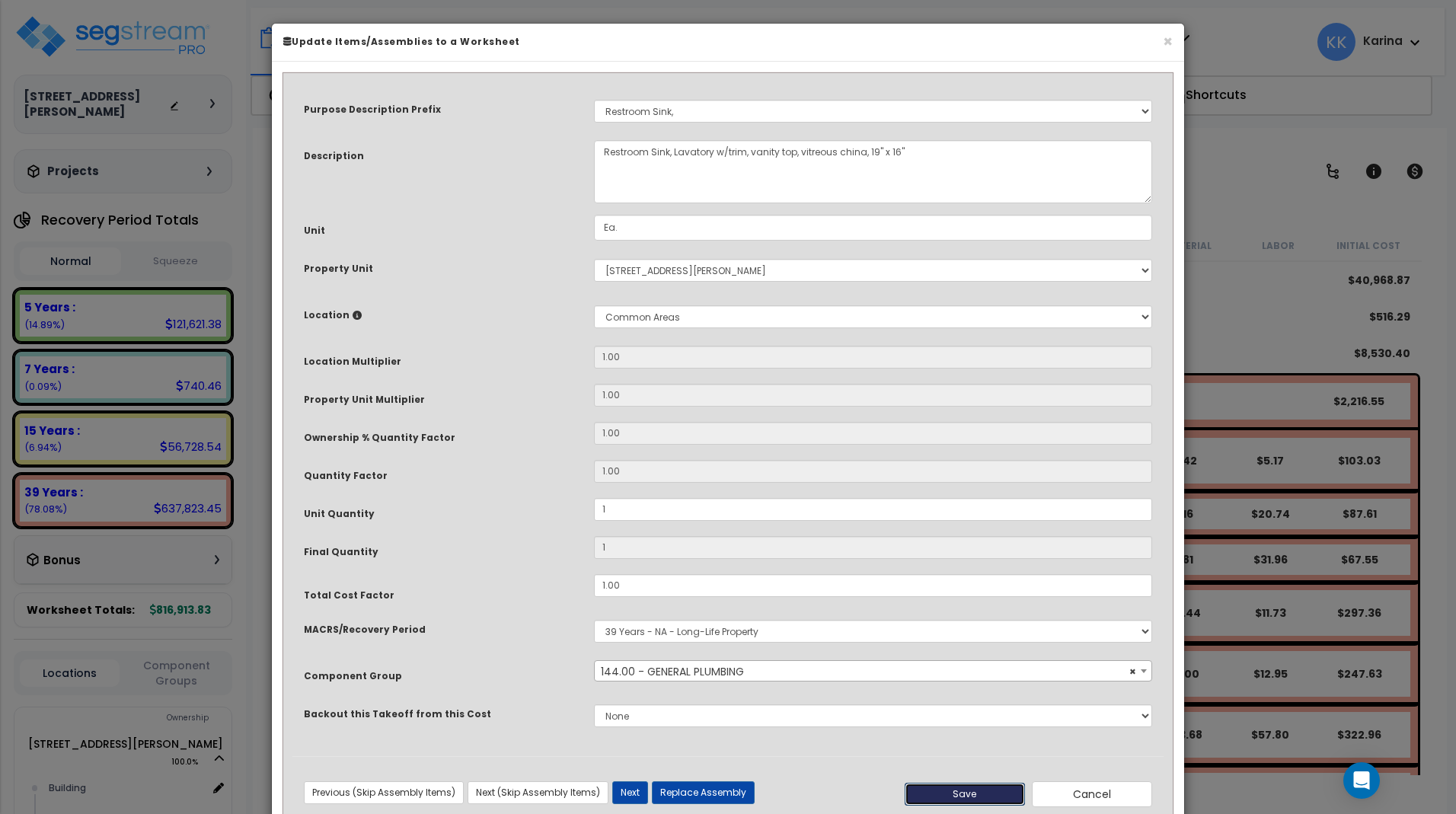
type input "1.00"
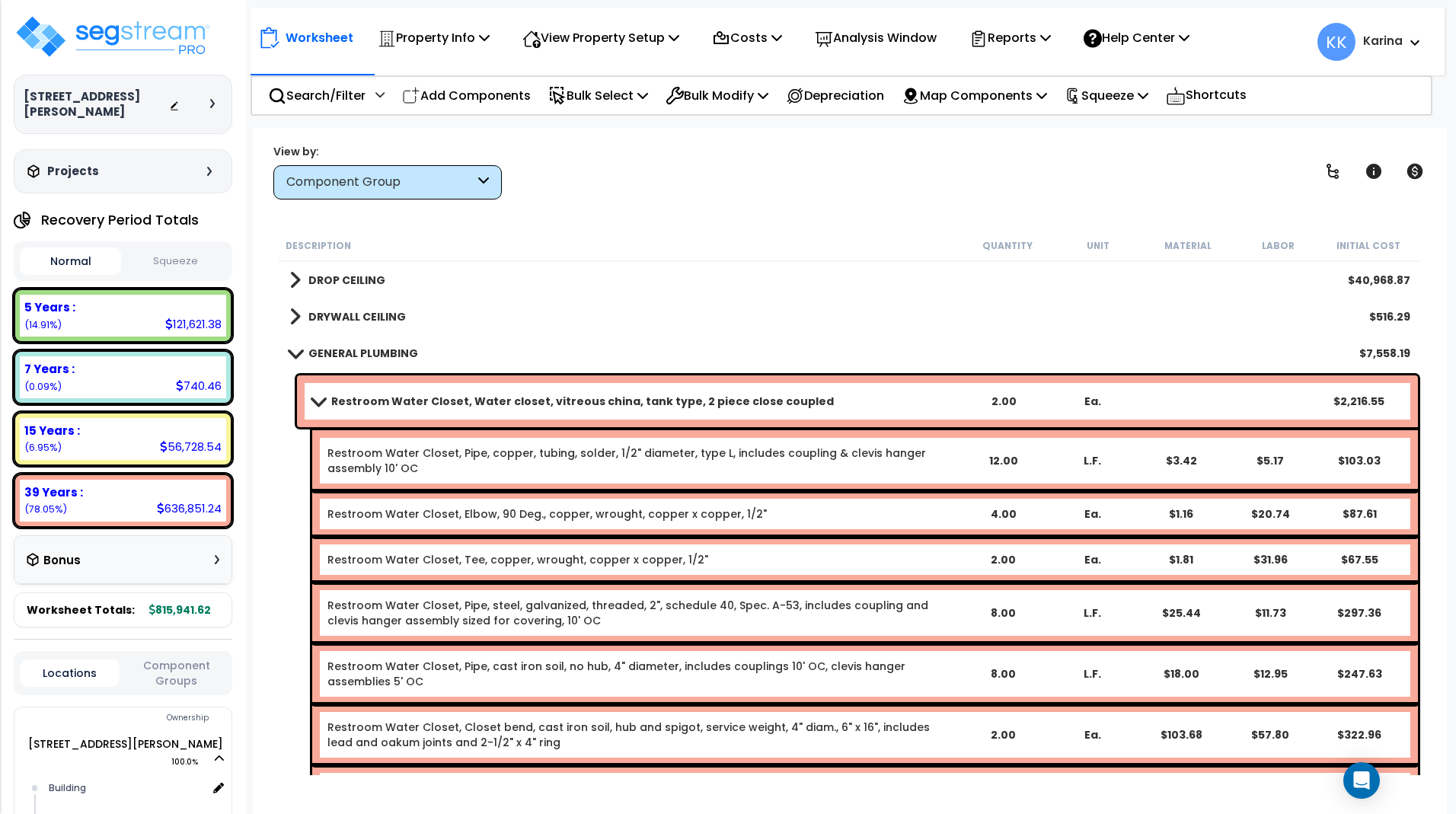
click at [316, 399] on span at bounding box center [317, 401] width 21 height 11
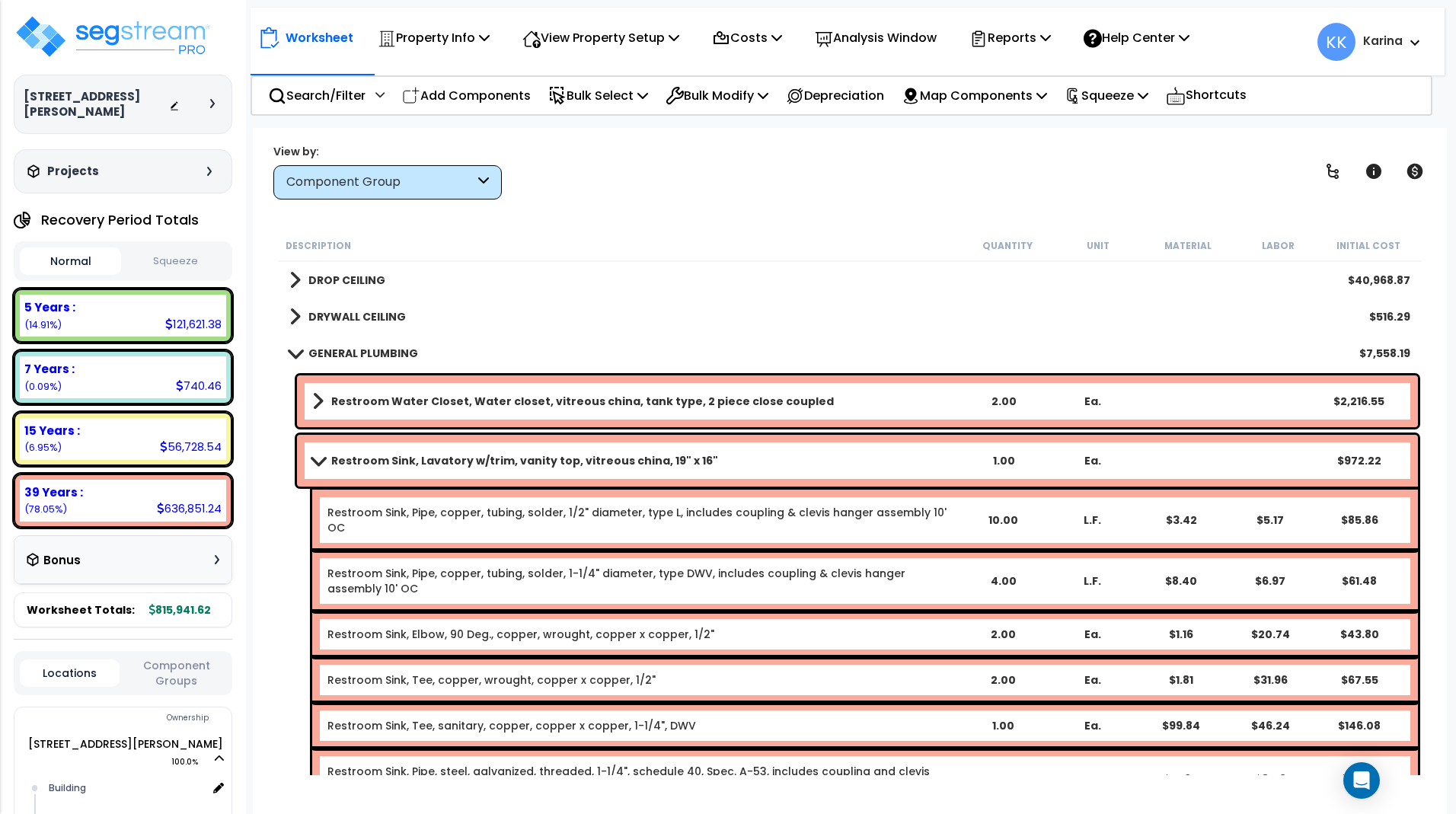
click at [313, 454] on link "Restroom Sink, Lavatory w/trim, vanity top, vitreous china, 19" x 16"" at bounding box center [635, 460] width 646 height 21
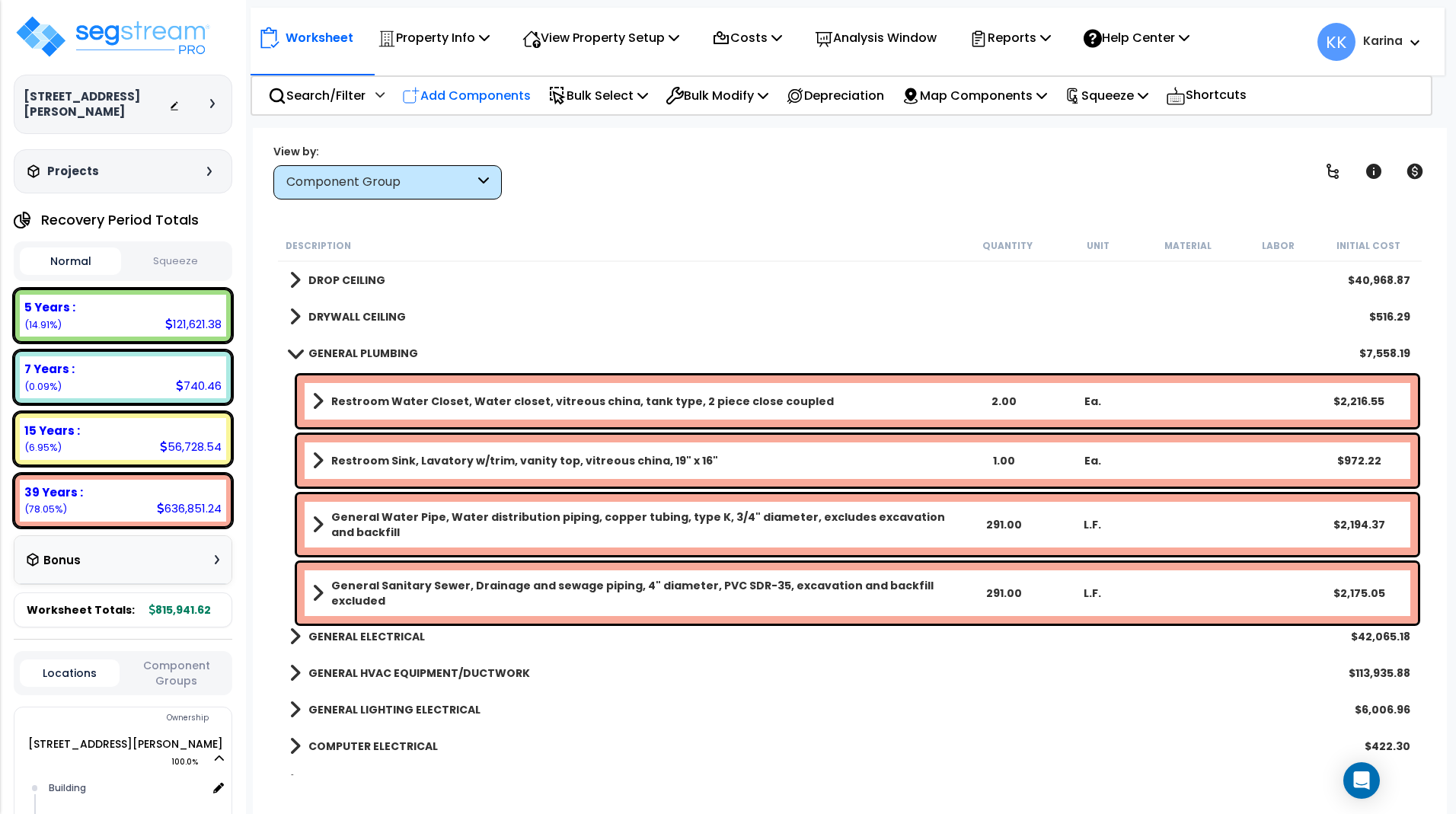
click at [493, 92] on p "Add Components" at bounding box center [465, 95] width 128 height 20
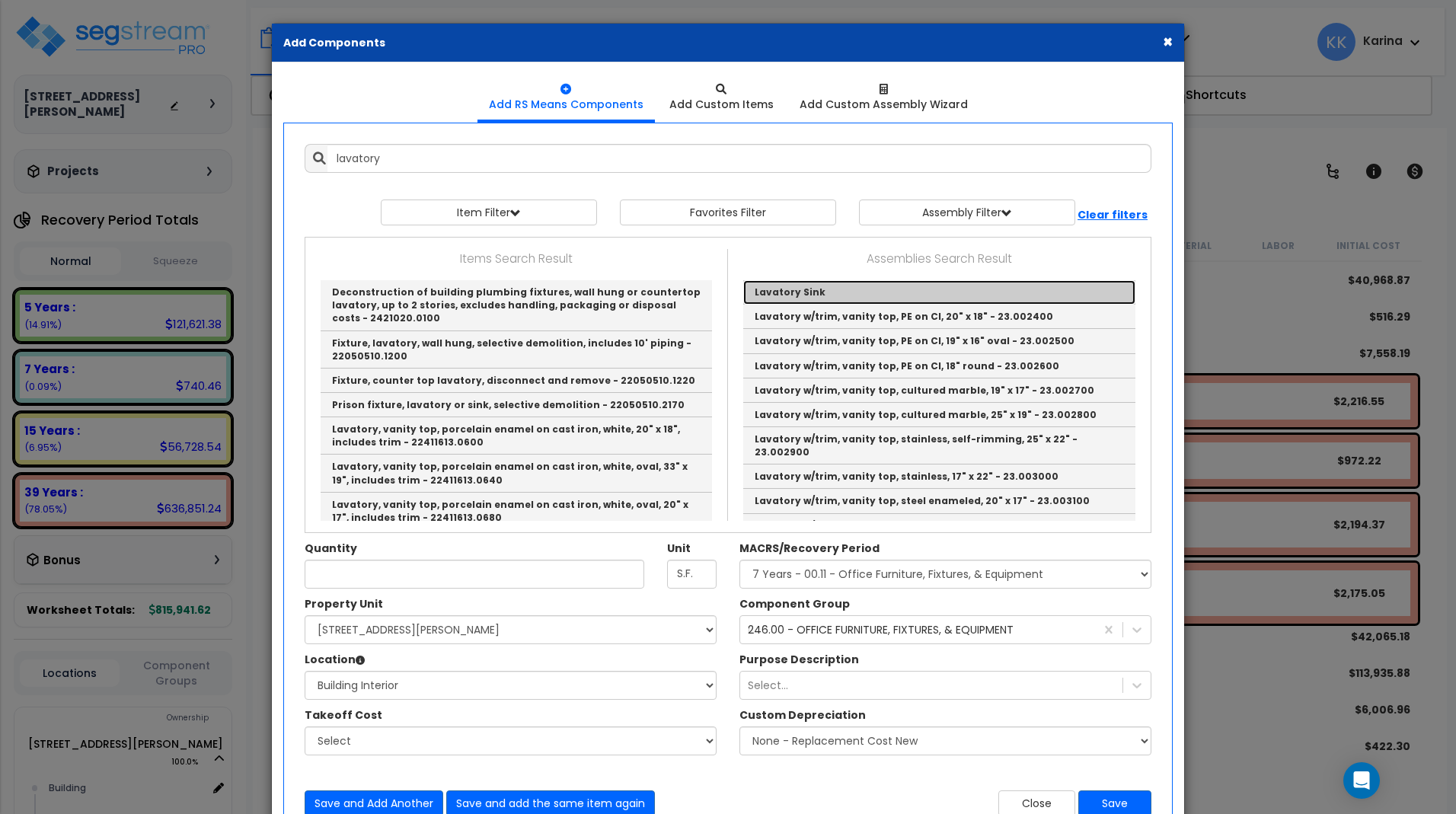
click at [764, 289] on link "Lavatory Sink" at bounding box center [939, 293] width 392 height 24
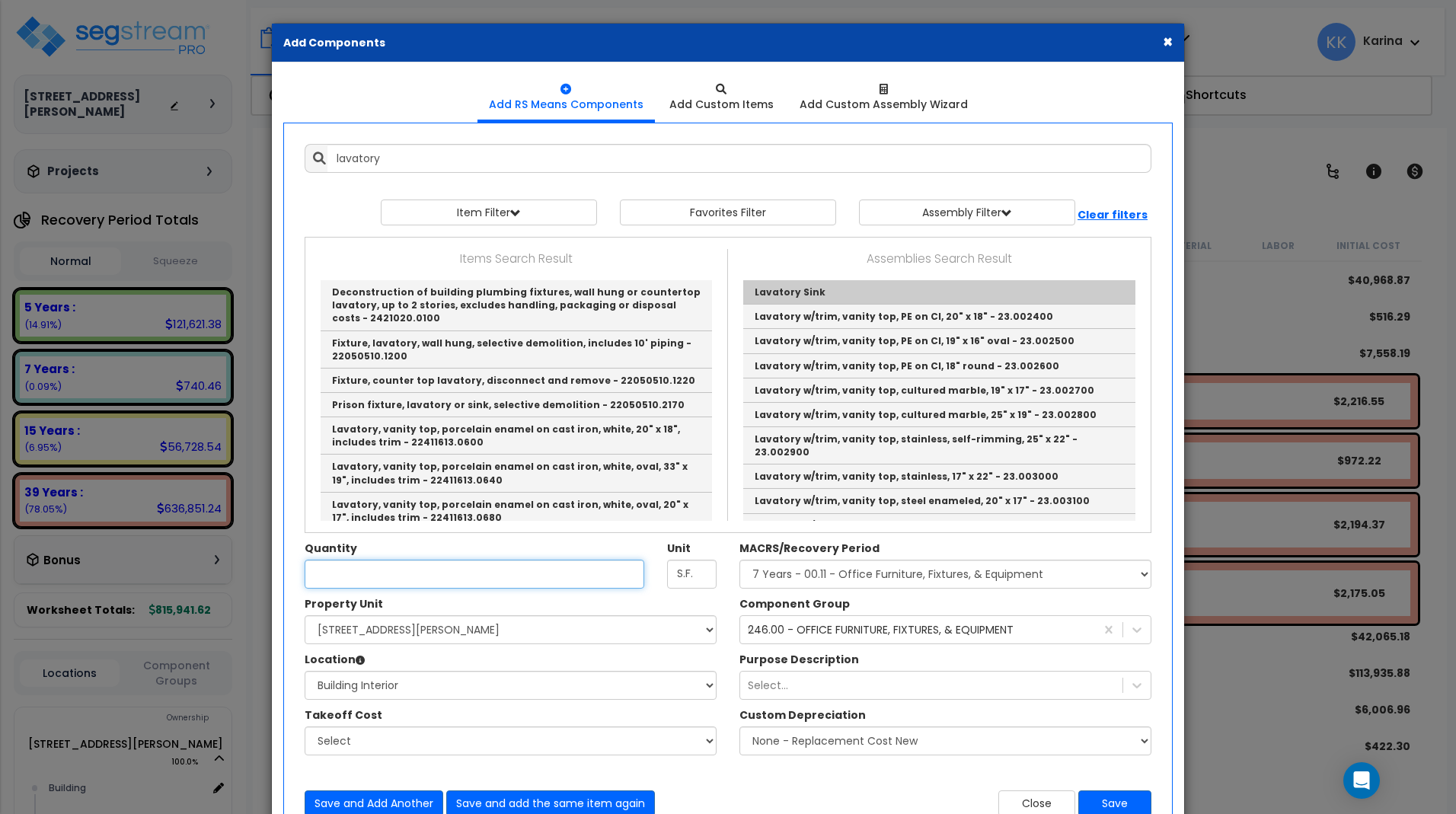
type input "Lavatory Sink"
checkbox input "true"
type input "EA."
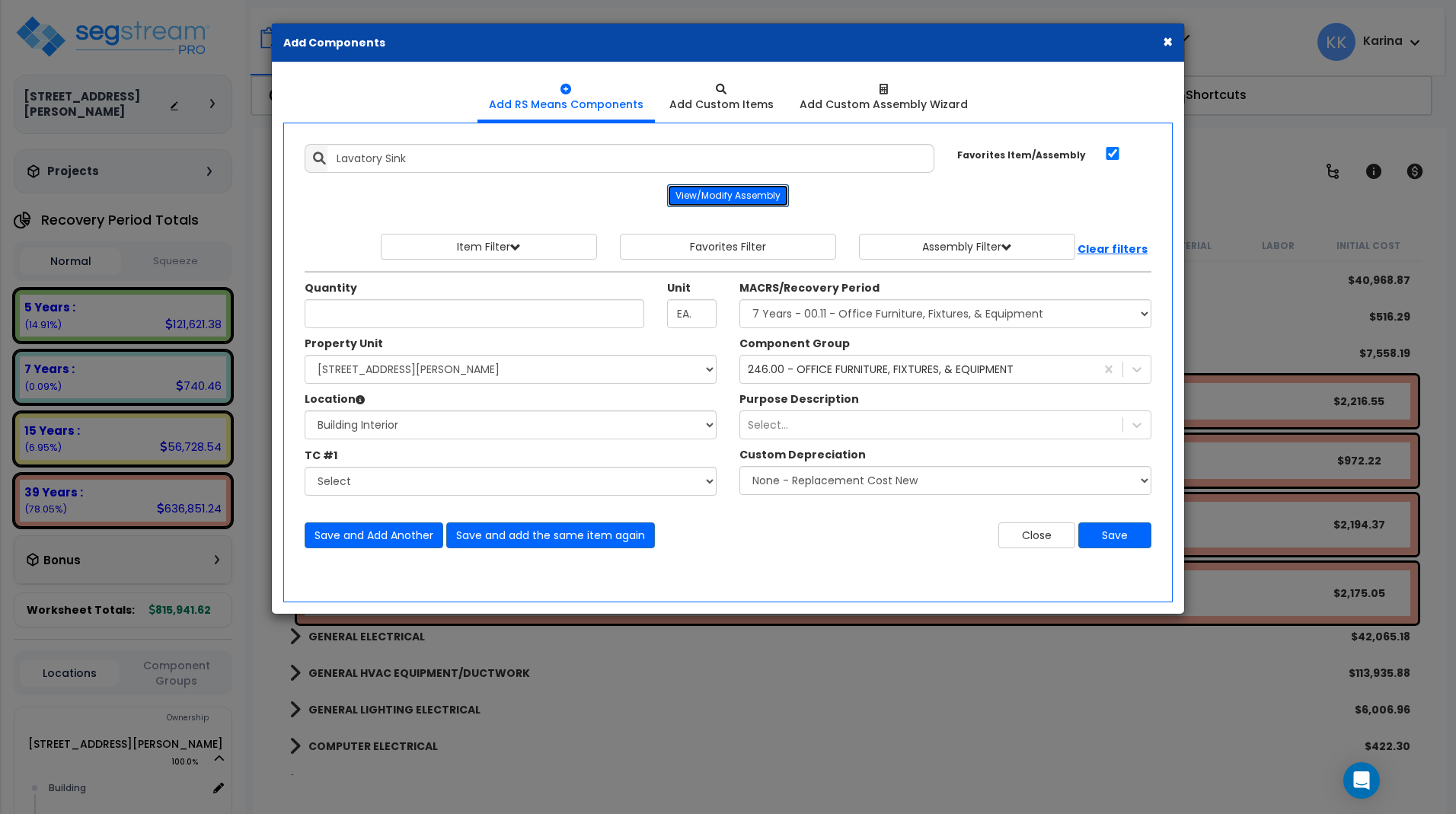
click at [710, 198] on button "View/Modify Assembly" at bounding box center [728, 196] width 122 height 23
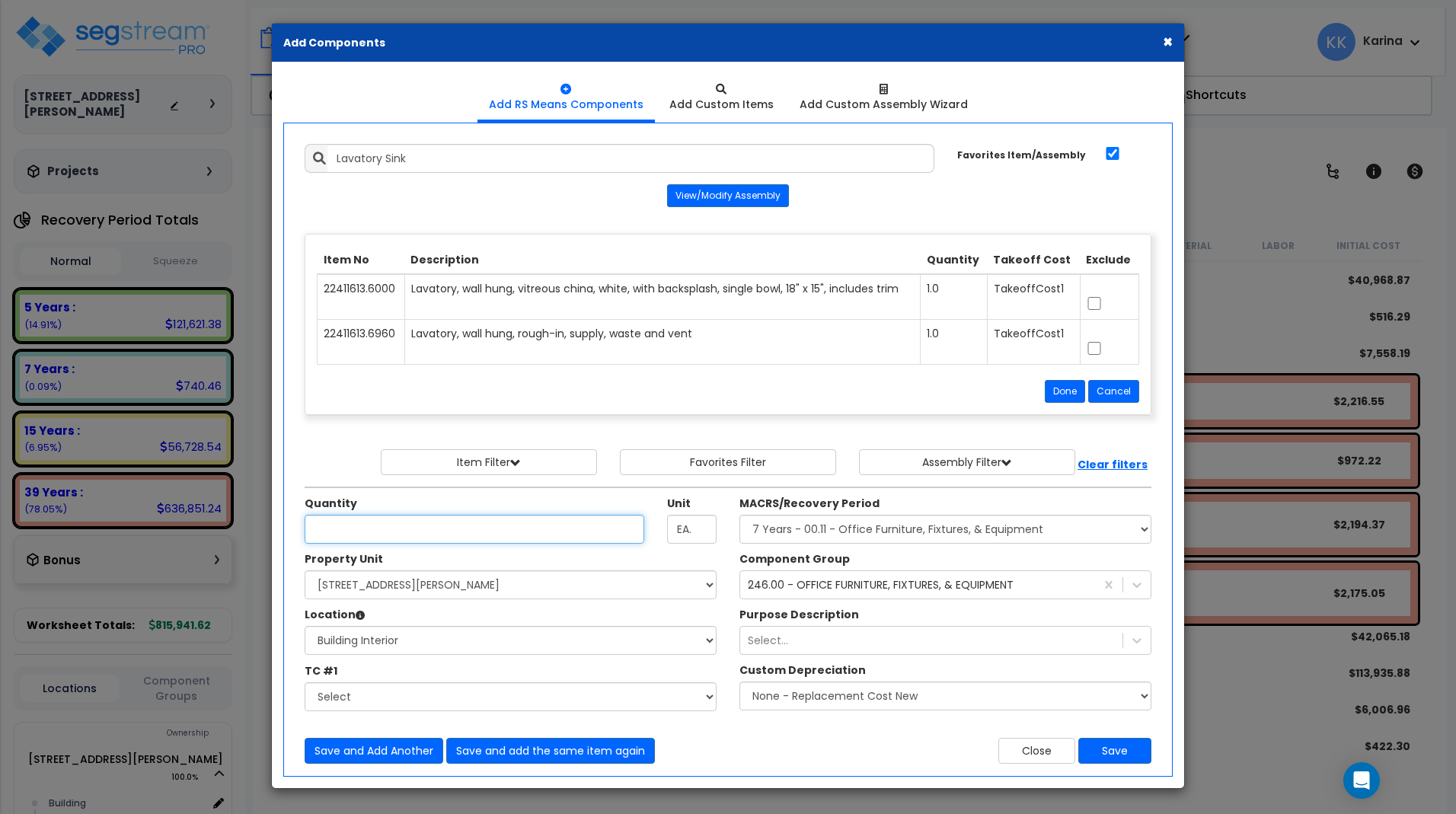
click at [393, 531] on input "Unit Quantity" at bounding box center [475, 529] width 340 height 29
type input "1"
click at [740, 515] on select "Select MACRS/Recovery Period 5 Years - 57.0 - Distributive Trades & Services 5 …" at bounding box center [945, 529] width 412 height 29
select select "3669"
click option "39 Years - NA - Long-Life Property" at bounding box center [0, 0] width 0 height 0
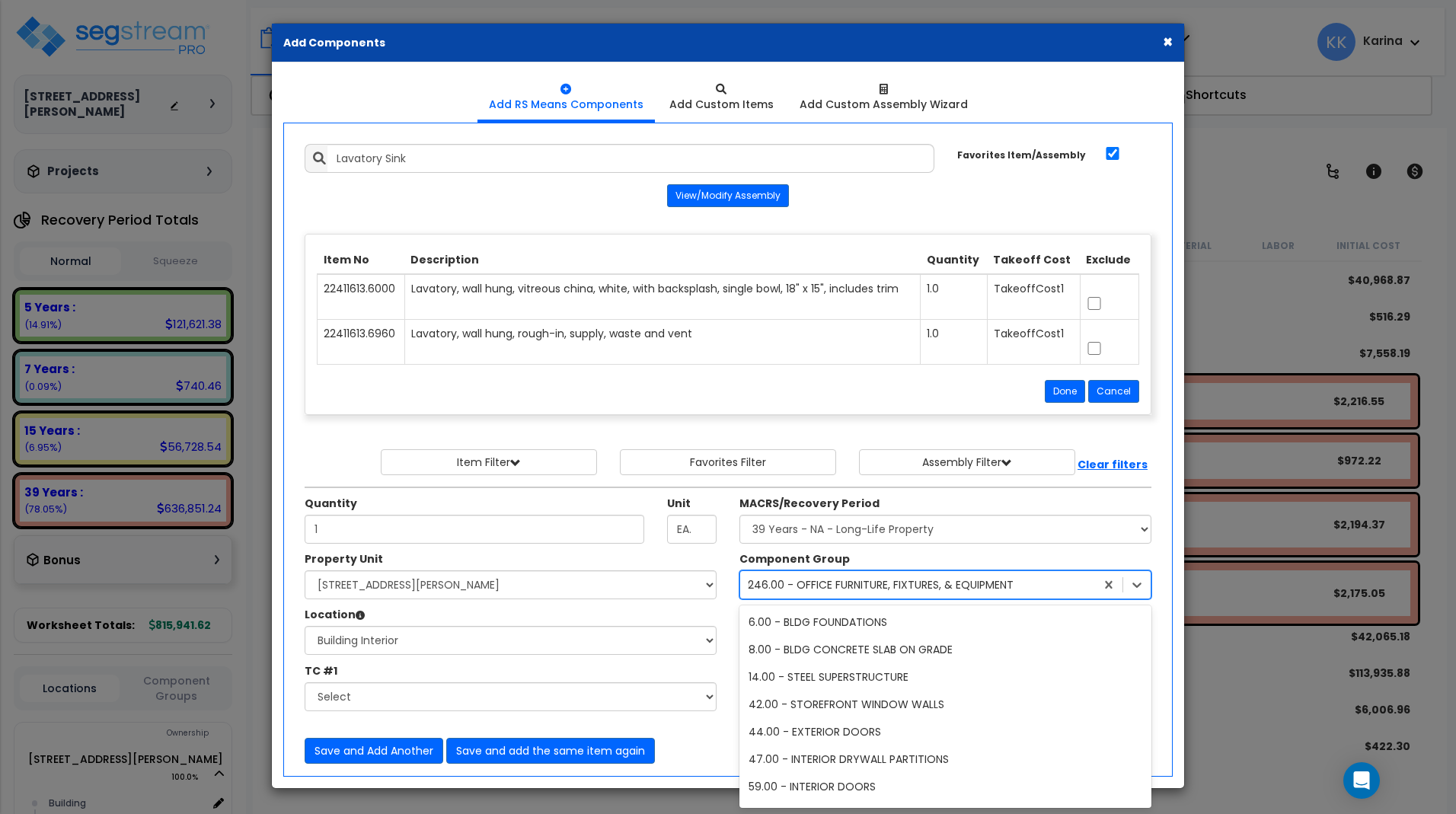
scroll to position [7155, 0]
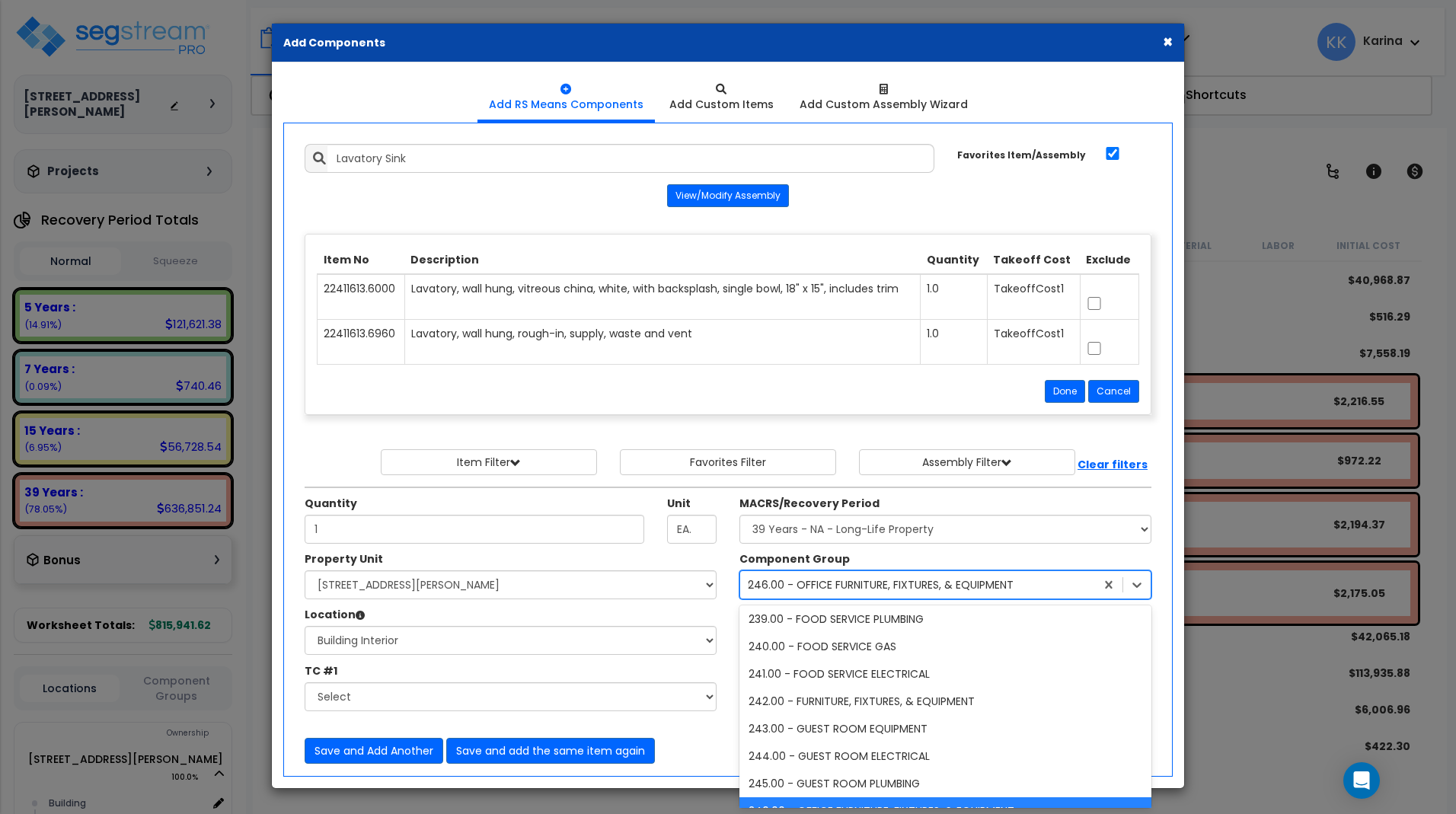
click at [792, 586] on div "246.00 - OFFICE FURNITURE, FIXTURES, & EQUIPMENT" at bounding box center [881, 584] width 266 height 15
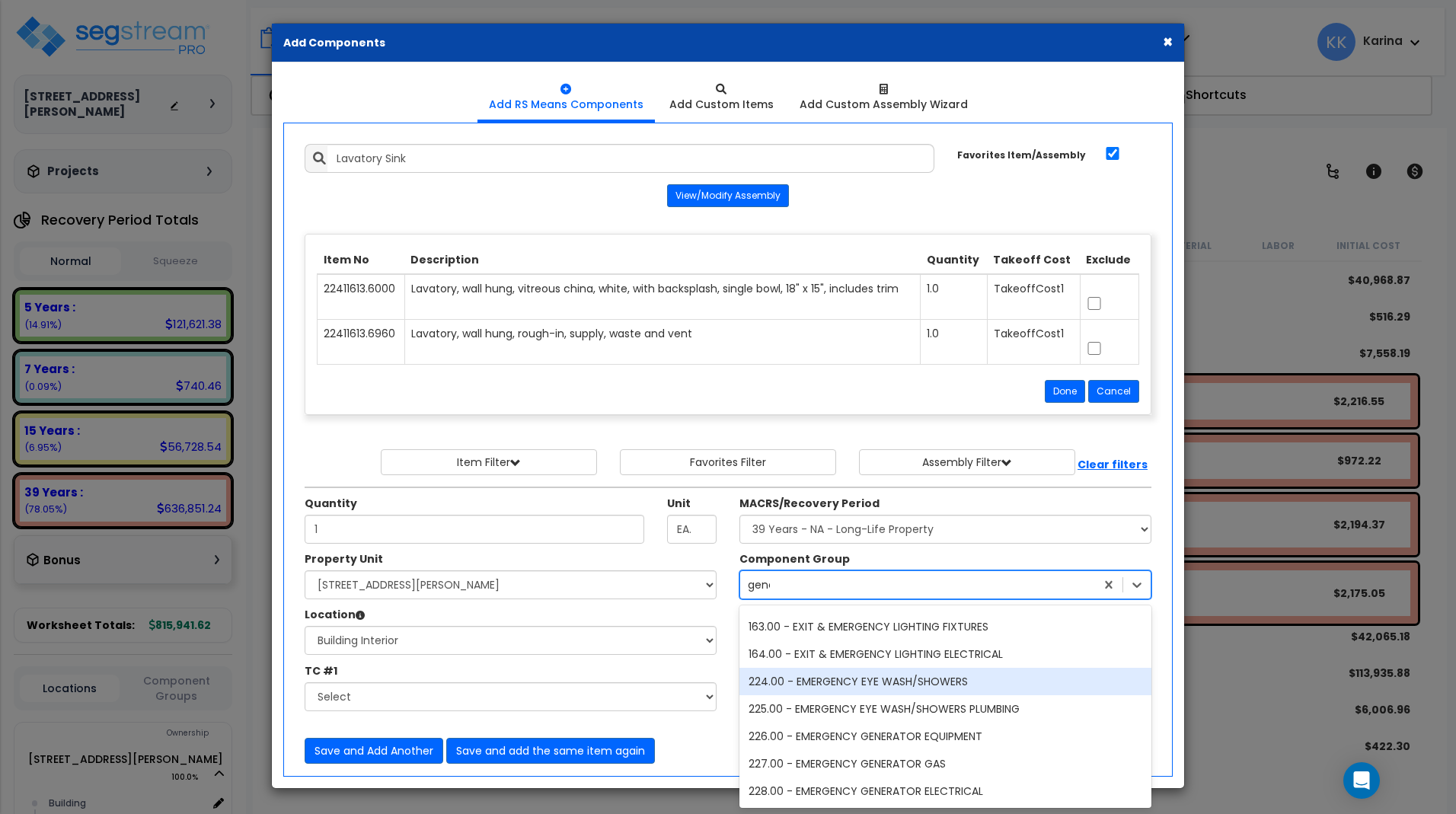
scroll to position [269, 0]
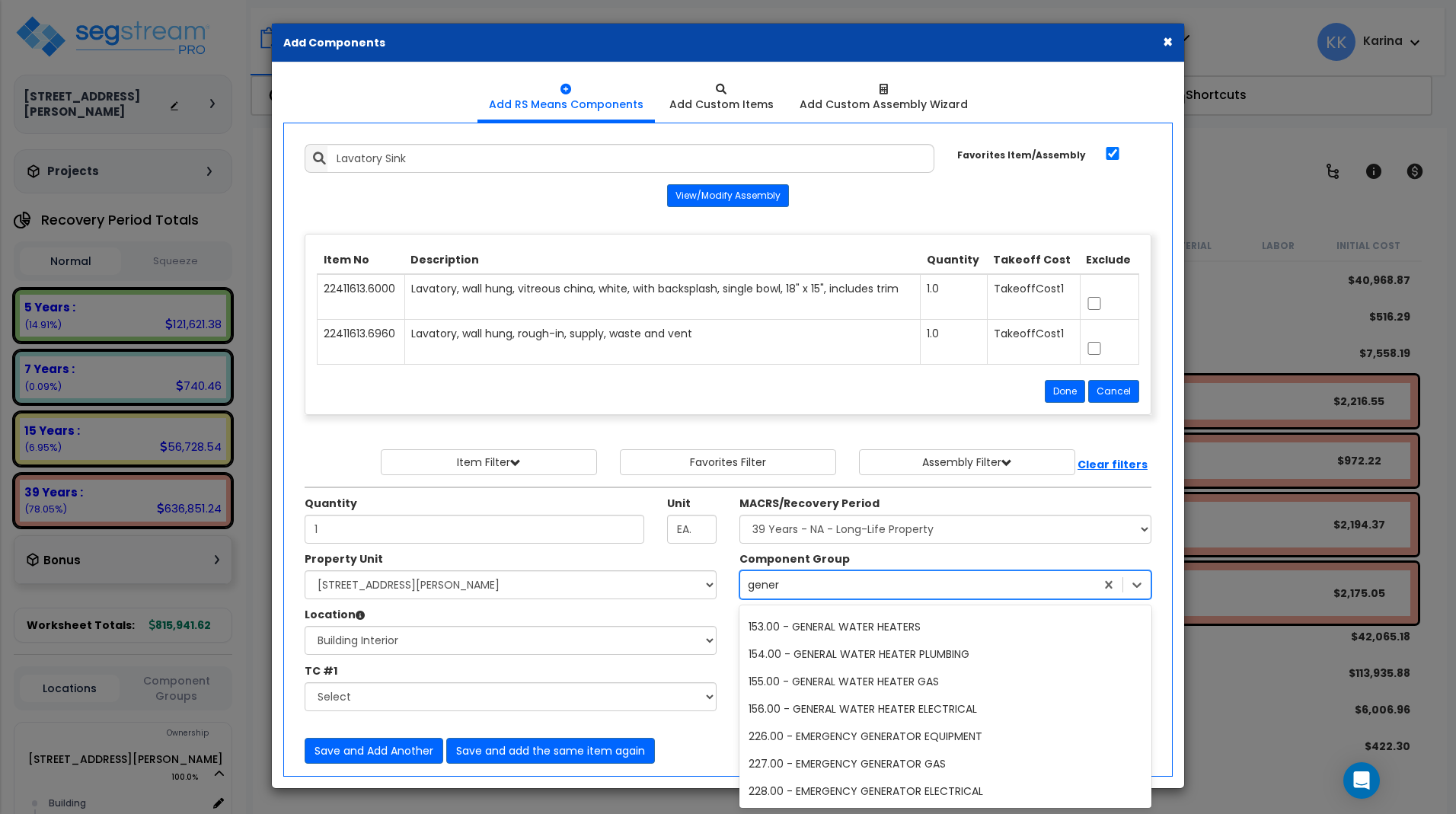
type input "genera"
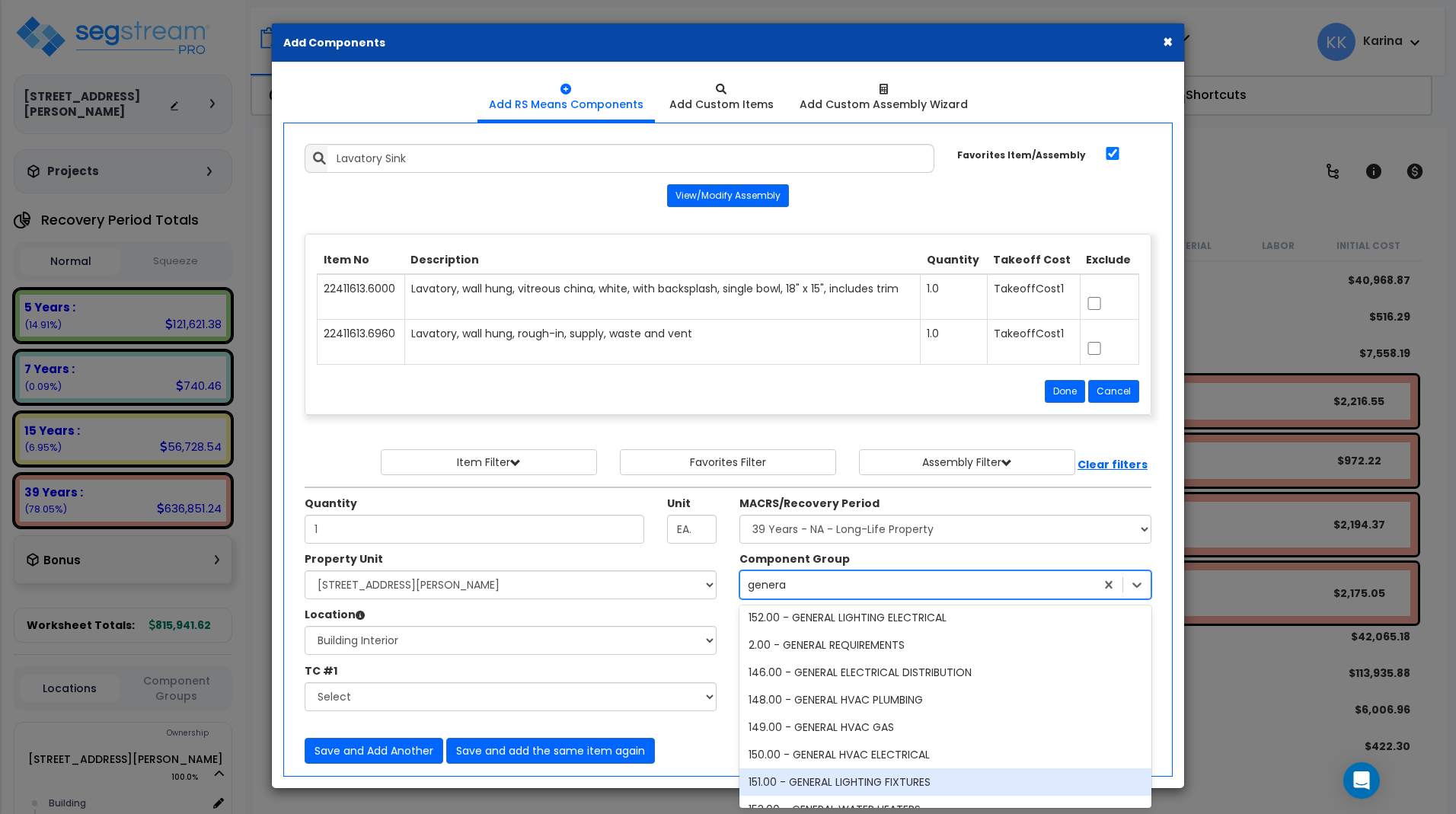
scroll to position [0, 0]
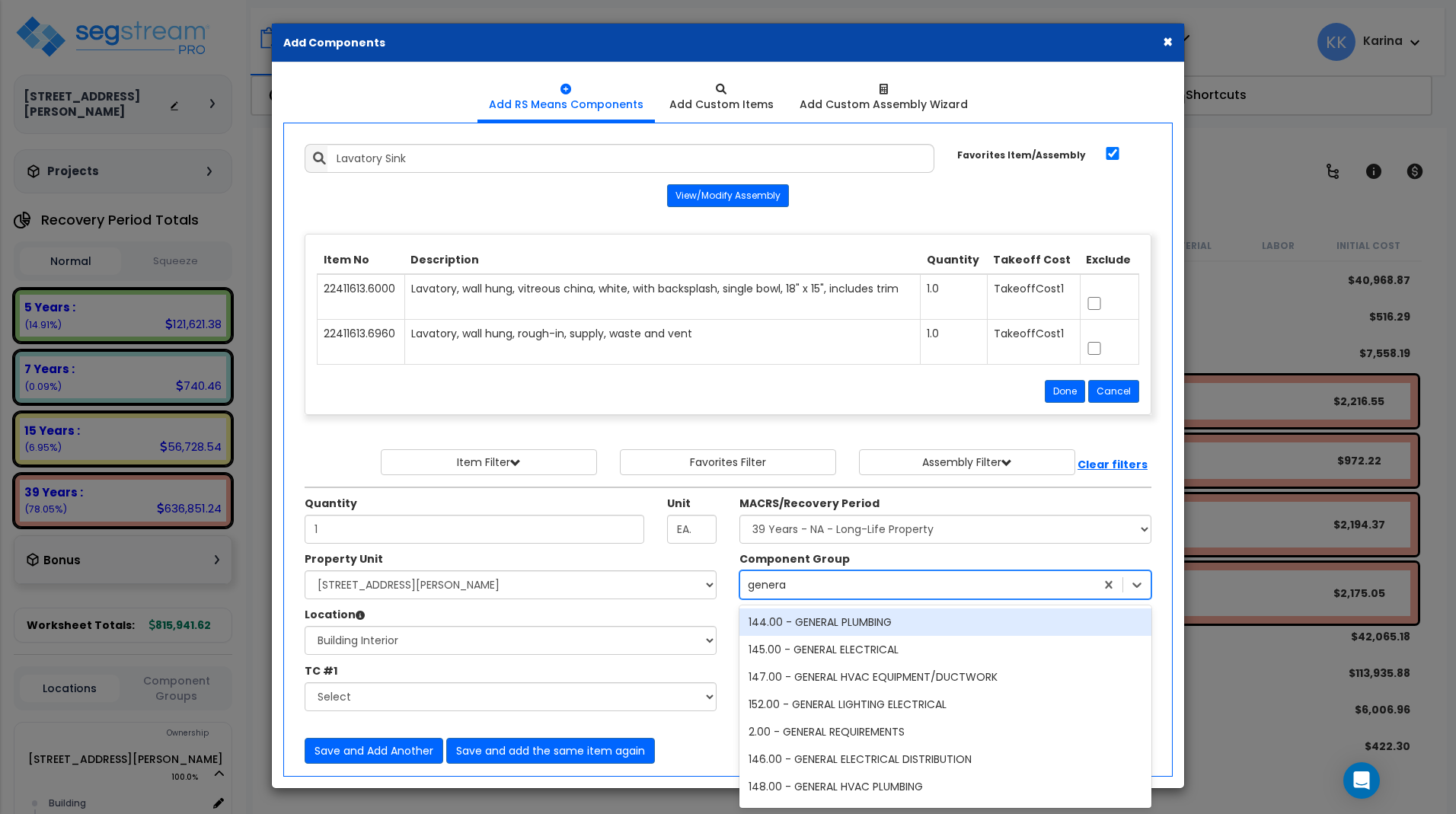
click at [815, 620] on div "144.00 - GENERAL PLUMBING" at bounding box center [945, 622] width 412 height 28
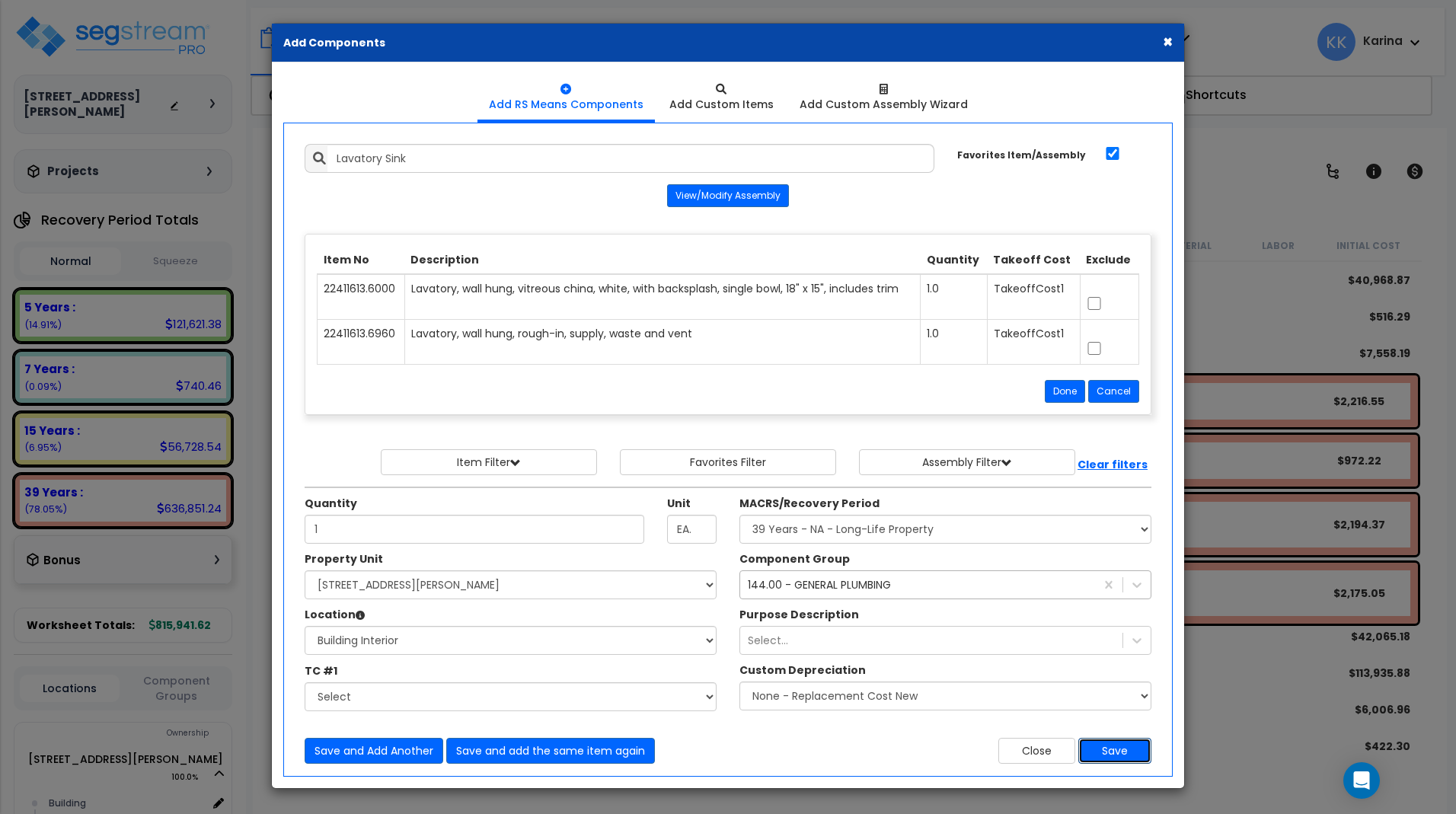
click at [1108, 748] on button "Save" at bounding box center [1114, 750] width 73 height 26
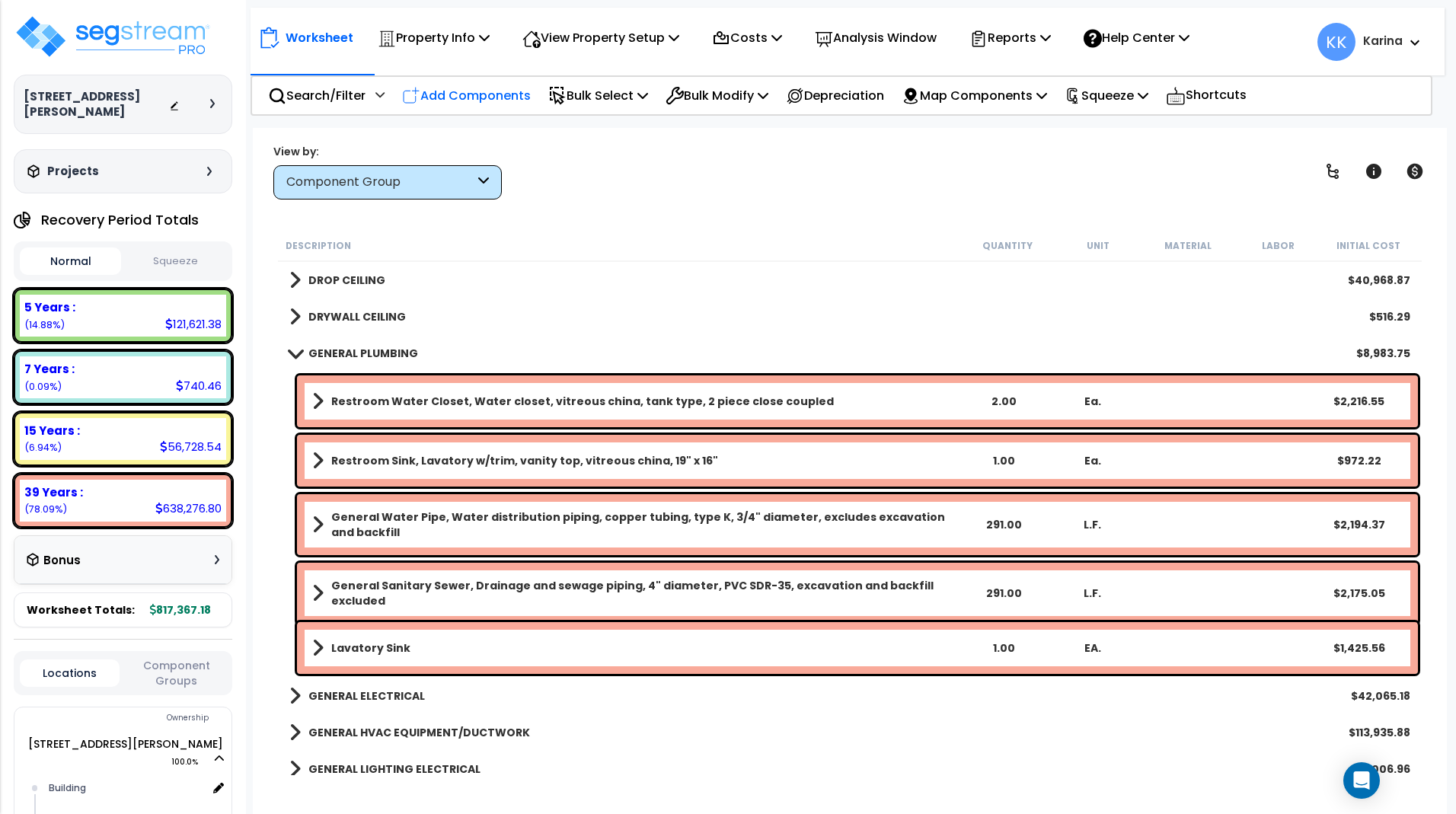
click at [455, 97] on p "Add Components" at bounding box center [465, 95] width 128 height 20
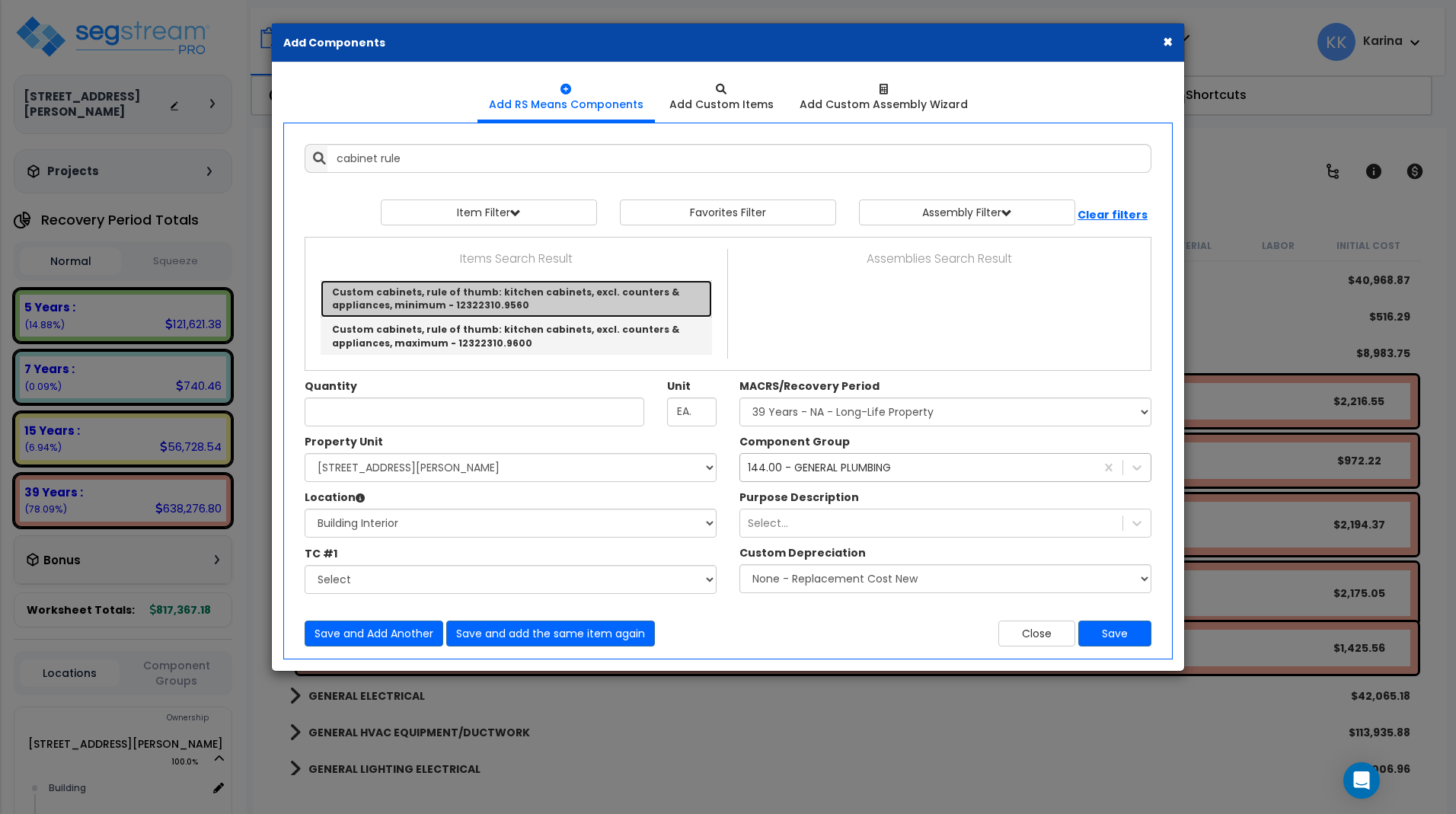
click at [501, 295] on link "Custom cabinets, rule of thumb: kitchen cabinets, excl. counters & appliances, …" at bounding box center [516, 299] width 391 height 37
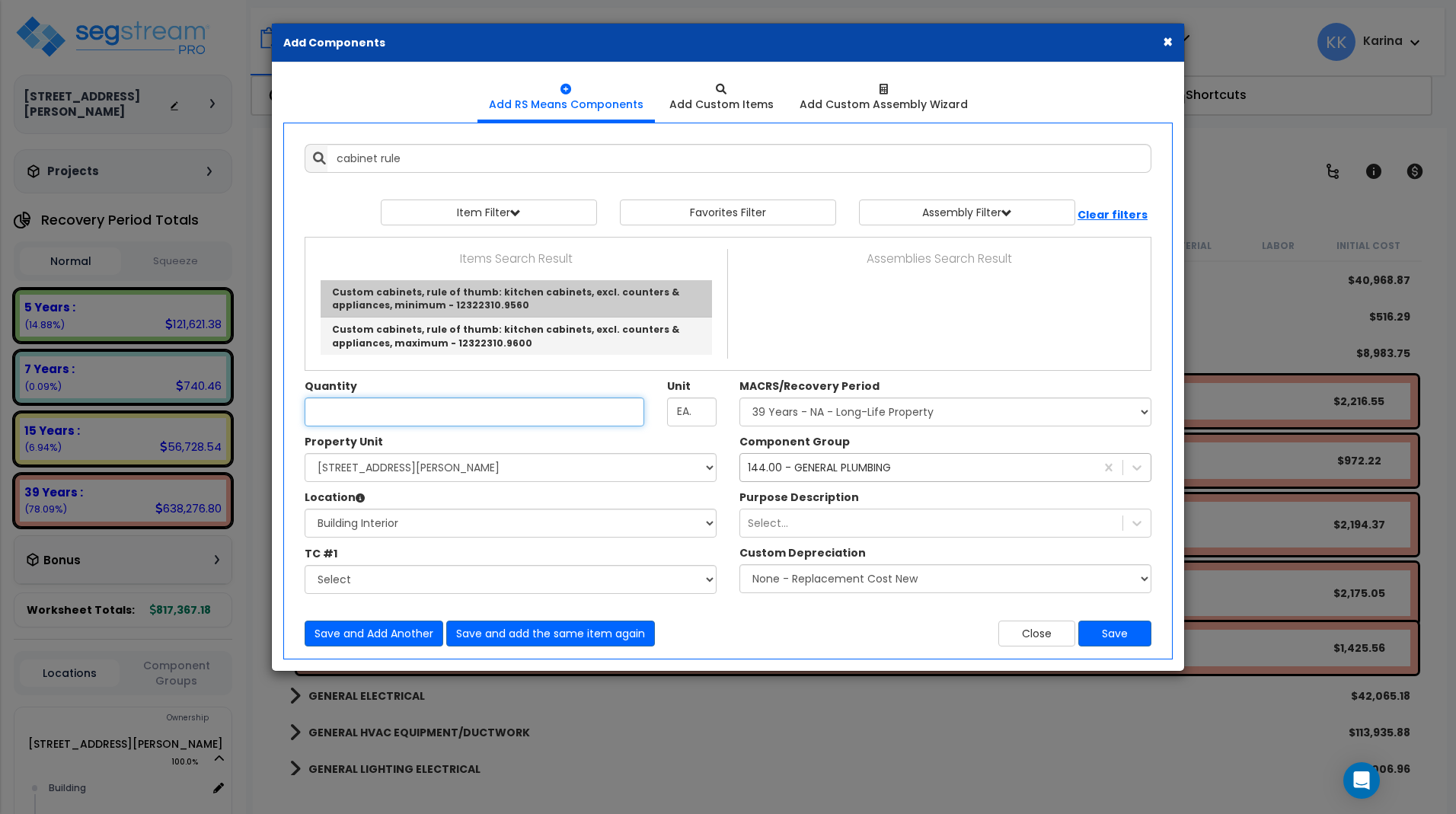
type input "Custom cabinets, rule of thumb: kitchen cabinets, excl. counters & appliances, …"
type input "L.F."
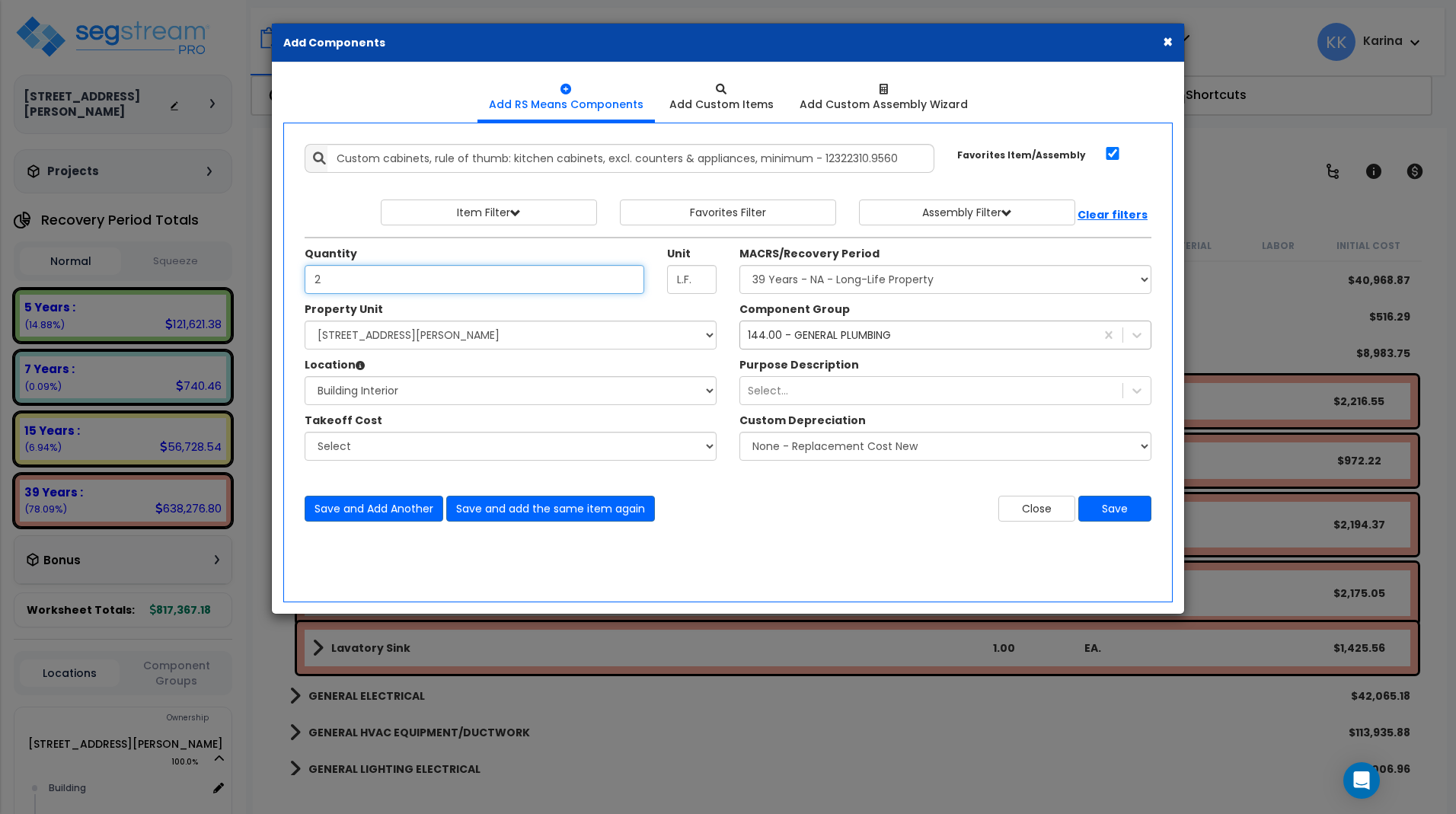
type input "2"
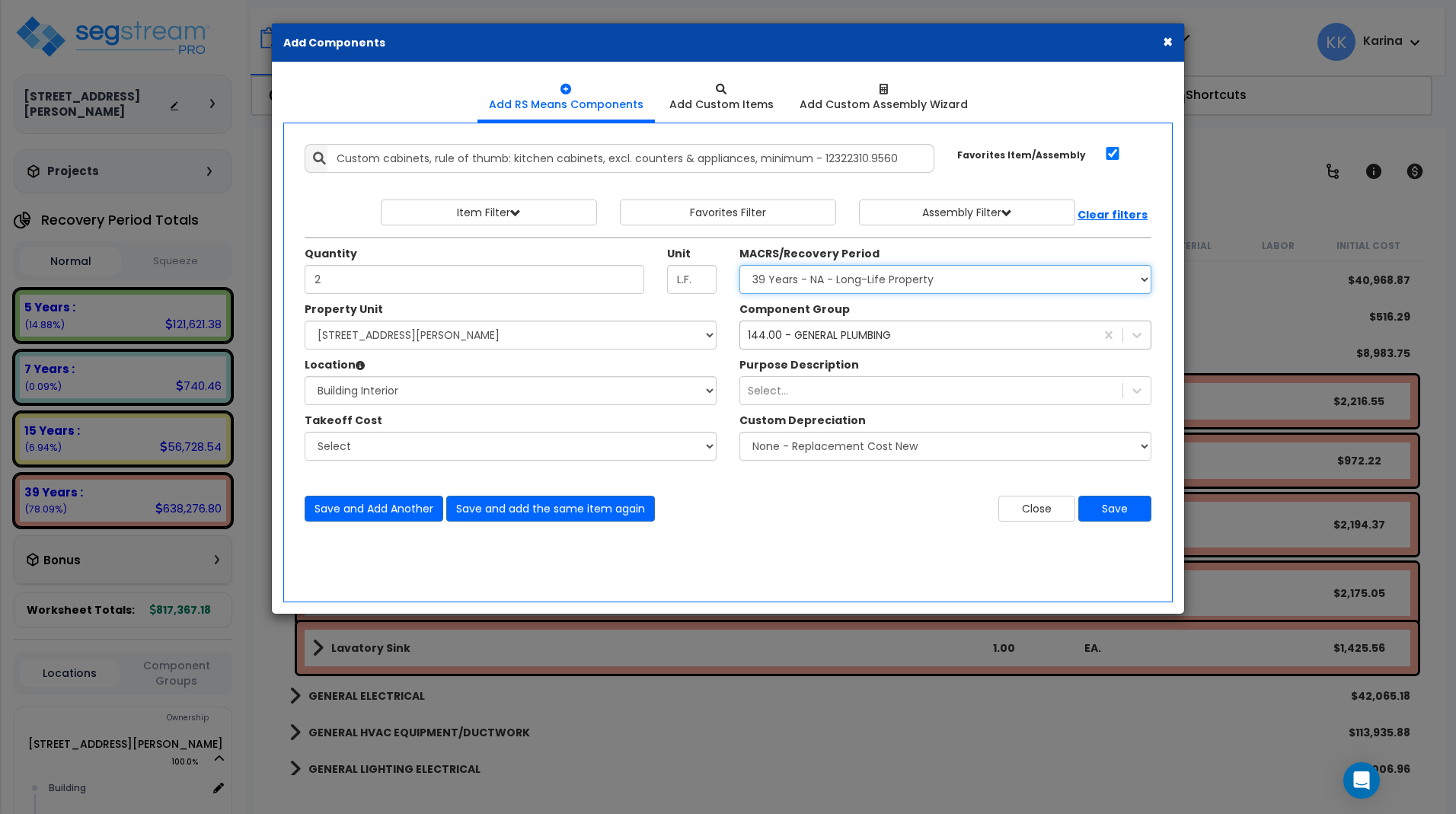
click at [740, 265] on select "Select MACRS/Recovery Period 5 Years - 57.0 - Distributive Trades & Services 5 …" at bounding box center [945, 279] width 412 height 29
select select "3667"
click option "5 Years - 57.0 - Distributive Trades & Services" at bounding box center [0, 0] width 0 height 0
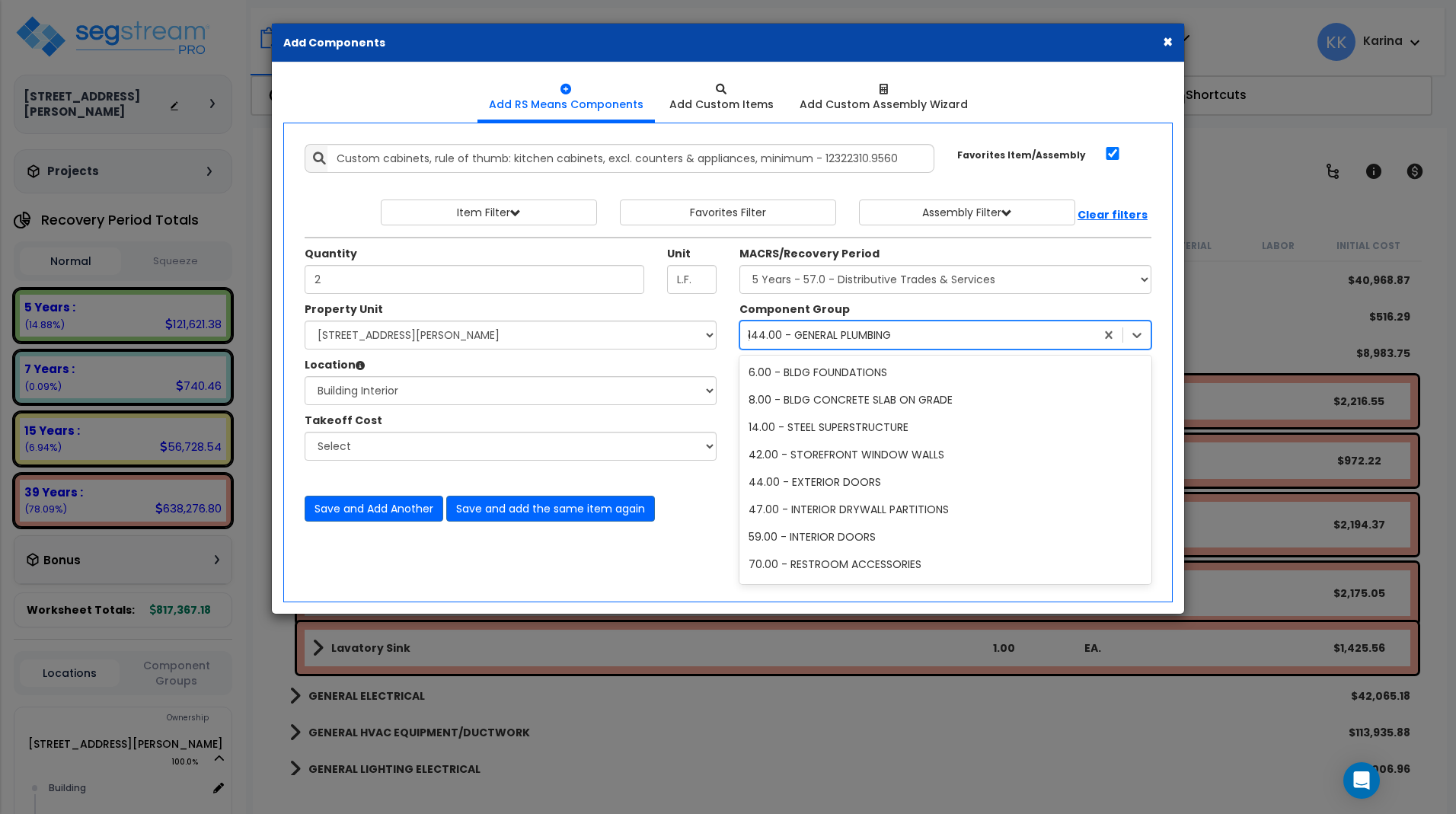
click at [792, 332] on div "144.00 - GENERAL PLUMBING" at bounding box center [819, 335] width 143 height 15
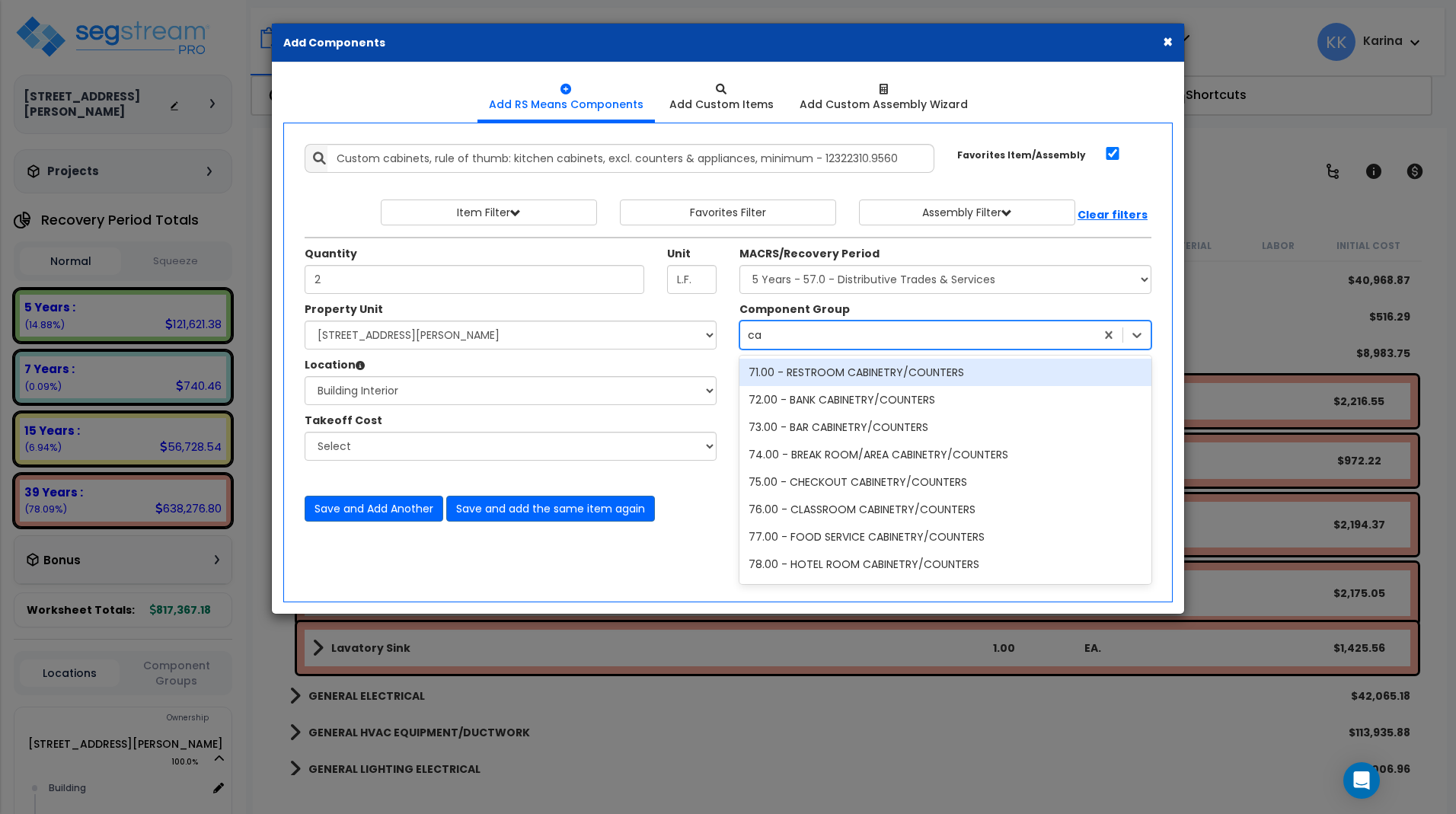
type input "cab"
click at [804, 367] on div "71.00 - RESTROOM CABINETRY/COUNTERS" at bounding box center [945, 372] width 412 height 28
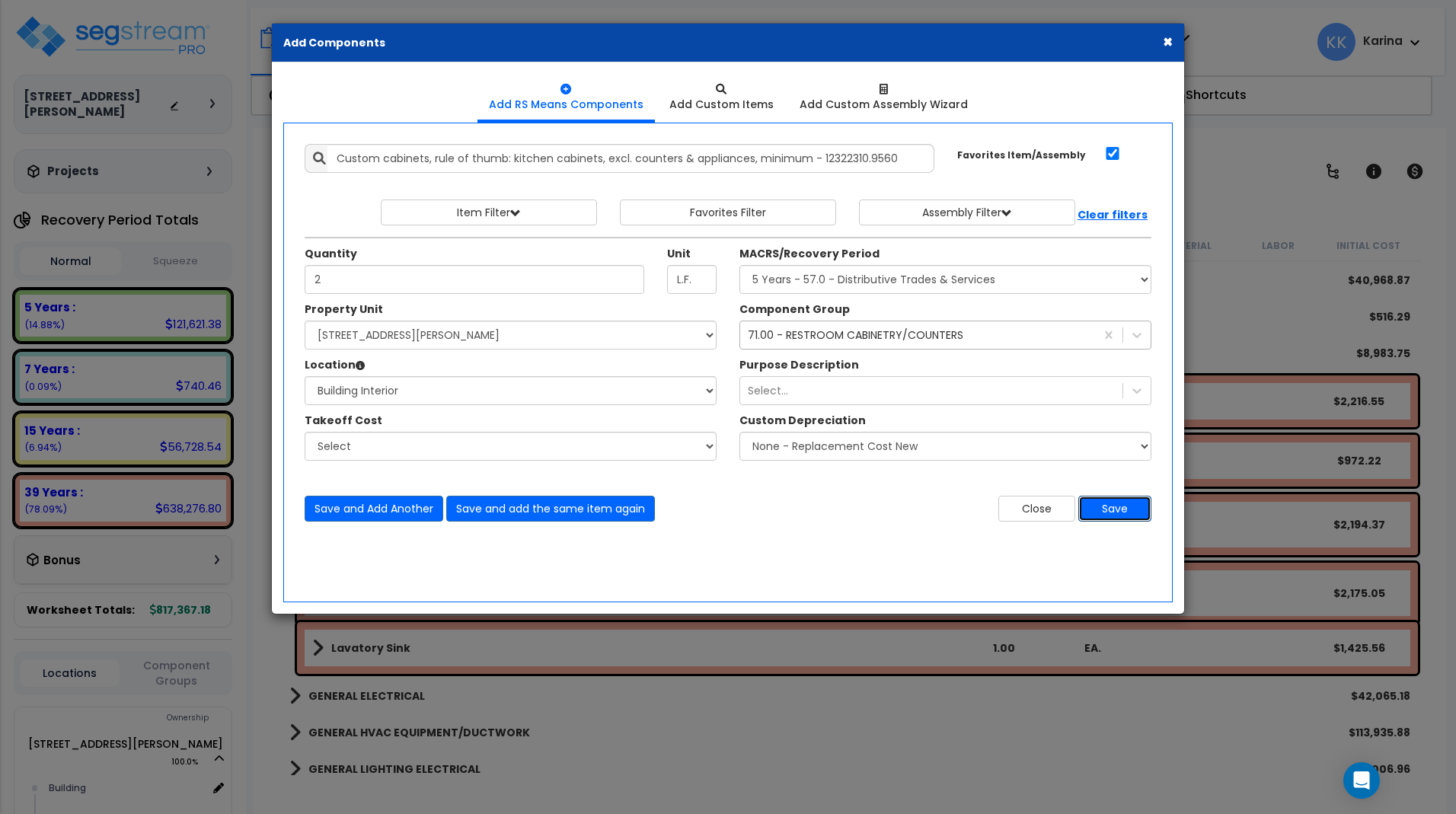
click at [1108, 509] on button "Save" at bounding box center [1114, 509] width 73 height 26
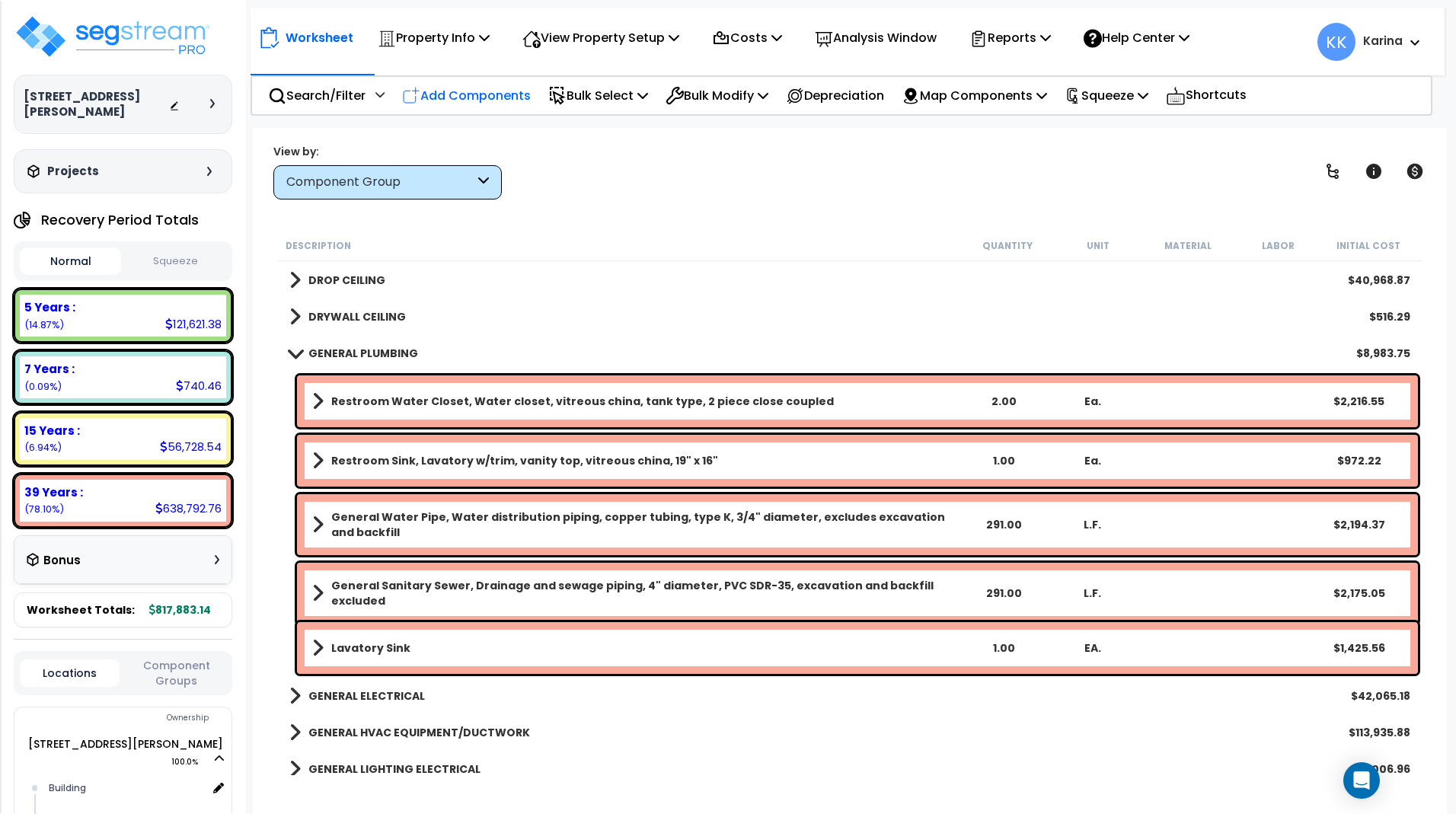
click at [481, 93] on p "Add Components" at bounding box center [465, 95] width 128 height 20
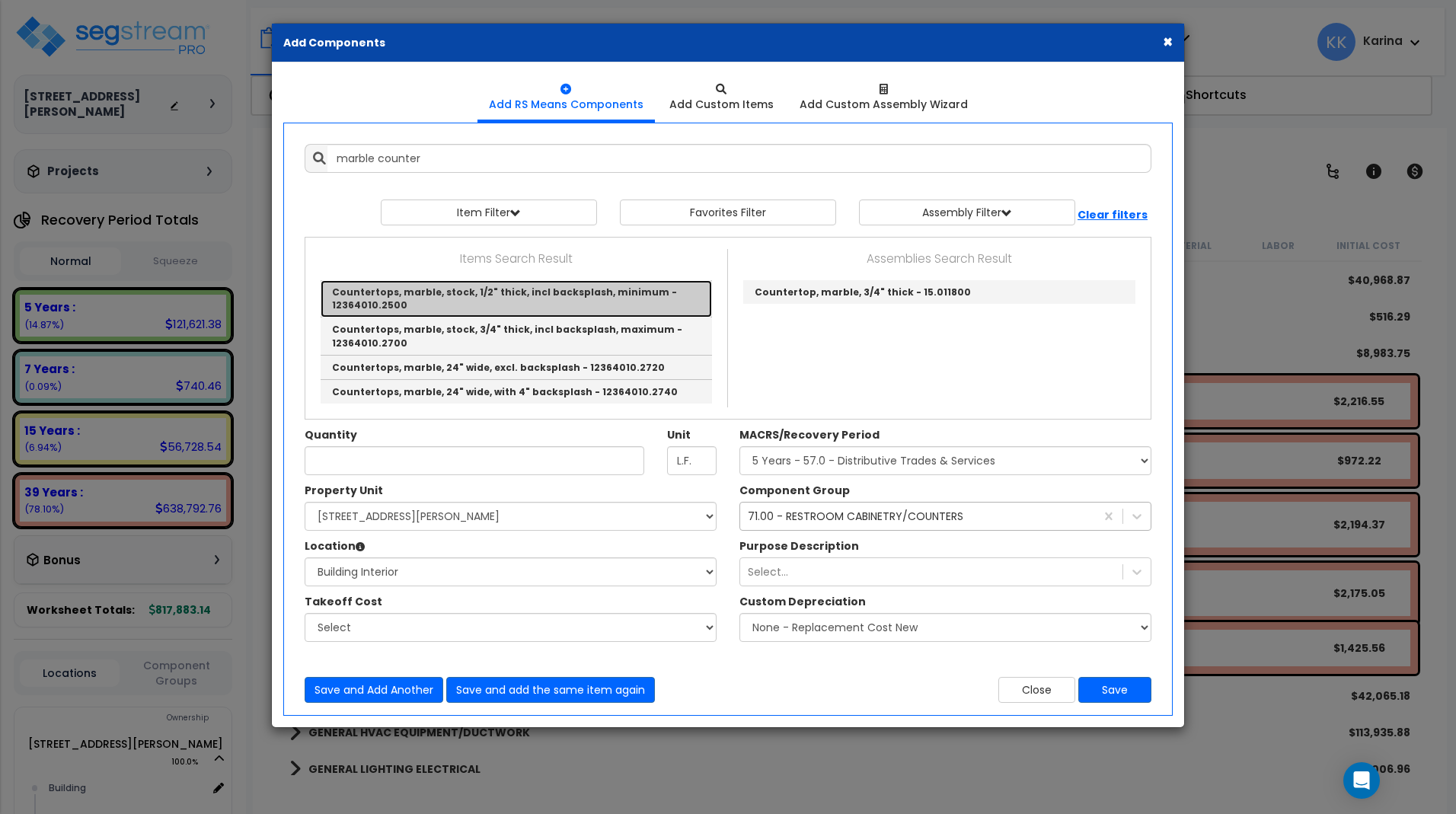
click at [459, 302] on link "Countertops, marble, stock, 1/2" thick, incl backsplash, minimum - 12364010.2500" at bounding box center [516, 299] width 391 height 37
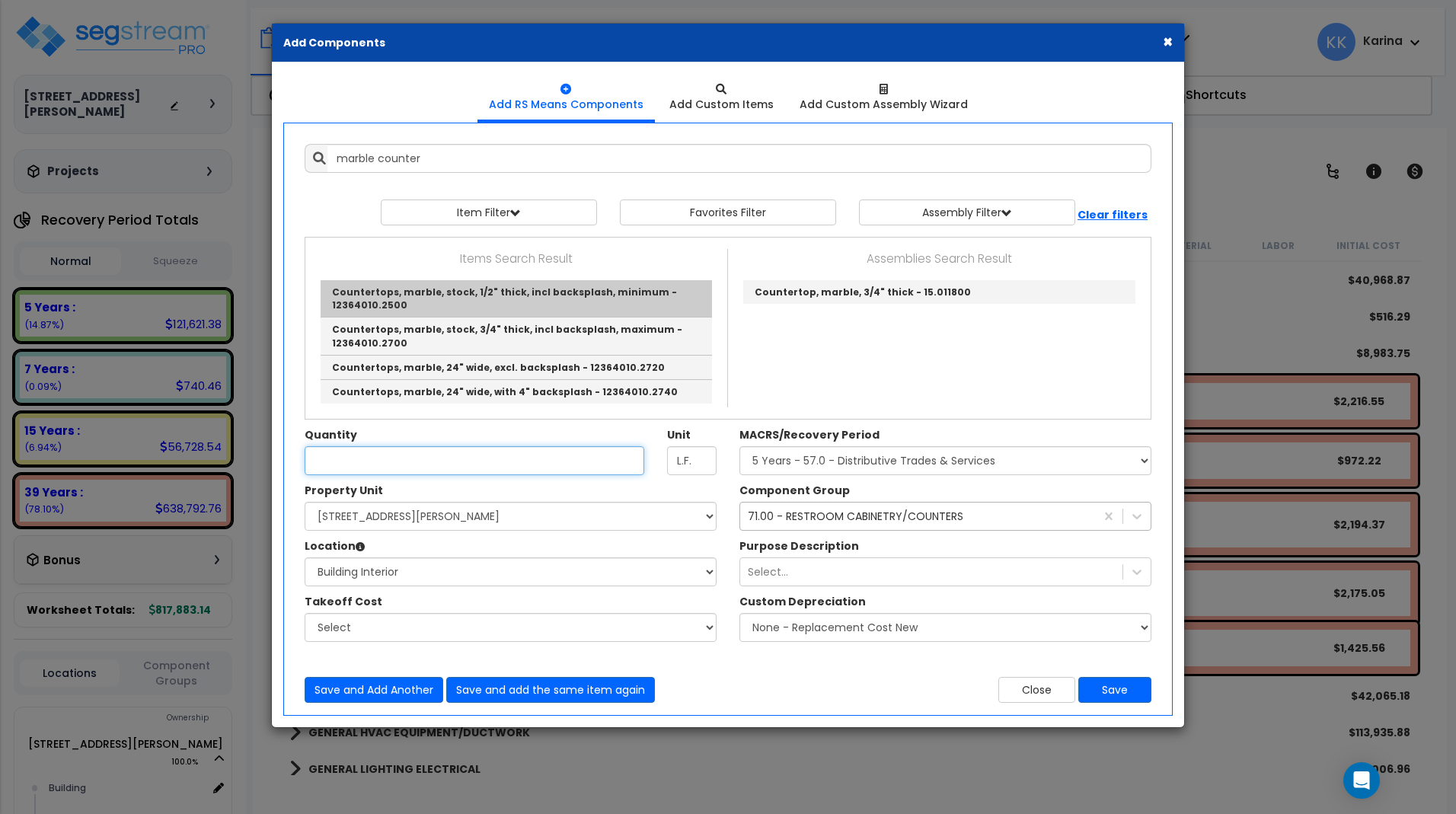
type input "Countertops, marble, stock, 1/2" thick, incl backsplash, minimum - 12364010.2500"
checkbox input "false"
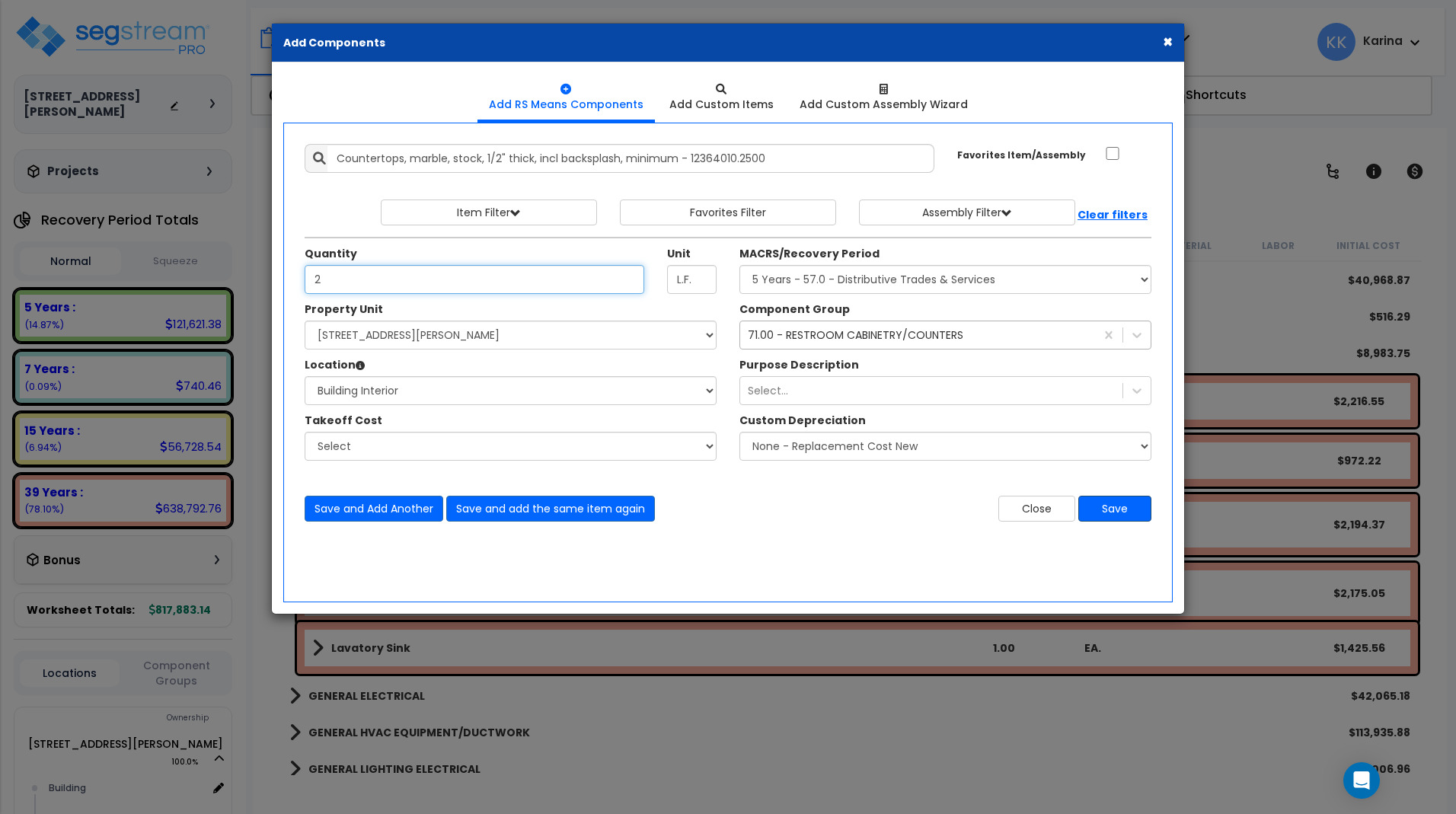
type input "2"
click at [1099, 509] on button "Save" at bounding box center [1114, 509] width 73 height 26
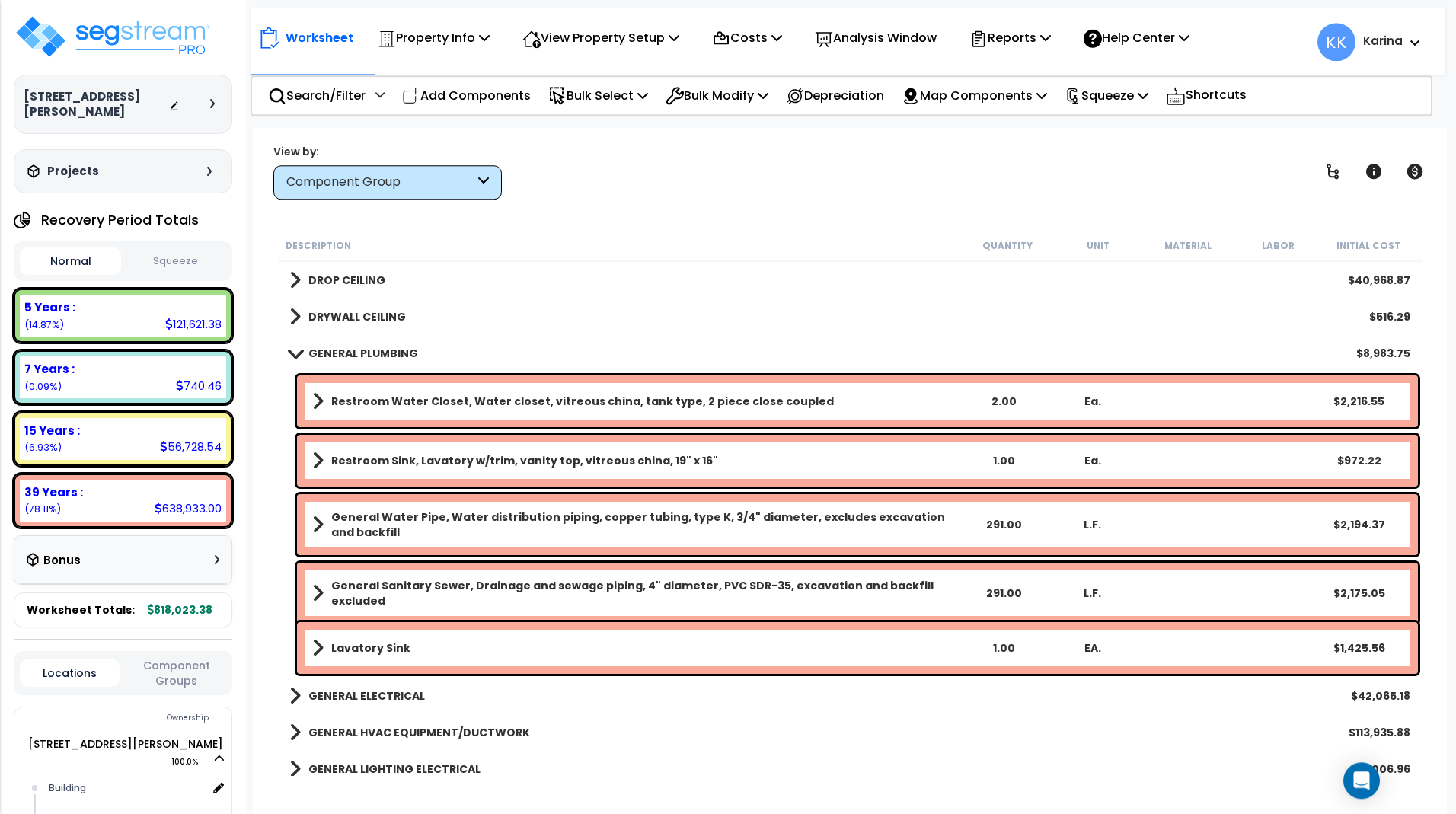
scroll to position [67, 0]
click at [295, 353] on span at bounding box center [295, 353] width 21 height 11
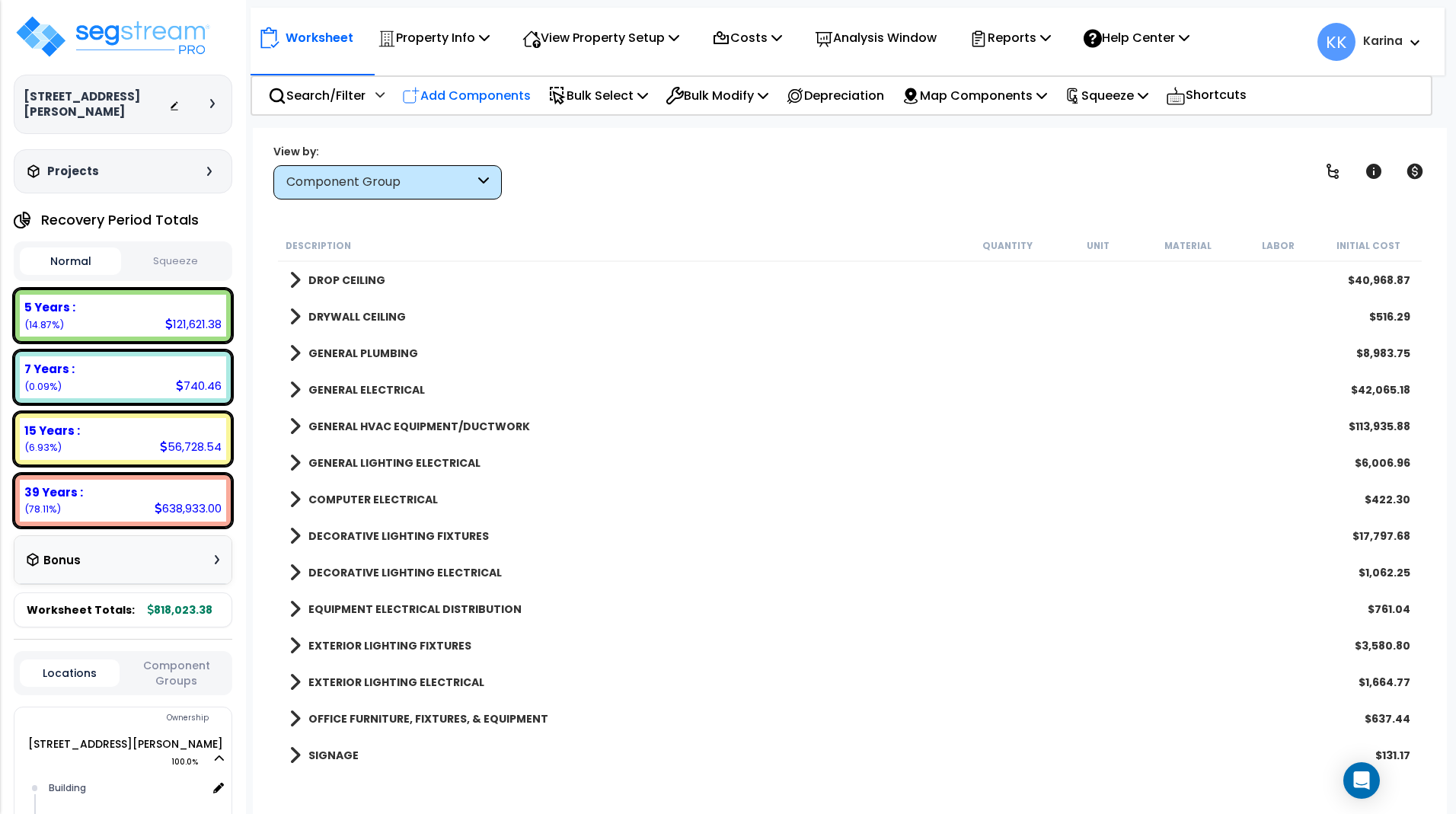
click at [485, 98] on p "Add Components" at bounding box center [465, 95] width 128 height 20
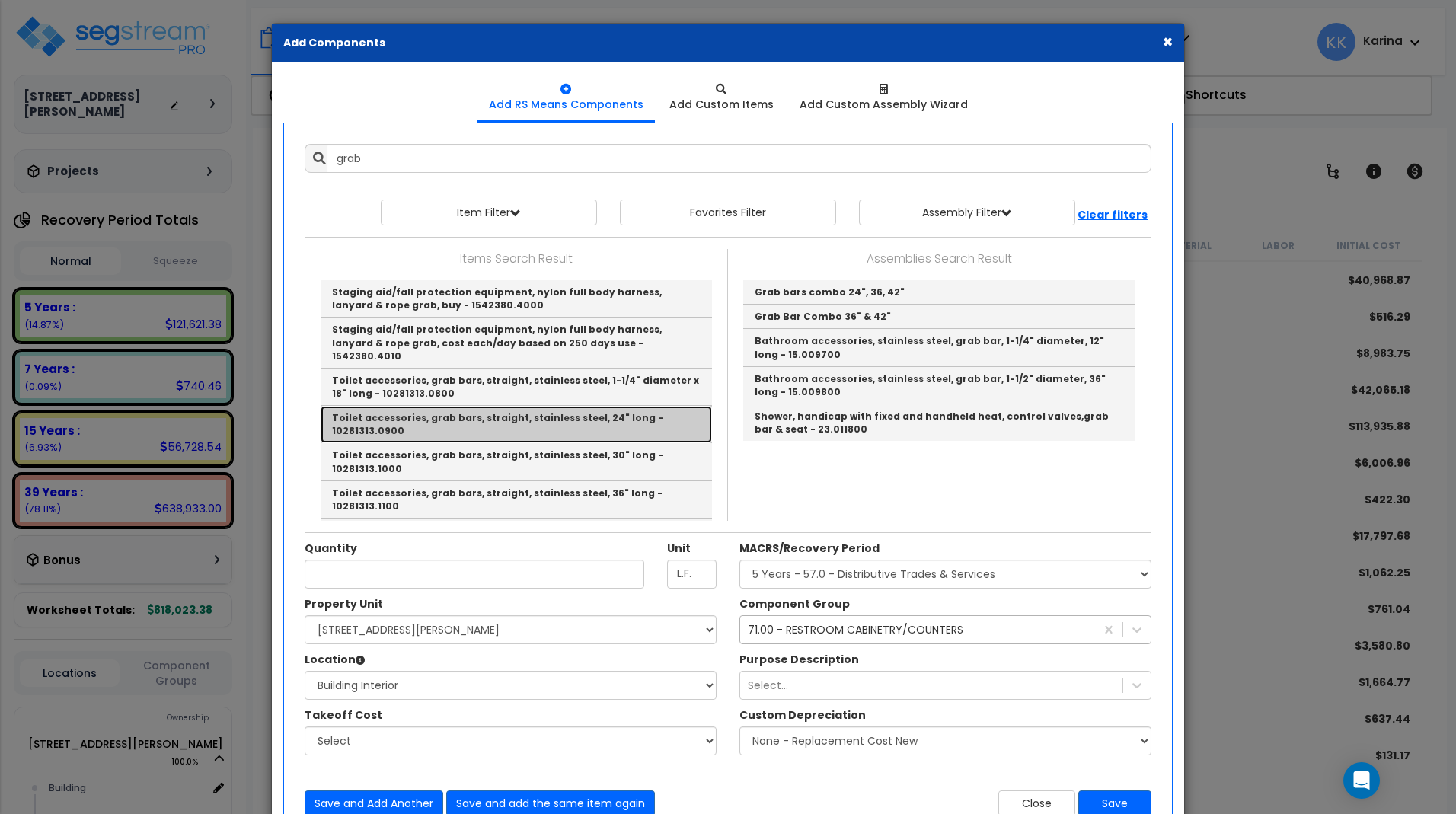
click at [454, 406] on link "Toilet accessories, grab bars, straight, stainless steel, 24" long - 10281313.0…" at bounding box center [516, 425] width 391 height 37
type input "Toilet accessories, grab bars, straight, stainless steel, 24" long - 10281313.0…"
type input "Ea."
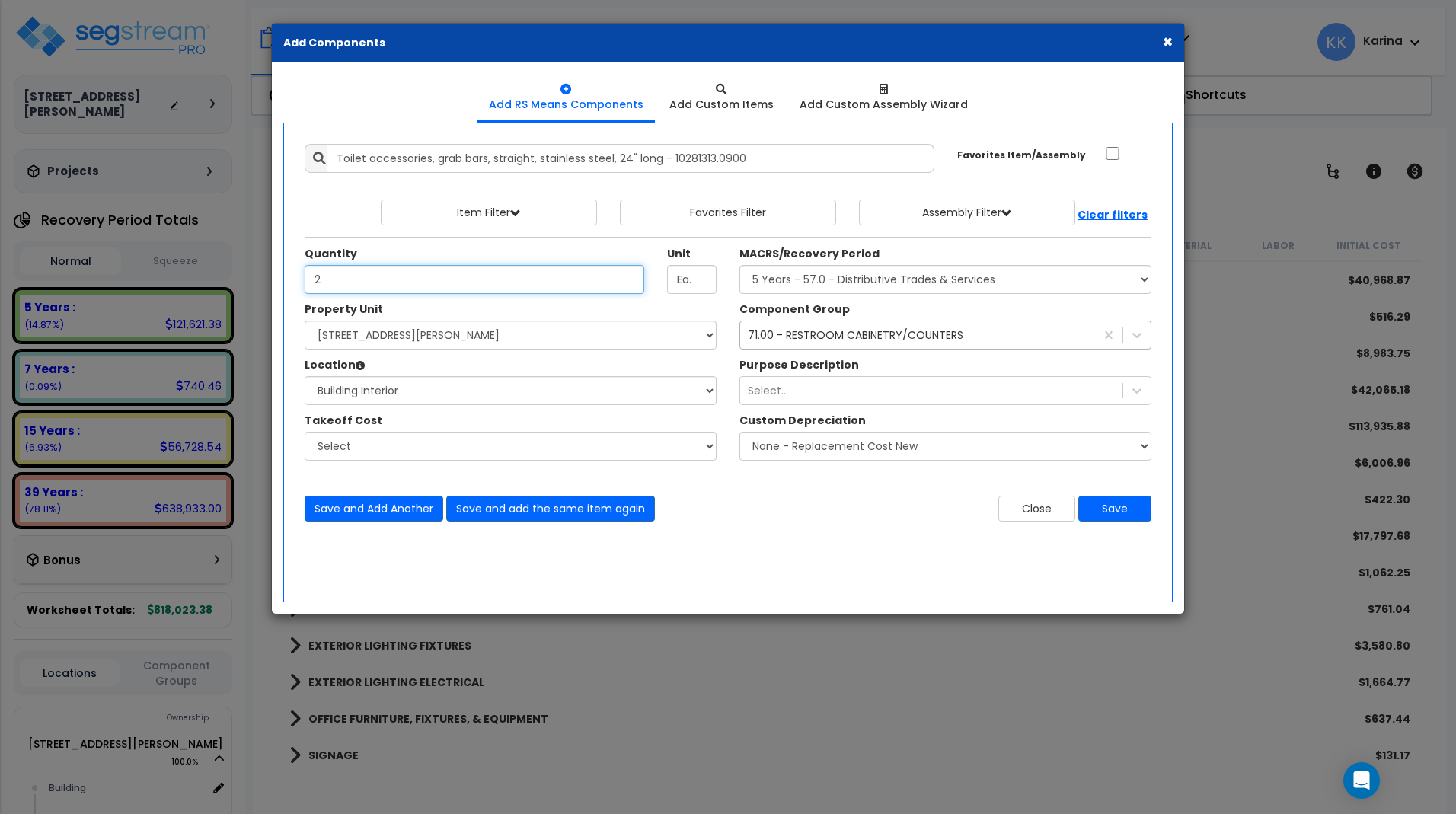
type input "2"
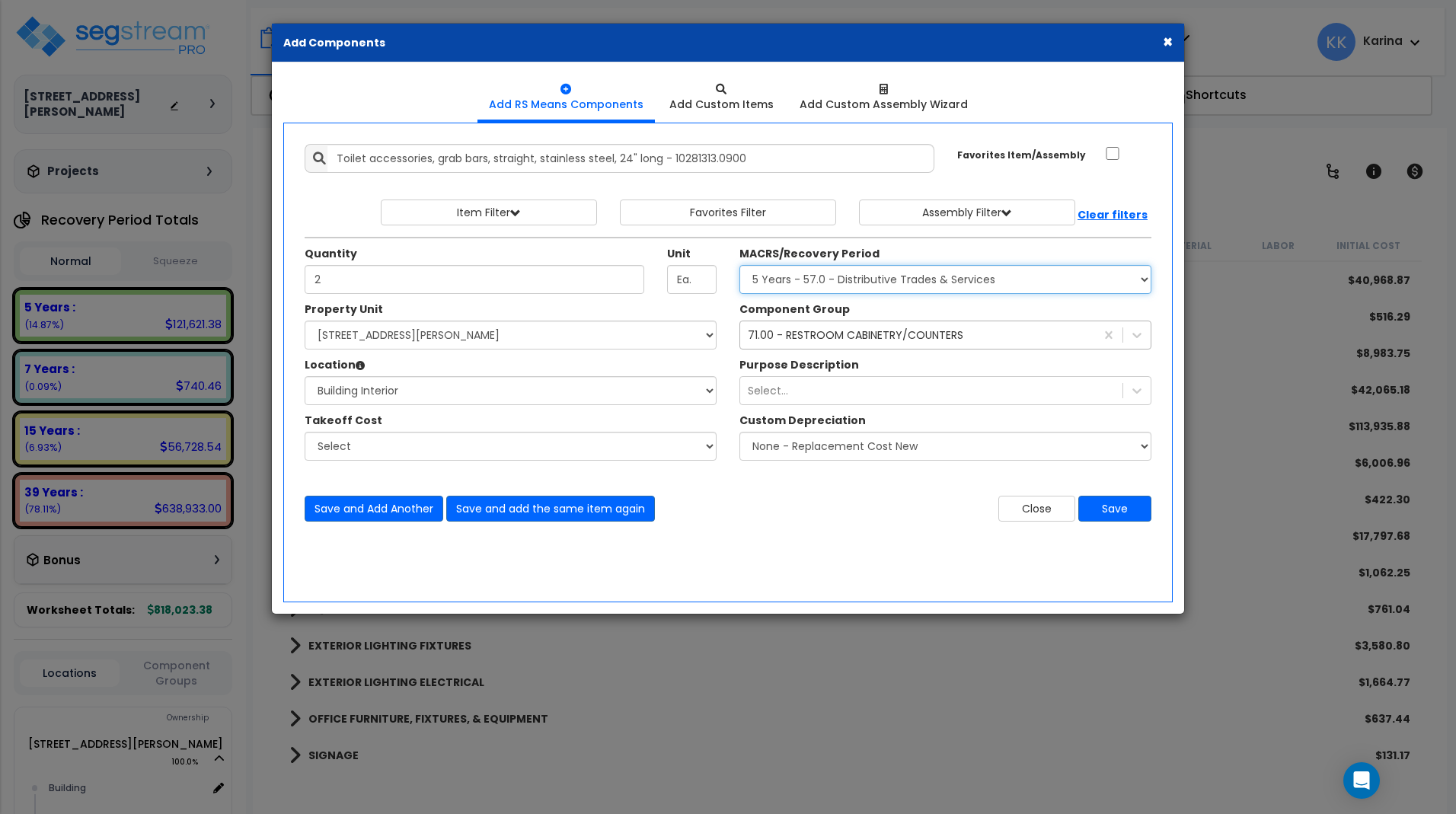
click at [740, 265] on select "Select MACRS/Recovery Period 5 Years - 57.0 - Distributive Trades & Services 5 …" at bounding box center [945, 279] width 412 height 29
select select "3669"
click option "39 Years - NA - Long-Life Property" at bounding box center [0, 0] width 0 height 0
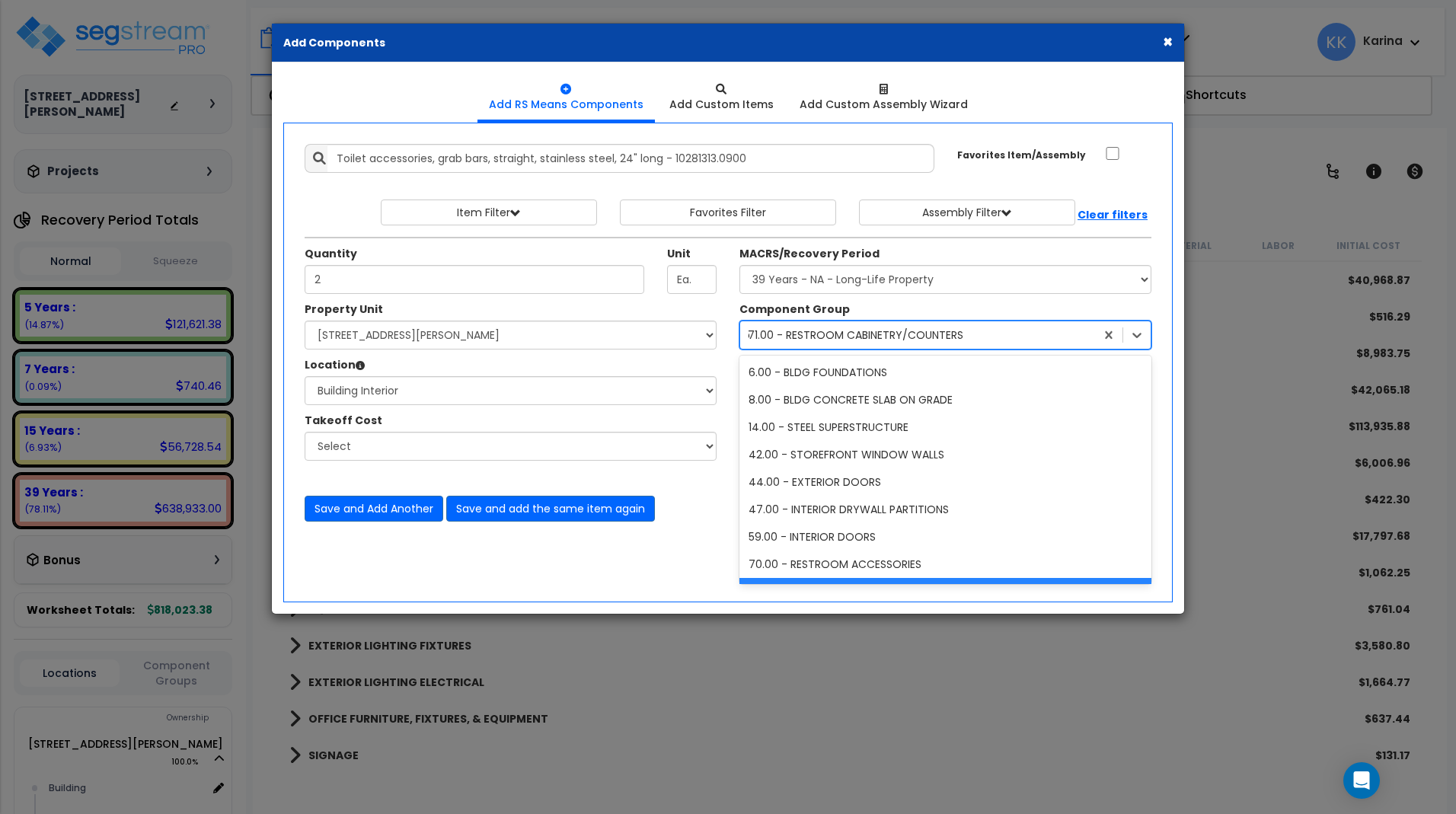
click at [800, 337] on div "71.00 - RESTROOM CABINETRY/COUNTERS" at bounding box center [855, 335] width 215 height 15
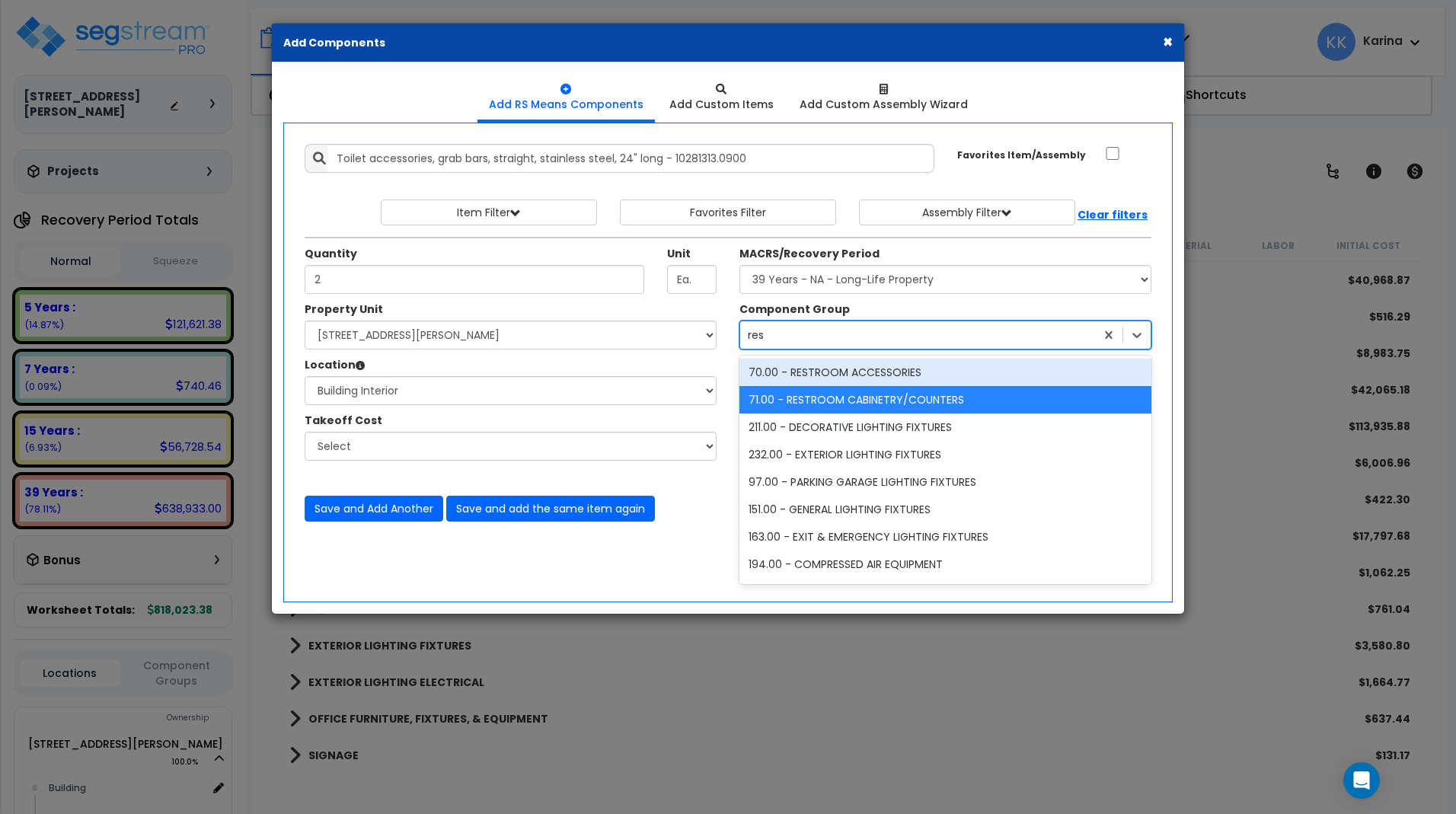
type input "rest"
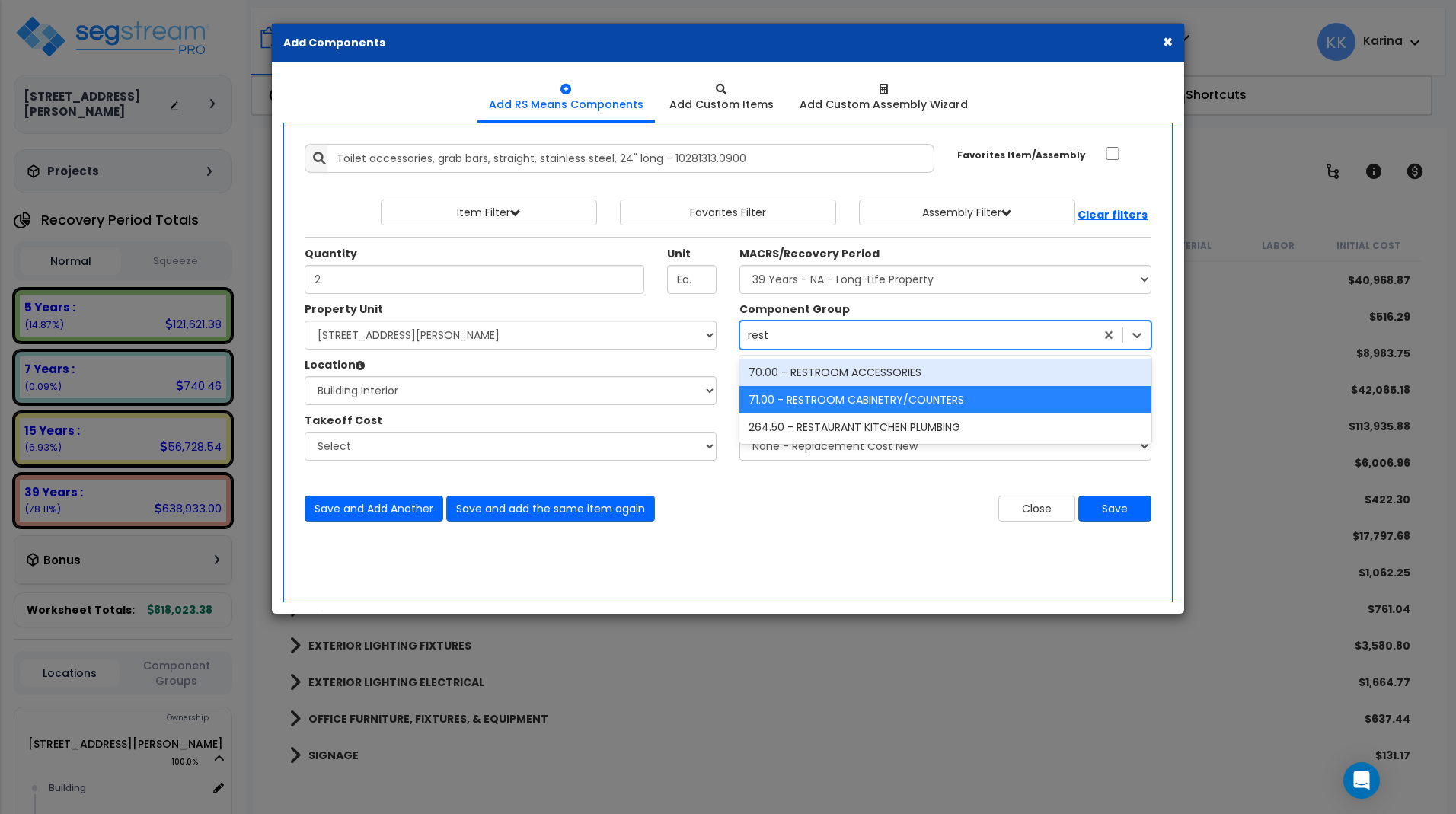
click at [832, 368] on div "70.00 - RESTROOM ACCESSORIES" at bounding box center [945, 372] width 412 height 28
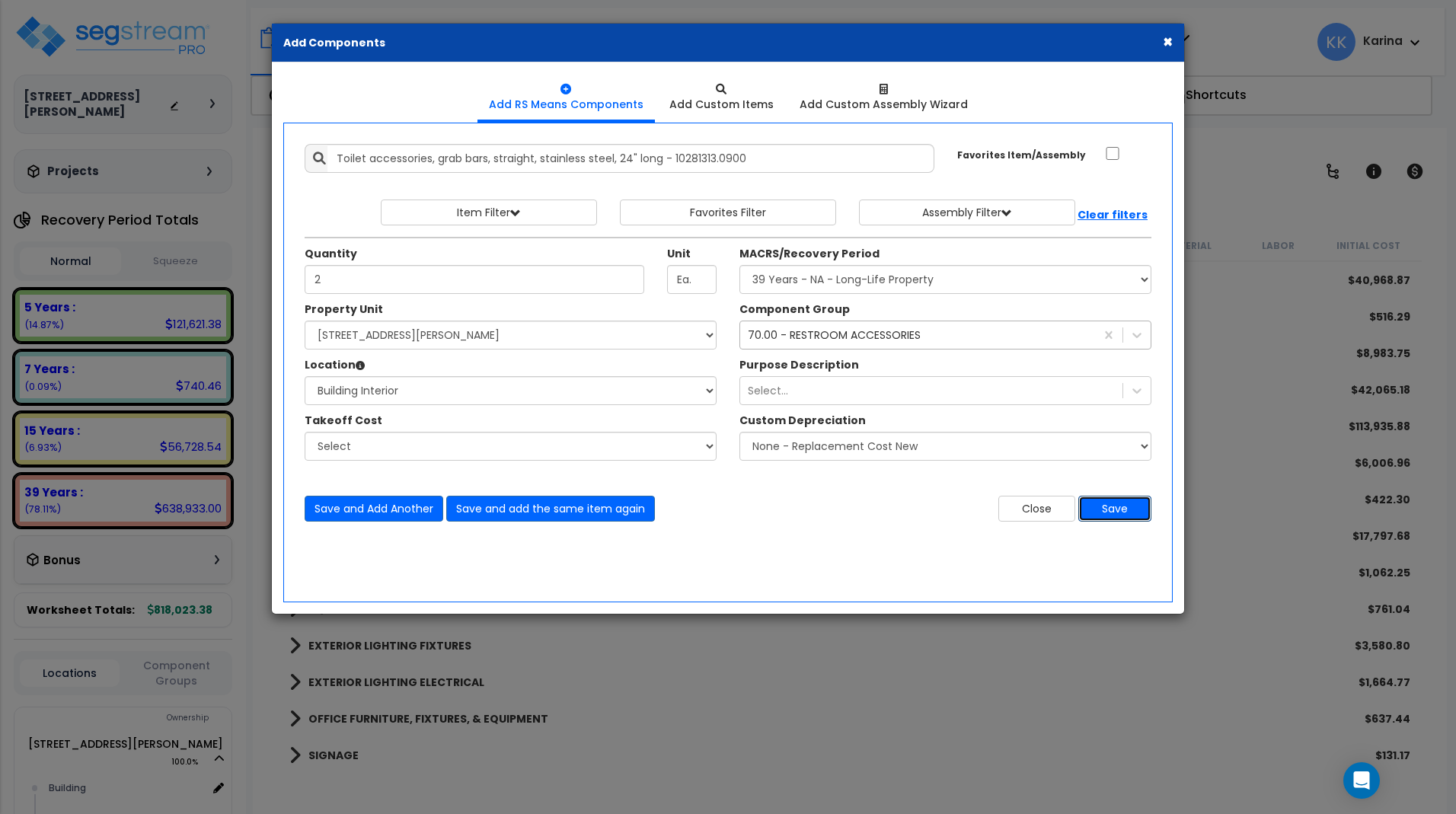
click at [1102, 509] on button "Save" at bounding box center [1114, 509] width 73 height 26
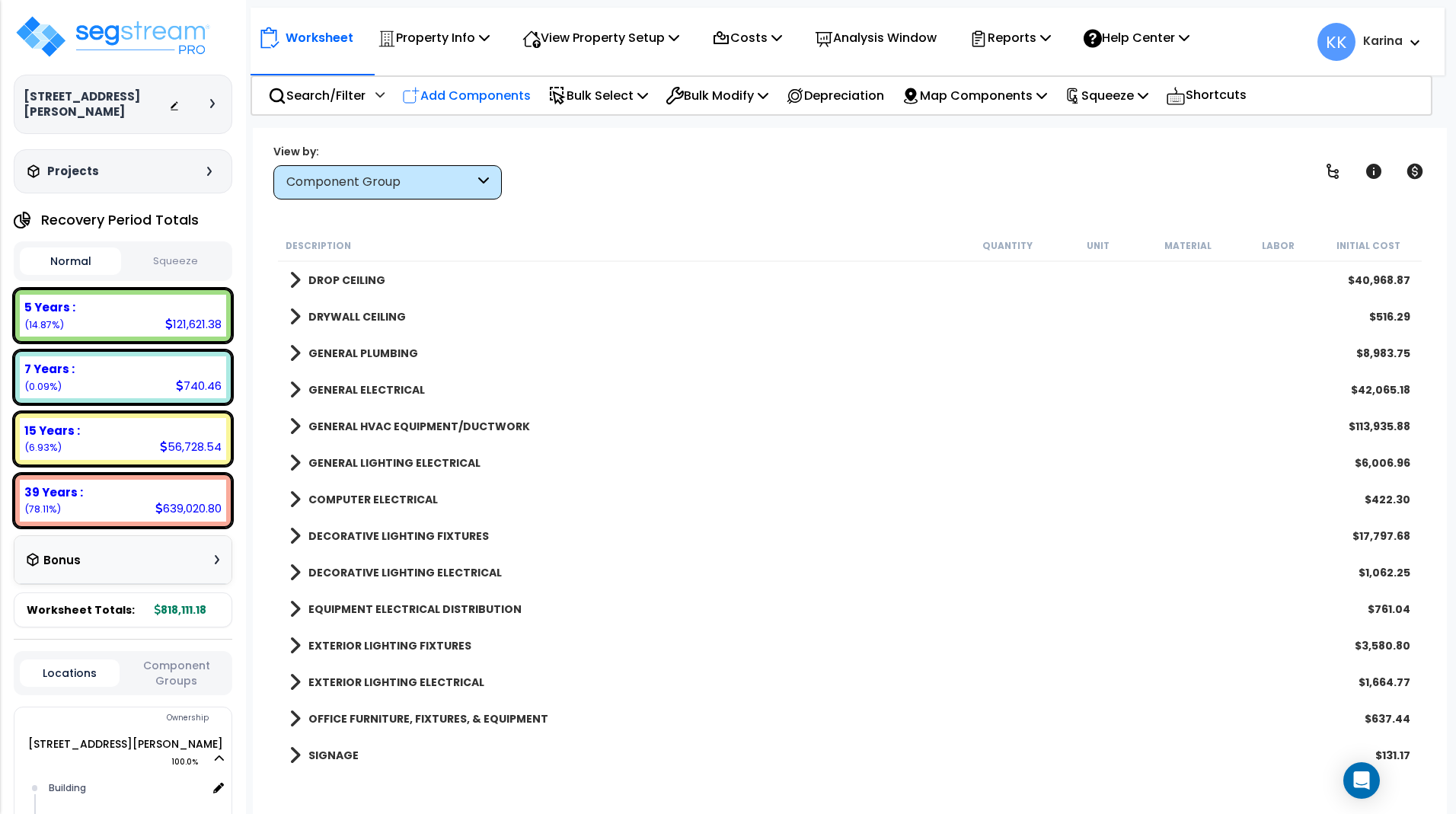
click at [457, 95] on p "Add Components" at bounding box center [465, 95] width 128 height 20
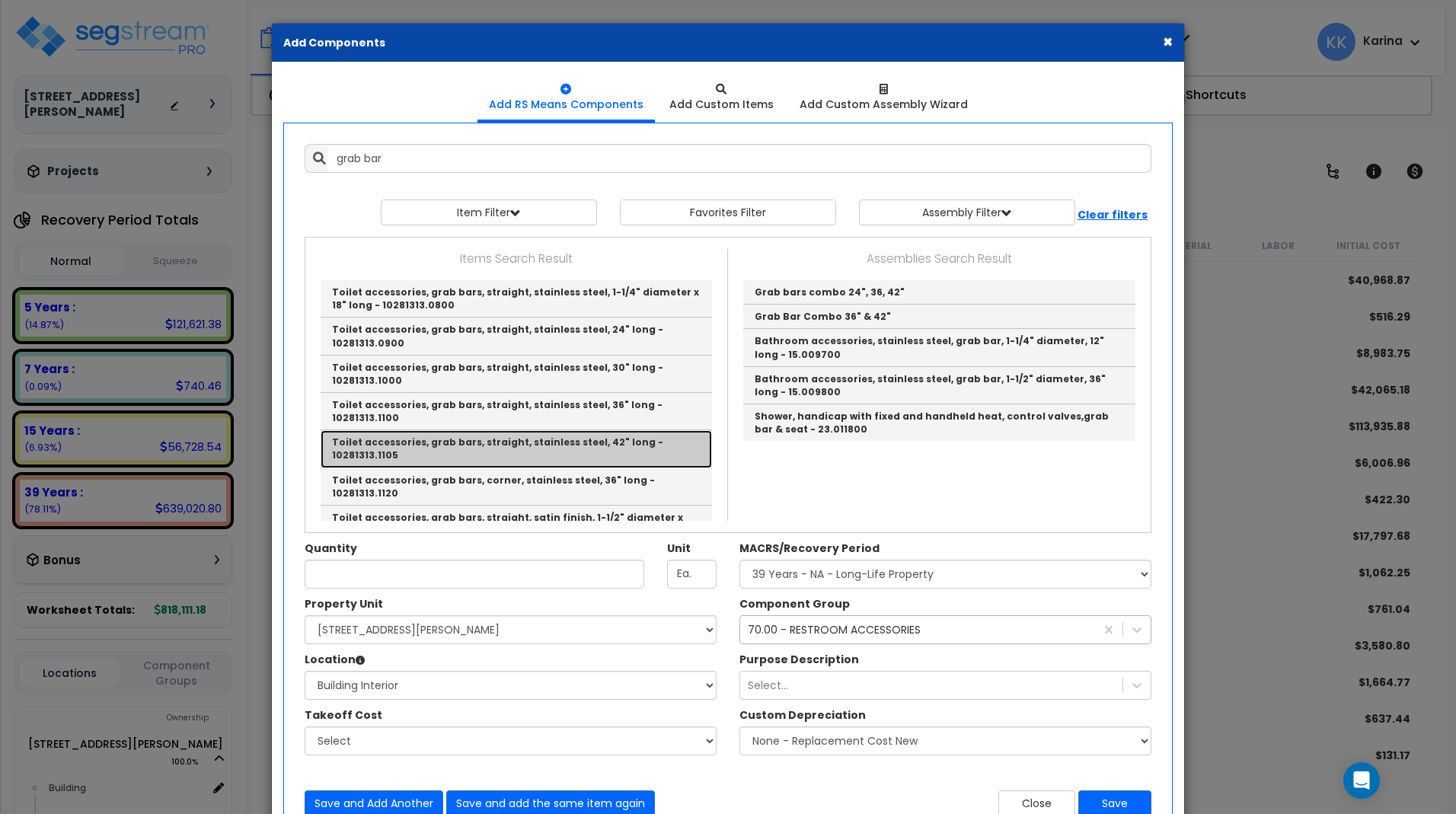
click at [511, 430] on link "Toilet accessories, grab bars, straight, stainless steel, 42" long - 10281313.1…" at bounding box center [516, 449] width 391 height 37
type input "Toilet accessories, grab bars, straight, stainless steel, 42" long - 10281313.1…"
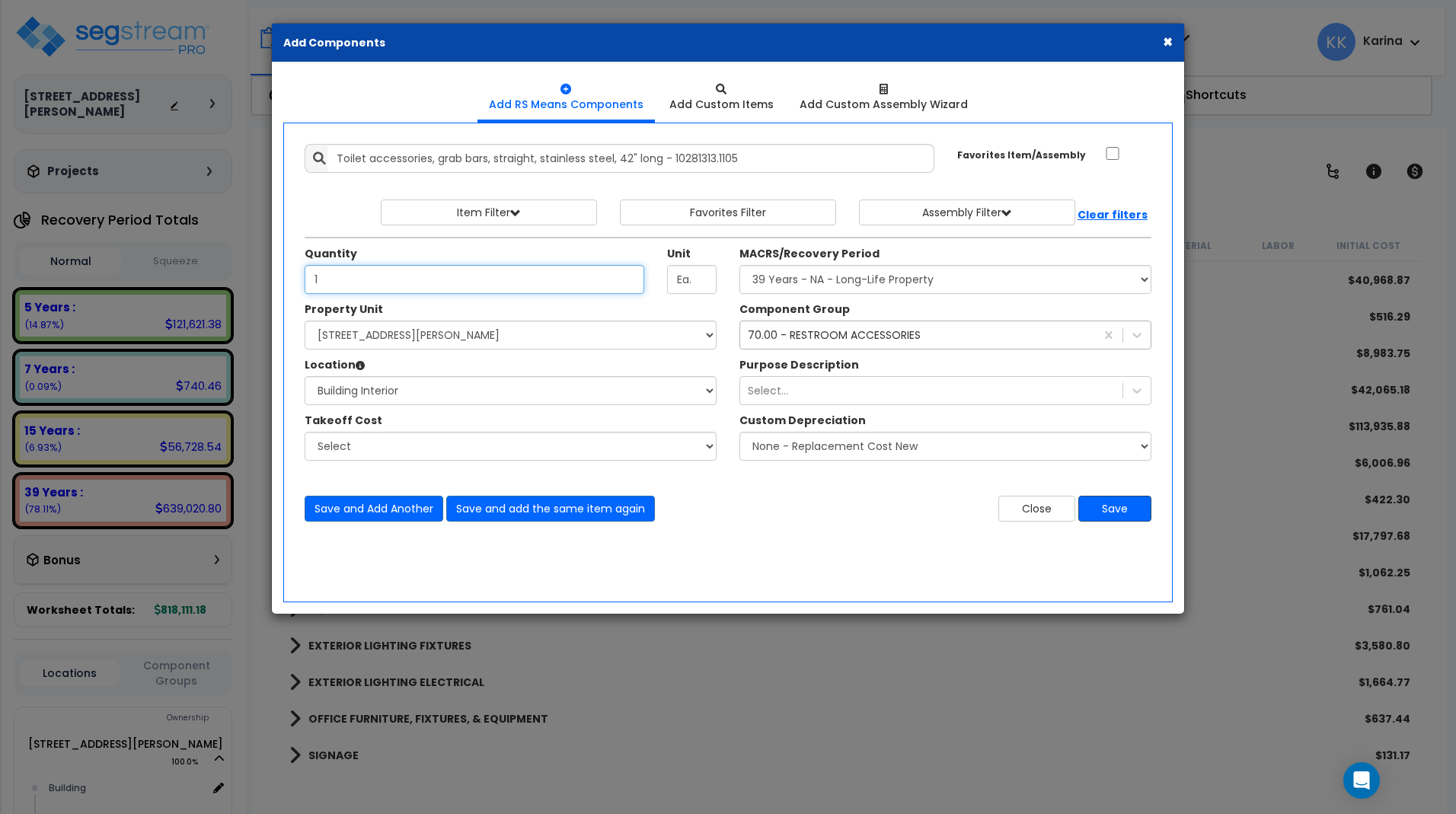
type input "1"
click at [1102, 508] on button "Save" at bounding box center [1114, 509] width 73 height 26
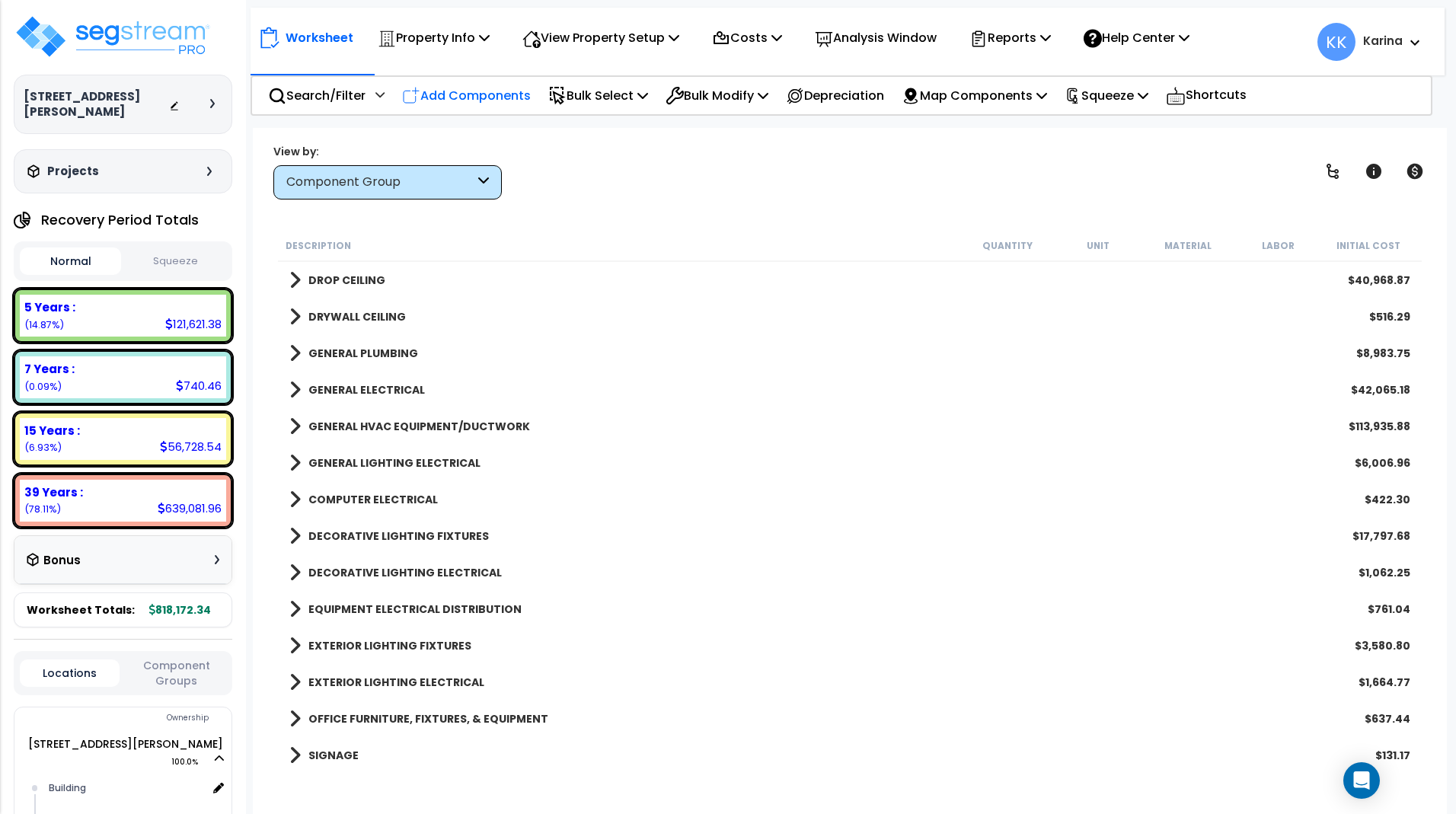
click at [473, 95] on p "Add Components" at bounding box center [465, 95] width 128 height 20
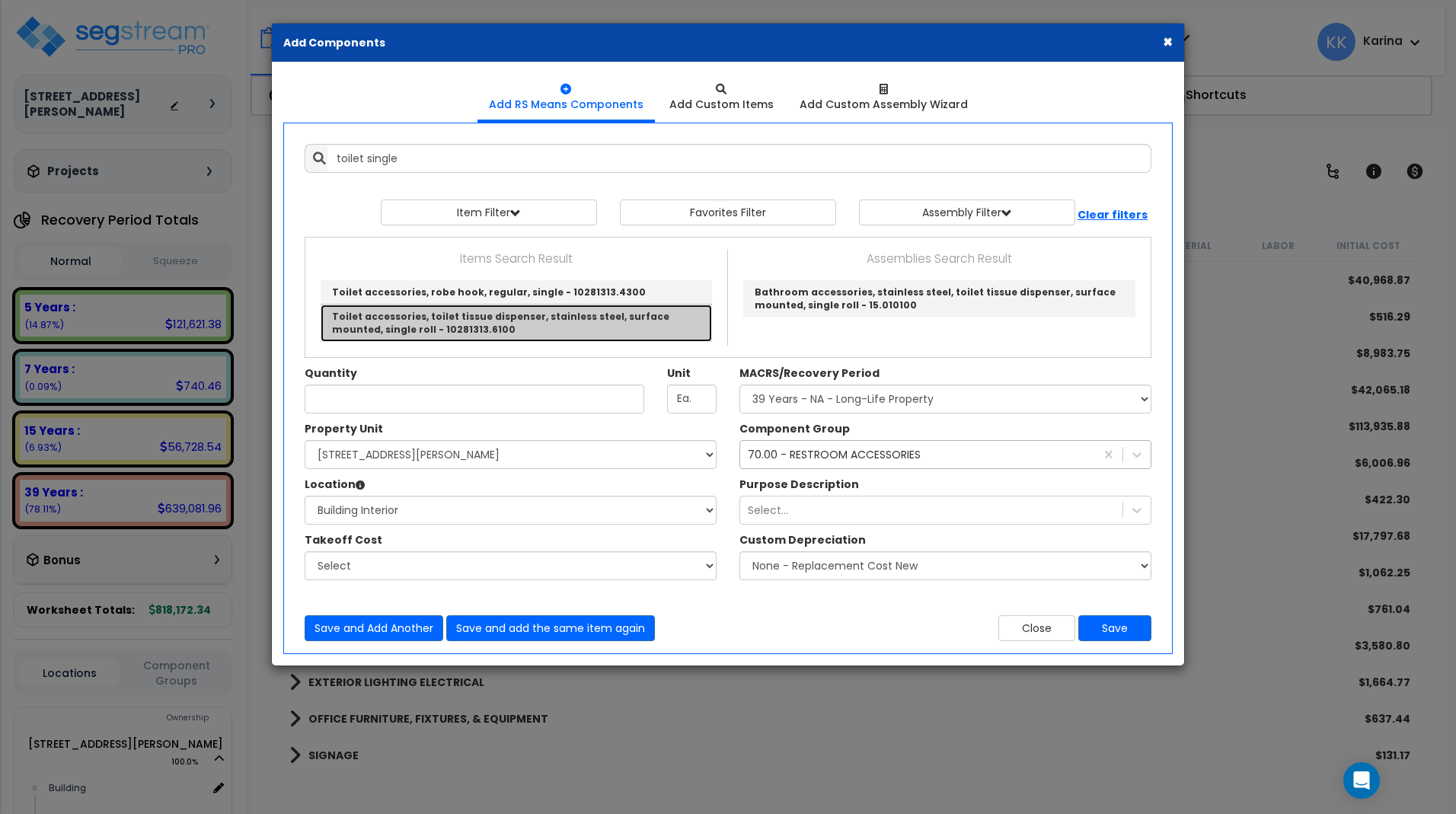
click at [511, 323] on link "Toilet accessories, toilet tissue dispenser, stainless steel, surface mounted, …" at bounding box center [516, 323] width 391 height 37
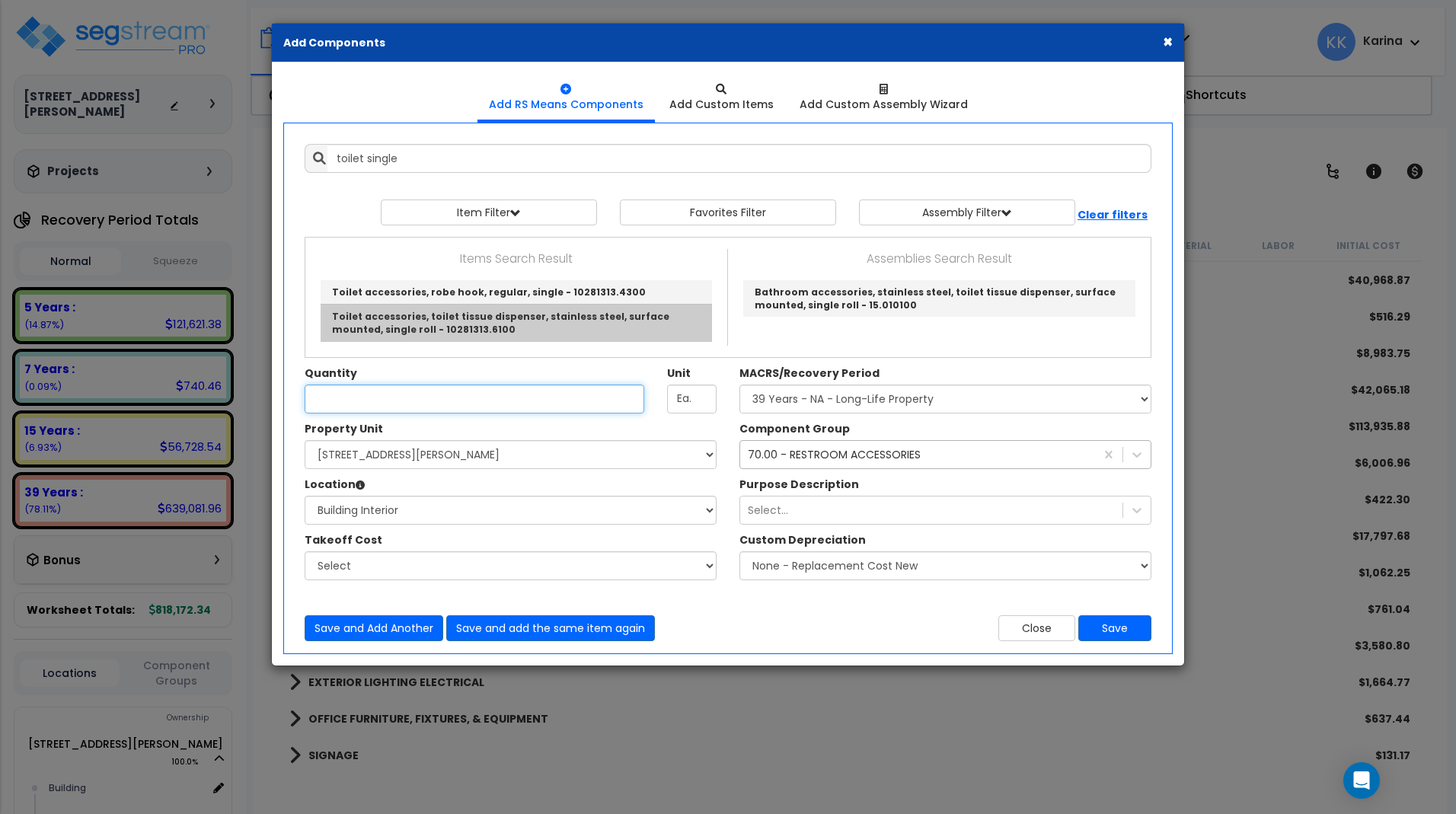
type input "Toilet accessories, toilet tissue dispenser, stainless steel, surface mounted, …"
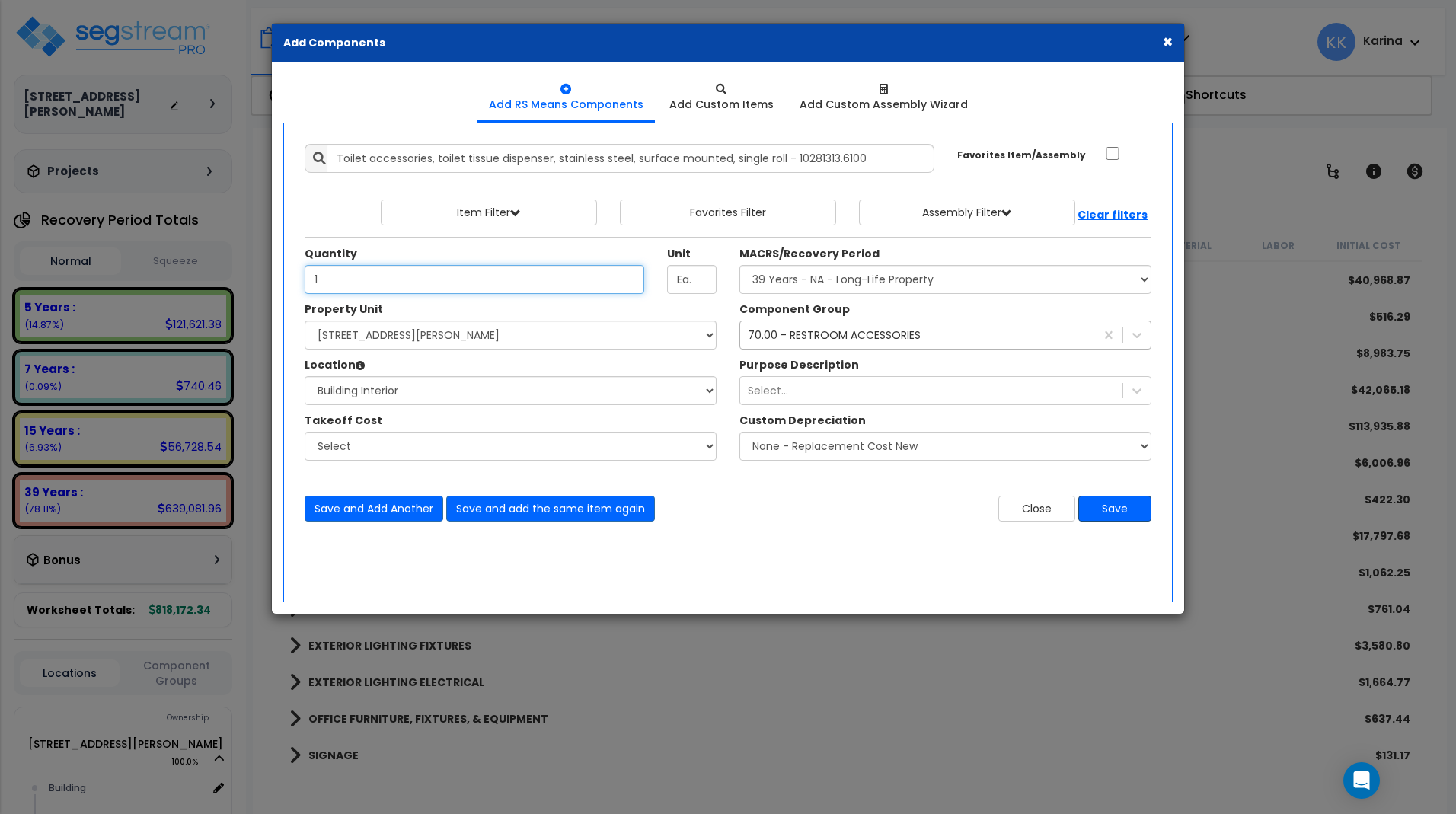
type input "1"
click at [1111, 509] on button "Save" at bounding box center [1114, 509] width 73 height 26
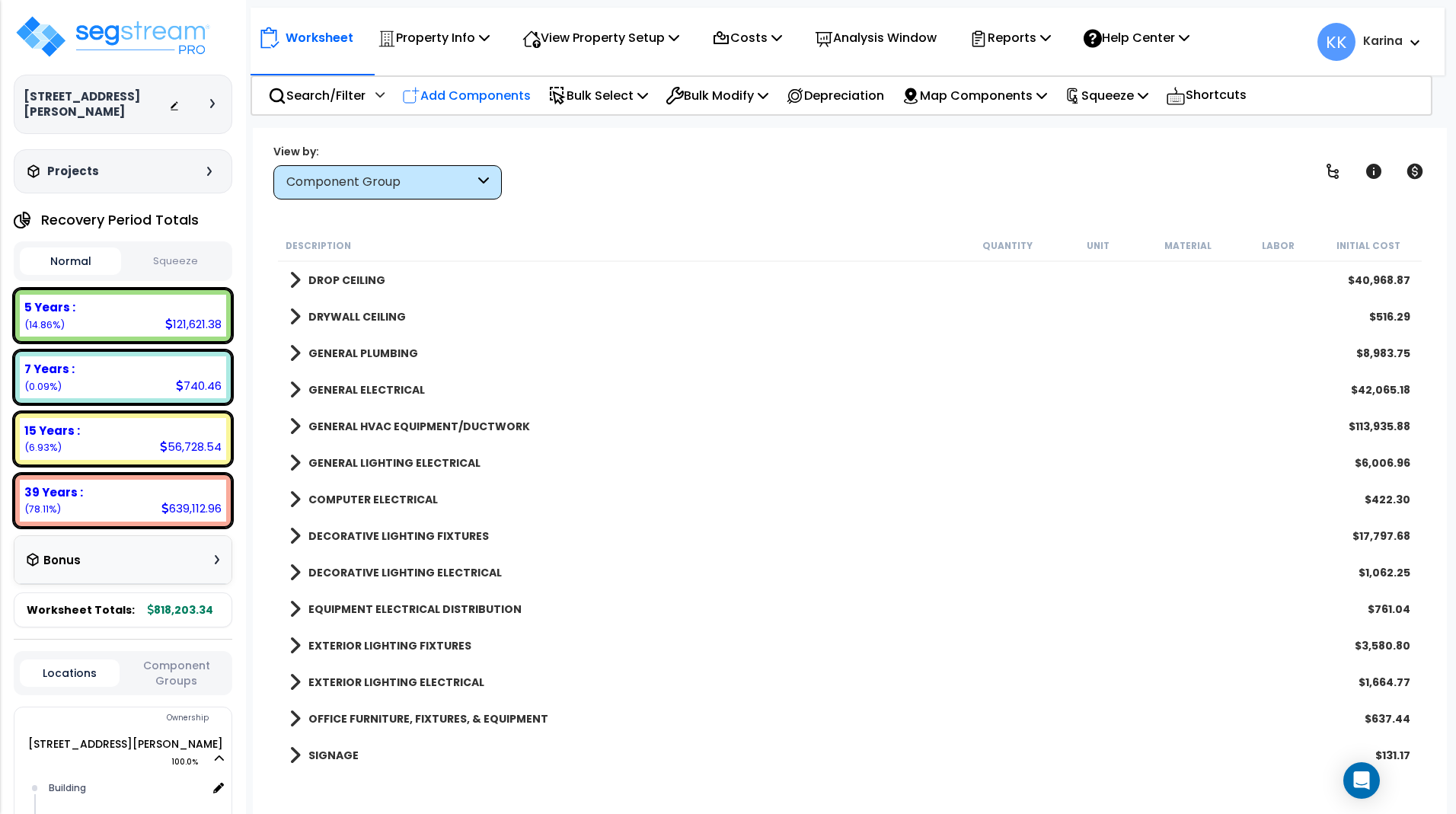
click at [458, 95] on p "Add Components" at bounding box center [465, 95] width 128 height 20
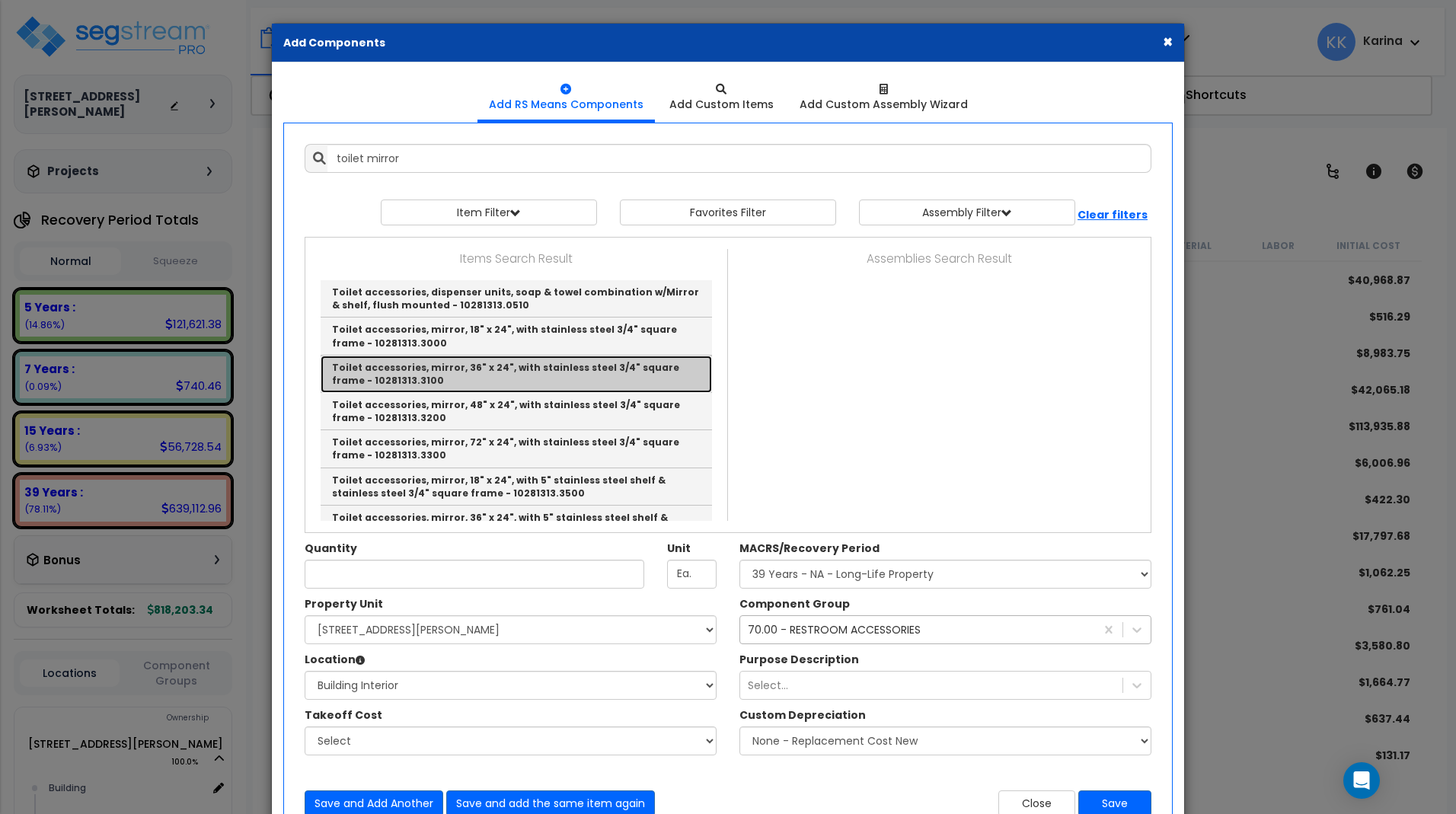
click at [494, 379] on link "Toilet accessories, mirror, 36" x 24", with stainless steel 3/4" square frame -…" at bounding box center [516, 374] width 391 height 37
type input "Toilet accessories, mirror, 36" x 24", with stainless steel 3/4" square frame -…"
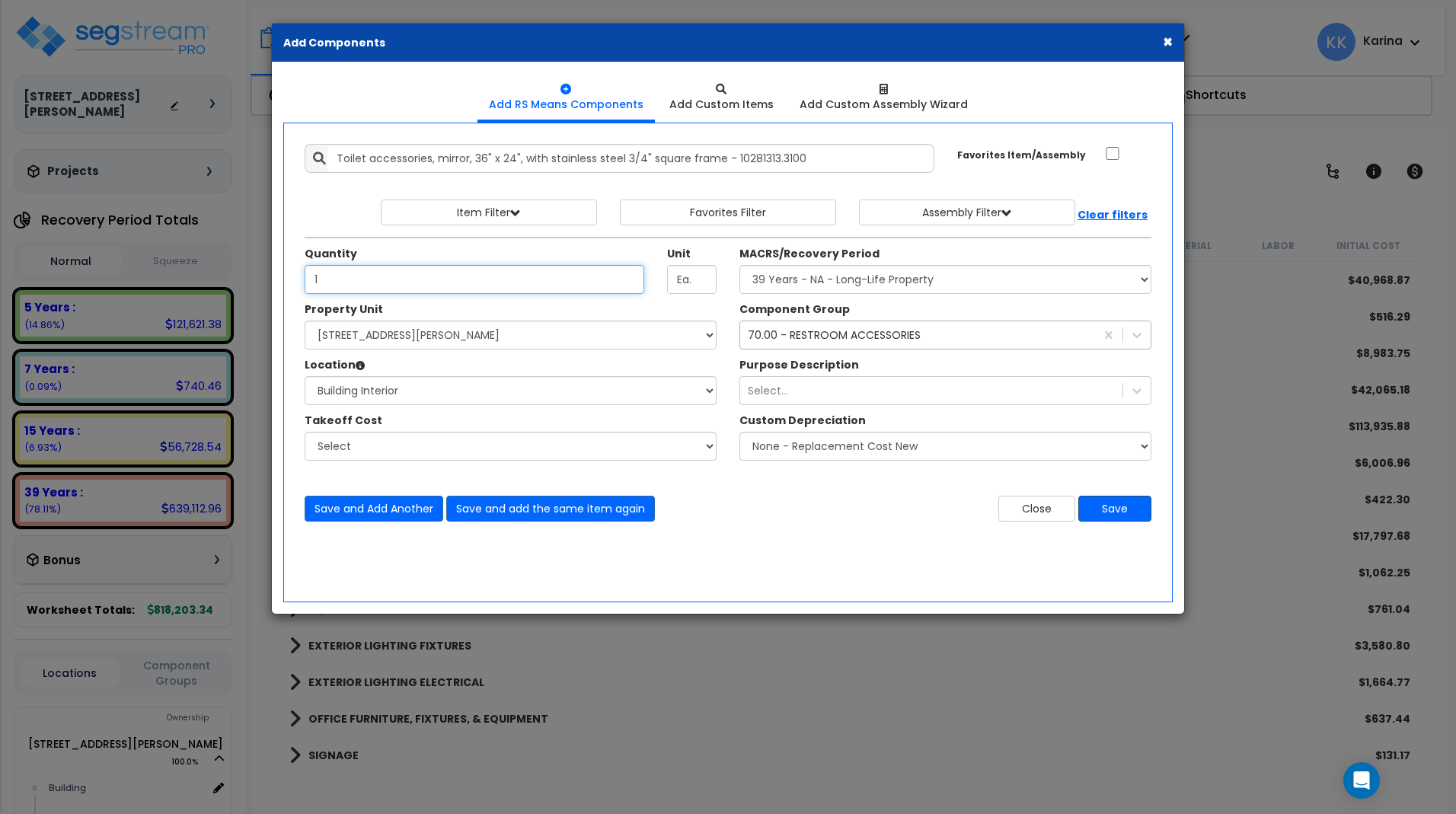
type input "1"
click at [1095, 511] on button "Save" at bounding box center [1114, 509] width 73 height 26
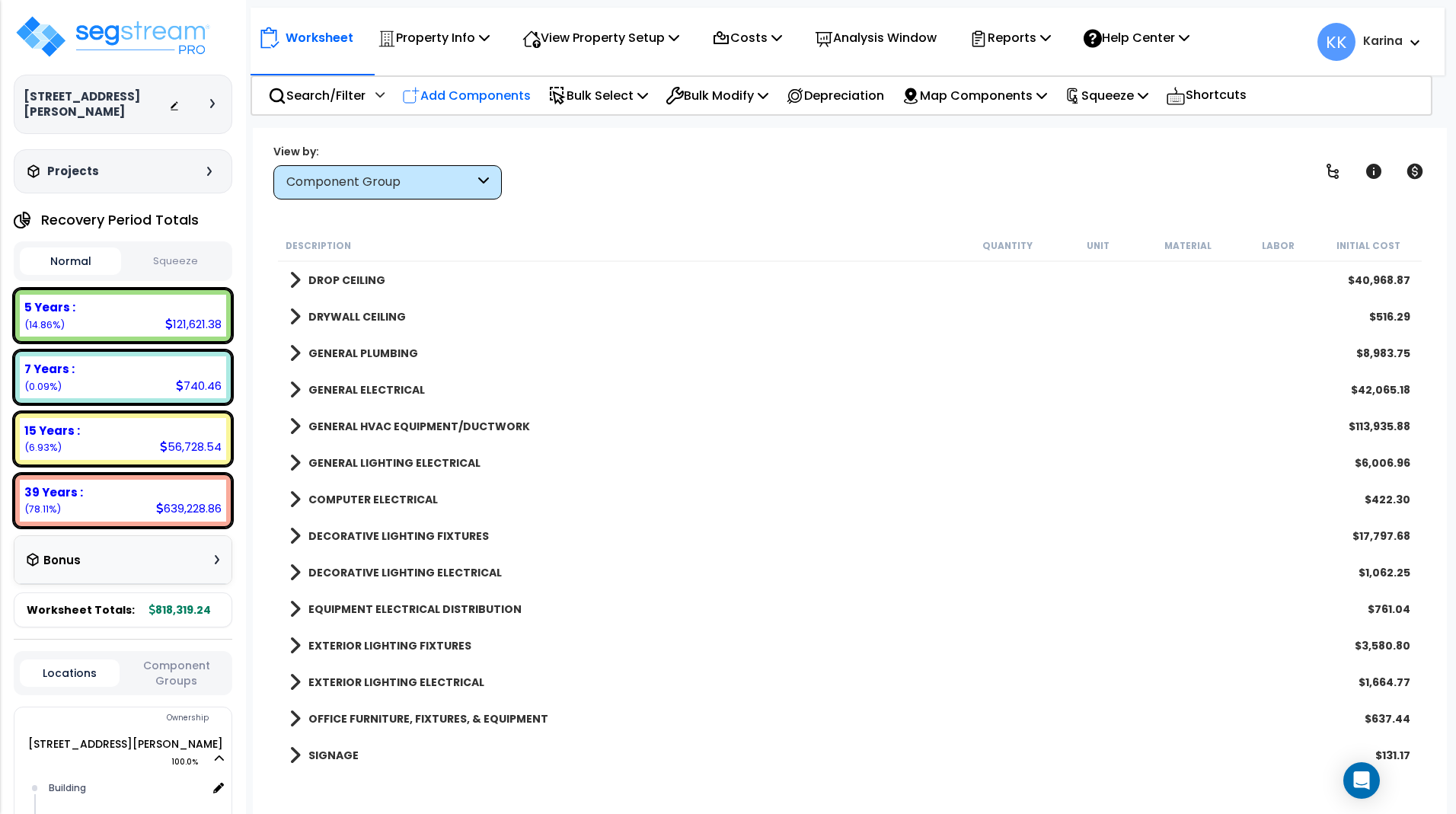
click at [463, 92] on p "Add Components" at bounding box center [465, 95] width 128 height 20
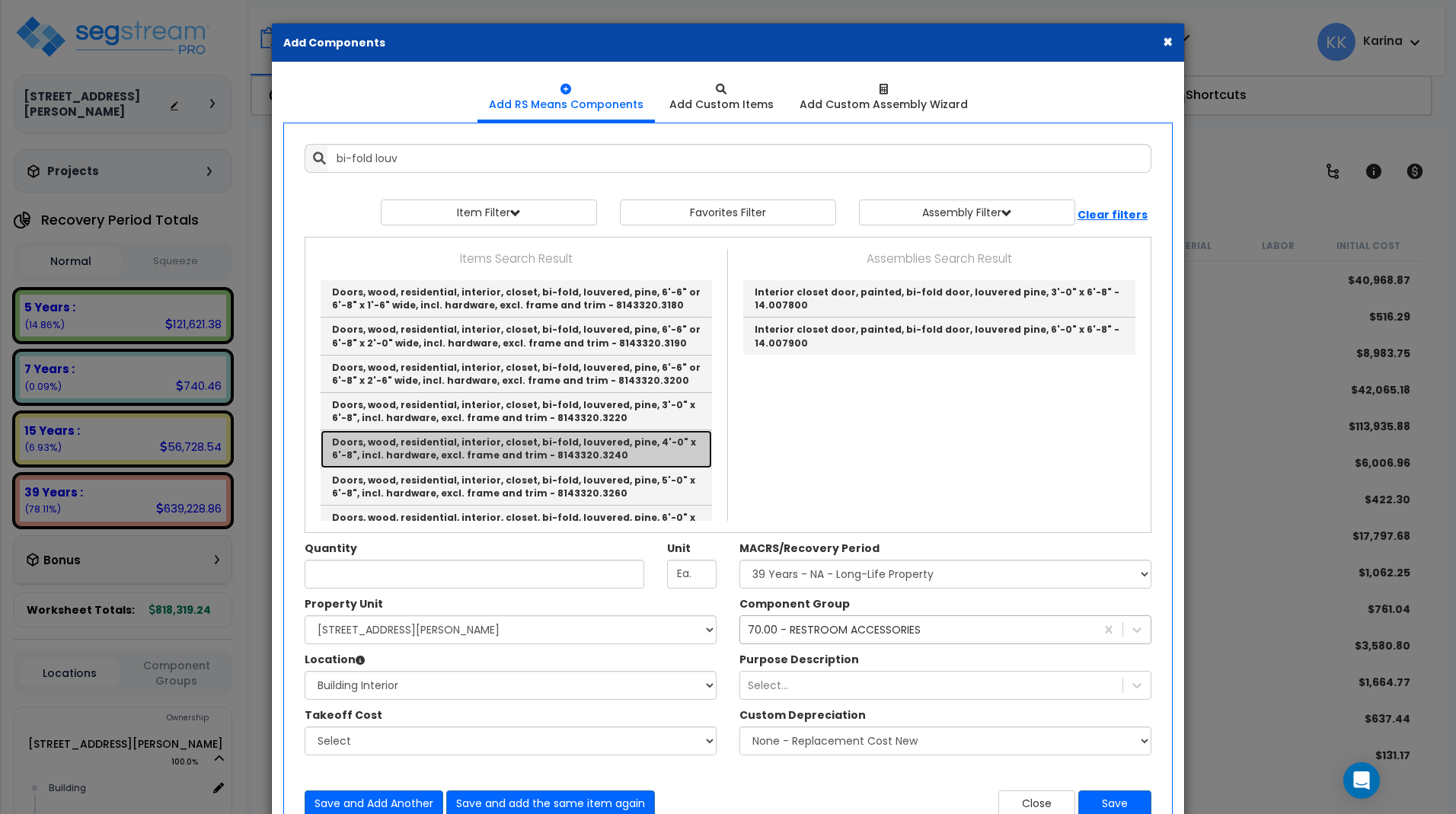
click at [429, 440] on link "Doors, wood, residential, interior, closet, bi-fold, louvered, pine, 4'-0" x 6'…" at bounding box center [516, 449] width 391 height 37
type input "Doors, wood, residential, interior, closet, bi-fold, louvered, pine, 4'-0" x 6'…"
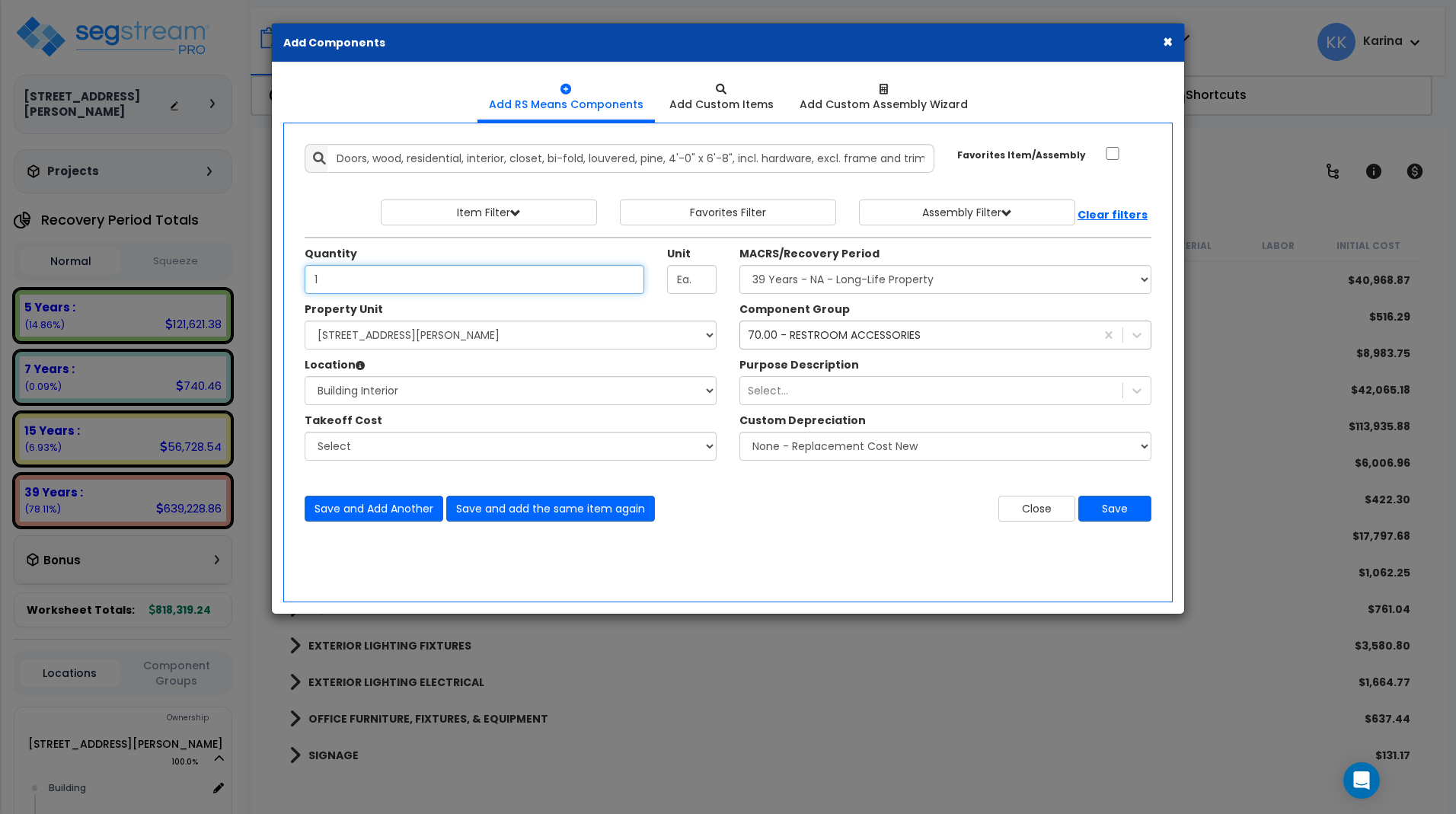
type input "1"
click at [883, 332] on div "70.00 - RESTROOM ACCESSORIES" at bounding box center [834, 335] width 173 height 15
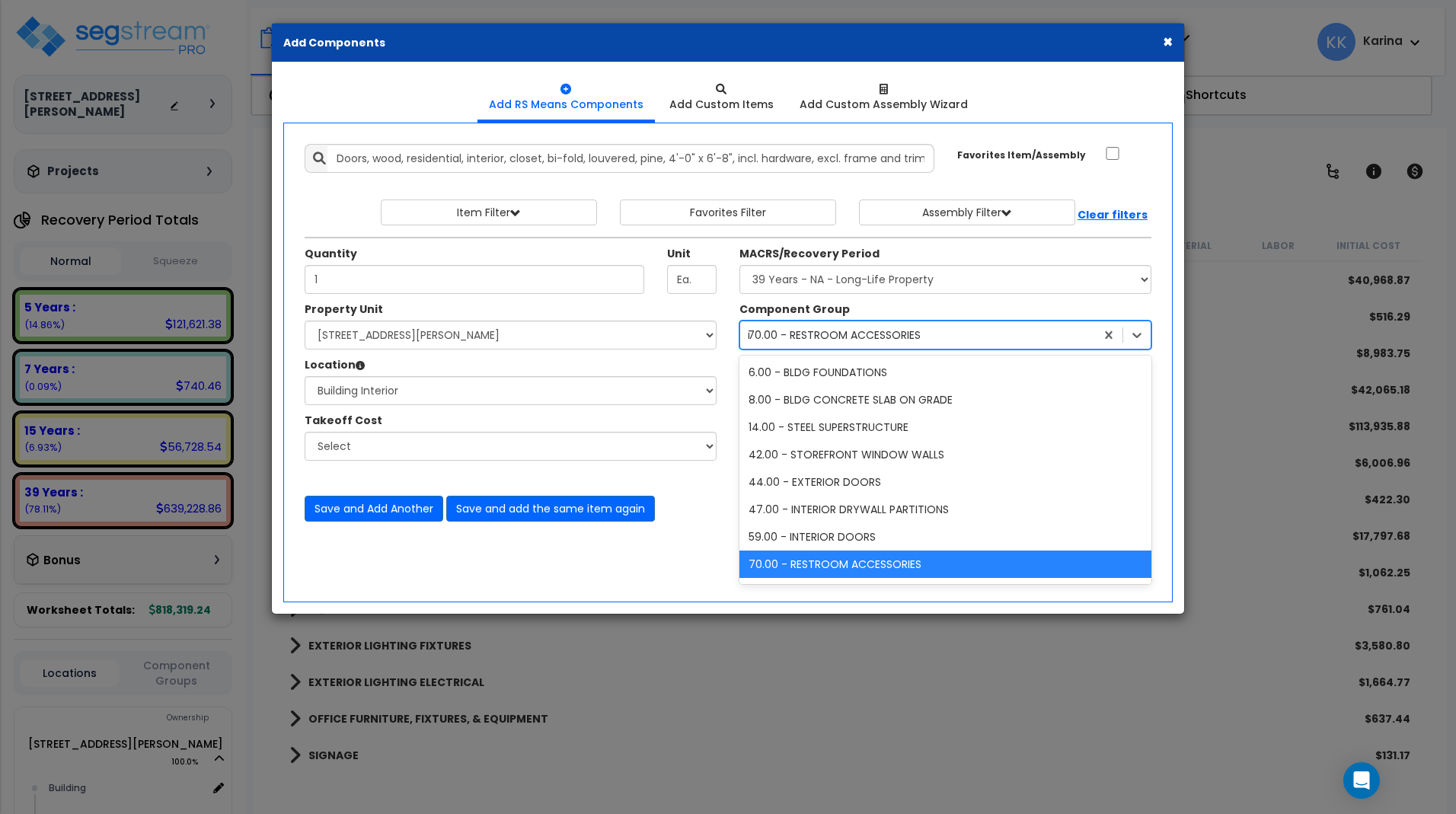
scroll to position [3, 0]
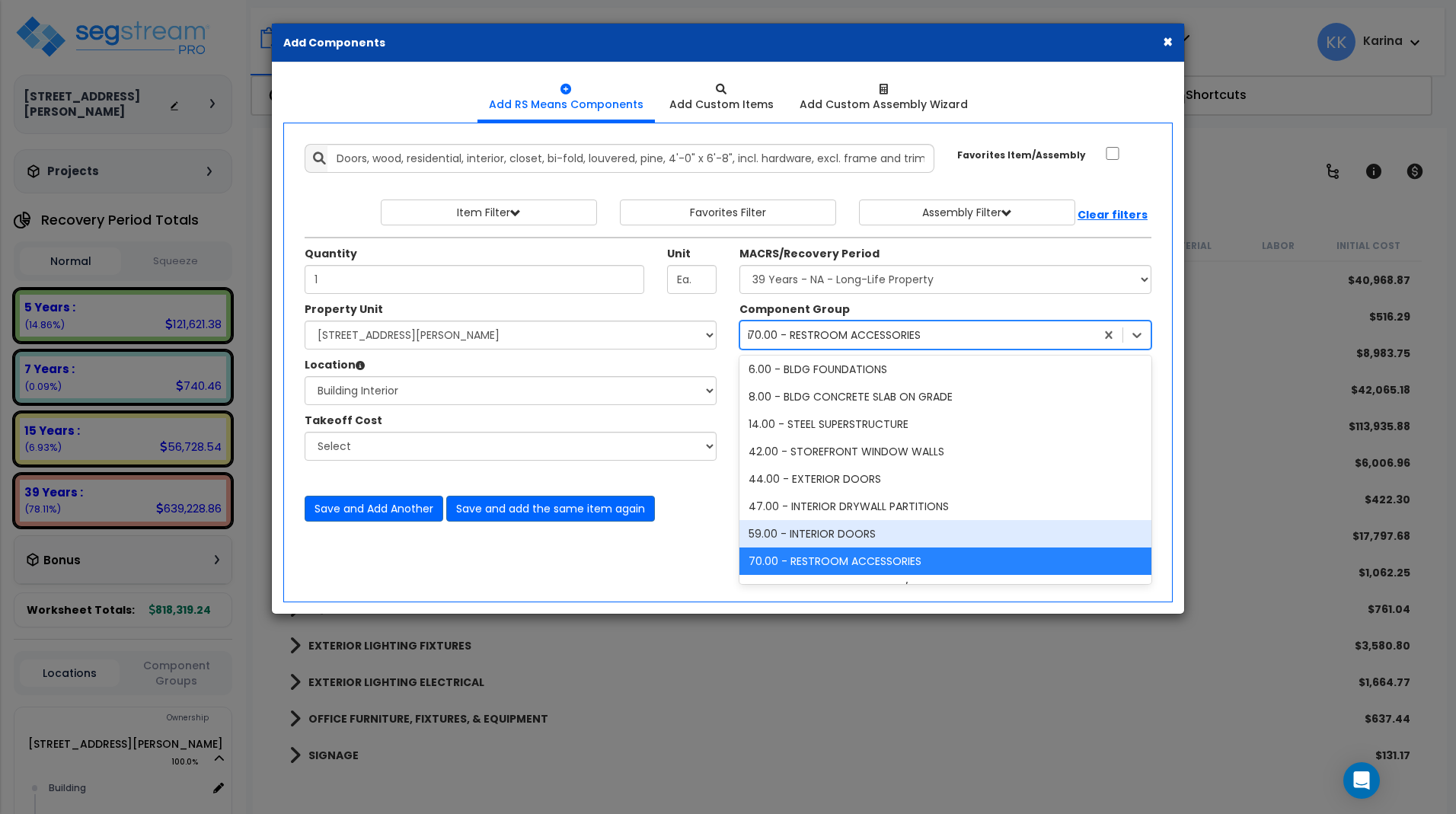
click at [832, 530] on div "59.00 - INTERIOR DOORS" at bounding box center [945, 533] width 412 height 28
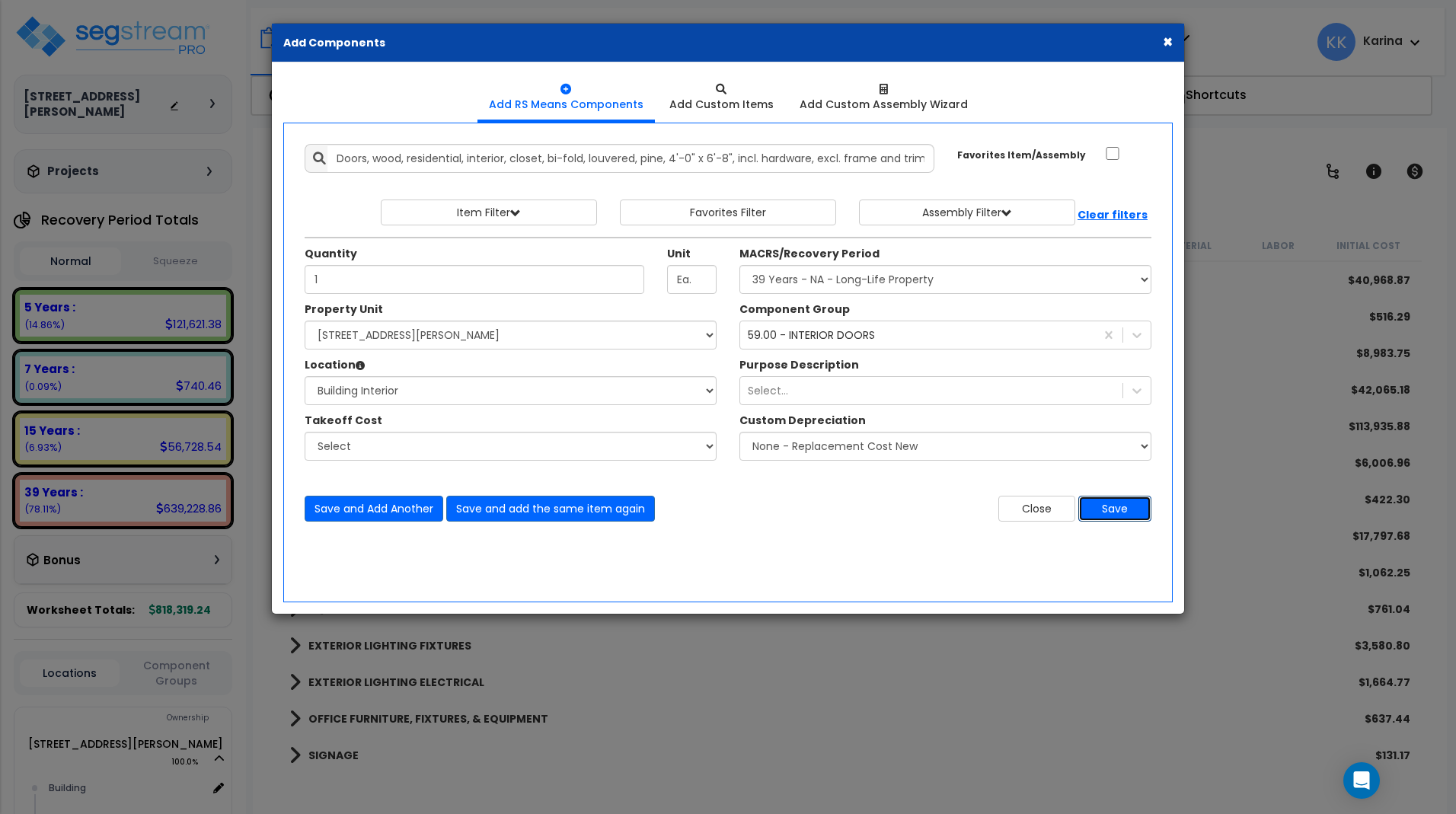
click at [1129, 506] on button "Save" at bounding box center [1114, 509] width 73 height 26
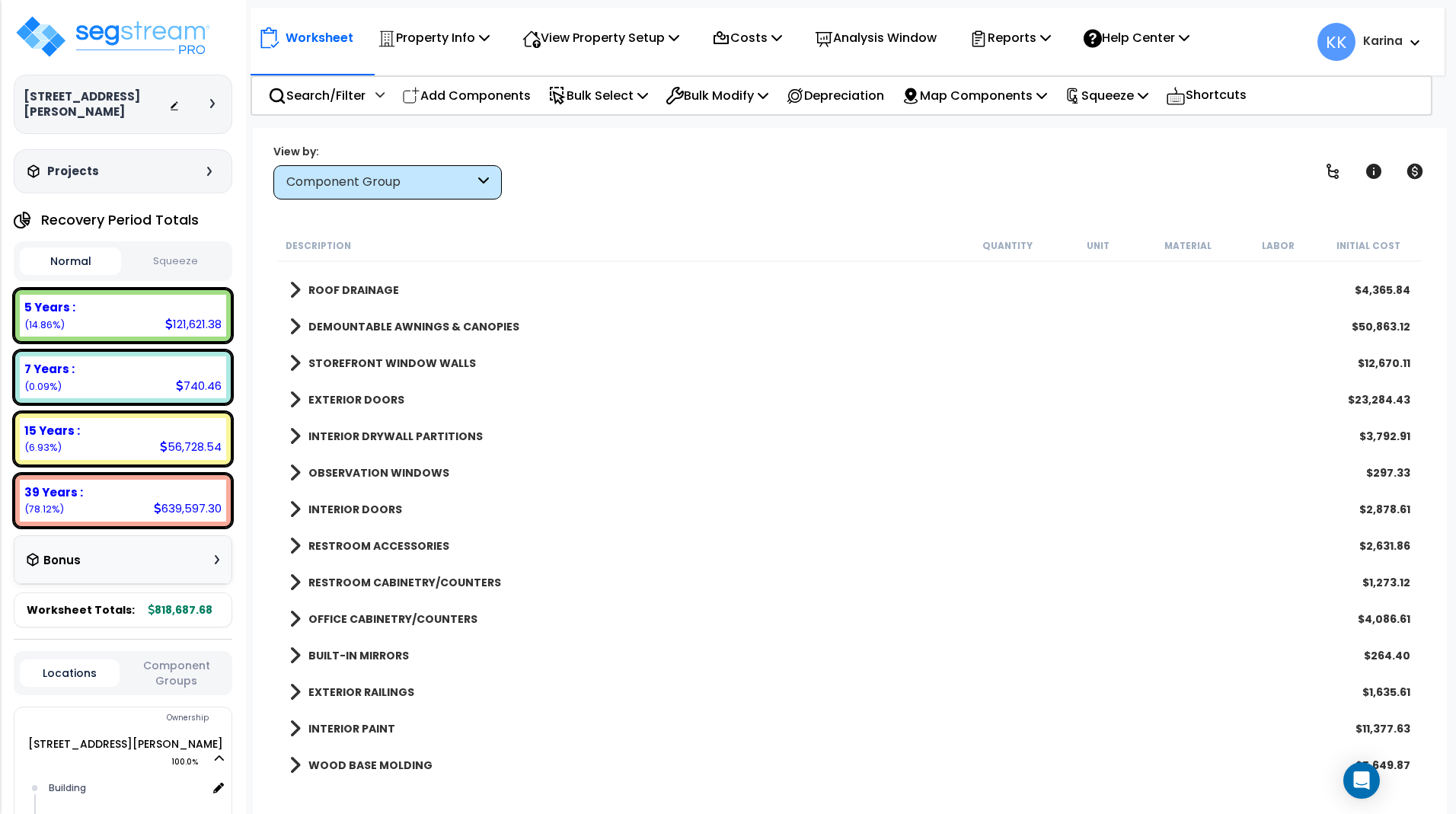
scroll to position [72, 0]
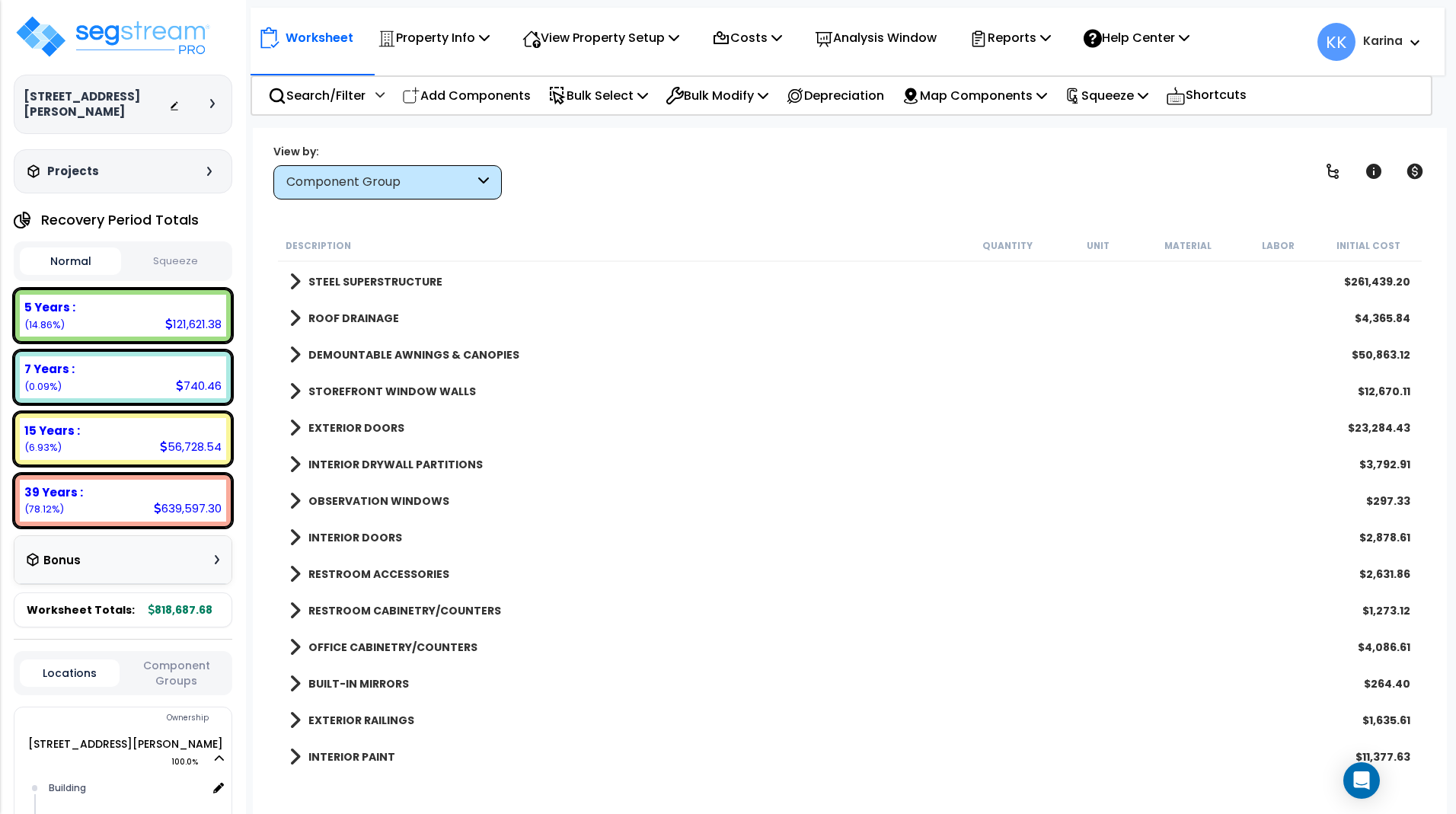
click at [293, 426] on span at bounding box center [295, 427] width 11 height 21
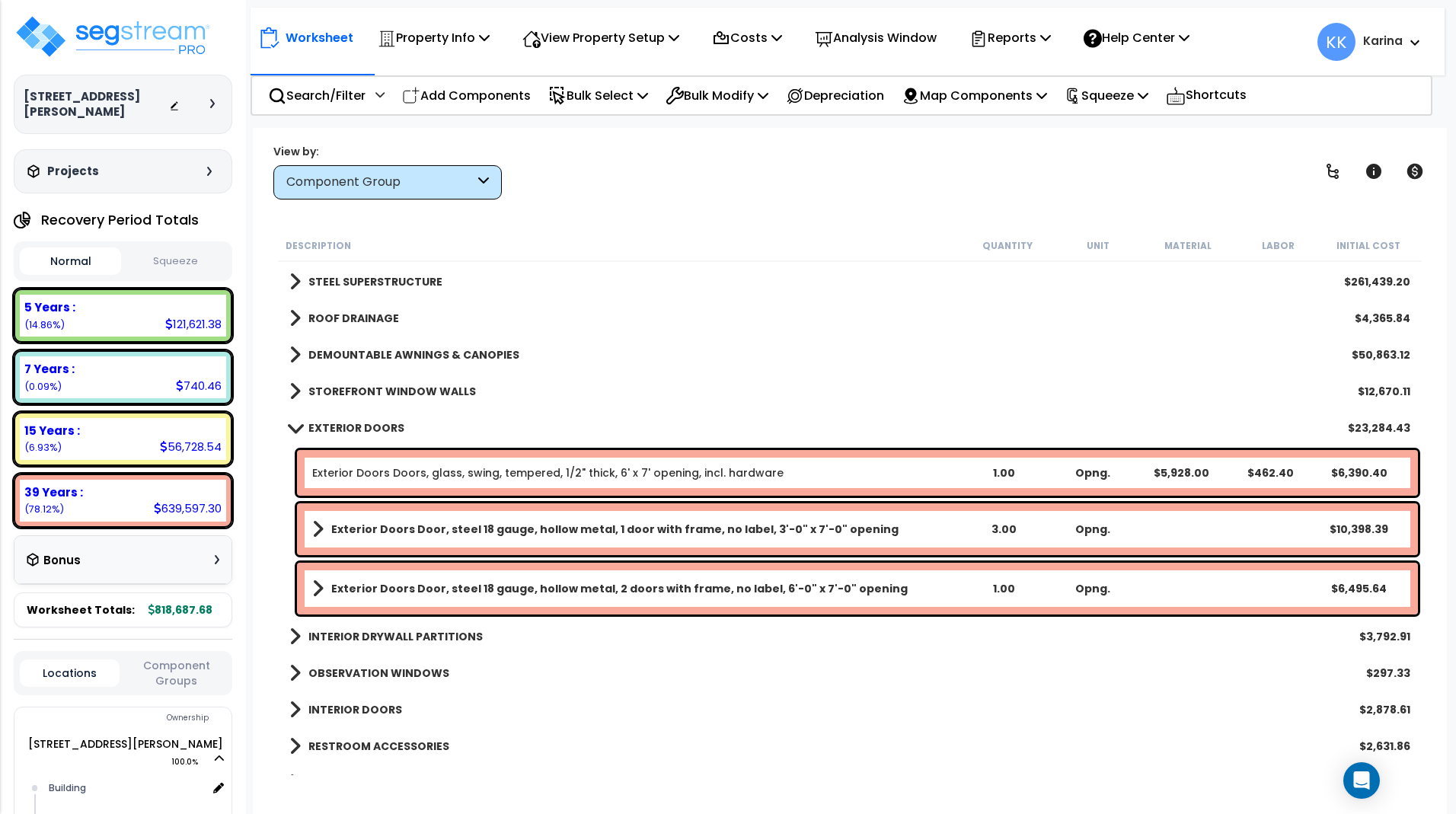
click at [293, 426] on span at bounding box center [295, 427] width 21 height 11
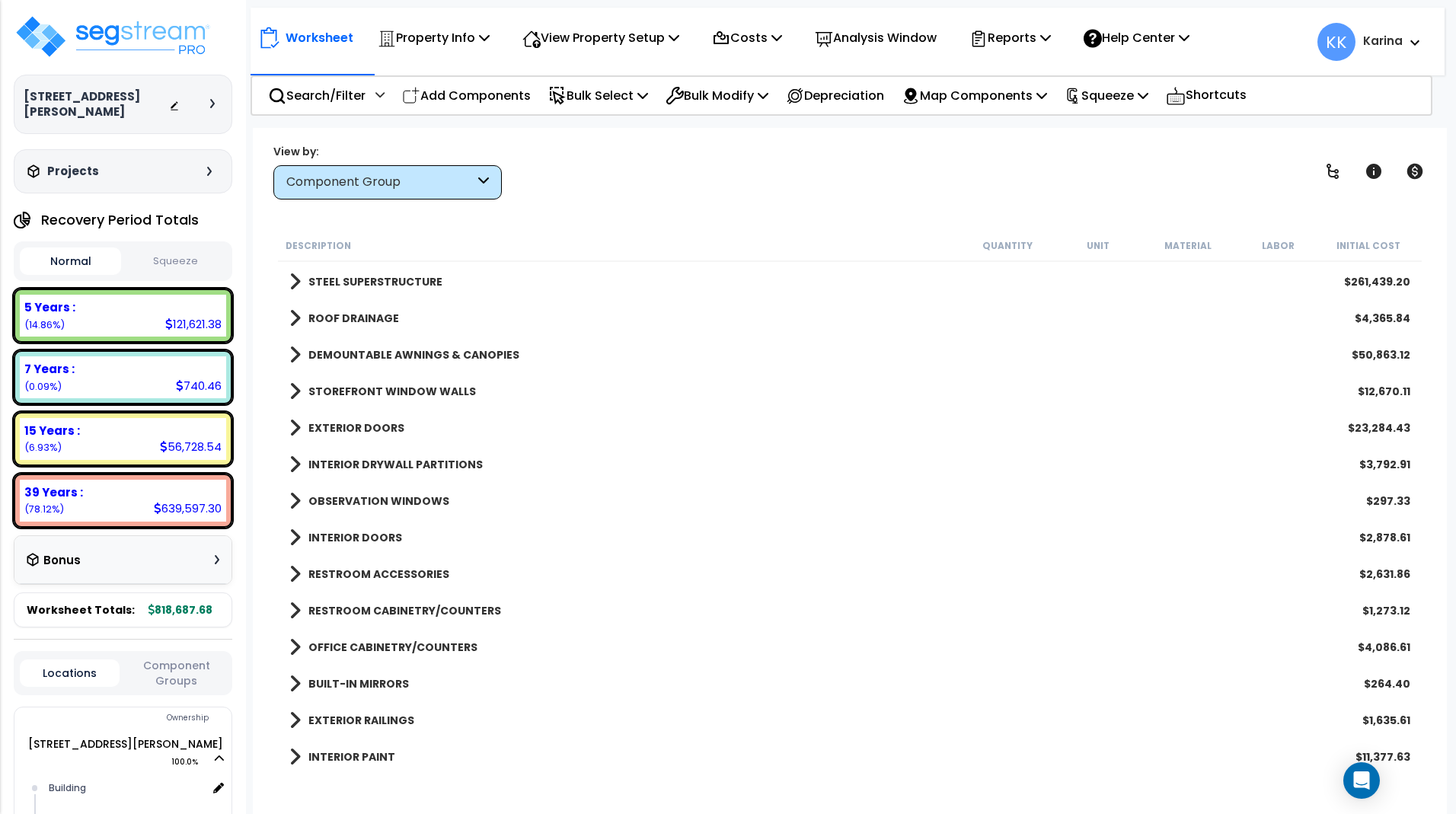
click at [294, 533] on span at bounding box center [295, 537] width 11 height 21
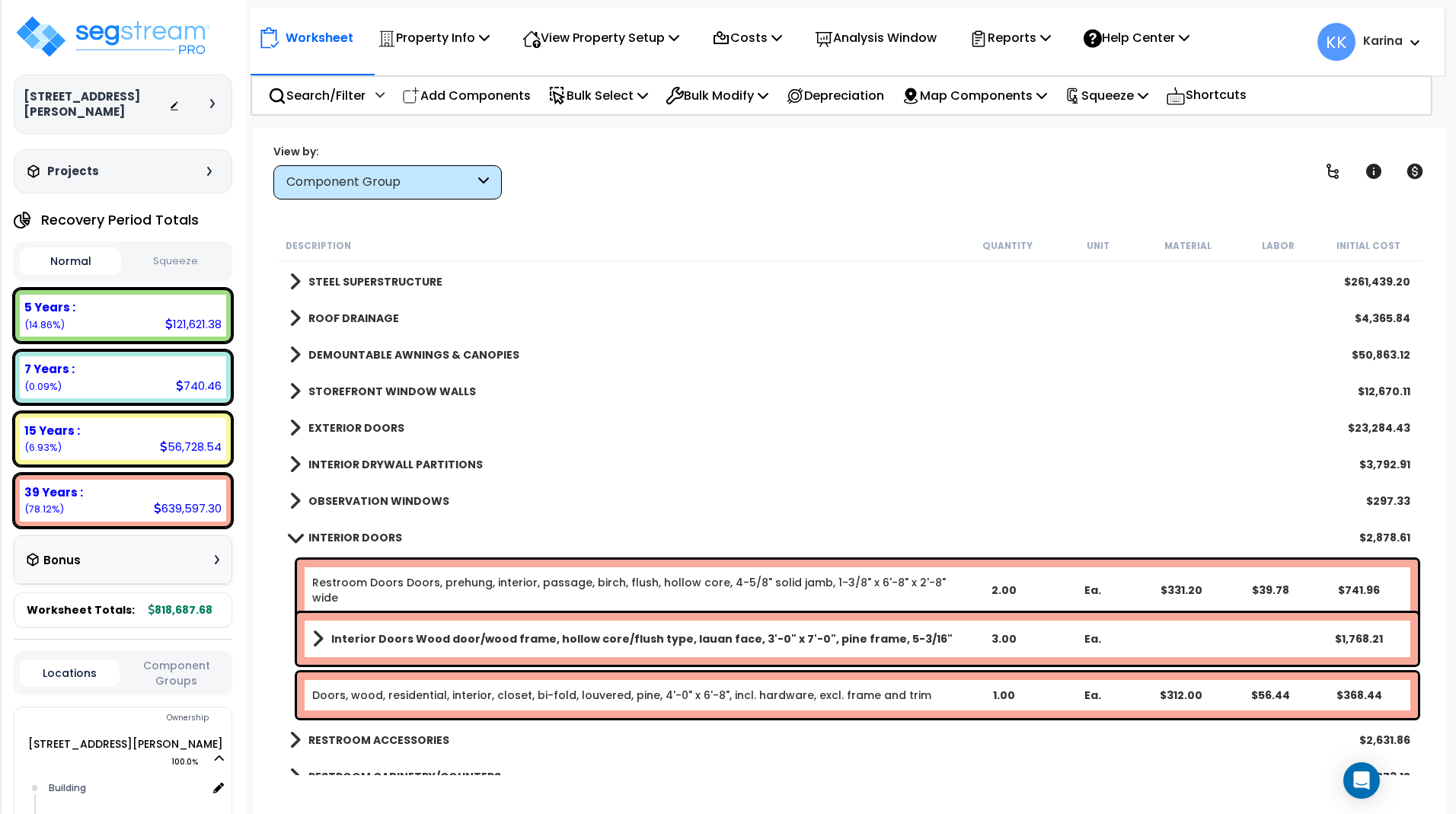
scroll to position [163, 0]
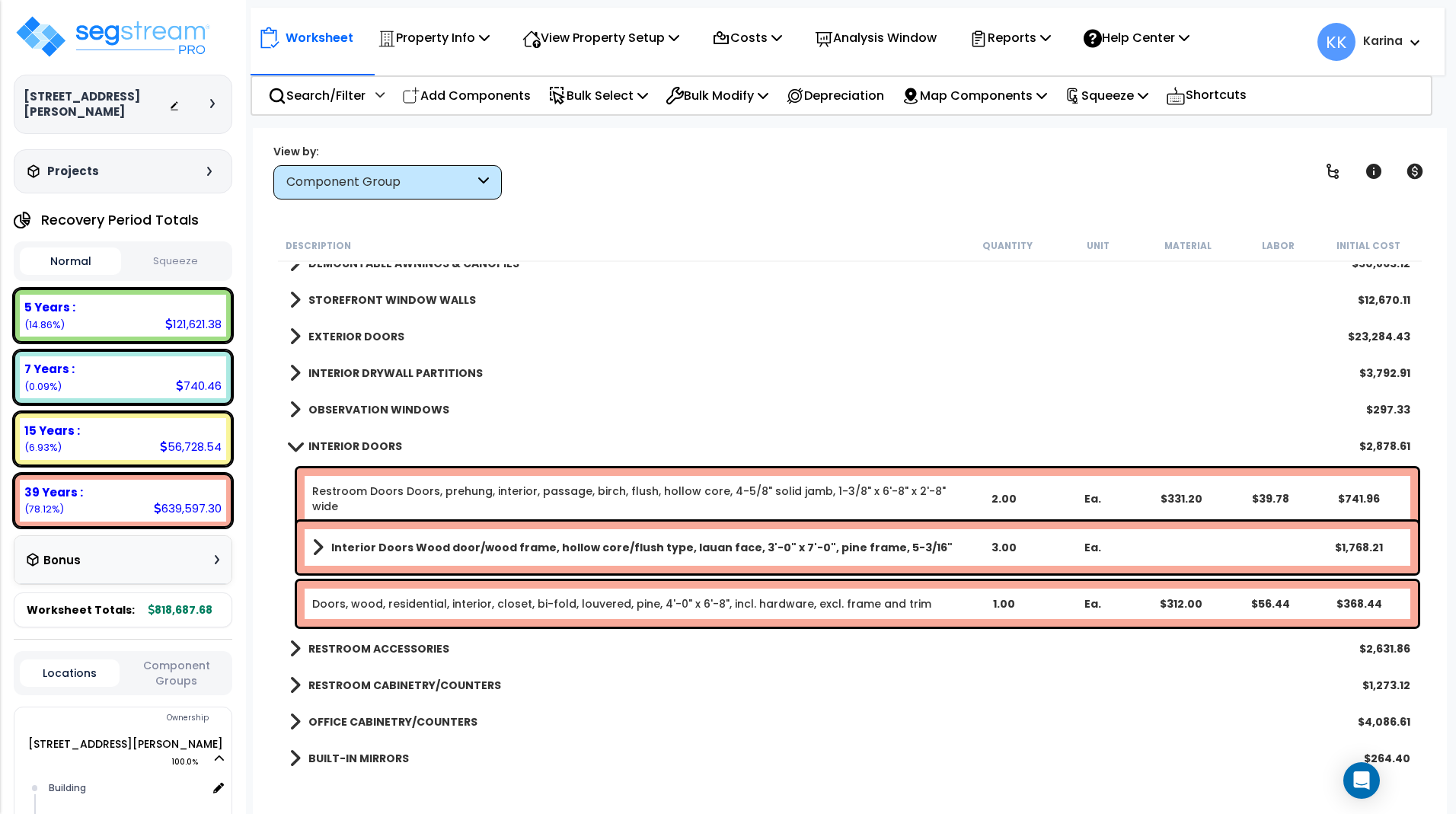
click at [367, 493] on link "Restroom Doors Doors, prehung, interior, passage, birch, flush, hollow core, 4-…" at bounding box center [635, 498] width 646 height 30
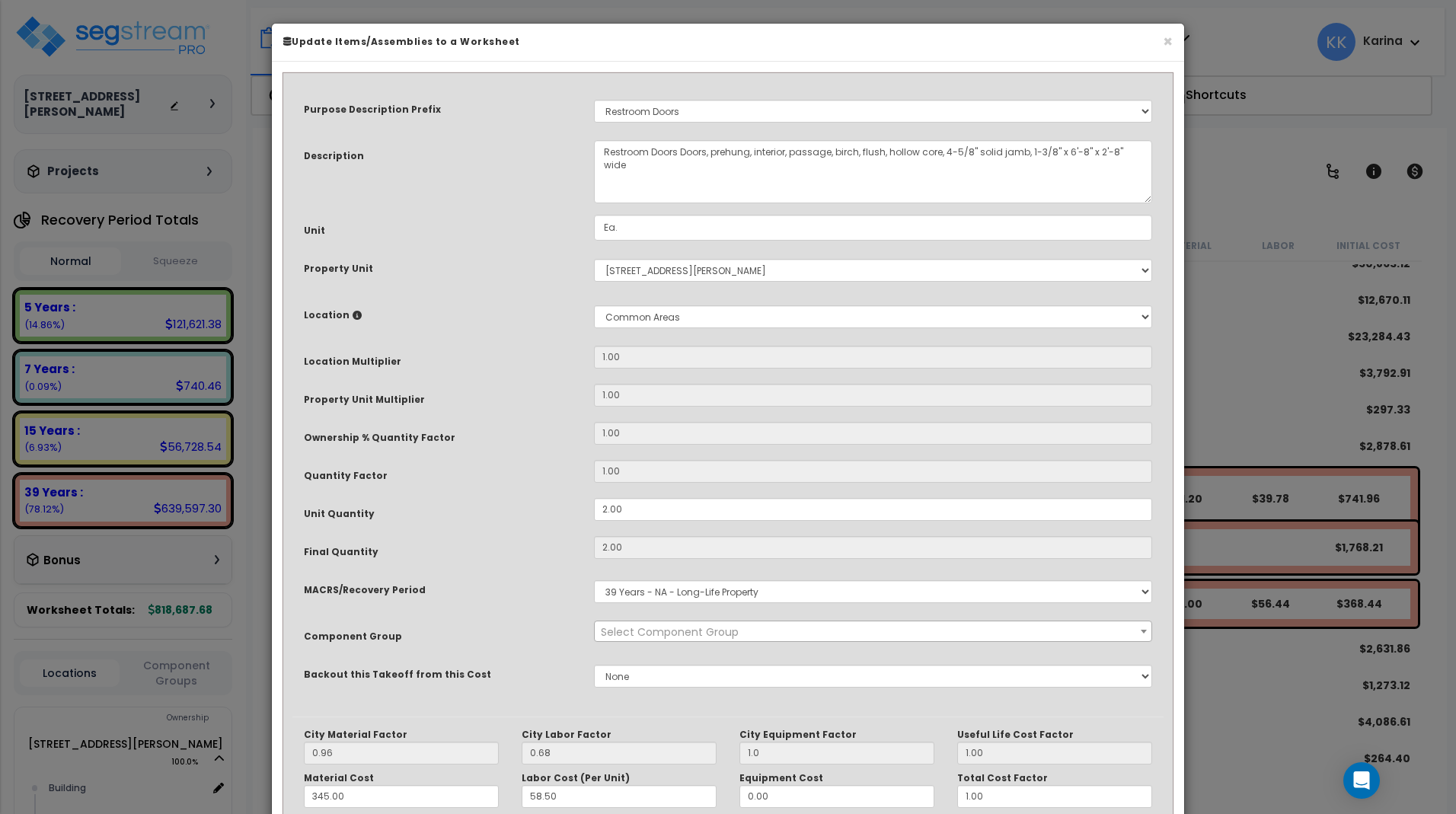
select select "56882"
drag, startPoint x: 601, startPoint y: 510, endPoint x: 577, endPoint y: 510, distance: 24.0
click at [577, 510] on div "Unit Quantity 2.00" at bounding box center [728, 510] width 872 height 27
drag, startPoint x: 624, startPoint y: 510, endPoint x: 572, endPoint y: 510, distance: 52.0
click at [594, 510] on input "2.00" at bounding box center [872, 509] width 559 height 23
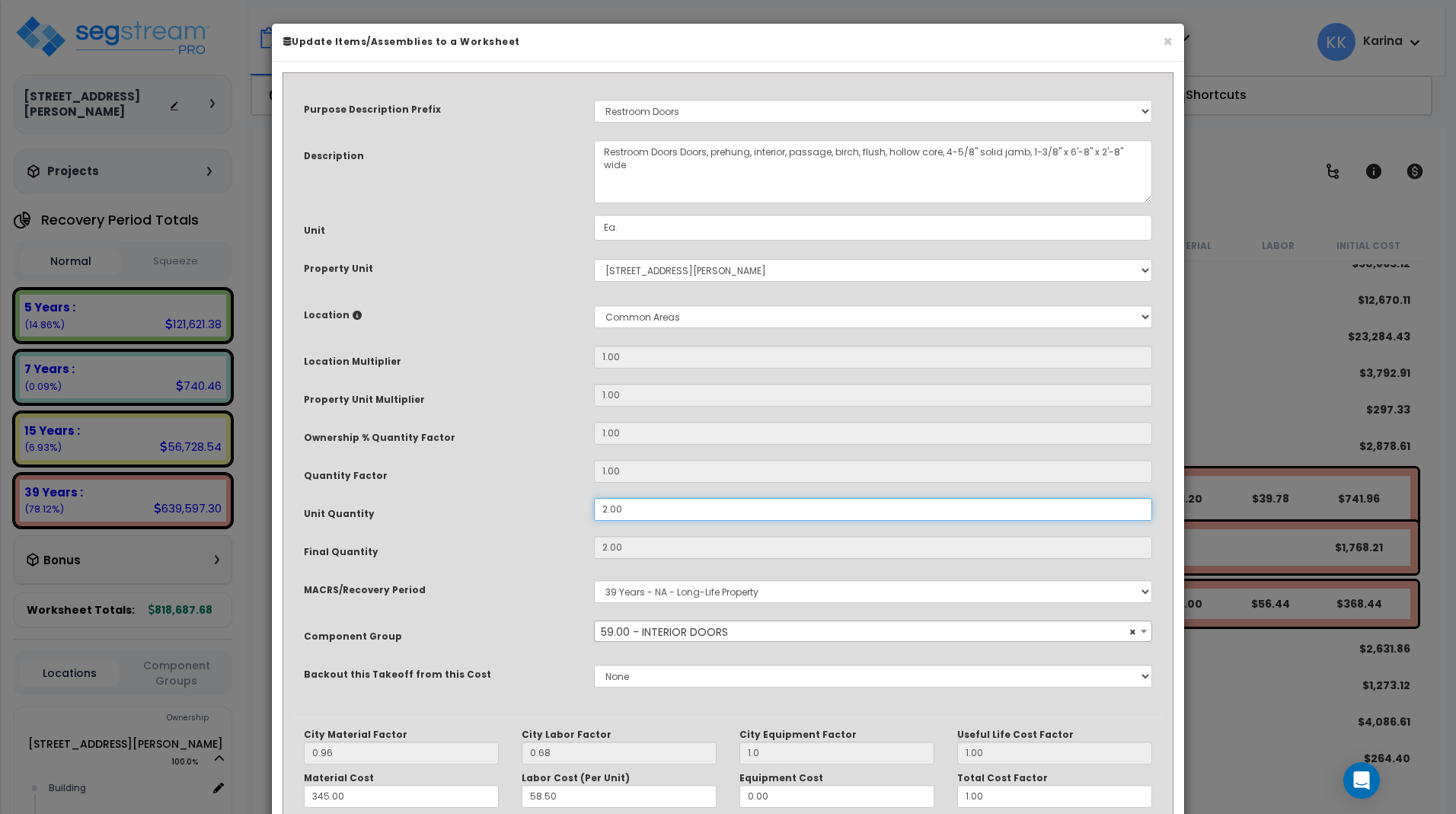
type input "1"
type input "$370.98"
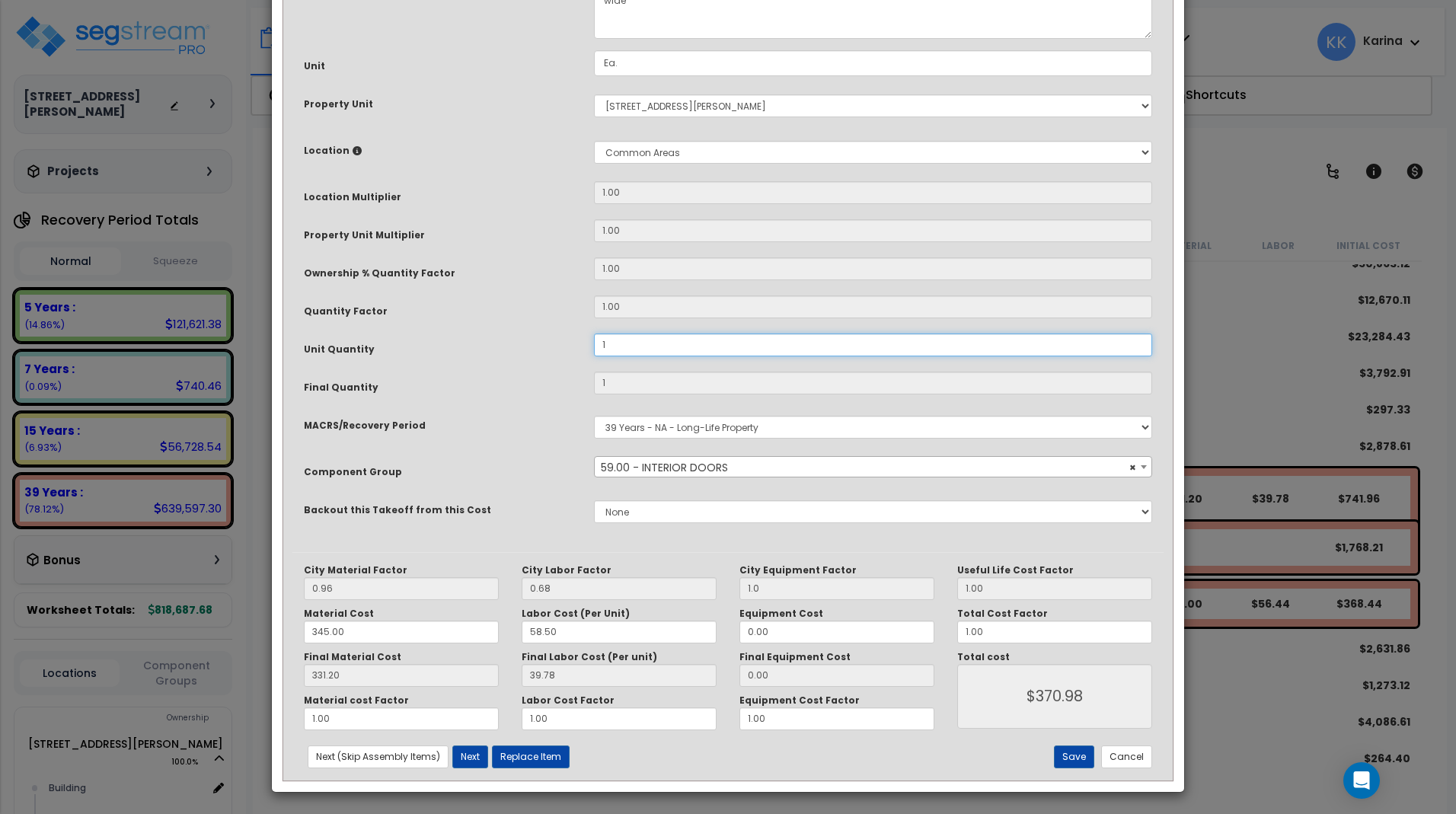
scroll to position [166, 0]
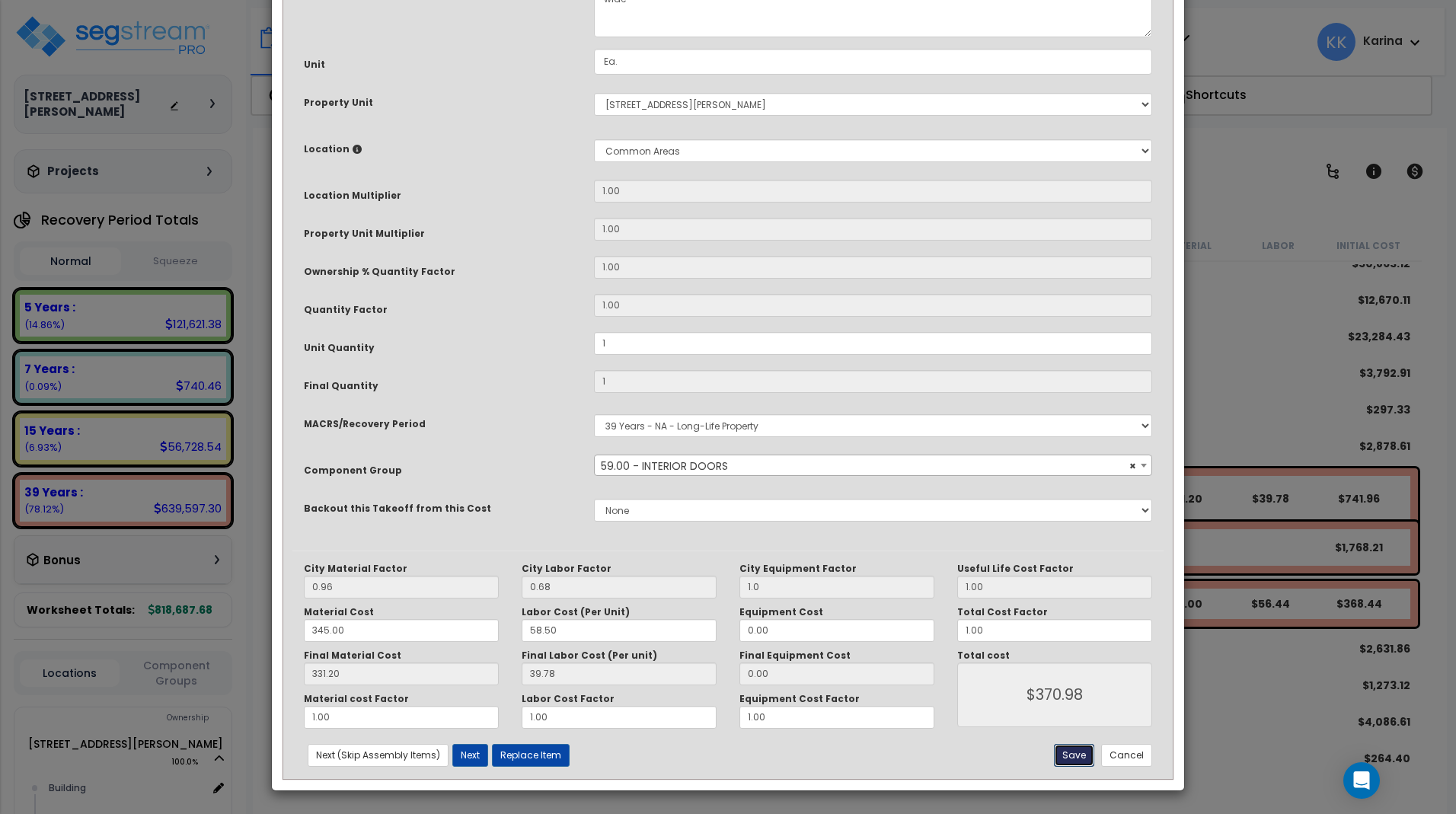
click at [1071, 754] on button "Save" at bounding box center [1075, 755] width 41 height 23
type input "1.00"
type input "370.98"
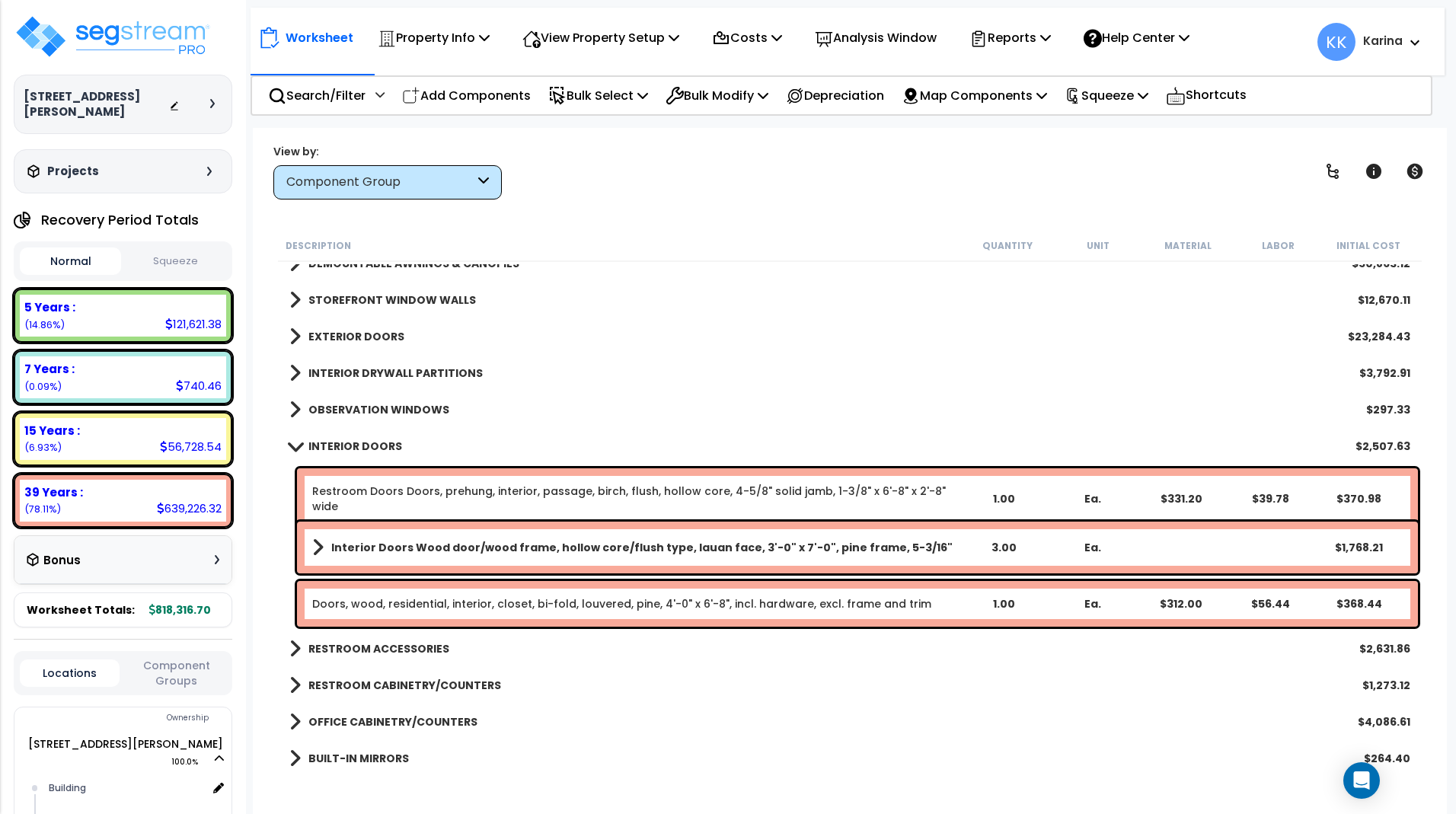
click at [652, 736] on div "OFFICE CABINETRY/COUNTERS $4,086.61" at bounding box center [849, 722] width 1137 height 37
click at [703, 748] on div "BUILT-IN MIRRORS $264.40" at bounding box center [849, 759] width 1137 height 37
click at [441, 541] on b "Interior Doors Wood door/wood frame, hollow core/flush type, lauan face, 3'-0" …" at bounding box center [642, 547] width 621 height 15
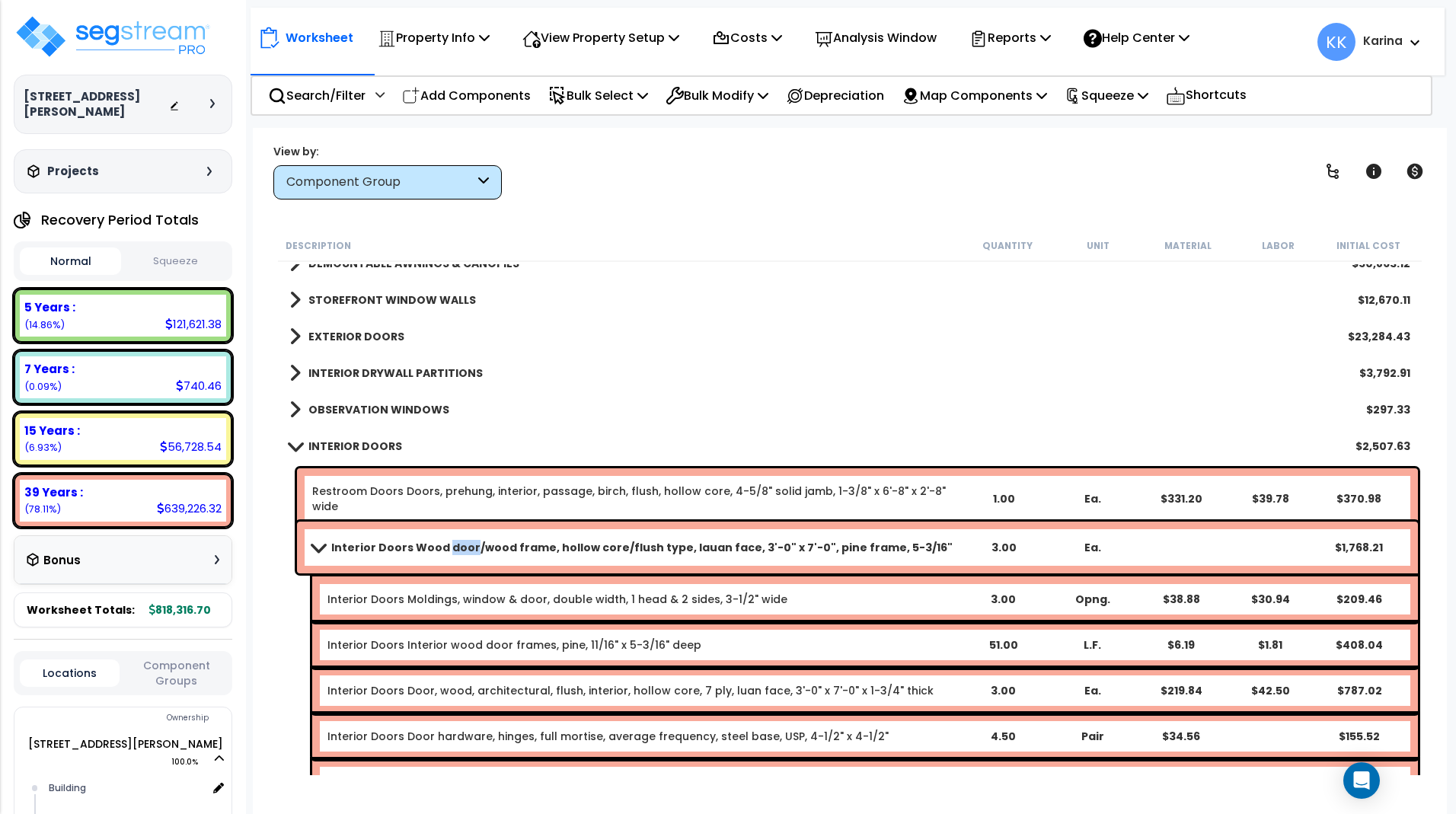
click at [441, 541] on b "Interior Doors Wood door/wood frame, hollow core/flush type, lauan face, 3'-0" …" at bounding box center [642, 547] width 621 height 15
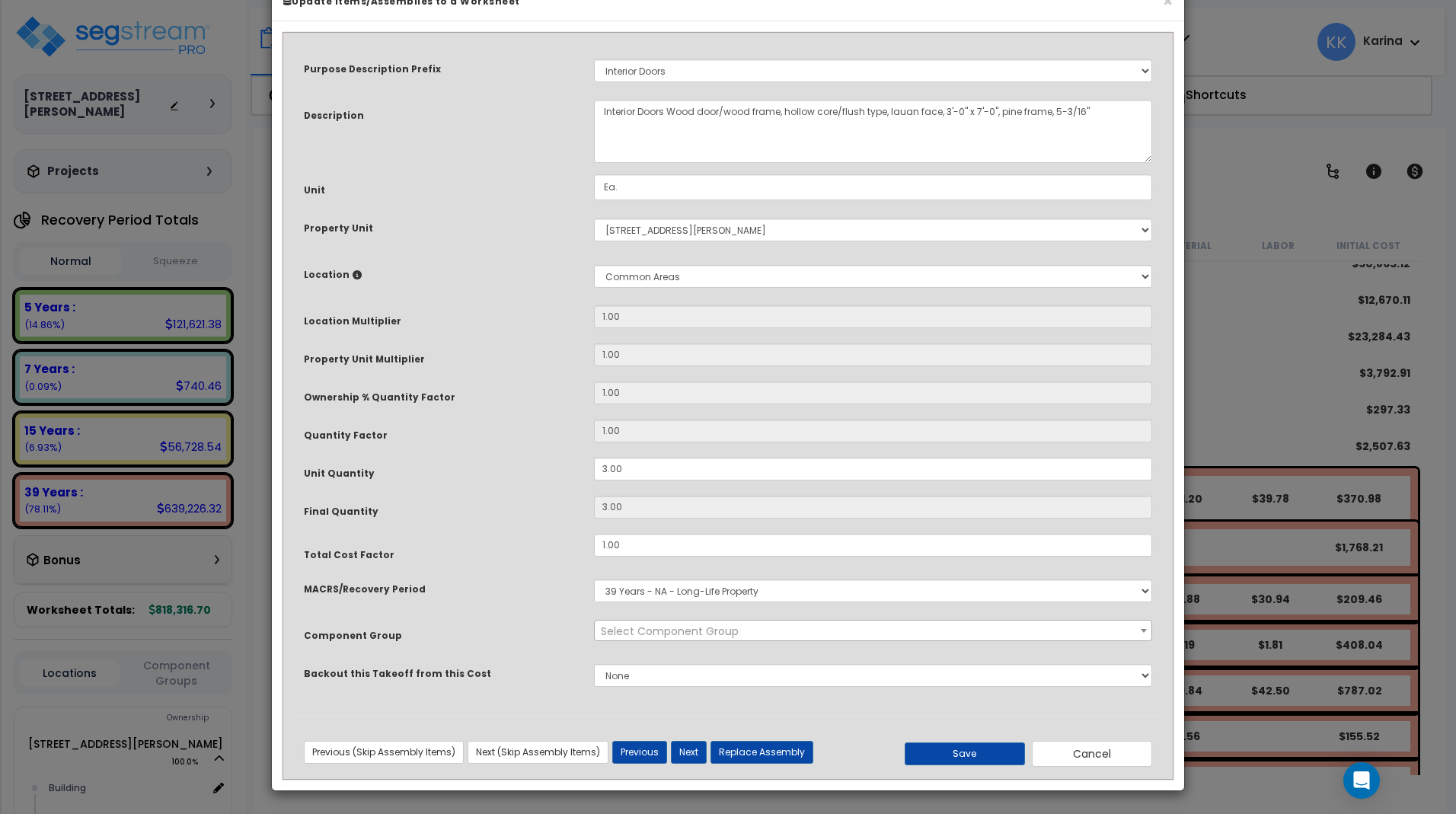
select select "56882"
drag, startPoint x: 646, startPoint y: 511, endPoint x: 523, endPoint y: 510, distance: 123.0
click at [594, 480] on input "3.00" at bounding box center [872, 469] width 559 height 23
type input "3"
type input "6"
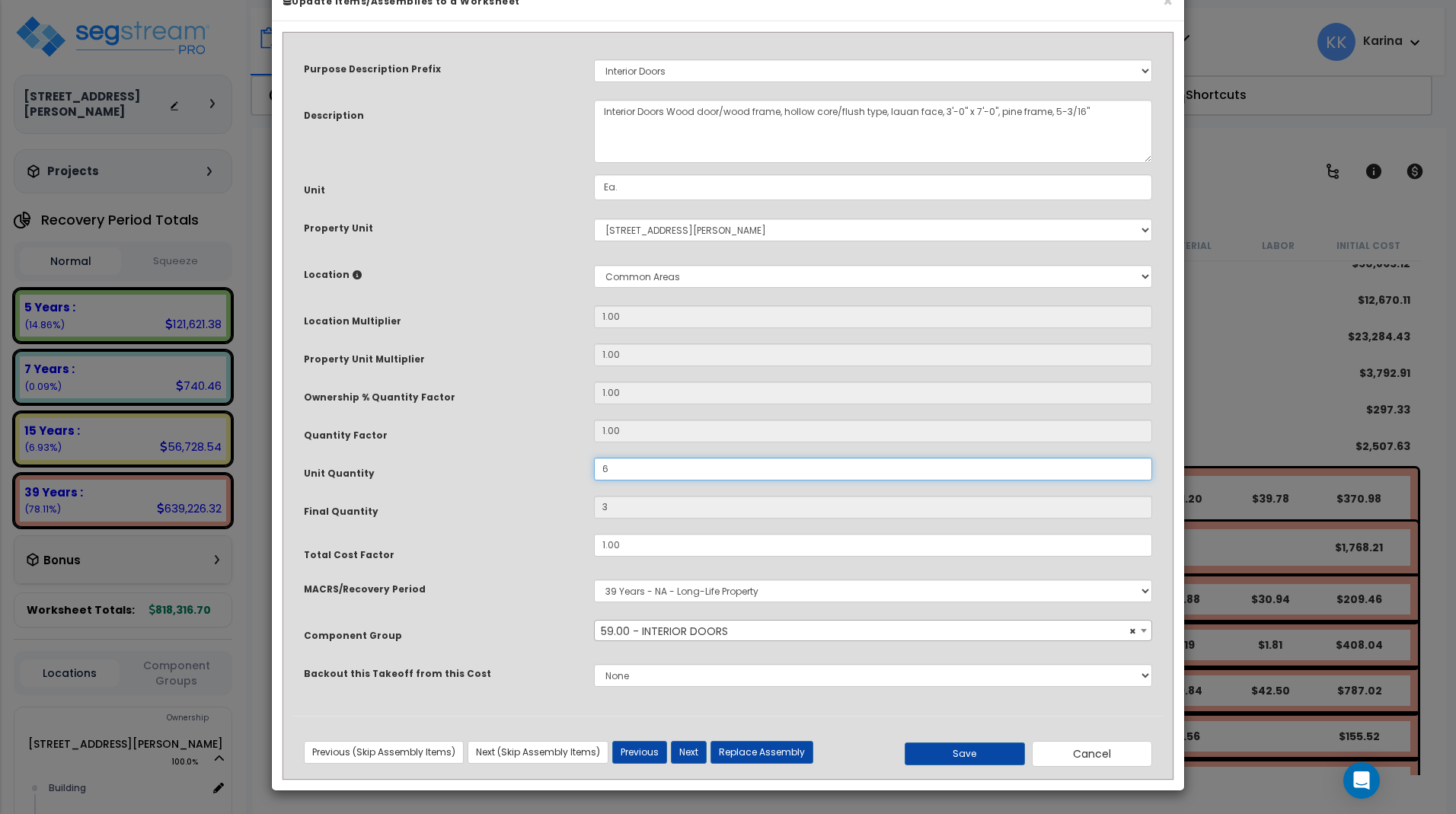
type input "6"
click at [975, 765] on button "Save" at bounding box center [965, 753] width 120 height 23
type input "6.00"
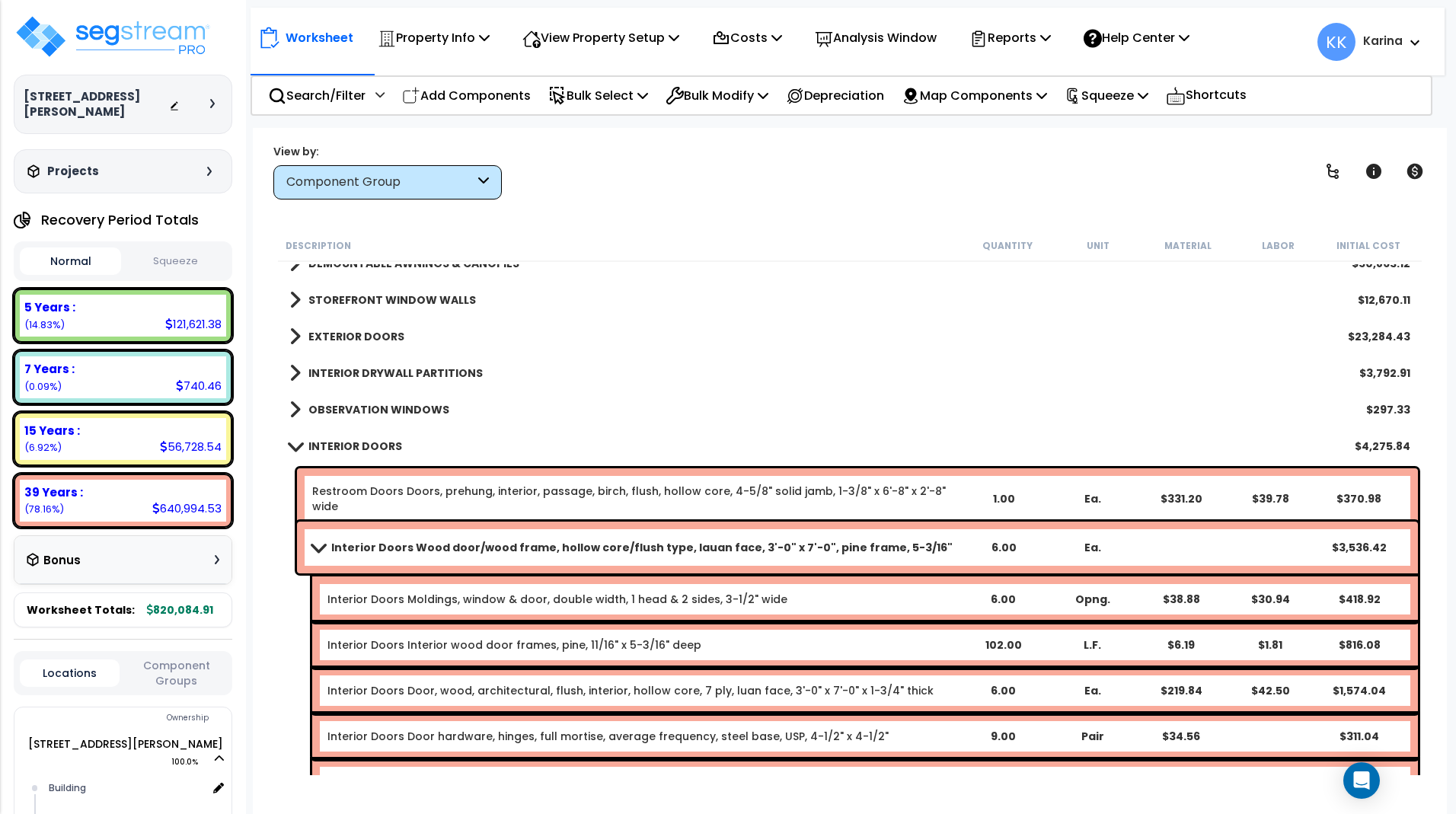
click at [314, 545] on span at bounding box center [317, 546] width 21 height 11
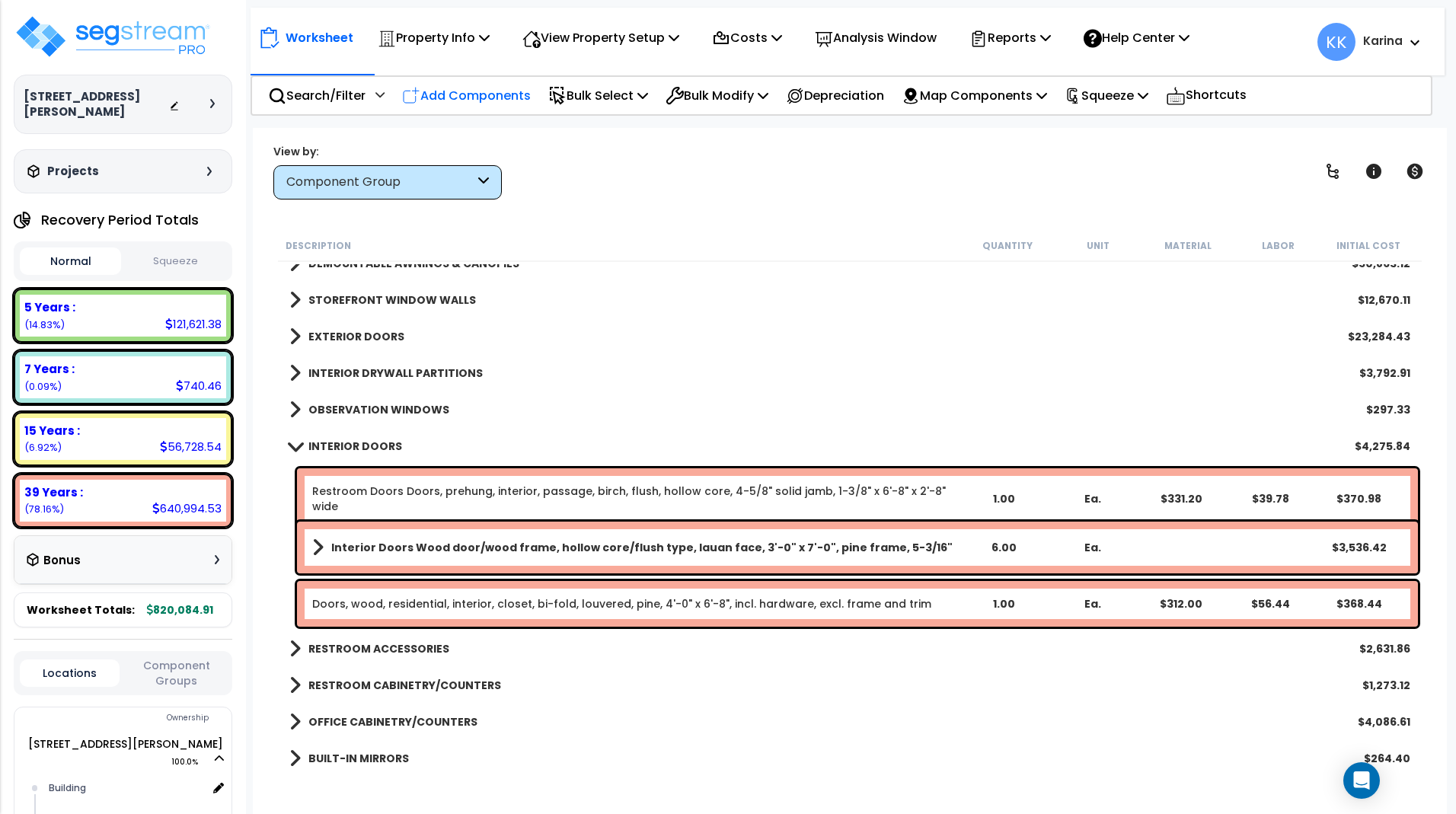
click at [489, 91] on p "Add Components" at bounding box center [465, 95] width 128 height 20
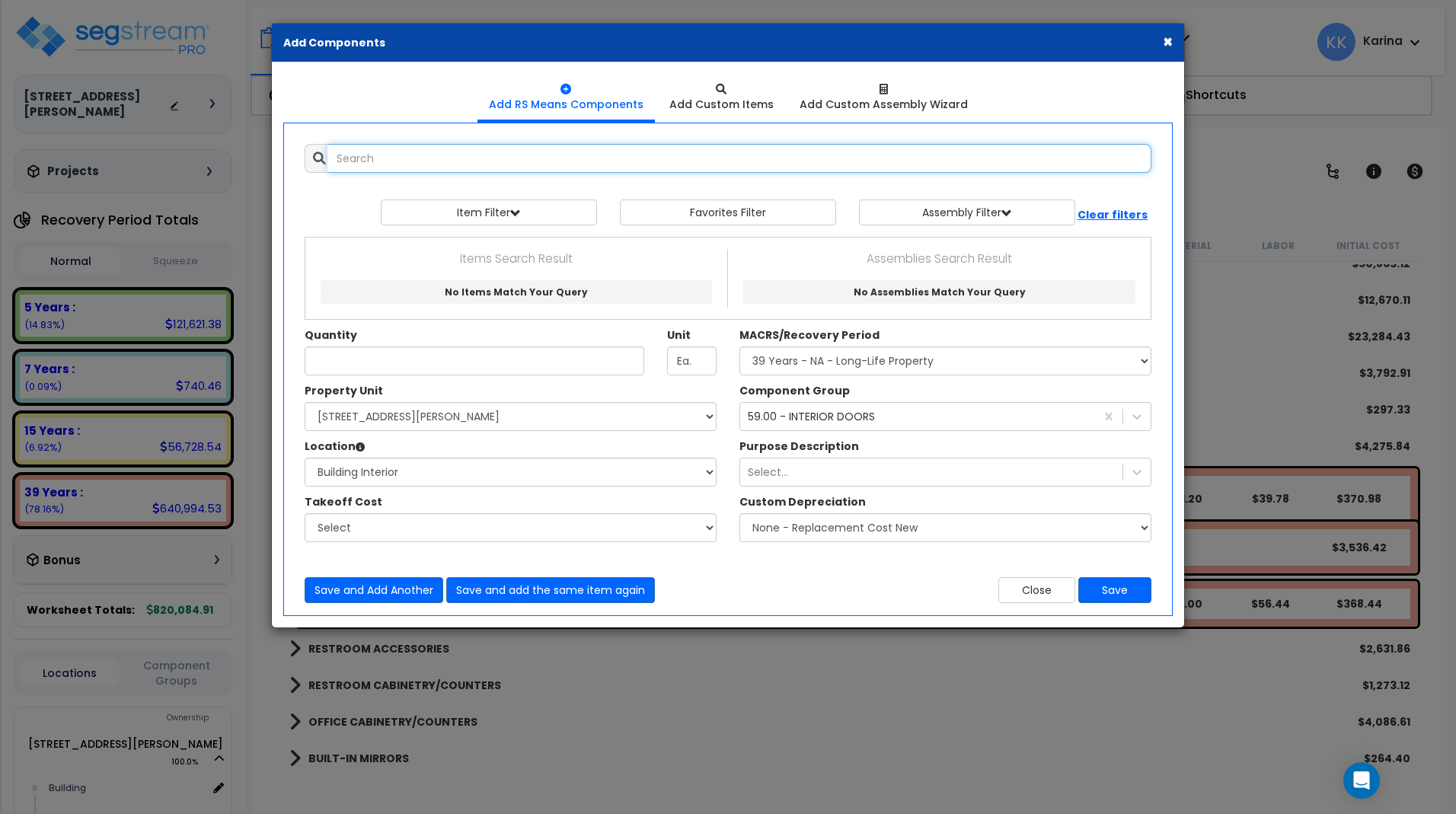
click at [462, 159] on input "text" at bounding box center [740, 158] width 824 height 29
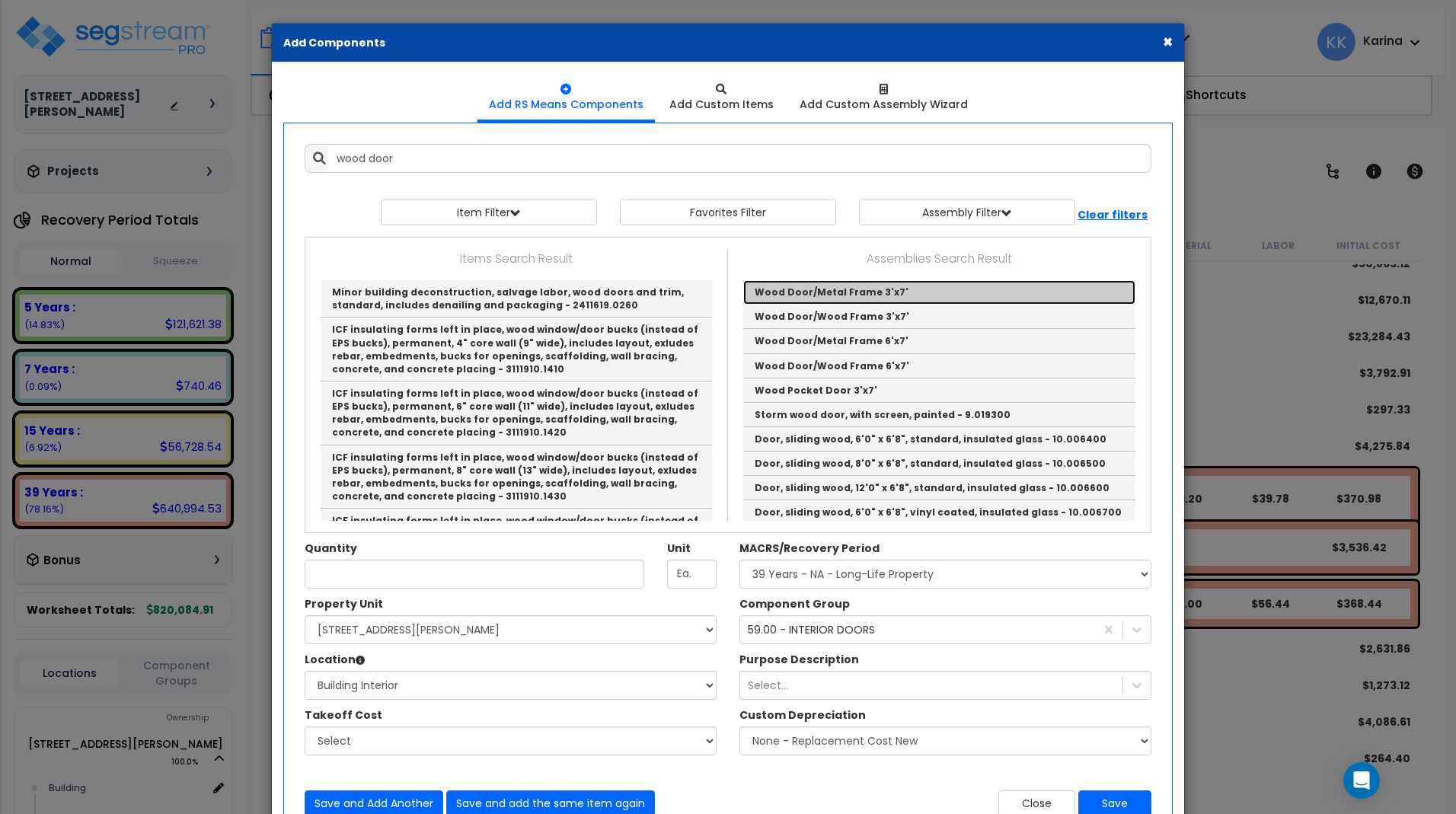
click at [767, 296] on link "Wood Door/Metal Frame 3'x7'" at bounding box center [939, 293] width 392 height 24
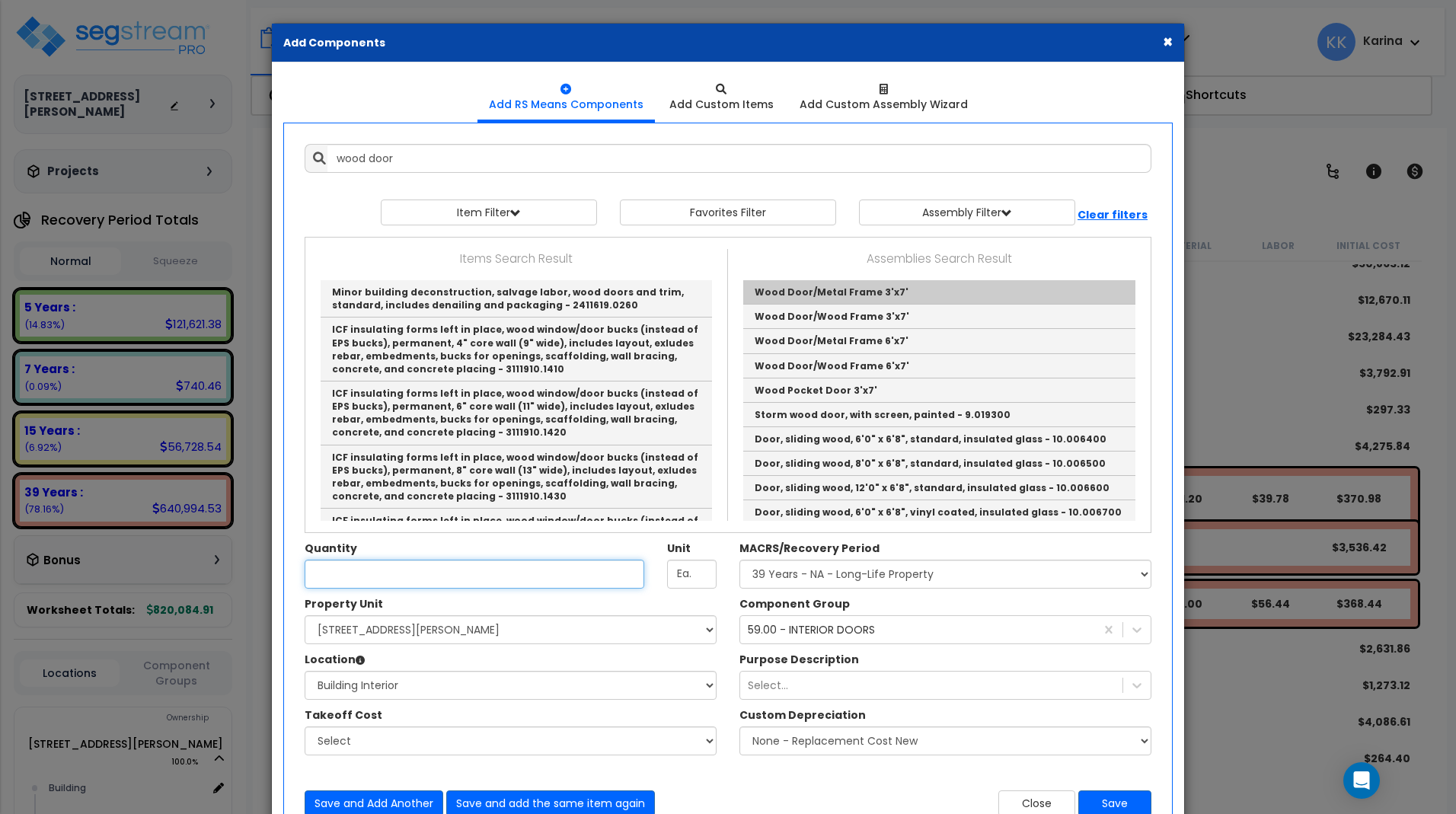
type input "Wood Door/Metal Frame 3'x7'"
checkbox input "true"
type input "EA"
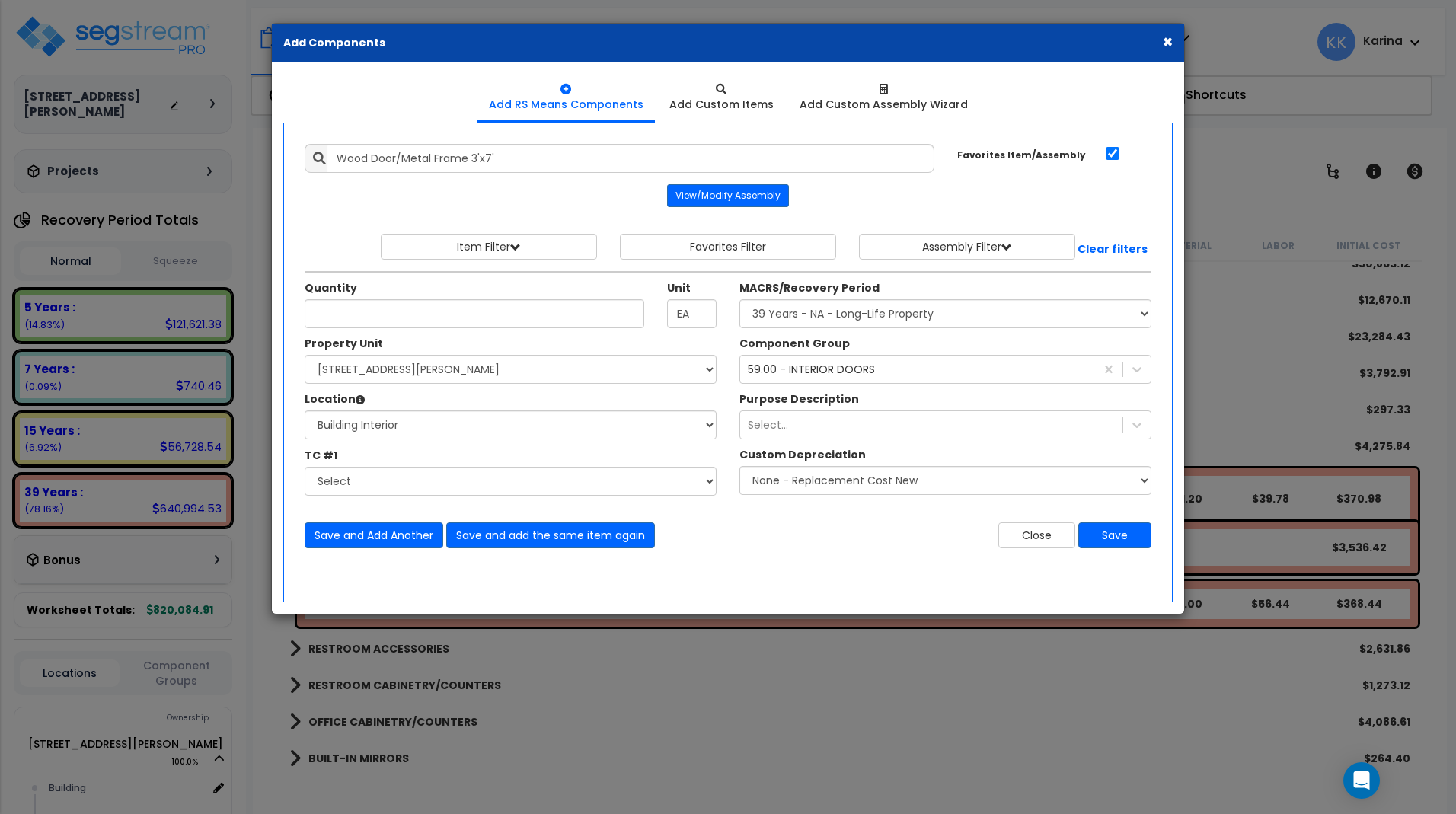
click at [710, 760] on div "× Add Components Add RS Means Components Add Custom Items Add Items" at bounding box center [728, 407] width 1456 height 814
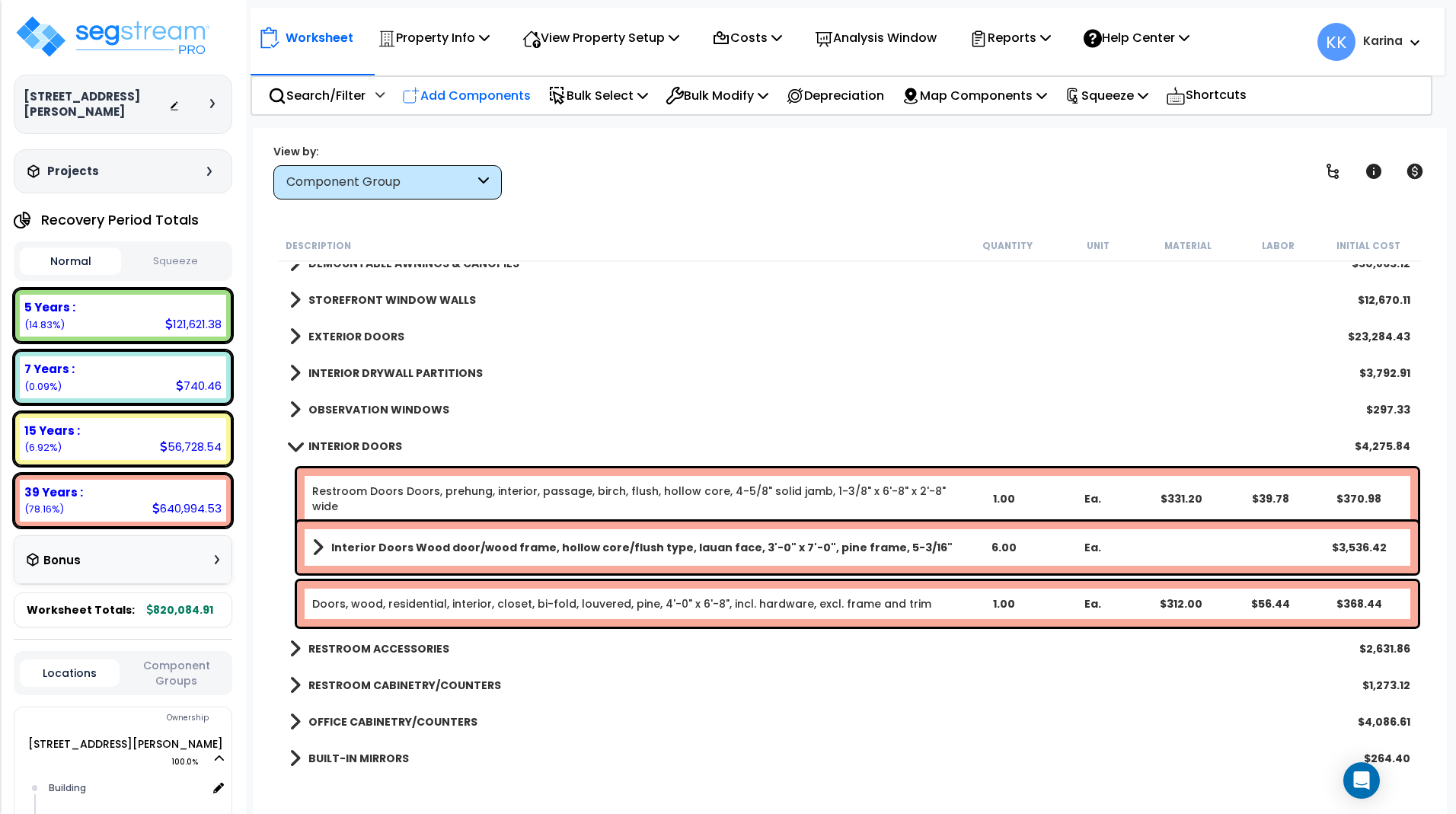
click at [466, 91] on p "Add Components" at bounding box center [465, 95] width 128 height 20
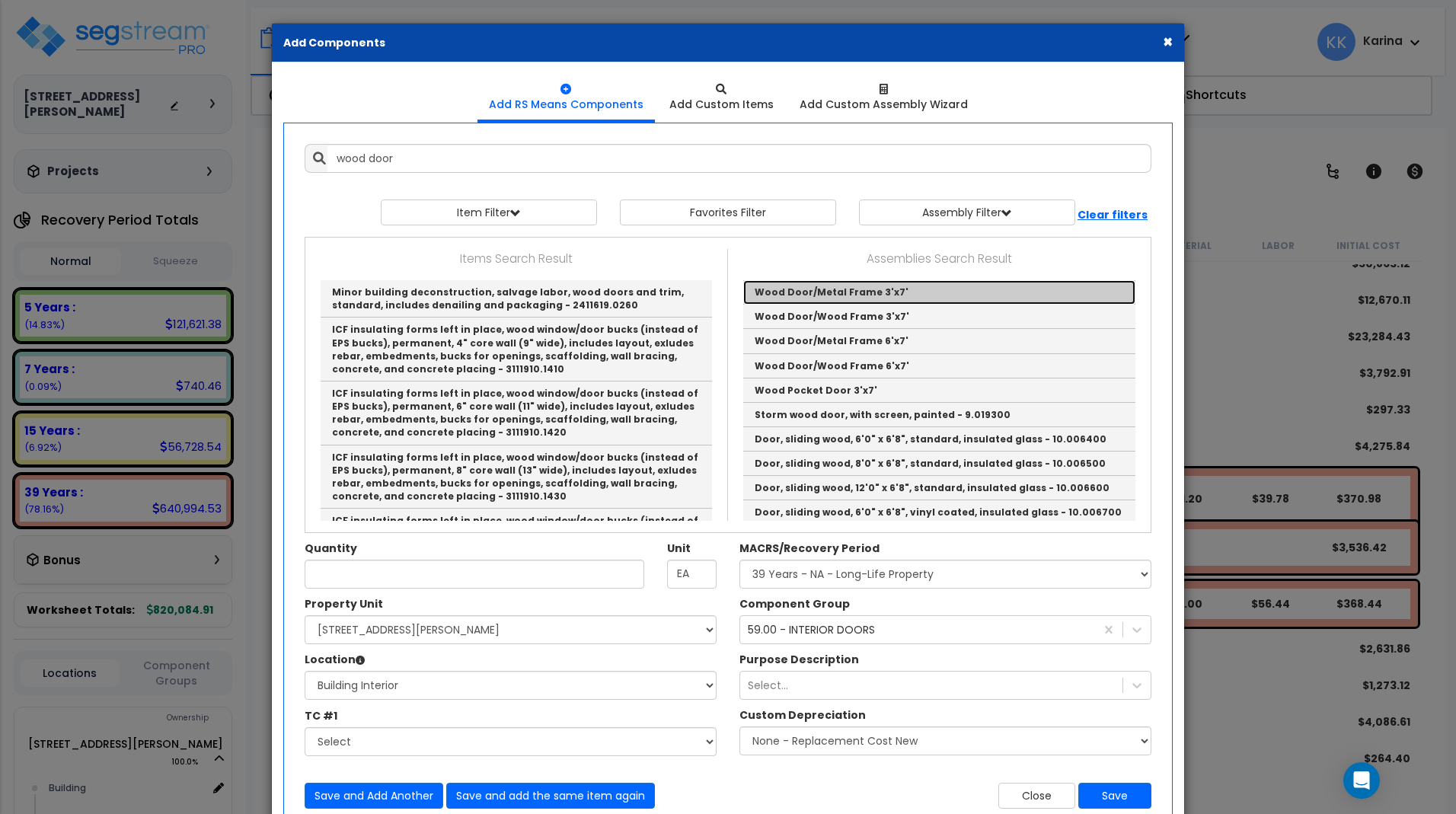
click at [786, 290] on link "Wood Door/Metal Frame 3'x7'" at bounding box center [939, 293] width 392 height 24
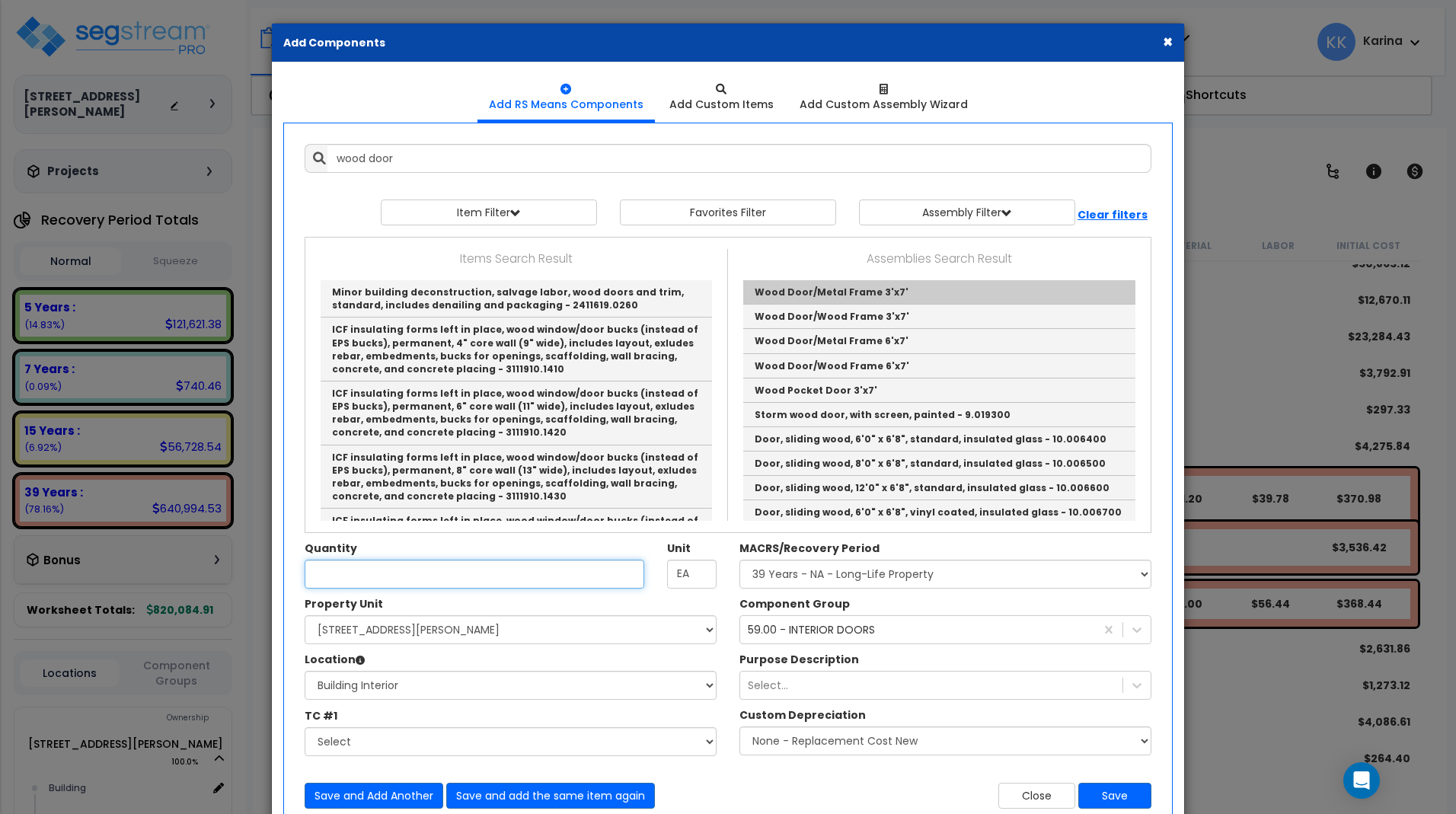
type input "Wood Door/Metal Frame 3'x7'"
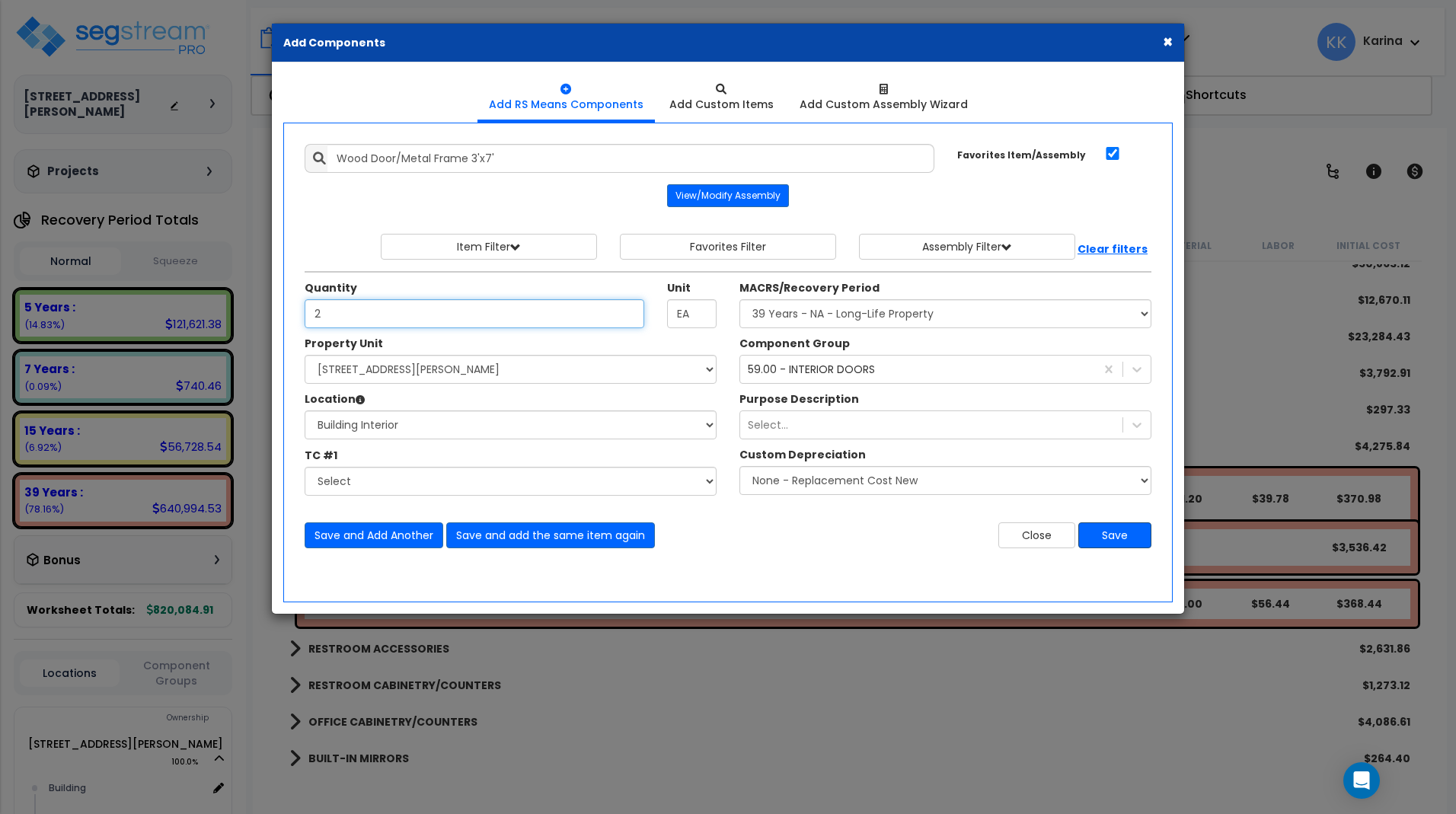
type input "2"
click at [1106, 539] on button "Save" at bounding box center [1114, 535] width 73 height 26
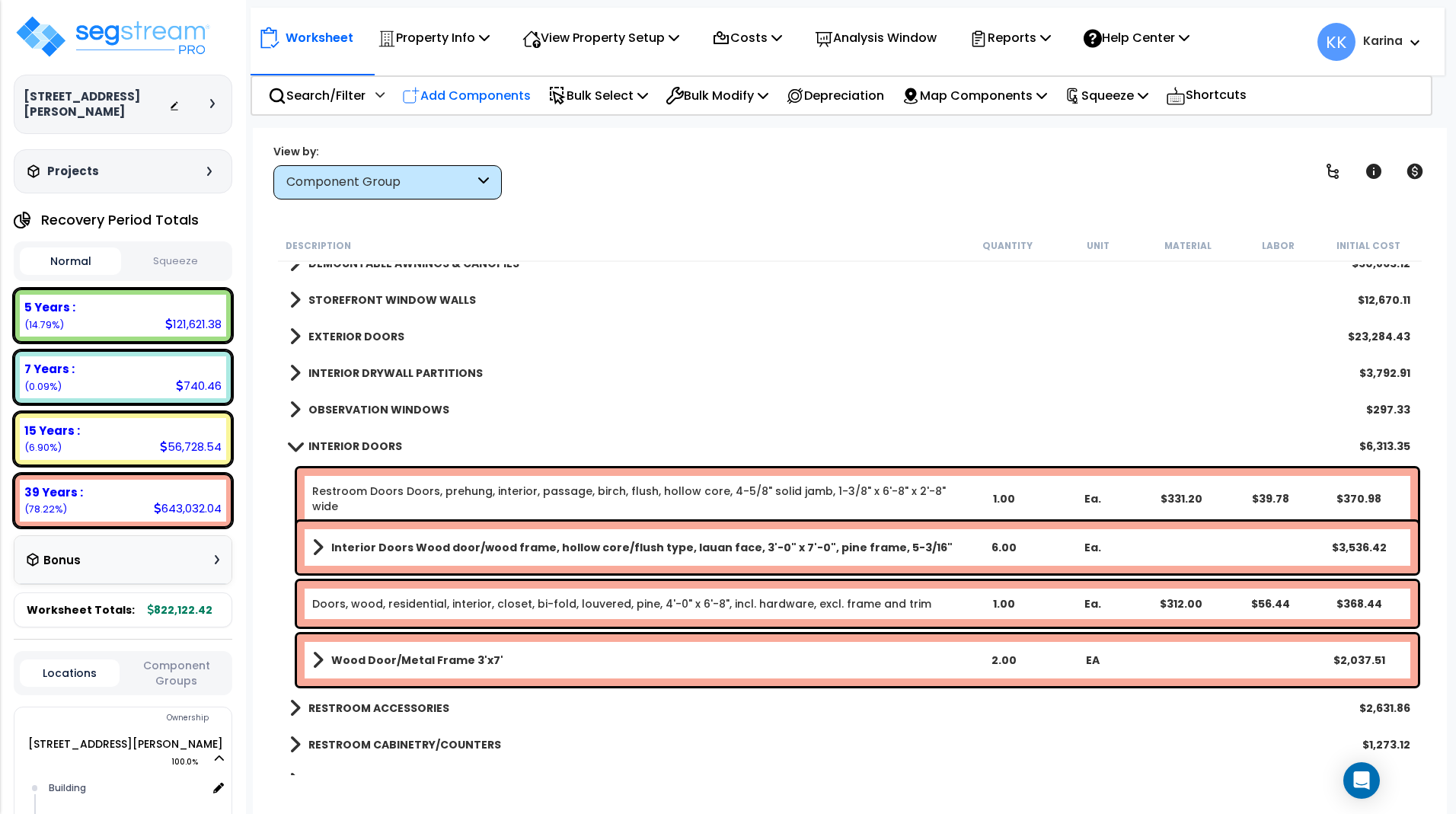
click at [475, 92] on p "Add Components" at bounding box center [465, 95] width 128 height 20
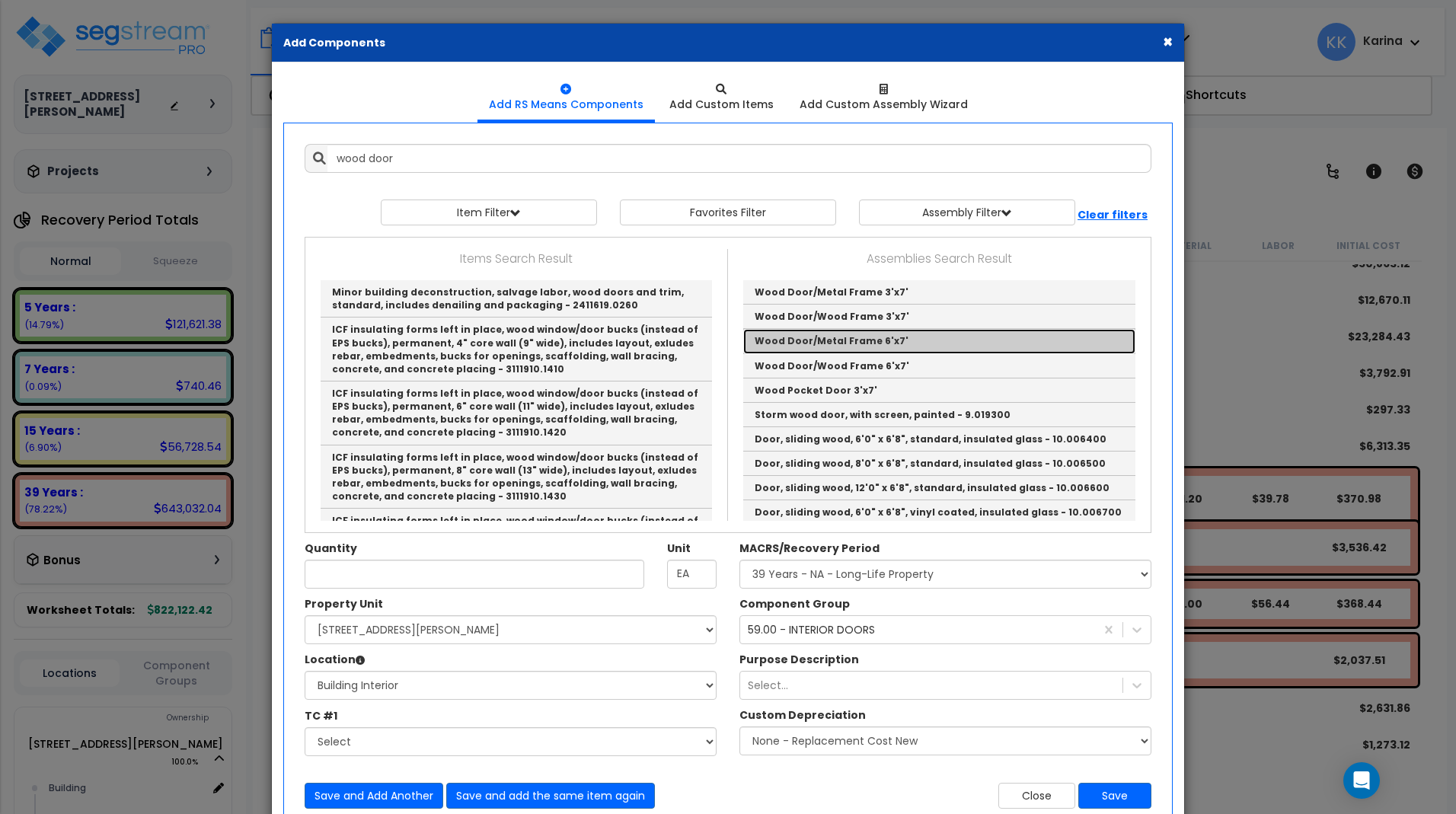
click at [798, 341] on link "Wood Door/Metal Frame 6'x7'" at bounding box center [939, 341] width 392 height 24
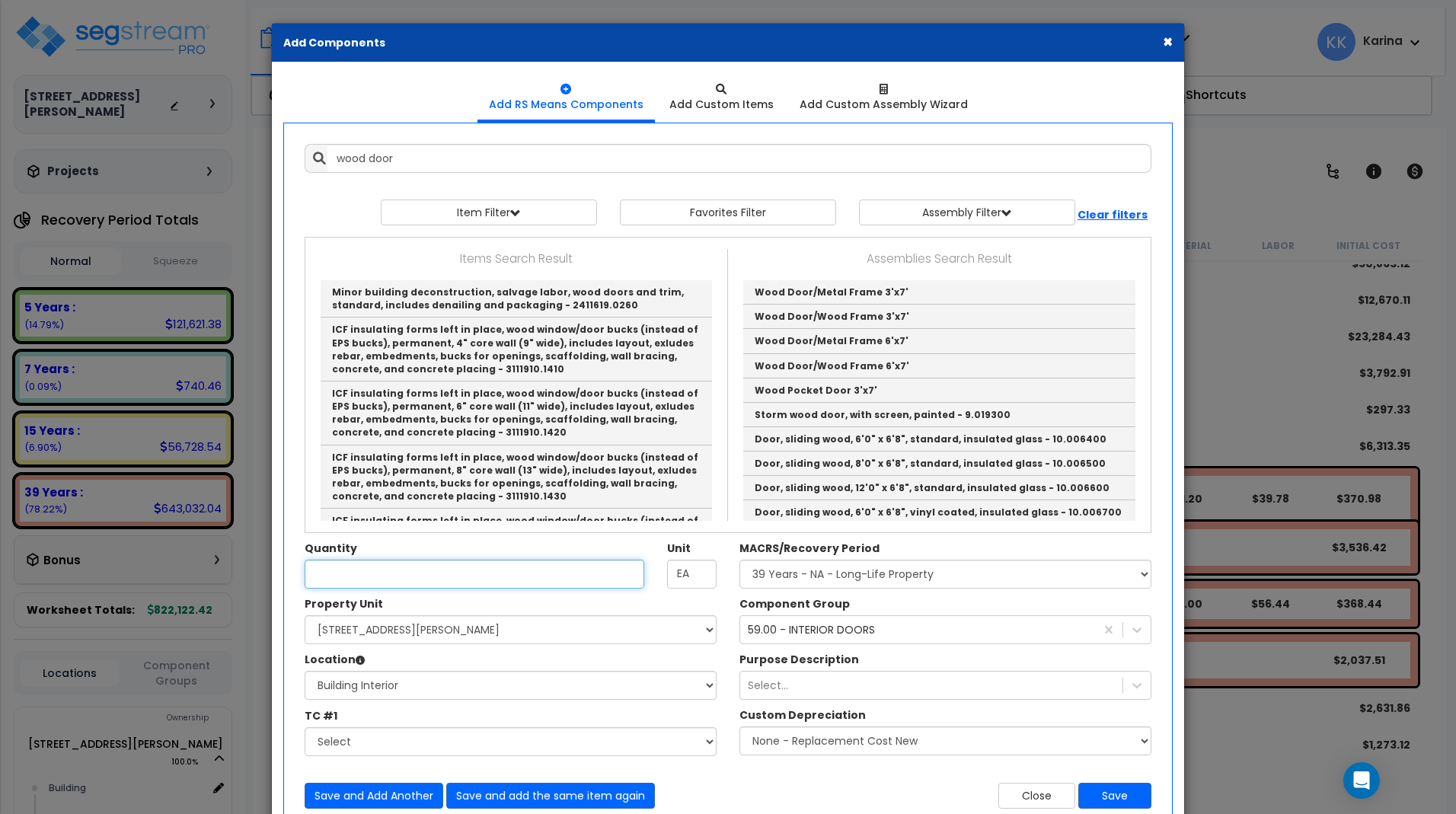
type input "Wood Door/Metal Frame 6'x7'"
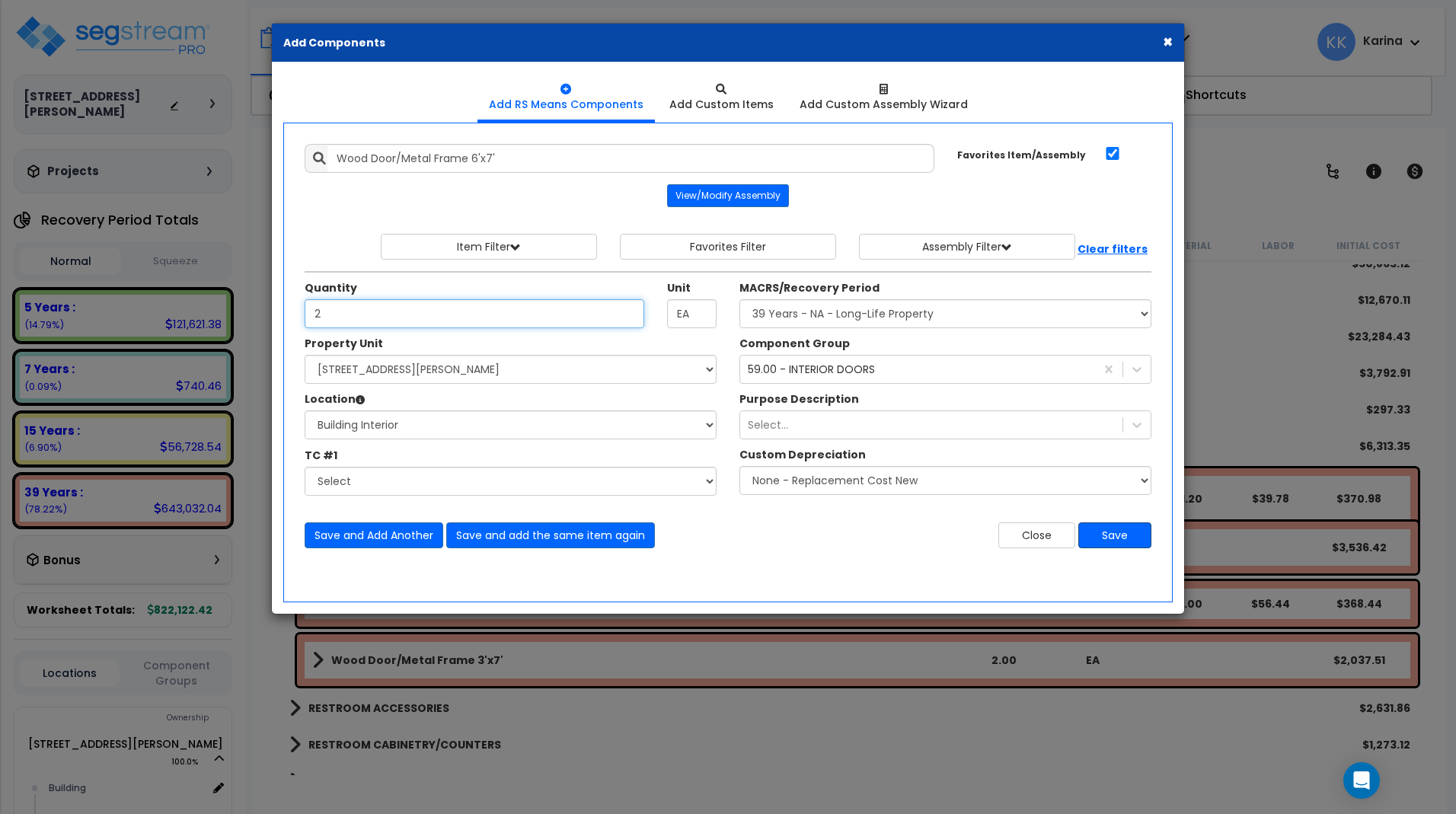
type input "2"
click at [1108, 535] on button "Save" at bounding box center [1114, 535] width 73 height 26
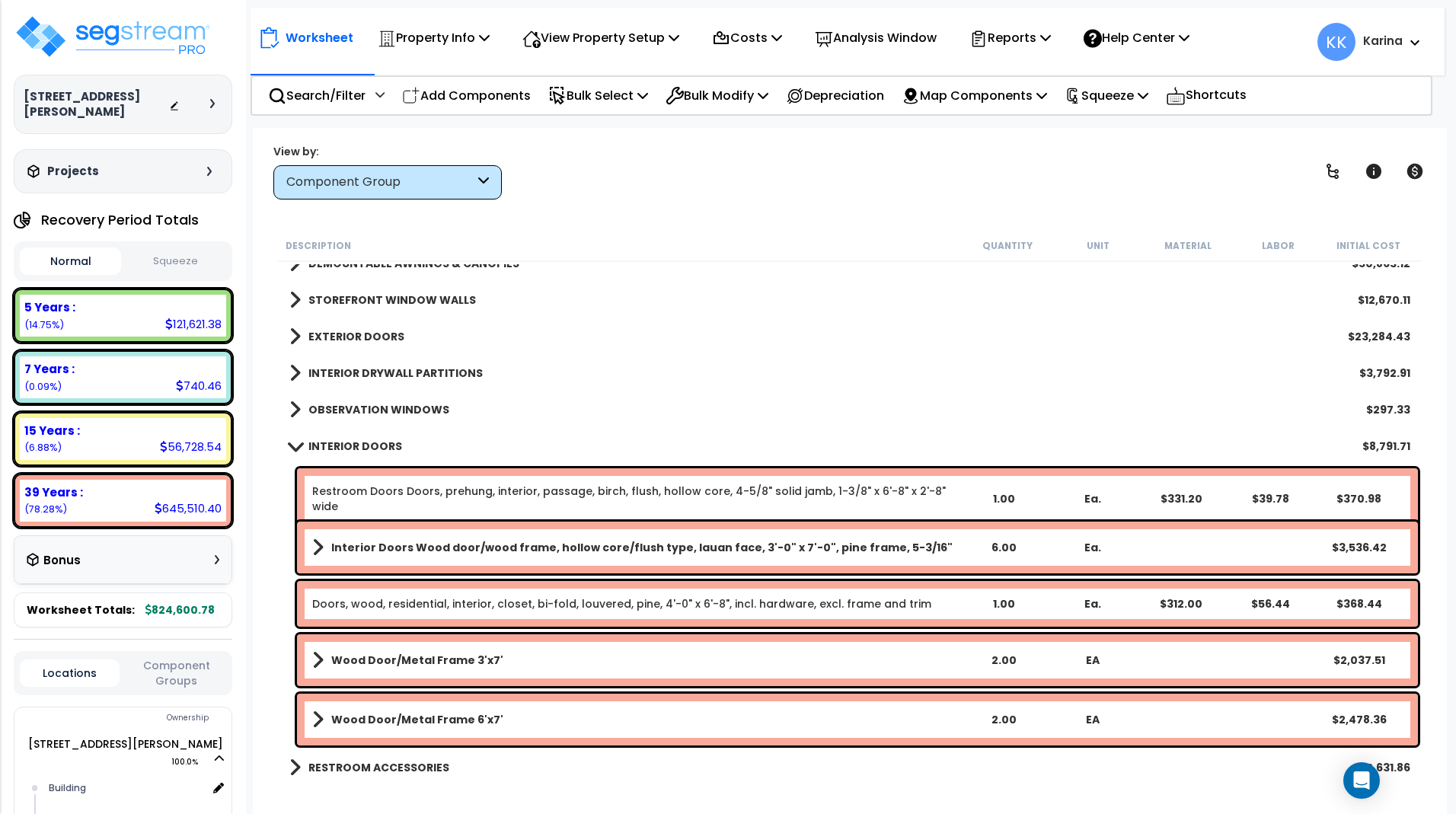
click at [295, 445] on span at bounding box center [295, 446] width 21 height 11
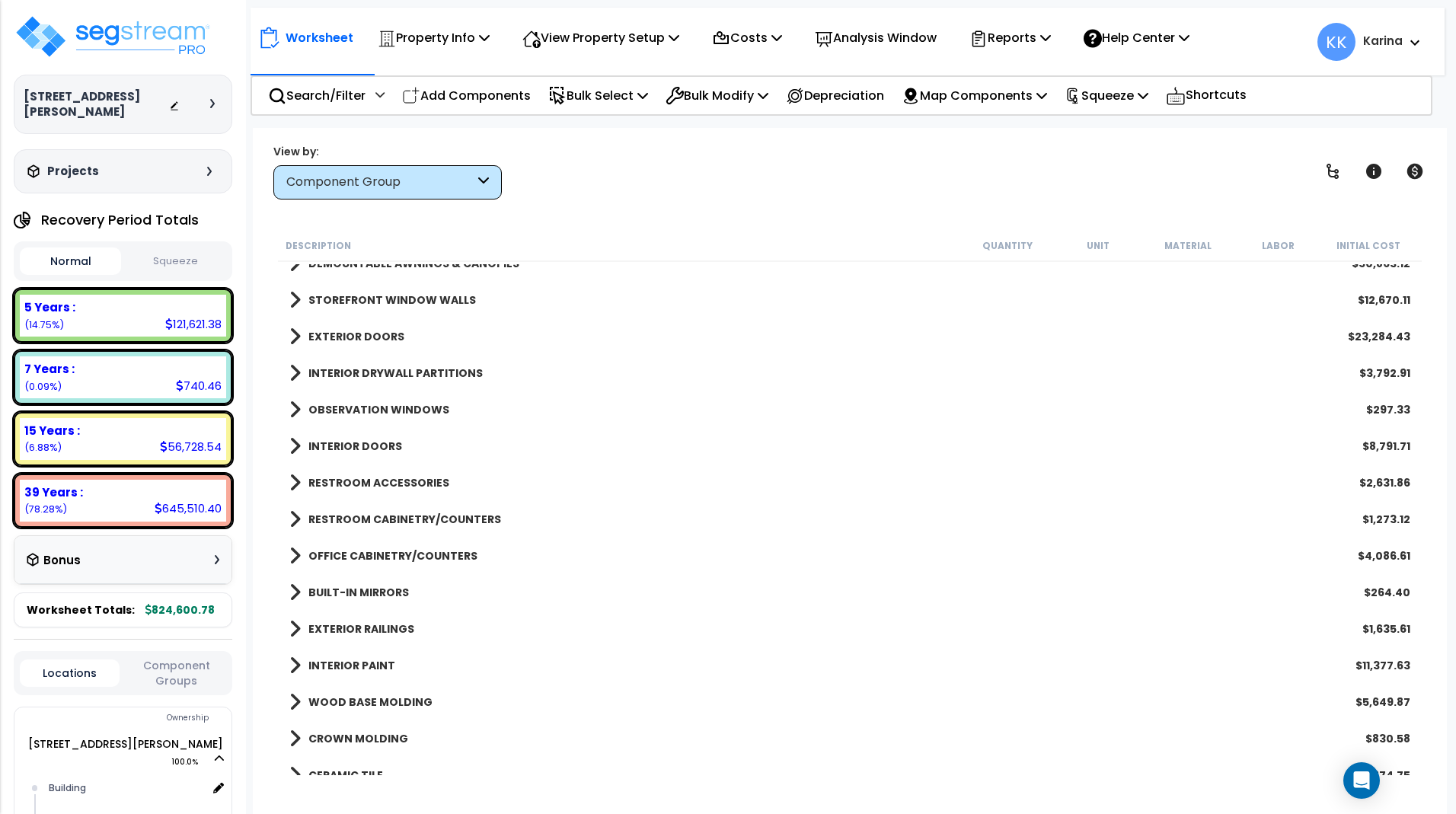
click at [499, 84] on div "Add Components" at bounding box center [466, 95] width 146 height 36
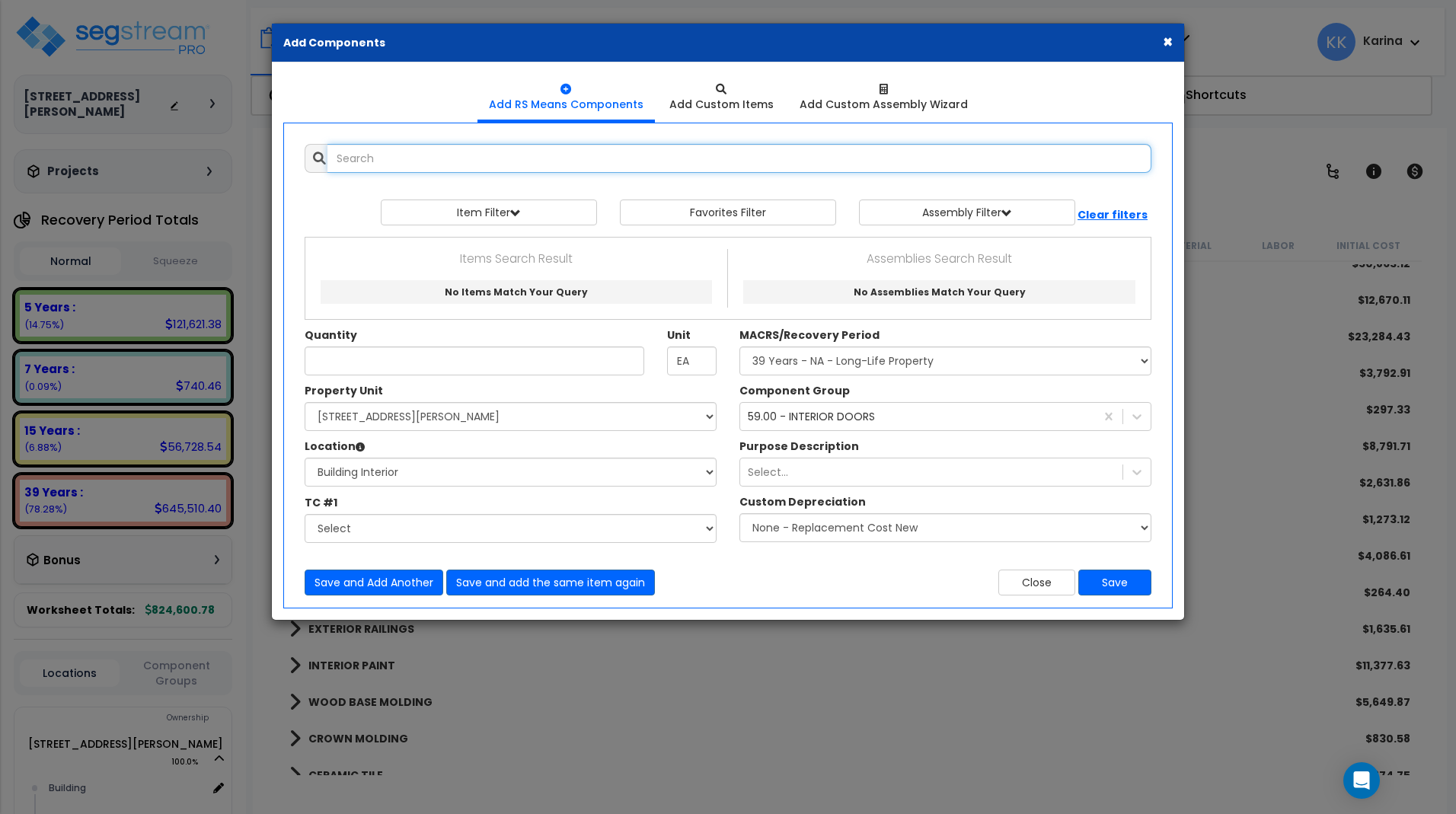
click at [458, 161] on input "text" at bounding box center [740, 158] width 824 height 29
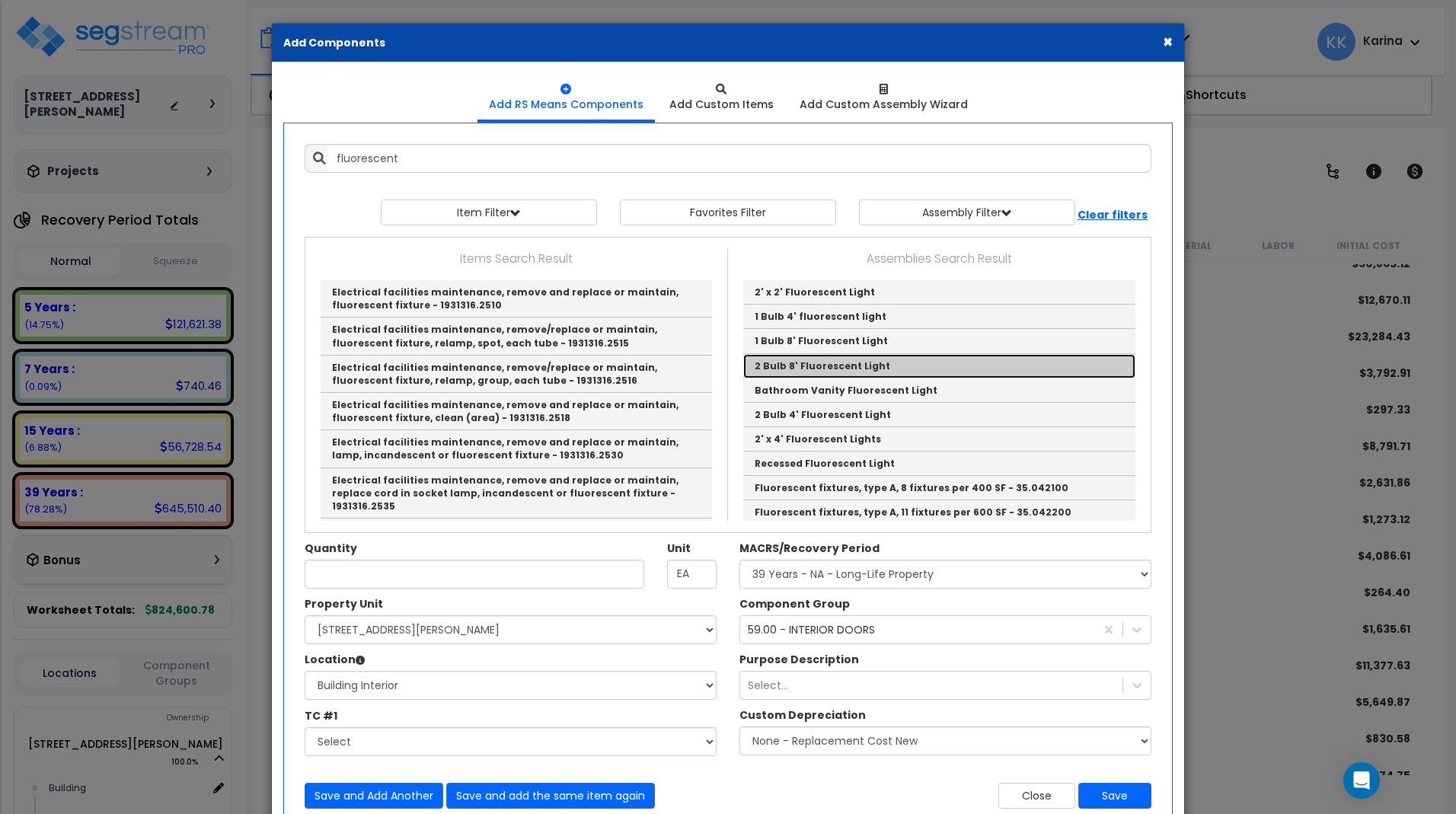
click at [826, 363] on link "2 Bulb 8' Fluorescent Light" at bounding box center [939, 366] width 392 height 24
type input "2 Bulb 8' Fluorescent Light"
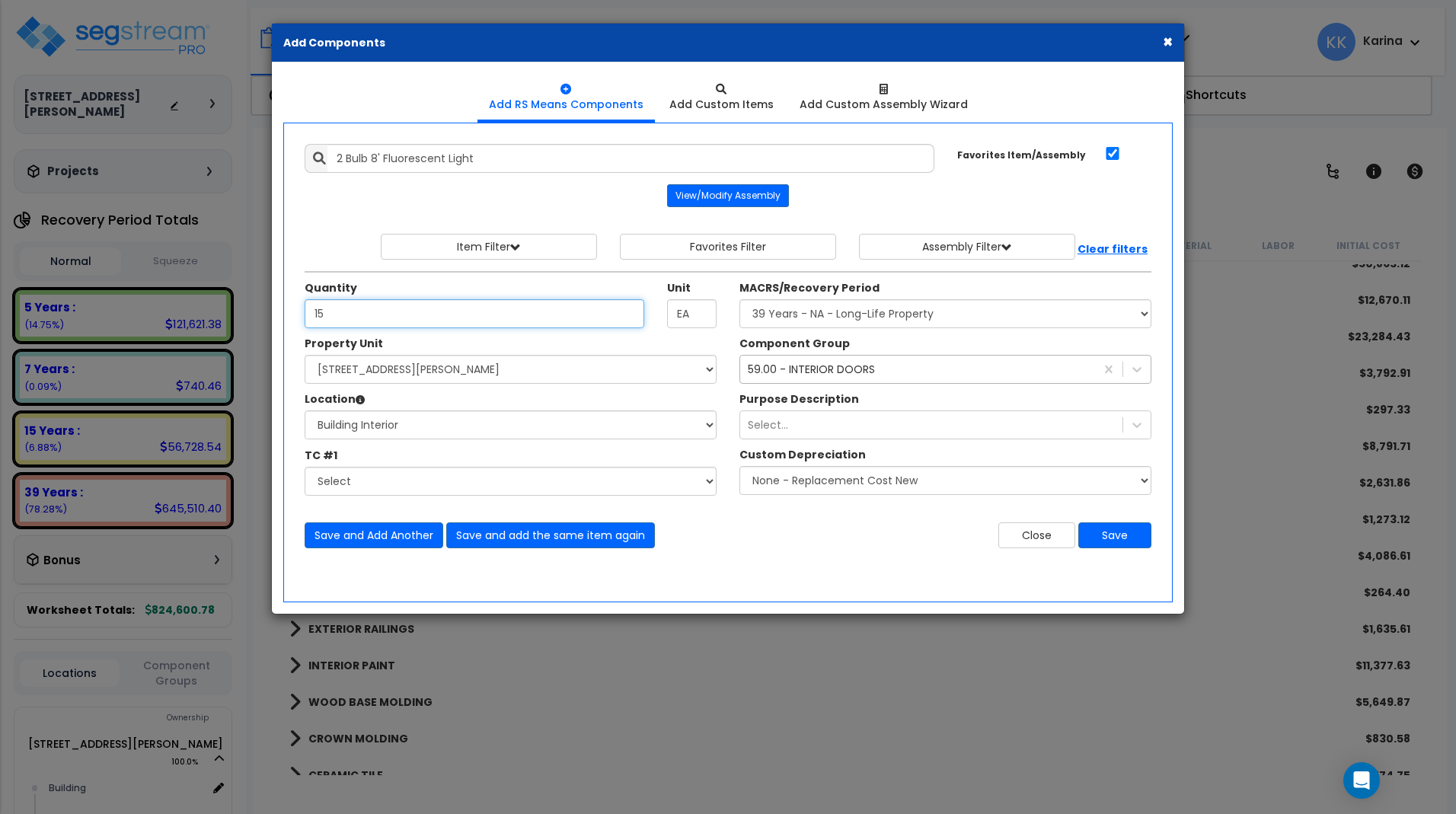
type input "15"
click at [788, 364] on div "59.00 - INTERIOR DOORS" at bounding box center [812, 369] width 127 height 15
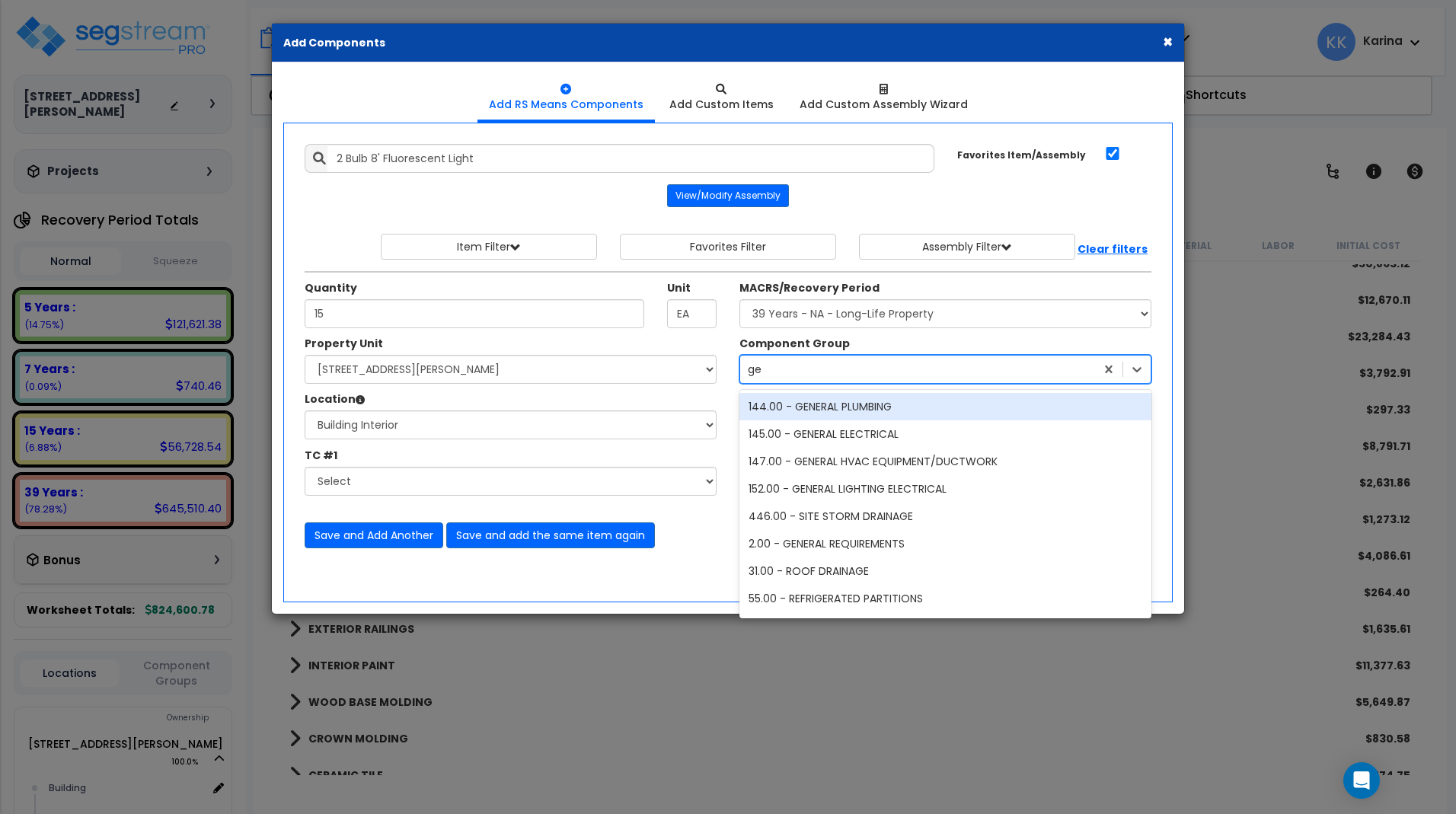
type input "gen"
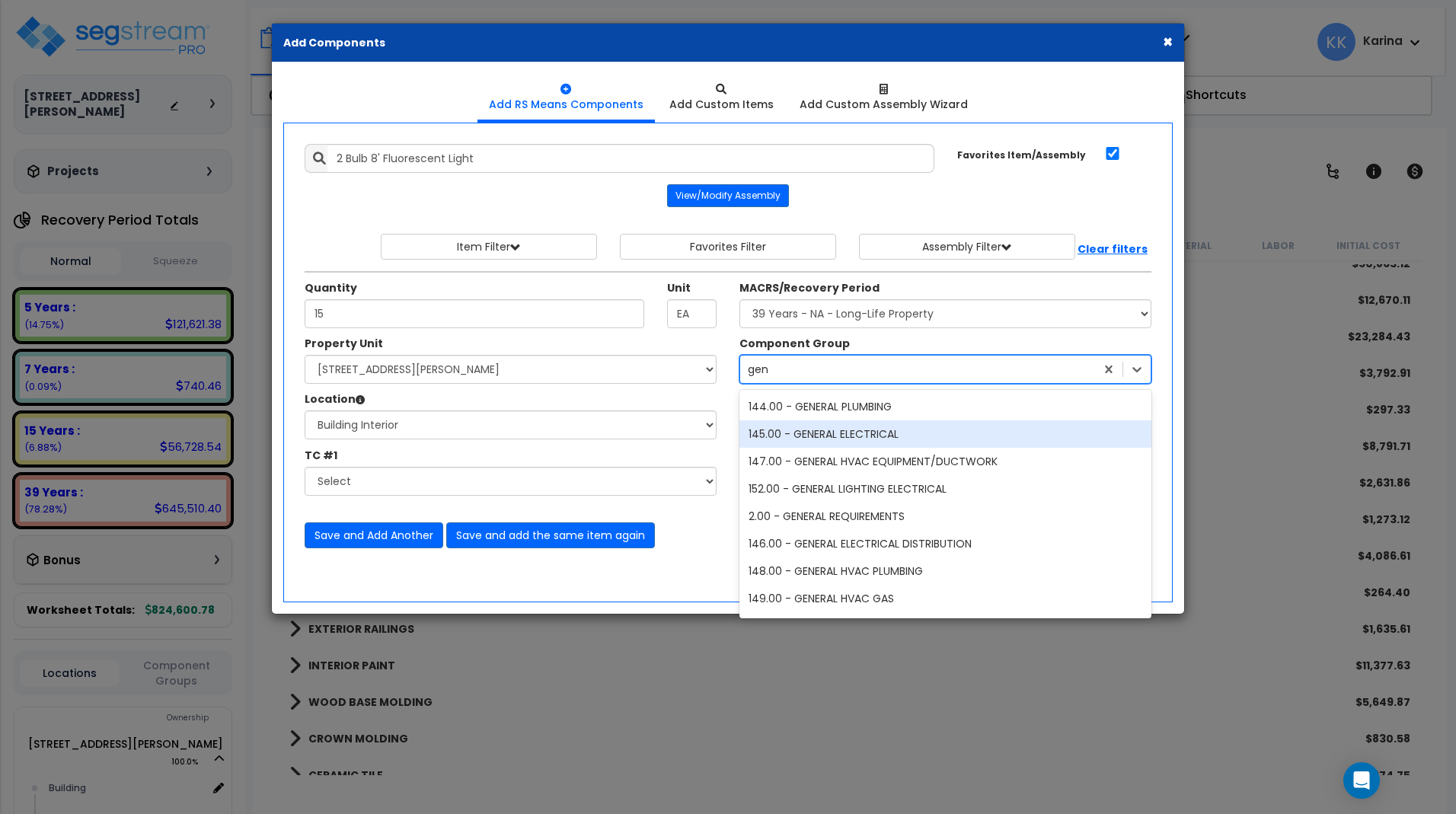
click at [795, 425] on div "145.00 - GENERAL ELECTRICAL" at bounding box center [945, 434] width 412 height 28
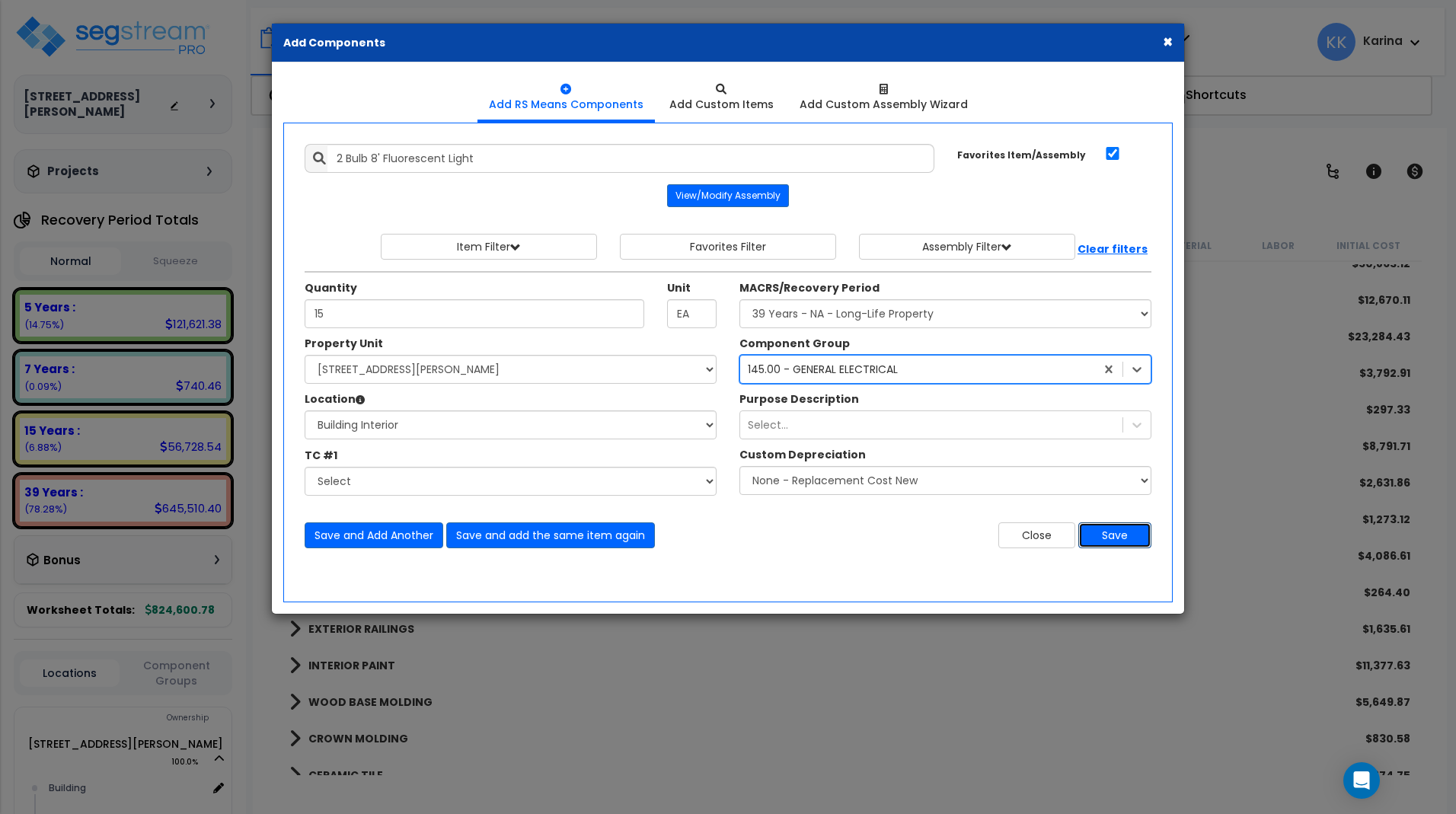
click at [1102, 533] on button "Save" at bounding box center [1114, 535] width 73 height 26
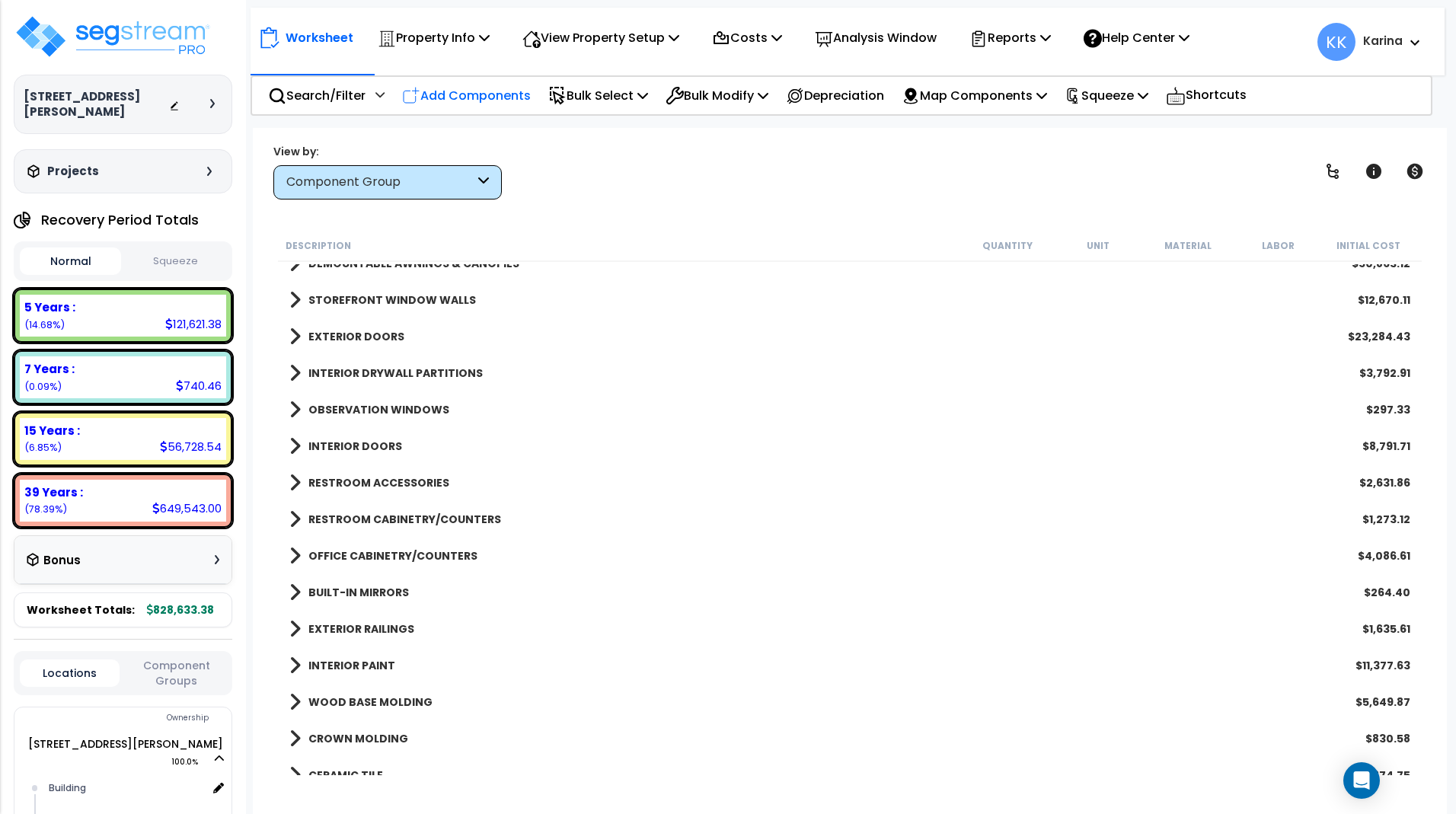
click at [475, 93] on p "Add Components" at bounding box center [465, 95] width 128 height 20
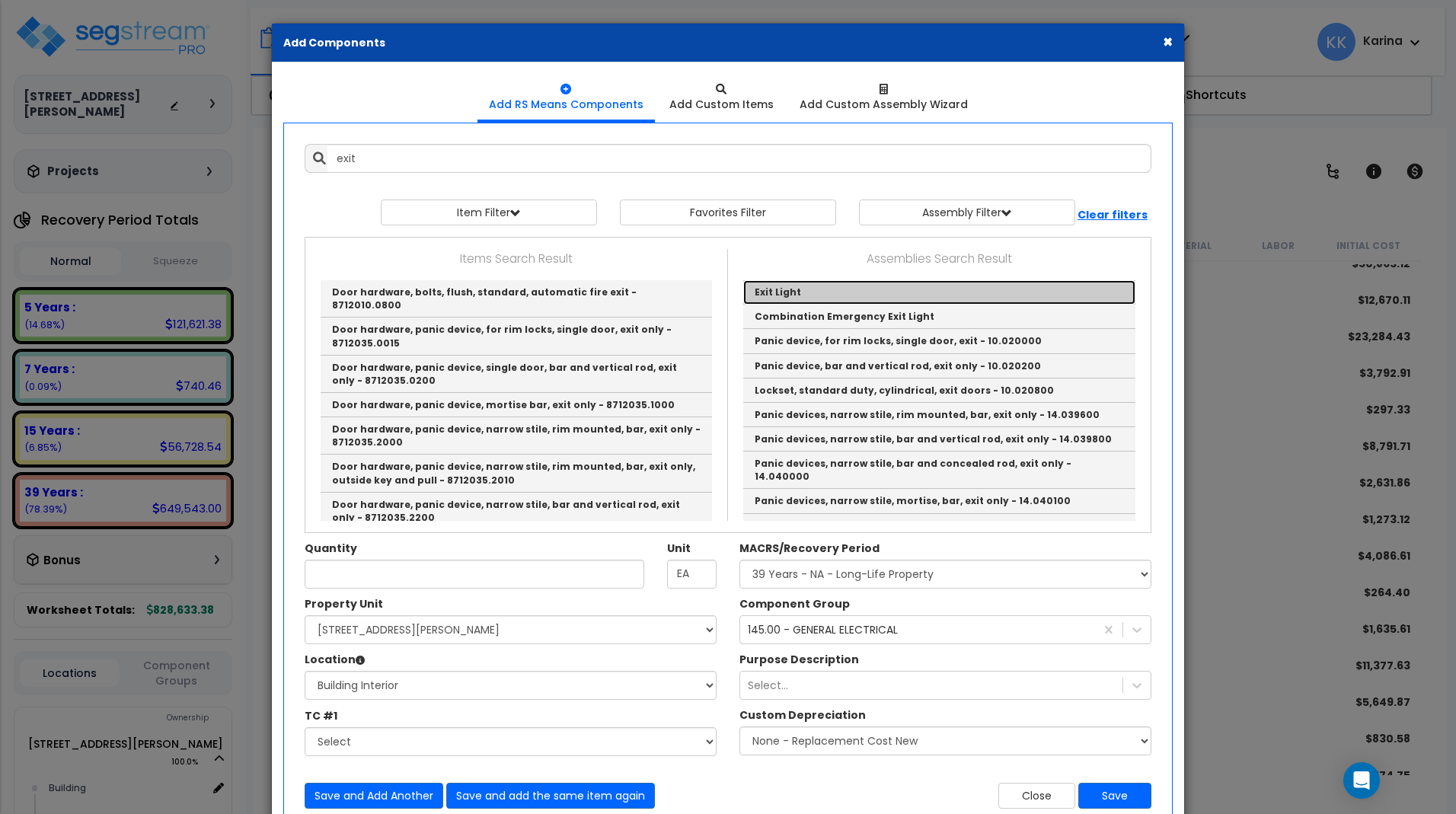
click at [786, 295] on link "Exit Light" at bounding box center [939, 293] width 392 height 24
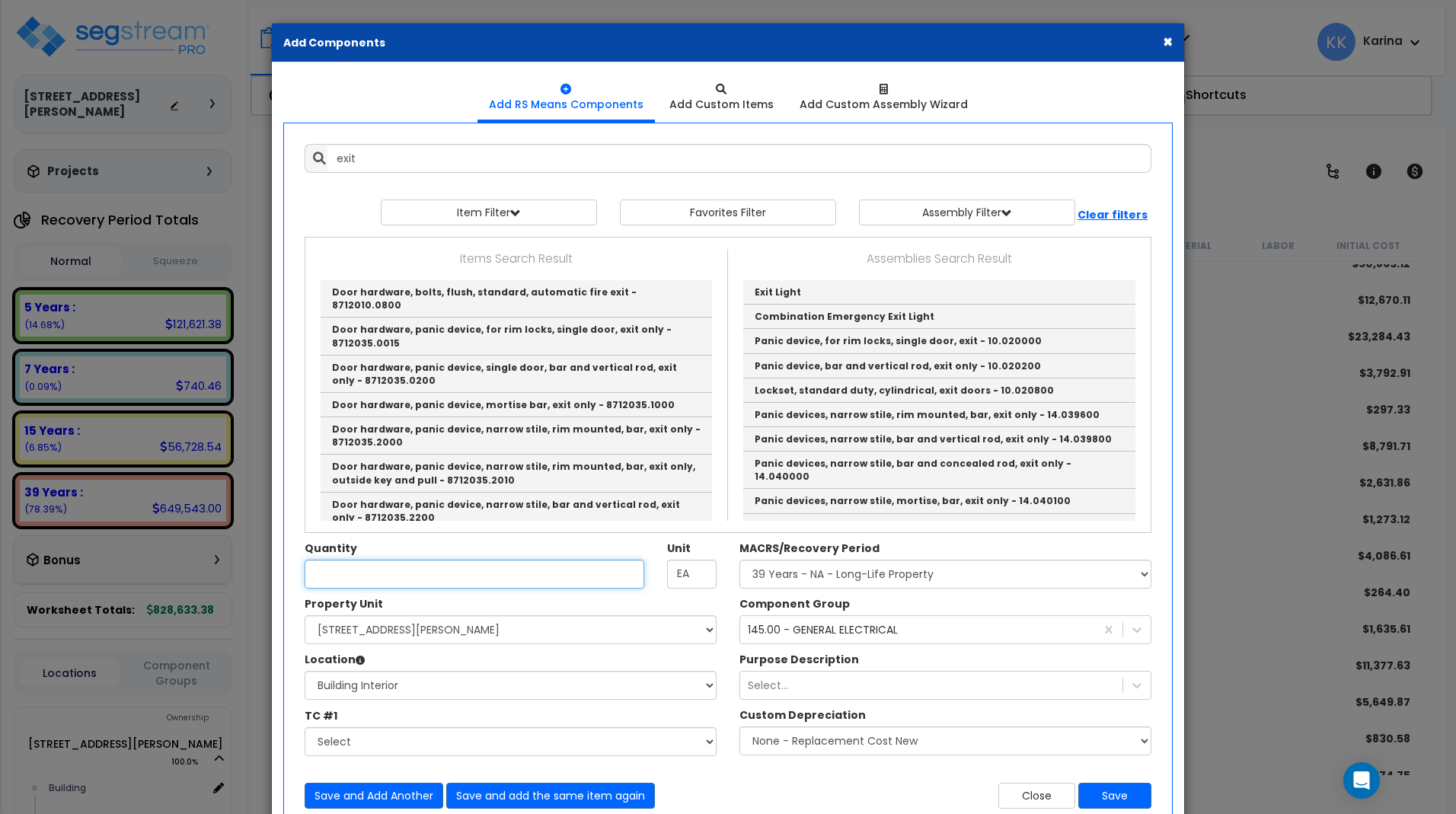
type input "Exit Light"
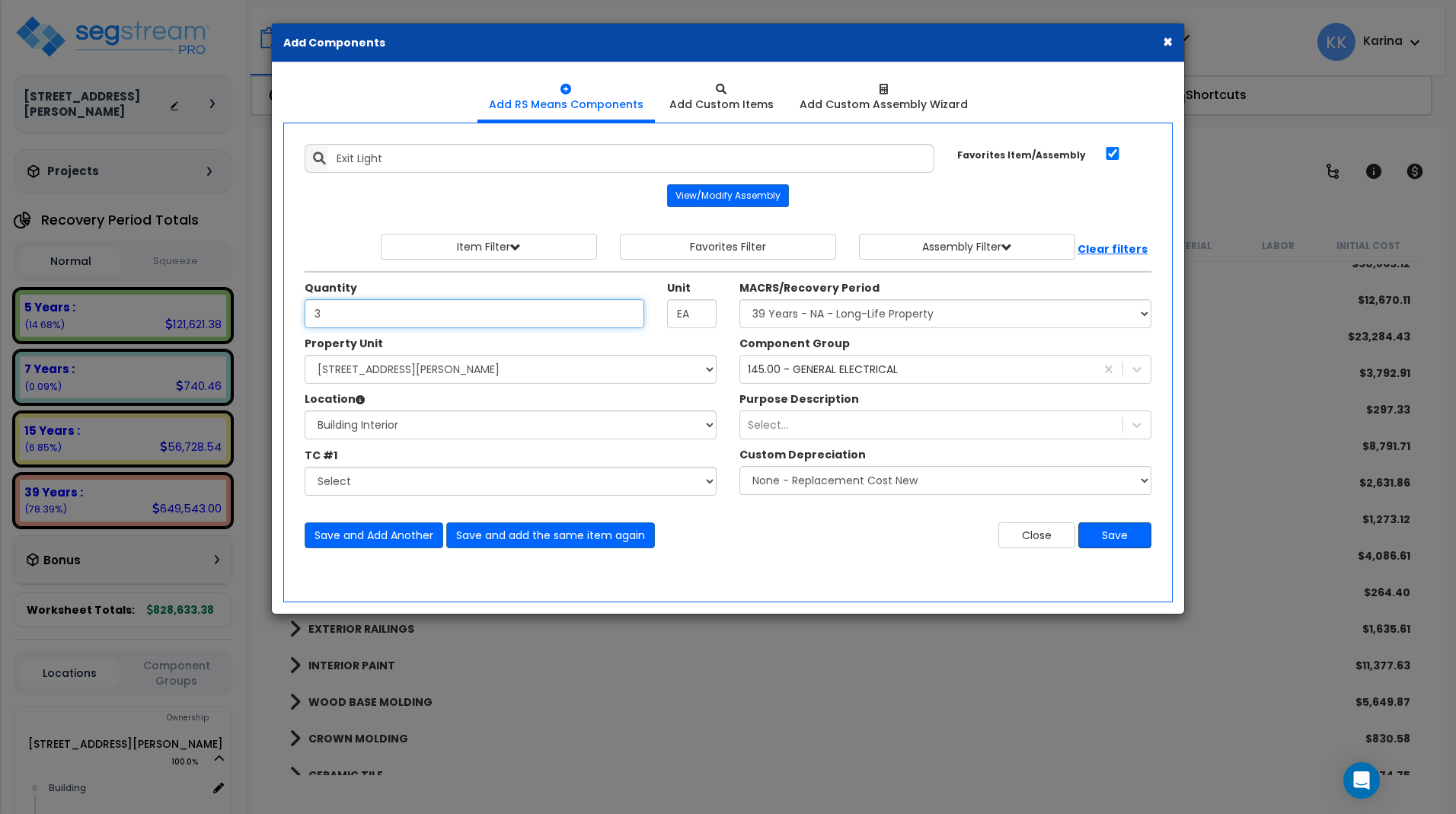
type input "3"
click at [1121, 534] on button "Save" at bounding box center [1114, 535] width 73 height 26
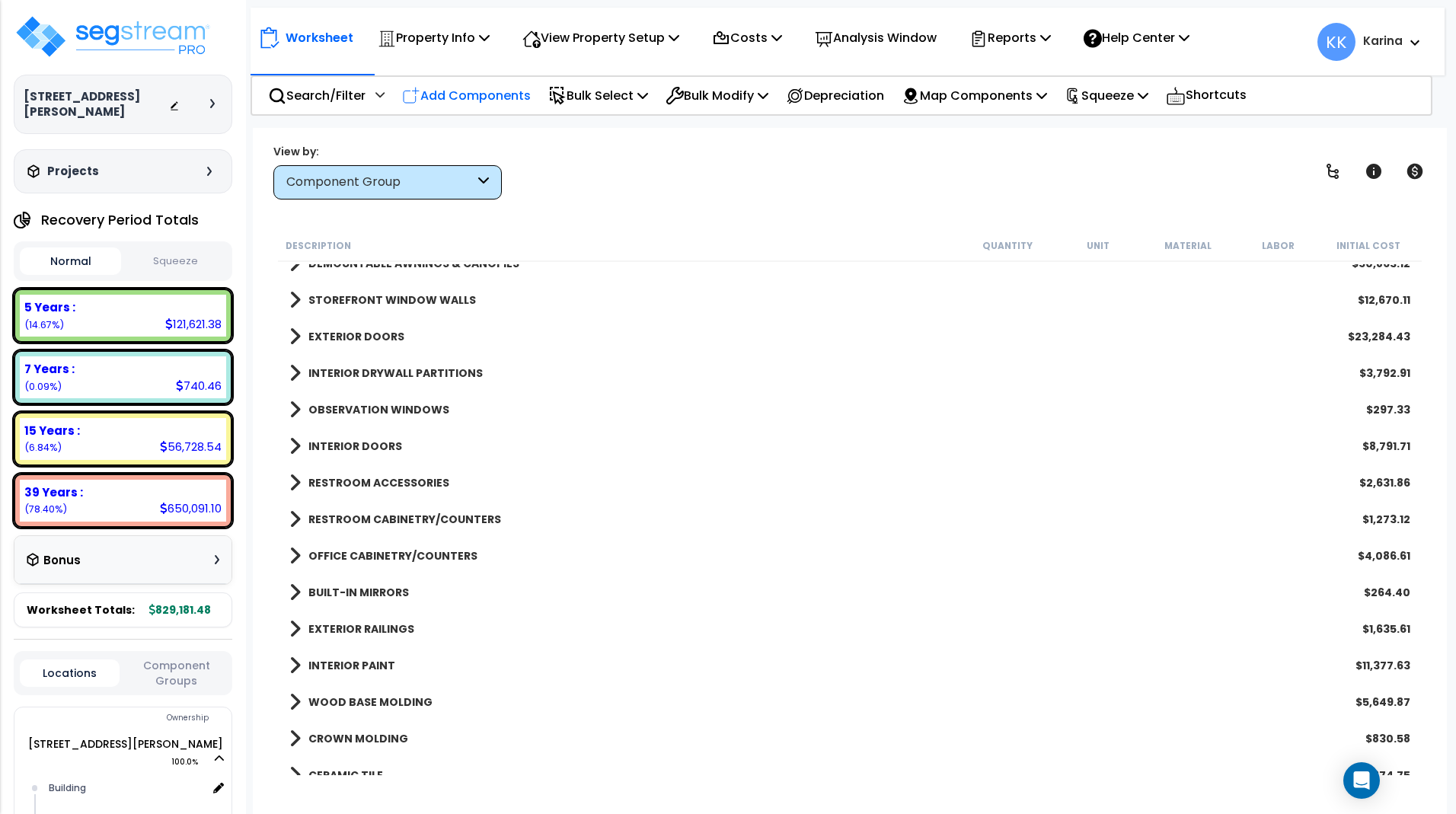
click at [485, 98] on p "Add Components" at bounding box center [465, 95] width 128 height 20
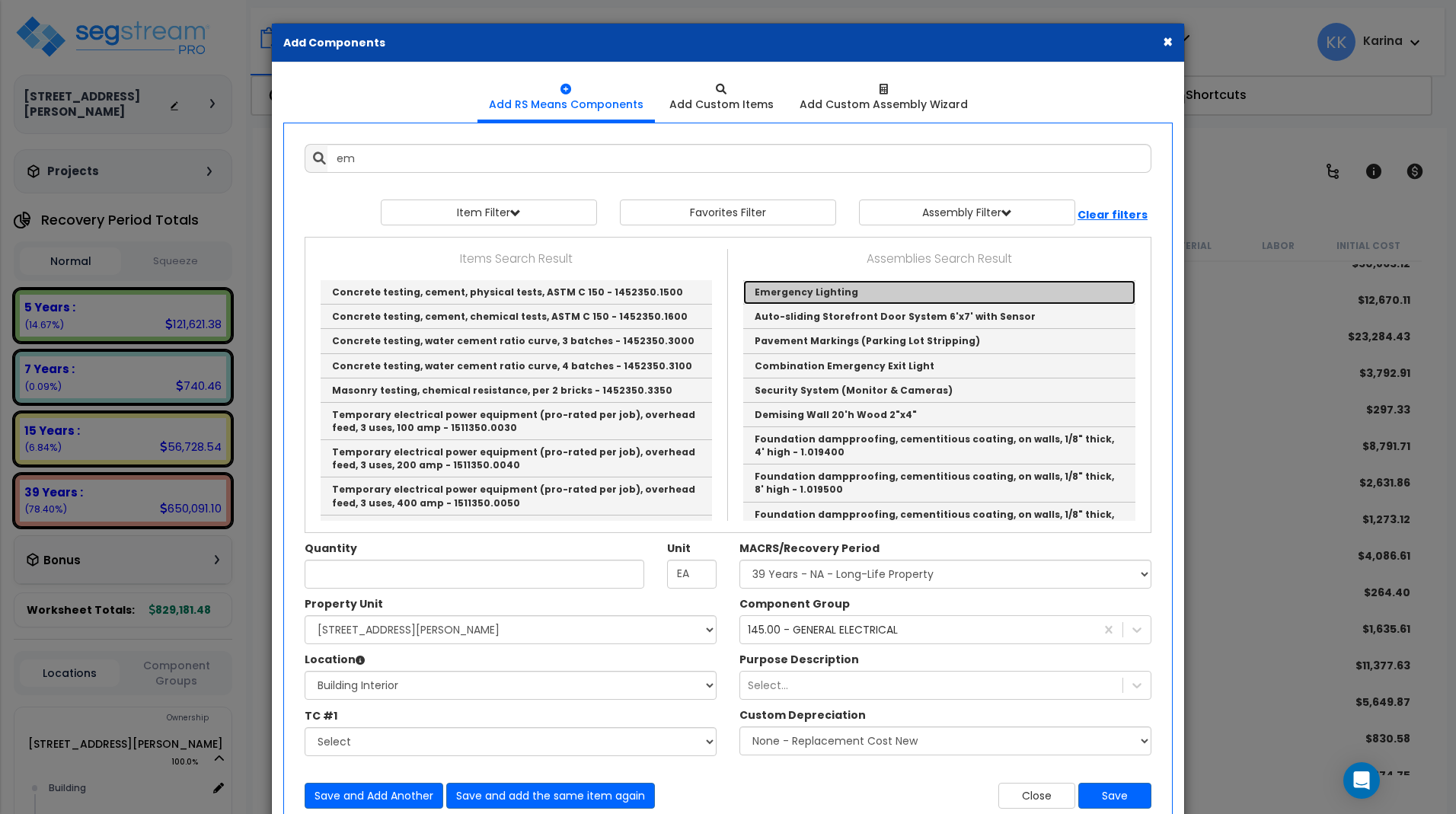
click at [780, 292] on link "Emergency Lighting" at bounding box center [939, 293] width 392 height 24
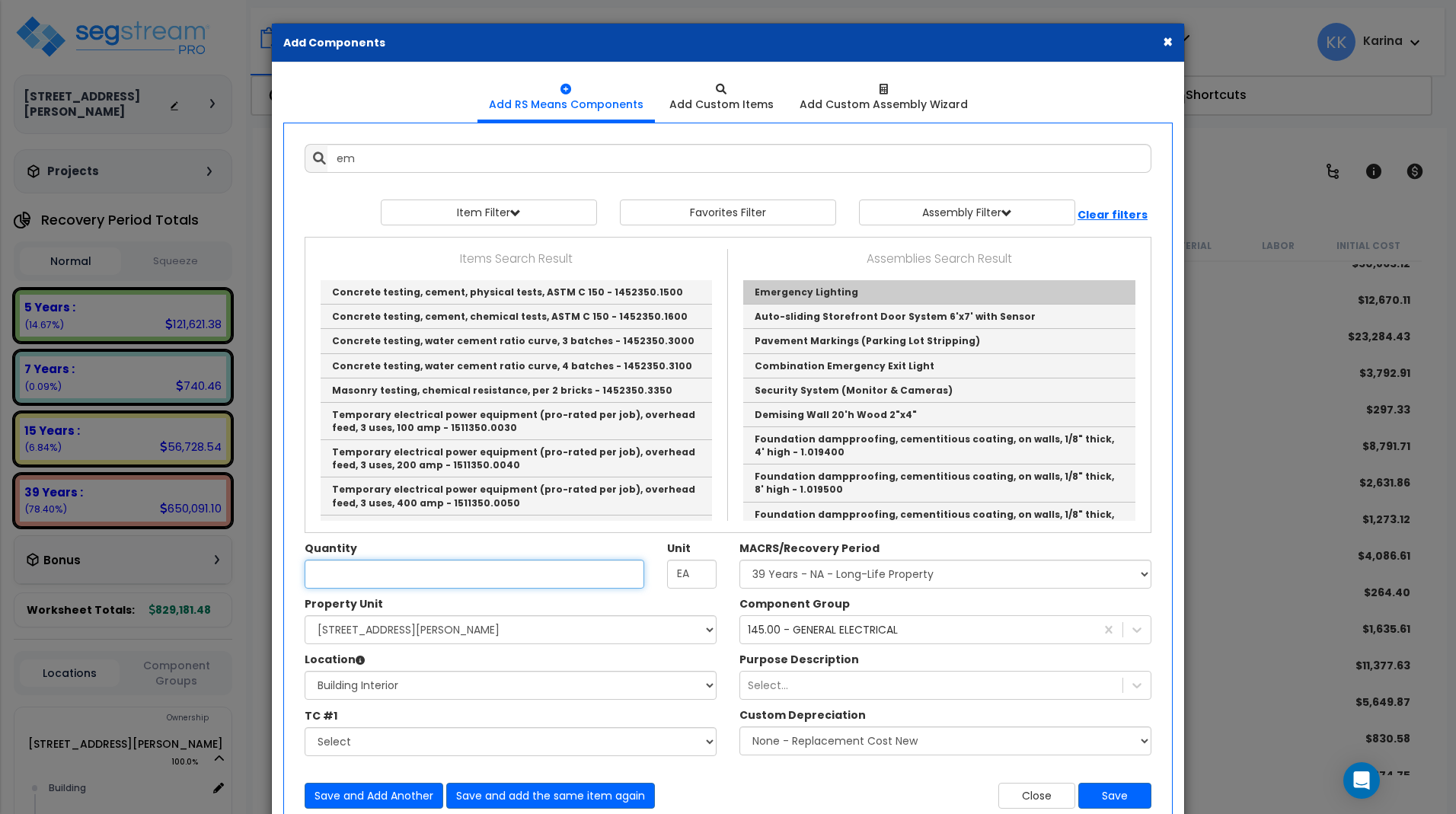
type input "Emergency Lighting"
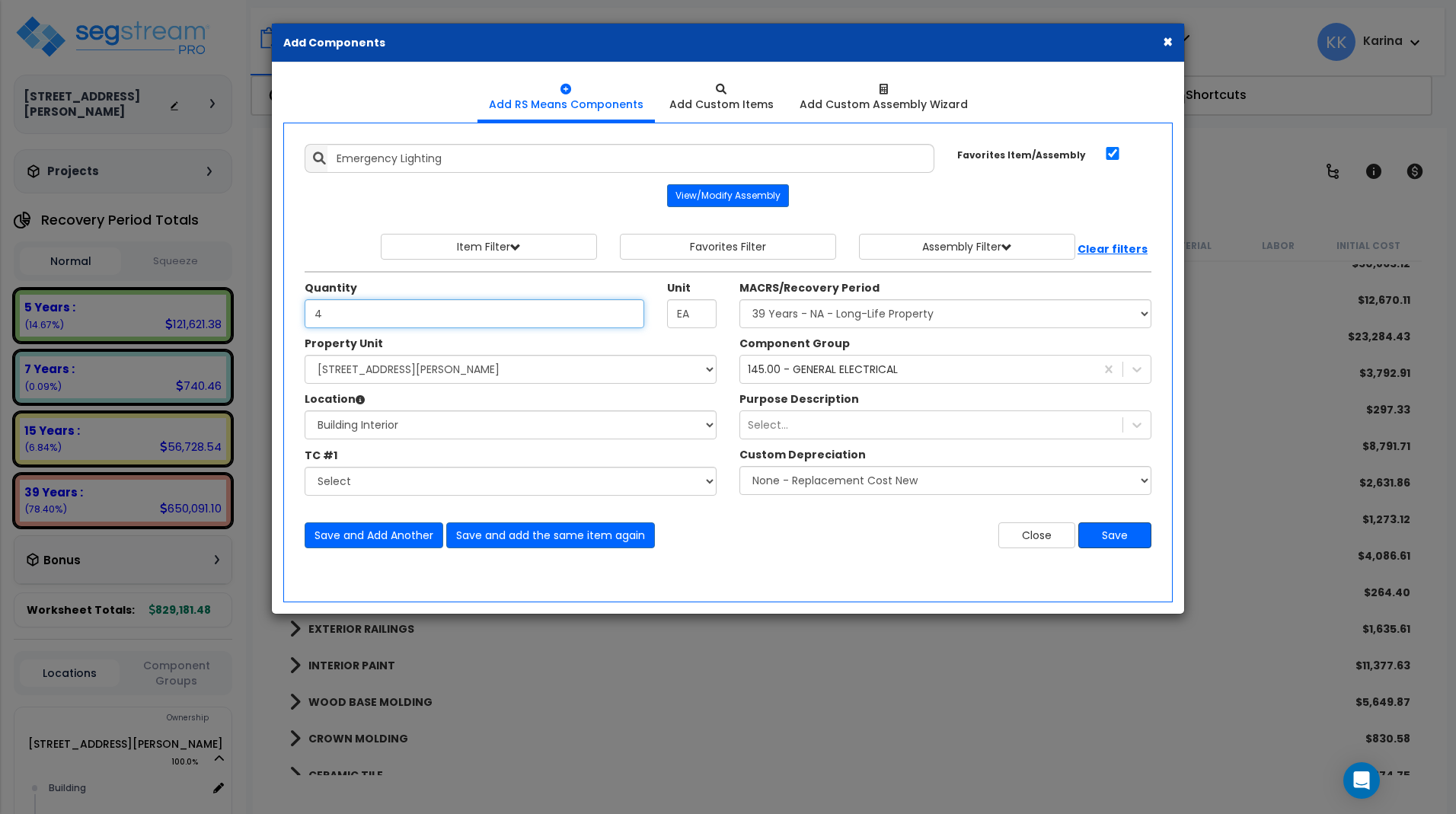
type input "4"
click at [1104, 532] on button "Save" at bounding box center [1114, 535] width 73 height 26
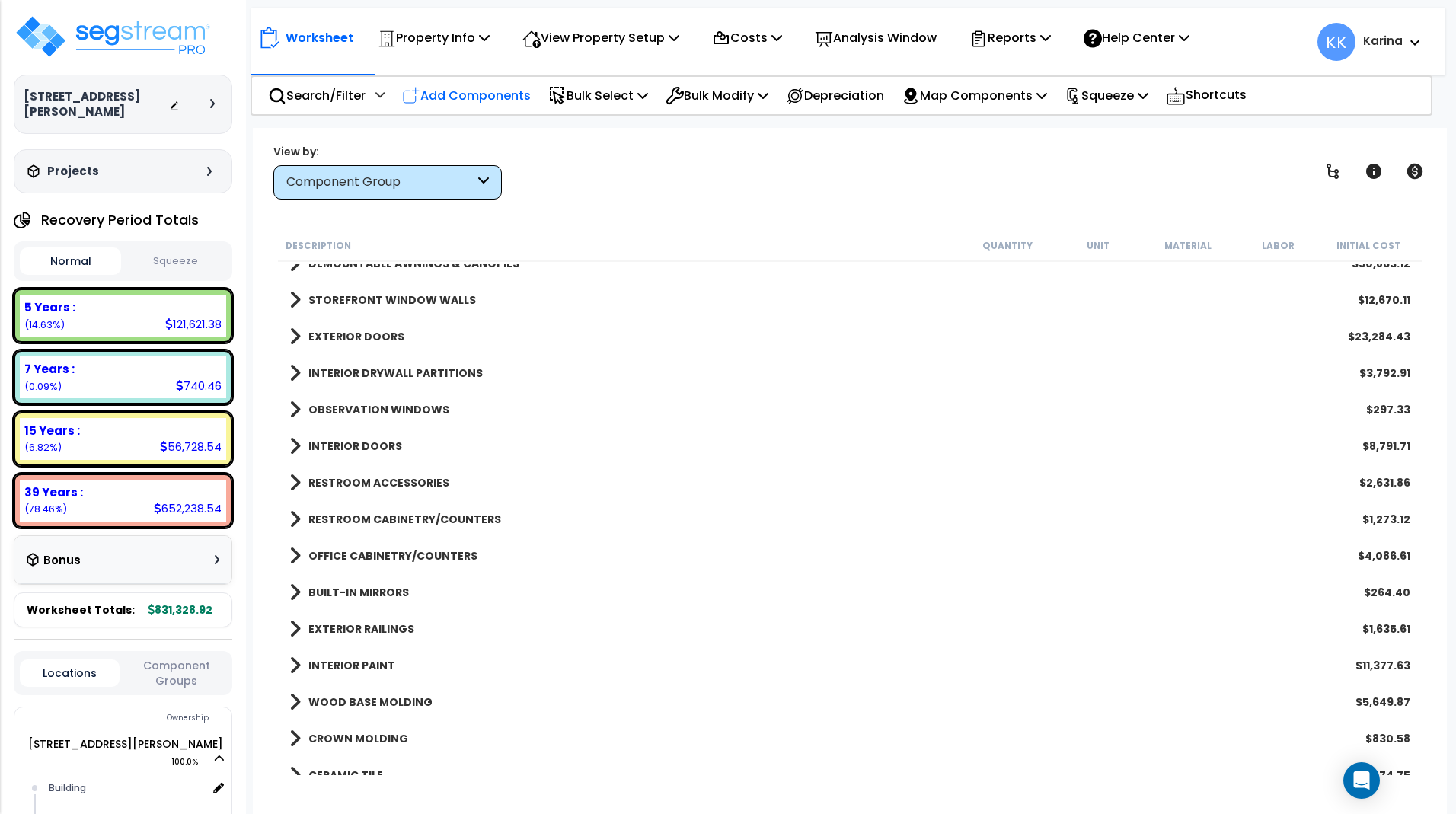
click at [487, 96] on p "Add Components" at bounding box center [465, 95] width 128 height 20
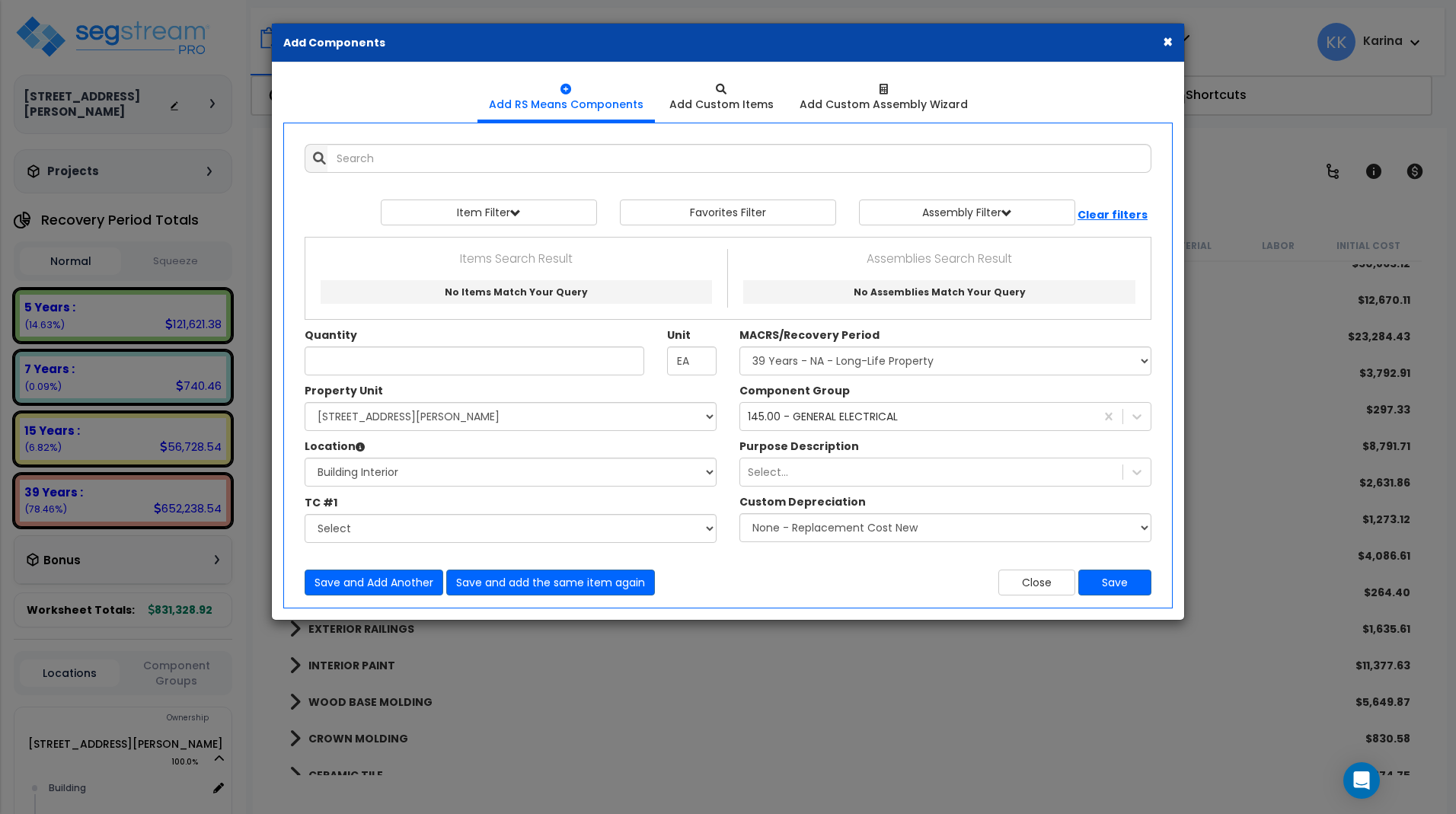
click at [1163, 42] on button "×" at bounding box center [1167, 41] width 10 height 16
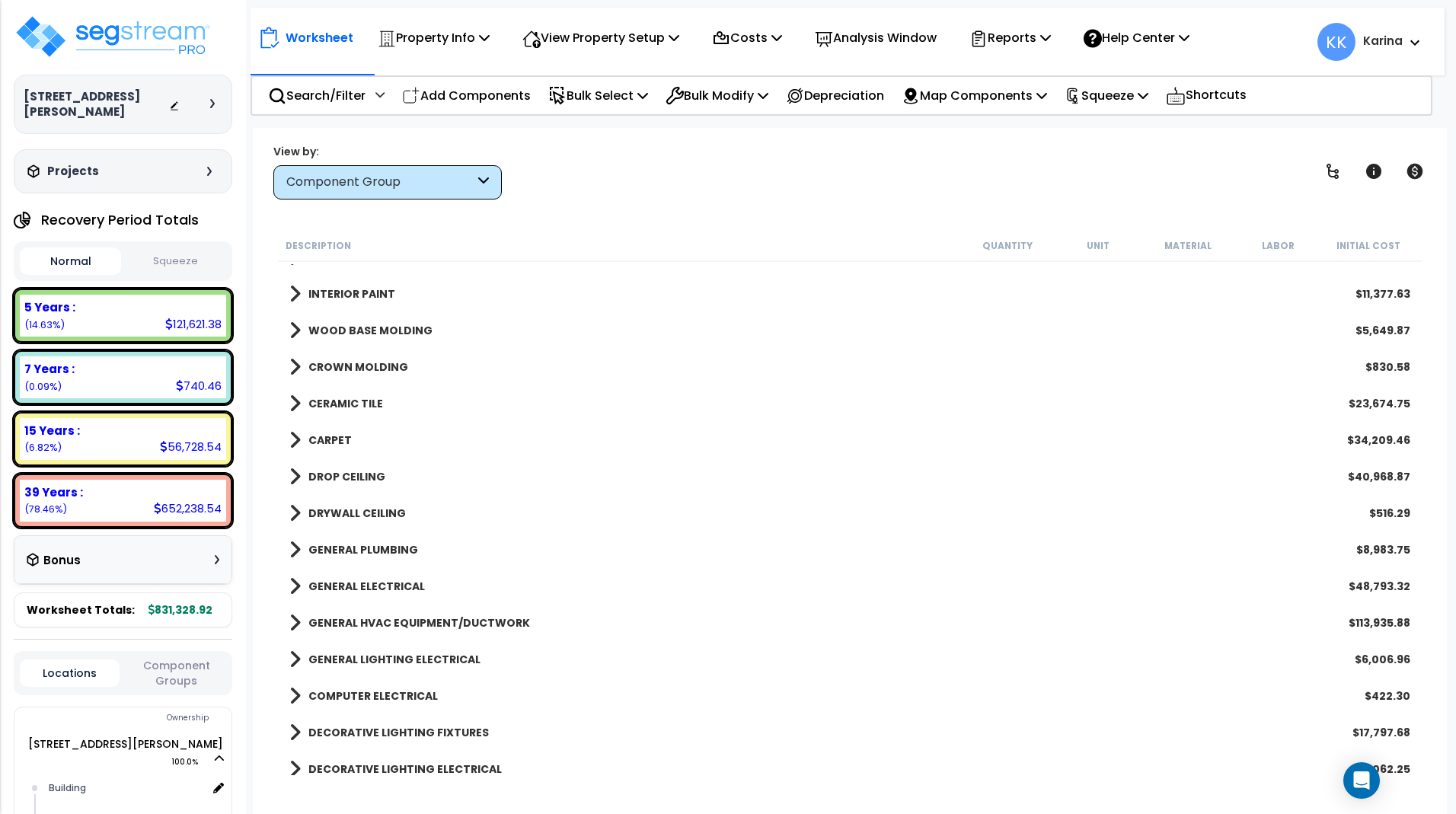
scroll to position [619, 0]
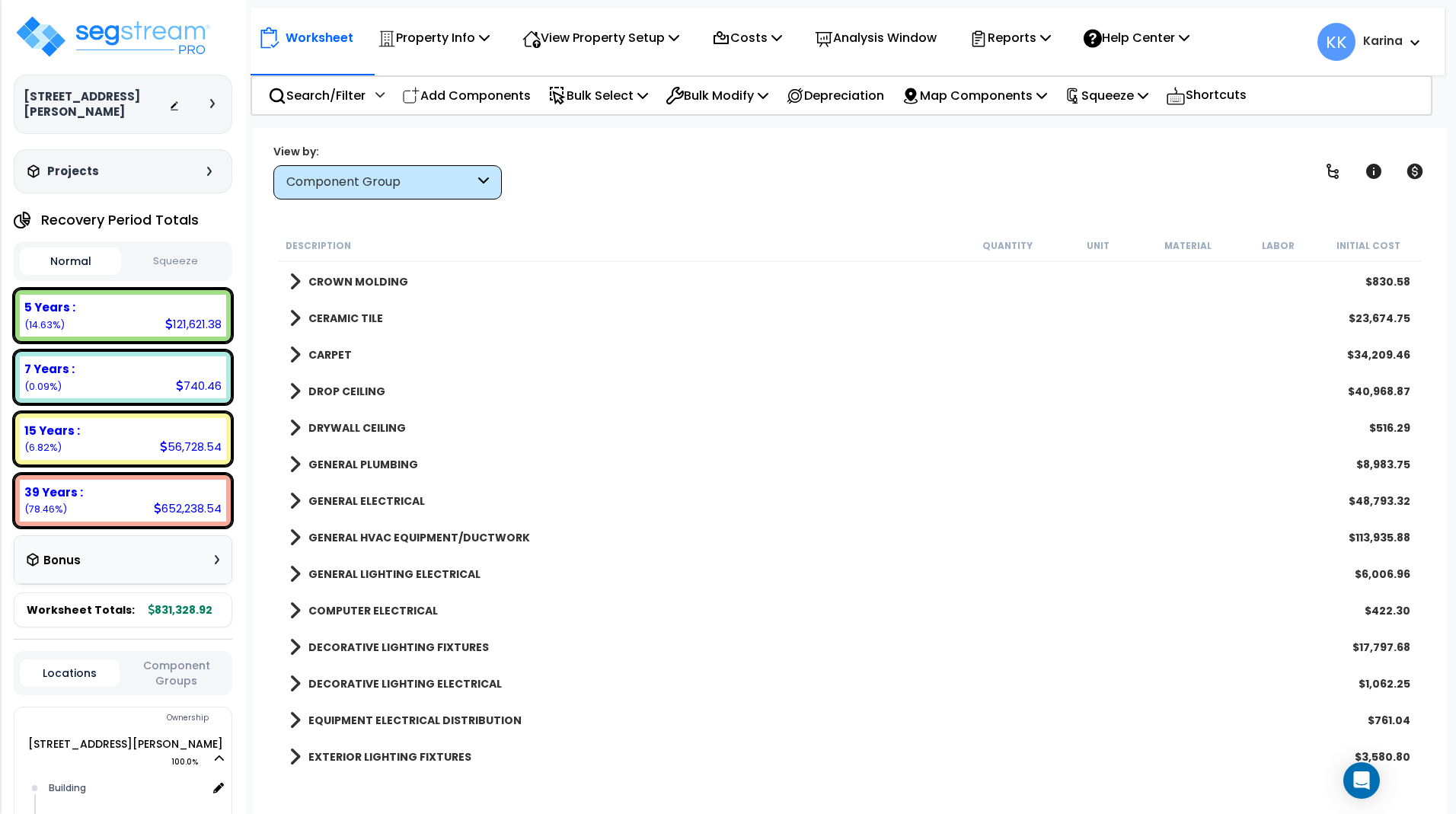
click at [297, 498] on span at bounding box center [295, 500] width 11 height 21
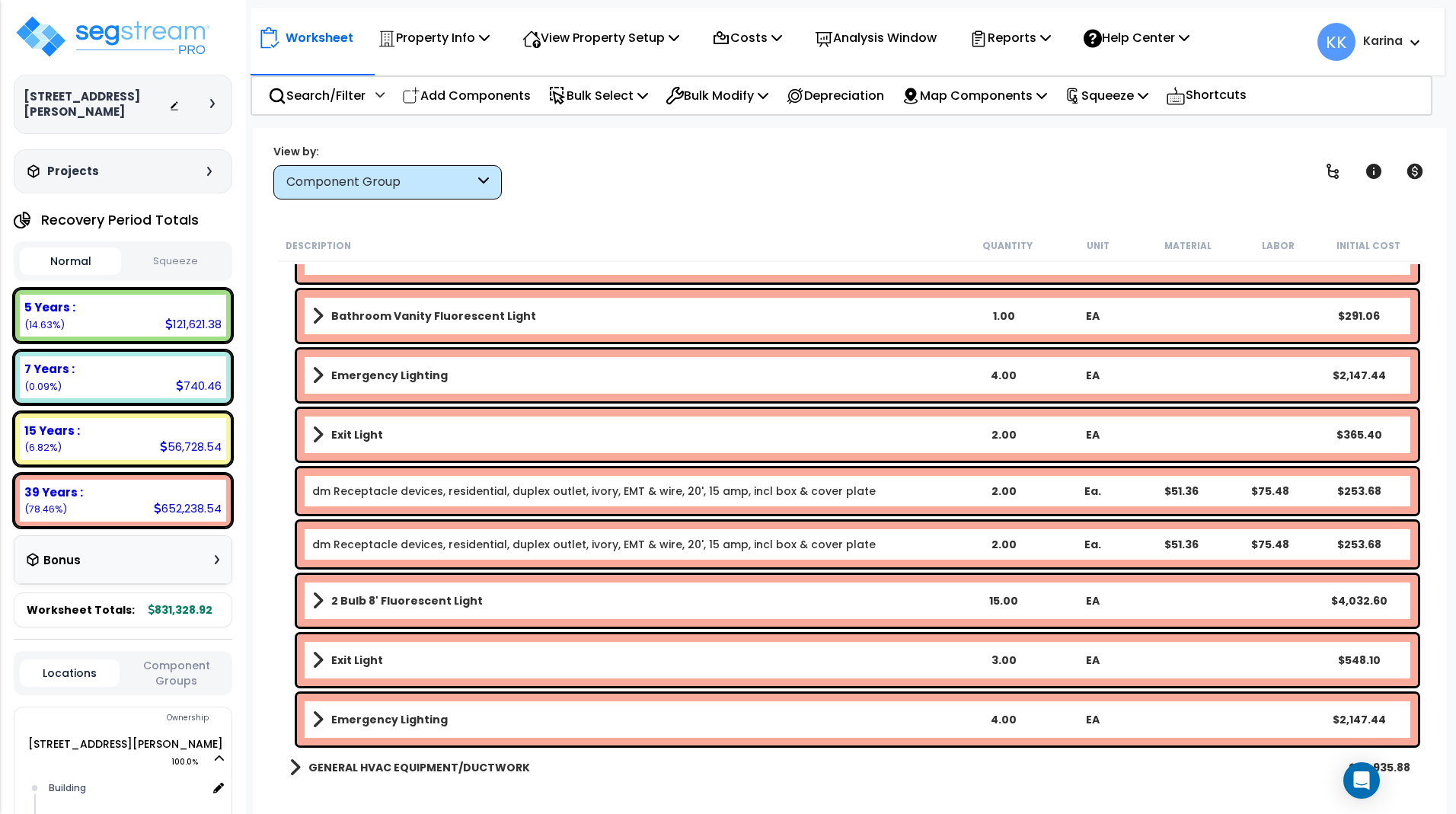
scroll to position [1350, 0]
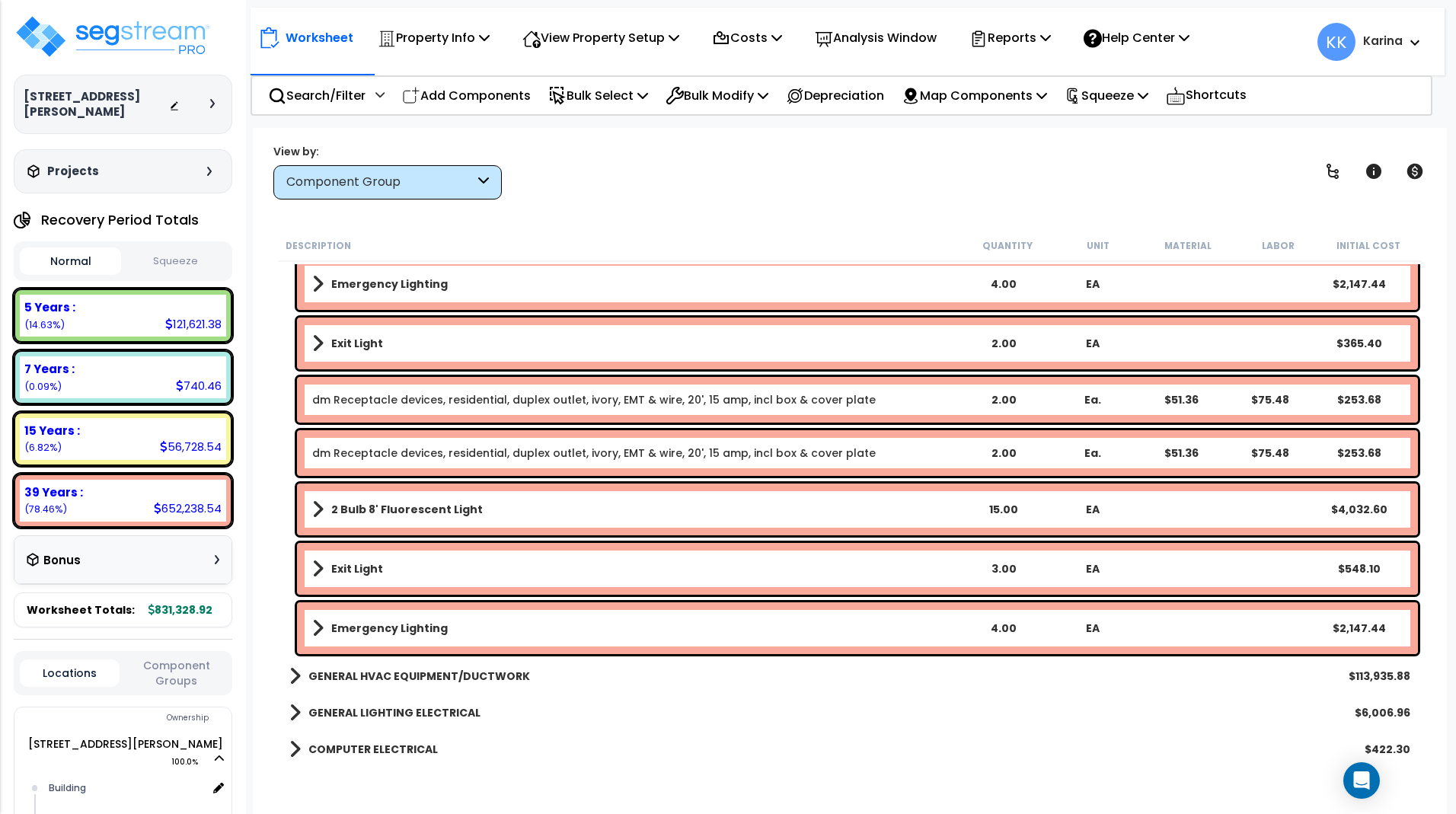
click at [387, 458] on link "dm Receptacle devices, residential, duplex outlet, ivory, EMT & wire, 20', 15 a…" at bounding box center [594, 453] width 563 height 15
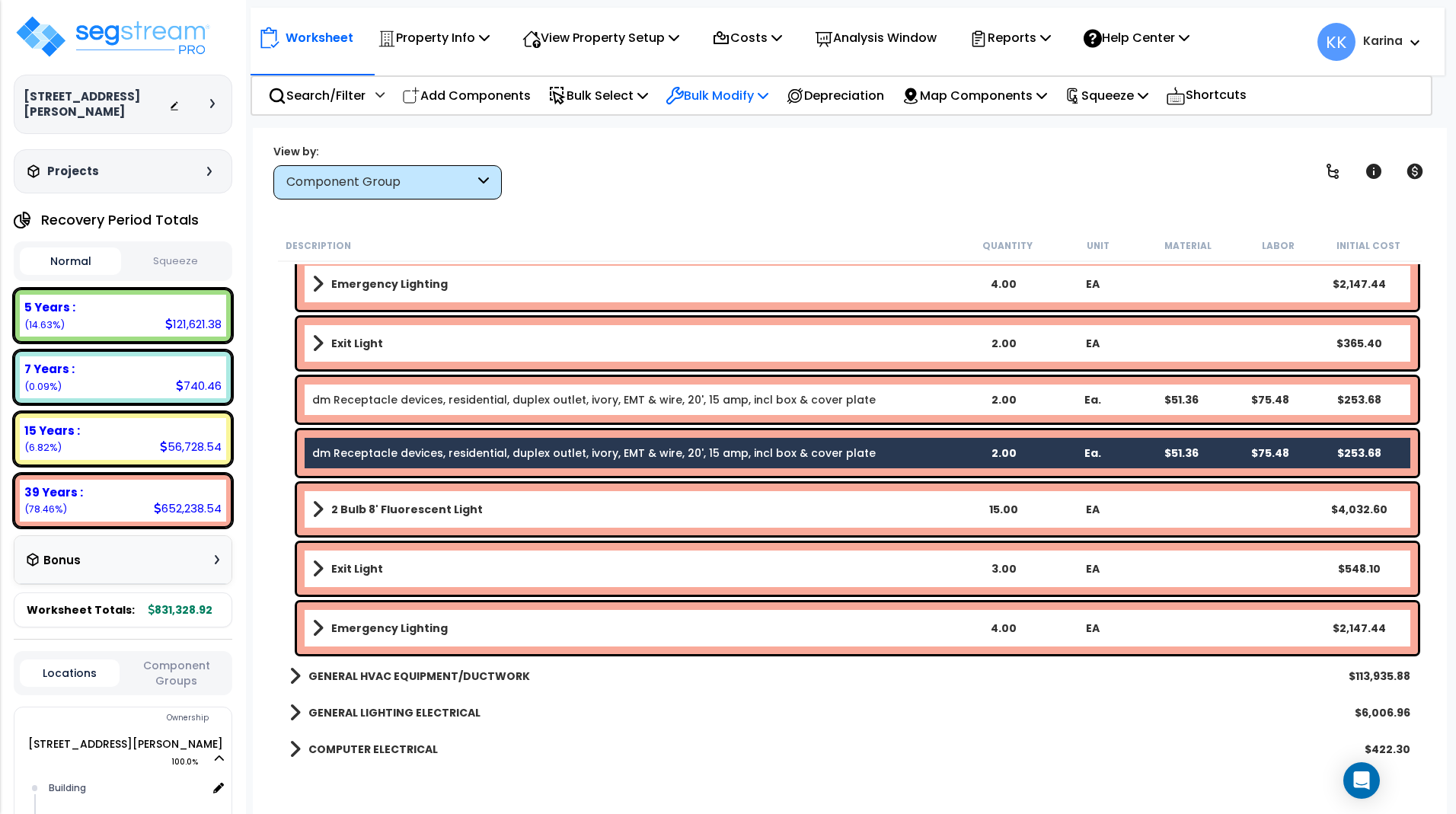
click at [724, 92] on p "Bulk Modify" at bounding box center [716, 95] width 102 height 20
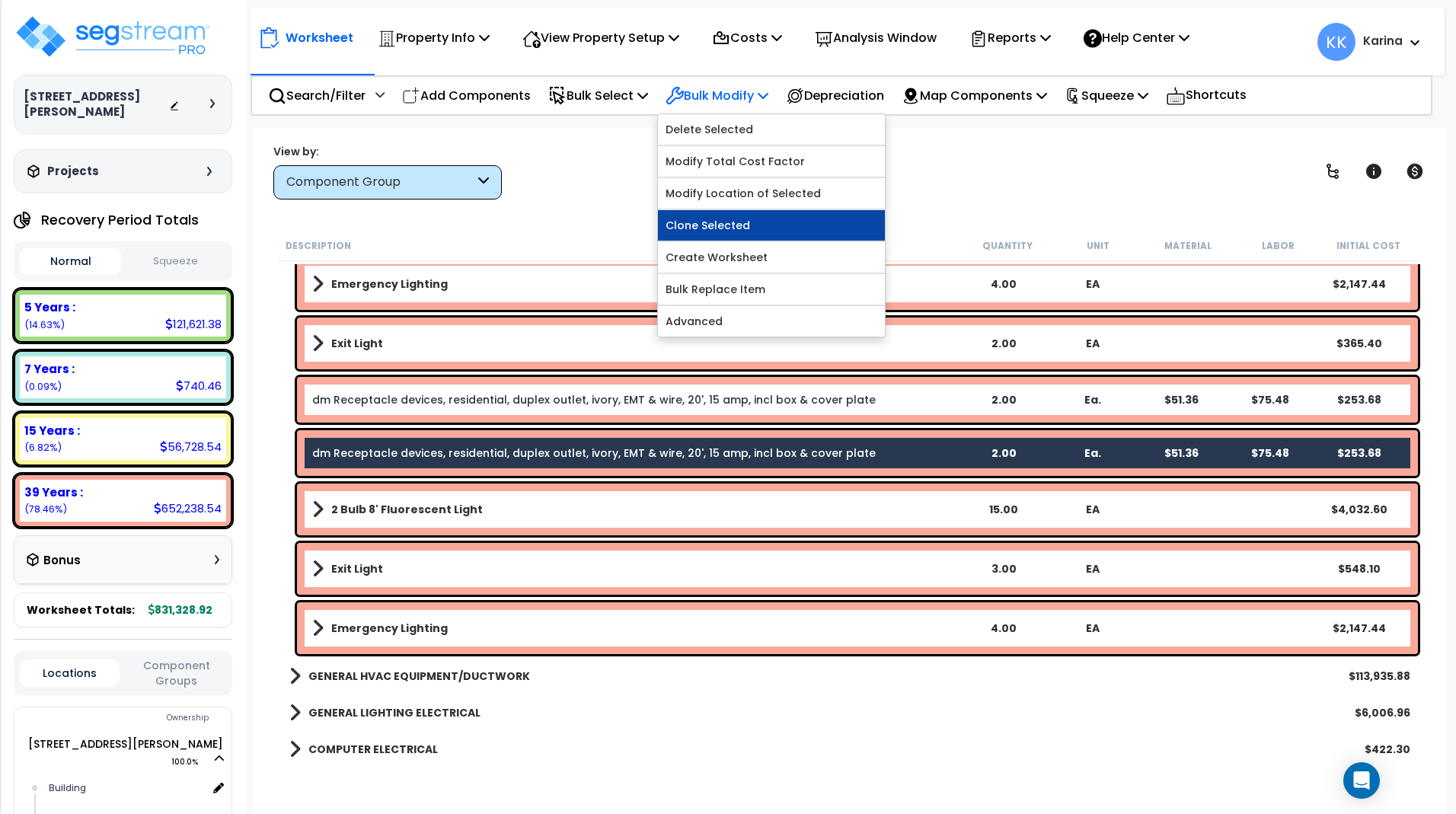
click at [734, 227] on link "Clone Selected" at bounding box center [772, 225] width 227 height 30
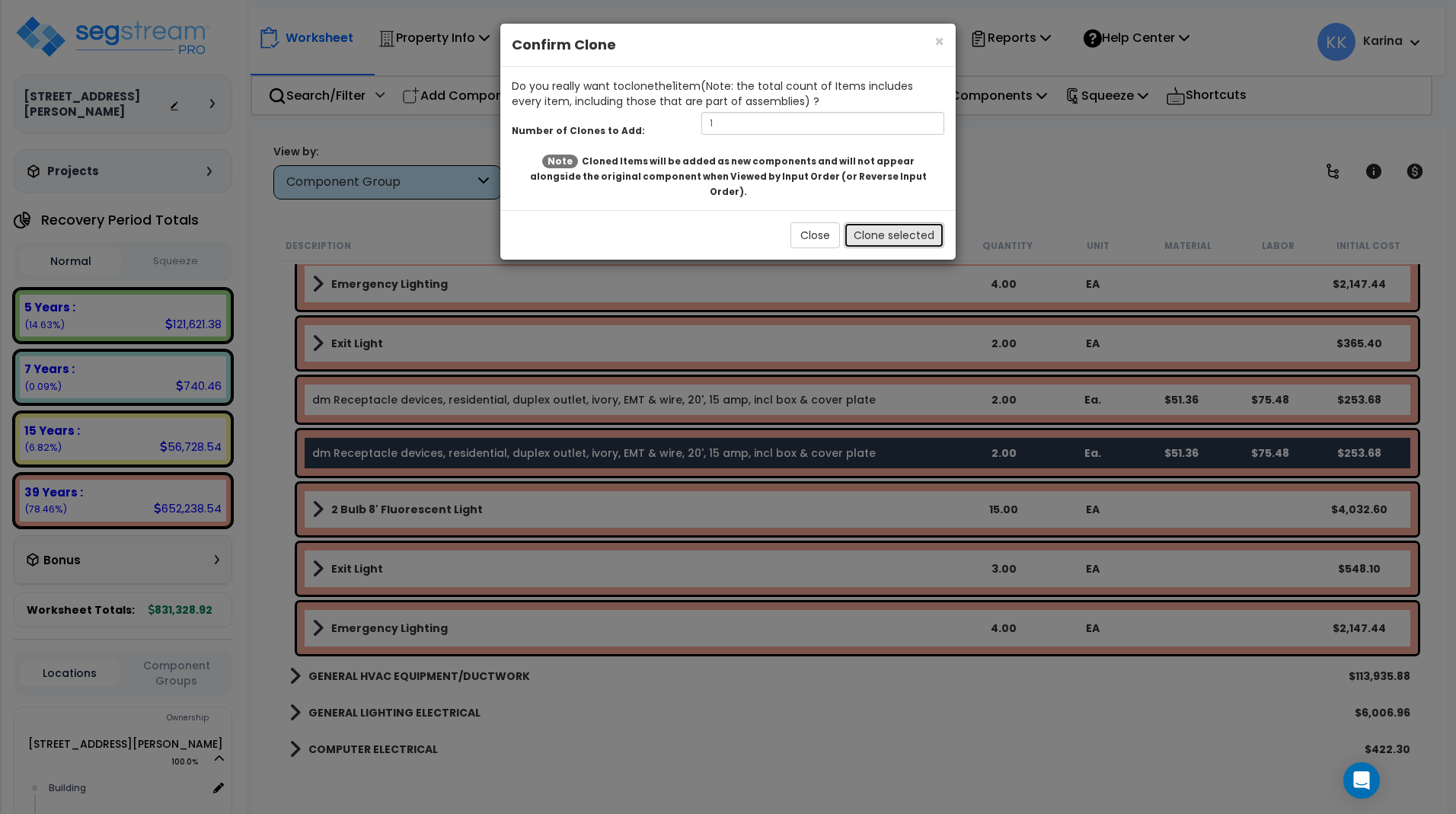
click at [873, 222] on button "Clone selected" at bounding box center [894, 235] width 101 height 26
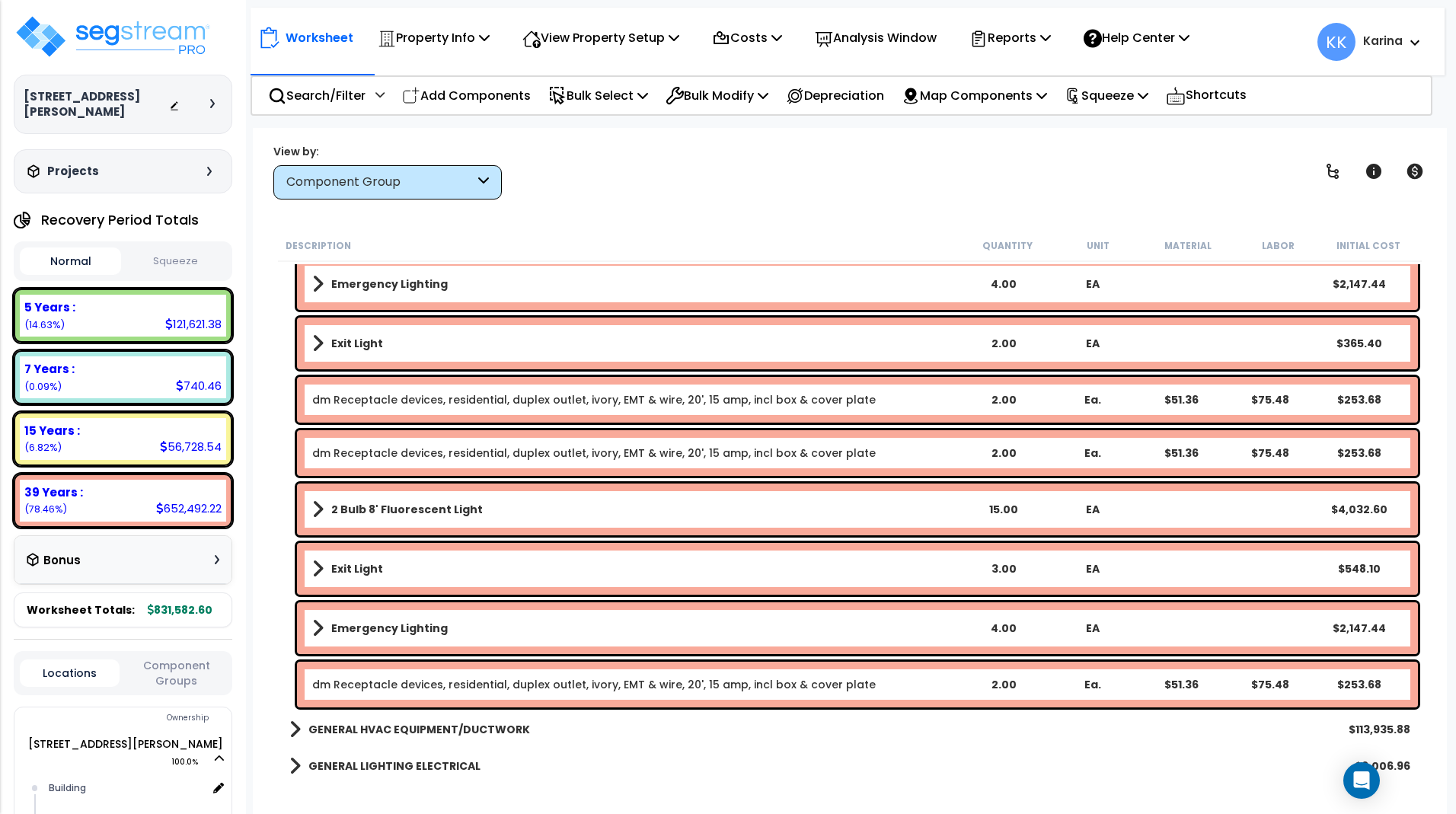
click at [480, 680] on link "dm Receptacle devices, residential, duplex outlet, ivory, EMT & wire, 20', 15 a…" at bounding box center [594, 684] width 563 height 15
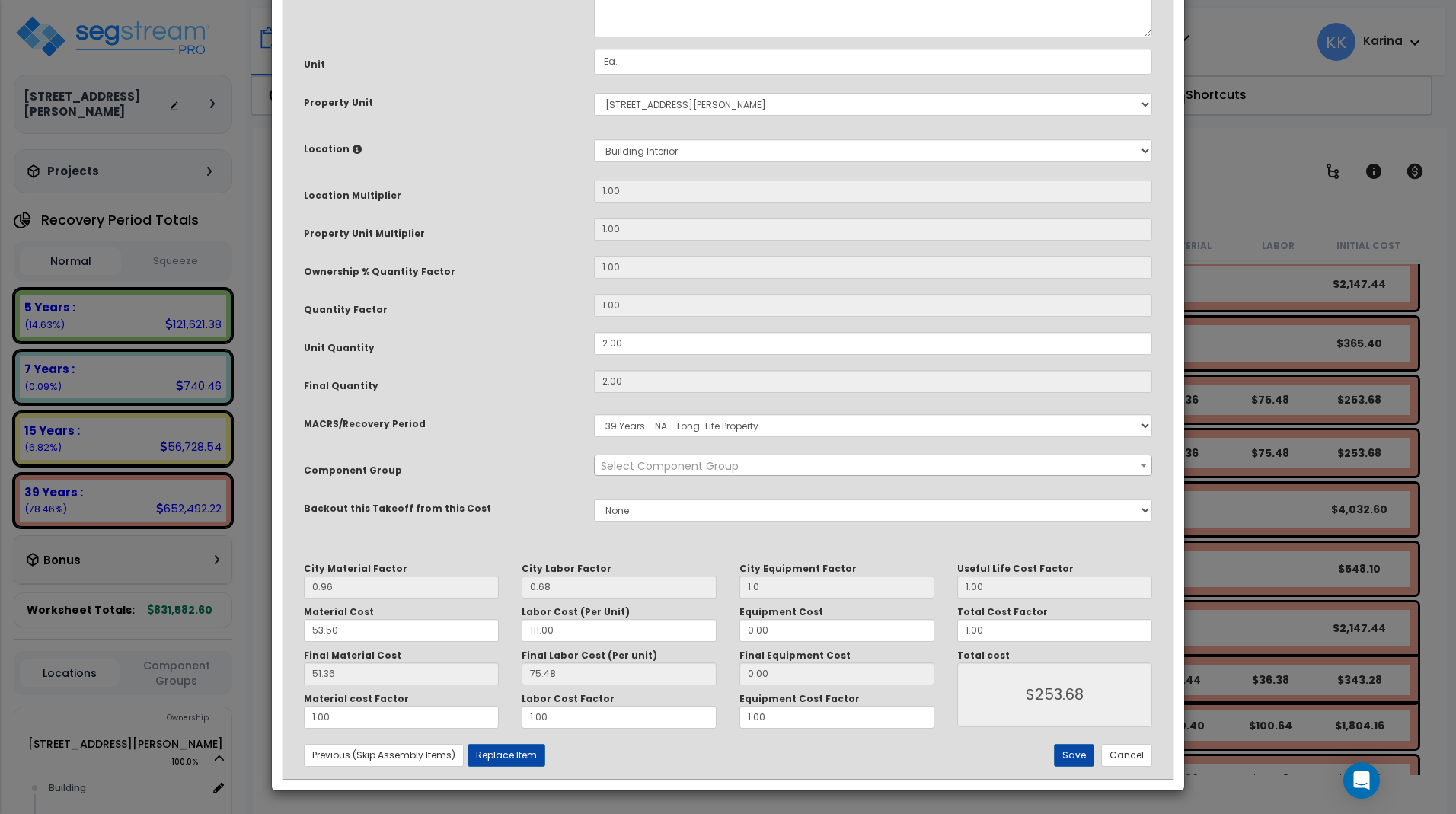
select select "56955"
drag, startPoint x: 628, startPoint y: 509, endPoint x: 579, endPoint y: 504, distance: 49.3
click at [579, 358] on div "Unit Quantity 2.00" at bounding box center [728, 345] width 872 height 27
drag, startPoint x: 625, startPoint y: 503, endPoint x: 588, endPoint y: 505, distance: 37.1
click at [594, 354] on input "2.00" at bounding box center [872, 343] width 559 height 23
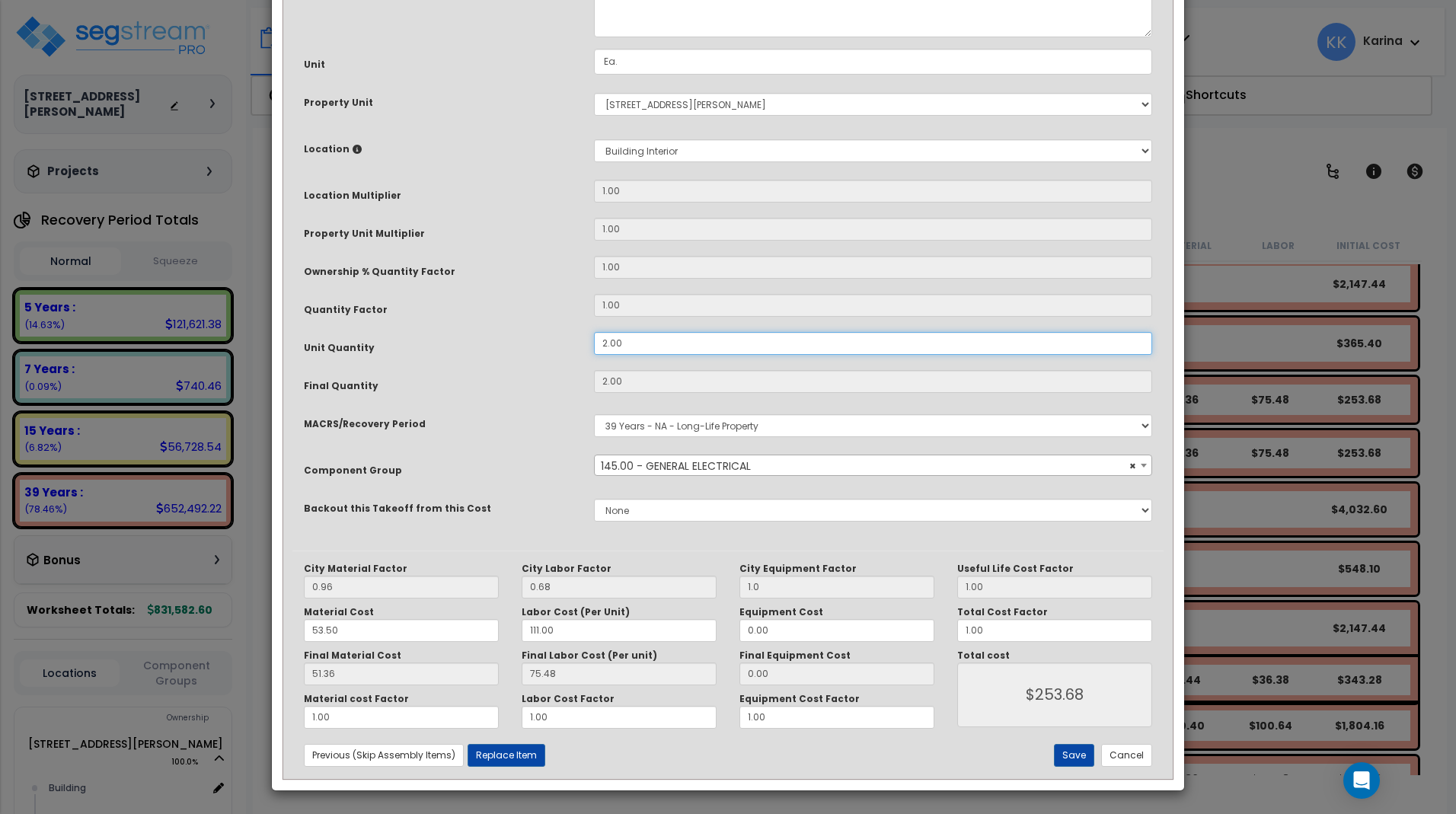
type input "1"
type input "$126.84"
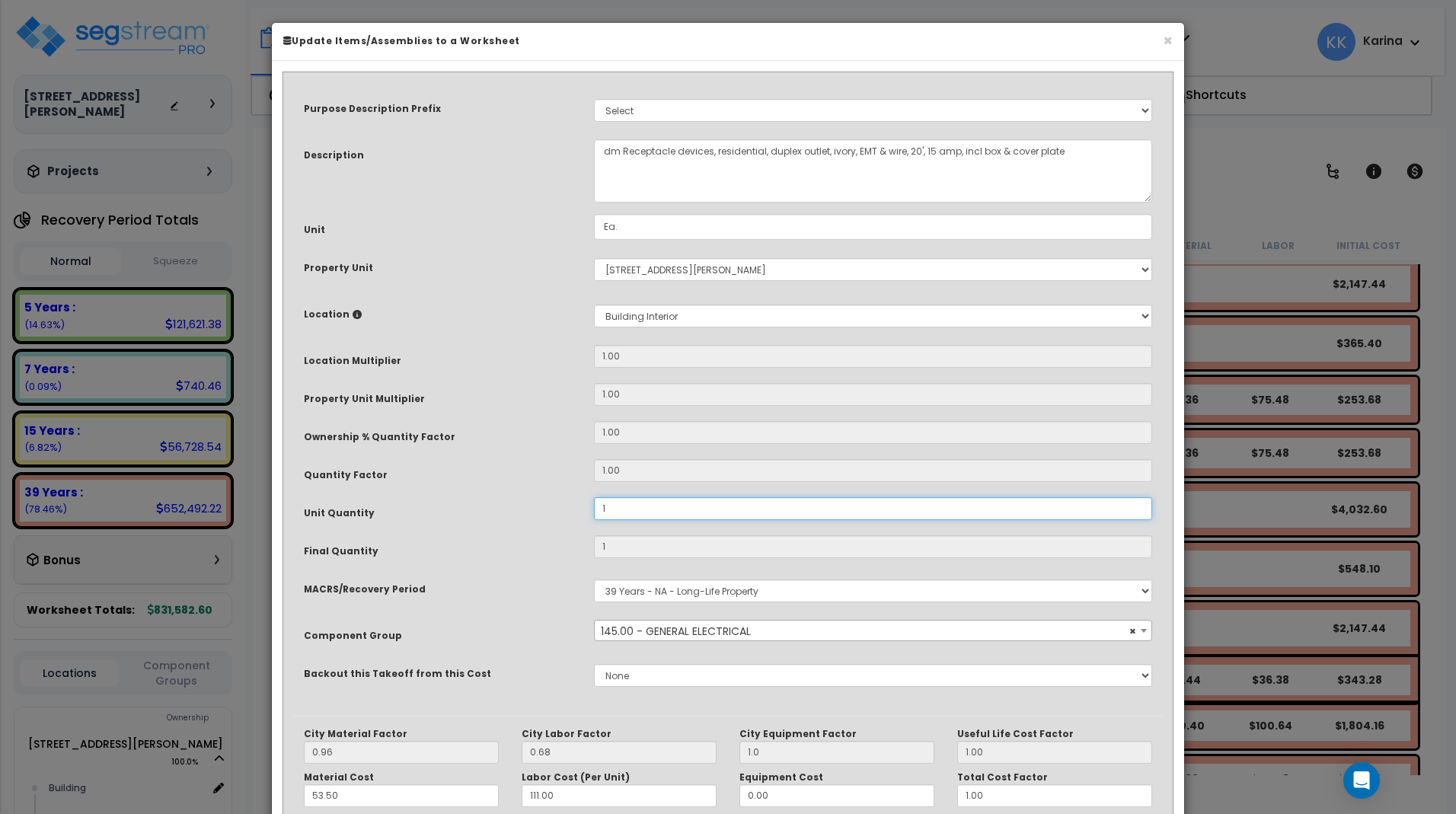
scroll to position [0, 0]
type input "1"
click at [594, 305] on select "Select Building Building Interior Common Areas Add New Location" at bounding box center [872, 317] width 559 height 23
select select "Others"
click option "Add New Location" at bounding box center [0, 0] width 0 height 0
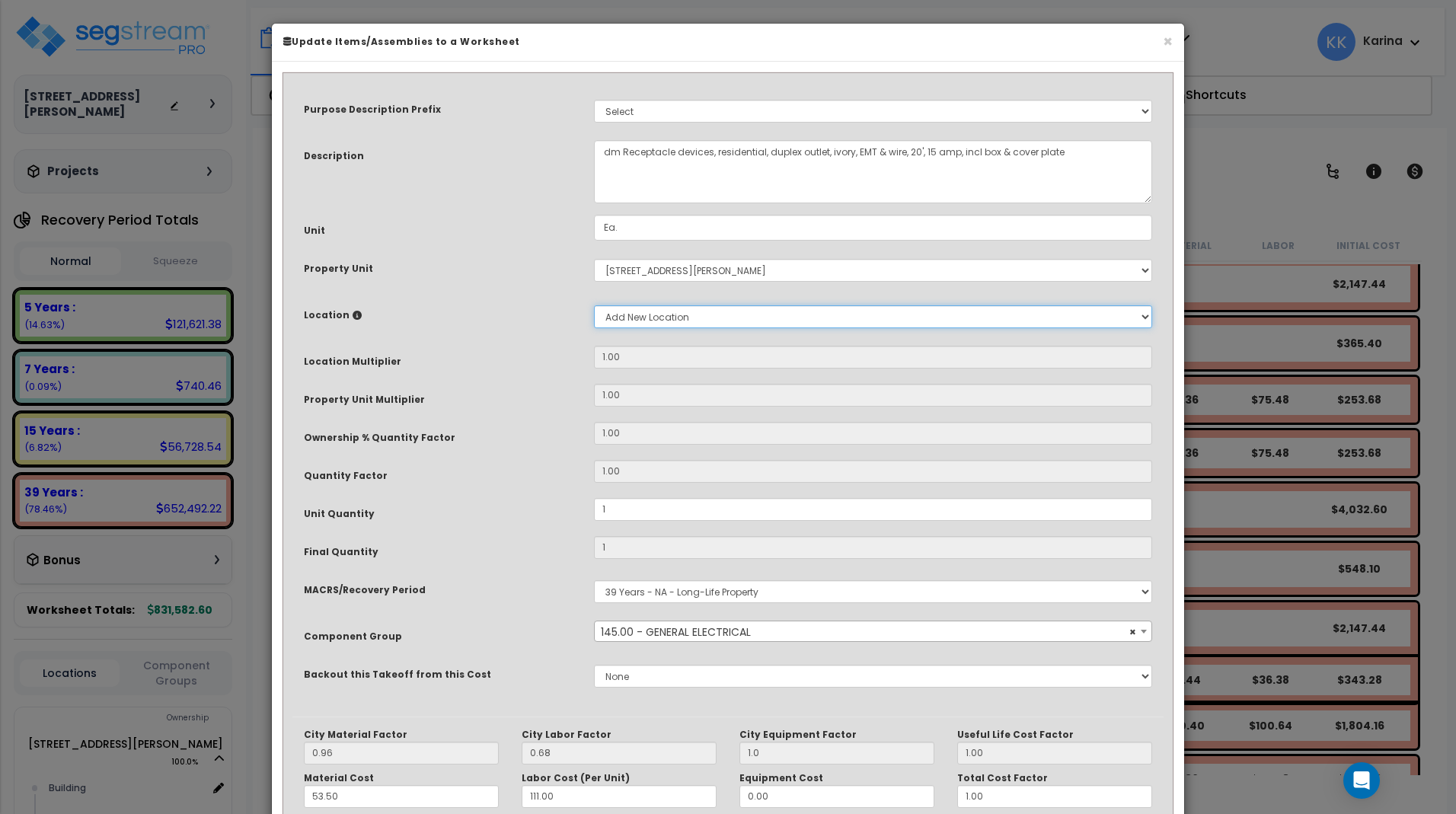
type input "1"
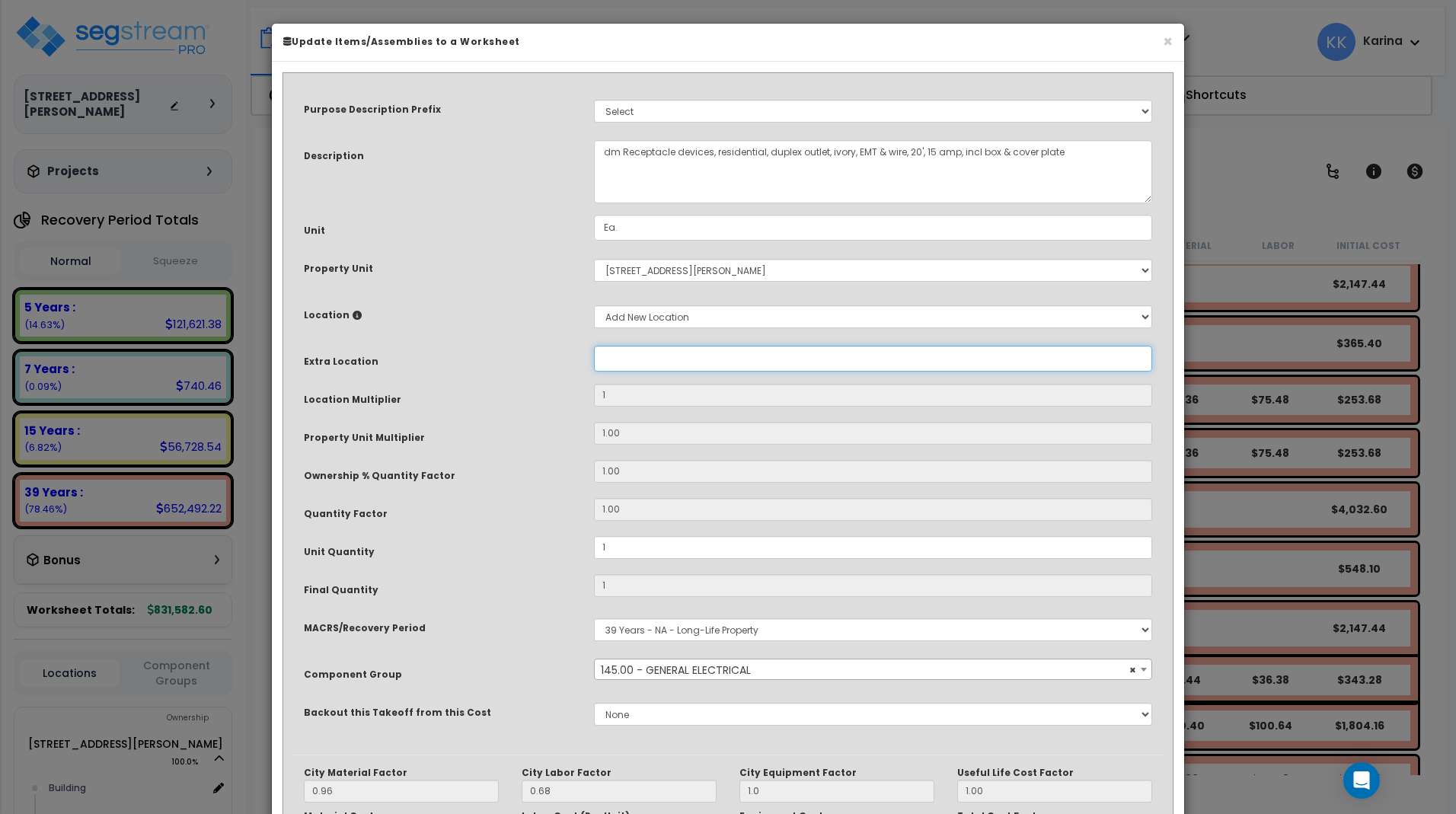
click at [637, 354] on input "Property Unit" at bounding box center [872, 358] width 559 height 26
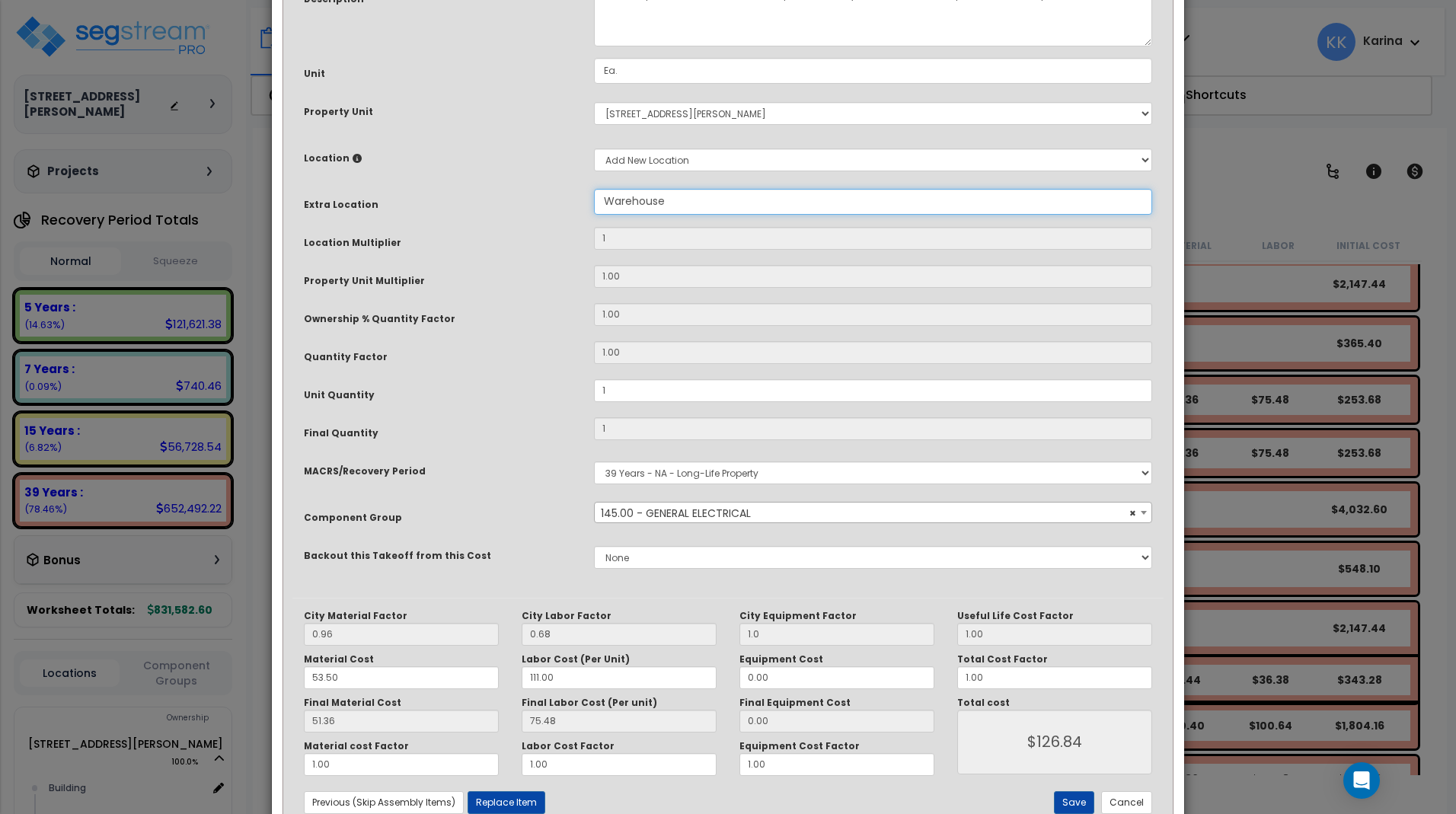
scroll to position [183, 0]
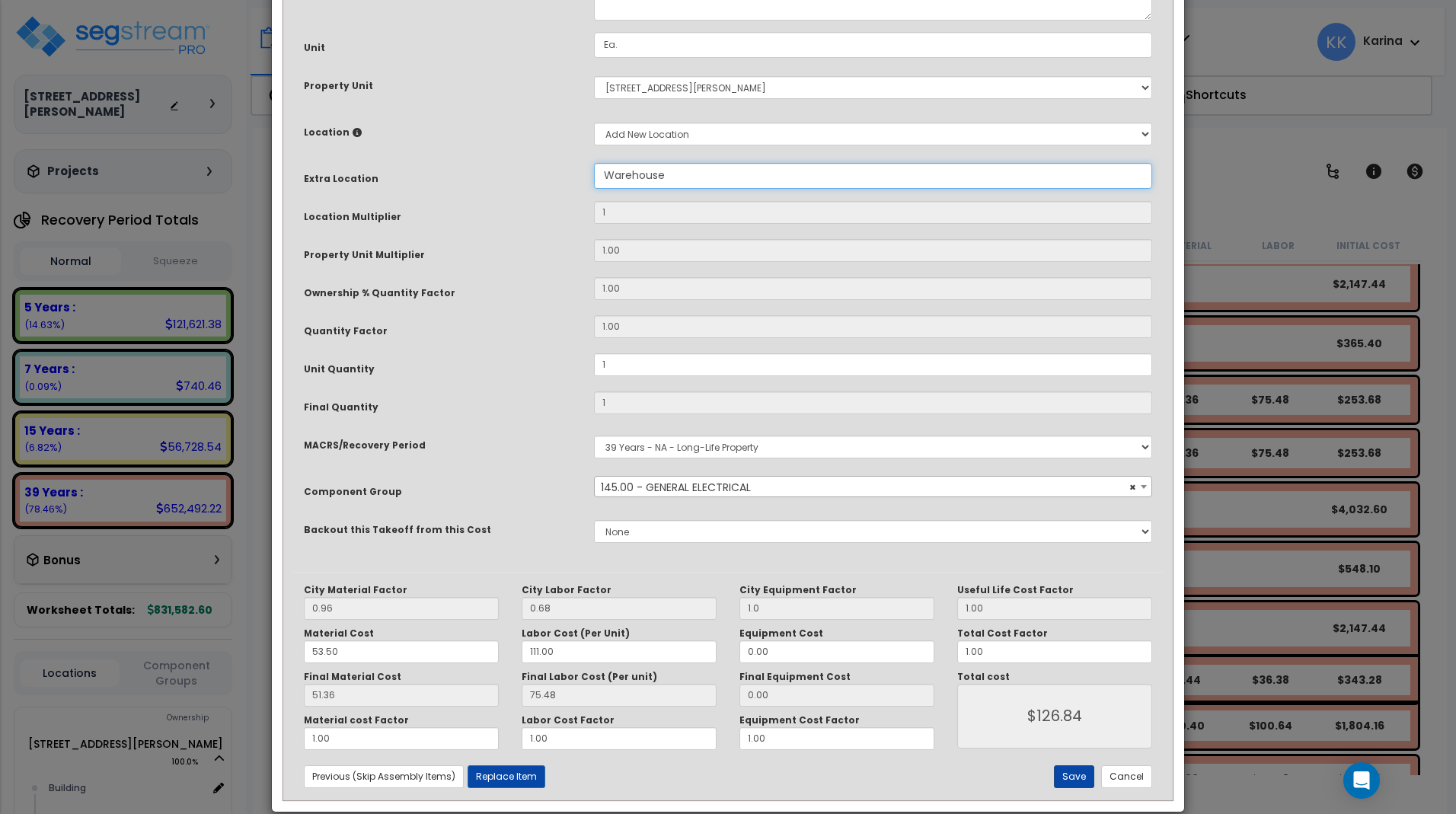
type input "Warehouse"
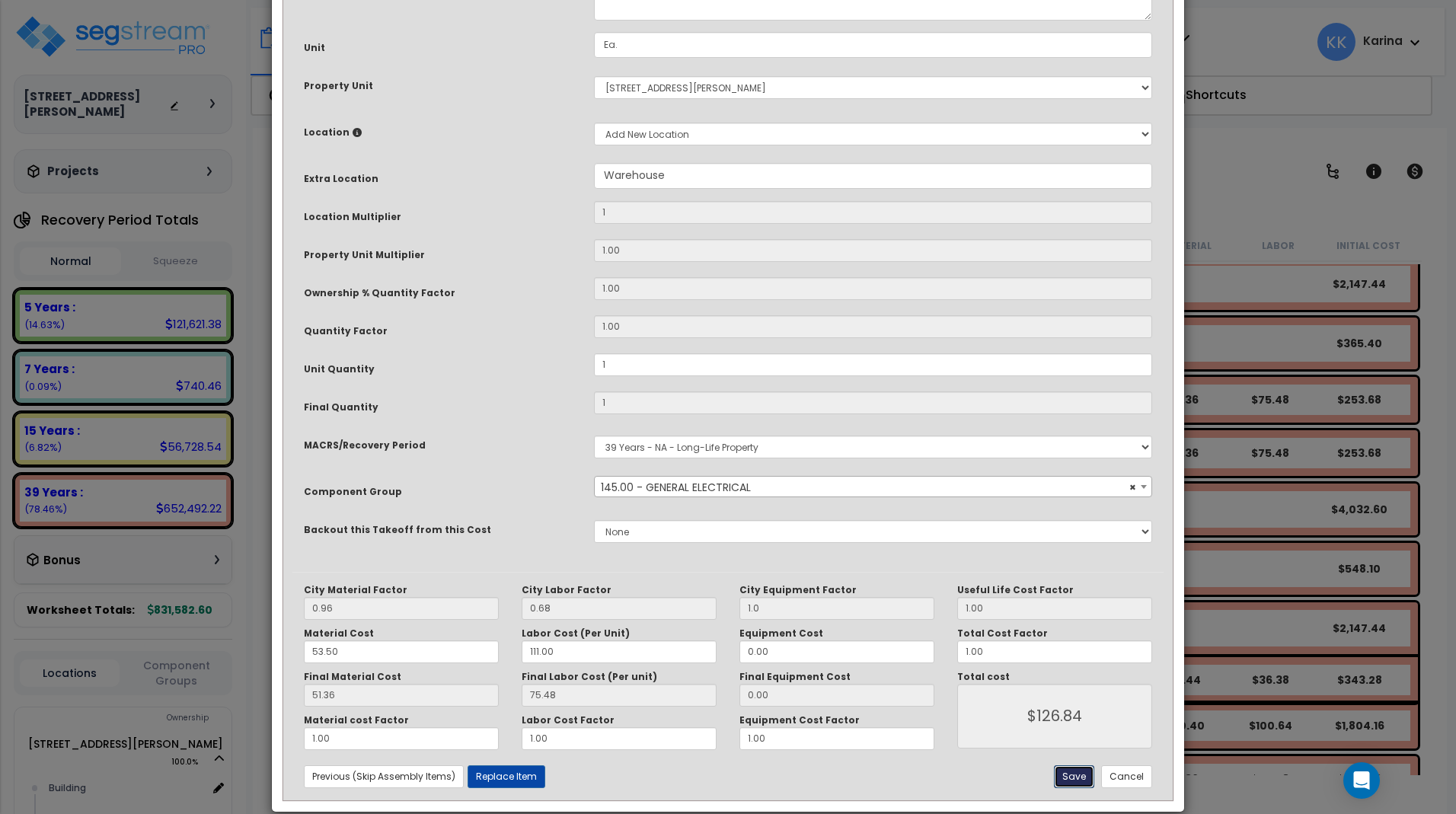
click at [1077, 772] on button "Save" at bounding box center [1075, 776] width 41 height 23
type input "1.00"
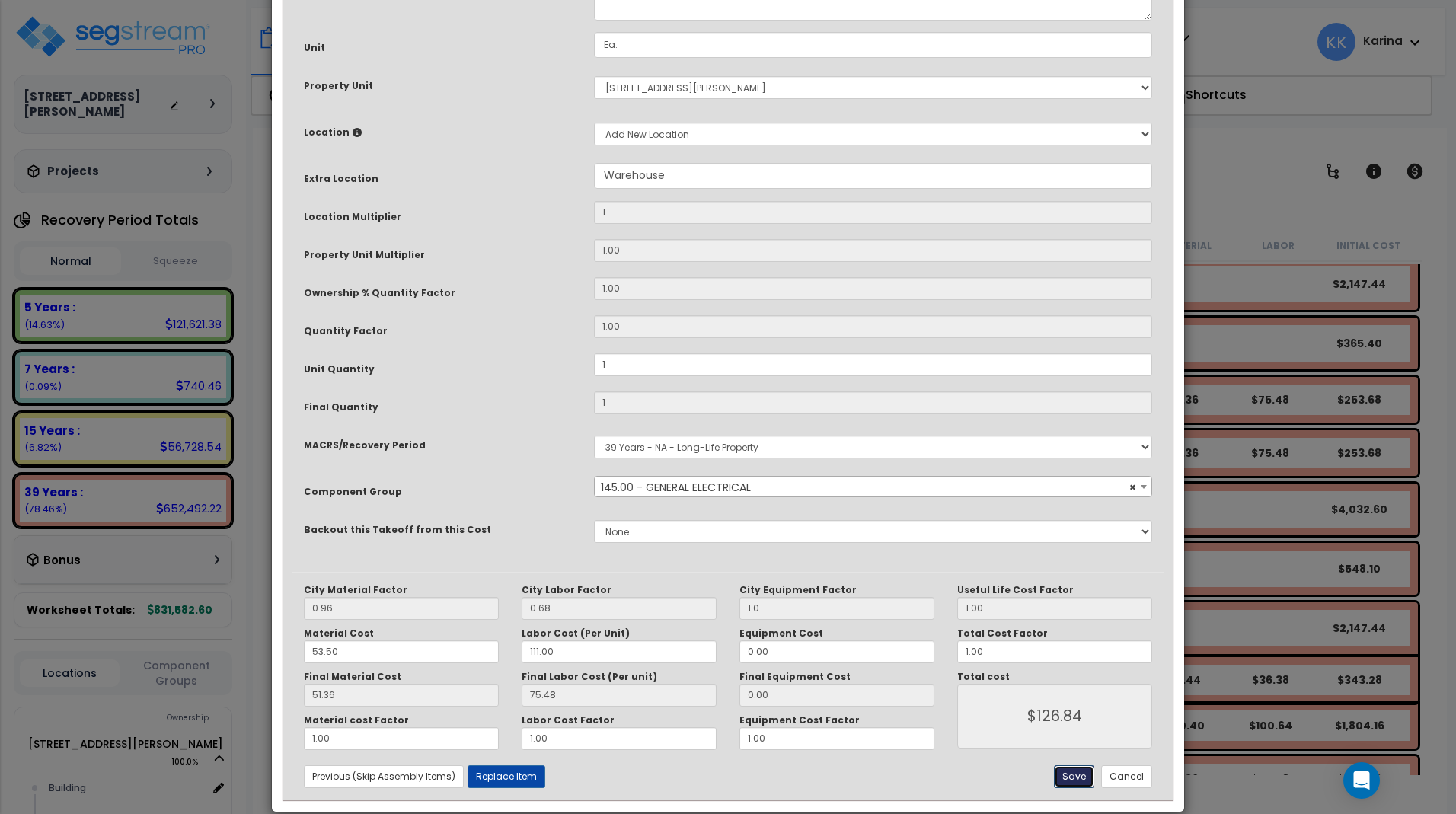
type input "126.84"
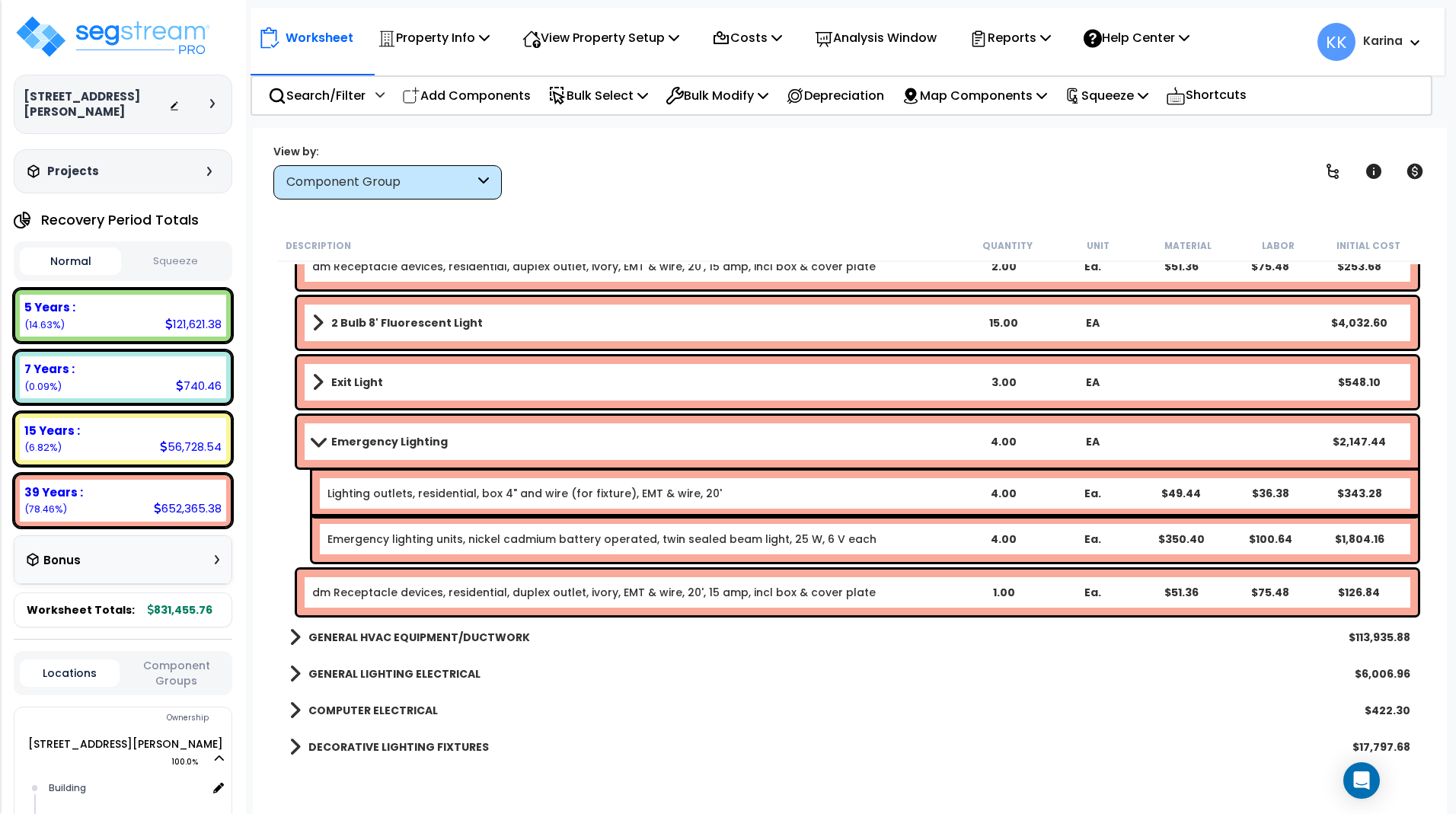
scroll to position [1624, 0]
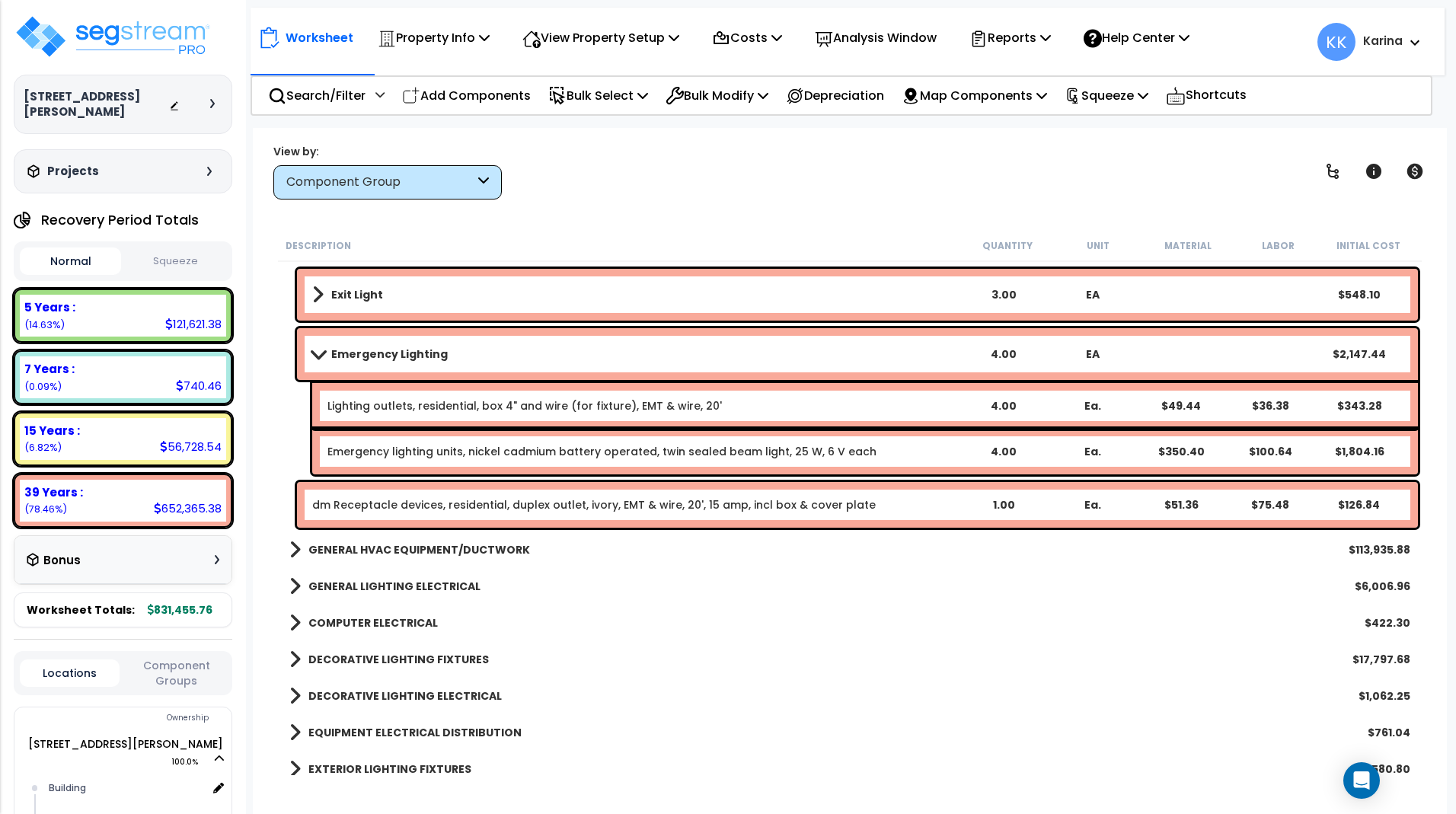
click at [394, 351] on b "Emergency Lighting" at bounding box center [390, 353] width 116 height 15
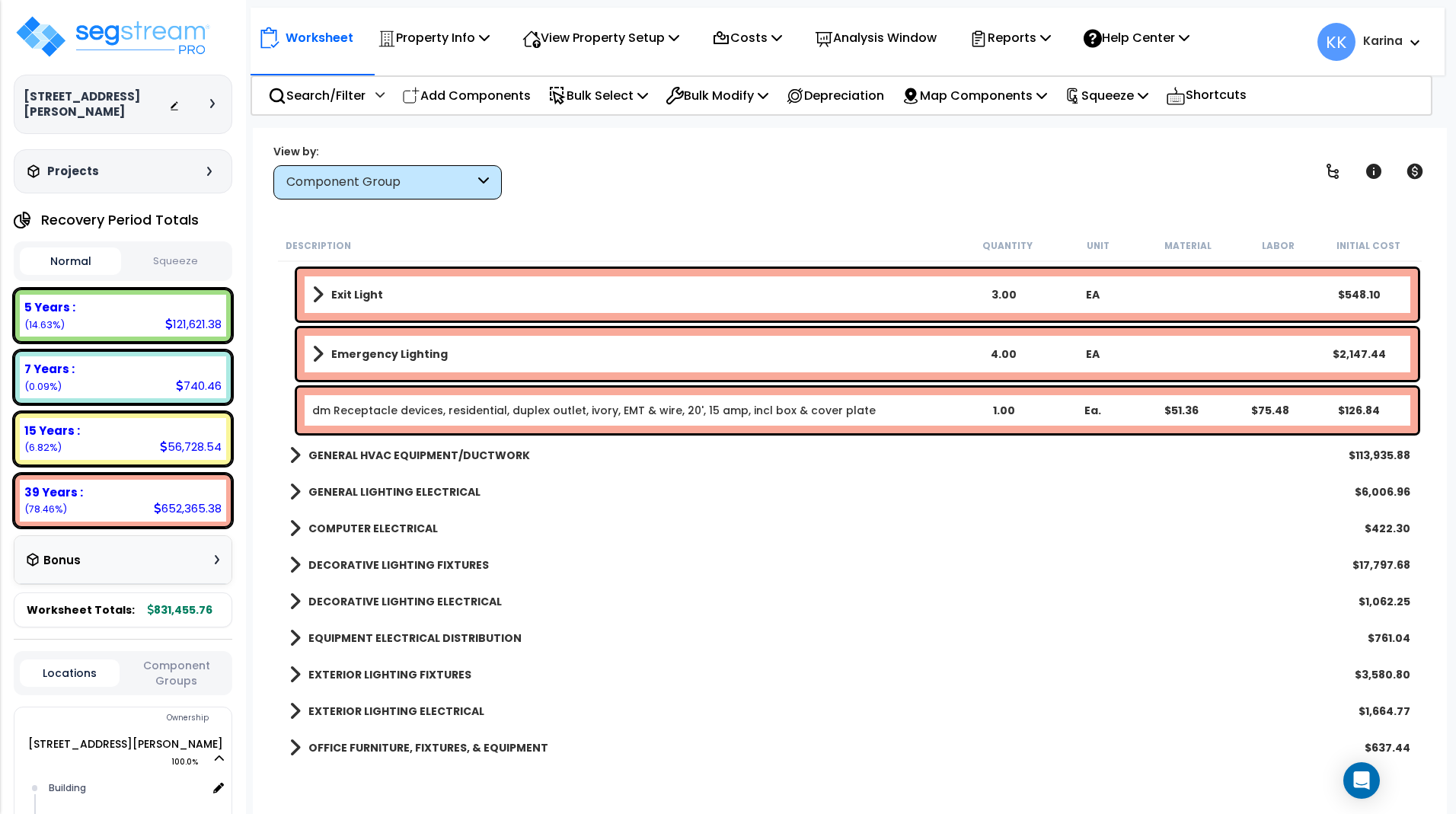
click at [394, 351] on b "Emergency Lighting" at bounding box center [390, 353] width 116 height 15
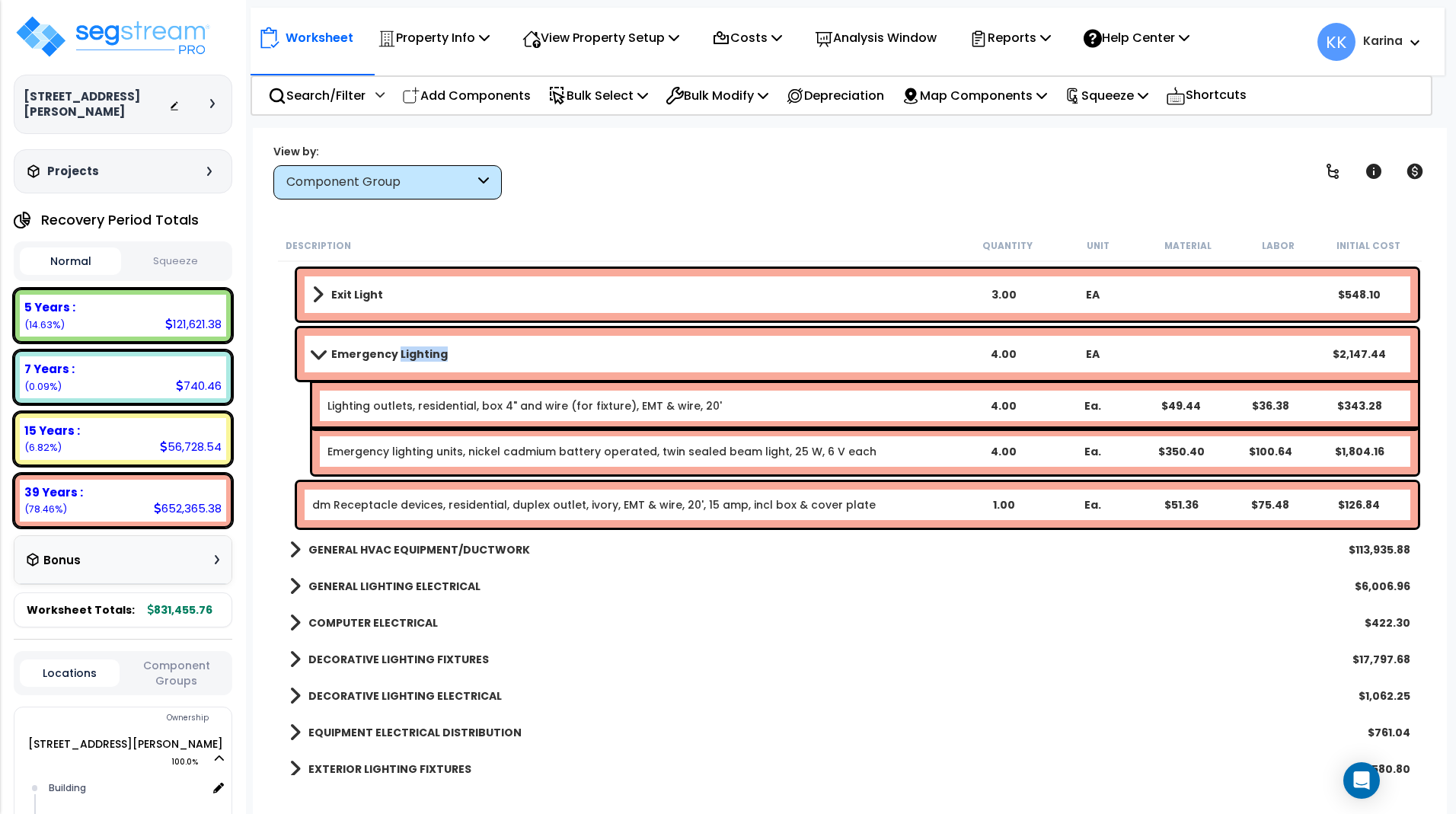
click at [394, 351] on b "Emergency Lighting" at bounding box center [390, 353] width 116 height 15
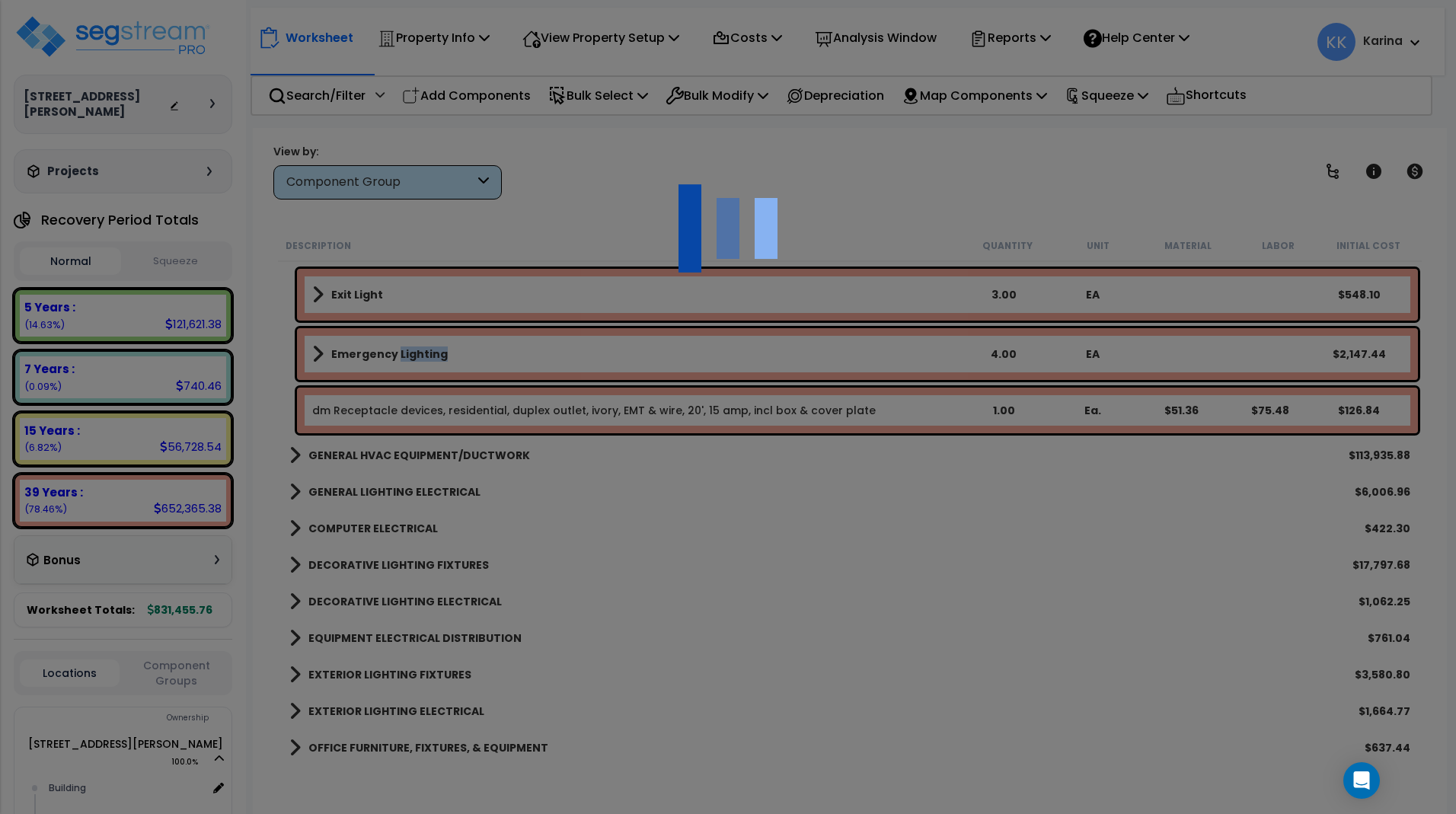
select select "56955"
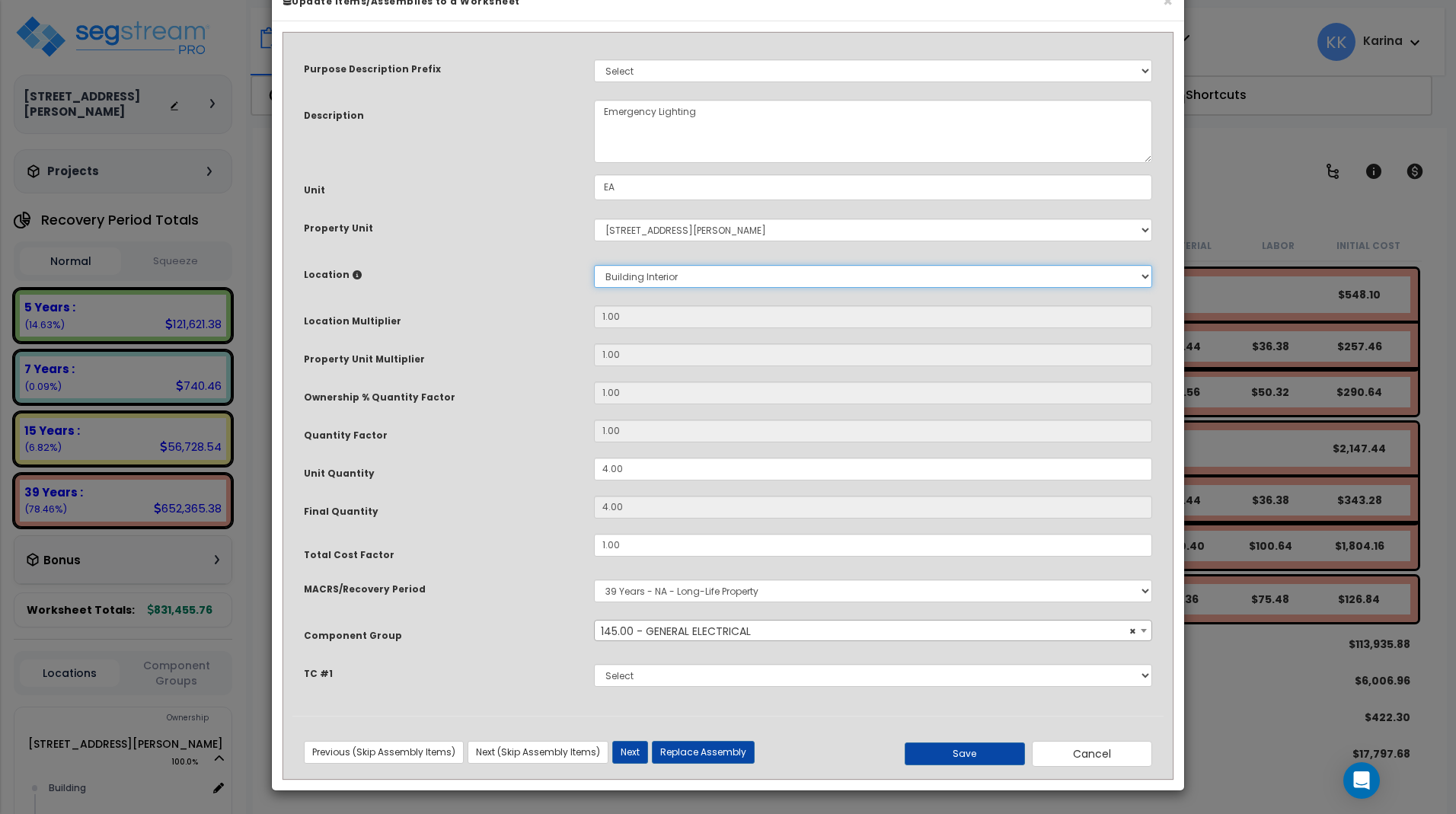
click at [594, 265] on select "Select Building Building Interior Common Areas Warehouse Add New Location" at bounding box center [872, 276] width 559 height 23
select select "13360"
click option "Warehouse" at bounding box center [0, 0] width 0 height 0
type input "1"
type input "4"
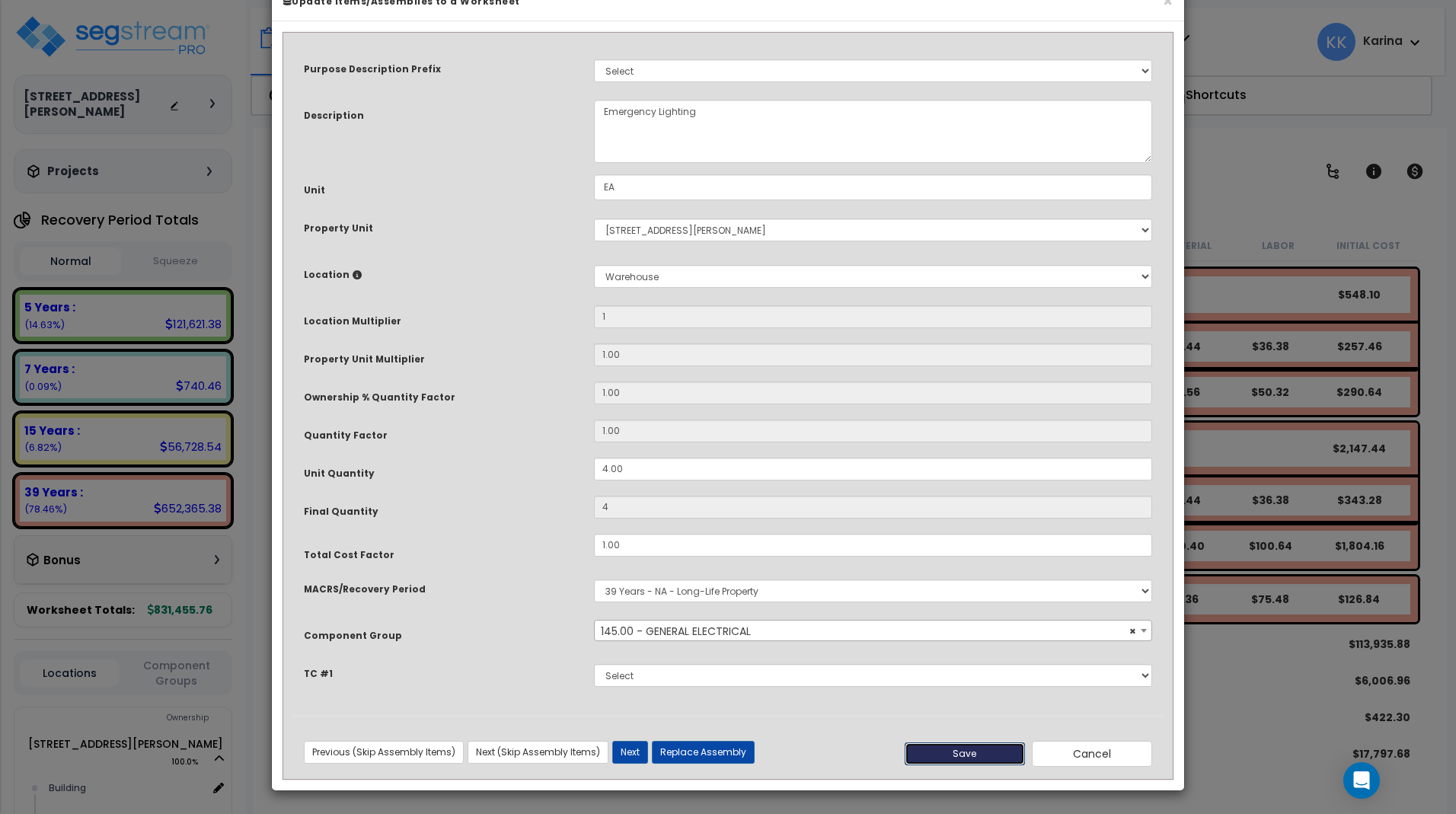
click at [994, 765] on button "Save" at bounding box center [965, 753] width 120 height 23
type input "1.00"
type input "4.00"
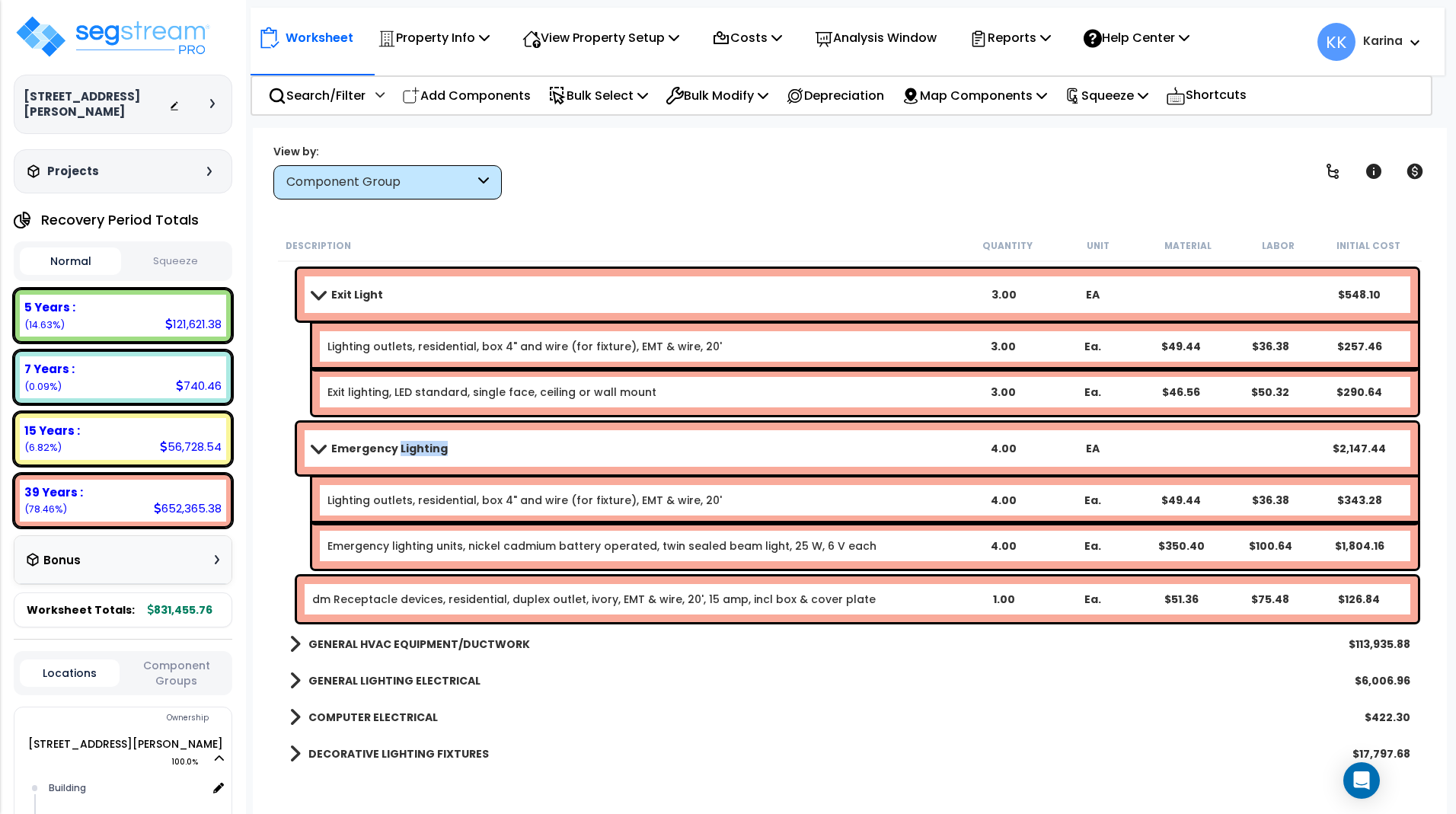
scroll to position [1533, 0]
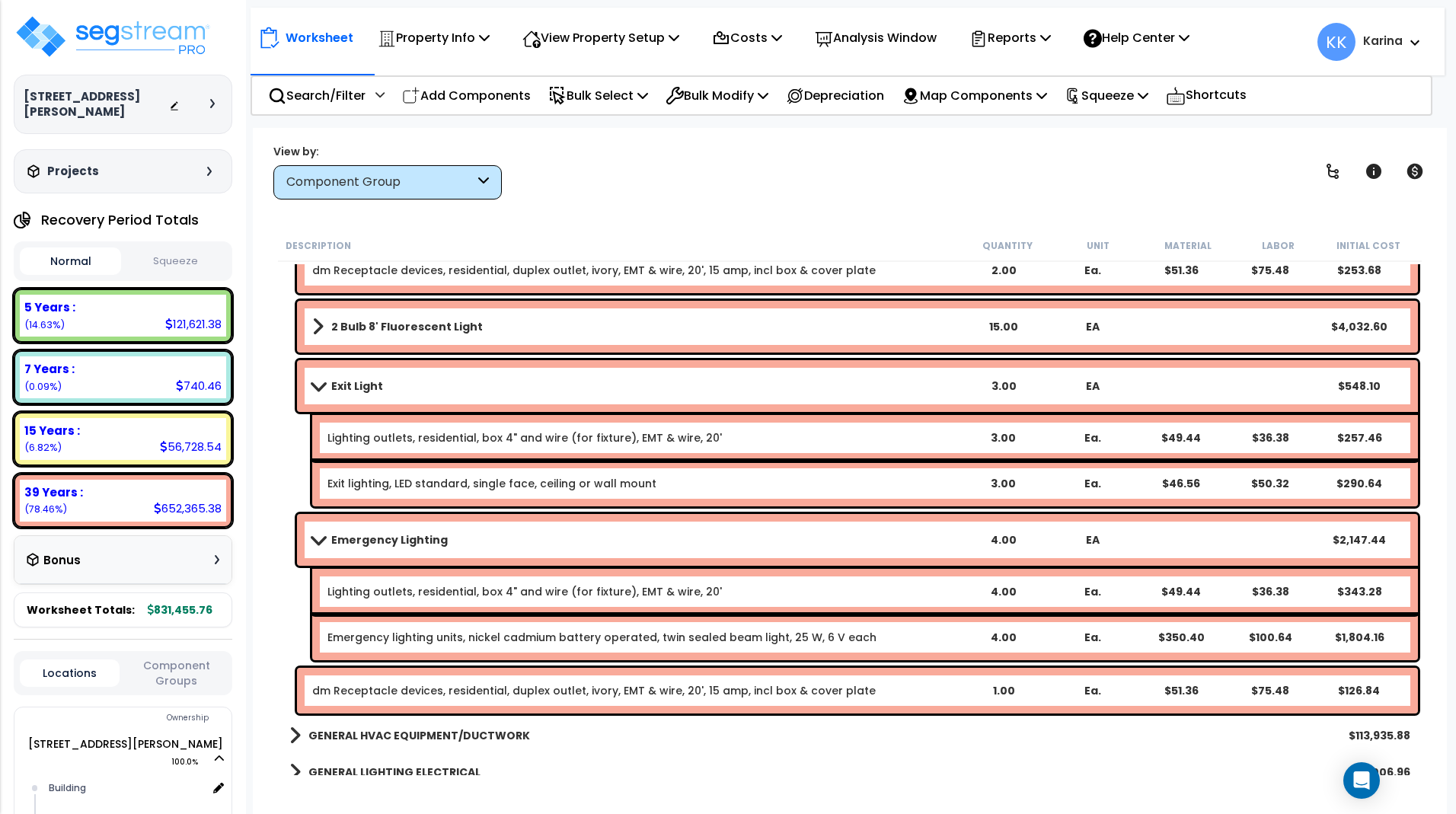
click at [398, 385] on link "Exit Light" at bounding box center [635, 386] width 646 height 21
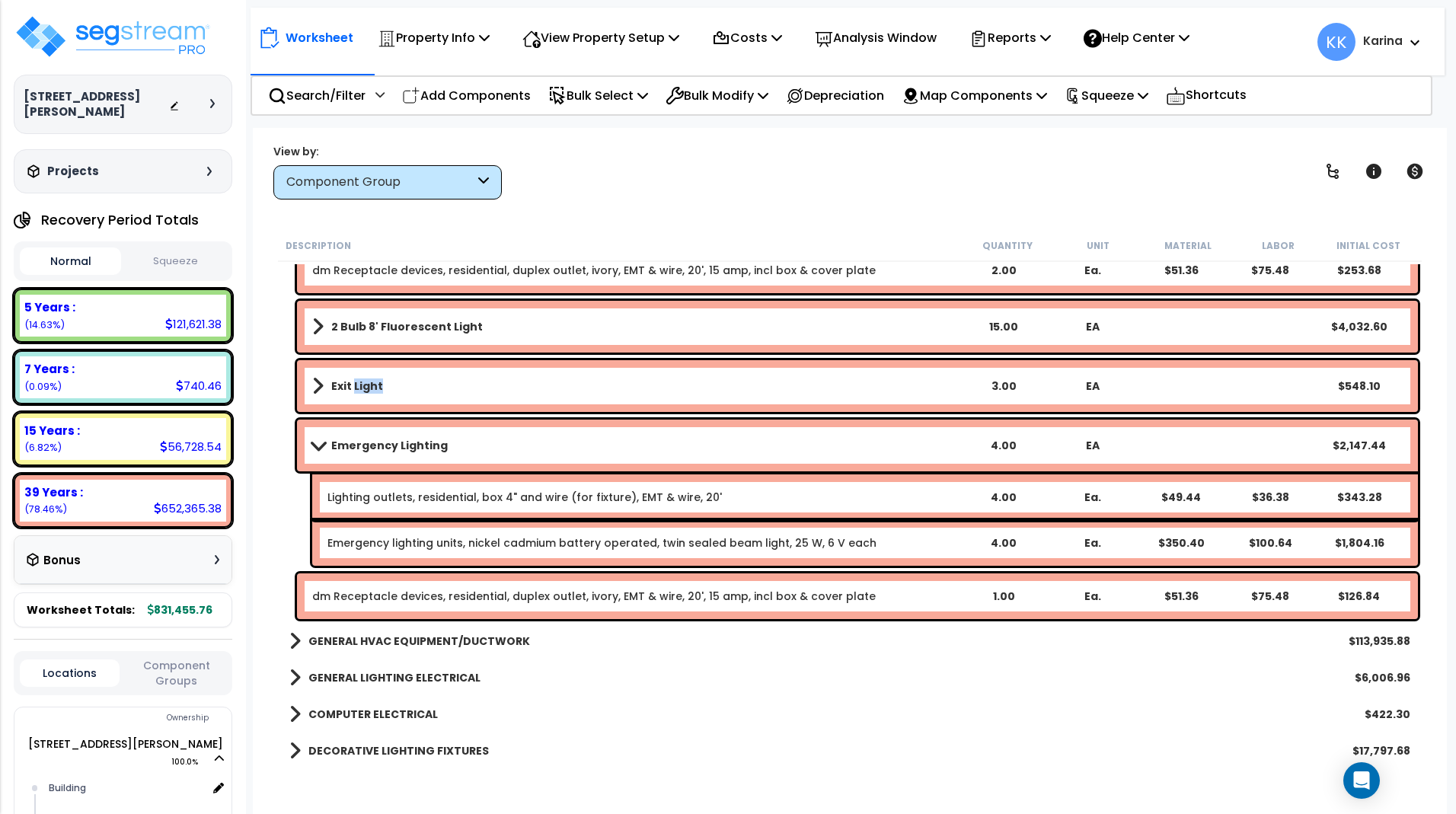
click at [398, 385] on link "Exit Light" at bounding box center [635, 386] width 646 height 21
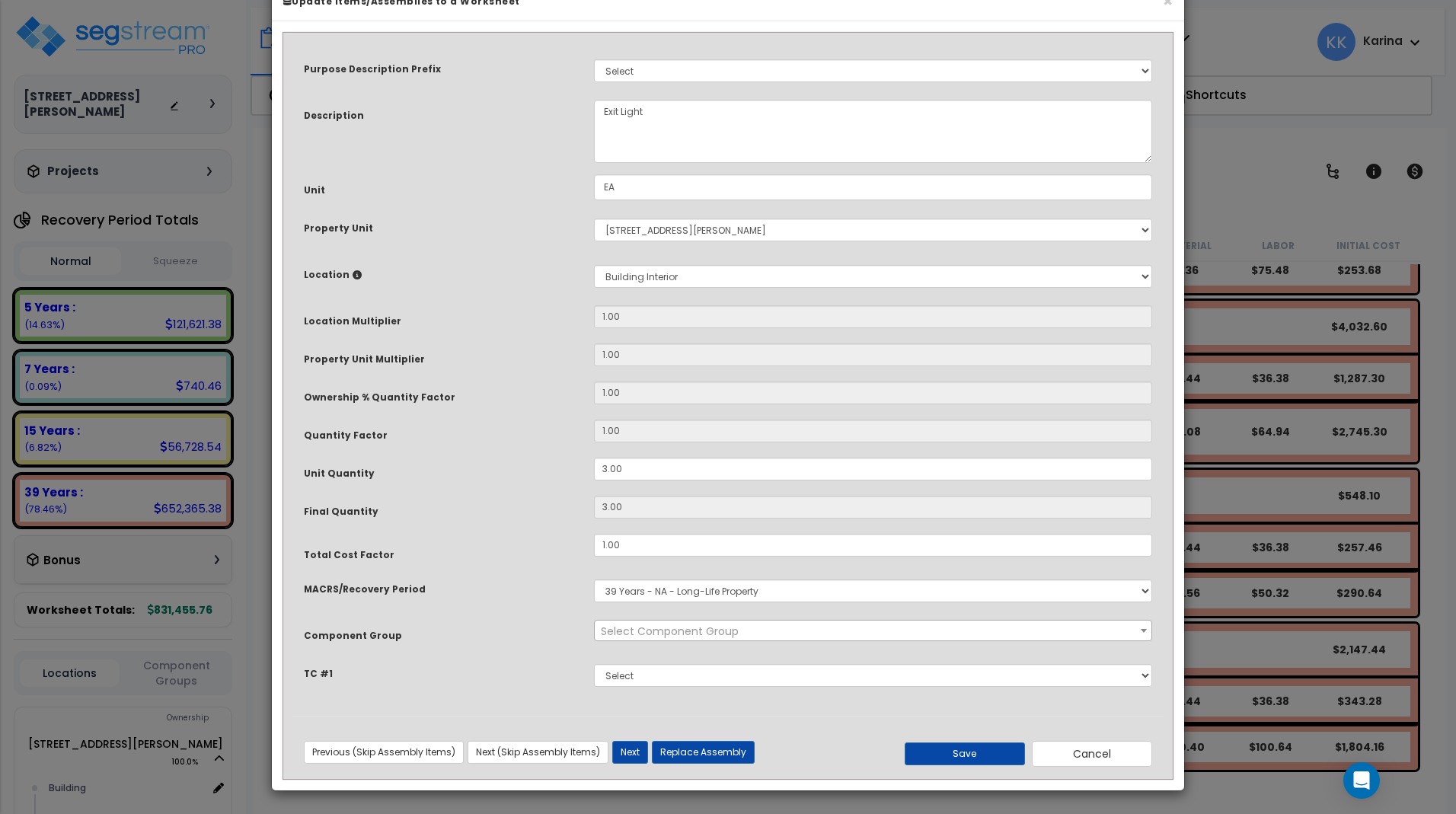
select select "56955"
click at [594, 265] on select "Select Building Building Interior Common Areas Warehouse Add New Location" at bounding box center [872, 276] width 559 height 23
select select "13360"
click option "Warehouse" at bounding box center [0, 0] width 0 height 0
type input "1"
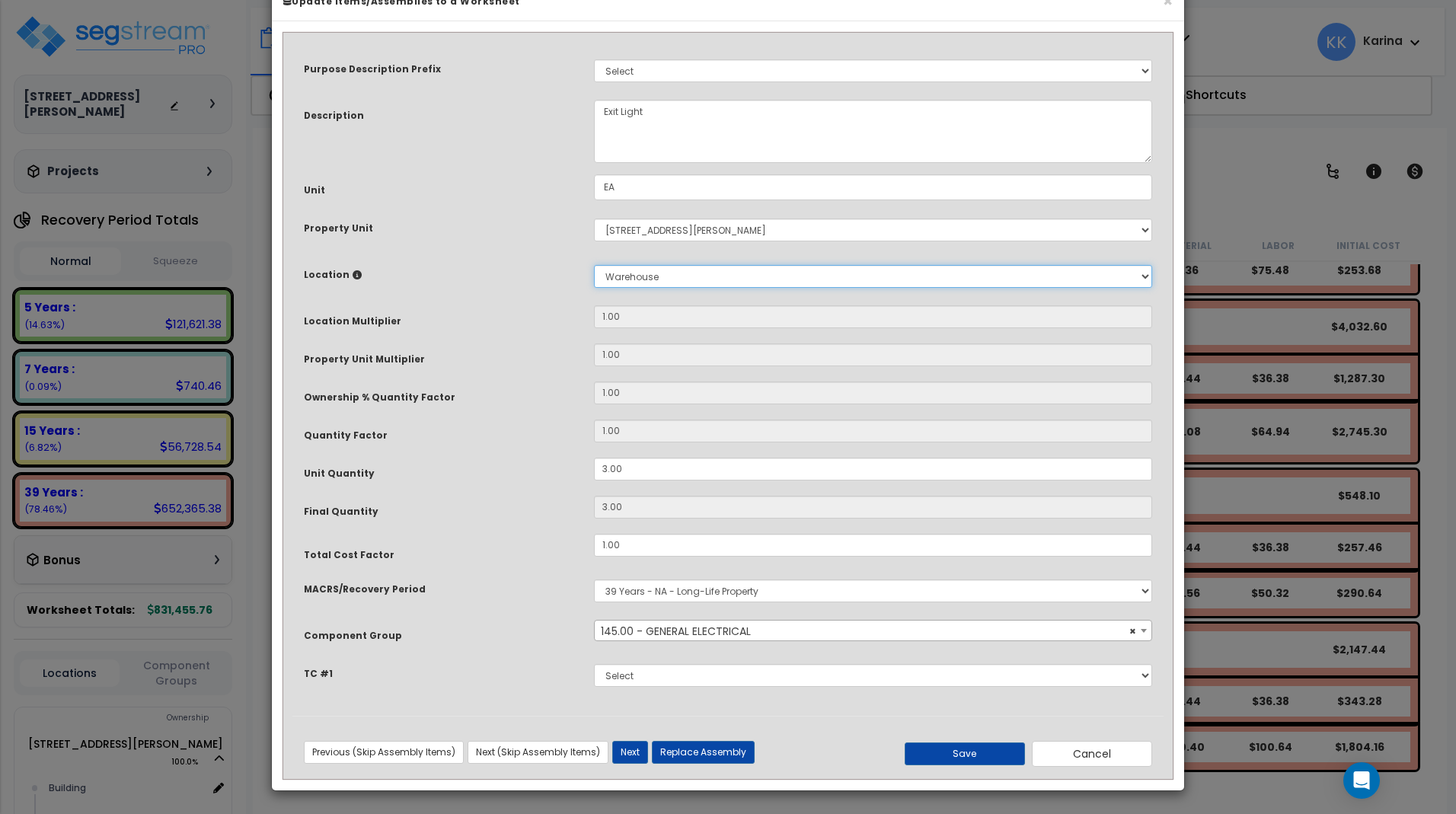
type input "3"
click at [958, 765] on button "Save" at bounding box center [965, 753] width 120 height 23
type input "1.00"
type input "3.00"
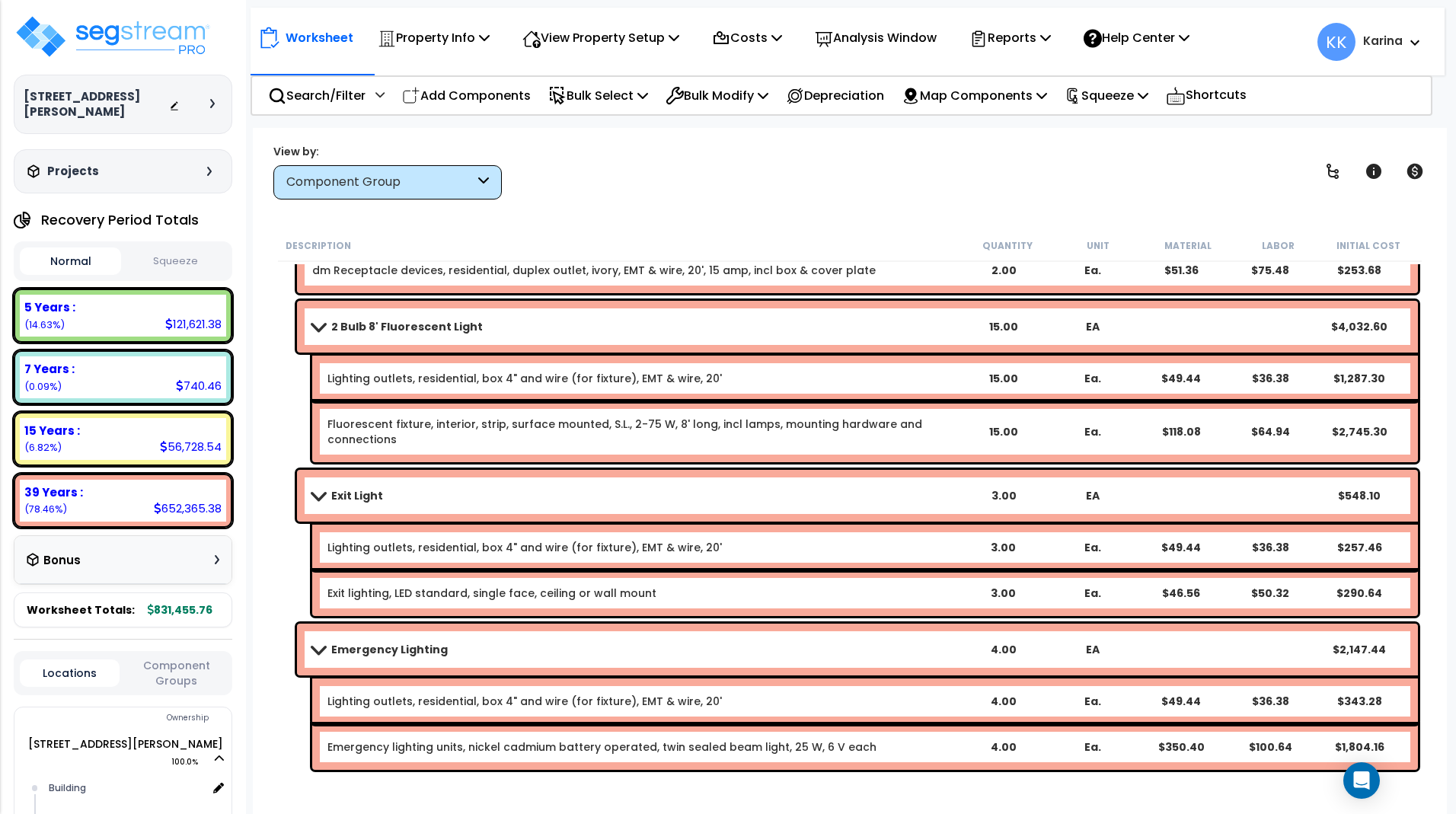
click at [395, 327] on b "2 Bulb 8' Fluorescent Light" at bounding box center [407, 327] width 151 height 15
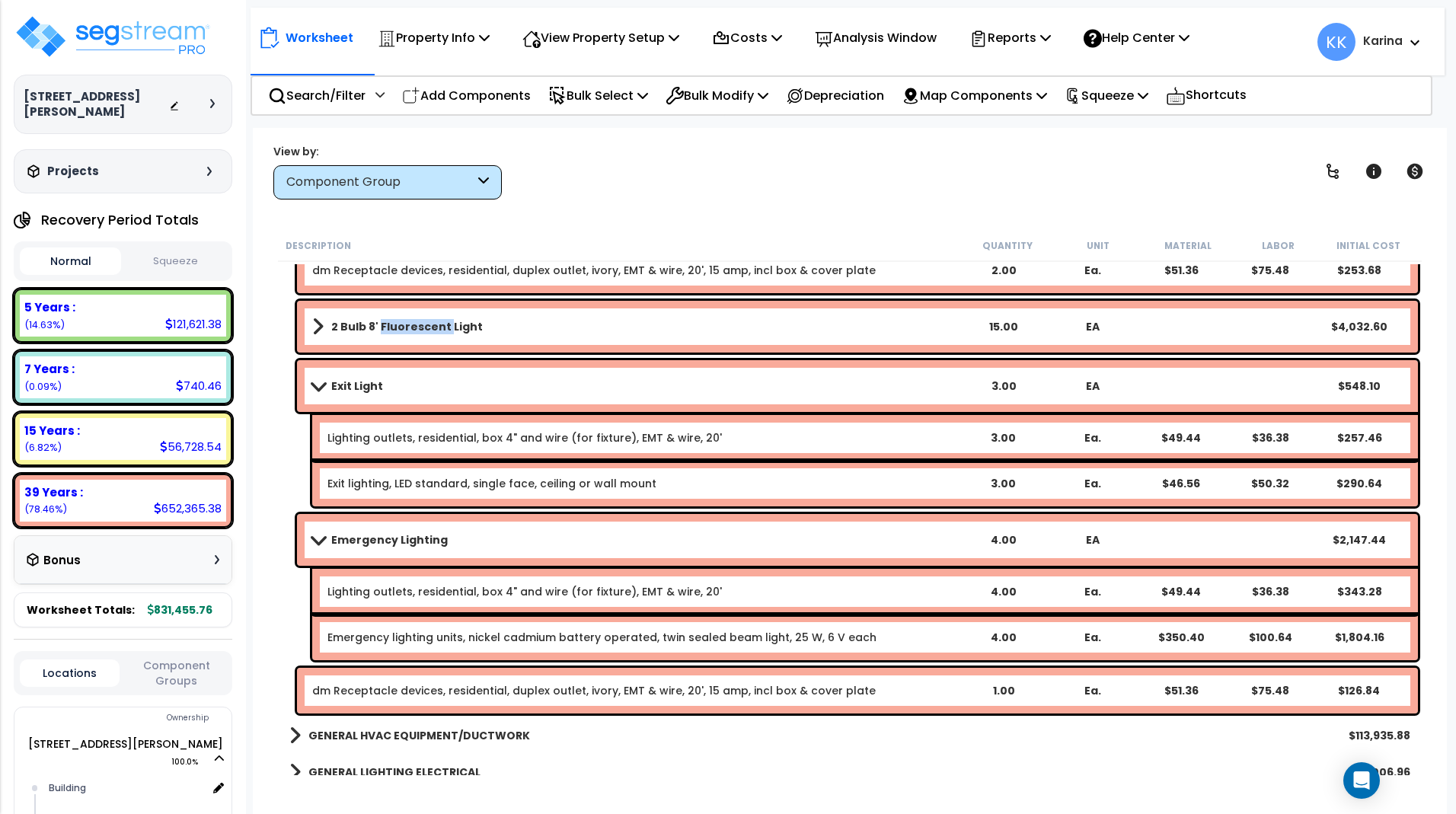
click at [395, 327] on b "2 Bulb 8' Fluorescent Light" at bounding box center [407, 327] width 151 height 15
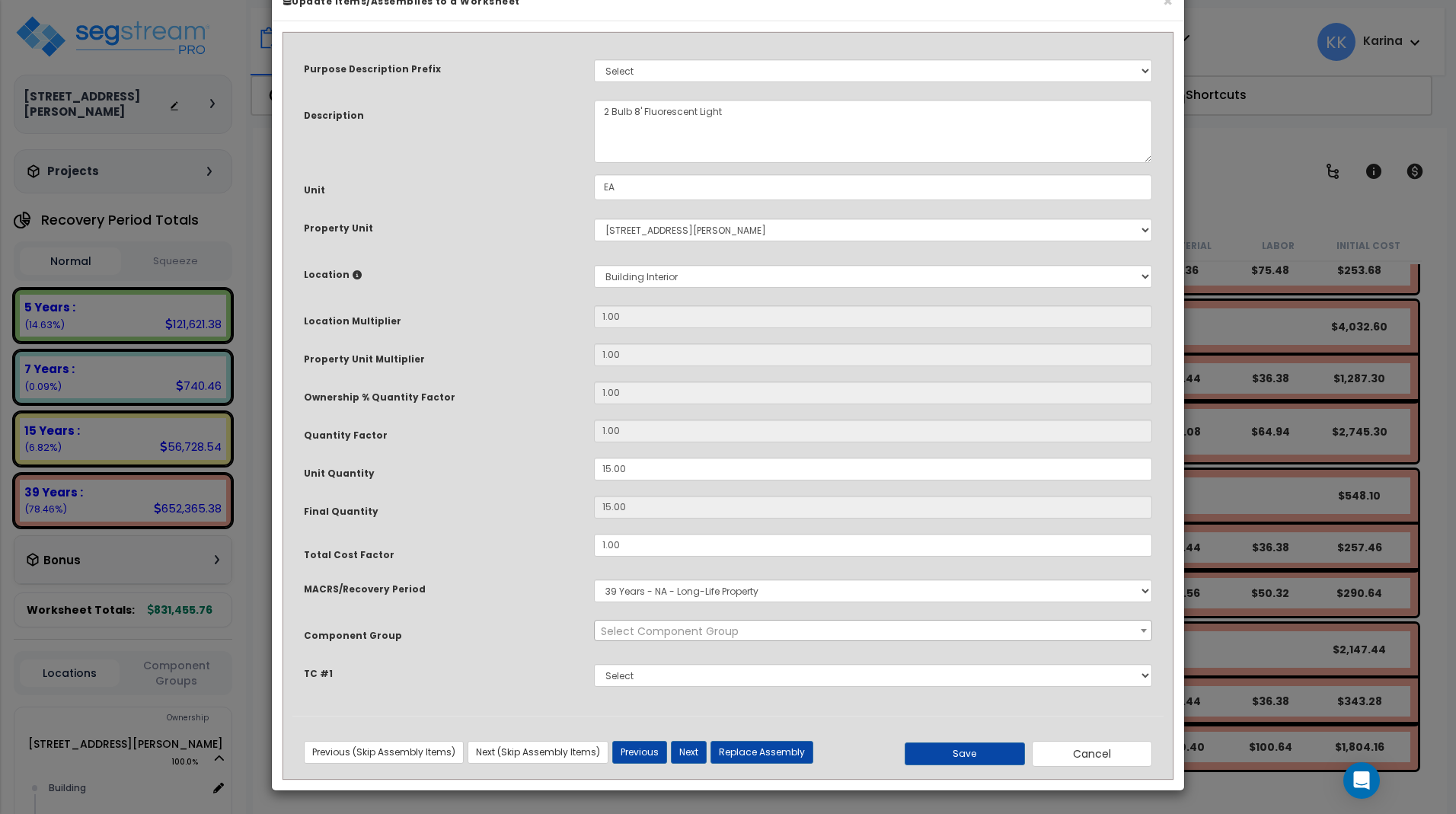
select select "56955"
click at [594, 265] on select "Select Building Building Interior Common Areas Warehouse Add New Location" at bounding box center [872, 276] width 559 height 23
select select "13360"
click option "Warehouse" at bounding box center [0, 0] width 0 height 0
type input "1"
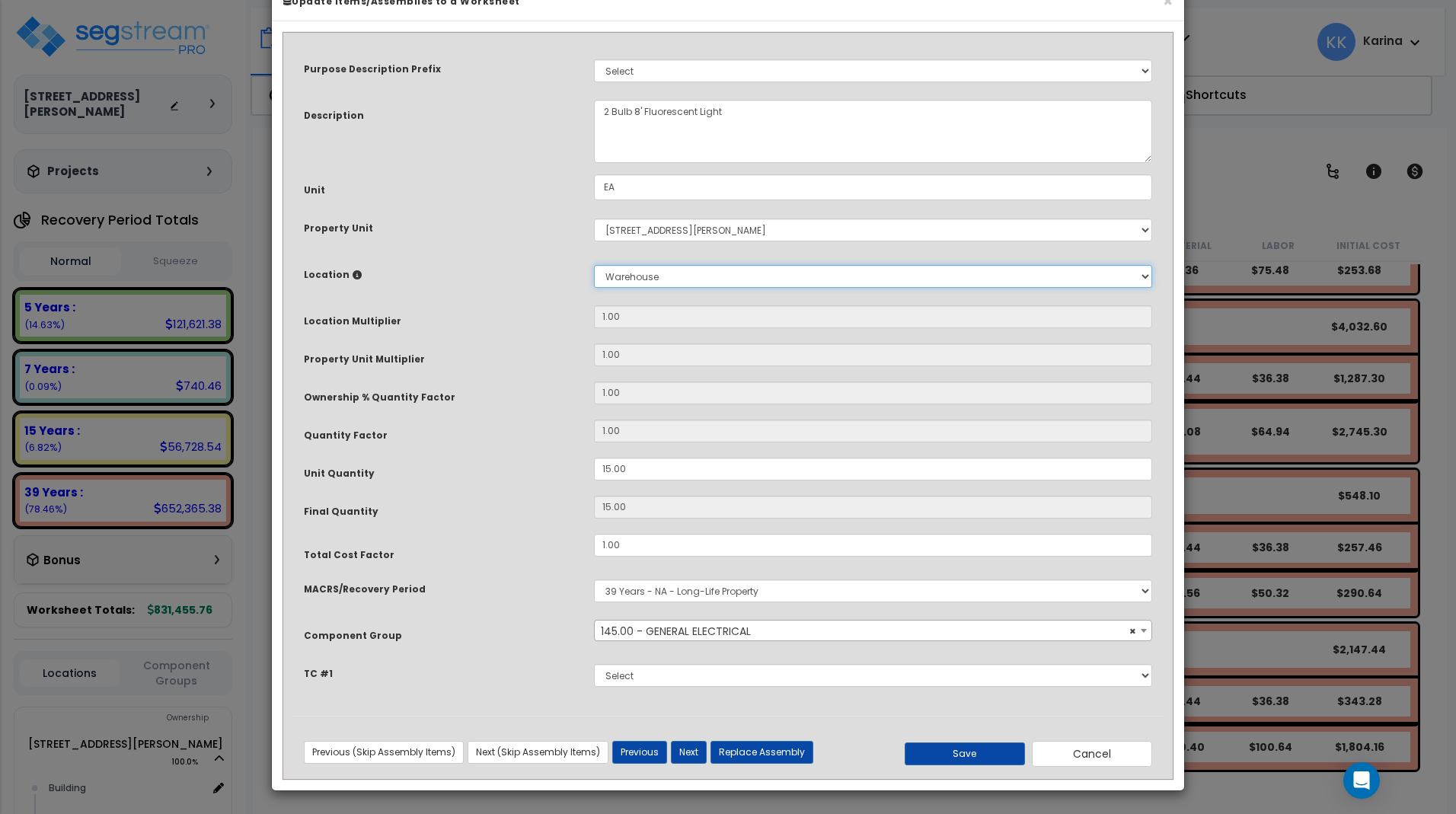
type input "15"
click at [969, 765] on button "Save" at bounding box center [965, 753] width 120 height 23
type input "1.00"
type input "15.00"
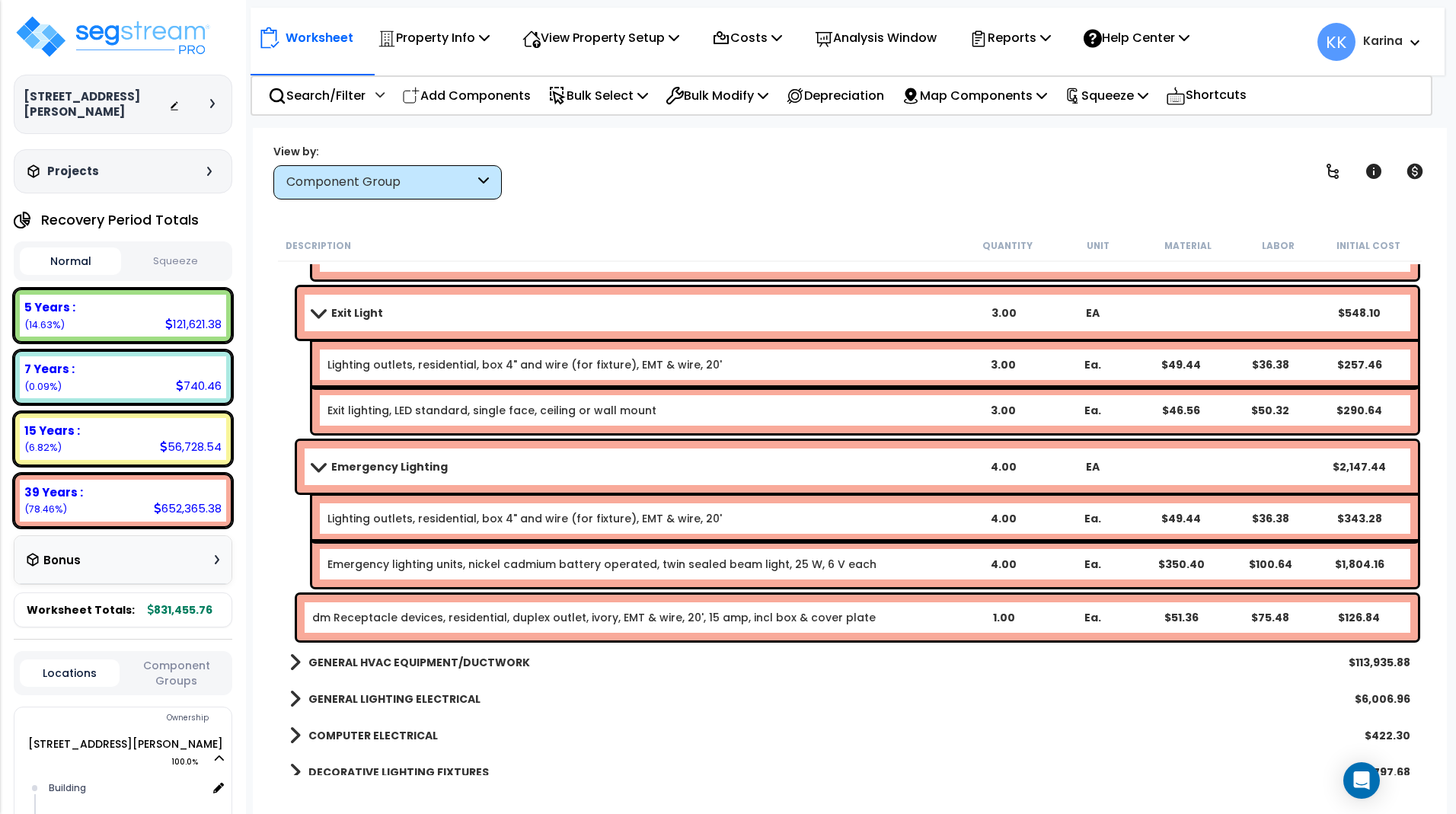
scroll to position [1807, 0]
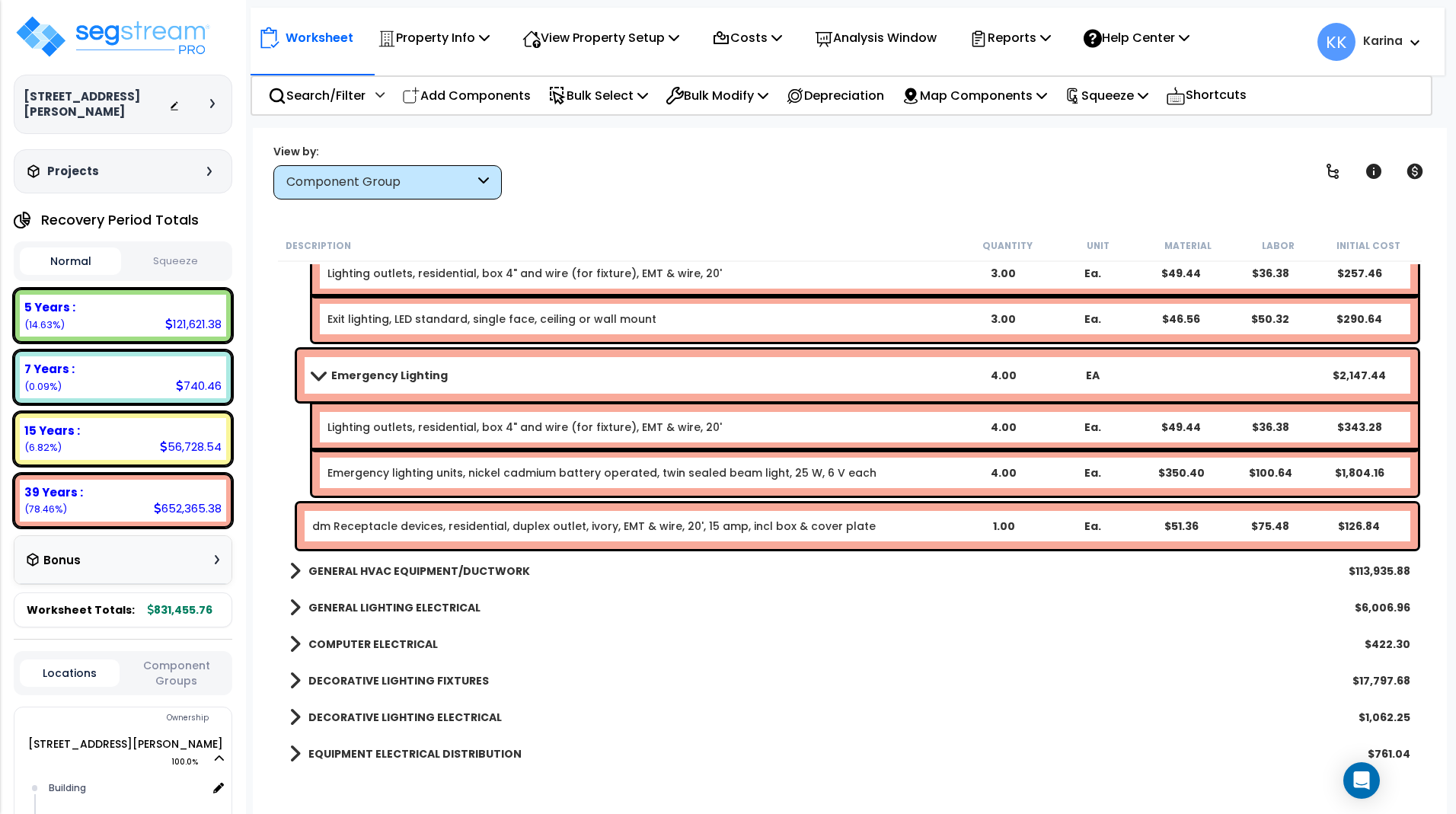
click at [511, 529] on link "dm Receptacle devices, residential, duplex outlet, ivory, EMT & wire, 20', 15 a…" at bounding box center [594, 526] width 563 height 15
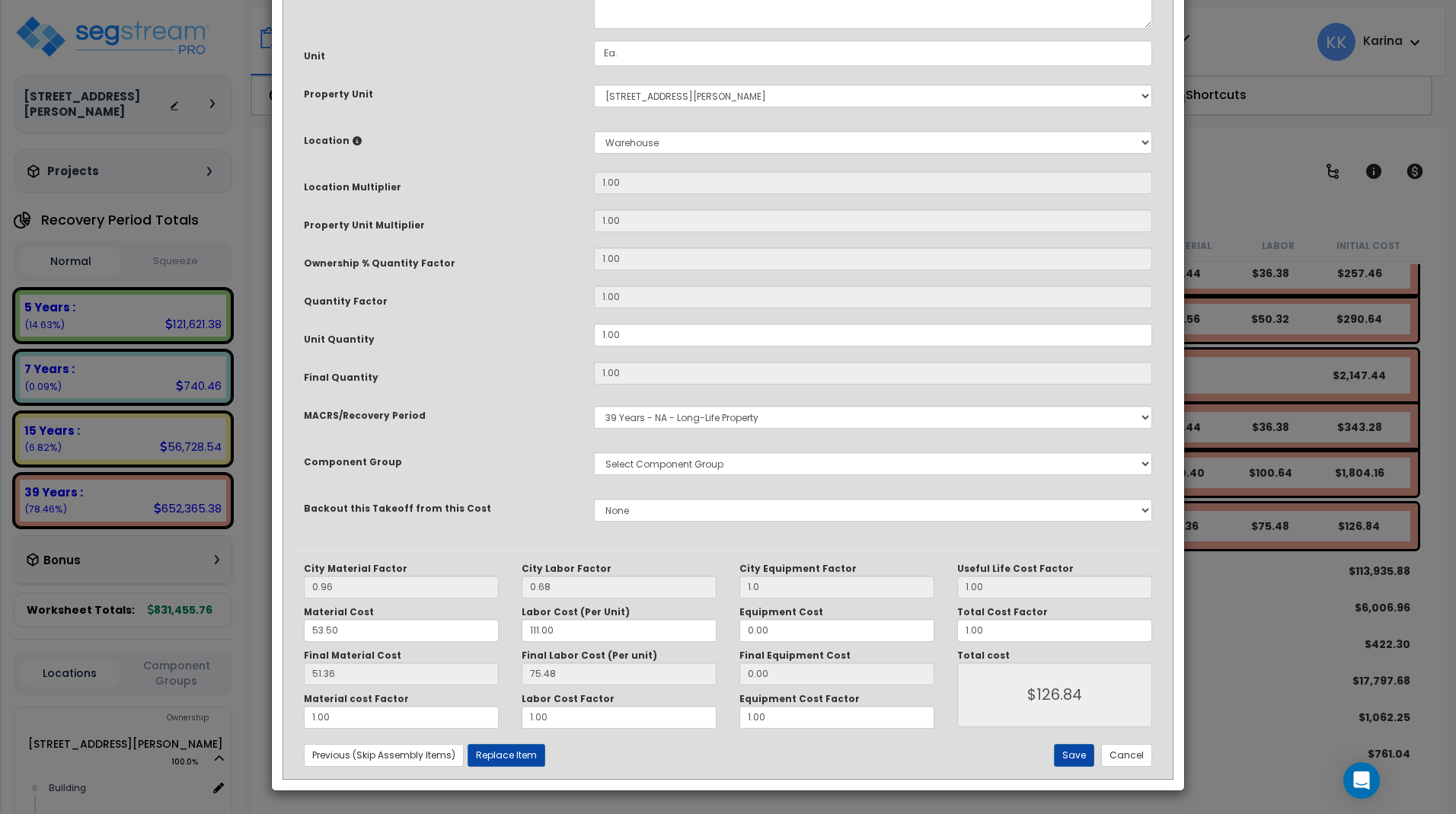
select select "56955"
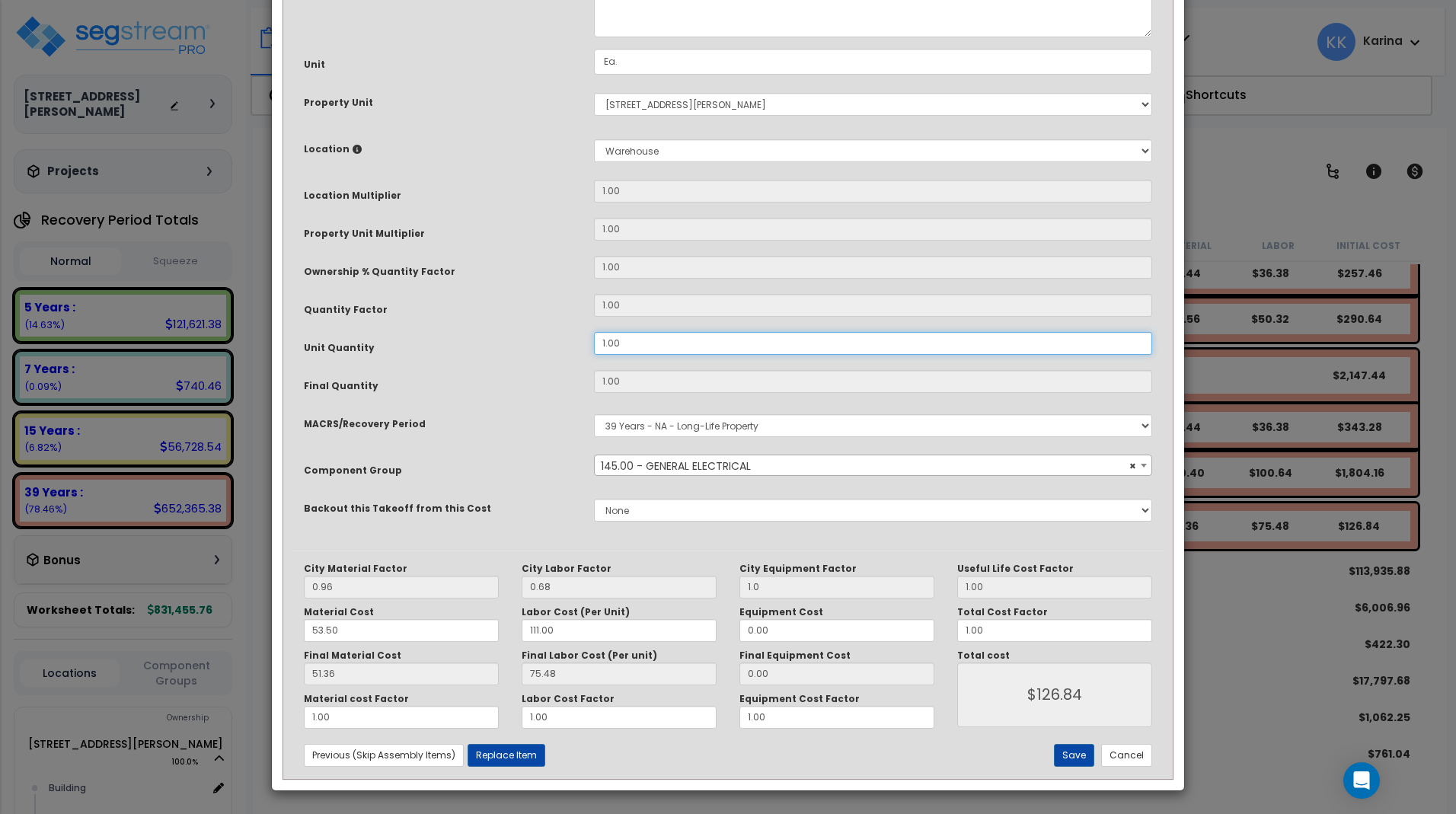
drag, startPoint x: 632, startPoint y: 509, endPoint x: 570, endPoint y: 509, distance: 62.0
click at [570, 358] on div "Unit Quantity 1.00" at bounding box center [728, 345] width 872 height 27
drag, startPoint x: 605, startPoint y: 510, endPoint x: 583, endPoint y: 507, distance: 22.2
click at [594, 354] on input "1.00" at bounding box center [872, 343] width 559 height 23
type input "1"
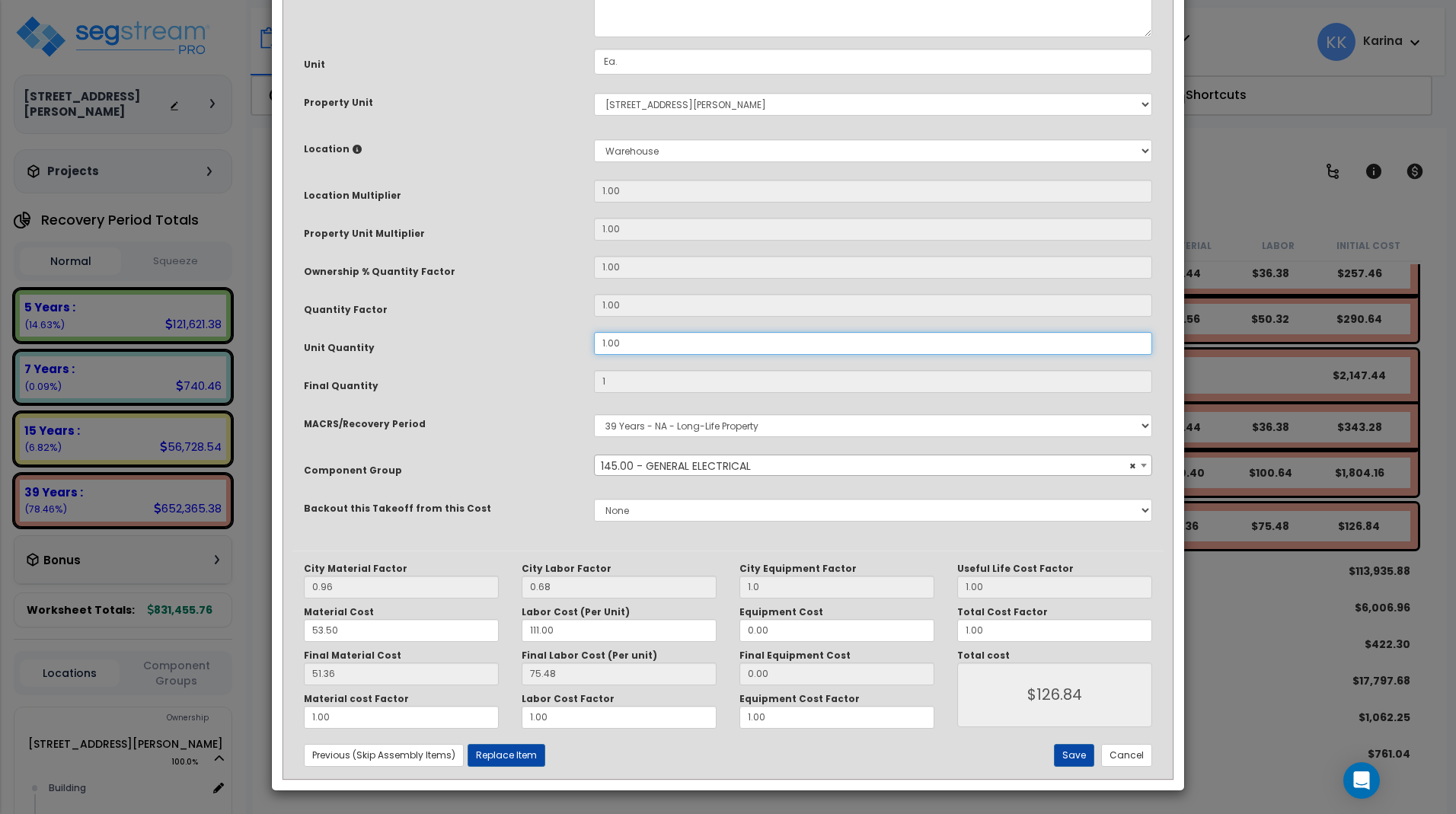
type input "2"
type input "$253.68"
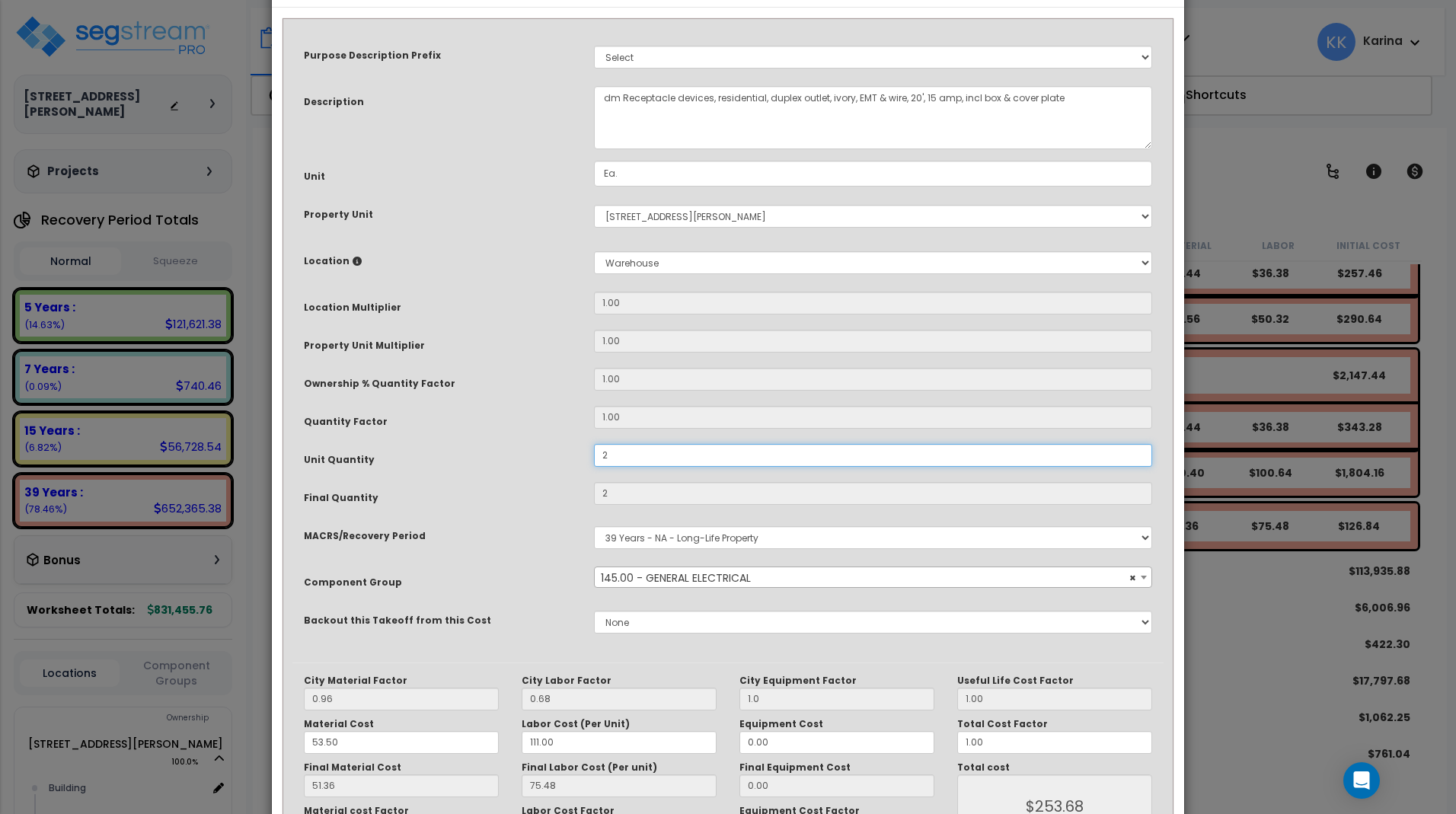
scroll to position [166, 0]
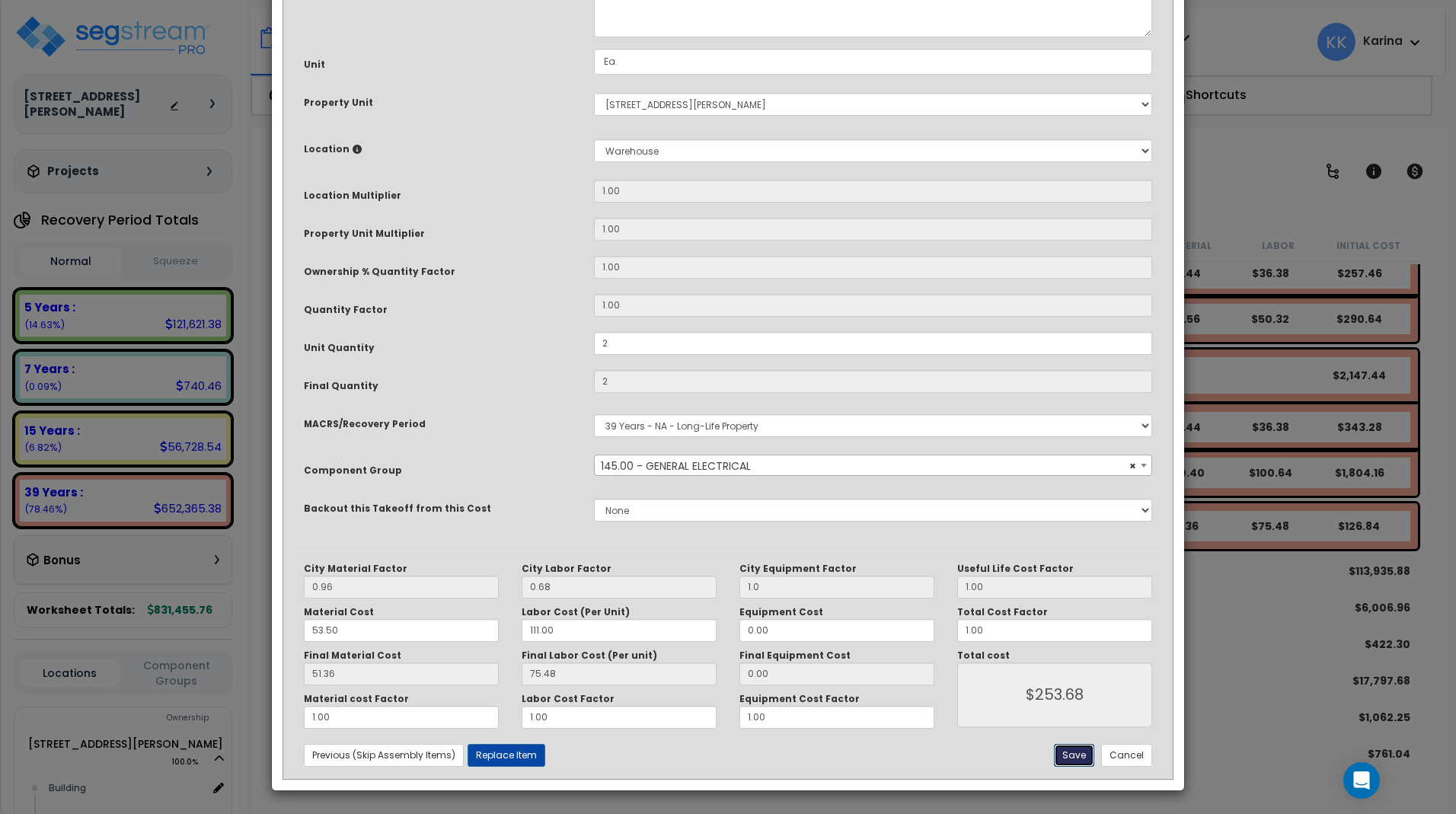
click at [1071, 753] on button "Save" at bounding box center [1075, 755] width 41 height 23
type input "2.00"
type input "1.00"
type input "253.68"
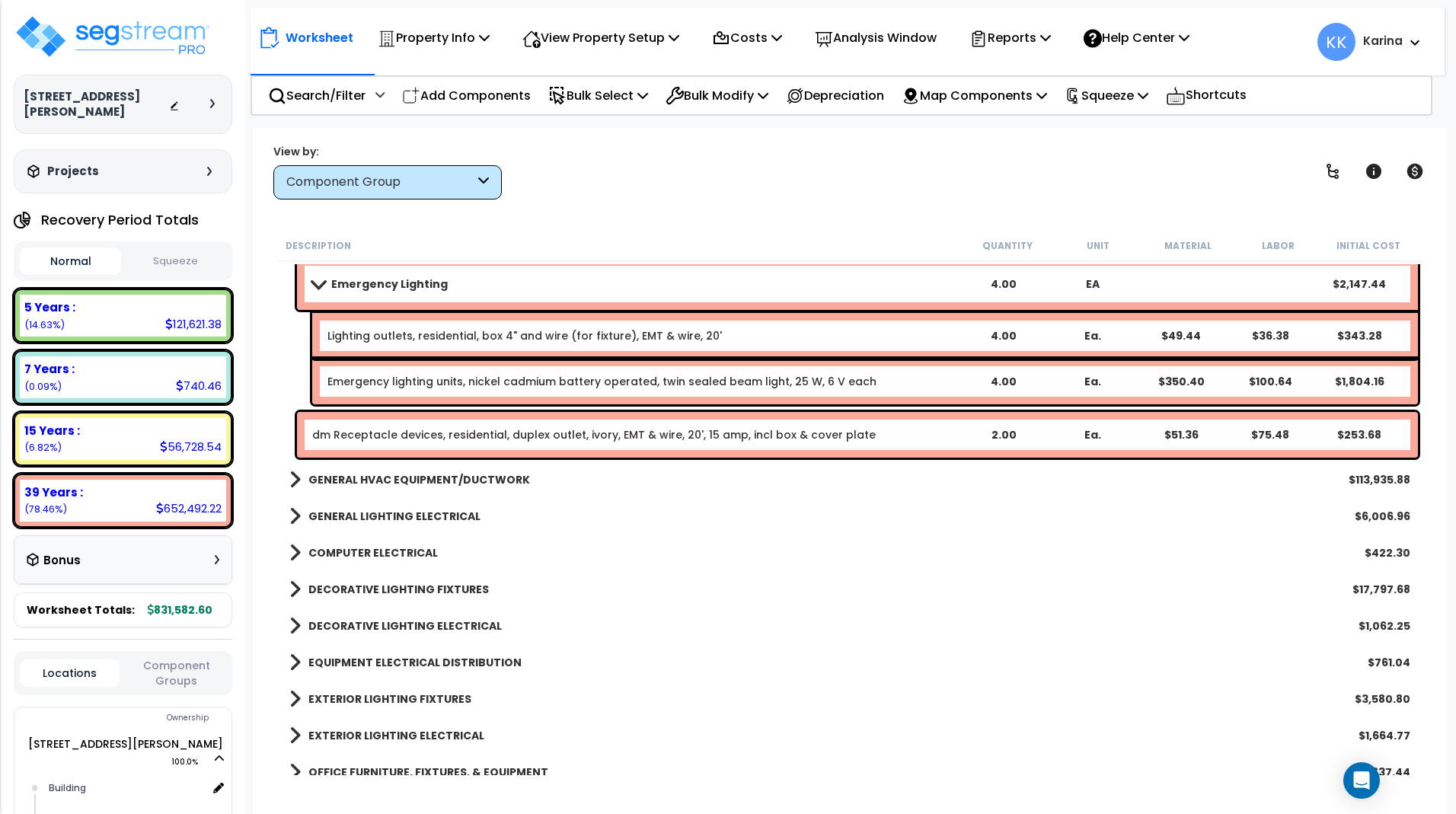
scroll to position [1990, 0]
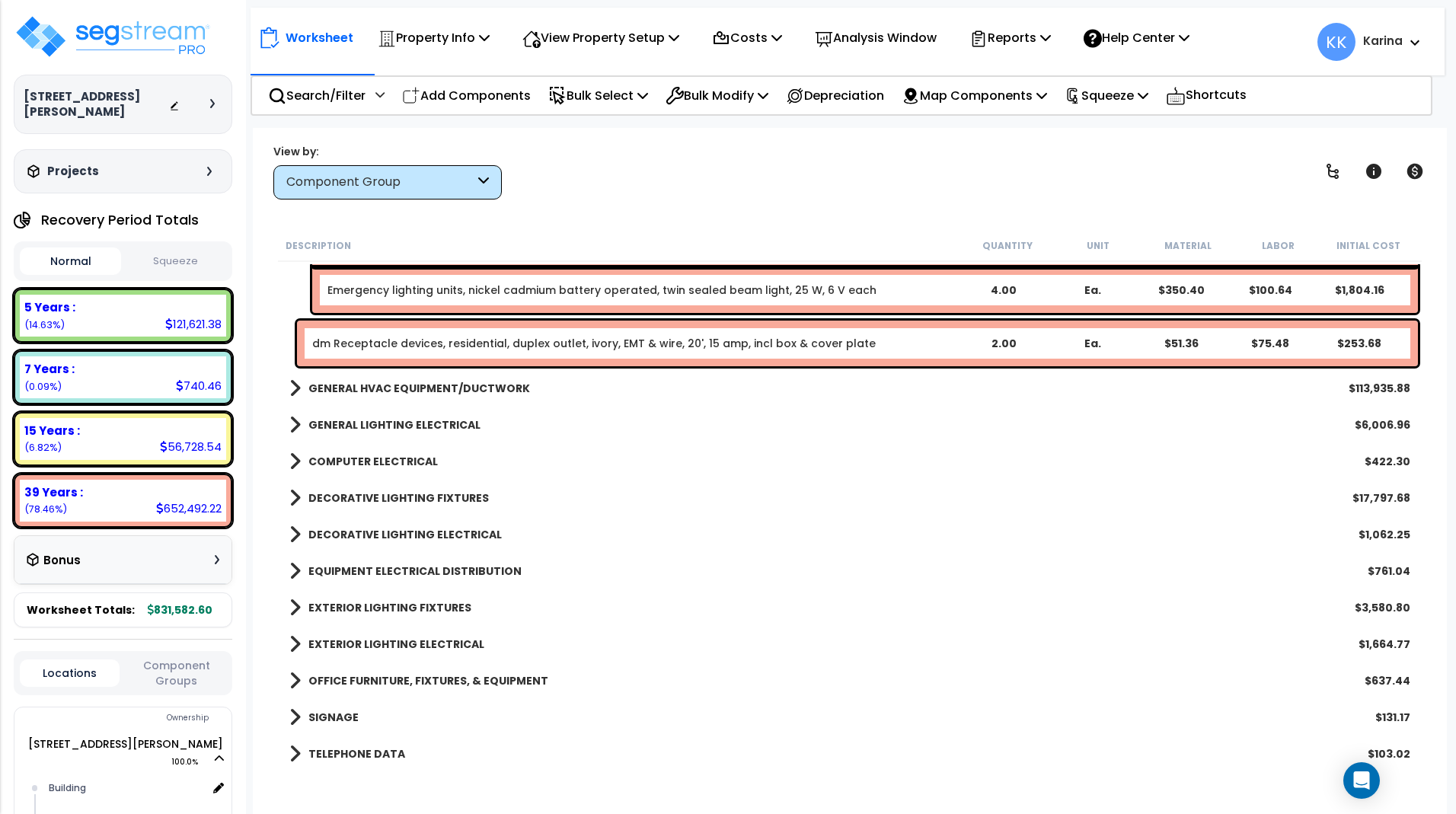
click at [295, 568] on span at bounding box center [295, 570] width 11 height 21
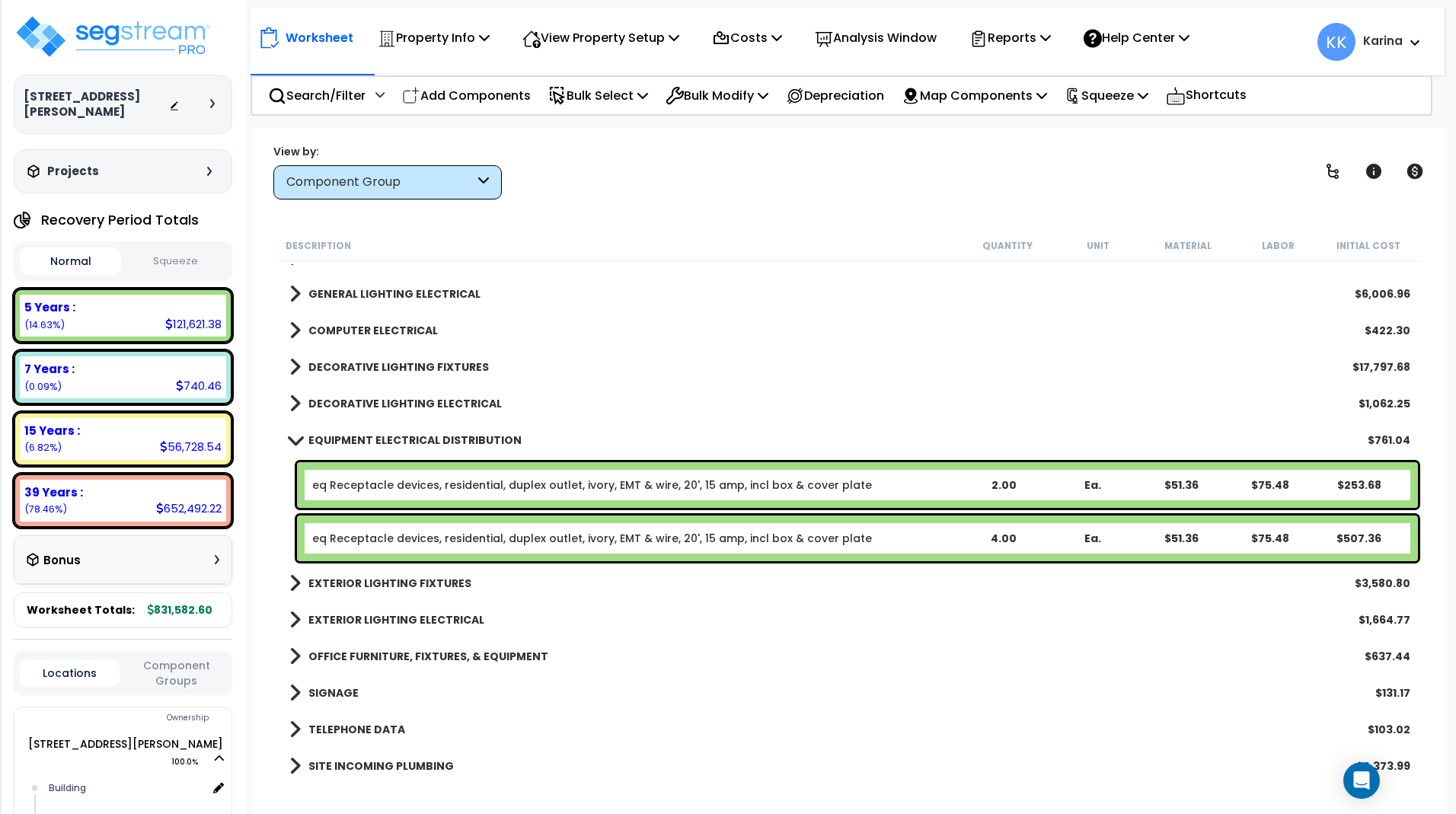
scroll to position [2173, 0]
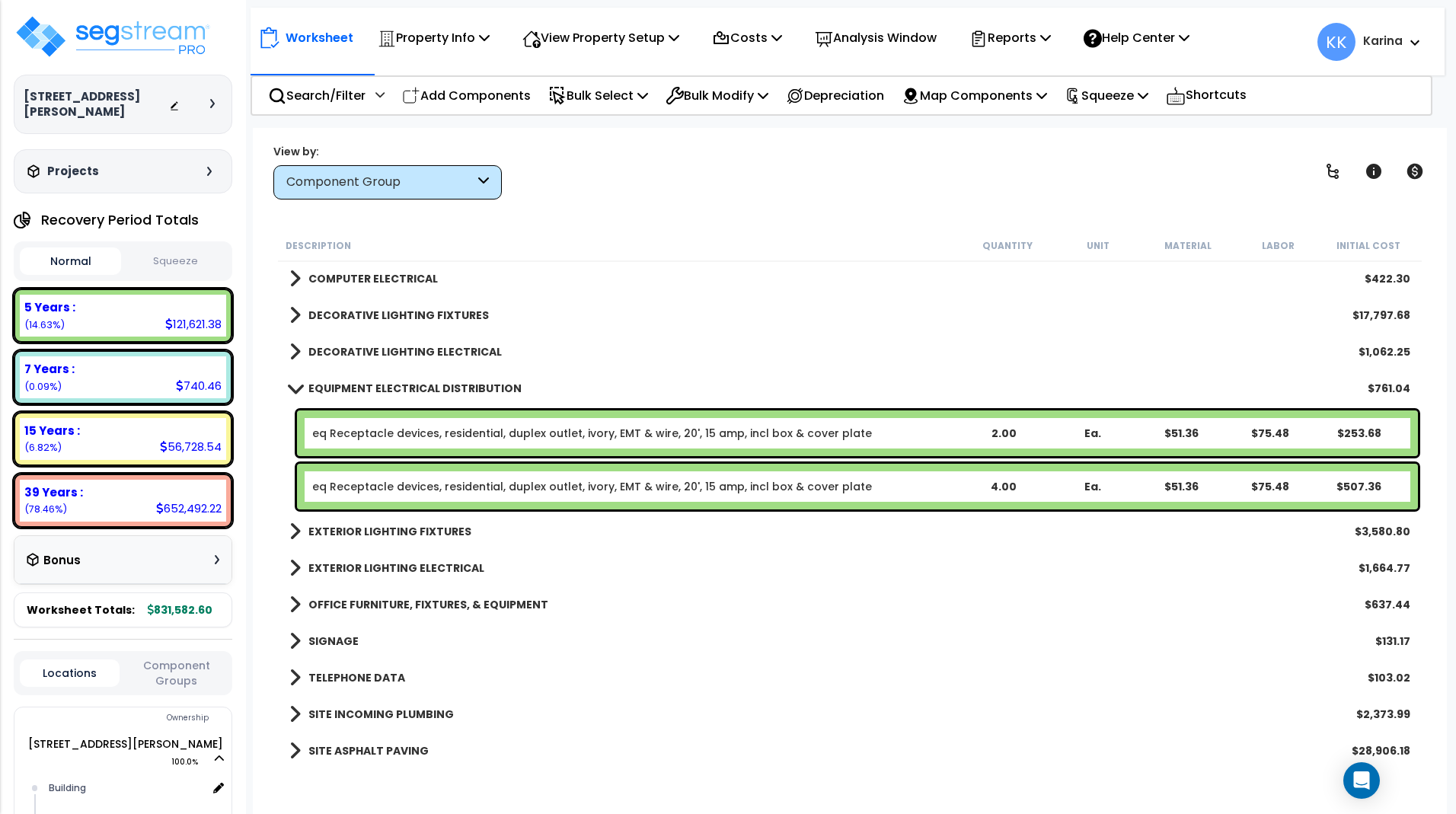
click at [413, 486] on link "eq Receptacle devices, residential, duplex outlet, ivory, EMT & wire, 20', 15 a…" at bounding box center [592, 486] width 560 height 15
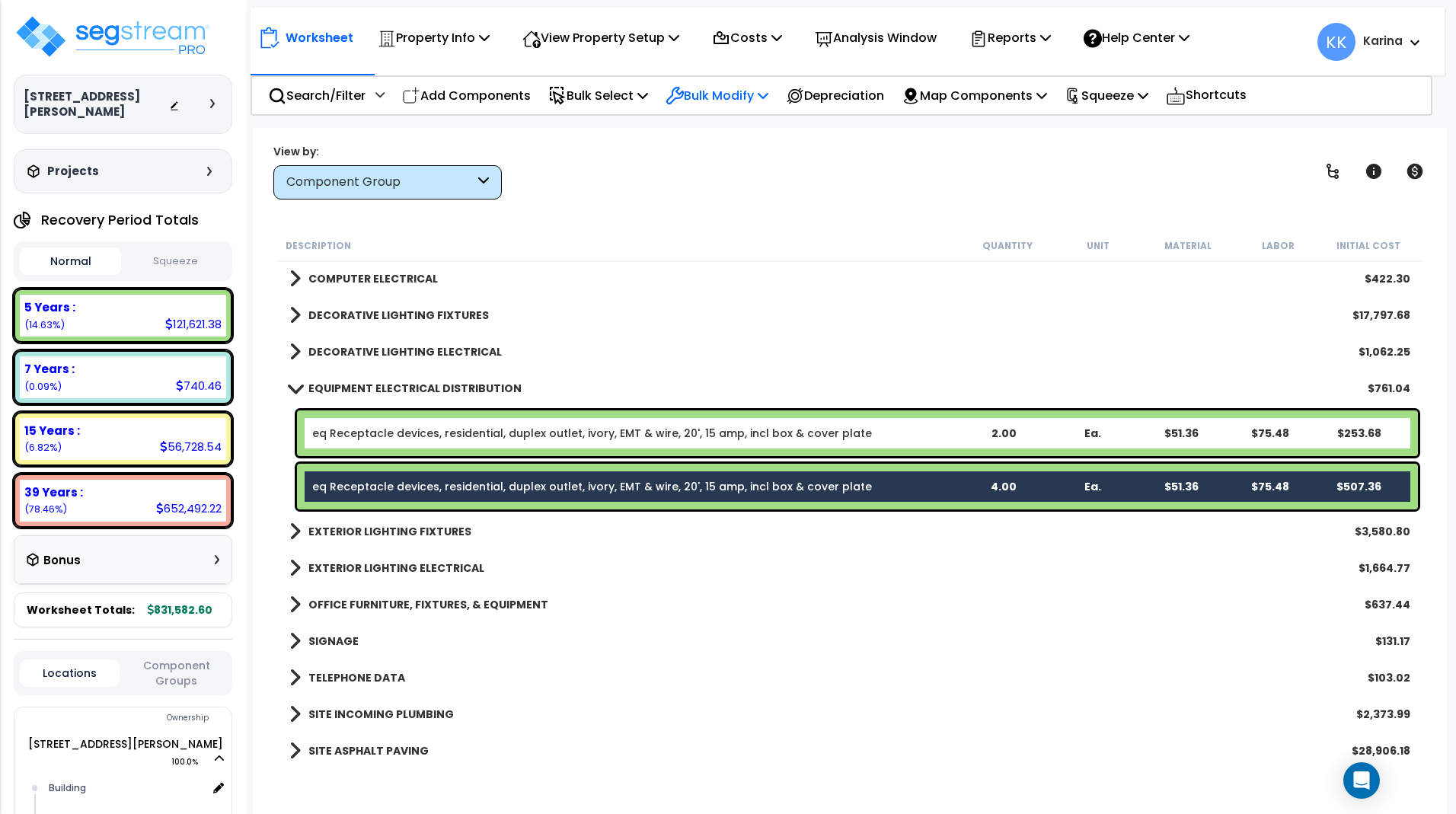
click at [711, 87] on p "Bulk Modify" at bounding box center [716, 95] width 102 height 20
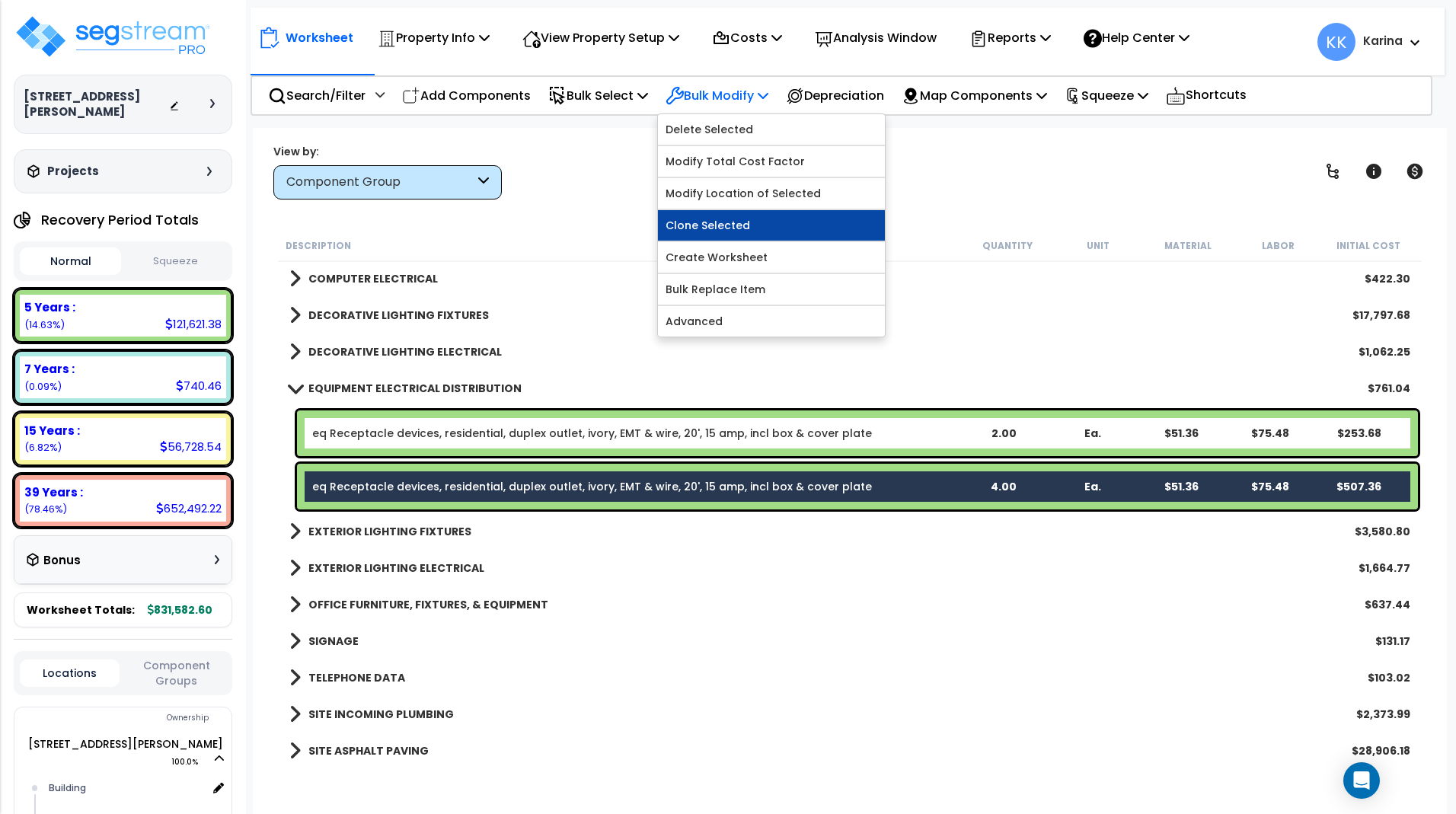
click at [712, 218] on link "Clone Selected" at bounding box center [772, 225] width 227 height 30
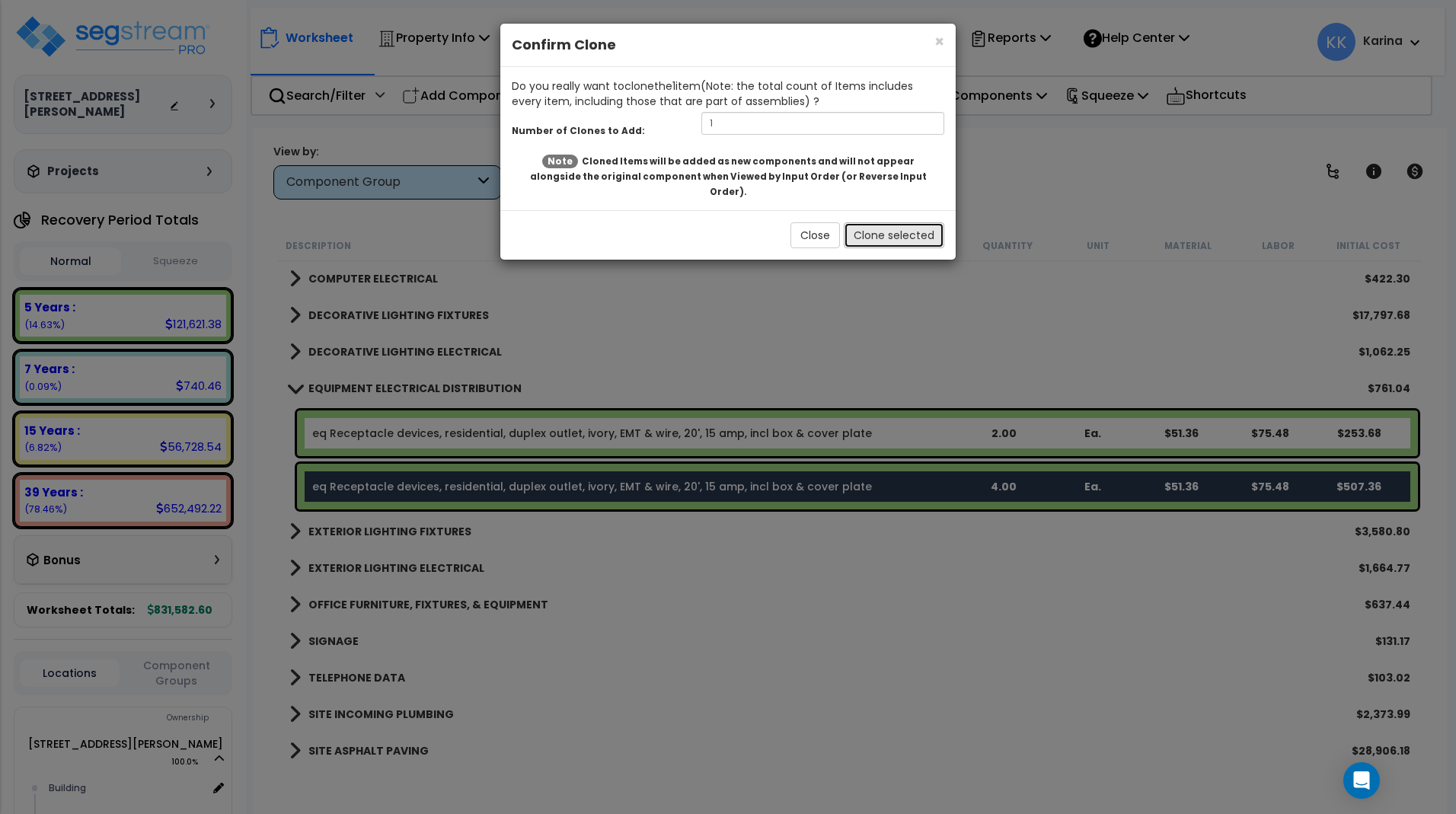
click at [863, 222] on button "Clone selected" at bounding box center [894, 235] width 101 height 26
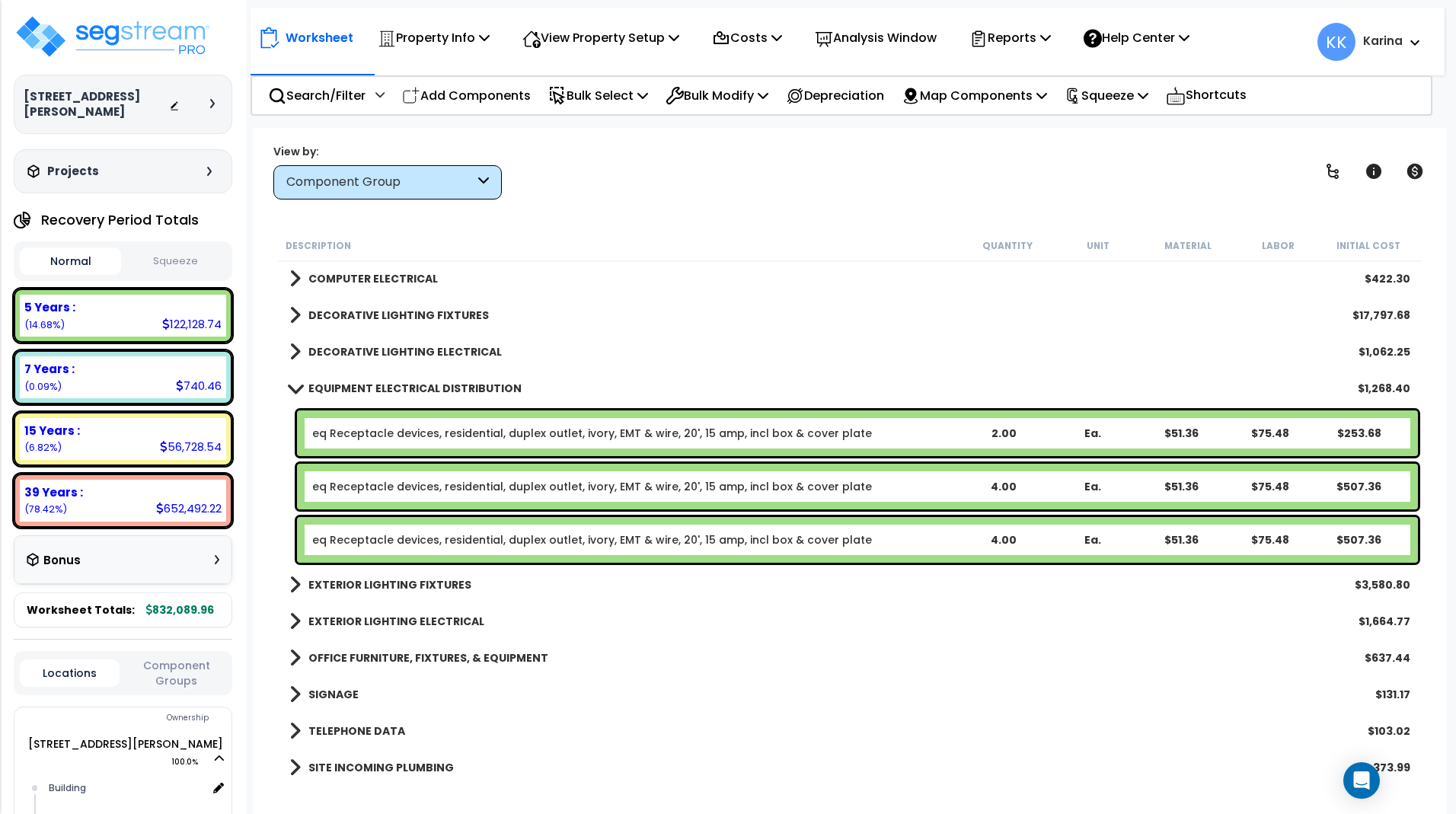
click at [475, 538] on link "eq Receptacle devices, residential, duplex outlet, ivory, EMT & wire, 20', 15 a…" at bounding box center [592, 540] width 560 height 15
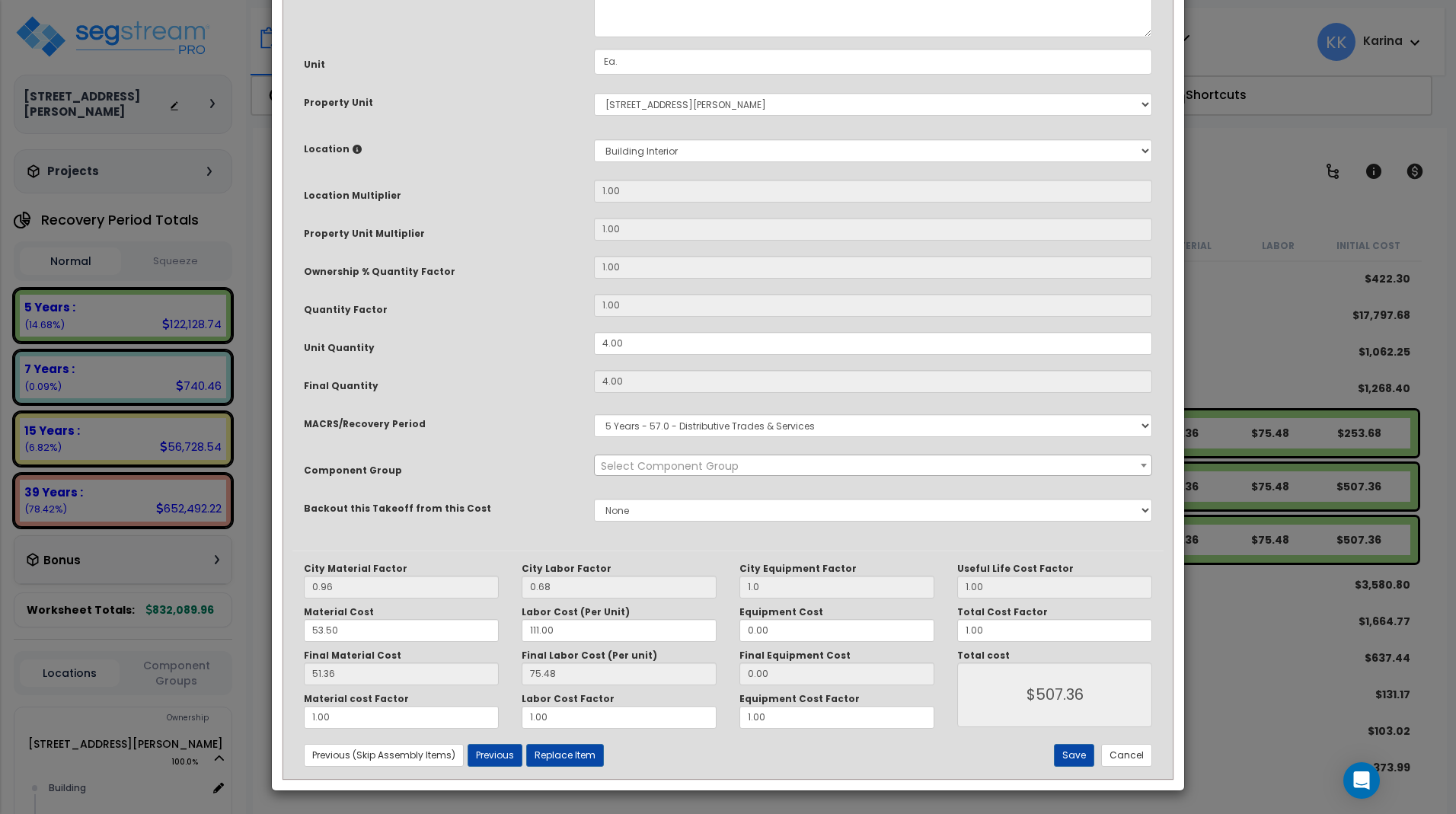
select select "57033"
drag, startPoint x: 630, startPoint y: 509, endPoint x: 582, endPoint y: 500, distance: 48.8
click at [582, 358] on div "Unit Quantity 4.00" at bounding box center [728, 345] width 872 height 27
drag, startPoint x: 625, startPoint y: 505, endPoint x: 589, endPoint y: 505, distance: 36.0
click at [594, 354] on input "4.00" at bounding box center [872, 343] width 559 height 23
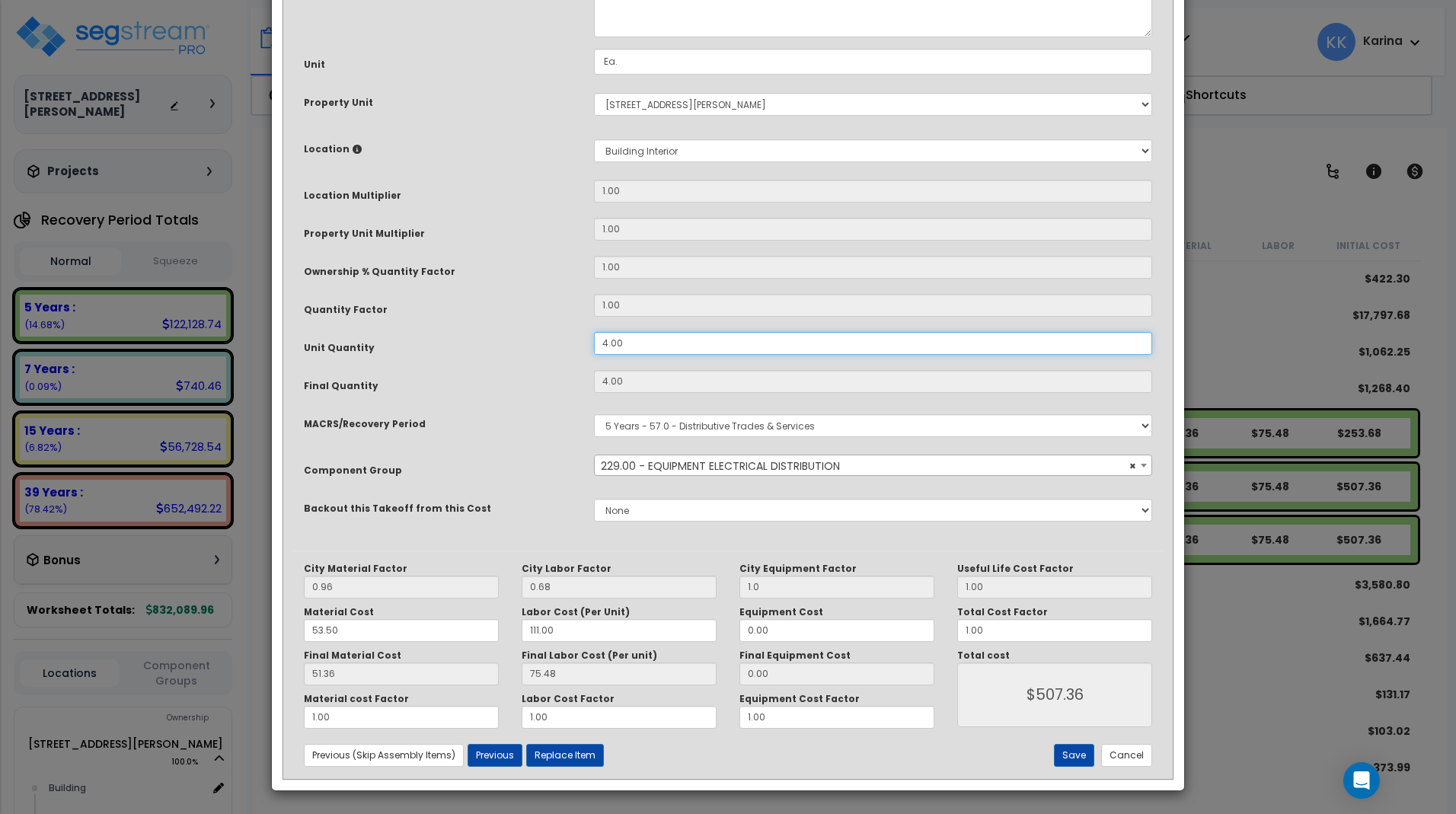
type input "4"
type input "8"
type input "$1,014.72"
type input "8"
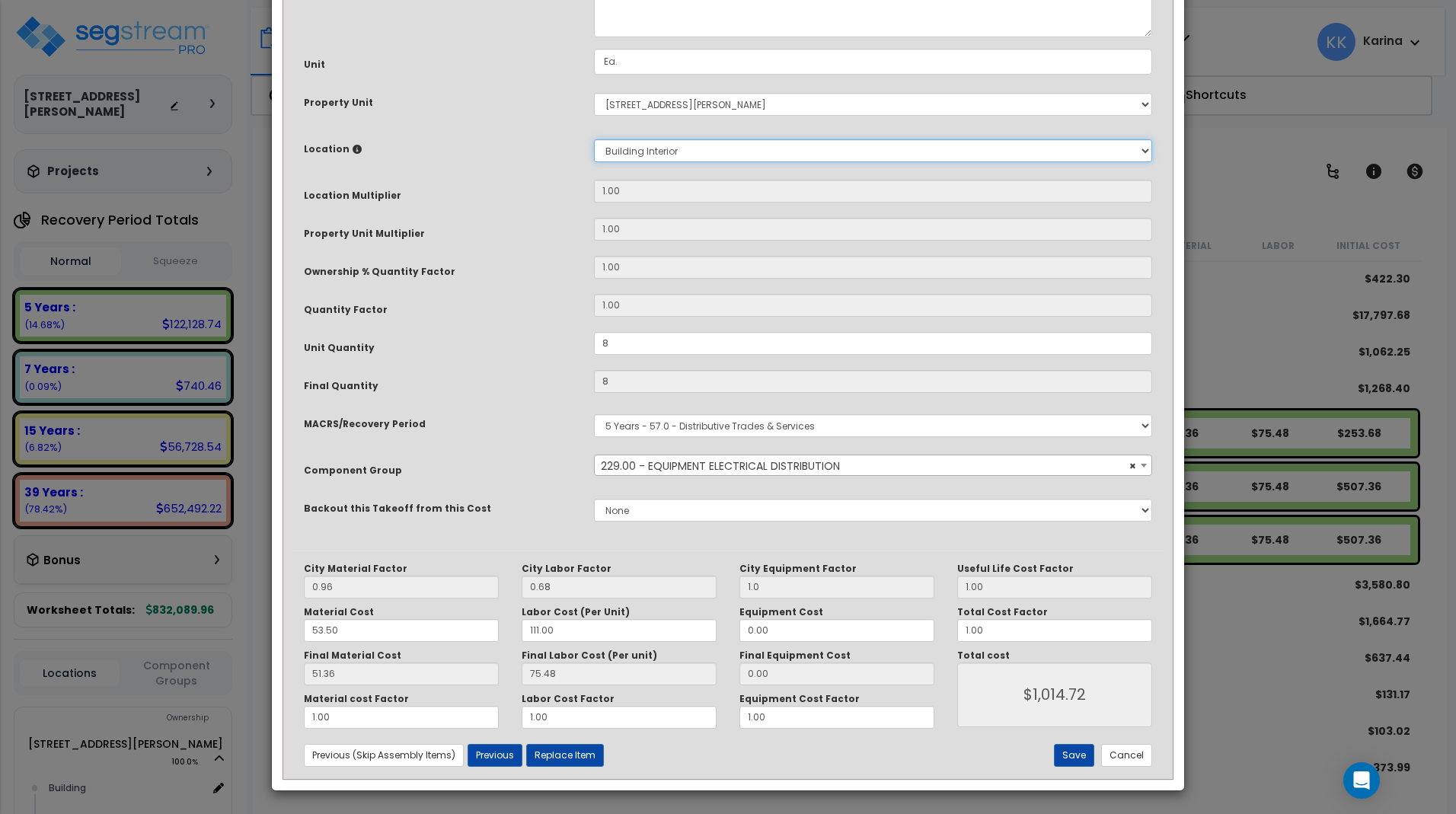
click at [594, 139] on select "Select Building Building Interior Common Areas Warehouse Add New Location" at bounding box center [872, 150] width 559 height 23
select select "13360"
click option "Warehouse" at bounding box center [0, 0] width 0 height 0
type input "1"
type input "$1,014.72"
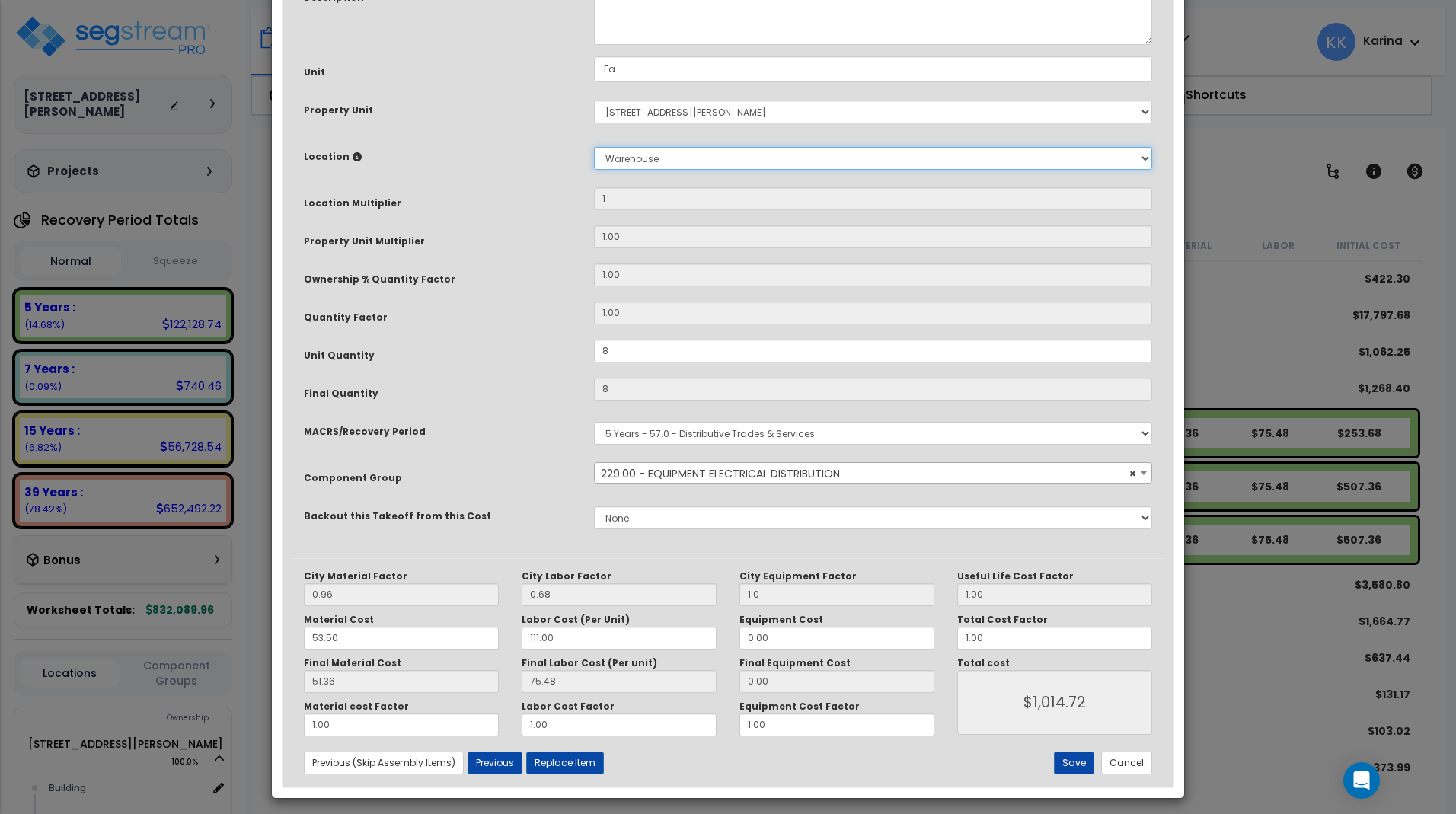
scroll to position [166, 0]
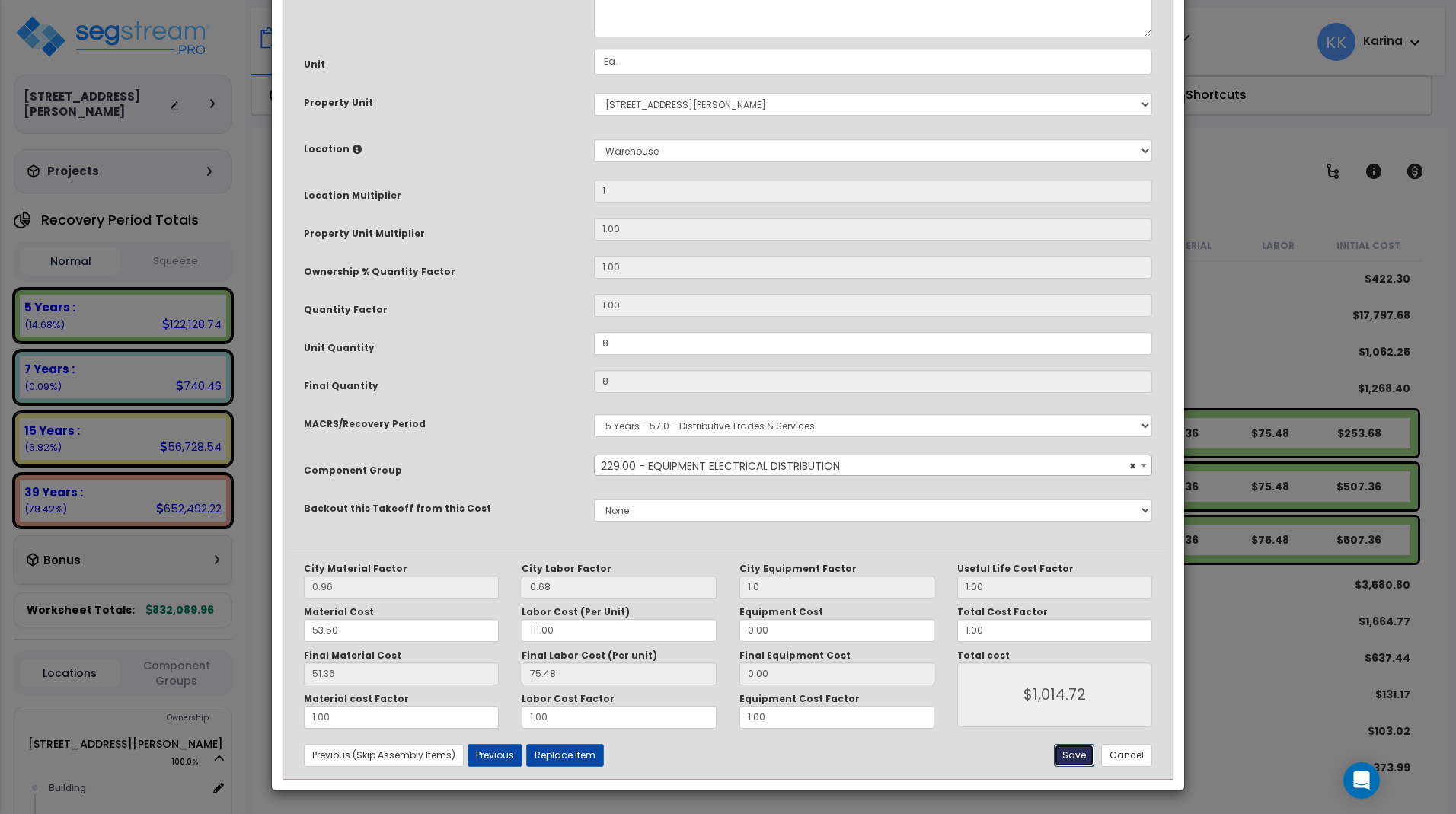
click at [1076, 755] on button "Save" at bounding box center [1075, 755] width 41 height 23
type input "1.00"
type input "8.00"
type input "1.00"
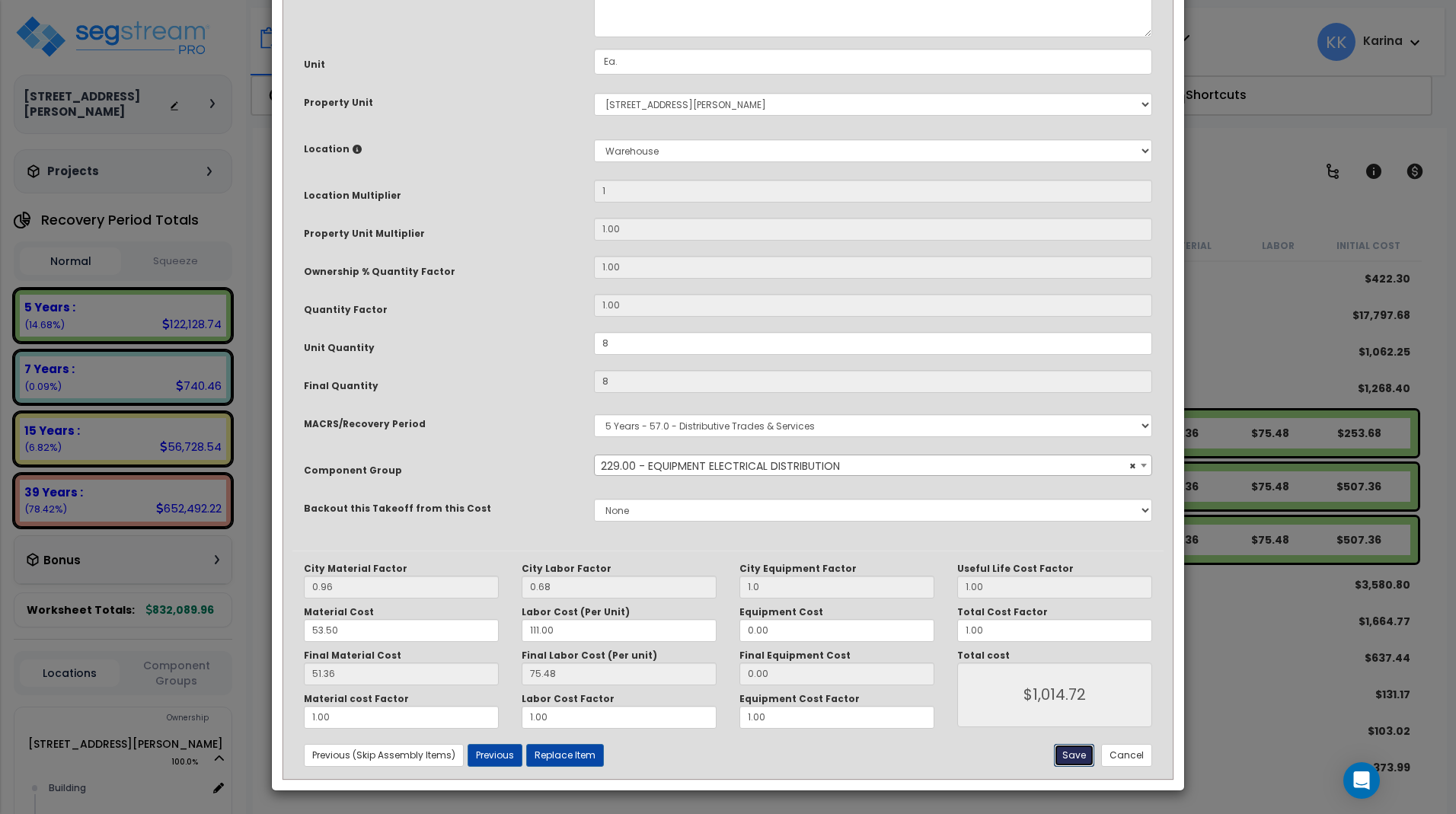
type input "1014.72"
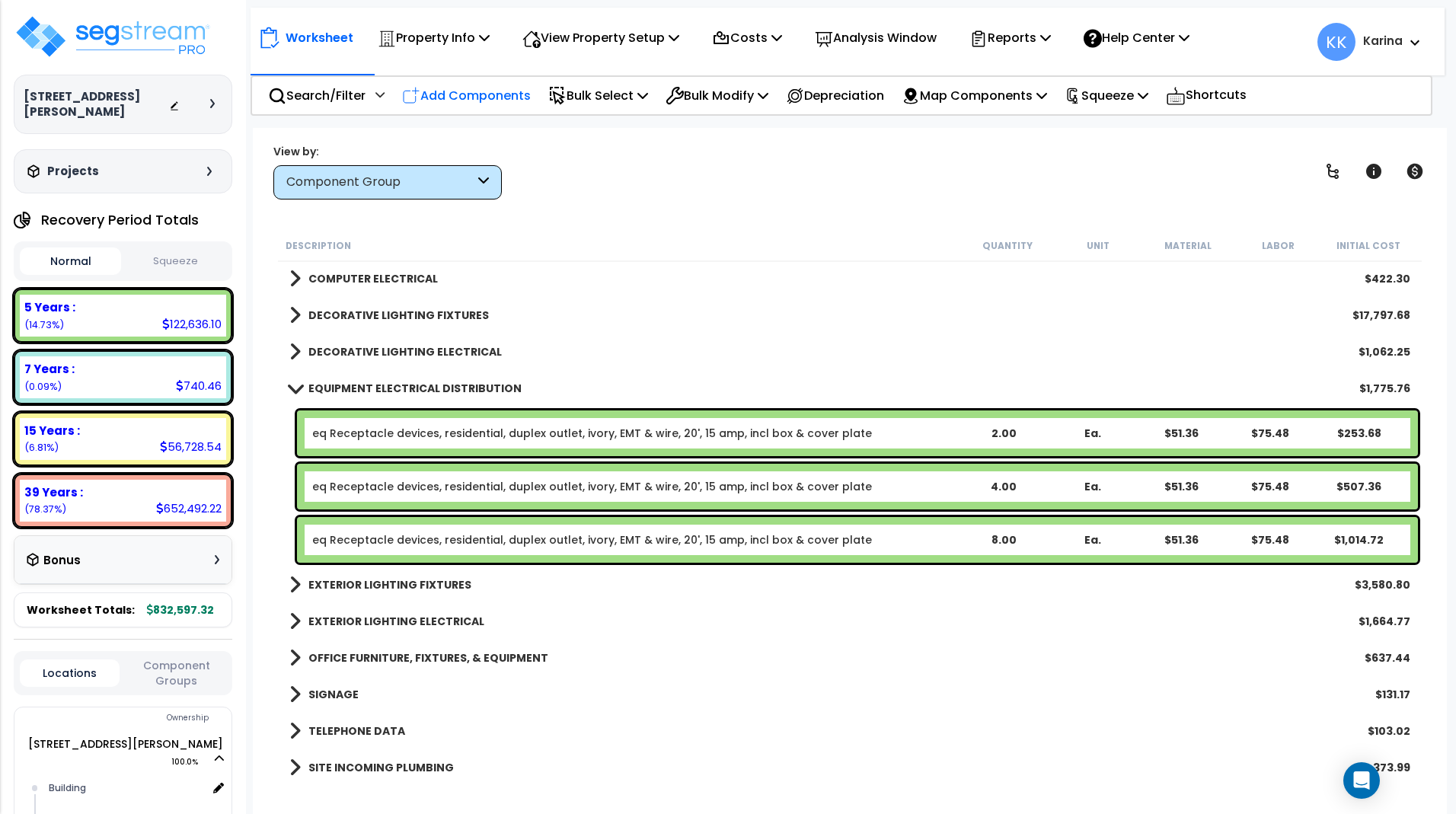
click at [483, 95] on p "Add Components" at bounding box center [465, 95] width 128 height 20
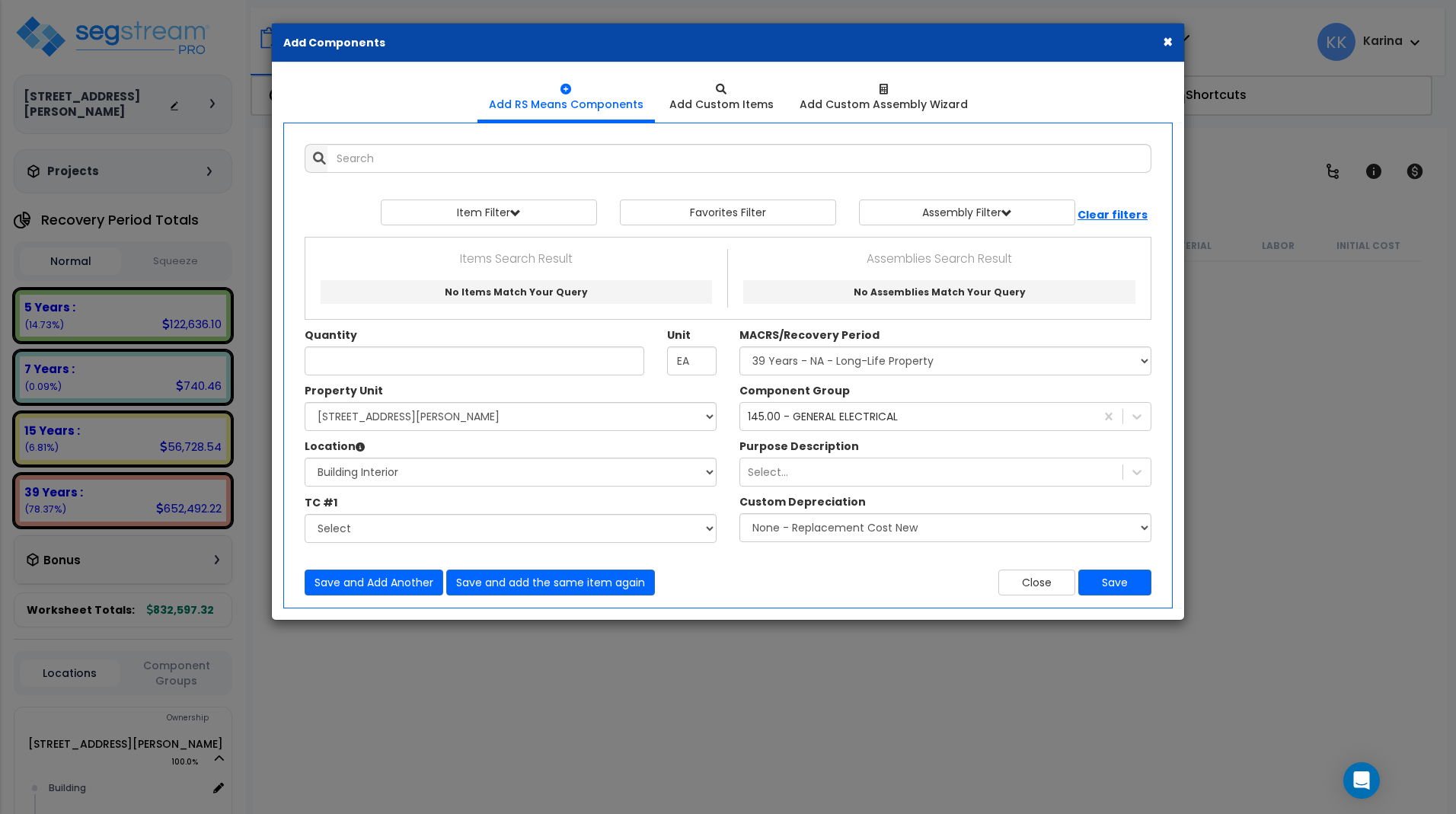
select select "3669"
select select "166235"
select select "461"
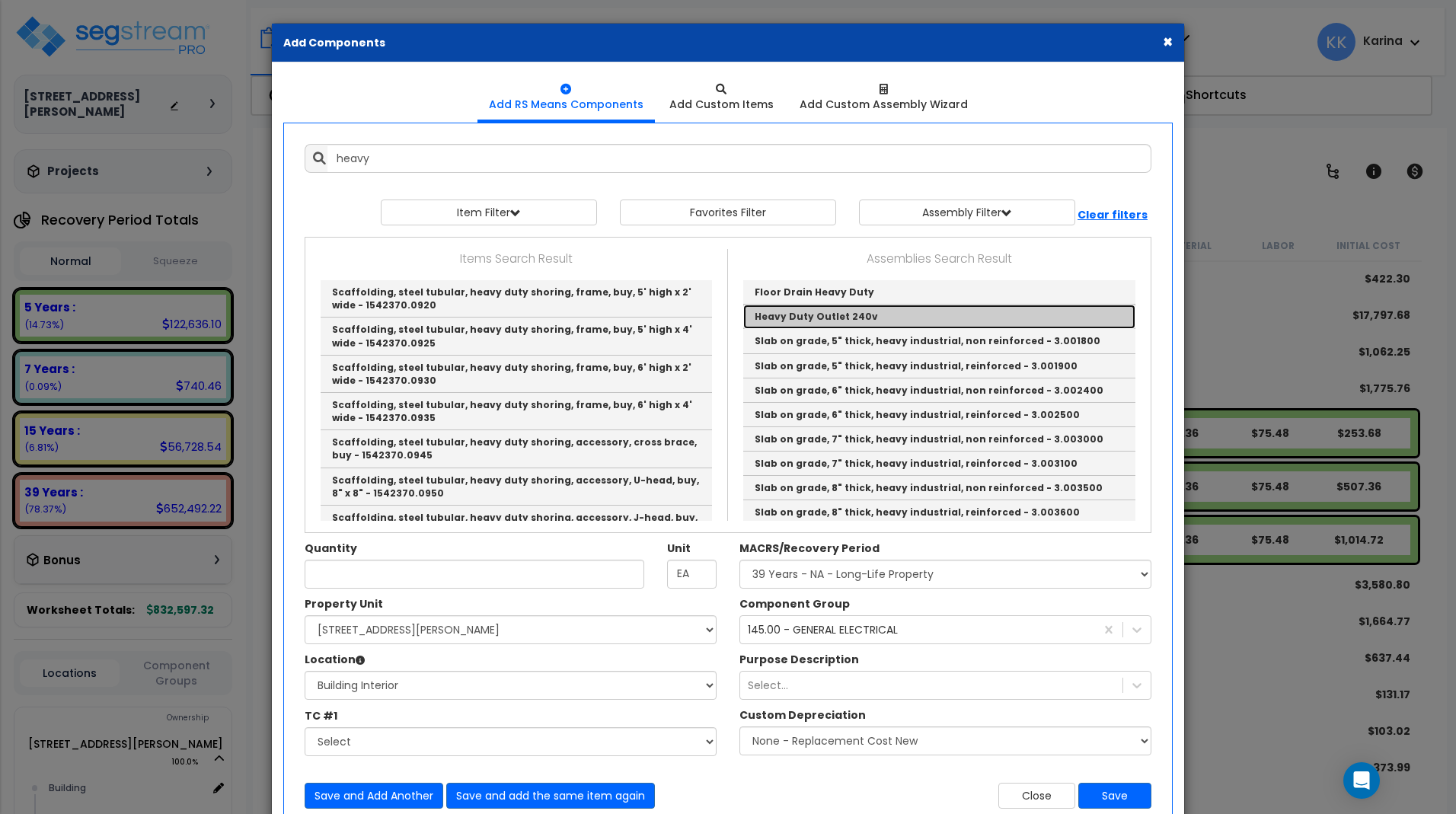
click at [780, 313] on link "Heavy Duty Outlet 240v" at bounding box center [939, 317] width 392 height 24
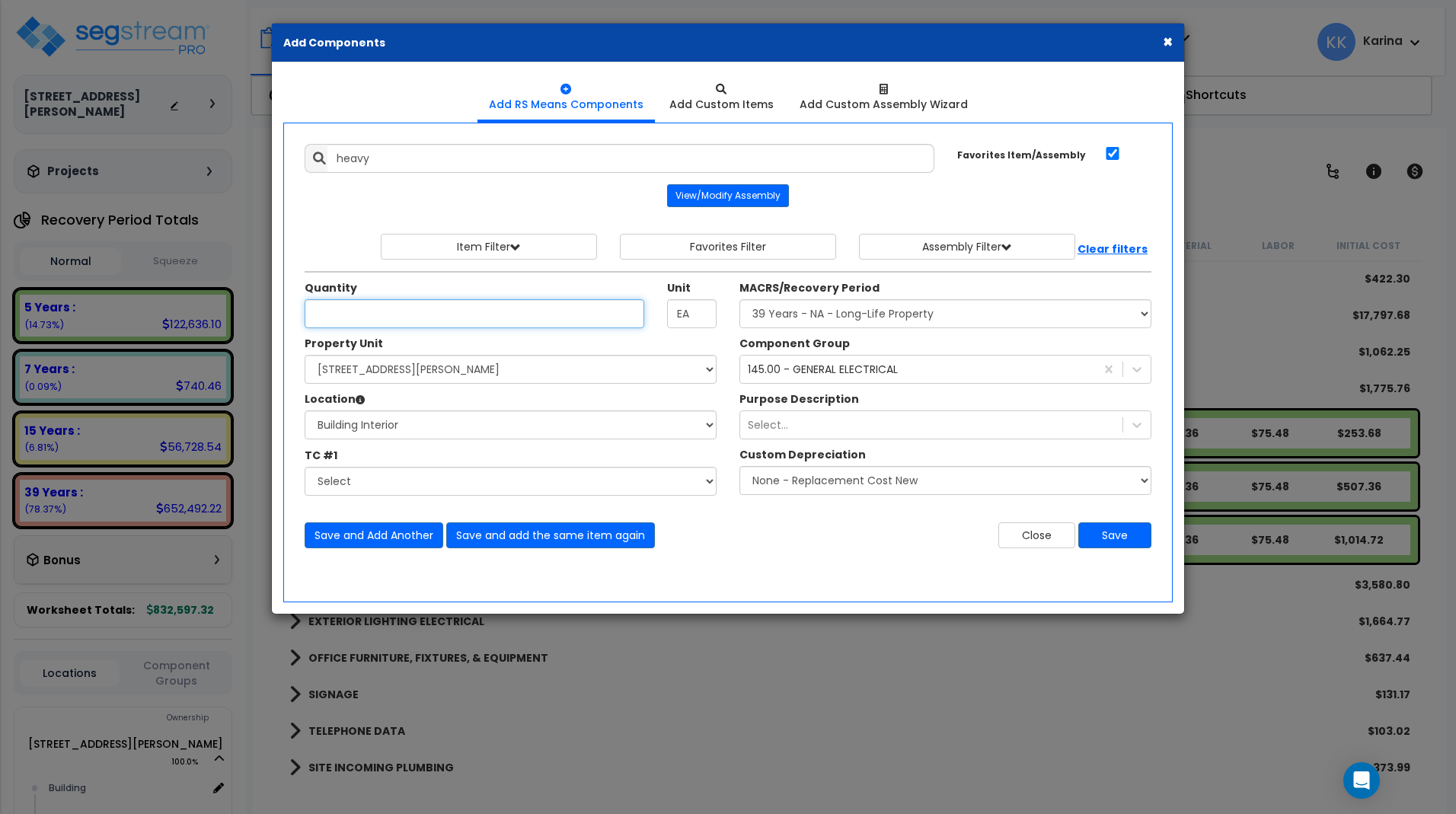
type input "Heavy Duty Outlet 240v"
type input "5"
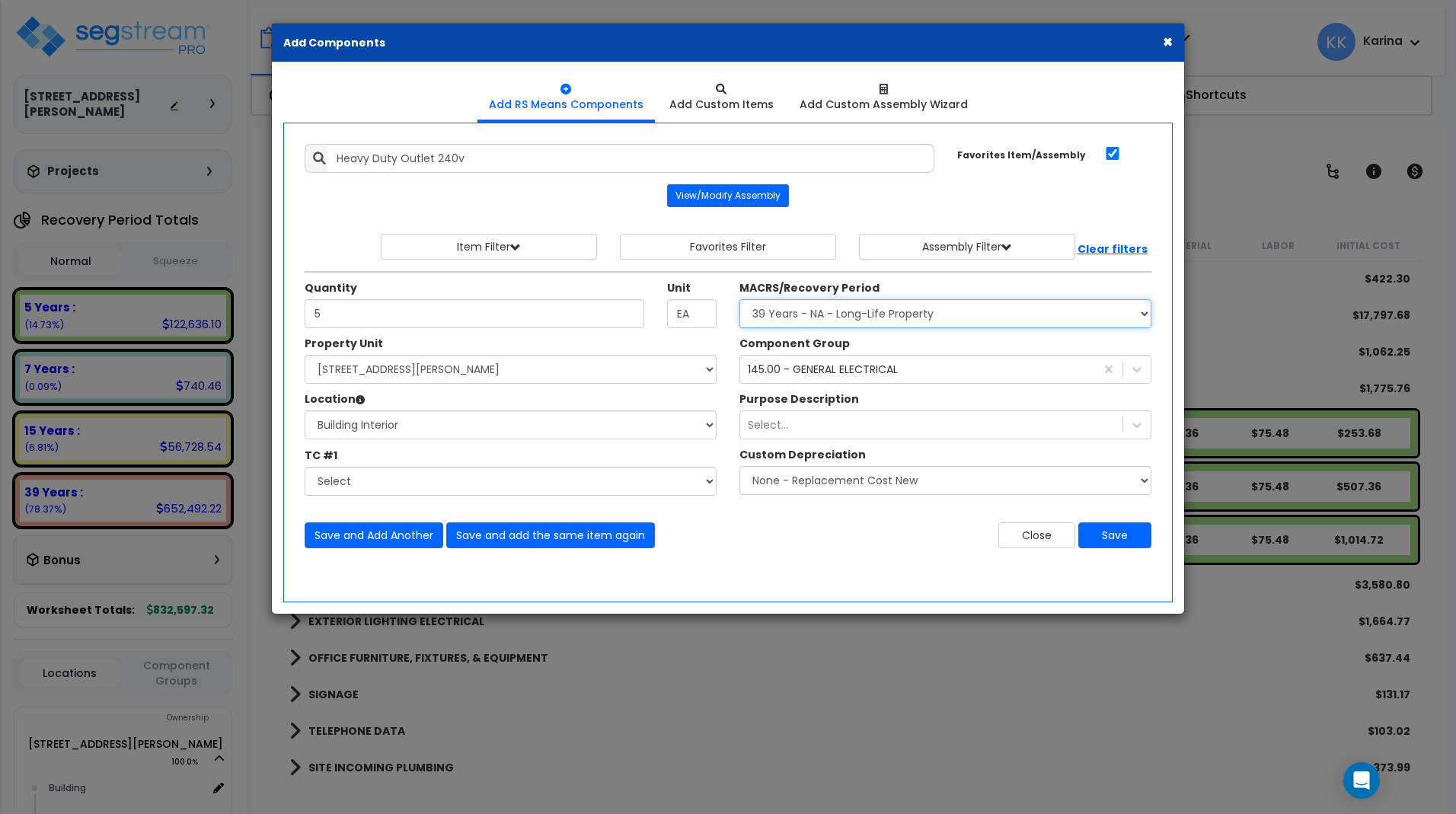
click at [740, 299] on select "Select MACRS/Recovery Period 5 Years - 57.0 - Distributive Trades & Services 5 …" at bounding box center [945, 313] width 412 height 29
select select "3667"
click option "5 Years - 57.0 - Distributive Trades & Services" at bounding box center [0, 0] width 0 height 0
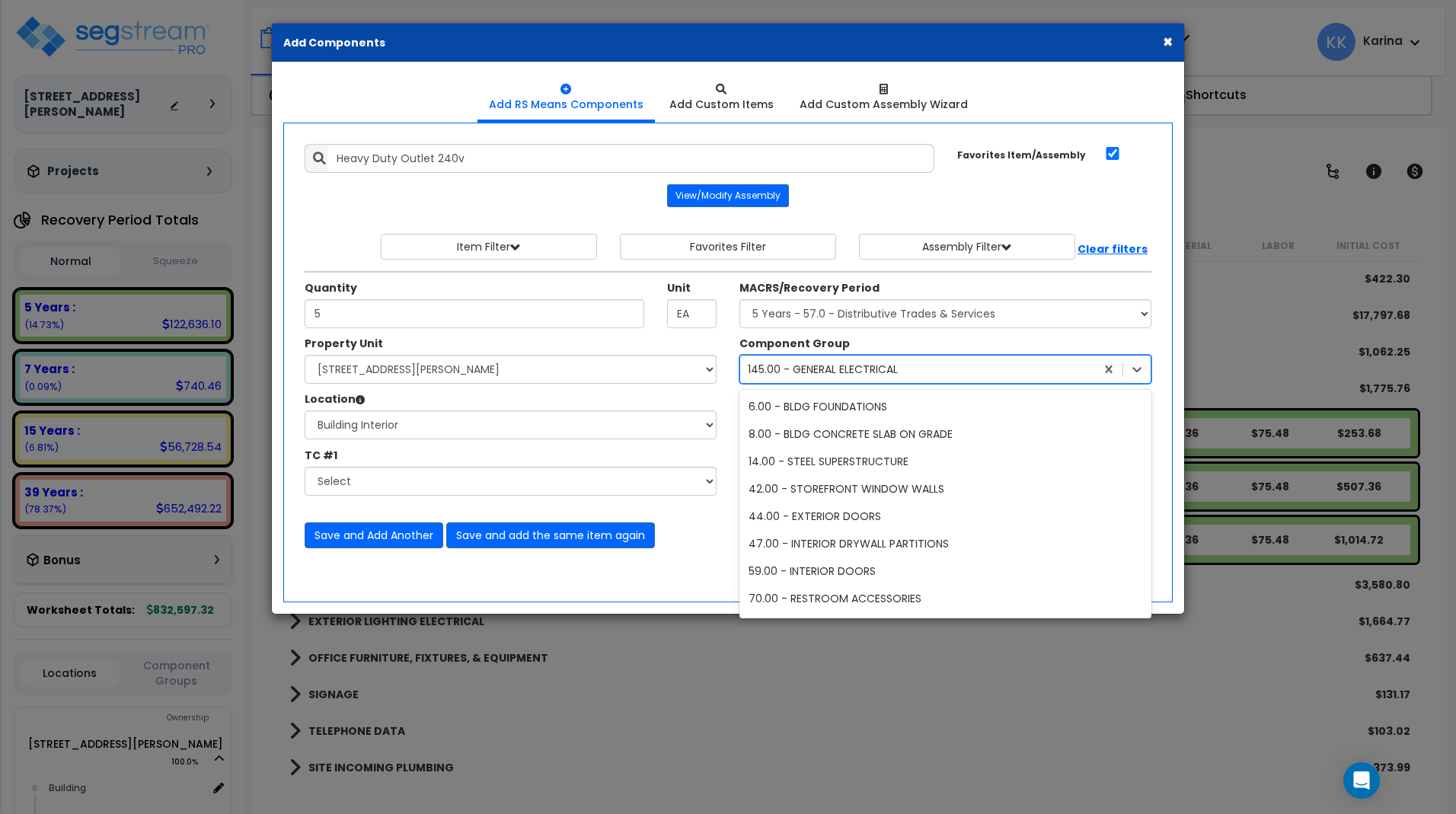
click at [785, 372] on div "145.00 - GENERAL ELECTRICAL" at bounding box center [823, 369] width 150 height 15
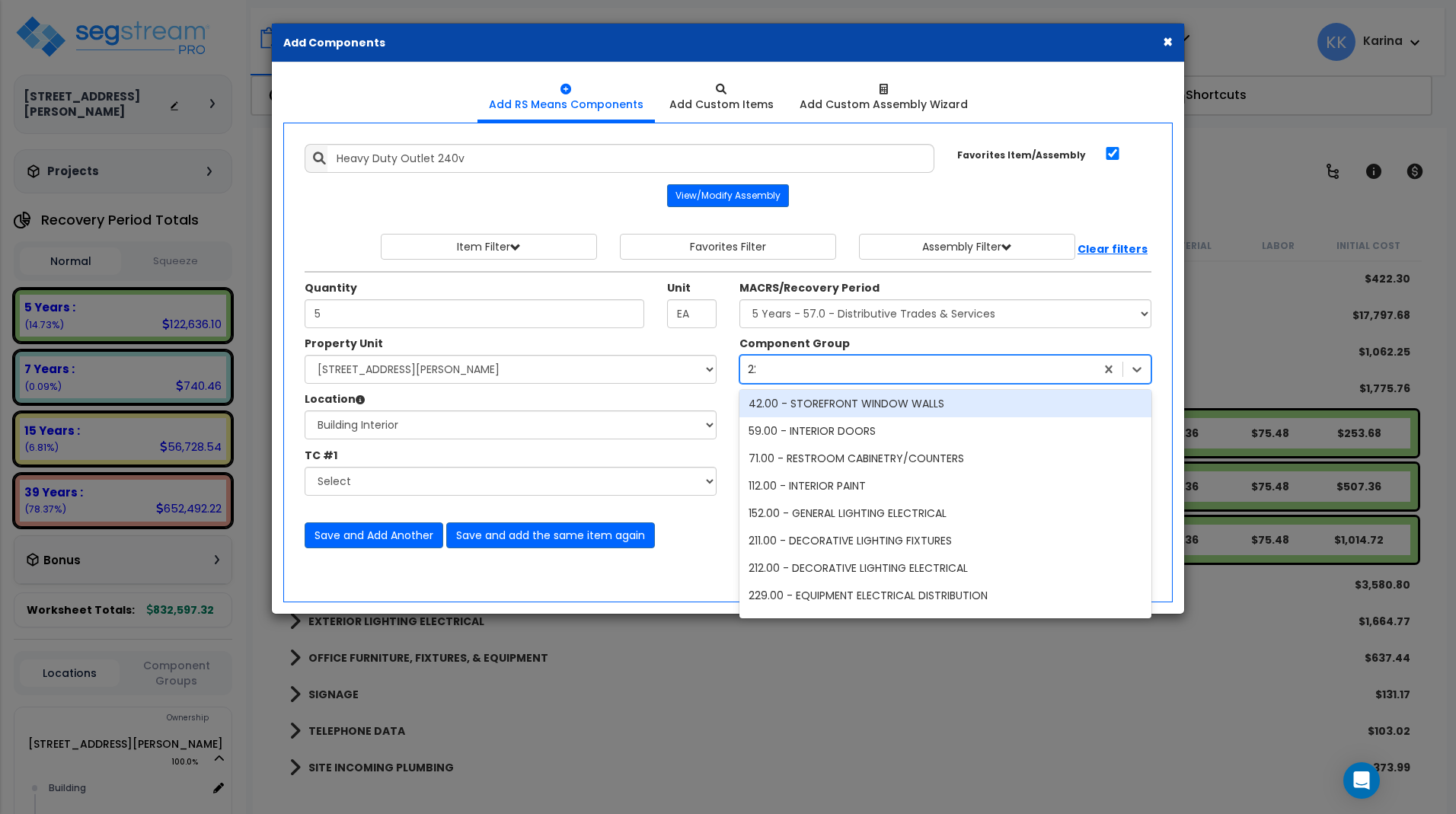
scroll to position [0, 0]
type input "229"
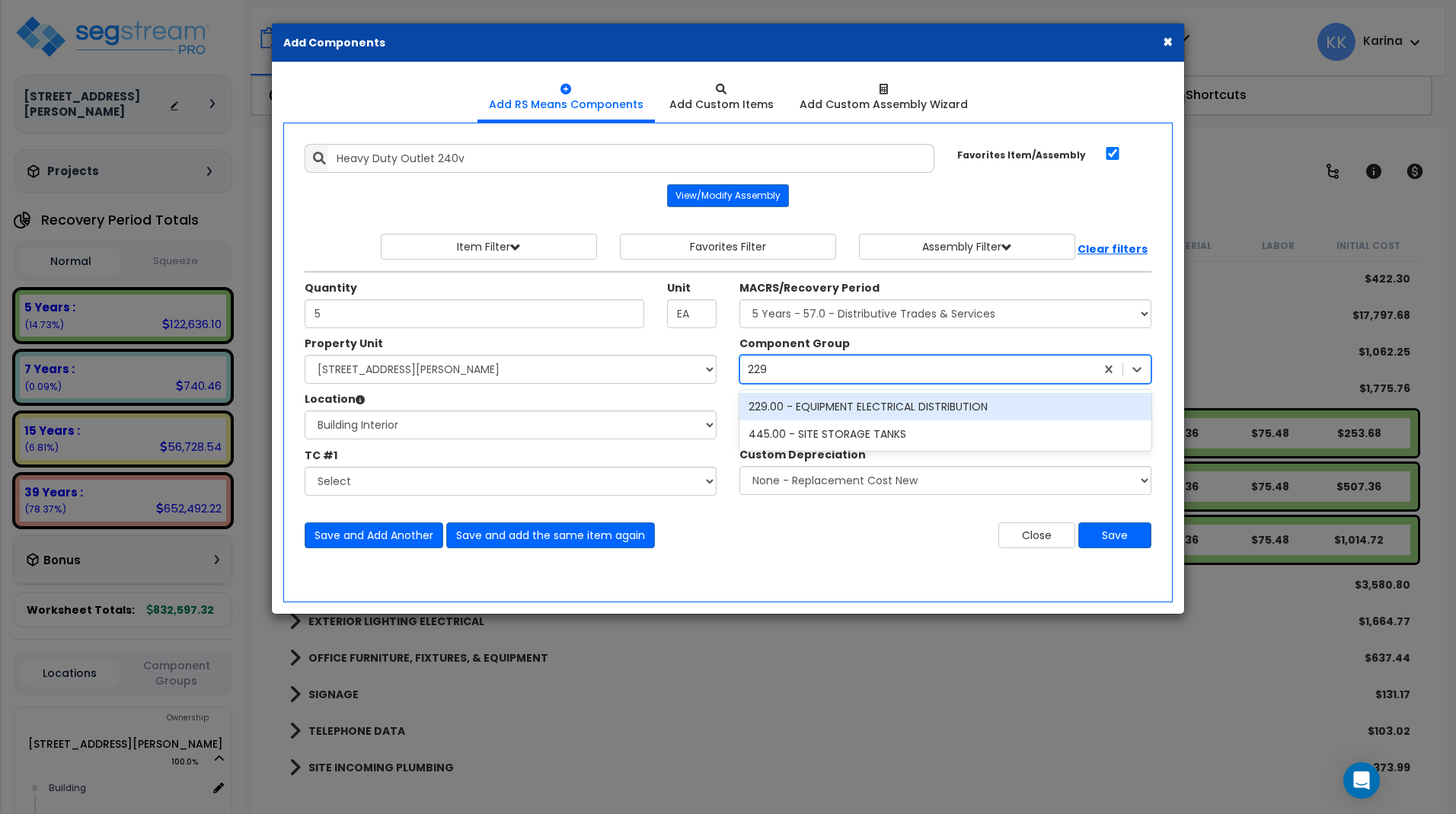
click at [838, 406] on div "229.00 - EQUIPMENT ELECTRICAL DISTRIBUTION" at bounding box center [945, 407] width 412 height 28
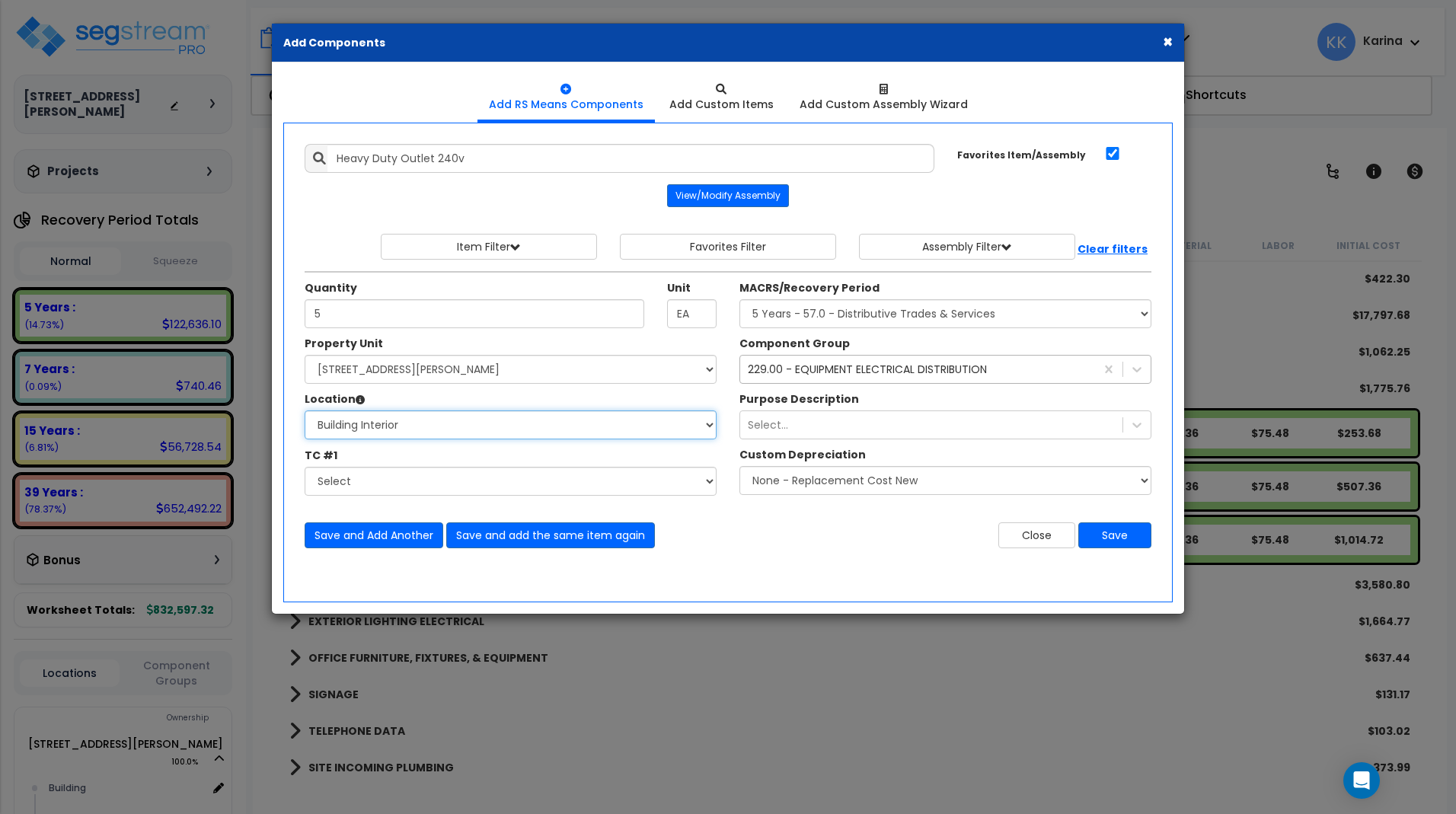
click at [305, 411] on select "Select Building Building Interior Common Areas Add Additional Location" at bounding box center [511, 425] width 412 height 29
click at [475, 424] on select "Select Building Building Interior Common Areas Add Additional Location" at bounding box center [511, 425] width 412 height 29
click at [1107, 536] on button "Save" at bounding box center [1114, 535] width 73 height 26
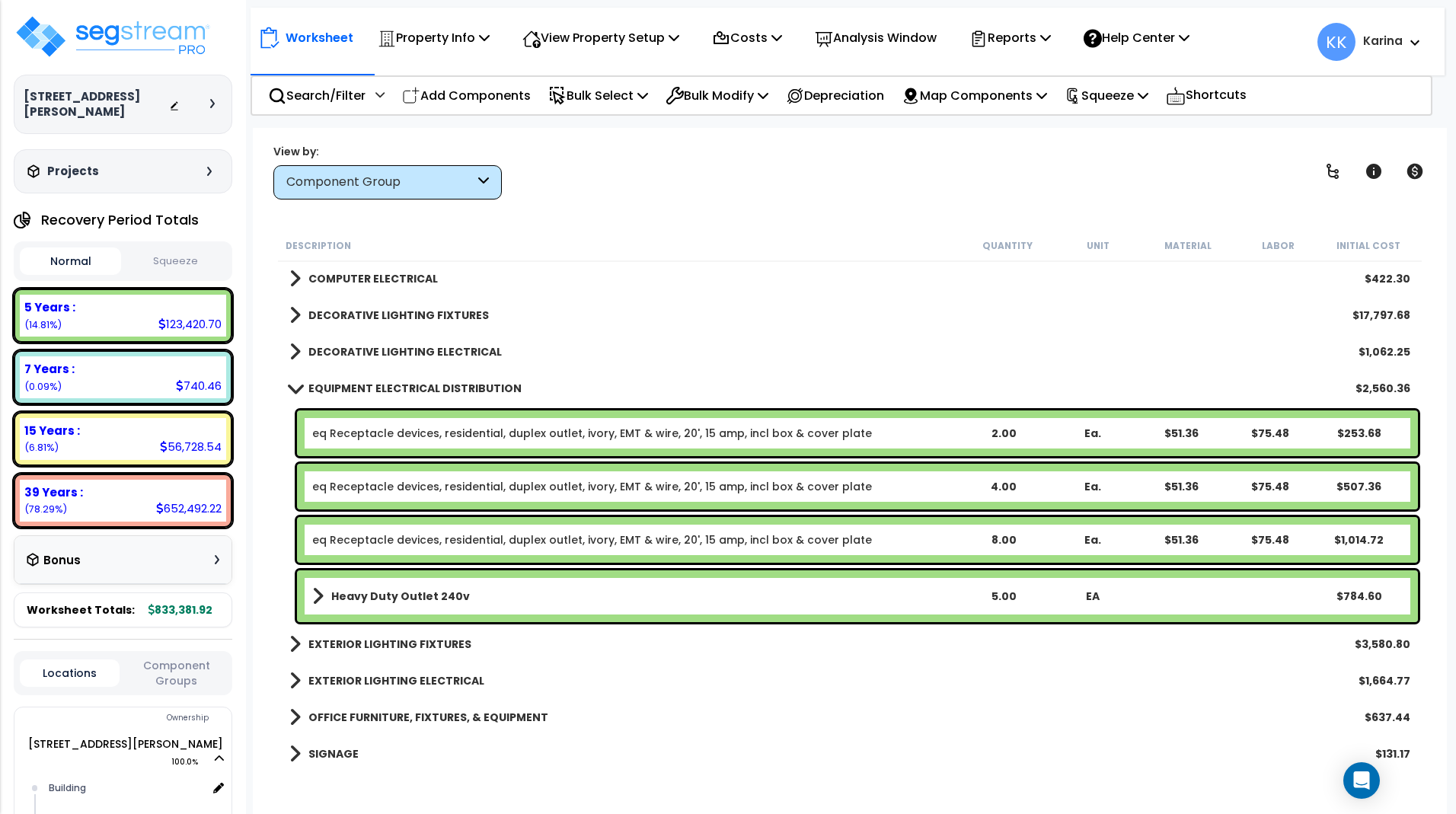
click at [437, 602] on b "Heavy Duty Outlet 240v" at bounding box center [401, 596] width 138 height 15
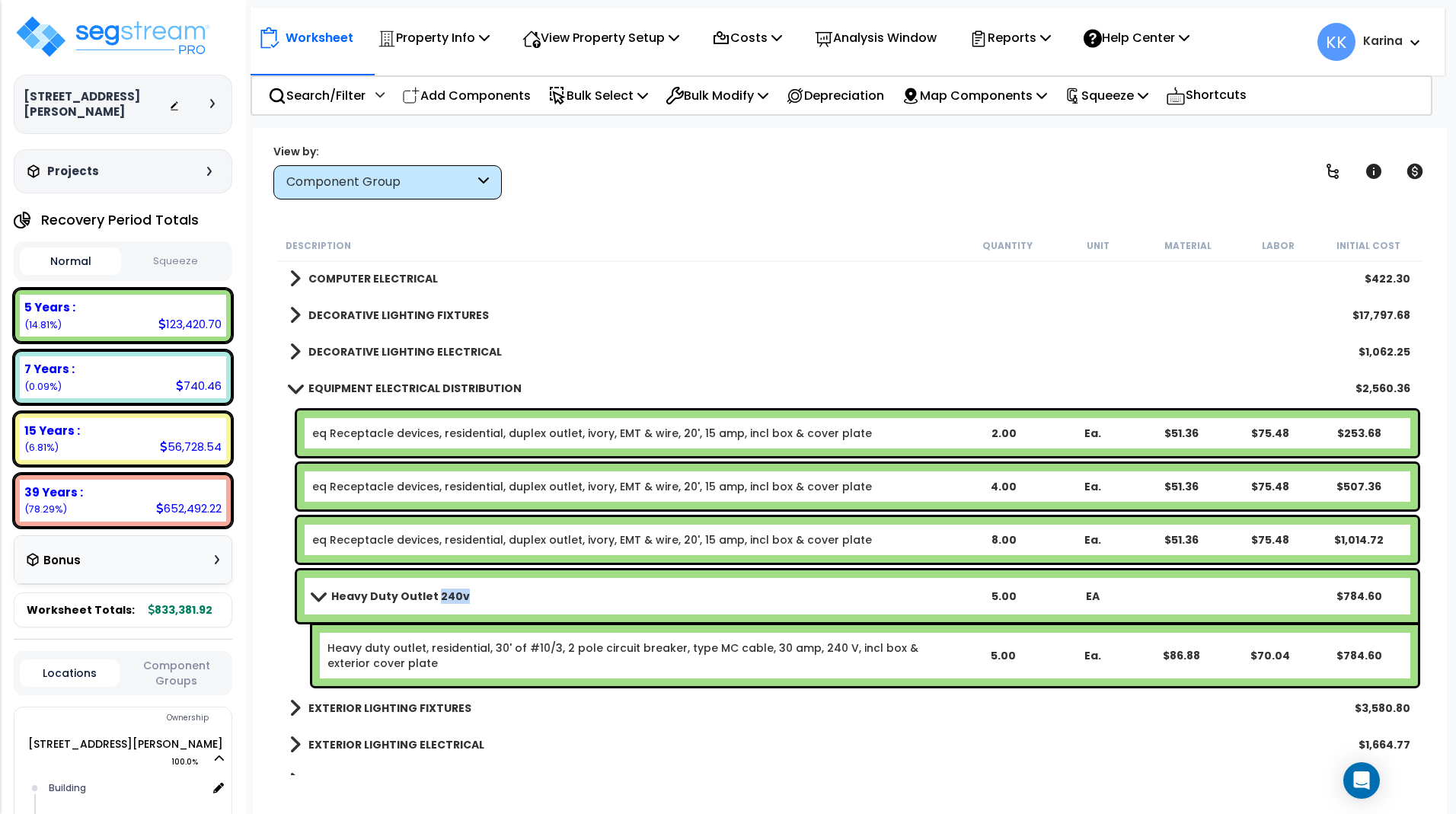
click at [437, 602] on b "Heavy Duty Outlet 240v" at bounding box center [401, 596] width 138 height 15
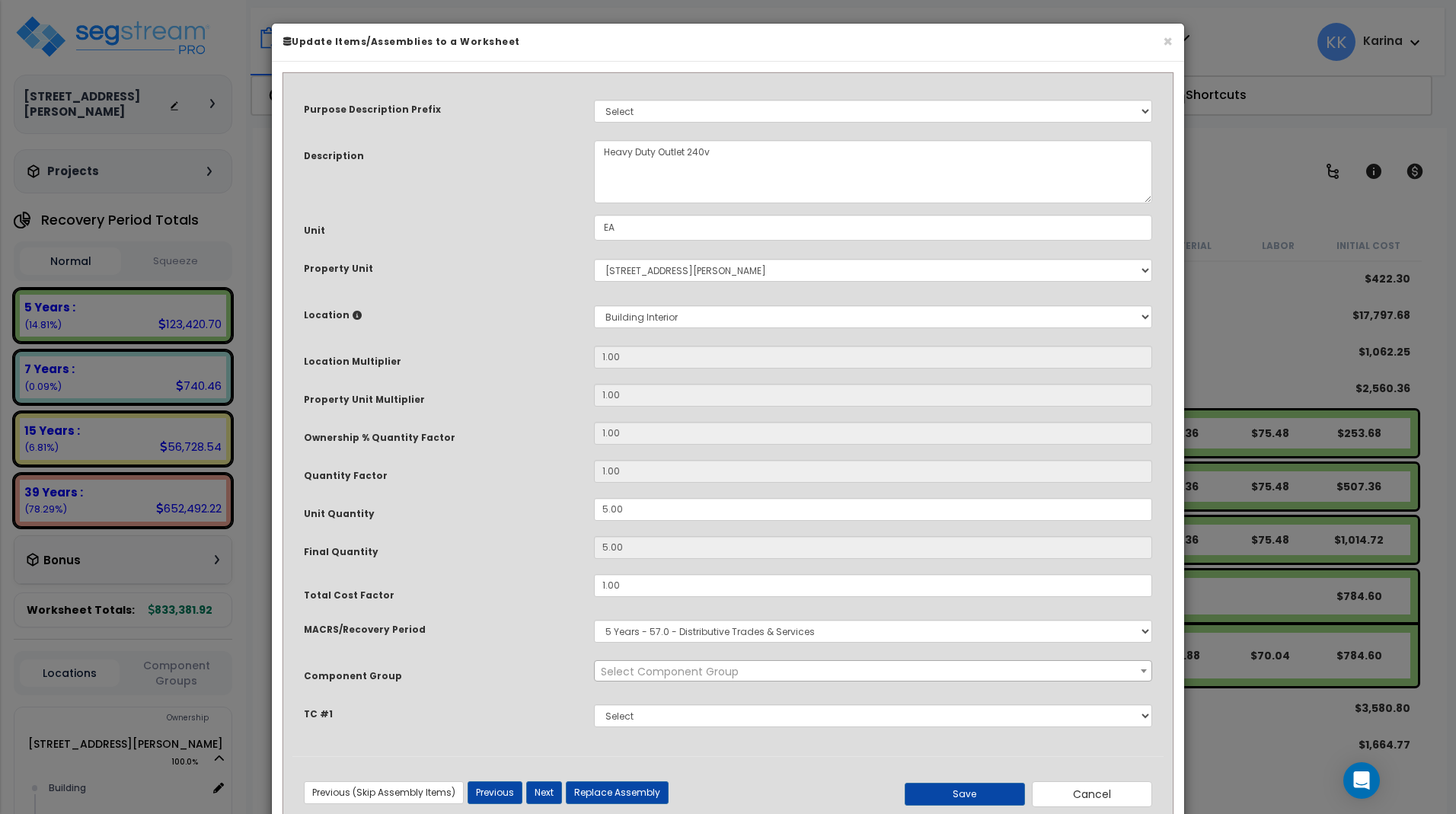
select select "57033"
click at [594, 305] on select "Select Building Building Interior Common Areas [GEOGRAPHIC_DATA] Add New Locati…" at bounding box center [872, 317] width 559 height 23
select select "13360"
click option "Warehouse" at bounding box center [0, 0] width 0 height 0
type input "1"
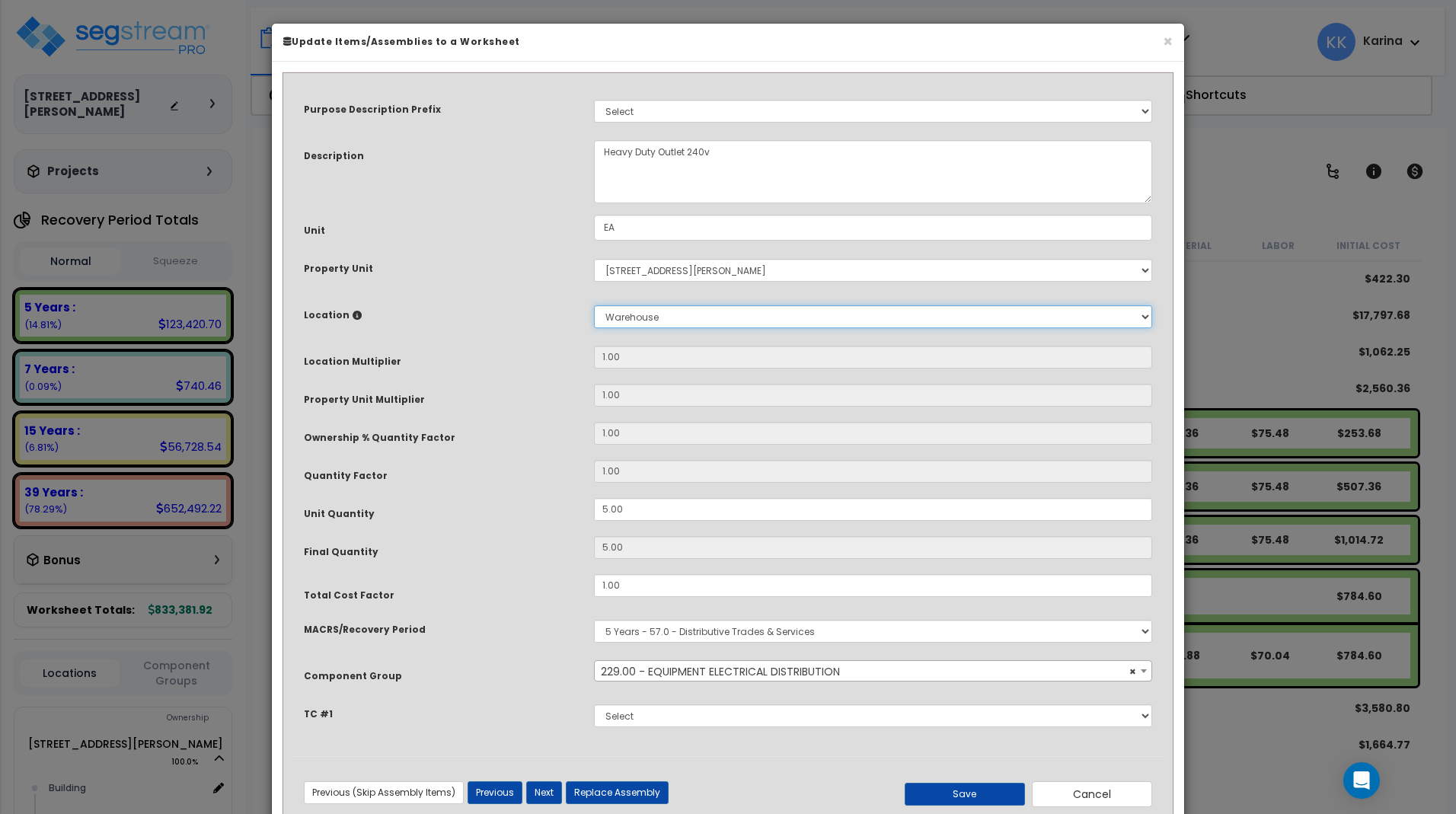
type input "5"
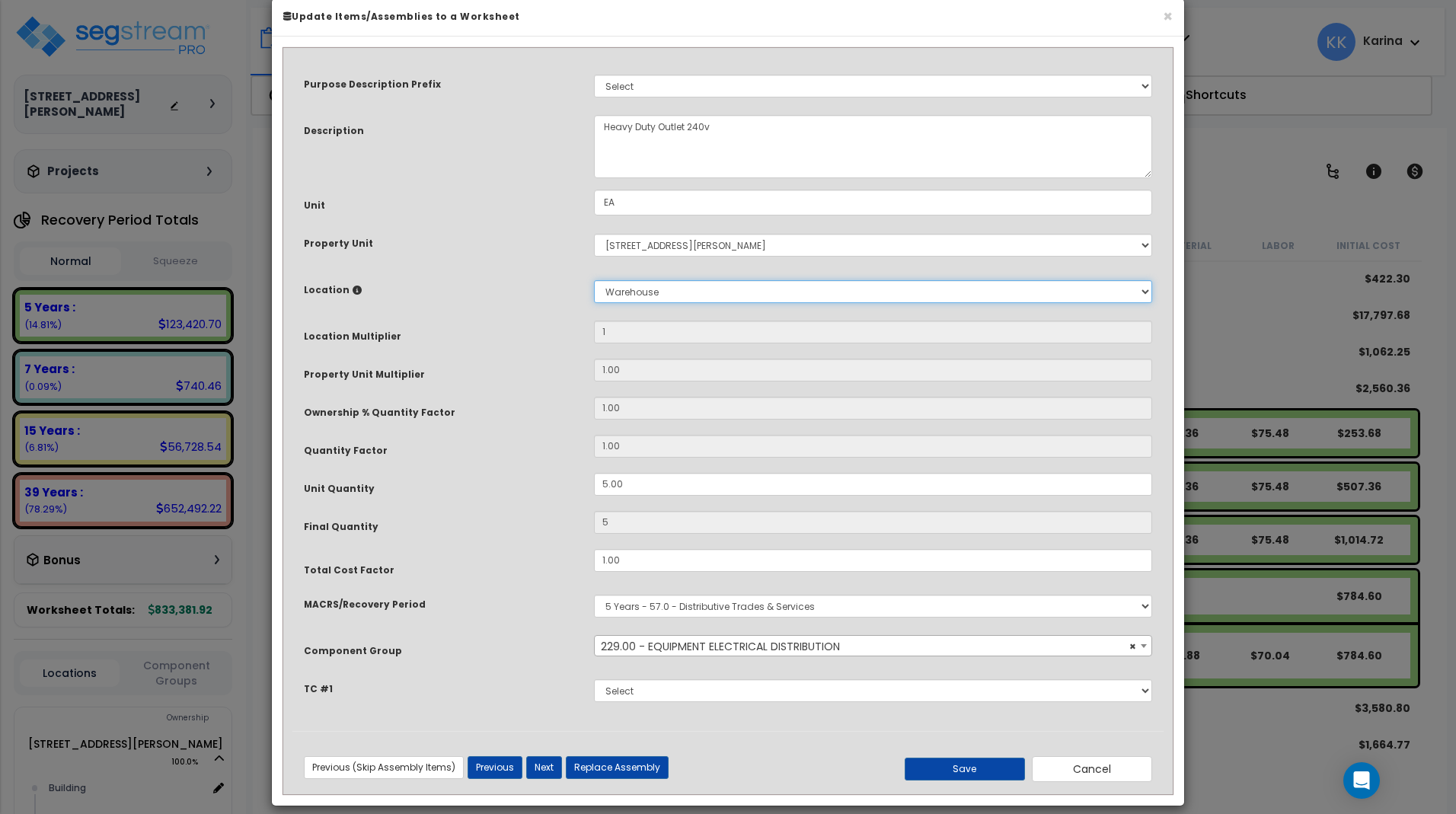
scroll to position [41, 0]
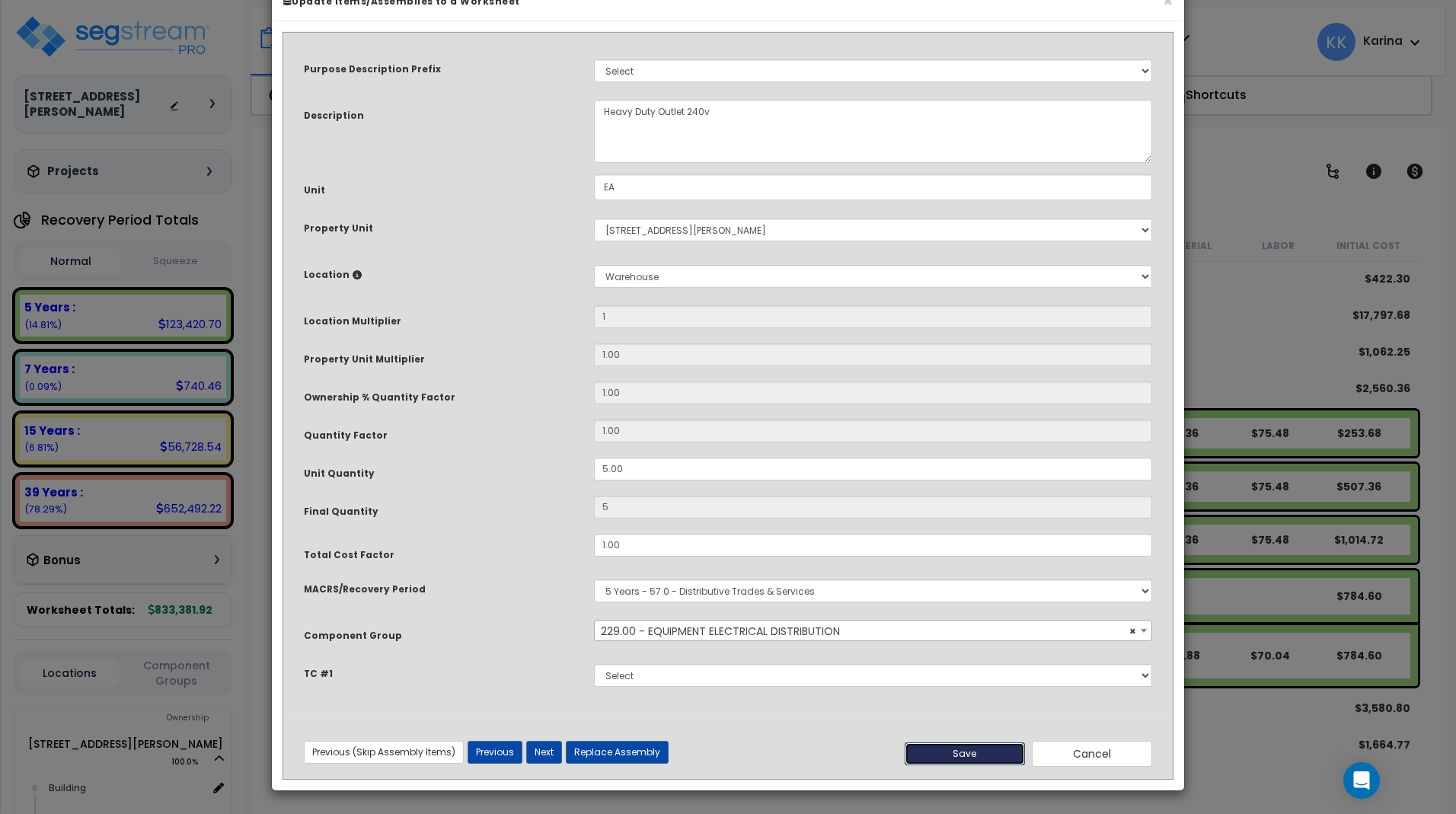
click at [981, 755] on button "Save" at bounding box center [965, 753] width 120 height 23
type input "1.00"
type input "5.00"
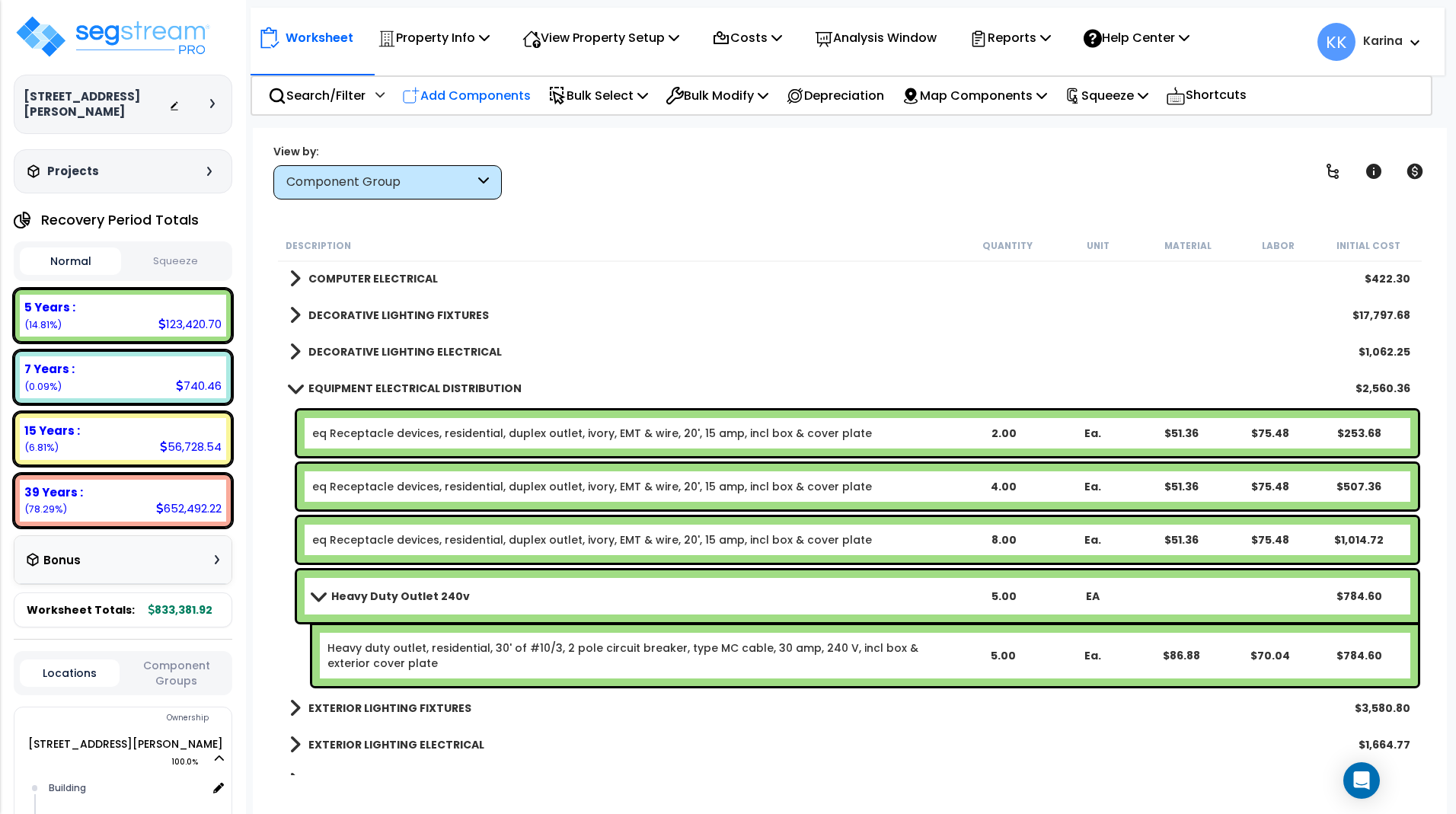
click at [493, 95] on p "Add Components" at bounding box center [465, 95] width 128 height 20
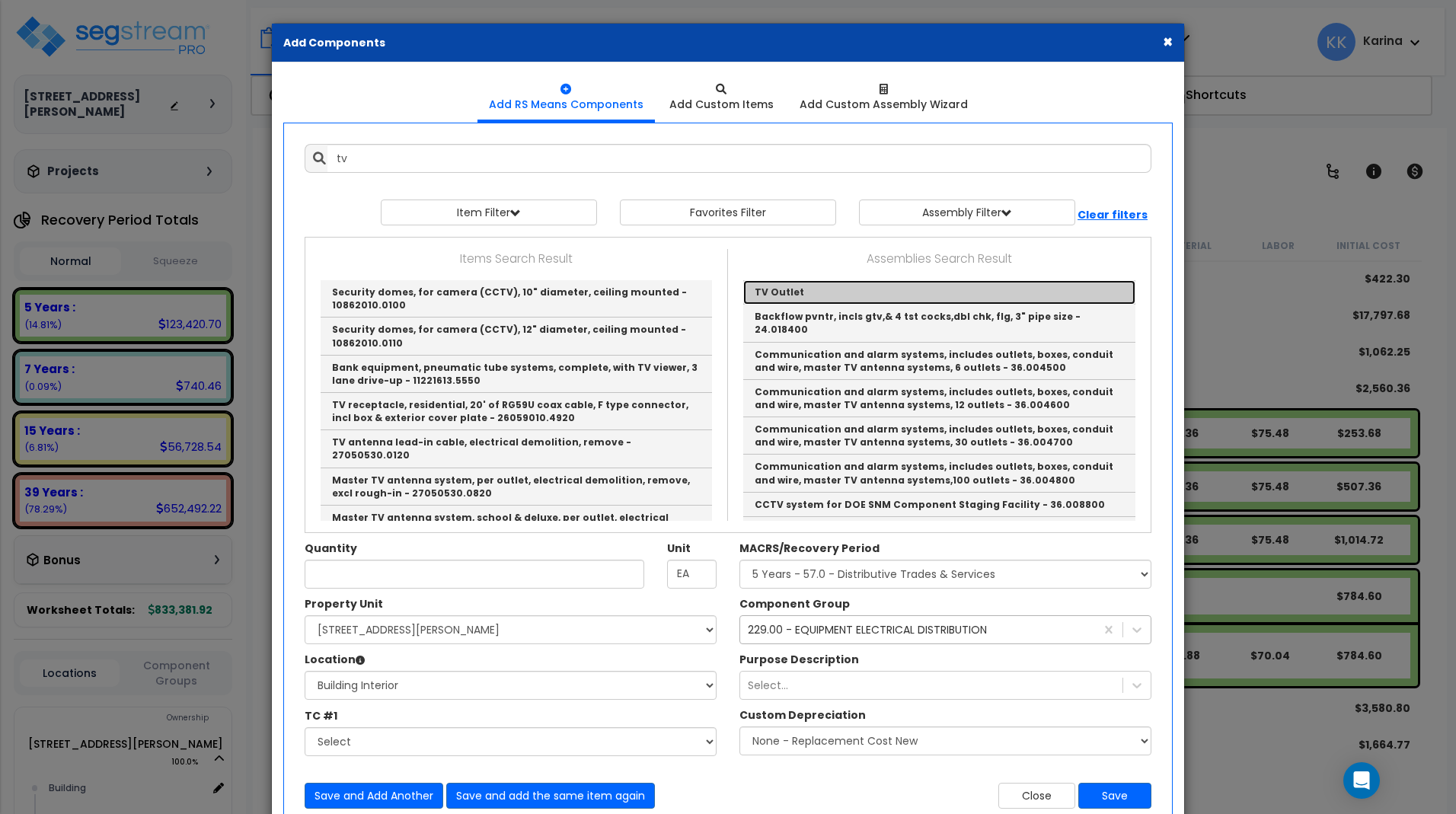
click at [767, 284] on link "TV Outlet" at bounding box center [939, 293] width 392 height 24
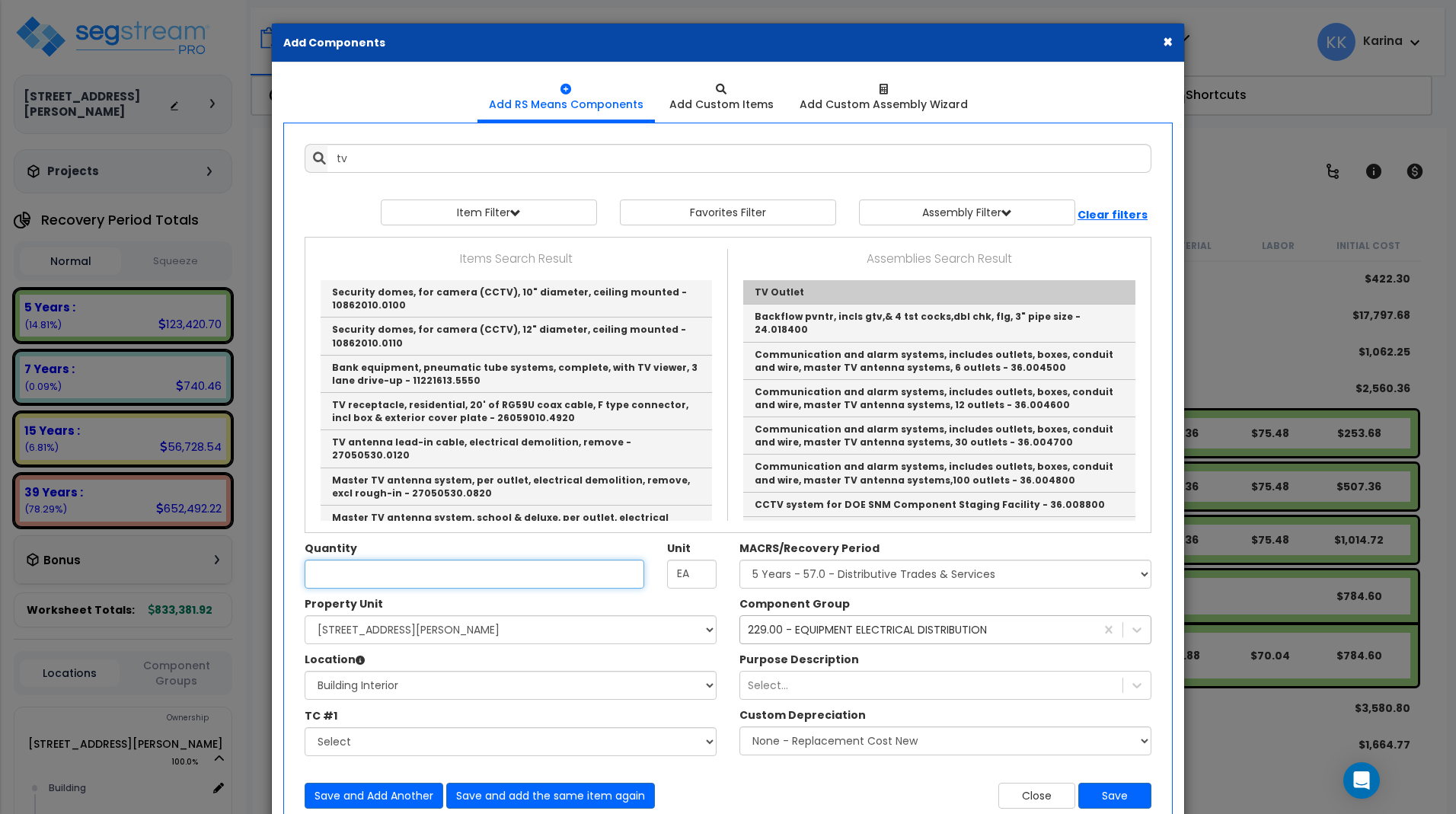
type input "TV Outlet"
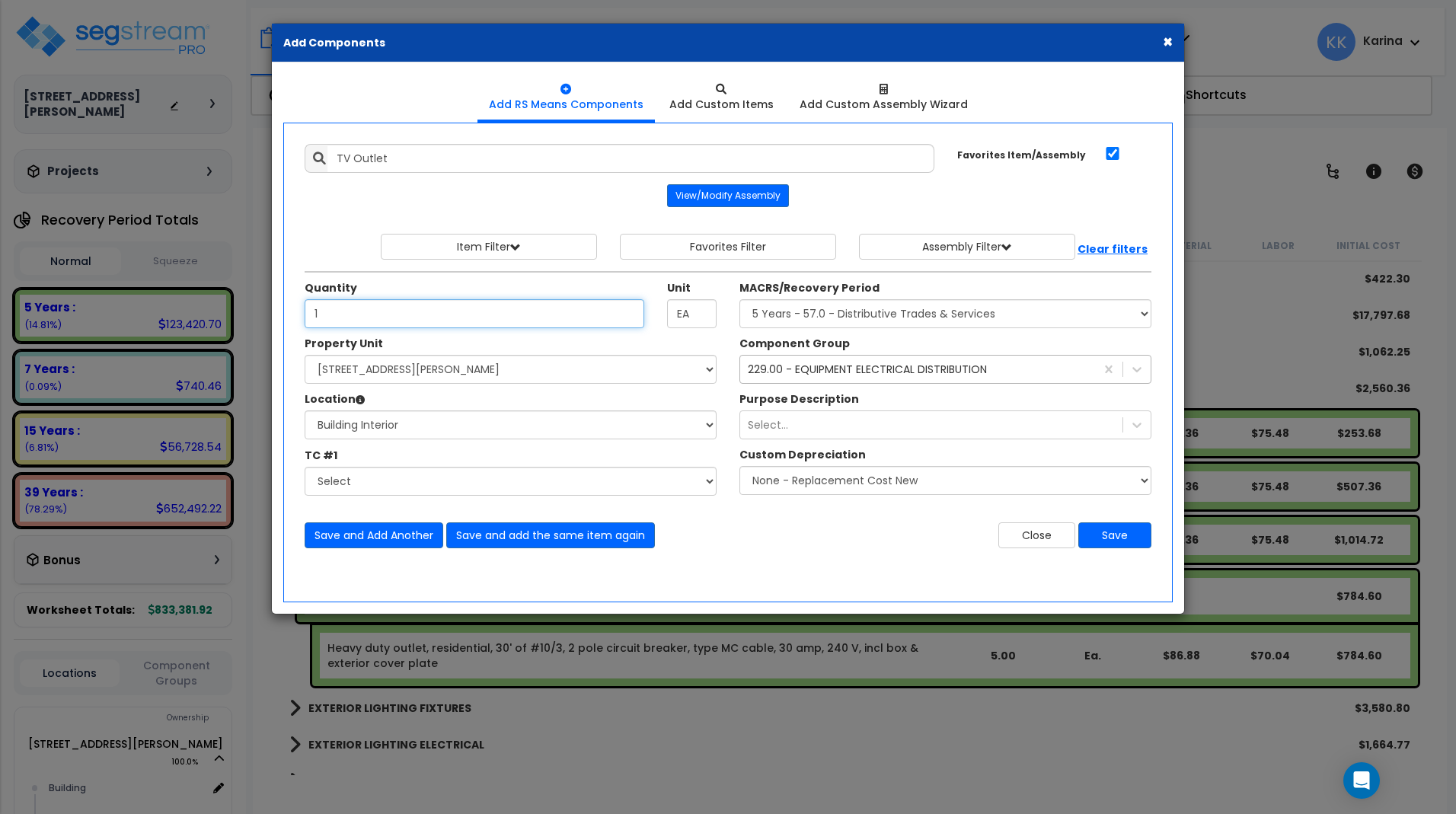
type input "1"
click at [305, 411] on select "Select Building Building Interior Common Areas Add Additional Location" at bounding box center [511, 425] width 412 height 29
click at [447, 427] on select "Select Building Building Interior Common Areas Add Additional Location" at bounding box center [511, 425] width 412 height 29
click at [1121, 539] on button "Save" at bounding box center [1114, 535] width 73 height 26
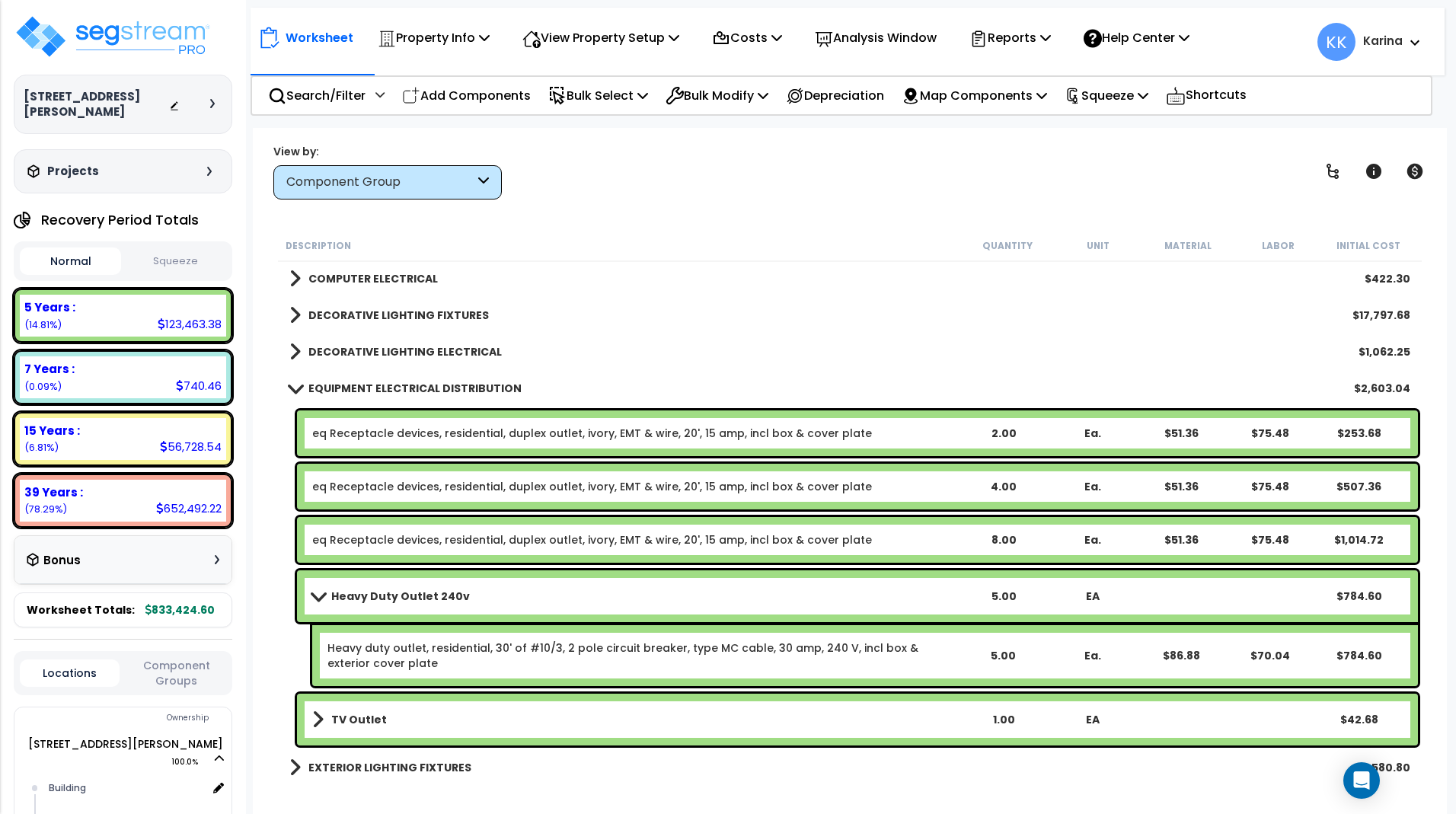
click at [499, 720] on link "TV Outlet" at bounding box center [635, 719] width 646 height 21
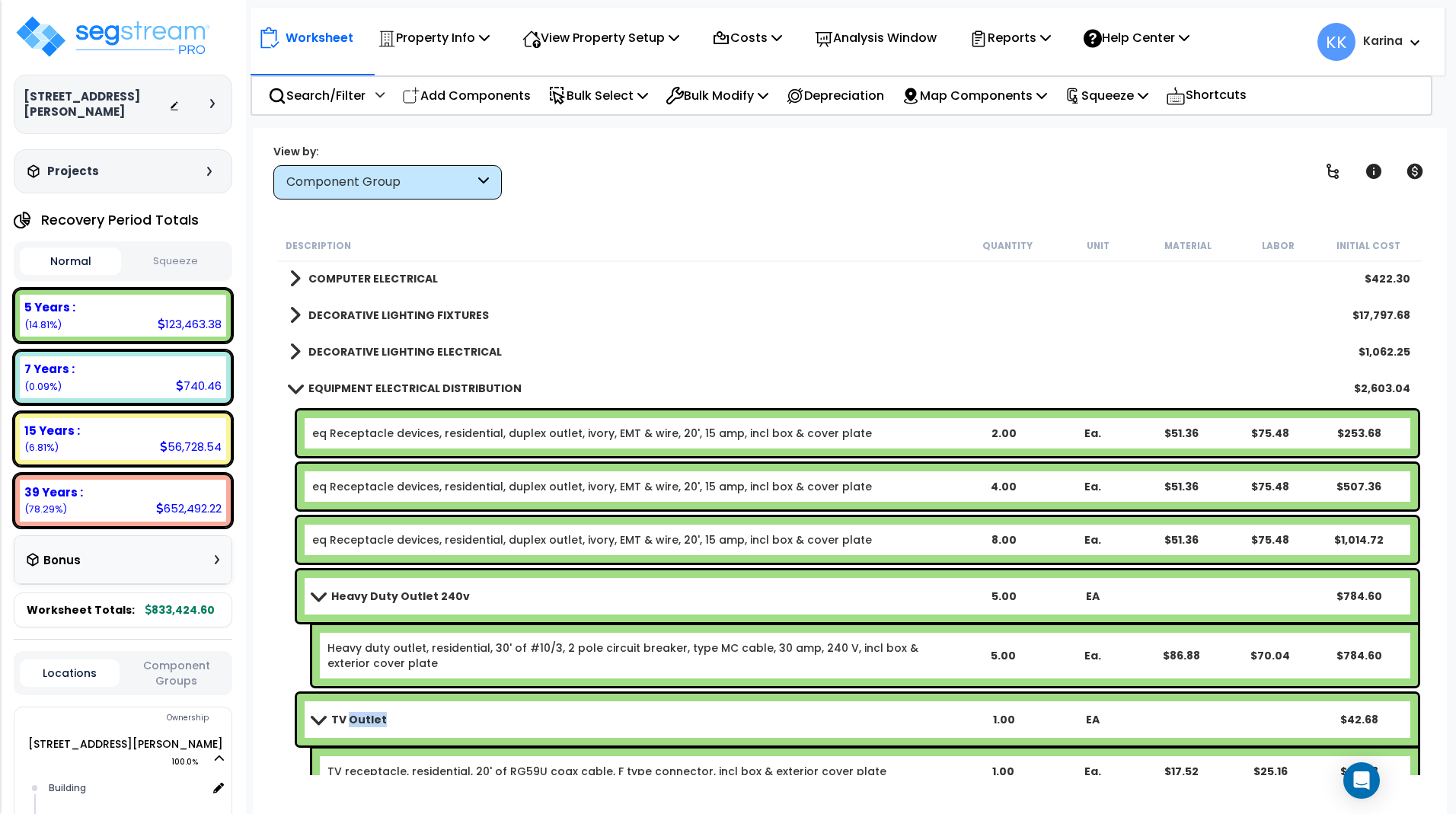
click at [499, 720] on link "TV Outlet" at bounding box center [635, 719] width 646 height 21
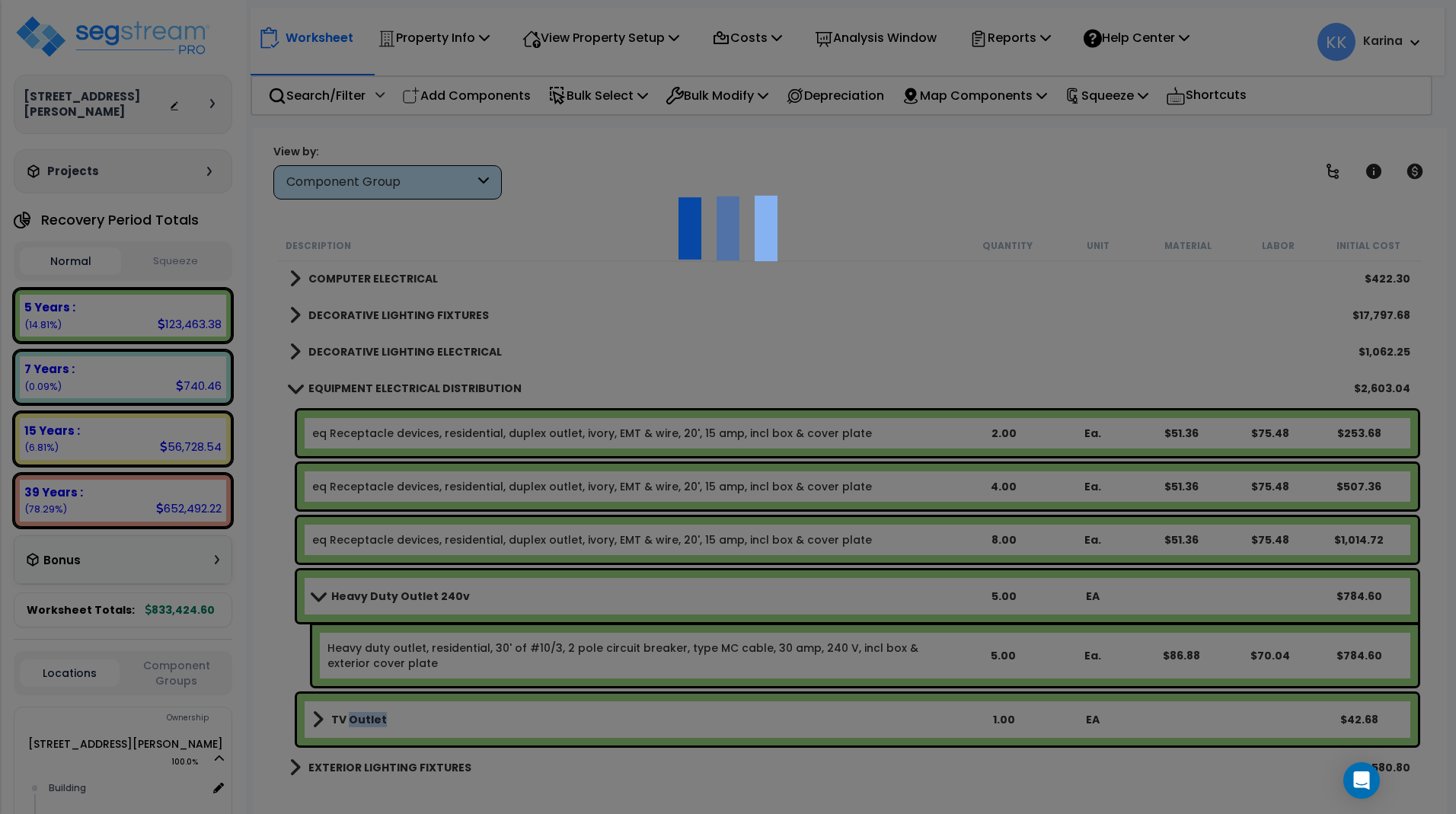
select select "57033"
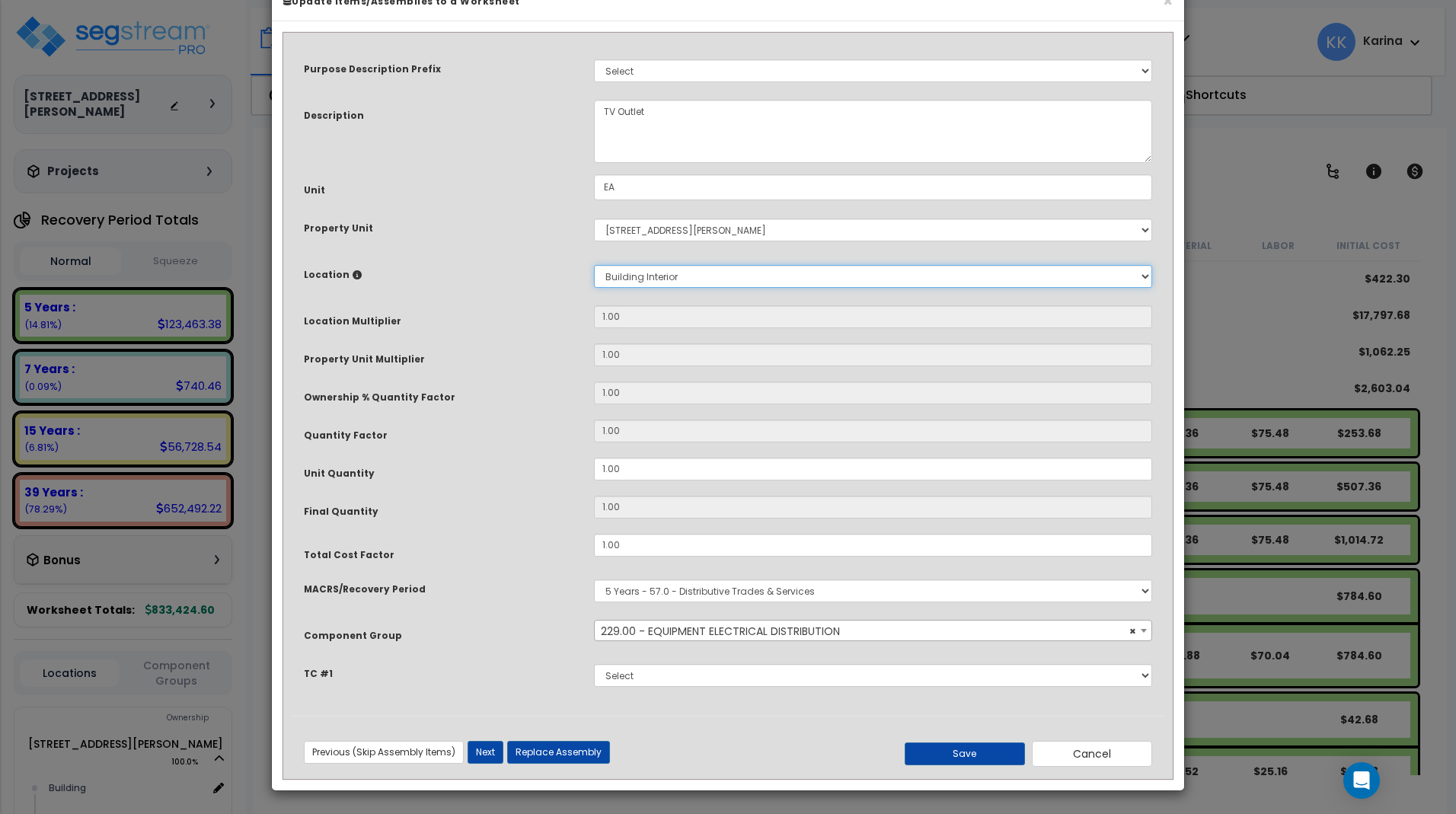
click at [594, 265] on select "Select Building Building Interior Common Areas [GEOGRAPHIC_DATA] Add New Locati…" at bounding box center [872, 276] width 559 height 23
select select "13360"
click option "Warehouse" at bounding box center [0, 0] width 0 height 0
type input "1"
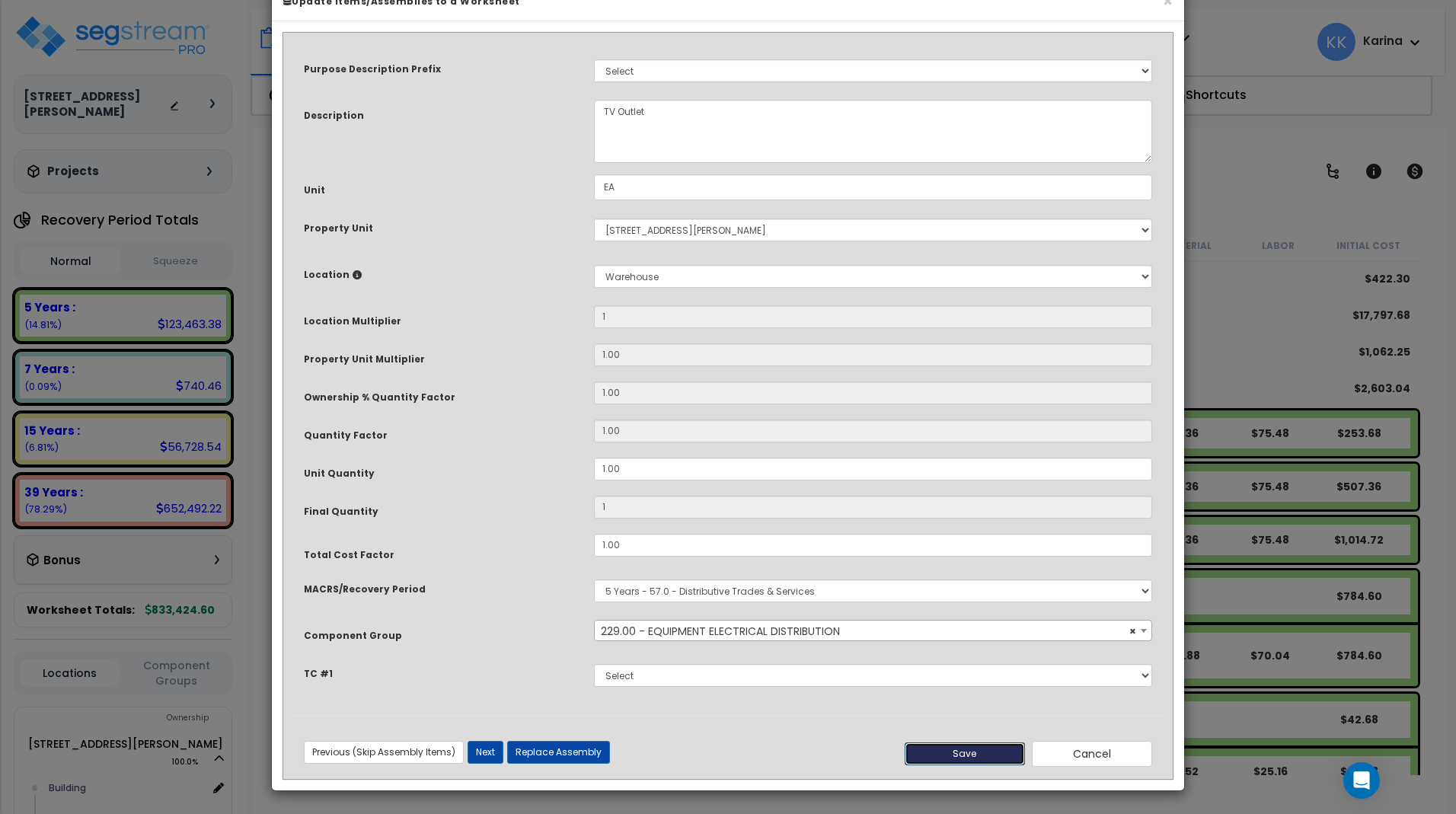
click at [965, 765] on button "Save" at bounding box center [965, 753] width 120 height 23
type input "1.00"
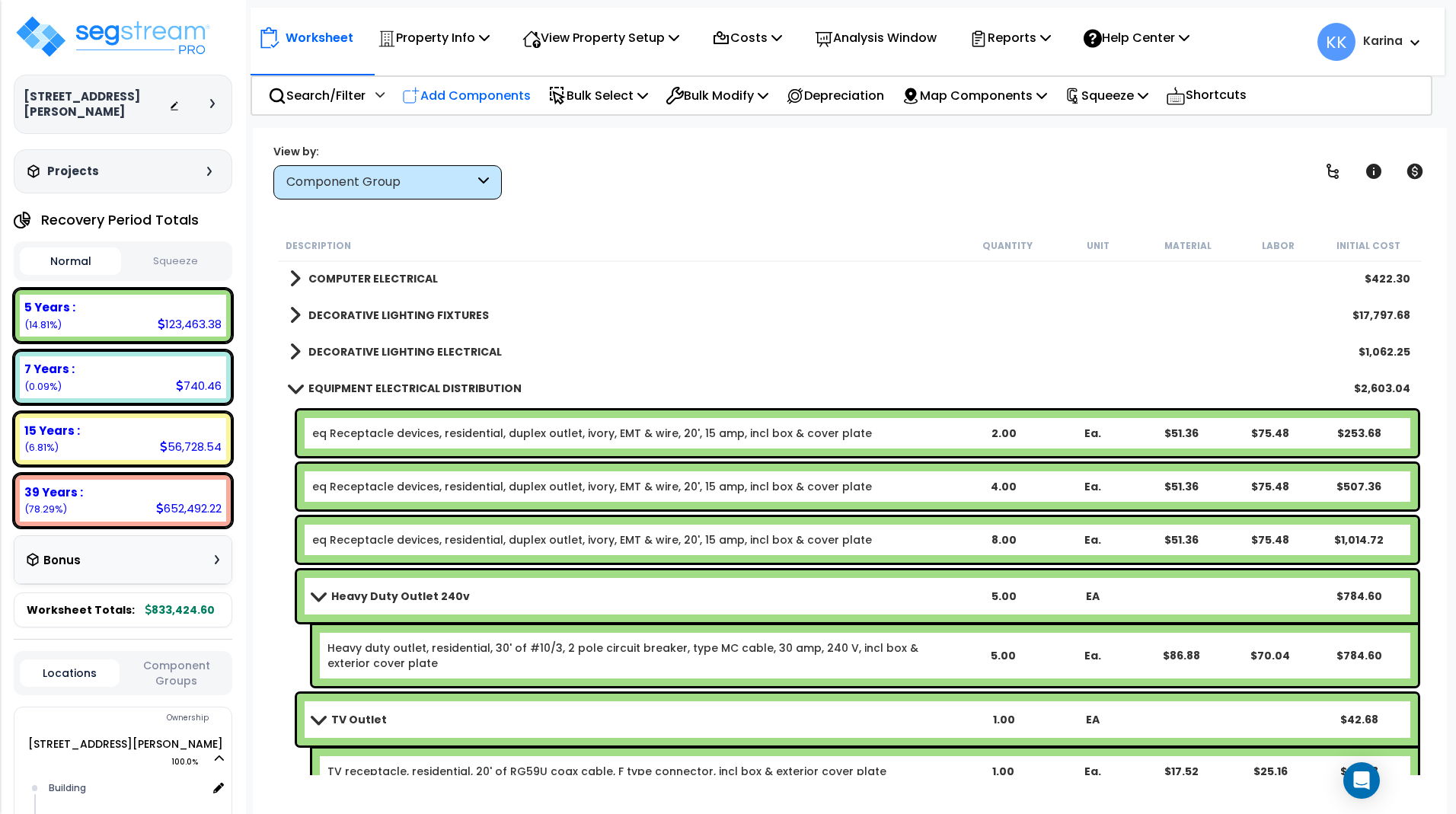
click at [510, 97] on p "Add Components" at bounding box center [465, 95] width 128 height 20
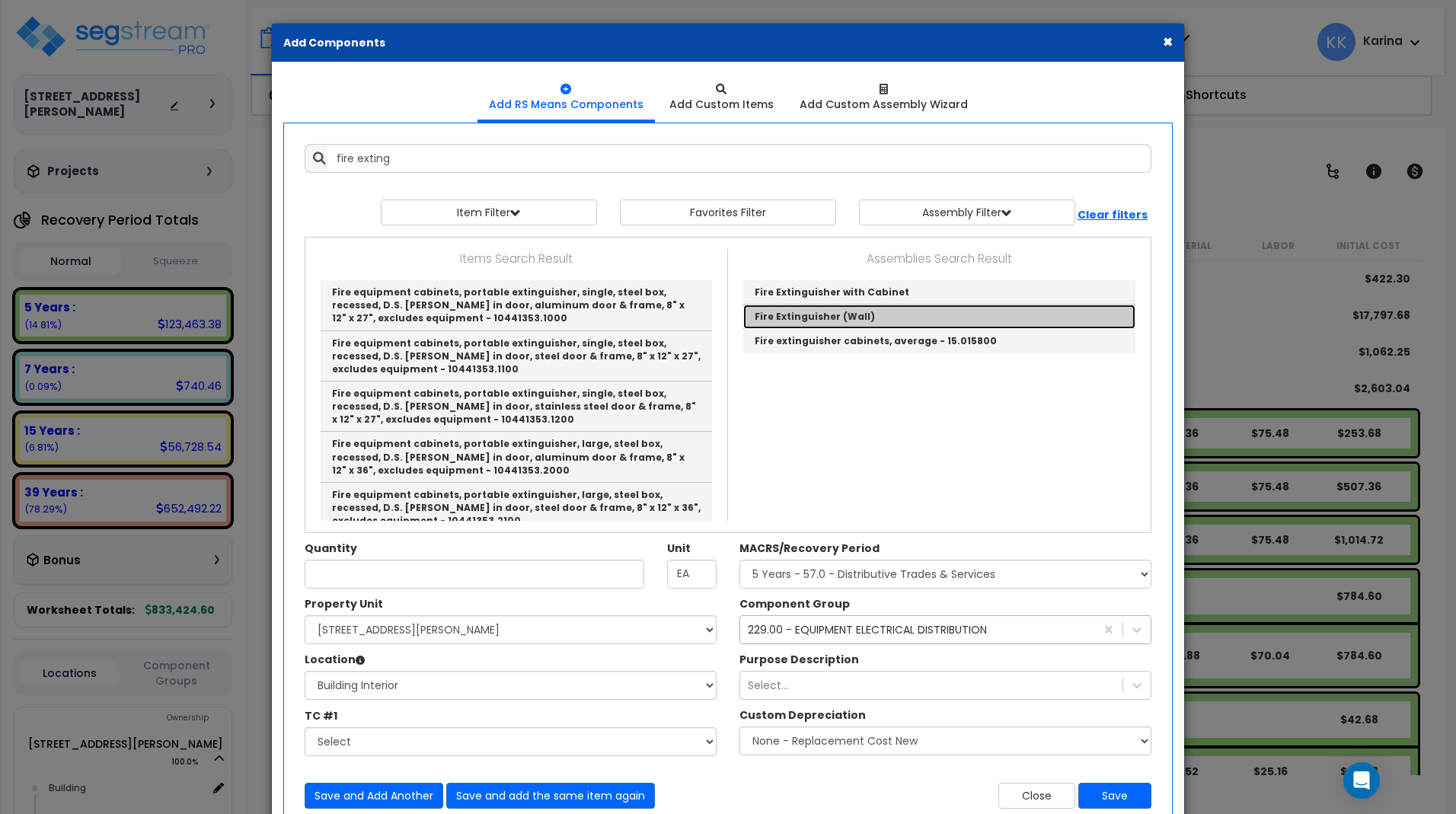
click at [782, 316] on link "Fire Extinguisher (Wall)" at bounding box center [939, 317] width 392 height 24
type input "Fire Extinguisher (Wall)"
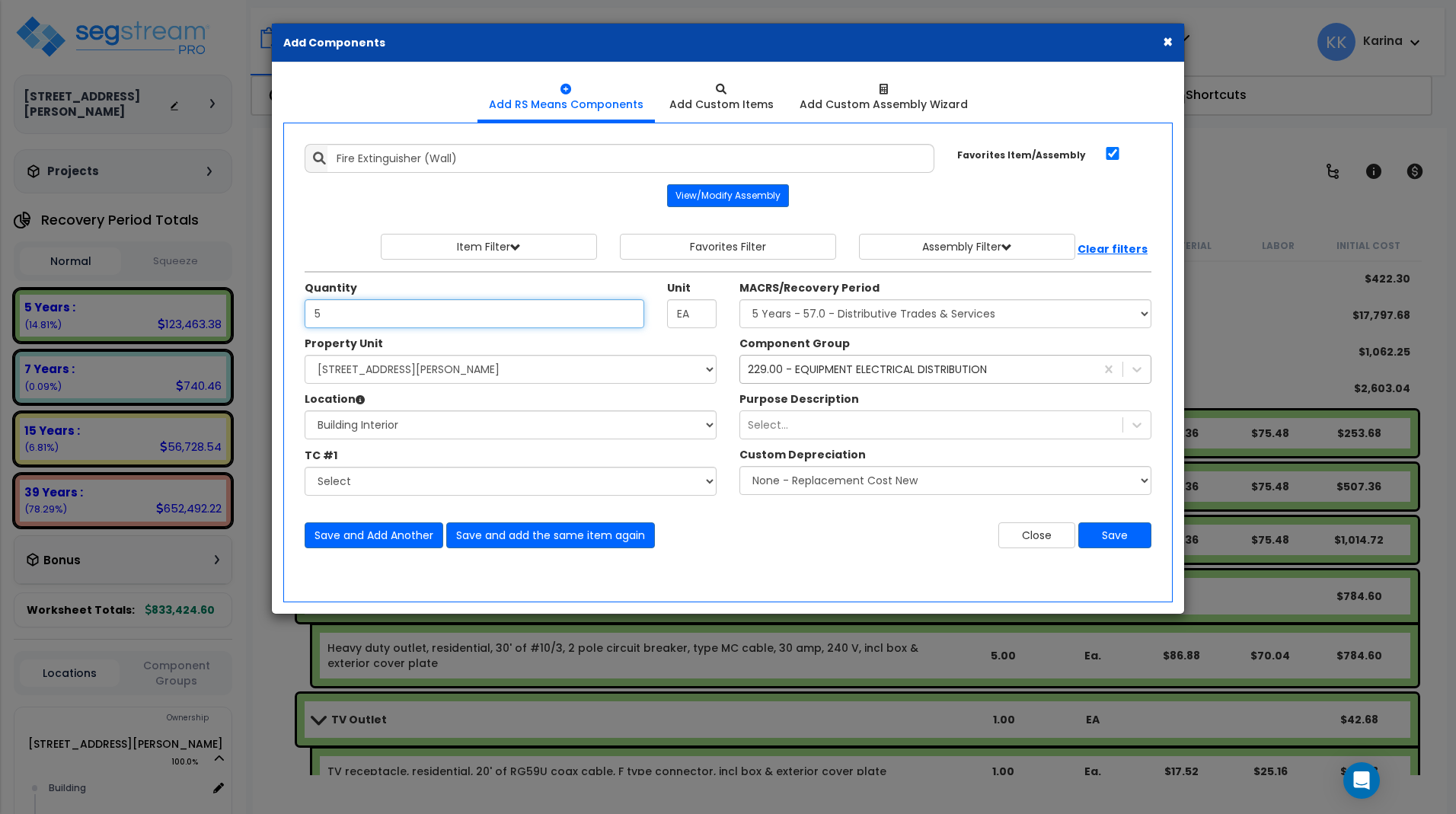
type input "5"
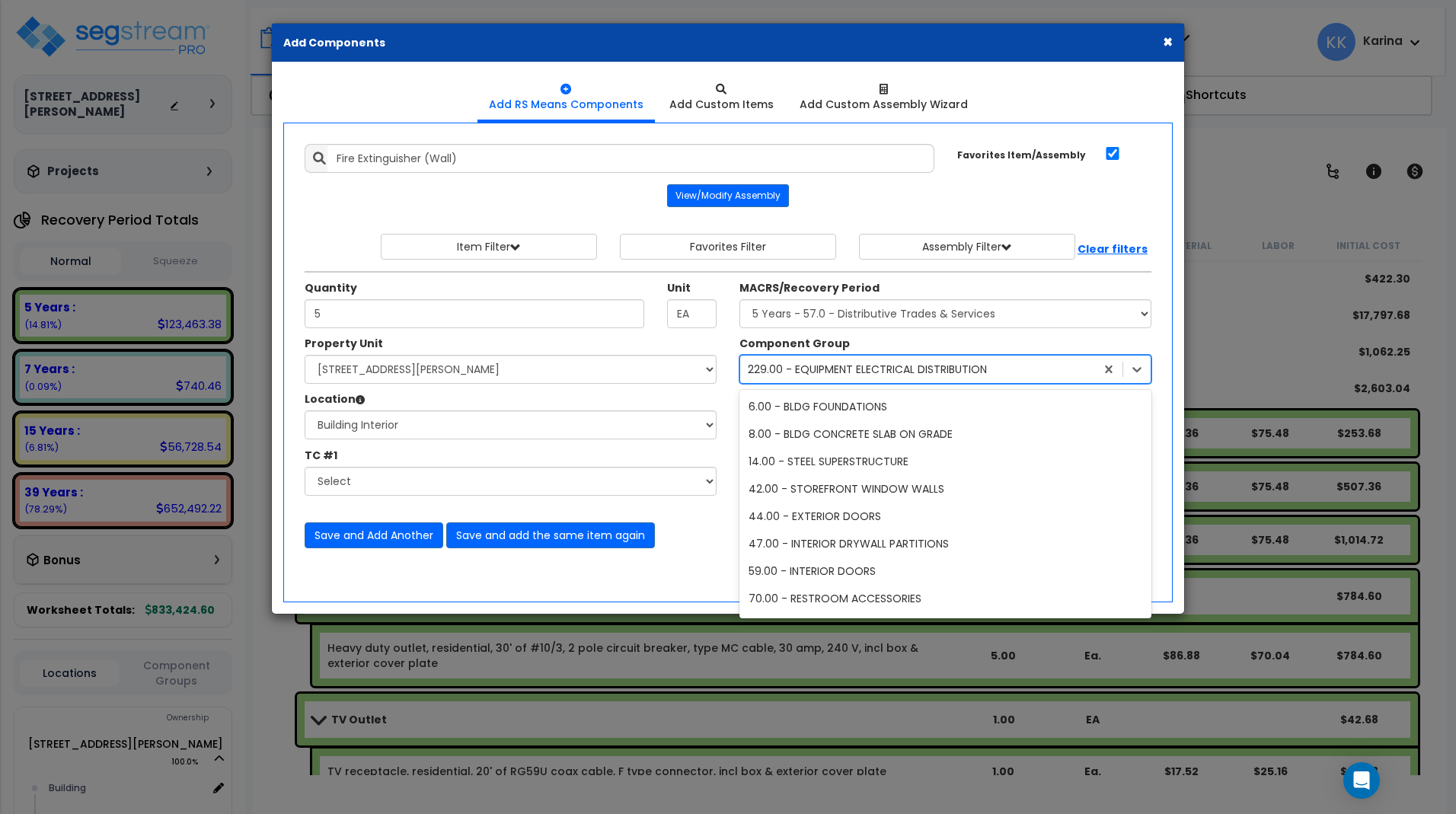
click at [861, 367] on div "229.00 - EQUIPMENT ELECTRICAL DISTRIBUTION" at bounding box center [867, 369] width 239 height 15
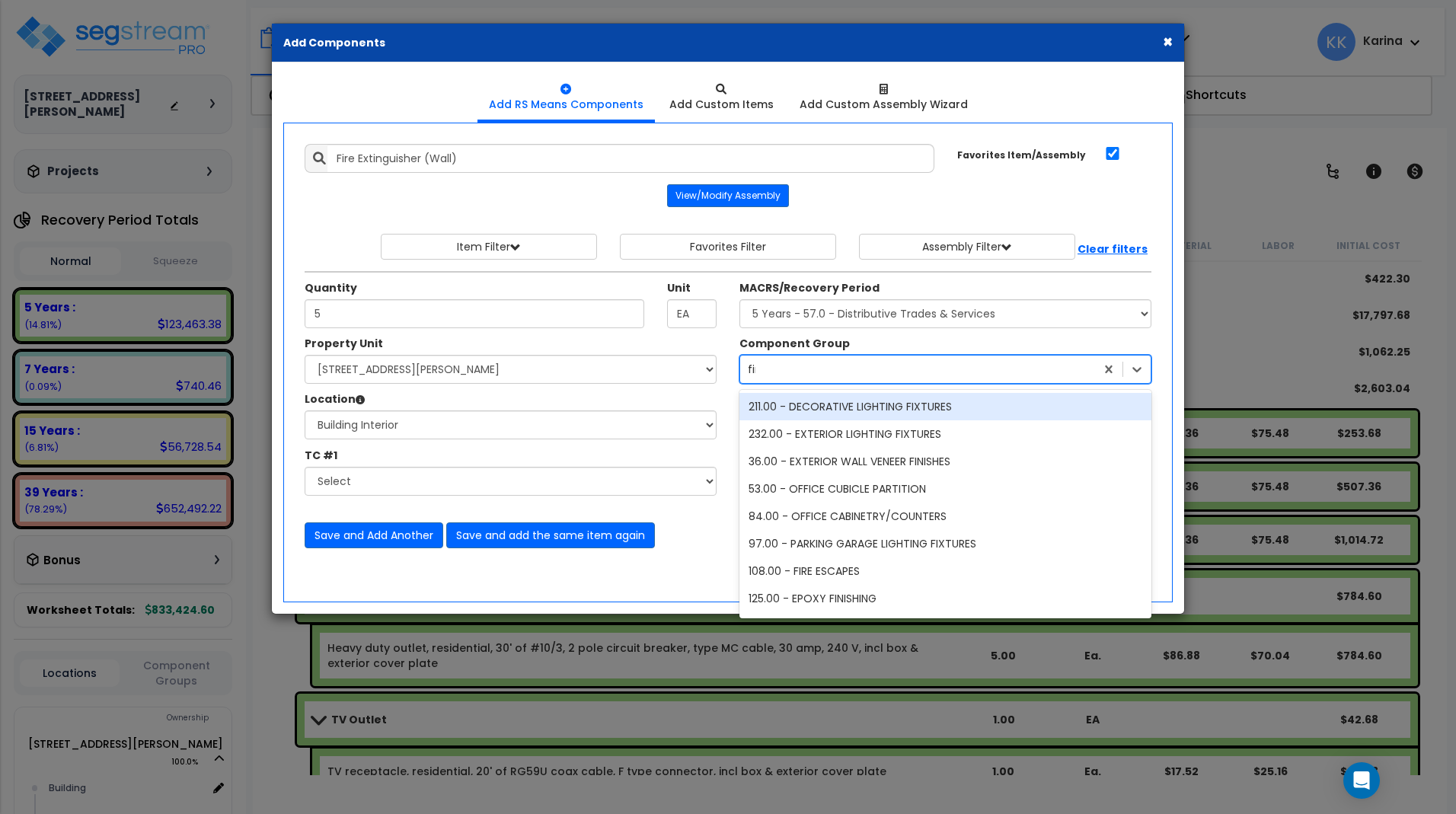
type input "fire"
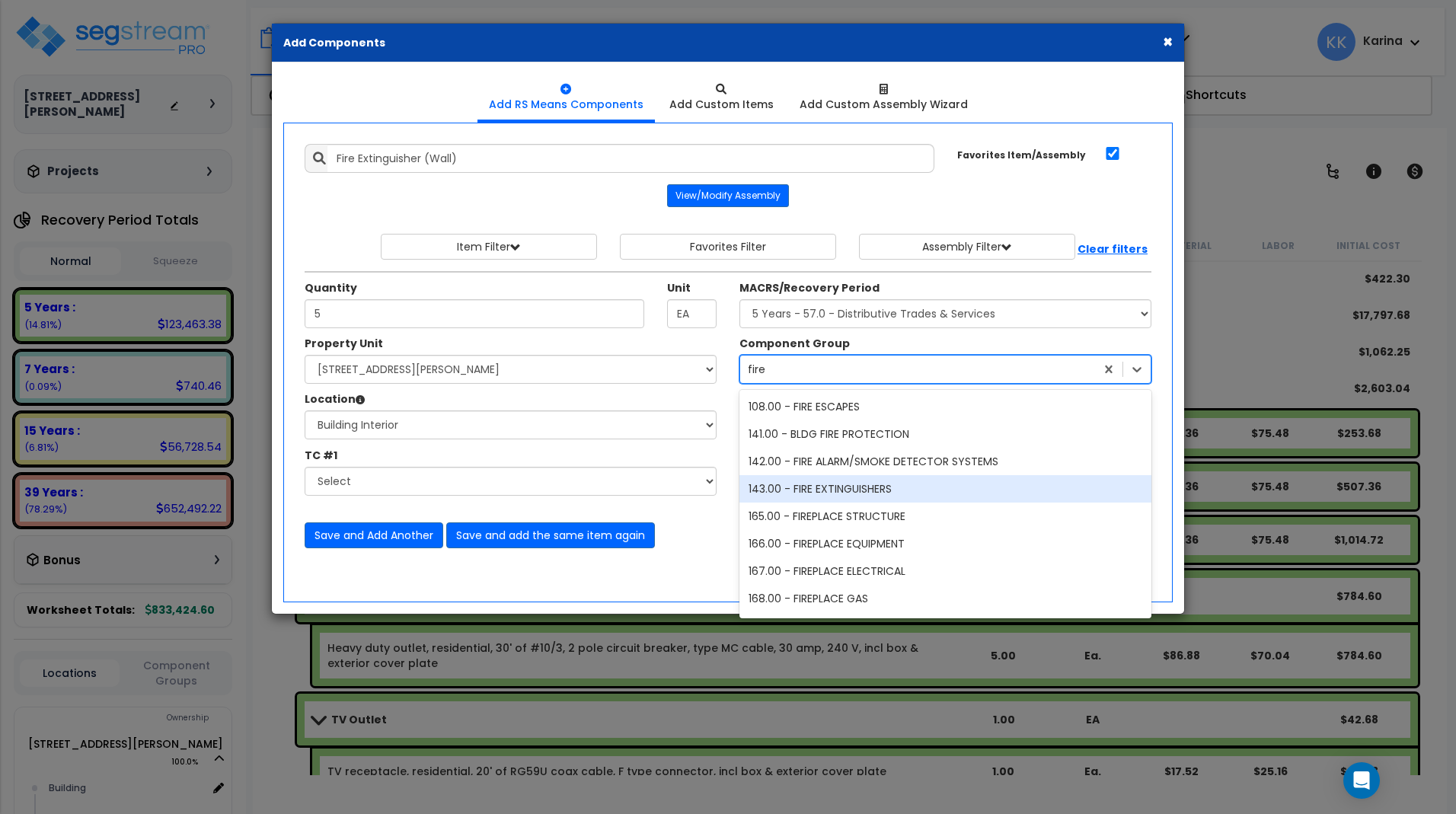
click at [846, 488] on div "143.00 - FIRE EXTINGUISHERS" at bounding box center [945, 489] width 412 height 28
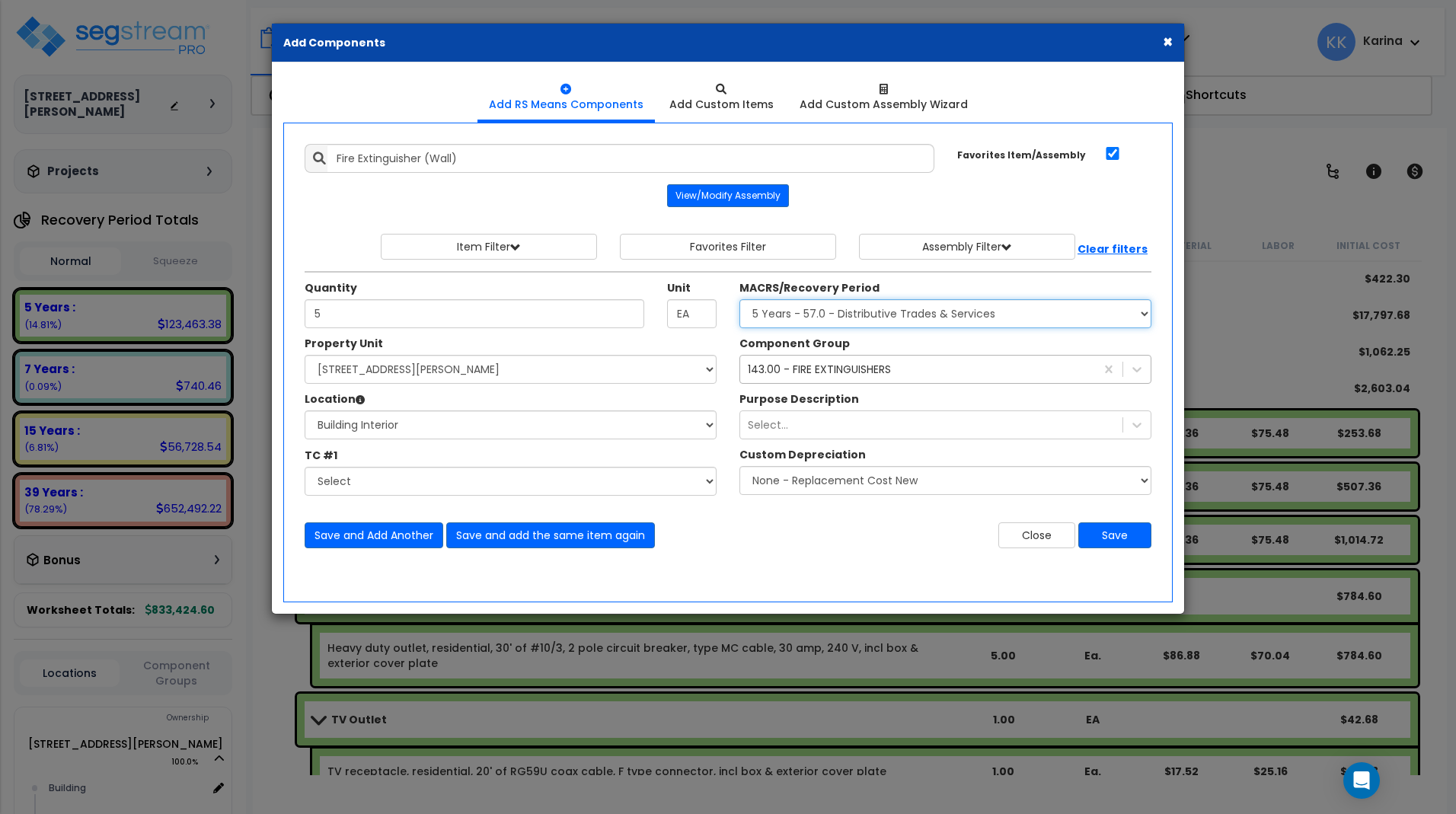
click at [740, 299] on select "Select MACRS/Recovery Period 5 Years - 57.0 - Distributive Trades & Services 5 …" at bounding box center [945, 313] width 412 height 29
select select "3669"
click option "39 Years - NA - Long-Life Property" at bounding box center [0, 0] width 0 height 0
click at [1114, 530] on button "Save" at bounding box center [1114, 535] width 73 height 26
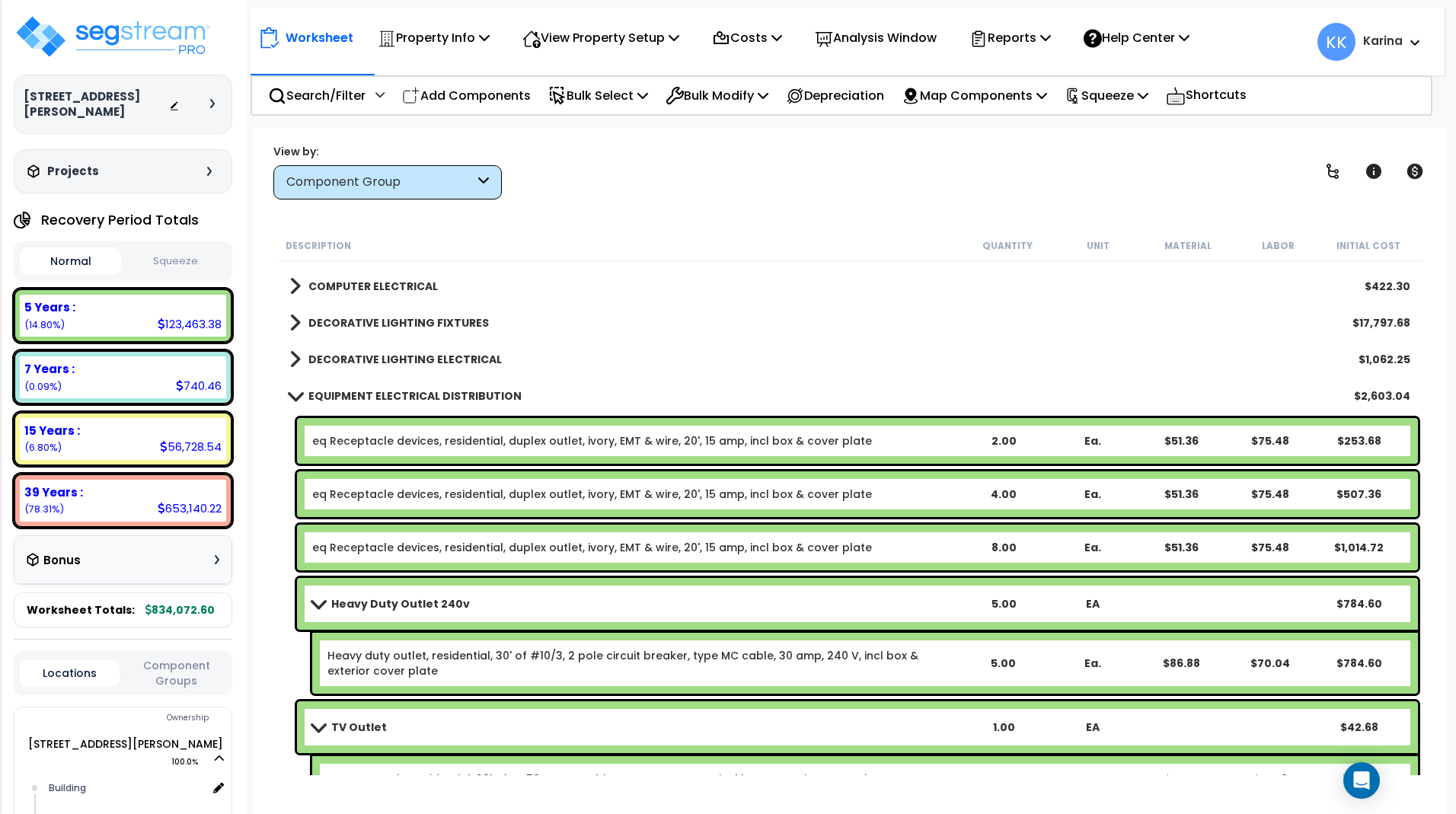
scroll to position [1898, 0]
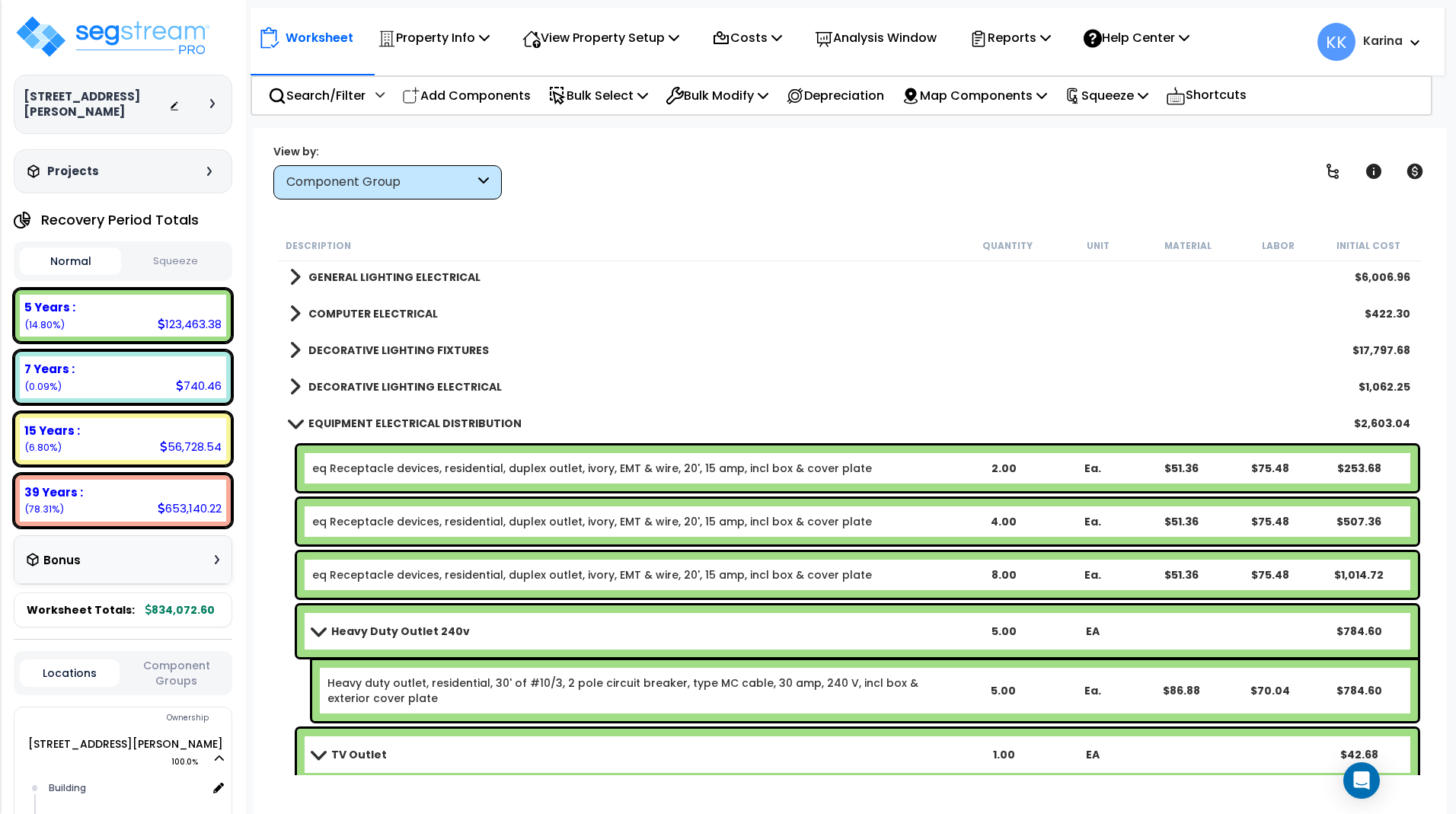
click at [294, 419] on span at bounding box center [295, 423] width 21 height 11
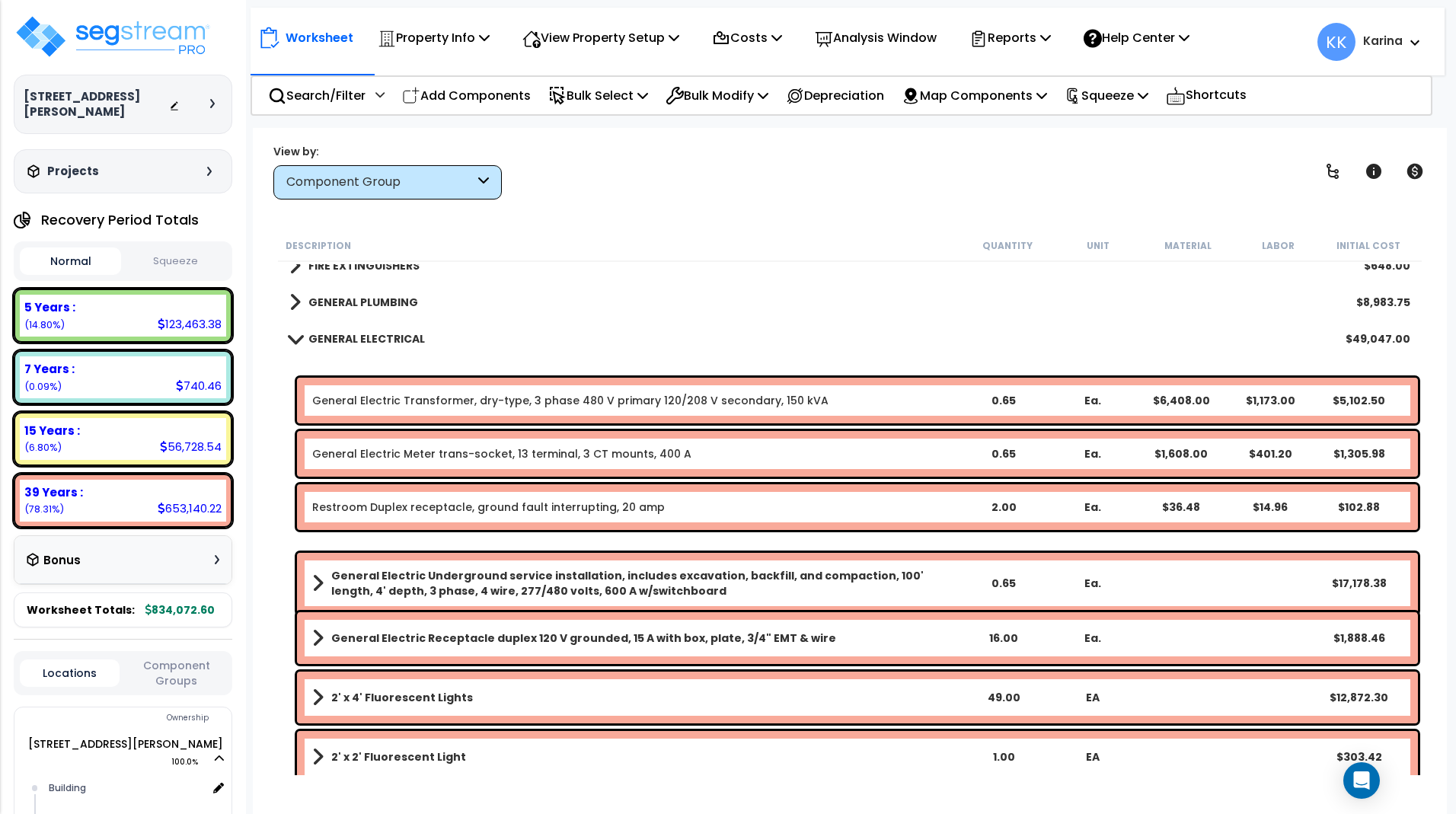
scroll to position [780, 0]
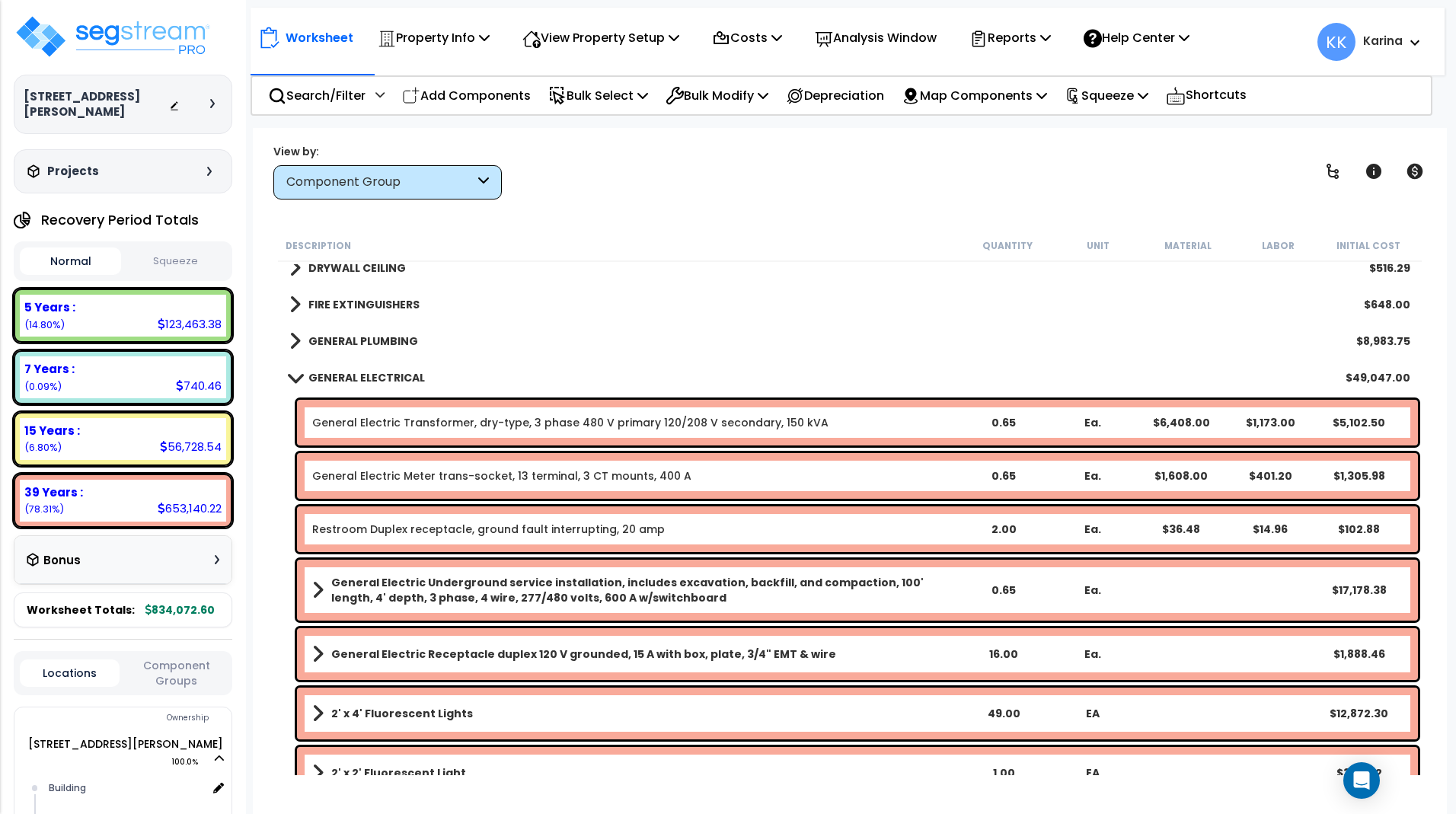
click at [292, 371] on link "GENERAL ELECTRICAL" at bounding box center [356, 377] width 136 height 21
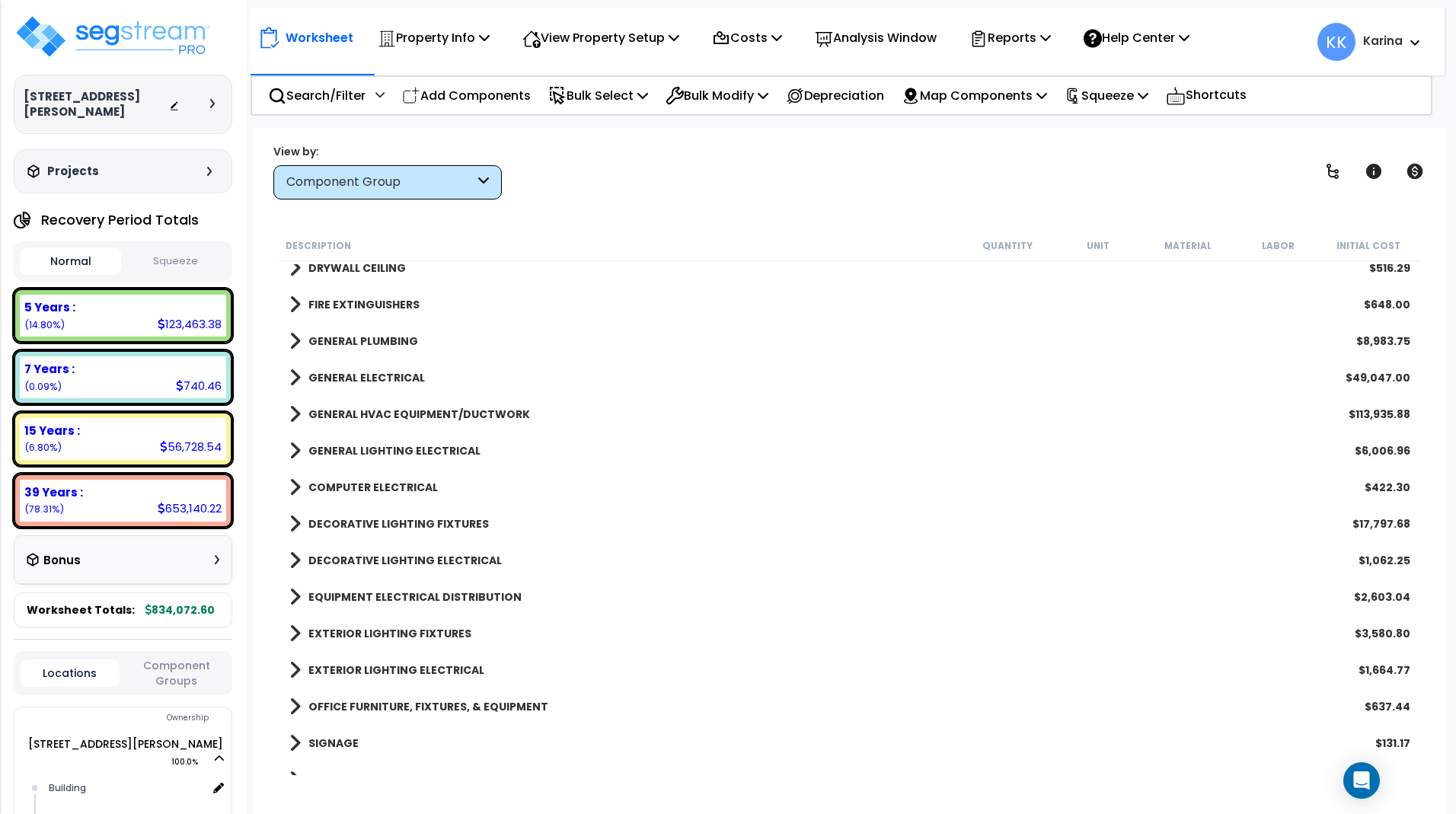
scroll to position [688, 0]
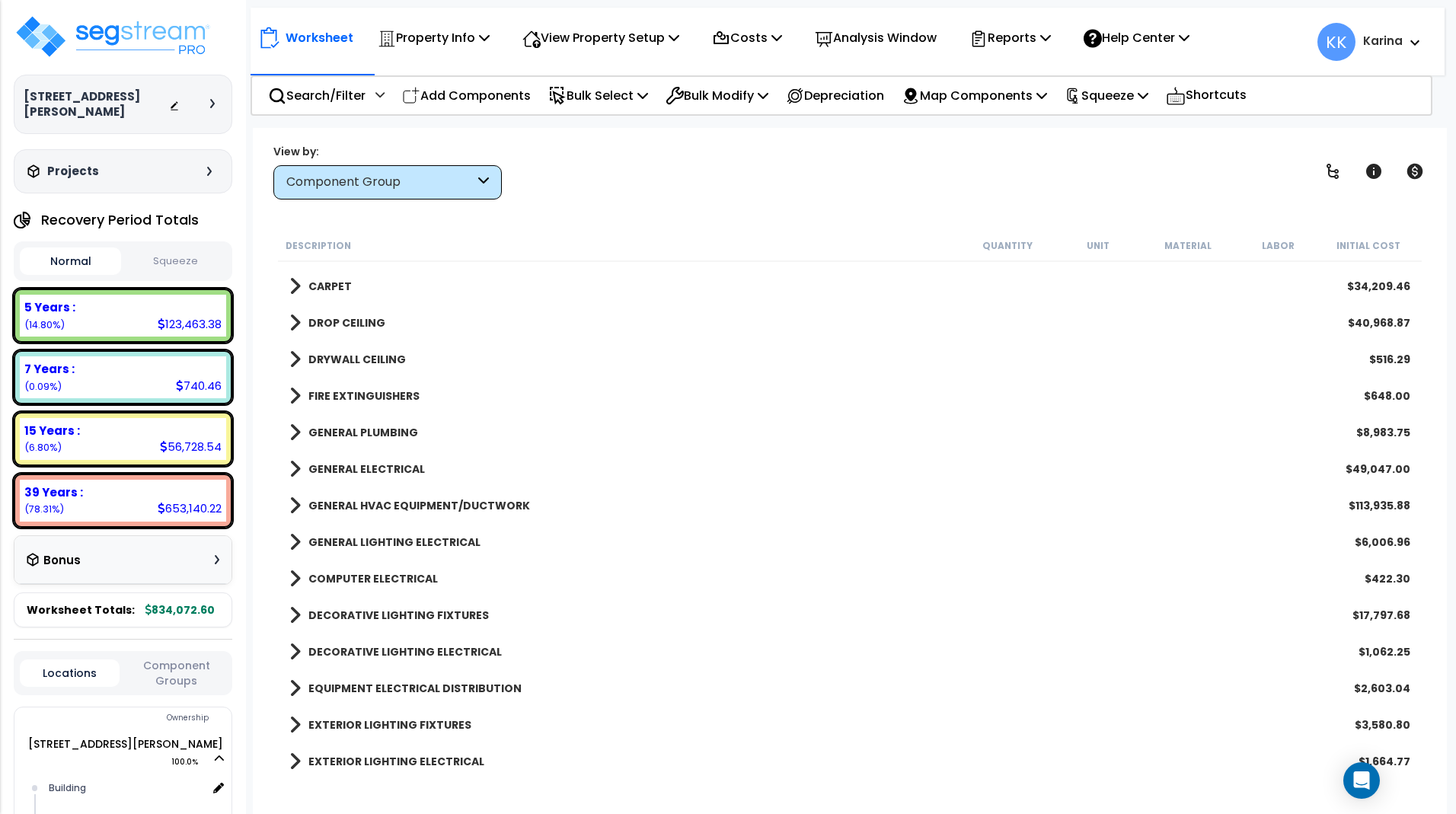
click at [297, 393] on span at bounding box center [295, 395] width 11 height 21
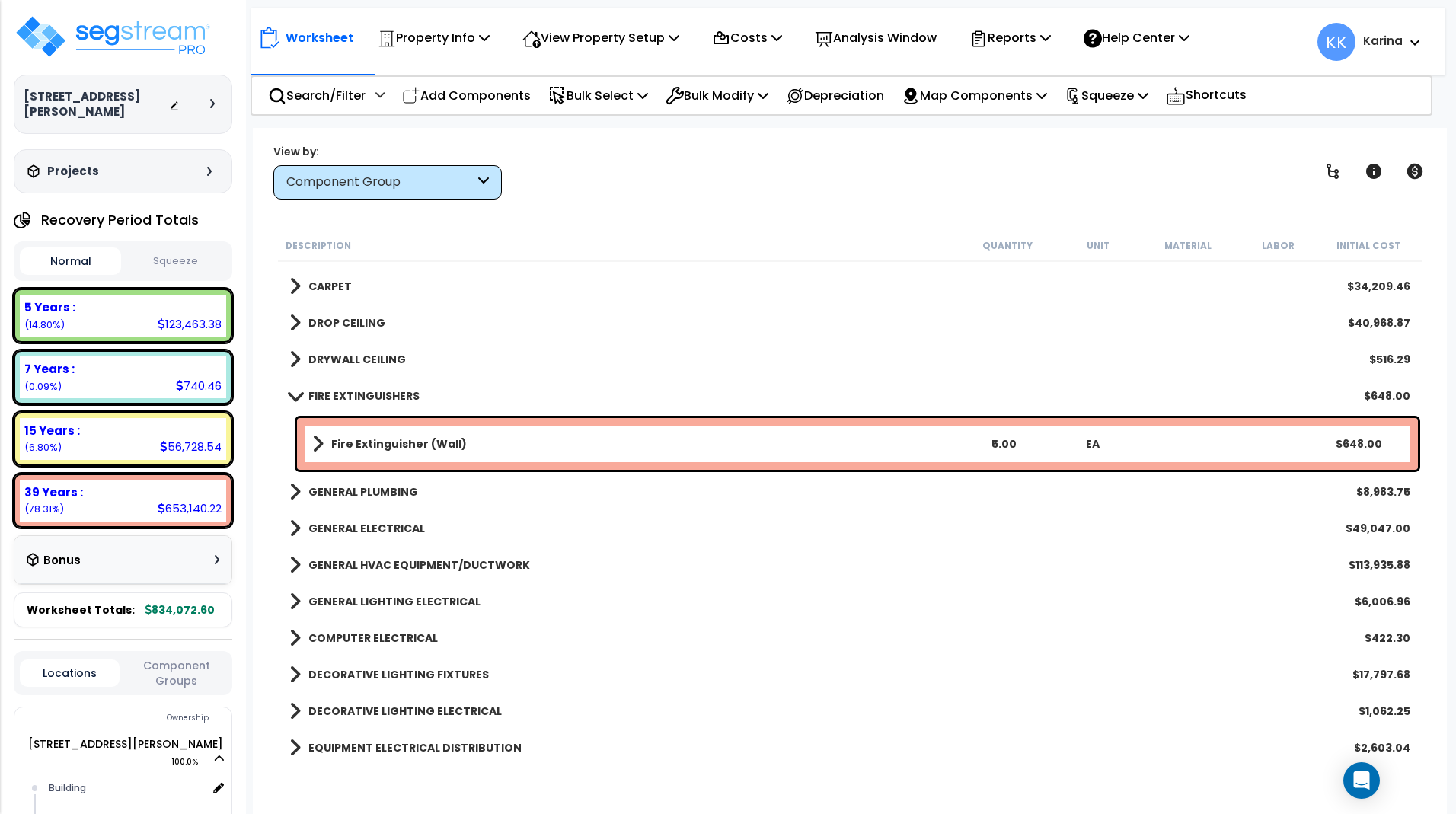
click at [357, 437] on b "Fire Extinguisher (Wall)" at bounding box center [399, 444] width 136 height 15
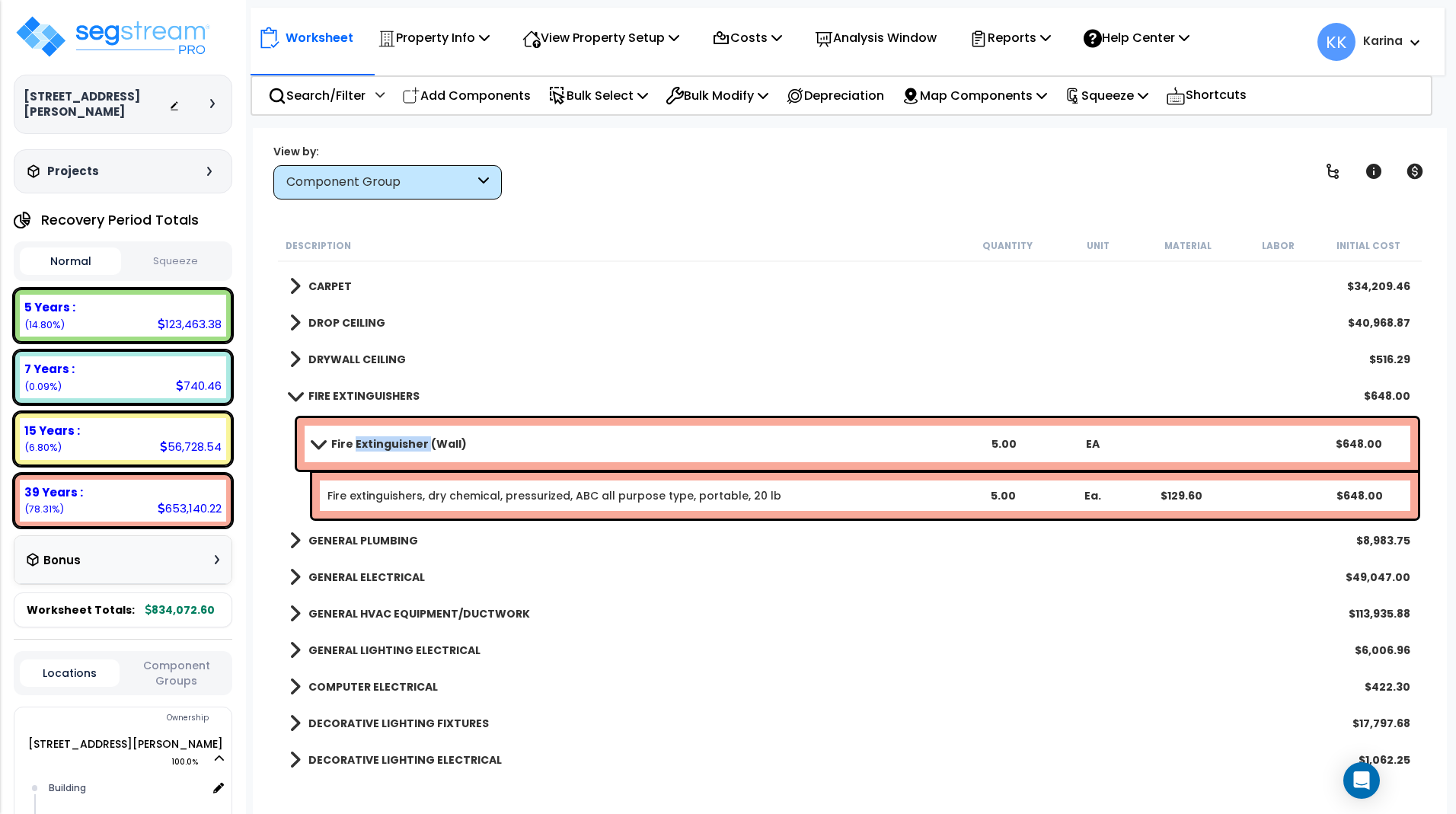
click at [357, 437] on b "Fire Extinguisher (Wall)" at bounding box center [399, 444] width 136 height 15
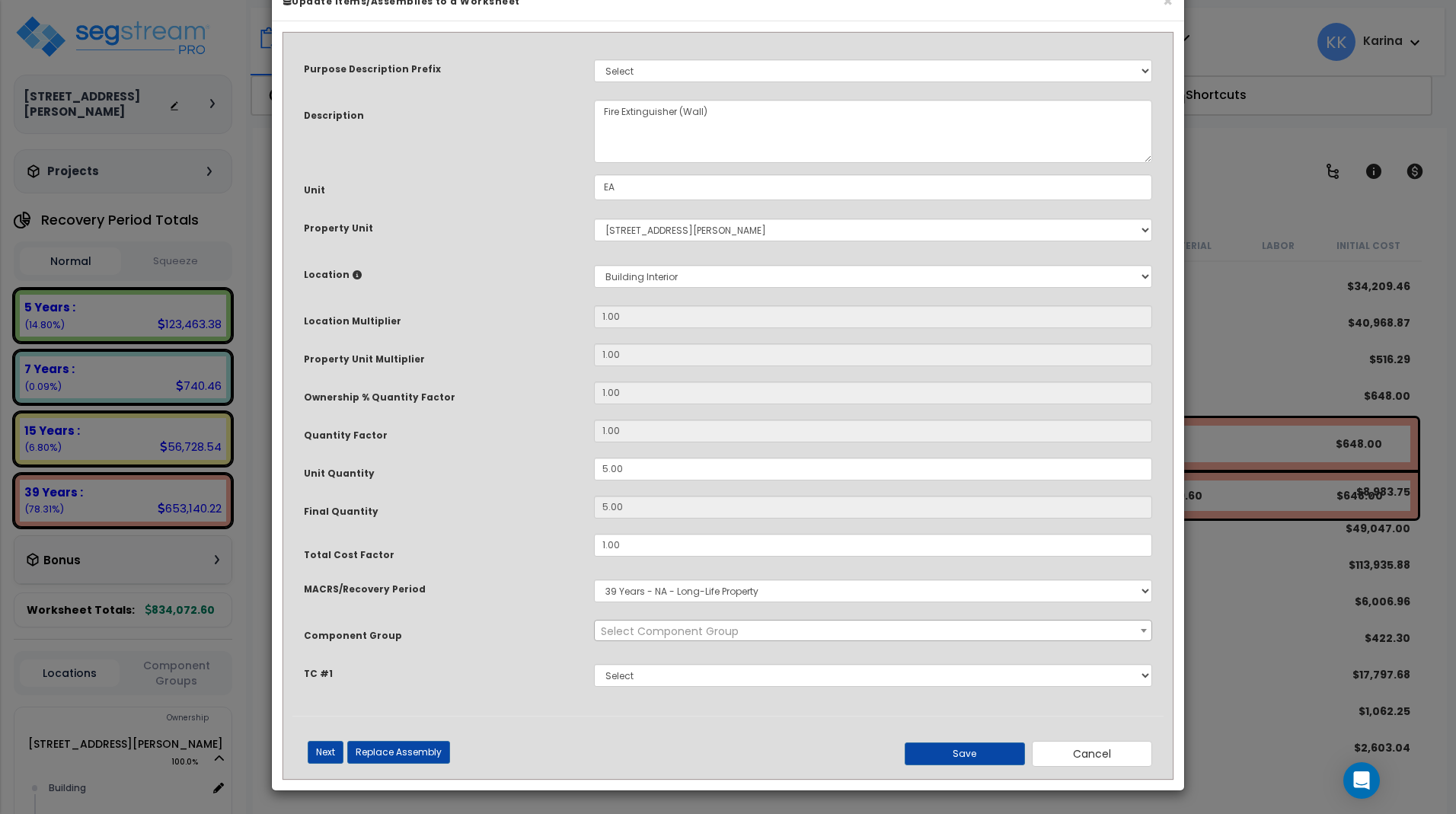
select select "56816"
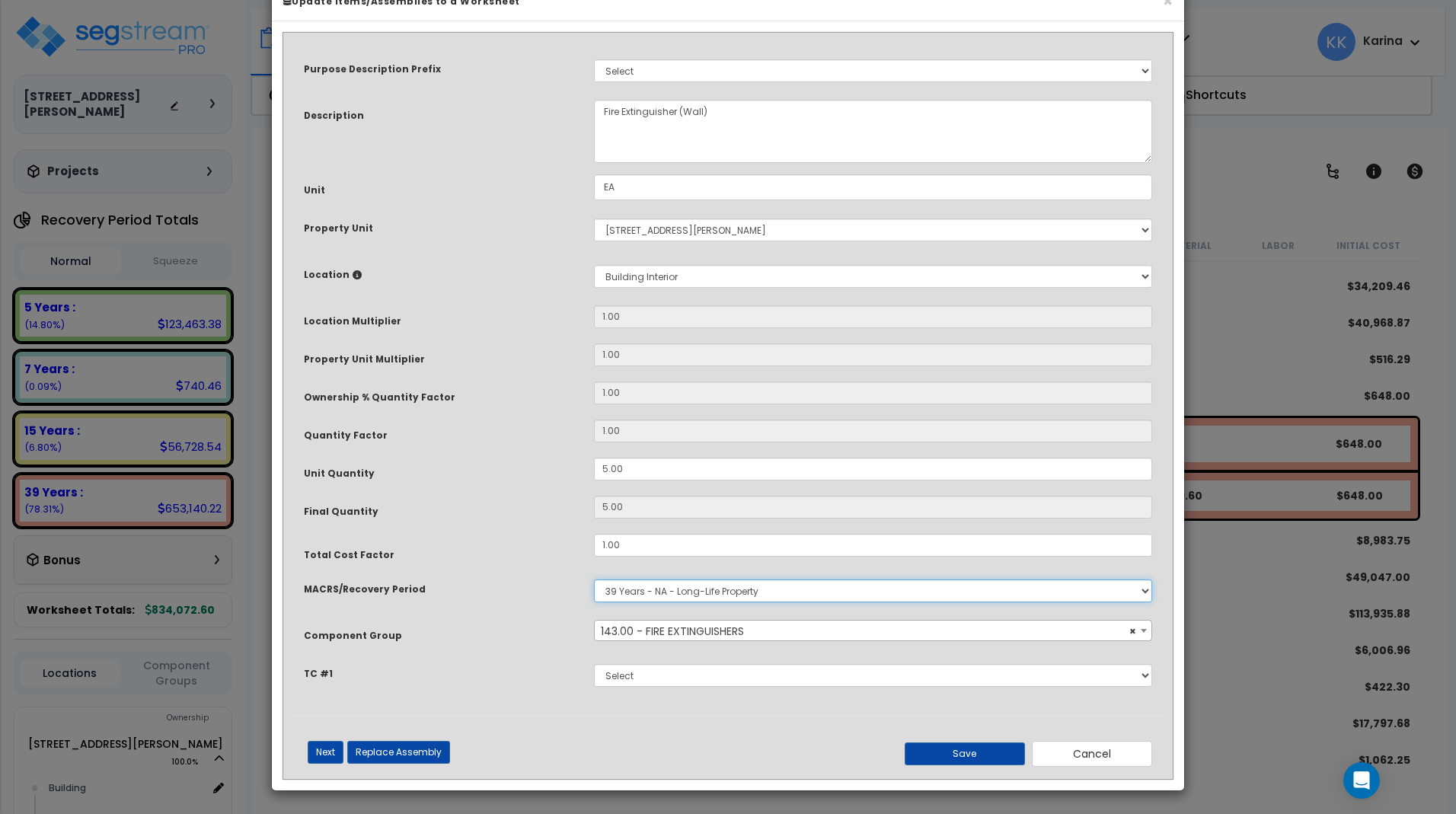
click at [594, 580] on select "Select MACRS/Recovery Period 5 Years - 57.0 - Distributive Trades & Services 5 …" at bounding box center [872, 591] width 559 height 23
select select "3667"
click option "5 Years - 57.0 - Distributive Trades & Services" at bounding box center [0, 0] width 0 height 0
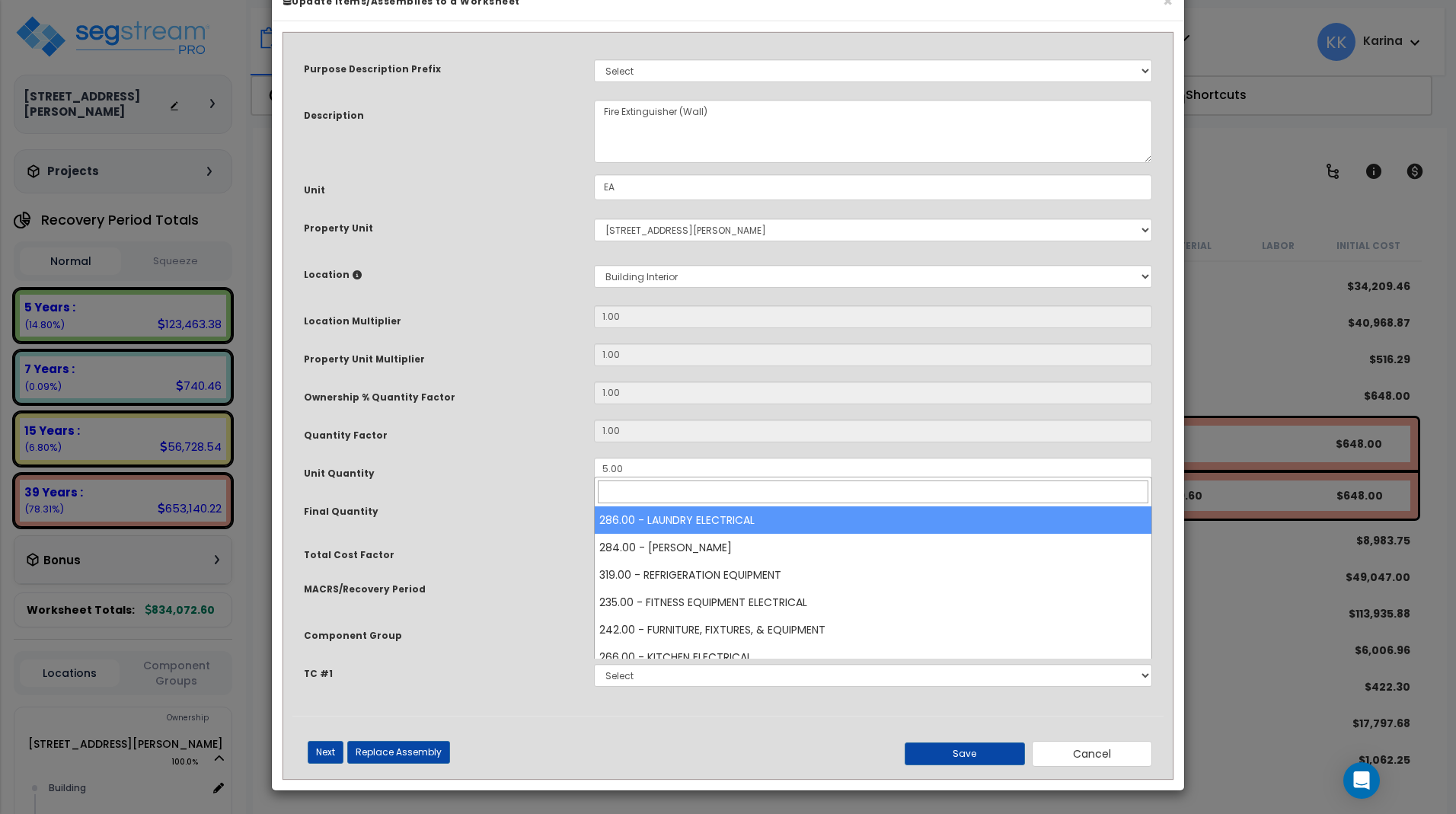
click at [658, 639] on span "Select Component Group" at bounding box center [669, 631] width 138 height 15
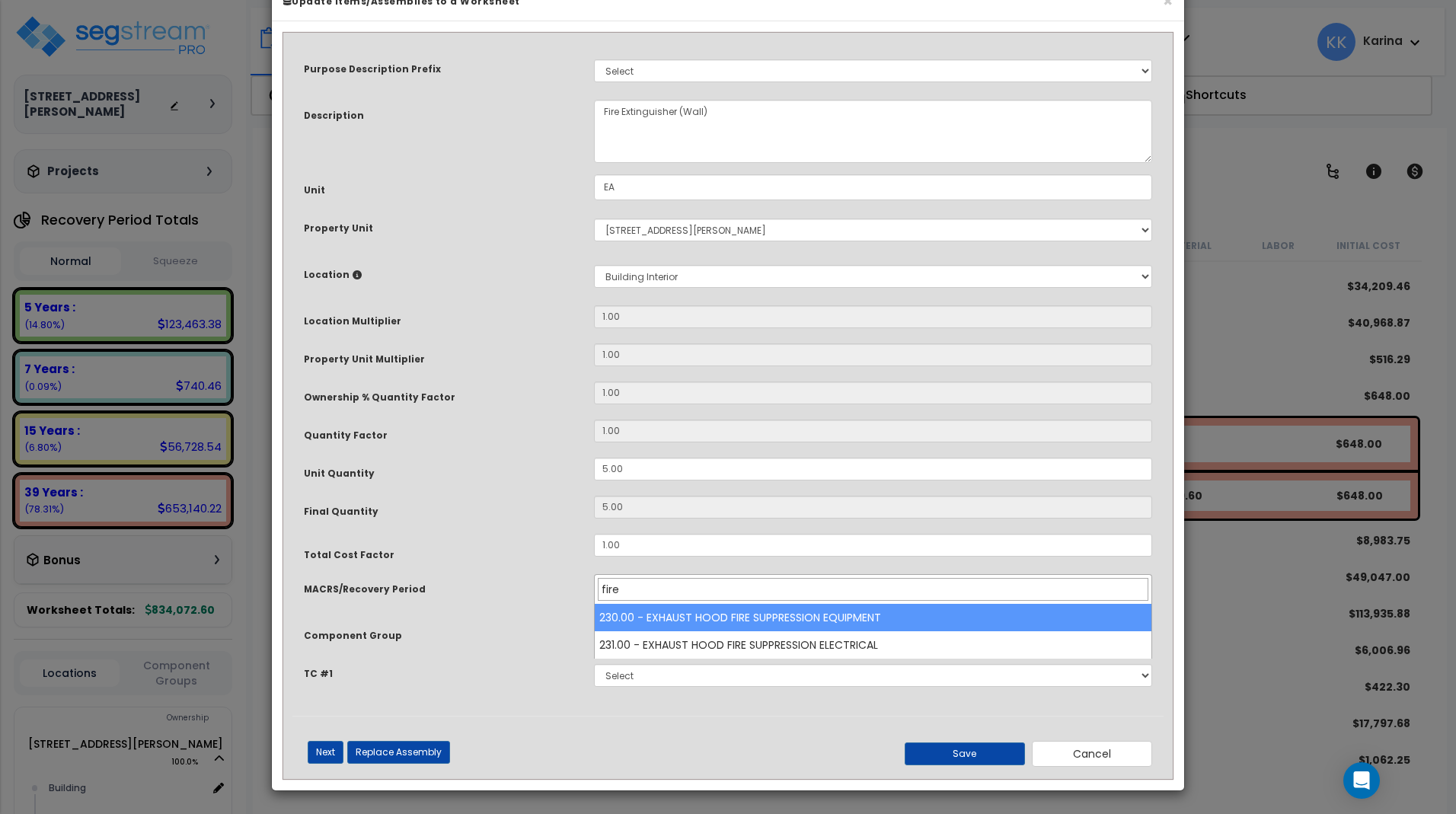
type input "fire"
click at [567, 646] on div "Component Group" at bounding box center [438, 632] width 290 height 27
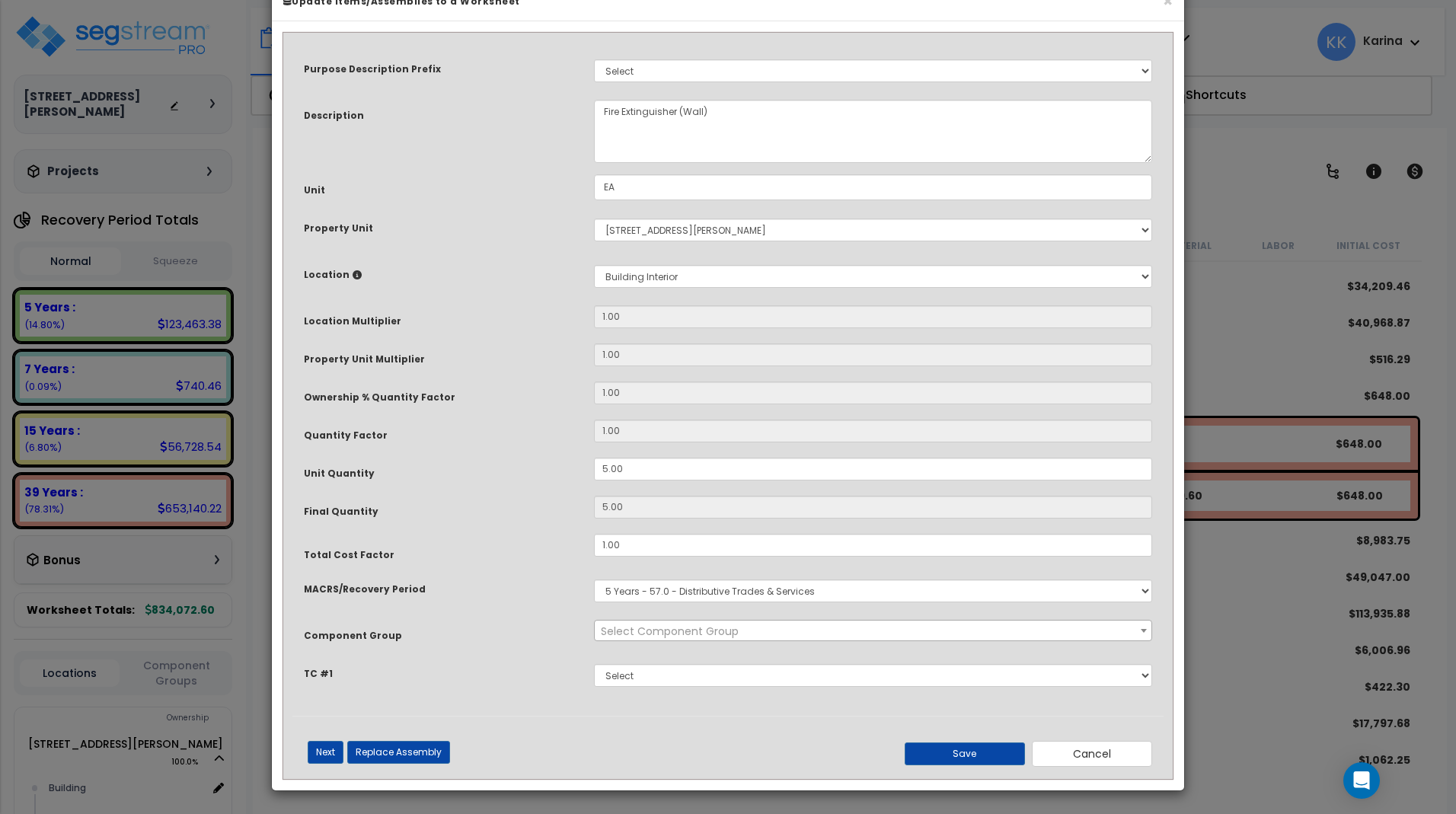
click at [644, 639] on span "Select Component Group" at bounding box center [669, 631] width 138 height 15
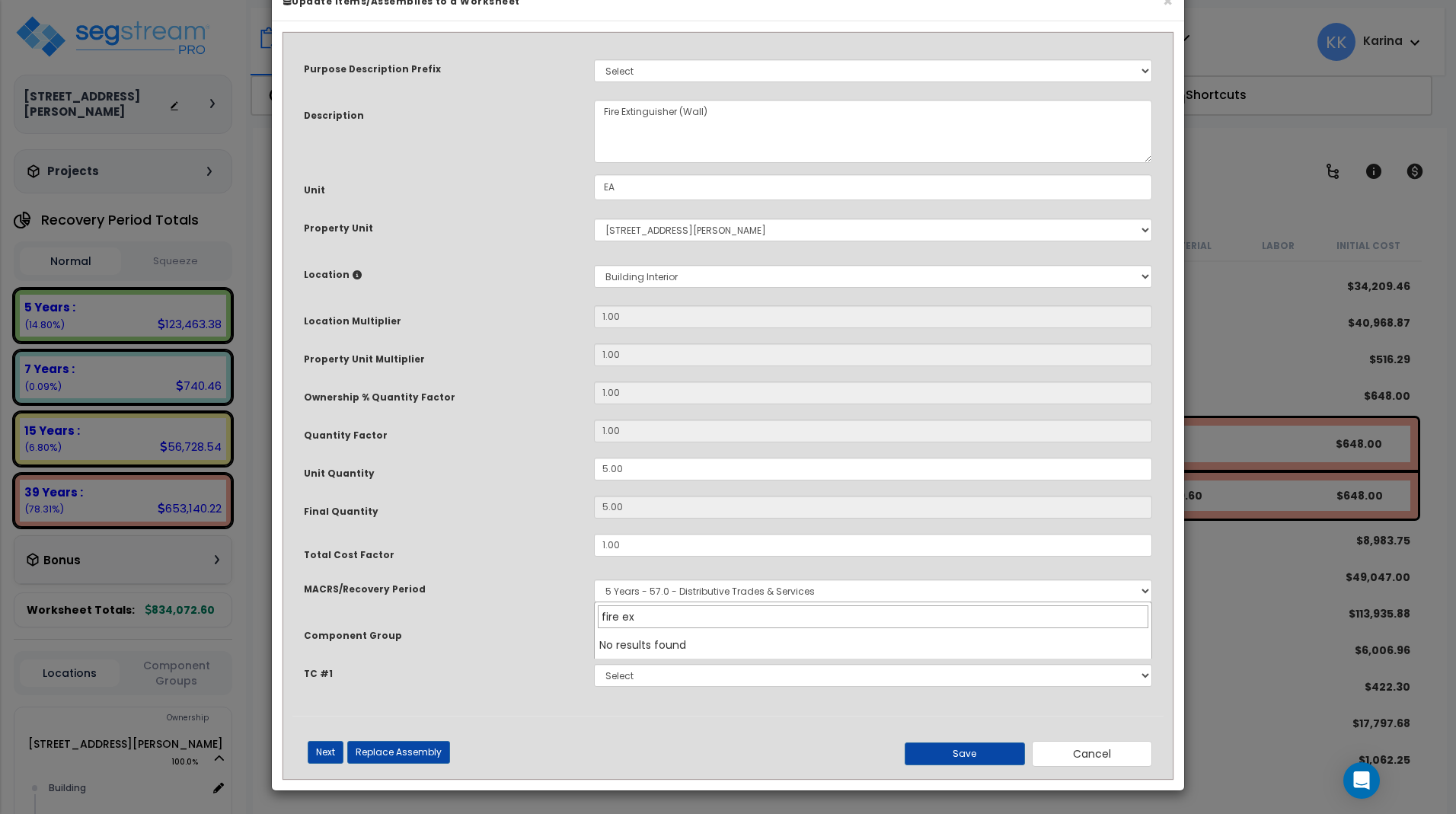
type input "fire ext"
click at [535, 646] on div "Component Group" at bounding box center [438, 632] width 290 height 27
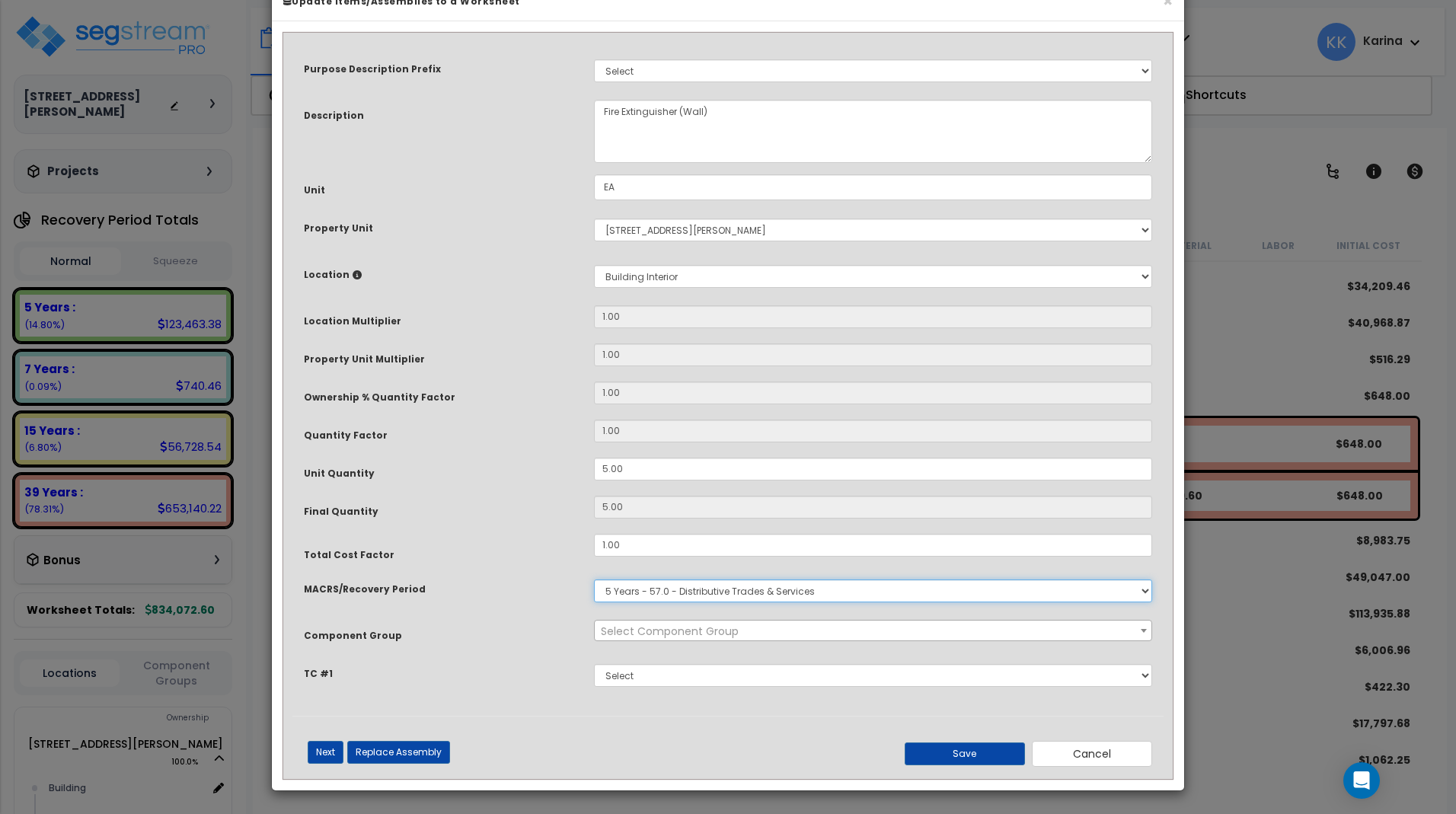
click at [594, 580] on select "Select MACRS/Recovery Period 5 Years - 57.0 - Distributive Trades & Services 5 …" at bounding box center [872, 591] width 559 height 23
select select "3669"
click option "39 Years - NA - Long-Life Property" at bounding box center [0, 0] width 0 height 0
click at [628, 641] on span "× 143.00 - FIRE EXTINGUISHERS" at bounding box center [872, 630] width 557 height 21
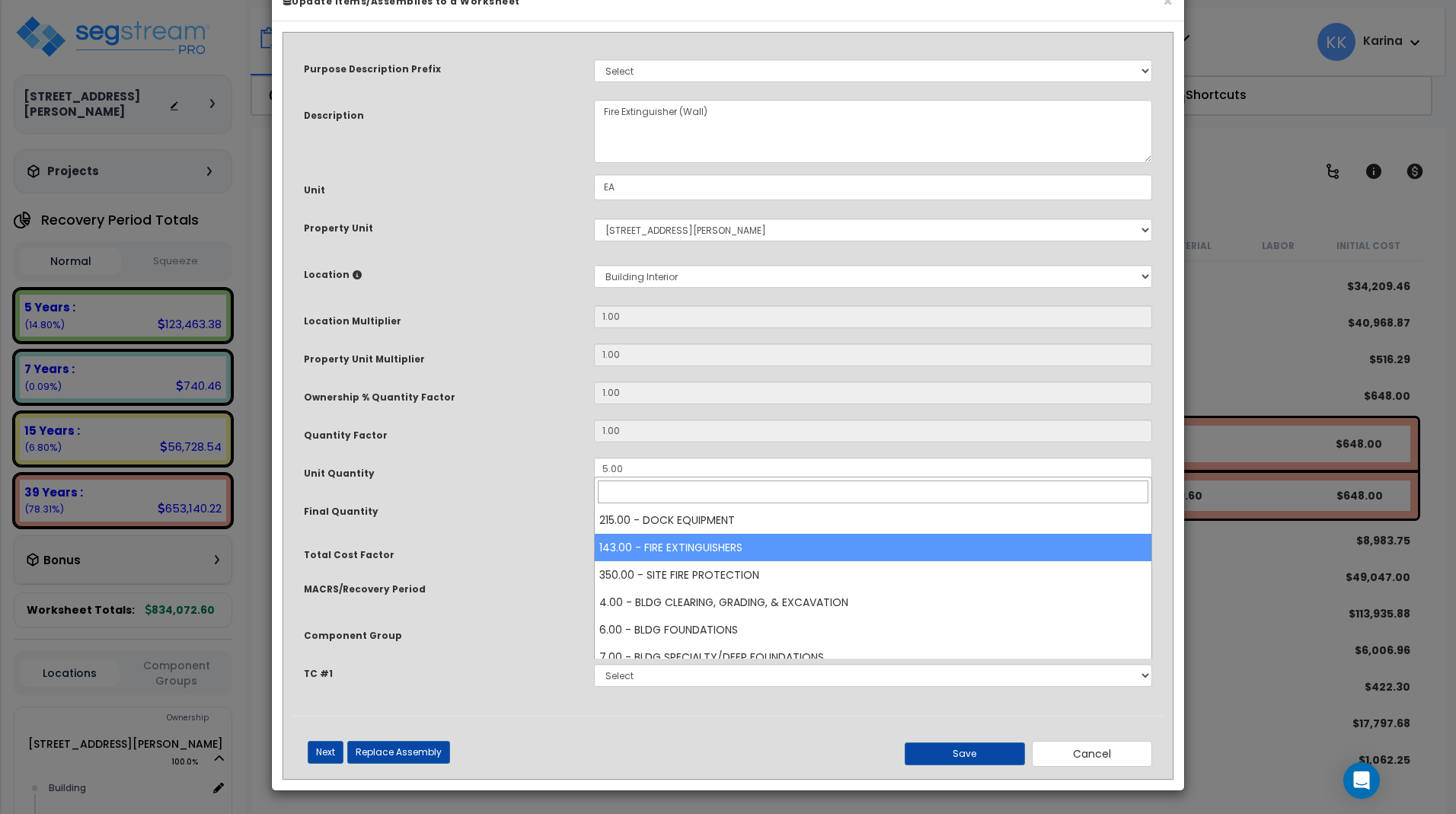
select select "56816"
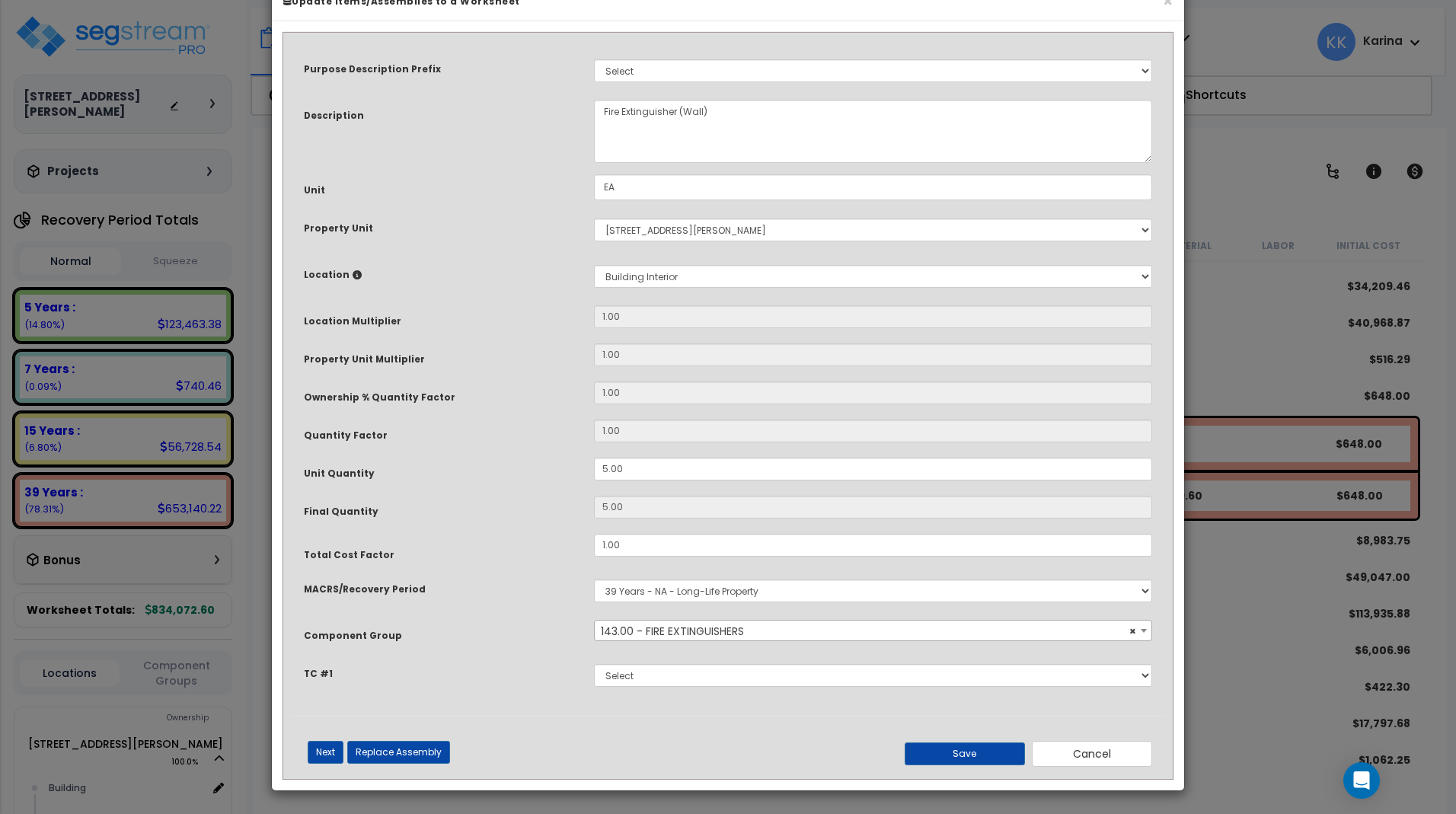
click at [639, 641] on span "× 143.00 - FIRE EXTINGUISHERS" at bounding box center [872, 630] width 557 height 21
click at [956, 765] on button "Save" at bounding box center [966, 753] width 120 height 23
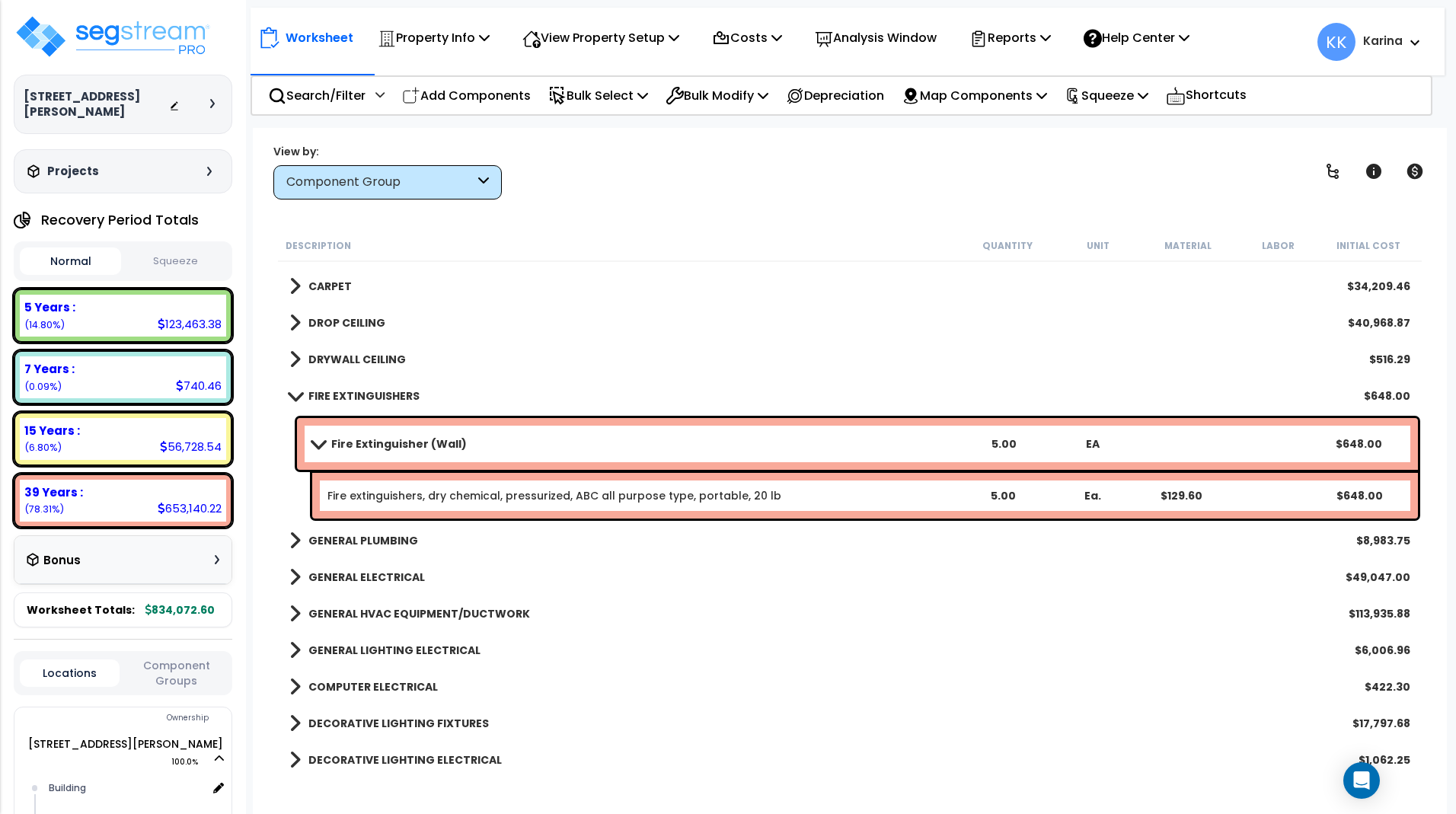
click at [319, 443] on span at bounding box center [317, 443] width 21 height 11
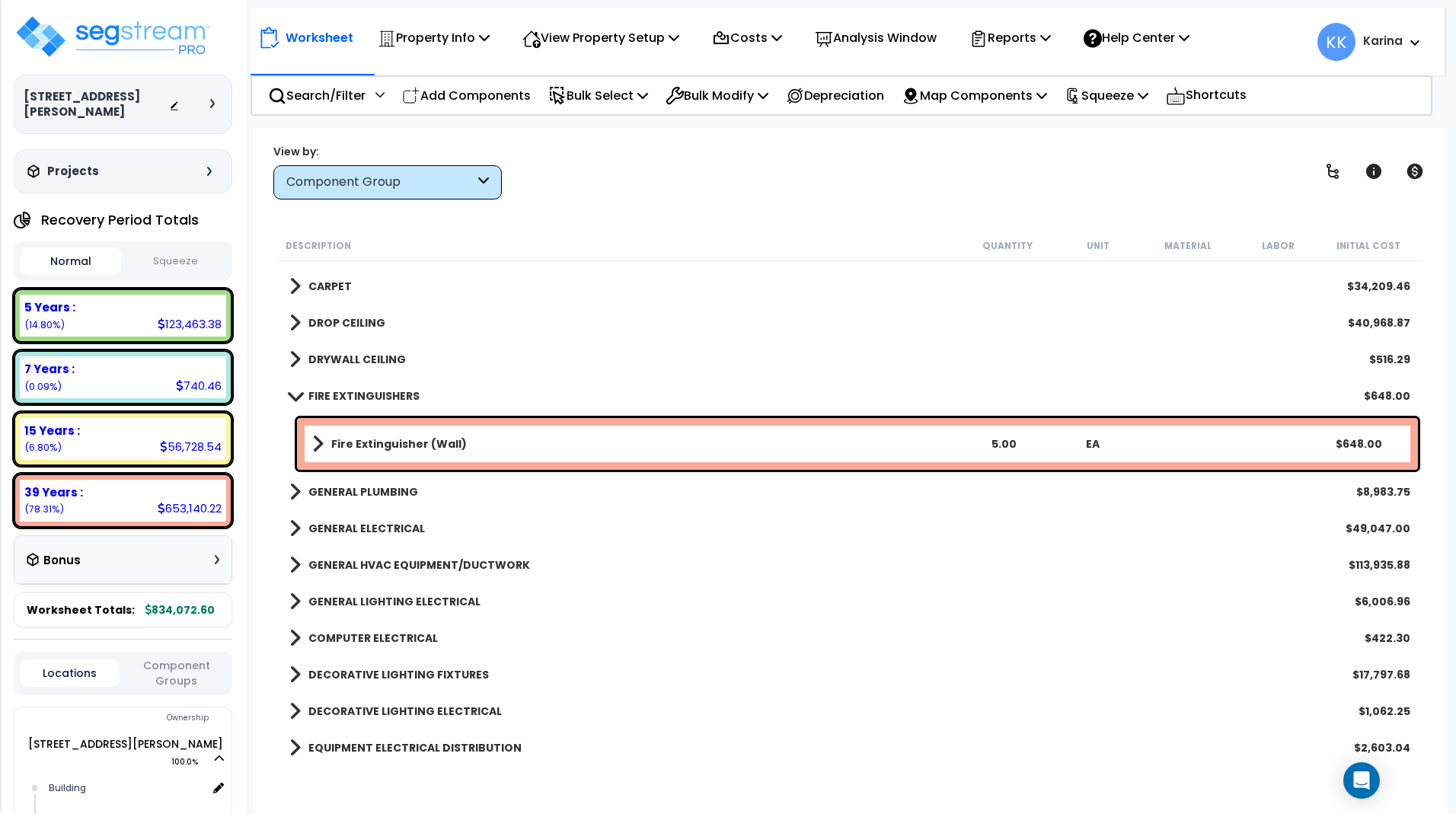
click at [296, 393] on span at bounding box center [295, 395] width 21 height 11
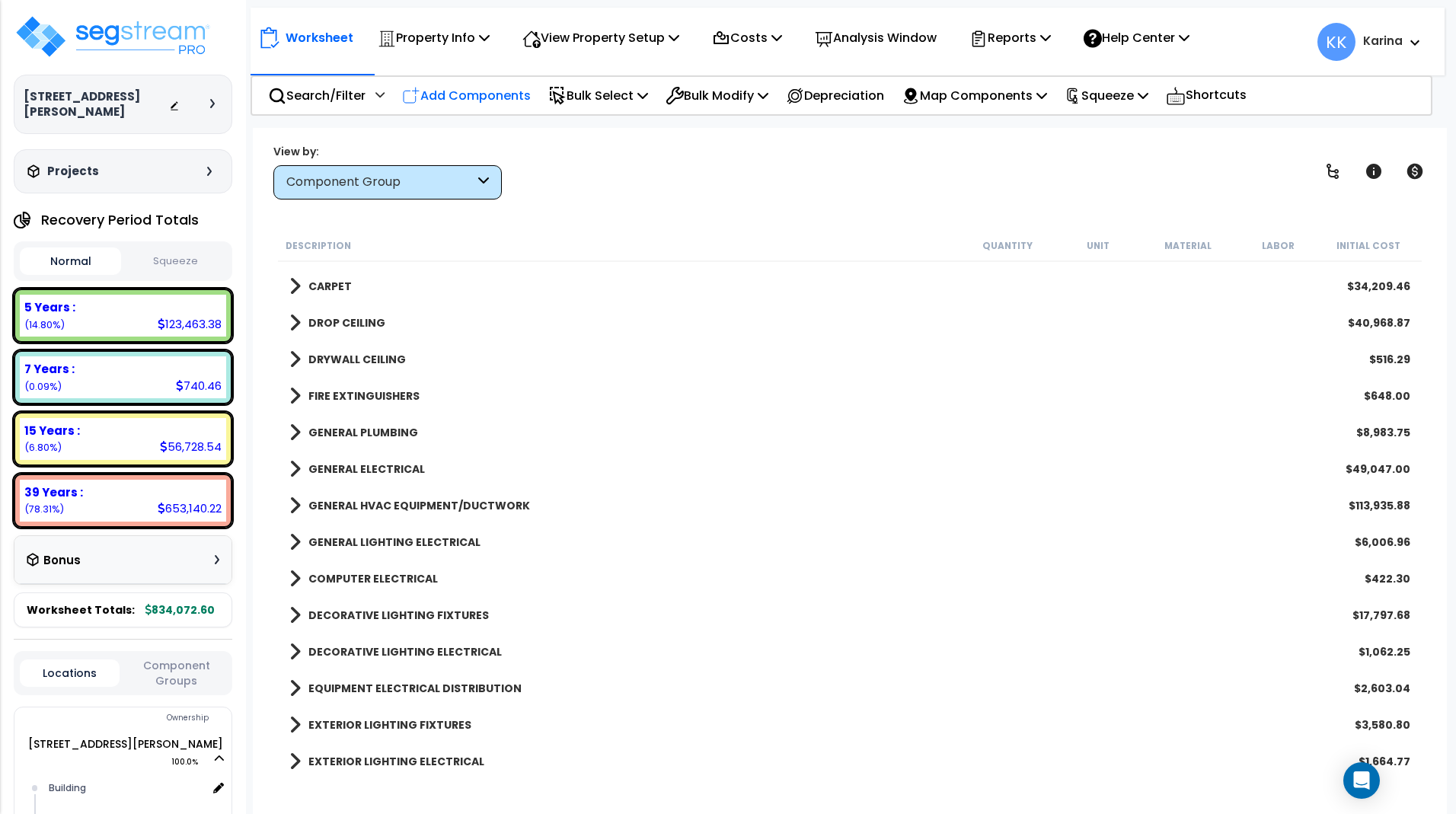
click at [466, 93] on p "Add Components" at bounding box center [465, 95] width 128 height 20
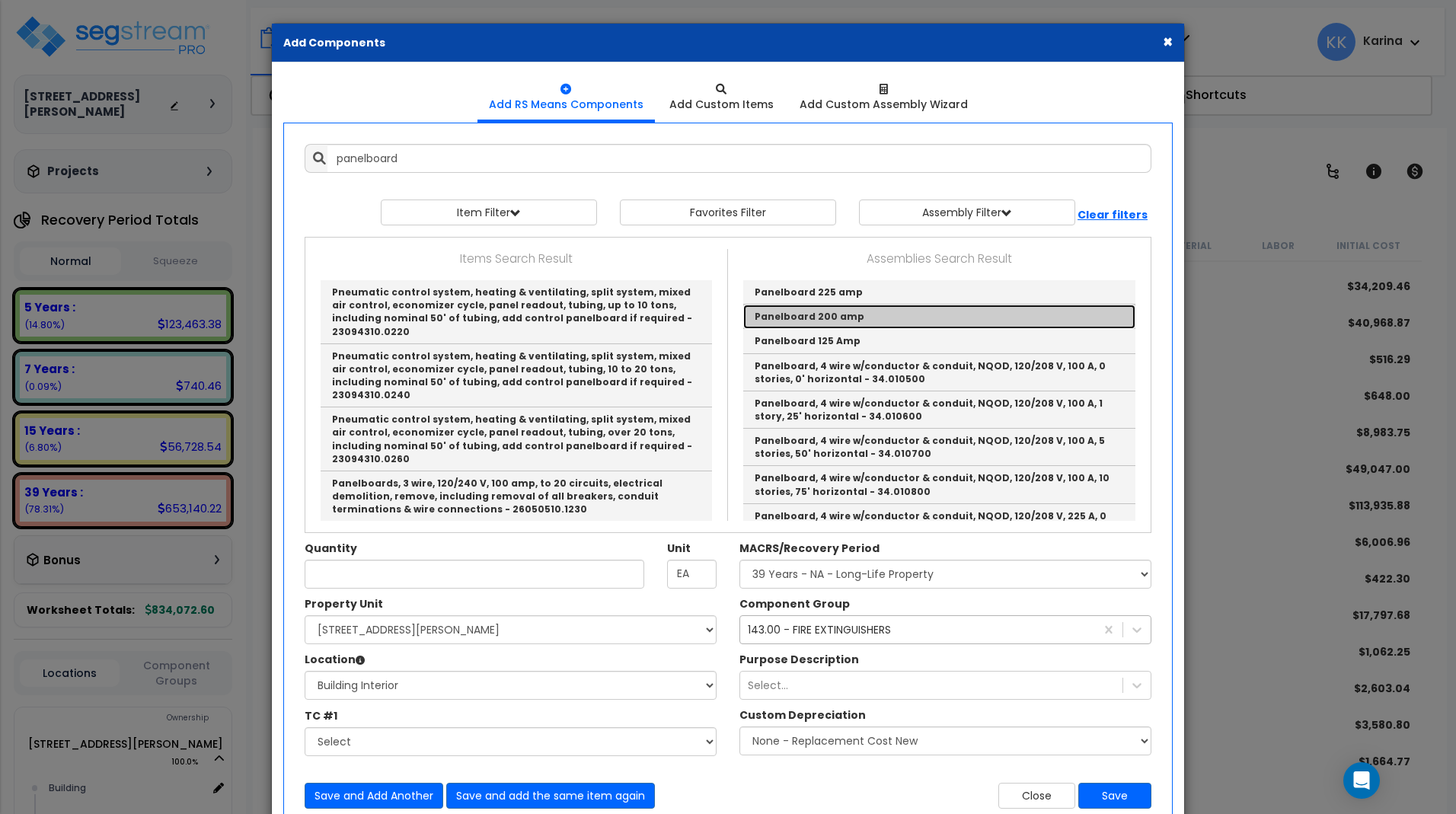
click at [773, 313] on link "Panelboard 200 amp" at bounding box center [939, 317] width 392 height 24
type input "Panelboard 200 amp"
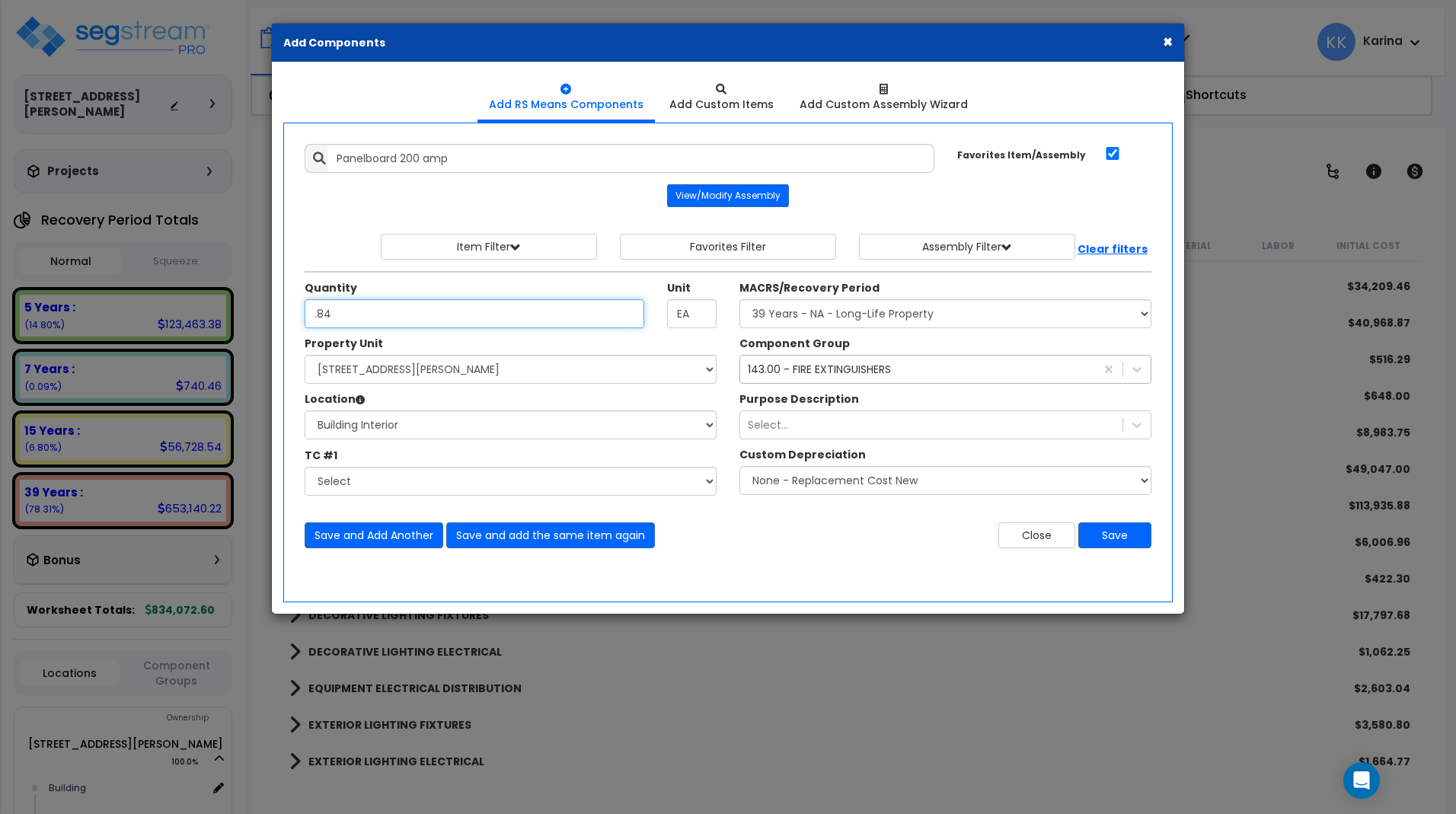
type input ".84"
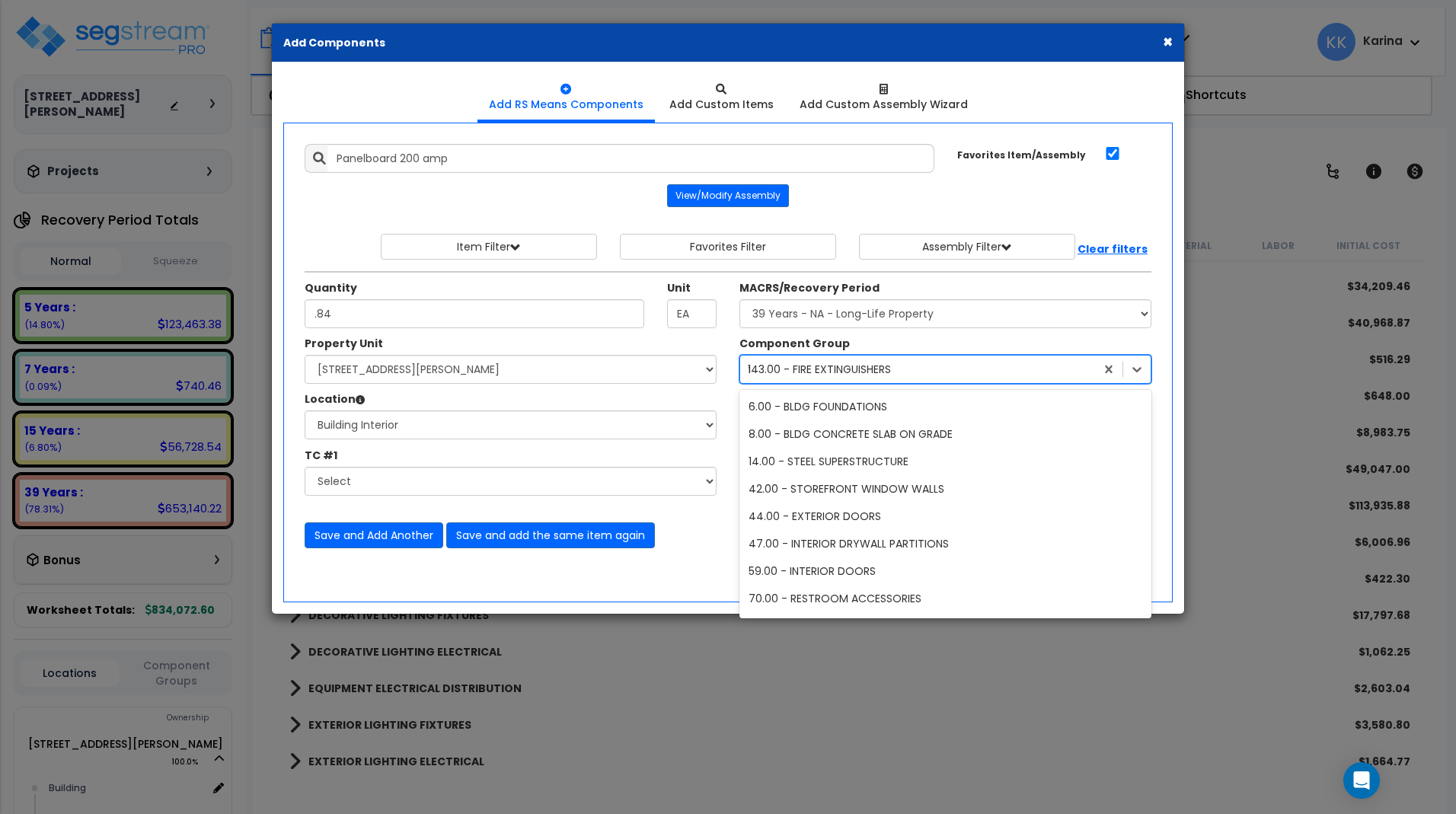
click at [790, 366] on div "143.00 - FIRE EXTINGUISHERS" at bounding box center [819, 369] width 143 height 15
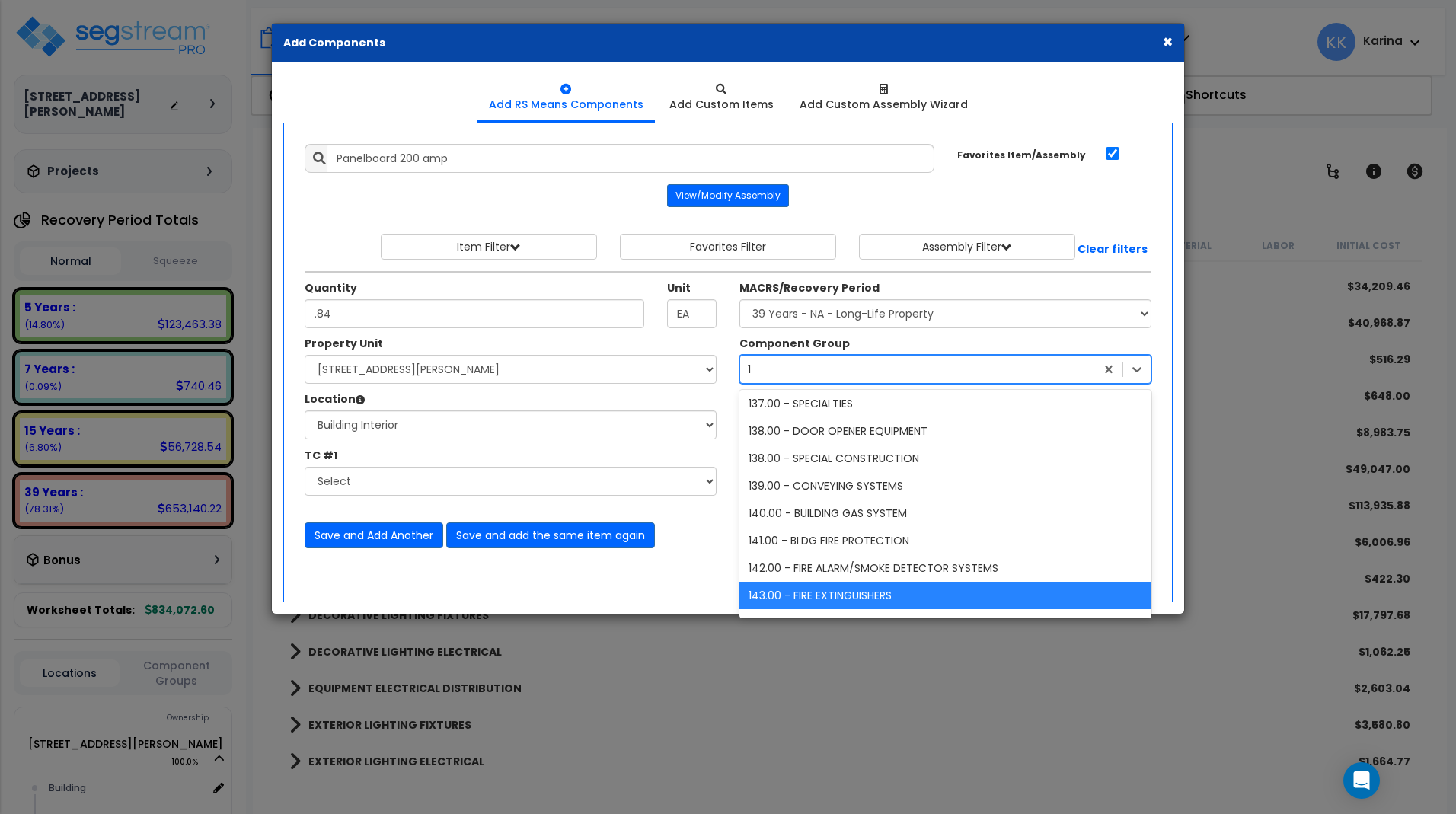
scroll to position [85, 0]
type input "145"
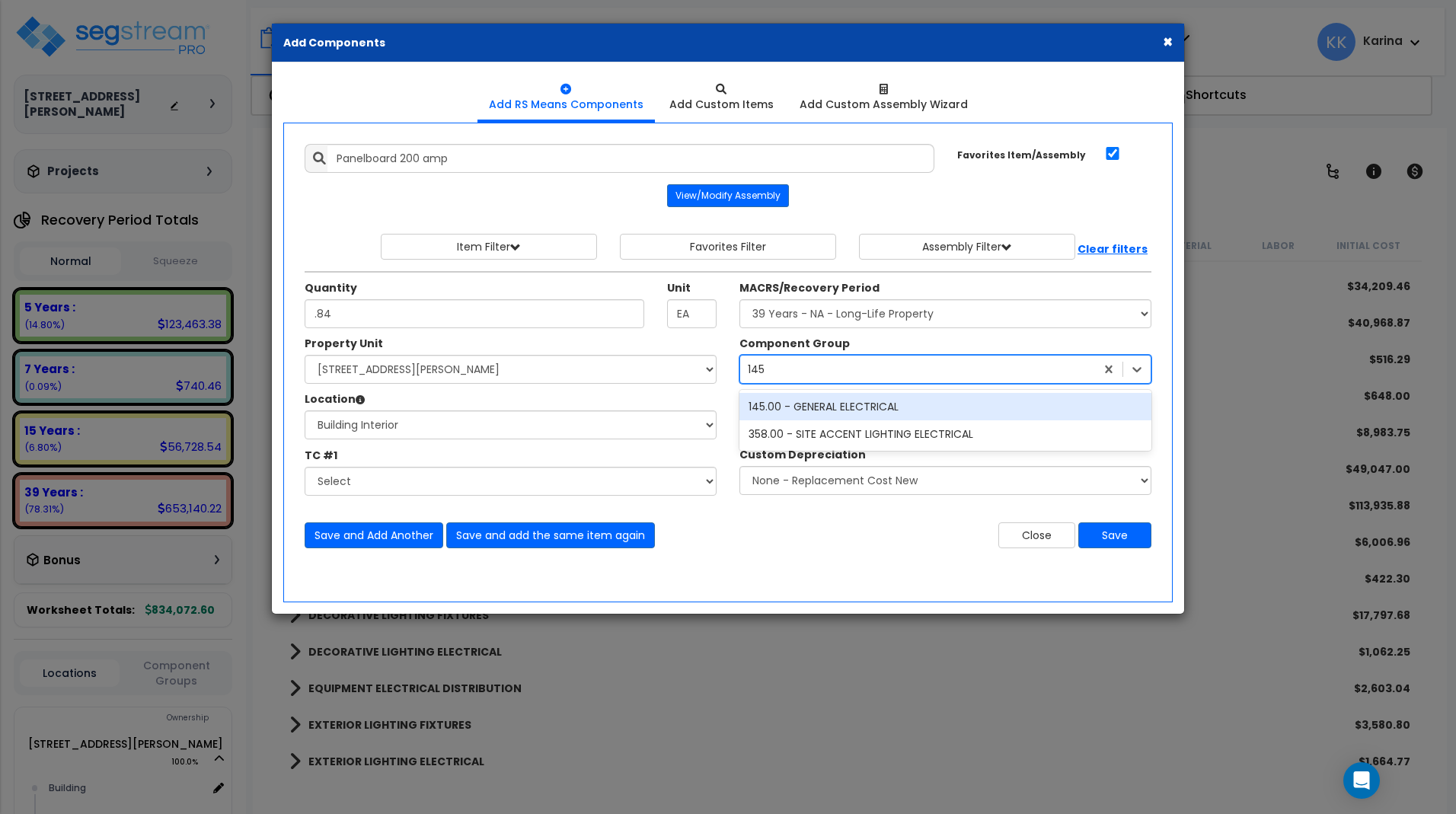
click at [804, 406] on div "145.00 - GENERAL ELECTRICAL" at bounding box center [945, 407] width 412 height 28
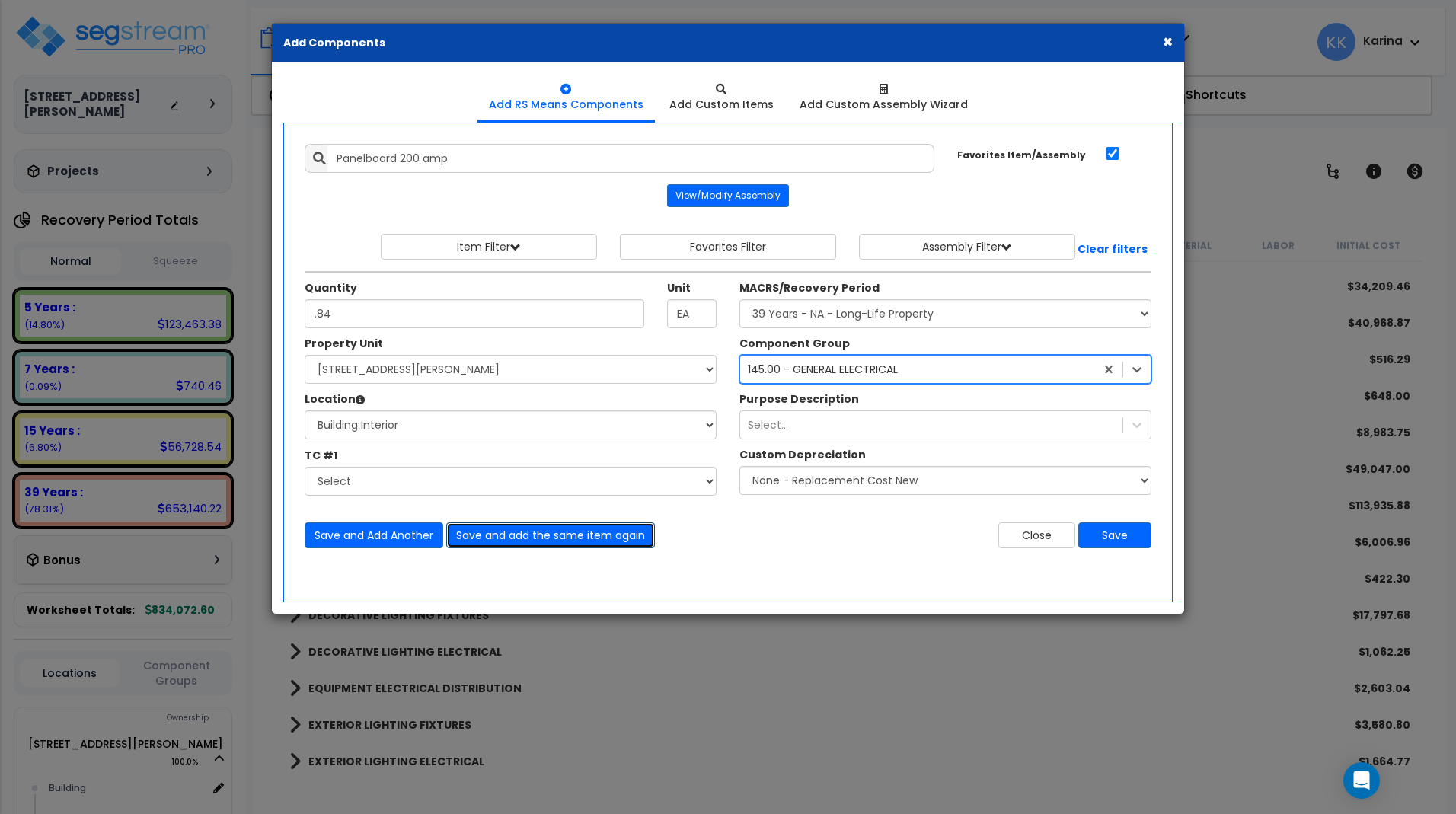
click at [504, 535] on button "Save and add the same item again" at bounding box center [550, 535] width 209 height 26
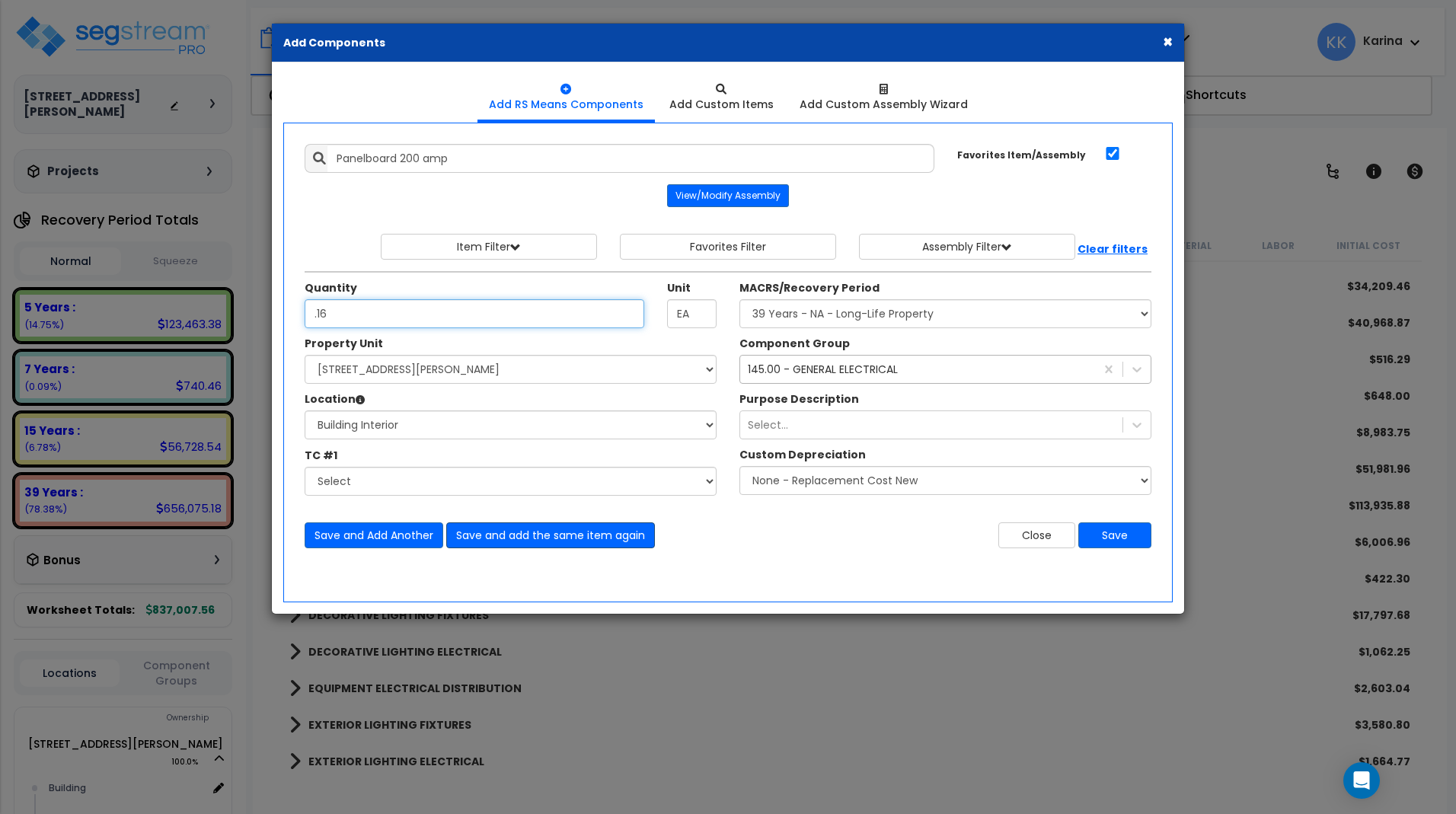
type input ".16"
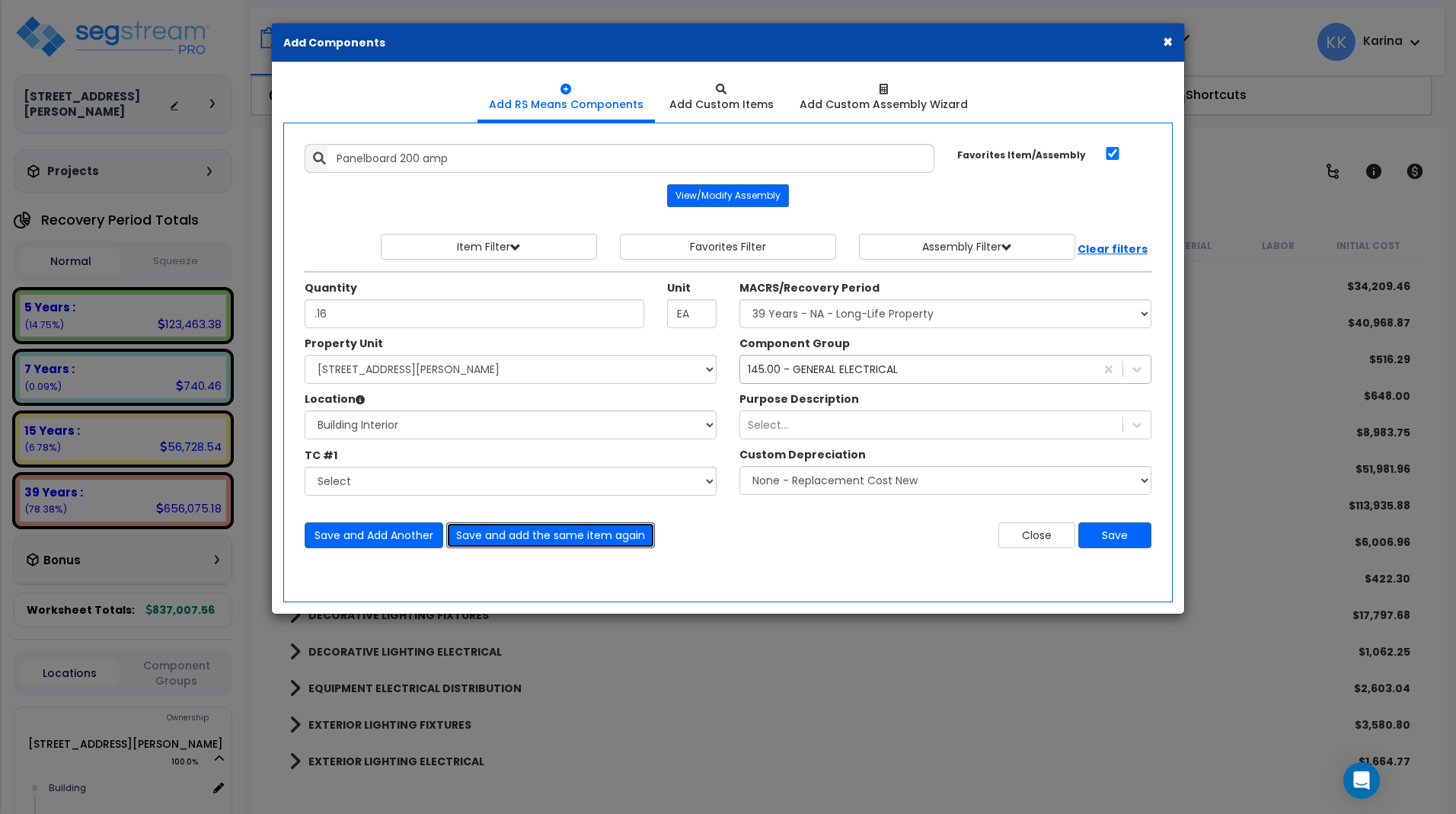
click at [497, 536] on button "Save and add the same item again" at bounding box center [550, 535] width 209 height 26
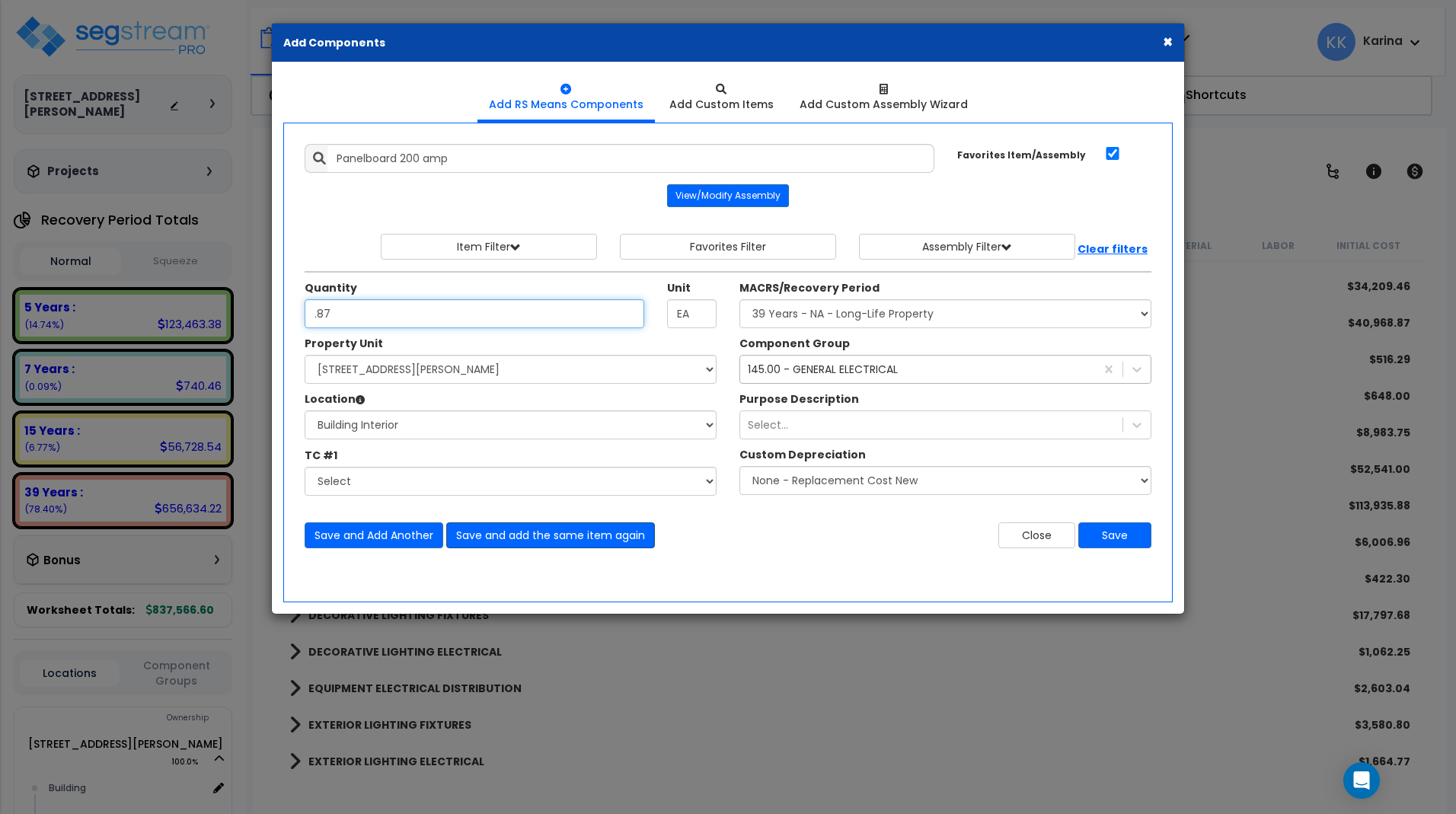
type input ".87"
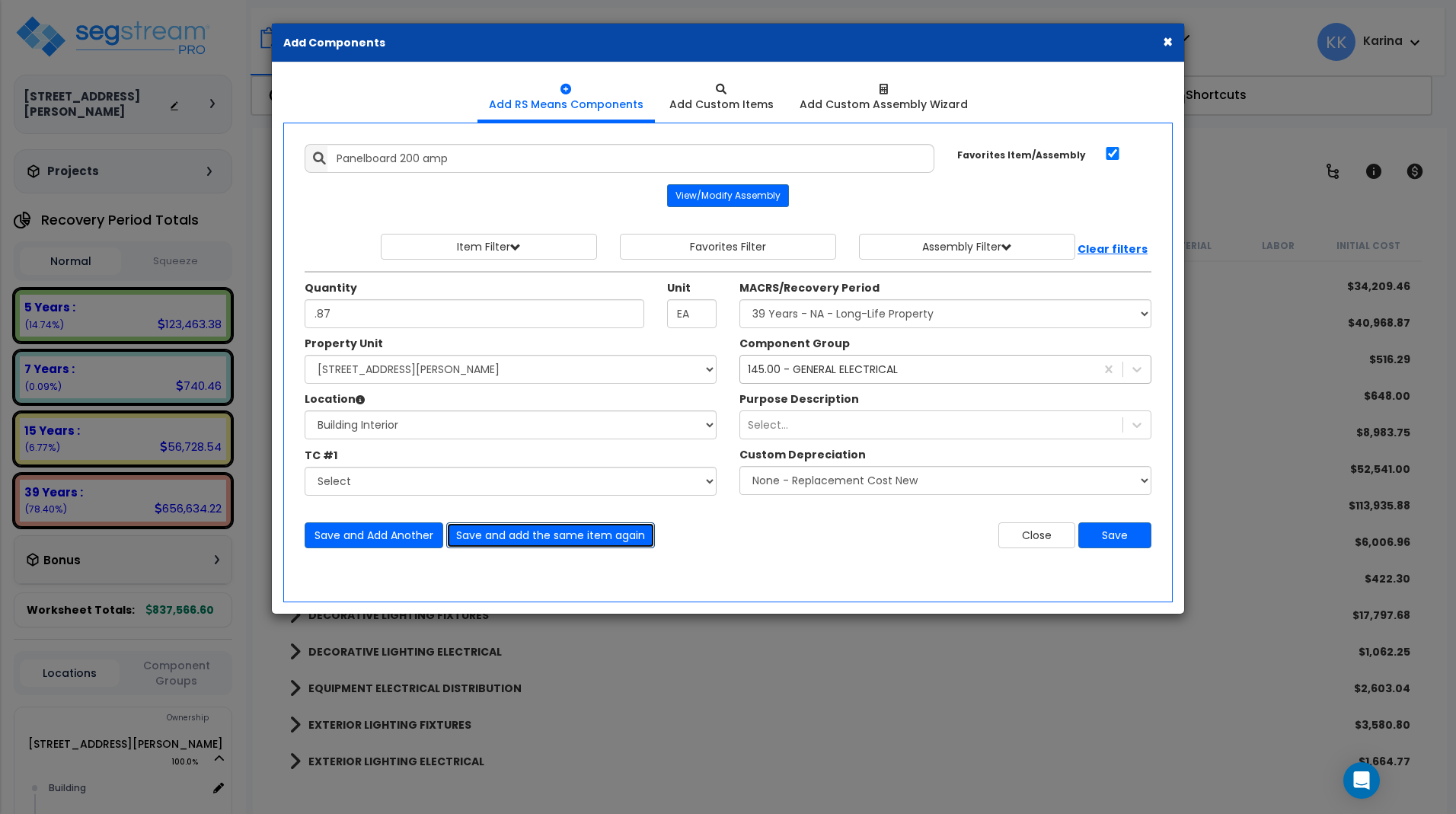
click at [506, 533] on button "Save and add the same item again" at bounding box center [550, 535] width 209 height 26
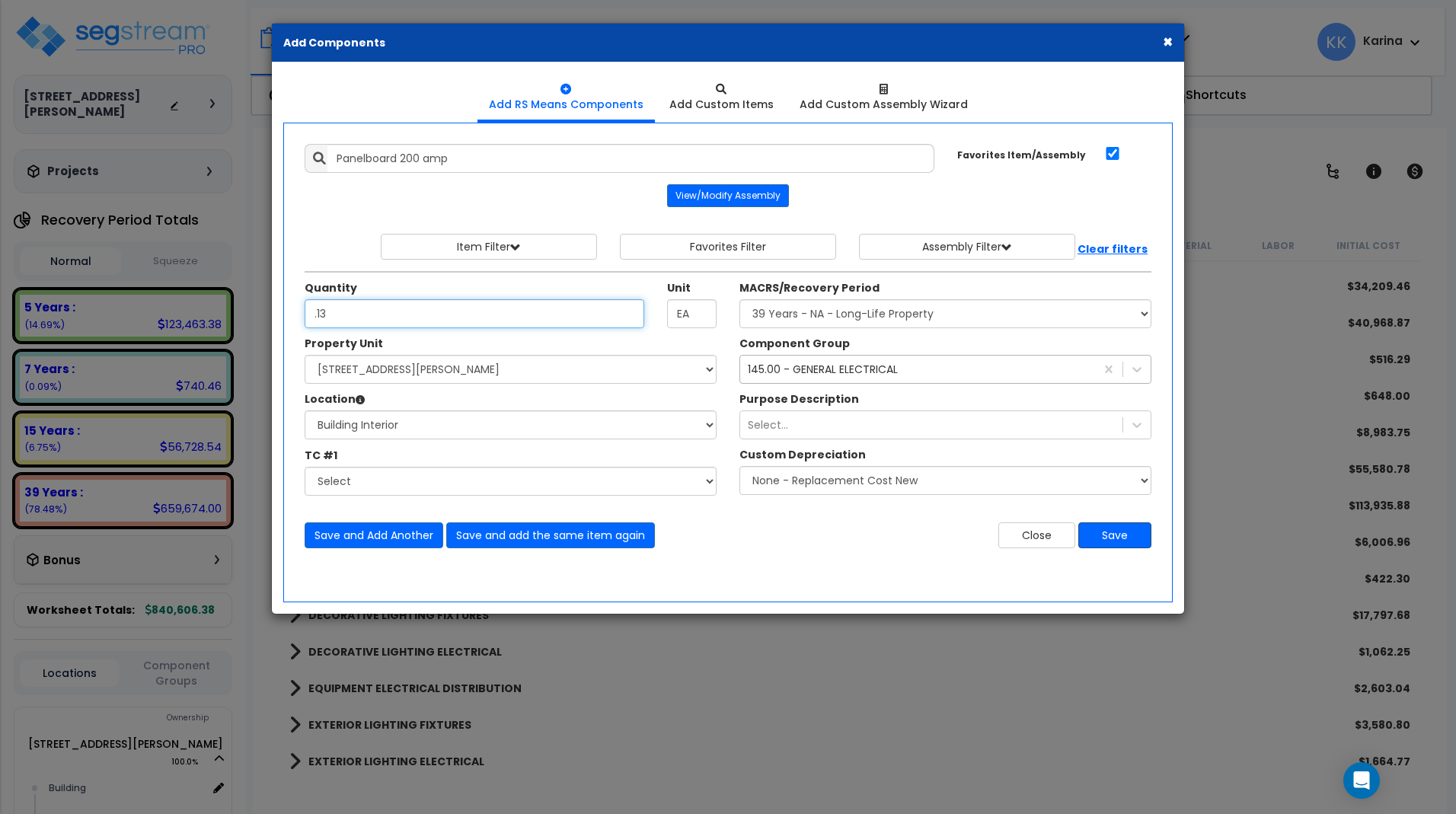
type input ".13"
click at [1100, 537] on button "Save" at bounding box center [1114, 535] width 73 height 26
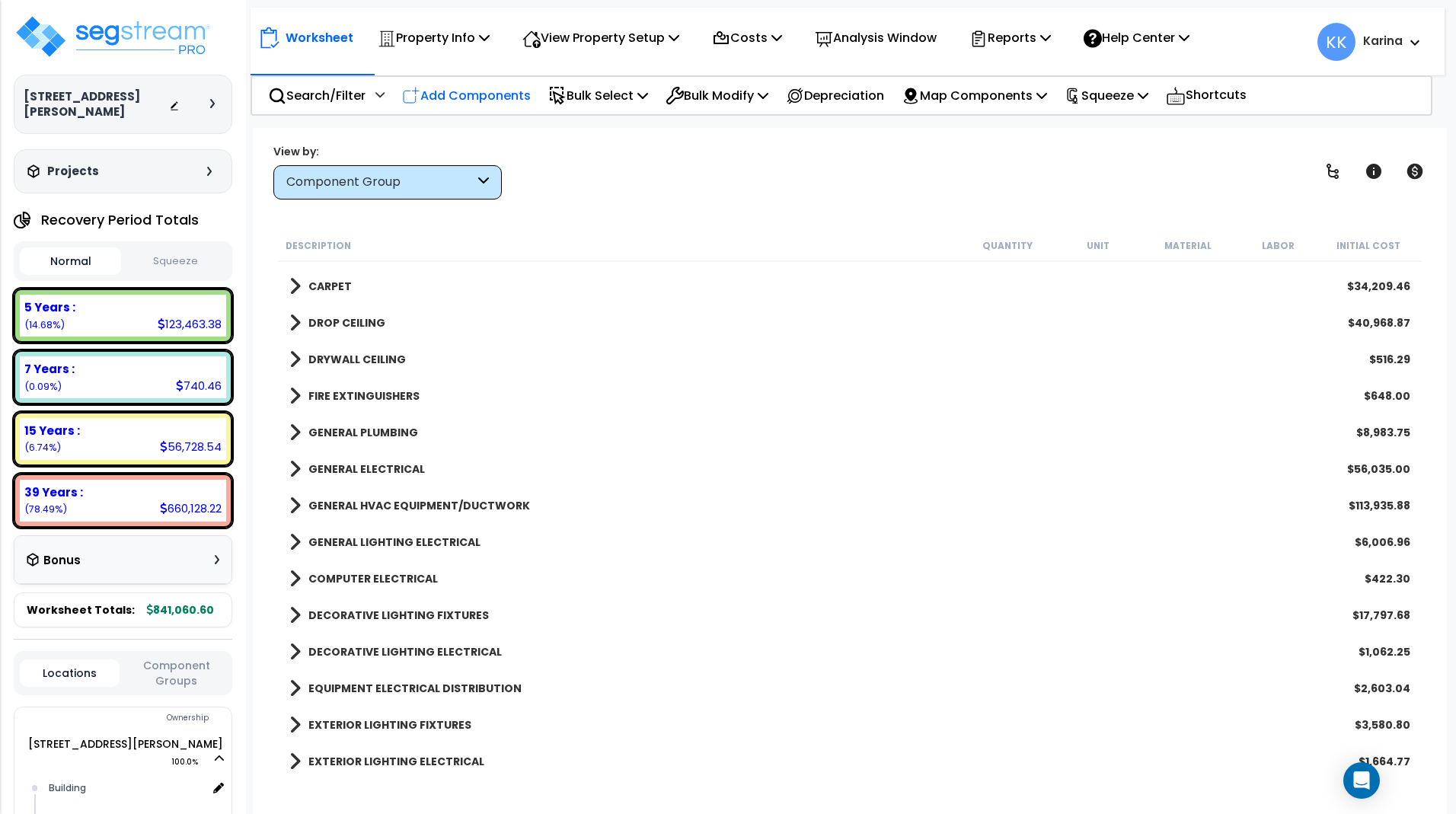
click at [490, 95] on p "Add Components" at bounding box center [465, 95] width 128 height 20
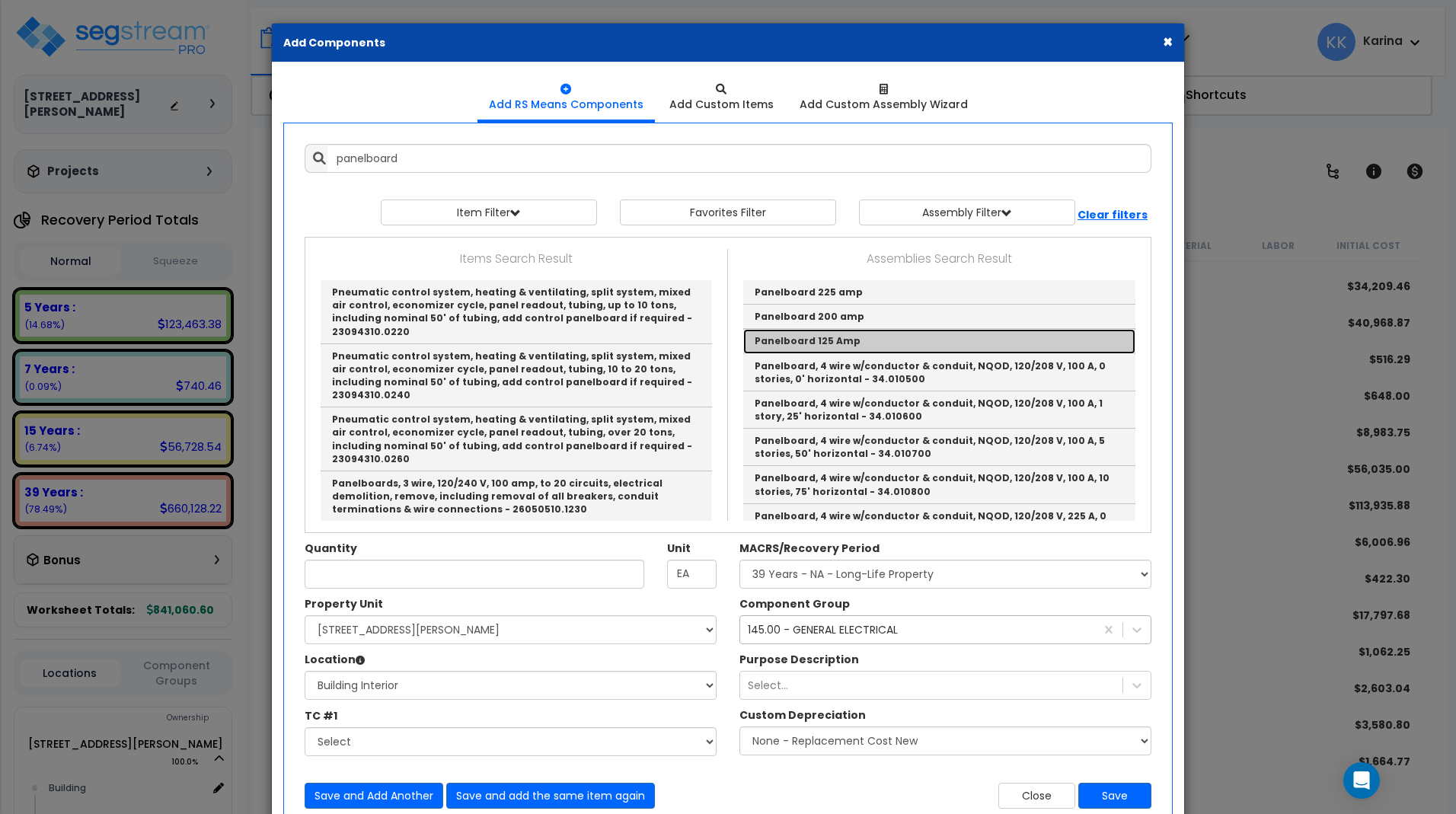
click at [793, 339] on link "Panelboard 125 Amp" at bounding box center [939, 341] width 392 height 24
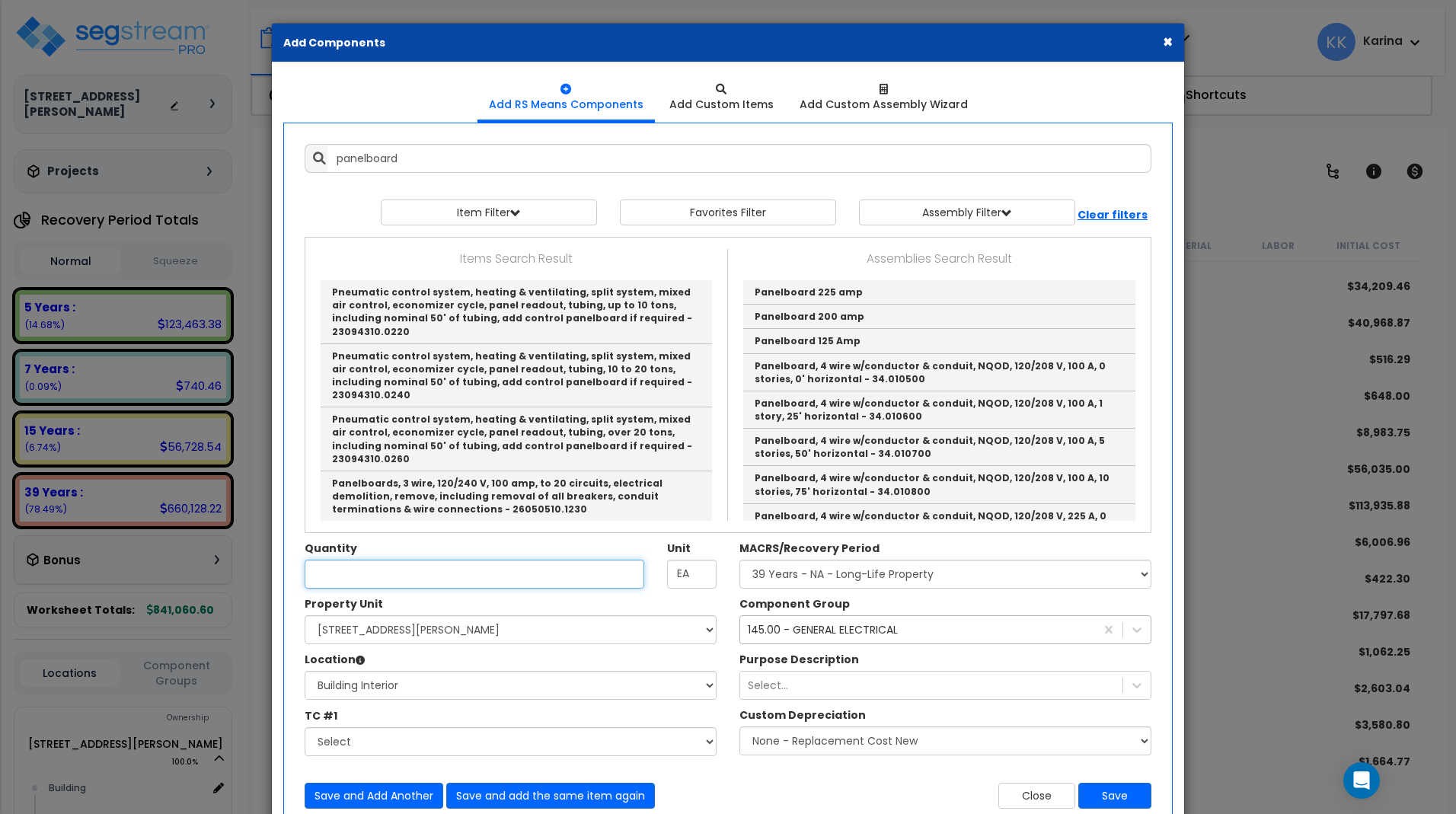
type input "Panelboard 125 Amp"
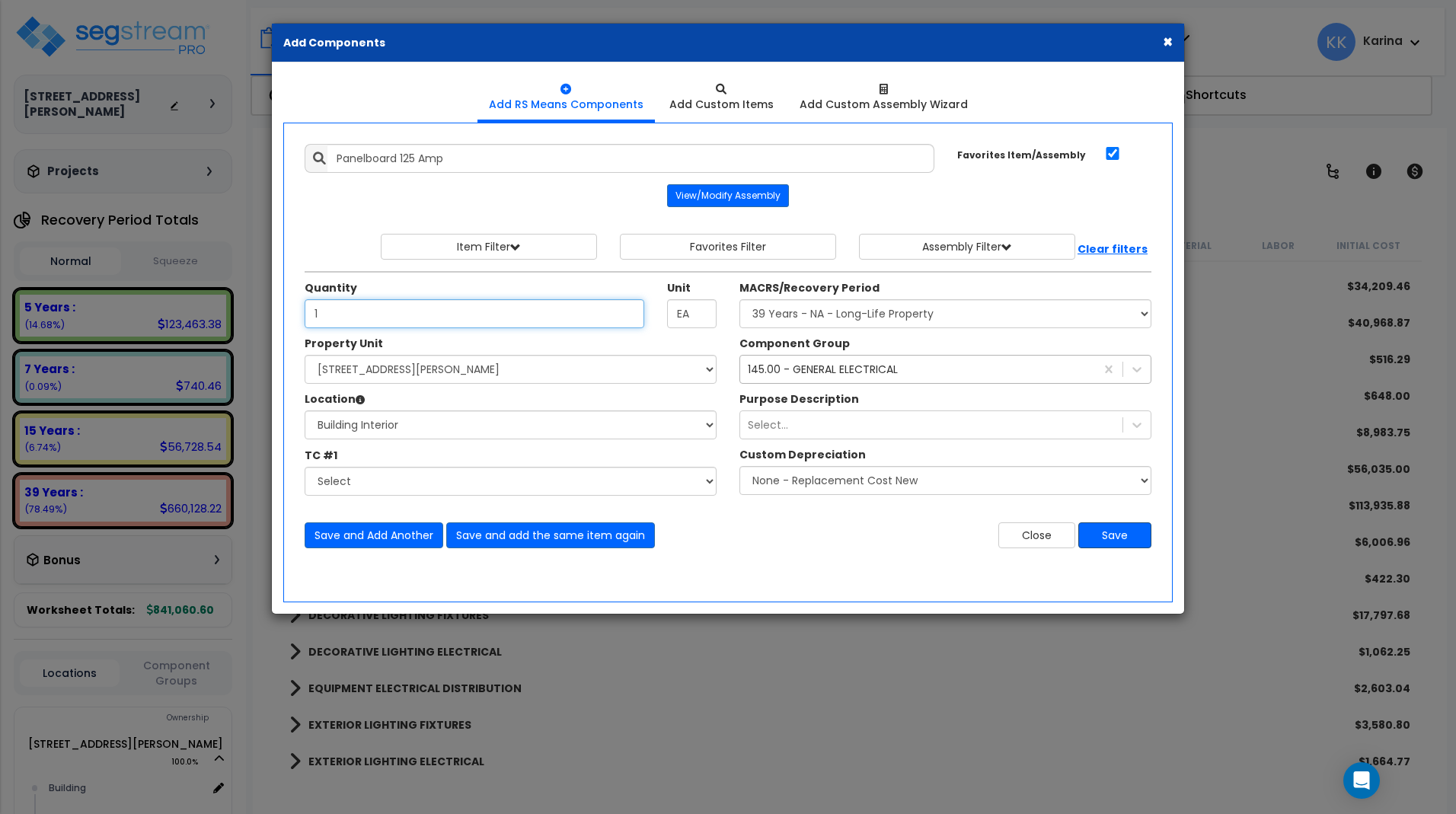
type input "1"
click at [1101, 540] on button "Save" at bounding box center [1114, 535] width 73 height 26
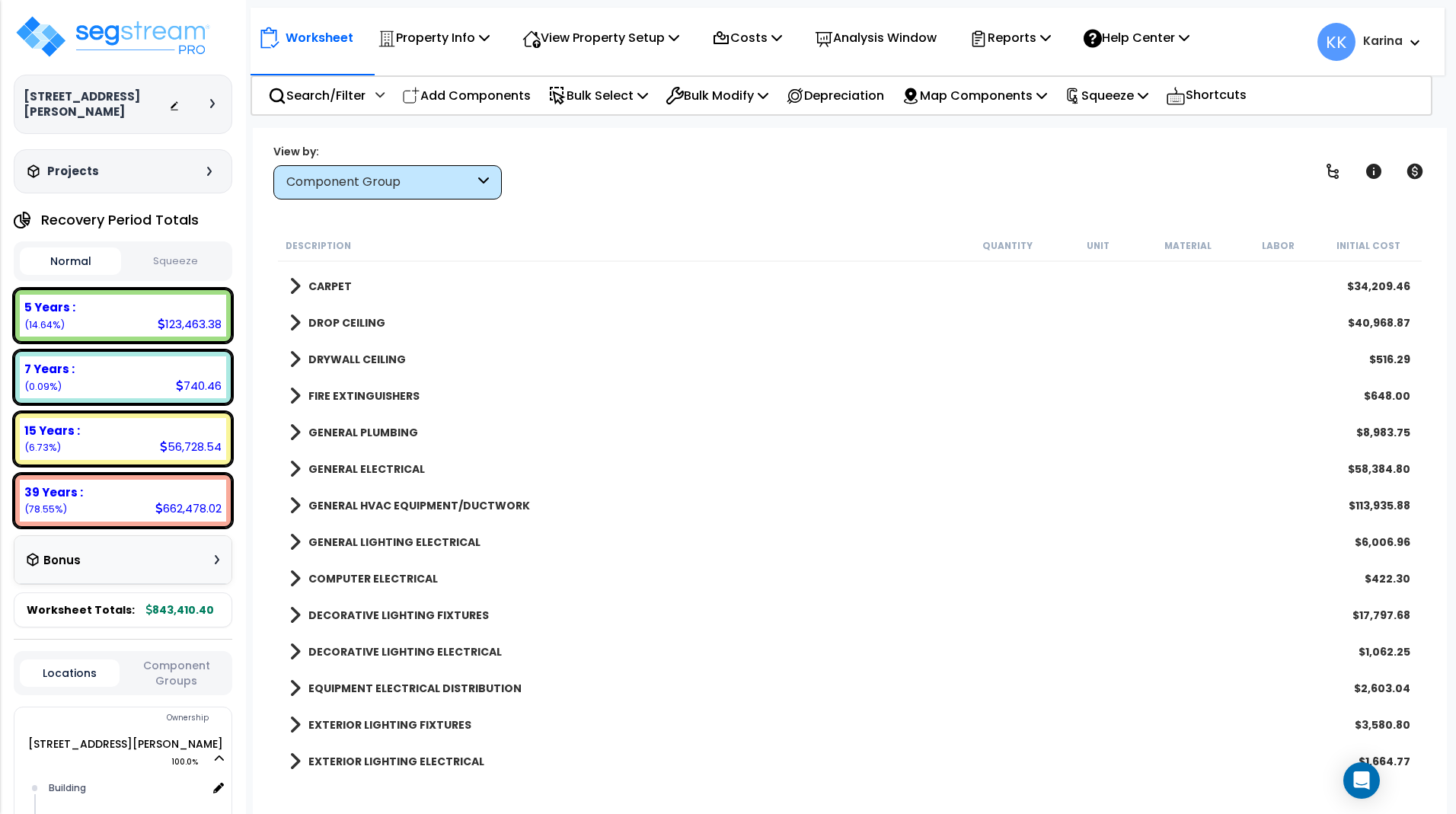
click at [291, 471] on span at bounding box center [295, 469] width 11 height 21
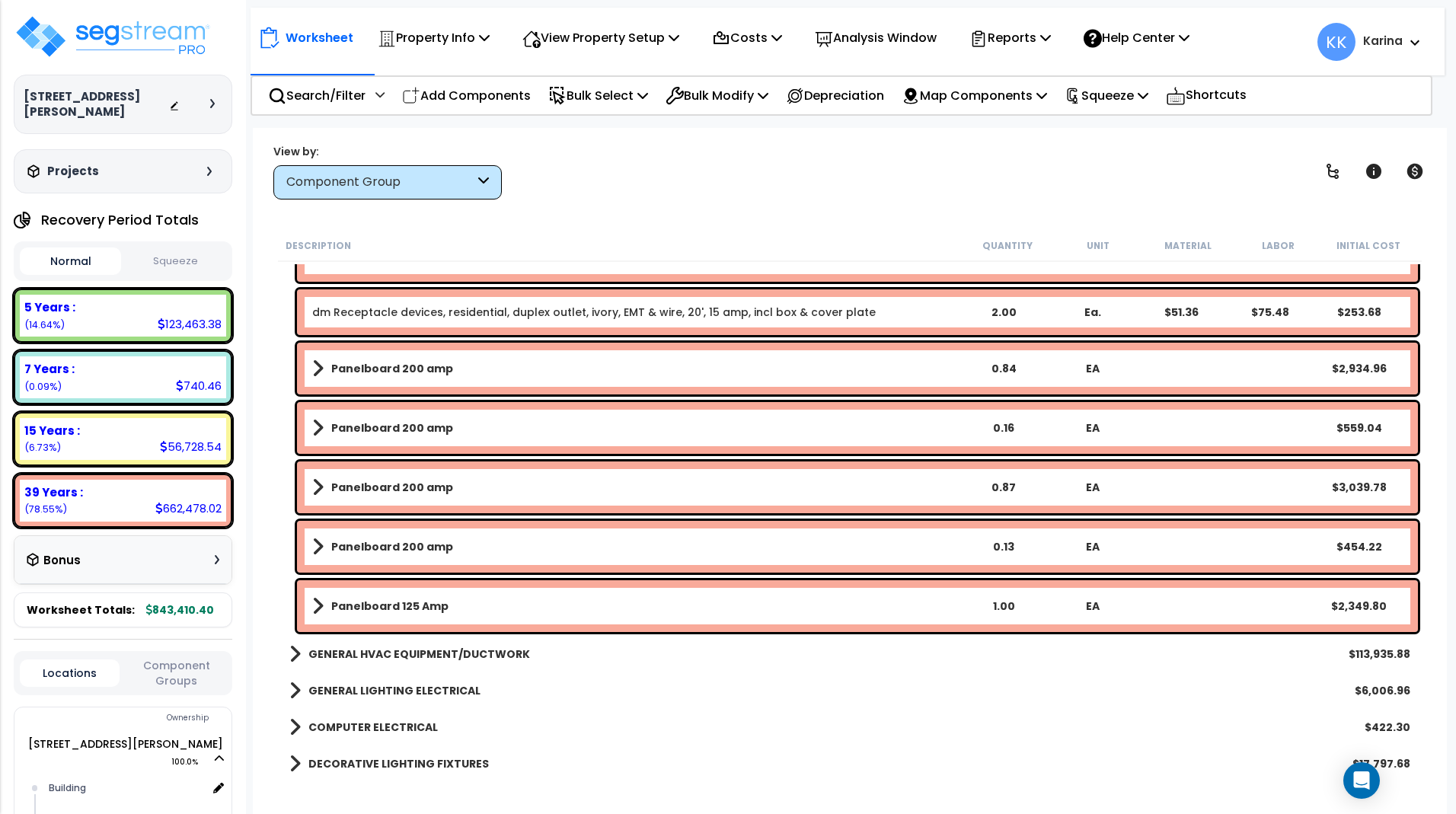
scroll to position [1784, 0]
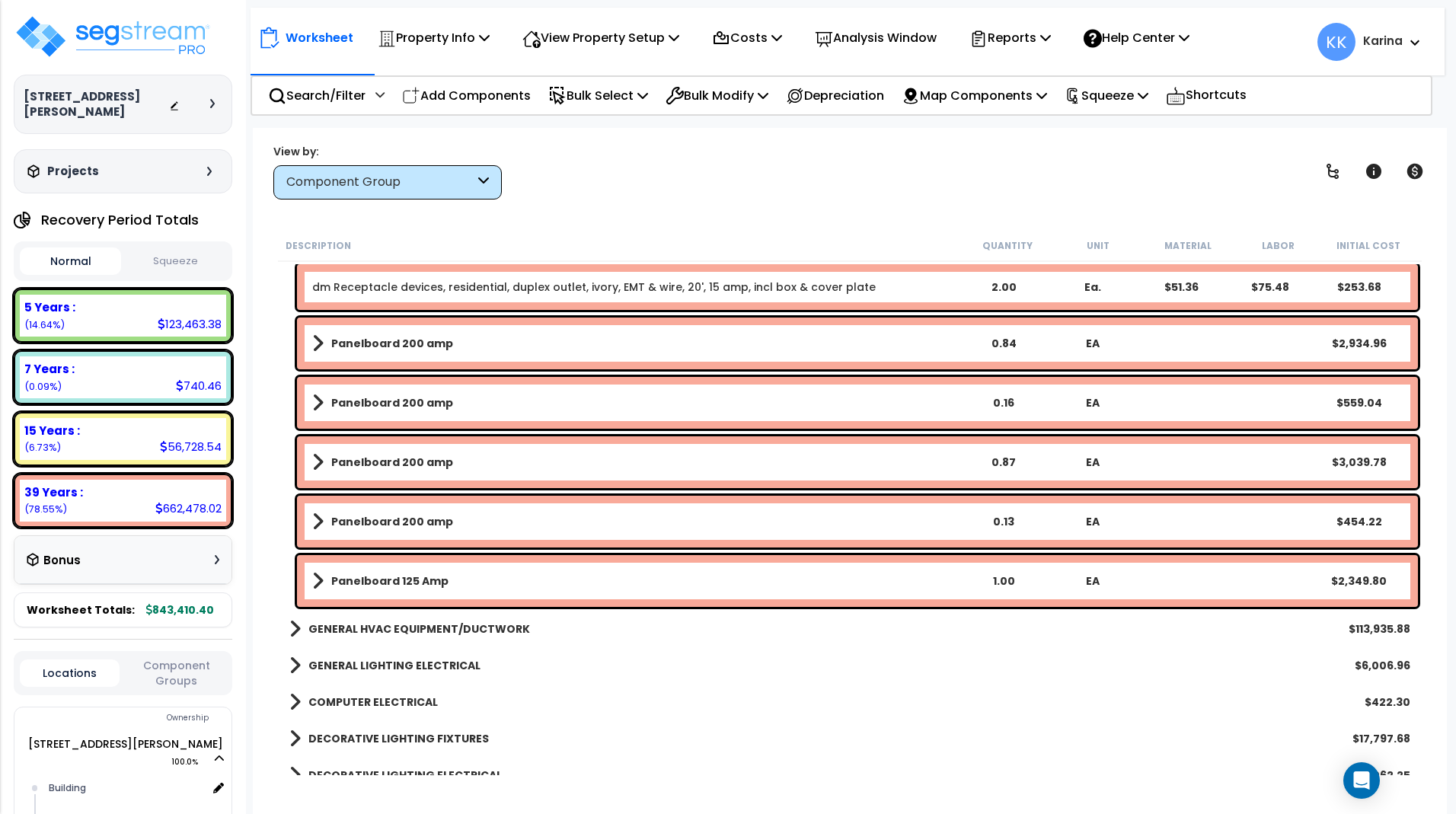
click at [367, 338] on b "Panelboard 200 amp" at bounding box center [392, 343] width 122 height 15
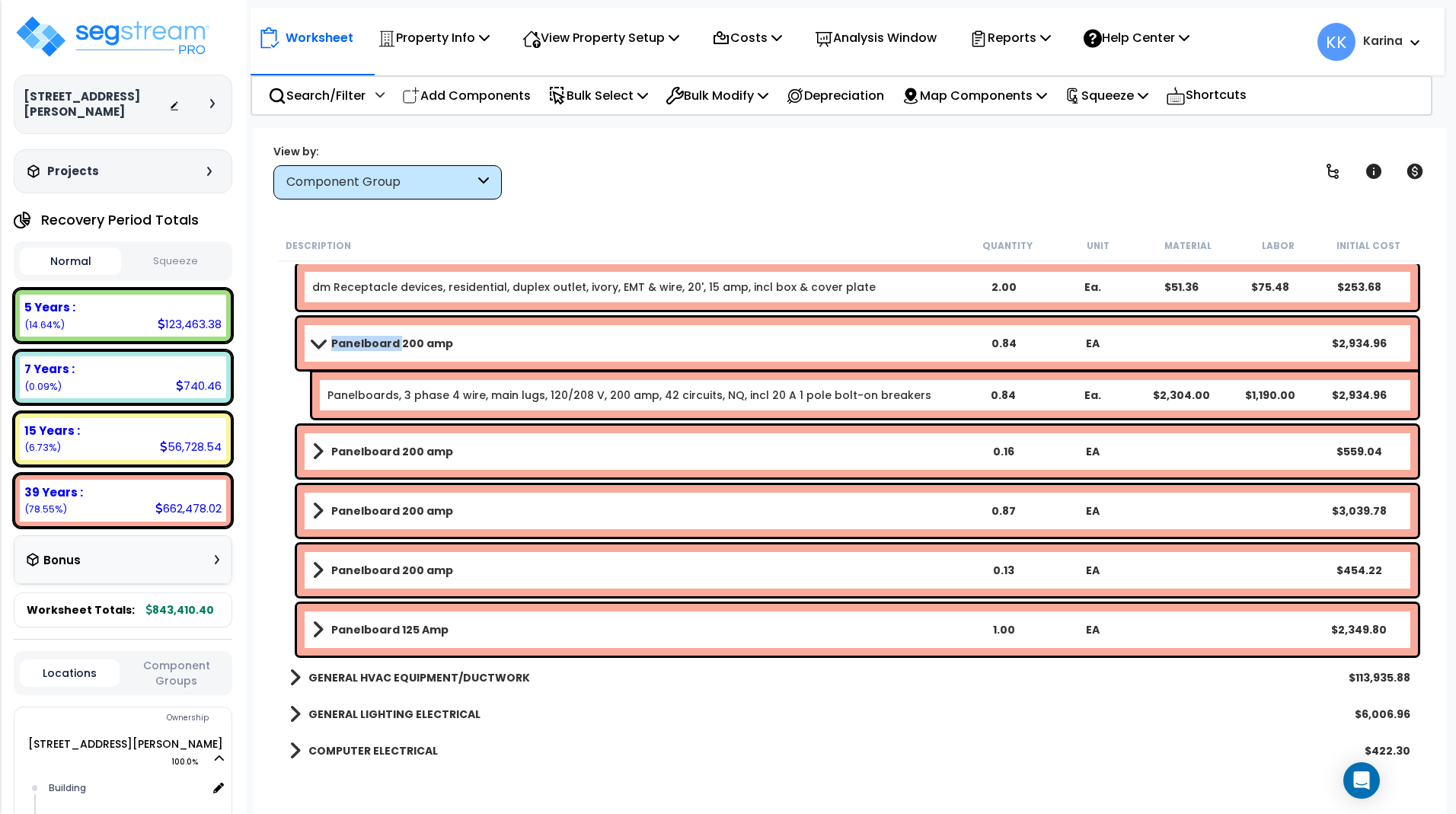
click at [367, 338] on b "Panelboard 200 amp" at bounding box center [392, 343] width 122 height 15
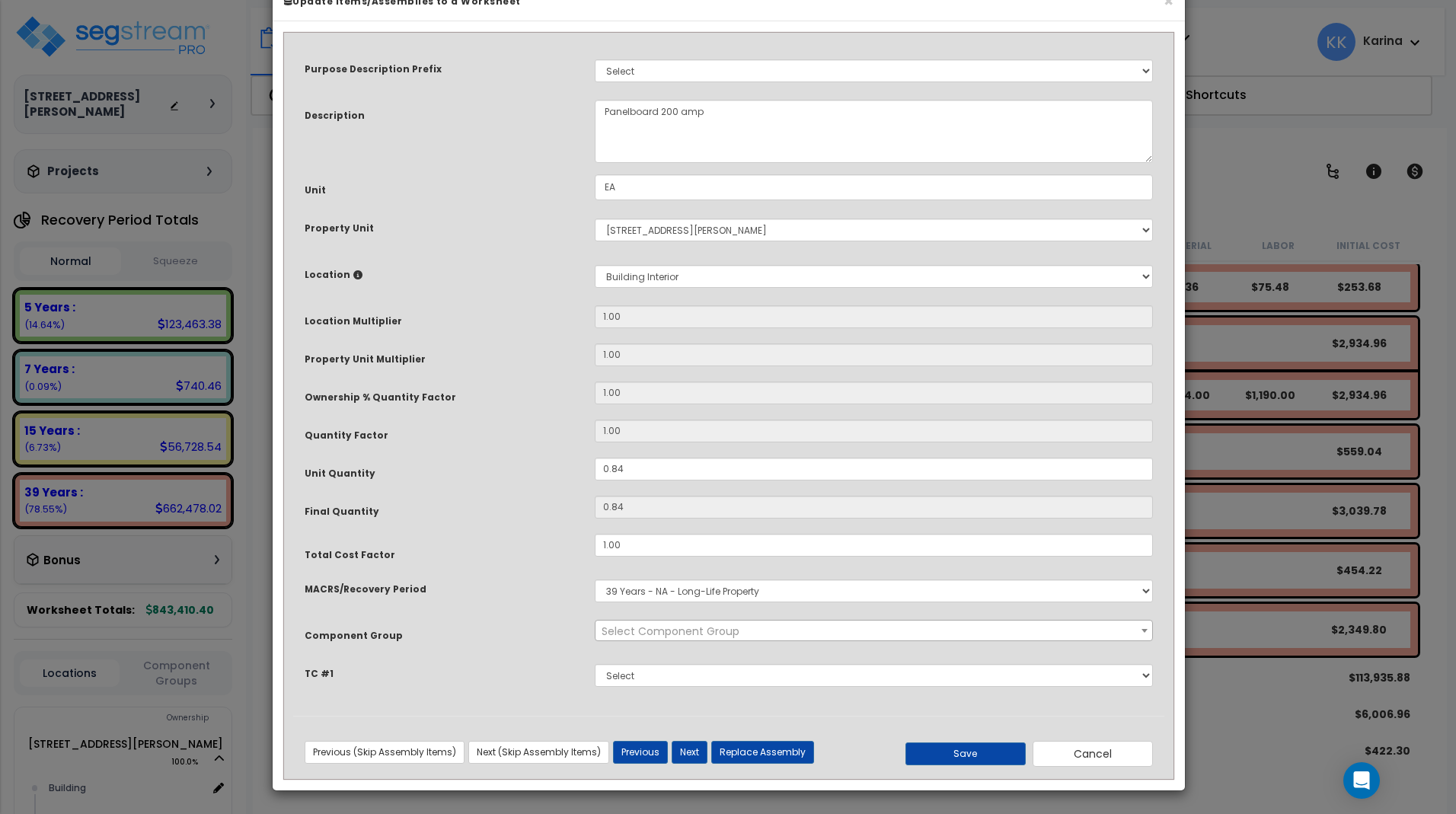
select select "56955"
click at [602, 150] on textarea "Panelboard 200 amp" at bounding box center [873, 131] width 559 height 63
type textarea "dm Panelboard 200 amp"
click at [987, 750] on button "Save" at bounding box center [966, 753] width 120 height 23
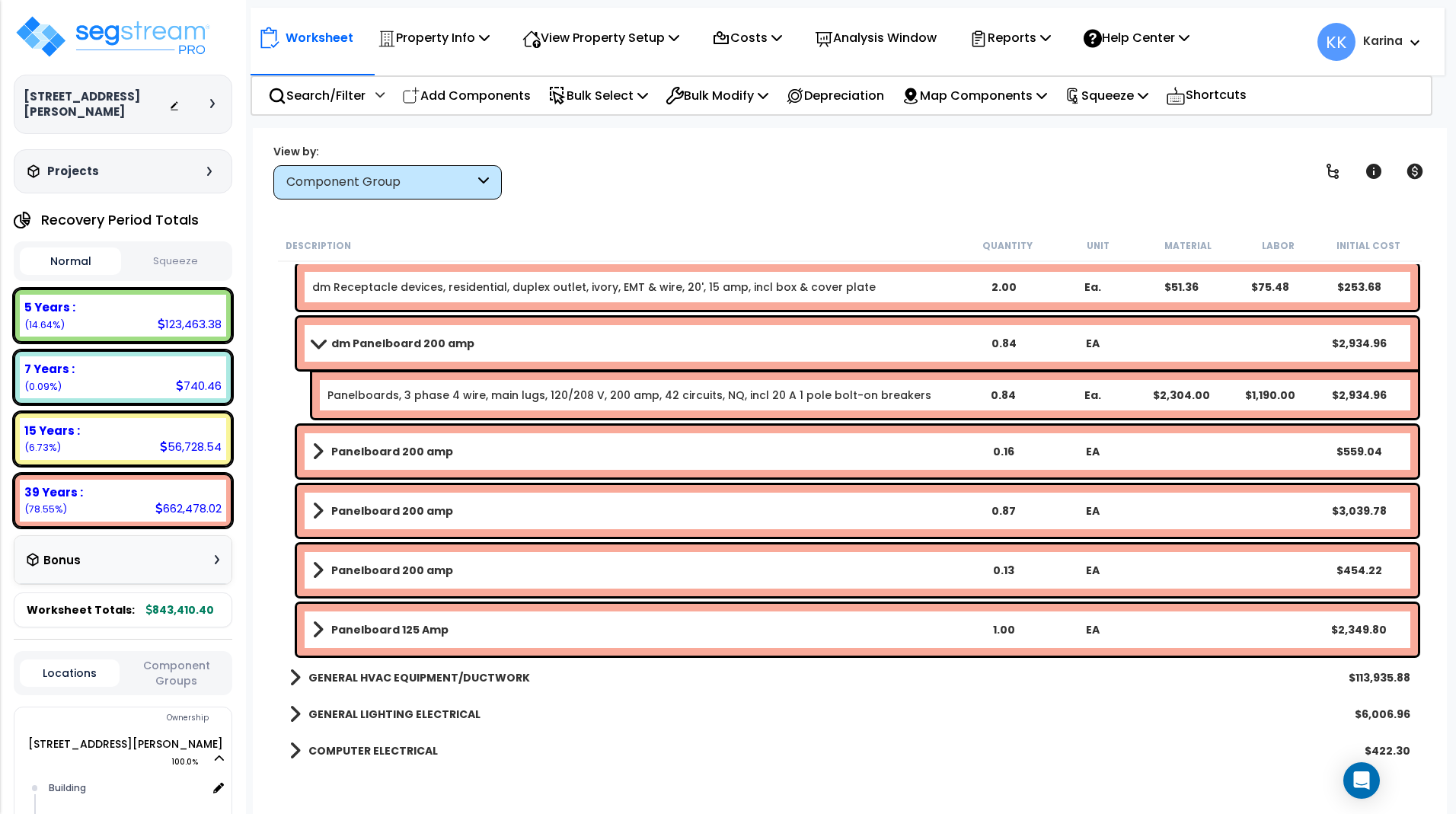
click at [343, 452] on b "Panelboard 200 amp" at bounding box center [392, 451] width 122 height 15
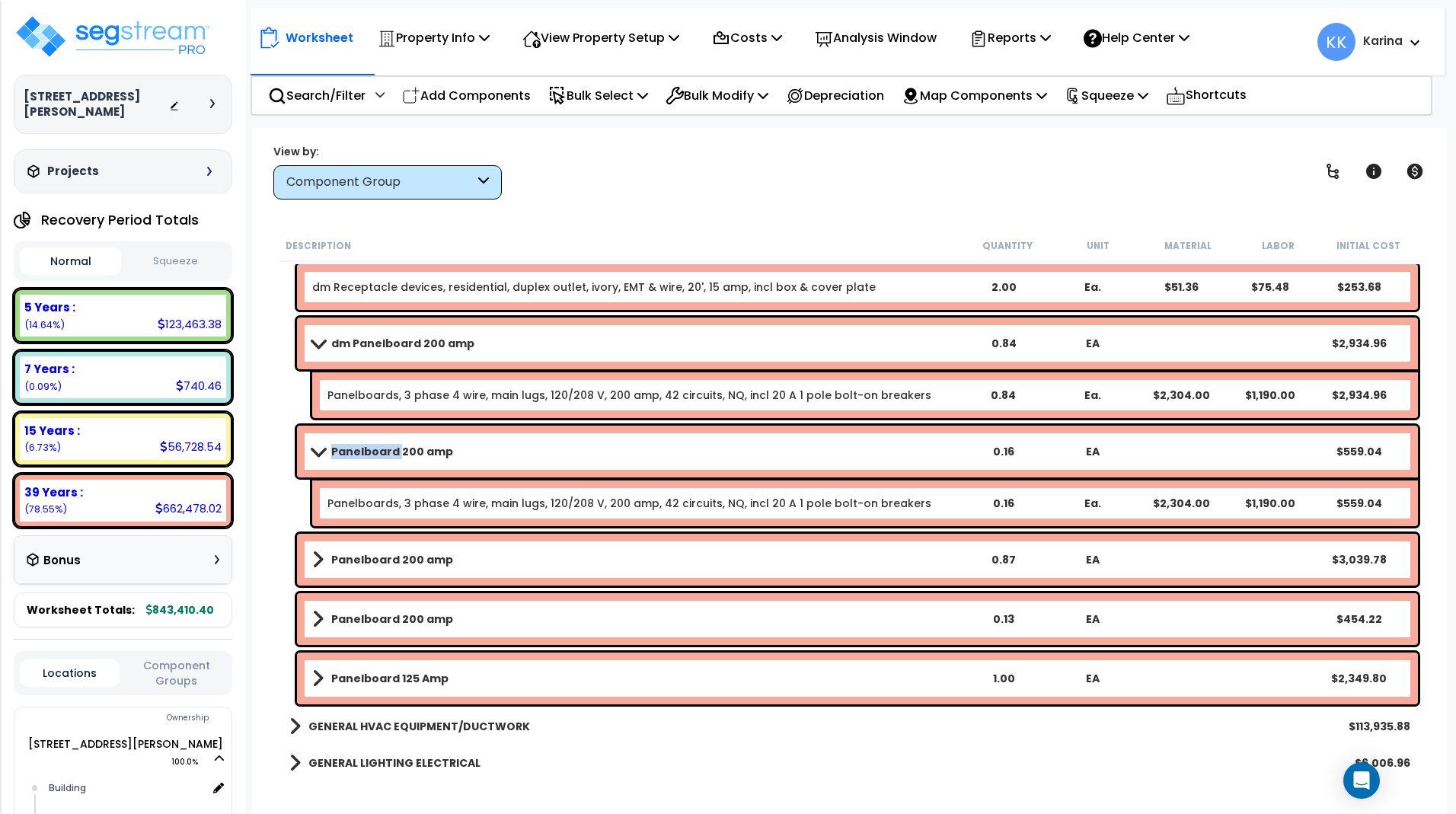
click at [343, 452] on b "Panelboard 200 amp" at bounding box center [392, 451] width 122 height 15
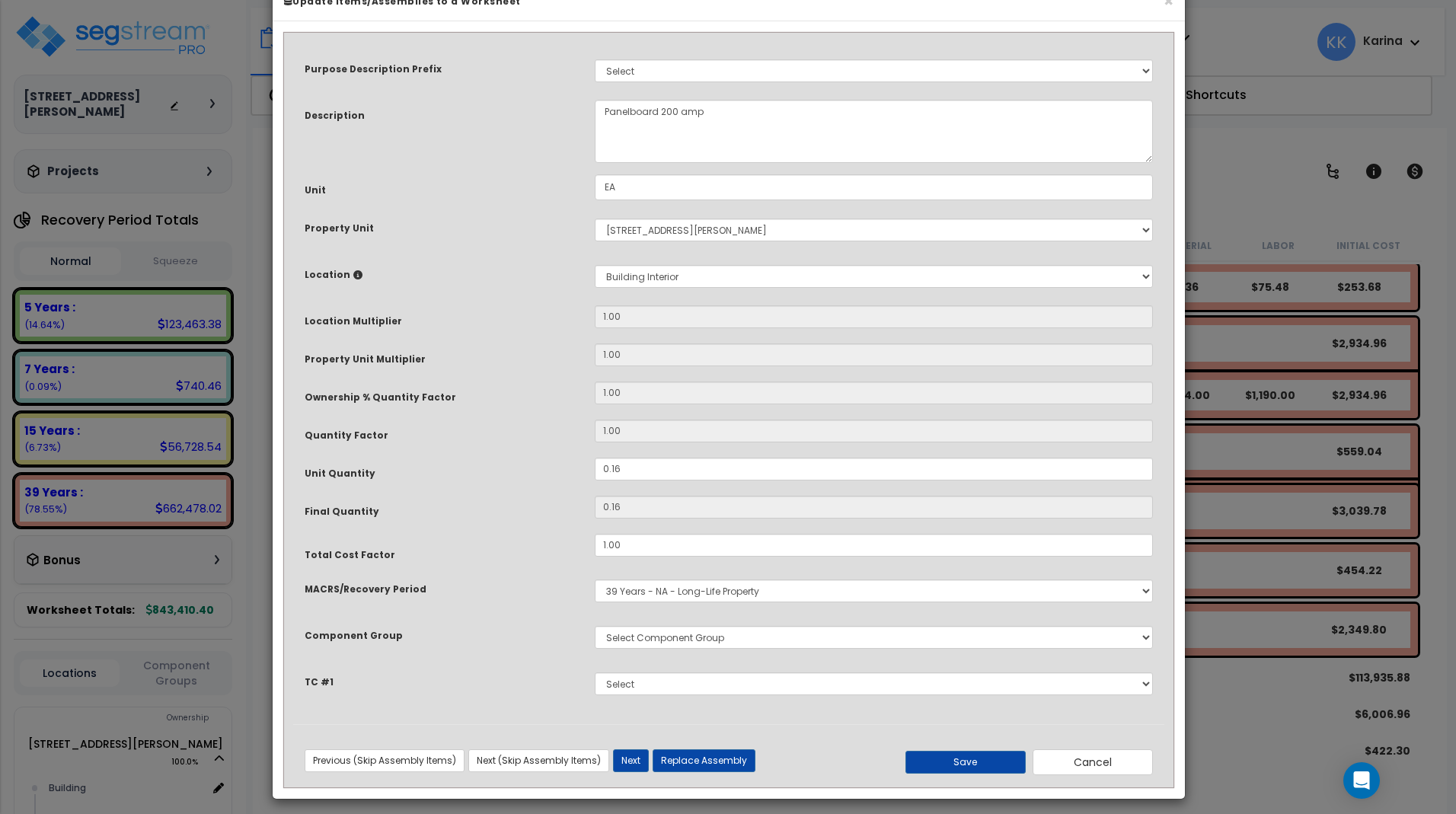
select select "56955"
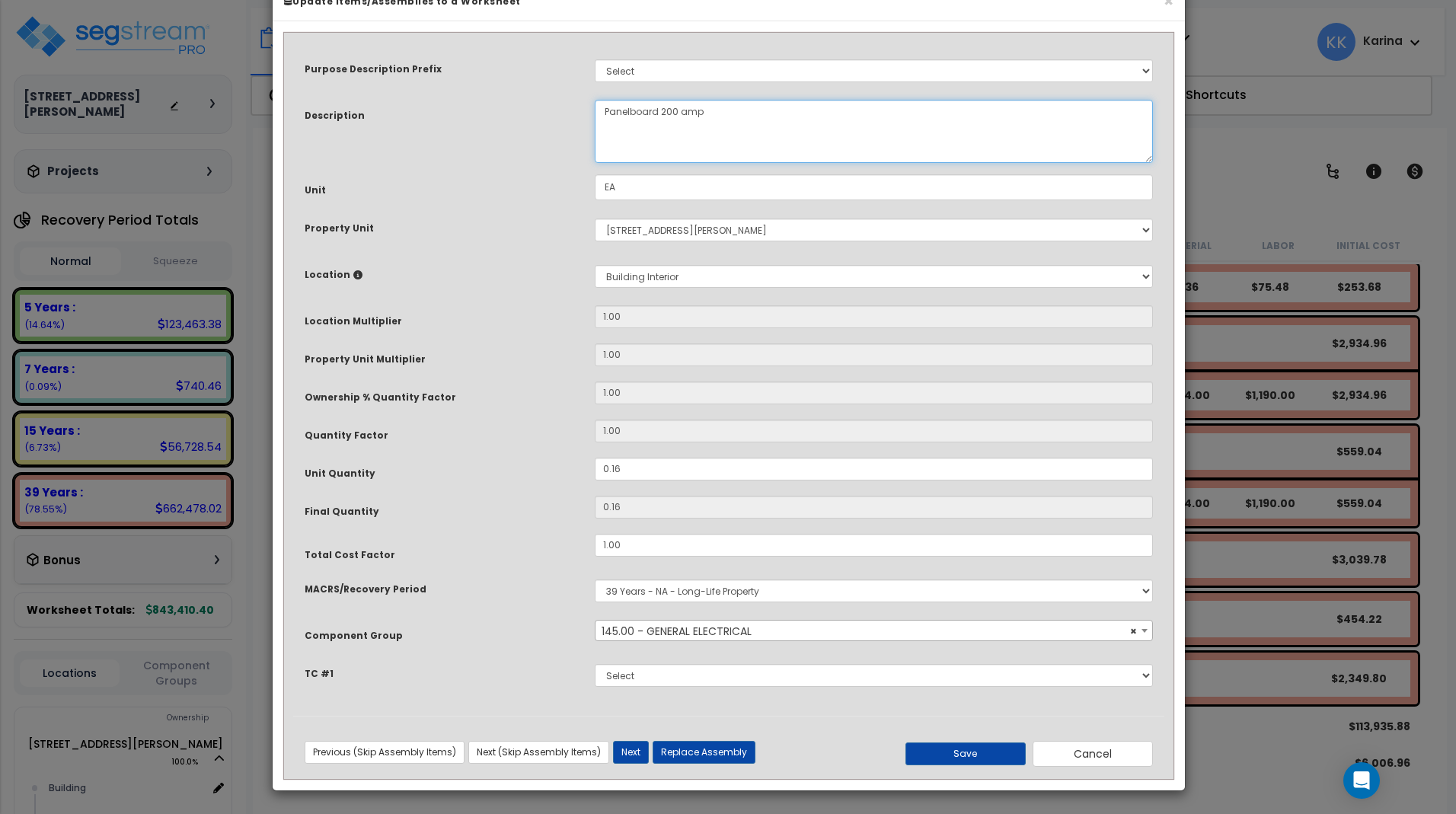
click at [603, 146] on textarea "Panelboard 200 amp" at bounding box center [873, 131] width 559 height 63
type textarea "eq Panelboard 200 amp"
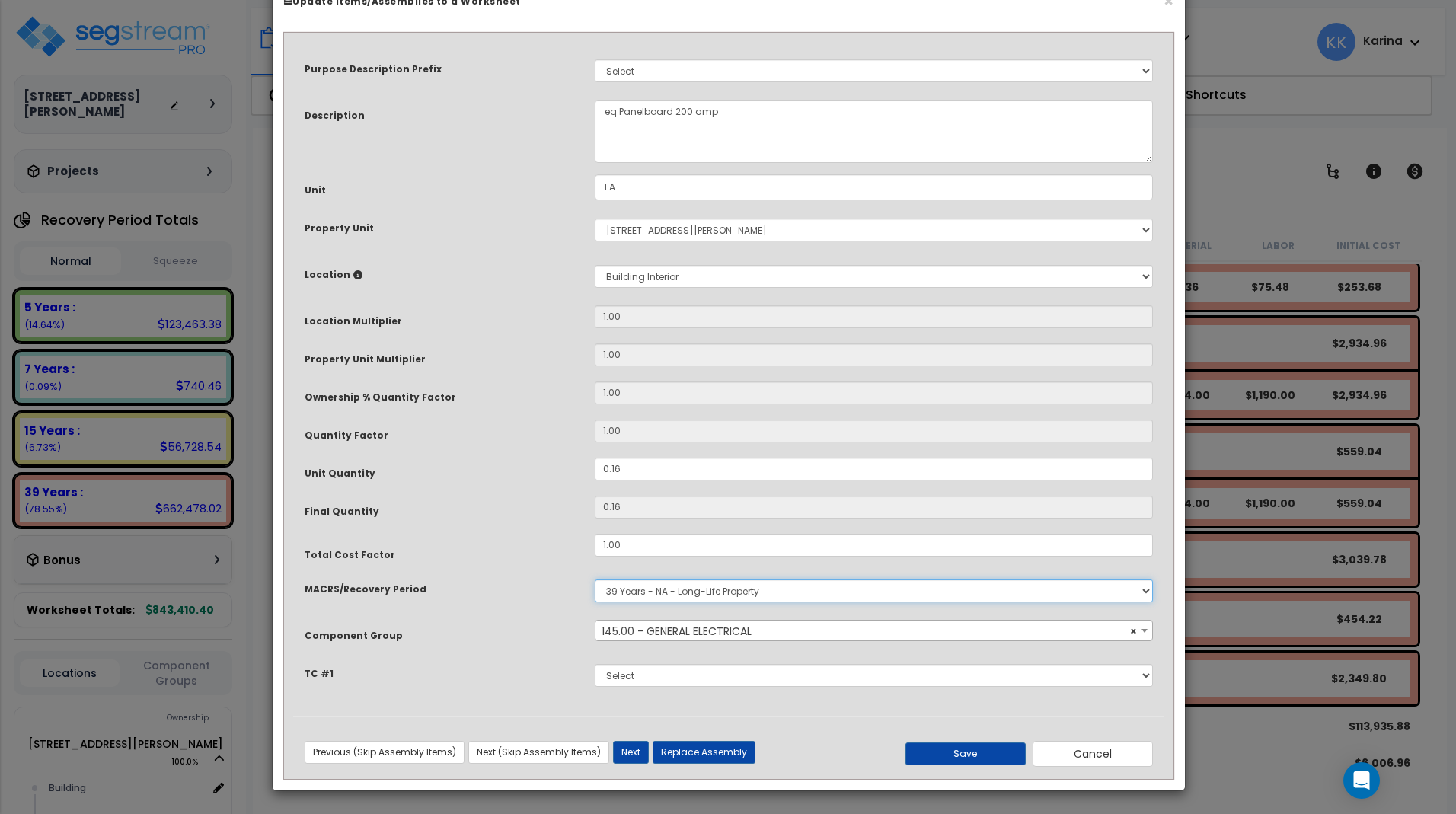
click at [595, 580] on select "Select MACRS/Recovery Period 5 Years - 57.0 - Distributive Trades & Services 5 …" at bounding box center [873, 591] width 559 height 23
select select "3667"
click option "5 Years - 57.0 - Distributive Trades & Services" at bounding box center [0, 0] width 0 height 0
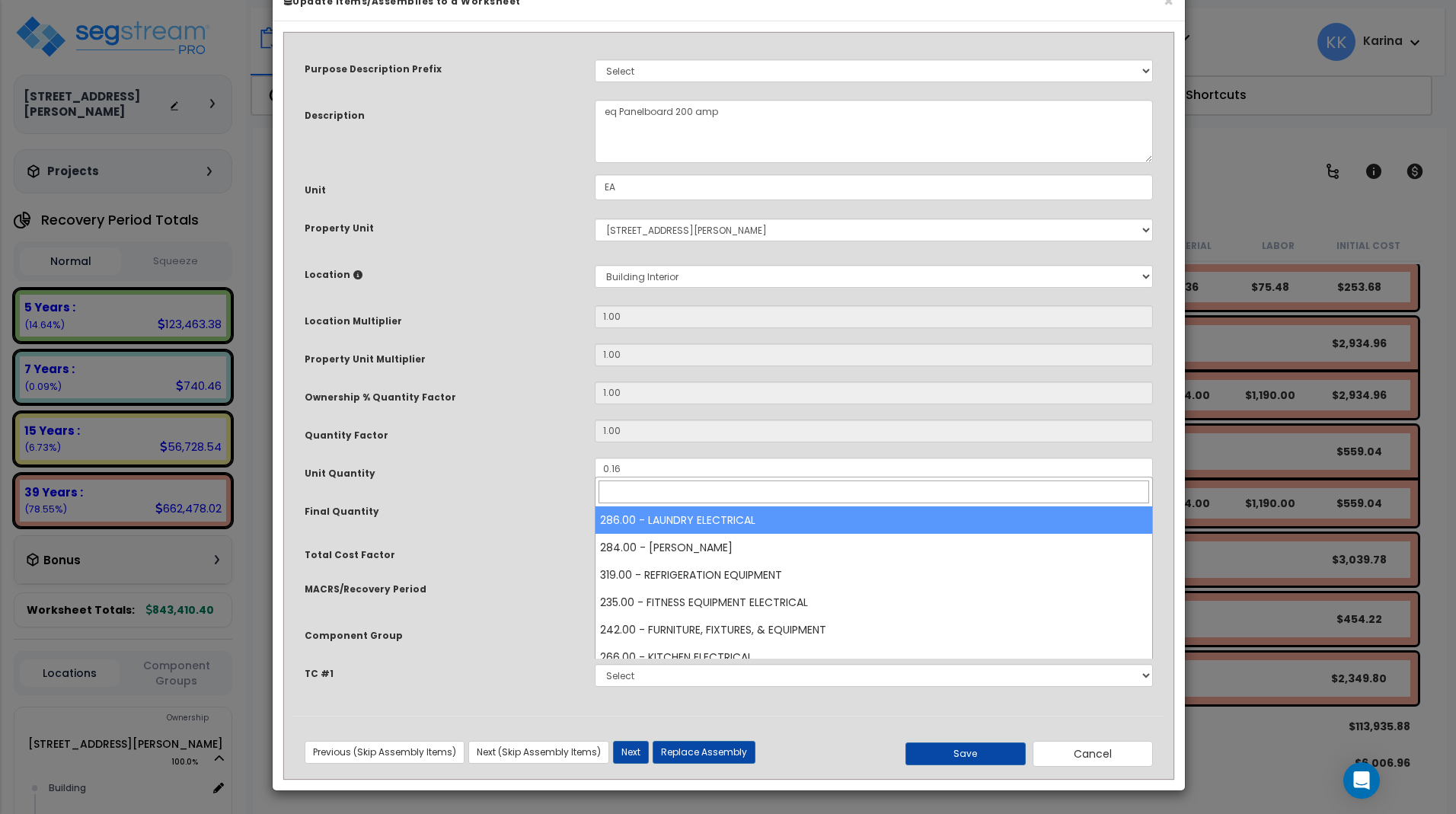
click at [662, 639] on span "Select Component Group" at bounding box center [670, 631] width 138 height 15
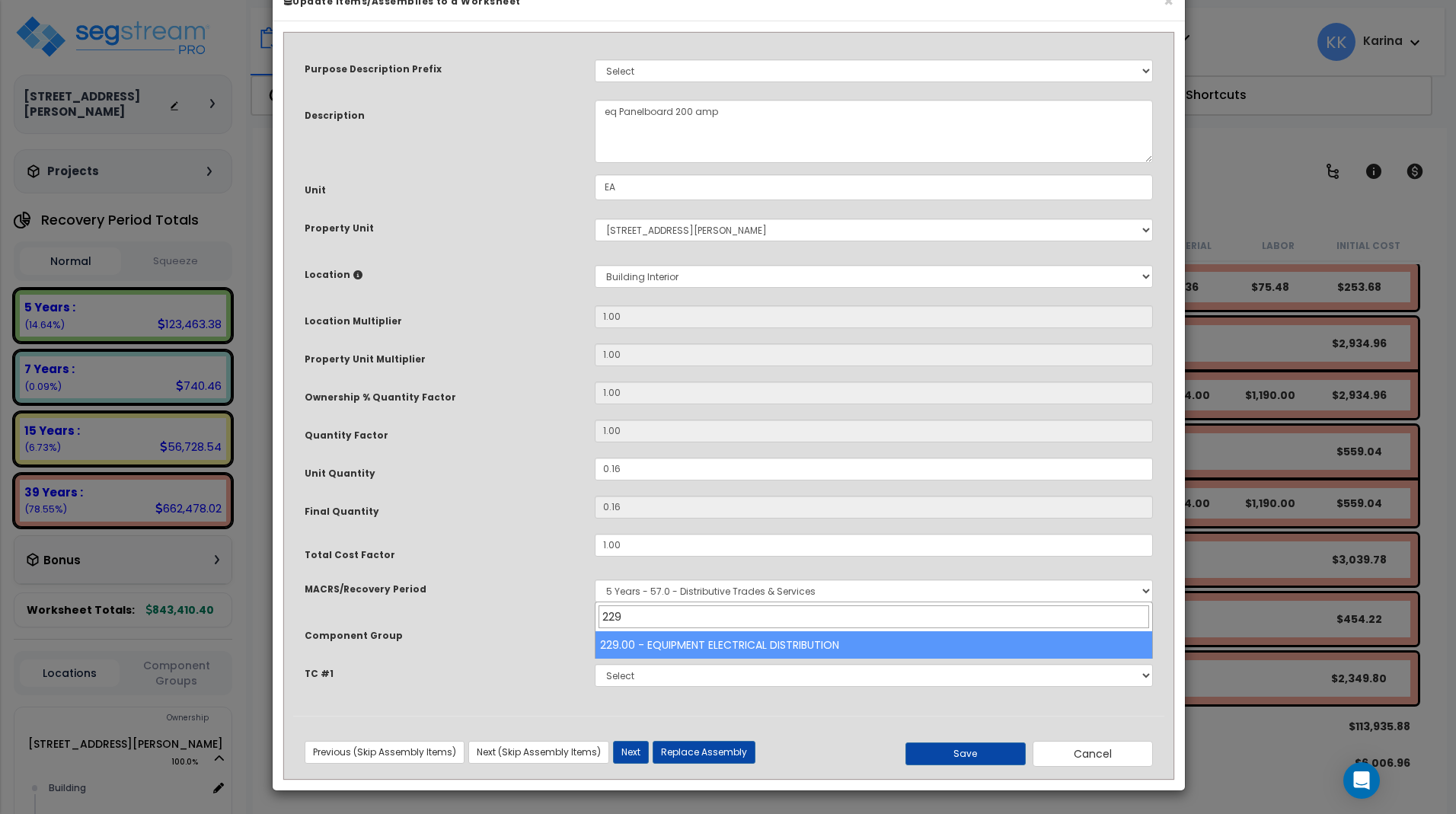
type input "229"
select select "57033"
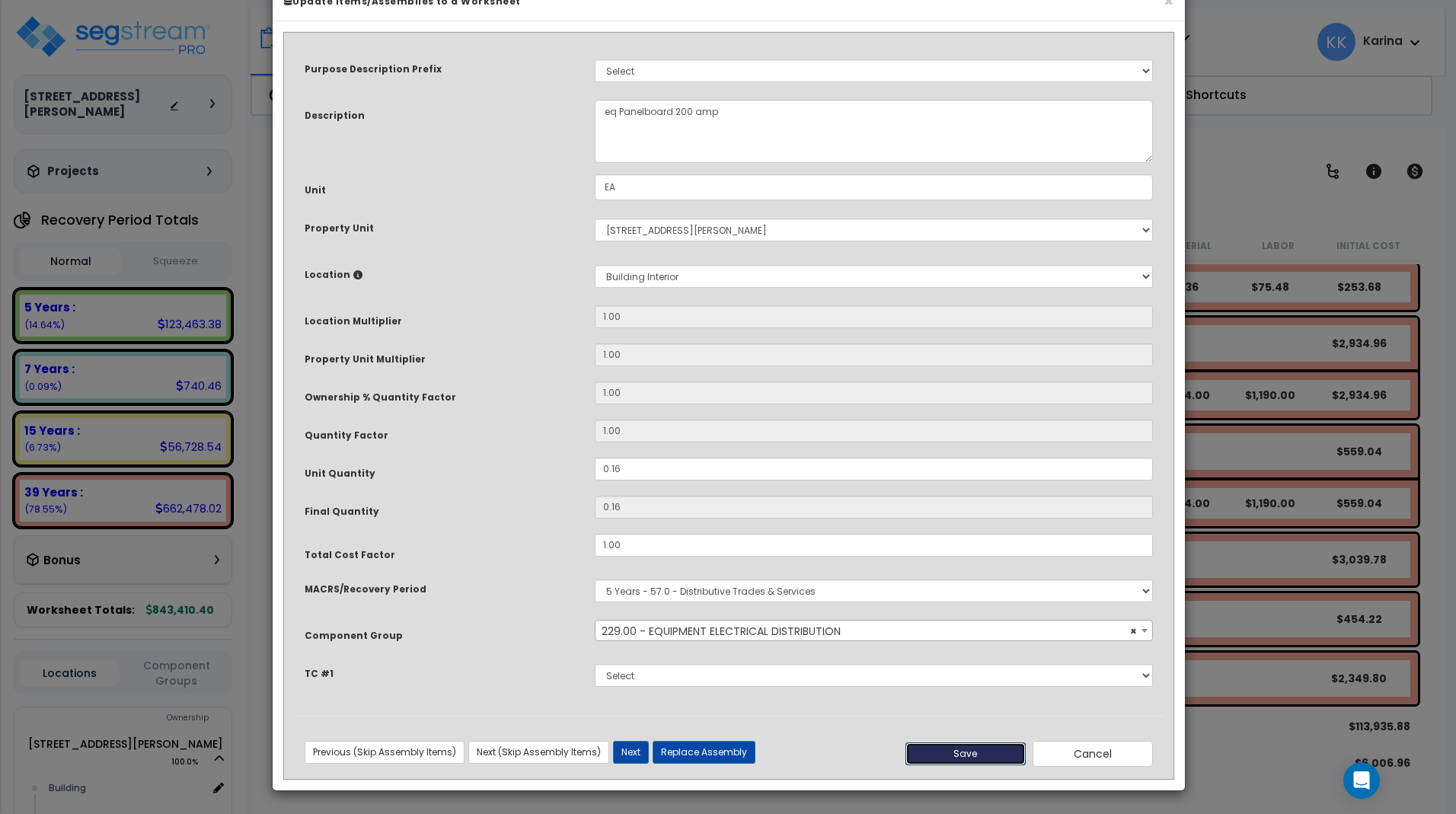
click at [954, 765] on button "Save" at bounding box center [966, 753] width 120 height 23
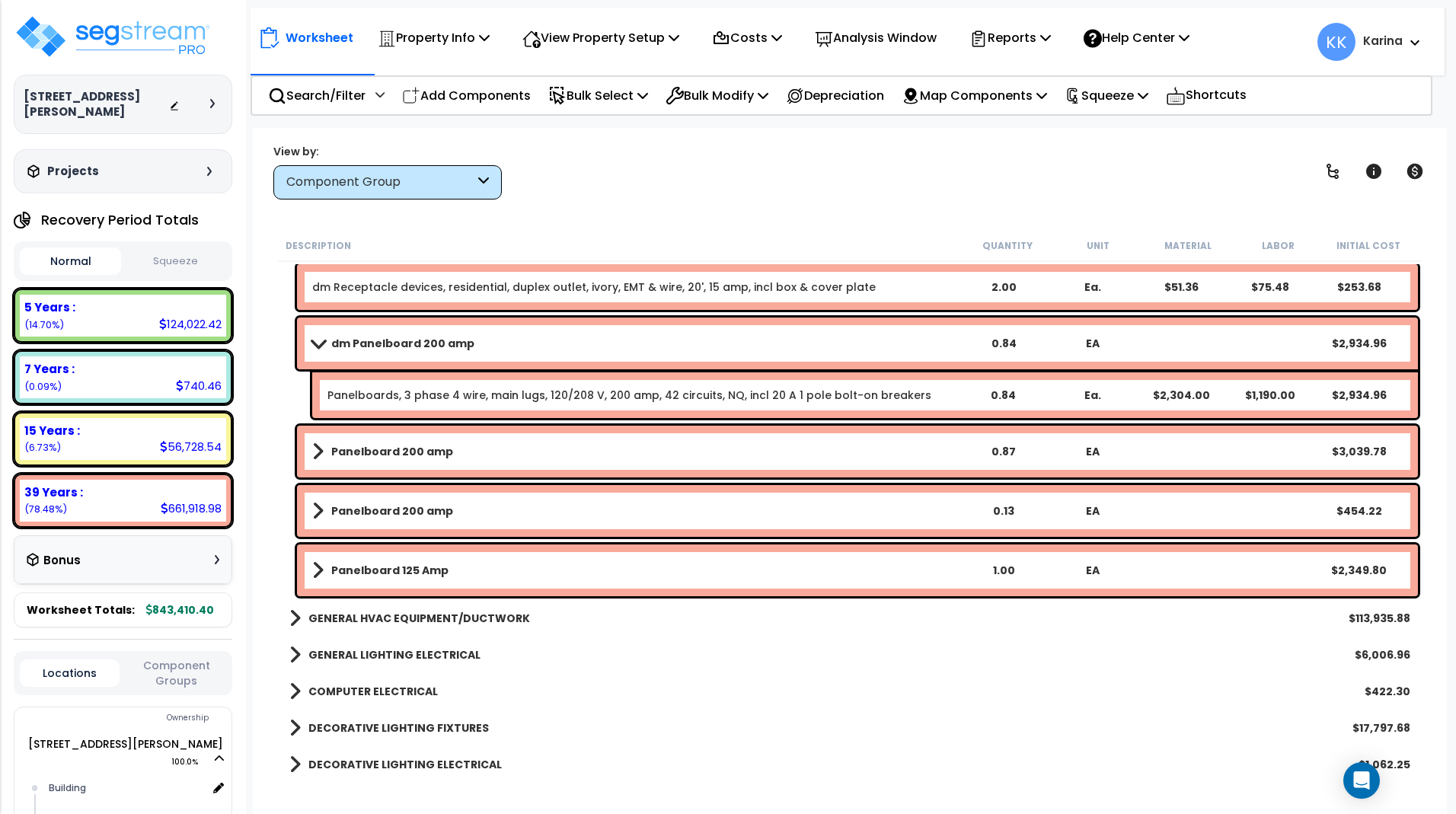
click at [371, 447] on b "Panelboard 200 amp" at bounding box center [392, 451] width 122 height 15
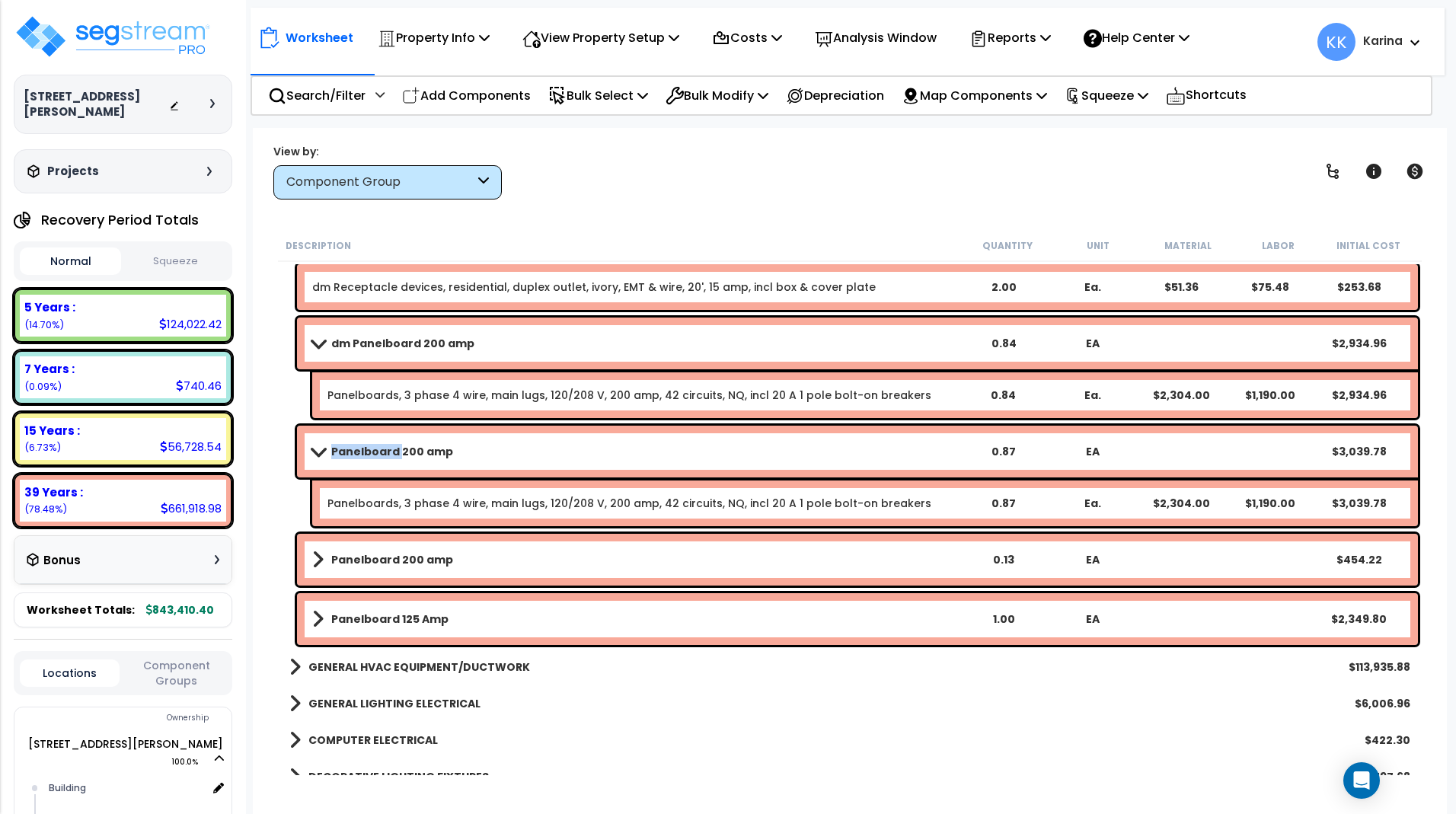
click at [371, 447] on b "Panelboard 200 amp" at bounding box center [392, 451] width 122 height 15
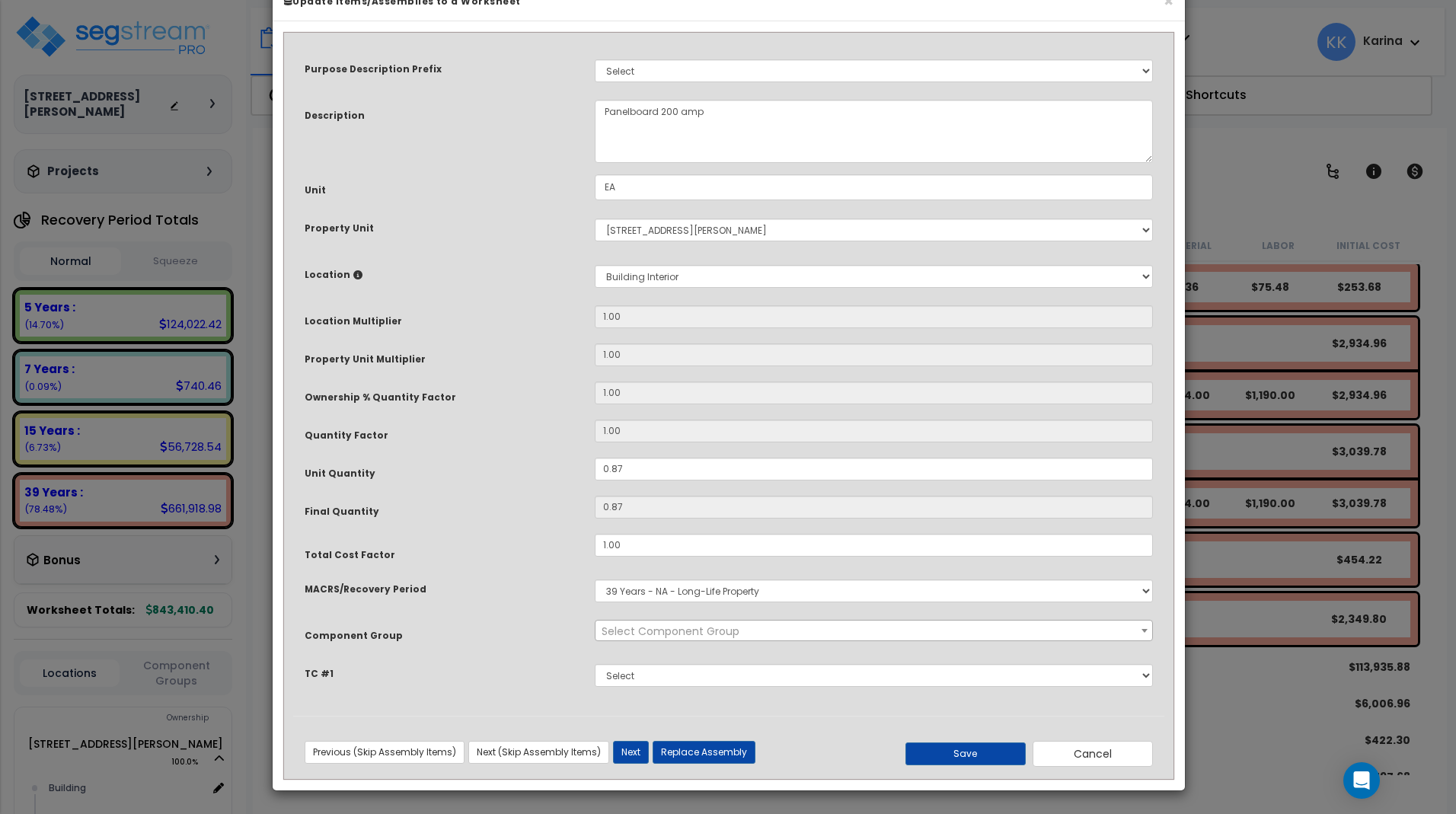
select select "56955"
click at [602, 154] on textarea "Panelboard 200 amp" at bounding box center [873, 131] width 559 height 63
type textarea "dm Panelboard 200 amp"
click at [950, 749] on button "Save" at bounding box center [966, 753] width 120 height 23
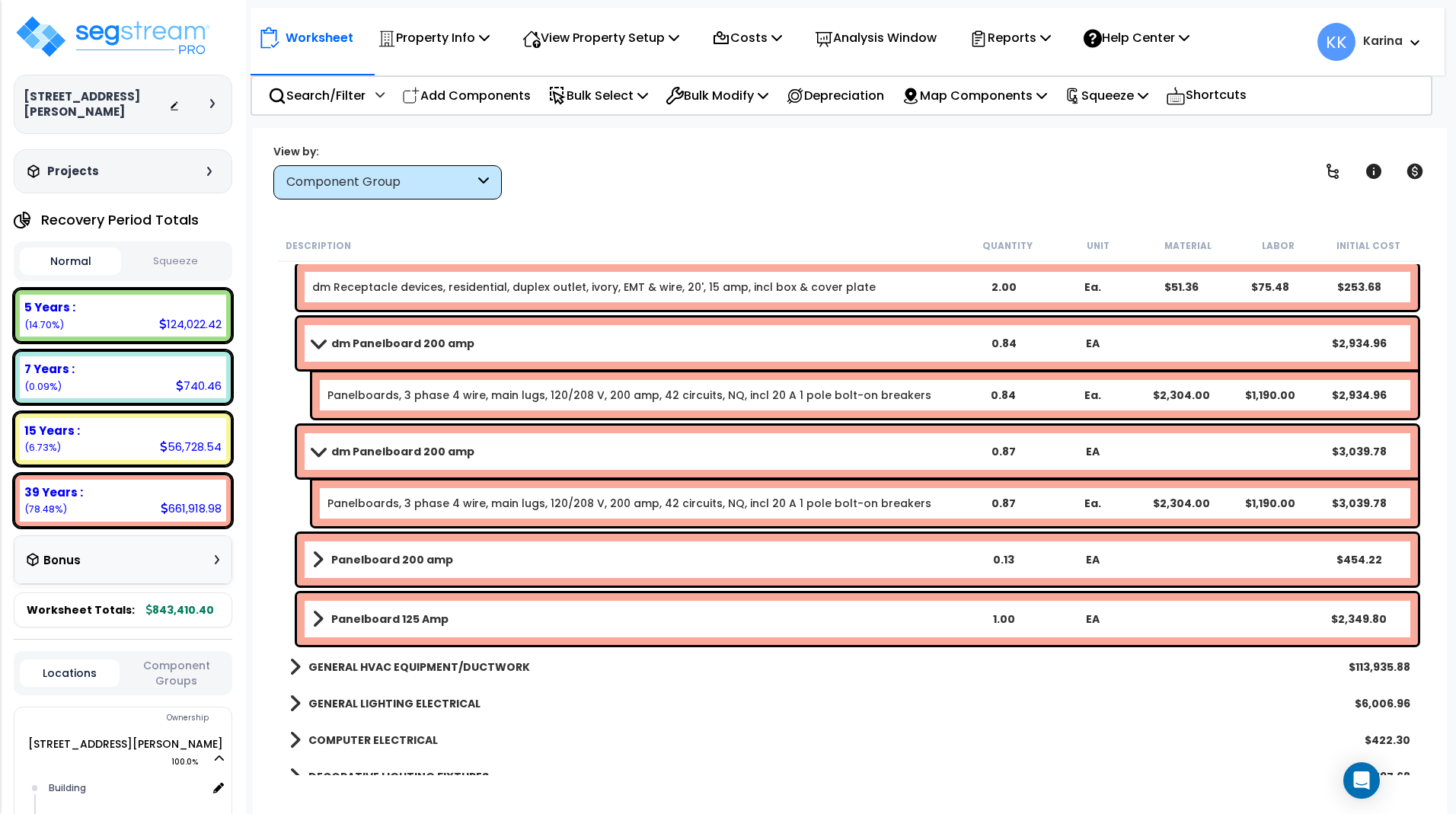
click at [380, 557] on b "Panelboard 200 amp" at bounding box center [392, 559] width 122 height 15
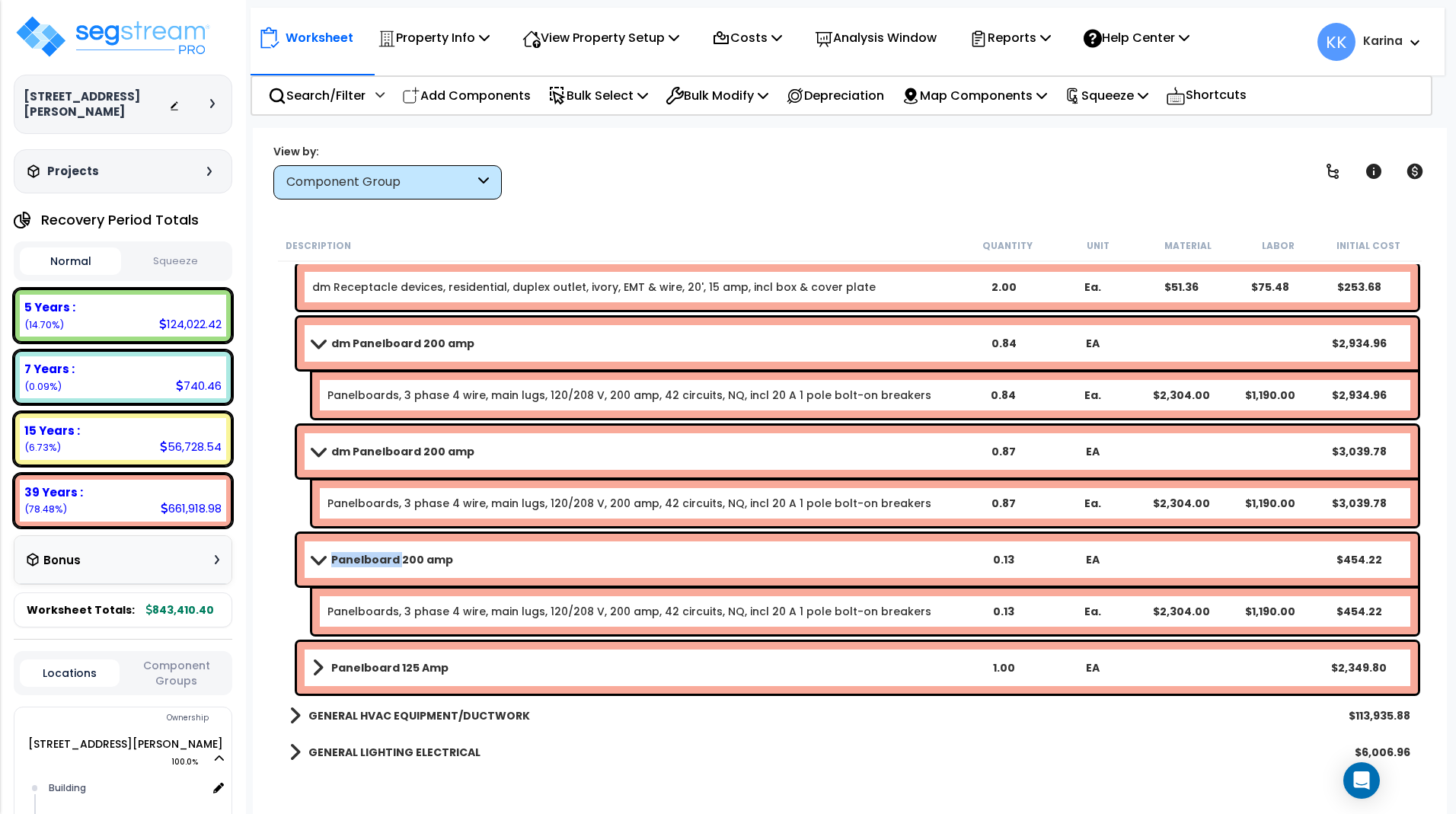
click at [380, 557] on b "Panelboard 200 amp" at bounding box center [392, 559] width 122 height 15
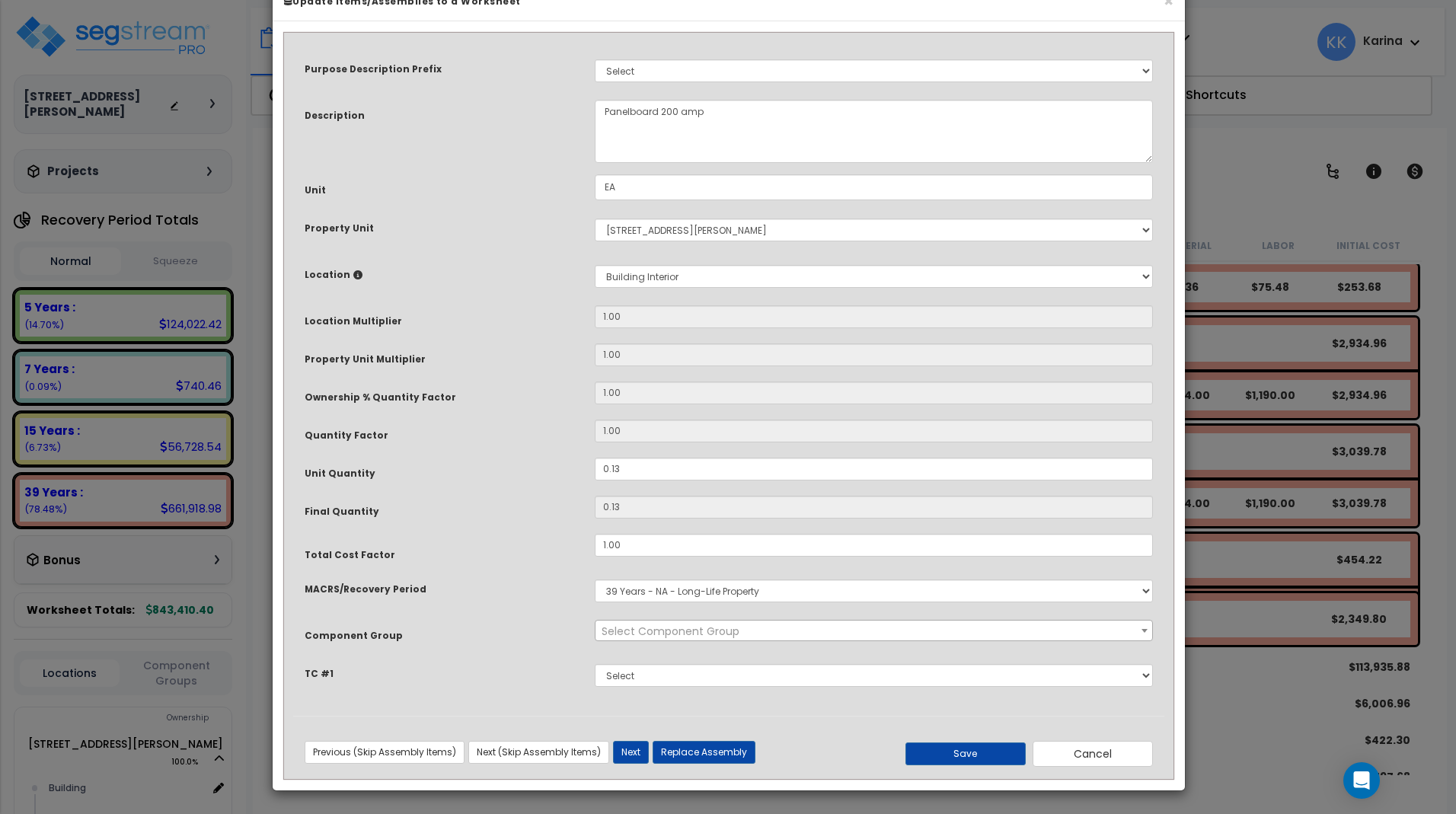
select select "56955"
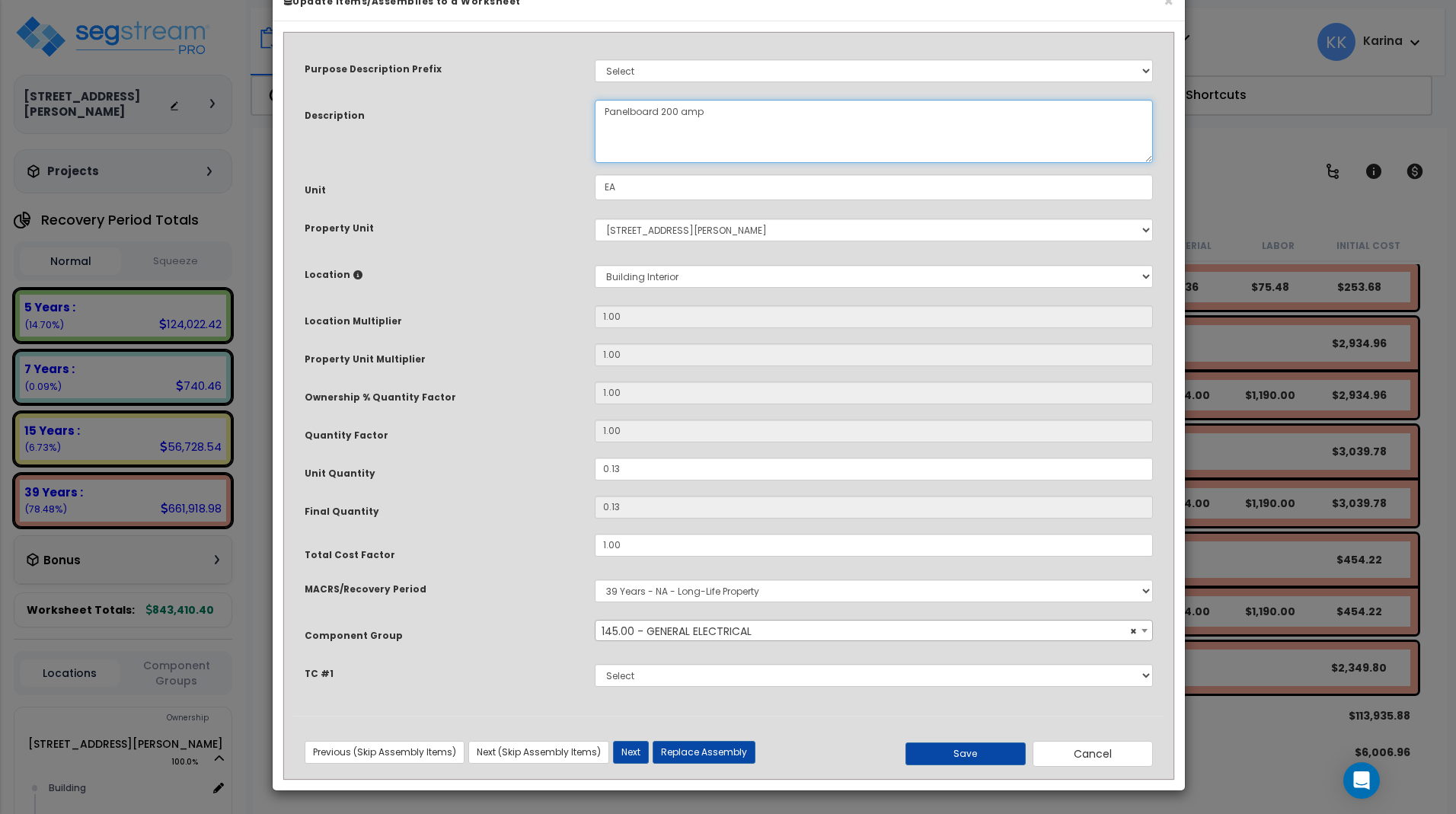
click at [602, 154] on textarea "Panelboard 200 amp" at bounding box center [873, 131] width 559 height 63
type textarea "eq Panelboard 200 amp"
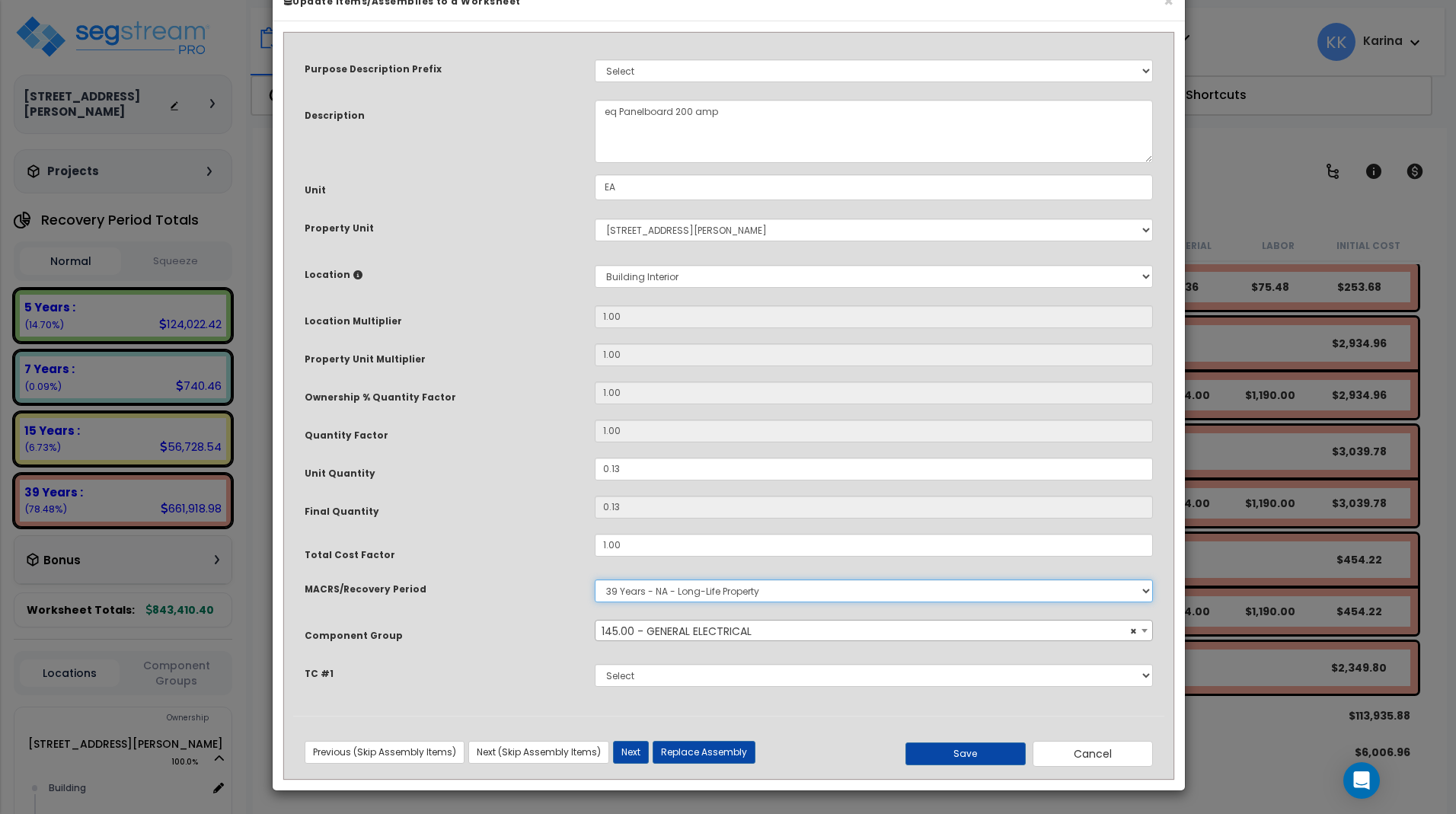
click at [595, 580] on select "Select MACRS/Recovery Period 5 Years - 57.0 - Distributive Trades & Services 5 …" at bounding box center [873, 591] width 559 height 23
select select "3667"
click option "5 Years - 57.0 - Distributive Trades & Services" at bounding box center [0, 0] width 0 height 0
click at [650, 639] on span "Select Component Group" at bounding box center [670, 631] width 138 height 15
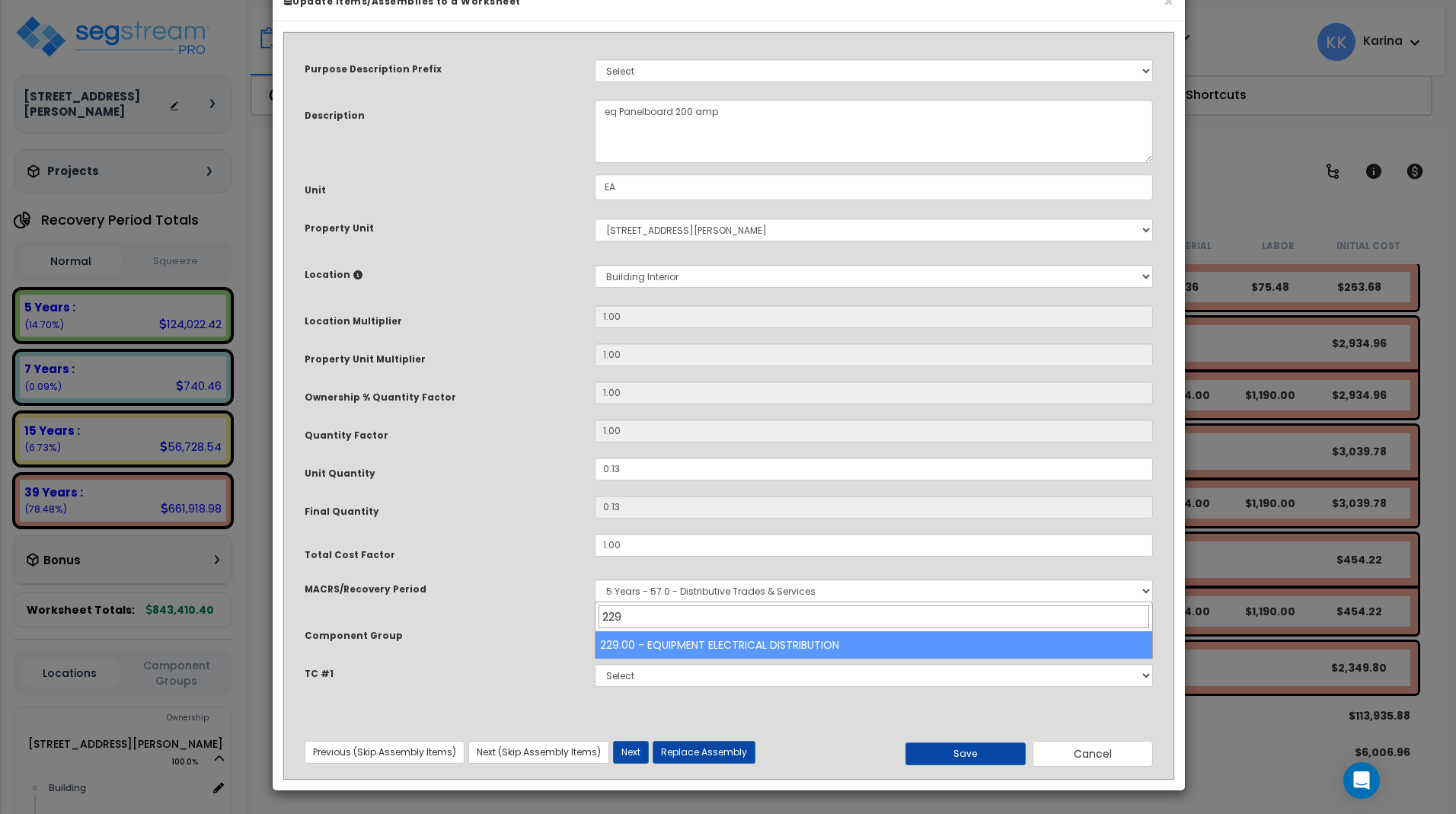
type input "229"
select select "57033"
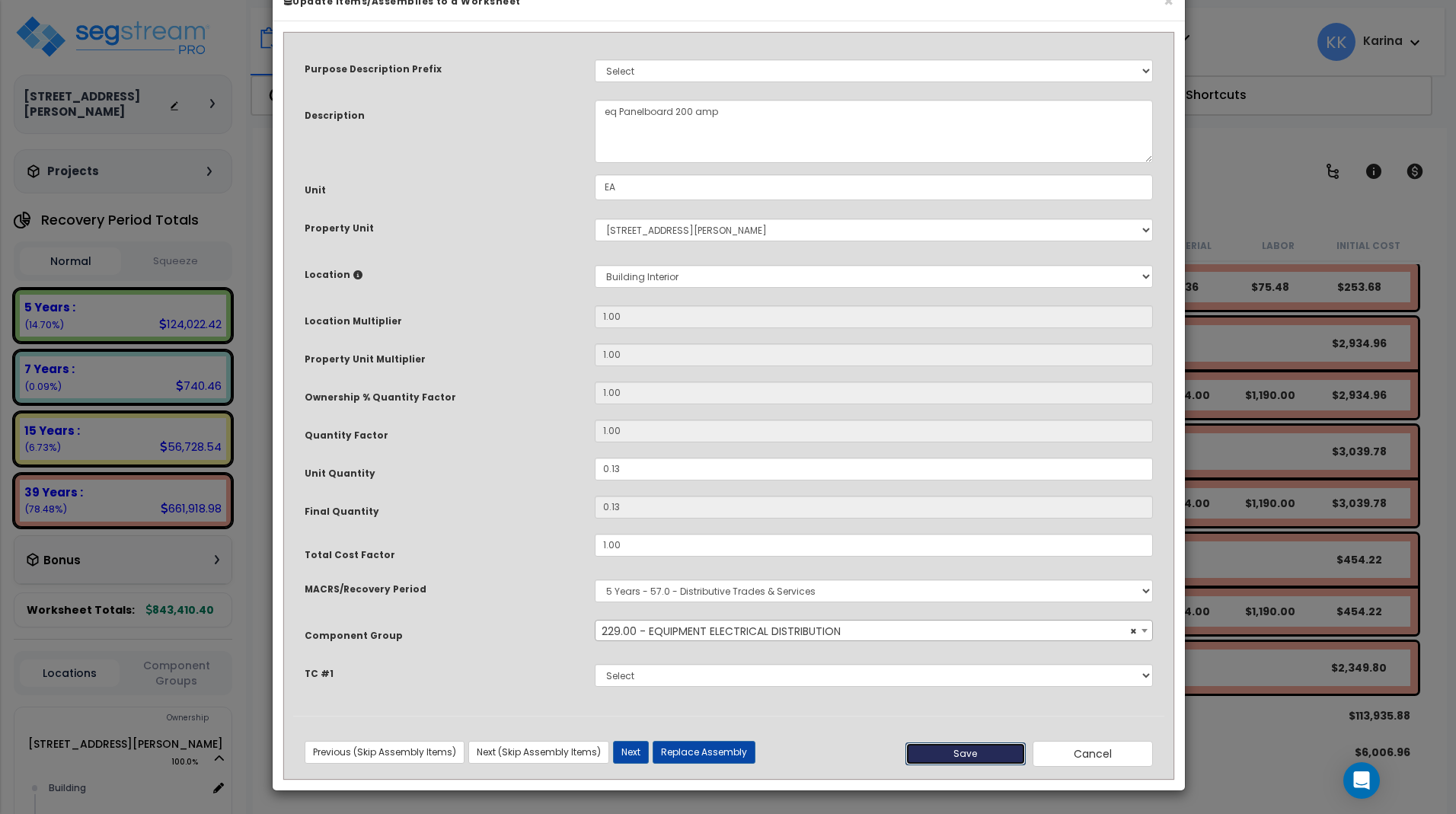
click at [961, 751] on button "Save" at bounding box center [966, 753] width 120 height 23
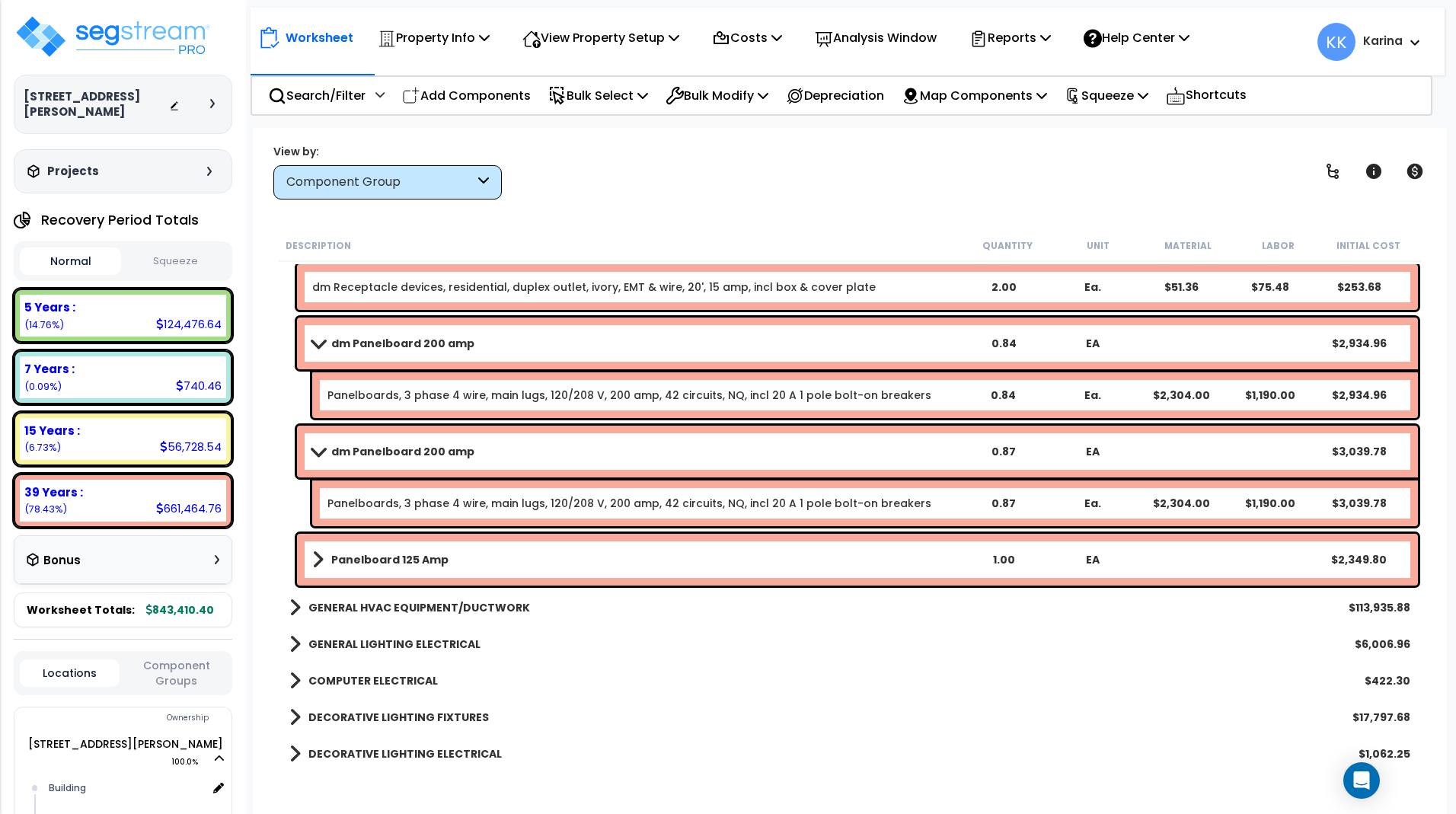
click at [391, 557] on b "Panelboard 125 Amp" at bounding box center [390, 559] width 117 height 15
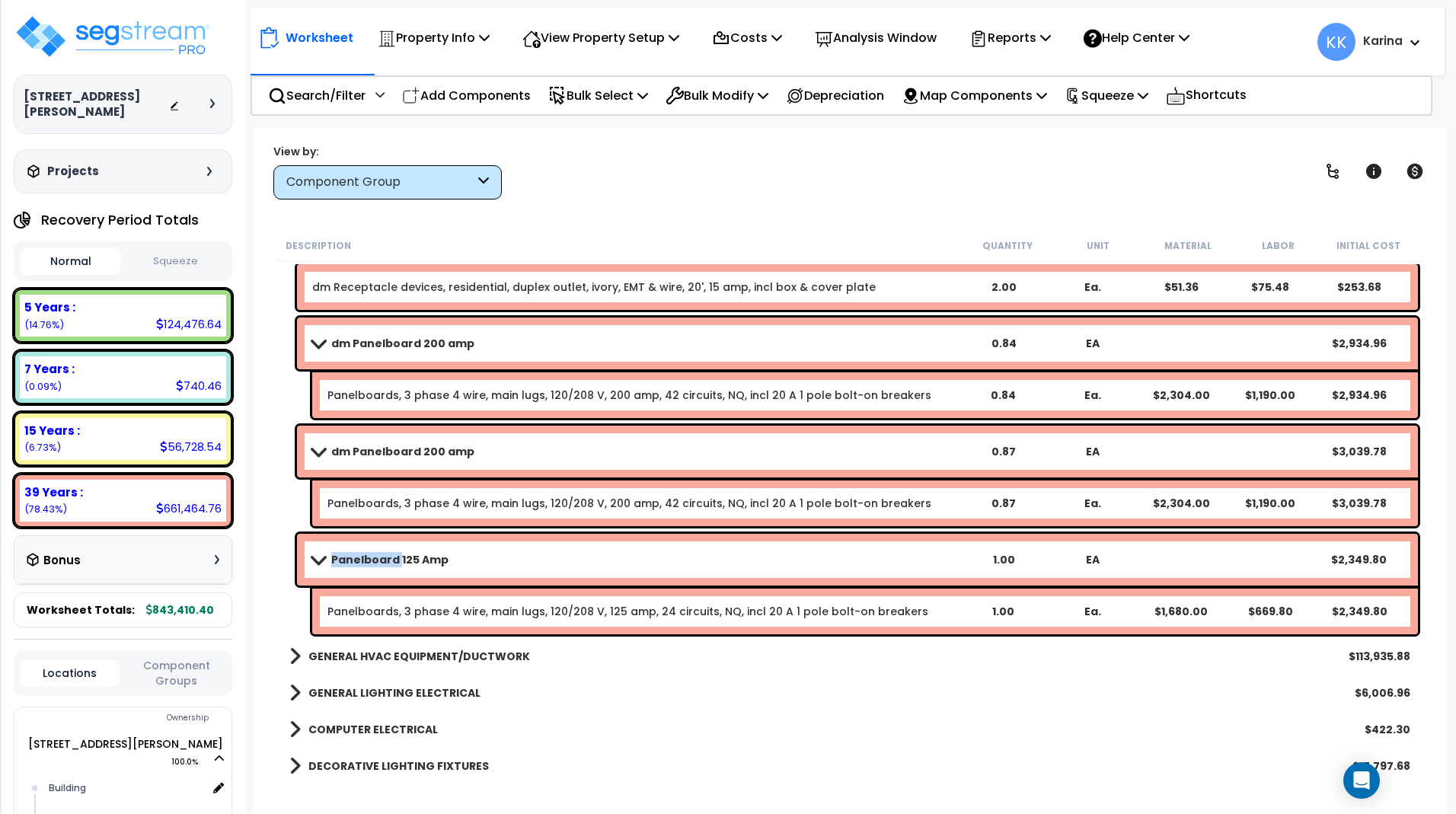
click at [391, 557] on b "Panelboard 125 Amp" at bounding box center [390, 559] width 117 height 15
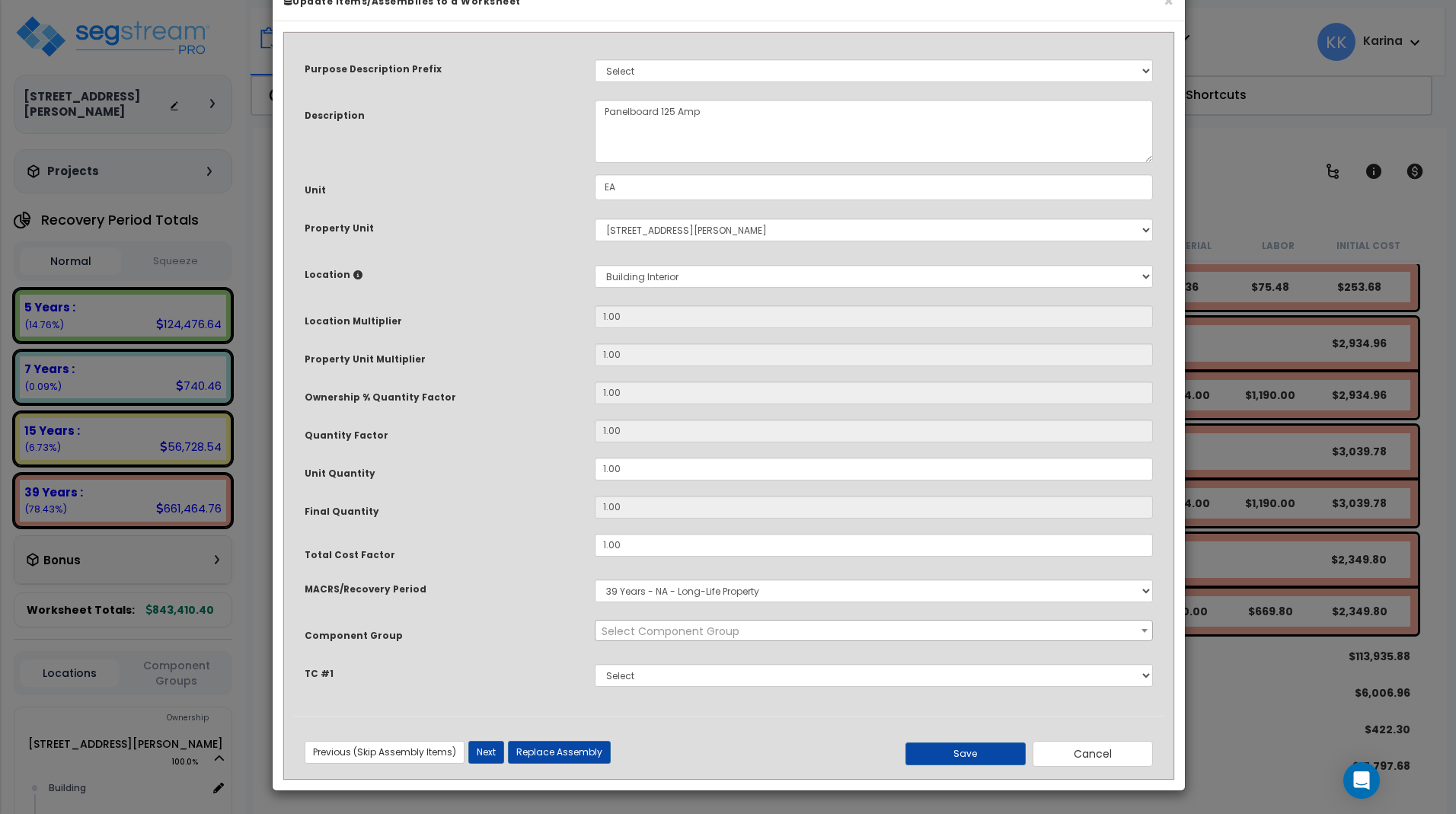
select select "56955"
click at [603, 155] on textarea "Panelboard 125 Amp" at bounding box center [873, 131] width 559 height 63
type textarea "dm Panelboard 125 Amp"
click at [949, 765] on button "Save" at bounding box center [966, 753] width 120 height 23
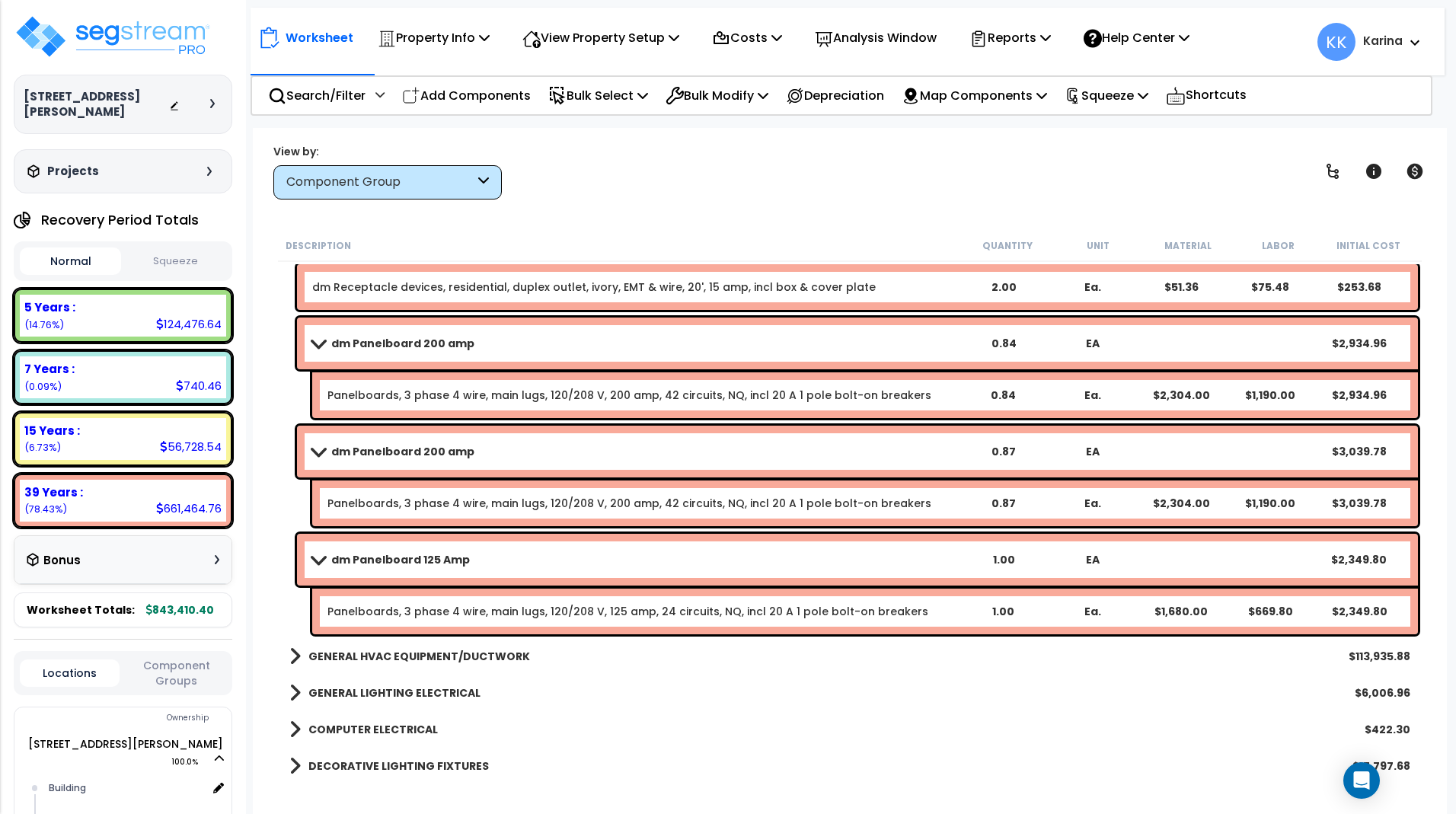
click at [311, 555] on span at bounding box center [317, 559] width 21 height 11
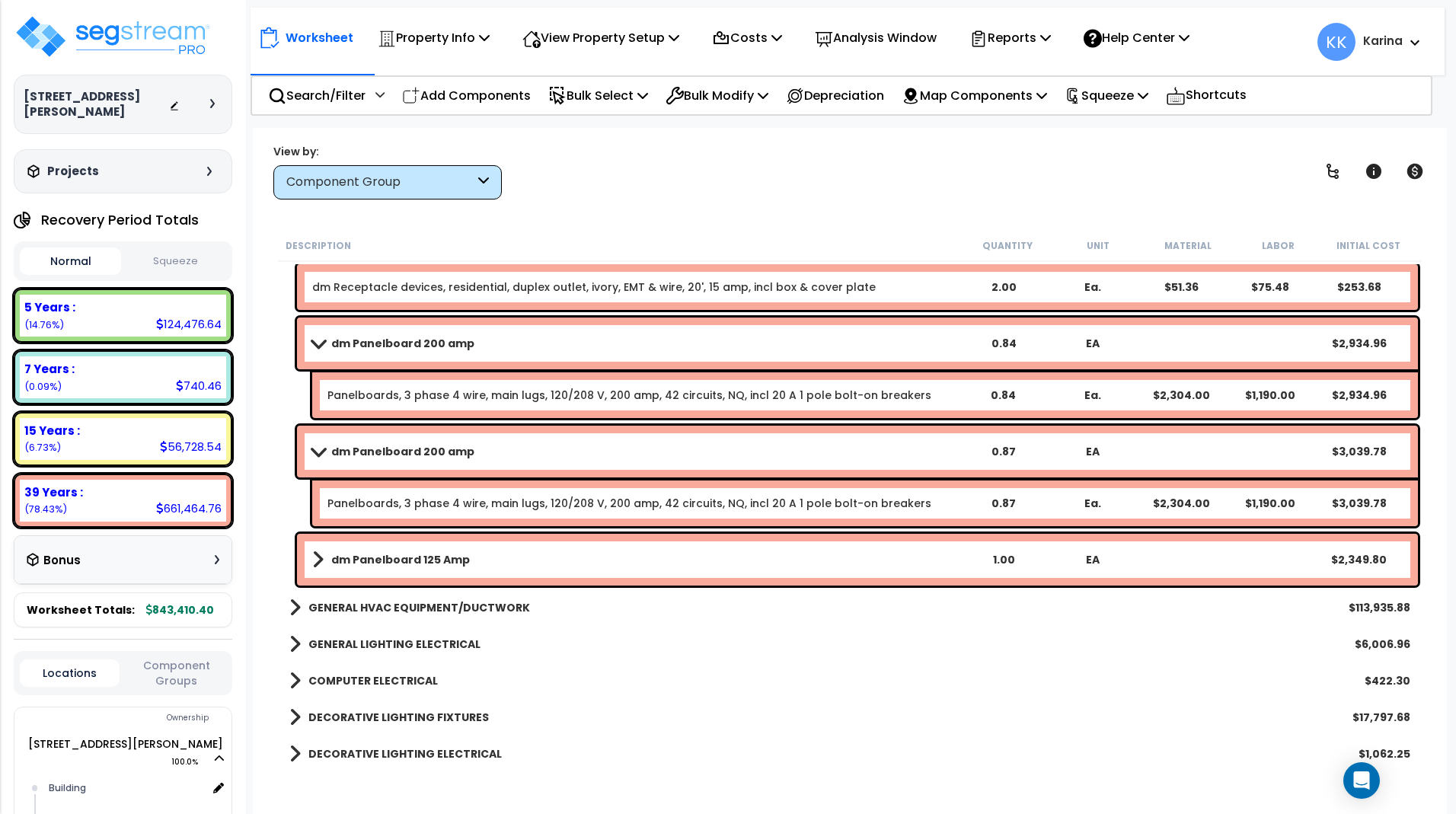
click at [312, 446] on link "dm Panelboard 200 amp" at bounding box center [635, 451] width 646 height 21
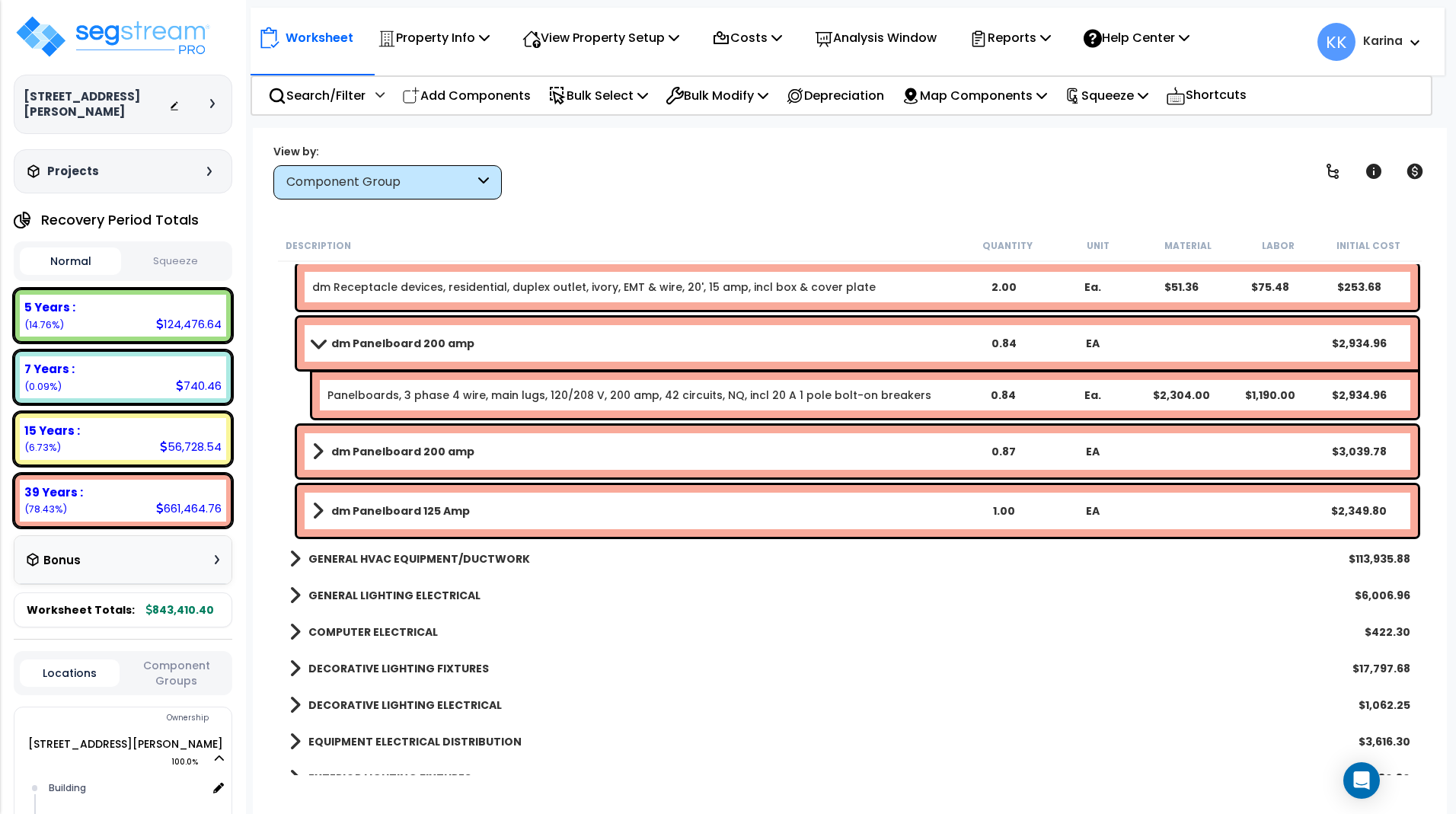
click at [317, 338] on span at bounding box center [317, 342] width 21 height 11
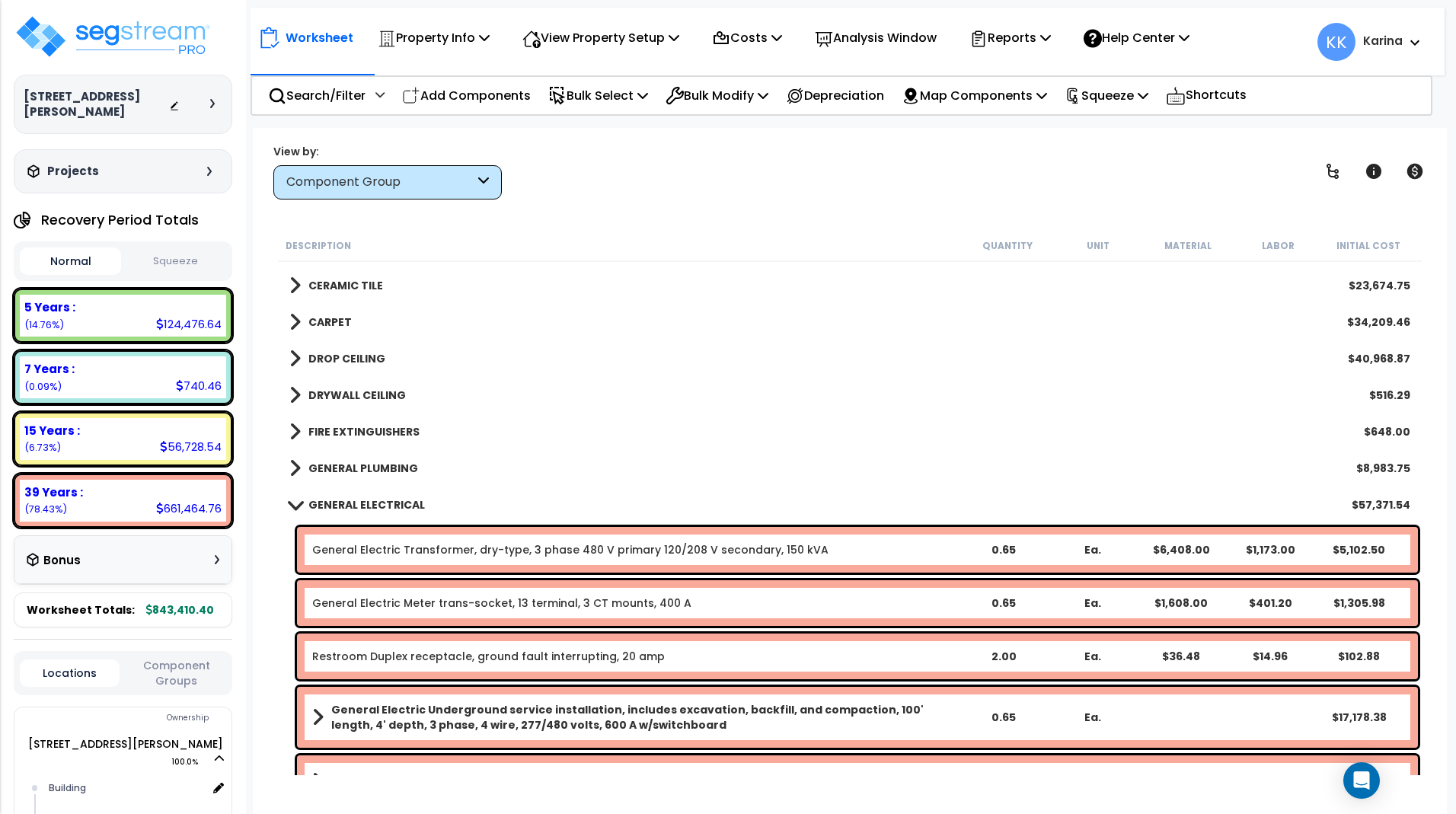
scroll to position [597, 0]
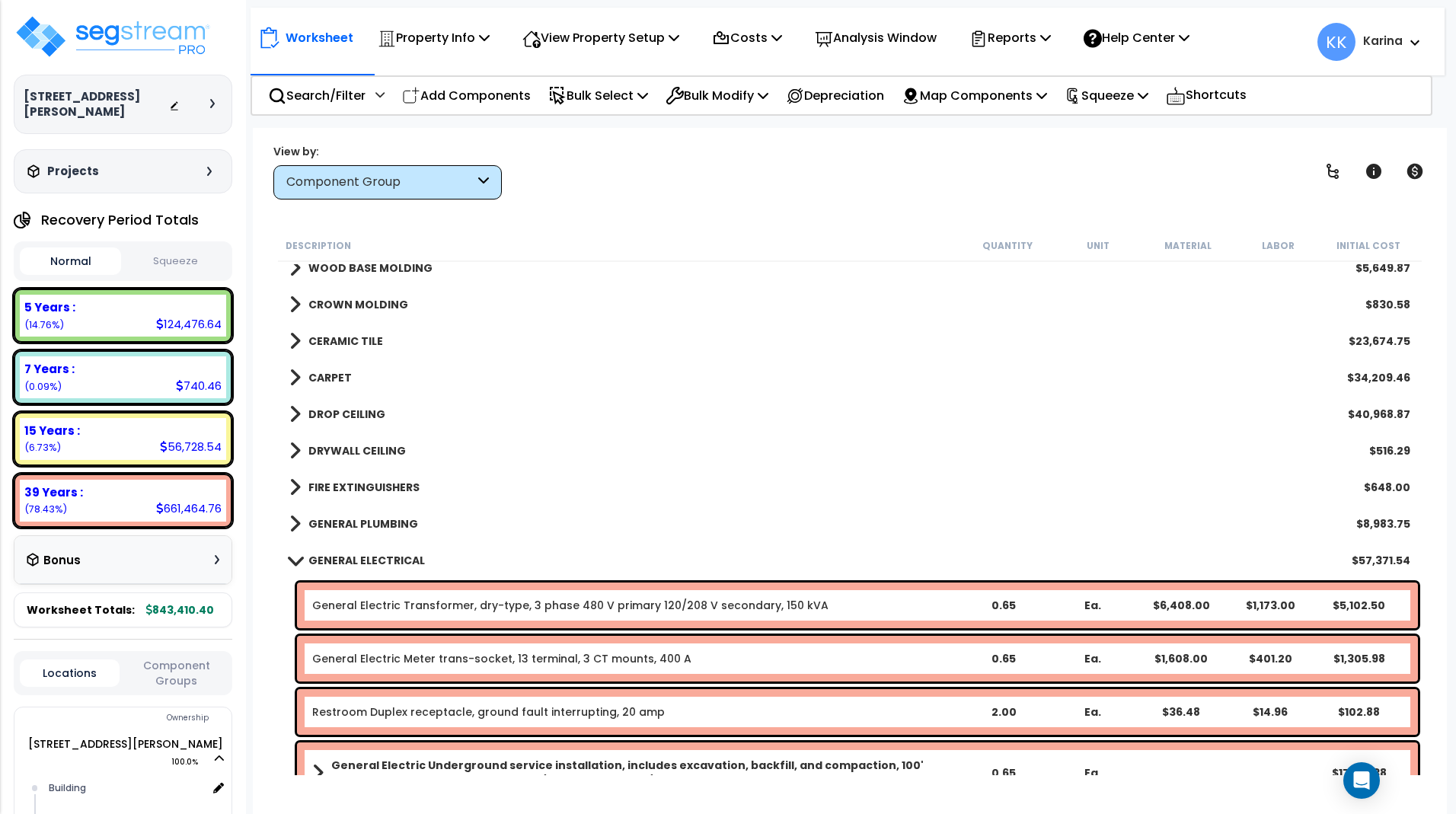
click at [295, 557] on span at bounding box center [295, 559] width 21 height 11
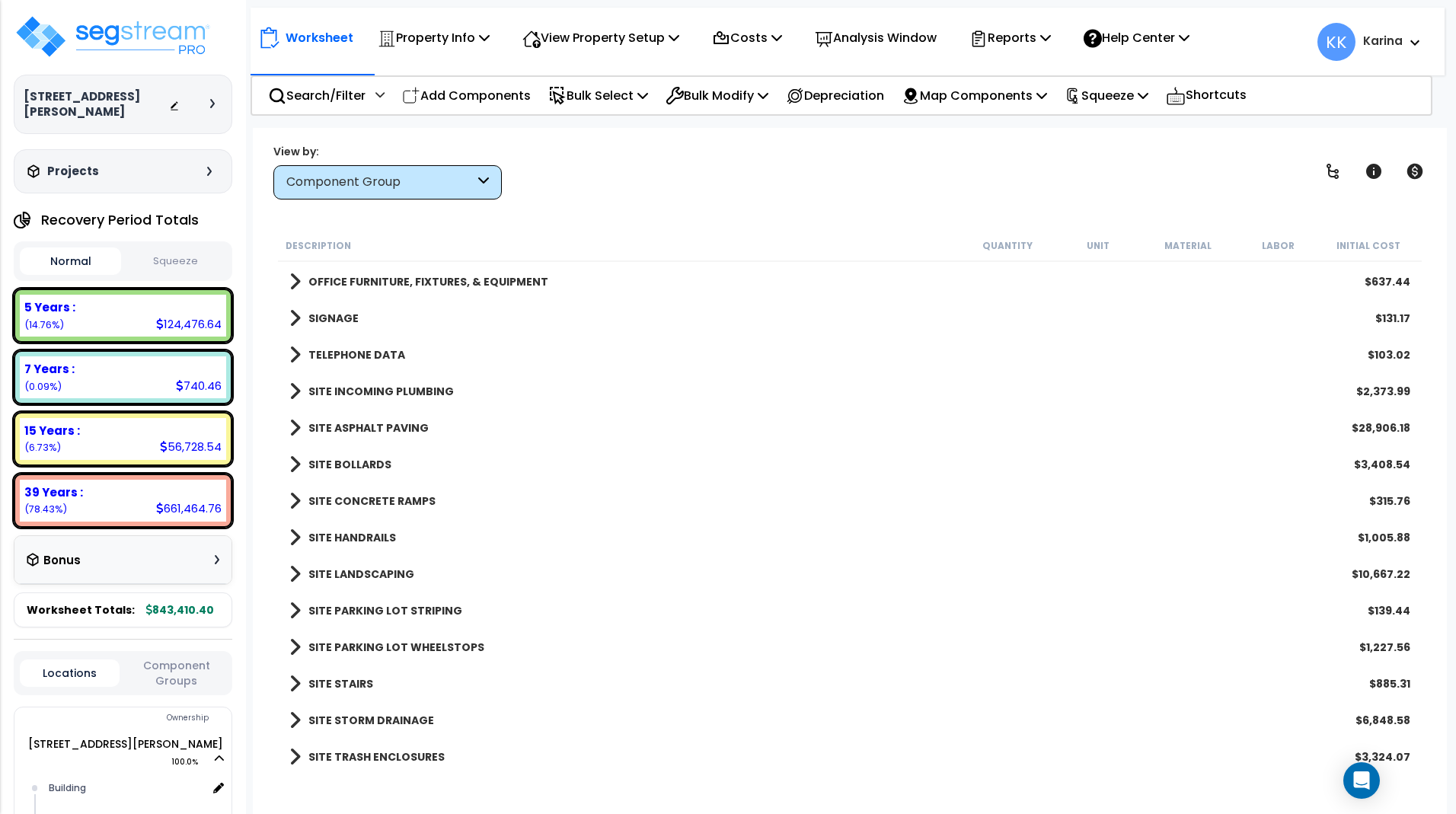
scroll to position [748, 0]
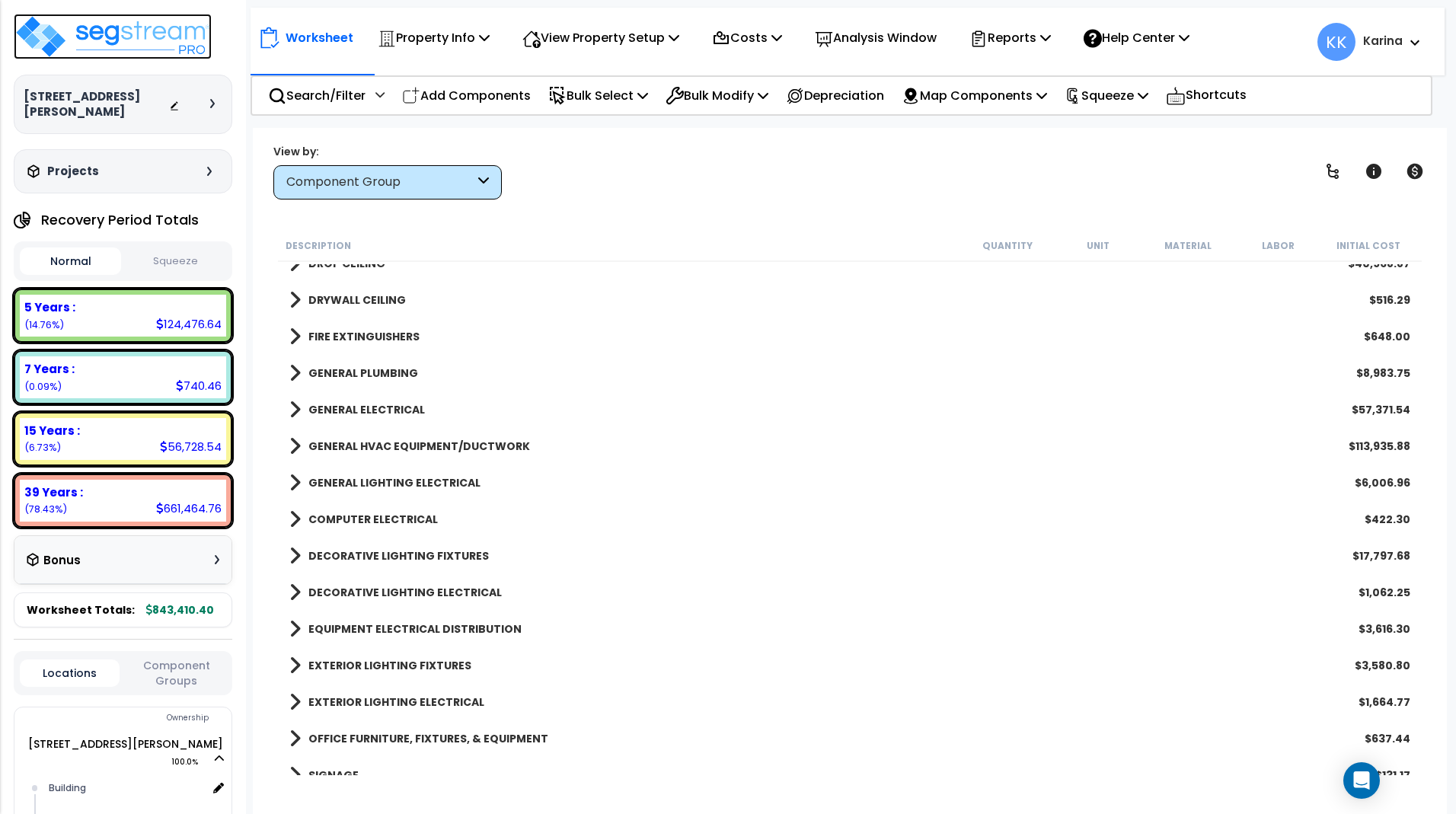
click at [152, 32] on img at bounding box center [113, 36] width 198 height 45
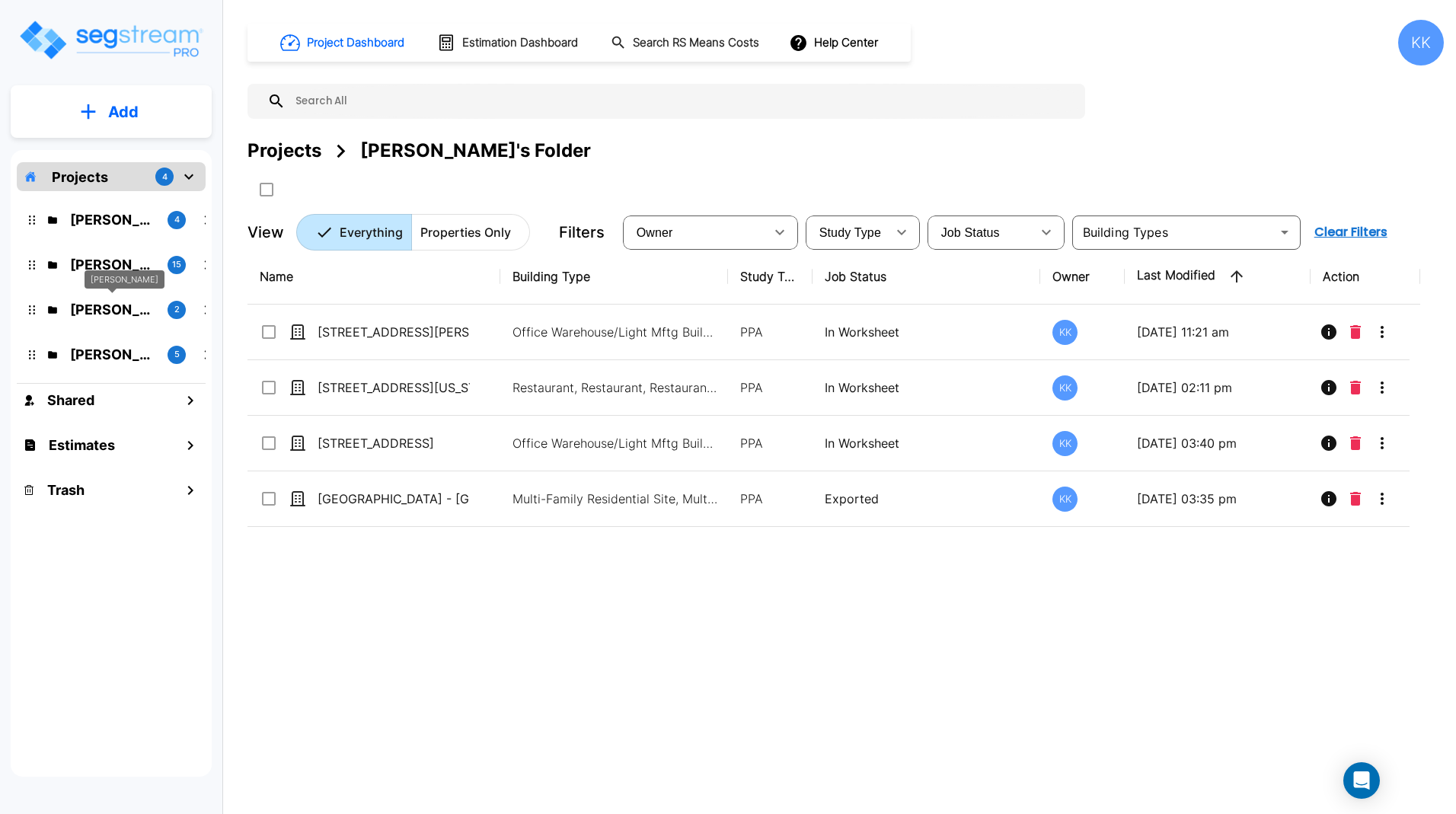
click at [94, 305] on p "[PERSON_NAME]" at bounding box center [113, 309] width 85 height 20
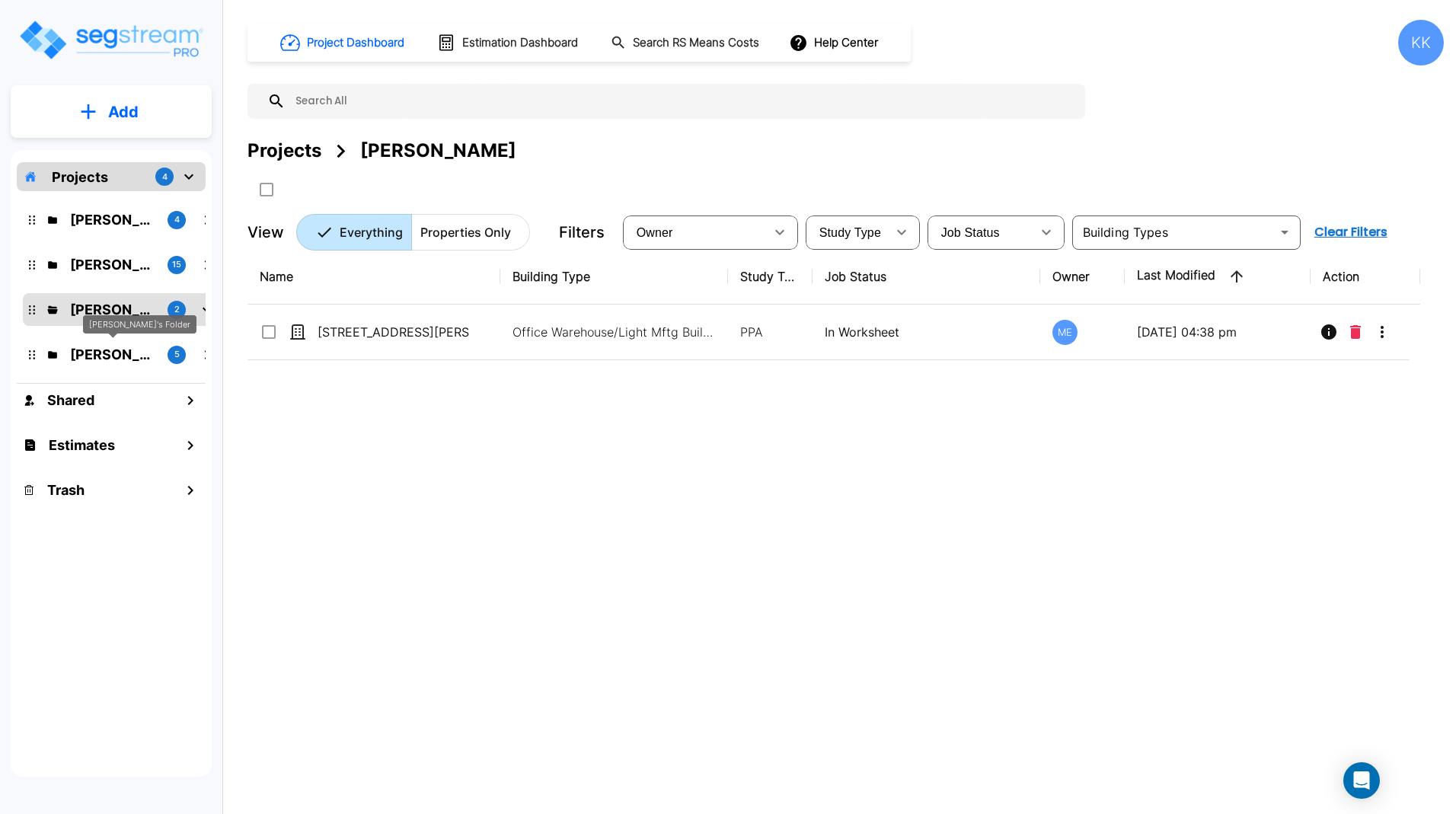
click at [78, 353] on p "[PERSON_NAME]'s Folder" at bounding box center [113, 354] width 85 height 20
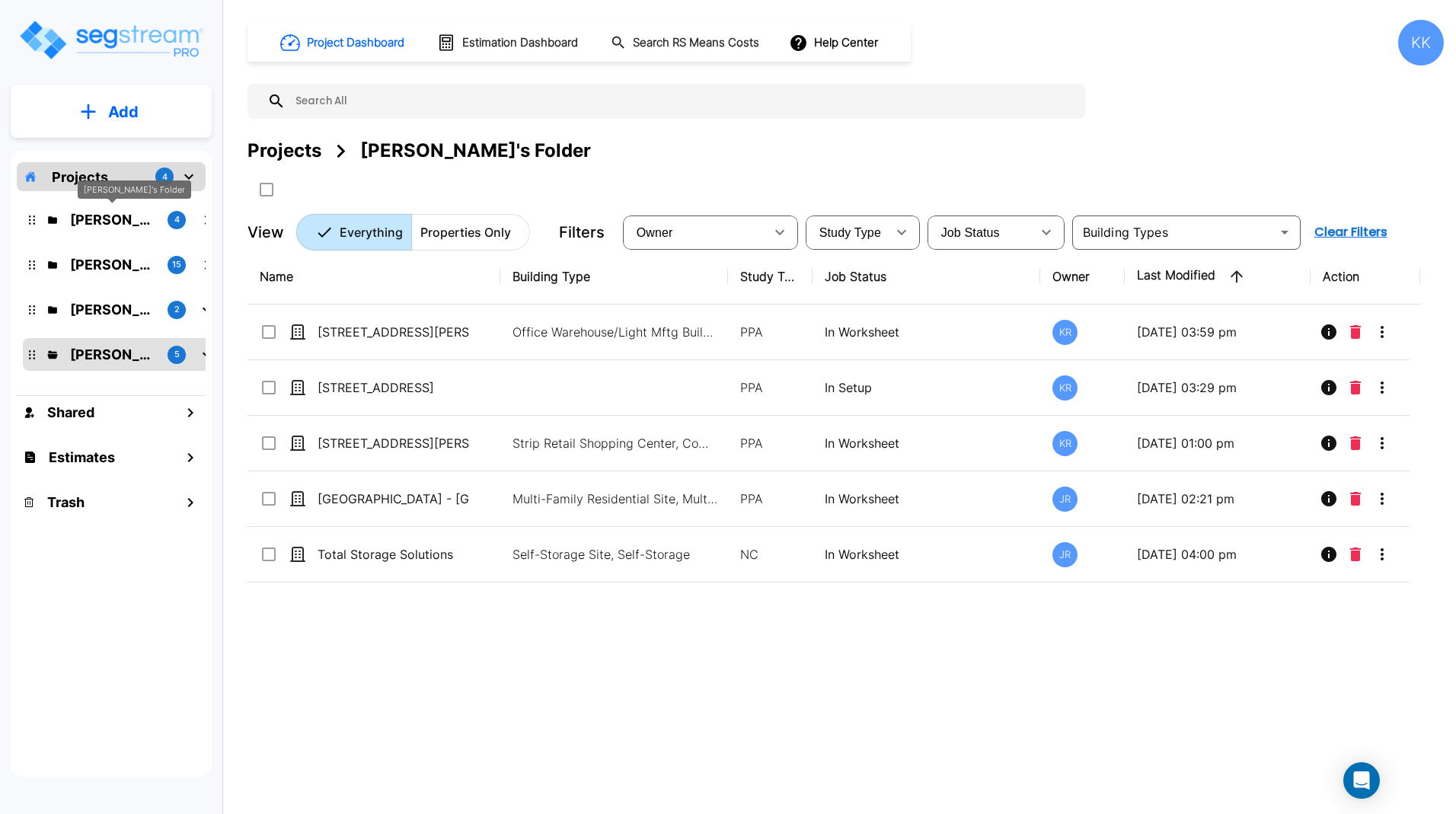
click at [108, 216] on p "[PERSON_NAME]'s Folder" at bounding box center [113, 220] width 85 height 20
